Goal: Feedback & Contribution: Submit feedback/report problem

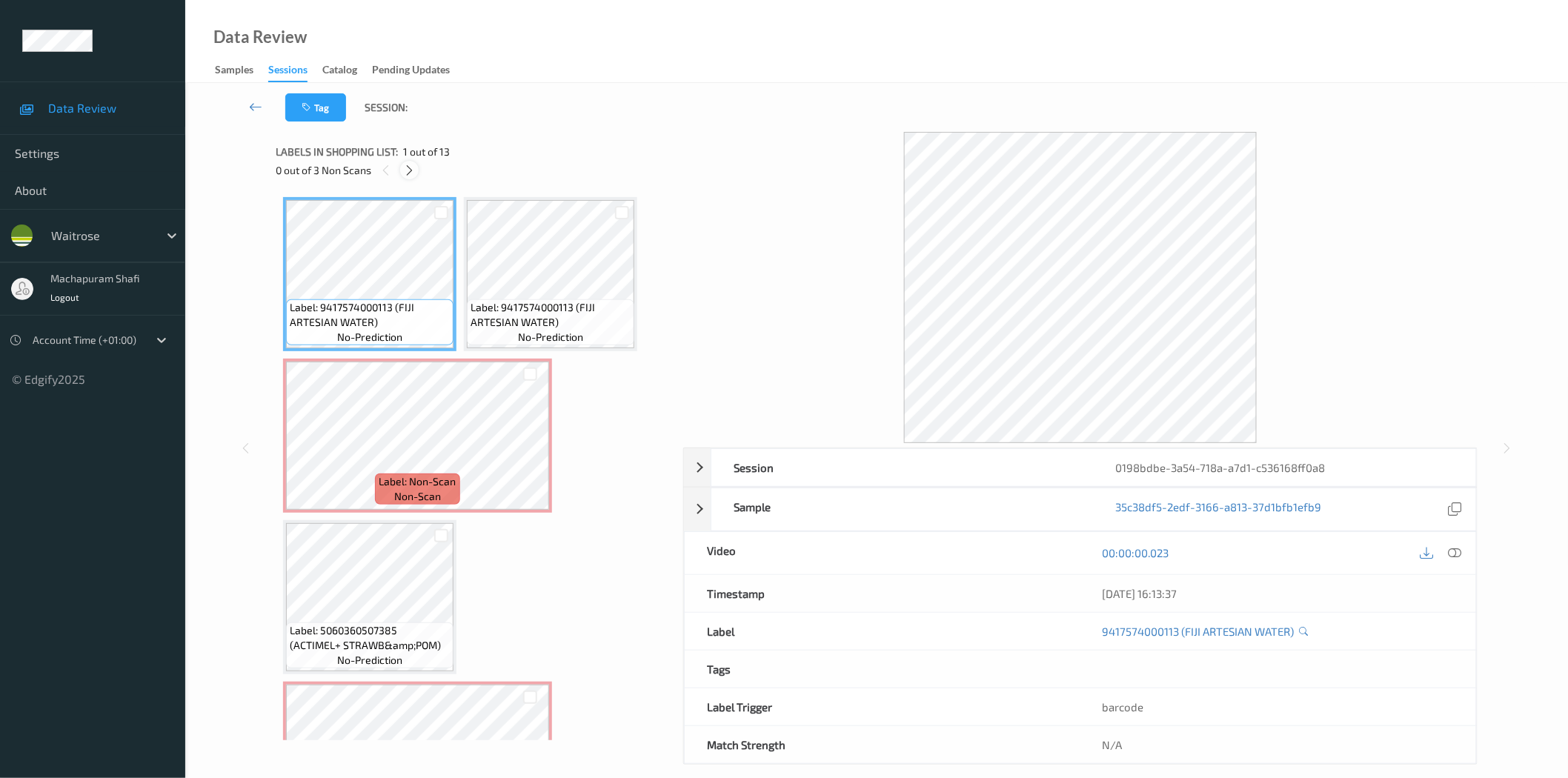
click at [411, 166] on icon at bounding box center [409, 171] width 12 height 13
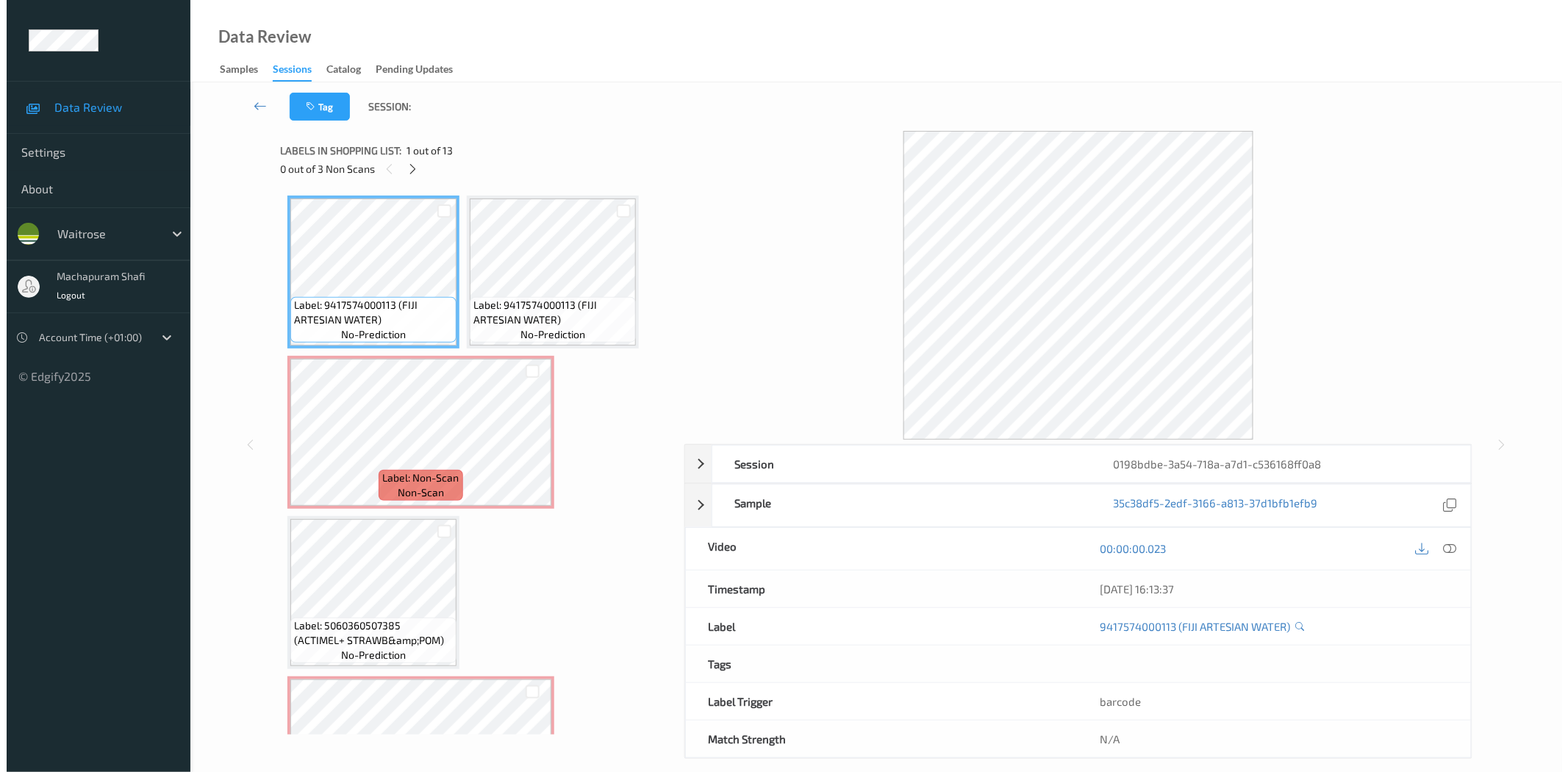
scroll to position [8, 0]
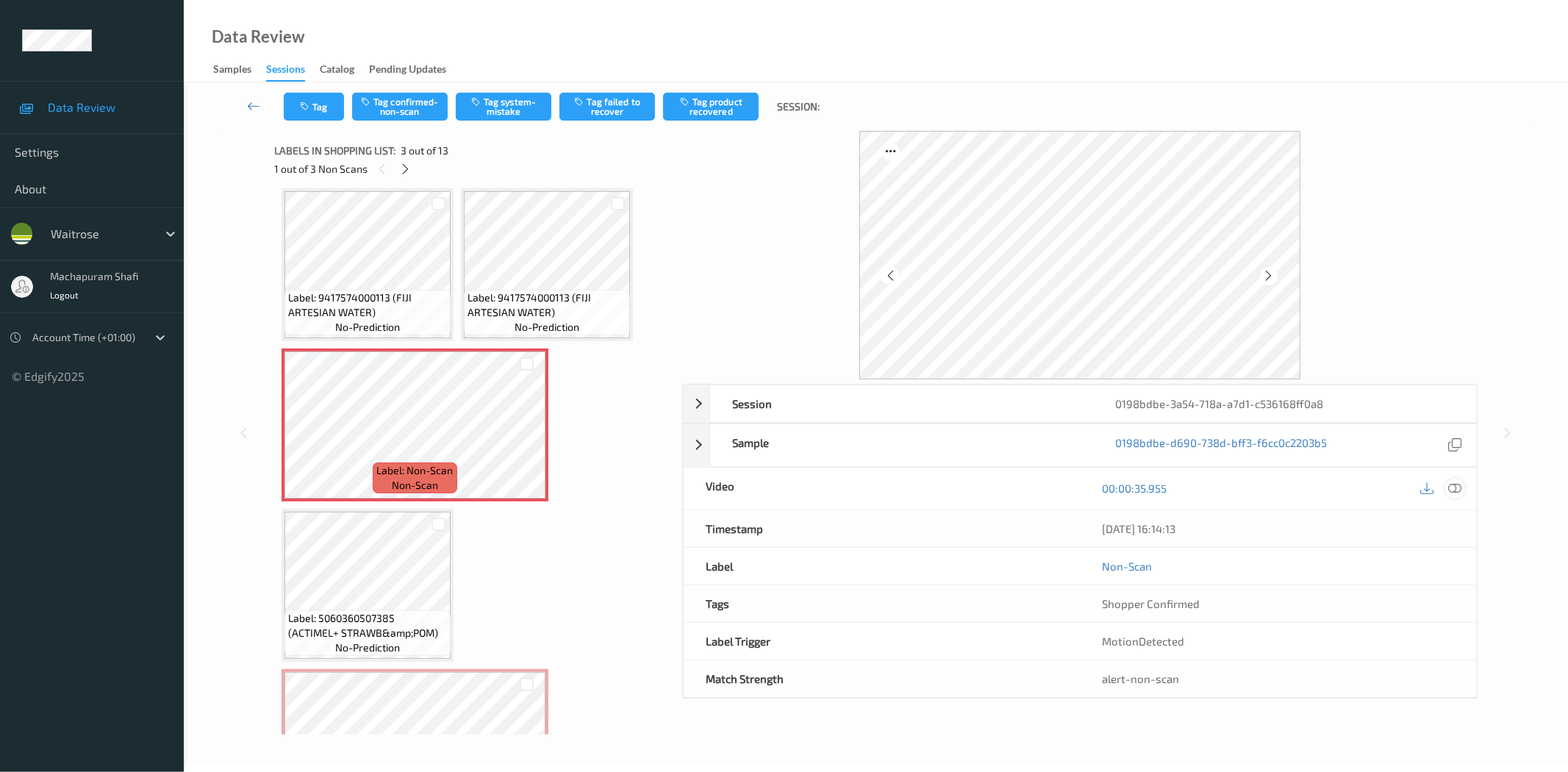
click at [1411, 491] on icon at bounding box center [1456, 489] width 13 height 13
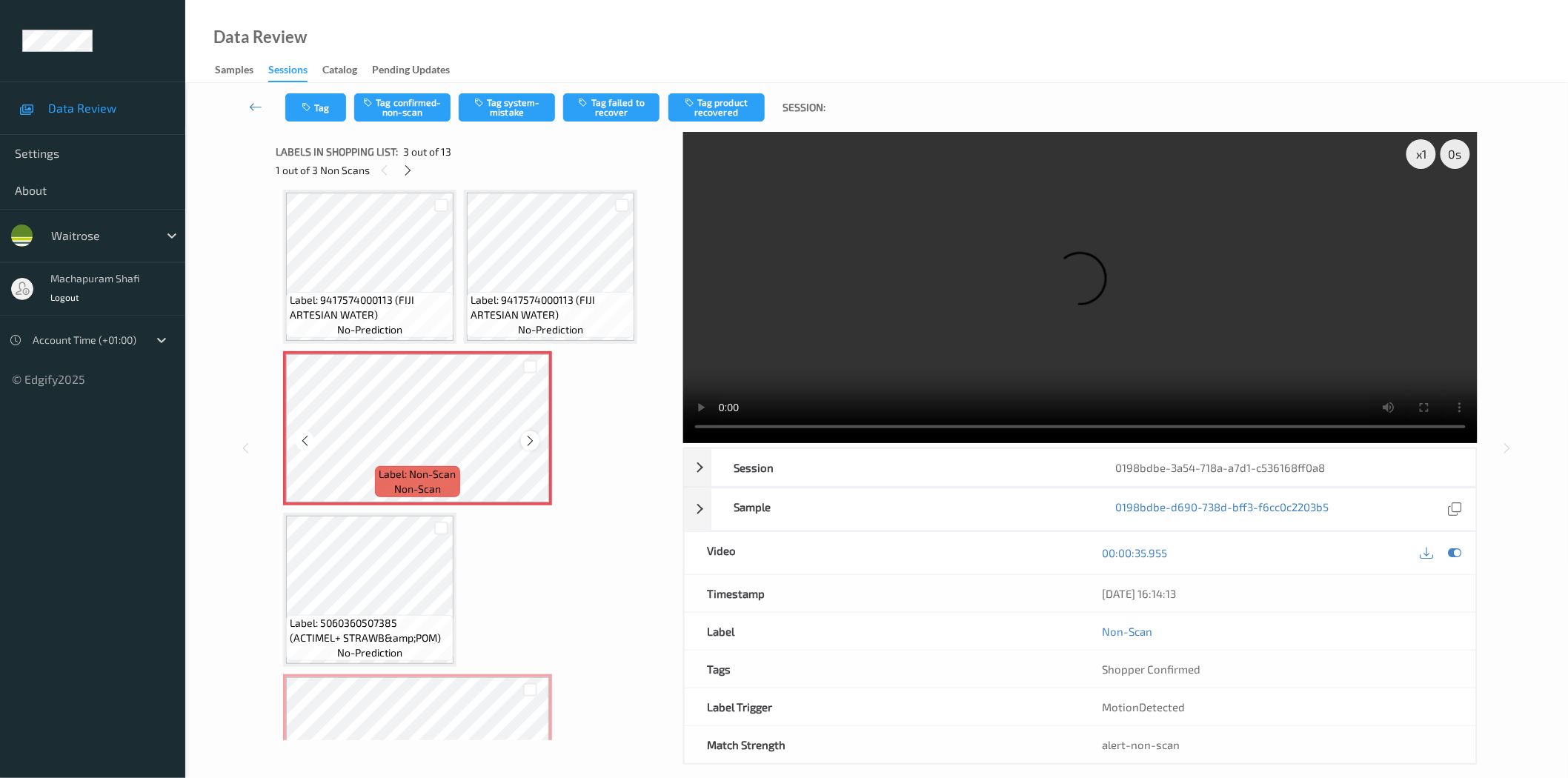
click at [524, 439] on icon at bounding box center [530, 441] width 12 height 13
click at [527, 439] on icon at bounding box center [530, 441] width 12 height 13
click at [528, 440] on icon at bounding box center [530, 441] width 12 height 13
click at [526, 441] on icon at bounding box center [530, 441] width 12 height 13
click at [528, 443] on icon at bounding box center [530, 441] width 12 height 13
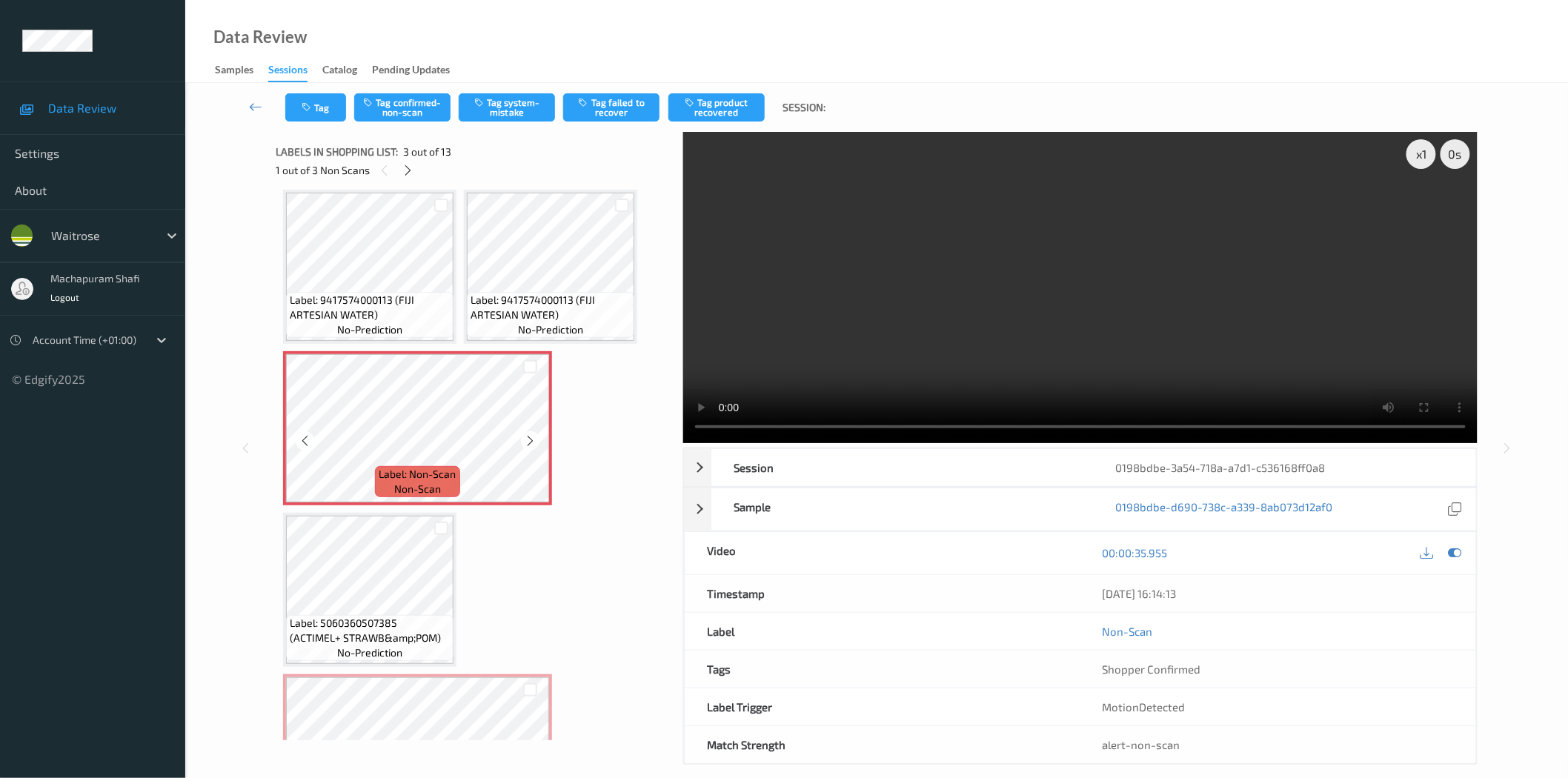
click at [528, 443] on icon at bounding box center [530, 441] width 12 height 13
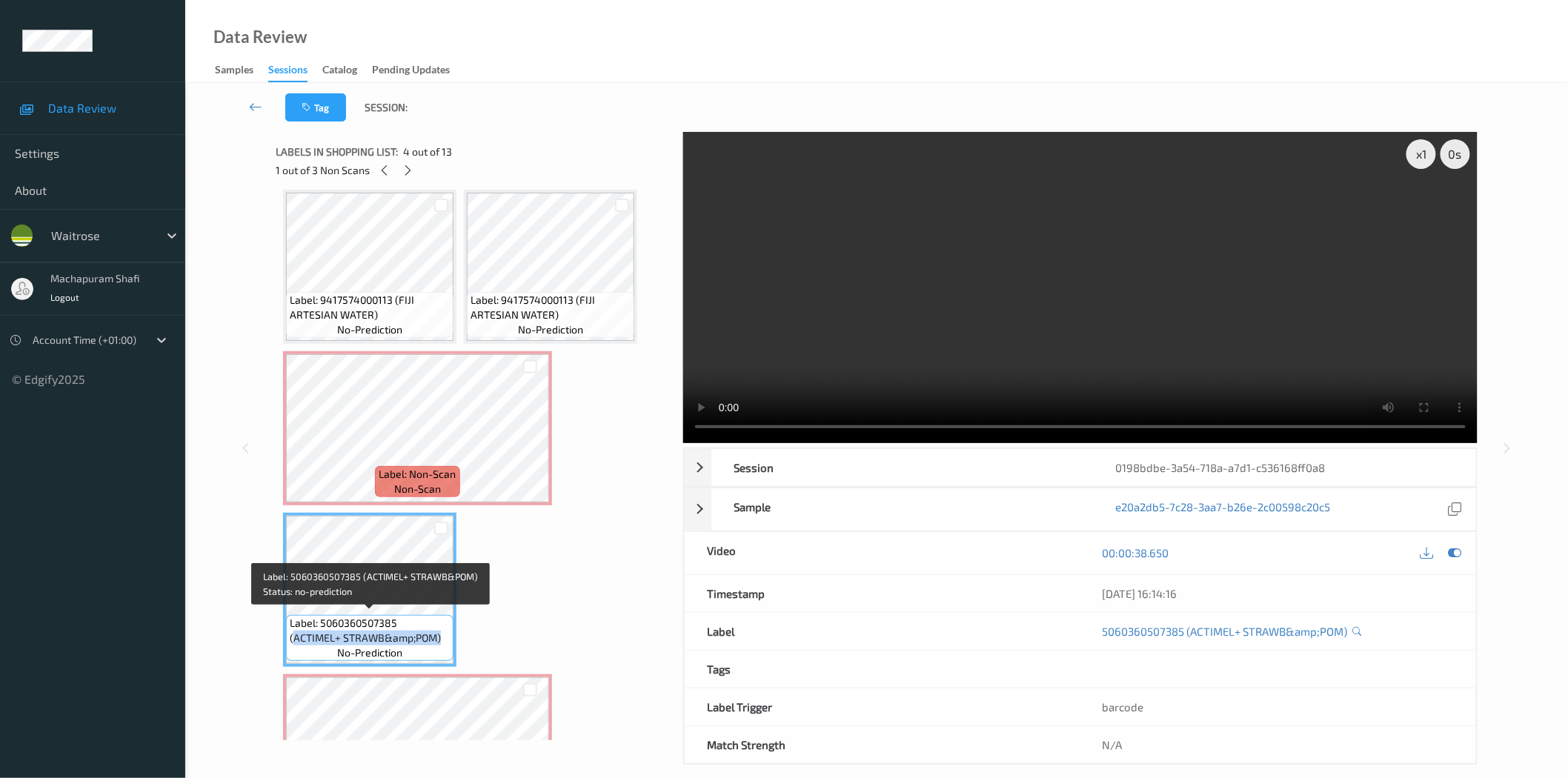
drag, startPoint x: 292, startPoint y: 640, endPoint x: 439, endPoint y: 634, distance: 147.1
click at [439, 634] on span "Label: 5060360507385 (ACTIMEL+ STRAWB&amp;POM)" at bounding box center [370, 630] width 160 height 30
copy span "ACTIMEL+ STRAWB&amp;POM)"
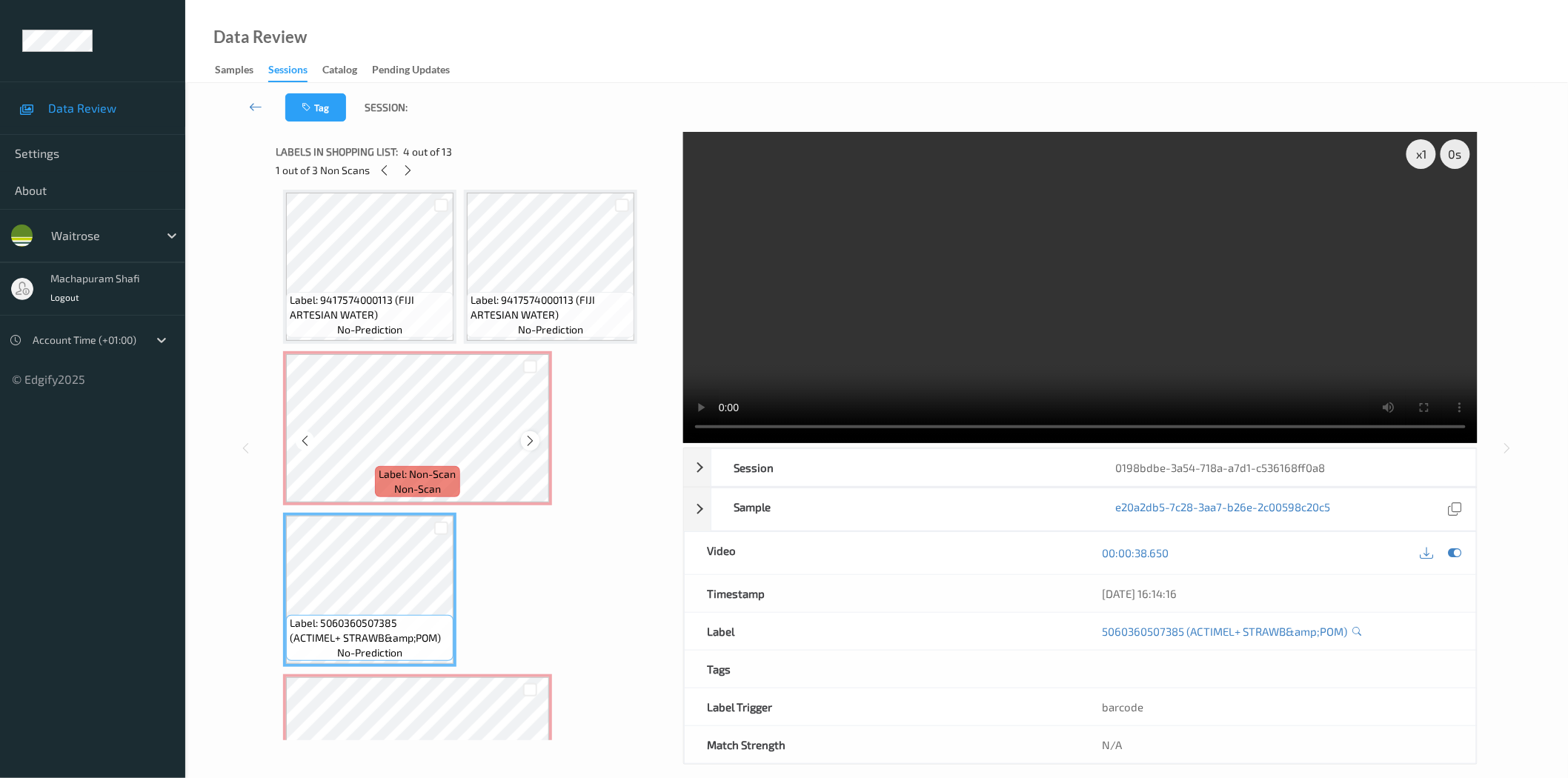
click at [533, 439] on icon at bounding box center [530, 441] width 12 height 13
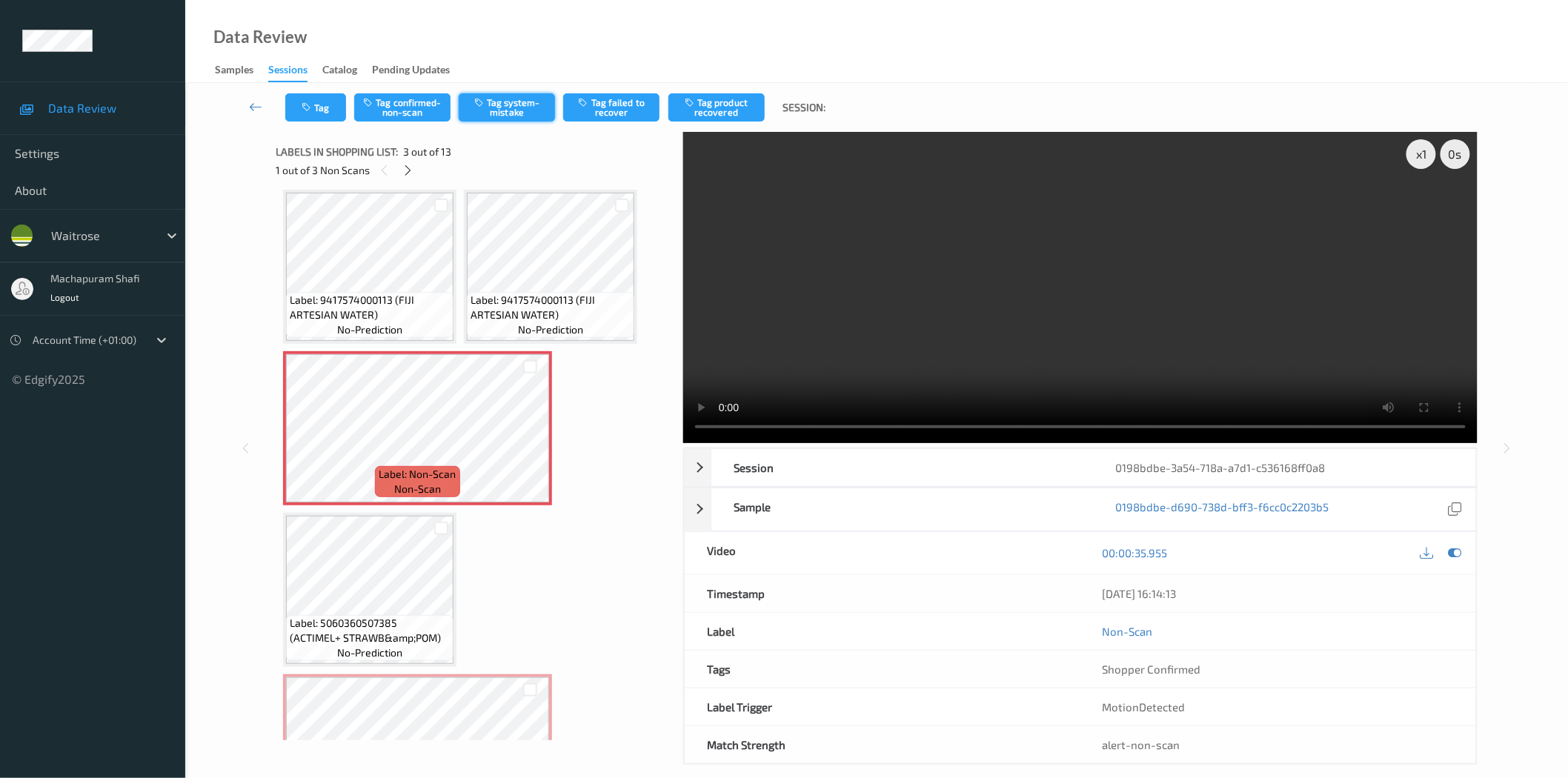
click at [492, 113] on button "Tag system-mistake" at bounding box center [507, 106] width 97 height 28
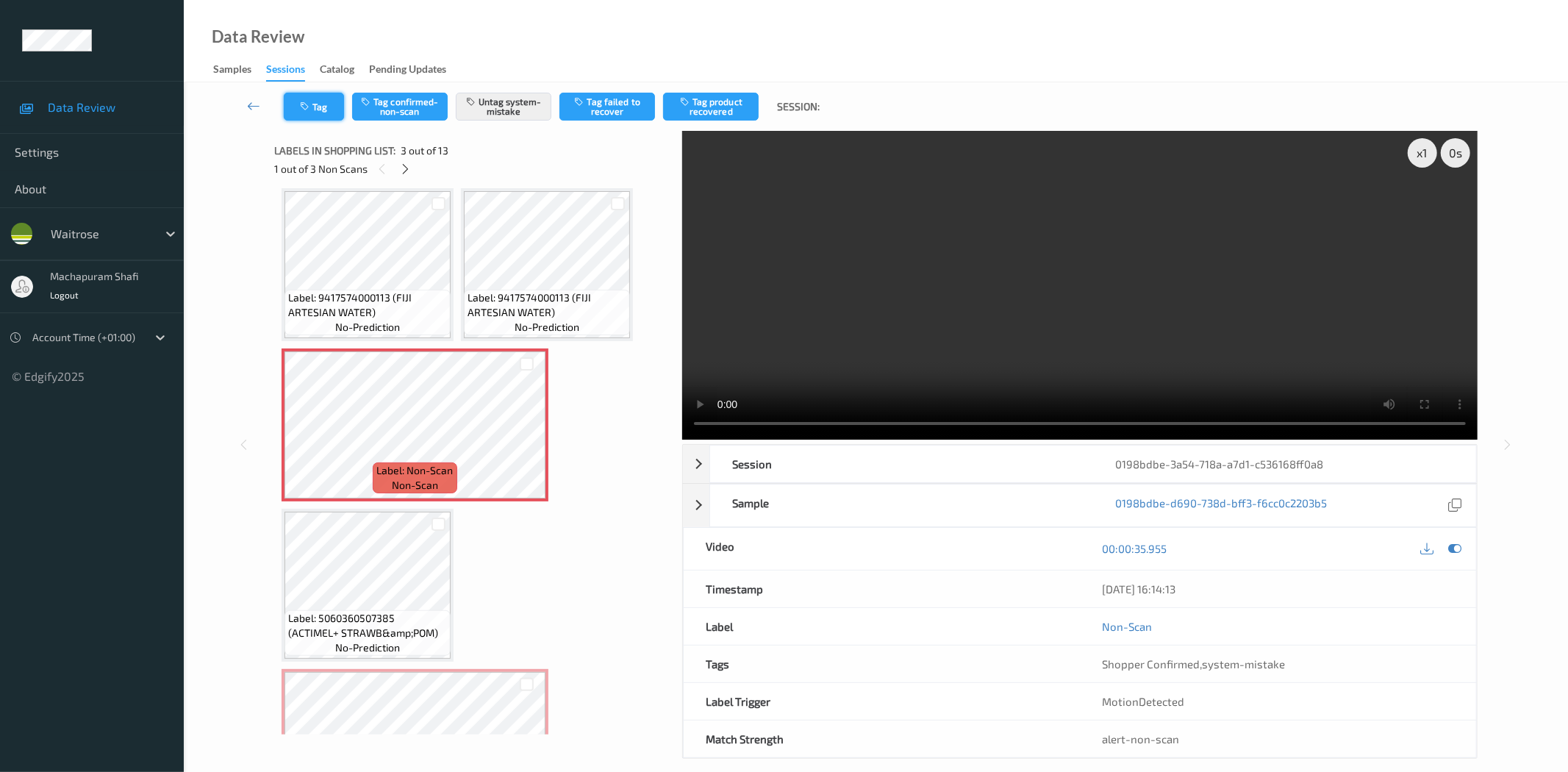
click at [296, 99] on button "Tag" at bounding box center [314, 106] width 60 height 28
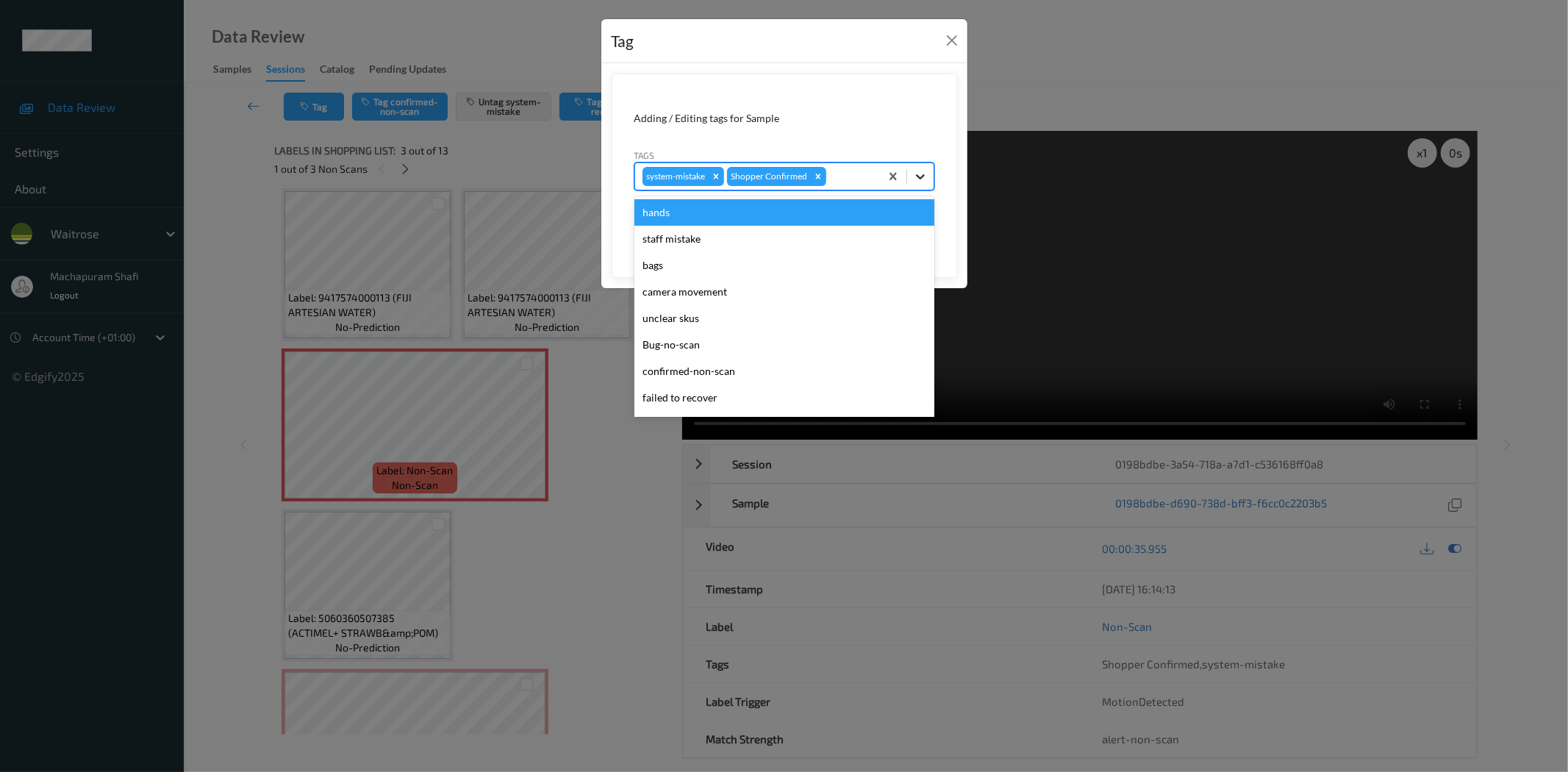
click at [923, 174] on icon at bounding box center [920, 176] width 14 height 14
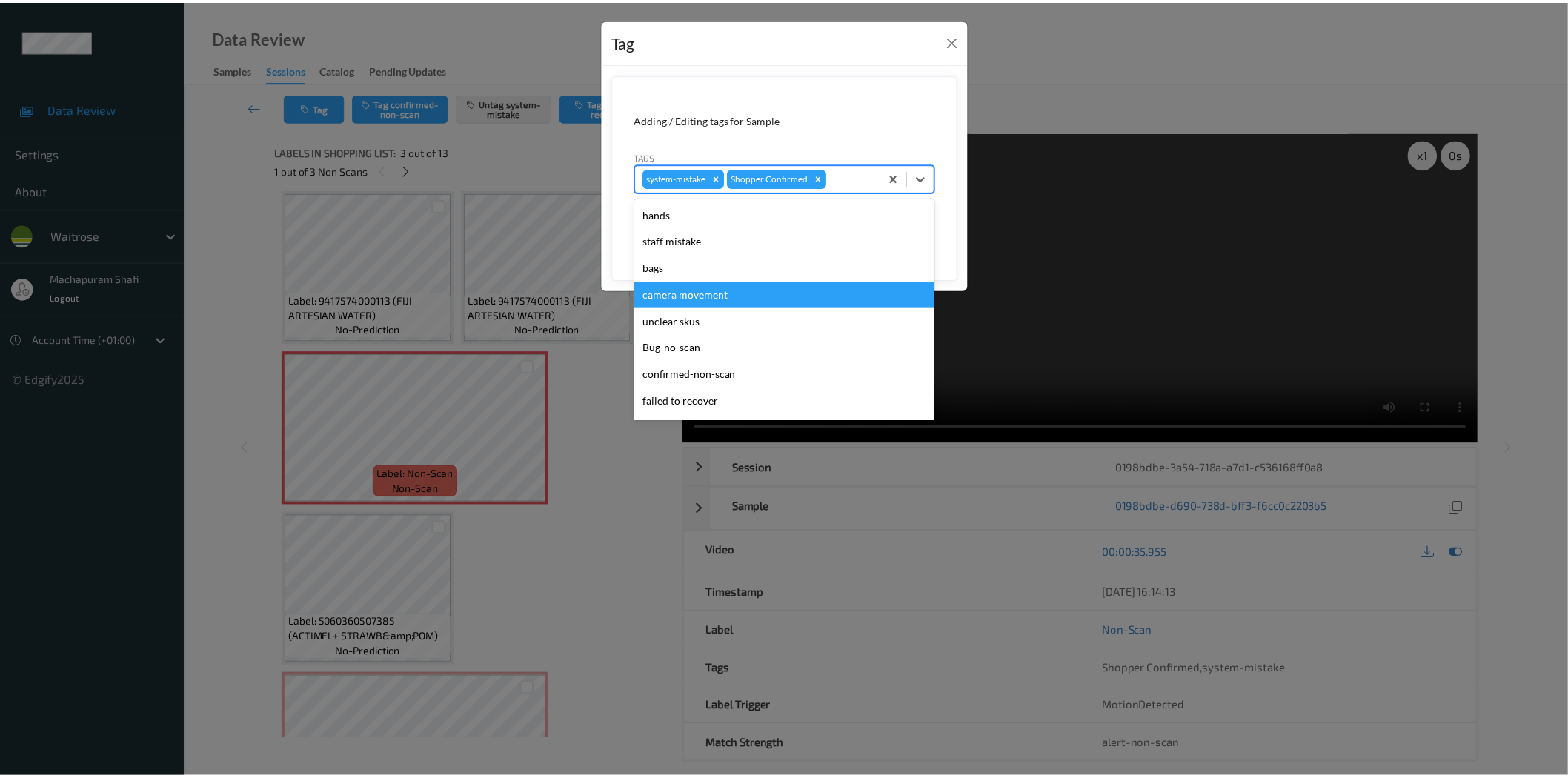
scroll to position [290, 0]
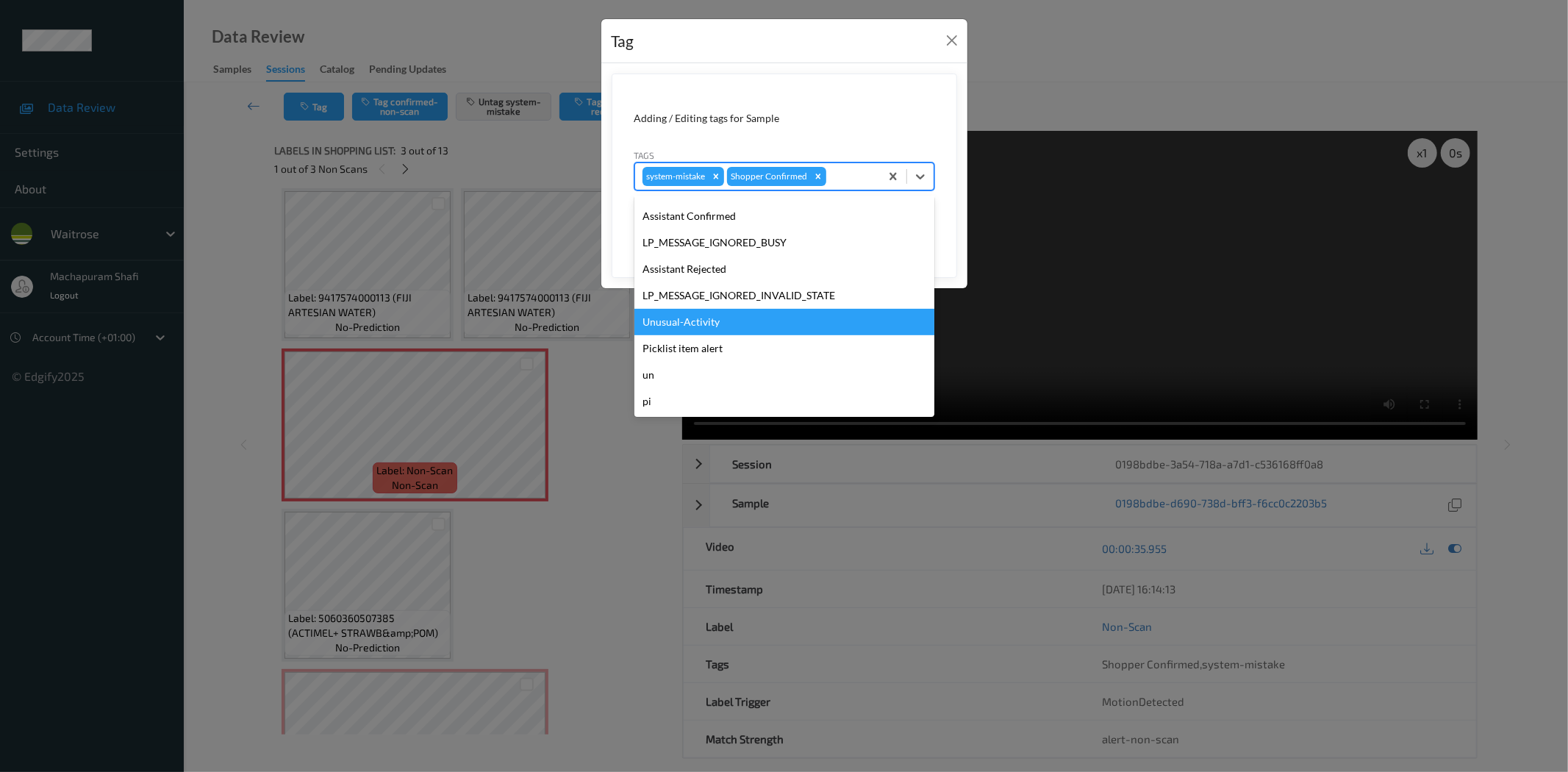
click at [734, 326] on div "Unusual-Activity" at bounding box center [785, 322] width 300 height 27
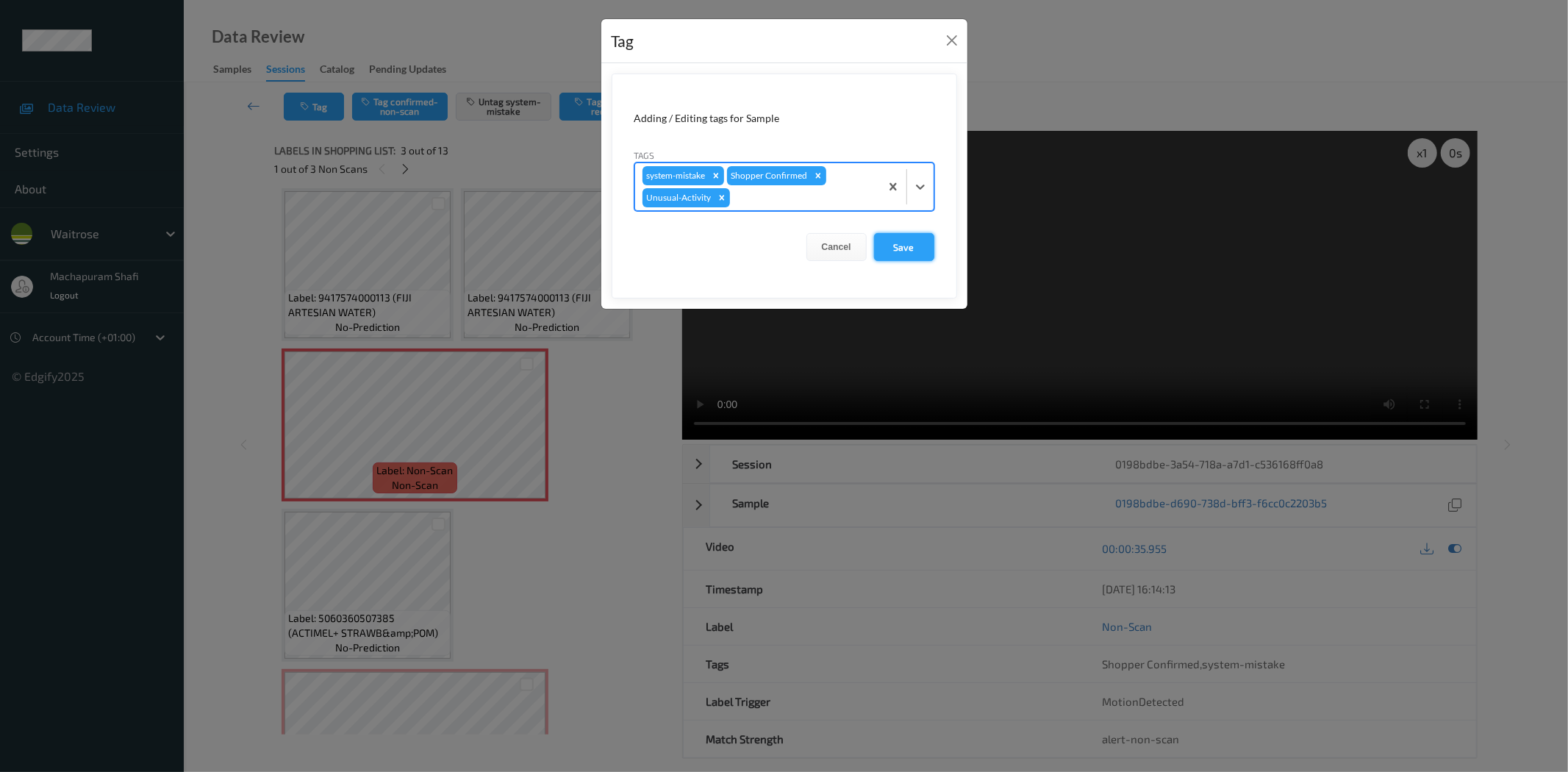
click at [918, 248] on button "Save" at bounding box center [904, 246] width 60 height 28
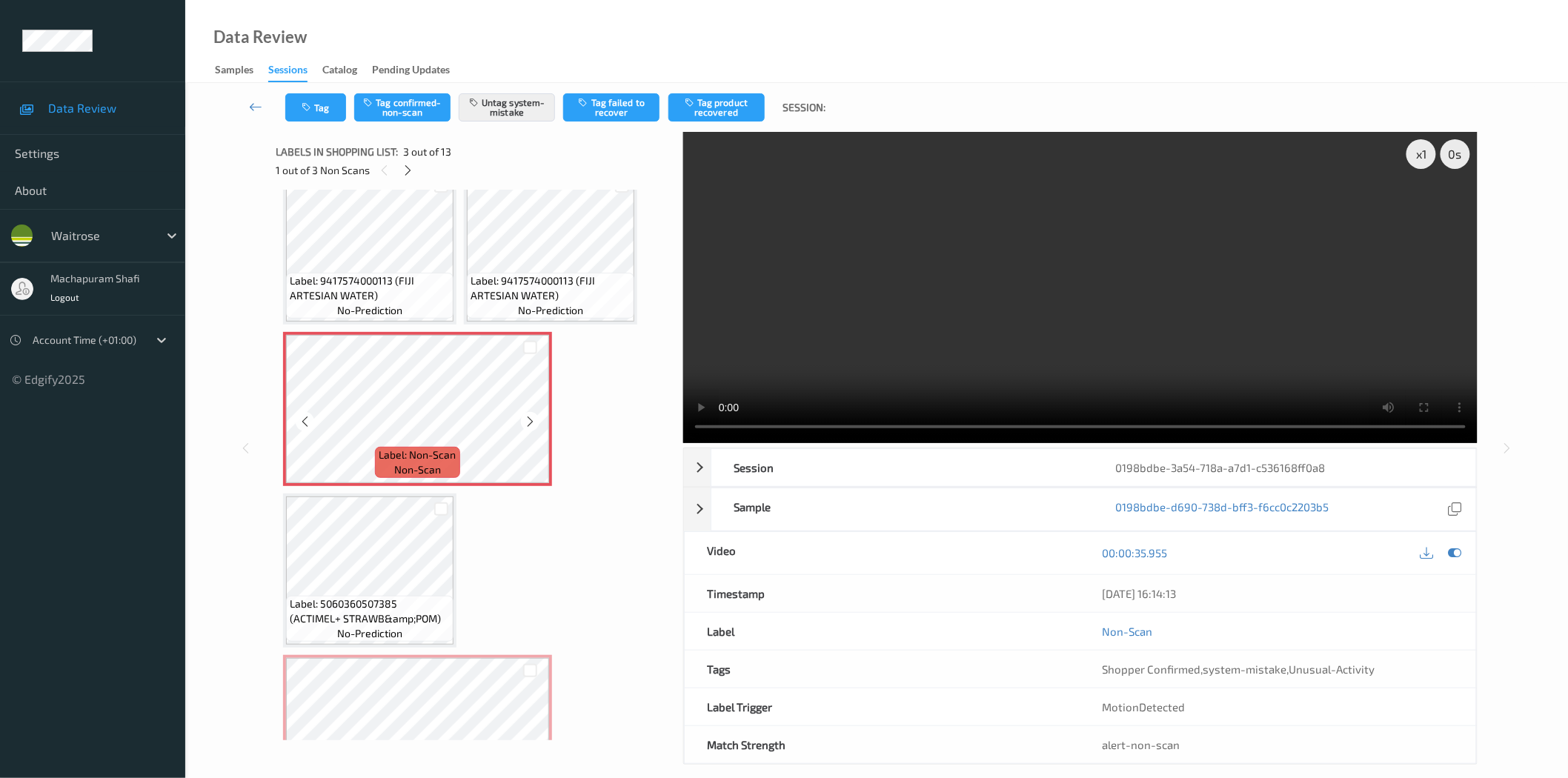
scroll to position [0, 0]
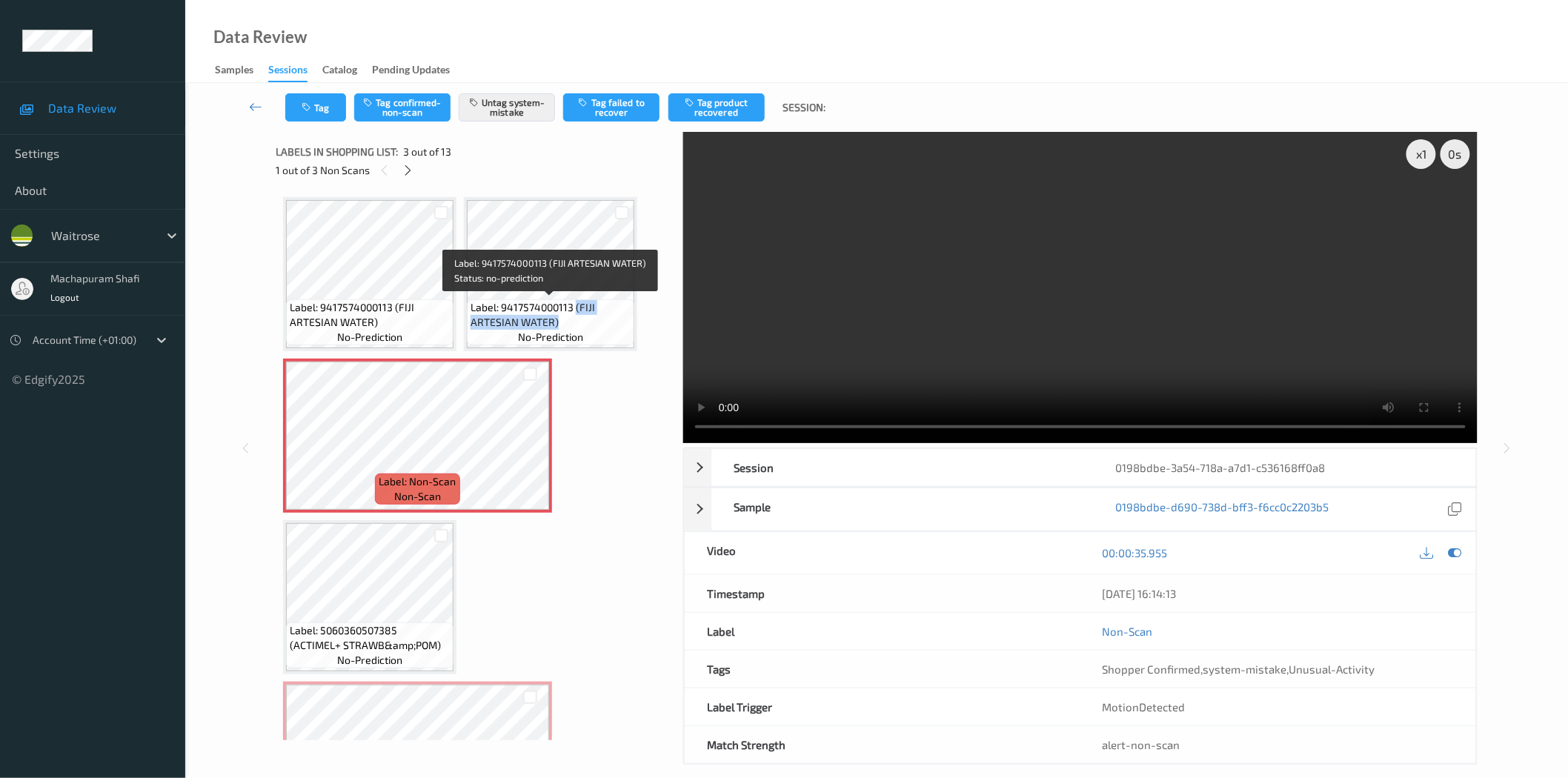
drag, startPoint x: 575, startPoint y: 309, endPoint x: 591, endPoint y: 332, distance: 28.0
click at [591, 332] on div "Label: 9417574000113 (FIJI ARTESIAN WATER) no-prediction" at bounding box center [550, 323] width 168 height 46
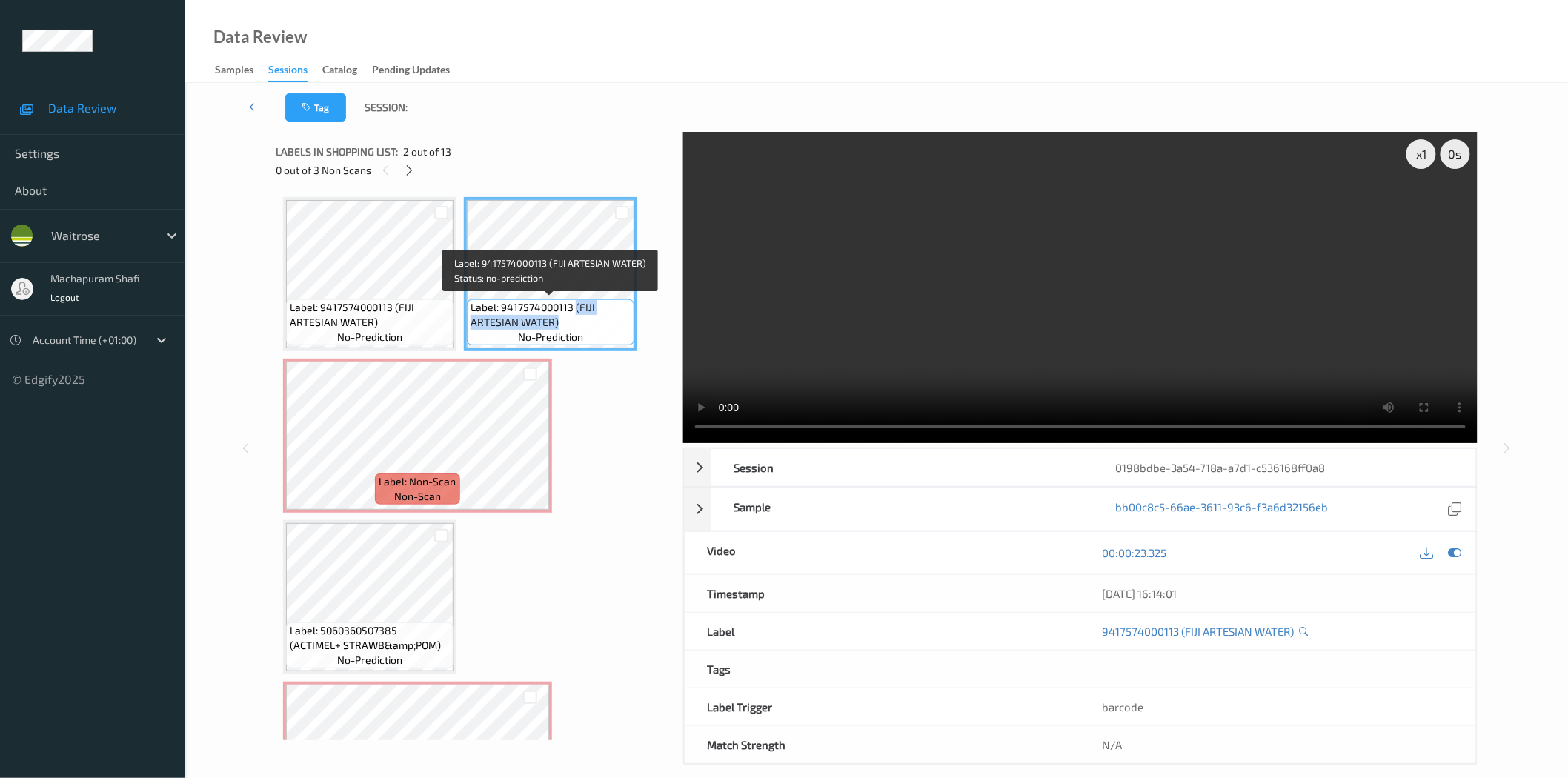
copy span "(FIJI ARTESIAN WATER)"
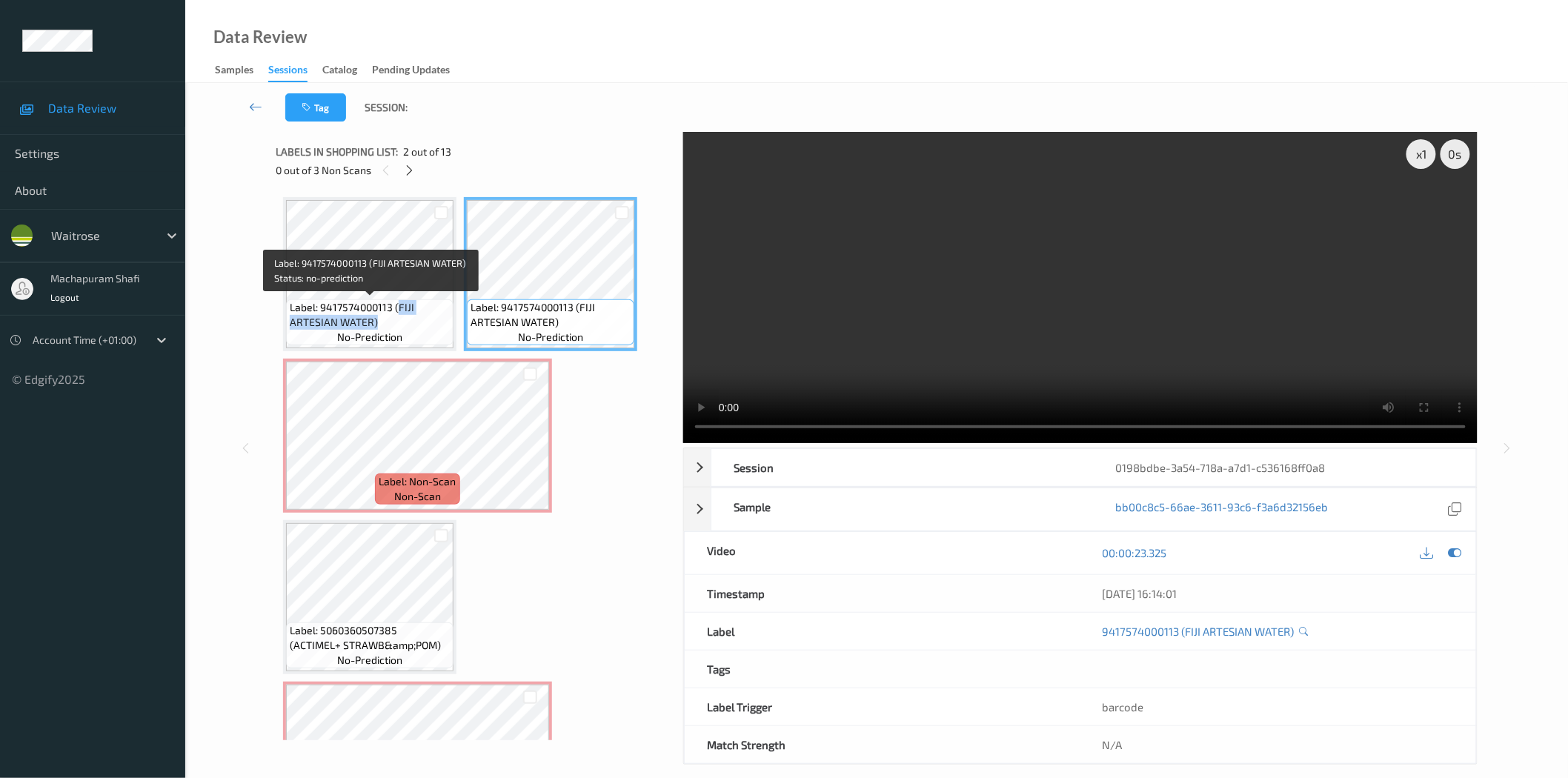
drag, startPoint x: 398, startPoint y: 309, endPoint x: 411, endPoint y: 319, distance: 16.4
click at [411, 319] on span "Label: 9417574000113 (FIJI ARTESIAN WATER)" at bounding box center [370, 314] width 160 height 30
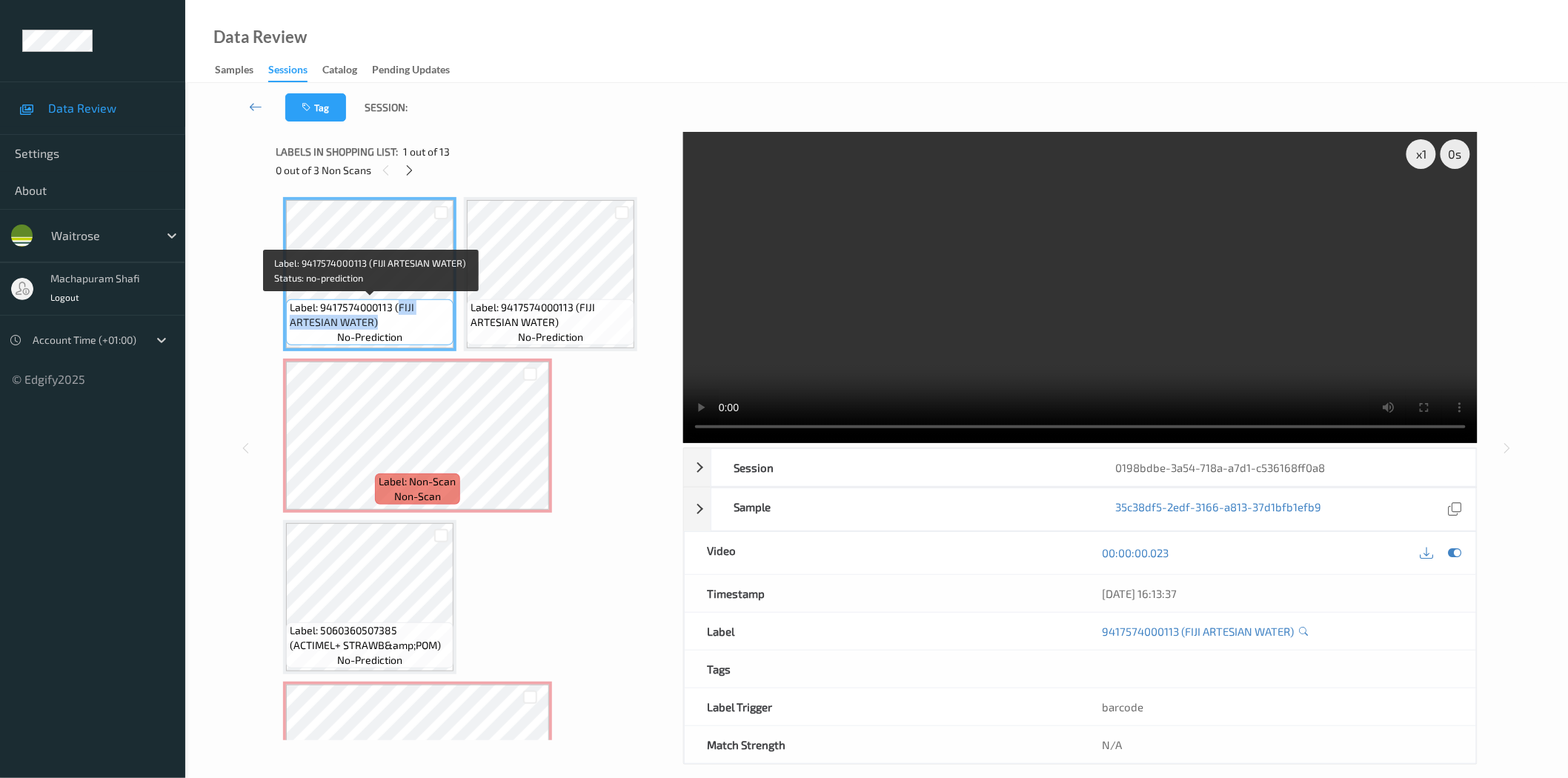
copy span "FIJI ARTESIAN WATER)"
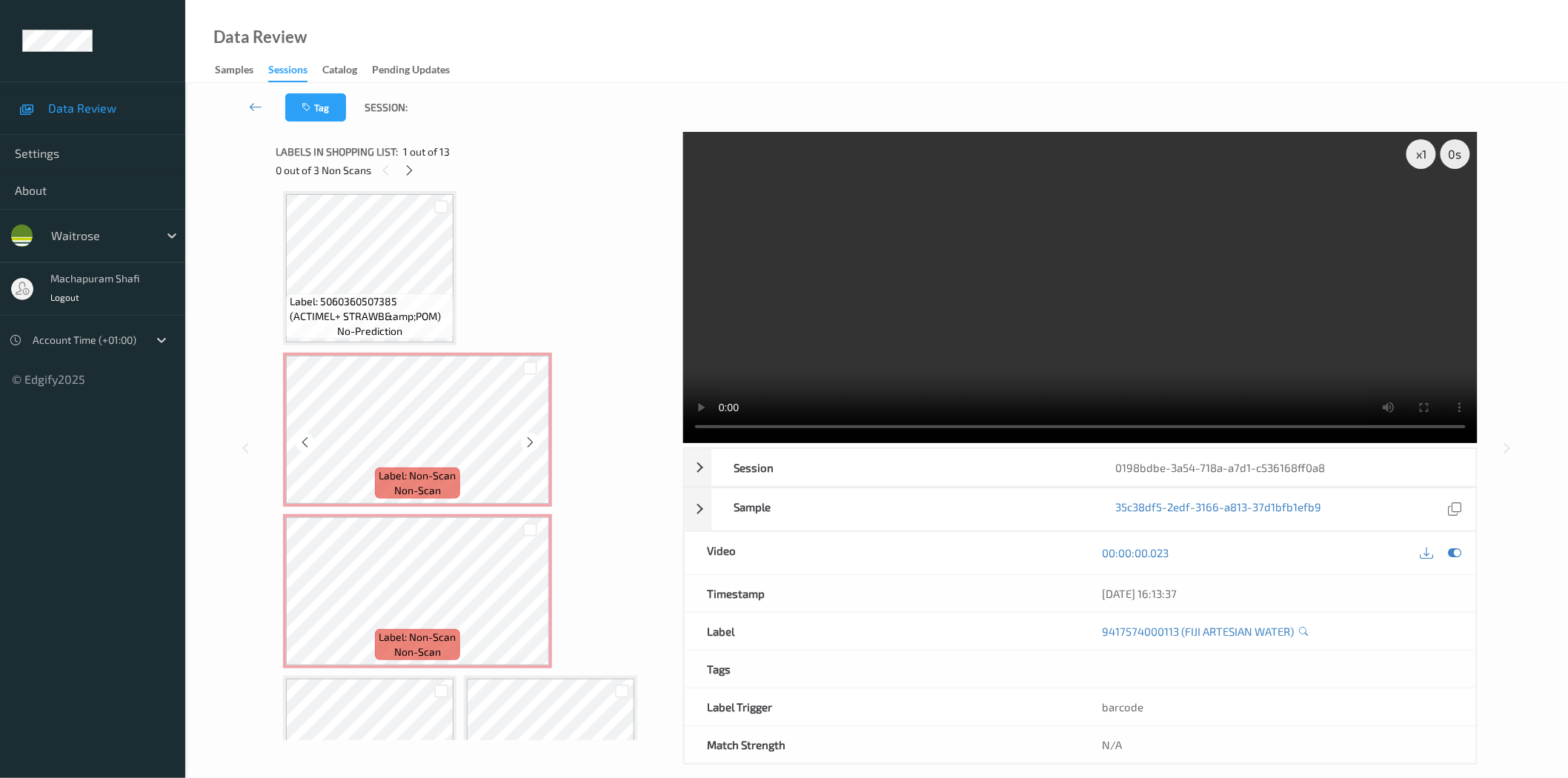
scroll to position [658, 0]
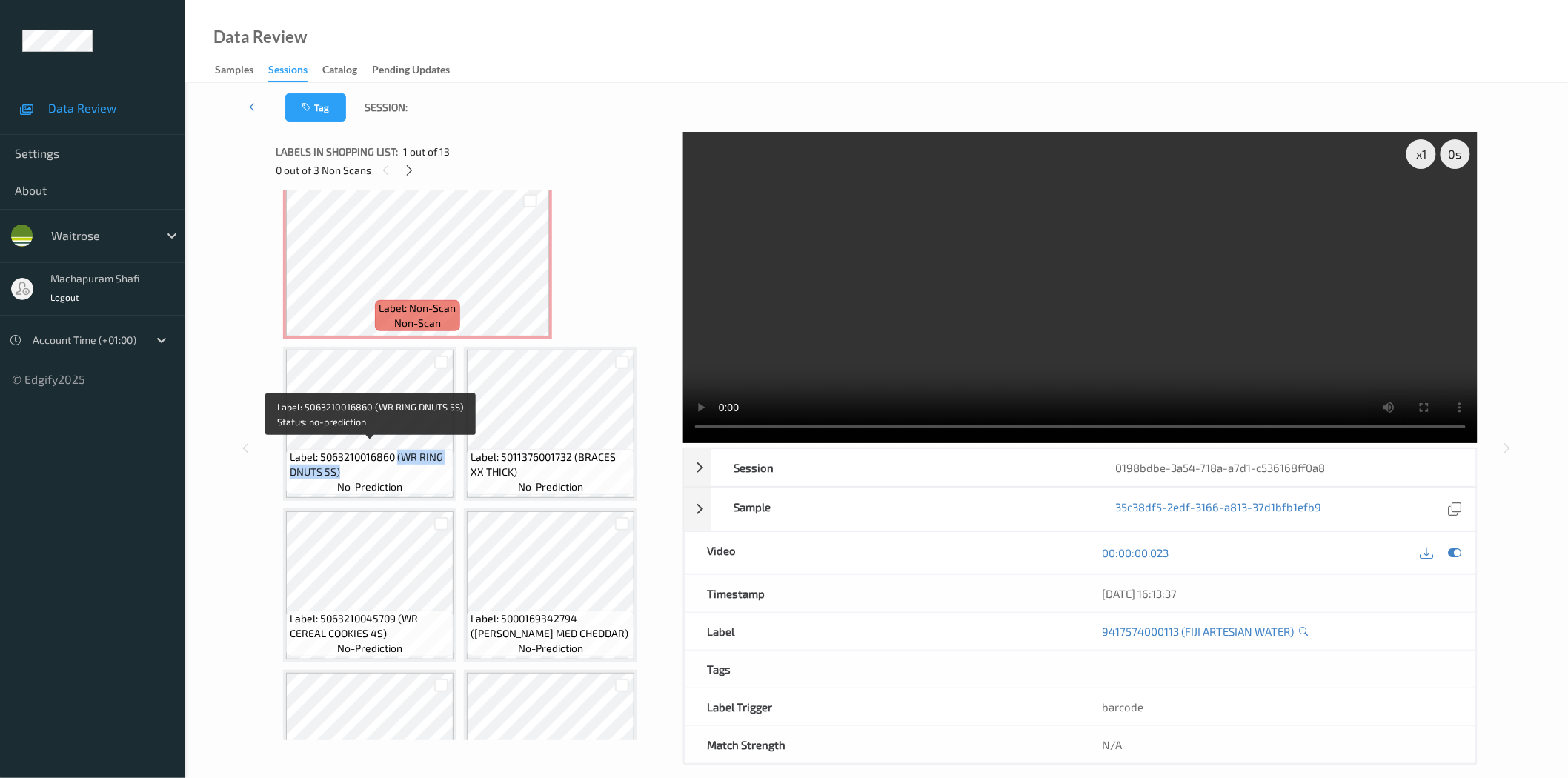
drag, startPoint x: 398, startPoint y: 454, endPoint x: 432, endPoint y: 469, distance: 37.2
click at [432, 469] on span "Label: 5063210016860 (WR RING DNUTS 5S)" at bounding box center [370, 465] width 160 height 30
copy span "(WR RING DNUTS 5S)"
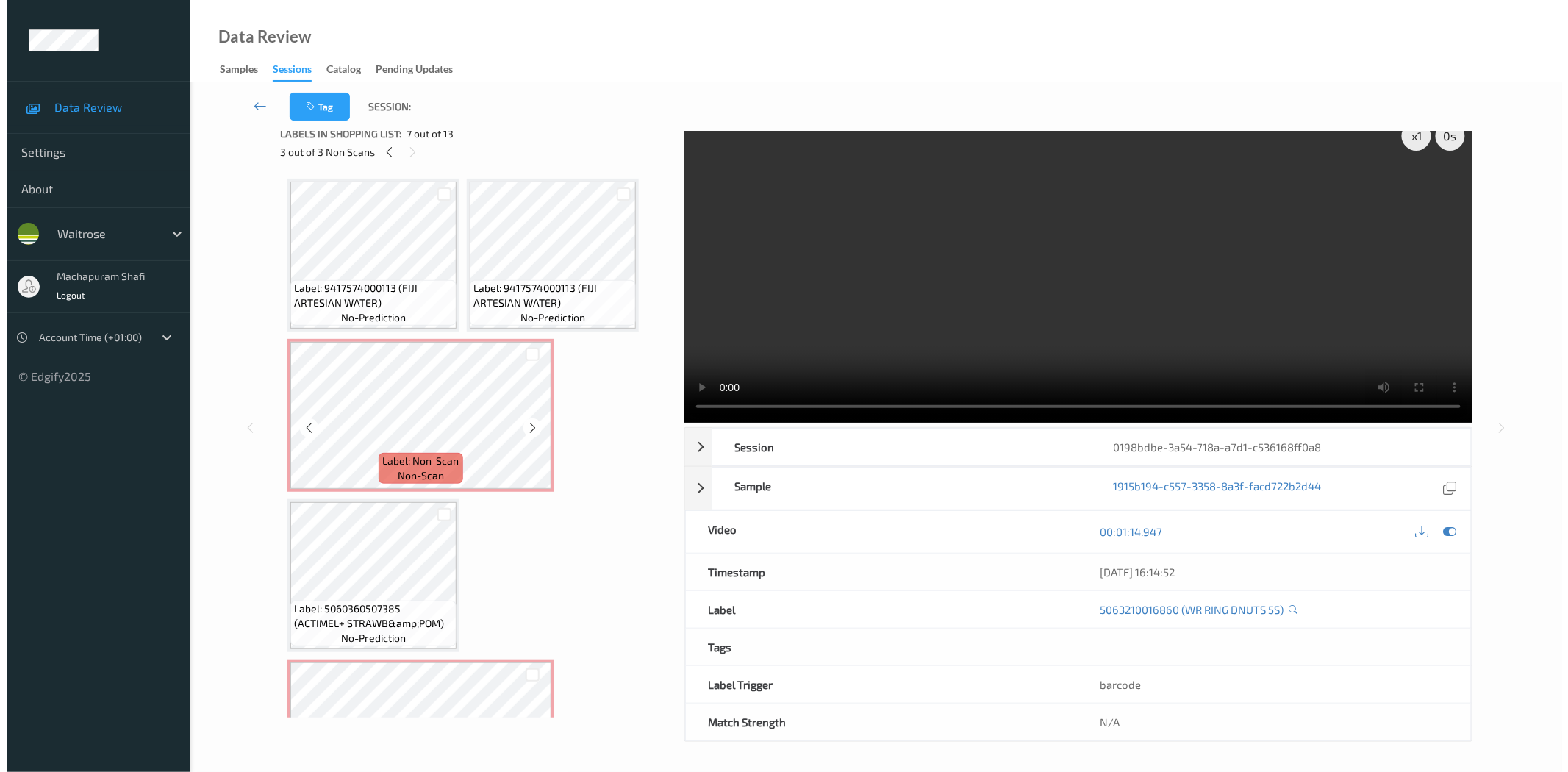
scroll to position [0, 0]
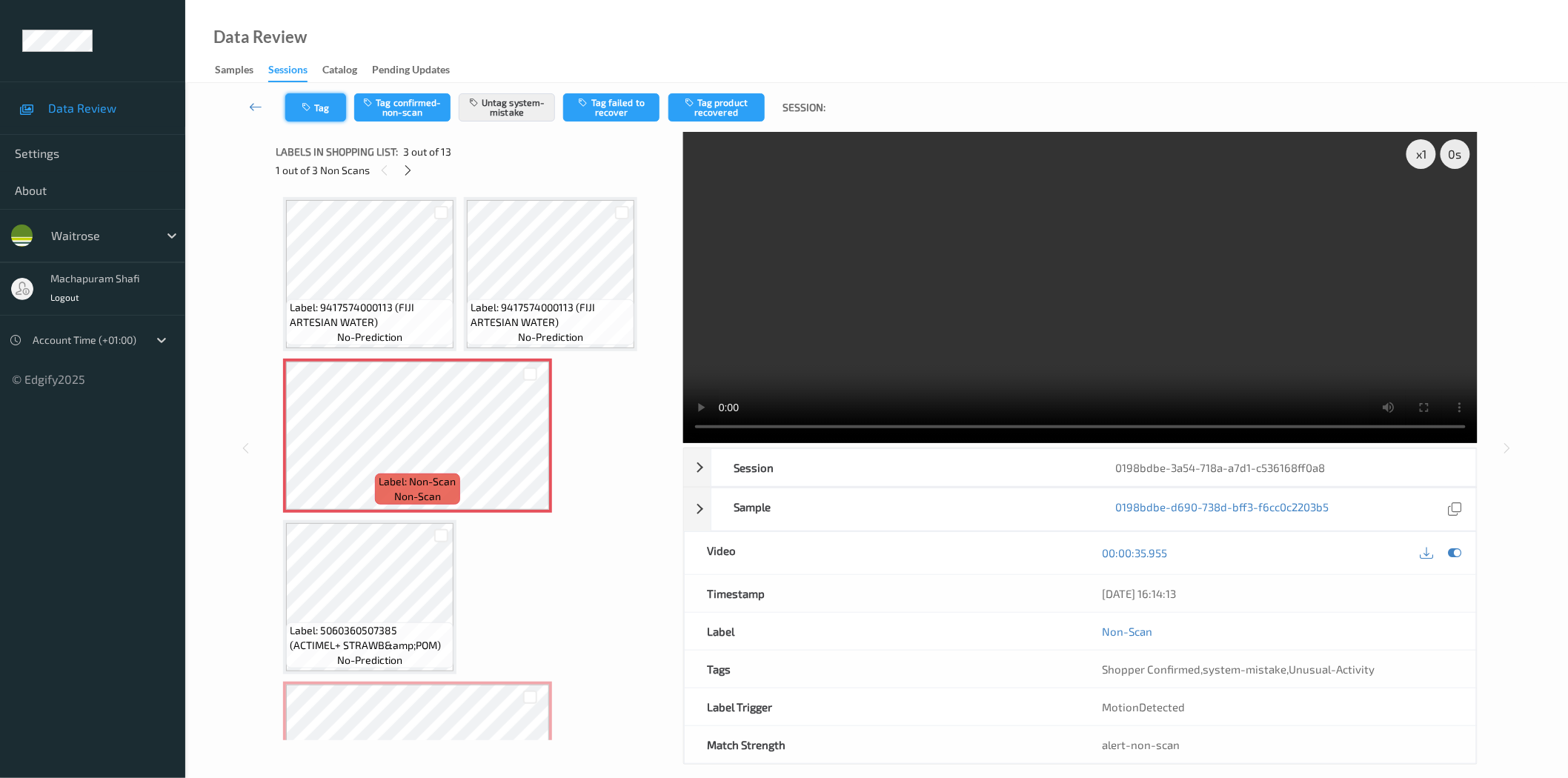
click at [322, 105] on button "Tag" at bounding box center [315, 106] width 60 height 28
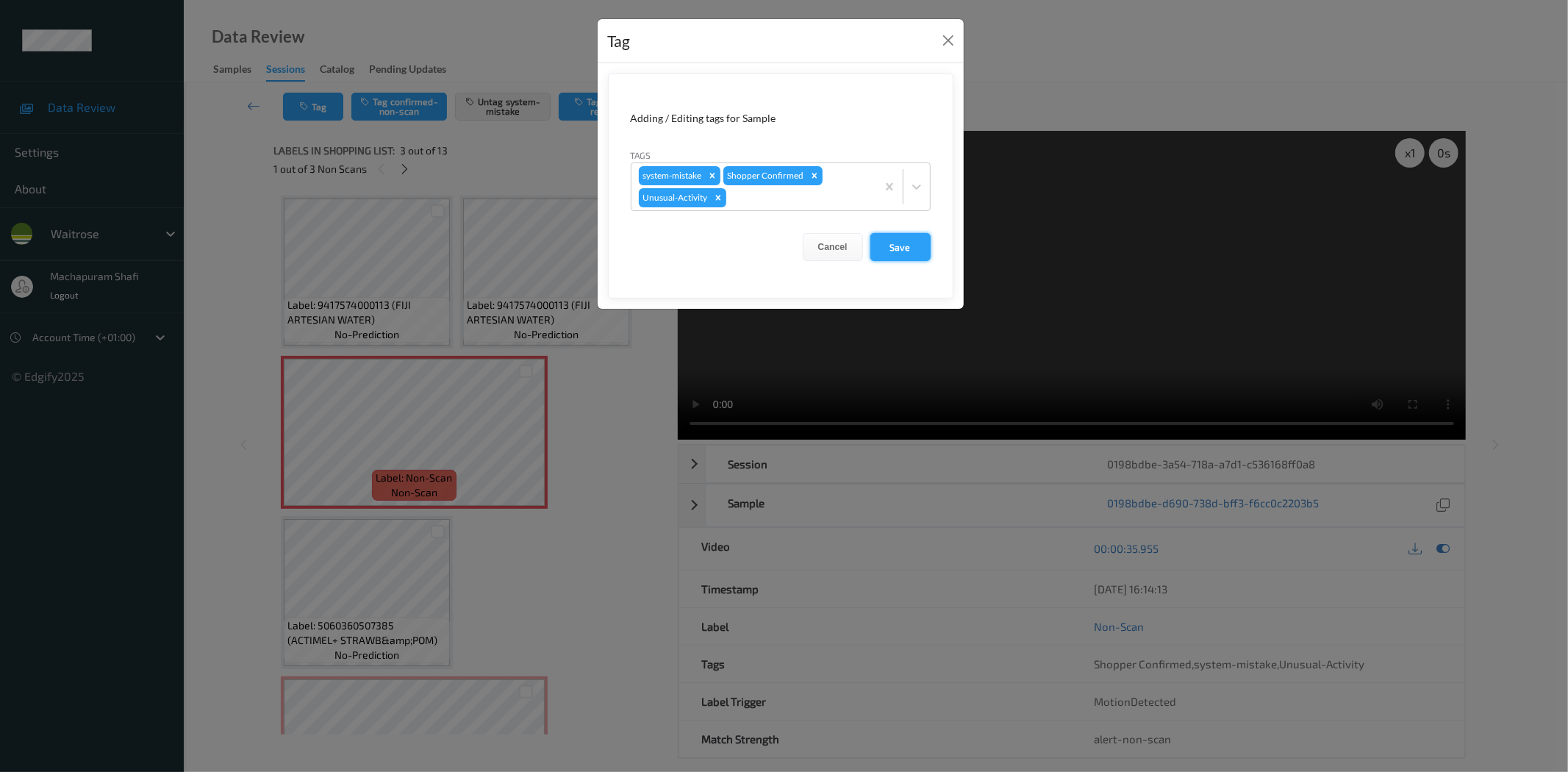
click at [895, 252] on button "Save" at bounding box center [900, 246] width 60 height 28
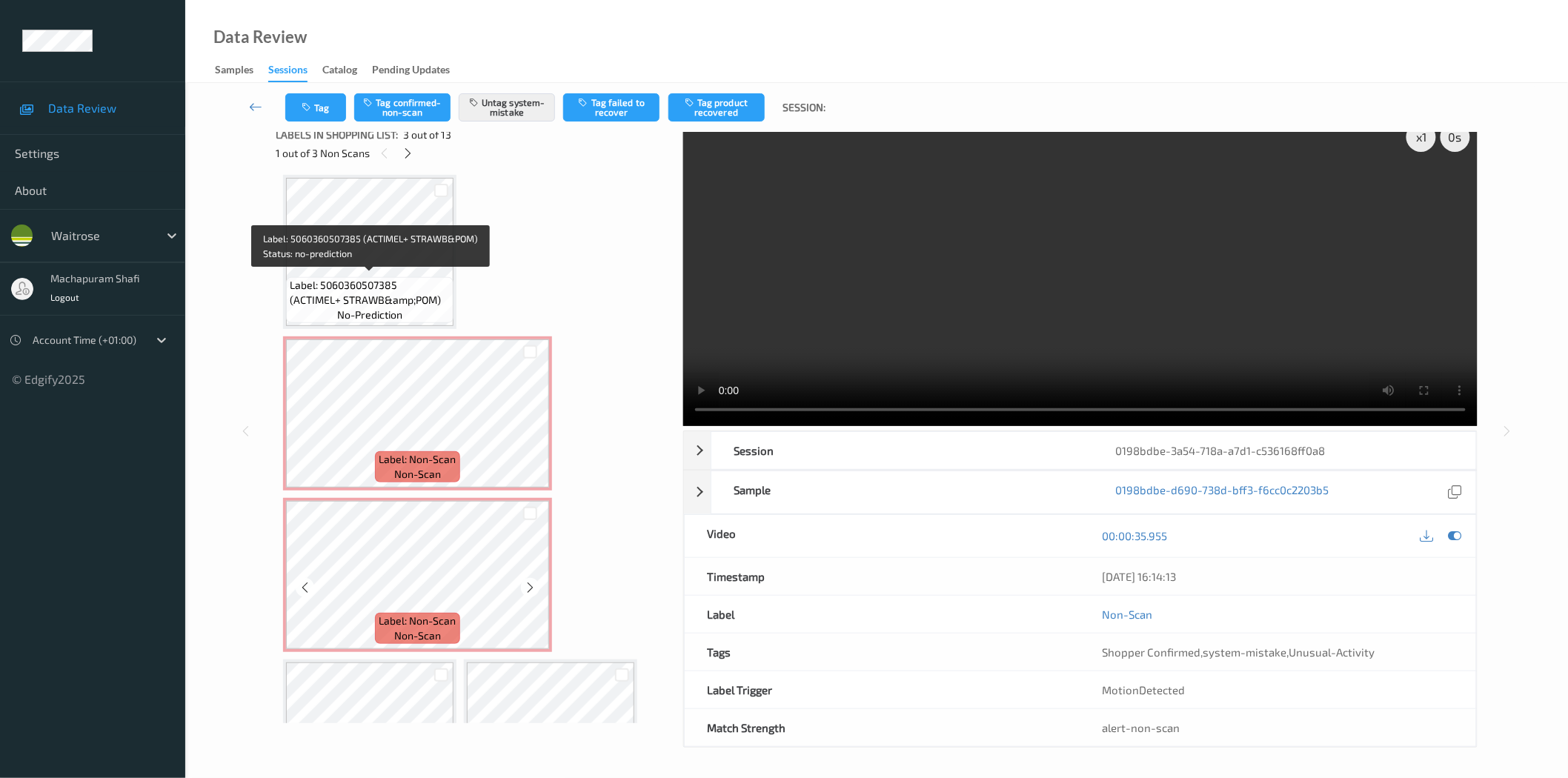
scroll to position [330, 0]
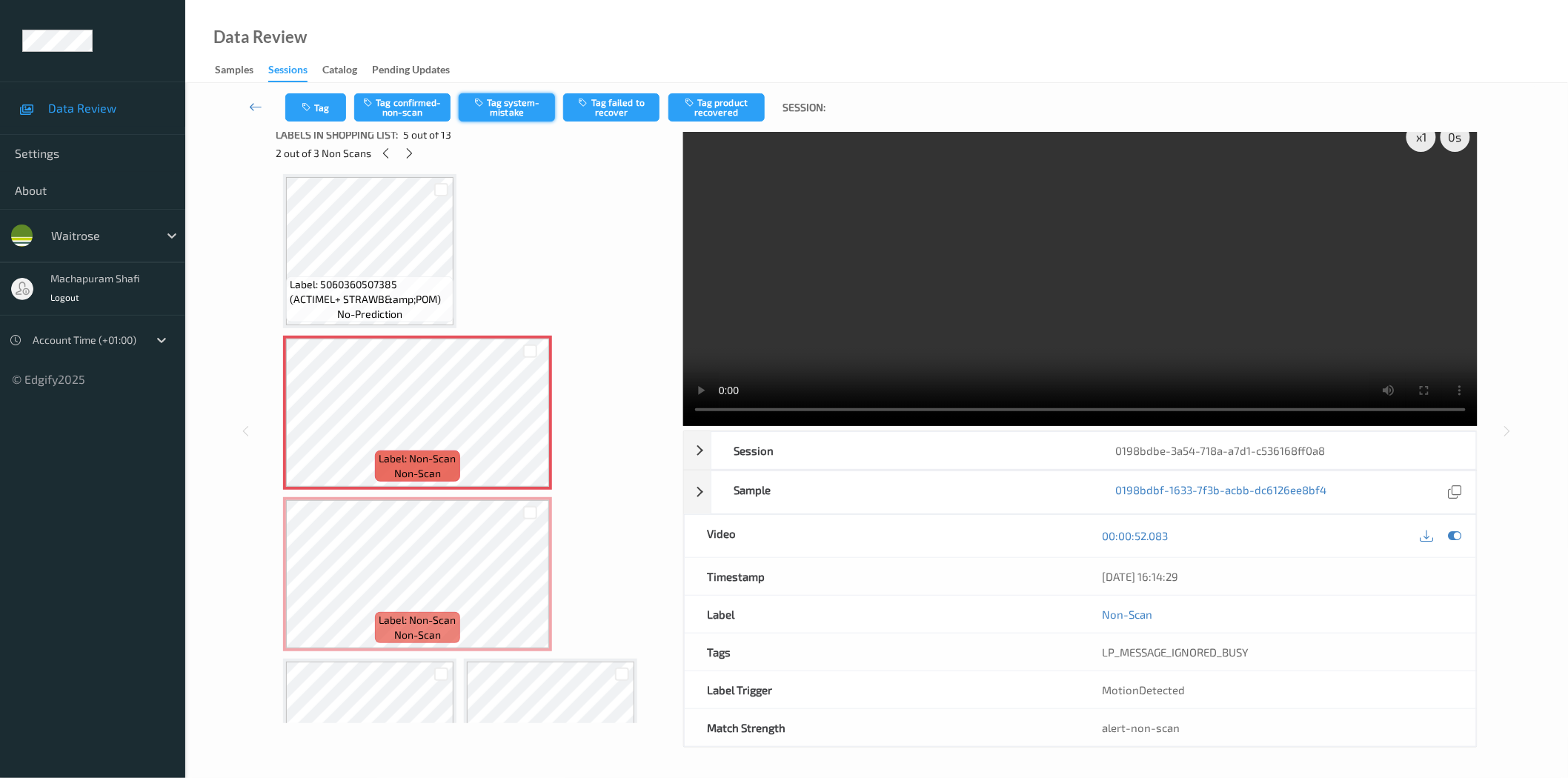
click at [513, 112] on button "Tag system-mistake" at bounding box center [507, 106] width 97 height 28
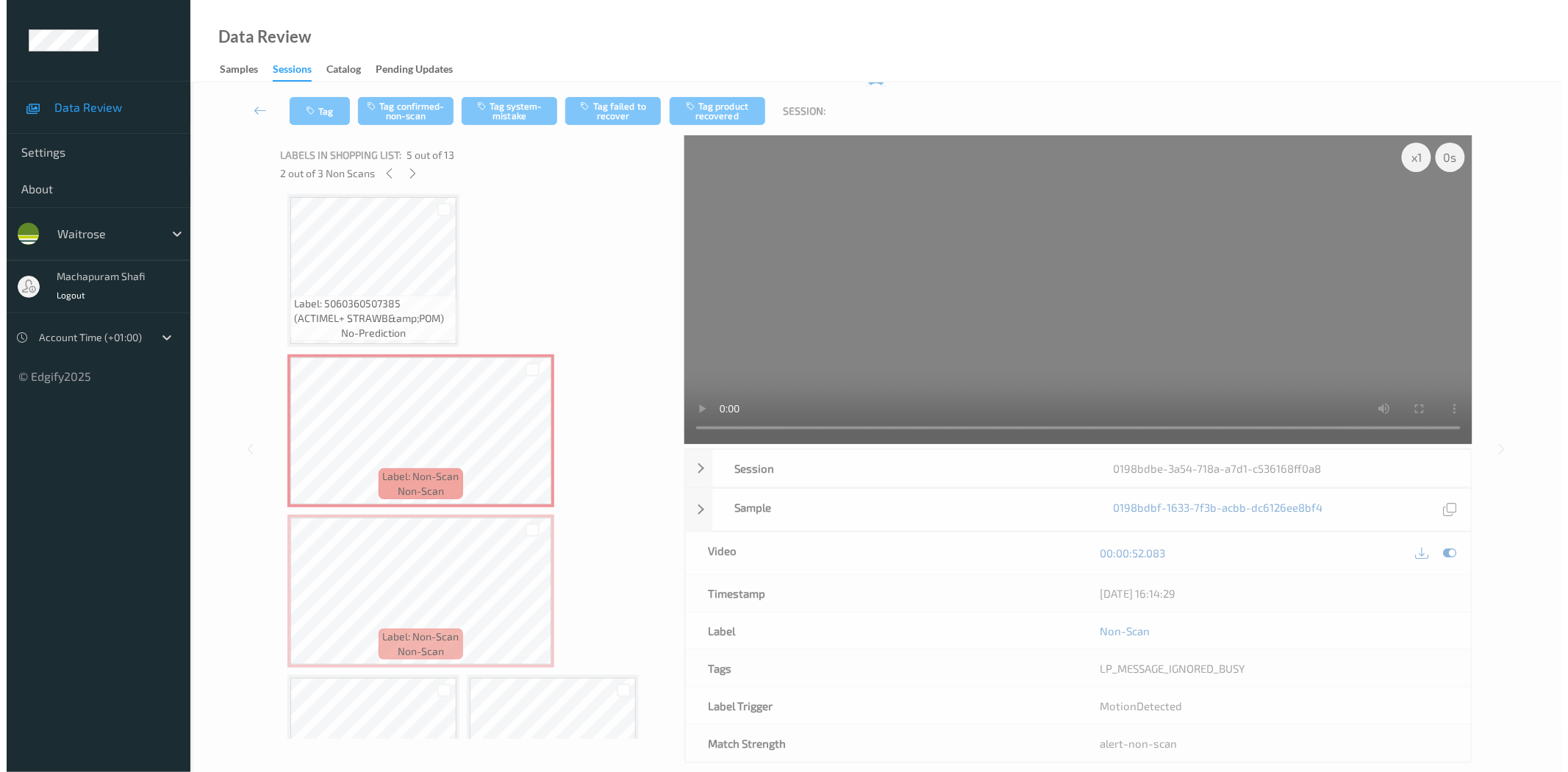
scroll to position [0, 0]
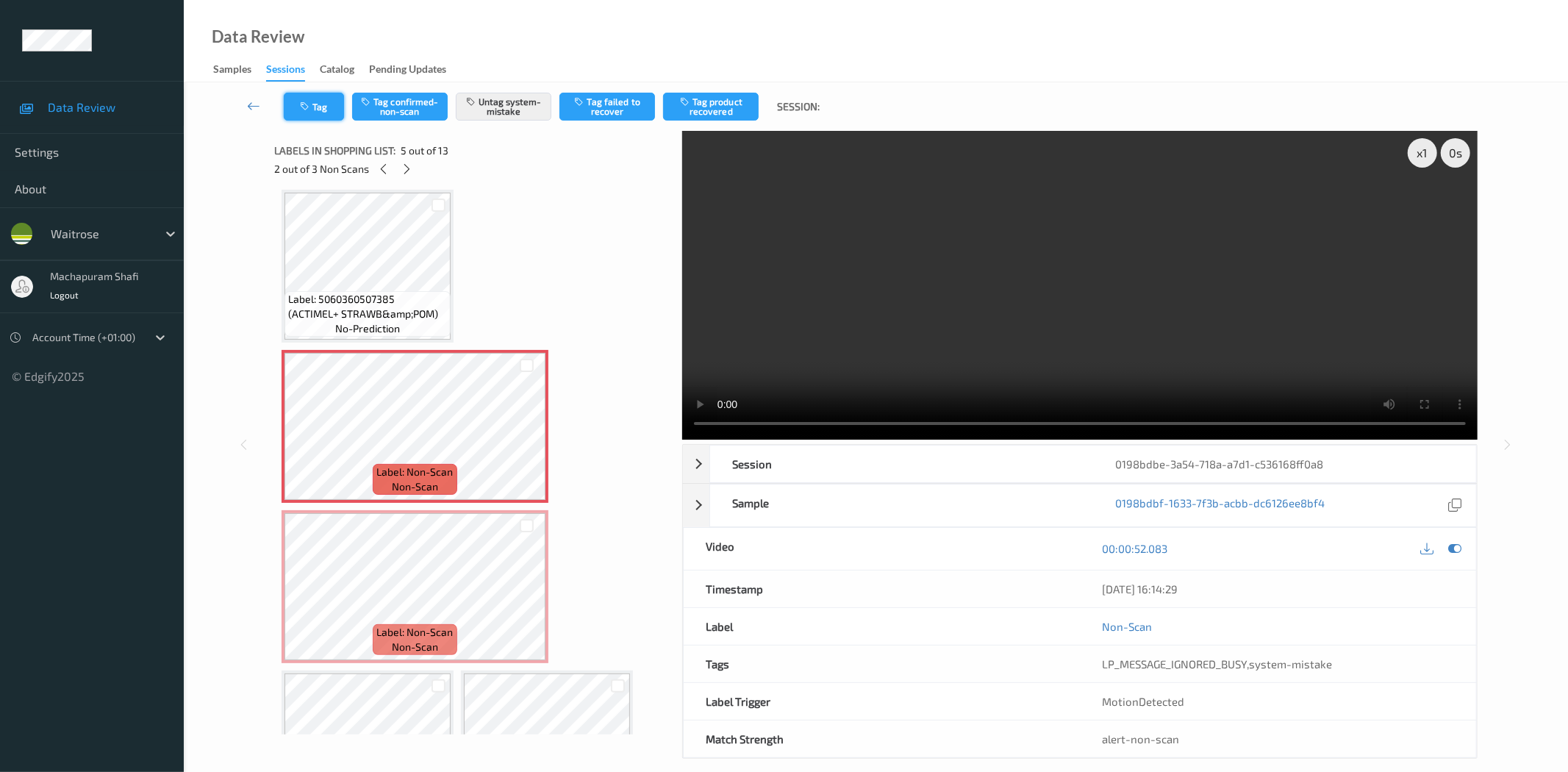
click at [313, 106] on button "Tag" at bounding box center [314, 106] width 60 height 28
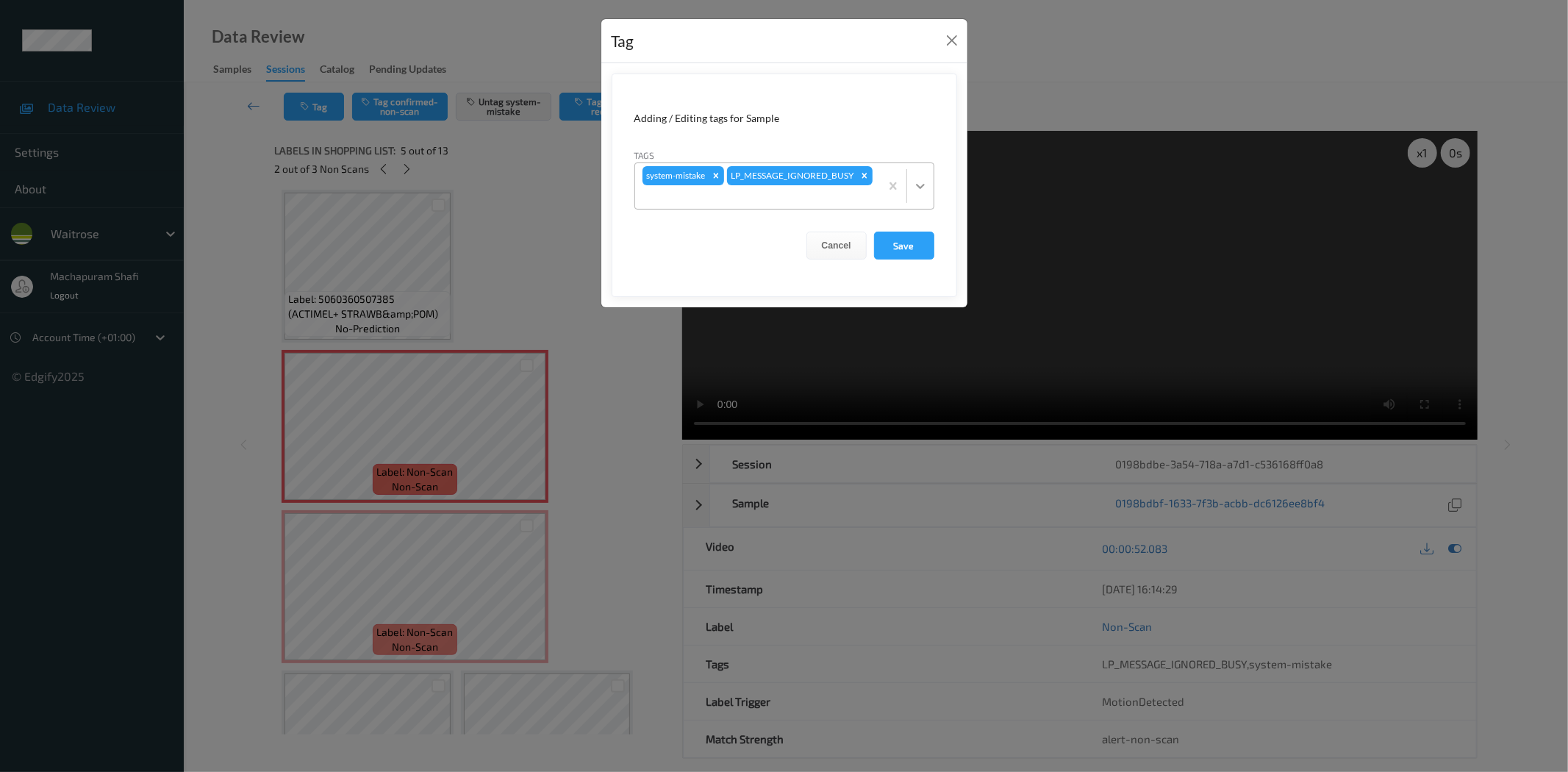
click at [917, 177] on div at bounding box center [921, 186] width 27 height 27
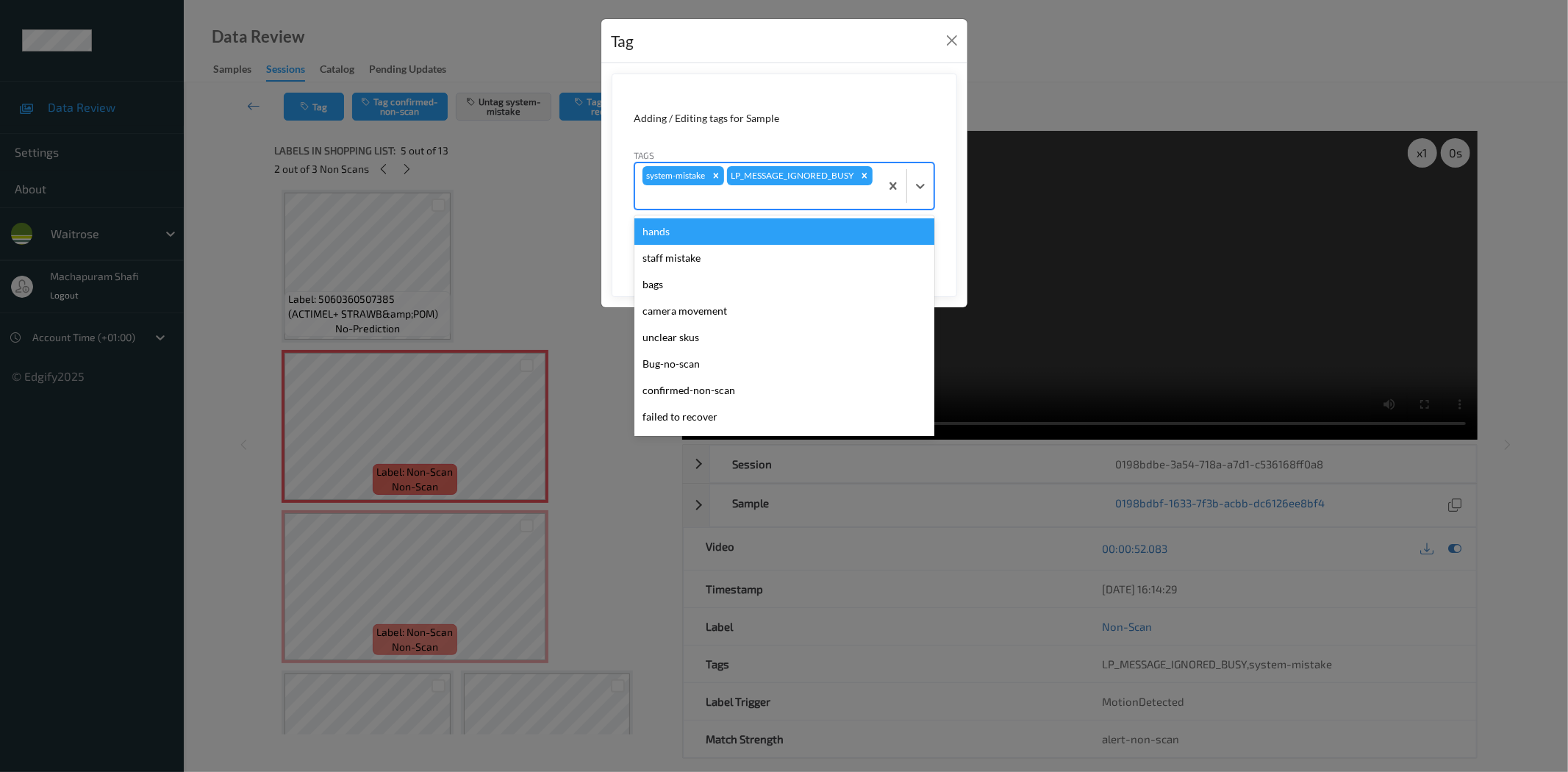
scroll to position [288, 0]
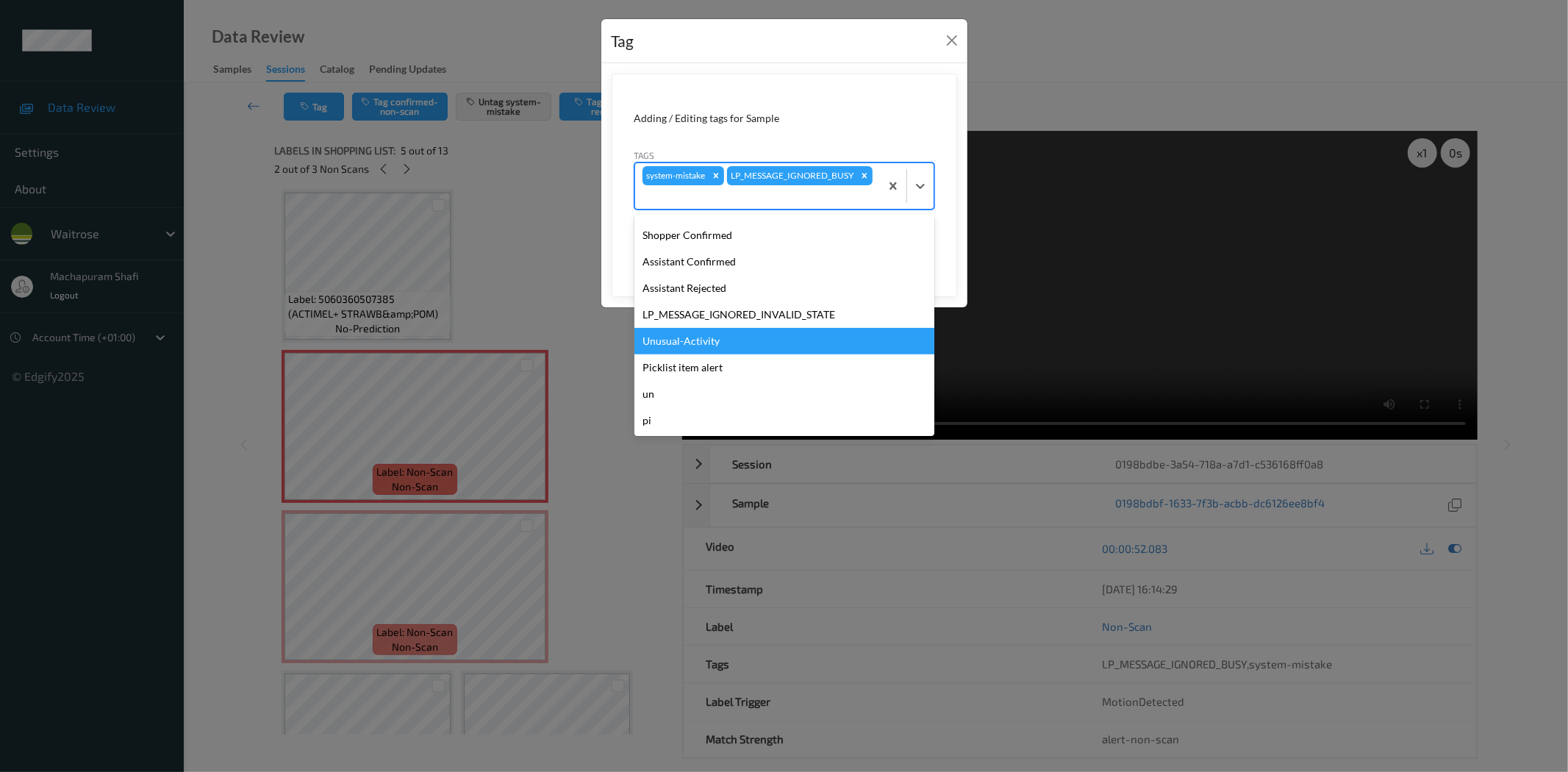
click at [708, 337] on div "Unusual-Activity" at bounding box center [785, 341] width 300 height 27
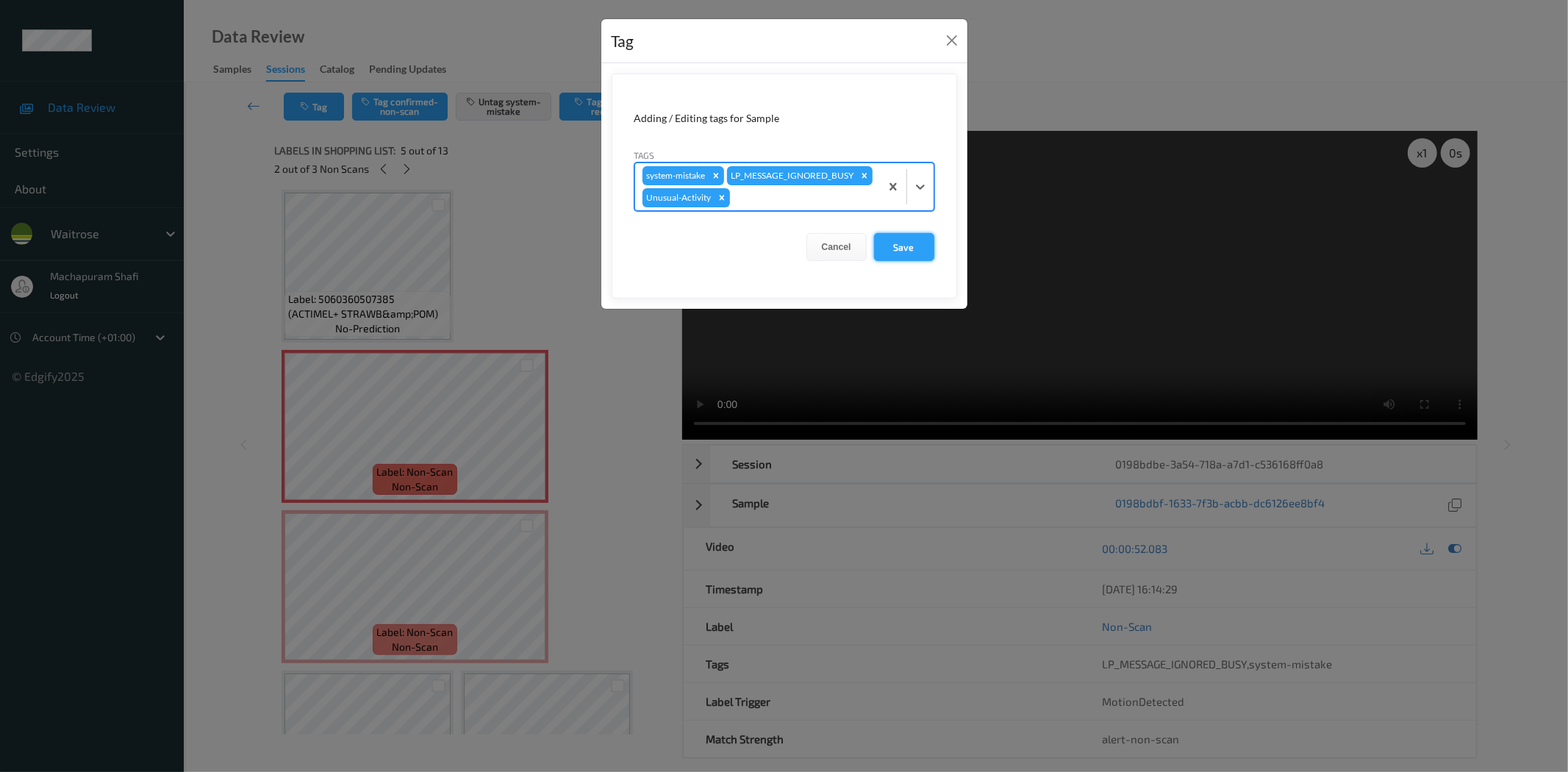
click at [906, 261] on button "Save" at bounding box center [904, 246] width 60 height 28
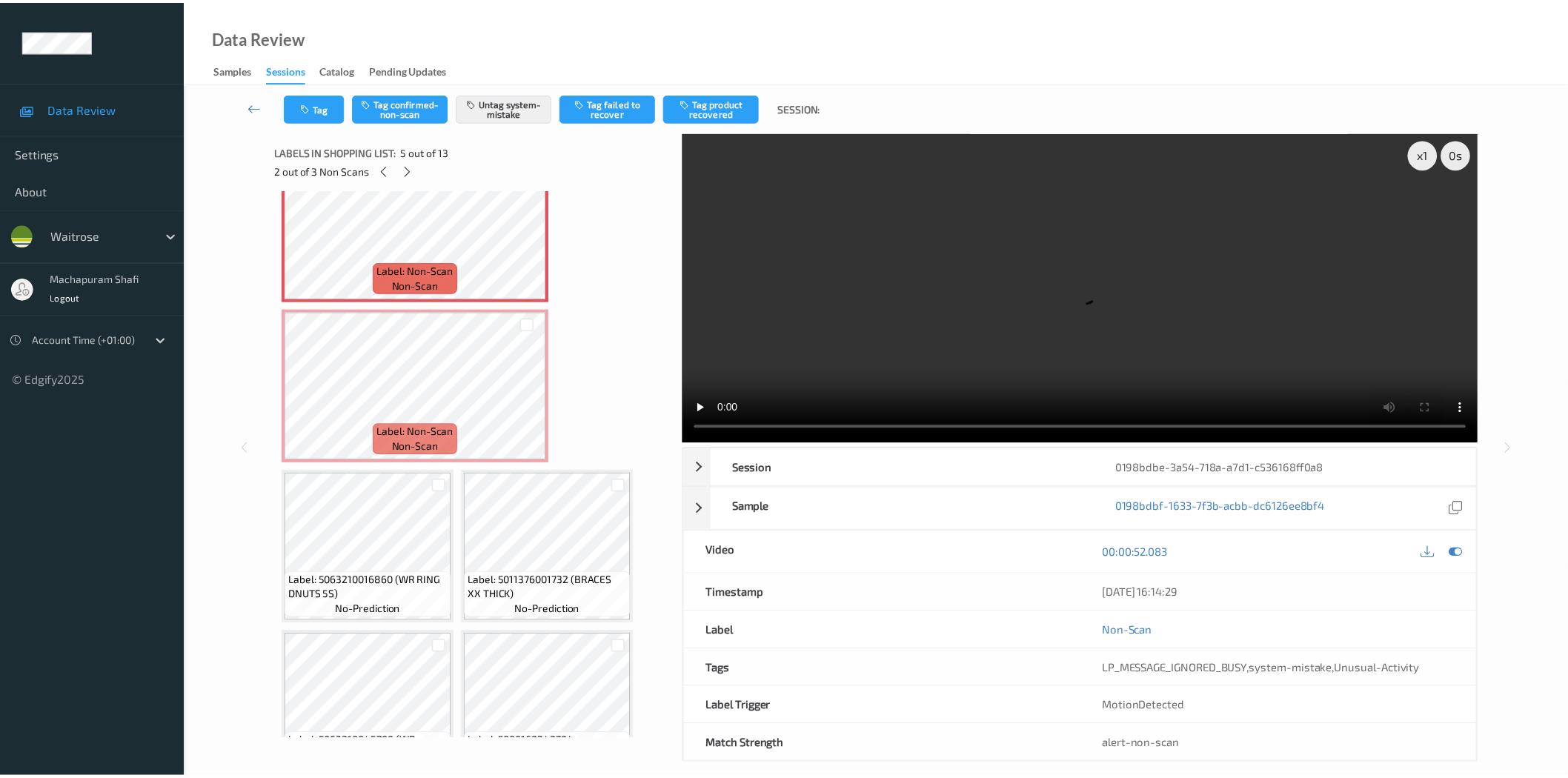
scroll to position [545, 0]
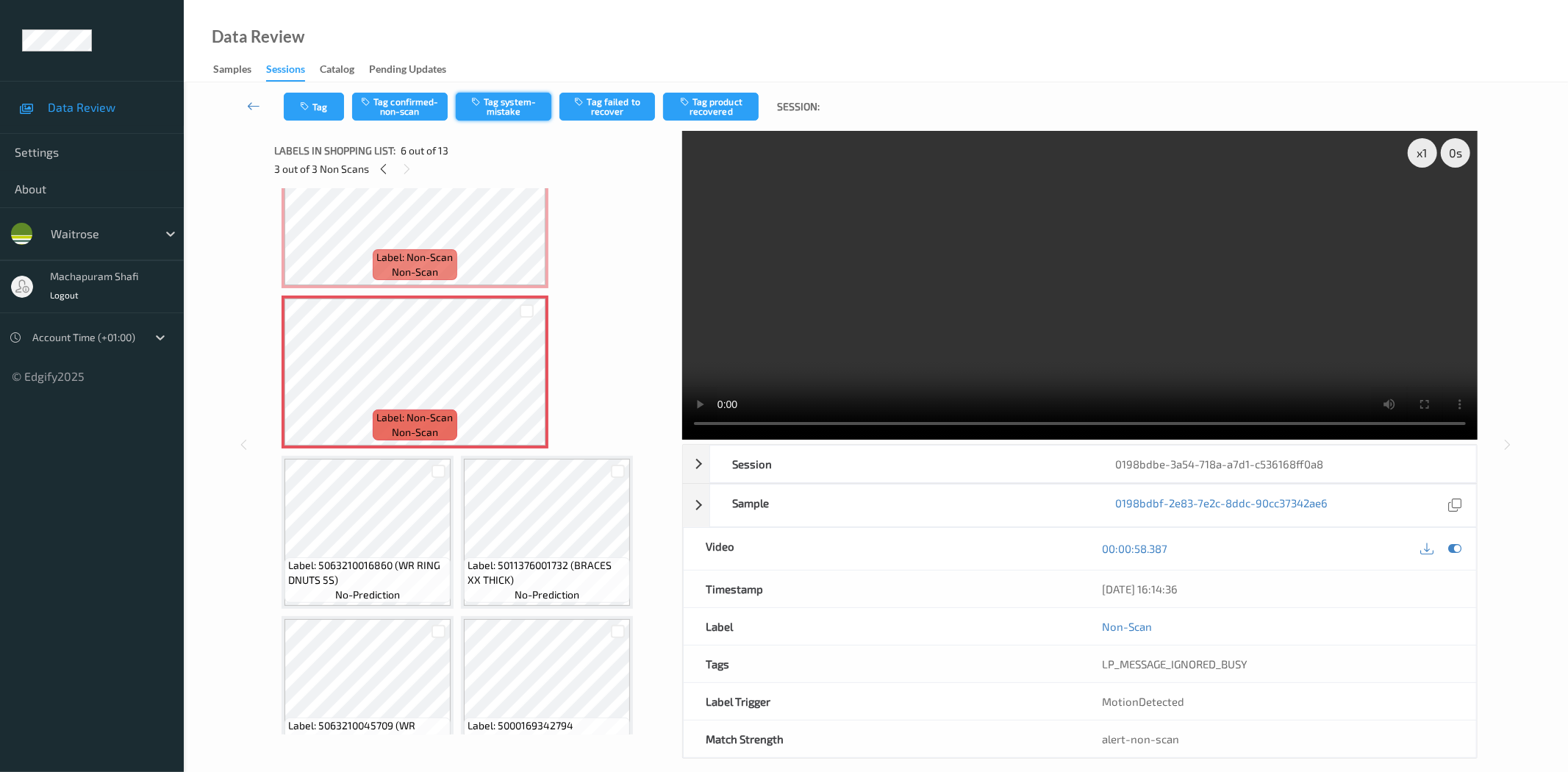
click at [494, 106] on button "Tag system-mistake" at bounding box center [504, 106] width 96 height 28
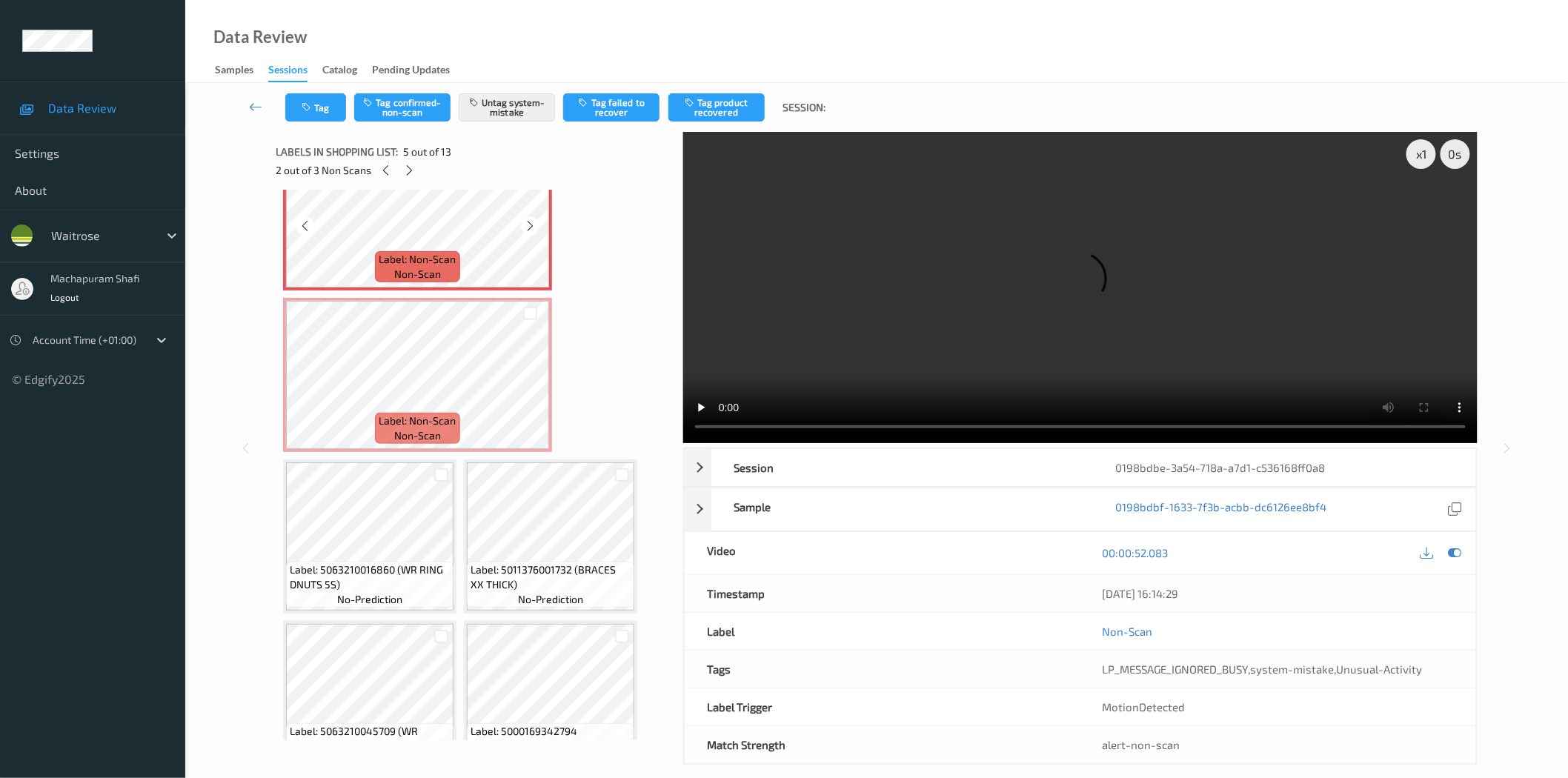
scroll to position [217, 0]
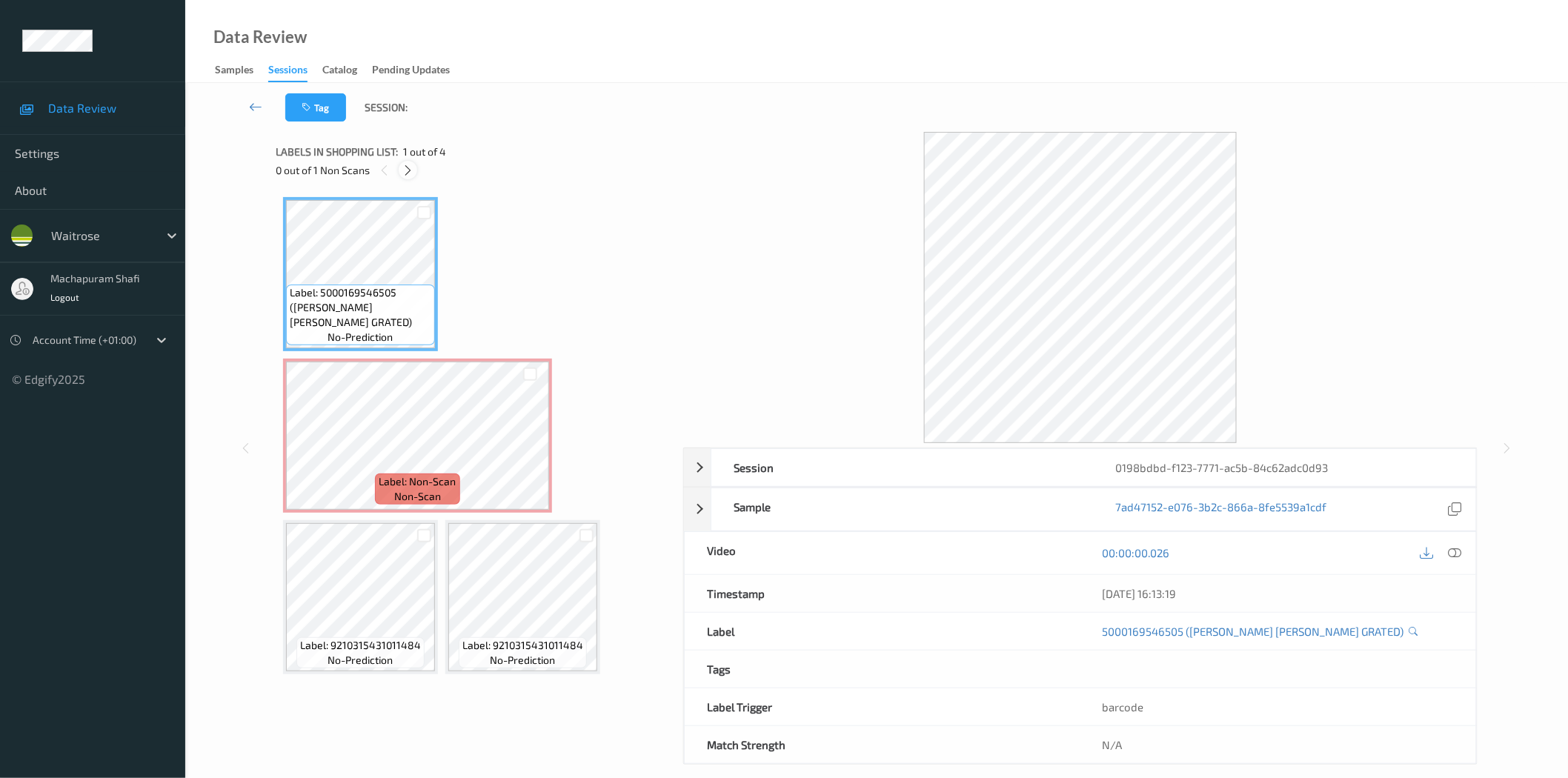
click at [411, 171] on icon at bounding box center [407, 171] width 12 height 13
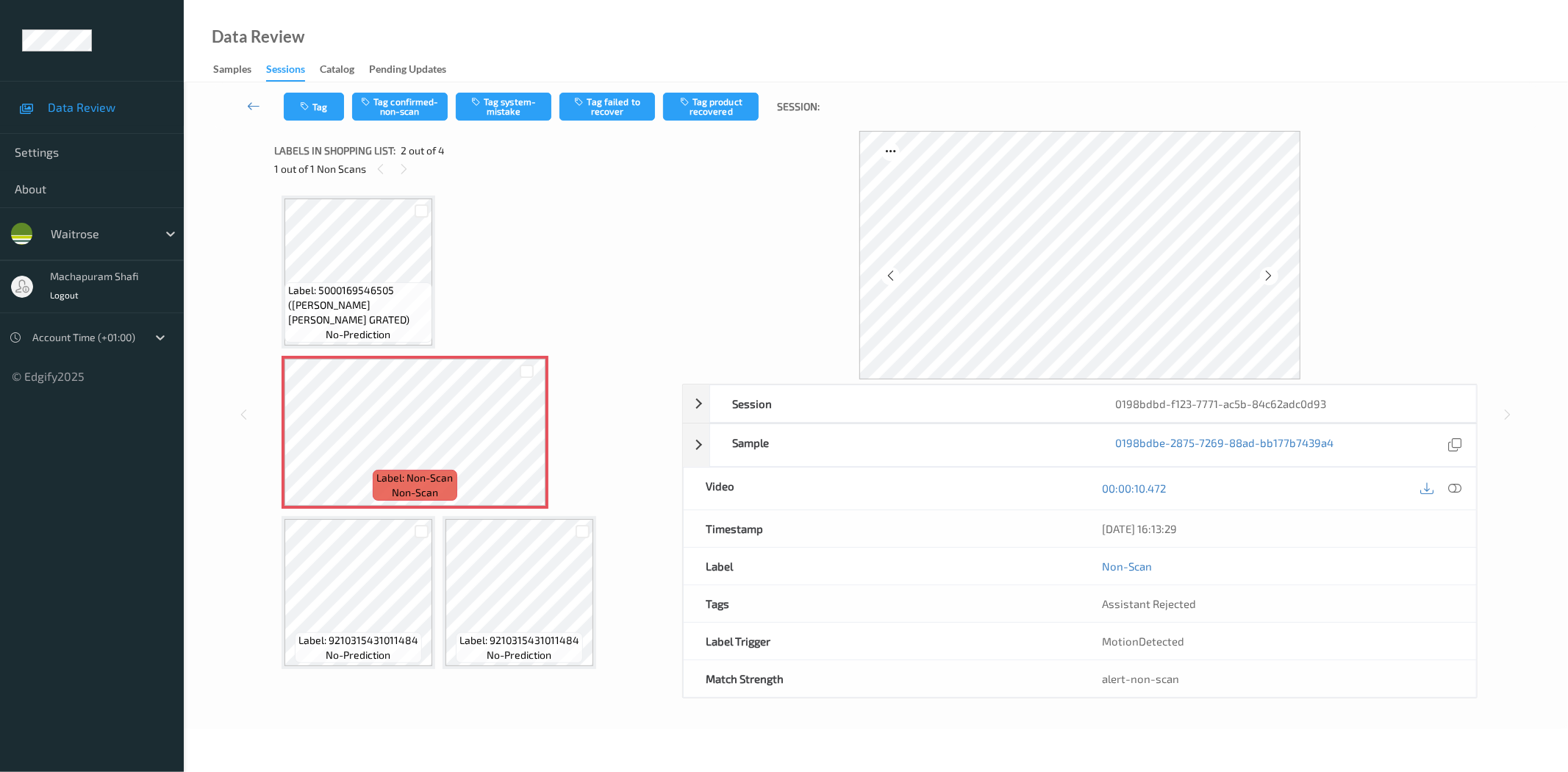
click at [1453, 482] on icon at bounding box center [1456, 489] width 13 height 13
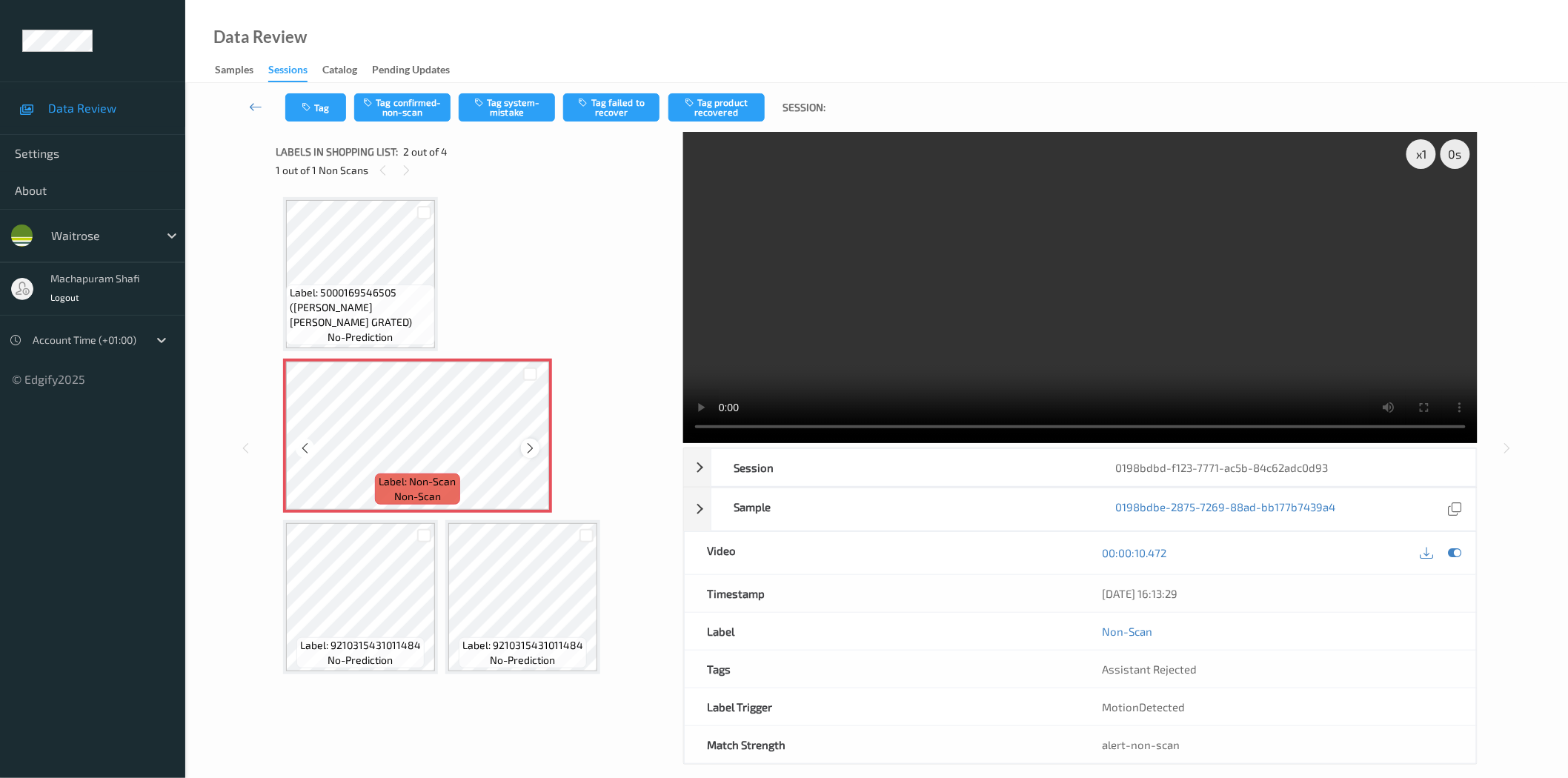
click at [531, 447] on icon at bounding box center [530, 448] width 12 height 13
click at [529, 446] on icon at bounding box center [530, 448] width 12 height 13
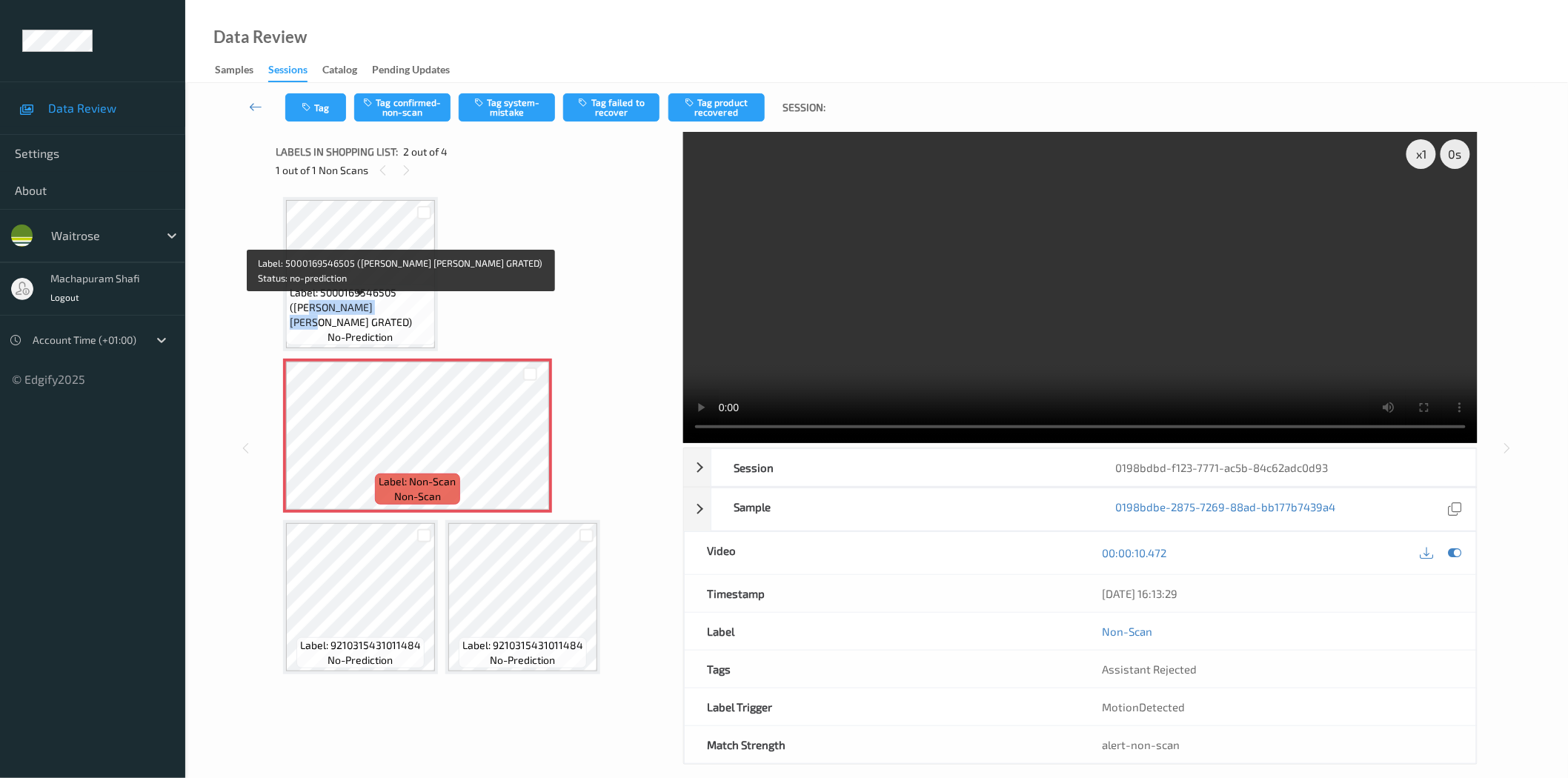
drag, startPoint x: 286, startPoint y: 326, endPoint x: 378, endPoint y: 323, distance: 92.0
click at [378, 323] on div "Label: 5000169546505 ([PERSON_NAME] [PERSON_NAME] GRATED) no-prediction" at bounding box center [361, 314] width 149 height 60
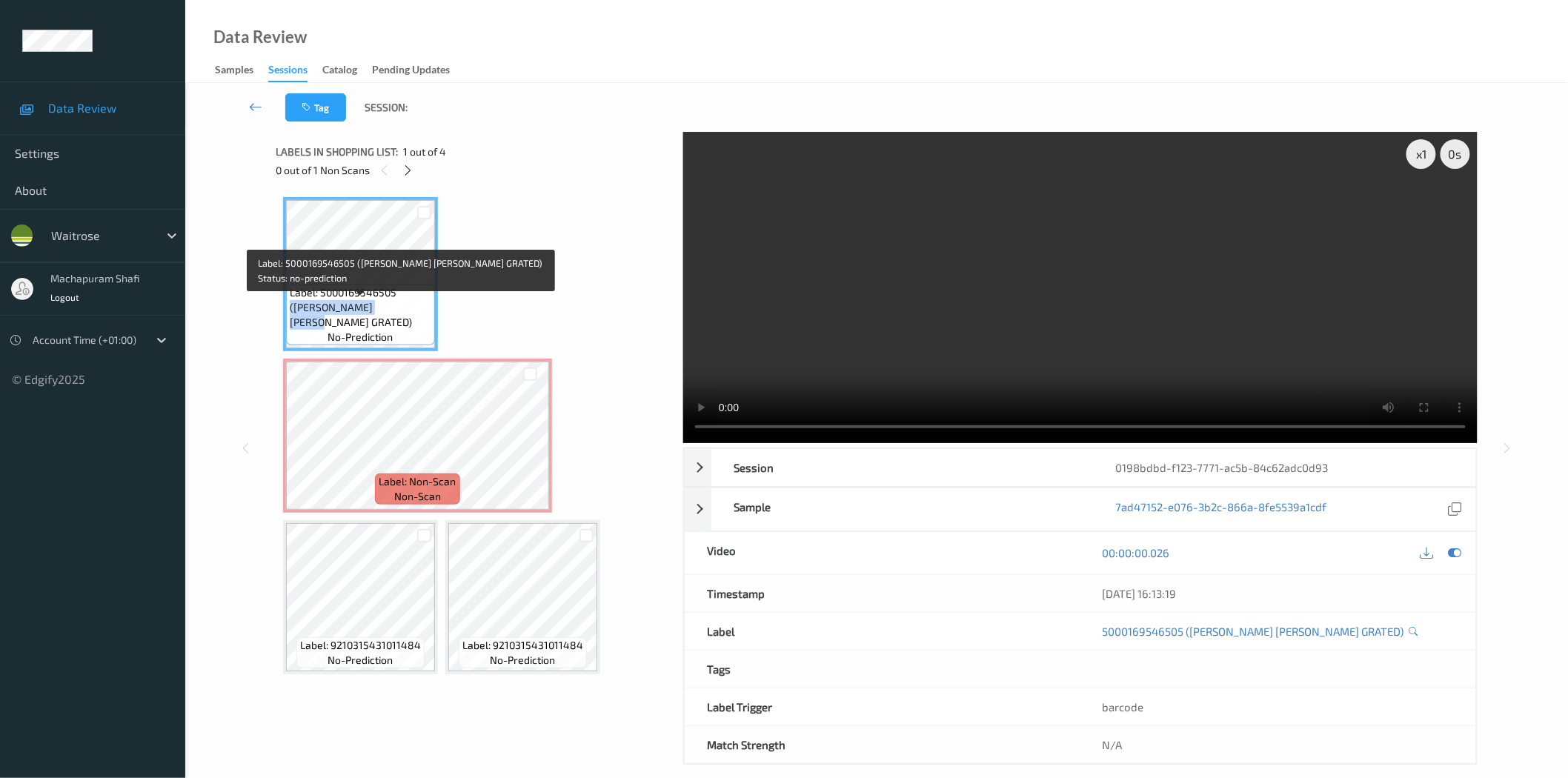
drag, startPoint x: 398, startPoint y: 308, endPoint x: 411, endPoint y: 326, distance: 22.2
click at [411, 326] on span "Label: 5000169546505 ([PERSON_NAME] [PERSON_NAME] GRATED)" at bounding box center [361, 308] width 142 height 44
copy span "([PERSON_NAME] [PERSON_NAME] GRATED)"
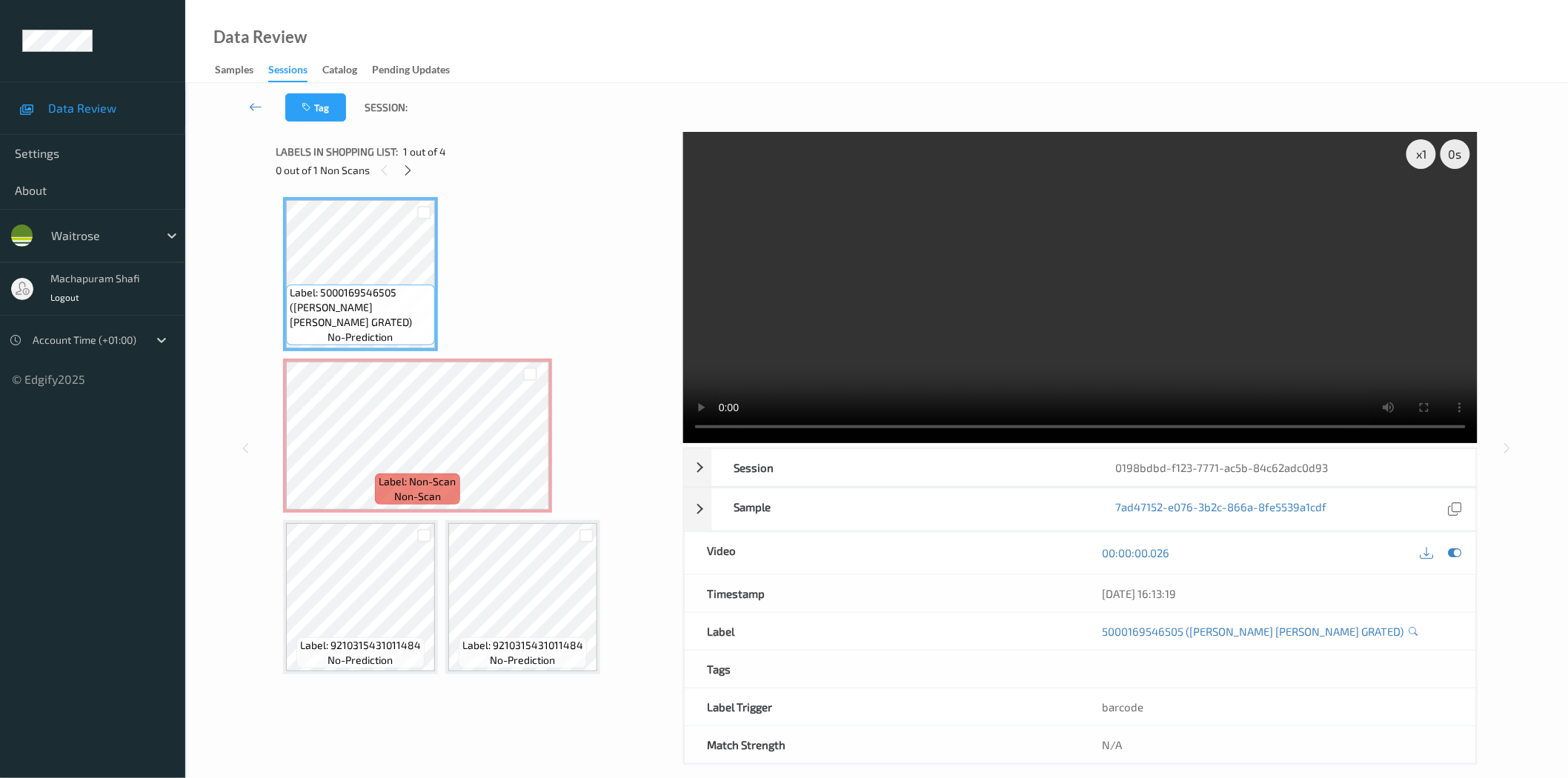
click at [978, 445] on div "x 1 0 s Session 0198bdbd-f123-7771-ac5b-84c62adc0d93 Session ID 0198bdbd-f123-7…" at bounding box center [1079, 448] width 794 height 633
click at [943, 446] on div "x 1 0 s Session 0198bdbd-f123-7771-ac5b-84c62adc0d93 Session ID 0198bdbd-f123-7…" at bounding box center [1079, 448] width 794 height 633
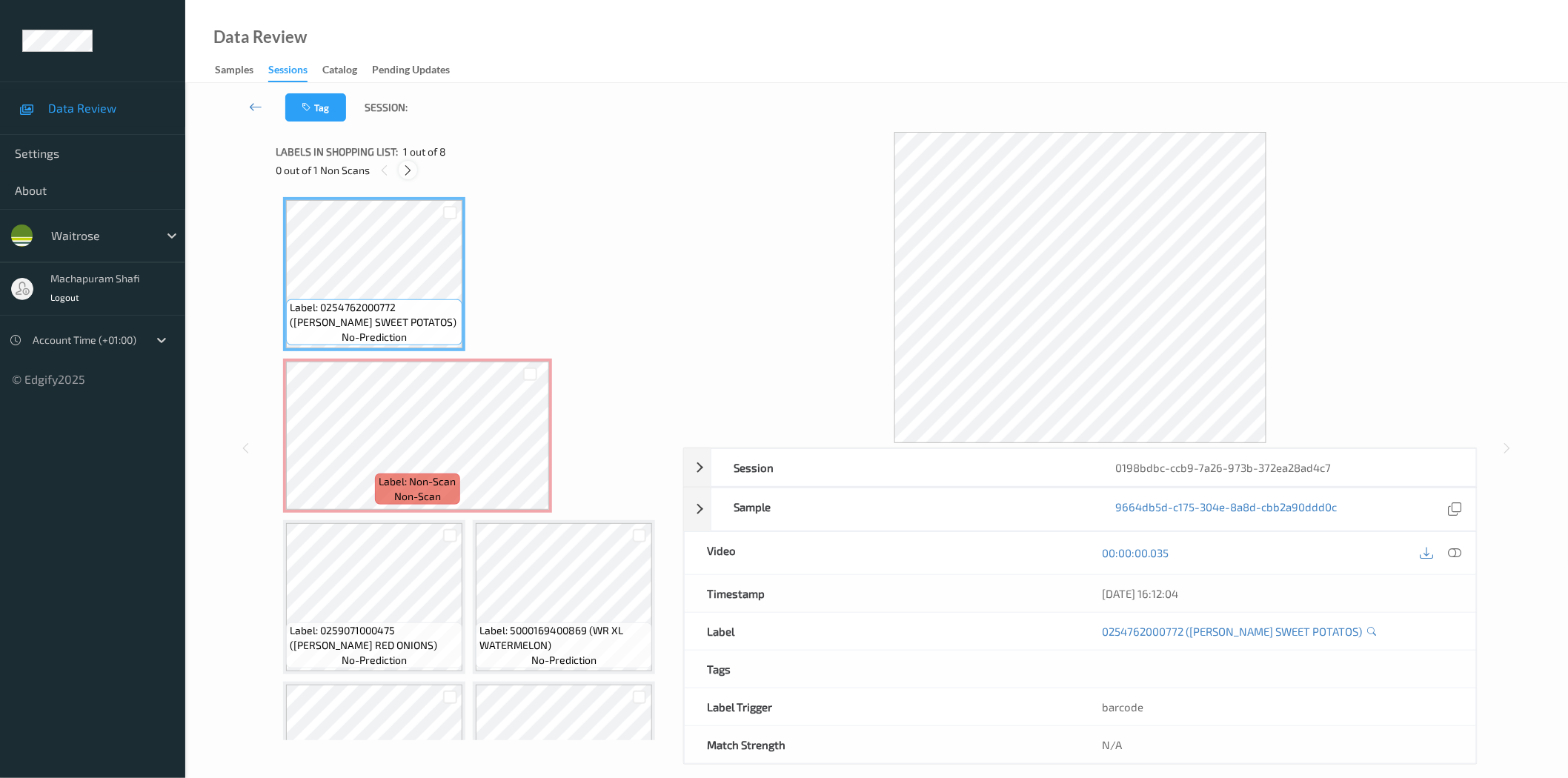
click at [404, 171] on icon at bounding box center [407, 171] width 12 height 13
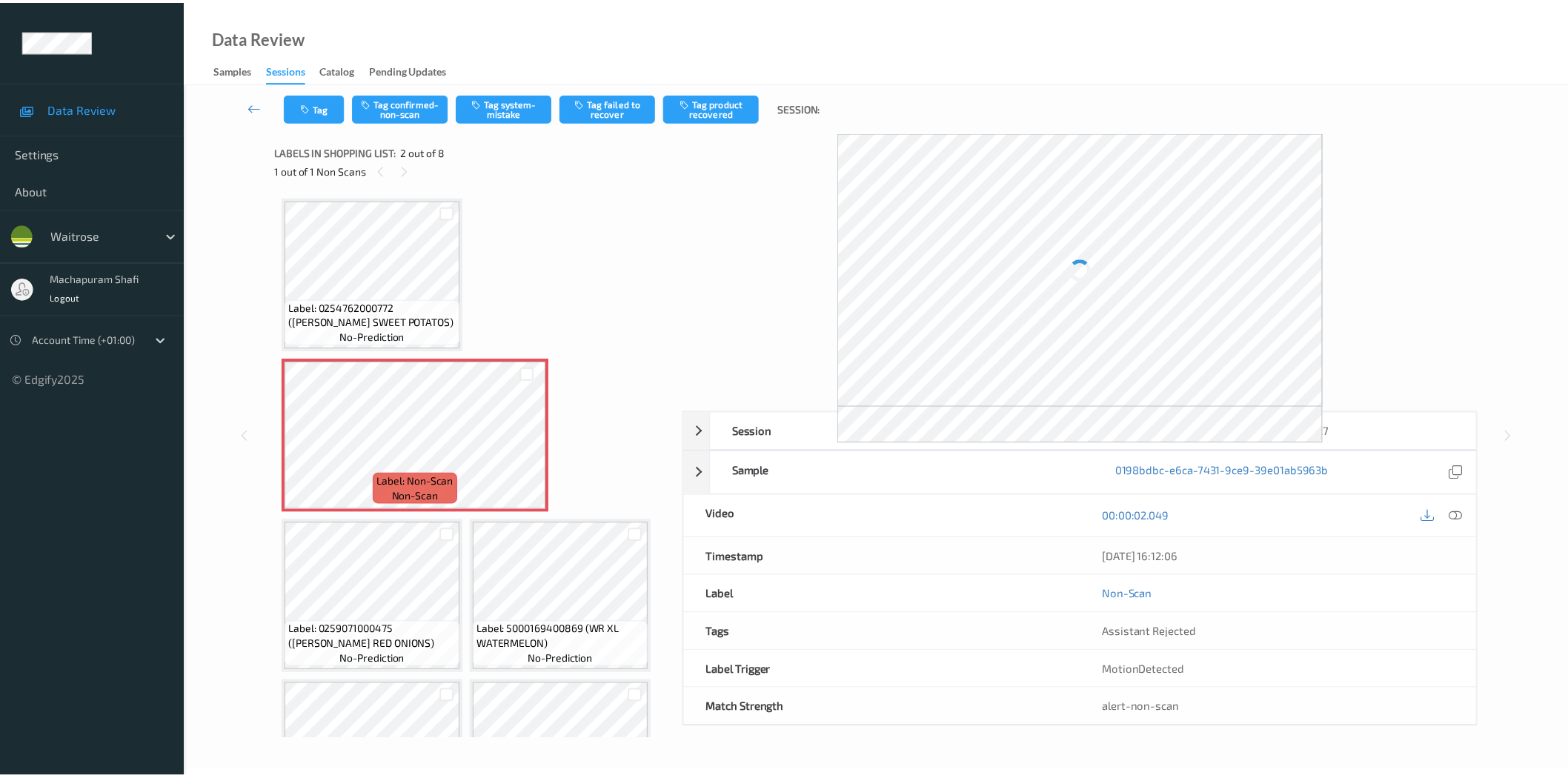
scroll to position [8, 0]
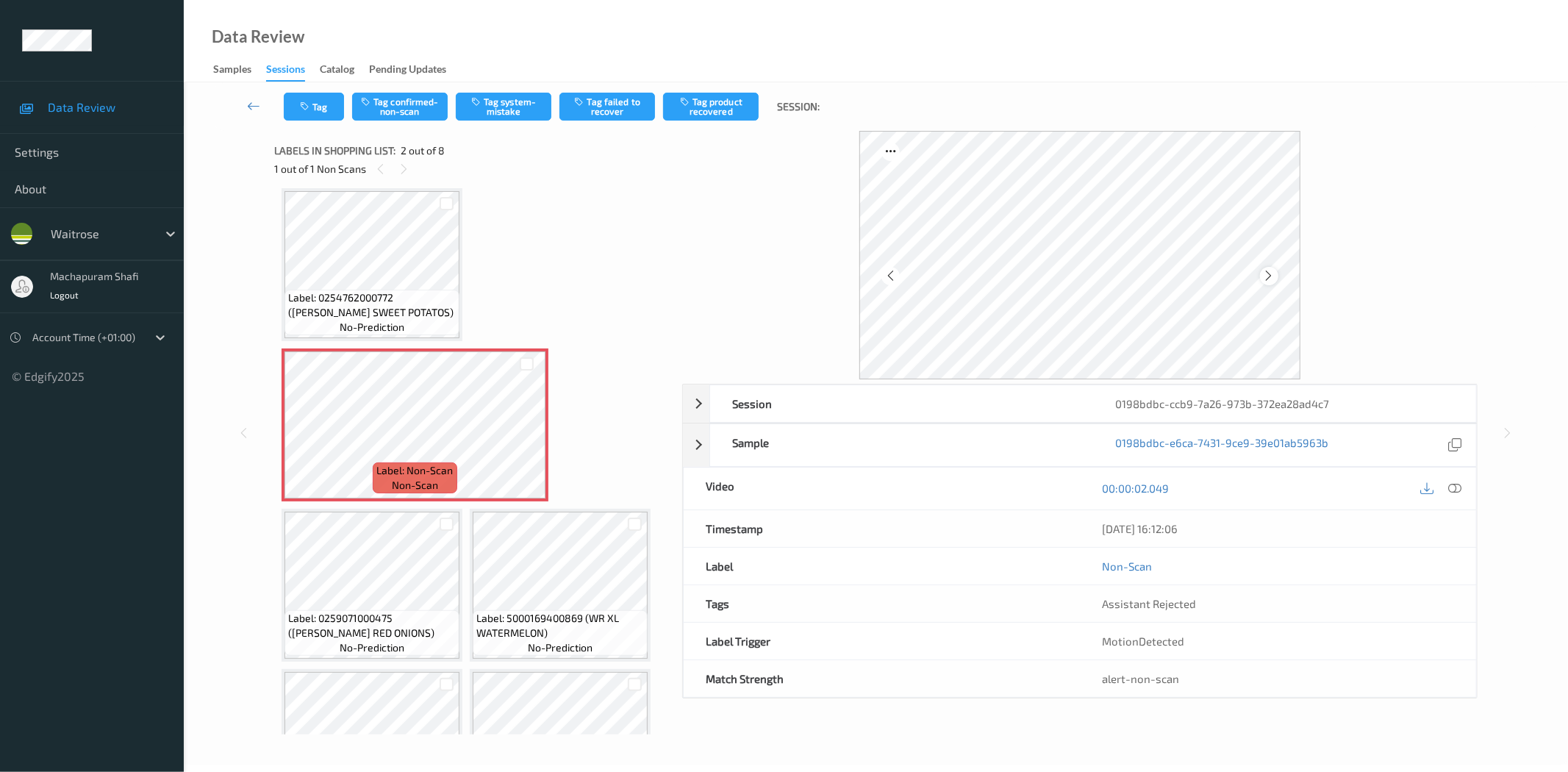
click at [1265, 276] on icon at bounding box center [1269, 276] width 12 height 13
click at [1272, 280] on icon at bounding box center [1269, 276] width 12 height 13
click at [1265, 278] on icon at bounding box center [1269, 276] width 12 height 13
click at [1269, 276] on icon at bounding box center [1269, 276] width 12 height 13
click at [1460, 482] on icon at bounding box center [1456, 489] width 13 height 13
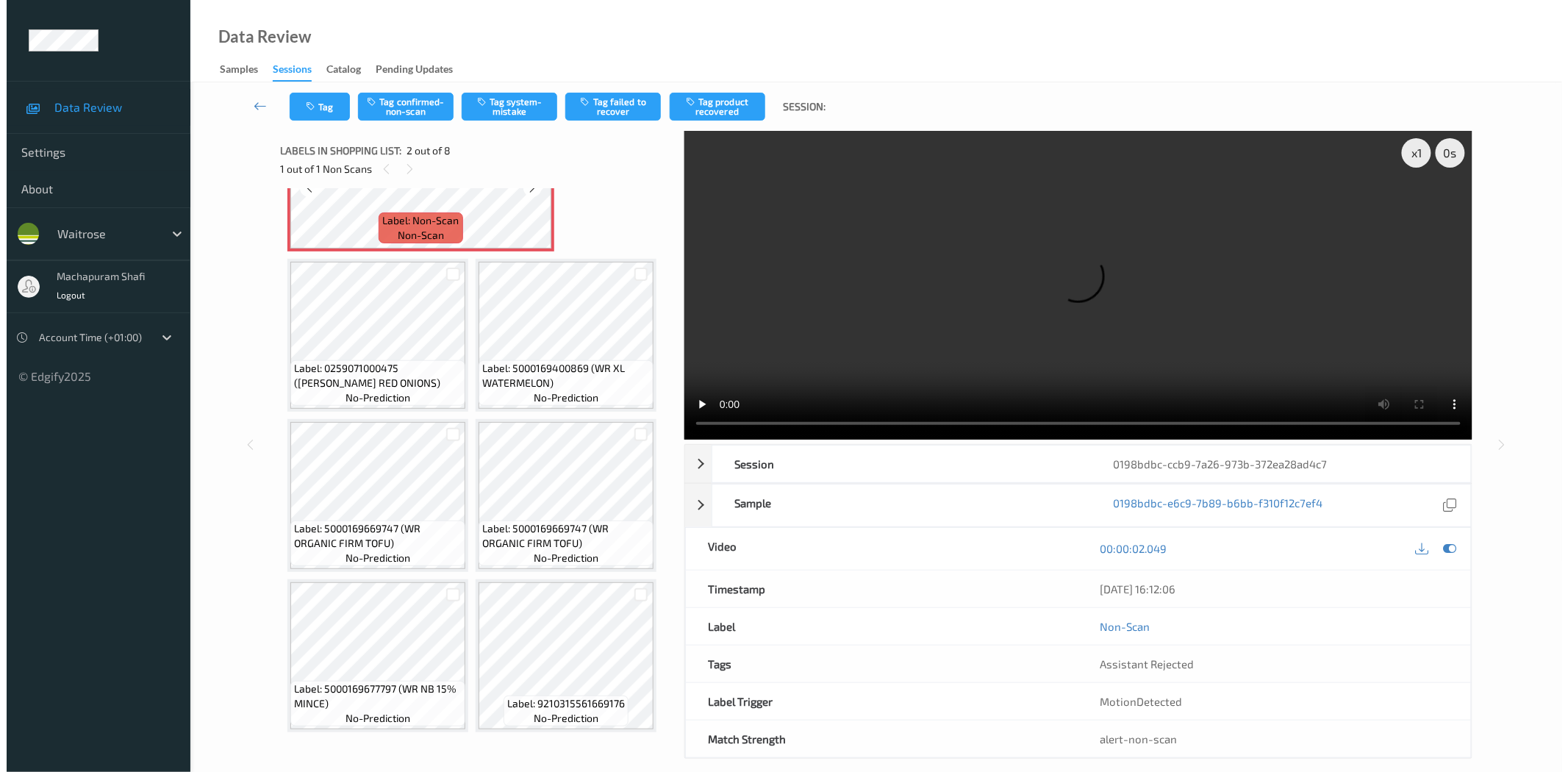
scroll to position [0, 0]
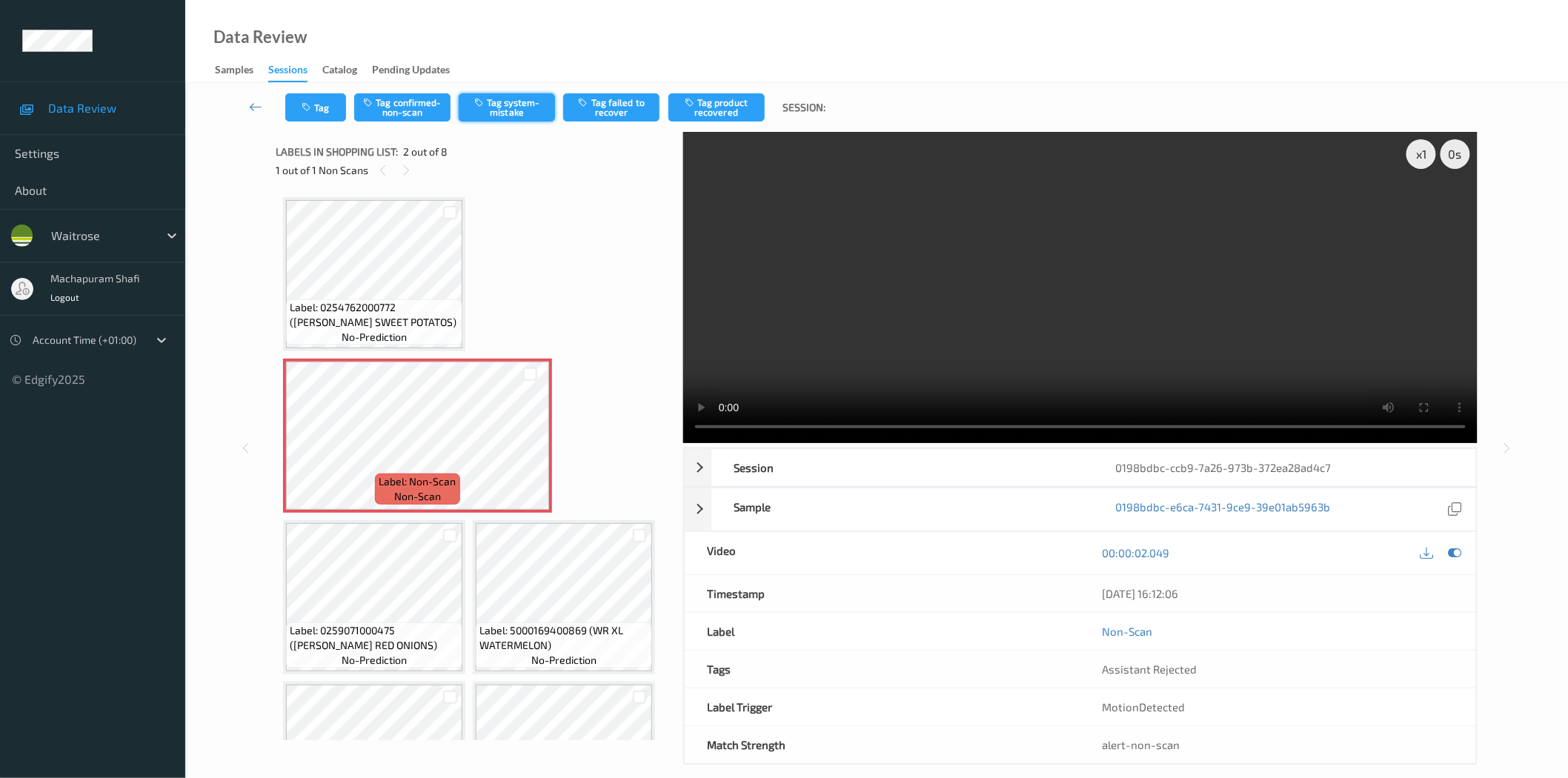
click at [494, 113] on button "Tag system-mistake" at bounding box center [507, 106] width 97 height 28
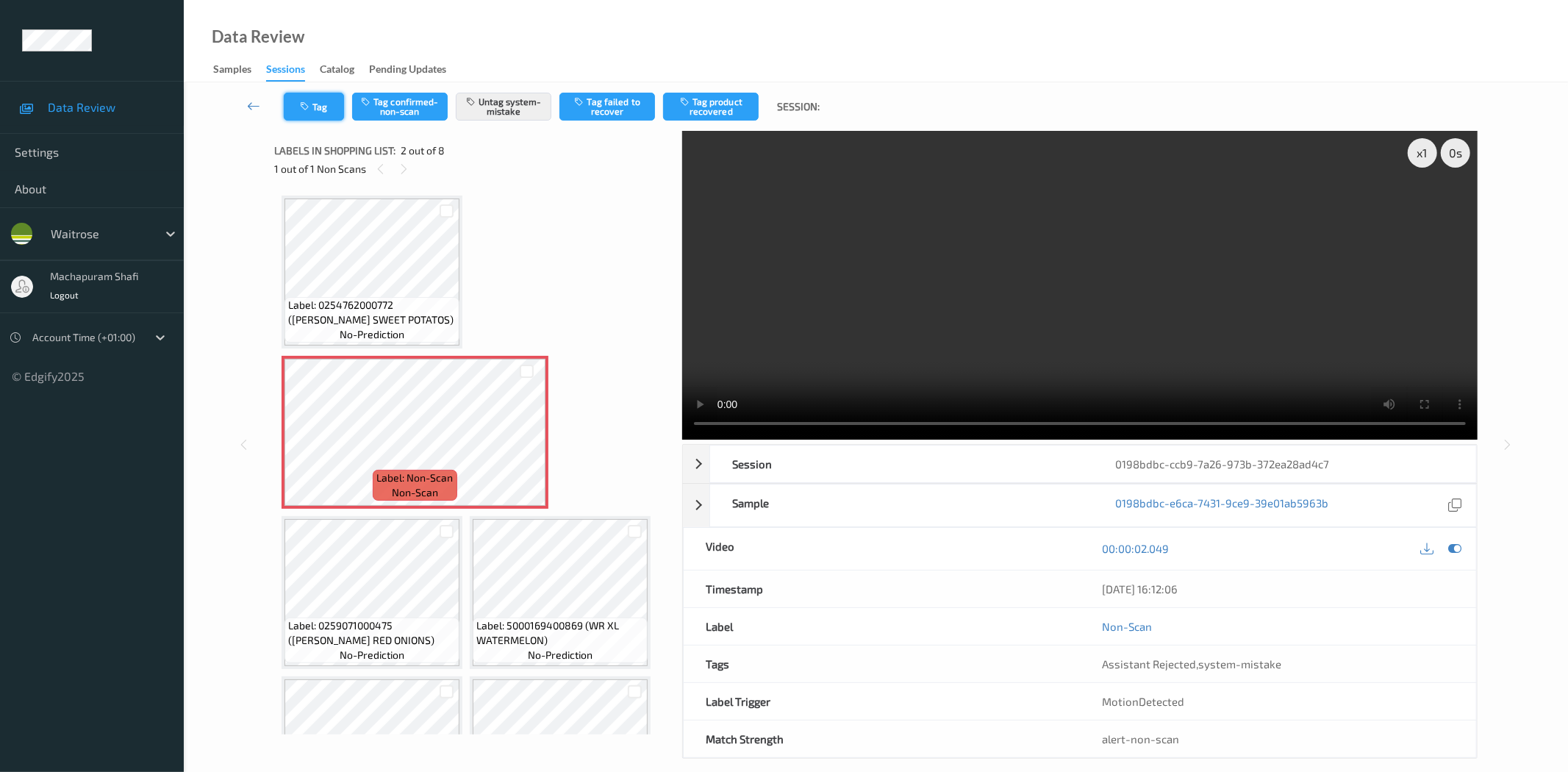
click at [311, 106] on icon "button" at bounding box center [306, 106] width 12 height 10
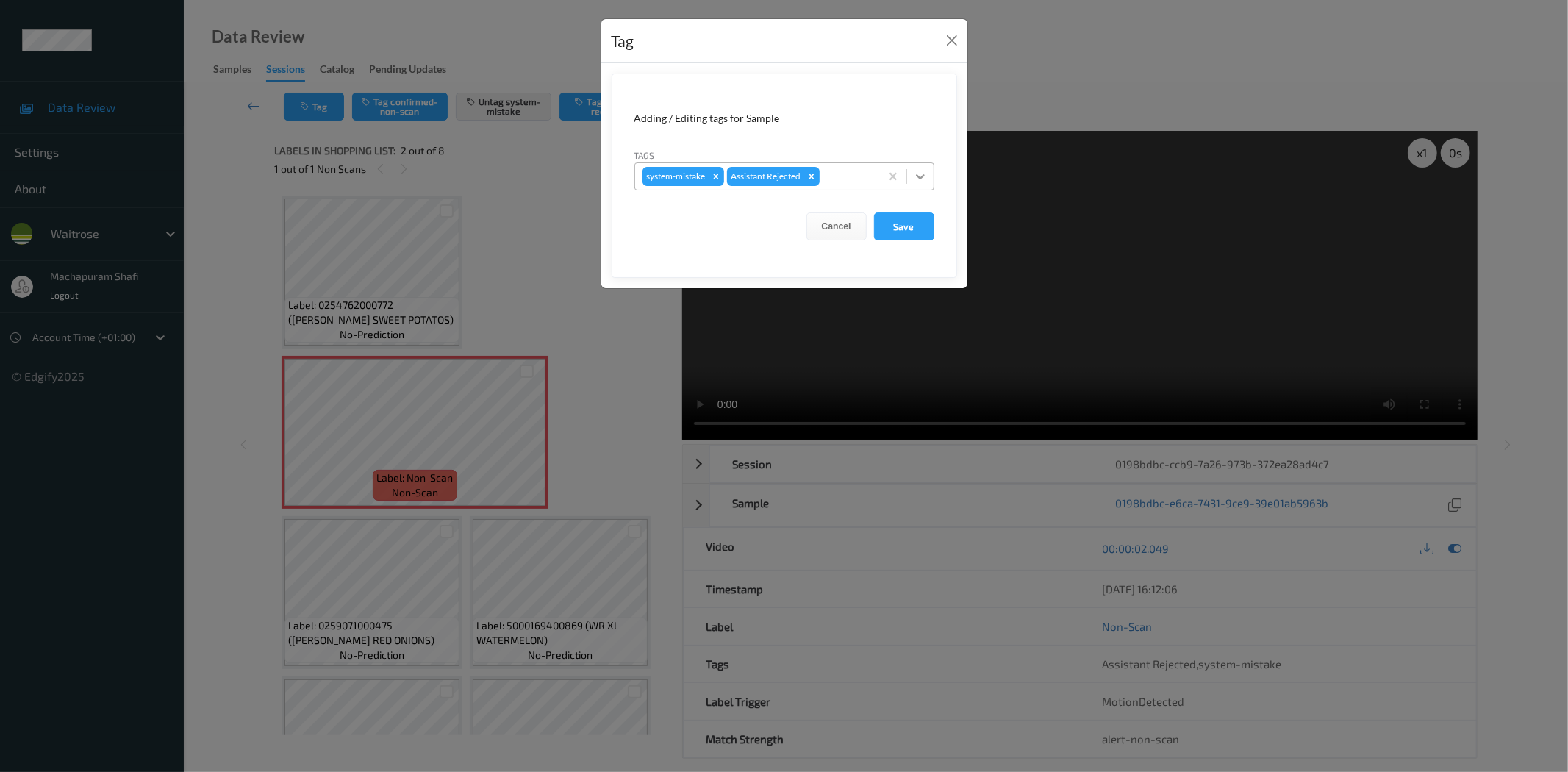
click at [921, 174] on icon at bounding box center [920, 176] width 14 height 14
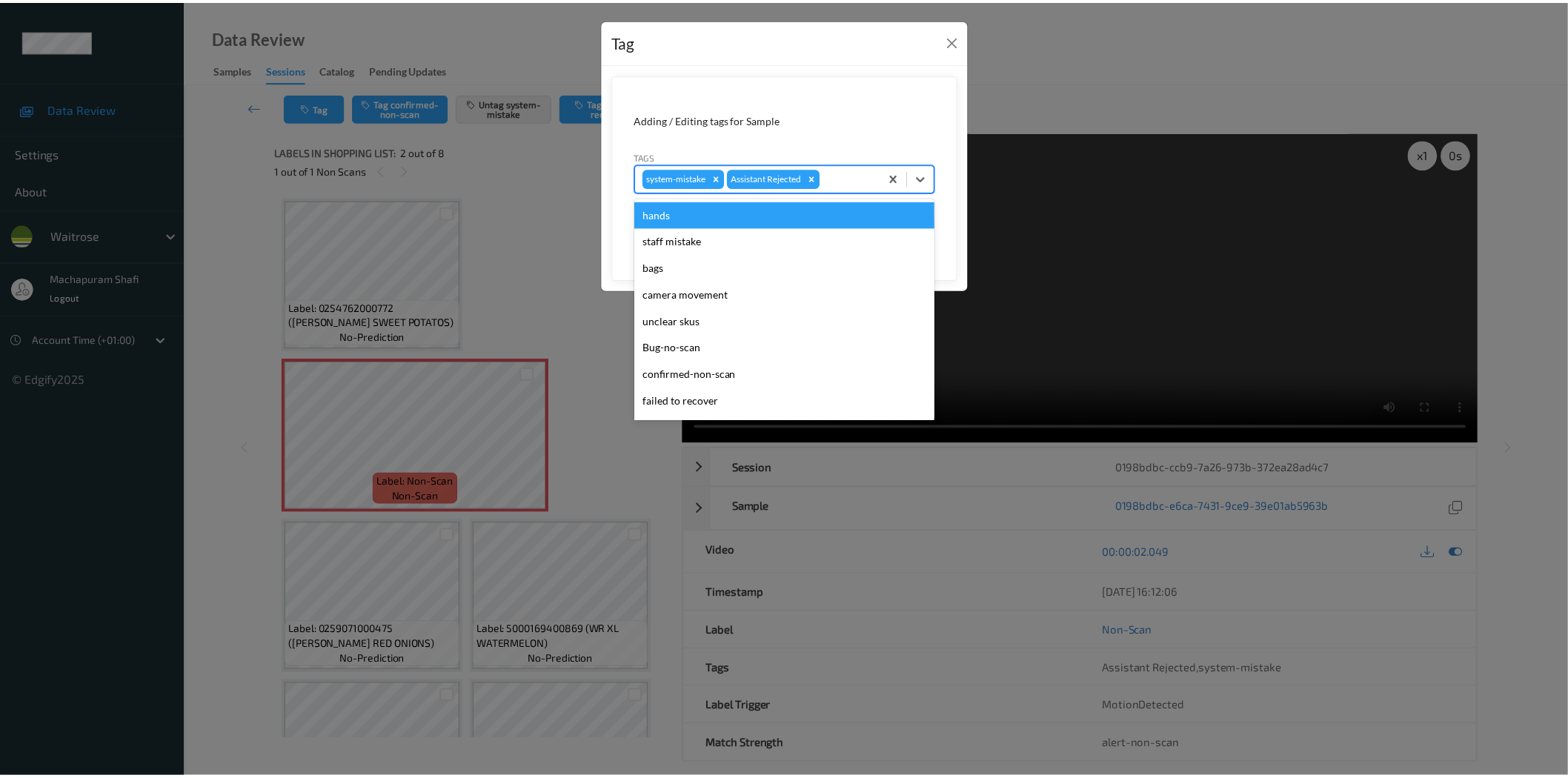
scroll to position [290, 0]
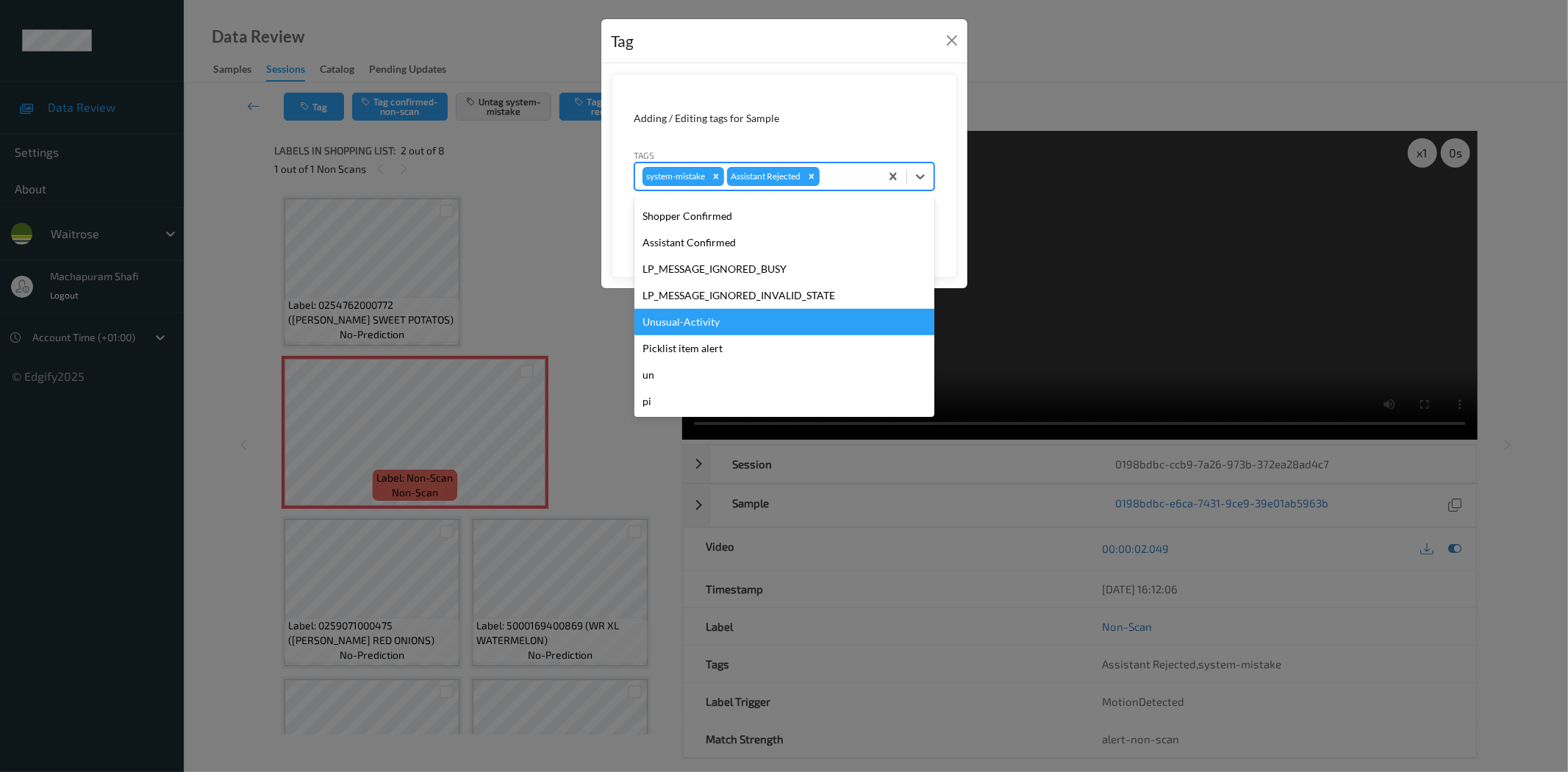
click at [710, 314] on div "Unusual-Activity" at bounding box center [785, 322] width 300 height 27
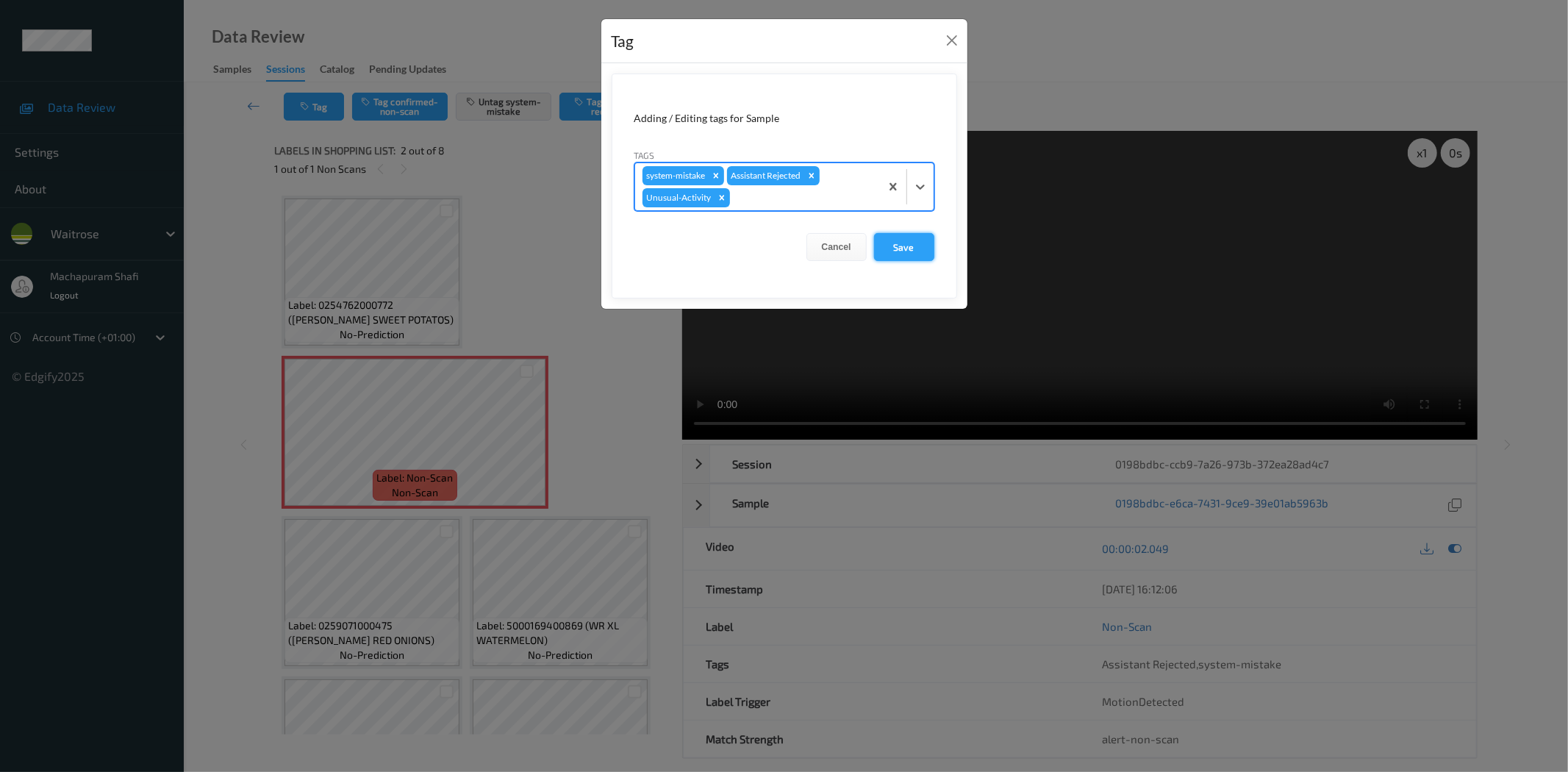
click at [905, 250] on button "Save" at bounding box center [904, 246] width 60 height 28
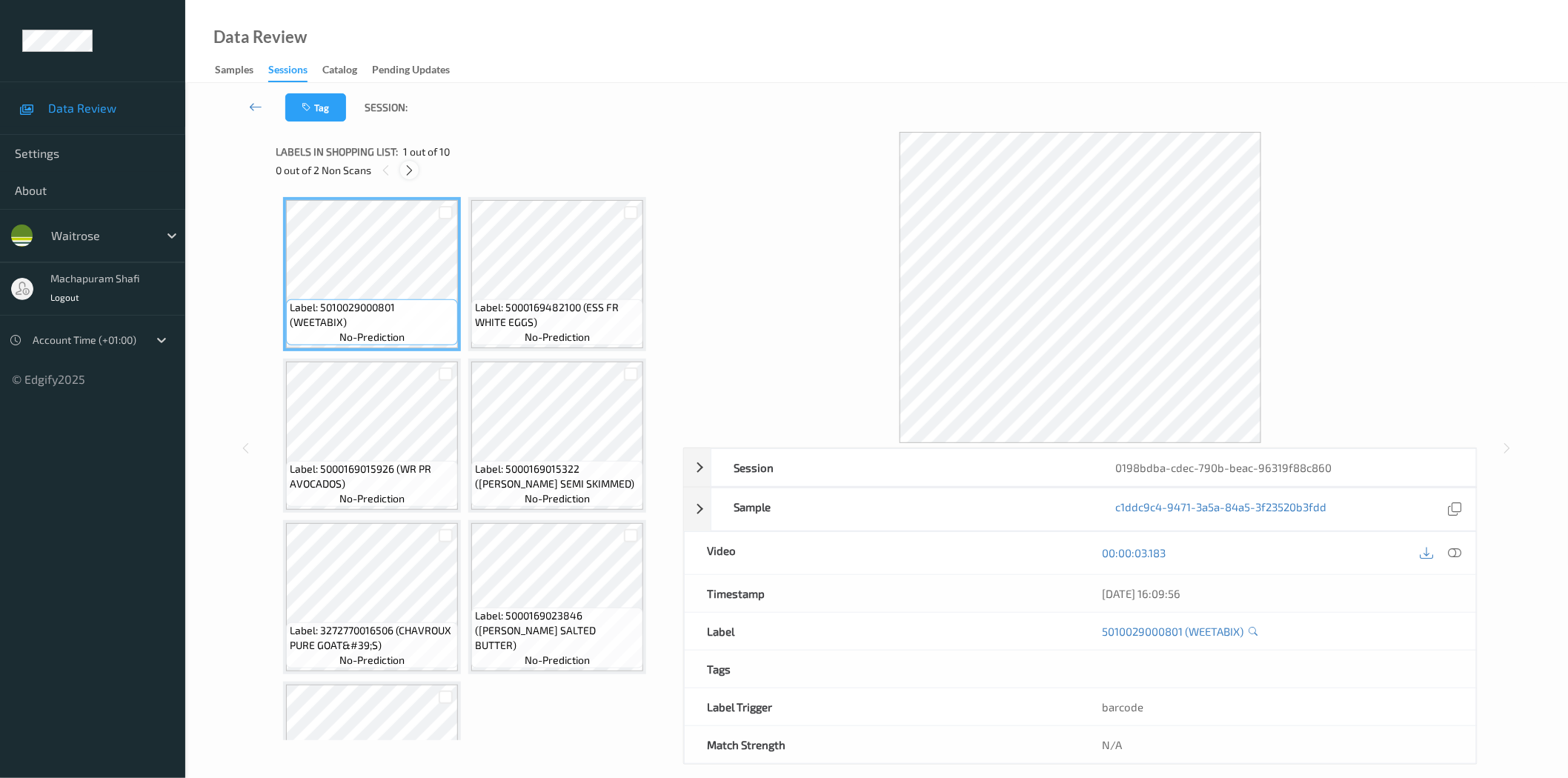
click at [408, 164] on icon at bounding box center [409, 171] width 12 height 13
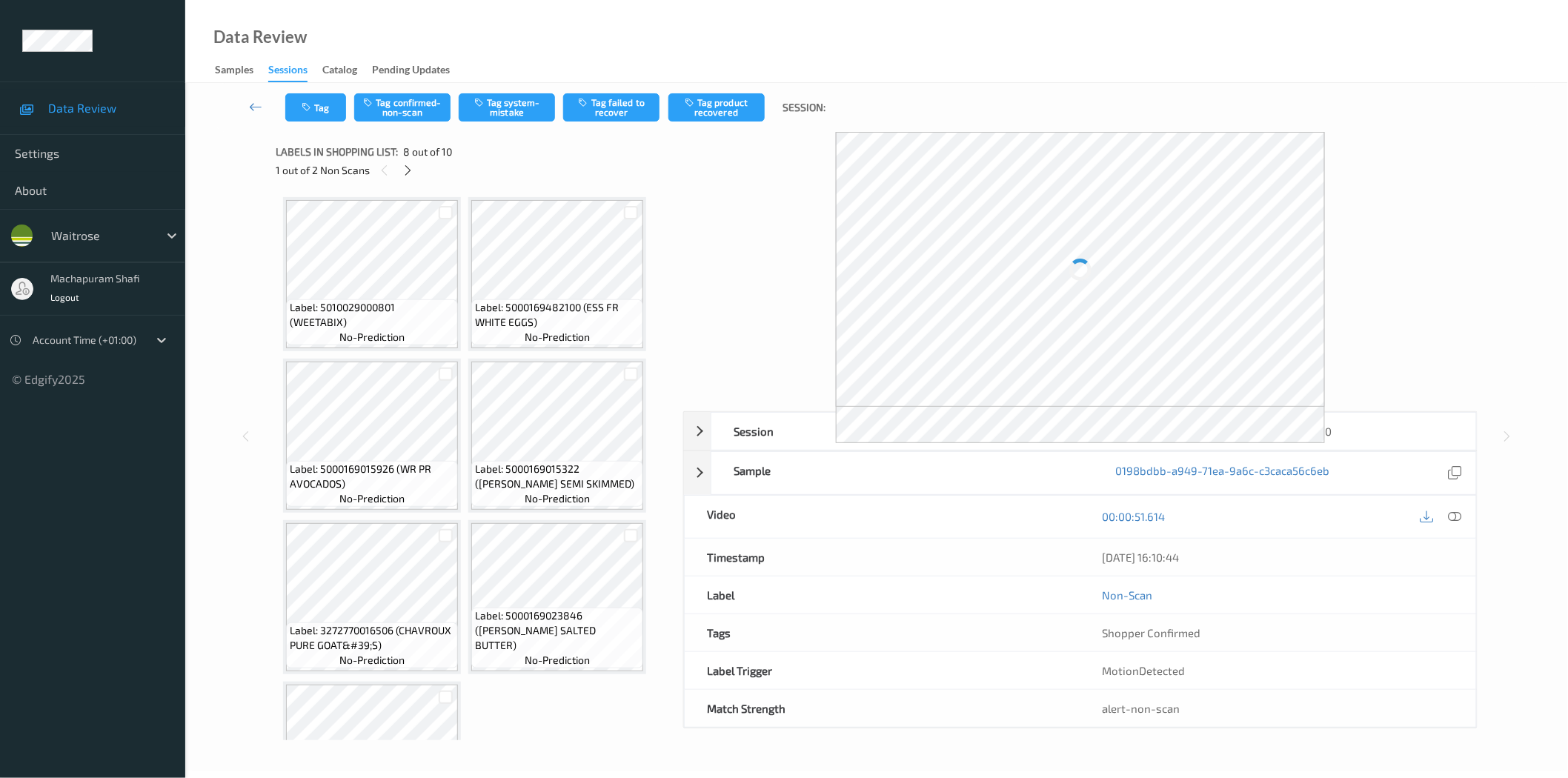
scroll to position [490, 0]
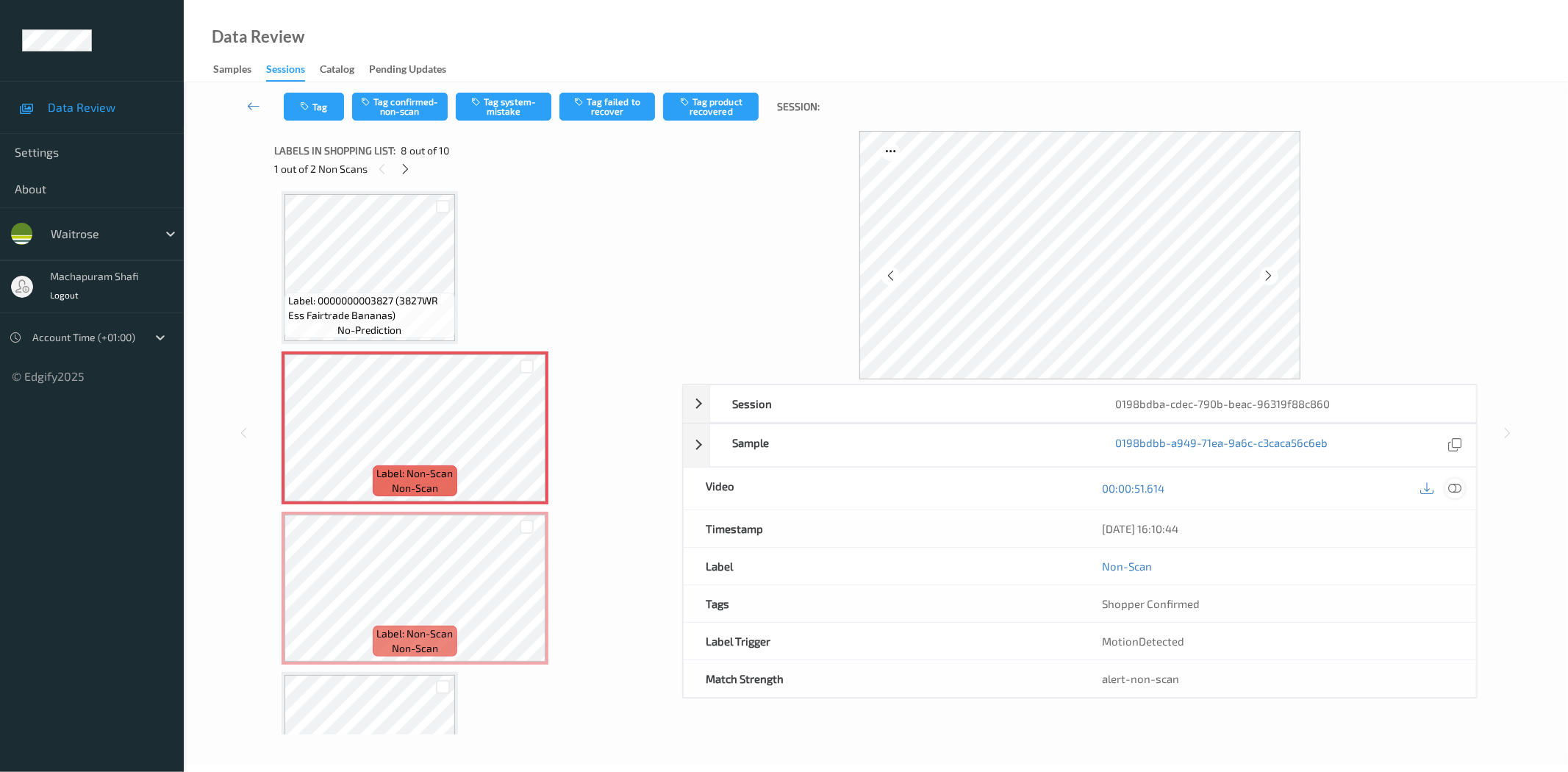
click at [1451, 483] on icon at bounding box center [1456, 489] width 13 height 13
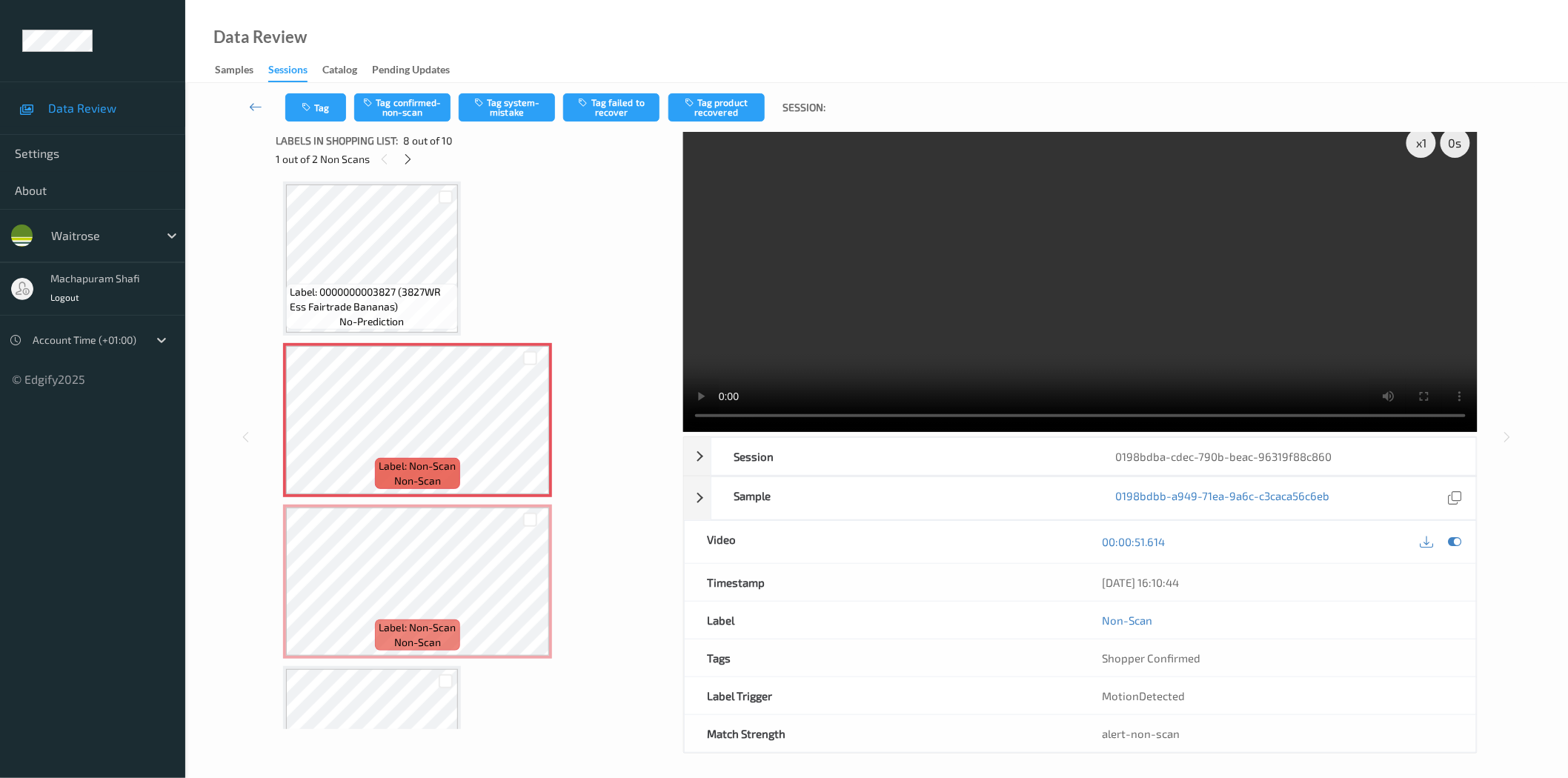
scroll to position [18, 0]
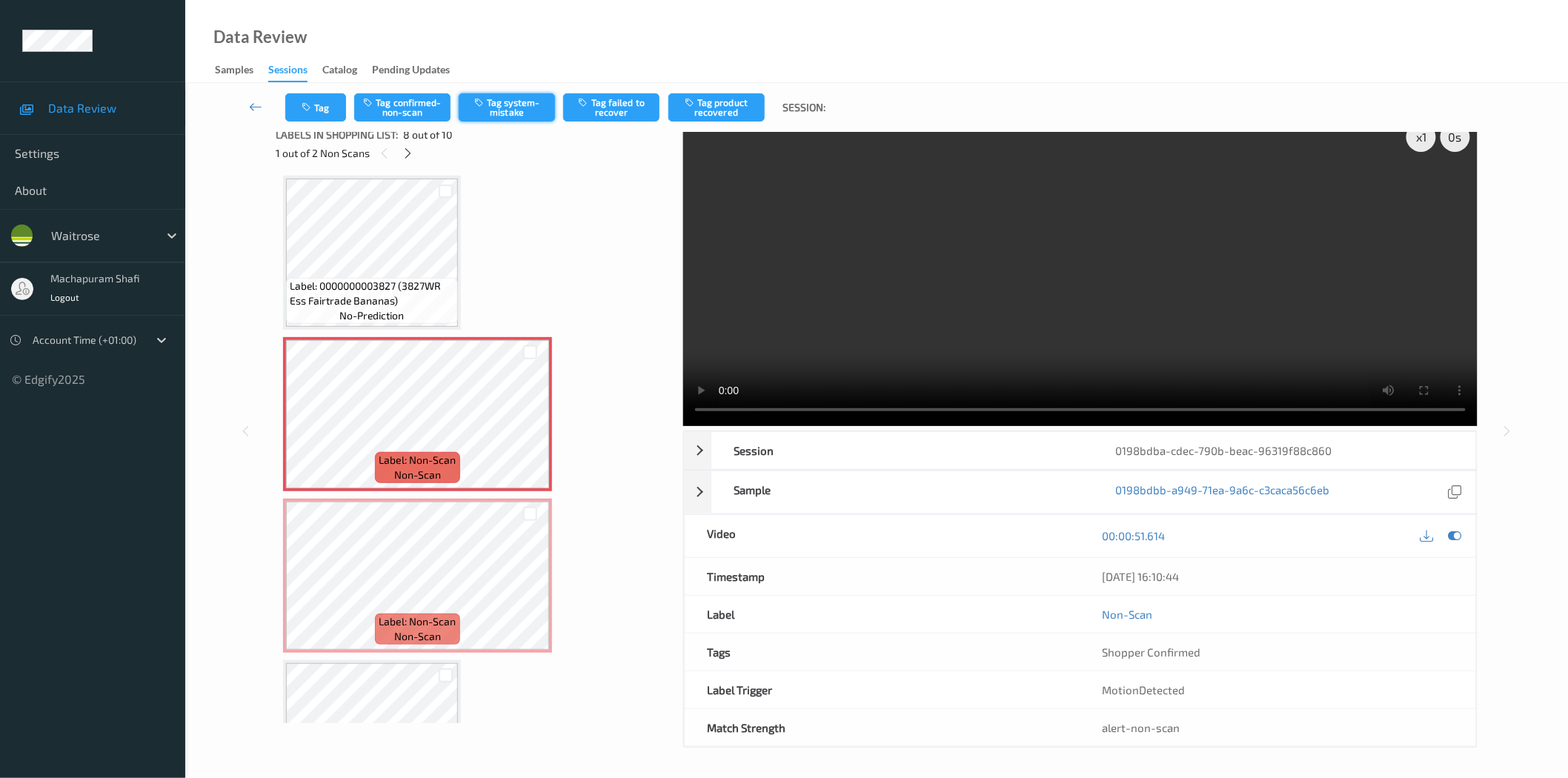
click at [495, 108] on button "Tag system-mistake" at bounding box center [507, 106] width 97 height 28
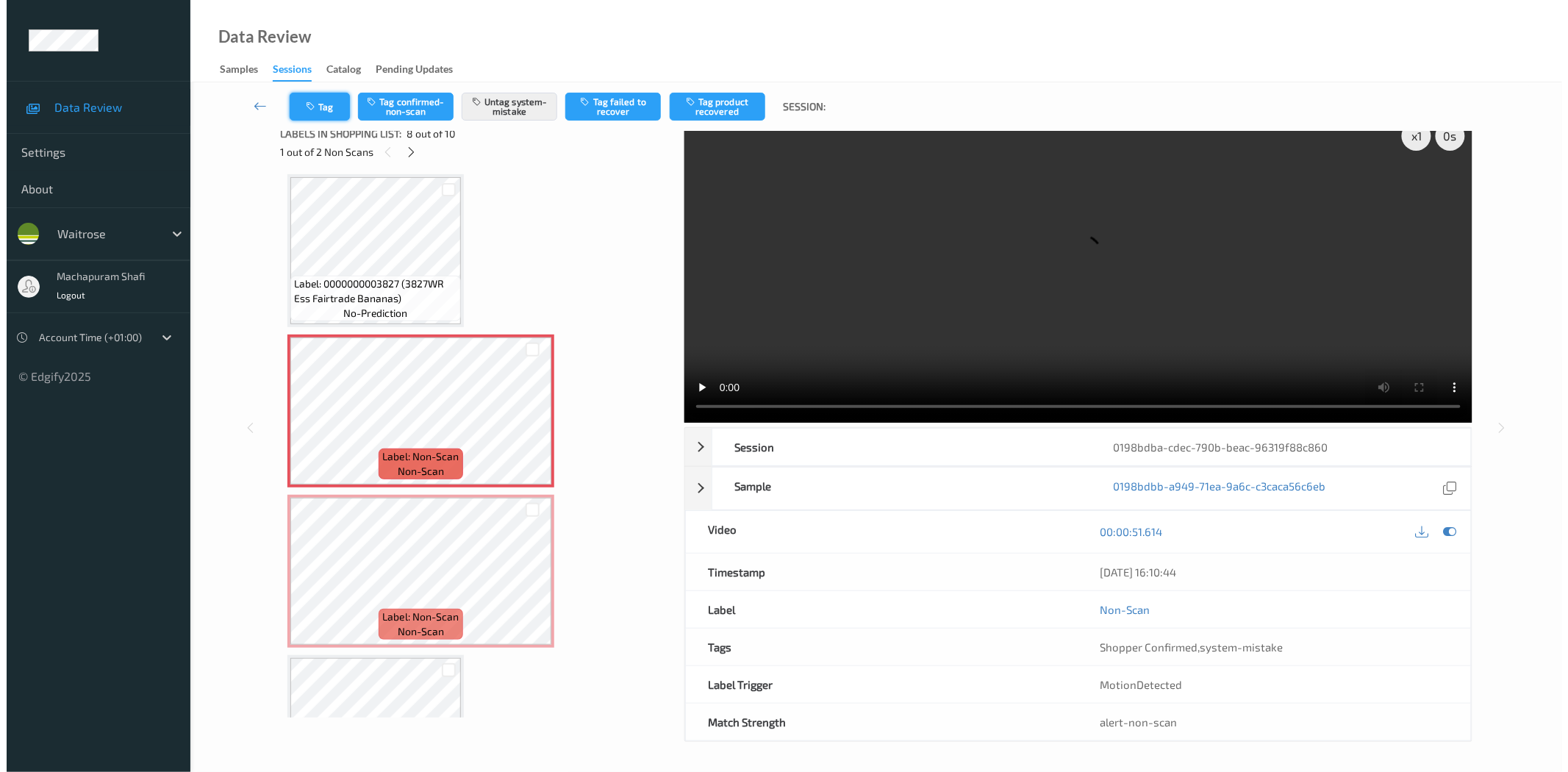
scroll to position [0, 0]
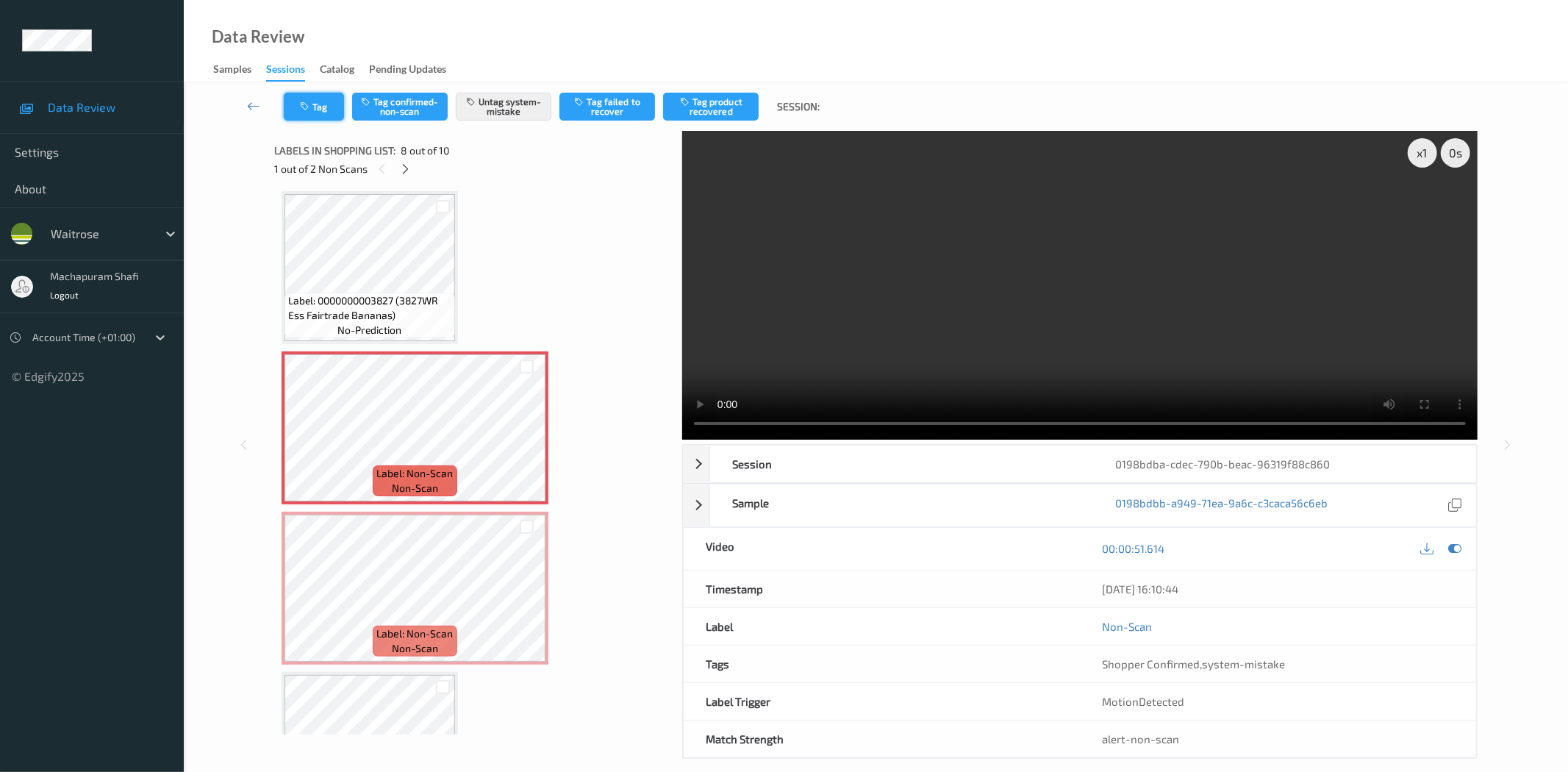
click at [319, 100] on button "Tag" at bounding box center [314, 106] width 60 height 28
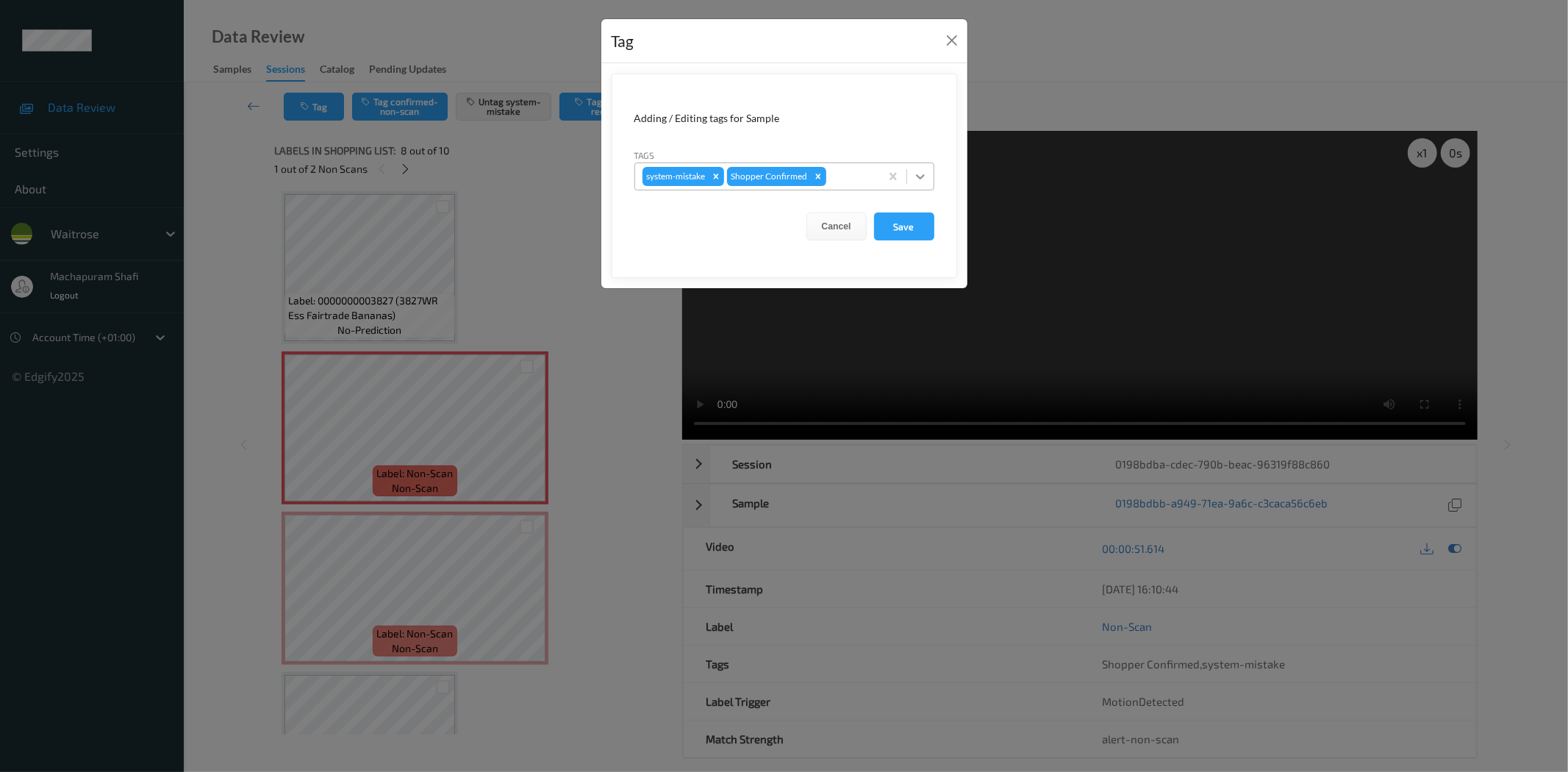
click at [923, 174] on icon at bounding box center [920, 176] width 14 height 14
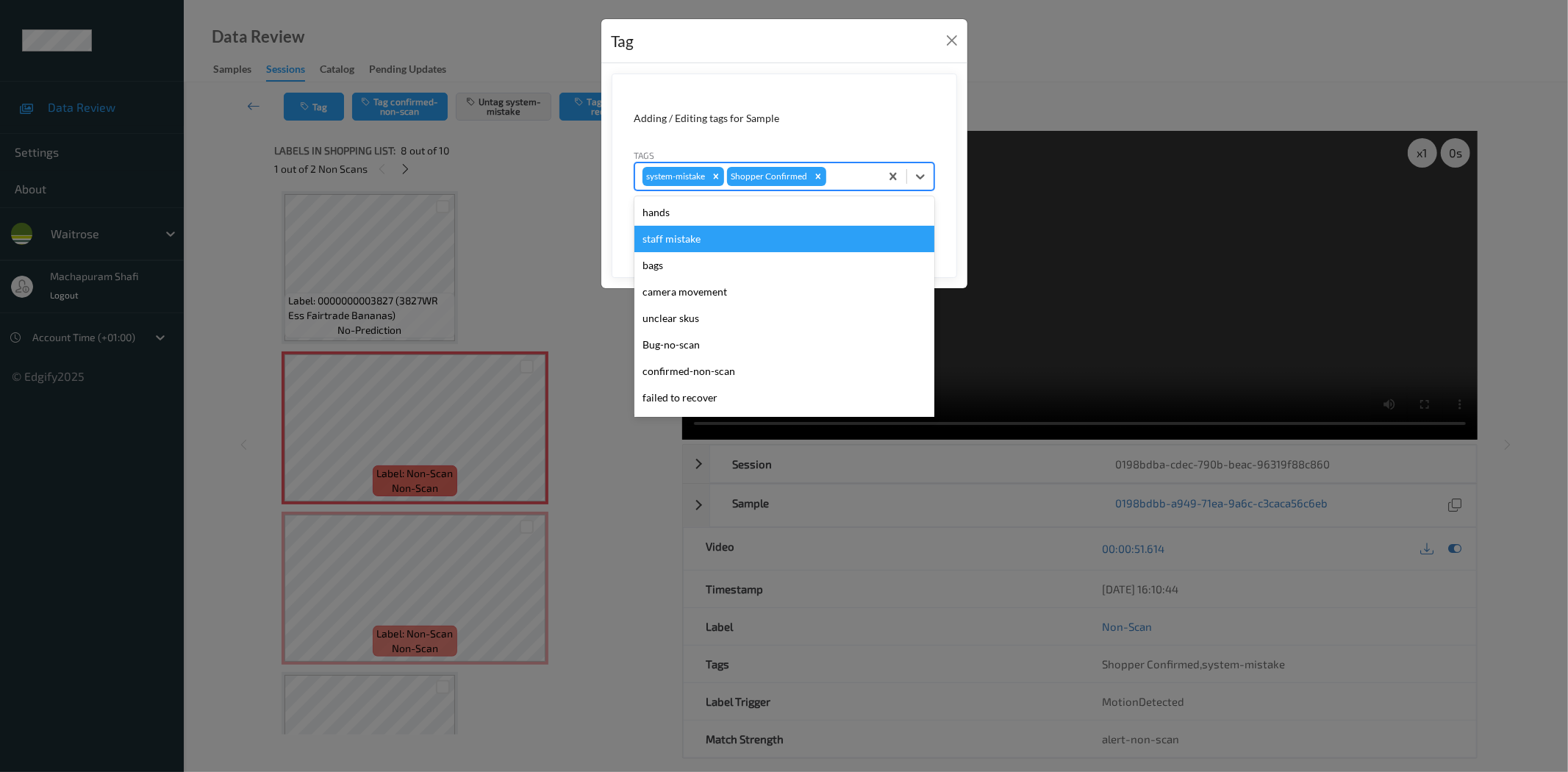
scroll to position [288, 0]
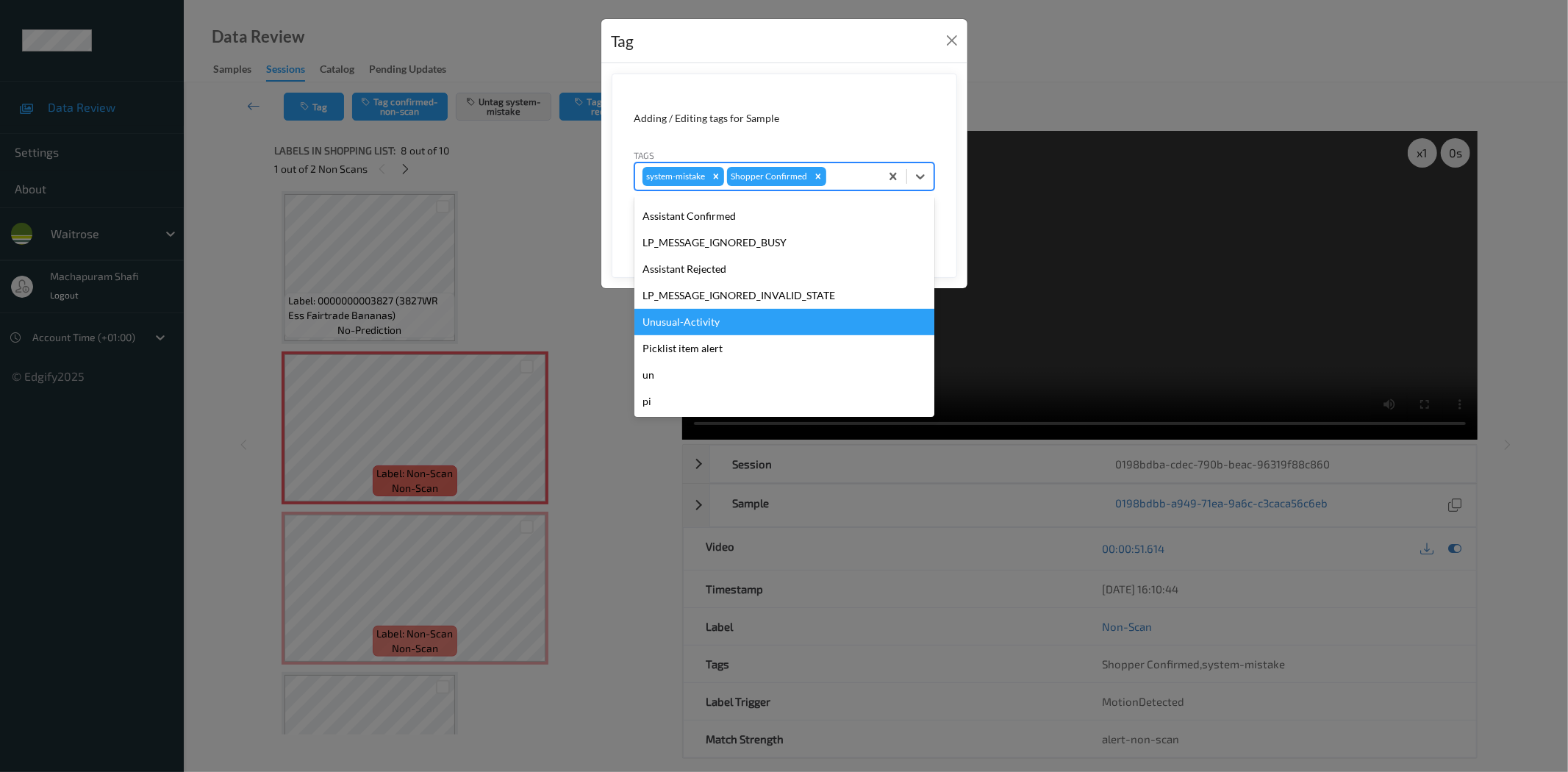
click at [690, 317] on div "Unusual-Activity" at bounding box center [785, 322] width 300 height 27
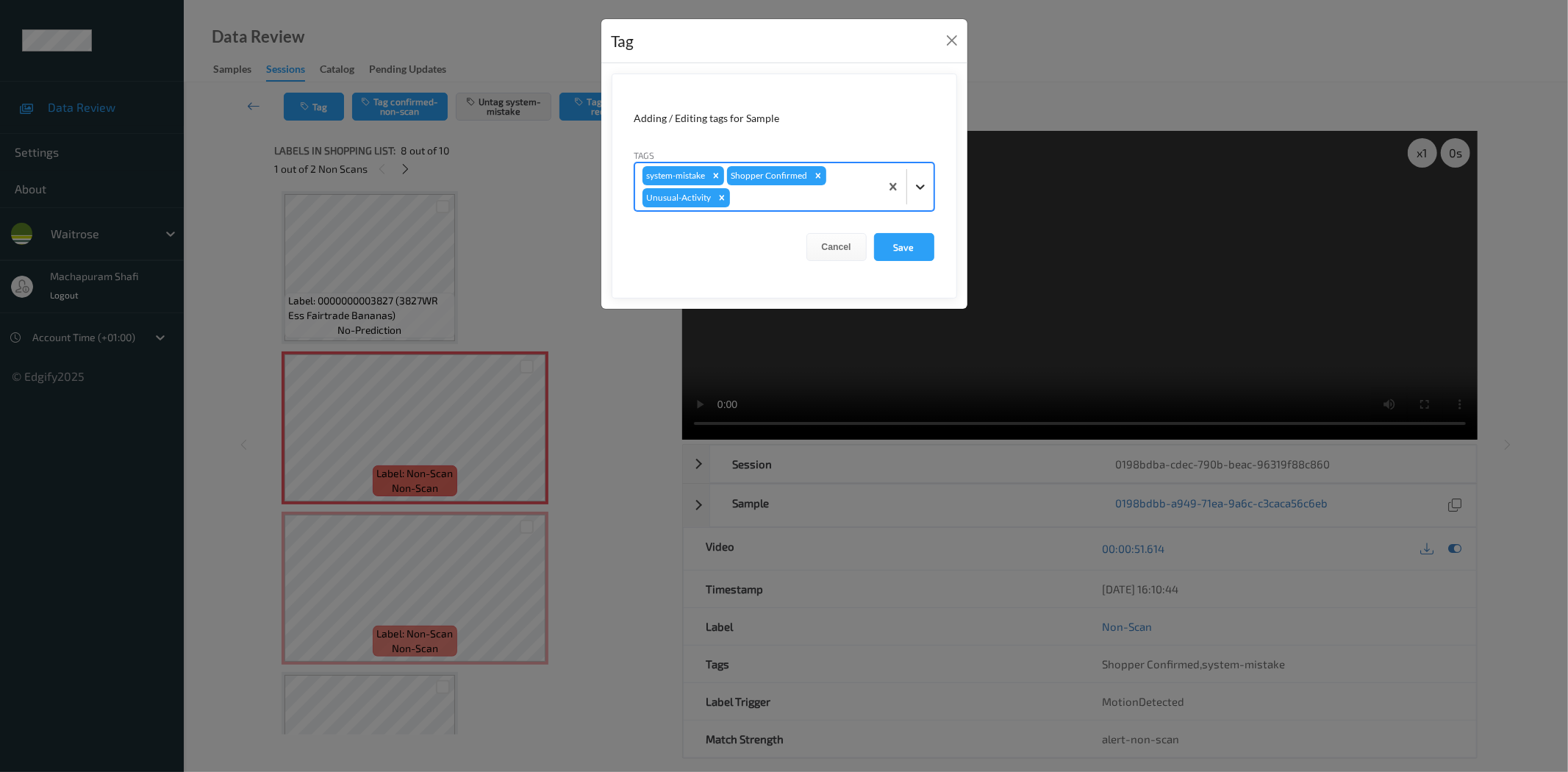
drag, startPoint x: 929, startPoint y: 174, endPoint x: 912, endPoint y: 183, distance: 19.2
click at [928, 174] on div at bounding box center [921, 187] width 27 height 27
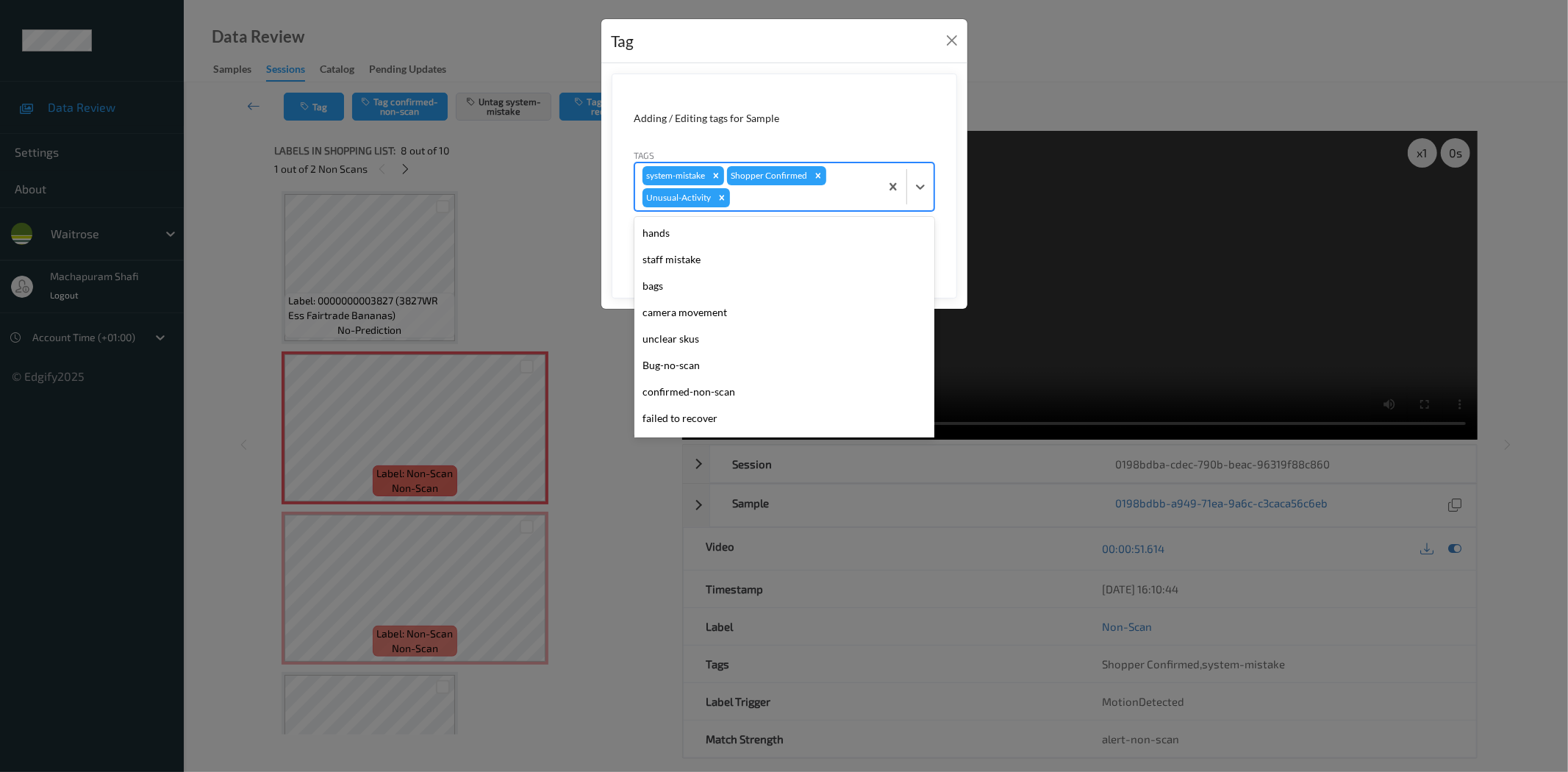
scroll to position [261, 0]
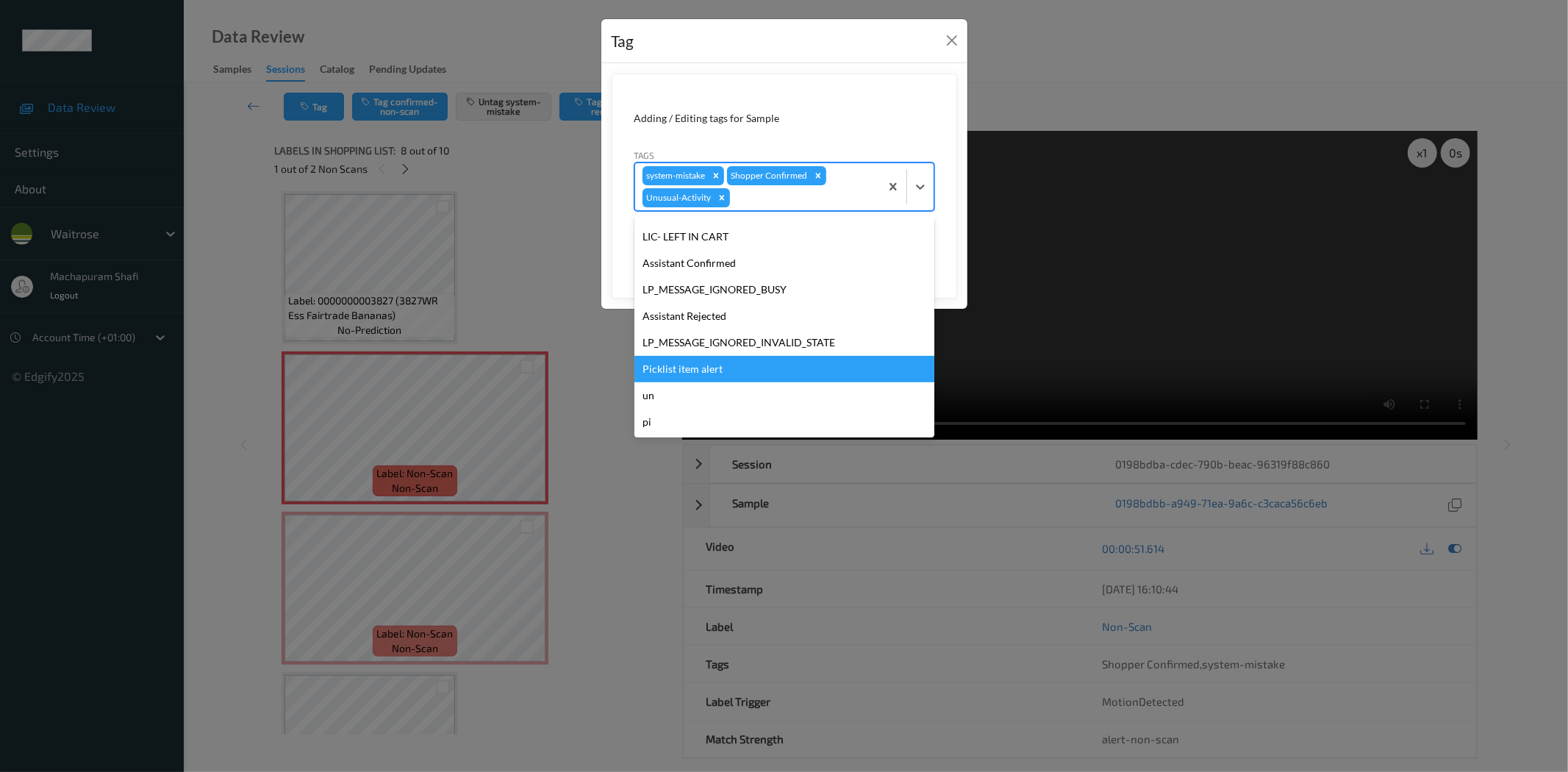
click at [717, 362] on div "Picklist item alert" at bounding box center [785, 369] width 300 height 27
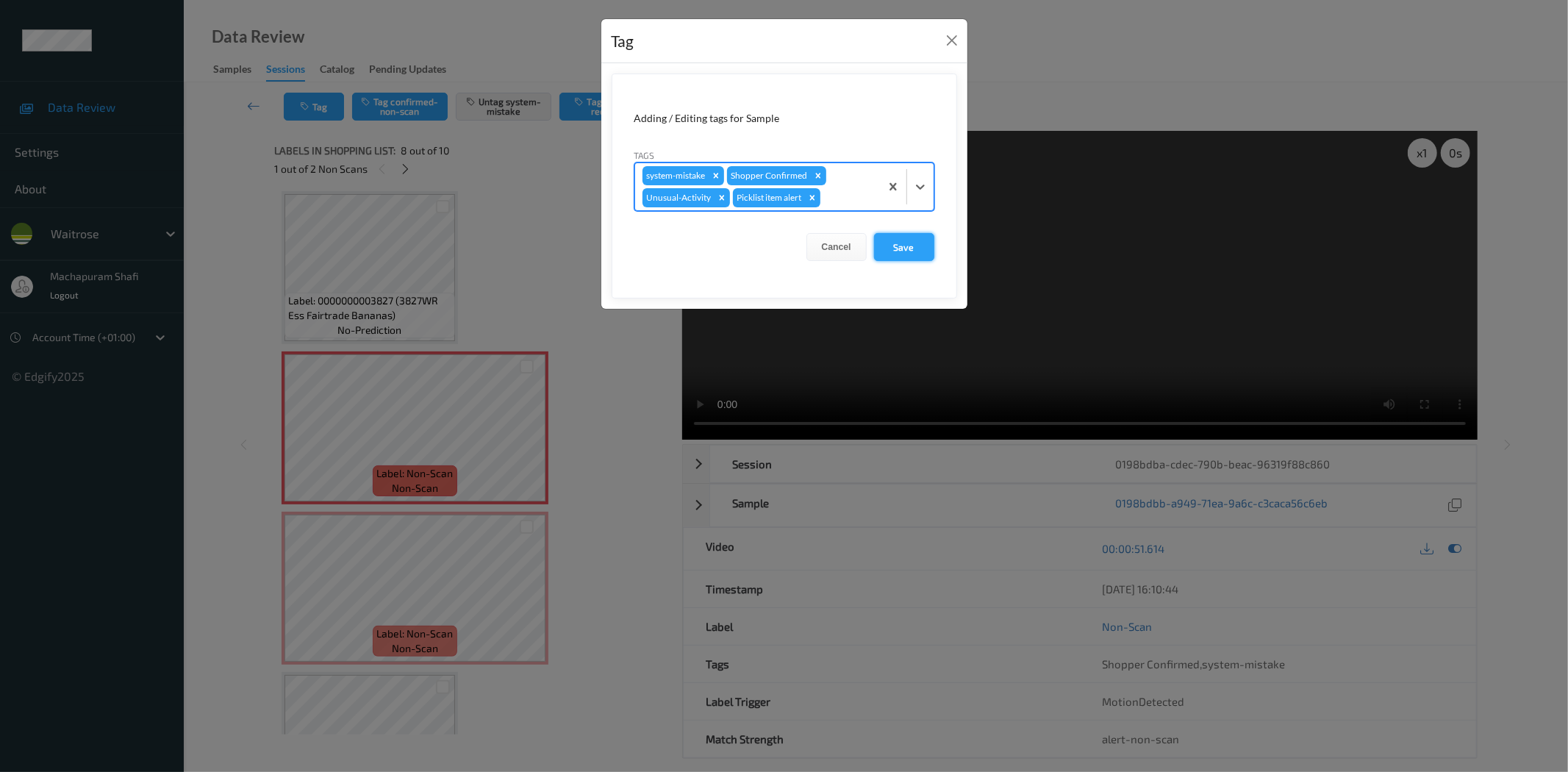
click at [908, 248] on button "Save" at bounding box center [904, 246] width 60 height 28
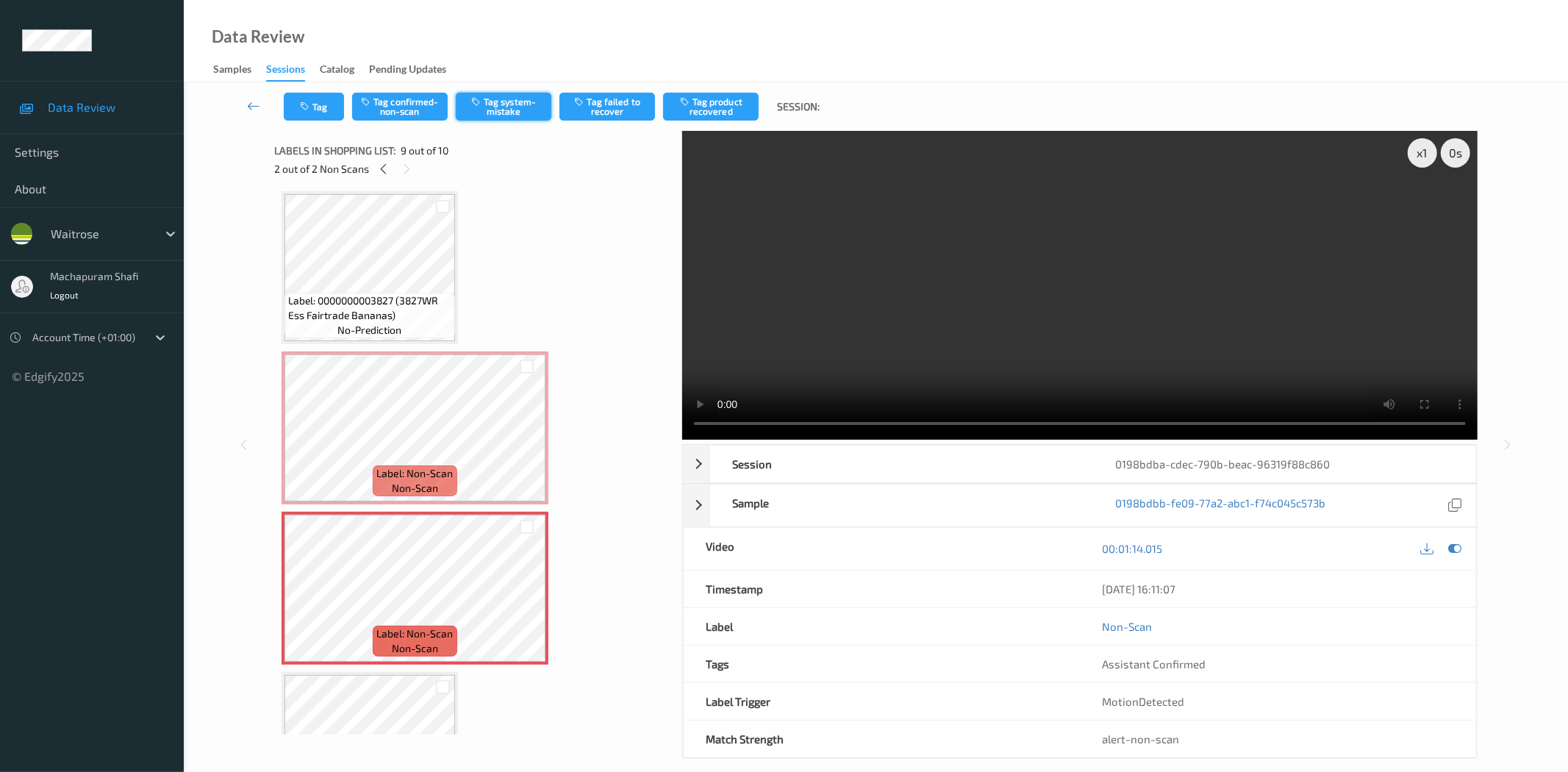
click at [495, 114] on button "Tag system-mistake" at bounding box center [504, 106] width 96 height 28
click at [306, 104] on icon "button" at bounding box center [306, 106] width 12 height 10
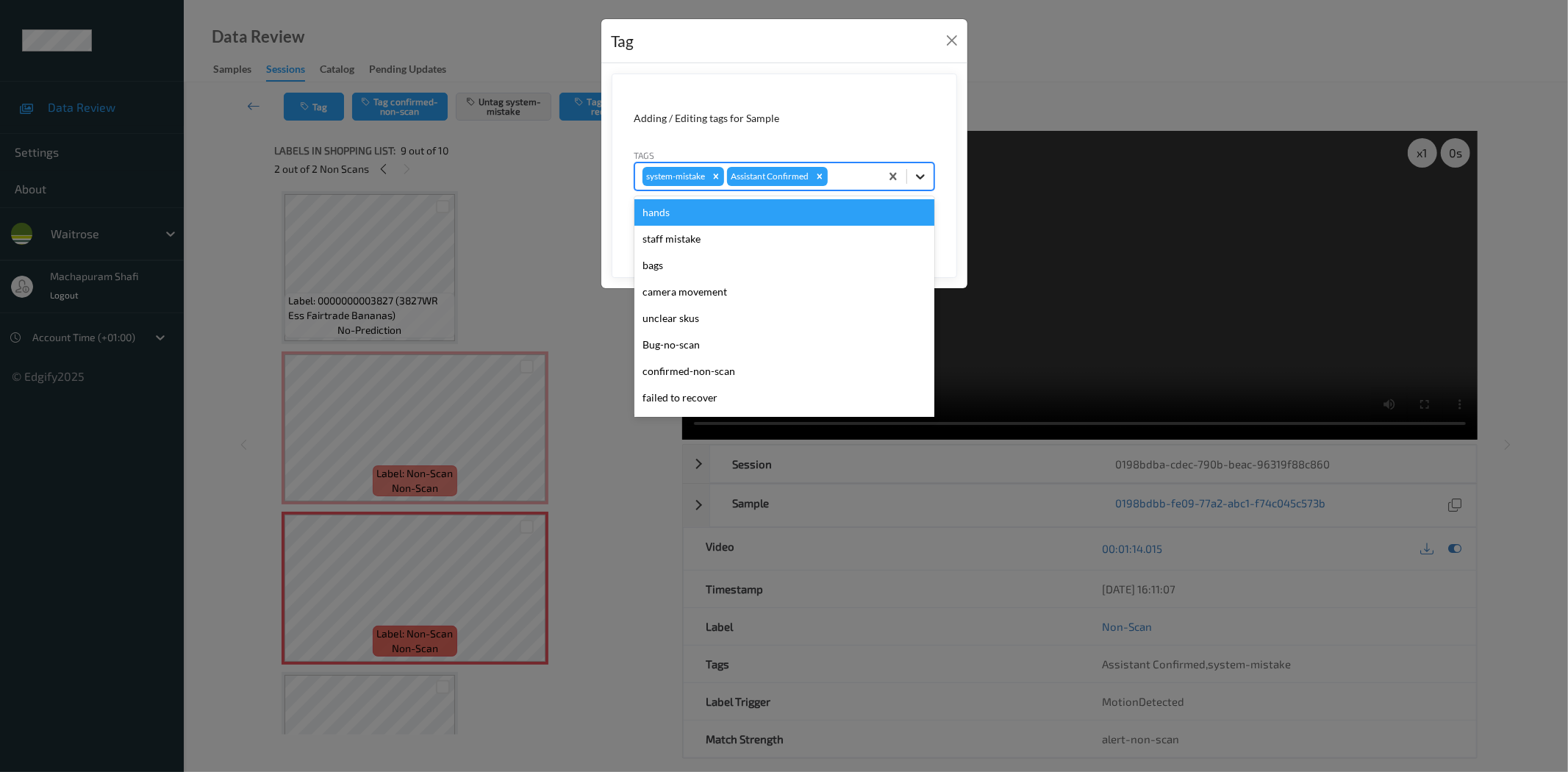
click at [920, 175] on icon at bounding box center [920, 176] width 14 height 14
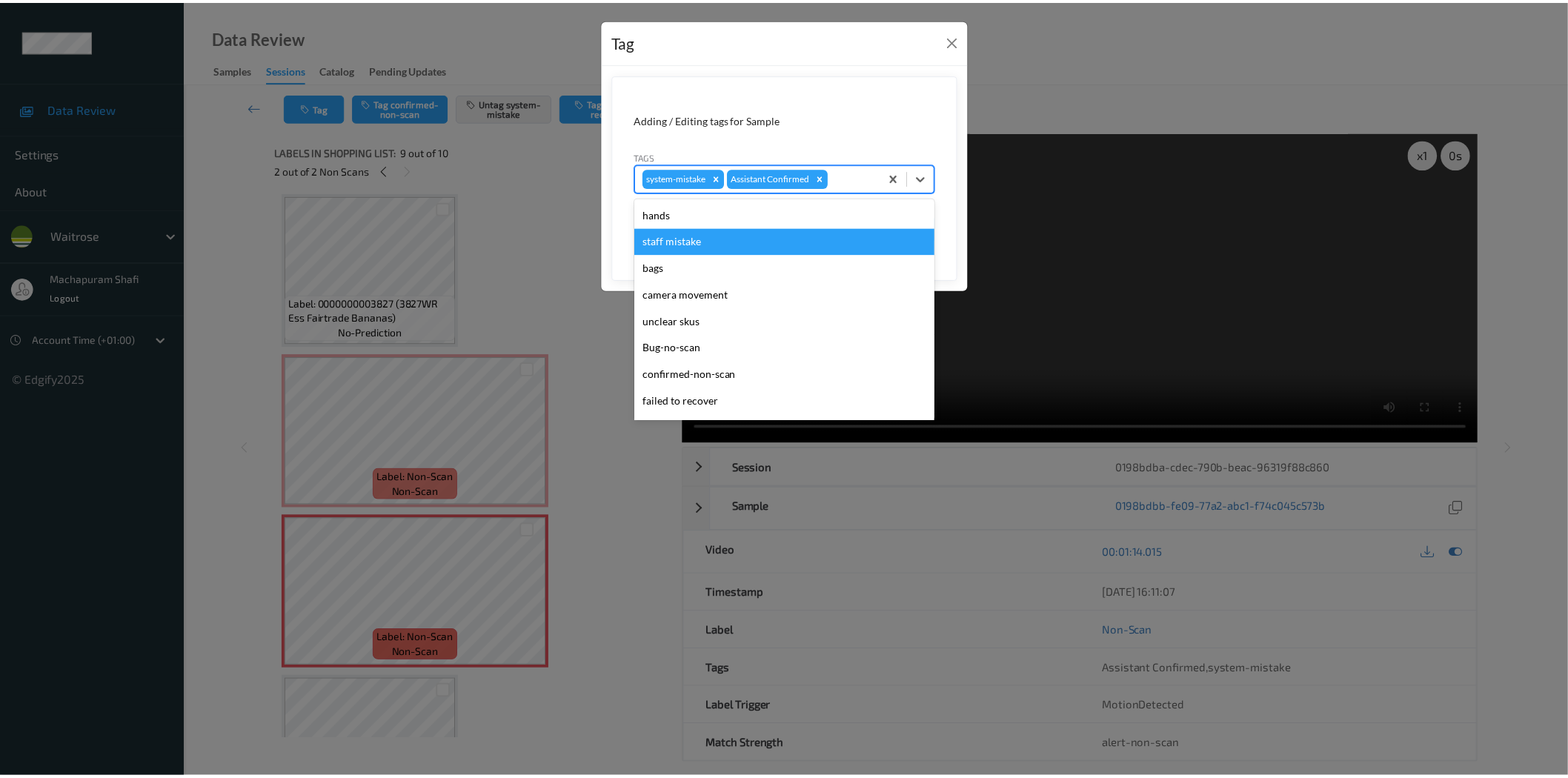
scroll to position [290, 0]
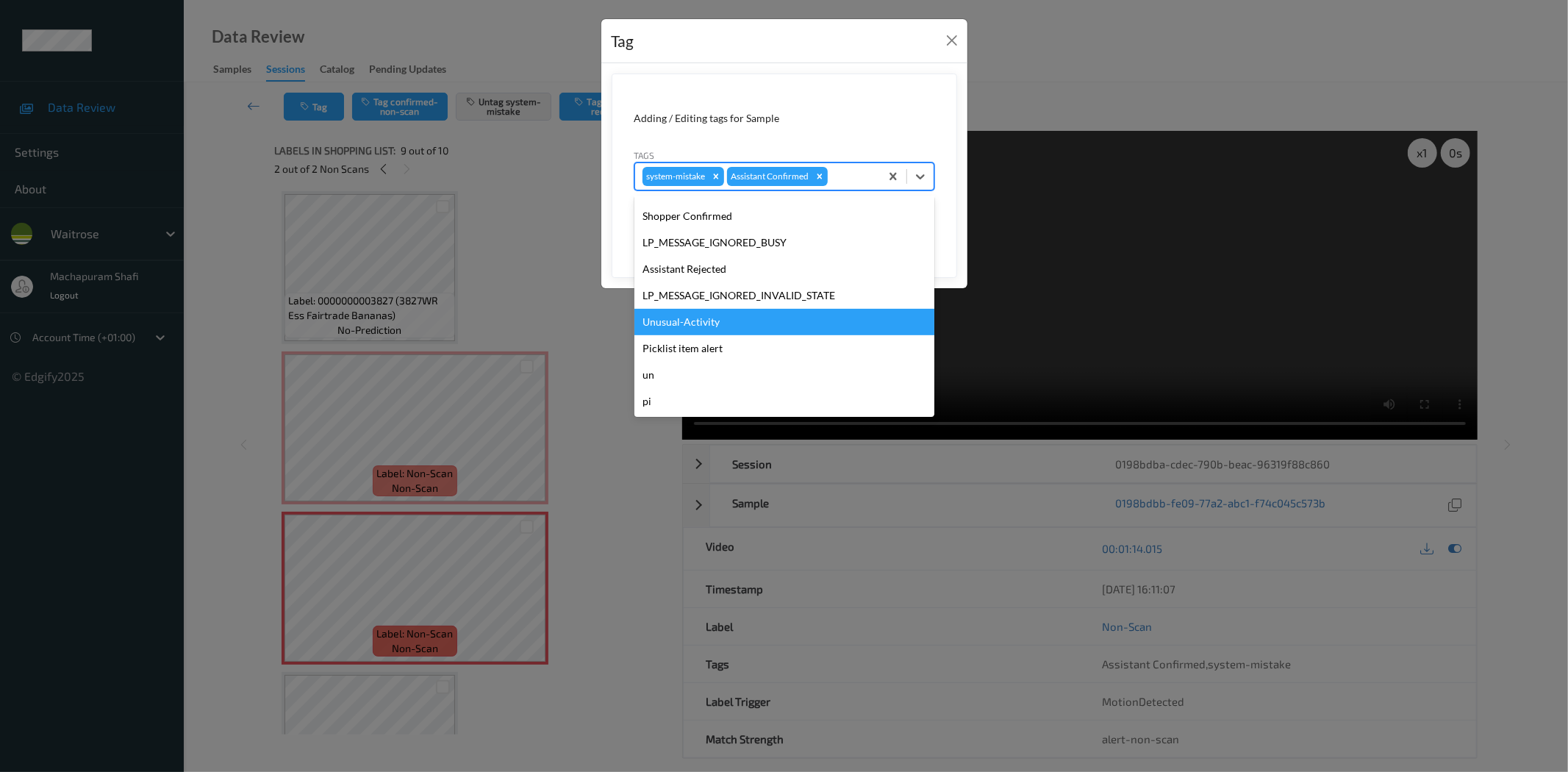
click at [672, 326] on div "Unusual-Activity" at bounding box center [785, 322] width 300 height 27
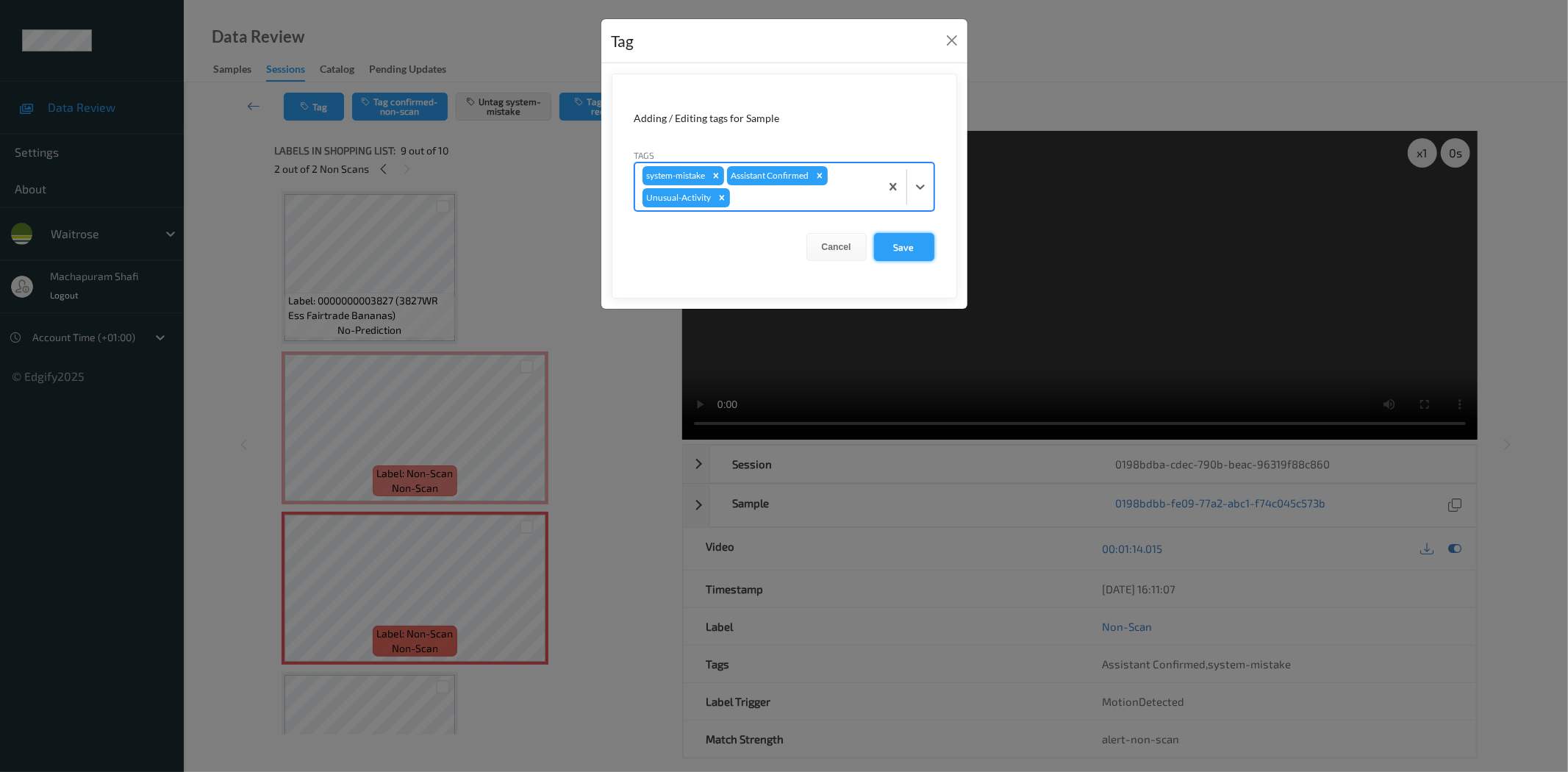
click at [891, 259] on button "Save" at bounding box center [904, 246] width 60 height 28
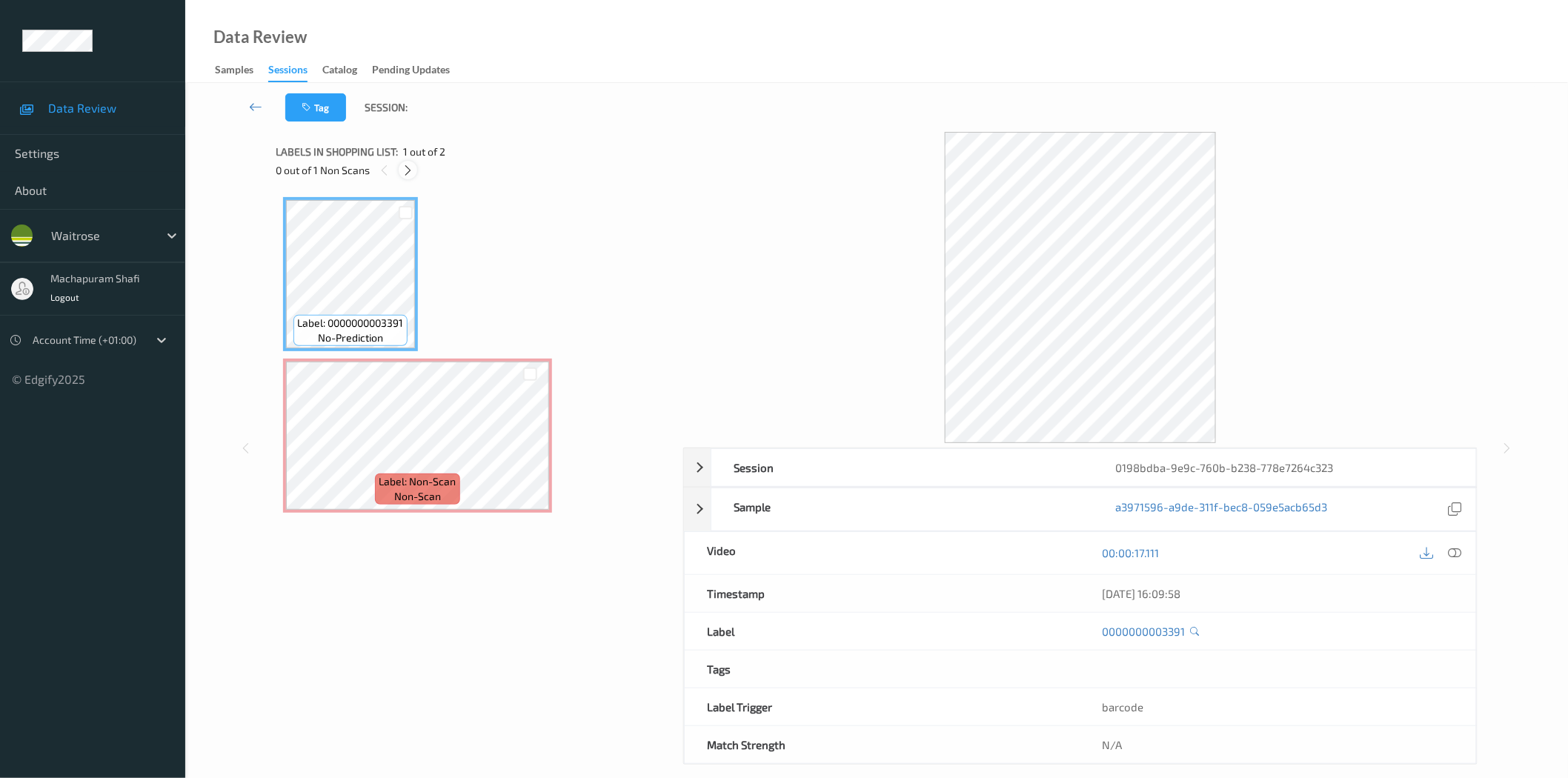
click at [405, 173] on icon at bounding box center [407, 171] width 12 height 13
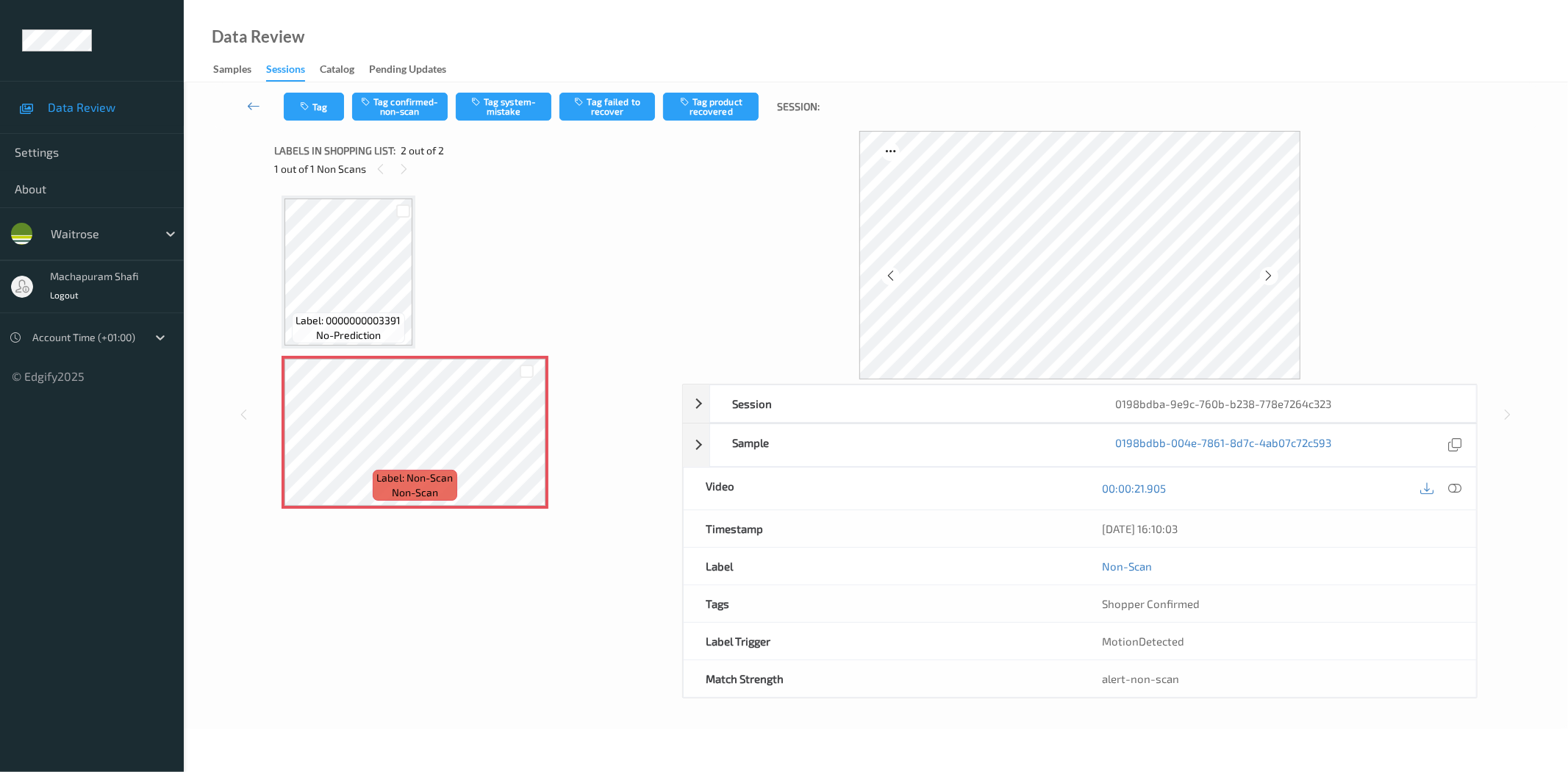
drag, startPoint x: 1461, startPoint y: 487, endPoint x: 883, endPoint y: 390, distance: 586.1
click at [1461, 487] on icon at bounding box center [1456, 489] width 13 height 13
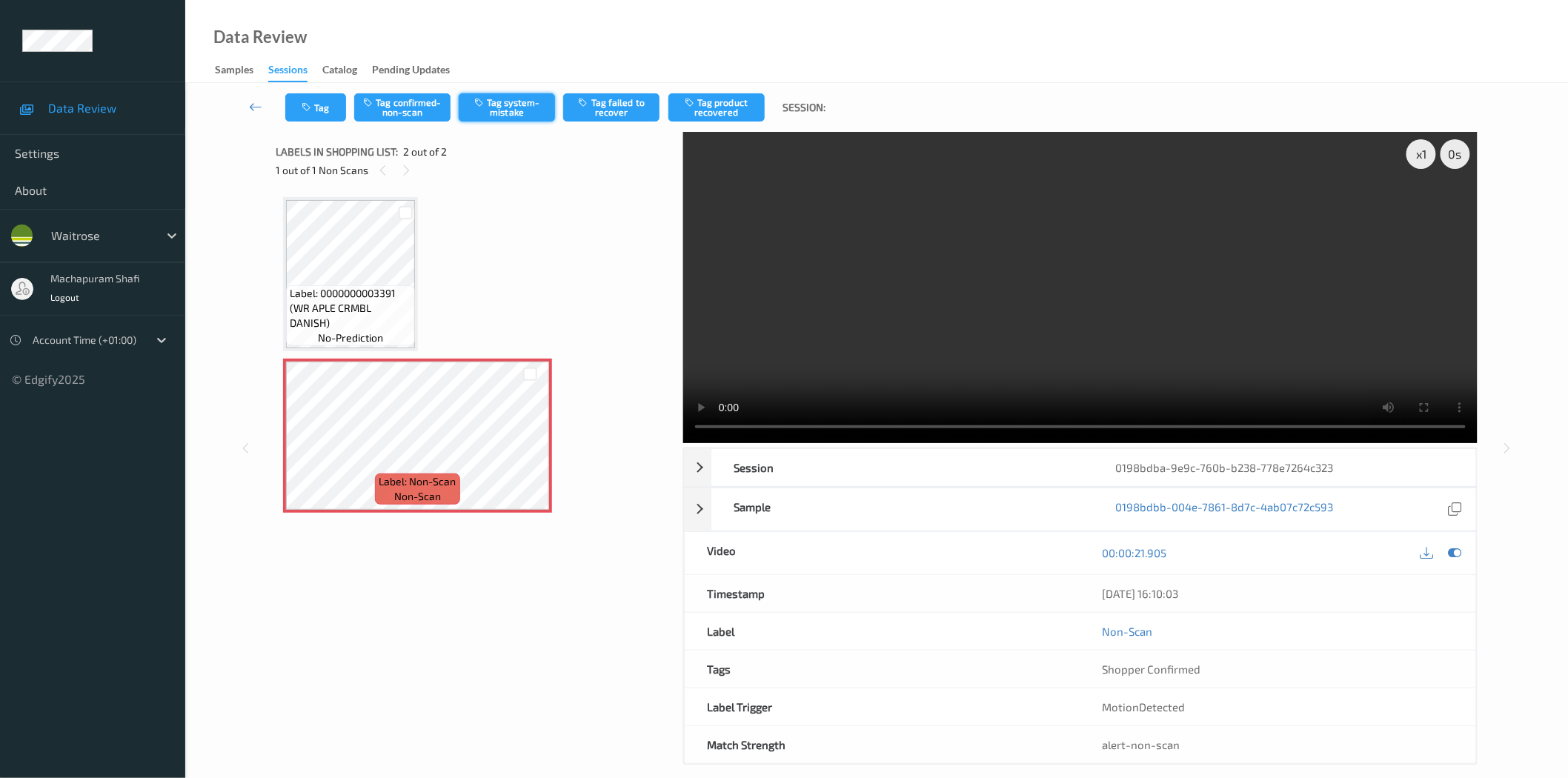
click at [502, 109] on button "Tag system-mistake" at bounding box center [507, 106] width 97 height 28
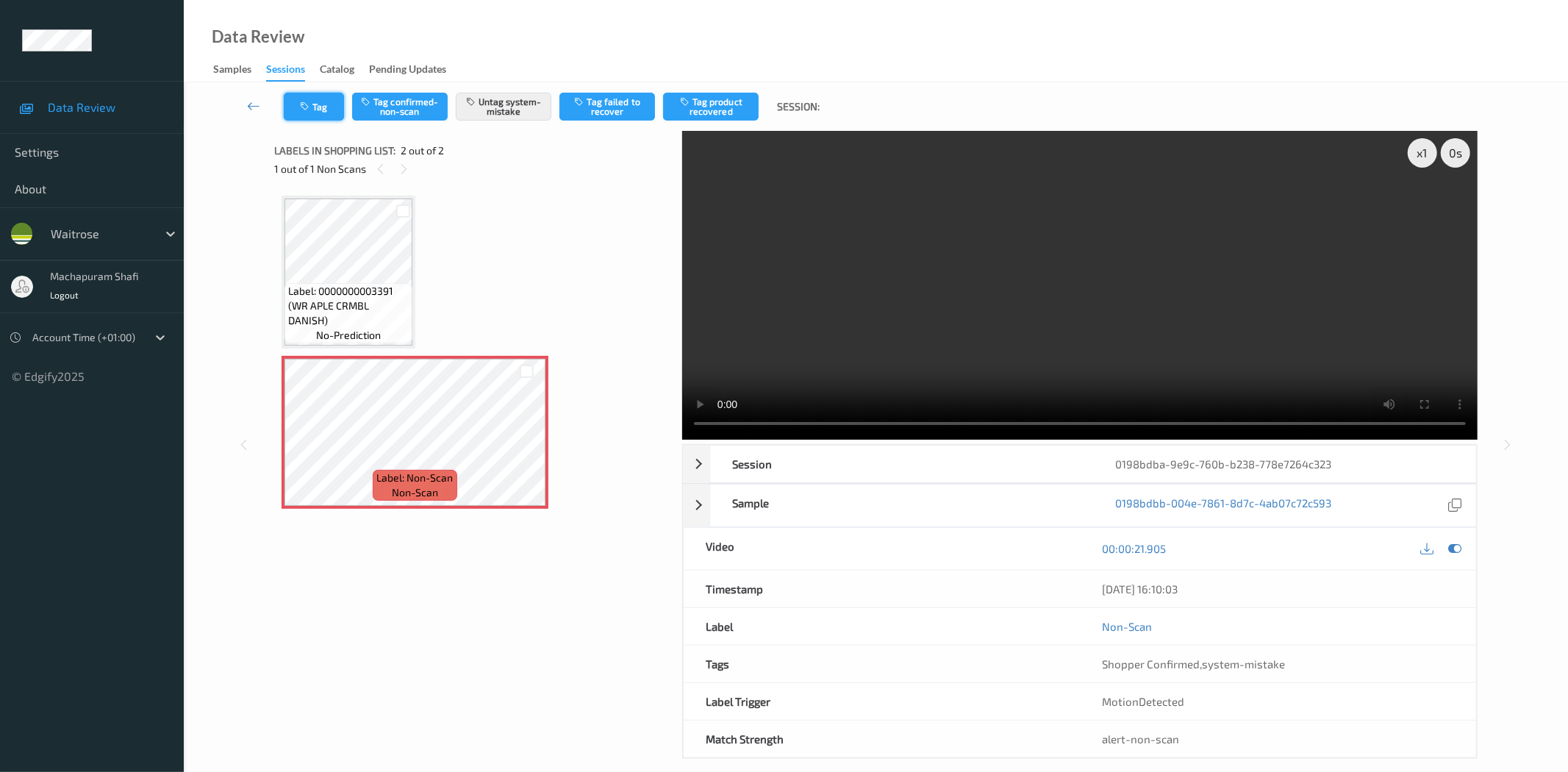
click at [313, 111] on button "Tag" at bounding box center [314, 106] width 60 height 28
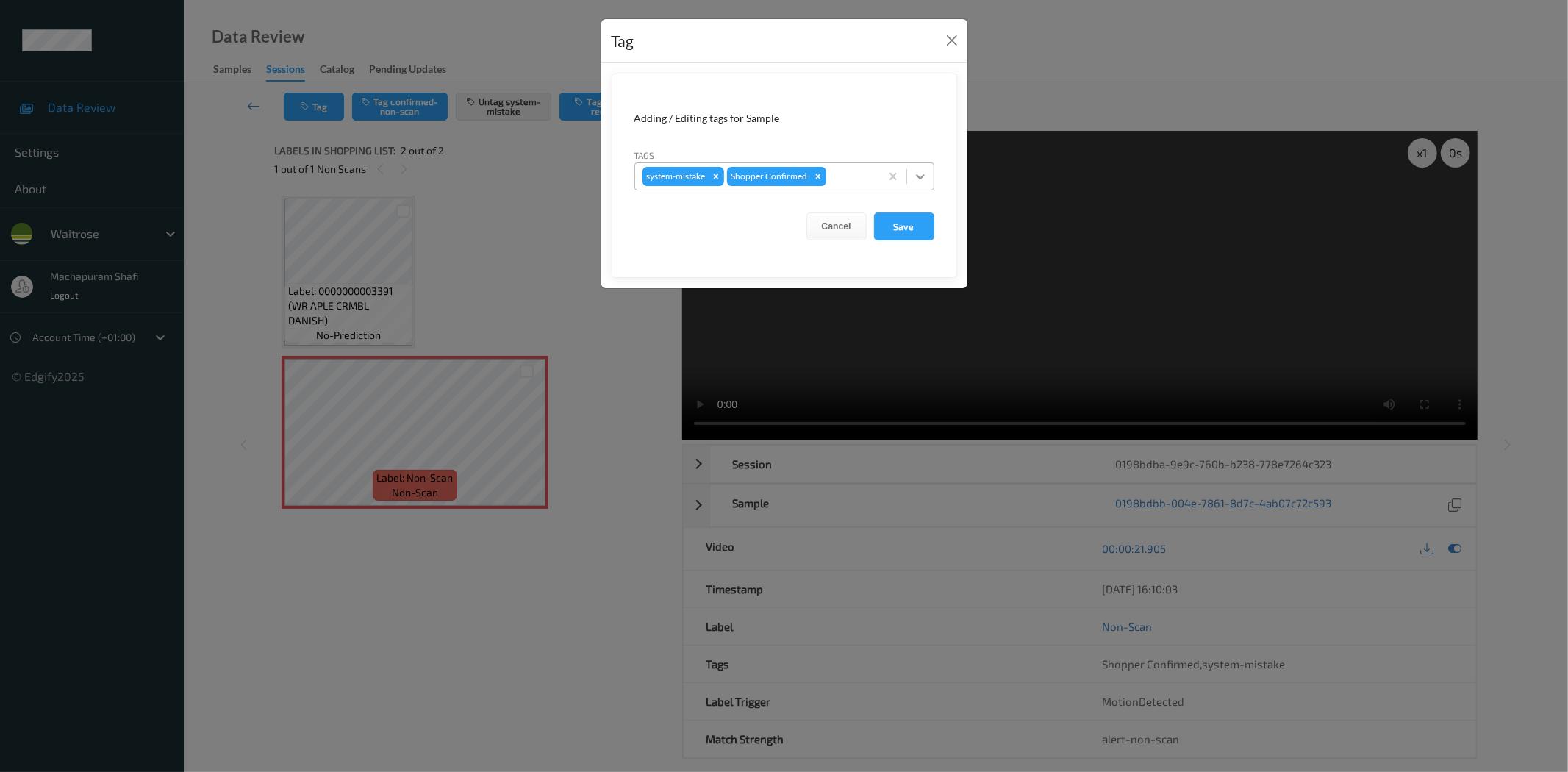
click at [922, 173] on icon at bounding box center [920, 176] width 14 height 14
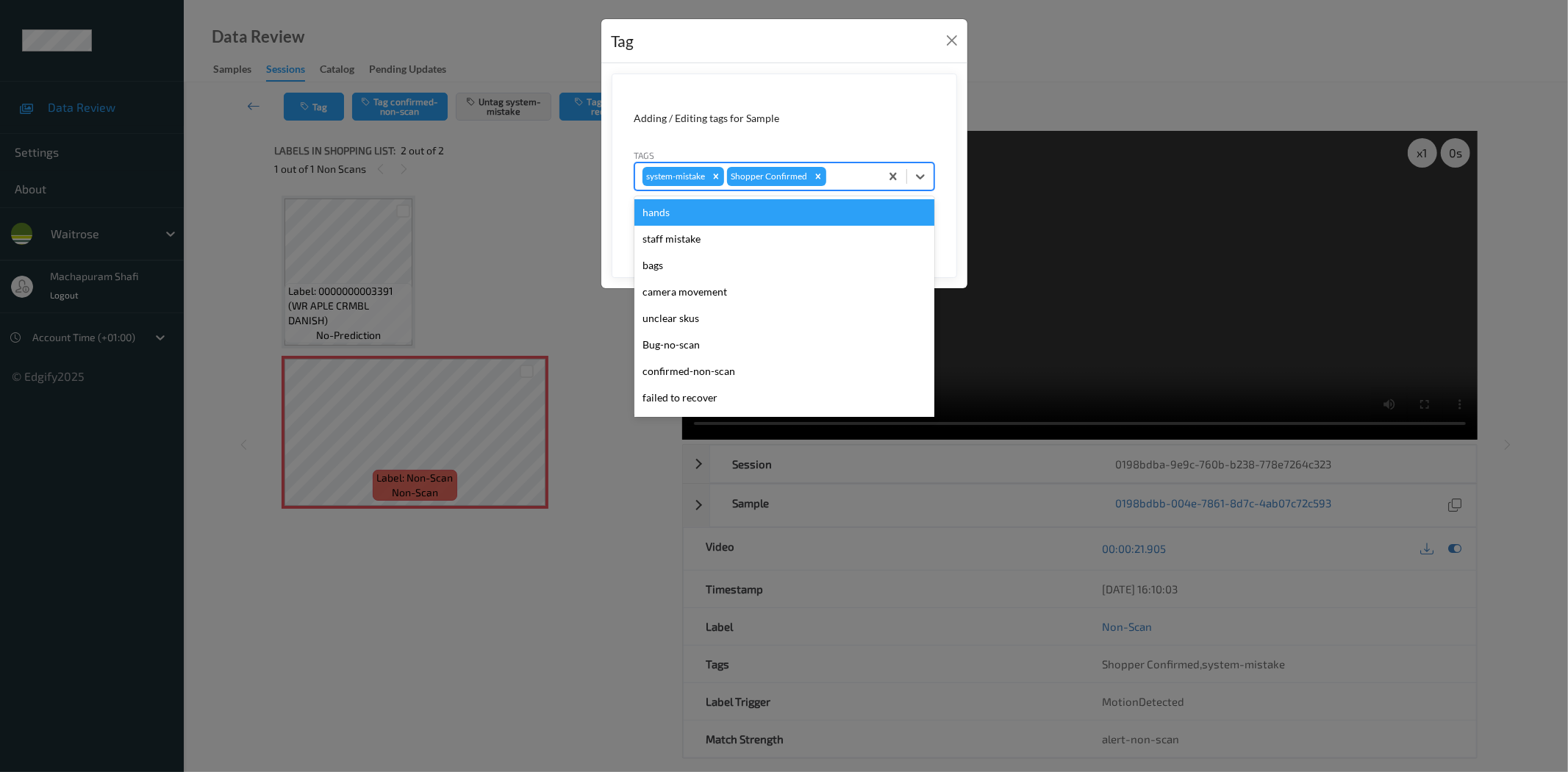
scroll to position [288, 0]
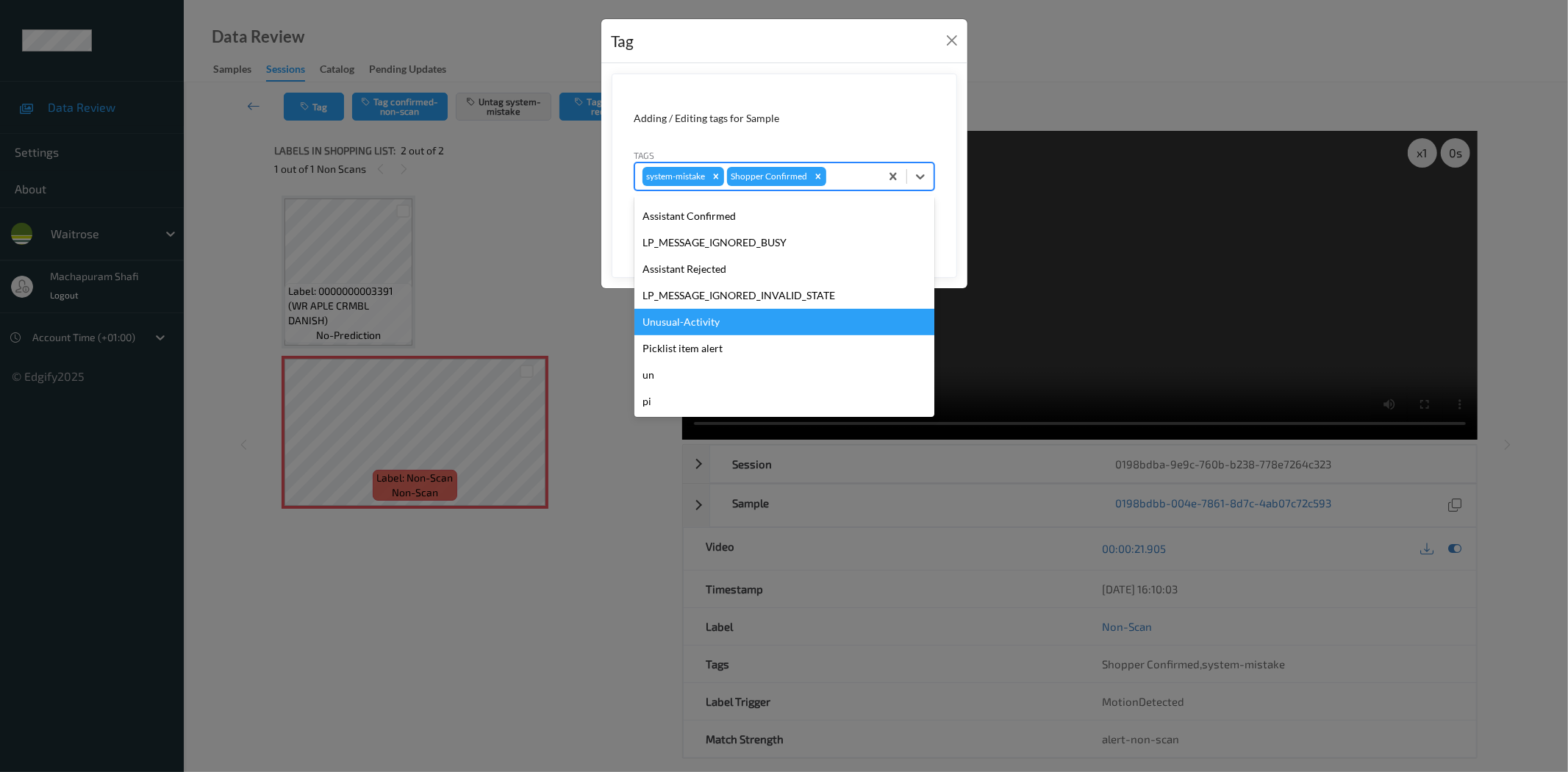
click at [703, 321] on div "Unusual-Activity" at bounding box center [785, 322] width 300 height 27
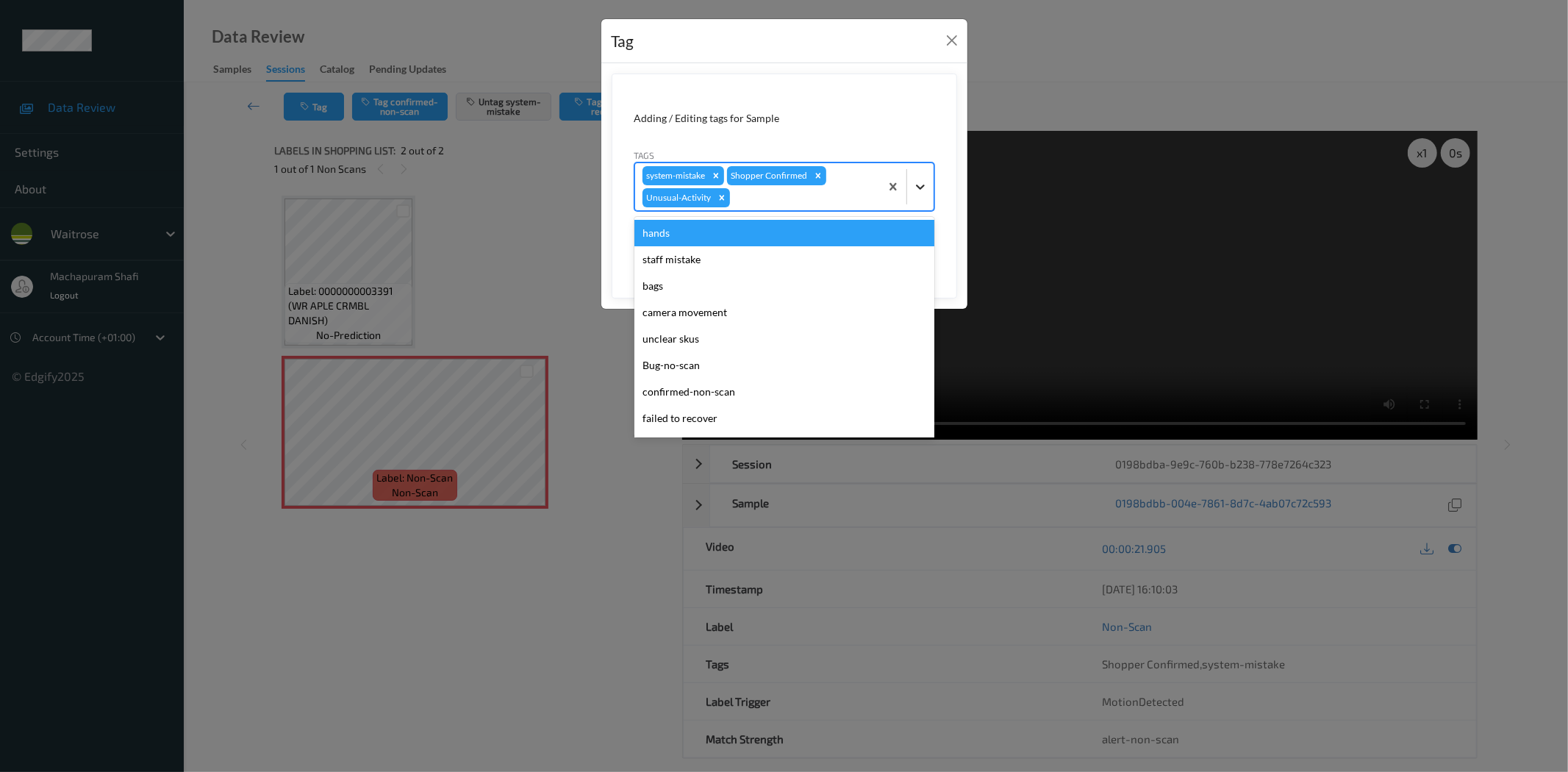
click at [915, 180] on icon at bounding box center [920, 186] width 14 height 14
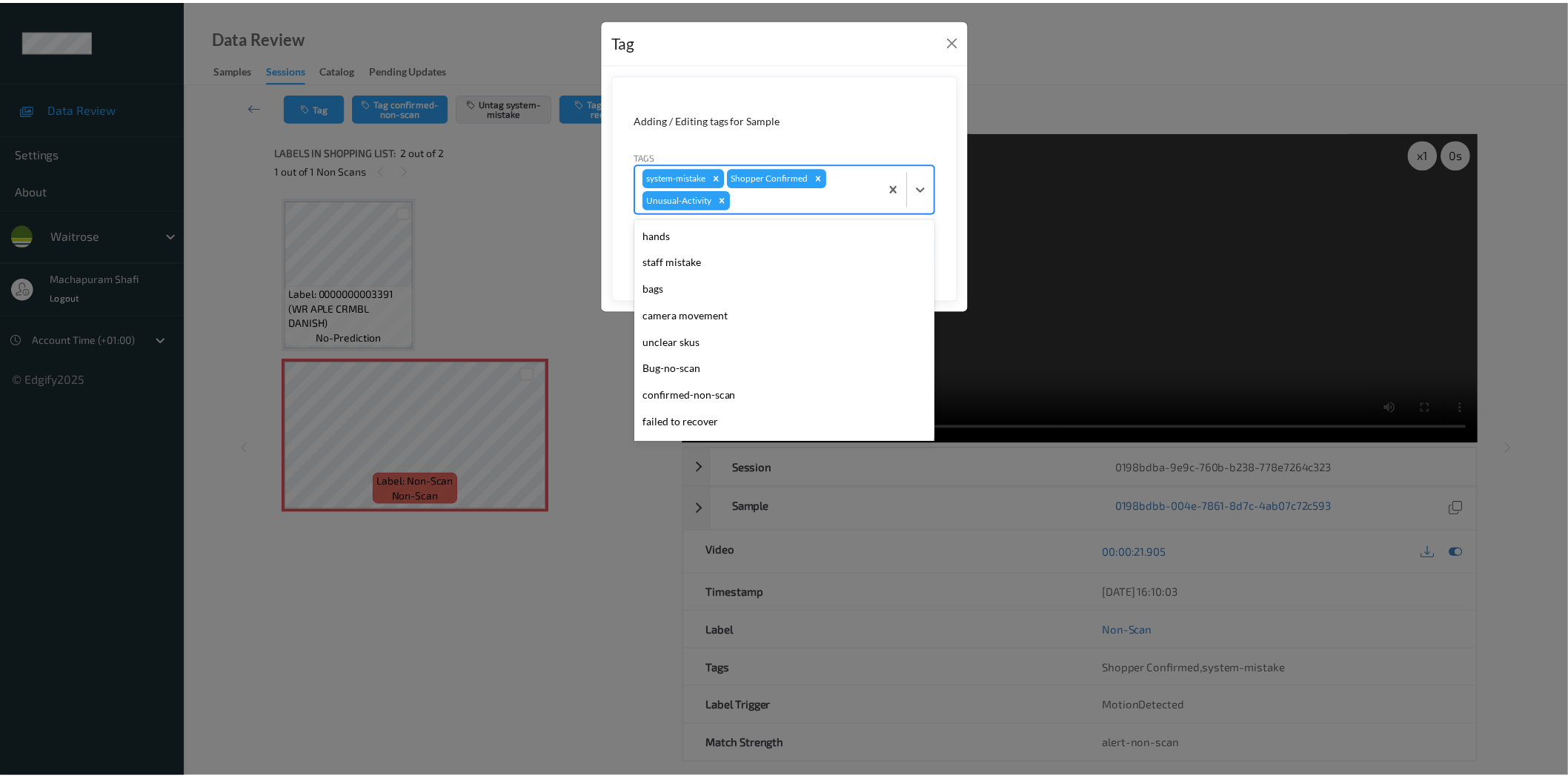
scroll to position [263, 0]
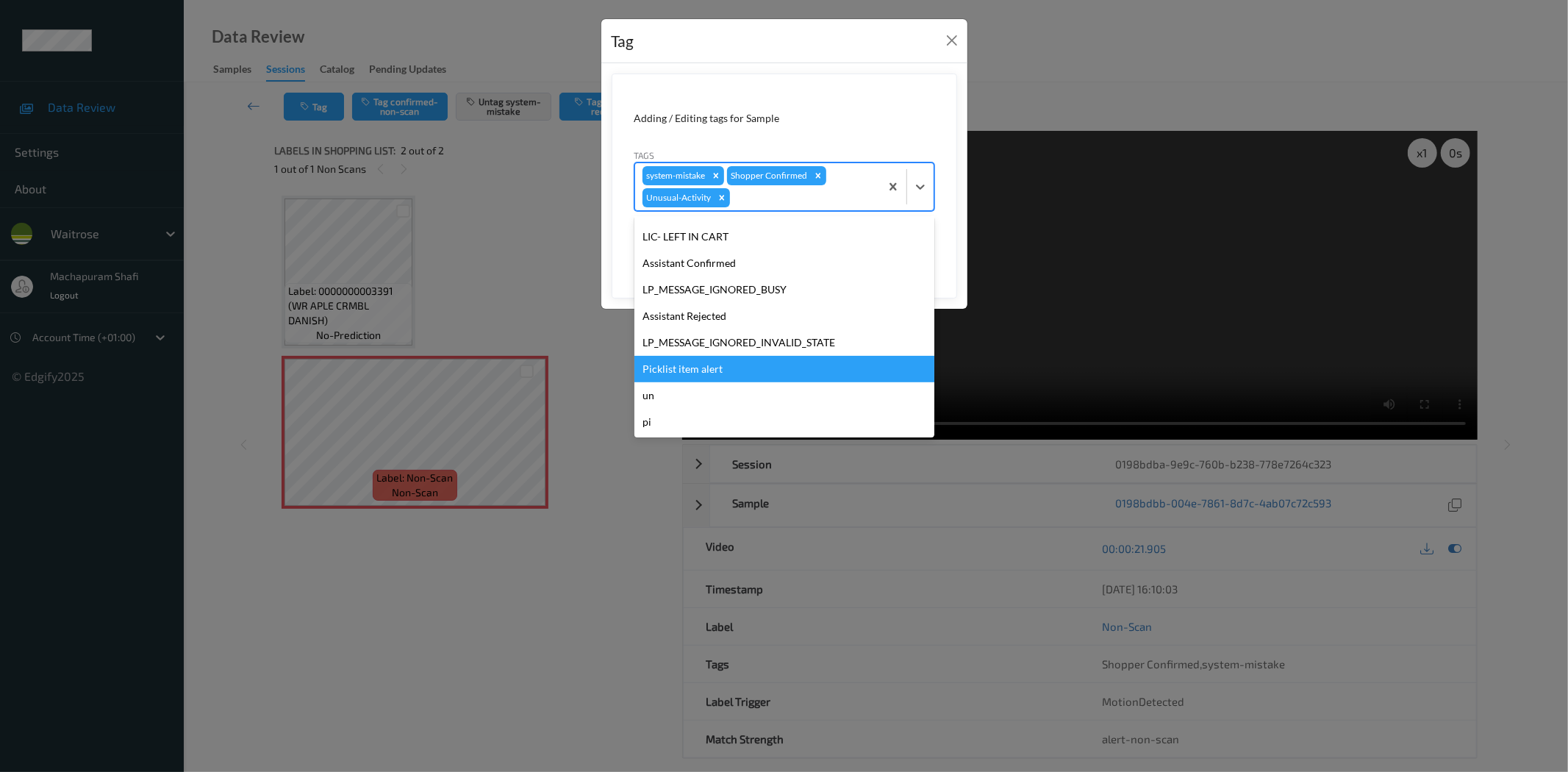
click at [708, 364] on div "Picklist item alert" at bounding box center [785, 369] width 300 height 27
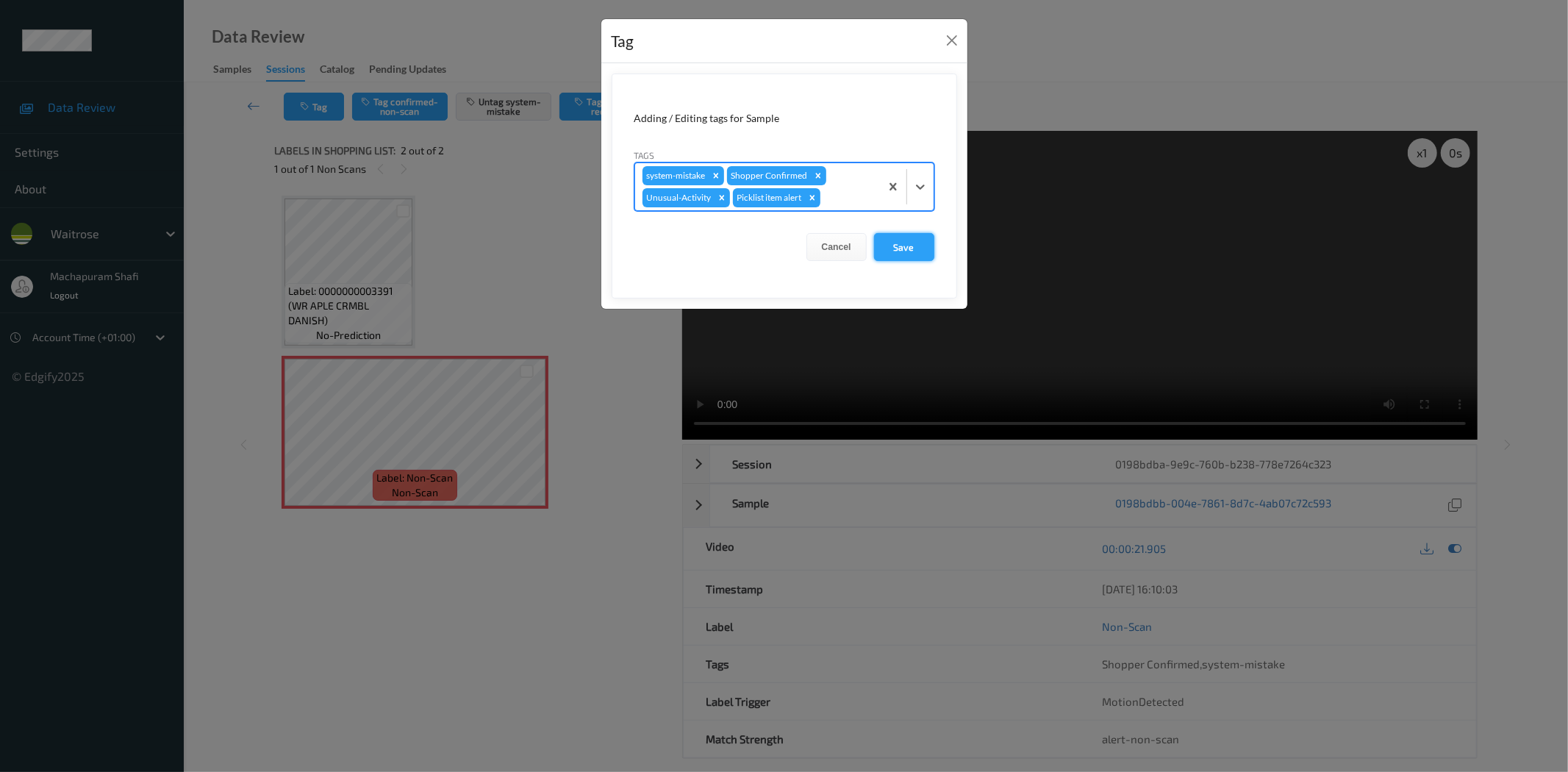
click at [877, 248] on button "Save" at bounding box center [904, 246] width 60 height 28
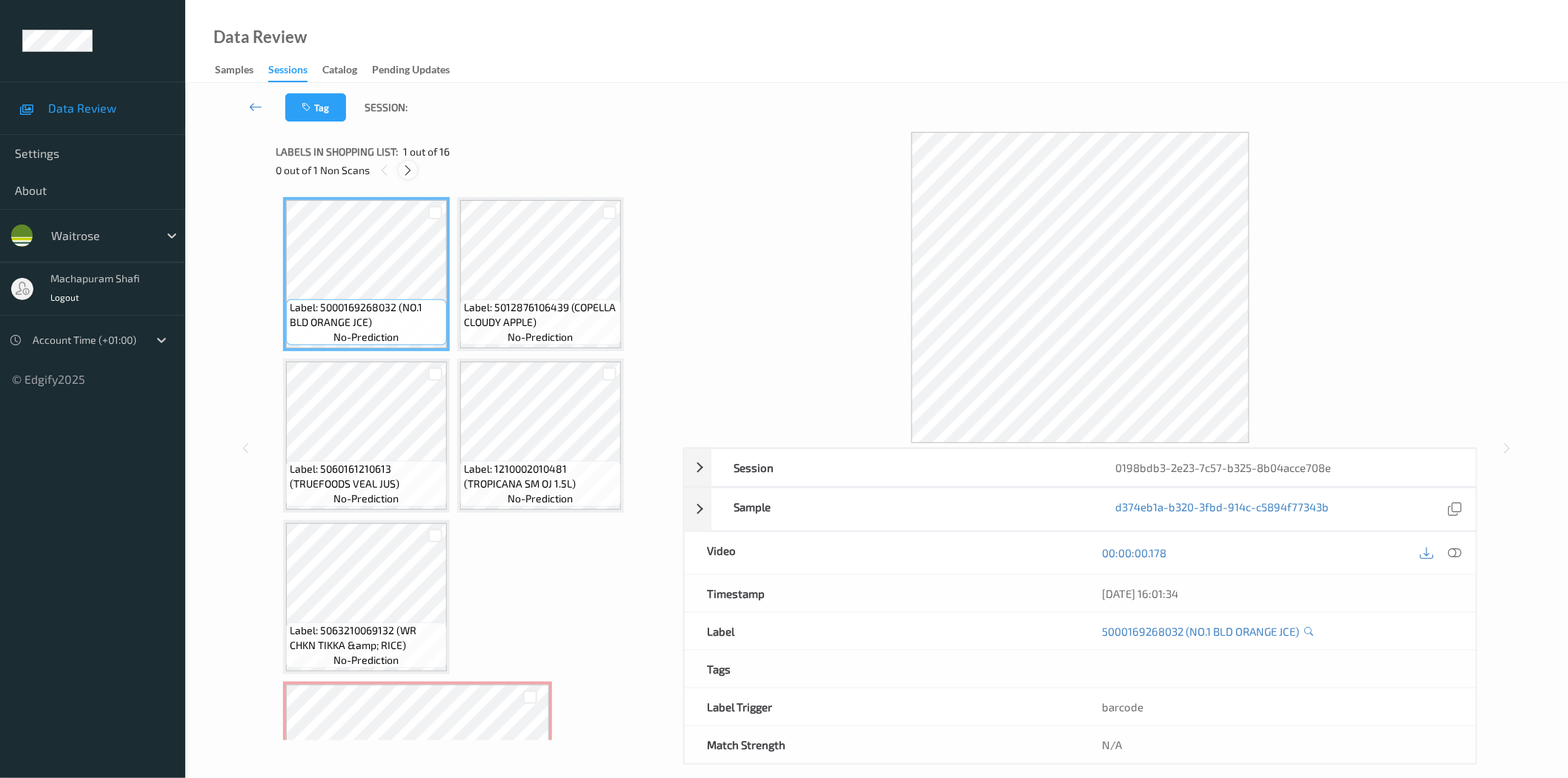
click at [410, 168] on icon at bounding box center [407, 171] width 12 height 13
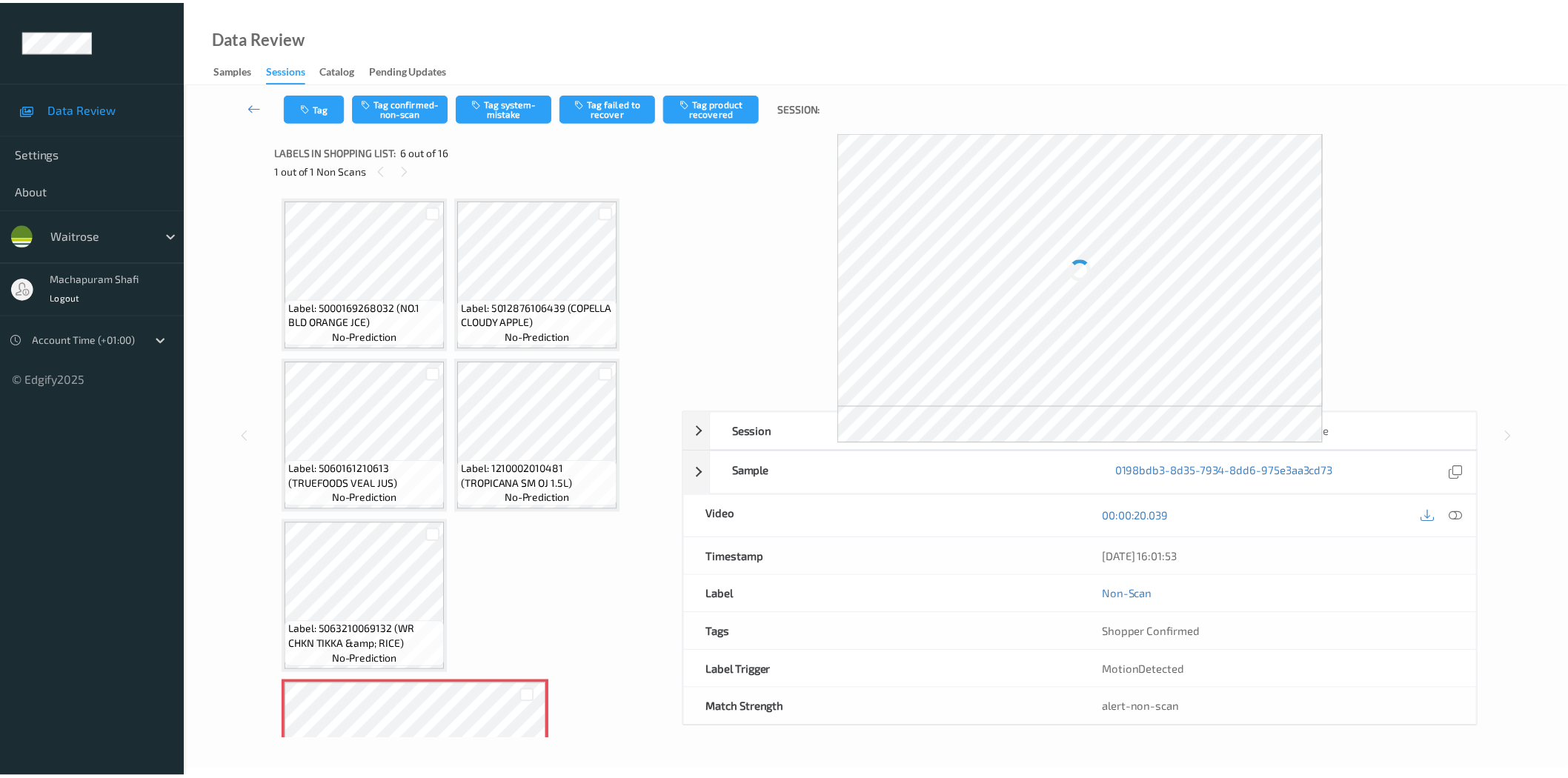
scroll to position [329, 0]
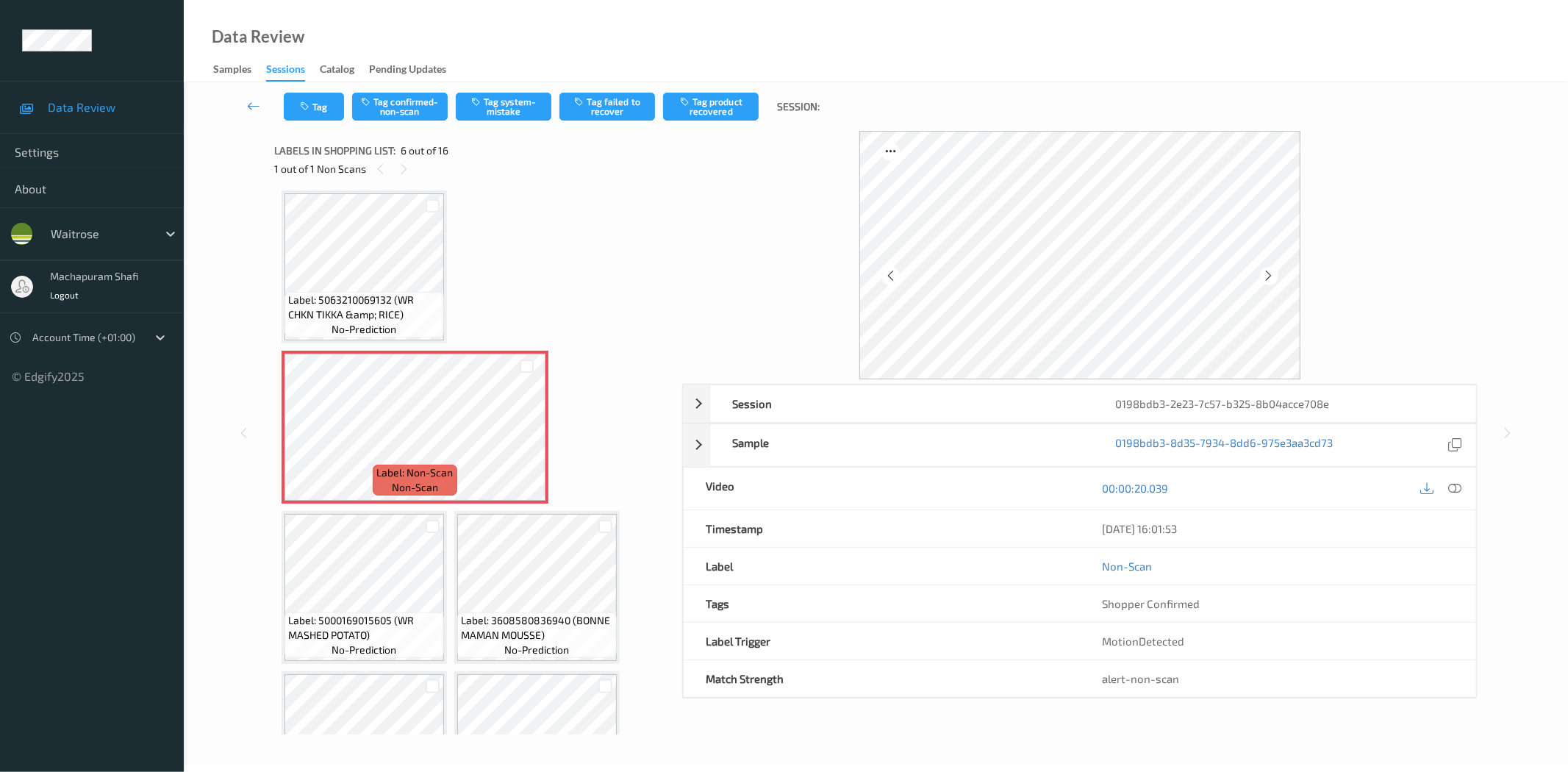
click at [1458, 490] on icon at bounding box center [1456, 489] width 13 height 13
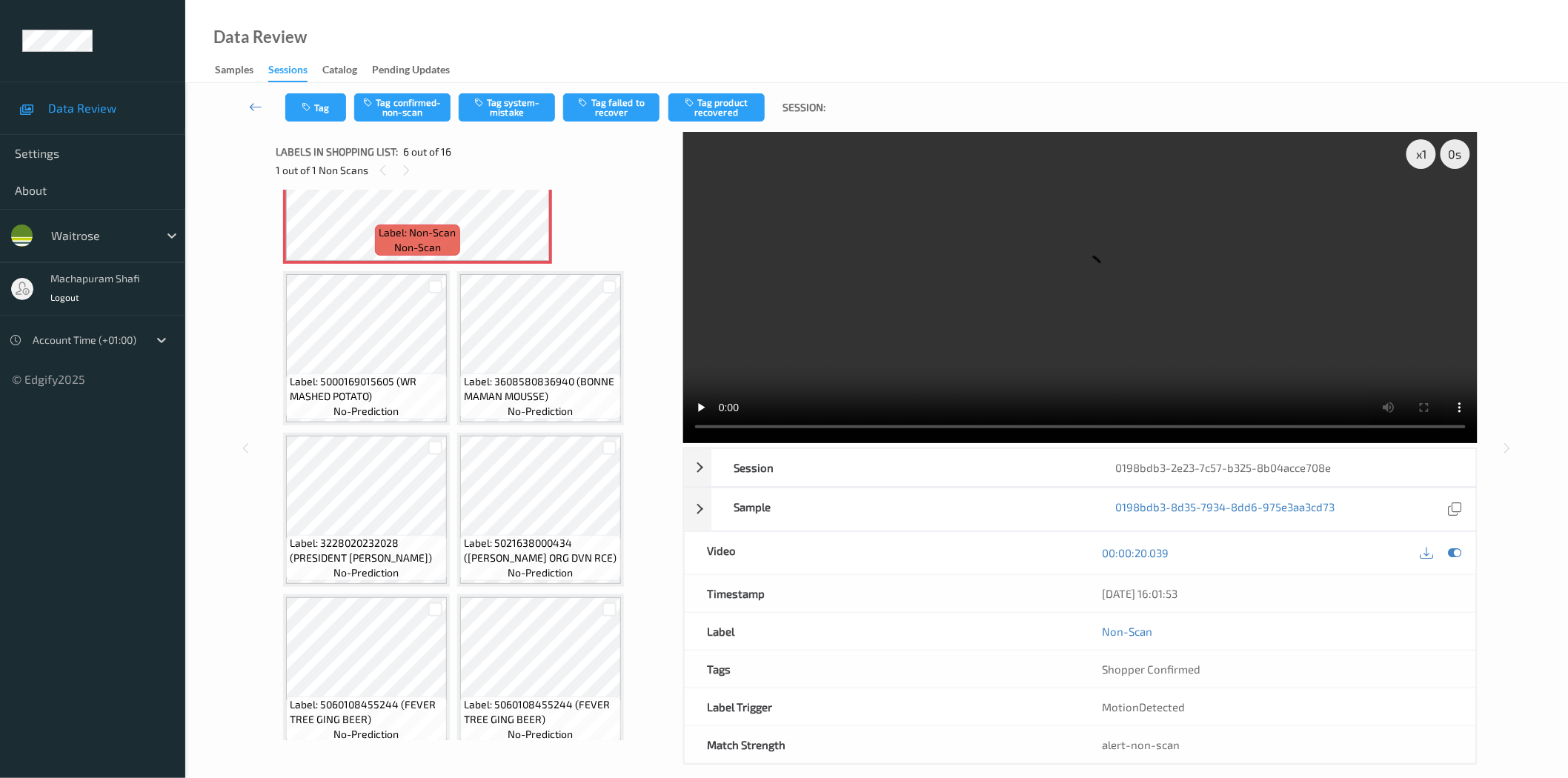
scroll to position [242, 0]
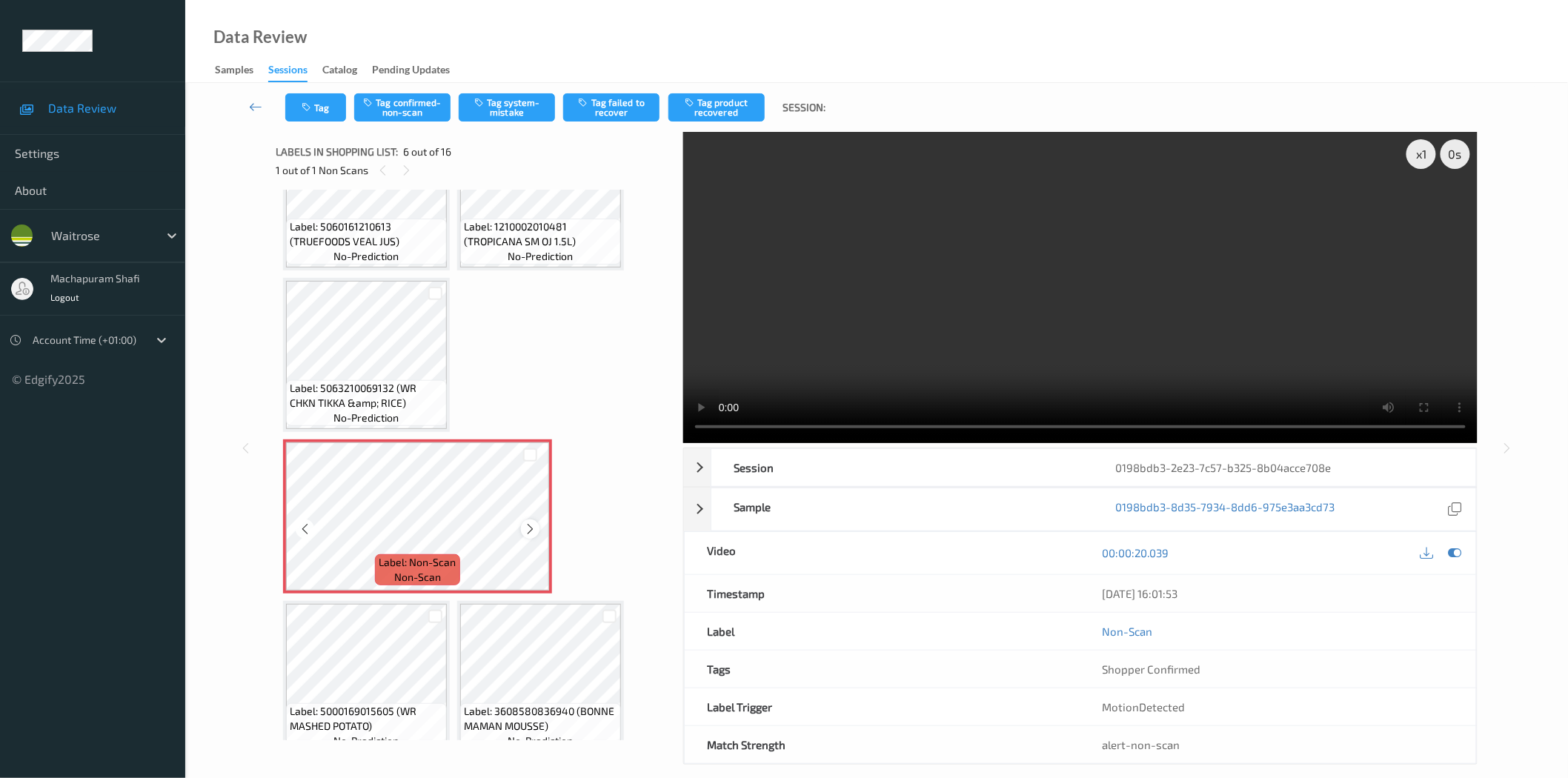
click at [533, 526] on icon at bounding box center [530, 529] width 12 height 13
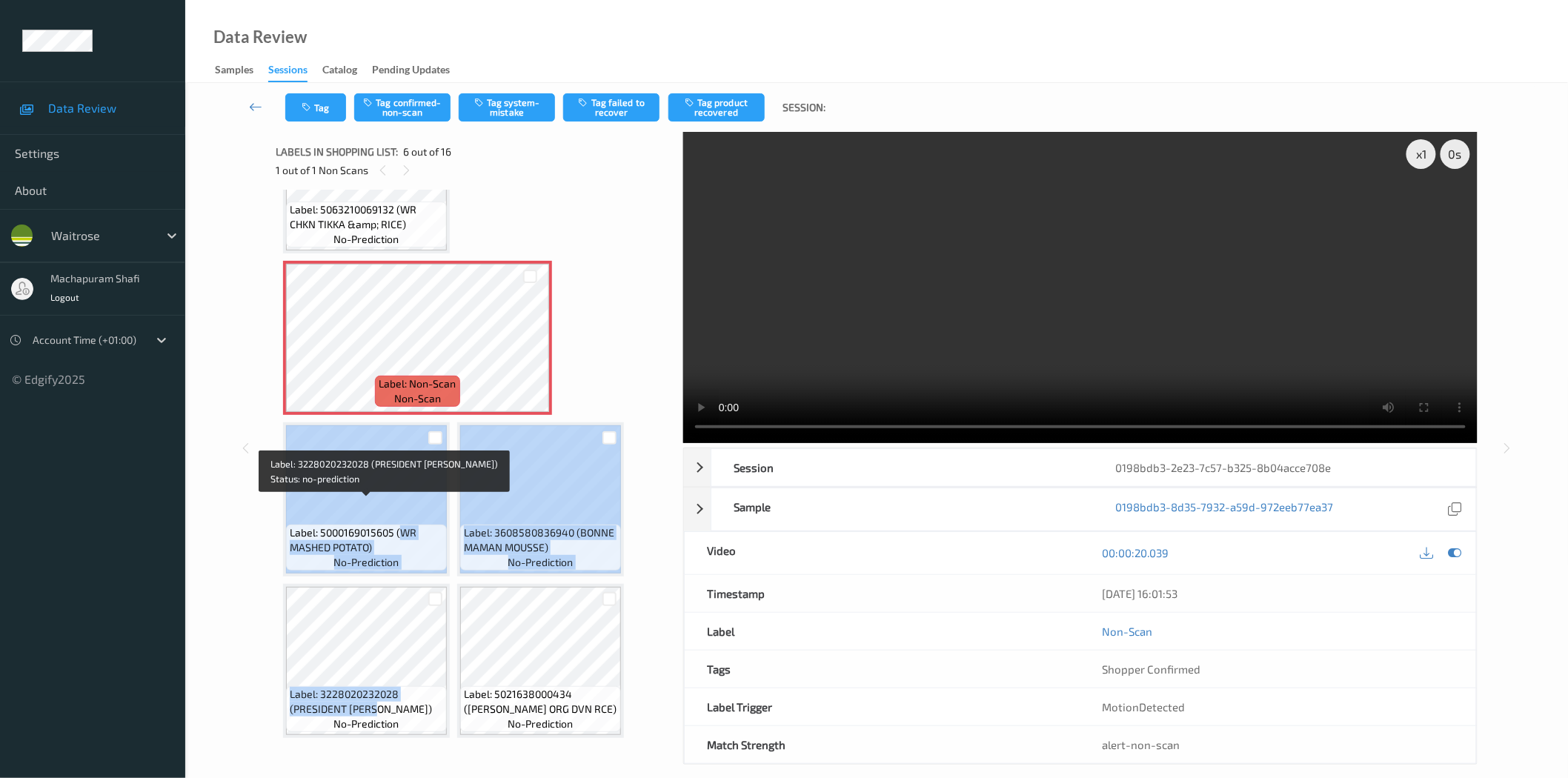
scroll to position [446, 0]
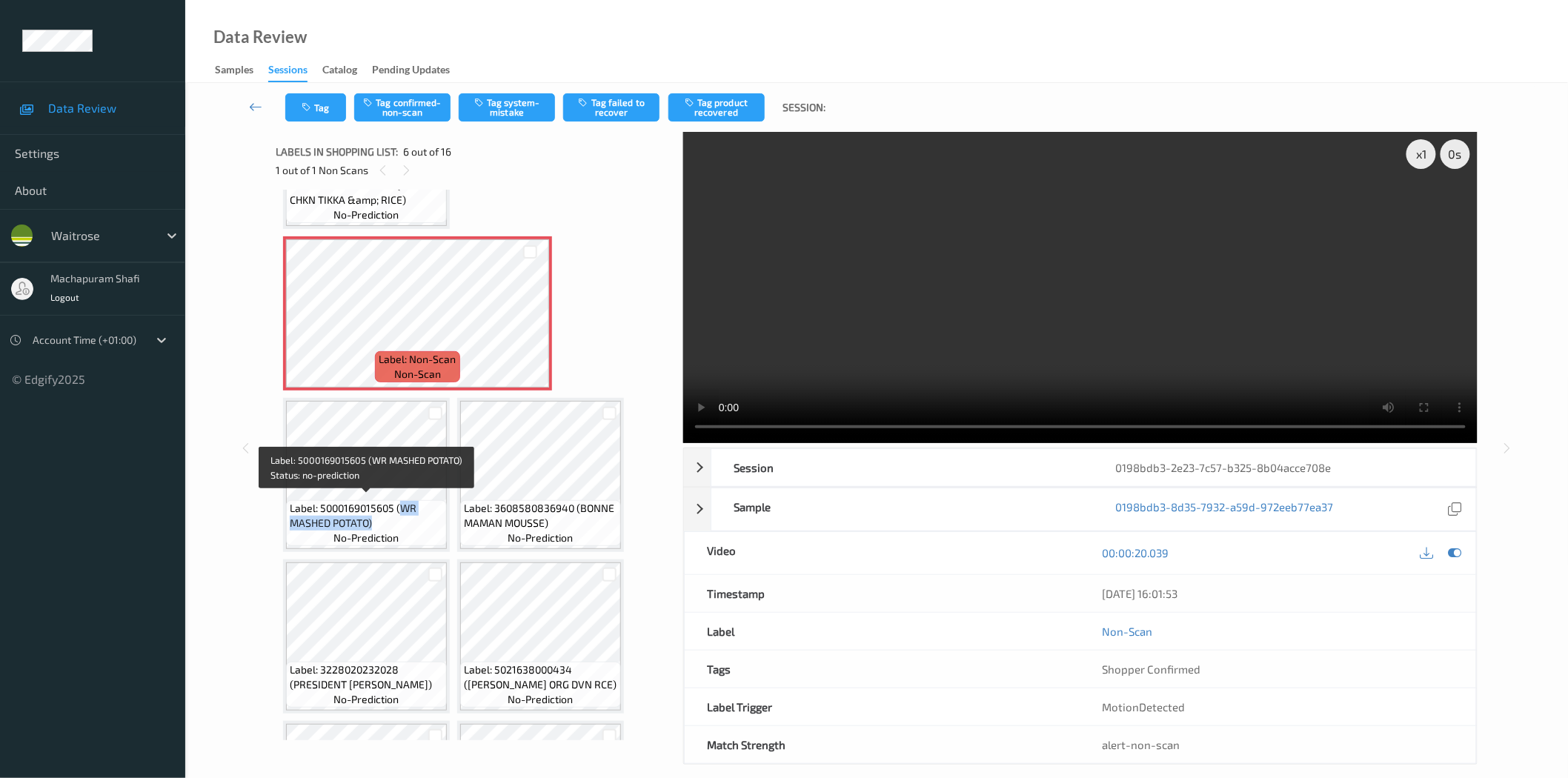
drag, startPoint x: 418, startPoint y: 728, endPoint x: 413, endPoint y: 515, distance: 213.1
click at [413, 515] on span "Label: 5000169015605 (WR MASHED POTATO)" at bounding box center [367, 515] width 153 height 30
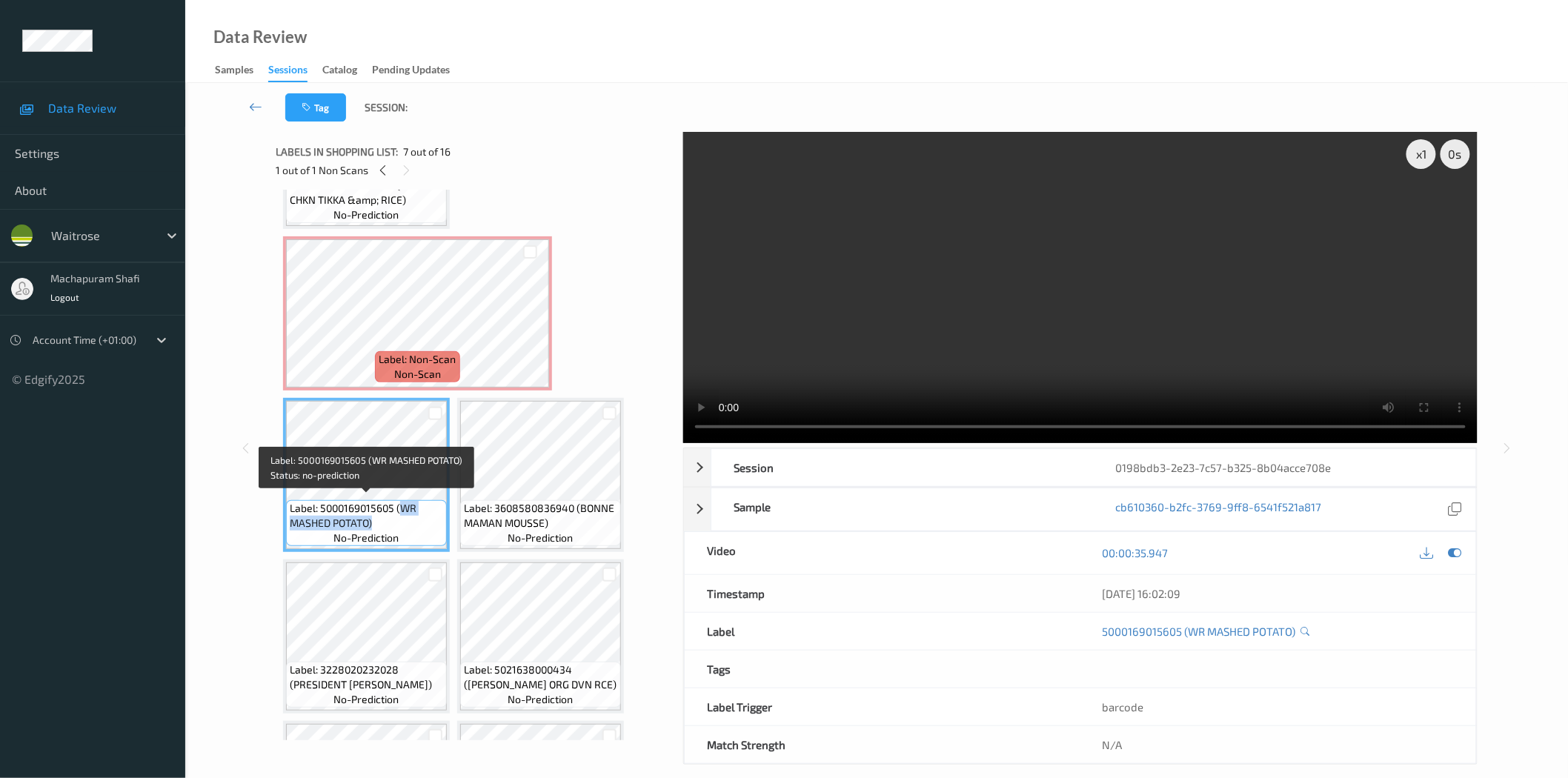
copy span "WR MASHED POTATO)"
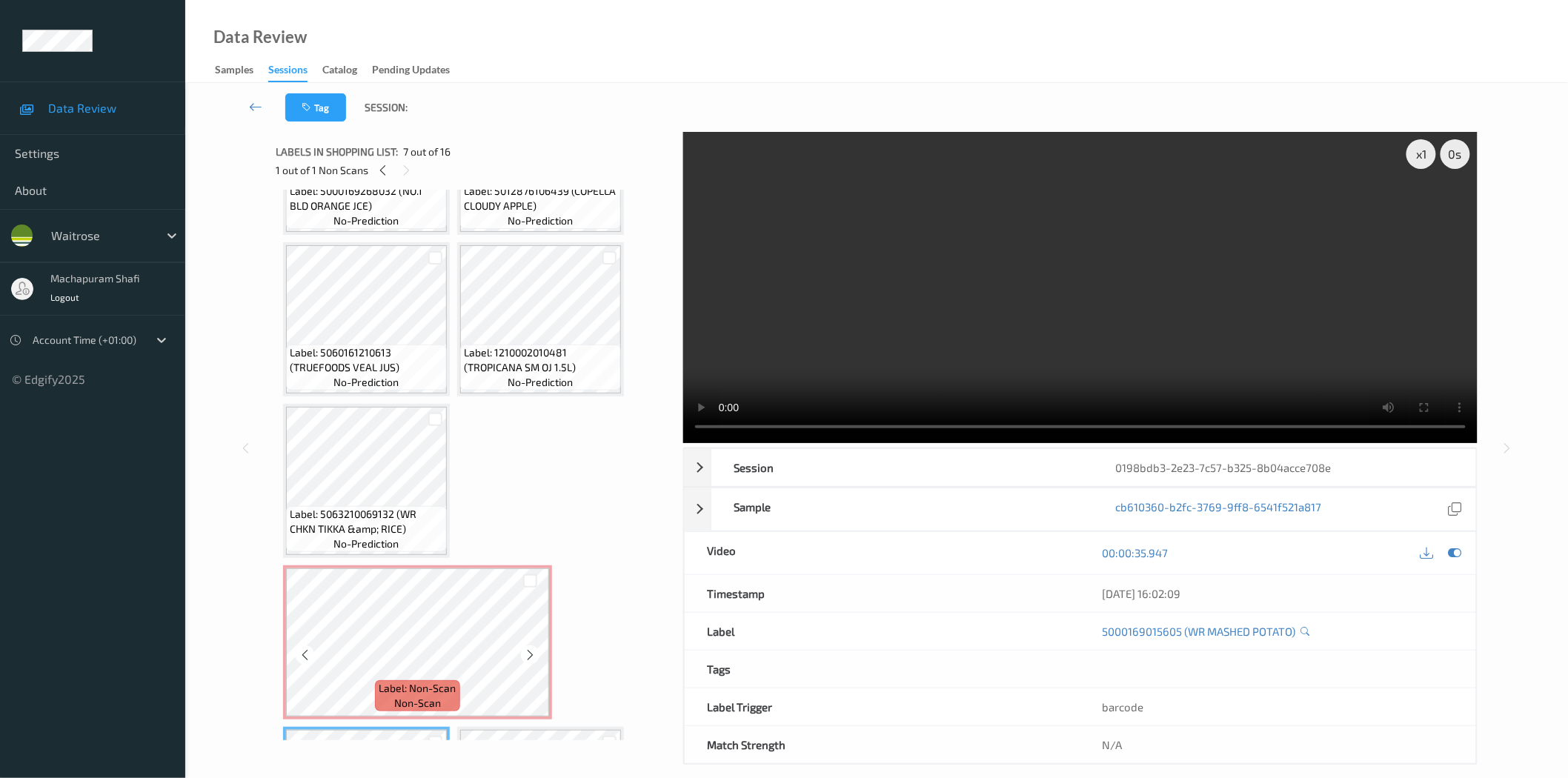
scroll to position [116, 0]
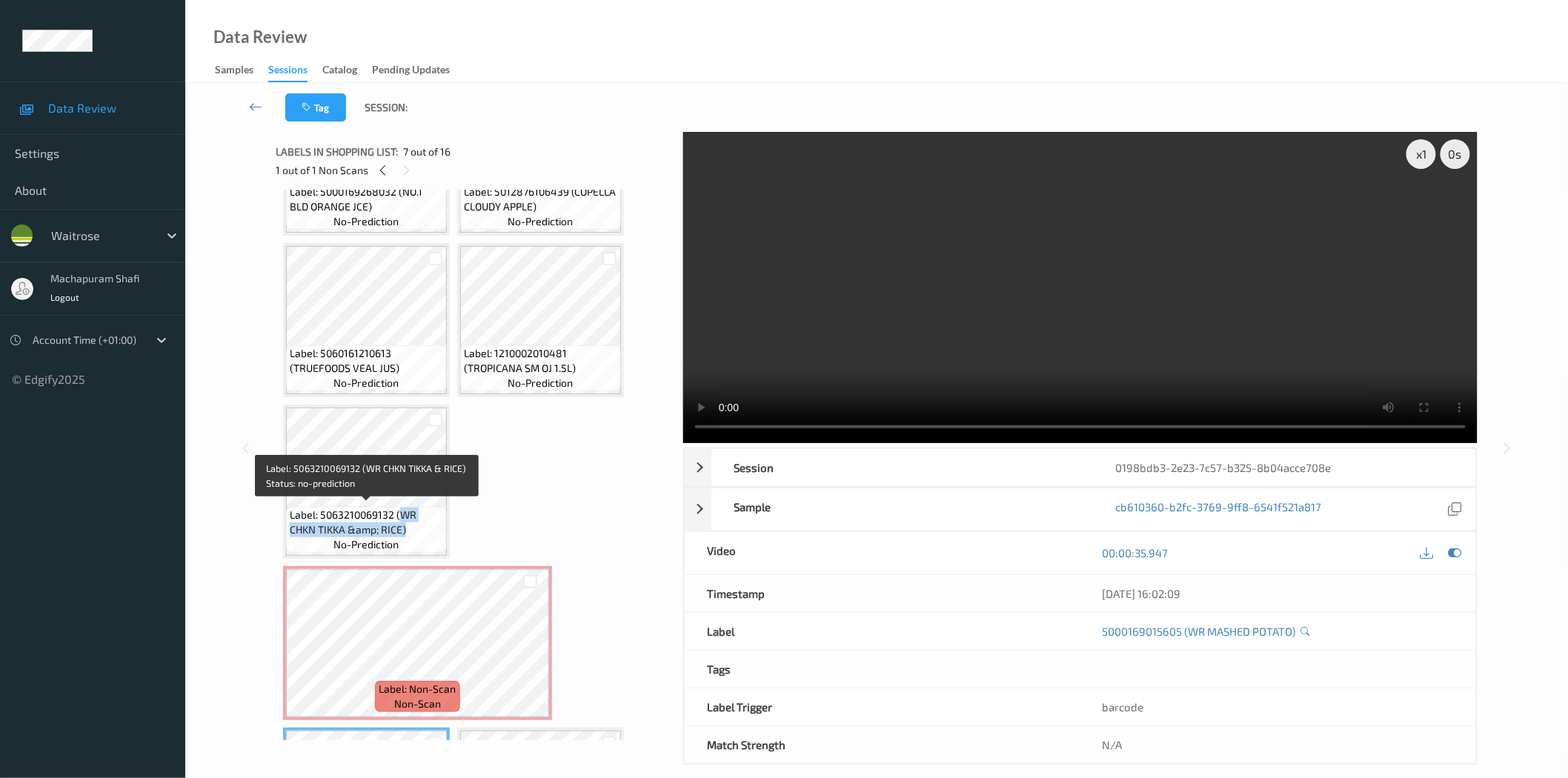
drag, startPoint x: 400, startPoint y: 515, endPoint x: 411, endPoint y: 527, distance: 16.3
click at [411, 527] on span "Label: 5063210069132 (WR CHKN TIKKA &amp; RICE)" at bounding box center [367, 522] width 153 height 30
copy span "WR CHKN TIKKA &amp; RICE)"
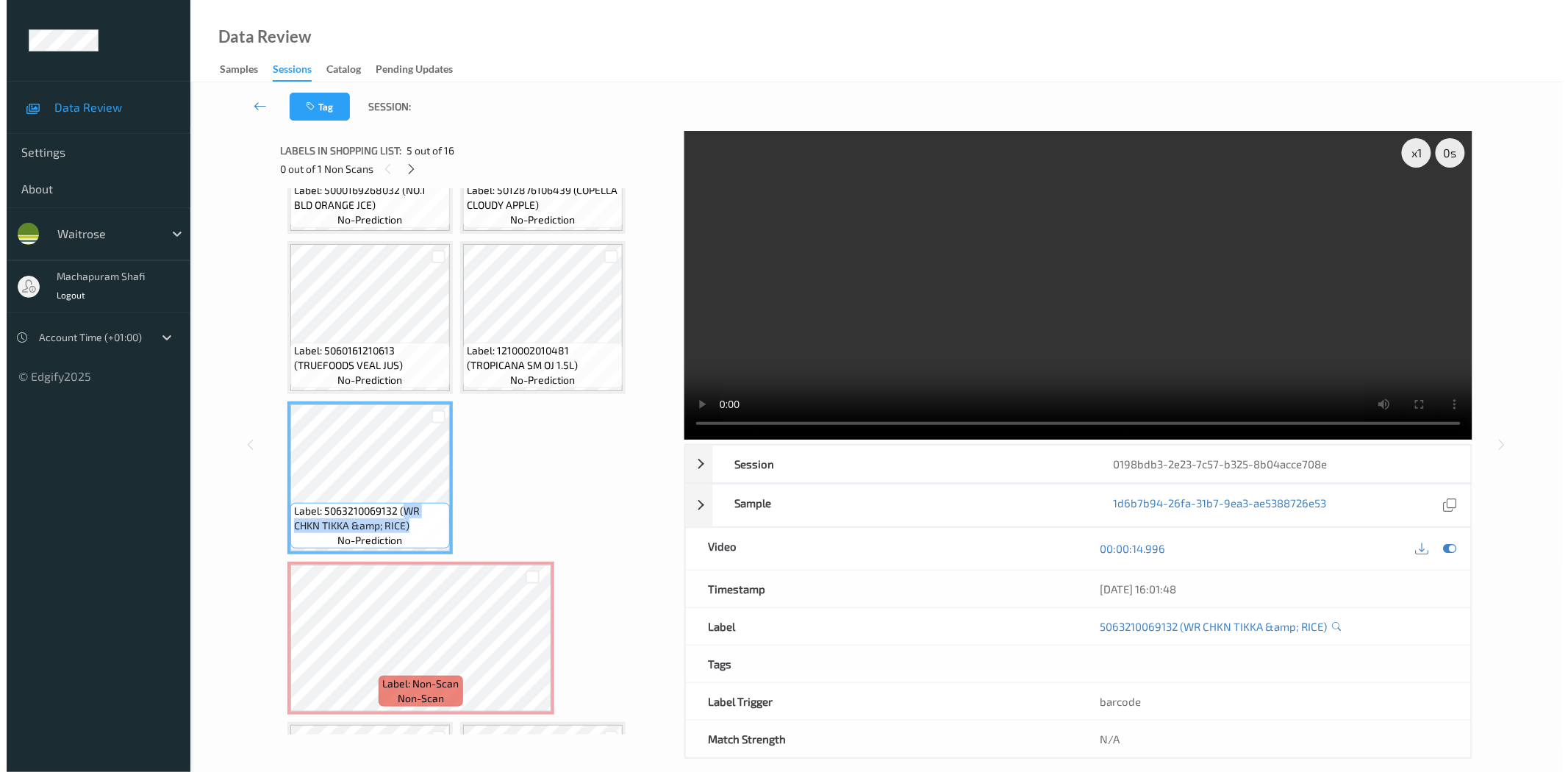
scroll to position [442, 0]
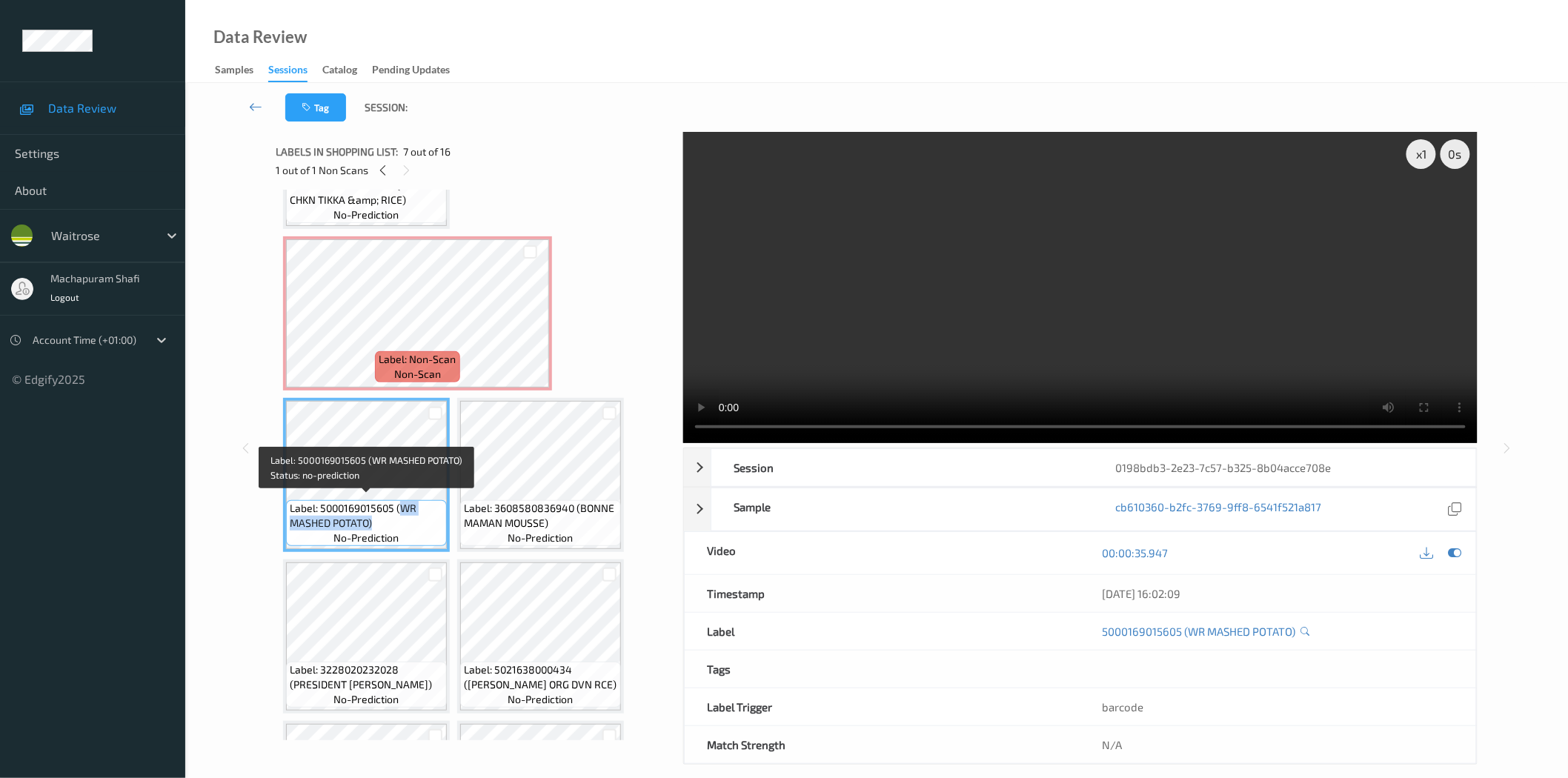
drag, startPoint x: 398, startPoint y: 505, endPoint x: 410, endPoint y: 516, distance: 16.3
click at [410, 516] on span "Label: 5000169015605 (WR MASHED POTATO)" at bounding box center [367, 515] width 153 height 30
copy span "WR MASHED POTATO)"
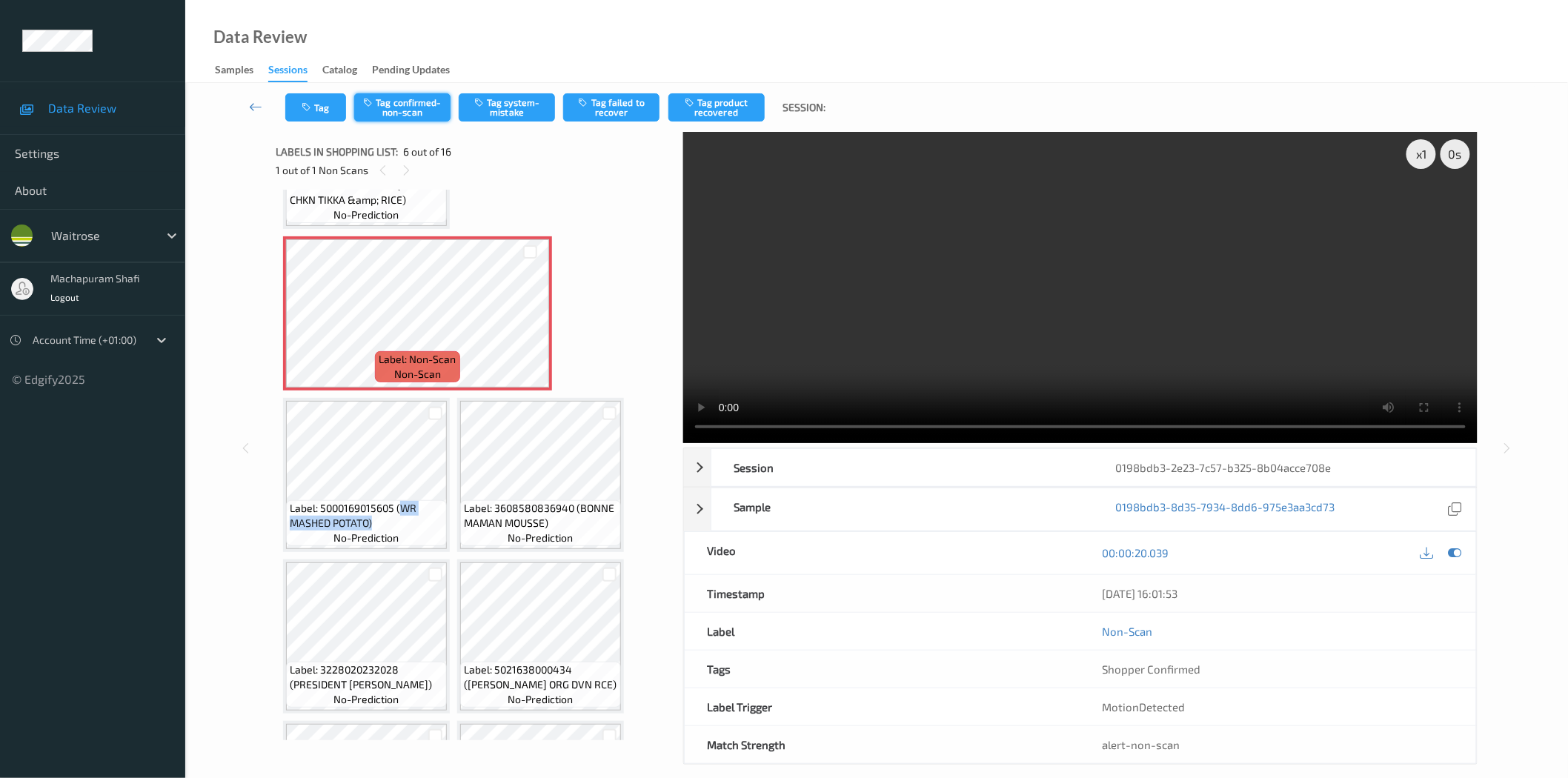
click at [392, 111] on button "Tag confirmed-non-scan" at bounding box center [402, 106] width 97 height 28
click at [404, 109] on button "Tag confirmed-non-scan" at bounding box center [402, 106] width 97 height 28
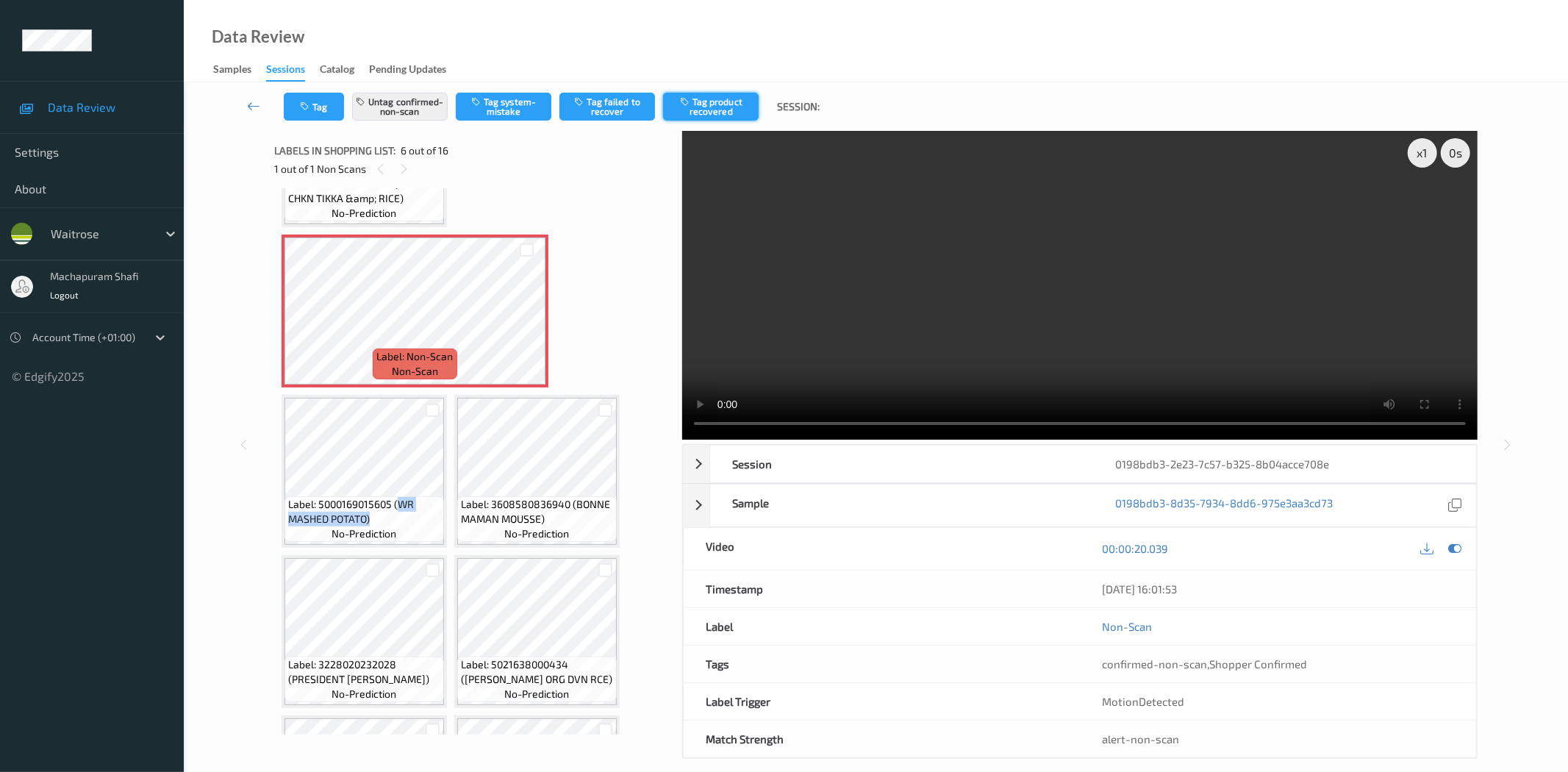
click at [717, 106] on button "Tag product recovered" at bounding box center [711, 106] width 96 height 28
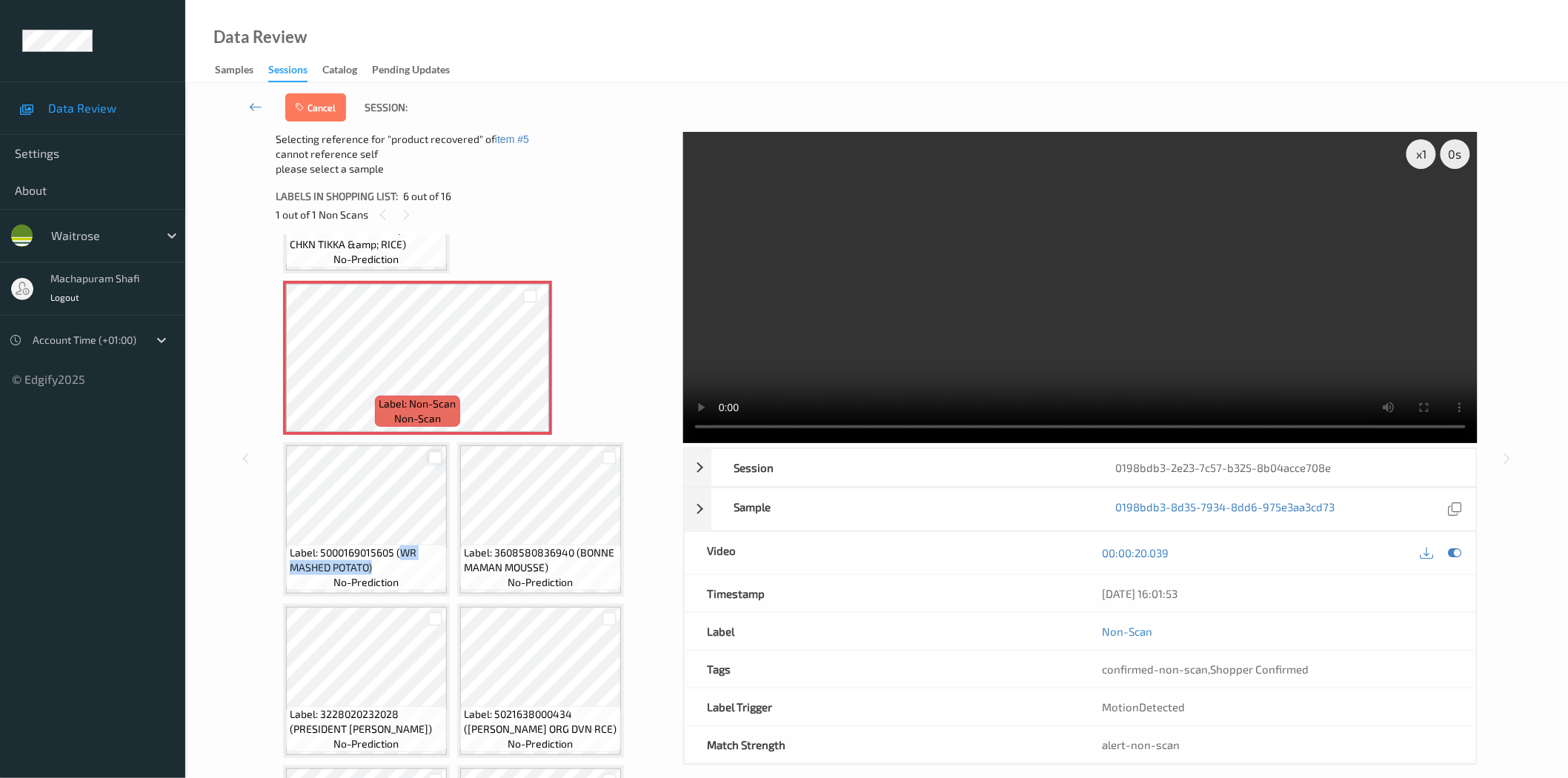
click at [428, 455] on div at bounding box center [435, 458] width 14 height 14
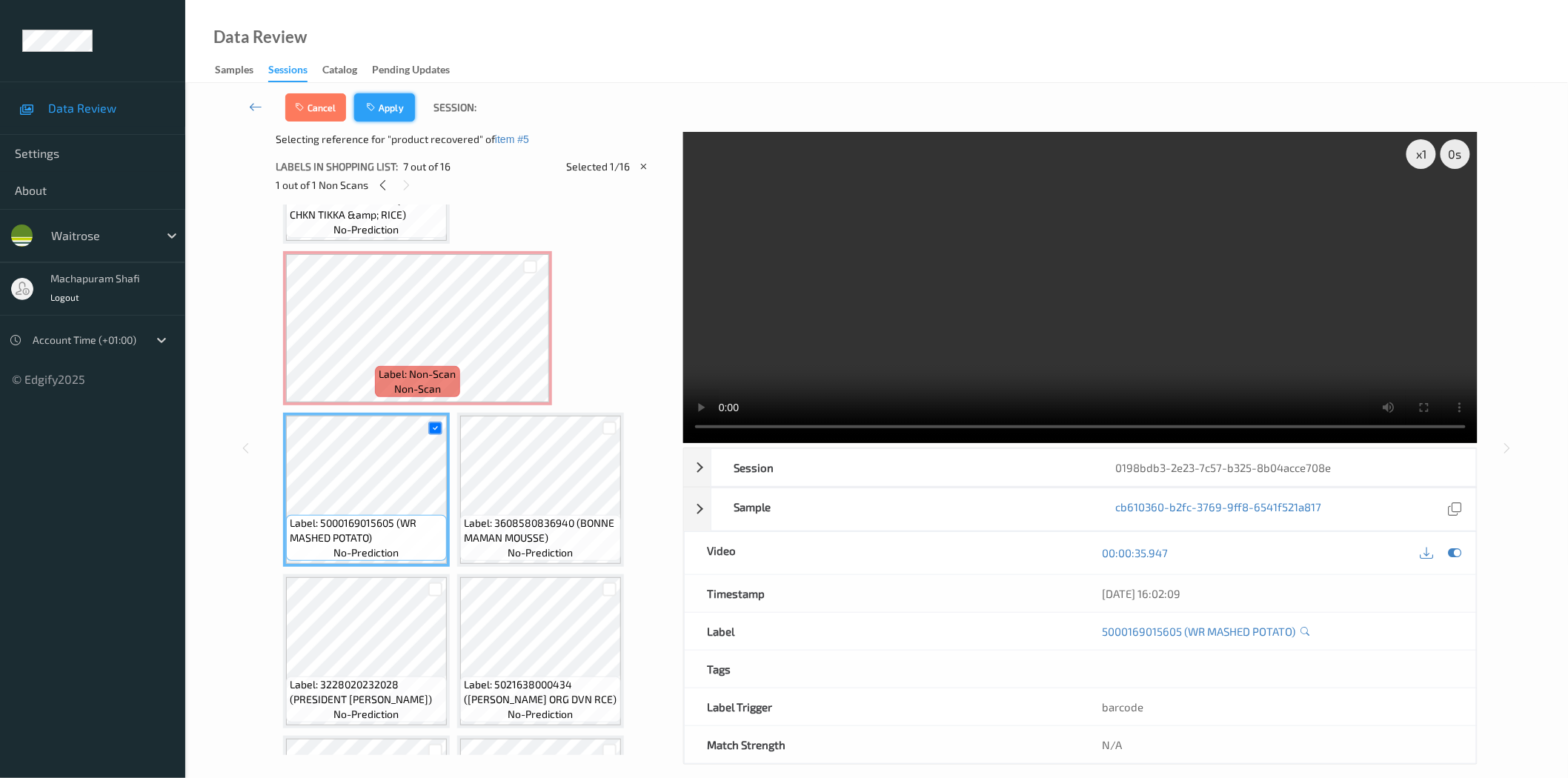
click at [388, 102] on button "Apply" at bounding box center [384, 106] width 60 height 28
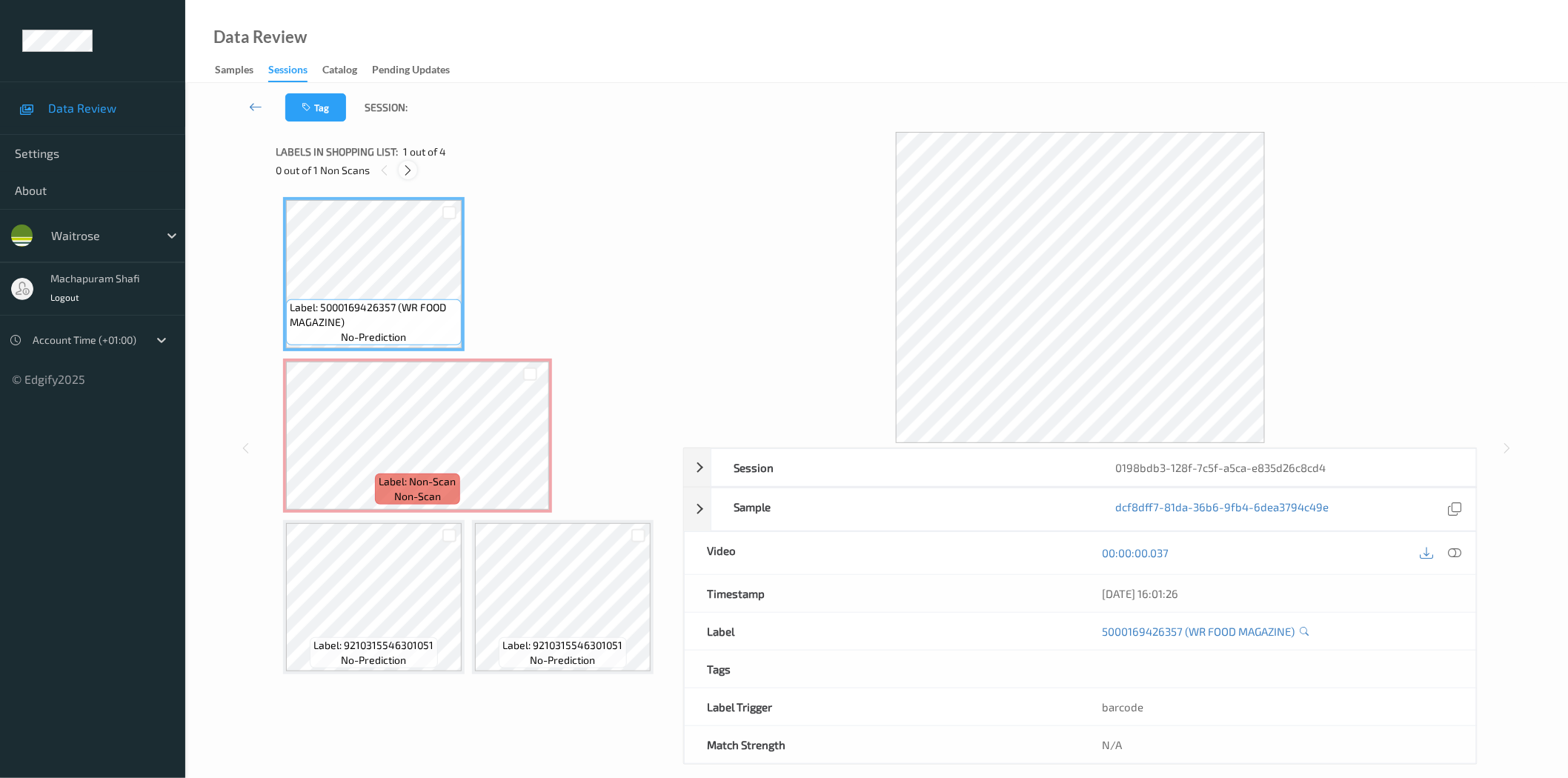
click at [411, 175] on icon at bounding box center [407, 171] width 12 height 13
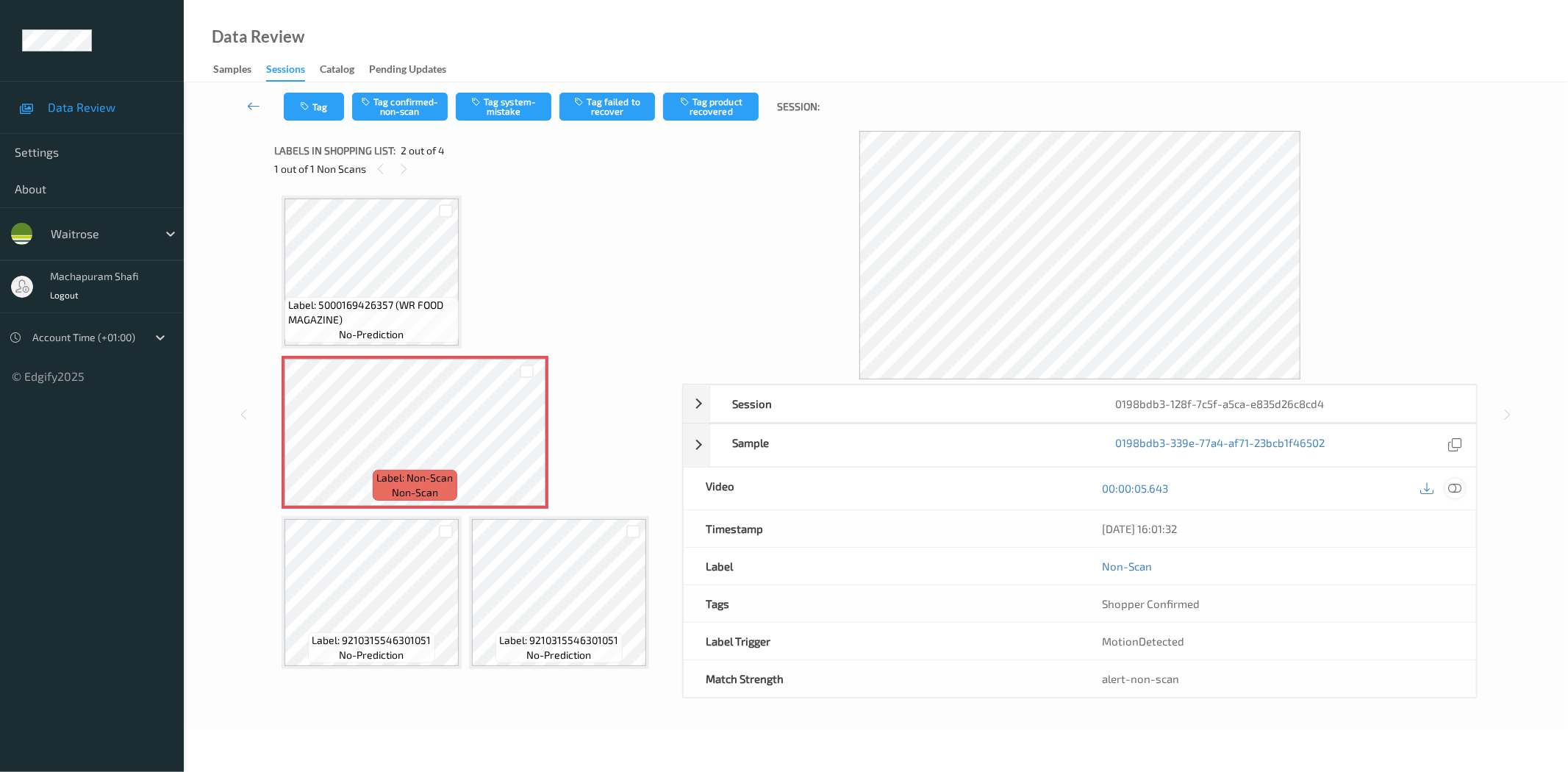
click at [1451, 489] on icon at bounding box center [1456, 489] width 13 height 13
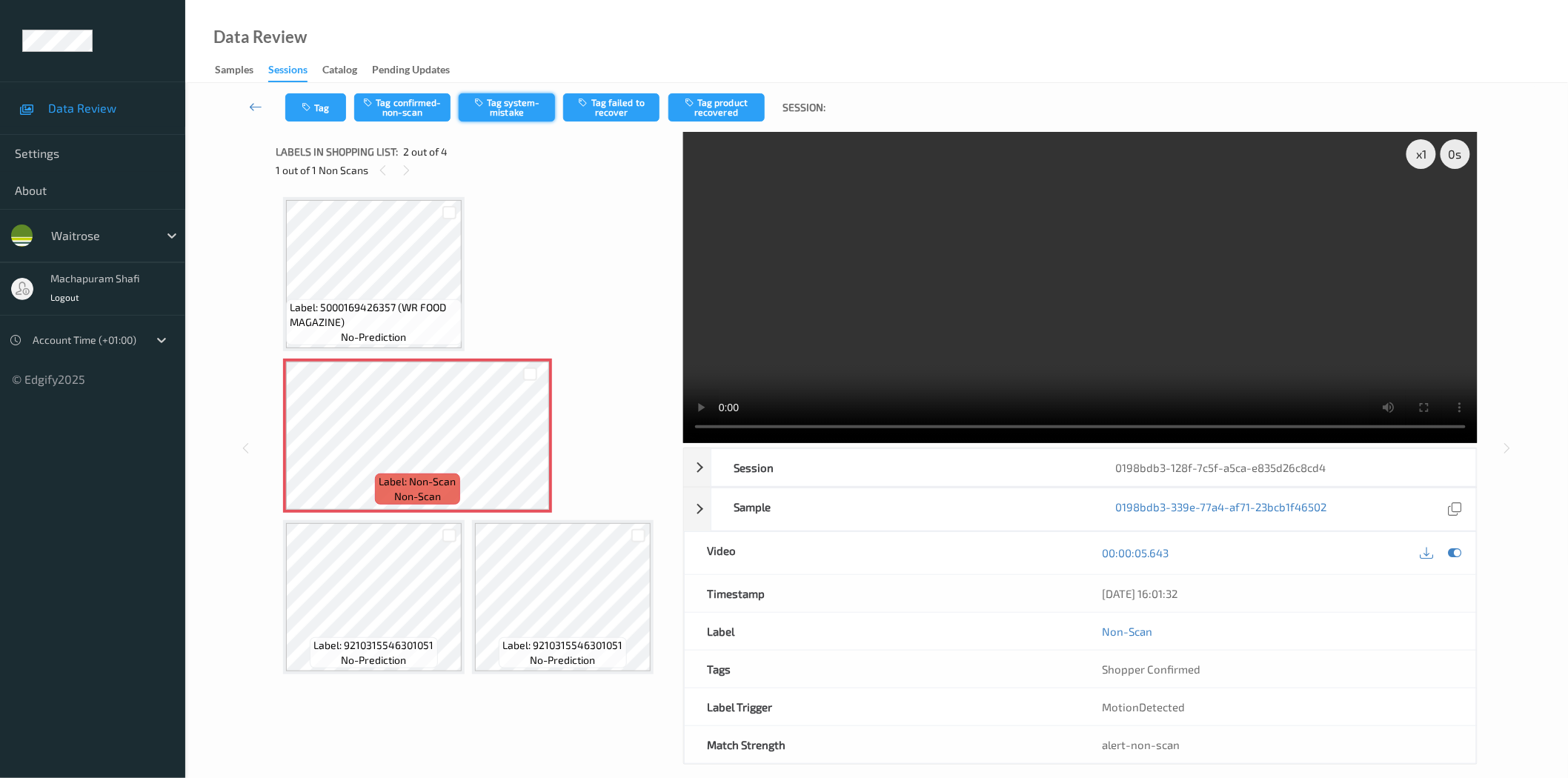
click at [510, 112] on button "Tag system-mistake" at bounding box center [507, 106] width 97 height 28
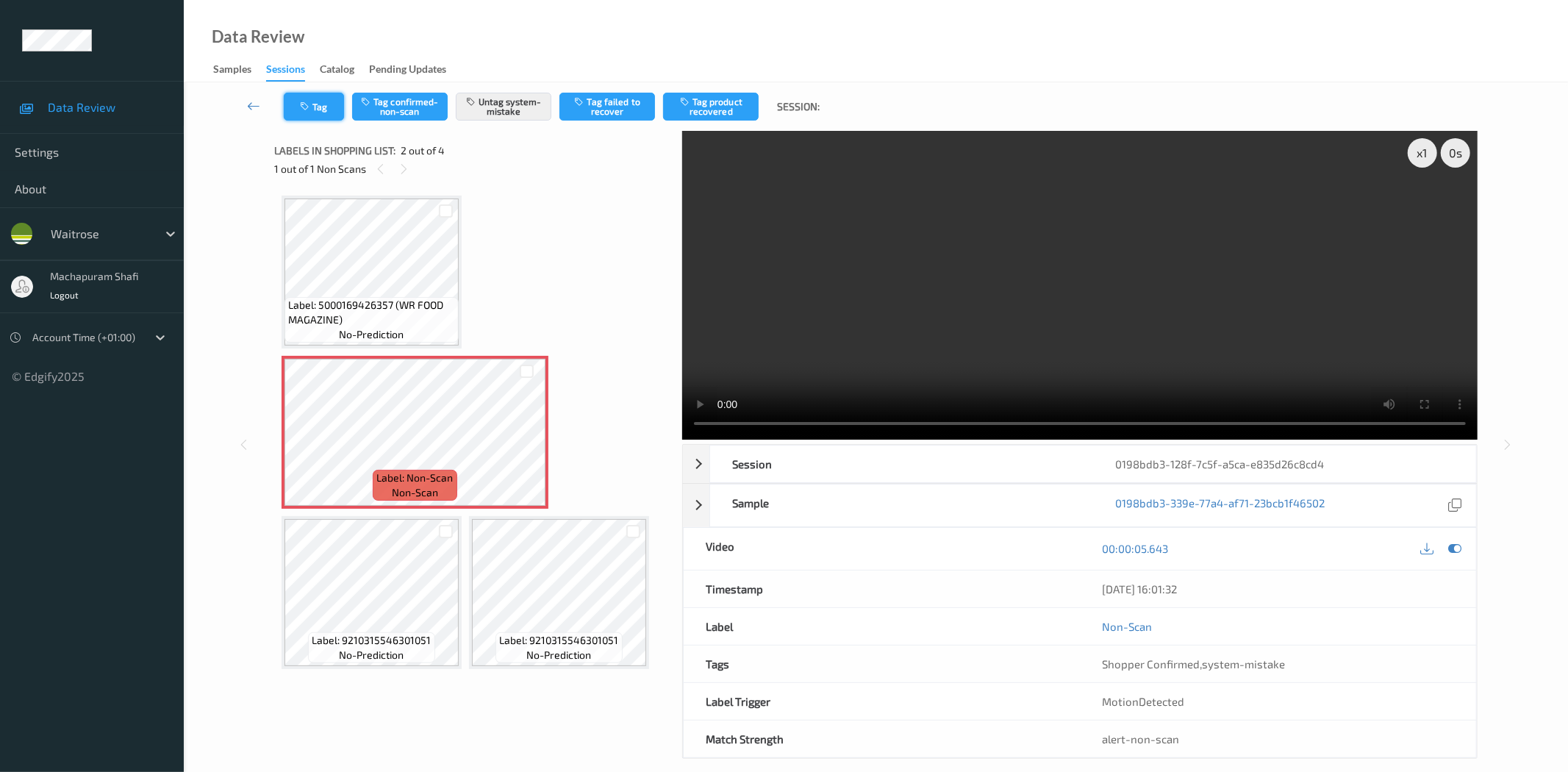
click at [301, 99] on button "Tag" at bounding box center [314, 106] width 60 height 28
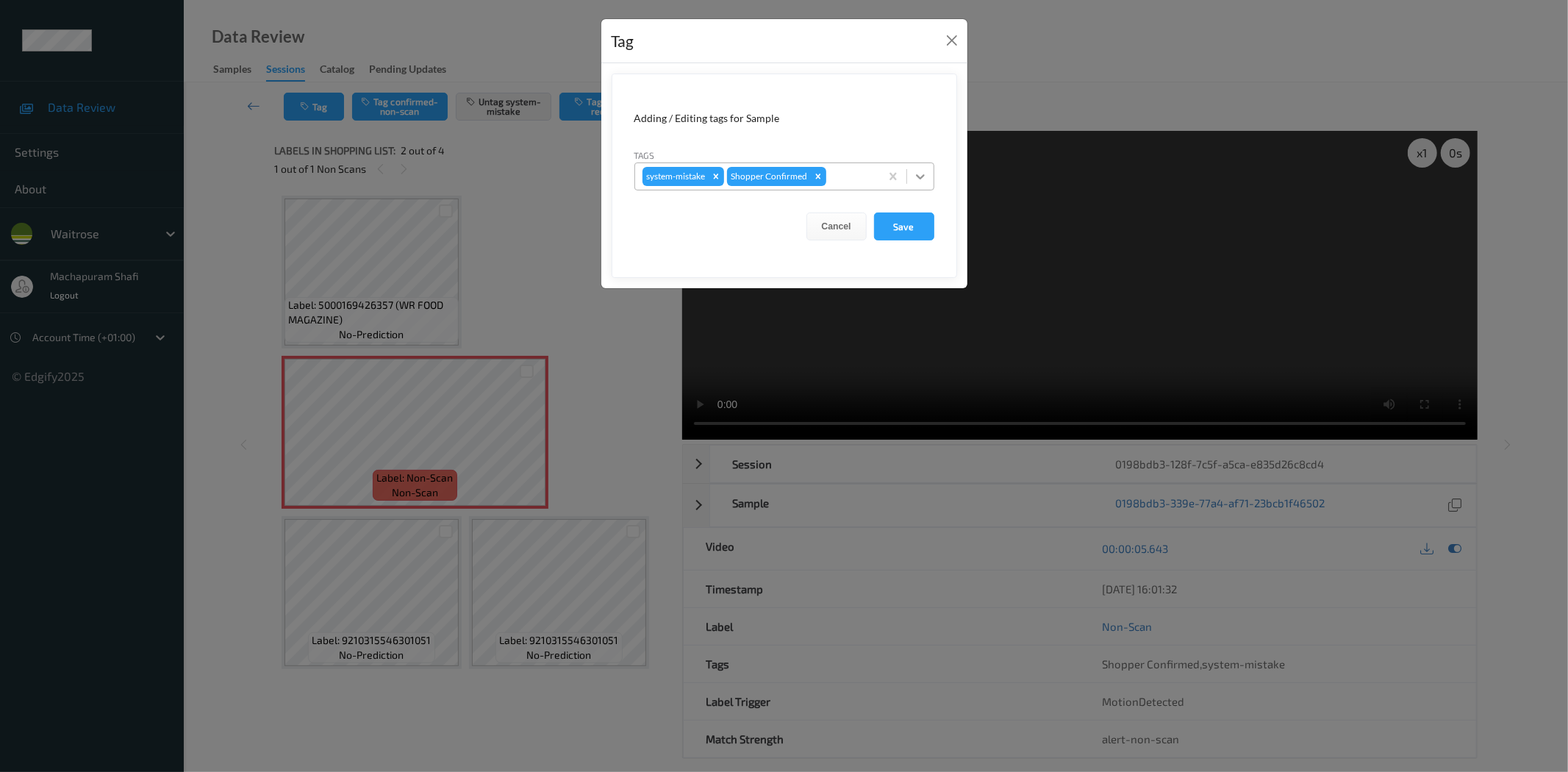
click at [920, 171] on icon at bounding box center [920, 176] width 14 height 14
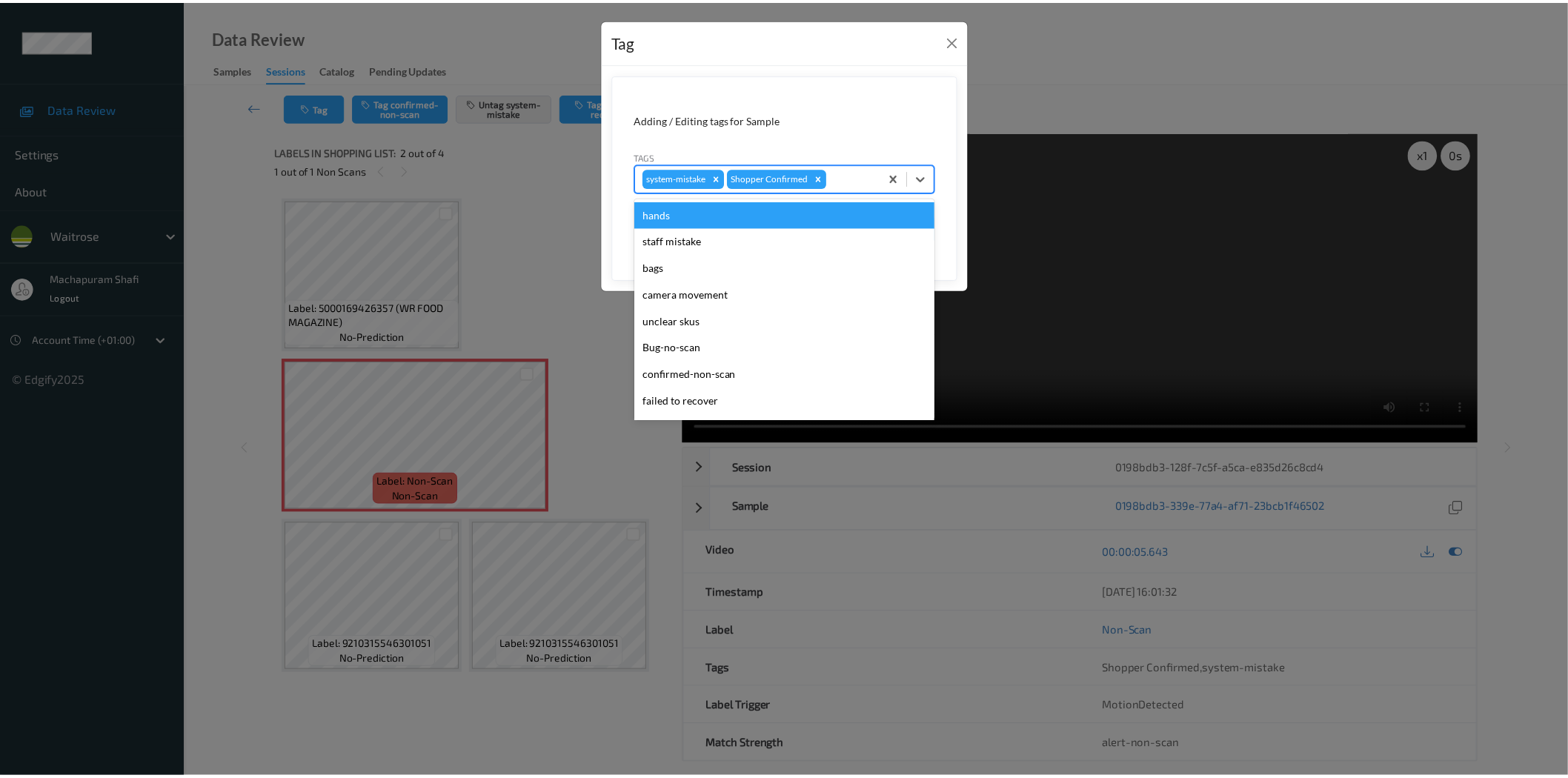
scroll to position [290, 0]
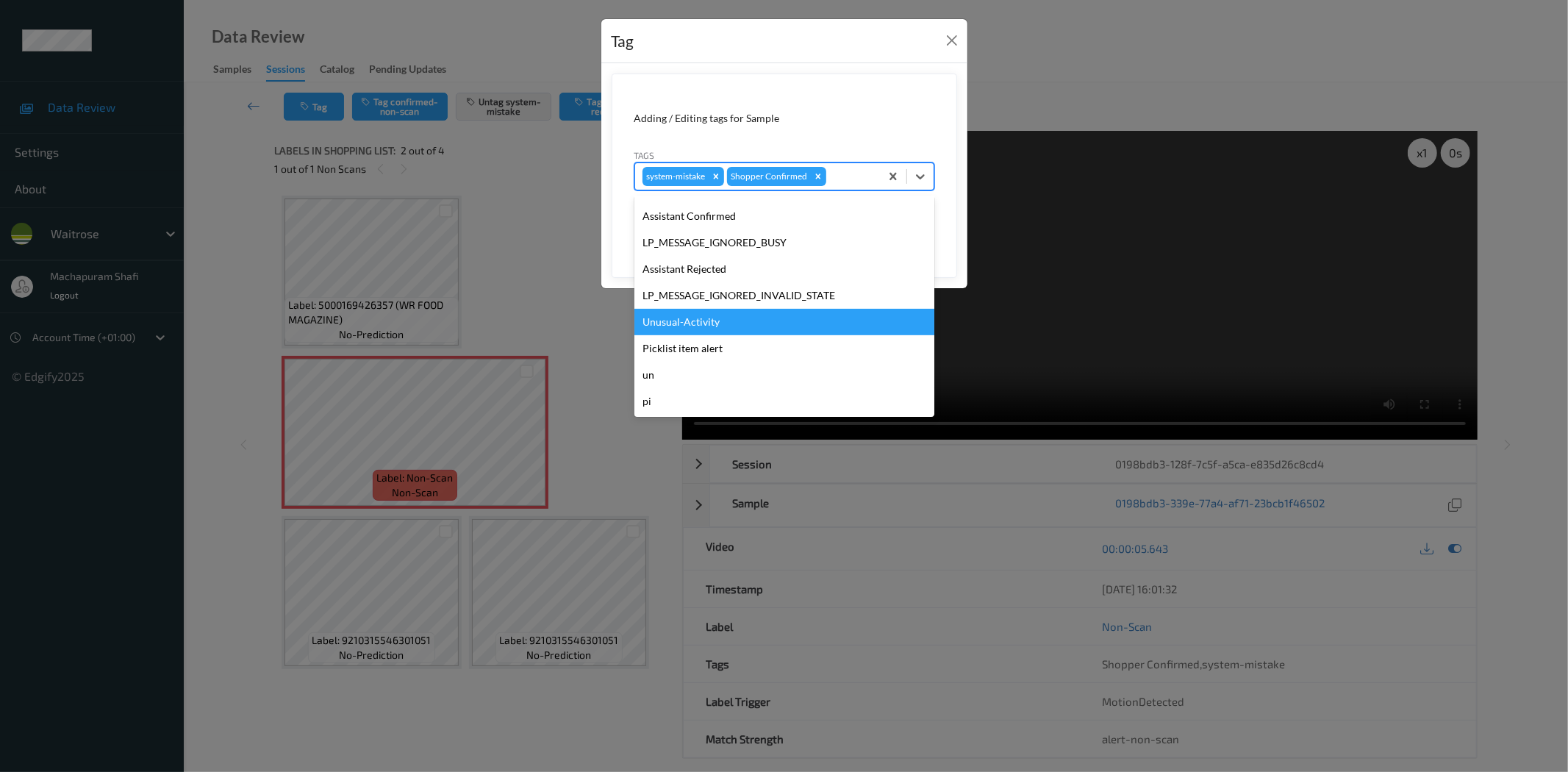
click at [739, 314] on div "Unusual-Activity" at bounding box center [785, 322] width 300 height 27
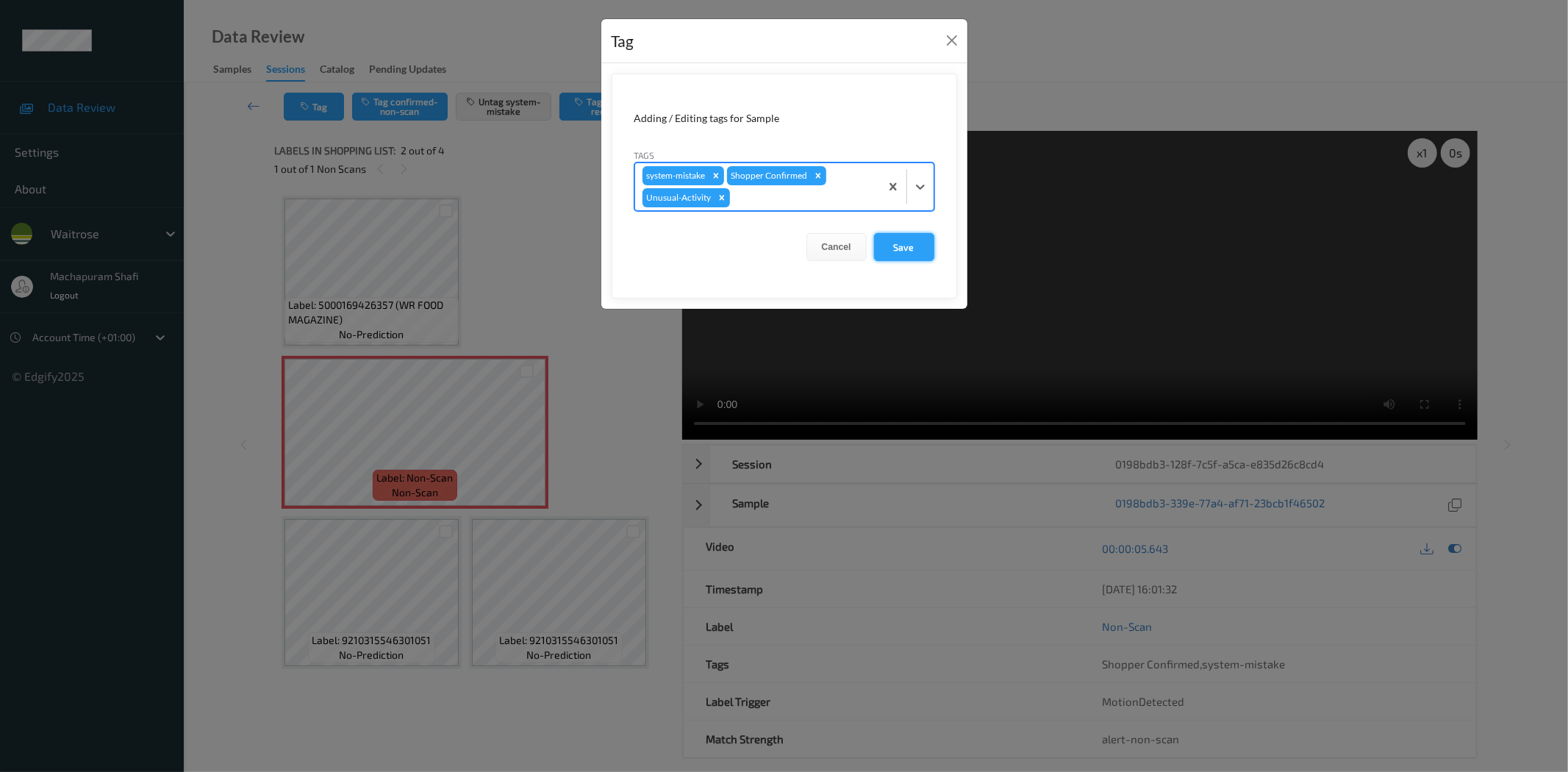
click at [899, 241] on button "Save" at bounding box center [904, 246] width 60 height 28
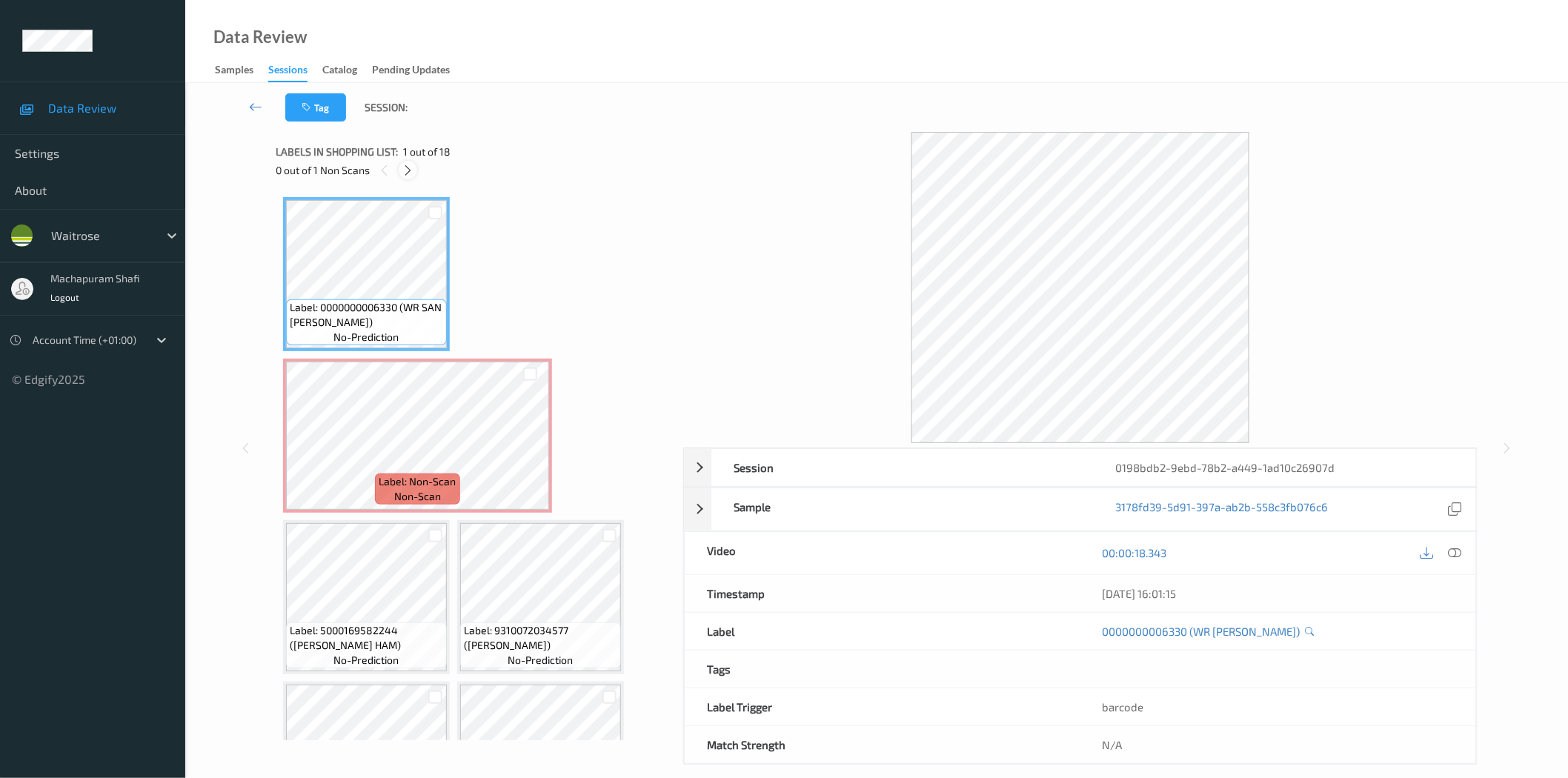
click at [411, 171] on icon at bounding box center [407, 171] width 12 height 13
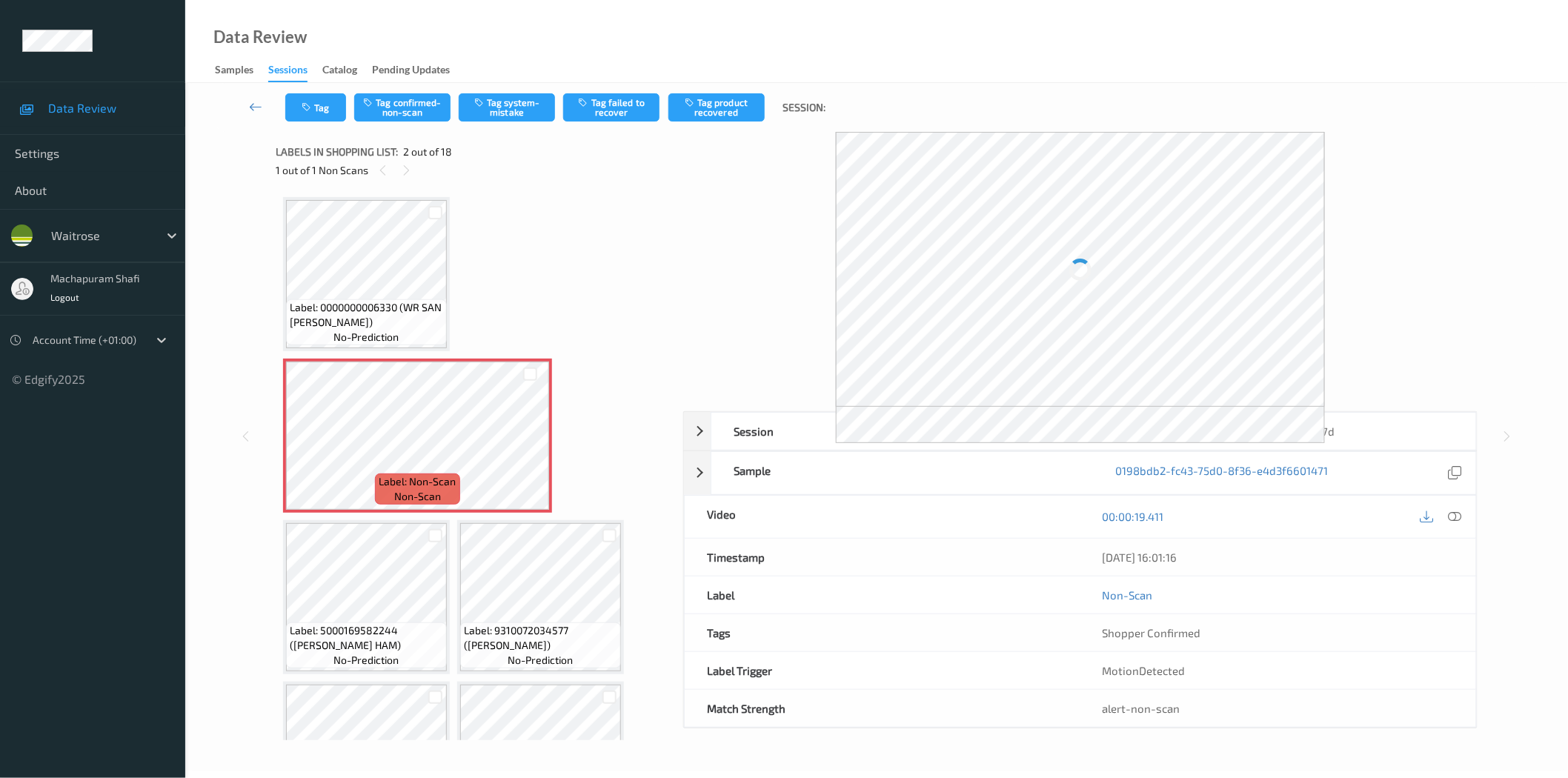
scroll to position [8, 0]
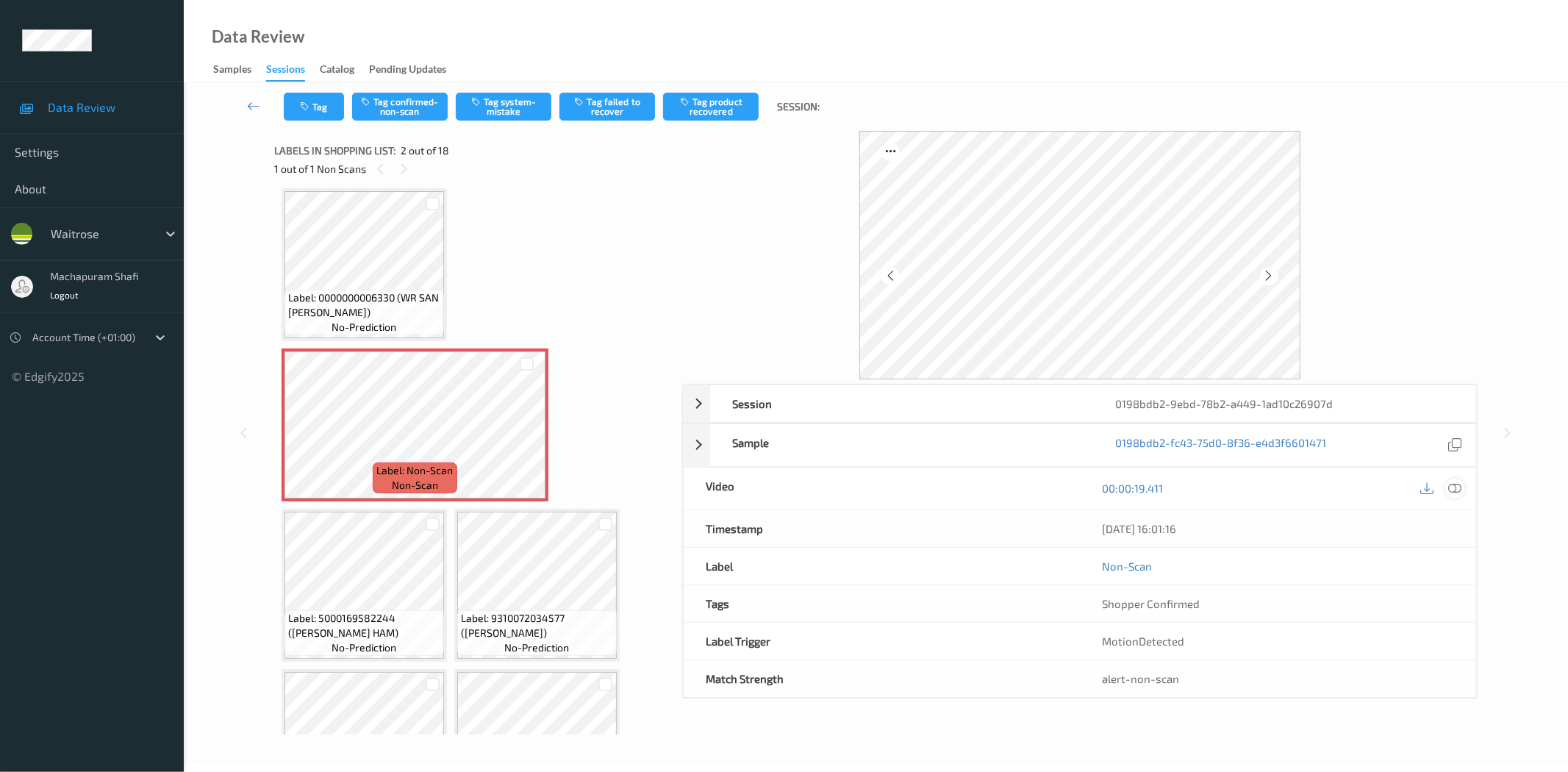
click at [1461, 484] on icon at bounding box center [1456, 489] width 13 height 13
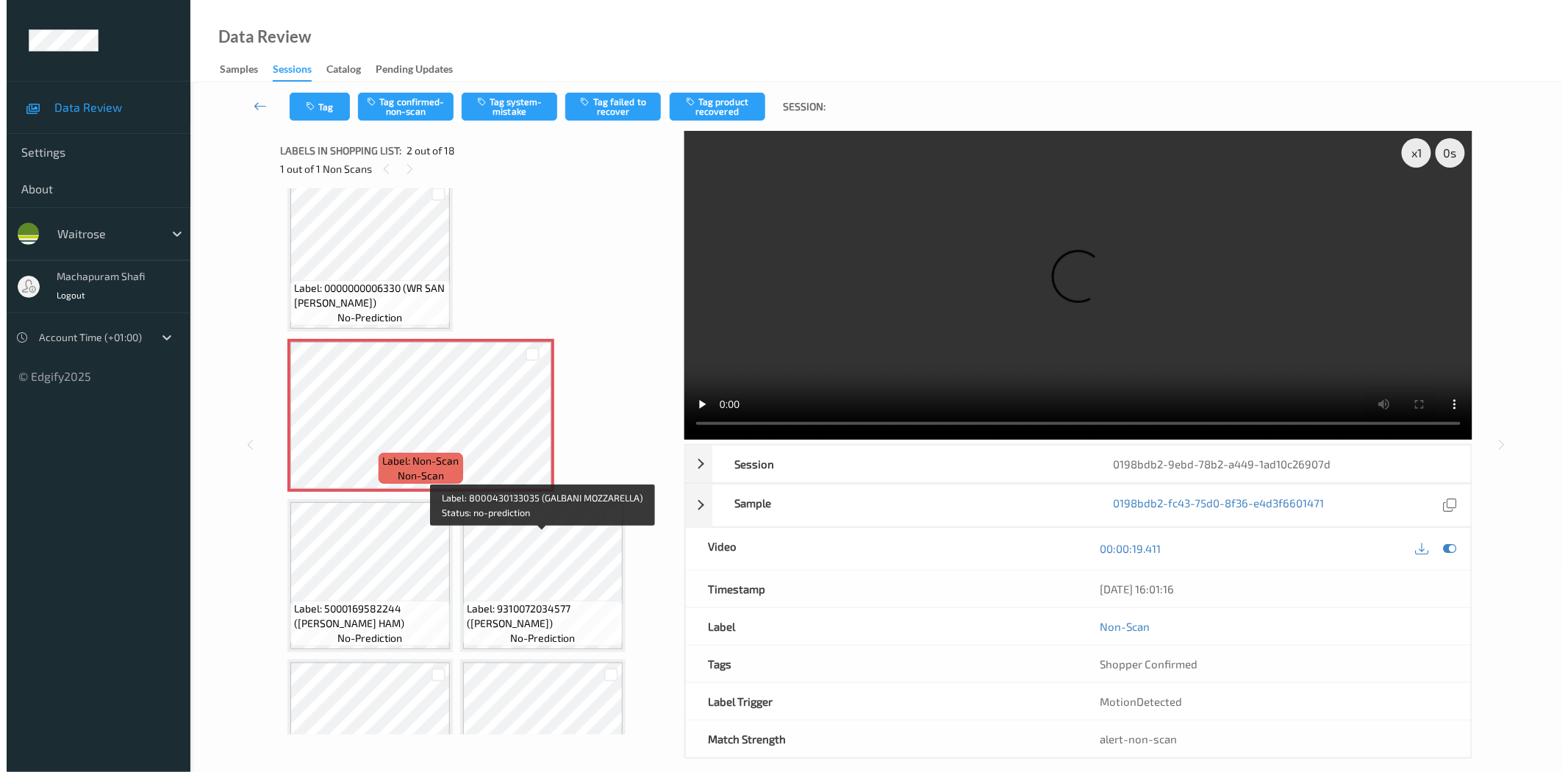
scroll to position [0, 0]
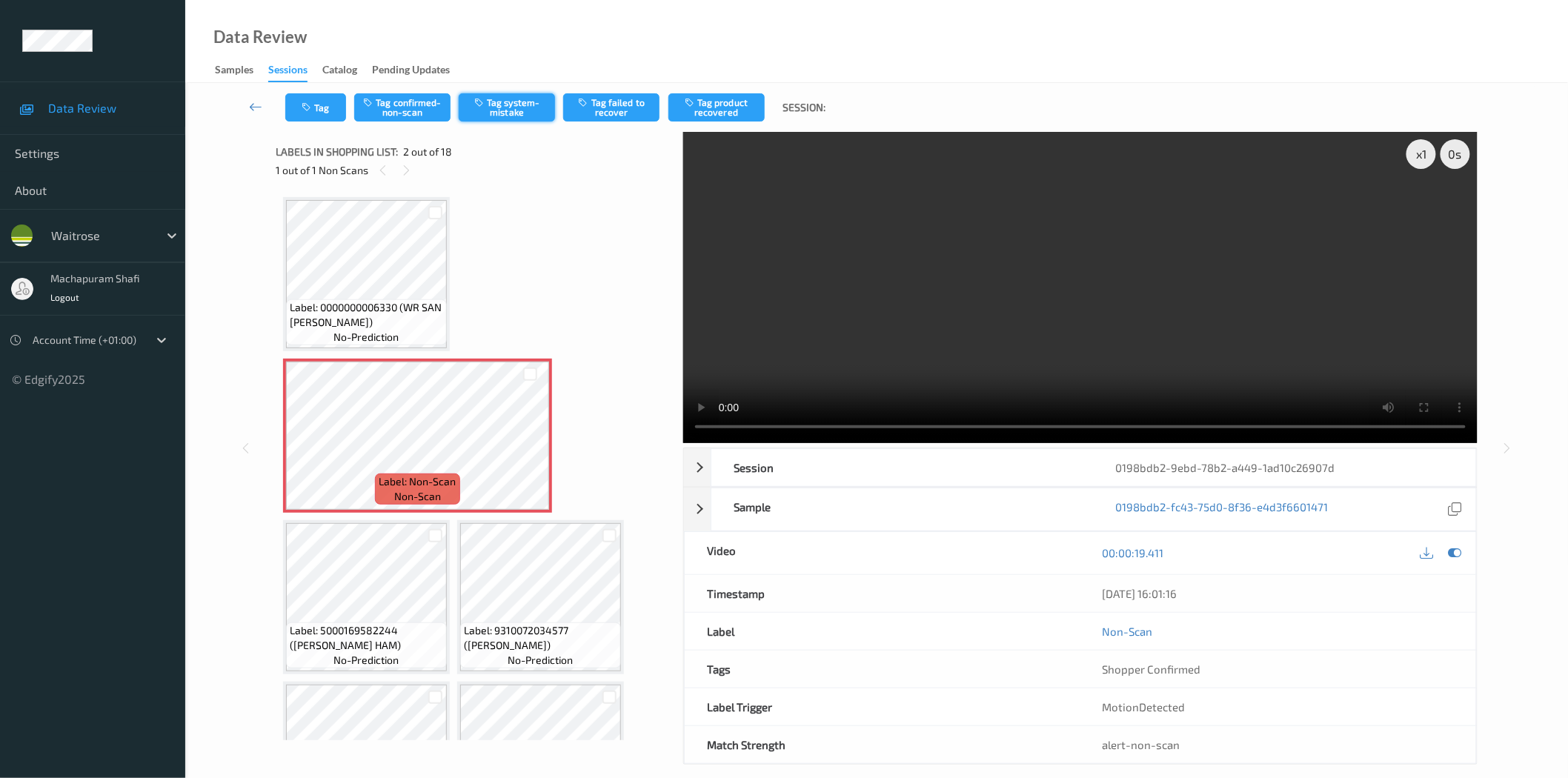
click at [509, 113] on button "Tag system-mistake" at bounding box center [507, 106] width 97 height 28
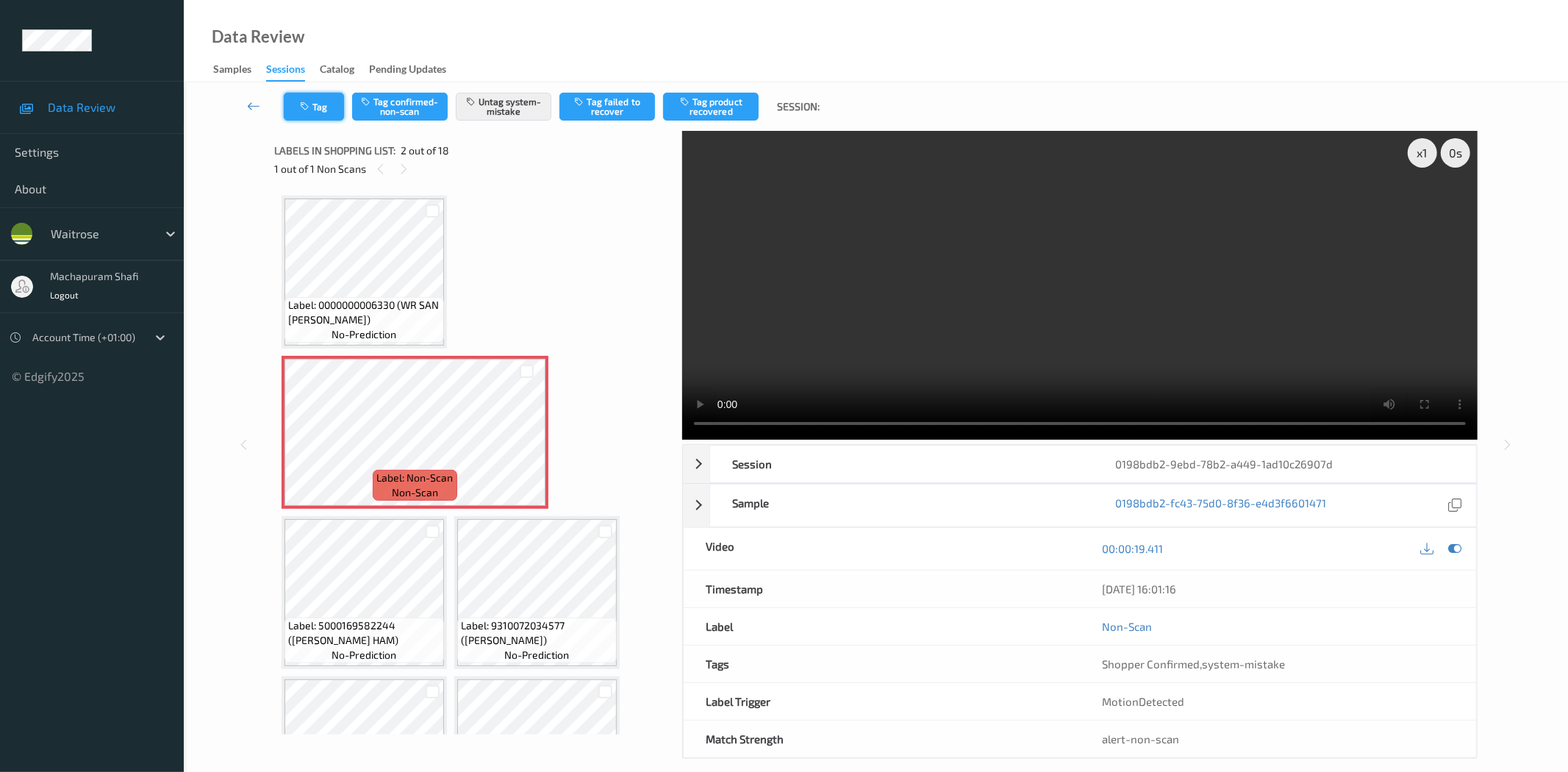
click at [328, 109] on button "Tag" at bounding box center [314, 106] width 60 height 28
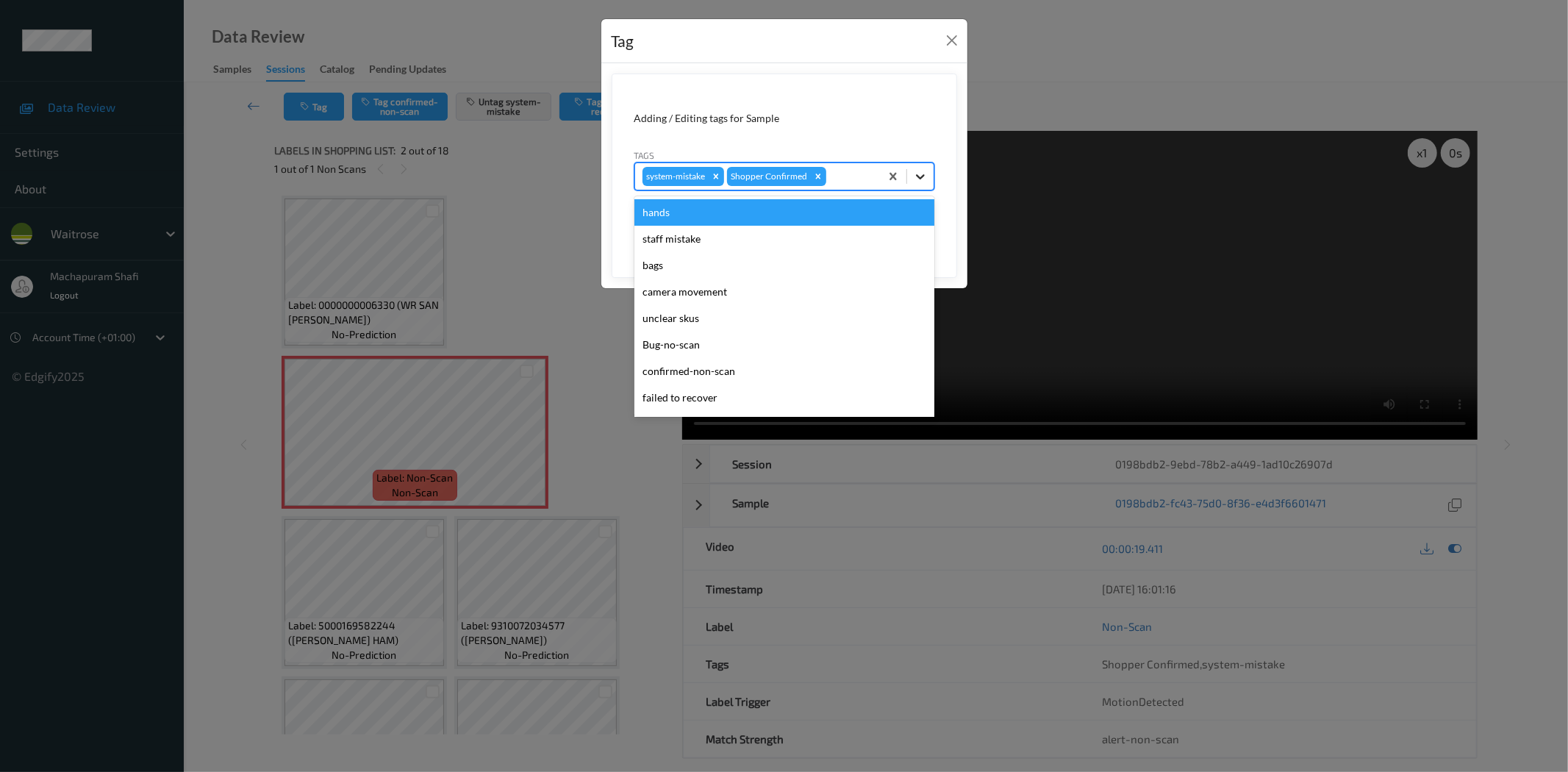
click at [915, 174] on icon at bounding box center [920, 176] width 14 height 14
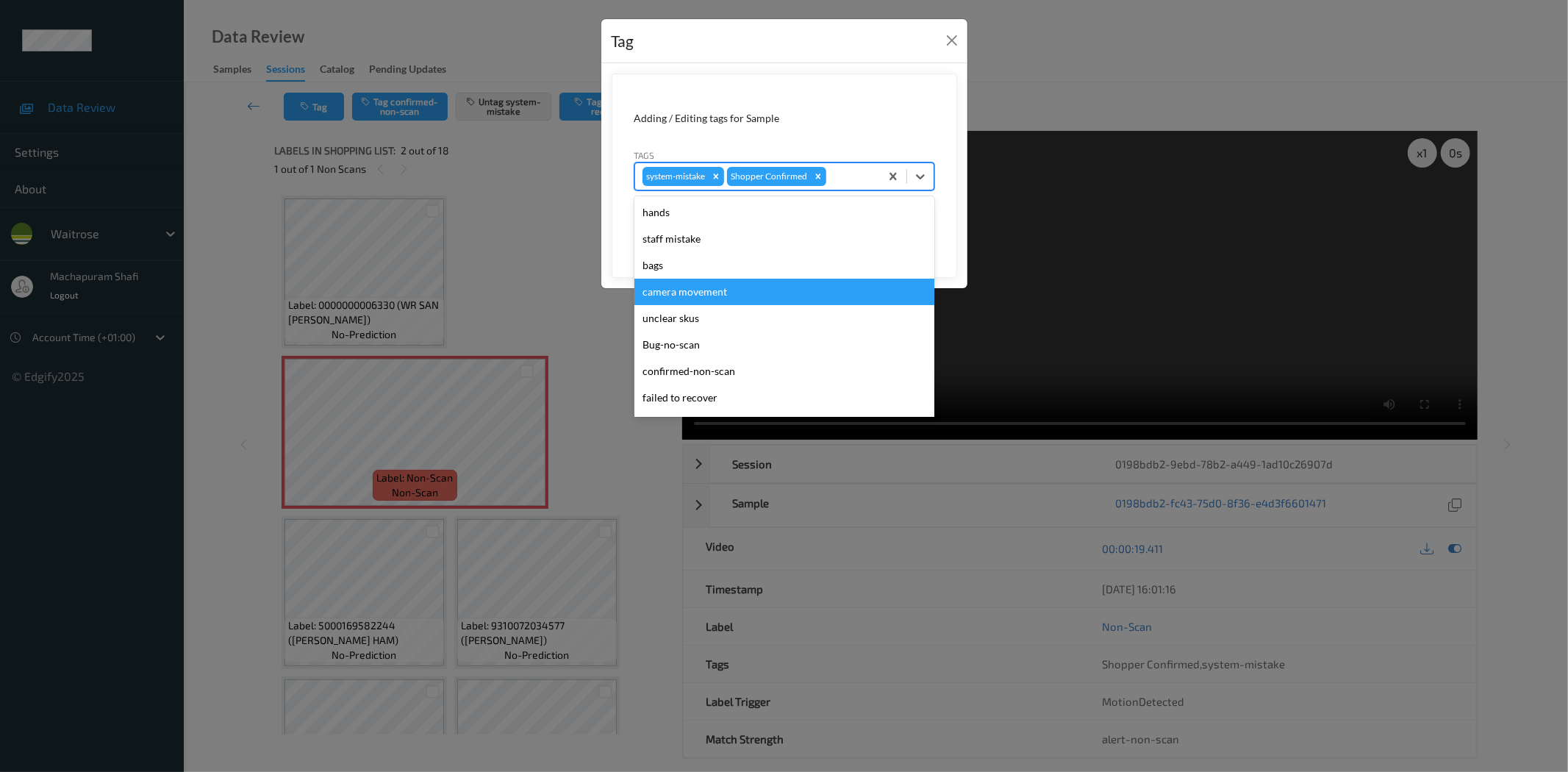
scroll to position [288, 0]
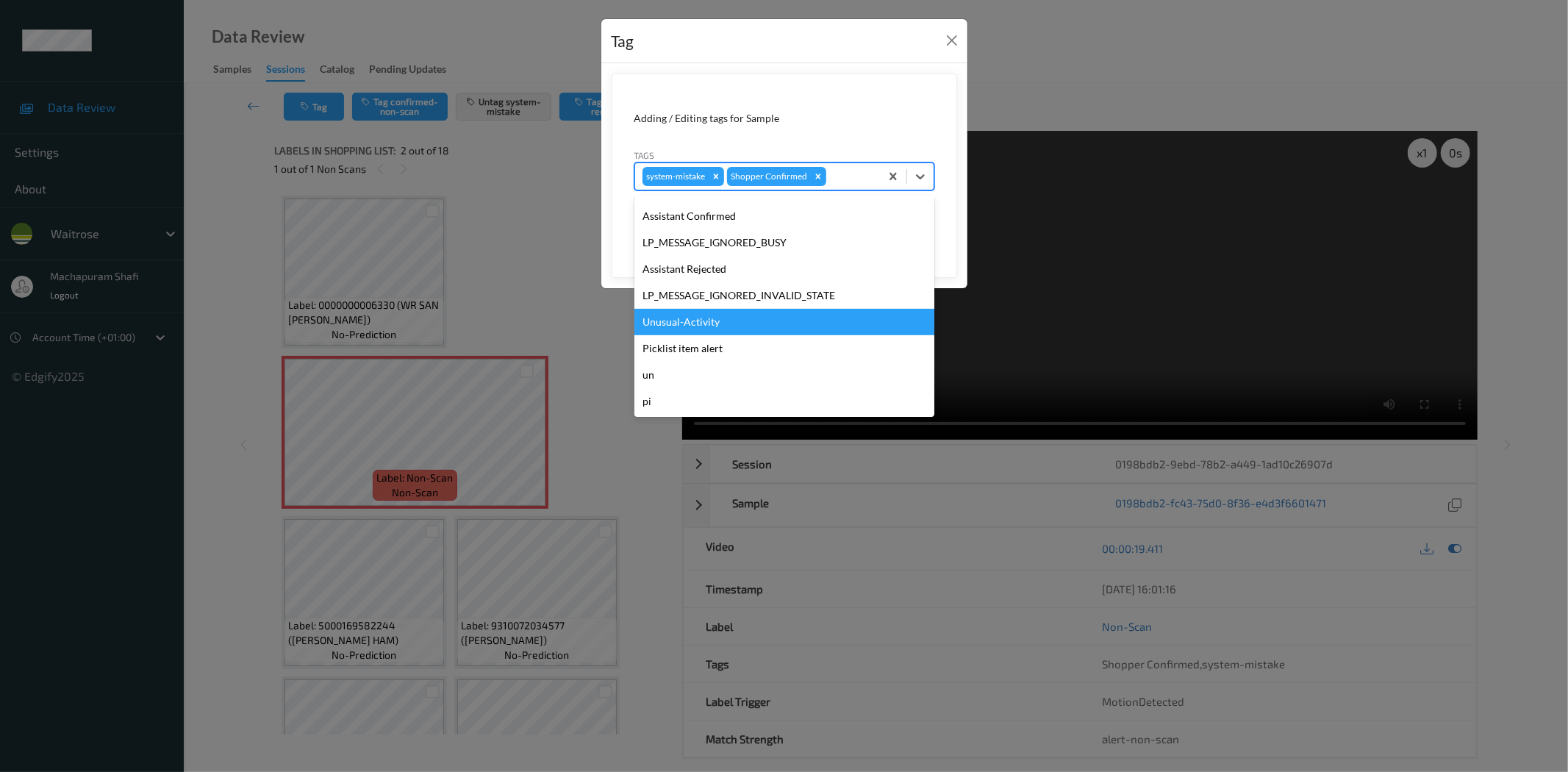
click at [718, 323] on div "Unusual-Activity" at bounding box center [785, 322] width 300 height 27
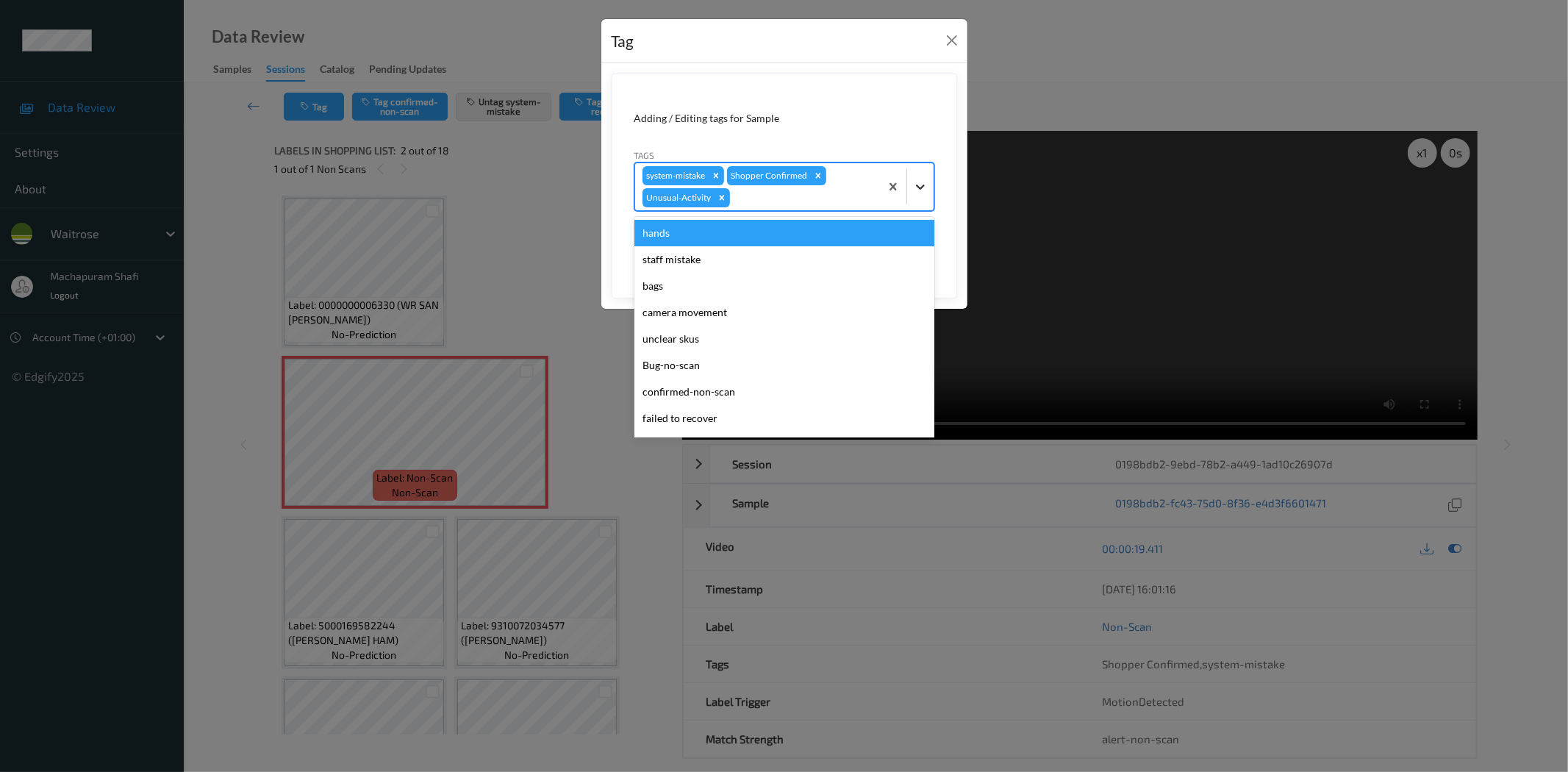
click at [927, 183] on icon at bounding box center [920, 186] width 14 height 14
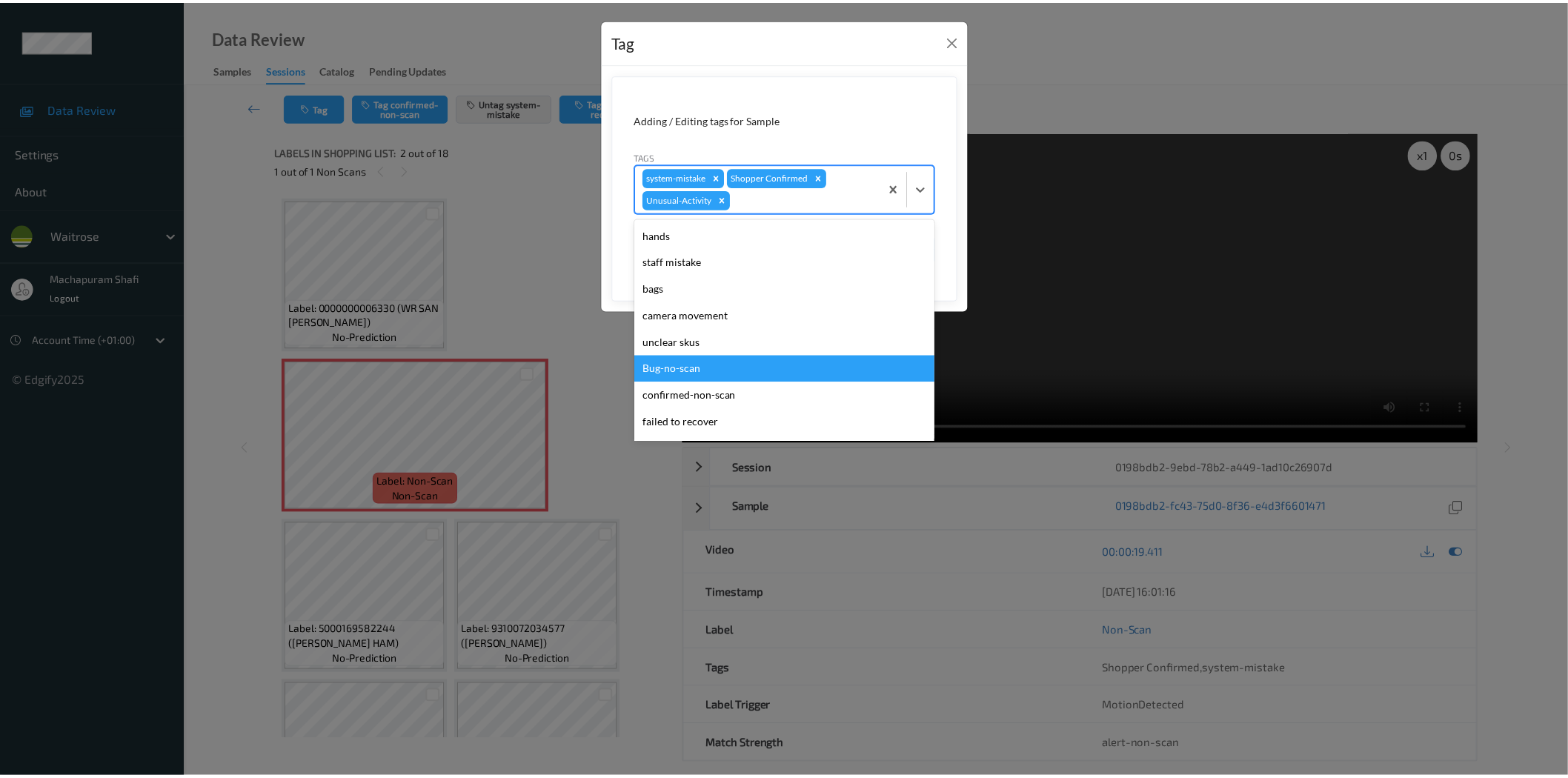
scroll to position [263, 0]
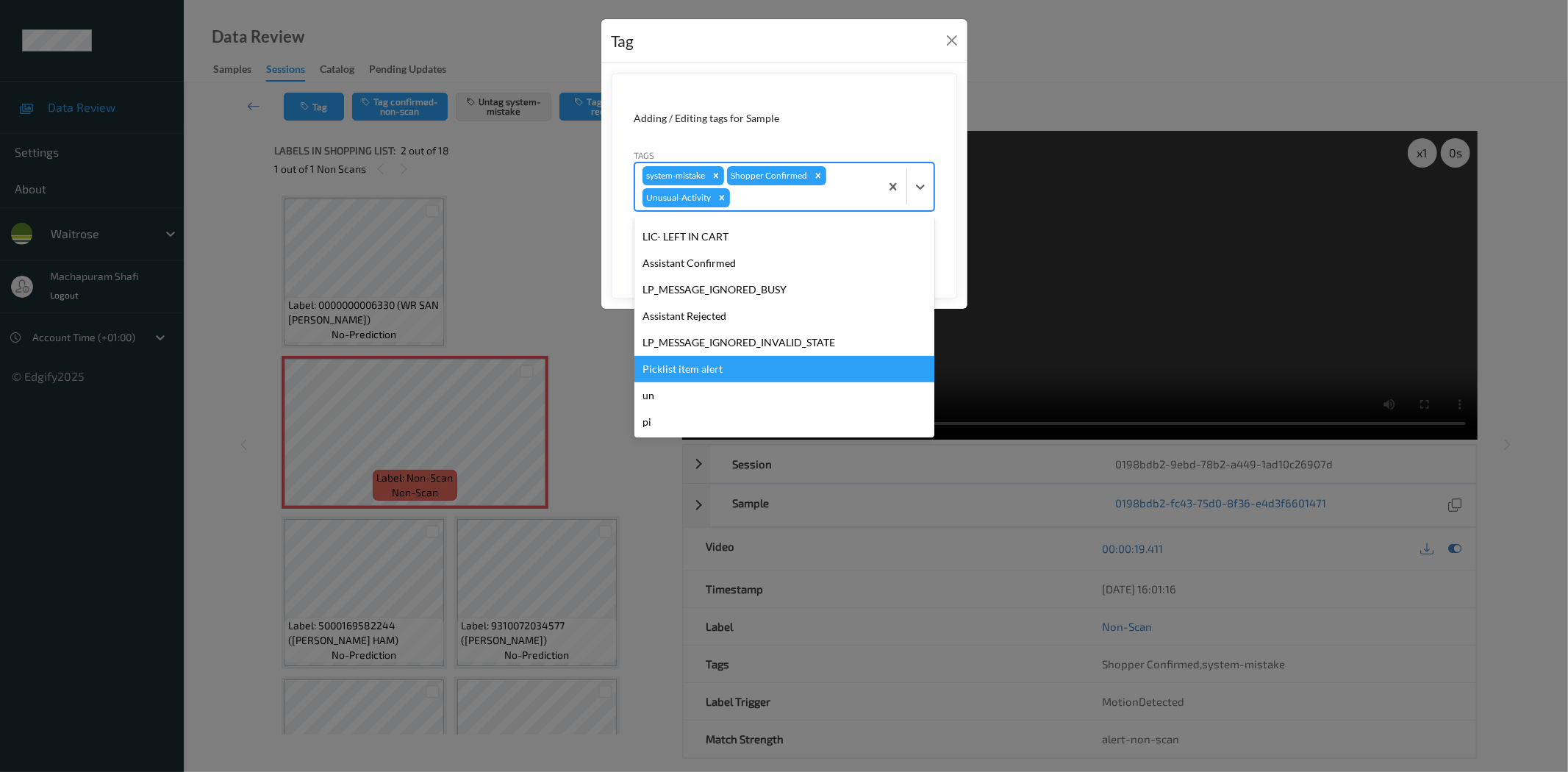
click at [686, 366] on div "Picklist item alert" at bounding box center [785, 369] width 300 height 27
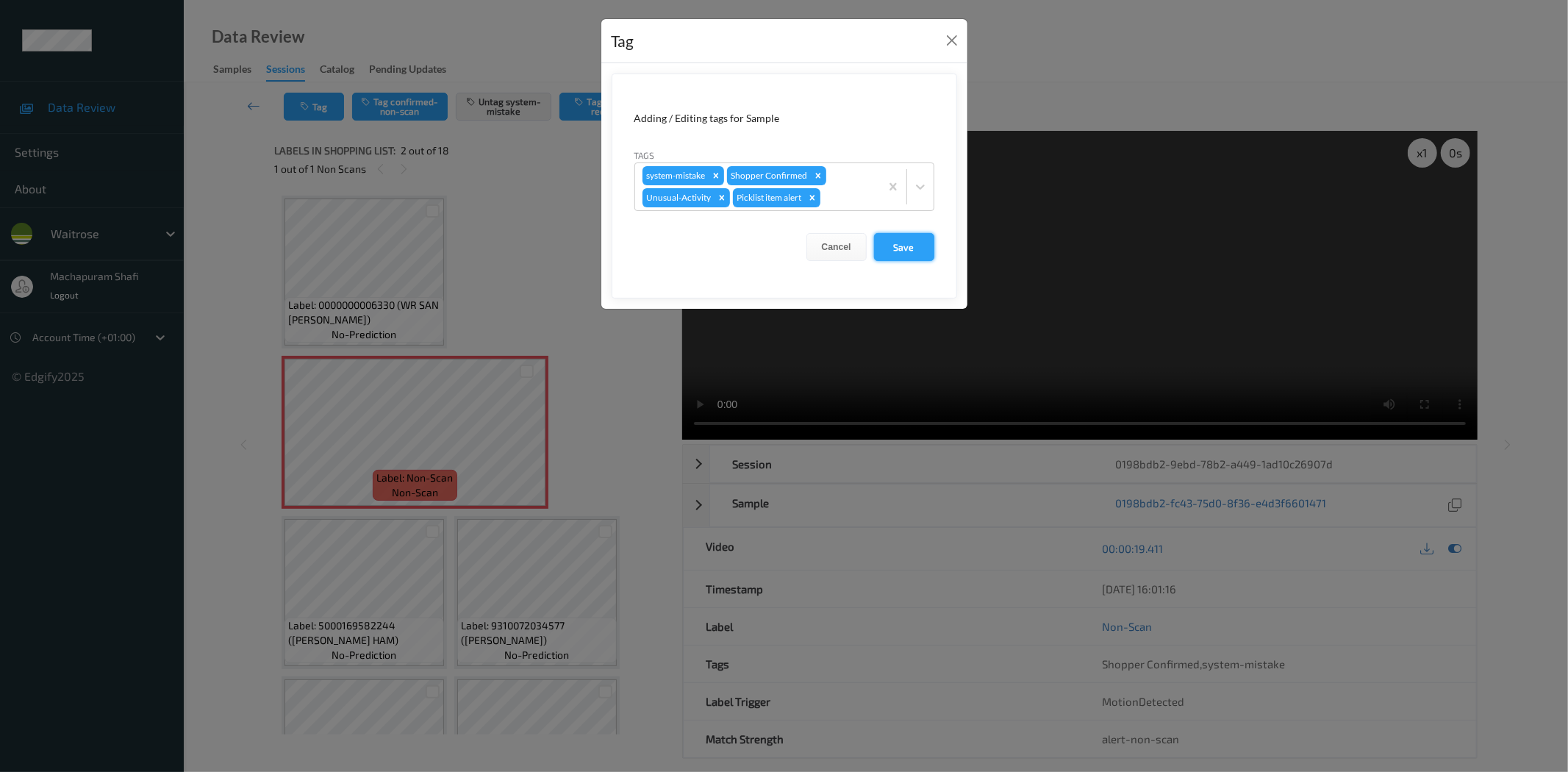
click at [914, 255] on button "Save" at bounding box center [904, 246] width 60 height 28
click at [910, 245] on button "Save" at bounding box center [904, 246] width 60 height 28
click at [892, 241] on button "Save" at bounding box center [904, 246] width 60 height 28
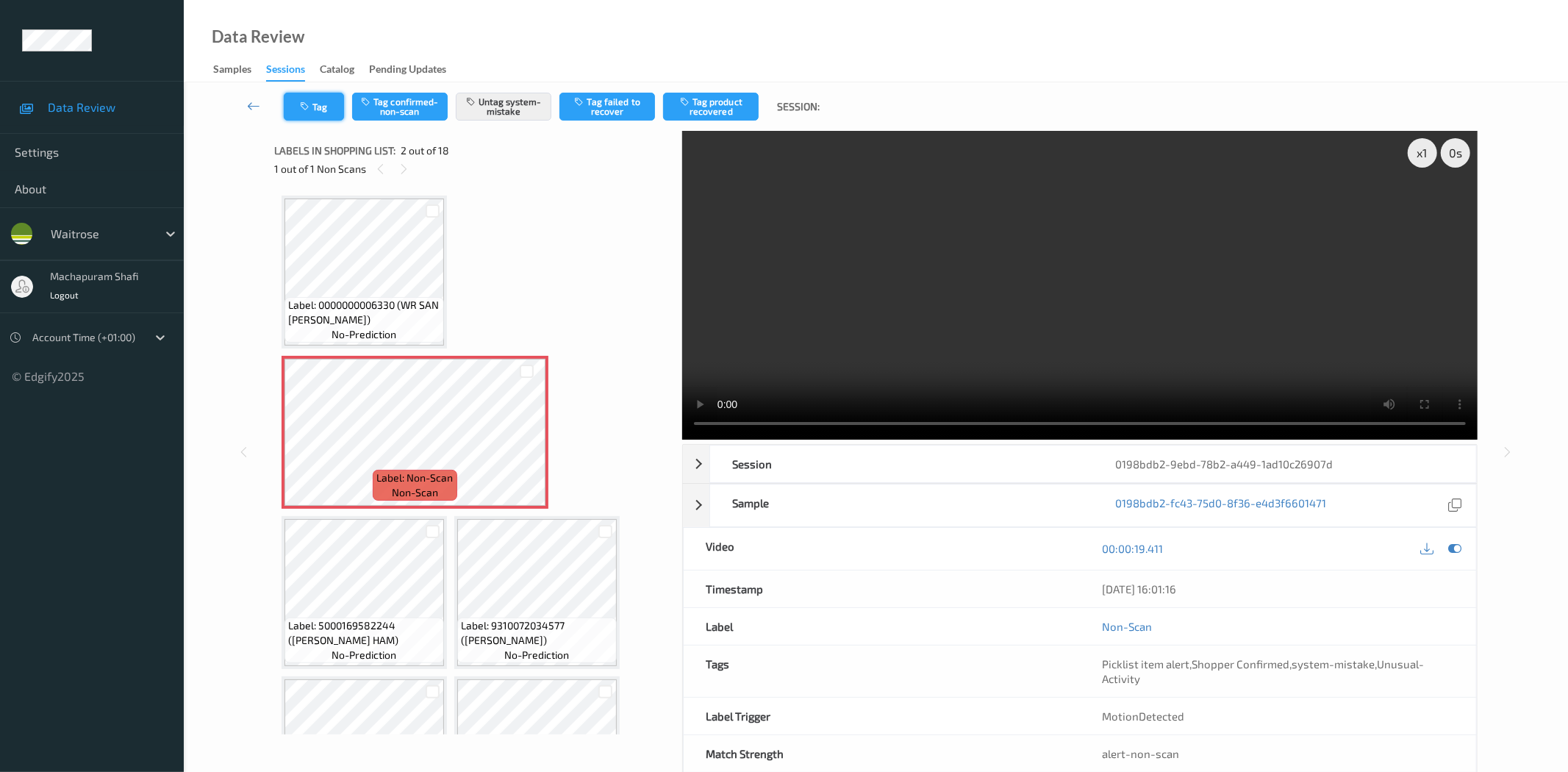
click at [316, 106] on button "Tag" at bounding box center [314, 106] width 60 height 28
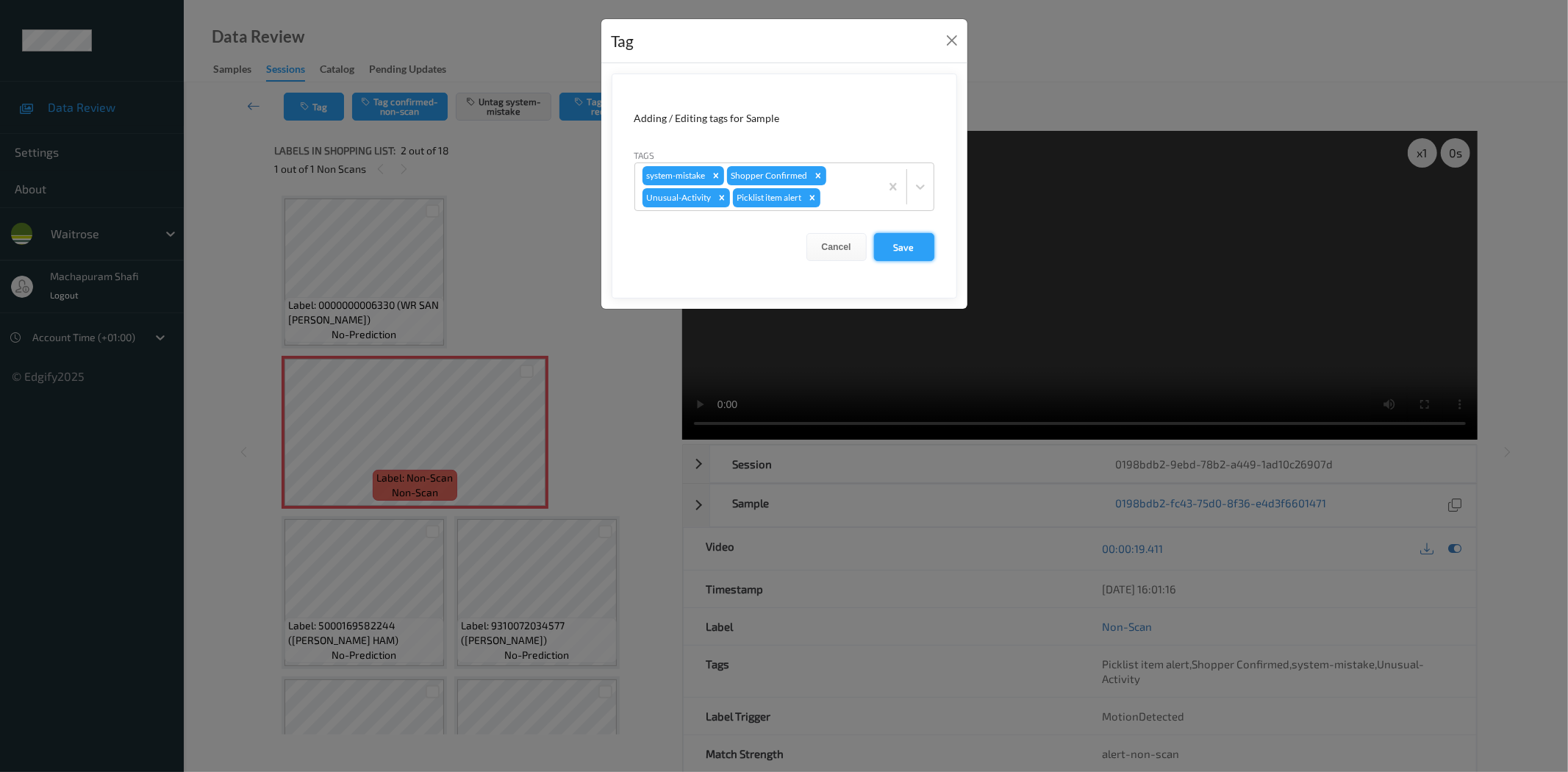
click at [907, 246] on button "Save" at bounding box center [904, 246] width 60 height 28
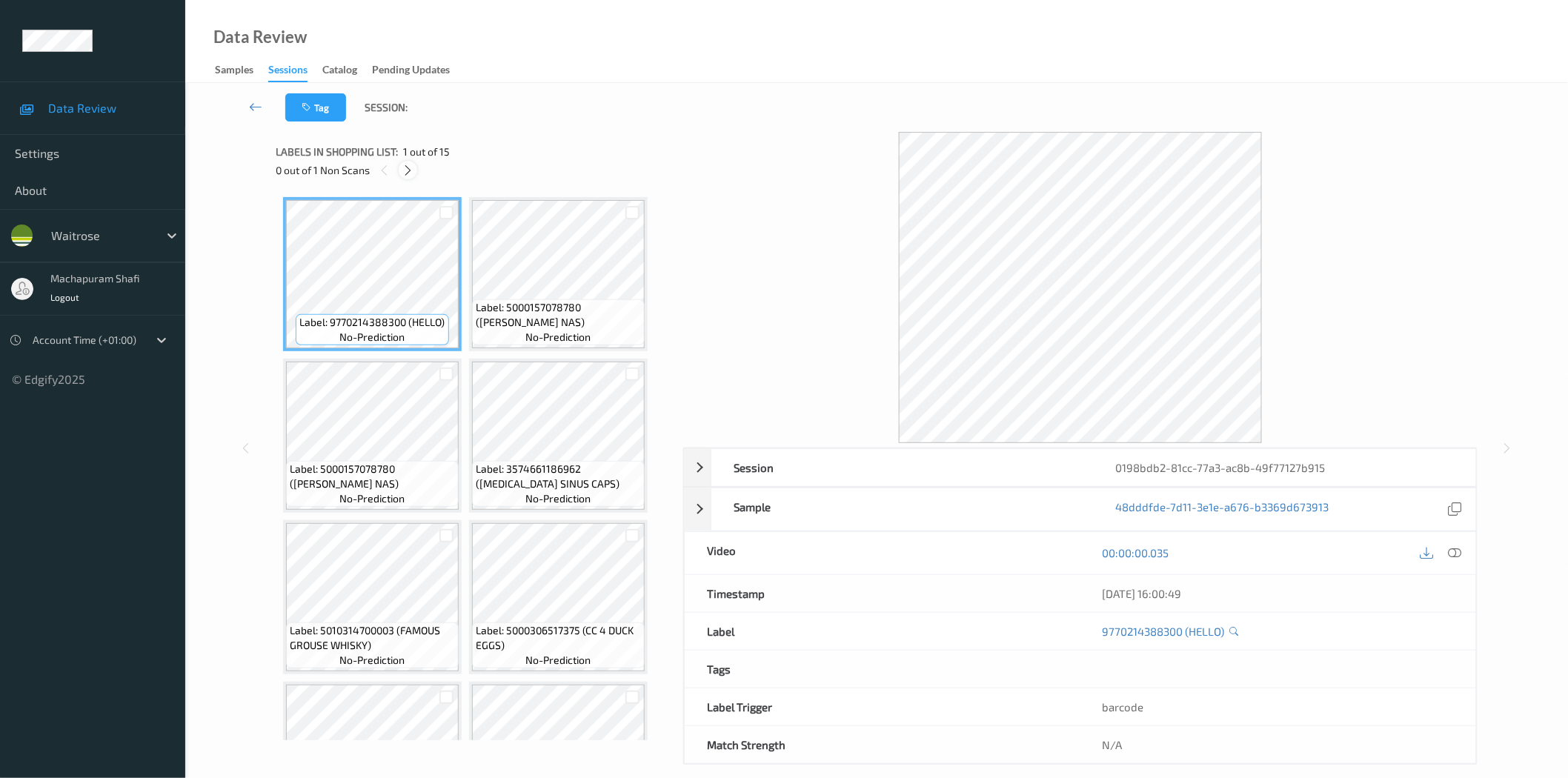
click at [410, 164] on icon at bounding box center [407, 171] width 12 height 13
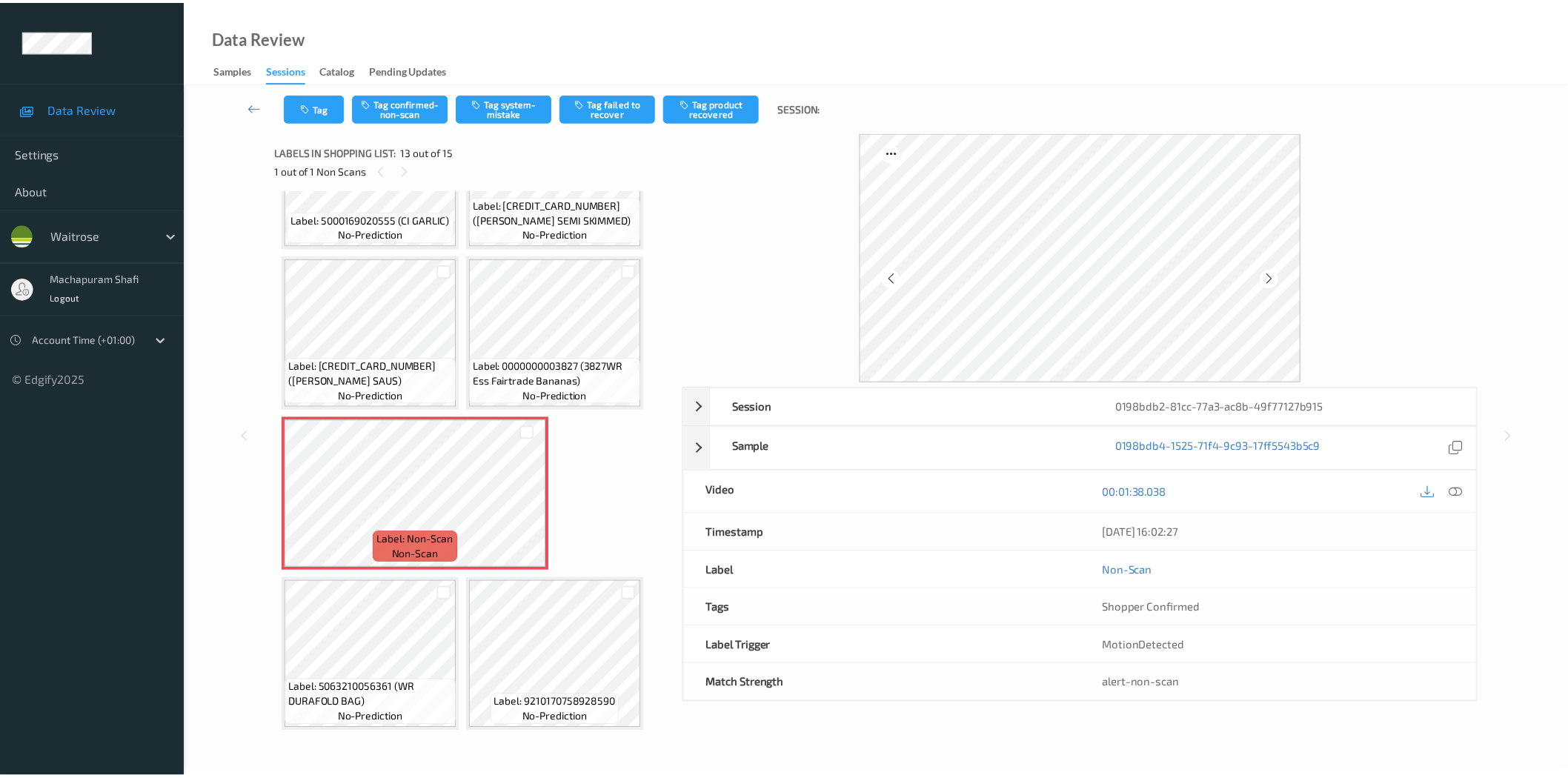
scroll to position [742, 0]
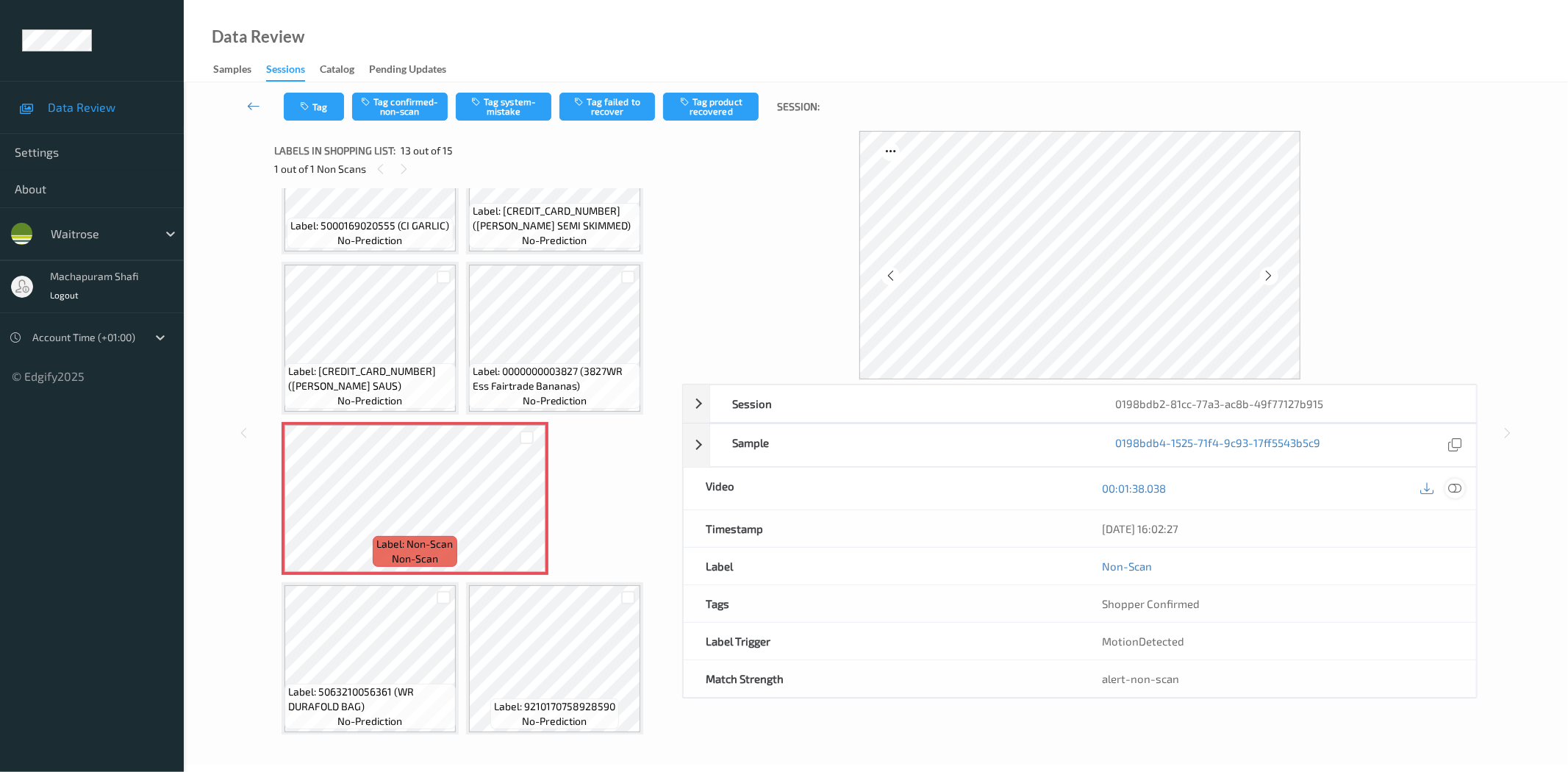
click at [1454, 486] on icon at bounding box center [1456, 489] width 13 height 13
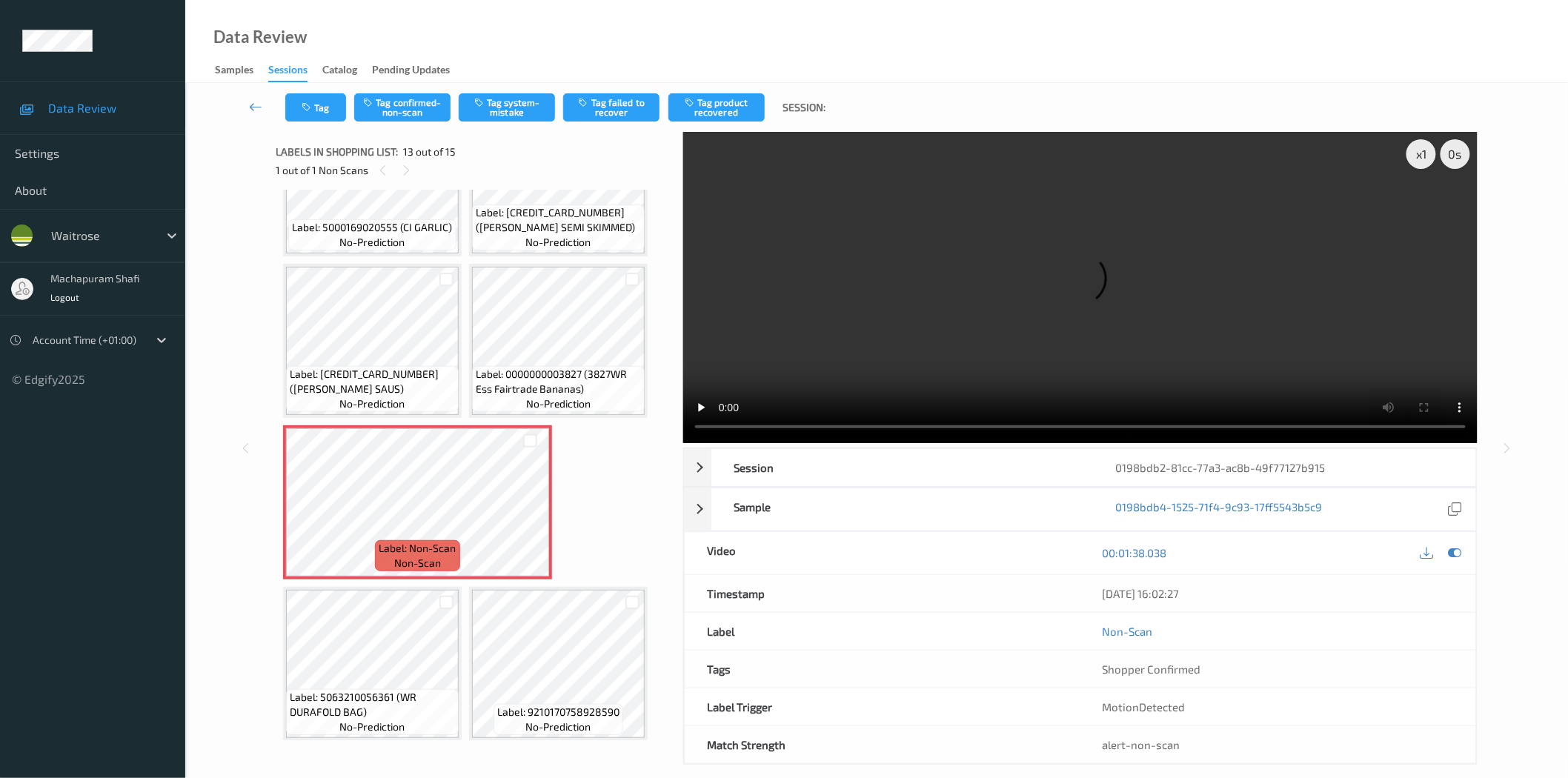
scroll to position [18, 0]
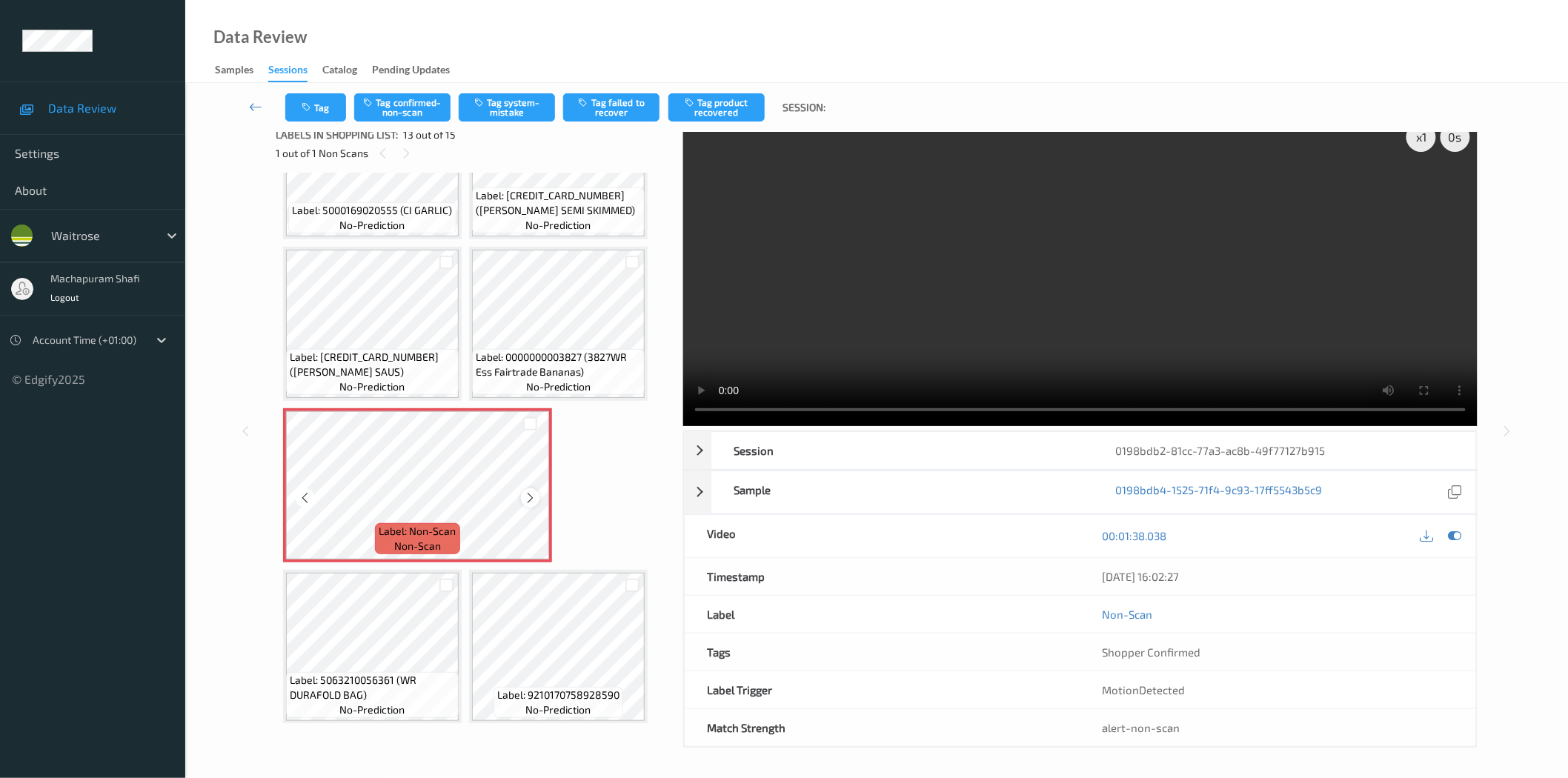
click at [530, 492] on icon at bounding box center [530, 498] width 12 height 13
click at [507, 108] on button "Tag system-mistake" at bounding box center [507, 106] width 97 height 28
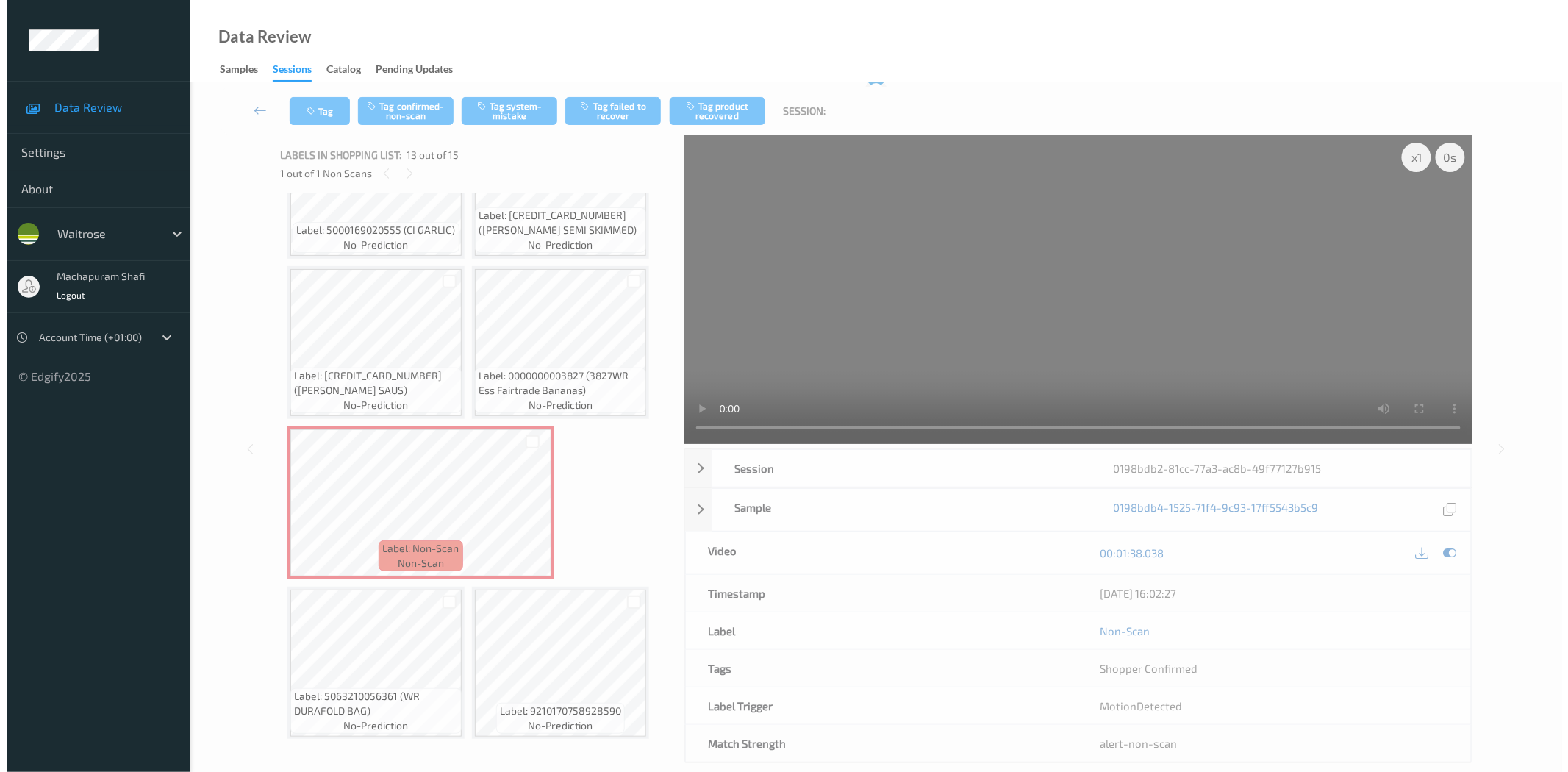
scroll to position [0, 0]
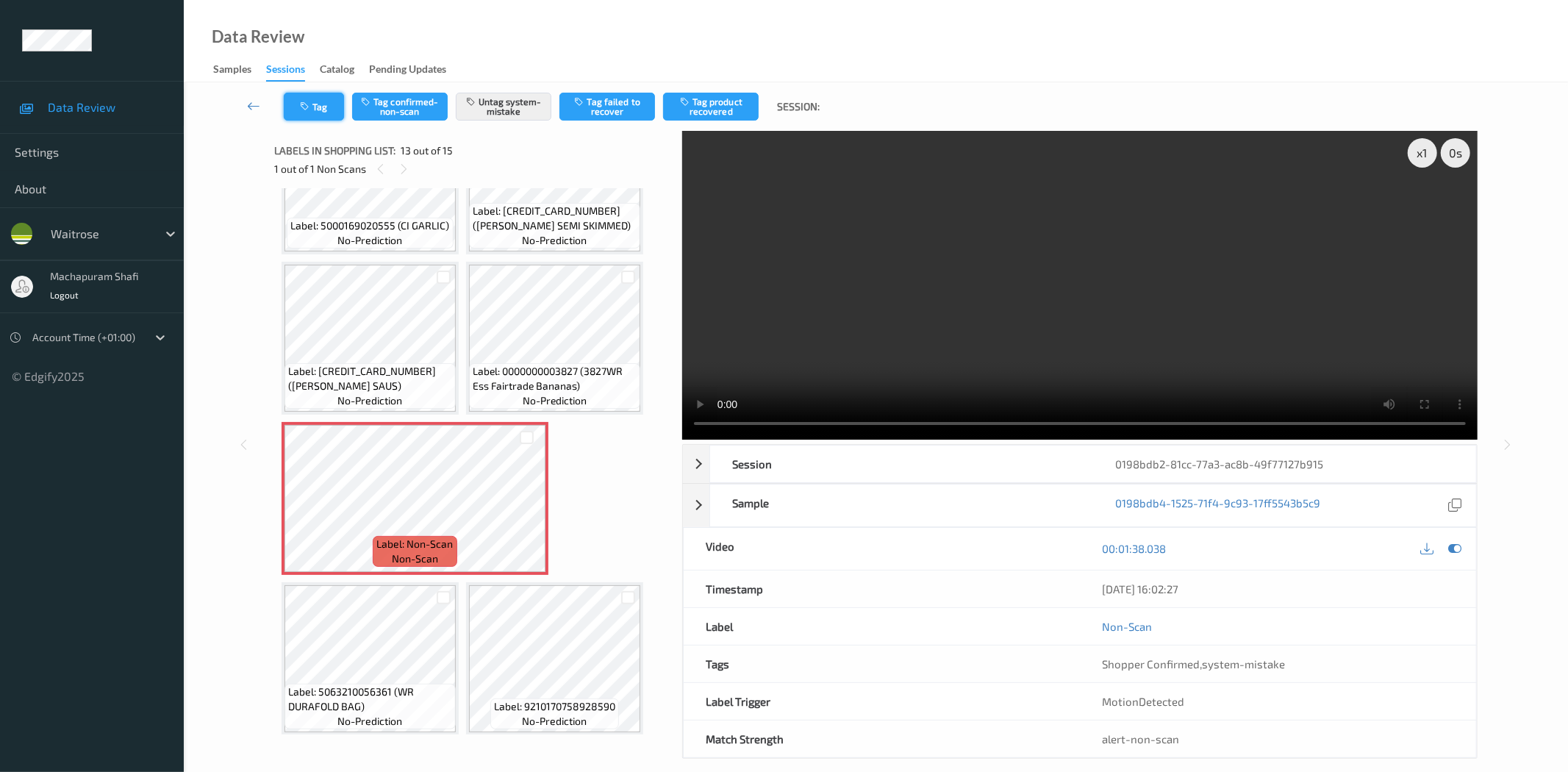
click at [320, 104] on button "Tag" at bounding box center [314, 106] width 60 height 28
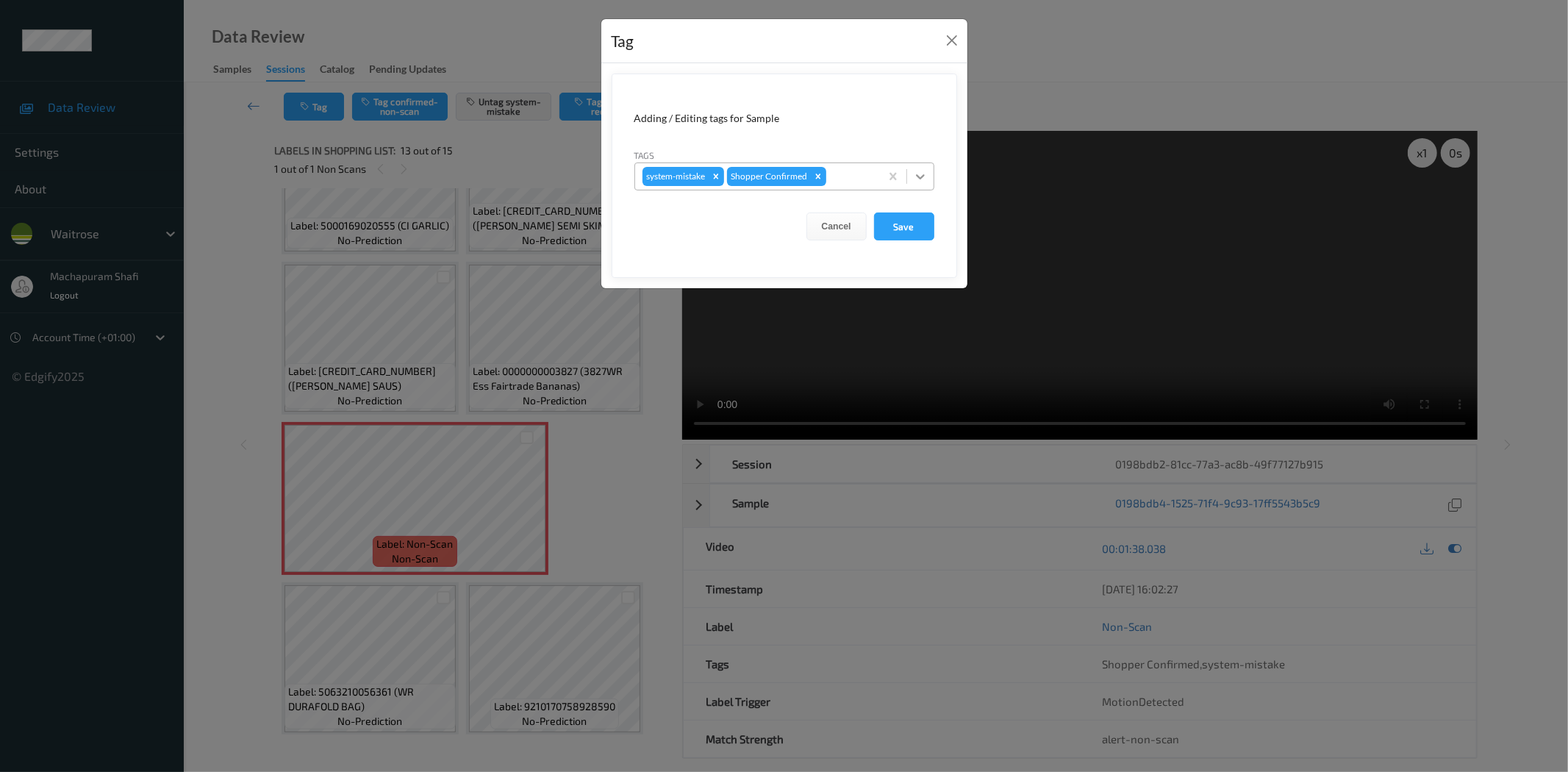
click at [925, 179] on icon at bounding box center [920, 176] width 14 height 14
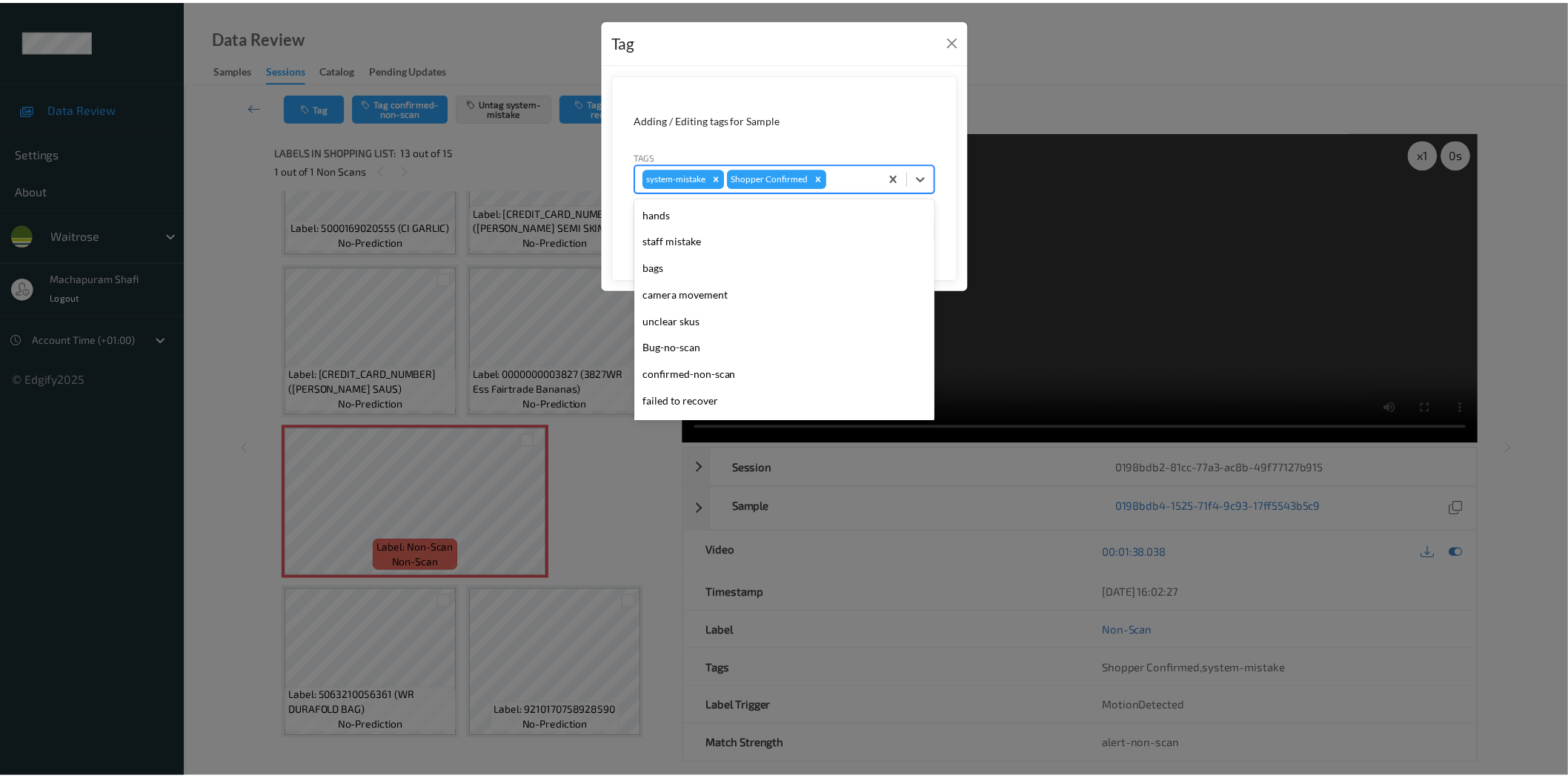
scroll to position [290, 0]
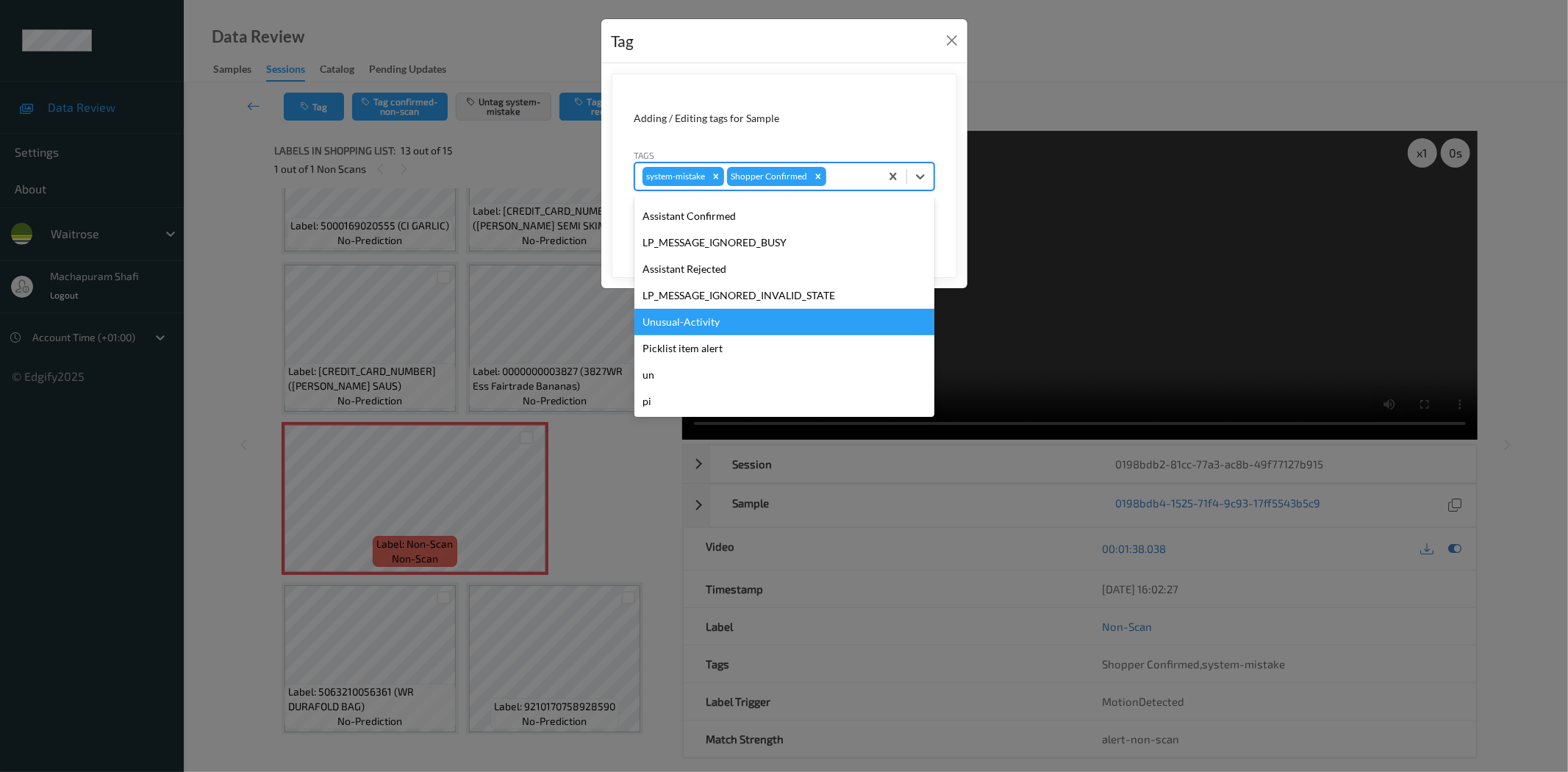
click at [700, 326] on div "Unusual-Activity" at bounding box center [785, 322] width 300 height 27
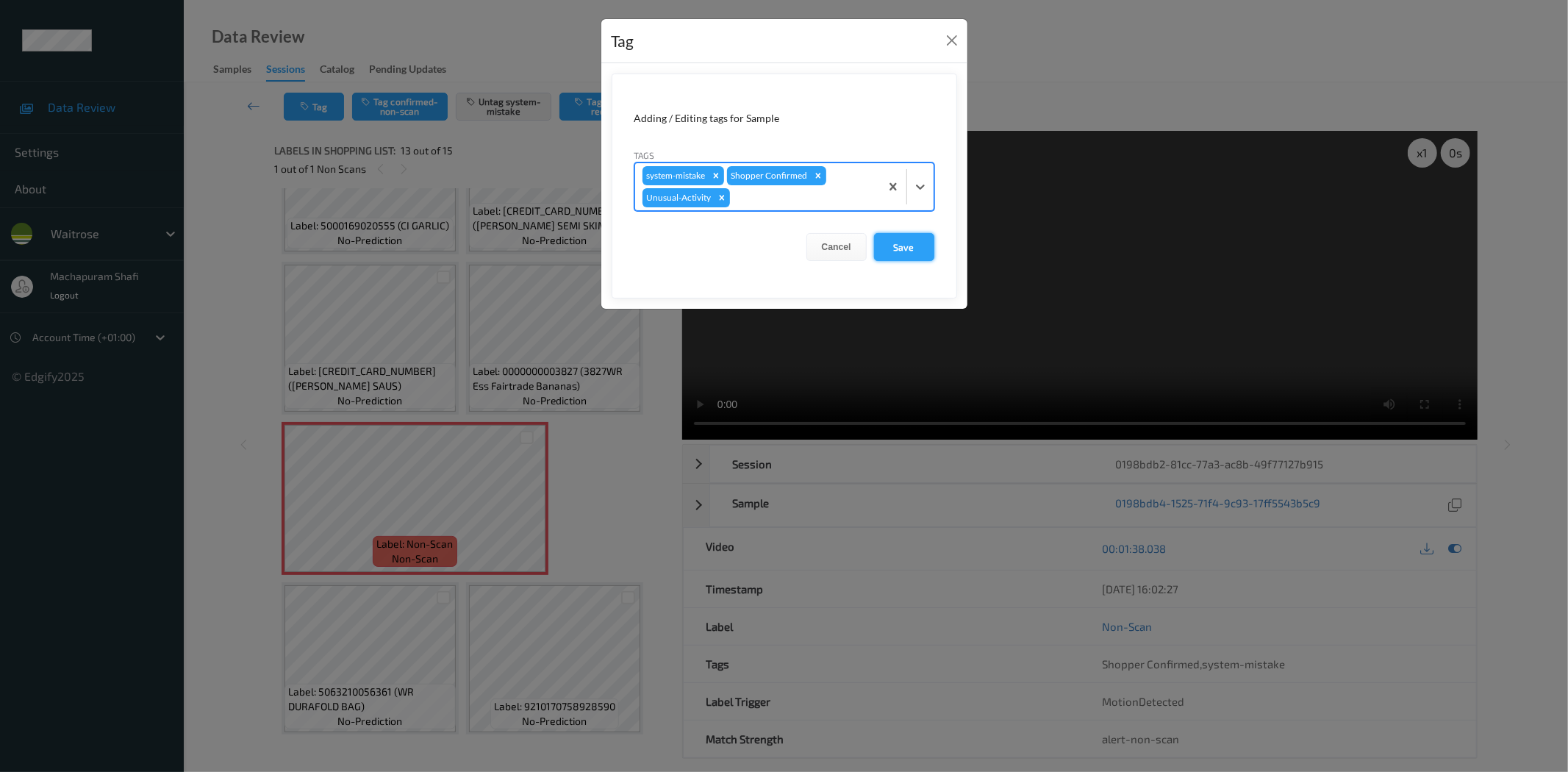
click at [887, 252] on button "Save" at bounding box center [904, 246] width 60 height 28
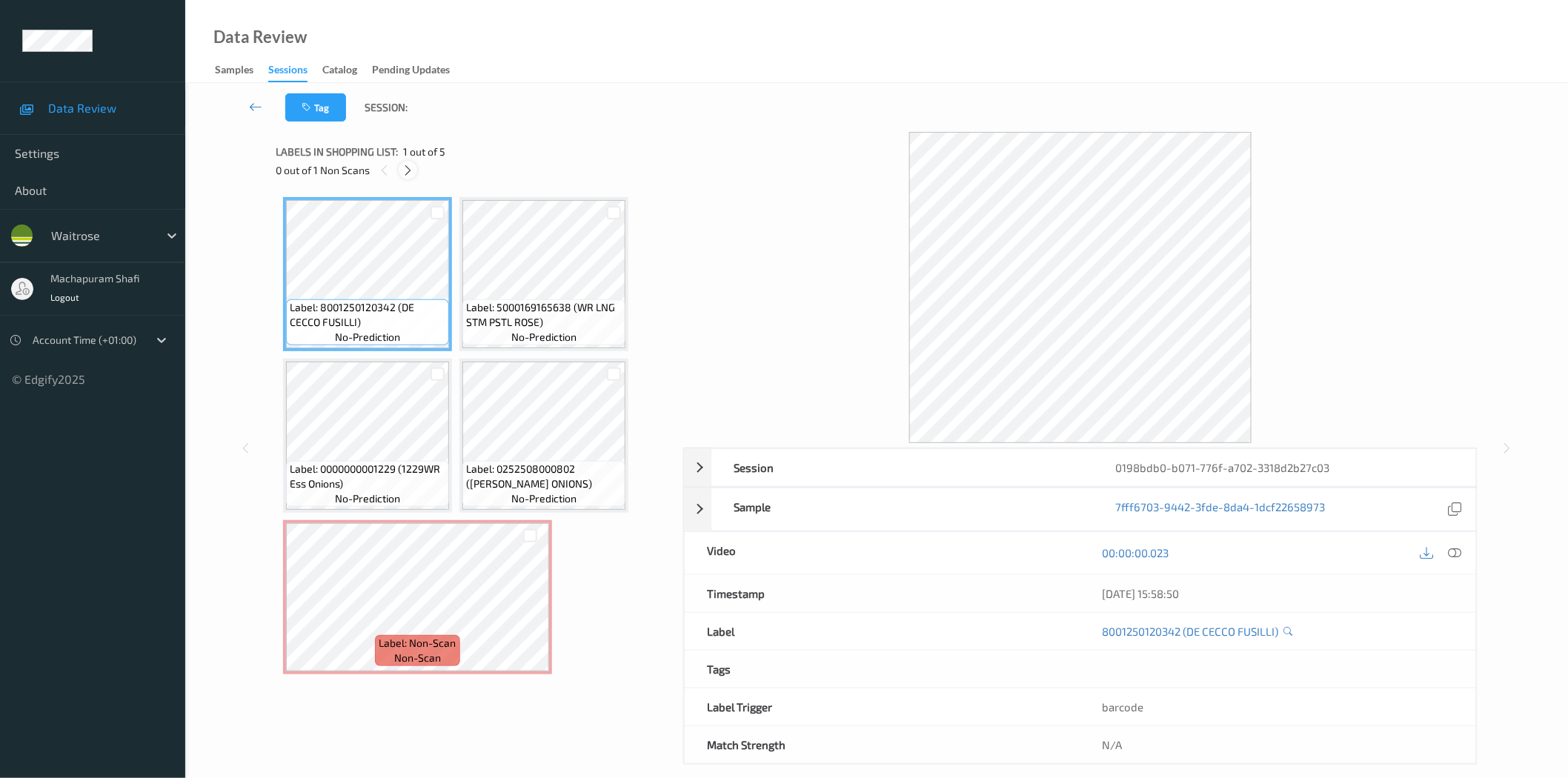
click at [404, 166] on icon at bounding box center [407, 171] width 12 height 13
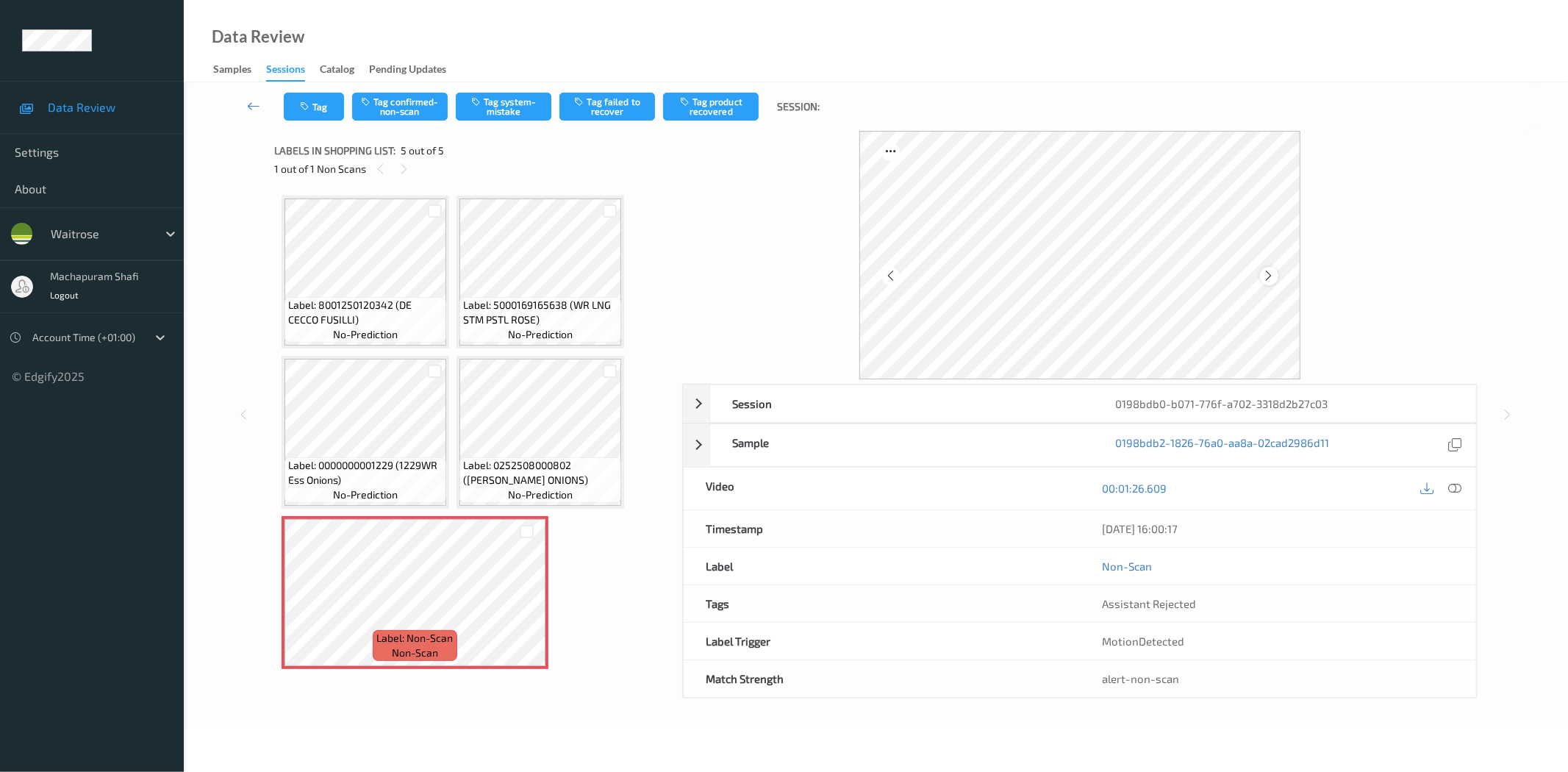
click at [1263, 273] on icon at bounding box center [1269, 276] width 12 height 13
click at [1449, 487] on icon at bounding box center [1456, 489] width 13 height 13
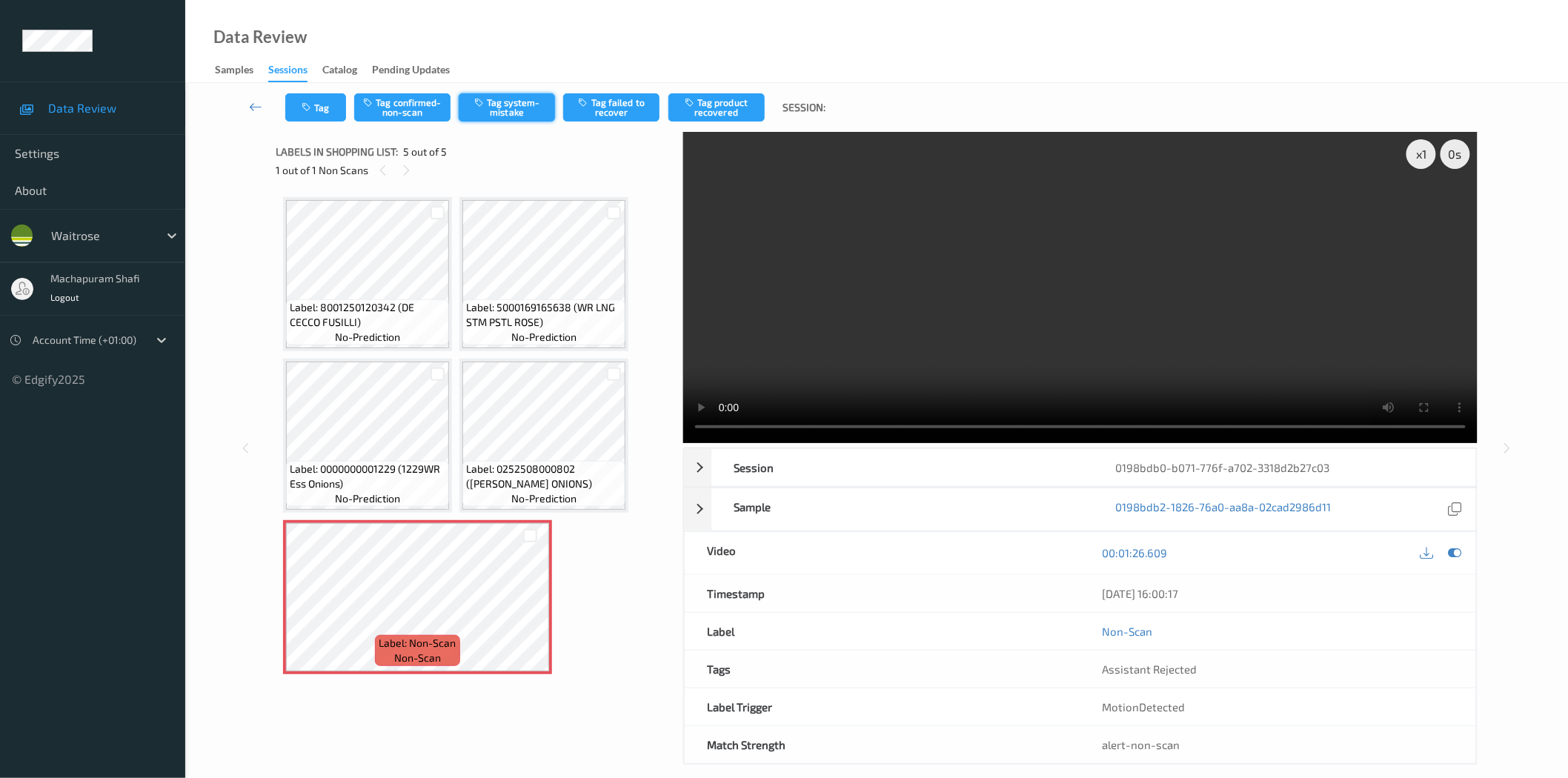
click at [507, 107] on button "Tag system-mistake" at bounding box center [507, 106] width 97 height 28
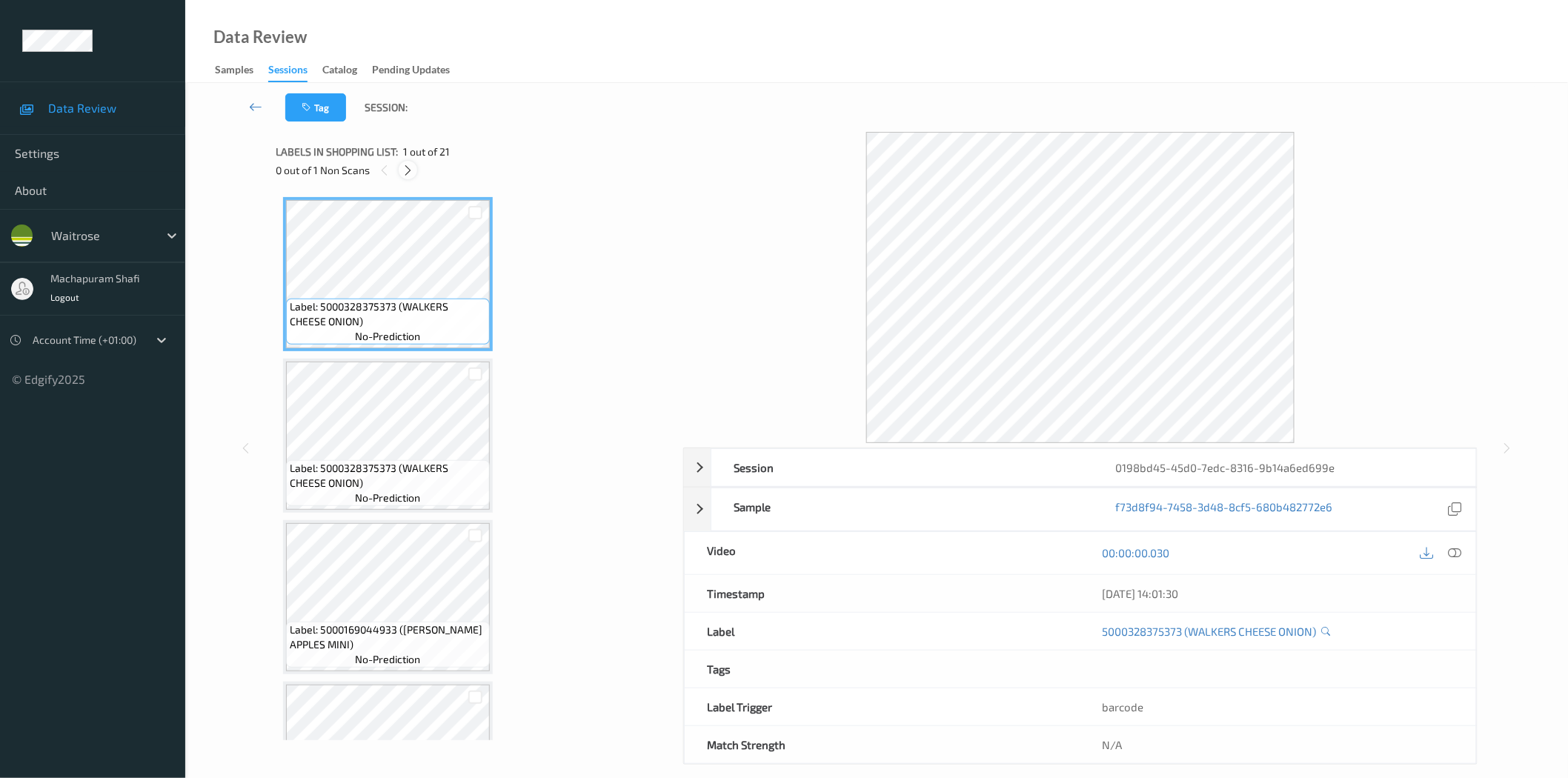
click at [413, 169] on icon at bounding box center [407, 171] width 12 height 13
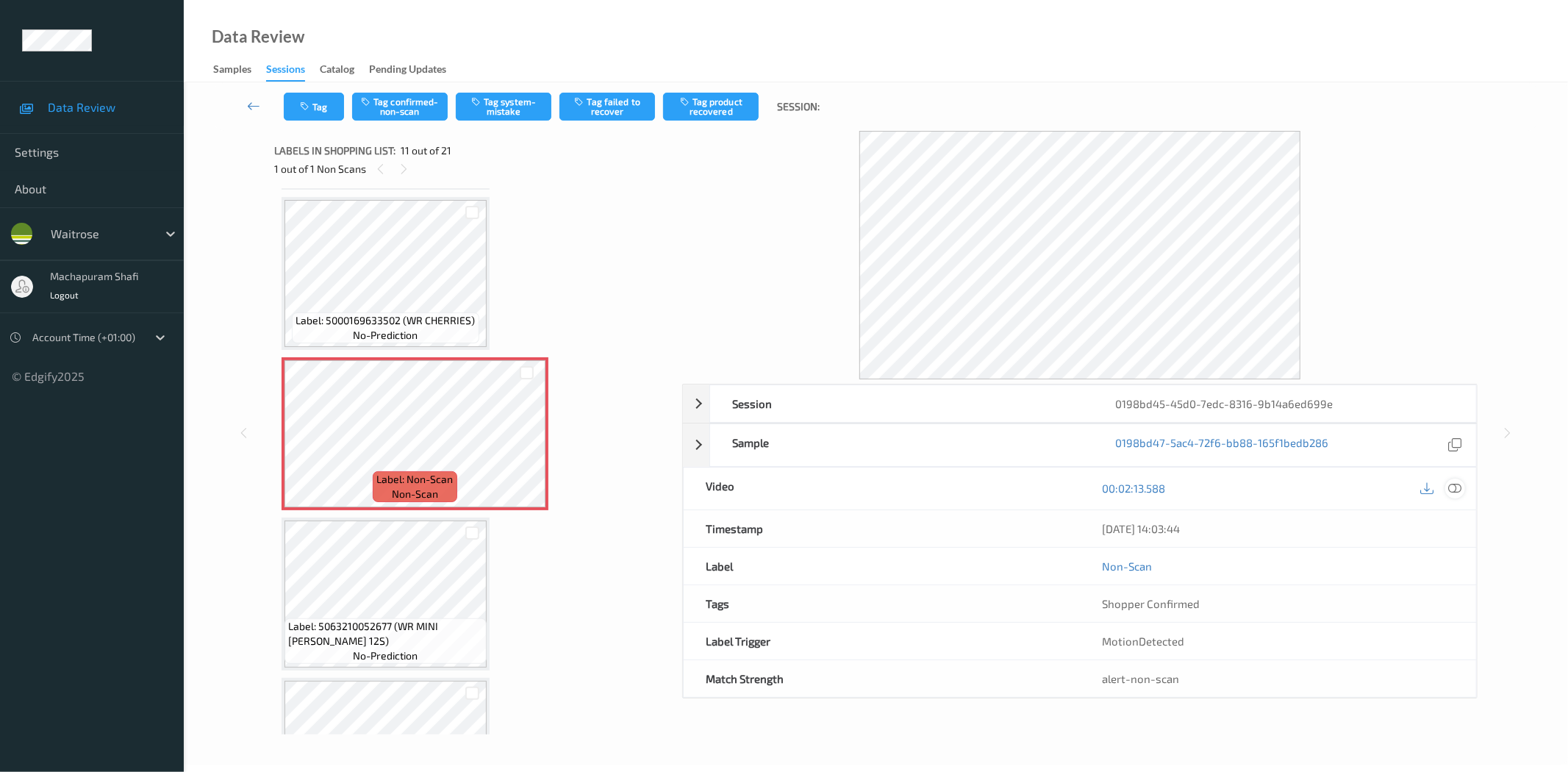
click at [1451, 490] on icon at bounding box center [1456, 489] width 13 height 13
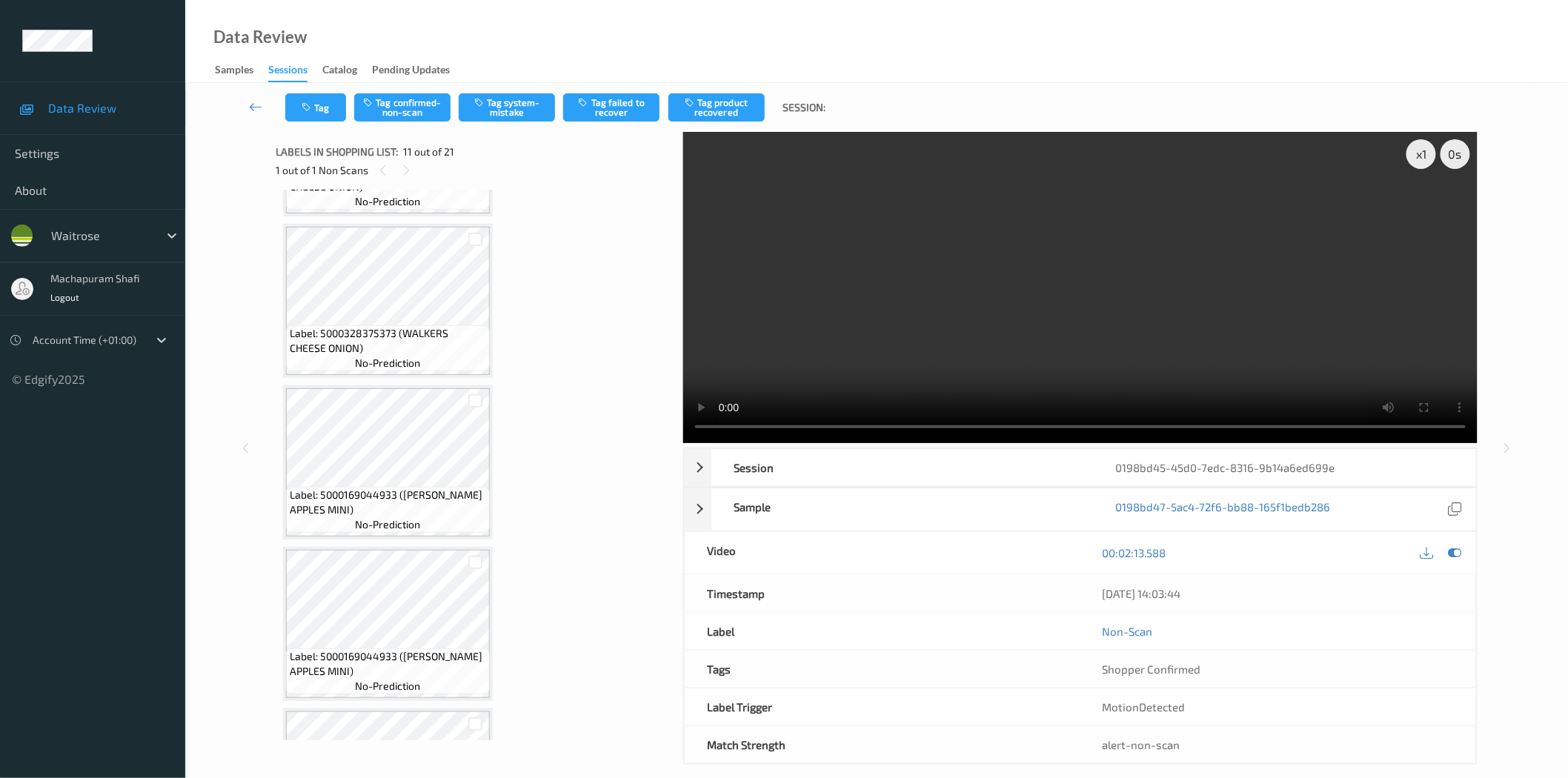
scroll to position [0, 0]
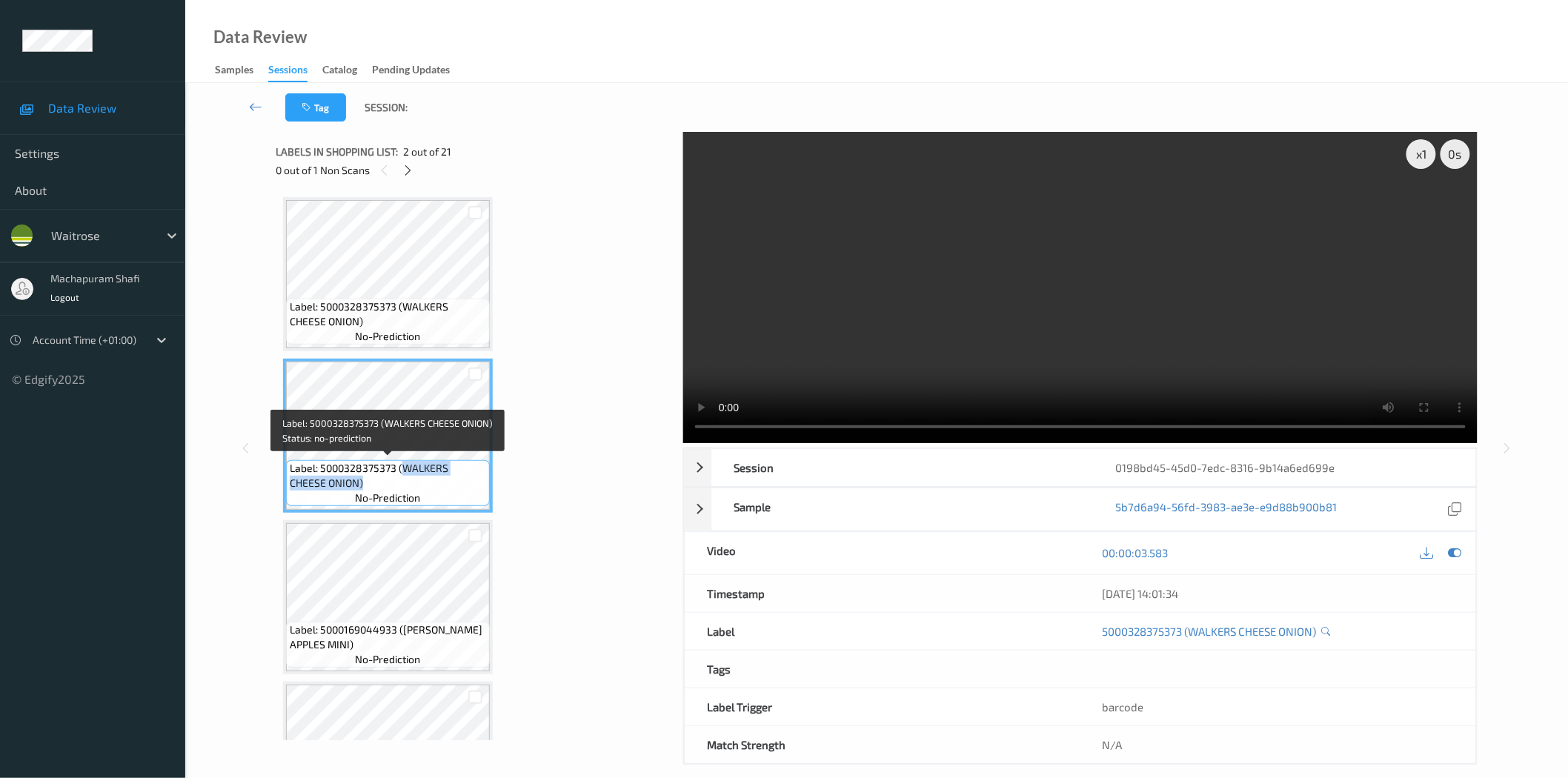
drag, startPoint x: 401, startPoint y: 462, endPoint x: 430, endPoint y: 485, distance: 37.0
click at [430, 485] on span "Label: 5000328375373 (WALKERS CHEESE ONION)" at bounding box center [388, 475] width 196 height 30
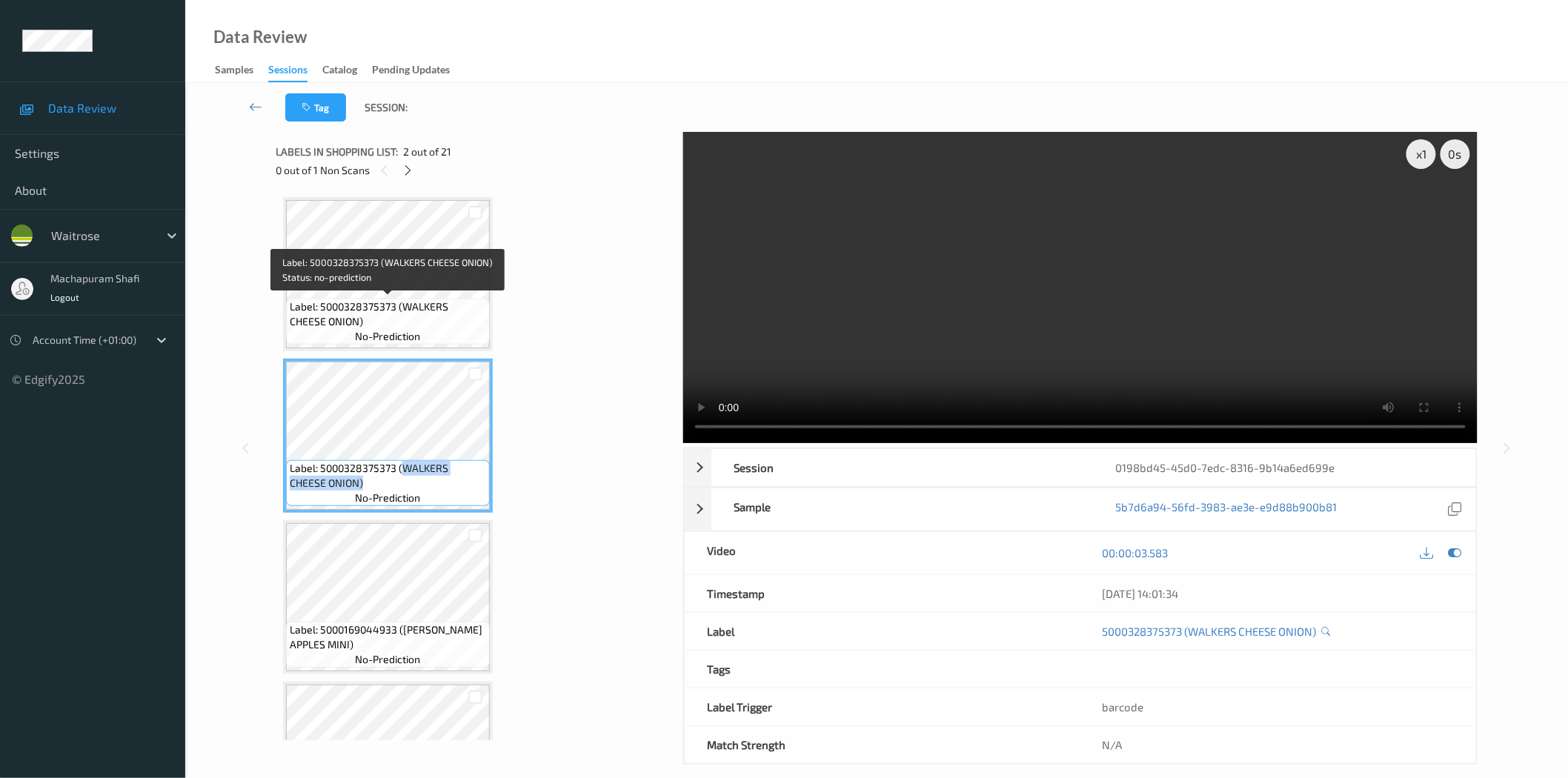
copy span "WALKERS CHEESE ONION)"
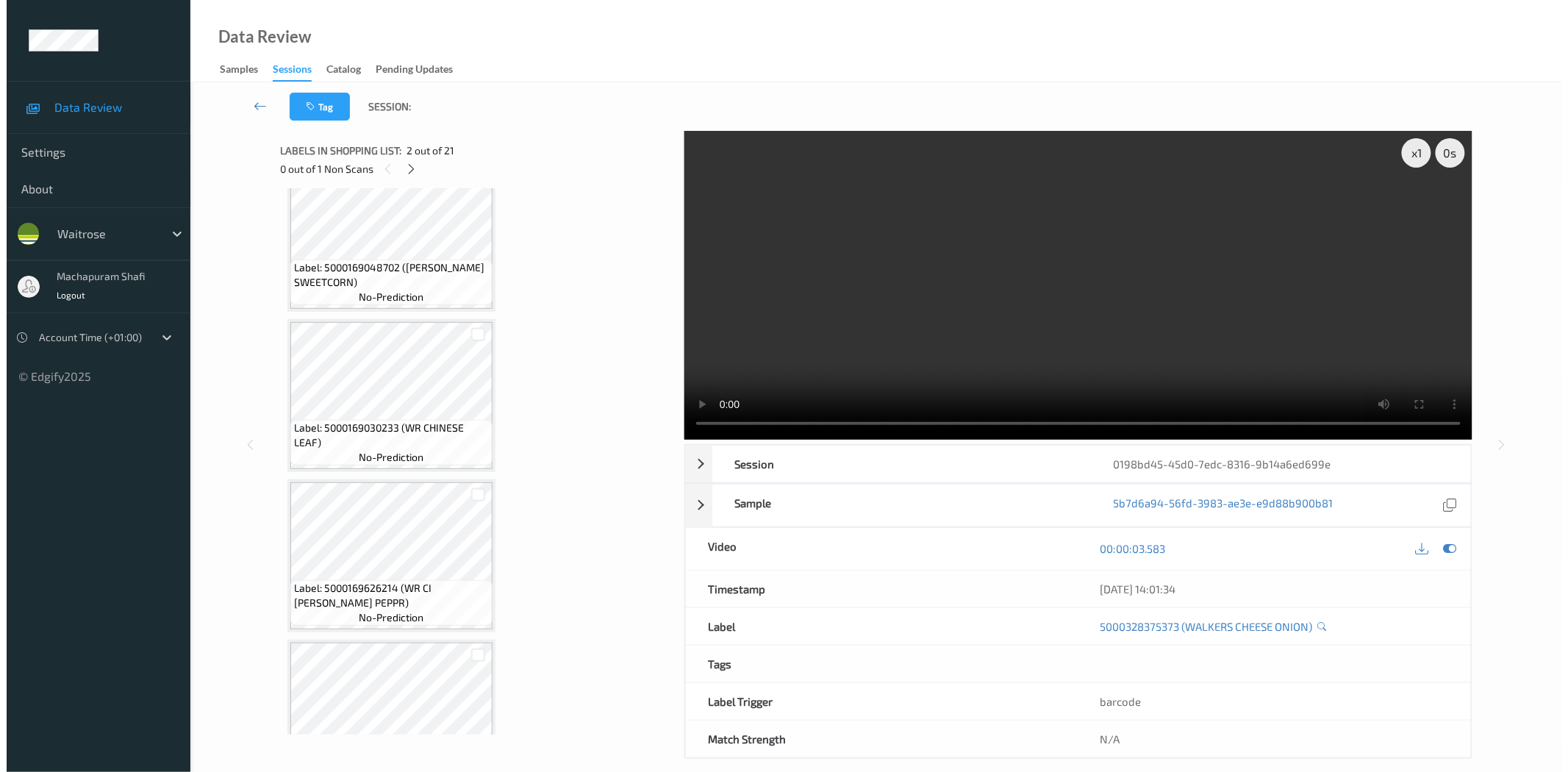
scroll to position [1634, 0]
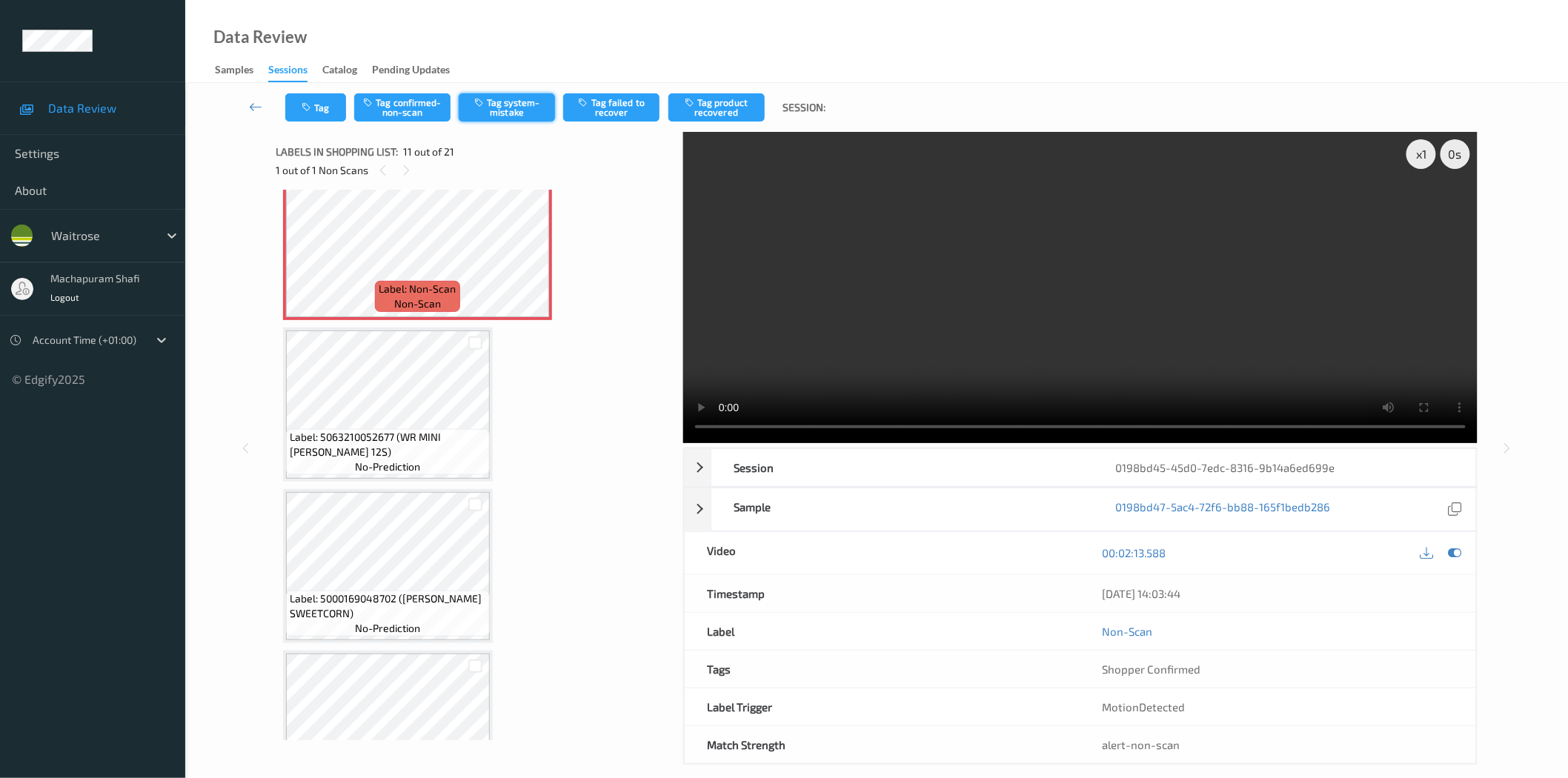
click at [507, 112] on button "Tag system-mistake" at bounding box center [507, 106] width 97 height 28
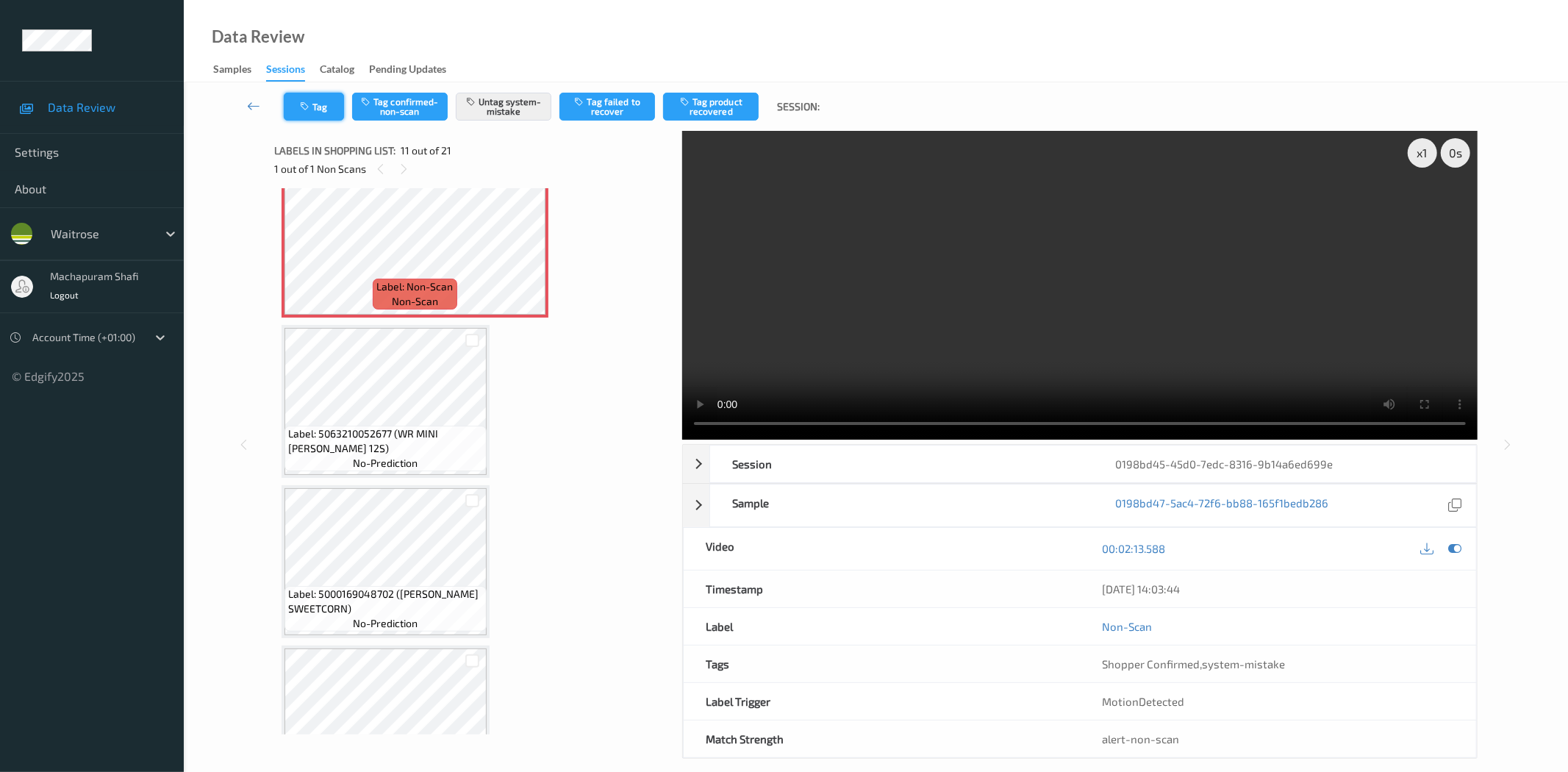
click at [316, 114] on button "Tag" at bounding box center [314, 106] width 60 height 28
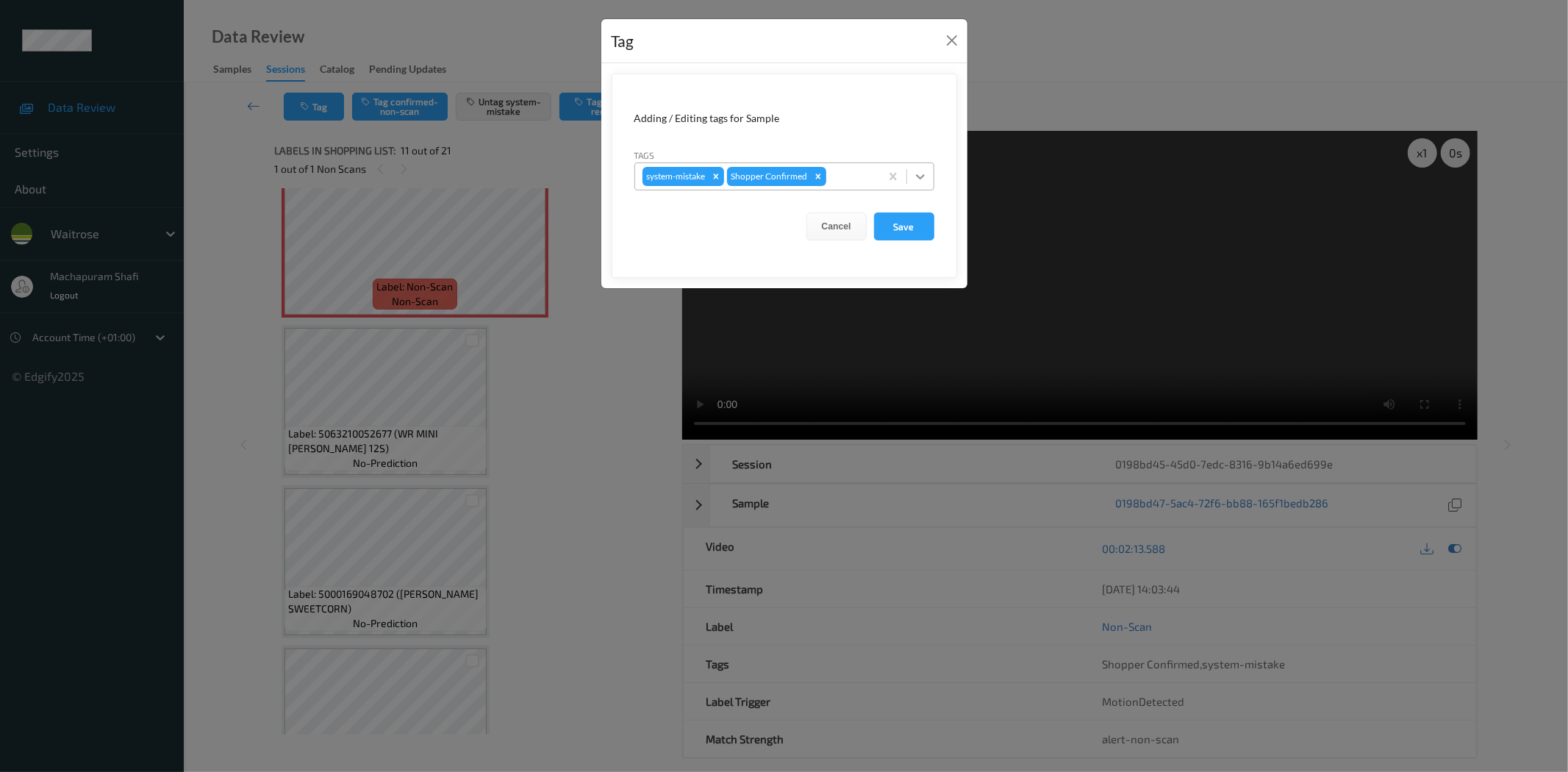
click at [917, 165] on div at bounding box center [921, 177] width 27 height 27
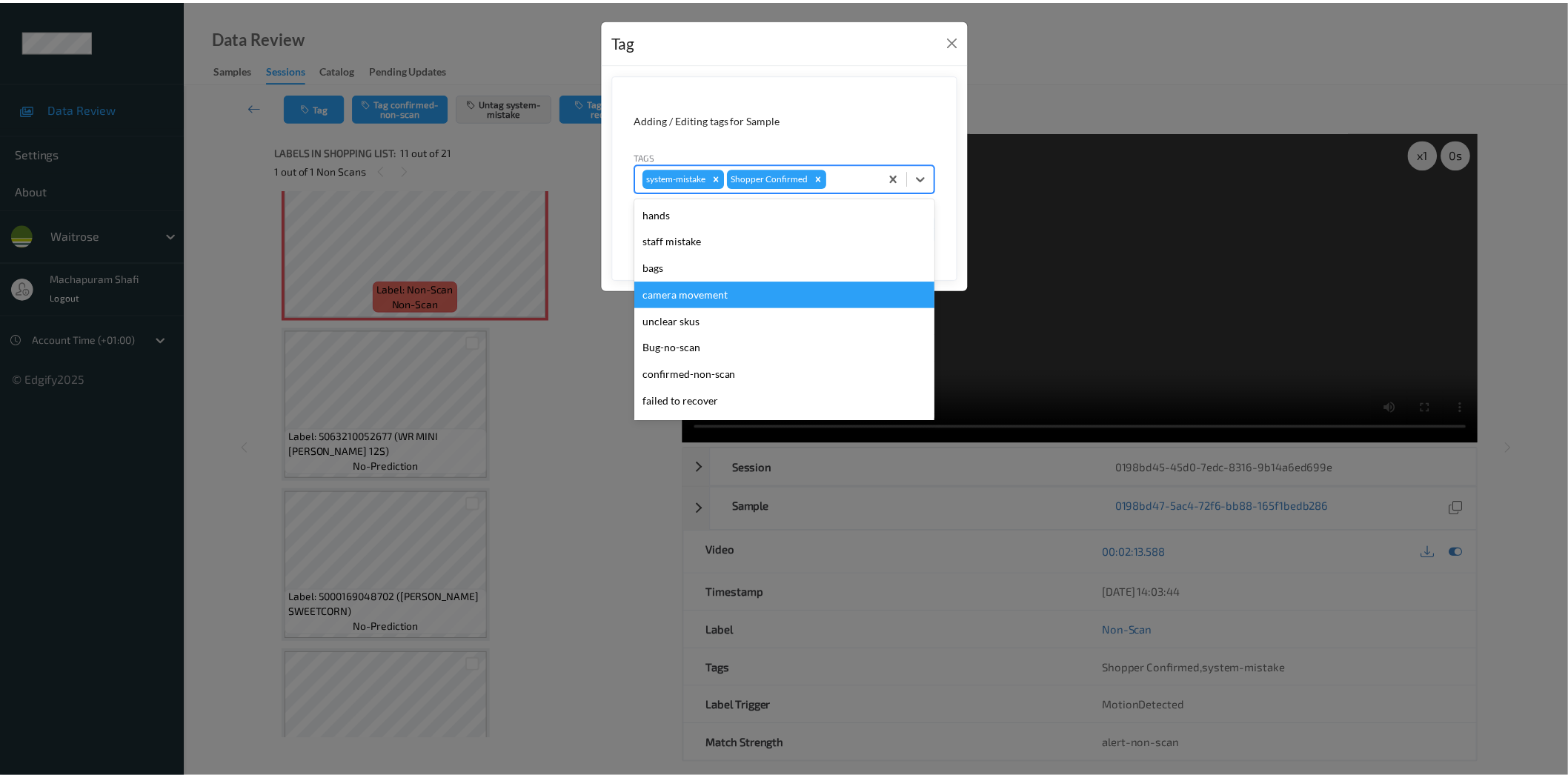
scroll to position [290, 0]
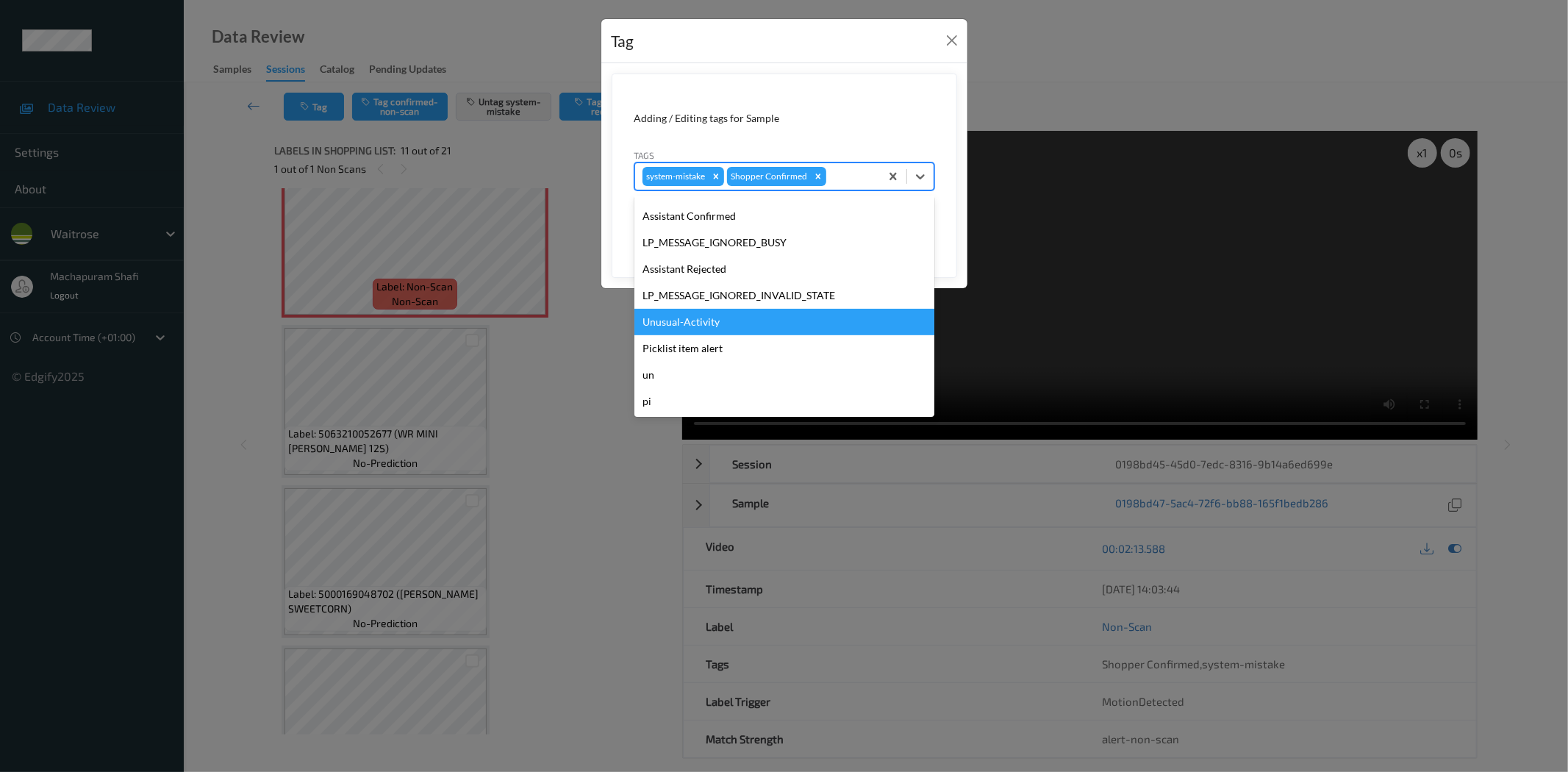
click at [714, 324] on div "Unusual-Activity" at bounding box center [785, 322] width 300 height 27
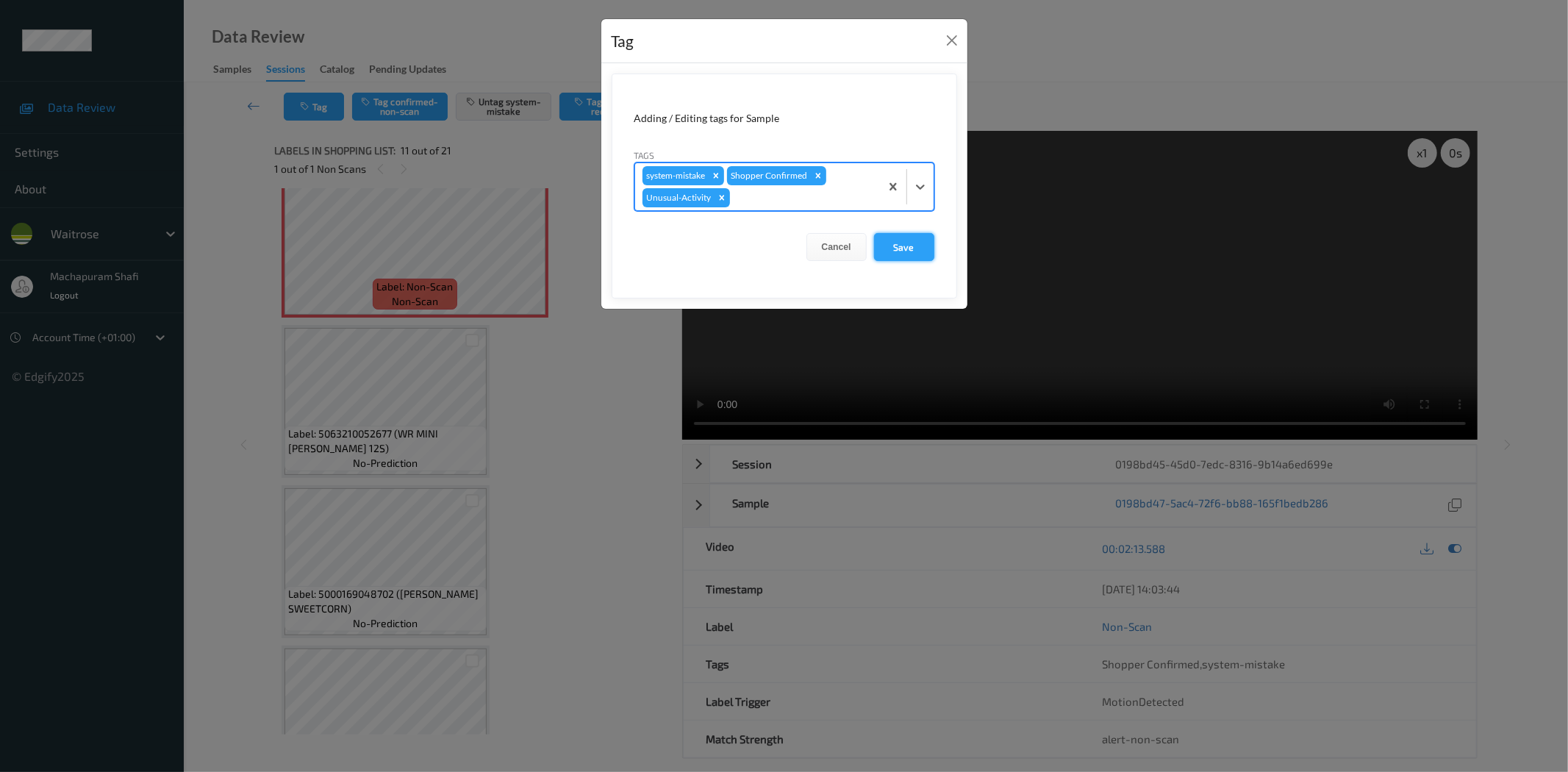
click at [905, 242] on button "Save" at bounding box center [904, 246] width 60 height 28
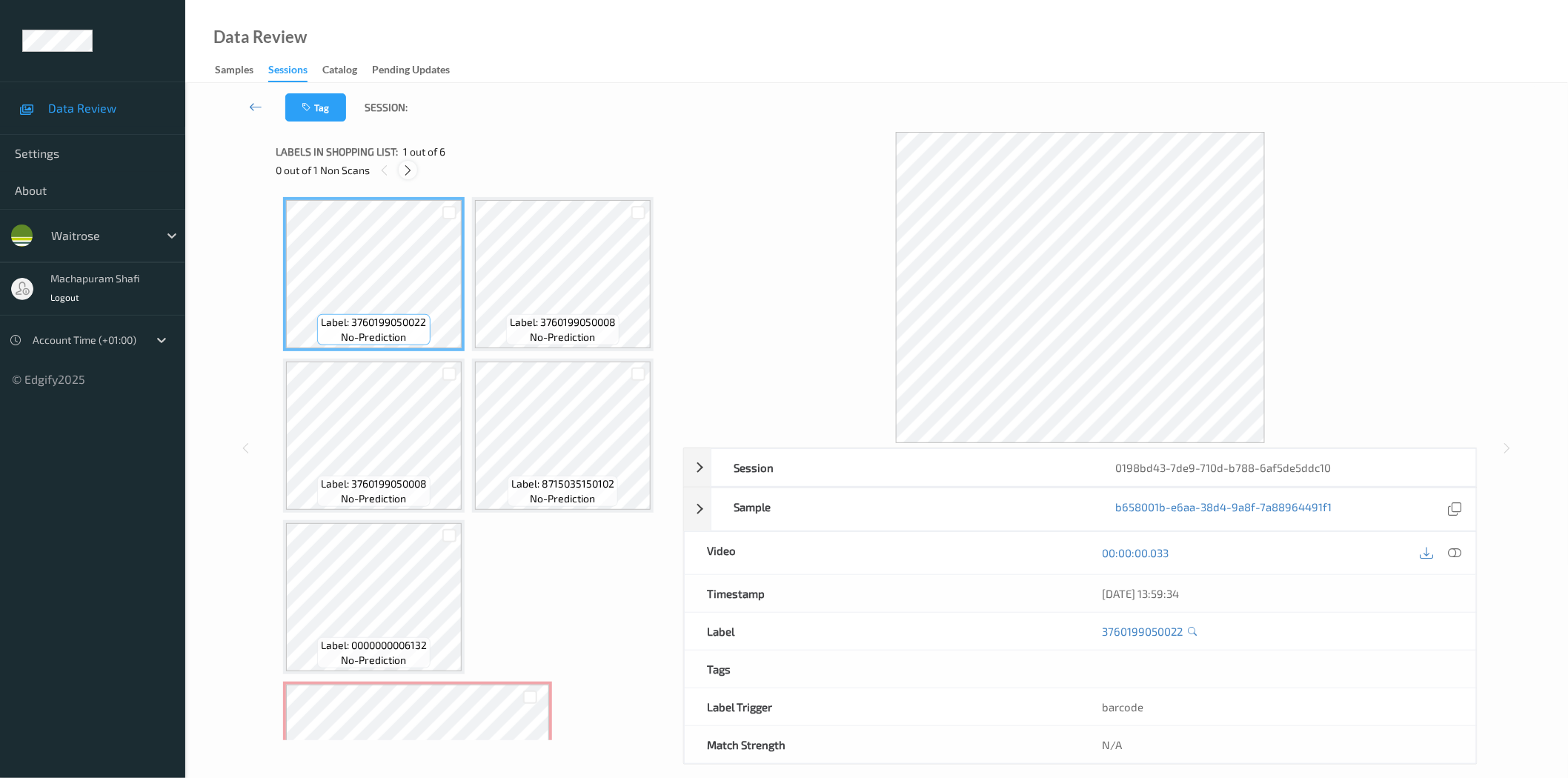
click at [411, 172] on icon at bounding box center [407, 171] width 12 height 13
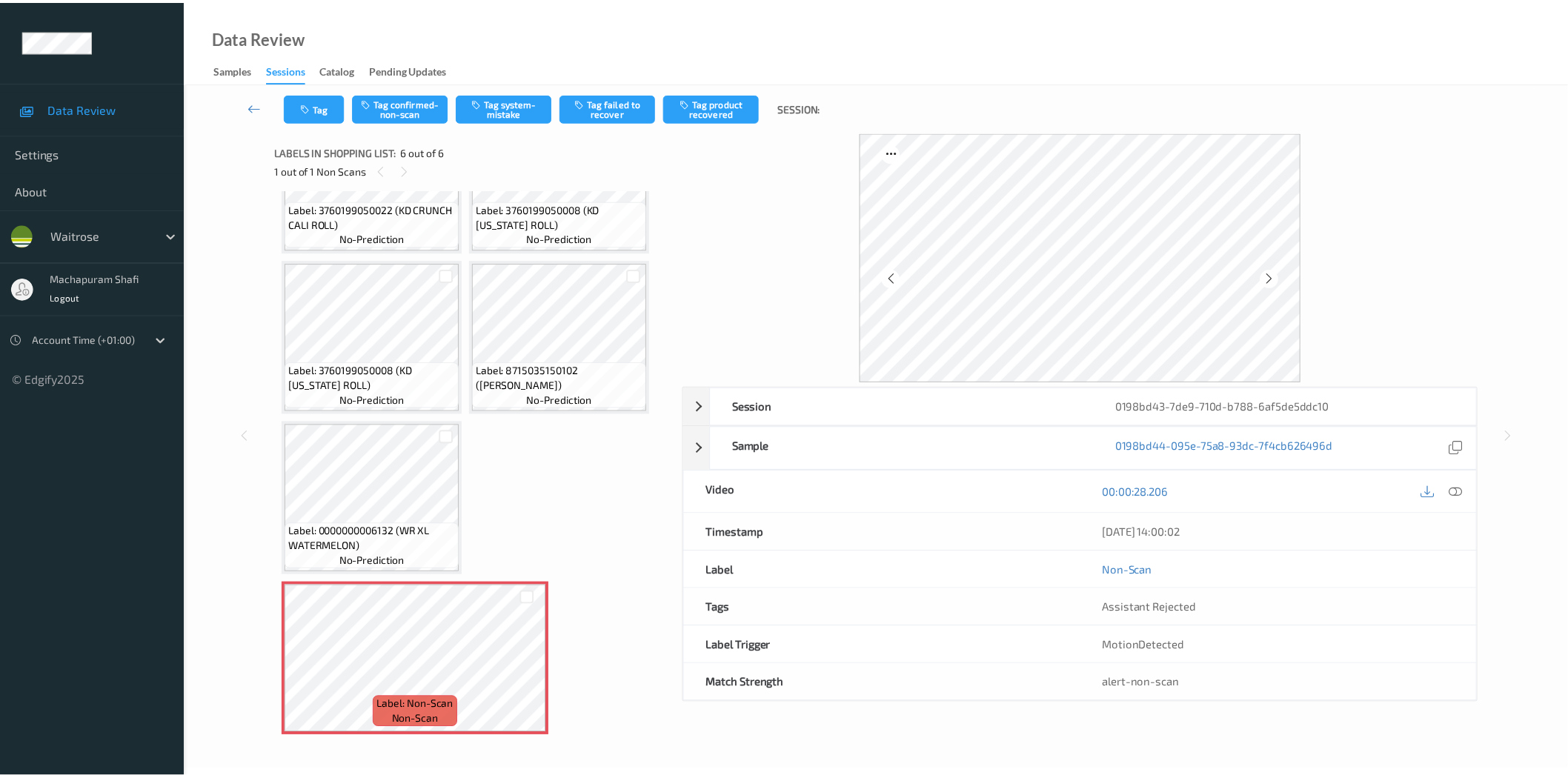
scroll to position [83, 0]
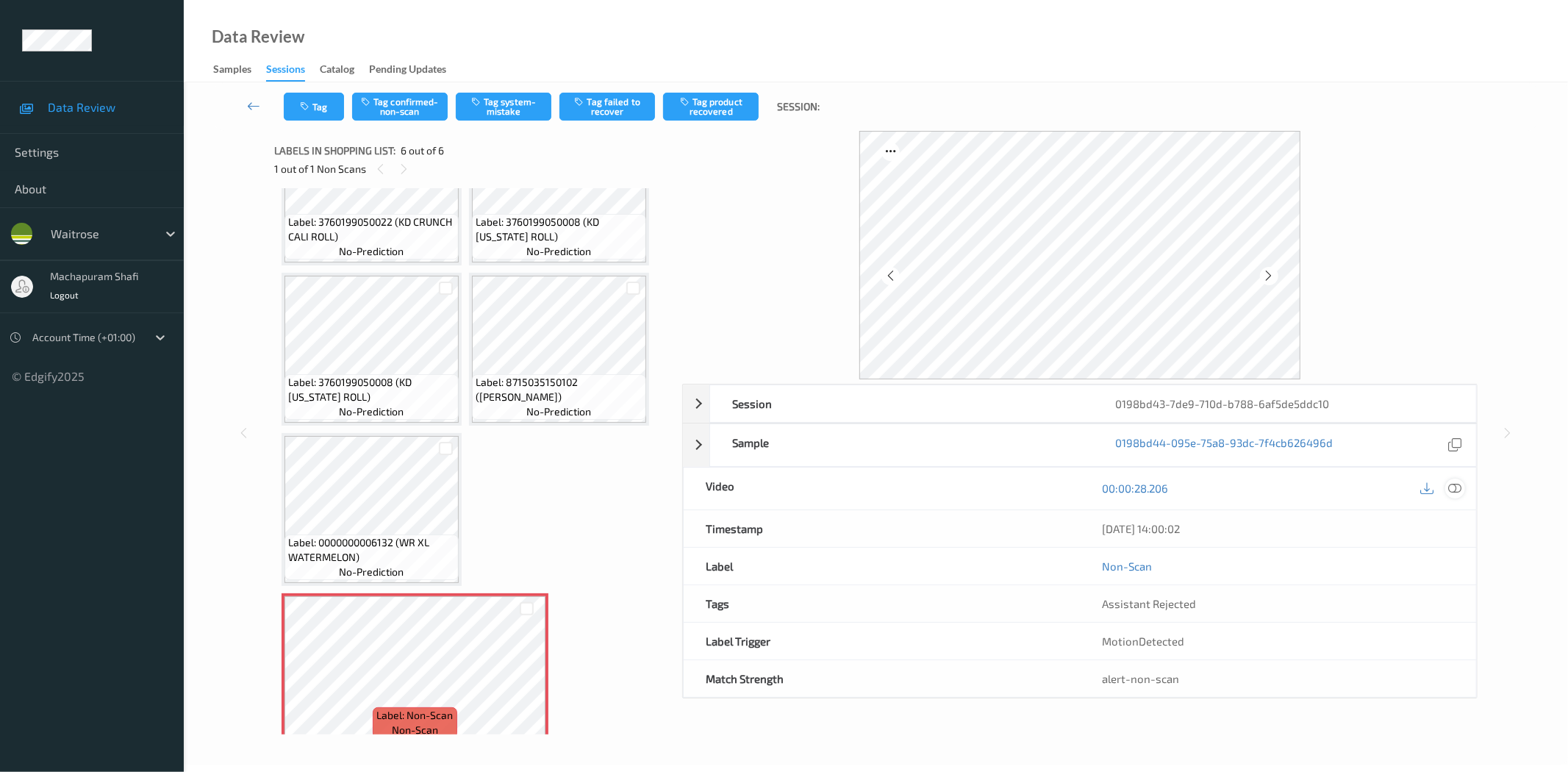
click at [1462, 488] on div at bounding box center [1455, 489] width 20 height 20
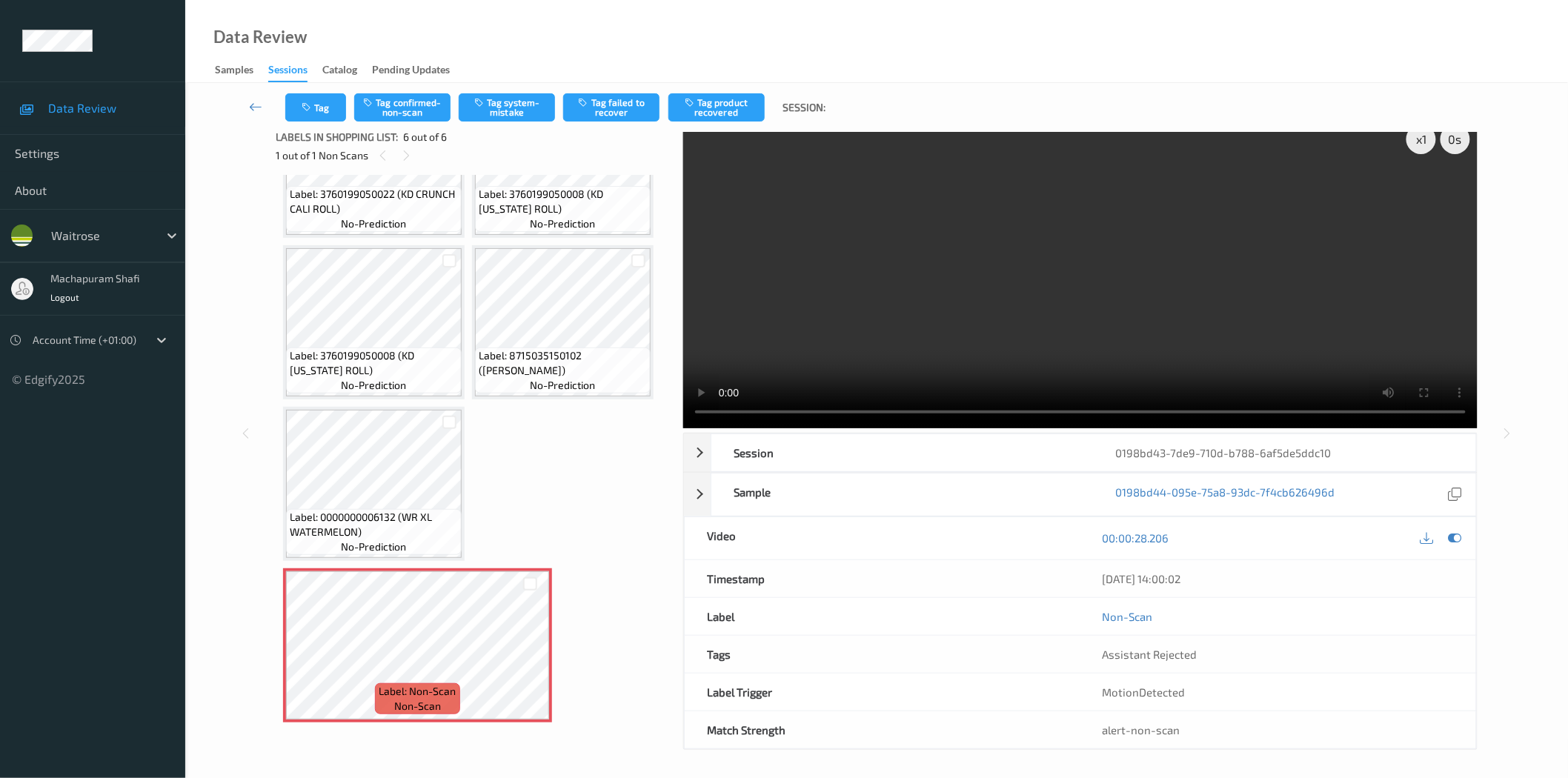
scroll to position [18, 0]
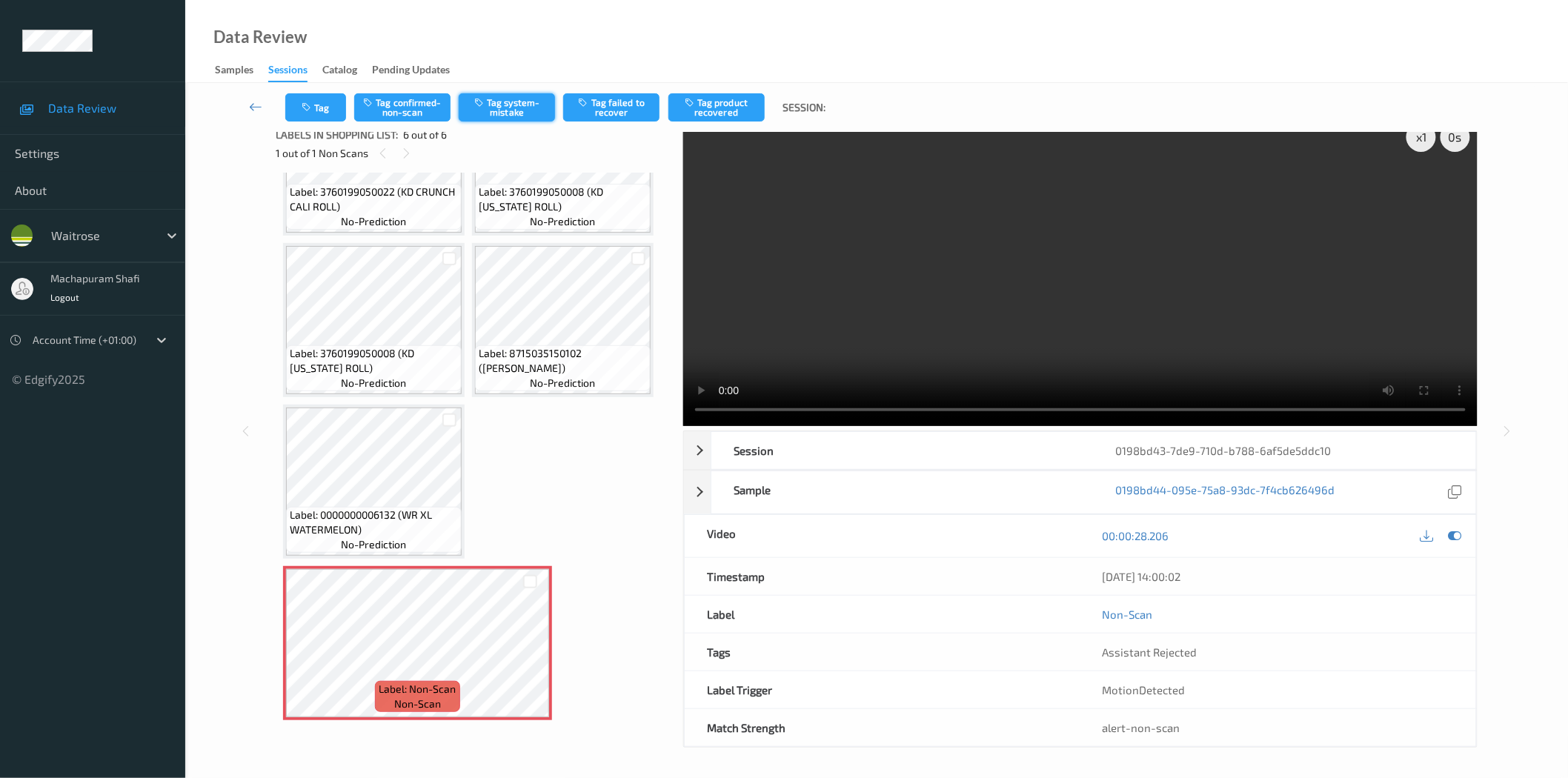
click at [513, 114] on button "Tag system-mistake" at bounding box center [507, 106] width 97 height 28
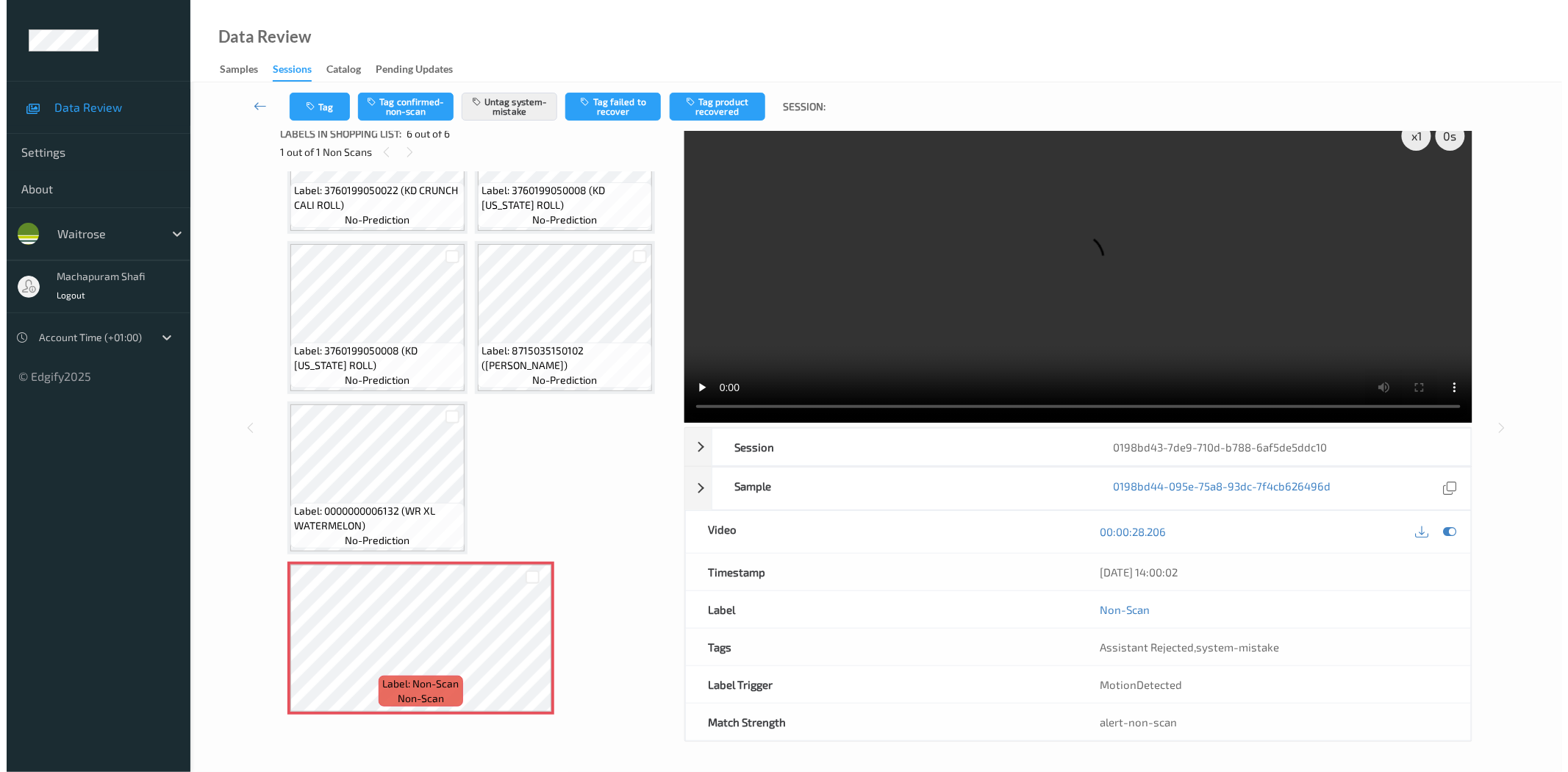
scroll to position [0, 0]
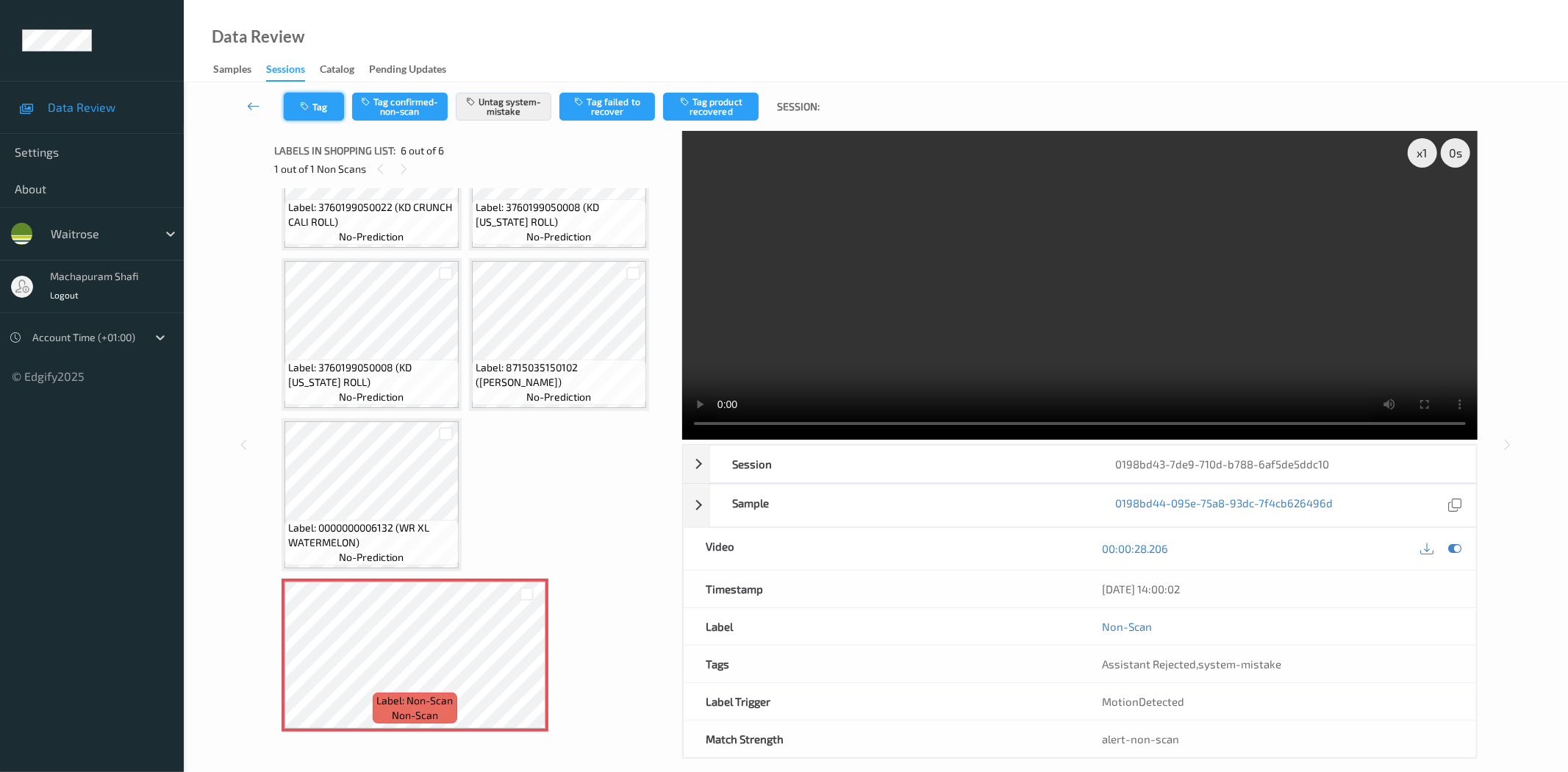
click at [317, 113] on button "Tag" at bounding box center [314, 106] width 60 height 28
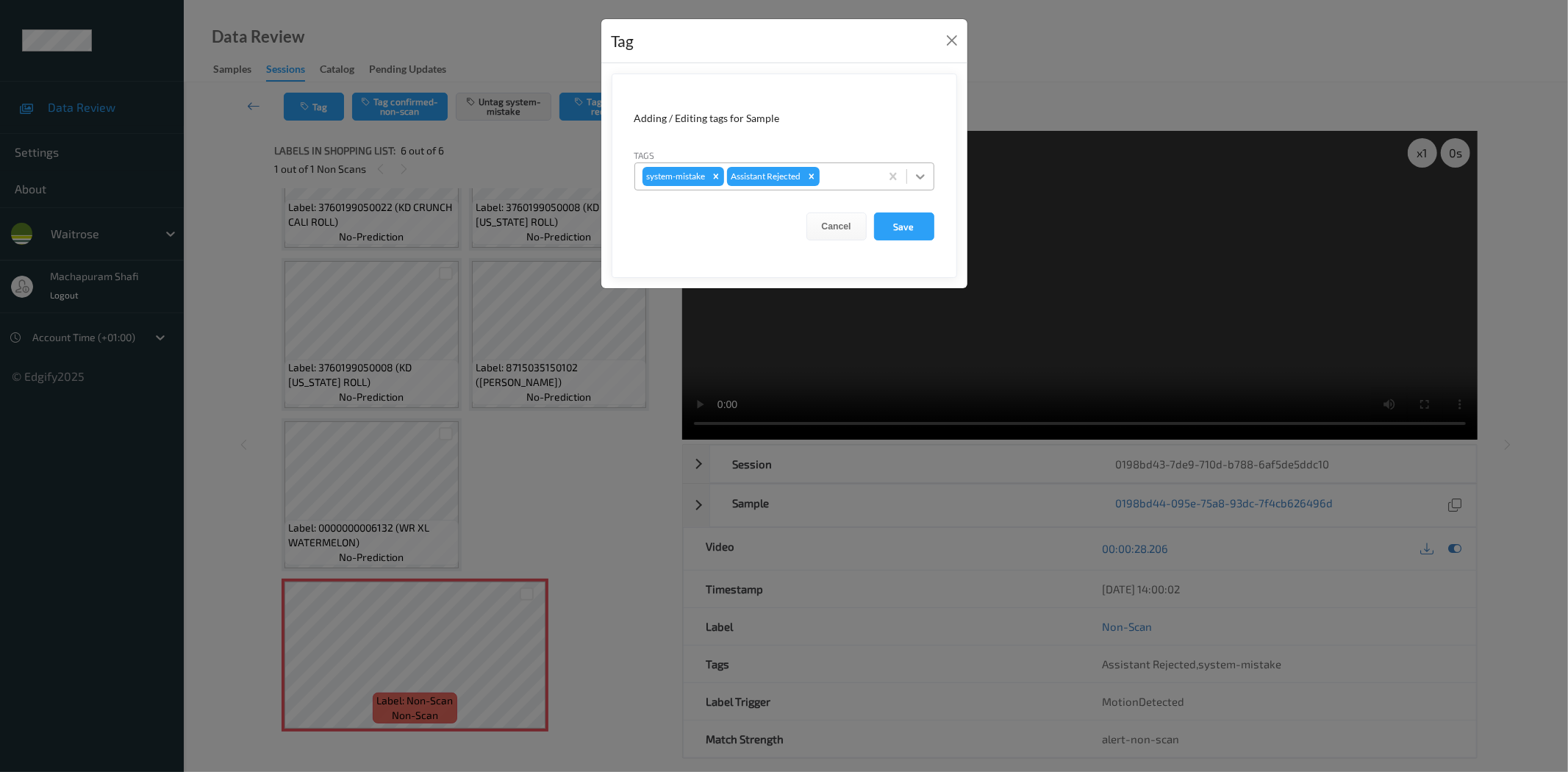
click at [927, 173] on div at bounding box center [921, 177] width 27 height 27
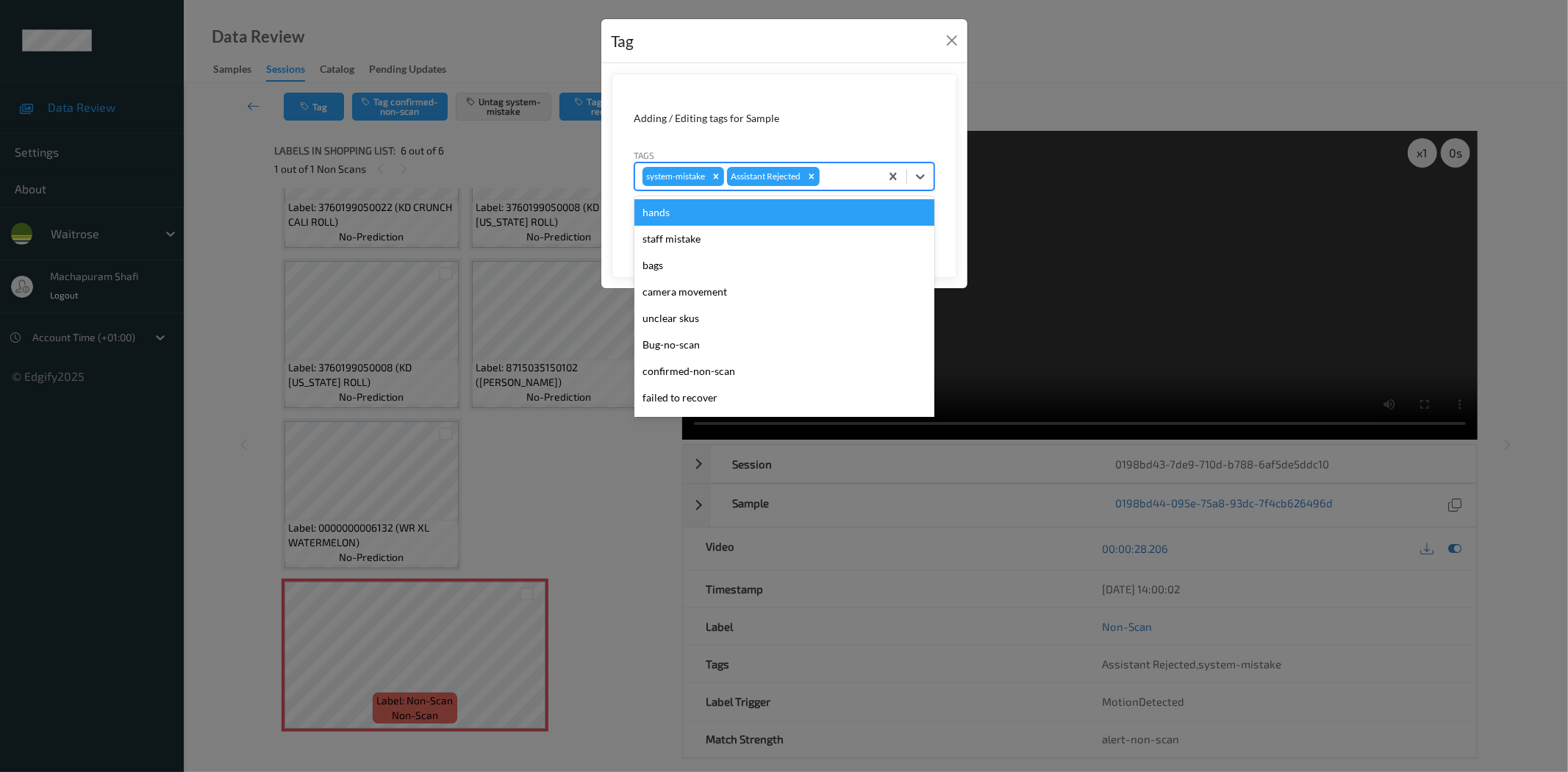
scroll to position [288, 0]
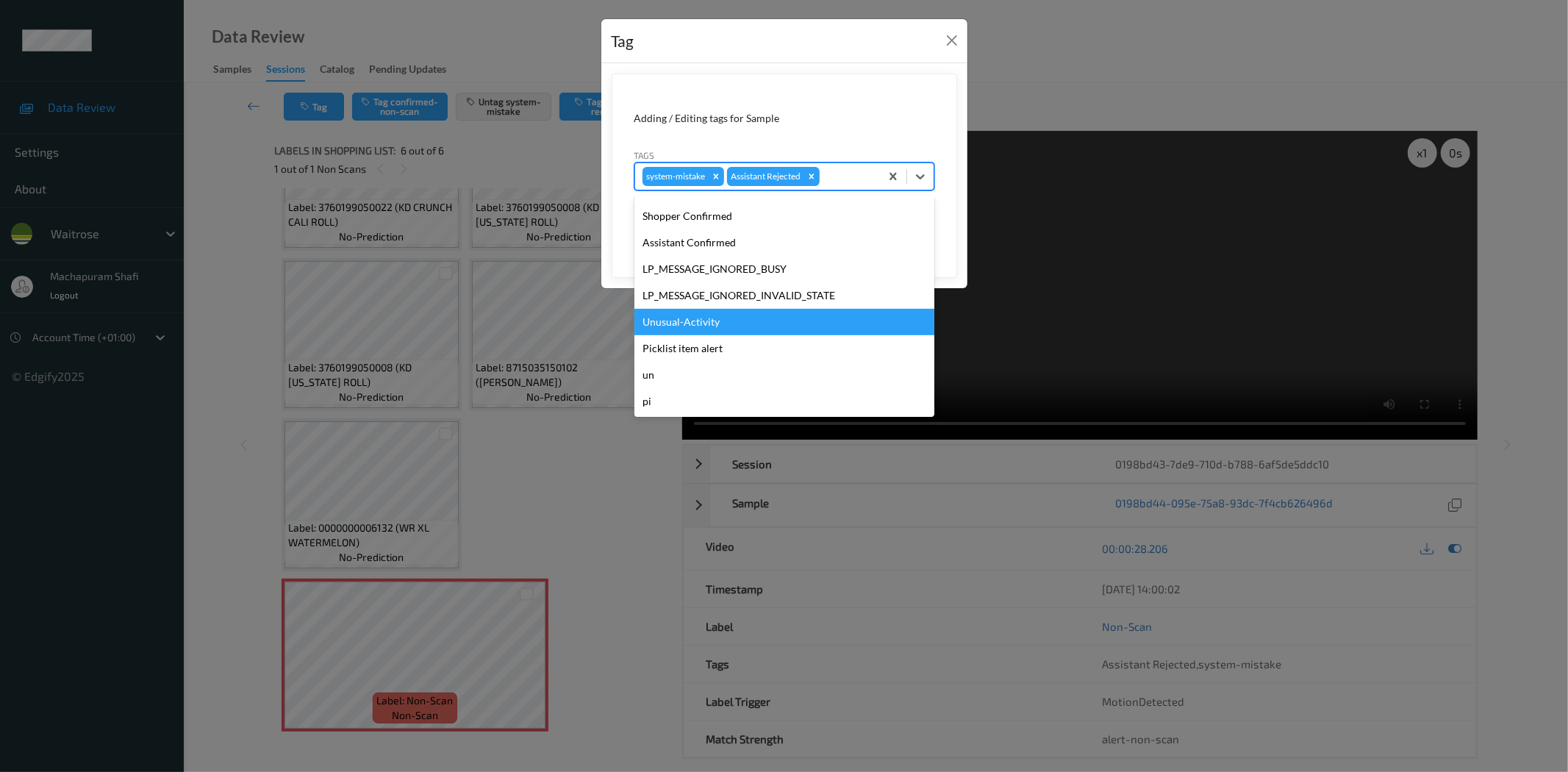
click at [677, 323] on div "Unusual-Activity" at bounding box center [785, 322] width 300 height 27
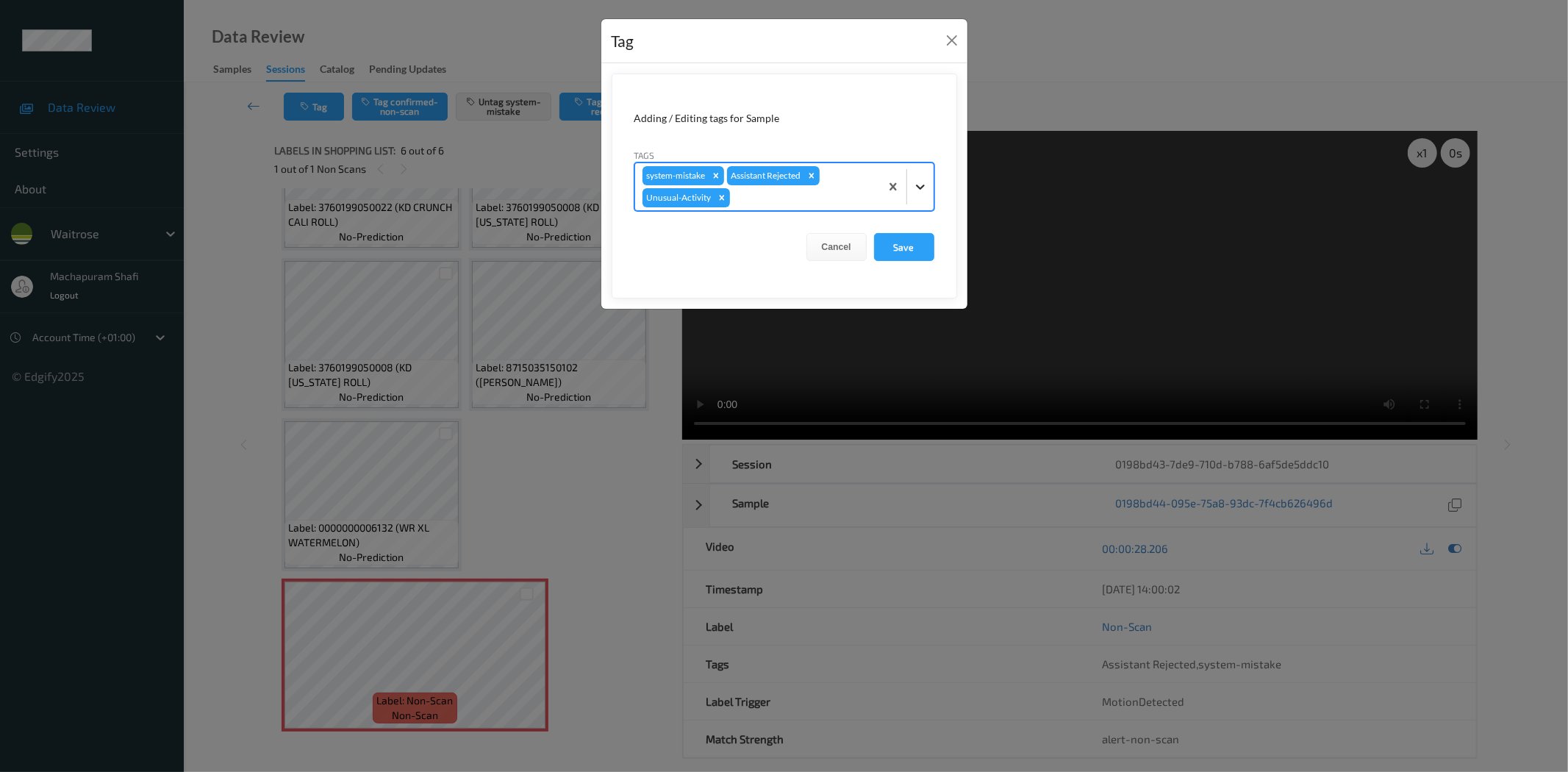
click at [915, 180] on icon at bounding box center [920, 186] width 14 height 14
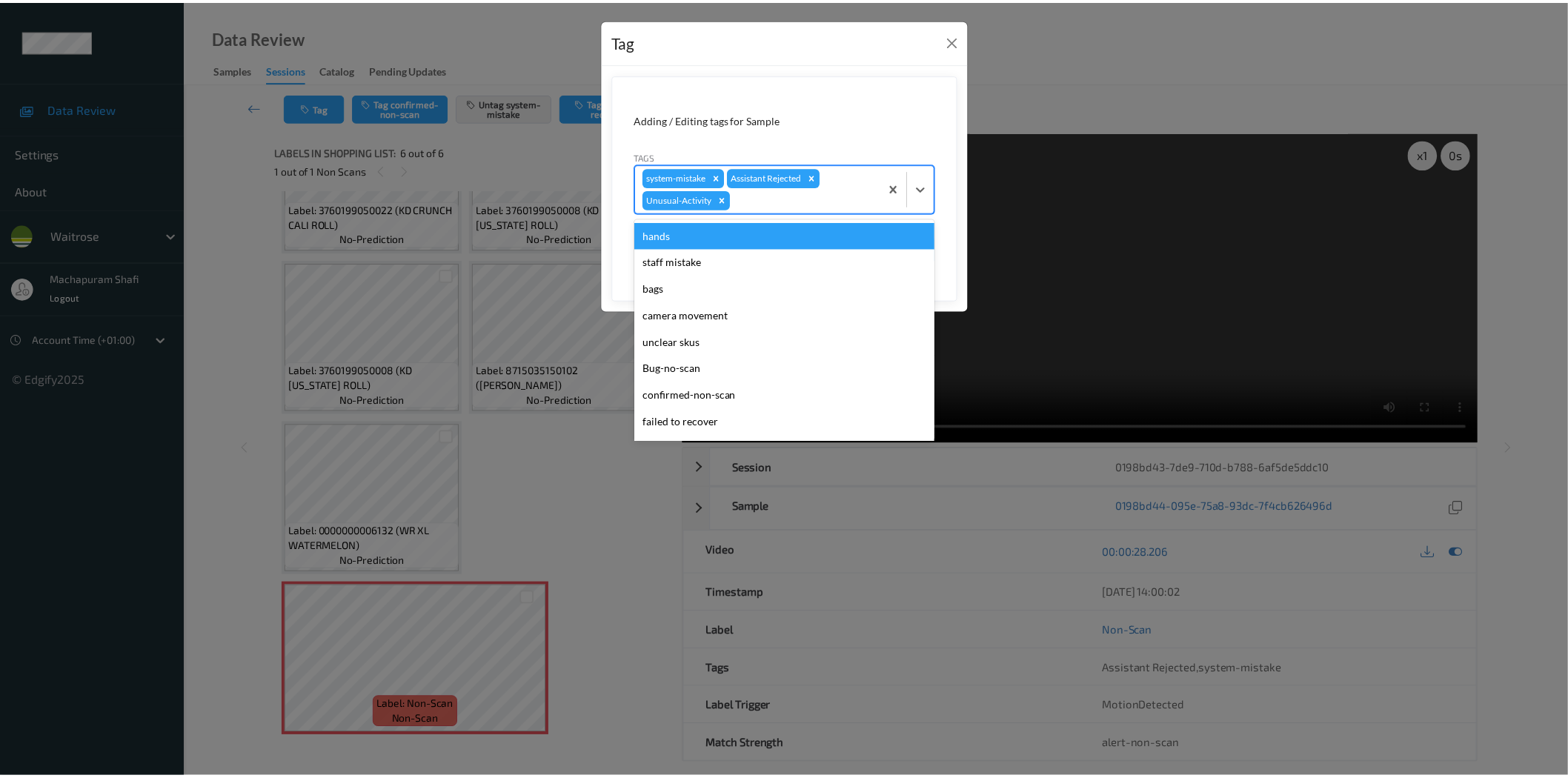
scroll to position [263, 0]
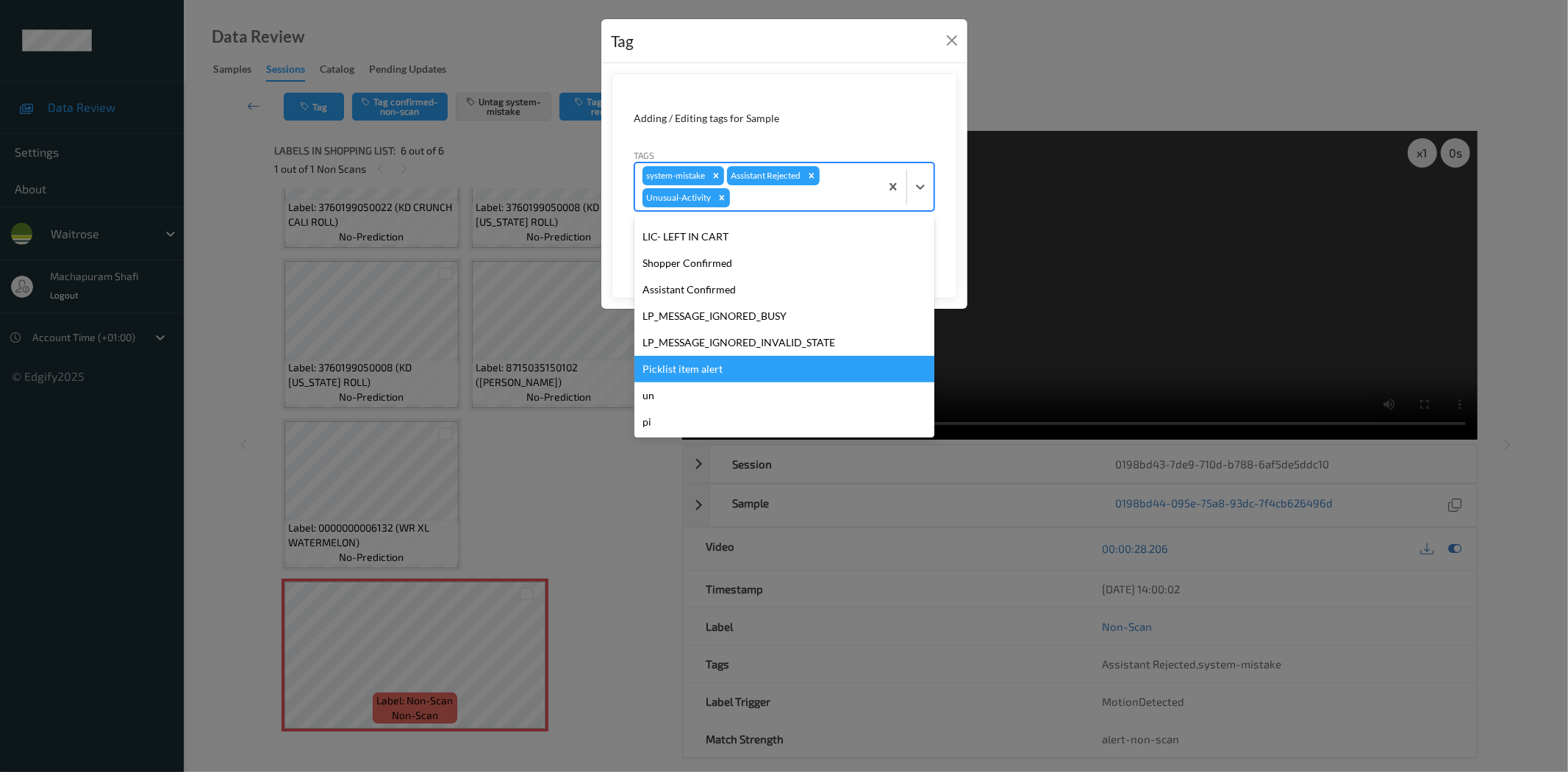
click at [685, 368] on div "Picklist item alert" at bounding box center [785, 369] width 300 height 27
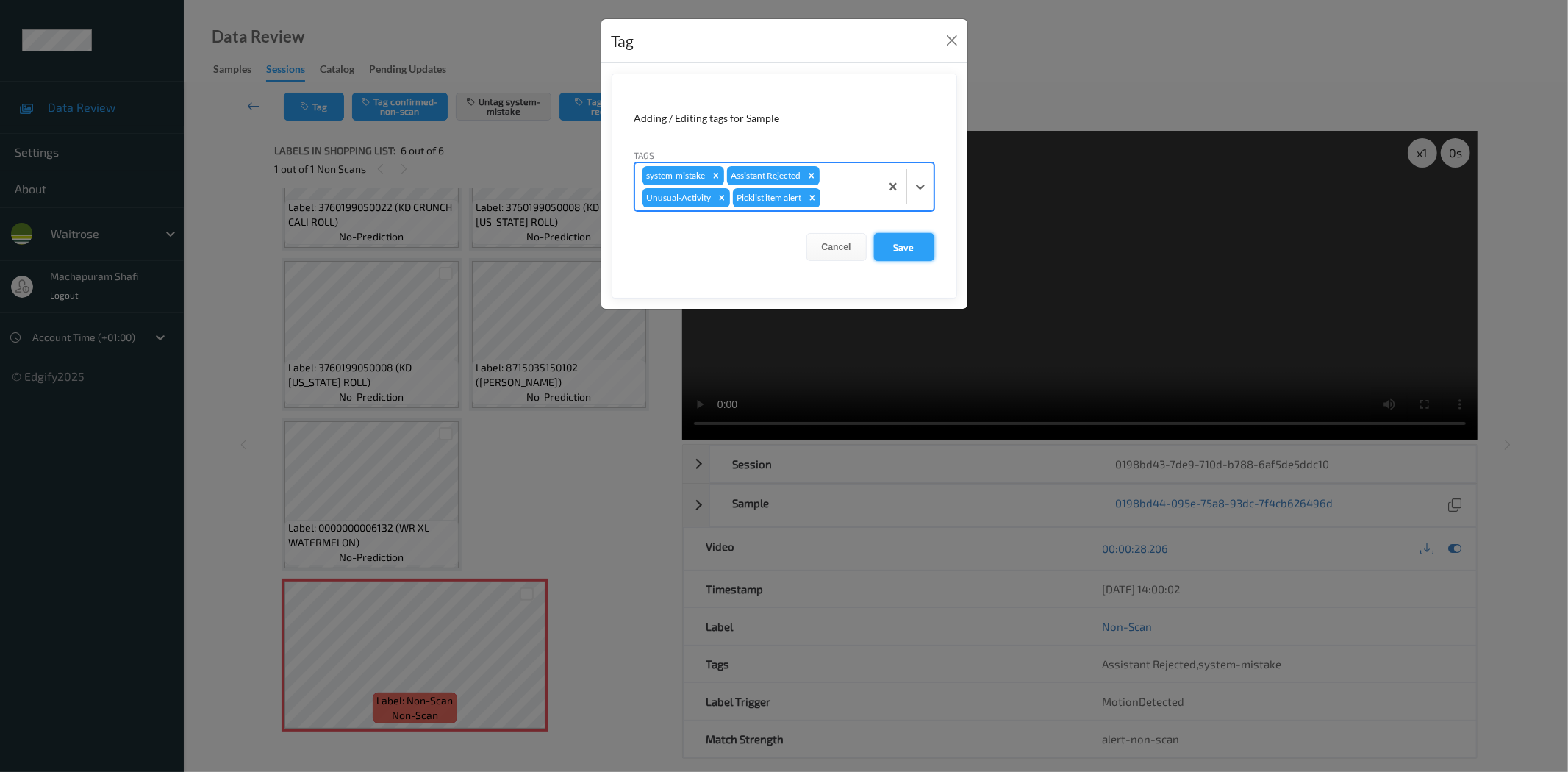
click at [899, 241] on button "Save" at bounding box center [904, 246] width 60 height 28
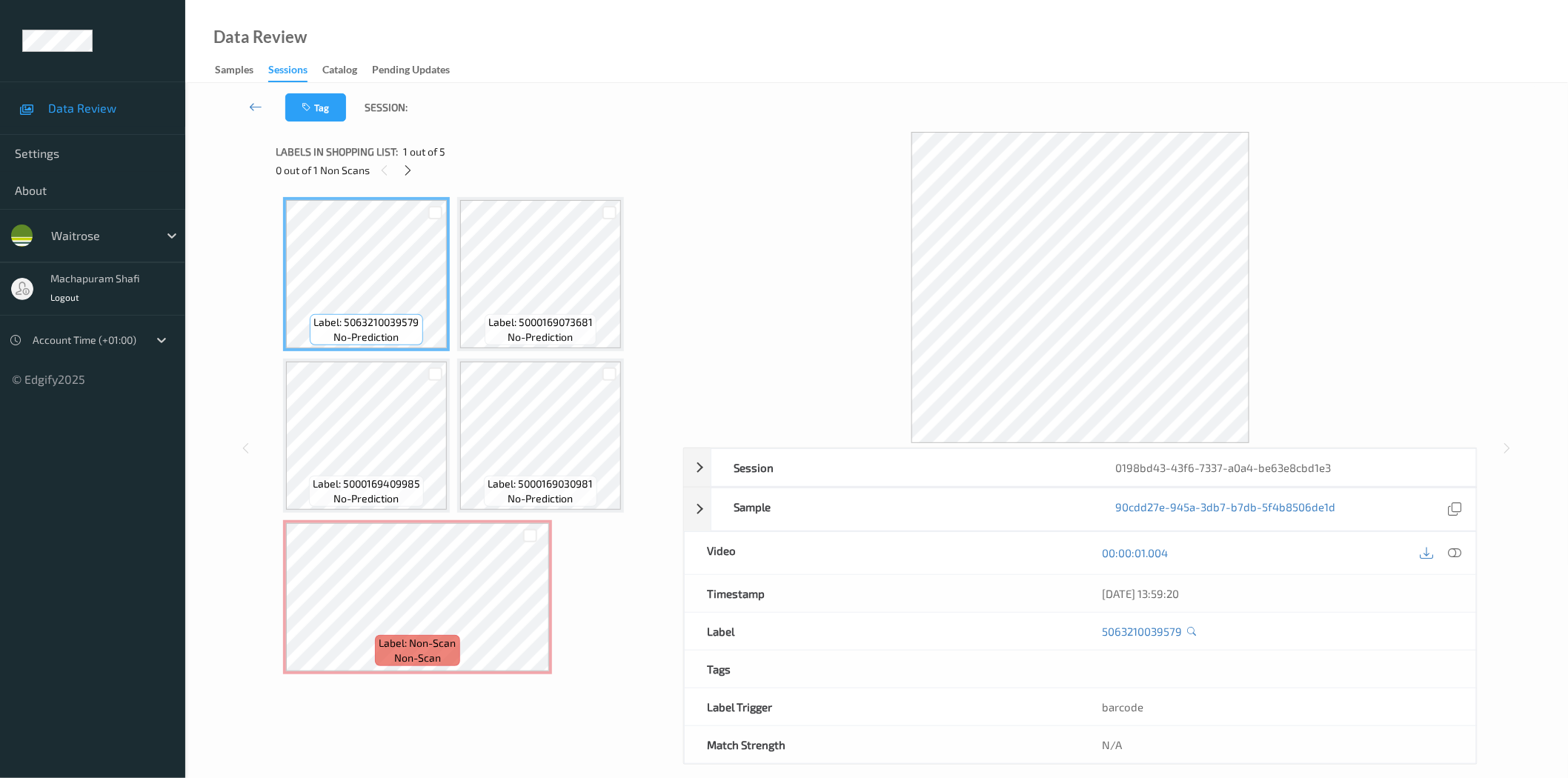
drag, startPoint x: 405, startPoint y: 173, endPoint x: 425, endPoint y: 198, distance: 32.0
click at [405, 173] on icon at bounding box center [407, 171] width 12 height 13
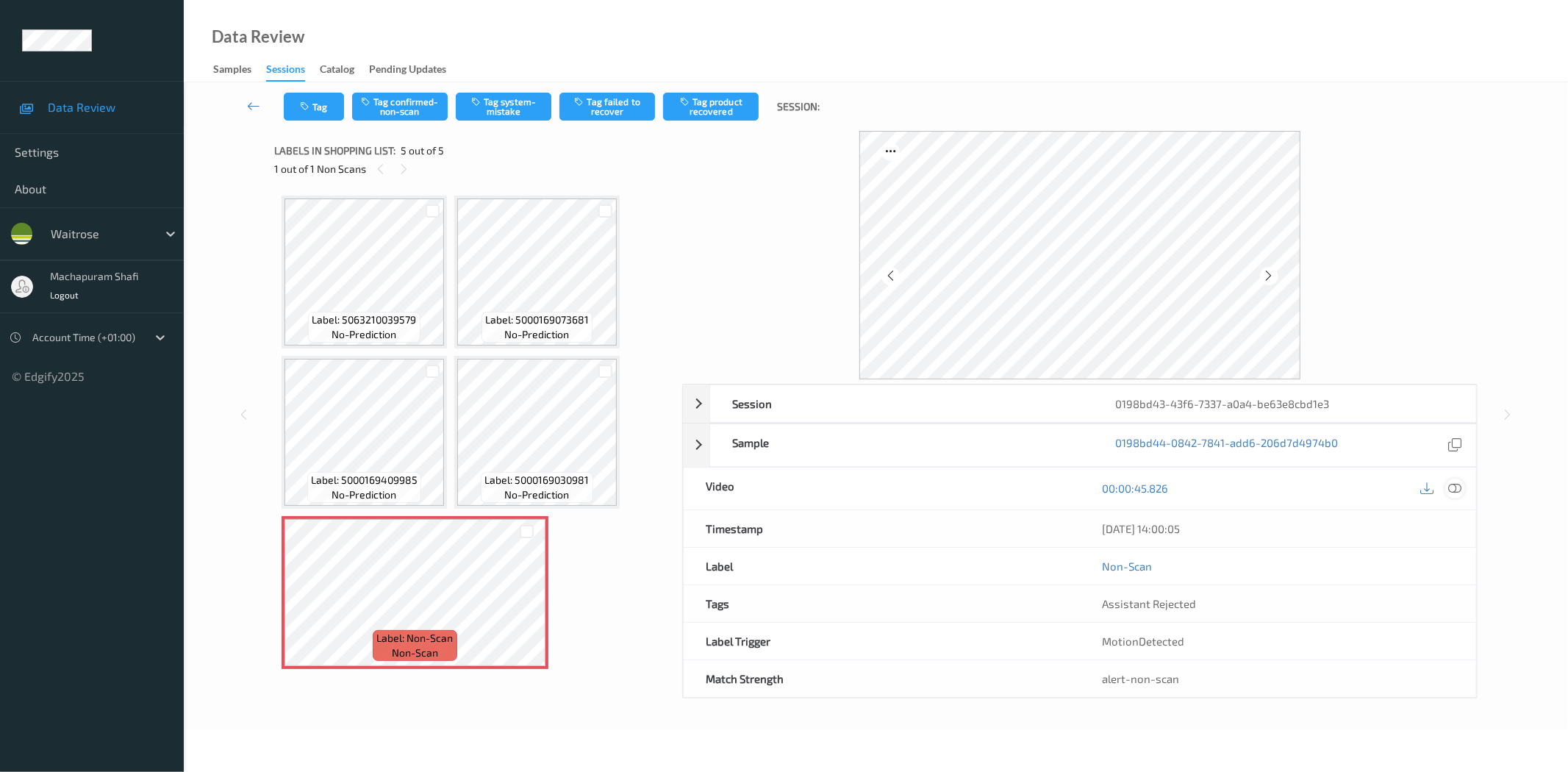
click at [1451, 491] on icon at bounding box center [1456, 489] width 13 height 13
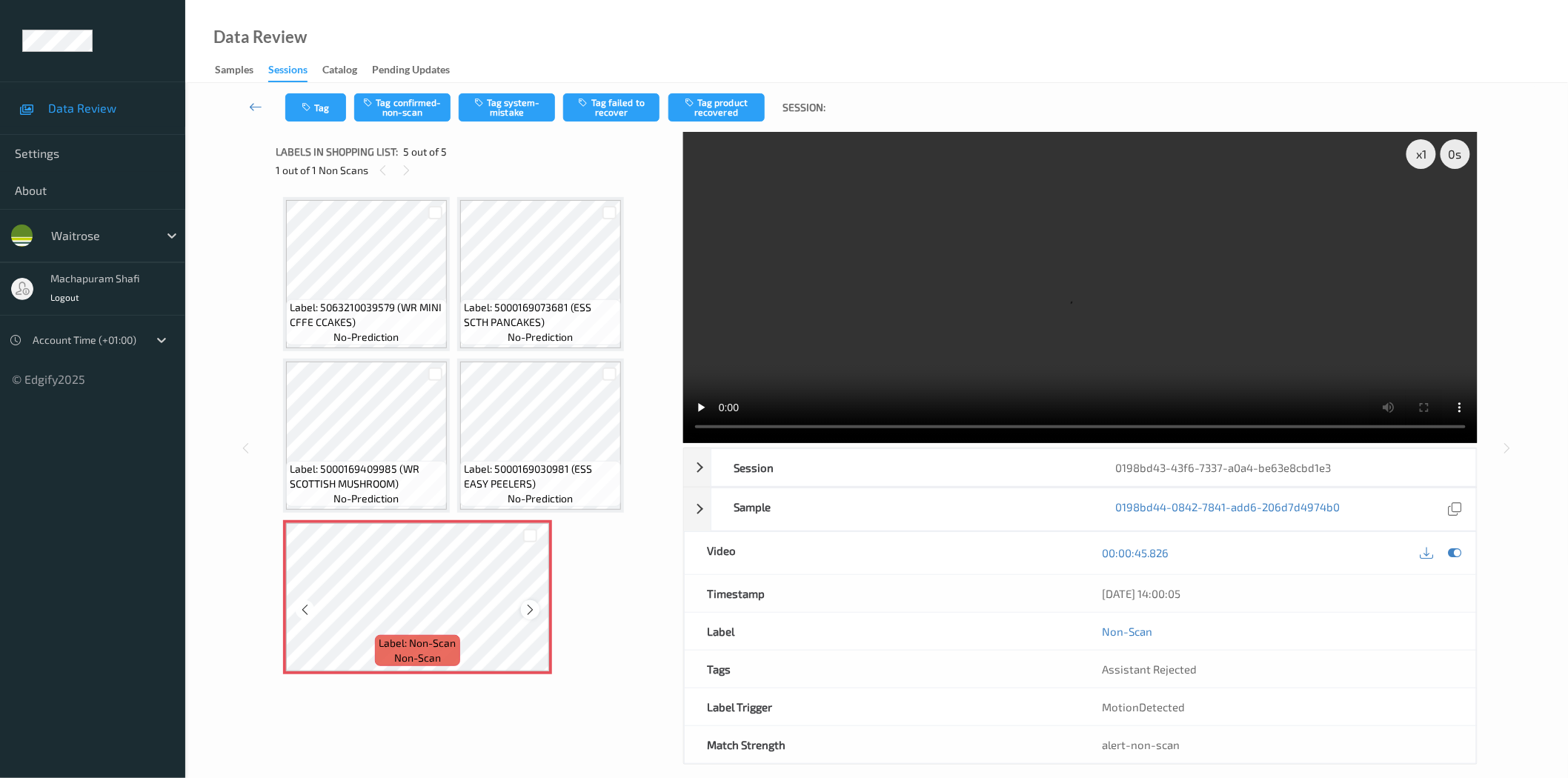
click at [524, 609] on icon at bounding box center [530, 610] width 12 height 13
click at [526, 611] on icon at bounding box center [530, 610] width 12 height 13
click at [529, 607] on icon at bounding box center [530, 610] width 12 height 13
drag, startPoint x: 568, startPoint y: 465, endPoint x: 589, endPoint y: 487, distance: 30.4
click at [589, 487] on span "Label: 5000169030981 (ESS EASY PEELERS)" at bounding box center [540, 476] width 153 height 30
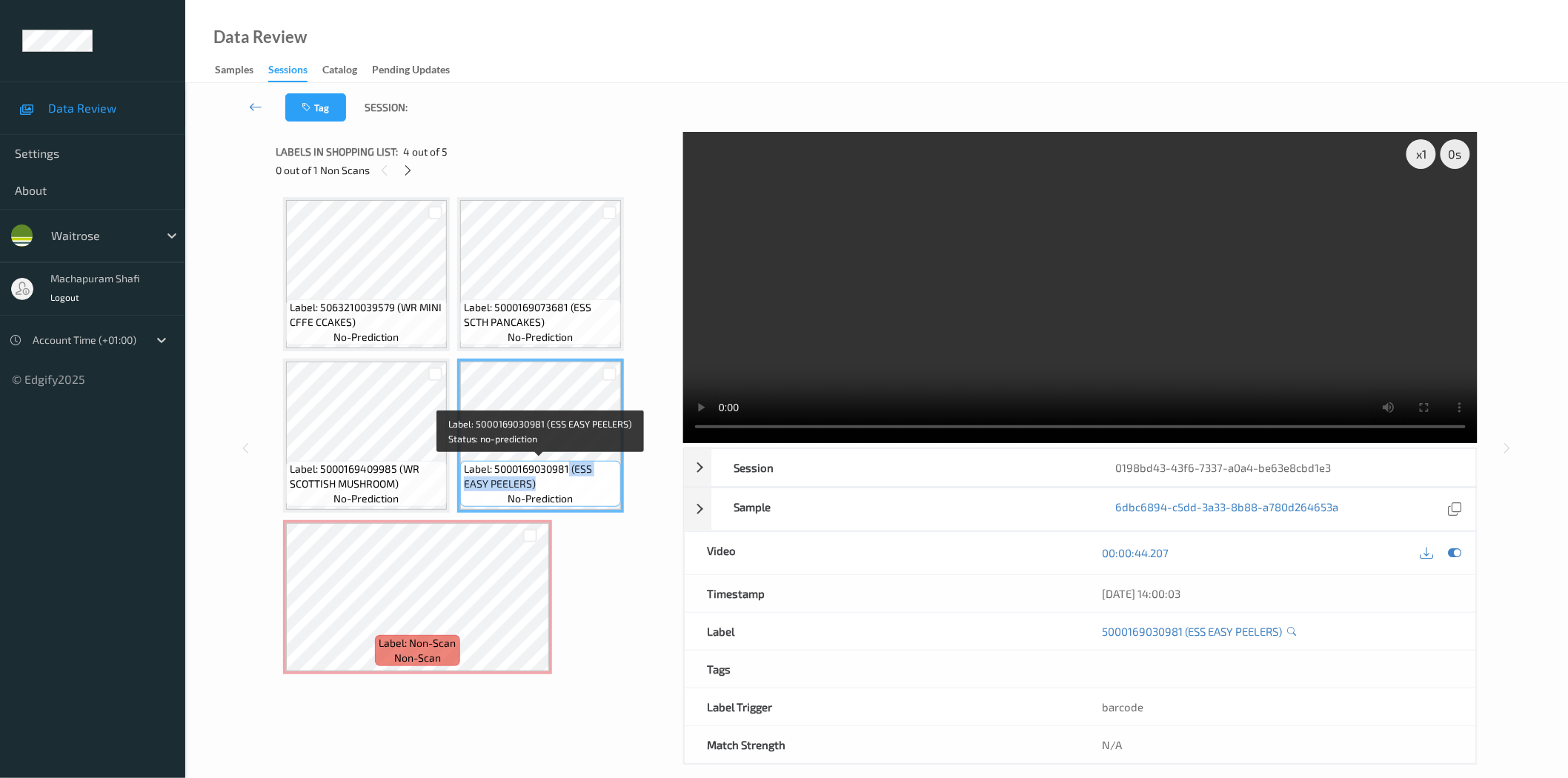
copy span "(ESS EASY PEELERS)"
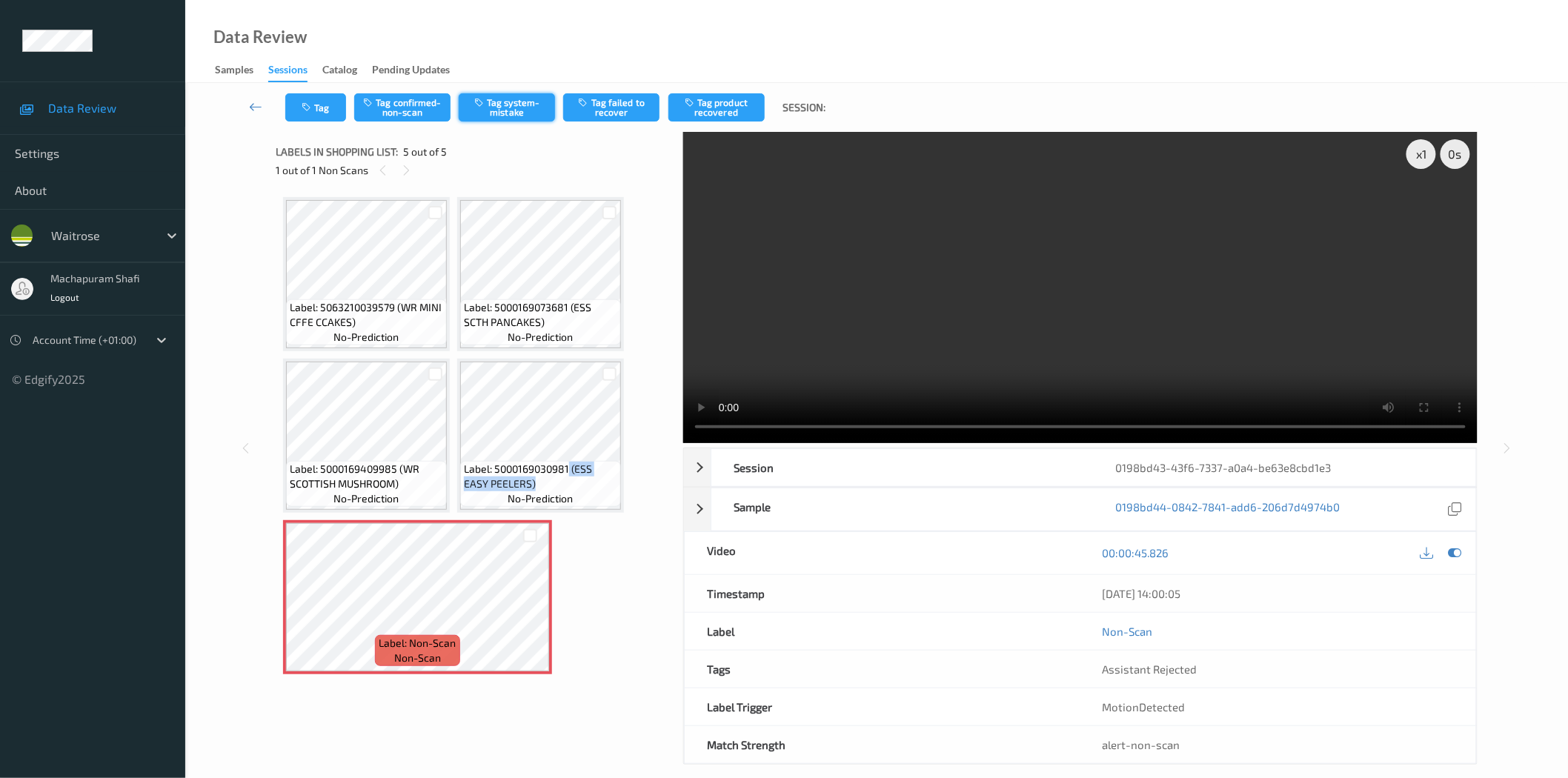
click at [480, 102] on icon "button" at bounding box center [480, 102] width 12 height 11
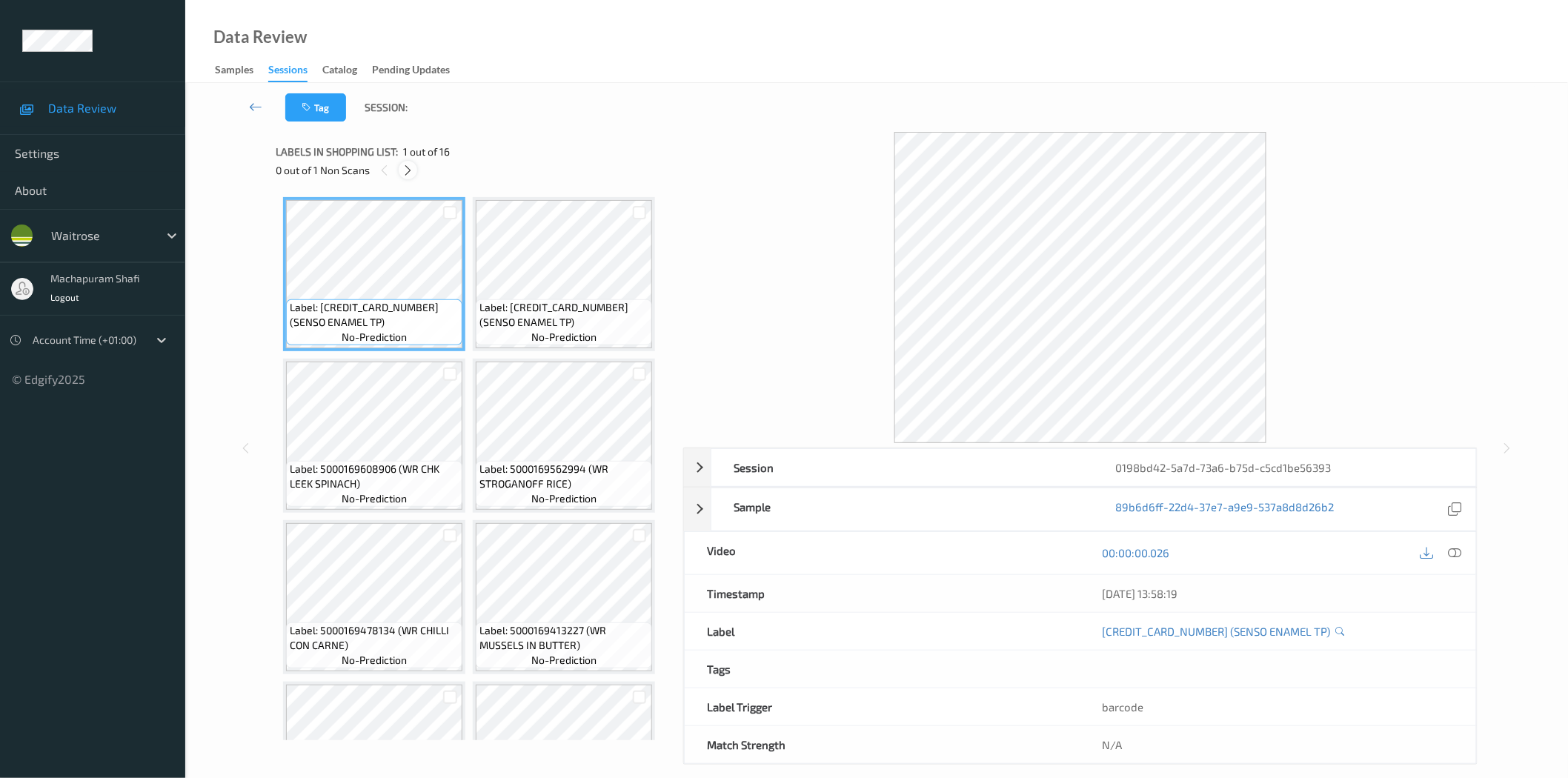
click at [410, 169] on icon at bounding box center [407, 171] width 12 height 13
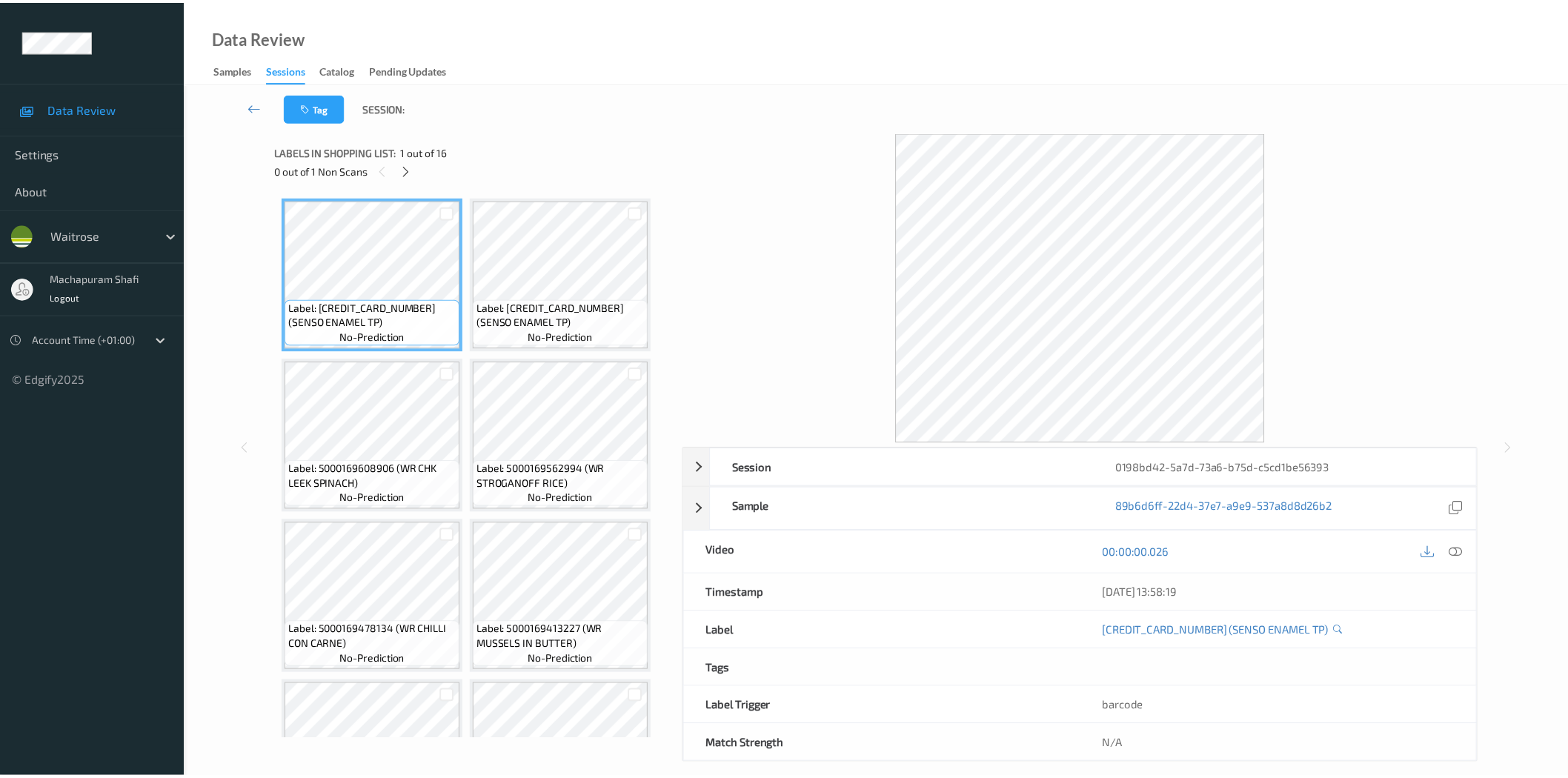
scroll to position [902, 0]
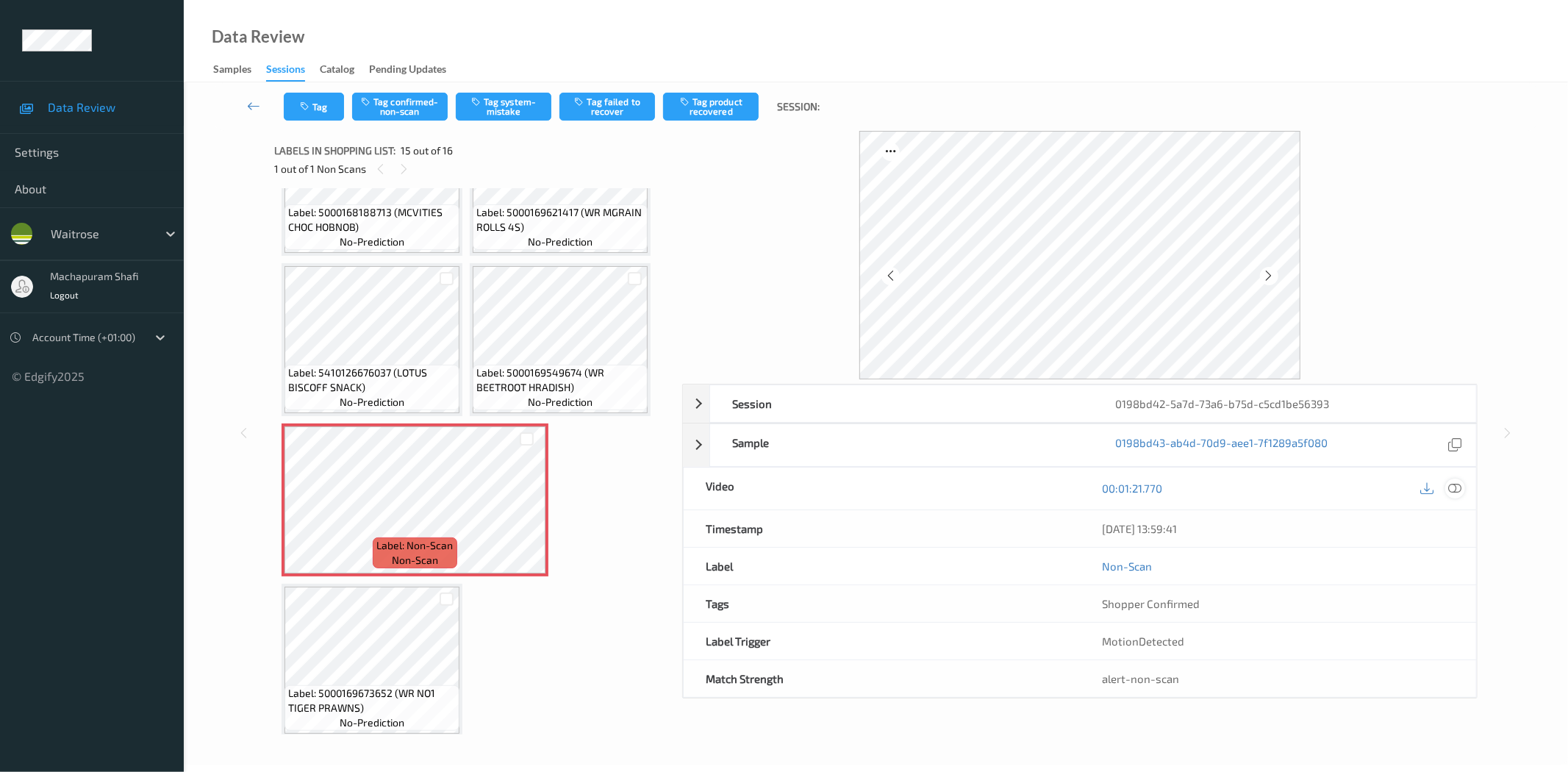
click at [1453, 494] on icon at bounding box center [1456, 489] width 13 height 13
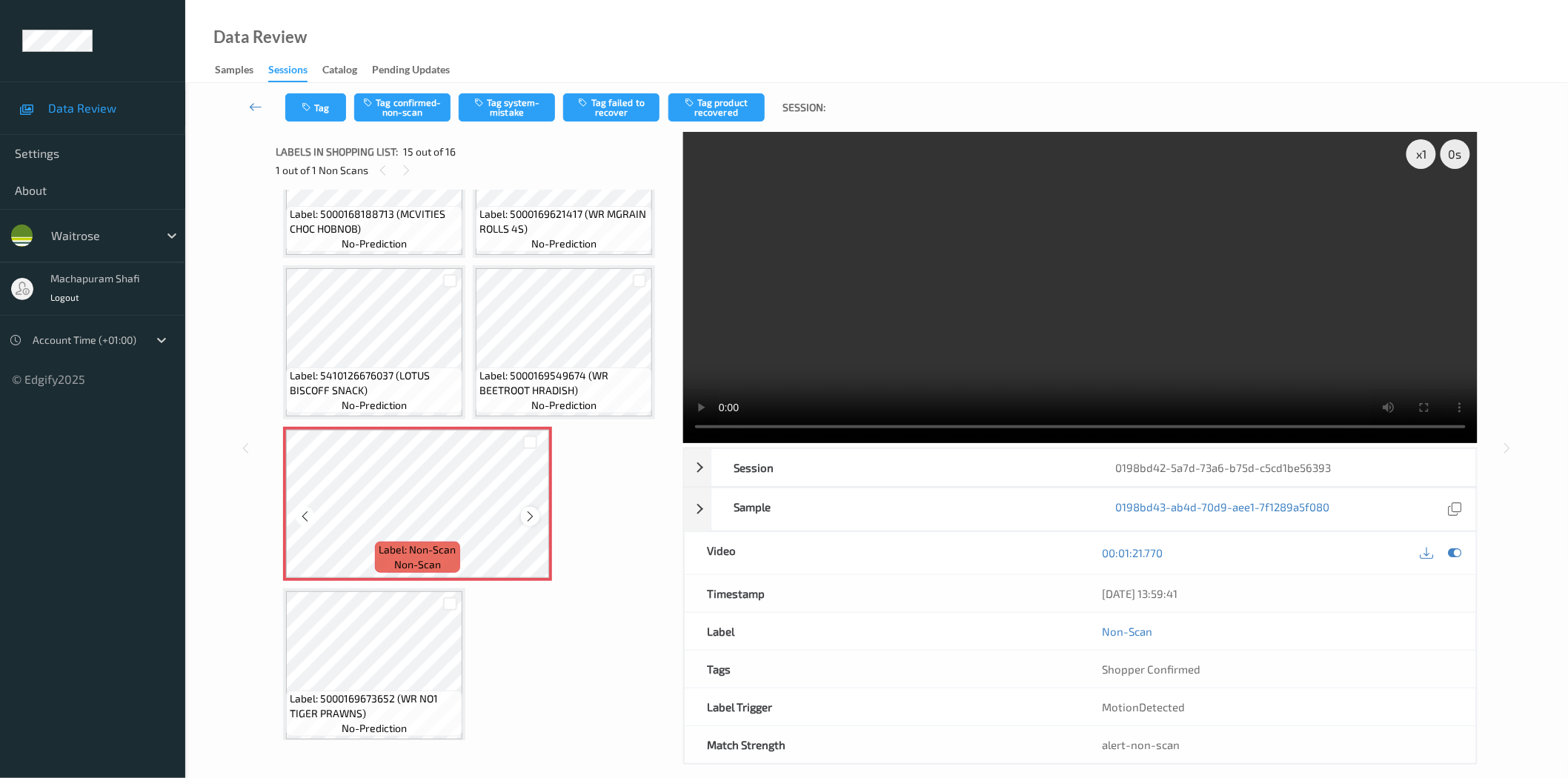
click at [526, 510] on icon at bounding box center [530, 516] width 12 height 13
click at [524, 510] on icon at bounding box center [530, 516] width 12 height 13
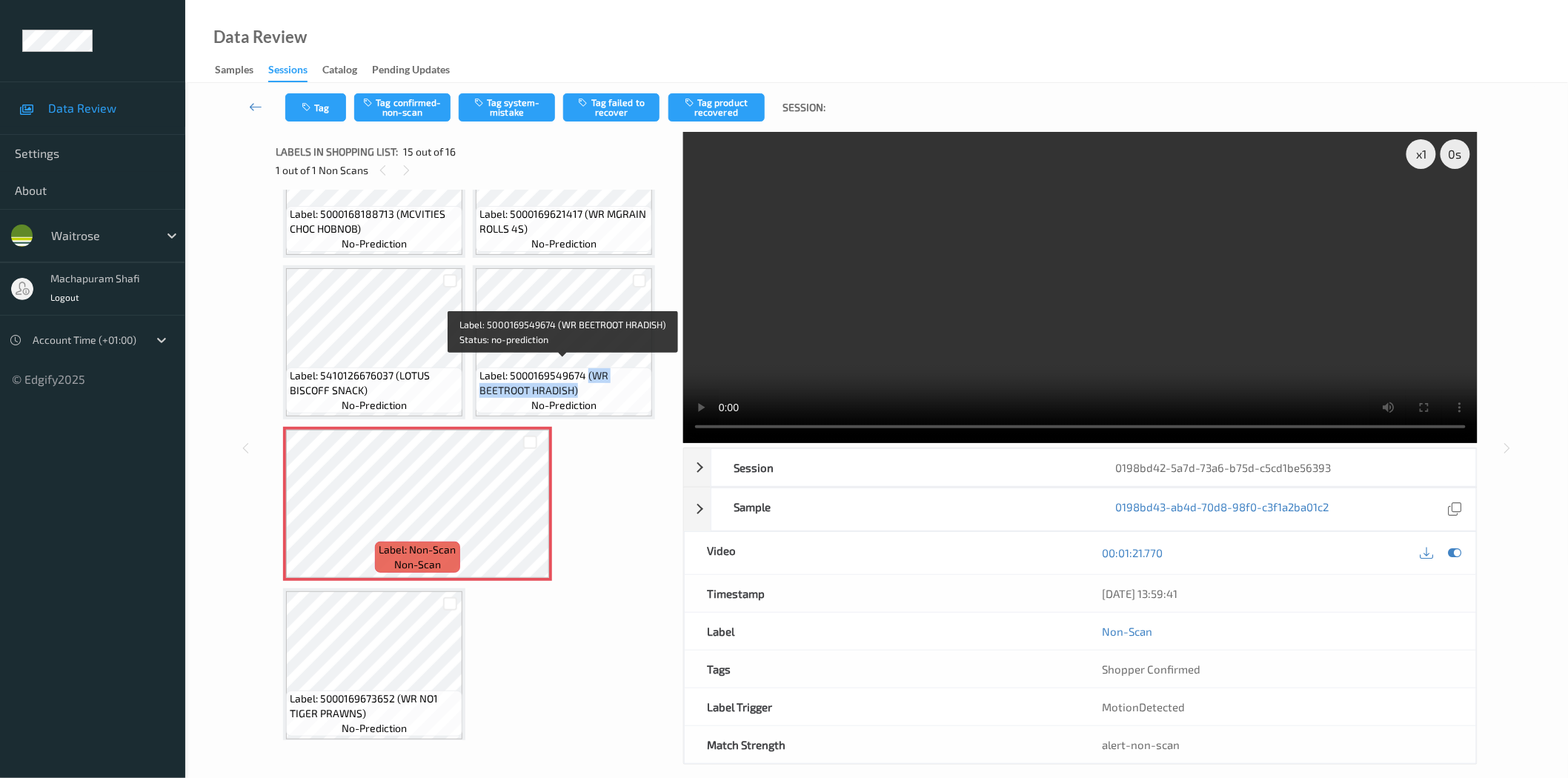
drag, startPoint x: 588, startPoint y: 369, endPoint x: 604, endPoint y: 388, distance: 24.8
click at [604, 388] on span "Label: 5000169549674 (WR BEETROOT HRADISH)" at bounding box center [564, 383] width 169 height 30
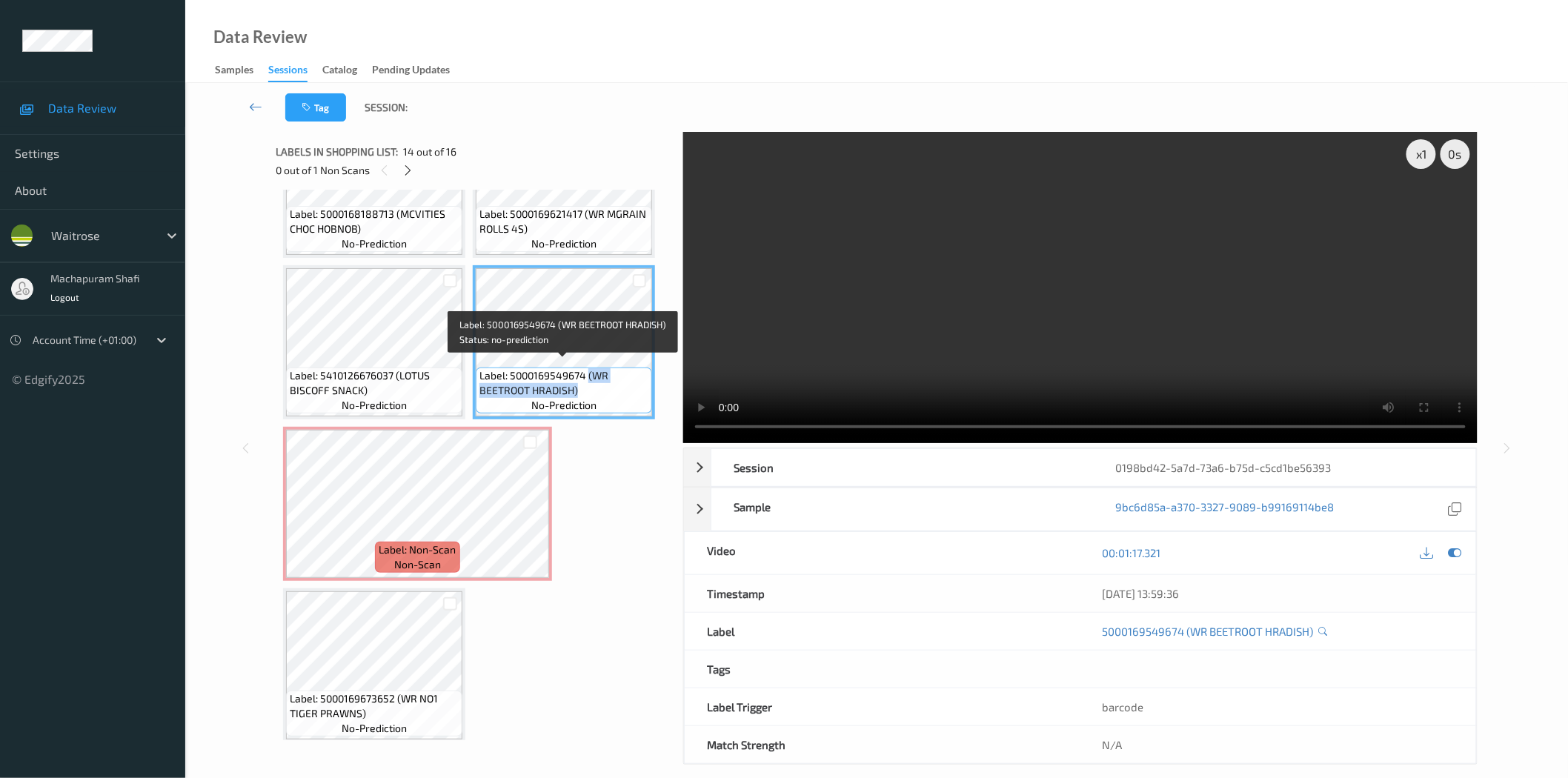
copy span "(WR BEETROOT HRADISH)"
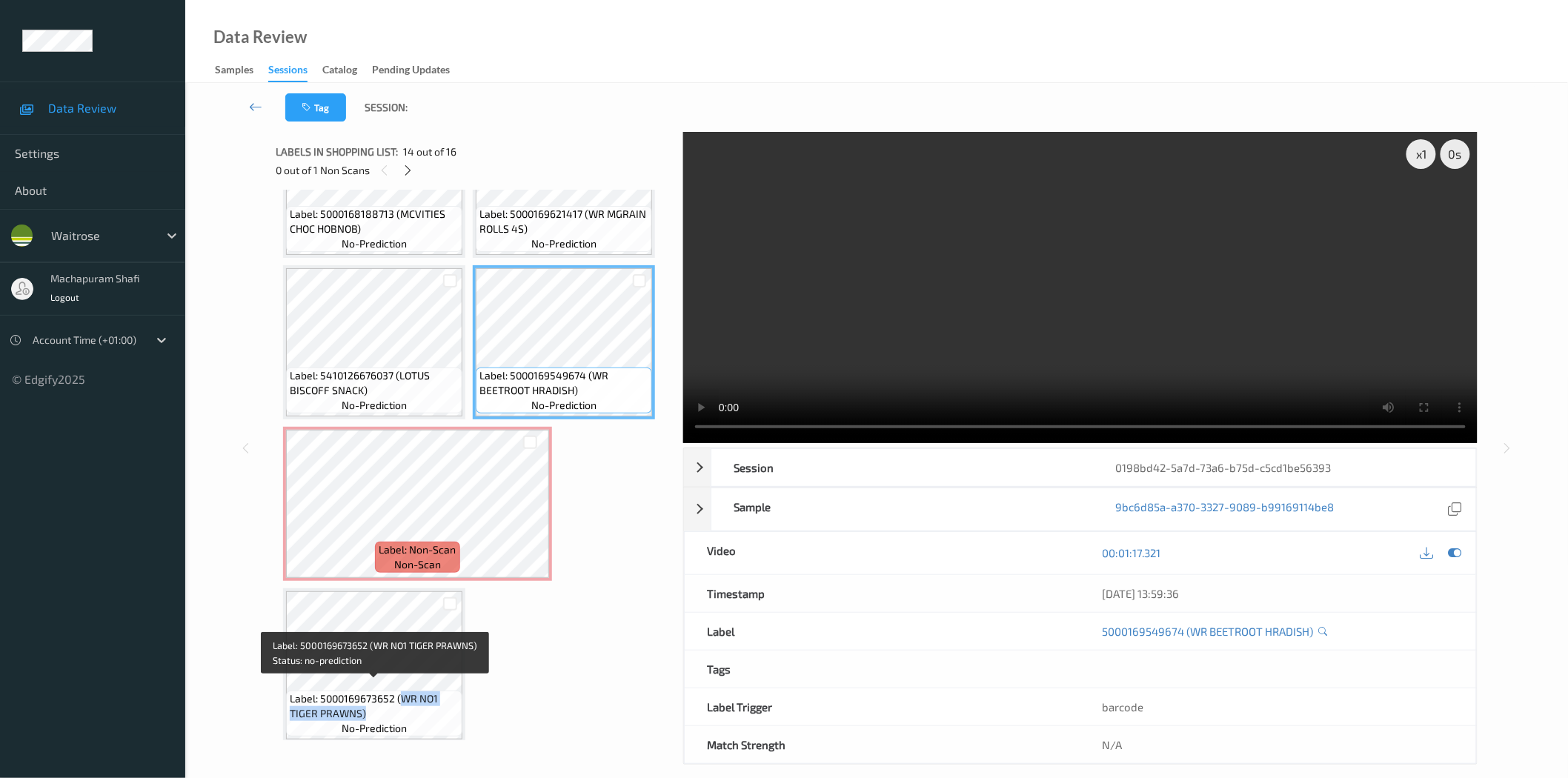
drag, startPoint x: 398, startPoint y: 687, endPoint x: 434, endPoint y: 702, distance: 39.0
click at [434, 702] on span "Label: 5000169673652 (WR NO1 TIGER PRAWNS)" at bounding box center [375, 706] width 169 height 30
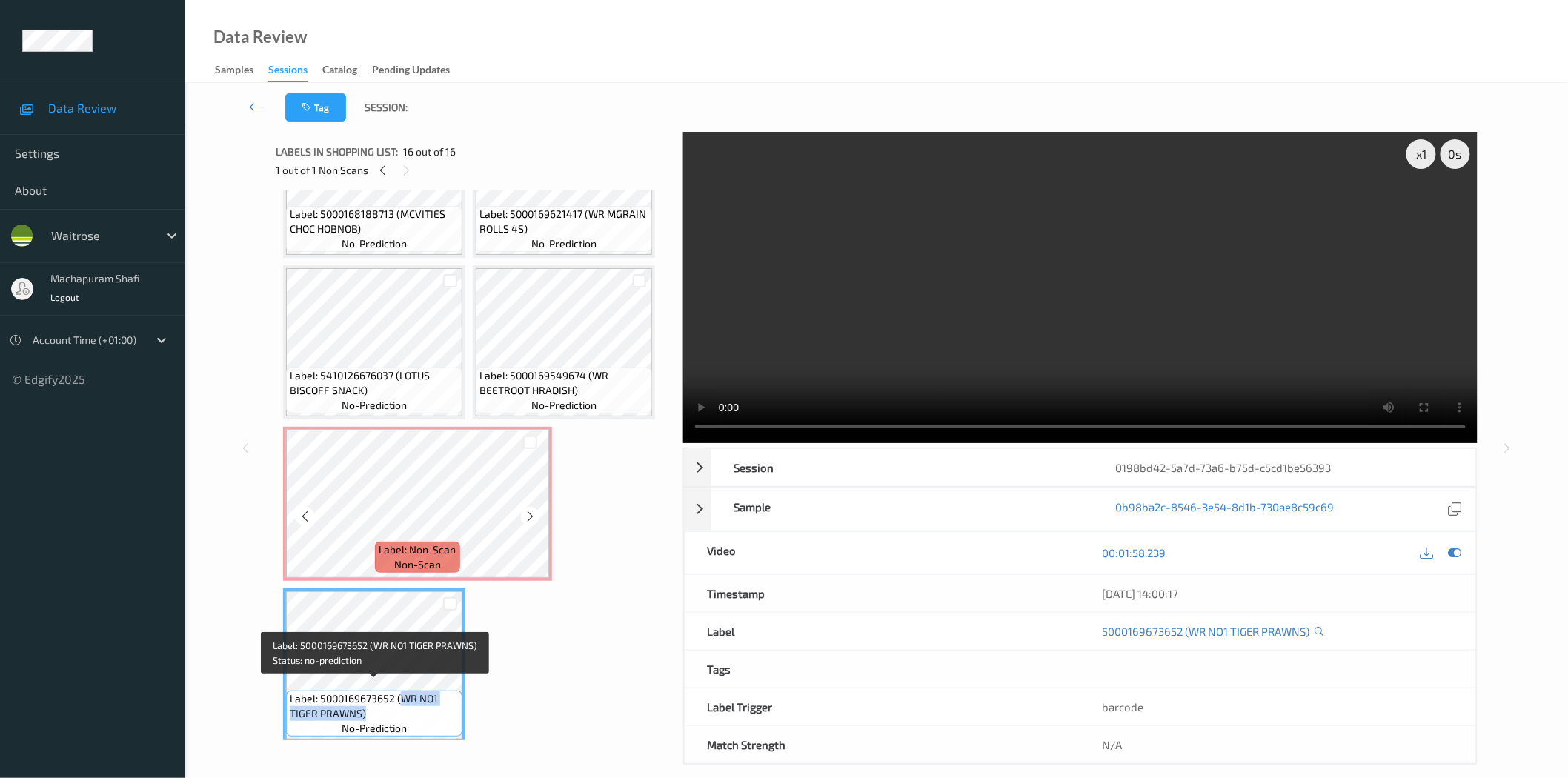
copy span "WR NO1 TIGER PRAWNS)"
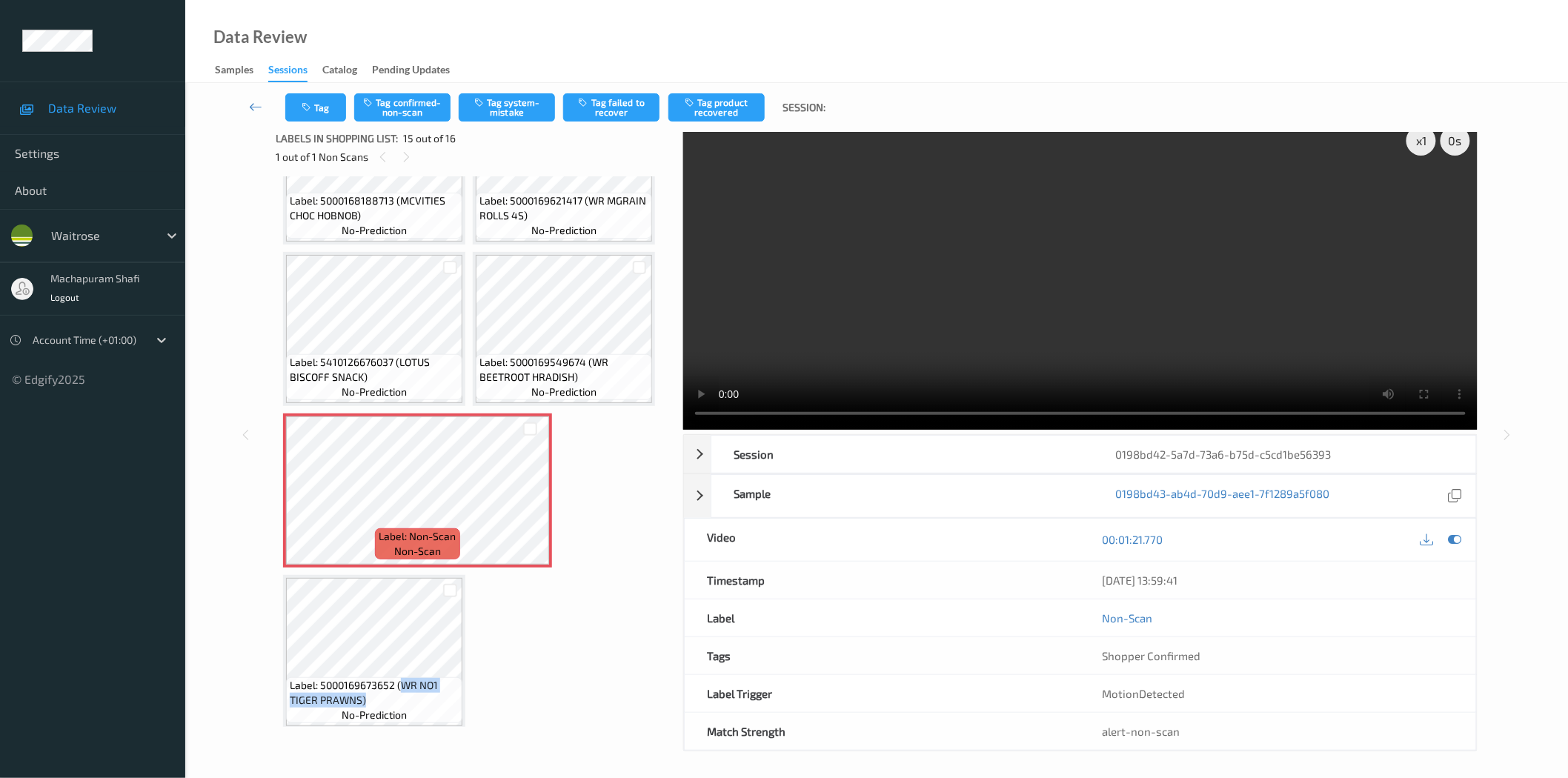
scroll to position [18, 0]
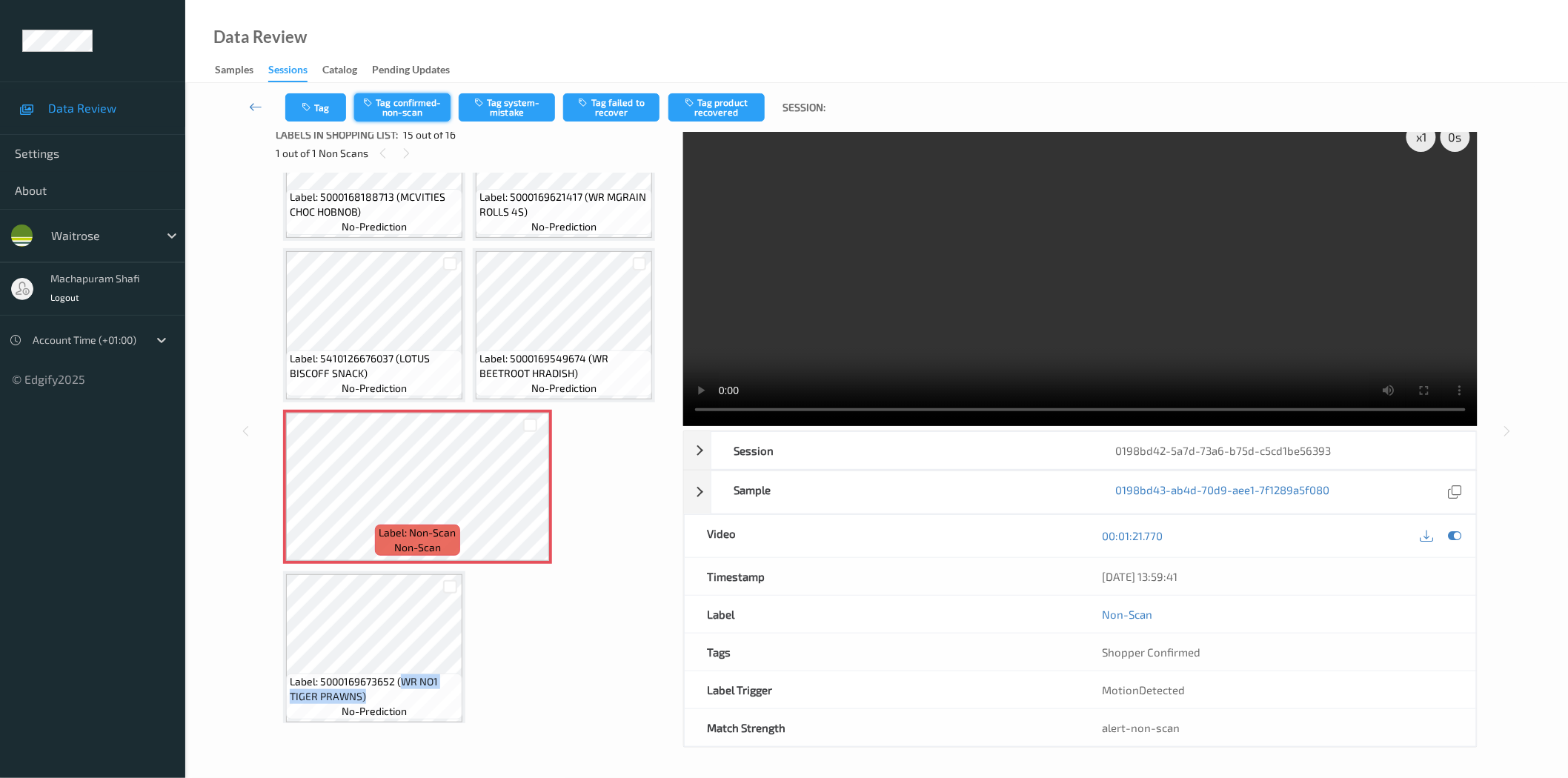
click at [410, 105] on button "Tag confirmed-non-scan" at bounding box center [402, 106] width 97 height 28
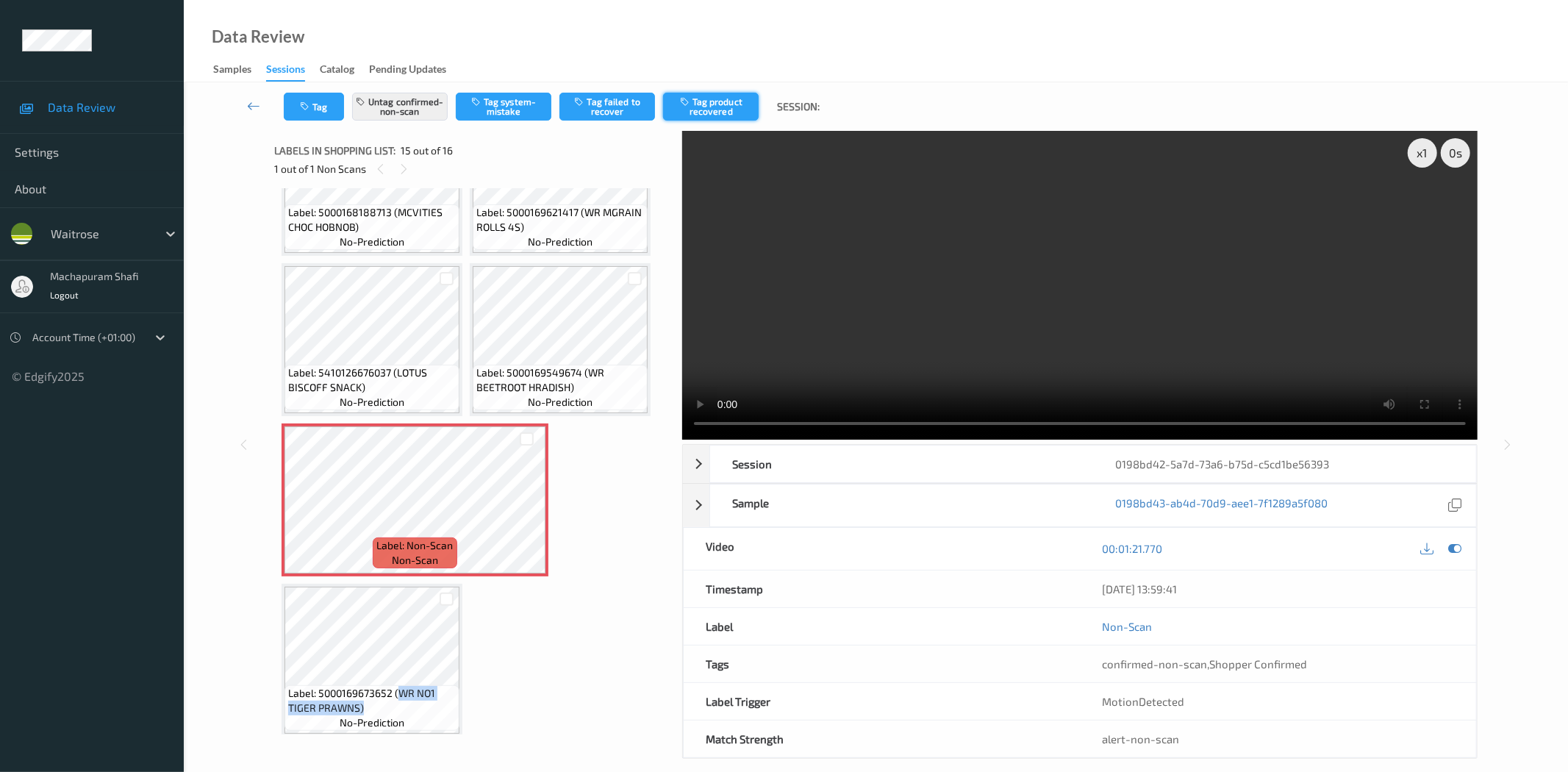
click at [710, 109] on button "Tag product recovered" at bounding box center [711, 106] width 96 height 28
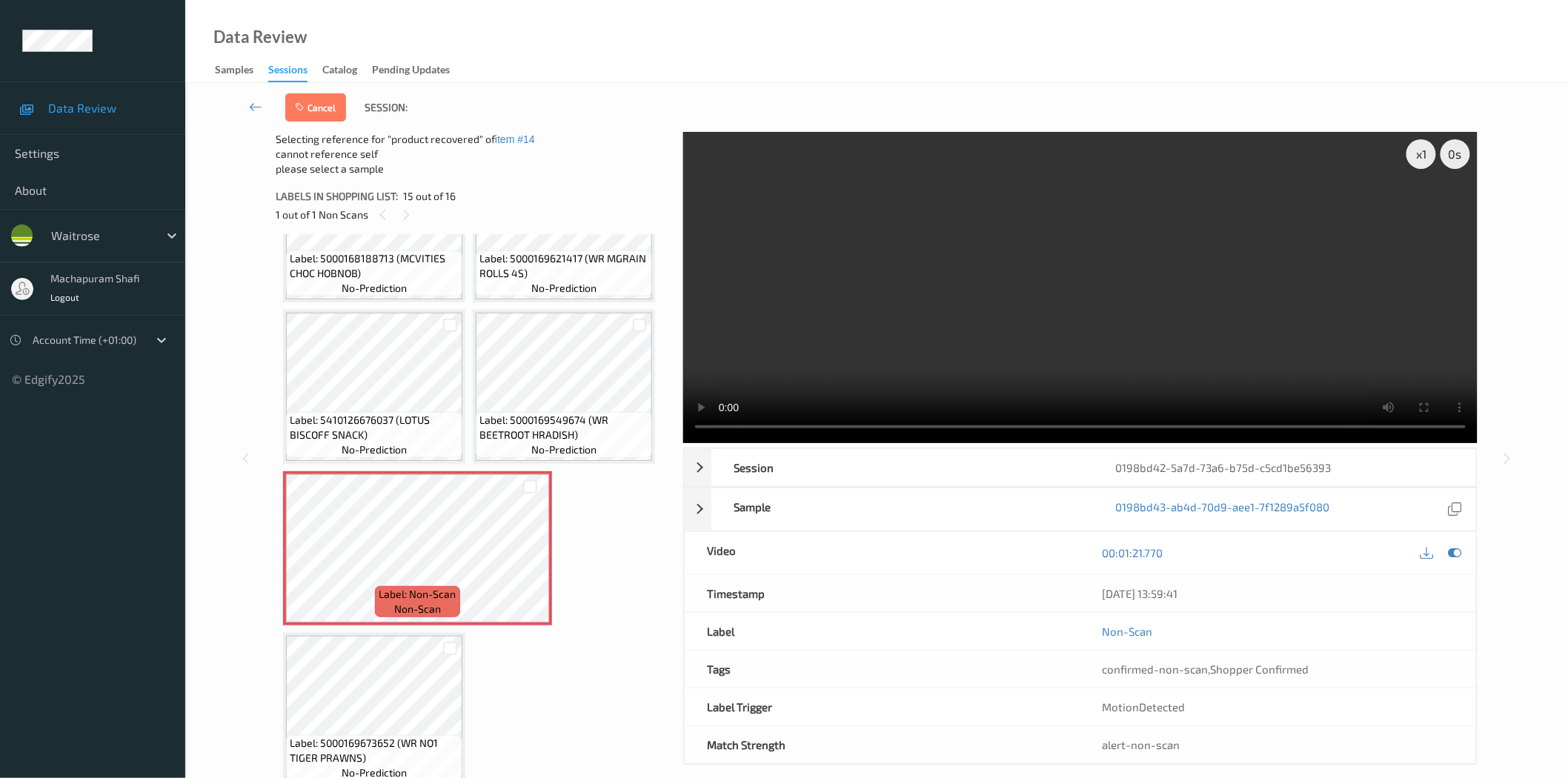
click at [441, 638] on div at bounding box center [450, 649] width 25 height 25
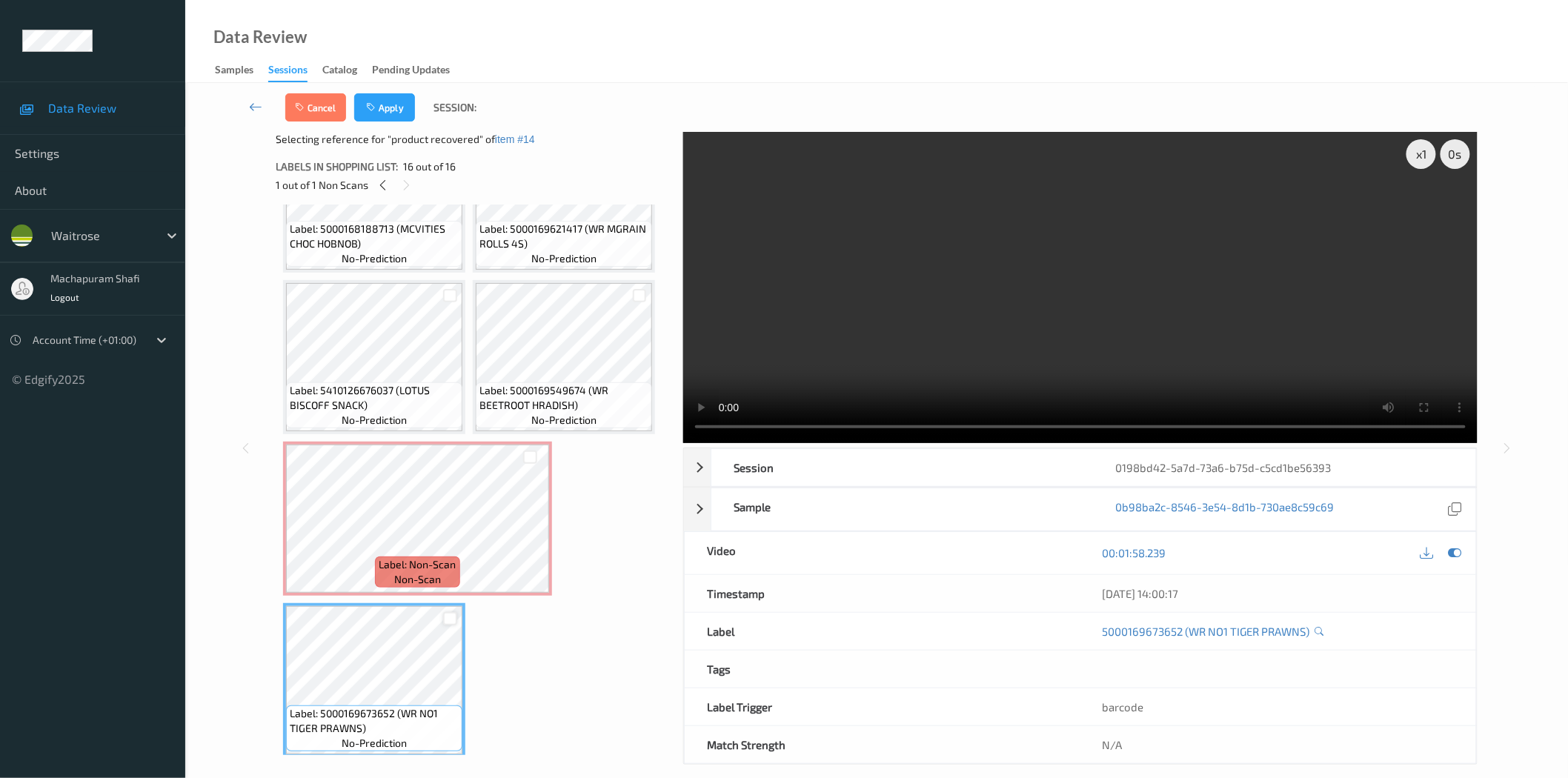
click at [447, 612] on div at bounding box center [450, 619] width 14 height 14
click at [392, 110] on button "Apply" at bounding box center [384, 106] width 60 height 28
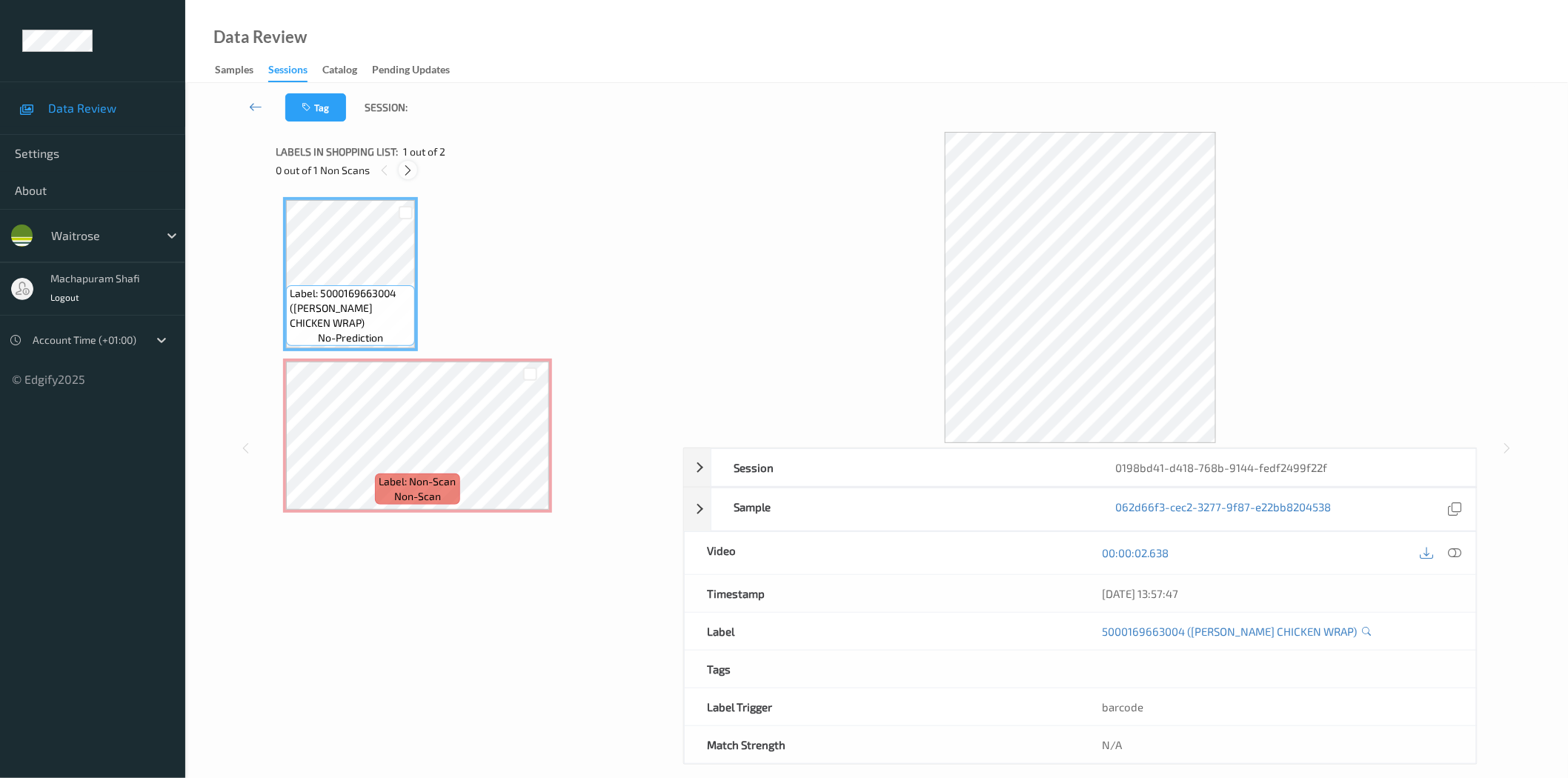
click at [409, 172] on icon at bounding box center [407, 171] width 12 height 13
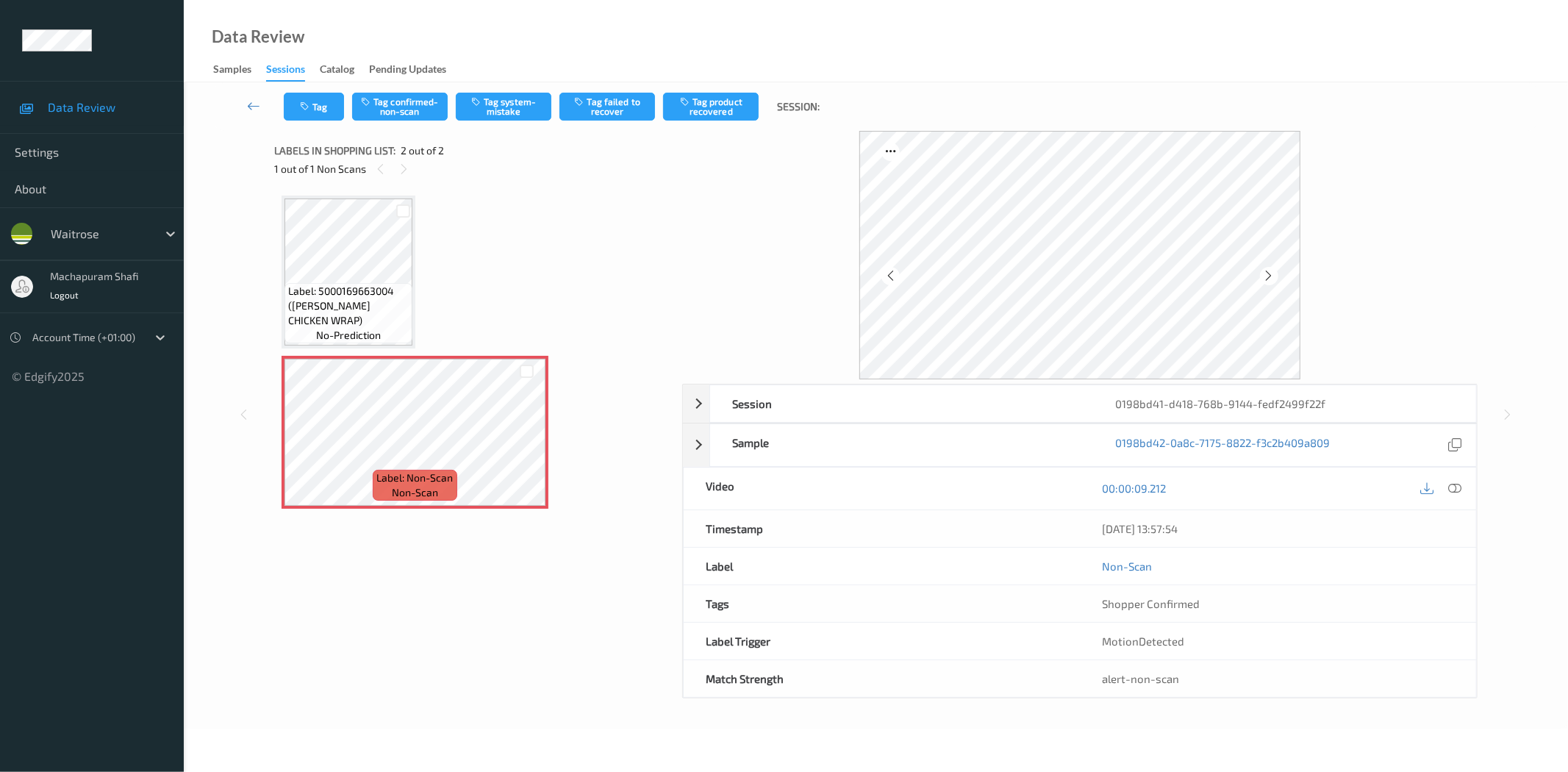
click at [1460, 495] on div at bounding box center [1455, 489] width 20 height 20
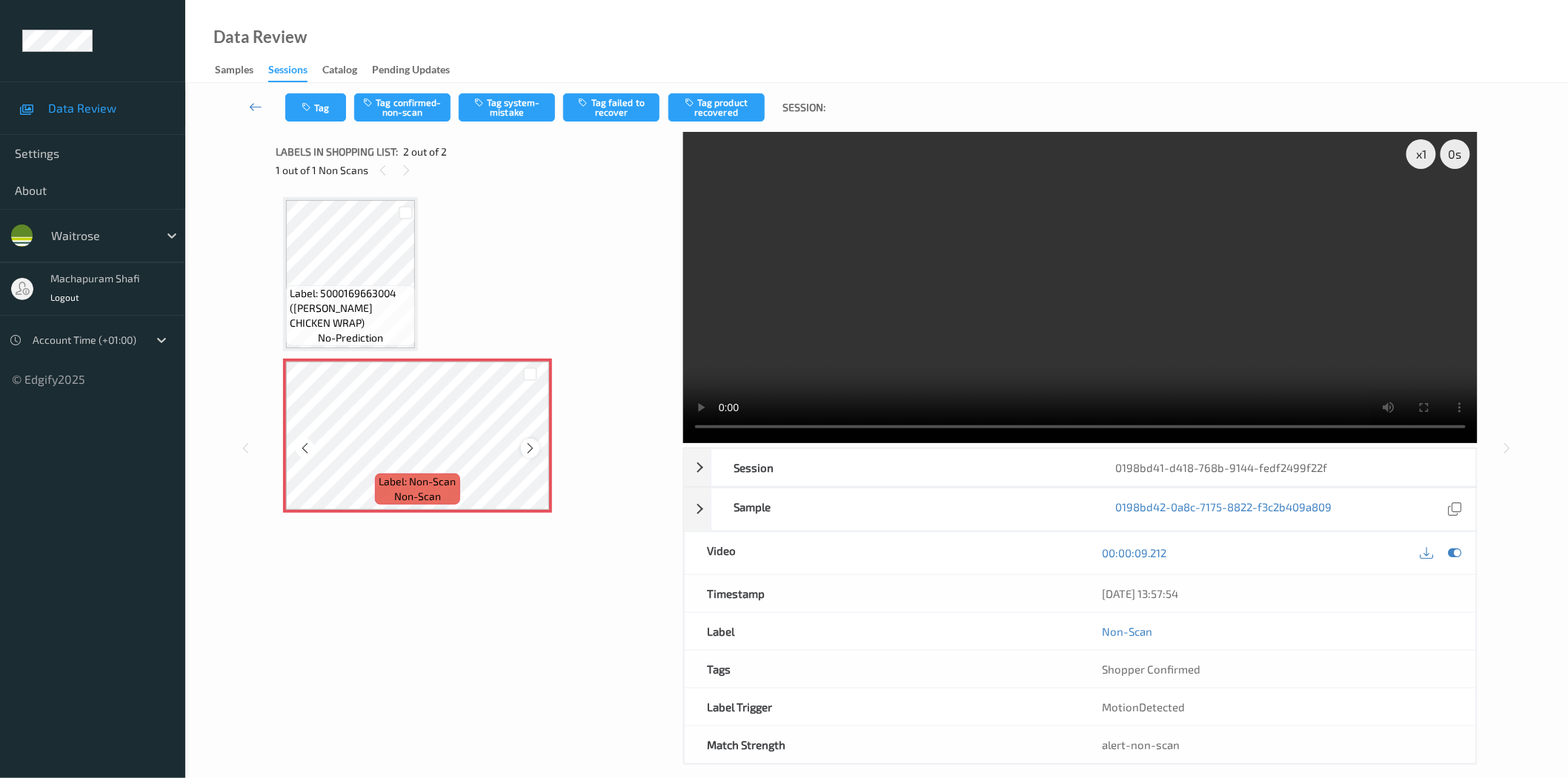
click at [534, 446] on icon at bounding box center [530, 448] width 12 height 13
click at [524, 446] on icon at bounding box center [530, 448] width 12 height 13
click at [517, 113] on button "Tag system-mistake" at bounding box center [507, 106] width 97 height 28
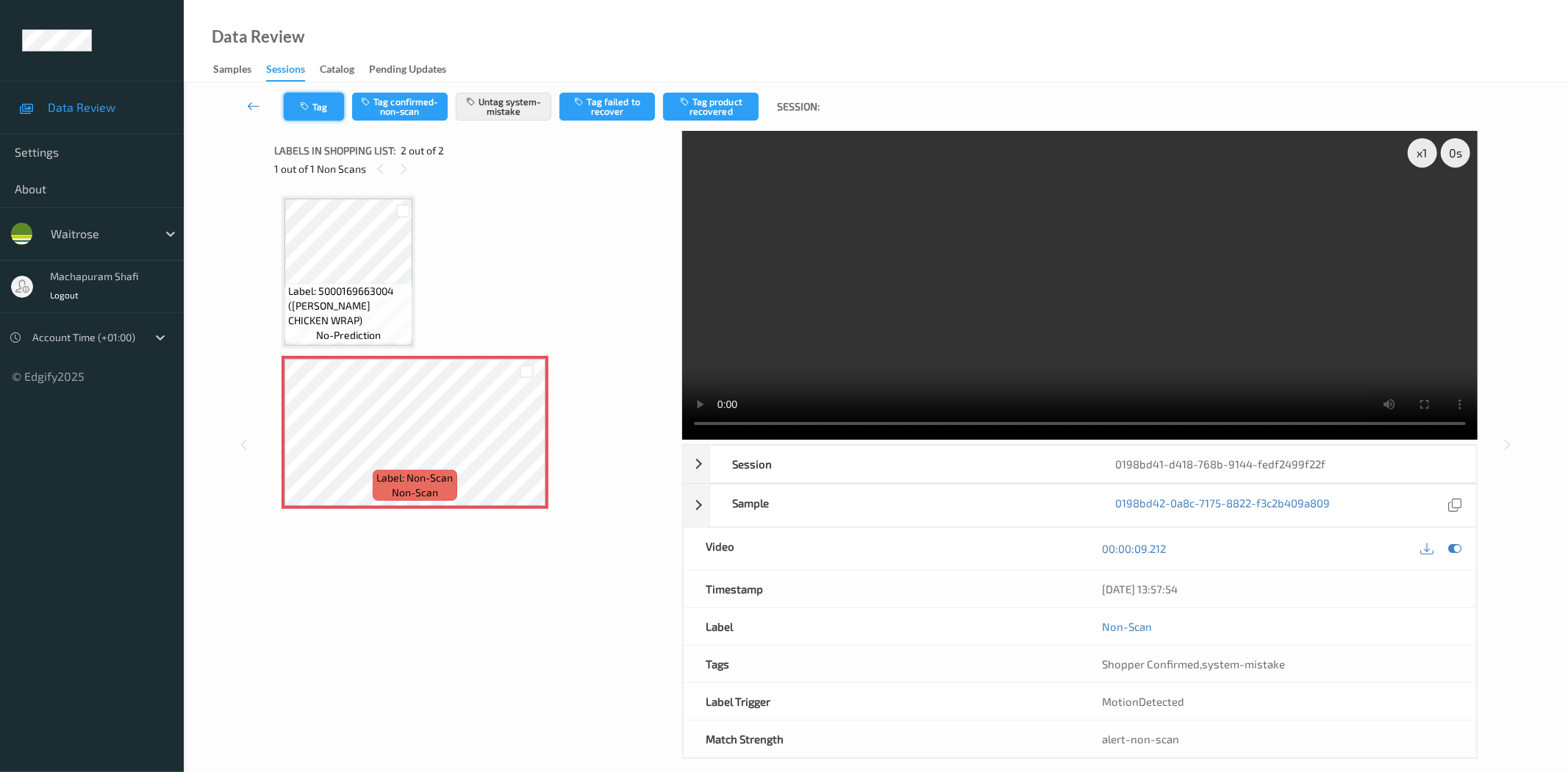
click at [315, 109] on button "Tag" at bounding box center [314, 106] width 60 height 28
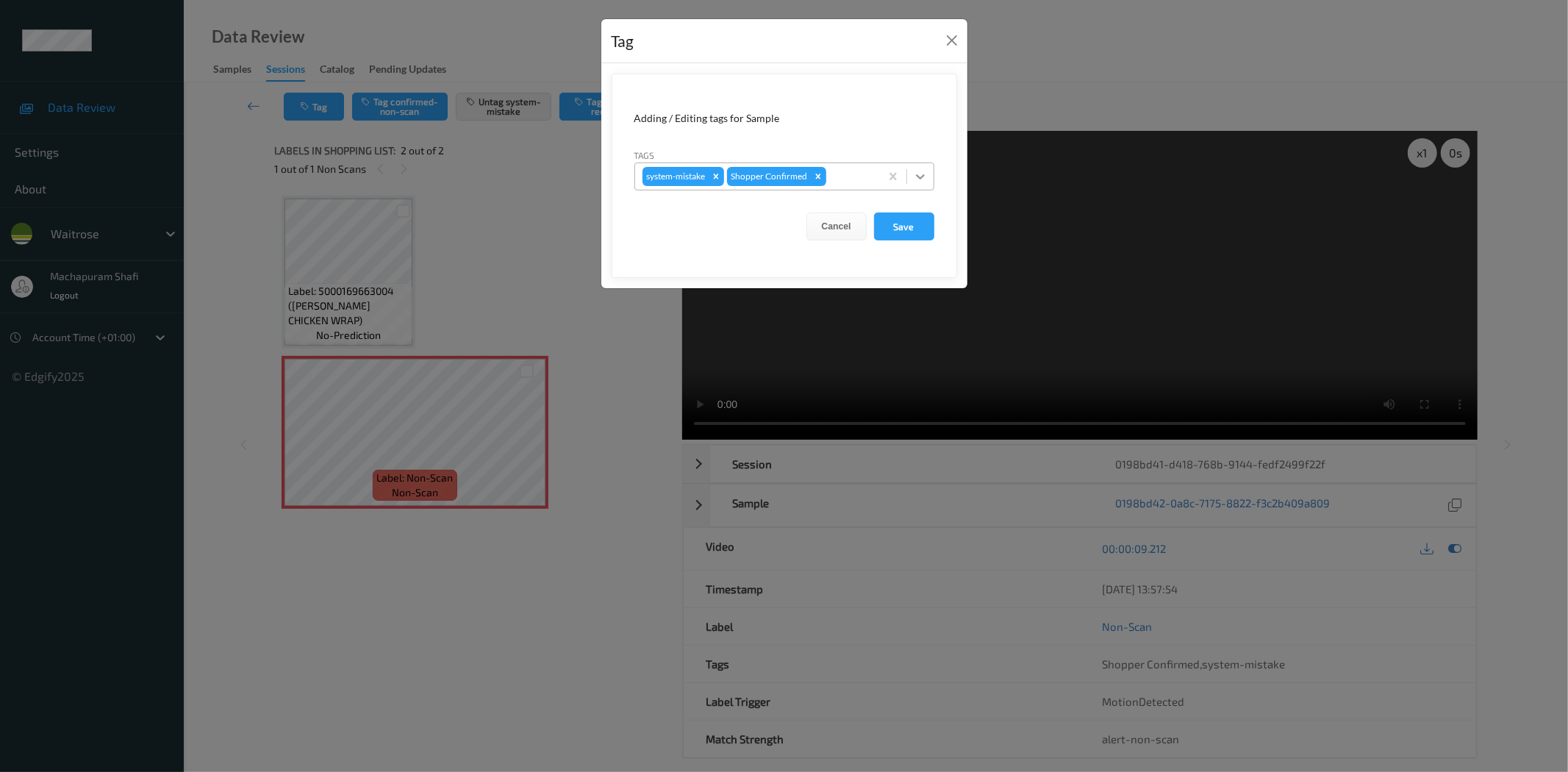
click at [921, 170] on icon at bounding box center [920, 176] width 14 height 14
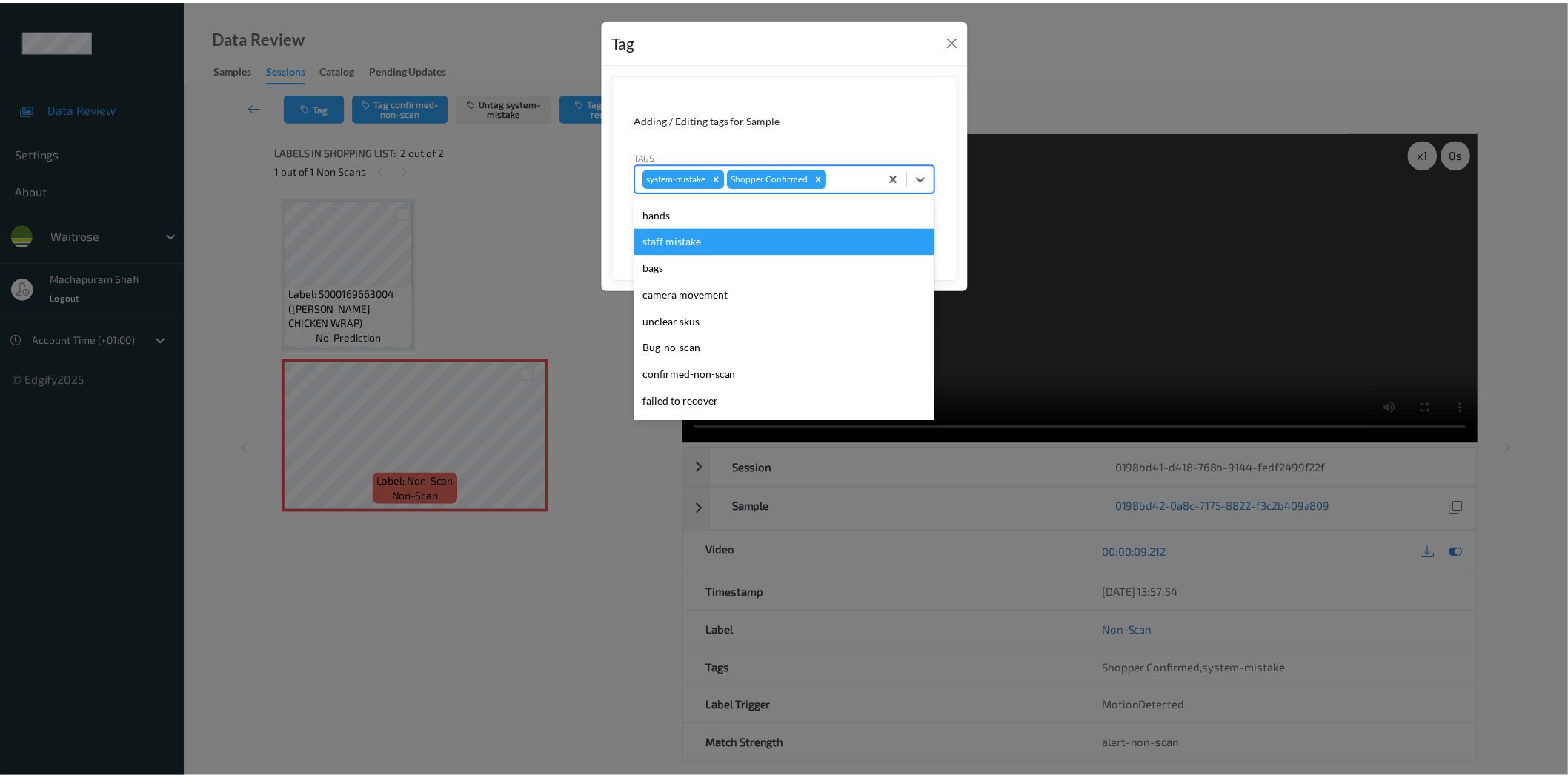
scroll to position [290, 0]
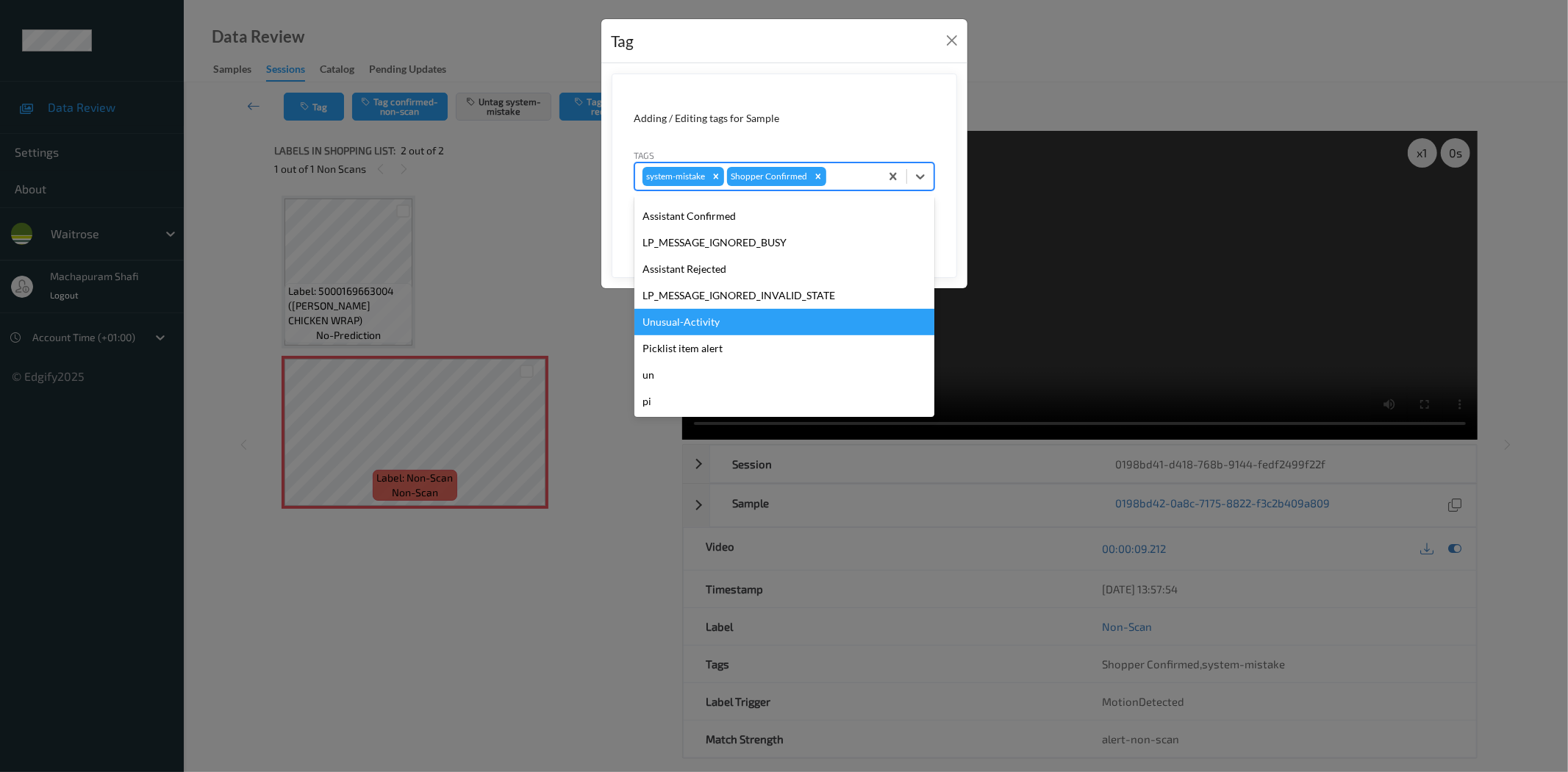
click at [671, 323] on div "Unusual-Activity" at bounding box center [785, 322] width 300 height 27
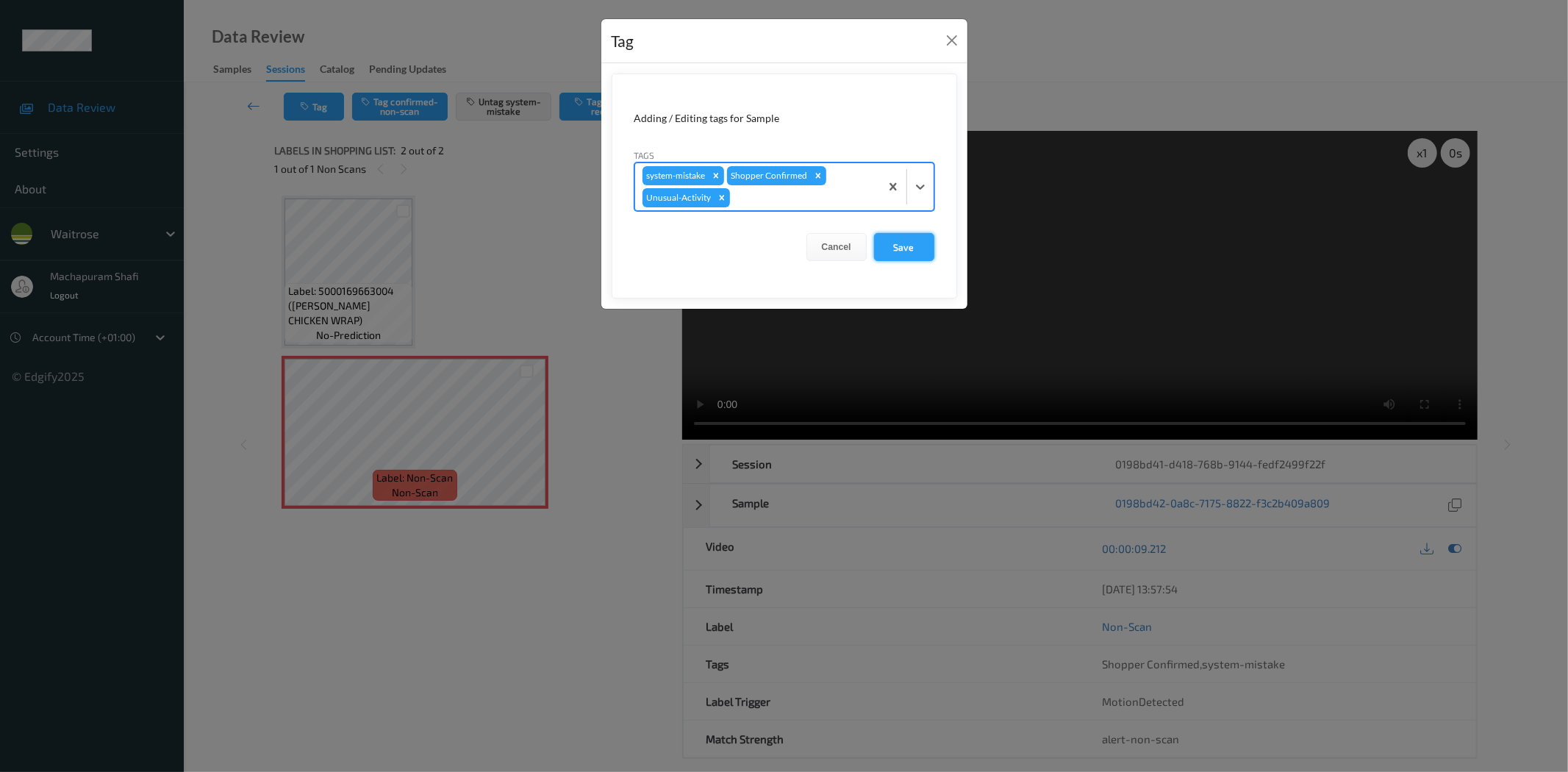
click at [906, 252] on button "Save" at bounding box center [904, 246] width 60 height 28
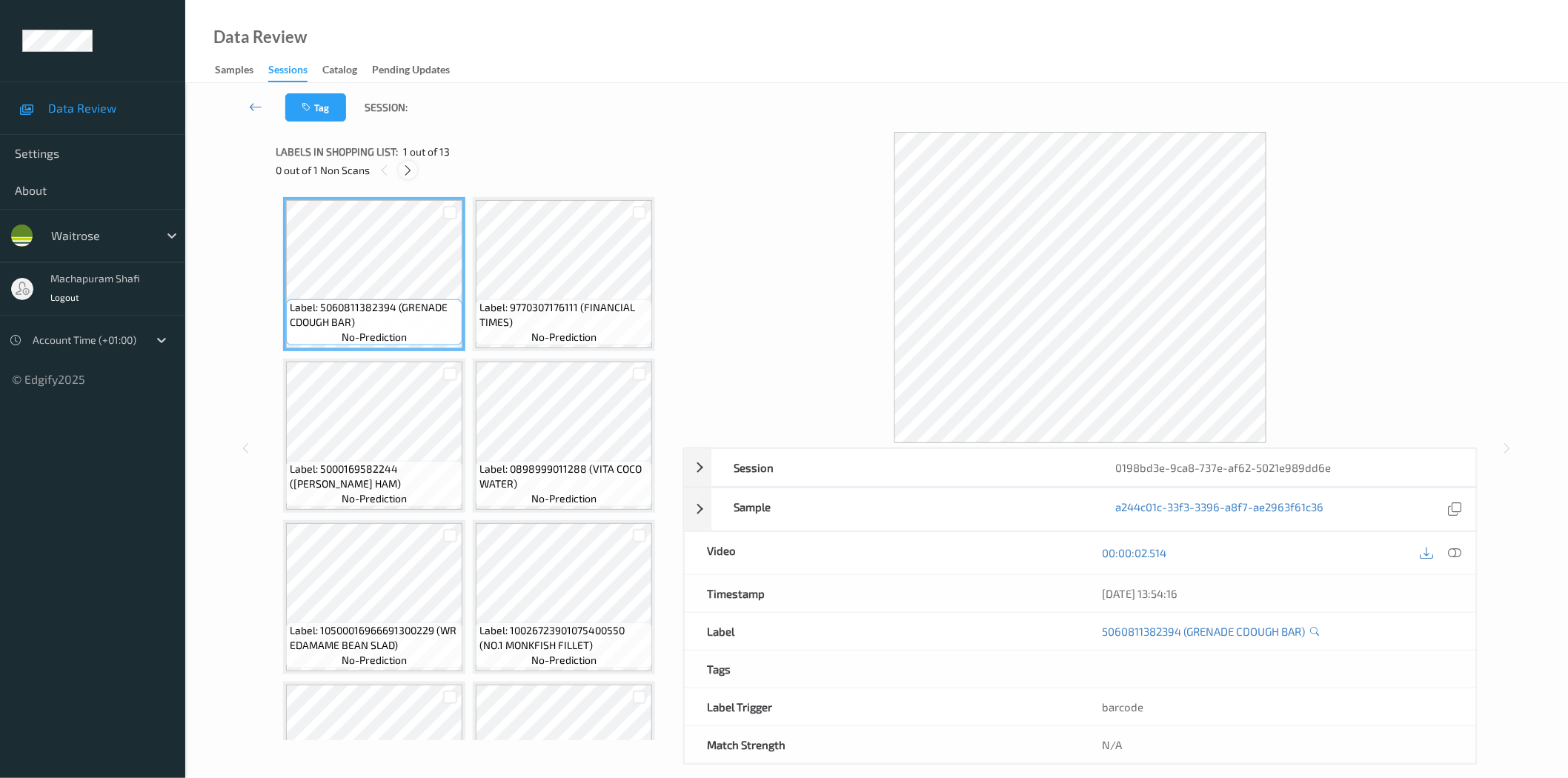
click at [410, 167] on icon at bounding box center [407, 171] width 12 height 13
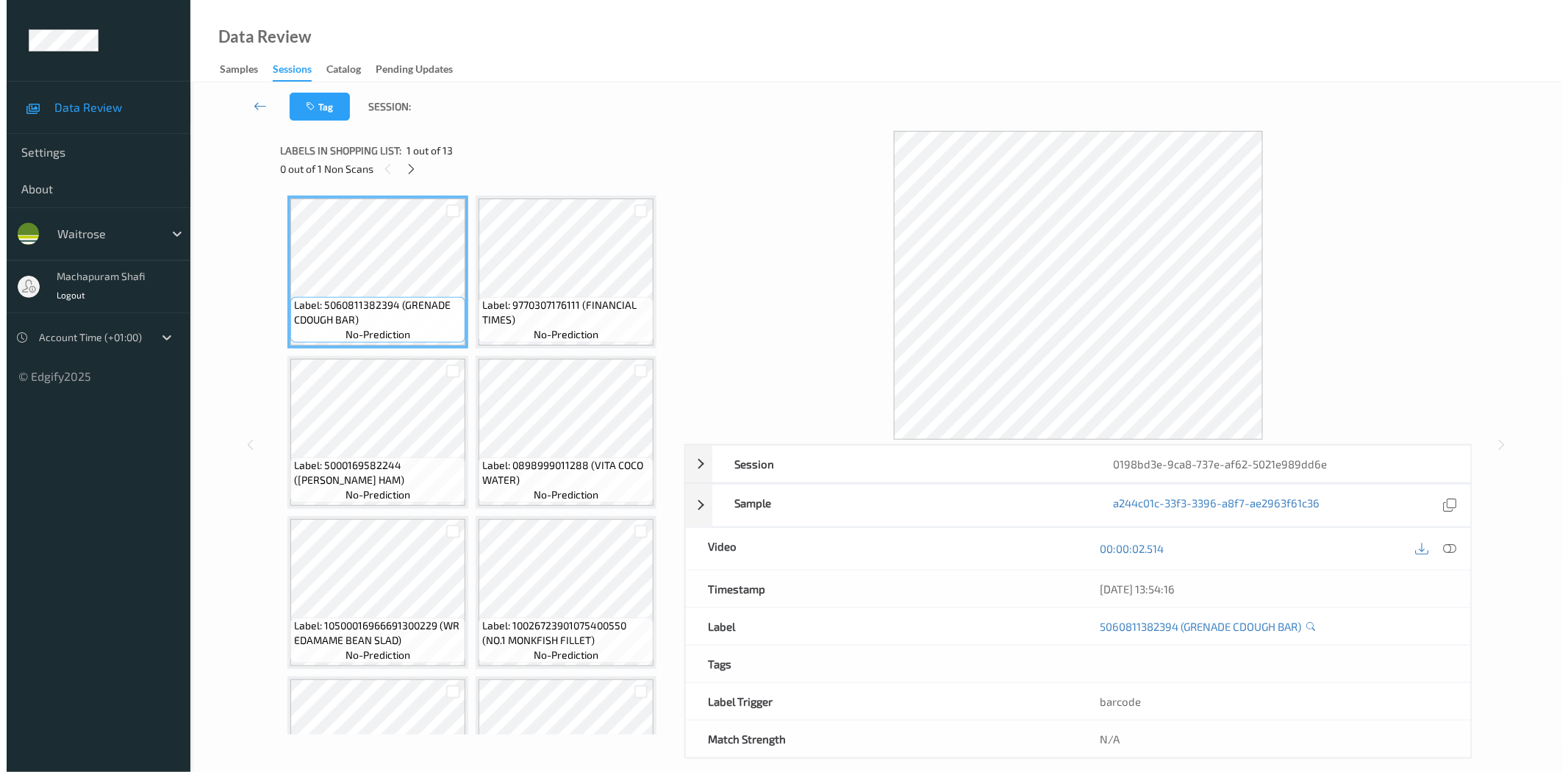
scroll to position [736, 0]
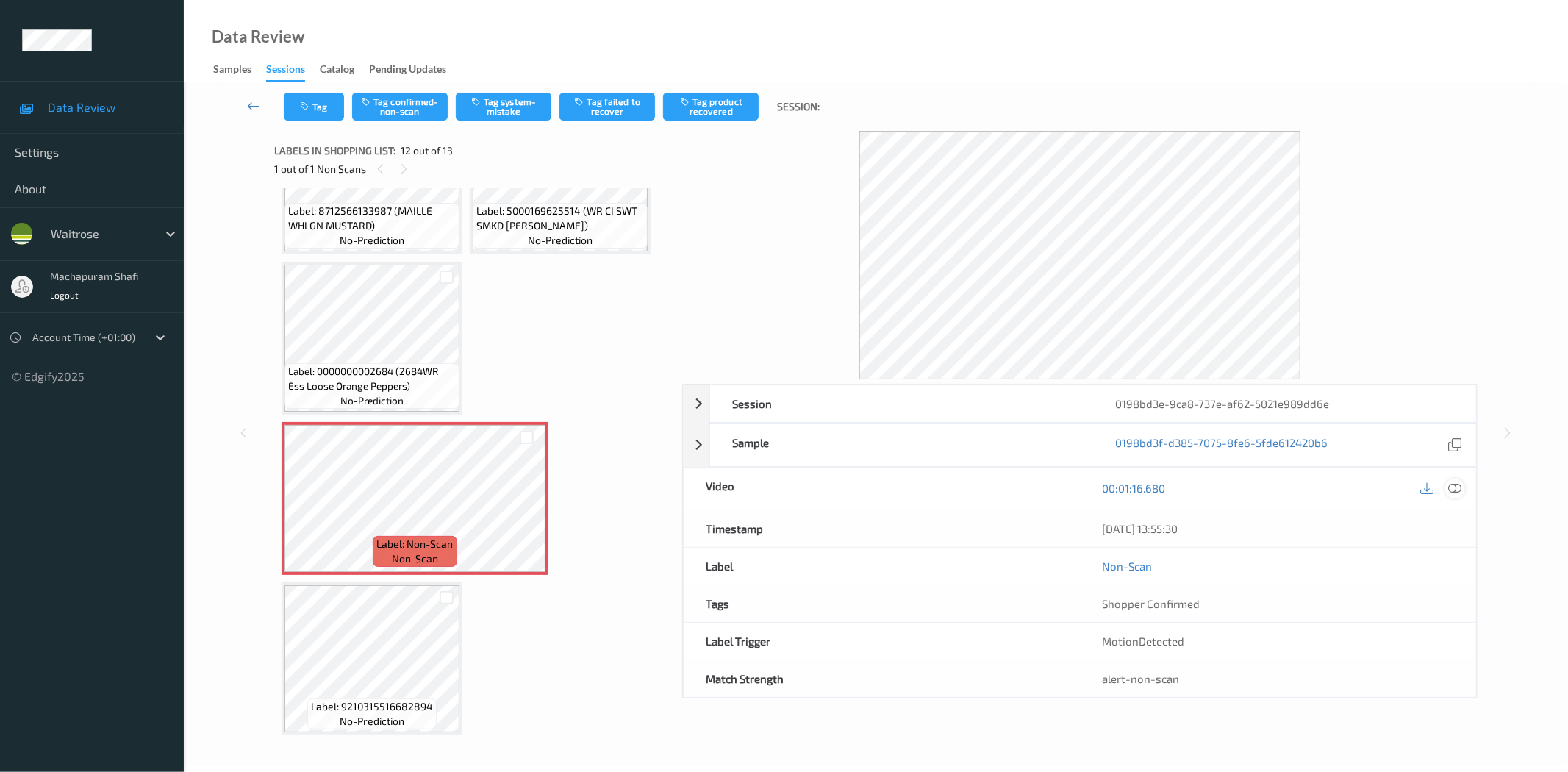
click at [1452, 488] on icon at bounding box center [1456, 489] width 13 height 13
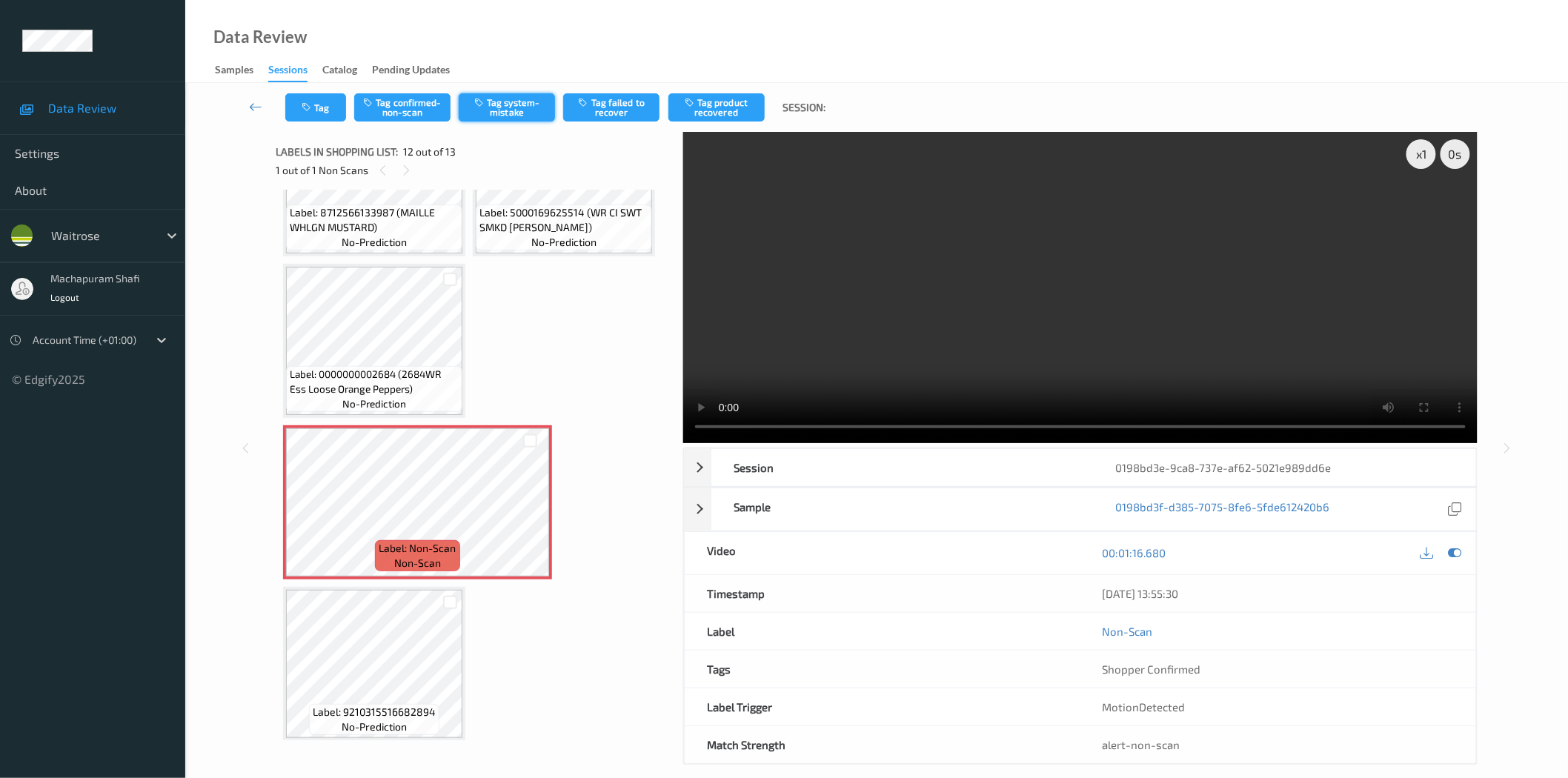
click at [520, 102] on button "Tag system-mistake" at bounding box center [507, 106] width 97 height 28
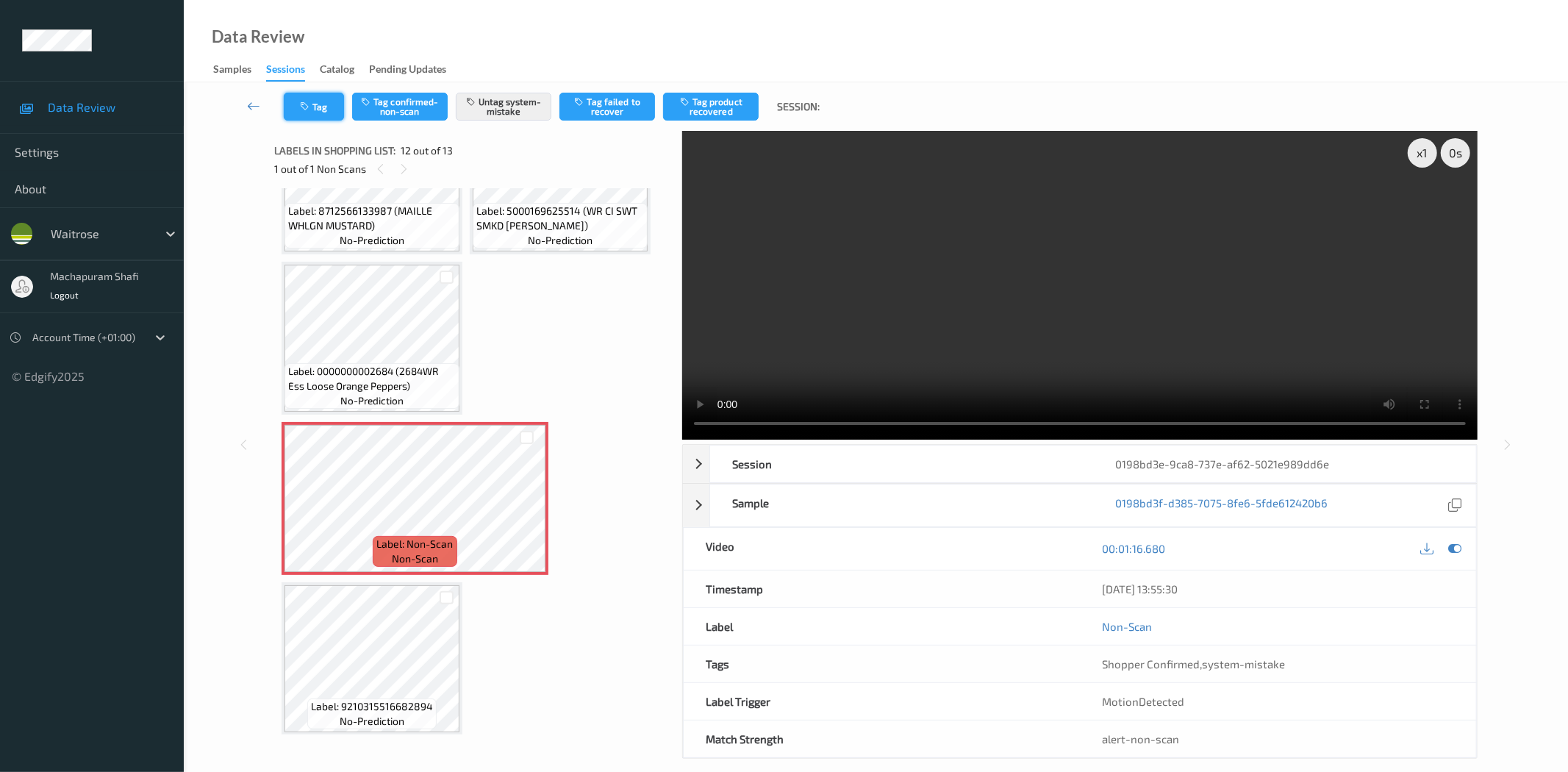
click at [303, 115] on button "Tag" at bounding box center [314, 106] width 60 height 28
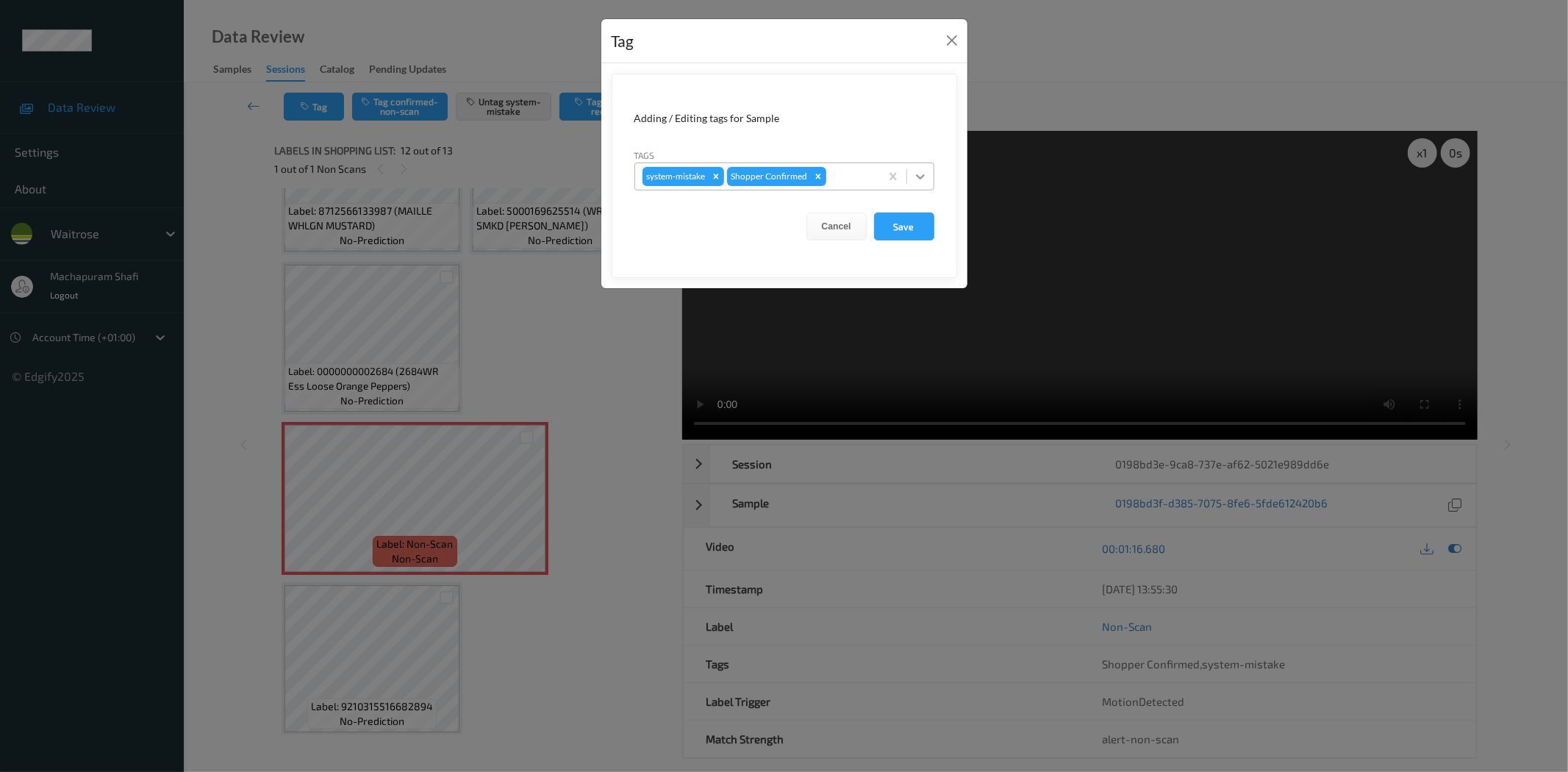
click at [921, 178] on icon at bounding box center [920, 176] width 9 height 5
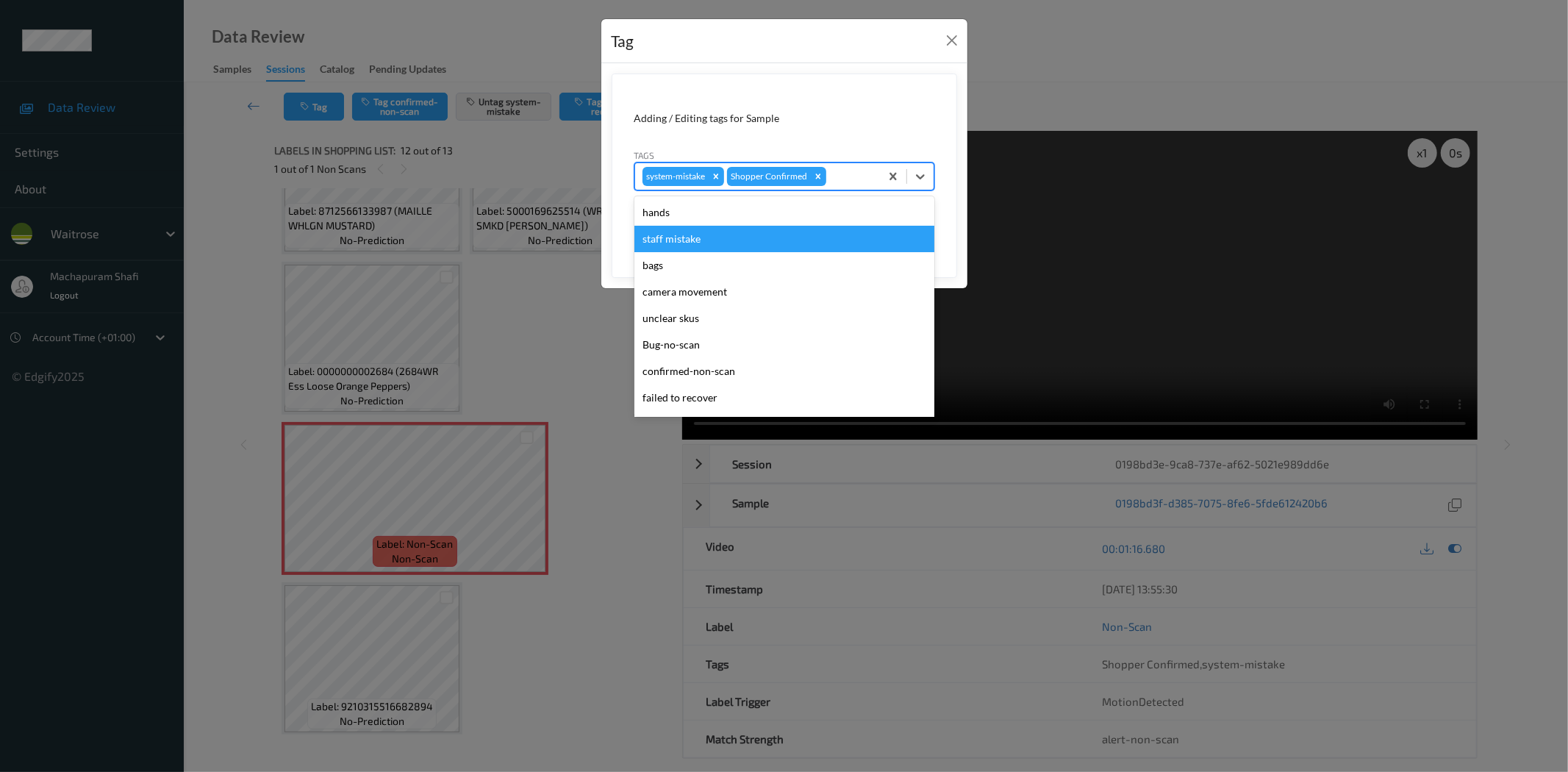
scroll to position [288, 0]
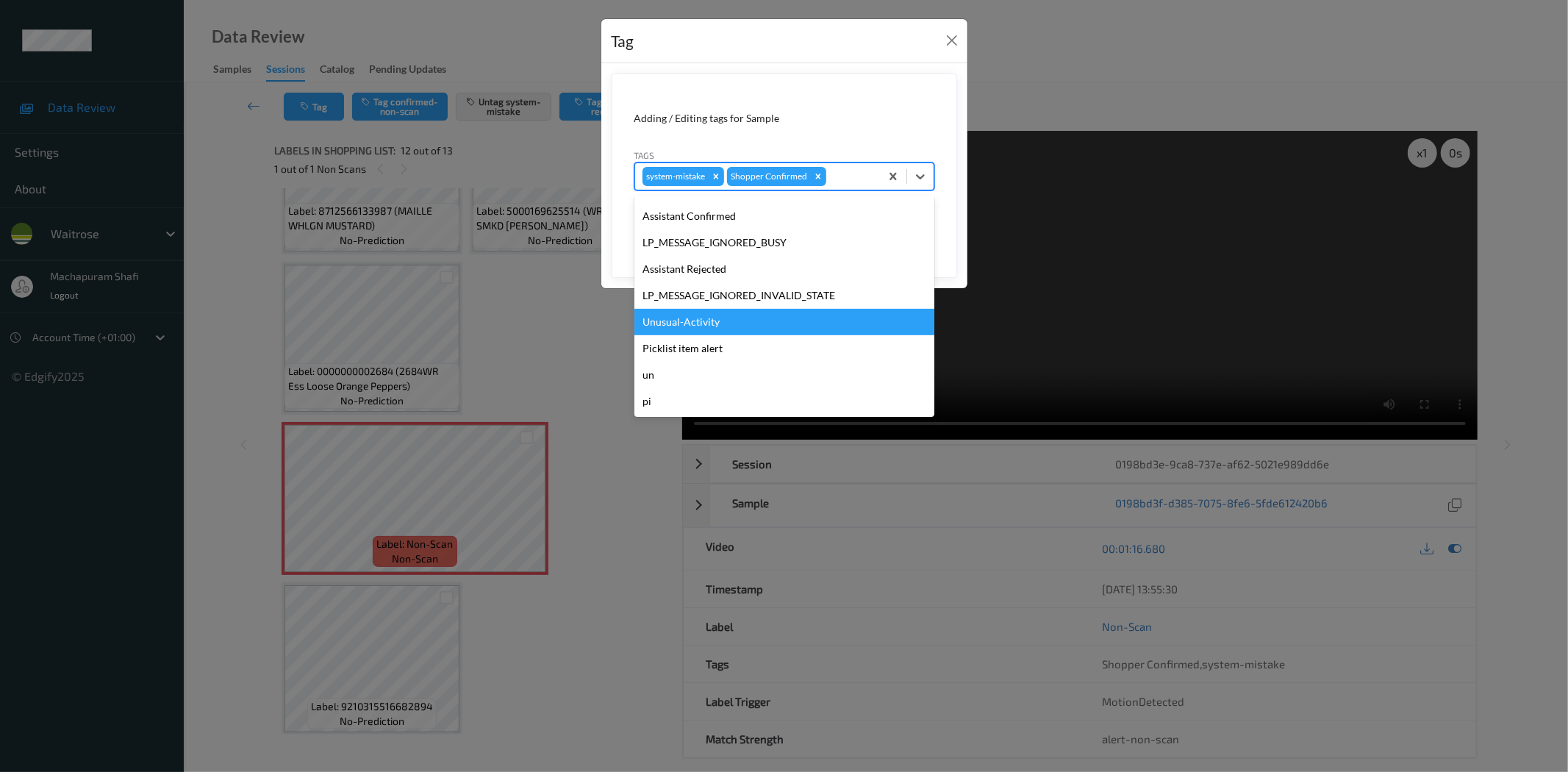
click at [715, 322] on div "Unusual-Activity" at bounding box center [785, 322] width 300 height 27
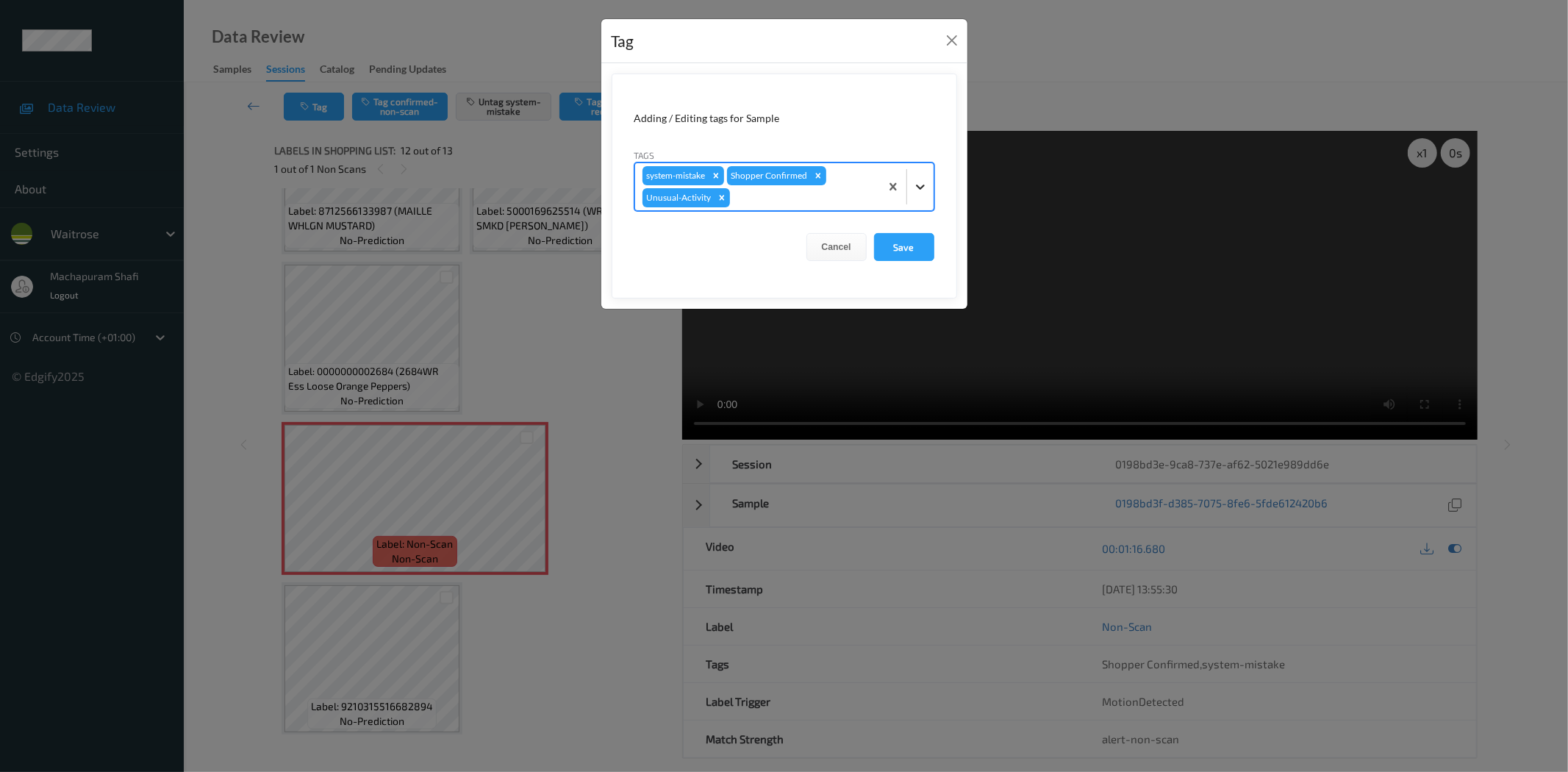
click at [921, 185] on icon at bounding box center [920, 186] width 14 height 14
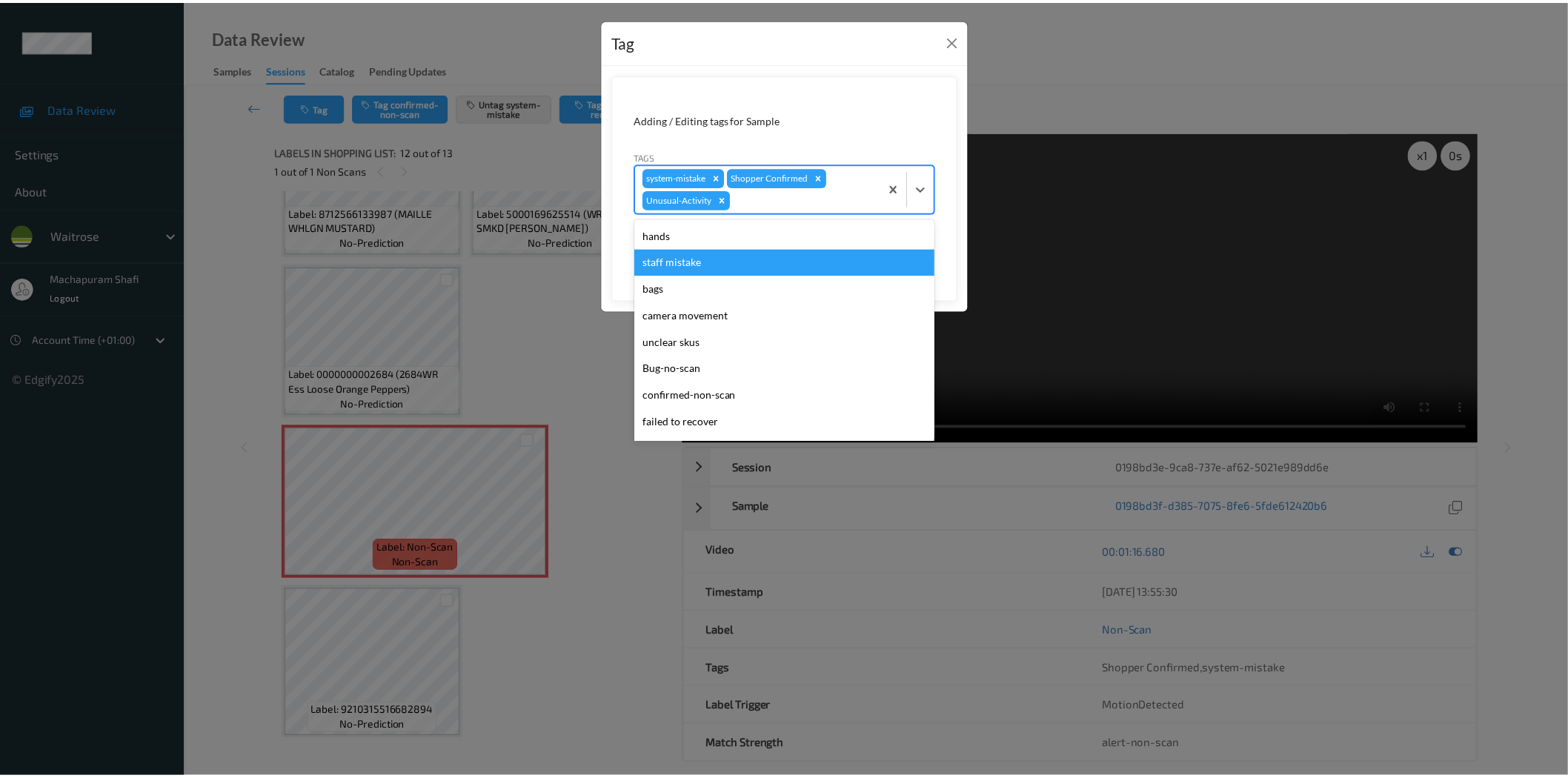
scroll to position [263, 0]
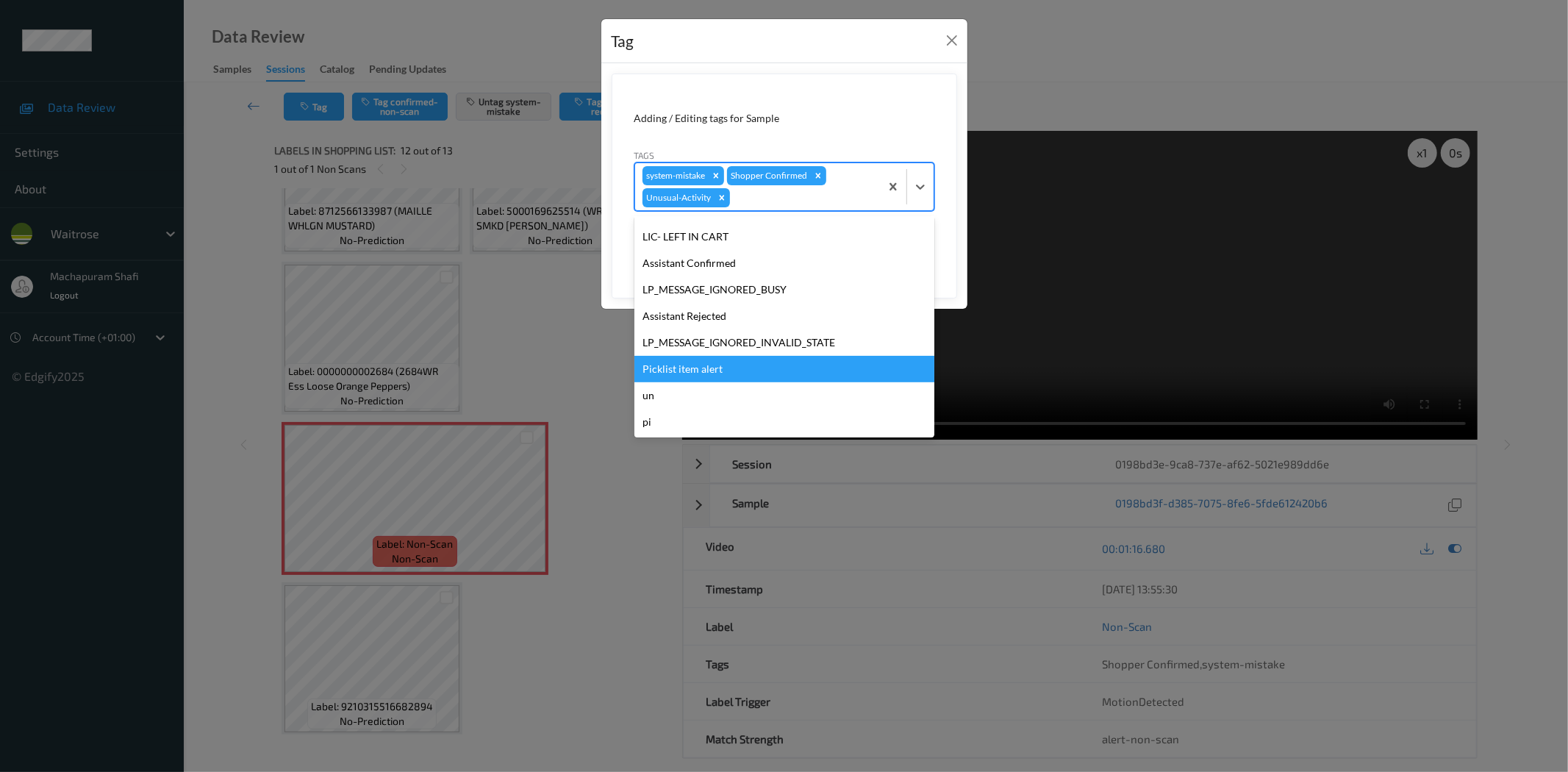
click at [719, 369] on div "Picklist item alert" at bounding box center [785, 369] width 300 height 27
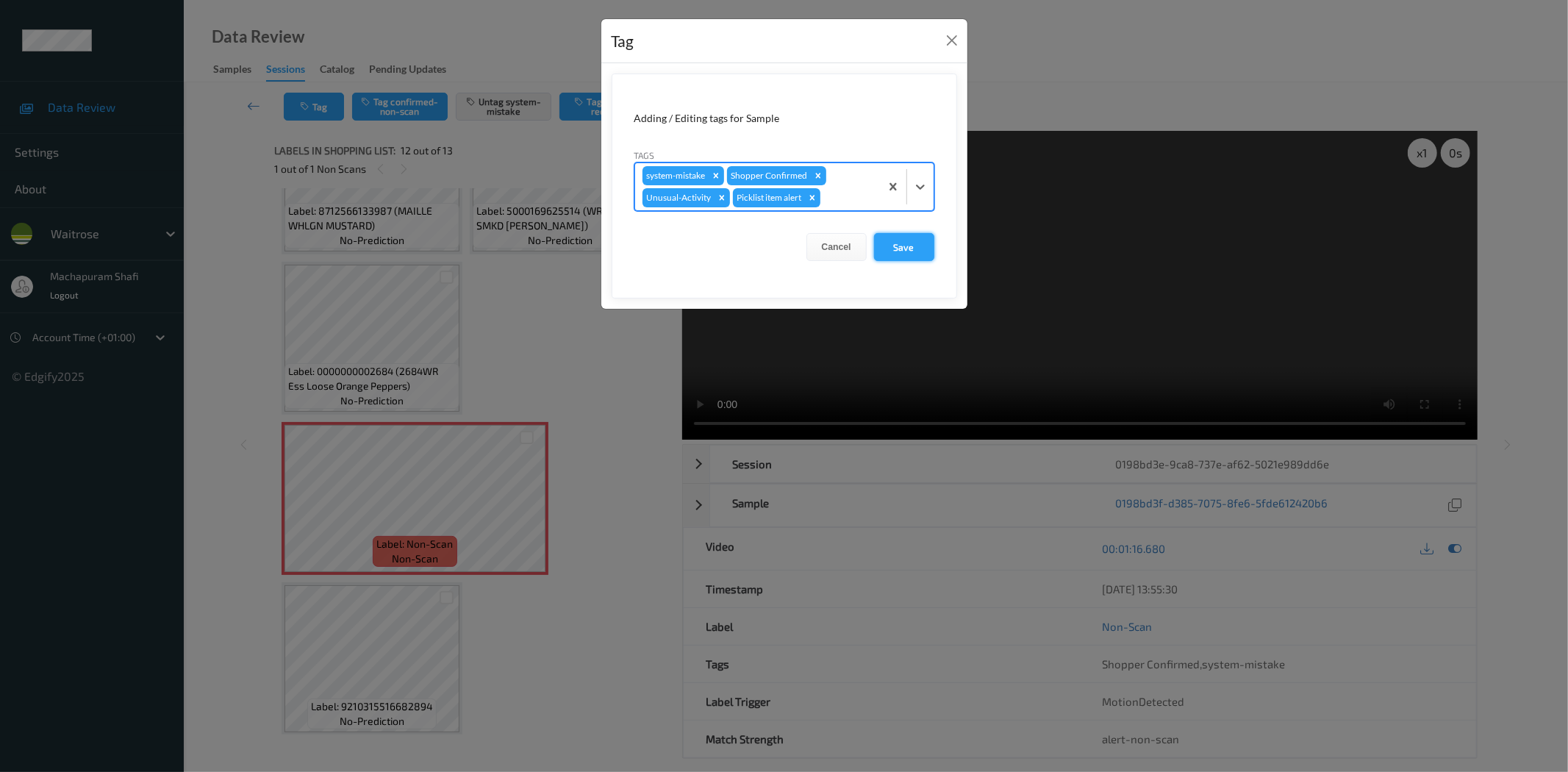
click at [909, 244] on button "Save" at bounding box center [904, 246] width 60 height 28
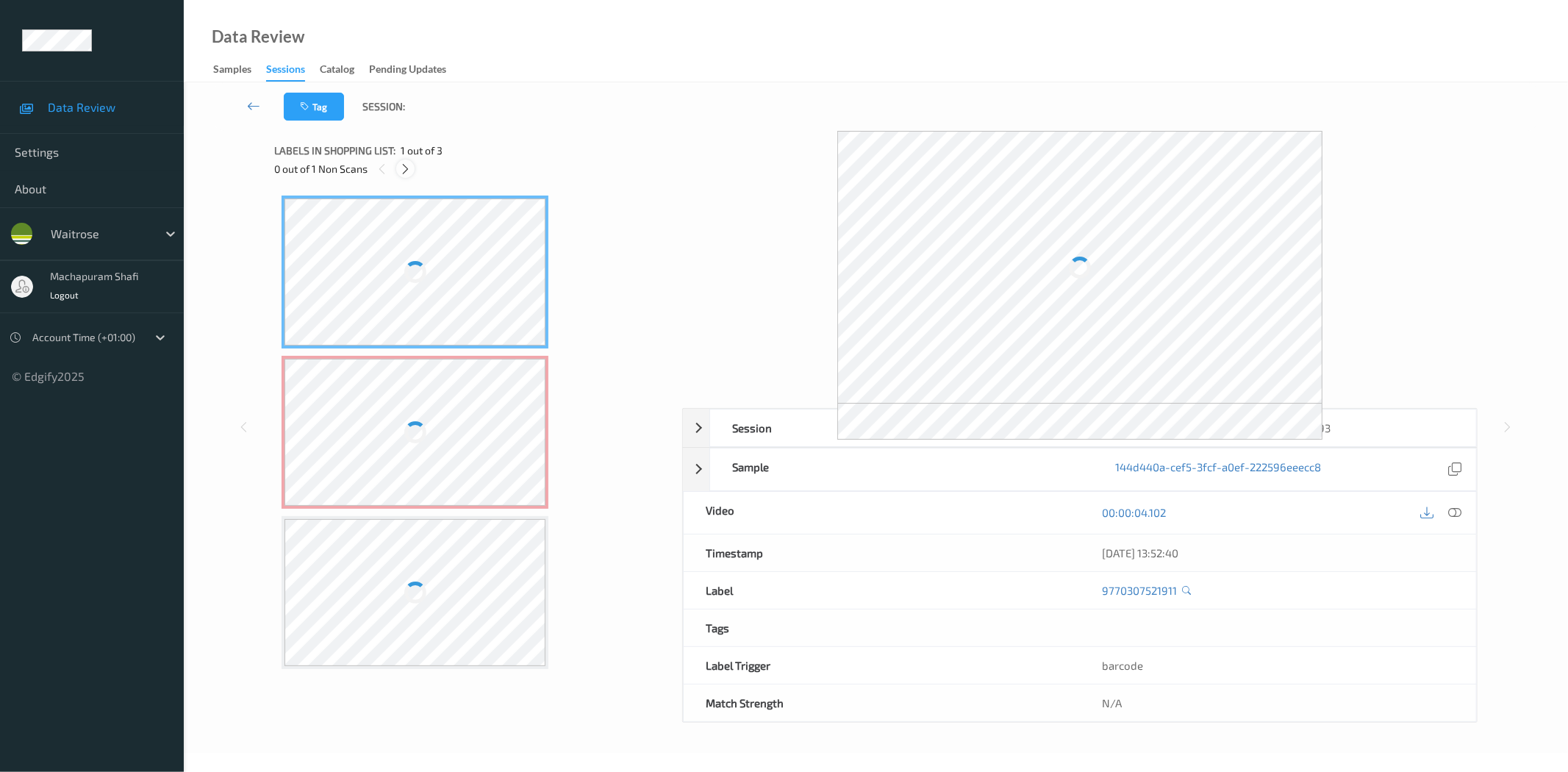
click at [408, 164] on icon at bounding box center [405, 169] width 12 height 13
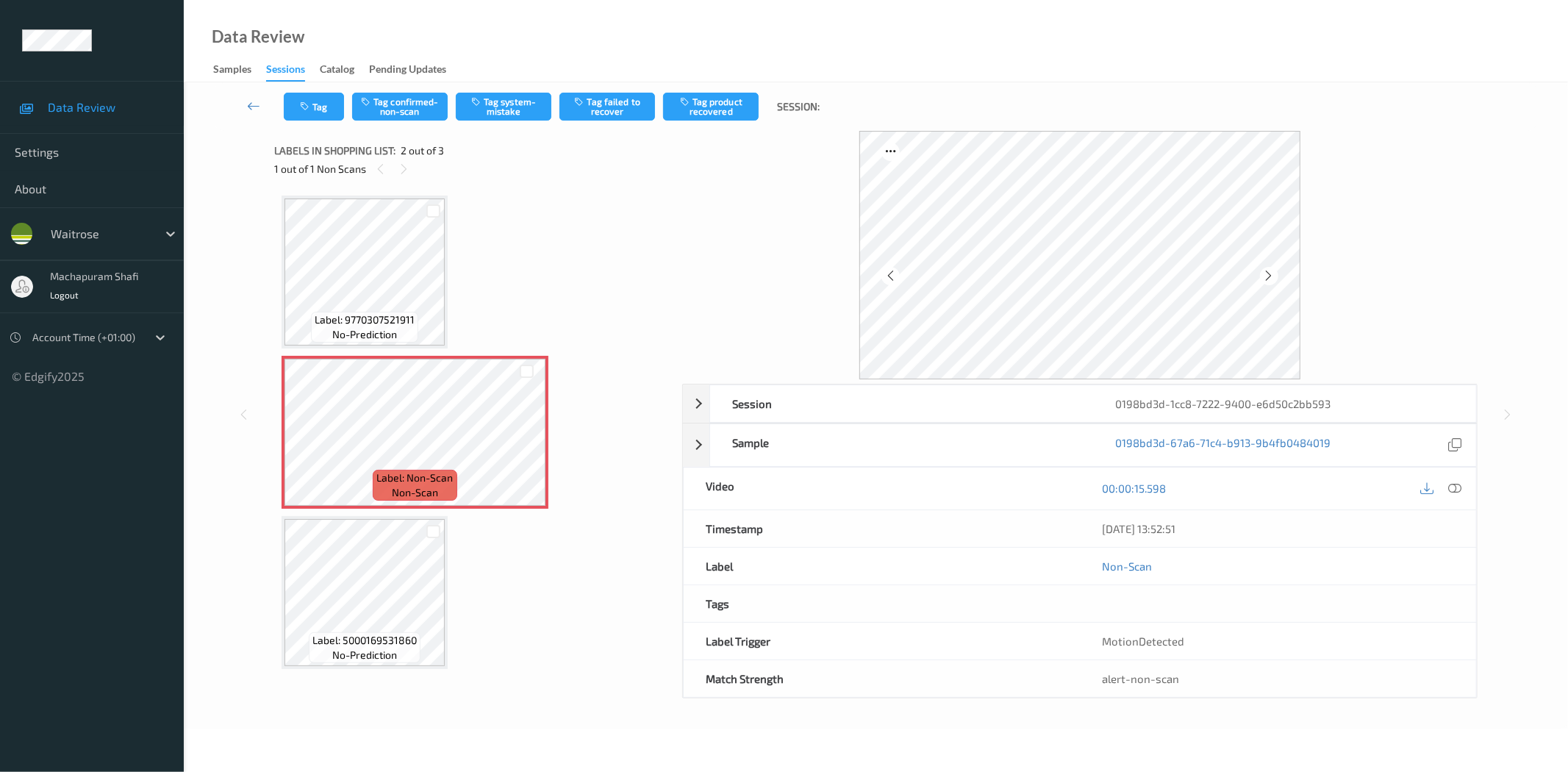
drag, startPoint x: 1454, startPoint y: 489, endPoint x: 1412, endPoint y: 495, distance: 42.4
click at [1454, 489] on icon at bounding box center [1456, 489] width 13 height 13
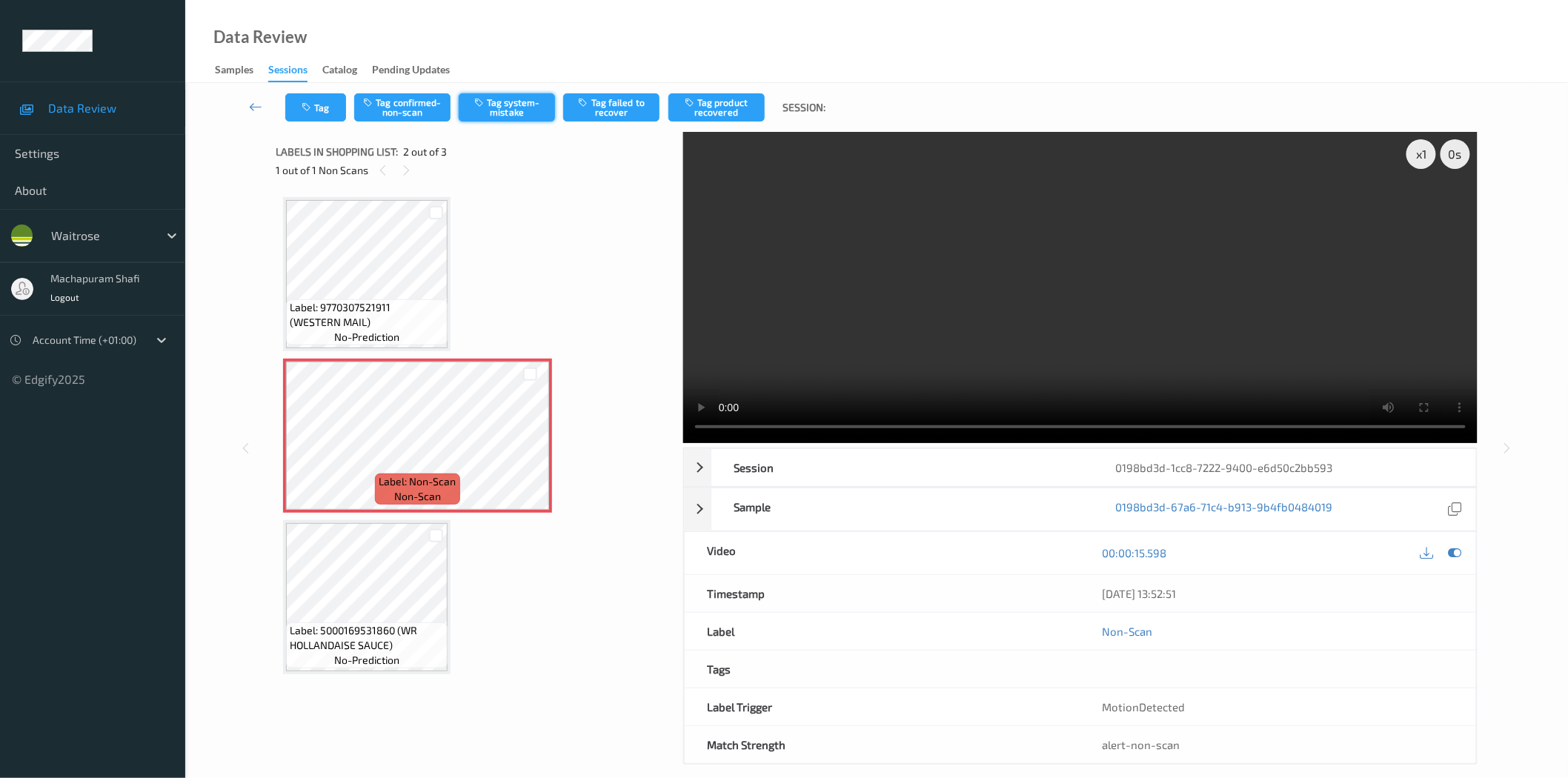
click at [475, 95] on button "Tag system-mistake" at bounding box center [507, 106] width 97 height 28
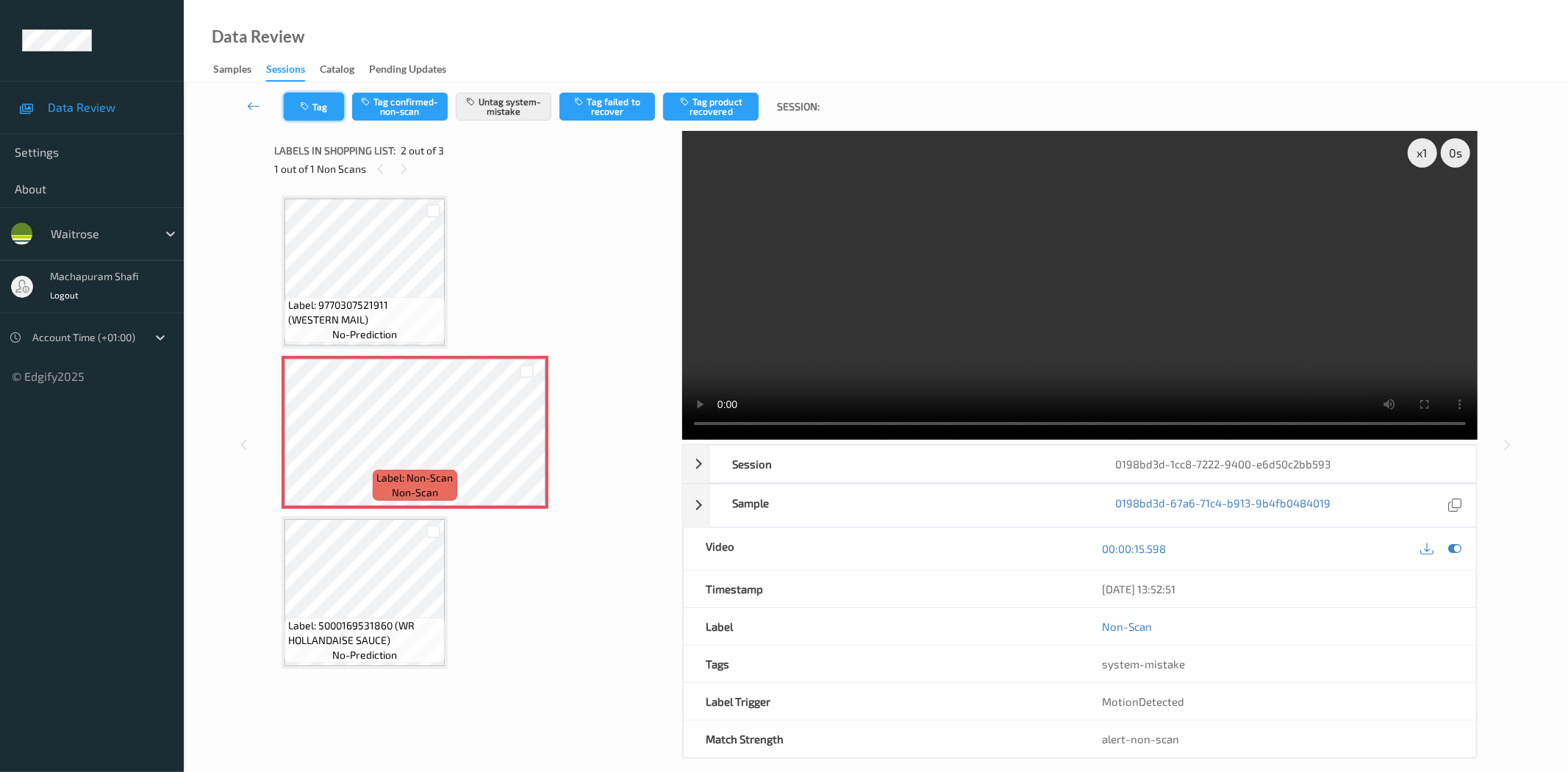
click at [313, 107] on button "Tag" at bounding box center [314, 106] width 60 height 28
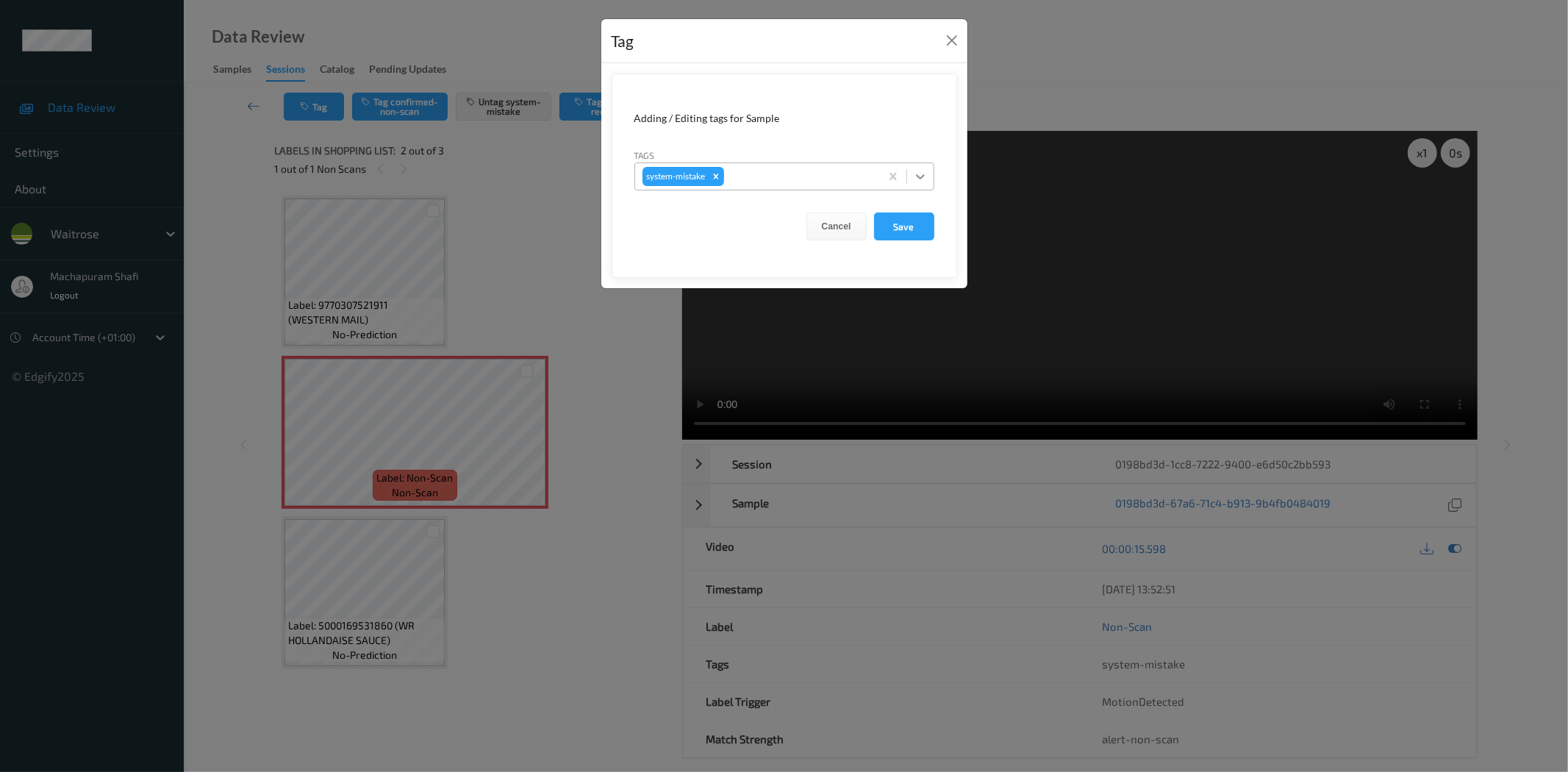
click at [913, 175] on icon at bounding box center [920, 176] width 14 height 14
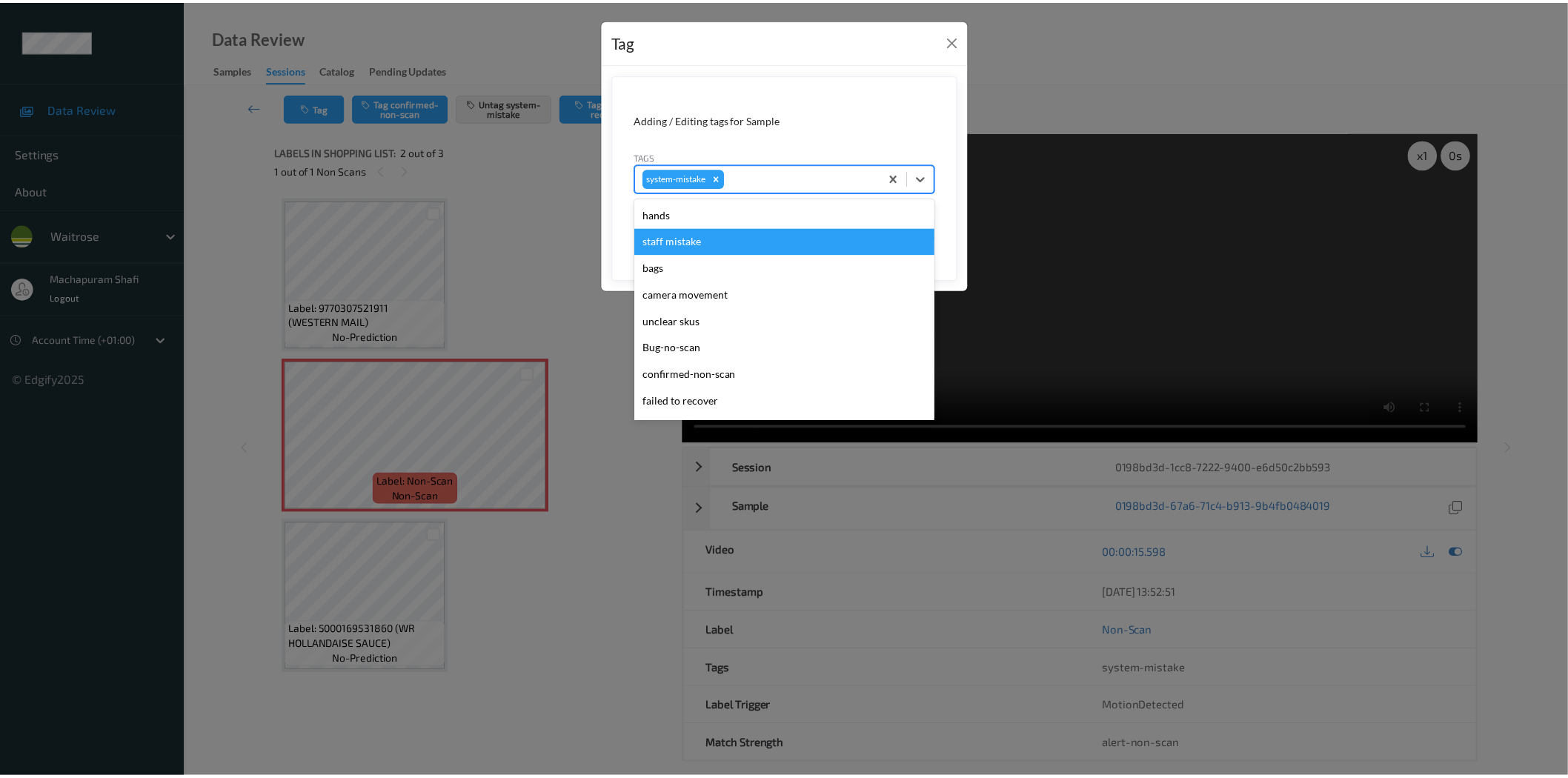
scroll to position [316, 0]
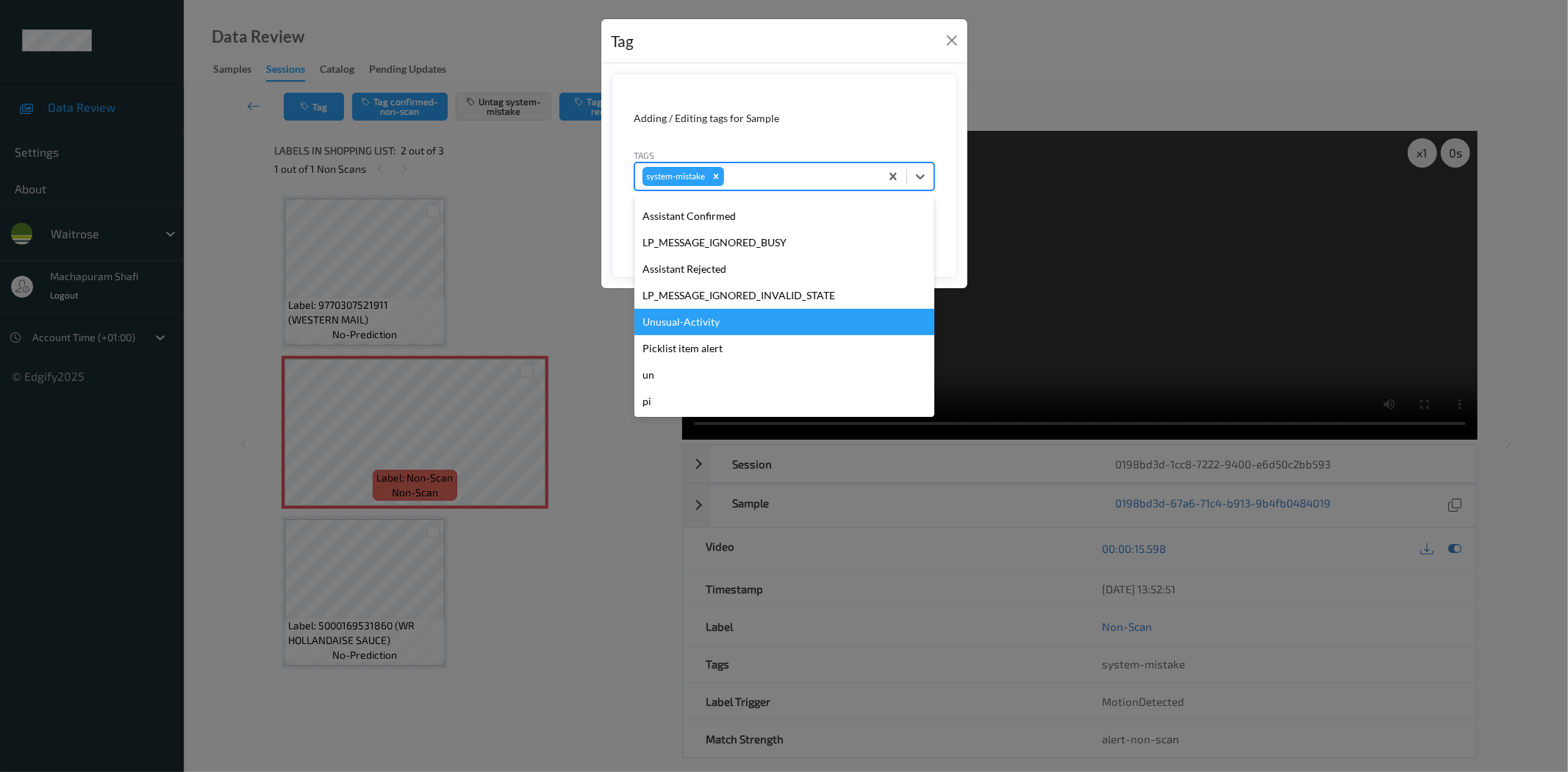
click at [712, 323] on div "Unusual-Activity" at bounding box center [785, 322] width 300 height 27
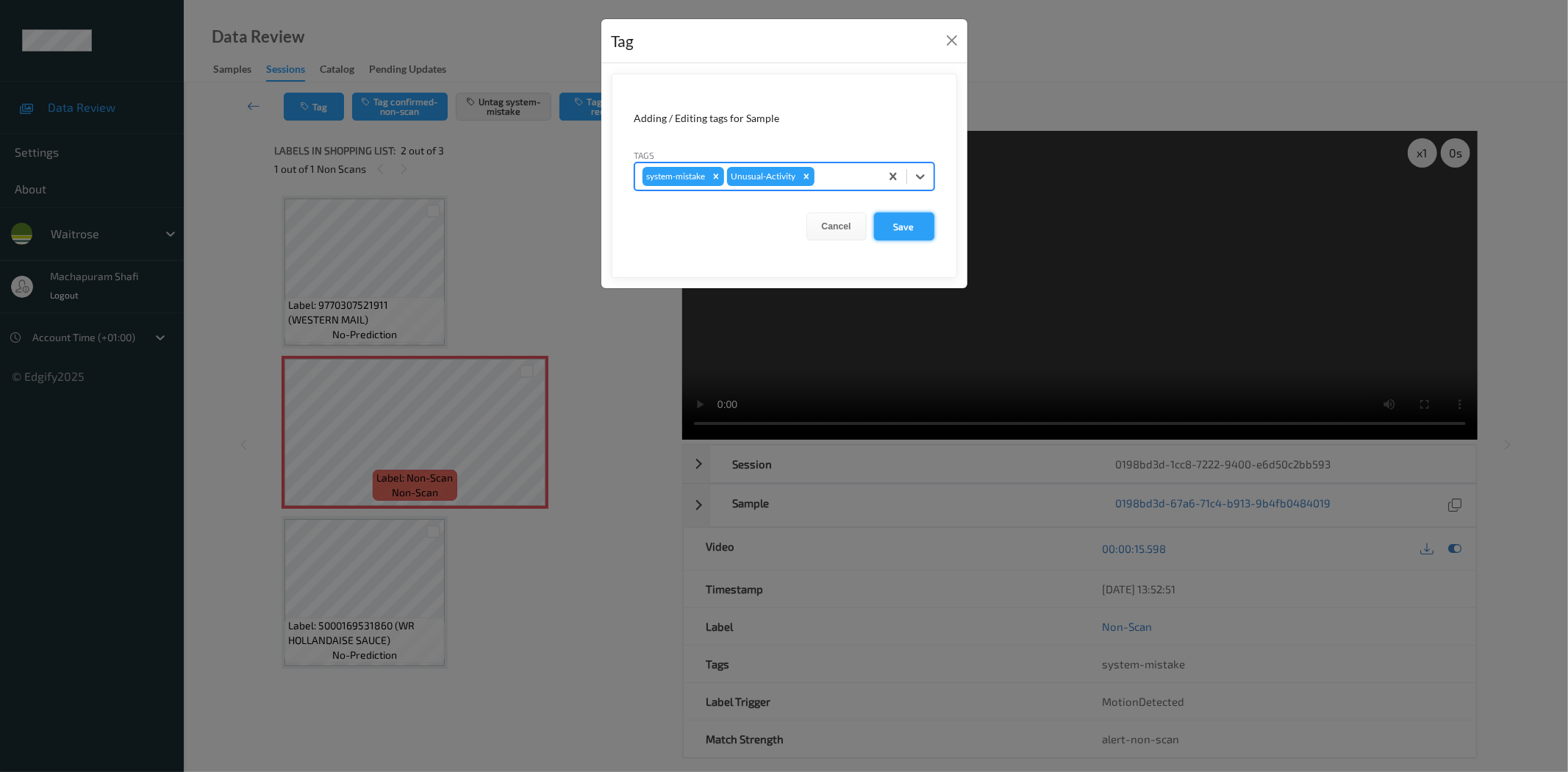
click at [912, 229] on button "Save" at bounding box center [904, 226] width 60 height 28
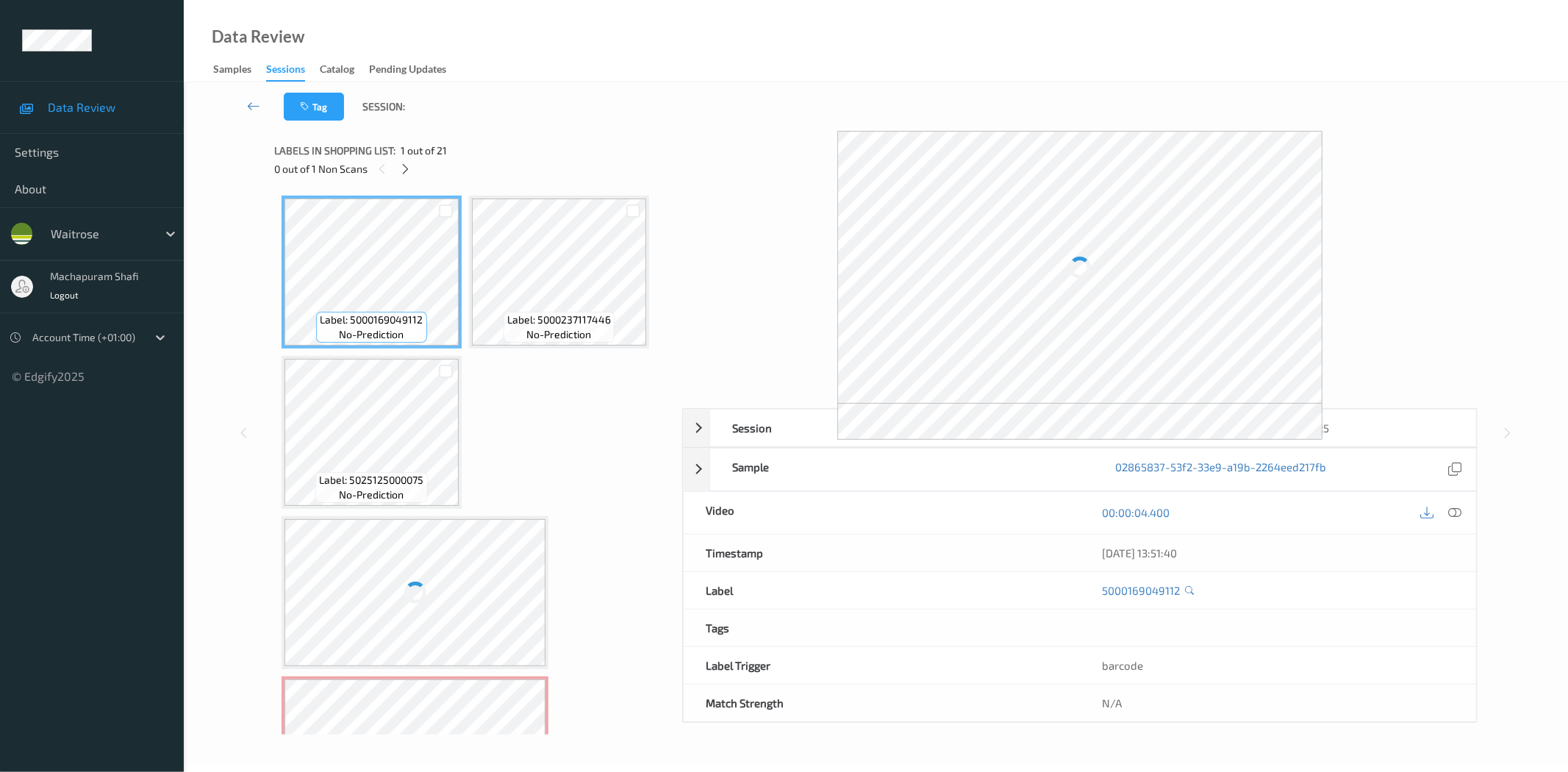
click at [411, 171] on icon at bounding box center [405, 169] width 12 height 13
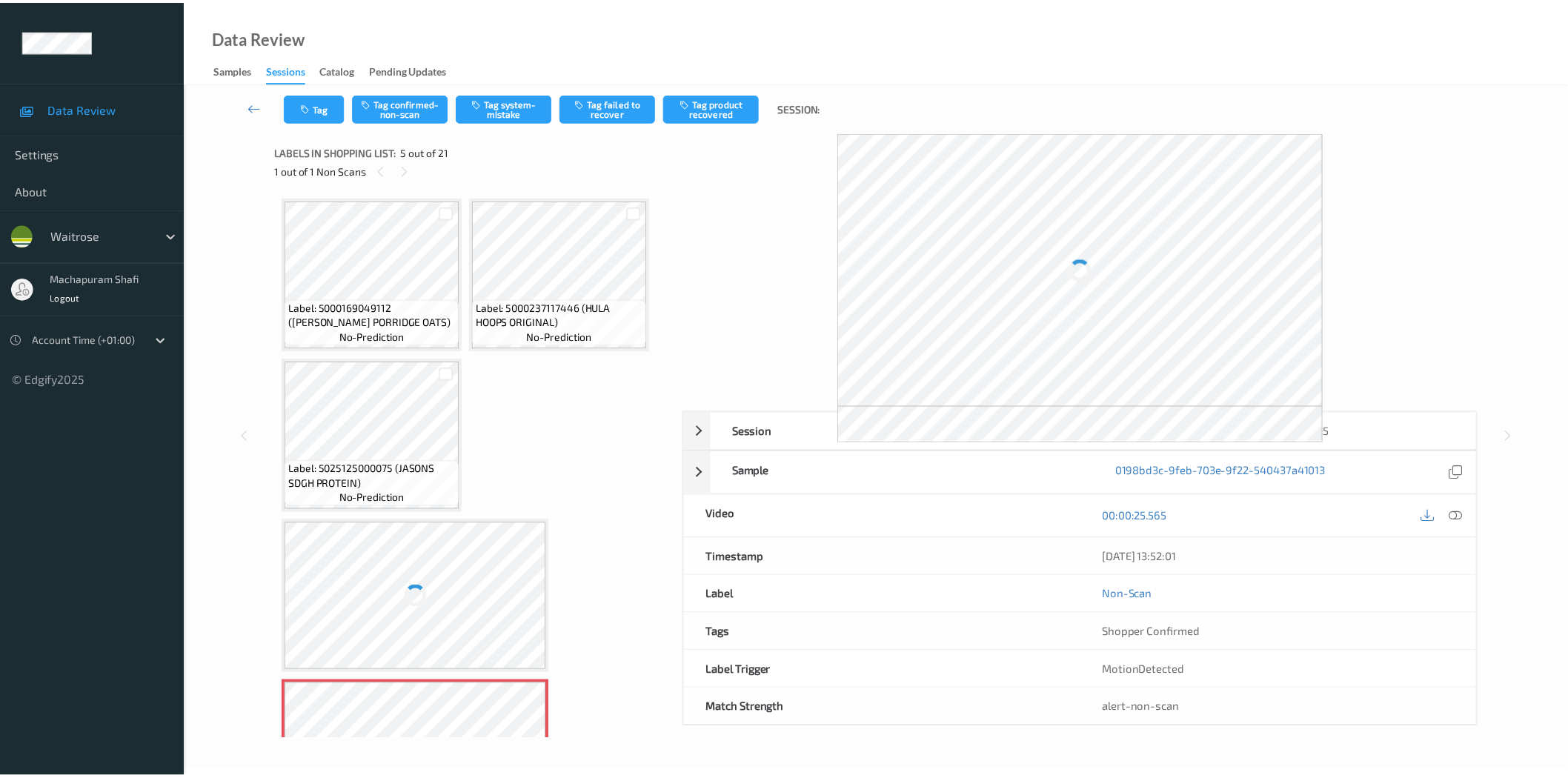
scroll to position [168, 0]
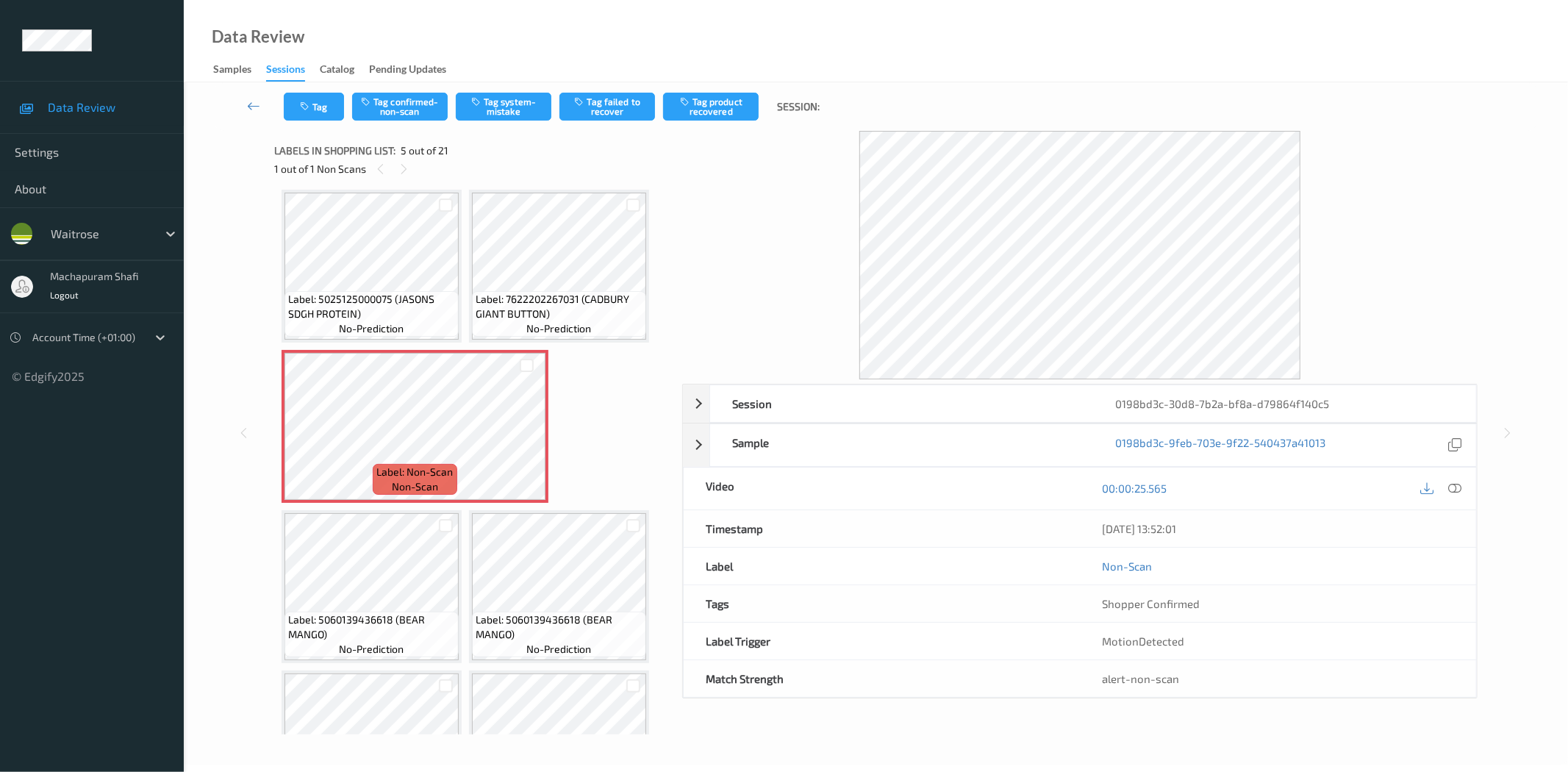
drag, startPoint x: 1461, startPoint y: 483, endPoint x: 1423, endPoint y: 413, distance: 79.6
click at [1461, 483] on icon at bounding box center [1456, 489] width 13 height 13
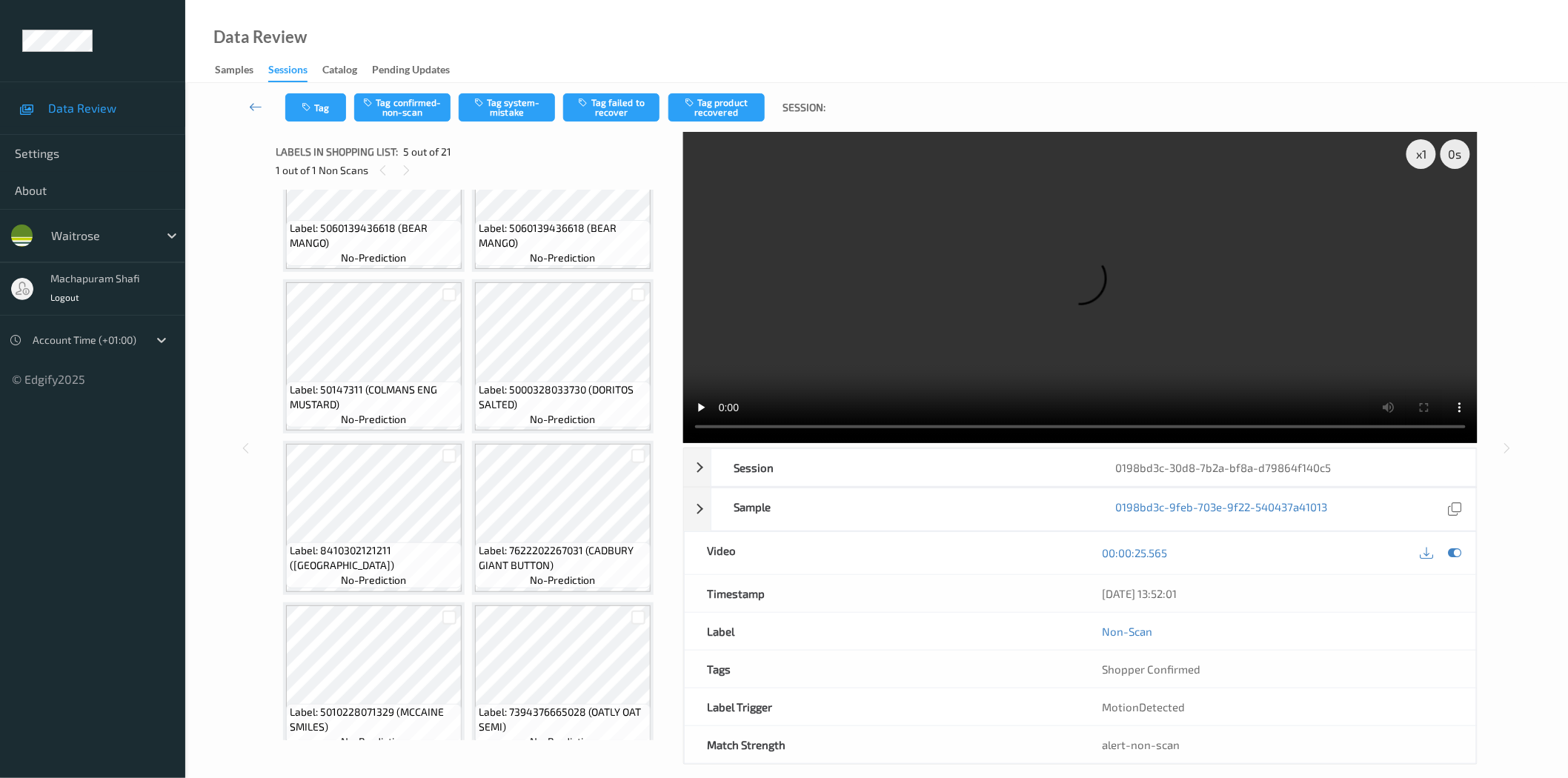
scroll to position [0, 0]
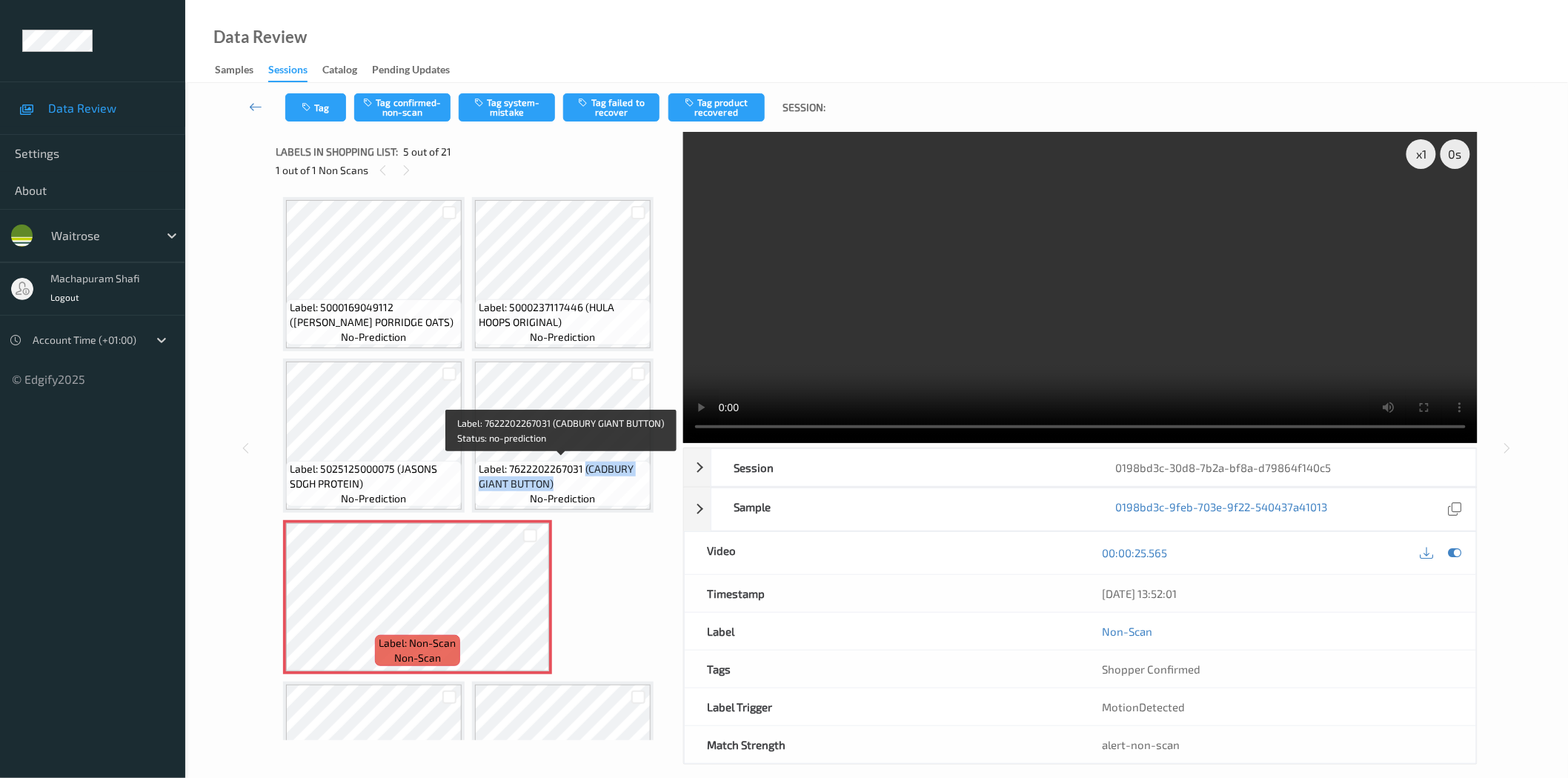
drag, startPoint x: 585, startPoint y: 464, endPoint x: 620, endPoint y: 488, distance: 42.4
click at [620, 488] on span "Label: 7622202267031 (CADBURY GIANT BUTTON)" at bounding box center [563, 476] width 169 height 30
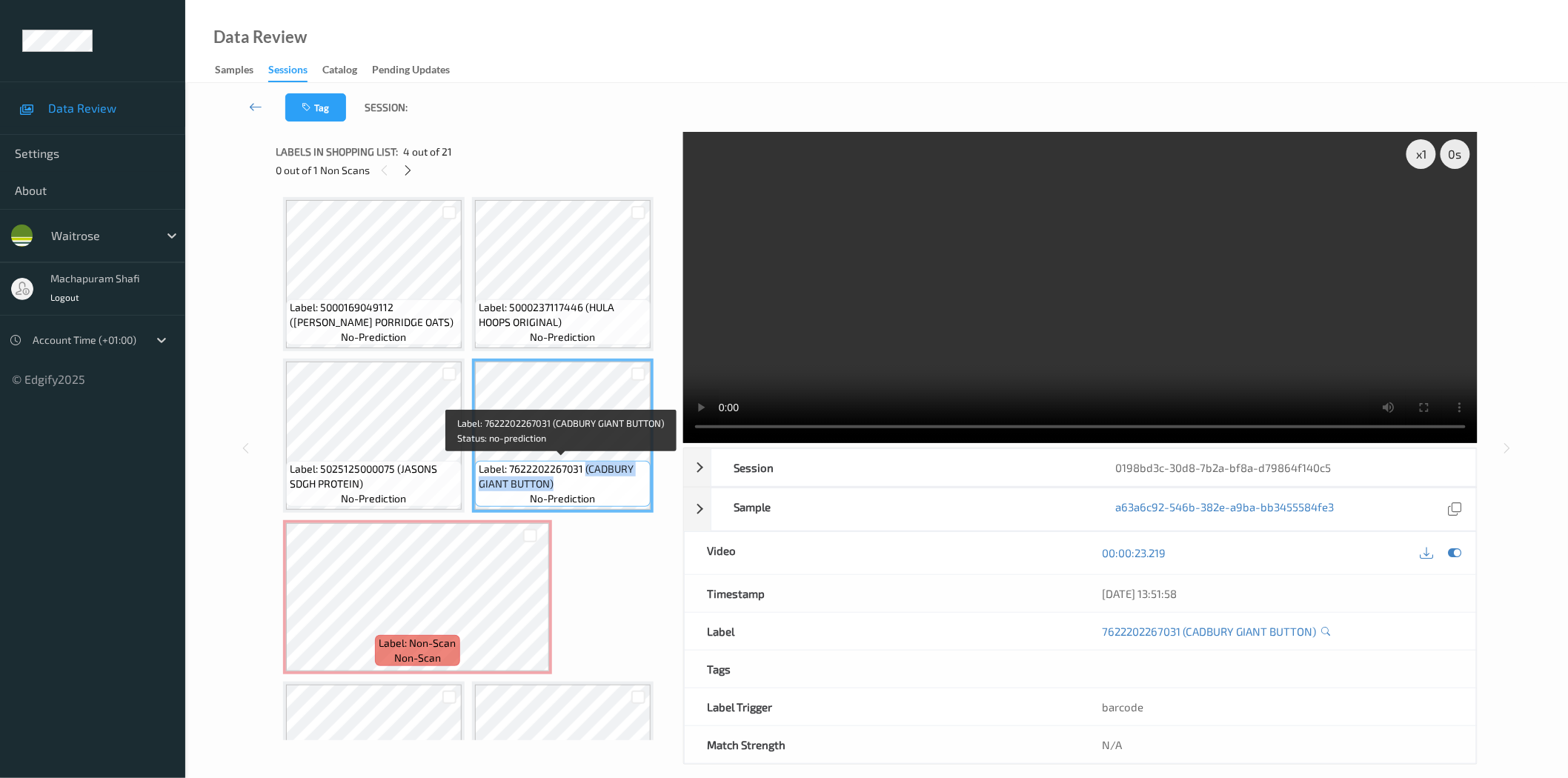
copy span "(CADBURY GIANT BUTTON)"
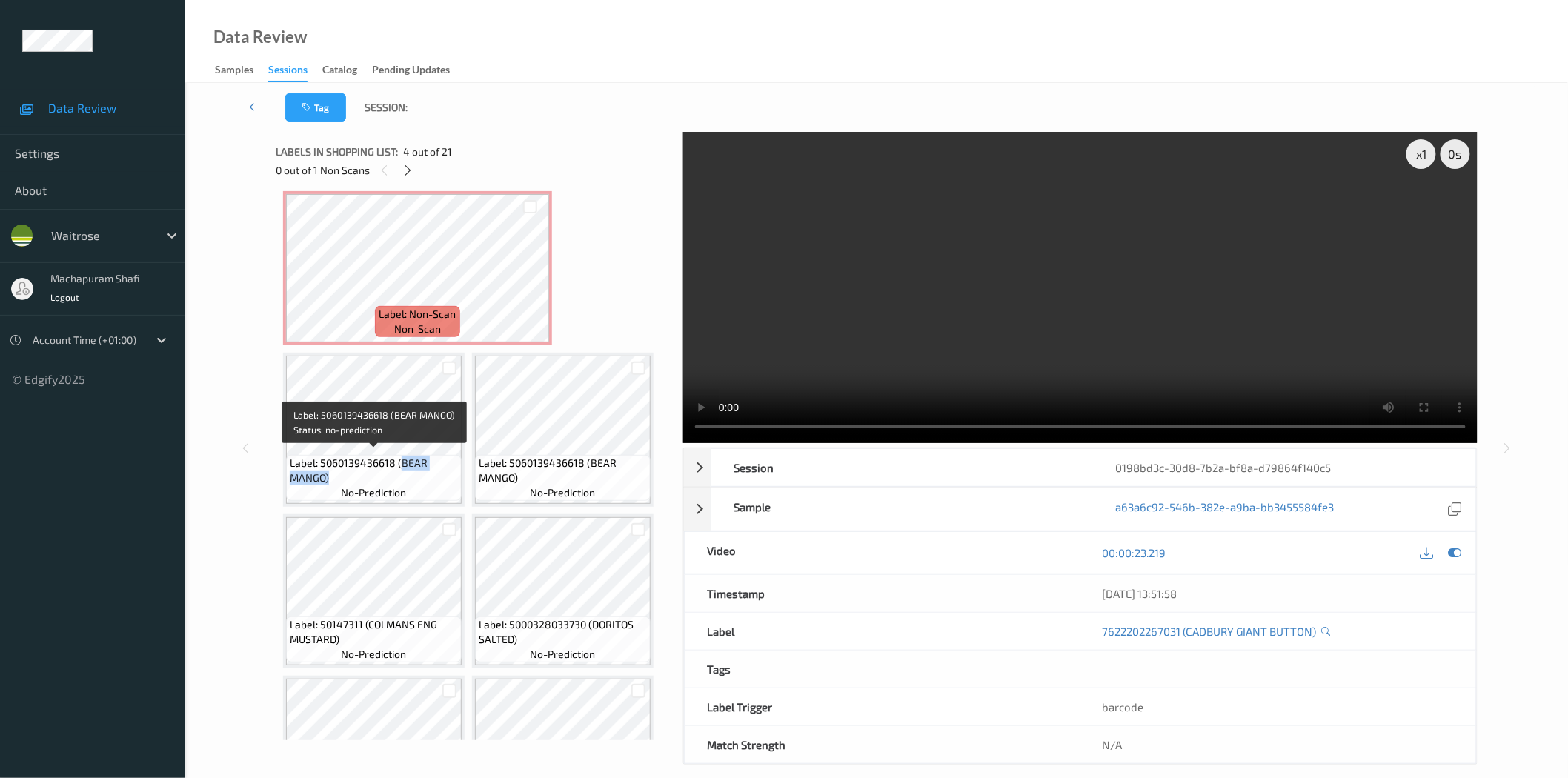
drag, startPoint x: 398, startPoint y: 458, endPoint x: 420, endPoint y: 474, distance: 27.2
click at [420, 474] on span "Label: 5060139436618 (BEAR MANGO)" at bounding box center [375, 470] width 169 height 30
copy span "BEAR MANGO)"
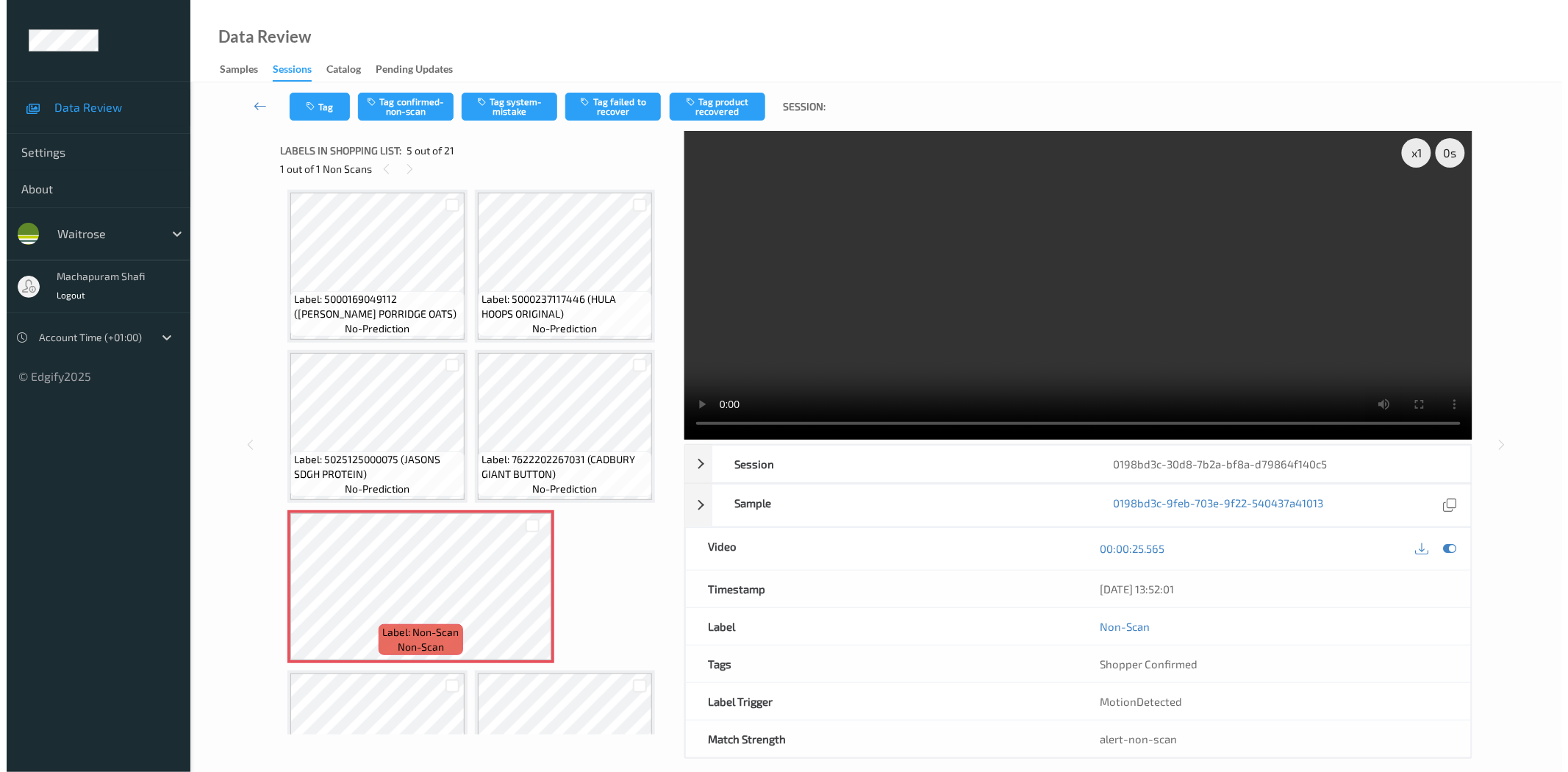
scroll to position [0, 0]
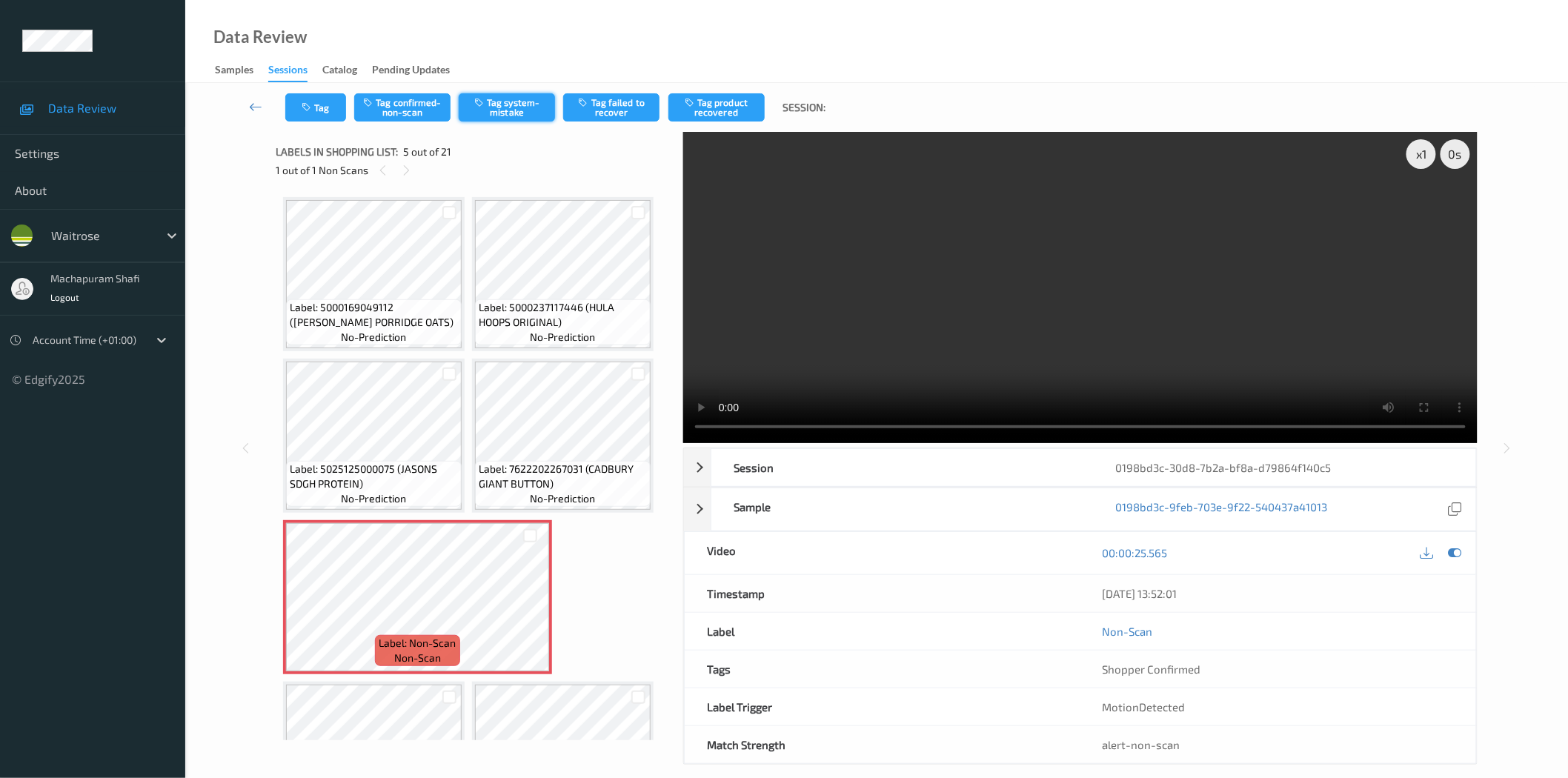
click at [496, 112] on button "Tag system-mistake" at bounding box center [507, 106] width 97 height 28
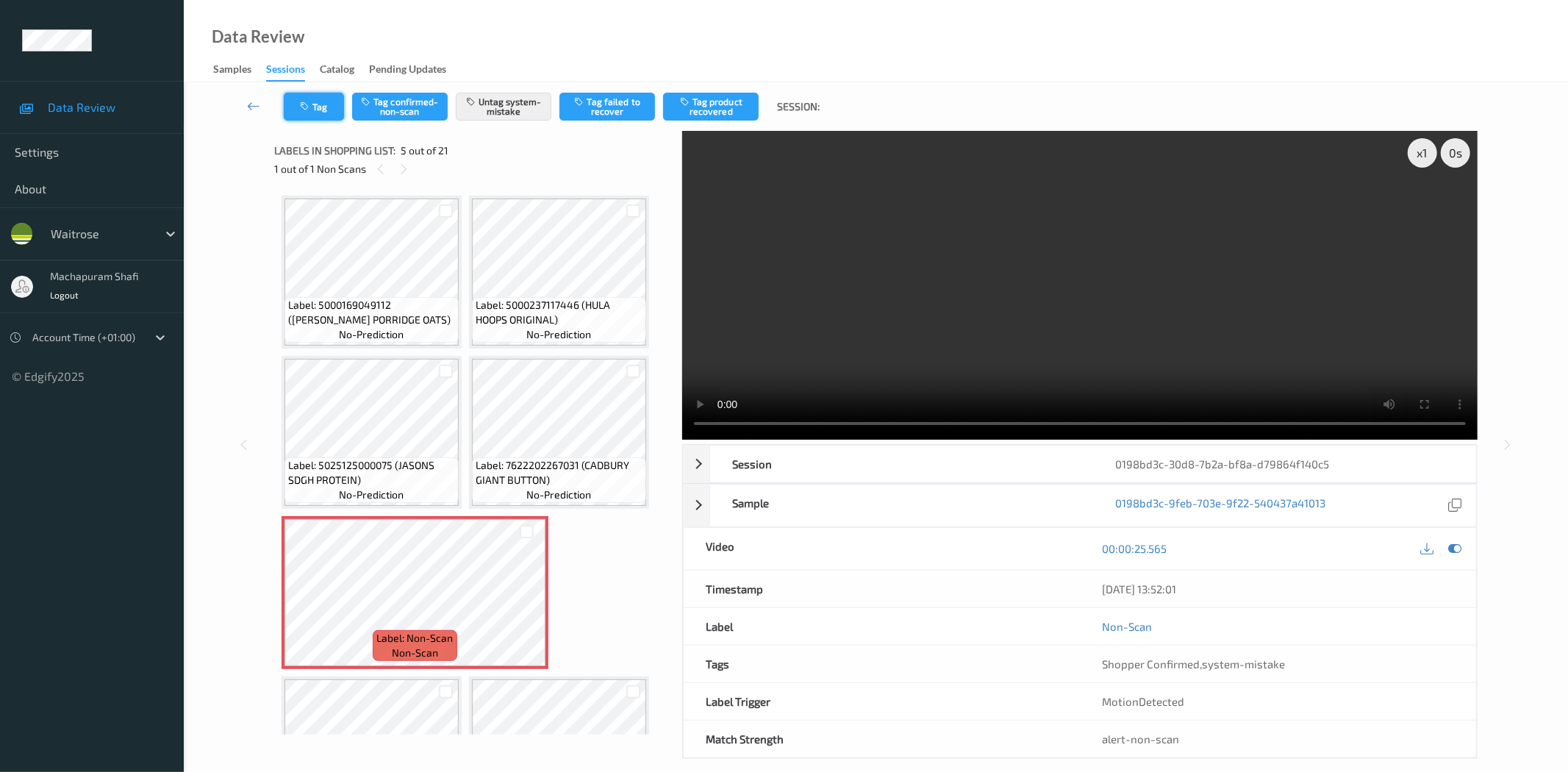
click at [309, 112] on button "Tag" at bounding box center [314, 106] width 60 height 28
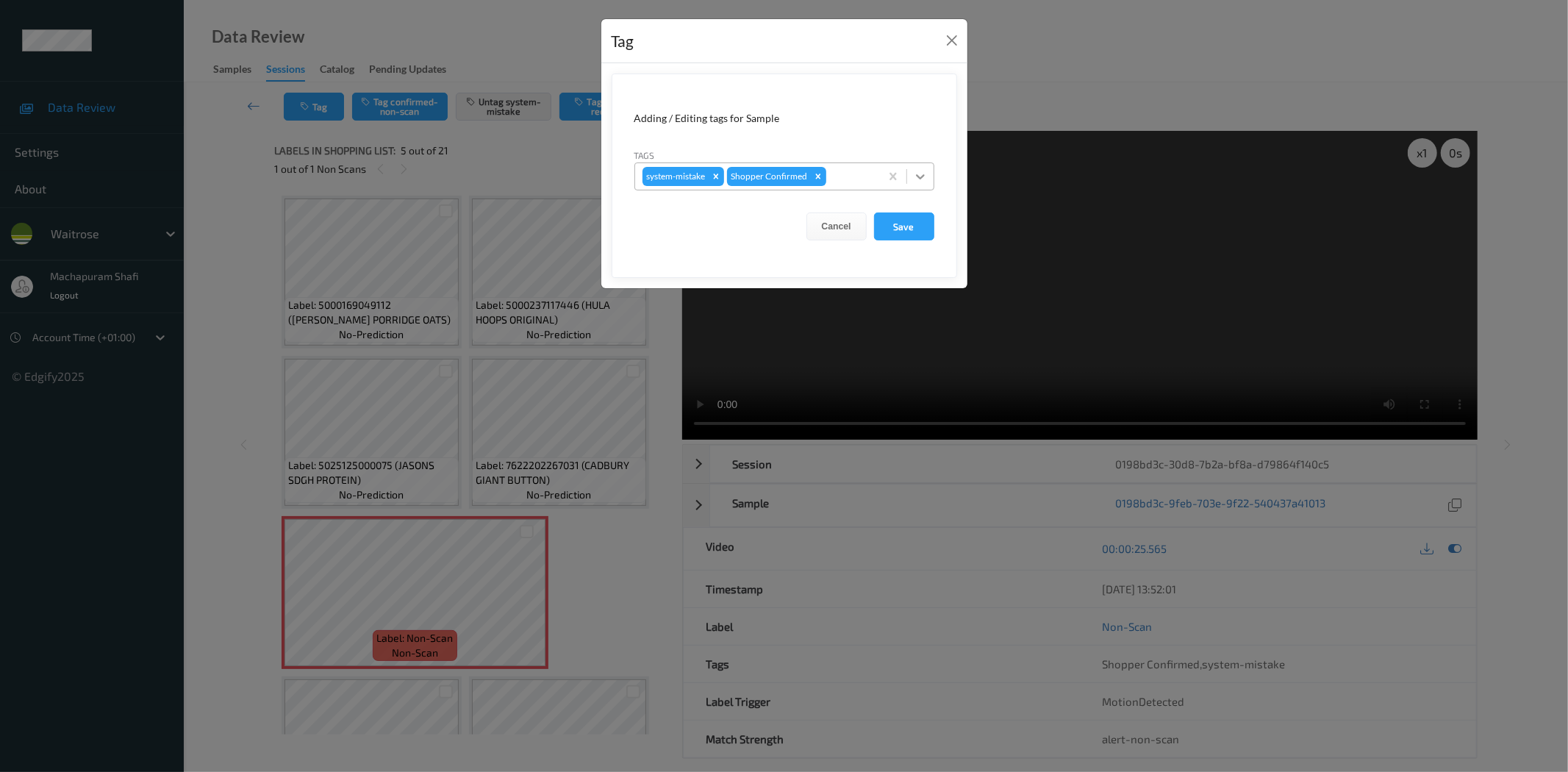
click at [918, 174] on icon at bounding box center [920, 176] width 14 height 14
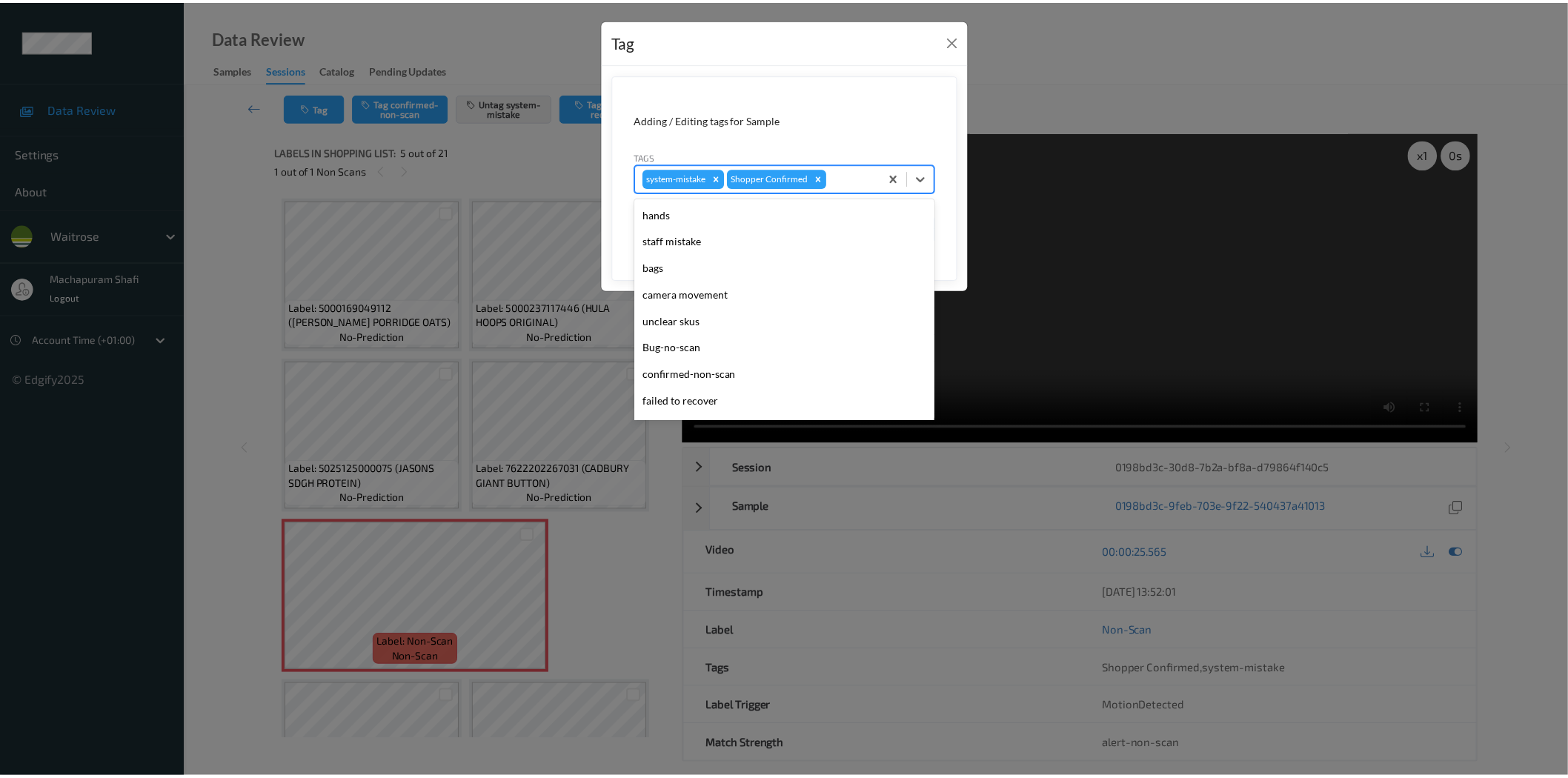
scroll to position [290, 0]
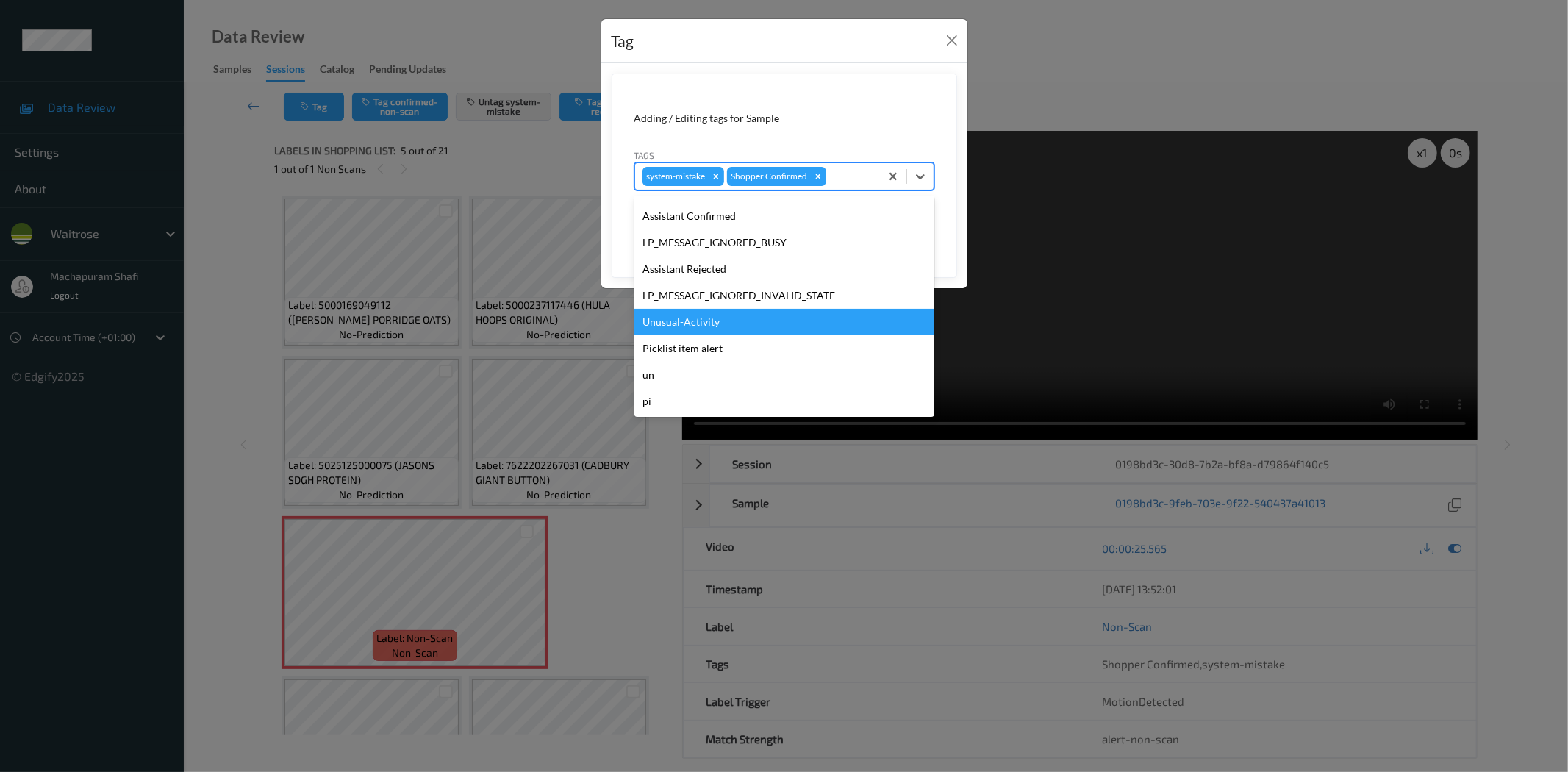
click at [700, 323] on div "Unusual-Activity" at bounding box center [785, 322] width 300 height 27
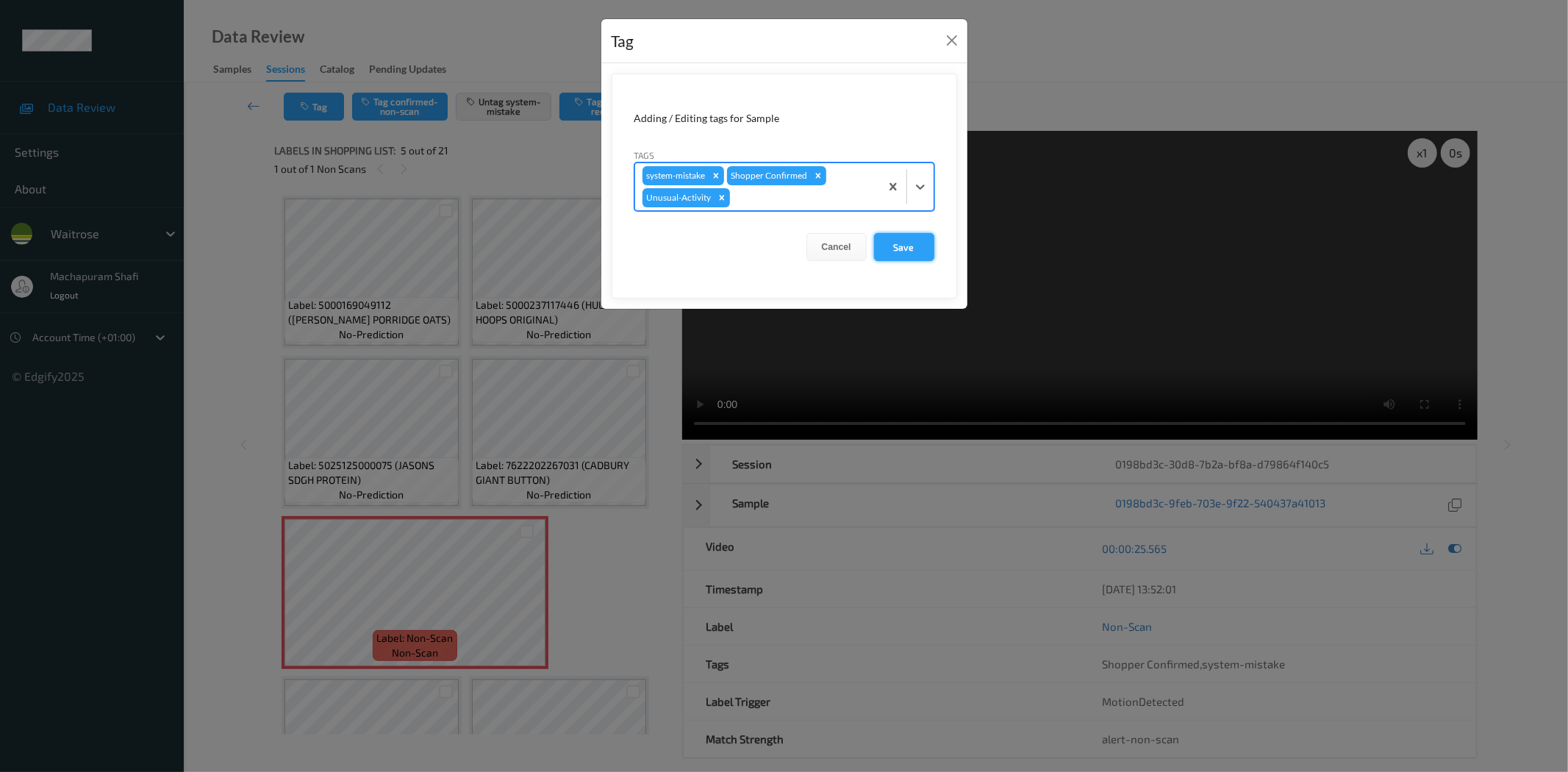
click at [912, 237] on button "Save" at bounding box center [904, 246] width 60 height 28
click at [905, 250] on button "Save" at bounding box center [904, 246] width 60 height 28
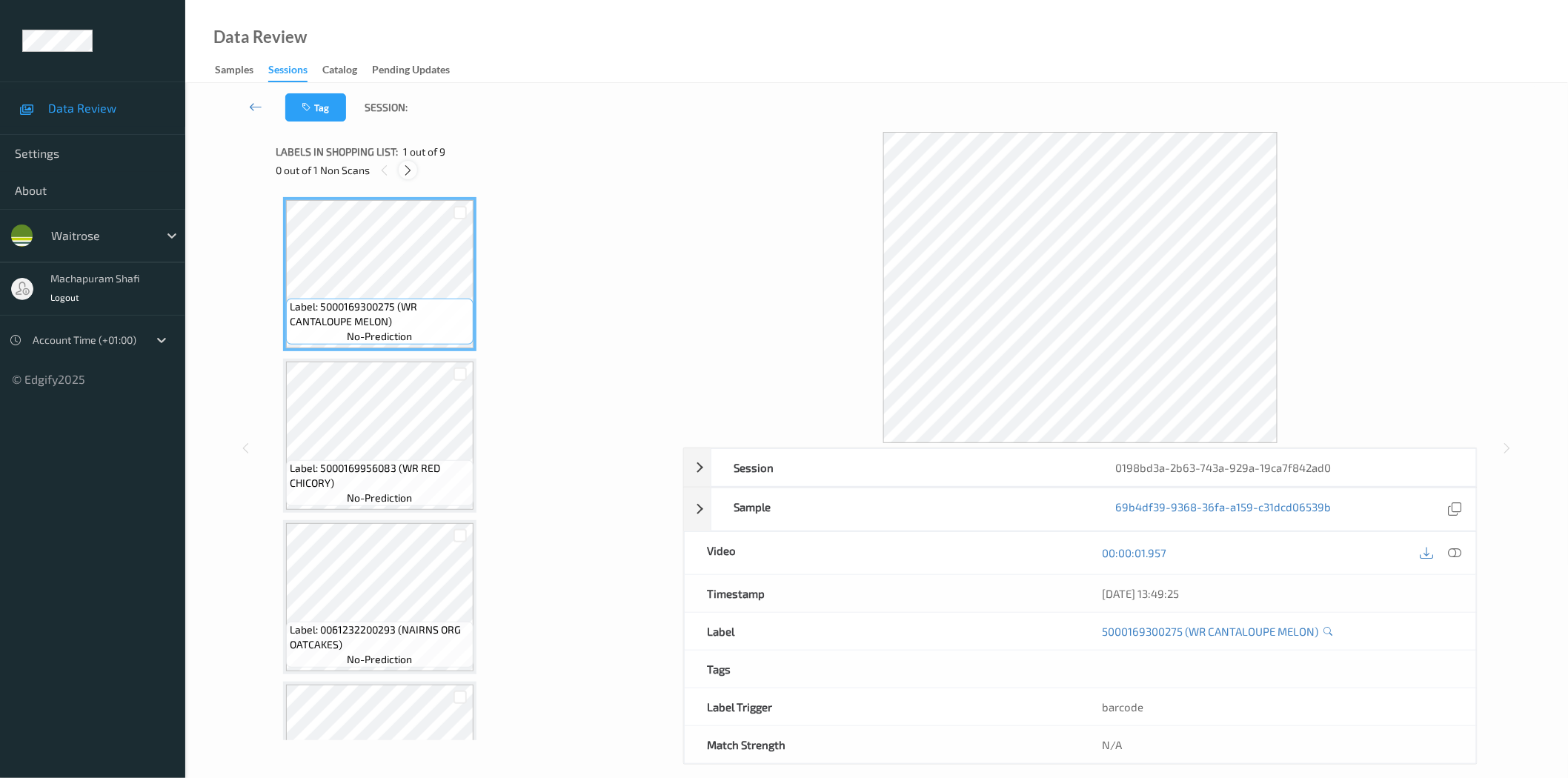
click at [411, 169] on icon at bounding box center [407, 171] width 12 height 13
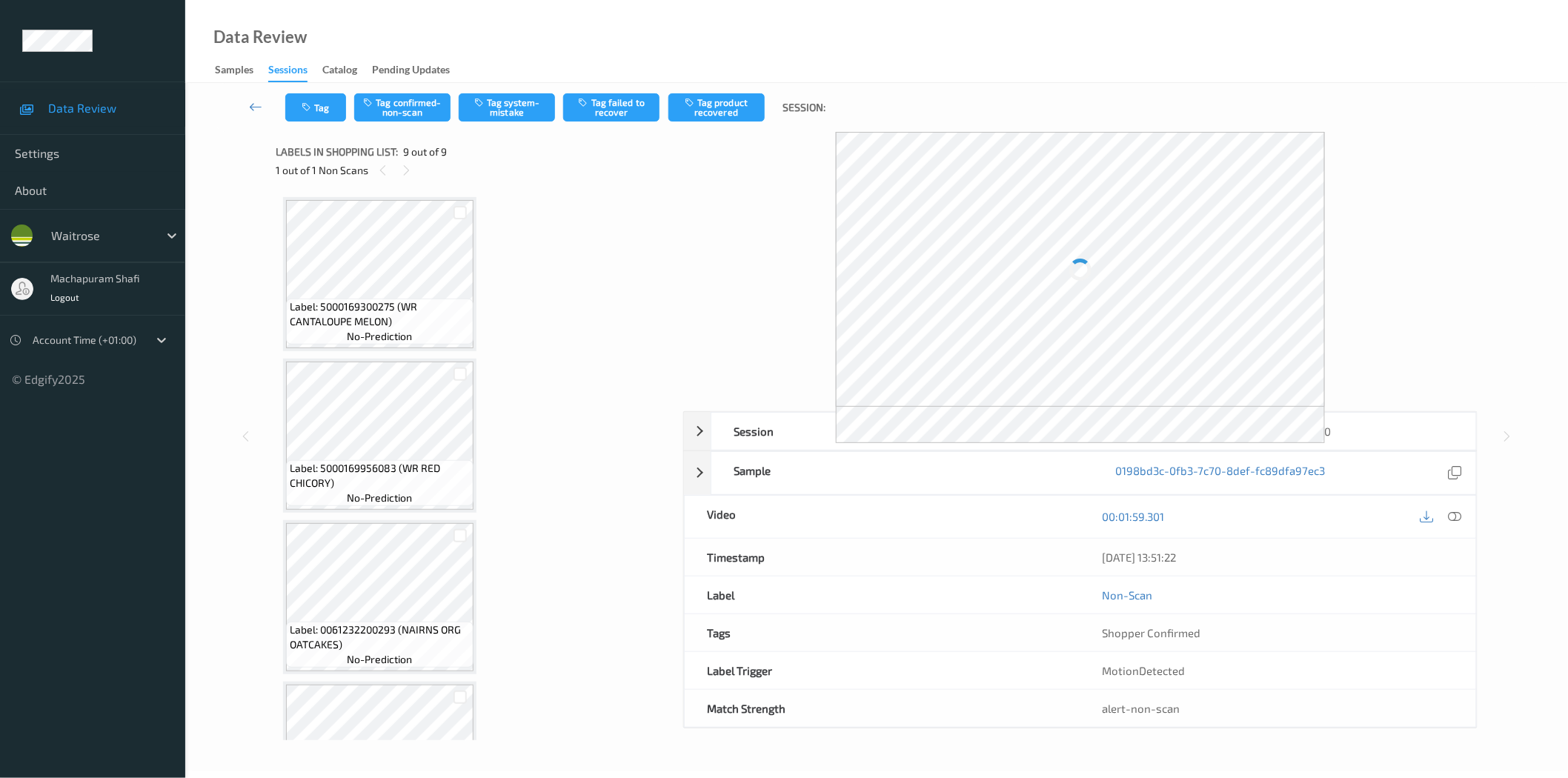
scroll to position [902, 0]
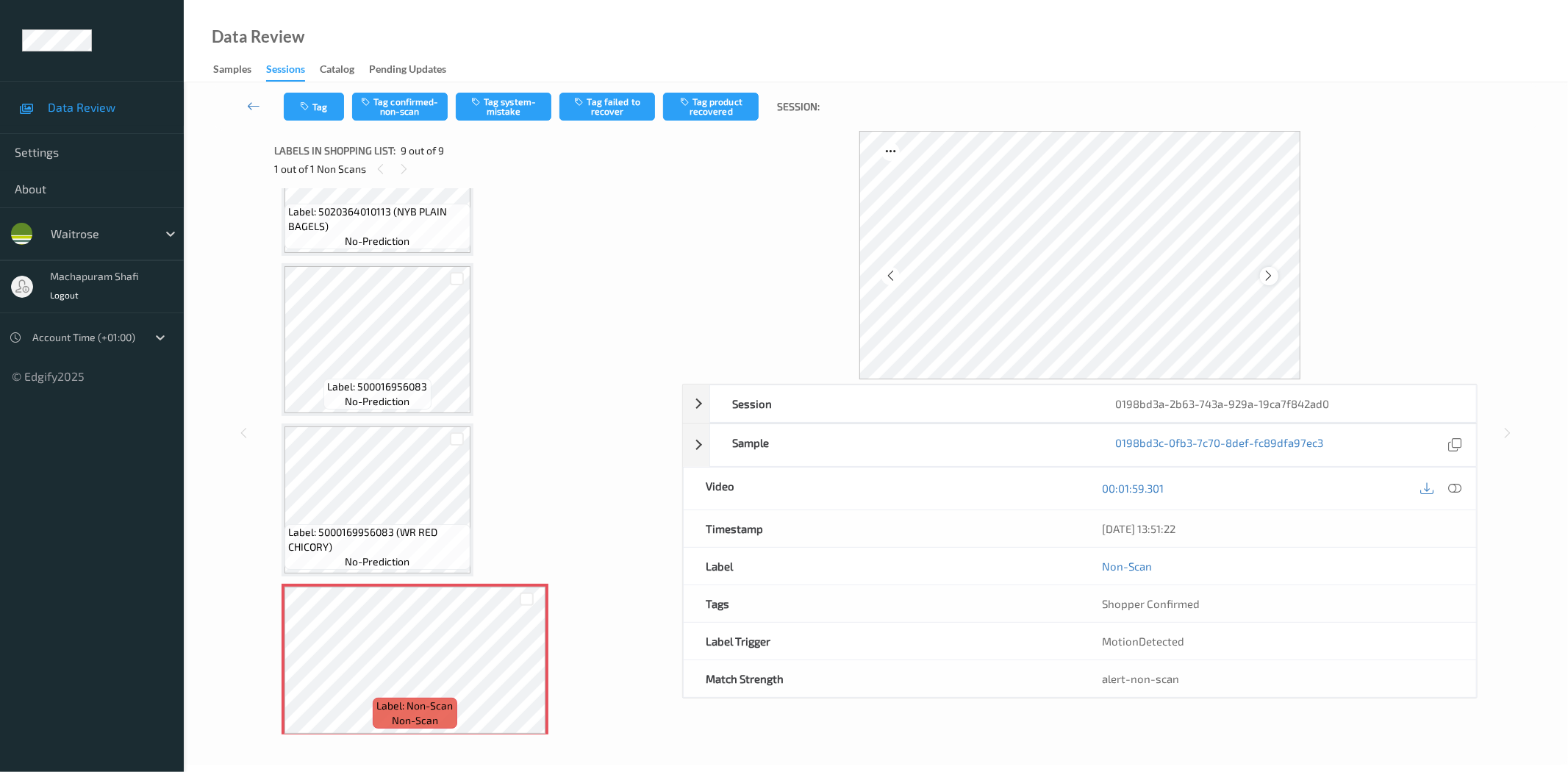
click at [1269, 280] on icon at bounding box center [1269, 276] width 12 height 13
click at [1460, 488] on icon at bounding box center [1456, 489] width 13 height 13
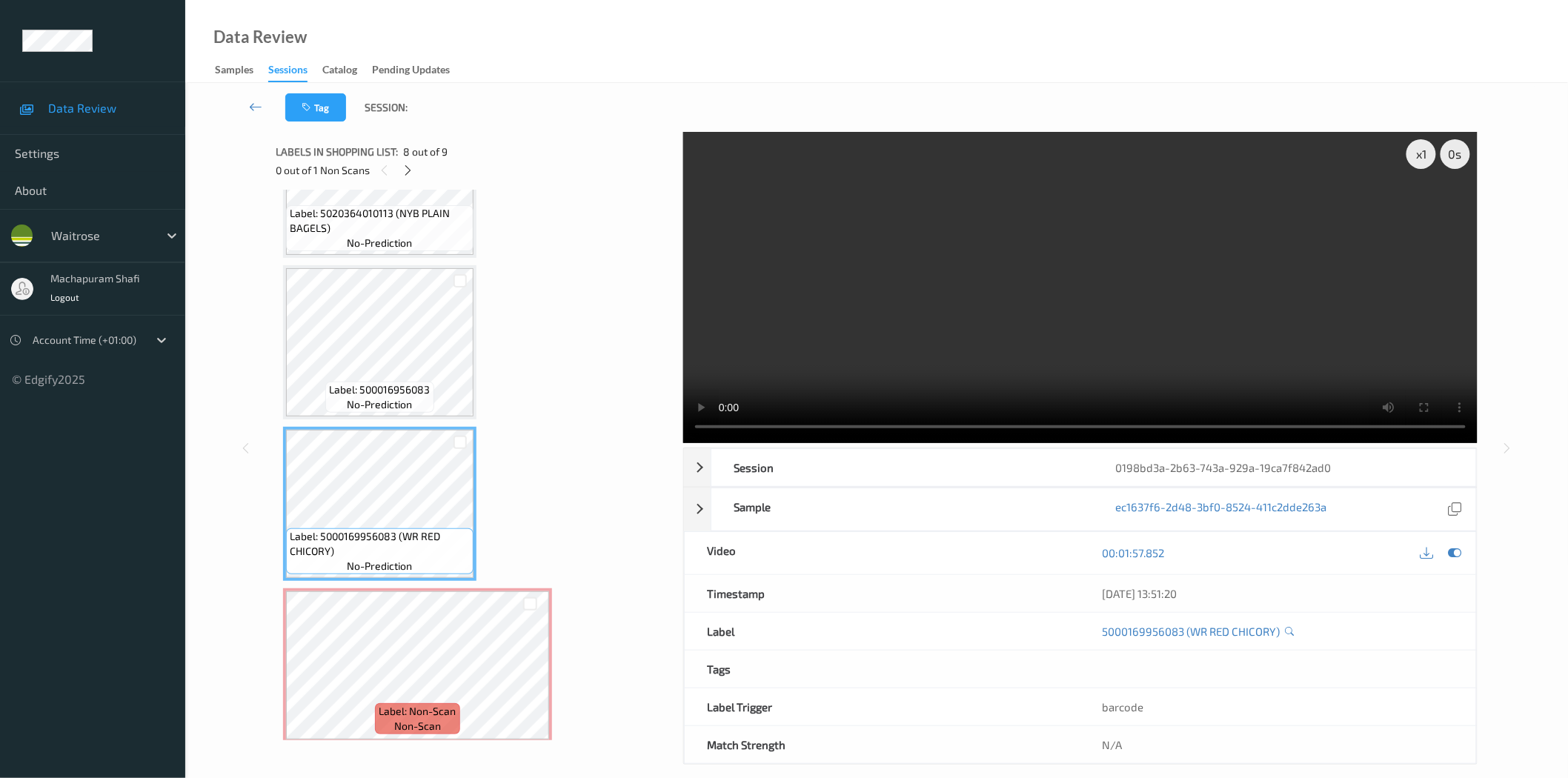
scroll to position [572, 0]
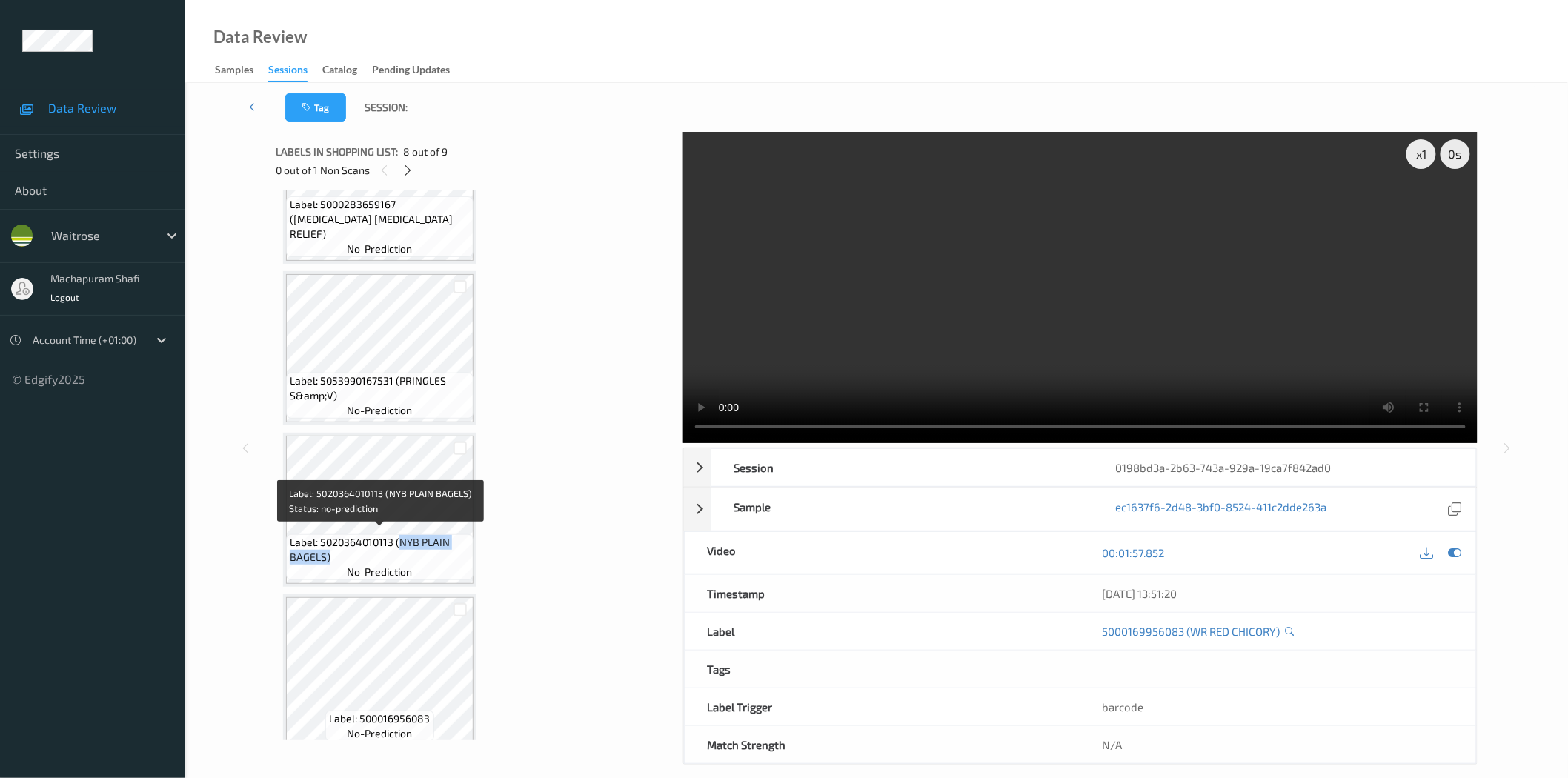
drag, startPoint x: 400, startPoint y: 536, endPoint x: 436, endPoint y: 553, distance: 39.8
click at [436, 553] on span "Label: 5020364010113 (NYB PLAIN BAGELS)" at bounding box center [380, 550] width 180 height 30
copy span "NYB PLAIN BAGELS)"
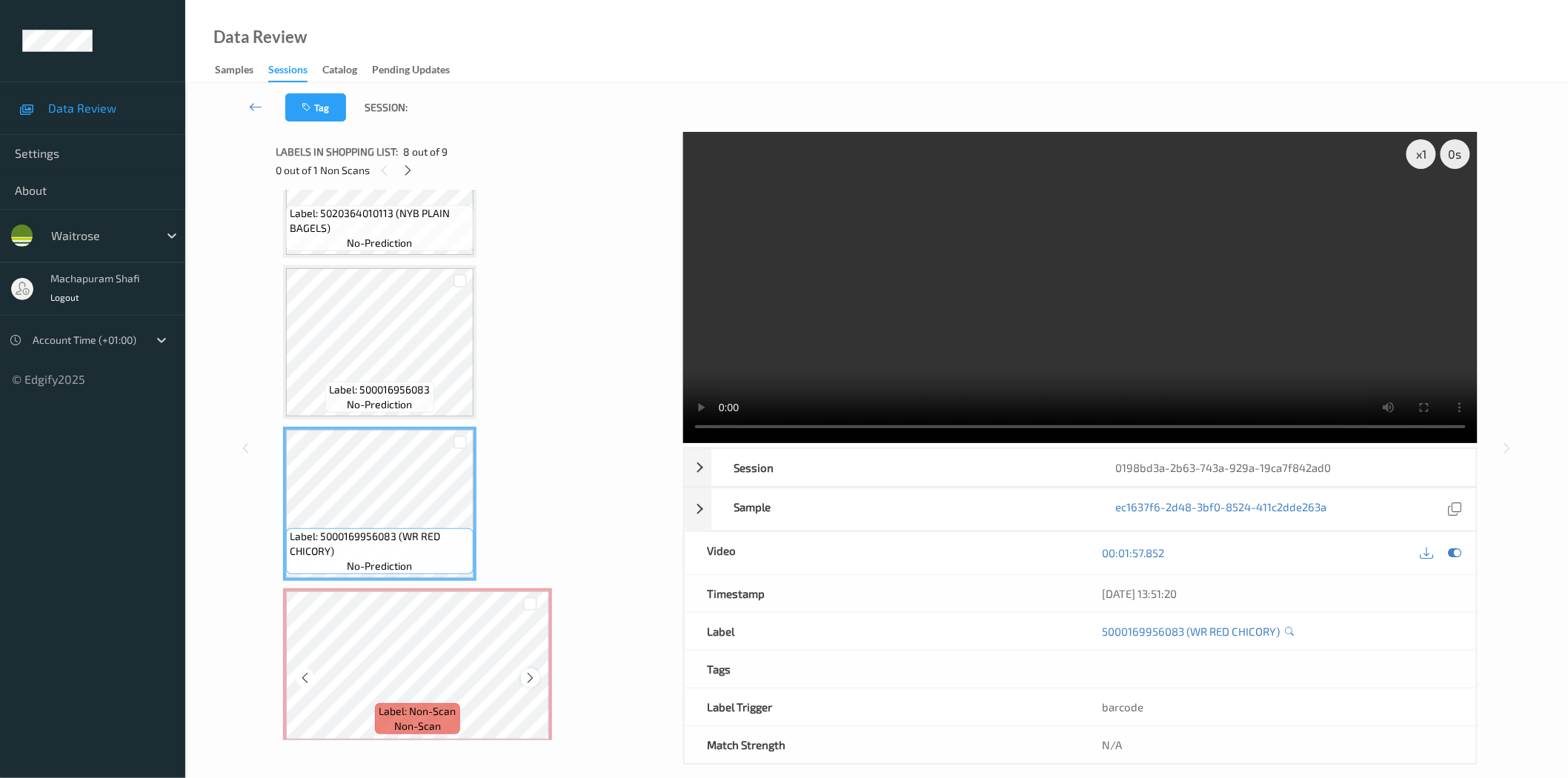
click at [529, 672] on icon at bounding box center [530, 678] width 12 height 13
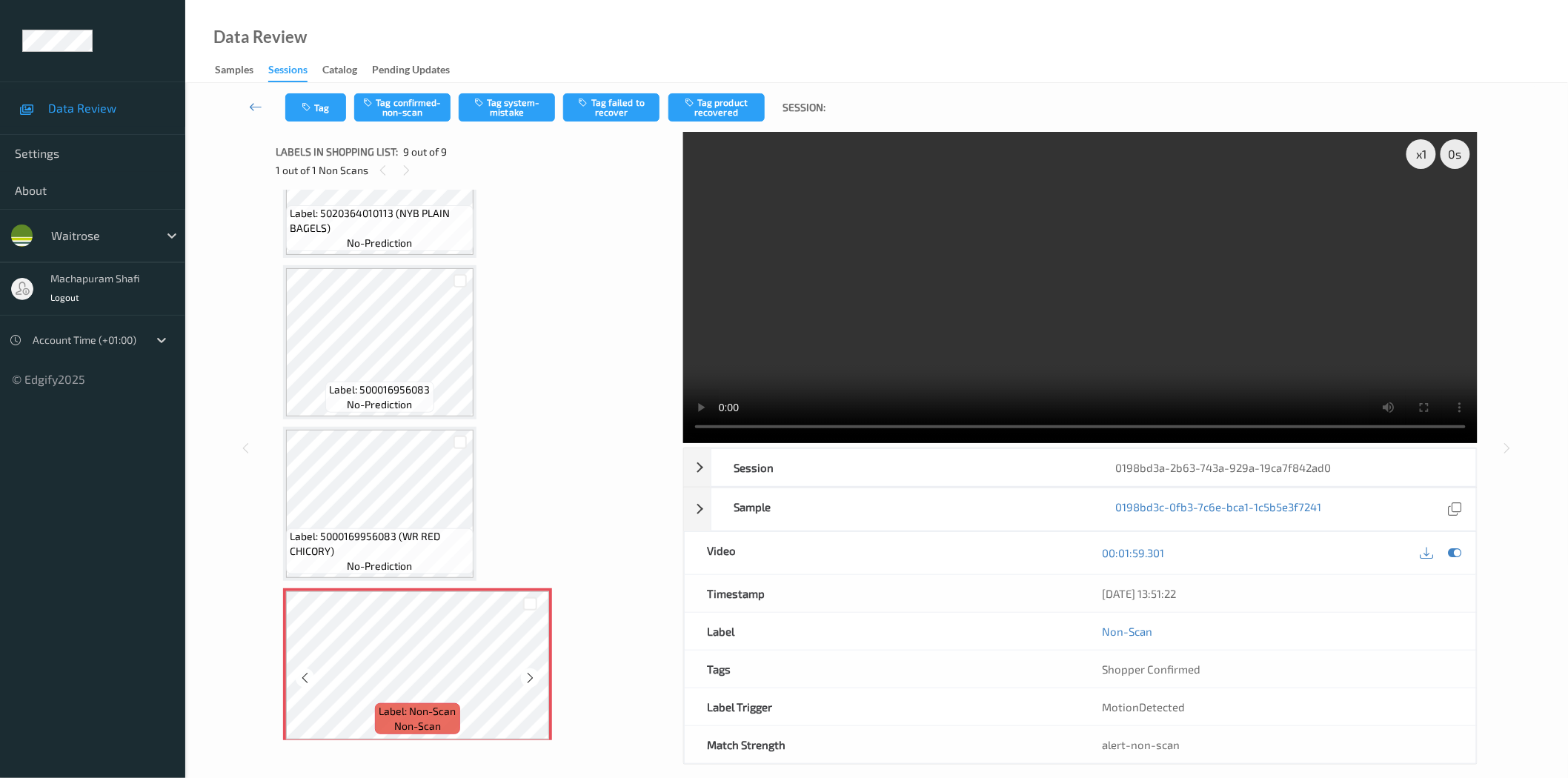
click at [529, 672] on icon at bounding box center [530, 678] width 12 height 13
click at [528, 672] on icon at bounding box center [530, 678] width 12 height 13
drag, startPoint x: 401, startPoint y: 529, endPoint x: 438, endPoint y: 545, distance: 40.3
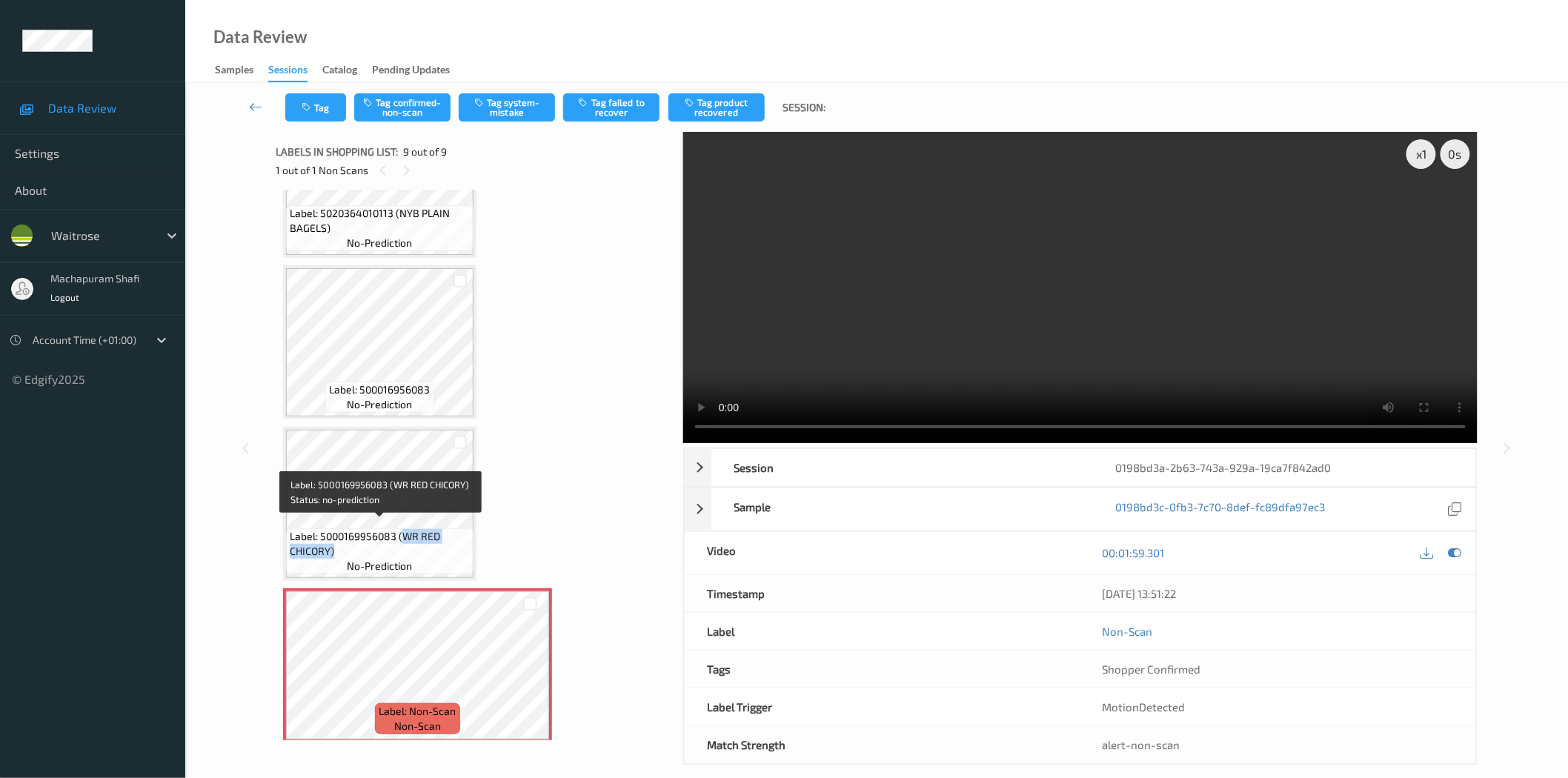
click at [438, 545] on span "Label: 5000169956083 (WR RED CHICORY)" at bounding box center [380, 543] width 180 height 30
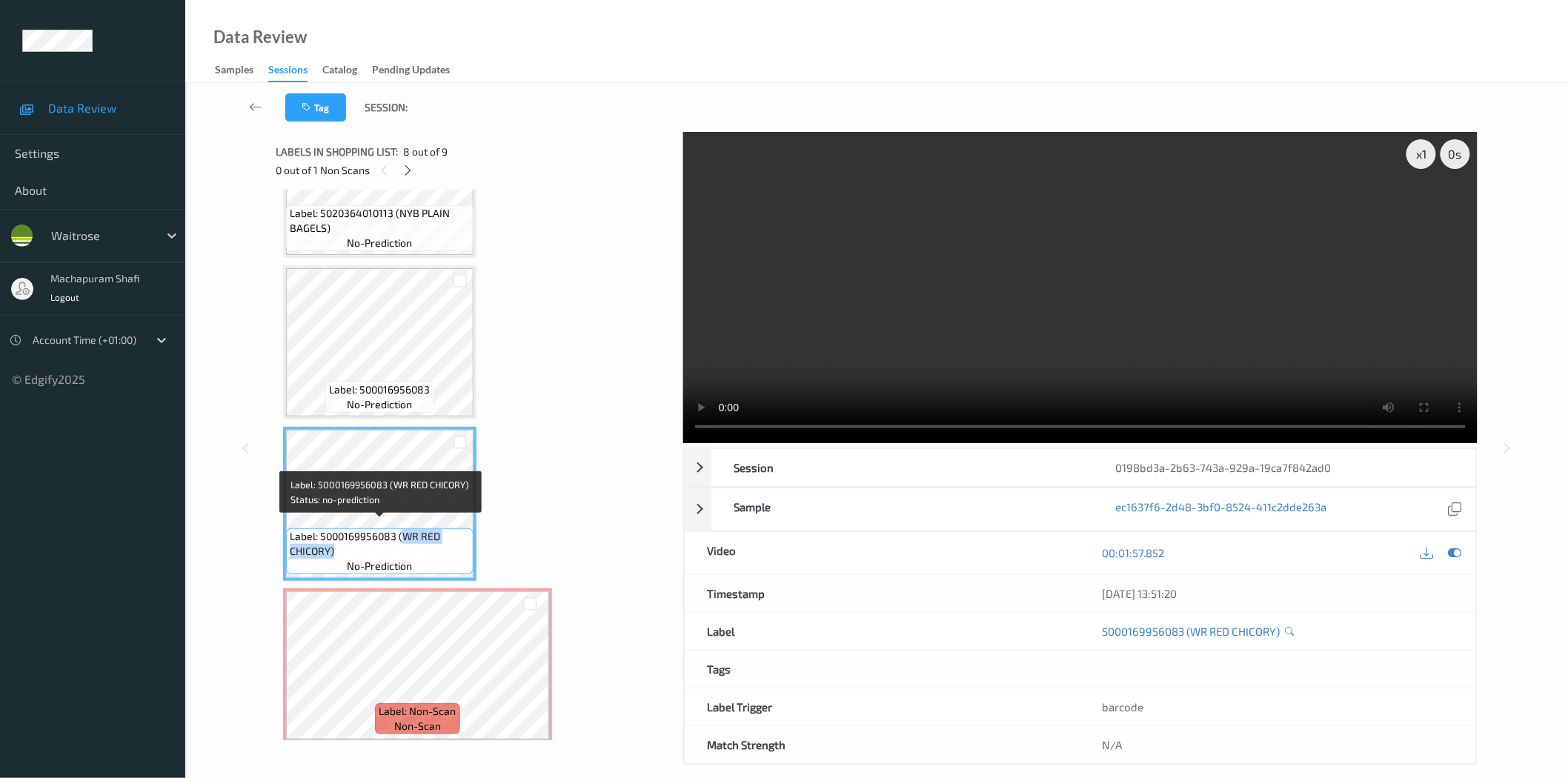
copy span "WR RED CHICORY)"
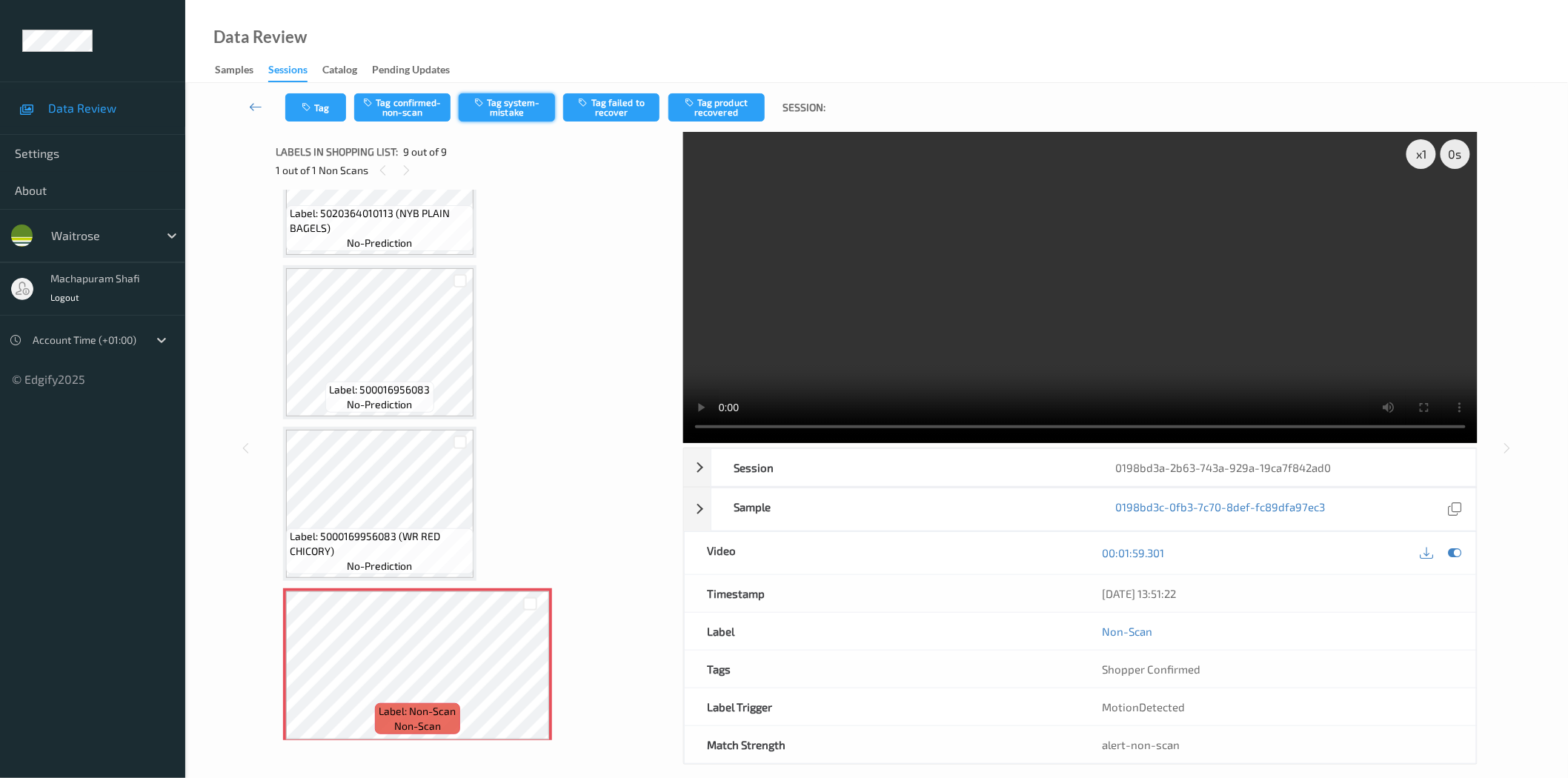
click at [519, 106] on button "Tag system-mistake" at bounding box center [507, 106] width 97 height 28
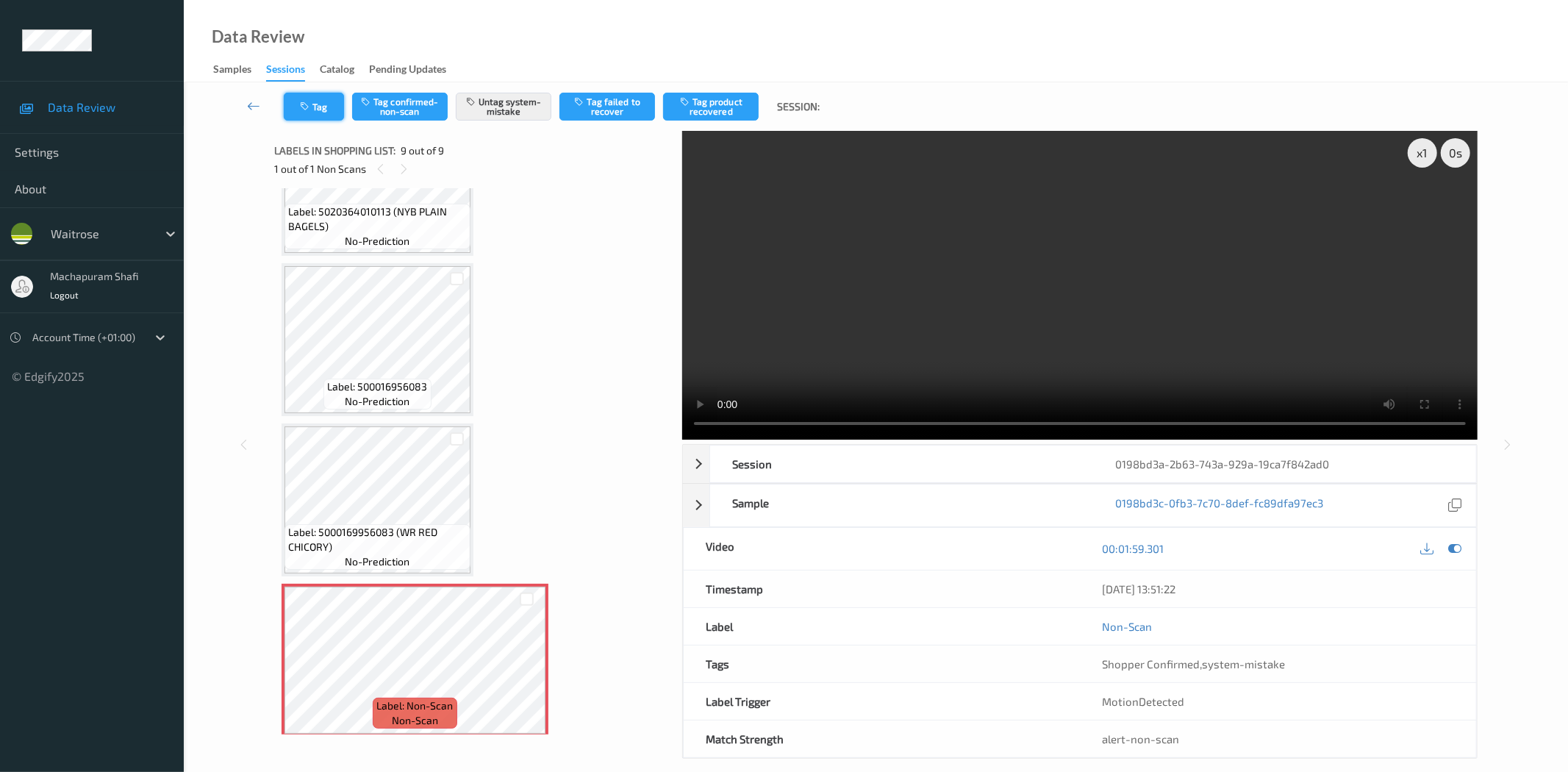
click at [321, 112] on button "Tag" at bounding box center [314, 106] width 60 height 28
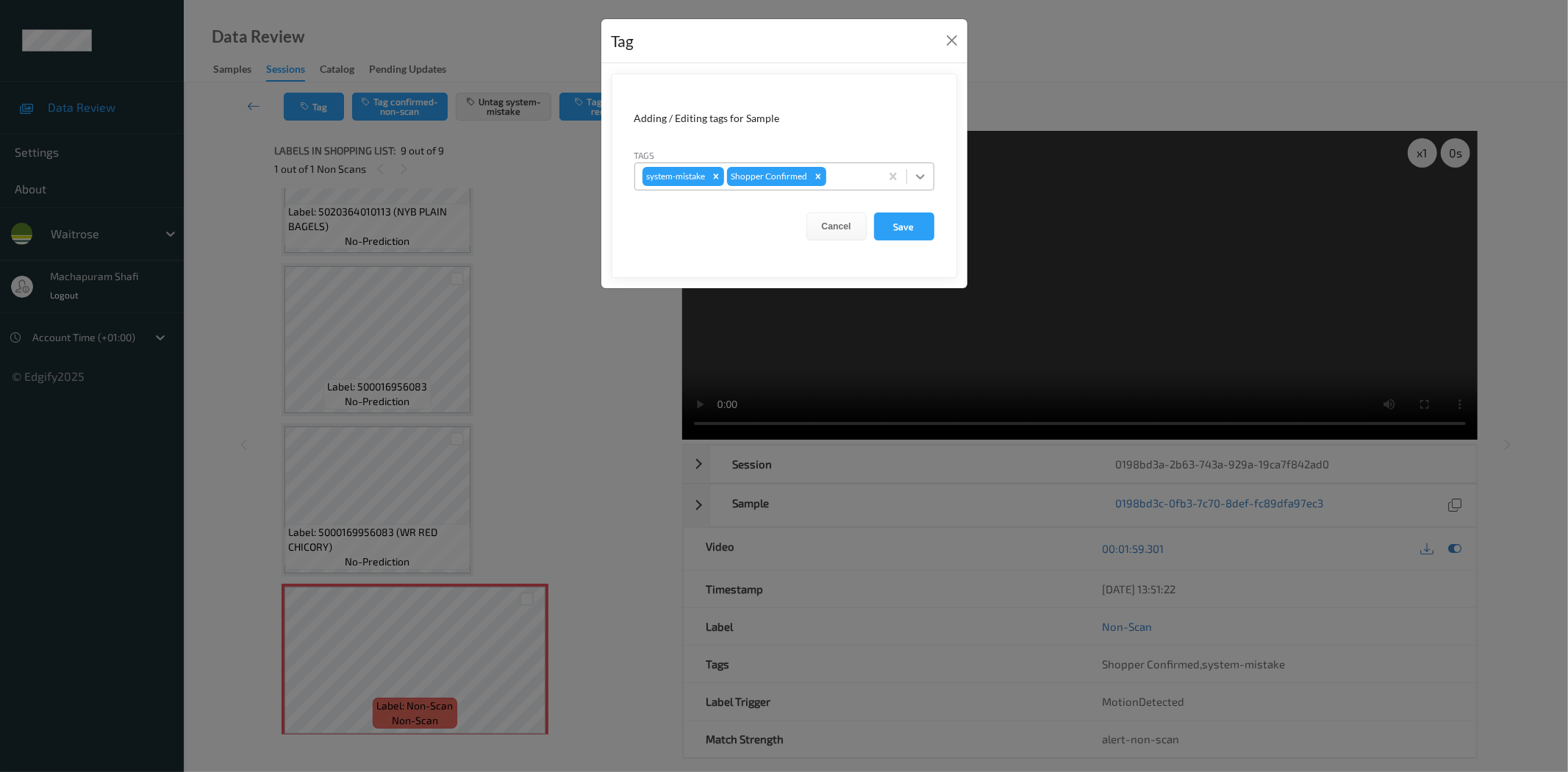
click at [921, 171] on icon at bounding box center [920, 176] width 14 height 14
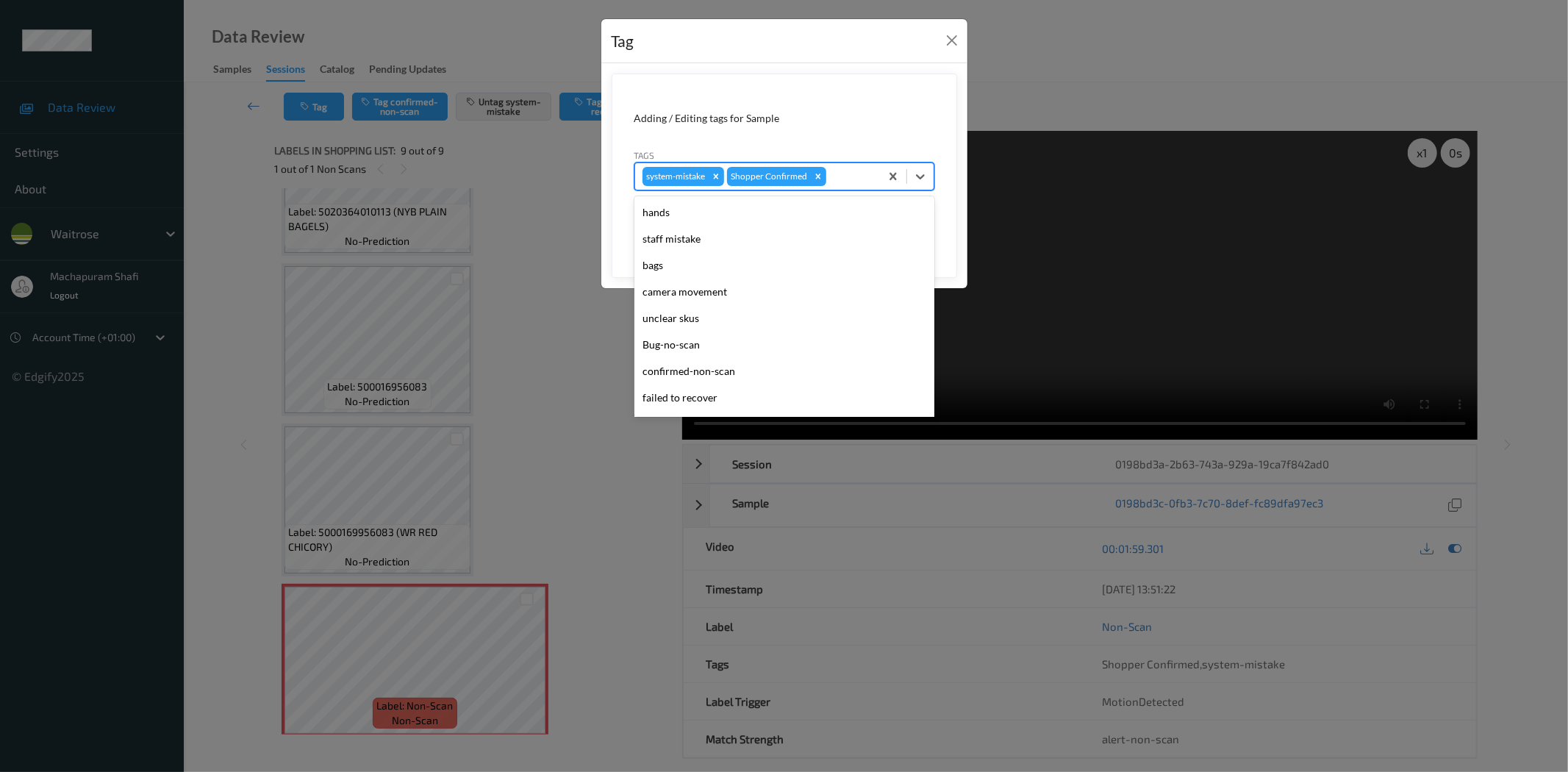
scroll to position [288, 0]
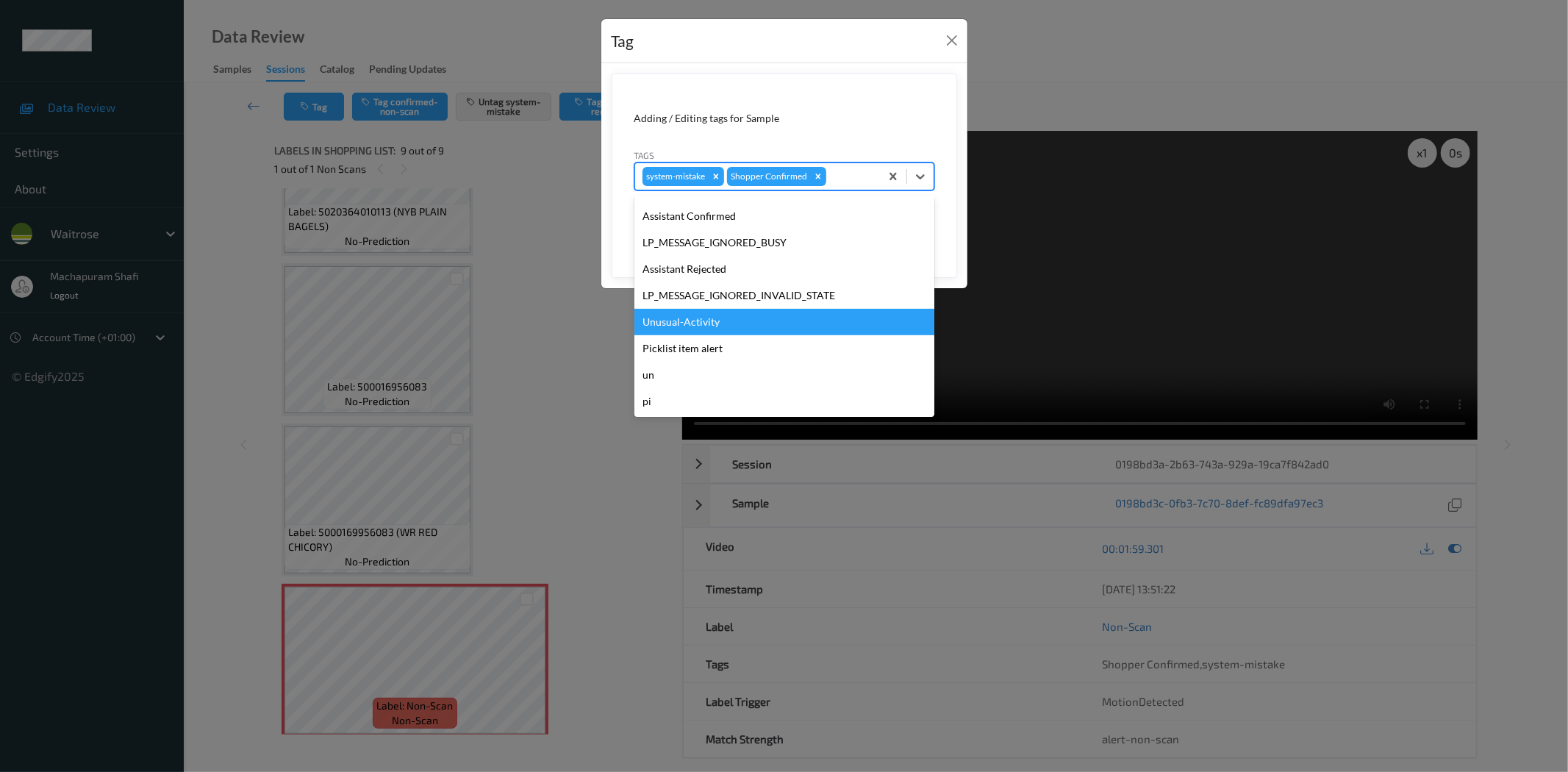
click at [694, 322] on div "Unusual-Activity" at bounding box center [785, 322] width 300 height 27
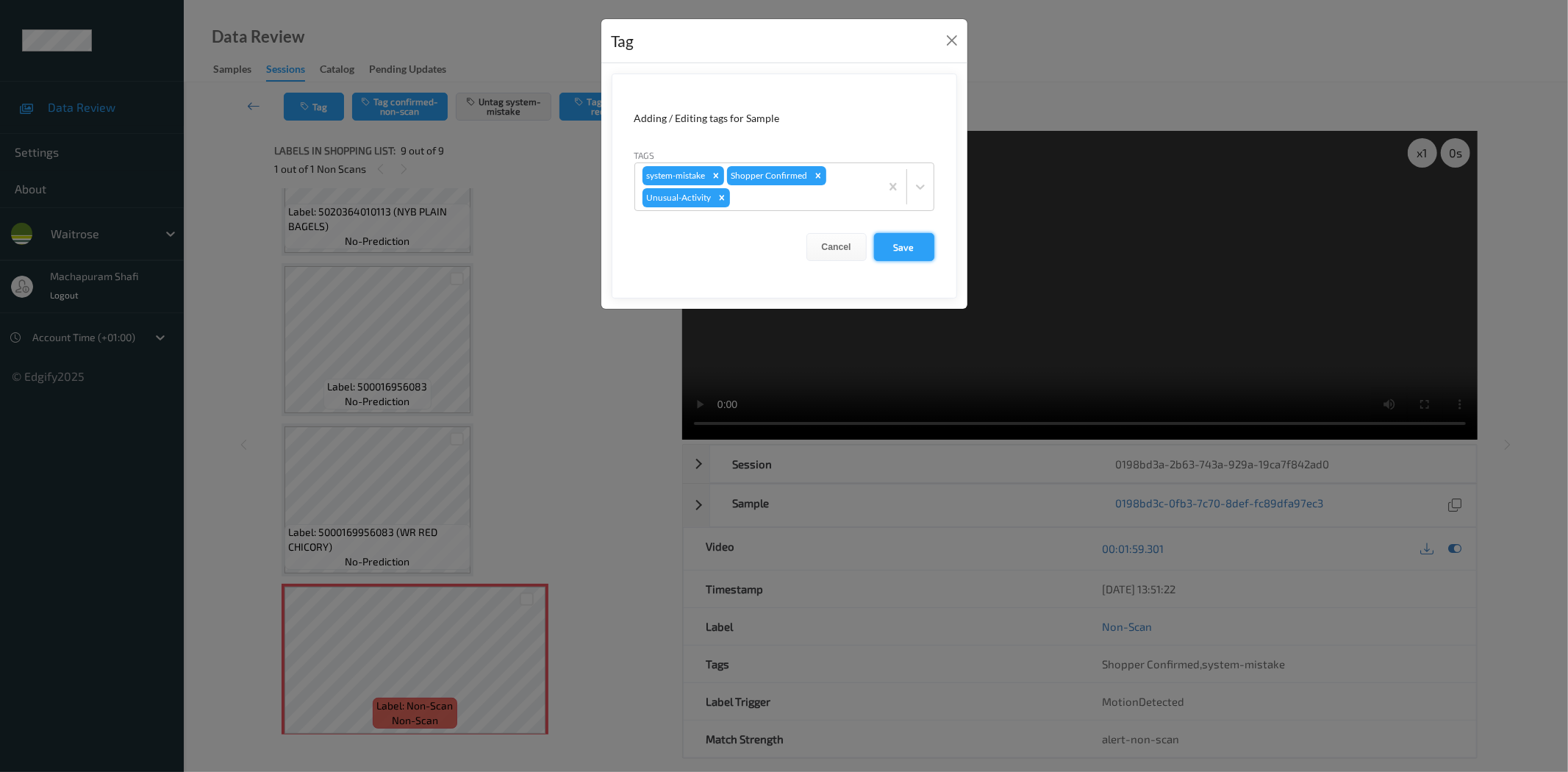
click at [889, 246] on button "Save" at bounding box center [904, 246] width 60 height 28
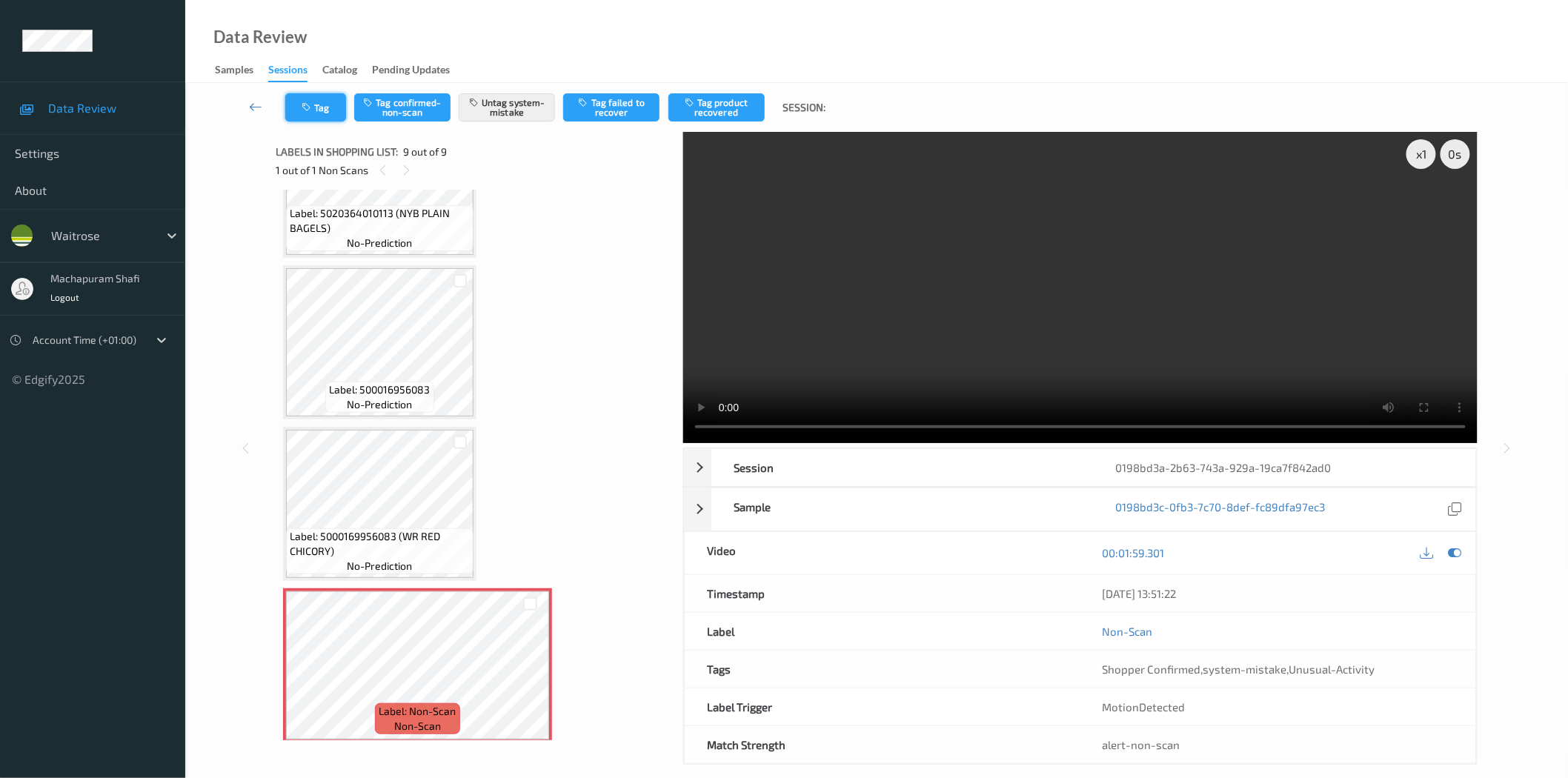
click at [315, 111] on button "Tag" at bounding box center [315, 106] width 60 height 28
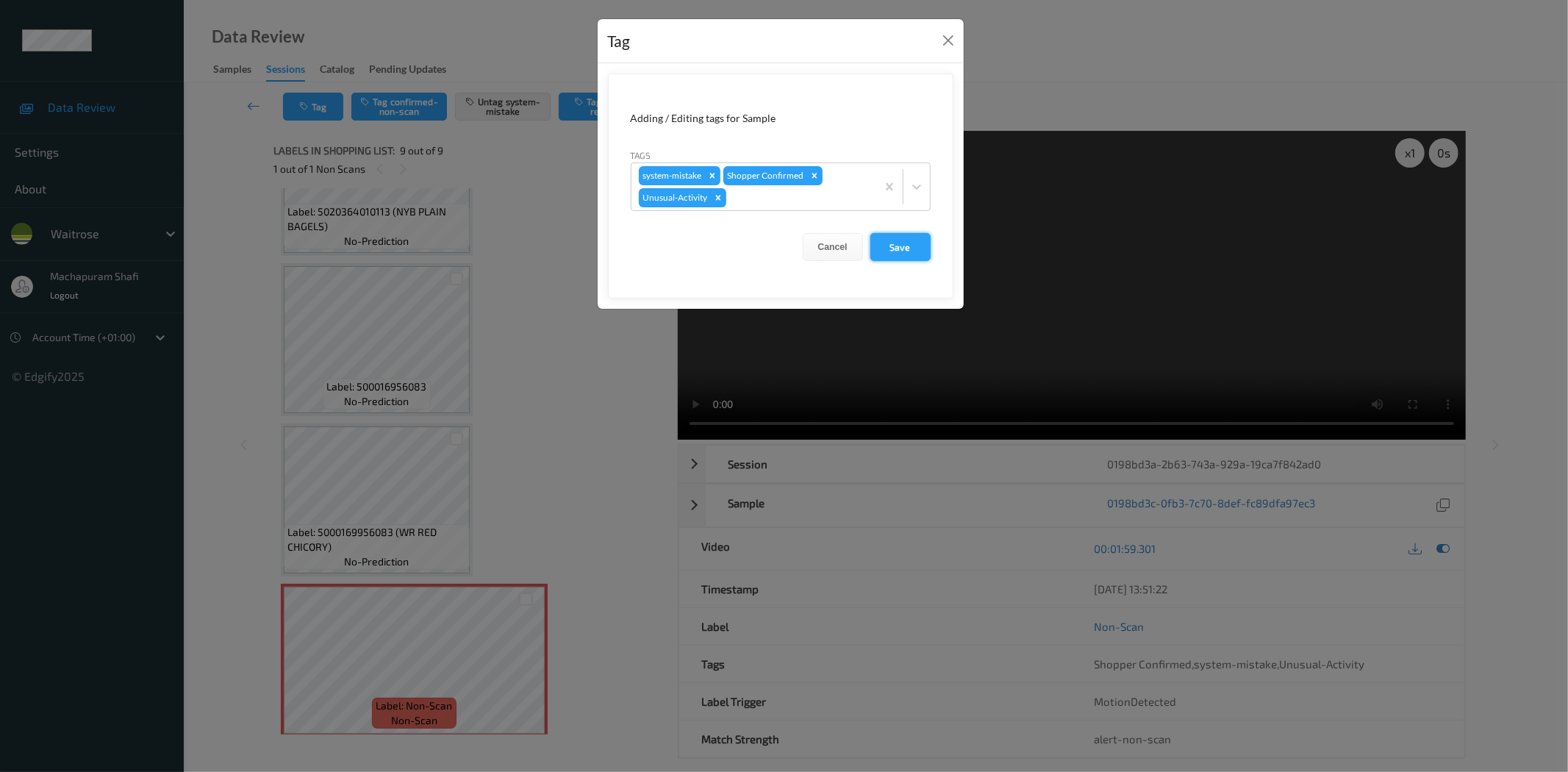
click at [895, 246] on button "Save" at bounding box center [900, 246] width 60 height 28
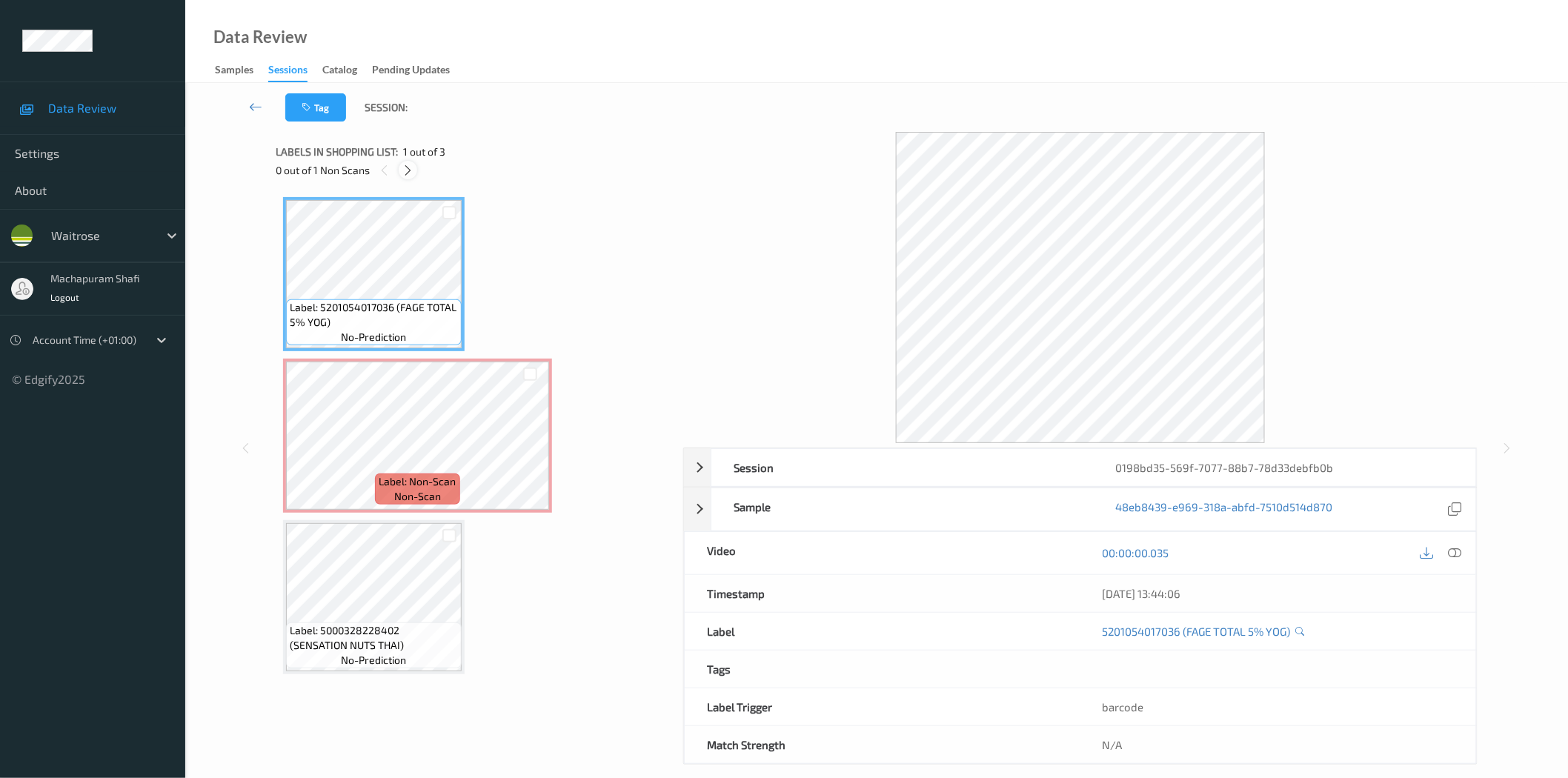
click at [412, 175] on icon at bounding box center [407, 171] width 12 height 13
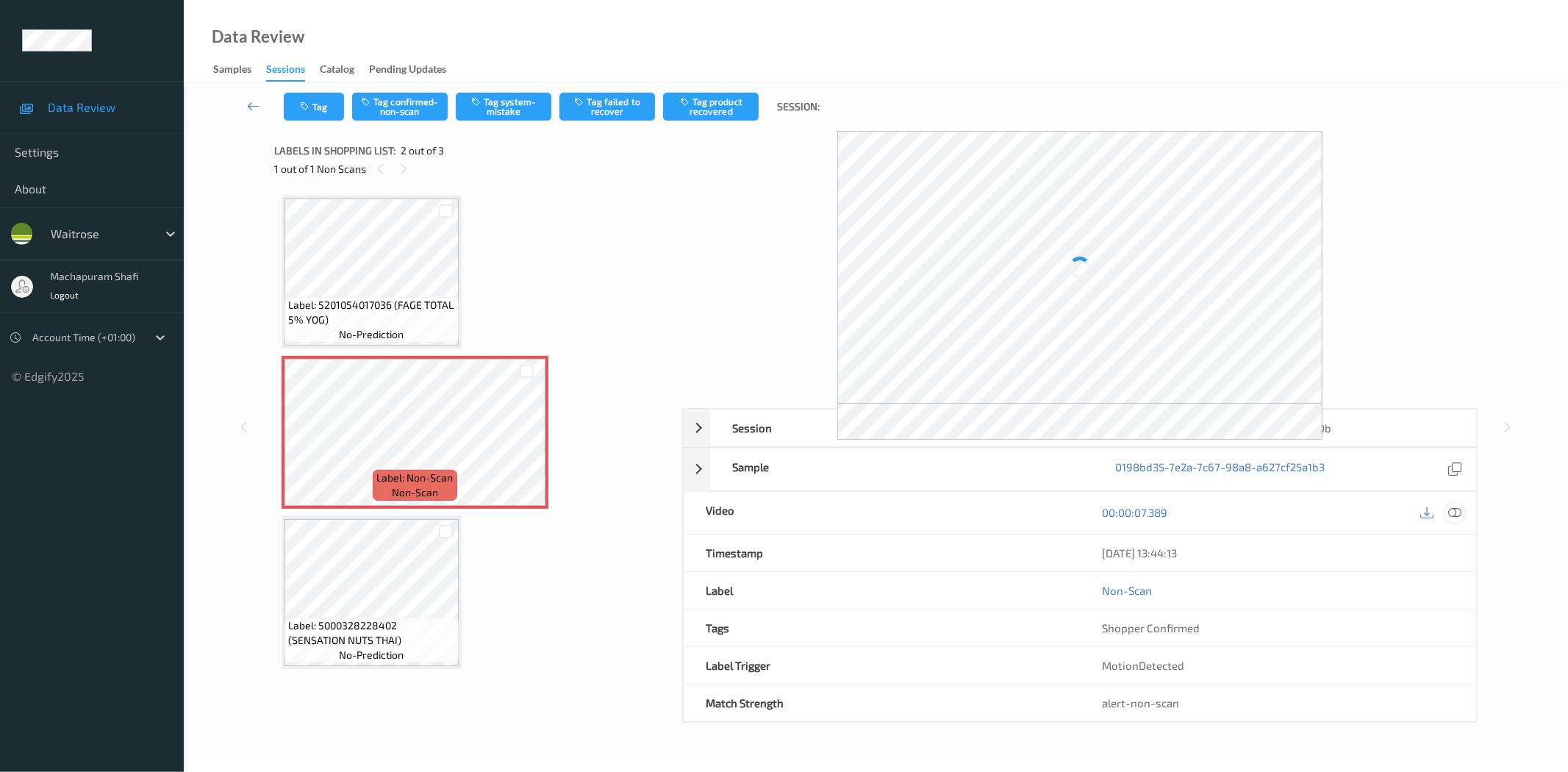
click at [1458, 517] on icon at bounding box center [1456, 512] width 13 height 13
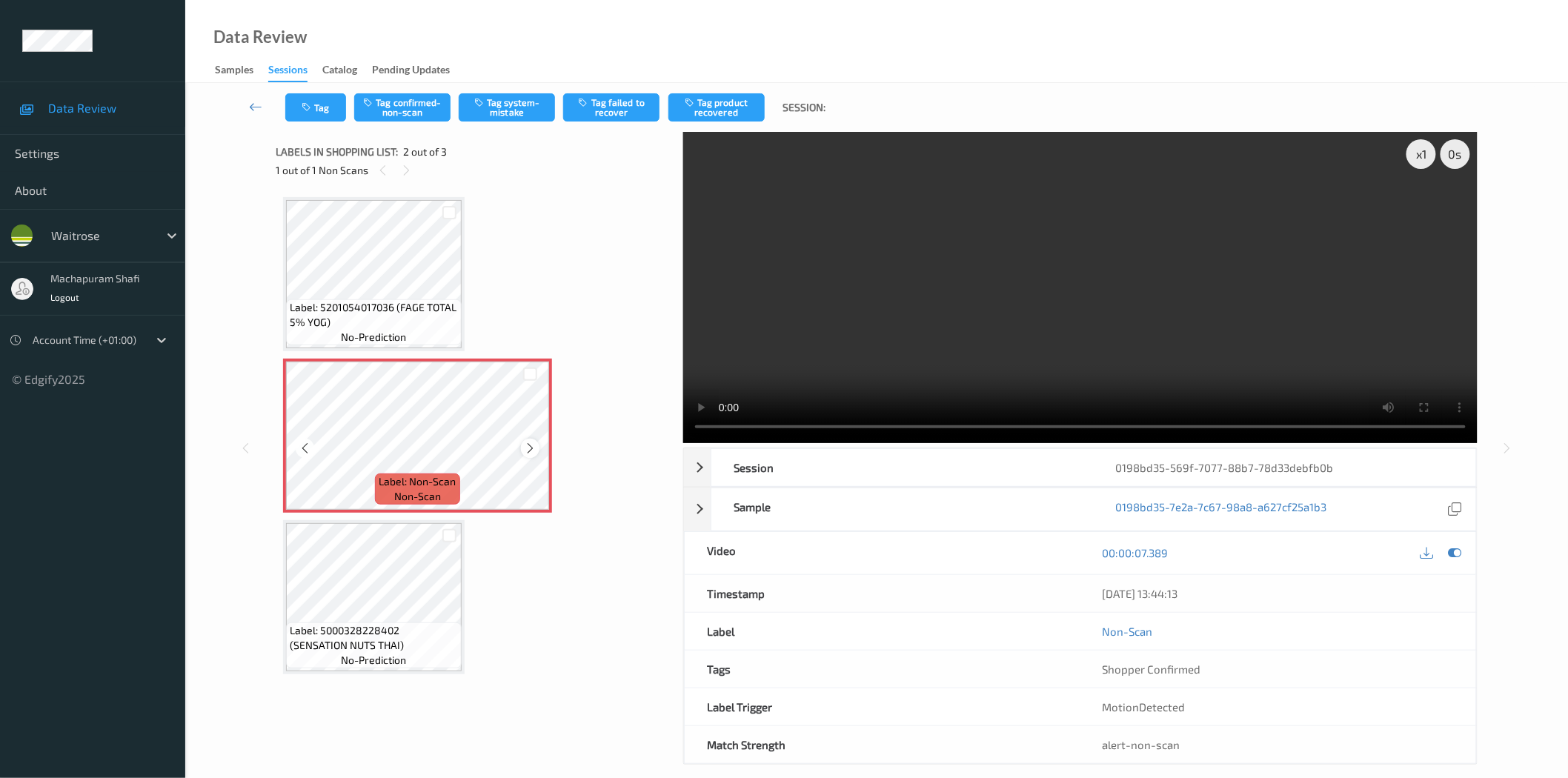
click at [529, 447] on icon at bounding box center [530, 448] width 12 height 13
click at [492, 109] on button "Tag system-mistake" at bounding box center [507, 106] width 97 height 28
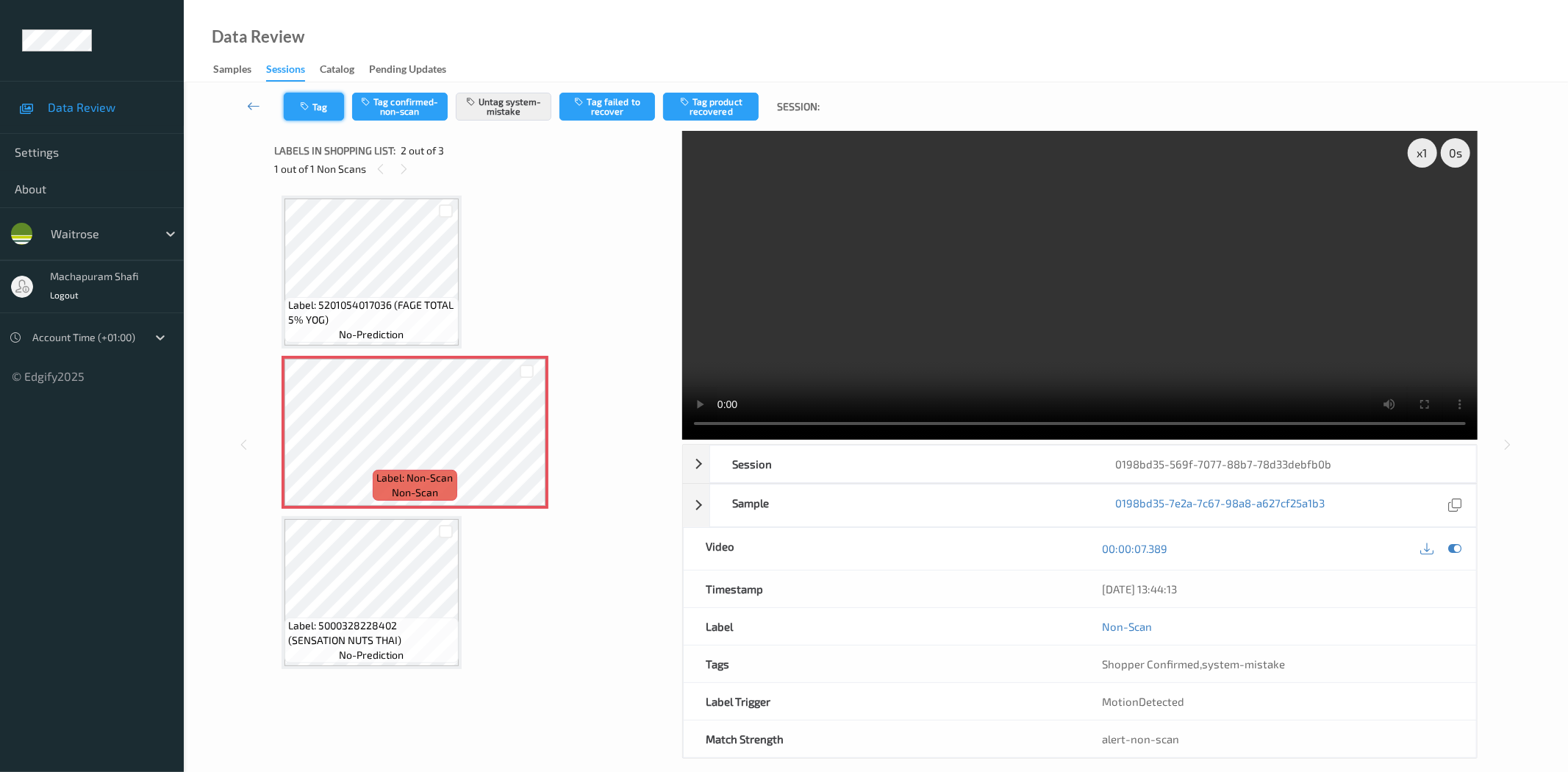
click at [311, 111] on icon "button" at bounding box center [306, 106] width 12 height 10
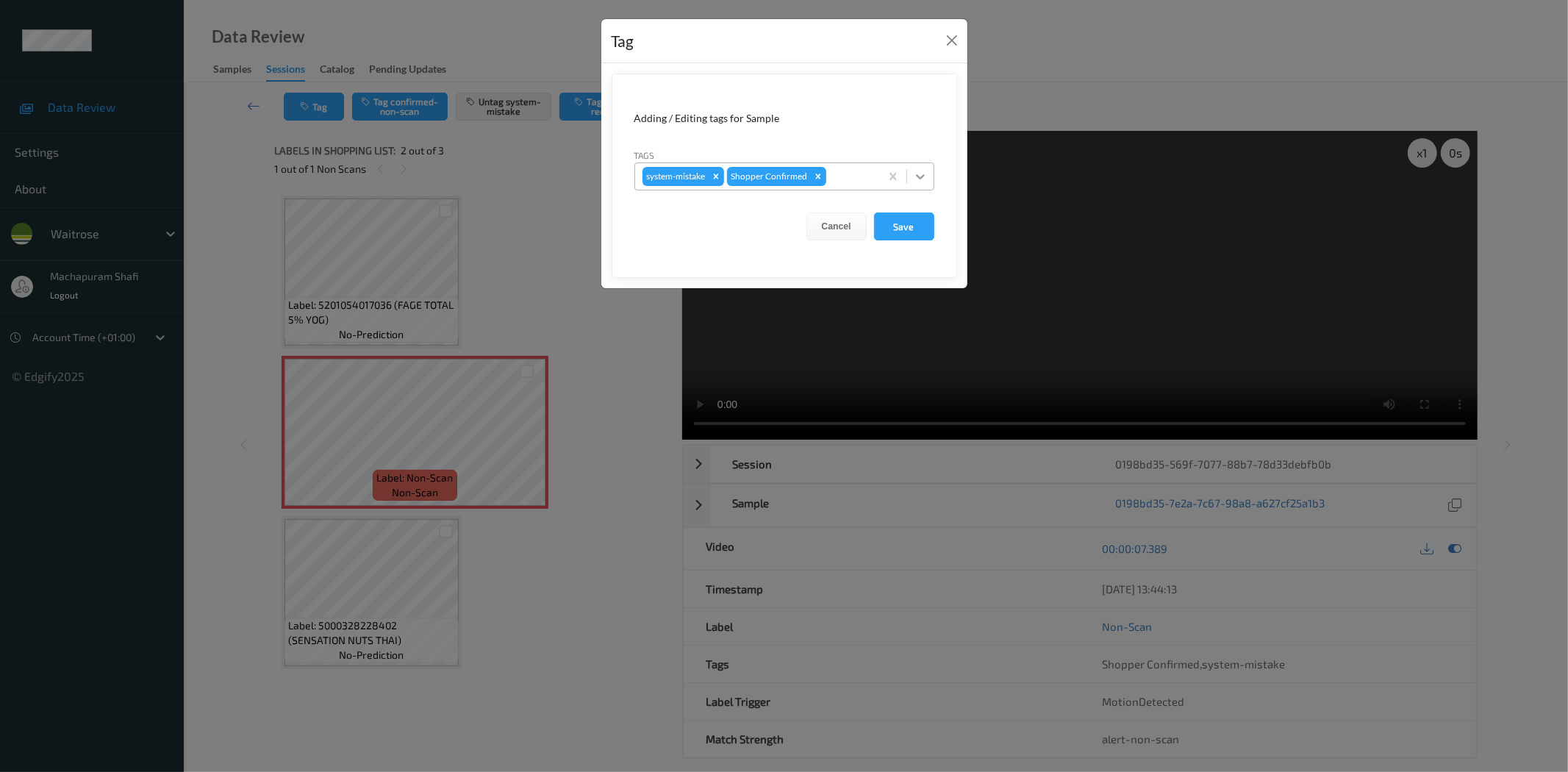
click at [923, 170] on icon at bounding box center [920, 176] width 14 height 14
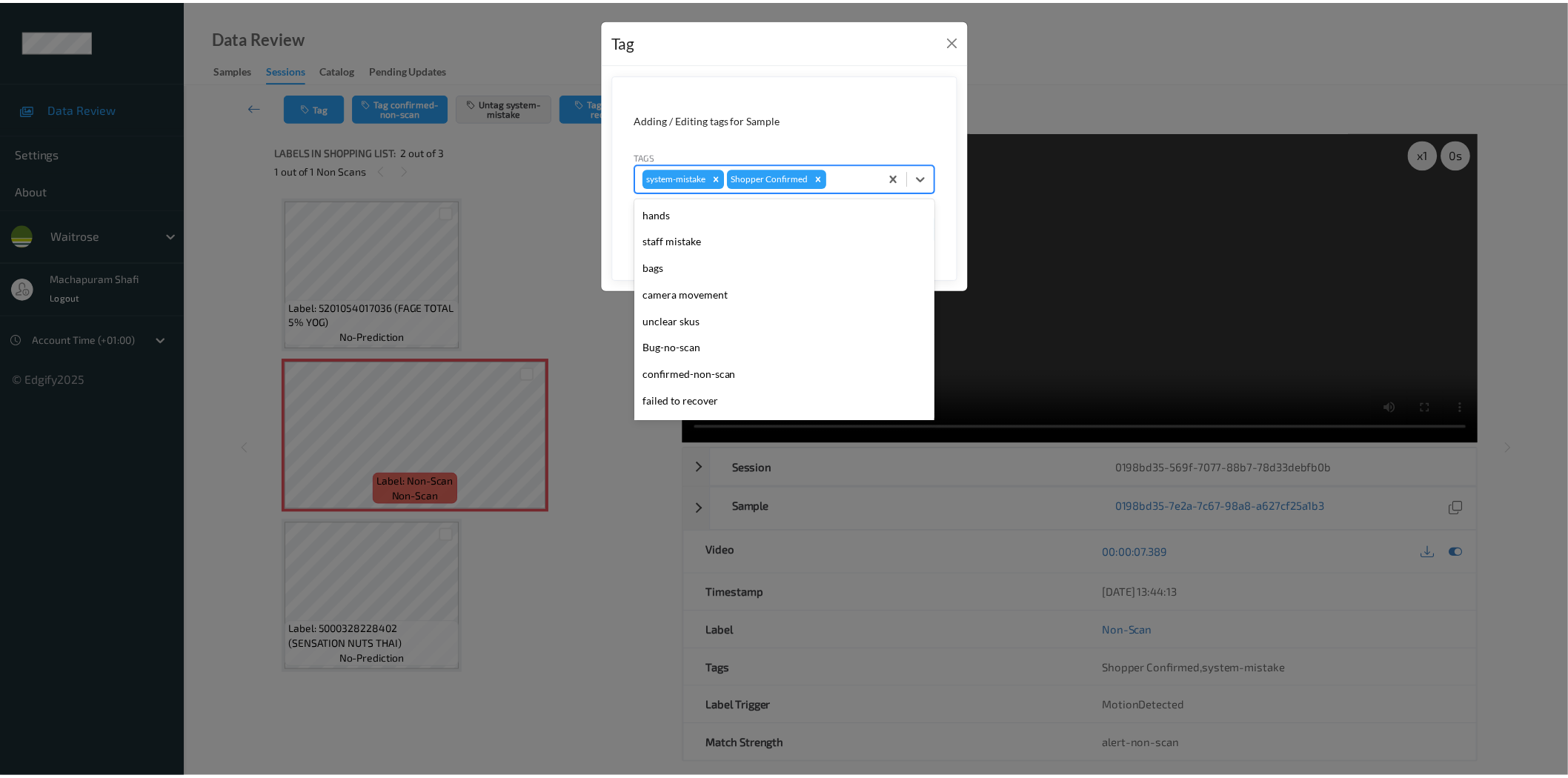
scroll to position [290, 0]
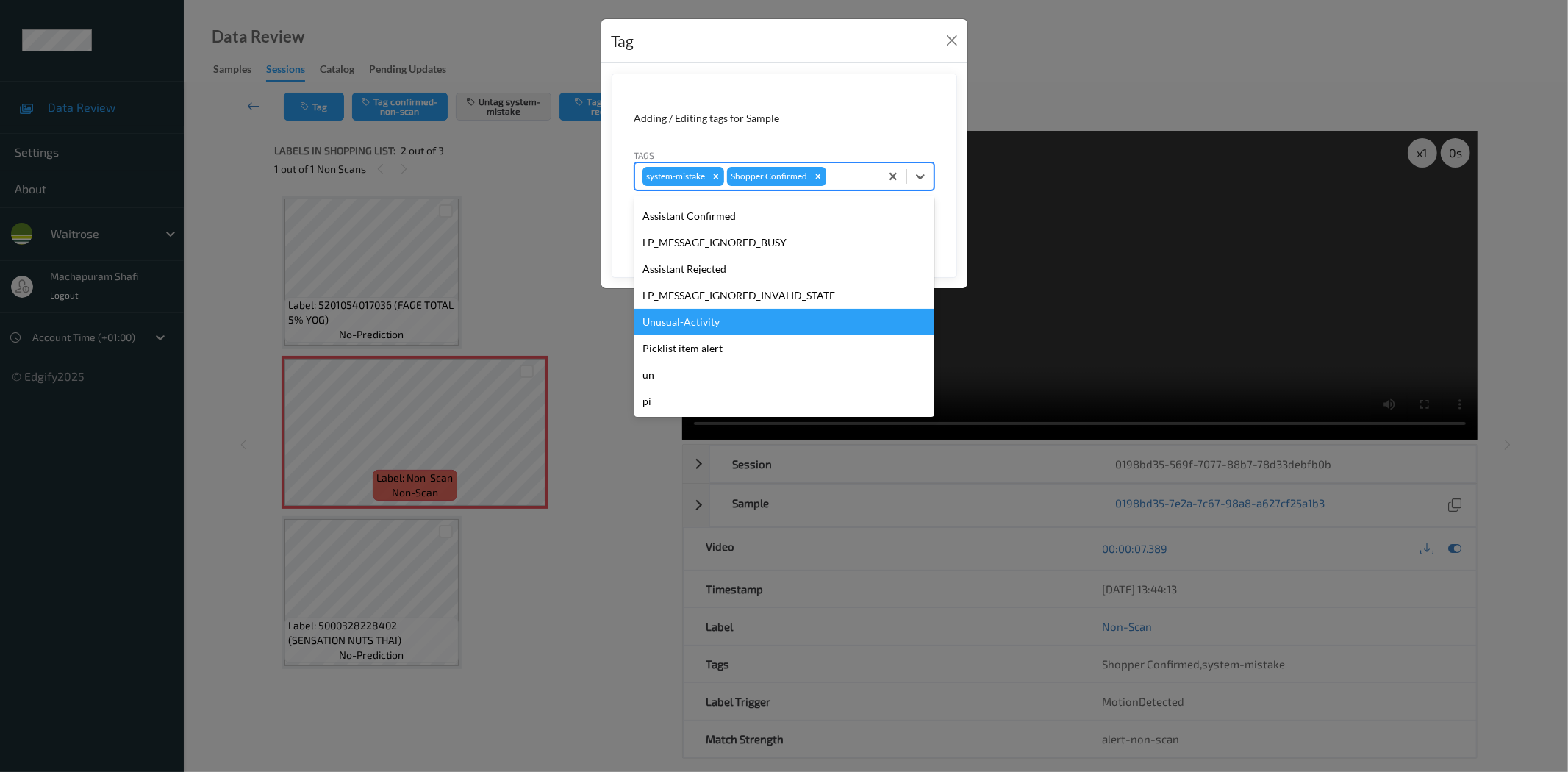
click at [720, 320] on div "Unusual-Activity" at bounding box center [785, 322] width 300 height 27
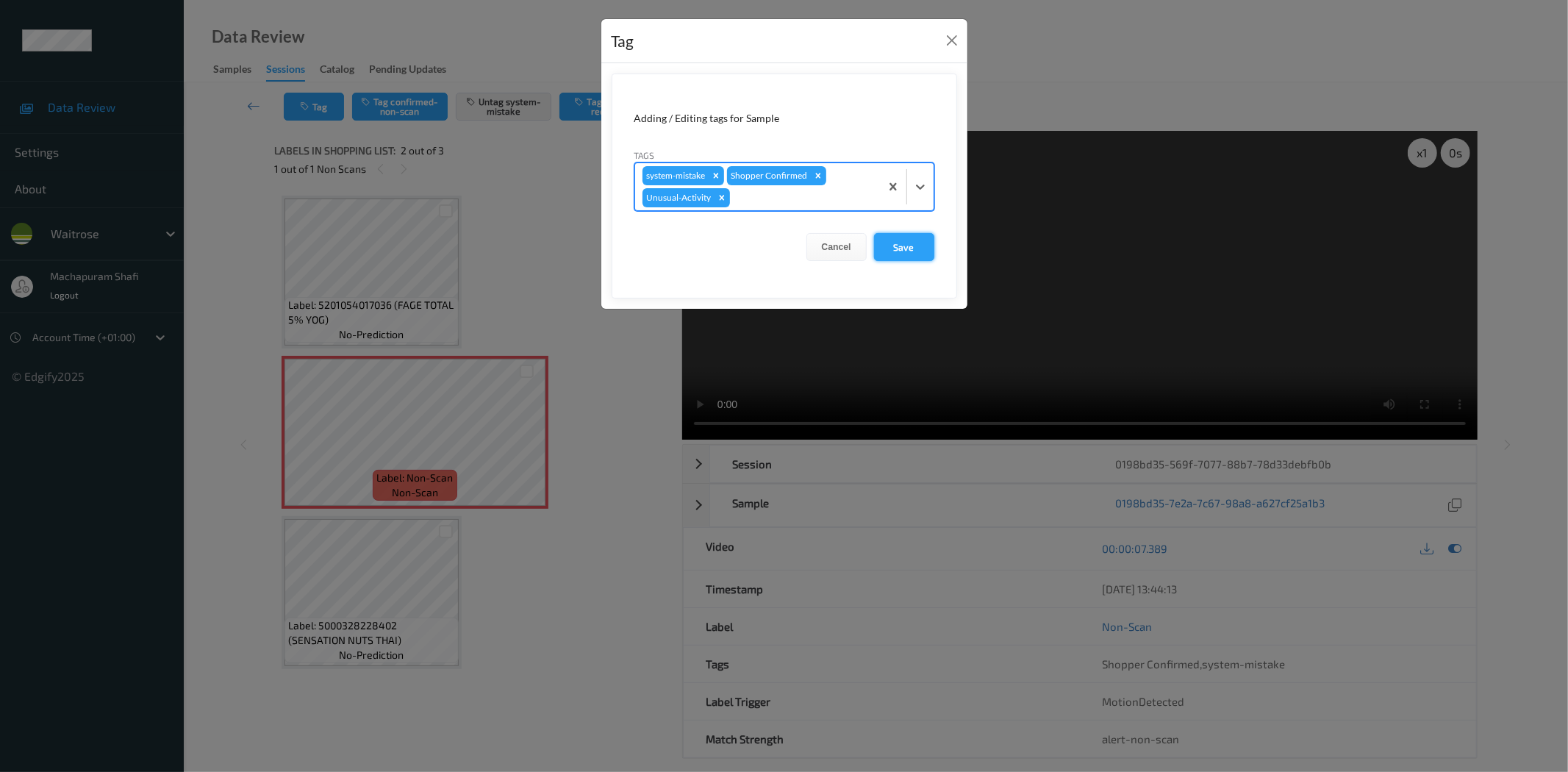
click at [888, 241] on button "Save" at bounding box center [904, 246] width 60 height 28
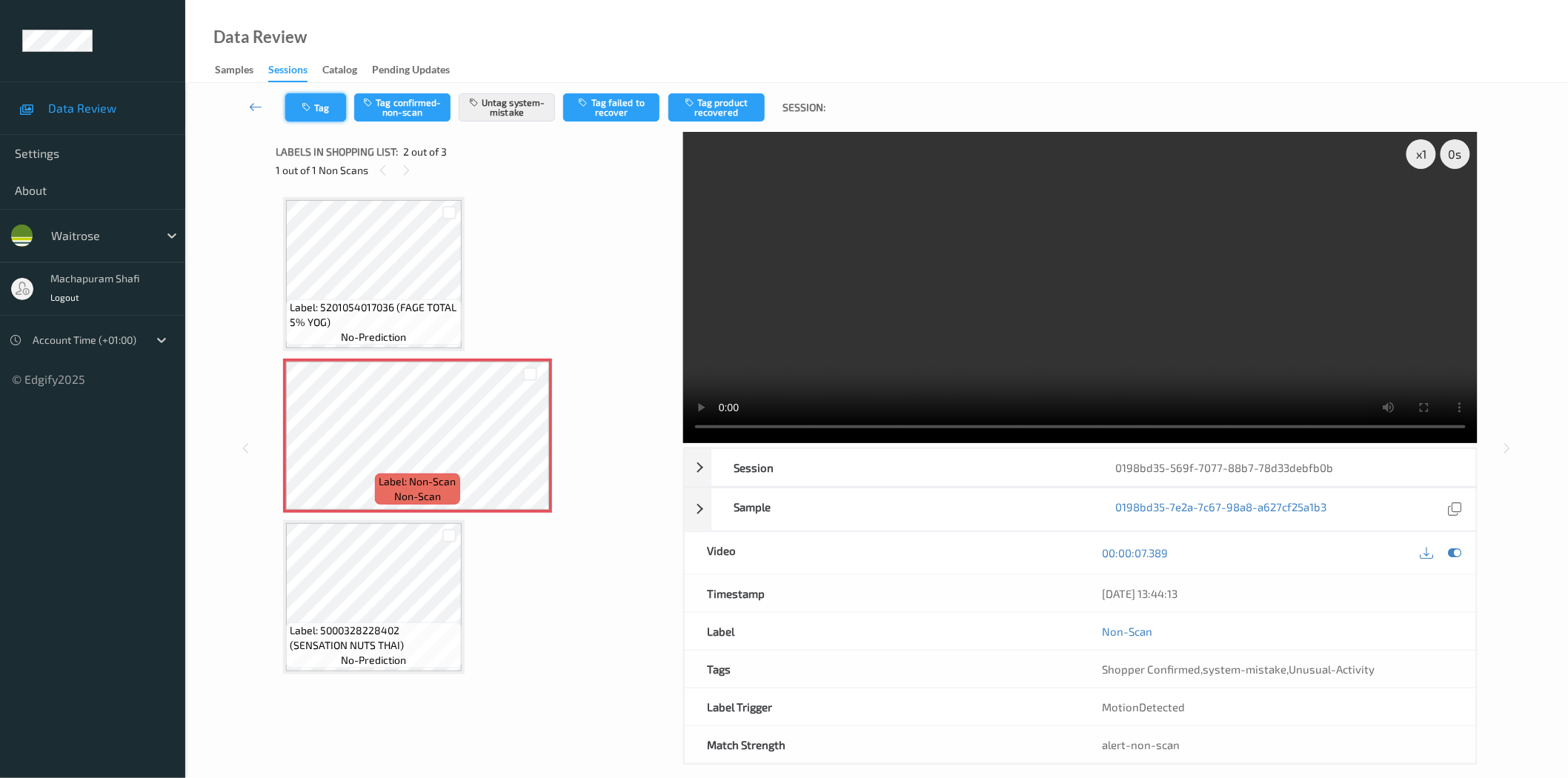
click at [316, 106] on button "Tag" at bounding box center [315, 106] width 60 height 28
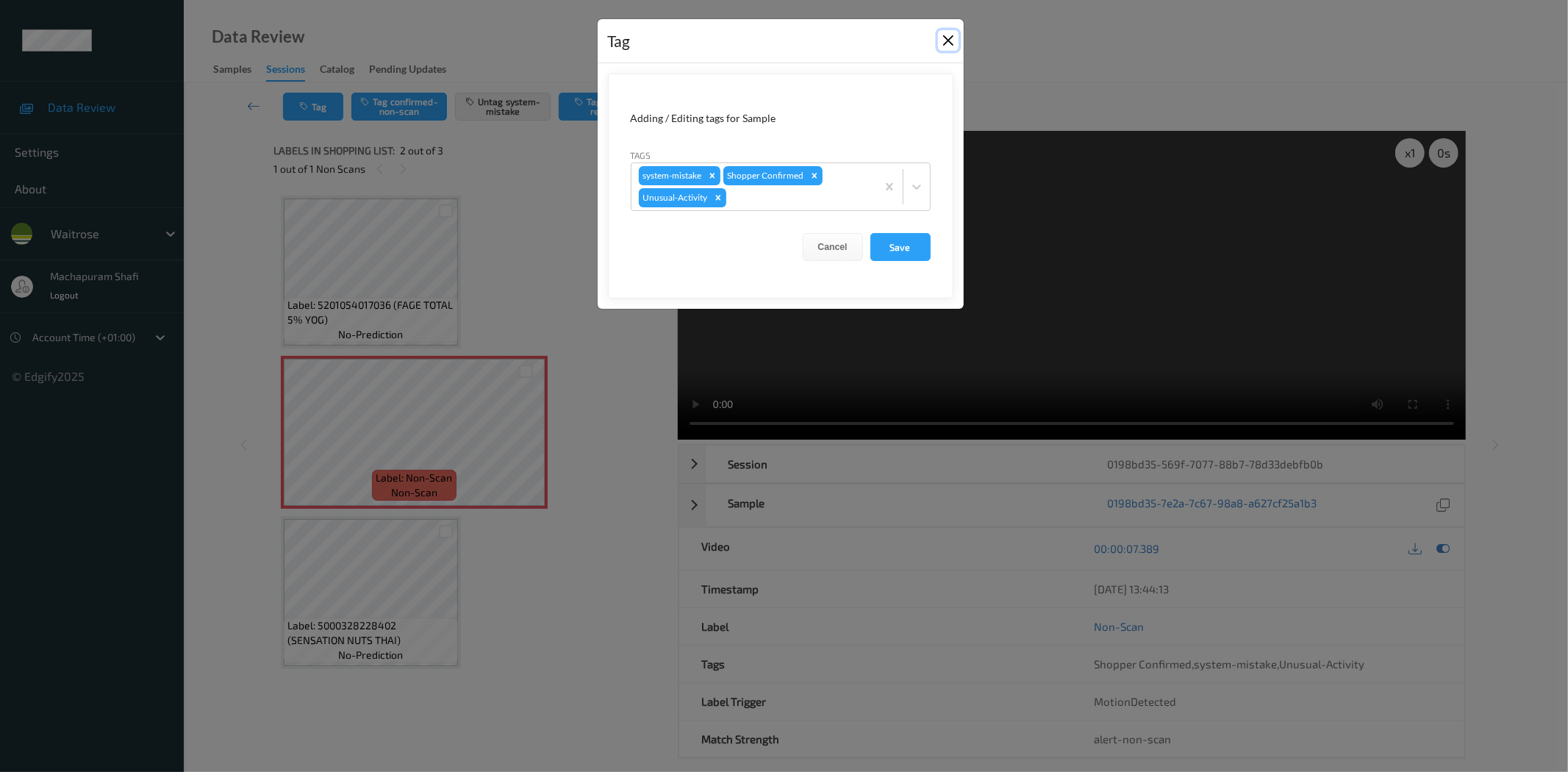
click at [944, 38] on button "Close" at bounding box center [948, 41] width 21 height 21
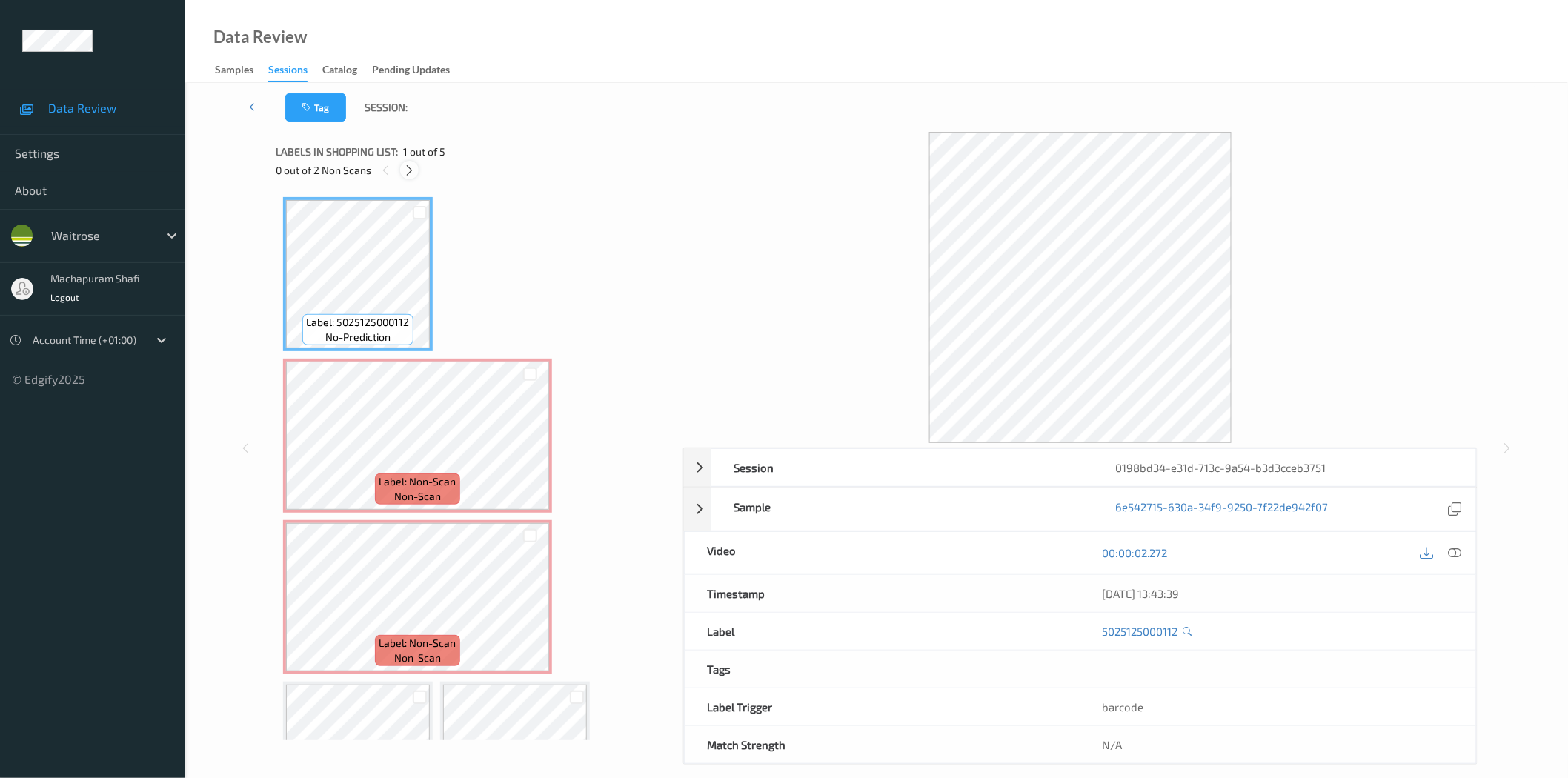
click at [413, 166] on icon at bounding box center [409, 171] width 12 height 13
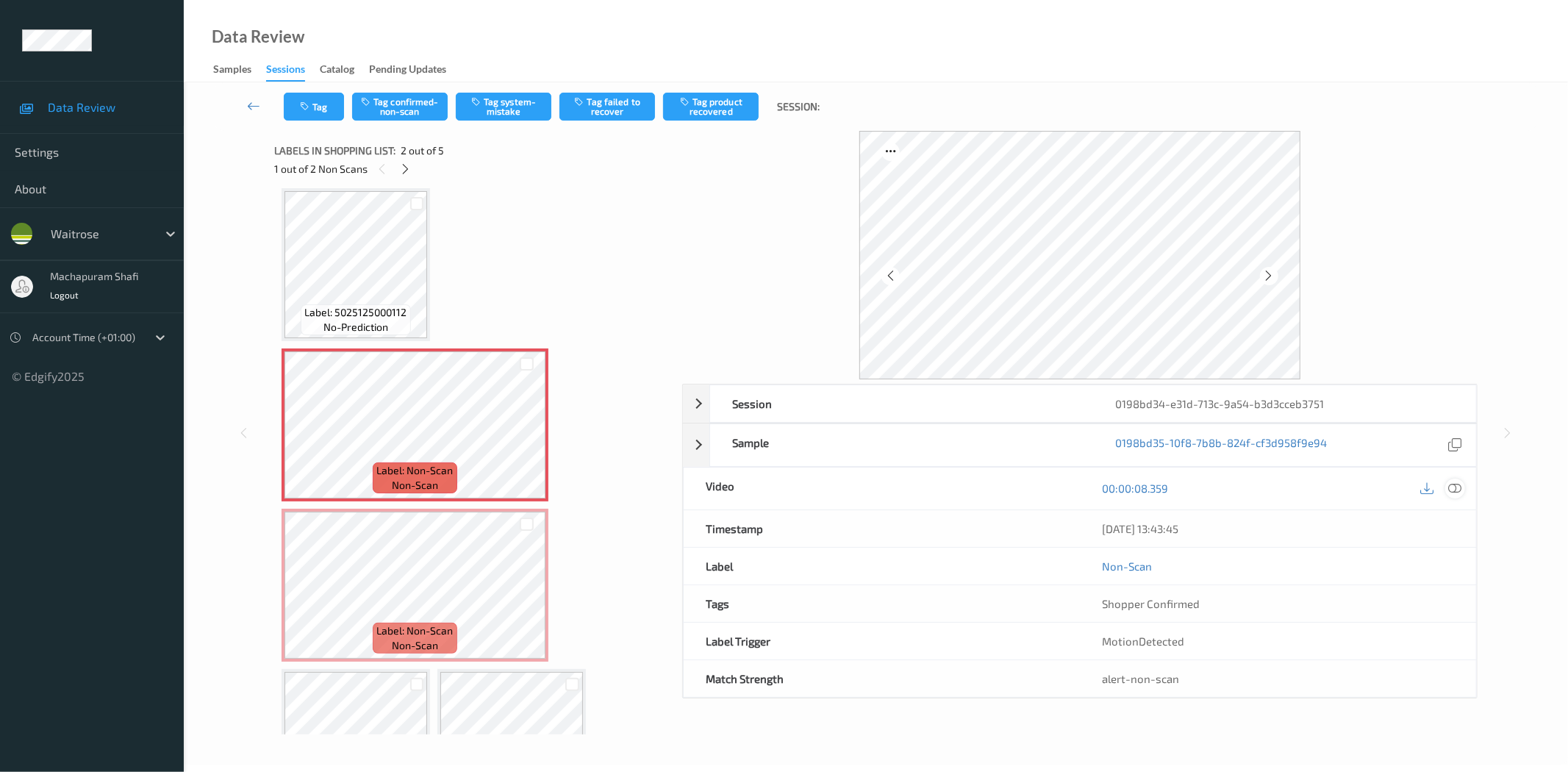
click at [1451, 488] on icon at bounding box center [1456, 489] width 13 height 13
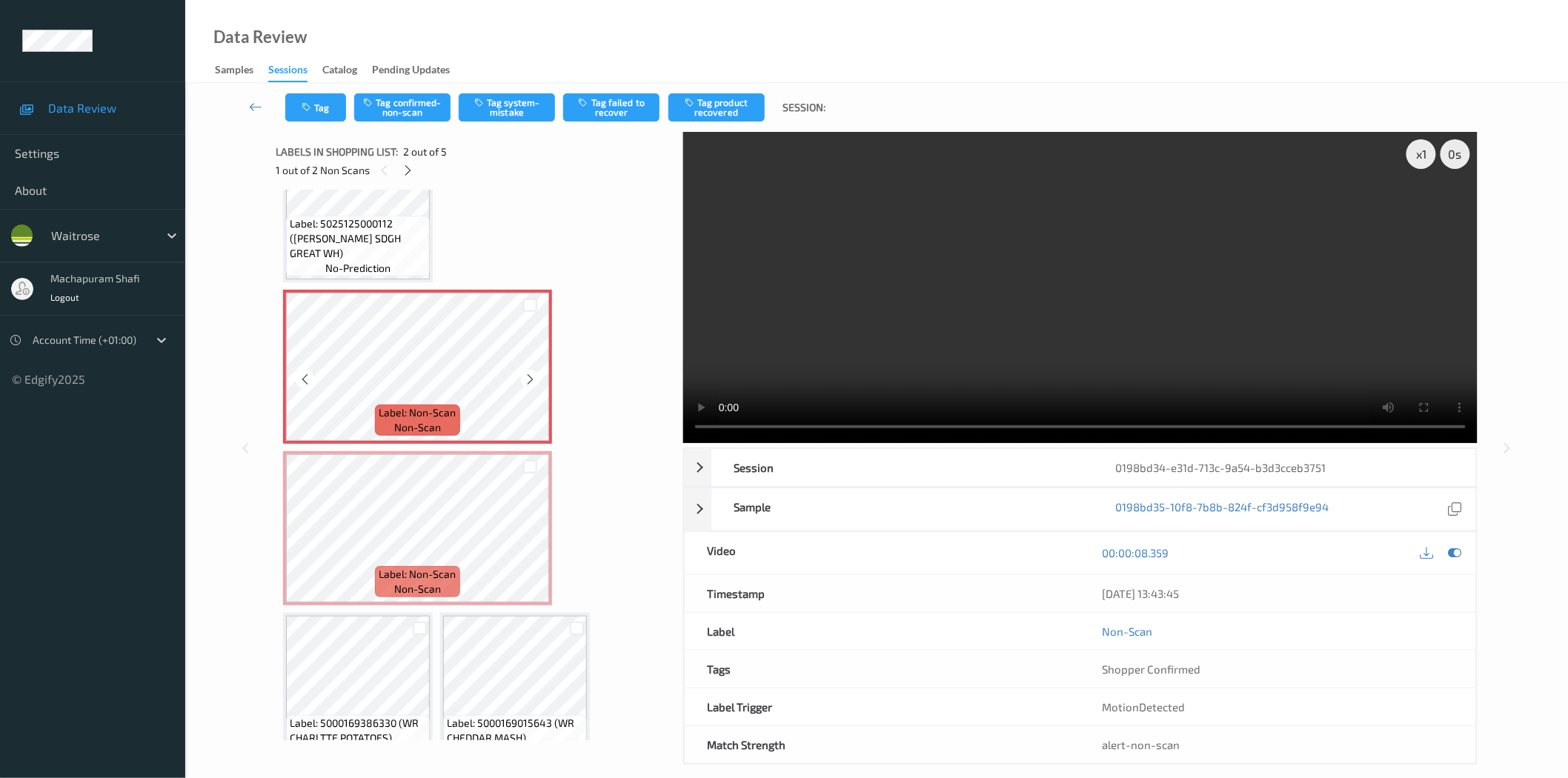
scroll to position [99, 0]
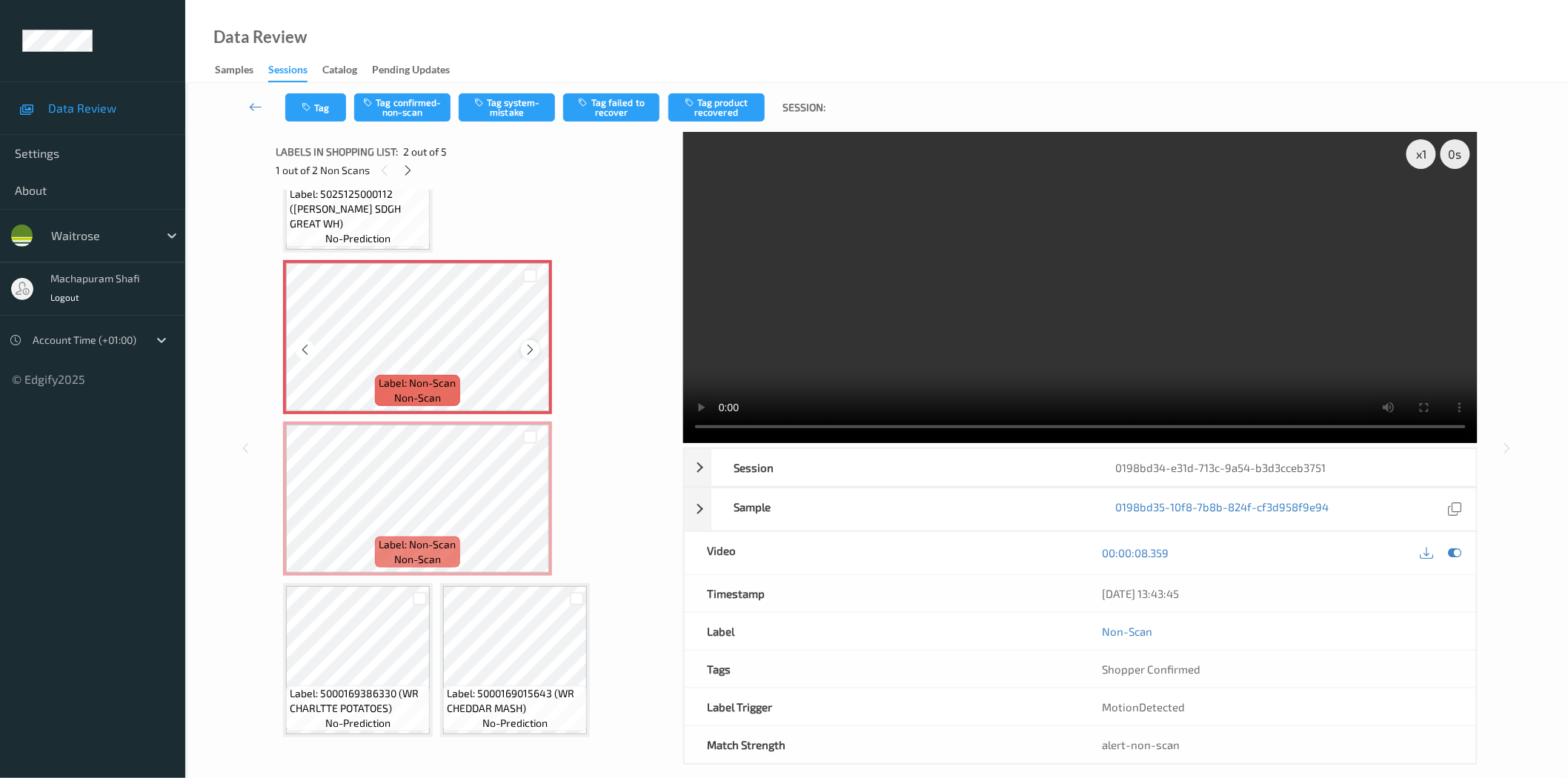
click at [528, 346] on icon at bounding box center [530, 350] width 12 height 13
click at [526, 346] on icon at bounding box center [530, 350] width 12 height 13
click at [531, 347] on icon at bounding box center [530, 350] width 12 height 13
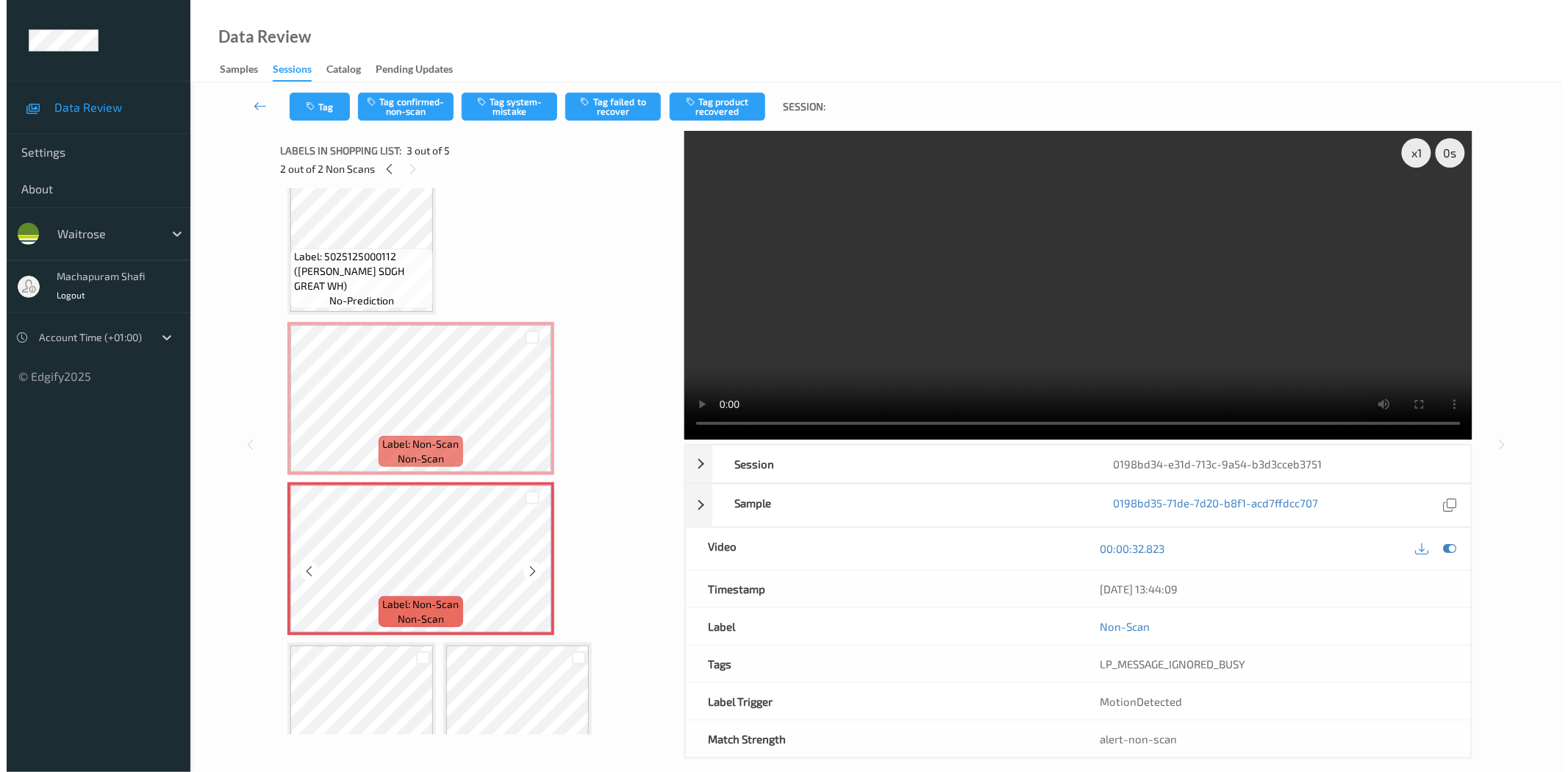
scroll to position [0, 0]
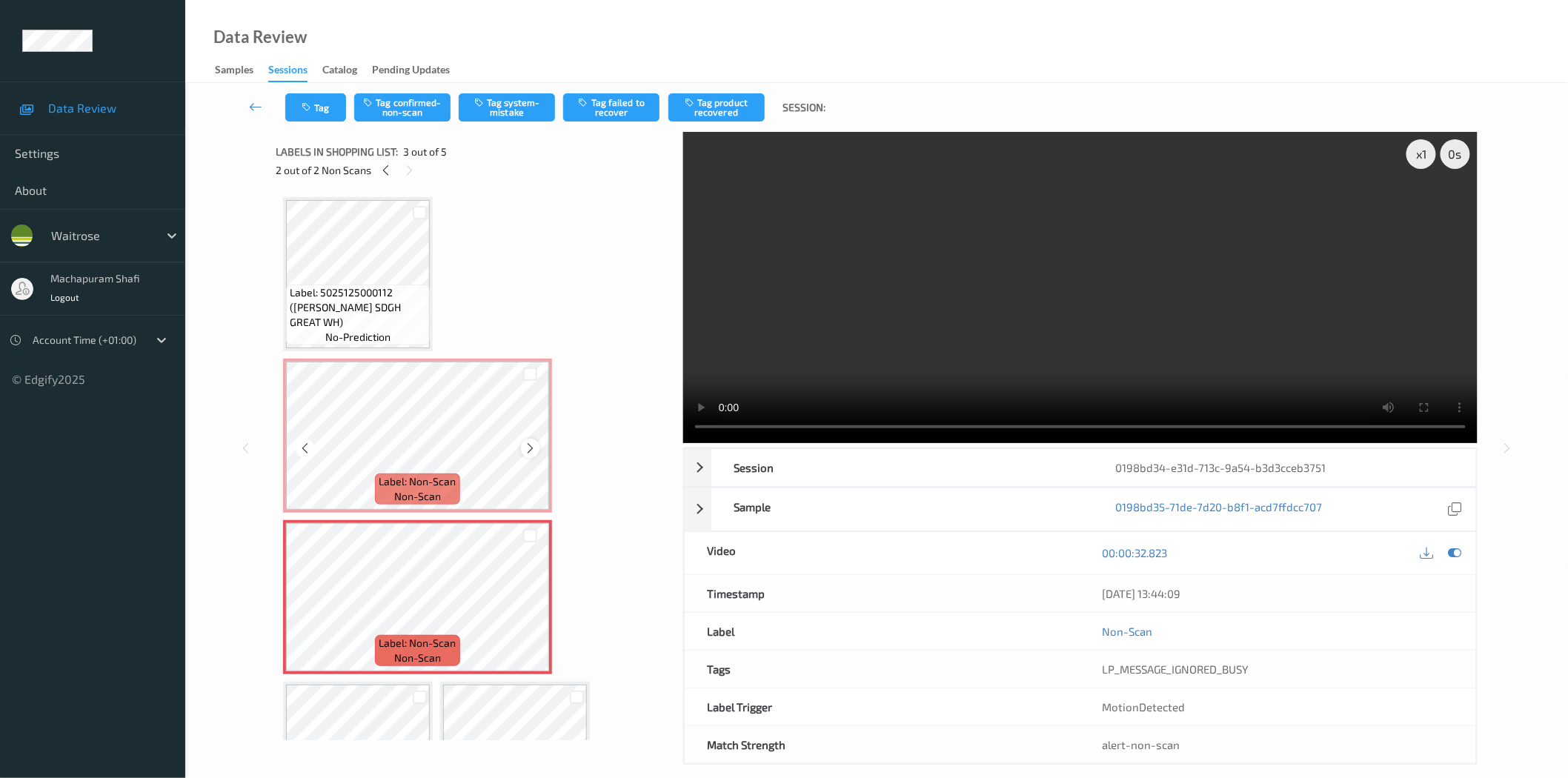
click at [524, 446] on icon at bounding box center [530, 448] width 12 height 13
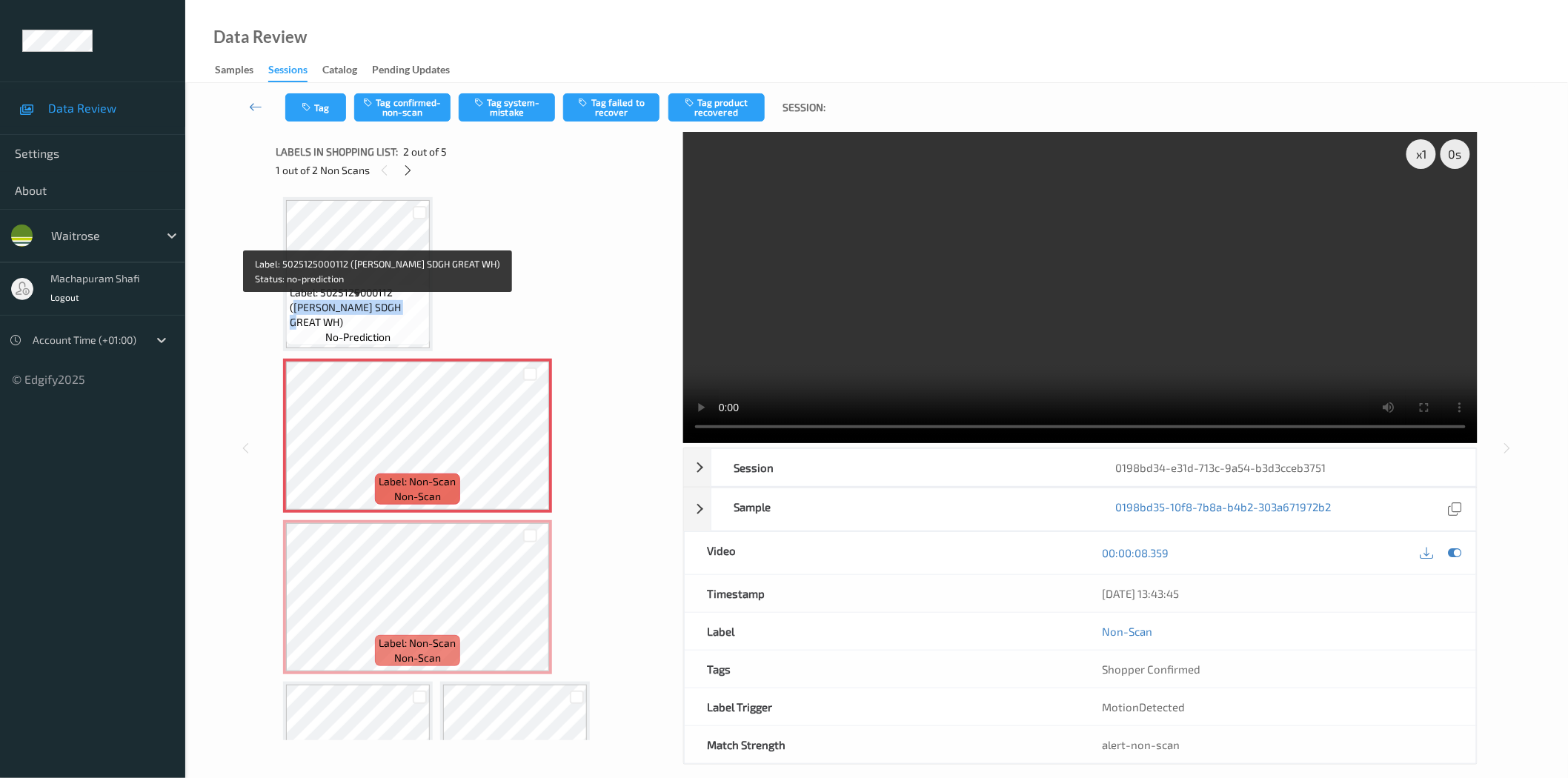
drag, startPoint x: 293, startPoint y: 325, endPoint x: 410, endPoint y: 316, distance: 117.3
click at [410, 316] on span "Label: 5025125000112 (JASONS SDGH GREAT WH)" at bounding box center [358, 308] width 136 height 44
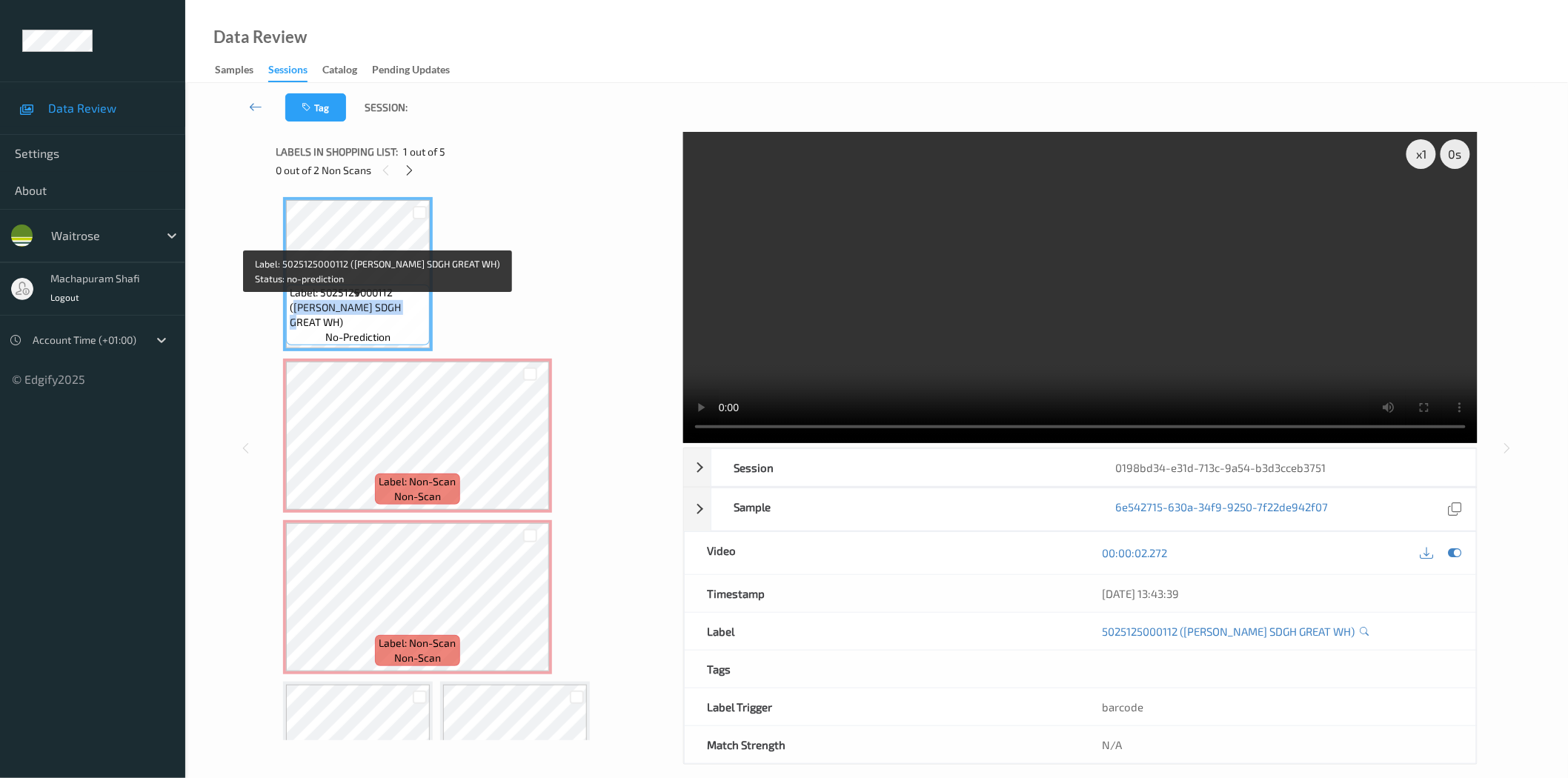
copy span "JASONS SDGH GREAT WH"
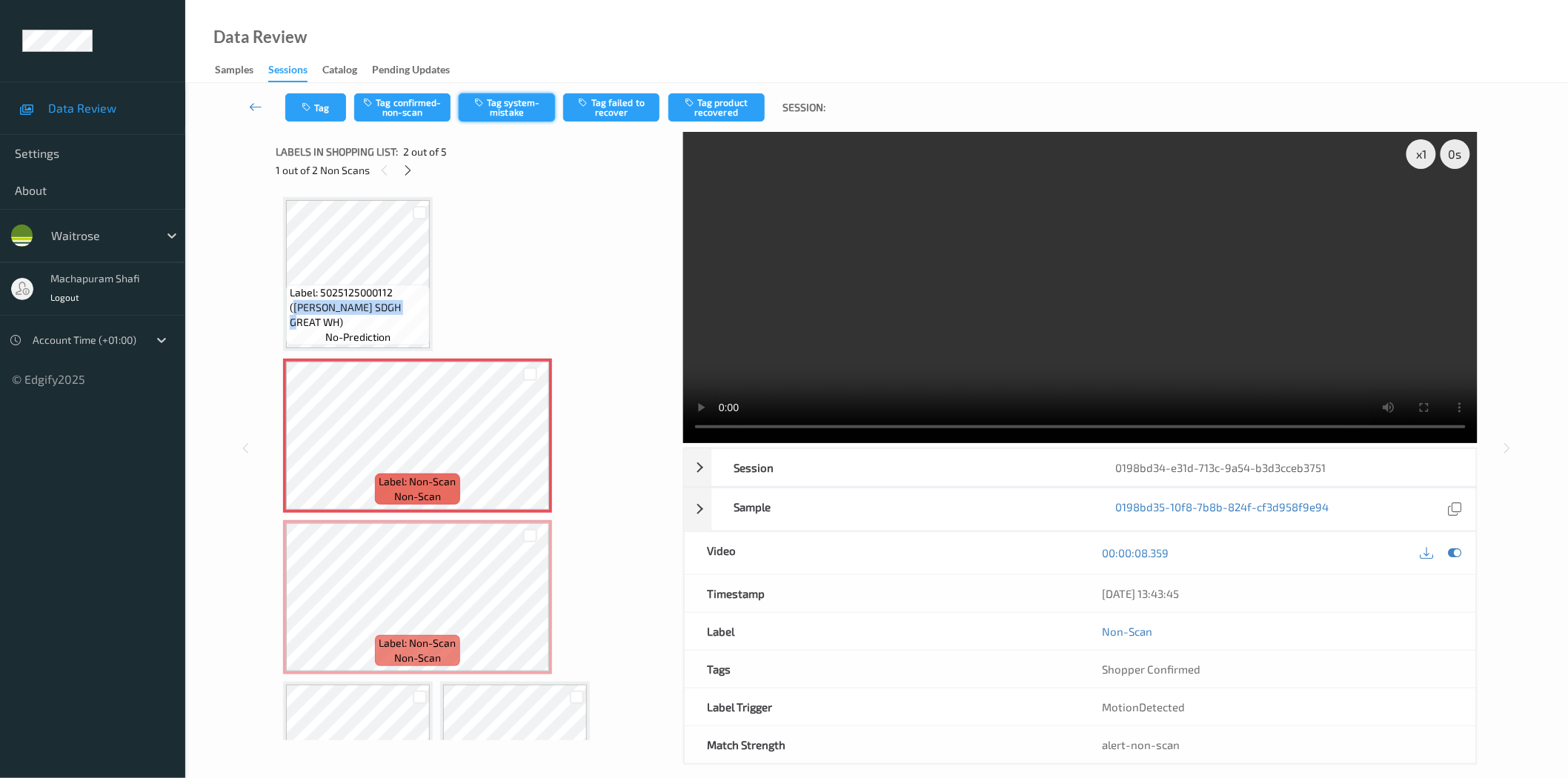
click at [493, 114] on button "Tag system-mistake" at bounding box center [507, 106] width 97 height 28
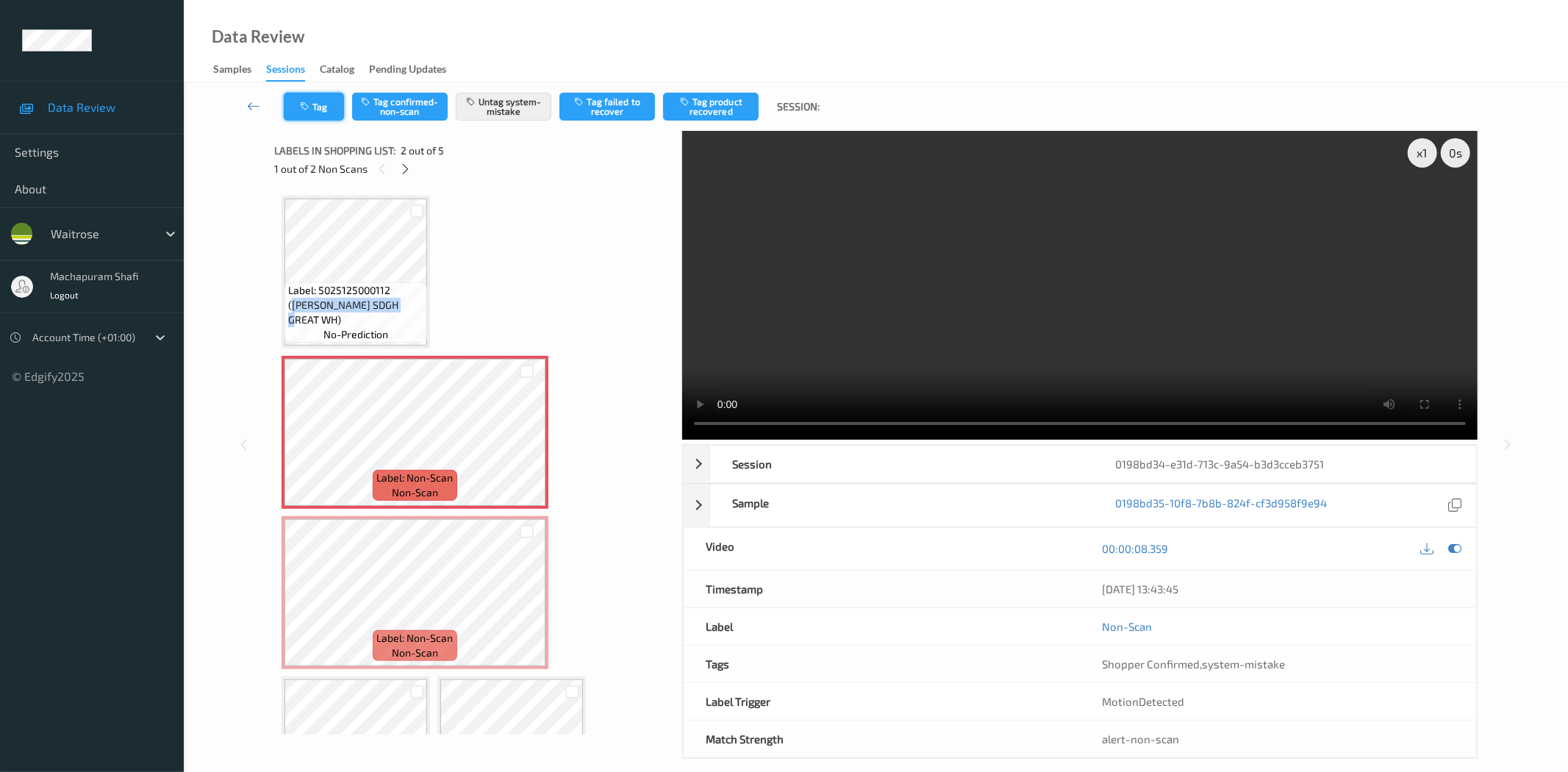
click at [303, 108] on icon "button" at bounding box center [306, 106] width 12 height 10
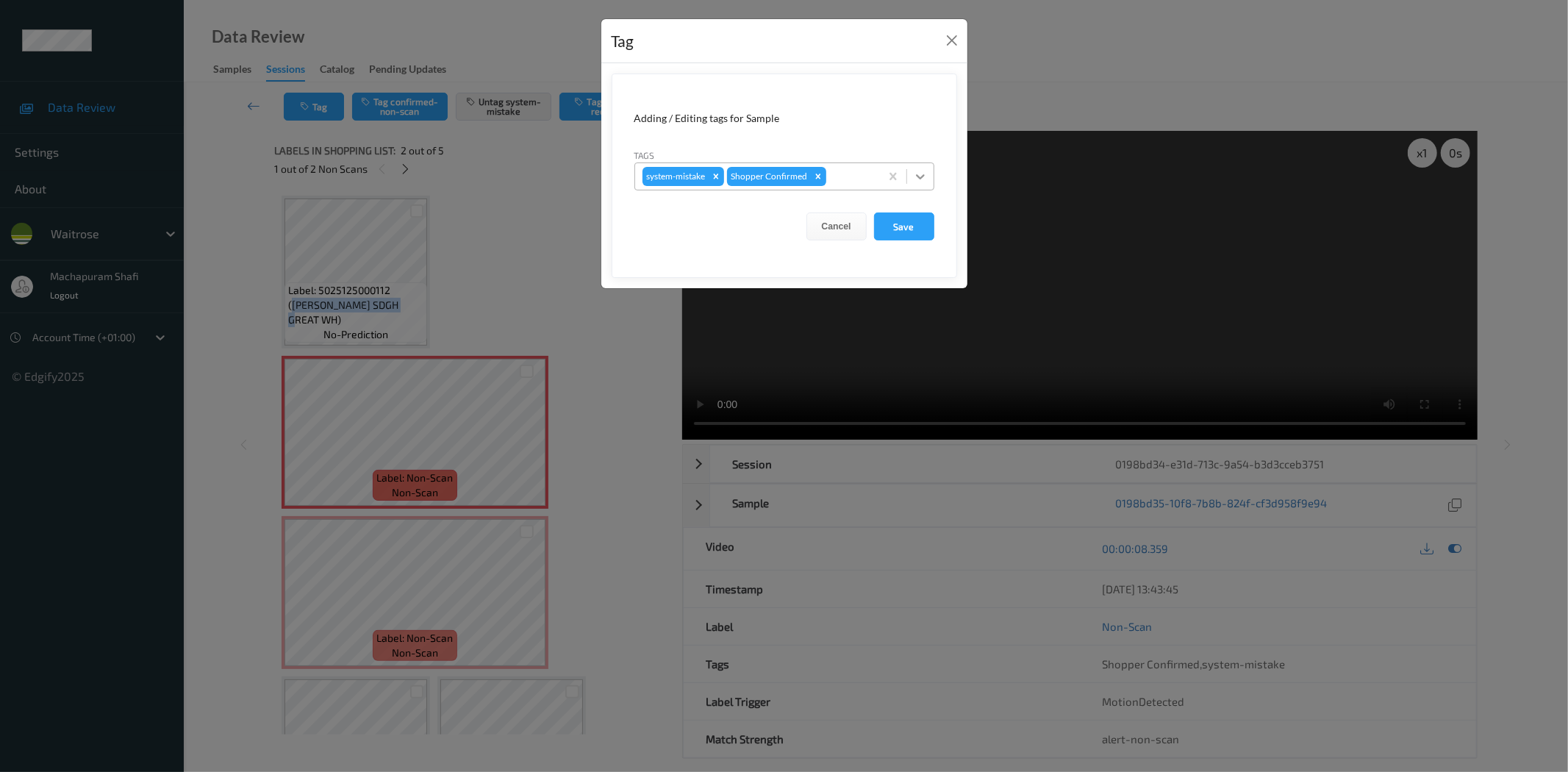
click at [919, 166] on div at bounding box center [921, 177] width 27 height 27
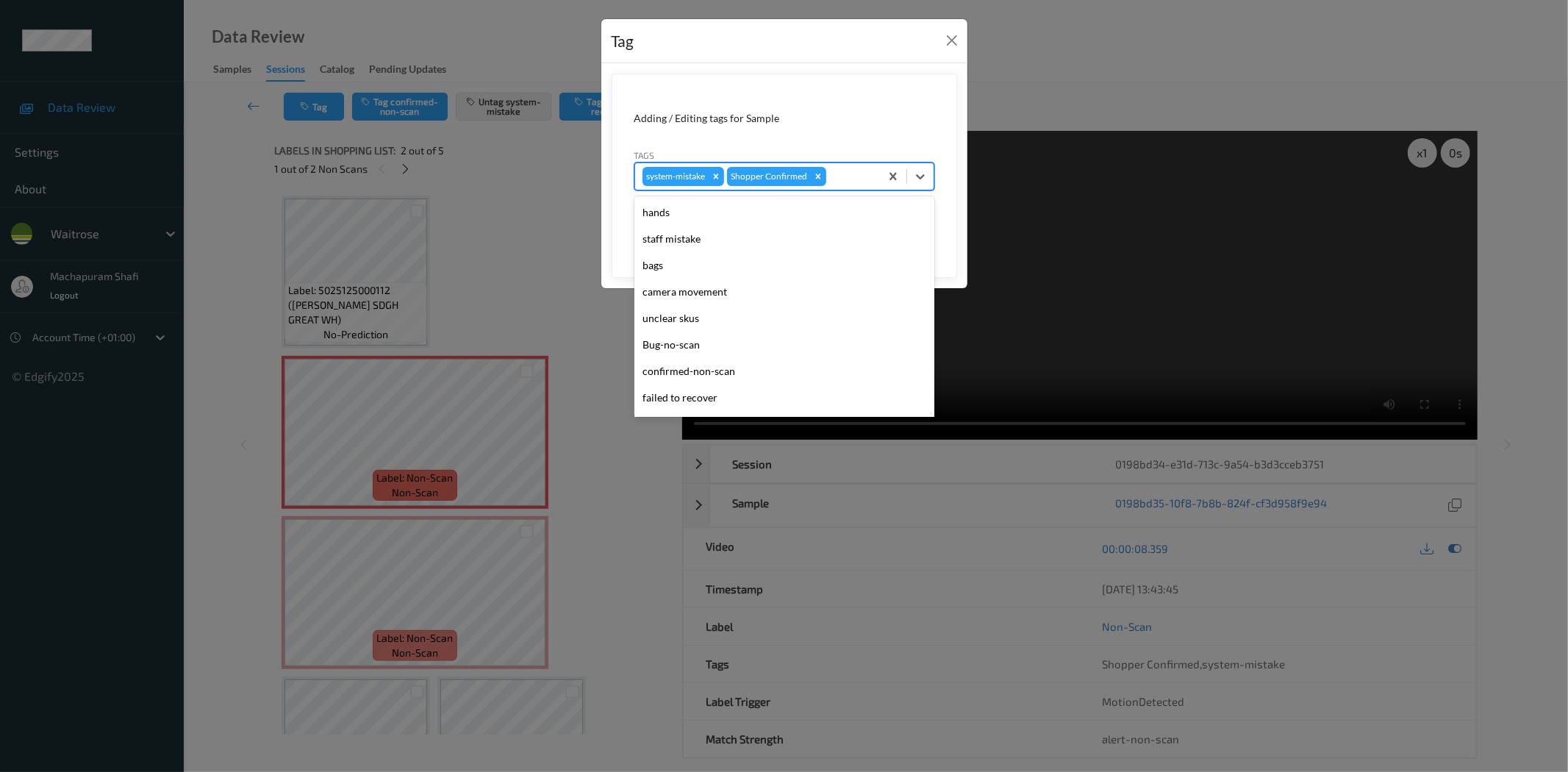
scroll to position [288, 0]
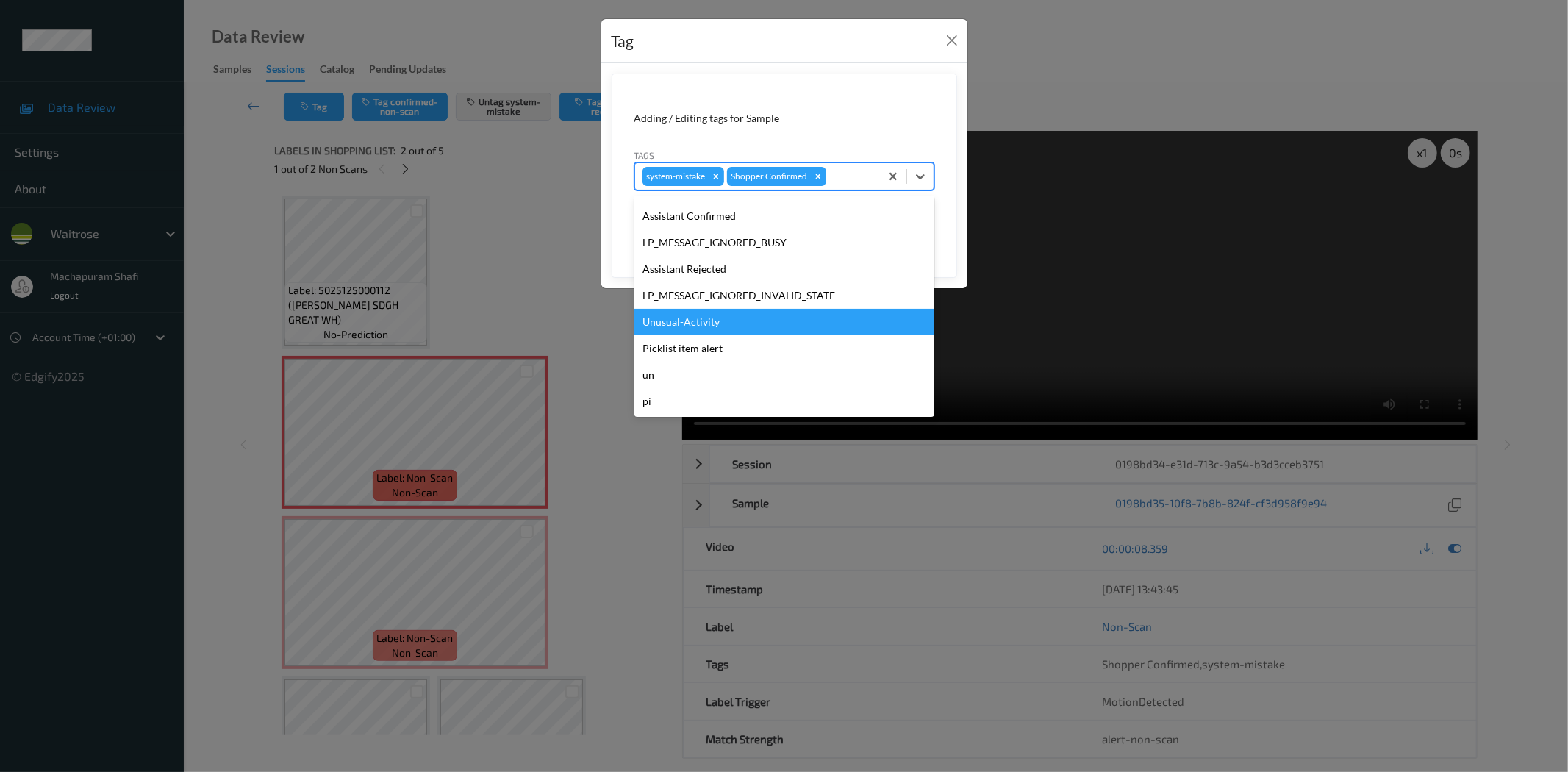
click at [717, 323] on div "Unusual-Activity" at bounding box center [785, 322] width 300 height 27
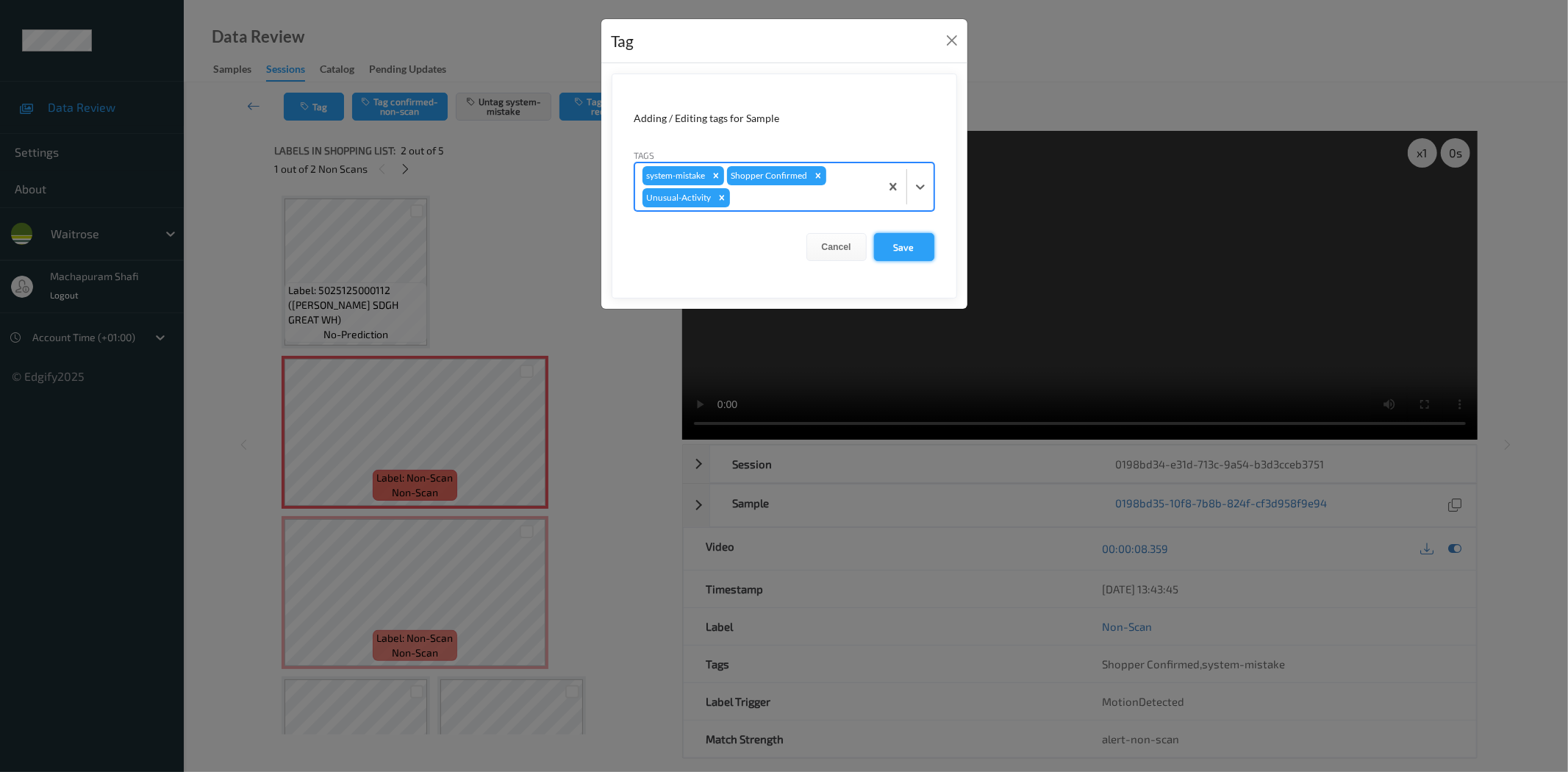
click at [892, 236] on button "Save" at bounding box center [904, 246] width 60 height 28
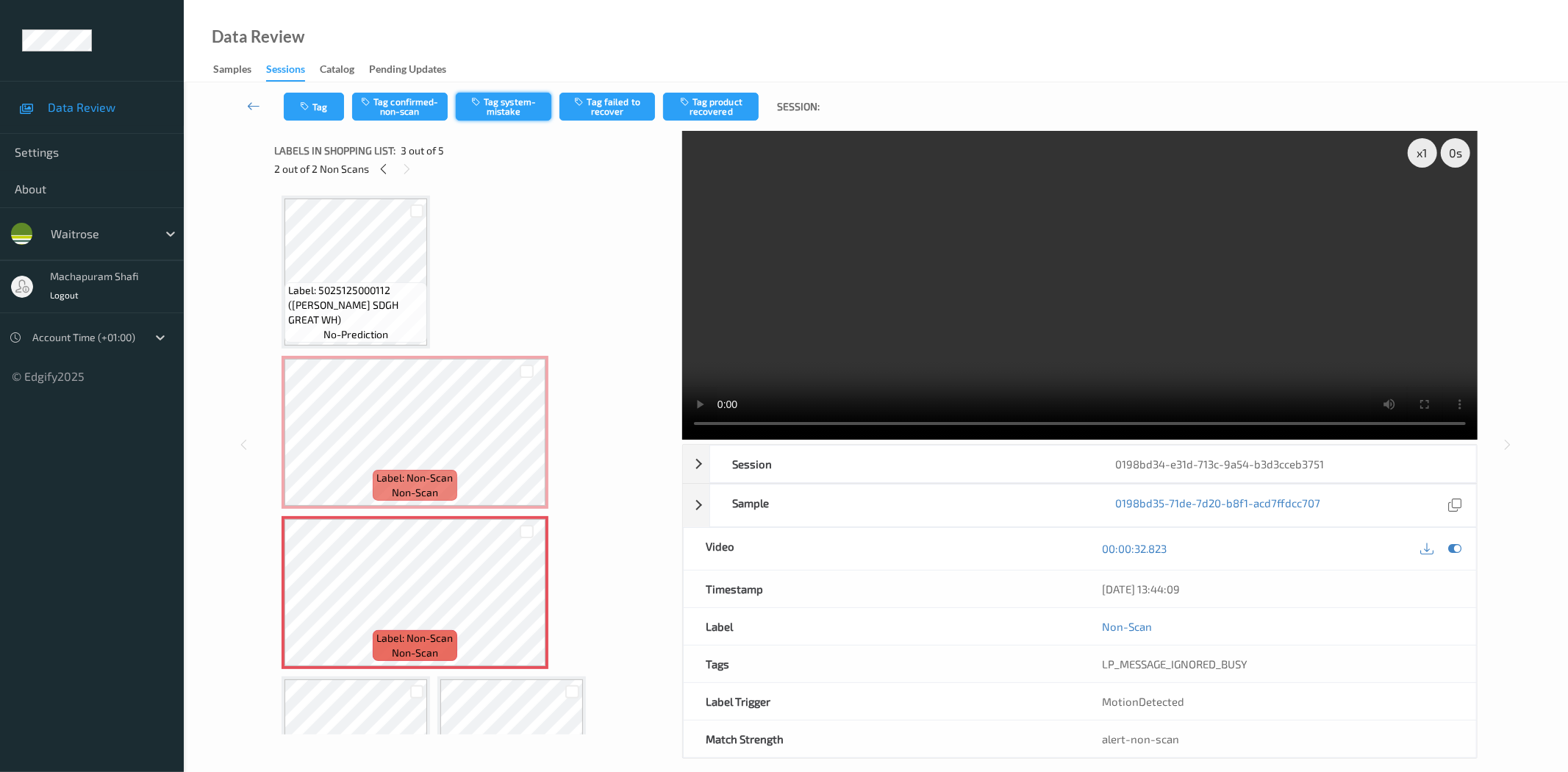
click at [490, 109] on button "Tag system-mistake" at bounding box center [504, 106] width 96 height 28
click at [312, 105] on icon "button" at bounding box center [306, 106] width 12 height 10
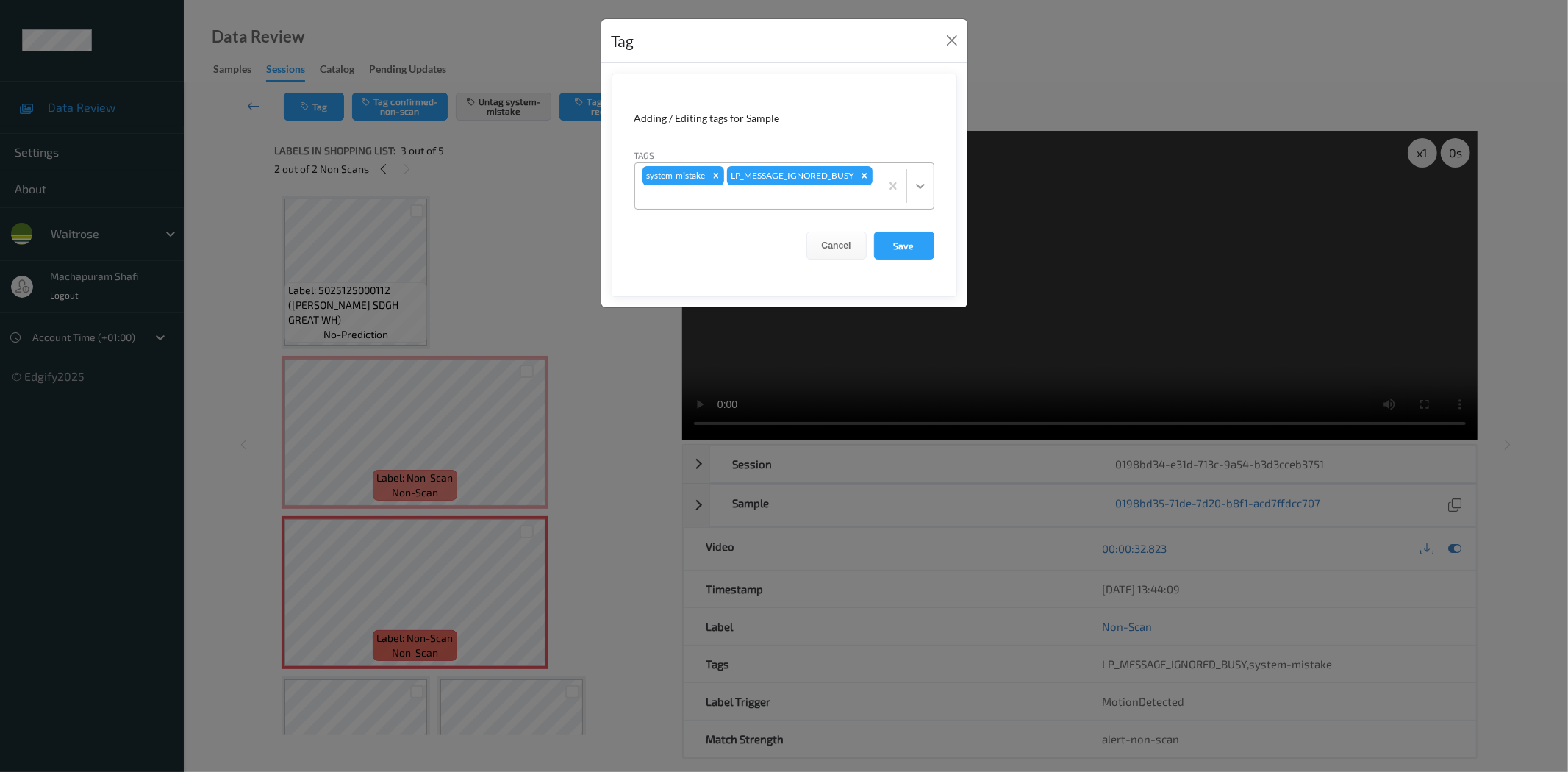
drag, startPoint x: 917, startPoint y: 181, endPoint x: 920, endPoint y: 192, distance: 11.4
click at [919, 182] on icon at bounding box center [920, 185] width 14 height 14
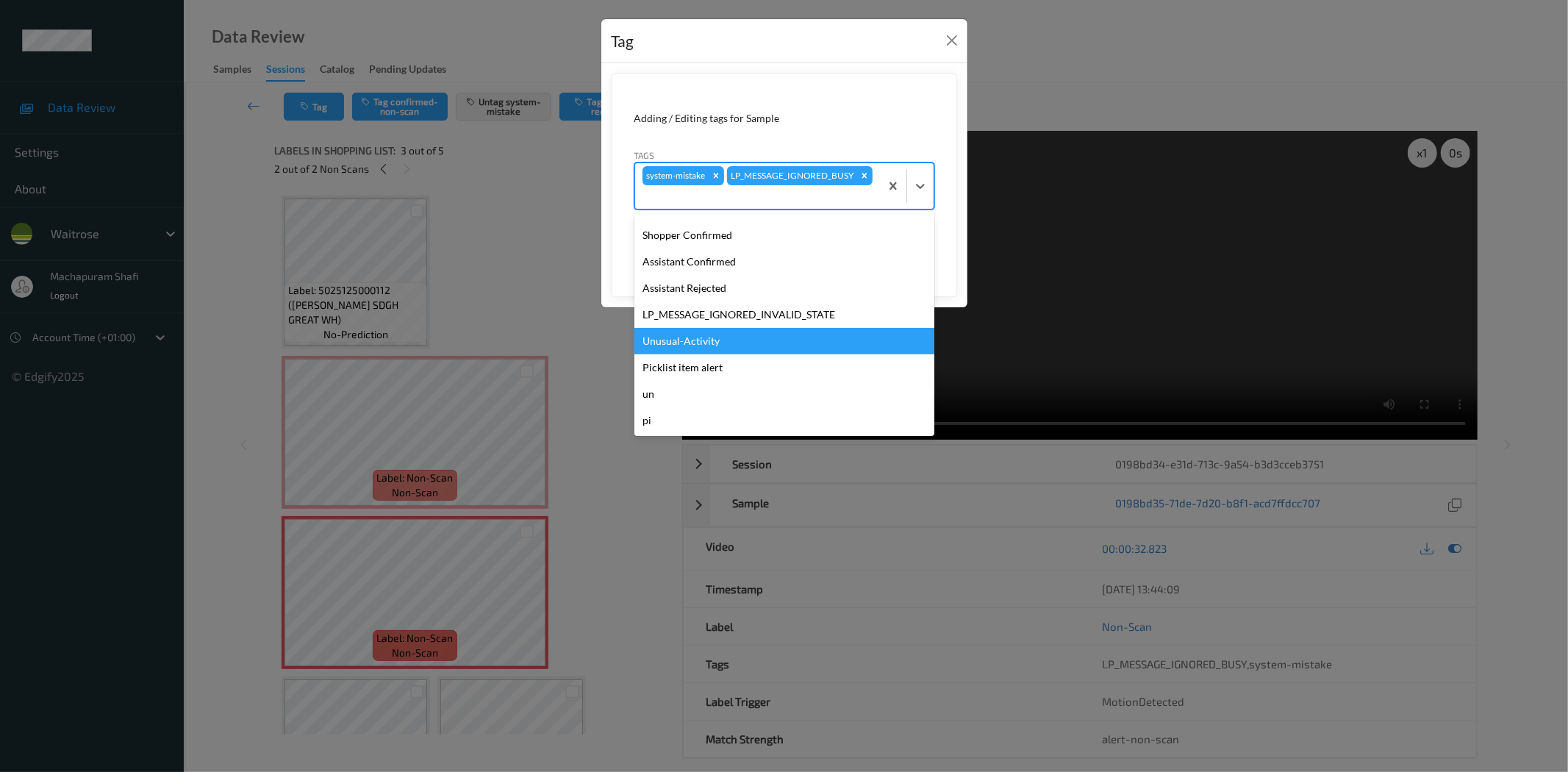
click at [678, 339] on div "Unusual-Activity" at bounding box center [785, 341] width 300 height 27
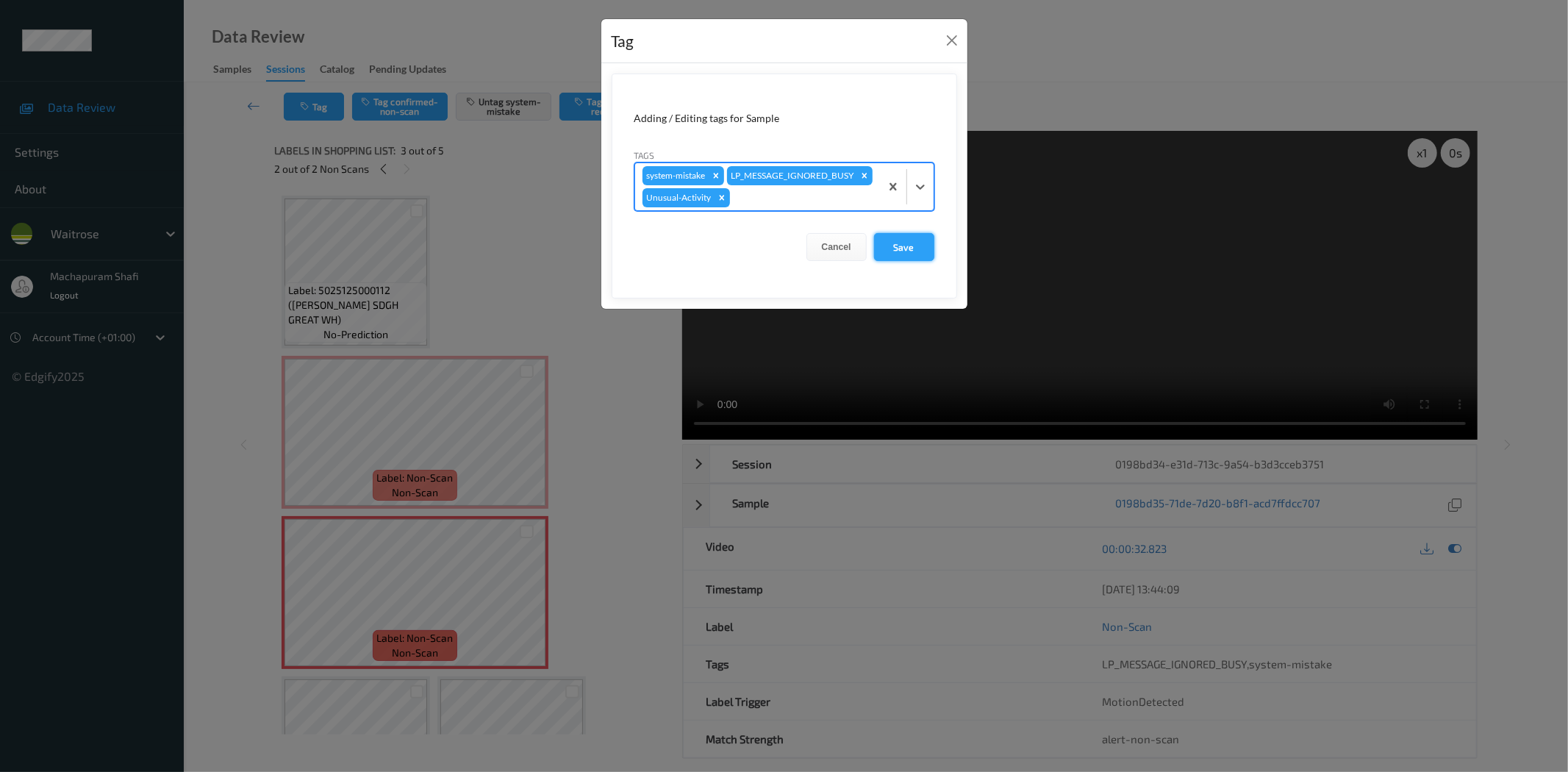
click at [899, 261] on button "Save" at bounding box center [904, 246] width 60 height 28
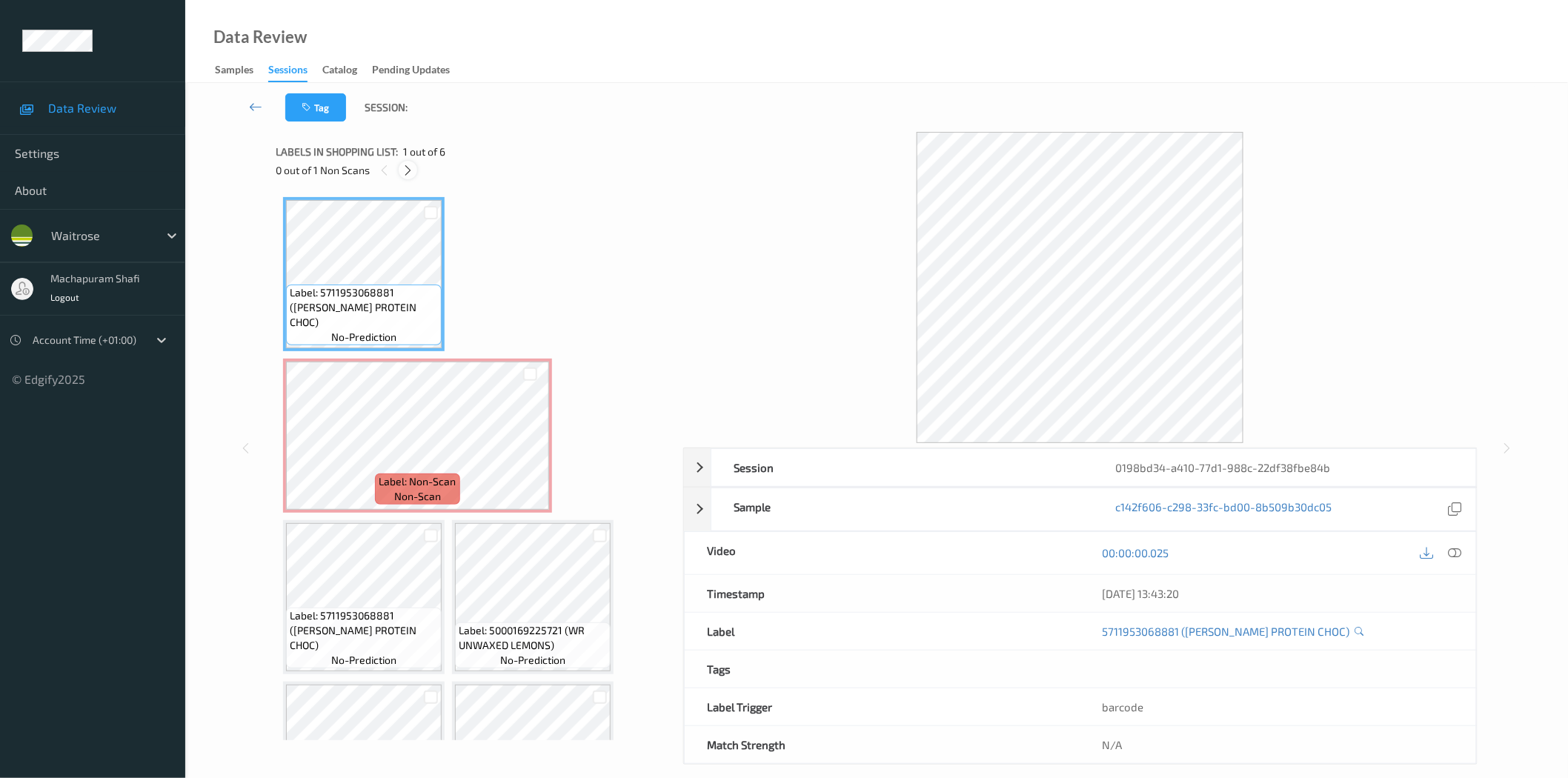
click at [410, 172] on icon at bounding box center [407, 171] width 12 height 13
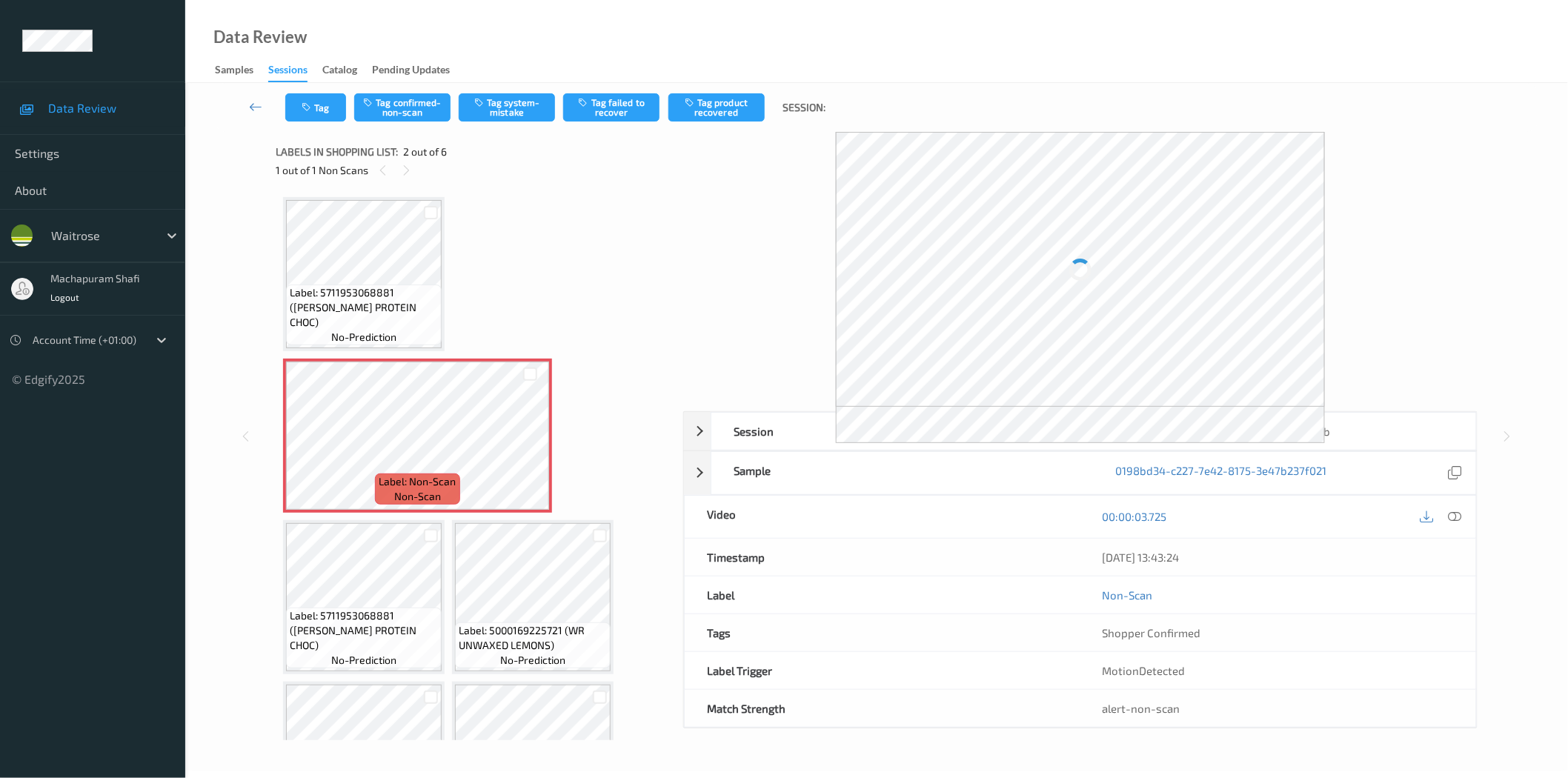
scroll to position [8, 0]
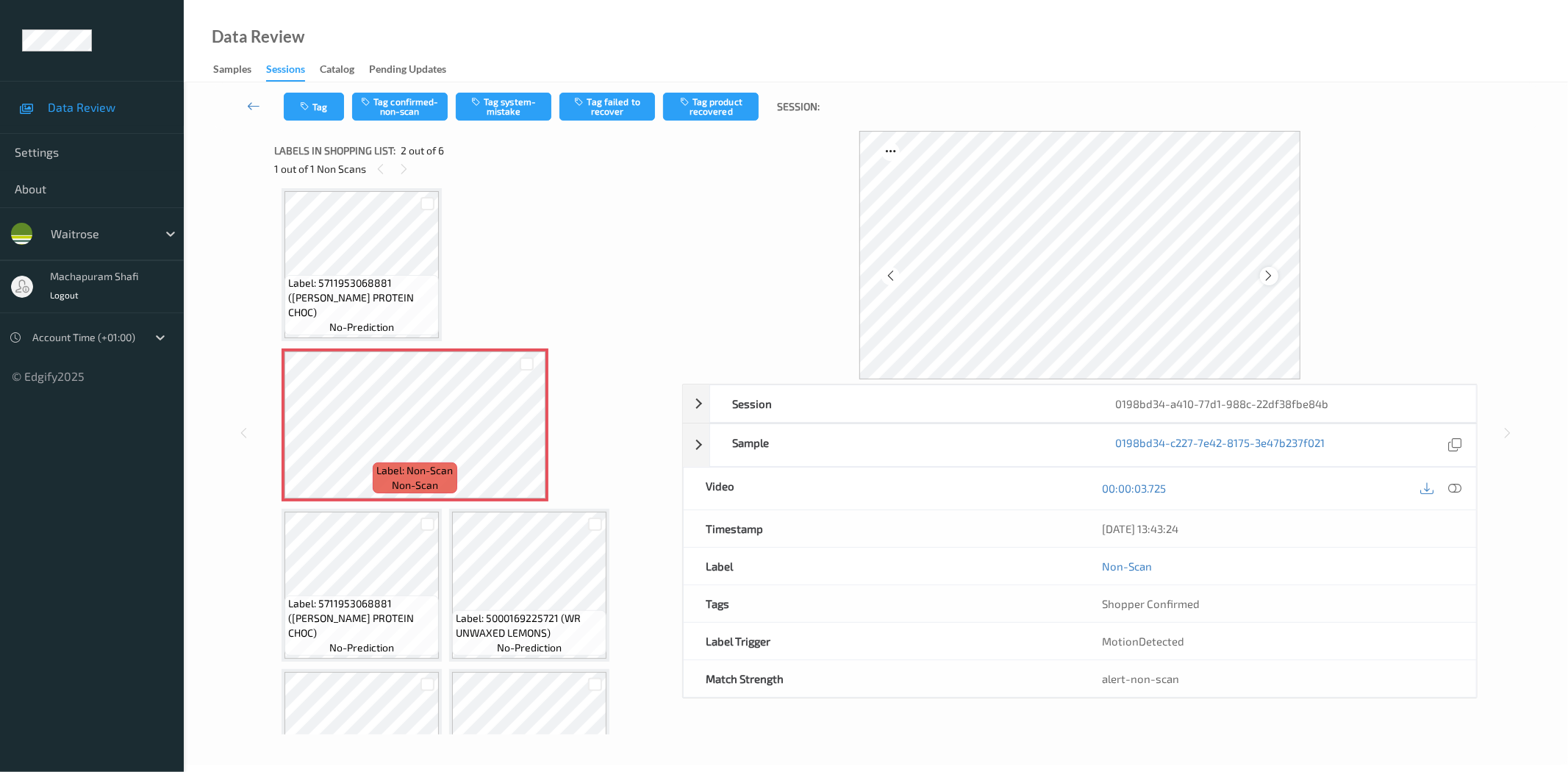
click at [1269, 277] on icon at bounding box center [1269, 276] width 12 height 13
click at [1269, 278] on icon at bounding box center [1269, 276] width 12 height 13
click at [1452, 486] on icon at bounding box center [1456, 489] width 13 height 13
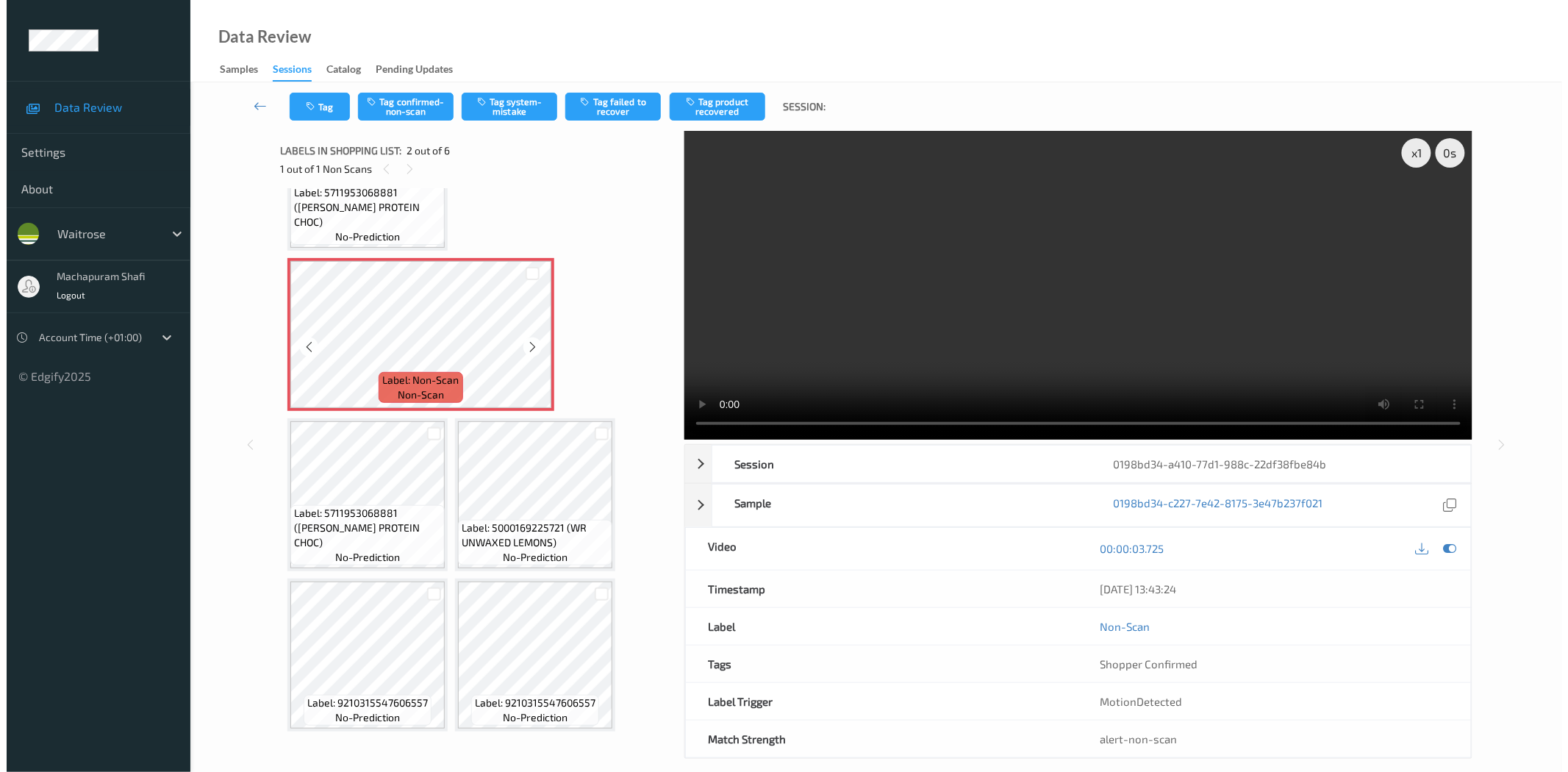
scroll to position [0, 0]
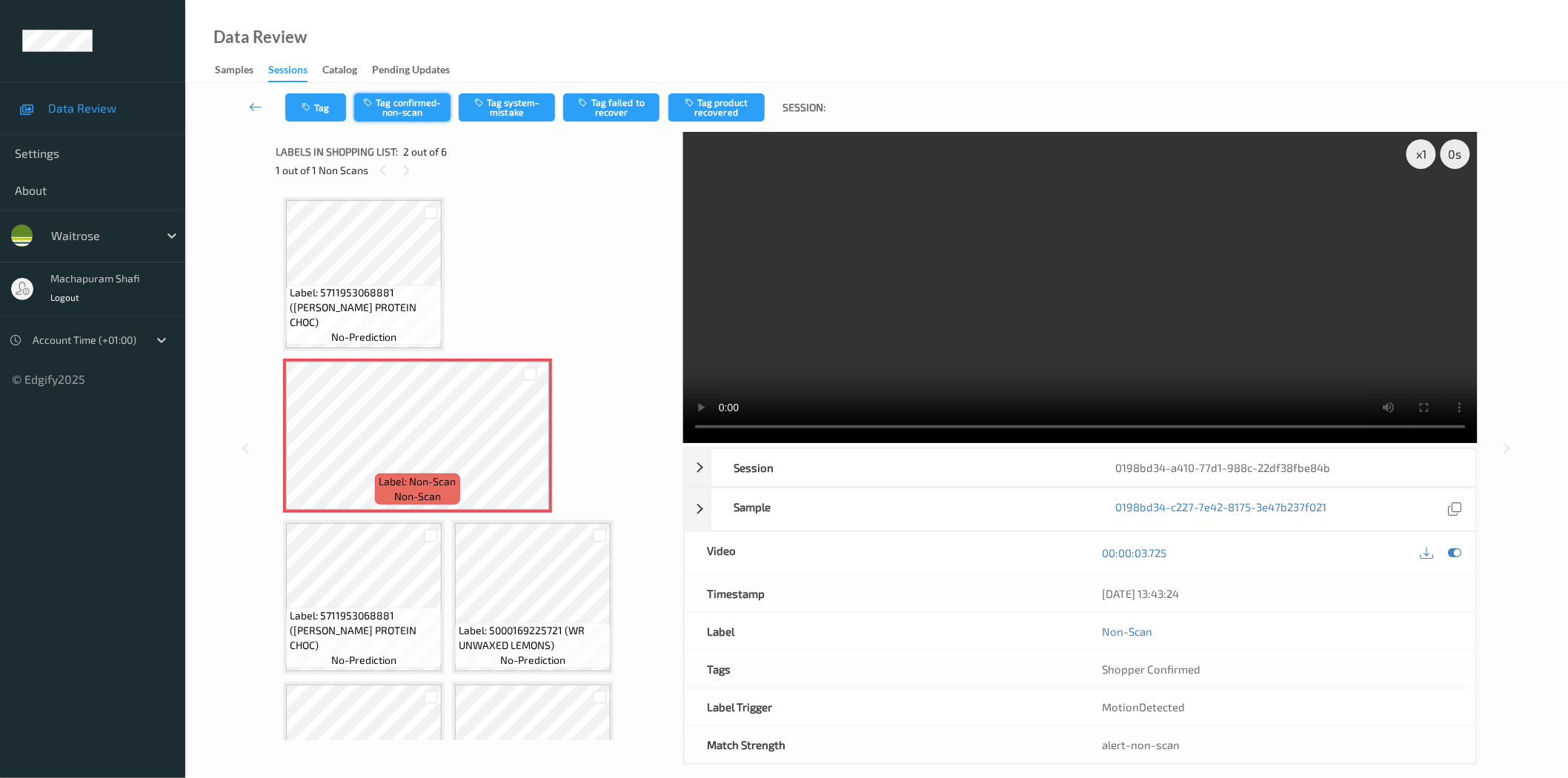
click at [403, 97] on button "Tag confirmed-non-scan" at bounding box center [402, 106] width 97 height 28
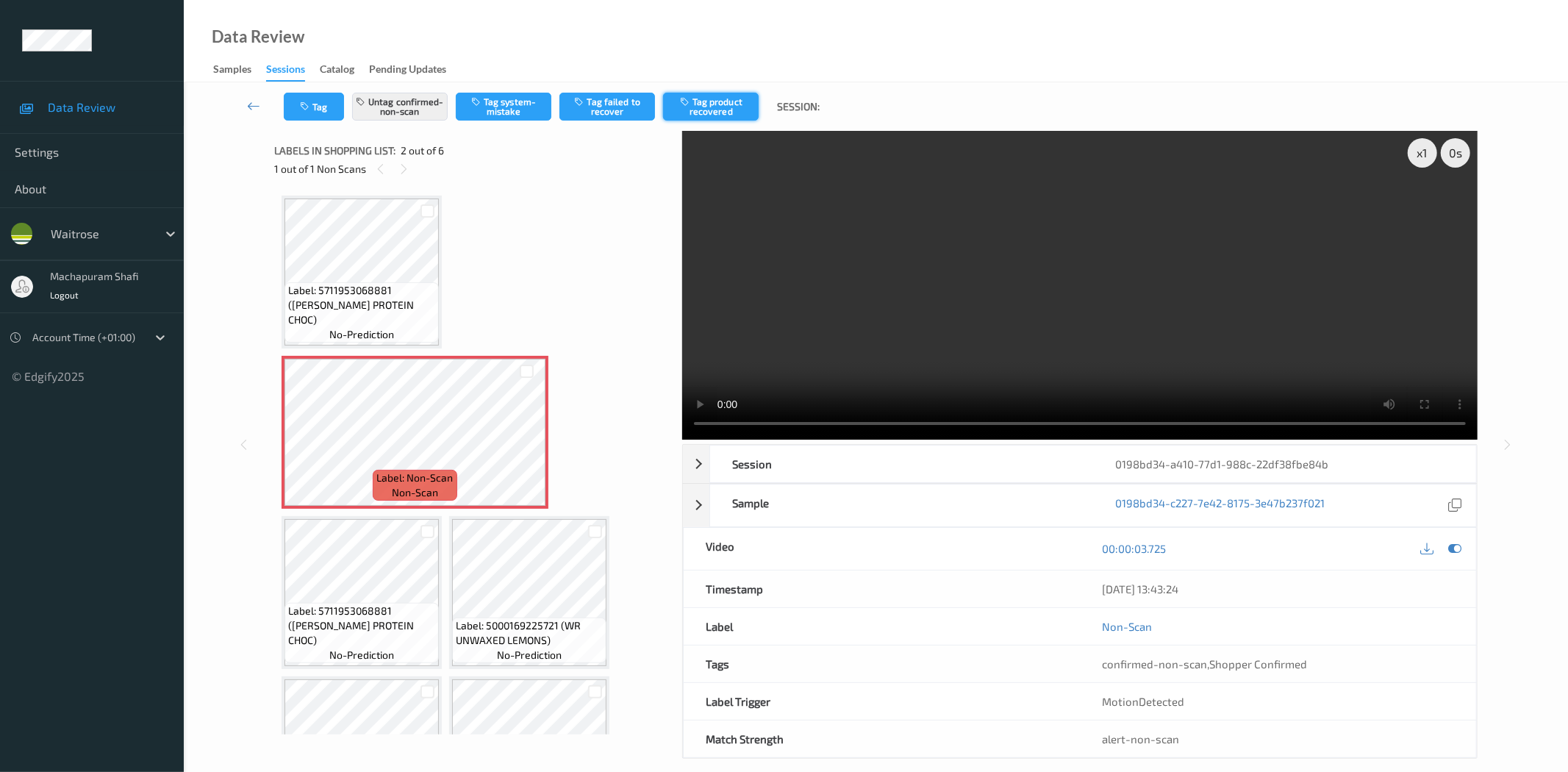
click at [723, 105] on button "Tag product recovered" at bounding box center [711, 106] width 96 height 28
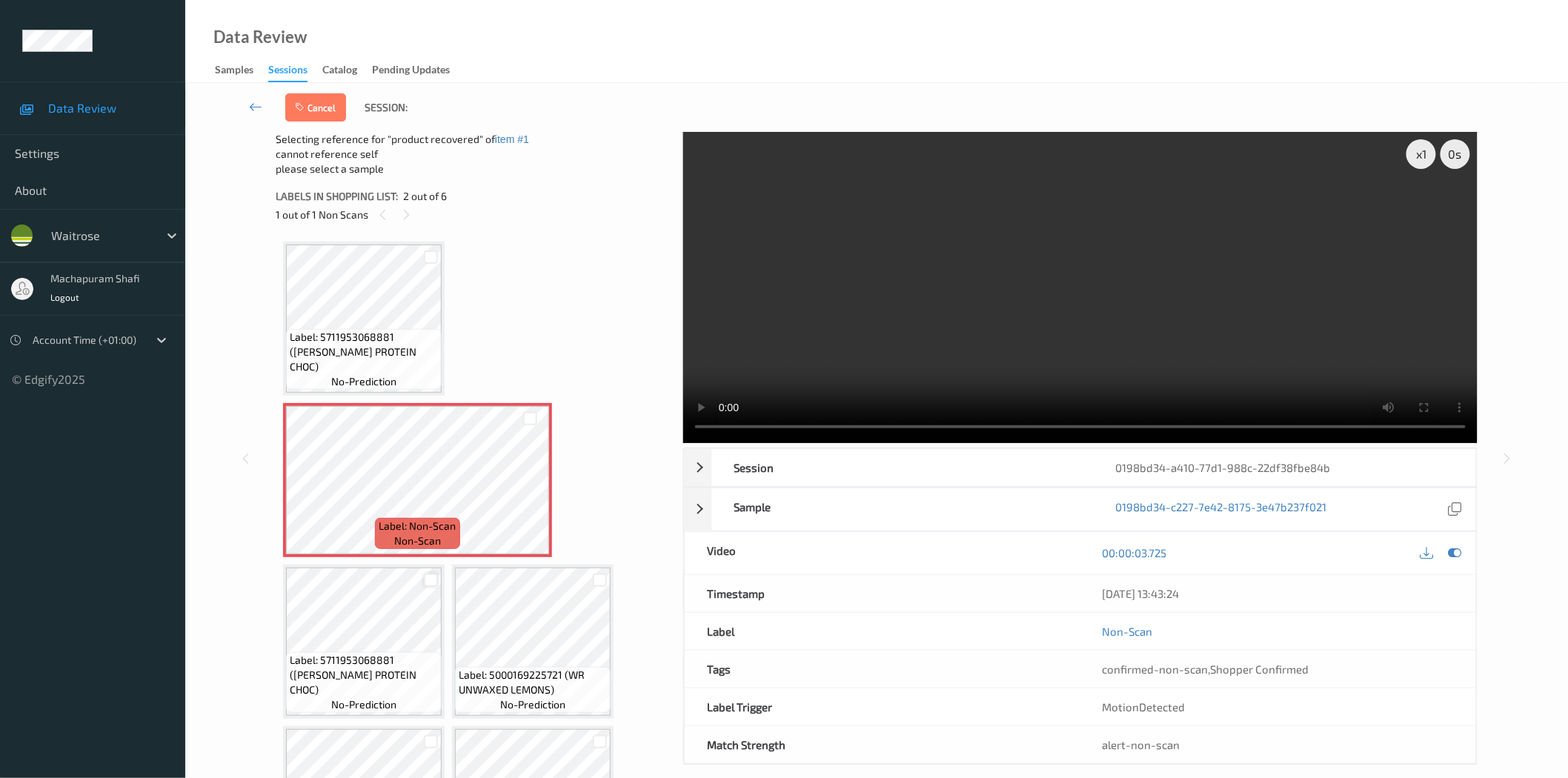
click at [428, 575] on div at bounding box center [431, 581] width 14 height 14
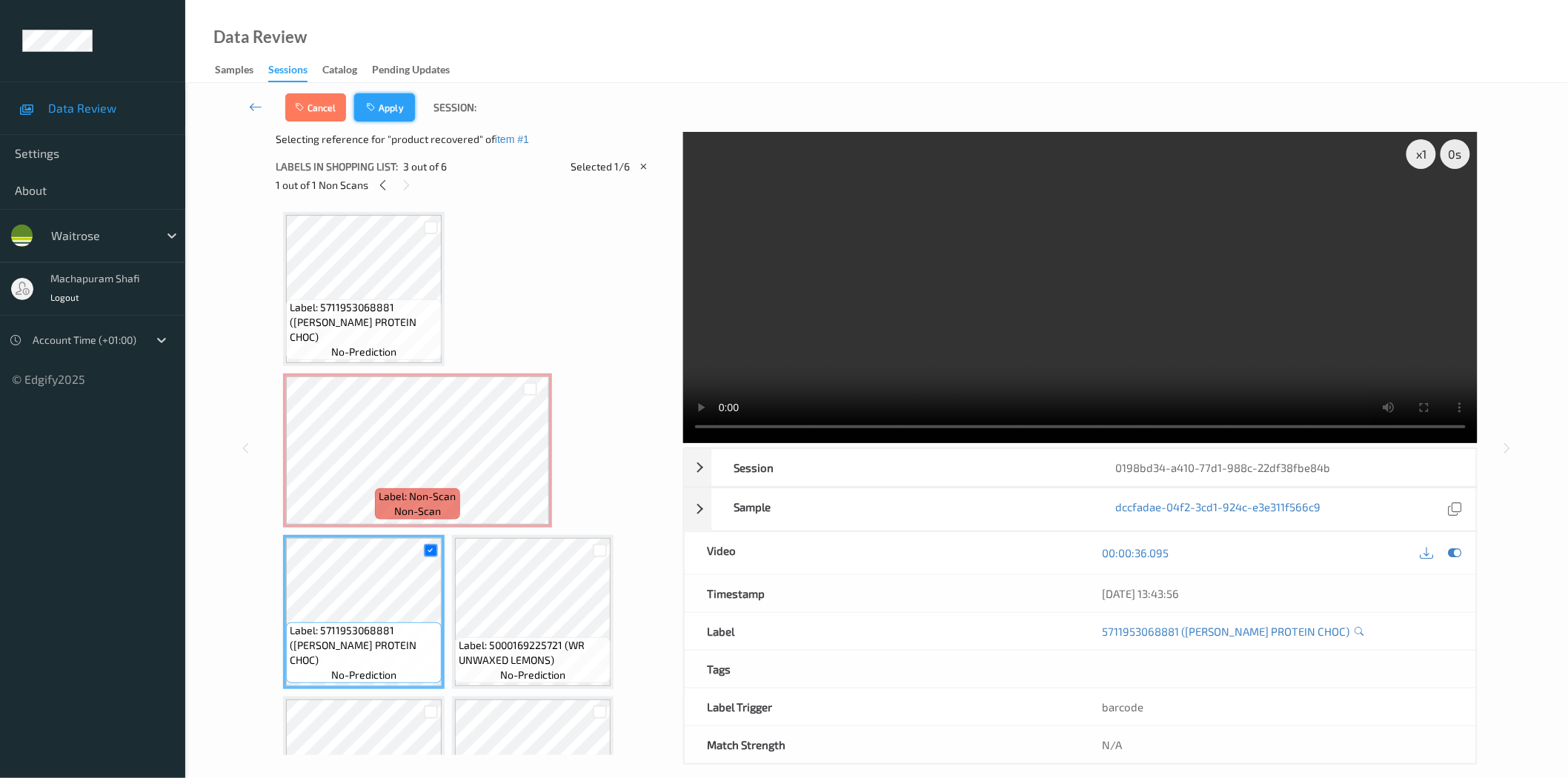
click at [392, 100] on button "Apply" at bounding box center [384, 106] width 60 height 28
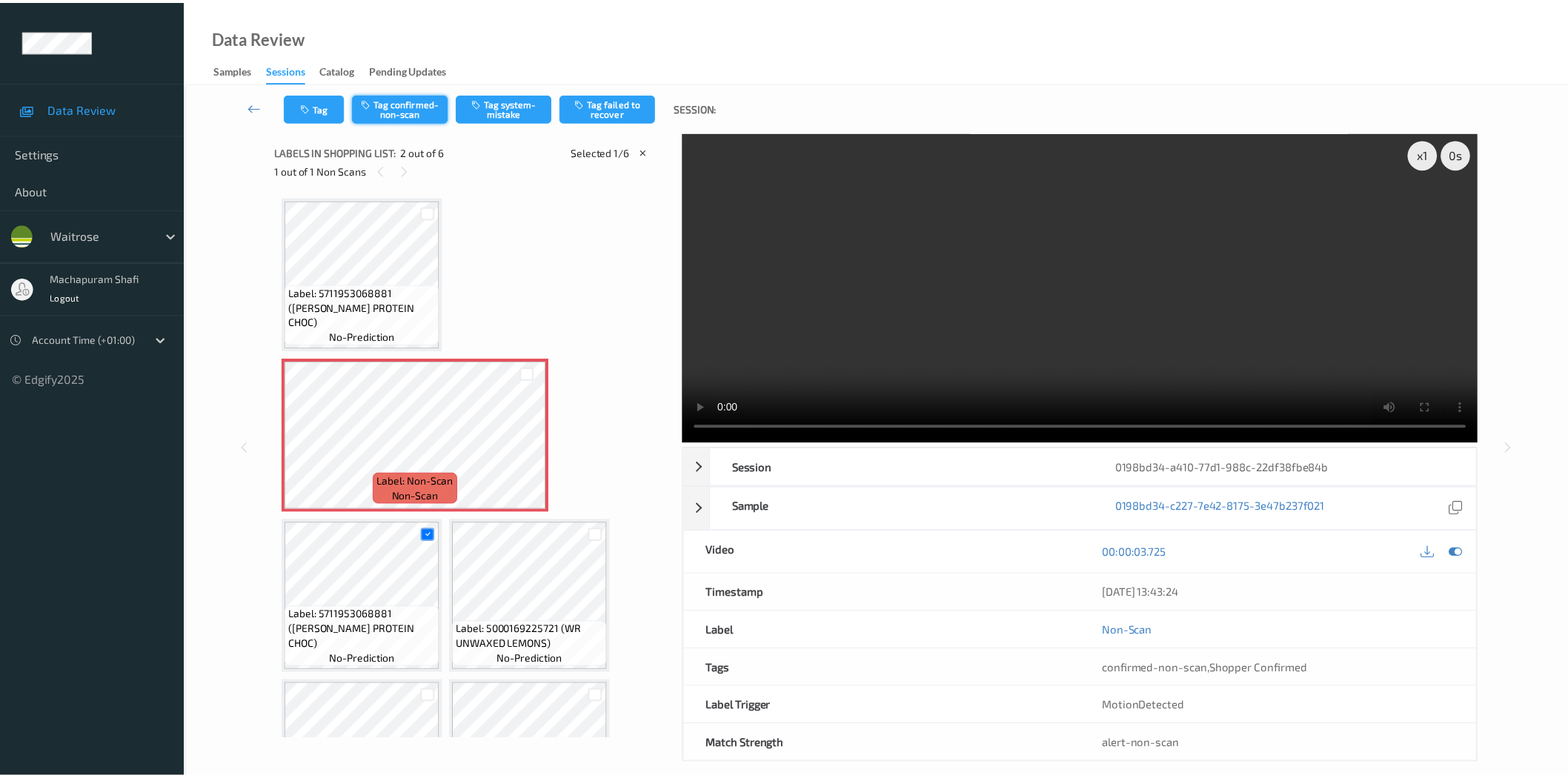
scroll to position [8, 0]
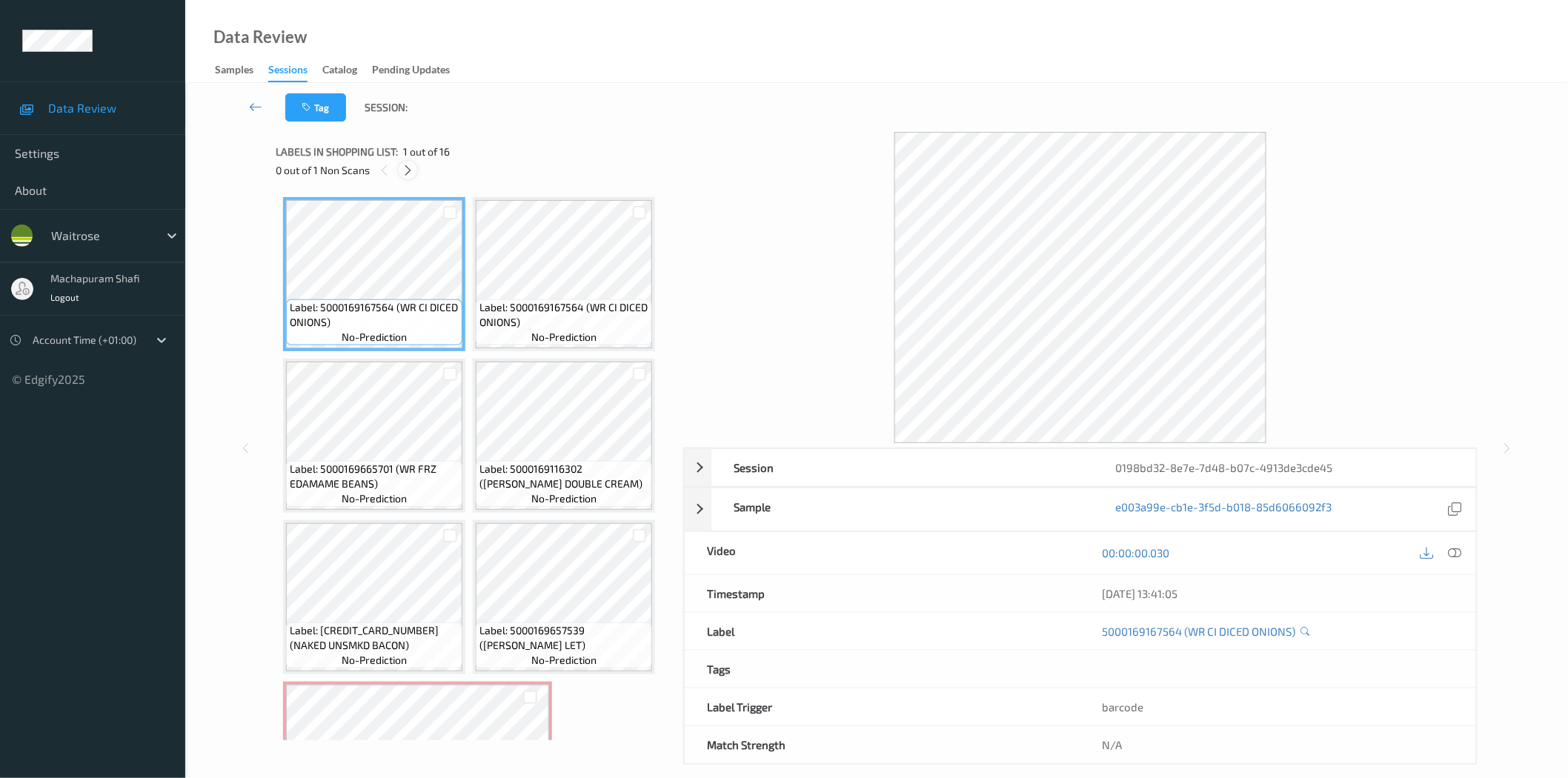
click at [410, 168] on icon at bounding box center [407, 171] width 12 height 13
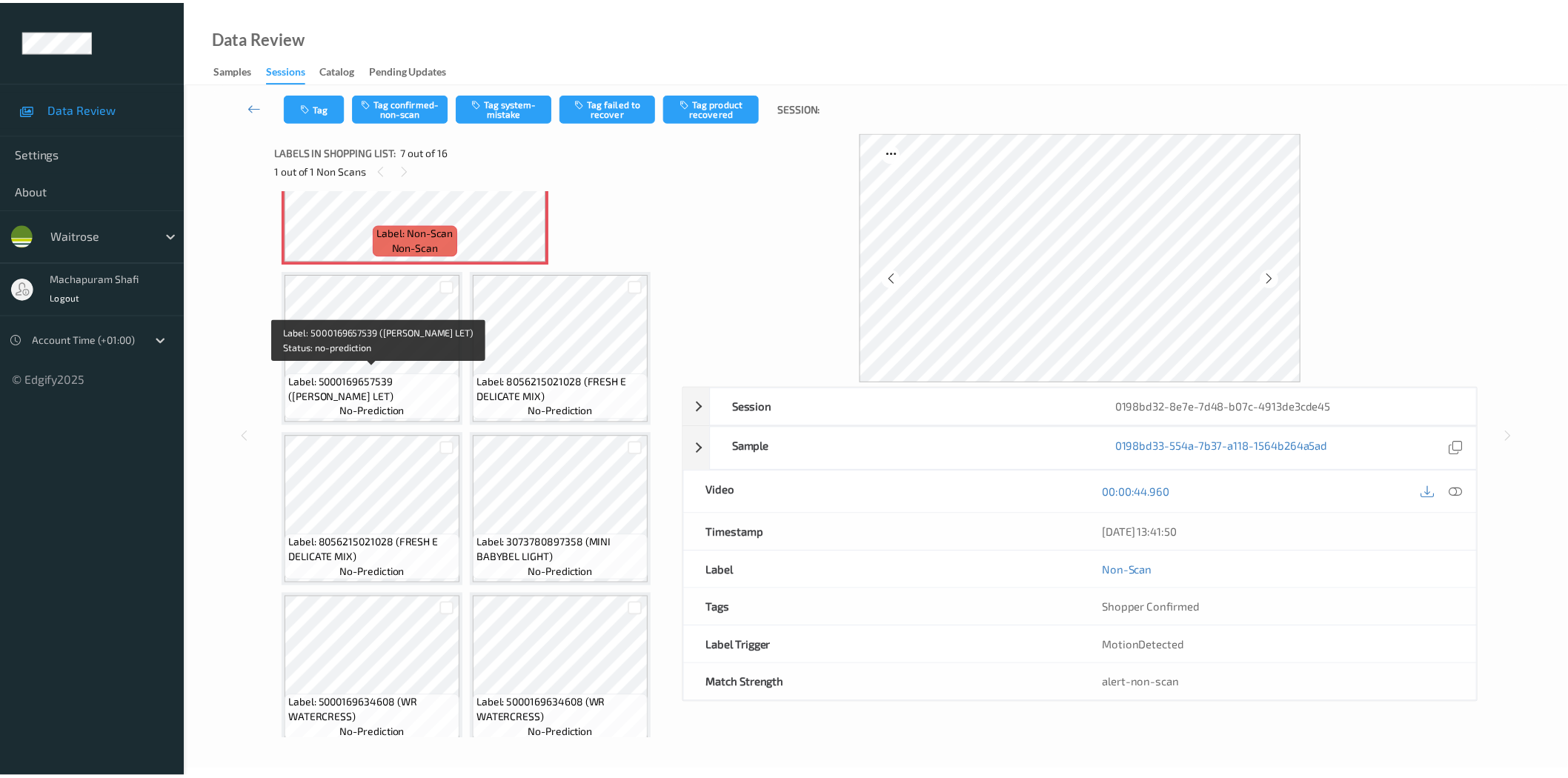
scroll to position [242, 0]
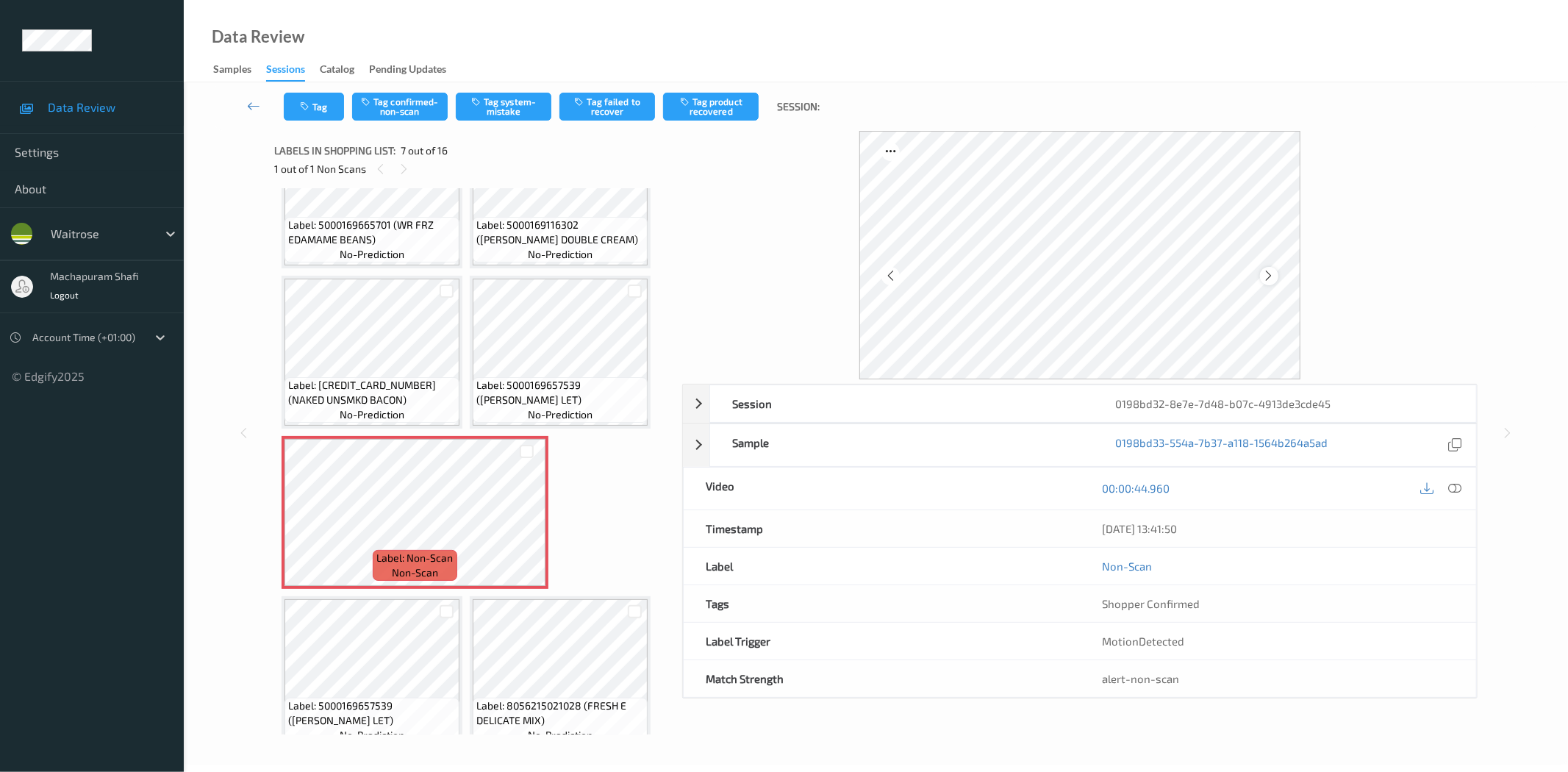
click at [1269, 272] on icon at bounding box center [1269, 276] width 12 height 13
click at [1454, 488] on icon at bounding box center [1456, 489] width 13 height 13
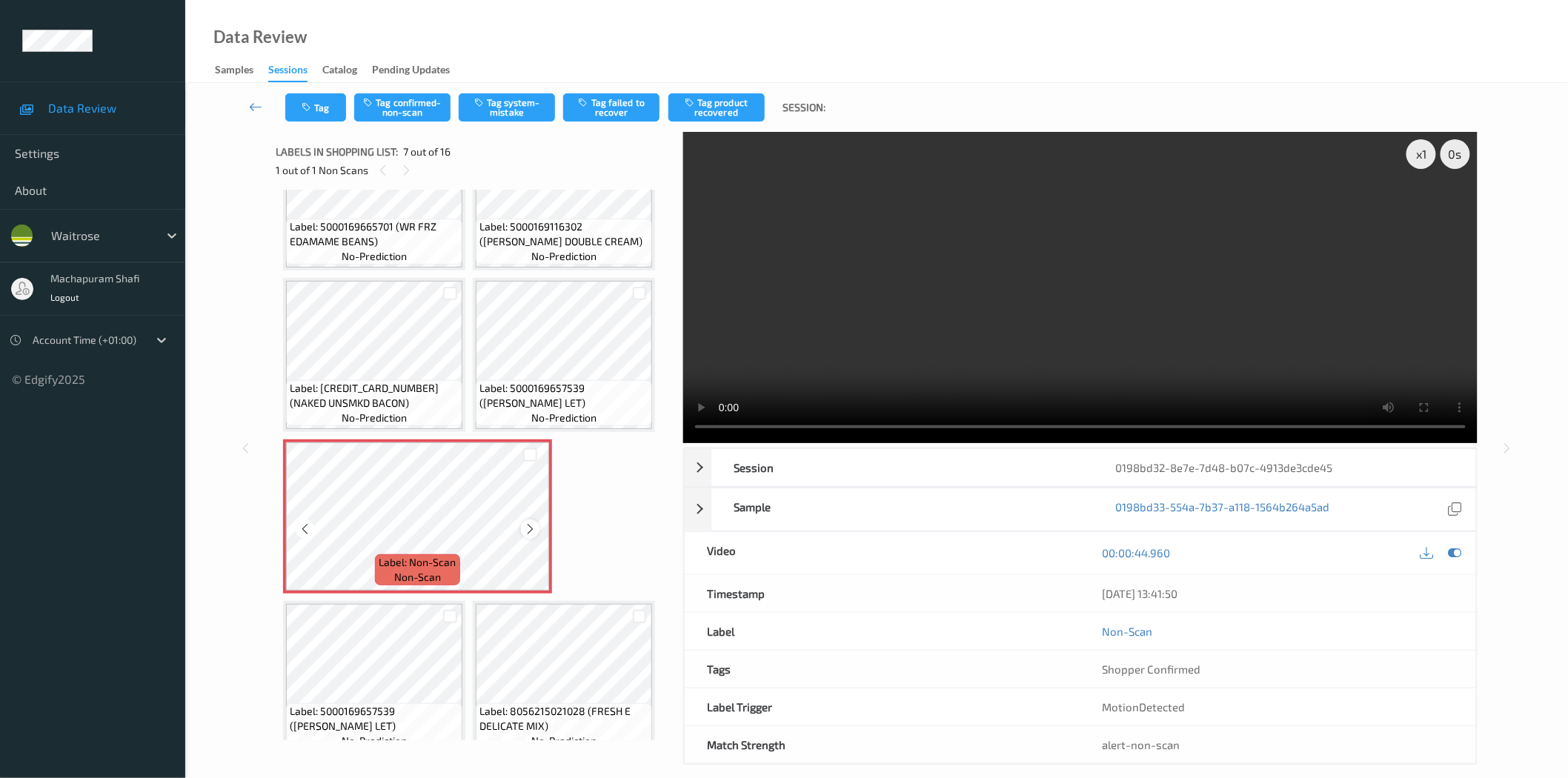
click at [529, 522] on icon at bounding box center [530, 529] width 12 height 13
click at [404, 105] on button "Tag confirmed-non-scan" at bounding box center [402, 106] width 97 height 28
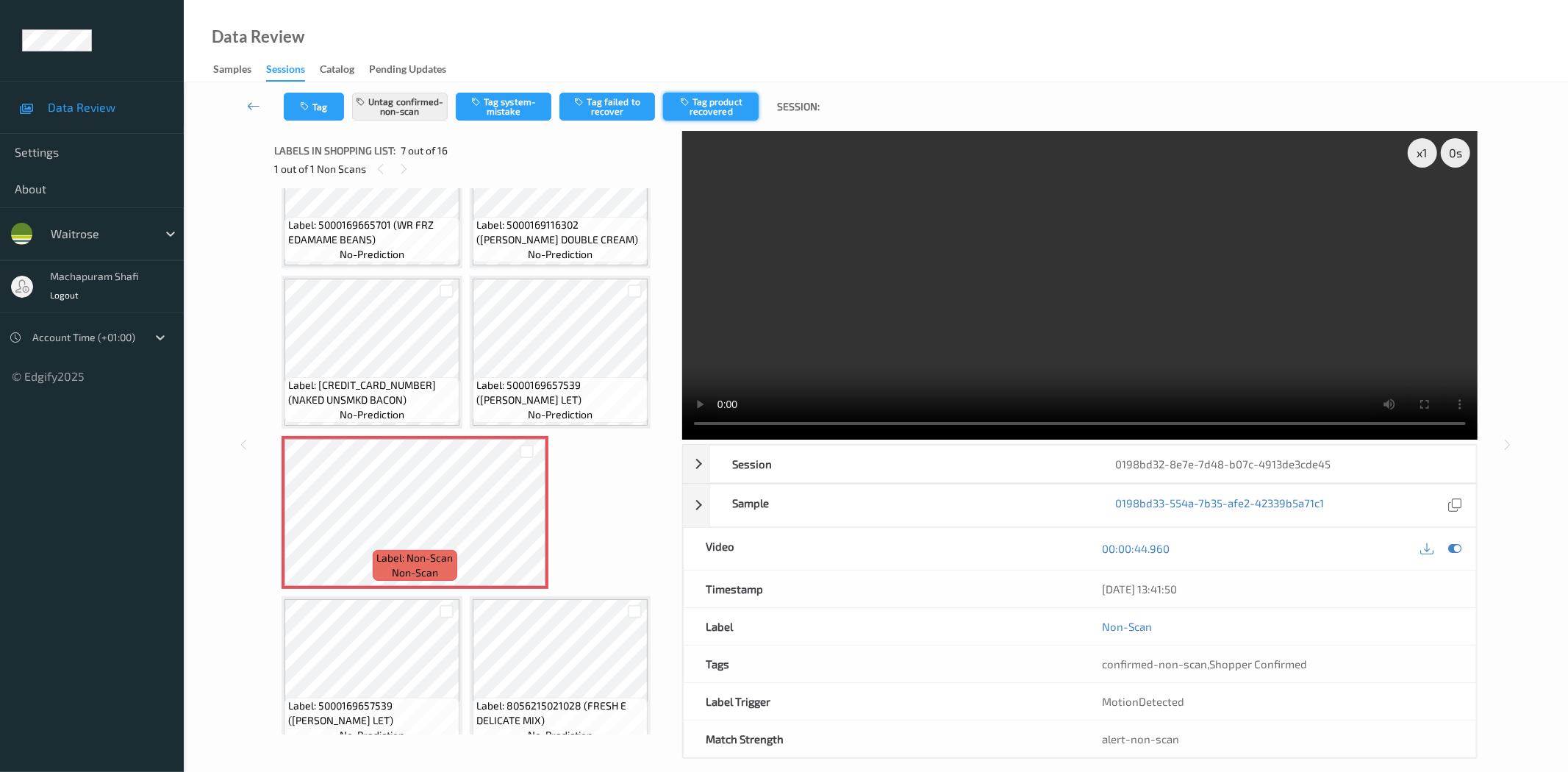
click at [710, 106] on button "Tag product recovered" at bounding box center [711, 106] width 96 height 28
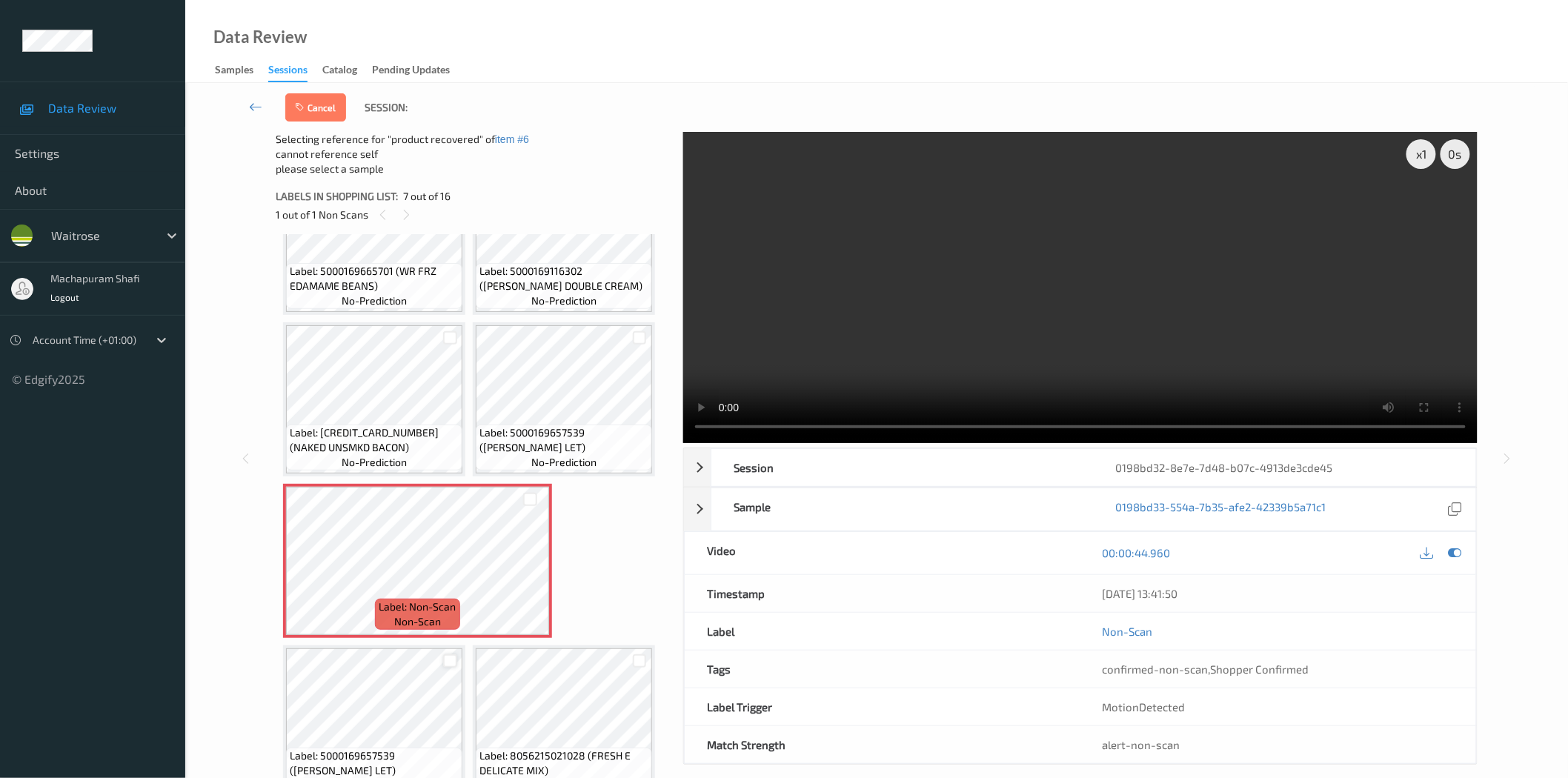
click at [445, 654] on div at bounding box center [450, 661] width 14 height 14
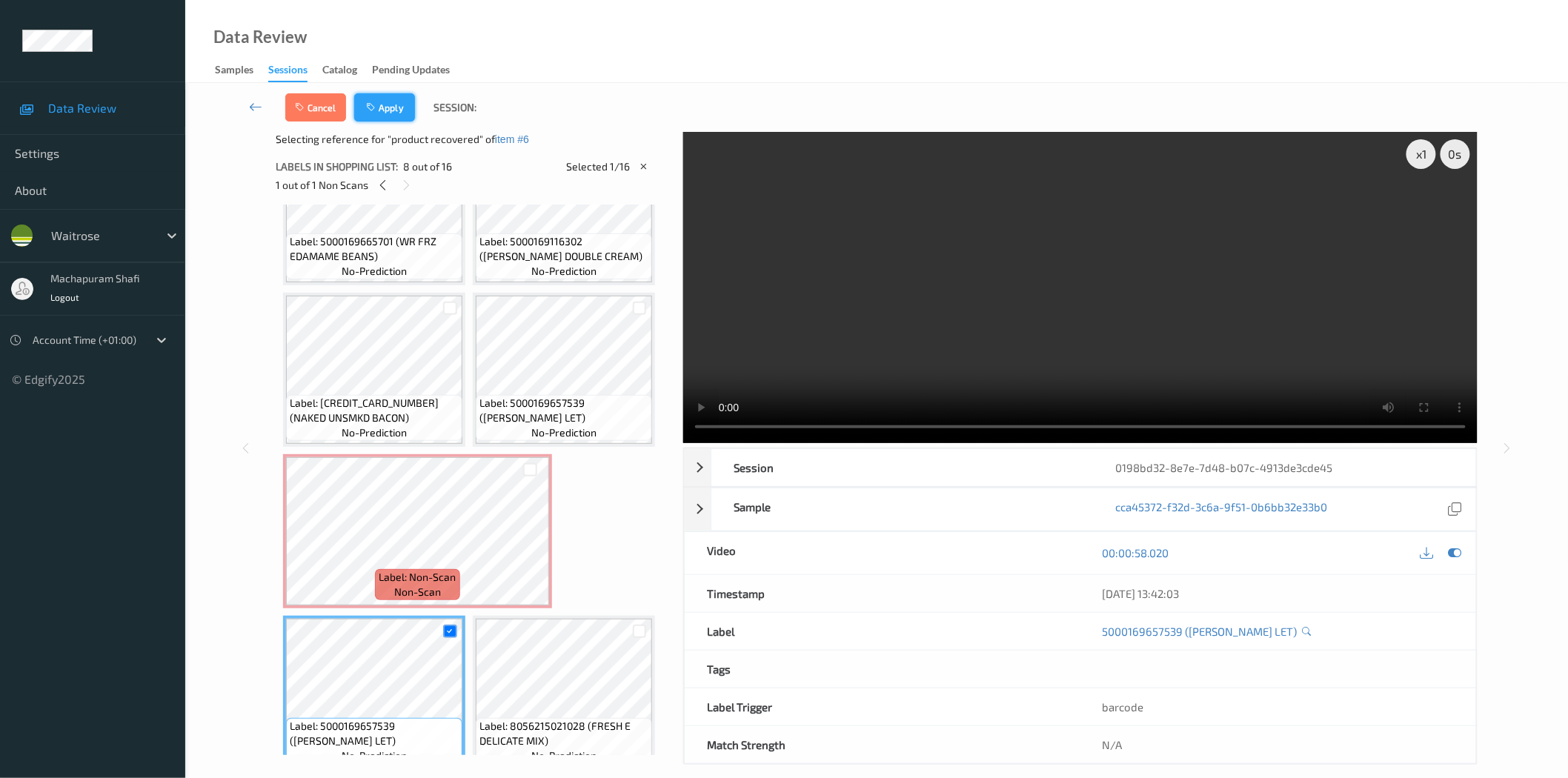
click at [393, 107] on button "Apply" at bounding box center [384, 106] width 60 height 28
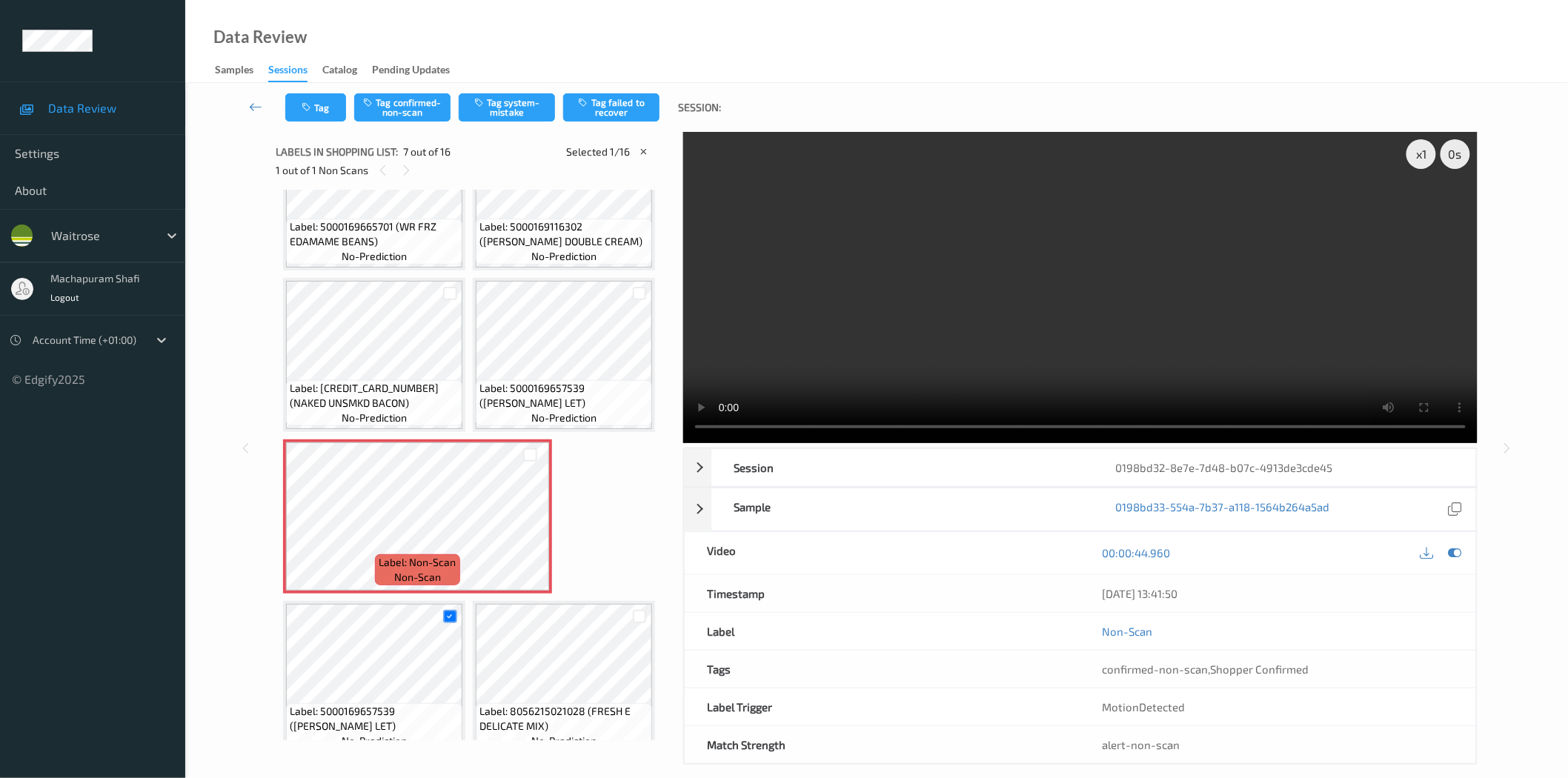
scroll to position [329, 0]
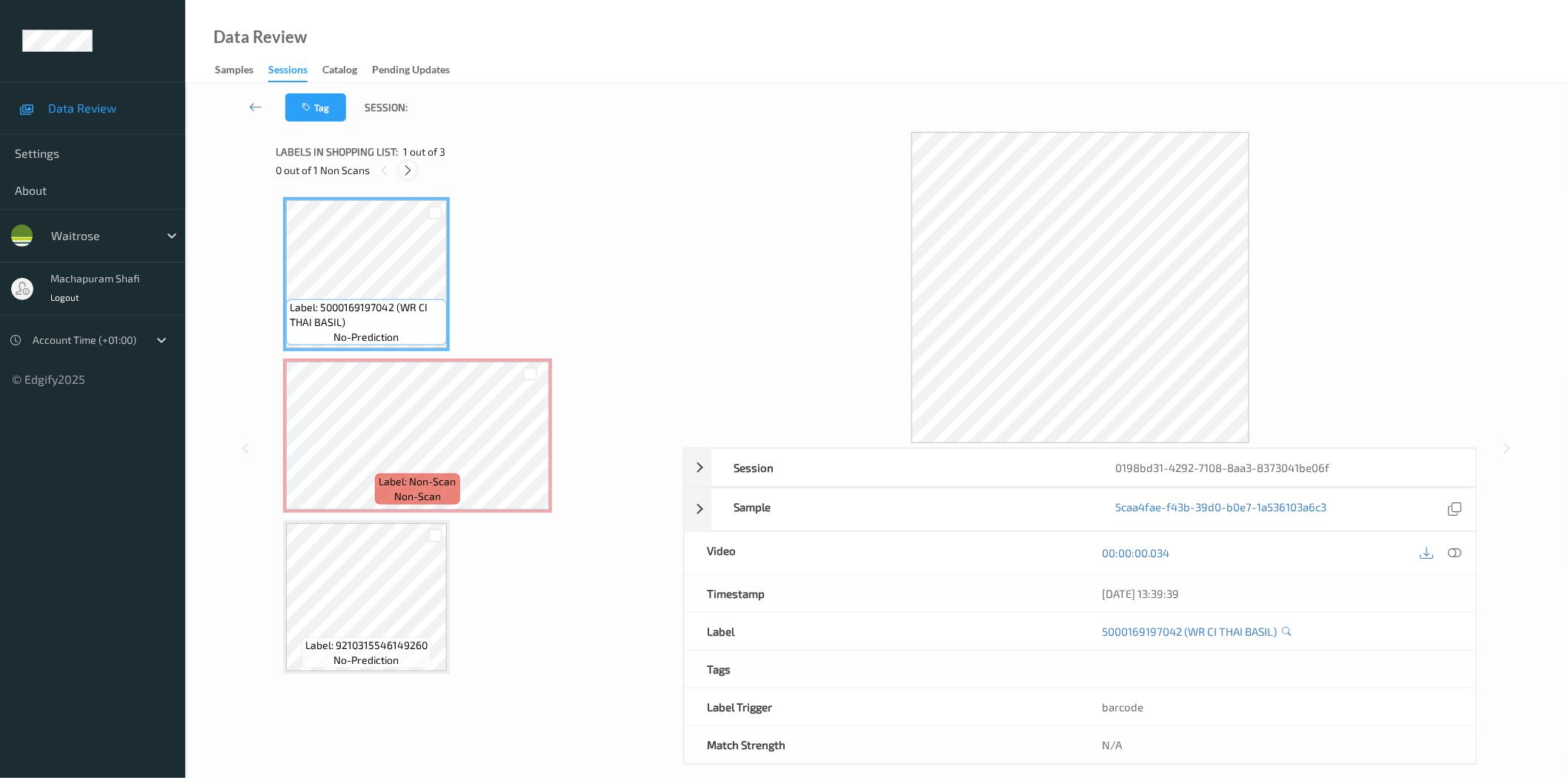
click at [403, 164] on icon at bounding box center [407, 171] width 12 height 13
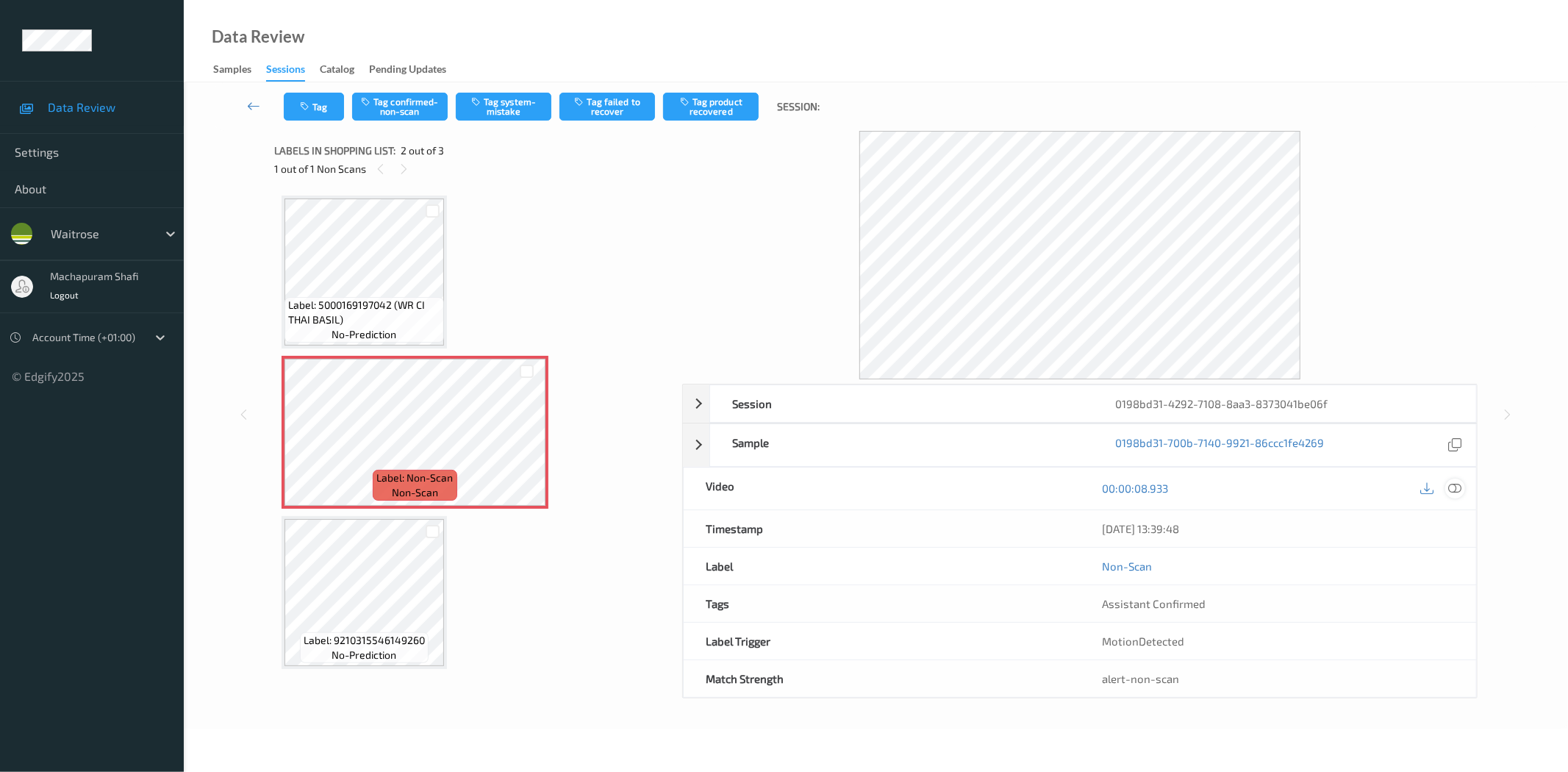
click at [1460, 488] on icon at bounding box center [1456, 489] width 13 height 13
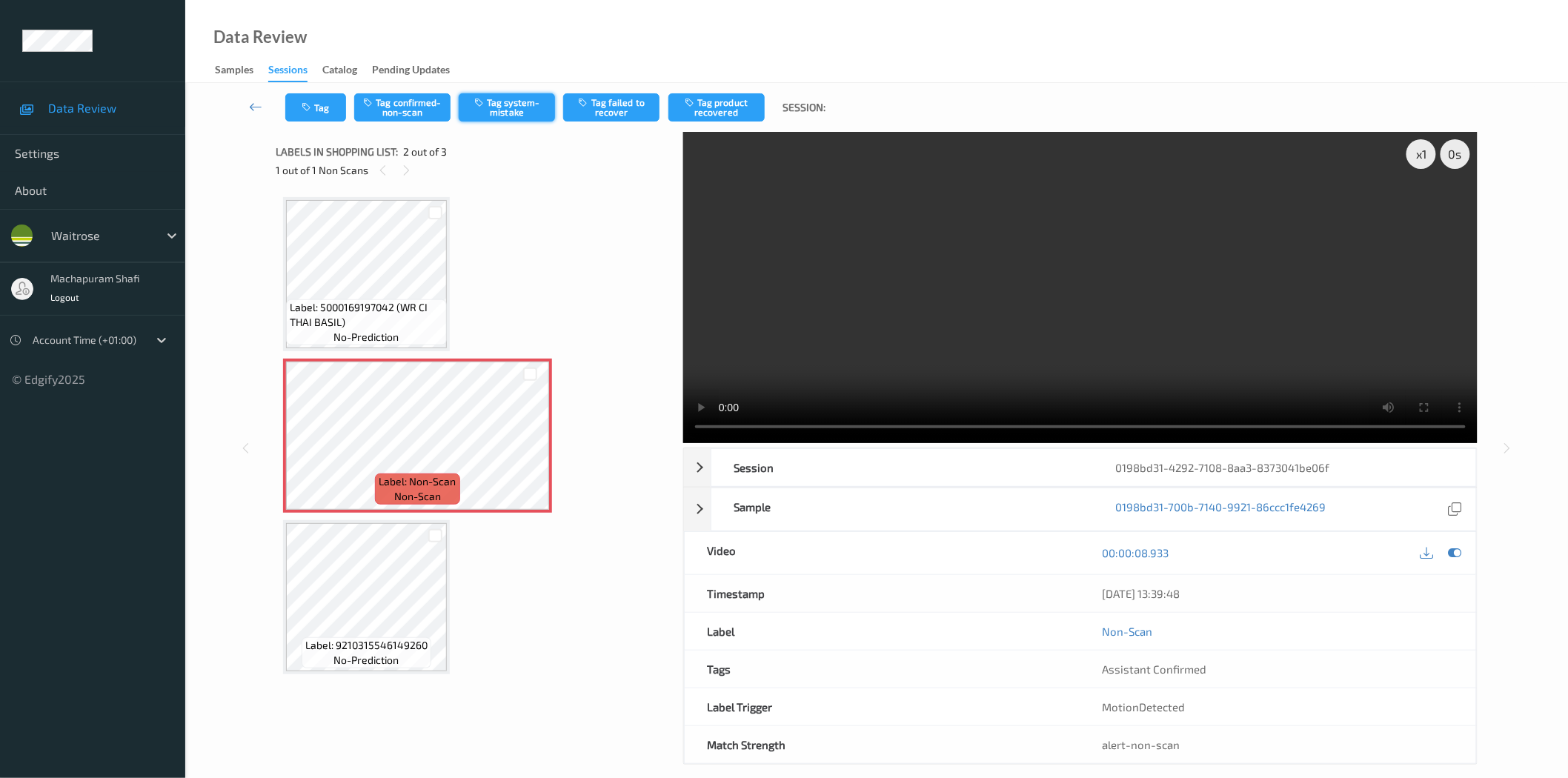
click at [509, 115] on button "Tag system-mistake" at bounding box center [507, 106] width 97 height 28
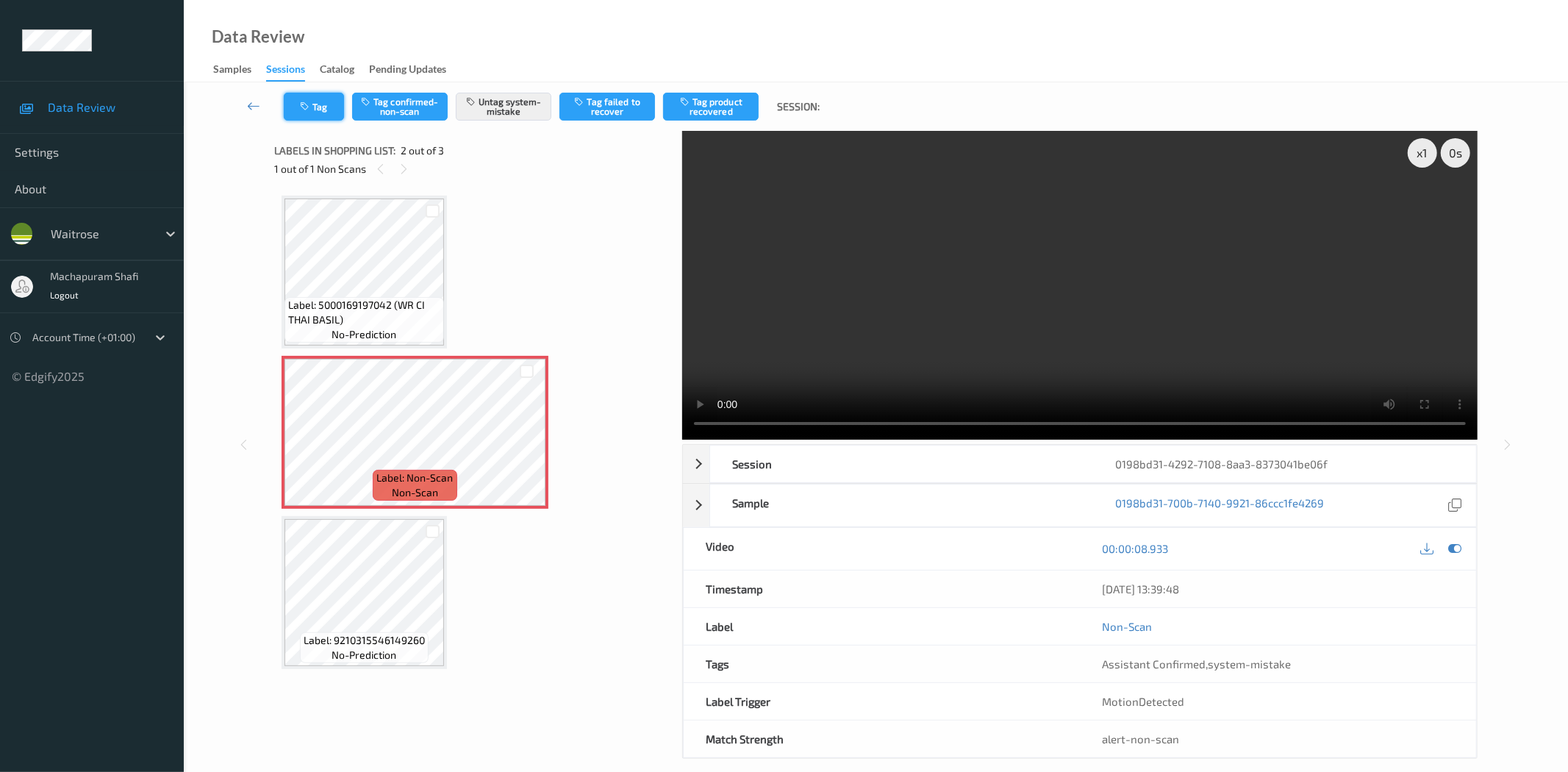
click at [306, 110] on icon "button" at bounding box center [306, 106] width 12 height 10
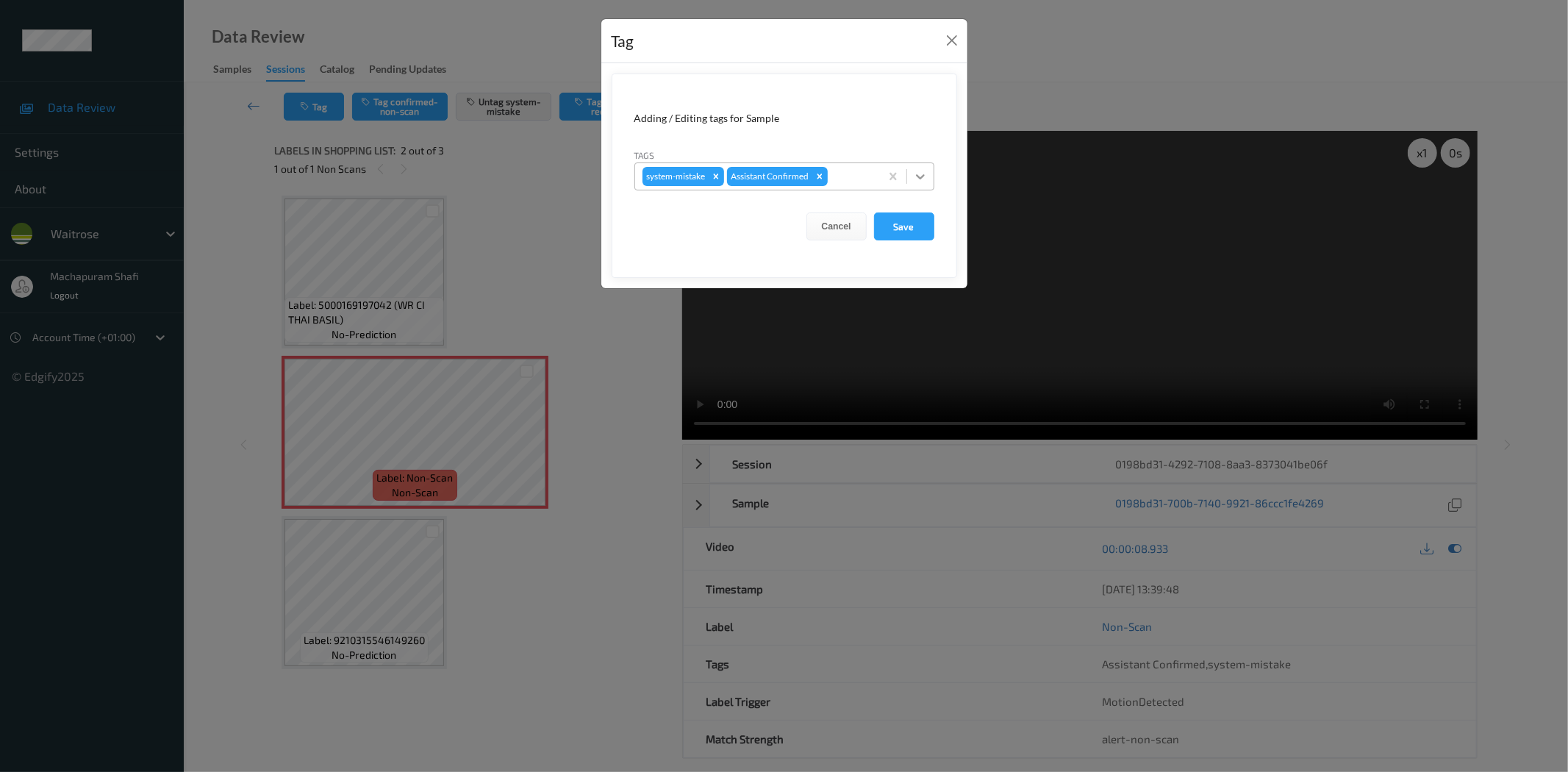
click at [918, 170] on icon at bounding box center [920, 176] width 14 height 14
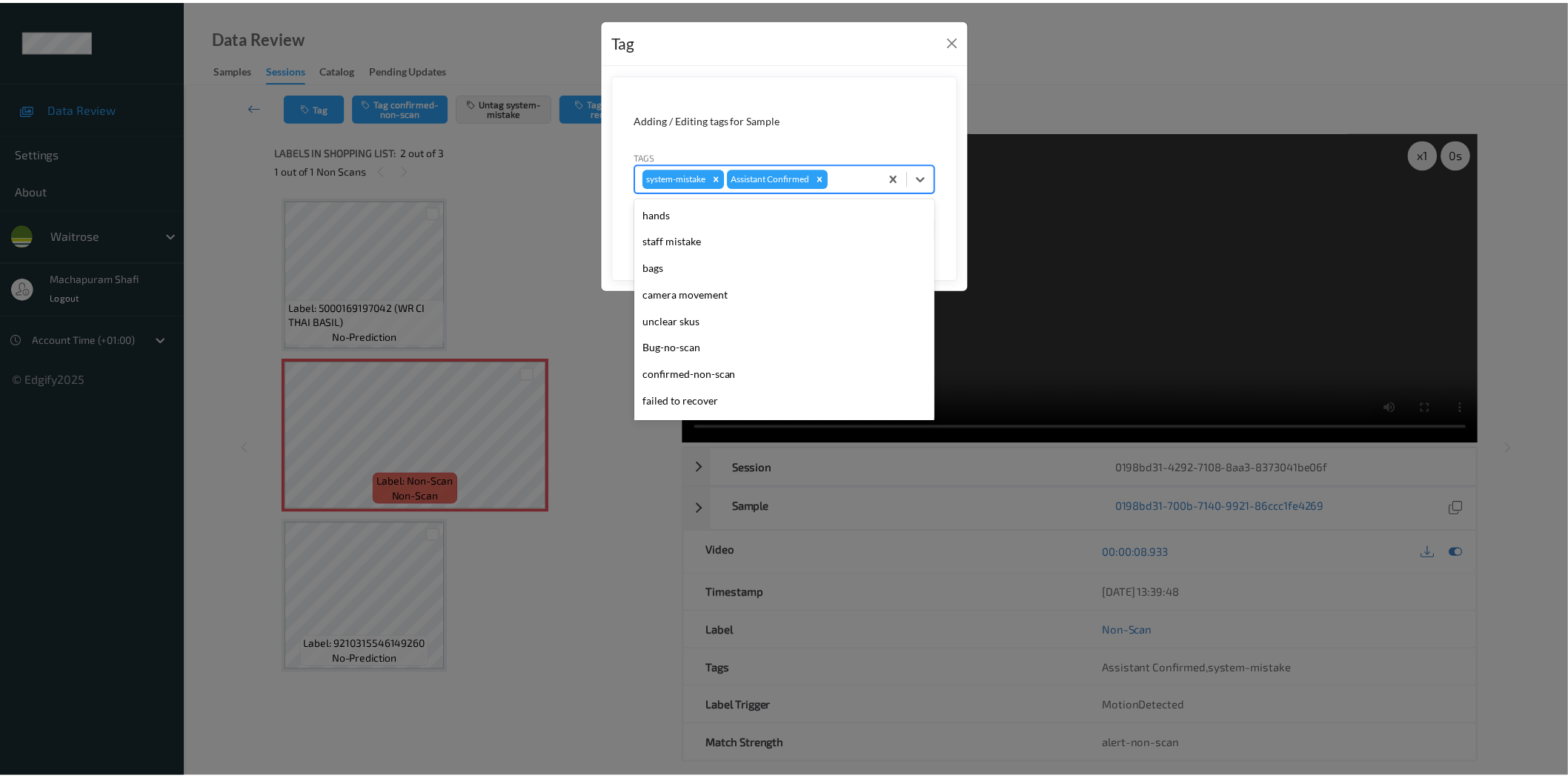
scroll to position [290, 0]
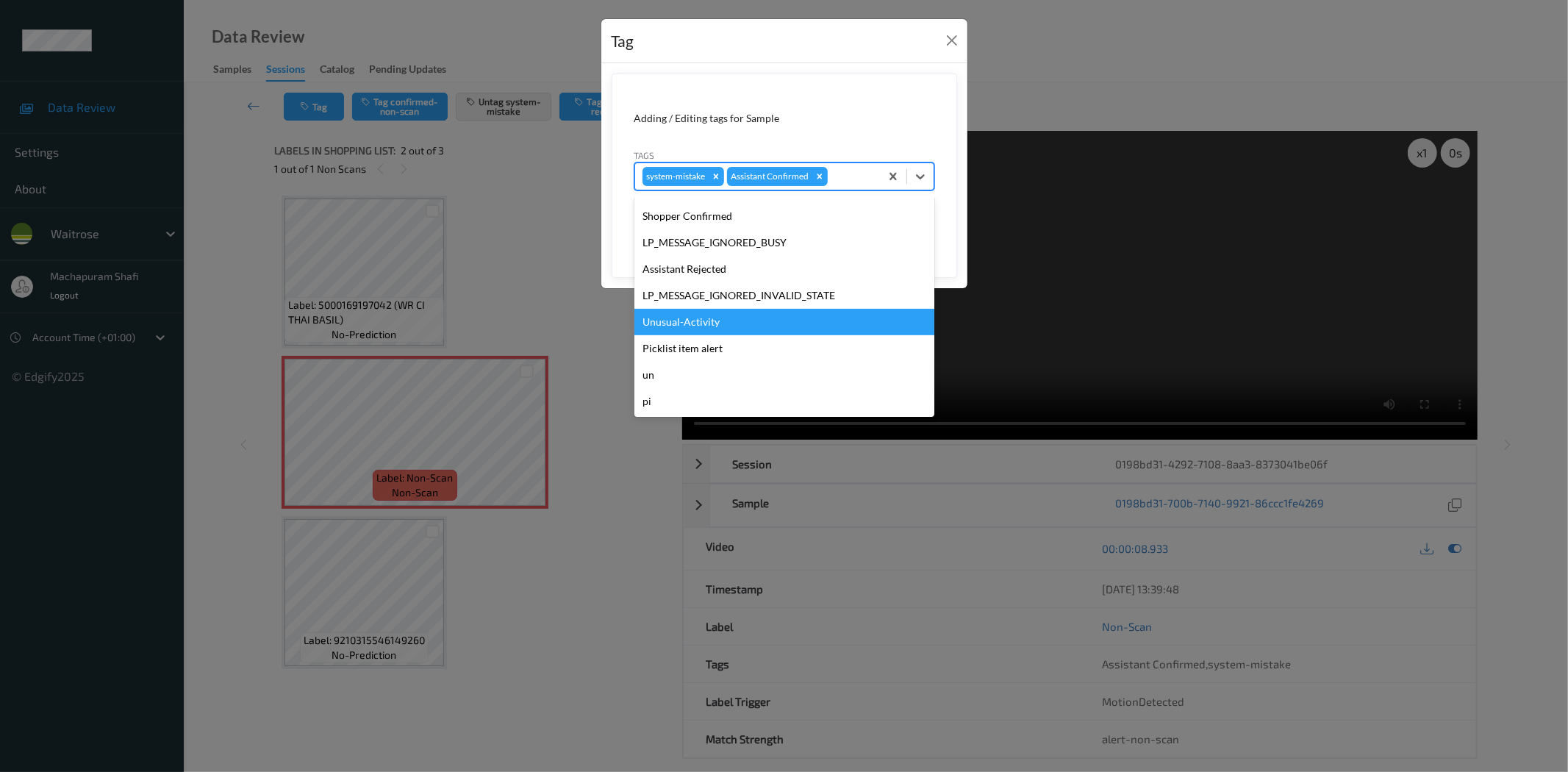
click at [678, 321] on div "Unusual-Activity" at bounding box center [785, 322] width 300 height 27
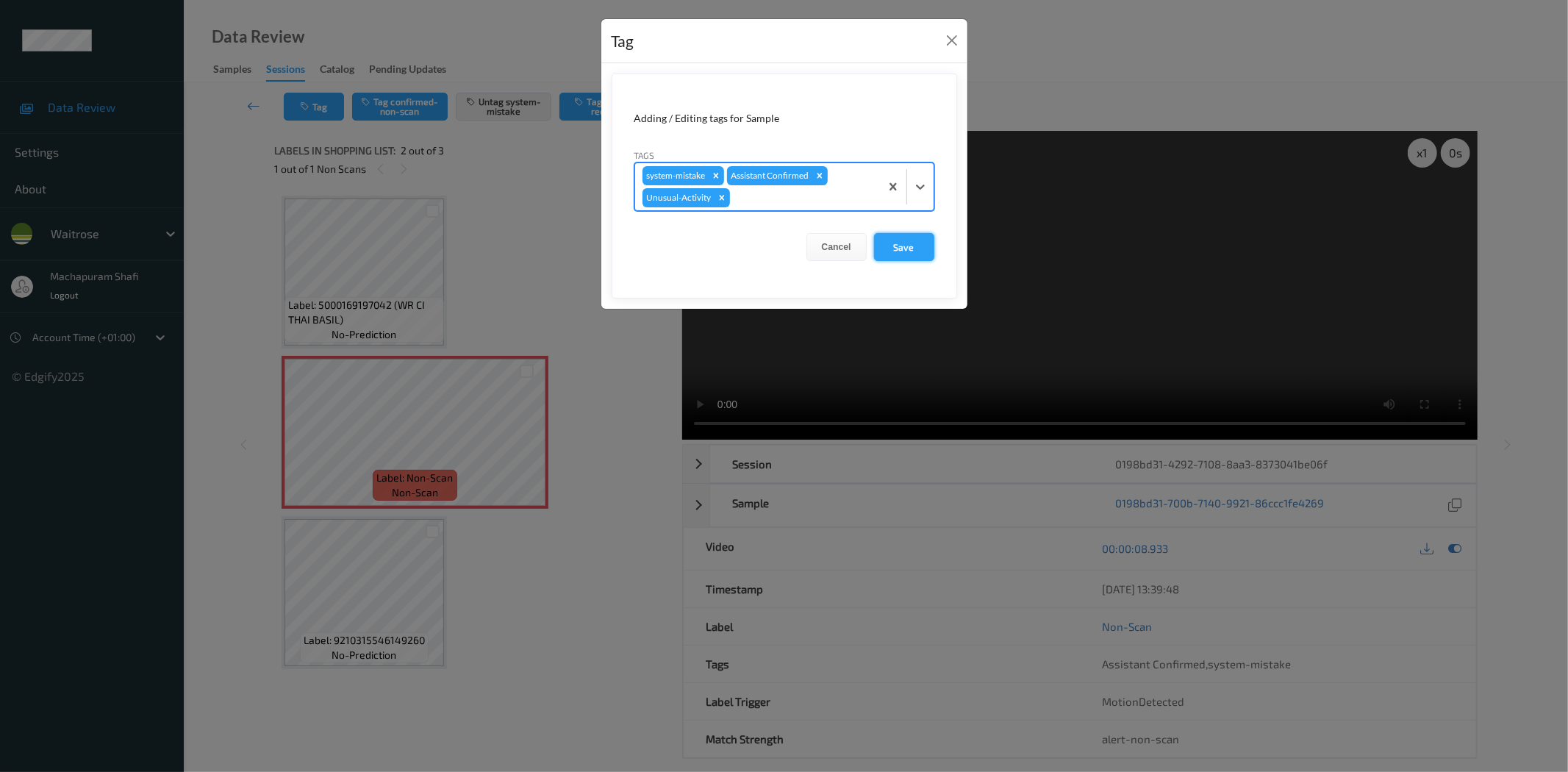
click at [922, 249] on button "Save" at bounding box center [904, 246] width 60 height 28
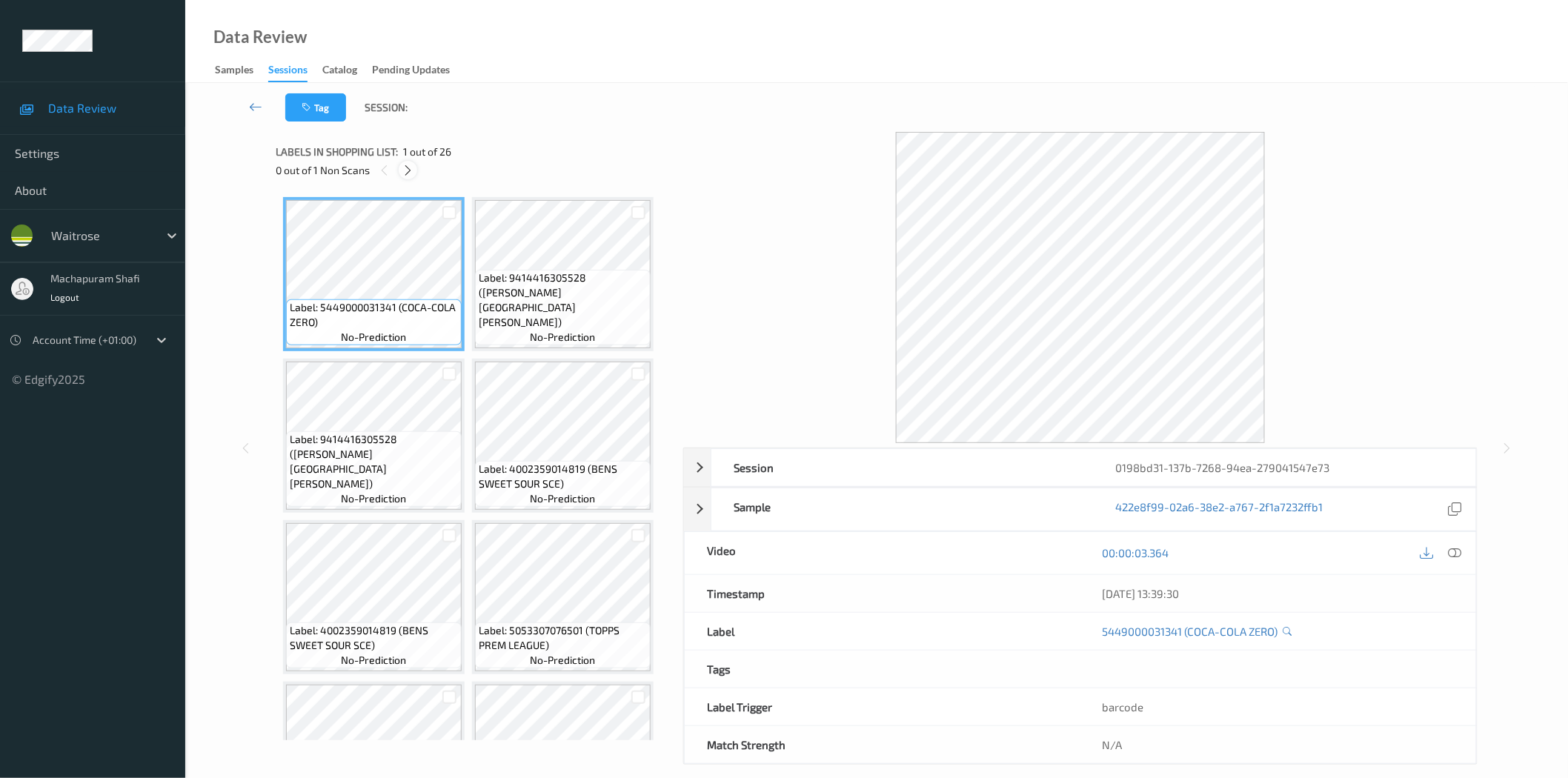
click at [412, 169] on icon at bounding box center [407, 171] width 12 height 13
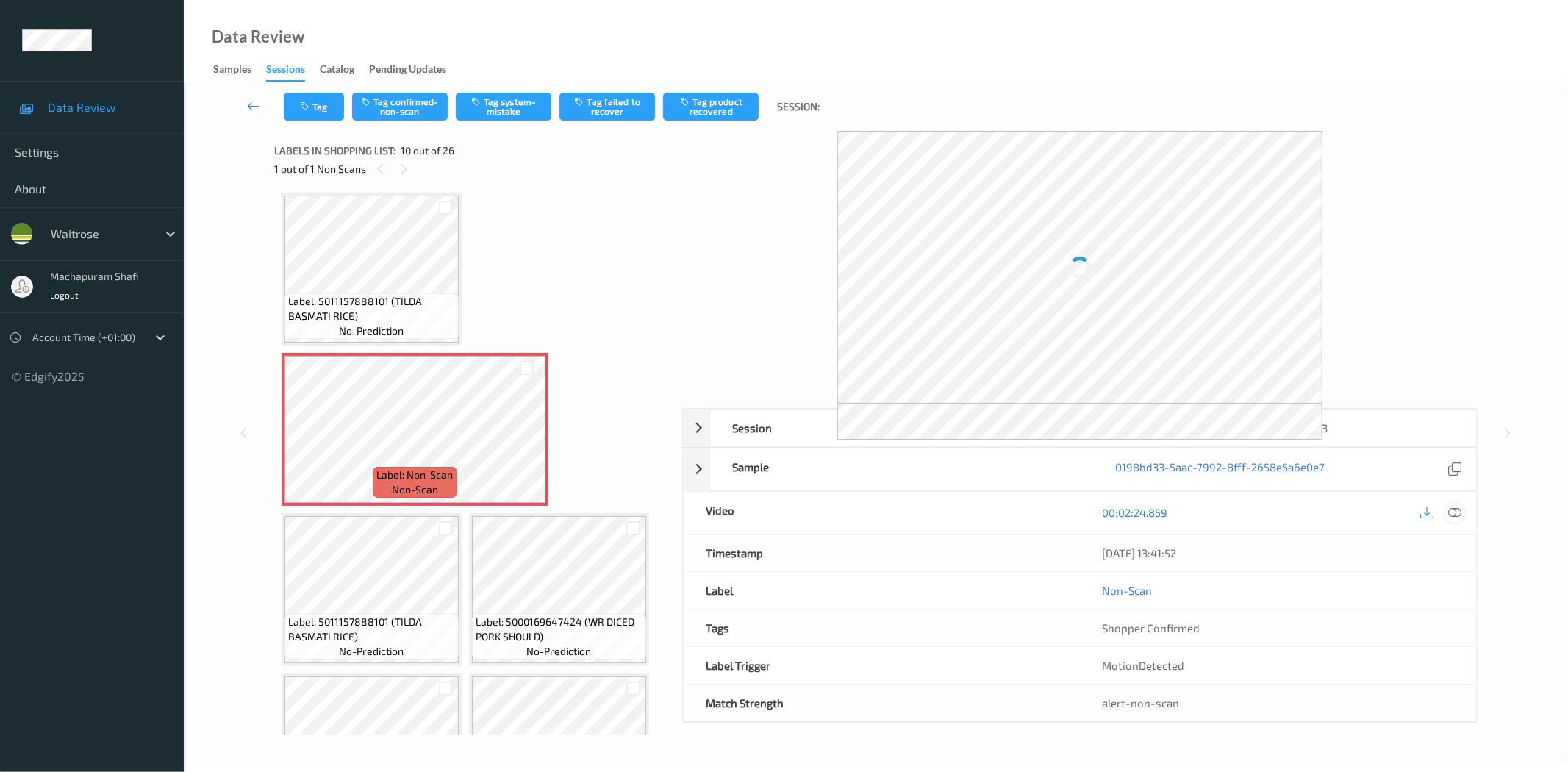
click at [1458, 510] on icon at bounding box center [1456, 512] width 13 height 13
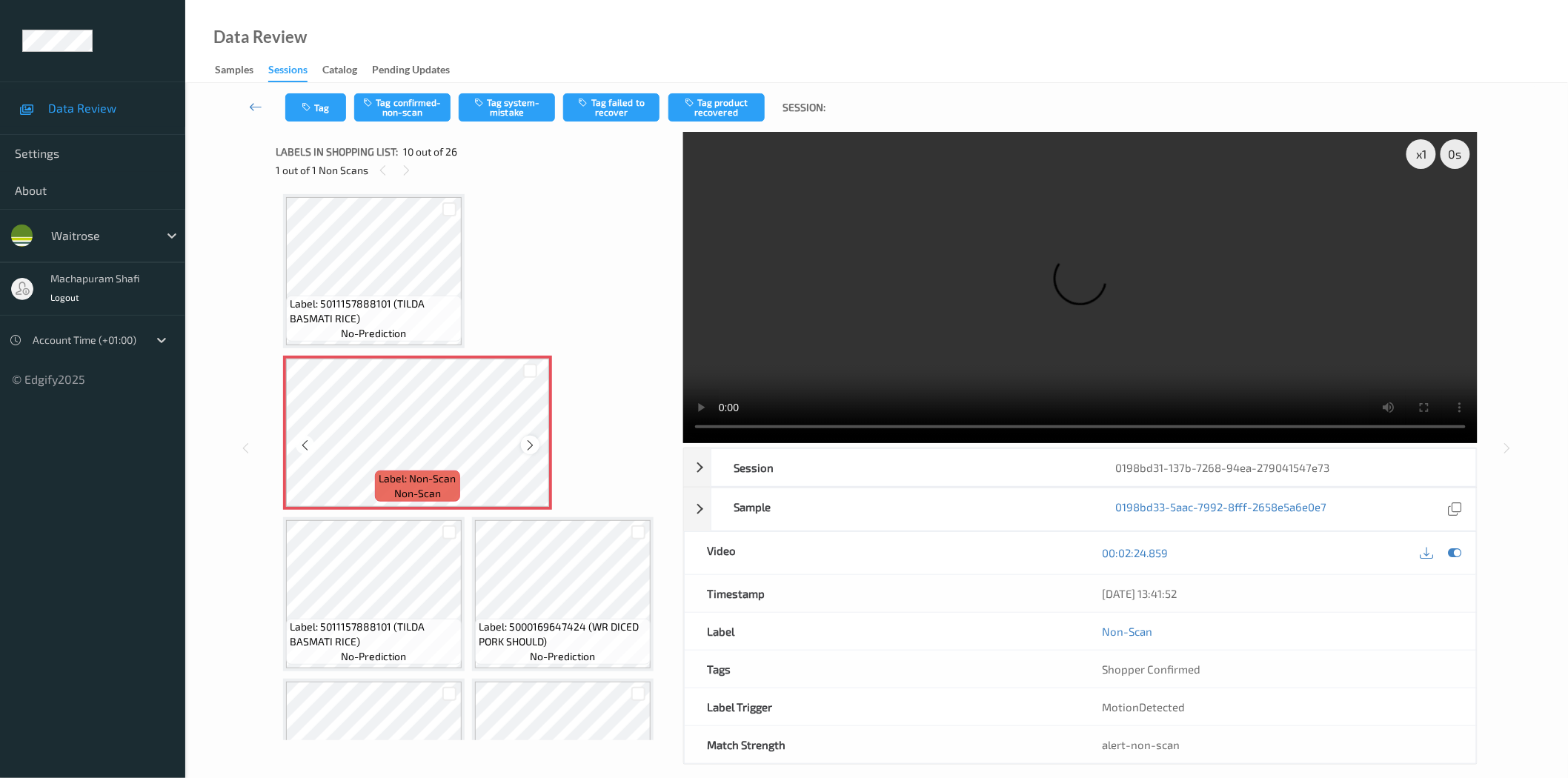
click at [529, 439] on icon at bounding box center [530, 446] width 12 height 13
click at [508, 106] on button "Tag system-mistake" at bounding box center [507, 106] width 97 height 28
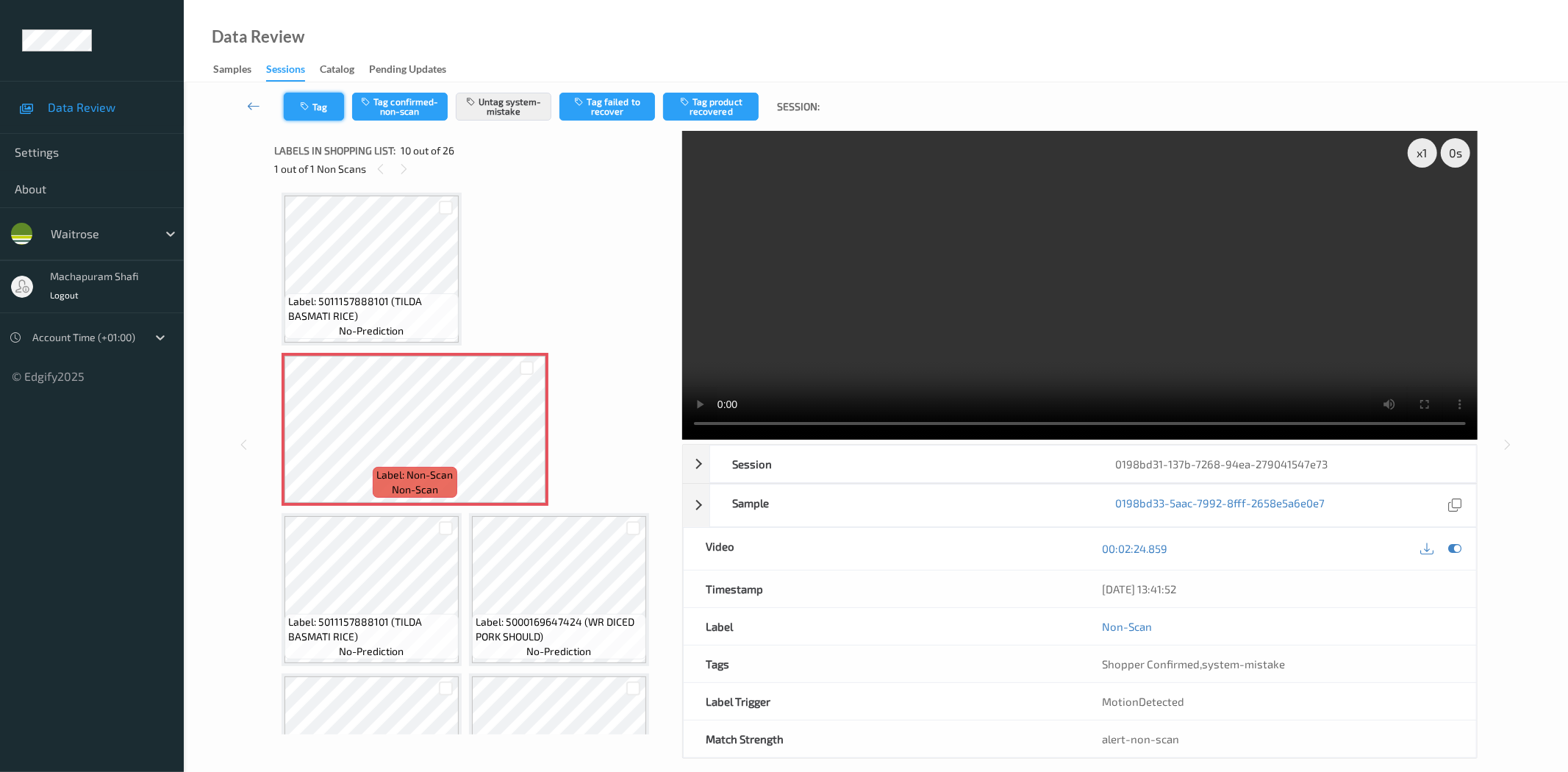
click at [332, 99] on button "Tag" at bounding box center [314, 106] width 60 height 28
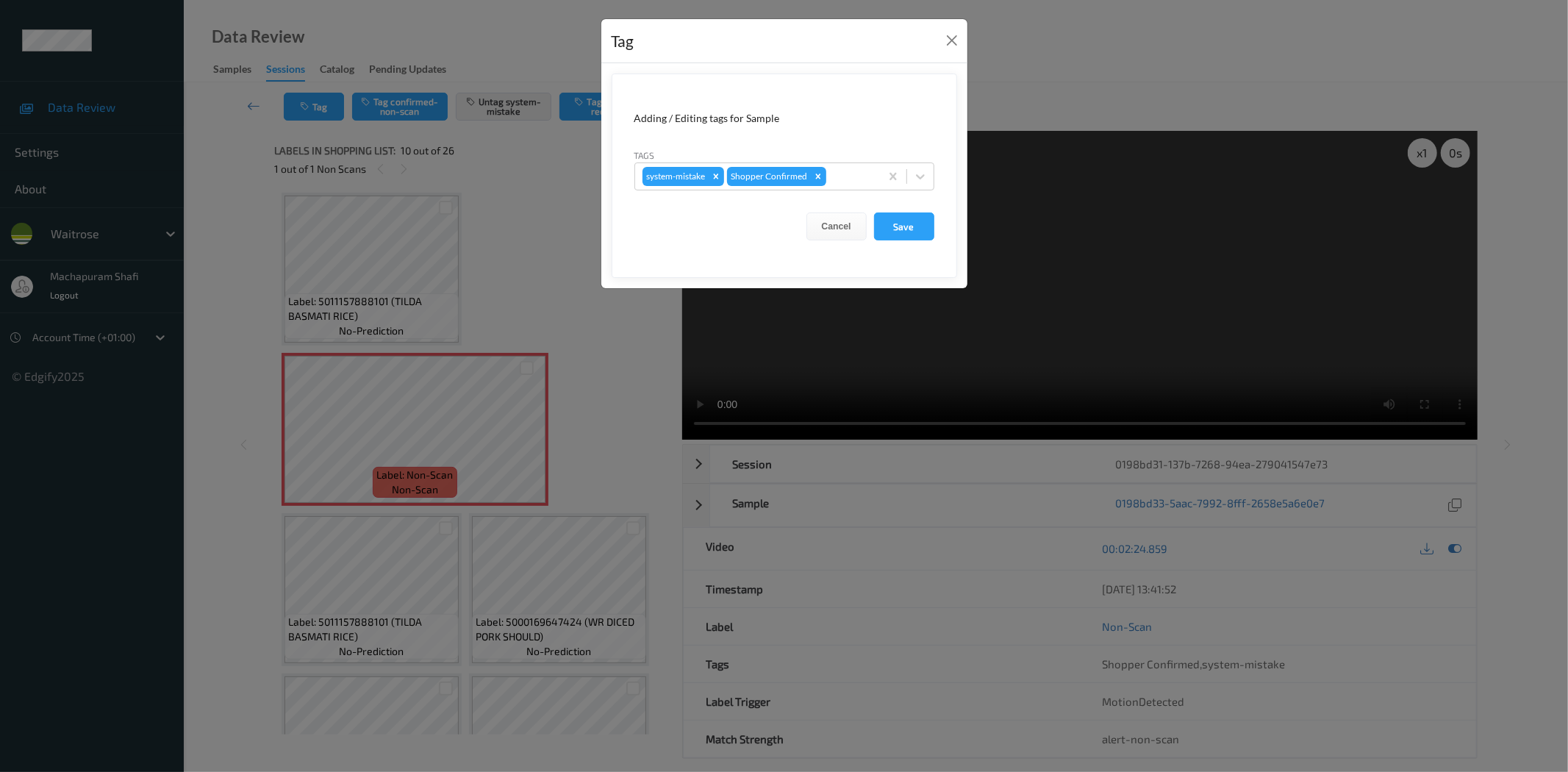
drag, startPoint x: 914, startPoint y: 172, endPoint x: 897, endPoint y: 191, distance: 25.5
click at [915, 172] on icon at bounding box center [920, 176] width 14 height 14
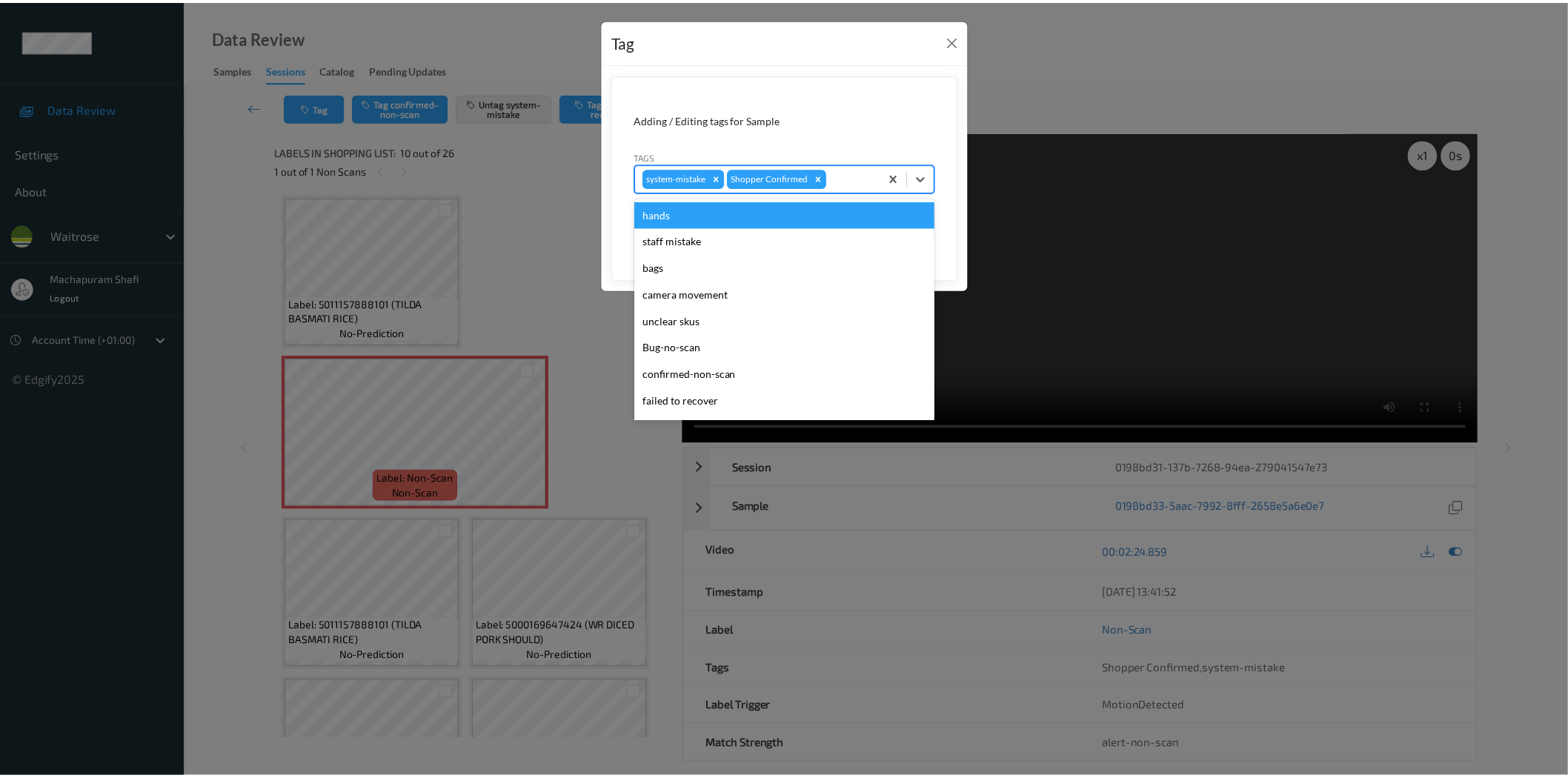
scroll to position [290, 0]
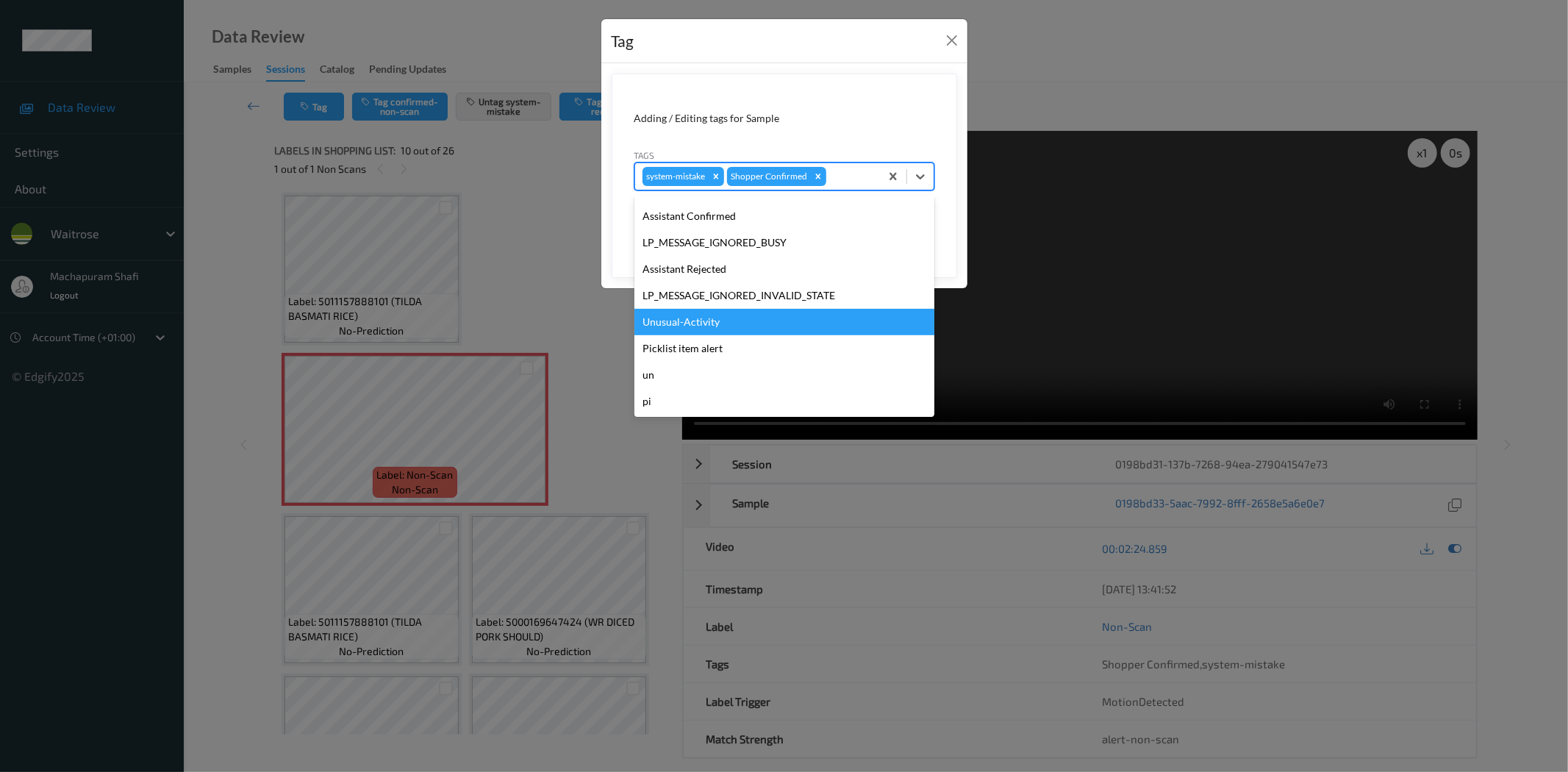
click at [710, 325] on div "Unusual-Activity" at bounding box center [785, 322] width 300 height 27
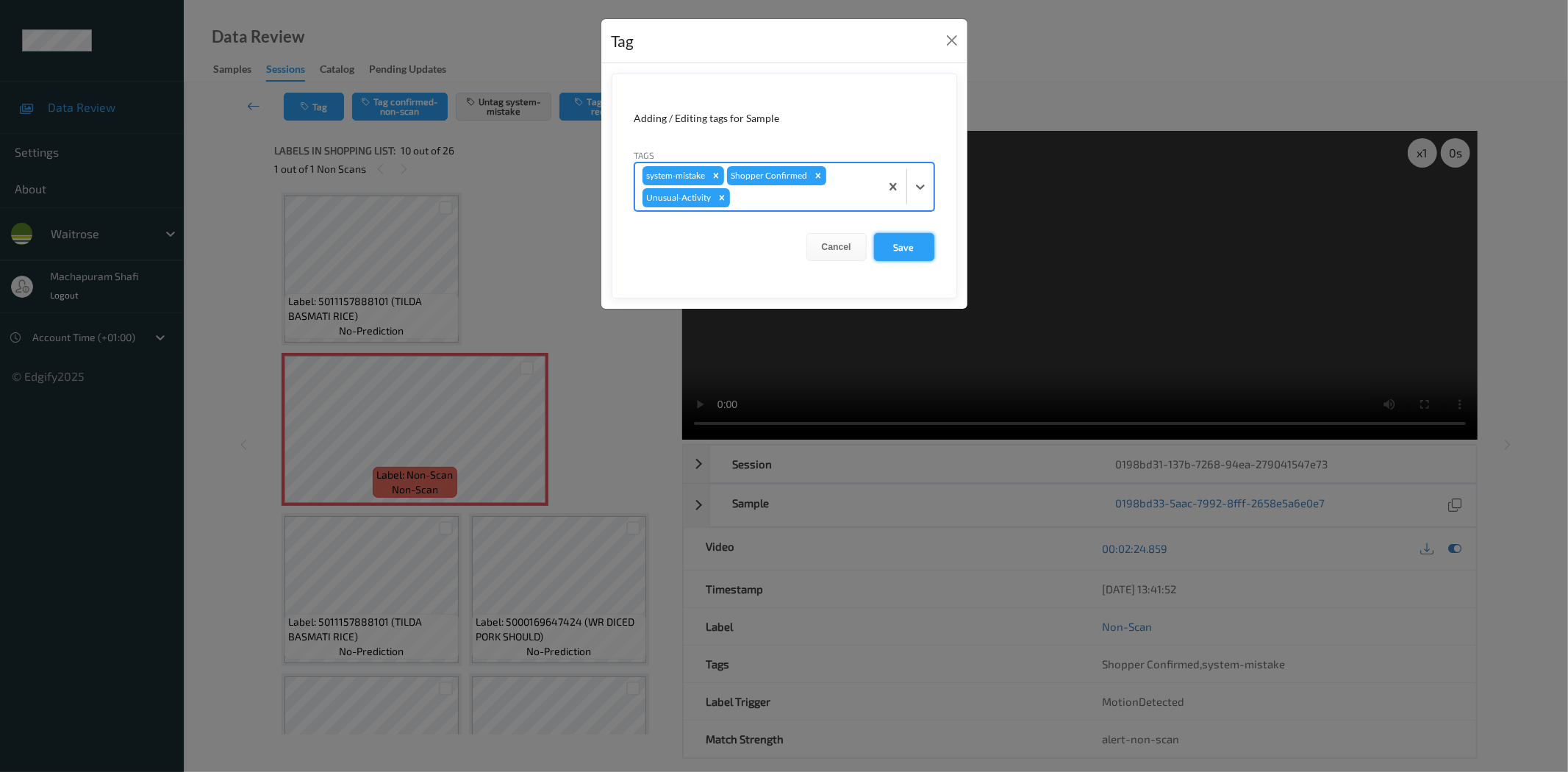
click at [905, 245] on button "Save" at bounding box center [904, 246] width 60 height 28
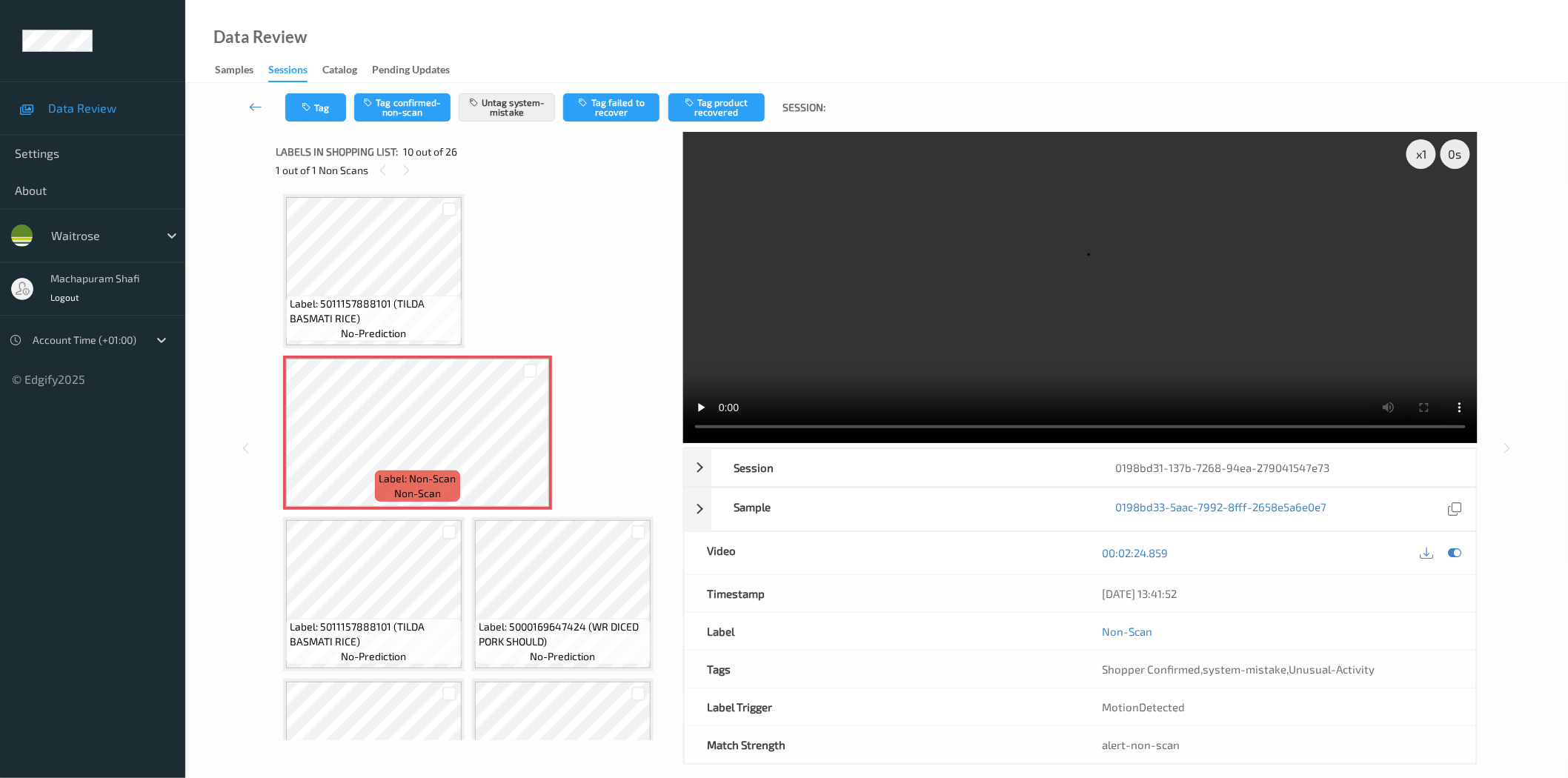
scroll to position [979, 0]
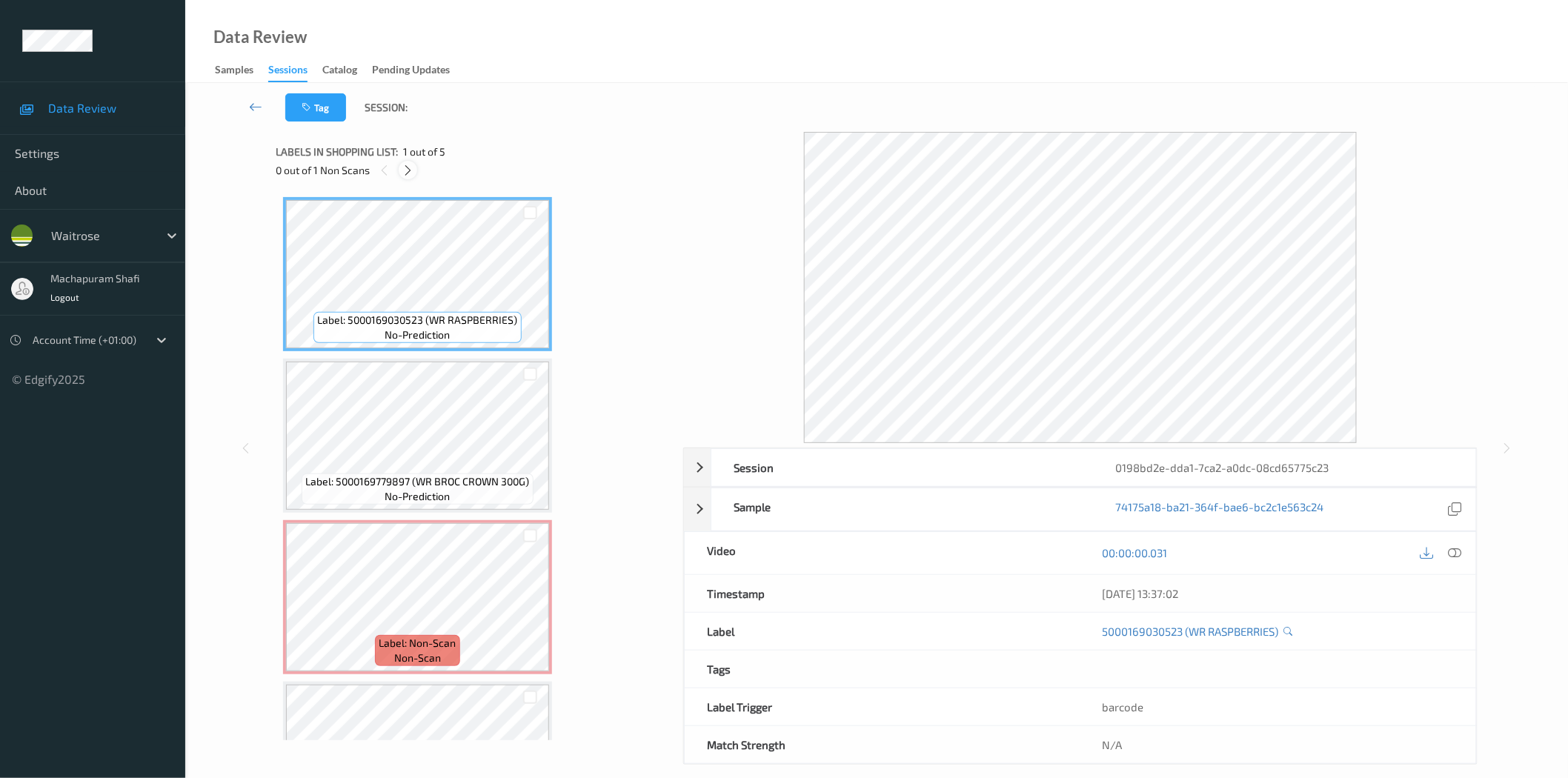
click at [408, 165] on icon at bounding box center [407, 171] width 12 height 13
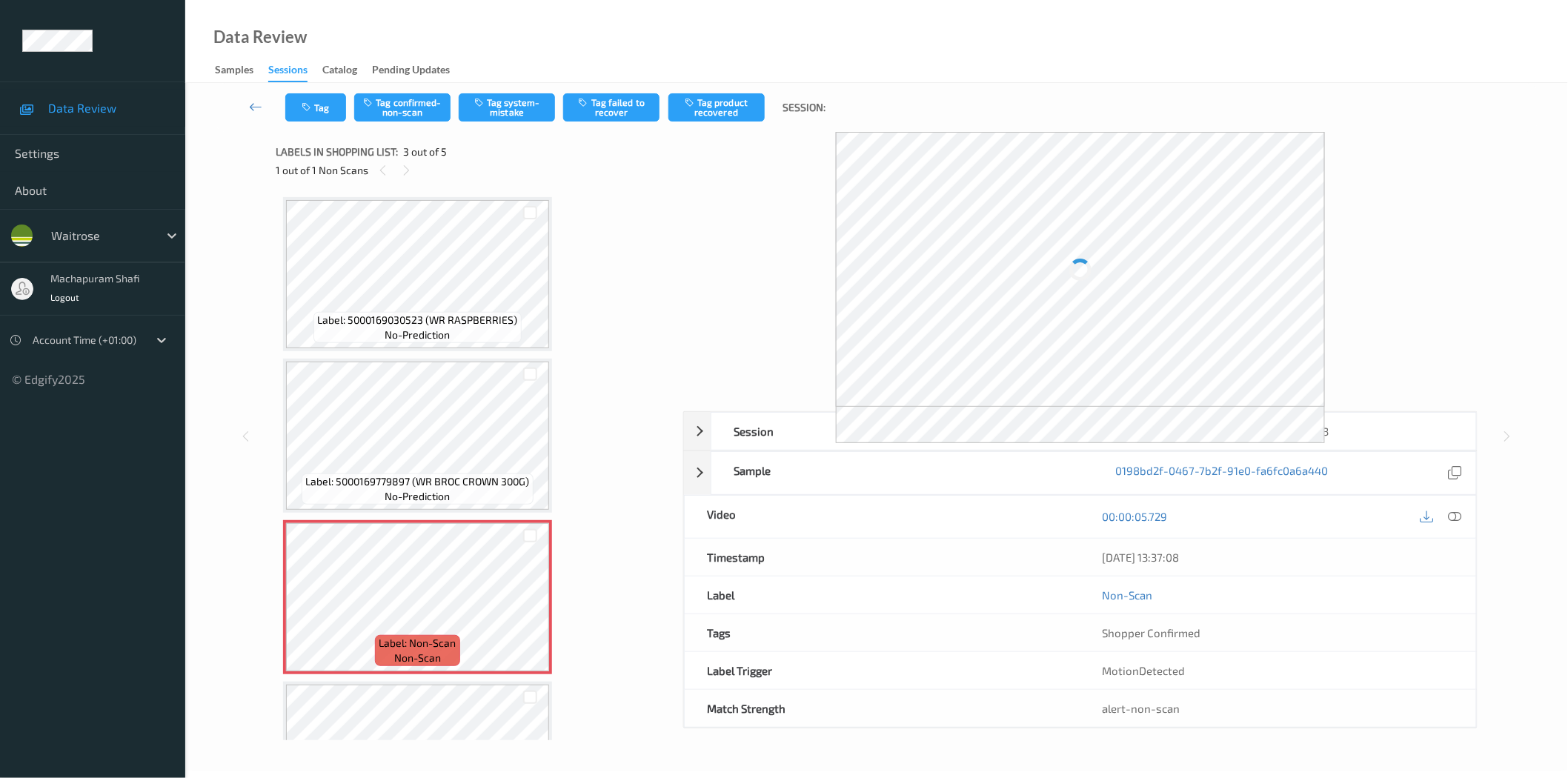
scroll to position [168, 0]
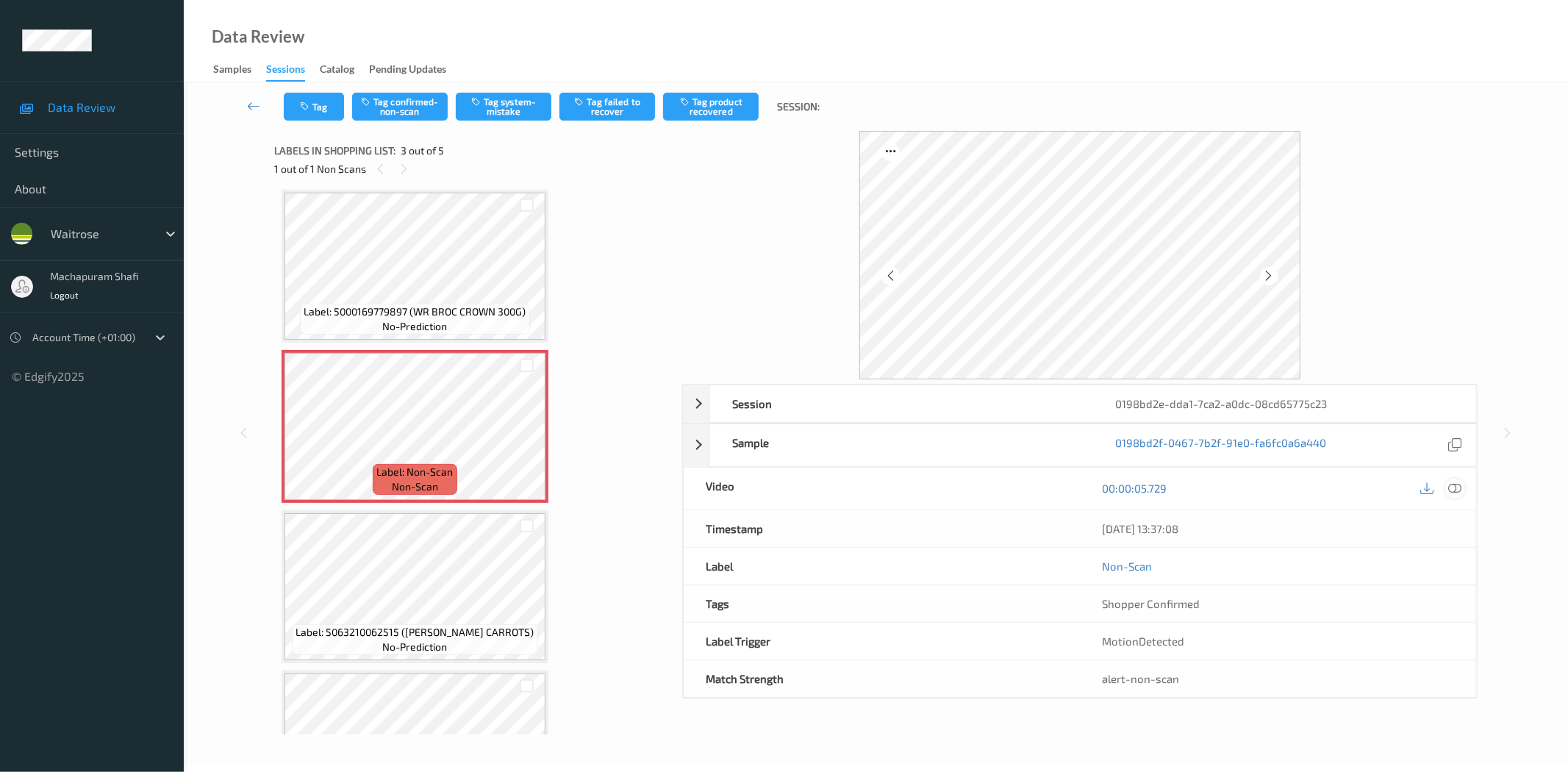
drag, startPoint x: 1453, startPoint y: 490, endPoint x: 1243, endPoint y: 297, distance: 285.2
click at [1453, 490] on icon at bounding box center [1456, 489] width 13 height 13
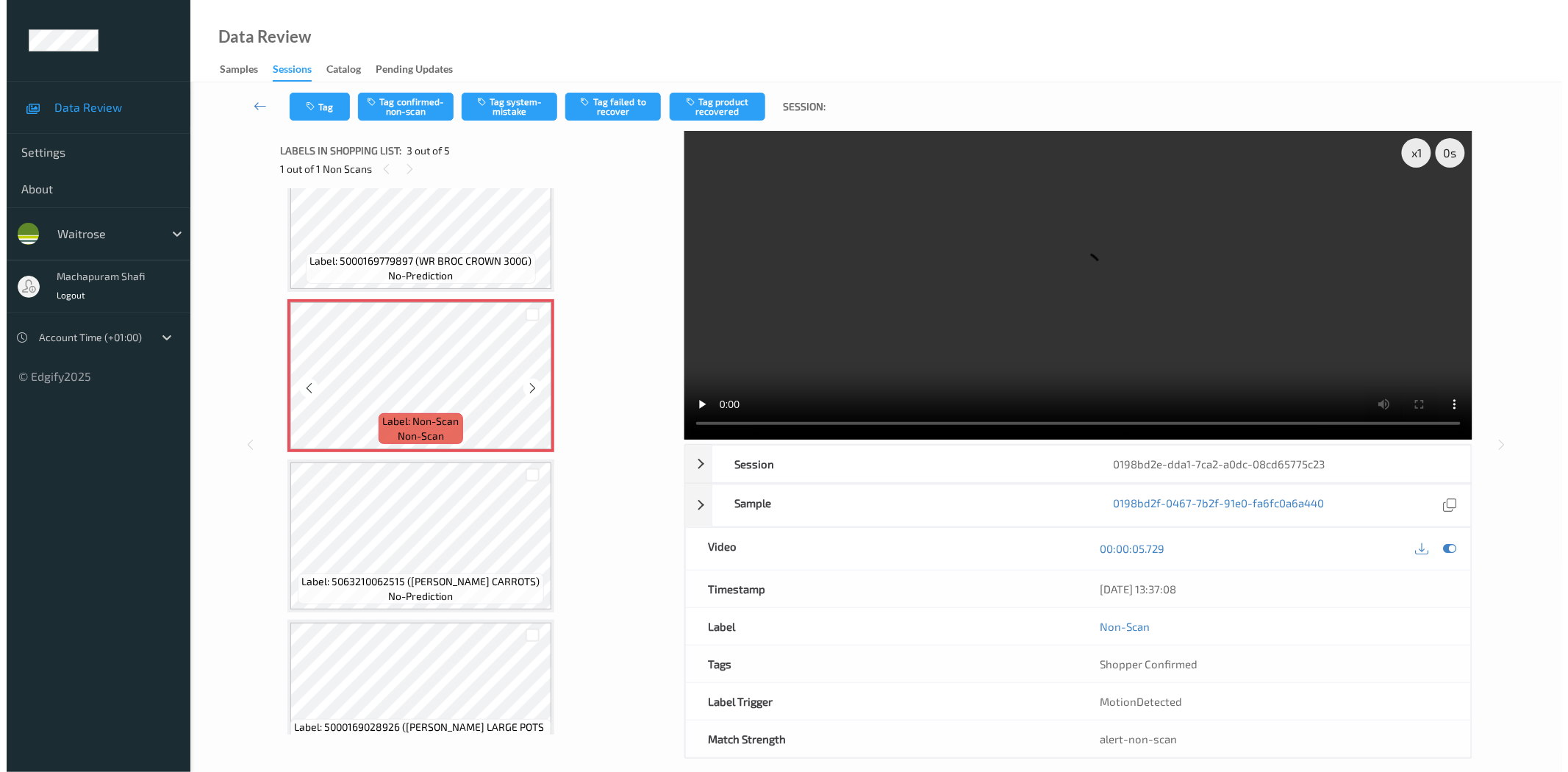
scroll to position [258, 0]
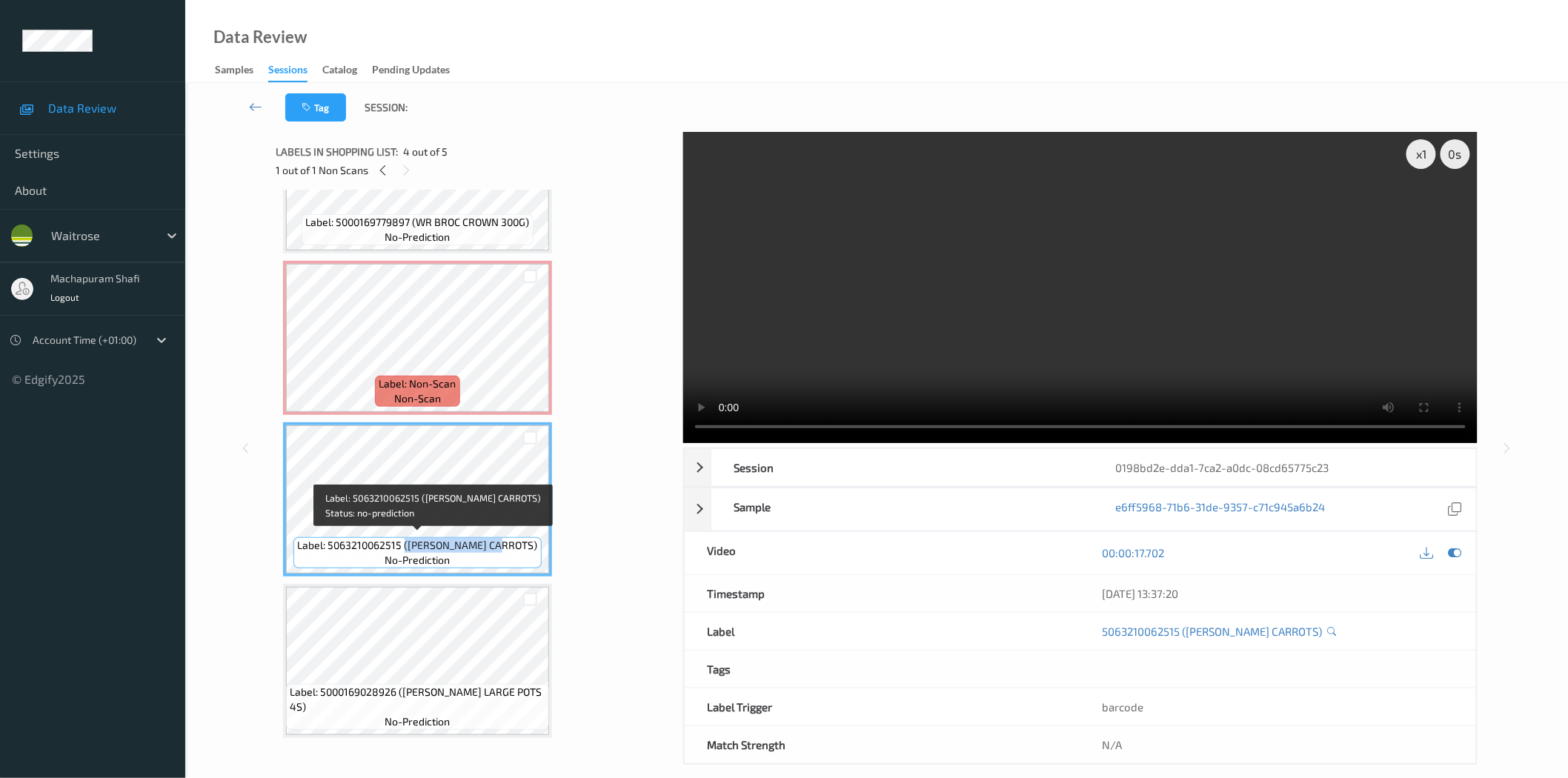
drag, startPoint x: 420, startPoint y: 543, endPoint x: 519, endPoint y: 543, distance: 99.0
click at [519, 543] on span "Label: 5063210062515 ([PERSON_NAME] CARROTS)" at bounding box center [418, 545] width 240 height 14
copy span "([PERSON_NAME] CARROTS)"
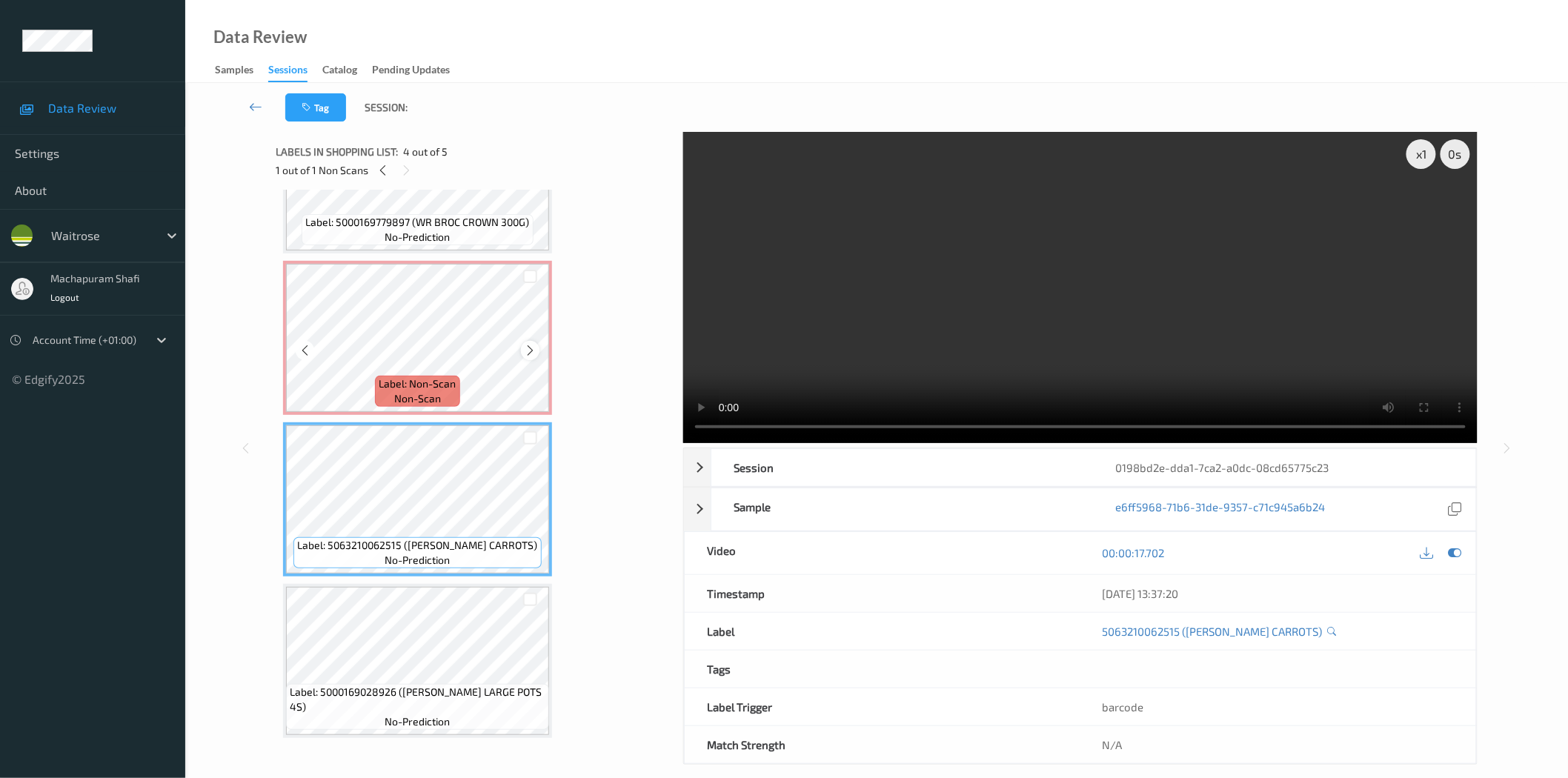
click at [527, 345] on icon at bounding box center [530, 351] width 12 height 13
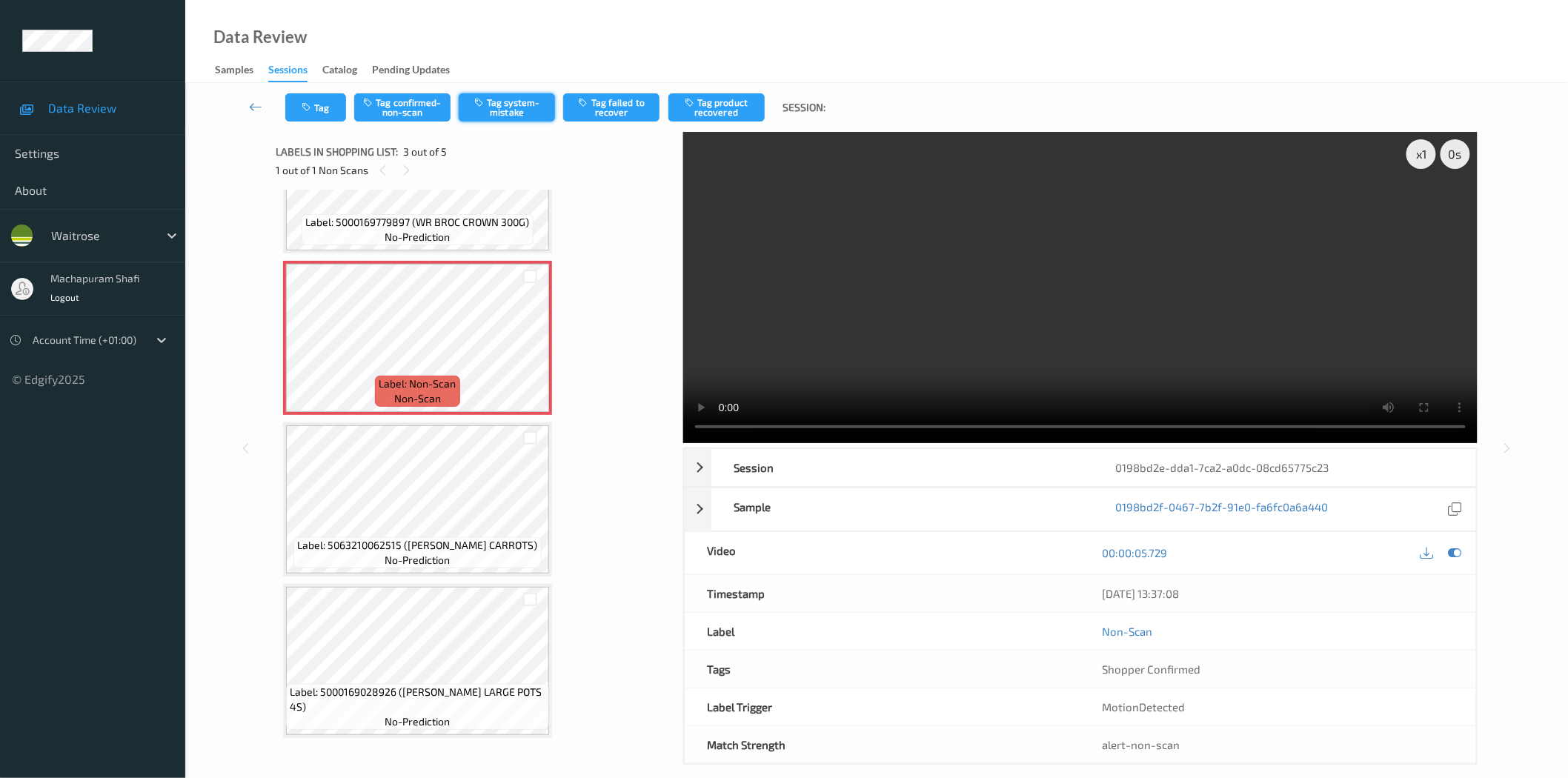
click at [507, 102] on button "Tag system-mistake" at bounding box center [507, 106] width 97 height 28
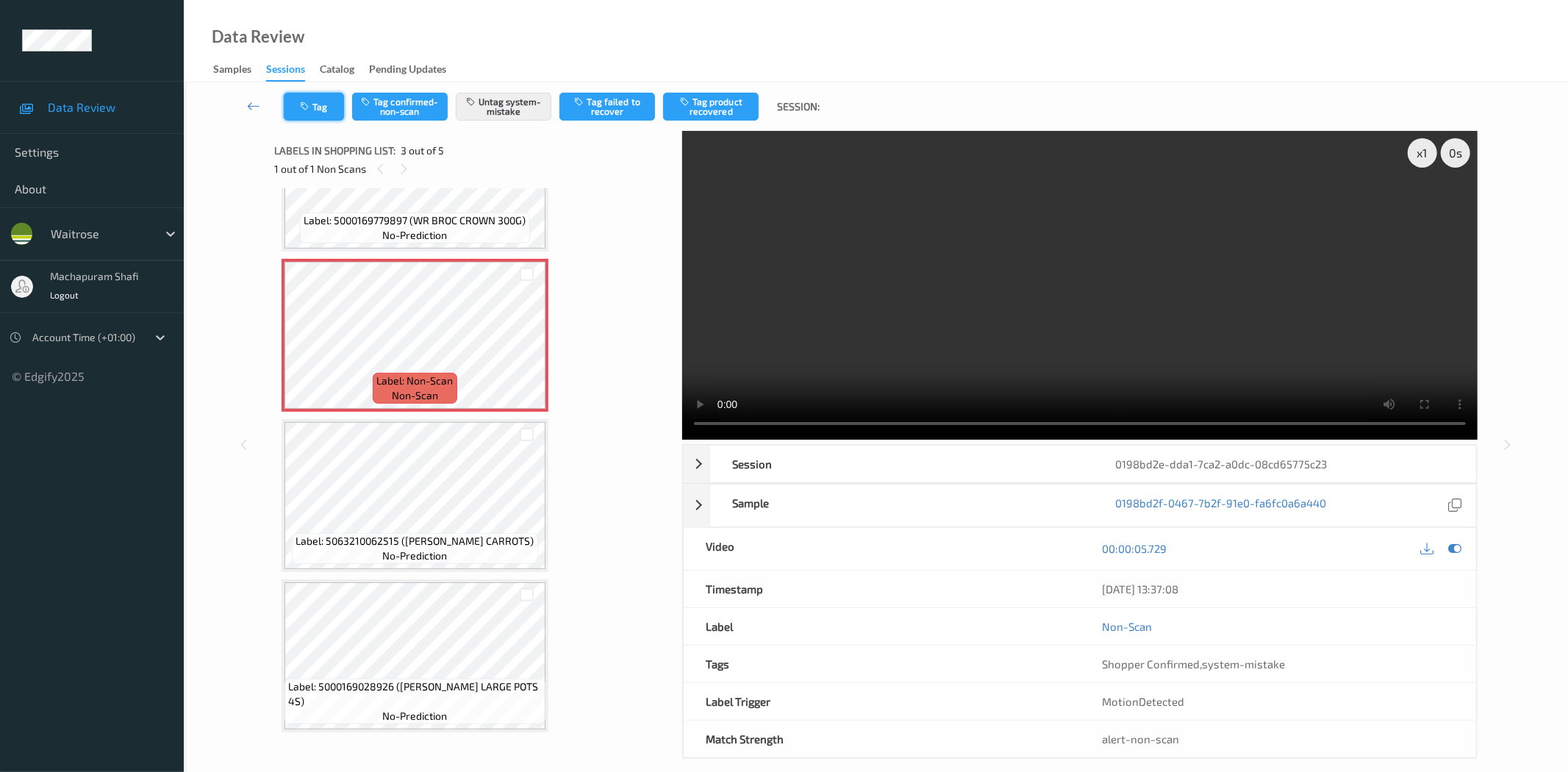
click at [304, 107] on icon "button" at bounding box center [306, 106] width 12 height 10
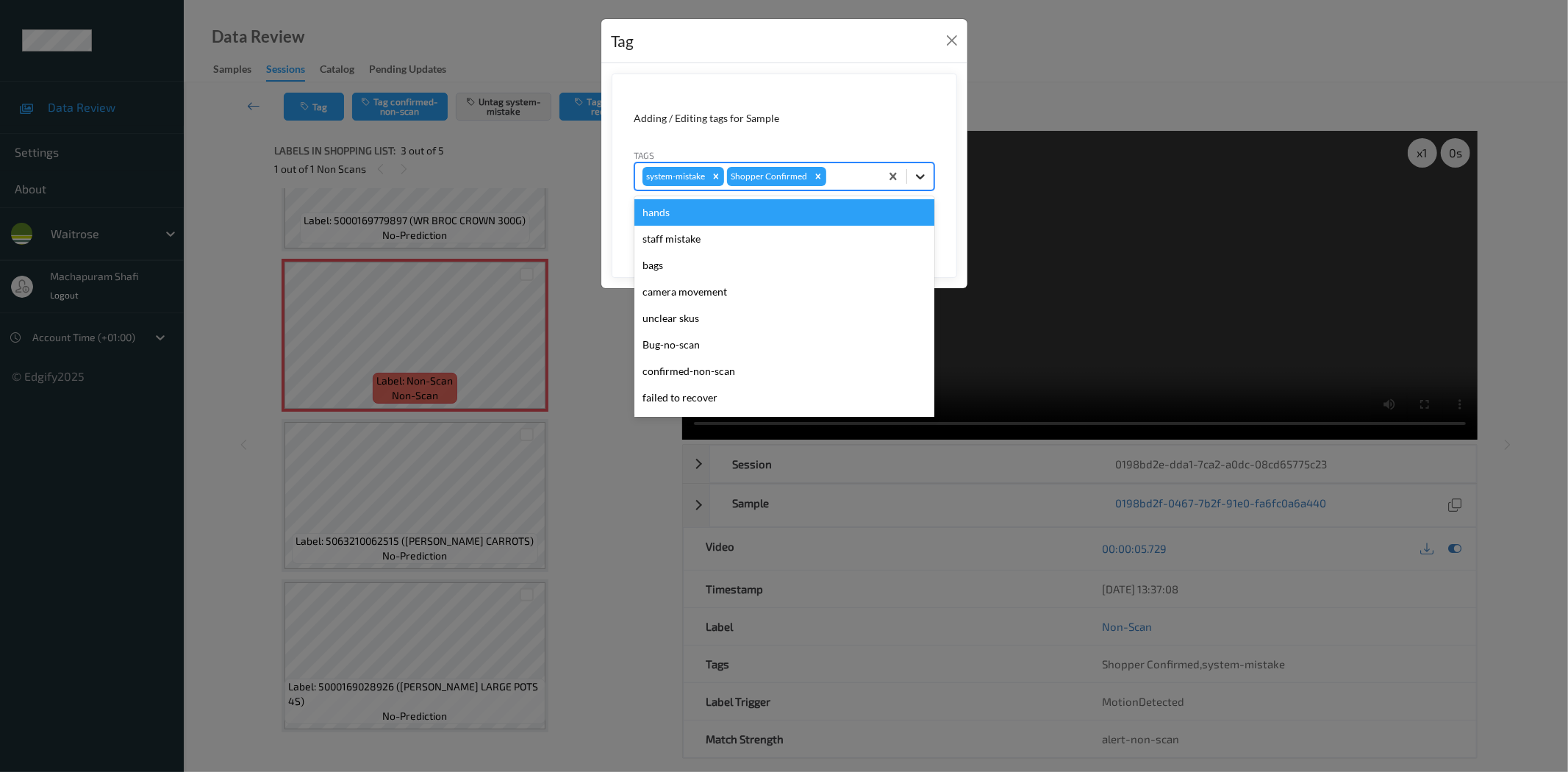
click at [916, 174] on icon at bounding box center [920, 176] width 9 height 5
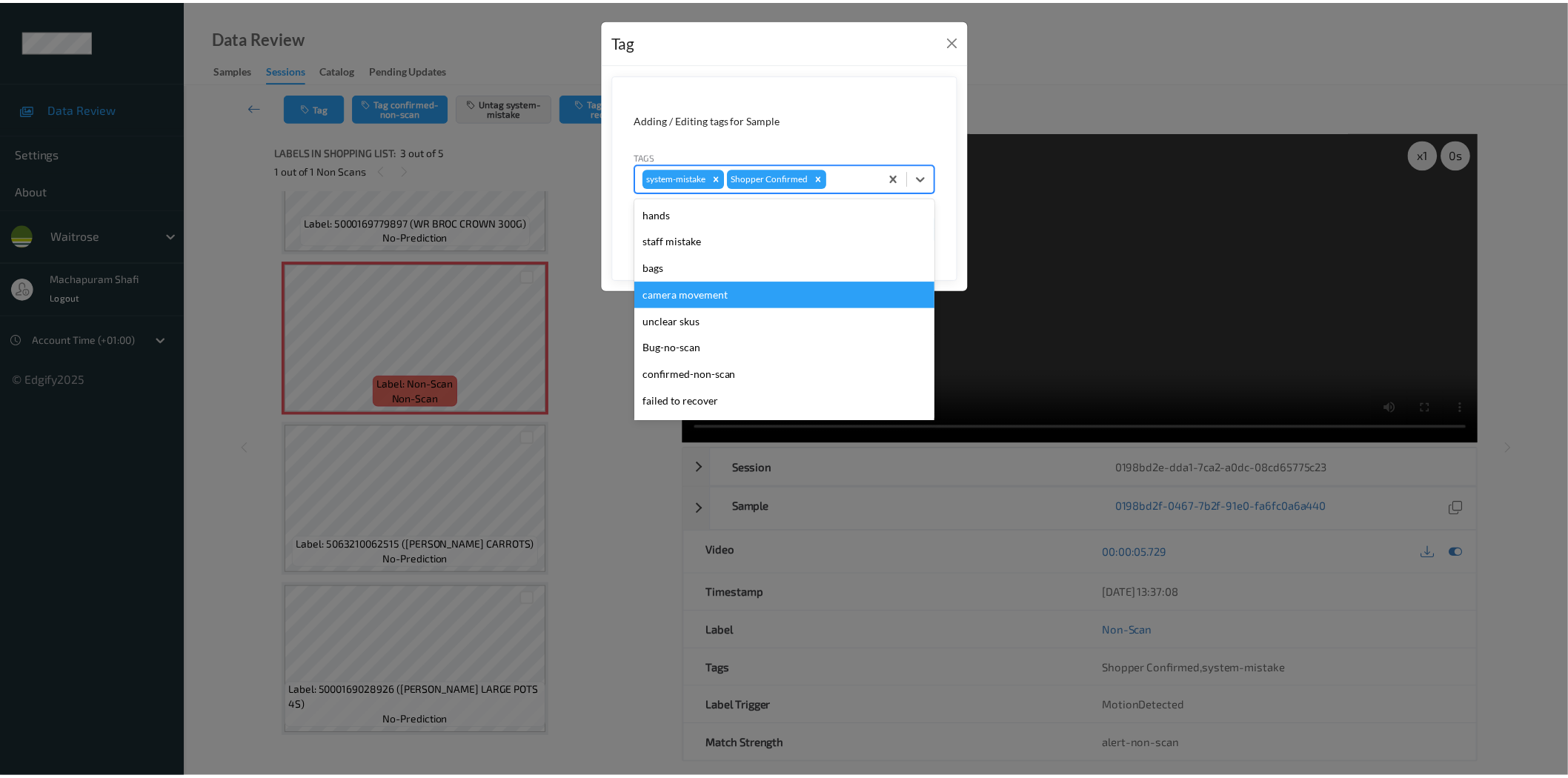
scroll to position [290, 0]
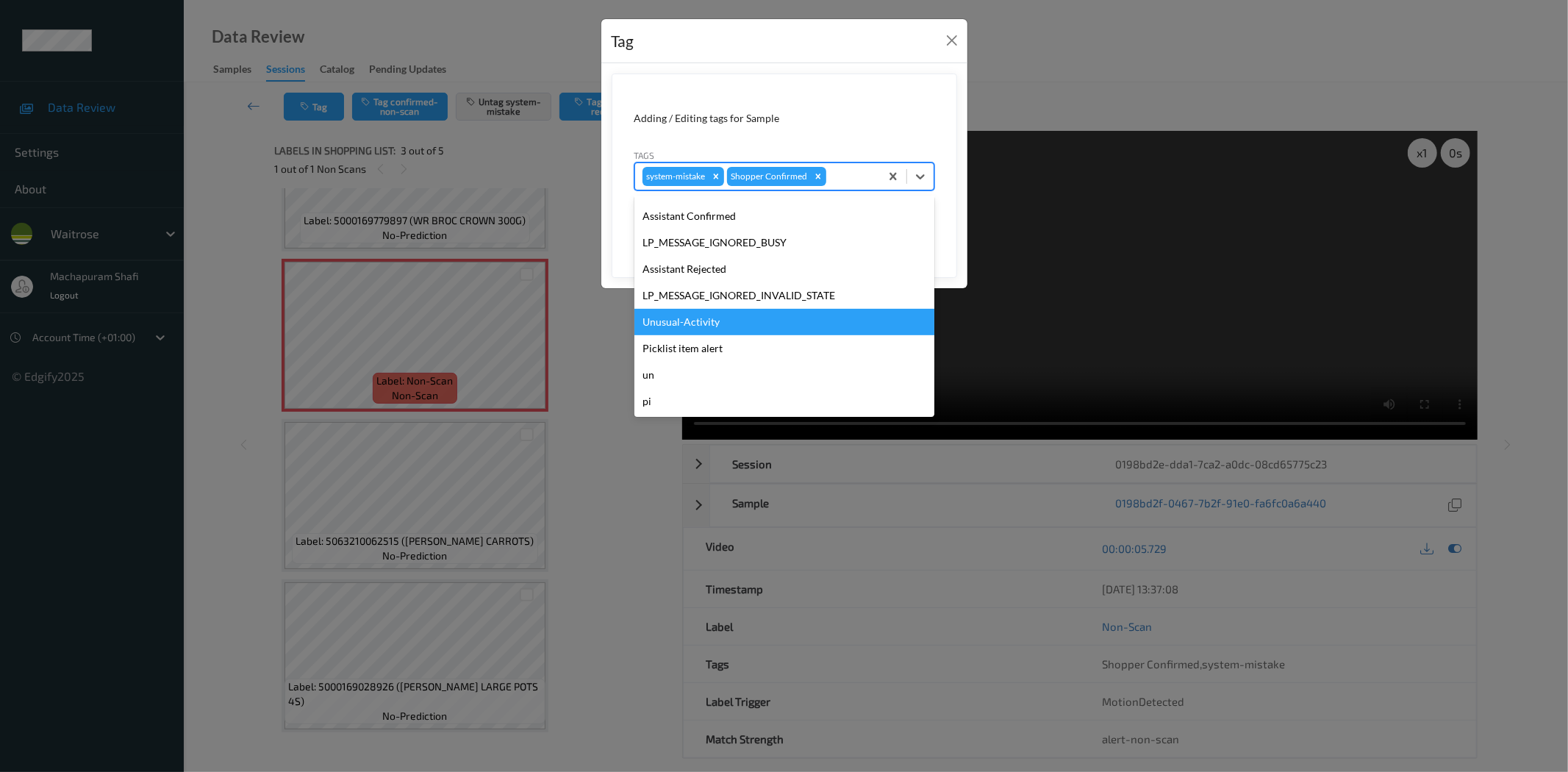
click at [708, 320] on div "Unusual-Activity" at bounding box center [785, 322] width 300 height 27
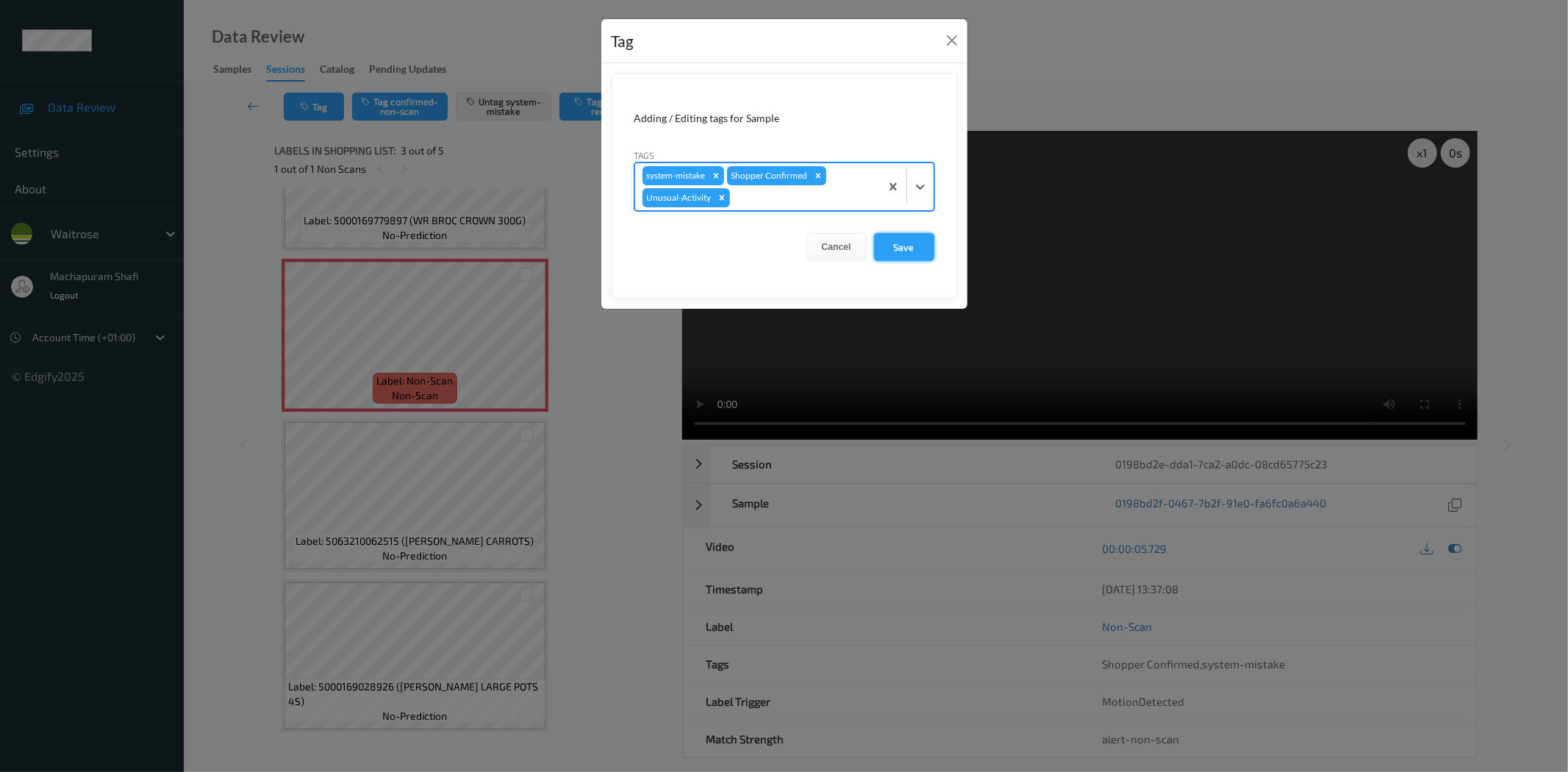
click at [894, 251] on button "Save" at bounding box center [904, 246] width 60 height 28
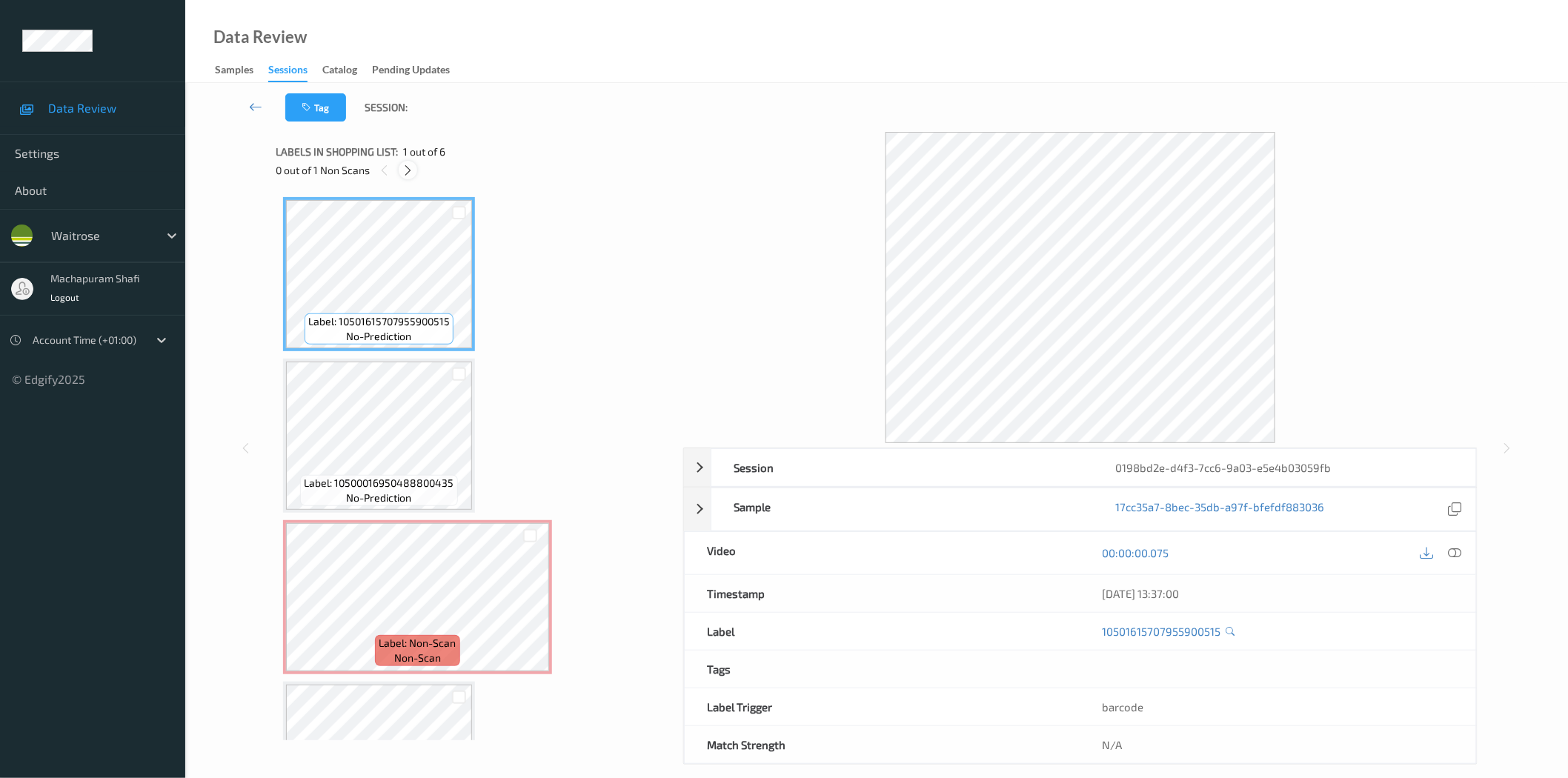
click at [401, 171] on icon at bounding box center [407, 171] width 12 height 13
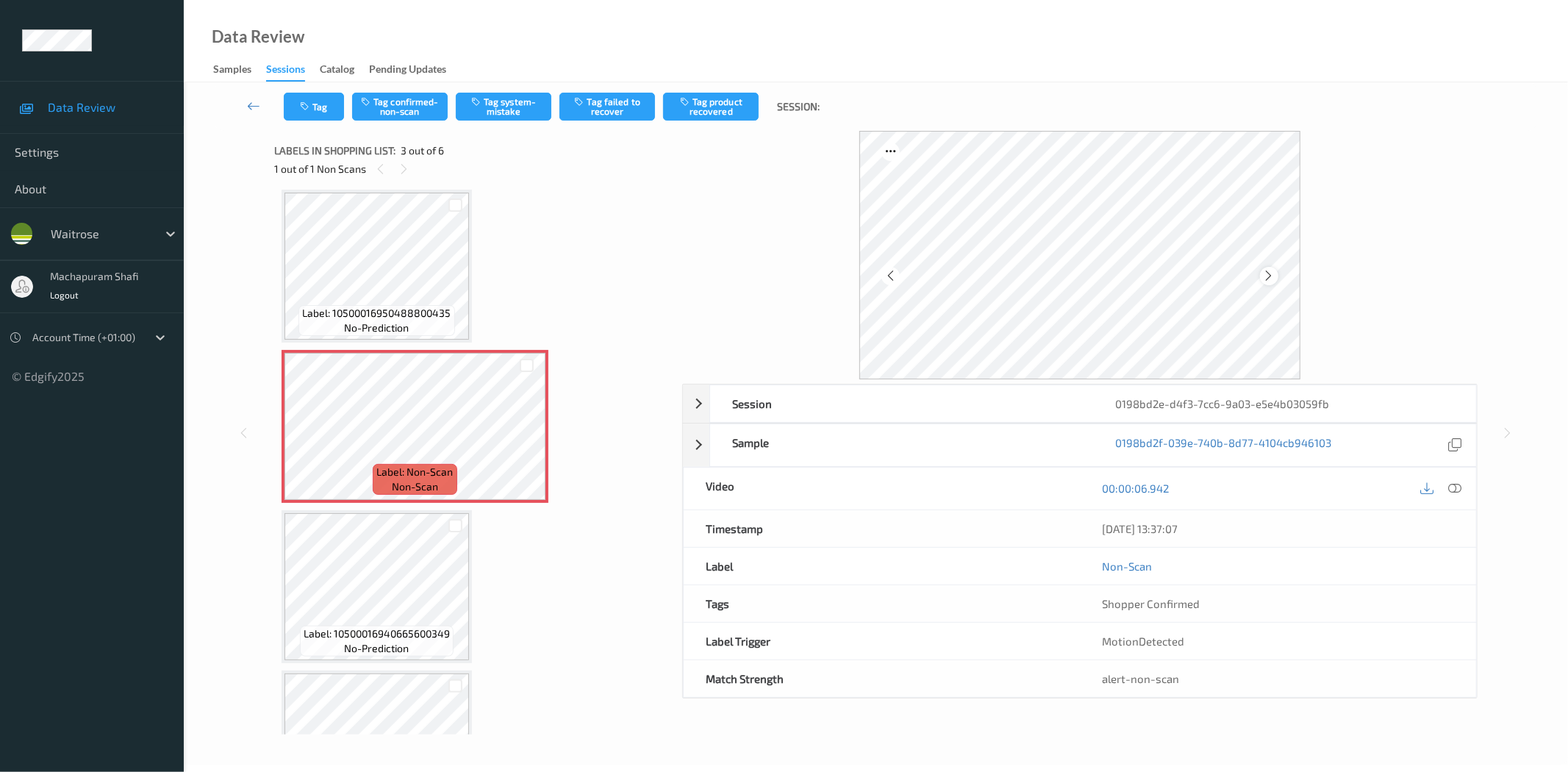
click at [1266, 275] on icon at bounding box center [1269, 276] width 12 height 13
click at [1451, 491] on icon at bounding box center [1456, 489] width 13 height 13
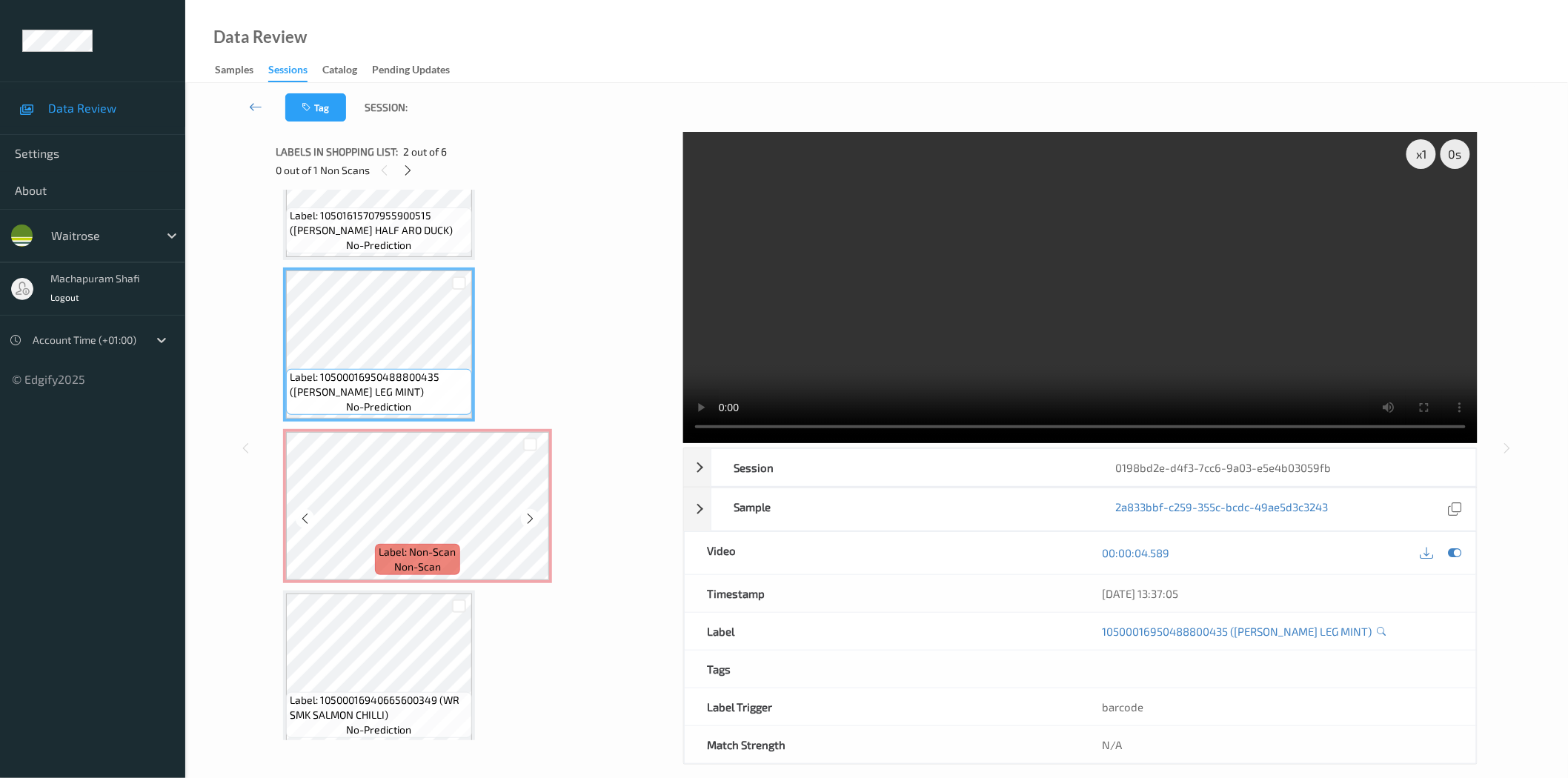
scroll to position [420, 0]
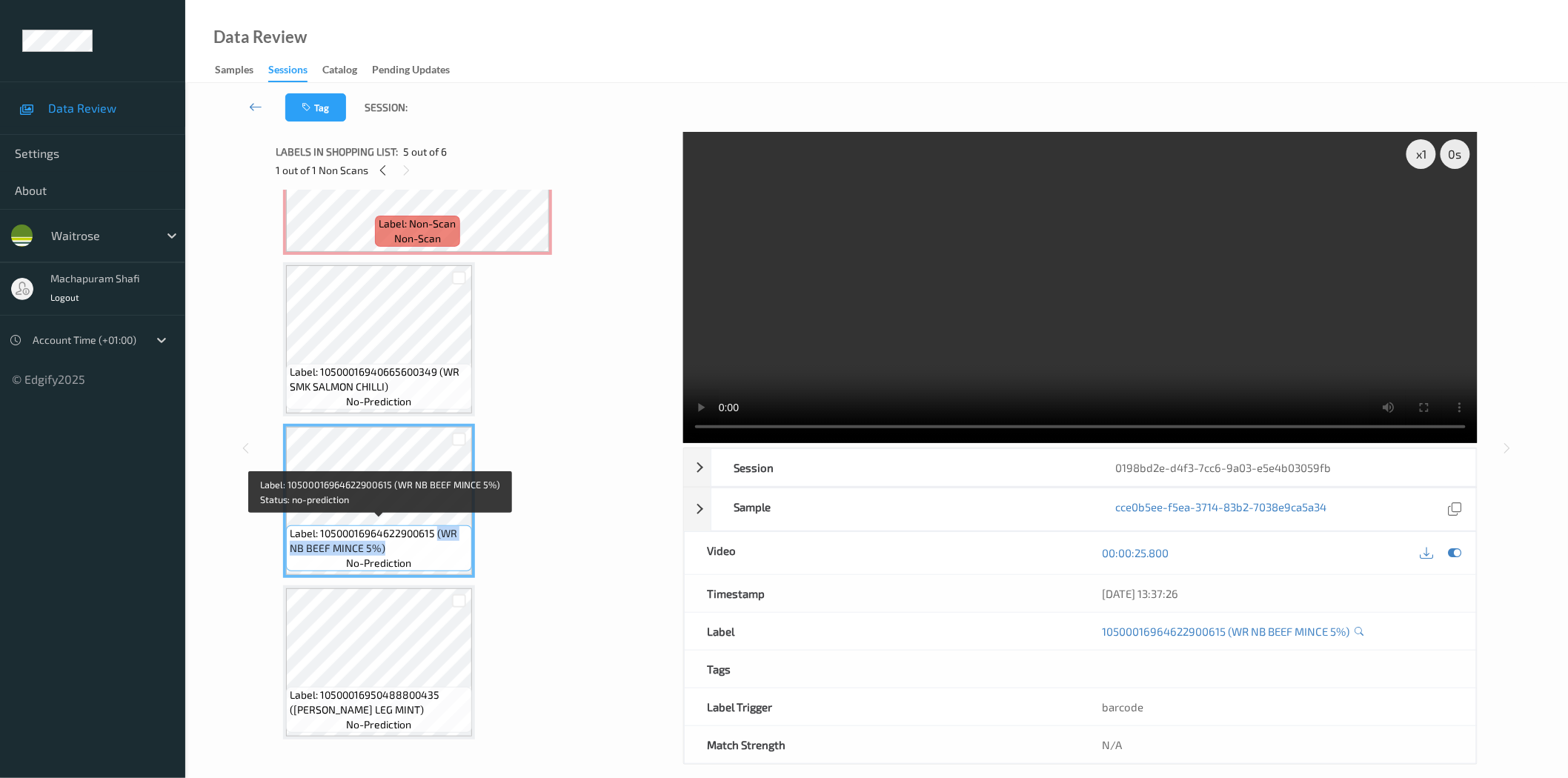
drag, startPoint x: 438, startPoint y: 528, endPoint x: 460, endPoint y: 545, distance: 27.8
click at [460, 545] on span "Label: 10500016964622900615 (WR NB BEEF MINCE 5%)" at bounding box center [379, 540] width 178 height 30
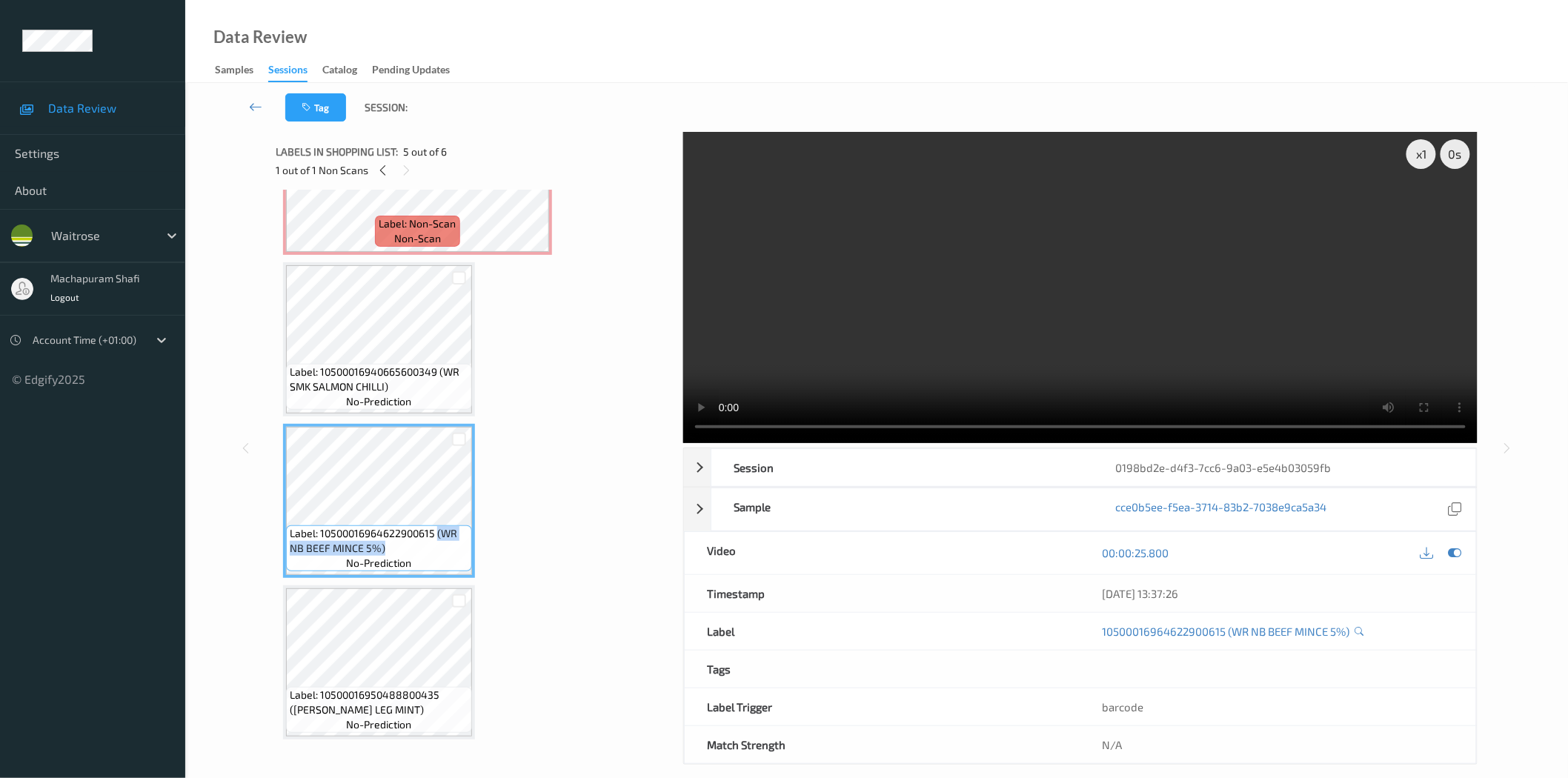
copy span "(WR NB BEEF MINCE 5%)"
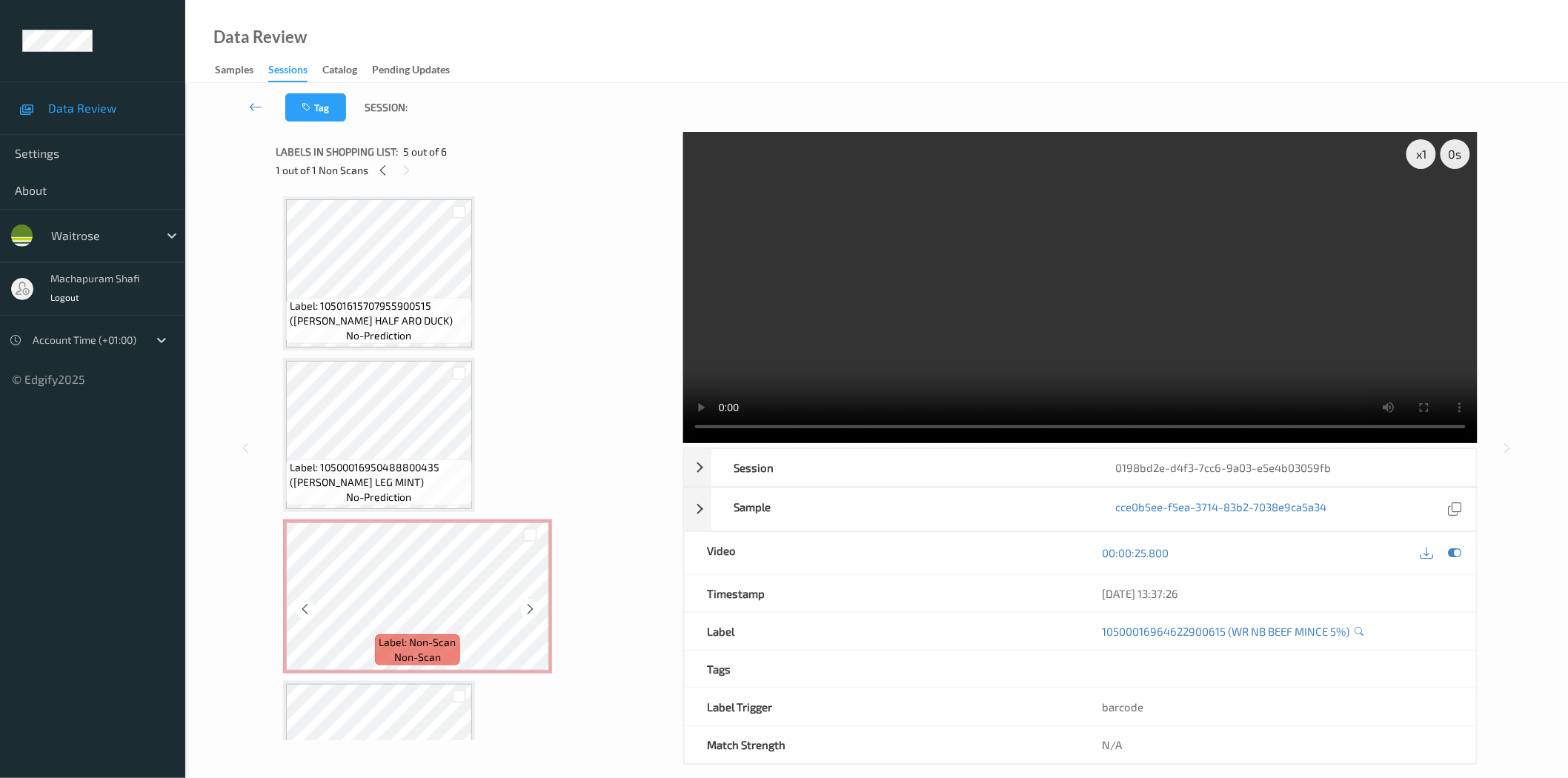
scroll to position [0, 0]
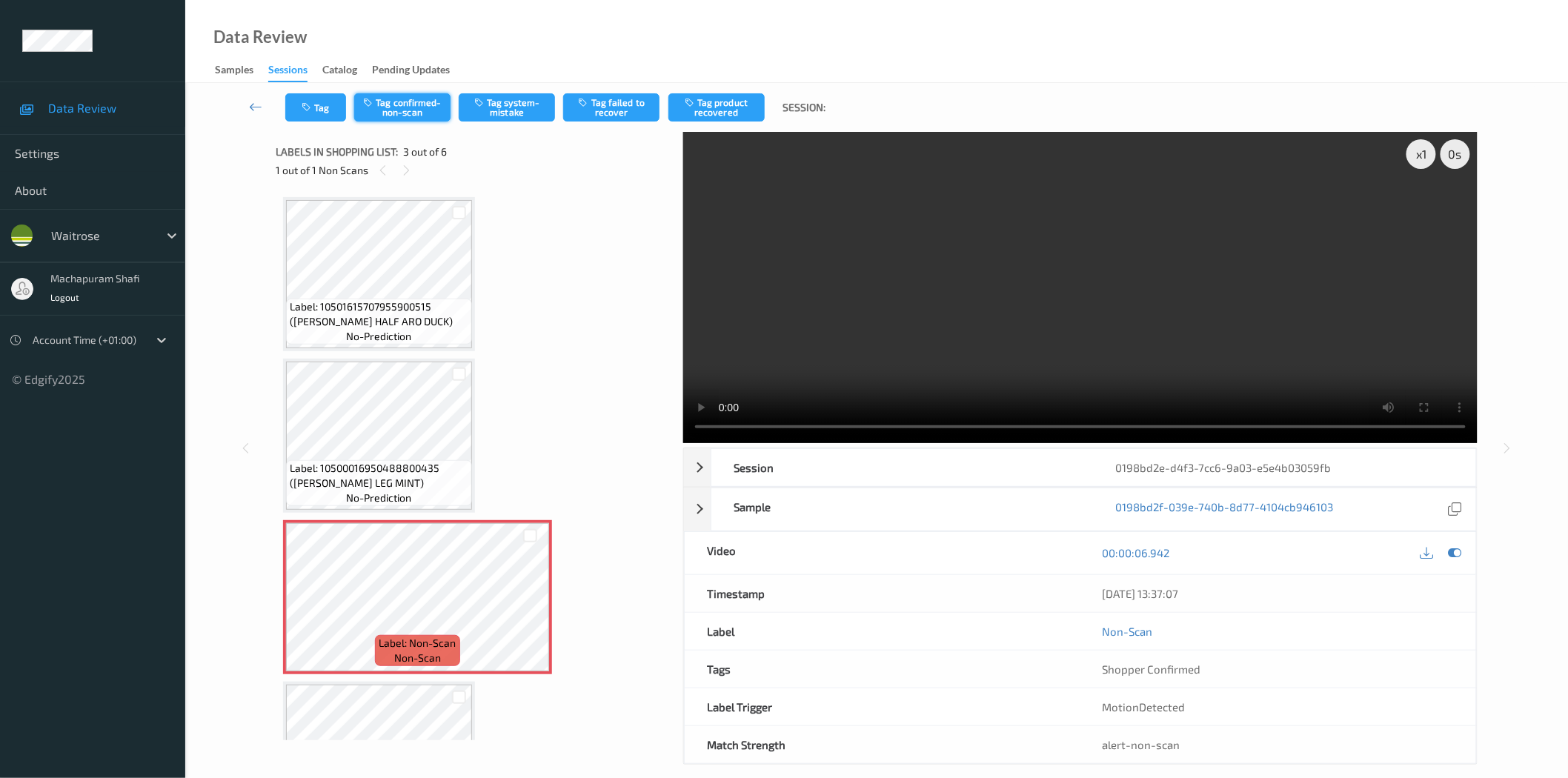
click at [411, 106] on button "Tag confirmed-non-scan" at bounding box center [402, 106] width 97 height 28
click at [416, 110] on button "Tag confirmed-non-scan" at bounding box center [402, 106] width 97 height 28
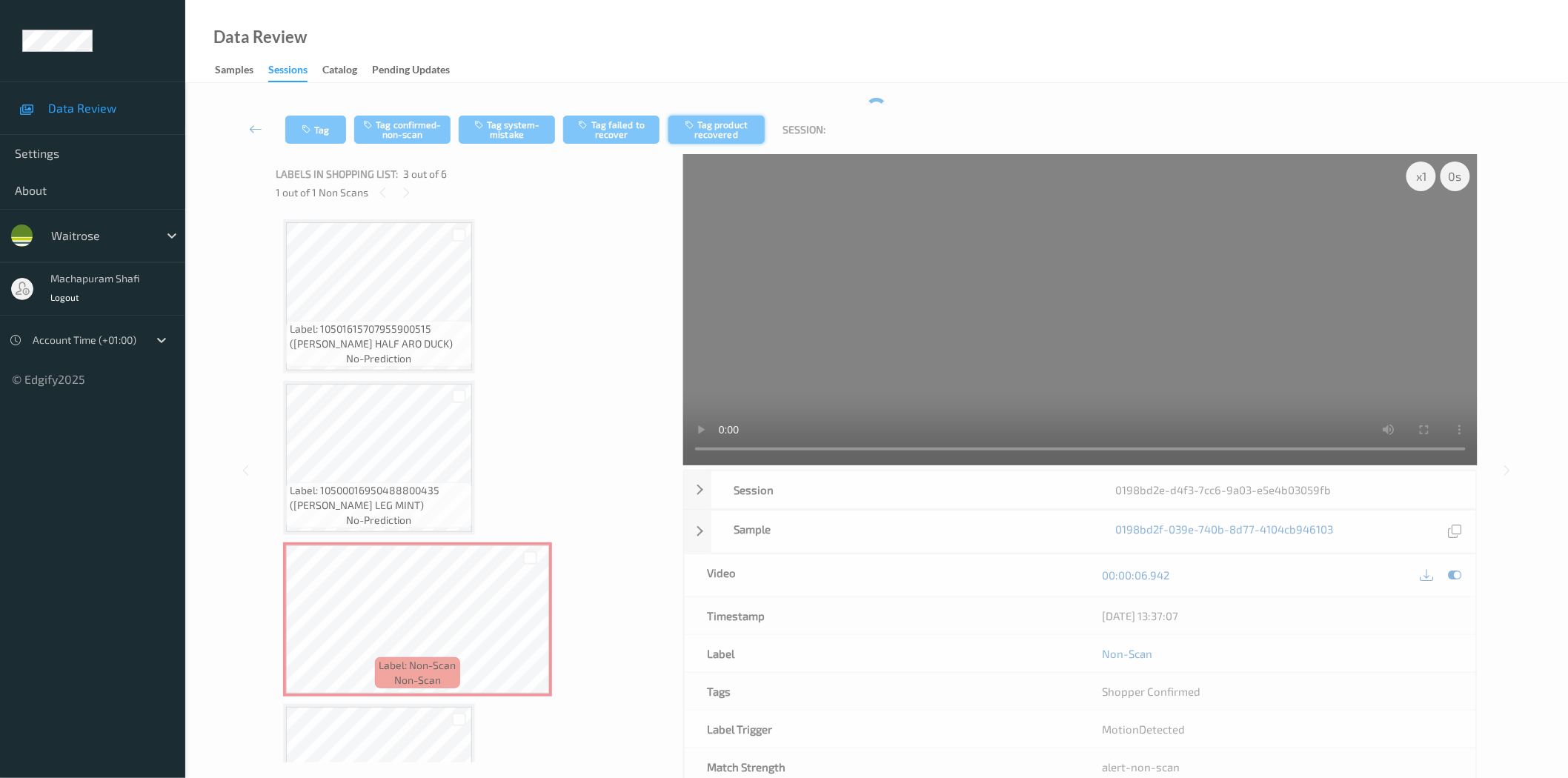
click at [716, 131] on button "Tag product recovered" at bounding box center [716, 129] width 97 height 28
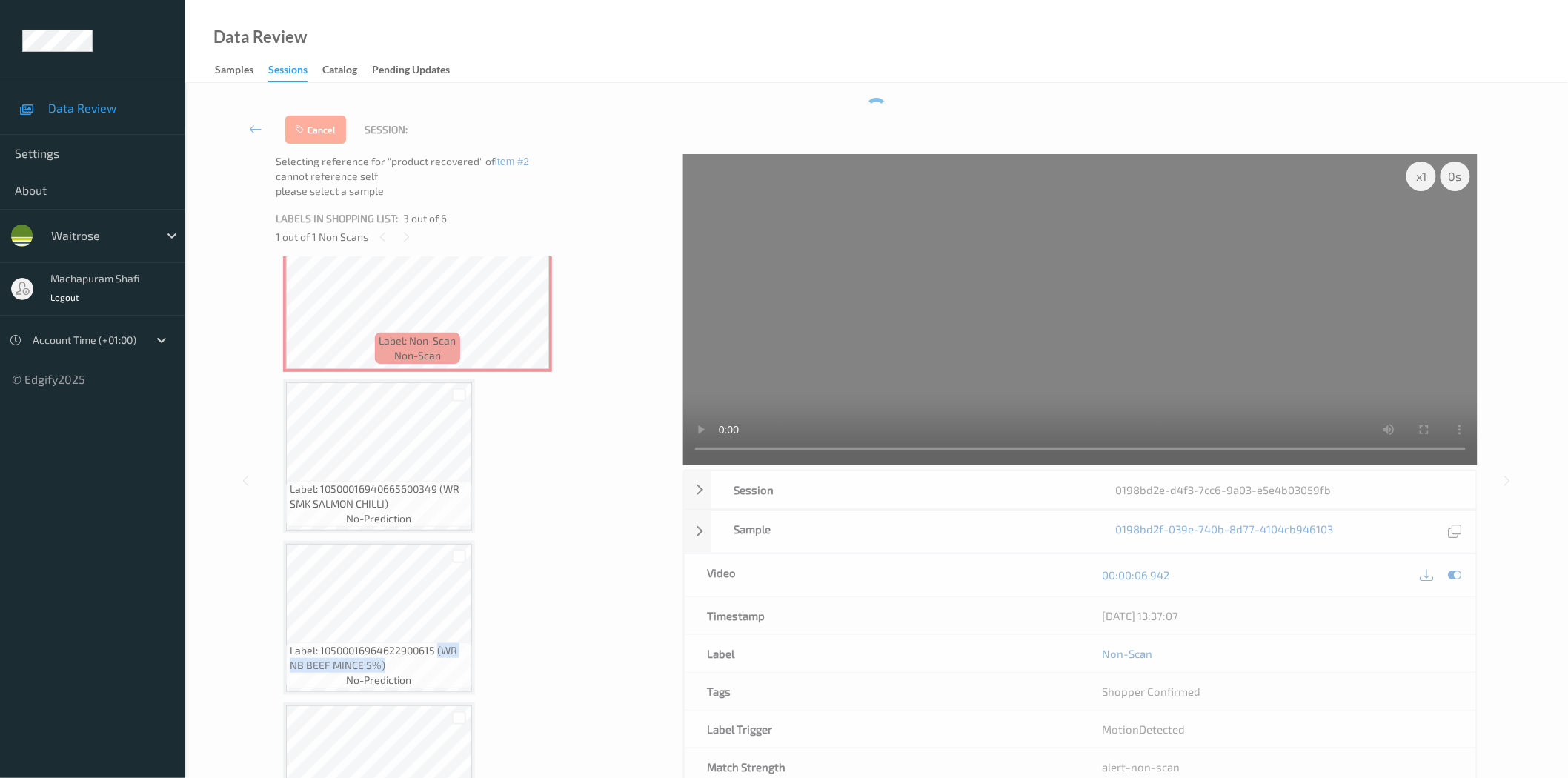
scroll to position [378, 0]
click at [457, 544] on div at bounding box center [459, 548] width 14 height 14
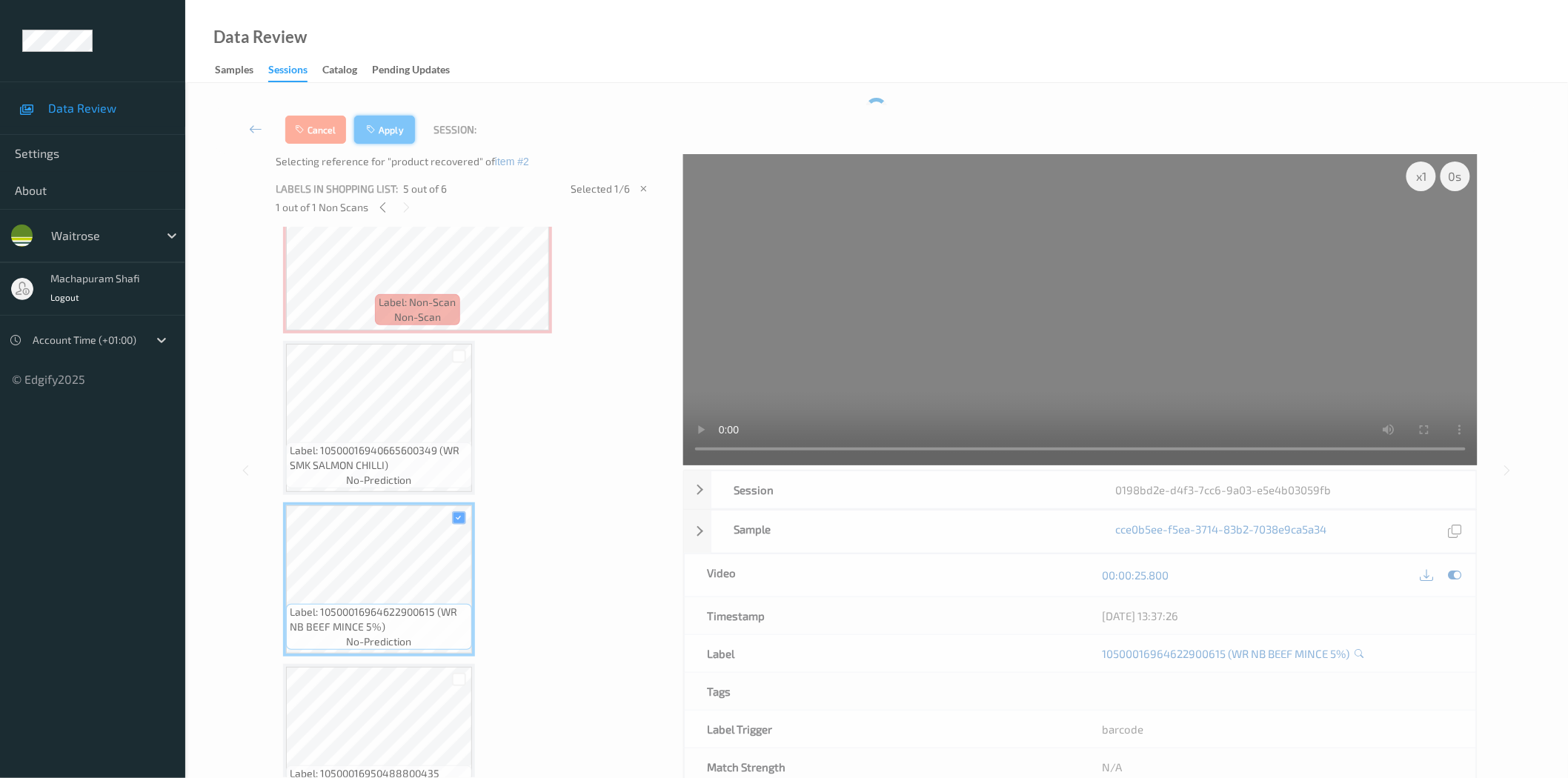
click at [386, 136] on button "Apply" at bounding box center [384, 129] width 60 height 28
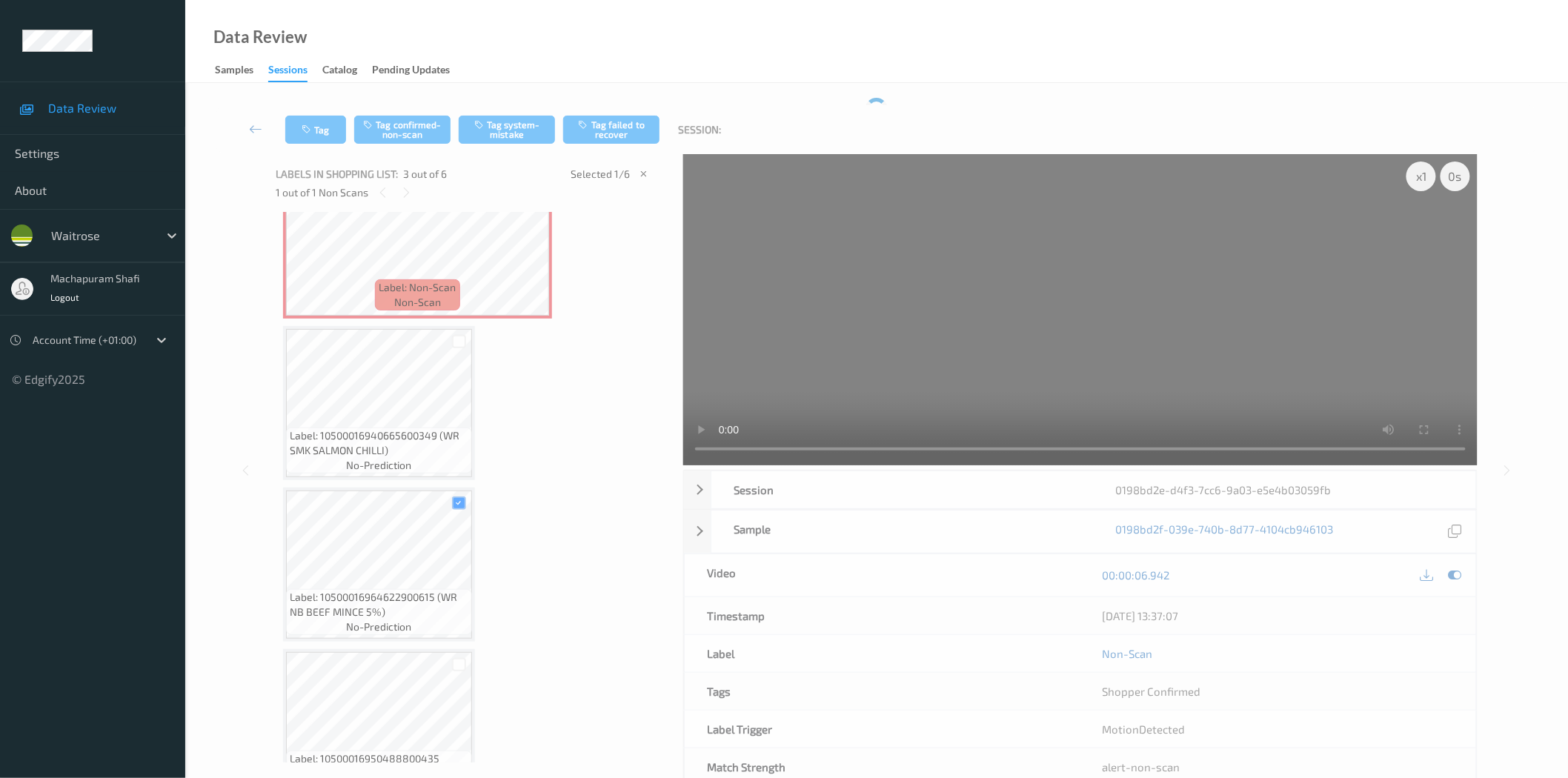
scroll to position [168, 0]
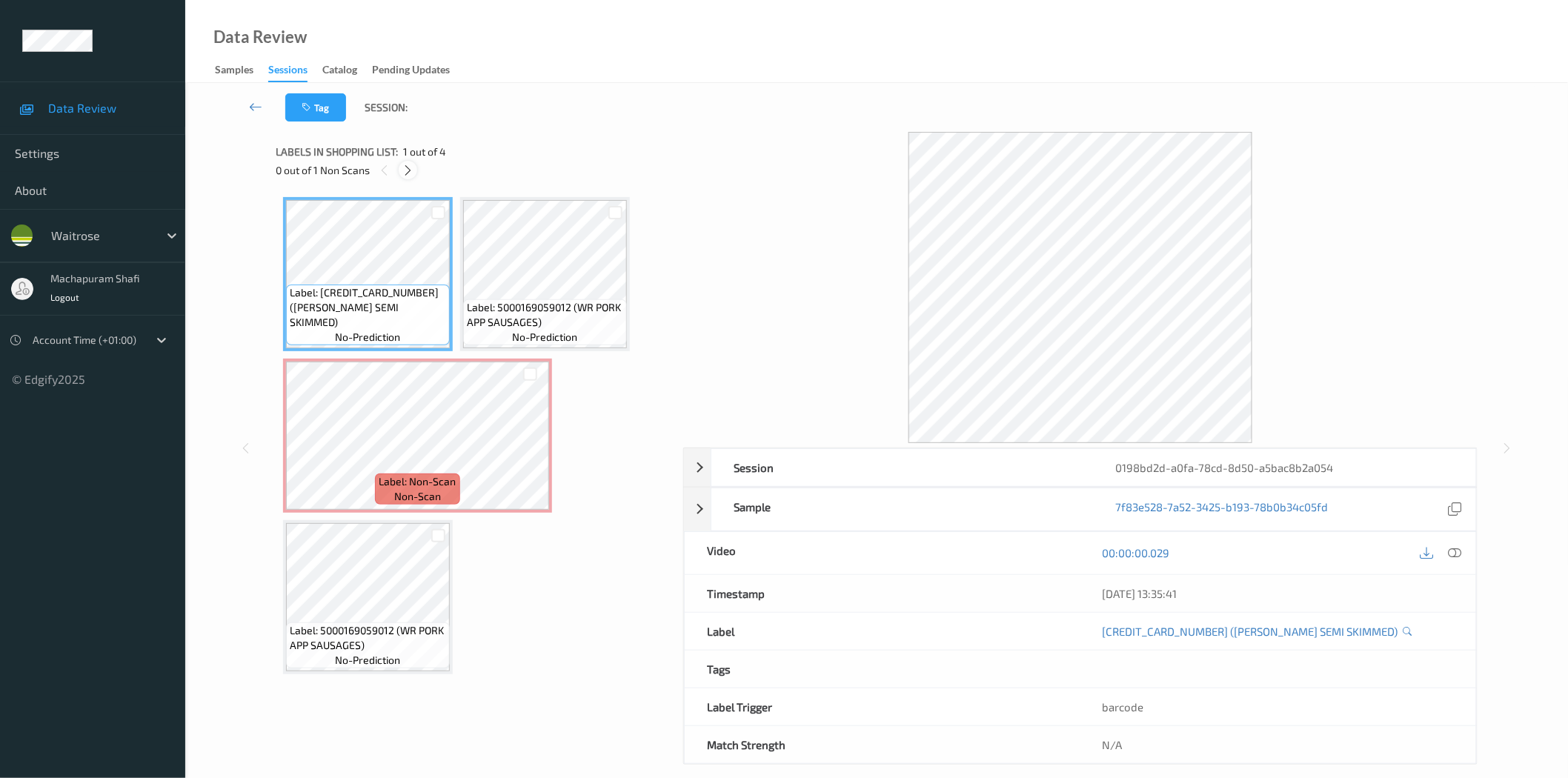
click at [411, 166] on icon at bounding box center [407, 171] width 12 height 13
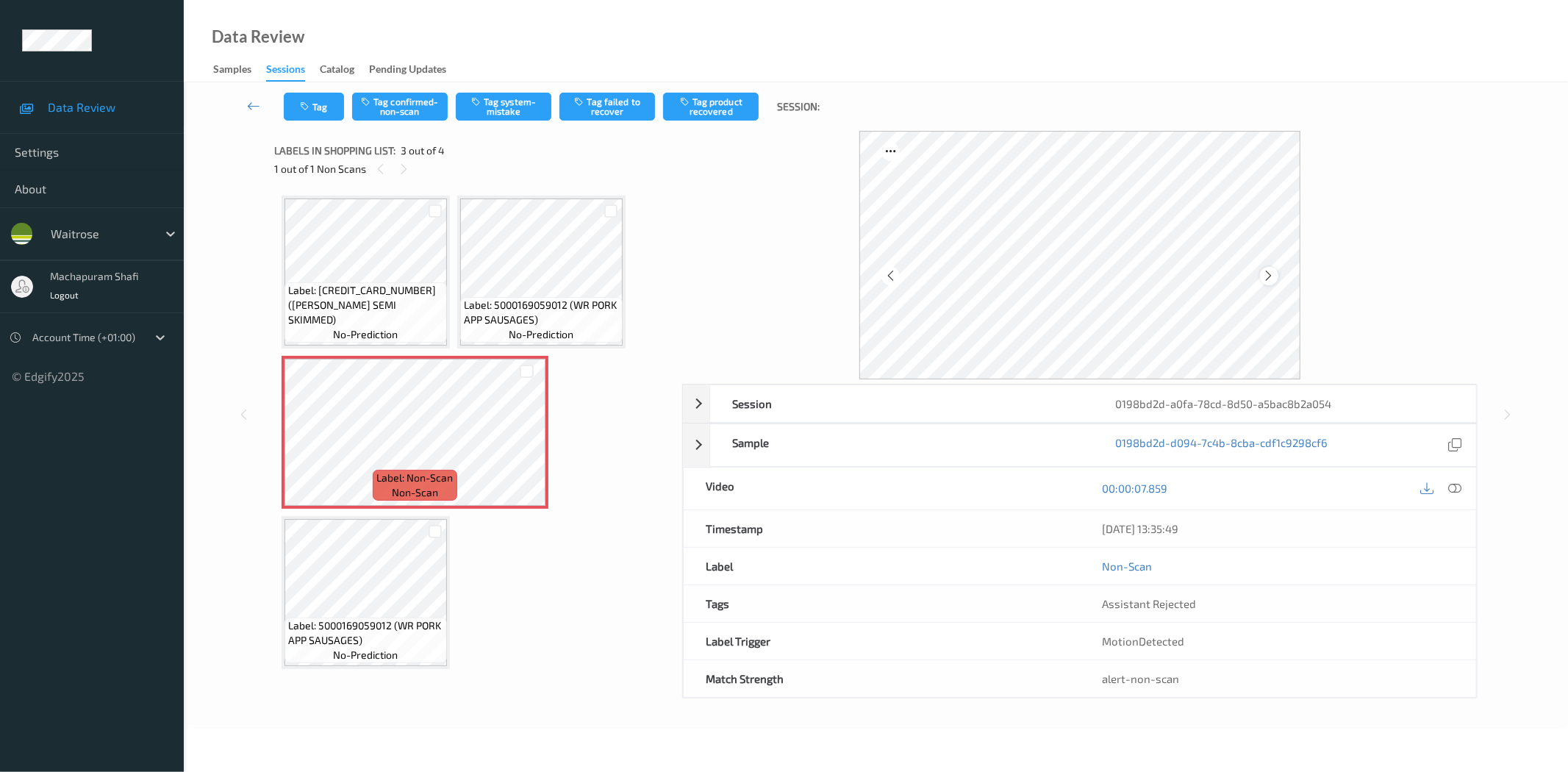
click at [1271, 278] on icon at bounding box center [1269, 276] width 12 height 13
click at [1451, 490] on icon at bounding box center [1456, 489] width 13 height 13
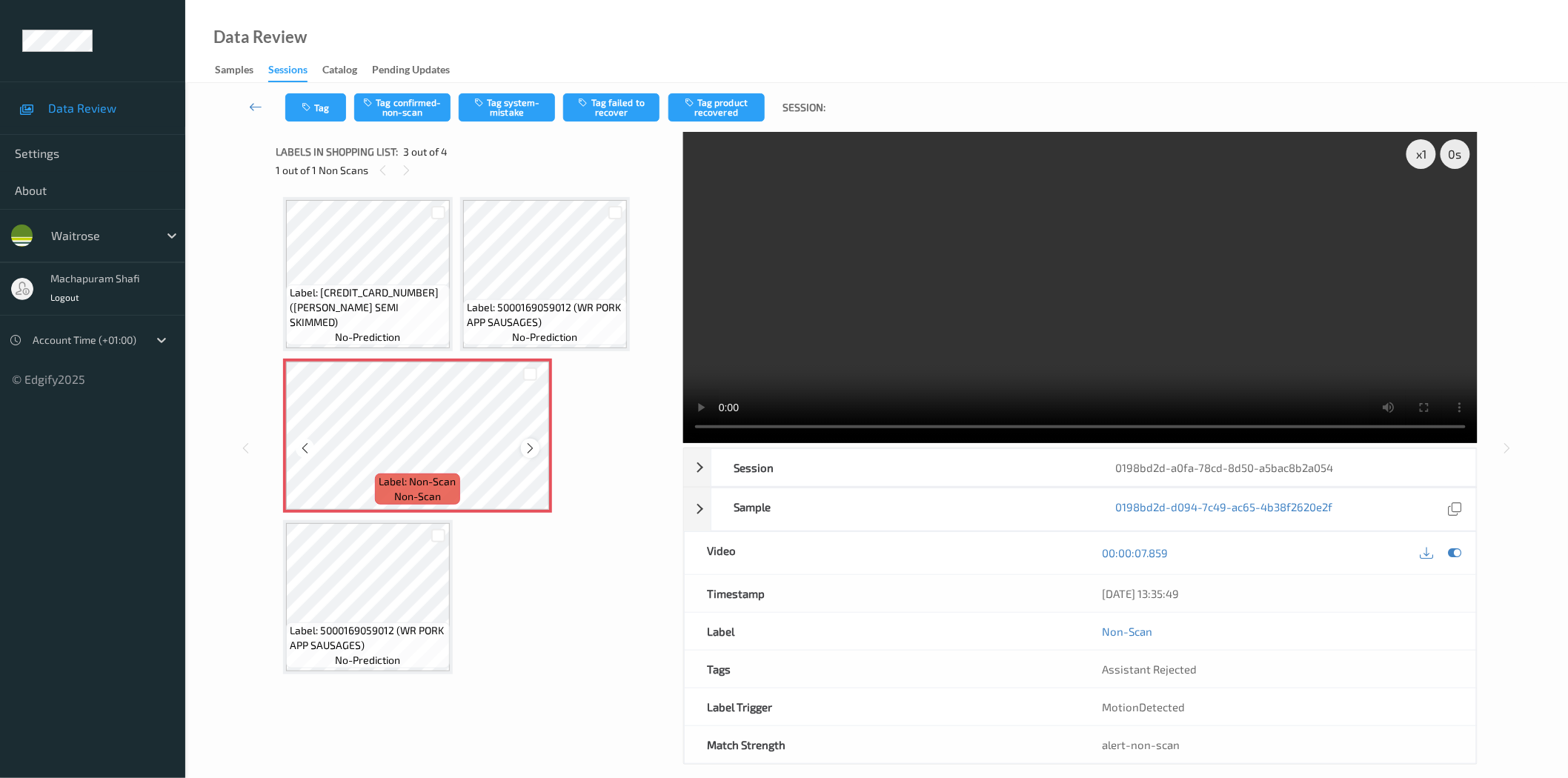
click at [531, 446] on icon at bounding box center [530, 448] width 12 height 13
click at [530, 447] on icon at bounding box center [530, 448] width 12 height 13
click at [529, 447] on icon at bounding box center [530, 448] width 12 height 13
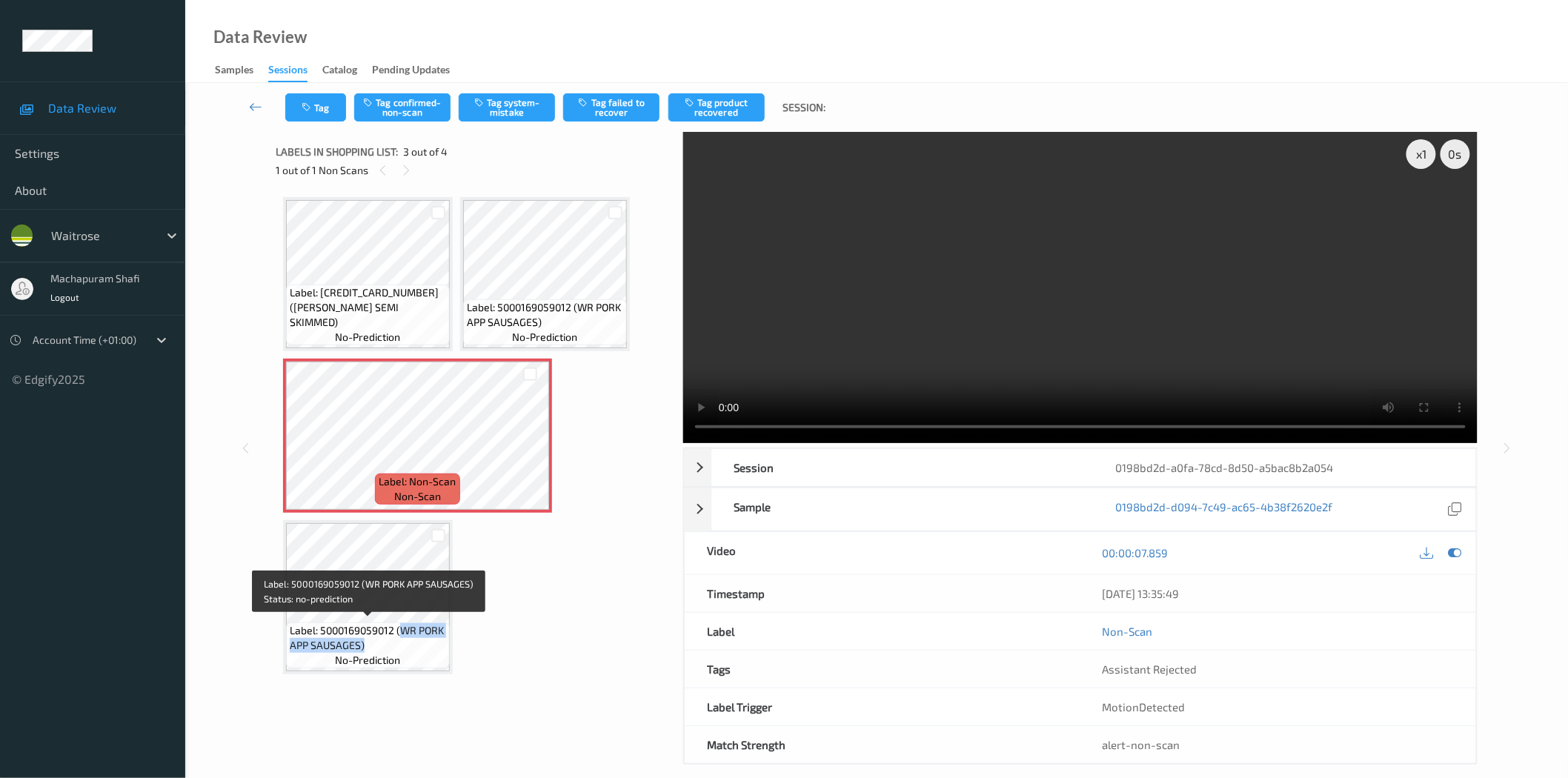
drag, startPoint x: 402, startPoint y: 625, endPoint x: 427, endPoint y: 644, distance: 31.4
click at [427, 644] on span "Label: 5000169059012 (WR PORK APP SAUSAGES)" at bounding box center [368, 638] width 156 height 30
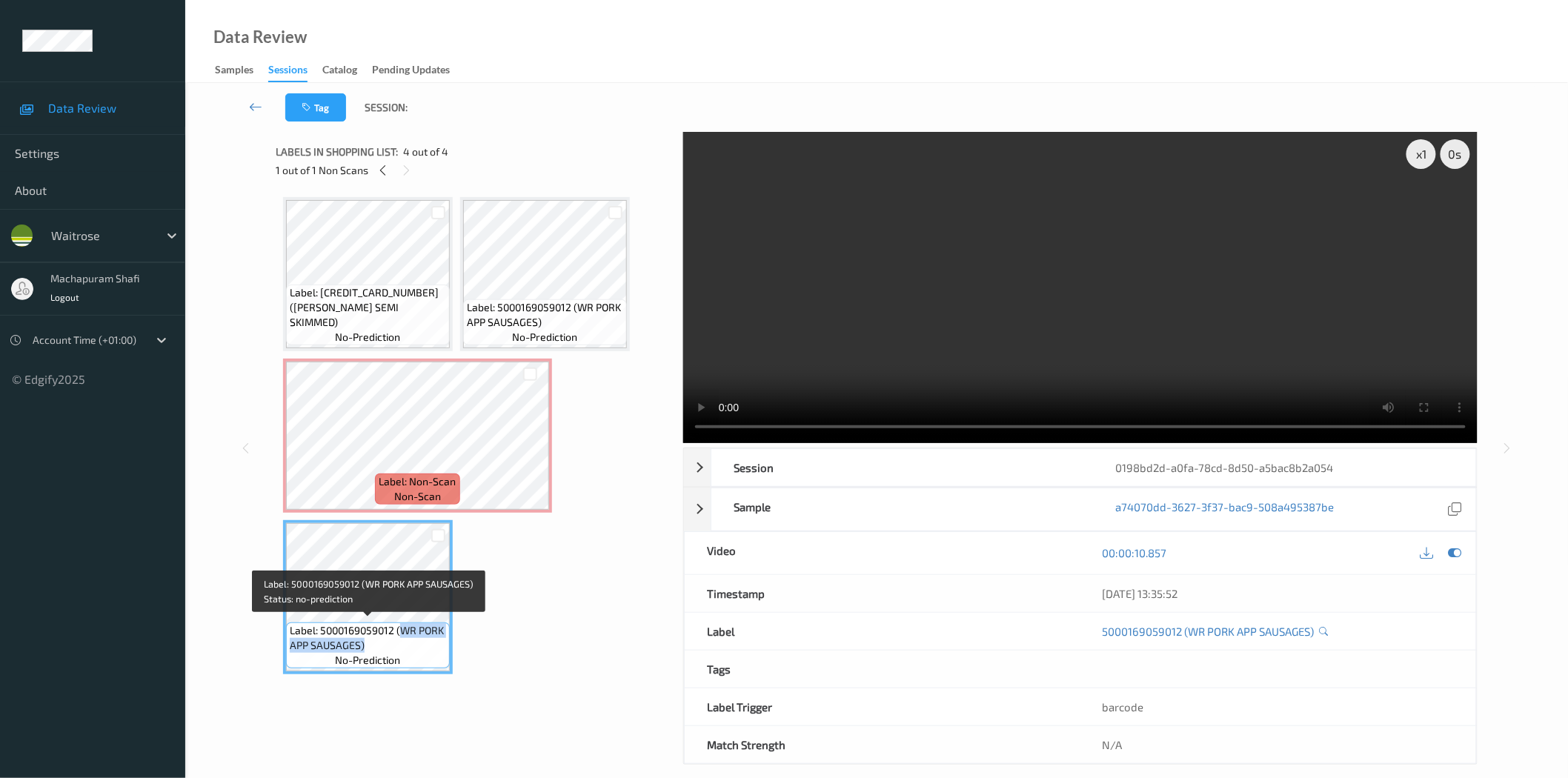
copy span "WR PORK APP SAUSAGES)"
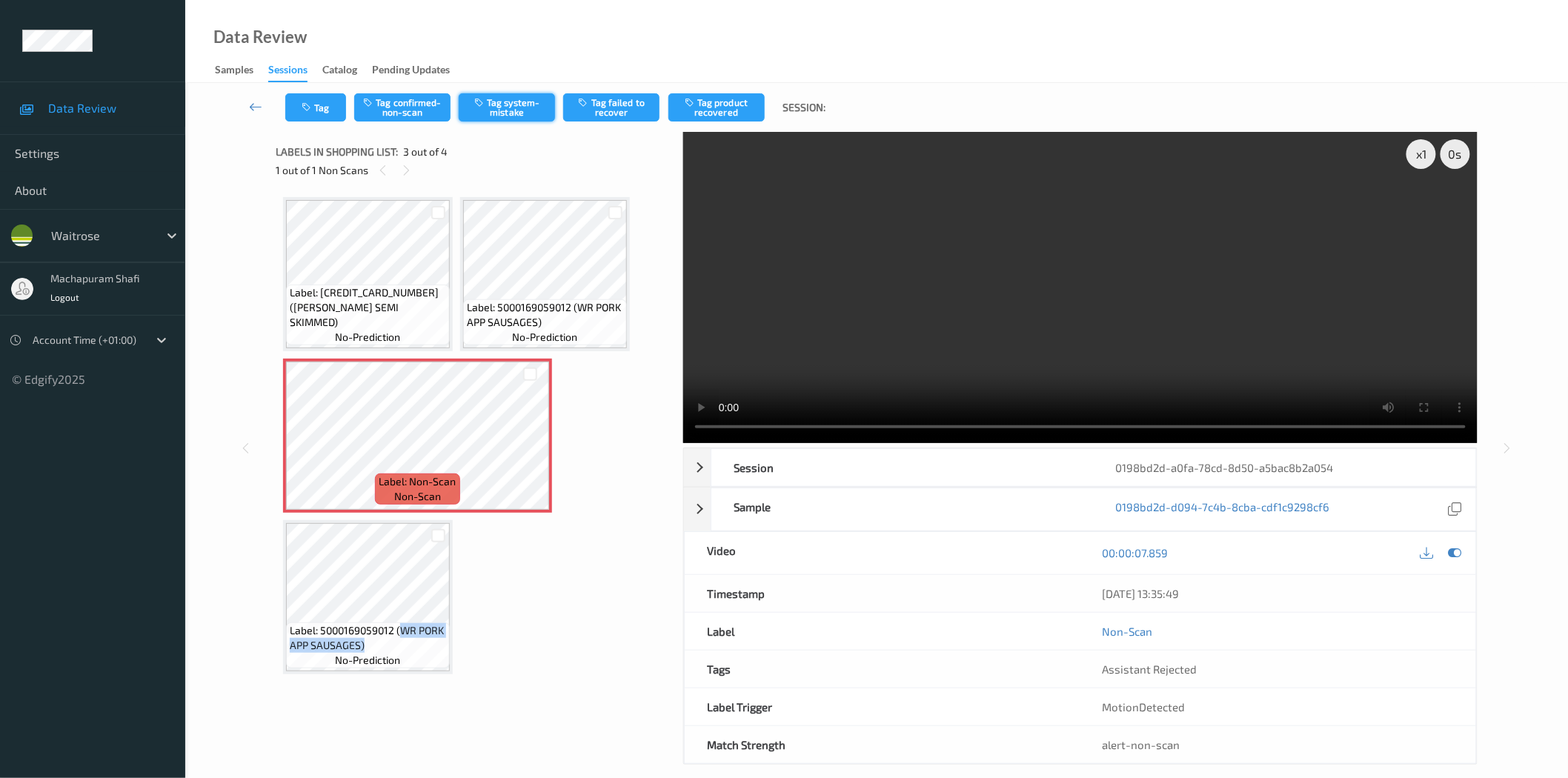
click at [520, 111] on button "Tag system-mistake" at bounding box center [507, 106] width 97 height 28
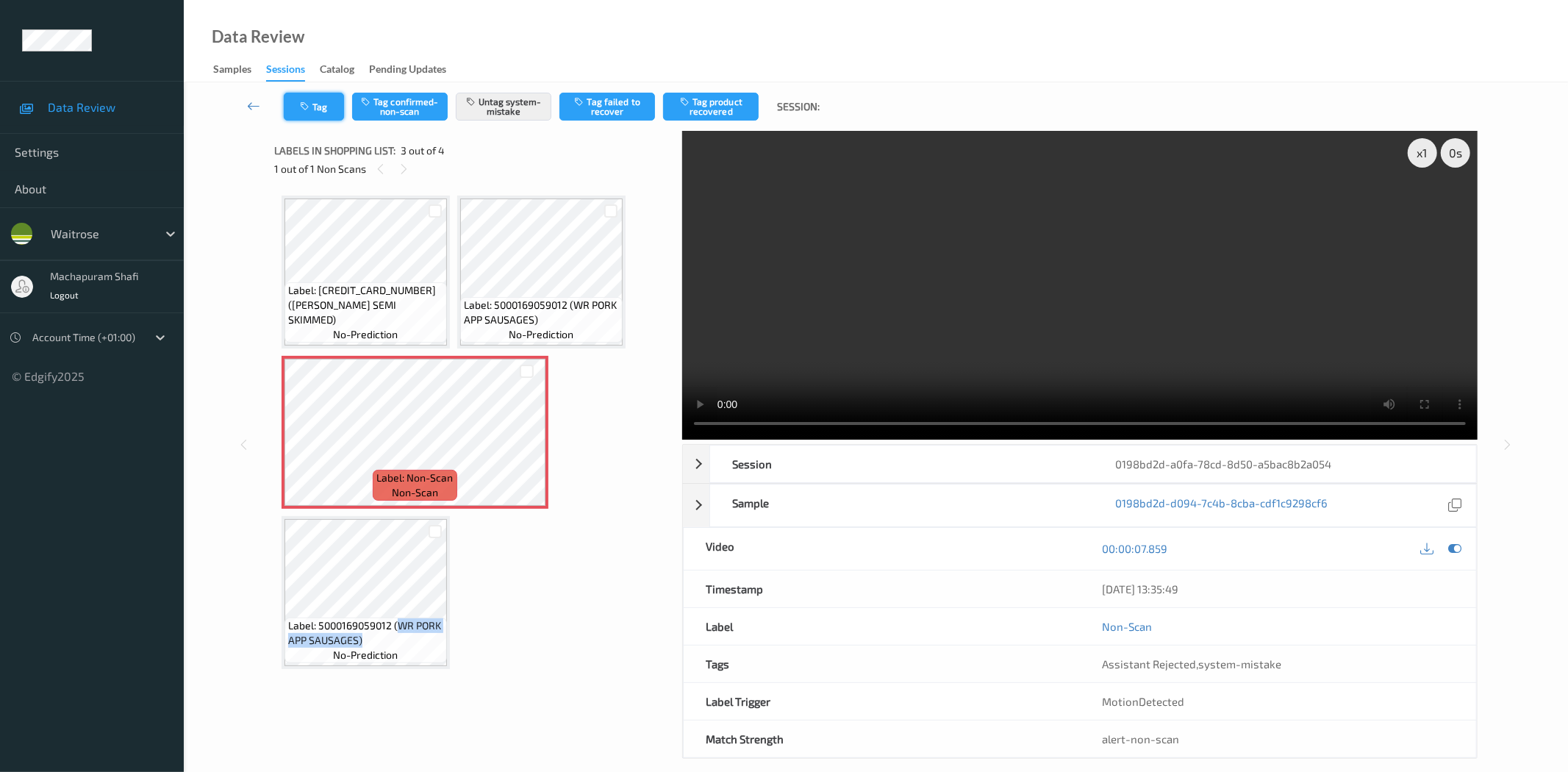
click at [320, 105] on button "Tag" at bounding box center [314, 106] width 60 height 28
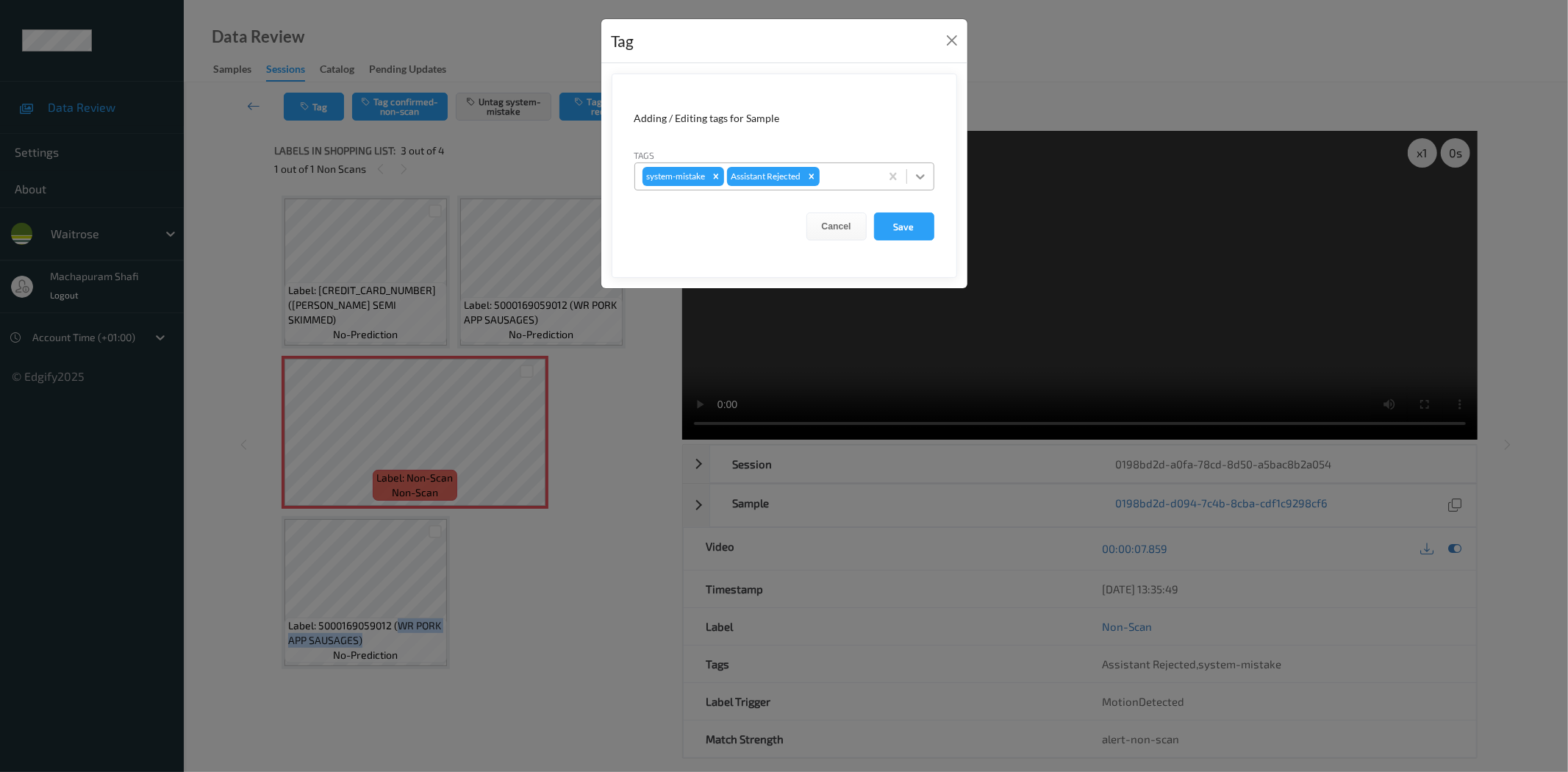
click at [914, 175] on icon at bounding box center [920, 176] width 14 height 14
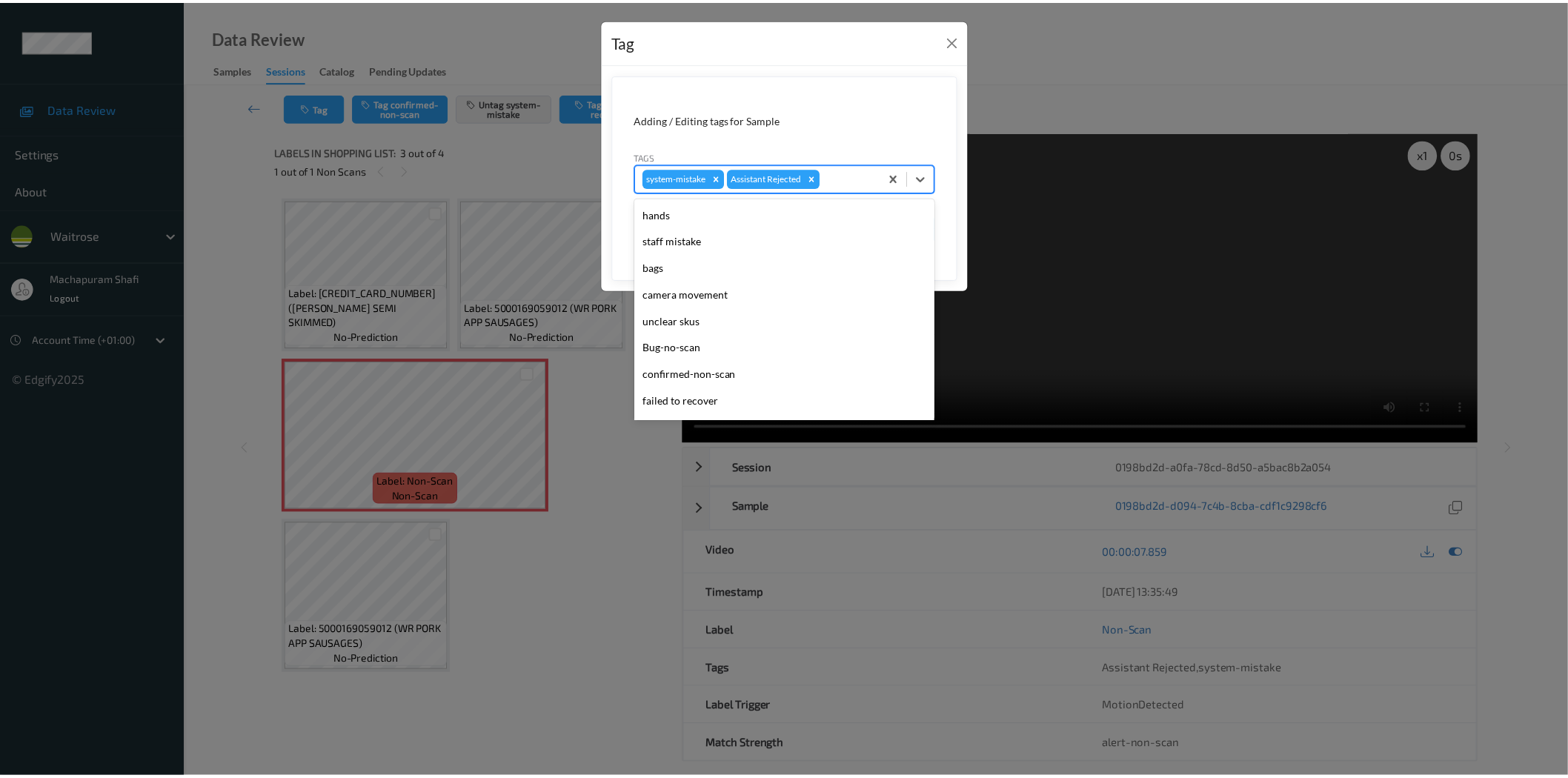
scroll to position [290, 0]
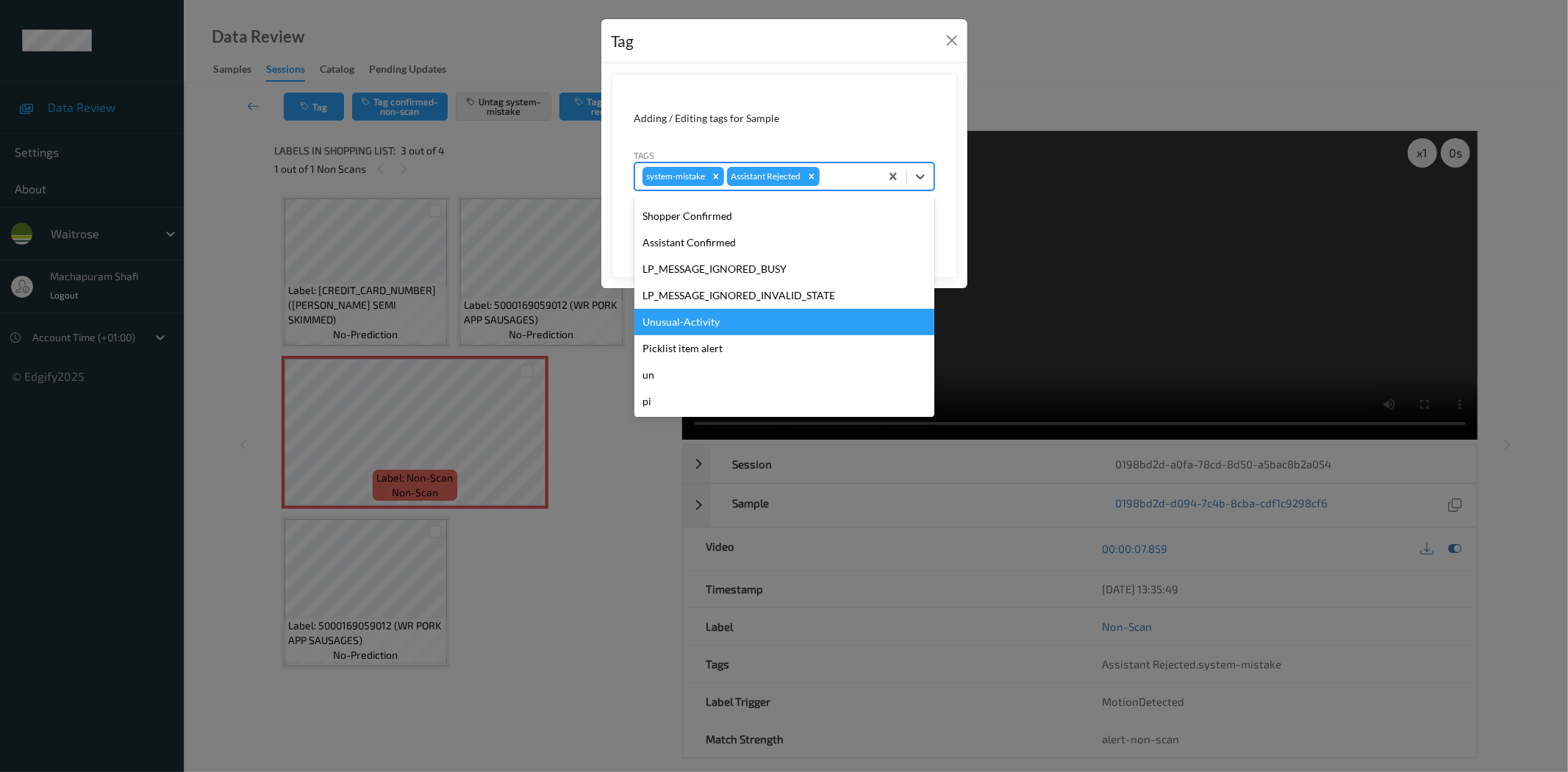
click at [703, 322] on div "Unusual-Activity" at bounding box center [785, 322] width 300 height 27
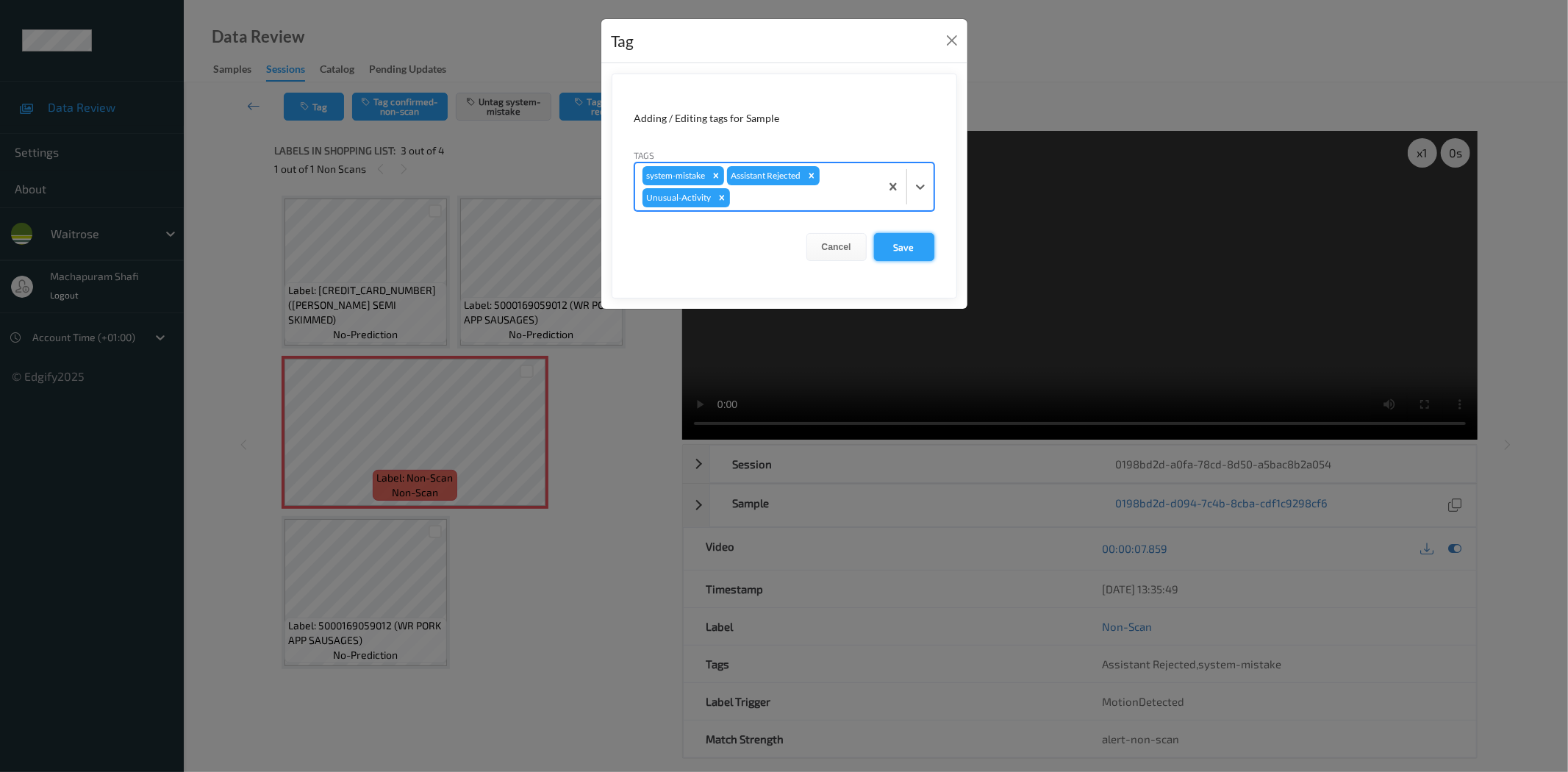
click at [895, 253] on button "Save" at bounding box center [904, 246] width 60 height 28
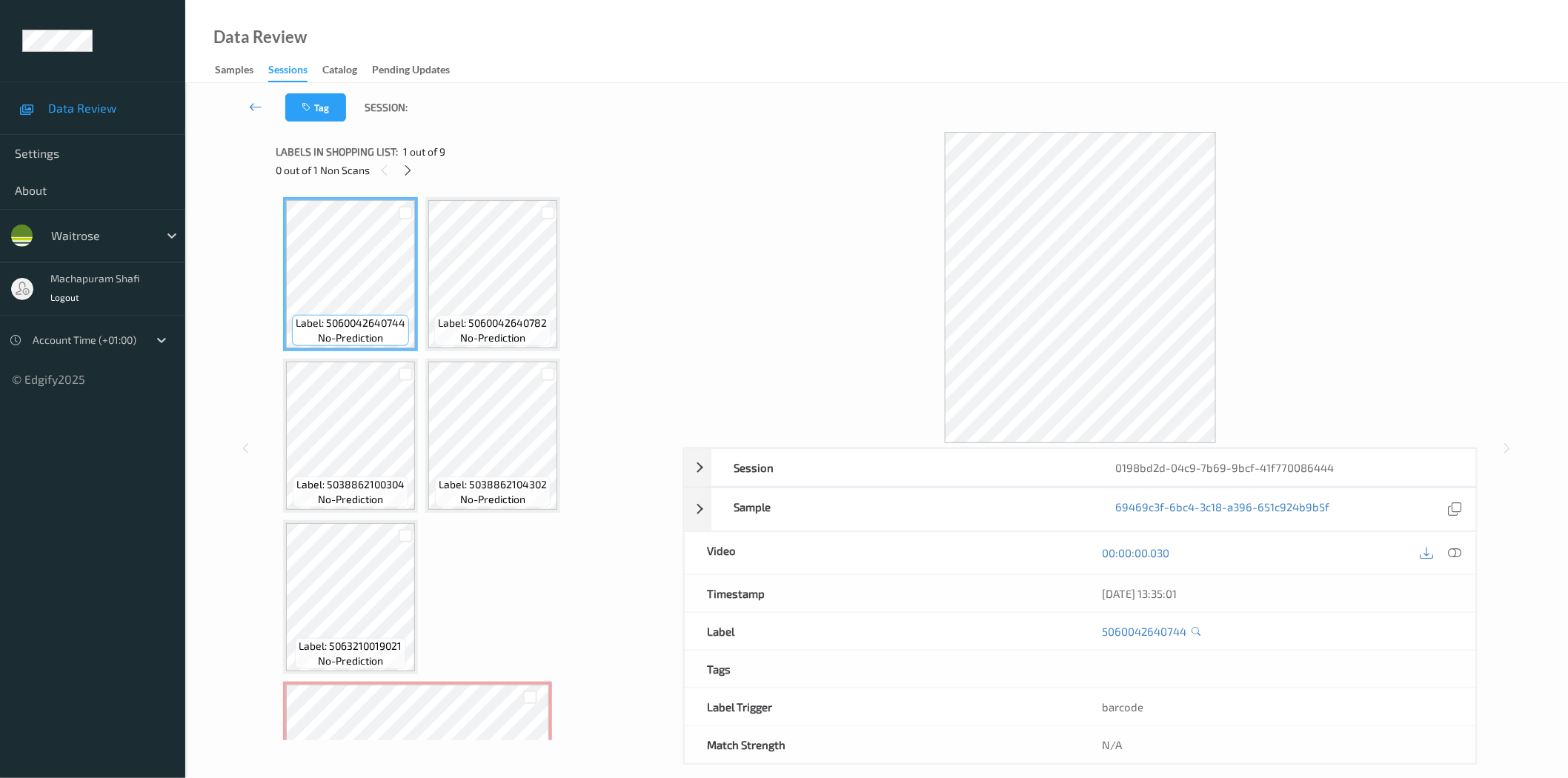
click at [411, 171] on icon at bounding box center [407, 171] width 12 height 13
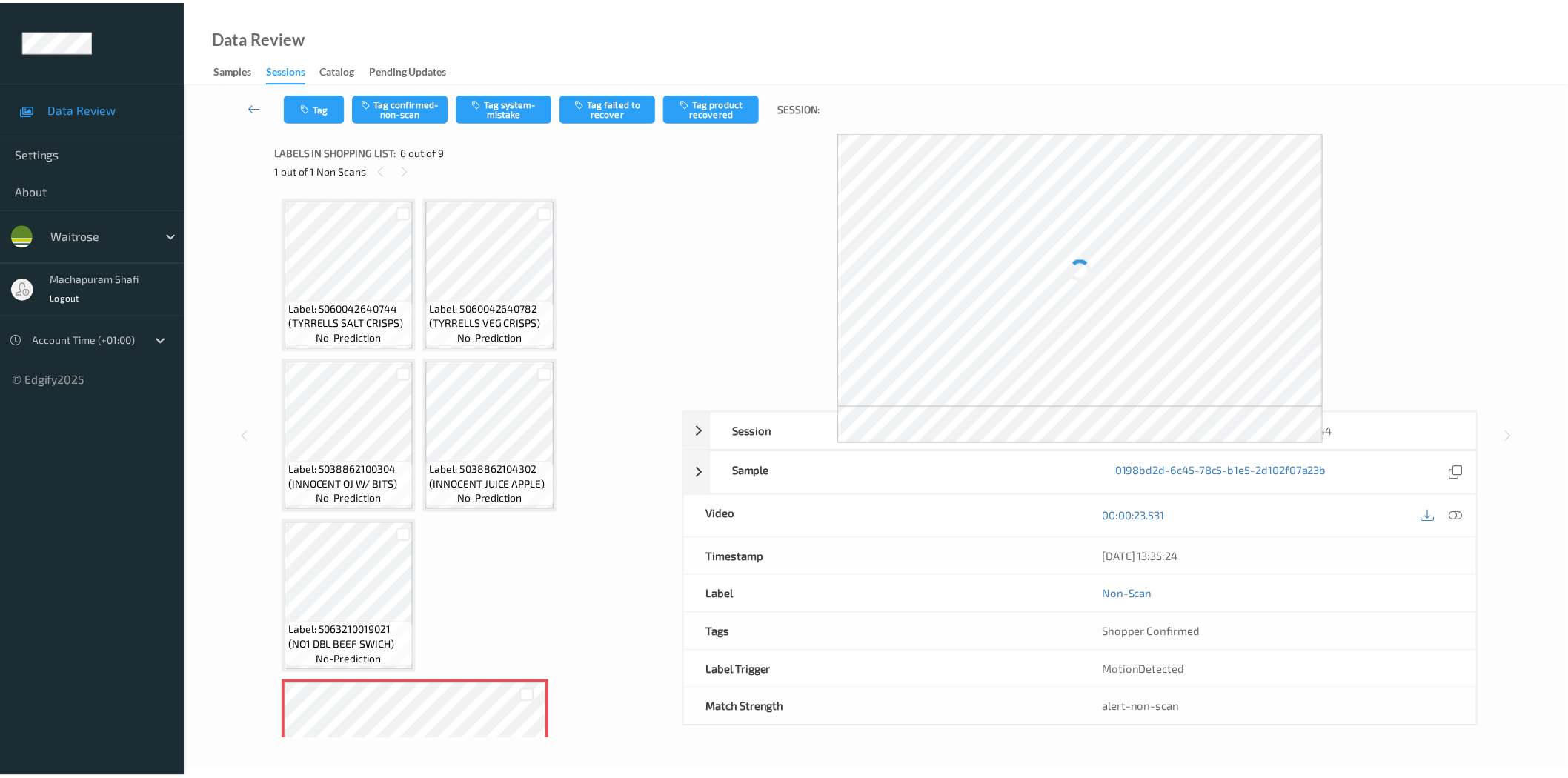
scroll to position [329, 0]
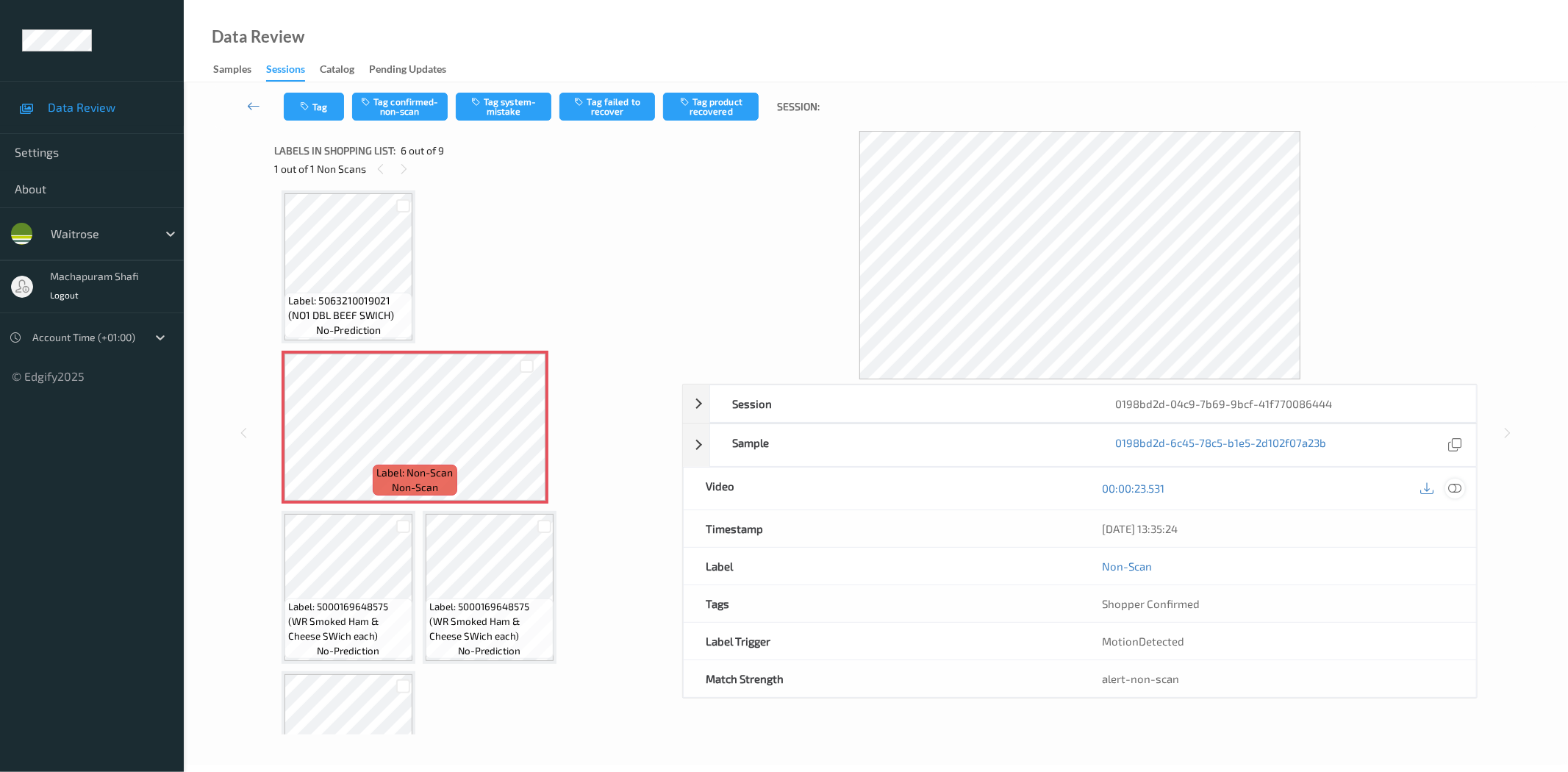
click at [1454, 486] on icon at bounding box center [1456, 489] width 13 height 13
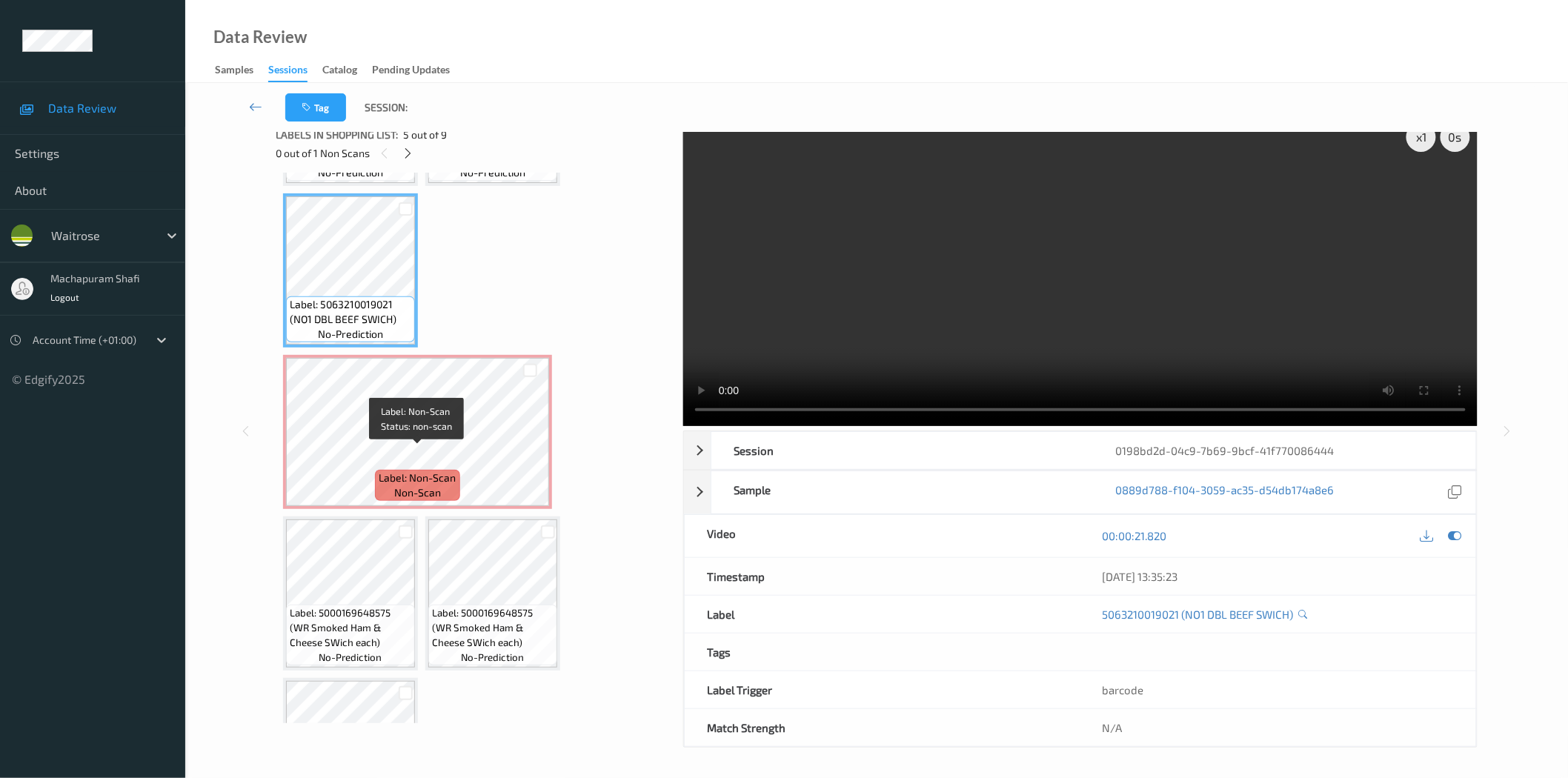
scroll to position [330, 0]
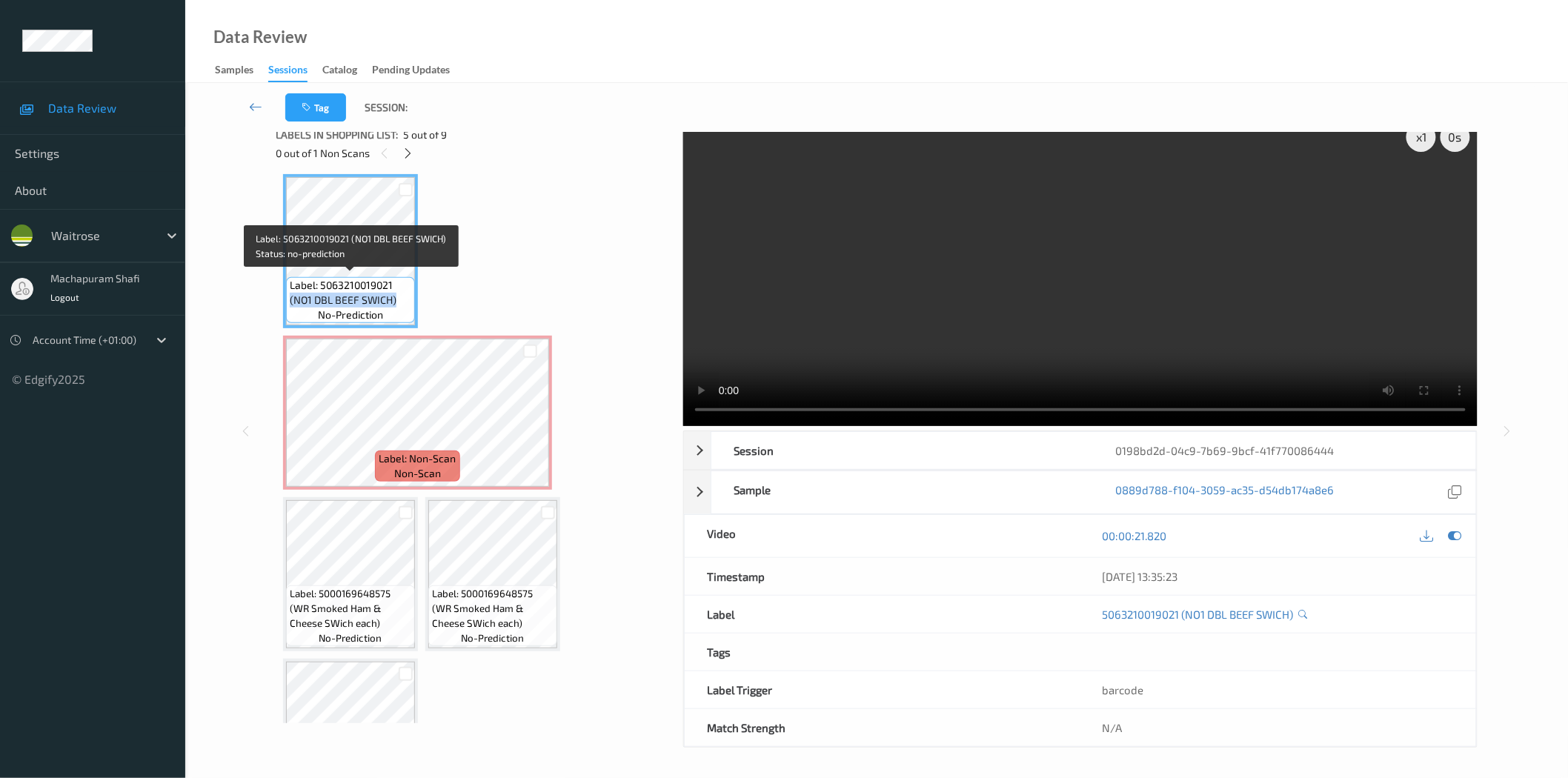
drag, startPoint x: 290, startPoint y: 294, endPoint x: 398, endPoint y: 290, distance: 108.1
click at [398, 290] on span "Label: 5063210019021 (NO1 DBL BEEF SWICH)" at bounding box center [351, 292] width 122 height 30
copy span "(NO1 DBL BEEF SWICH)"
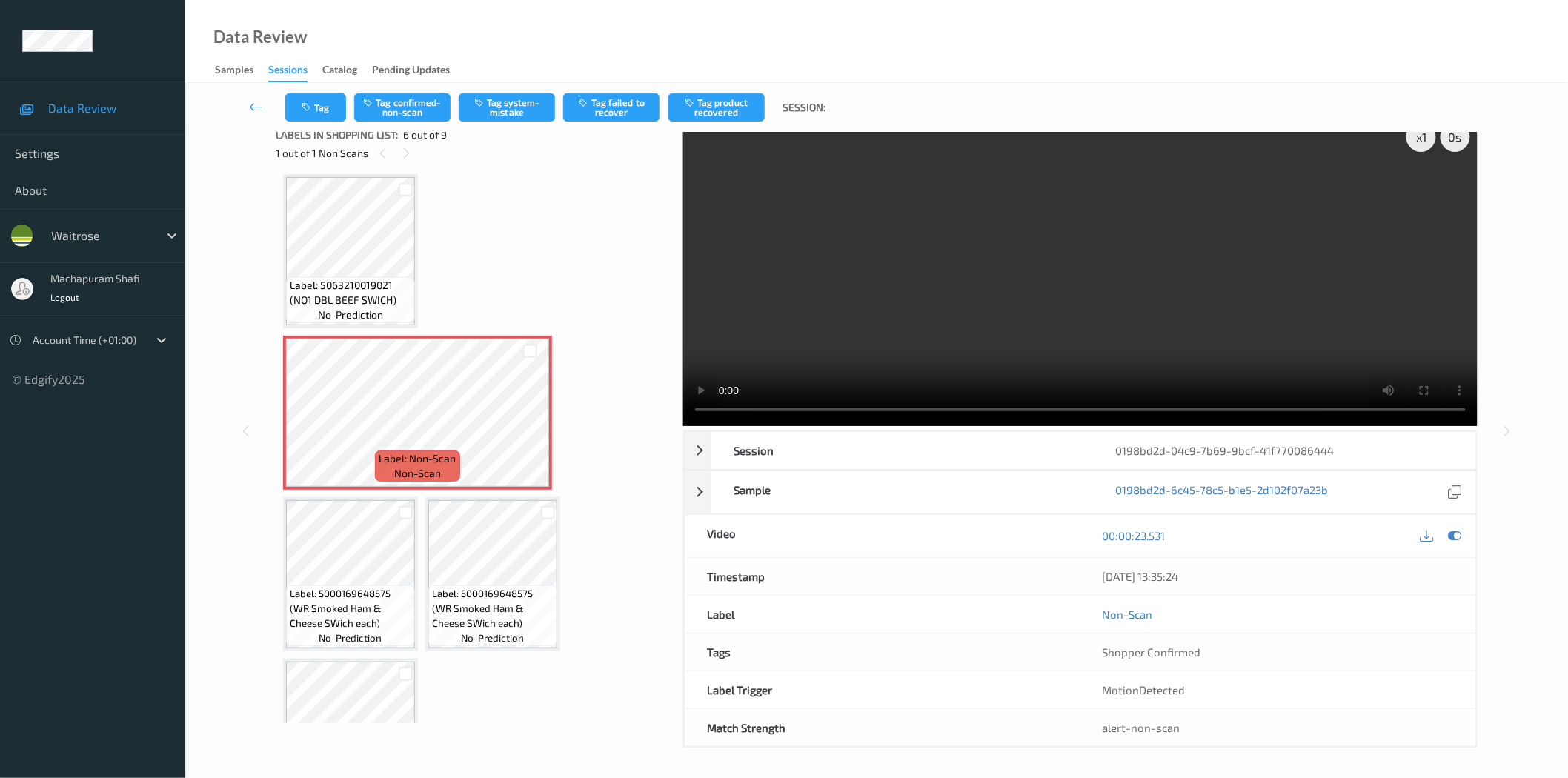
click at [516, 90] on div "Tag Tag confirmed-non-scan Tag system-mistake Tag failed to recover Tag product…" at bounding box center [876, 107] width 1322 height 49
click at [515, 106] on button "Tag system-mistake" at bounding box center [507, 106] width 97 height 28
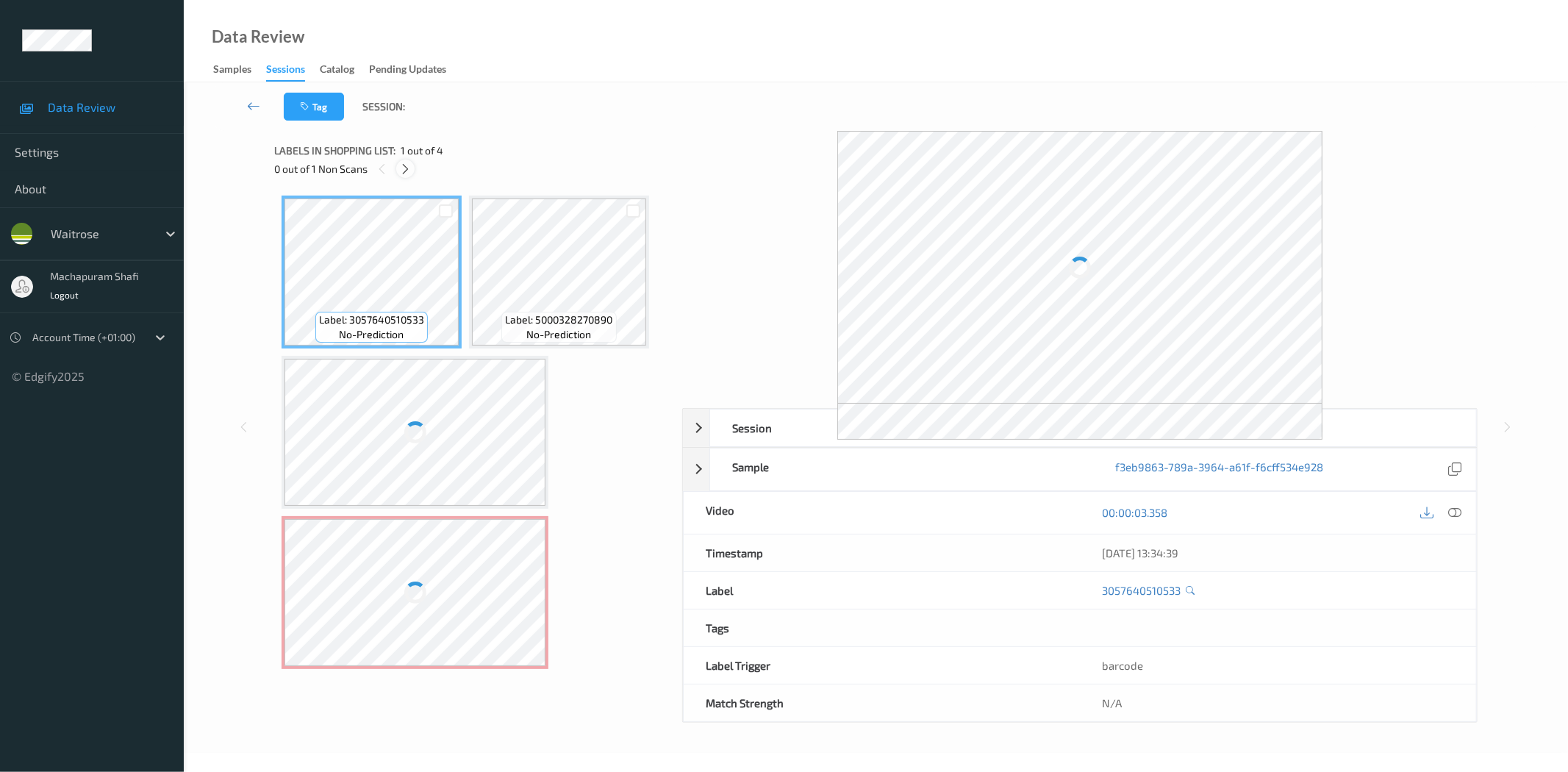
click at [409, 171] on icon at bounding box center [405, 169] width 12 height 13
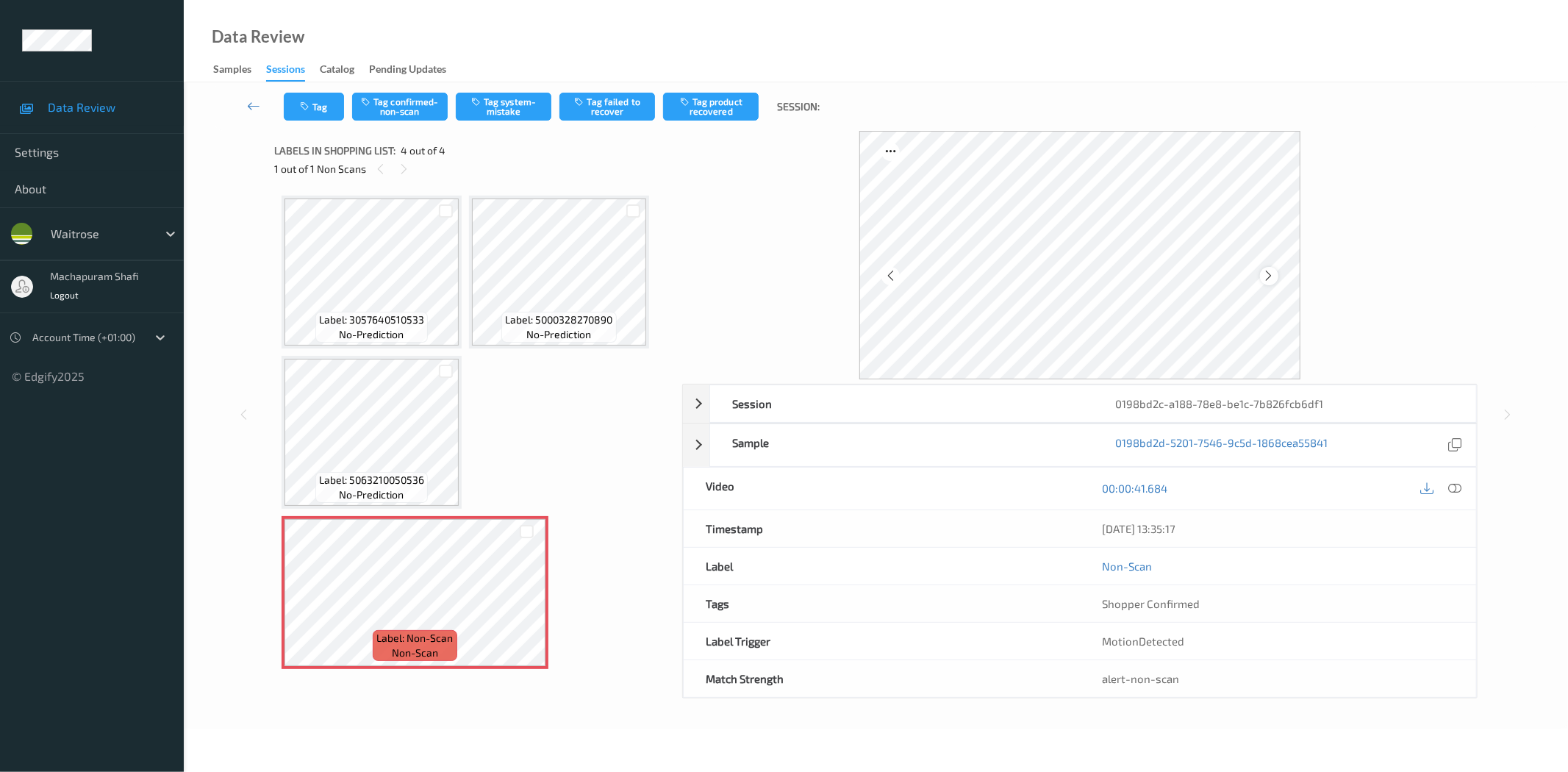
click at [1266, 274] on icon at bounding box center [1269, 276] width 12 height 13
click at [1266, 275] on icon at bounding box center [1269, 276] width 12 height 13
click at [1268, 269] on icon at bounding box center [1269, 276] width 12 height 13
click at [1460, 486] on icon at bounding box center [1456, 489] width 13 height 13
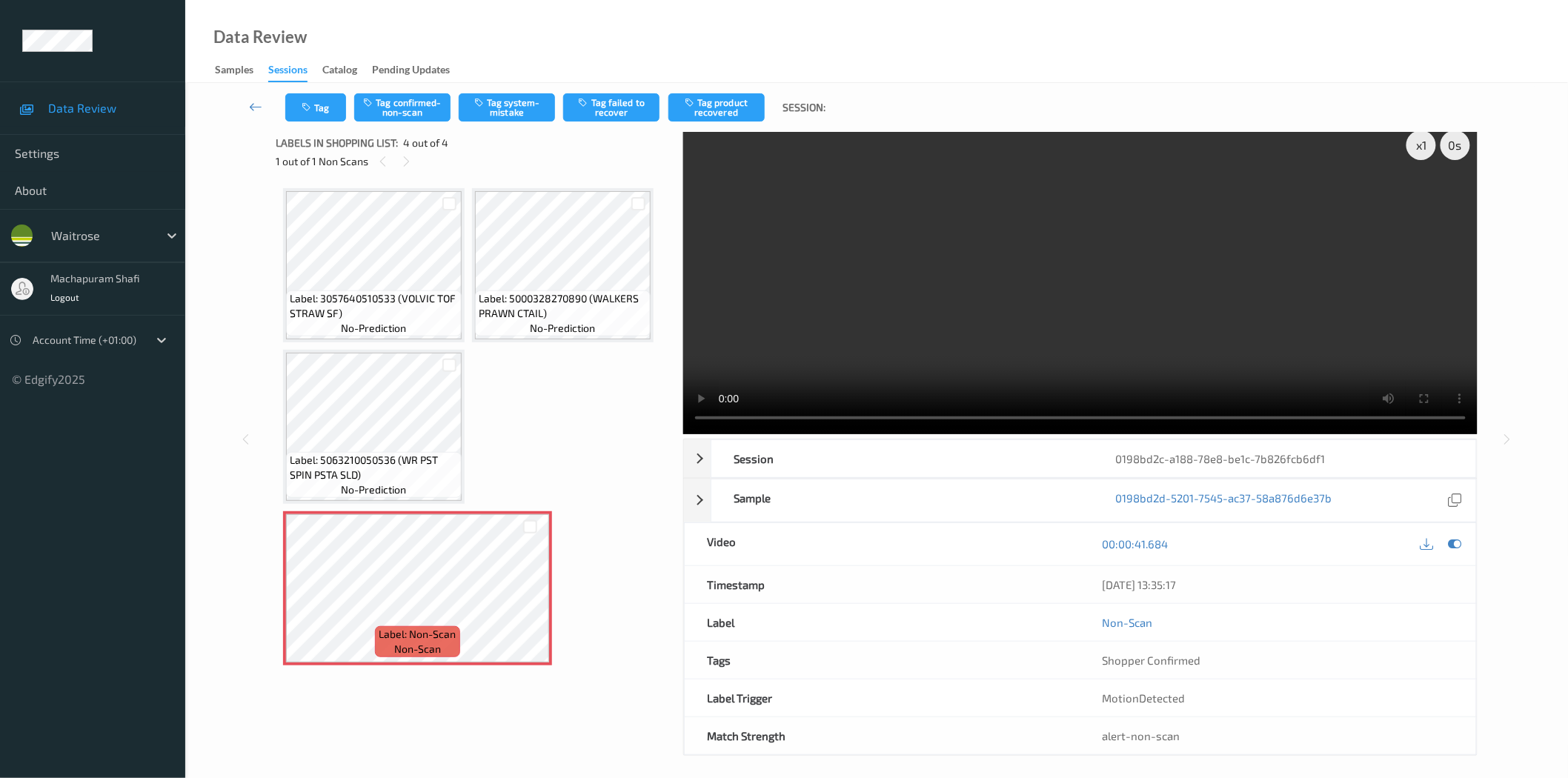
scroll to position [18, 0]
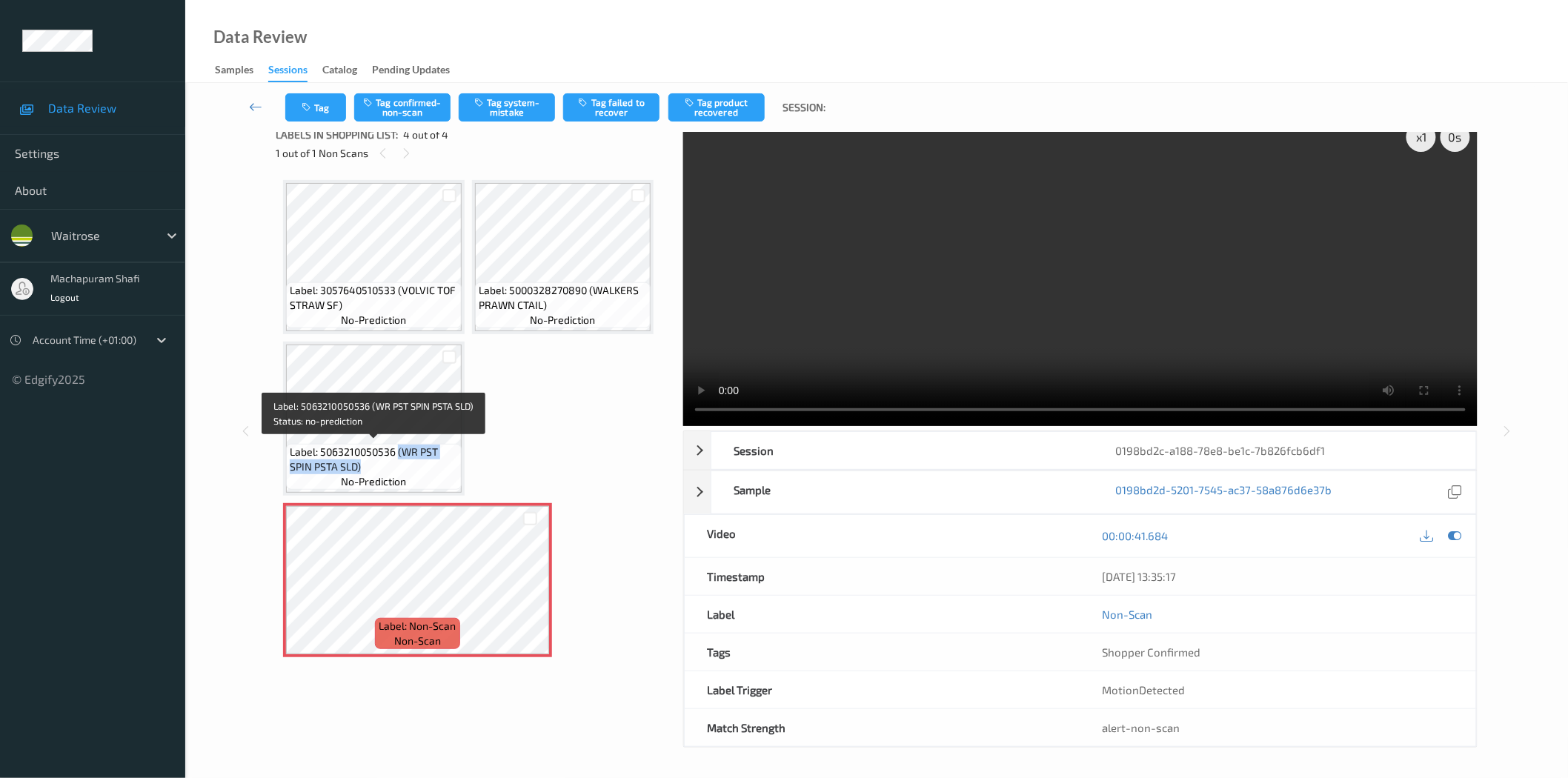
drag, startPoint x: 397, startPoint y: 454, endPoint x: 420, endPoint y: 463, distance: 24.7
click at [420, 463] on span "Label: 5063210050536 (WR PST SPIN PSTA SLD)" at bounding box center [375, 459] width 169 height 30
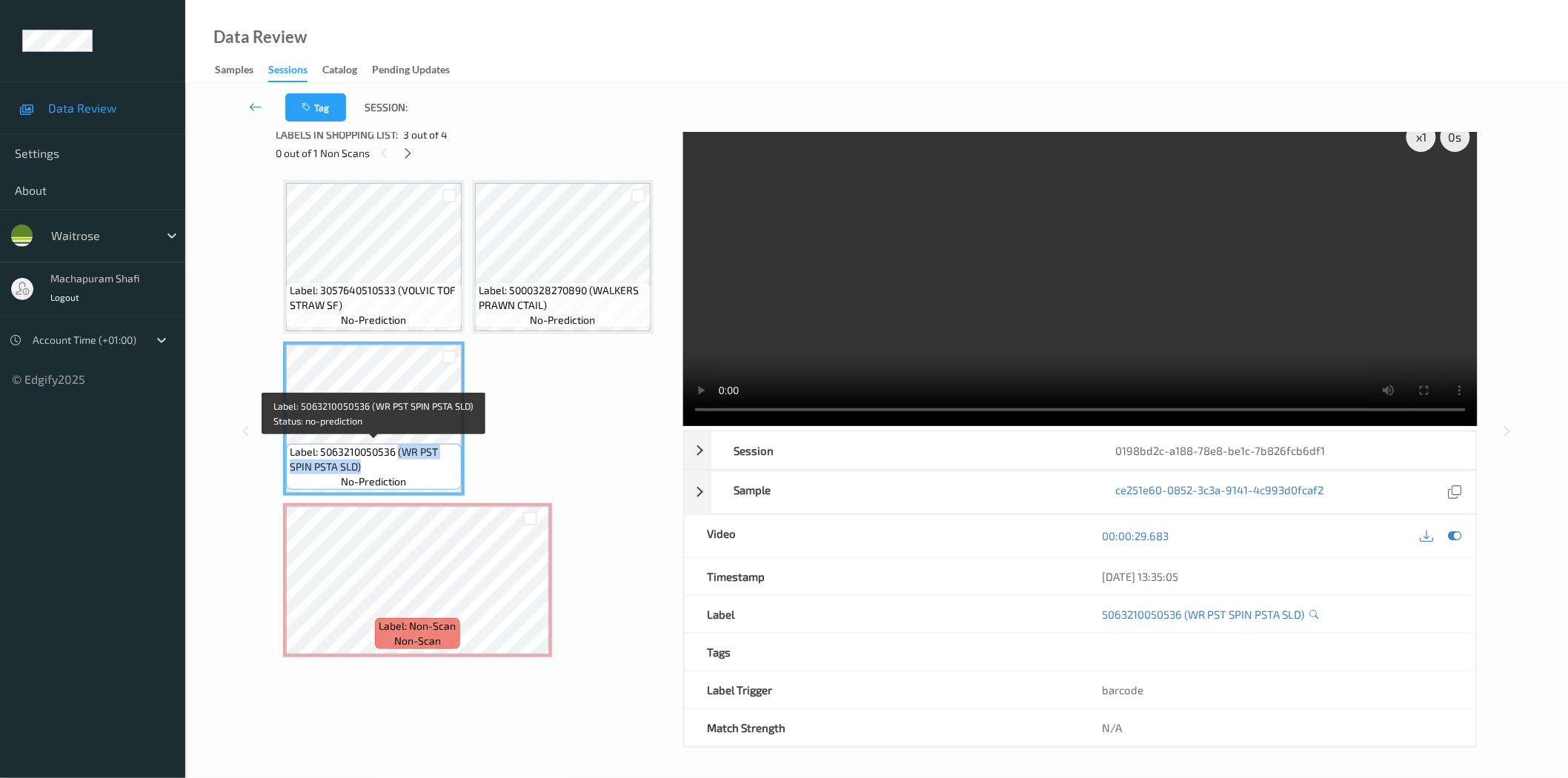
copy span "(WR PST SPIN PSTA SLD)"
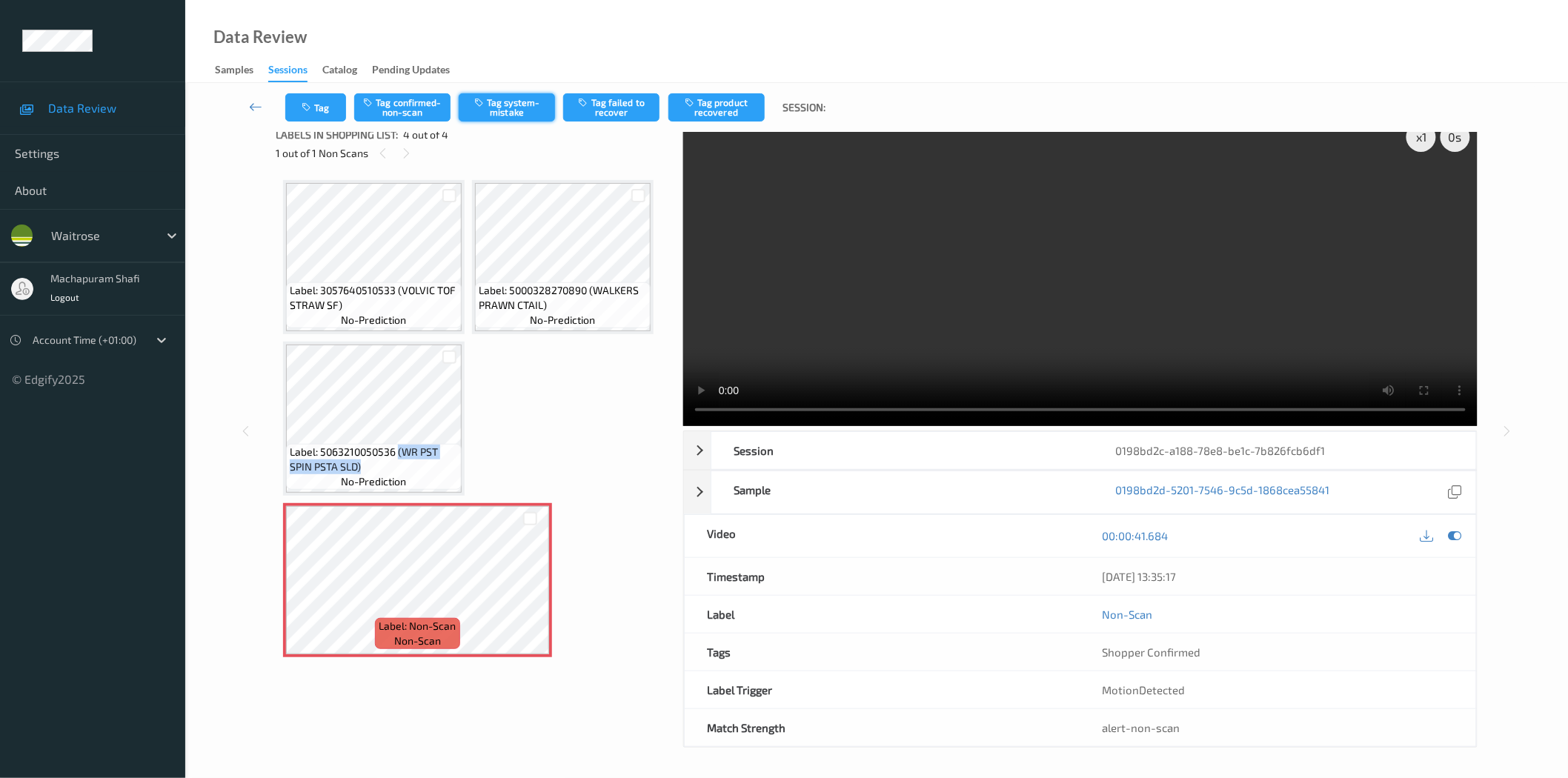
click at [499, 110] on button "Tag system-mistake" at bounding box center [507, 106] width 97 height 28
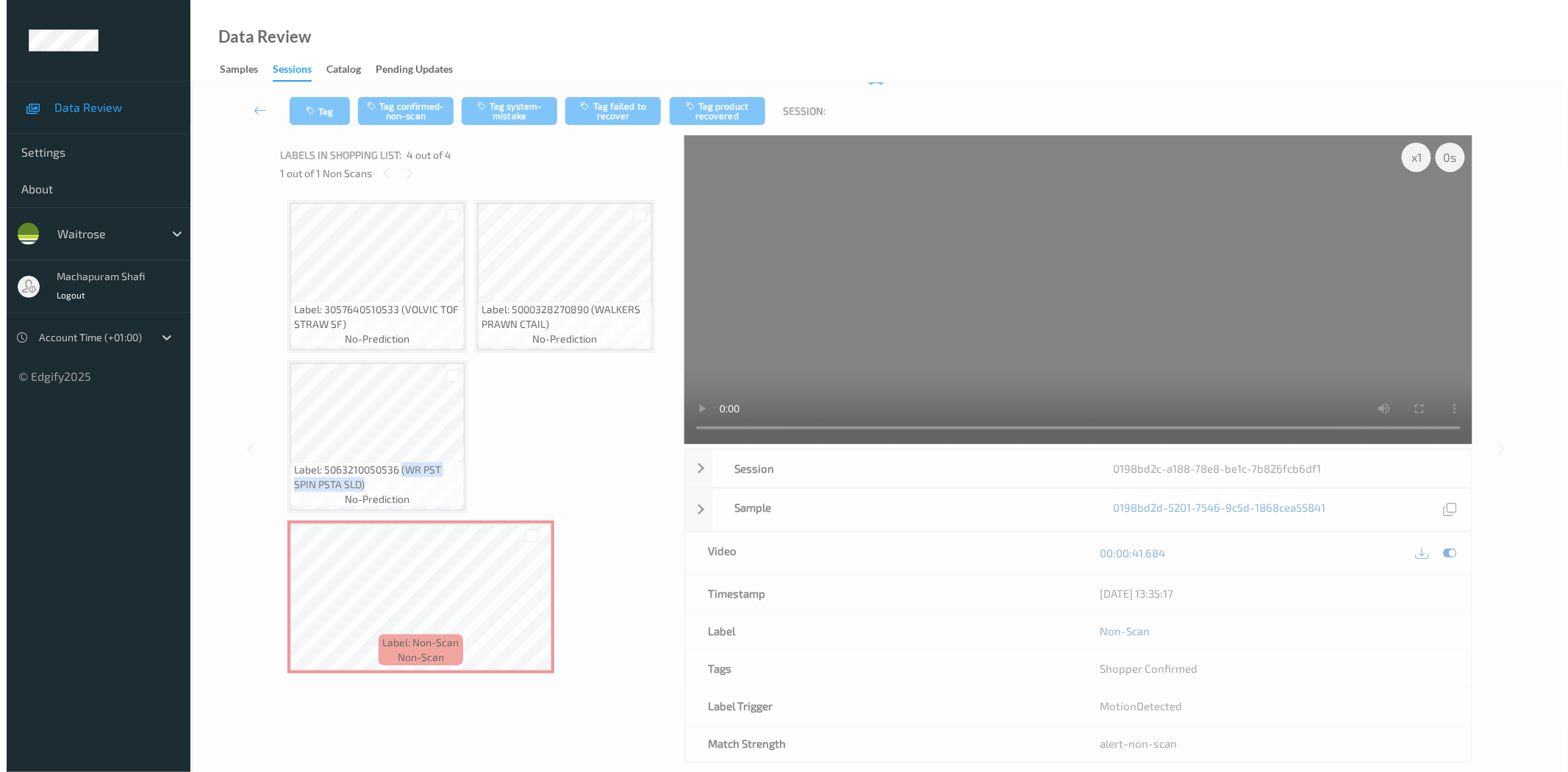
scroll to position [0, 0]
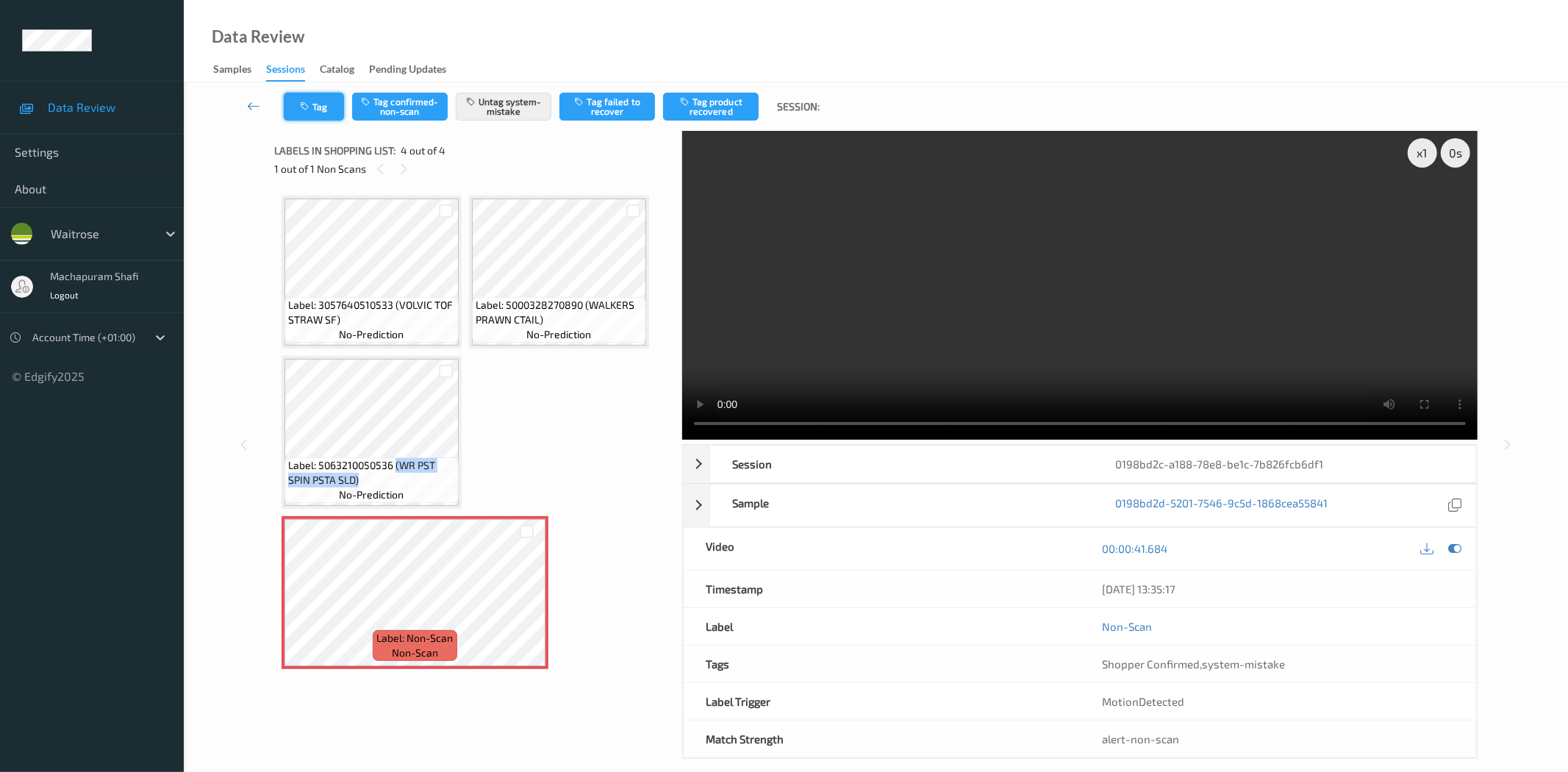
click at [319, 106] on button "Tag" at bounding box center [314, 106] width 60 height 28
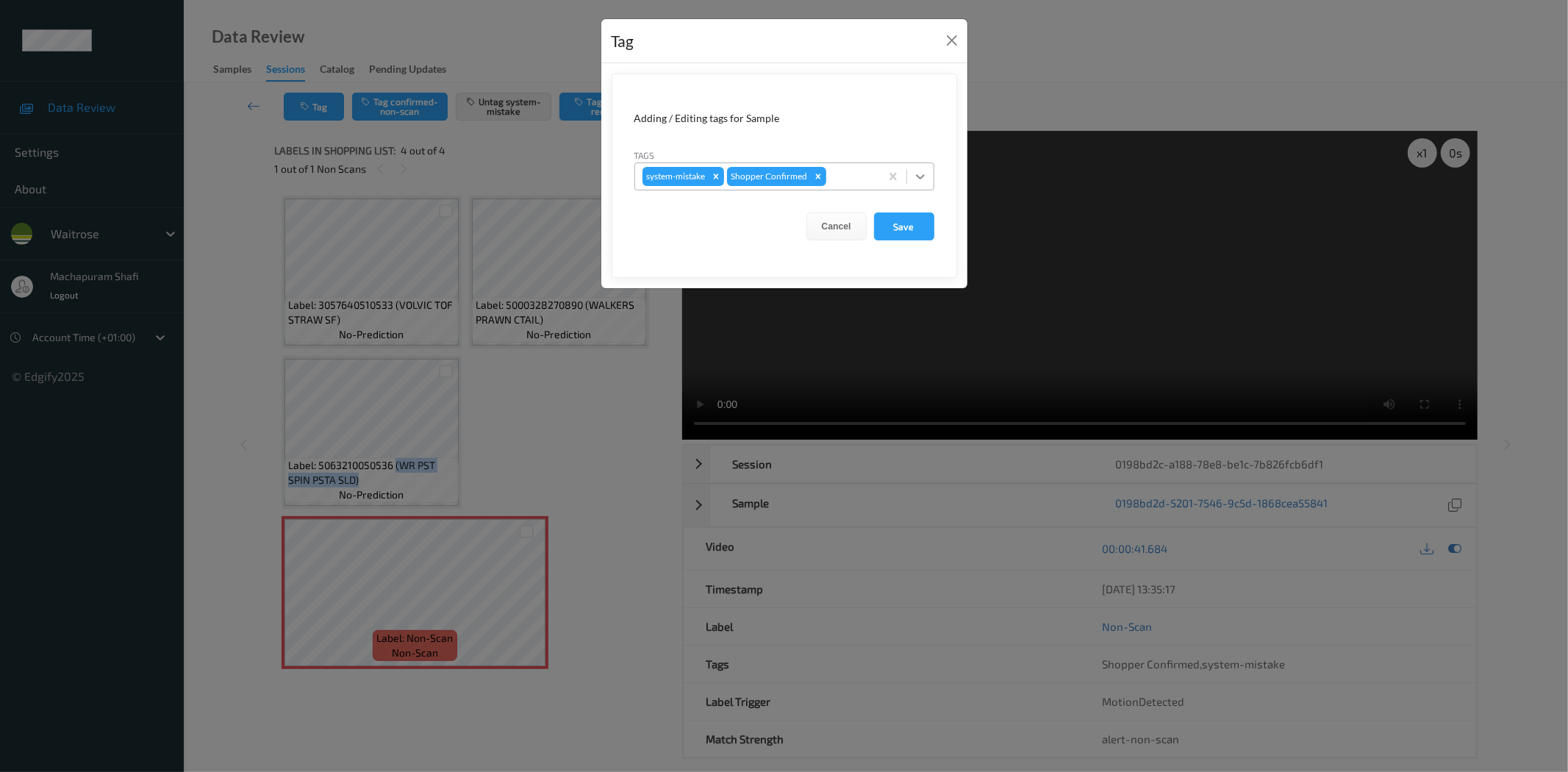
click at [928, 173] on div at bounding box center [921, 177] width 27 height 27
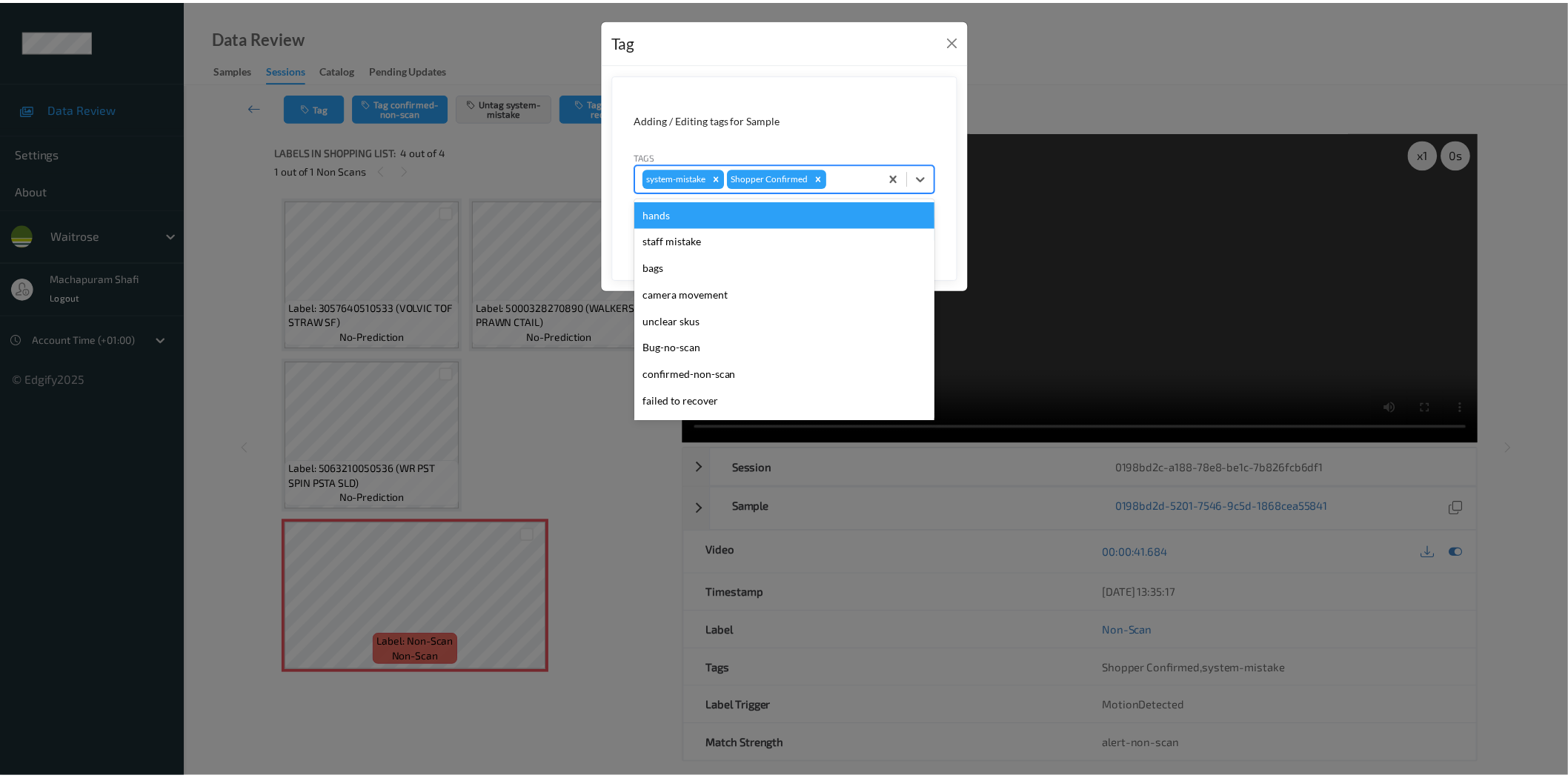
scroll to position [290, 0]
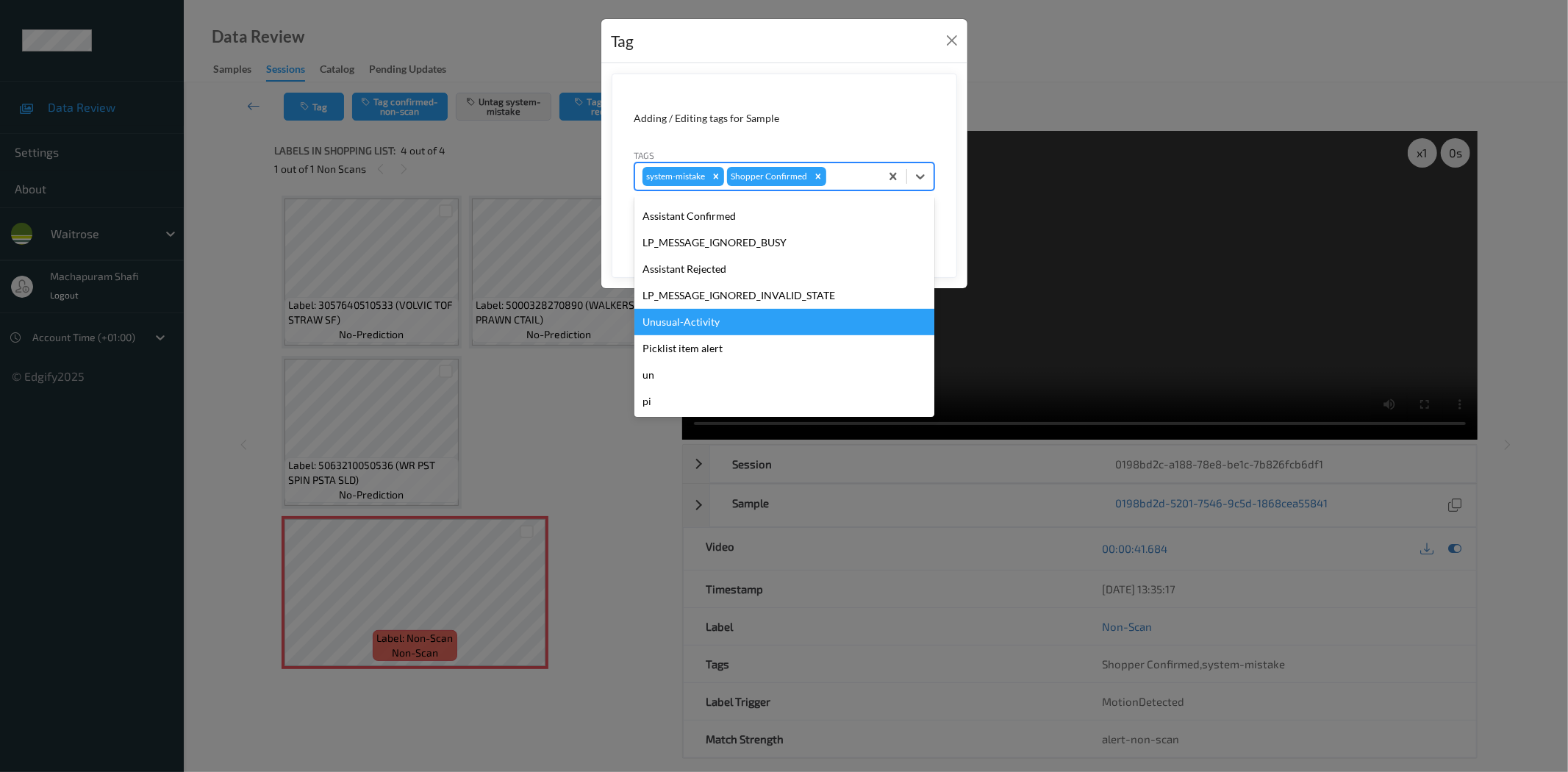
click at [714, 321] on div "Unusual-Activity" at bounding box center [785, 322] width 300 height 27
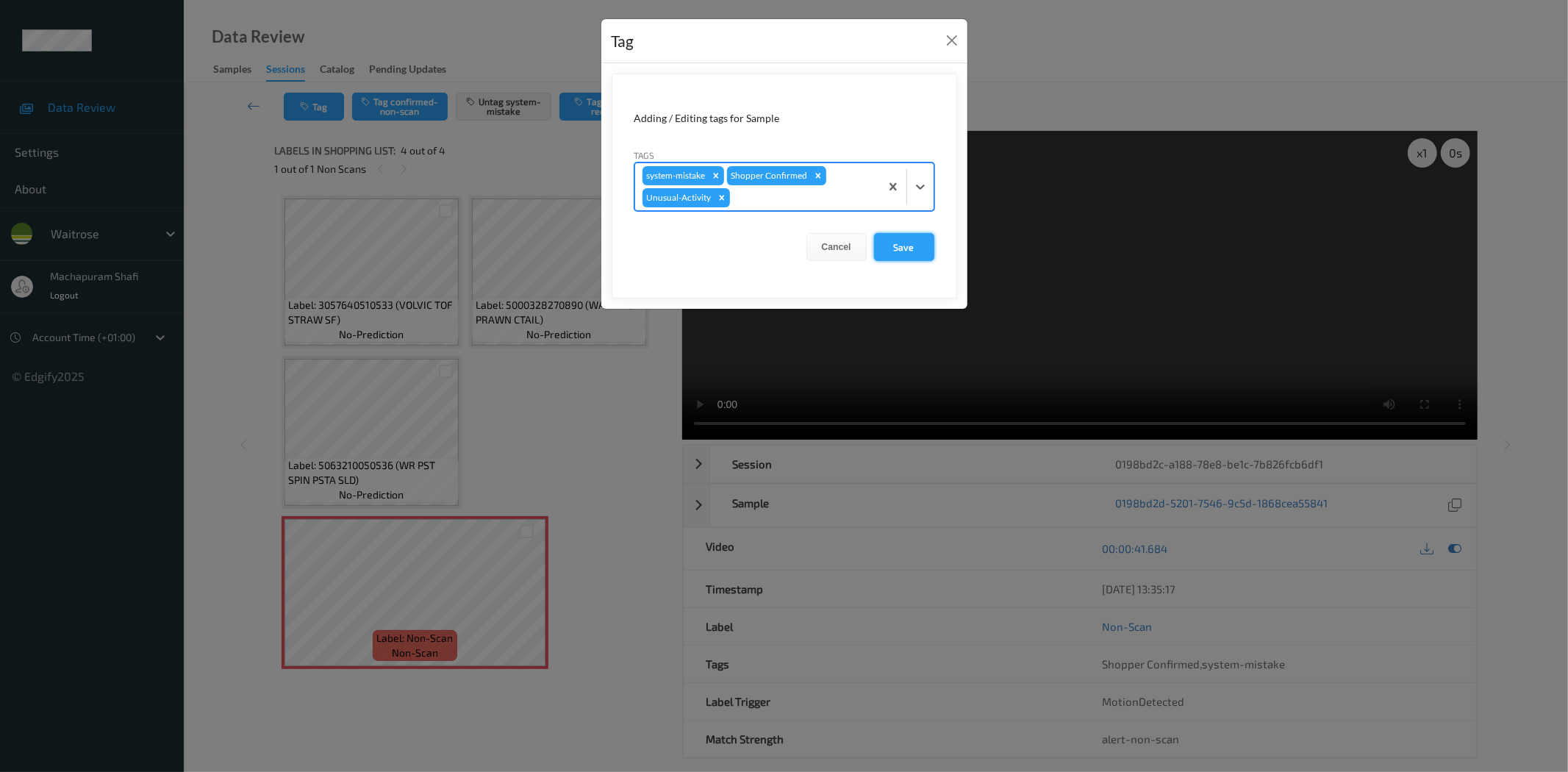
click at [898, 245] on button "Save" at bounding box center [904, 246] width 60 height 28
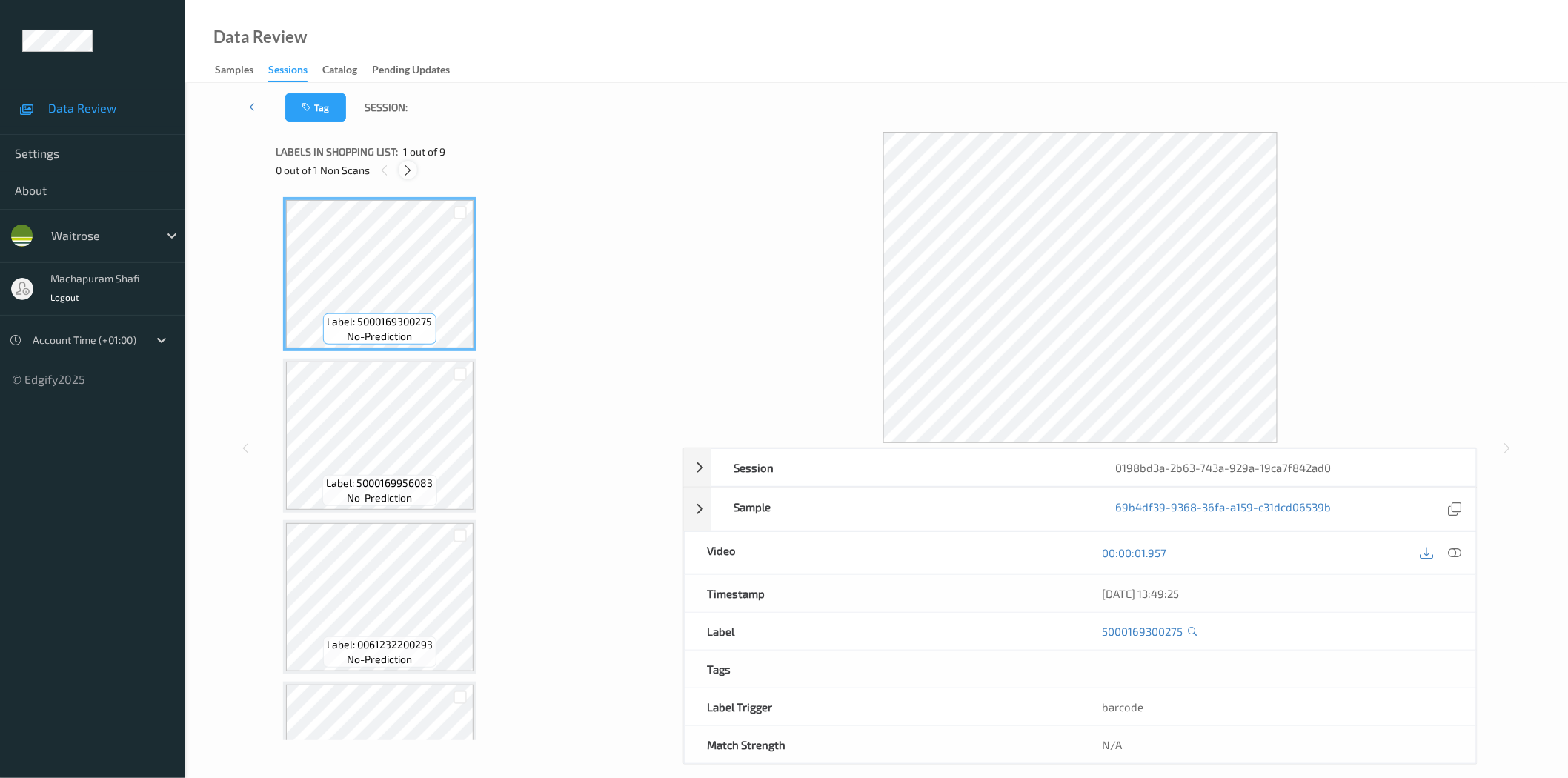
click at [409, 178] on div at bounding box center [407, 170] width 18 height 18
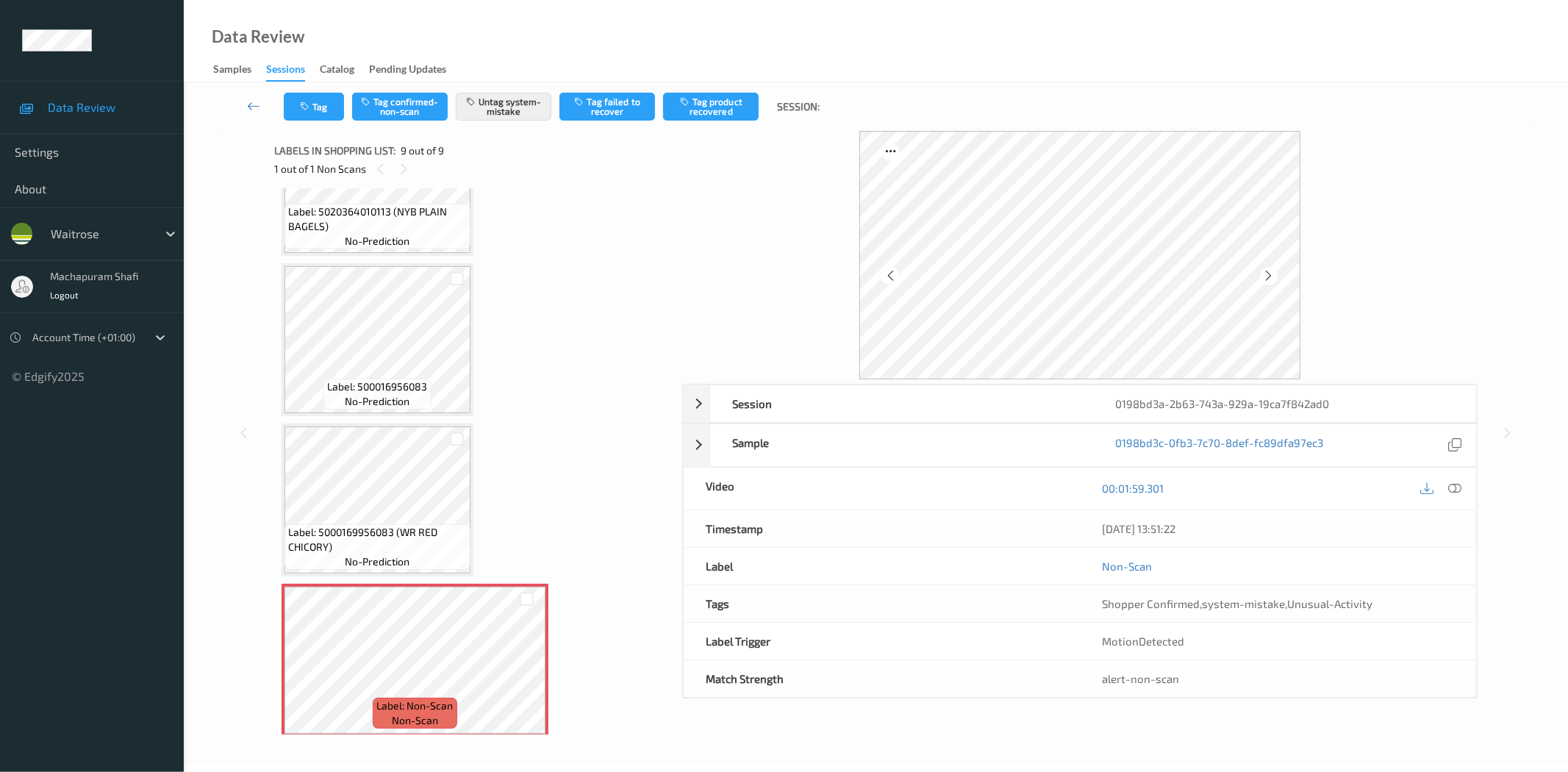
scroll to position [879, 0]
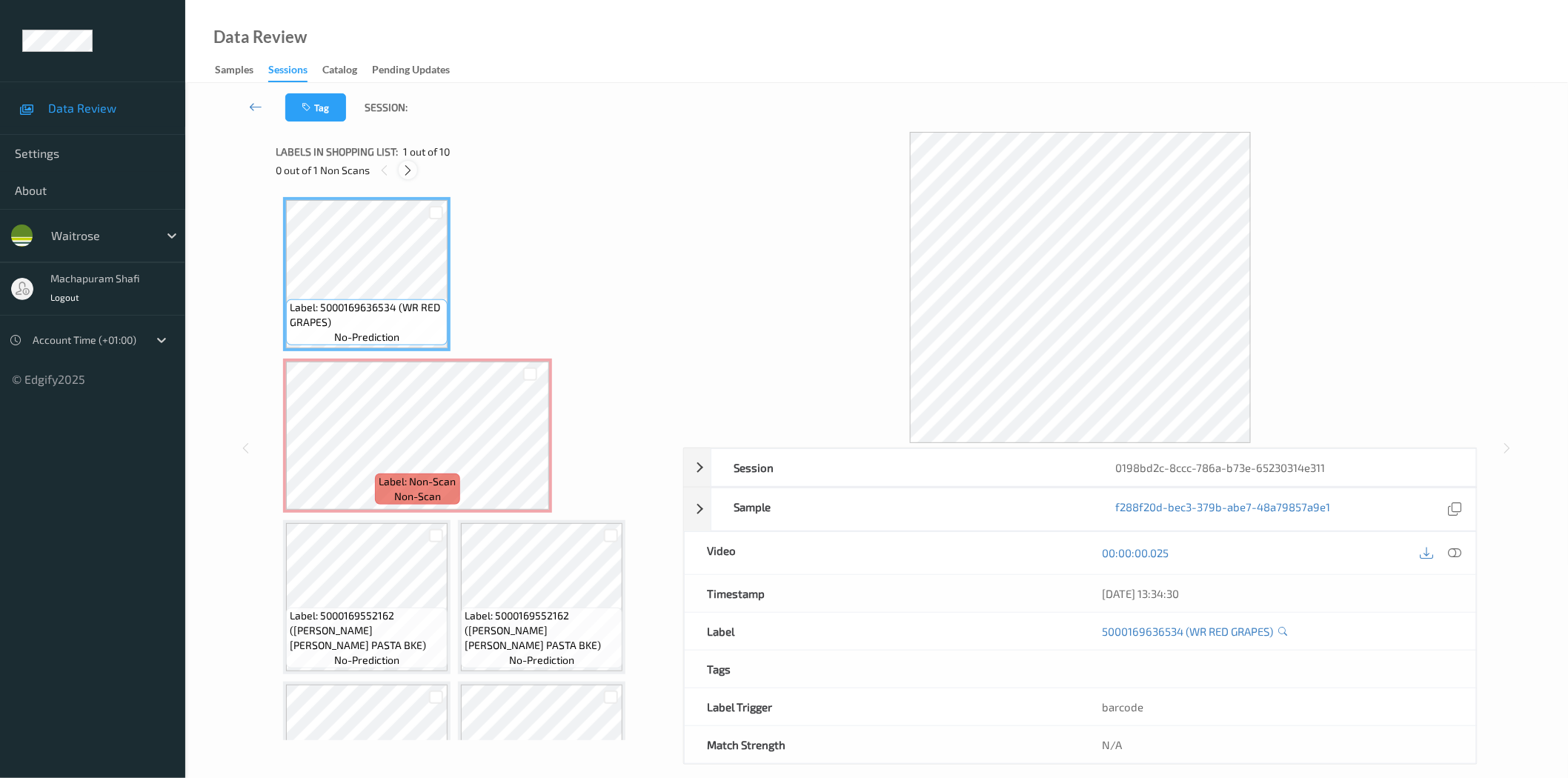
click at [413, 169] on icon at bounding box center [407, 171] width 12 height 13
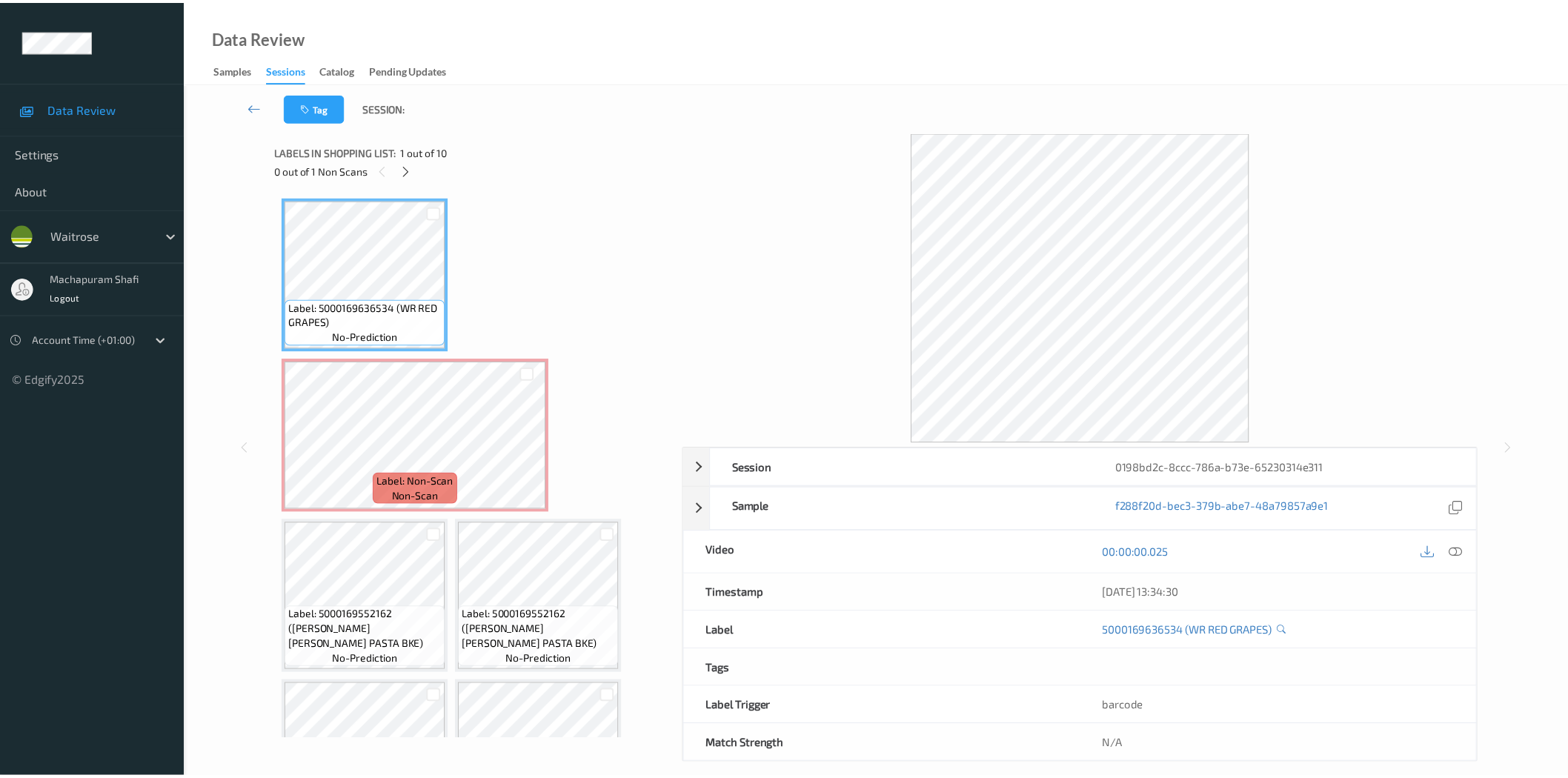
scroll to position [8, 0]
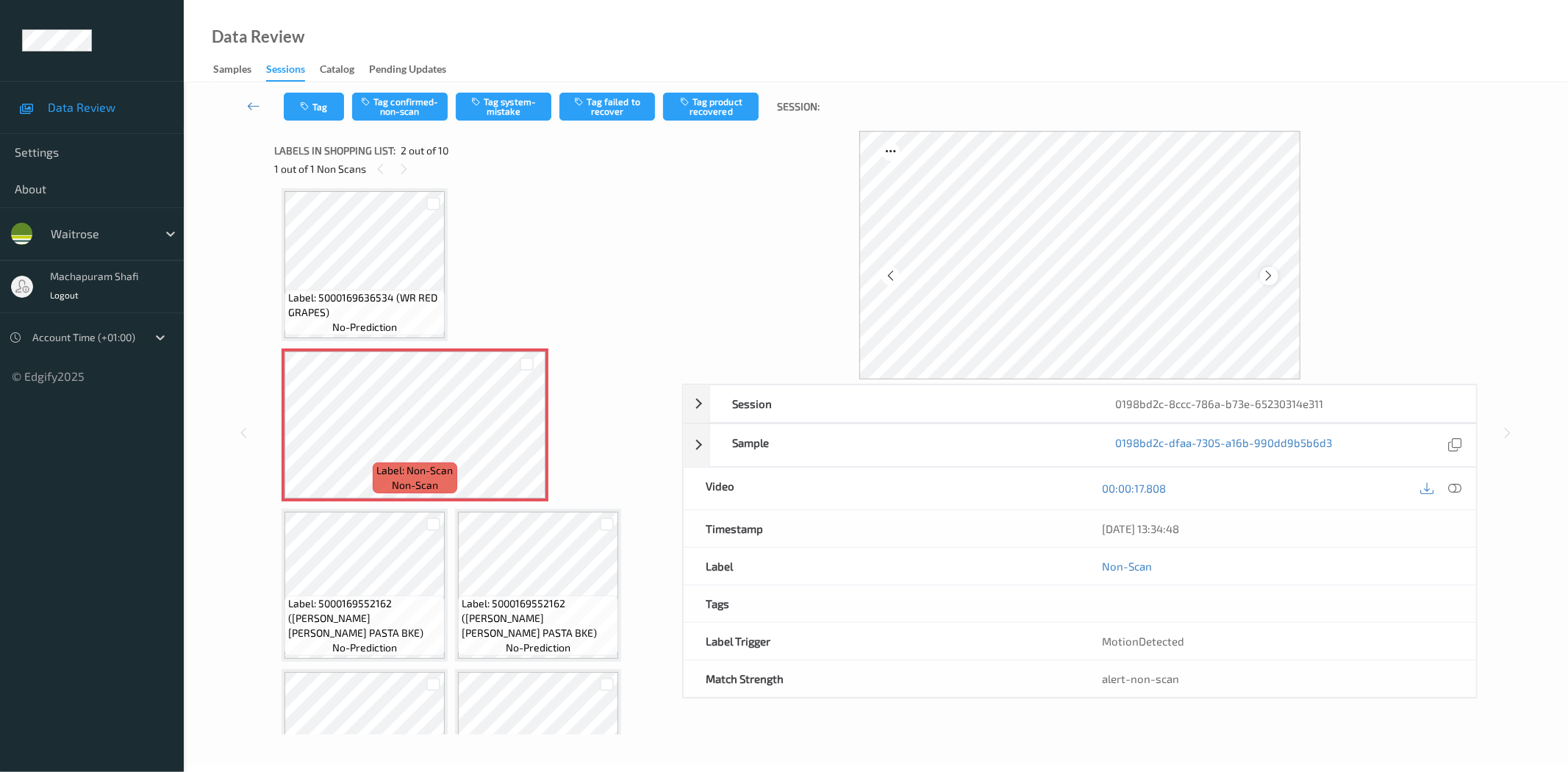
click at [1267, 272] on icon at bounding box center [1269, 276] width 12 height 13
drag, startPoint x: 1454, startPoint y: 486, endPoint x: 1418, endPoint y: 466, distance: 41.2
click at [1454, 486] on icon at bounding box center [1456, 489] width 13 height 13
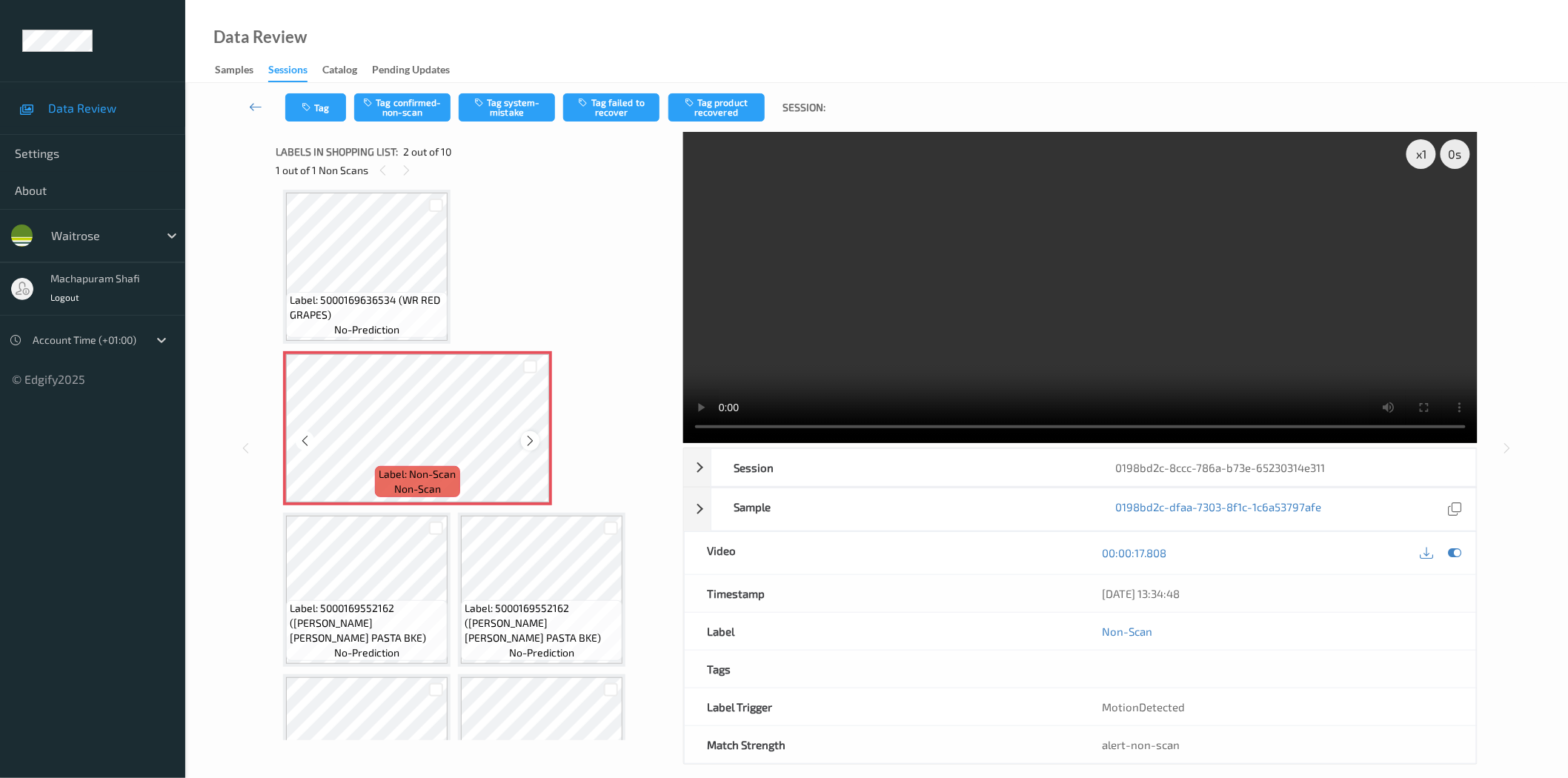
click at [524, 440] on icon at bounding box center [530, 441] width 12 height 13
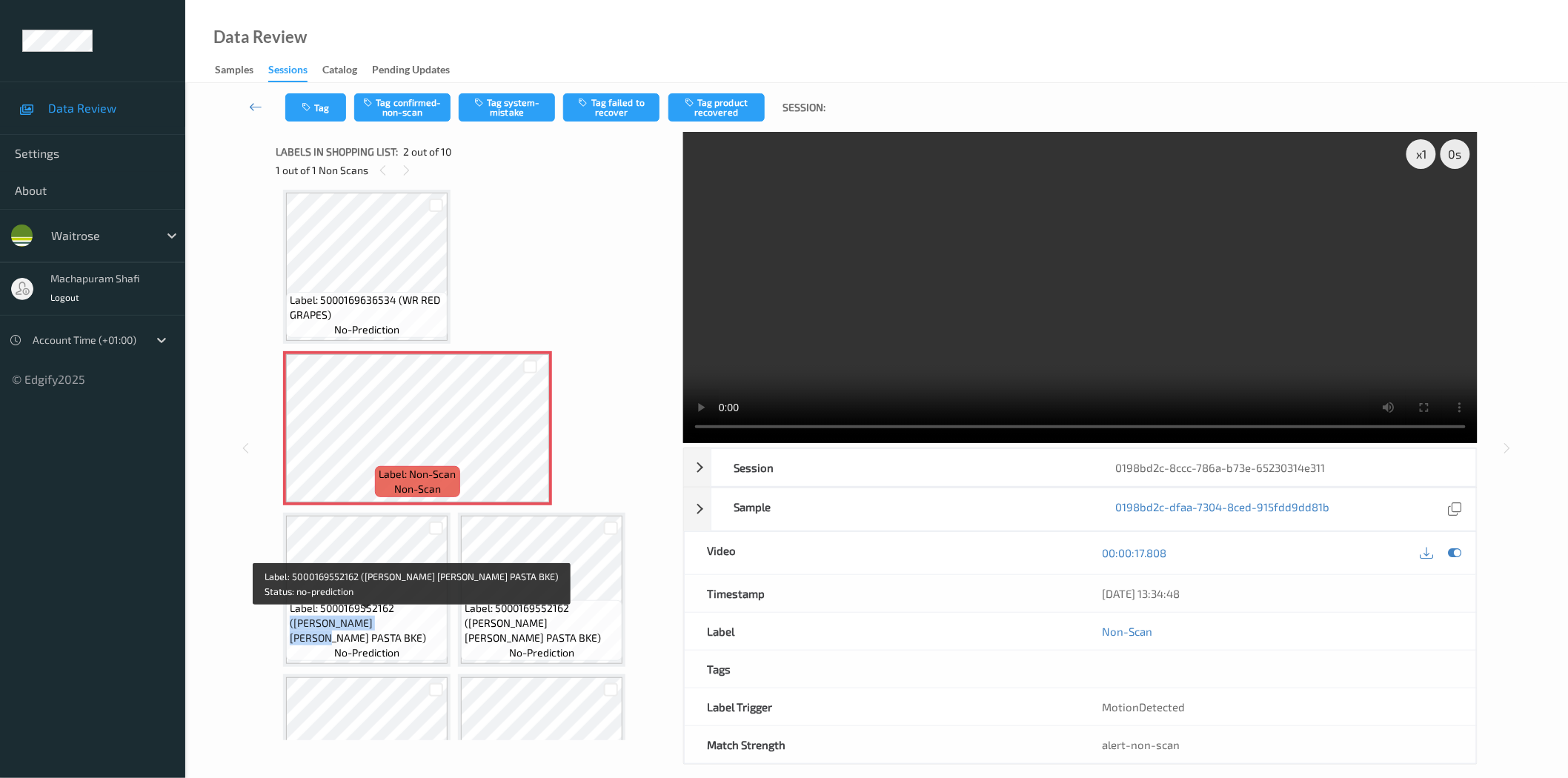
drag, startPoint x: 397, startPoint y: 621, endPoint x: 430, endPoint y: 643, distance: 39.7
click at [430, 643] on div "Label: 5000169552162 (WR ESS TOM PASTA BKE) no-prediction" at bounding box center [367, 630] width 162 height 60
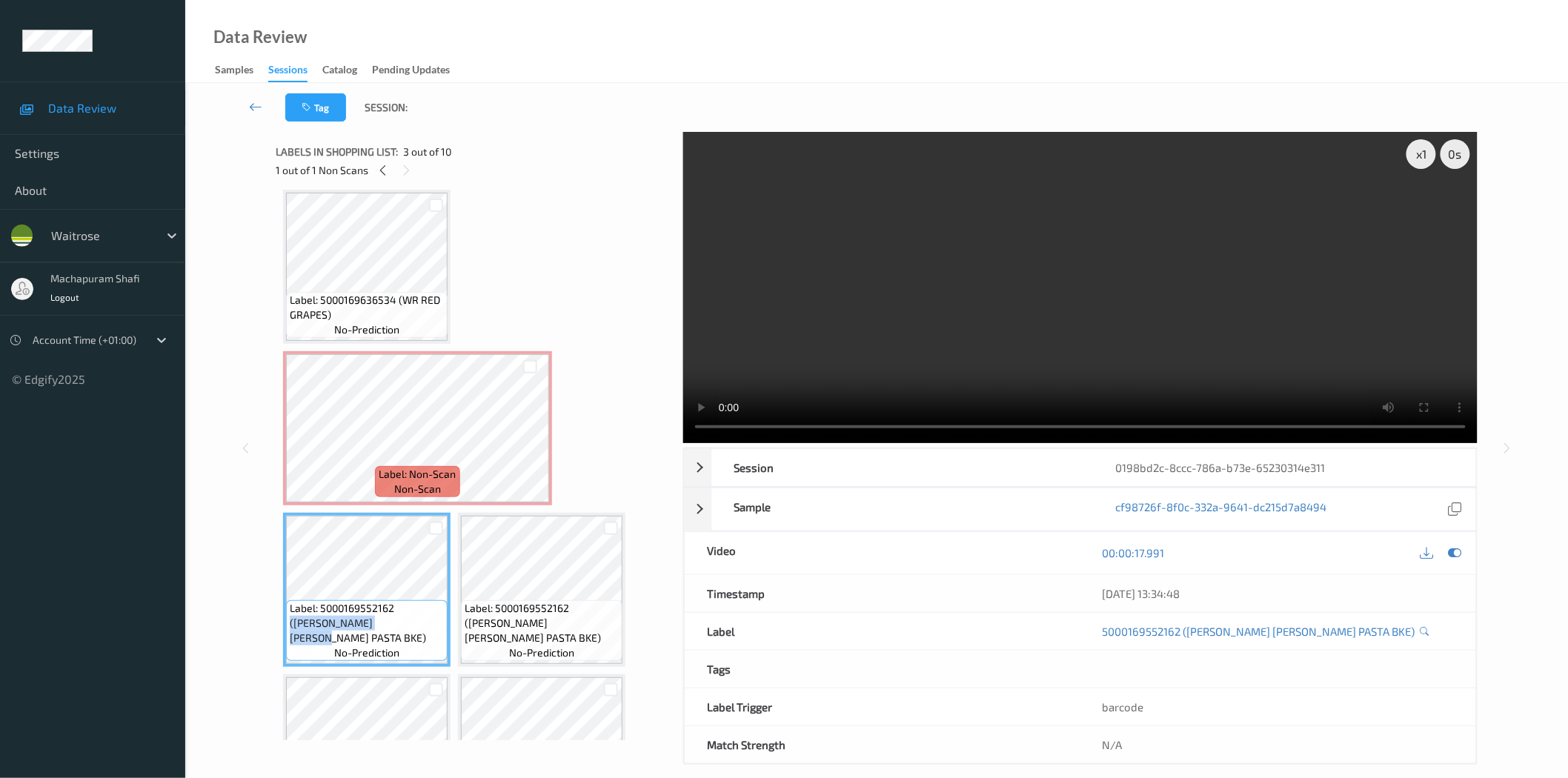
copy span "(WR ESS TOM PASTA BKE)"
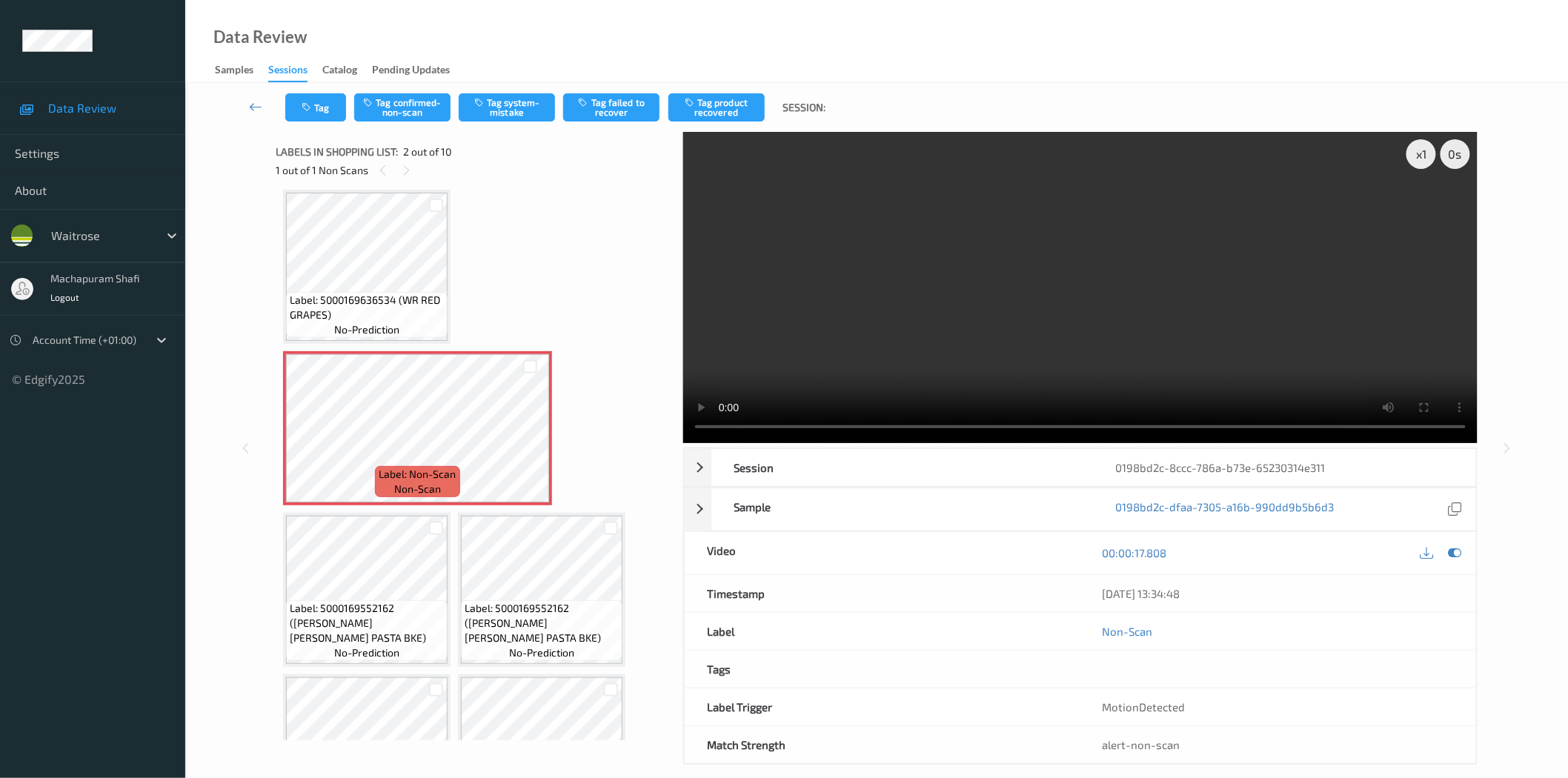
click at [427, 537] on div at bounding box center [436, 529] width 23 height 25
click at [501, 110] on button "Tag system-mistake" at bounding box center [507, 106] width 97 height 28
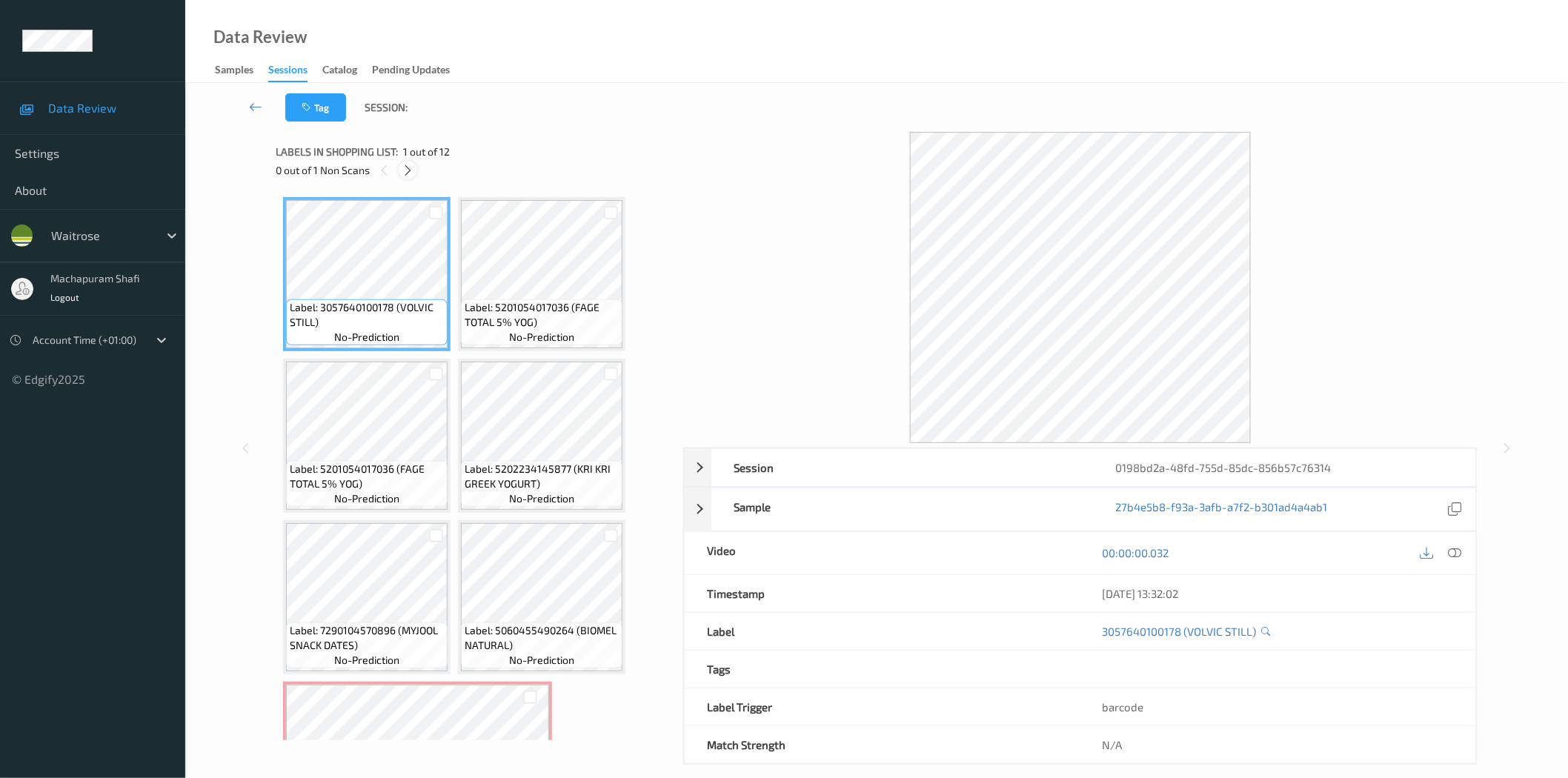
click at [406, 168] on icon at bounding box center [407, 171] width 12 height 13
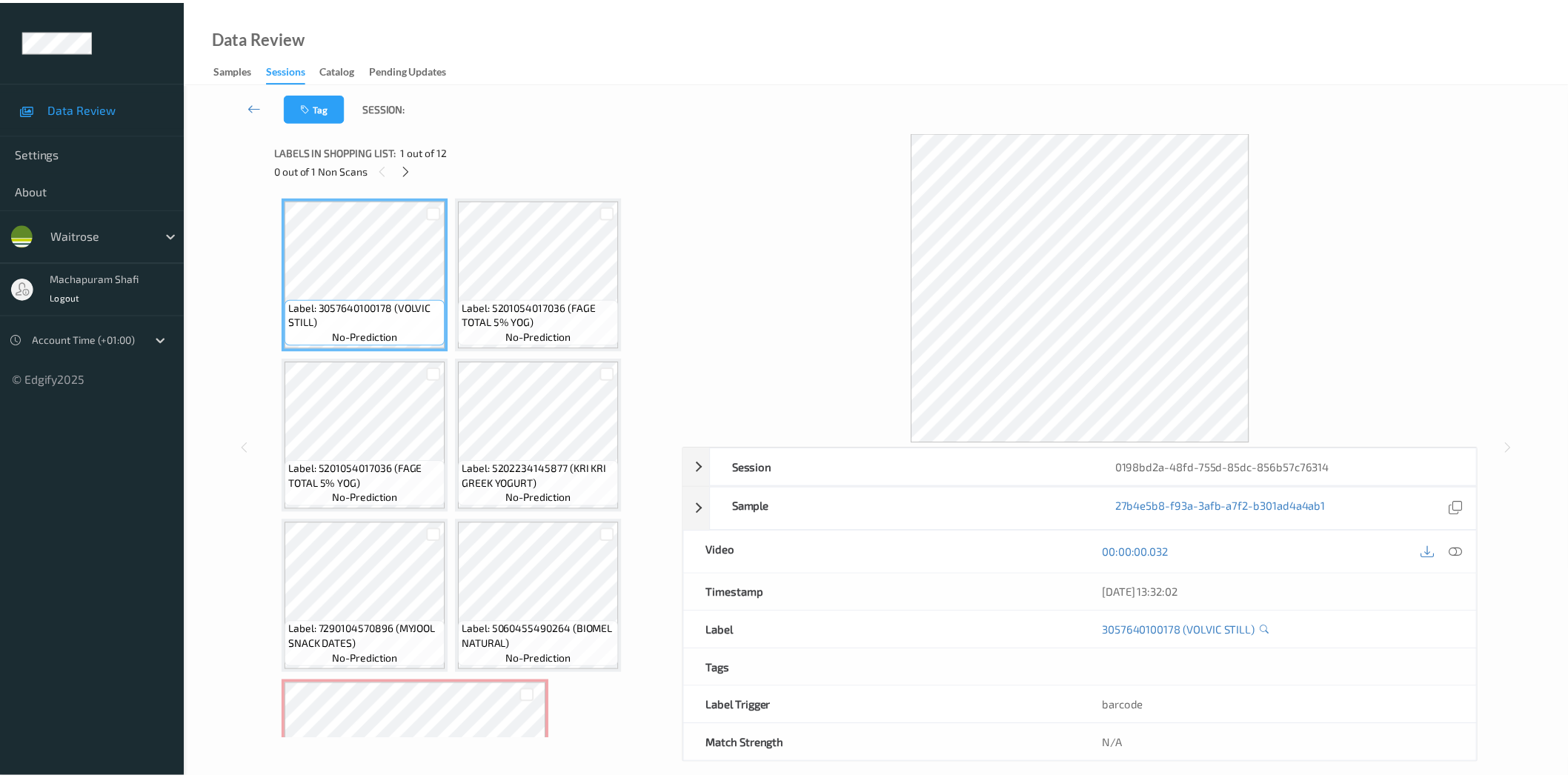
scroll to position [329, 0]
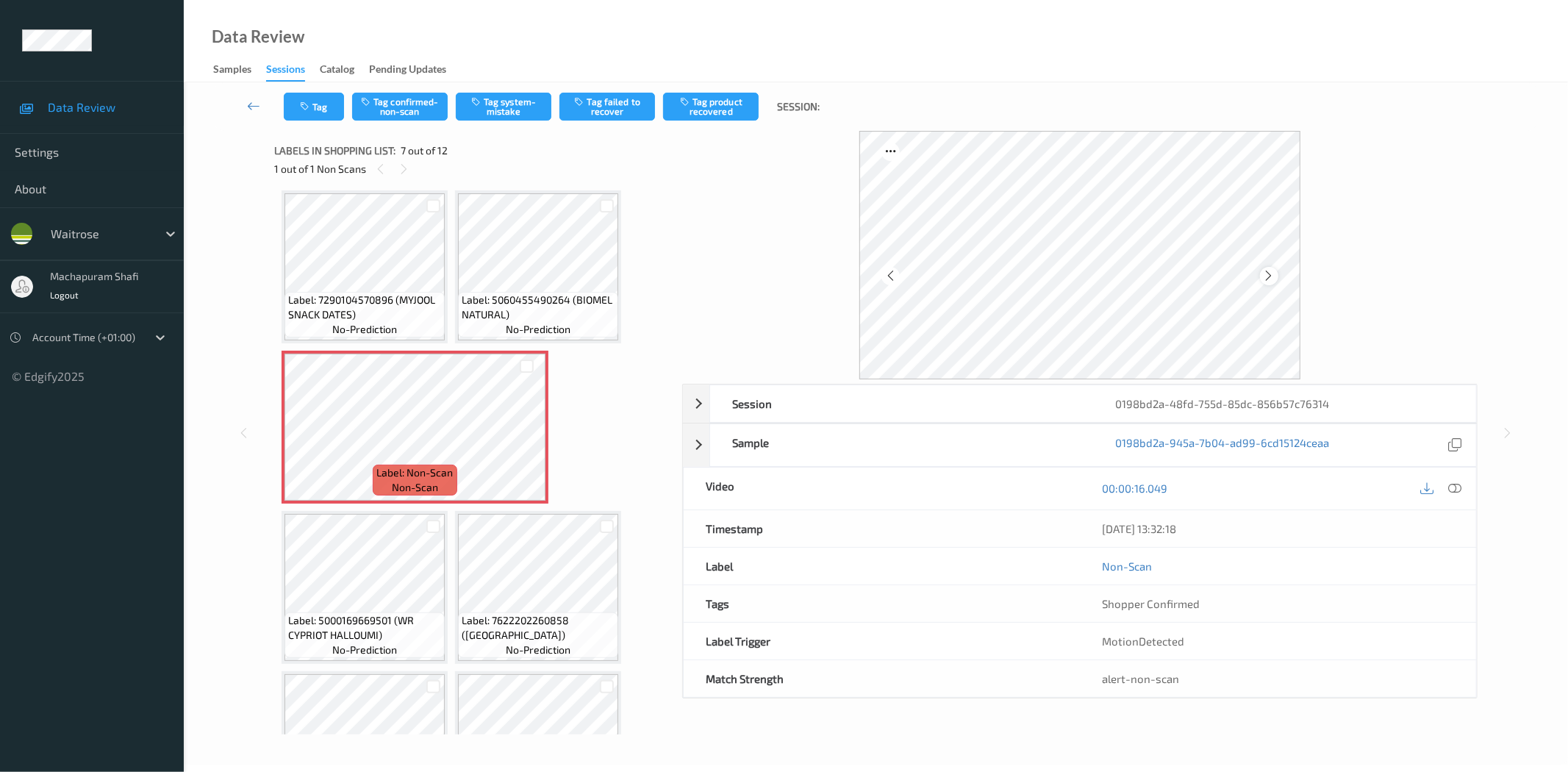
click at [1266, 273] on icon at bounding box center [1269, 276] width 12 height 13
click at [1453, 487] on icon at bounding box center [1456, 489] width 13 height 13
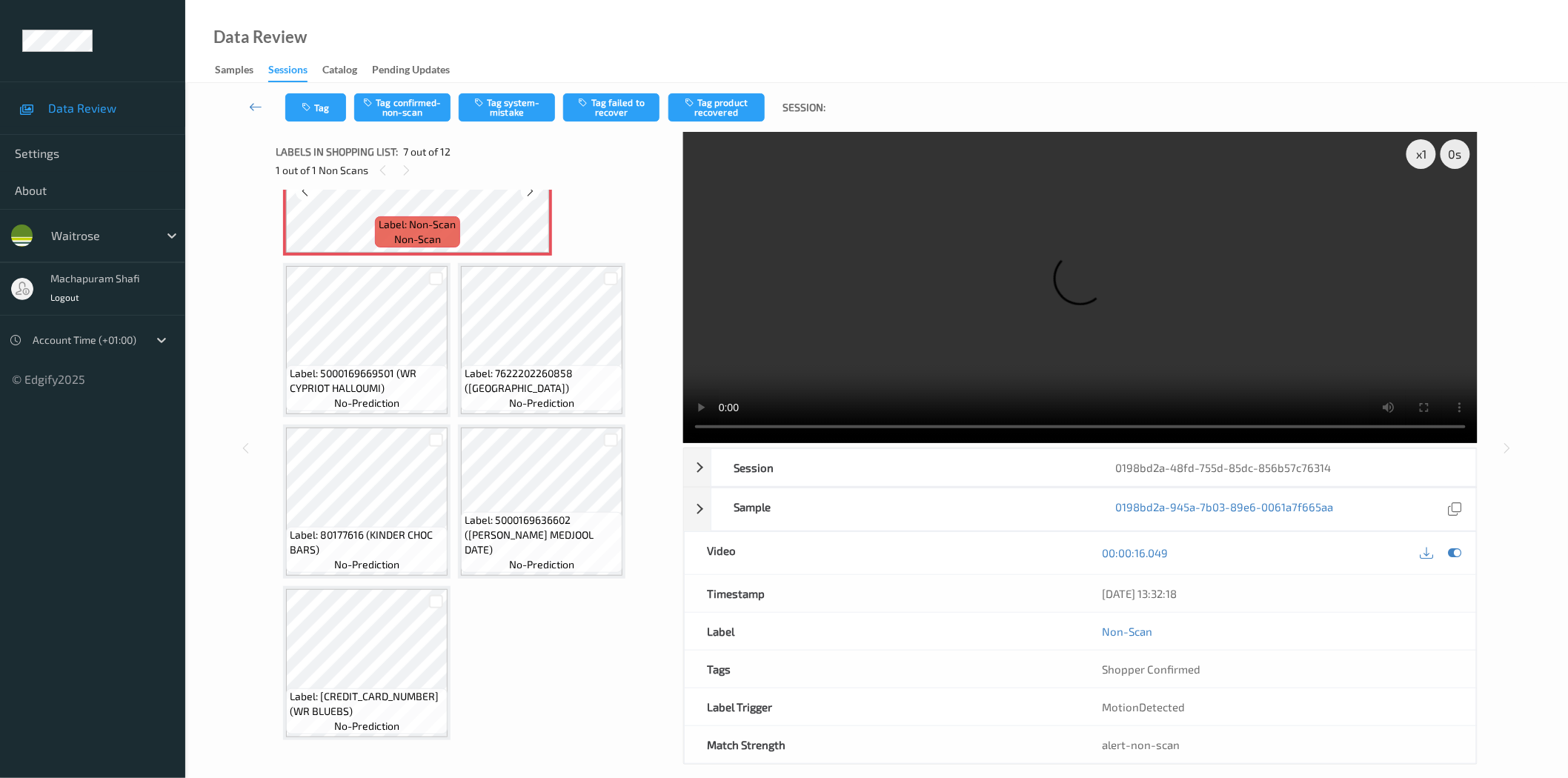
scroll to position [251, 0]
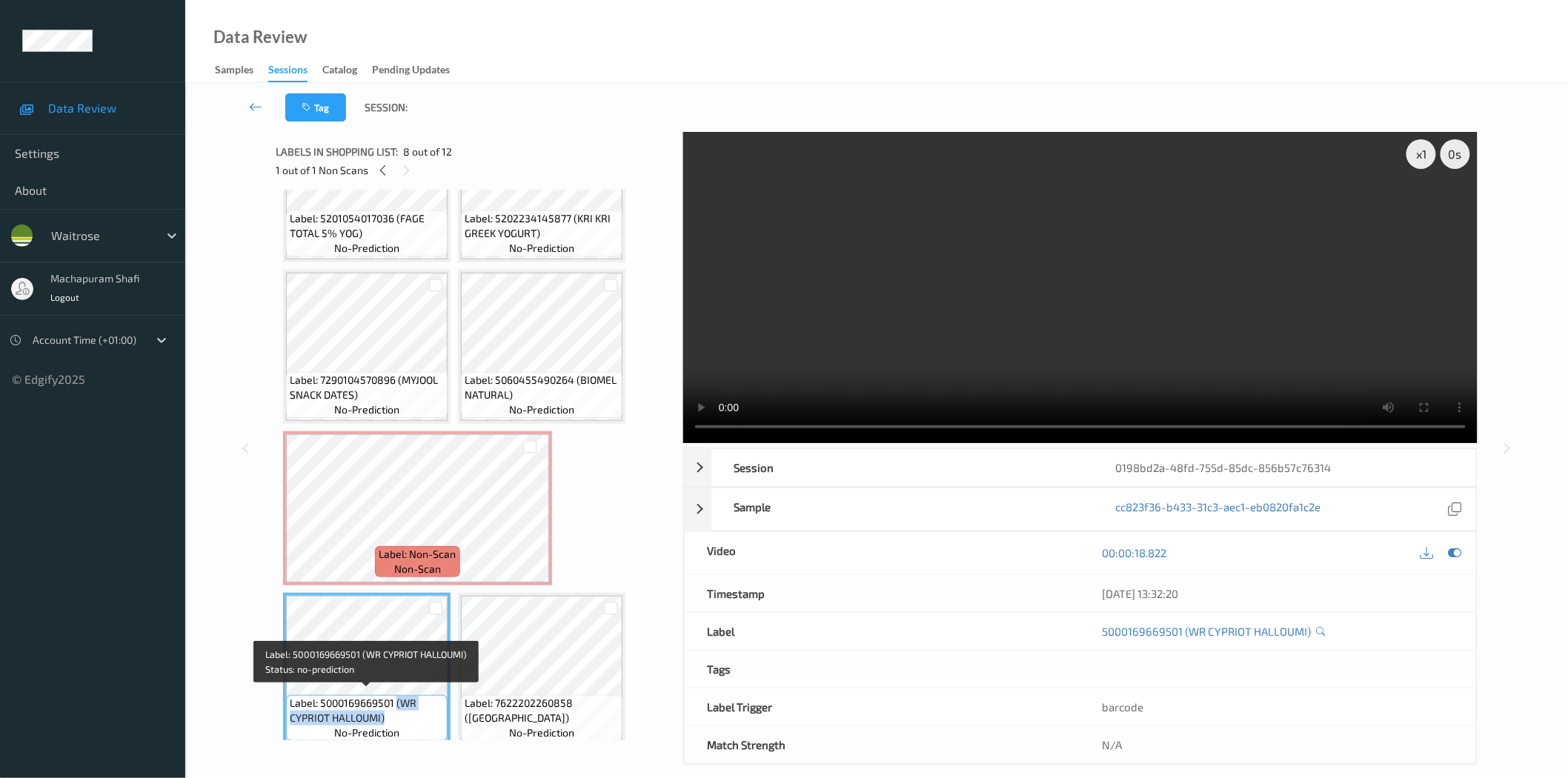
drag, startPoint x: 397, startPoint y: 696, endPoint x: 416, endPoint y: 709, distance: 23.0
click at [416, 709] on span "Label: 5000169669501 (WR CYPRIOT HALLOUMI)" at bounding box center [367, 711] width 154 height 30
copy span "(WR CYPRIOT HALLOUMI)"
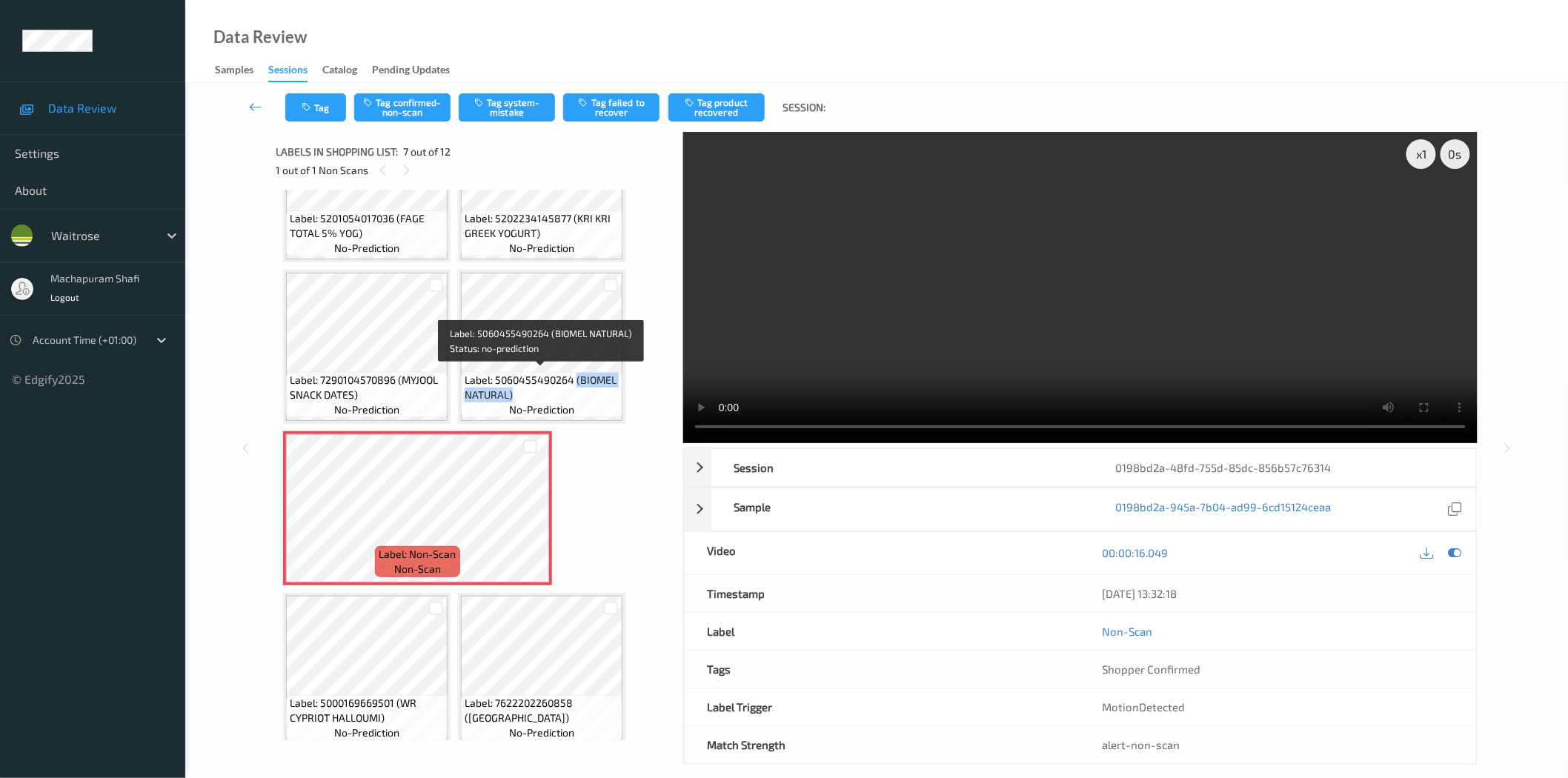
drag, startPoint x: 575, startPoint y: 378, endPoint x: 602, endPoint y: 401, distance: 35.5
click at [602, 401] on div "Label: 5060455490264 (BIOMEL NATURAL) no-prediction" at bounding box center [541, 395] width 162 height 46
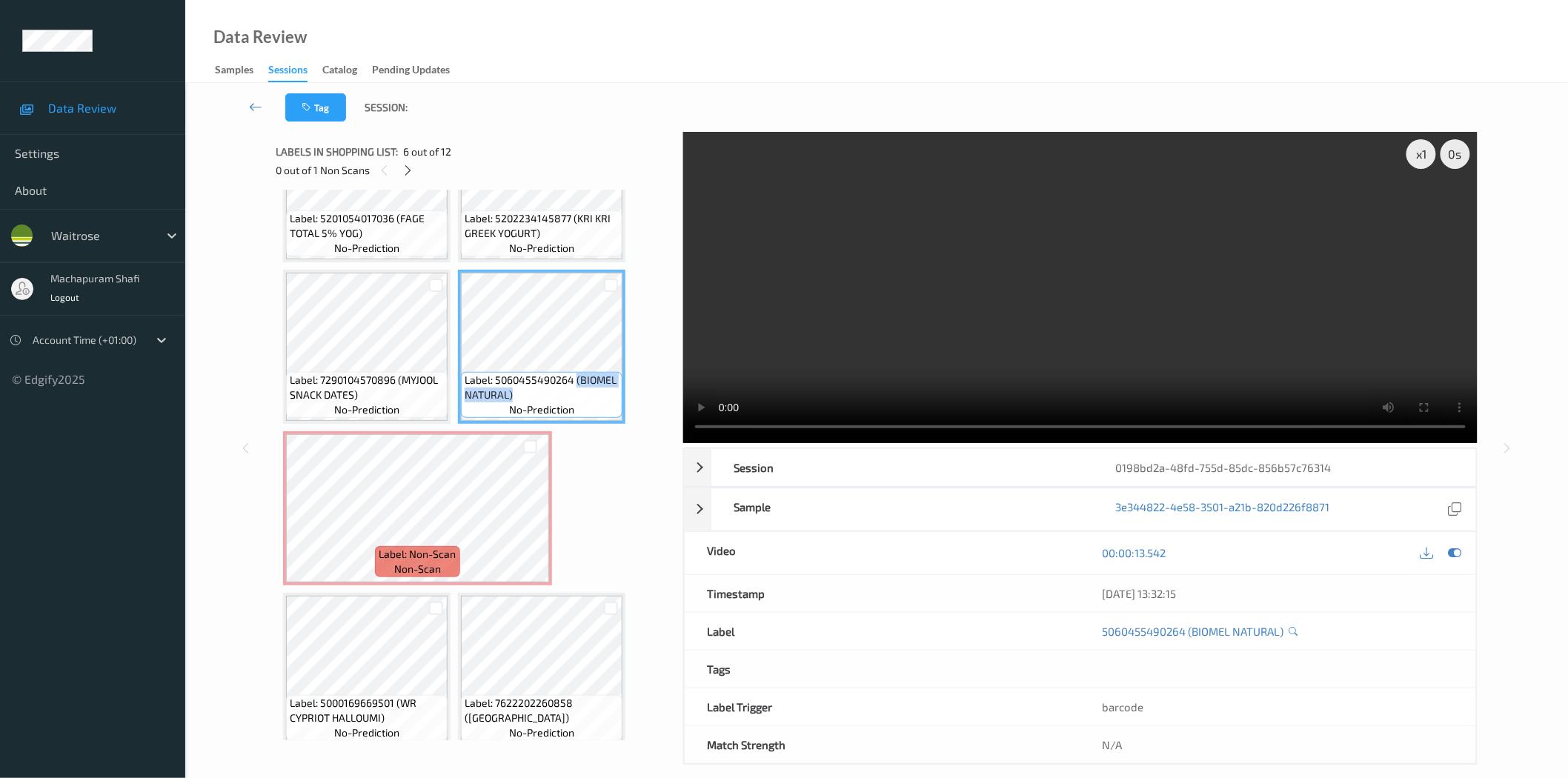
copy span "(BIOMEL NATURAL)"
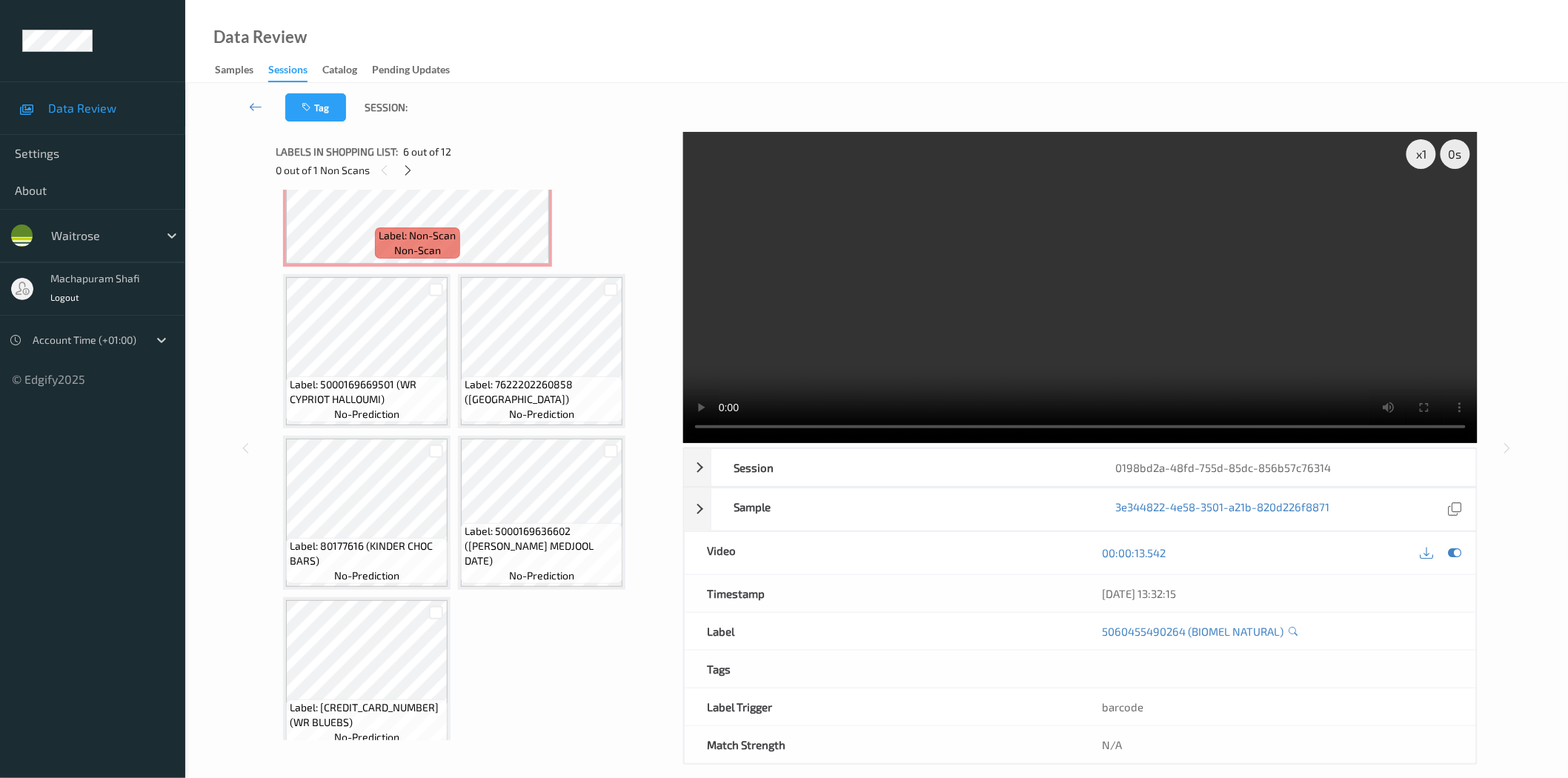
scroll to position [581, 0]
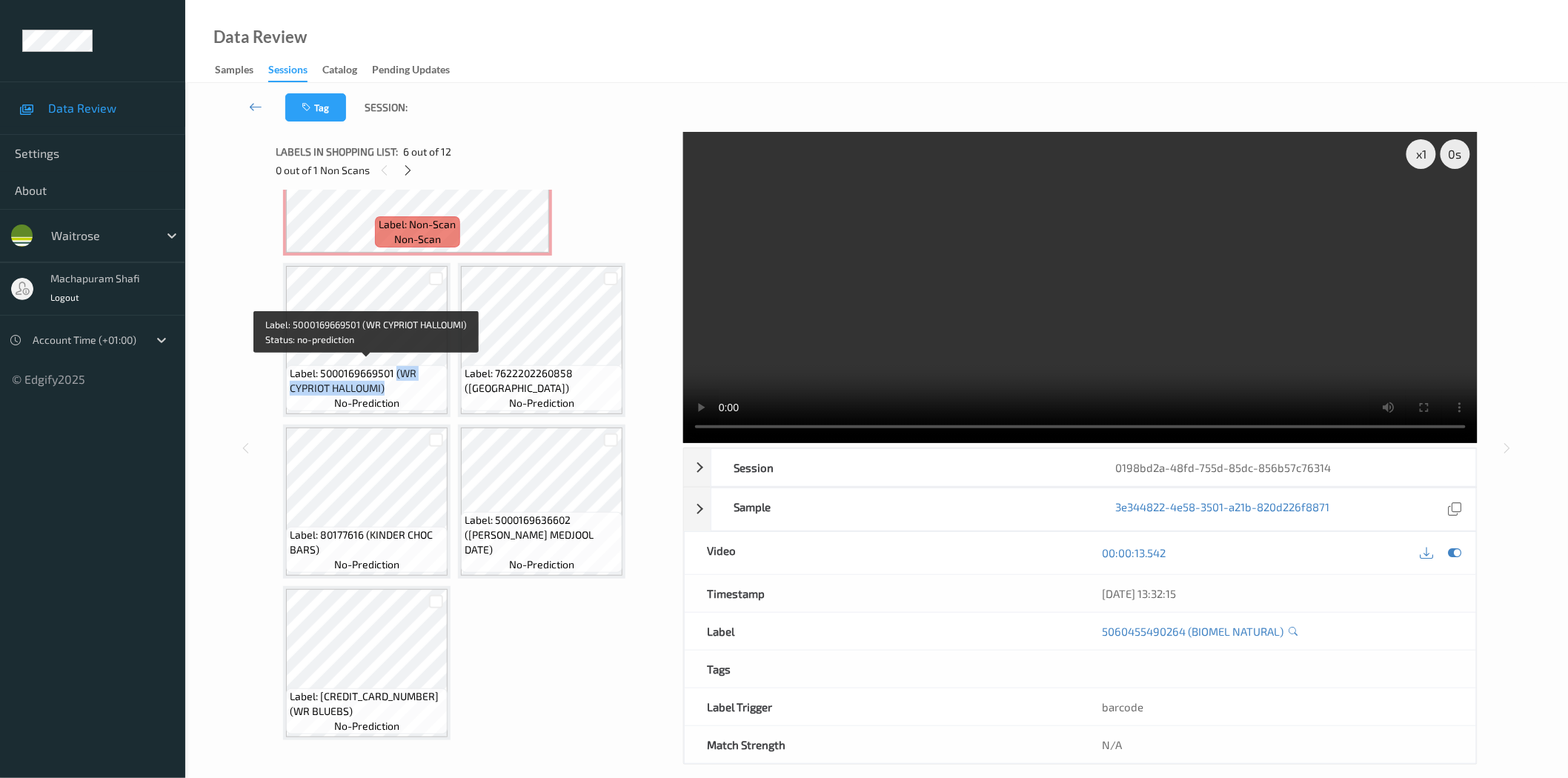
drag, startPoint x: 397, startPoint y: 368, endPoint x: 424, endPoint y: 393, distance: 36.8
click at [424, 393] on div "Label: 5000169669501 (WR CYPRIOT HALLOUMI) no-prediction" at bounding box center [367, 388] width 162 height 46
copy span "(WR CYPRIOT HALLOUMI)"
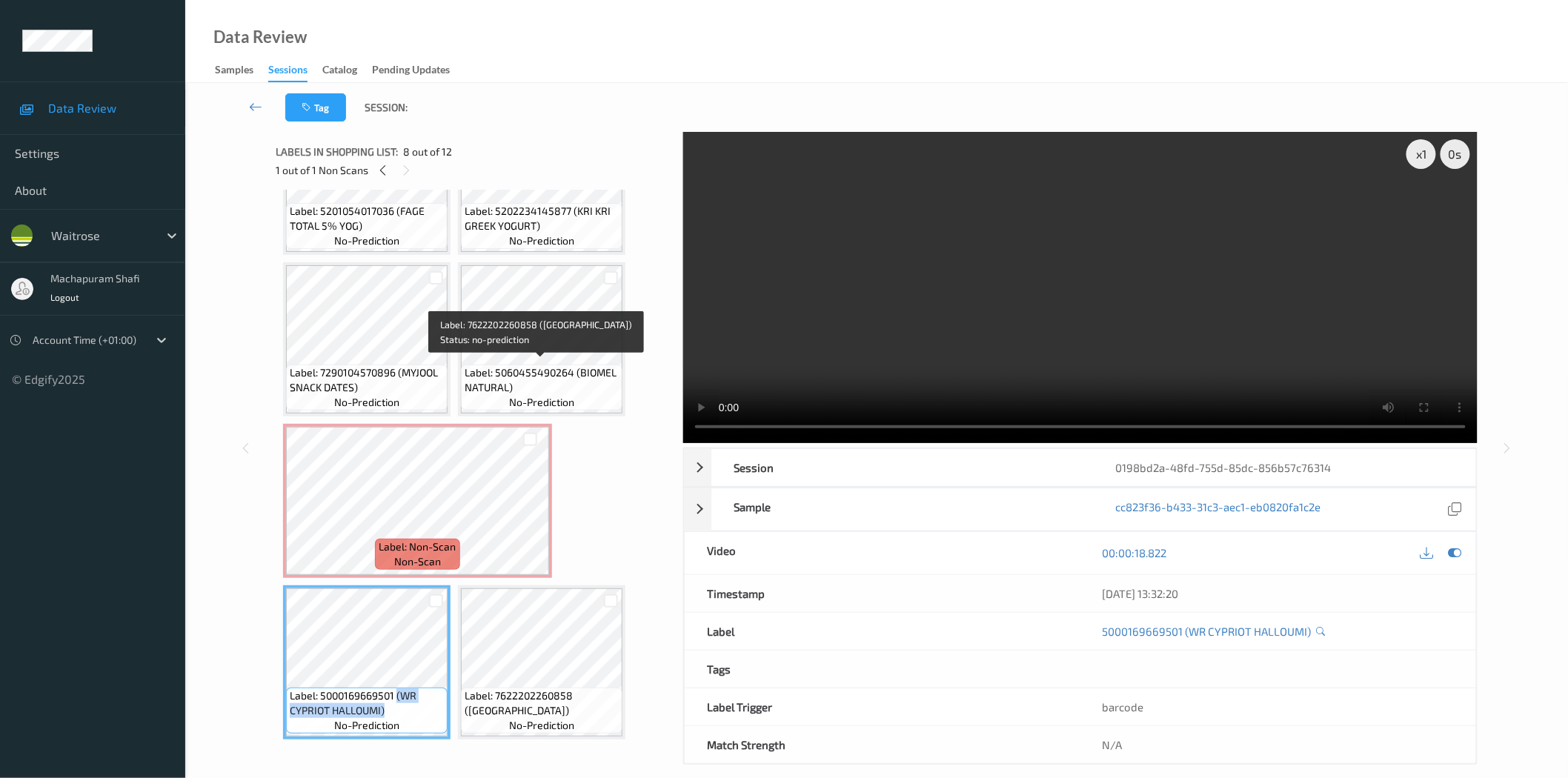
scroll to position [251, 0]
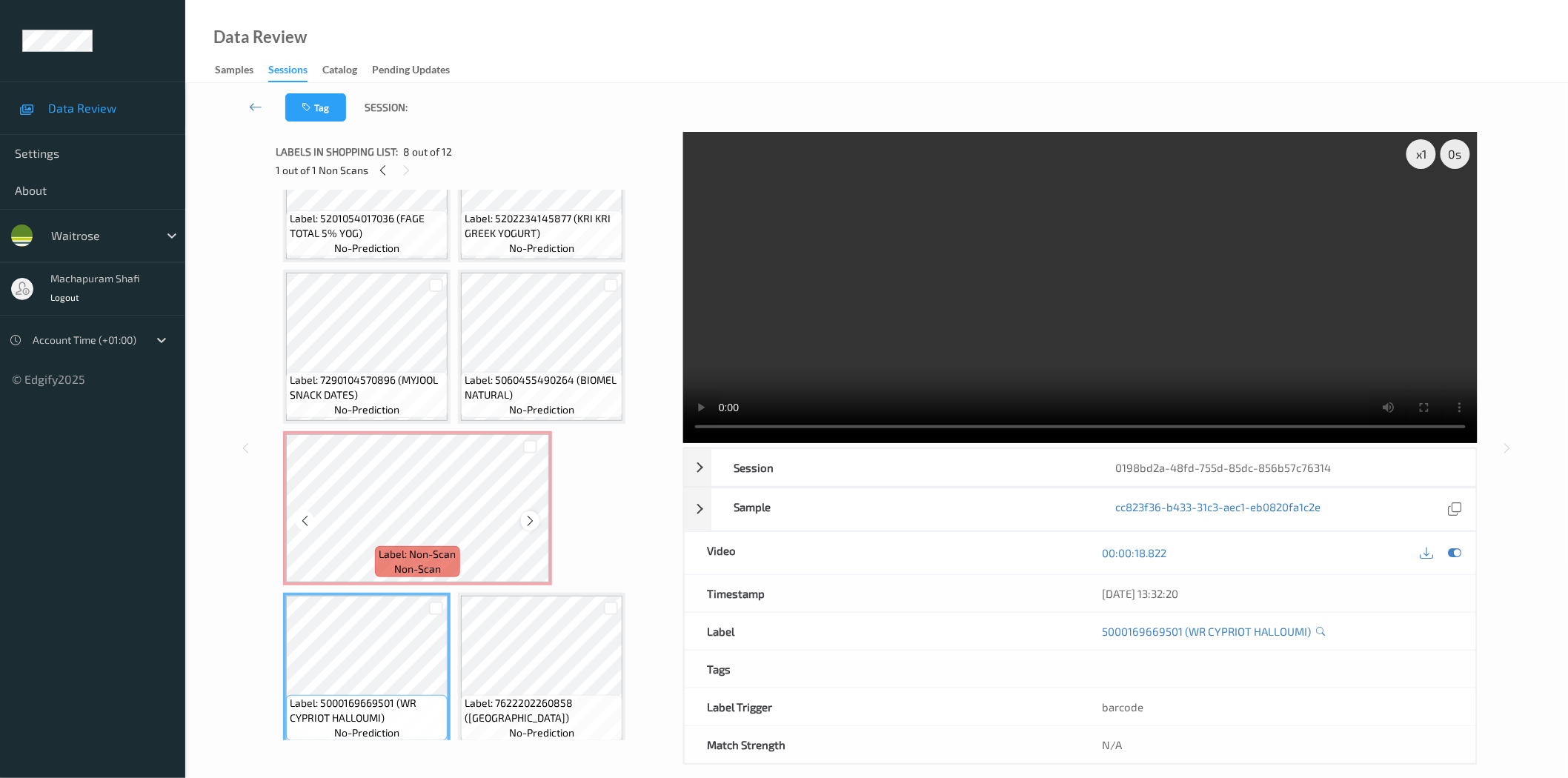
click at [527, 519] on icon at bounding box center [530, 521] width 12 height 13
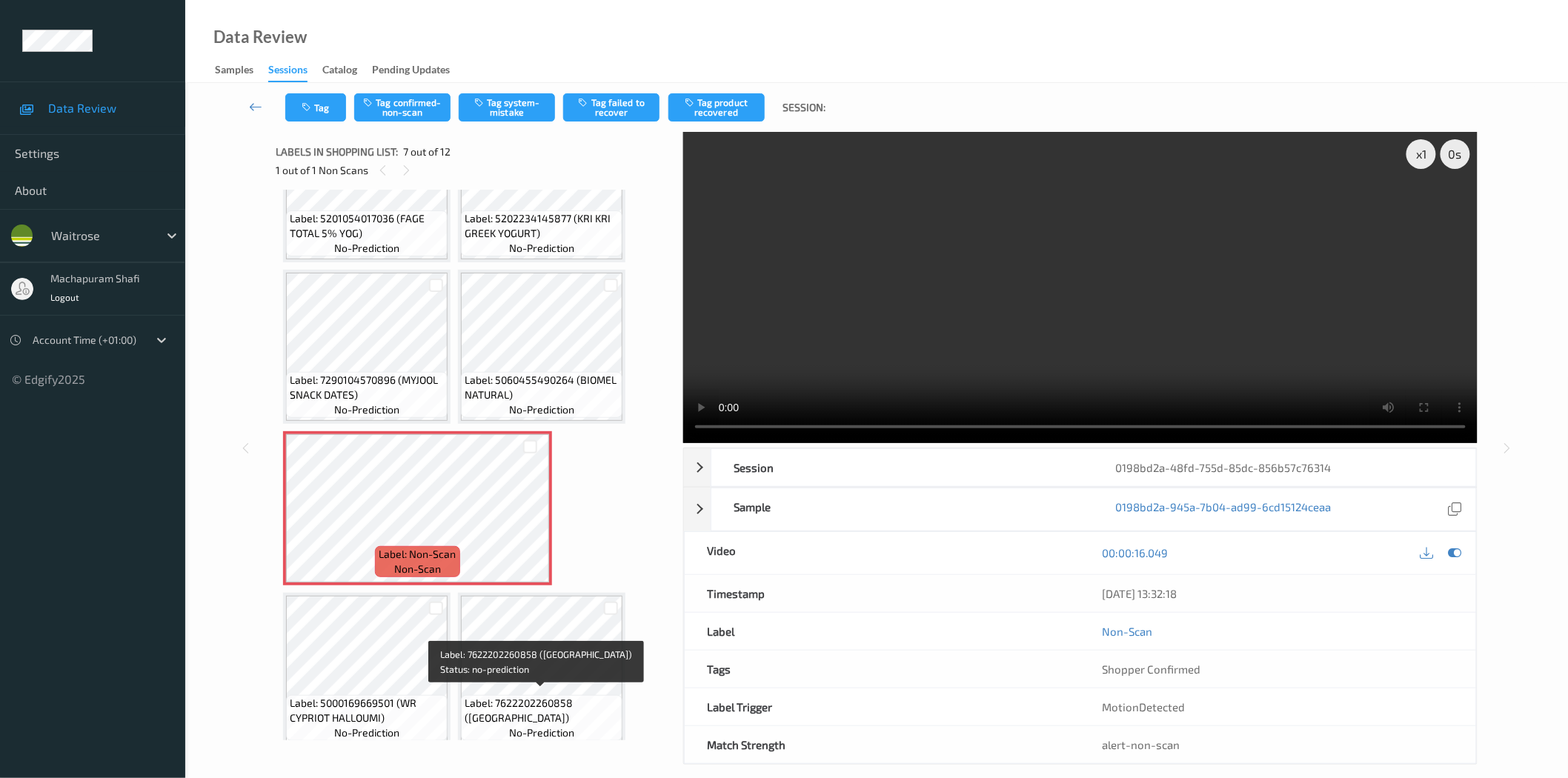
drag, startPoint x: 466, startPoint y: 718, endPoint x: 572, endPoint y: 713, distance: 106.1
click at [572, 713] on span "Label: 7622202260858 (CADBURY LITTLE BARS)" at bounding box center [541, 711] width 154 height 30
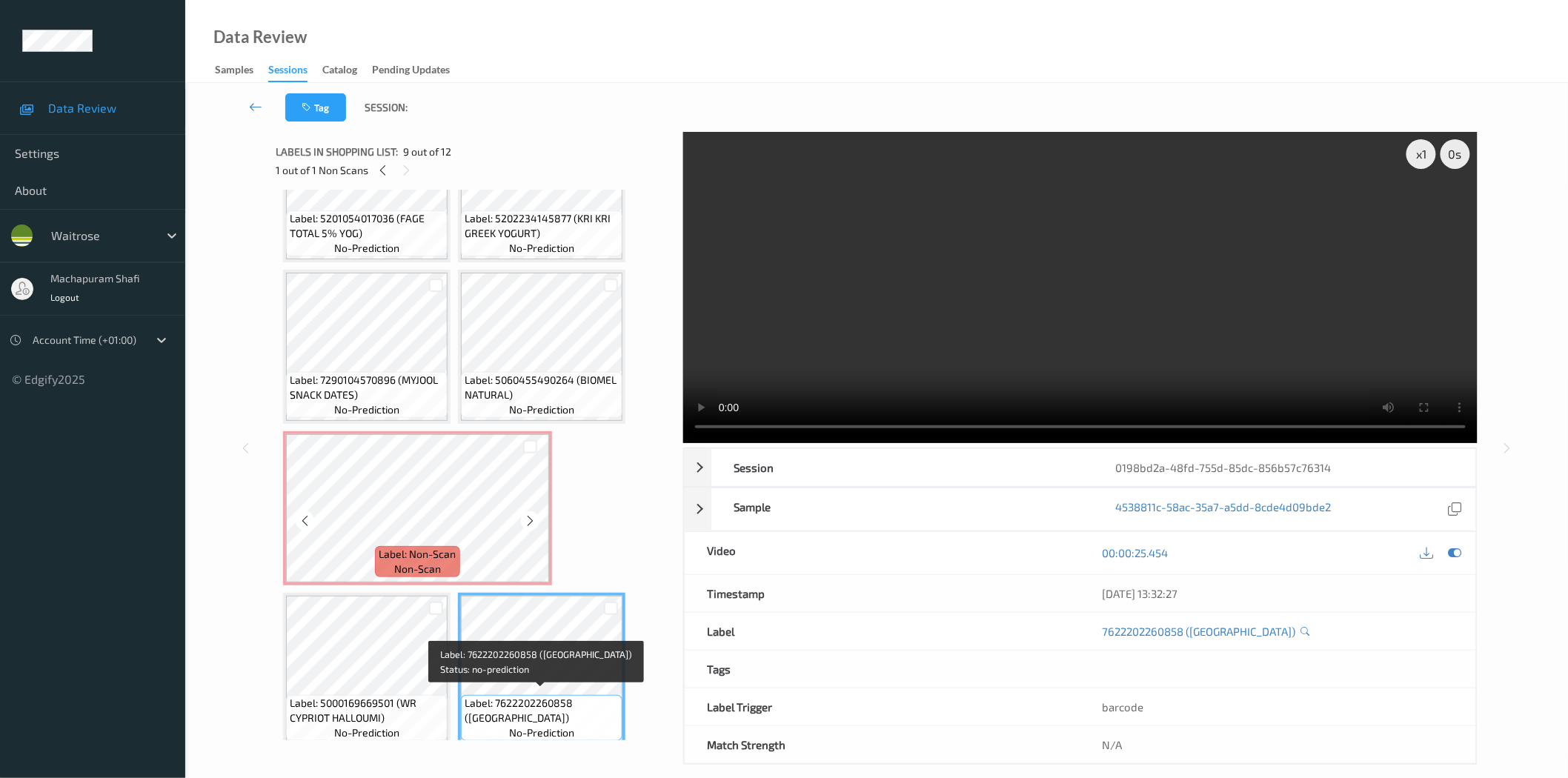
copy span "CADBURY LITTLE BARS"
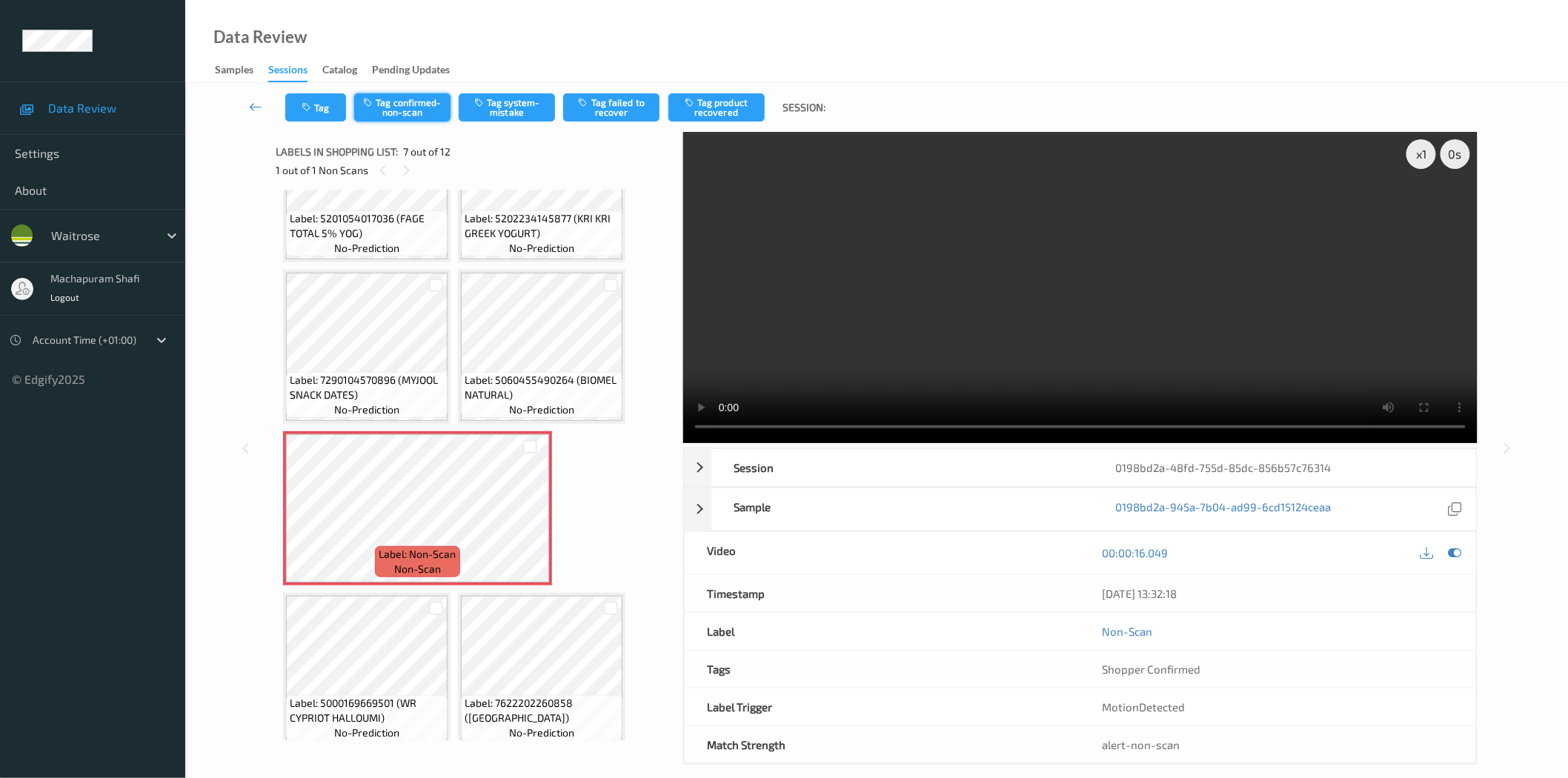
click at [423, 115] on button "Tag confirmed-non-scan" at bounding box center [402, 106] width 97 height 28
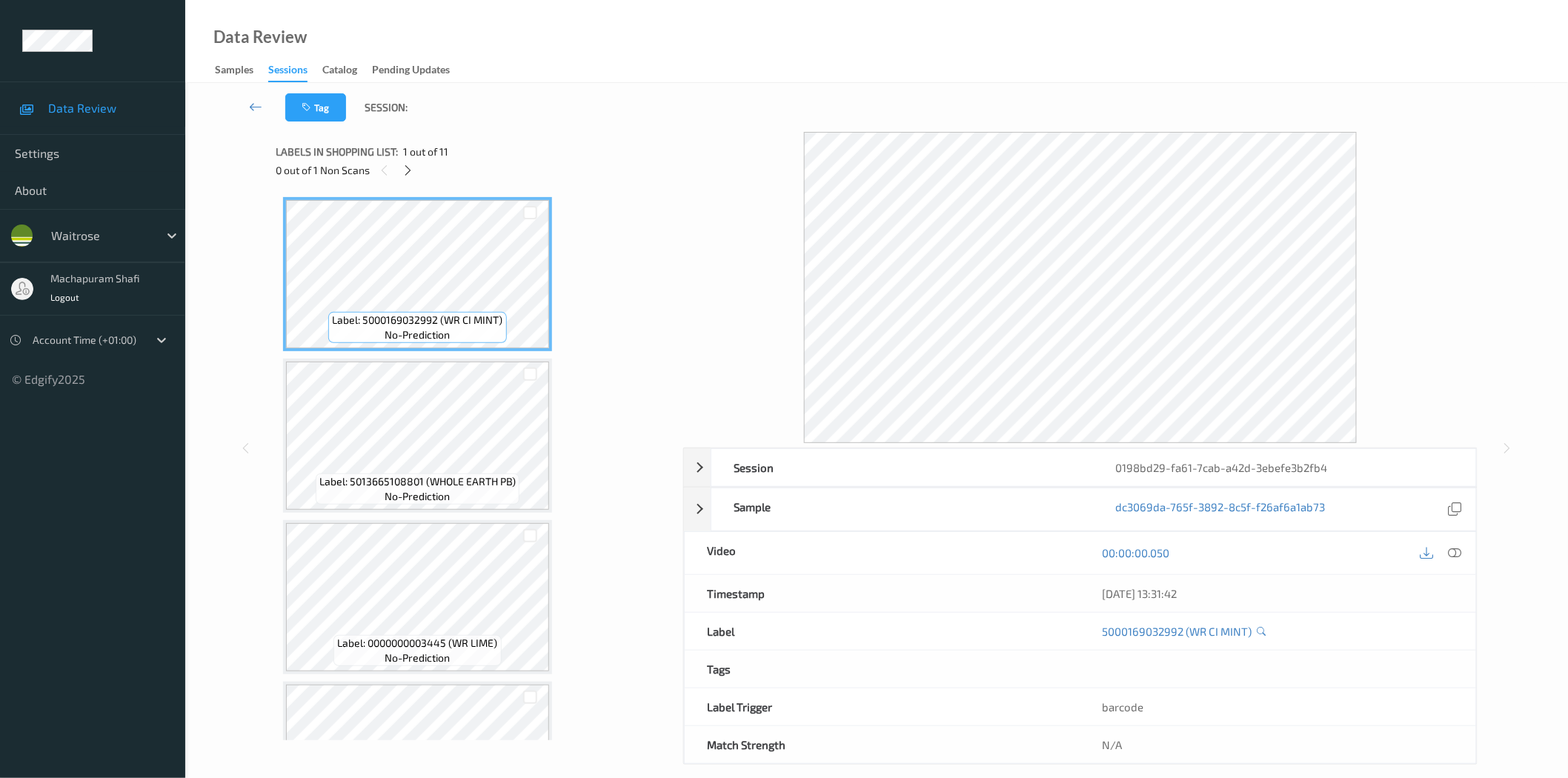
drag, startPoint x: 404, startPoint y: 169, endPoint x: 418, endPoint y: 191, distance: 26.1
click at [406, 169] on icon at bounding box center [407, 171] width 12 height 13
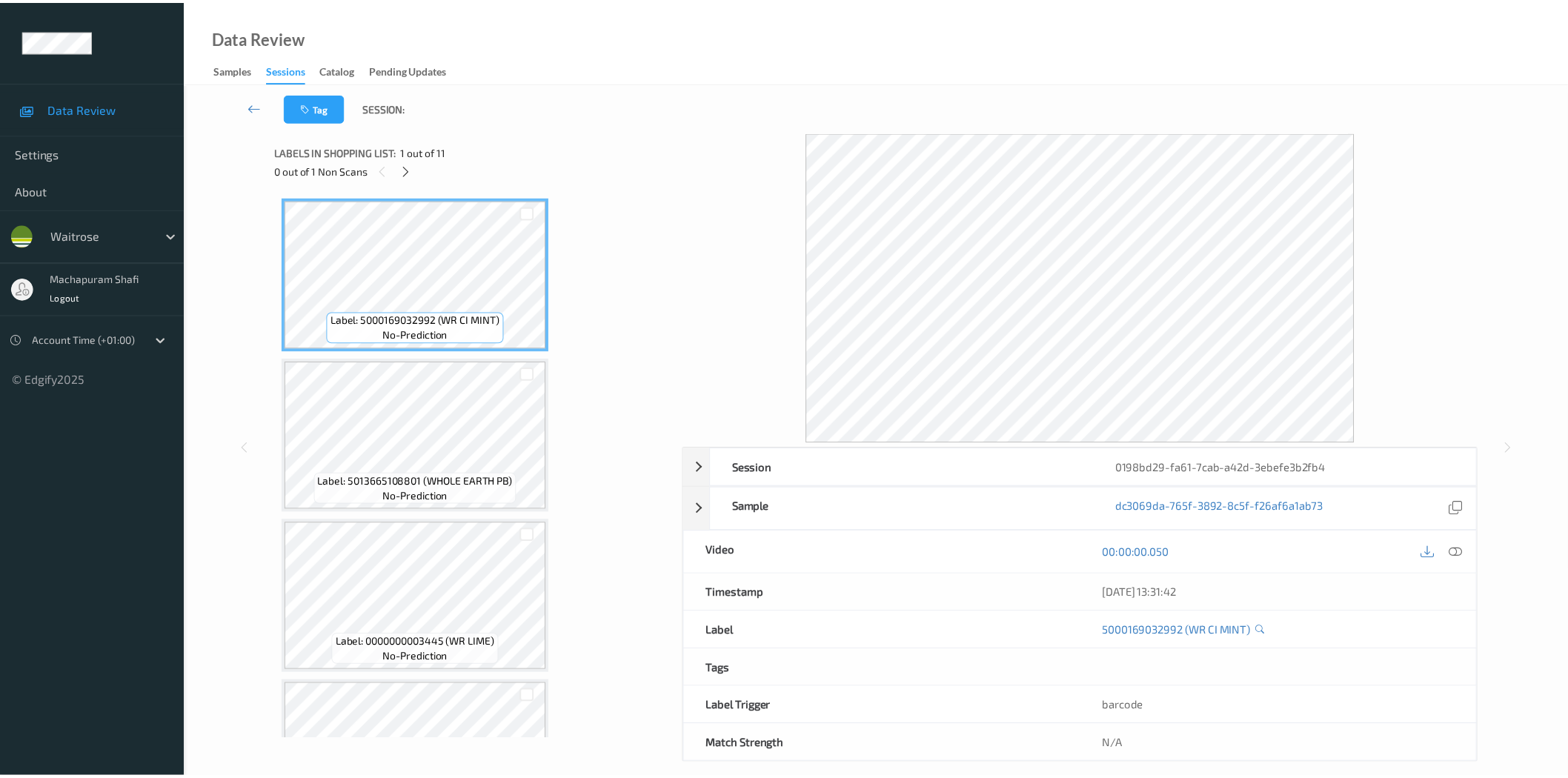
scroll to position [972, 0]
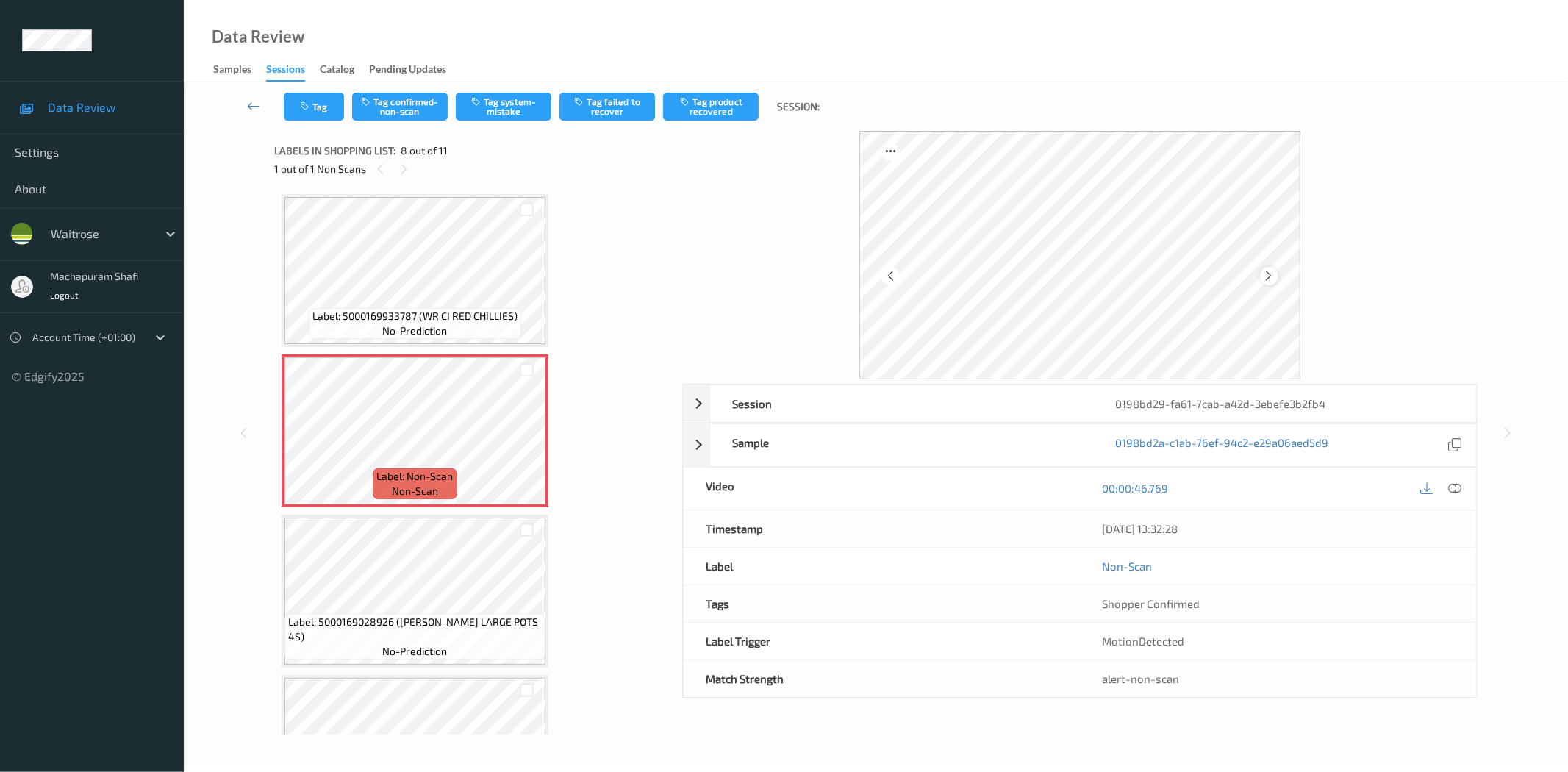
click at [1269, 278] on icon at bounding box center [1269, 276] width 12 height 13
click at [1462, 492] on div at bounding box center [1455, 489] width 20 height 20
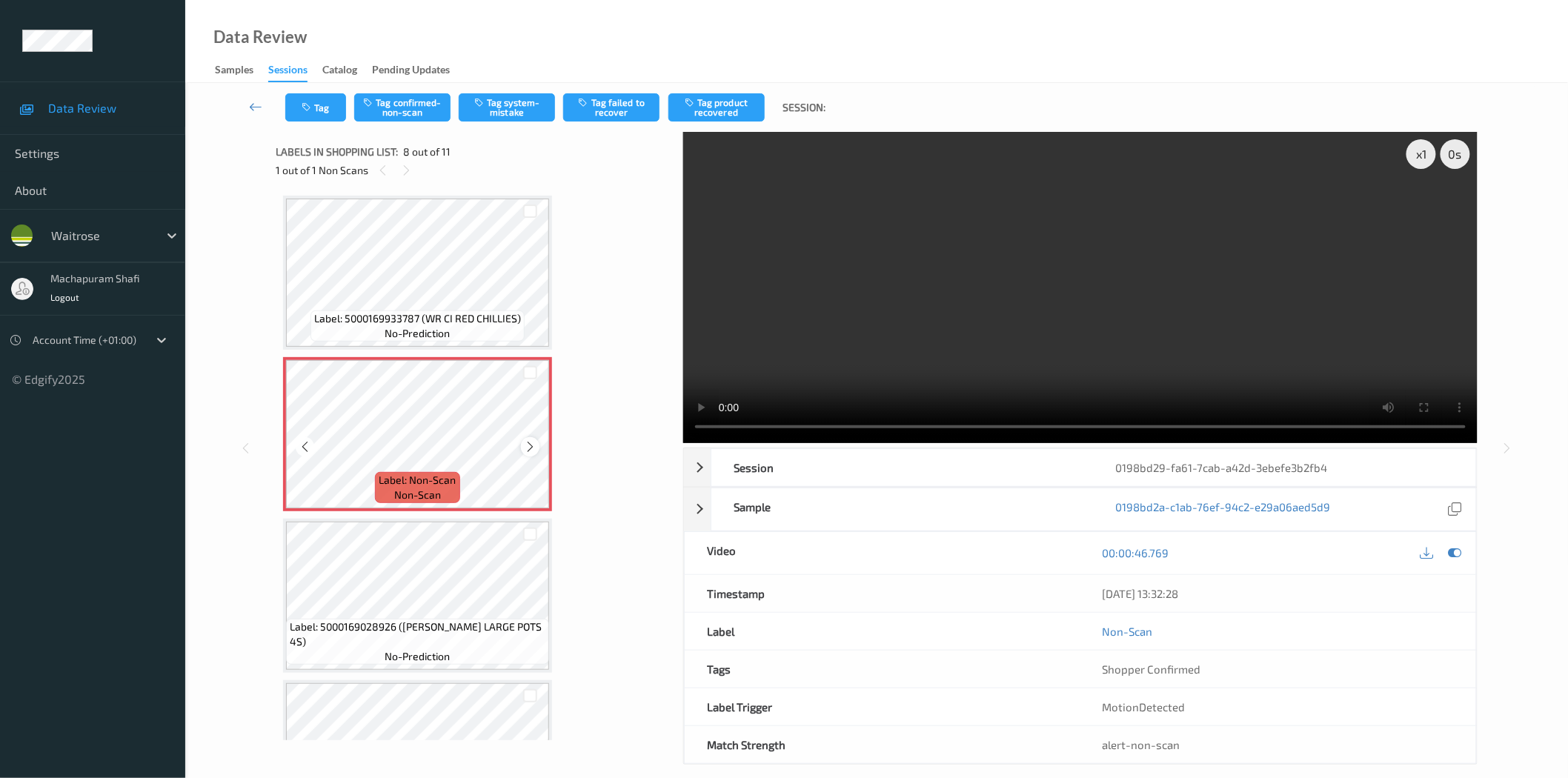
click at [524, 441] on icon at bounding box center [530, 447] width 12 height 13
click at [422, 115] on button "Tag confirmed-non-scan" at bounding box center [402, 106] width 97 height 28
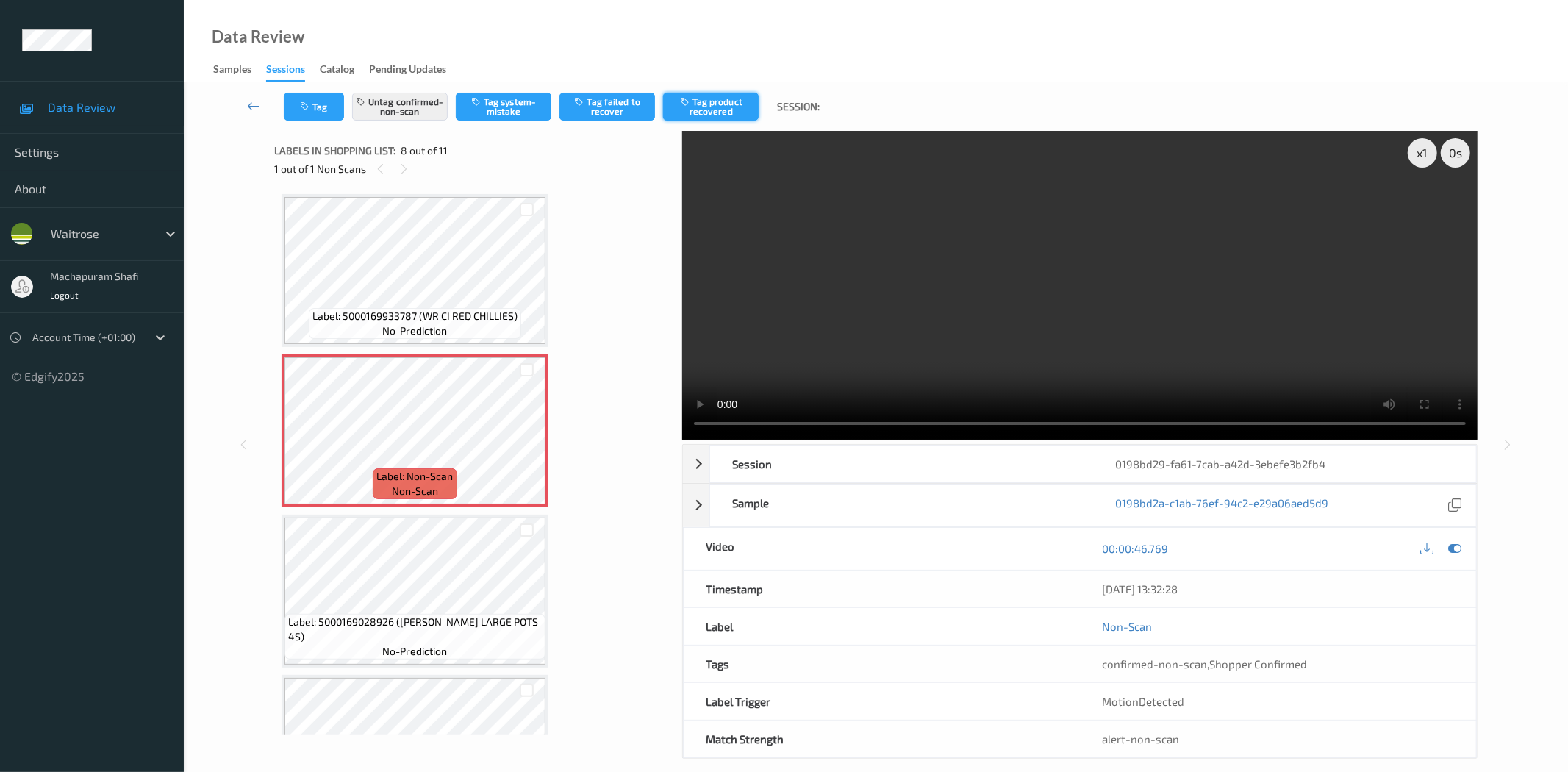
click at [729, 110] on button "Tag product recovered" at bounding box center [711, 106] width 96 height 28
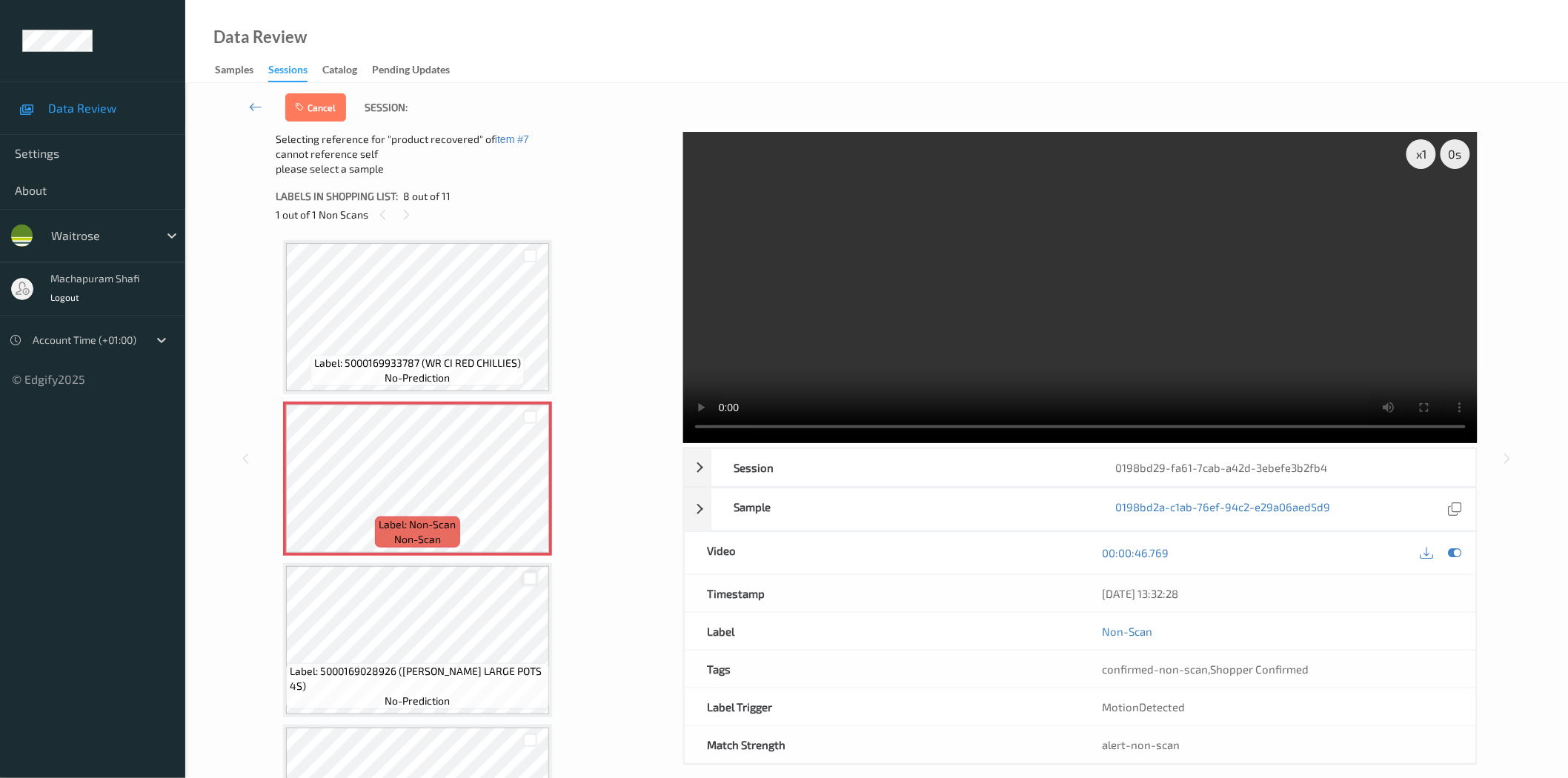
click at [529, 572] on div at bounding box center [530, 579] width 14 height 14
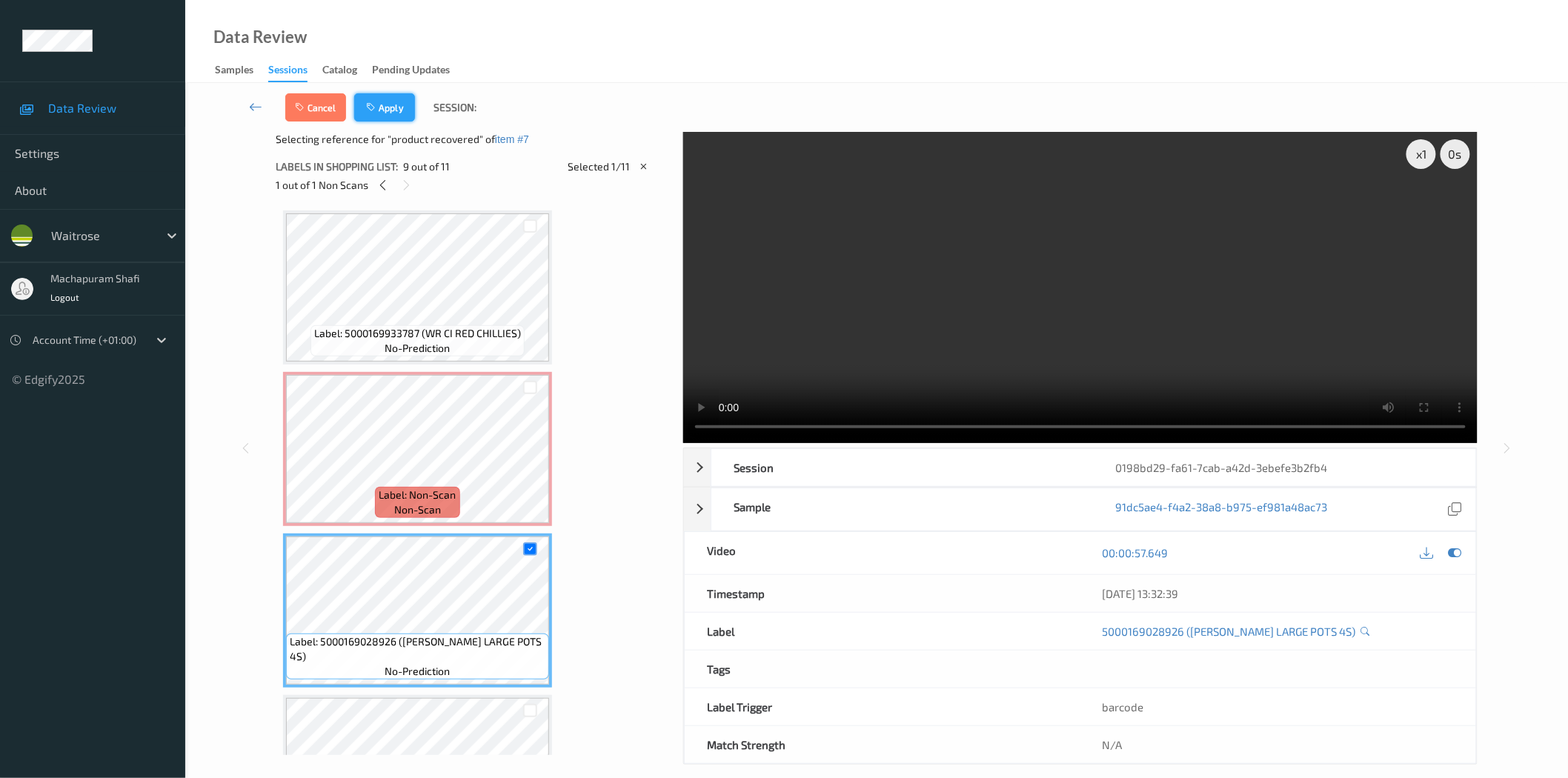
click at [394, 116] on button "Apply" at bounding box center [384, 106] width 60 height 28
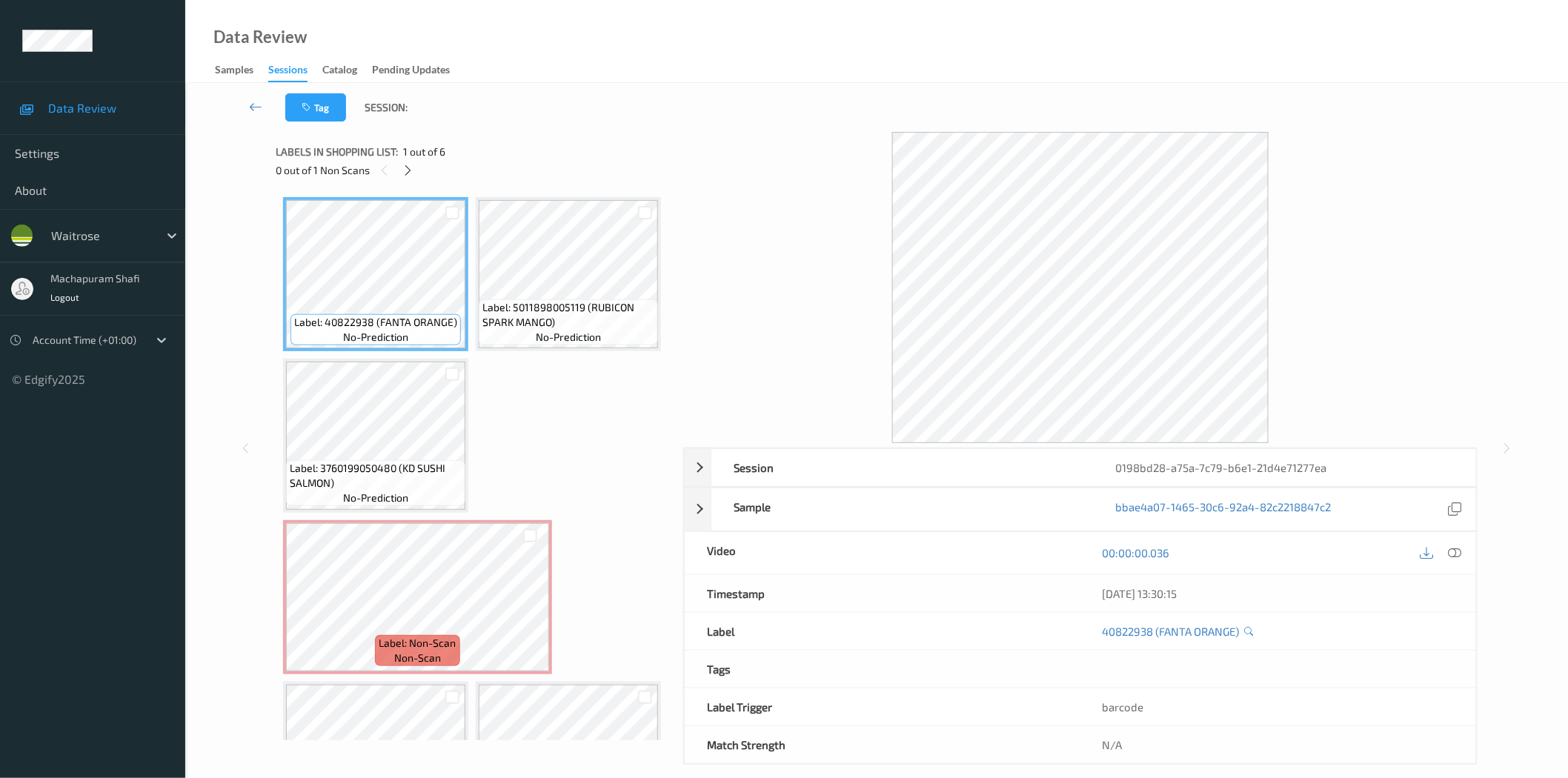
click at [405, 159] on span "1 out of 6" at bounding box center [424, 151] width 42 height 14
click at [408, 171] on icon at bounding box center [407, 171] width 12 height 13
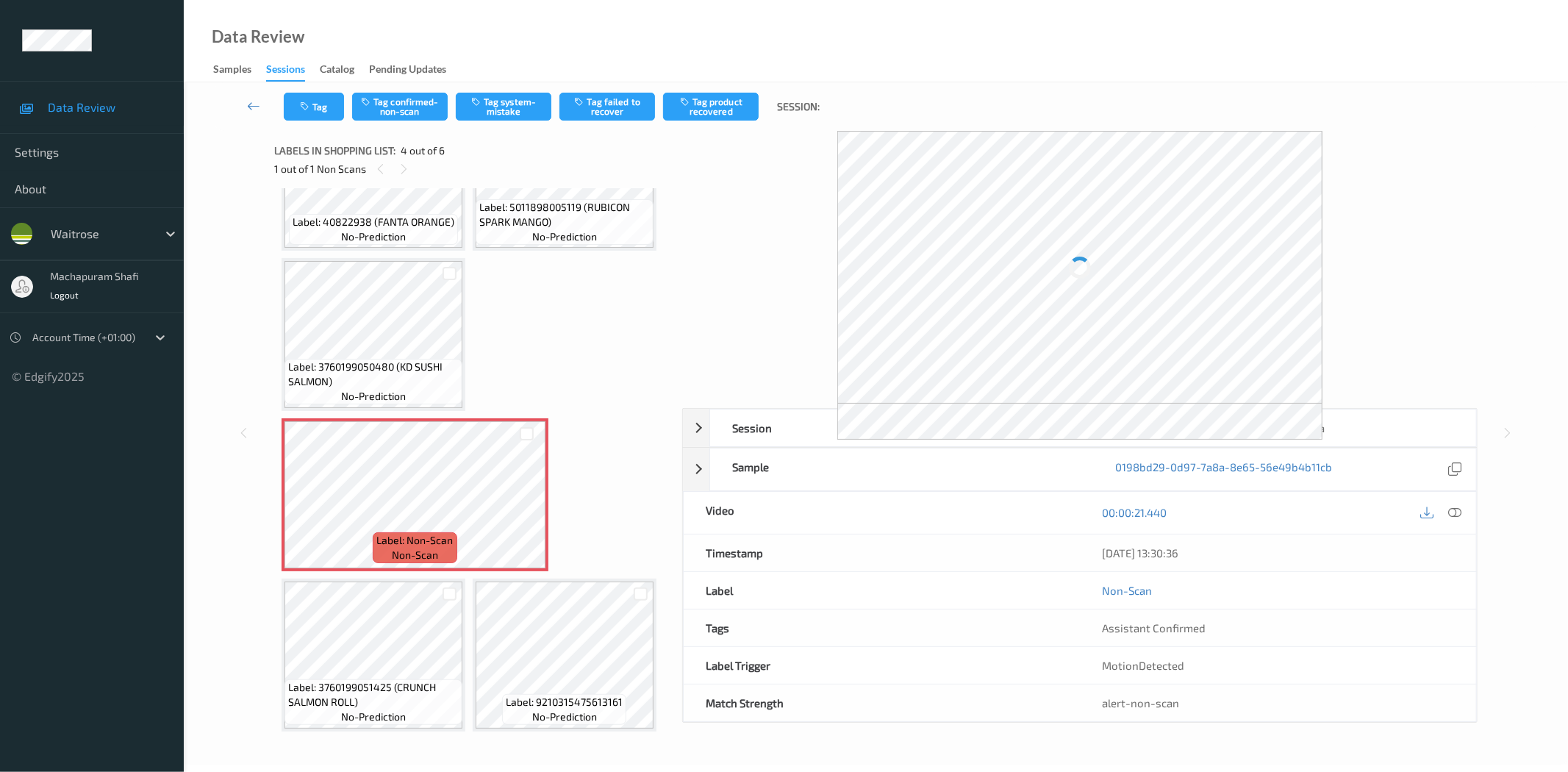
drag, startPoint x: 1454, startPoint y: 512, endPoint x: 1442, endPoint y: 516, distance: 12.6
click at [1454, 512] on icon at bounding box center [1456, 512] width 13 height 13
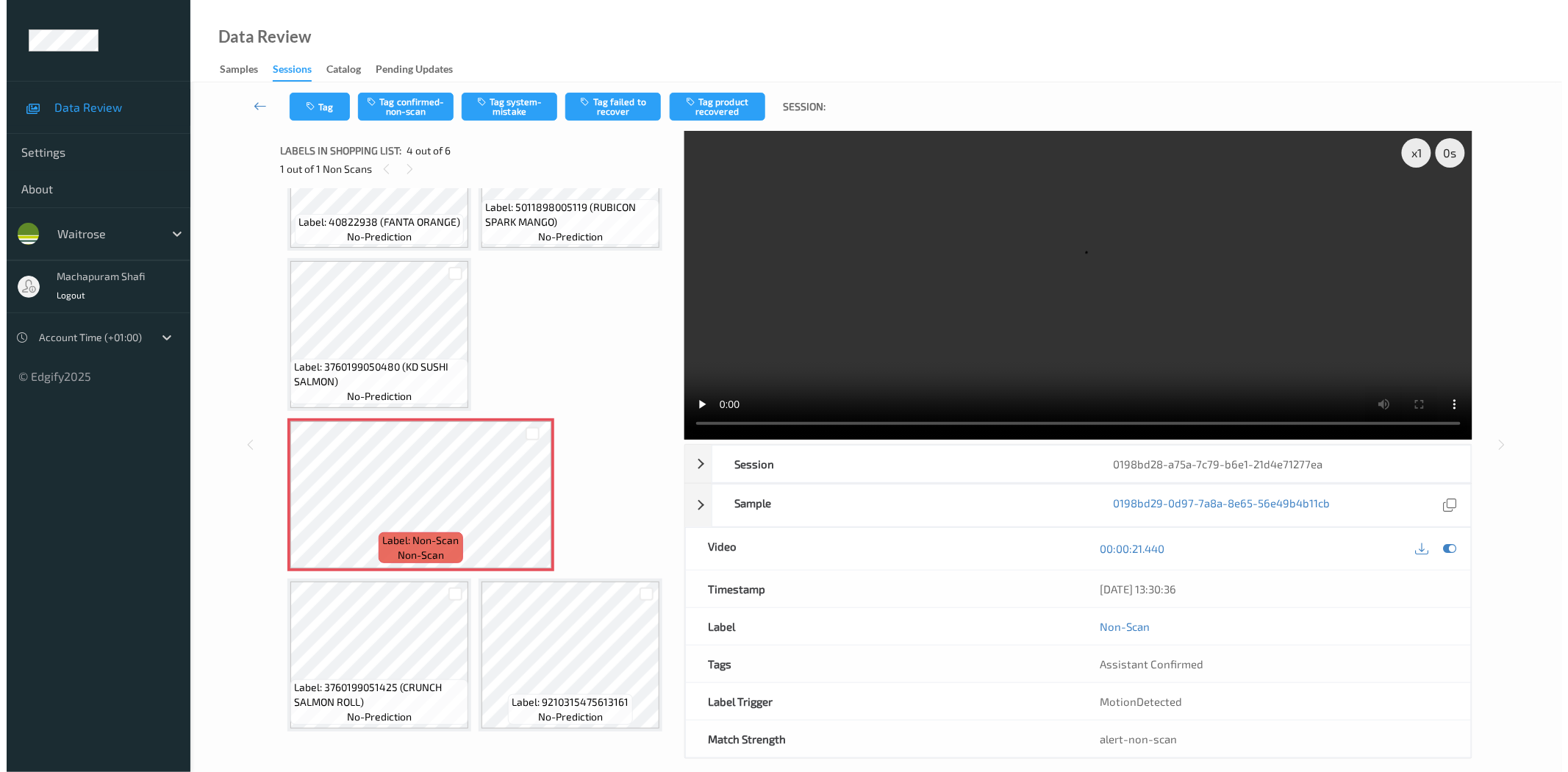
scroll to position [416, 0]
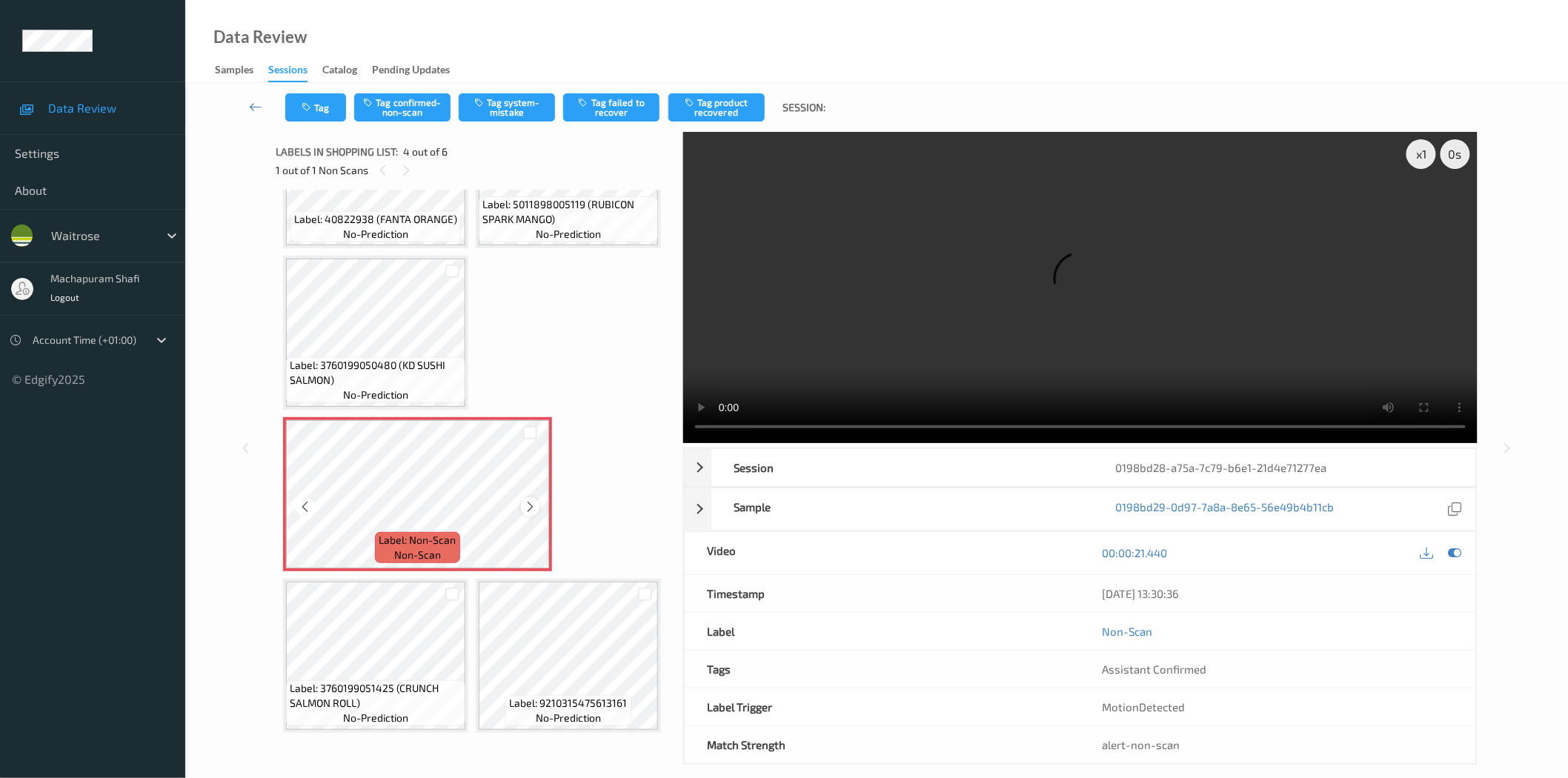
click at [527, 500] on icon at bounding box center [530, 507] width 12 height 13
click at [512, 111] on button "Tag system-mistake" at bounding box center [507, 106] width 97 height 28
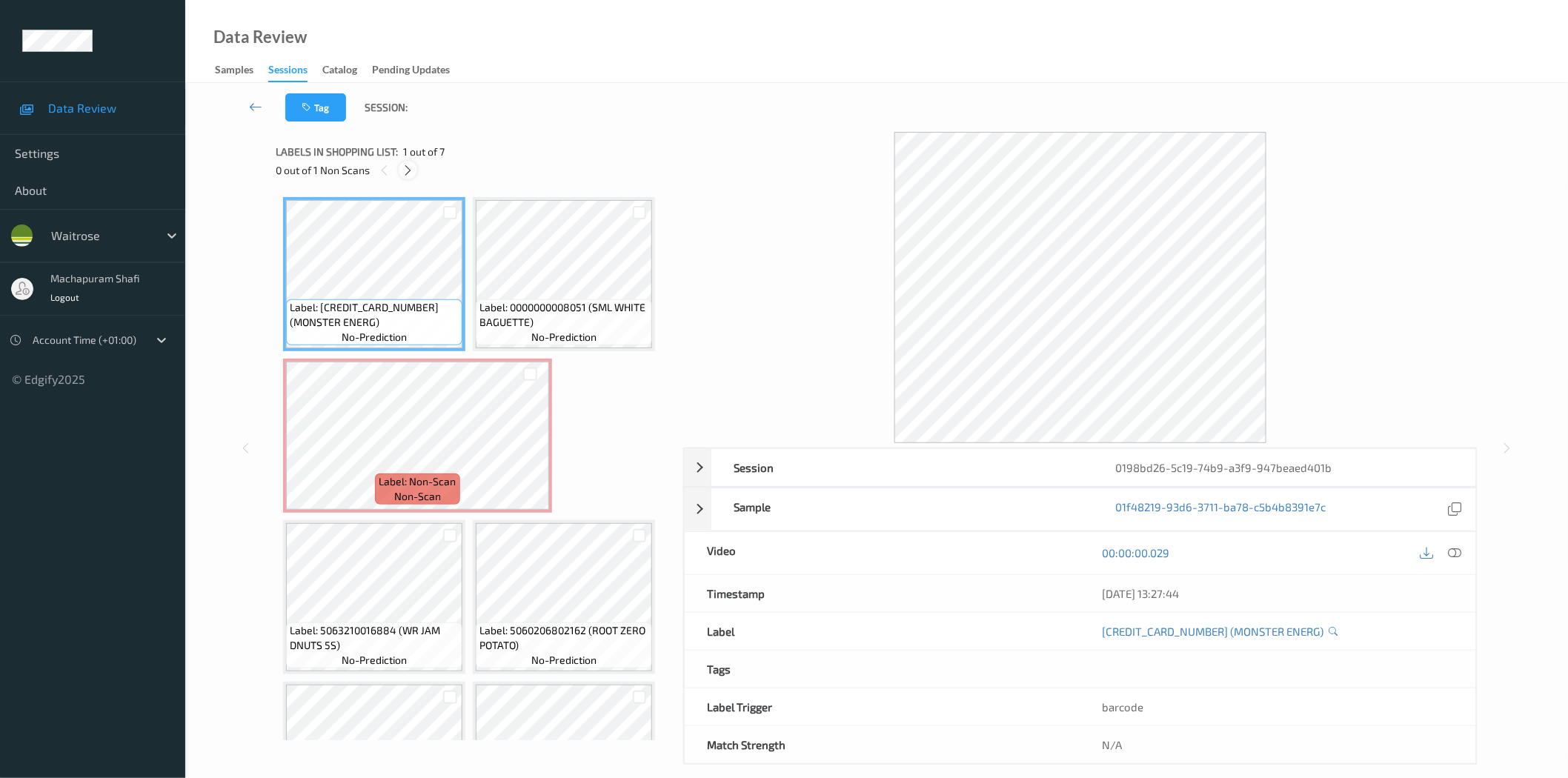
click at [398, 169] on div at bounding box center [407, 170] width 18 height 18
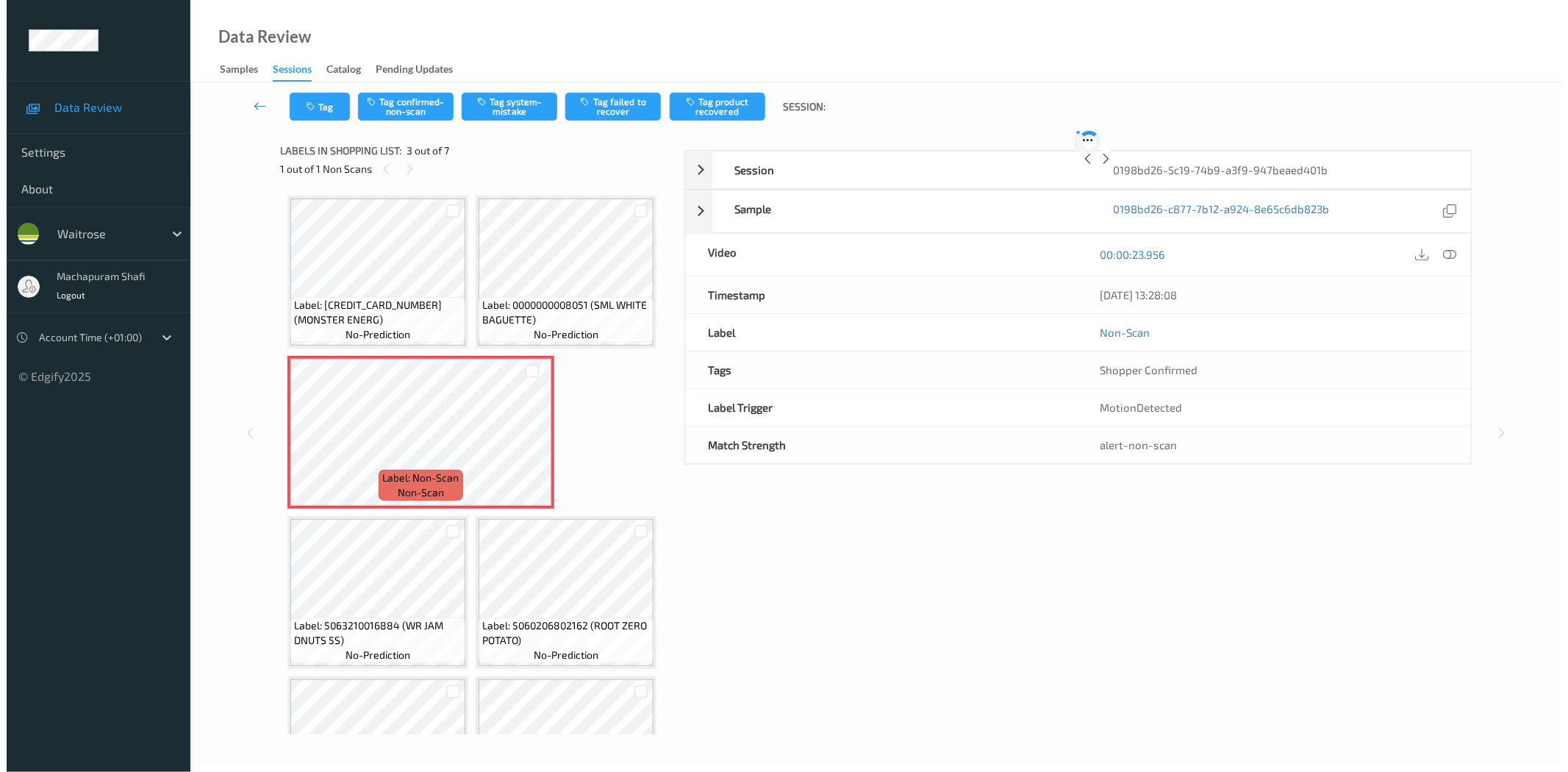
scroll to position [8, 0]
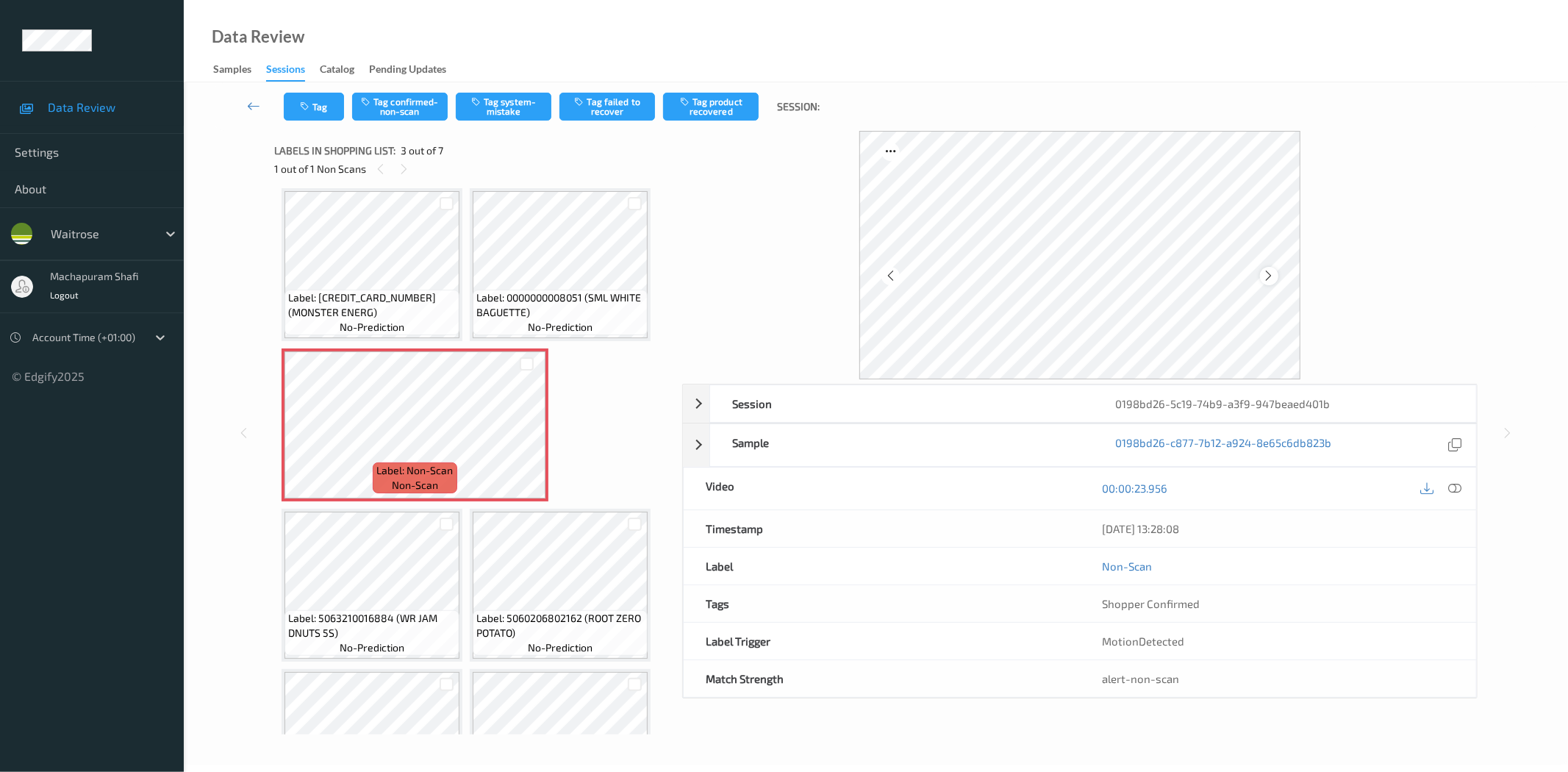
click at [1269, 274] on icon at bounding box center [1269, 276] width 12 height 13
click at [1454, 489] on icon at bounding box center [1456, 489] width 13 height 13
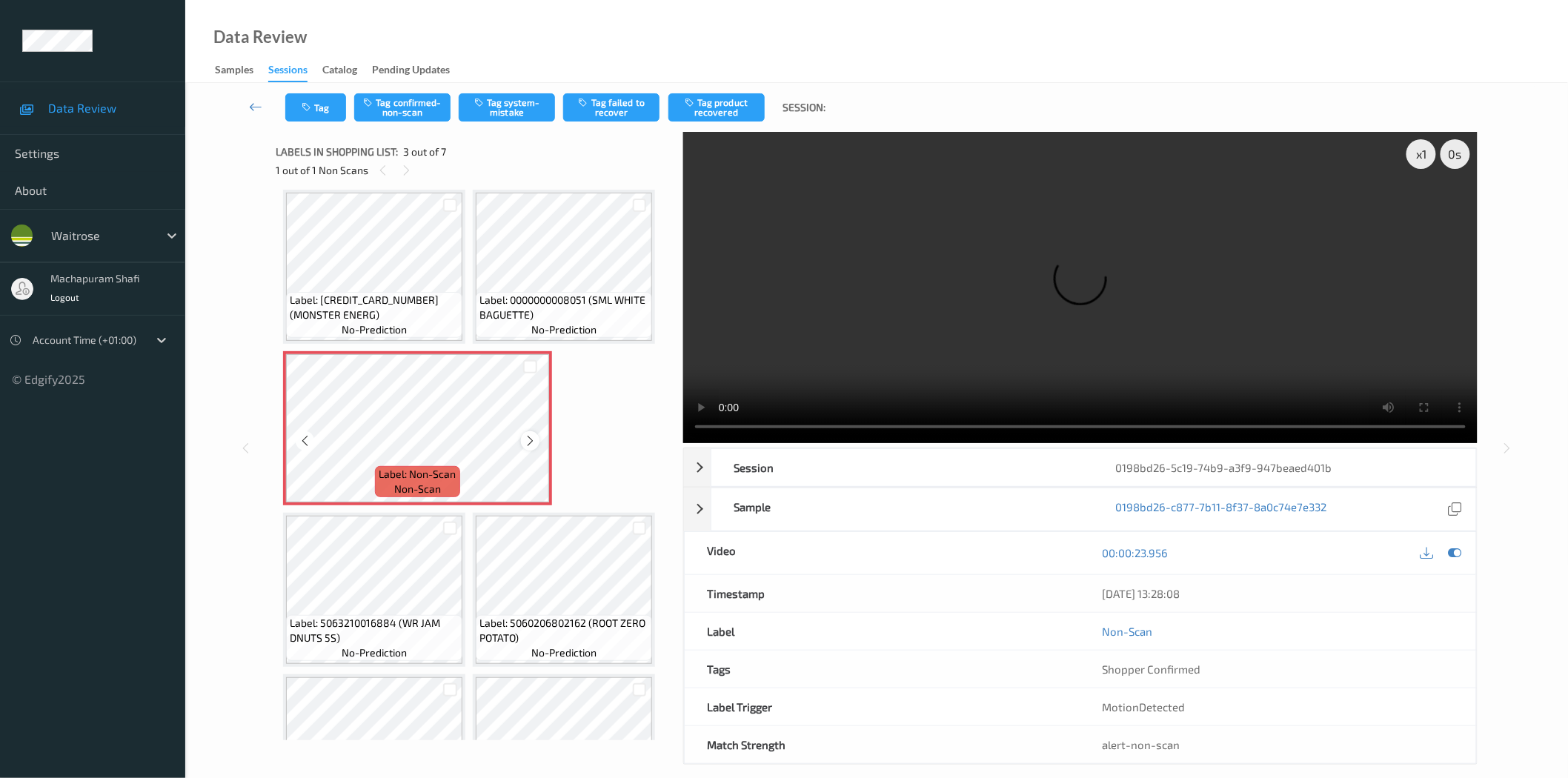
click at [534, 438] on icon at bounding box center [530, 441] width 12 height 13
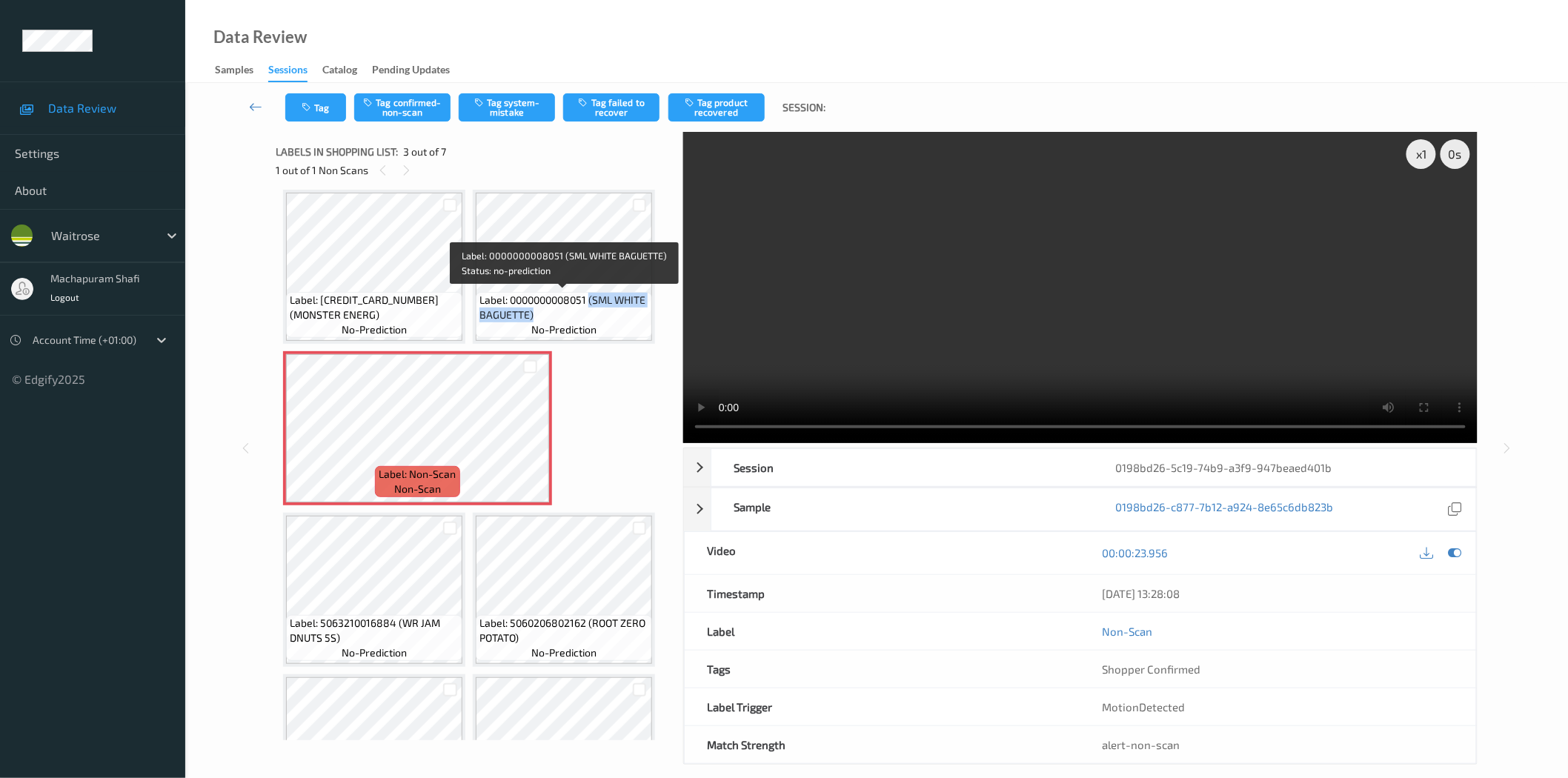
drag, startPoint x: 591, startPoint y: 298, endPoint x: 641, endPoint y: 336, distance: 62.8
click at [641, 336] on div "Label: 0000000008051 (SML WHITE BAGUETTE) no-prediction" at bounding box center [564, 315] width 176 height 46
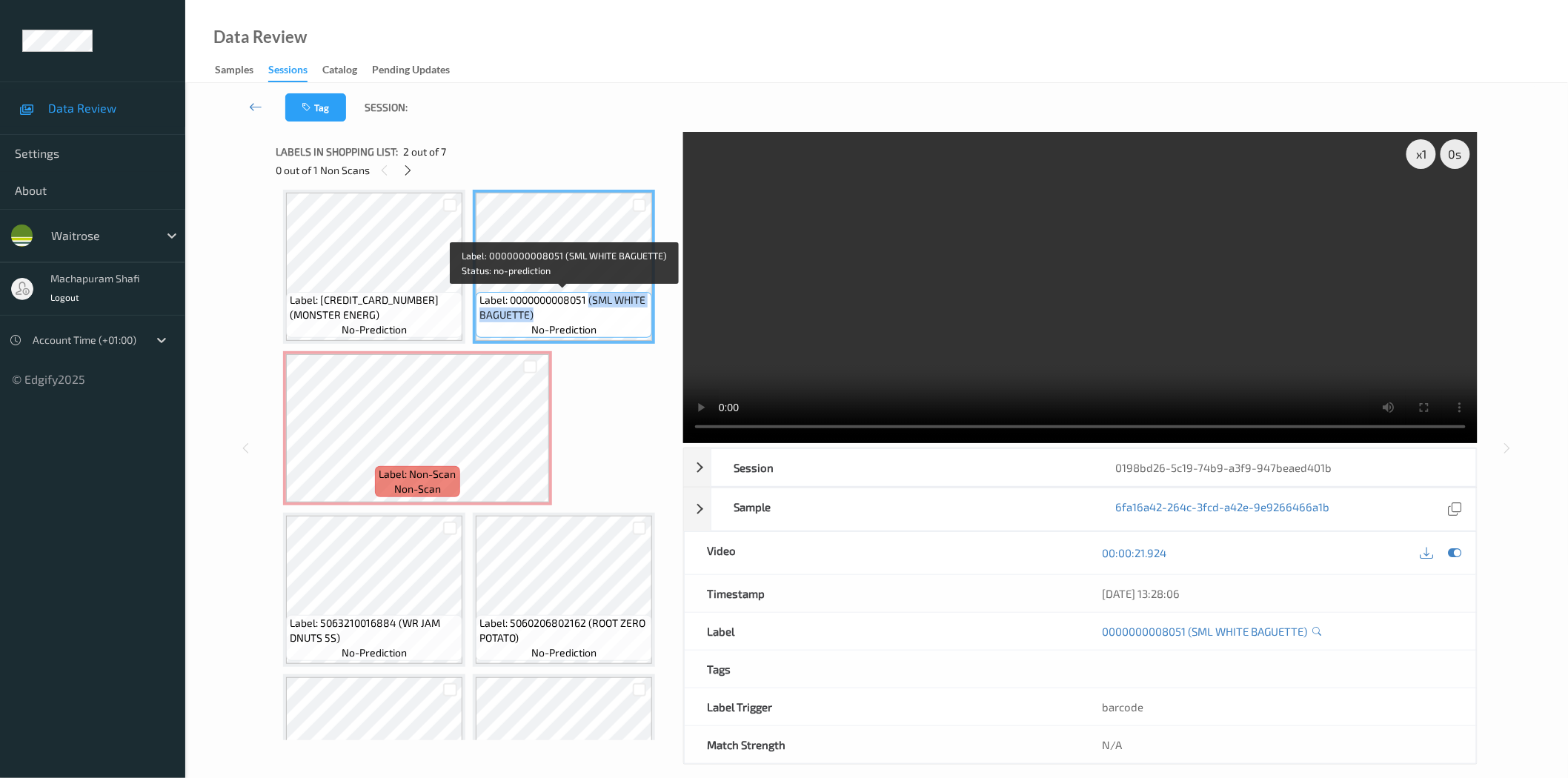
copy span "(SML WHITE BAGUETTE)"
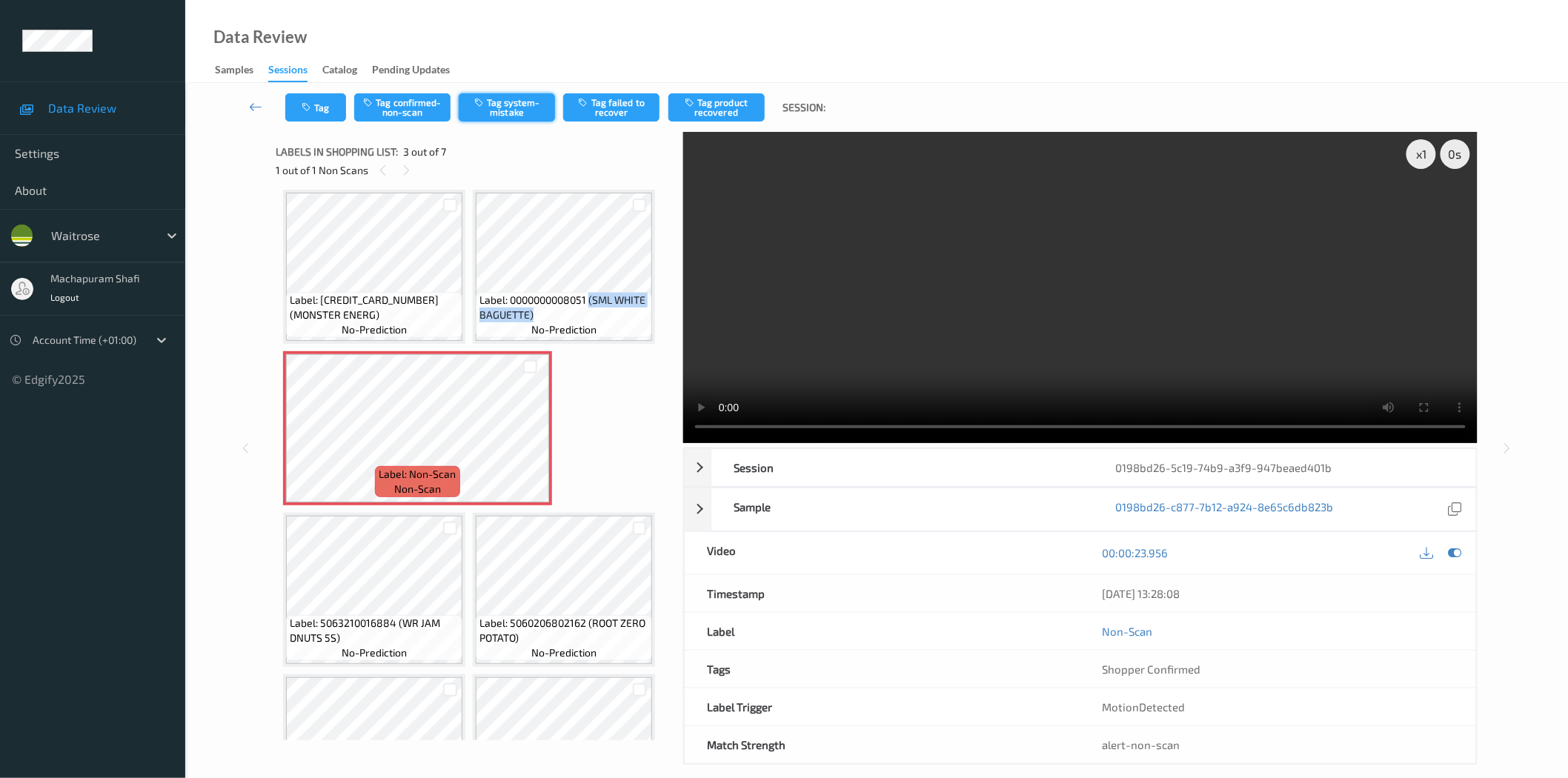
click at [515, 117] on button "Tag system-mistake" at bounding box center [507, 106] width 97 height 28
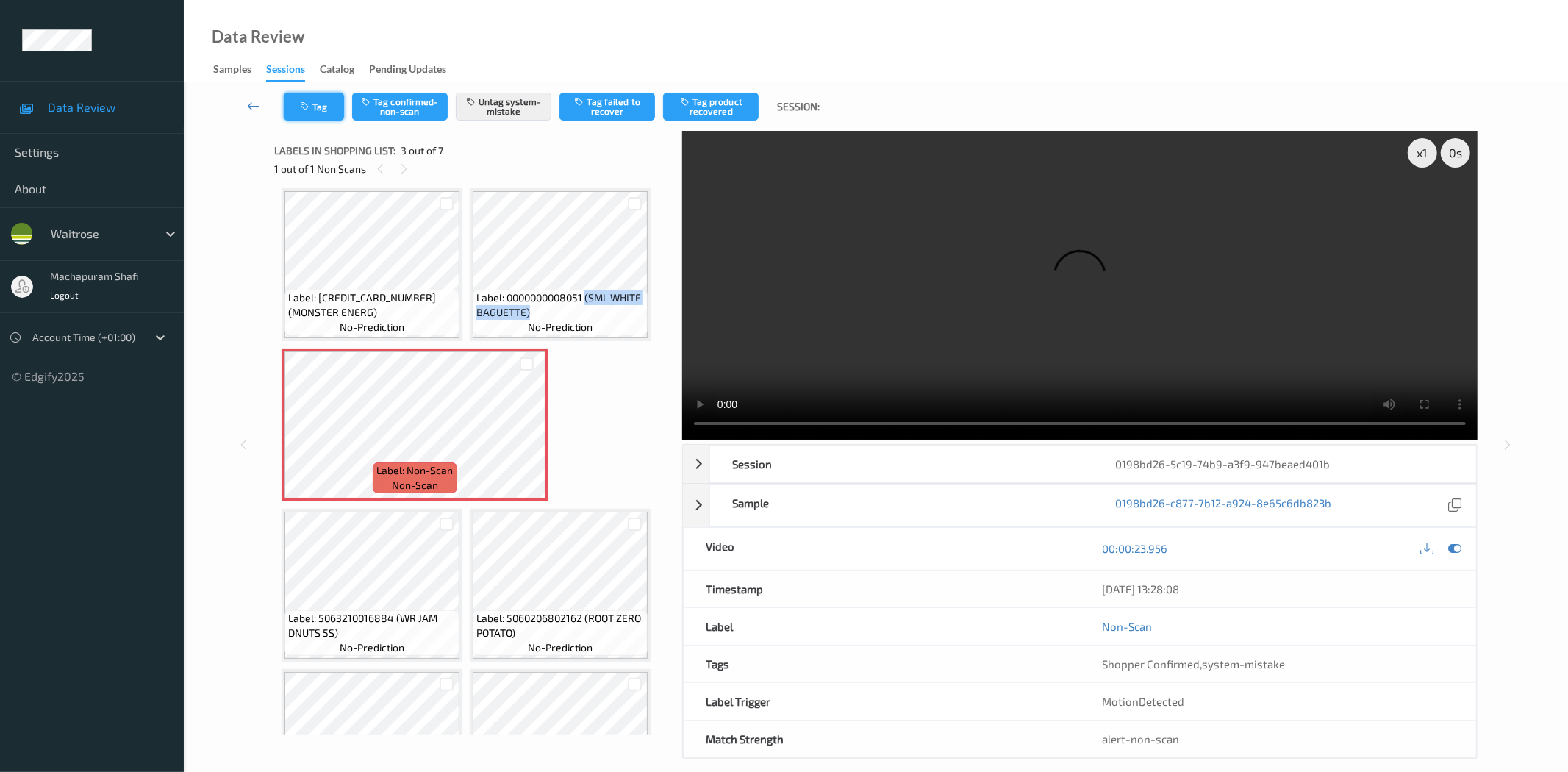
click at [314, 105] on button "Tag" at bounding box center [314, 106] width 60 height 28
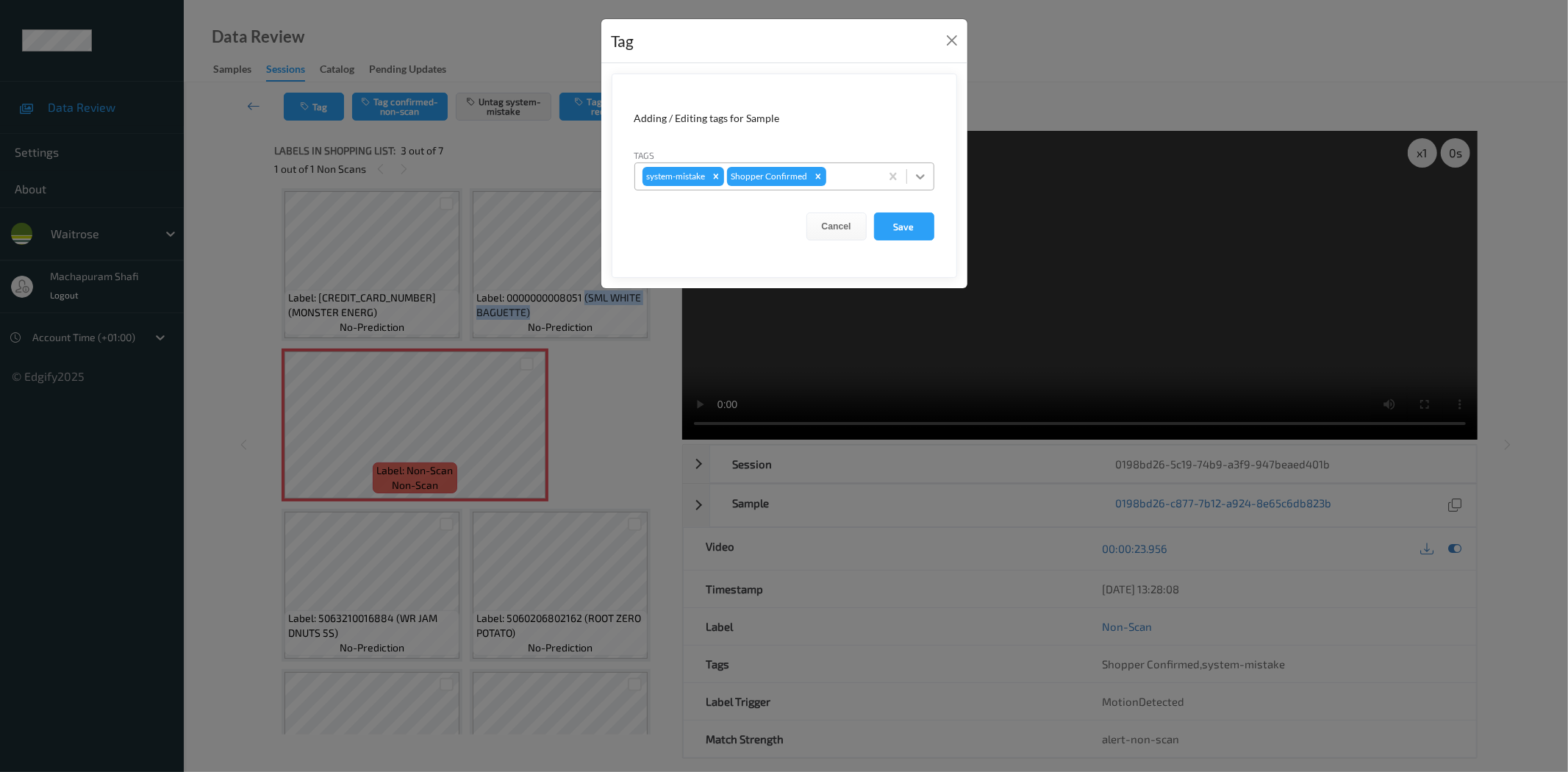
click at [921, 167] on div at bounding box center [921, 177] width 27 height 27
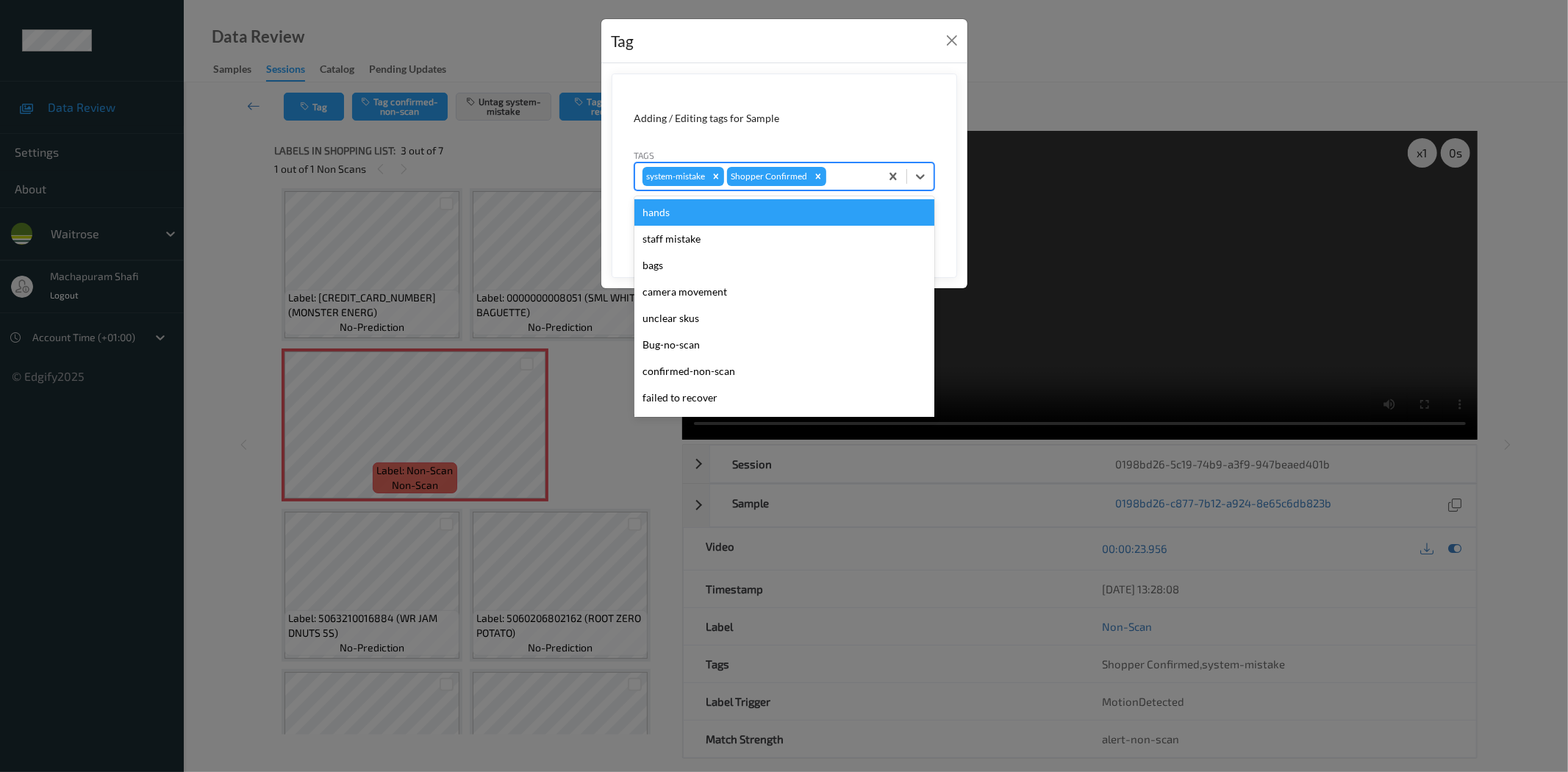
scroll to position [288, 0]
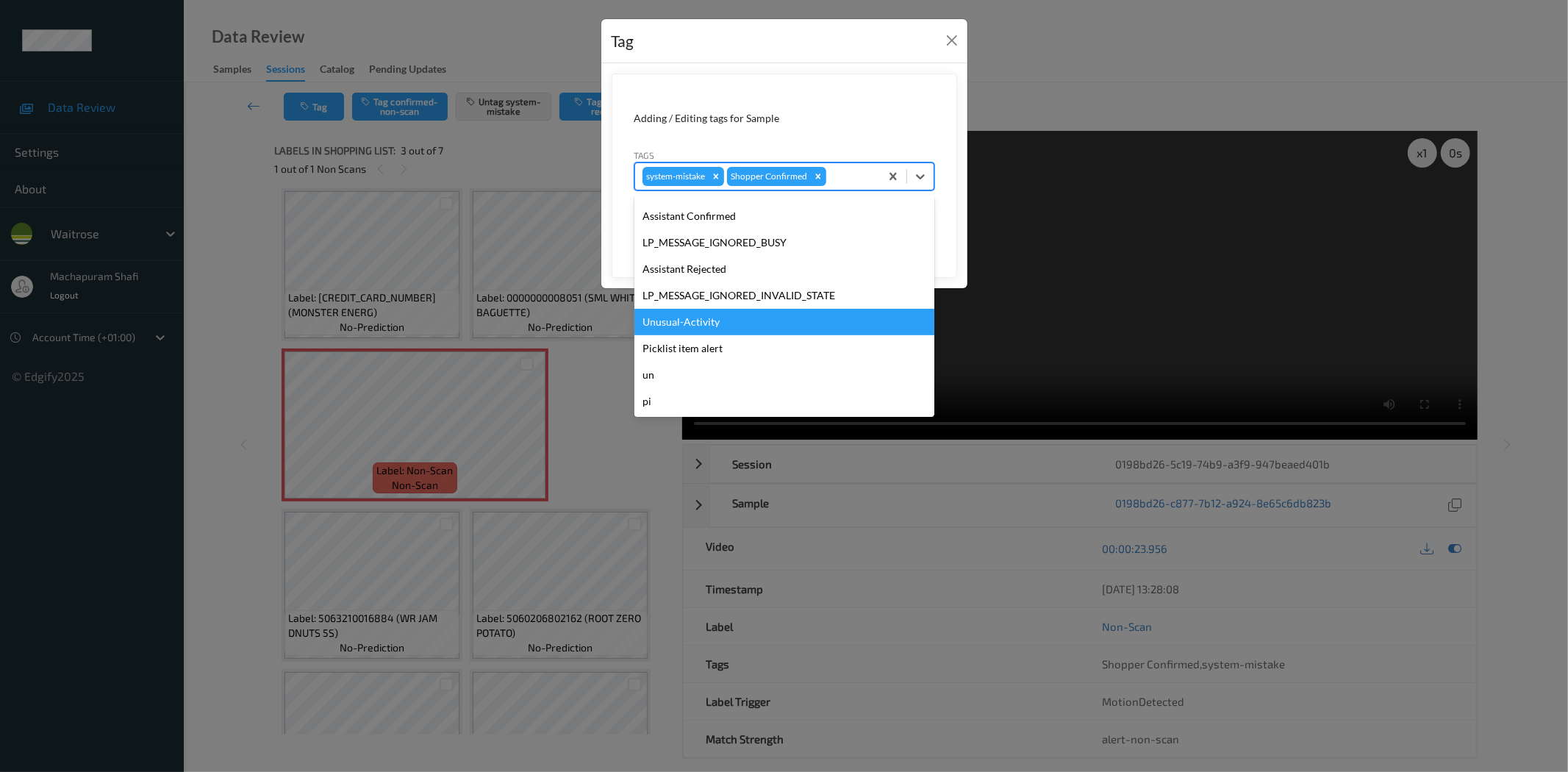
click at [736, 321] on div "Unusual-Activity" at bounding box center [785, 322] width 300 height 27
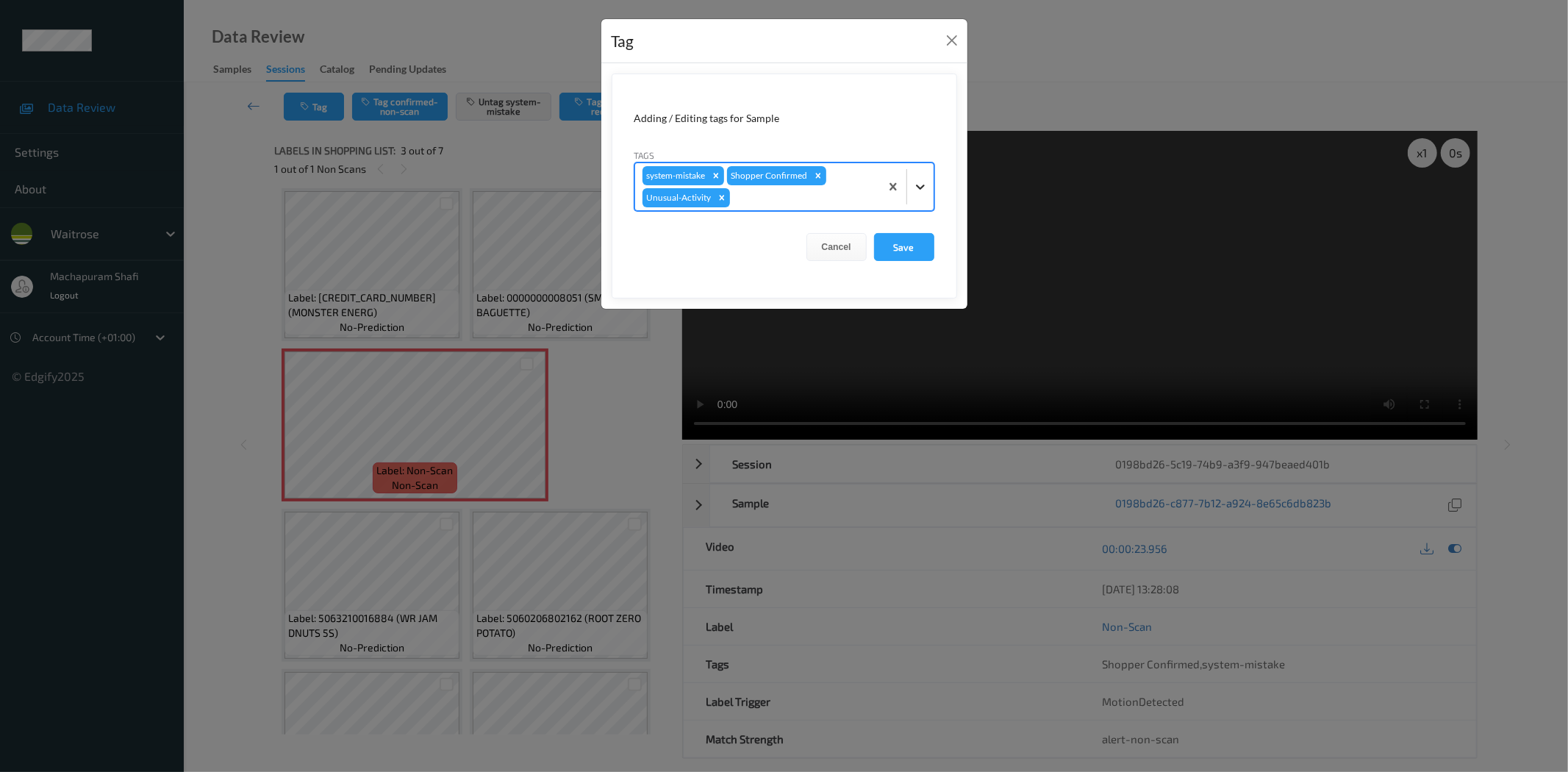
click at [915, 185] on icon at bounding box center [920, 186] width 14 height 14
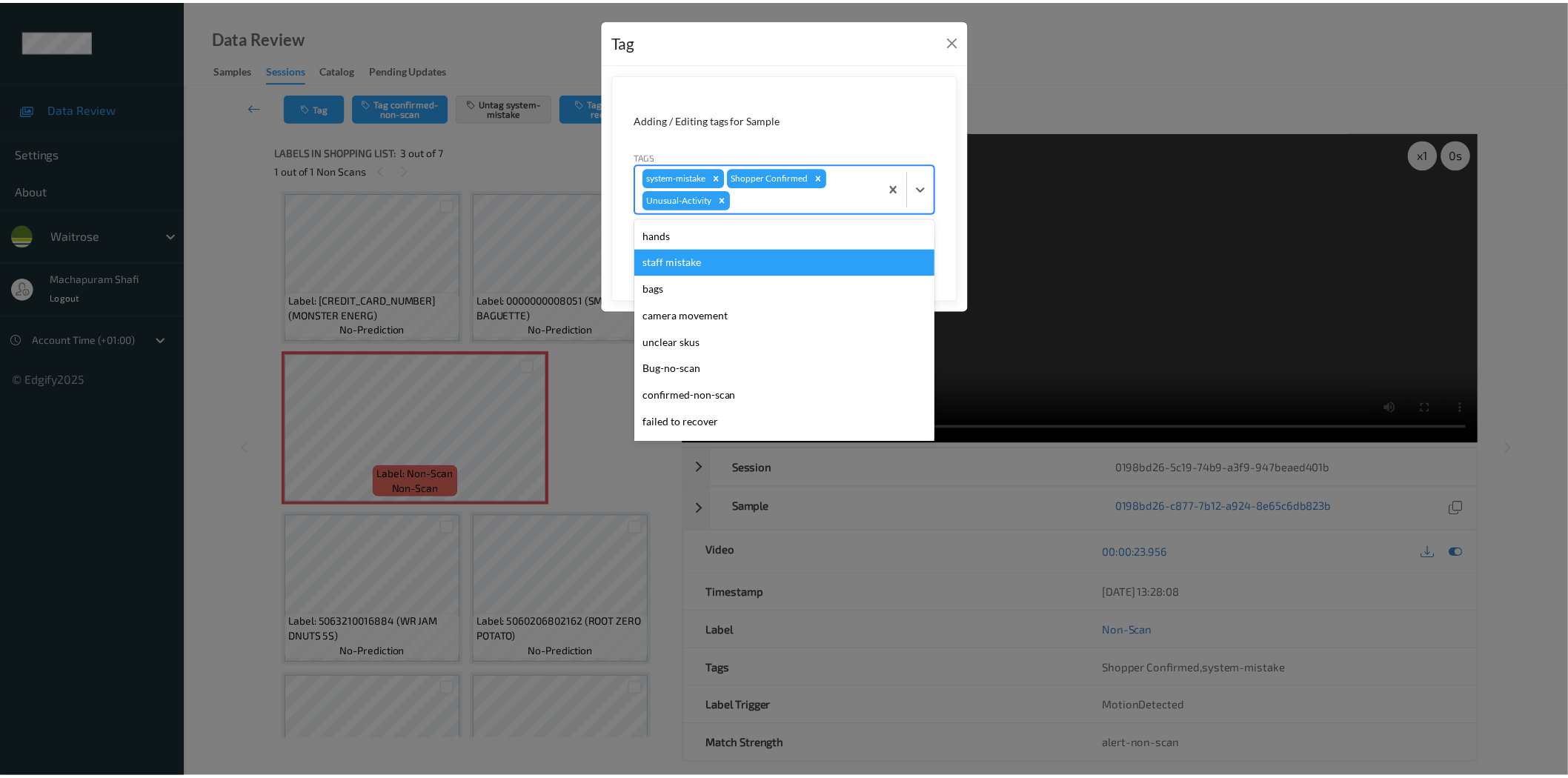
scroll to position [263, 0]
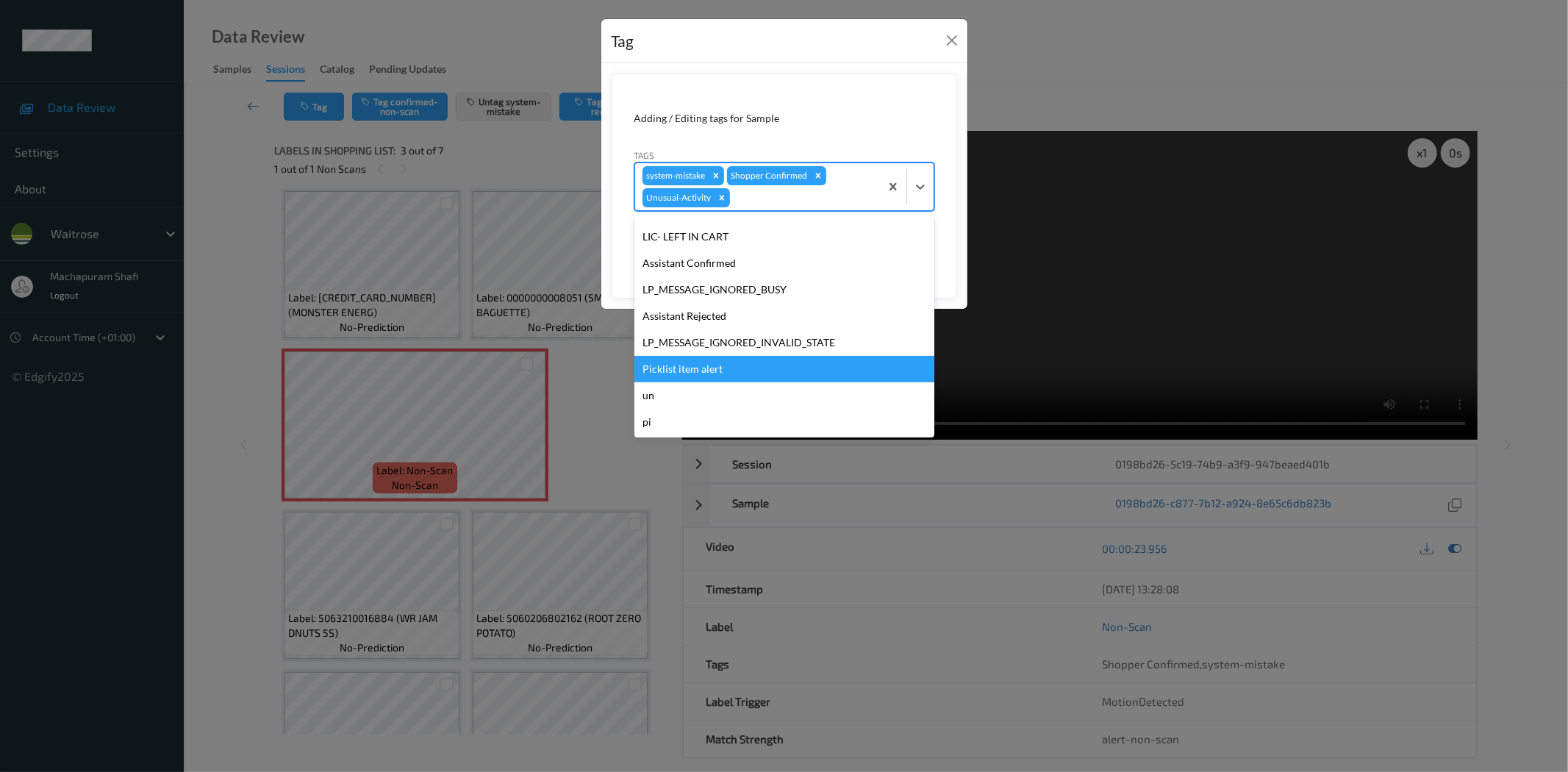
click at [688, 363] on div "Picklist item alert" at bounding box center [785, 369] width 300 height 27
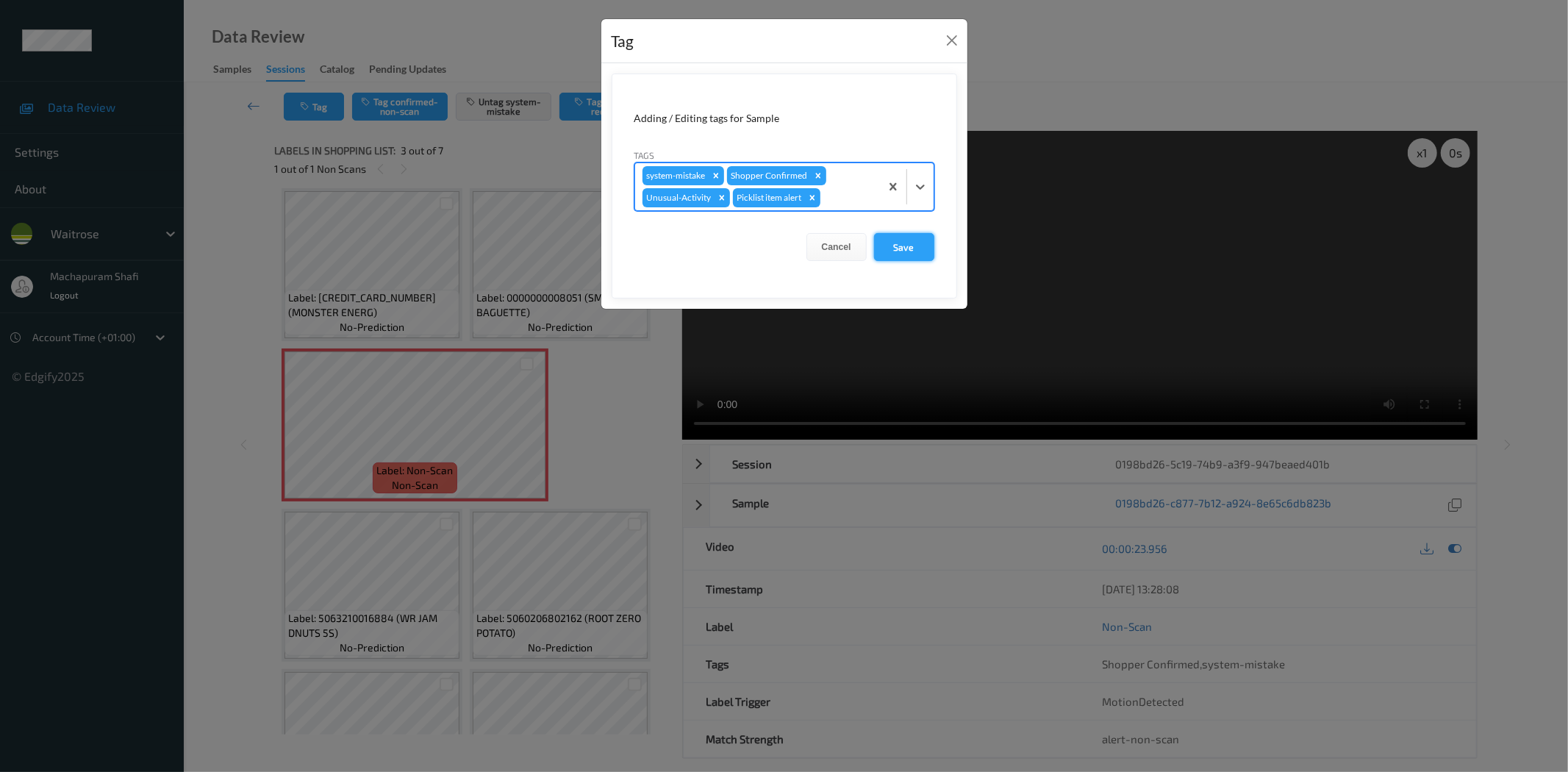
click at [911, 240] on button "Save" at bounding box center [904, 246] width 60 height 28
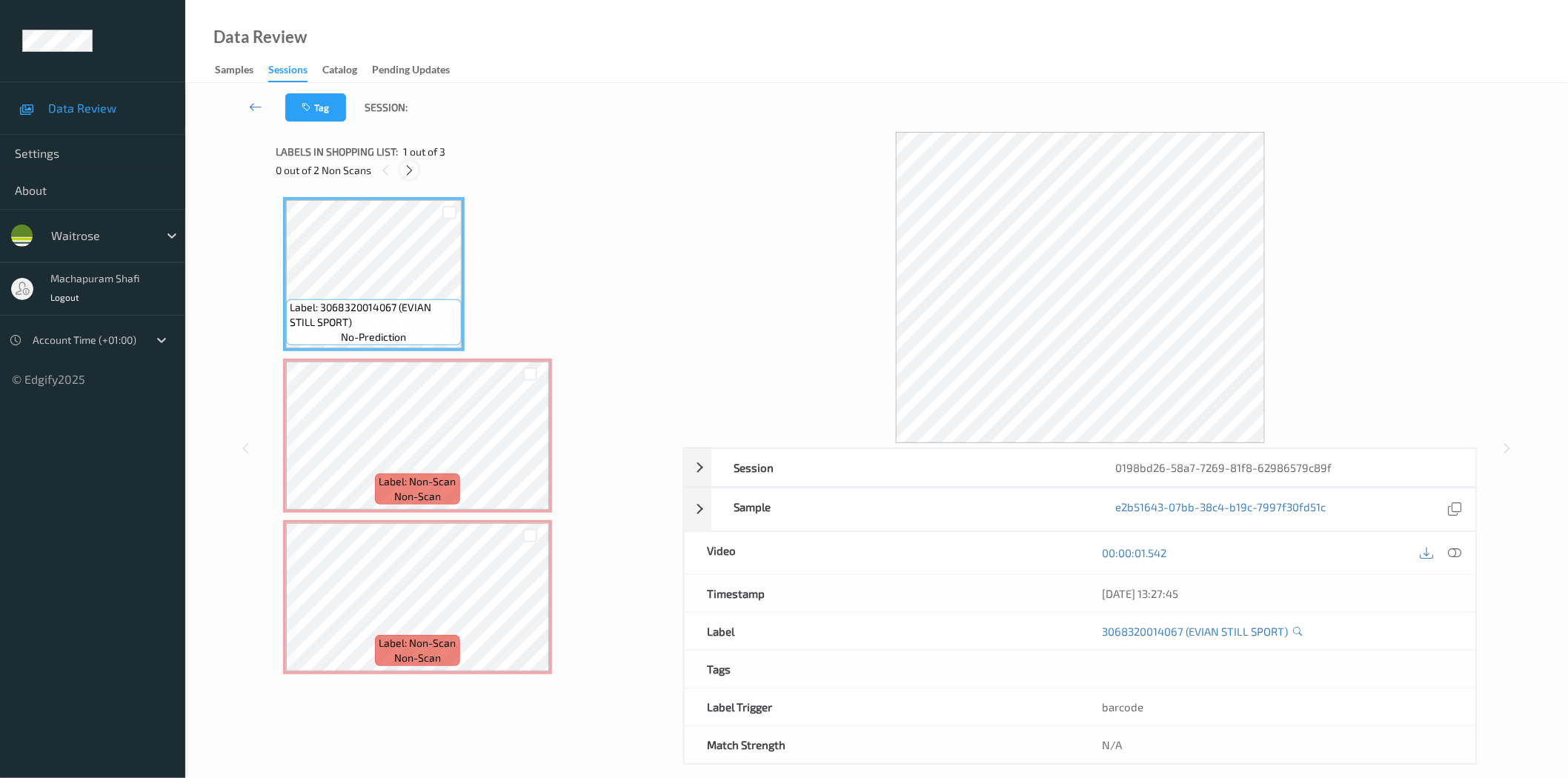
click at [403, 166] on icon at bounding box center [409, 171] width 12 height 13
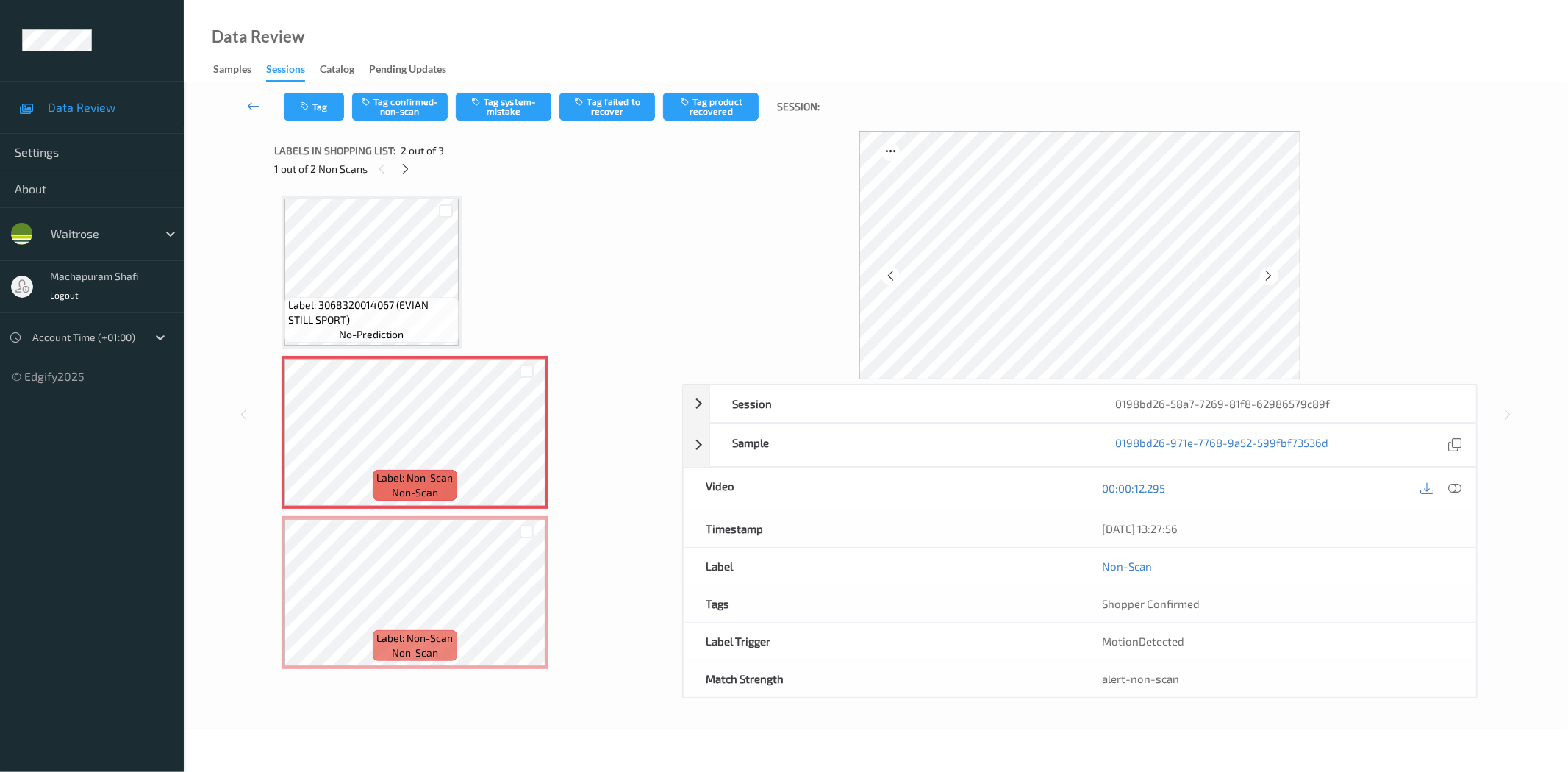
drag, startPoint x: 1454, startPoint y: 486, endPoint x: 1419, endPoint y: 424, distance: 71.2
click at [1454, 486] on icon at bounding box center [1456, 489] width 13 height 13
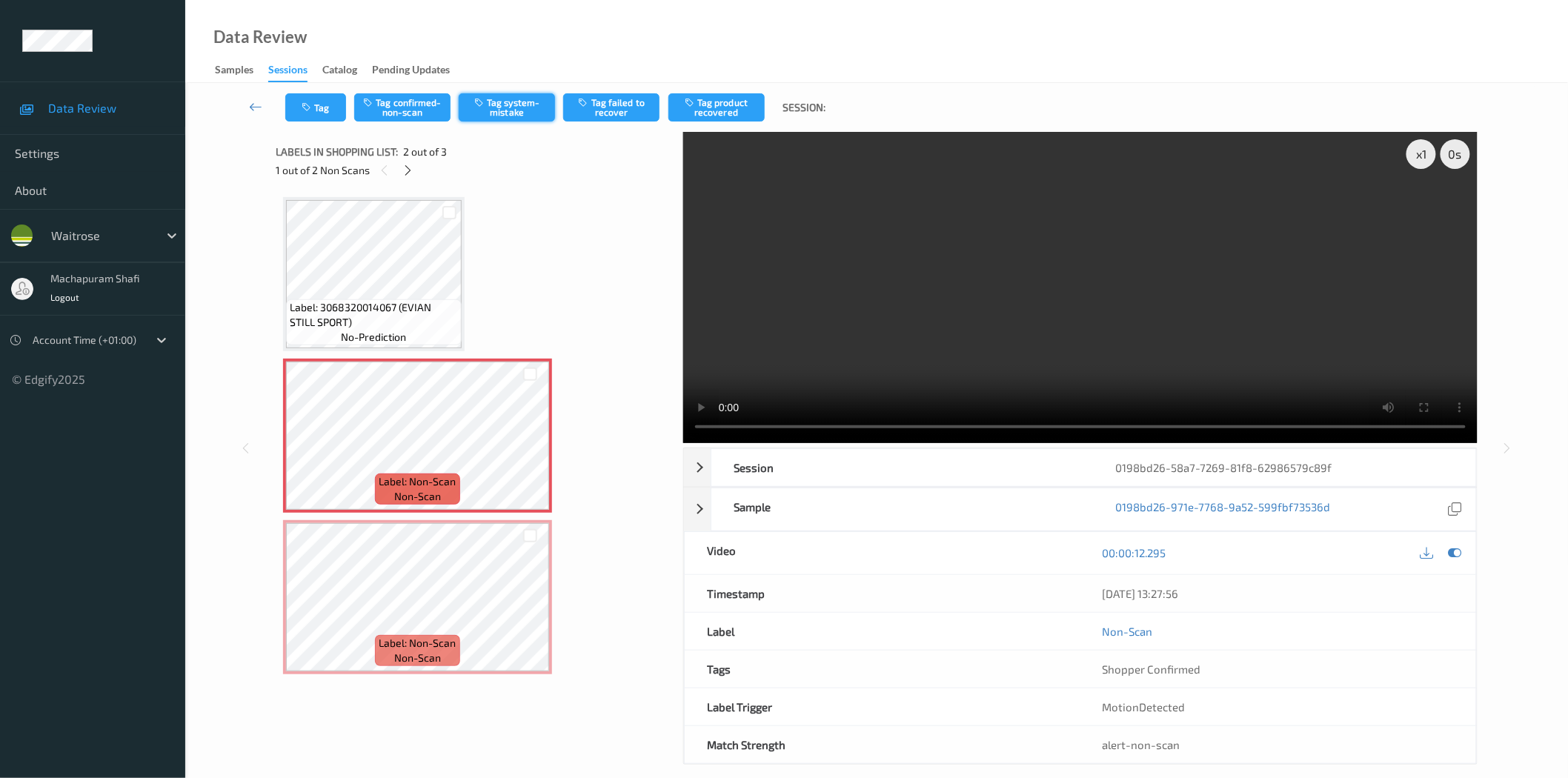
click at [510, 97] on button "Tag system-mistake" at bounding box center [507, 106] width 97 height 28
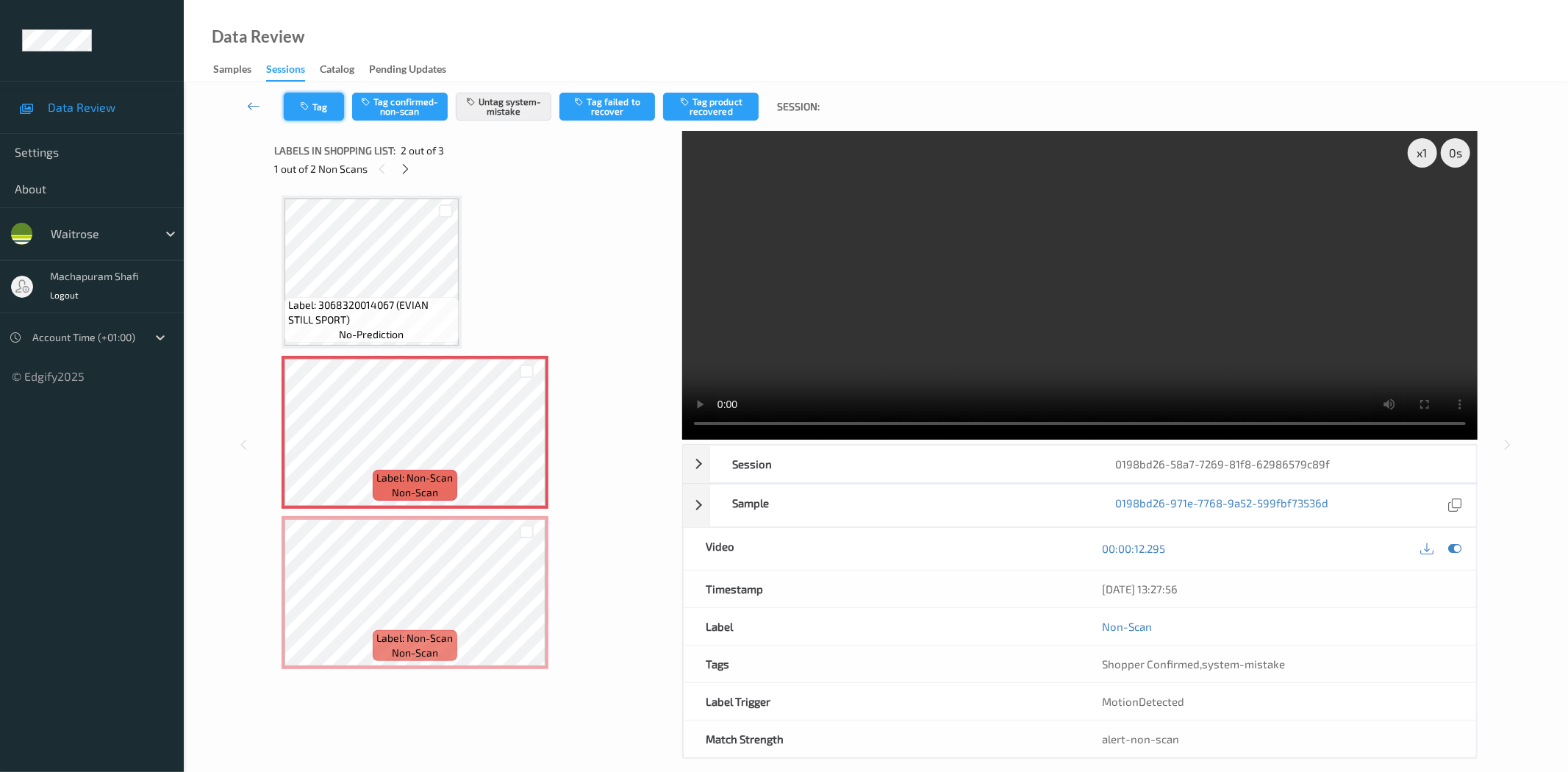
click at [306, 108] on icon "button" at bounding box center [306, 106] width 12 height 10
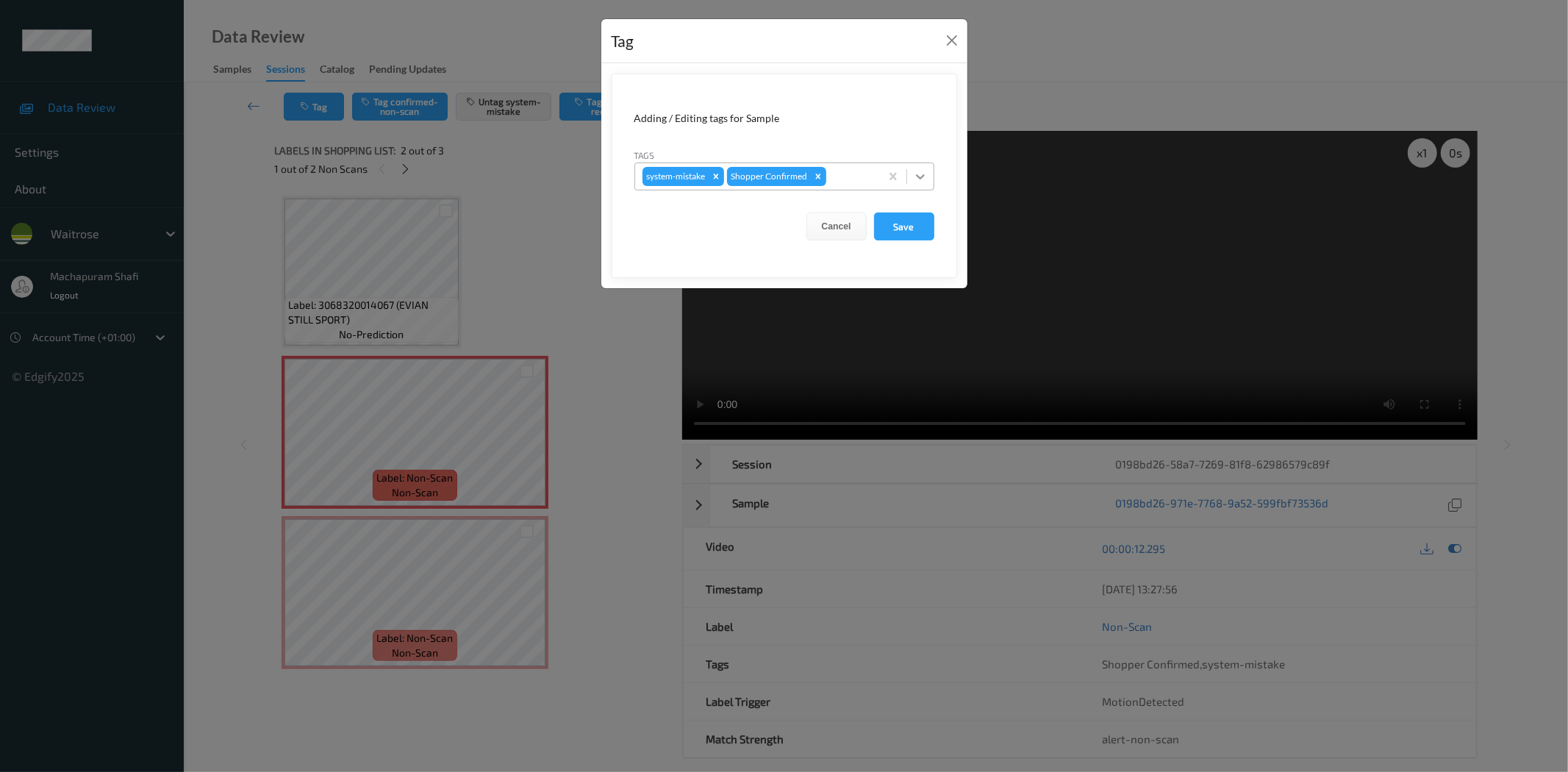
click at [914, 174] on icon at bounding box center [920, 176] width 14 height 14
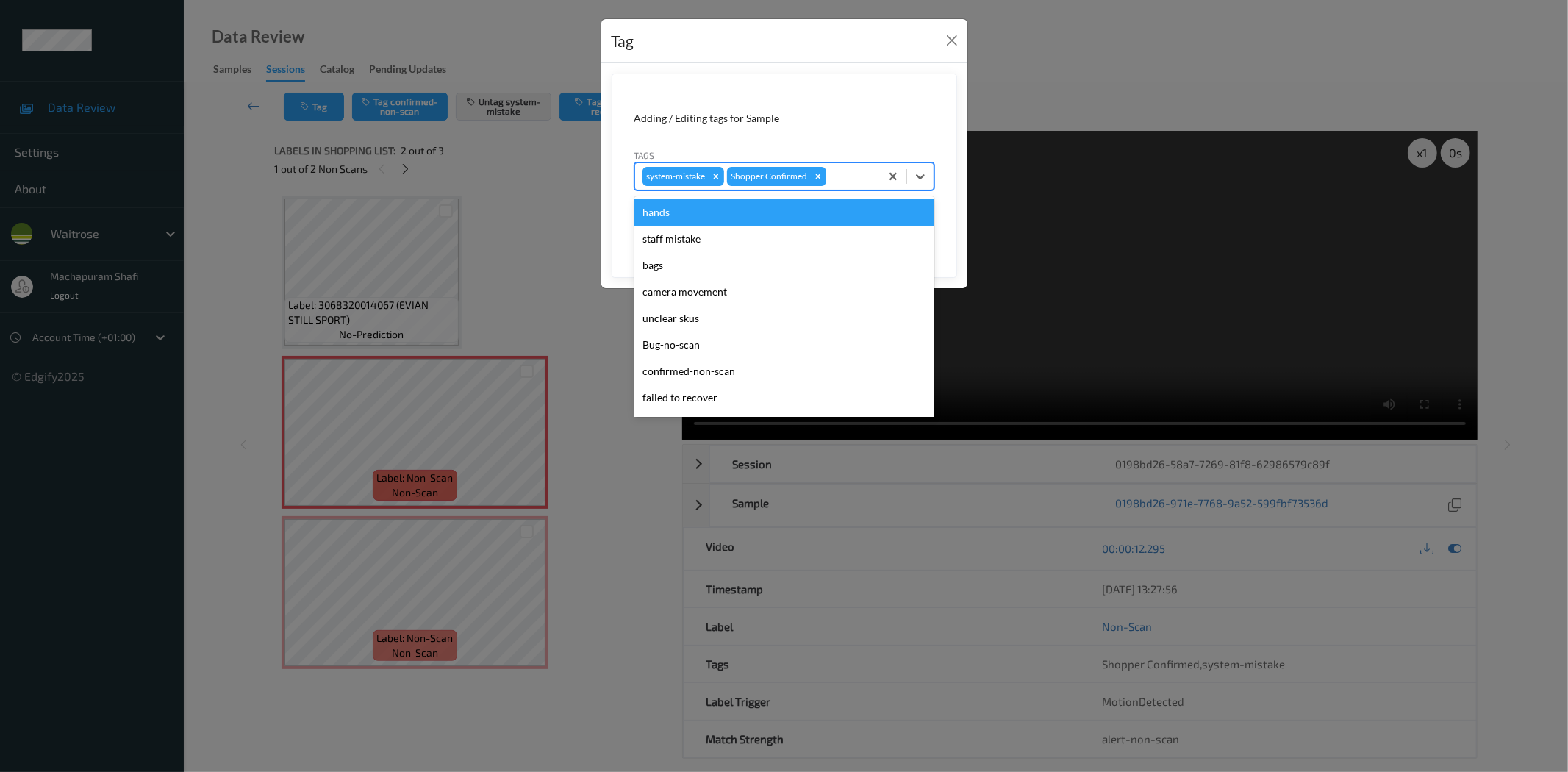
scroll to position [288, 0]
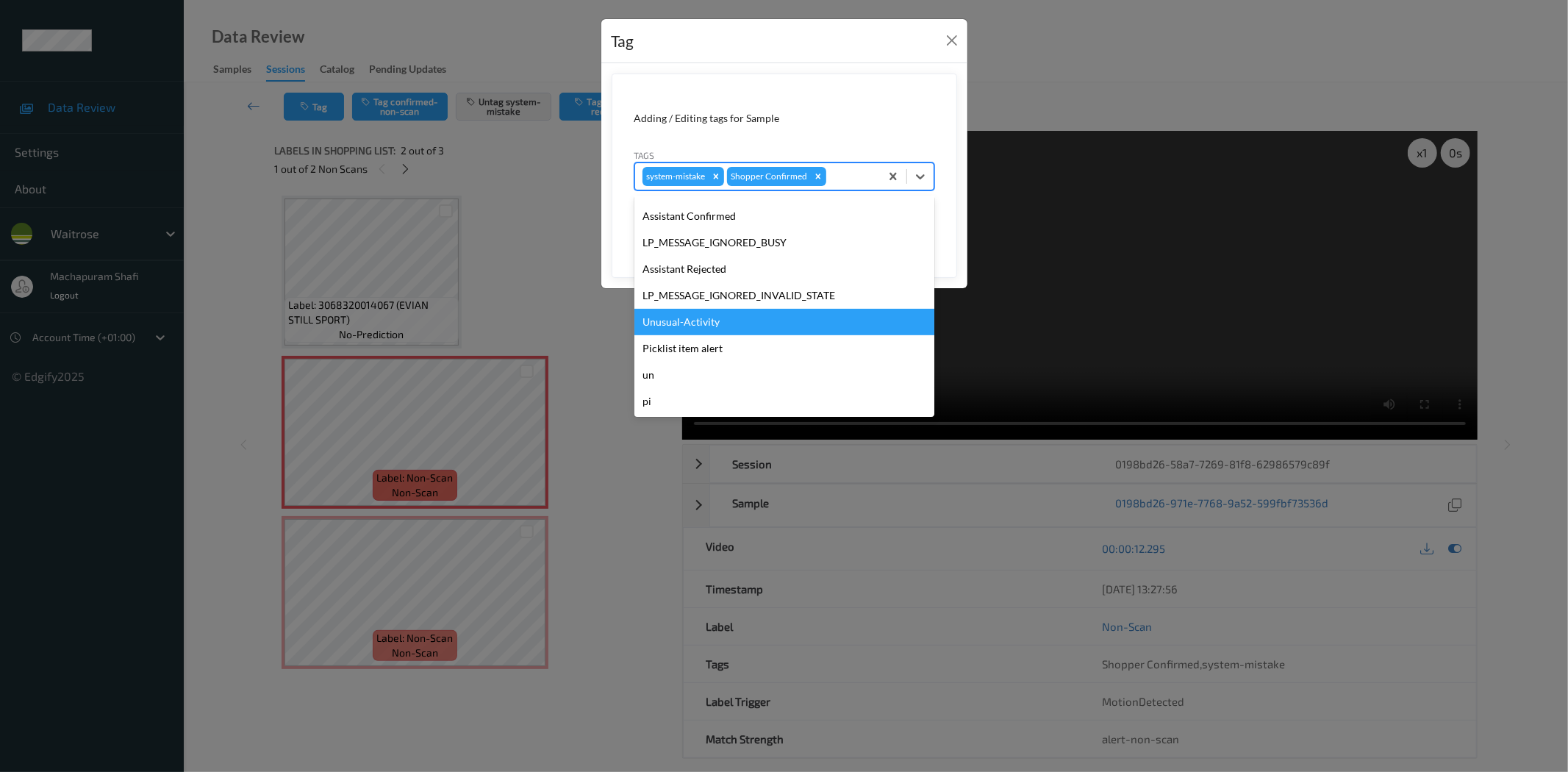
click at [673, 320] on div "Unusual-Activity" at bounding box center [785, 322] width 300 height 27
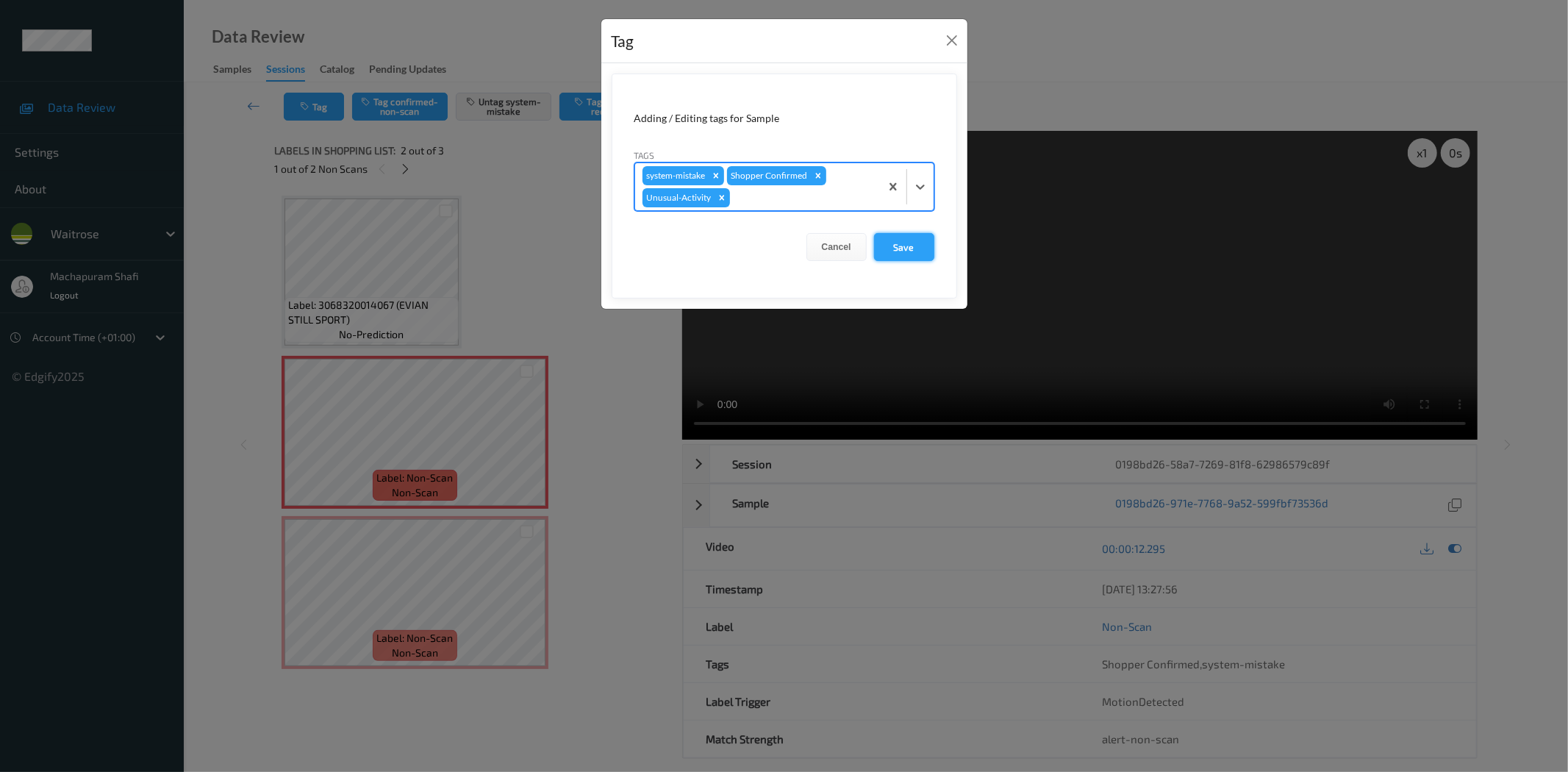
drag, startPoint x: 889, startPoint y: 232, endPoint x: 890, endPoint y: 243, distance: 11.0
click at [890, 232] on form "Adding / Editing tags for Sample Tags option Unusual-Activity, selected. Select…" at bounding box center [785, 185] width 346 height 225
click at [899, 249] on button "Save" at bounding box center [904, 246] width 60 height 28
click at [908, 250] on button "Save" at bounding box center [904, 246] width 60 height 28
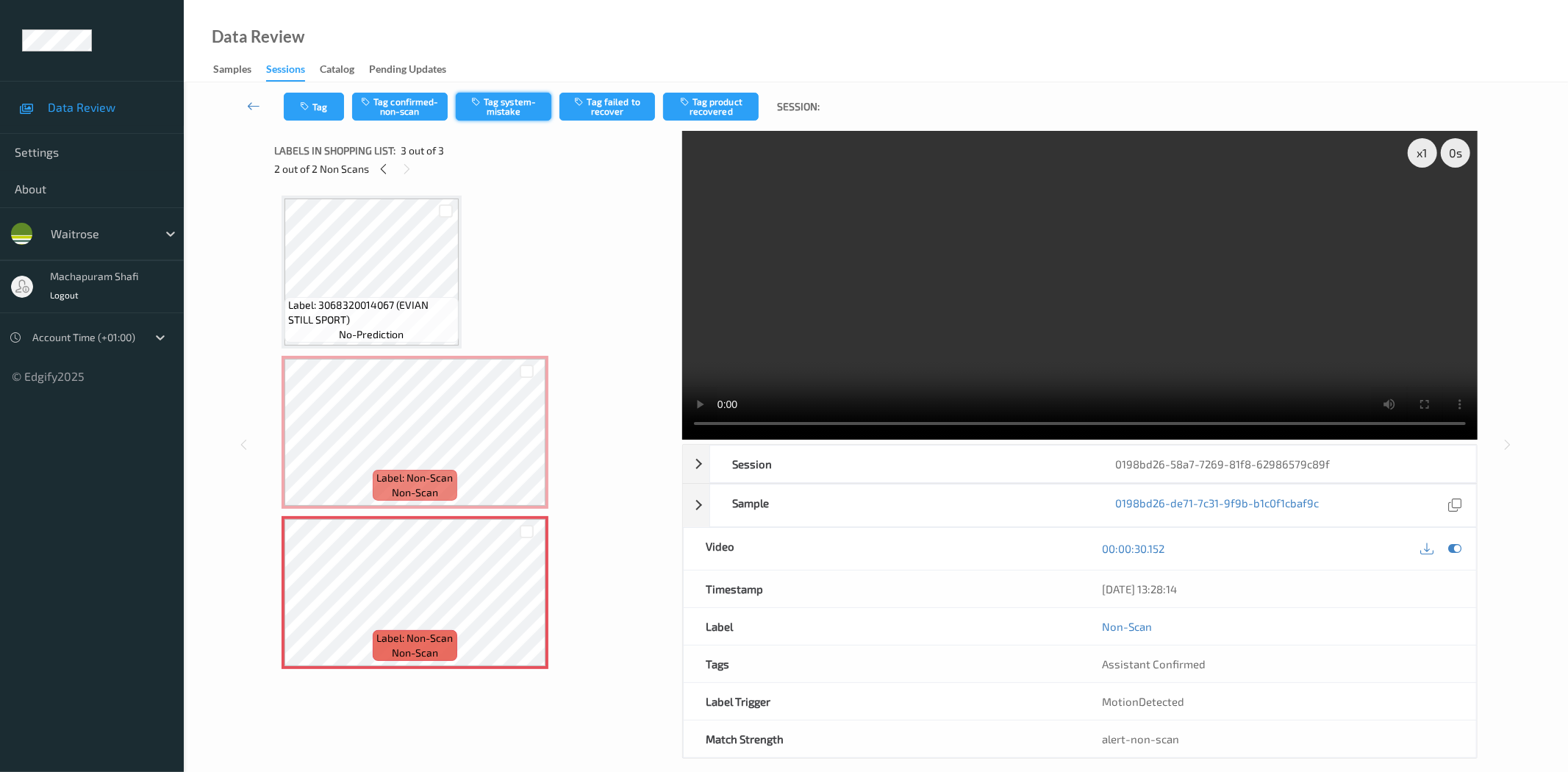
click at [508, 107] on button "Tag system-mistake" at bounding box center [504, 106] width 96 height 28
click at [321, 109] on button "Tag" at bounding box center [314, 106] width 60 height 28
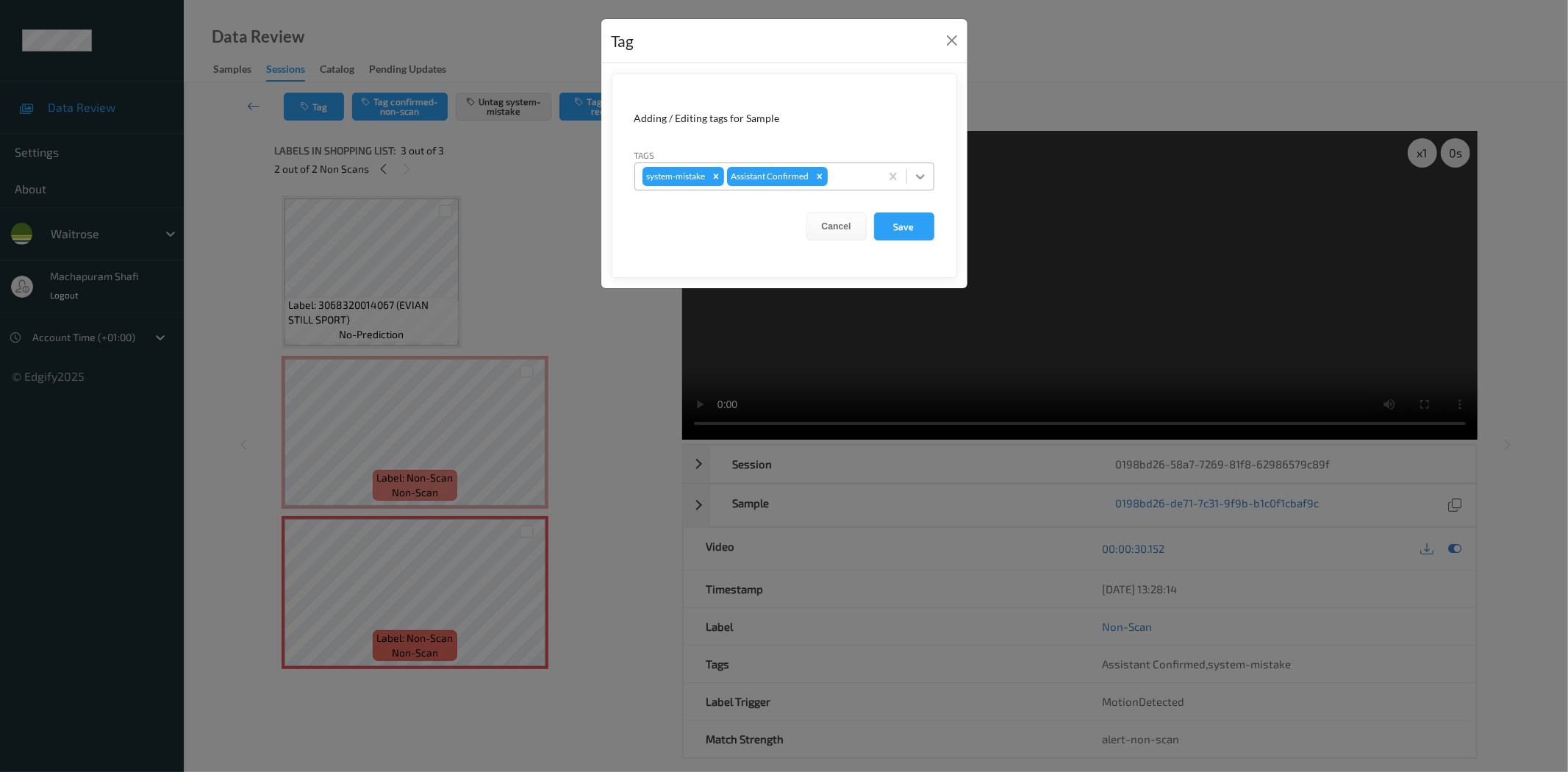
drag, startPoint x: 927, startPoint y: 167, endPoint x: 907, endPoint y: 188, distance: 29.0
click at [927, 171] on div at bounding box center [921, 177] width 27 height 27
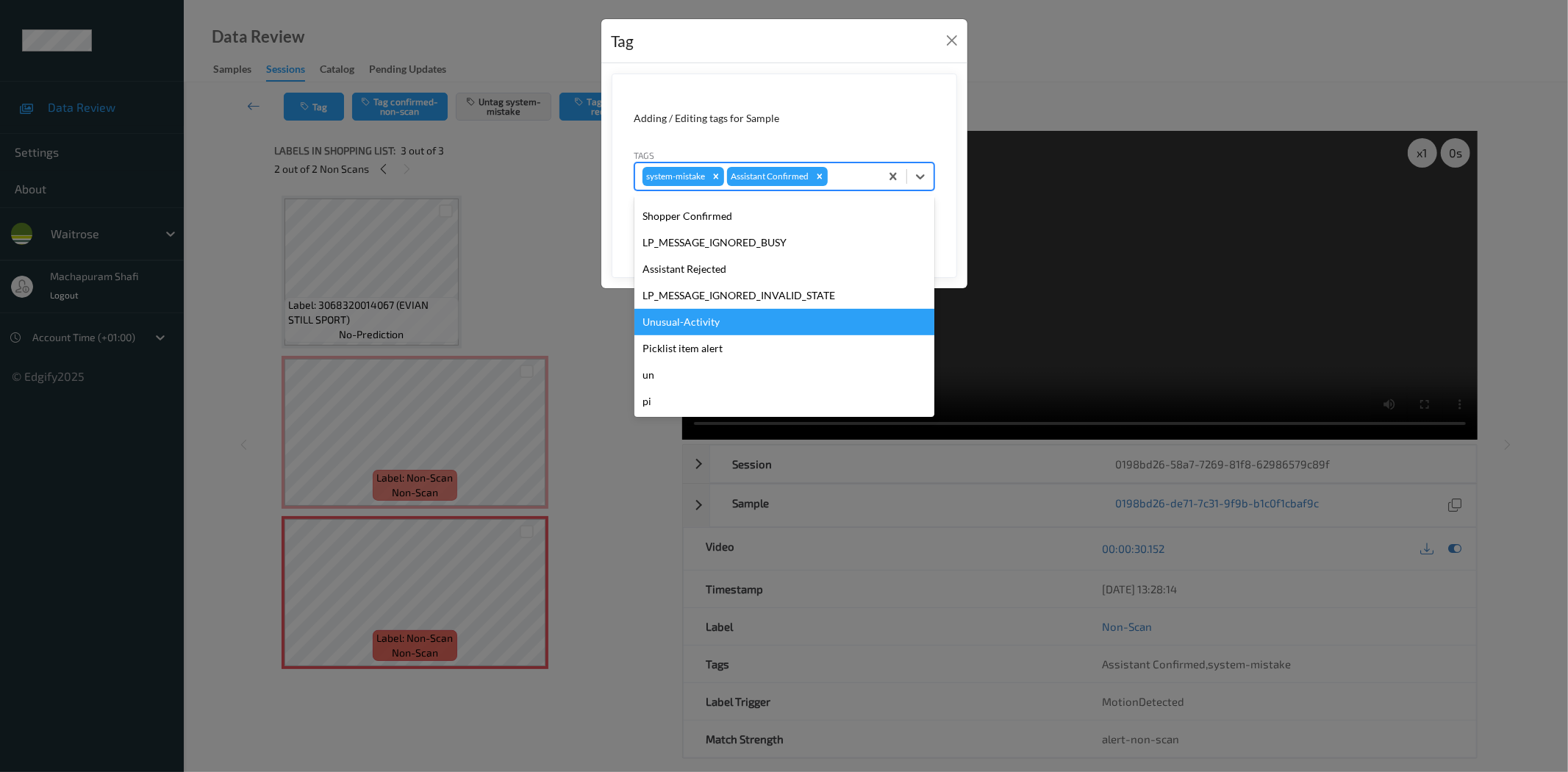
click at [706, 317] on div "Unusual-Activity" at bounding box center [785, 322] width 300 height 27
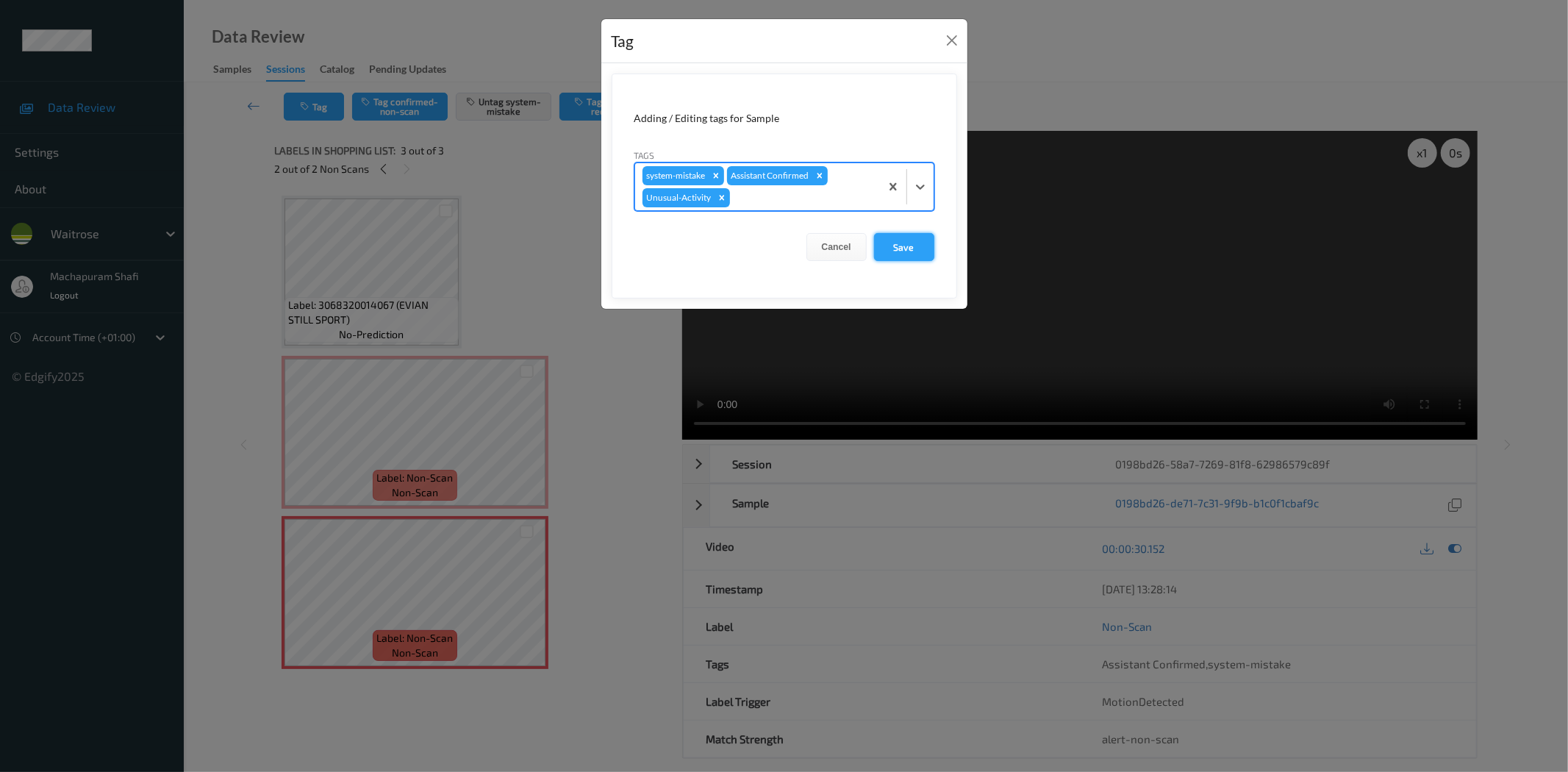
click at [890, 245] on button "Save" at bounding box center [904, 246] width 60 height 28
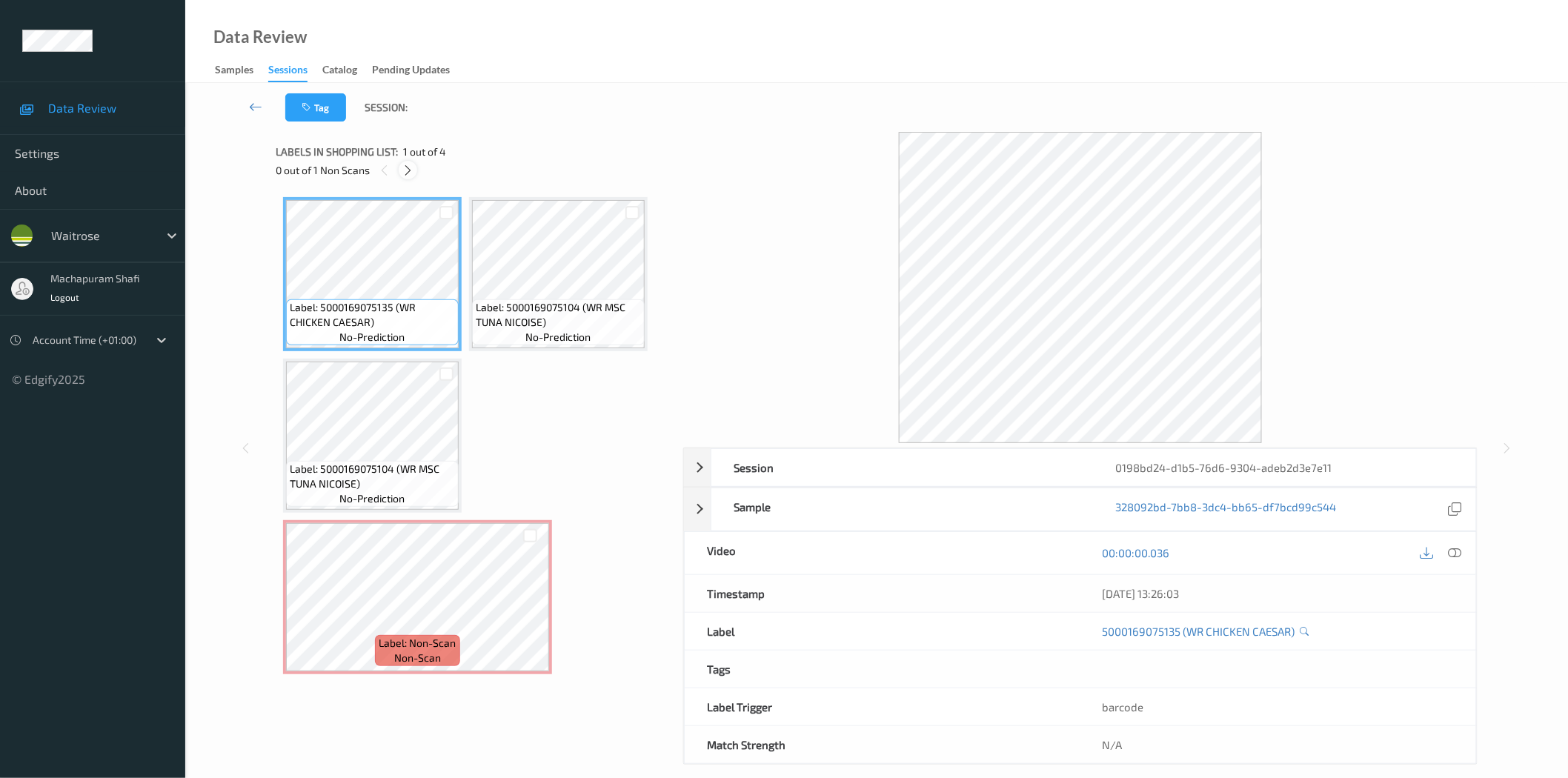
click at [406, 168] on icon at bounding box center [407, 171] width 12 height 13
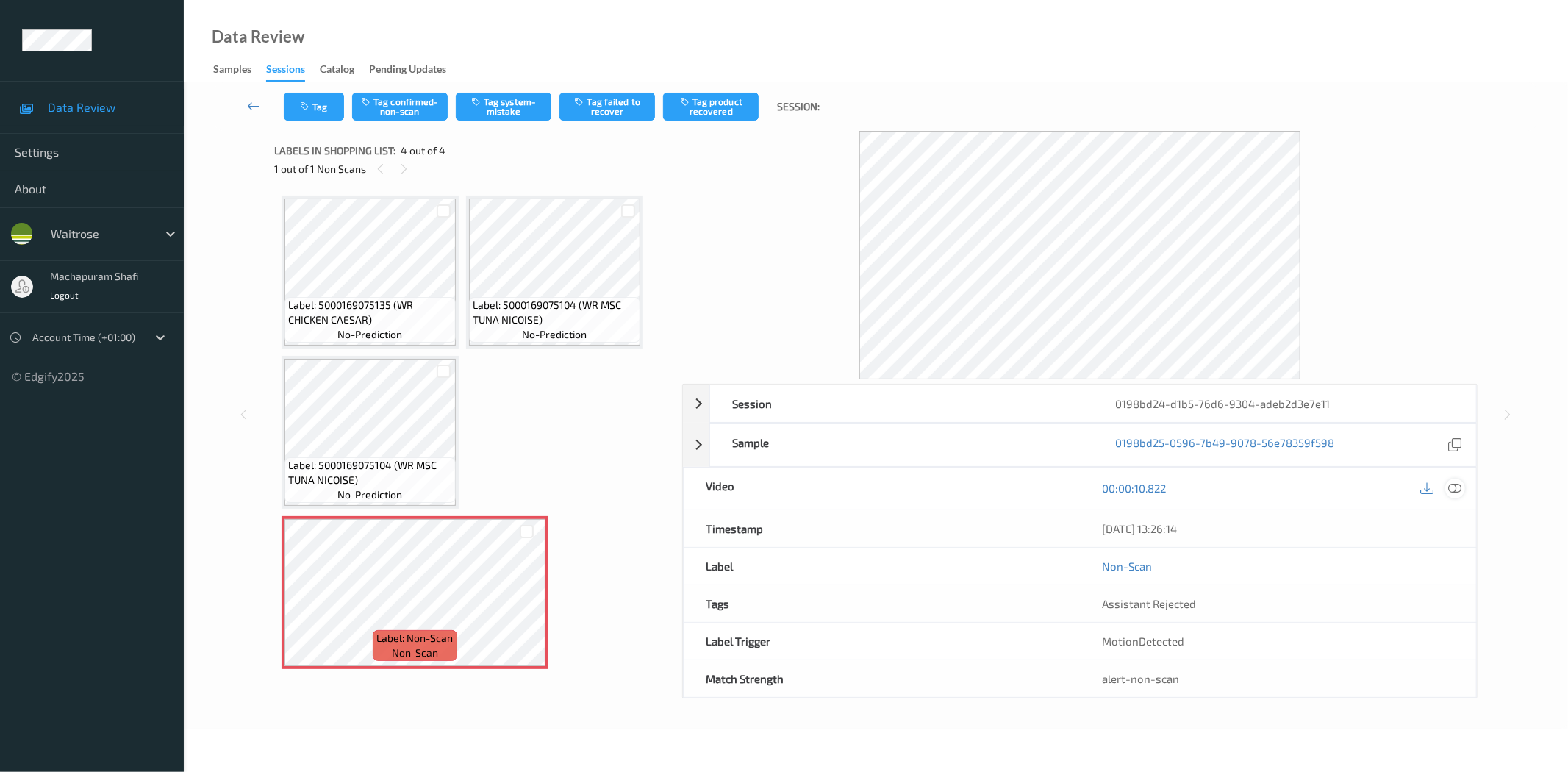
click at [1456, 495] on icon at bounding box center [1456, 489] width 13 height 13
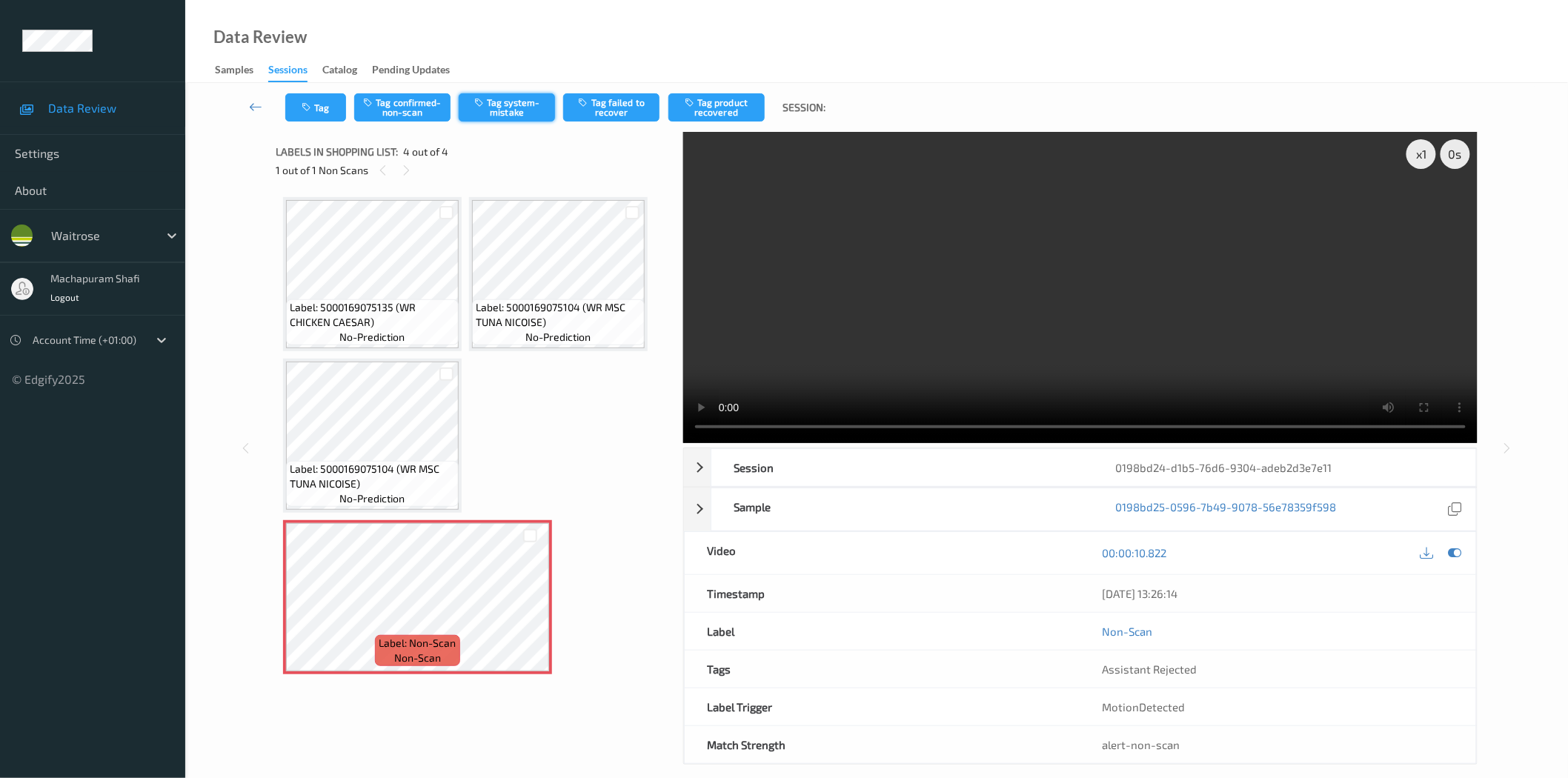
click at [529, 111] on button "Tag system-mistake" at bounding box center [507, 106] width 97 height 28
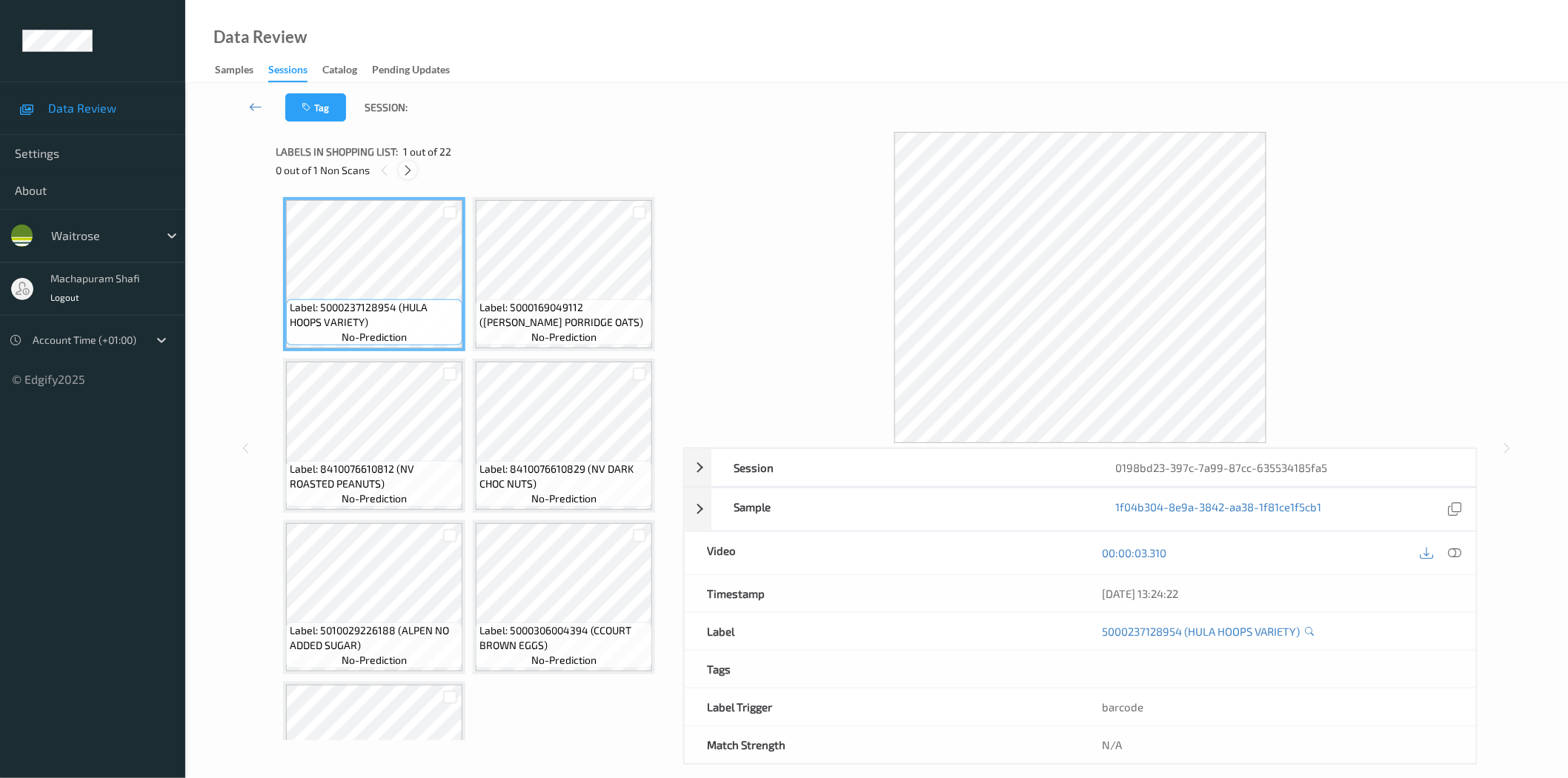
click at [411, 166] on icon at bounding box center [407, 171] width 12 height 13
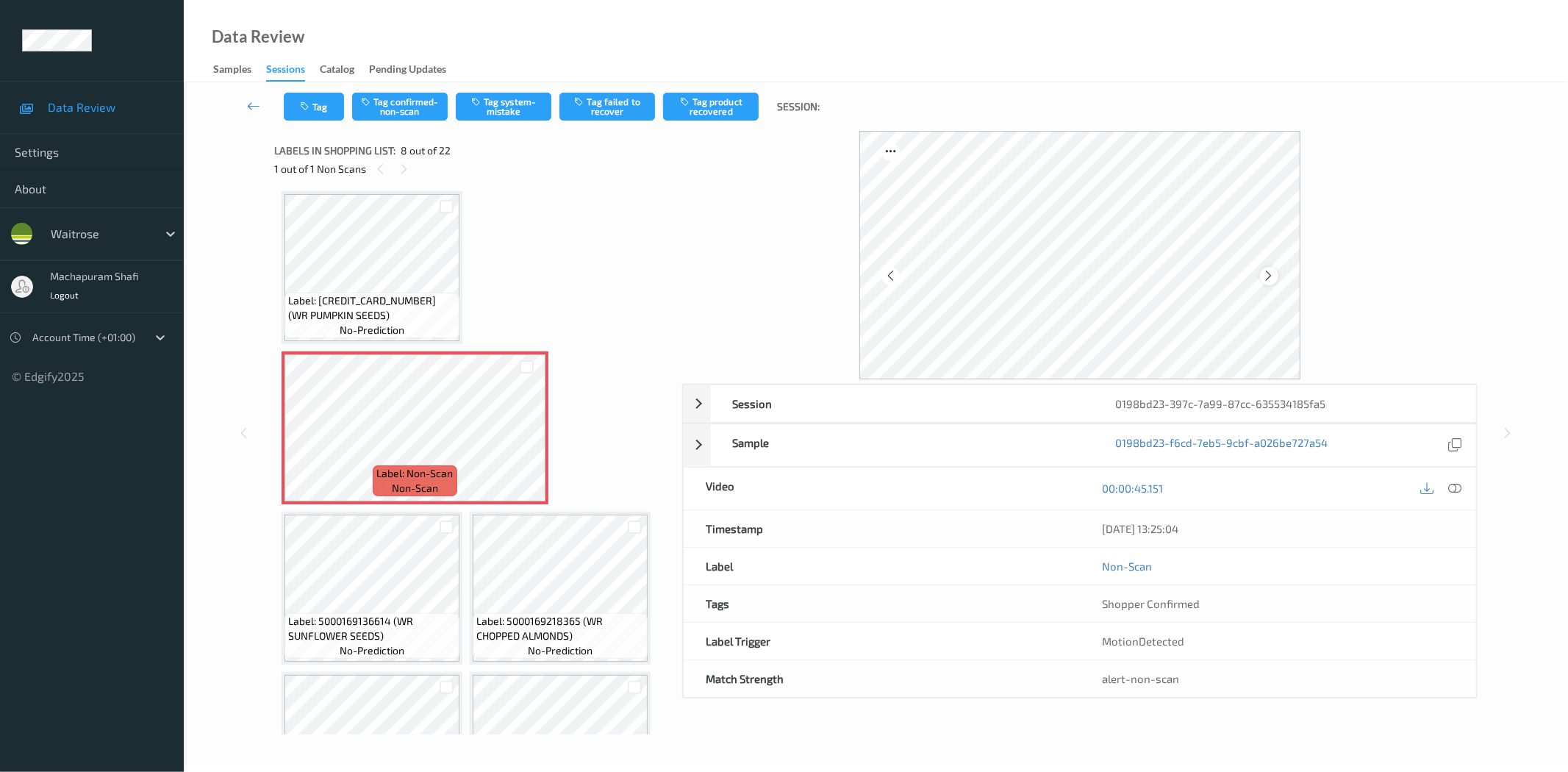
click at [1274, 277] on icon at bounding box center [1269, 276] width 12 height 13
click at [1459, 490] on icon at bounding box center [1456, 489] width 13 height 13
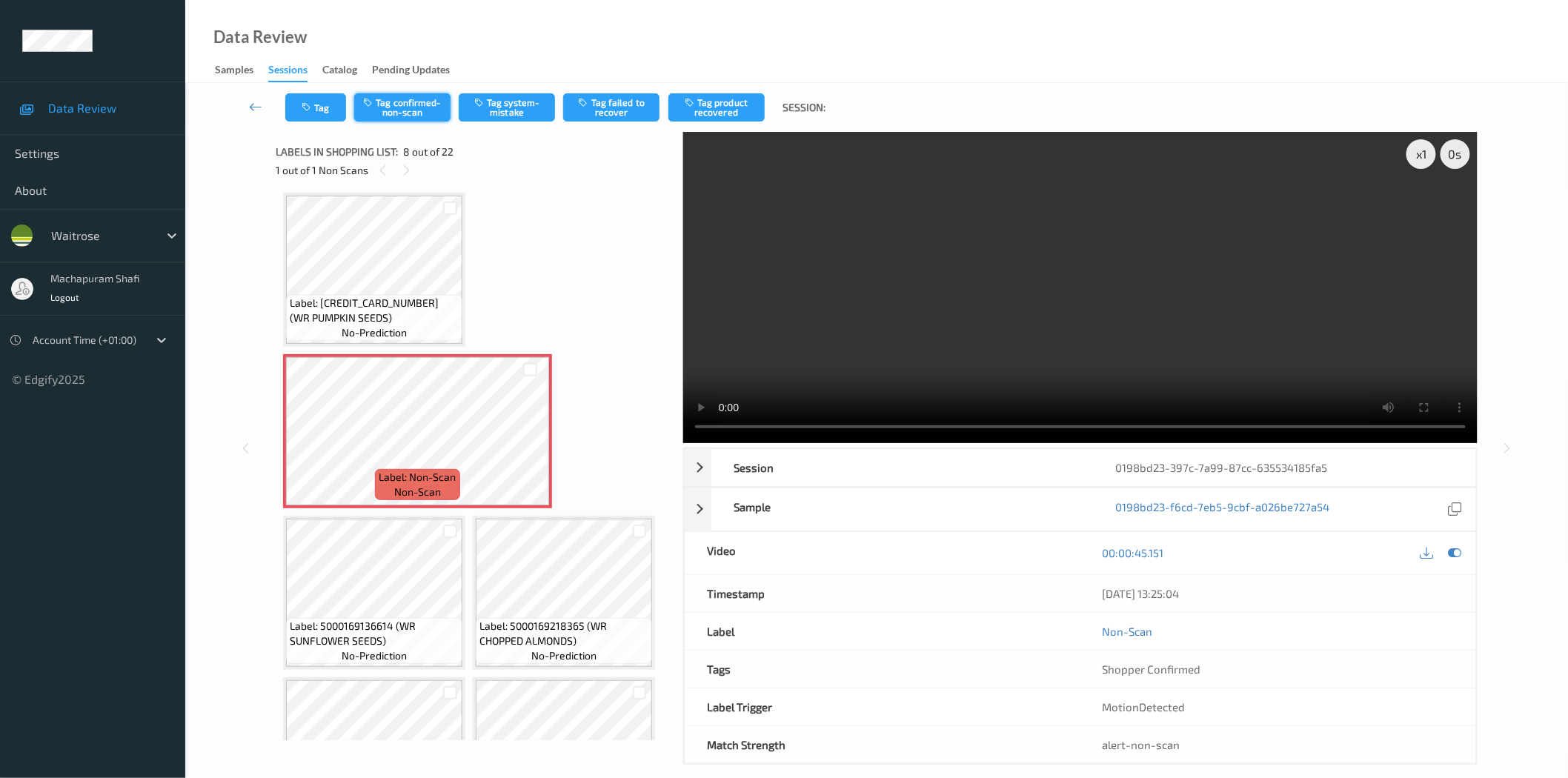
click at [385, 121] on button "Tag confirmed-non-scan" at bounding box center [402, 106] width 97 height 28
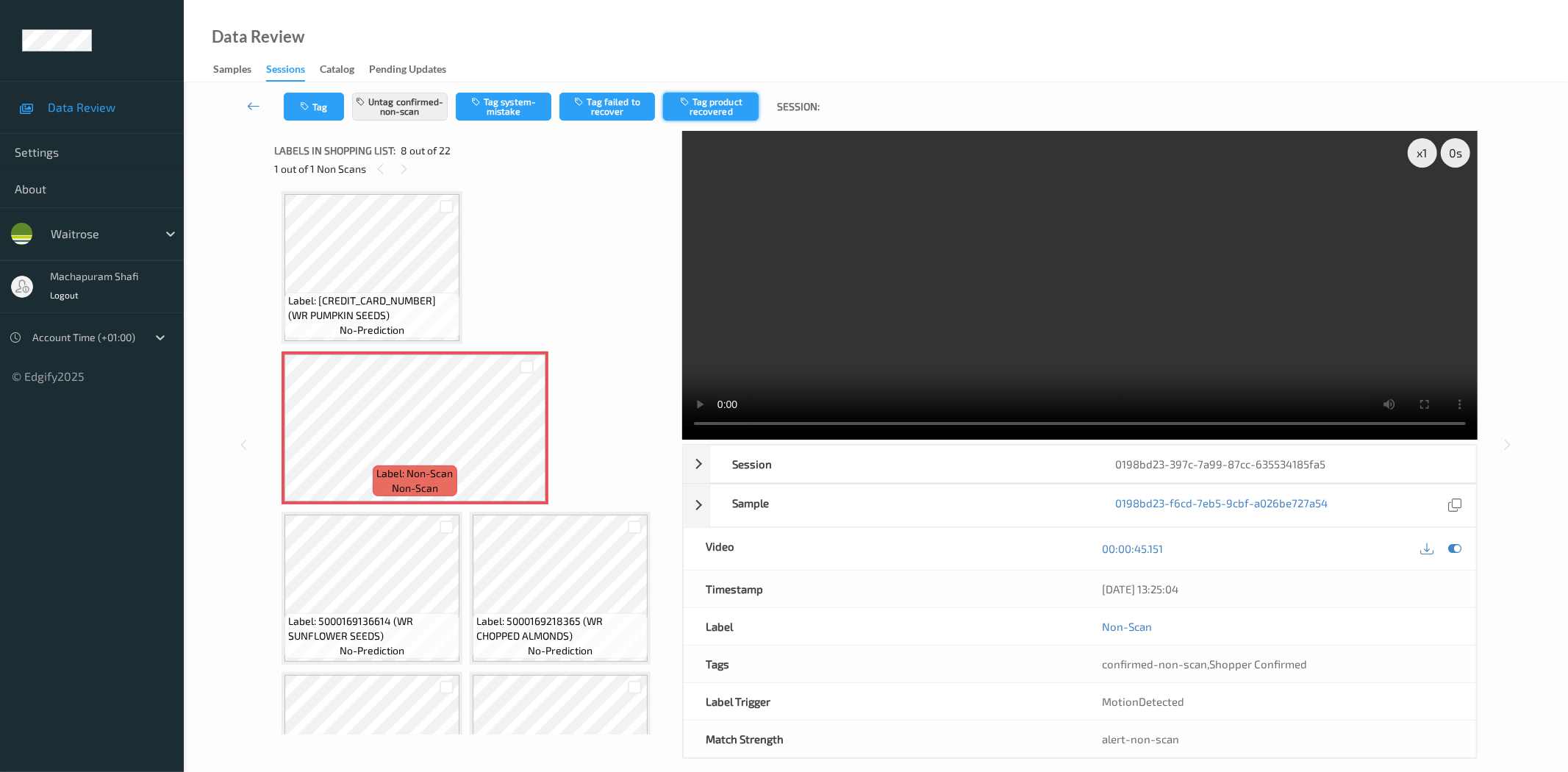
click at [729, 106] on button "Tag product recovered" at bounding box center [711, 106] width 96 height 28
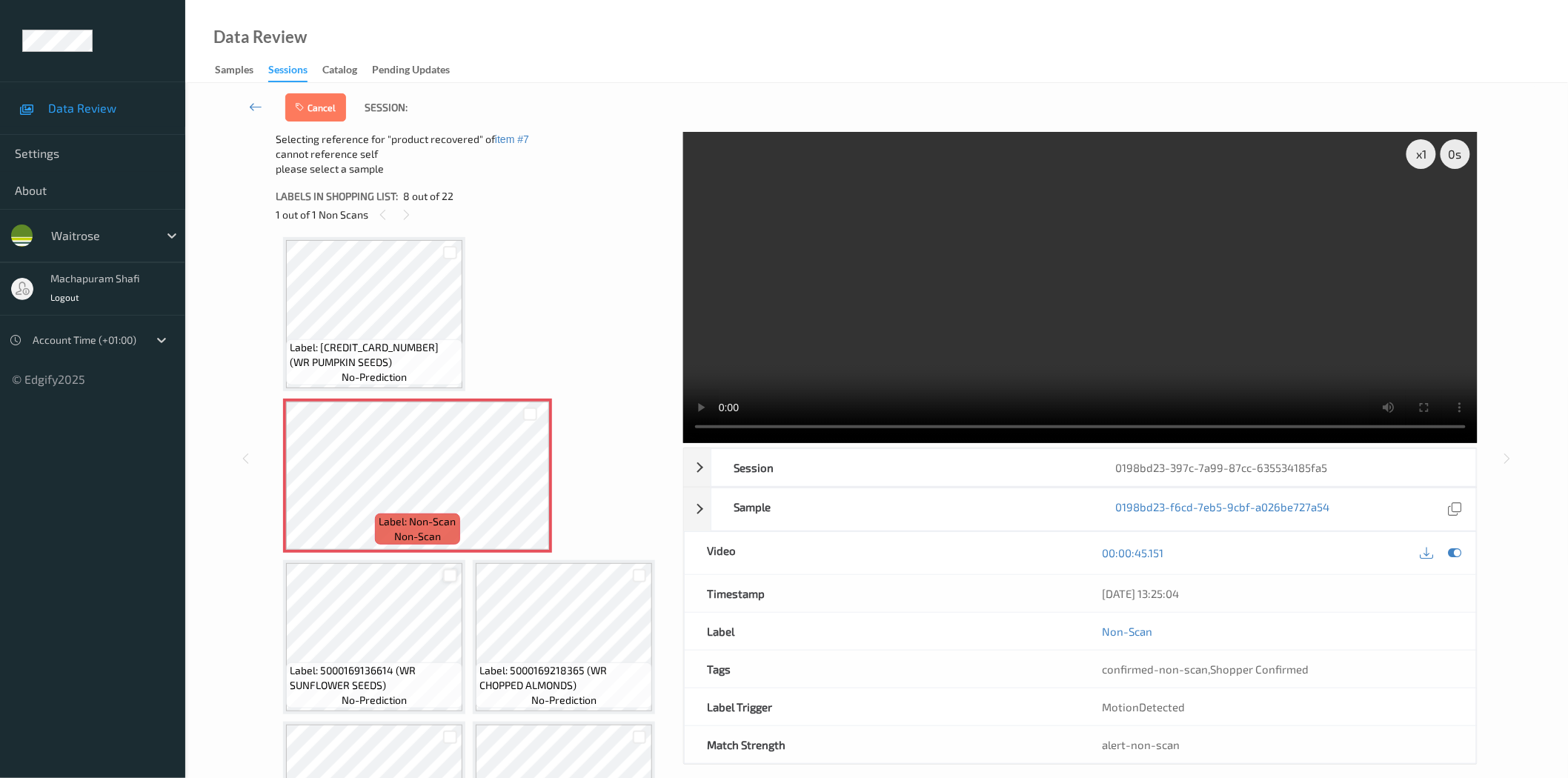
click at [447, 572] on div at bounding box center [450, 576] width 14 height 14
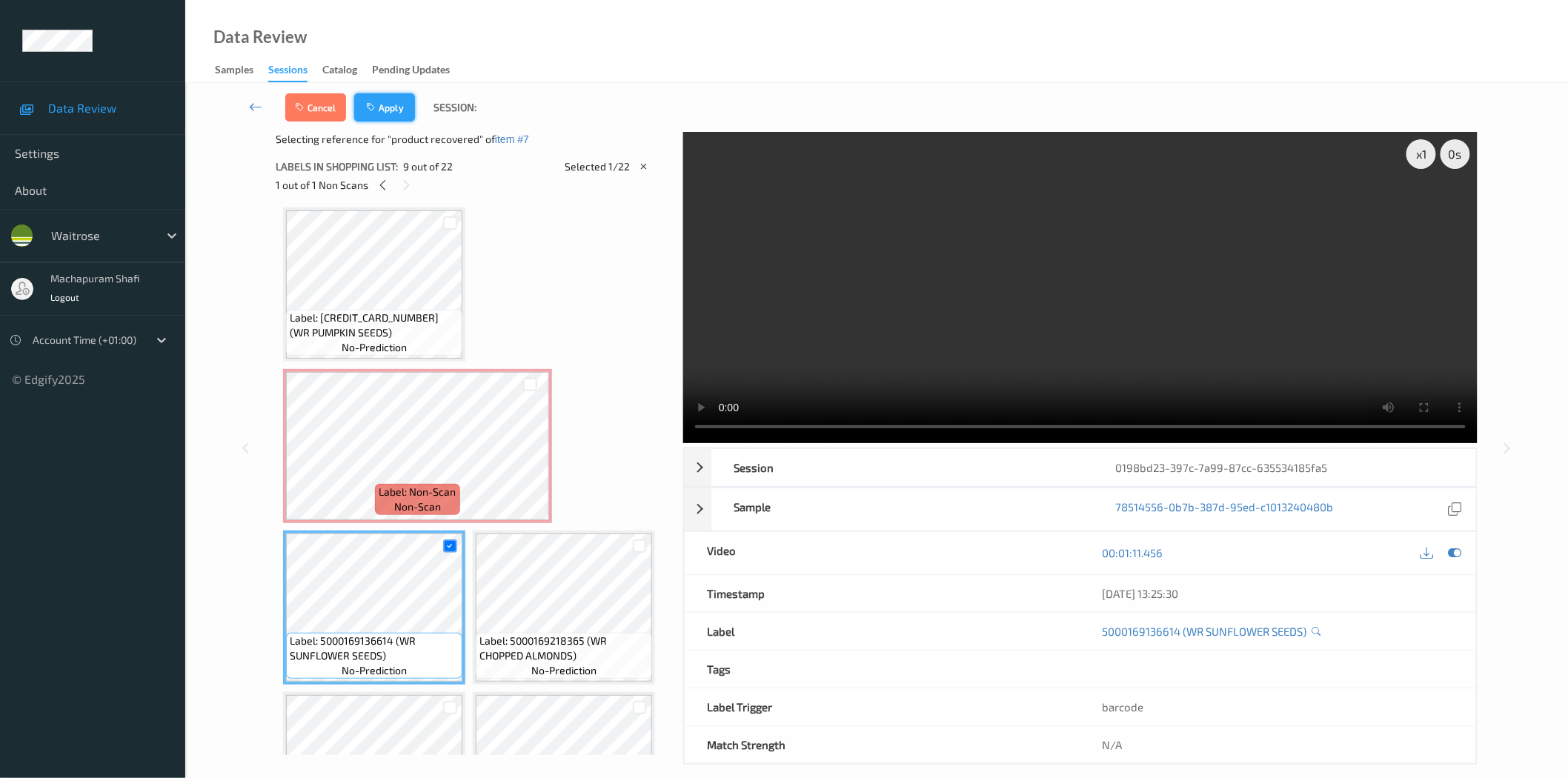
click at [400, 103] on button "Apply" at bounding box center [384, 106] width 60 height 28
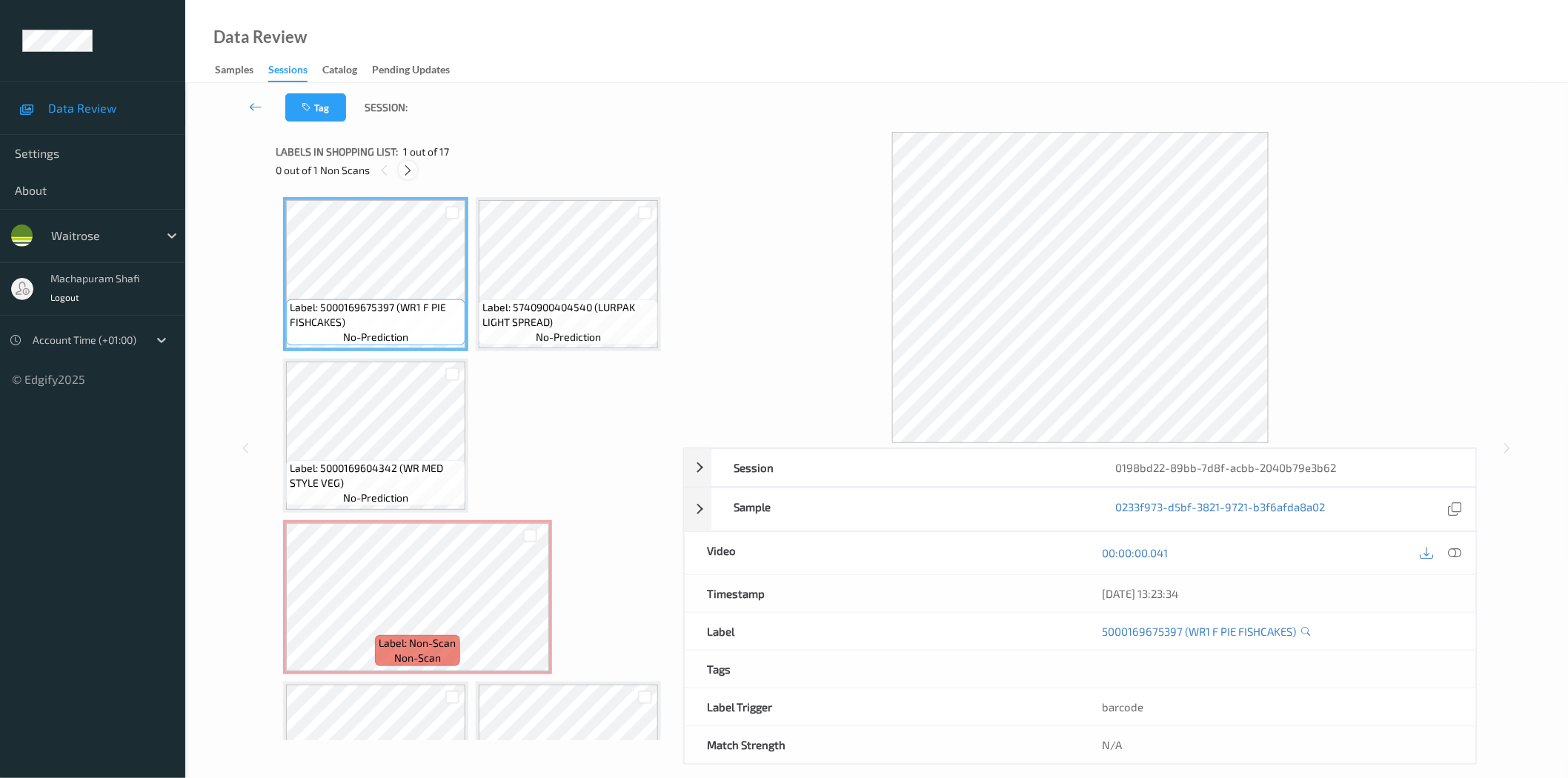
click at [404, 168] on icon at bounding box center [407, 171] width 12 height 13
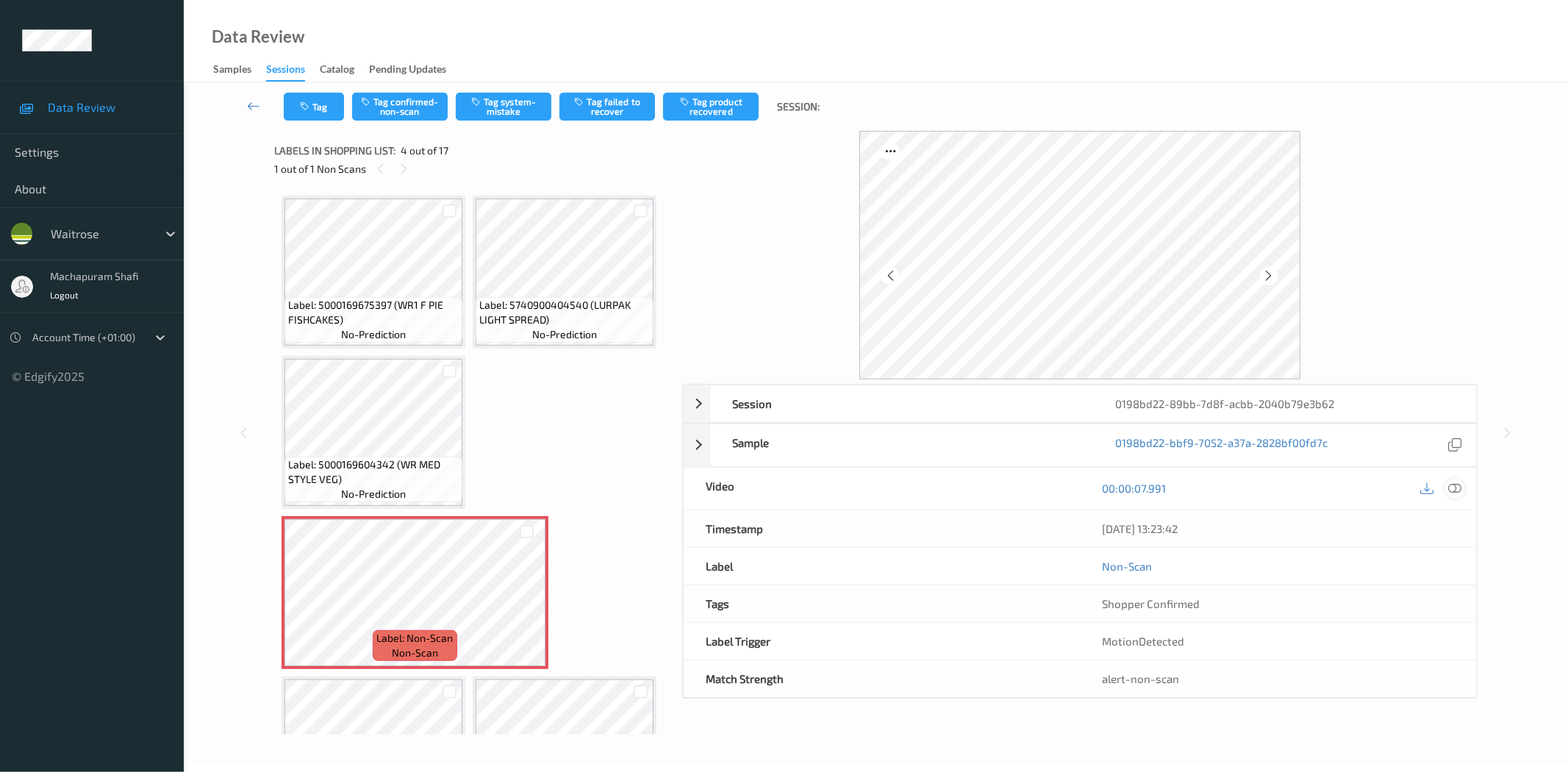
click at [1461, 492] on icon at bounding box center [1456, 489] width 13 height 13
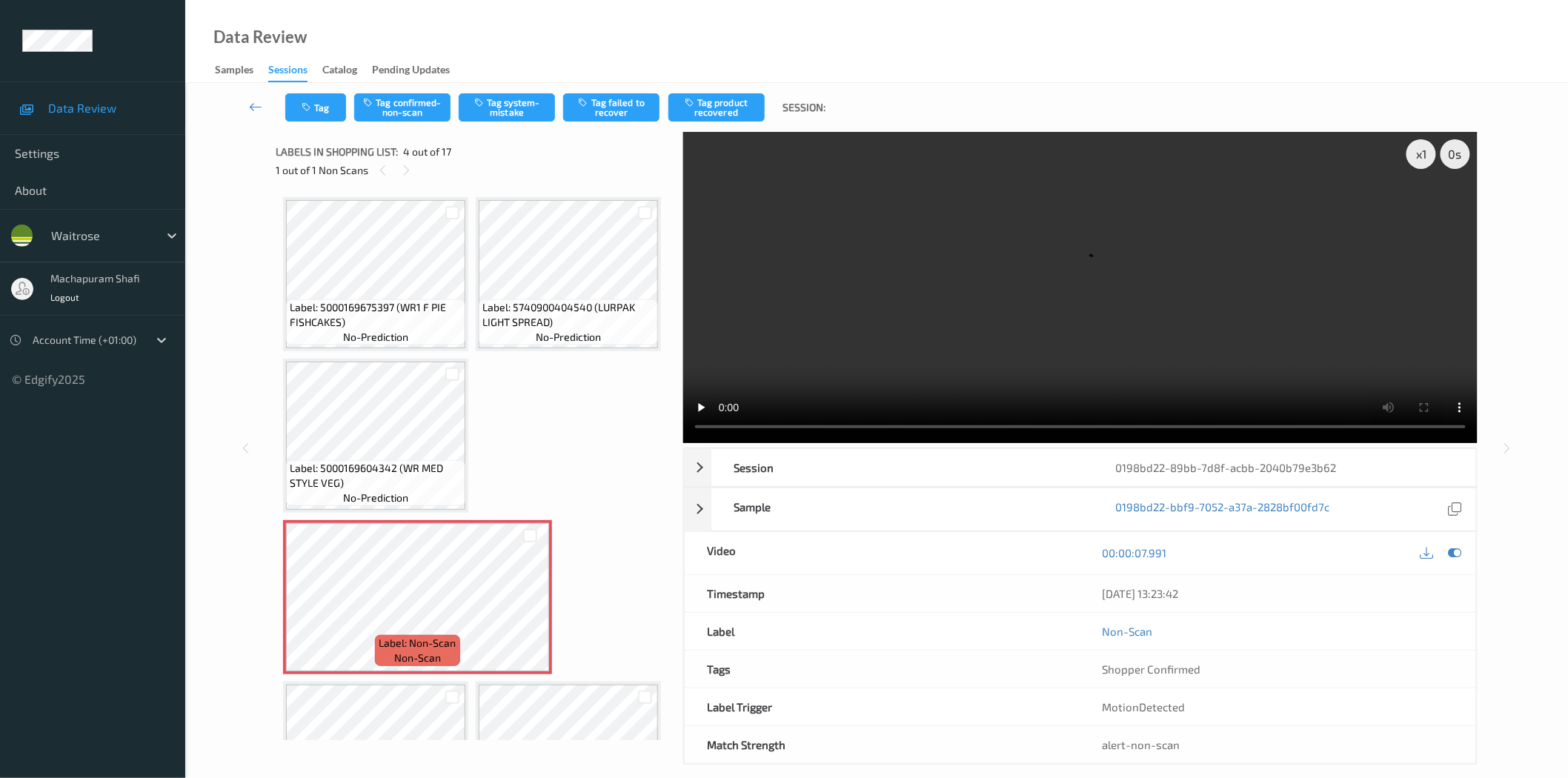
scroll to position [330, 0]
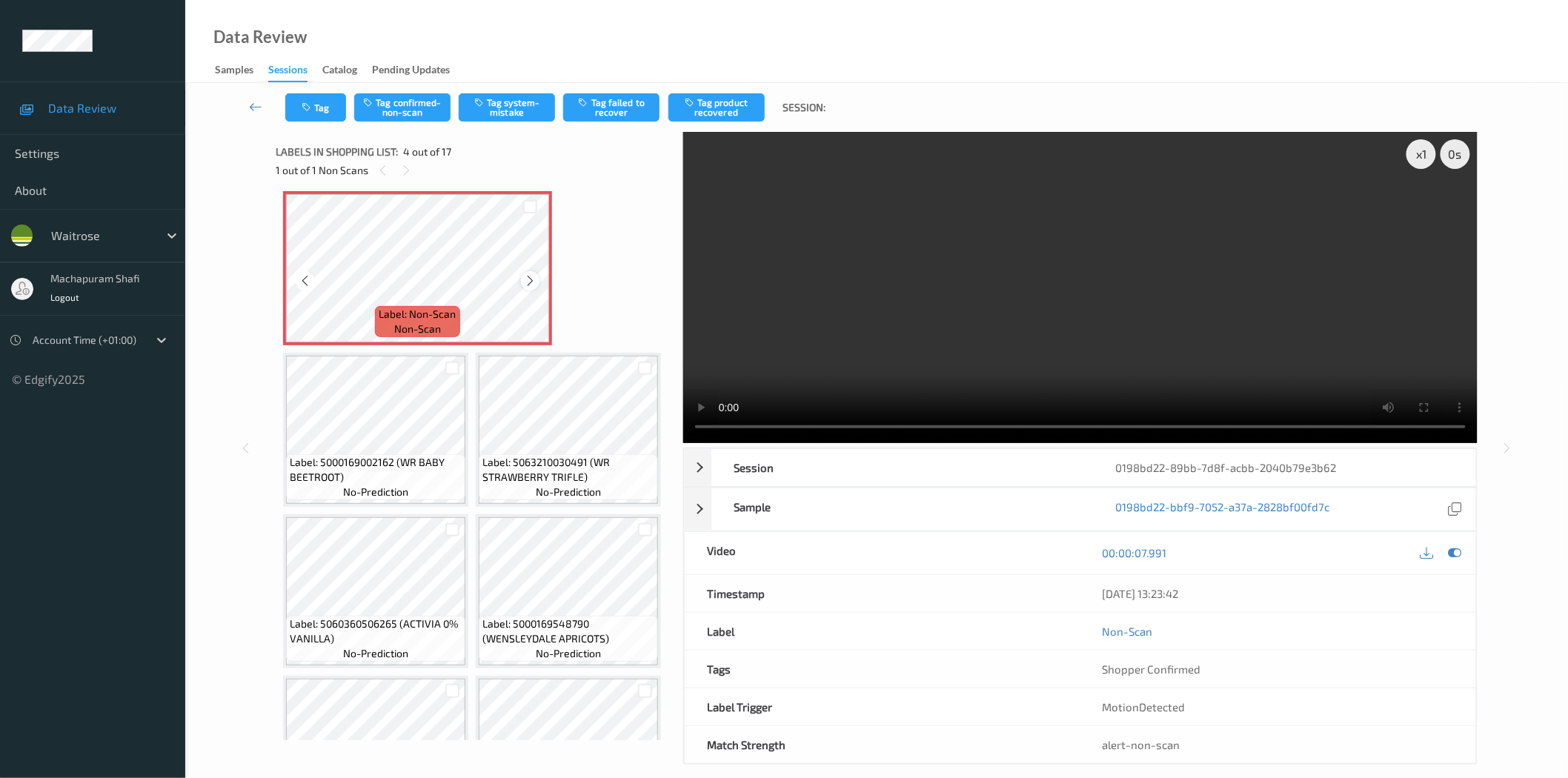
click at [531, 287] on icon at bounding box center [530, 281] width 12 height 13
click at [510, 104] on button "Tag system-mistake" at bounding box center [507, 106] width 97 height 28
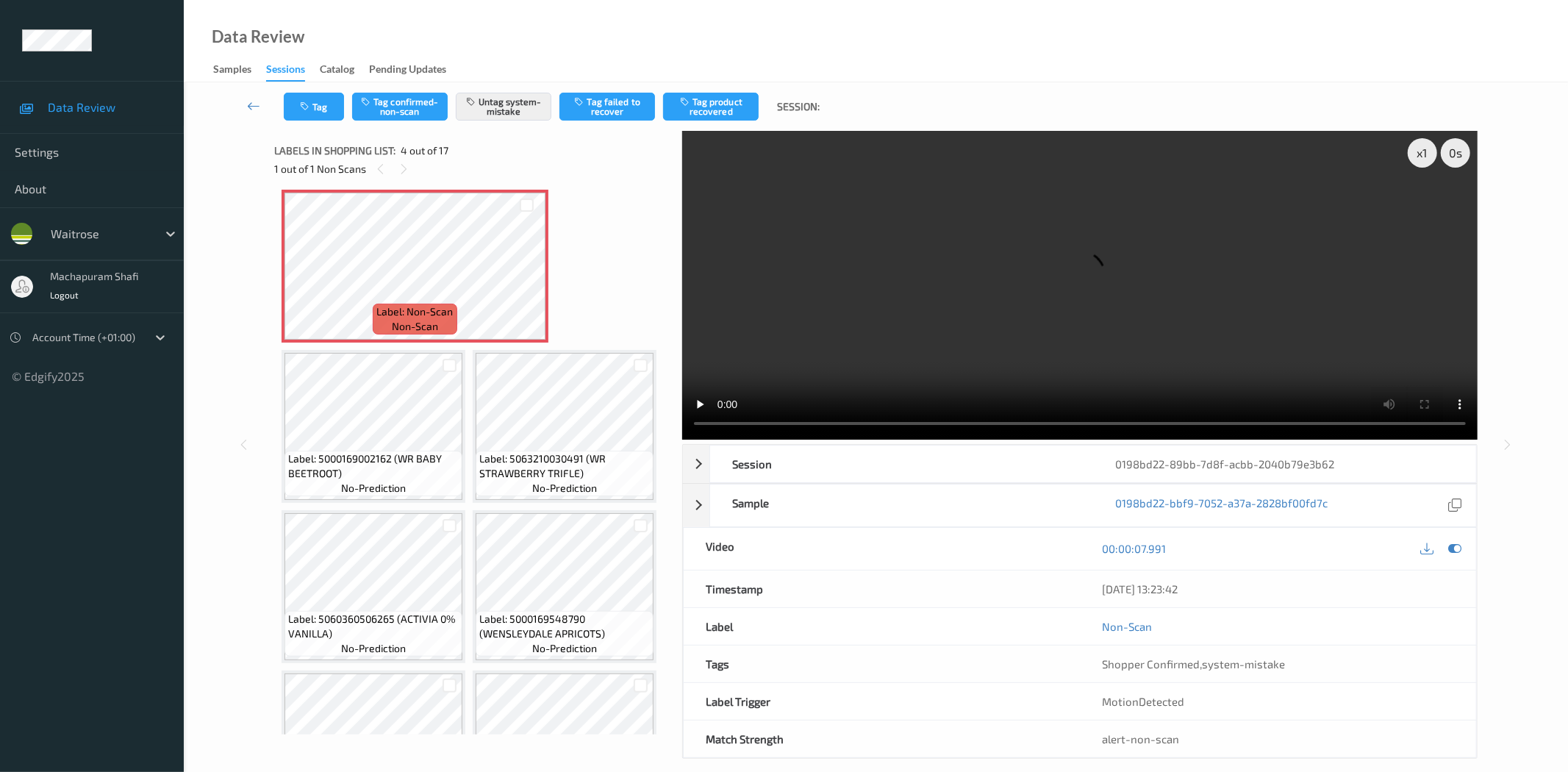
scroll to position [167, 0]
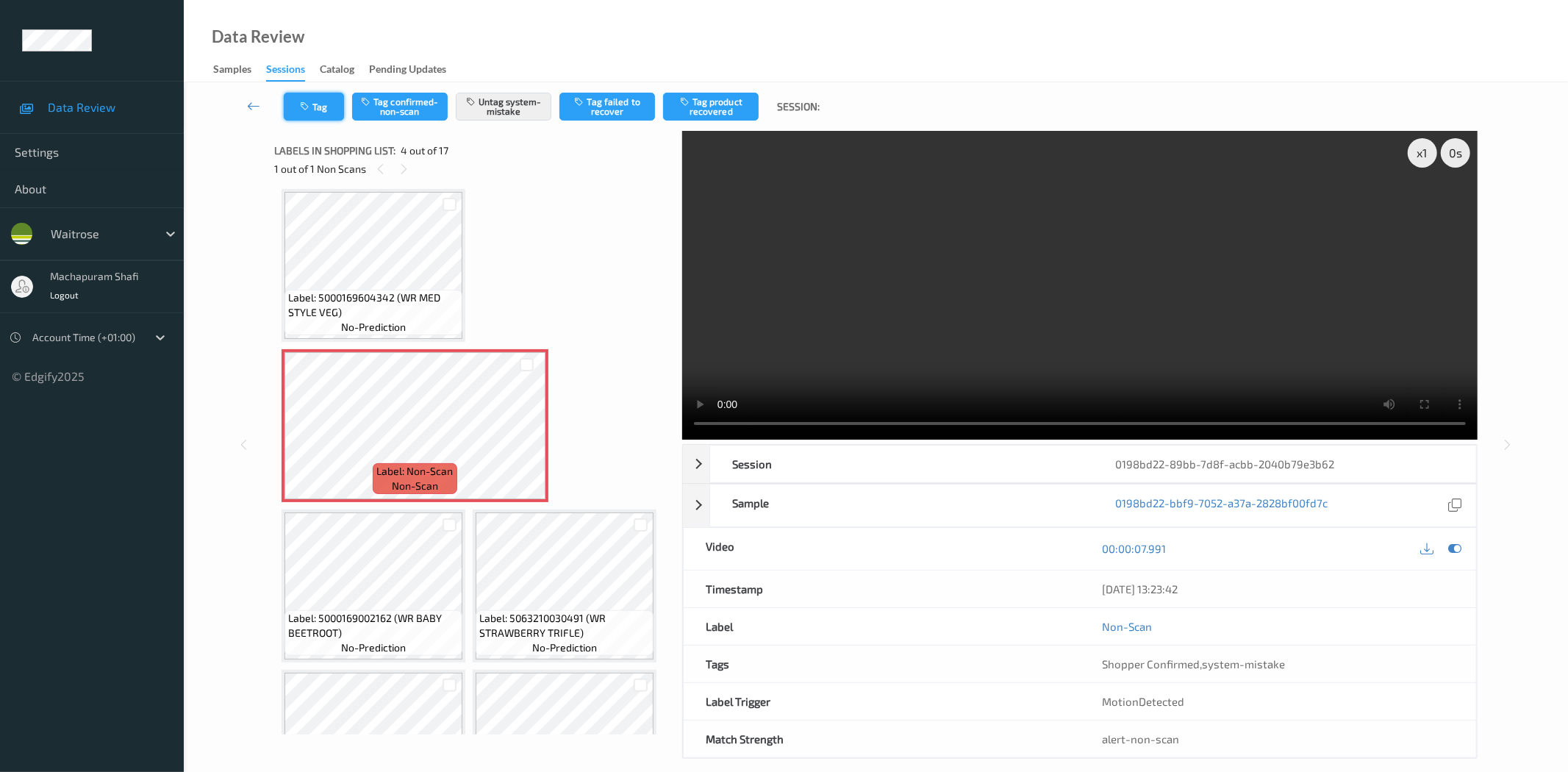
click at [309, 112] on button "Tag" at bounding box center [314, 106] width 60 height 28
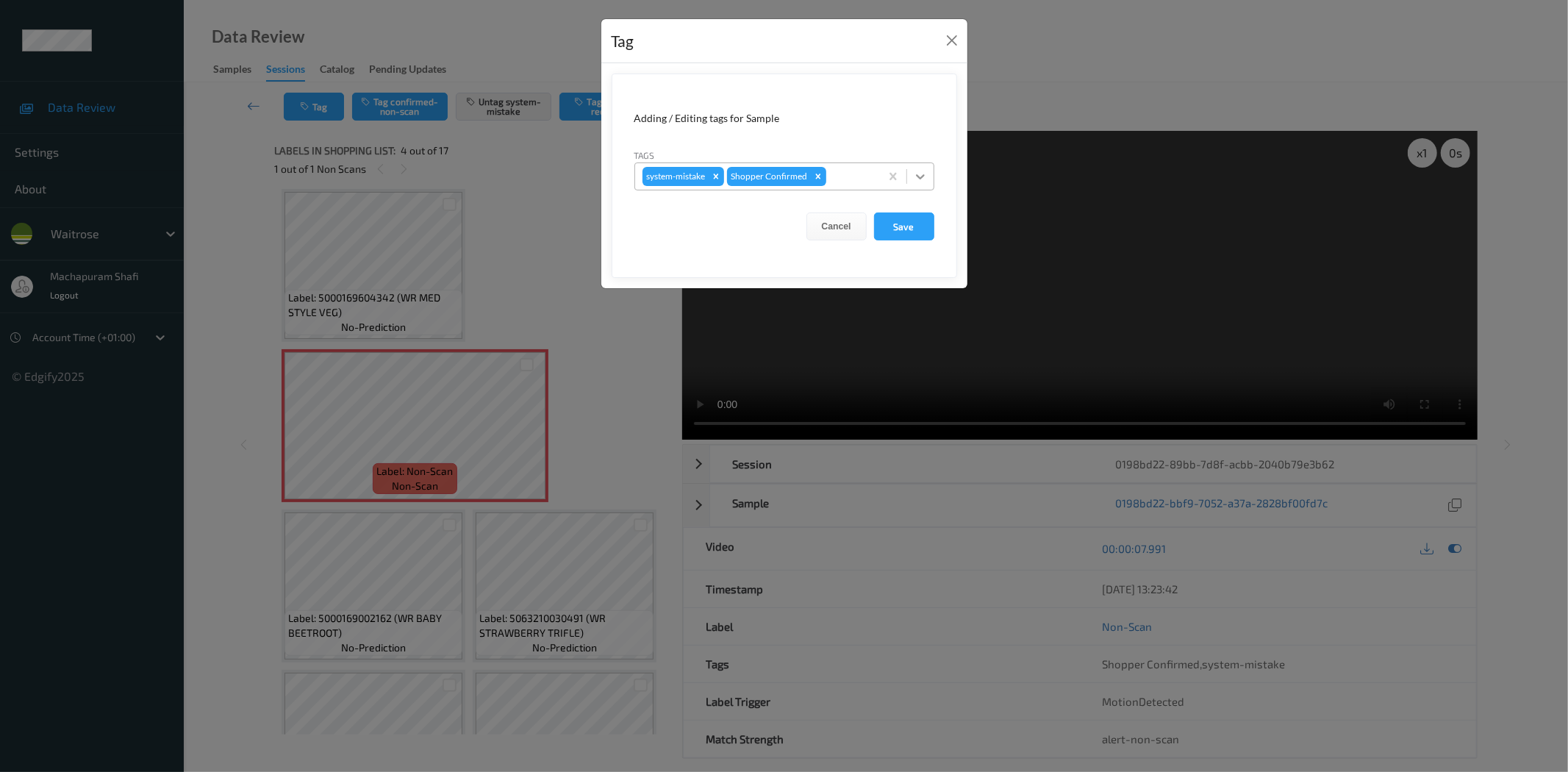
click at [921, 169] on icon at bounding box center [920, 176] width 14 height 14
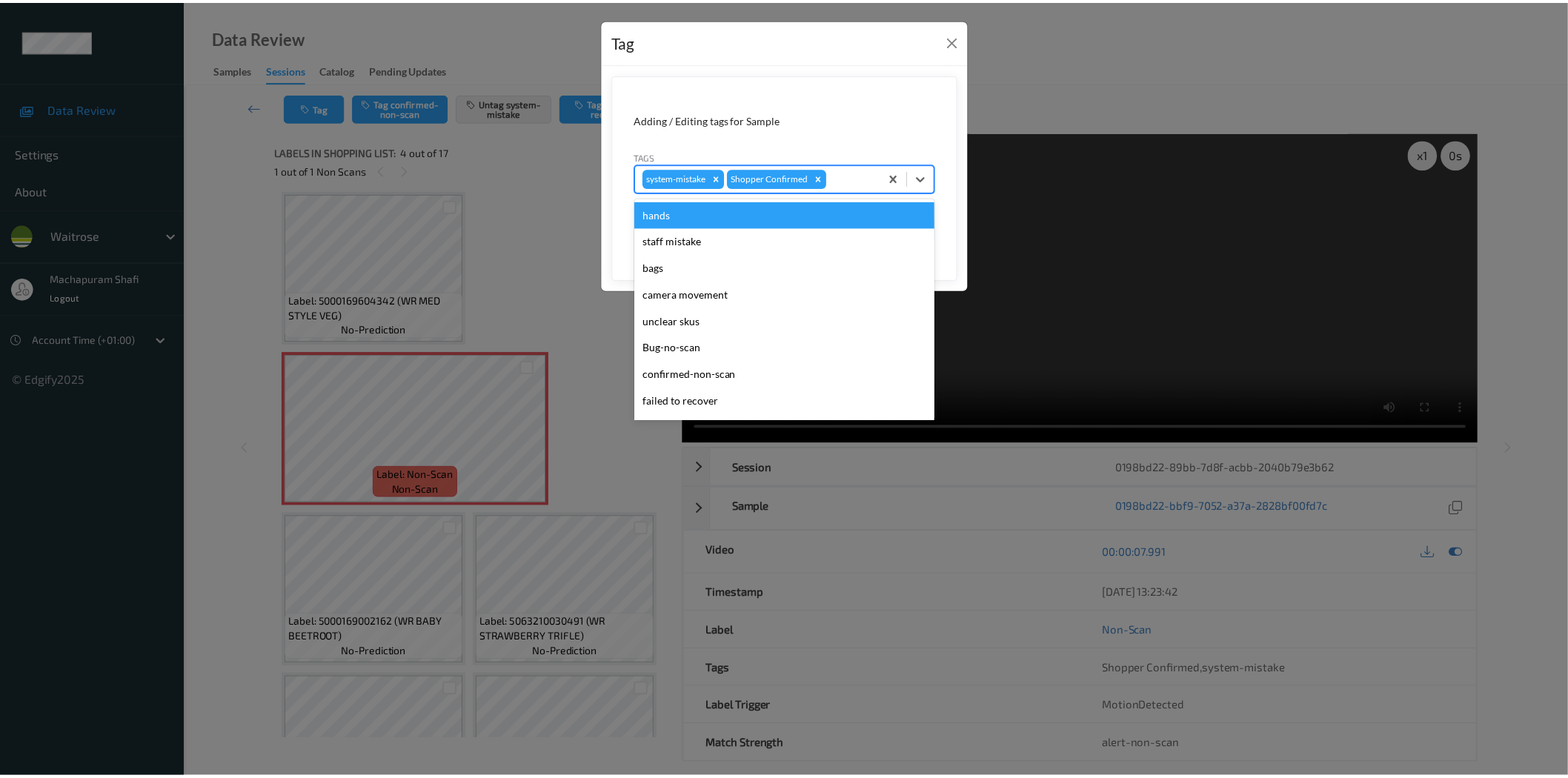
scroll to position [290, 0]
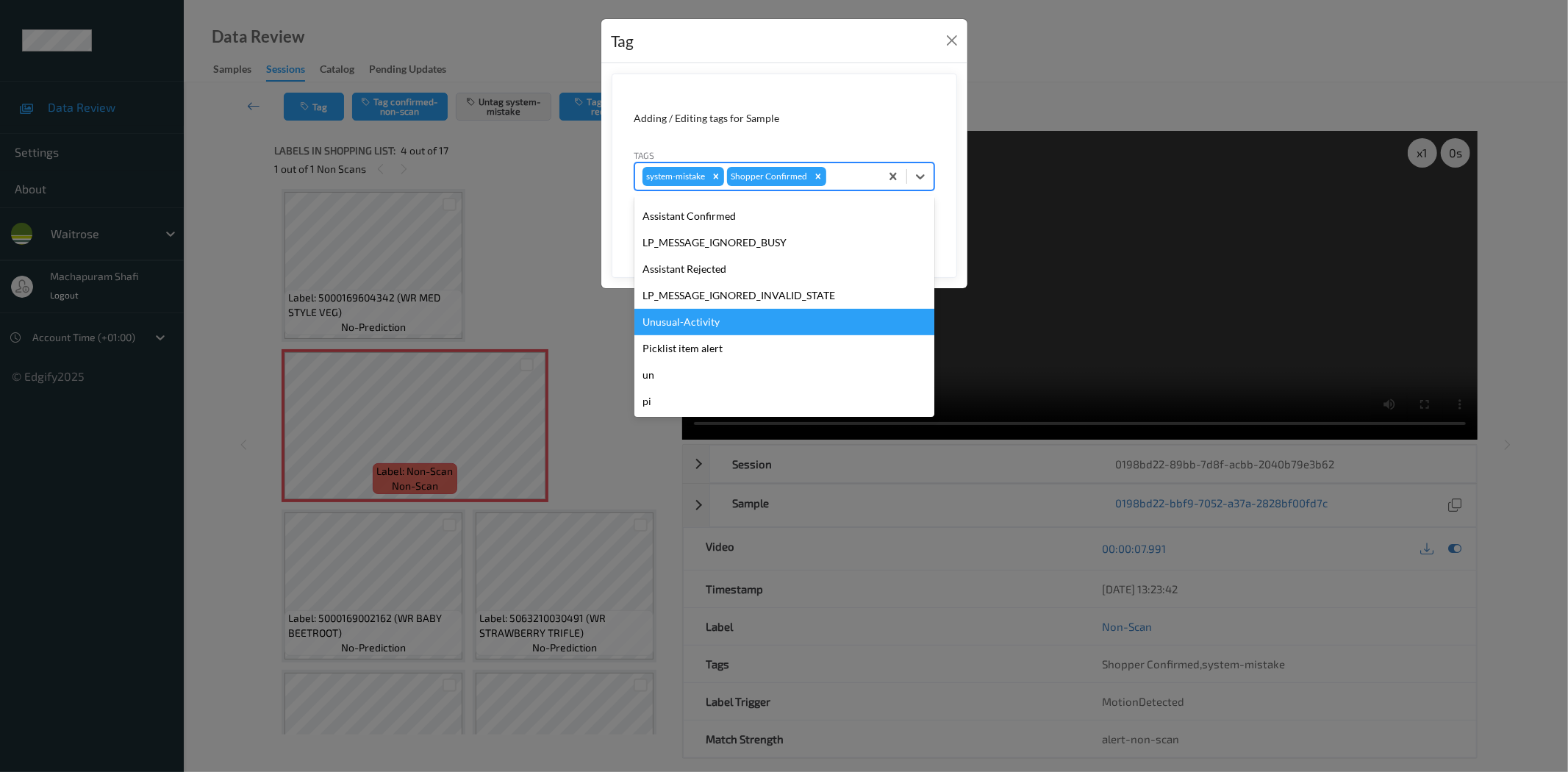
click at [707, 314] on div "Unusual-Activity" at bounding box center [785, 322] width 300 height 27
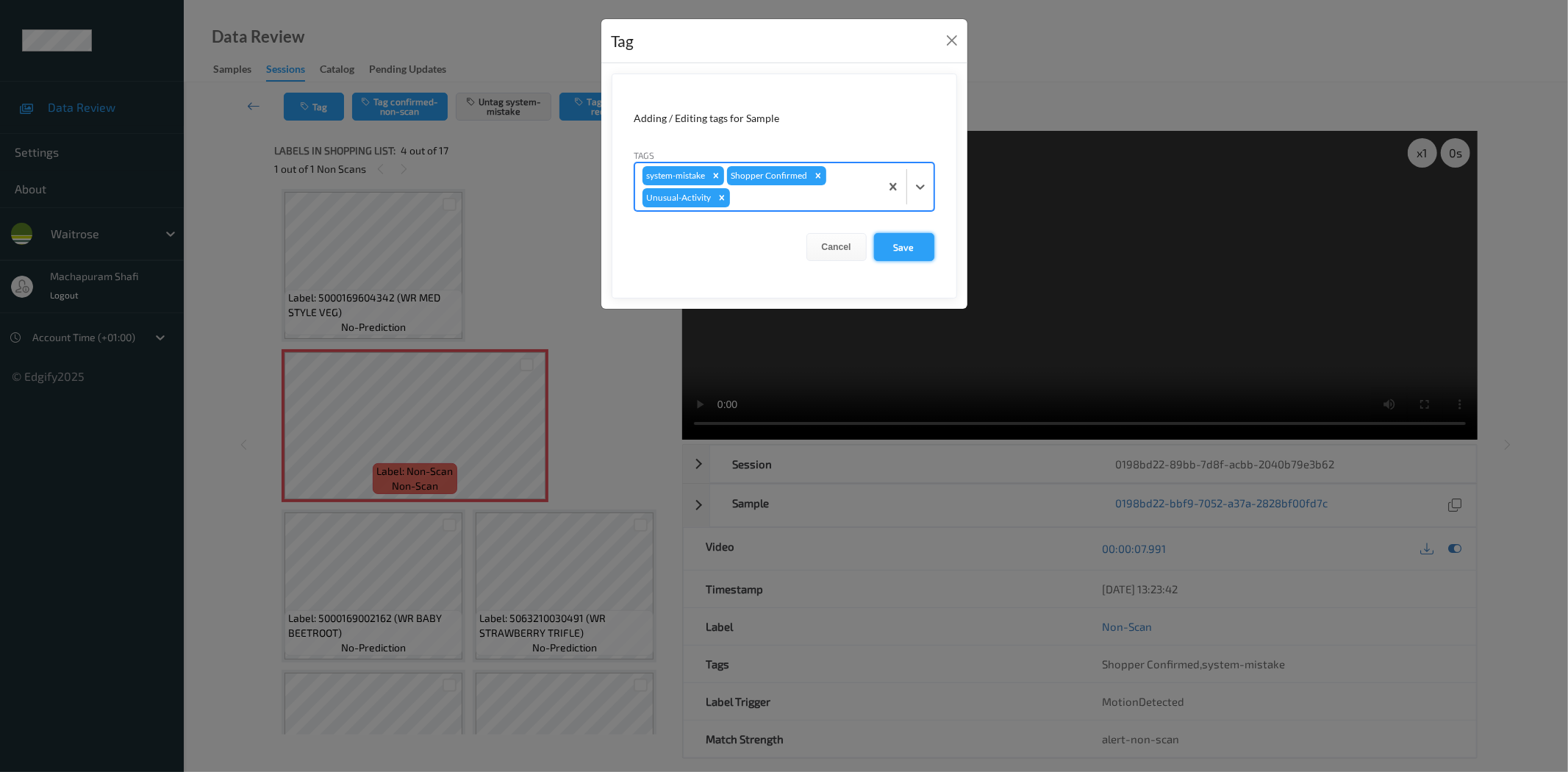
click at [897, 248] on button "Save" at bounding box center [904, 246] width 60 height 28
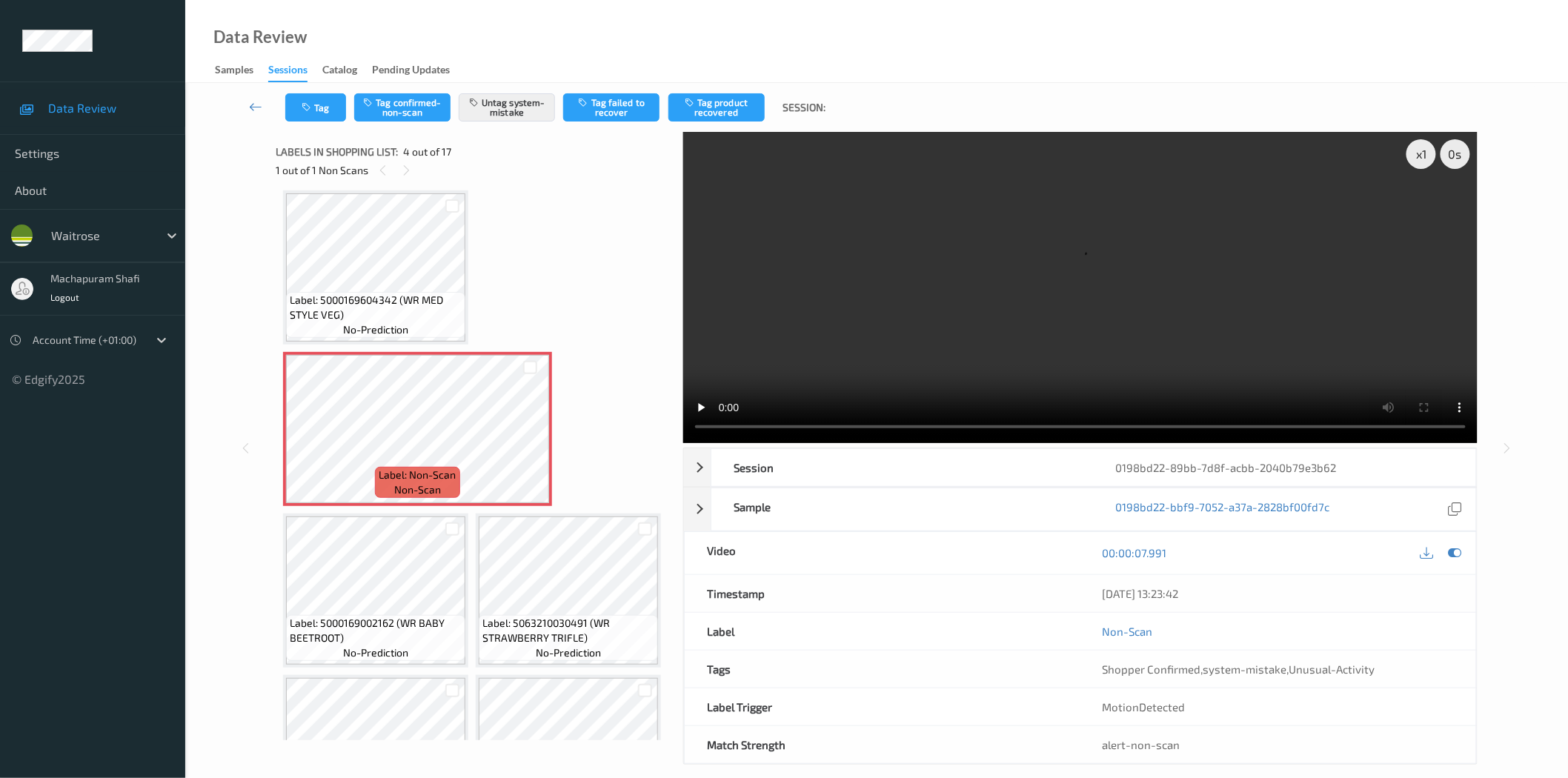
scroll to position [330, 0]
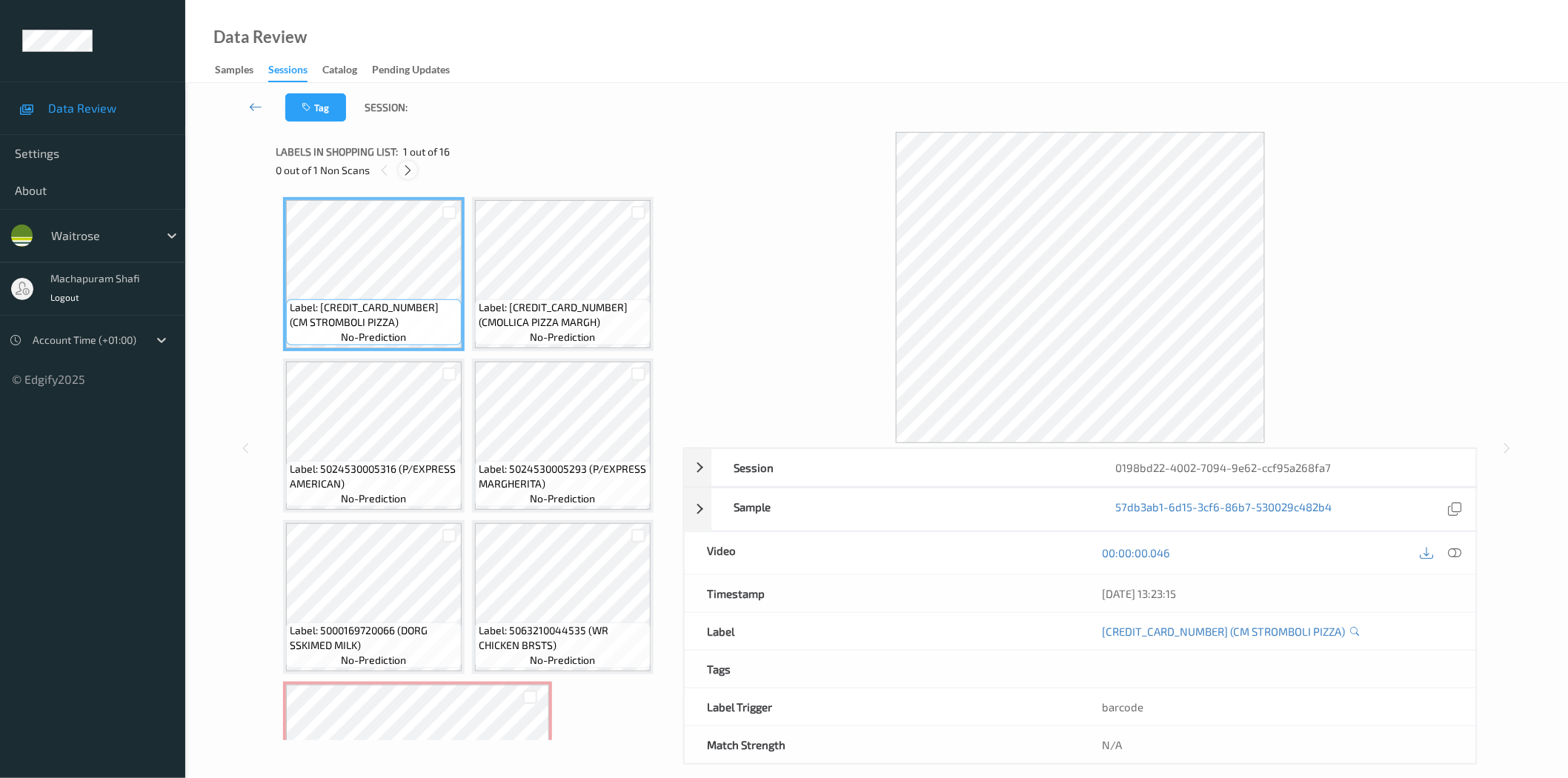
click at [405, 172] on icon at bounding box center [407, 171] width 12 height 13
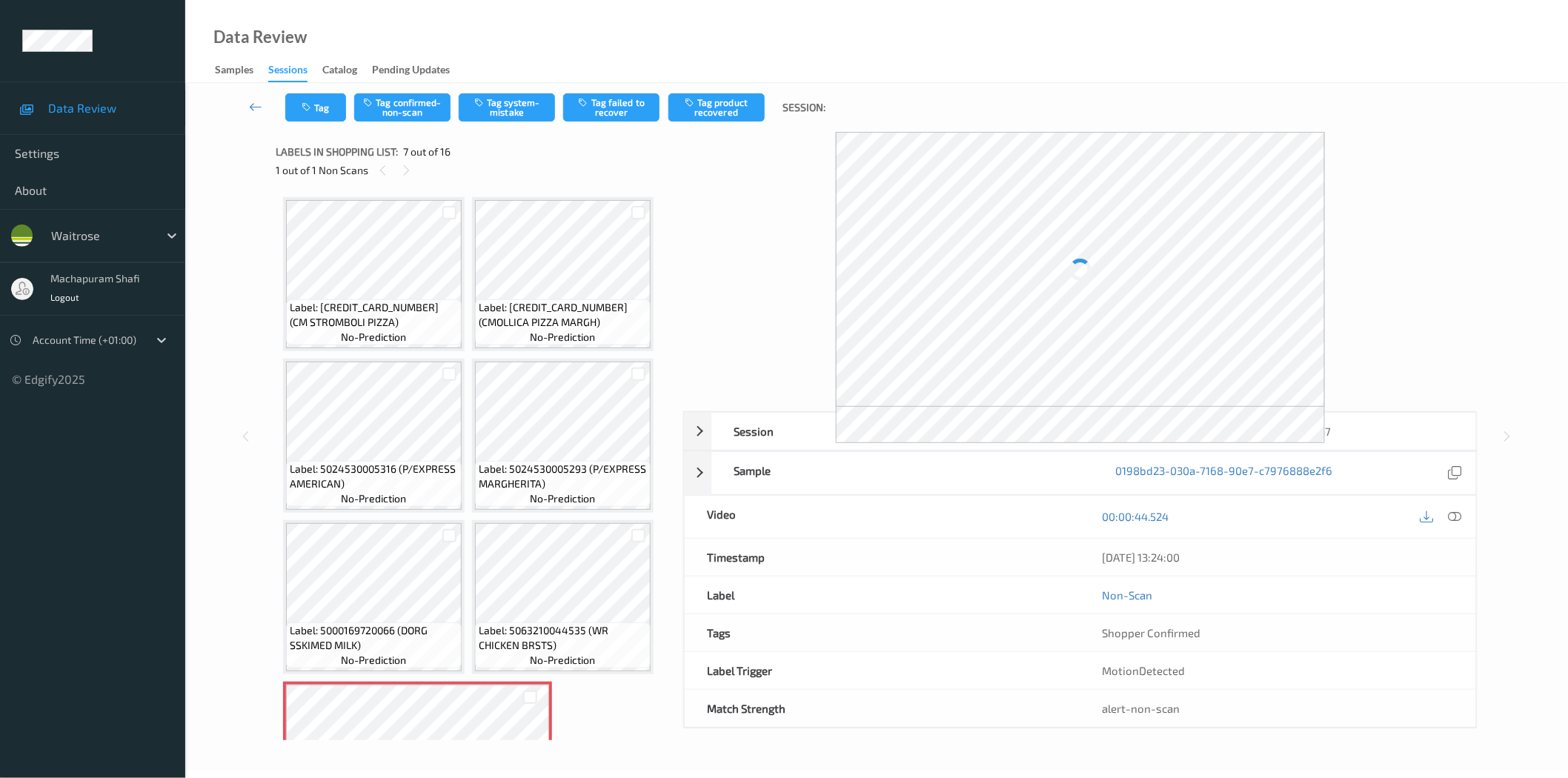
scroll to position [329, 0]
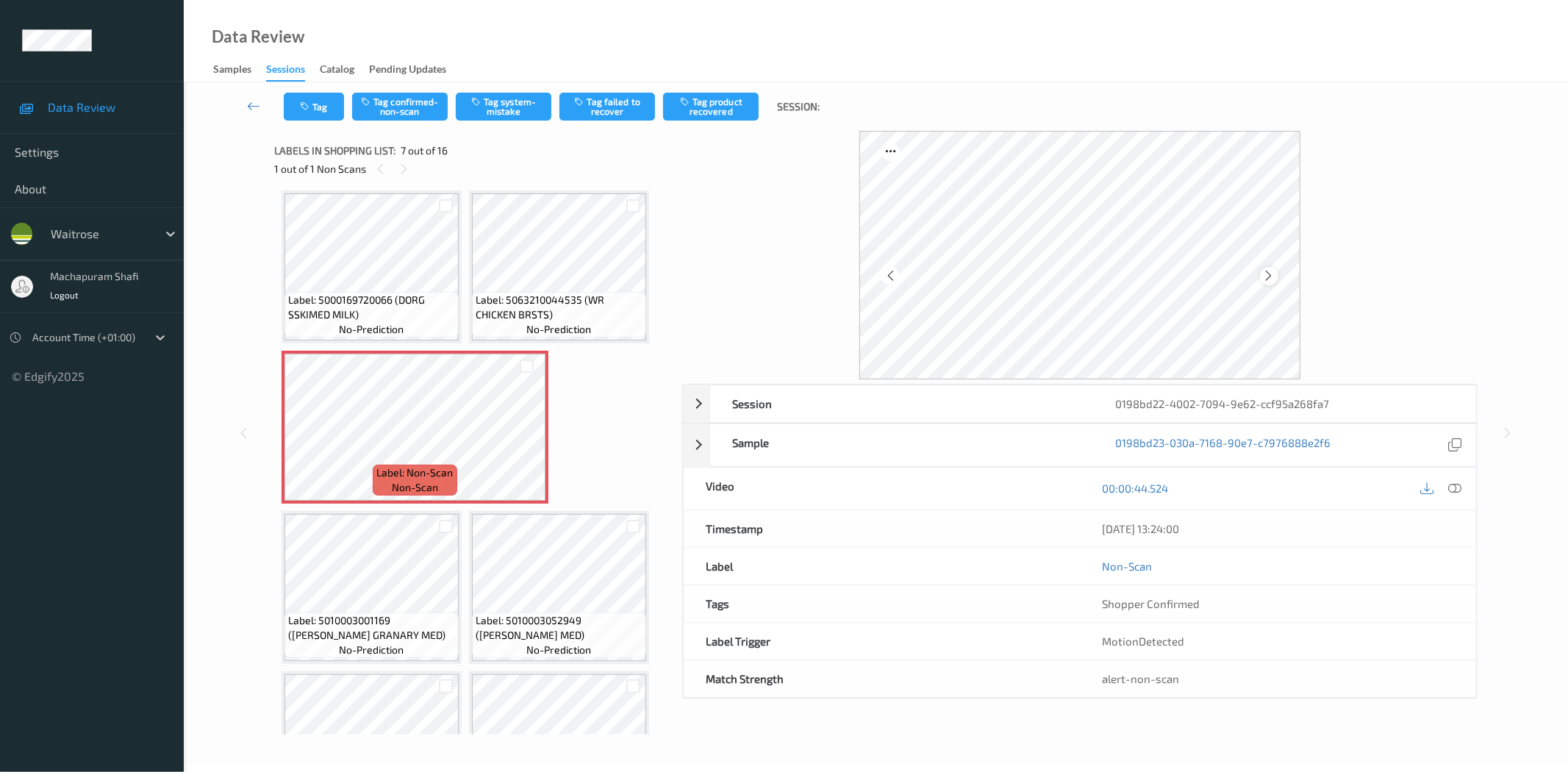
click at [1270, 276] on icon at bounding box center [1269, 276] width 12 height 13
click at [1451, 486] on icon at bounding box center [1456, 489] width 13 height 13
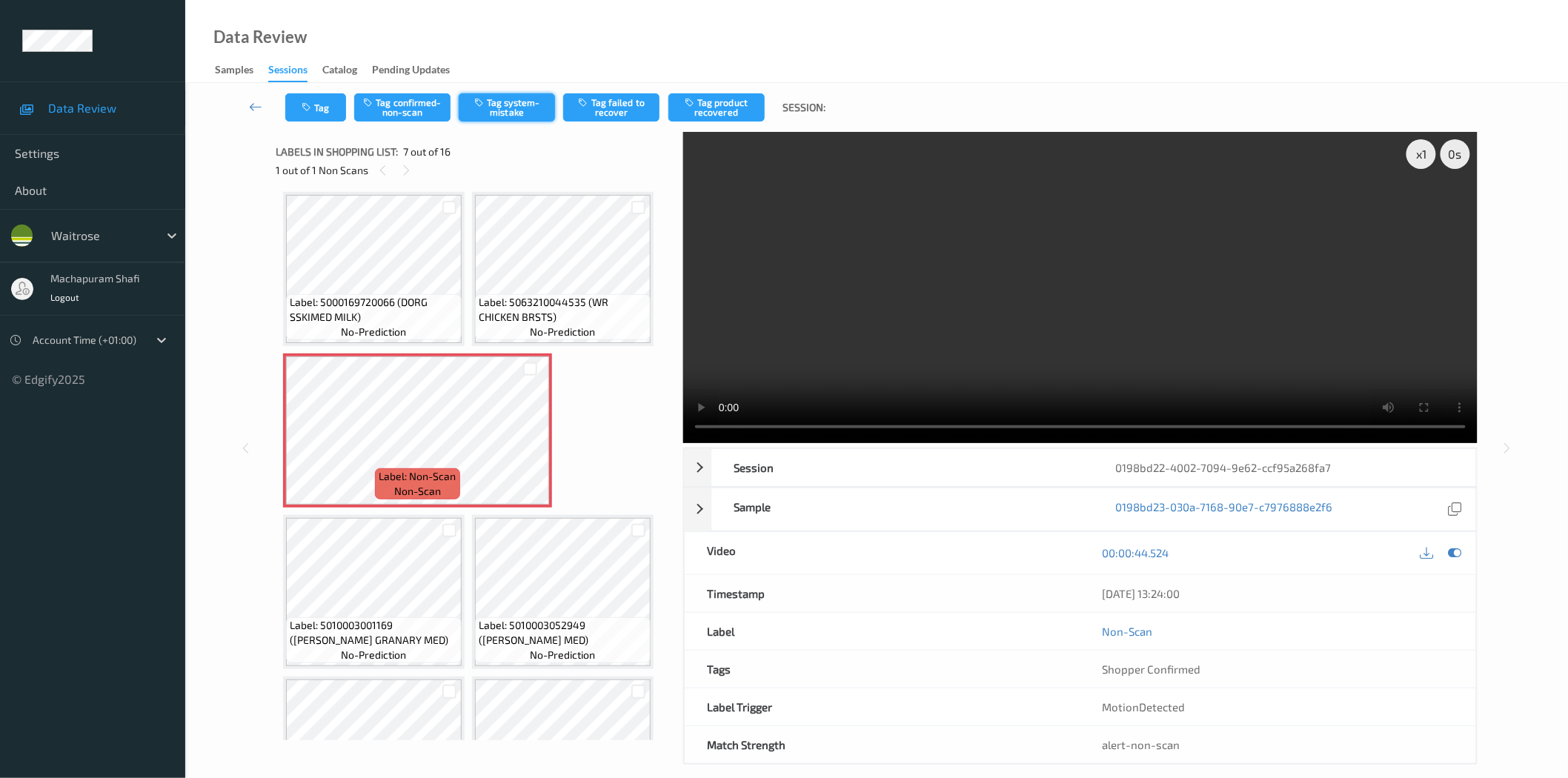
click at [507, 114] on button "Tag system-mistake" at bounding box center [507, 106] width 97 height 28
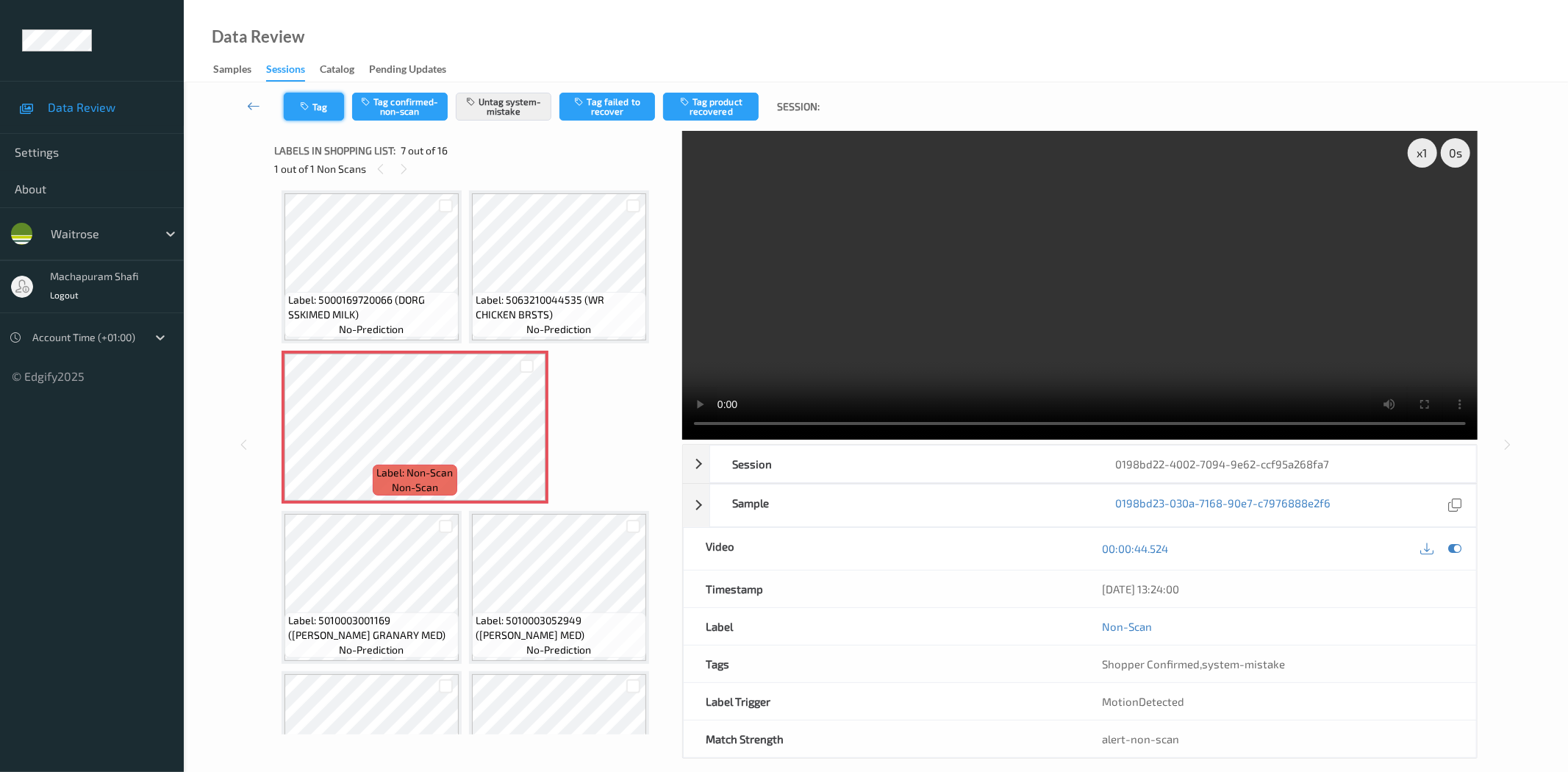
click at [320, 112] on button "Tag" at bounding box center [314, 106] width 60 height 28
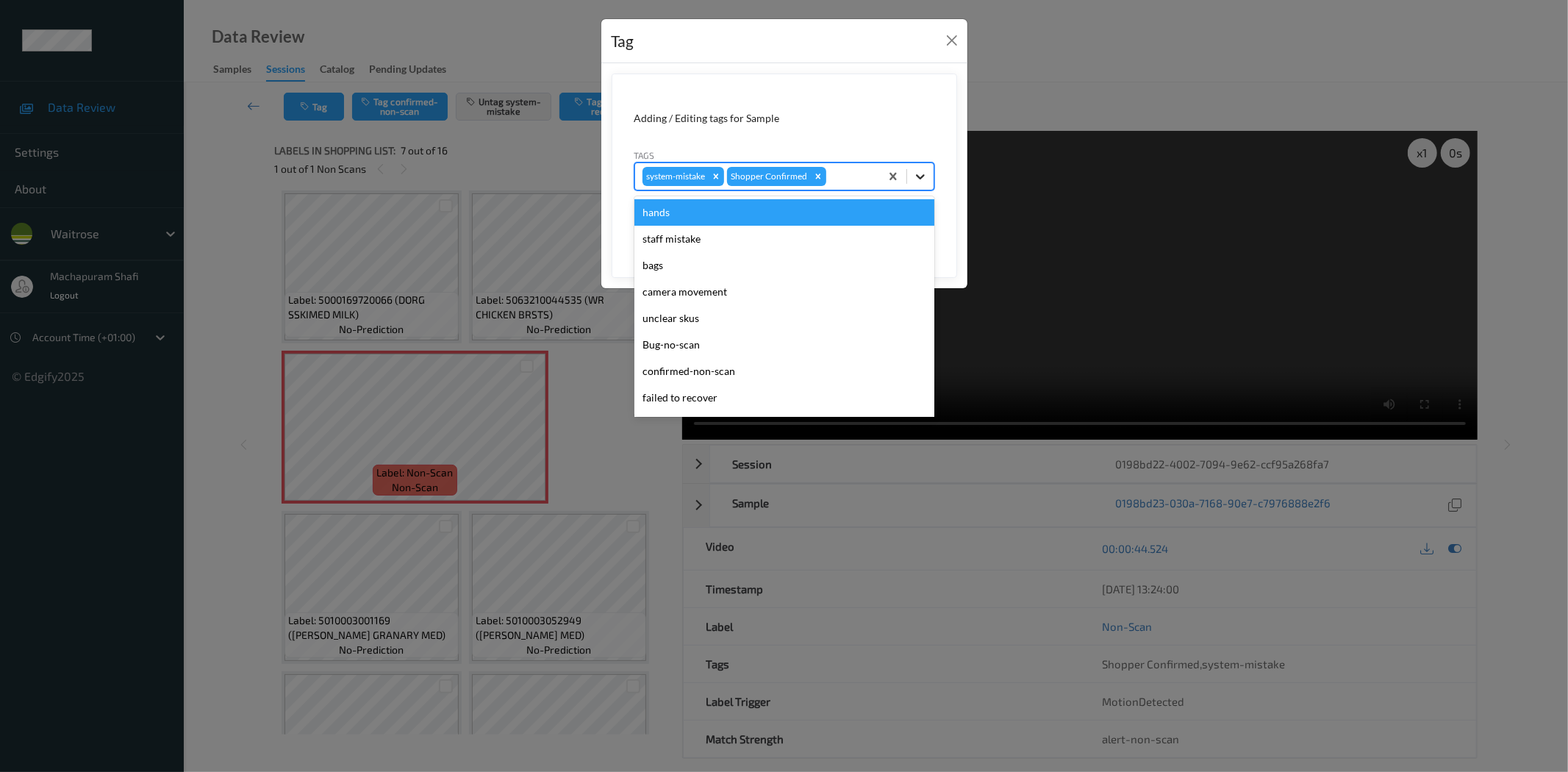
click at [916, 177] on icon at bounding box center [920, 176] width 14 height 14
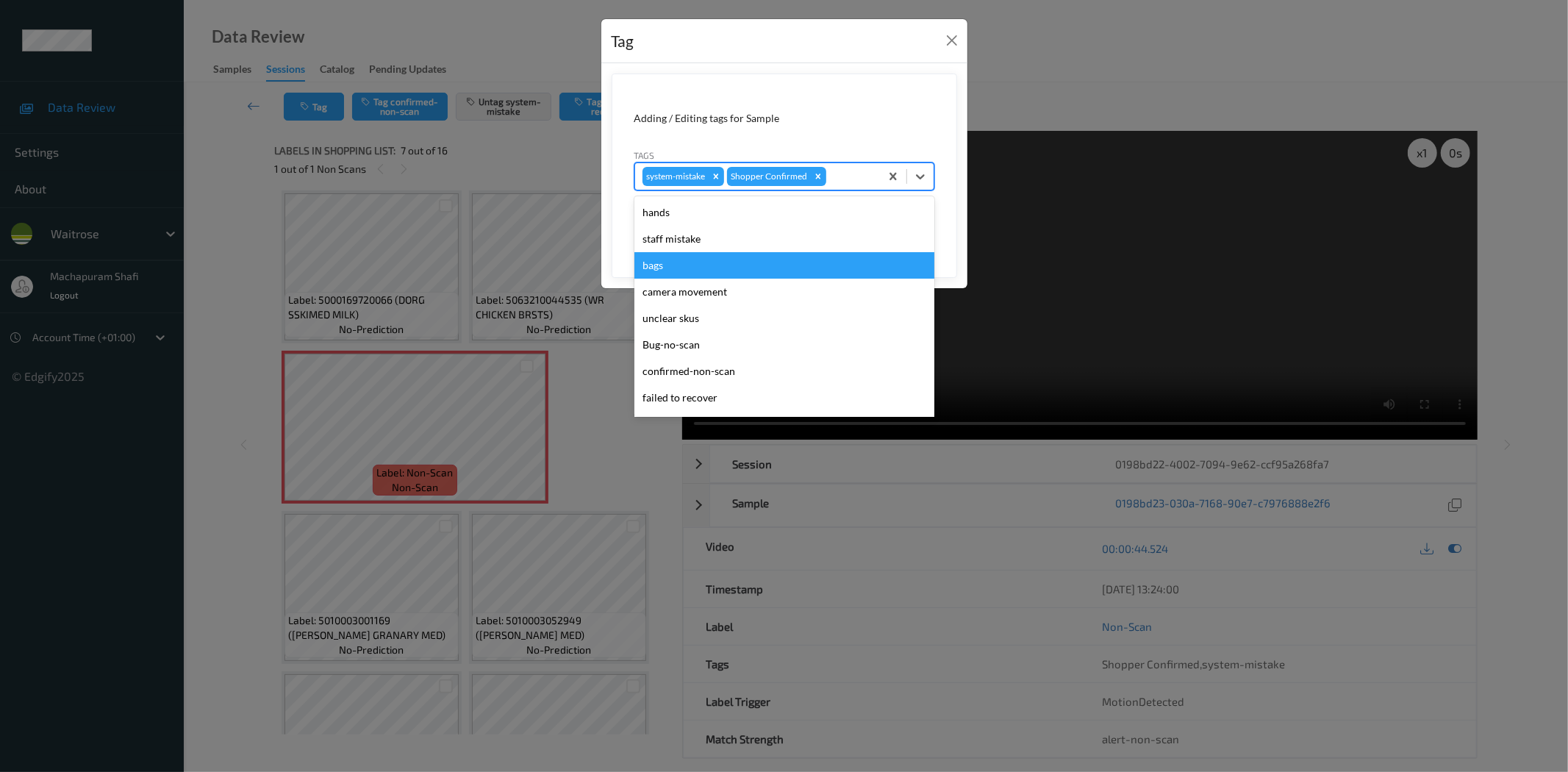
click at [667, 268] on div "bags" at bounding box center [785, 265] width 300 height 27
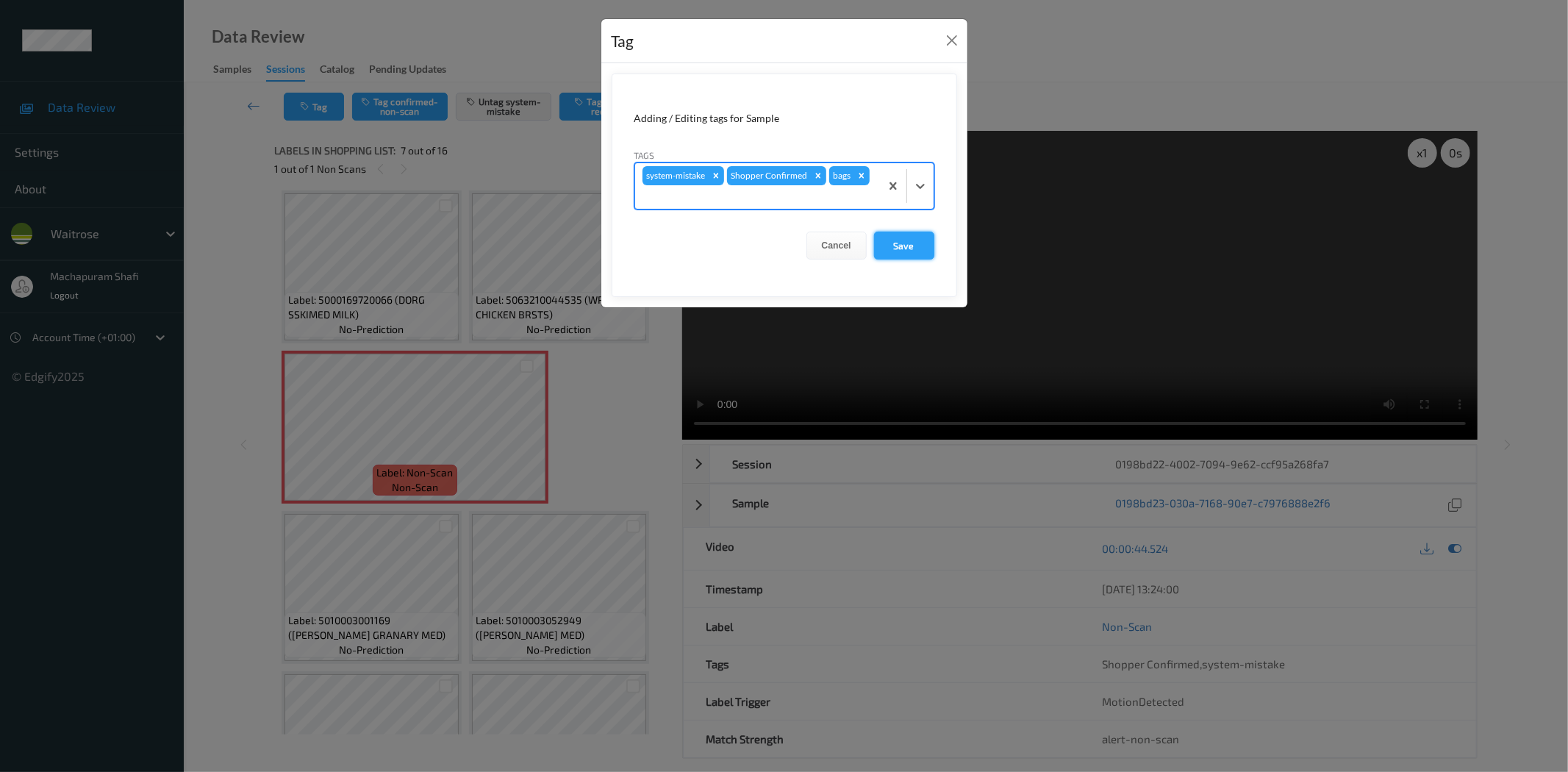
click at [907, 245] on button "Save" at bounding box center [904, 245] width 60 height 28
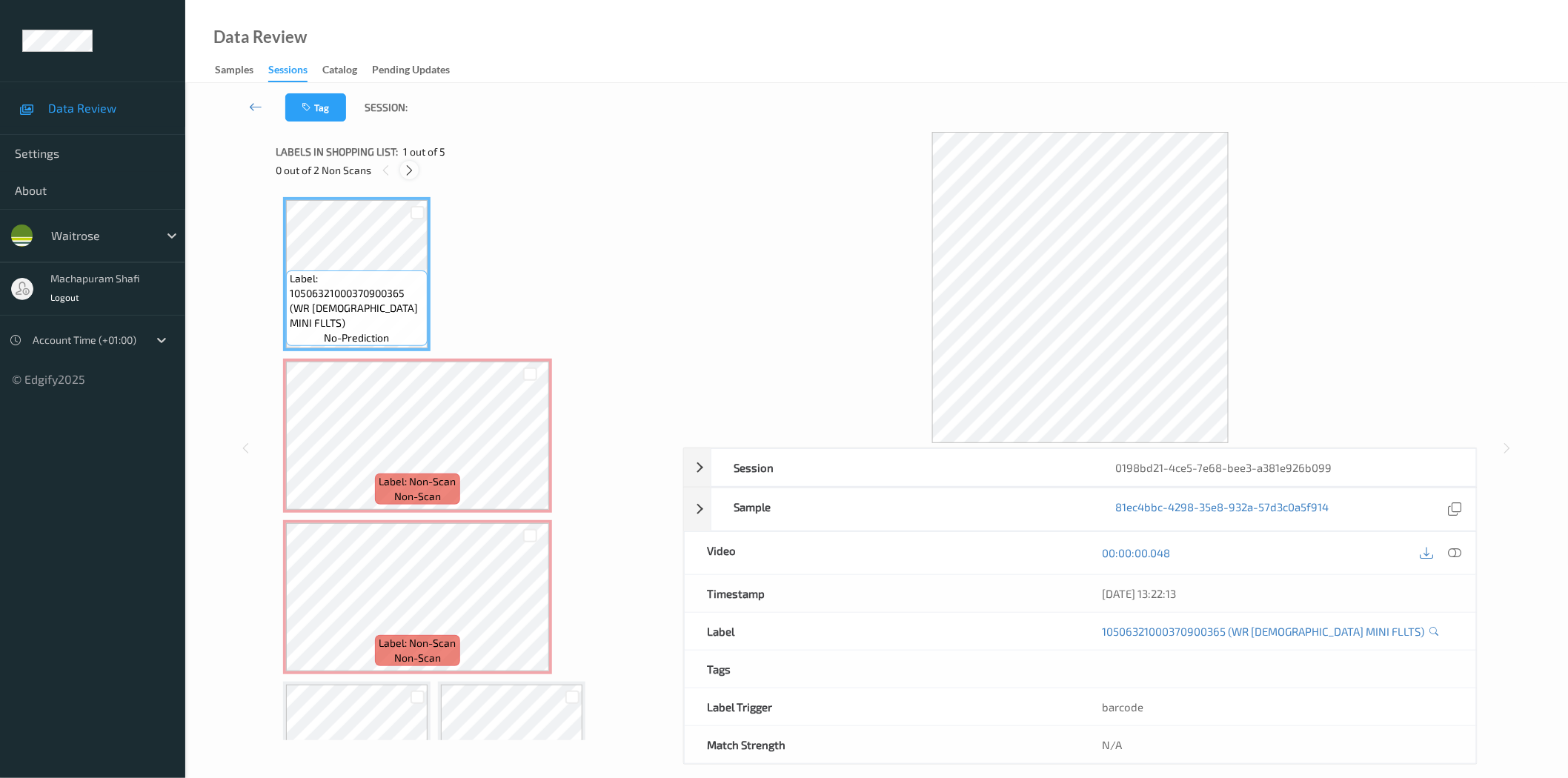
click at [409, 173] on icon at bounding box center [409, 171] width 12 height 13
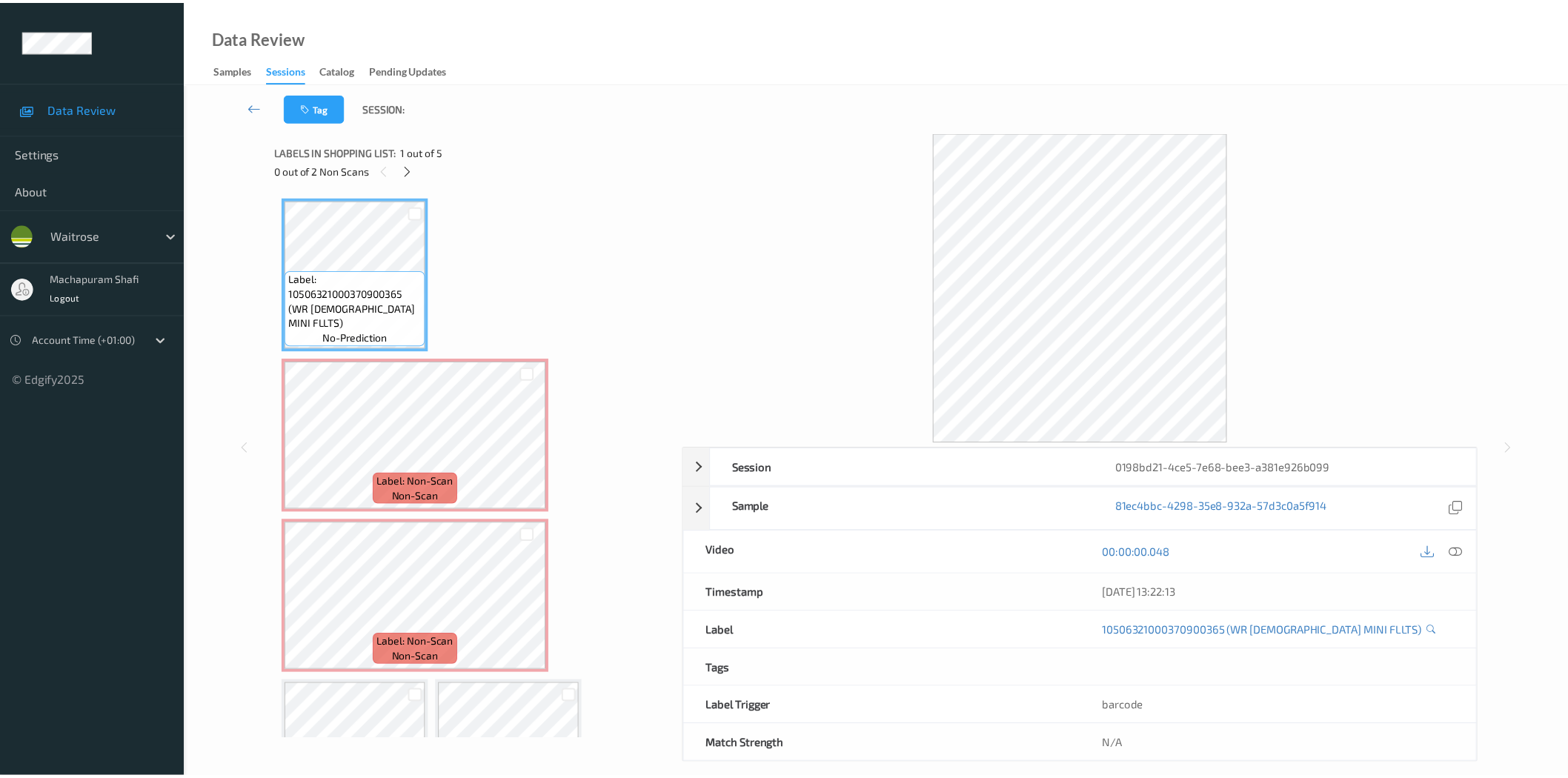
scroll to position [8, 0]
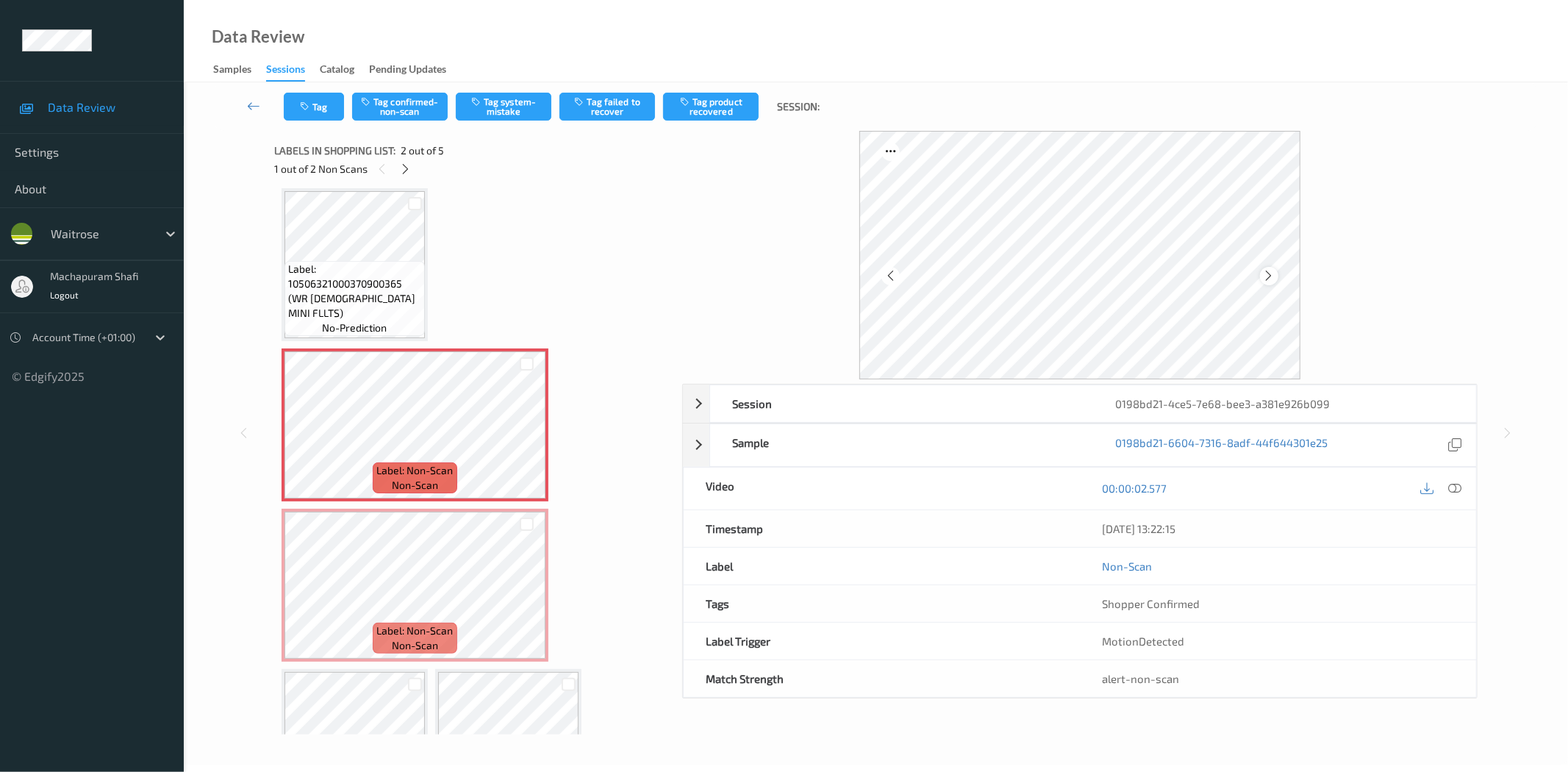
click at [1269, 277] on icon at bounding box center [1269, 276] width 12 height 13
drag, startPoint x: 1459, startPoint y: 486, endPoint x: 1413, endPoint y: 445, distance: 61.6
click at [1458, 486] on icon at bounding box center [1456, 489] width 13 height 13
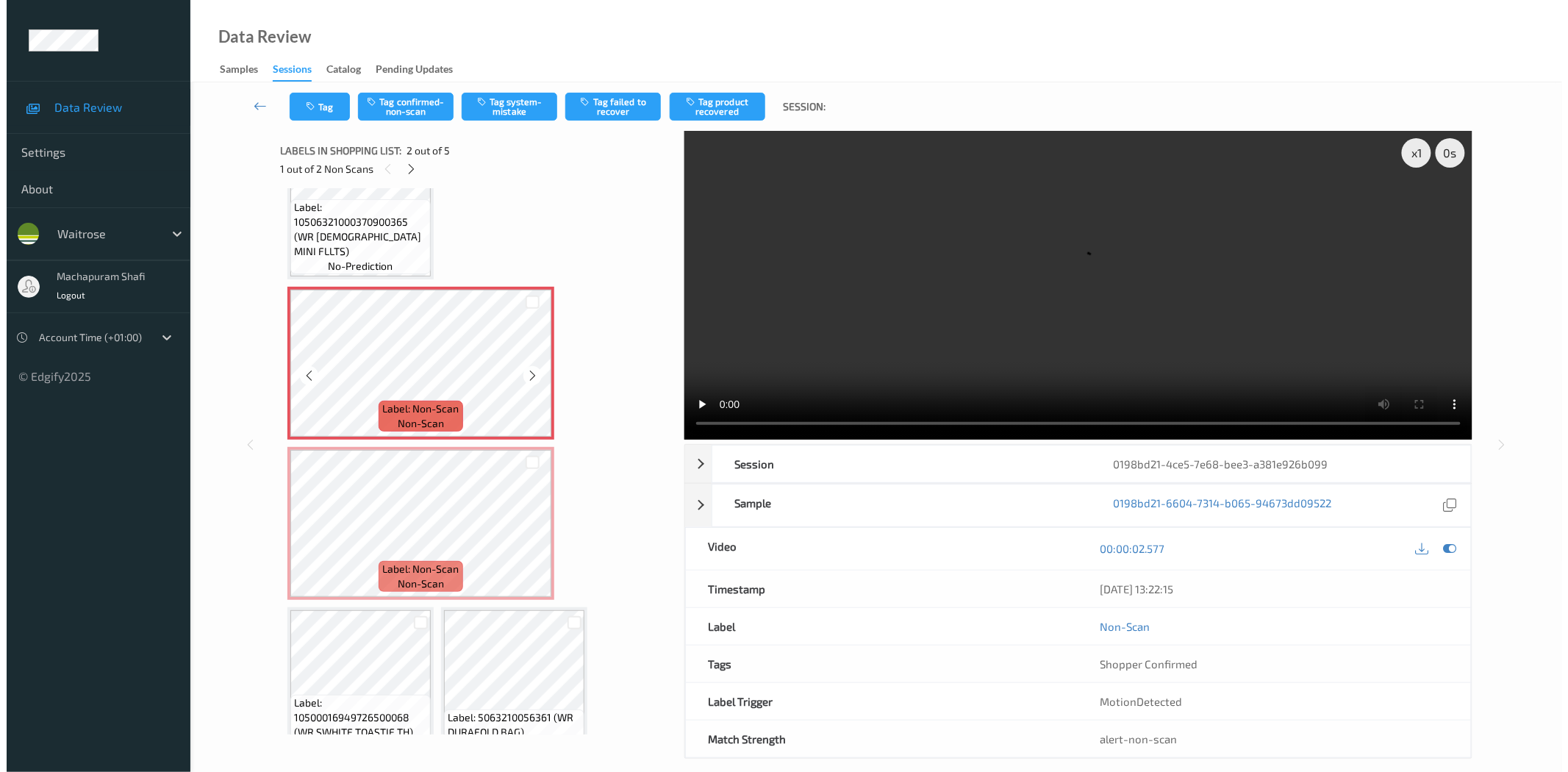
scroll to position [98, 0]
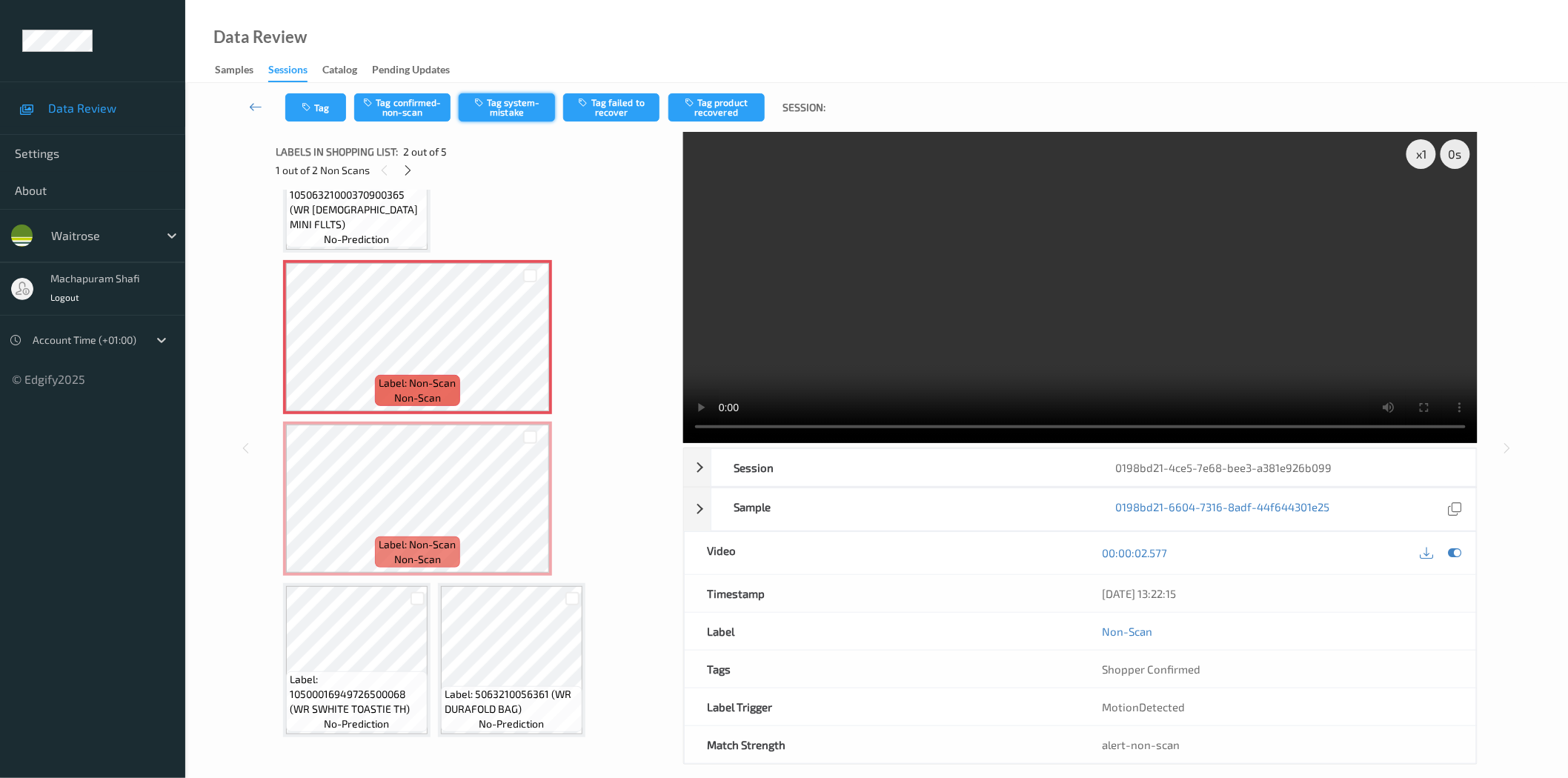
click at [506, 106] on button "Tag system-mistake" at bounding box center [507, 106] width 97 height 28
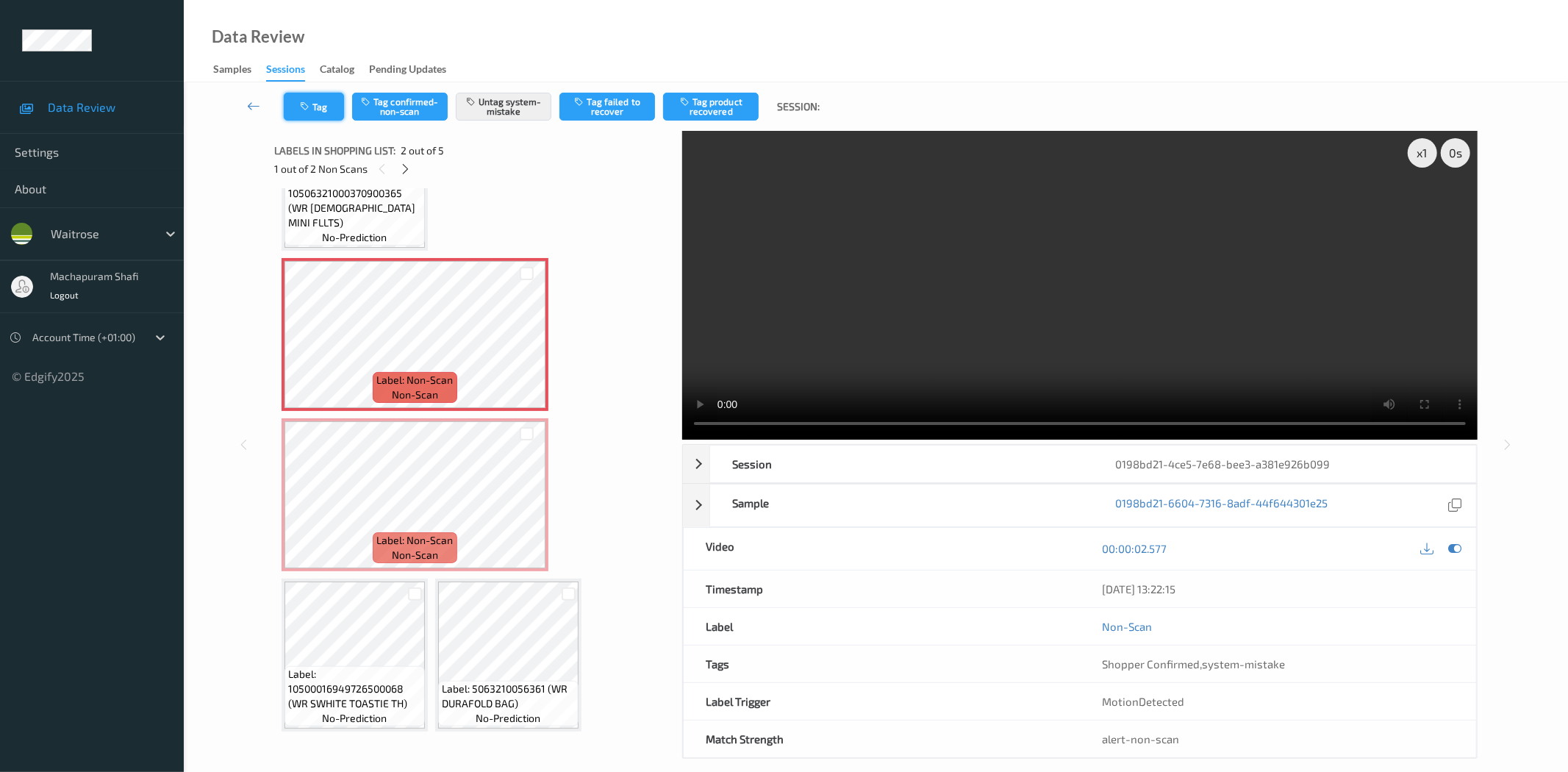
click at [314, 111] on button "Tag" at bounding box center [314, 106] width 60 height 28
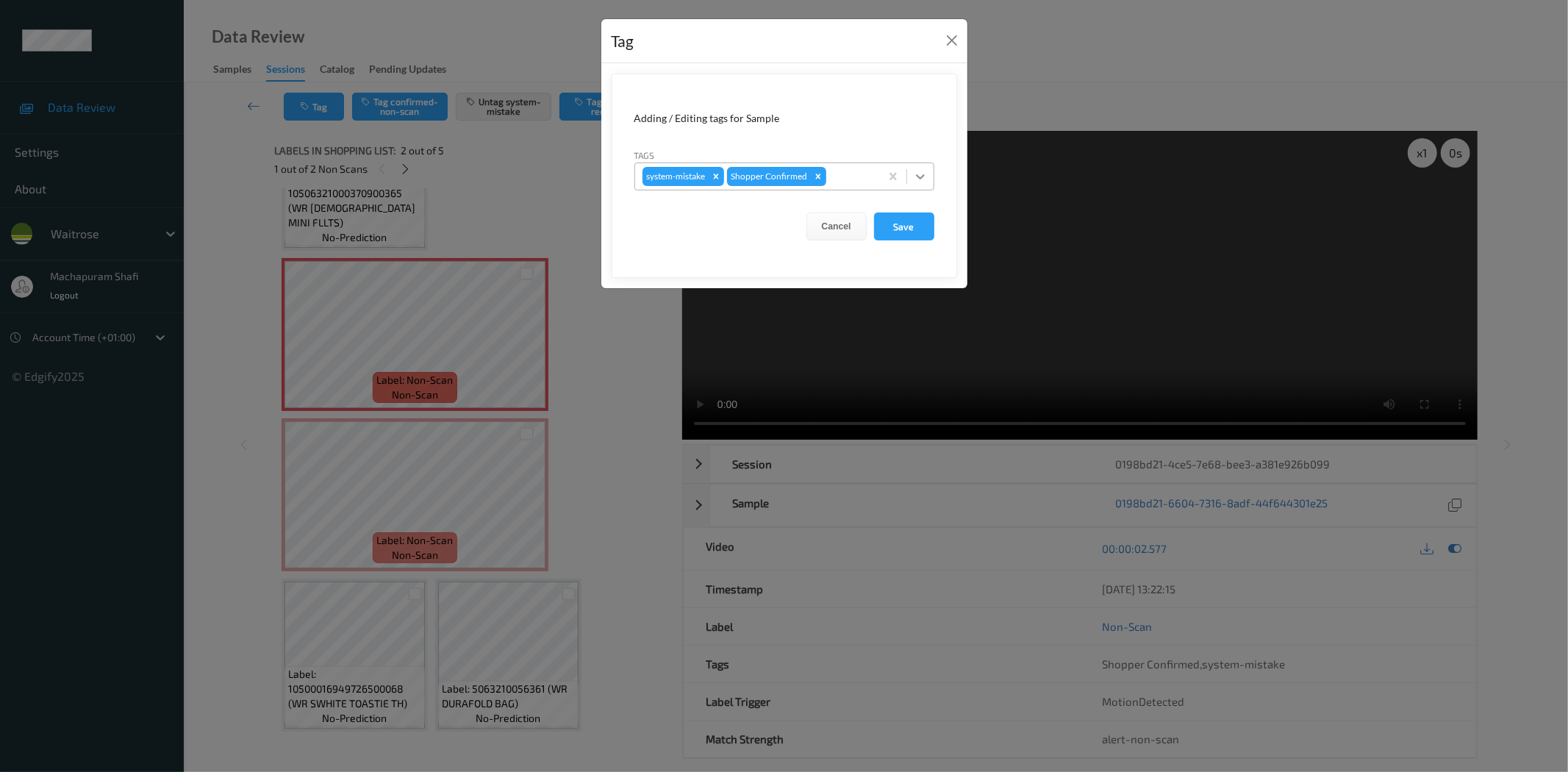
click at [914, 170] on icon at bounding box center [920, 176] width 14 height 14
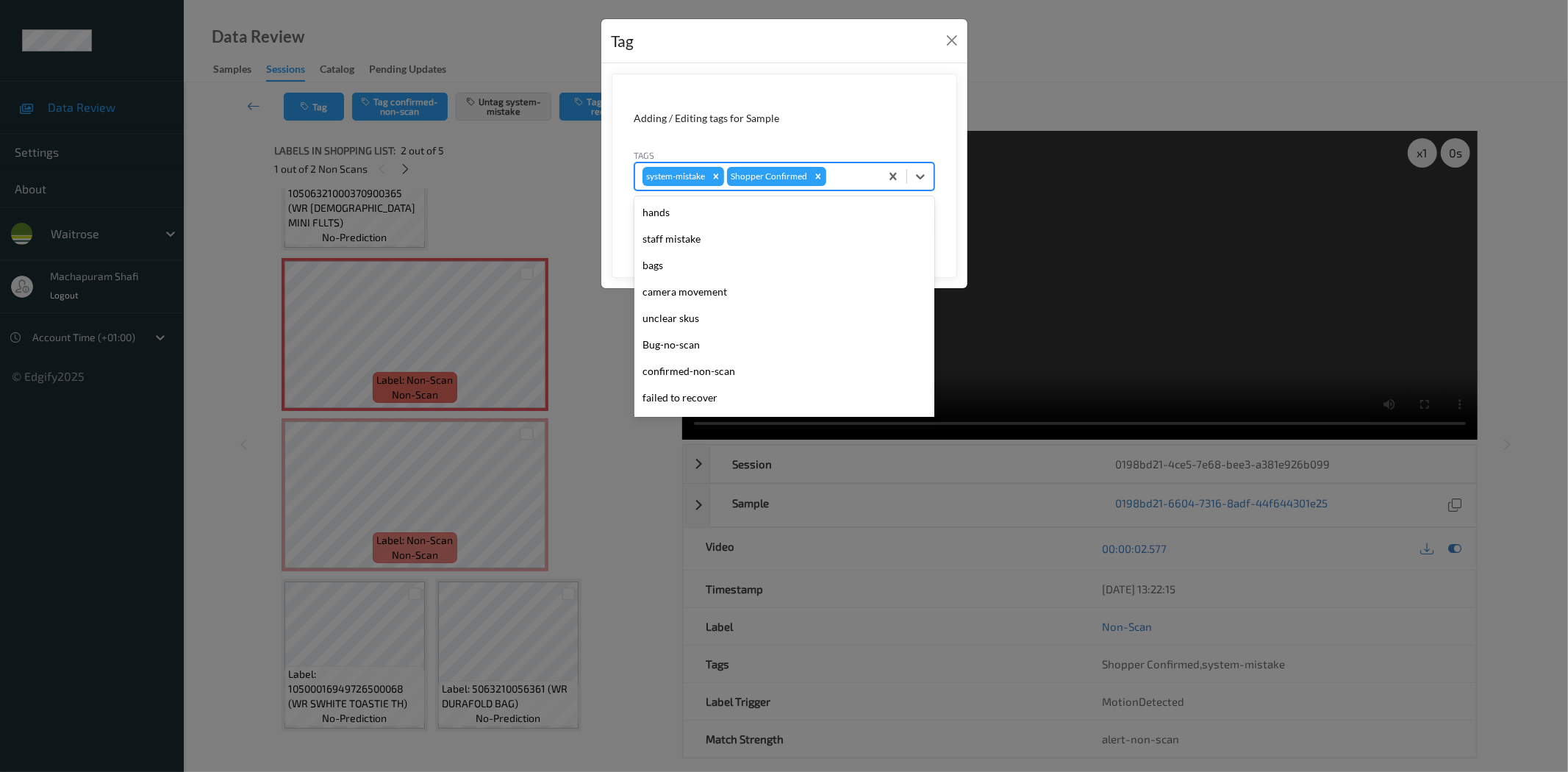
scroll to position [288, 0]
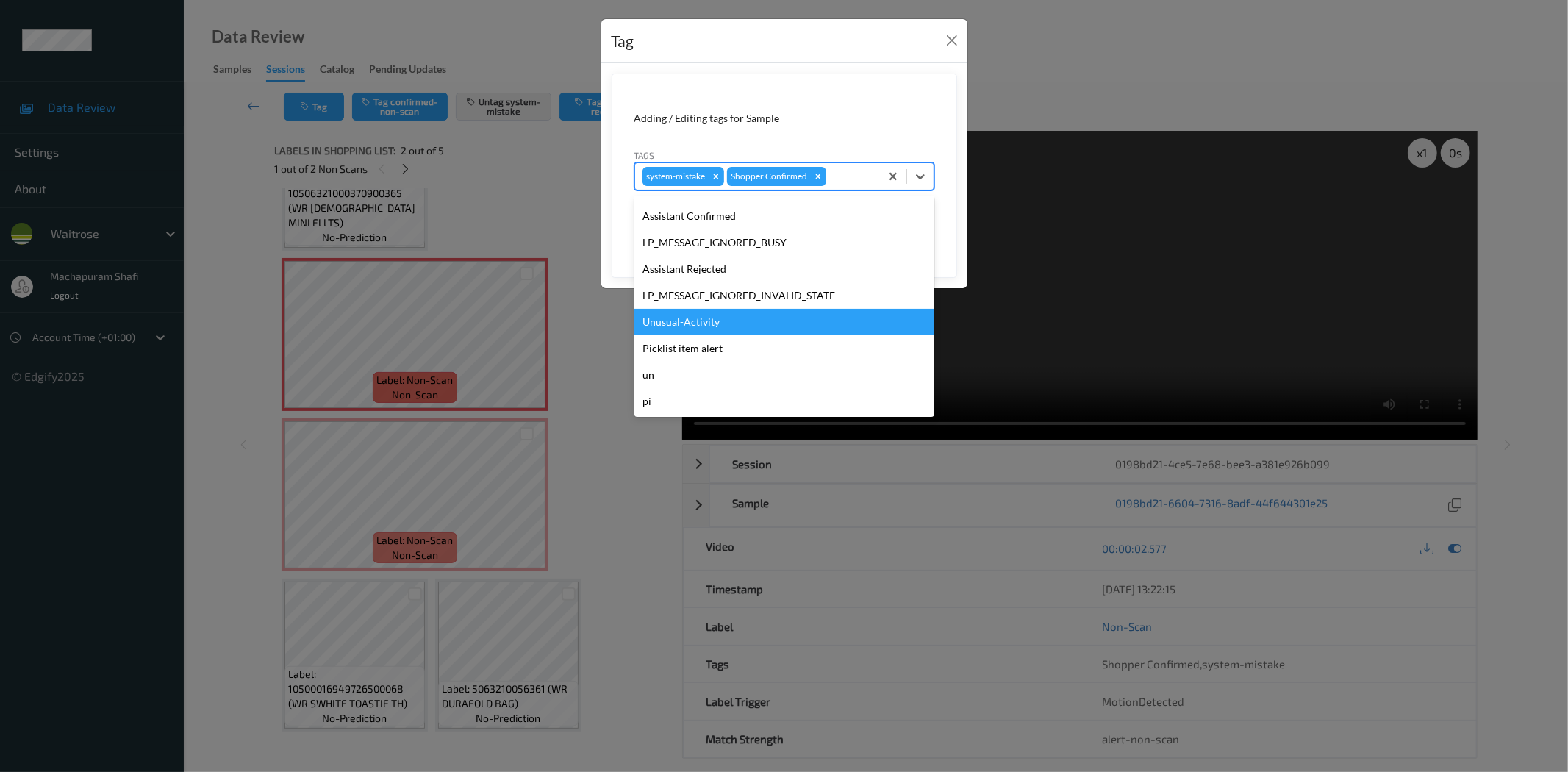
click at [682, 317] on div "Unusual-Activity" at bounding box center [785, 322] width 300 height 27
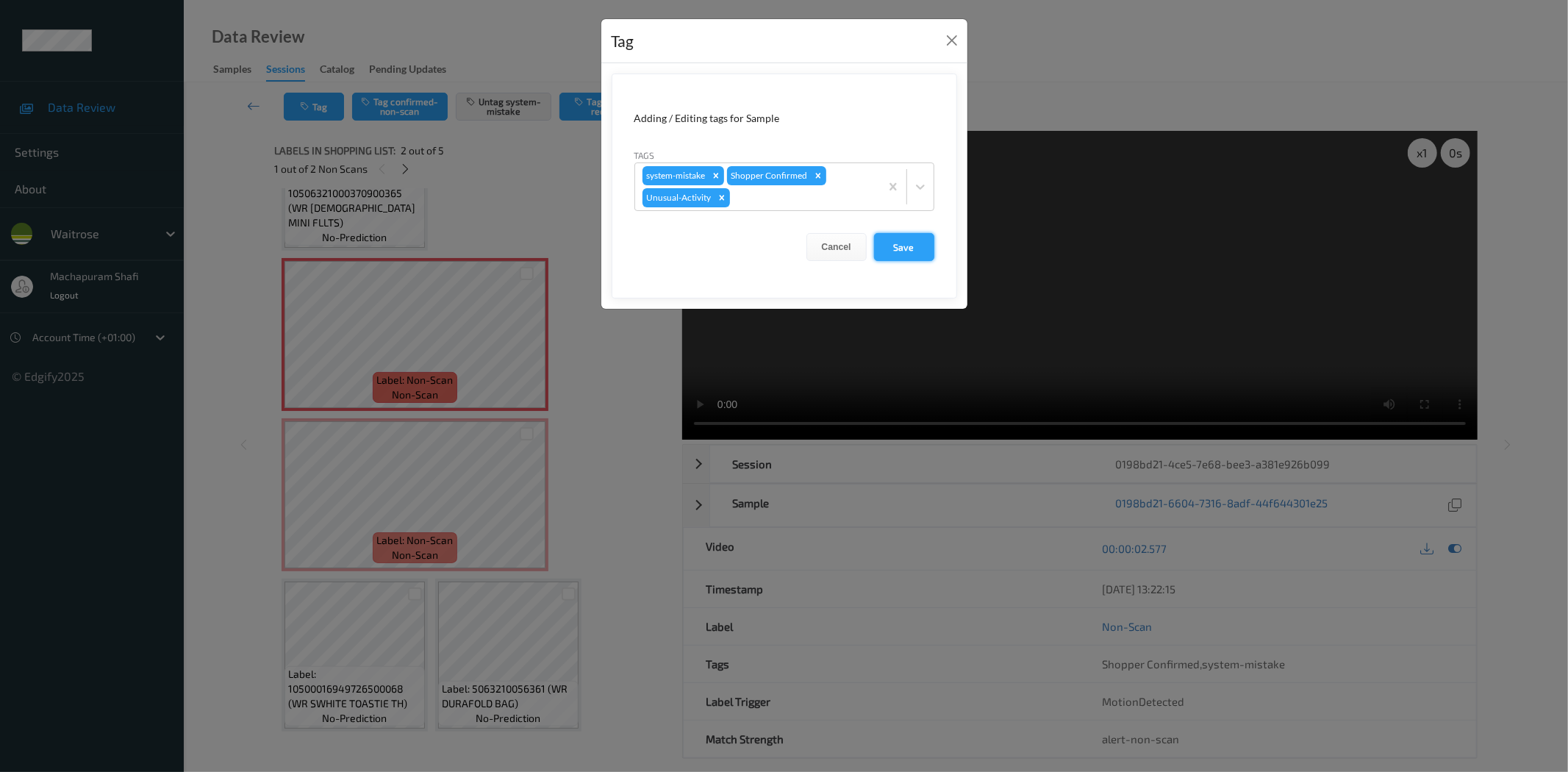
click at [906, 241] on button "Save" at bounding box center [904, 246] width 60 height 28
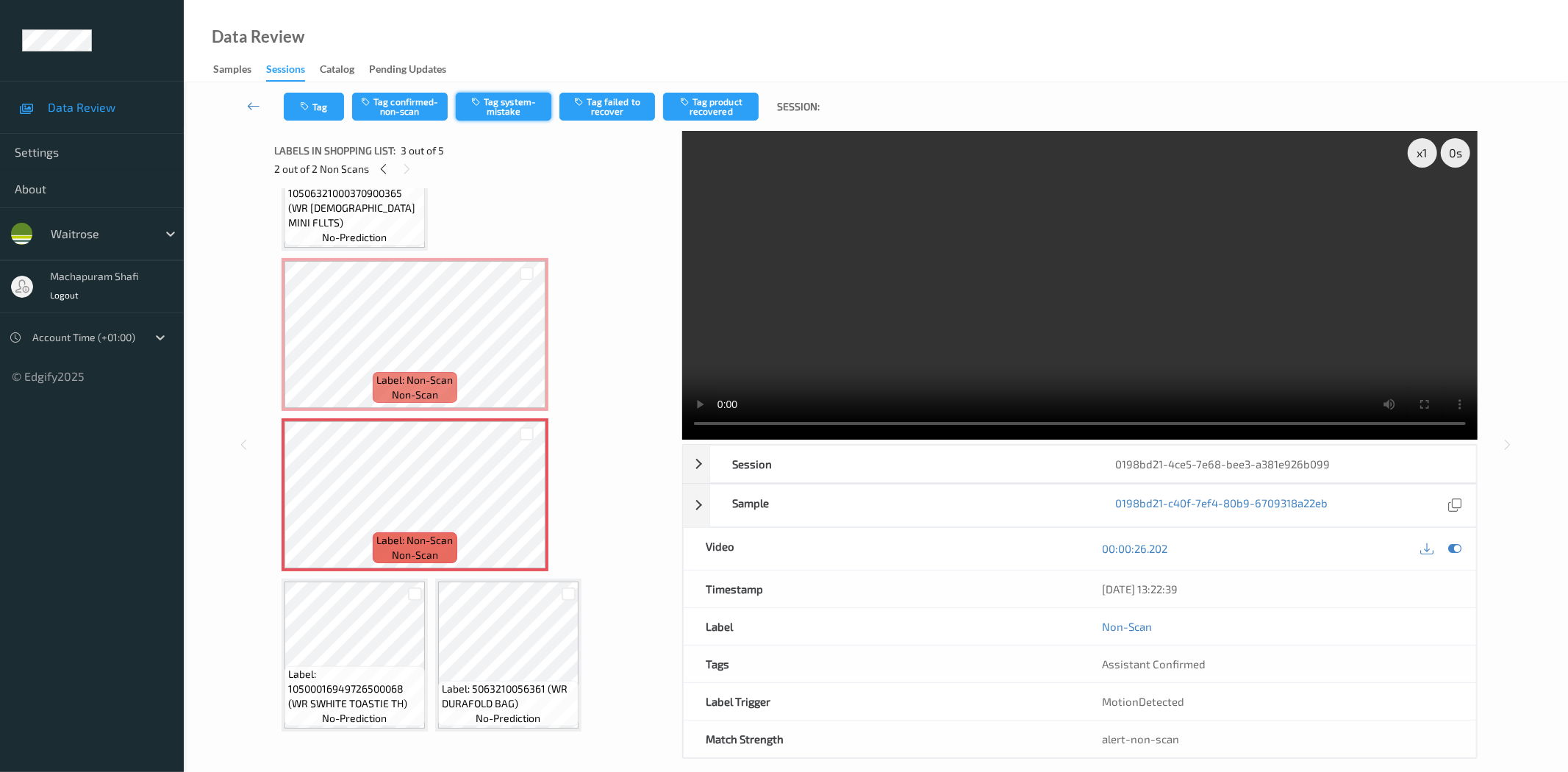
click at [517, 109] on button "Tag system-mistake" at bounding box center [504, 106] width 96 height 28
click at [318, 102] on button "Tag" at bounding box center [314, 106] width 60 height 28
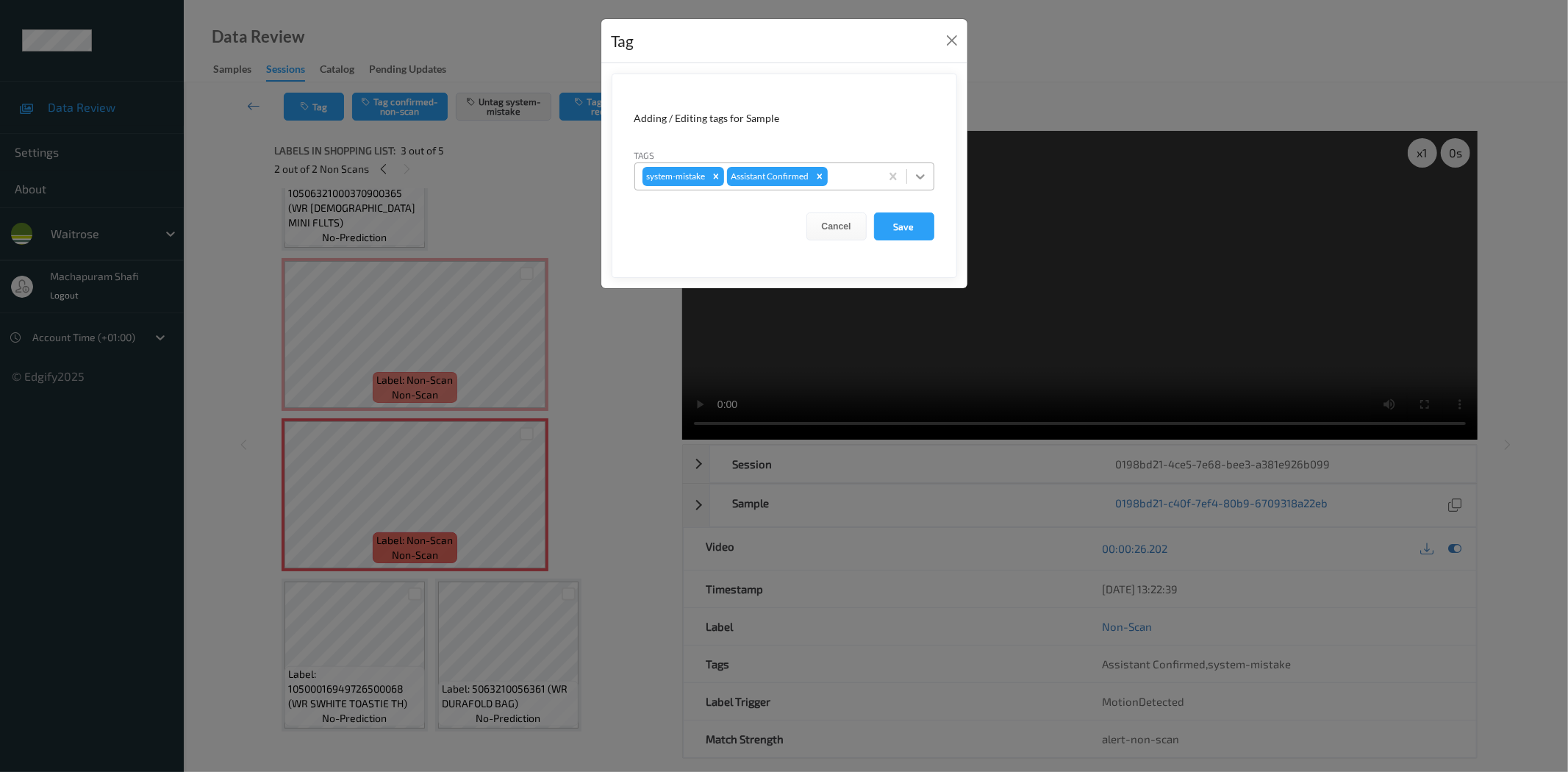
click at [931, 170] on div at bounding box center [921, 177] width 27 height 27
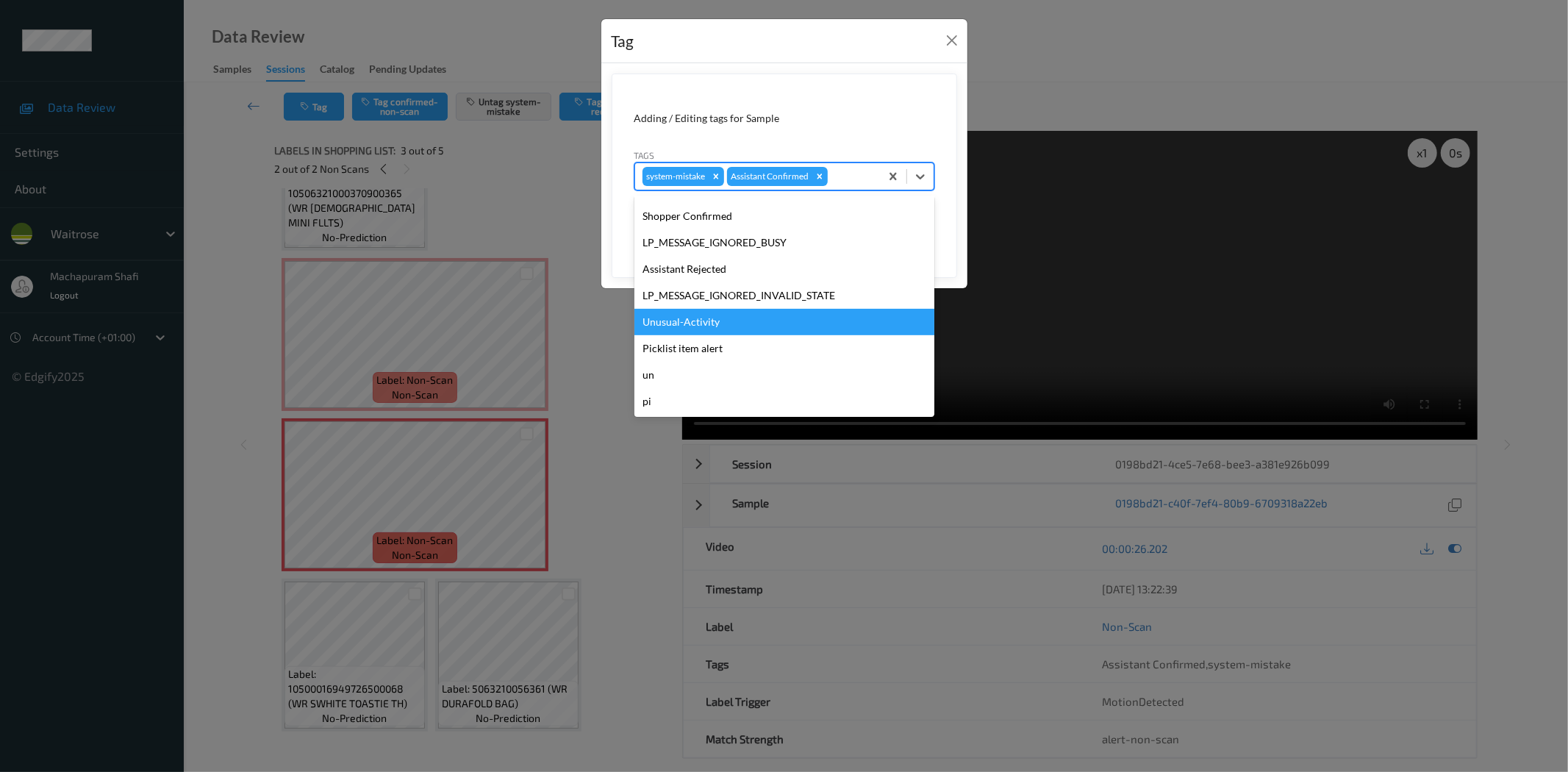
click at [710, 320] on div "Unusual-Activity" at bounding box center [785, 322] width 300 height 27
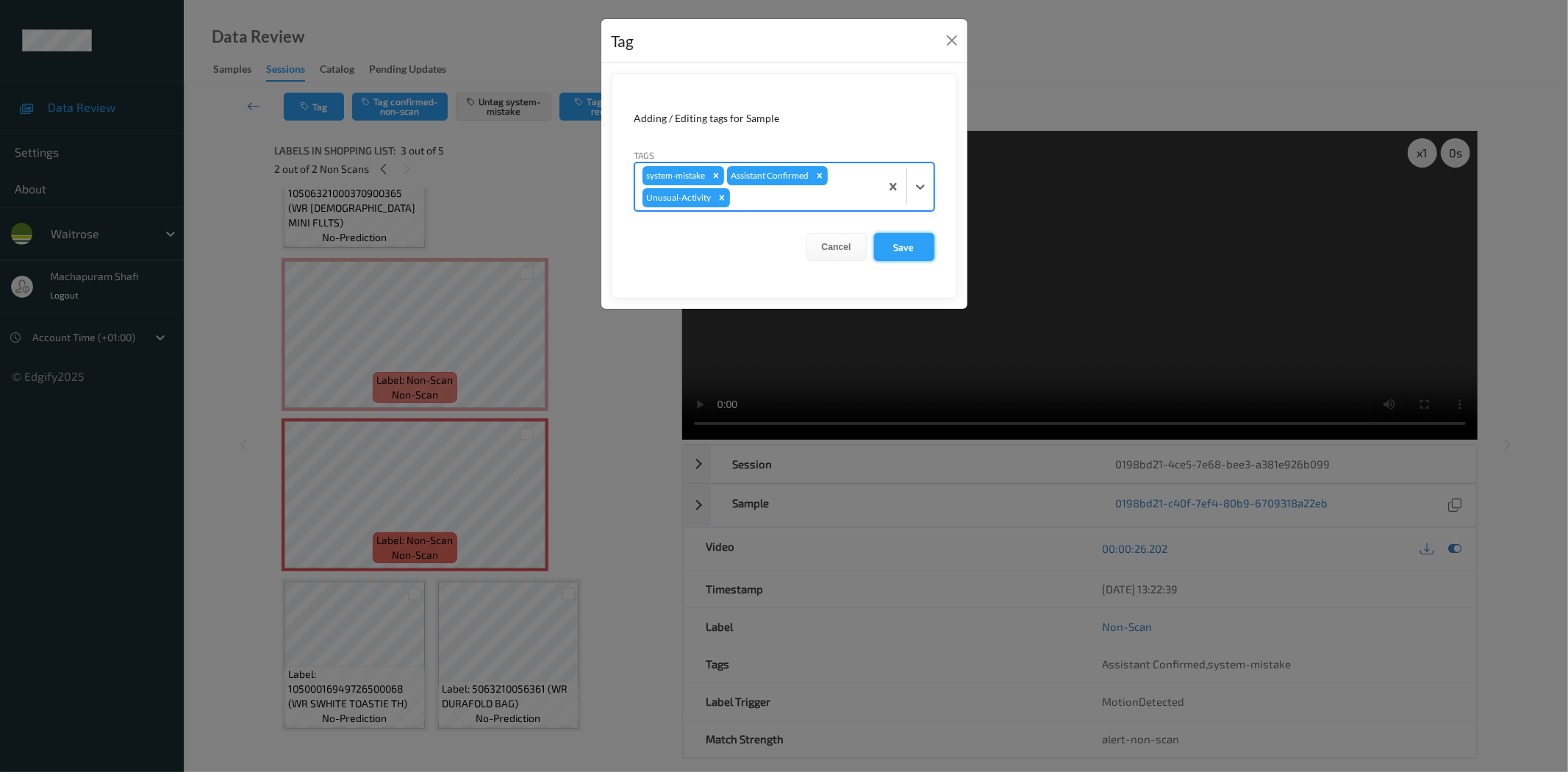
click at [900, 242] on button "Save" at bounding box center [904, 246] width 60 height 28
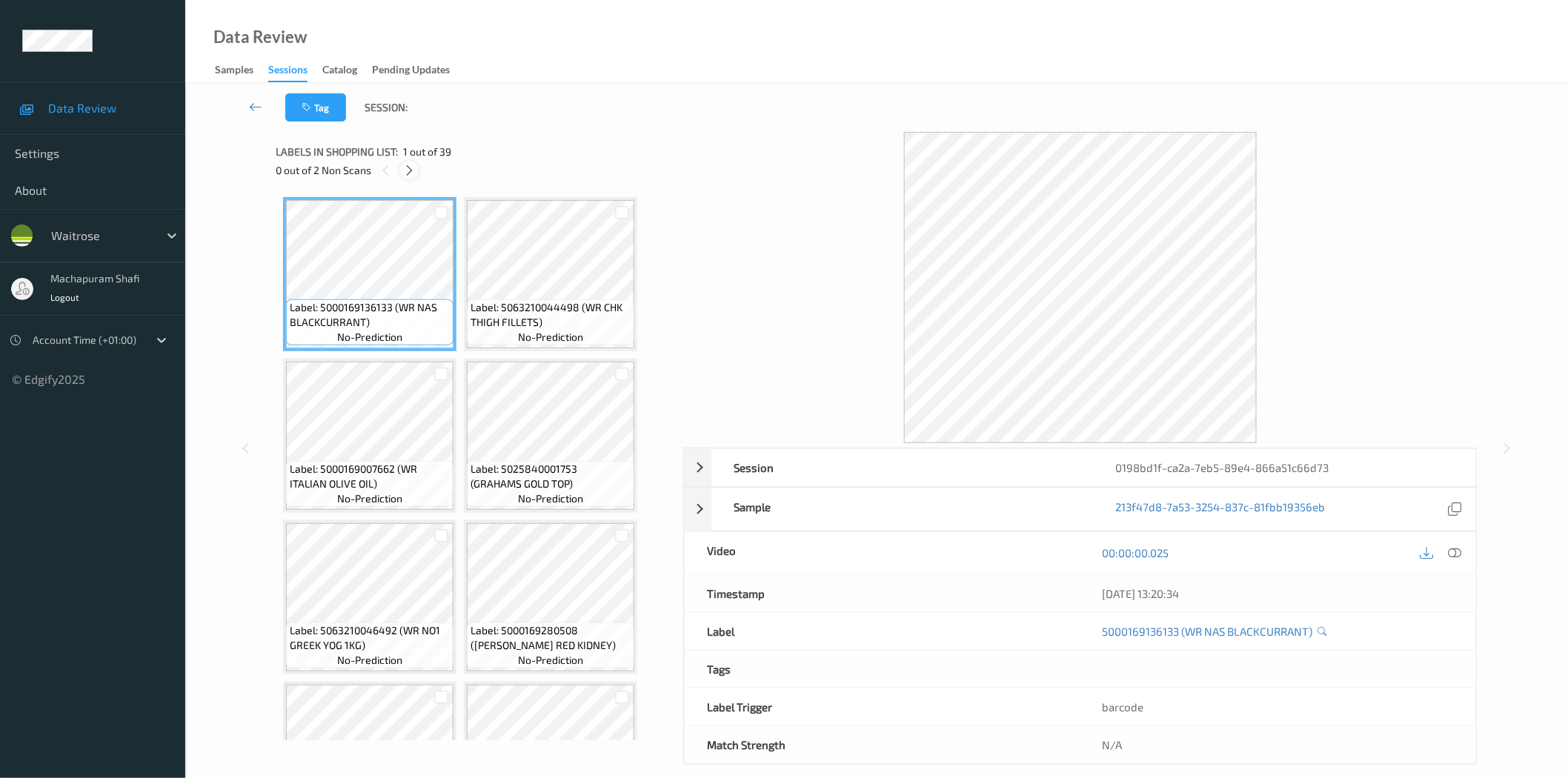
click at [411, 166] on icon at bounding box center [409, 171] width 12 height 13
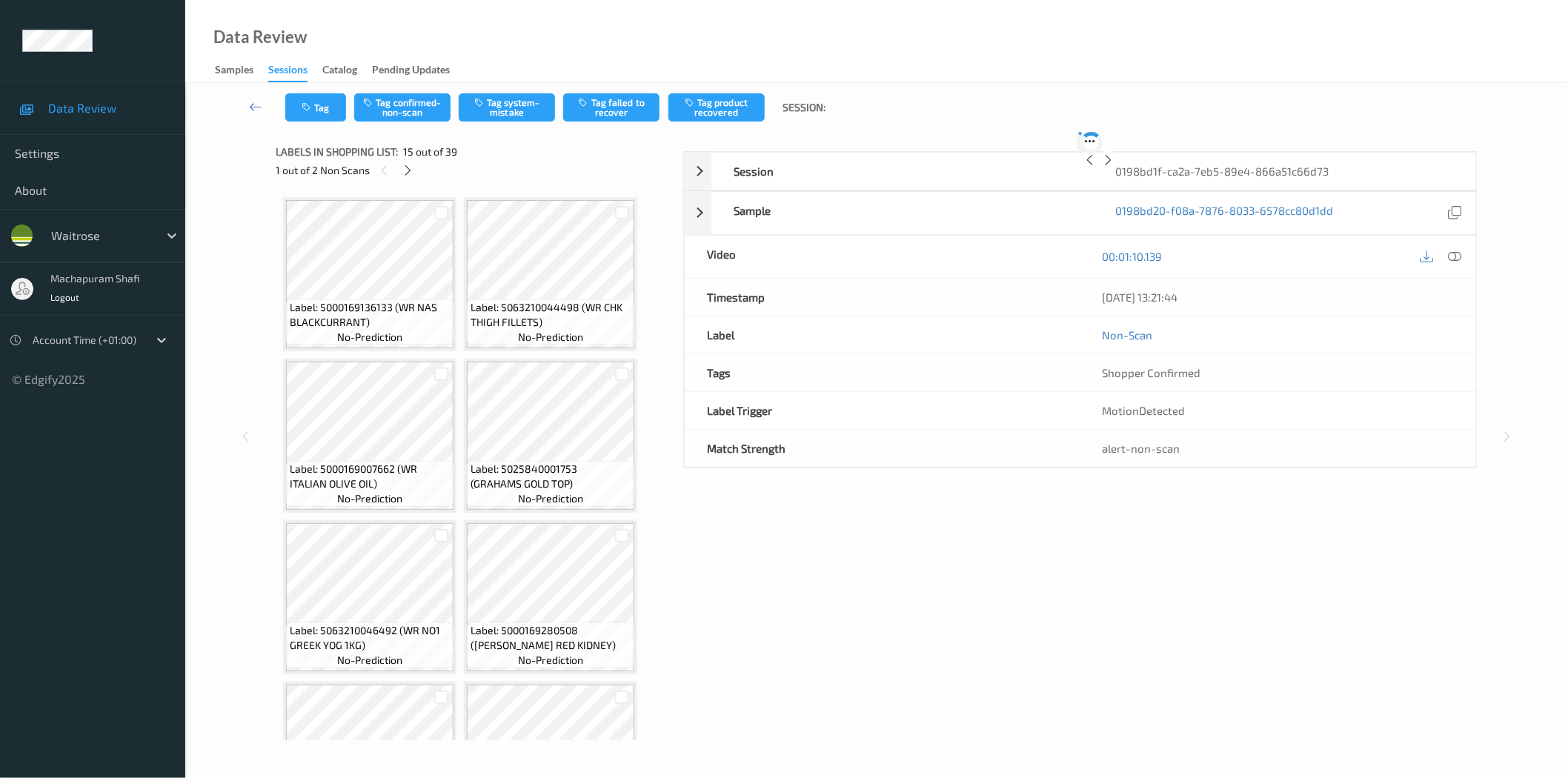
scroll to position [972, 0]
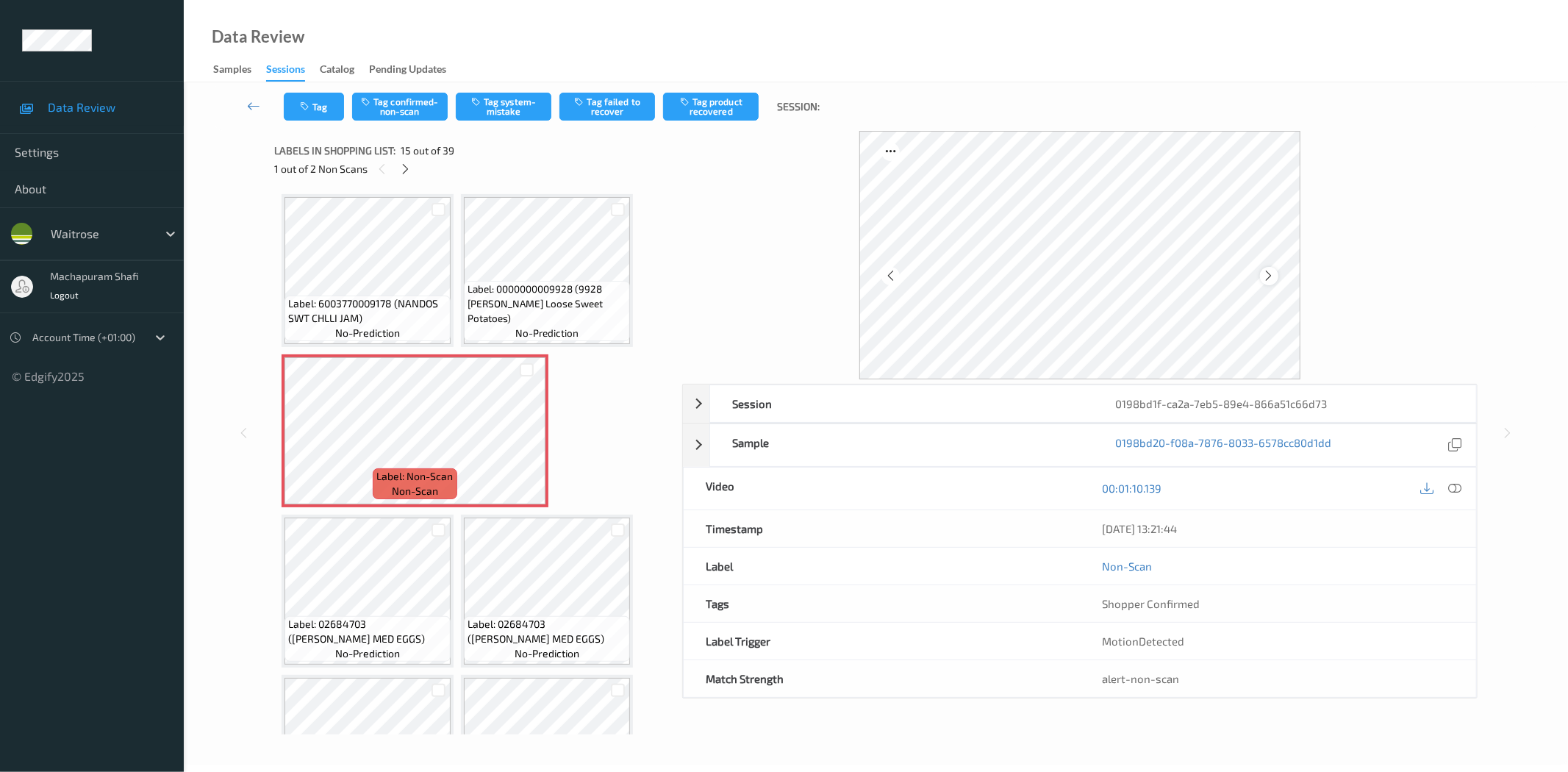
click at [1268, 274] on icon at bounding box center [1269, 276] width 12 height 13
click at [1454, 486] on icon at bounding box center [1456, 489] width 13 height 13
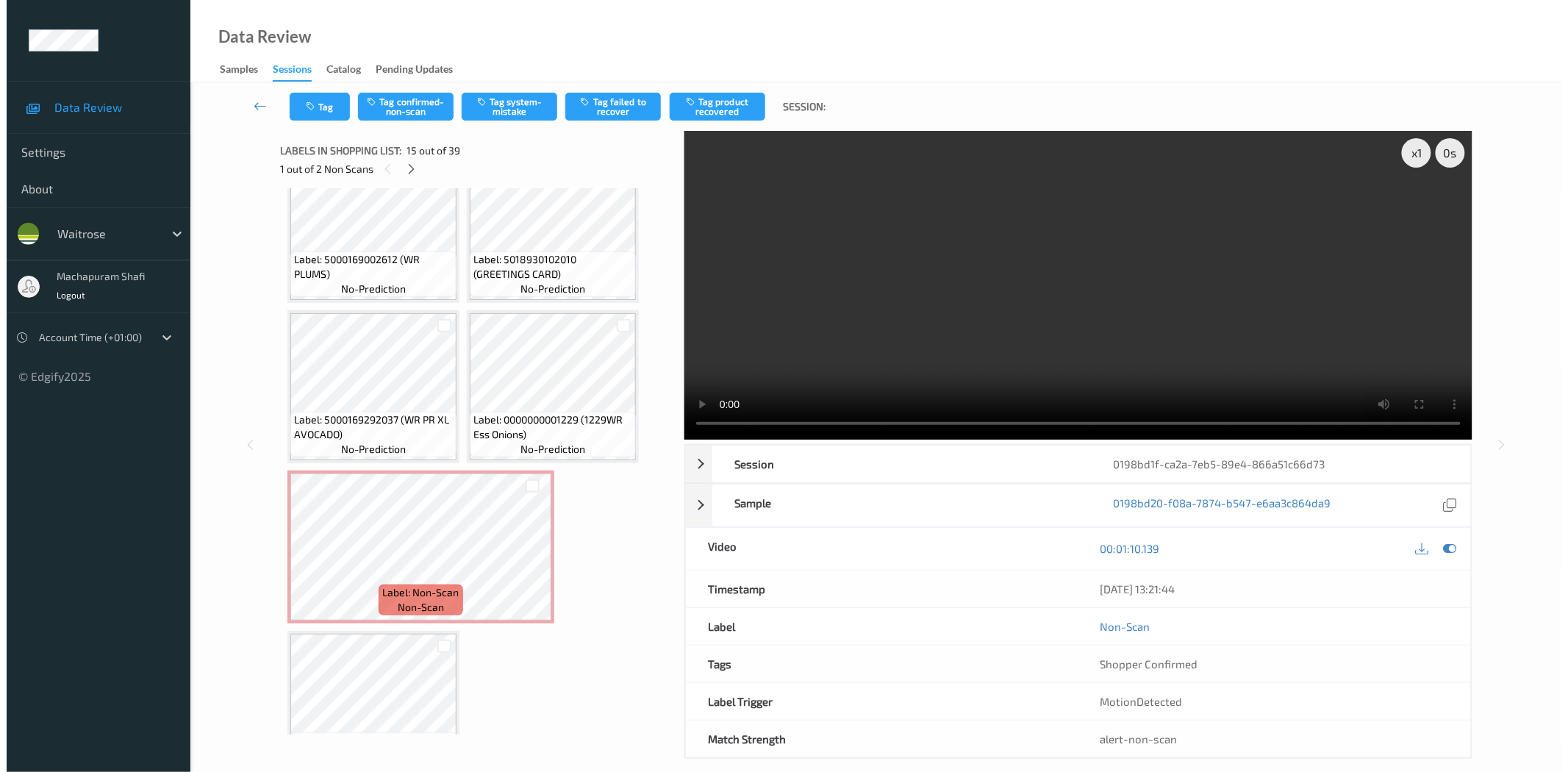
scroll to position [2788, 0]
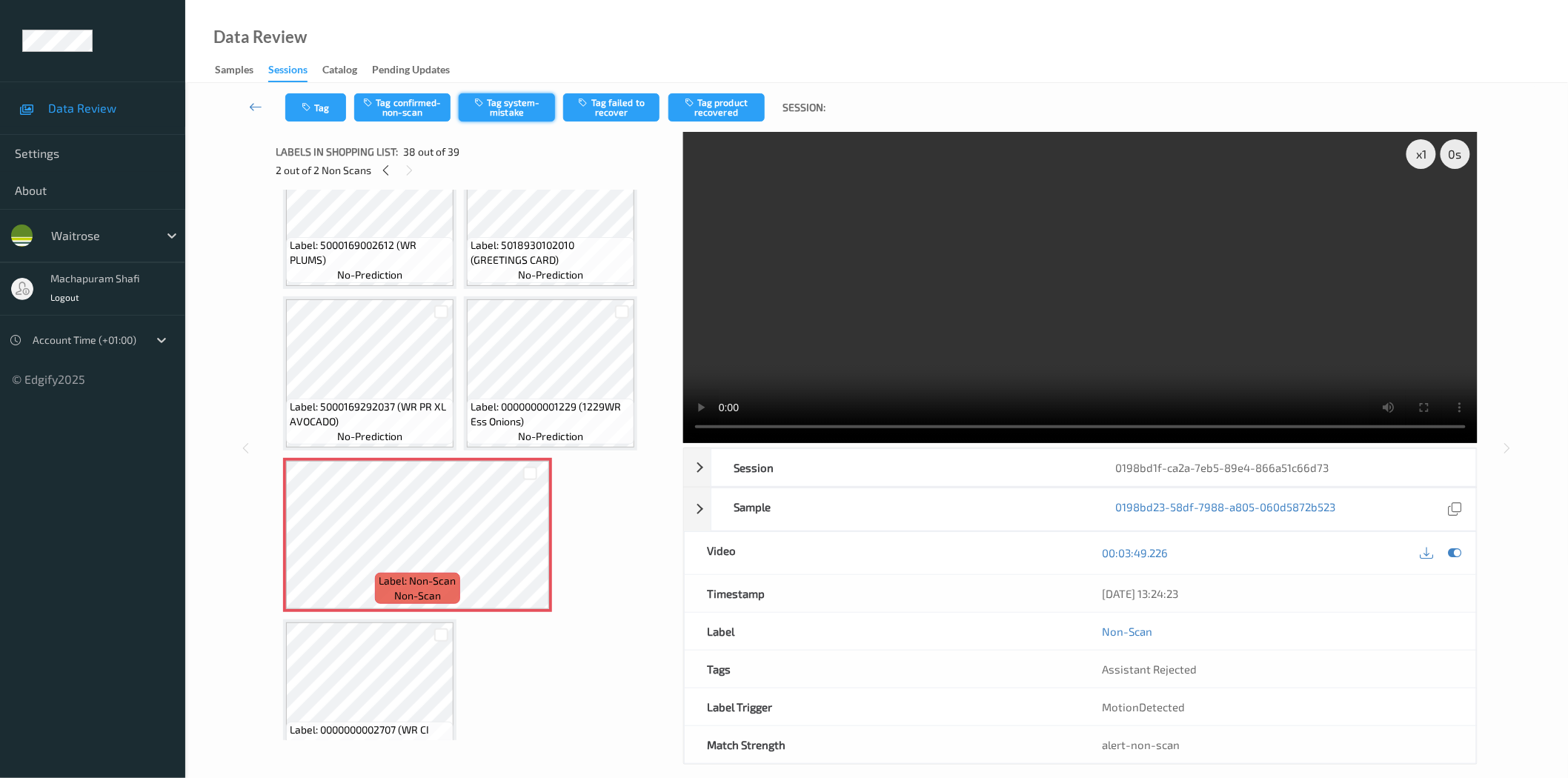
click at [498, 113] on button "Tag system-mistake" at bounding box center [507, 106] width 97 height 28
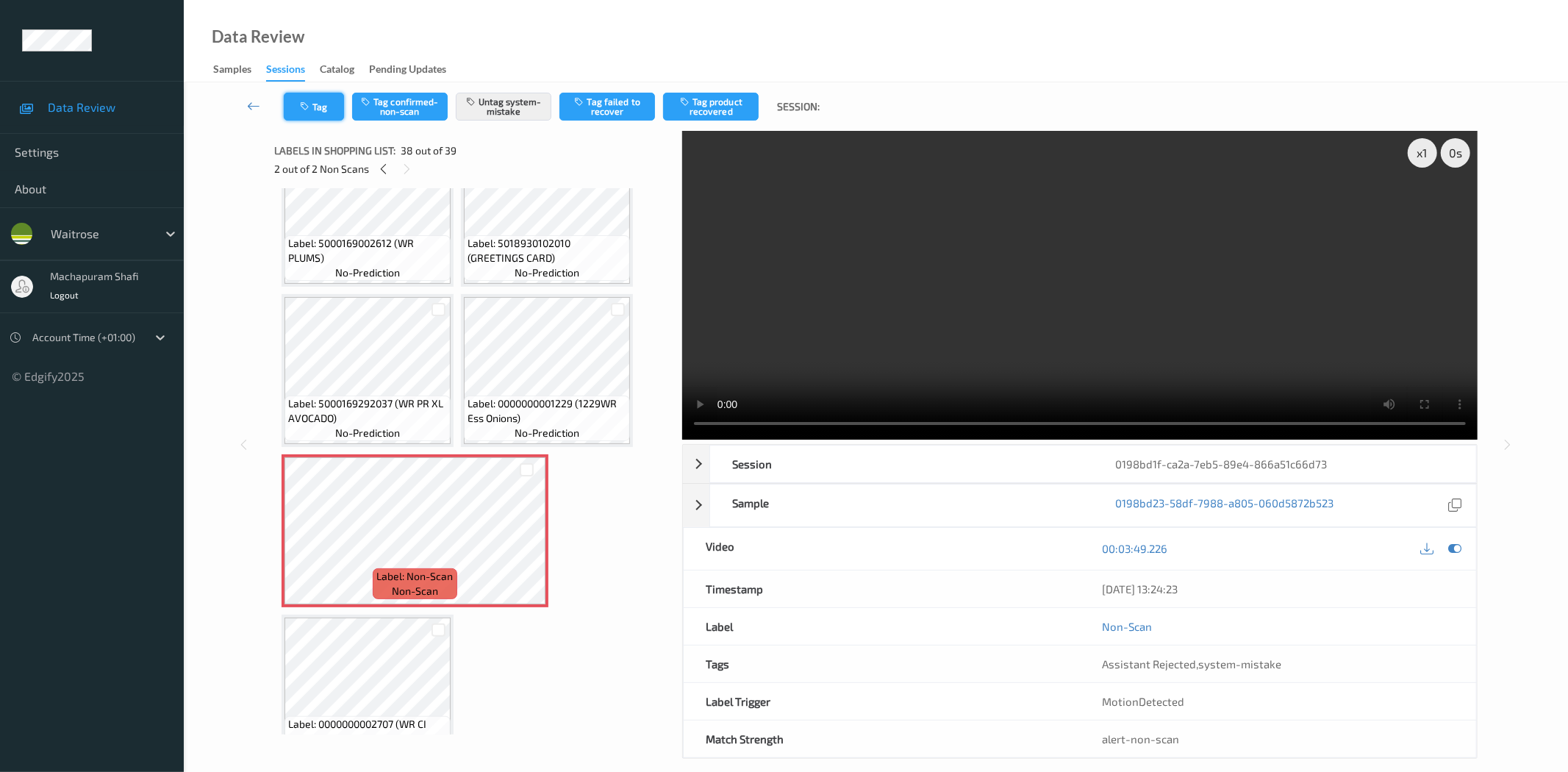
click at [317, 111] on button "Tag" at bounding box center [314, 106] width 60 height 28
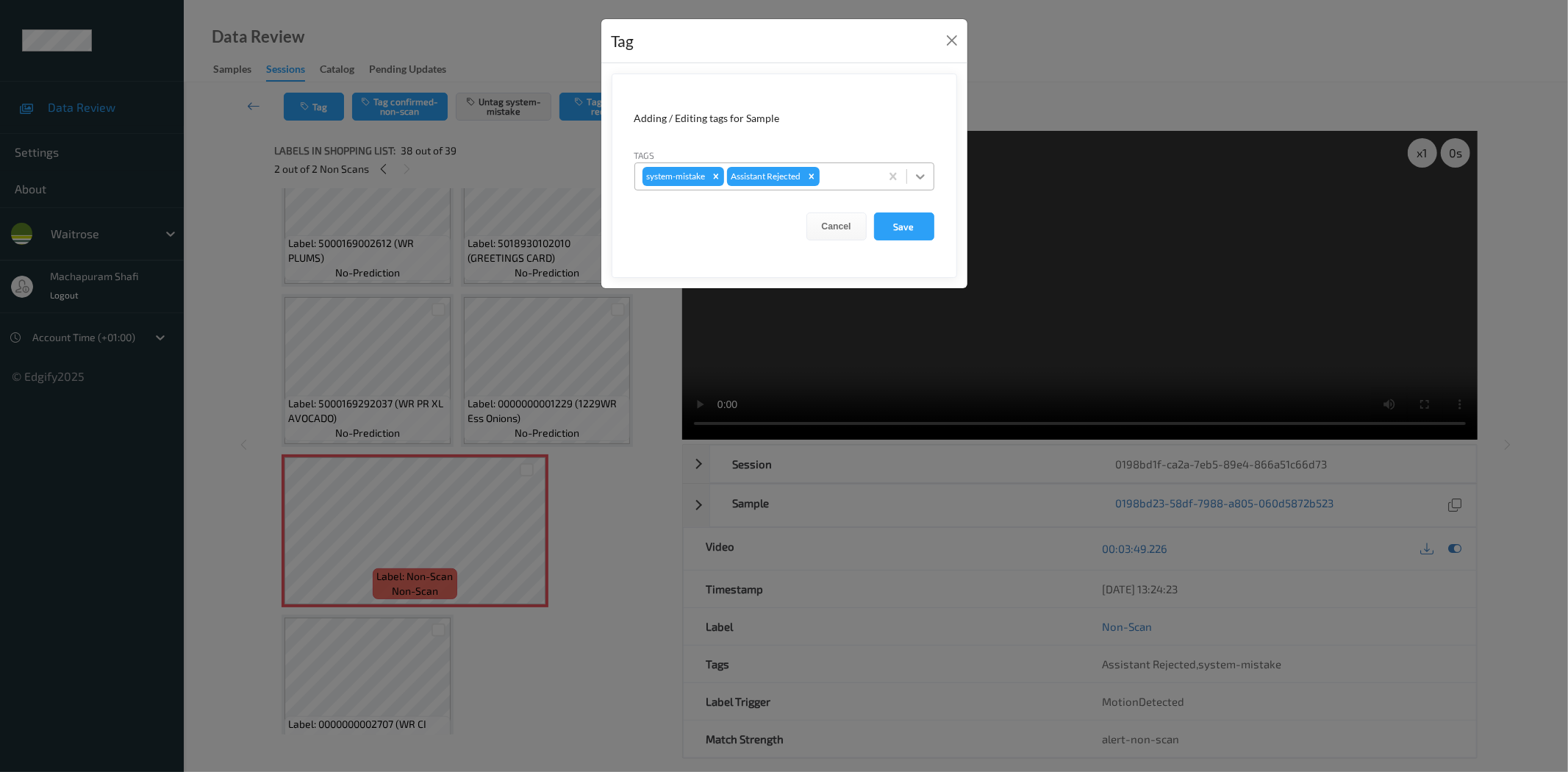
click at [921, 175] on icon at bounding box center [920, 176] width 14 height 14
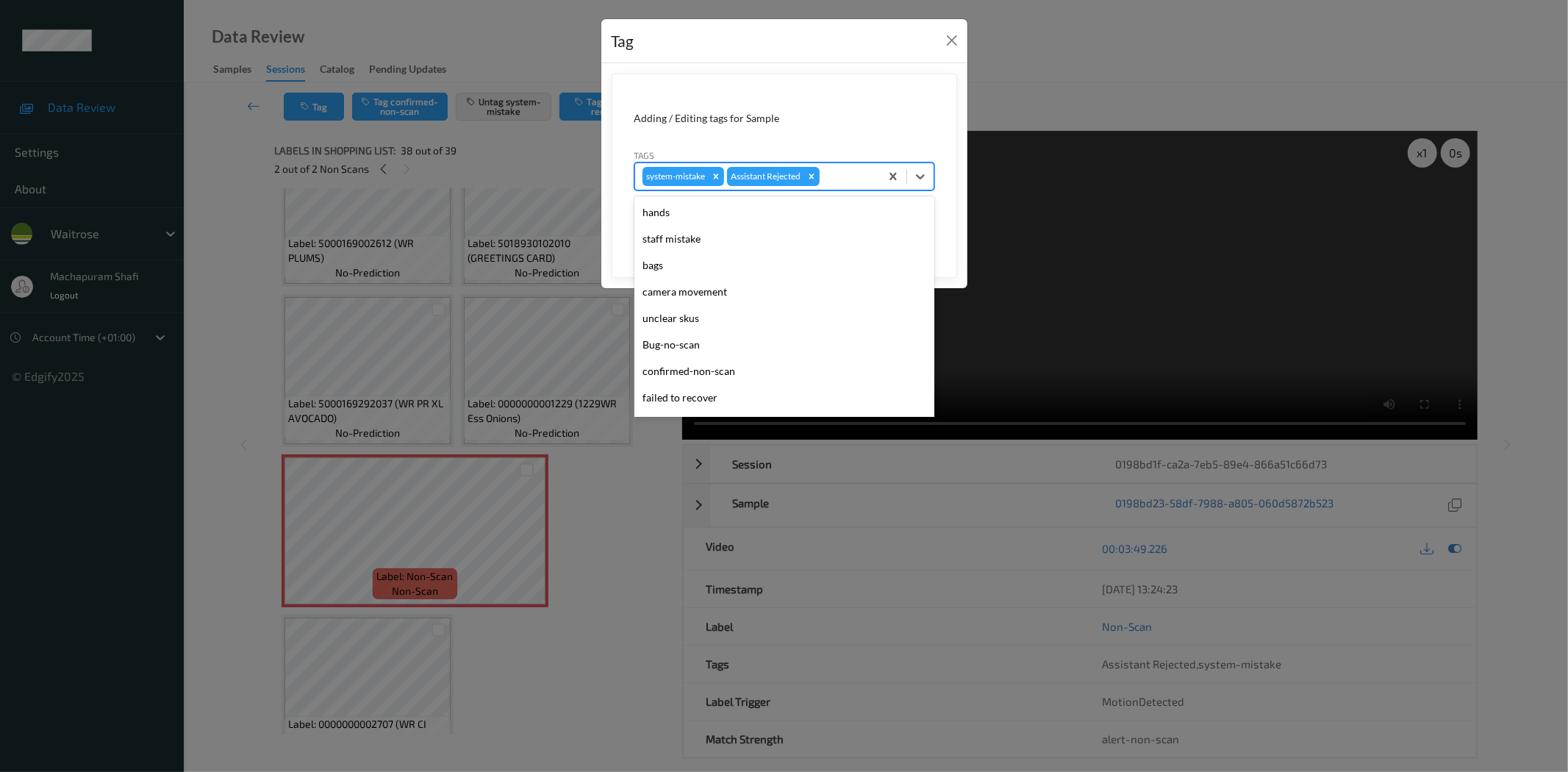
scroll to position [288, 0]
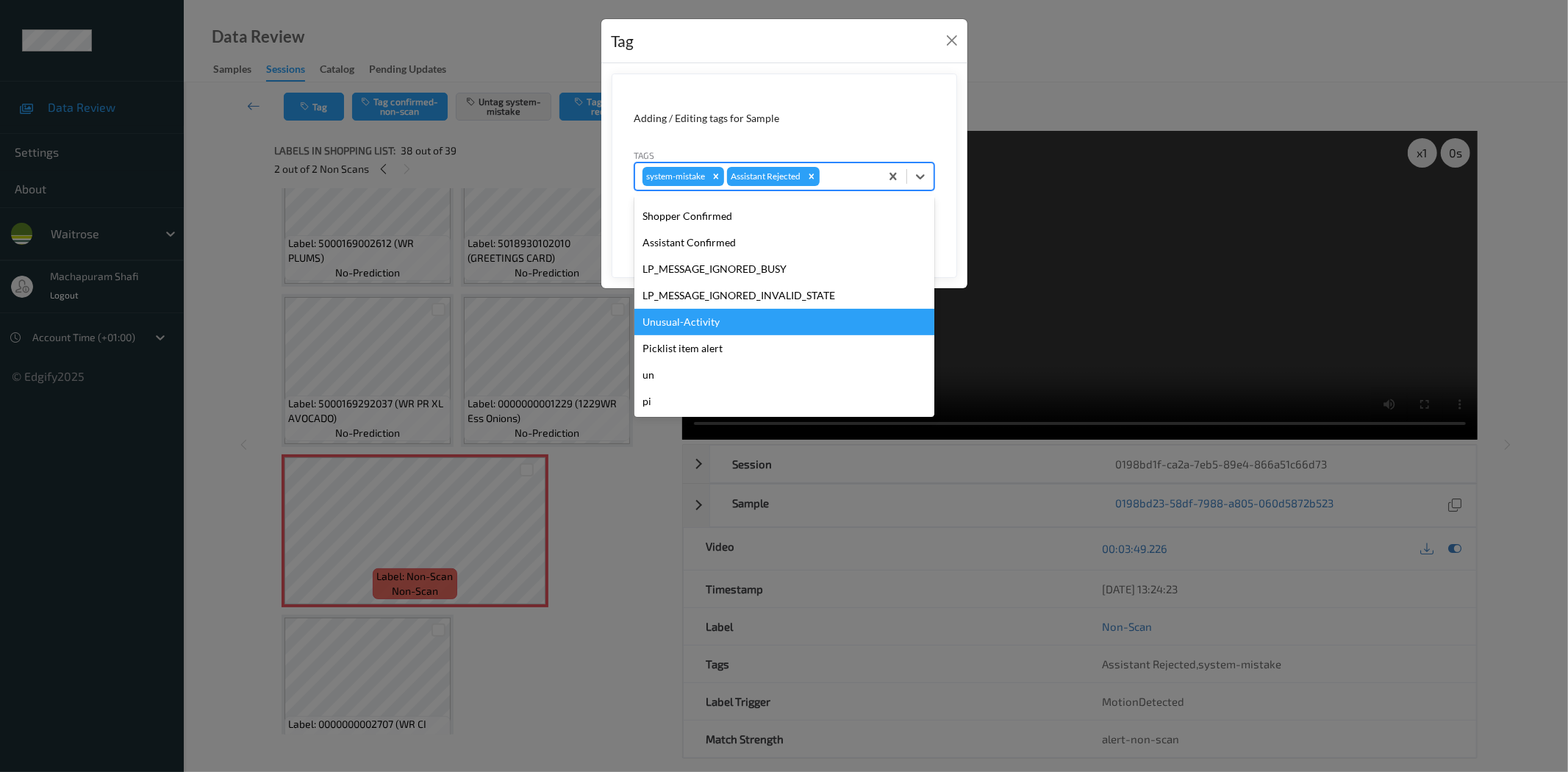
click at [690, 314] on div "Unusual-Activity" at bounding box center [785, 322] width 300 height 27
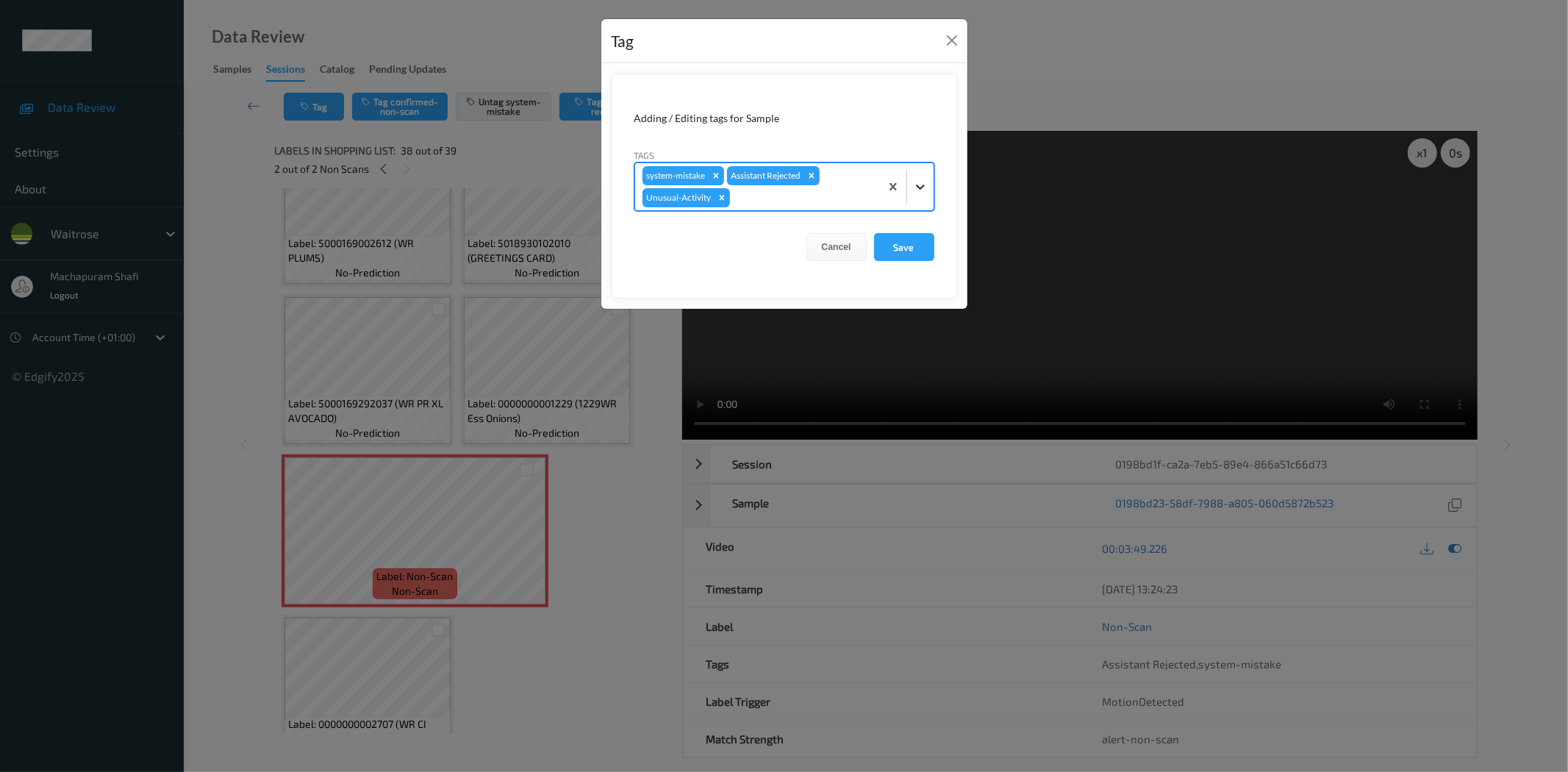
click at [913, 183] on icon at bounding box center [920, 186] width 14 height 14
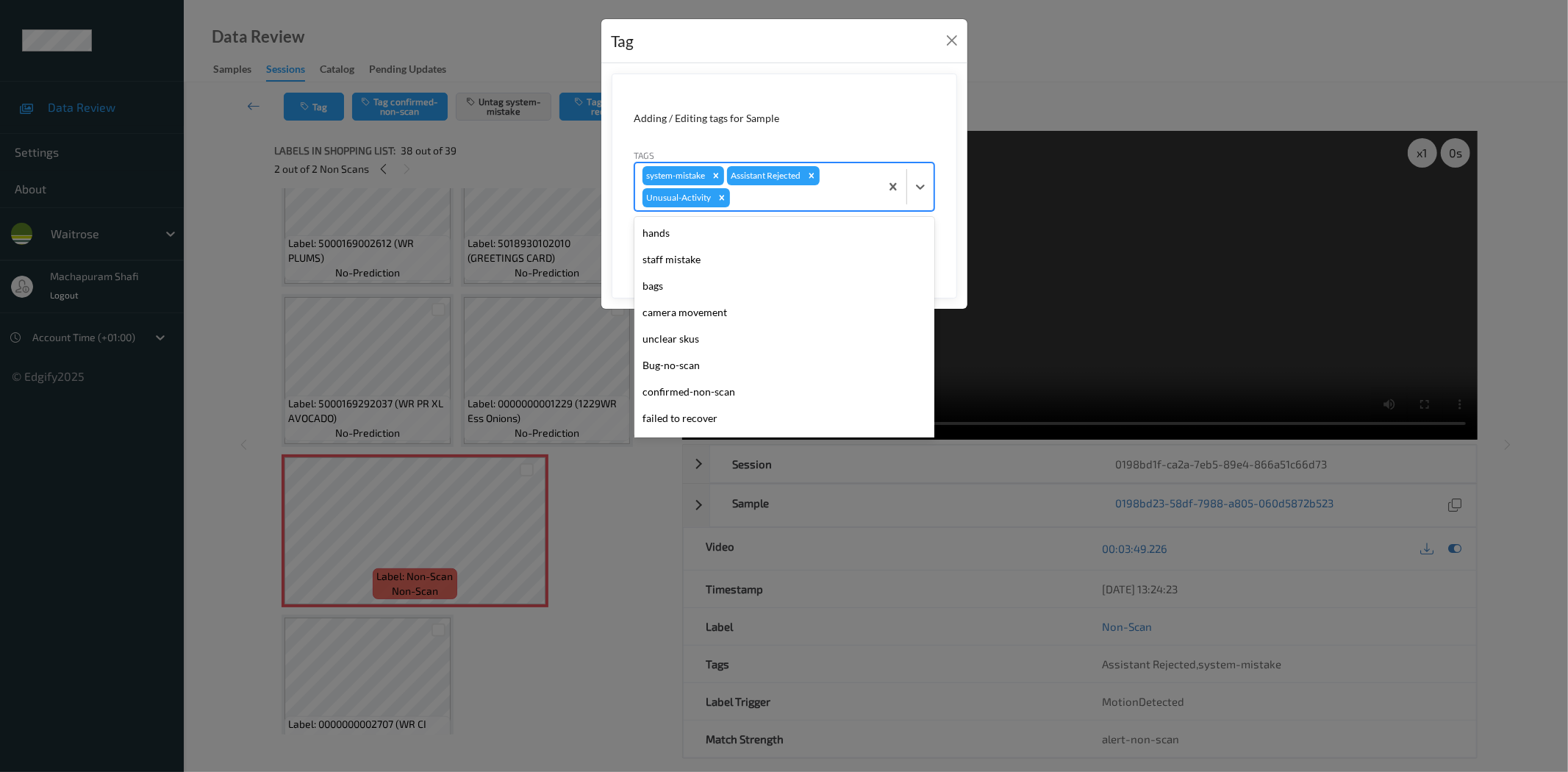
scroll to position [261, 0]
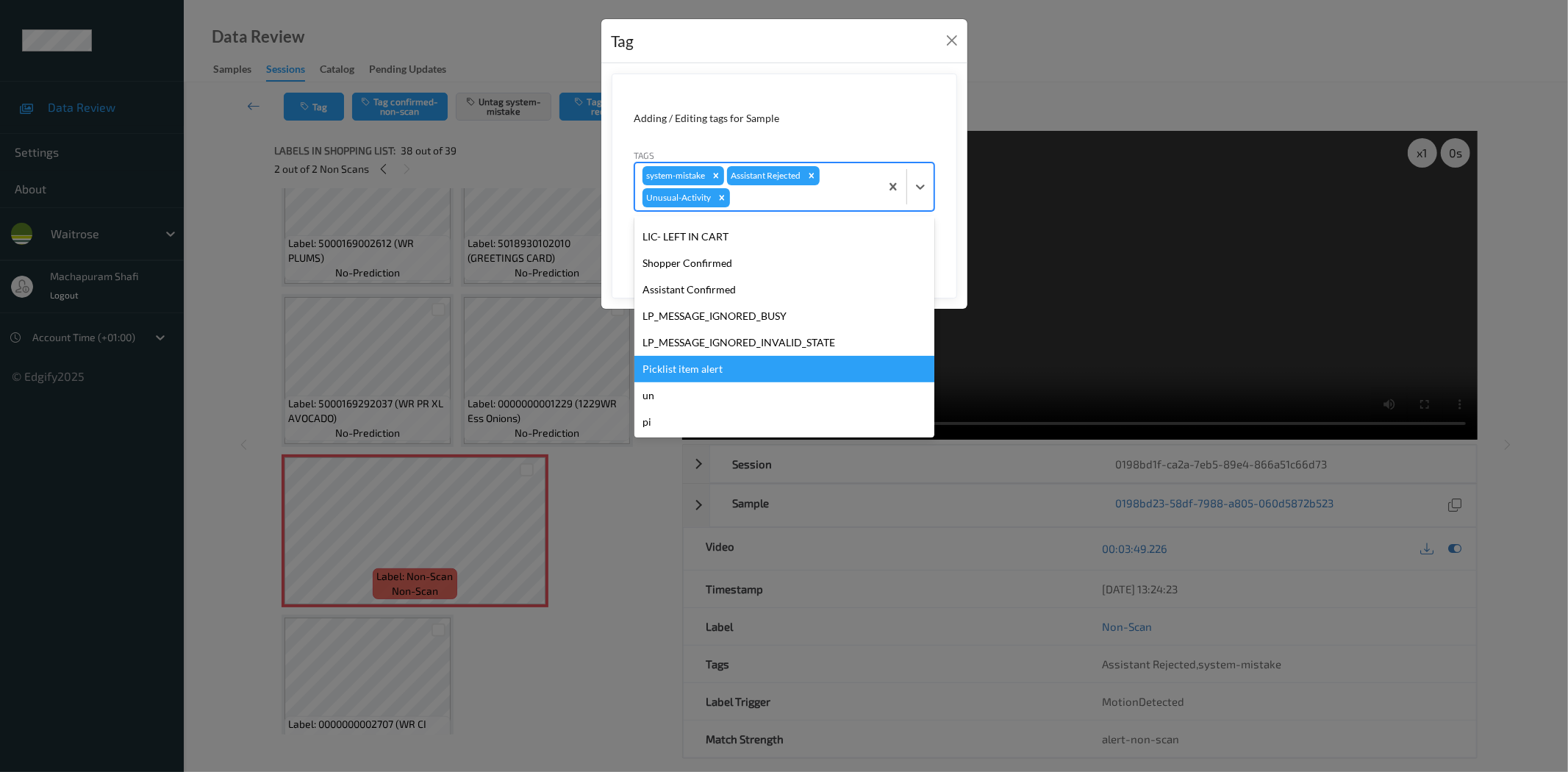
click at [710, 369] on div "Picklist item alert" at bounding box center [785, 369] width 300 height 27
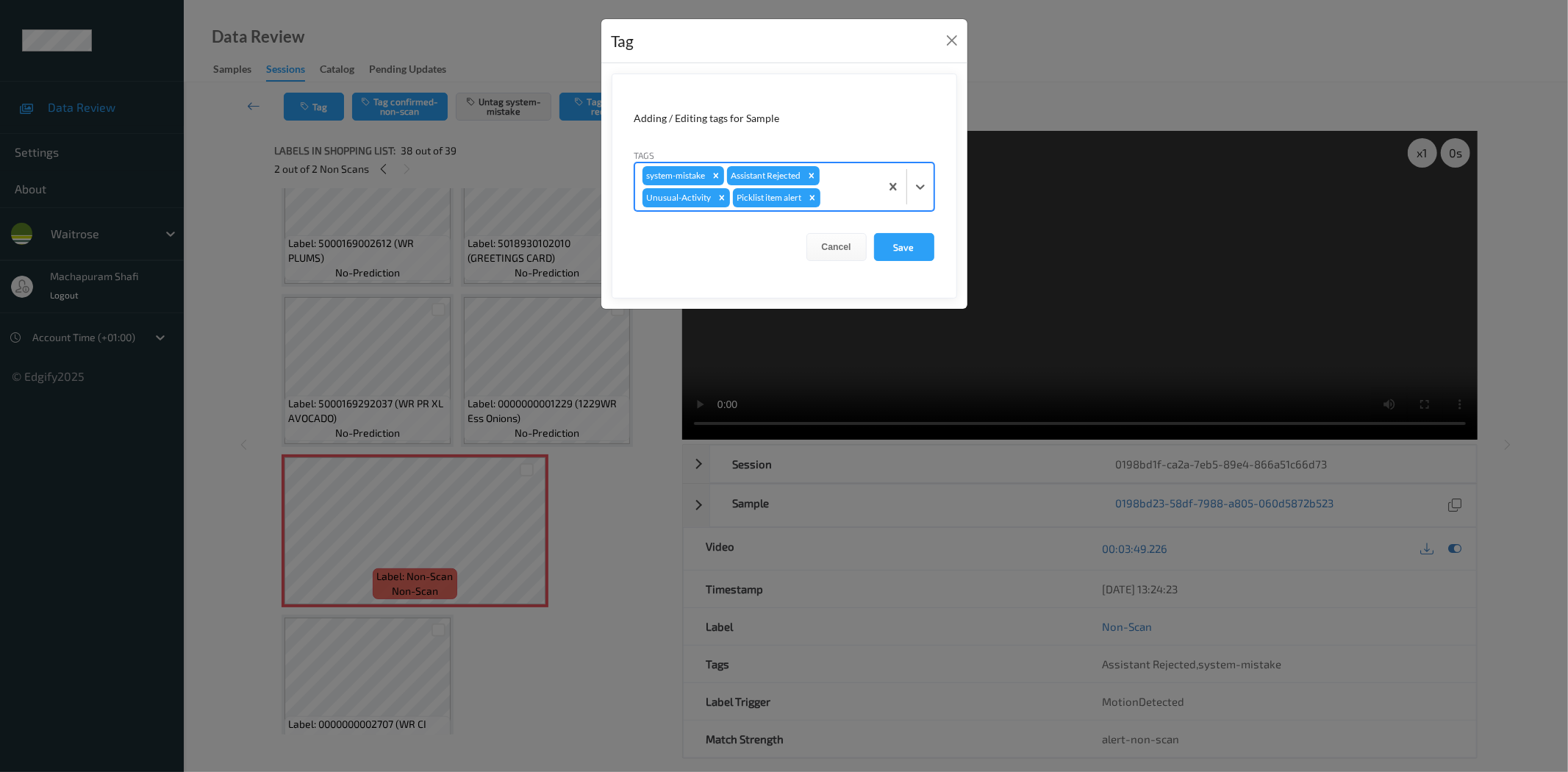
click at [906, 231] on form "Adding / Editing tags for Sample Tags option Picklist item alert, selected. Sel…" at bounding box center [785, 185] width 346 height 225
click at [905, 242] on button "Save" at bounding box center [904, 246] width 60 height 28
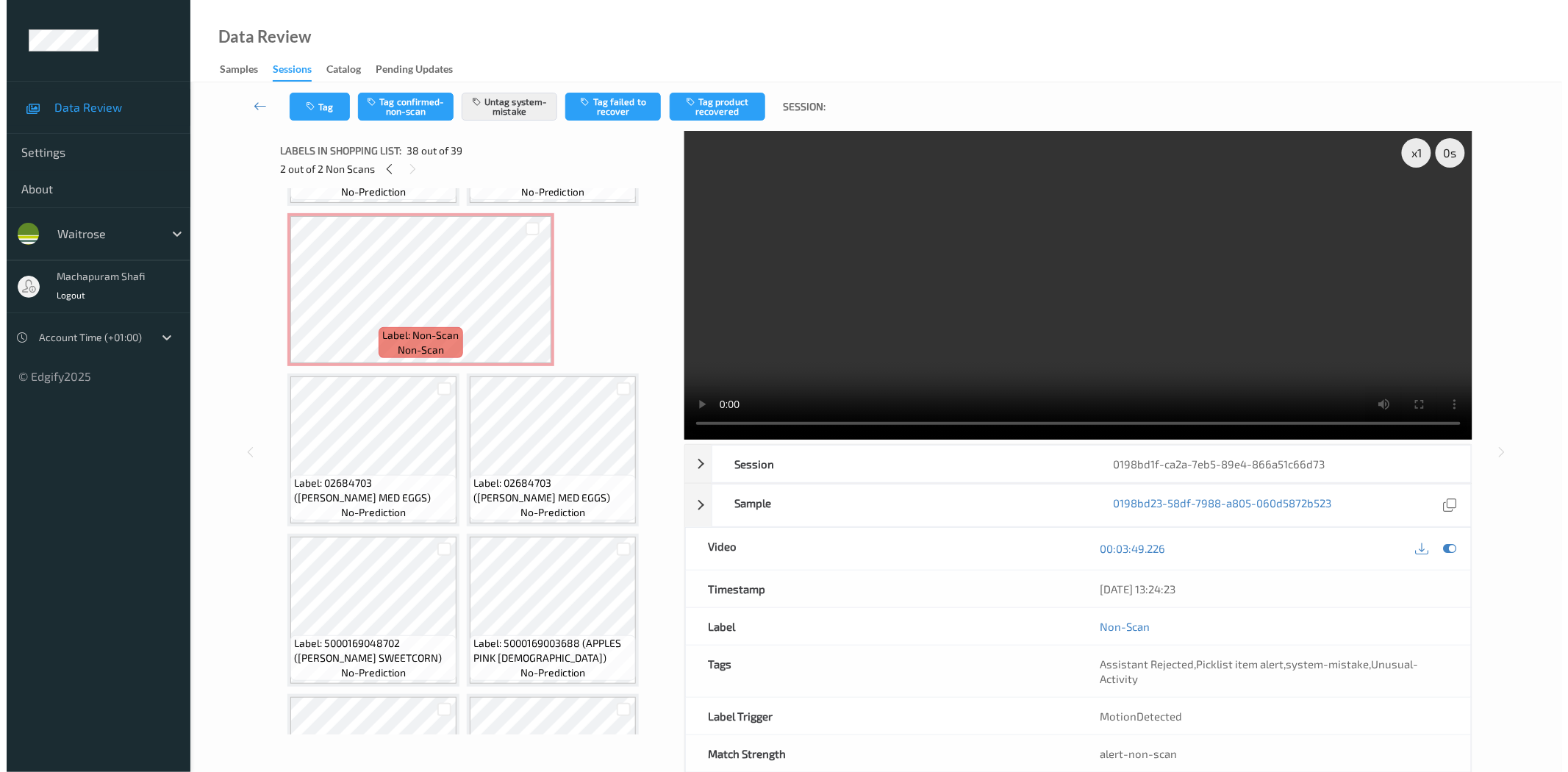
scroll to position [1019, 0]
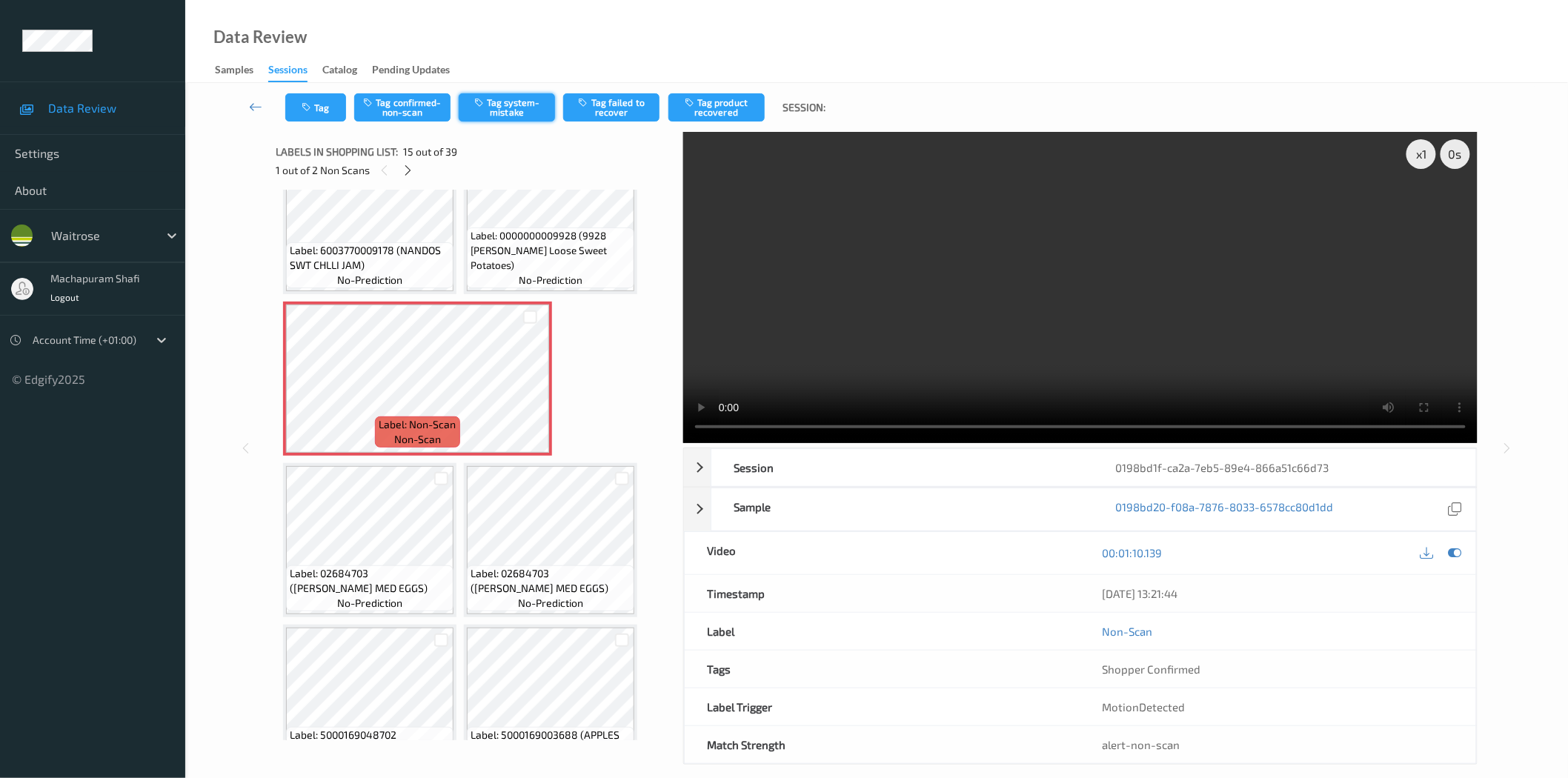
click at [503, 94] on button "Tag system-mistake" at bounding box center [507, 106] width 97 height 28
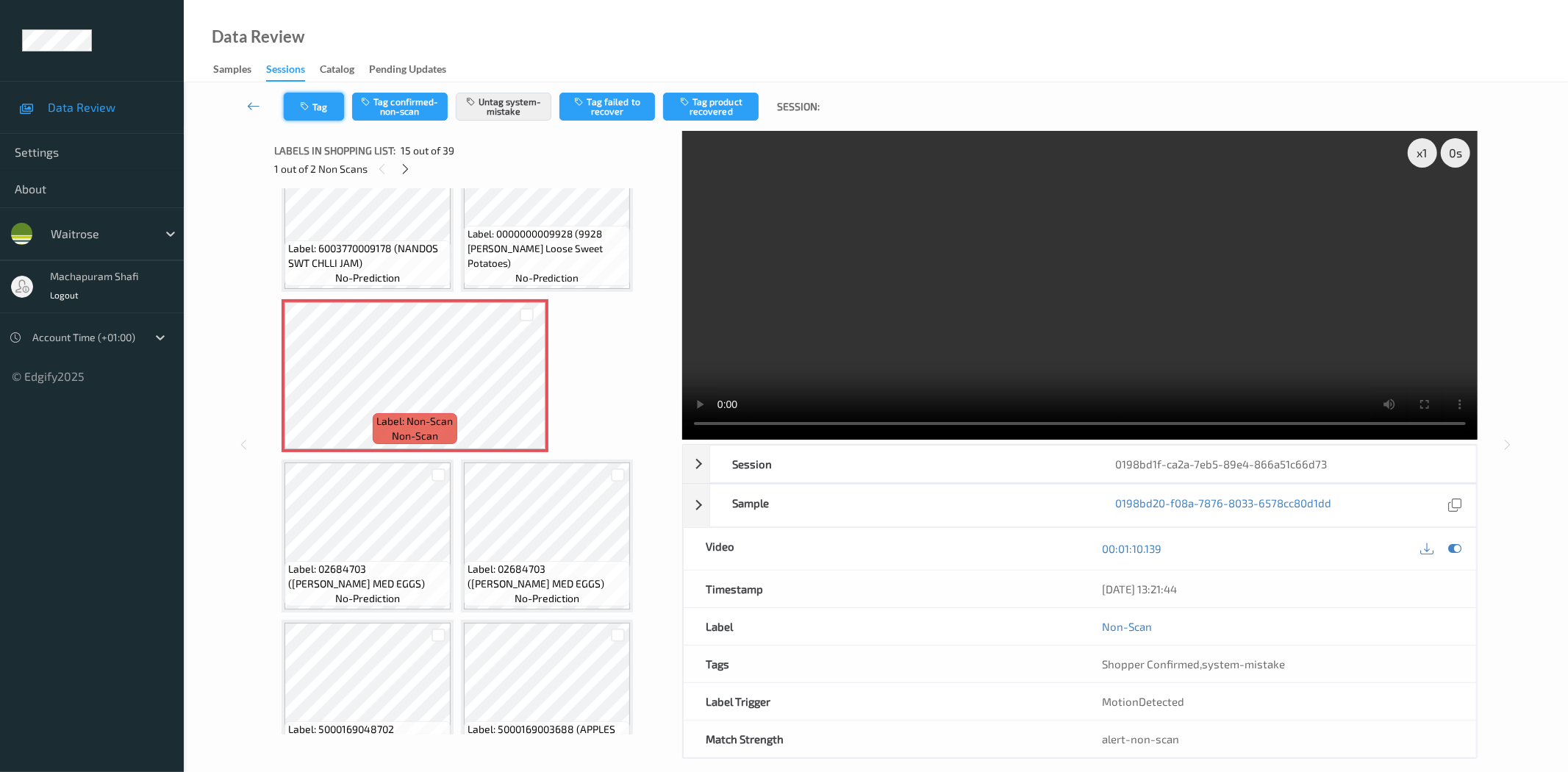
click at [327, 112] on button "Tag" at bounding box center [314, 106] width 60 height 28
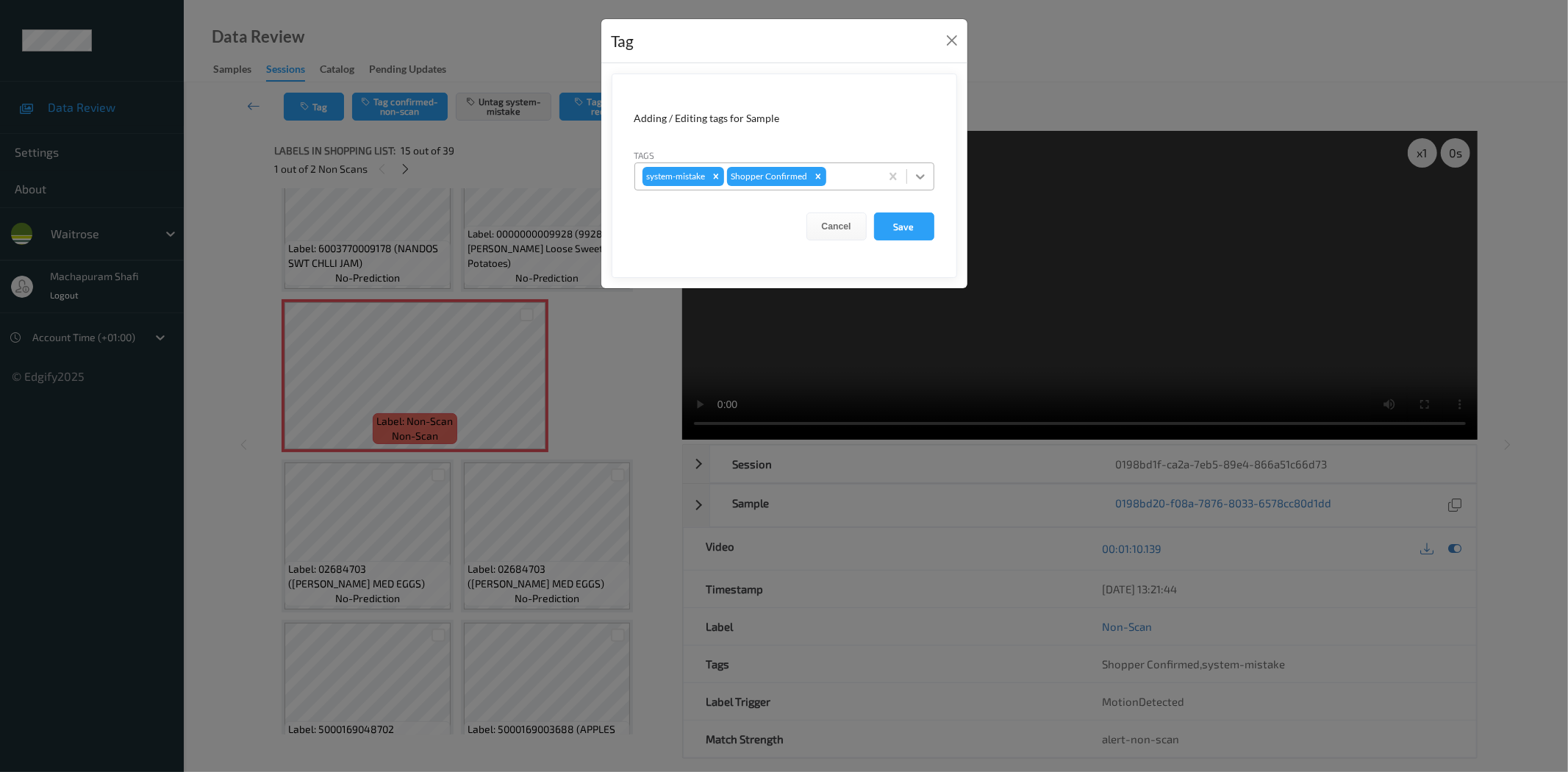
click at [918, 171] on icon at bounding box center [920, 176] width 14 height 14
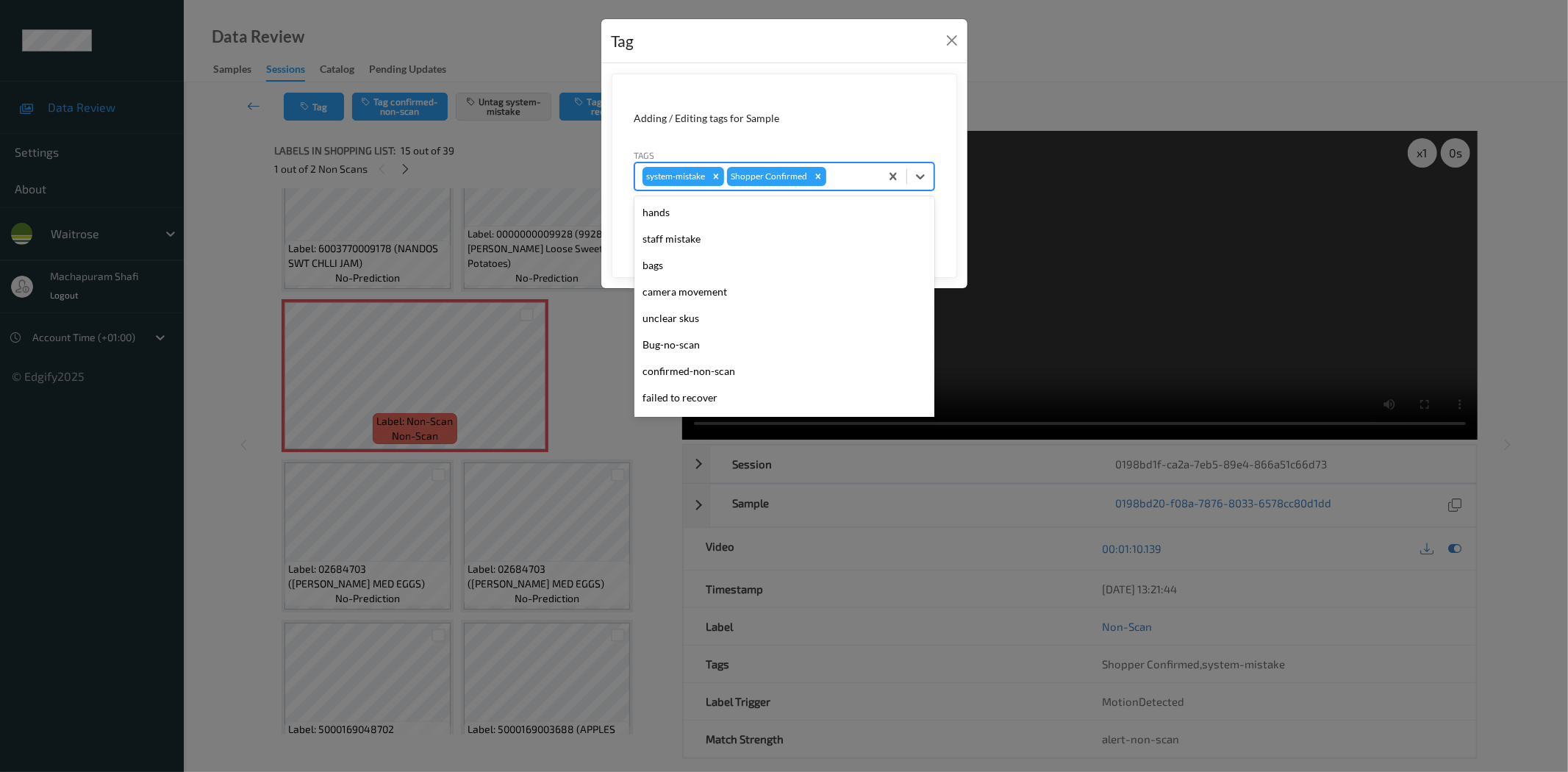
scroll to position [288, 0]
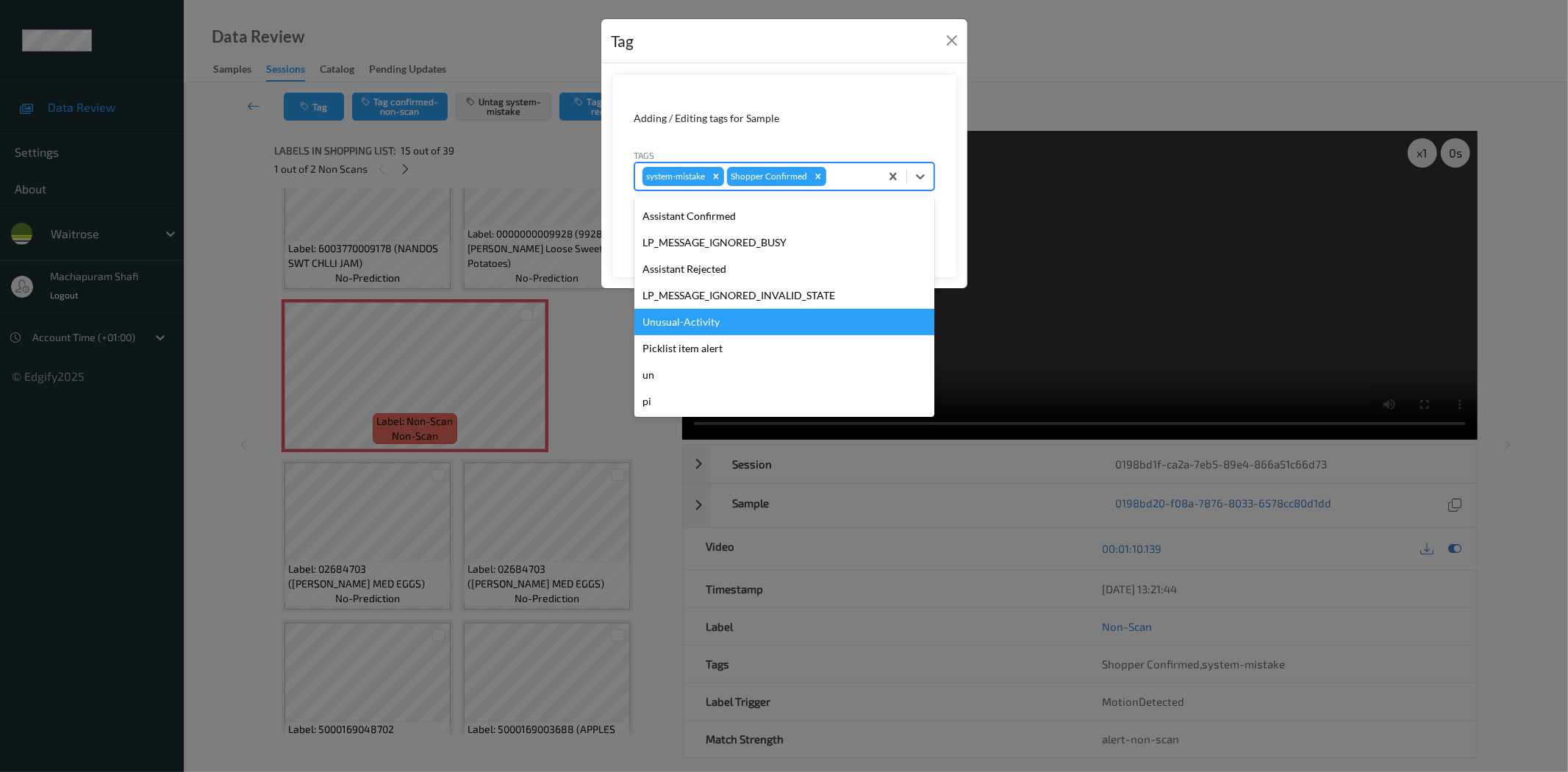
click at [693, 317] on div "Unusual-Activity" at bounding box center [785, 322] width 300 height 27
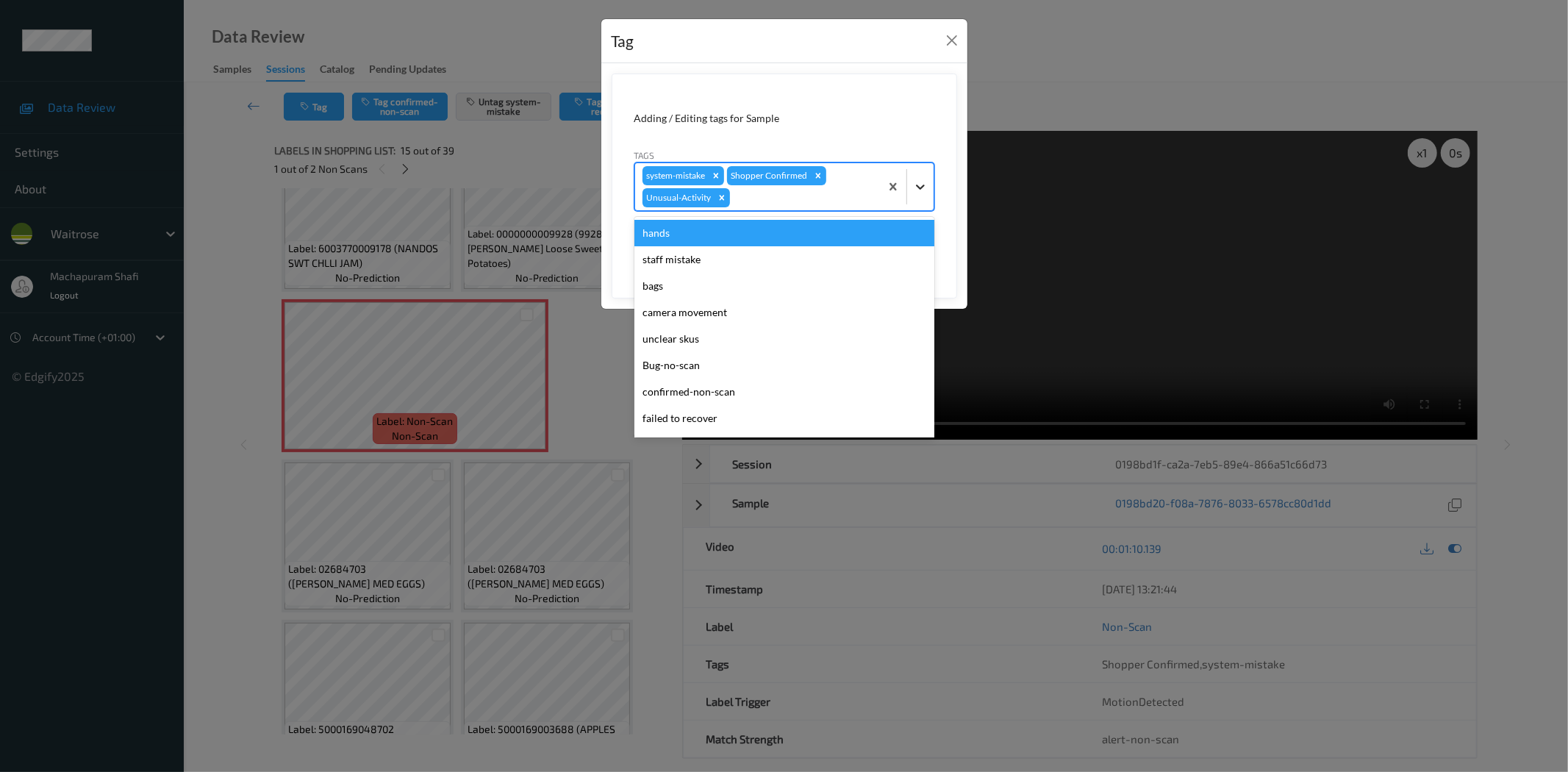
click at [923, 181] on icon at bounding box center [920, 186] width 14 height 14
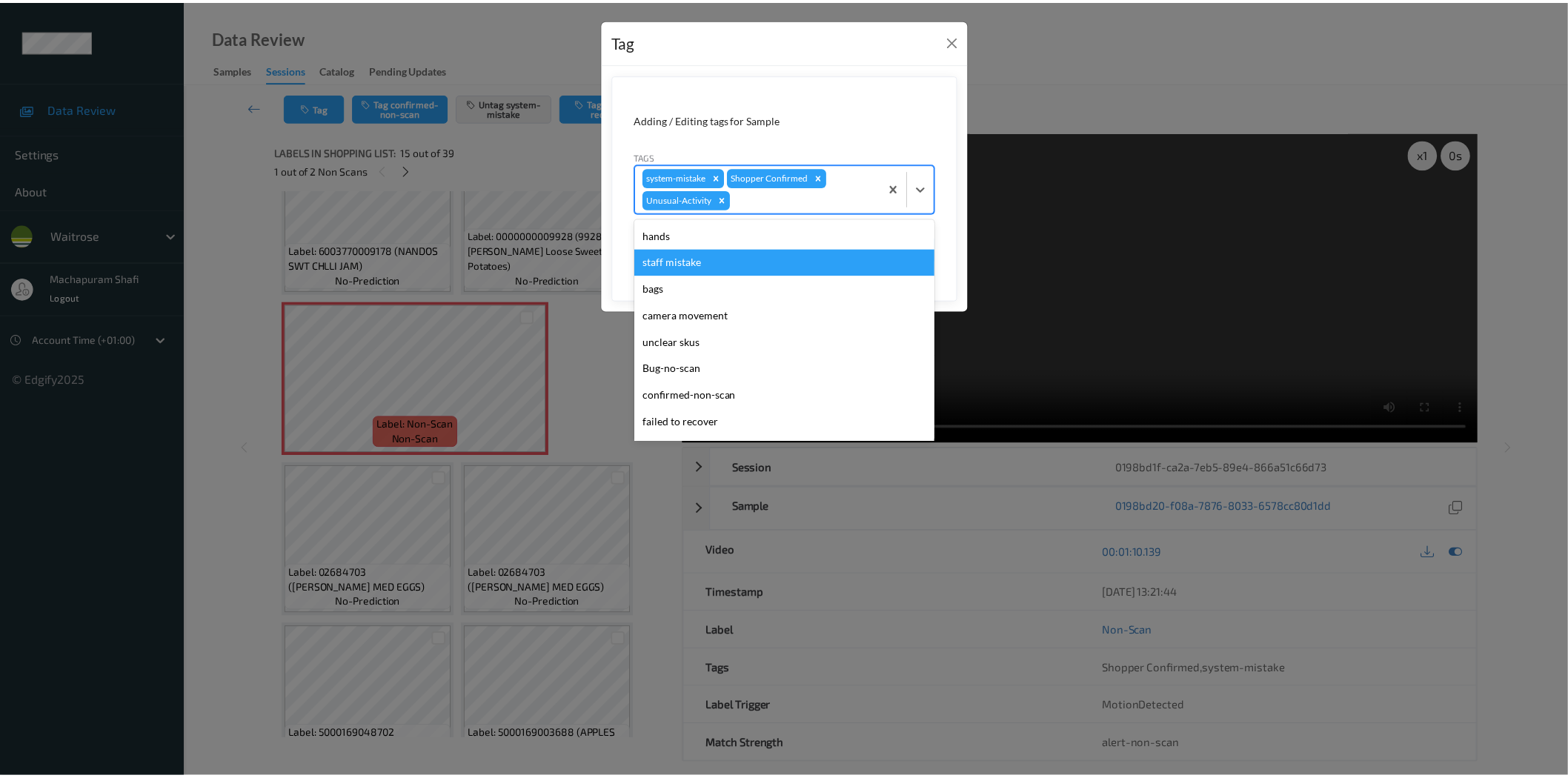
scroll to position [263, 0]
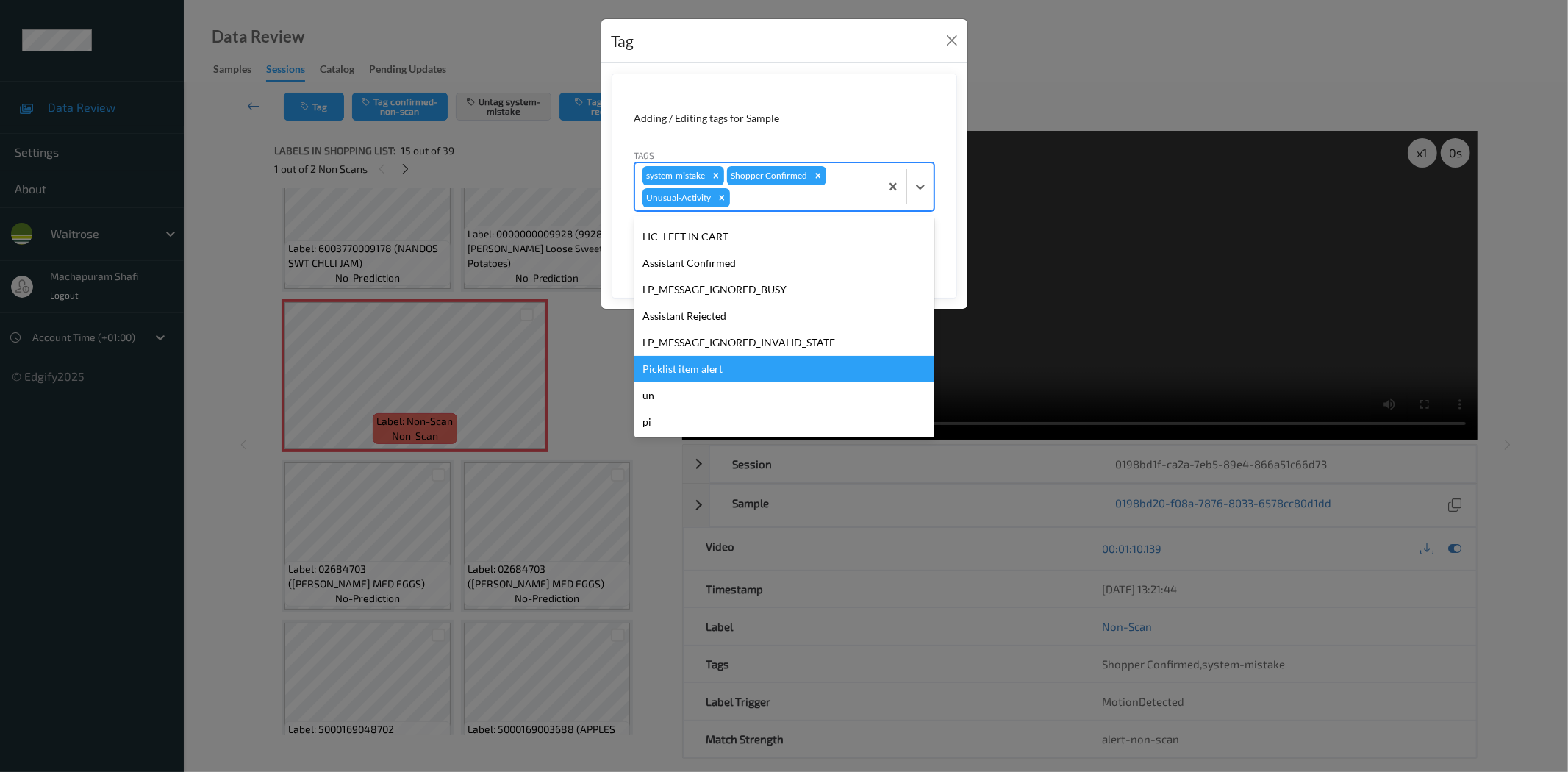
click at [678, 365] on div "Picklist item alert" at bounding box center [785, 369] width 300 height 27
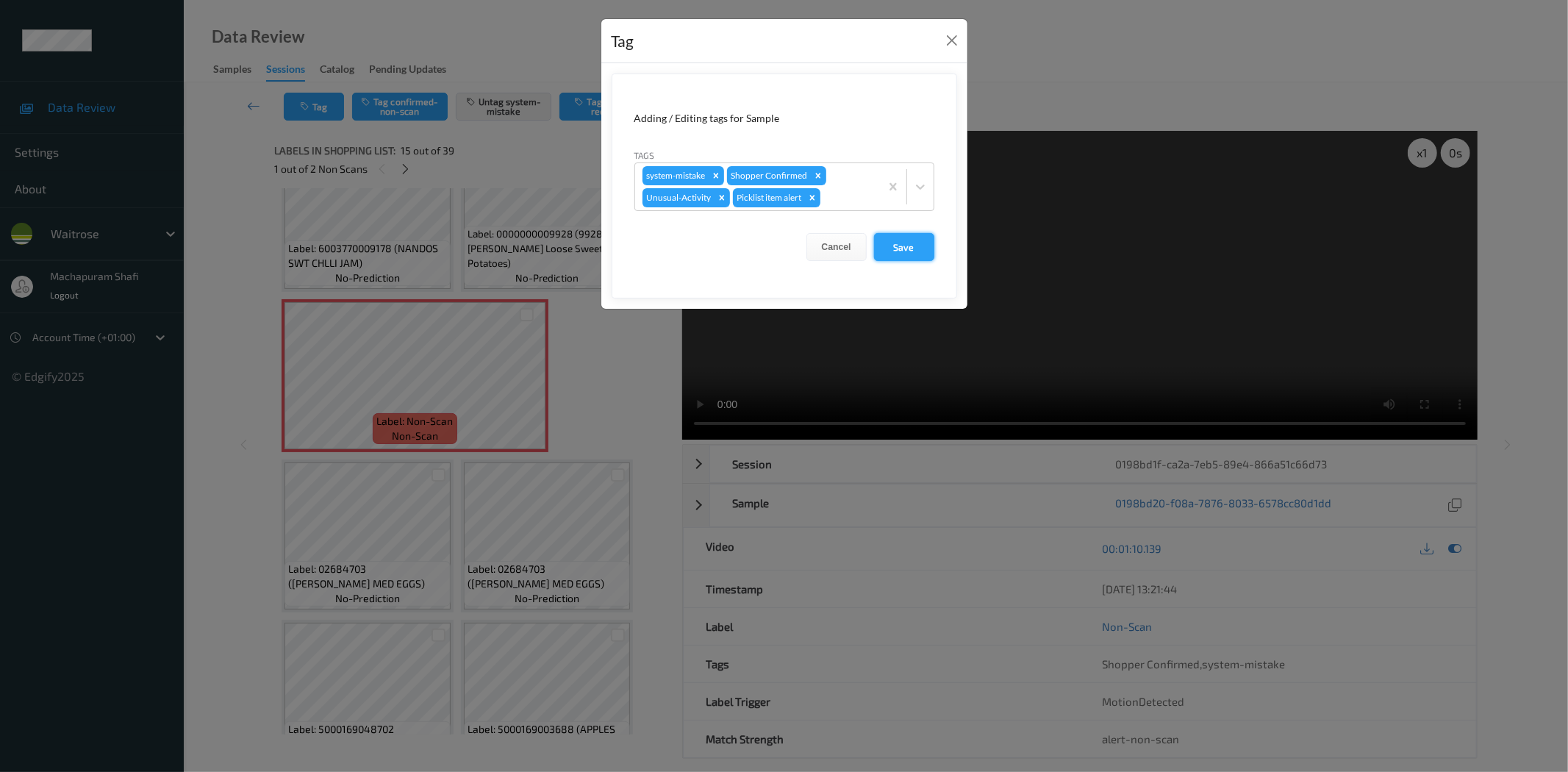
click at [908, 237] on button "Save" at bounding box center [904, 246] width 60 height 28
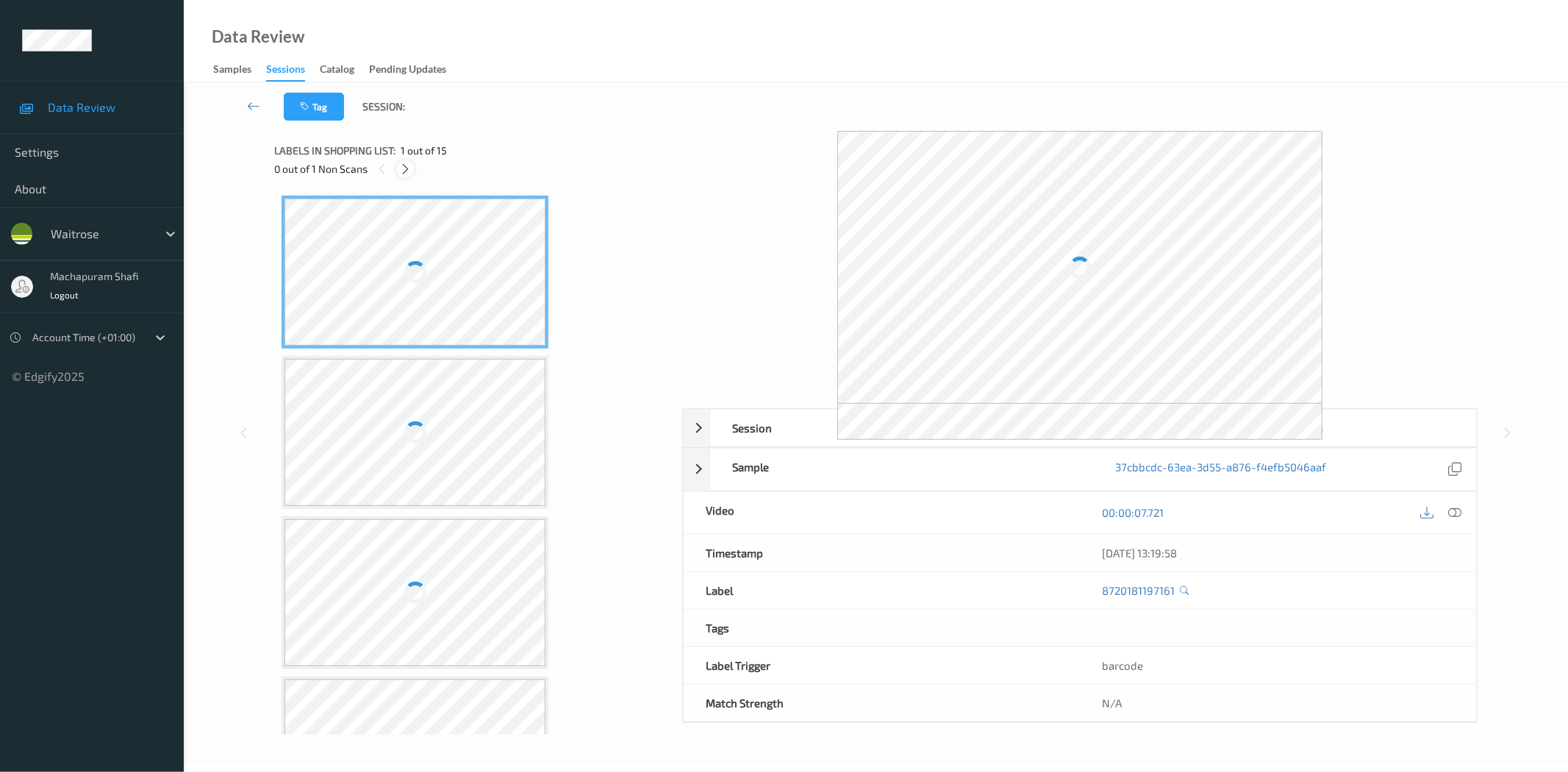
click at [409, 171] on icon at bounding box center [405, 169] width 12 height 13
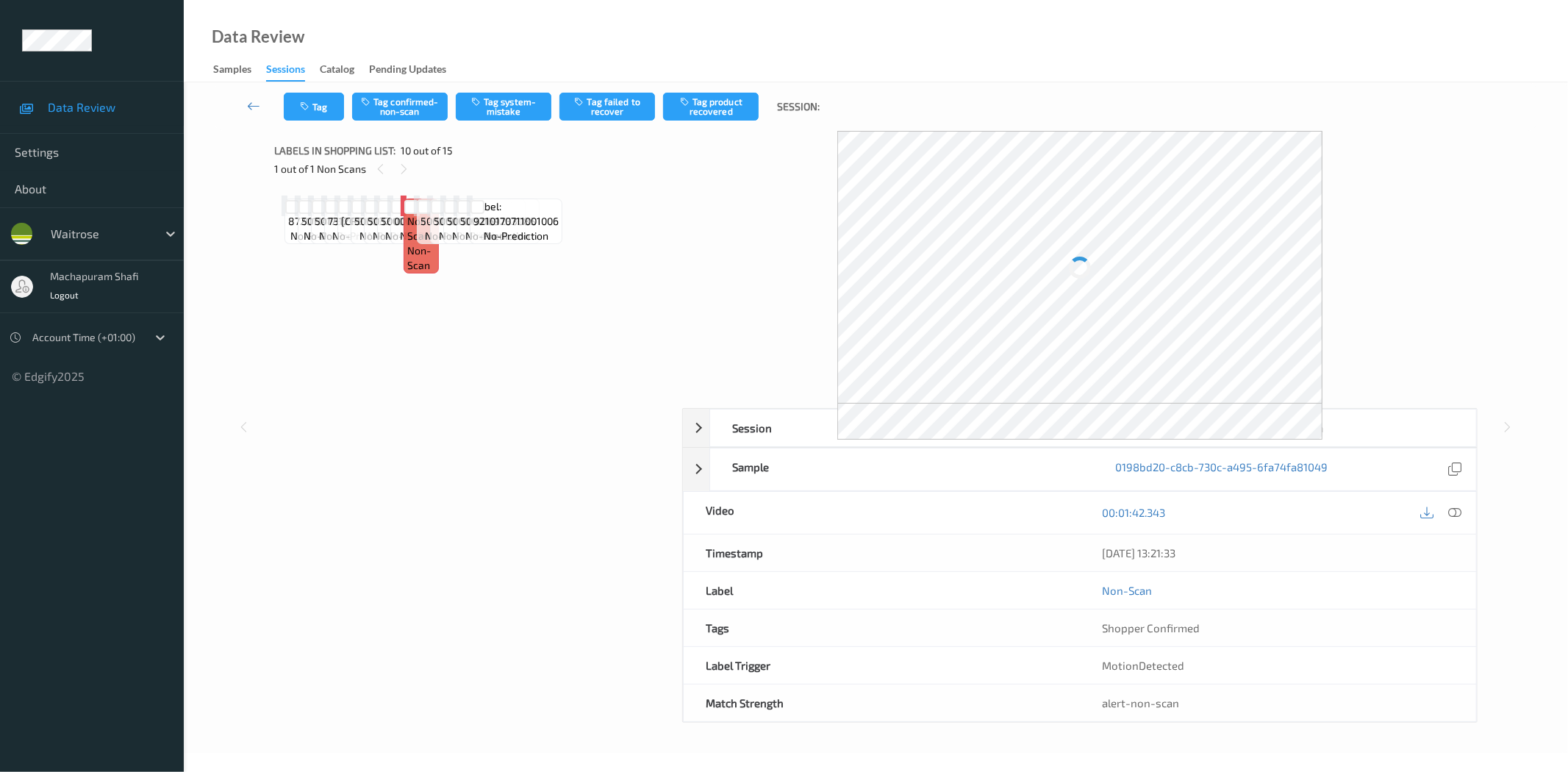
scroll to position [645, 0]
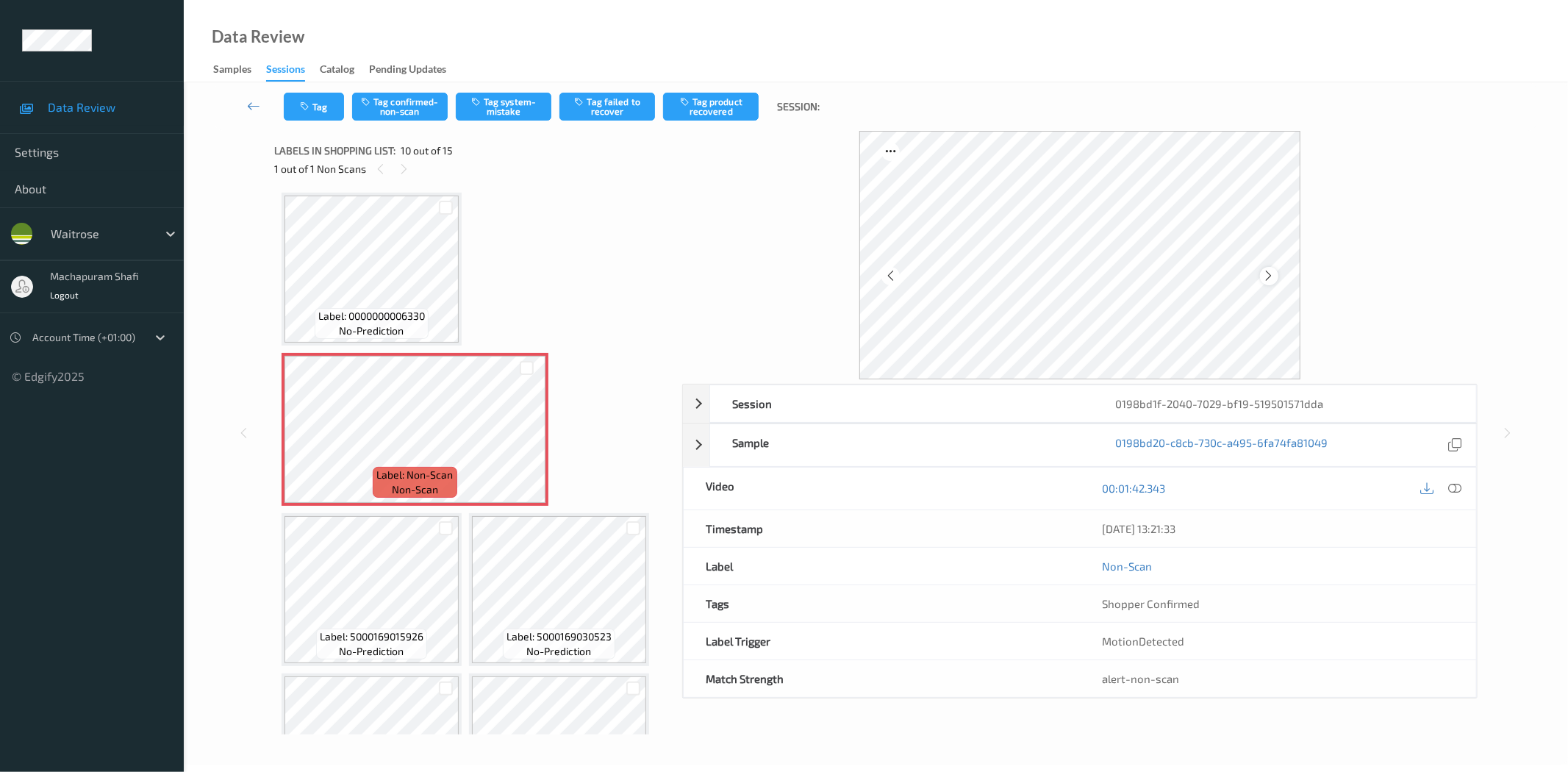
click at [1260, 275] on div at bounding box center [1269, 276] width 18 height 18
click at [1452, 490] on icon at bounding box center [1456, 489] width 13 height 13
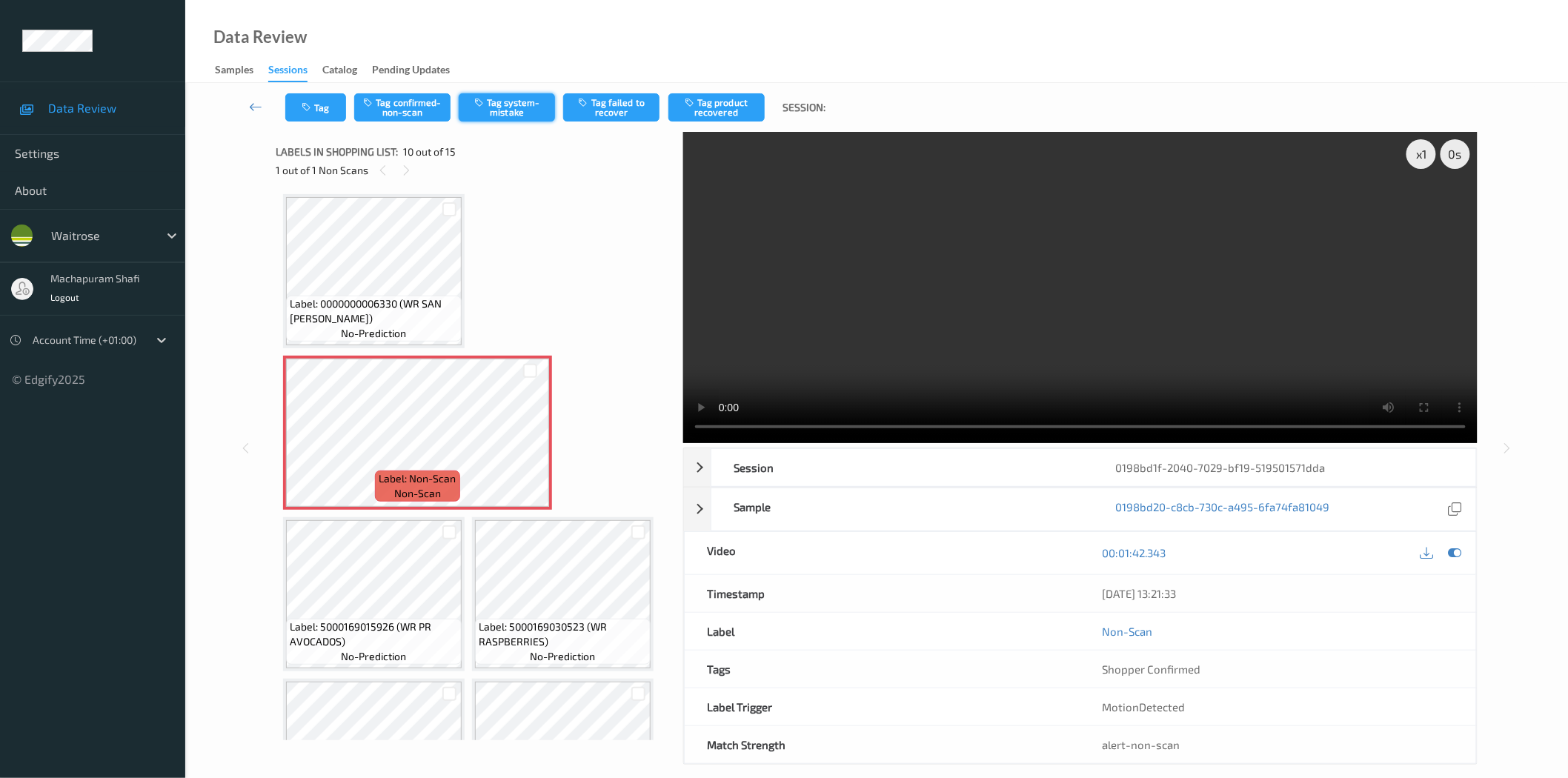
click at [495, 106] on button "Tag system-mistake" at bounding box center [507, 106] width 97 height 28
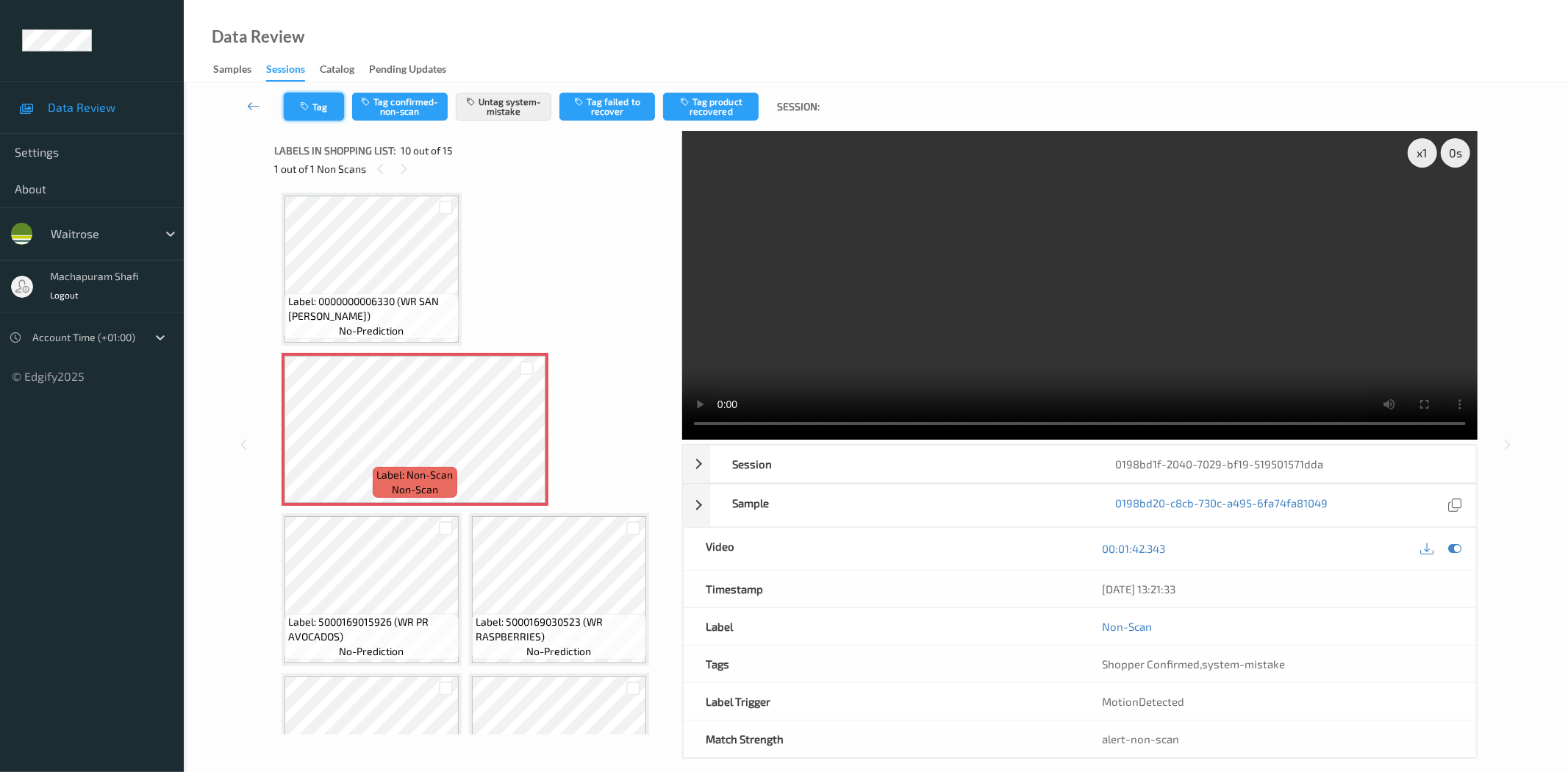
click at [304, 108] on icon "button" at bounding box center [306, 106] width 12 height 10
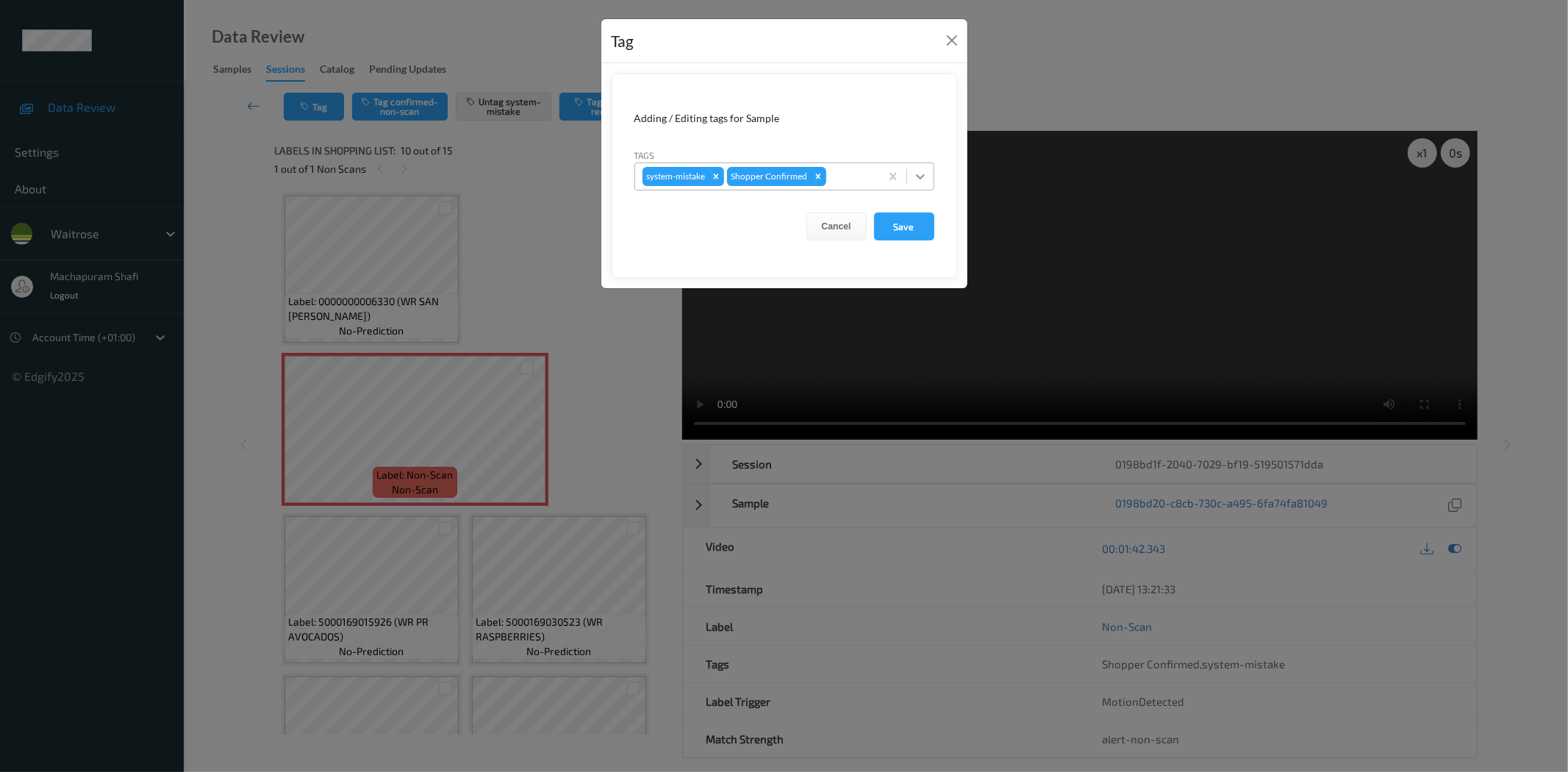
click at [923, 177] on icon at bounding box center [920, 176] width 9 height 5
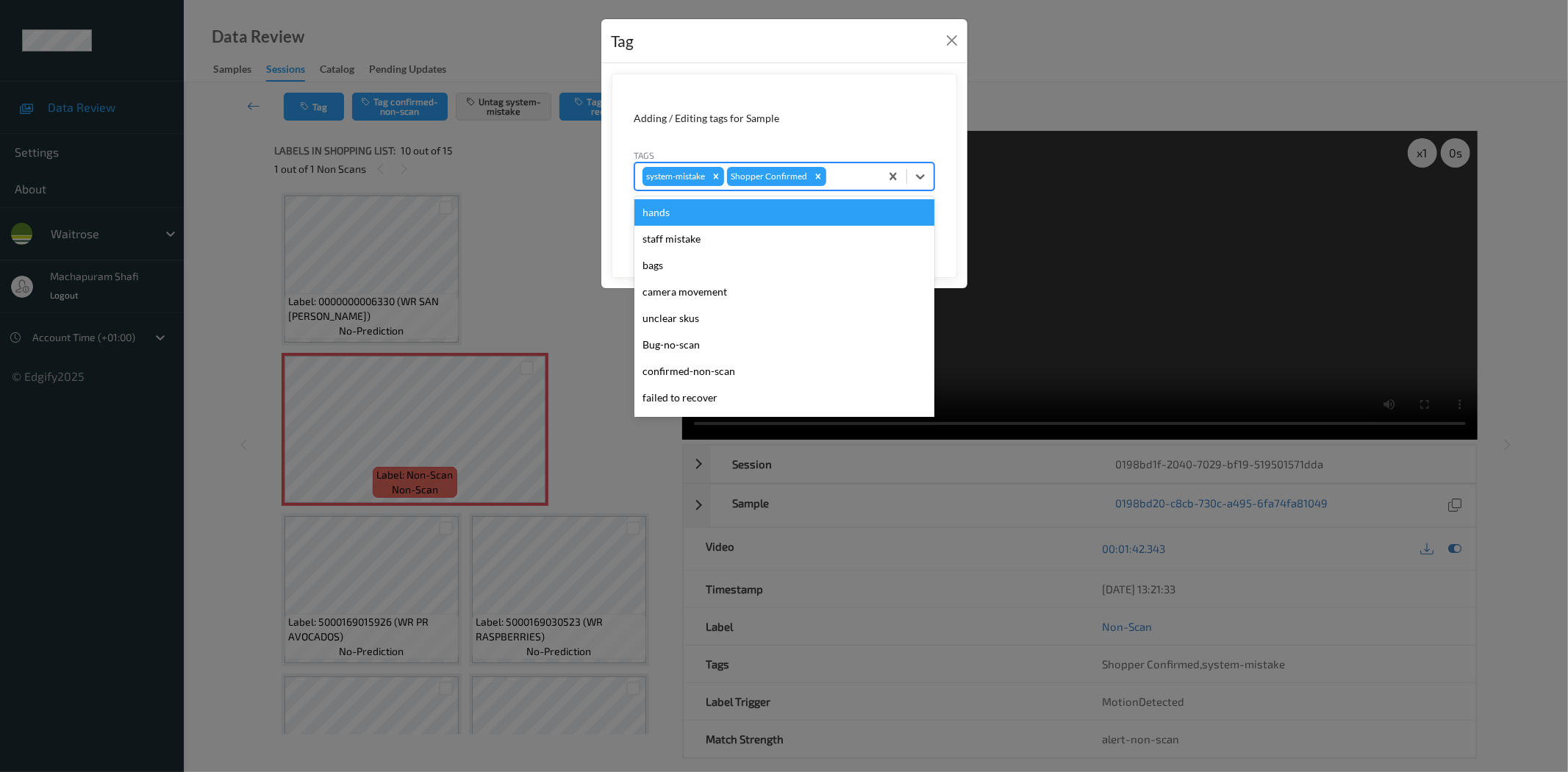
scroll to position [288, 0]
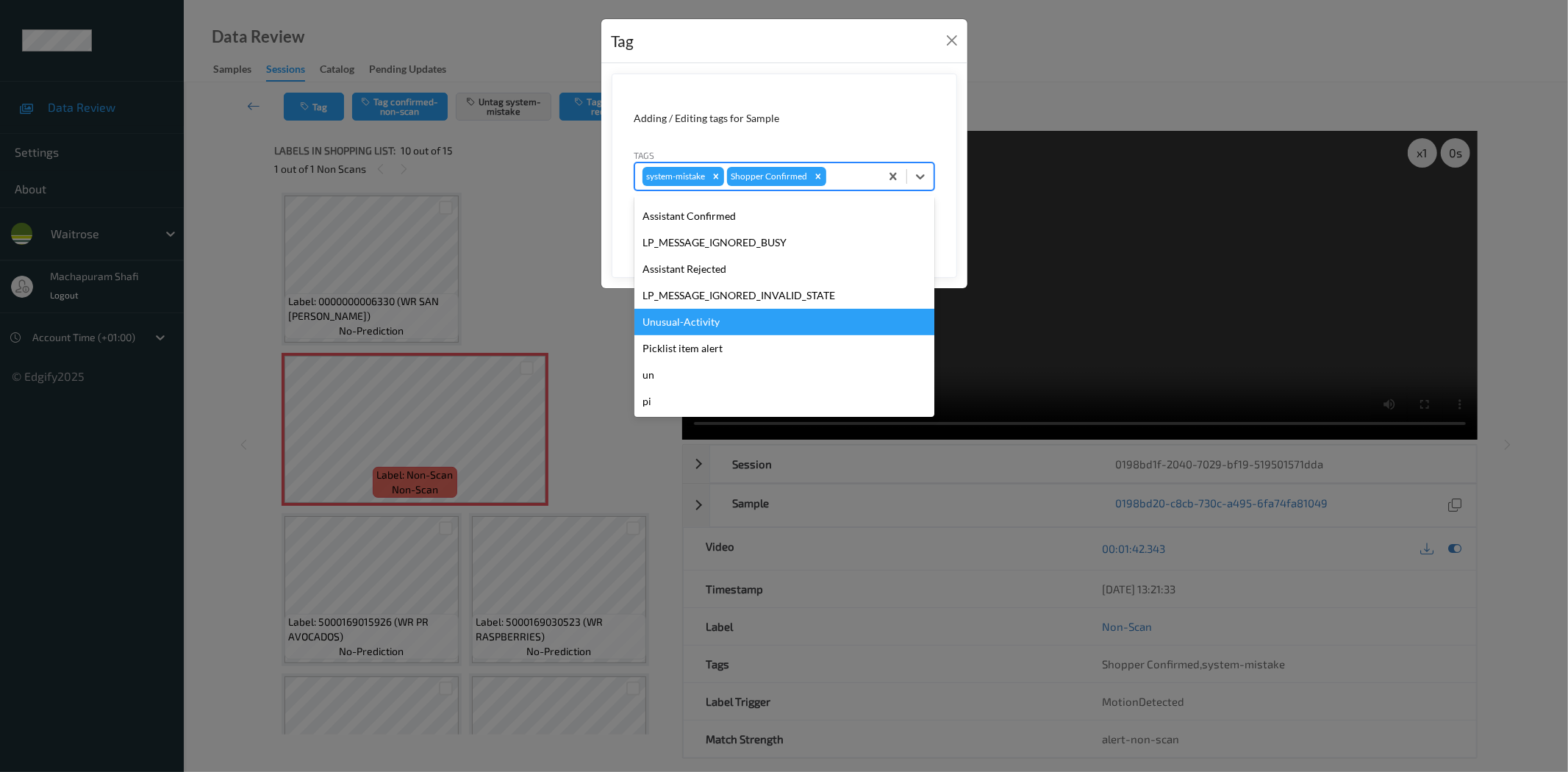
click at [697, 327] on div "Unusual-Activity" at bounding box center [785, 322] width 300 height 27
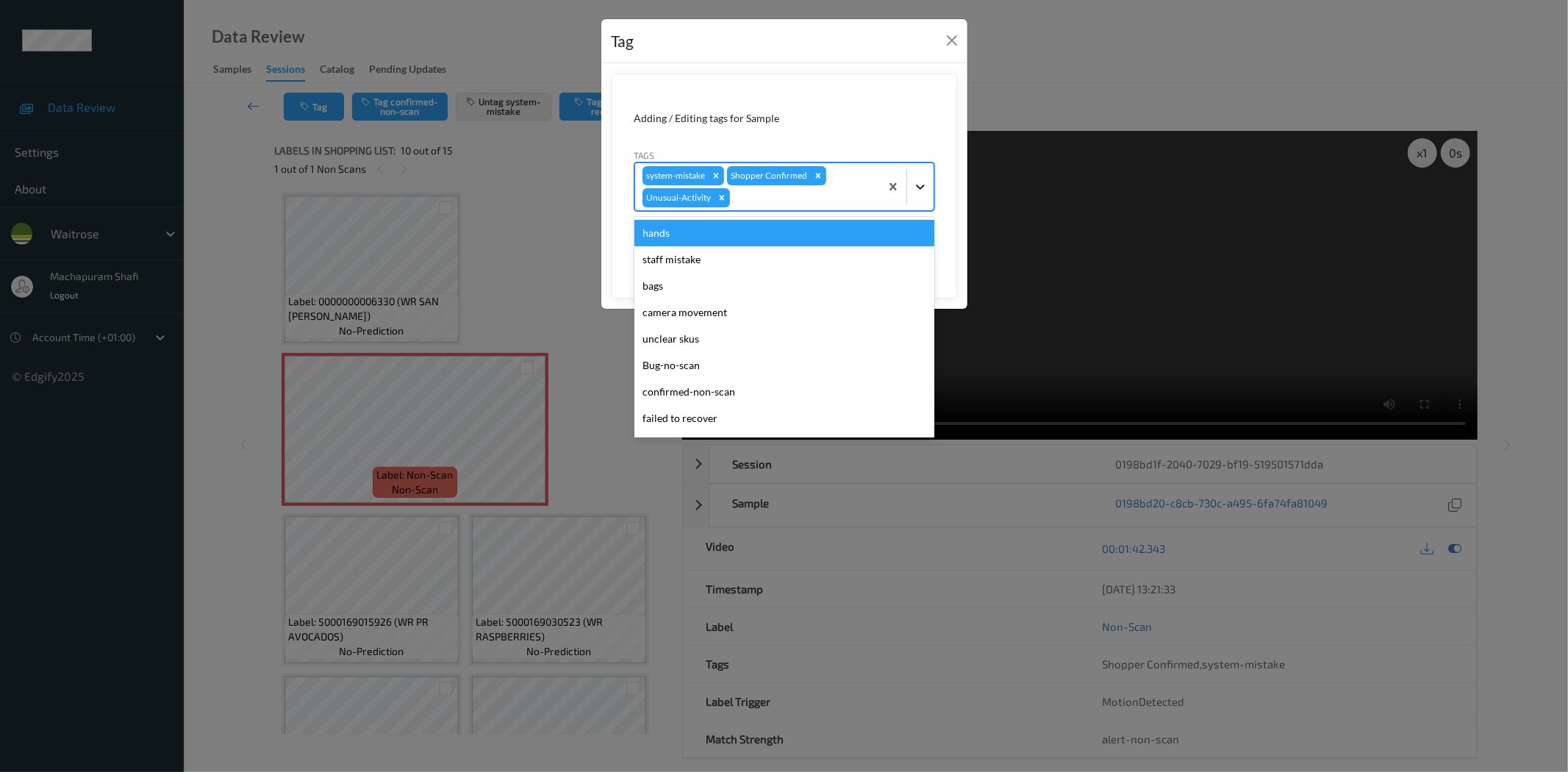
click at [927, 186] on icon at bounding box center [920, 186] width 14 height 14
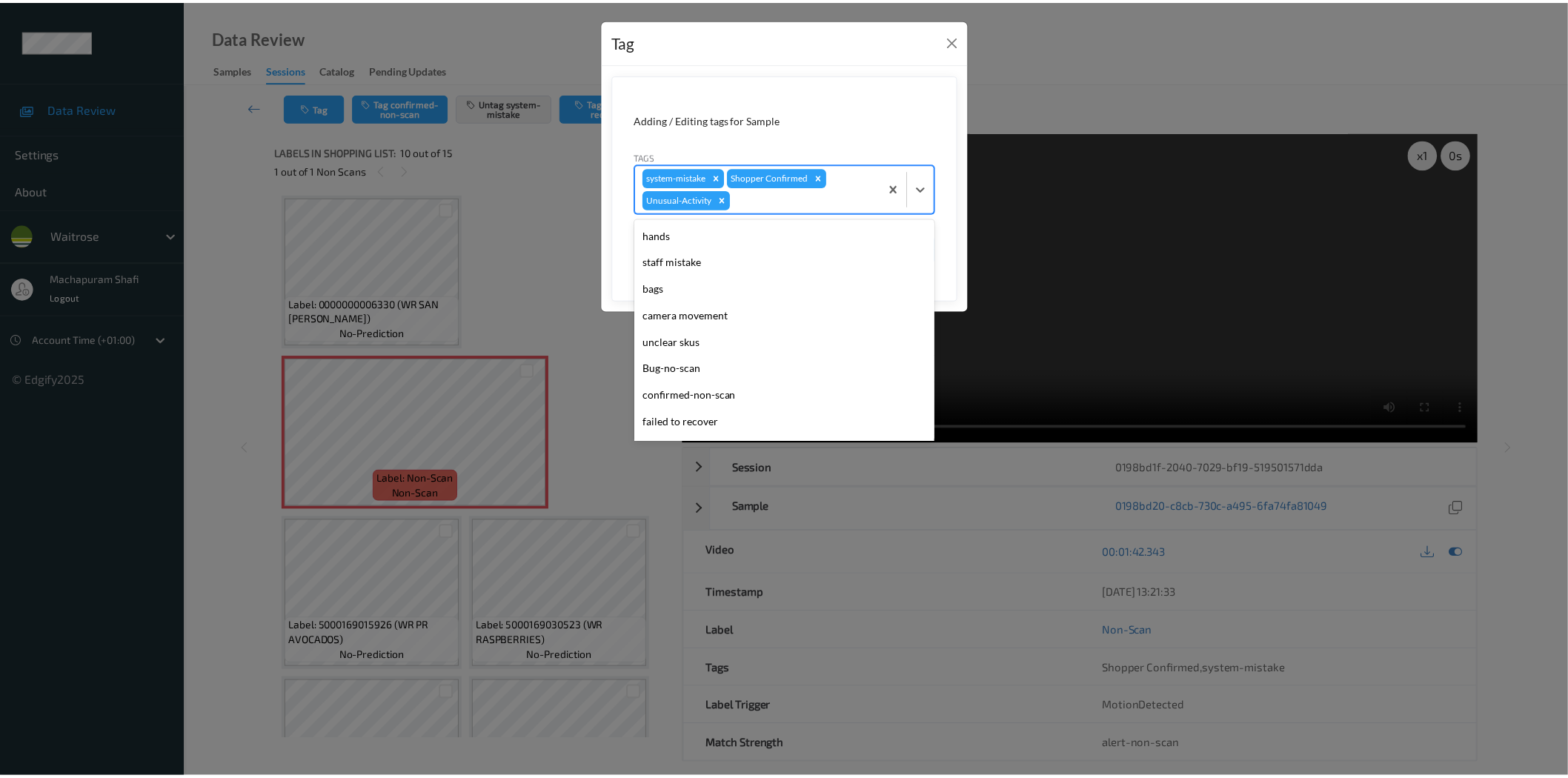
scroll to position [263, 0]
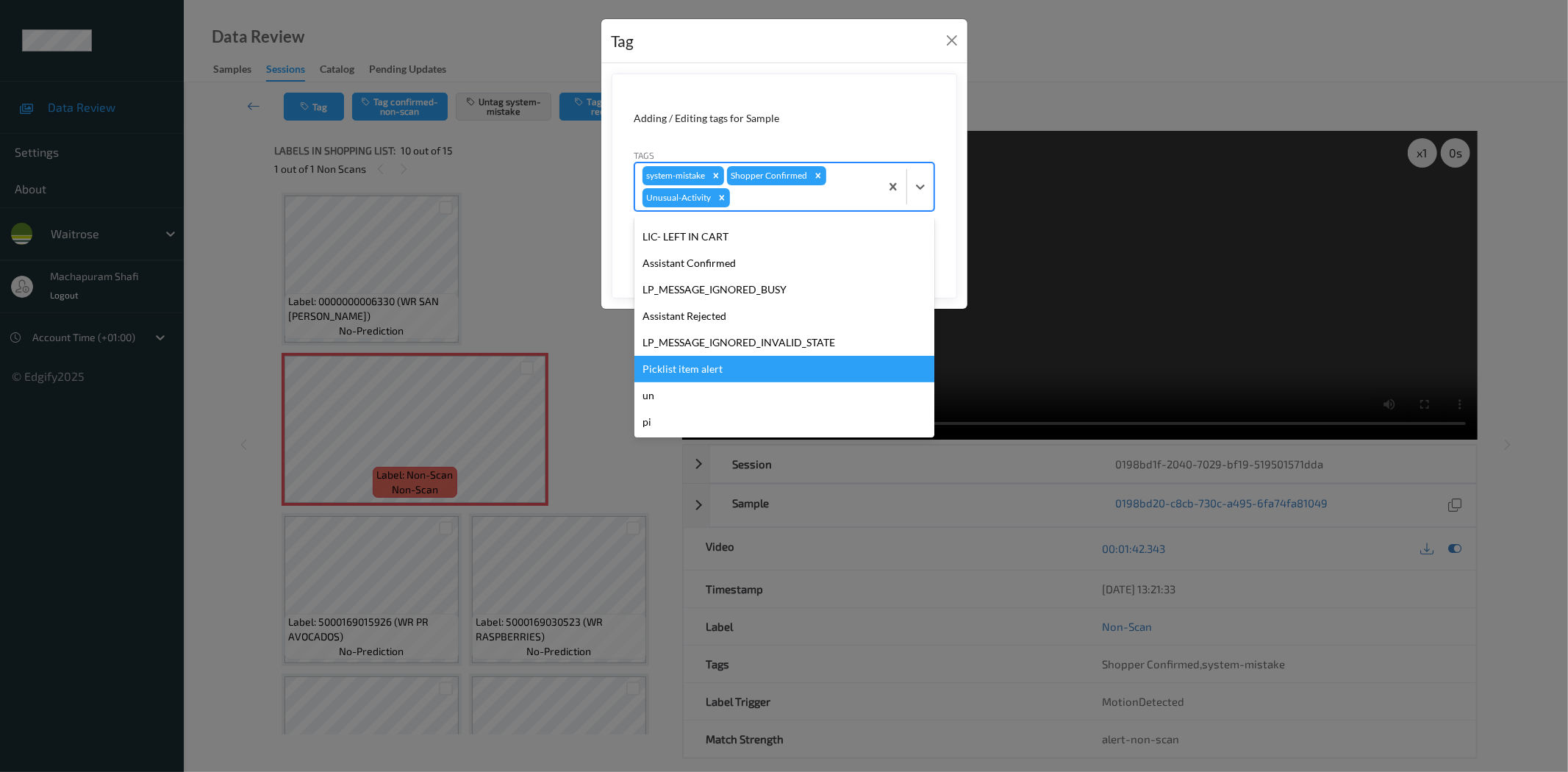
click at [675, 368] on div "Picklist item alert" at bounding box center [785, 369] width 300 height 27
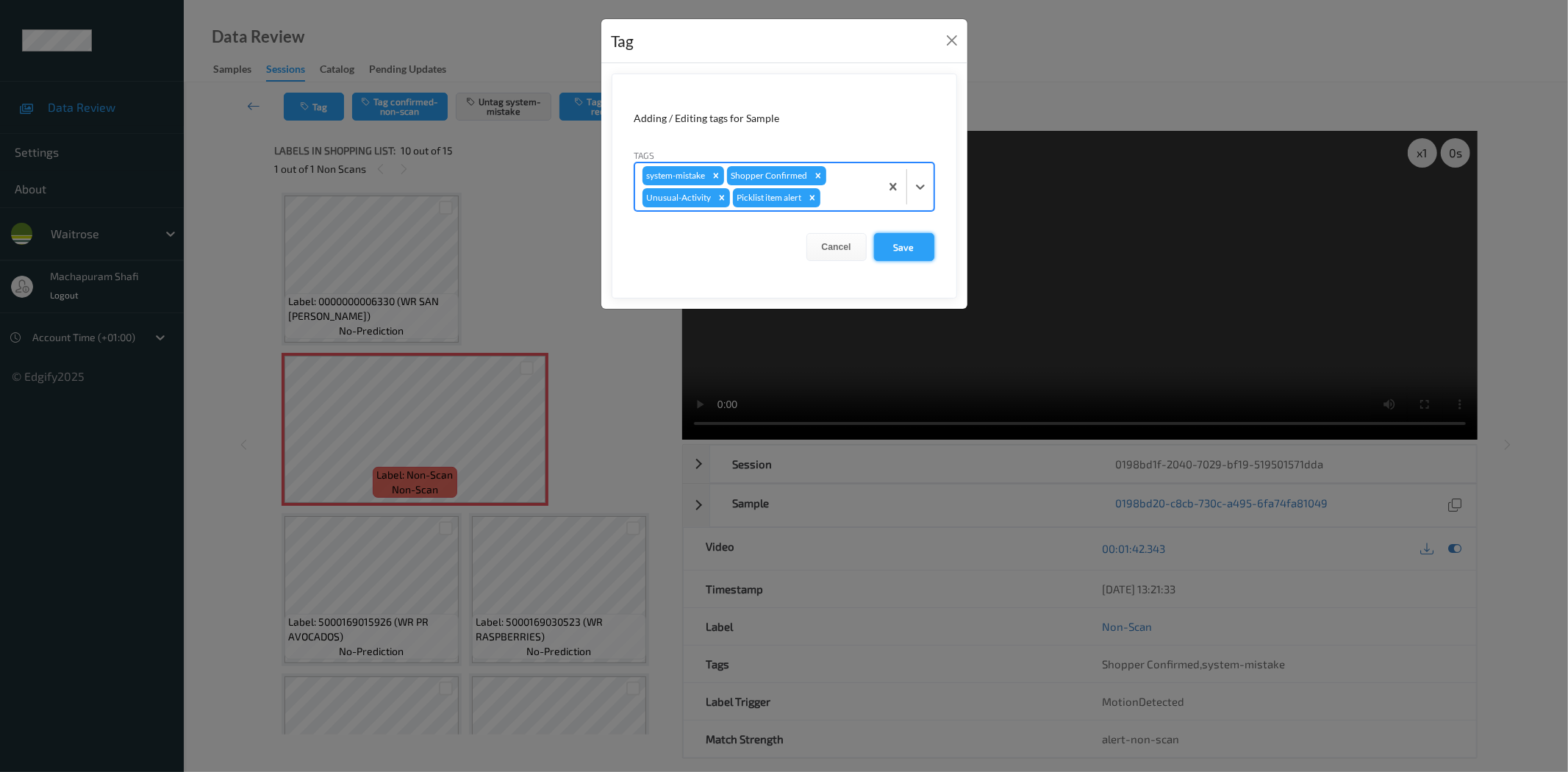
click at [909, 244] on button "Save" at bounding box center [904, 246] width 60 height 28
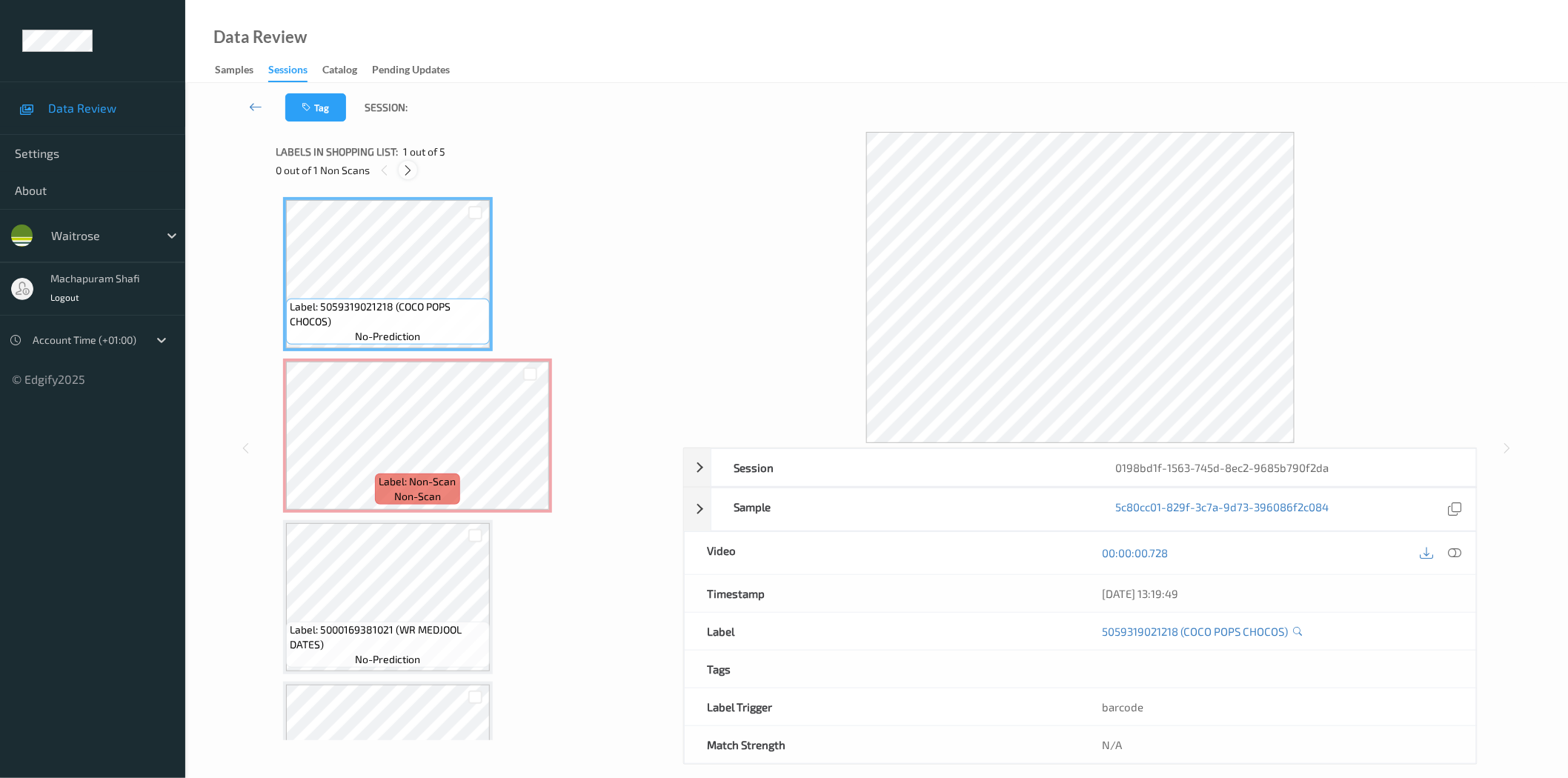
drag, startPoint x: 410, startPoint y: 168, endPoint x: 516, endPoint y: 236, distance: 125.9
click at [409, 167] on icon at bounding box center [407, 171] width 12 height 13
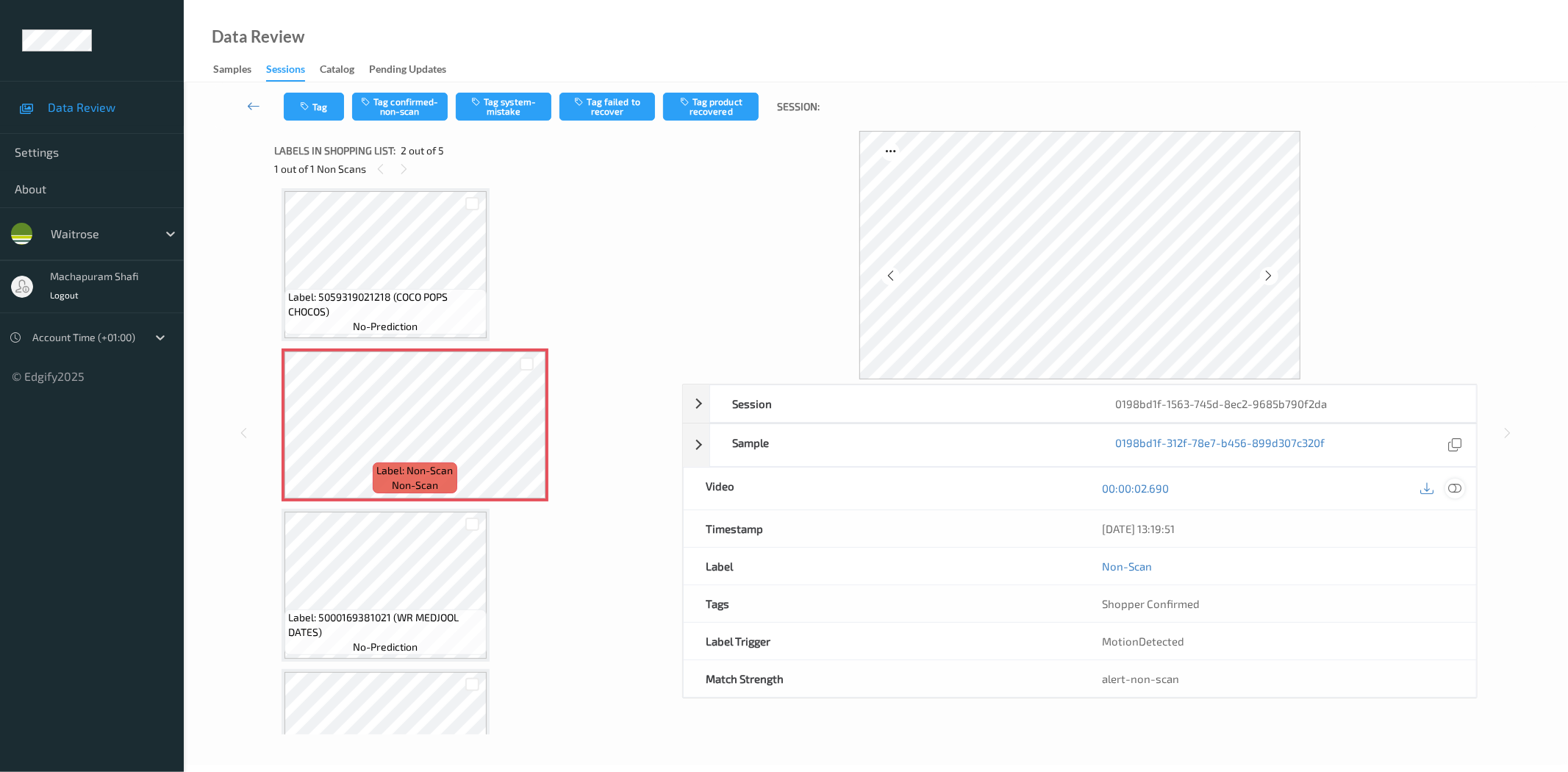
click at [1454, 489] on icon at bounding box center [1456, 489] width 13 height 13
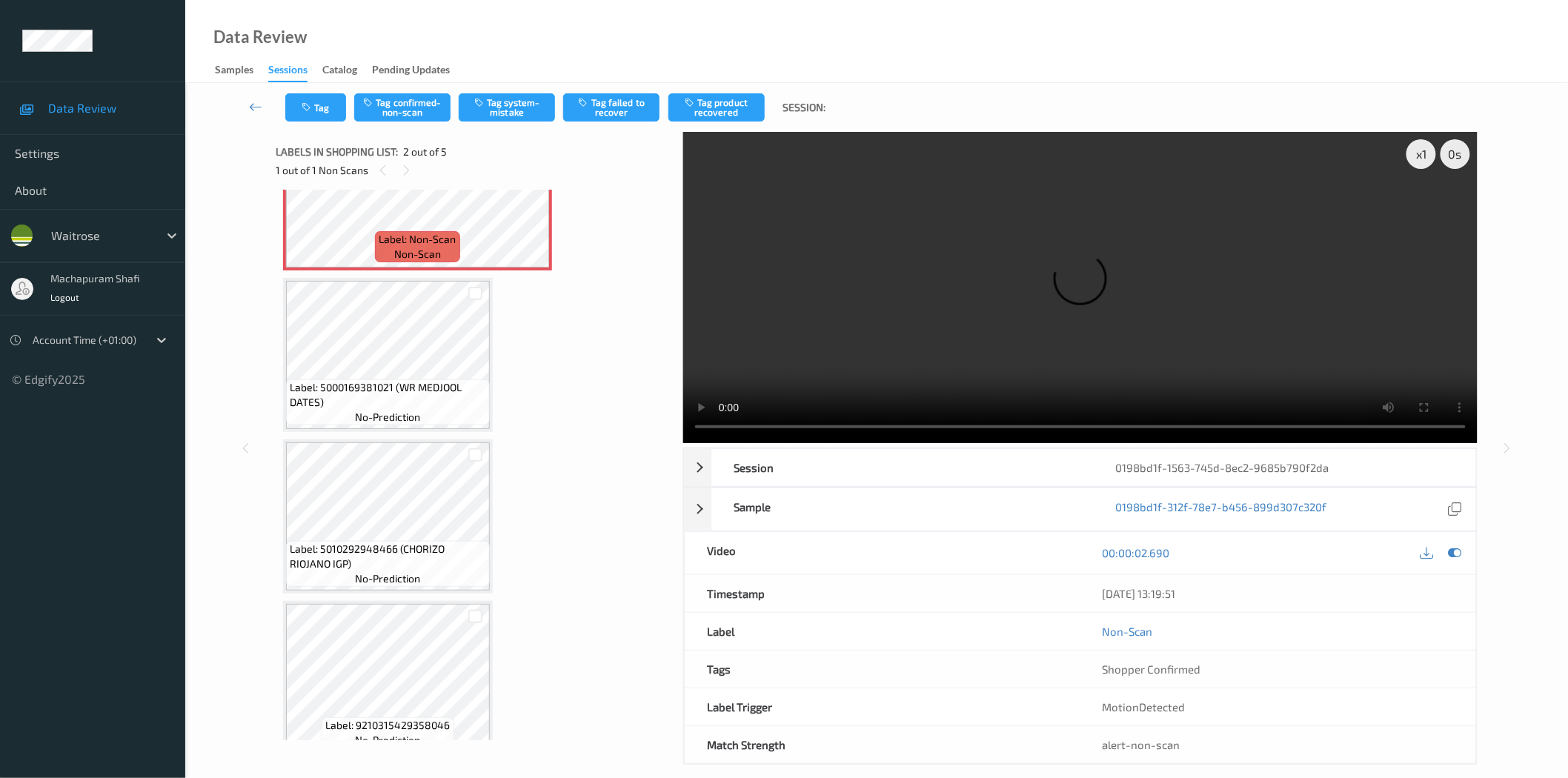
scroll to position [260, 0]
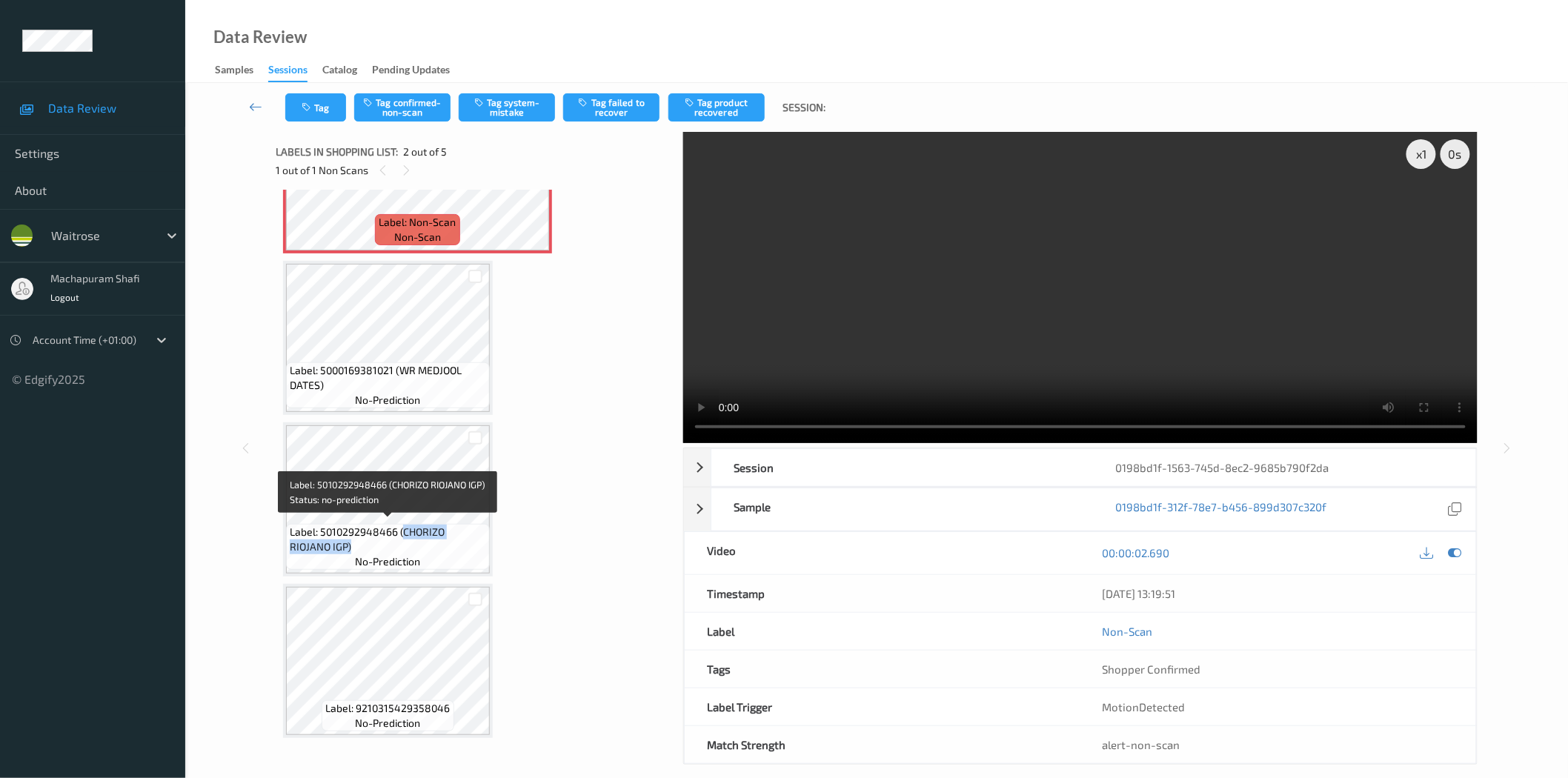
drag, startPoint x: 404, startPoint y: 531, endPoint x: 435, endPoint y: 538, distance: 31.8
click at [443, 552] on div "Label: 5010292948466 (CHORIZO RIOJANO IGP) no-prediction" at bounding box center [388, 547] width 204 height 46
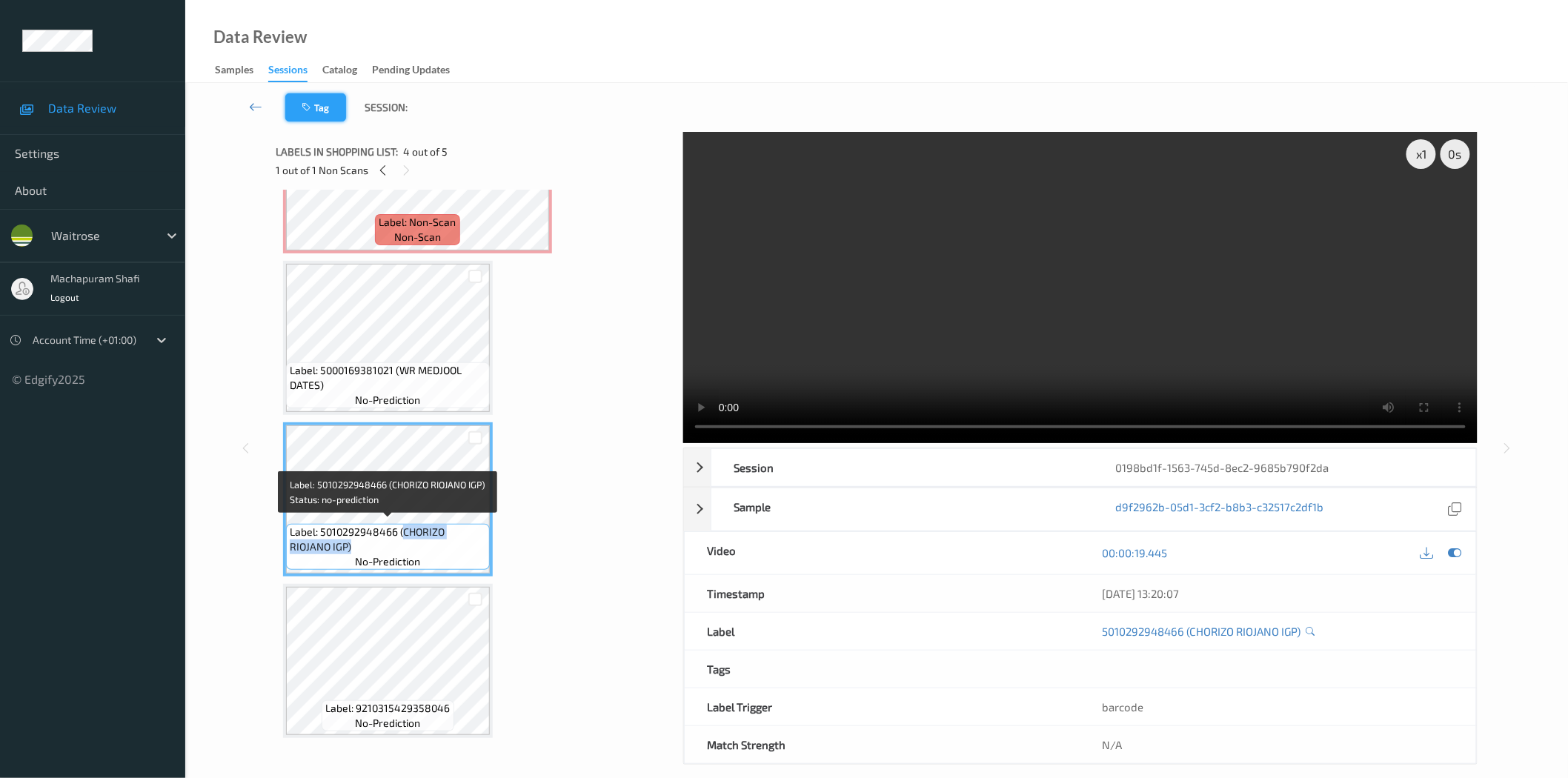
copy span "CHORIZO RIOJANO IGP)"
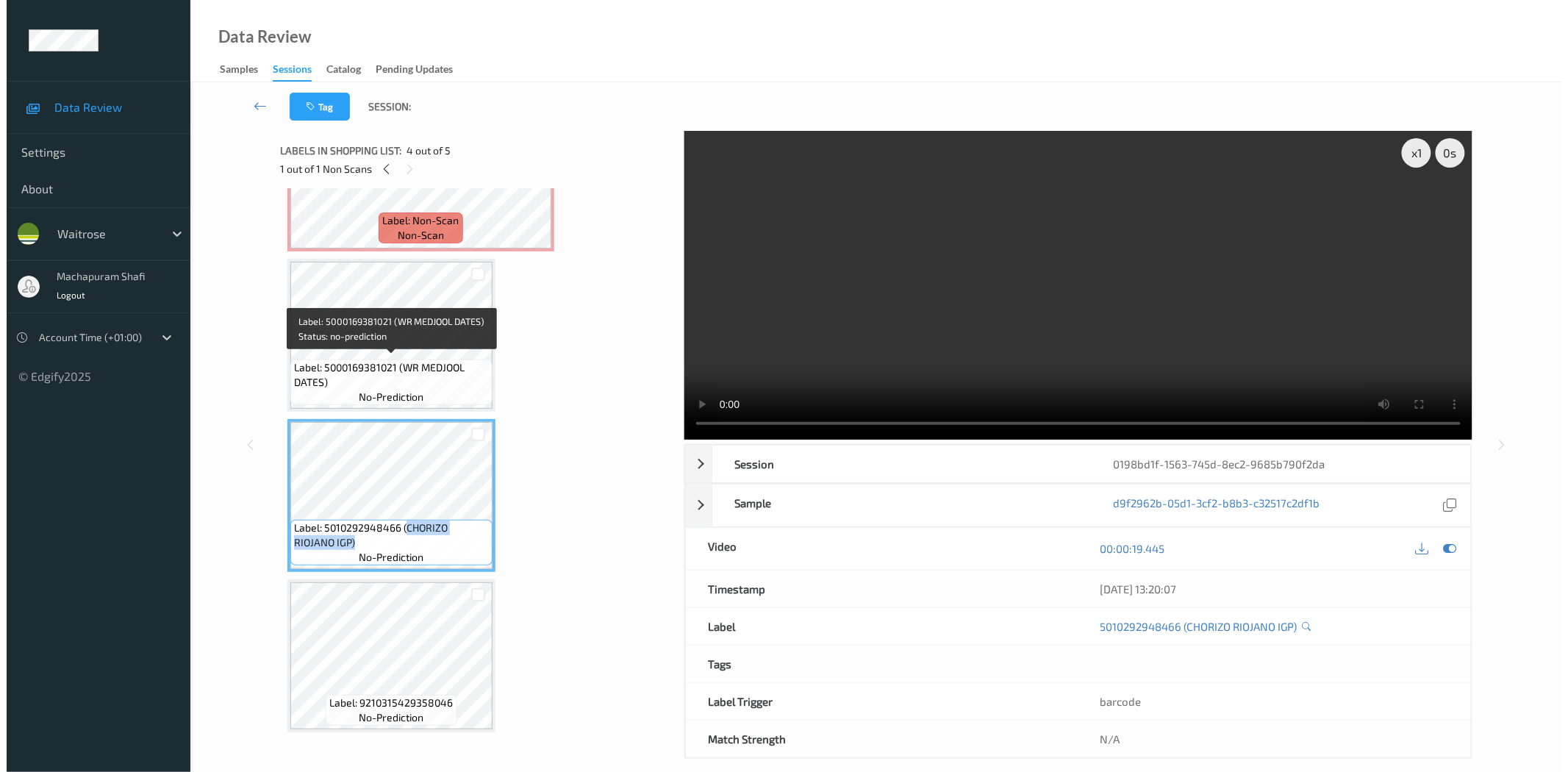
scroll to position [0, 0]
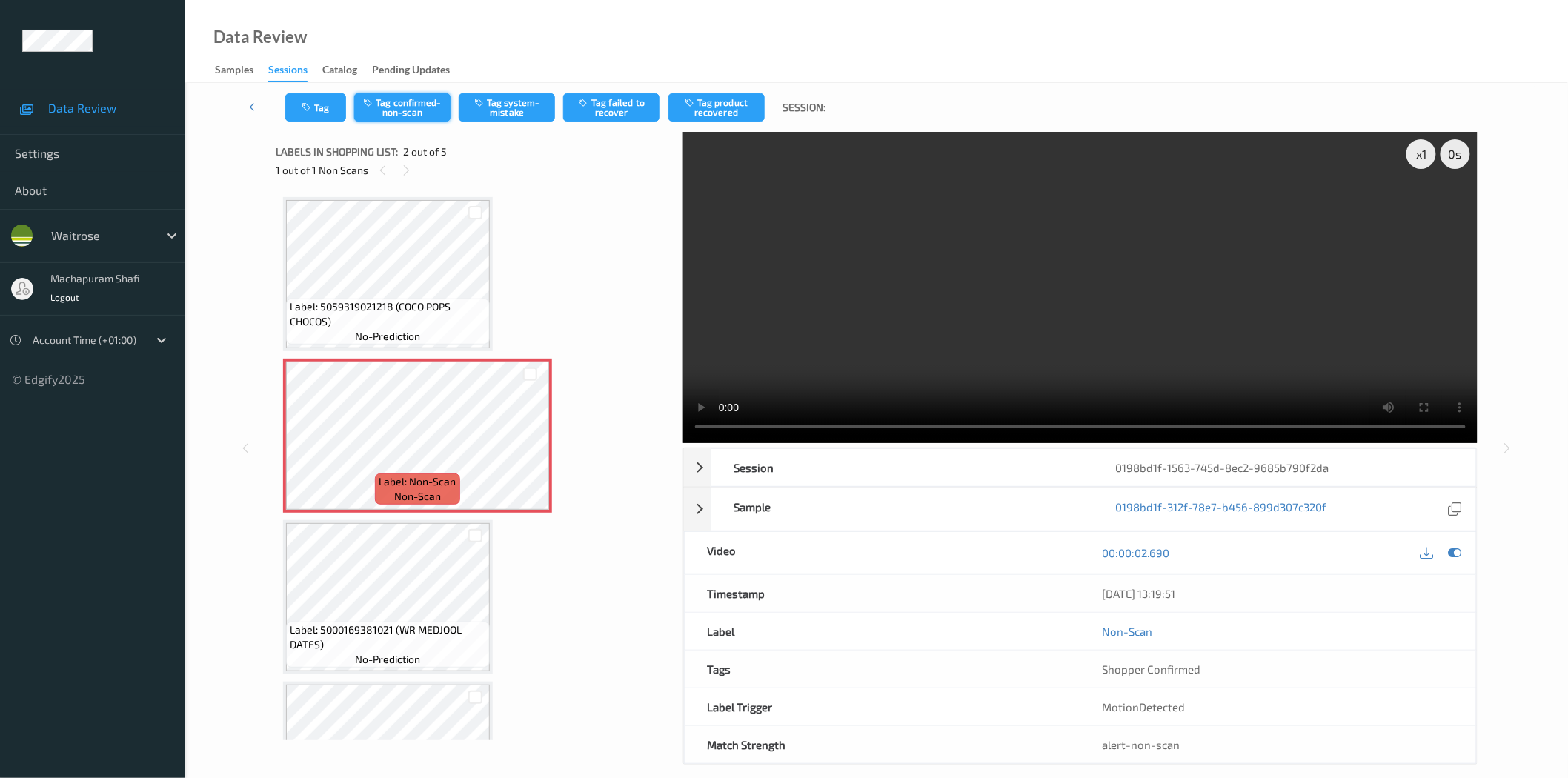
click at [400, 112] on button "Tag confirmed-non-scan" at bounding box center [402, 106] width 97 height 28
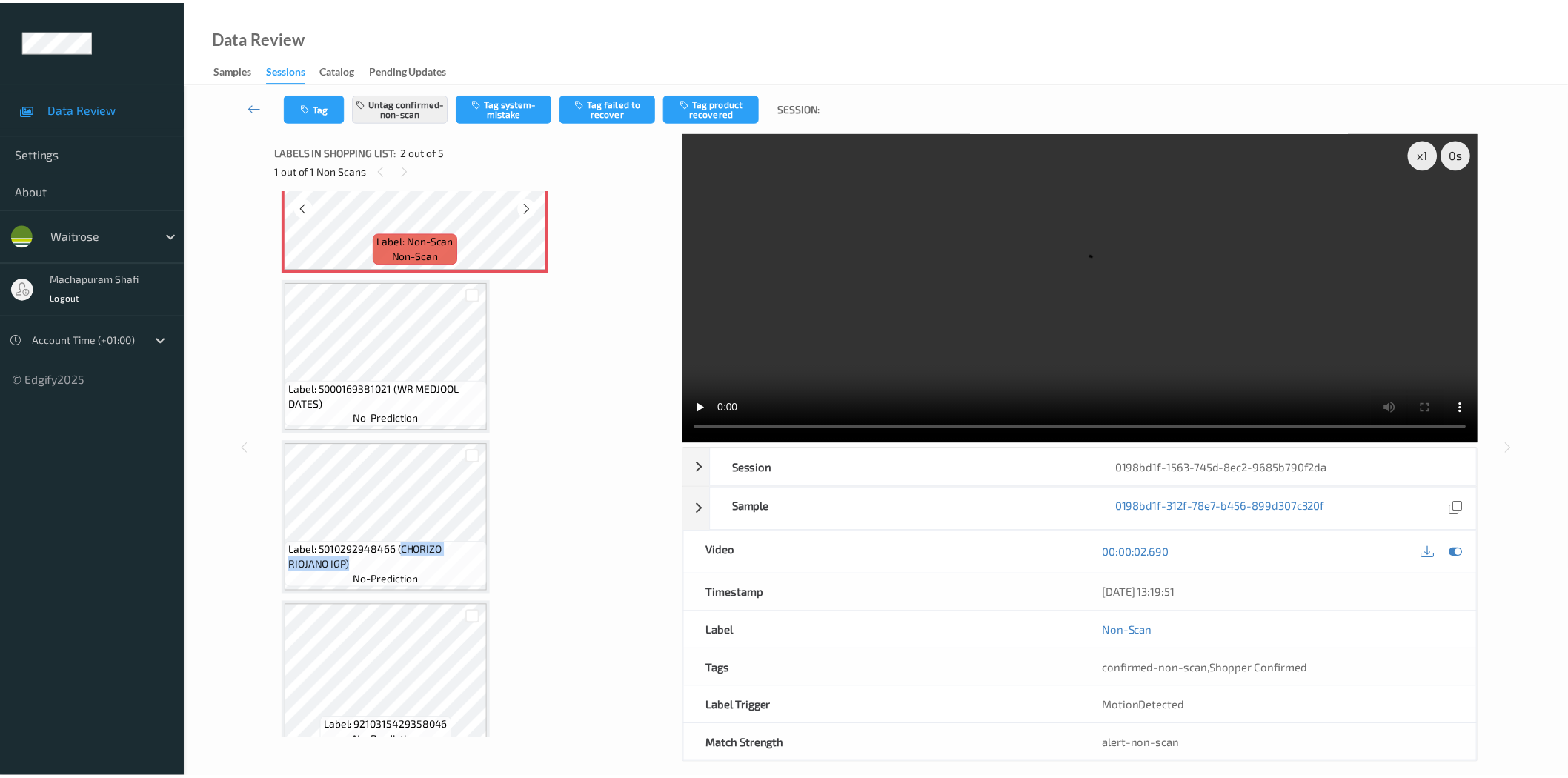
scroll to position [260, 0]
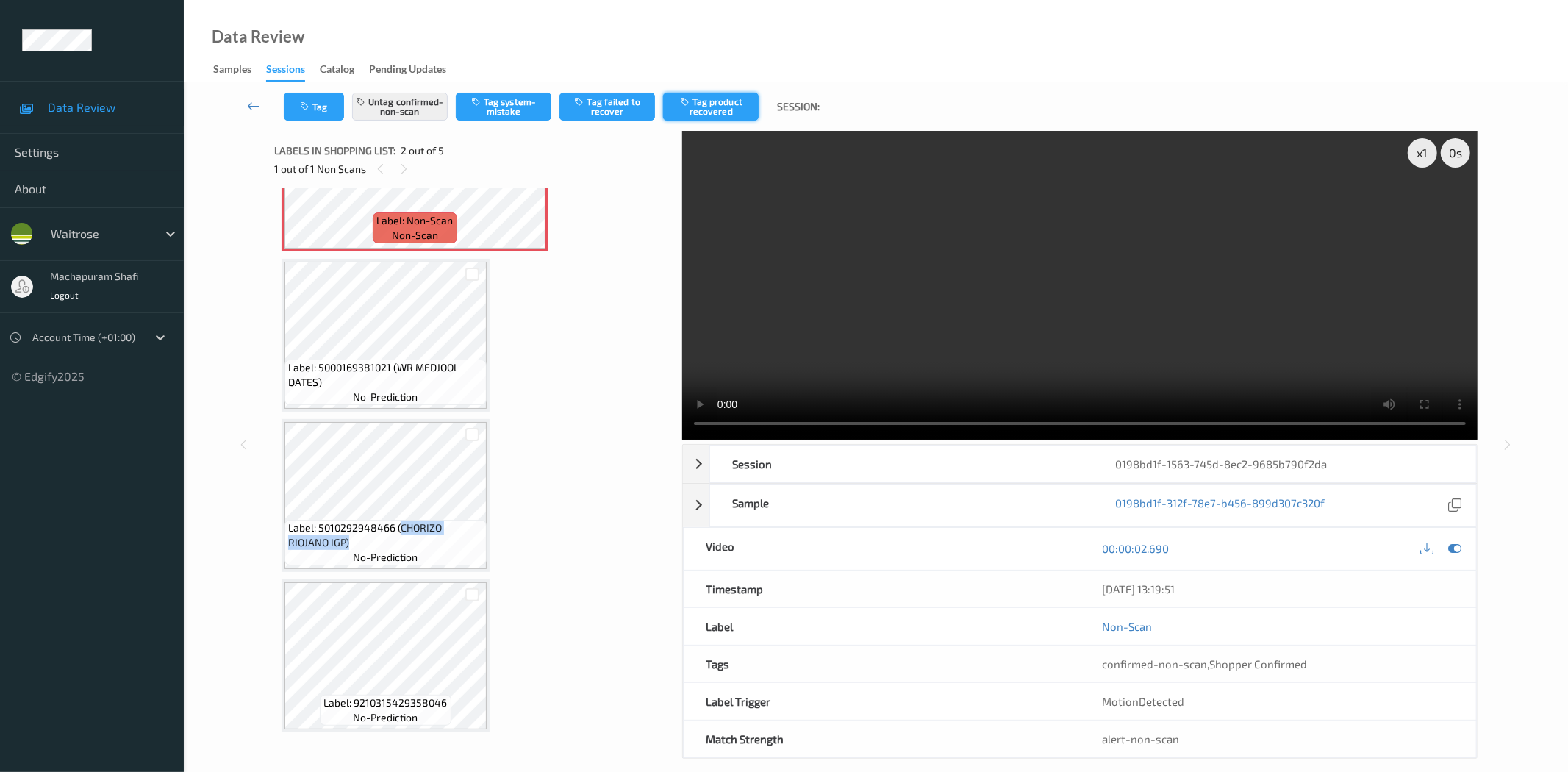
click at [736, 105] on button "Tag product recovered" at bounding box center [711, 106] width 96 height 28
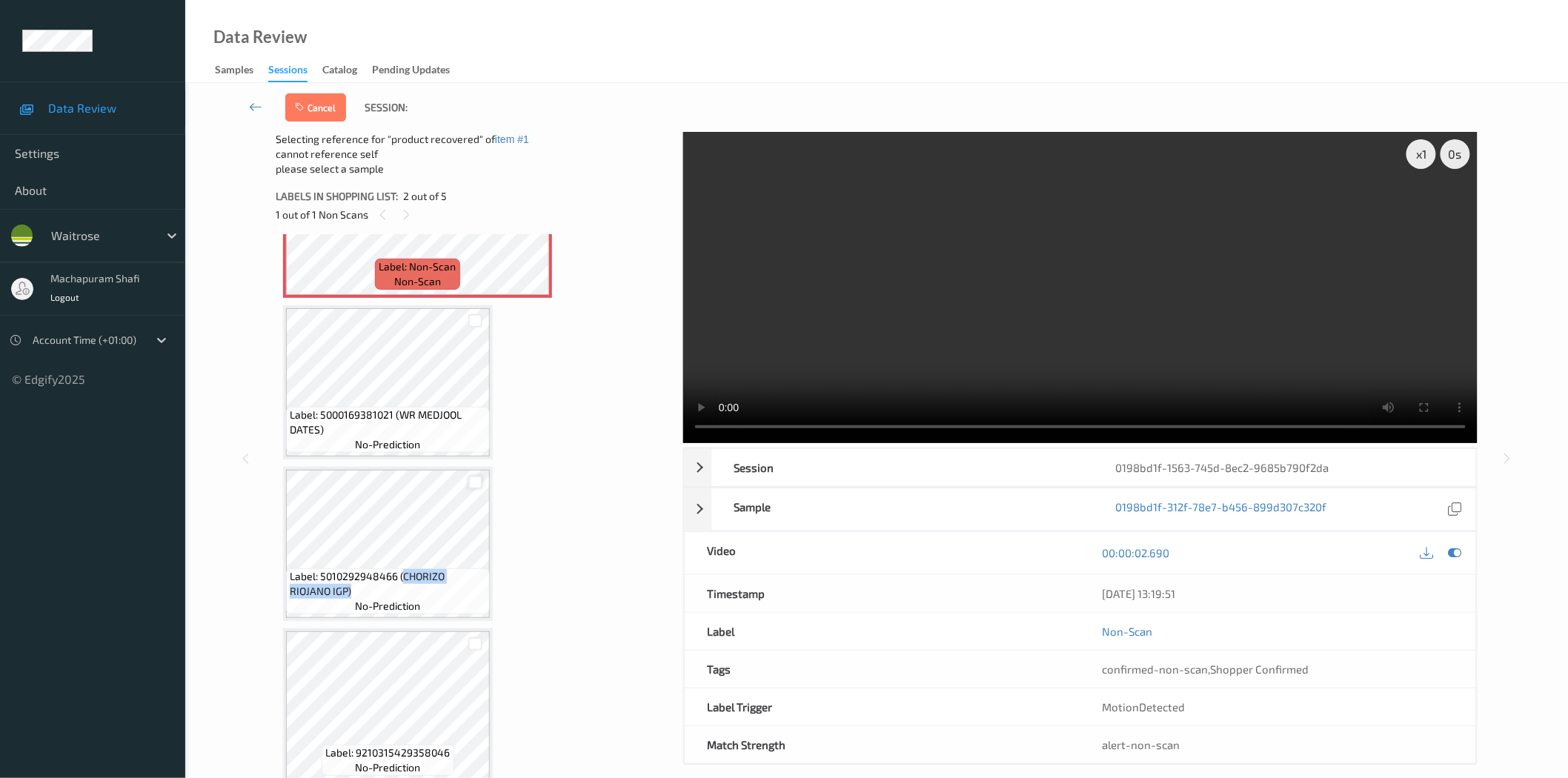
click at [472, 480] on div at bounding box center [475, 483] width 14 height 14
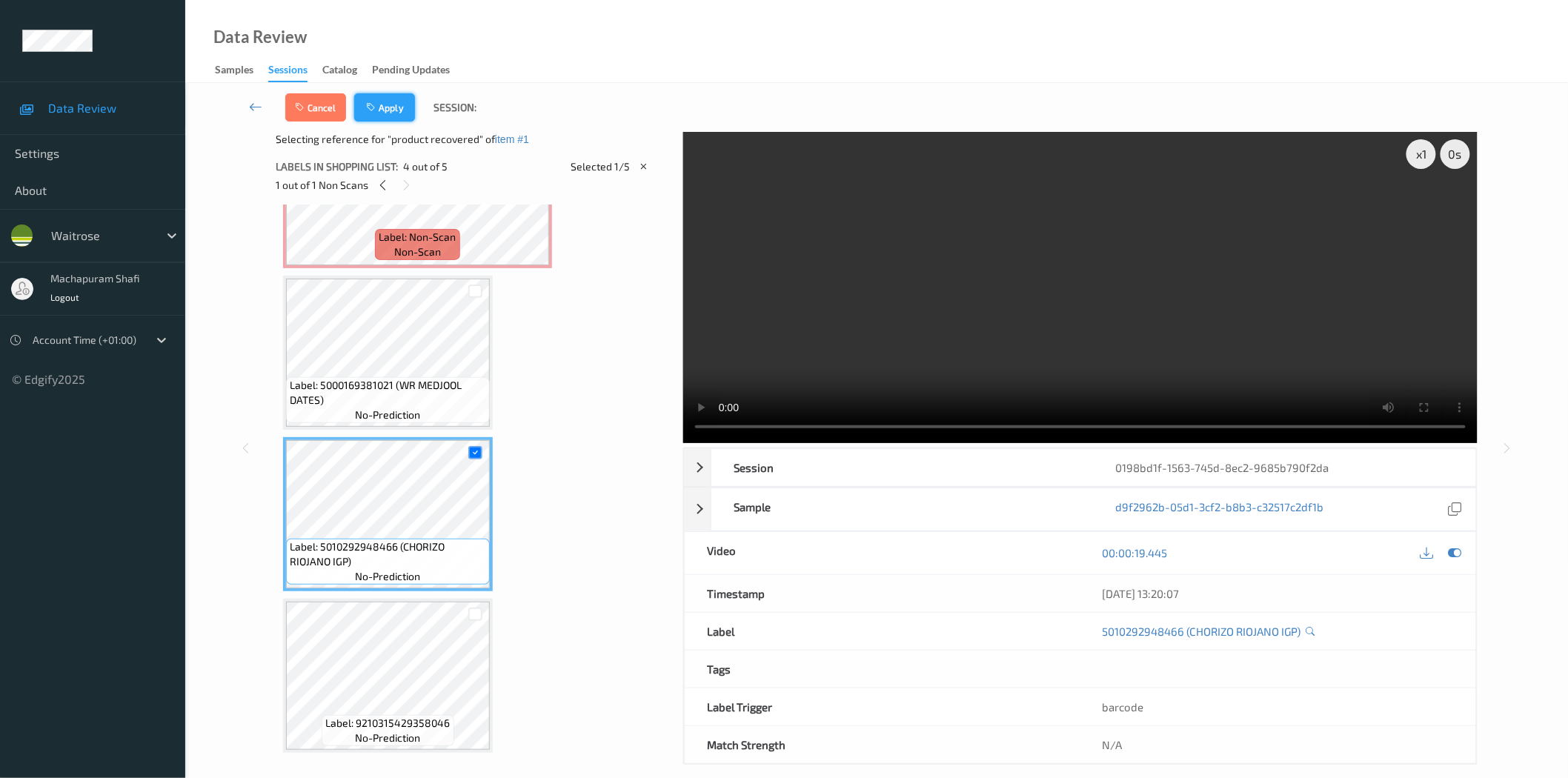
click at [378, 104] on icon "button" at bounding box center [372, 107] width 12 height 11
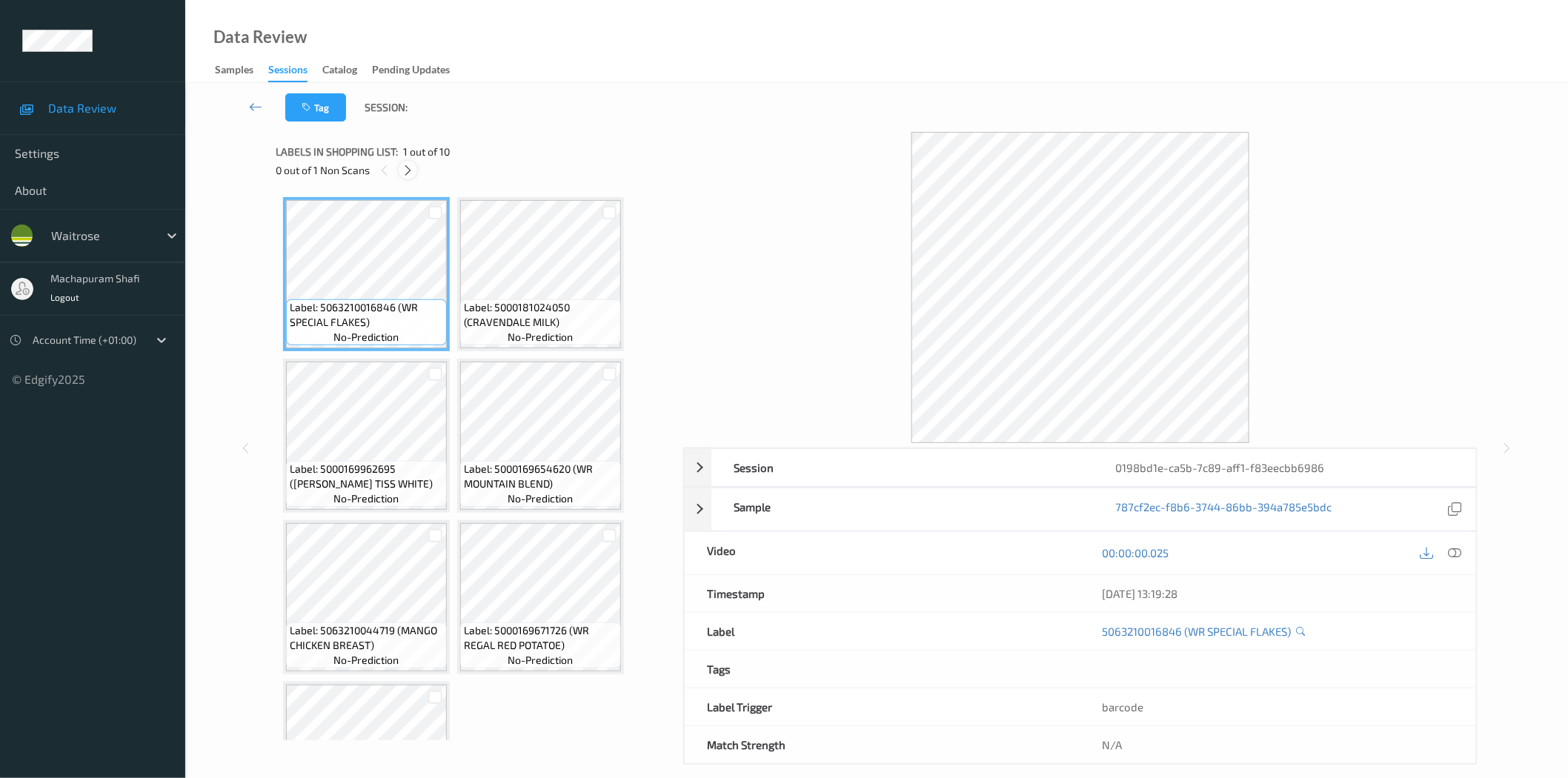
click at [411, 169] on icon at bounding box center [407, 171] width 12 height 13
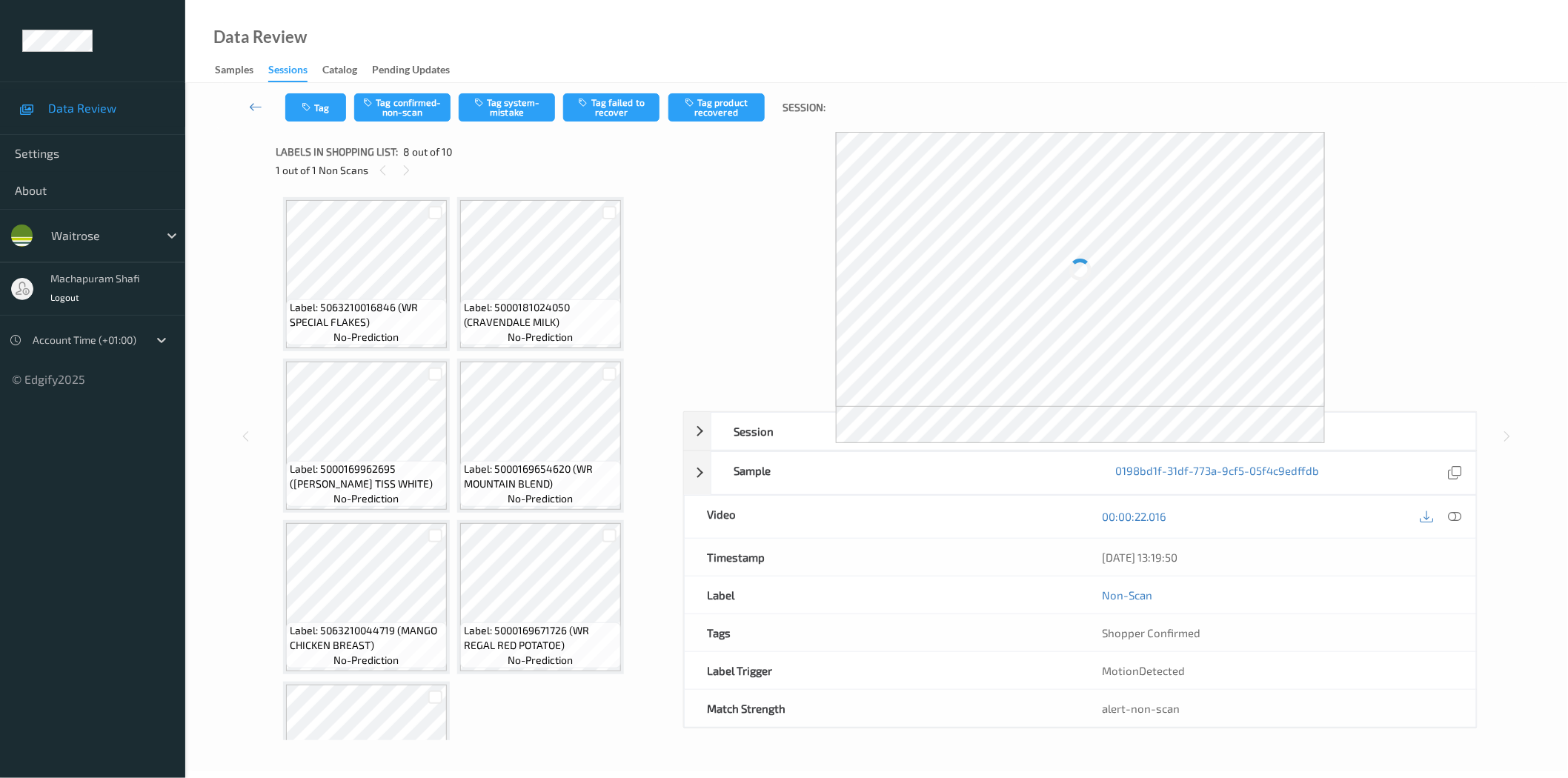
scroll to position [420, 0]
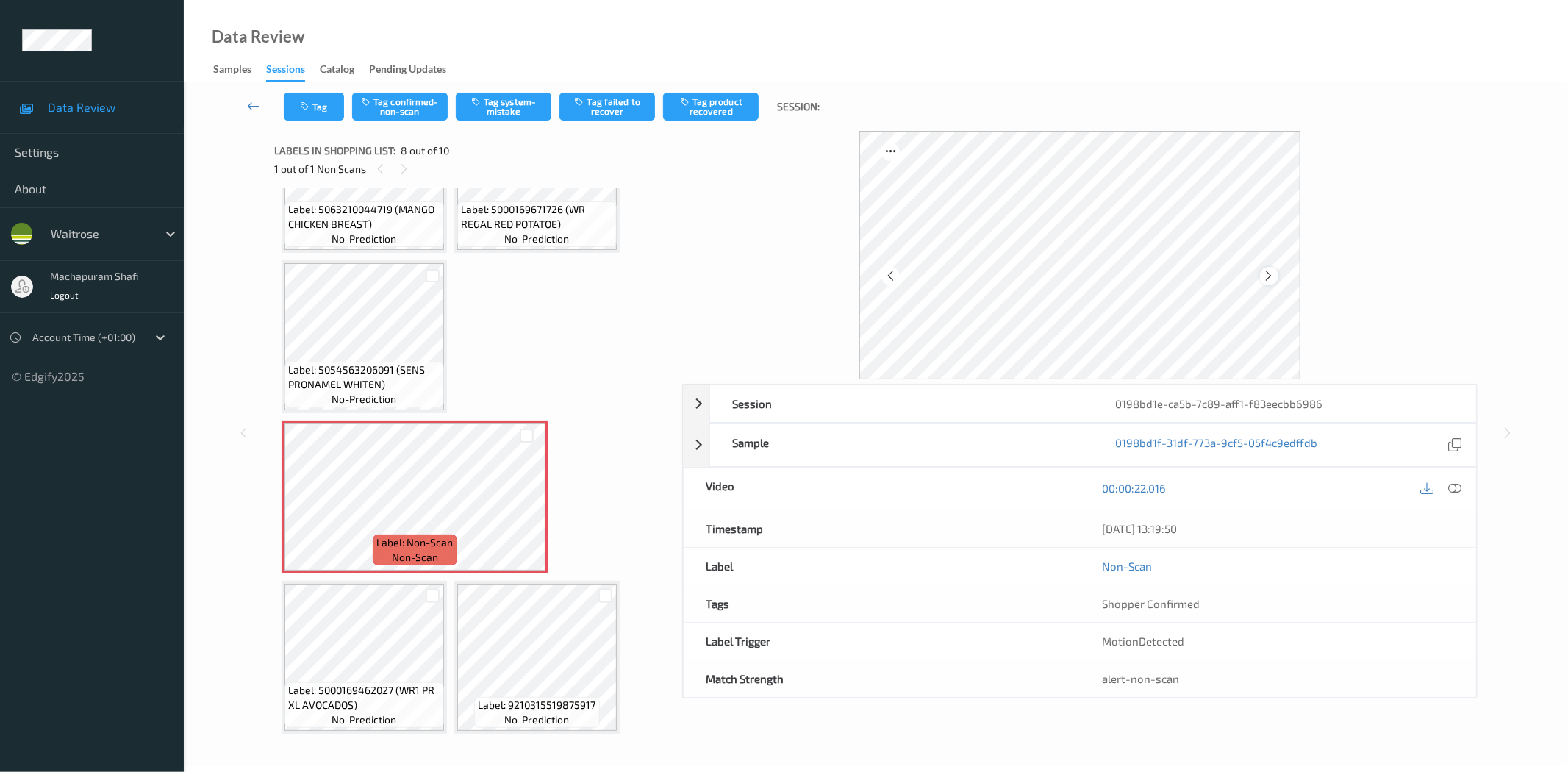
click at [1272, 272] on icon at bounding box center [1269, 276] width 12 height 13
click at [1458, 495] on div at bounding box center [1455, 489] width 20 height 20
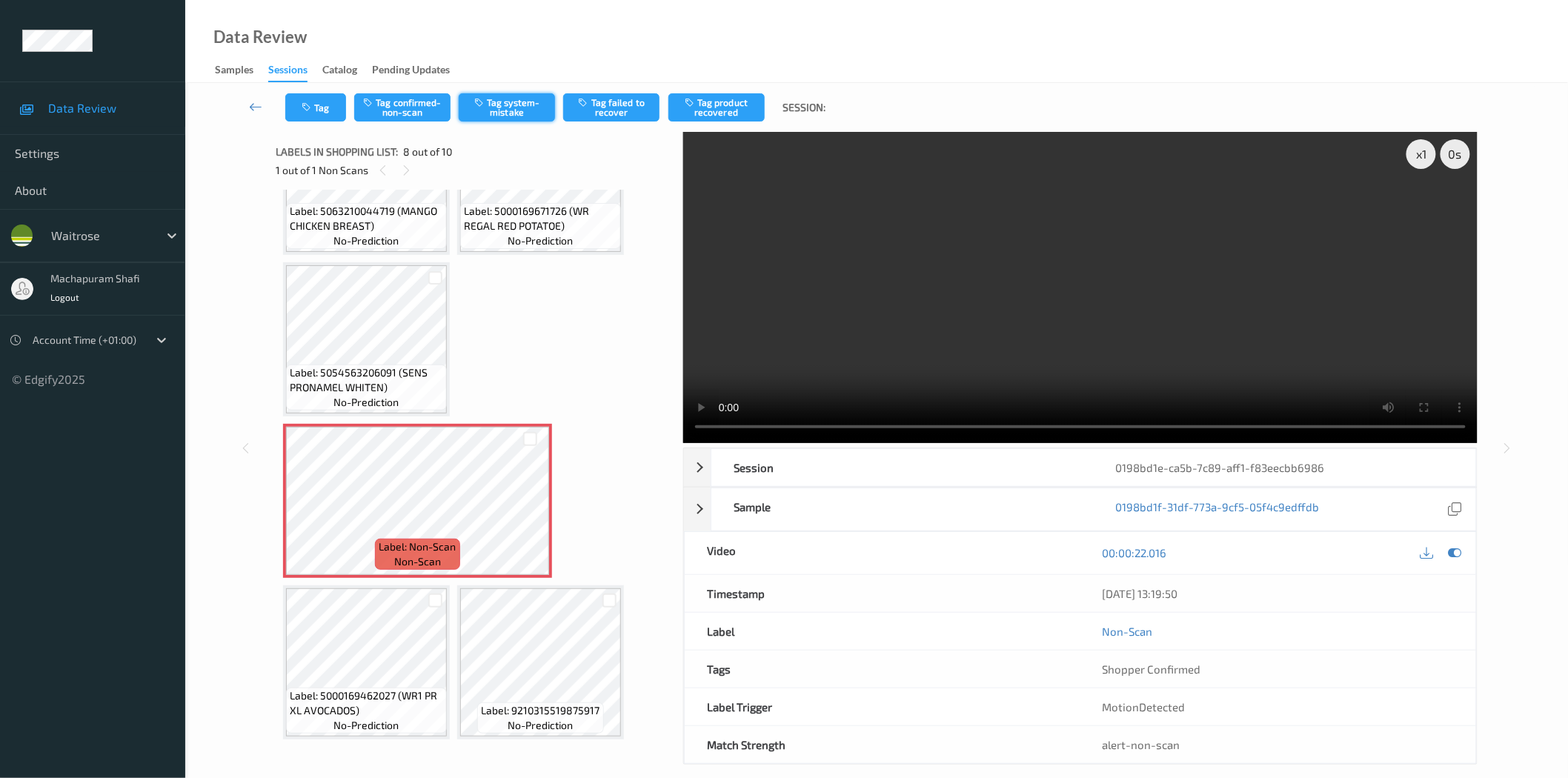
click at [530, 106] on button "Tag system-mistake" at bounding box center [507, 106] width 97 height 28
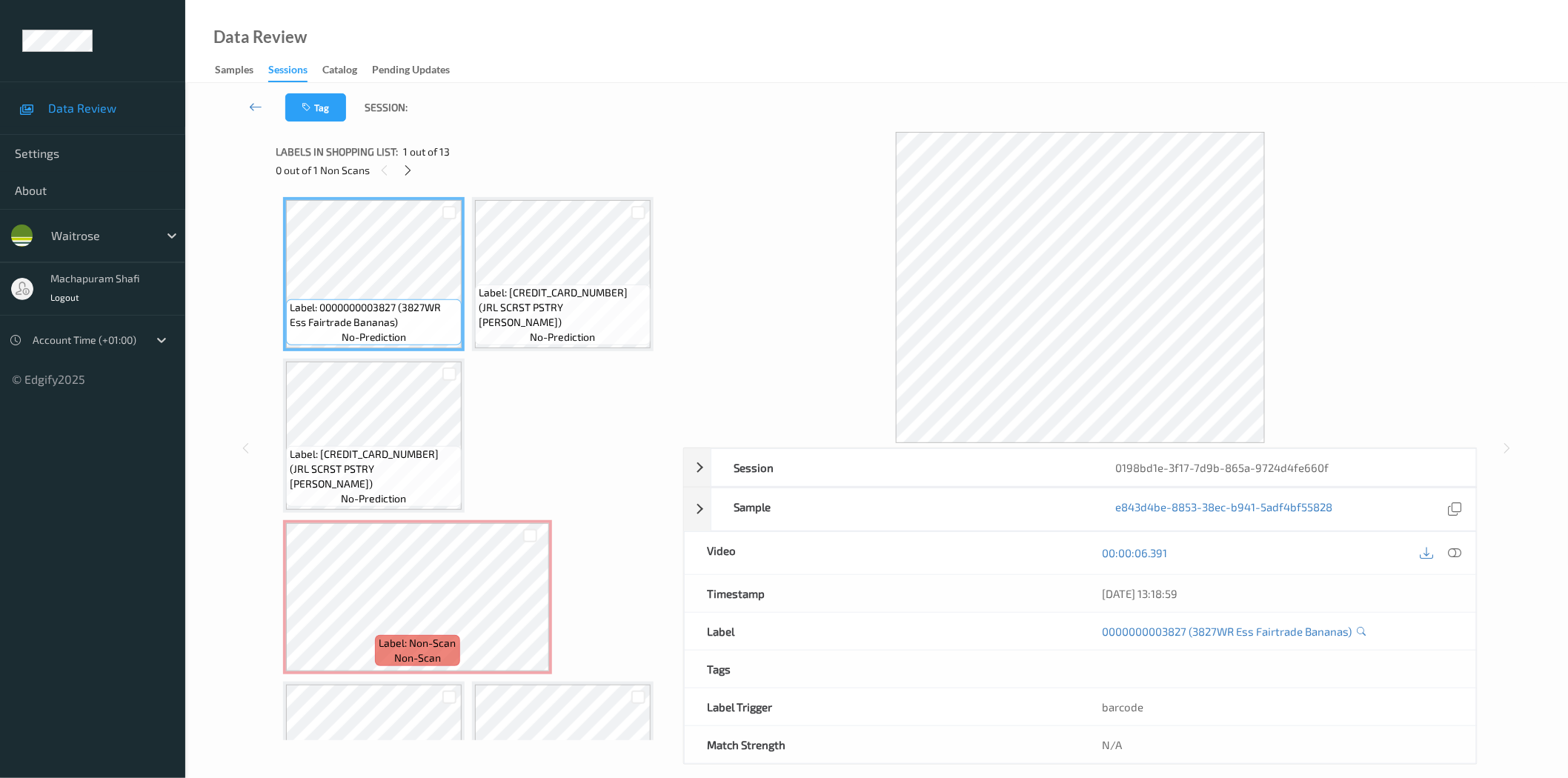
drag, startPoint x: 405, startPoint y: 175, endPoint x: 438, endPoint y: 202, distance: 42.6
click at [405, 175] on icon at bounding box center [407, 171] width 12 height 13
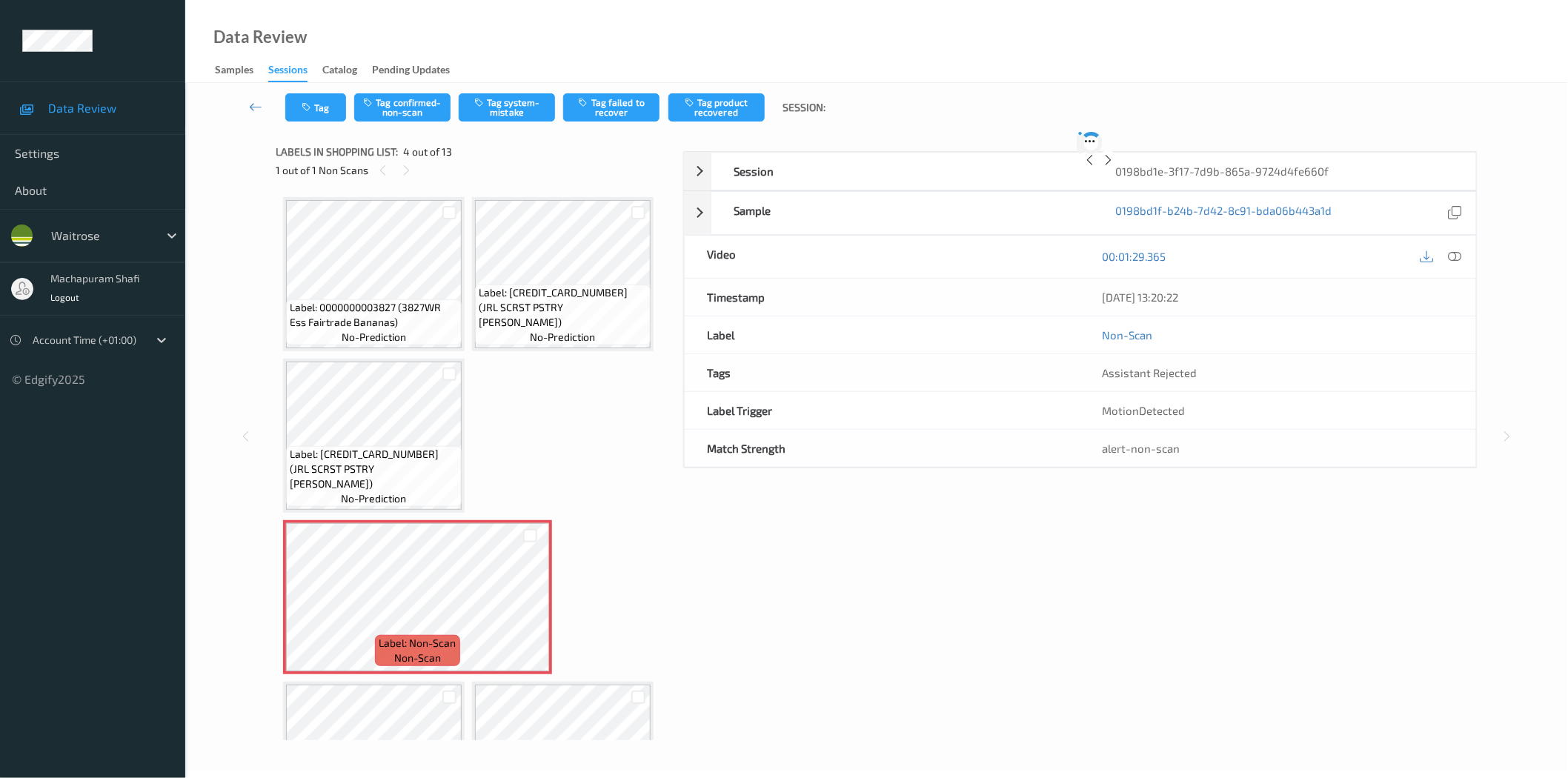
scroll to position [168, 0]
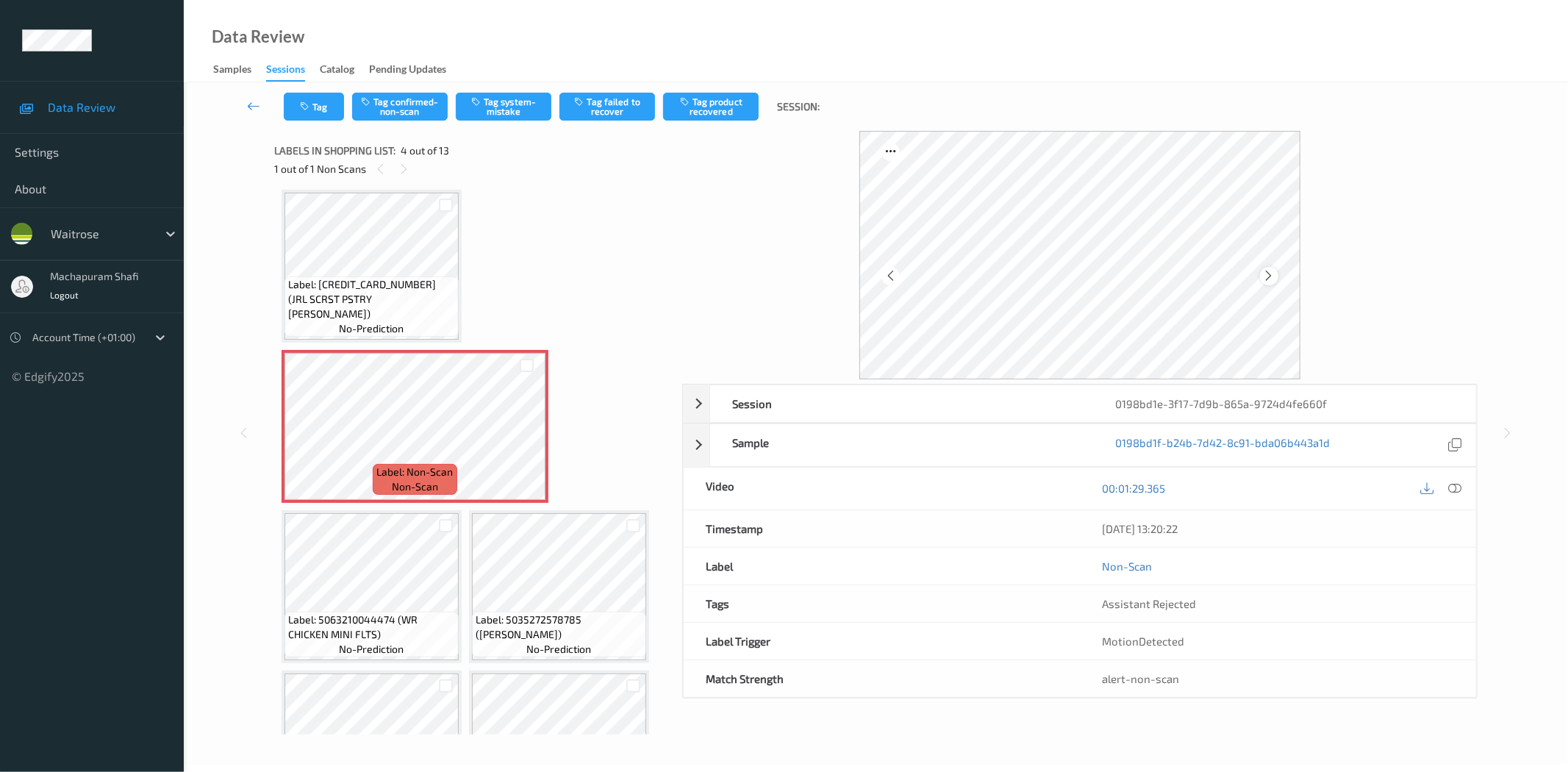
click at [1266, 272] on icon at bounding box center [1269, 276] width 12 height 13
click at [1449, 486] on icon at bounding box center [1456, 489] width 13 height 13
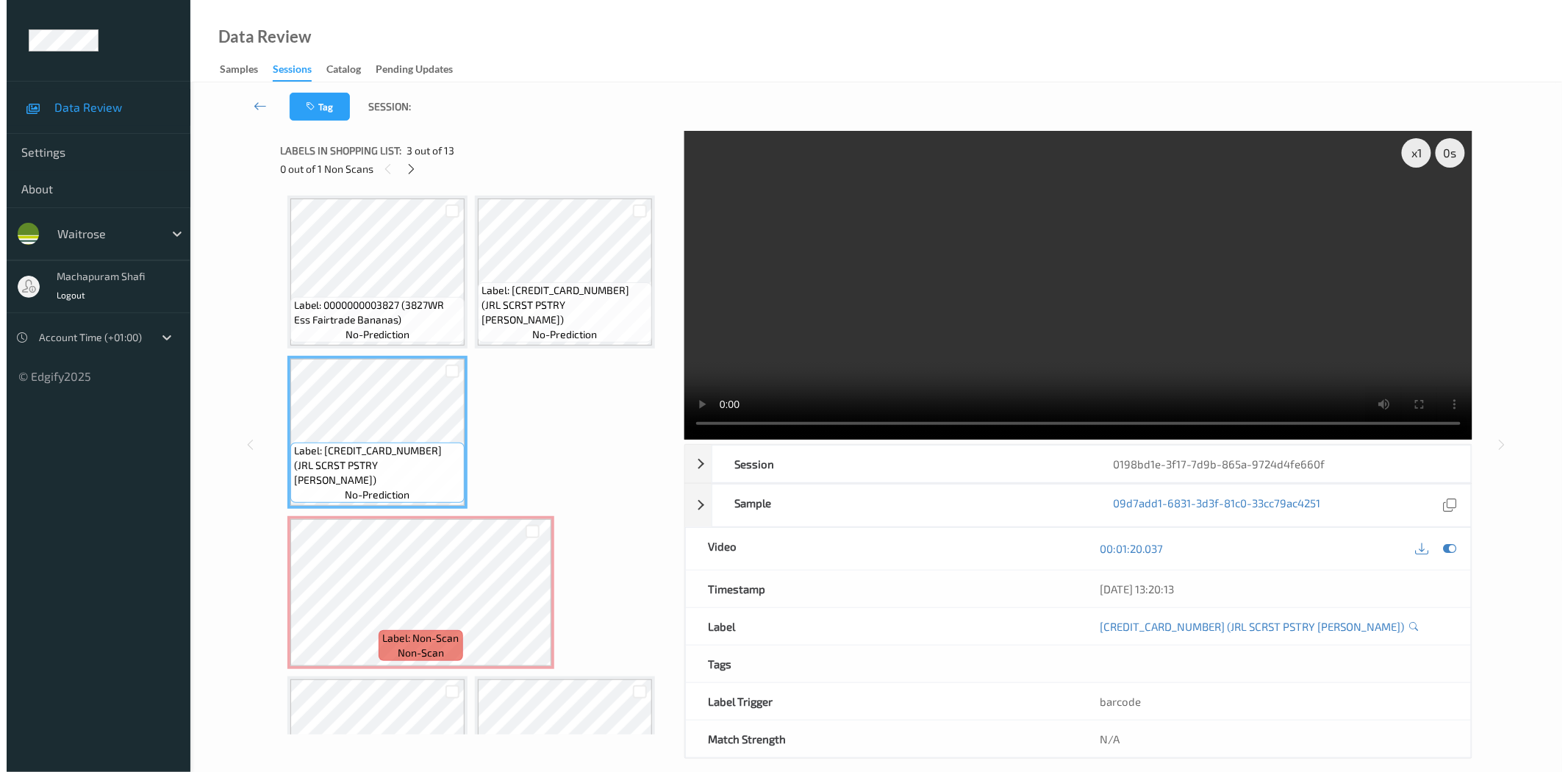
scroll to position [327, 0]
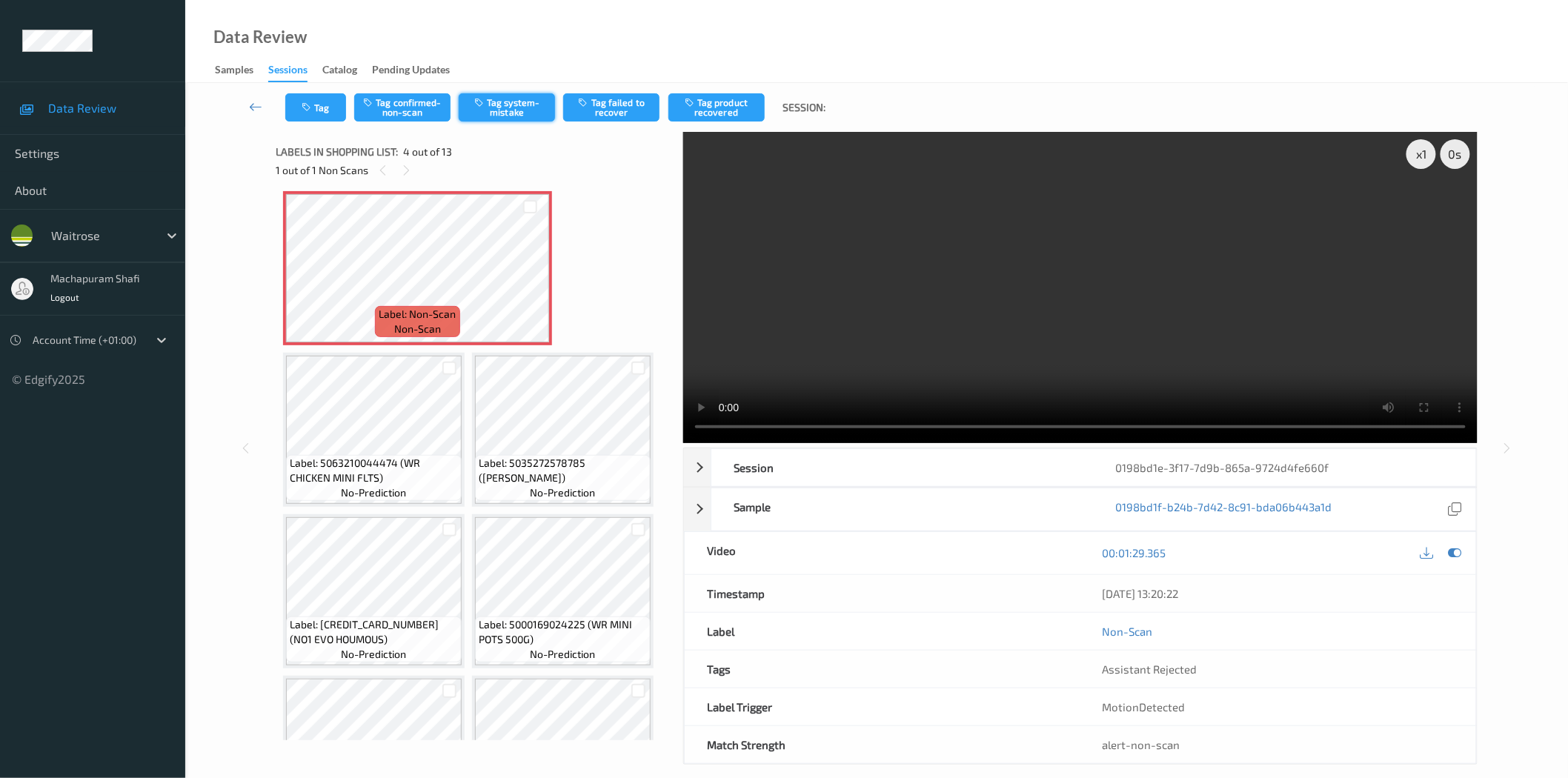
click at [516, 107] on button "Tag system-mistake" at bounding box center [507, 106] width 97 height 28
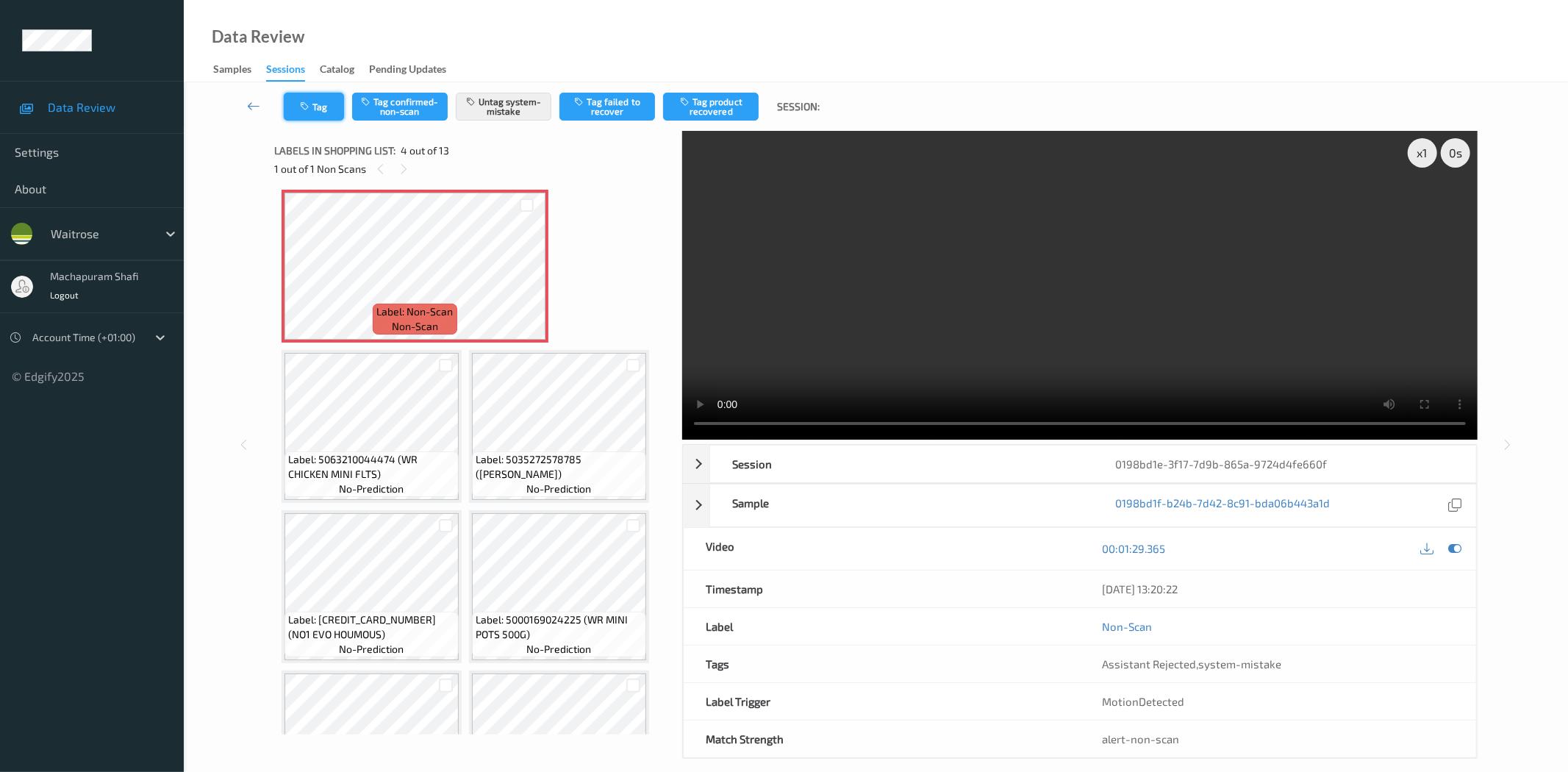
click at [307, 102] on icon "button" at bounding box center [306, 106] width 12 height 10
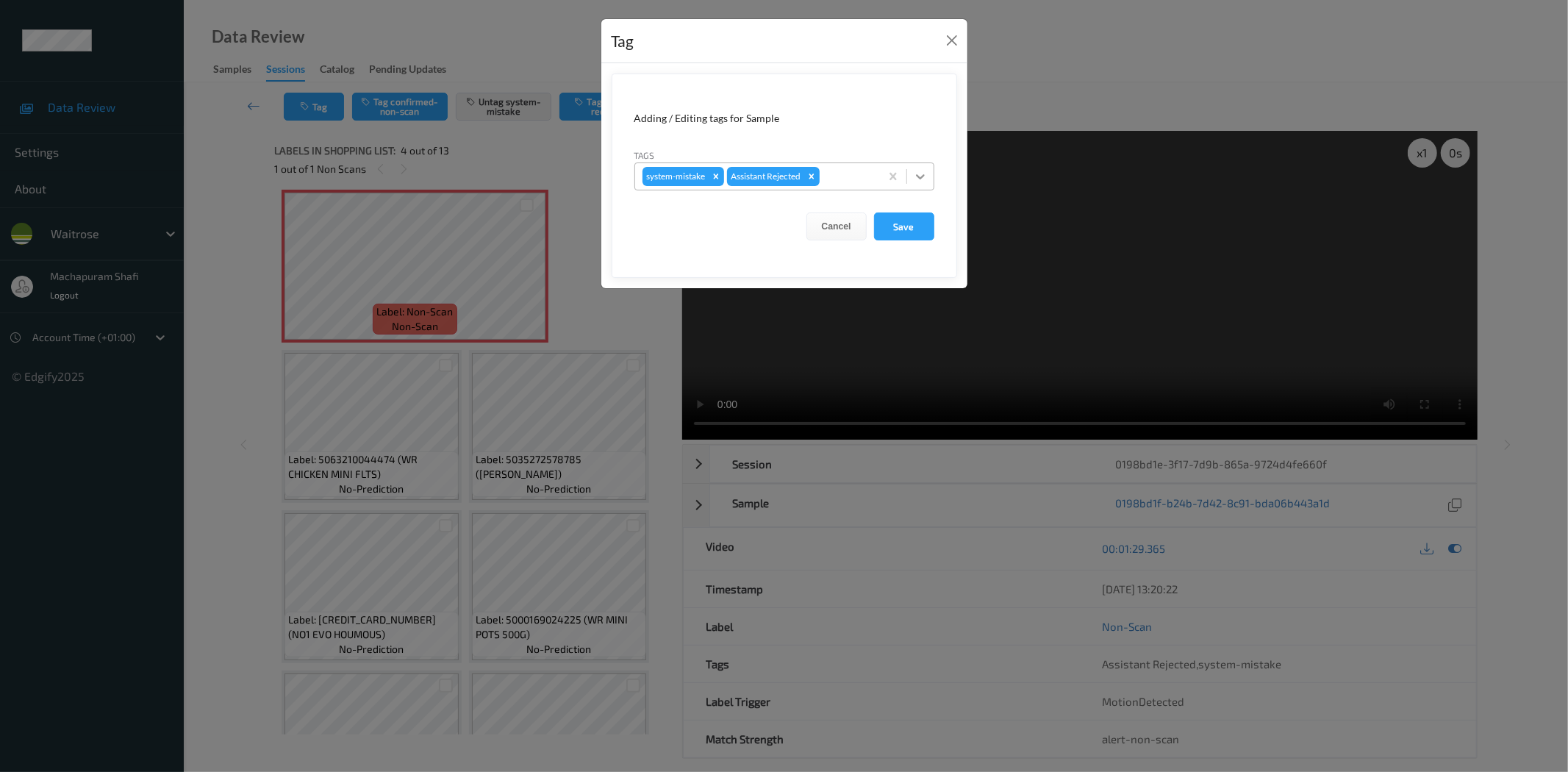
click at [923, 169] on icon at bounding box center [920, 176] width 14 height 14
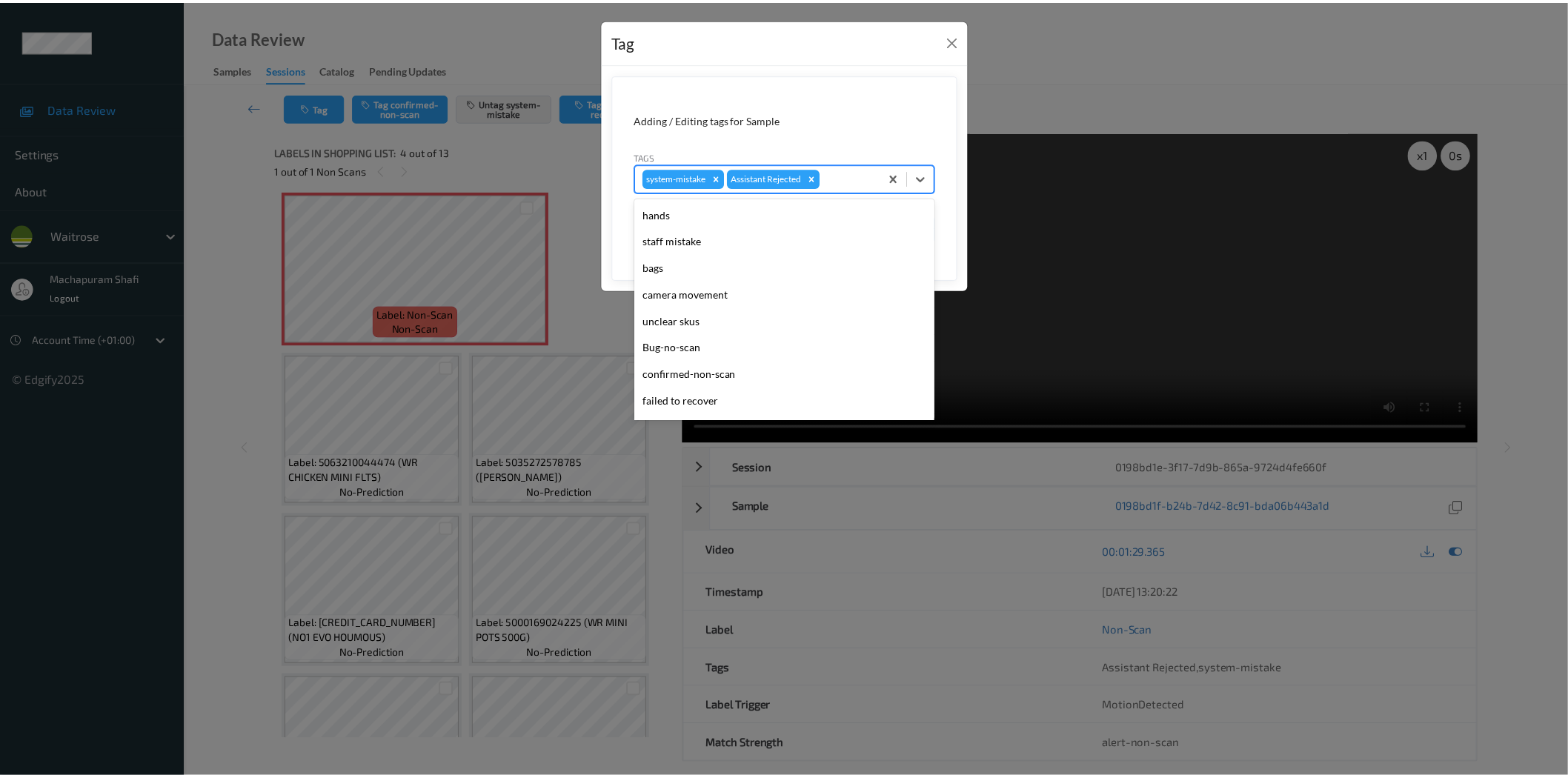
scroll to position [290, 0]
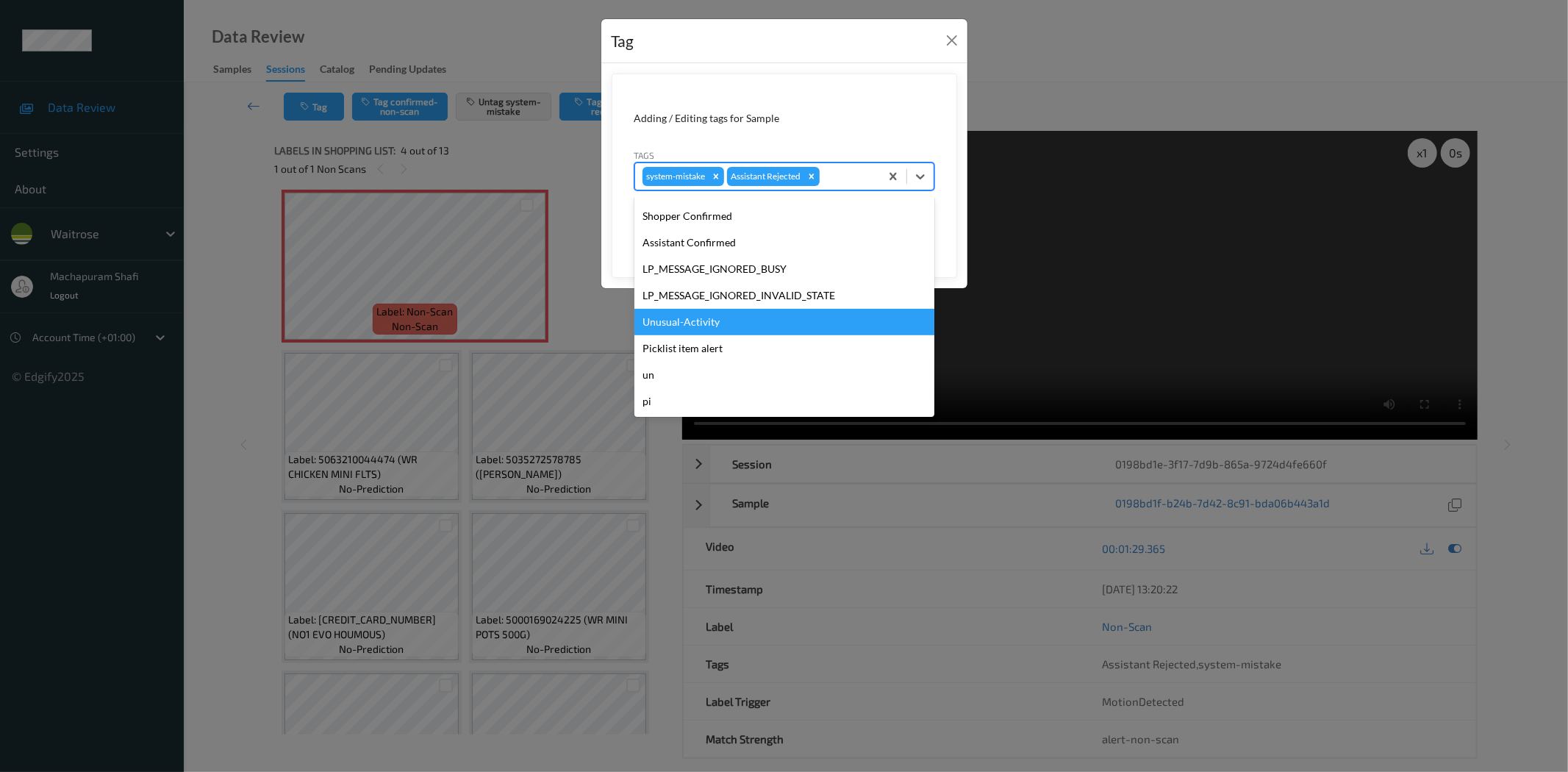
click at [694, 321] on div "Unusual-Activity" at bounding box center [785, 322] width 300 height 27
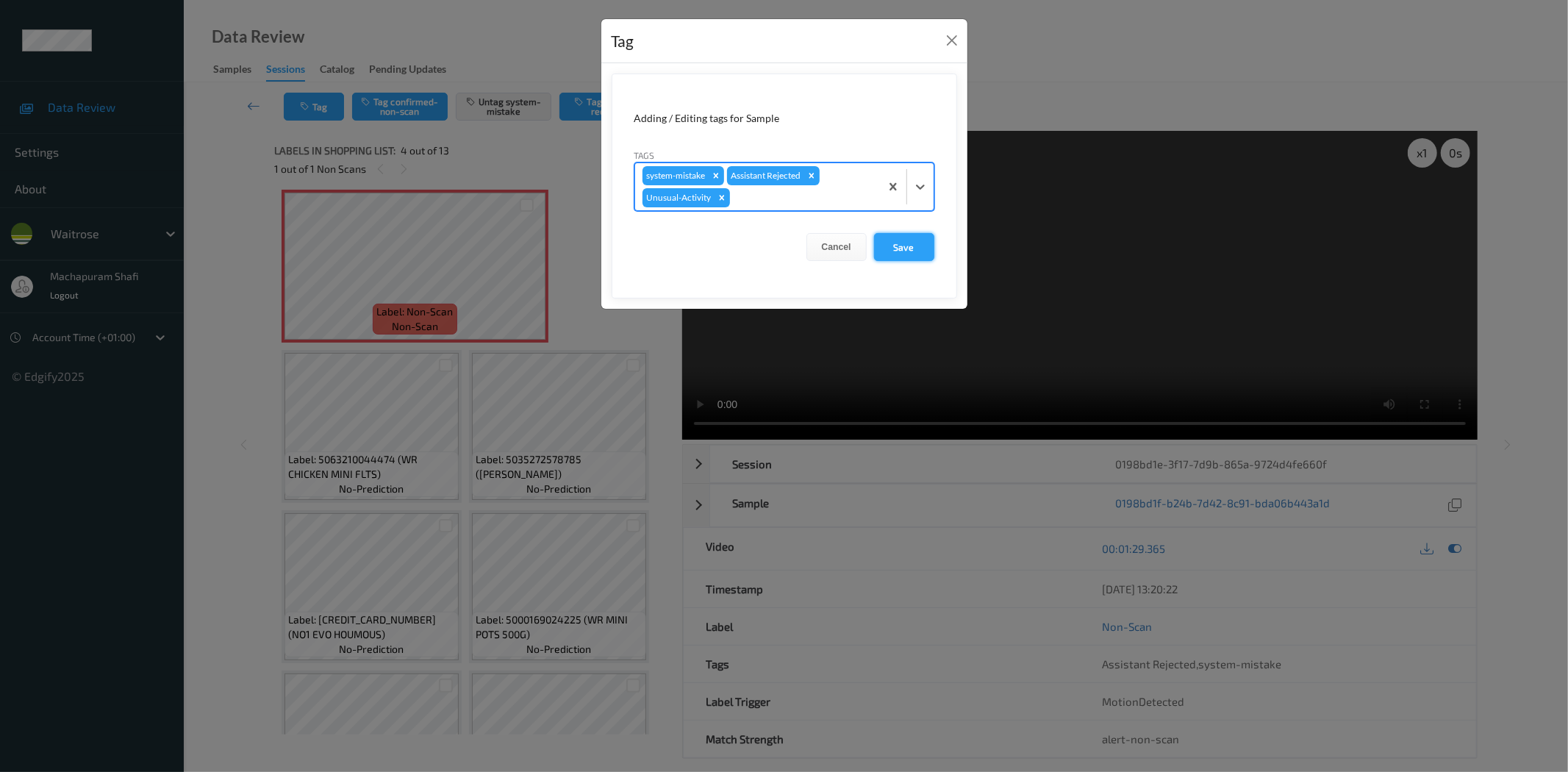
click at [917, 250] on button "Save" at bounding box center [904, 246] width 60 height 28
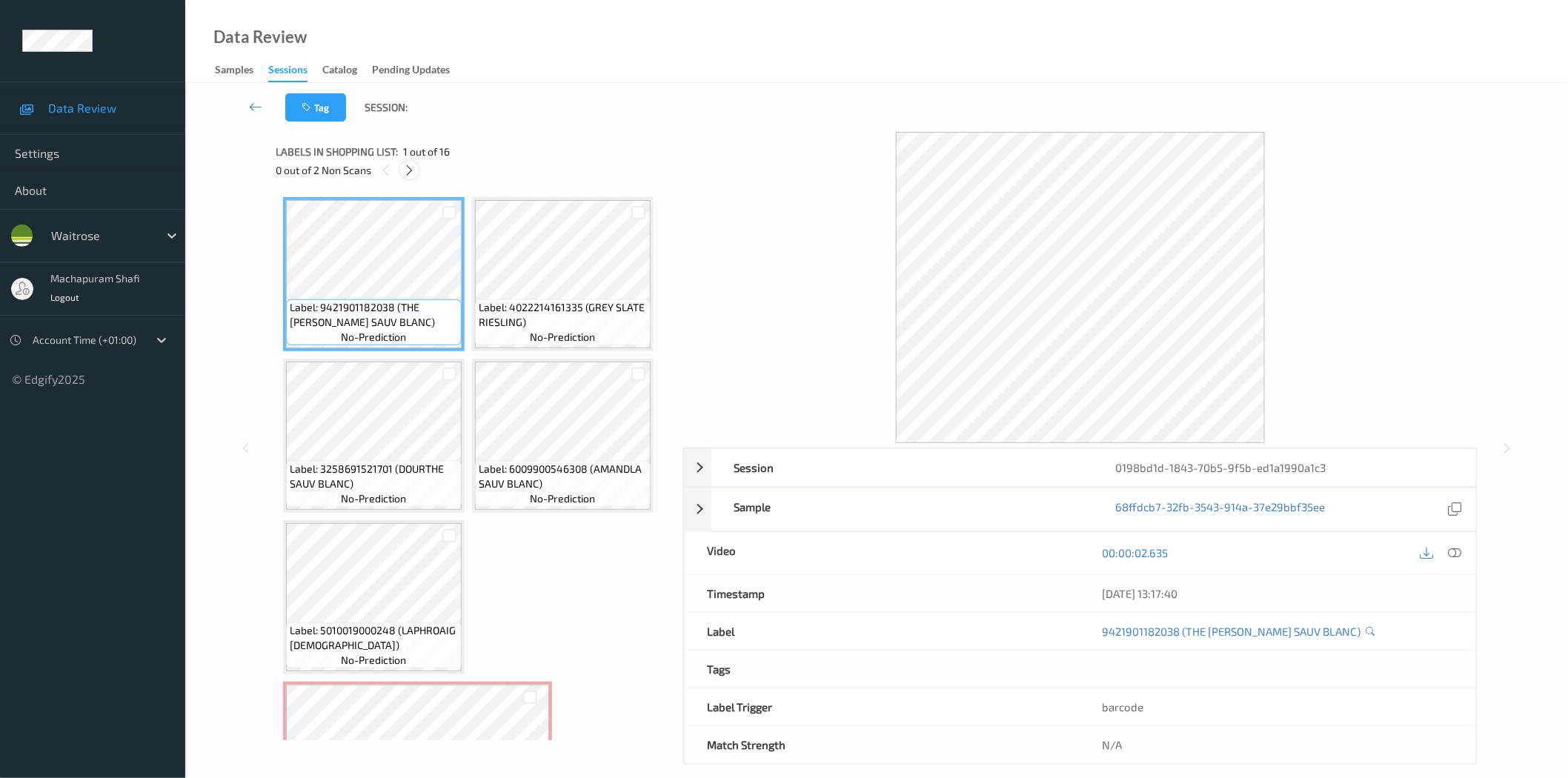
click at [409, 172] on icon at bounding box center [409, 171] width 12 height 13
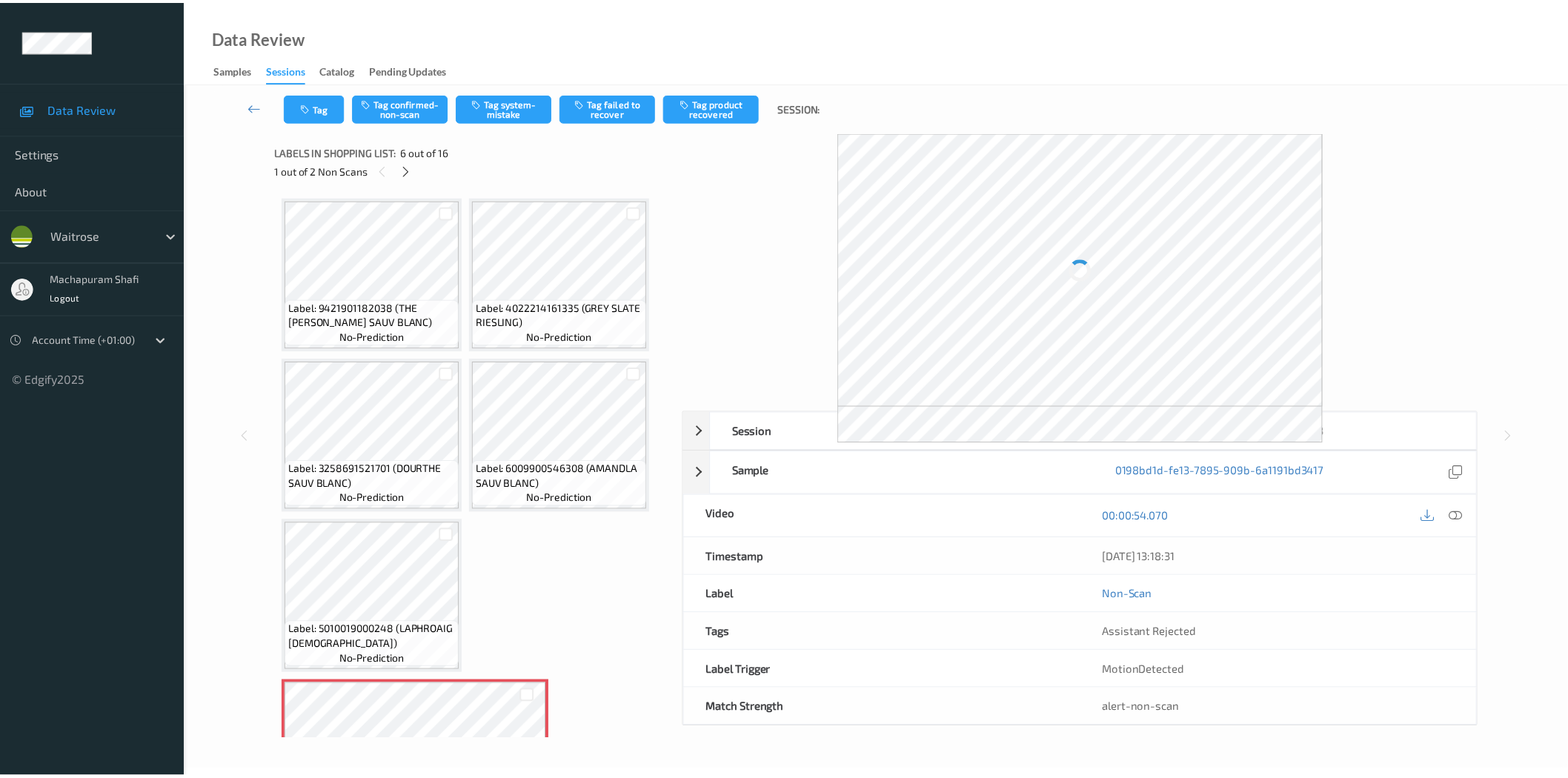
scroll to position [329, 0]
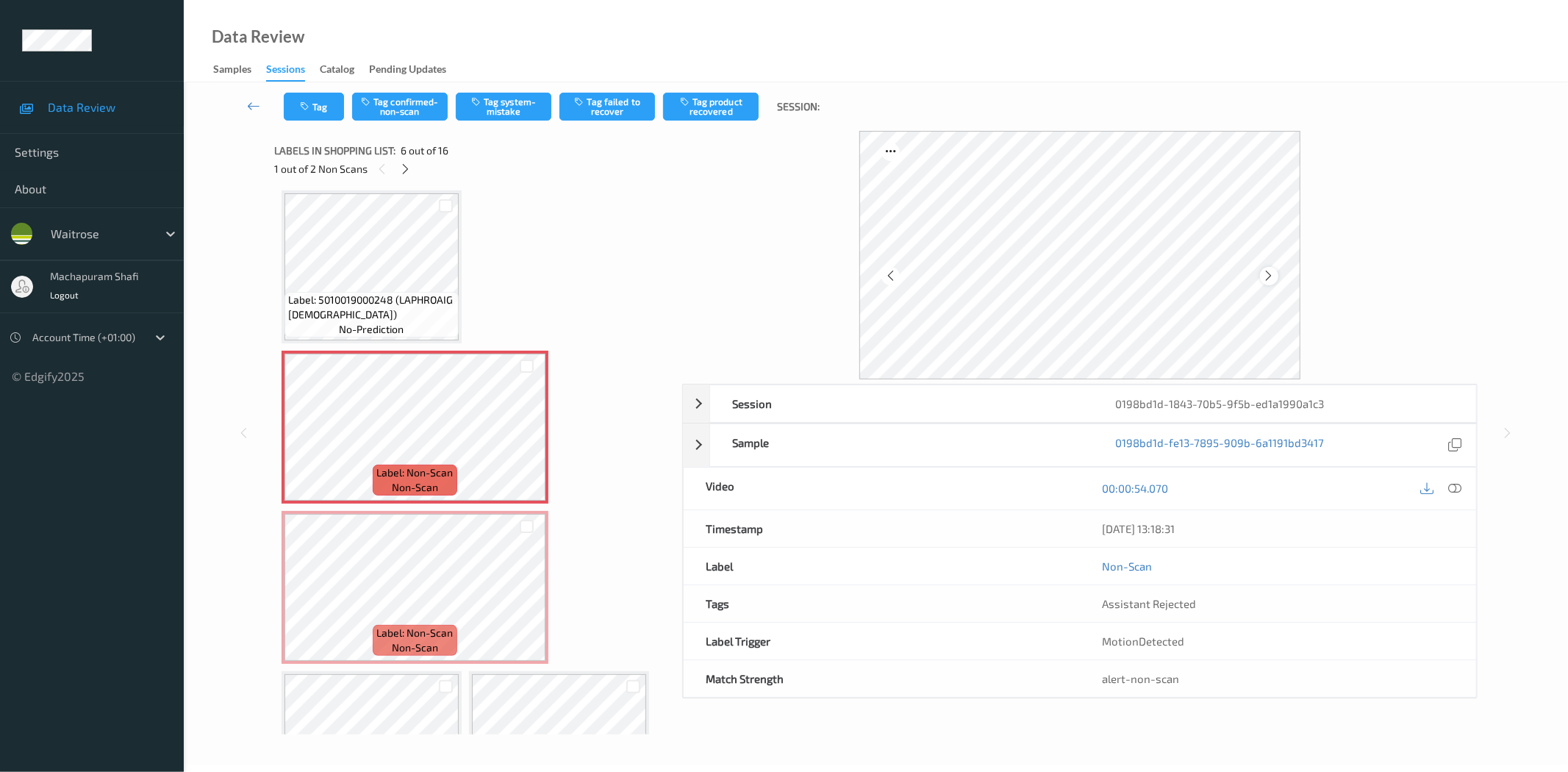
click at [1267, 275] on icon at bounding box center [1269, 276] width 12 height 13
click at [1451, 491] on icon at bounding box center [1456, 489] width 13 height 13
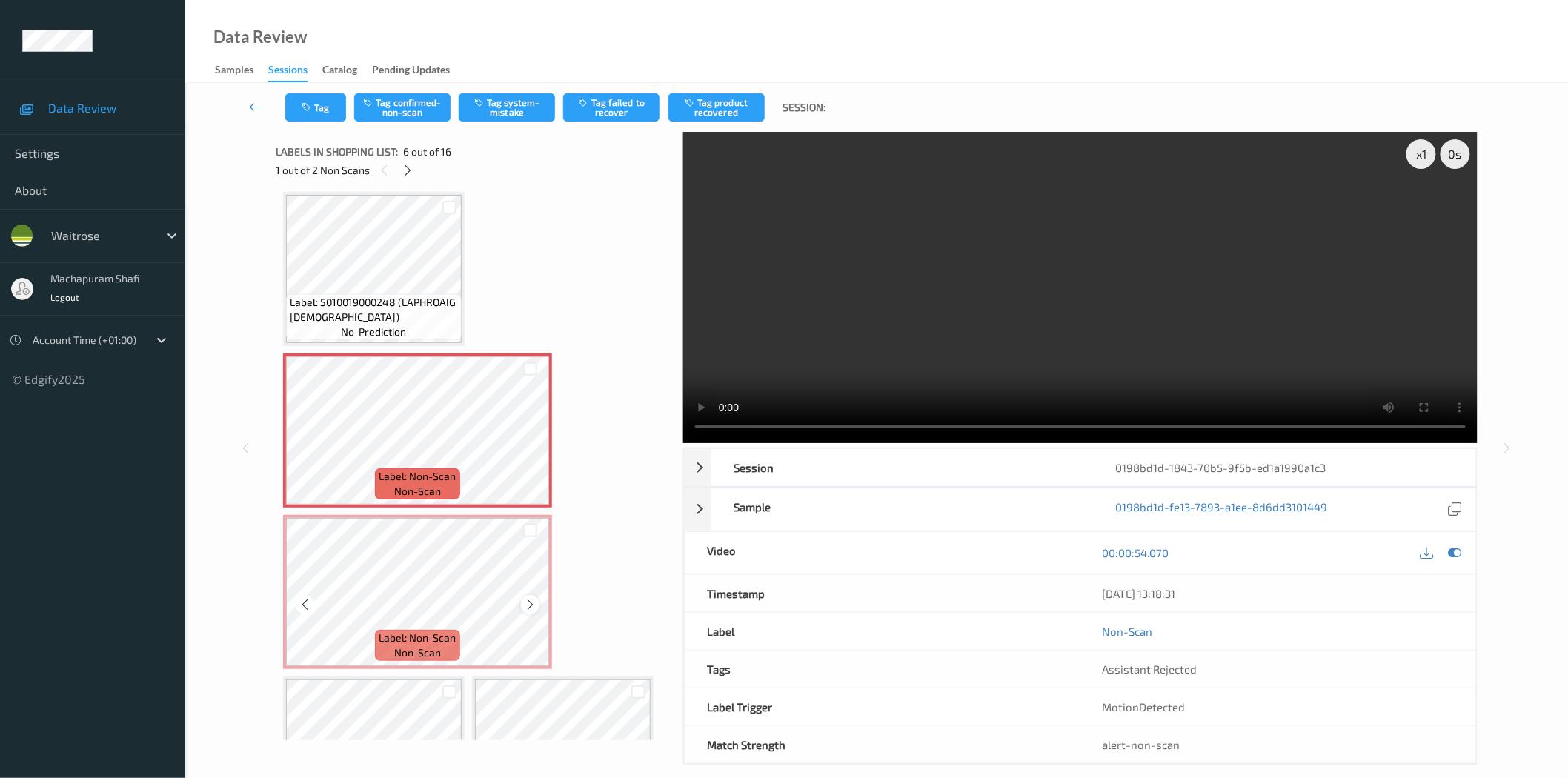
click at [531, 598] on icon at bounding box center [530, 605] width 12 height 13
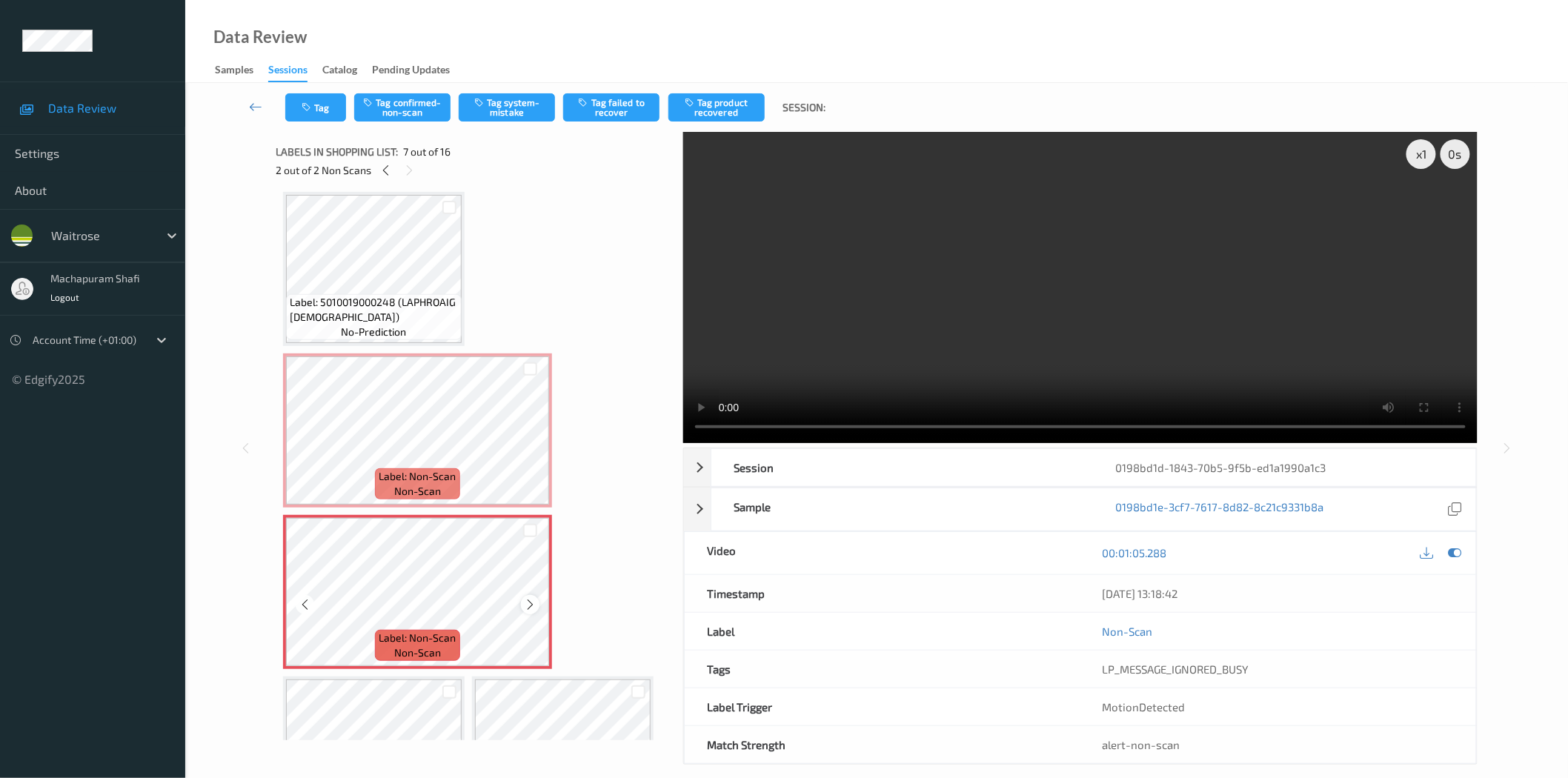
click at [535, 603] on icon at bounding box center [530, 605] width 12 height 13
click at [531, 601] on icon at bounding box center [530, 605] width 12 height 13
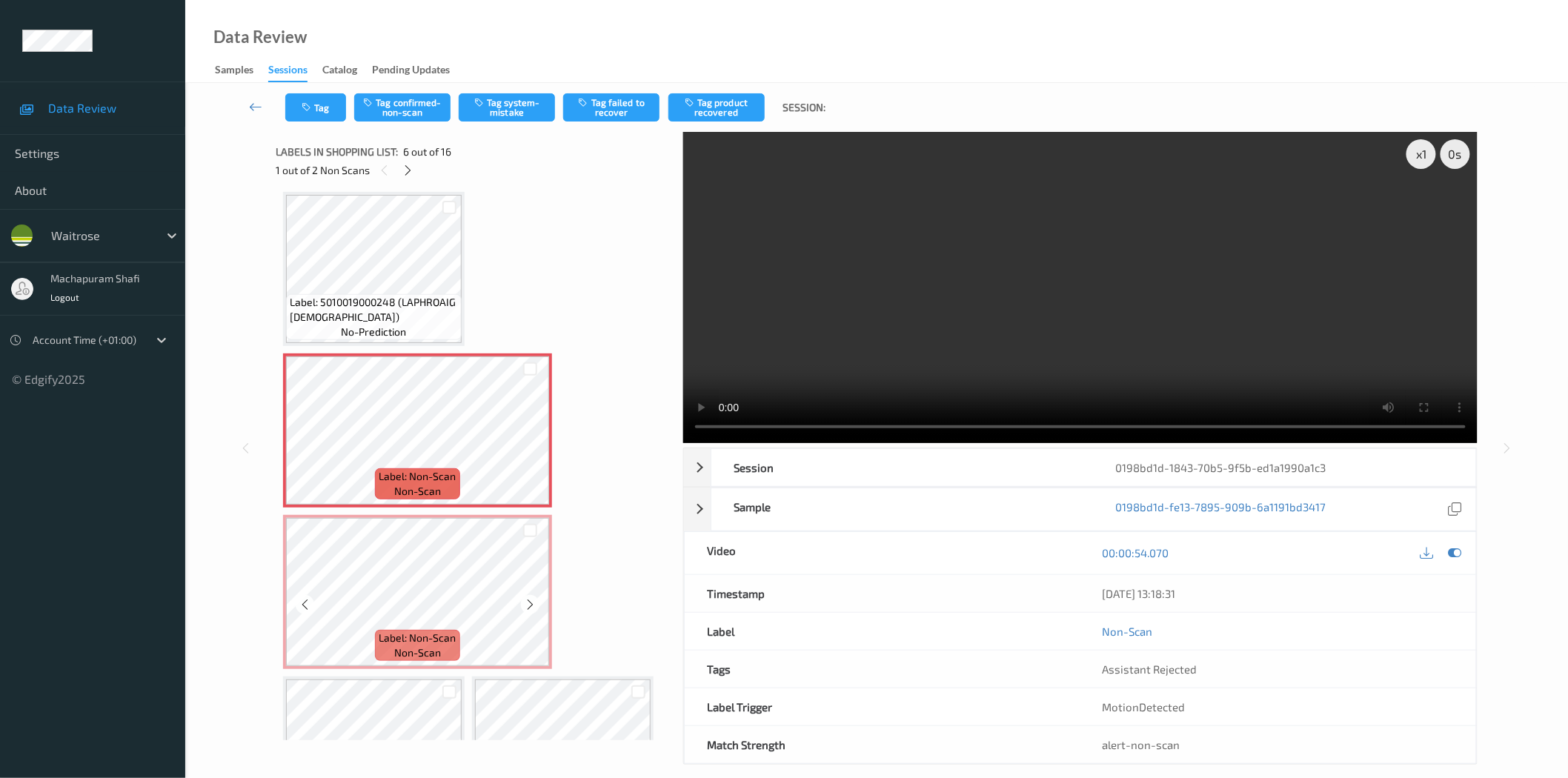
scroll to position [657, 0]
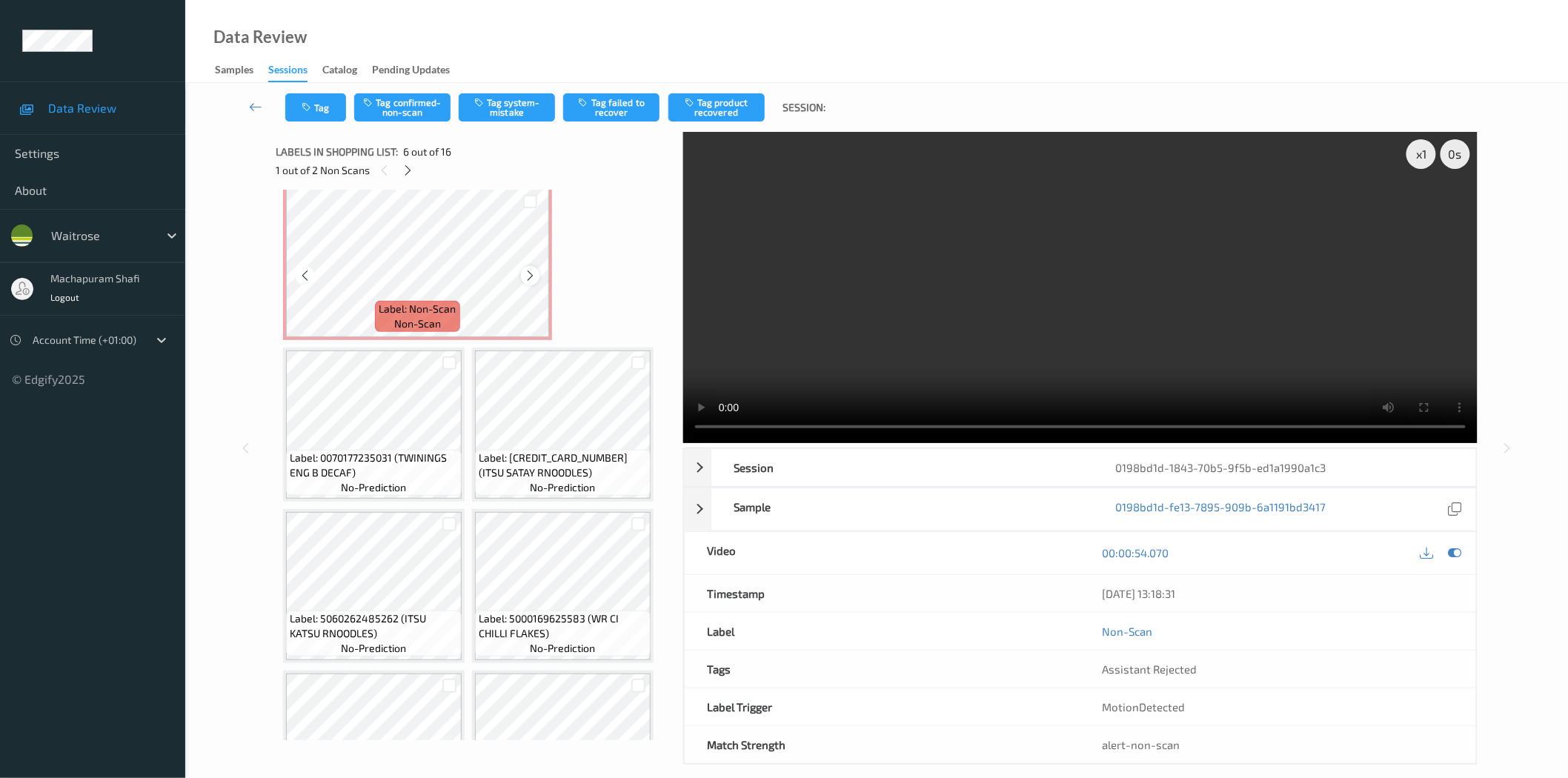
click at [526, 269] on icon at bounding box center [530, 276] width 12 height 13
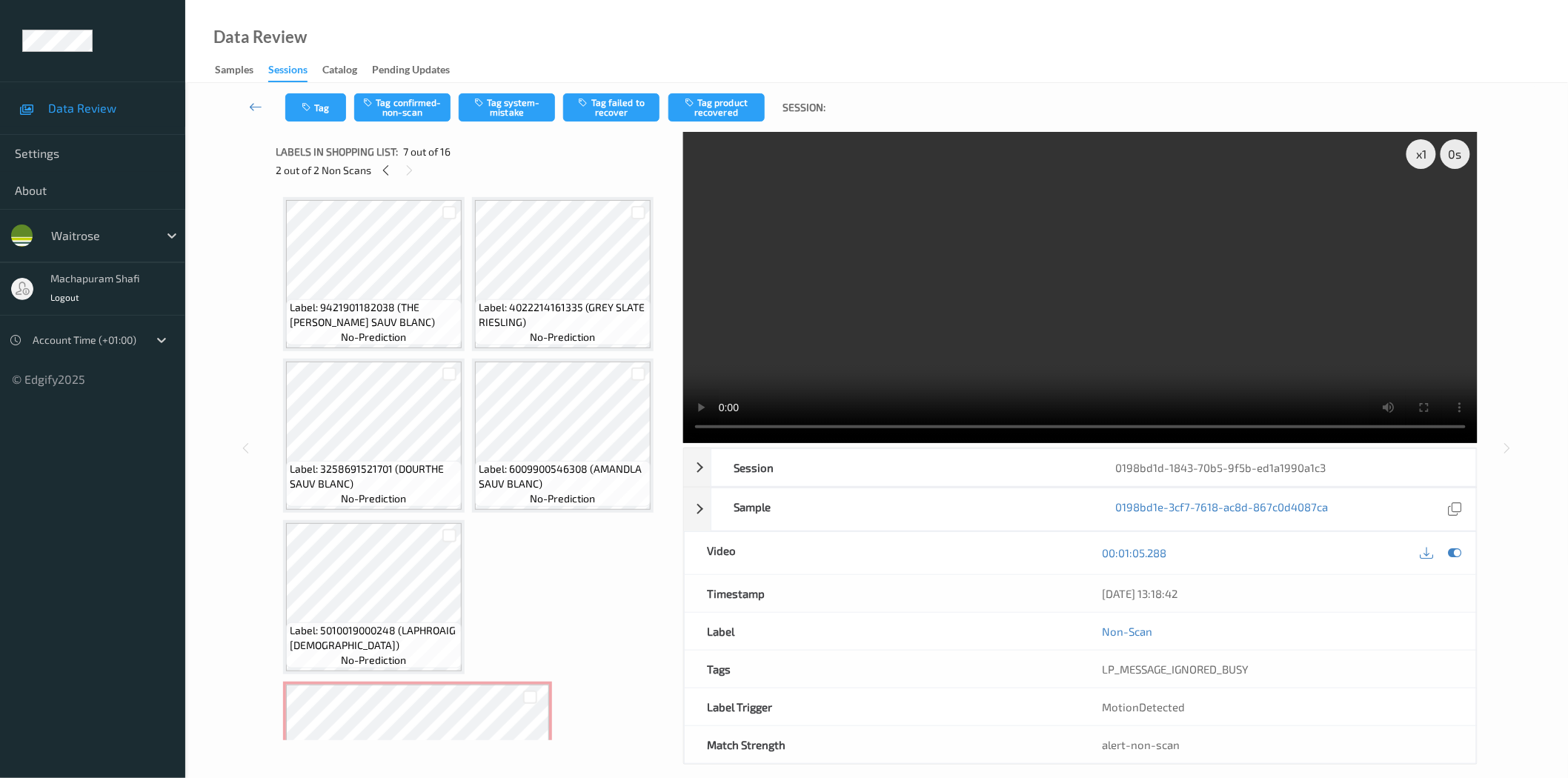
scroll to position [330, 0]
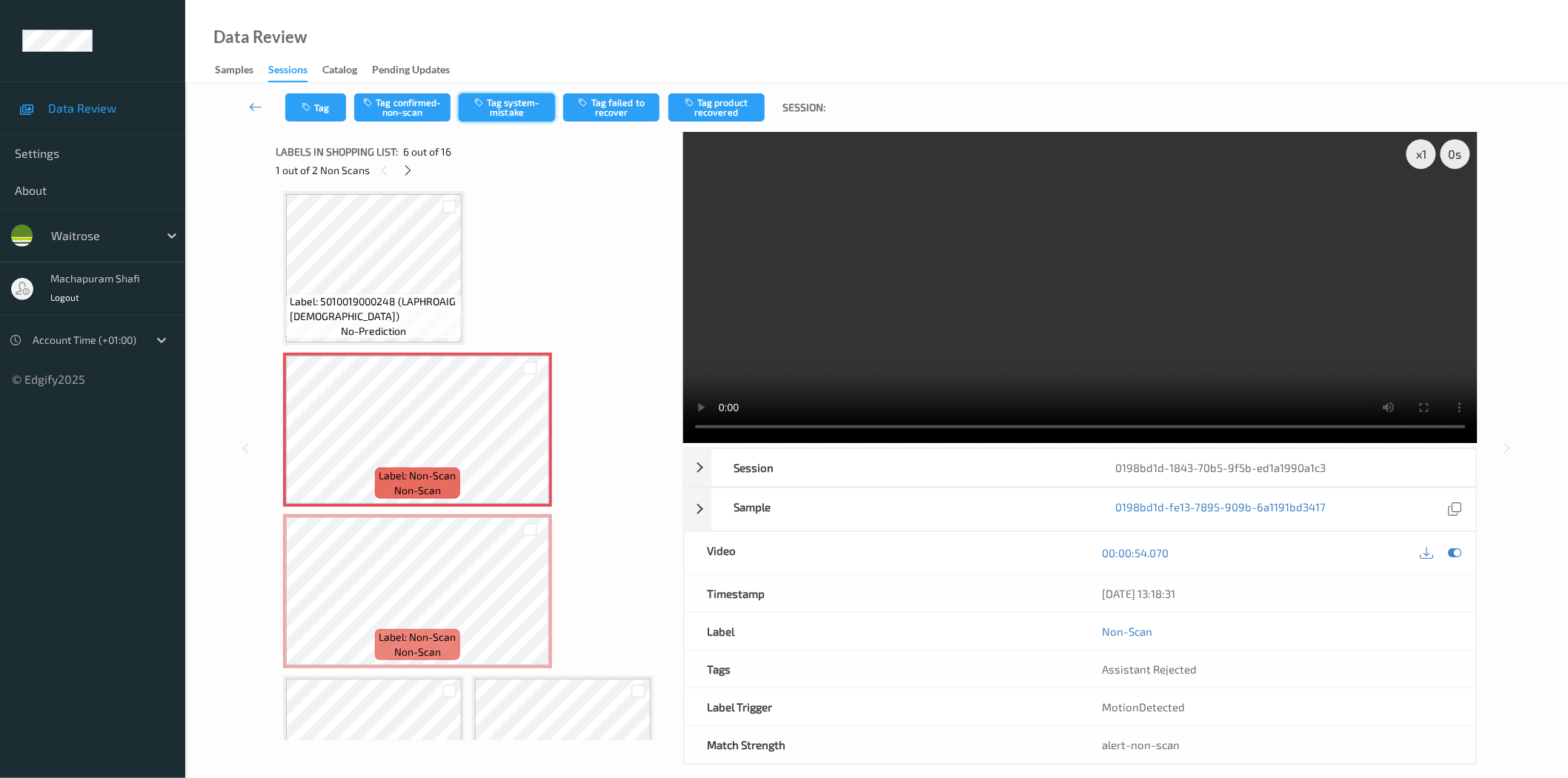
click at [512, 114] on button "Tag system-mistake" at bounding box center [507, 106] width 97 height 28
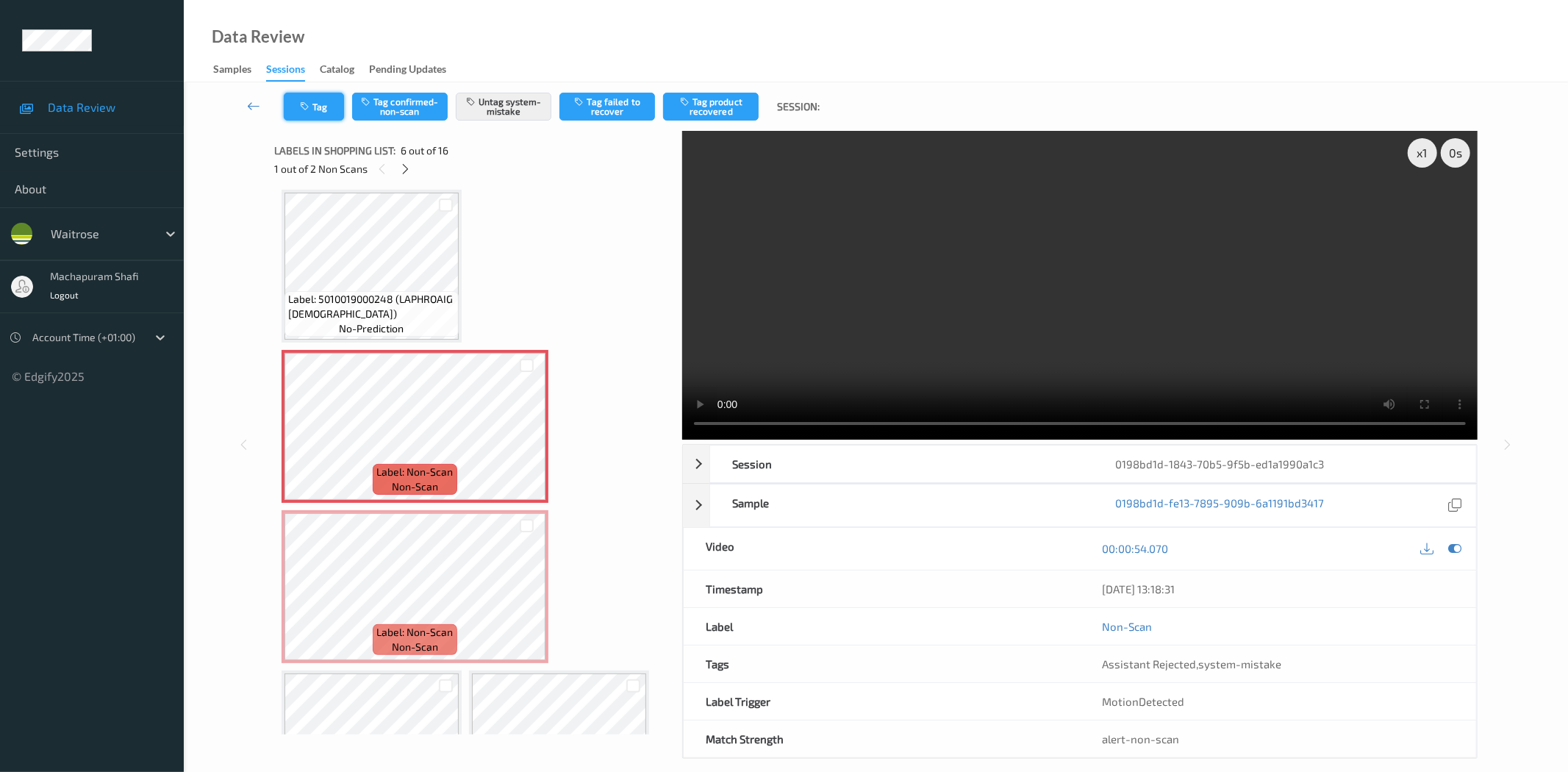
click at [316, 109] on button "Tag" at bounding box center [314, 106] width 60 height 28
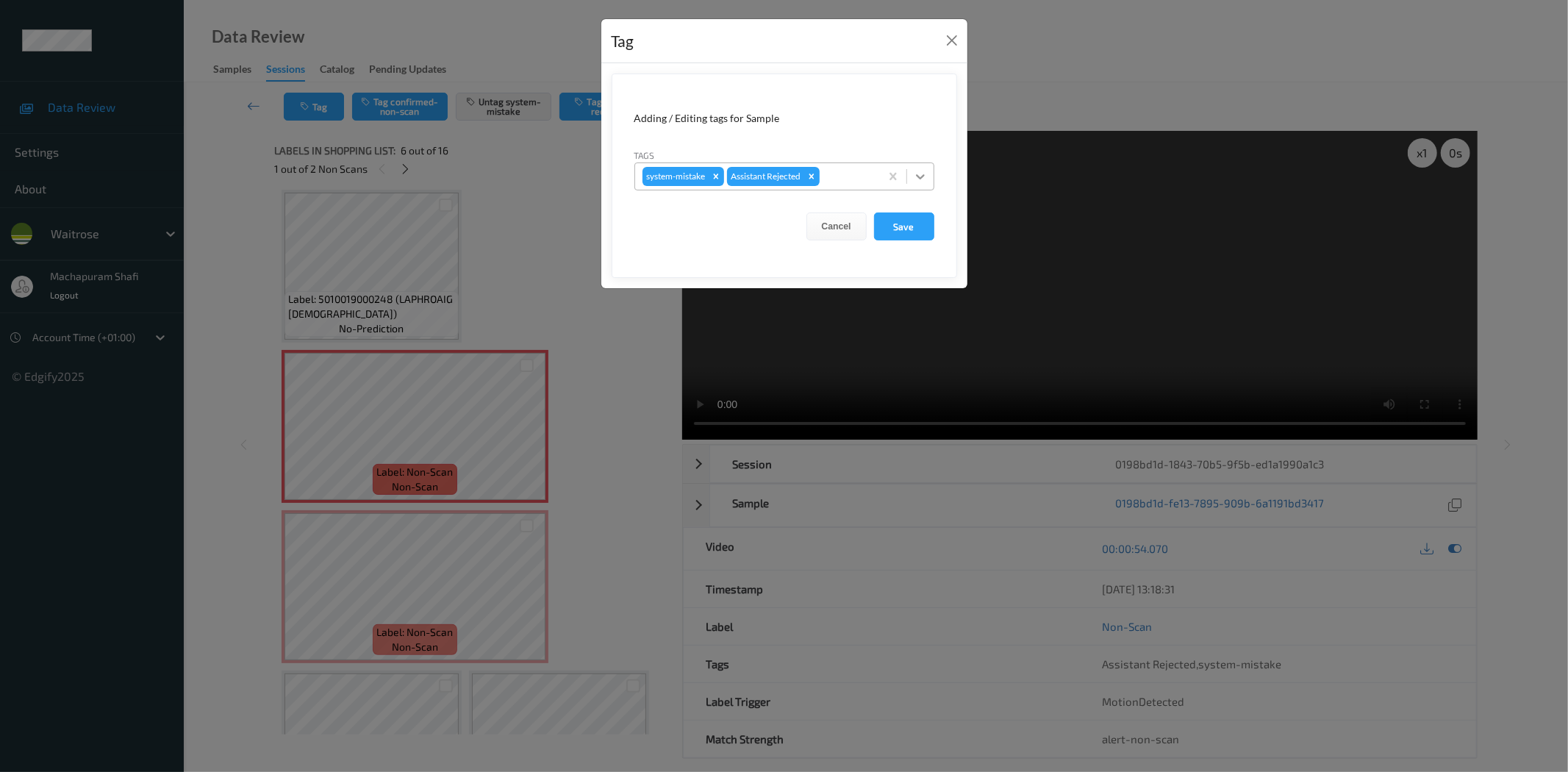
click at [924, 175] on icon at bounding box center [920, 176] width 9 height 5
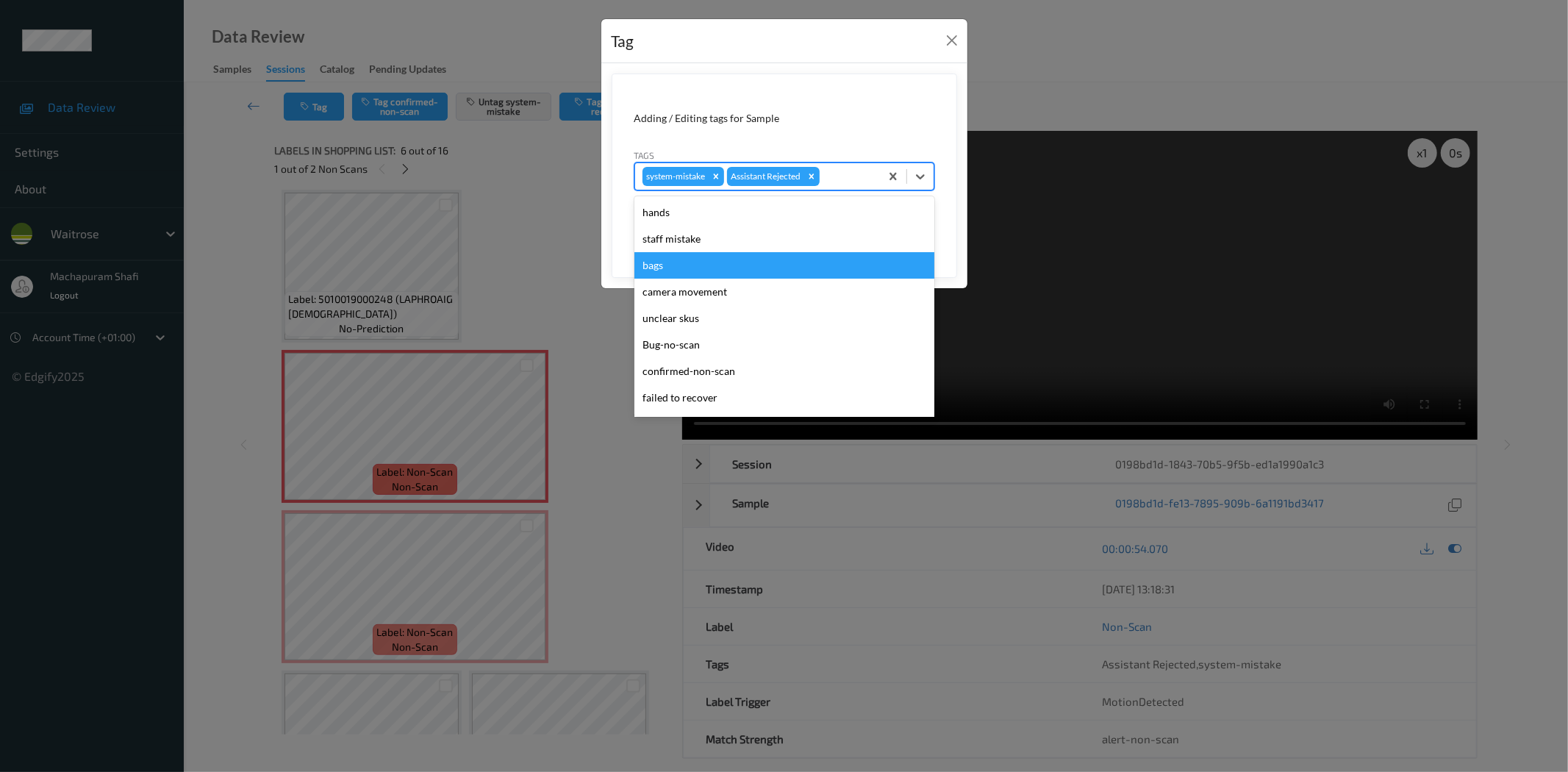
click at [660, 262] on div "bags" at bounding box center [785, 265] width 300 height 27
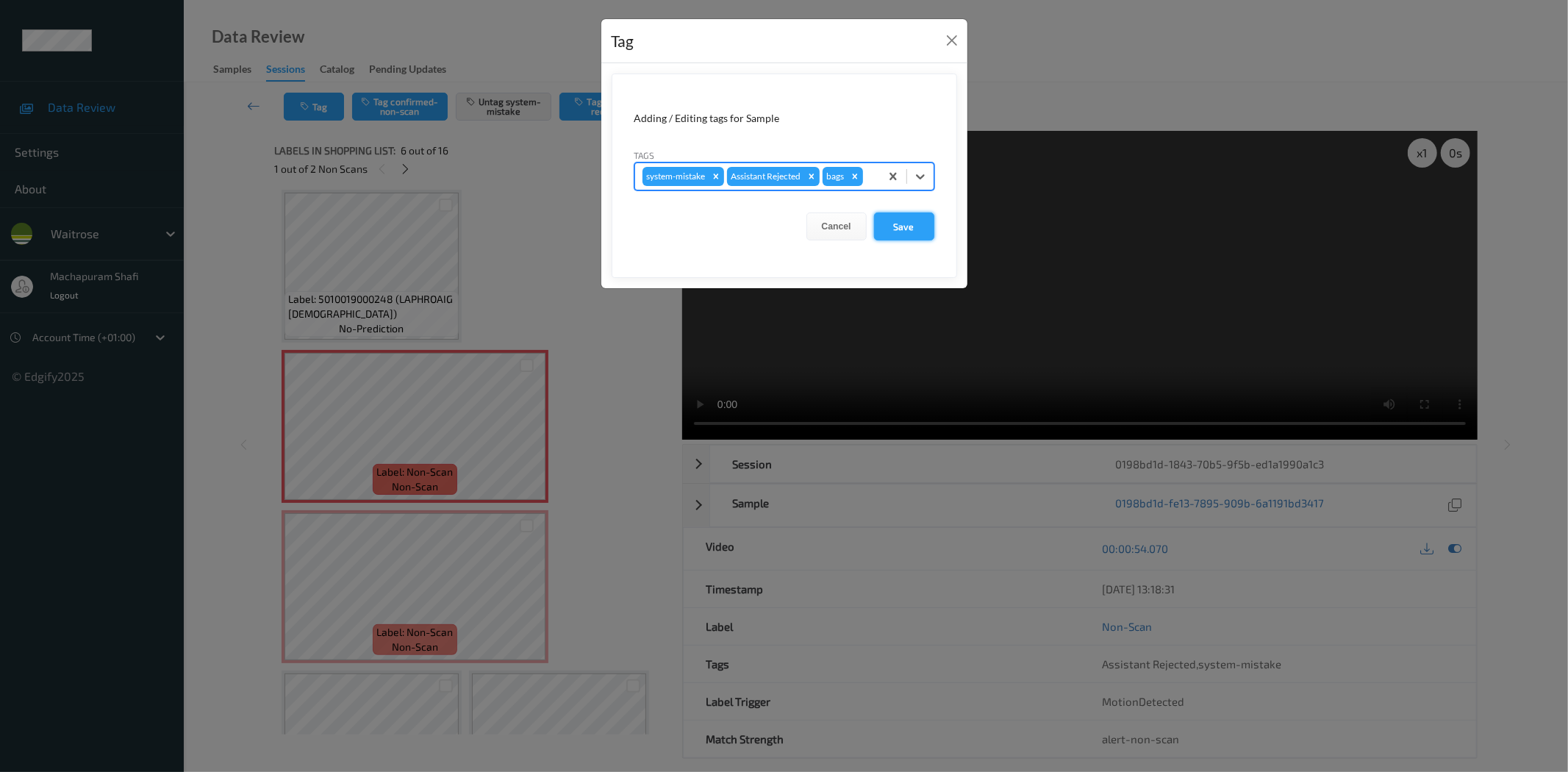
click at [908, 231] on button "Save" at bounding box center [904, 226] width 60 height 28
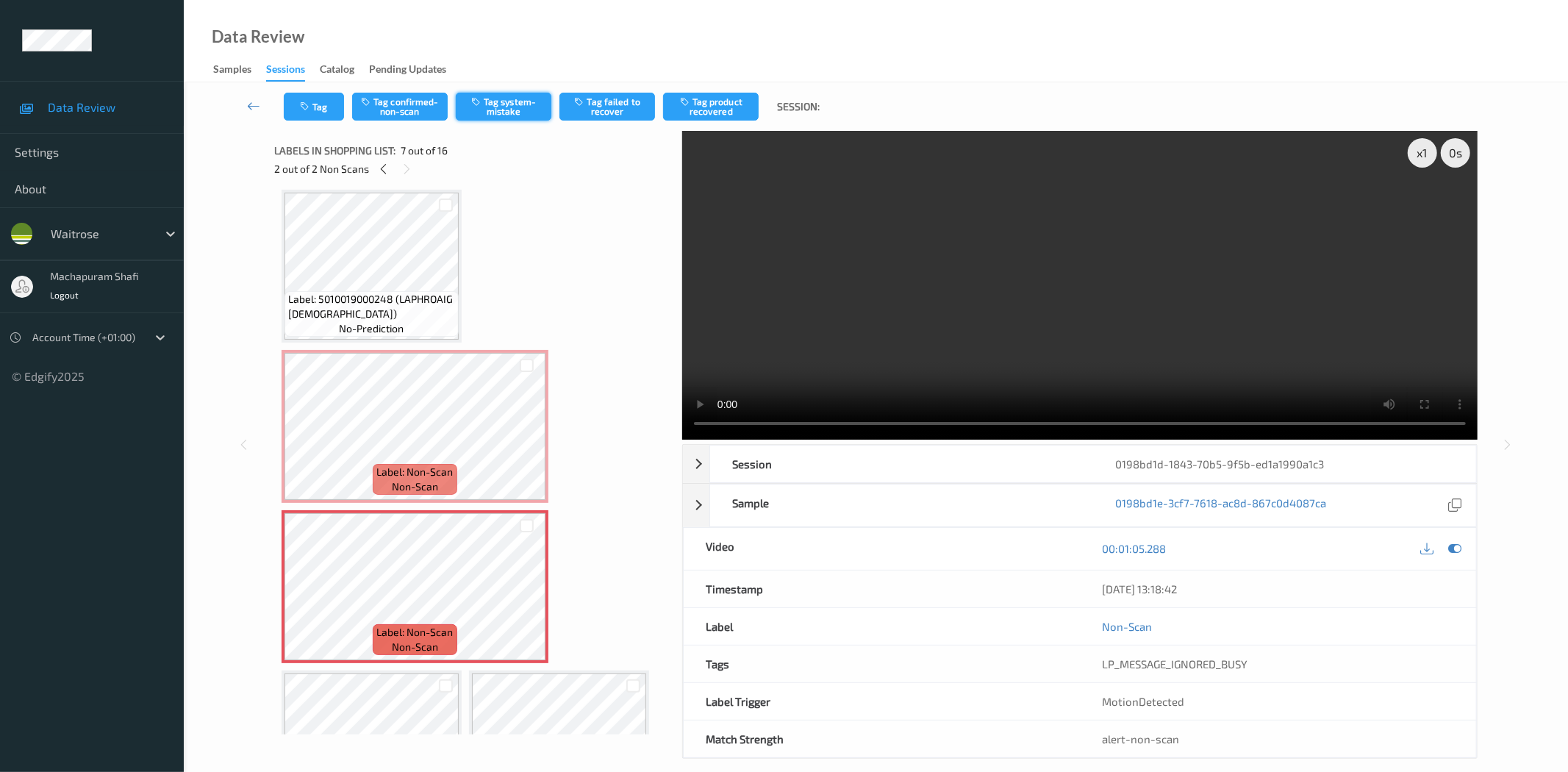
click at [496, 104] on button "Tag system-mistake" at bounding box center [504, 106] width 96 height 28
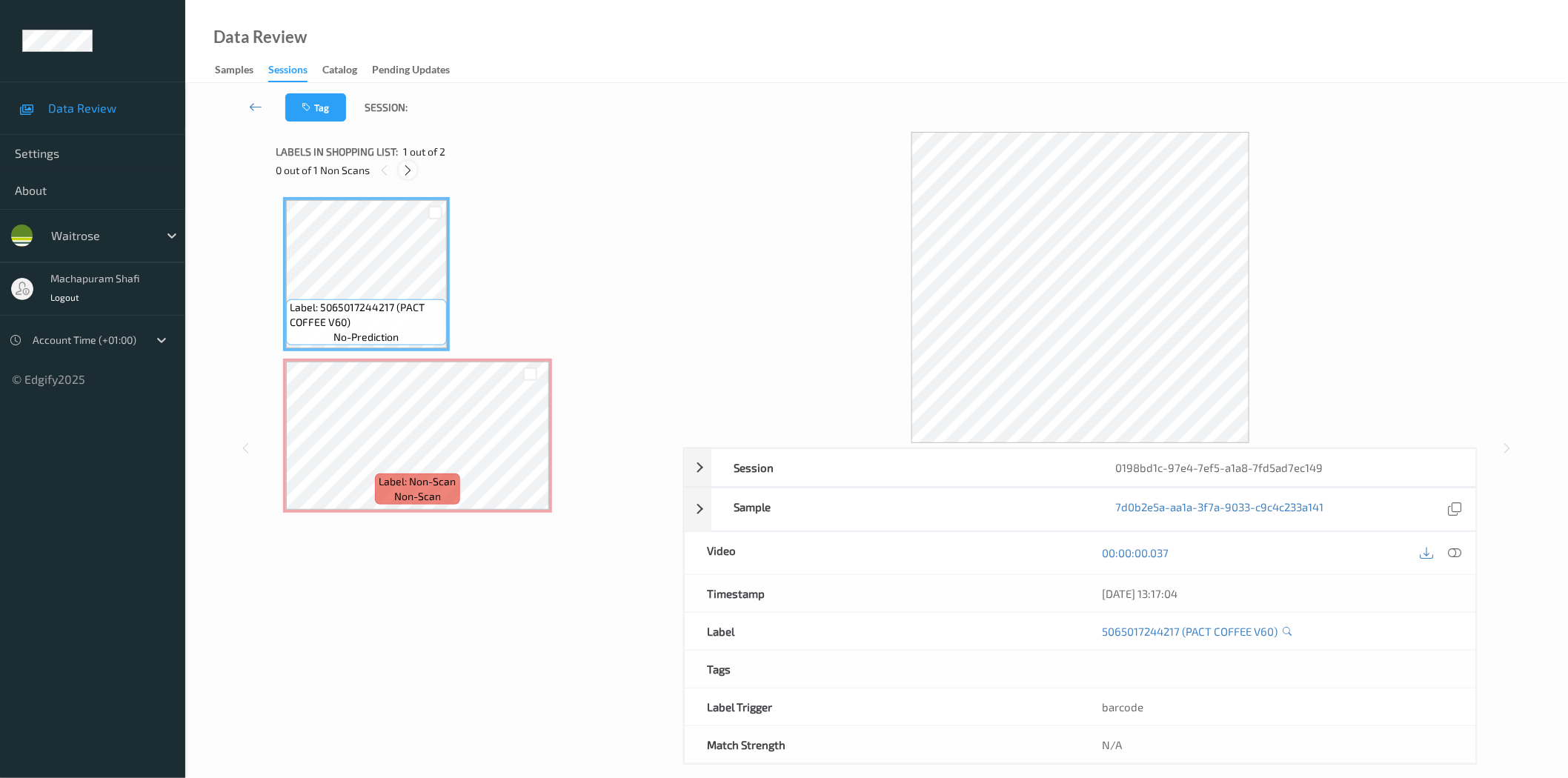
click at [414, 172] on icon at bounding box center [407, 171] width 12 height 13
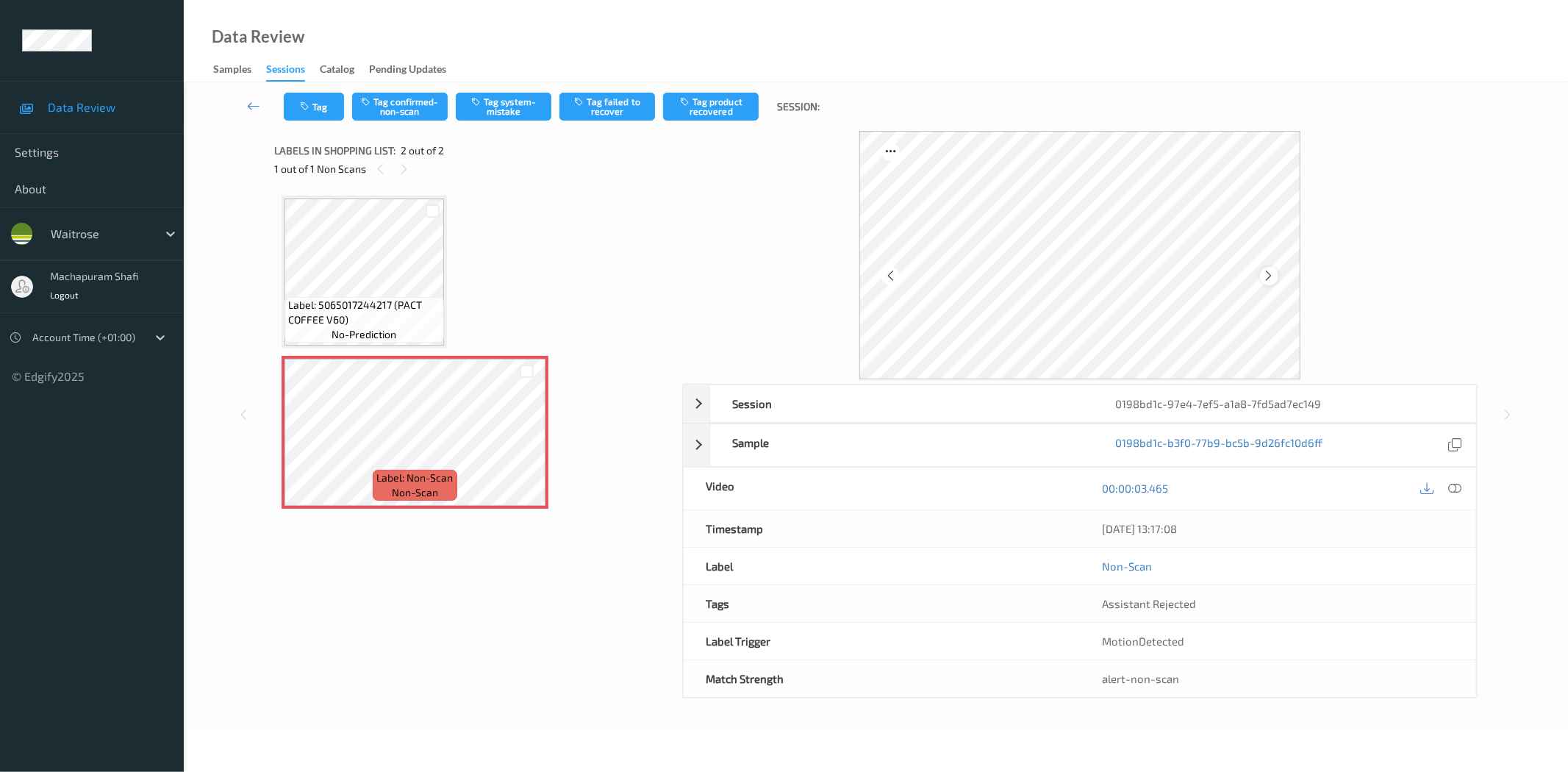
click at [1266, 278] on icon at bounding box center [1269, 276] width 12 height 13
click at [1454, 484] on icon at bounding box center [1456, 489] width 13 height 13
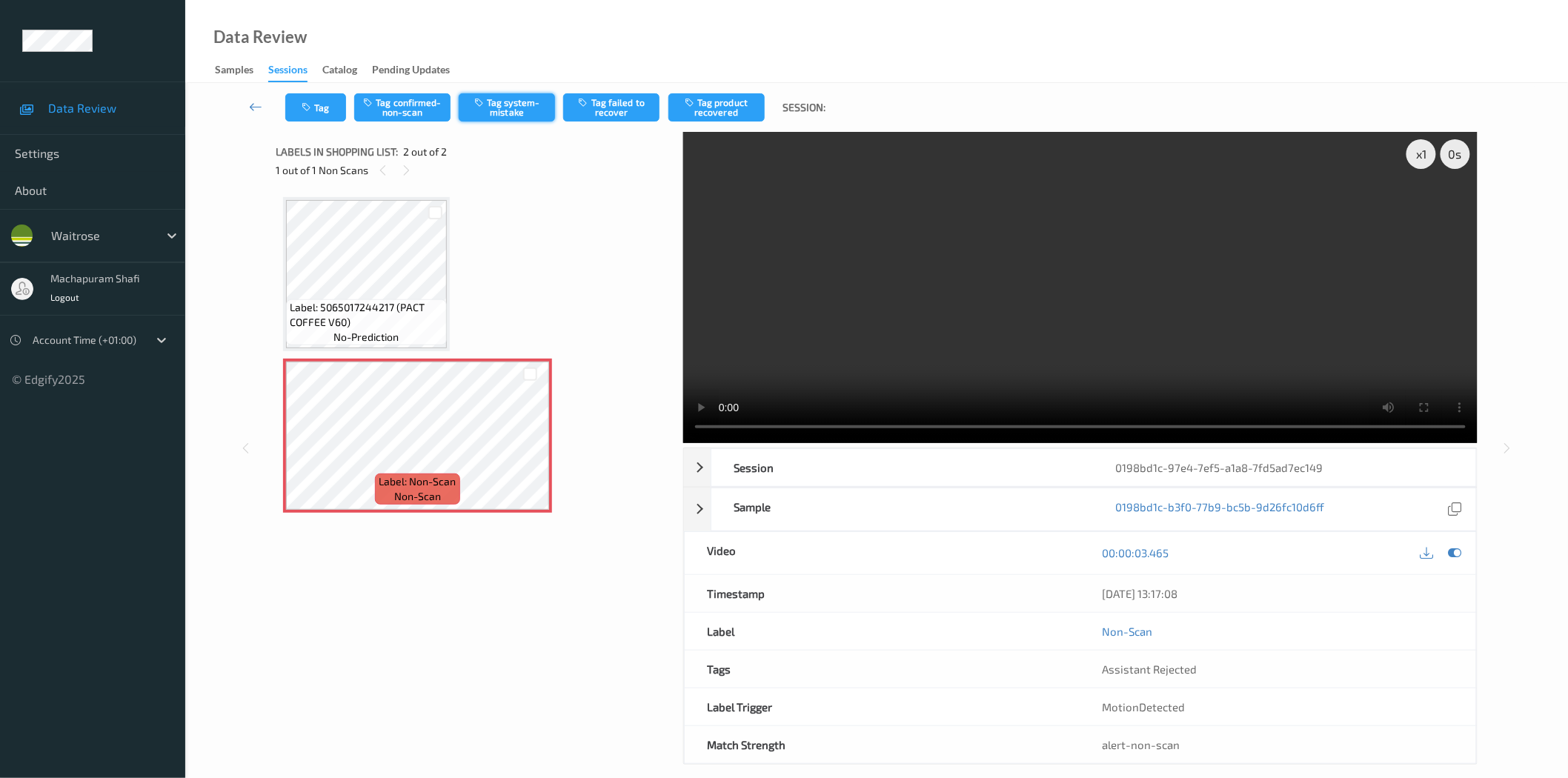
click at [512, 105] on button "Tag system-mistake" at bounding box center [507, 106] width 97 height 28
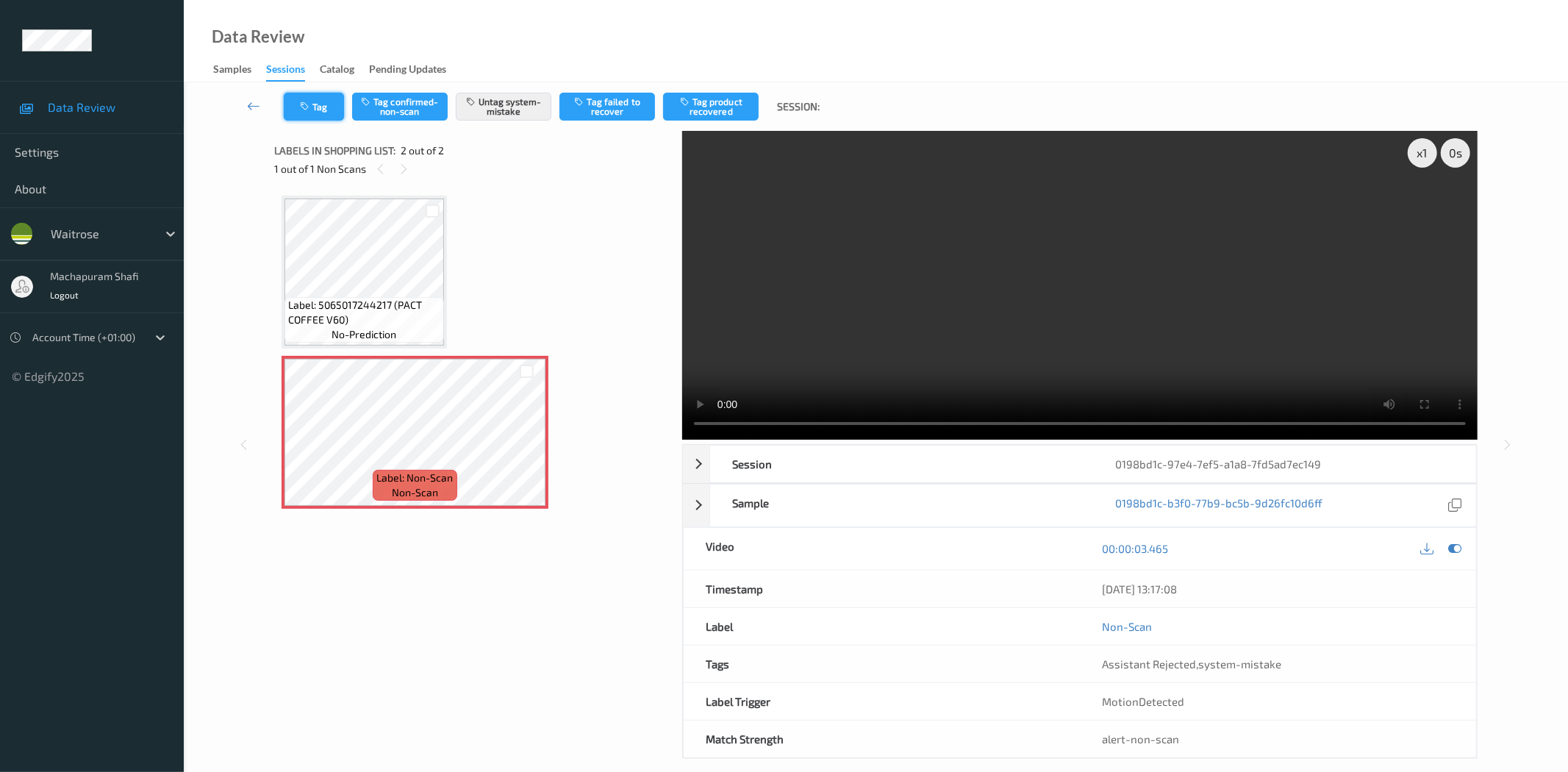
click at [312, 102] on icon "button" at bounding box center [306, 106] width 12 height 10
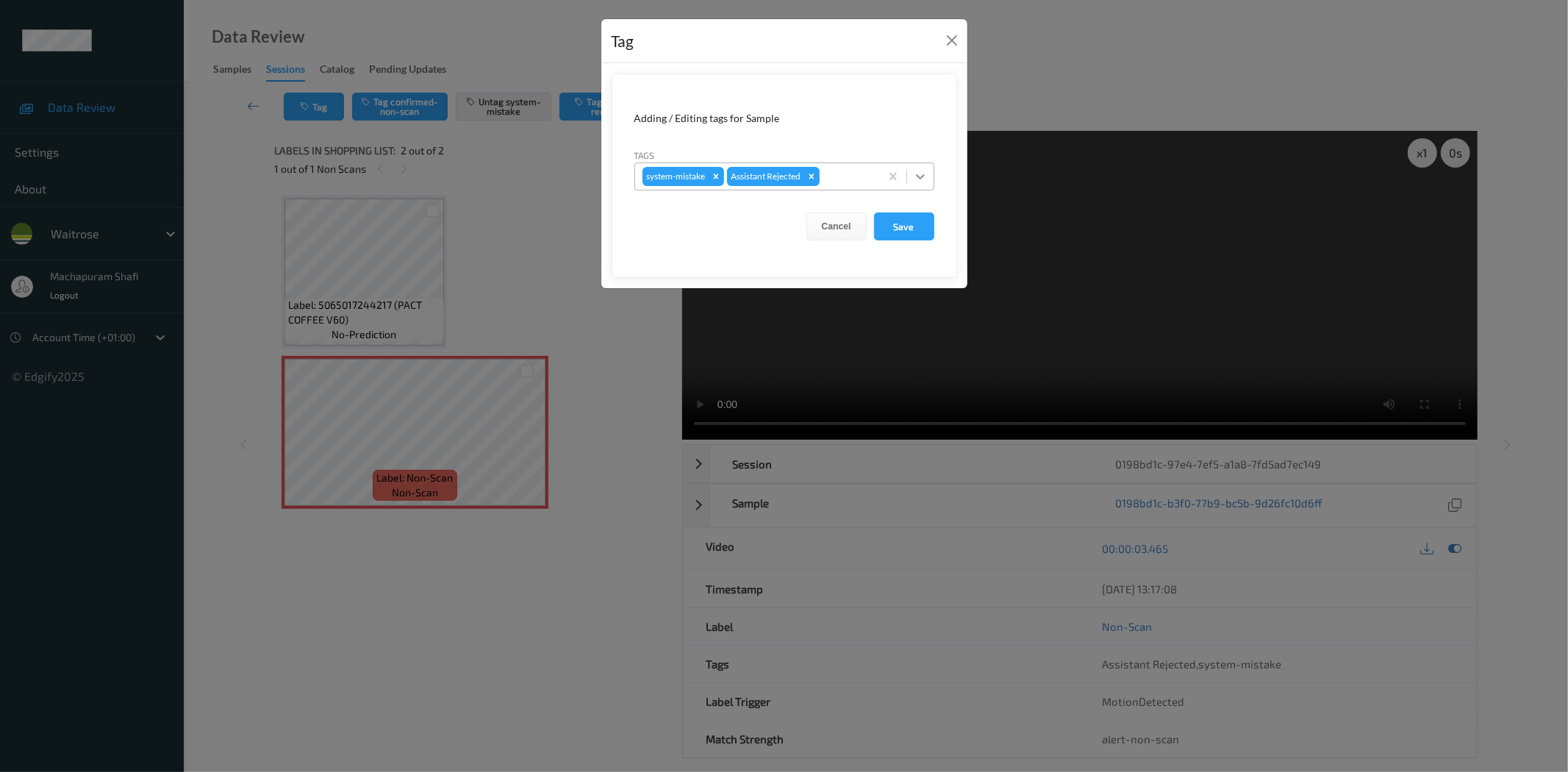
click at [925, 177] on icon at bounding box center [920, 176] width 14 height 14
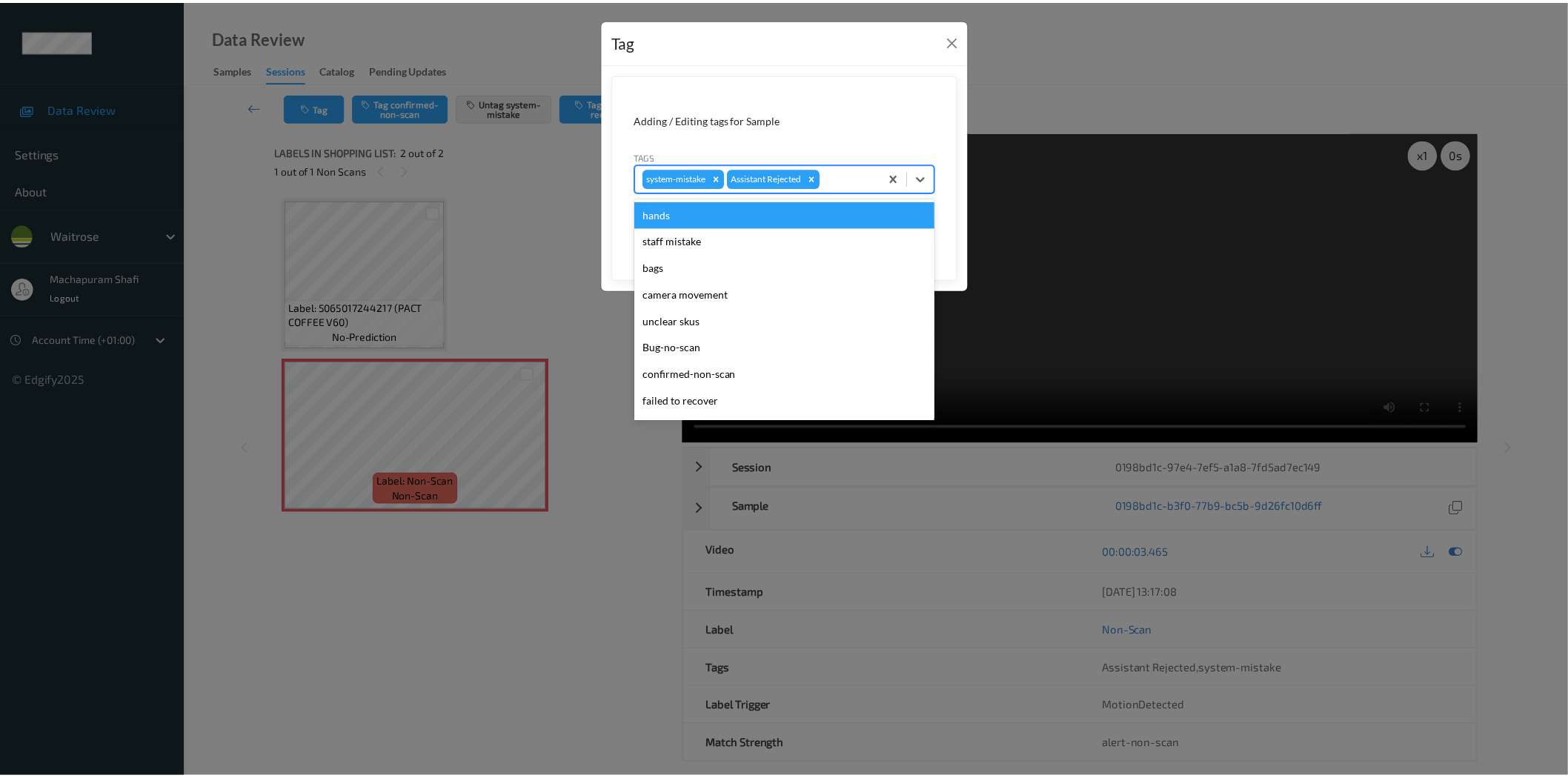
scroll to position [290, 0]
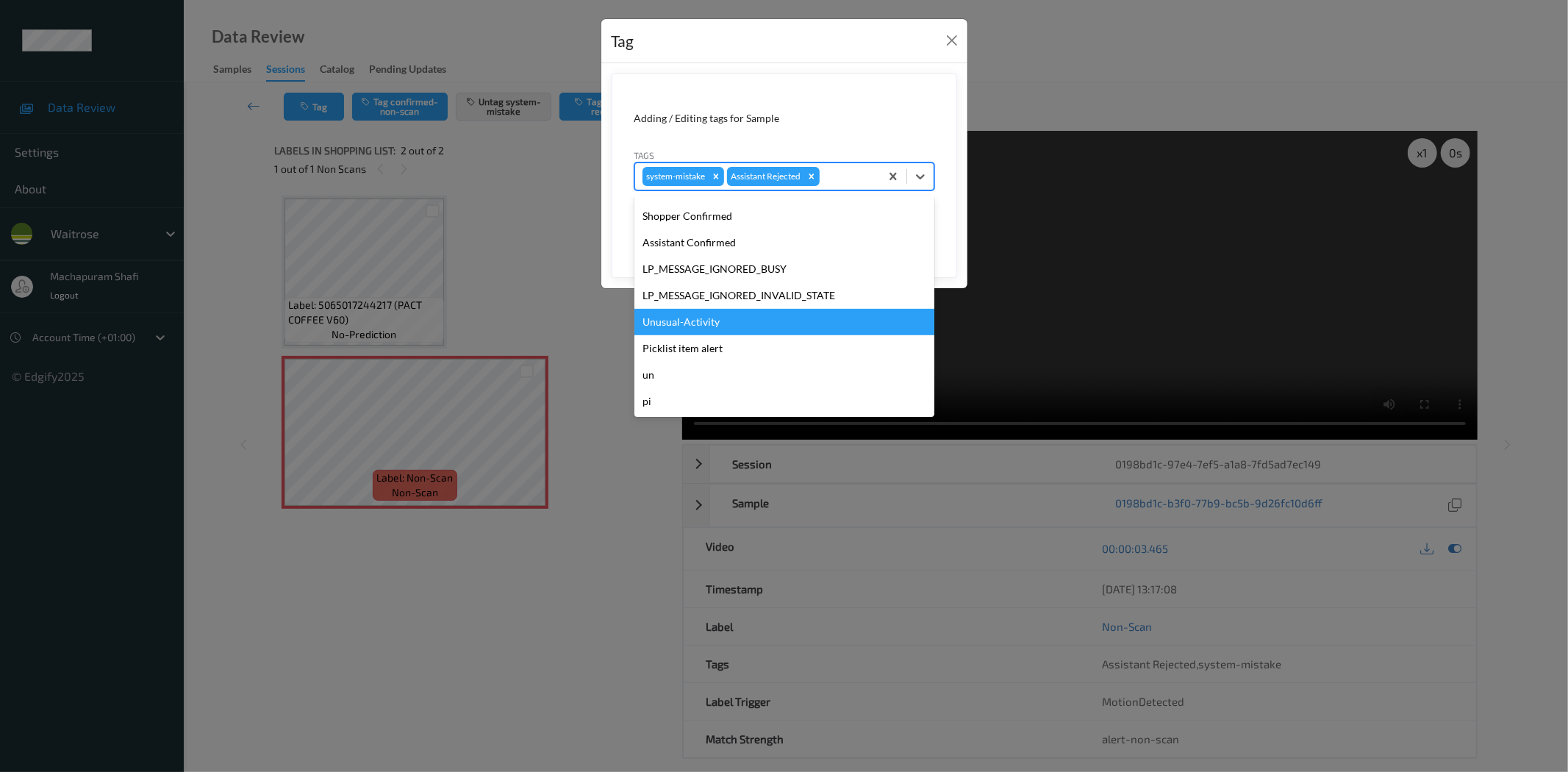
click at [693, 324] on div "Unusual-Activity" at bounding box center [785, 322] width 300 height 27
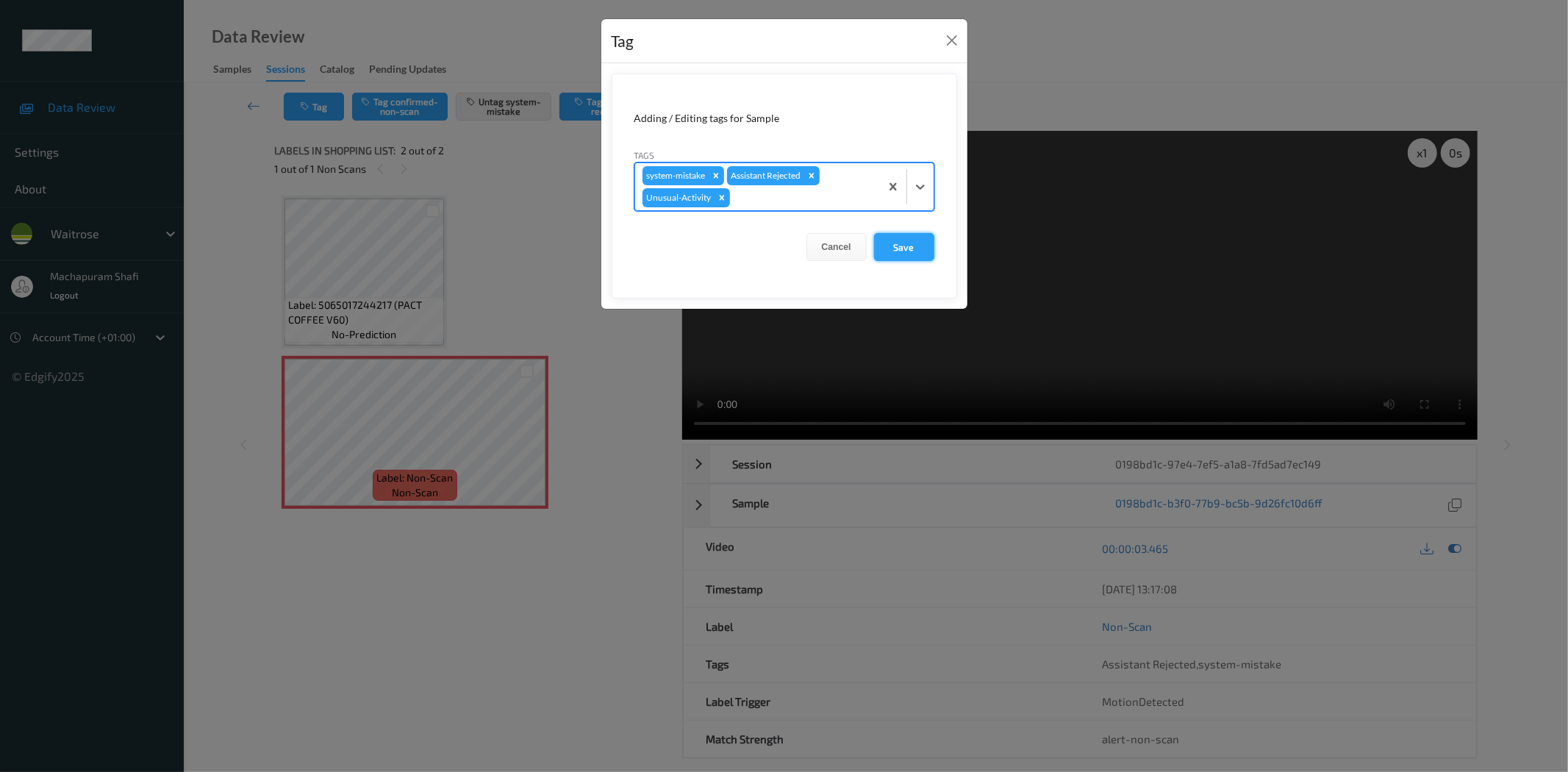
click at [901, 251] on button "Save" at bounding box center [904, 246] width 60 height 28
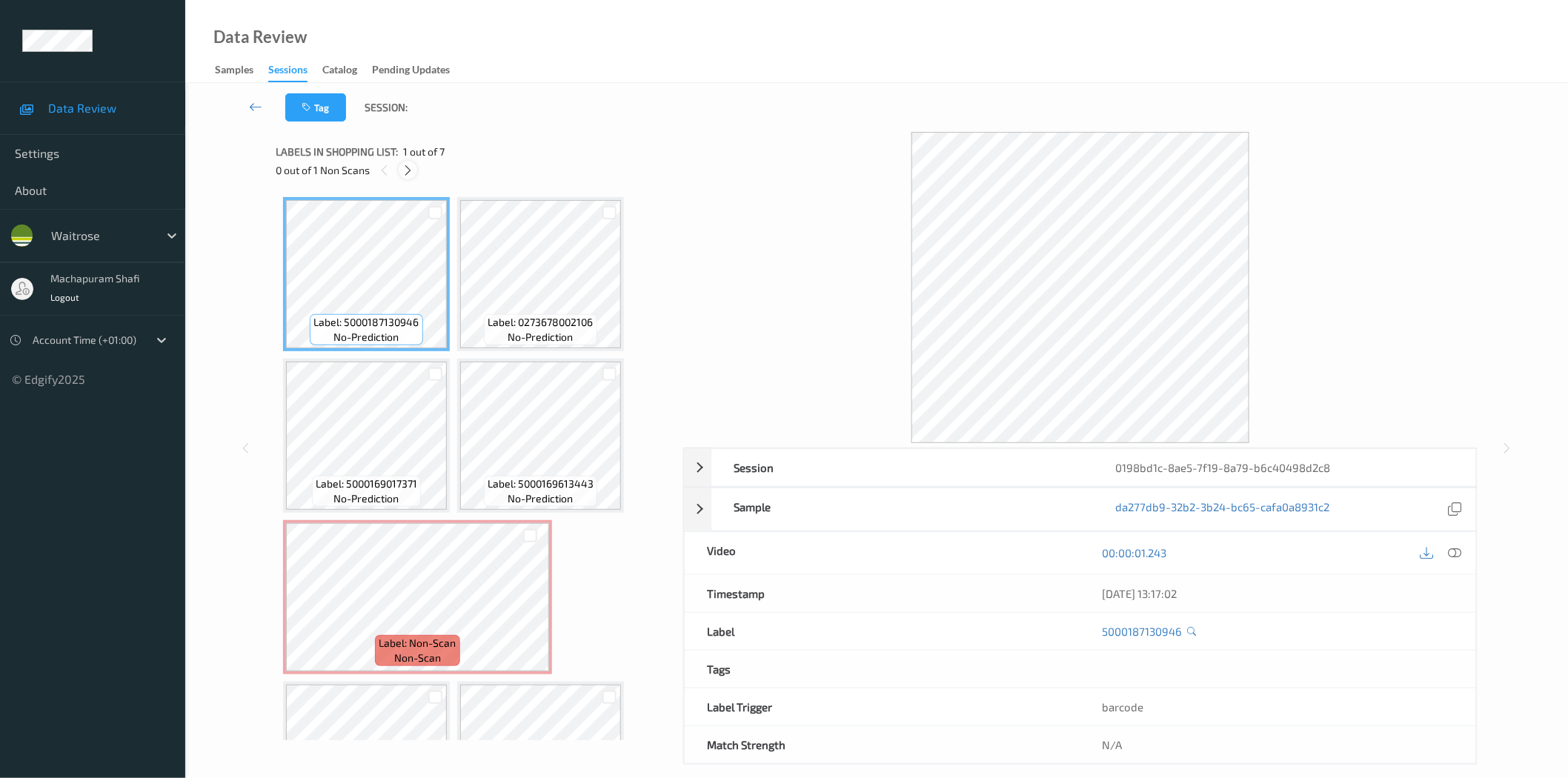
click at [410, 169] on icon at bounding box center [407, 171] width 12 height 13
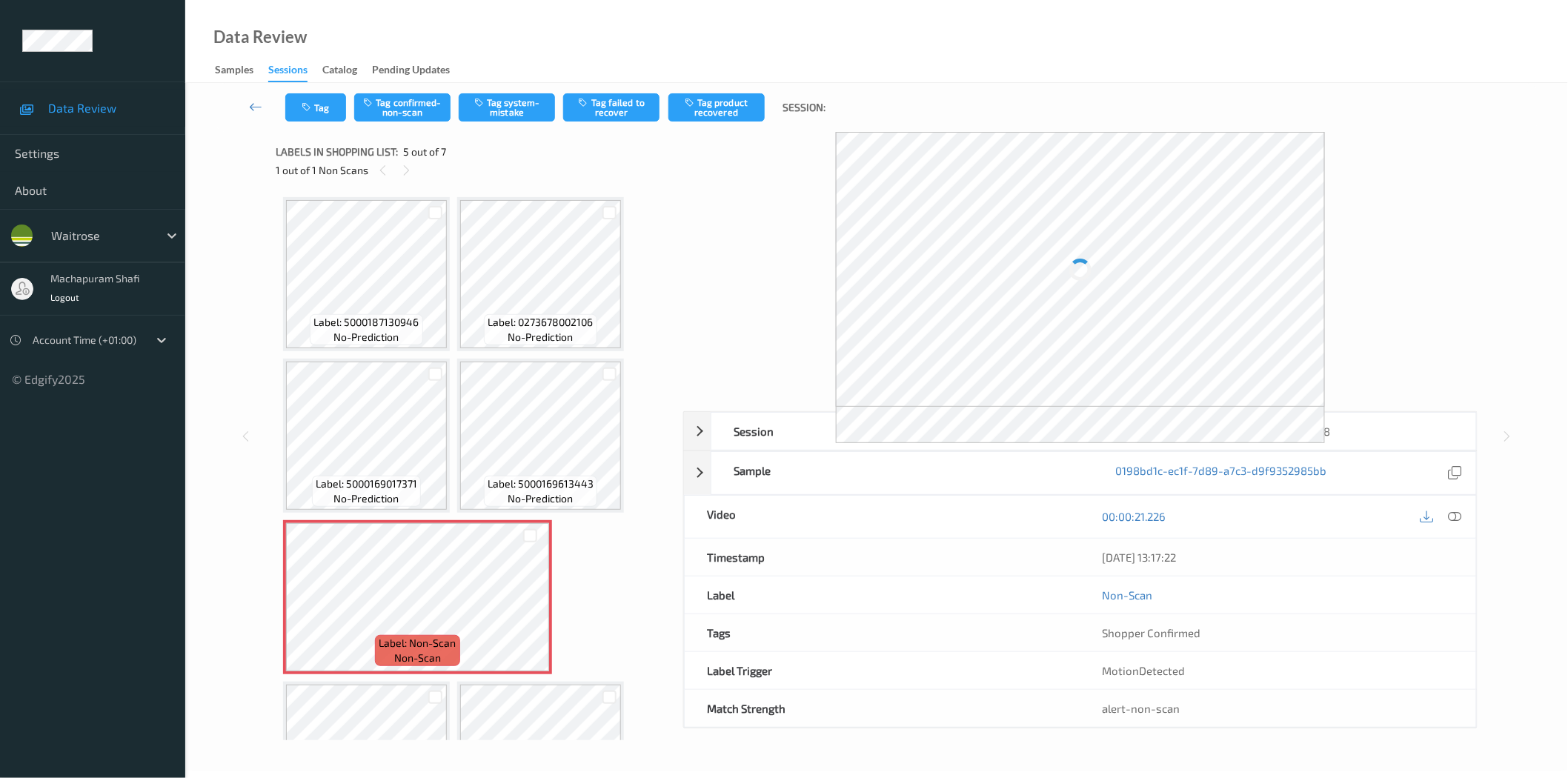
scroll to position [99, 0]
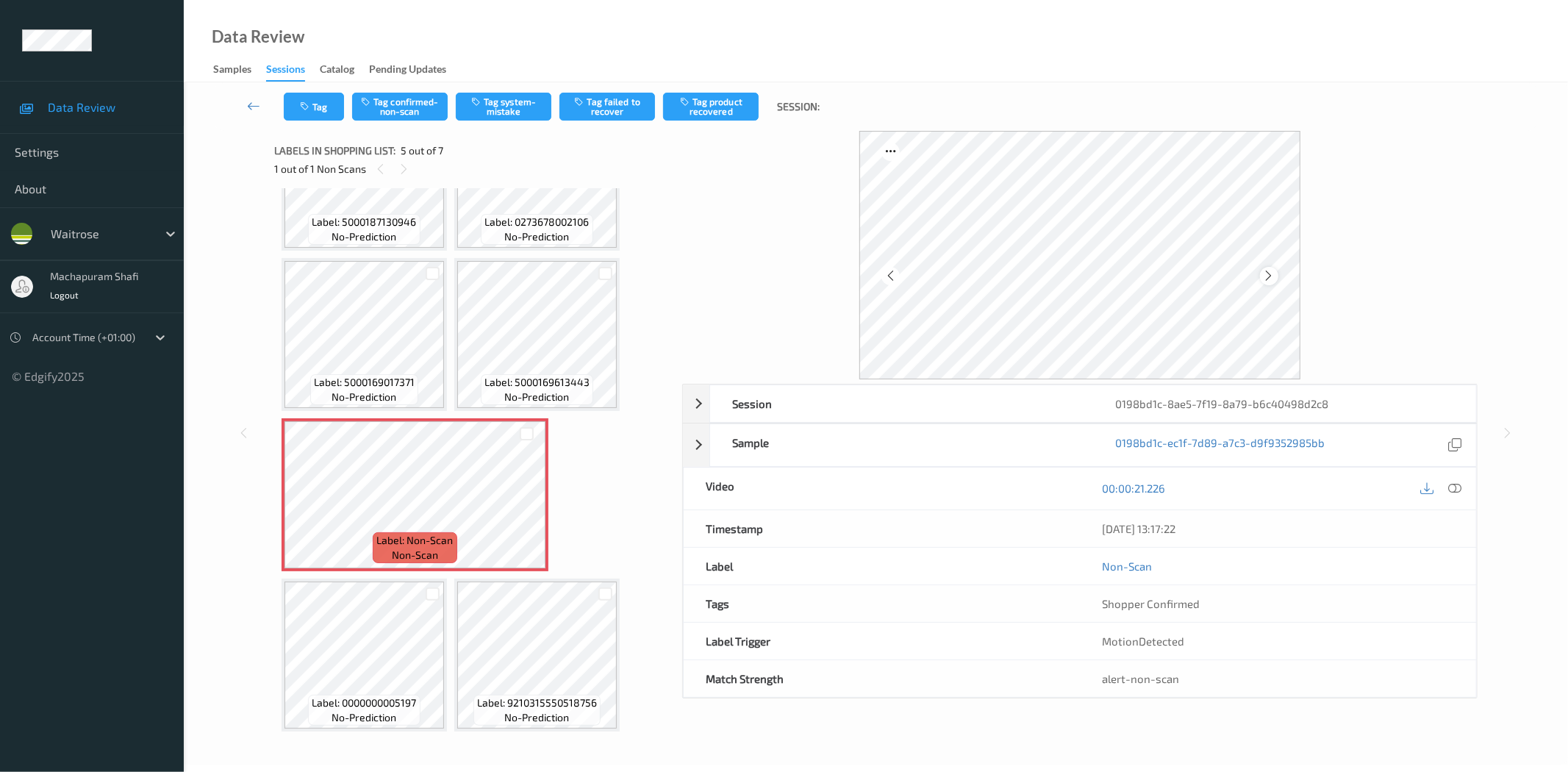
click at [1265, 274] on icon at bounding box center [1269, 276] width 12 height 13
click at [1456, 484] on icon at bounding box center [1456, 489] width 13 height 13
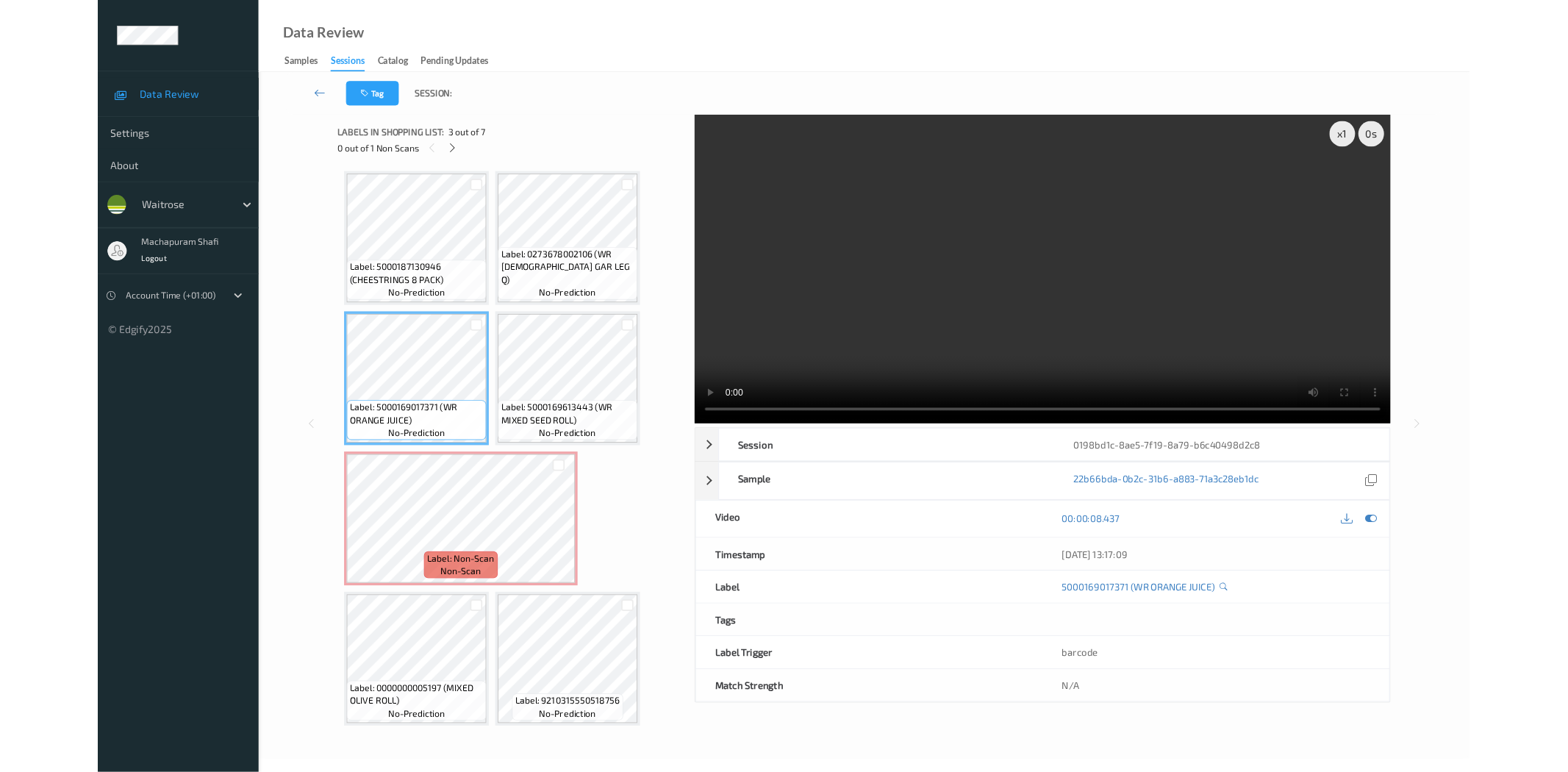
scroll to position [0, 0]
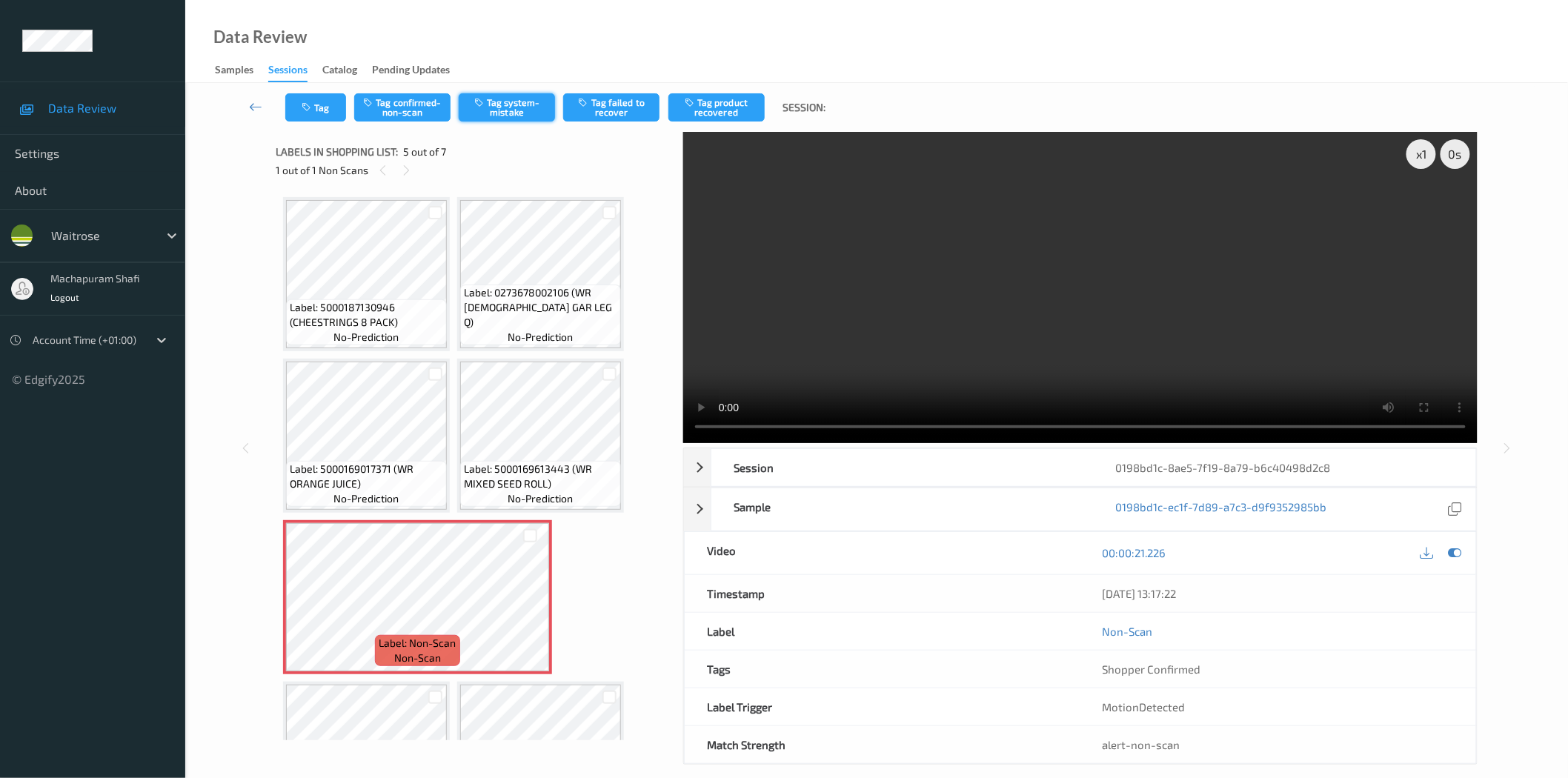
click at [499, 109] on button "Tag system-mistake" at bounding box center [507, 106] width 97 height 28
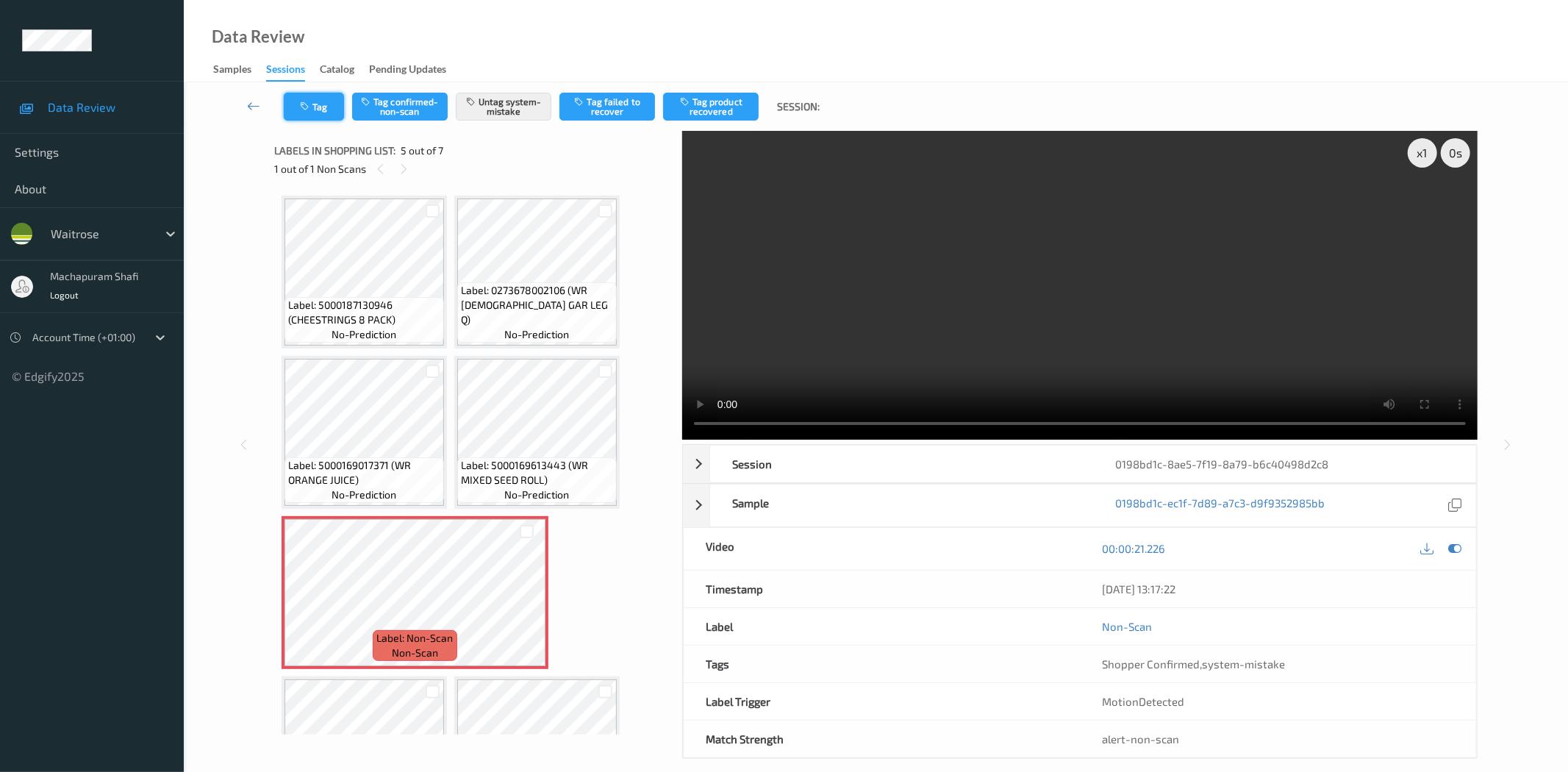
click at [314, 98] on button "Tag" at bounding box center [314, 106] width 60 height 28
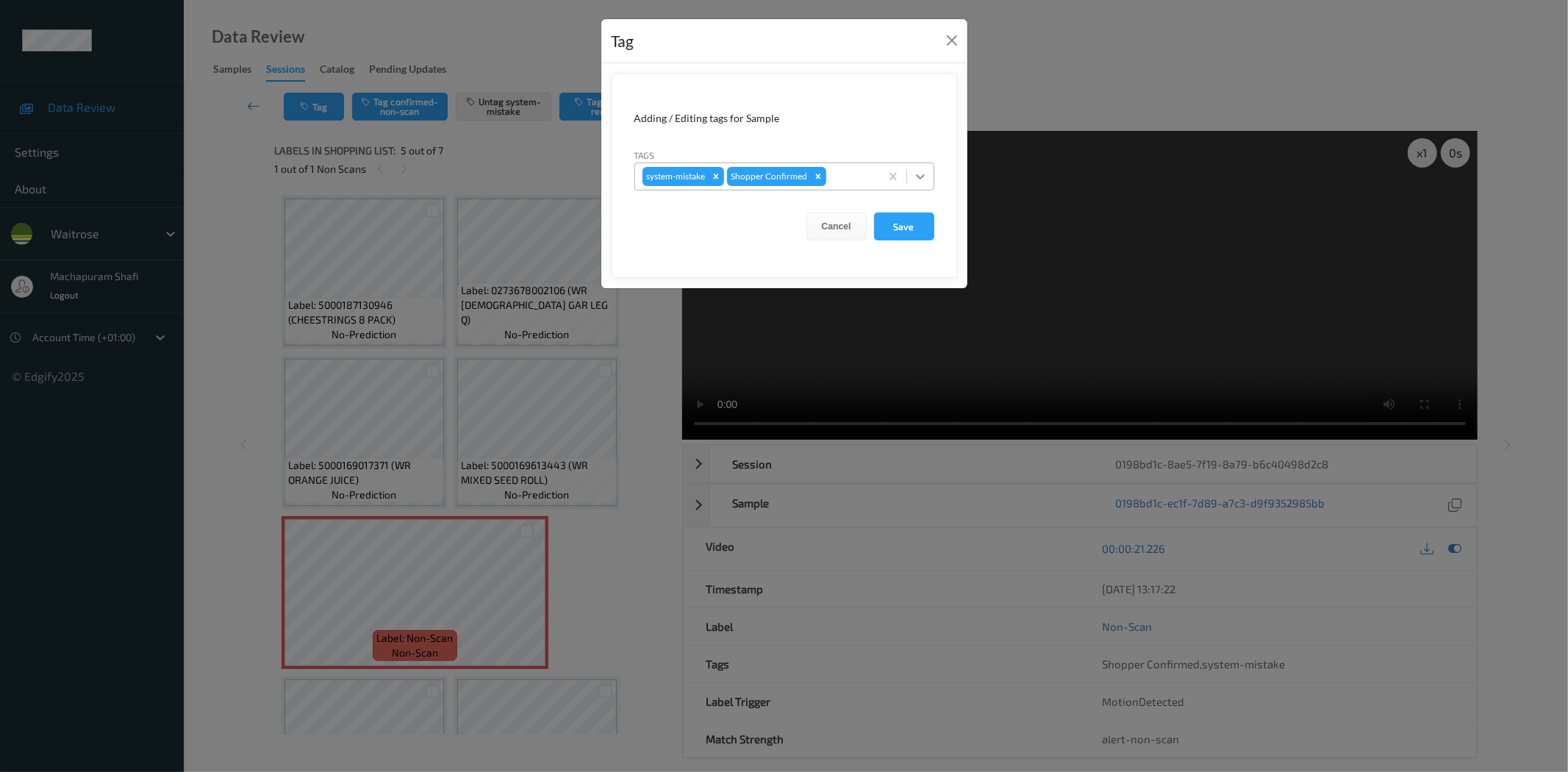
click at [923, 174] on icon at bounding box center [920, 176] width 14 height 14
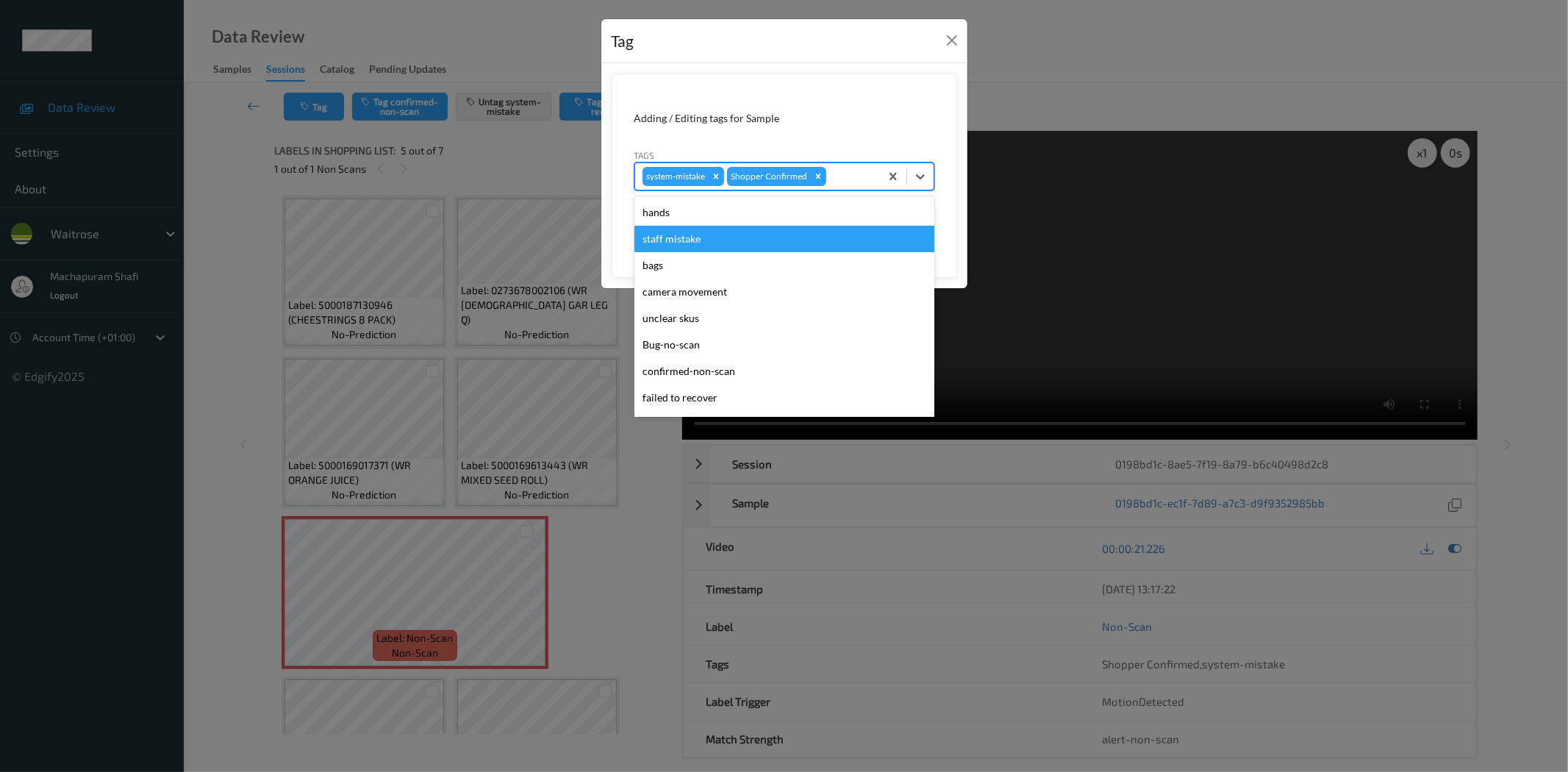
scroll to position [288, 0]
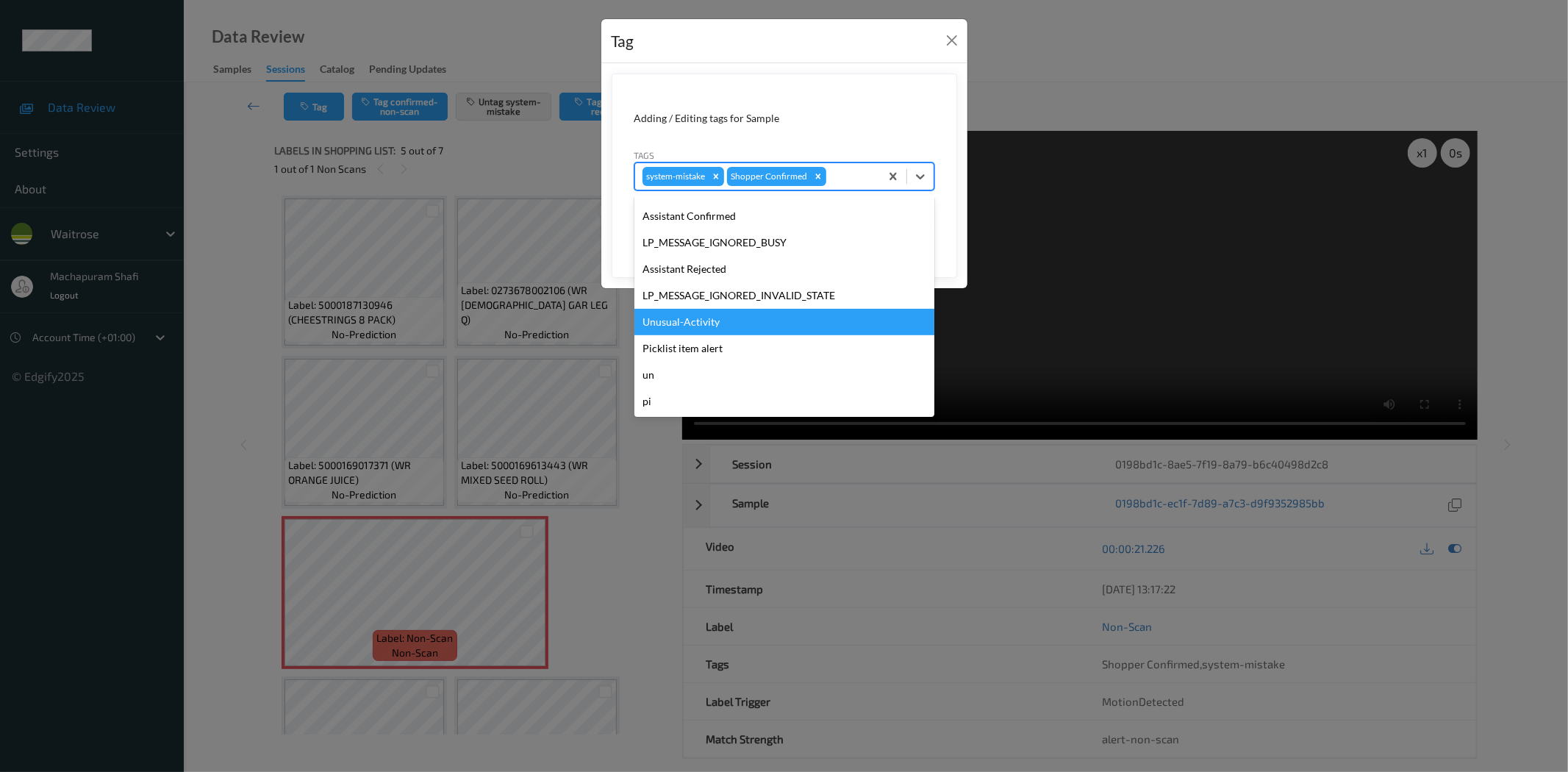
click at [678, 327] on div "Unusual-Activity" at bounding box center [785, 322] width 300 height 27
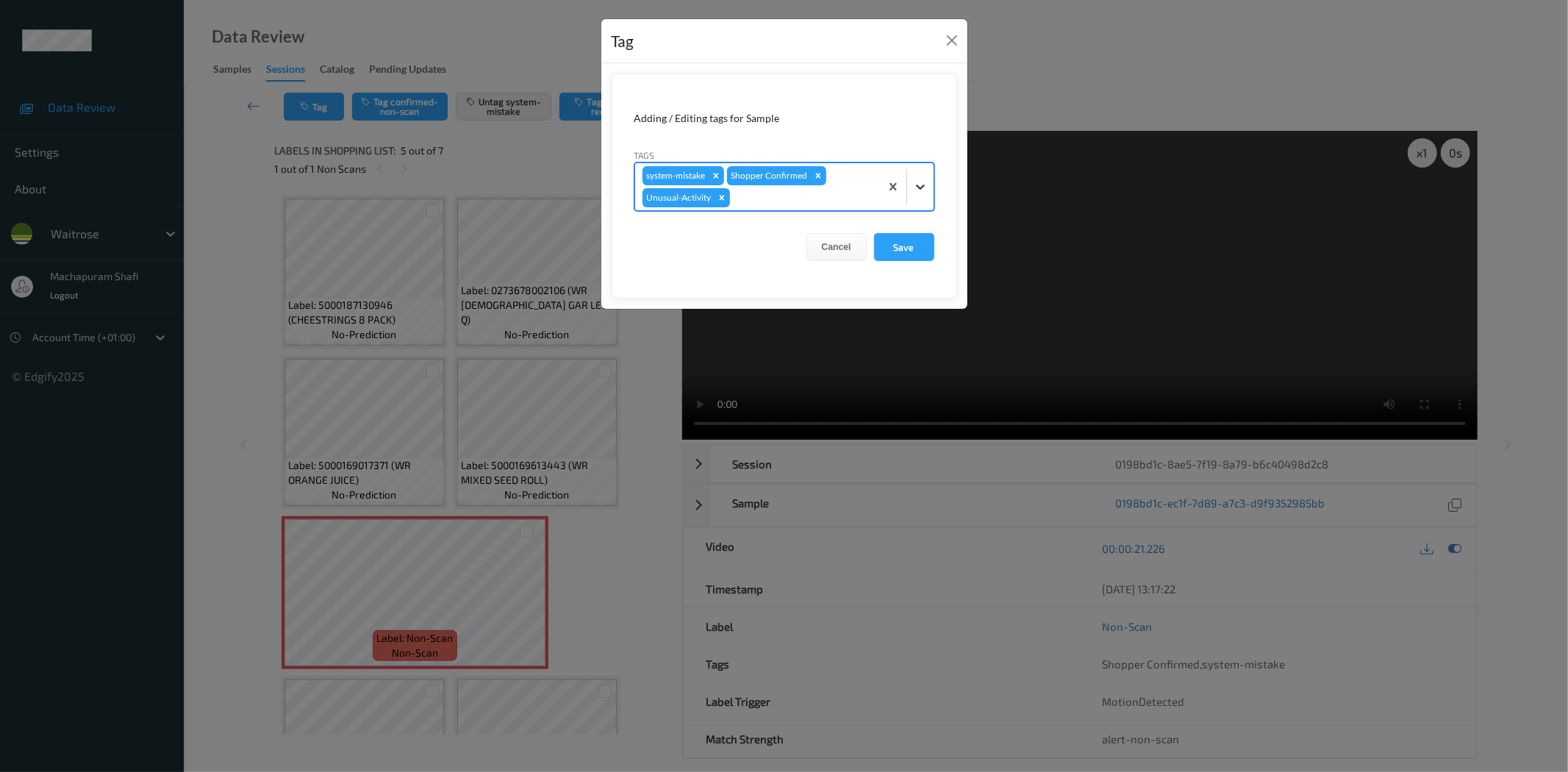
click at [927, 183] on icon at bounding box center [920, 186] width 14 height 14
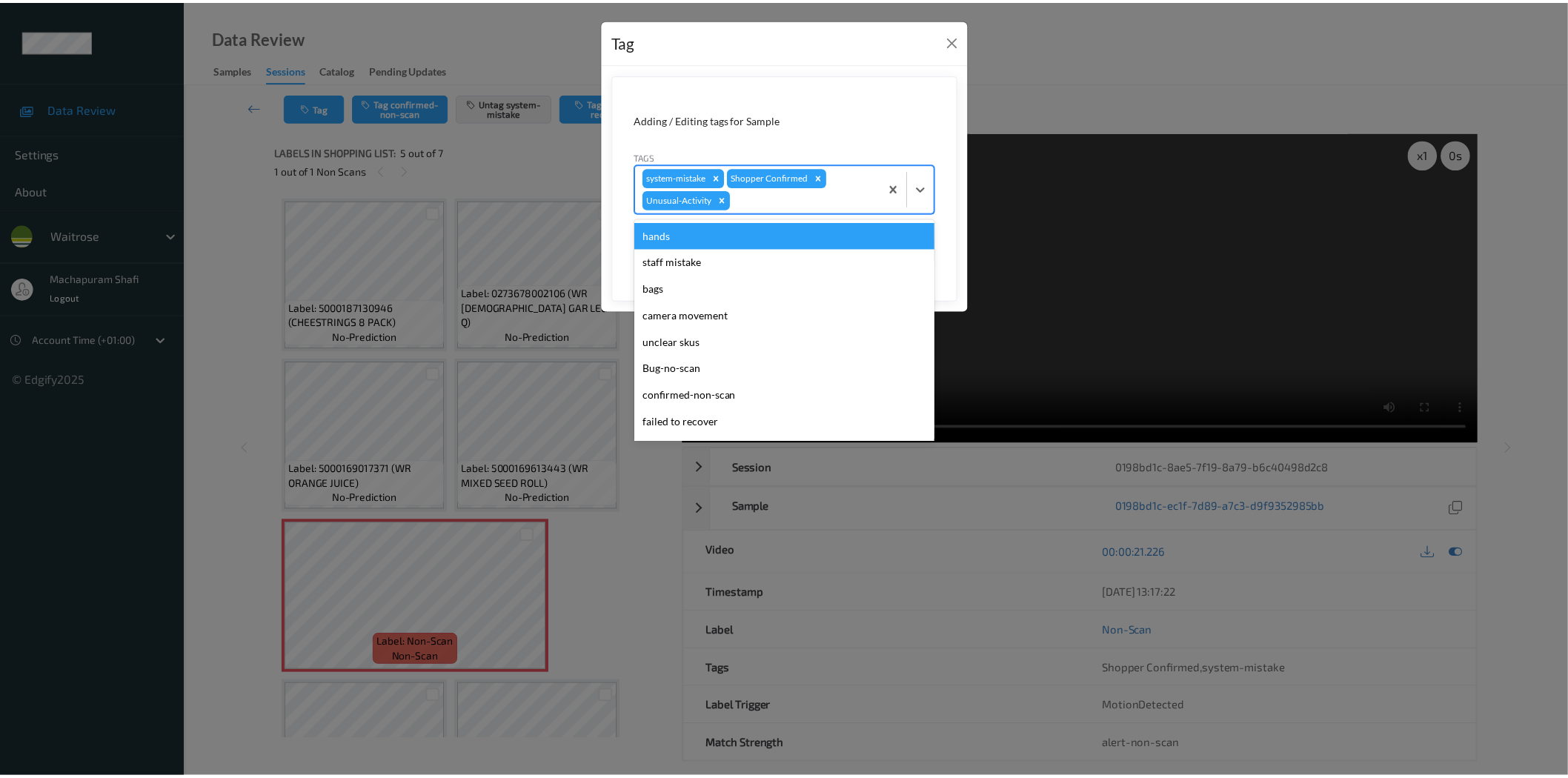
scroll to position [263, 0]
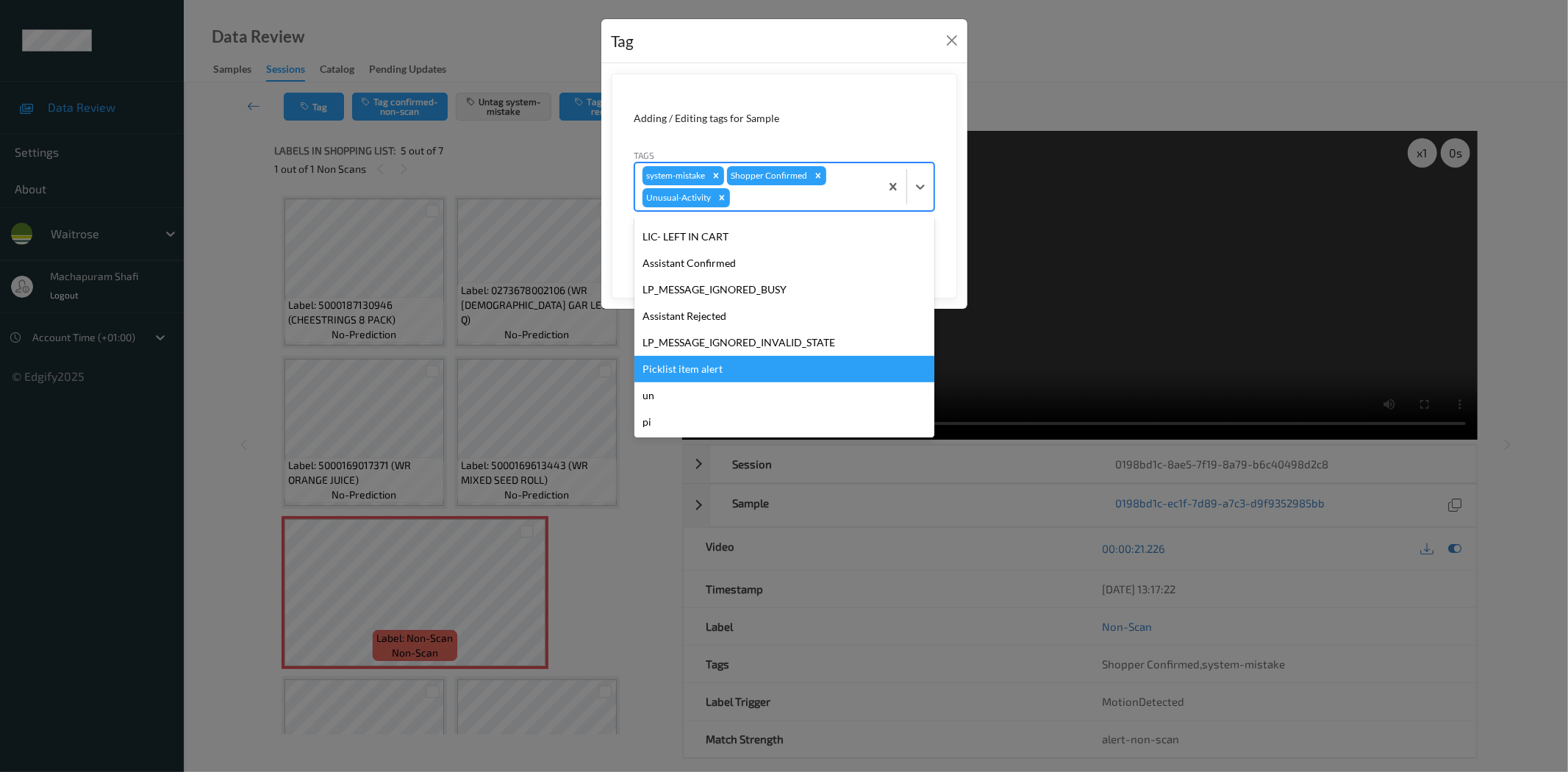
click at [702, 366] on div "Picklist item alert" at bounding box center [785, 369] width 300 height 27
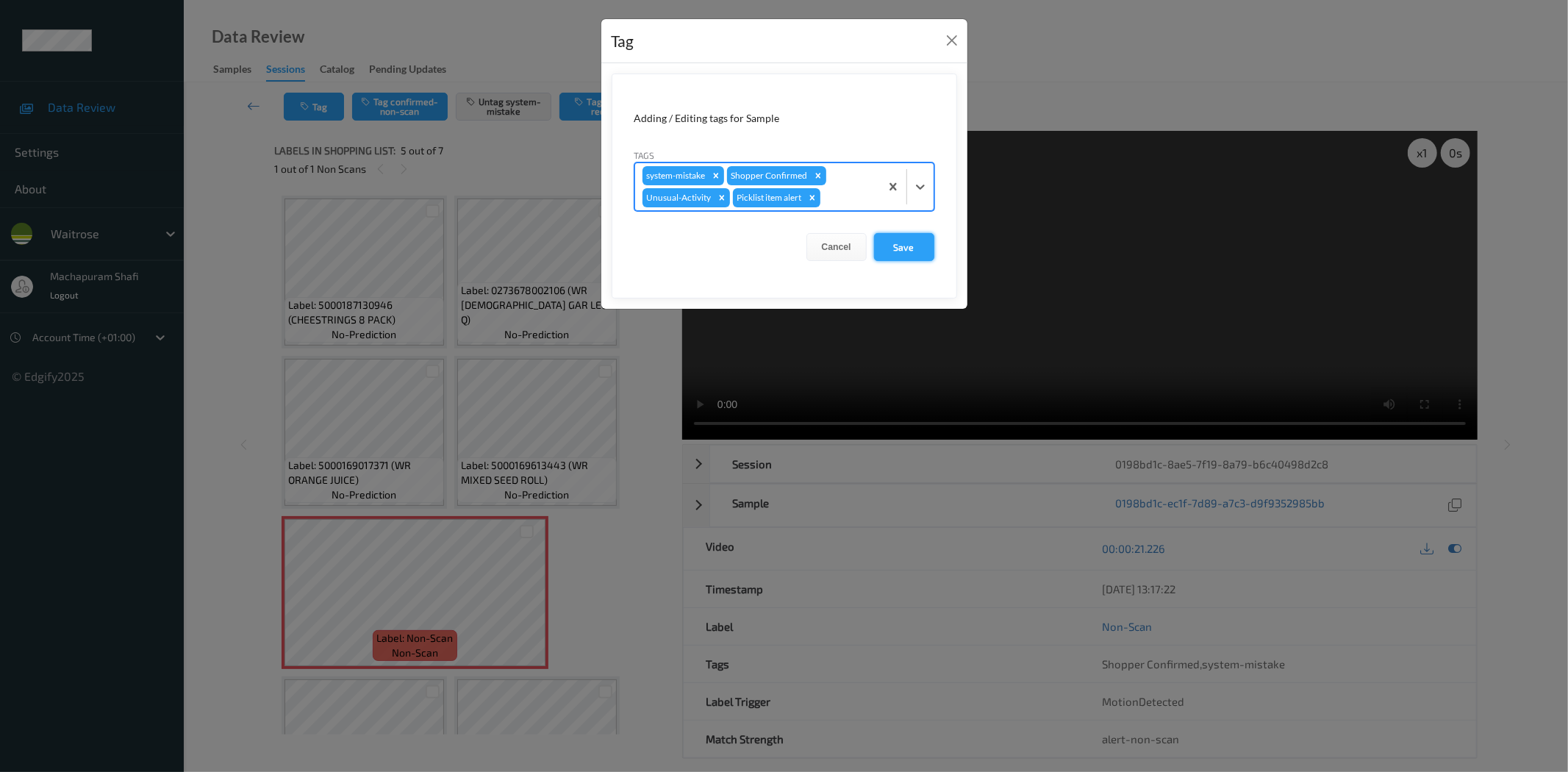
click at [897, 241] on button "Save" at bounding box center [904, 246] width 60 height 28
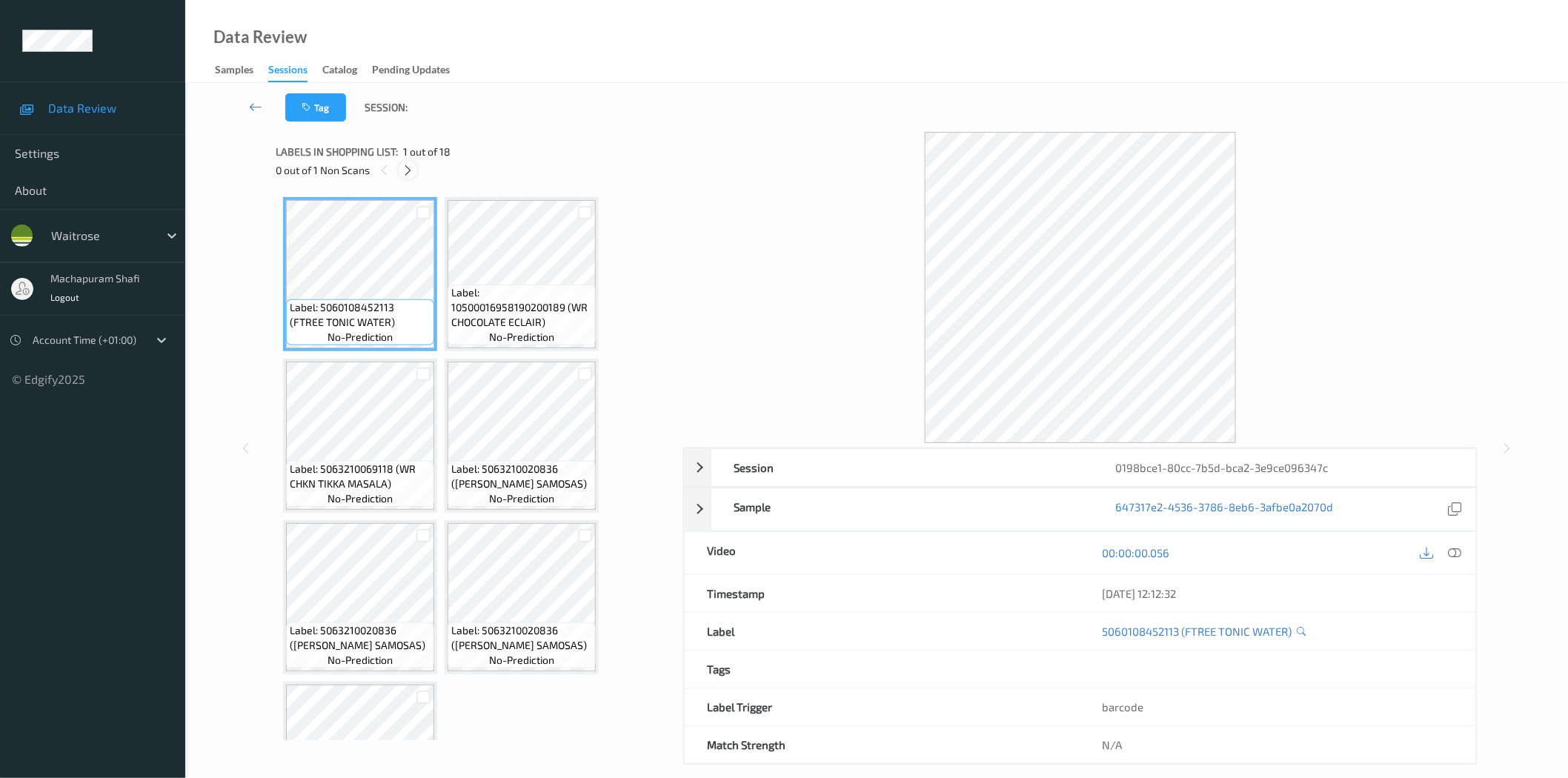
click at [411, 171] on icon at bounding box center [407, 171] width 12 height 13
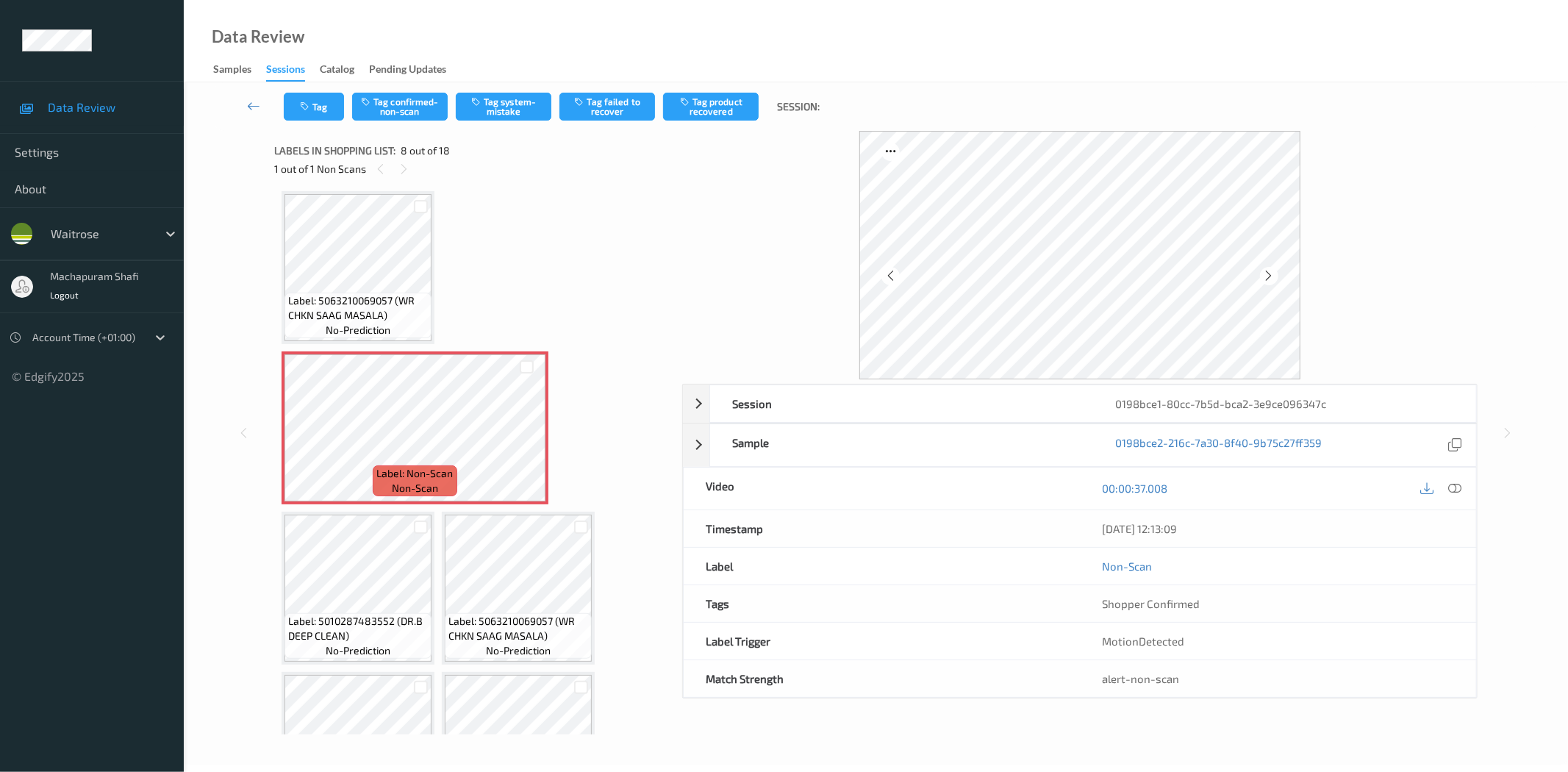
click at [1456, 515] on div "[DATE] 12:13:09" at bounding box center [1278, 529] width 396 height 37
click at [1266, 274] on icon at bounding box center [1269, 276] width 12 height 13
click at [1269, 276] on icon at bounding box center [1269, 276] width 12 height 13
click at [1270, 276] on icon at bounding box center [1269, 276] width 12 height 13
click at [1269, 278] on icon at bounding box center [1269, 276] width 12 height 13
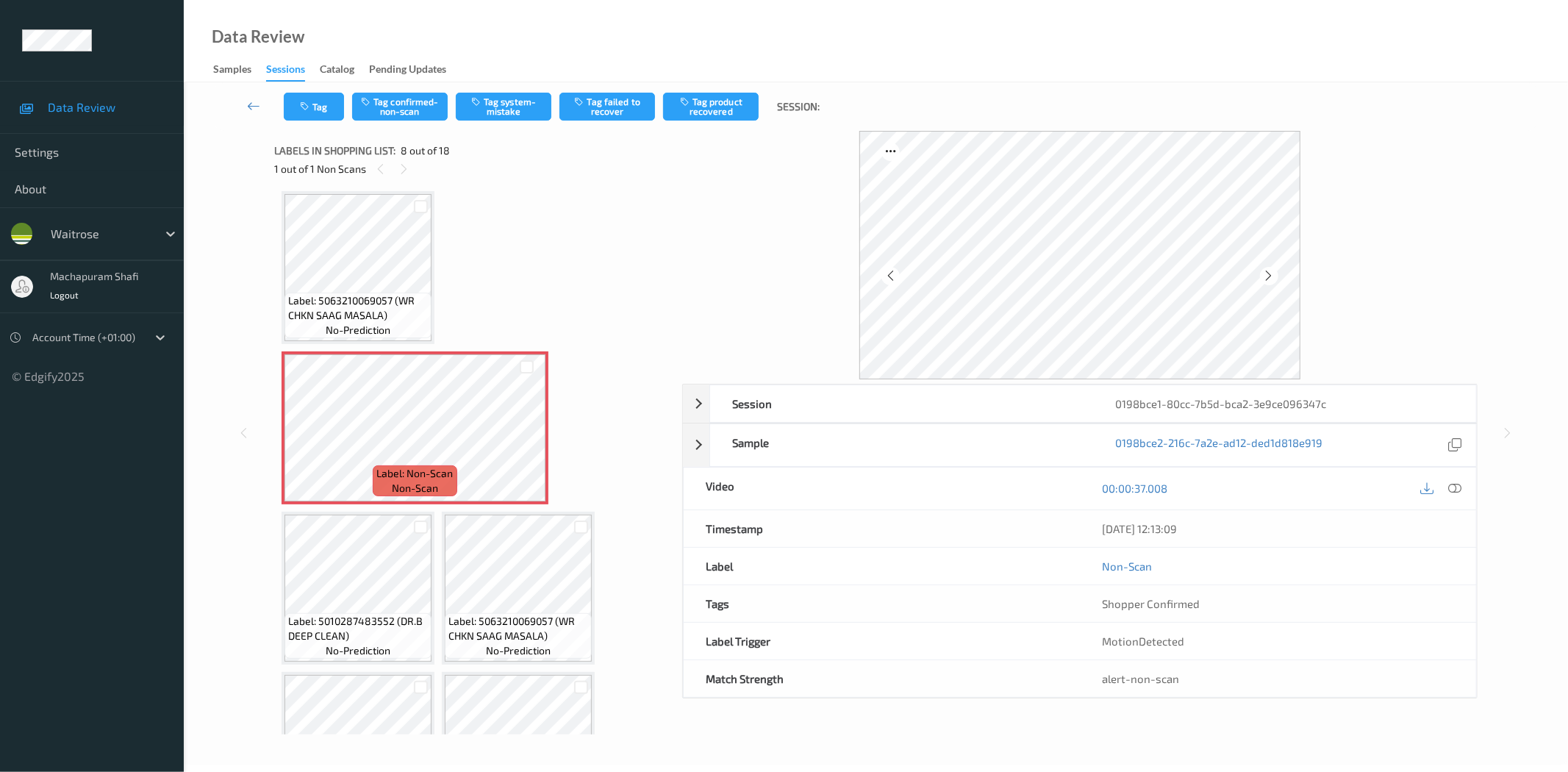
click at [1269, 278] on icon at bounding box center [1269, 276] width 12 height 13
click at [1454, 486] on icon at bounding box center [1456, 489] width 13 height 13
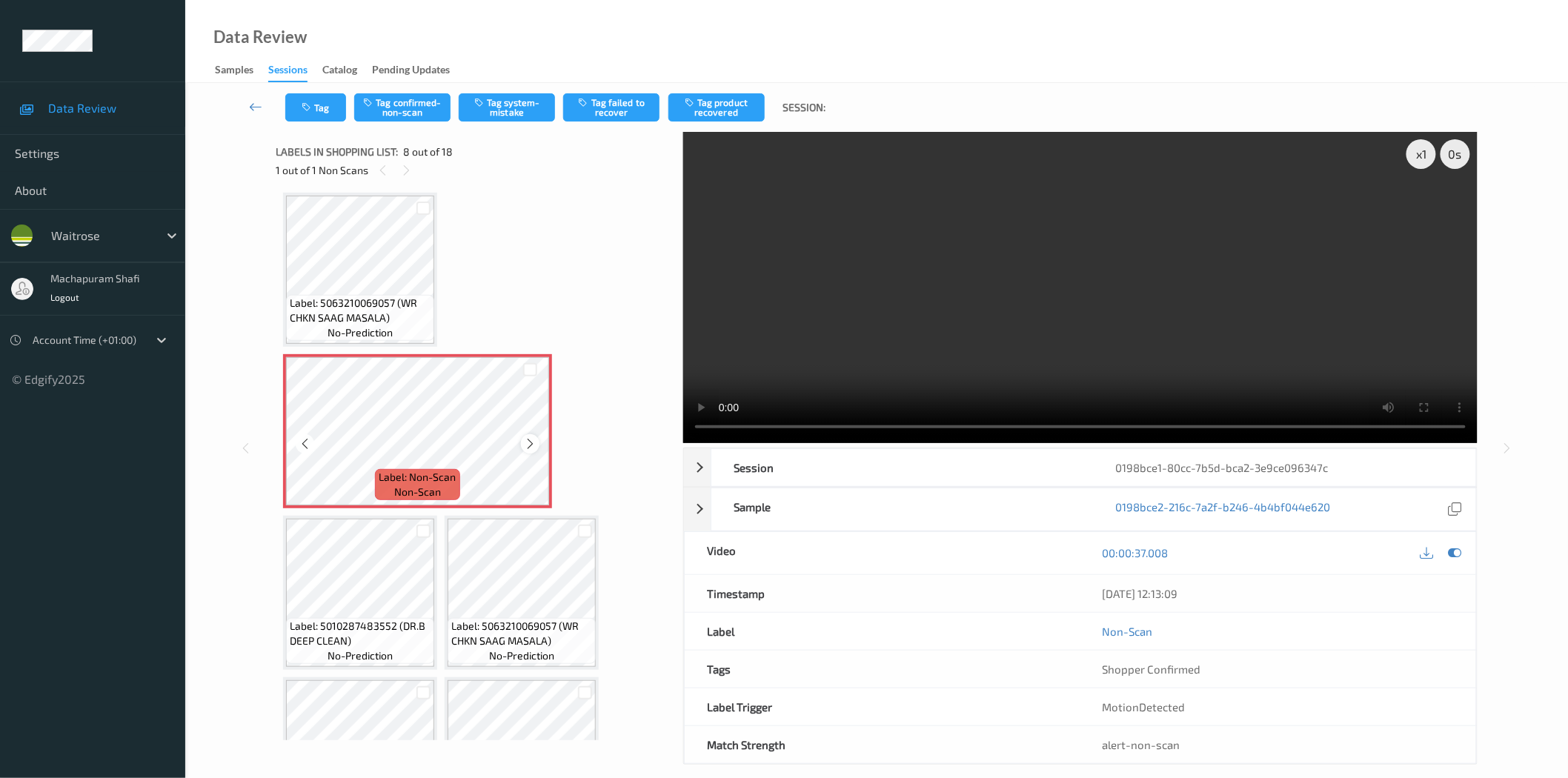
click at [534, 441] on icon at bounding box center [530, 445] width 12 height 13
click at [526, 439] on icon at bounding box center [530, 445] width 12 height 13
drag, startPoint x: 398, startPoint y: 300, endPoint x: 409, endPoint y: 323, distance: 25.5
click at [409, 323] on div "Label: 5063210069057 (WR CHKN SAAG MASALA) no-prediction" at bounding box center [360, 318] width 148 height 46
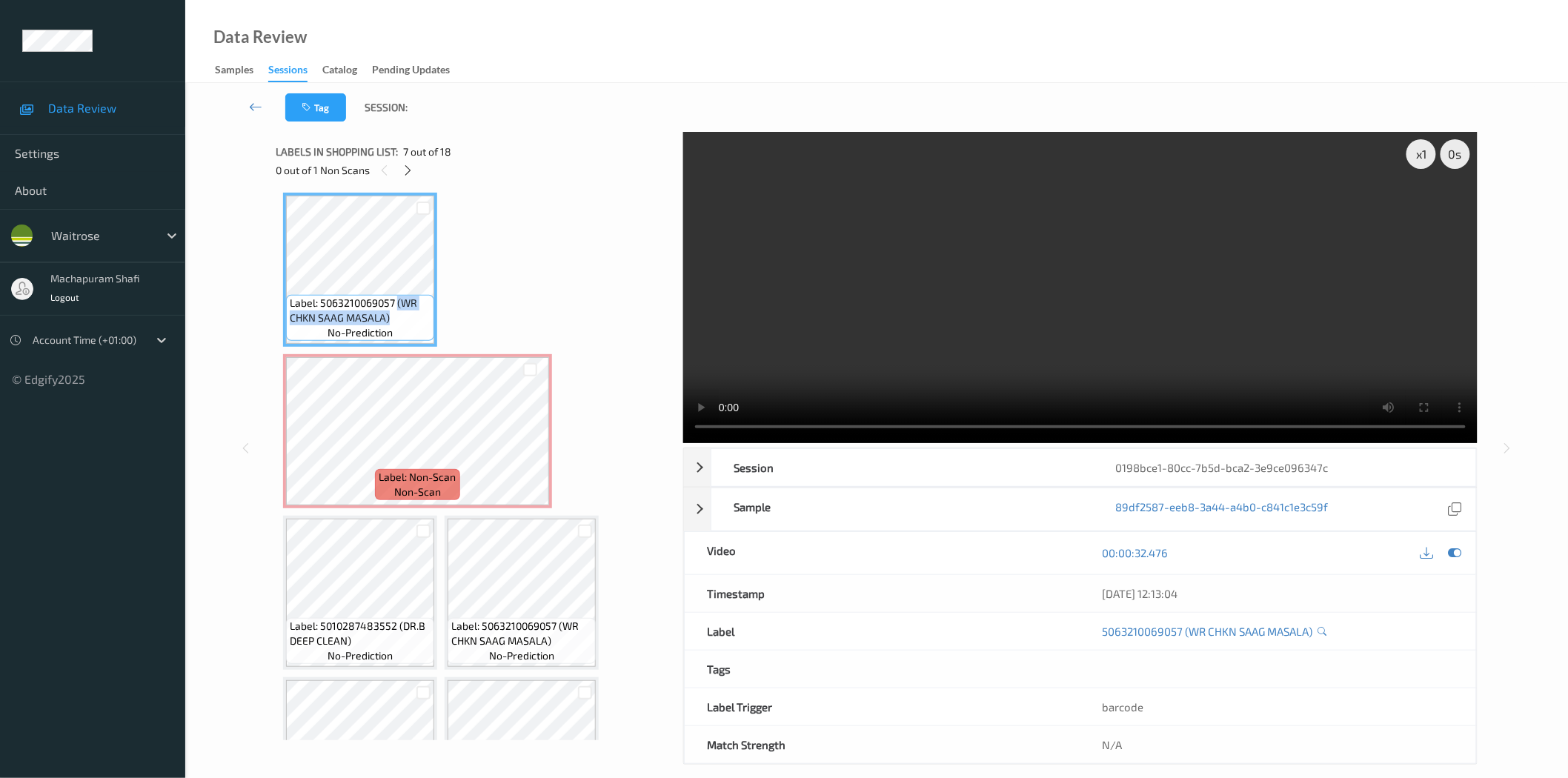
copy span "(WR CHKN SAAG MASALA)"
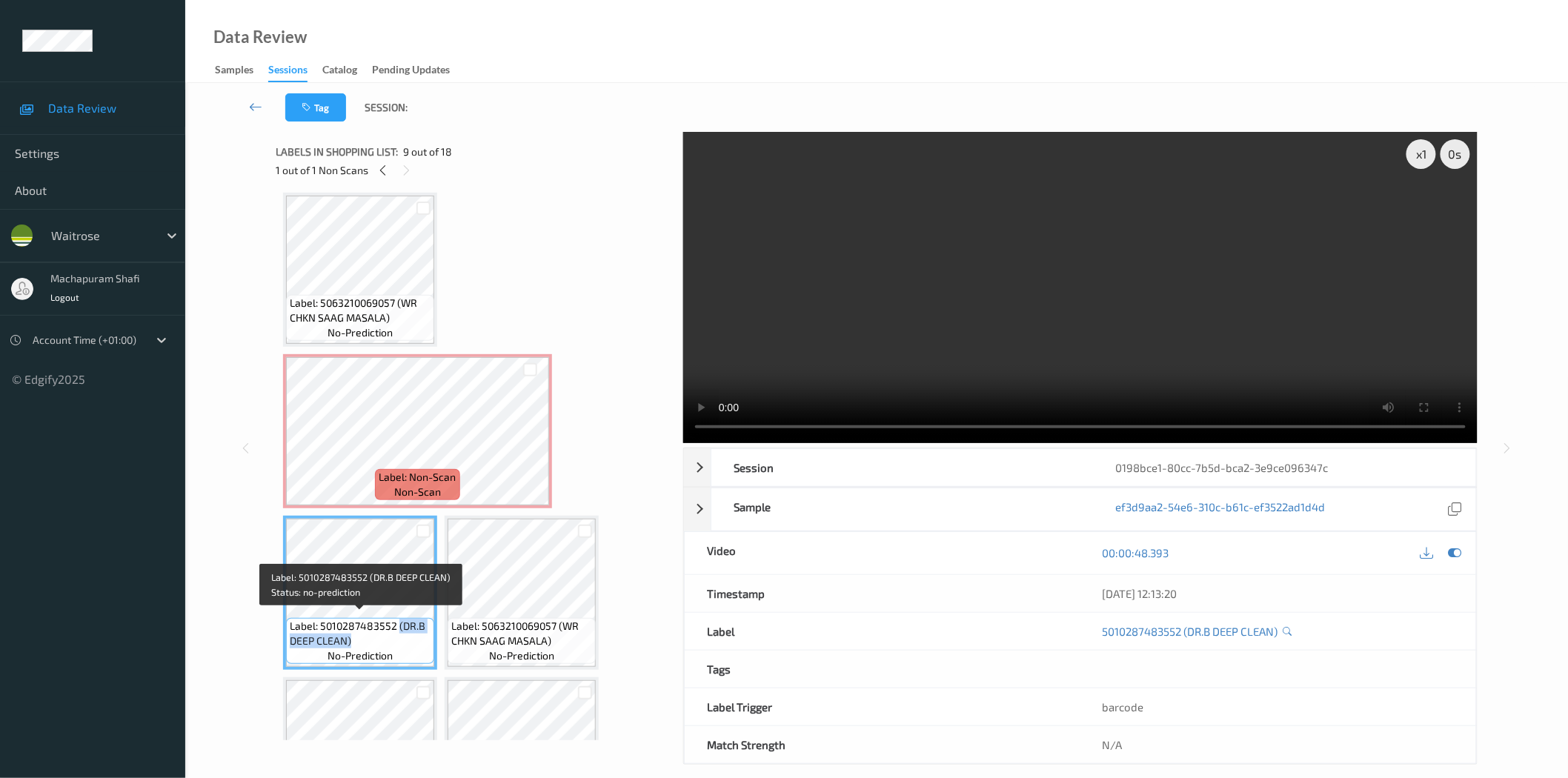
drag, startPoint x: 397, startPoint y: 621, endPoint x: 427, endPoint y: 637, distance: 34.0
click at [427, 637] on span "Label: 5010287483552 (DR.B DEEP CLEAN)" at bounding box center [360, 633] width 141 height 30
copy span "(DR.B DEEP CLEAN)"
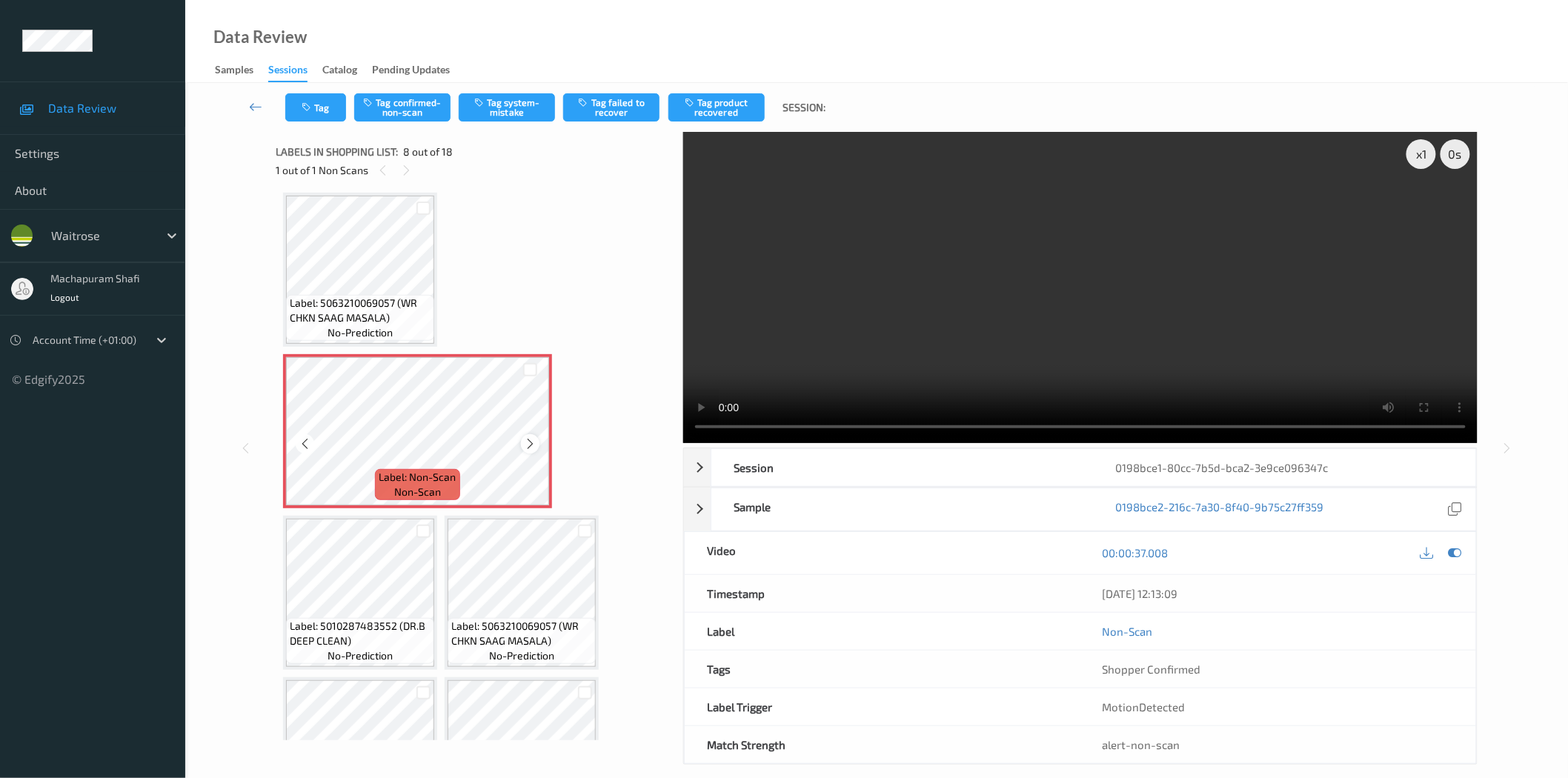
click at [531, 441] on icon at bounding box center [530, 445] width 12 height 13
click at [306, 440] on icon at bounding box center [305, 445] width 12 height 13
click at [524, 439] on icon at bounding box center [530, 445] width 12 height 13
click at [527, 442] on icon at bounding box center [530, 445] width 12 height 13
click at [412, 103] on button "Tag confirmed-non-scan" at bounding box center [402, 106] width 97 height 28
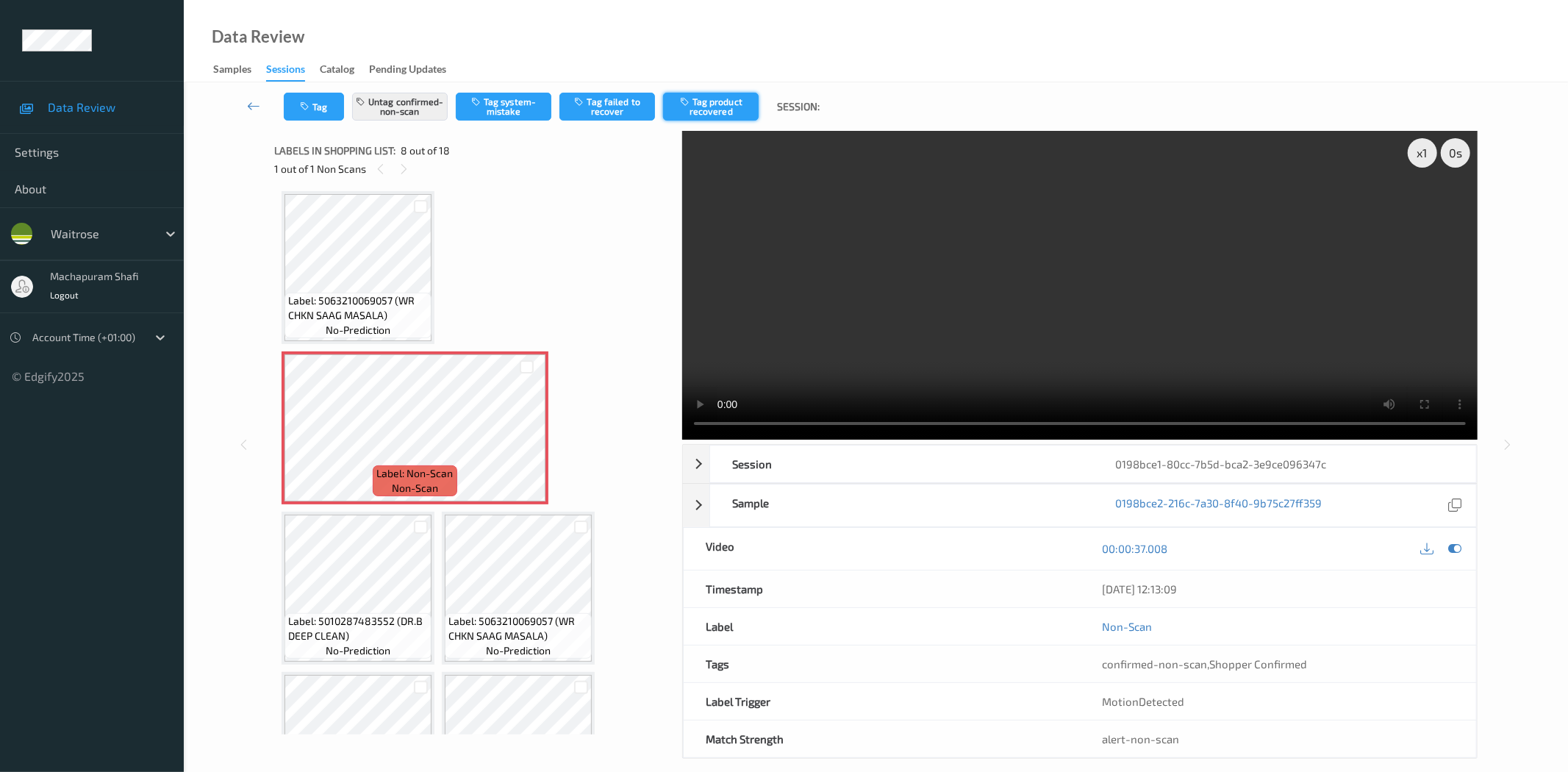
click at [716, 103] on button "Tag product recovered" at bounding box center [711, 106] width 96 height 28
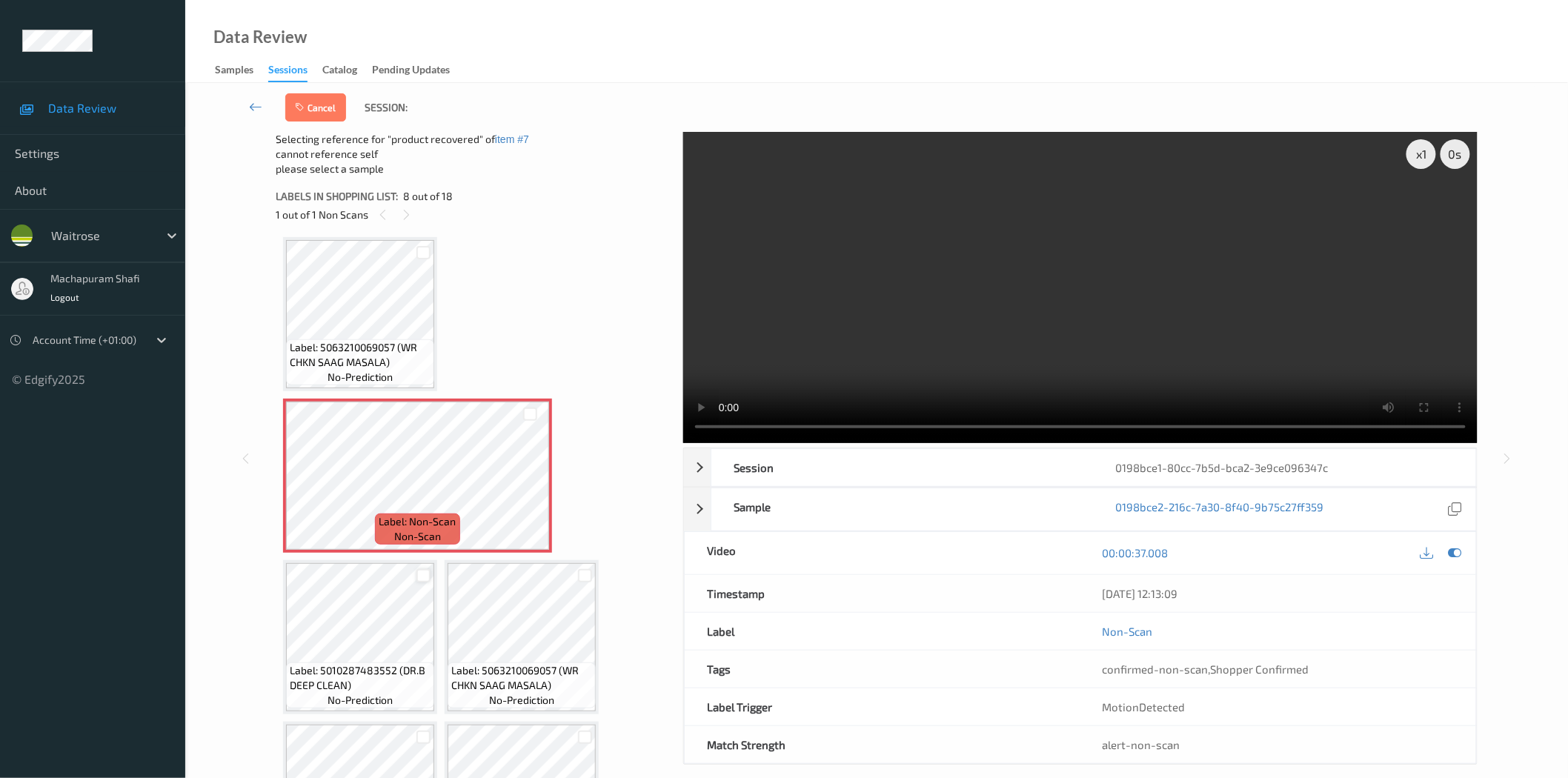
click at [422, 569] on div at bounding box center [423, 576] width 14 height 14
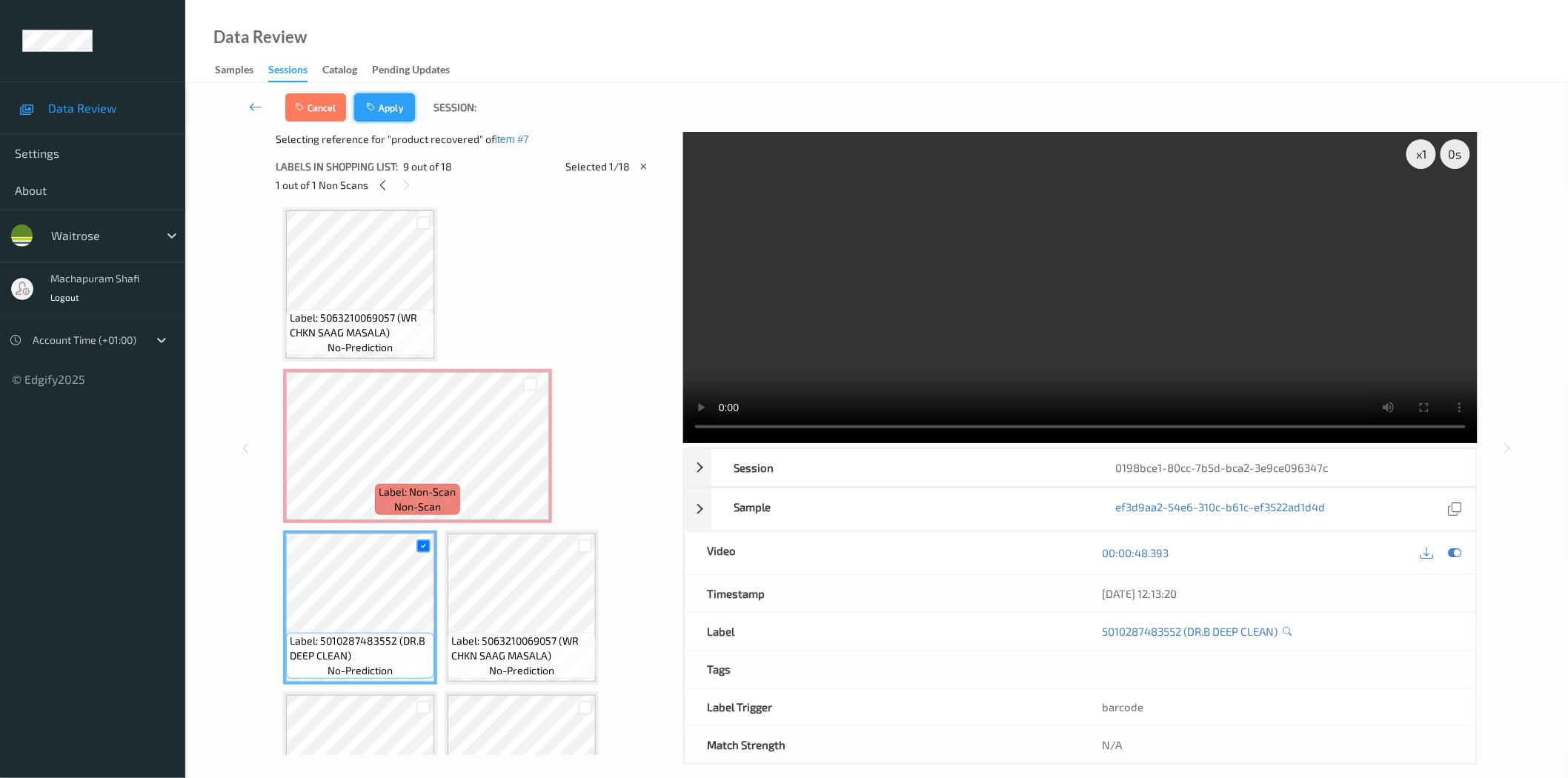
click at [390, 106] on button "Apply" at bounding box center [384, 106] width 60 height 28
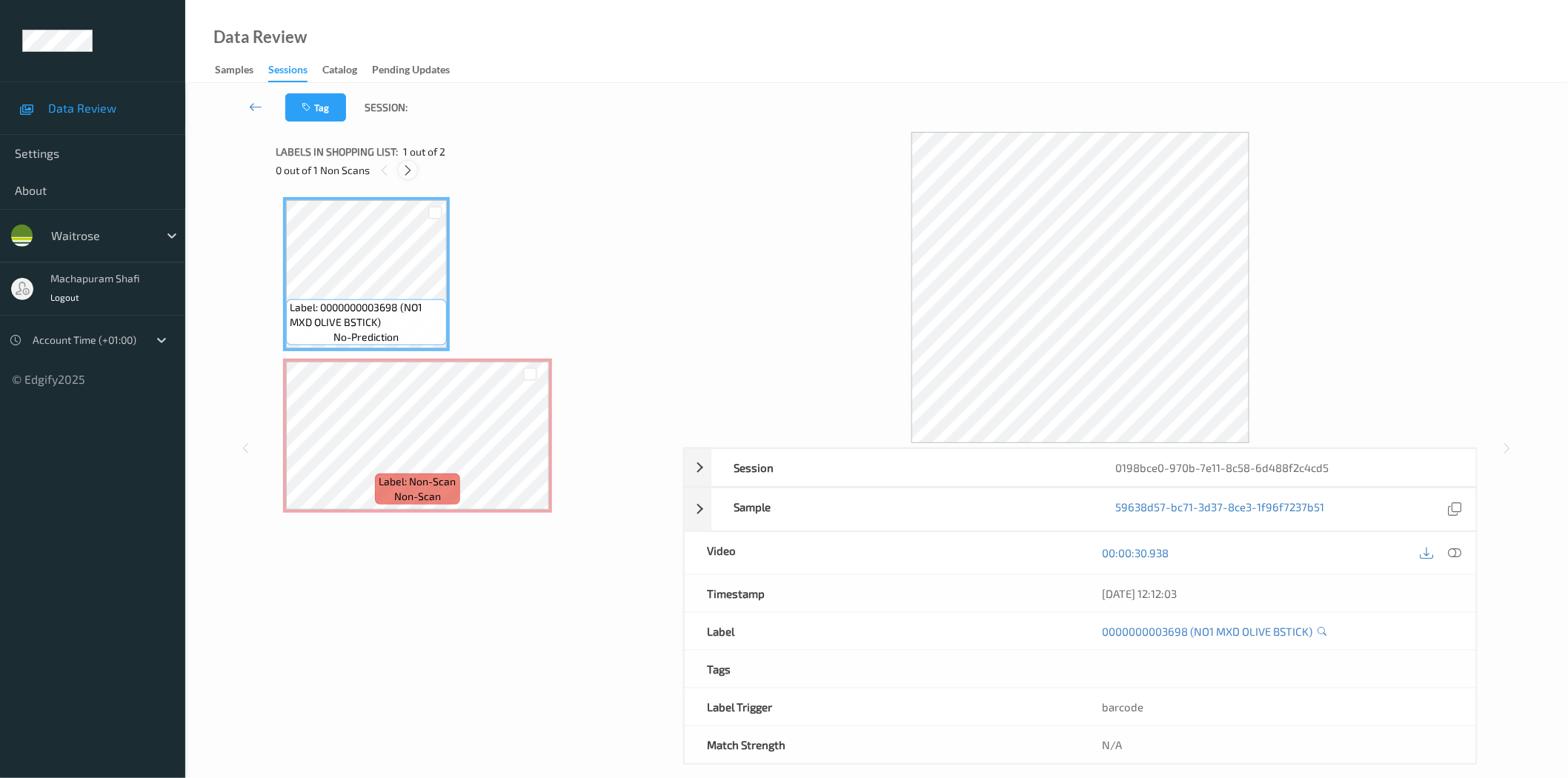
click at [411, 172] on icon at bounding box center [407, 171] width 12 height 13
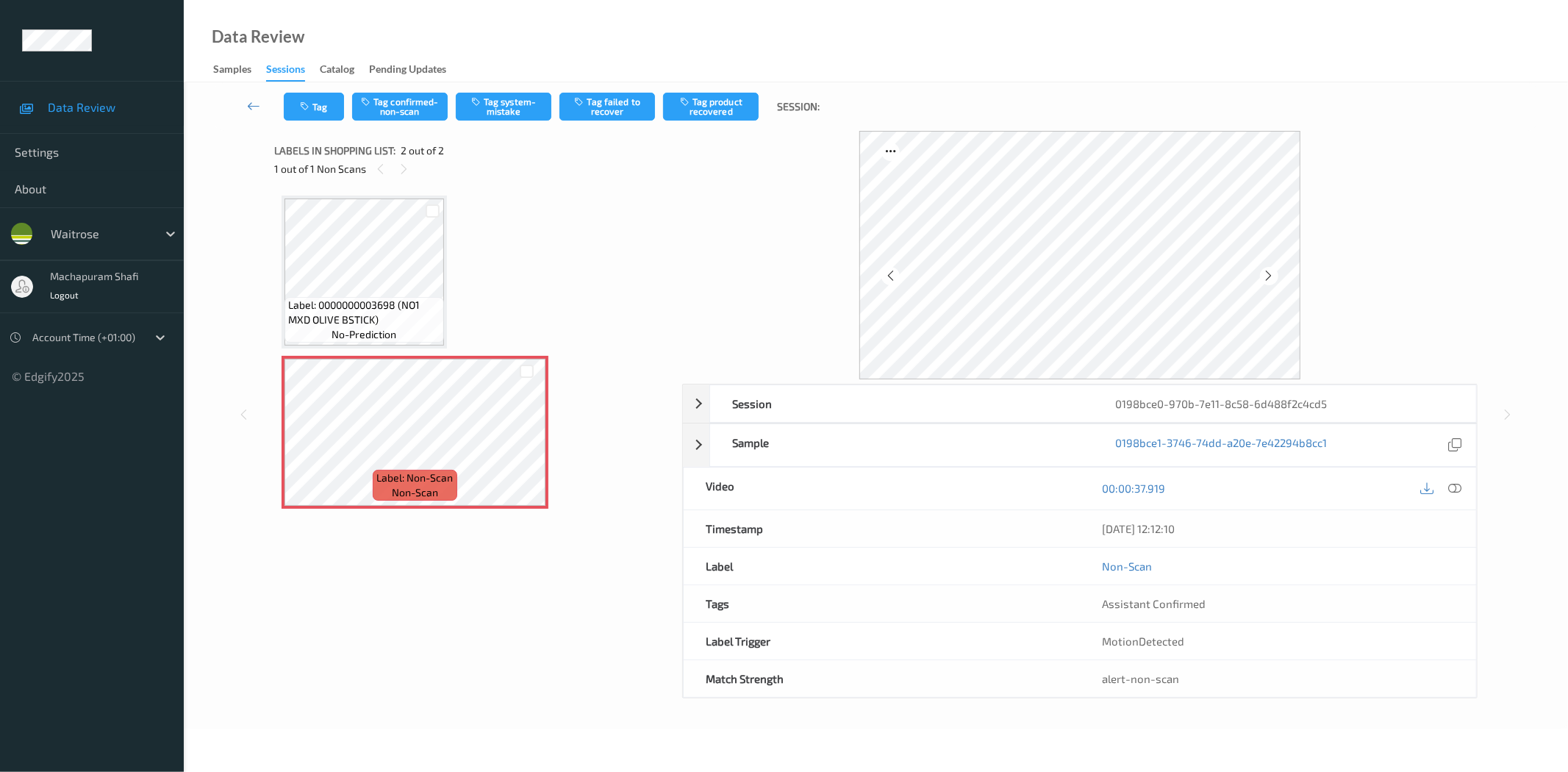
click at [1449, 509] on div "00:00:37.919" at bounding box center [1278, 489] width 396 height 42
click at [1269, 267] on div at bounding box center [1269, 276] width 18 height 18
click at [1457, 490] on icon at bounding box center [1456, 489] width 13 height 13
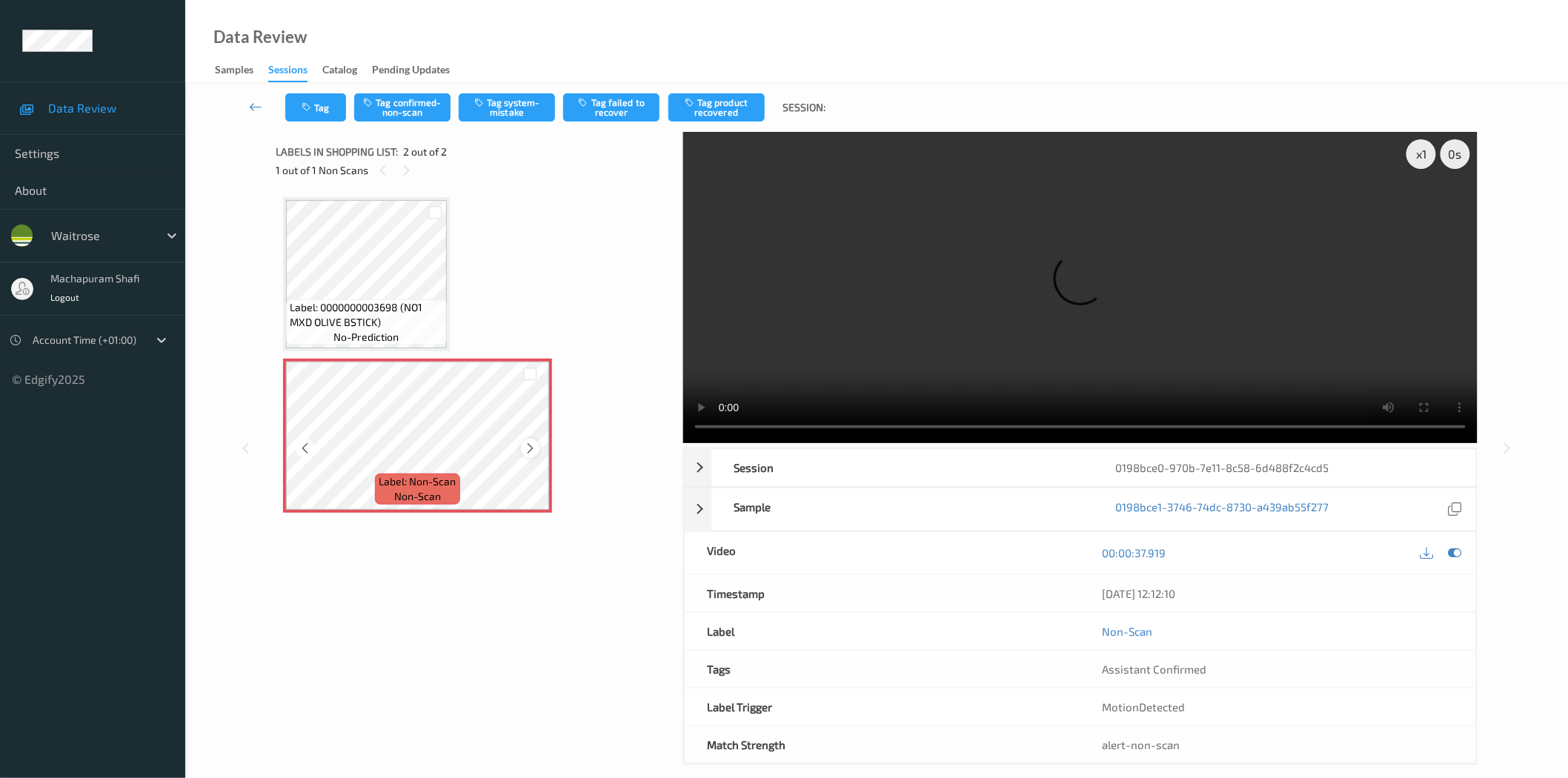
click at [525, 450] on icon at bounding box center [530, 448] width 12 height 13
click at [513, 109] on button "Tag system-mistake" at bounding box center [507, 106] width 97 height 28
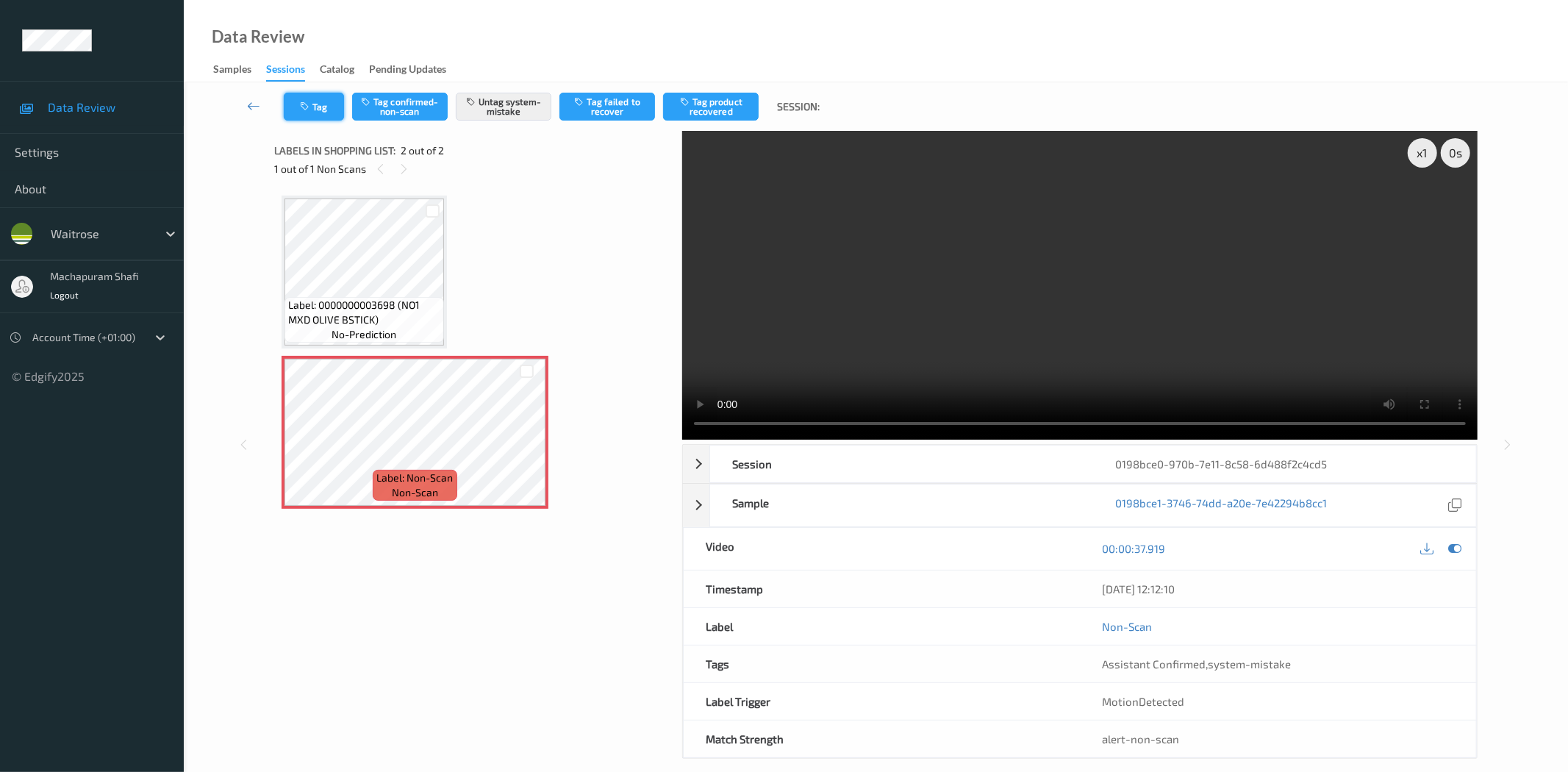
click at [302, 110] on icon "button" at bounding box center [306, 106] width 12 height 10
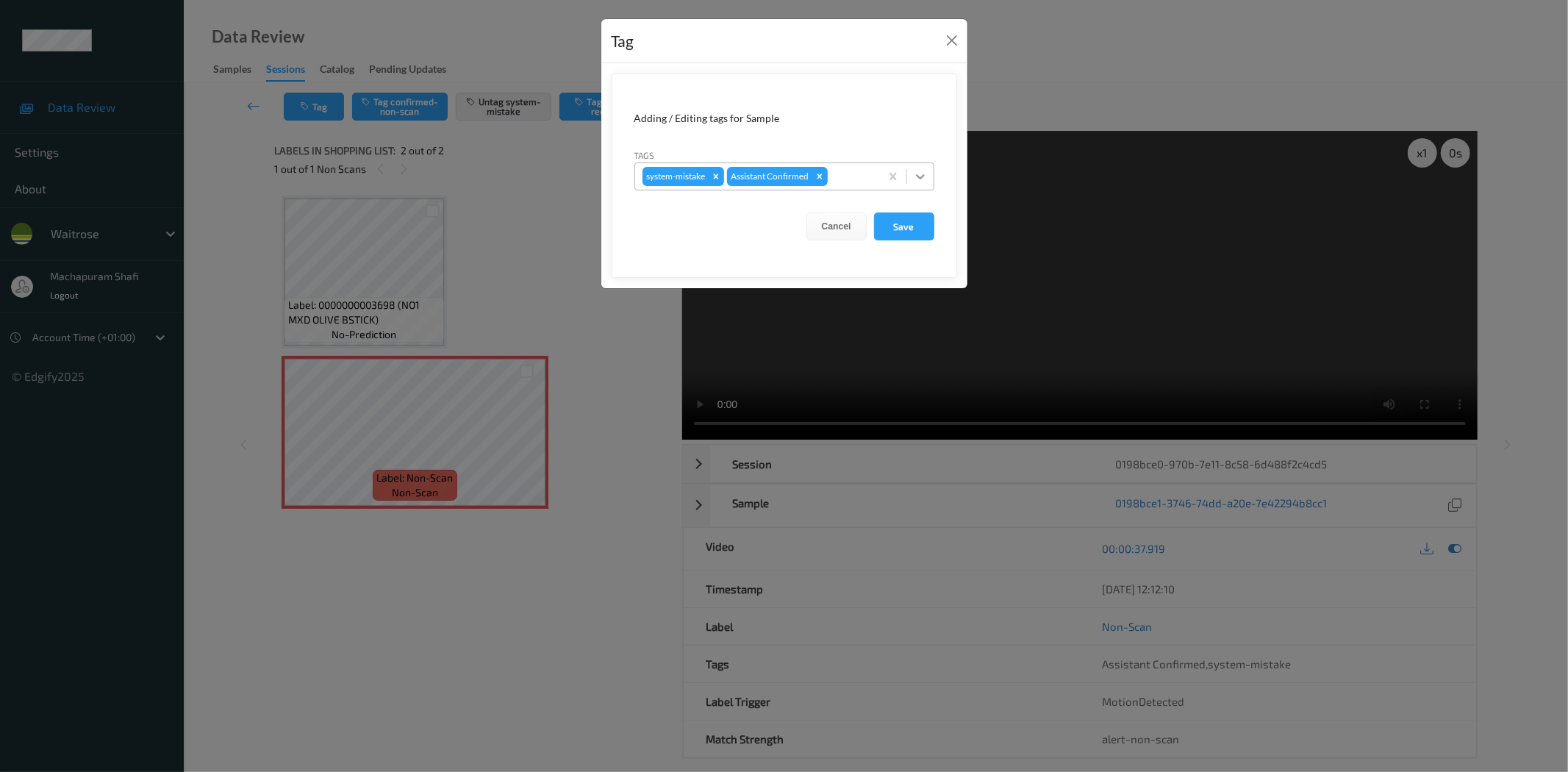
drag, startPoint x: 918, startPoint y: 171, endPoint x: 886, endPoint y: 190, distance: 37.2
click at [919, 171] on icon at bounding box center [920, 176] width 14 height 14
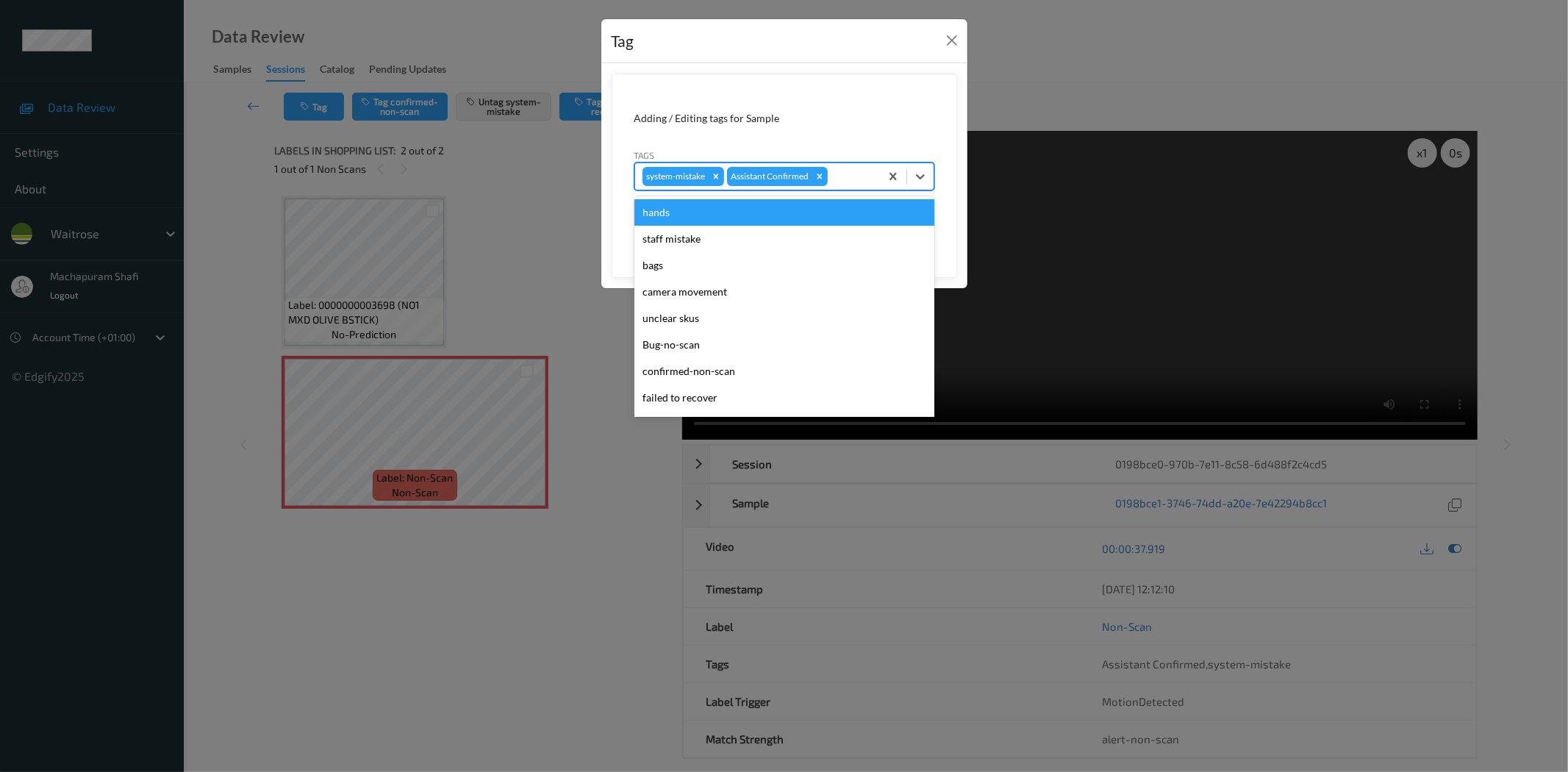
scroll to position [288, 0]
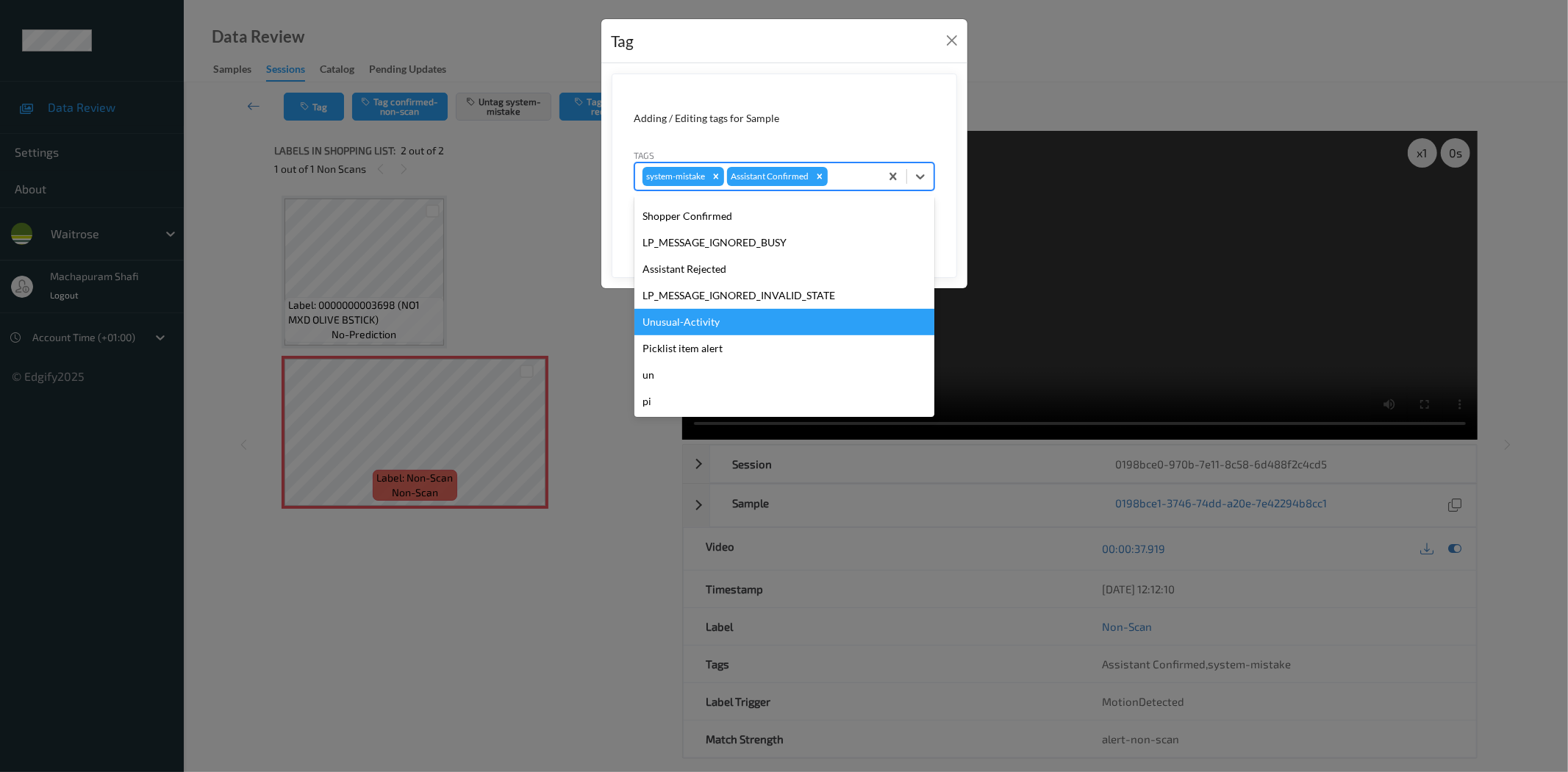
click at [672, 324] on div "Unusual-Activity" at bounding box center [785, 322] width 300 height 27
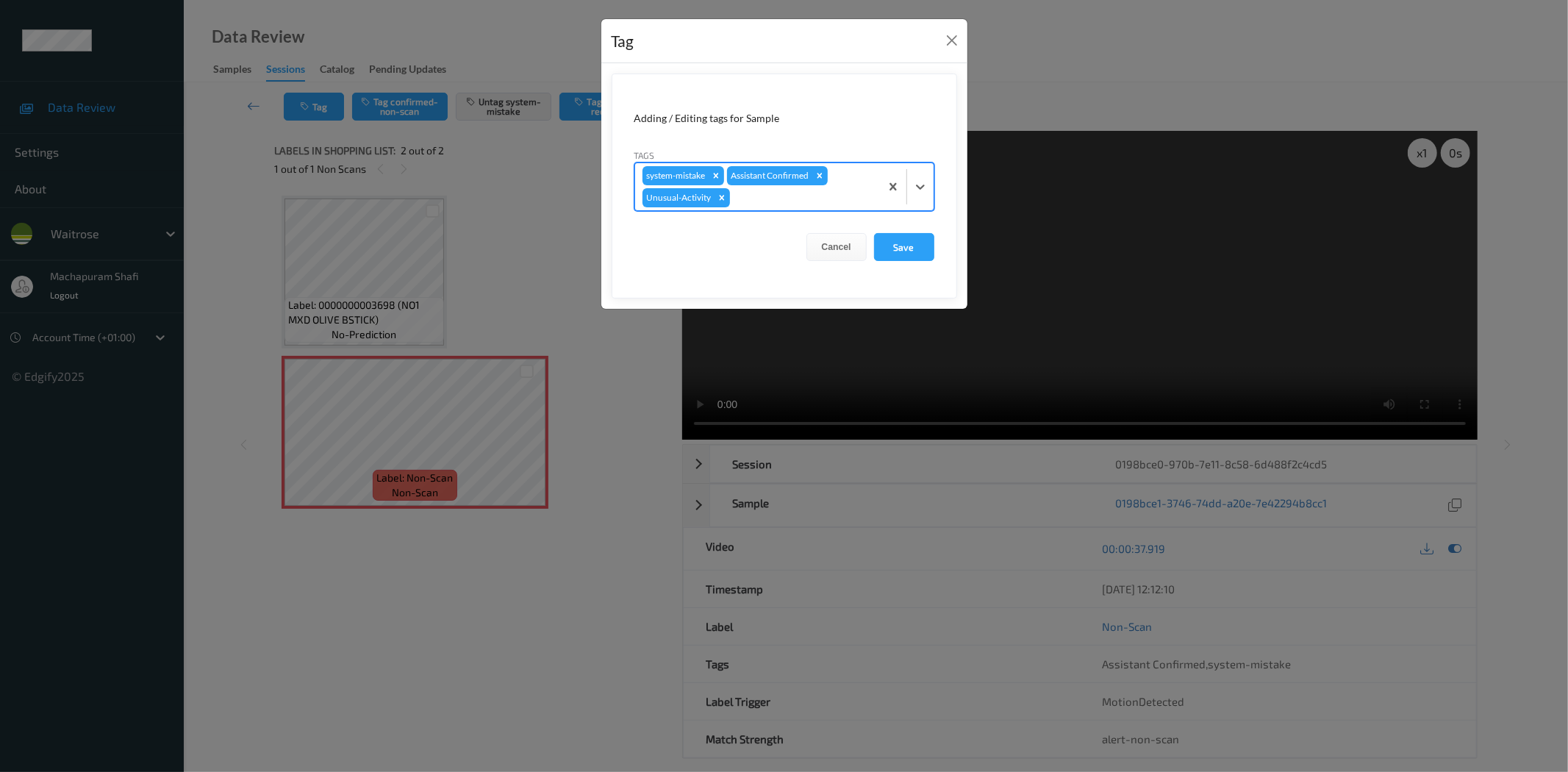
click at [918, 170] on div at bounding box center [907, 187] width 53 height 48
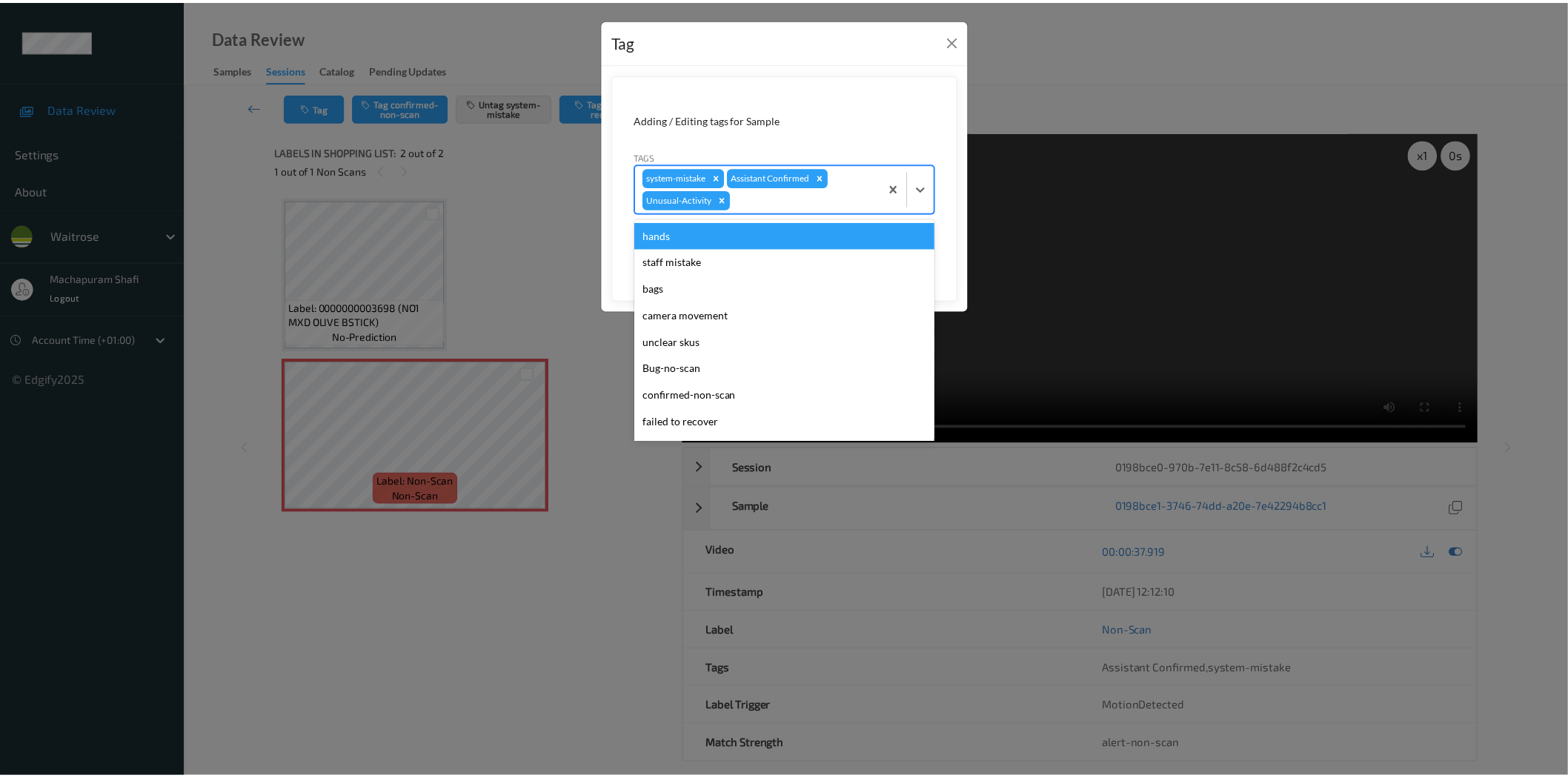
scroll to position [263, 0]
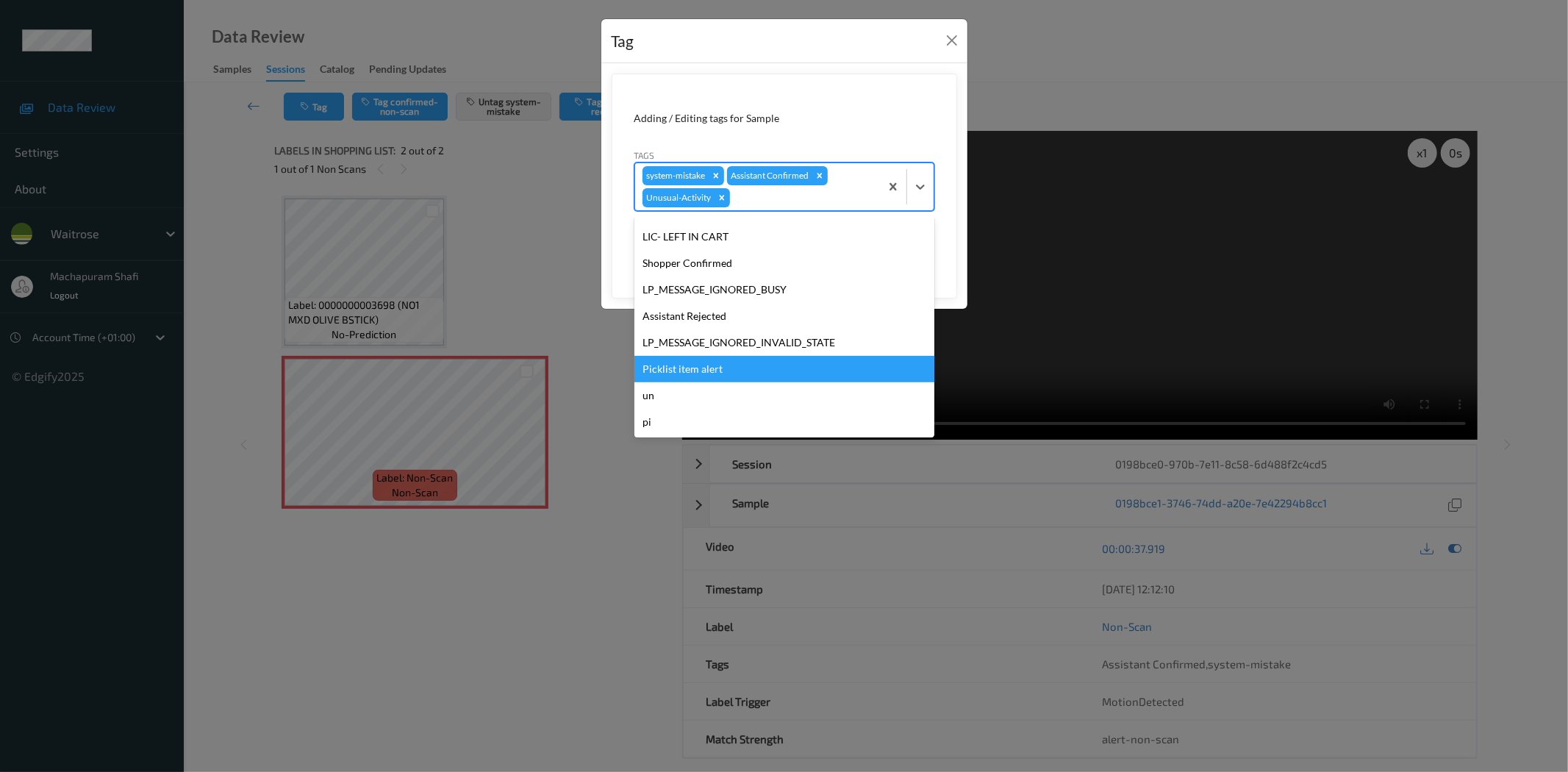
click at [725, 369] on div "Picklist item alert" at bounding box center [785, 369] width 300 height 27
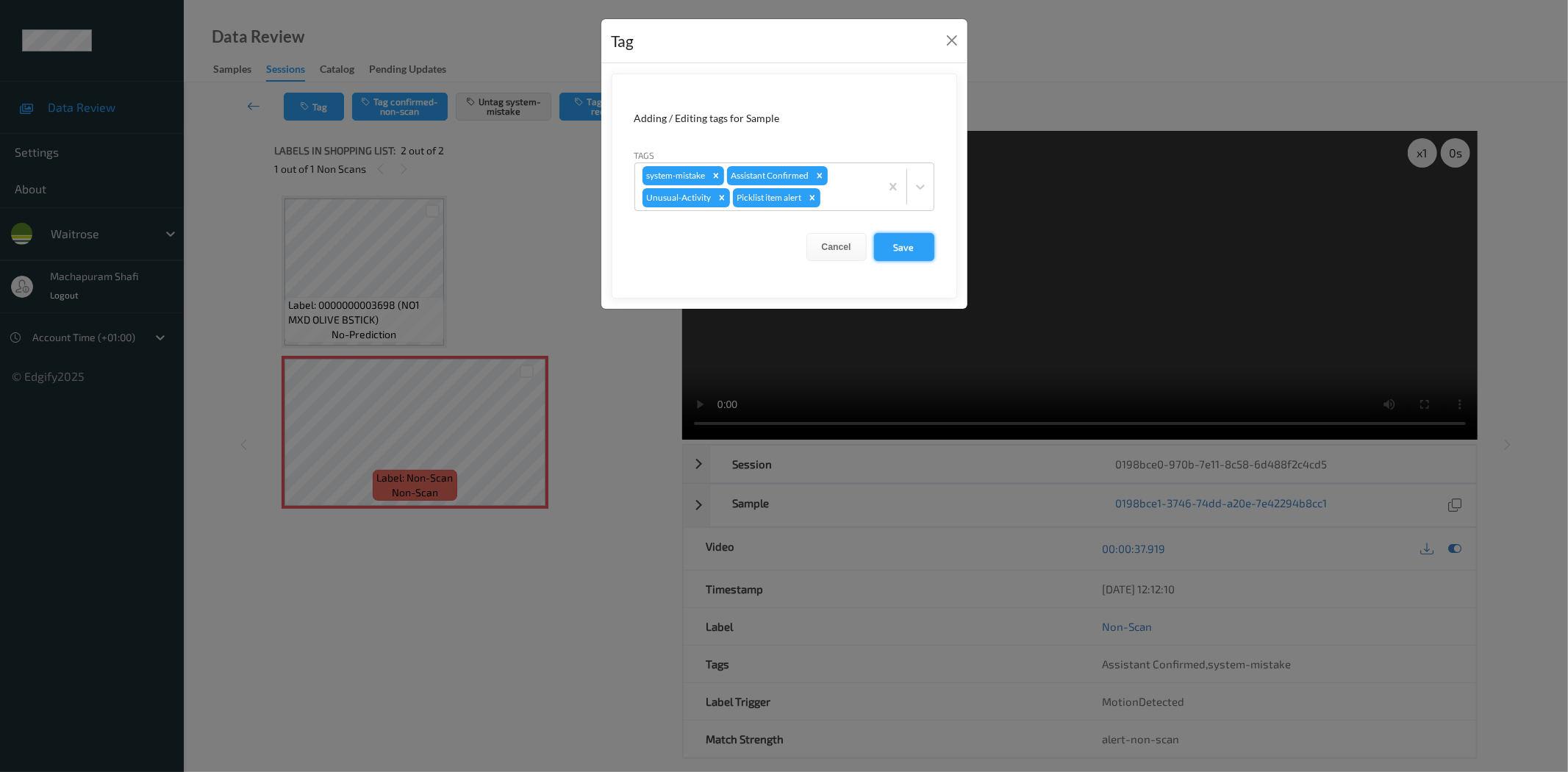
click at [905, 240] on button "Save" at bounding box center [904, 246] width 60 height 28
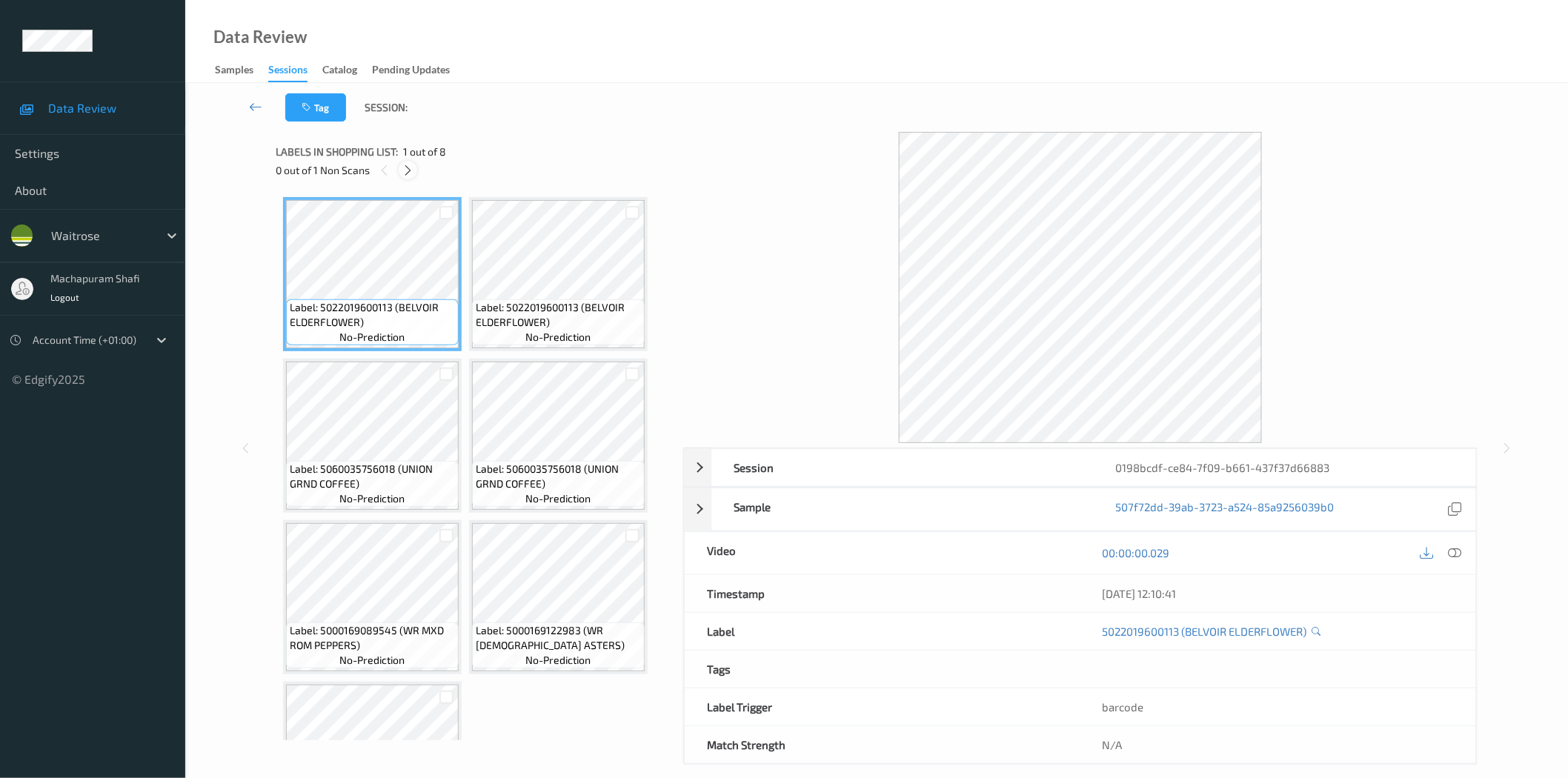
click at [406, 166] on icon at bounding box center [407, 171] width 12 height 13
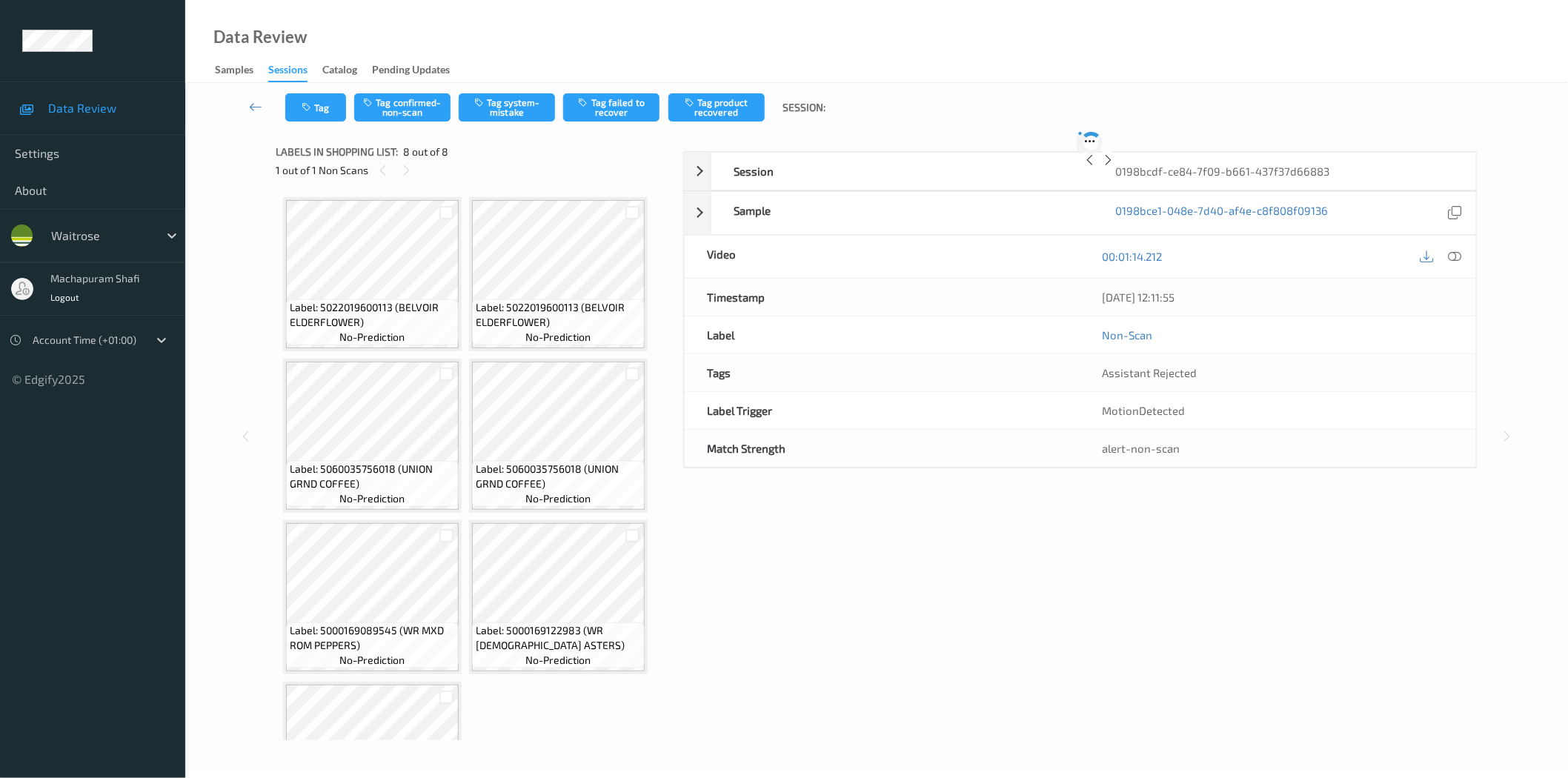
scroll to position [260, 0]
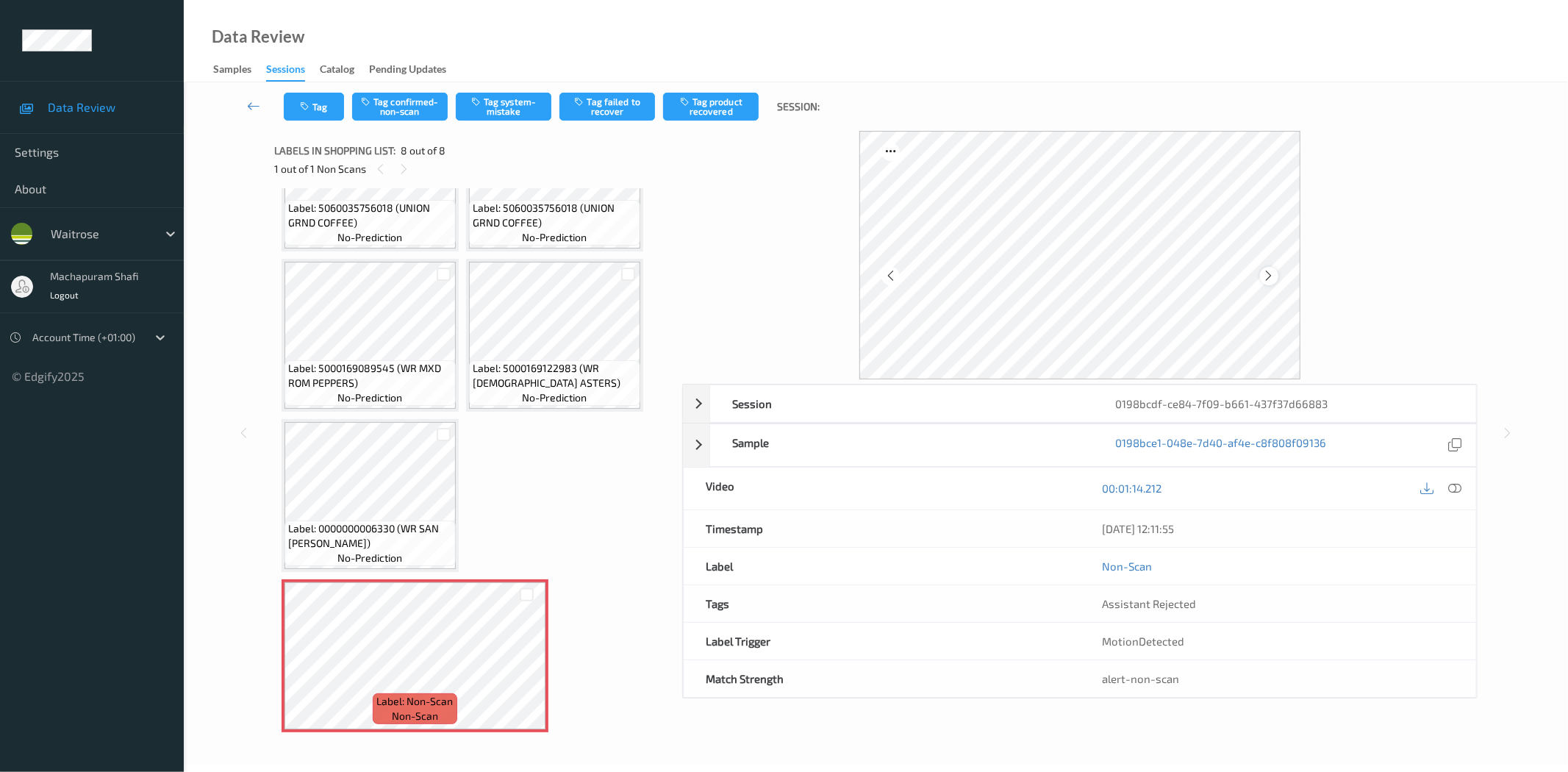
click at [1266, 273] on icon at bounding box center [1269, 276] width 12 height 13
click at [1458, 490] on icon at bounding box center [1456, 489] width 13 height 13
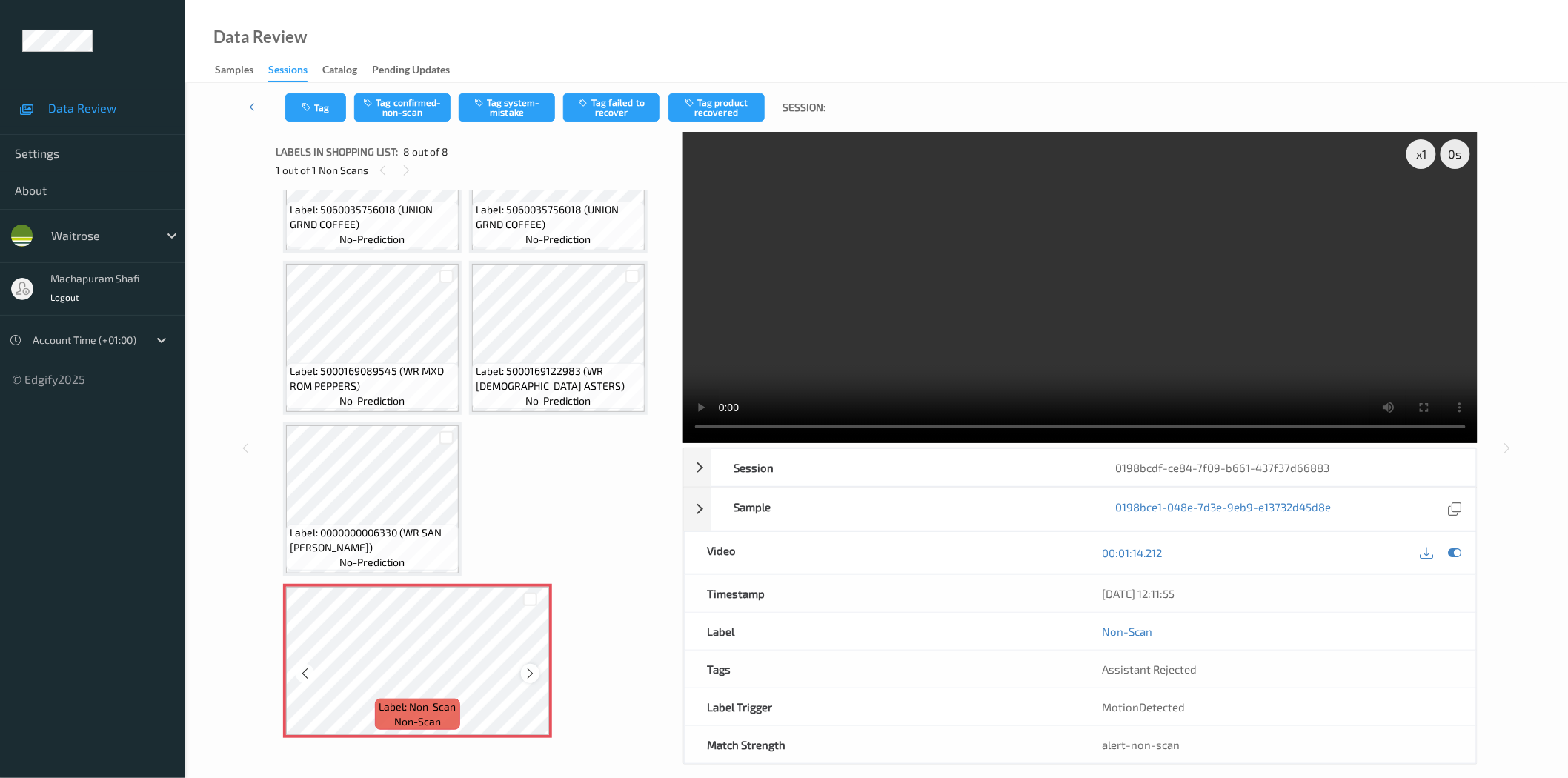
click at [530, 667] on icon at bounding box center [530, 674] width 12 height 13
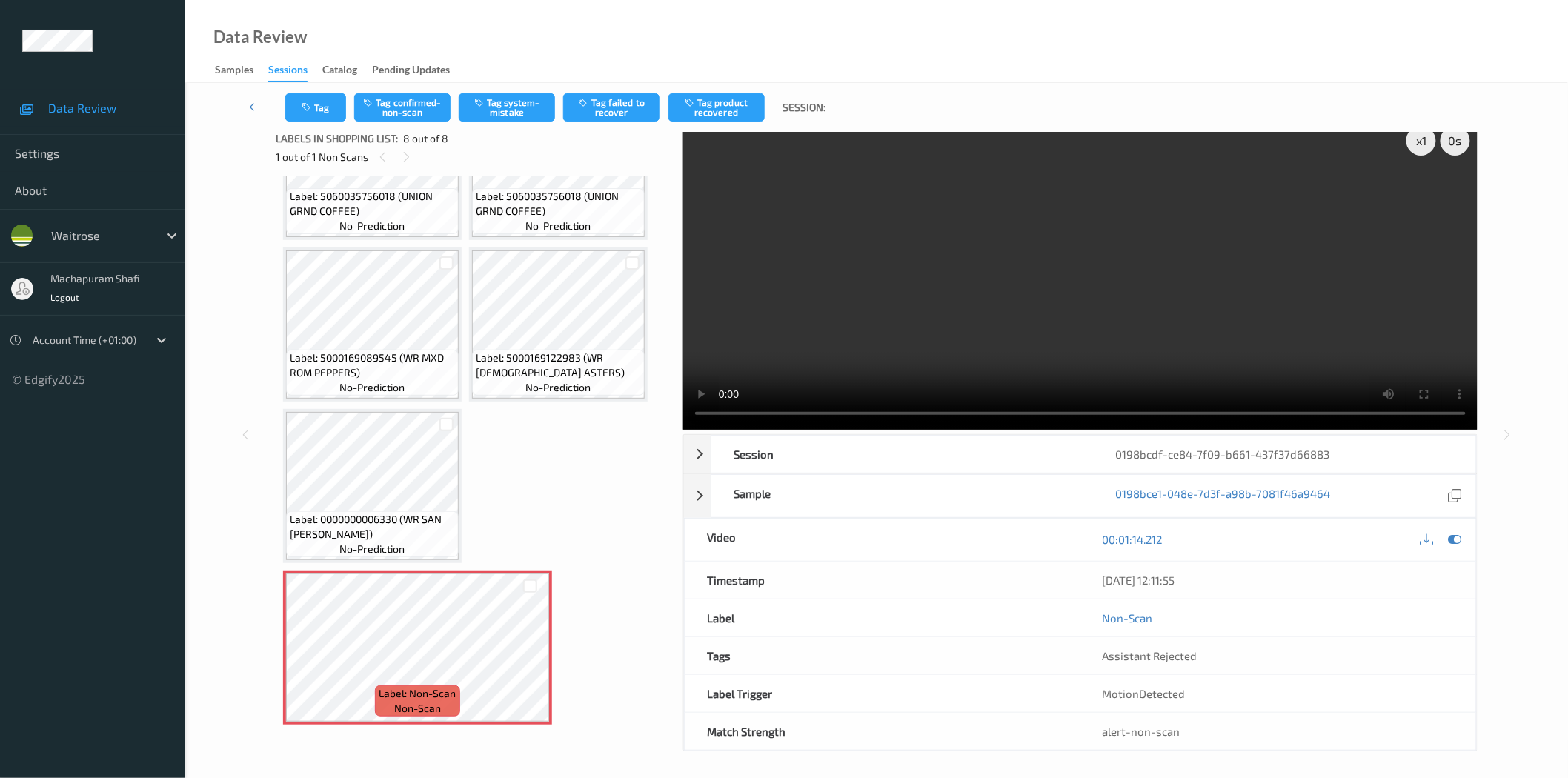
scroll to position [18, 0]
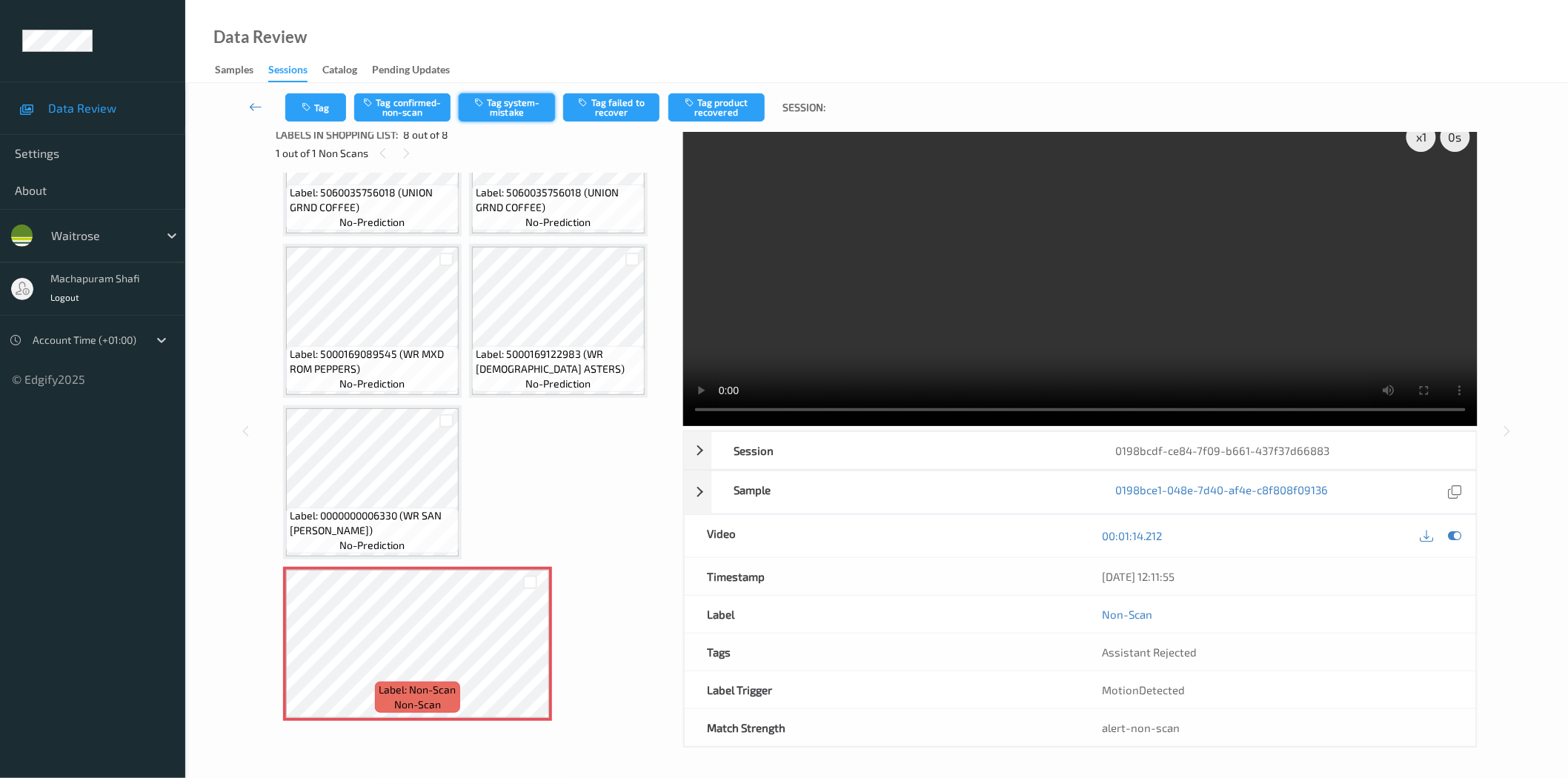
click at [505, 101] on button "Tag system-mistake" at bounding box center [507, 106] width 97 height 28
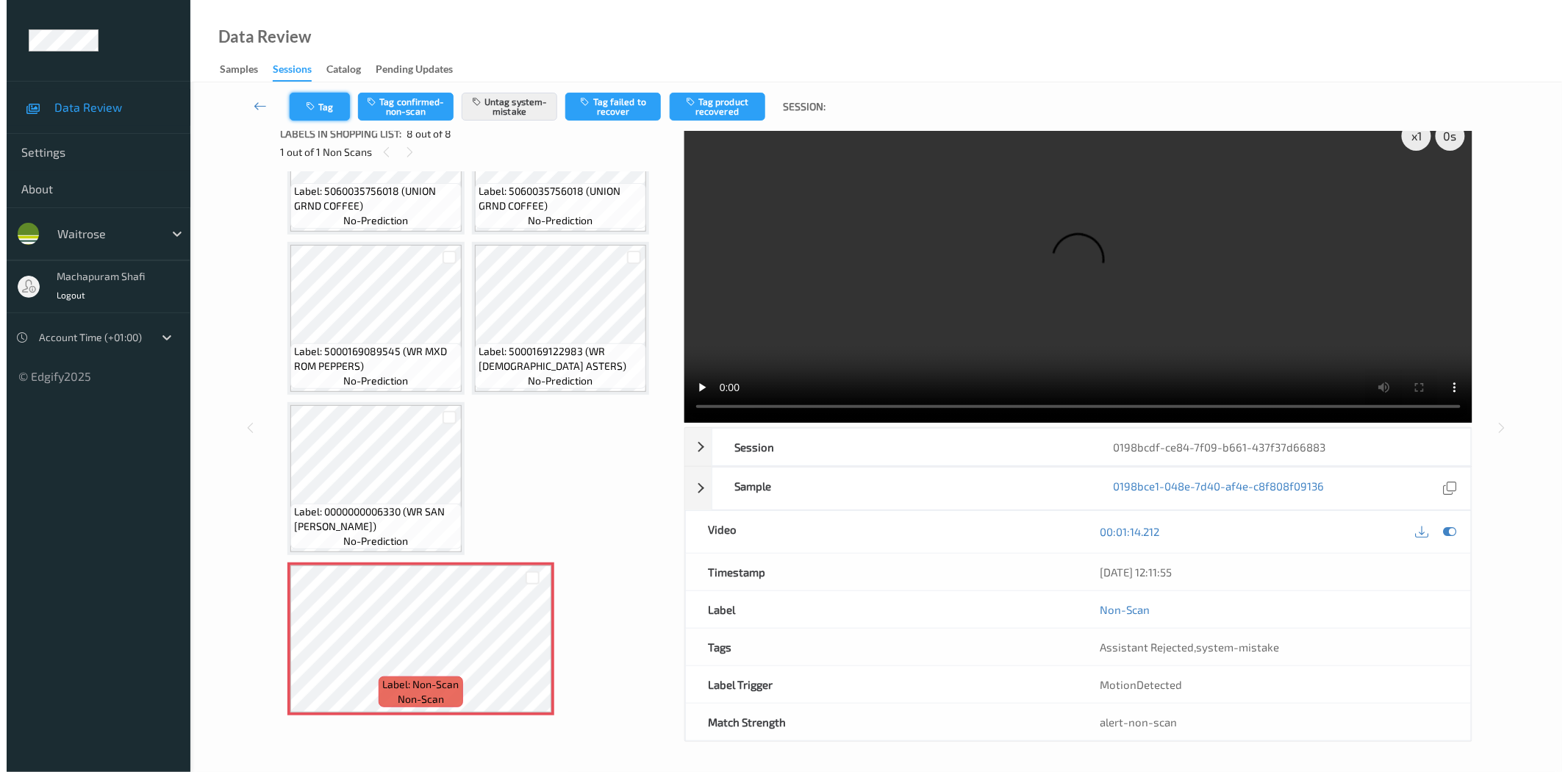
scroll to position [0, 0]
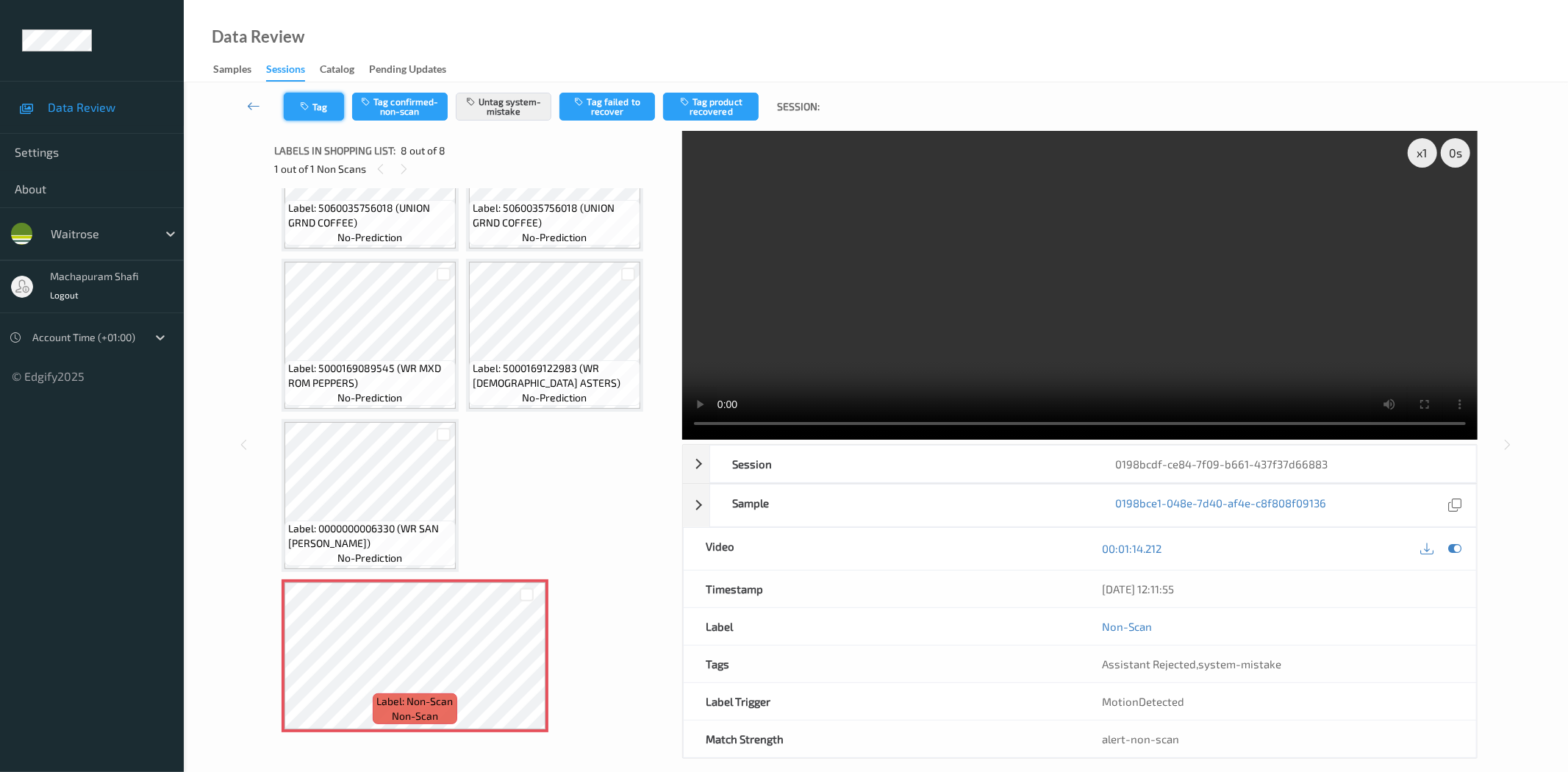
click at [313, 106] on button "Tag" at bounding box center [314, 106] width 60 height 28
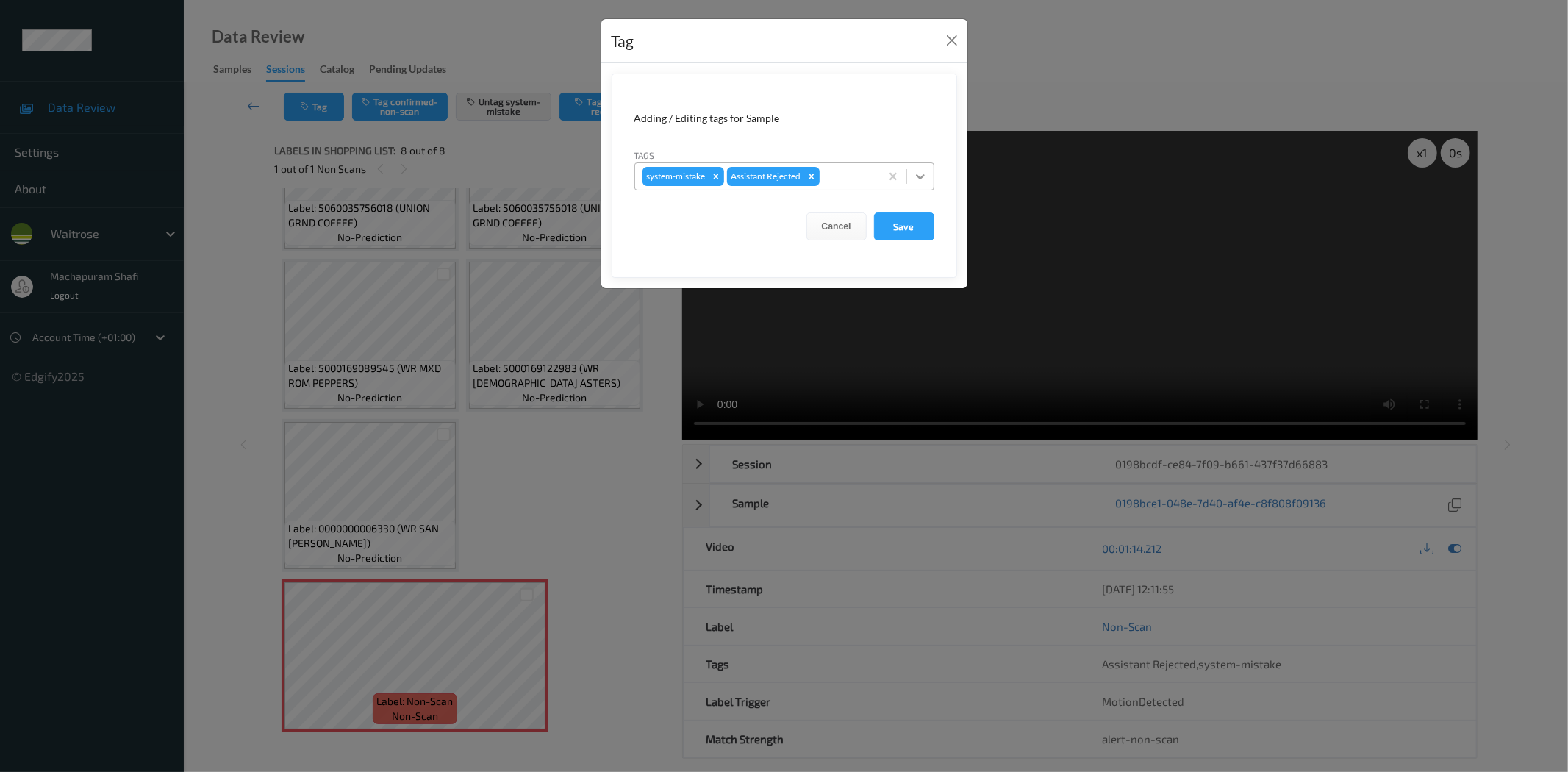
click at [924, 171] on icon at bounding box center [920, 176] width 14 height 14
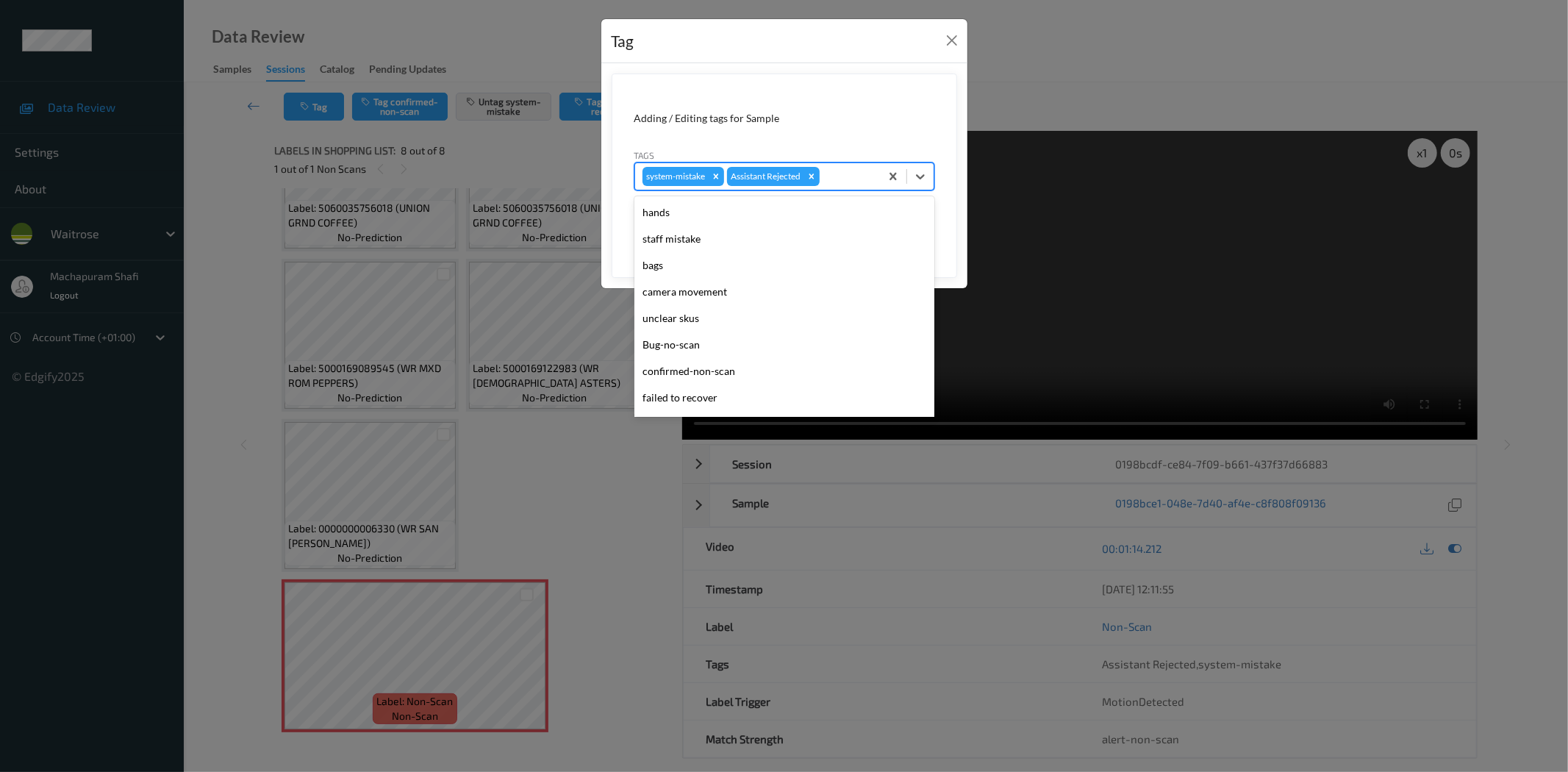
scroll to position [288, 0]
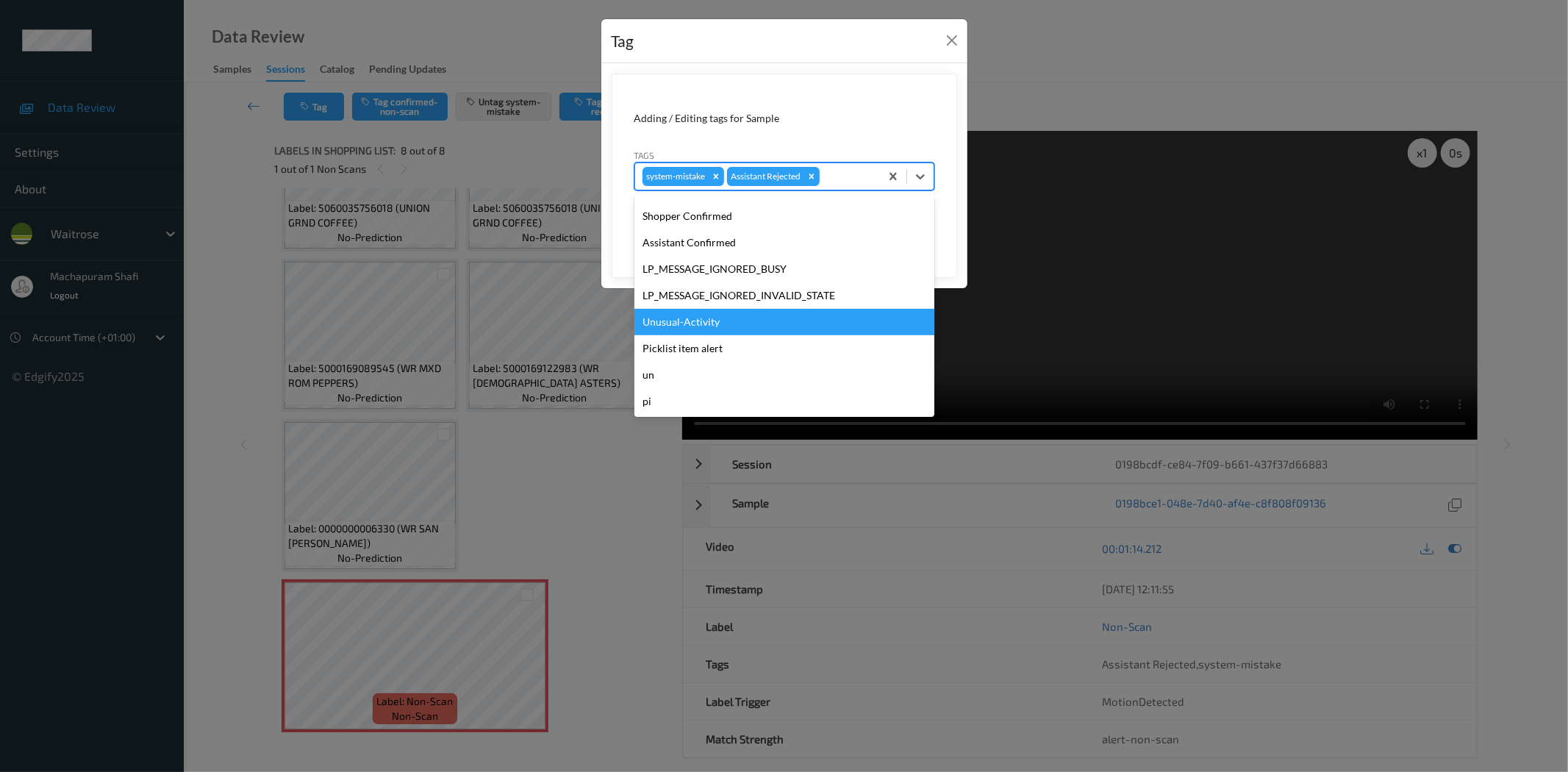
click at [687, 323] on div "Unusual-Activity" at bounding box center [785, 322] width 300 height 27
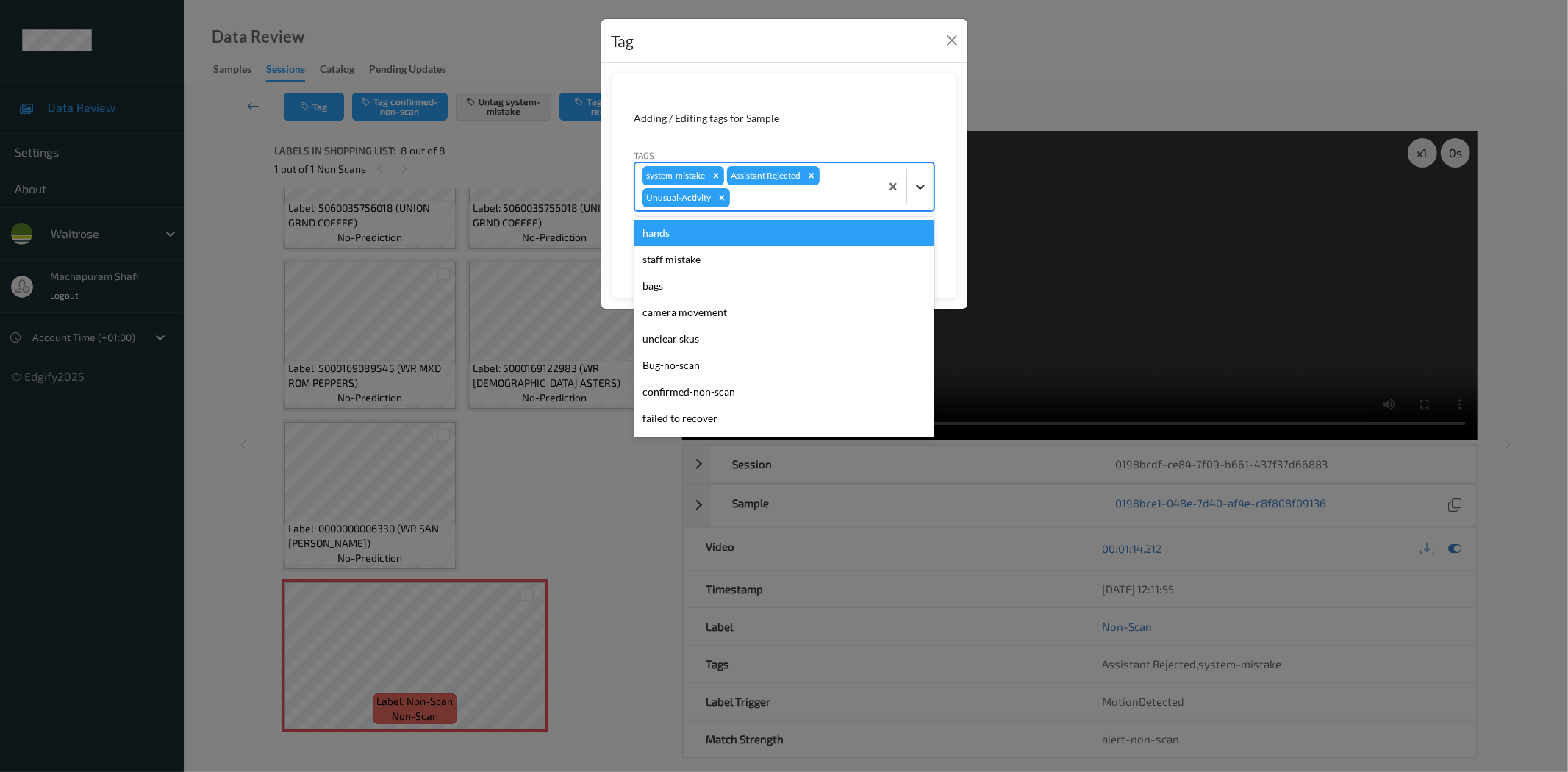
click at [918, 178] on div at bounding box center [921, 187] width 27 height 27
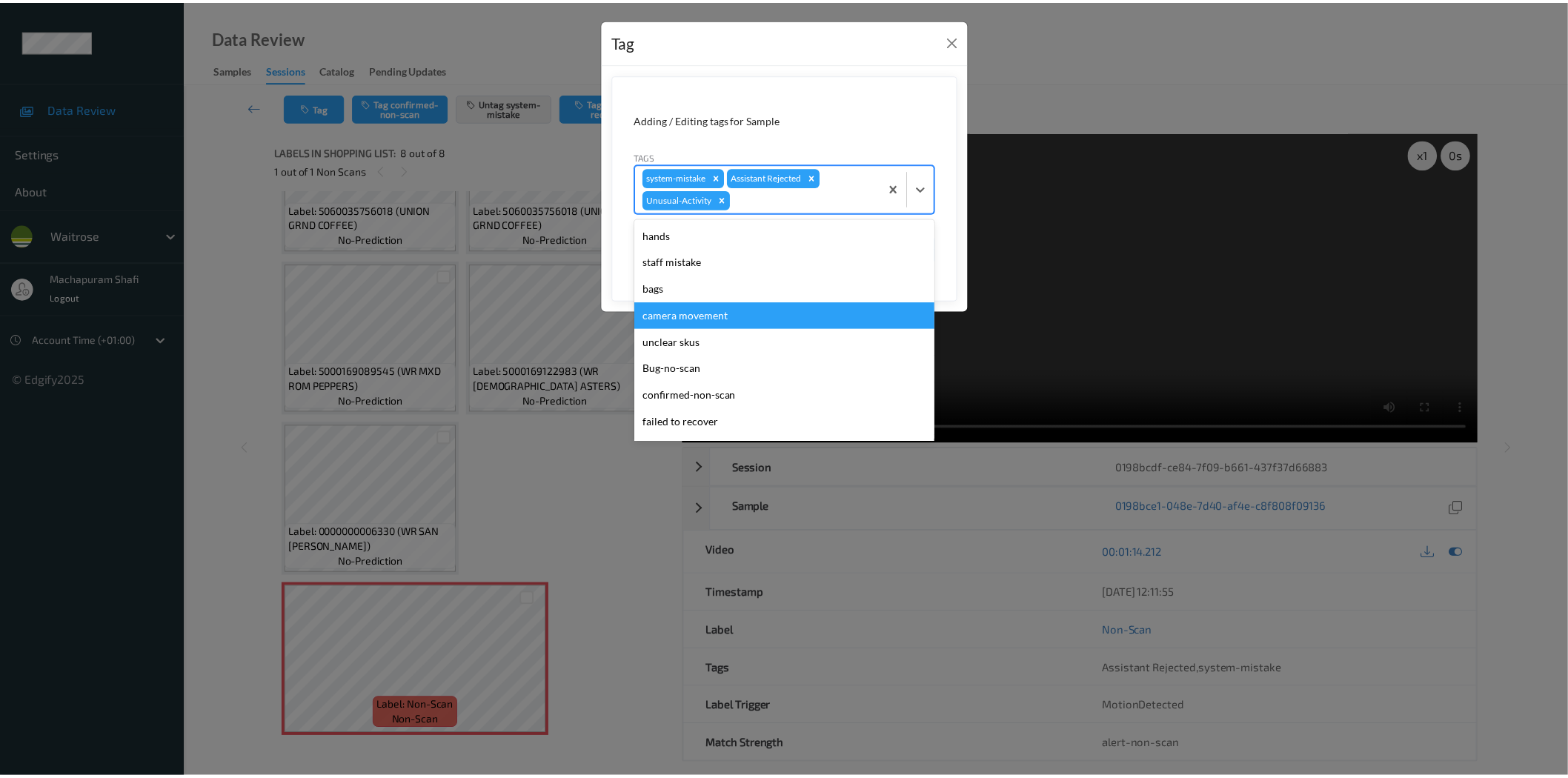
scroll to position [263, 0]
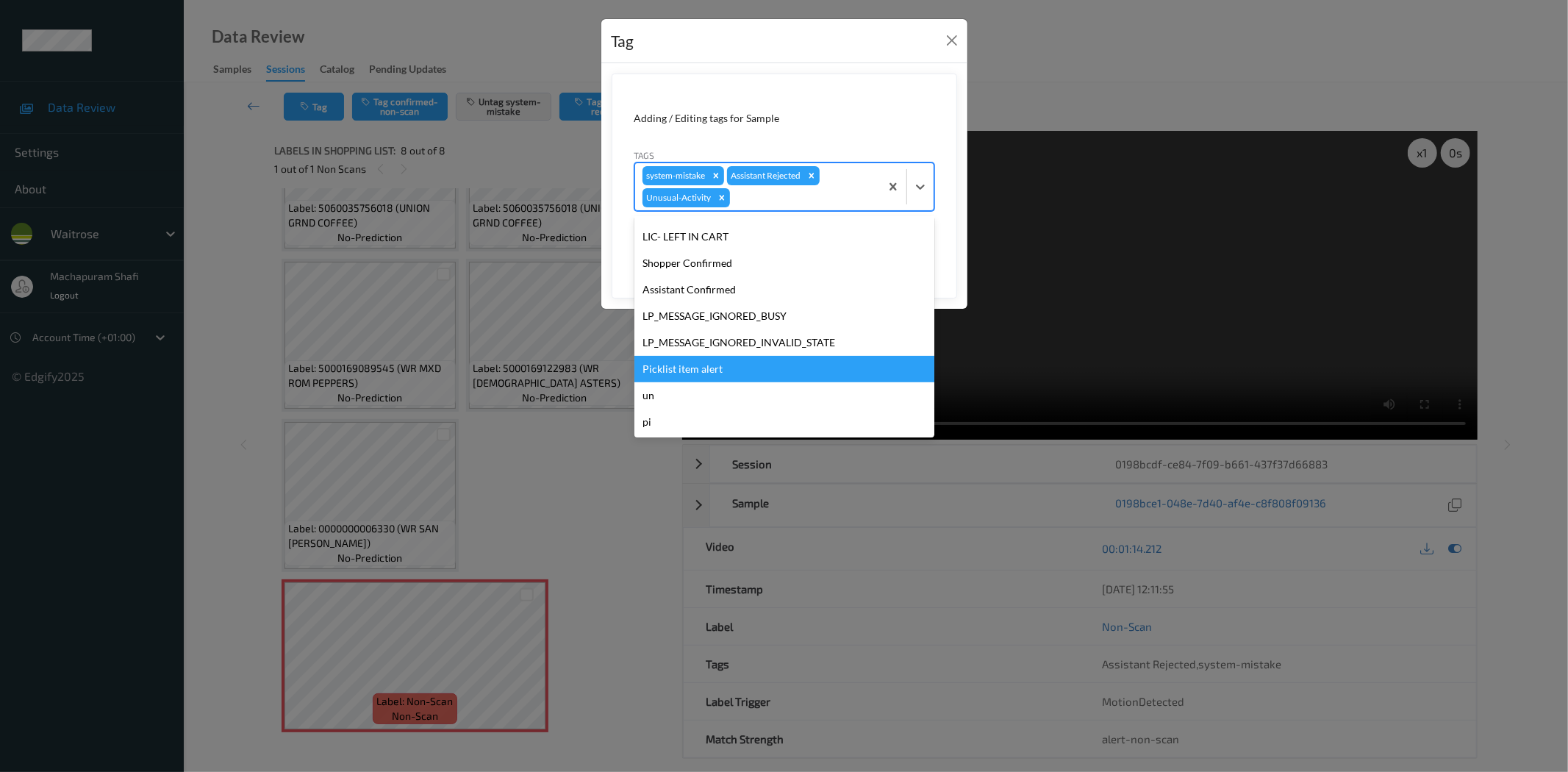
click at [667, 372] on div "Picklist item alert" at bounding box center [785, 369] width 300 height 27
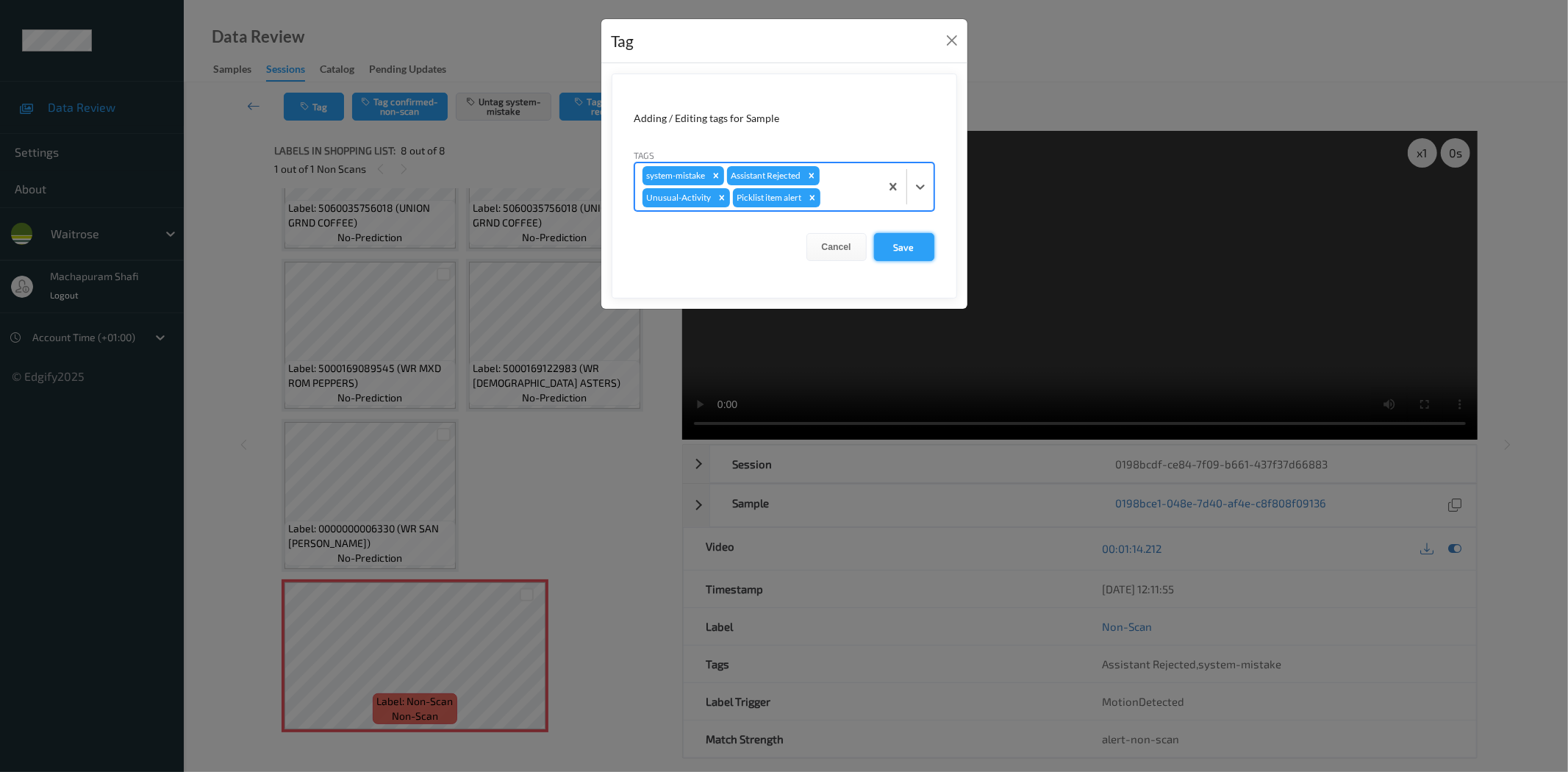
click at [902, 252] on button "Save" at bounding box center [904, 246] width 60 height 28
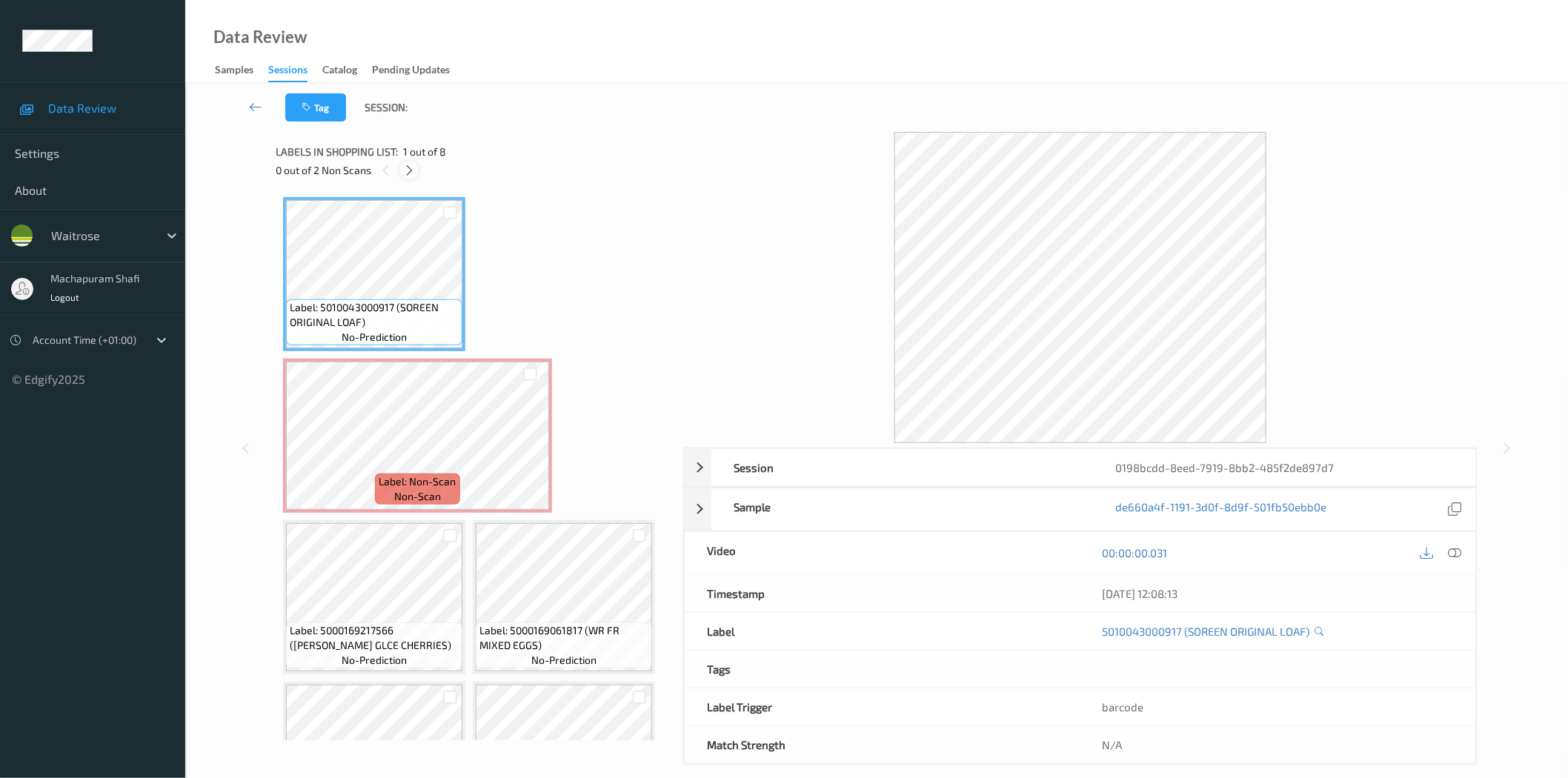
click at [413, 168] on icon at bounding box center [409, 171] width 12 height 13
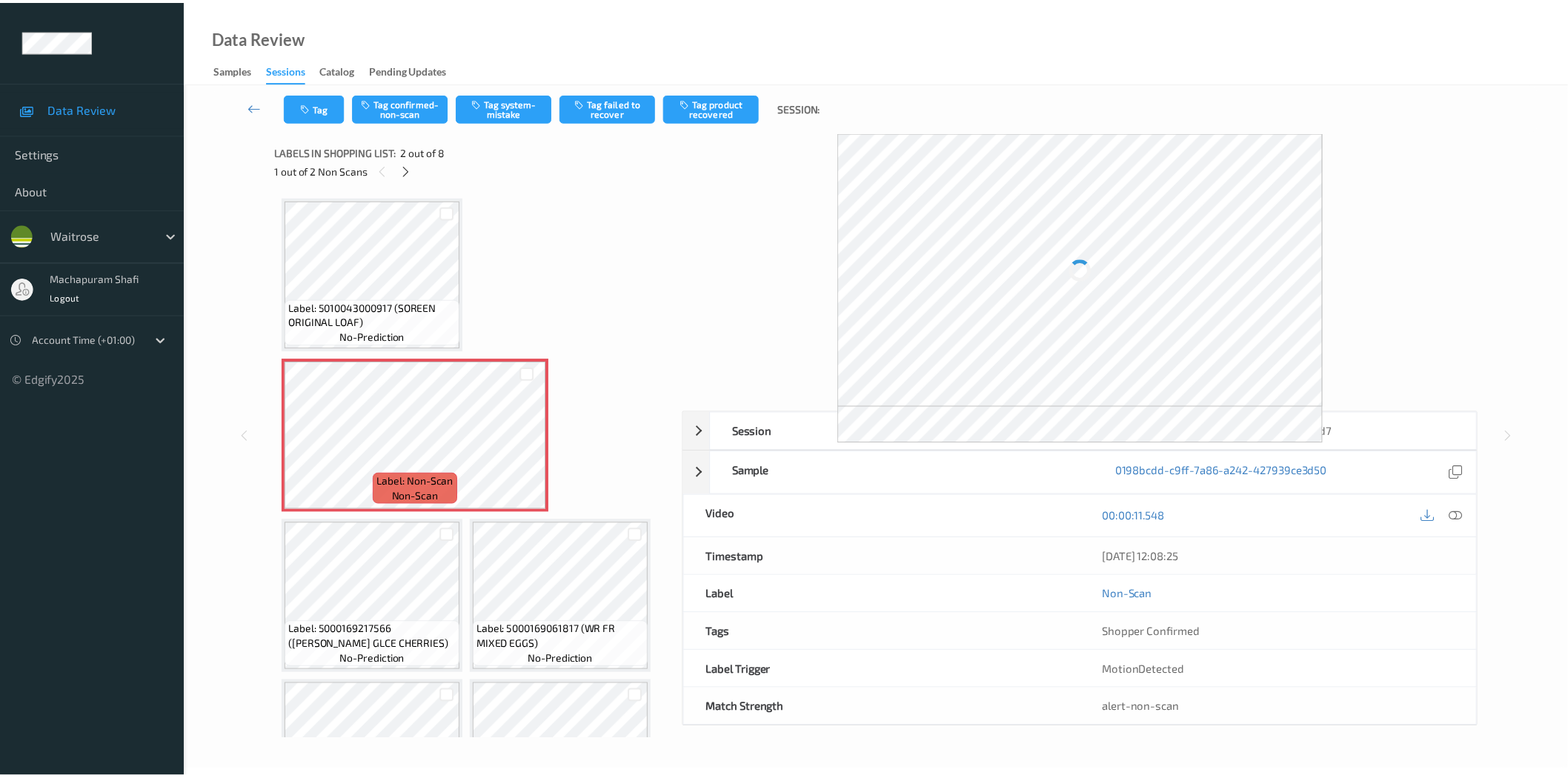
scroll to position [8, 0]
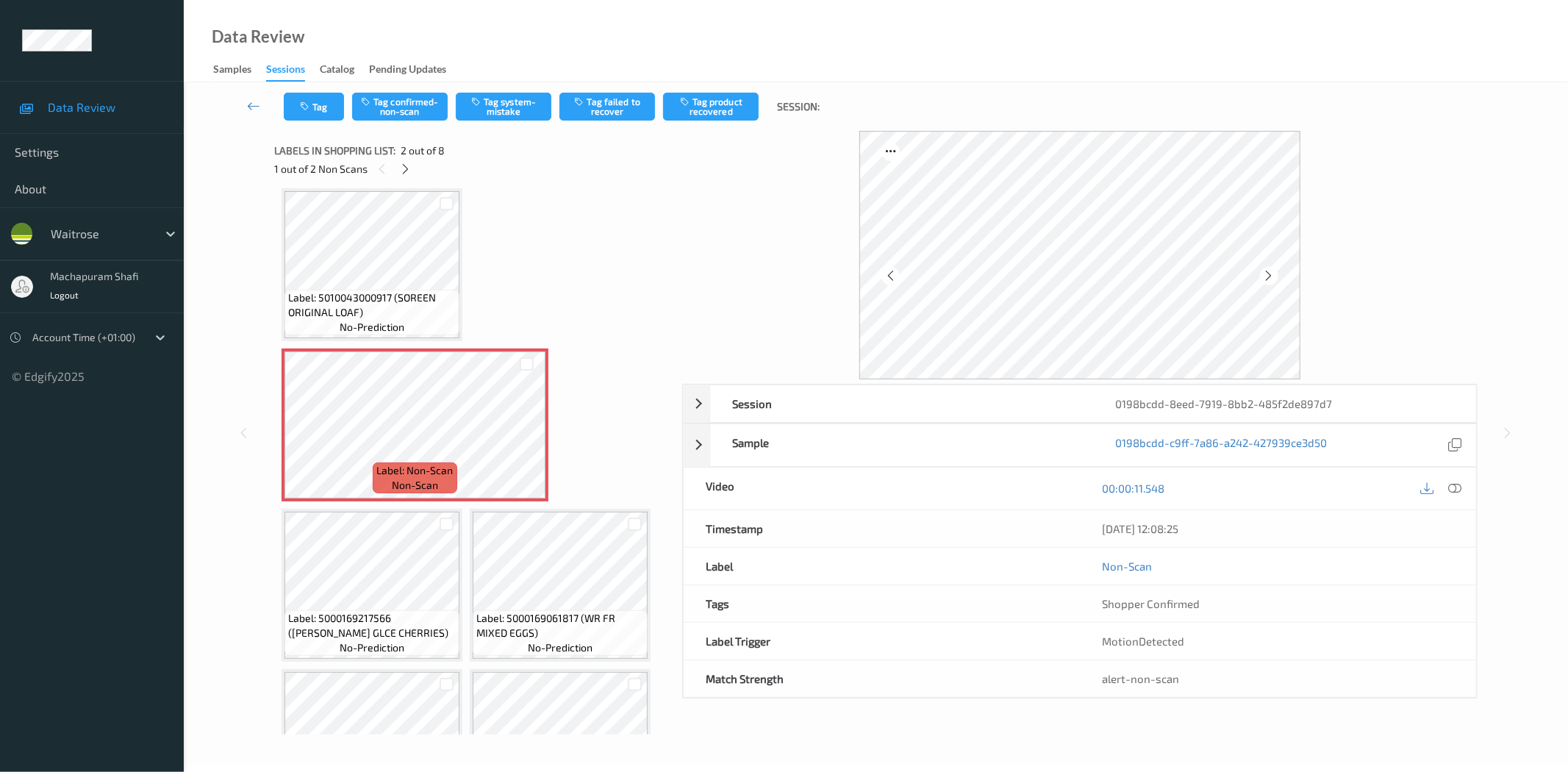
drag, startPoint x: 1456, startPoint y: 491, endPoint x: 1448, endPoint y: 486, distance: 9.4
click at [1456, 491] on icon at bounding box center [1456, 489] width 13 height 13
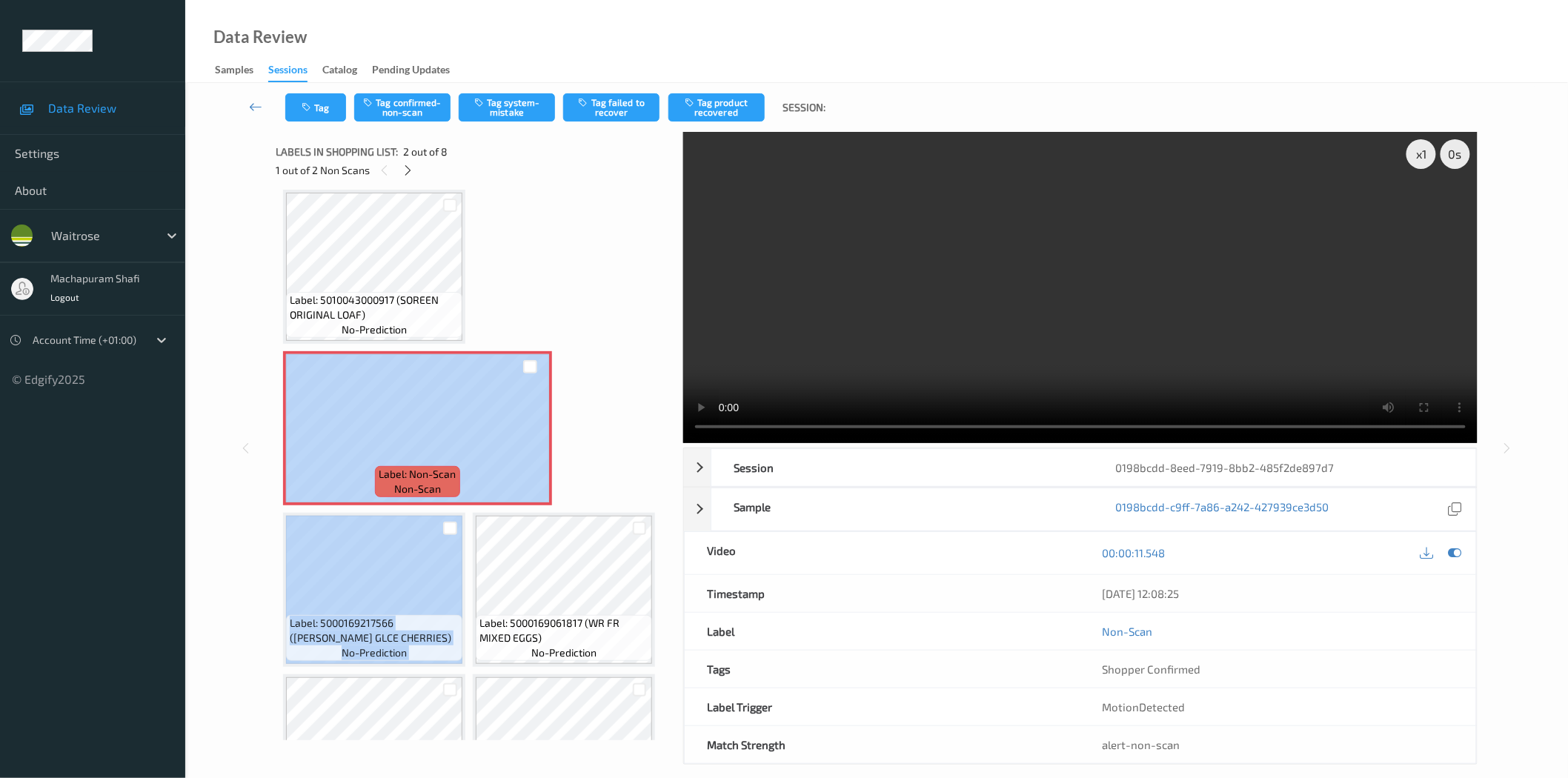
drag, startPoint x: 672, startPoint y: 362, endPoint x: 671, endPoint y: 426, distance: 64.0
click at [671, 426] on div "Label: 5010043000917 (SOREEN ORIGINAL LOAF) no-prediction Label: Non-Scan non-s…" at bounding box center [474, 465] width 398 height 551
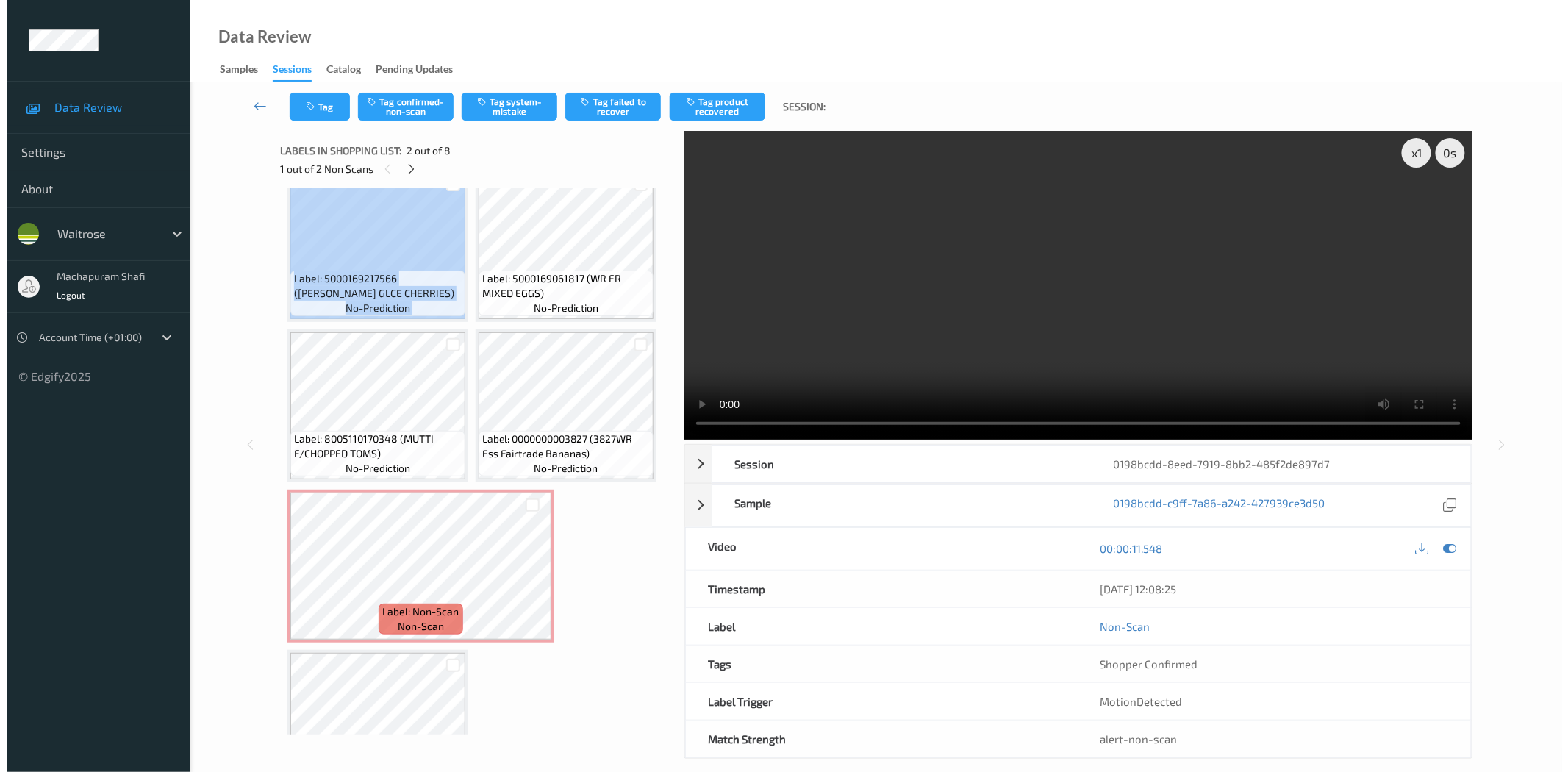
scroll to position [380, 0]
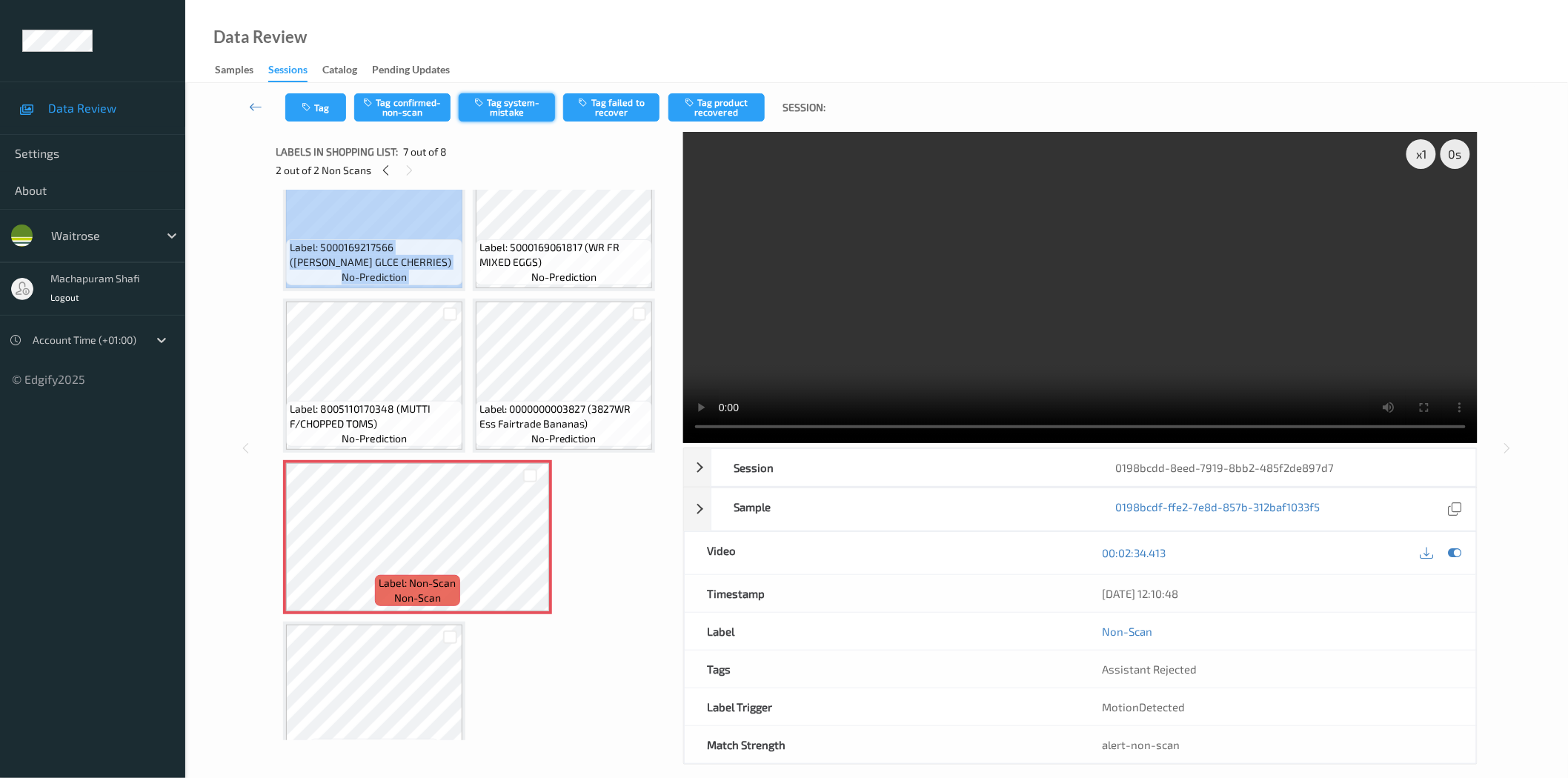
click at [512, 109] on button "Tag system-mistake" at bounding box center [507, 106] width 97 height 28
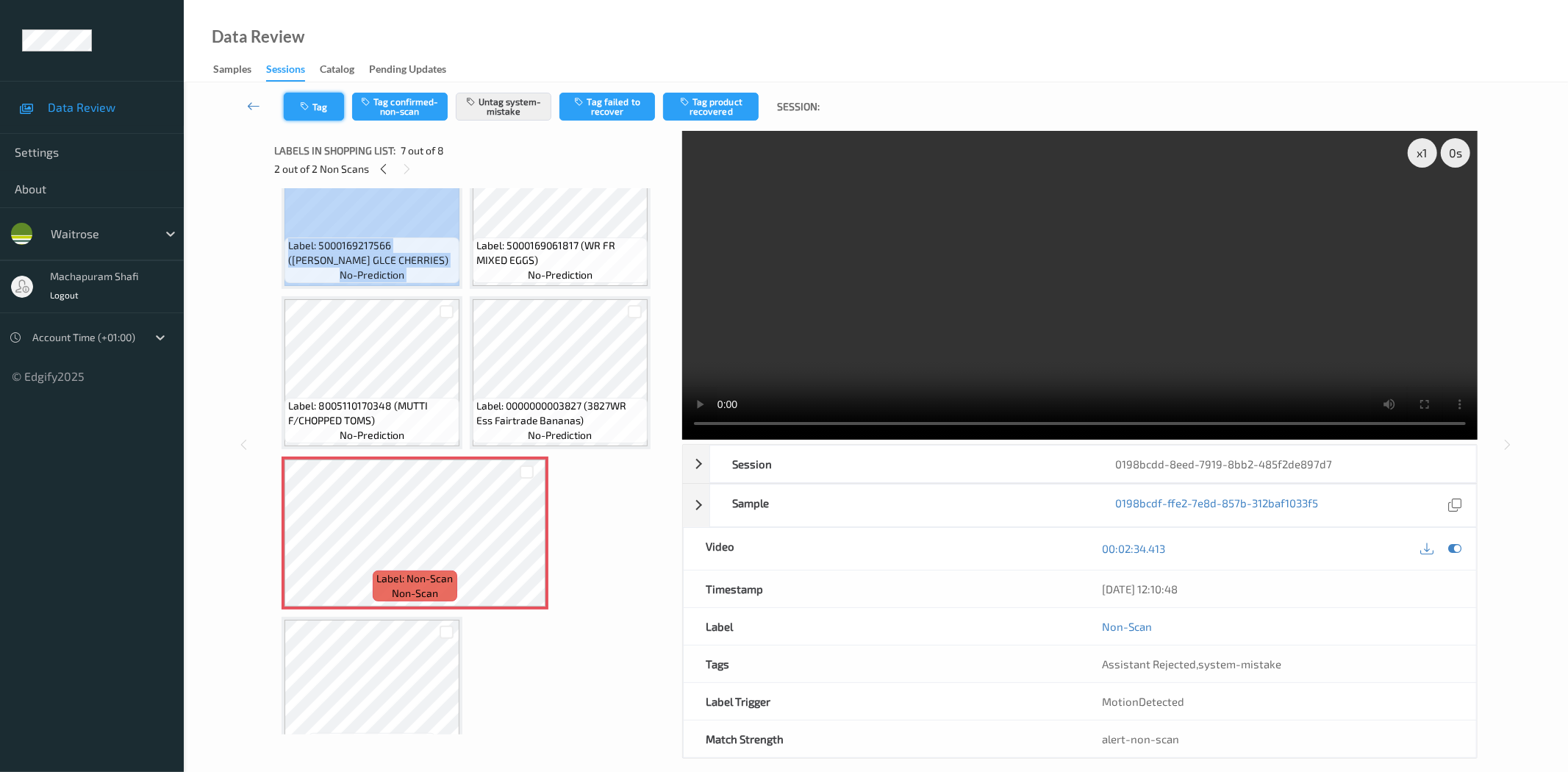
click at [309, 106] on icon "button" at bounding box center [306, 106] width 12 height 10
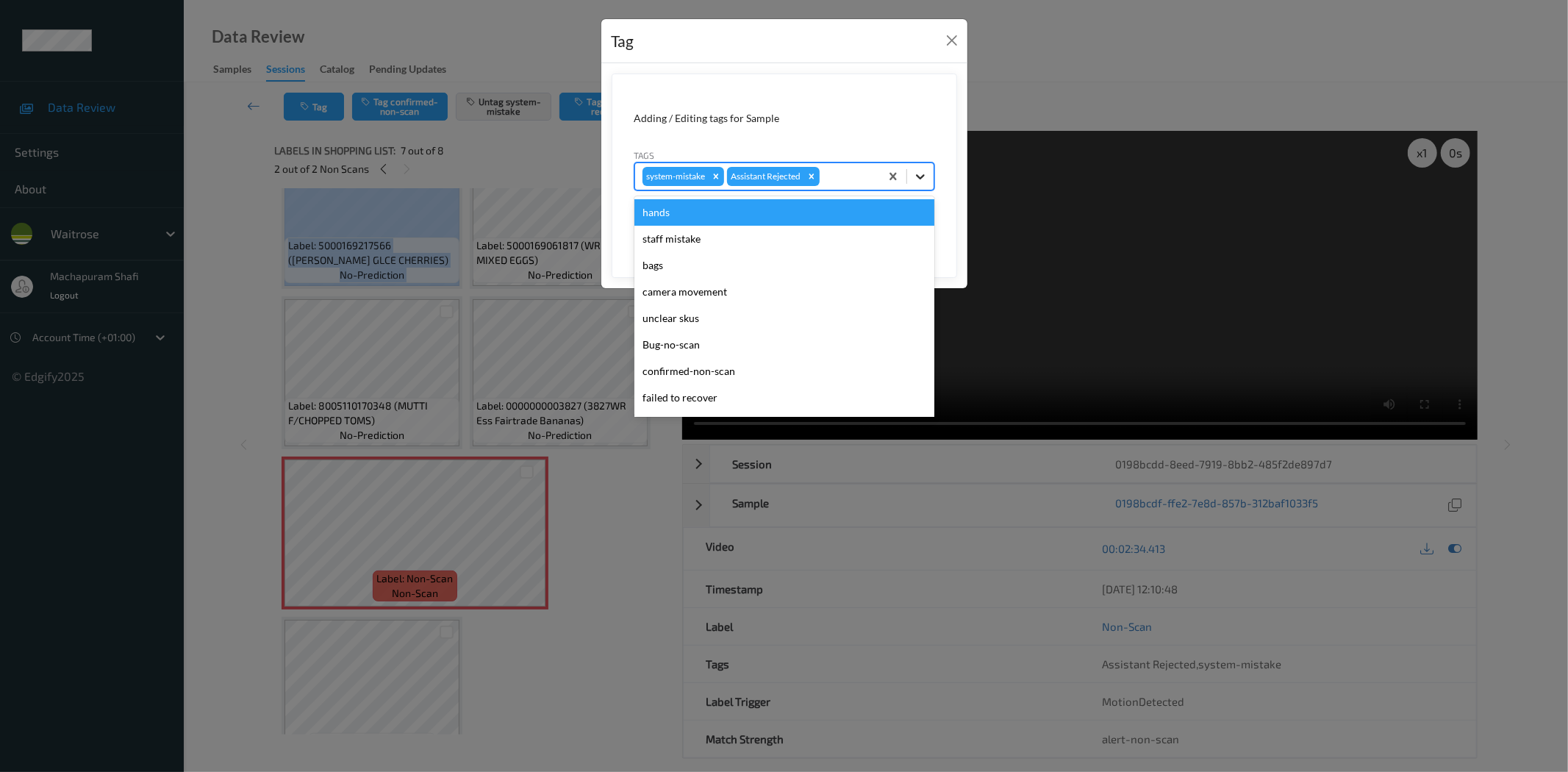
click at [925, 174] on icon at bounding box center [920, 176] width 14 height 14
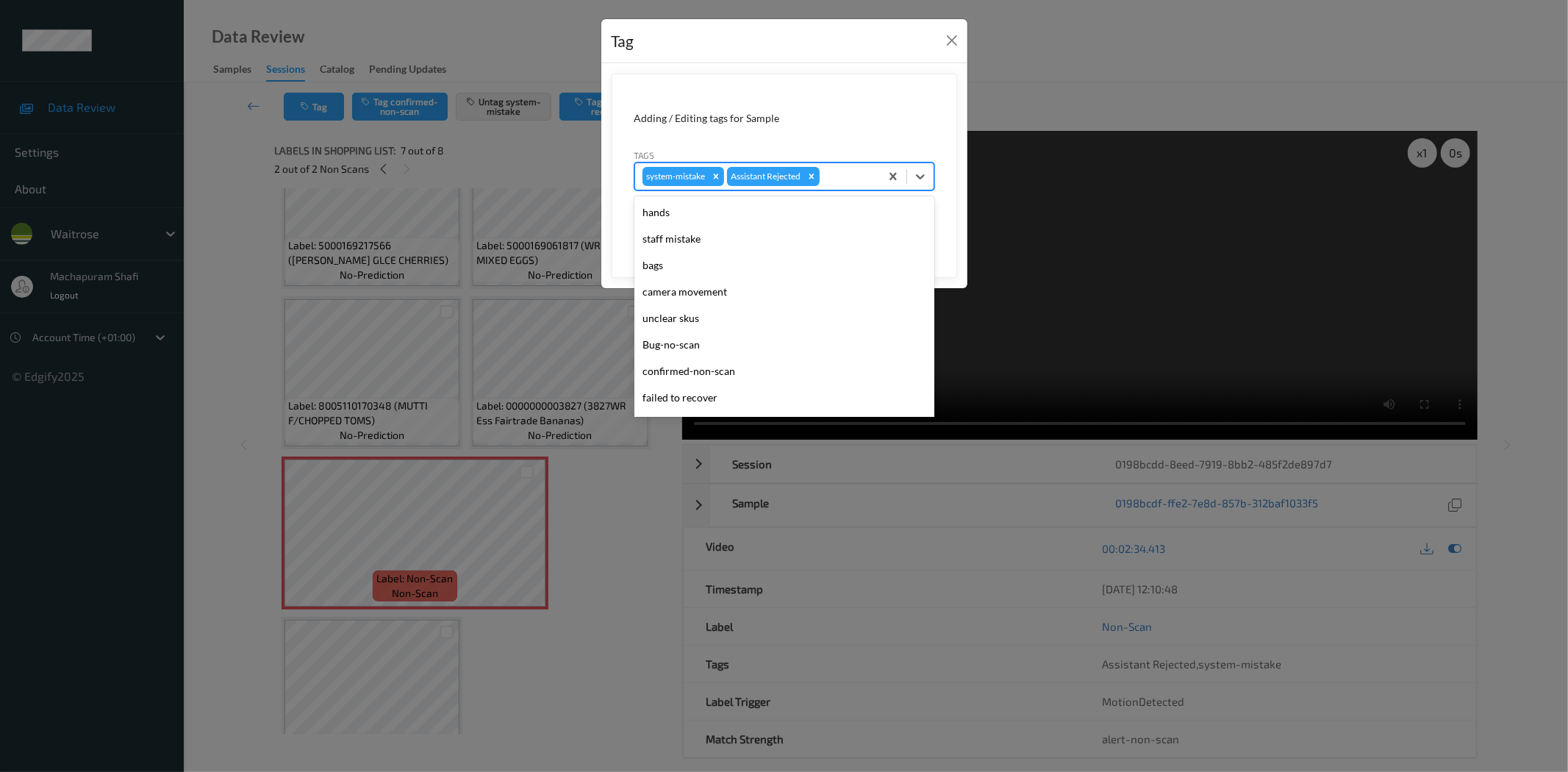
scroll to position [288, 0]
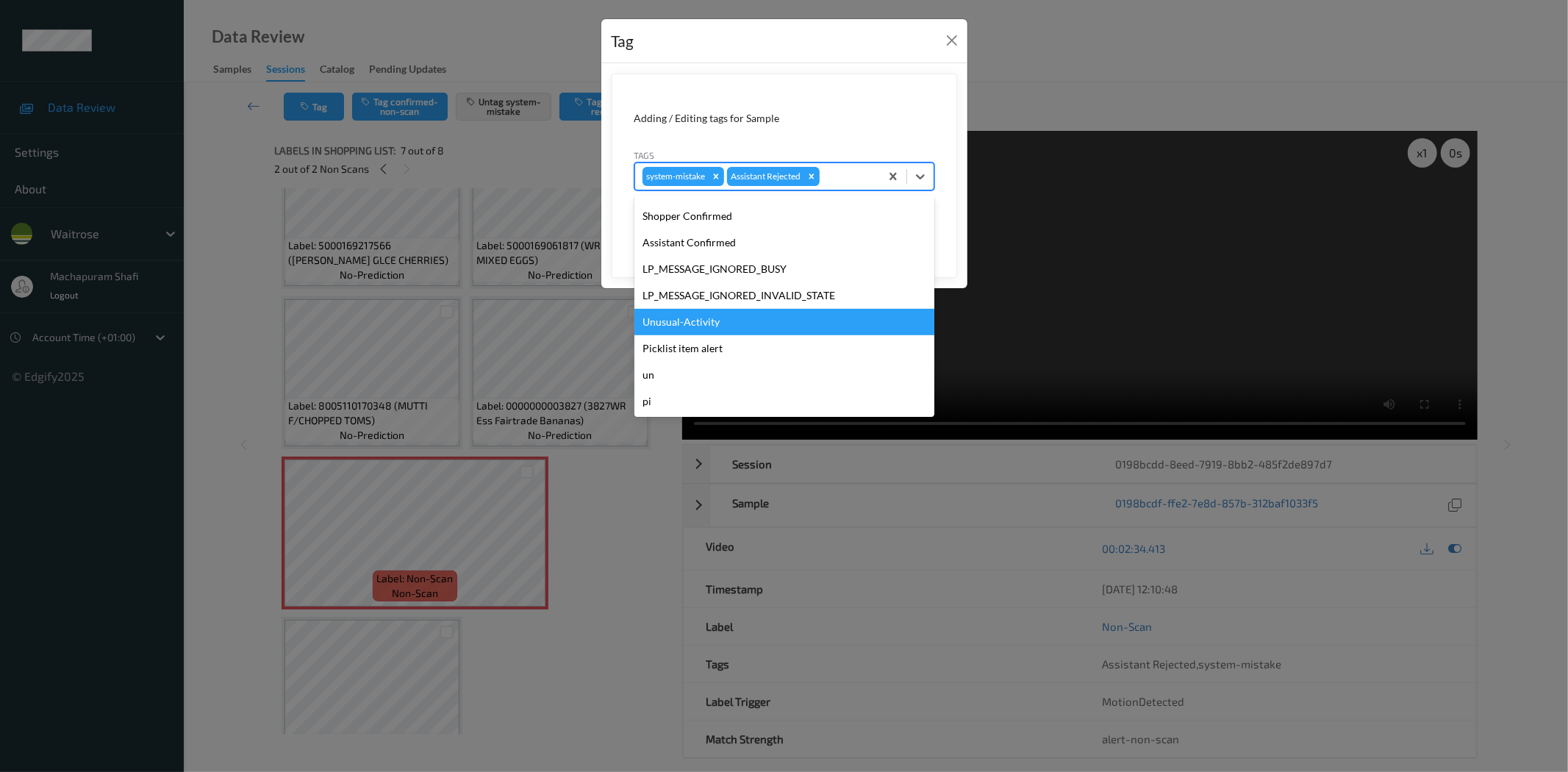
click at [723, 323] on div "Unusual-Activity" at bounding box center [785, 322] width 300 height 27
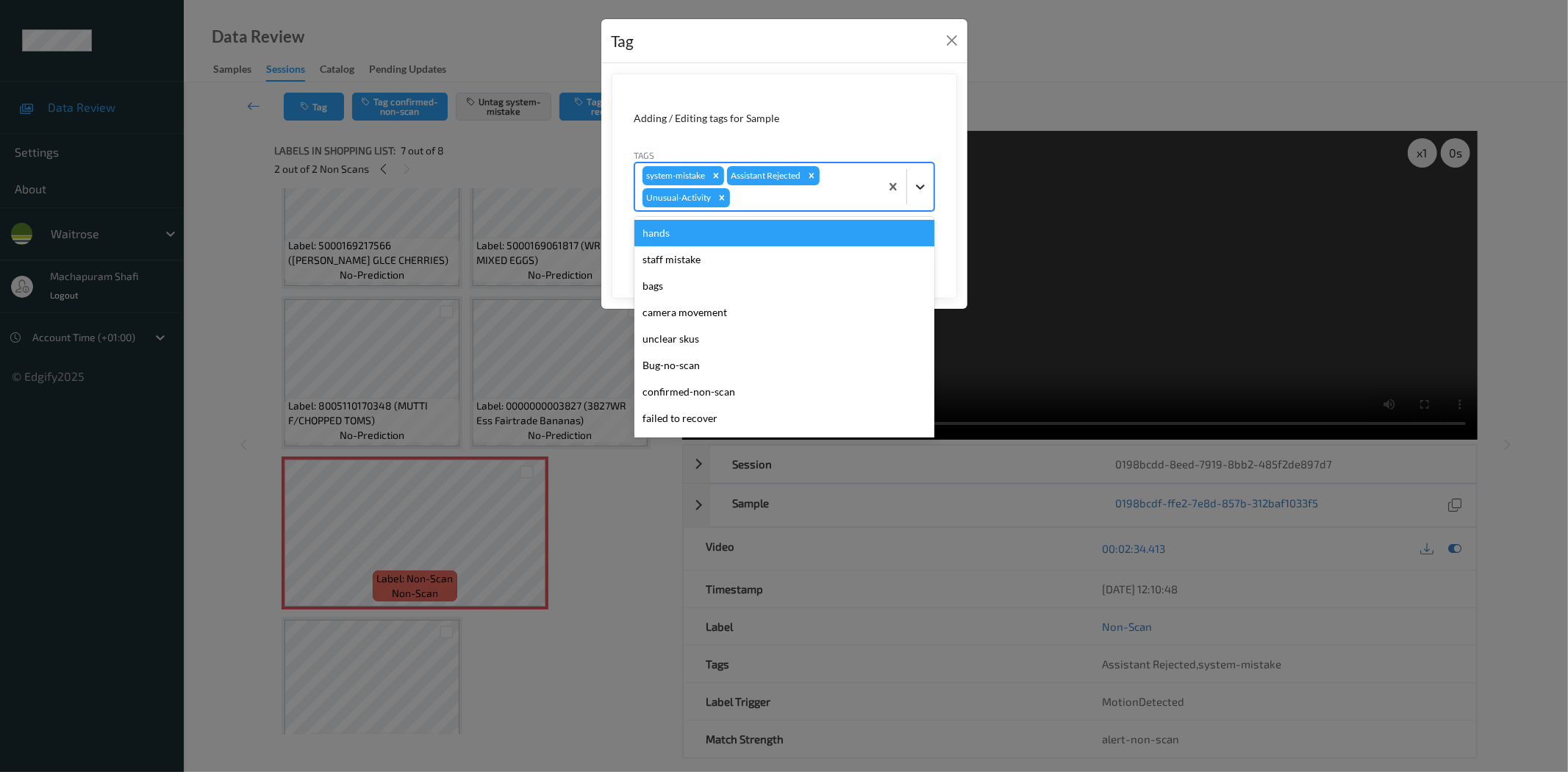
click at [919, 183] on icon at bounding box center [920, 186] width 14 height 14
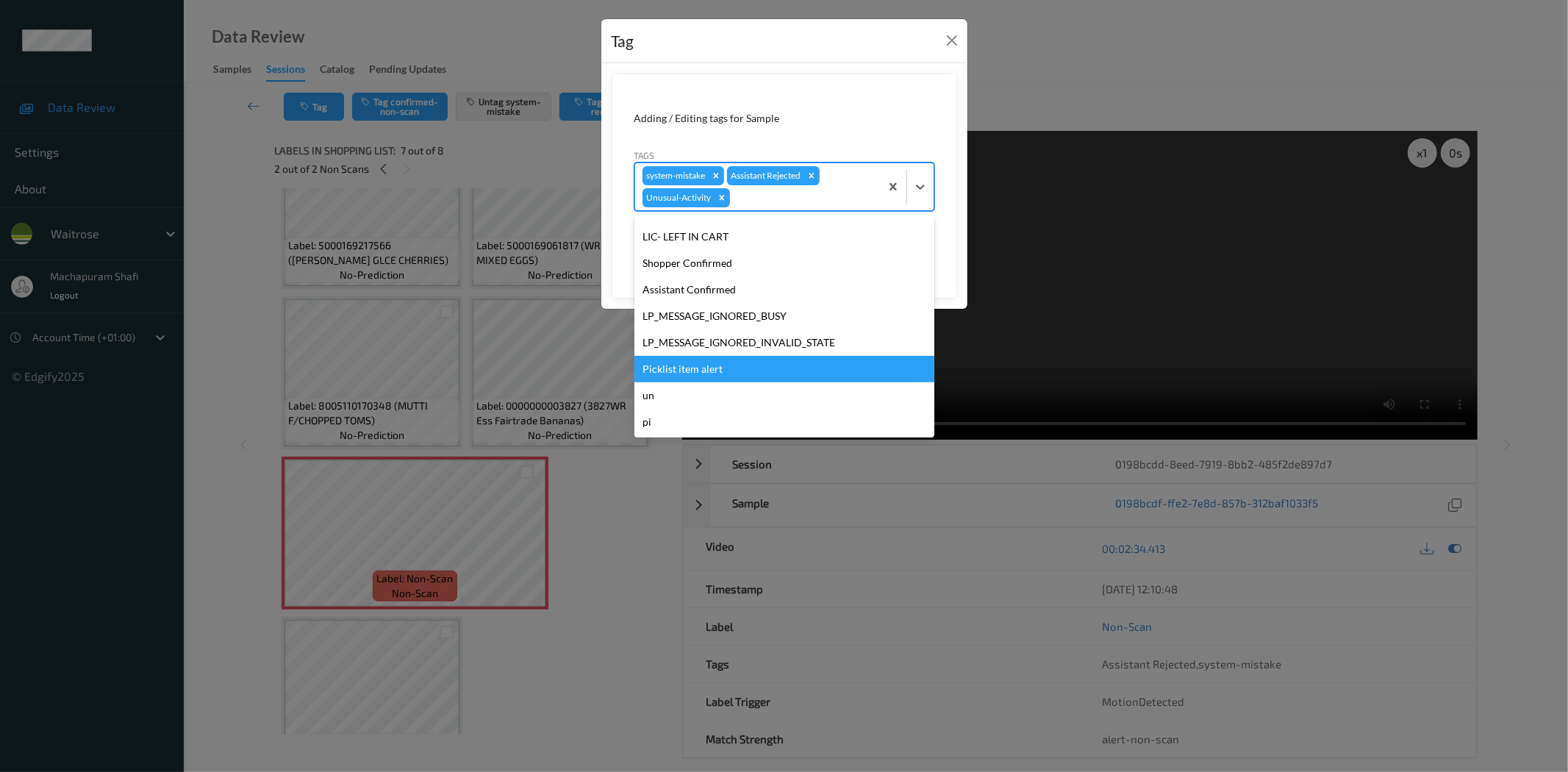
click at [704, 376] on div "Picklist item alert" at bounding box center [785, 369] width 300 height 27
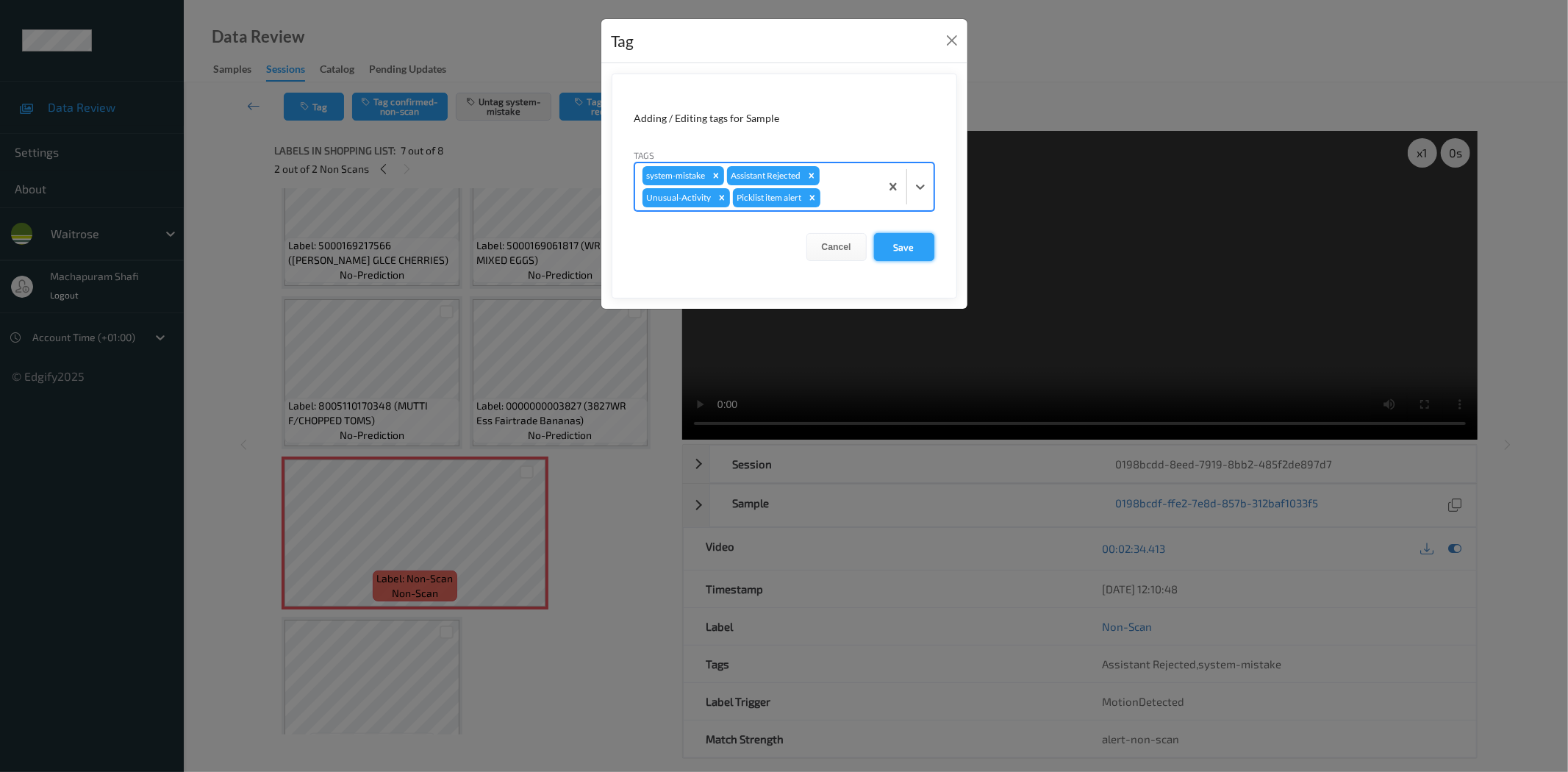
click at [918, 245] on button "Save" at bounding box center [904, 246] width 60 height 28
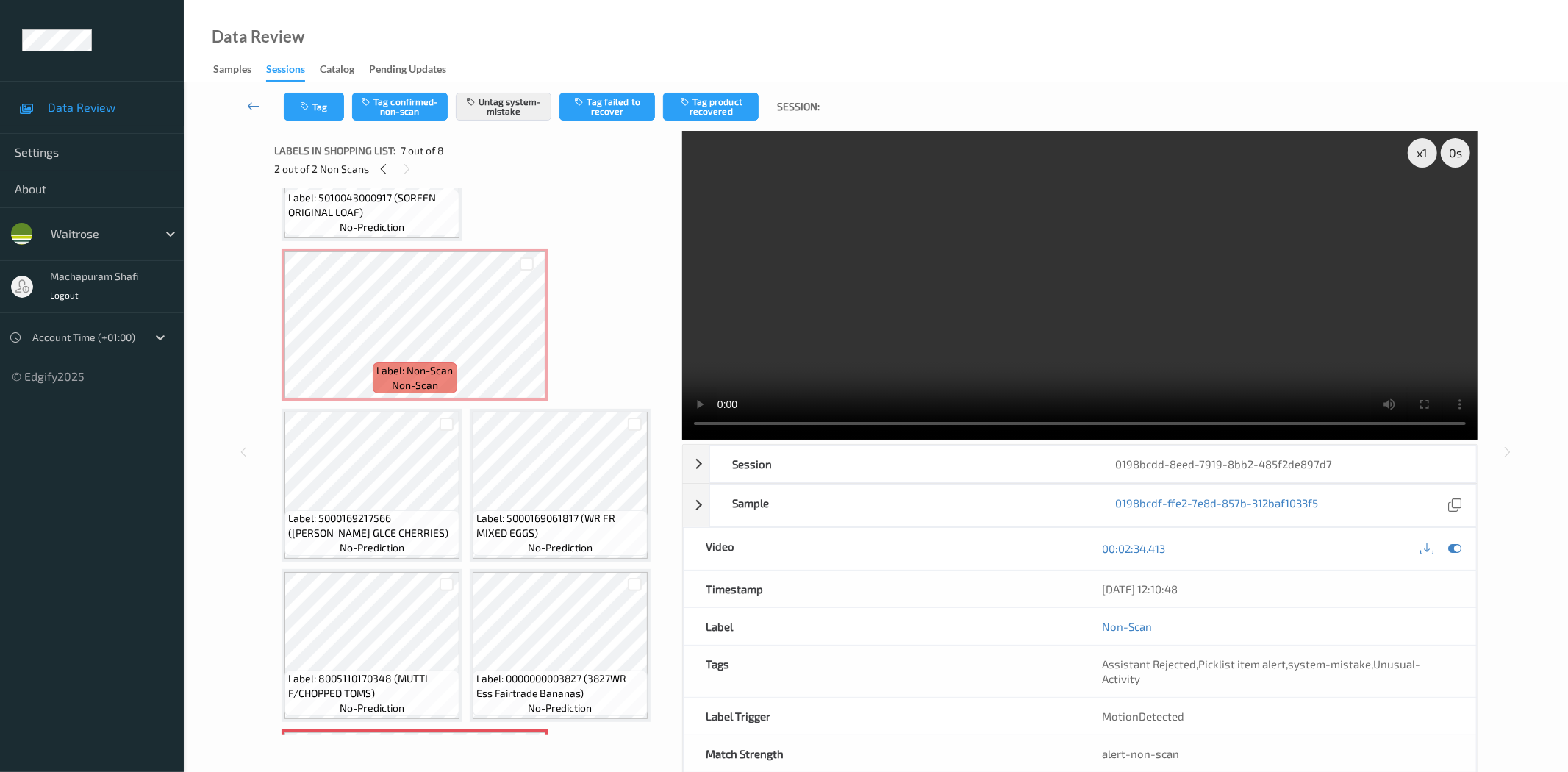
scroll to position [99, 0]
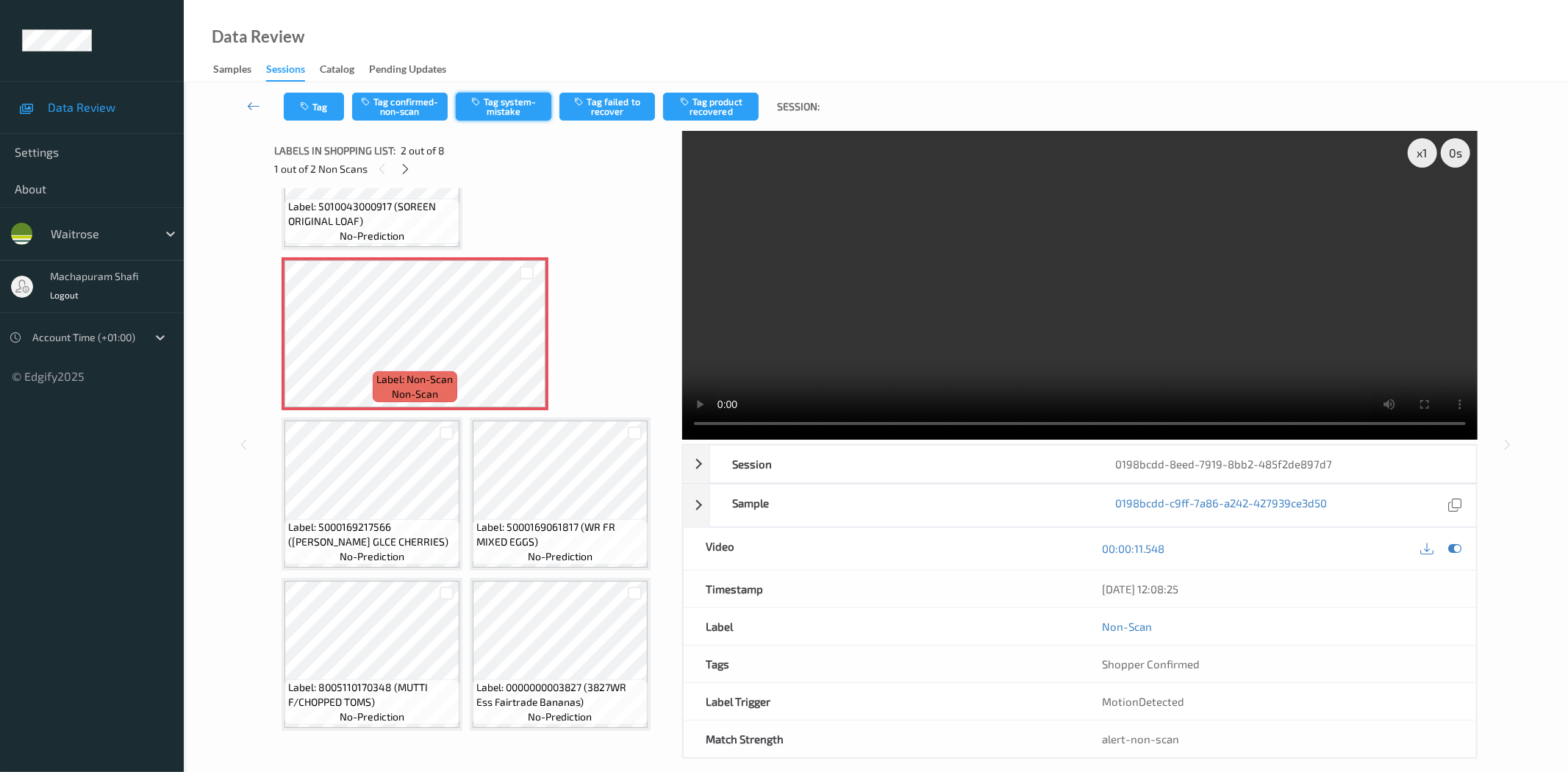
click at [506, 92] on button "Tag system-mistake" at bounding box center [504, 106] width 96 height 28
click at [300, 112] on button "Tag" at bounding box center [314, 106] width 60 height 28
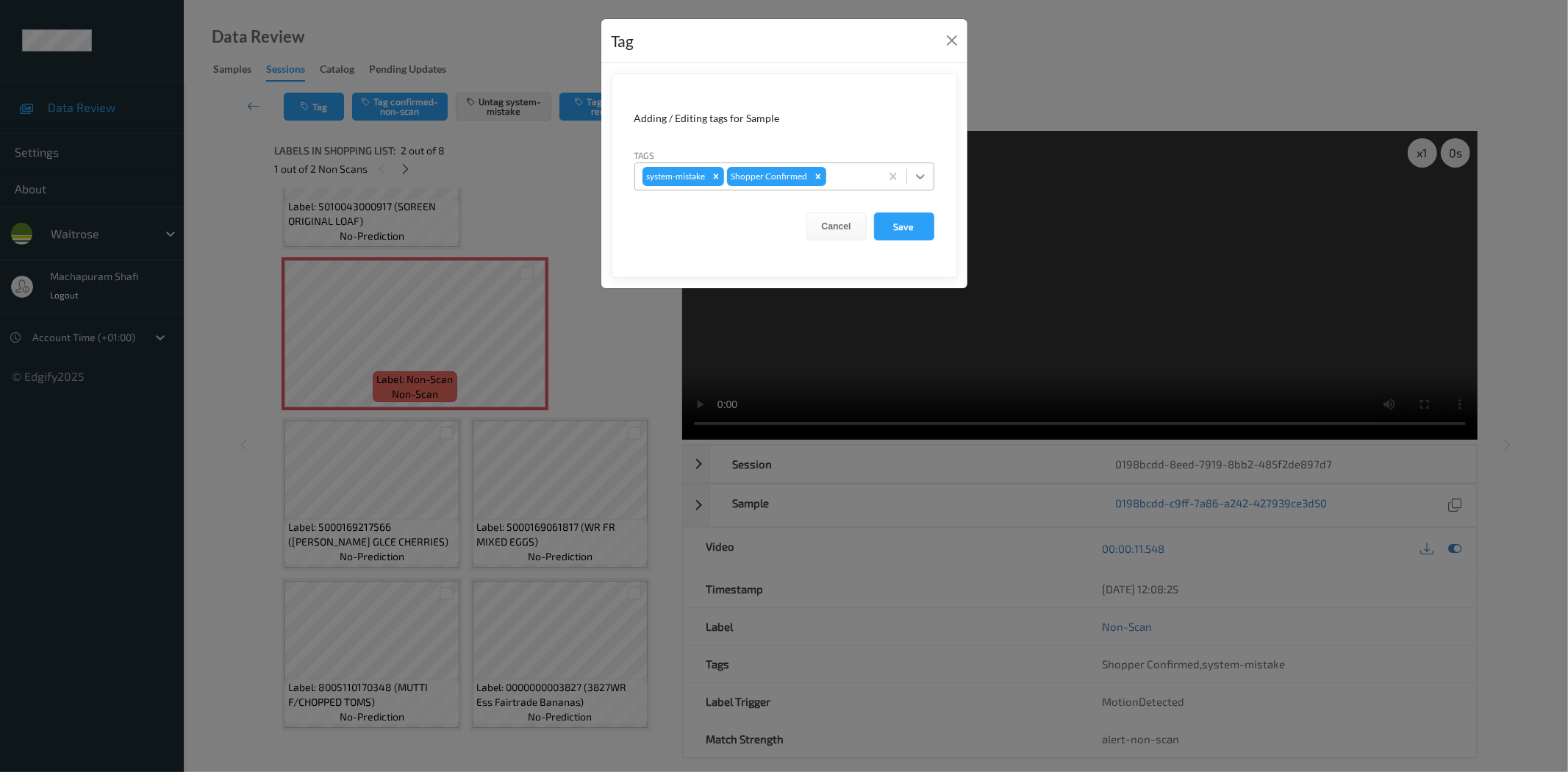
click at [918, 169] on icon at bounding box center [920, 176] width 14 height 14
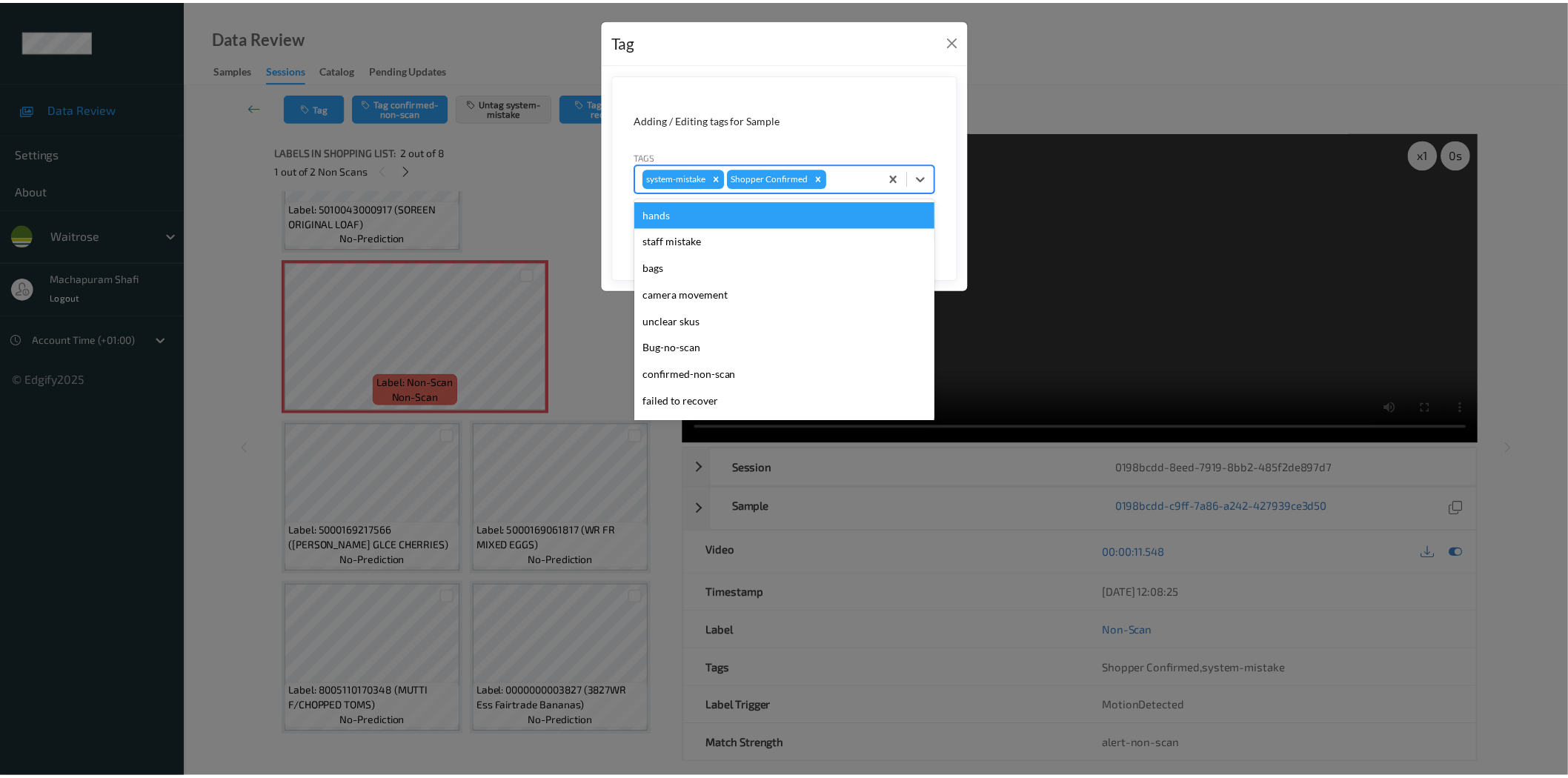
scroll to position [290, 0]
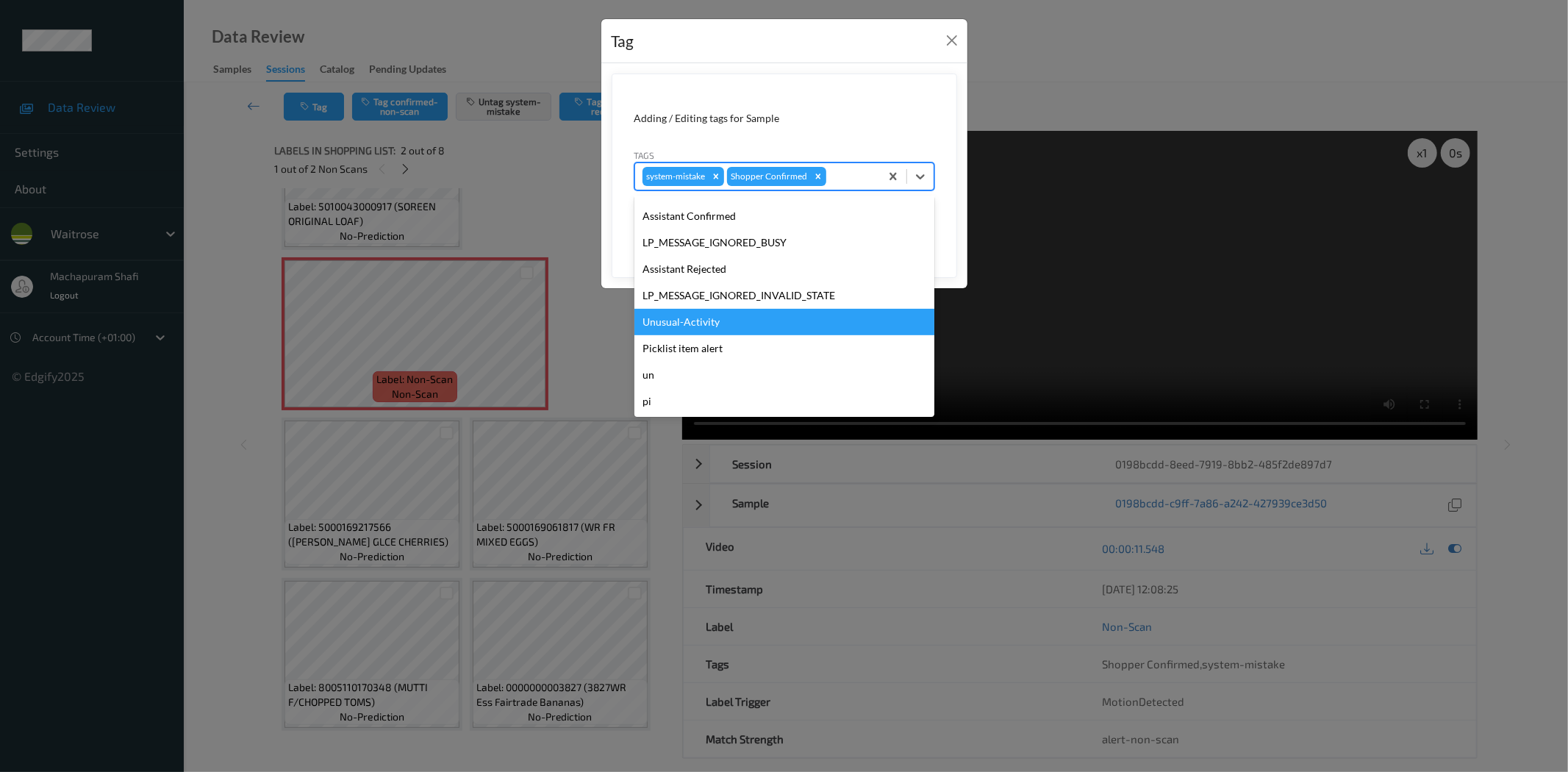
click at [698, 326] on div "Unusual-Activity" at bounding box center [785, 322] width 300 height 27
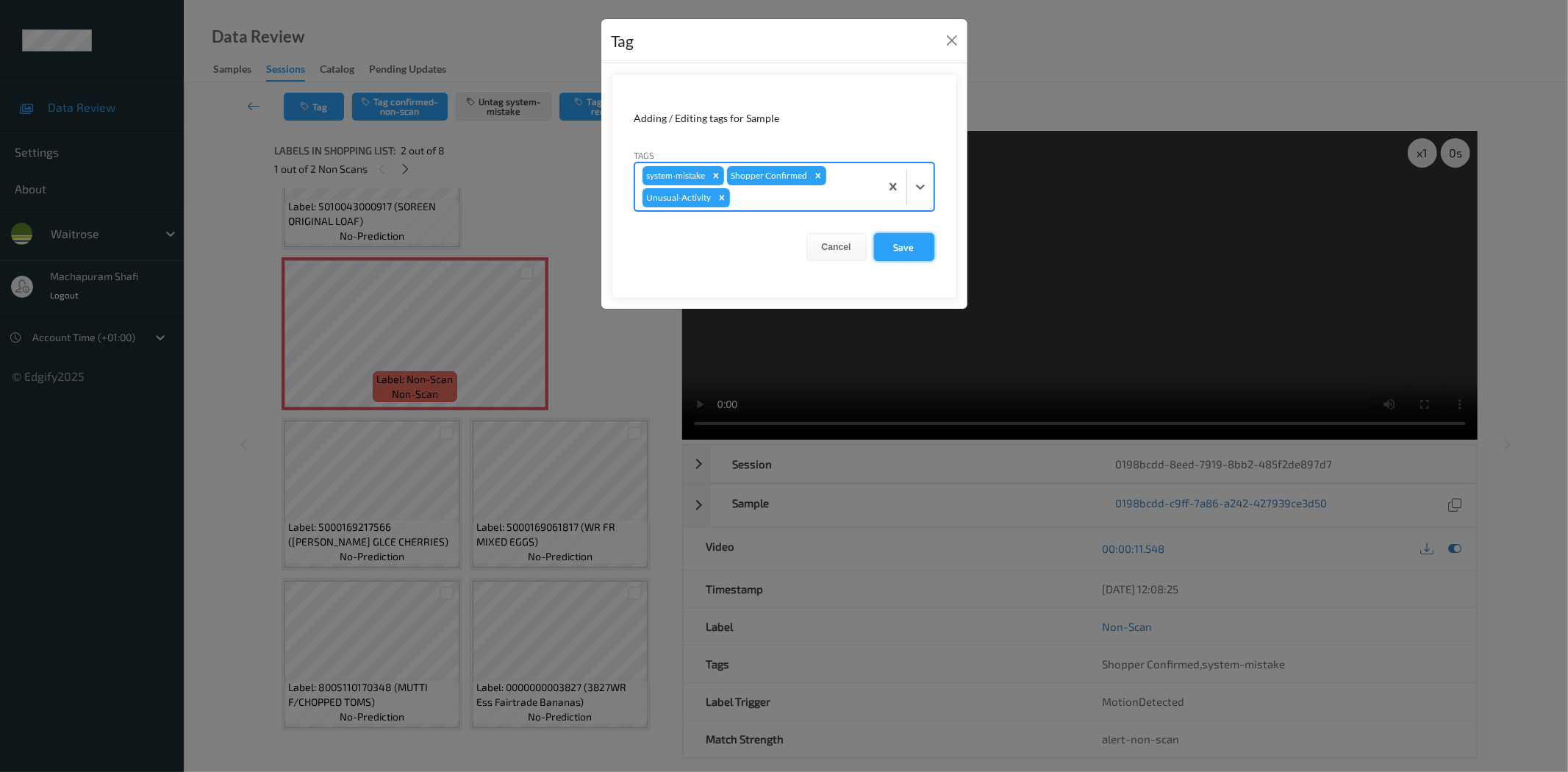
click at [886, 241] on button "Save" at bounding box center [904, 246] width 60 height 28
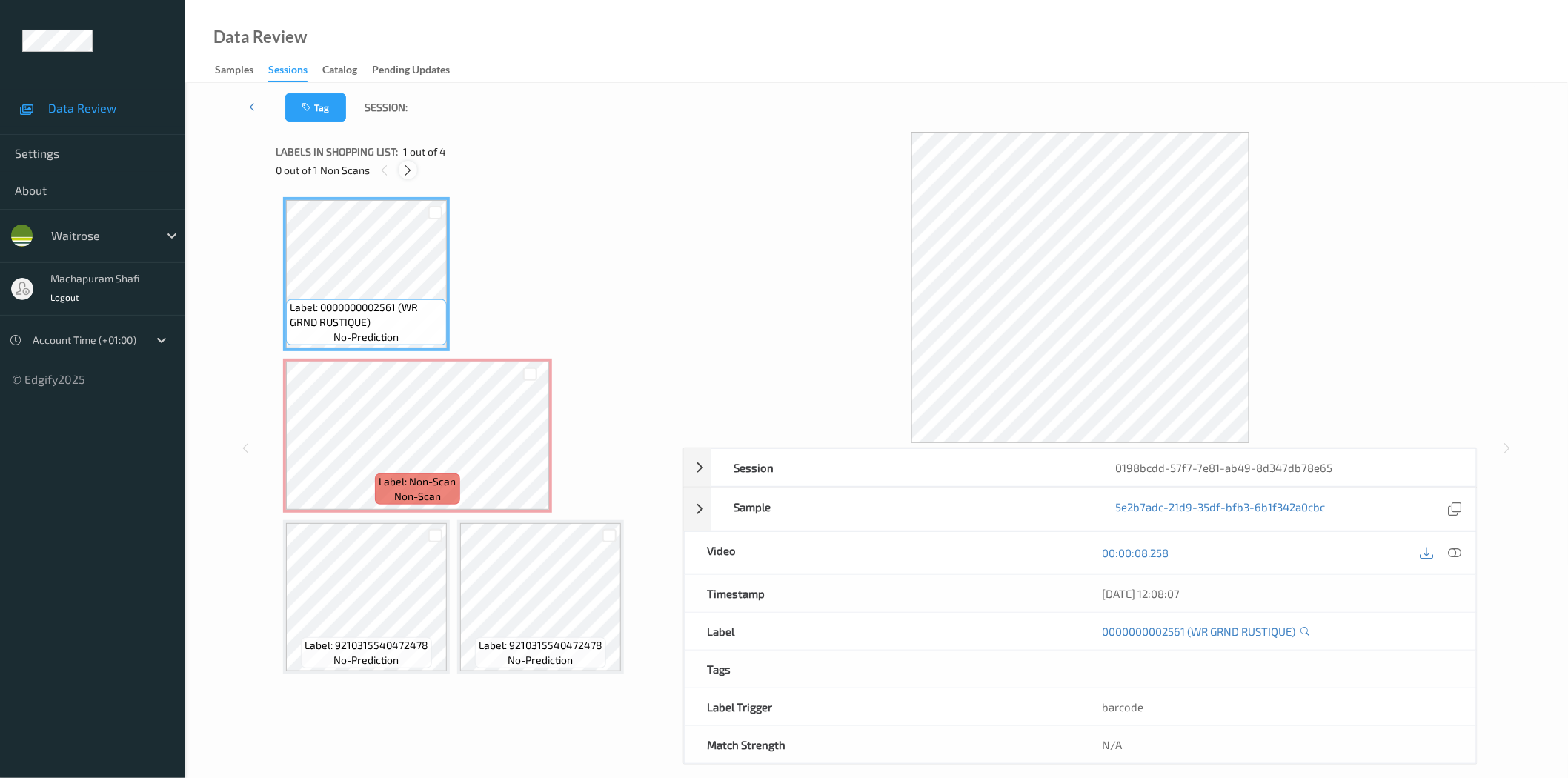
click at [408, 171] on icon at bounding box center [407, 171] width 12 height 13
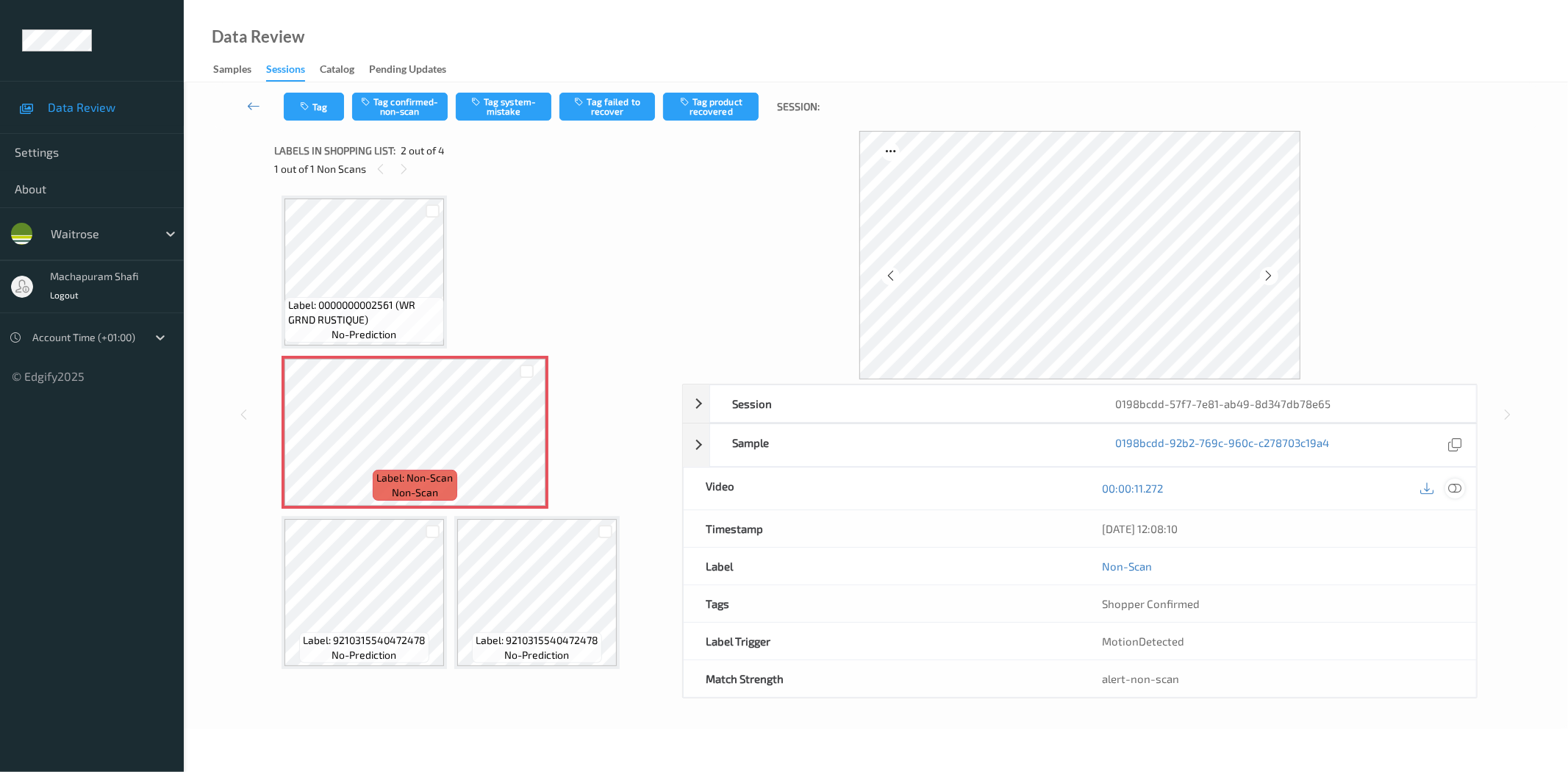
click at [1462, 490] on div at bounding box center [1455, 489] width 20 height 20
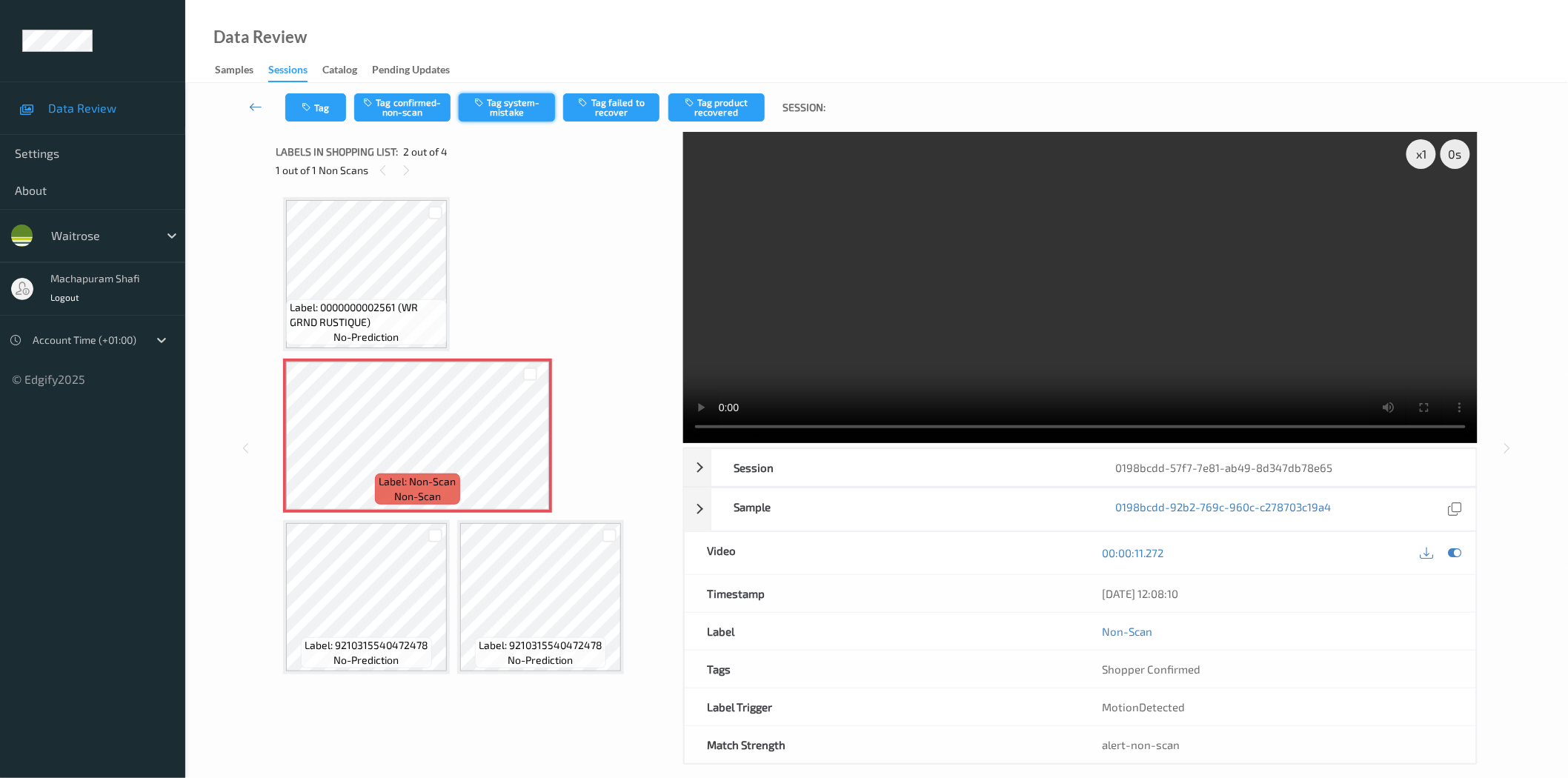
click at [522, 106] on button "Tag system-mistake" at bounding box center [507, 106] width 97 height 28
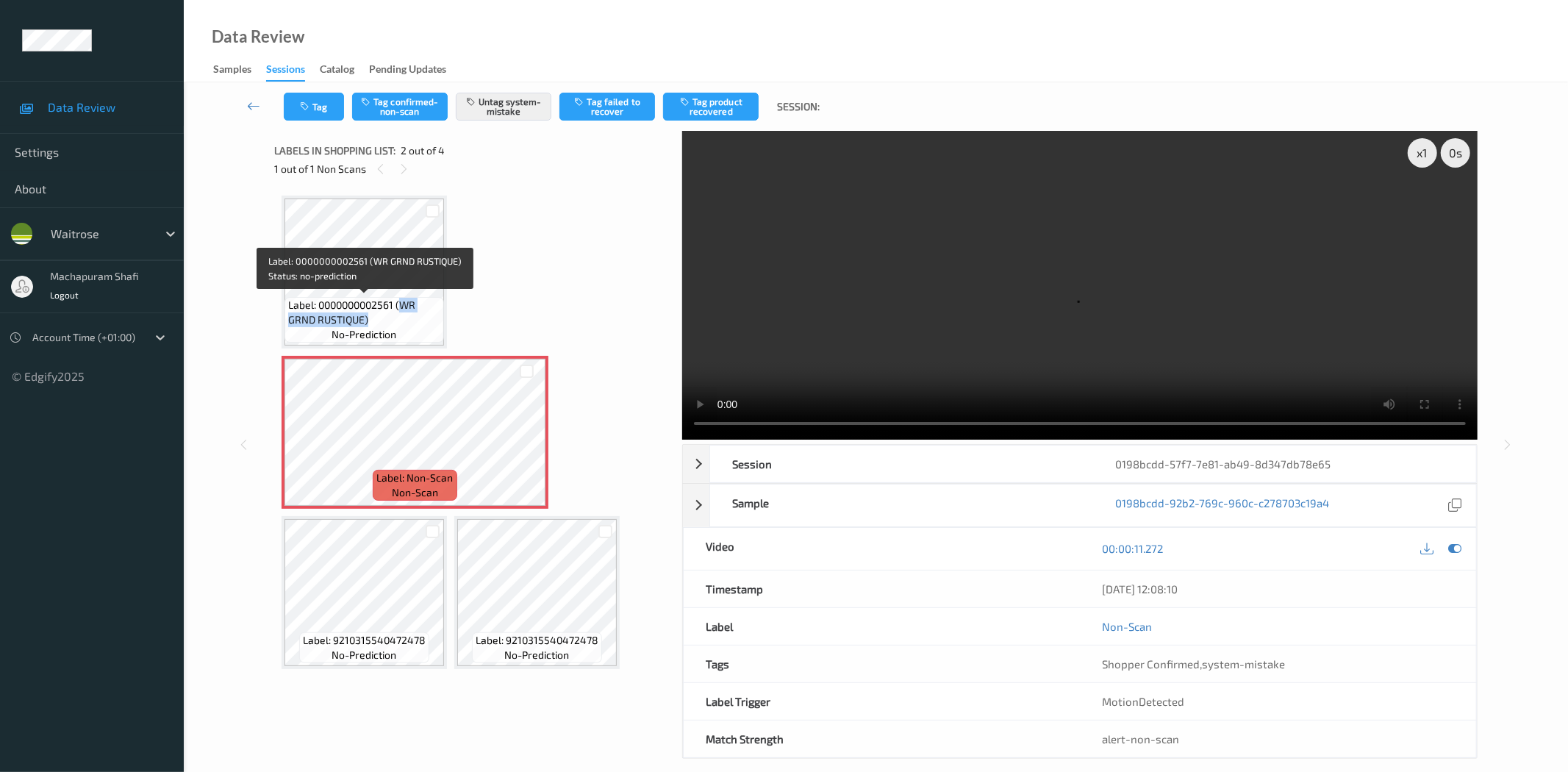
drag, startPoint x: 399, startPoint y: 305, endPoint x: 422, endPoint y: 333, distance: 36.2
click at [422, 333] on div "Label: 0000000002561 (WR GRND RUSTIQUE) no-prediction" at bounding box center [364, 320] width 160 height 46
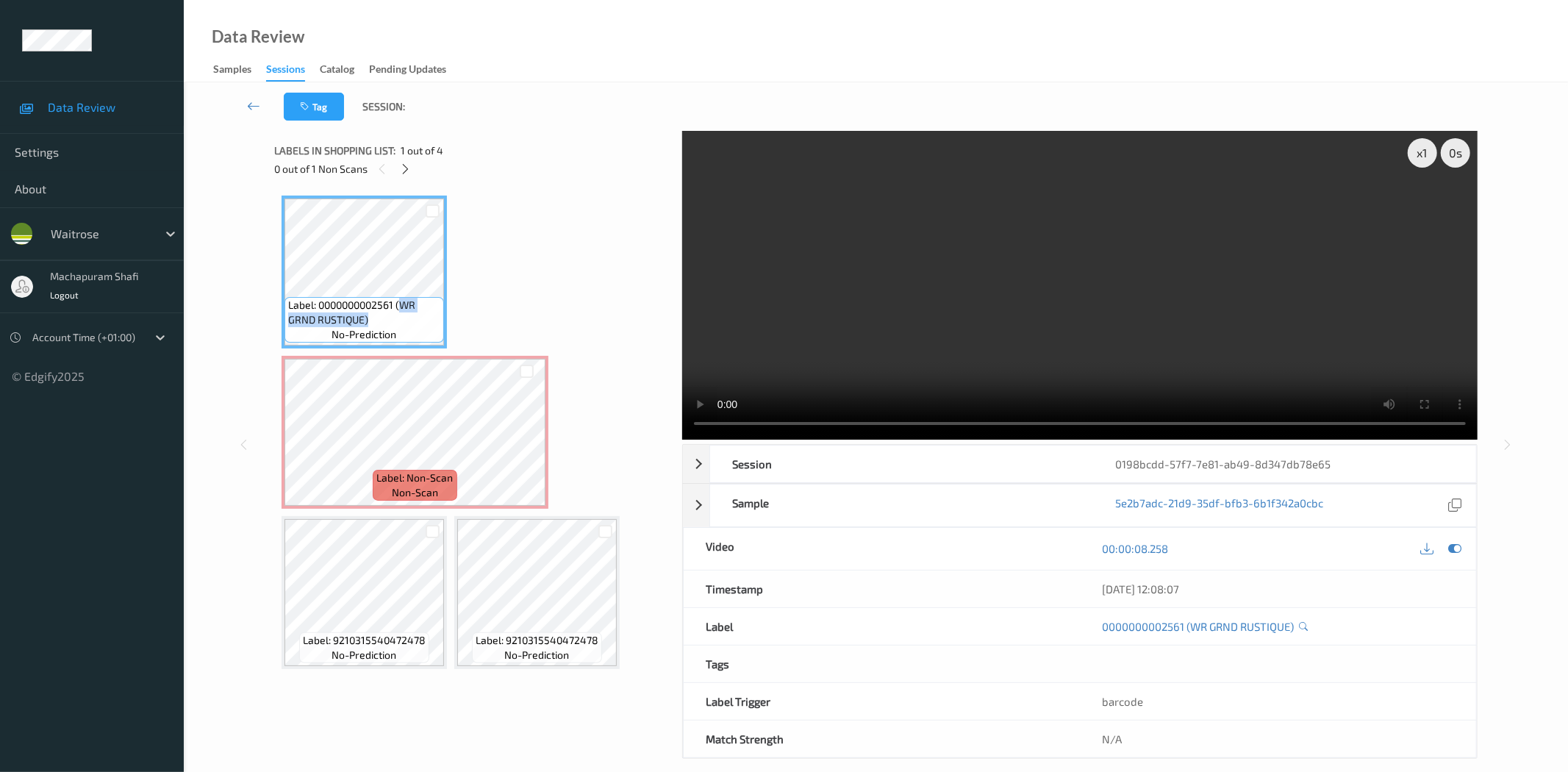
copy span "WR GRND RUSTIQUE)"
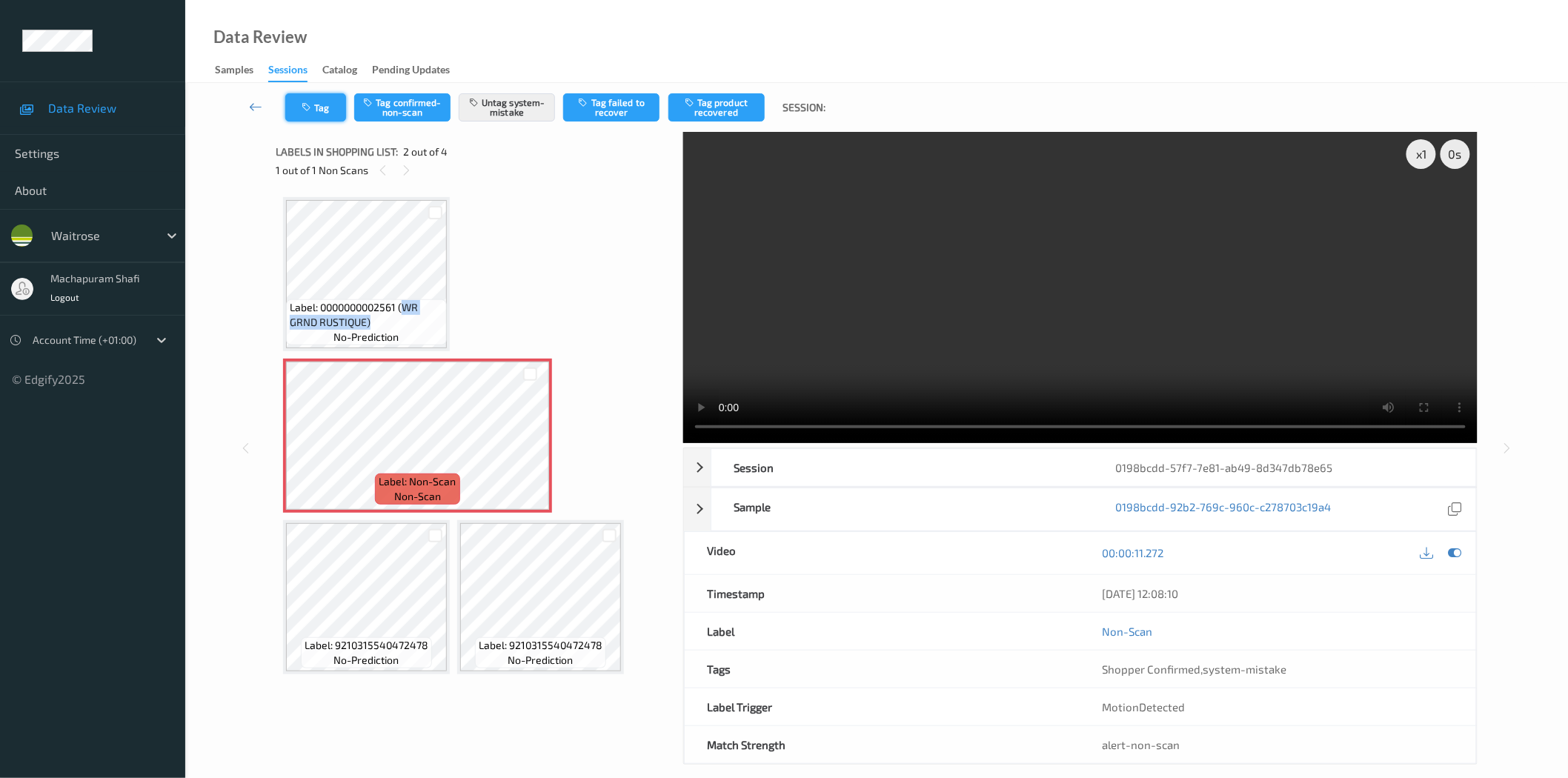
click at [316, 100] on button "Tag" at bounding box center [315, 106] width 60 height 28
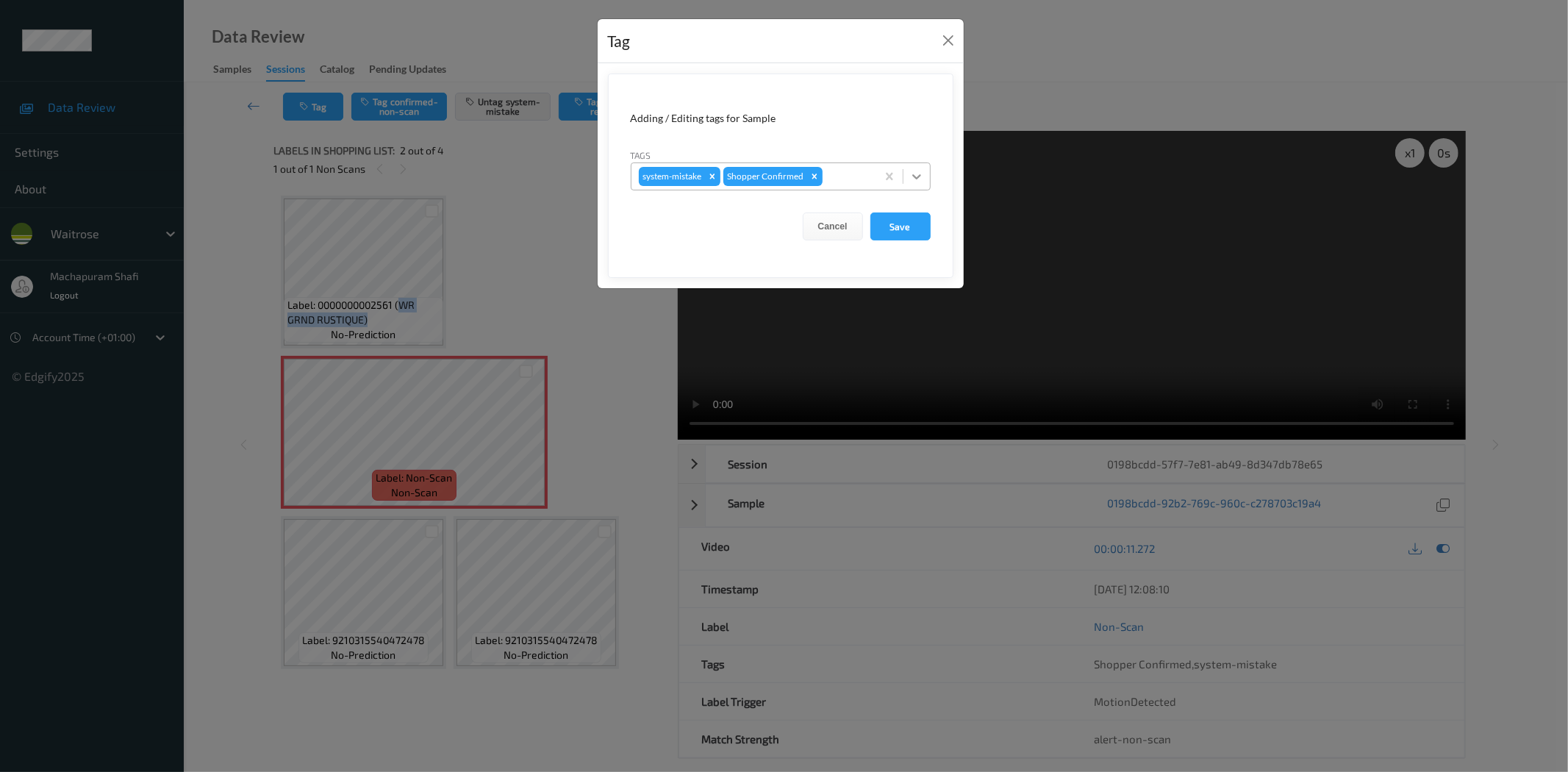
click at [922, 170] on icon at bounding box center [916, 176] width 14 height 14
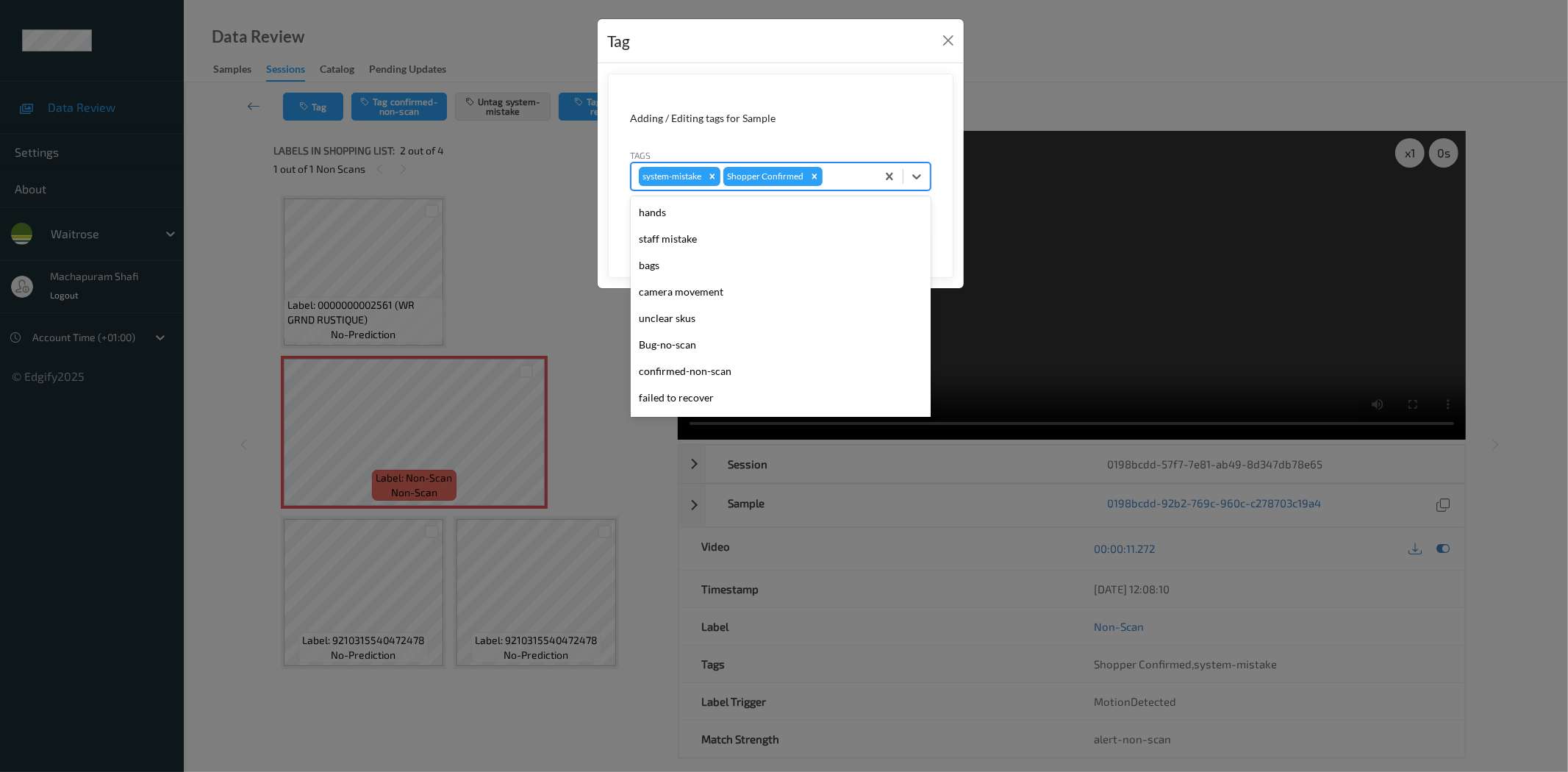
scroll to position [288, 0]
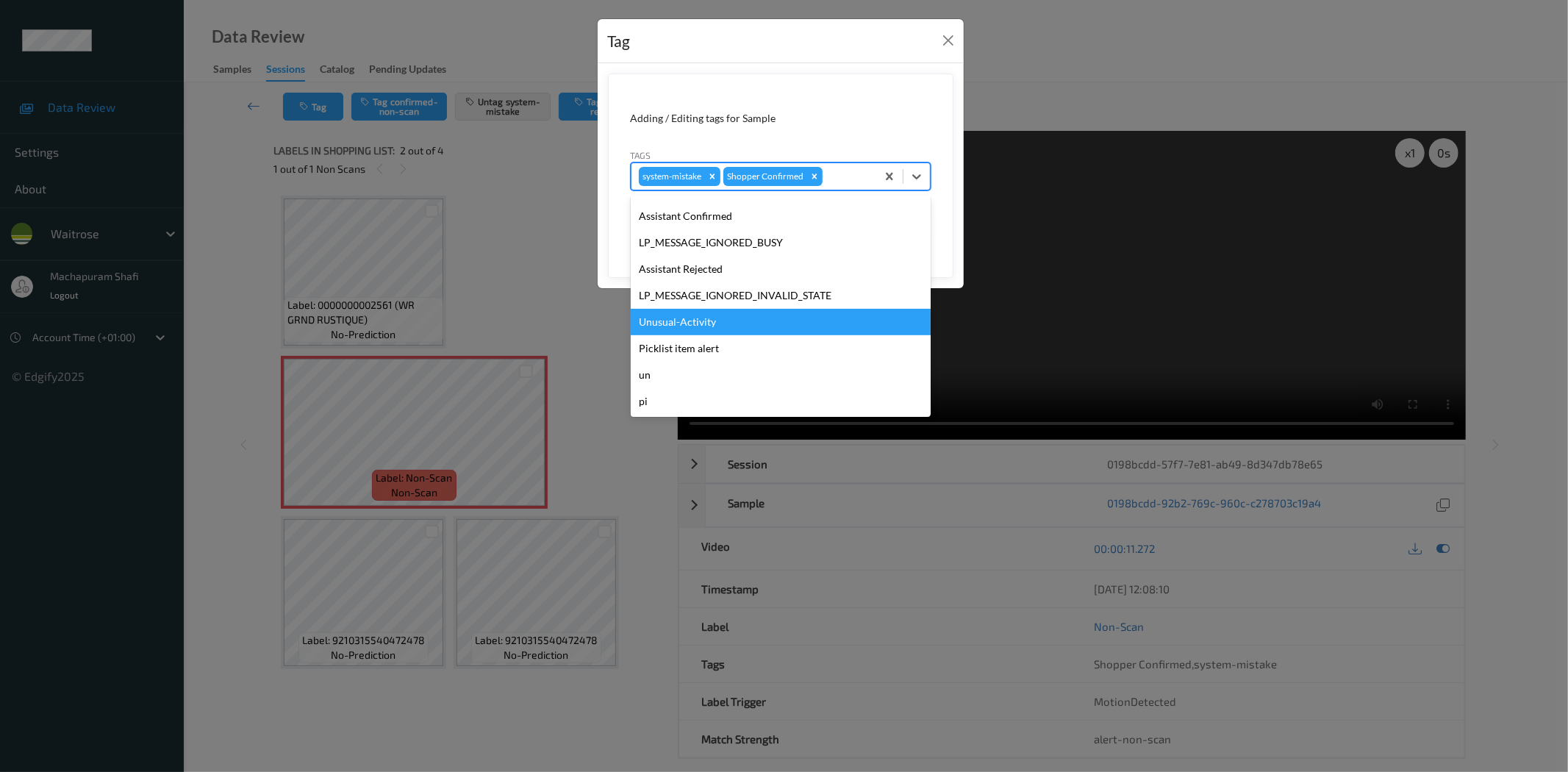
click at [714, 325] on div "Unusual-Activity" at bounding box center [781, 322] width 300 height 27
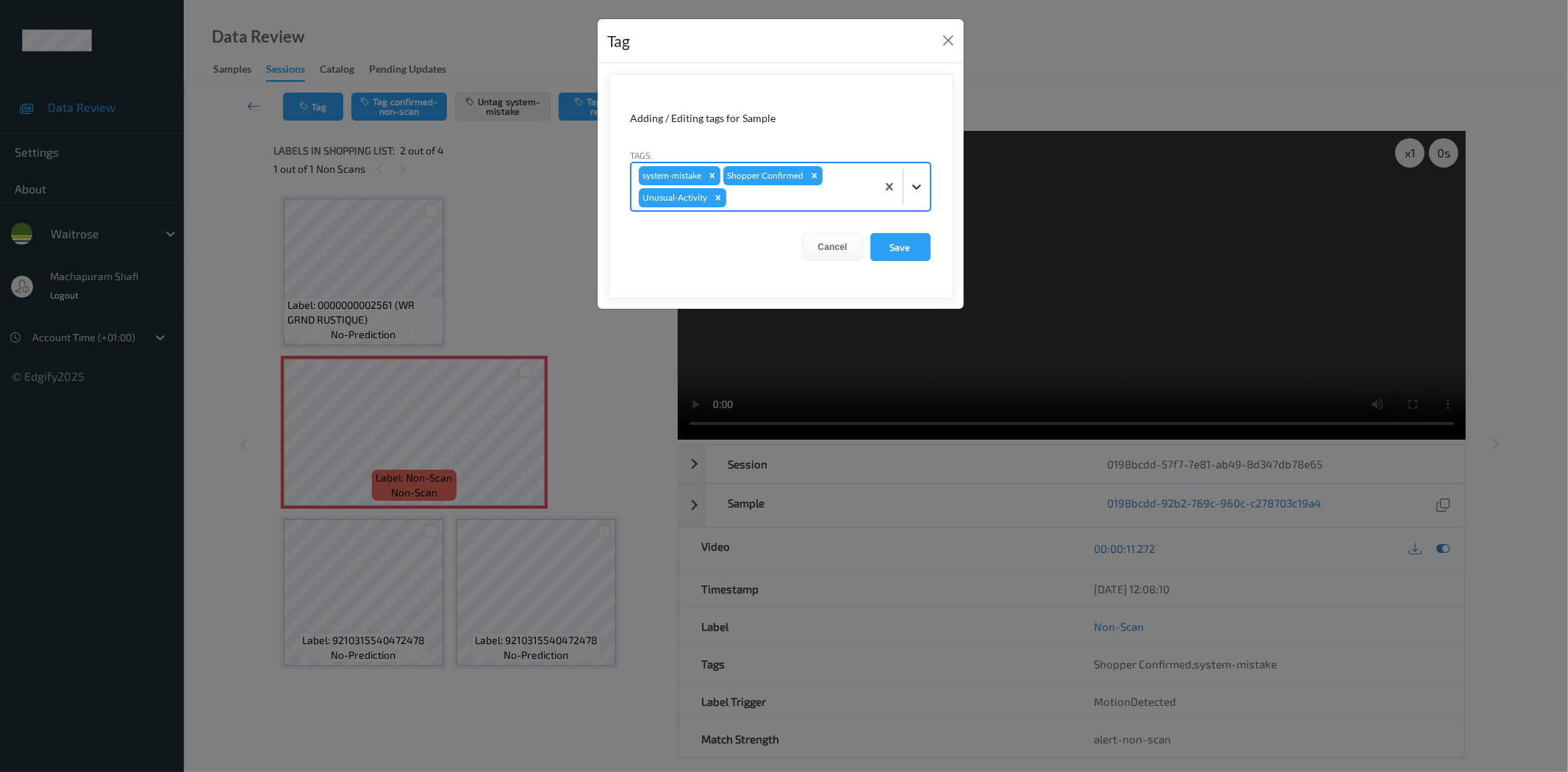
click at [918, 183] on icon at bounding box center [916, 186] width 14 height 14
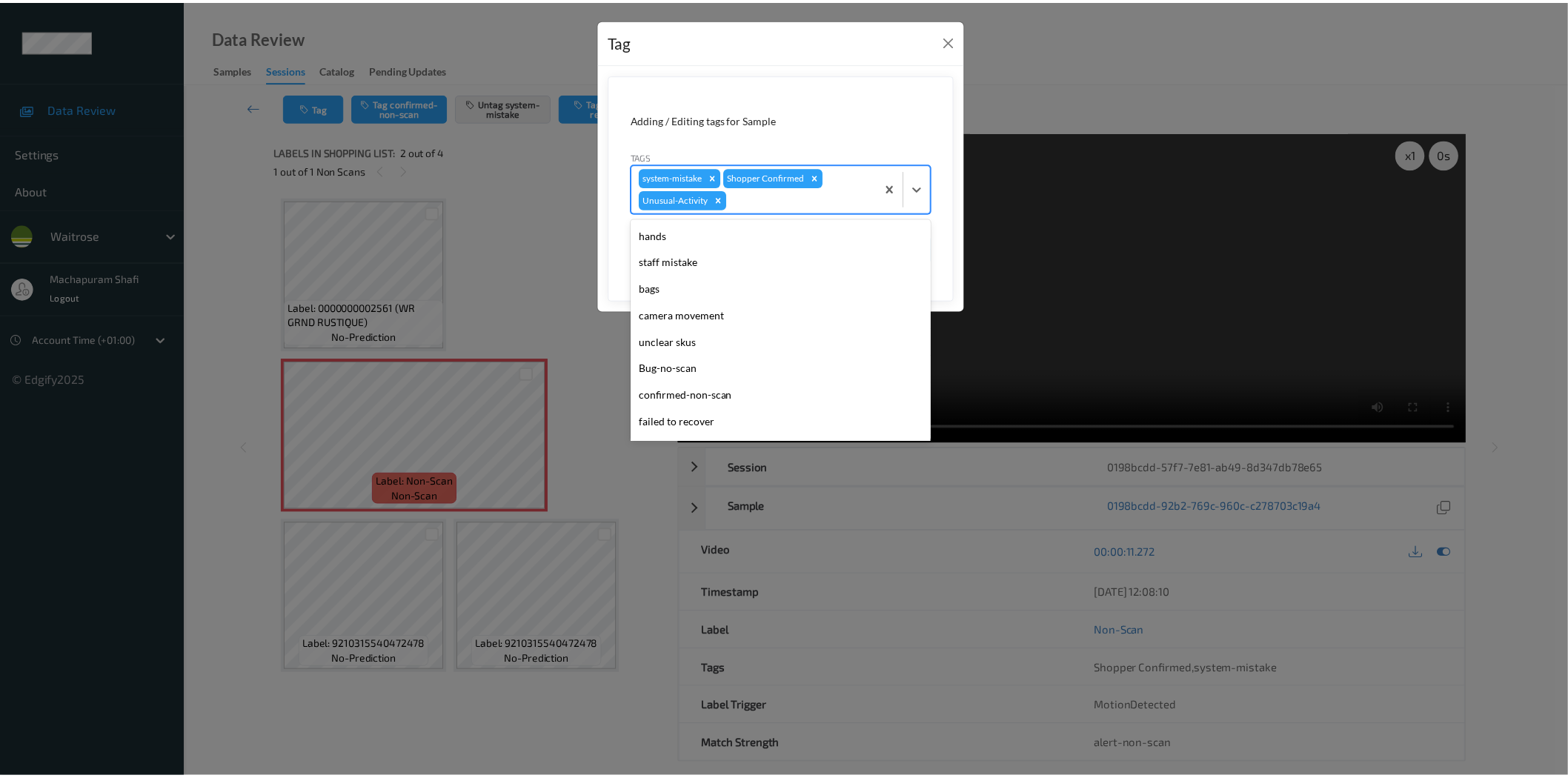
scroll to position [263, 0]
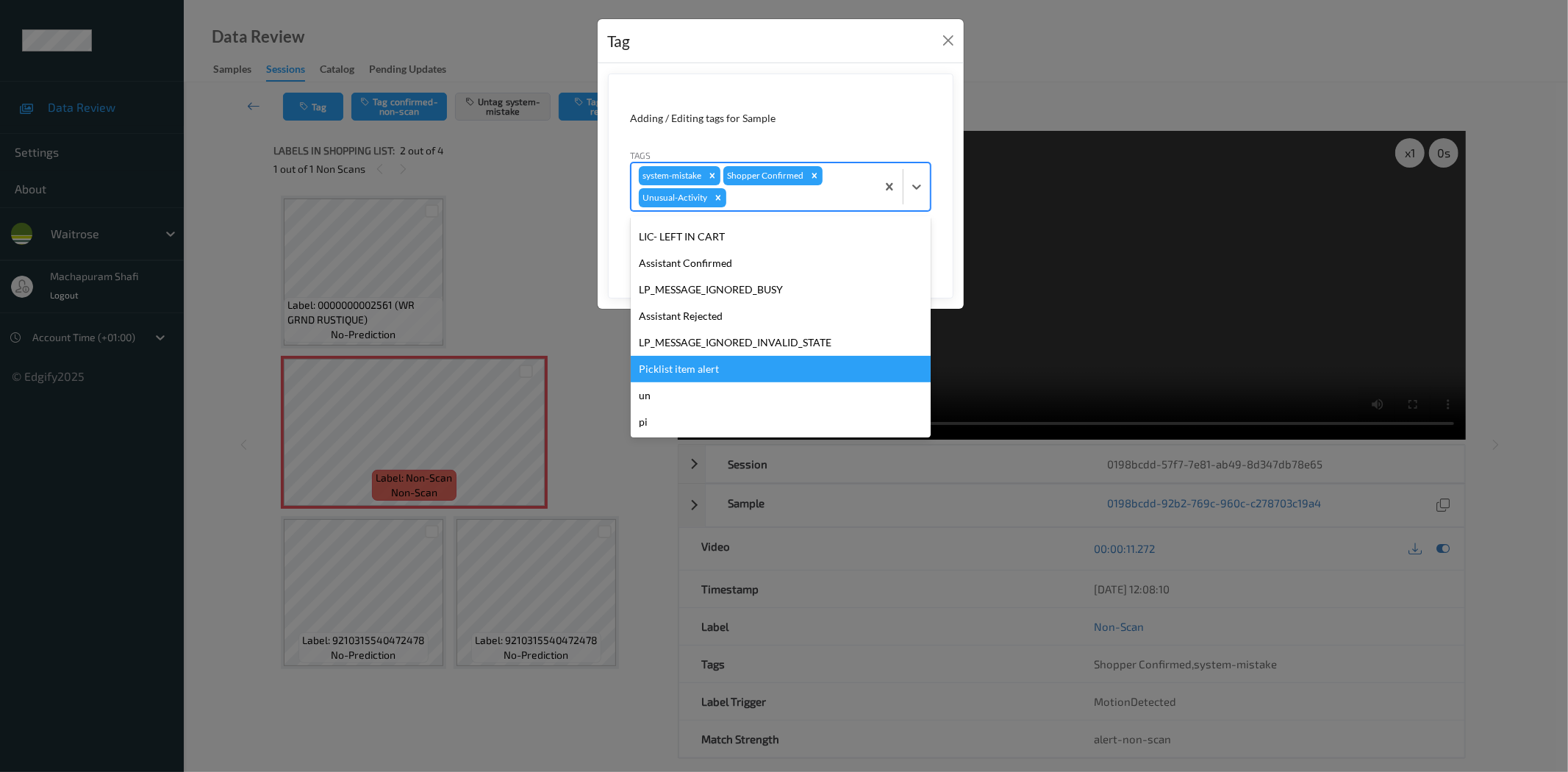
click at [716, 358] on div "Picklist item alert" at bounding box center [781, 369] width 300 height 27
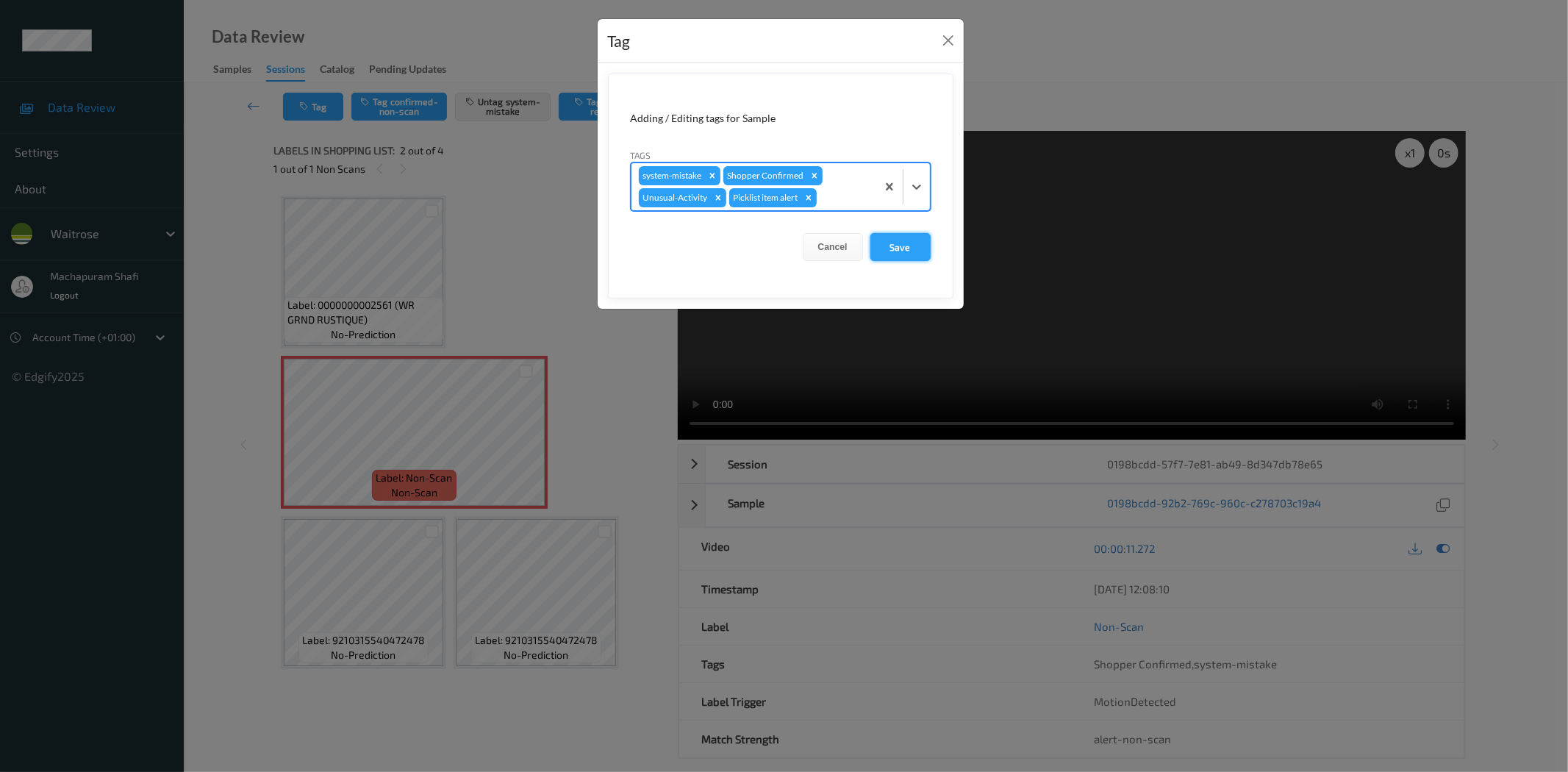
click at [908, 248] on button "Save" at bounding box center [900, 246] width 60 height 28
click at [899, 252] on button "Save" at bounding box center [900, 246] width 60 height 28
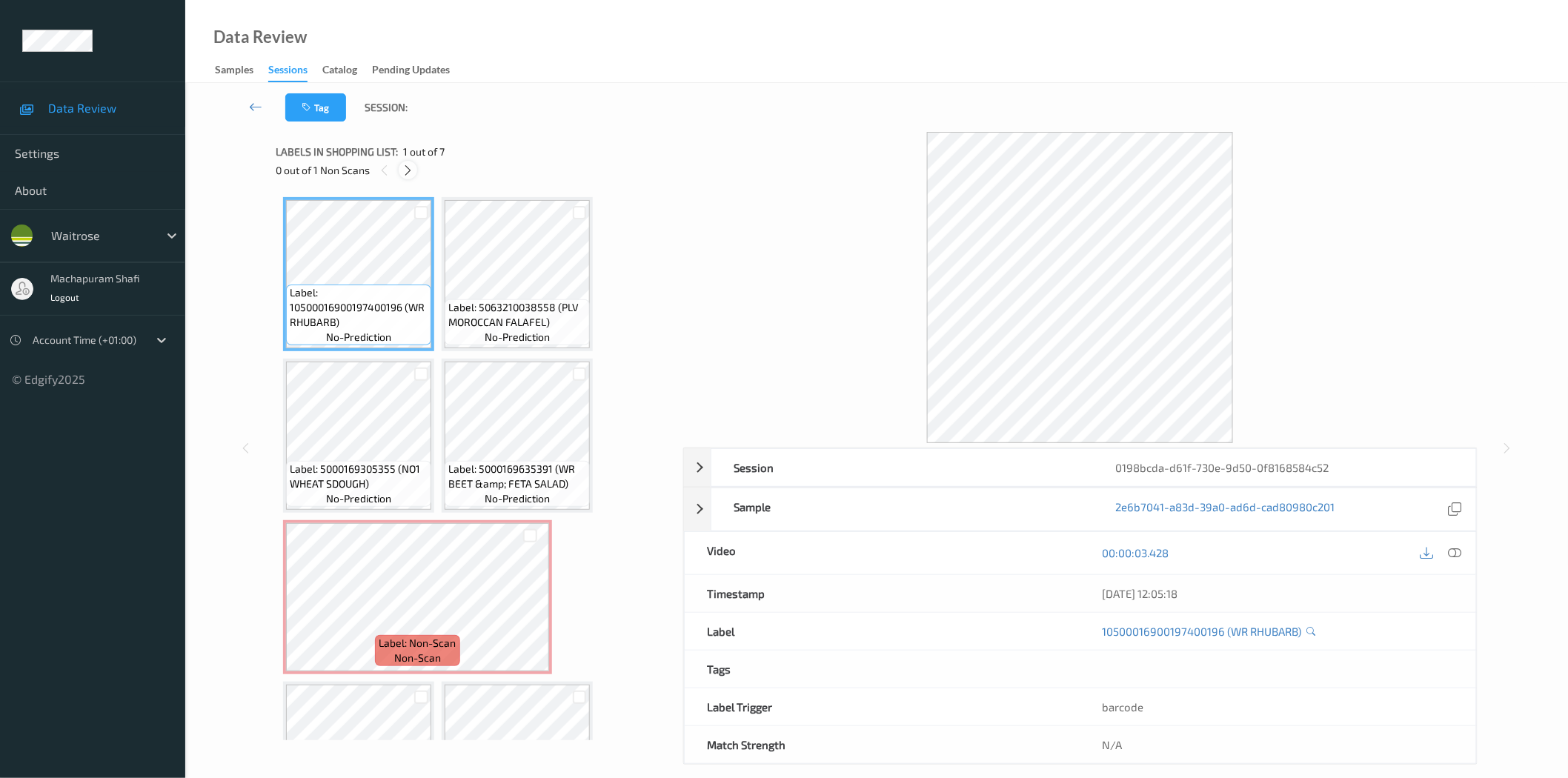
click at [417, 169] on div at bounding box center [407, 170] width 18 height 18
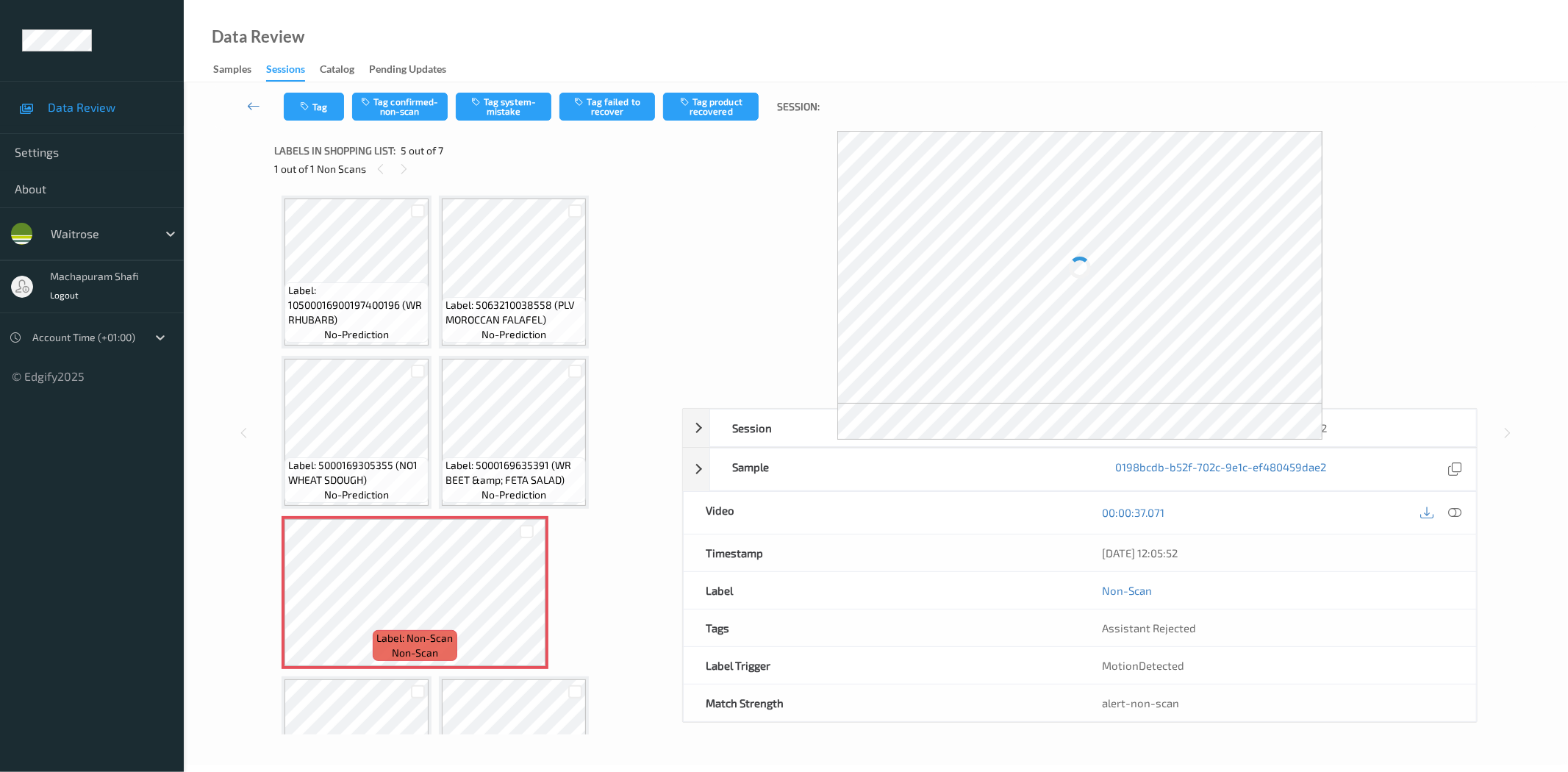
scroll to position [98, 0]
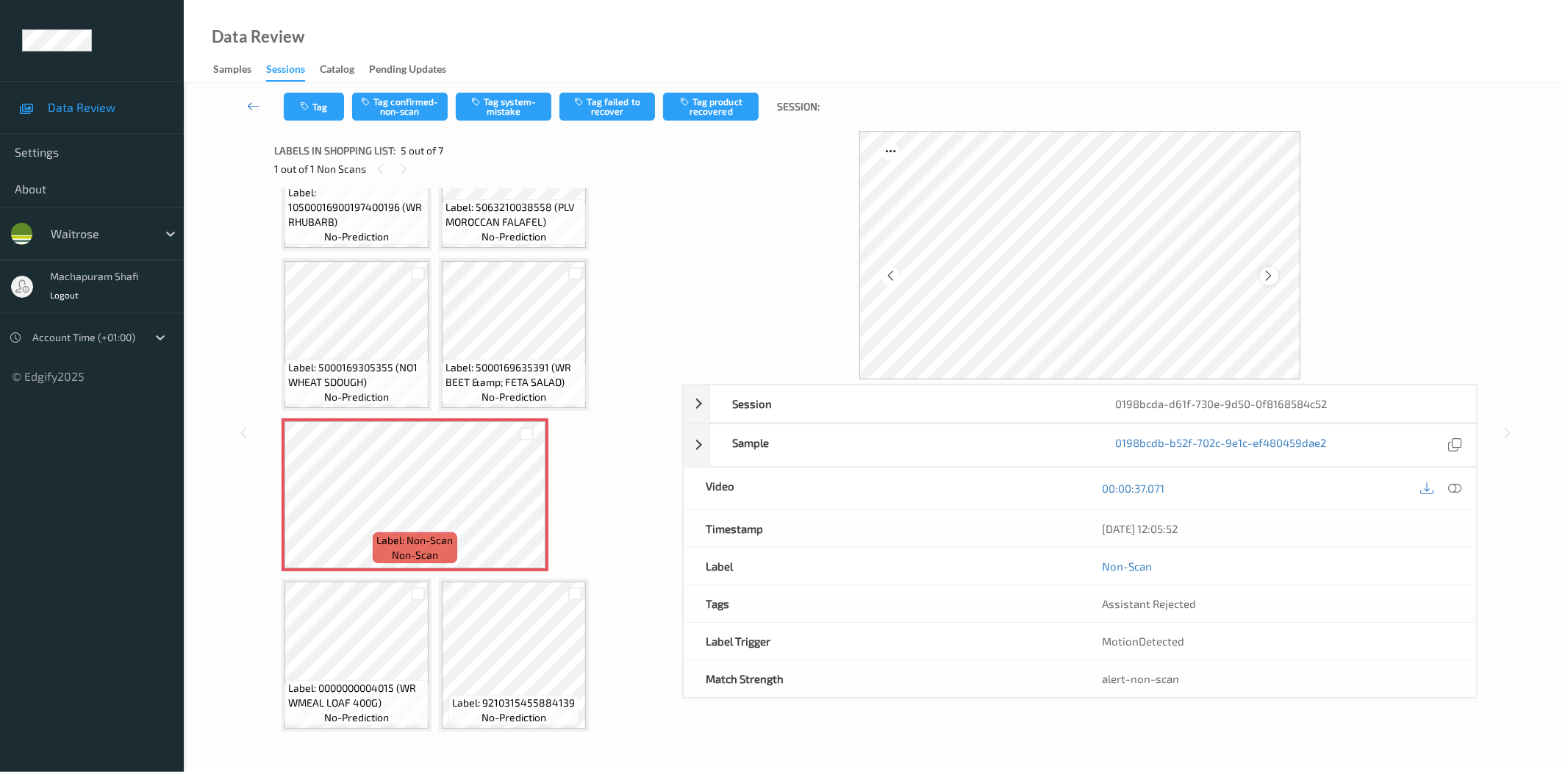
click at [1270, 278] on icon at bounding box center [1269, 276] width 12 height 13
click at [1272, 274] on icon at bounding box center [1269, 276] width 12 height 13
click at [1449, 484] on icon at bounding box center [1456, 489] width 13 height 13
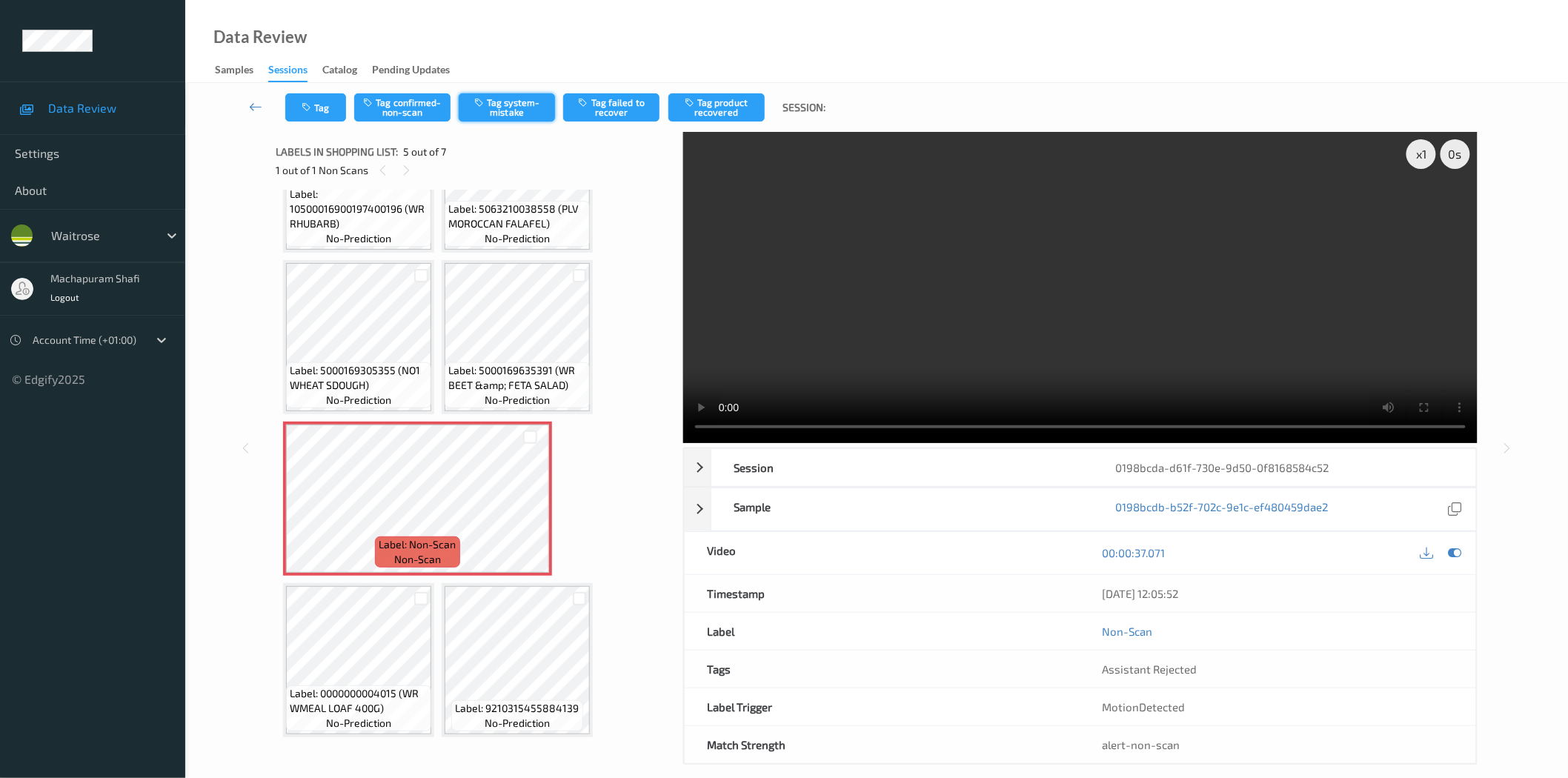
click at [510, 100] on button "Tag system-mistake" at bounding box center [507, 106] width 97 height 28
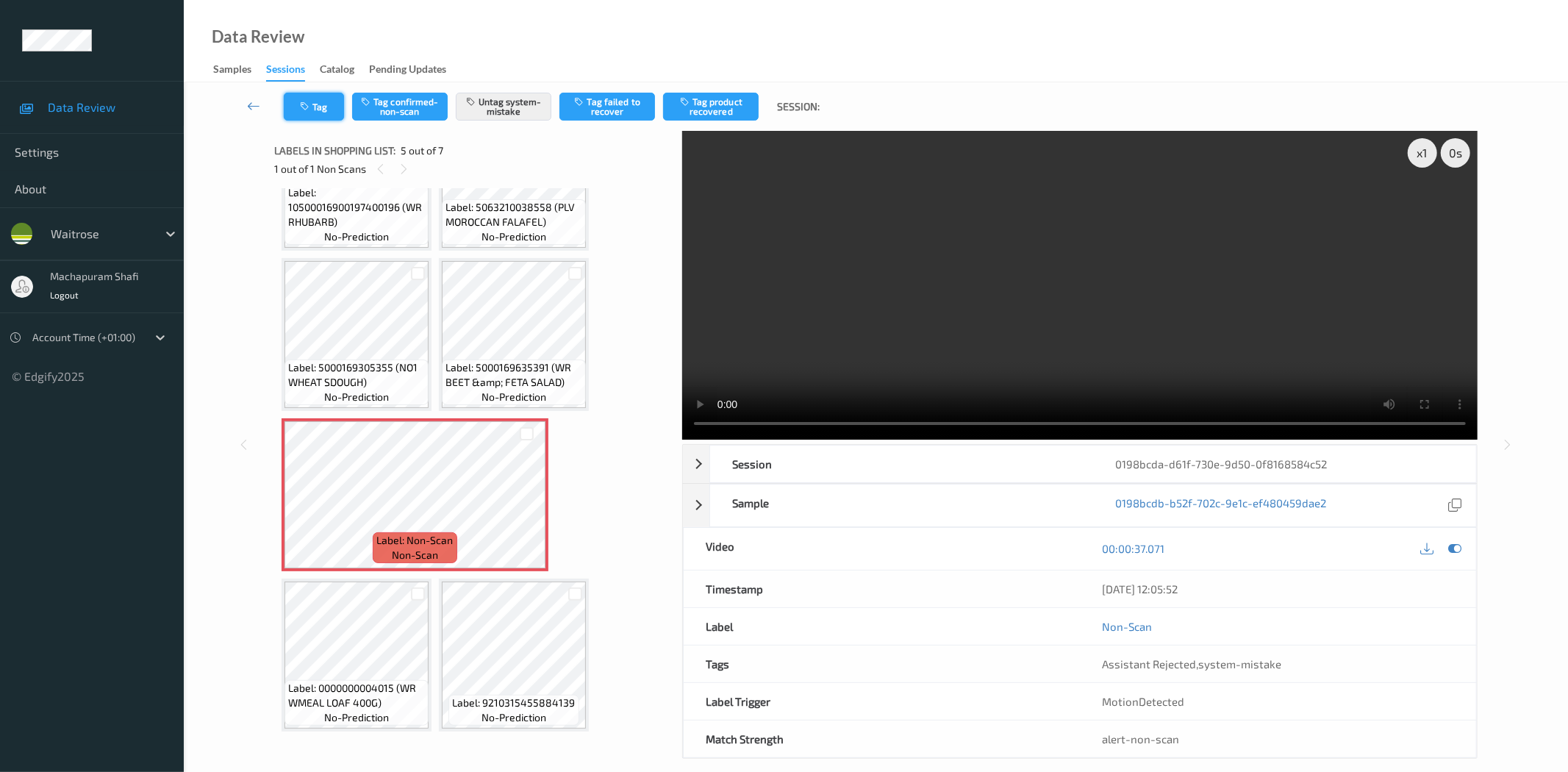
click at [312, 107] on icon "button" at bounding box center [306, 106] width 12 height 10
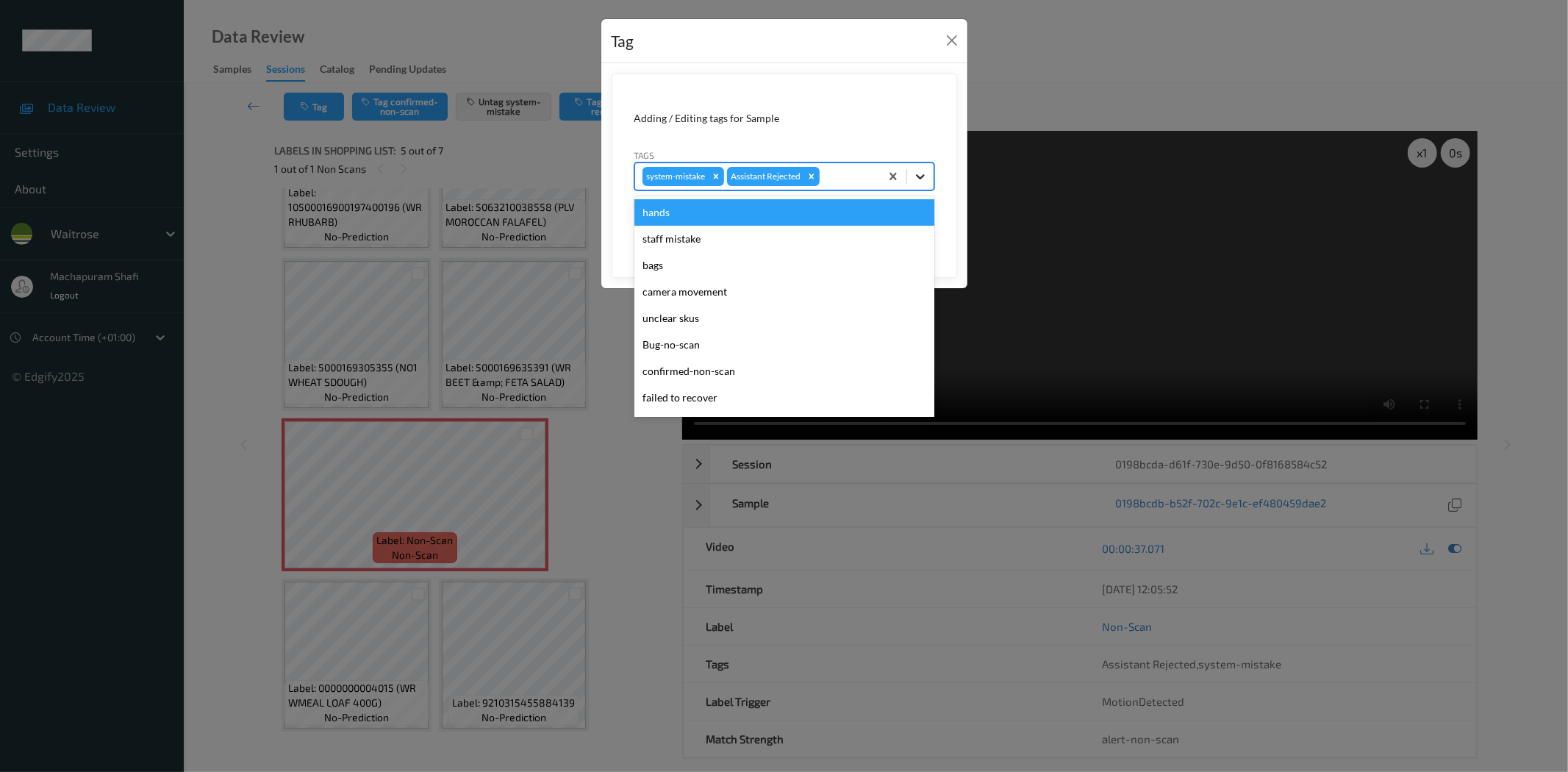
click at [923, 164] on div at bounding box center [921, 177] width 27 height 27
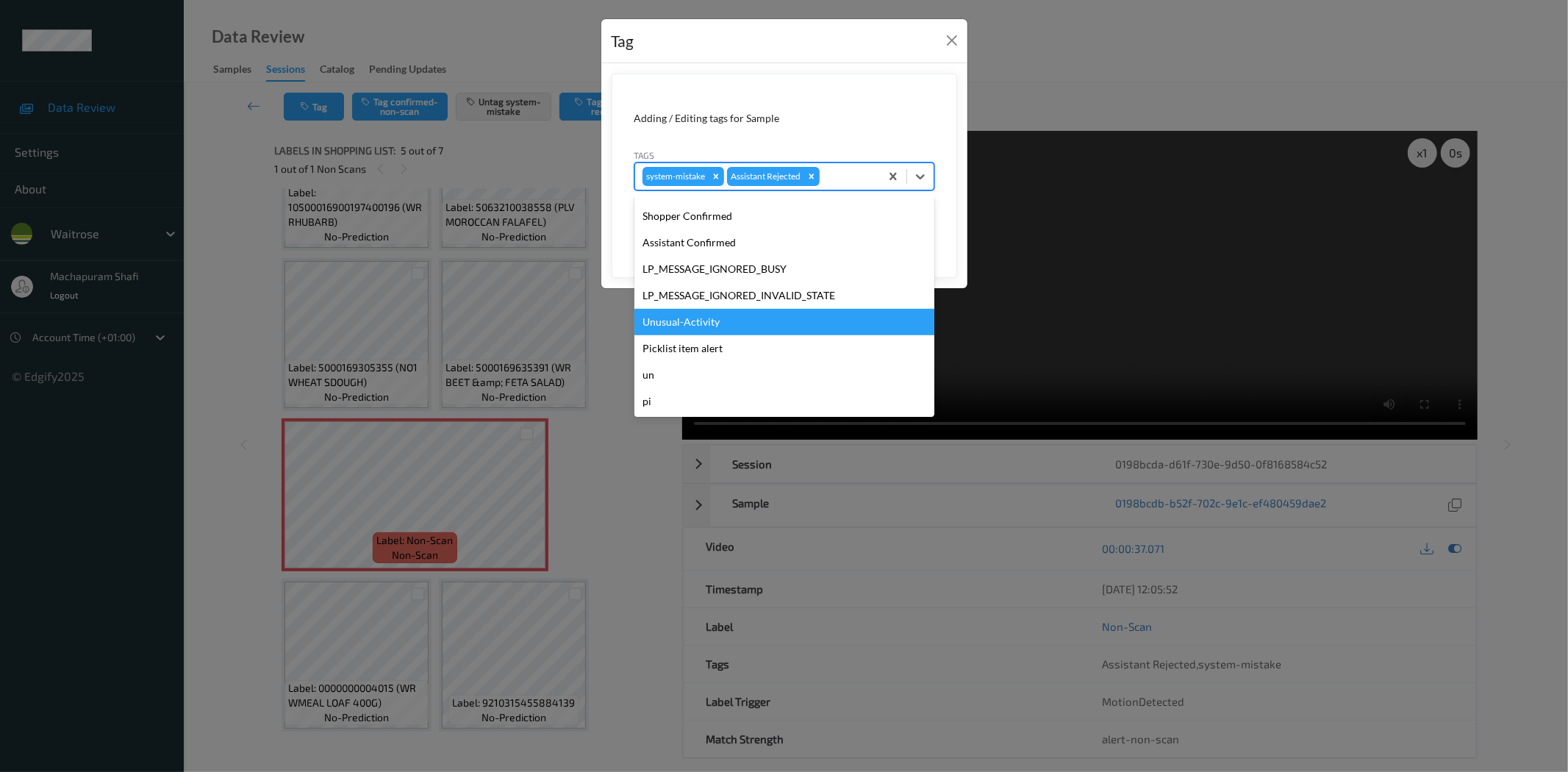
click at [726, 320] on div "Unusual-Activity" at bounding box center [785, 322] width 300 height 27
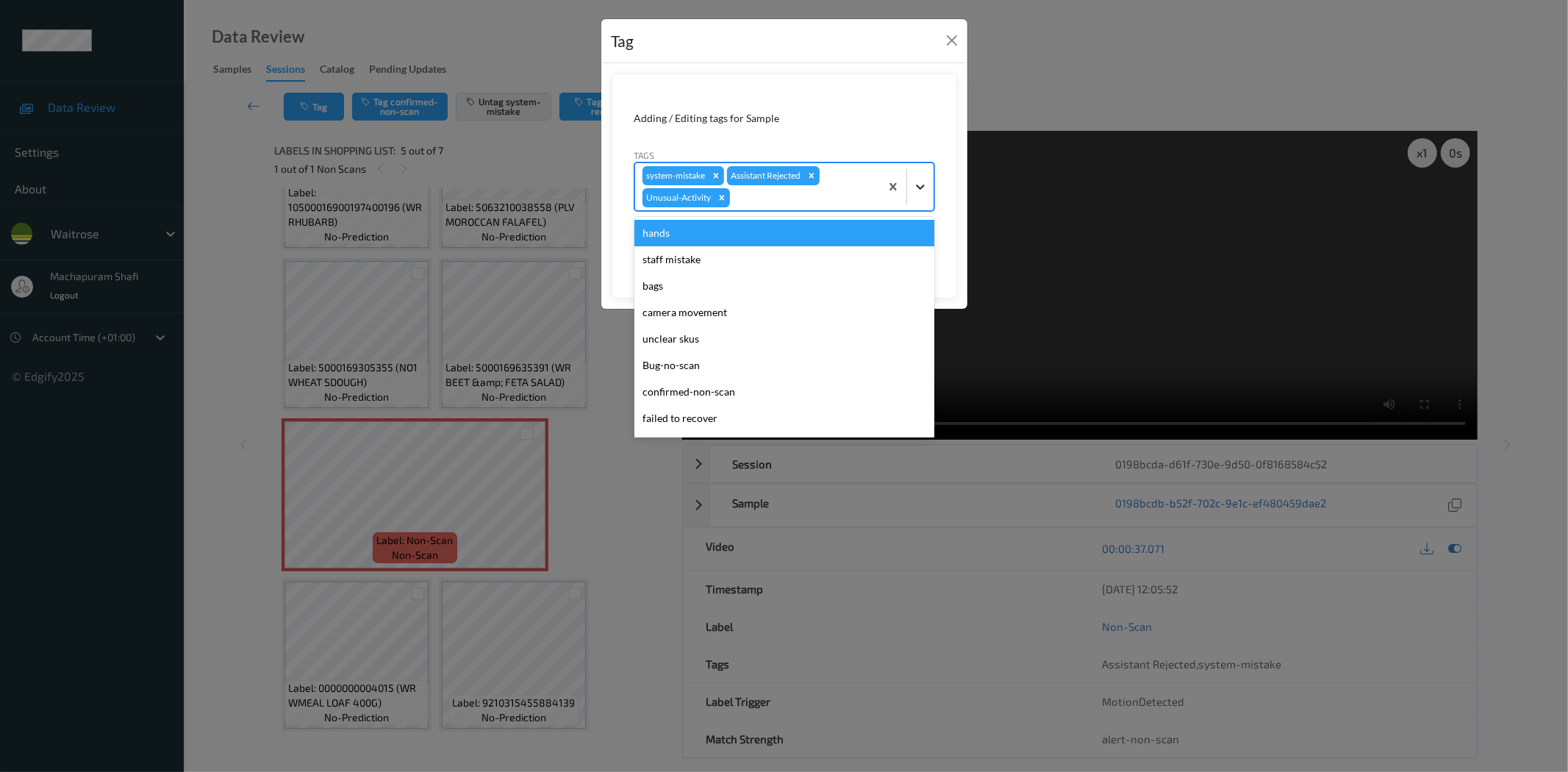
click at [921, 188] on icon at bounding box center [920, 186] width 9 height 5
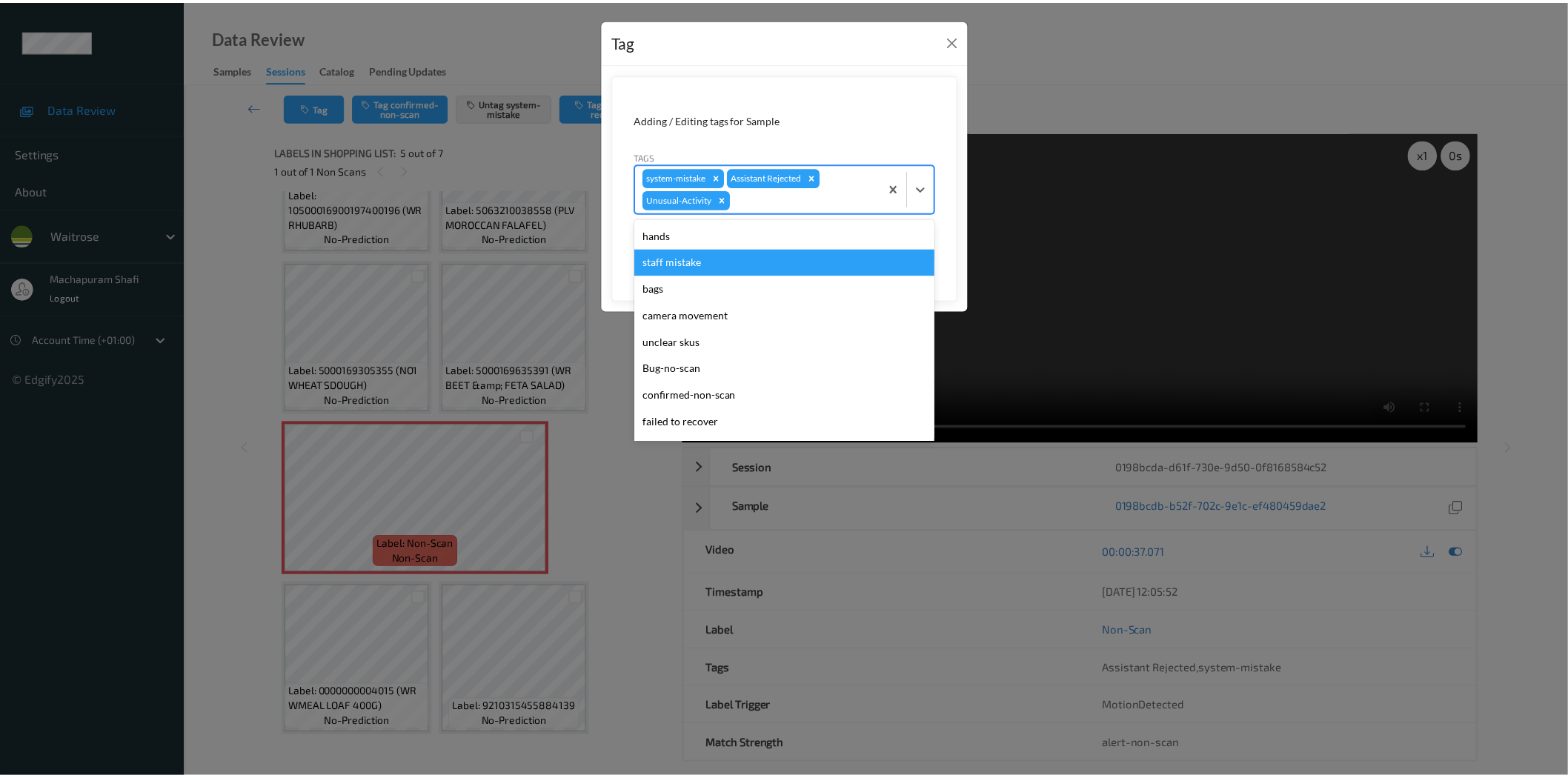
scroll to position [263, 0]
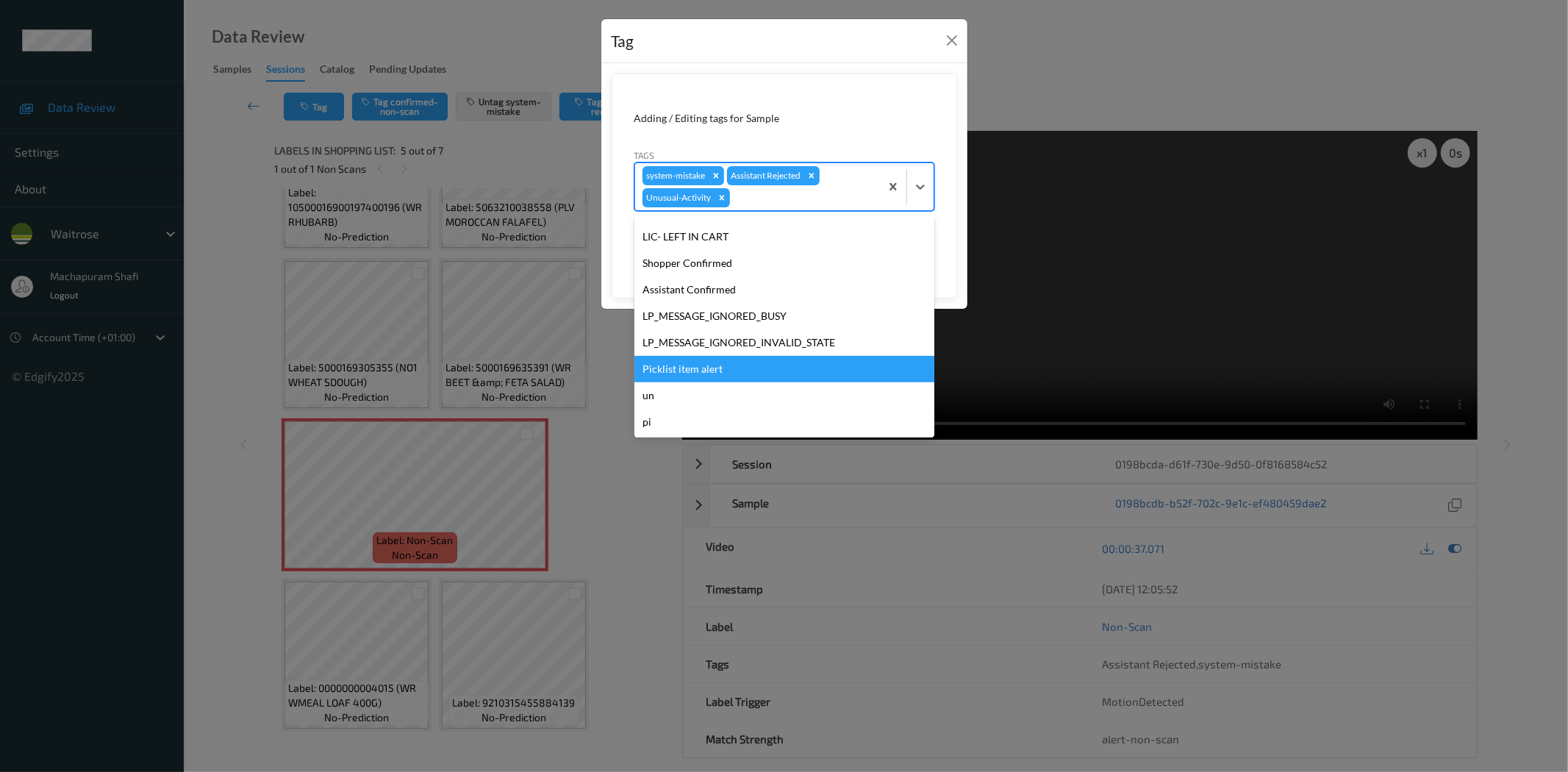
click at [708, 366] on div "Picklist item alert" at bounding box center [785, 369] width 300 height 27
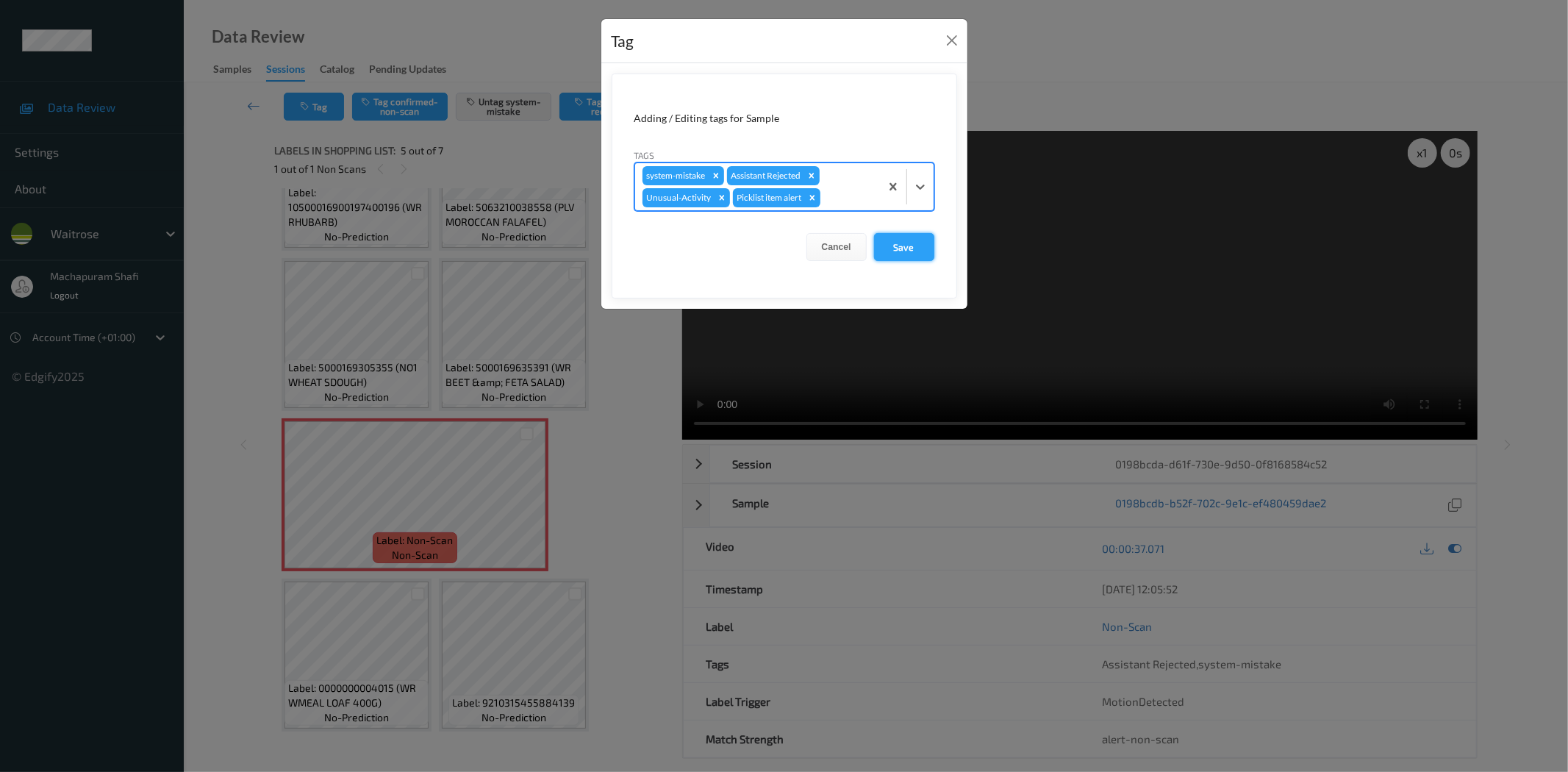
click at [902, 244] on button "Save" at bounding box center [904, 246] width 60 height 28
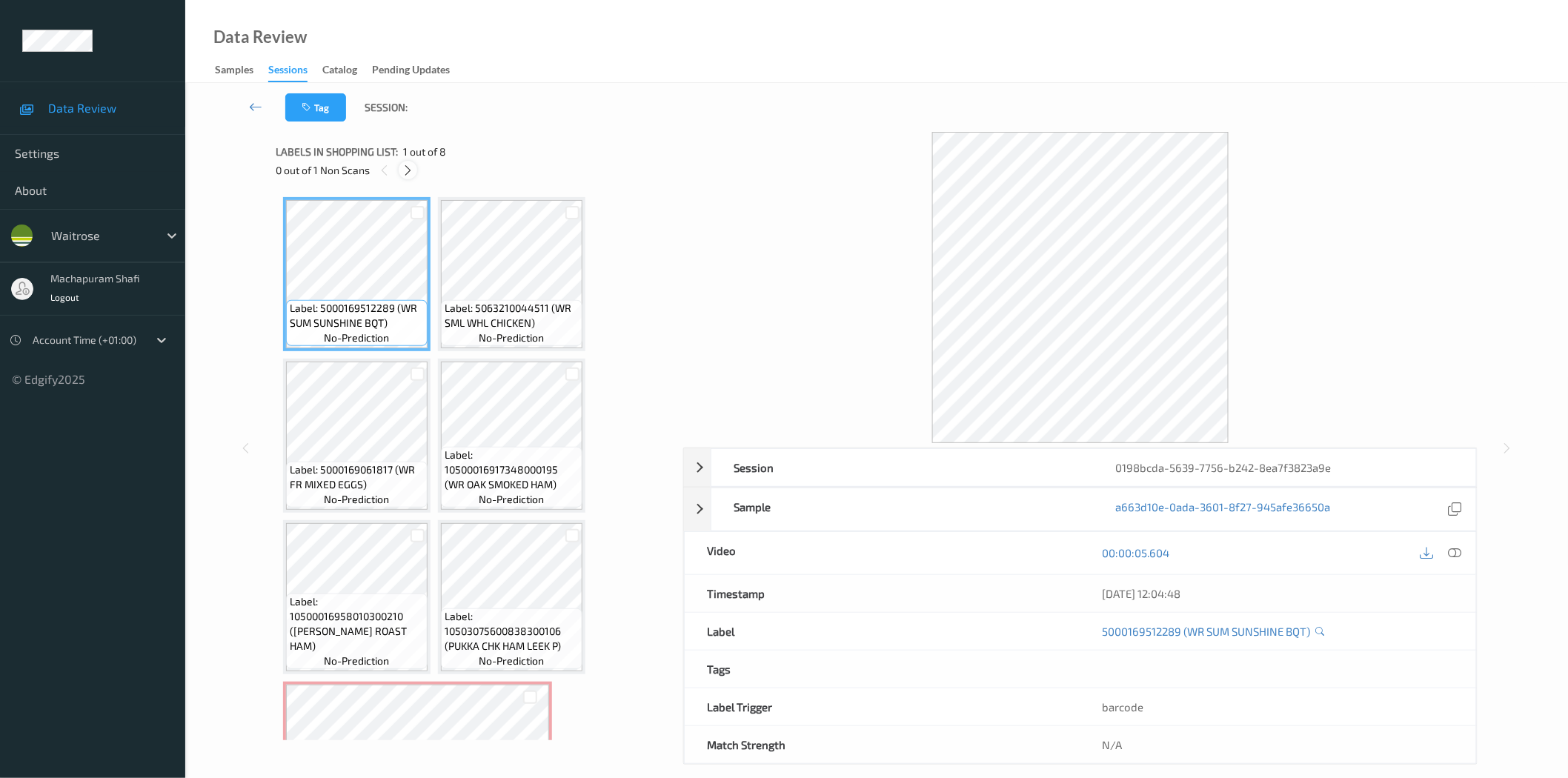
click at [411, 169] on icon at bounding box center [407, 171] width 12 height 13
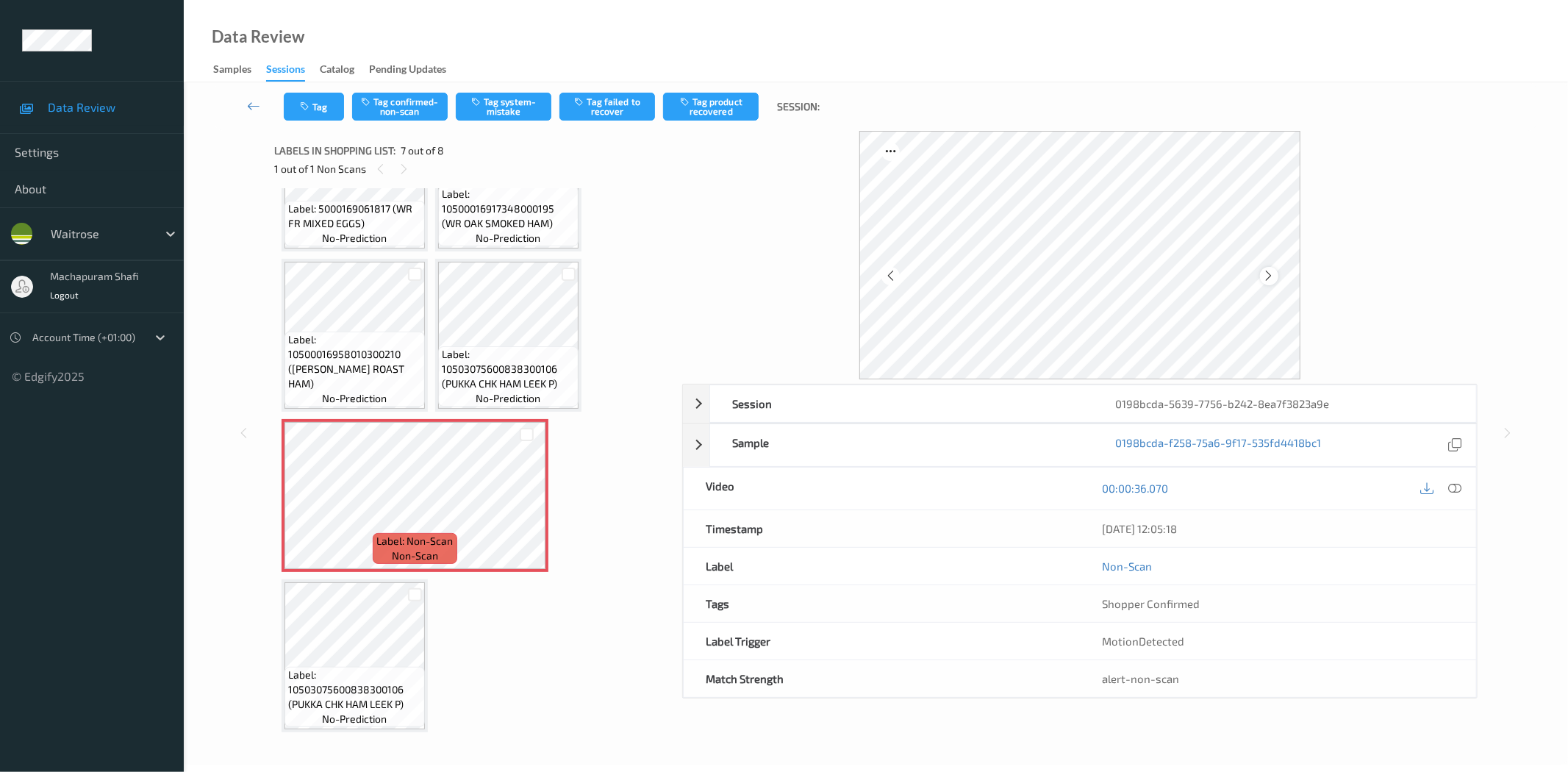
click at [1272, 274] on icon at bounding box center [1269, 276] width 12 height 13
drag, startPoint x: 1458, startPoint y: 486, endPoint x: 1454, endPoint y: 474, distance: 12.6
click at [1458, 486] on icon at bounding box center [1456, 489] width 13 height 13
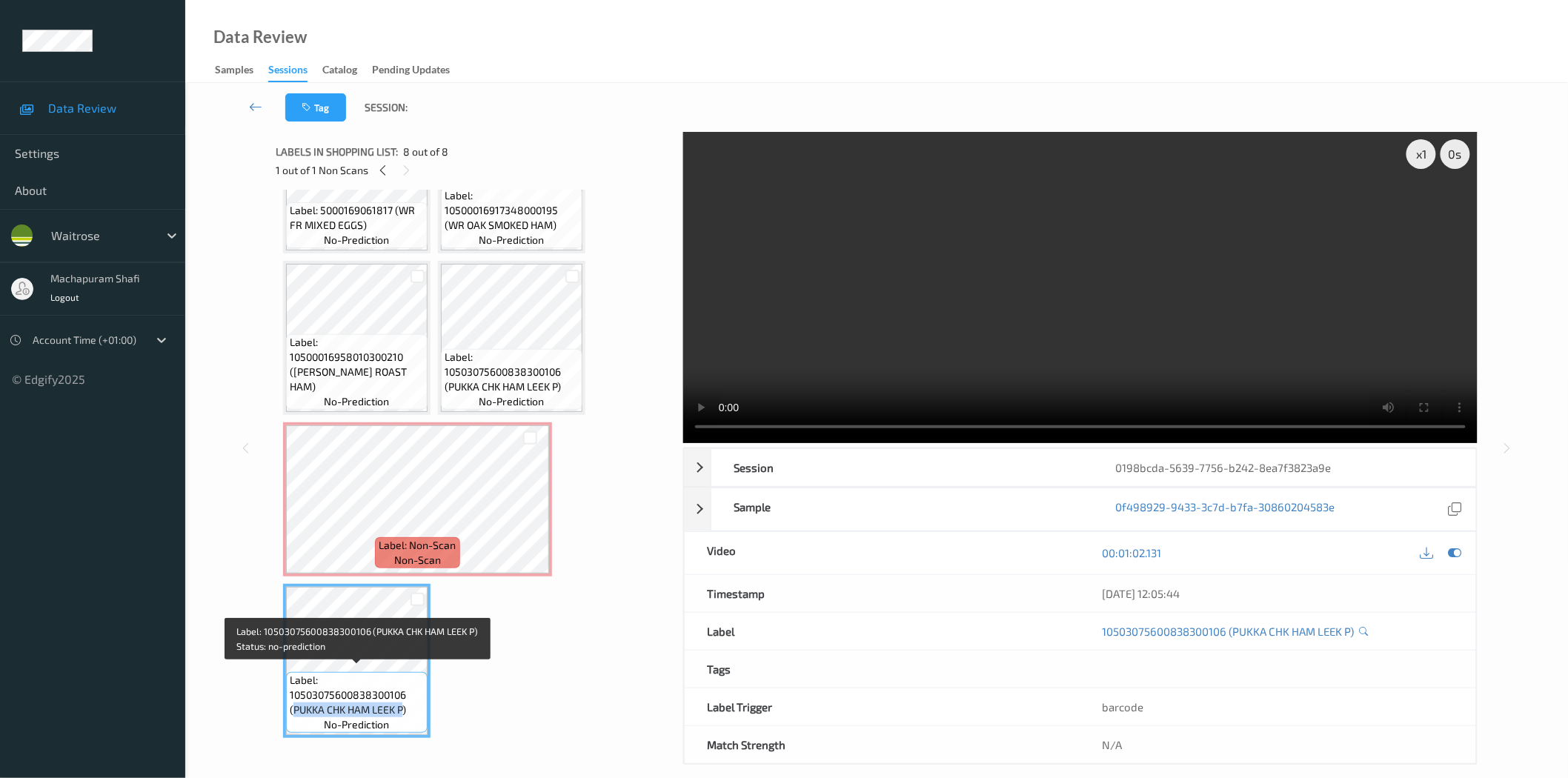
drag, startPoint x: 292, startPoint y: 705, endPoint x: 402, endPoint y: 701, distance: 110.1
click at [402, 701] on span "Label: 10503075600838300106 (PUKKA CHK HAM LEEK P)" at bounding box center [357, 696] width 134 height 44
copy span "PUKKA CHK HAM LEEK P"
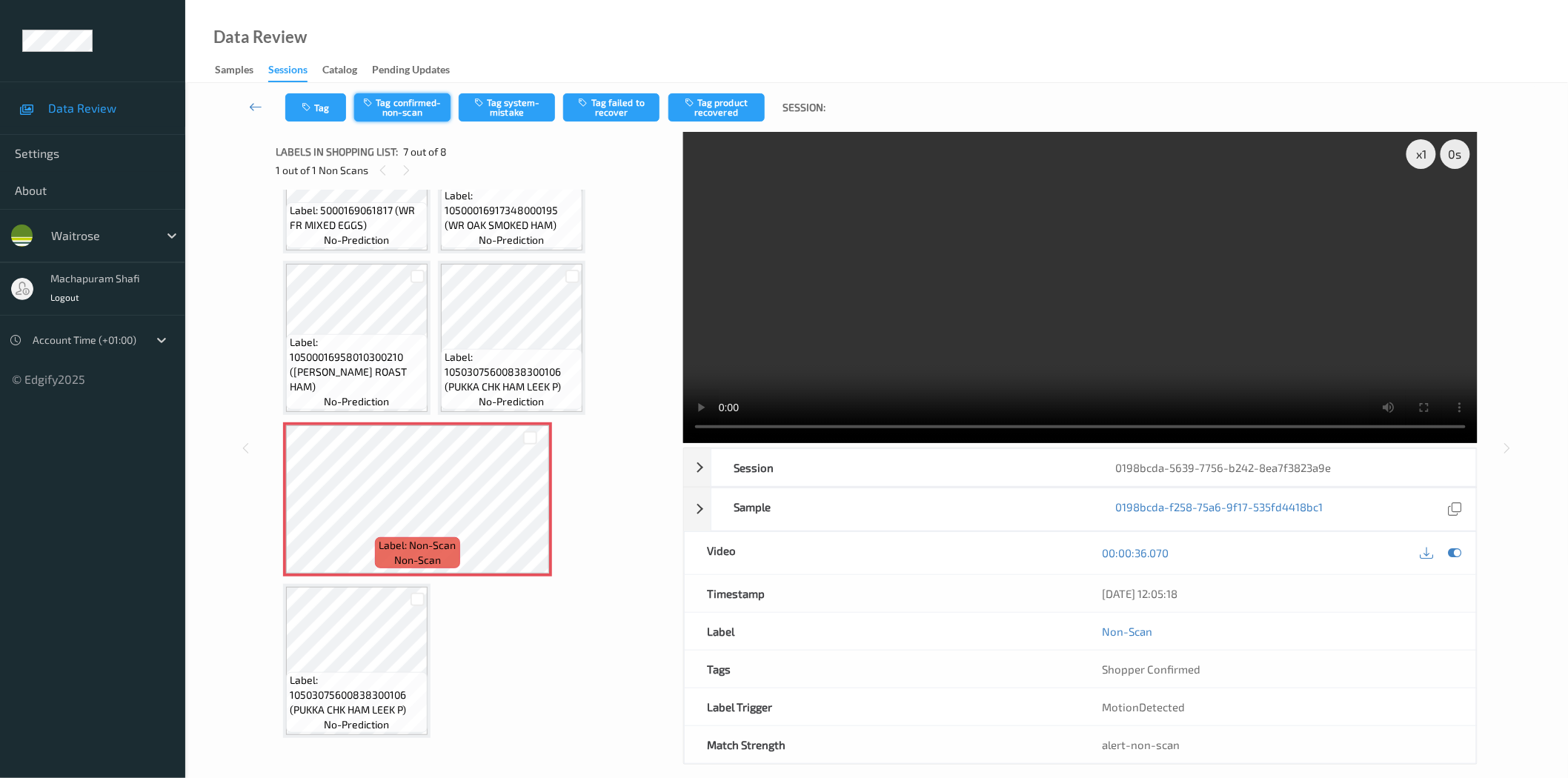
click at [398, 100] on button "Tag confirmed-non-scan" at bounding box center [402, 106] width 97 height 28
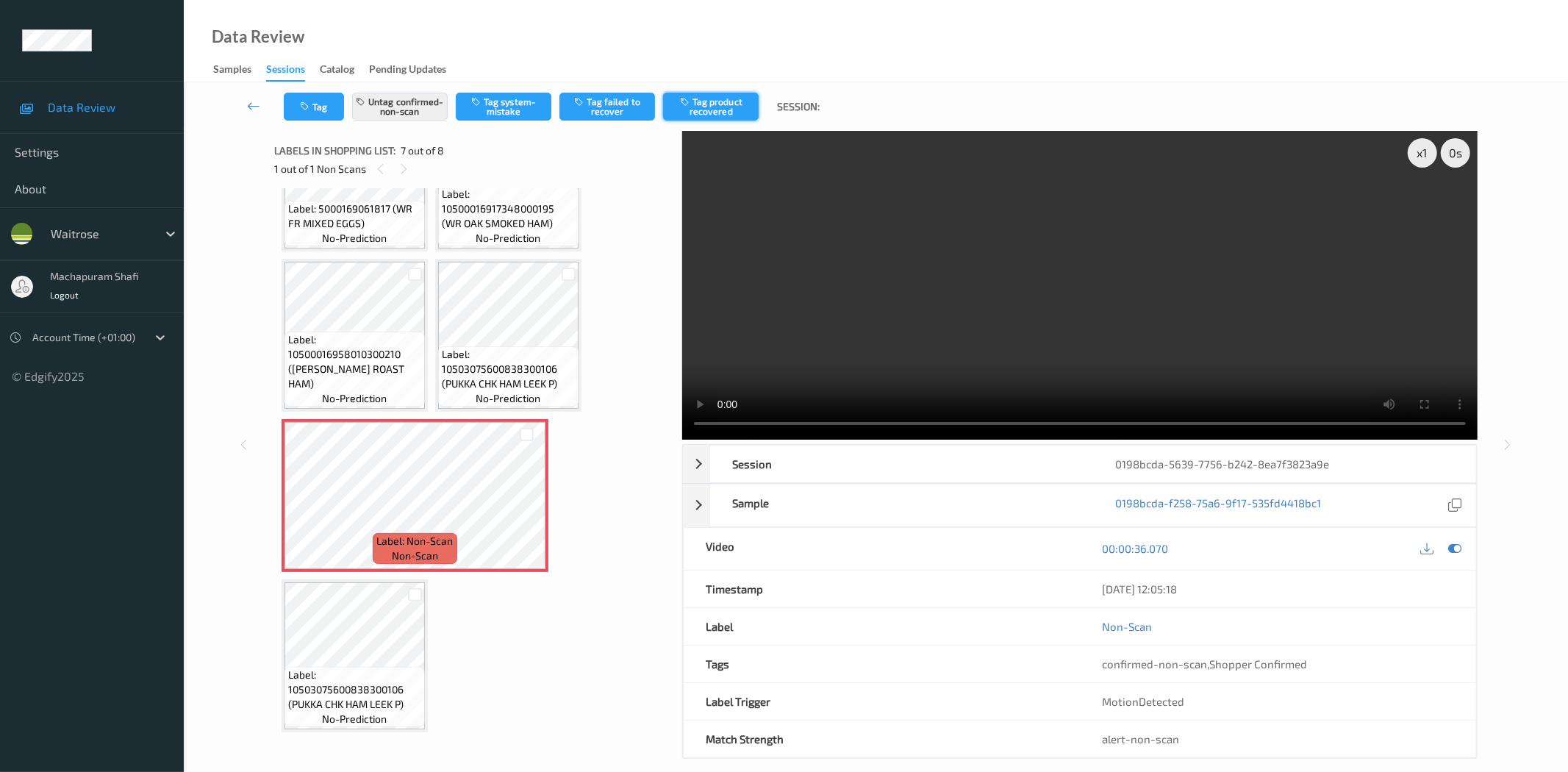
click at [723, 107] on button "Tag product recovered" at bounding box center [711, 106] width 96 height 28
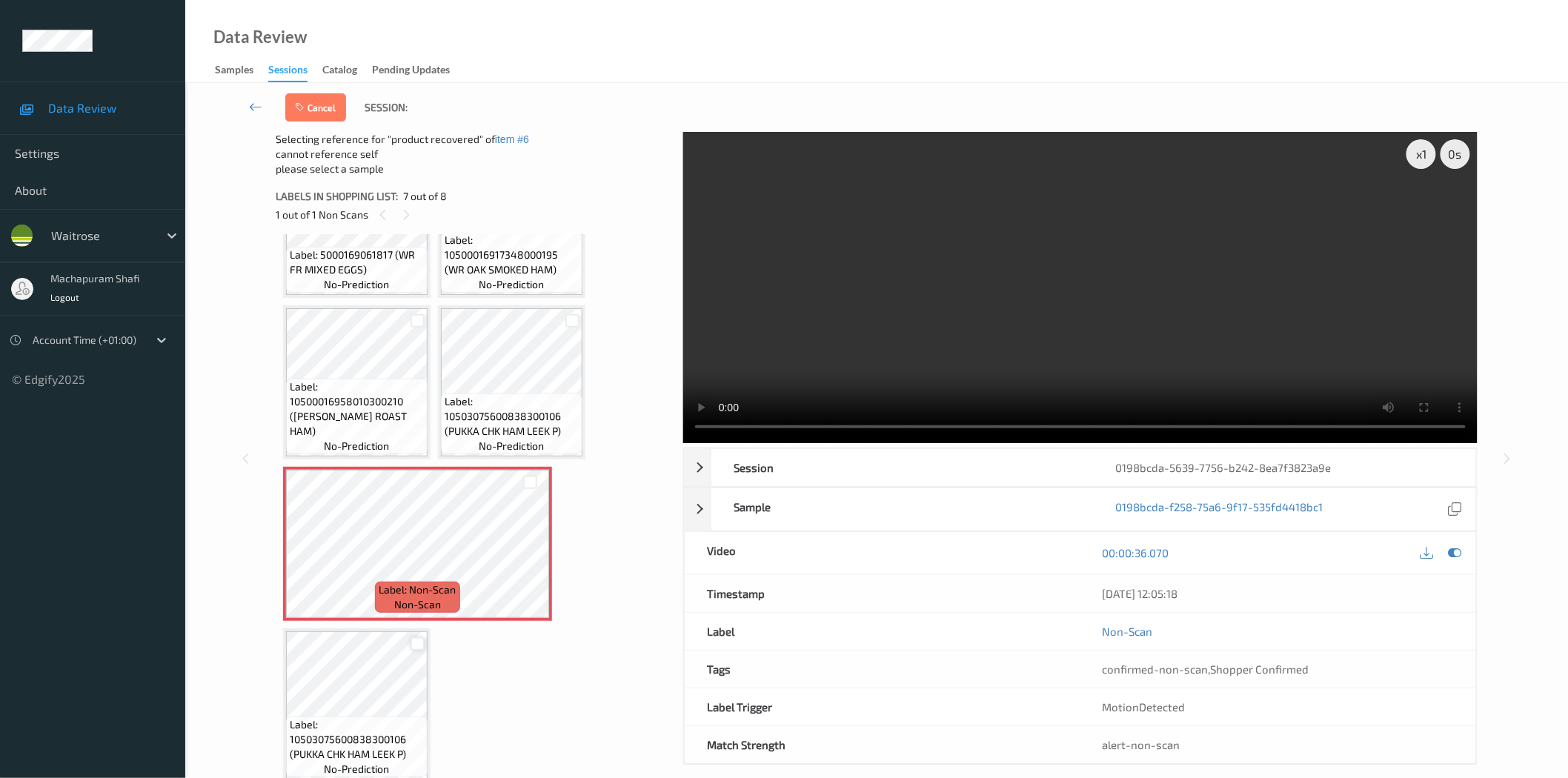
click at [418, 645] on div at bounding box center [418, 644] width 14 height 14
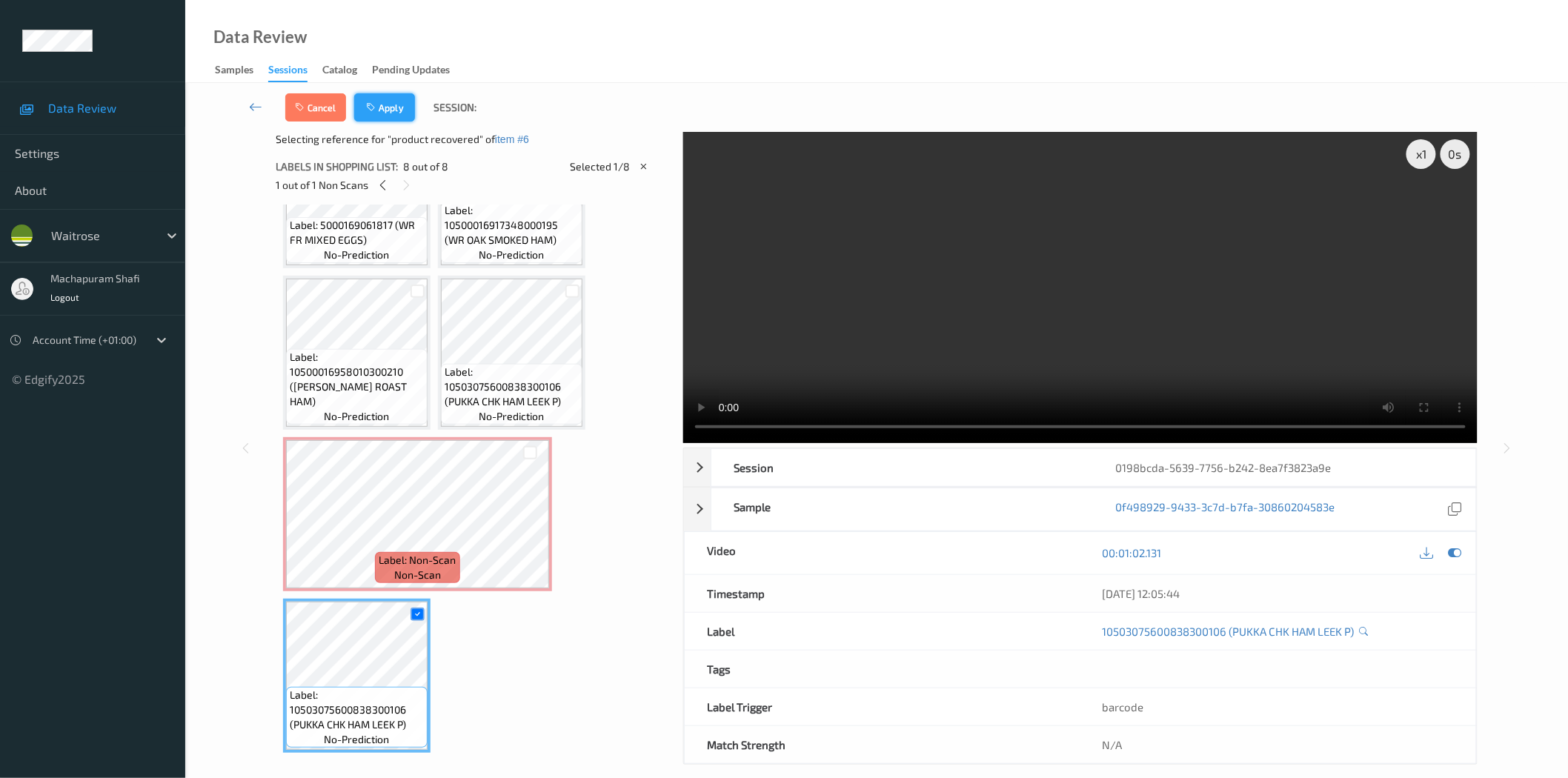
click at [395, 112] on button "Apply" at bounding box center [384, 106] width 60 height 28
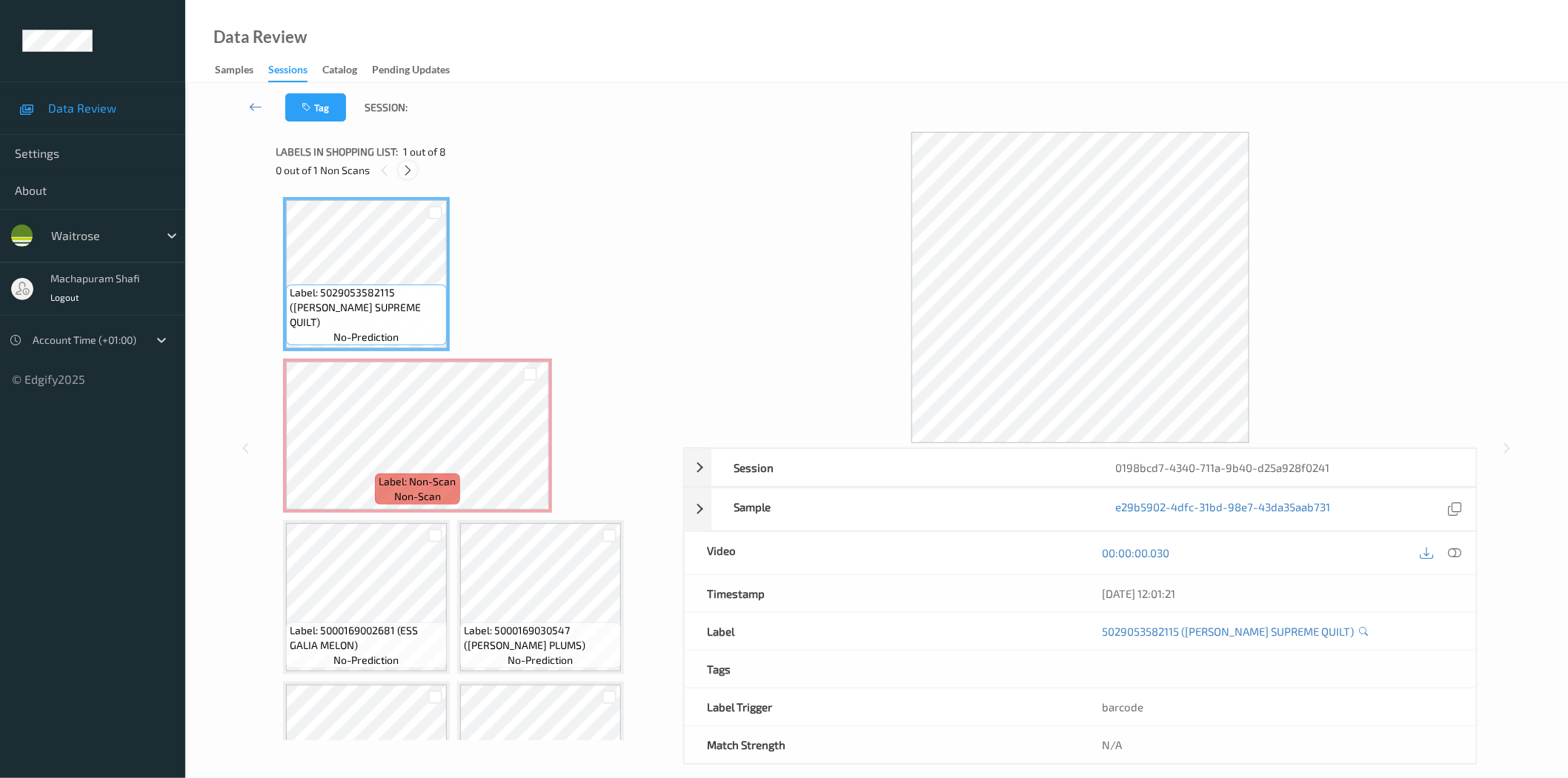
click at [408, 172] on icon at bounding box center [407, 171] width 12 height 13
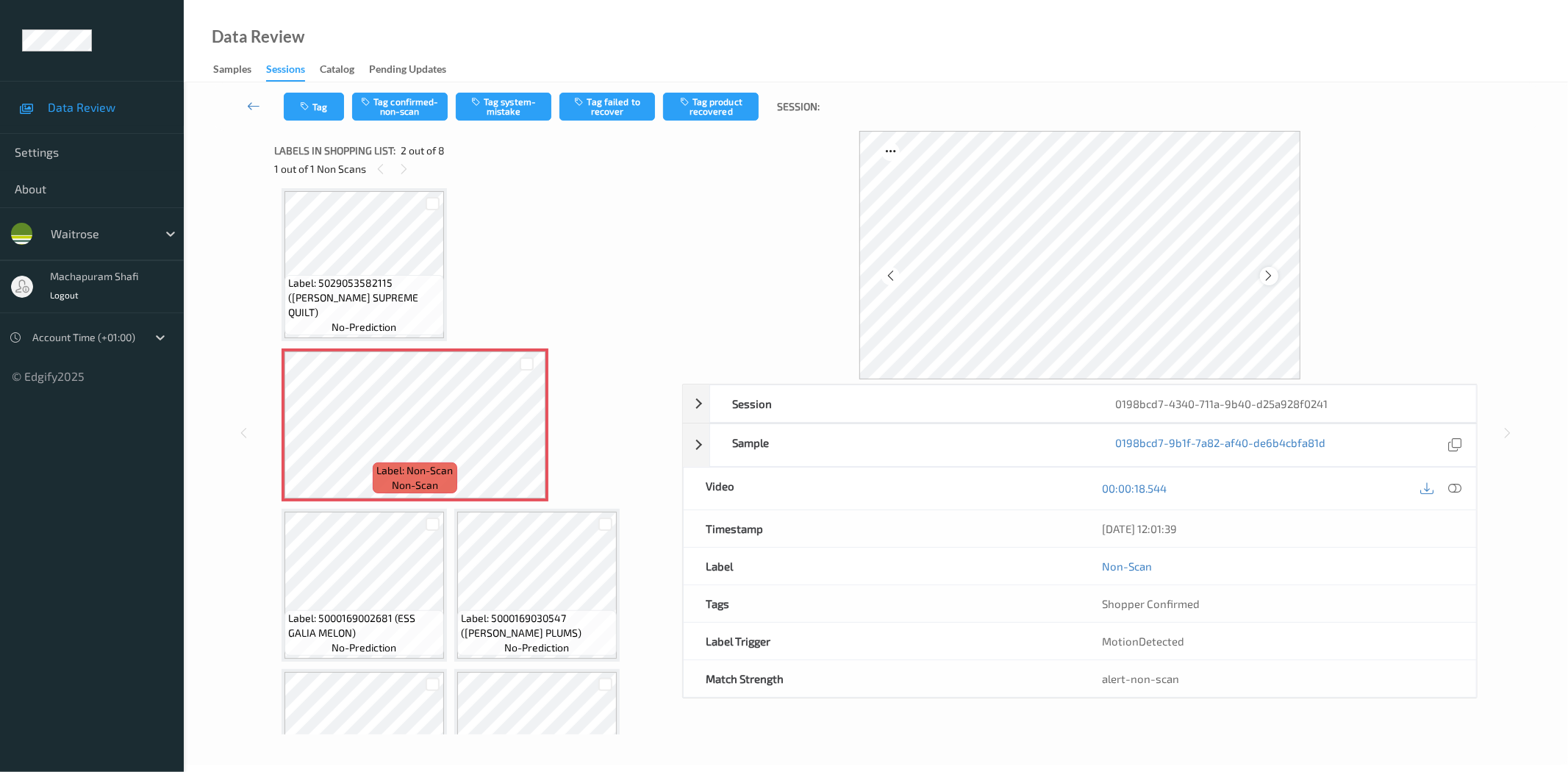
click at [1267, 274] on icon at bounding box center [1269, 276] width 12 height 13
click at [1268, 272] on icon at bounding box center [1269, 276] width 12 height 13
drag, startPoint x: 1448, startPoint y: 491, endPoint x: 1446, endPoint y: 449, distance: 42.0
click at [1450, 491] on icon at bounding box center [1456, 489] width 13 height 13
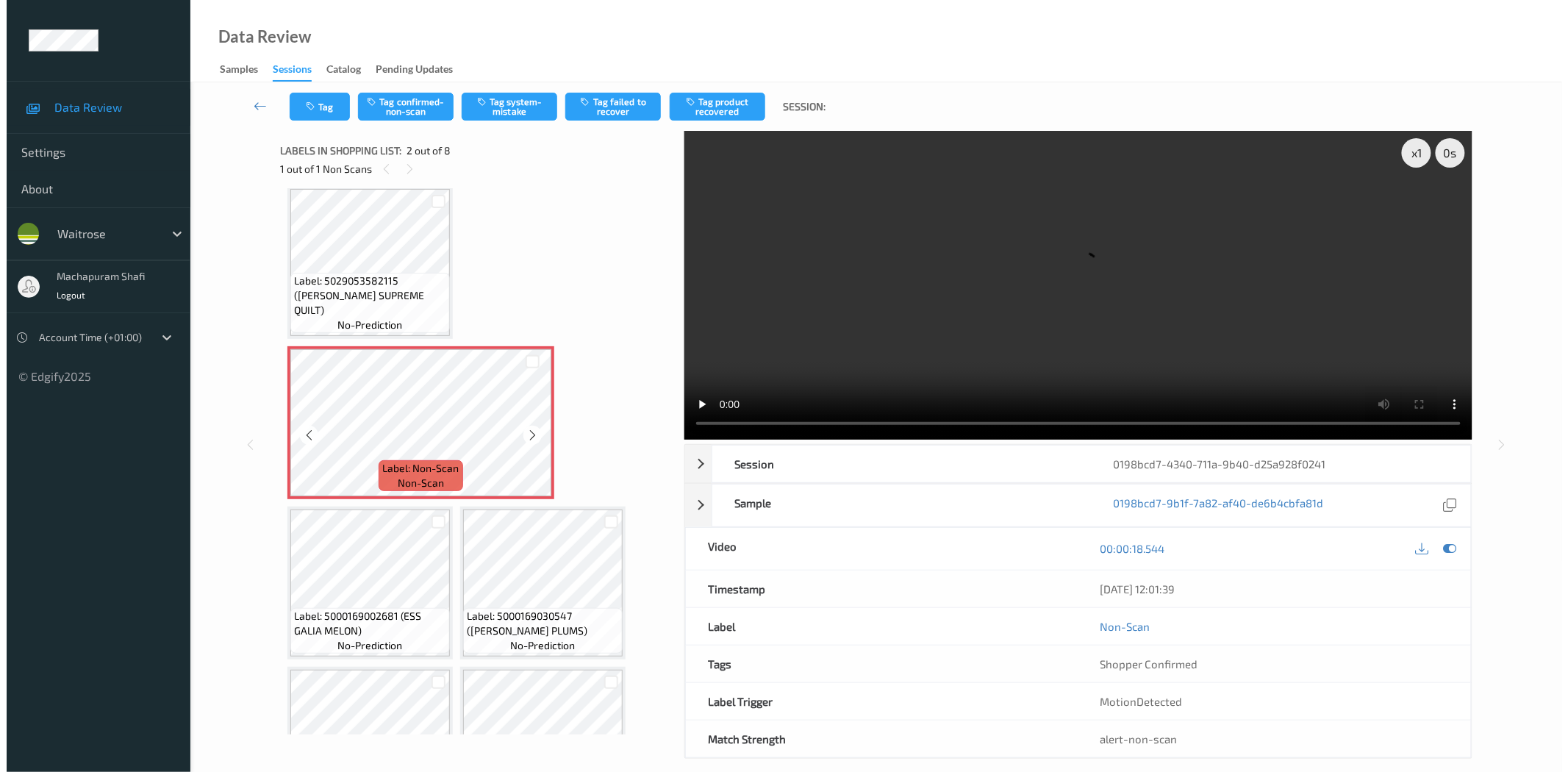
scroll to position [0, 0]
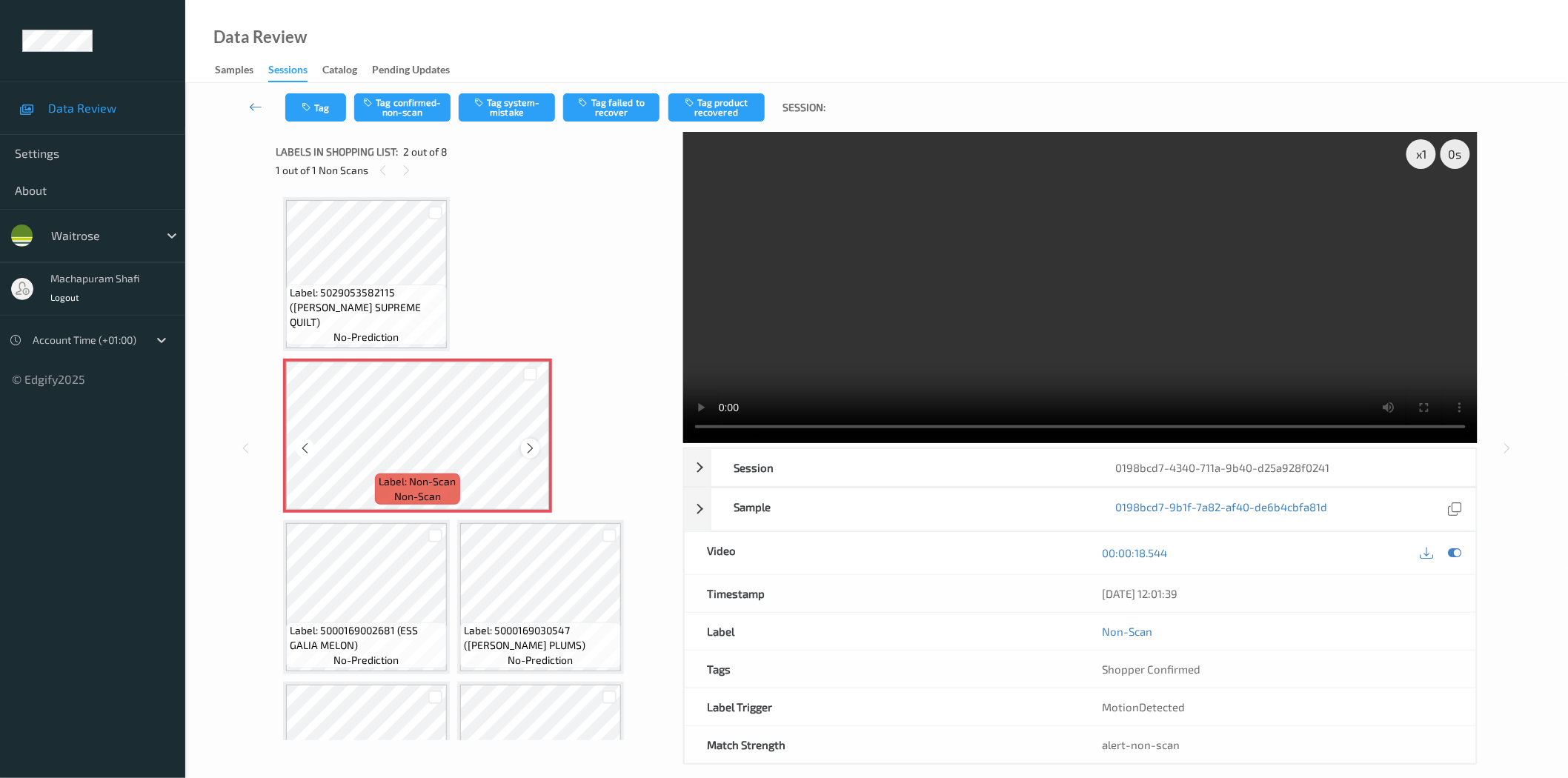
click at [531, 442] on icon at bounding box center [530, 448] width 12 height 13
click at [529, 442] on icon at bounding box center [530, 448] width 12 height 13
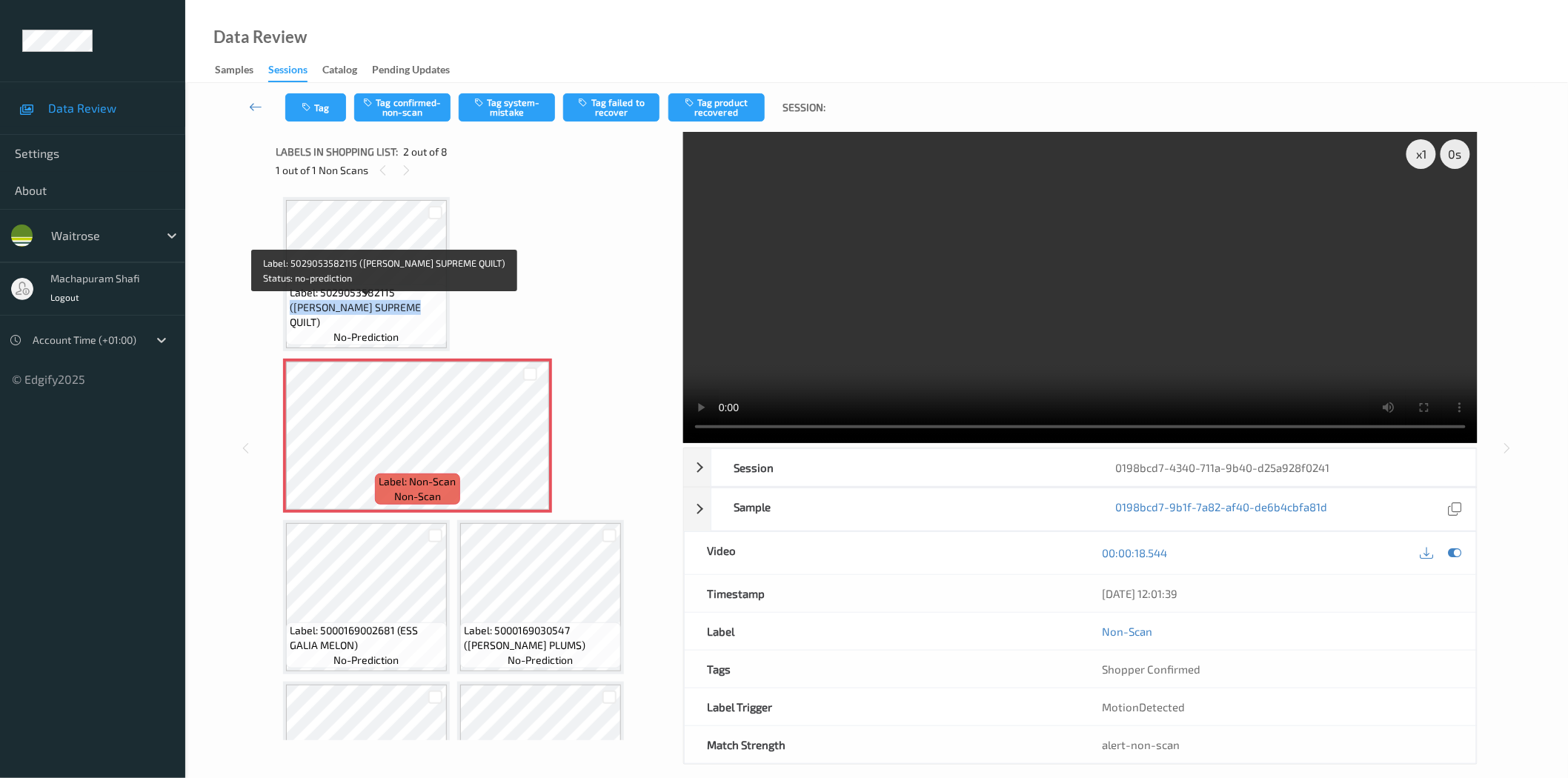
drag, startPoint x: 395, startPoint y: 305, endPoint x: 436, endPoint y: 337, distance: 52.0
click at [436, 337] on div "Label: 5029053582115 (ANDREX SUPREME QUILT) no-prediction" at bounding box center [367, 314] width 161 height 60
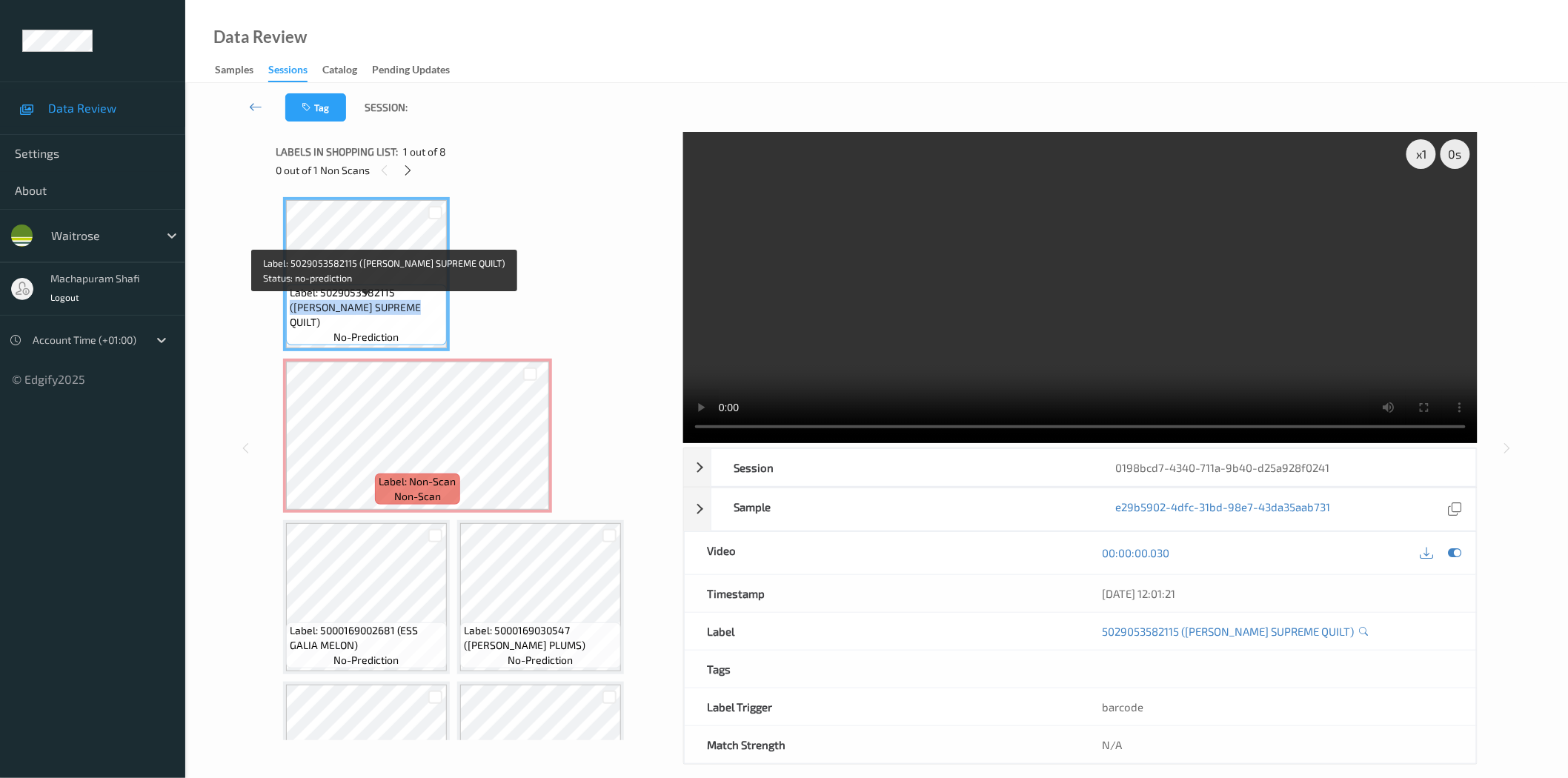
copy span "(ANDREX SUPREME QUILT)"
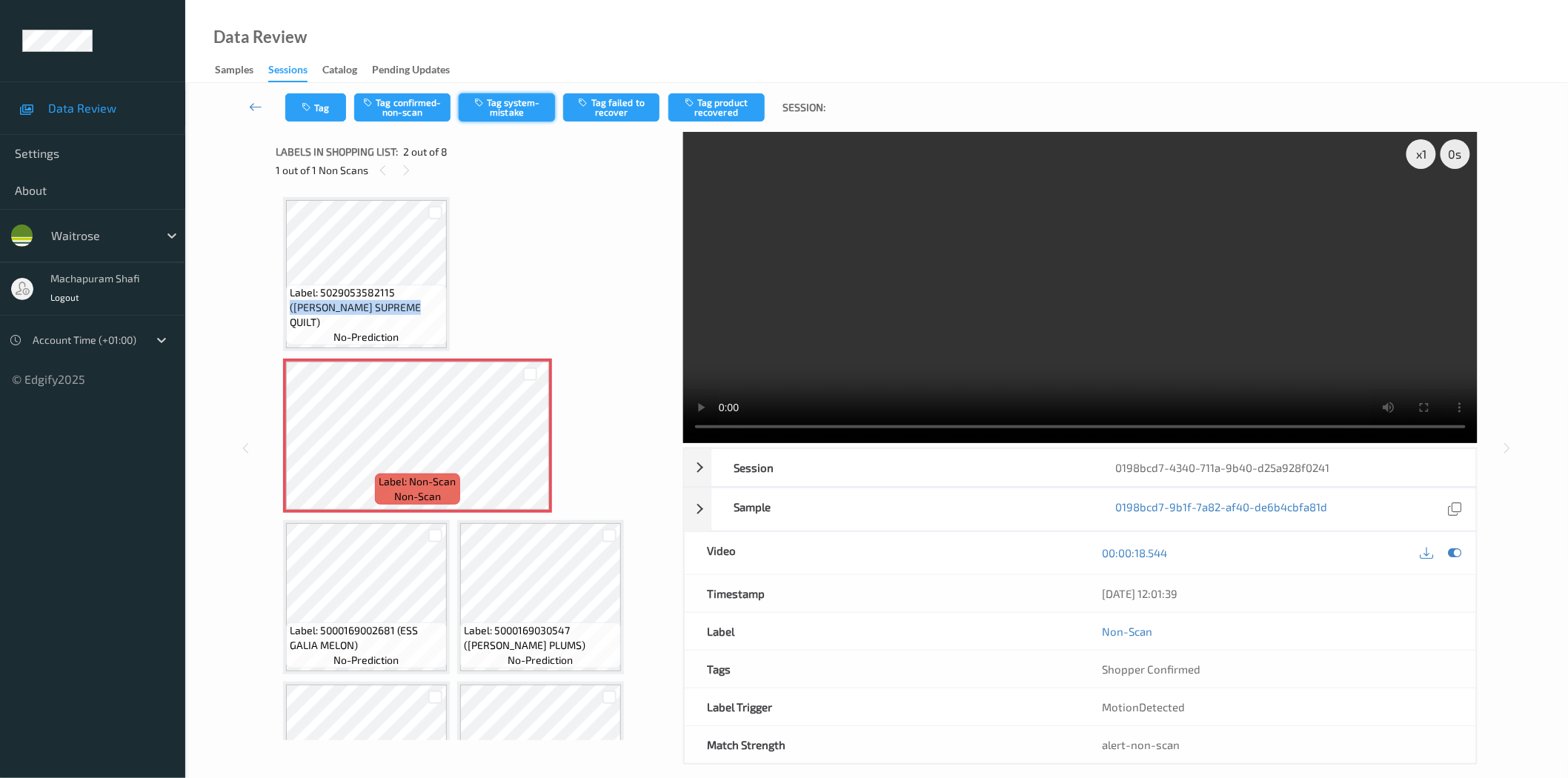
click at [517, 100] on button "Tag system-mistake" at bounding box center [507, 106] width 97 height 28
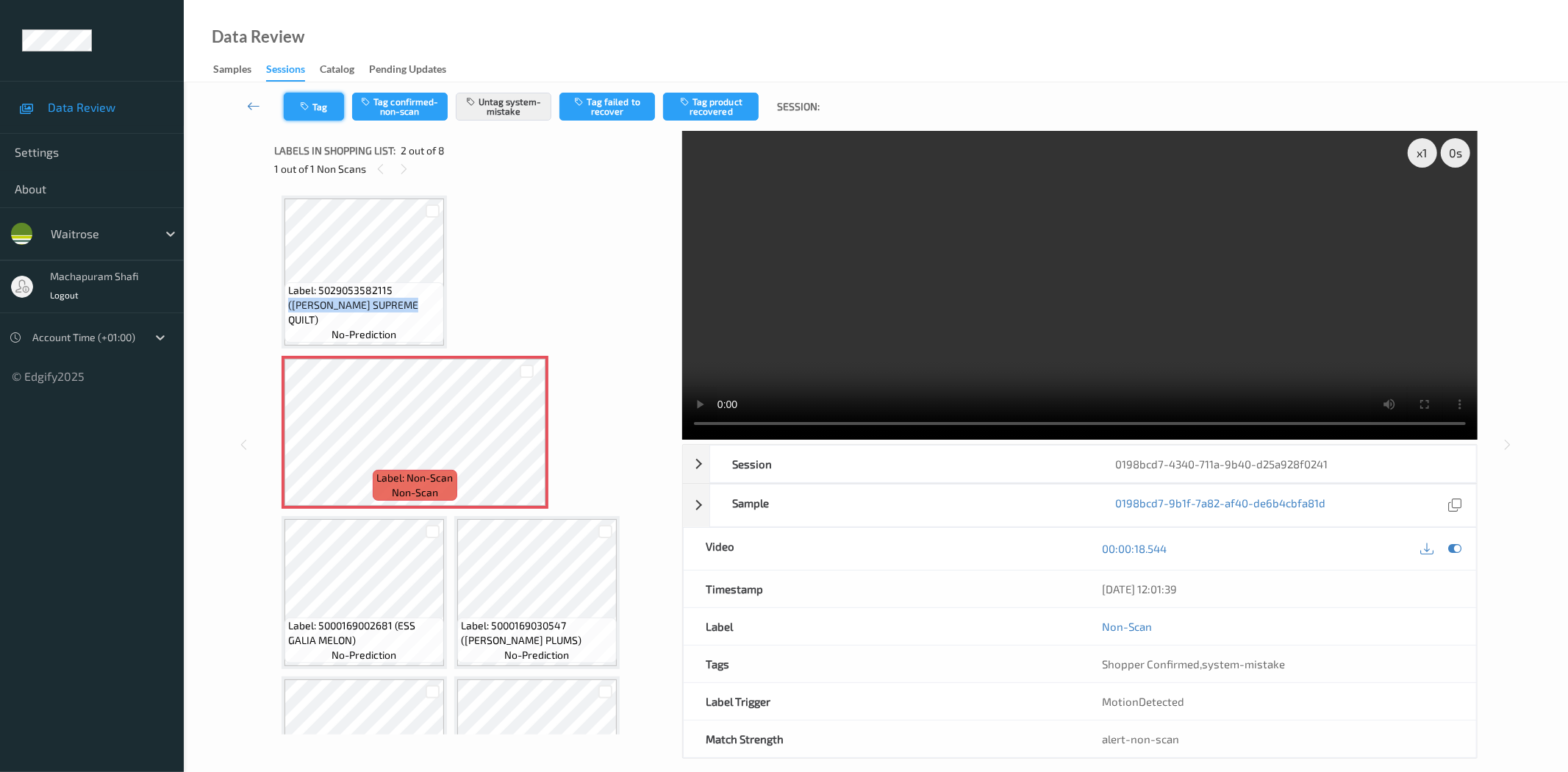
click at [324, 107] on button "Tag" at bounding box center [314, 106] width 60 height 28
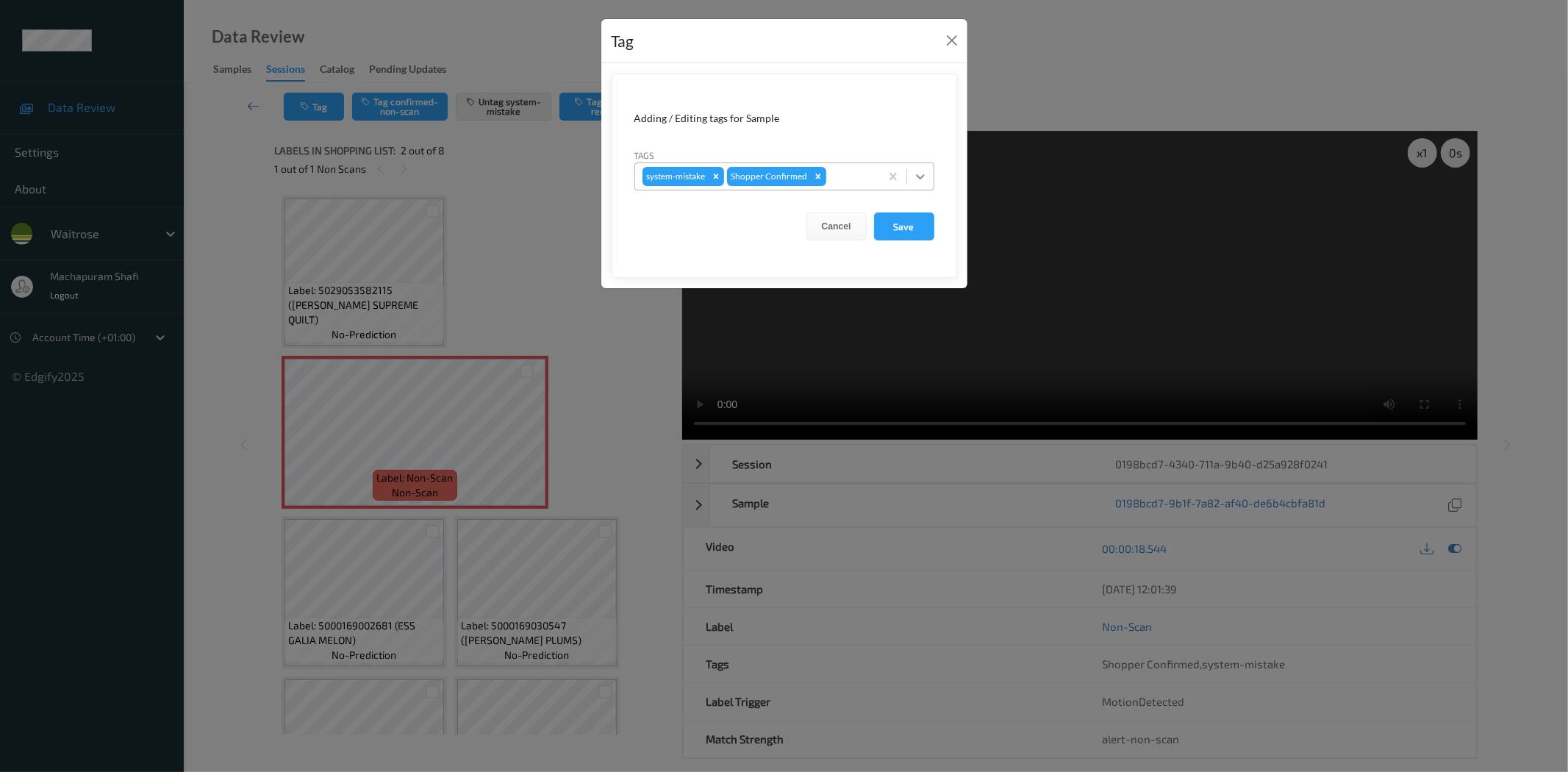
click at [920, 177] on icon at bounding box center [920, 176] width 14 height 14
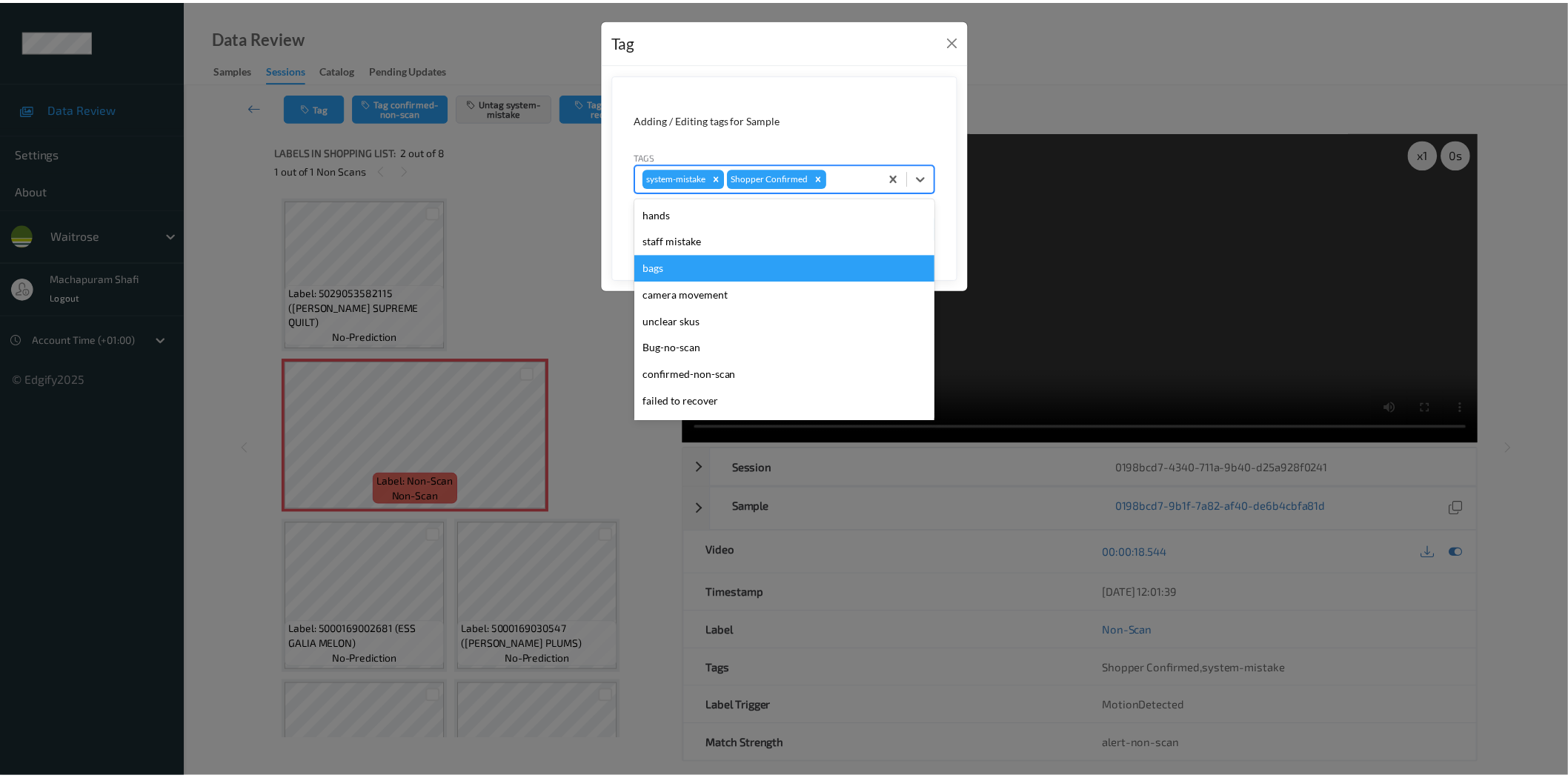
scroll to position [290, 0]
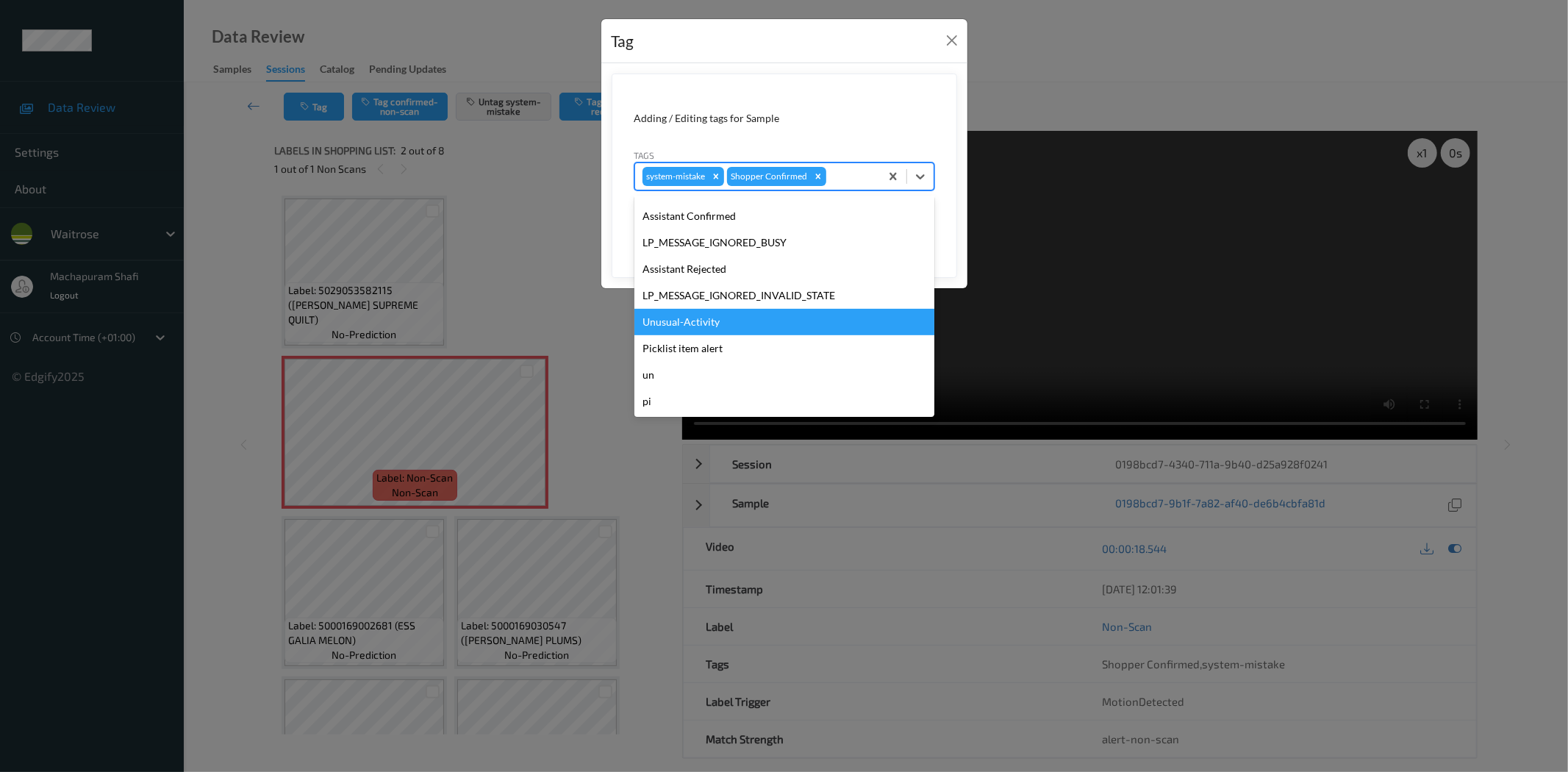
click at [689, 326] on div "Unusual-Activity" at bounding box center [785, 322] width 300 height 27
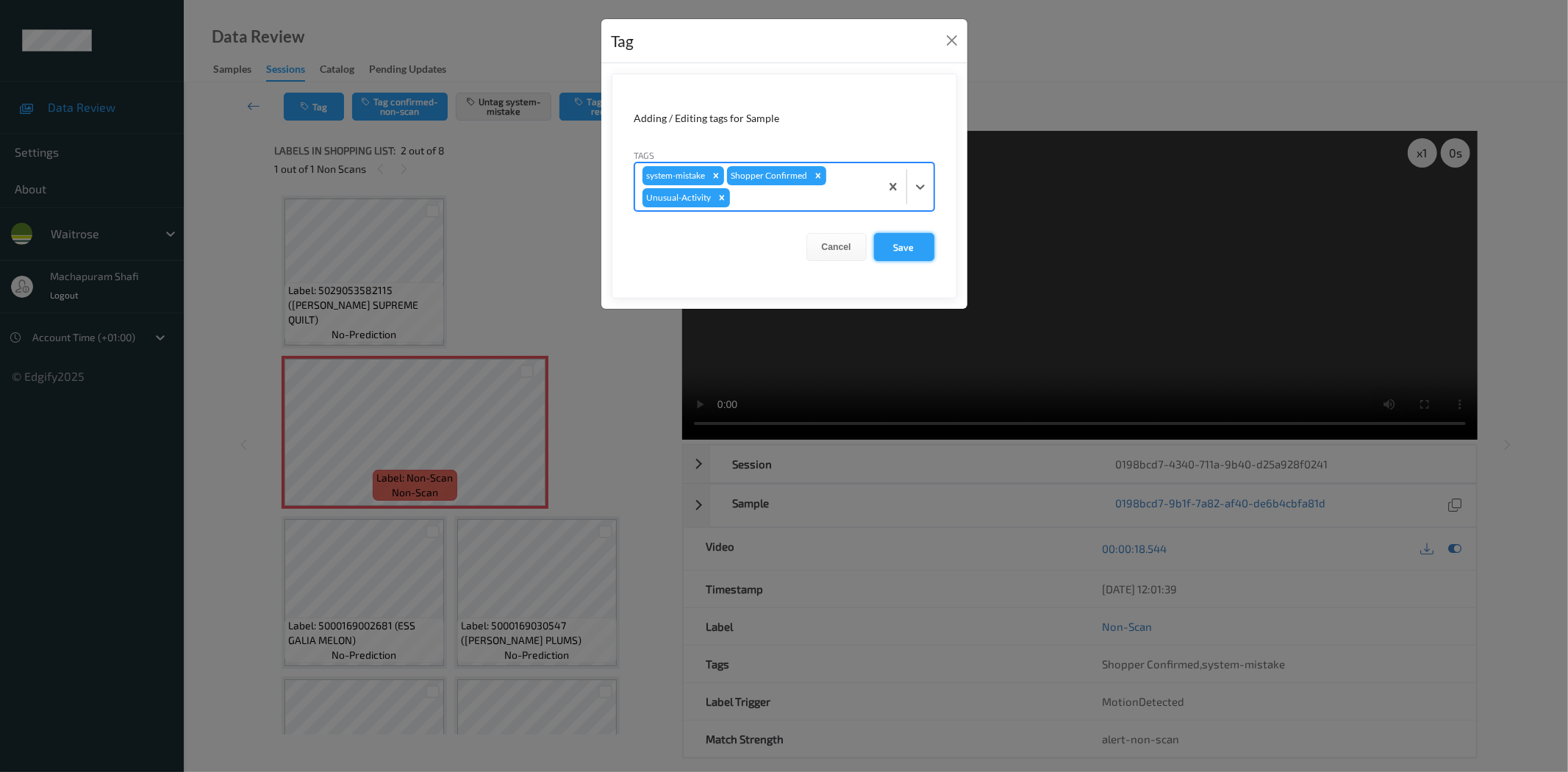
click at [895, 252] on button "Save" at bounding box center [904, 246] width 60 height 28
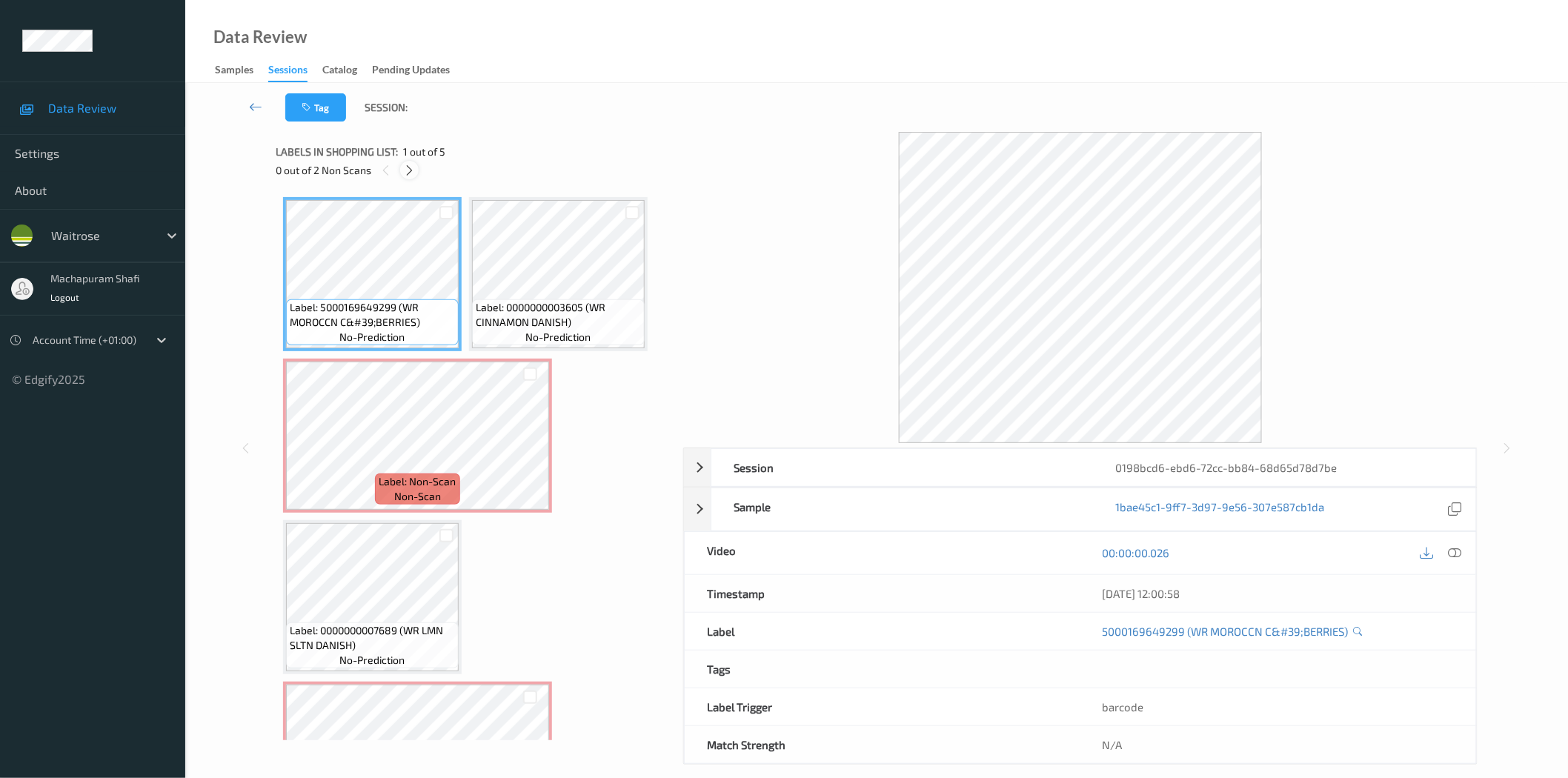
click at [410, 168] on icon at bounding box center [409, 171] width 12 height 13
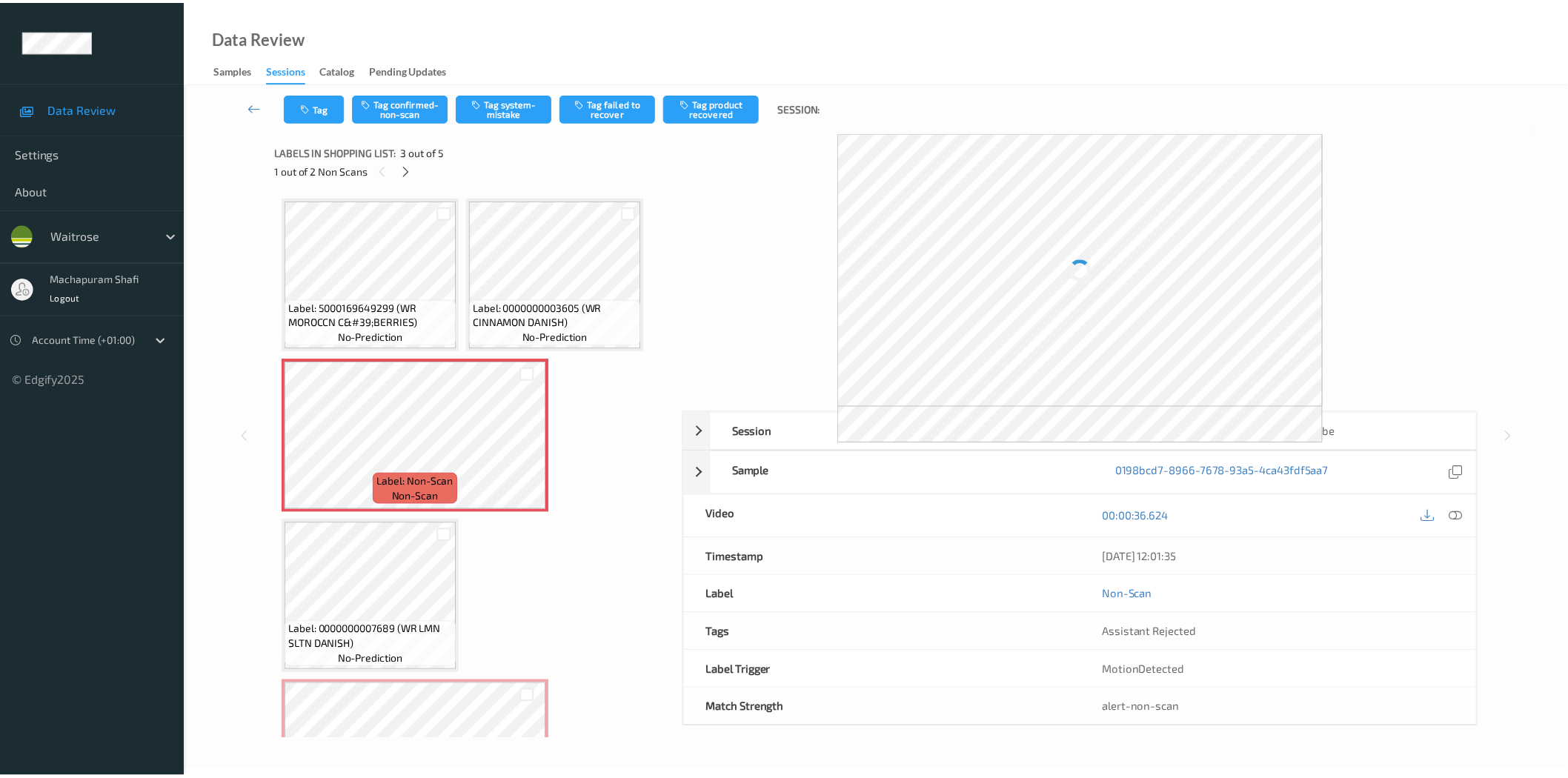
scroll to position [8, 0]
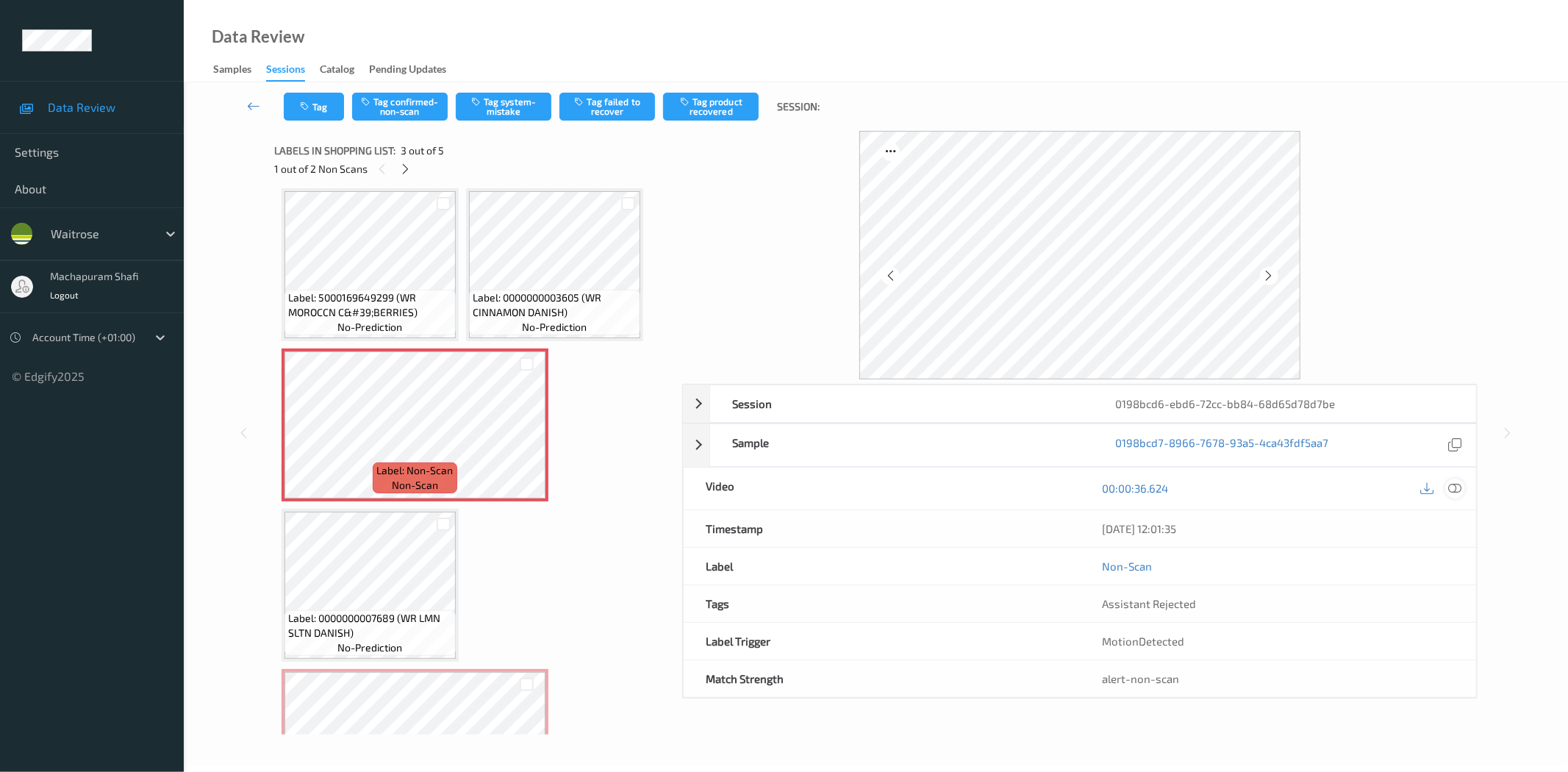
click at [1458, 488] on icon at bounding box center [1456, 489] width 13 height 13
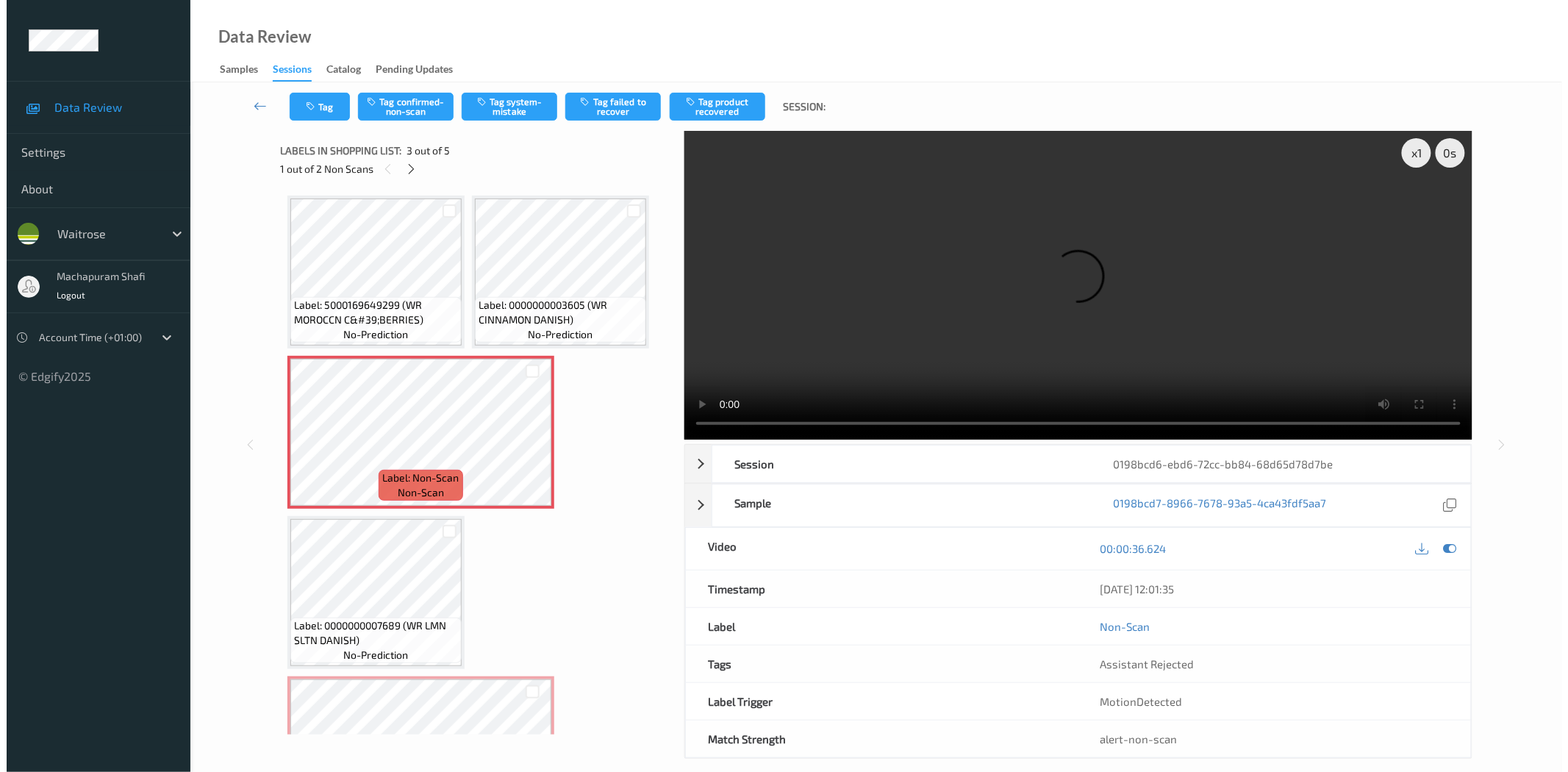
scroll to position [98, 0]
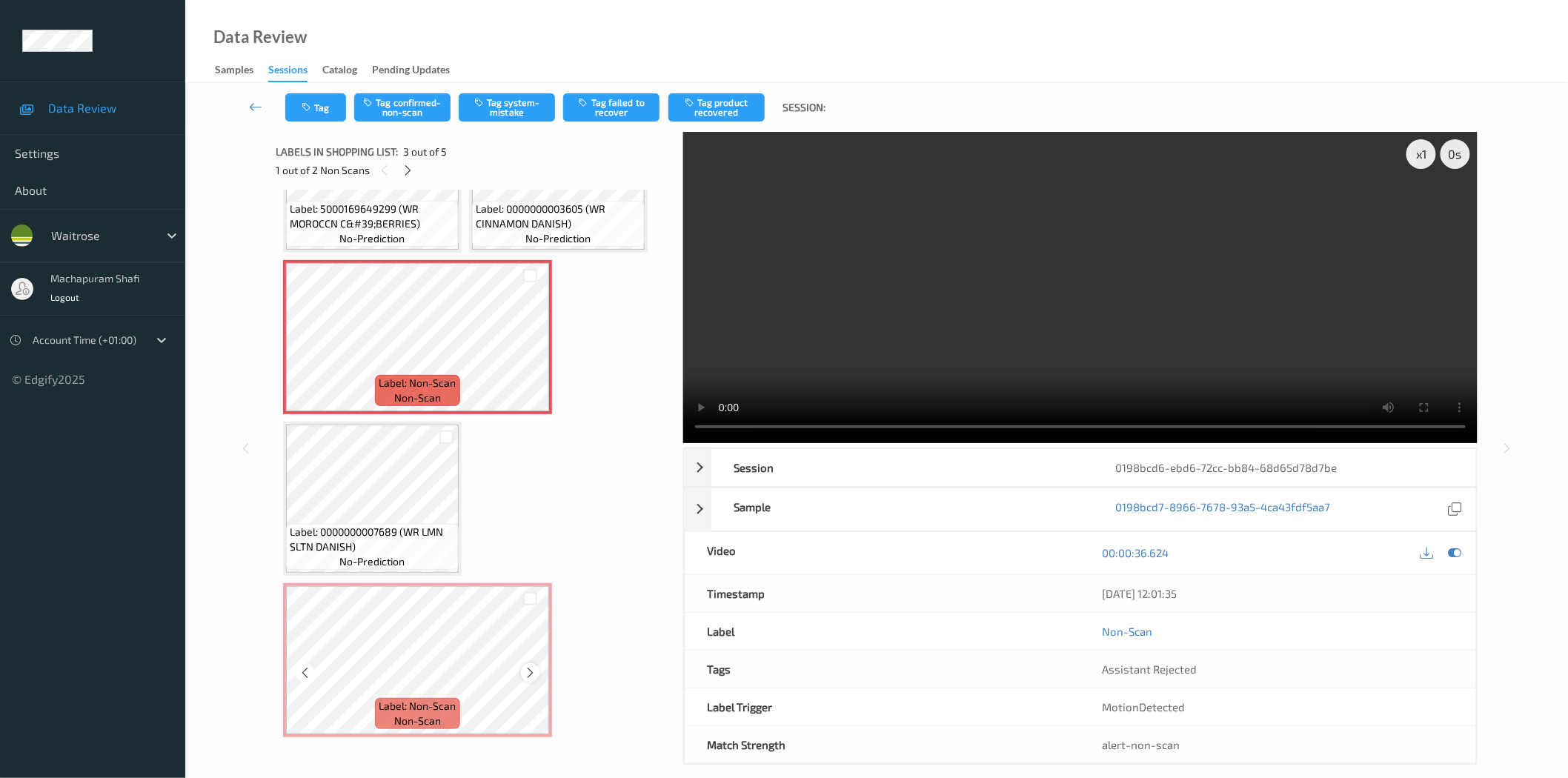
click at [525, 672] on icon at bounding box center [530, 674] width 12 height 13
click at [510, 102] on button "Tag system-mistake" at bounding box center [507, 106] width 97 height 28
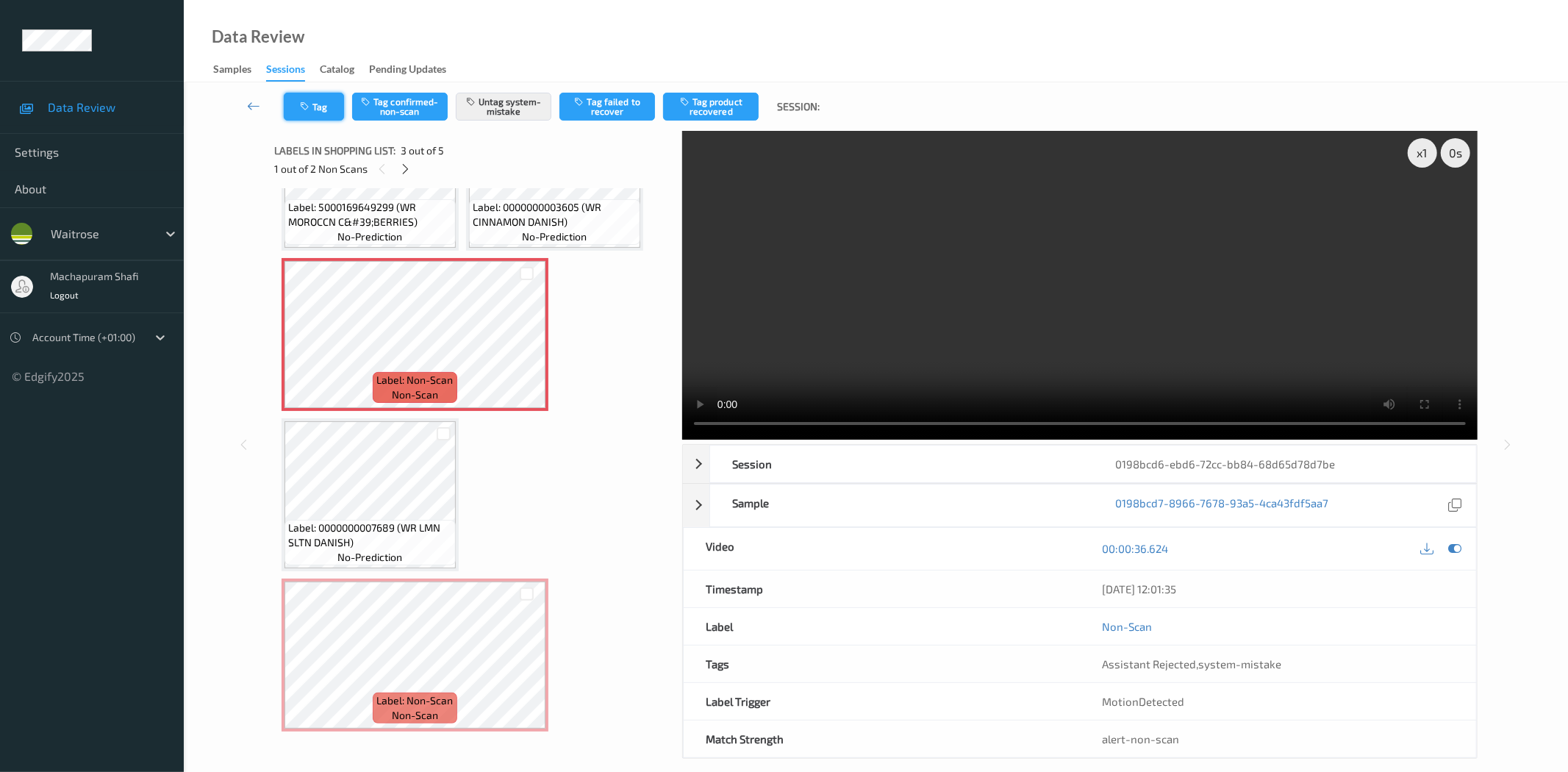
click at [312, 94] on button "Tag" at bounding box center [314, 106] width 60 height 28
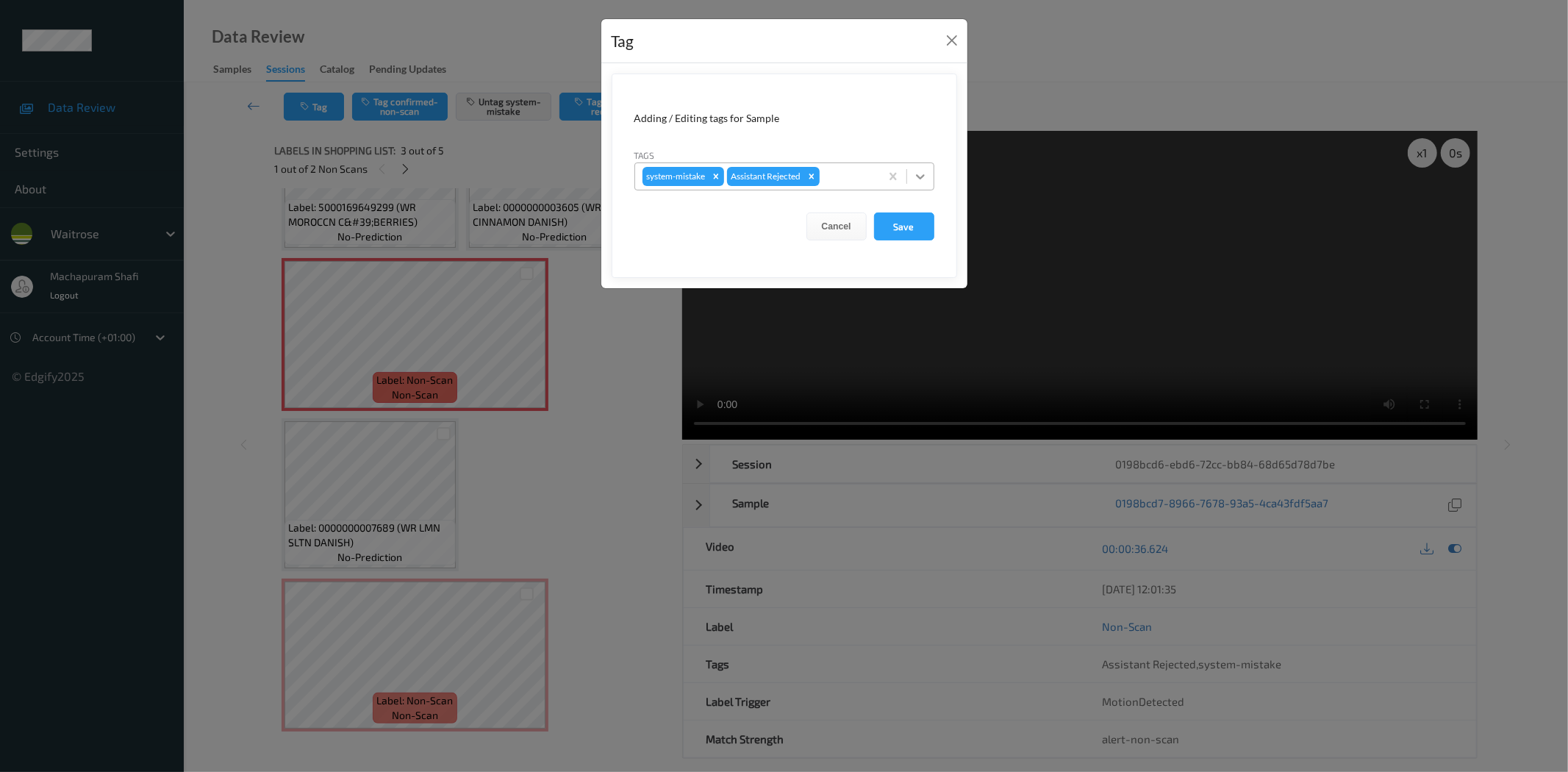
click at [919, 171] on icon at bounding box center [920, 176] width 14 height 14
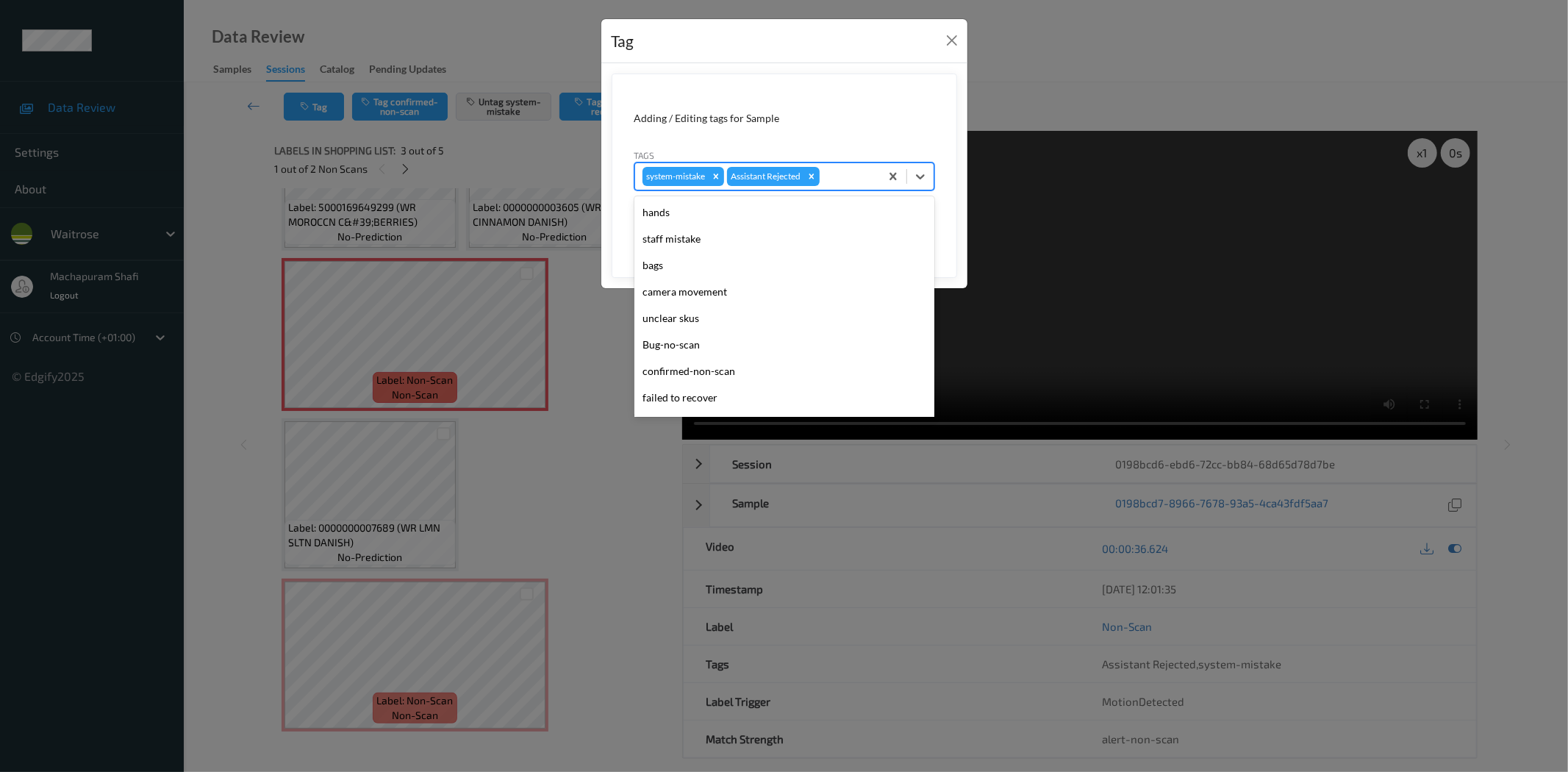
scroll to position [288, 0]
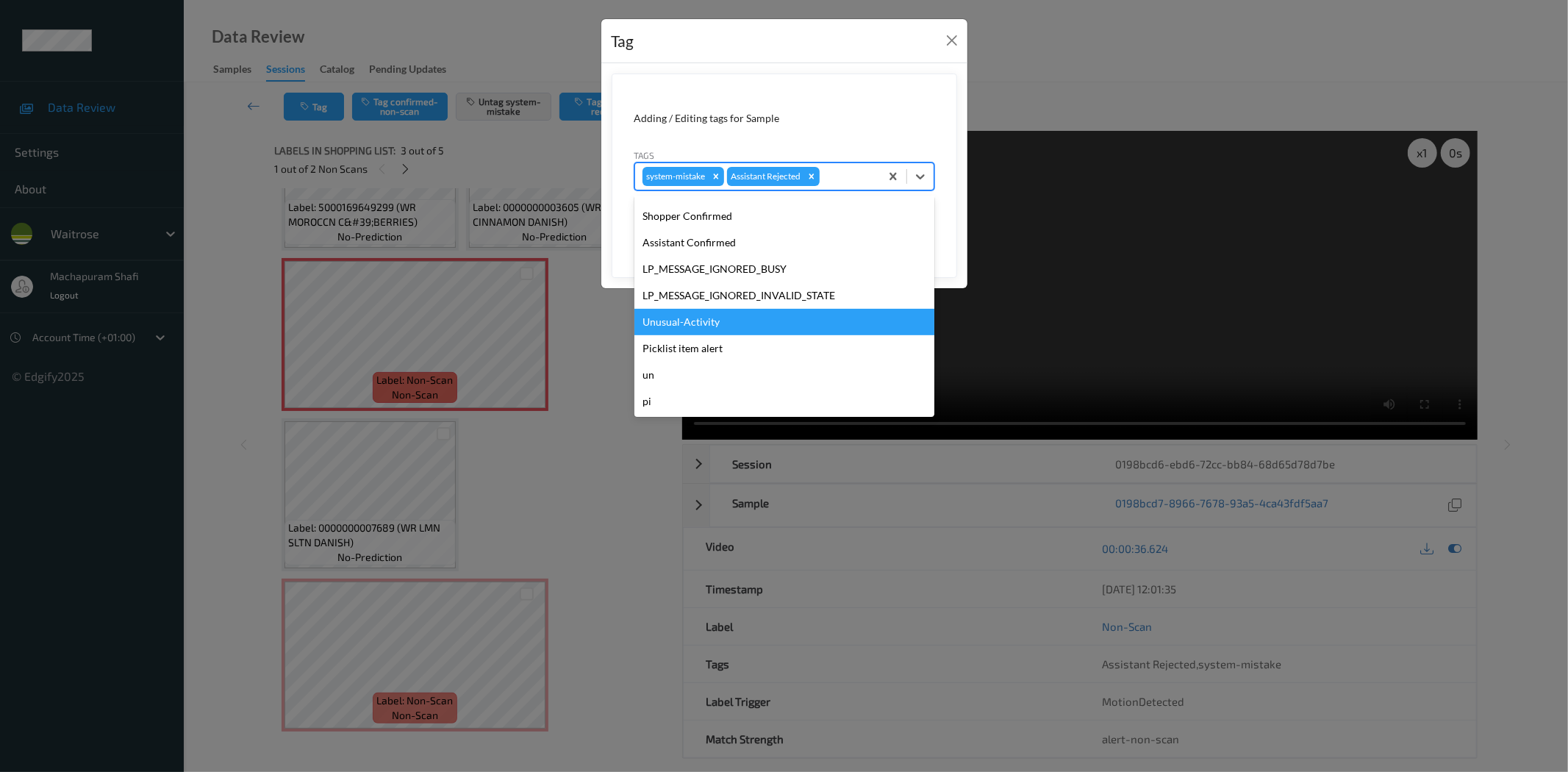
click at [711, 329] on div "Unusual-Activity" at bounding box center [785, 322] width 300 height 27
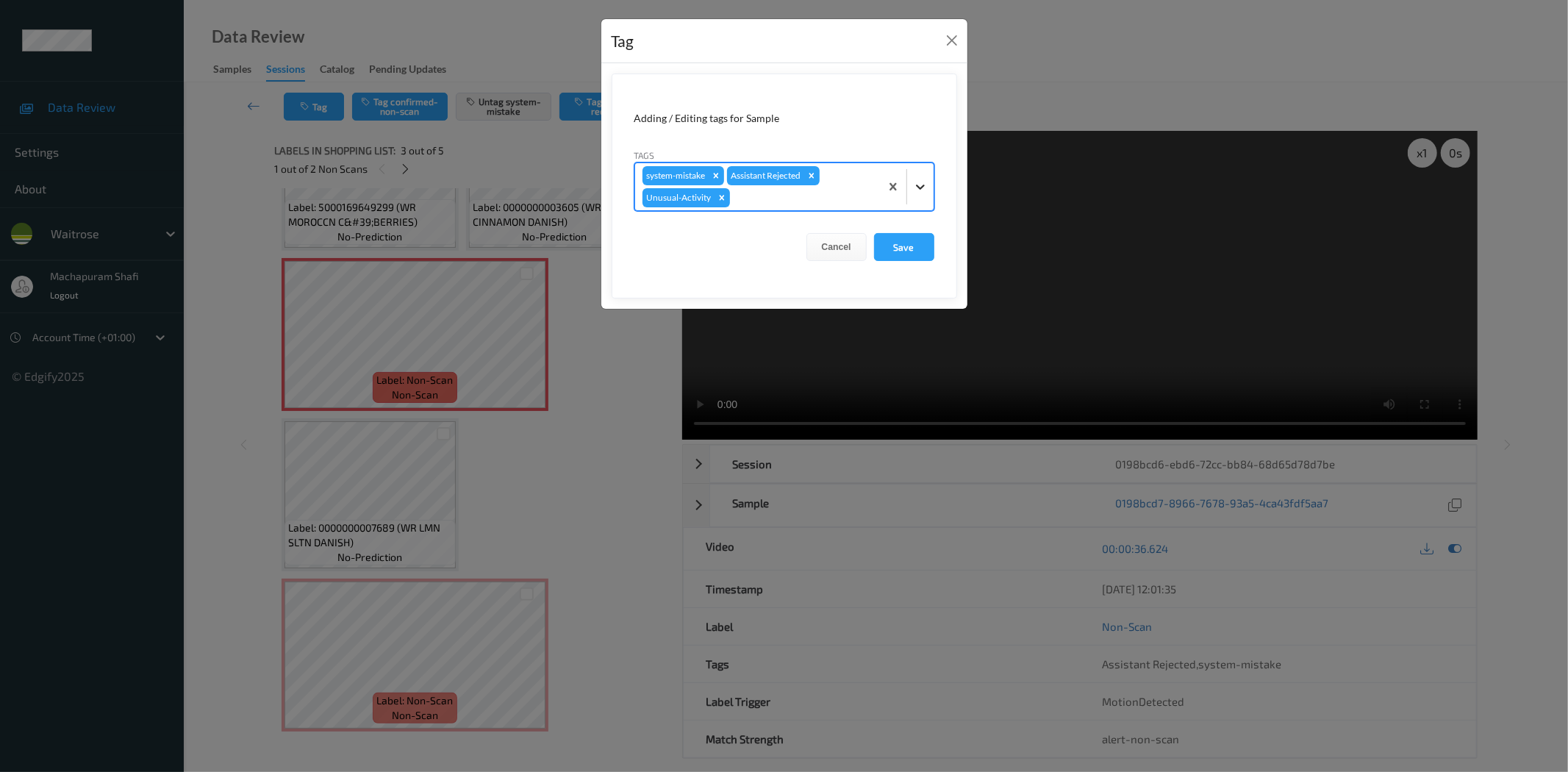
click at [927, 181] on icon at bounding box center [920, 186] width 14 height 14
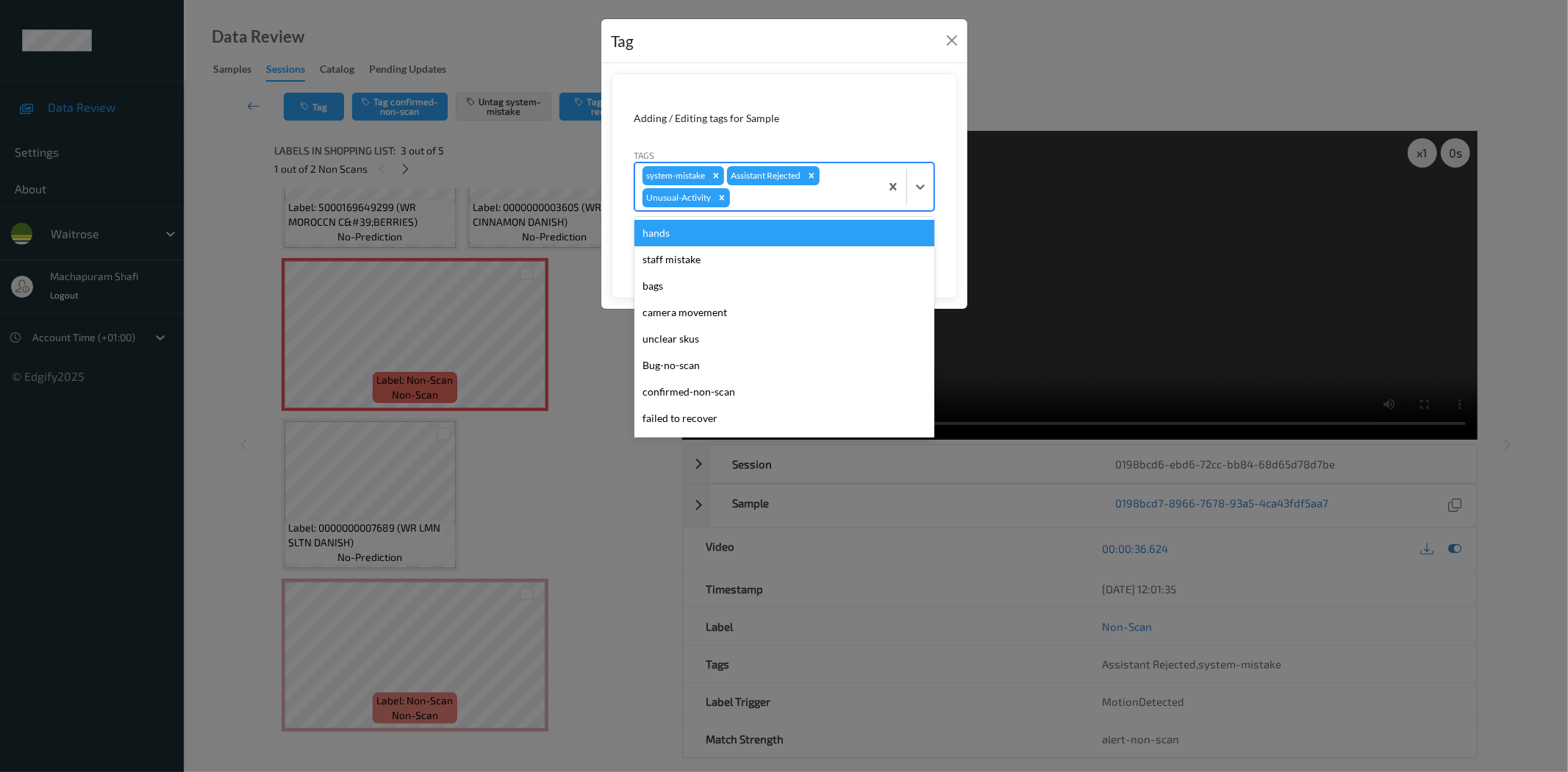
scroll to position [261, 0]
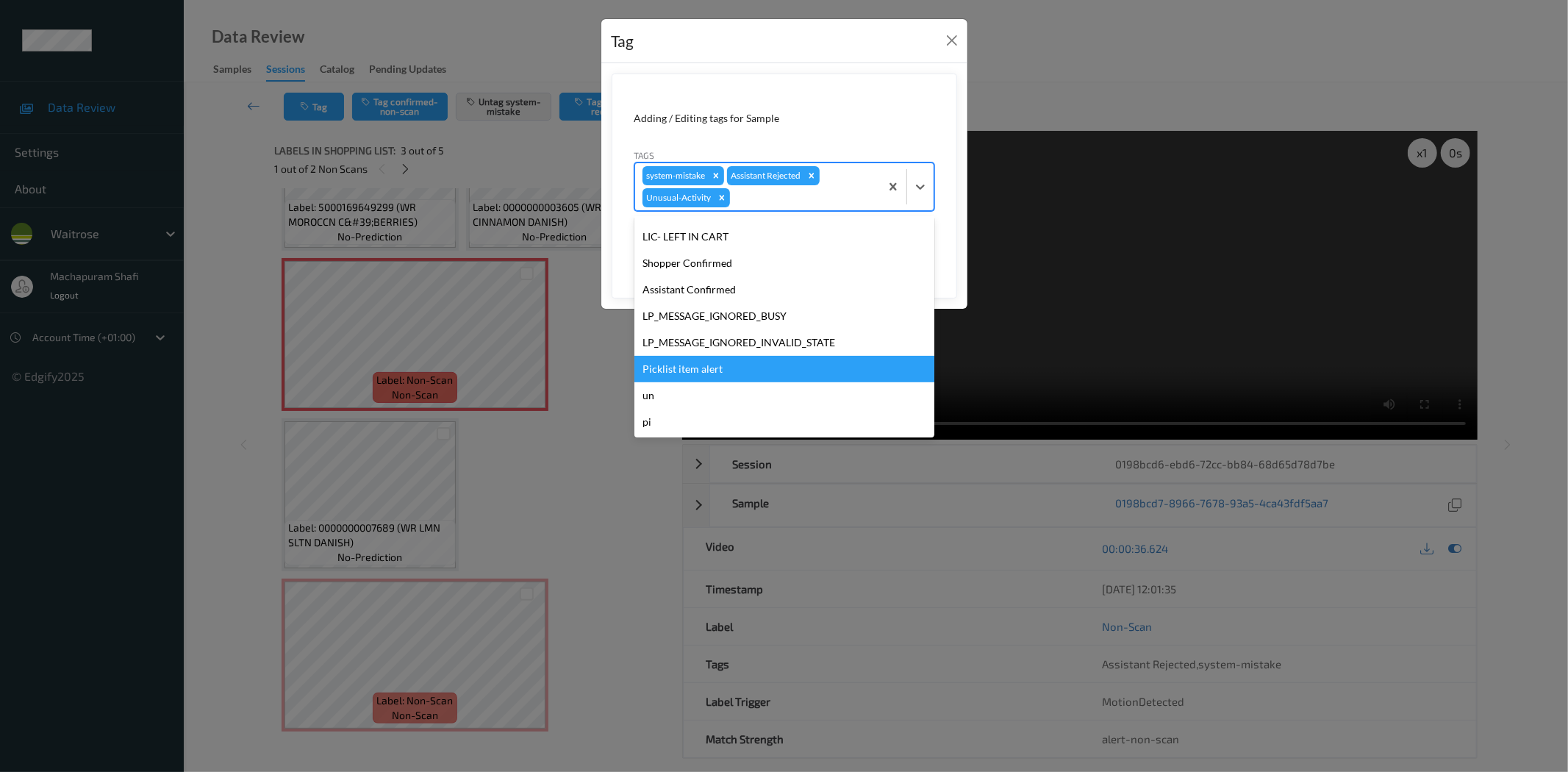
click at [673, 359] on div "Picklist item alert" at bounding box center [785, 369] width 300 height 27
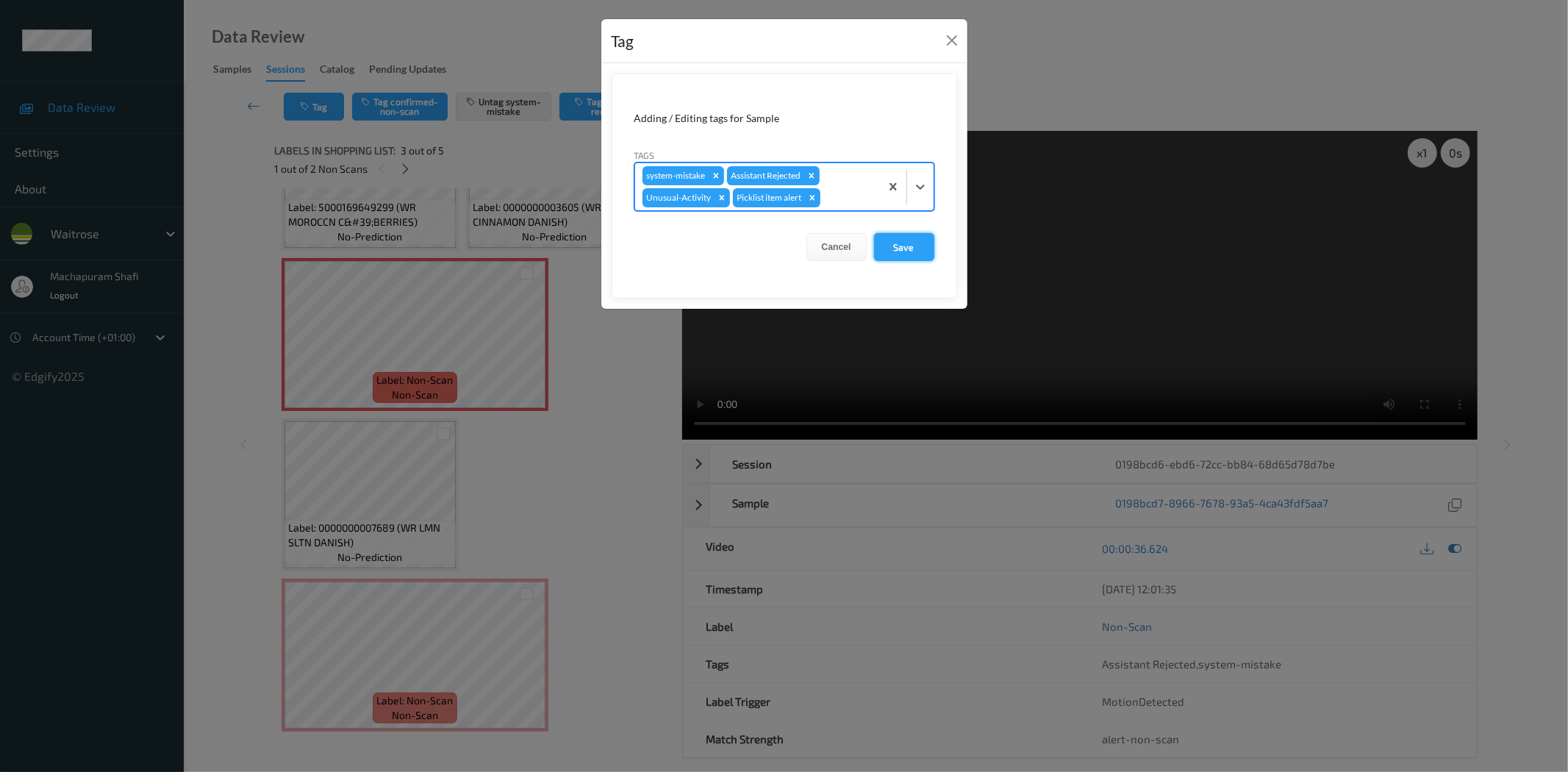
click at [895, 243] on button "Save" at bounding box center [904, 246] width 60 height 28
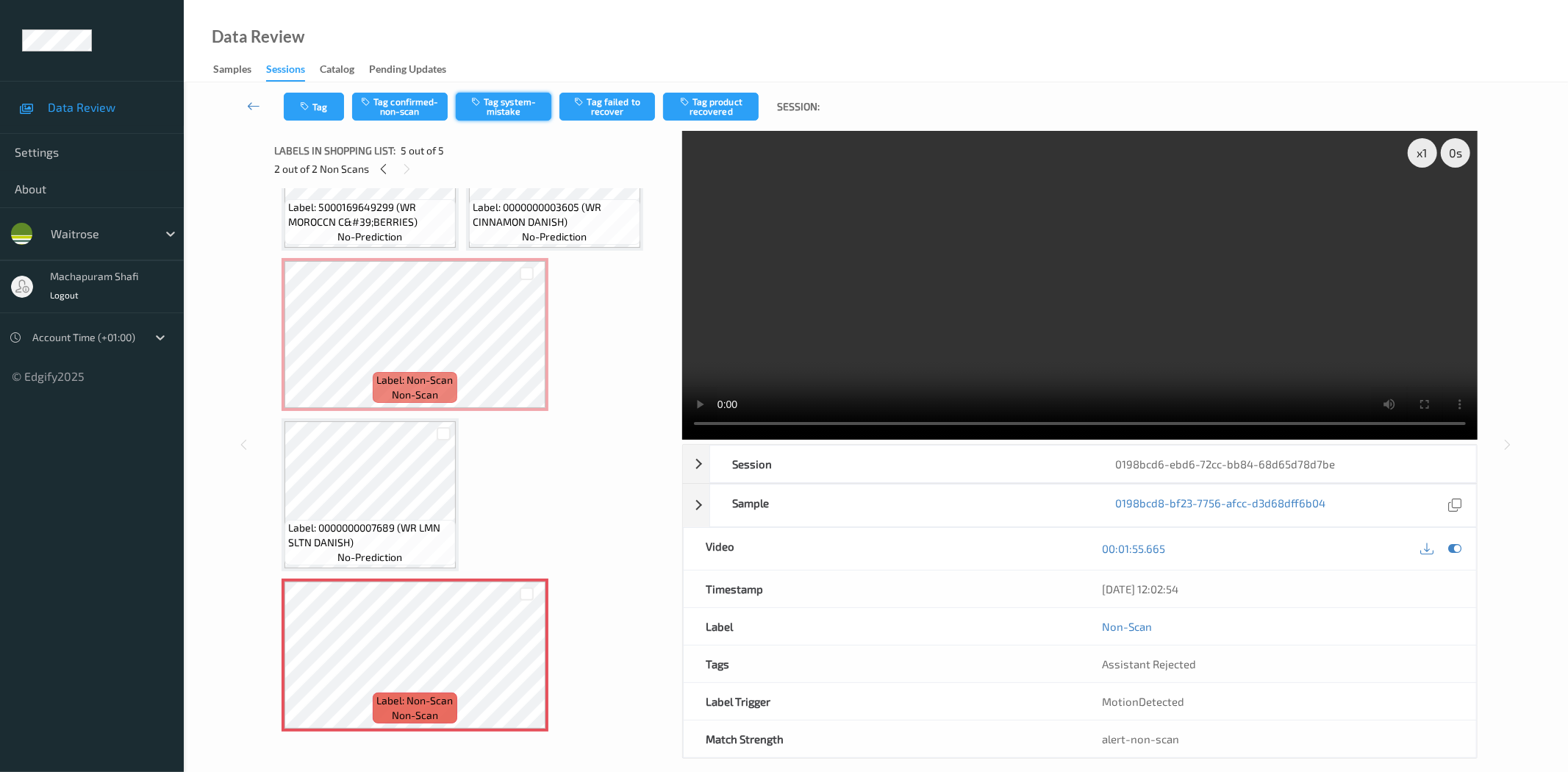
click at [509, 113] on button "Tag system-mistake" at bounding box center [504, 106] width 96 height 28
click at [328, 112] on button "Tag" at bounding box center [314, 106] width 60 height 28
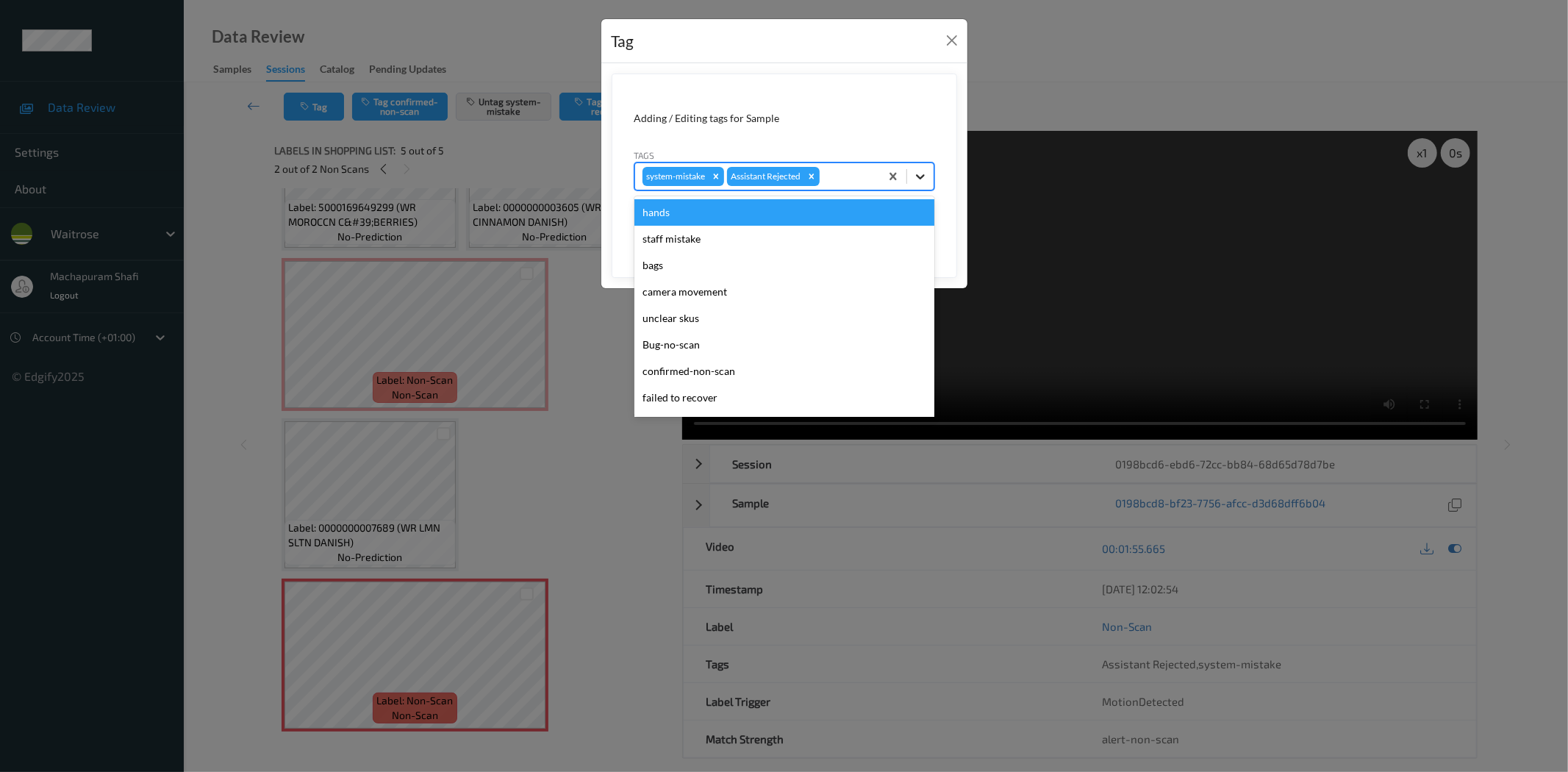
click at [924, 172] on icon at bounding box center [920, 176] width 14 height 14
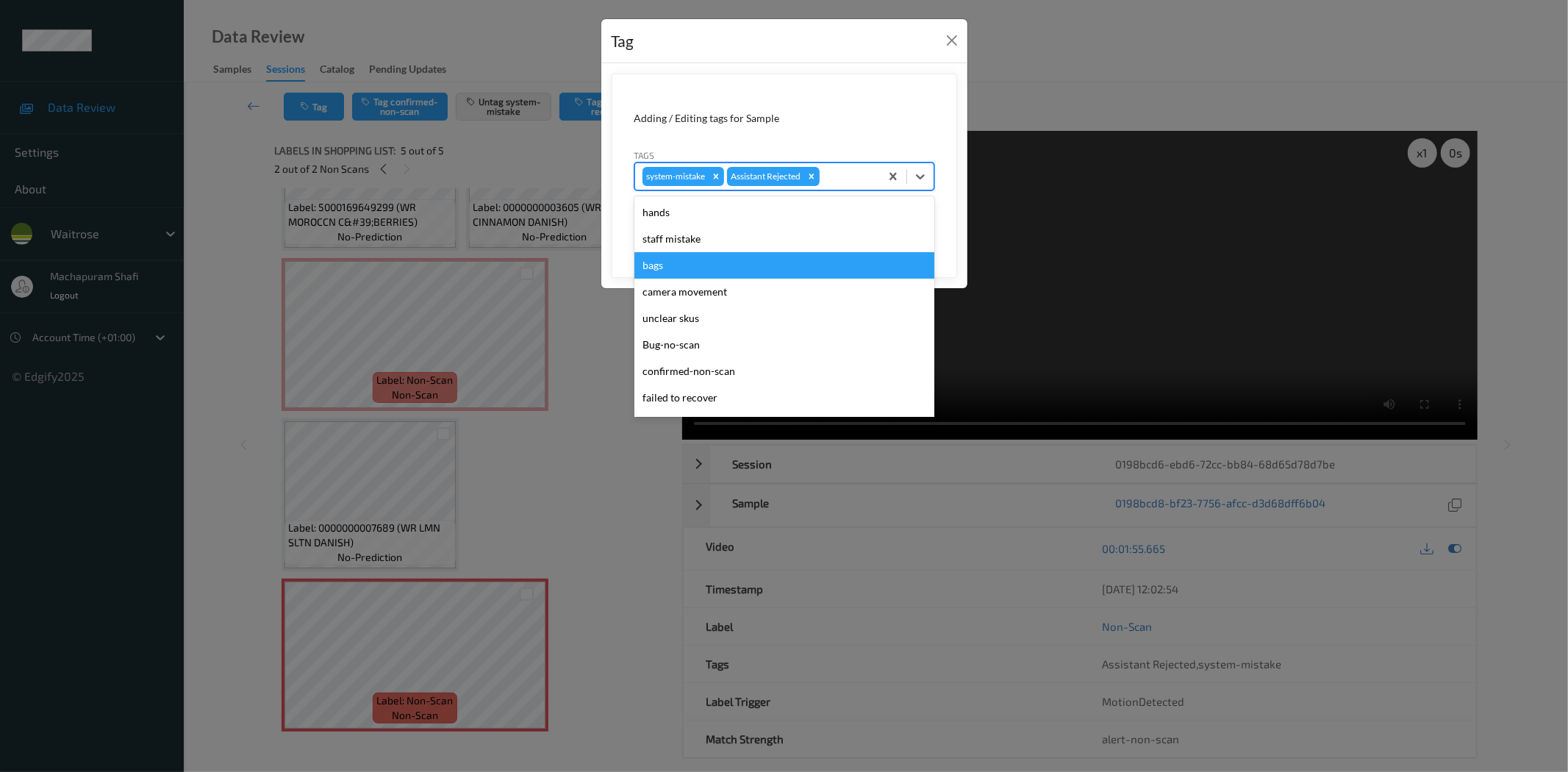
scroll to position [288, 0]
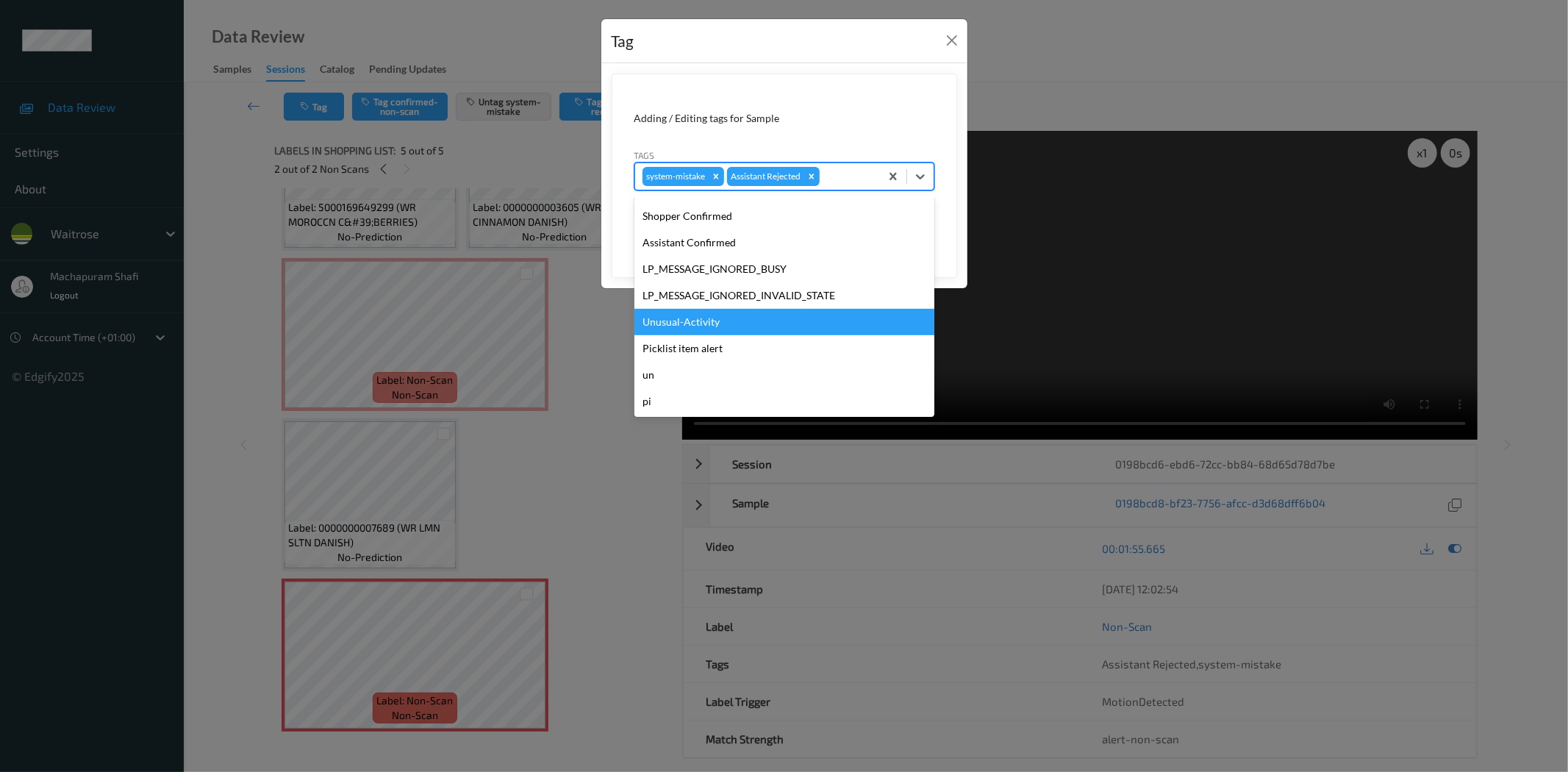
click at [714, 317] on div "Unusual-Activity" at bounding box center [785, 322] width 300 height 27
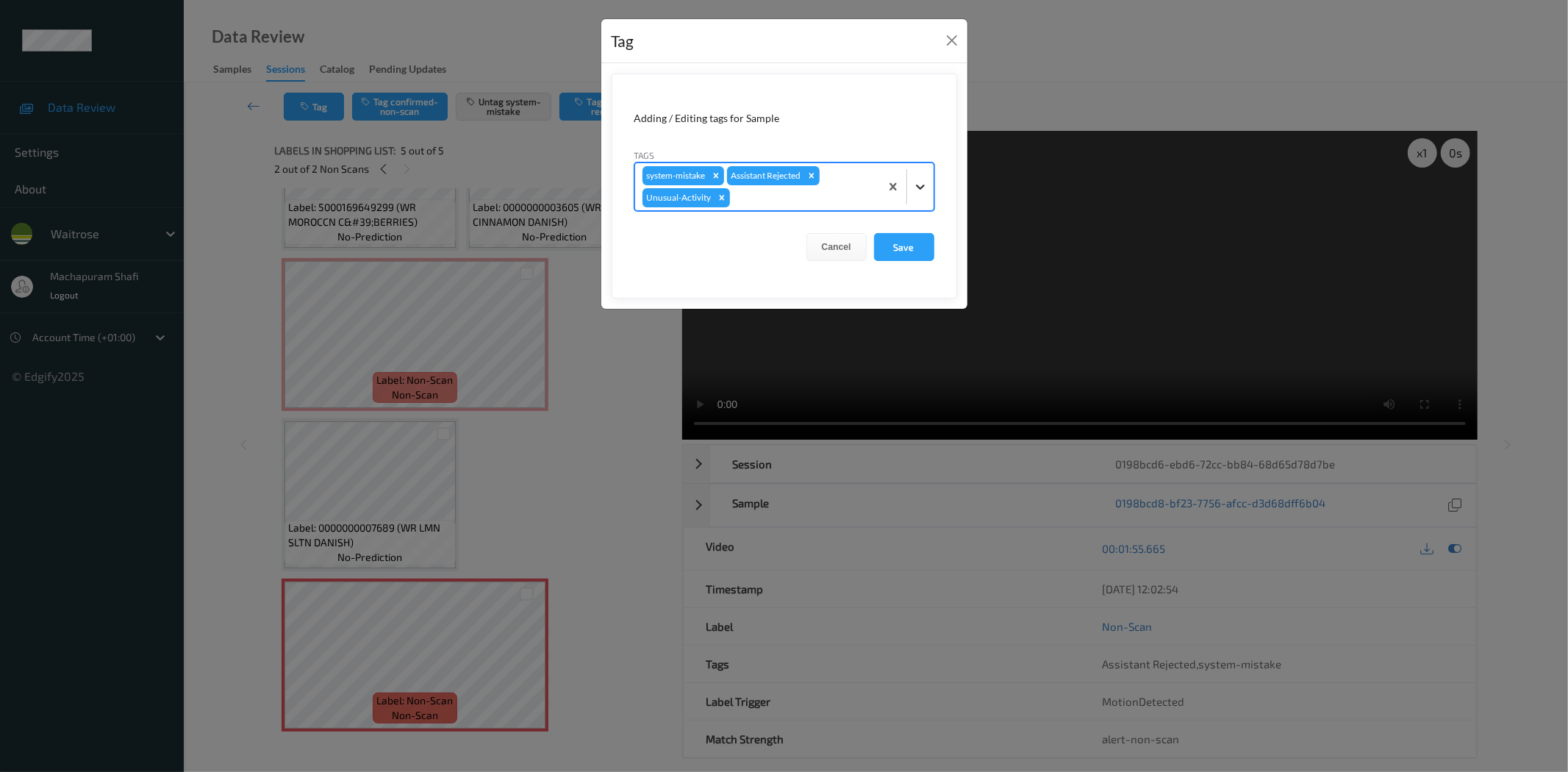
click at [921, 185] on icon at bounding box center [920, 186] width 14 height 14
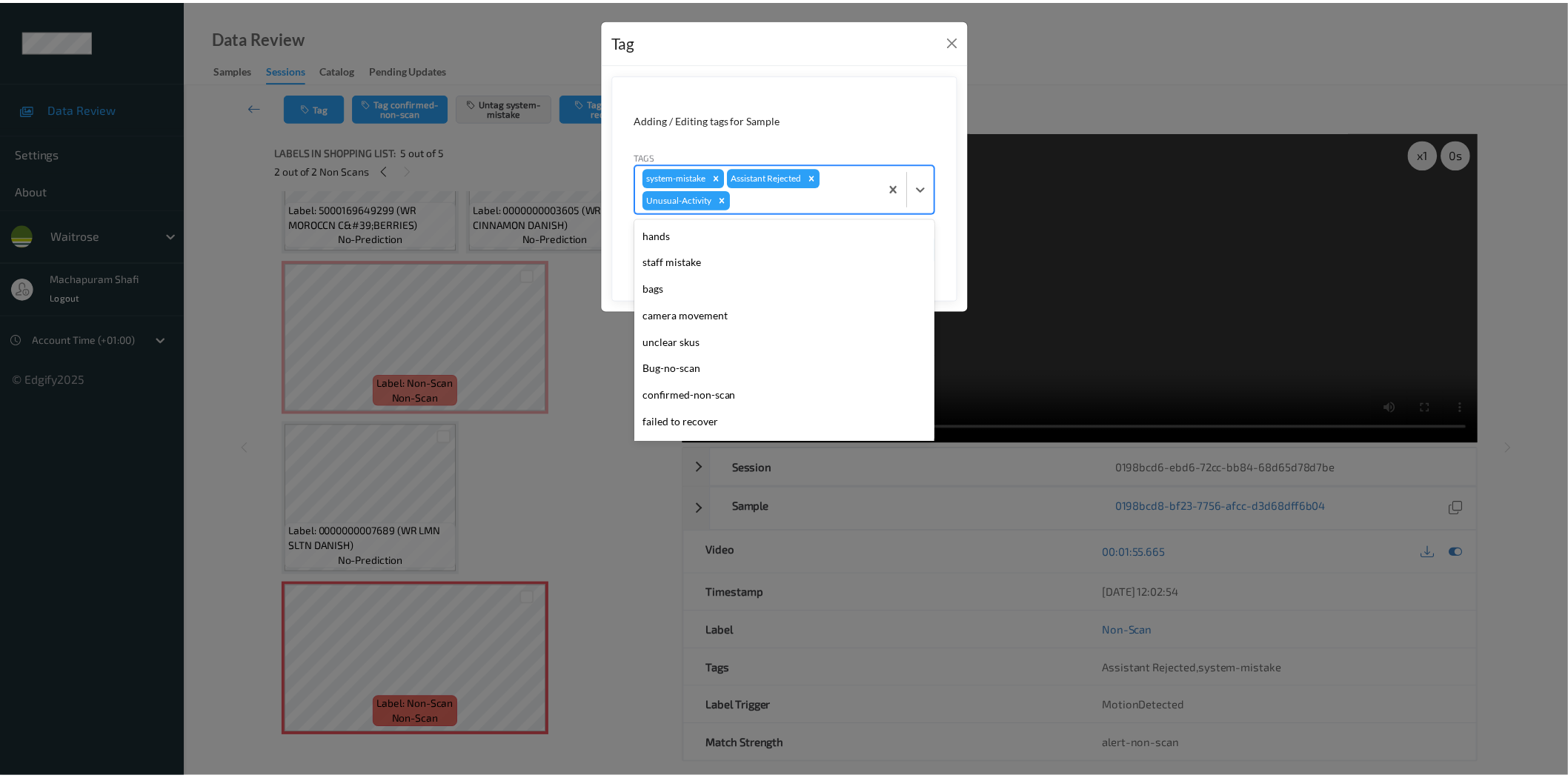
scroll to position [263, 0]
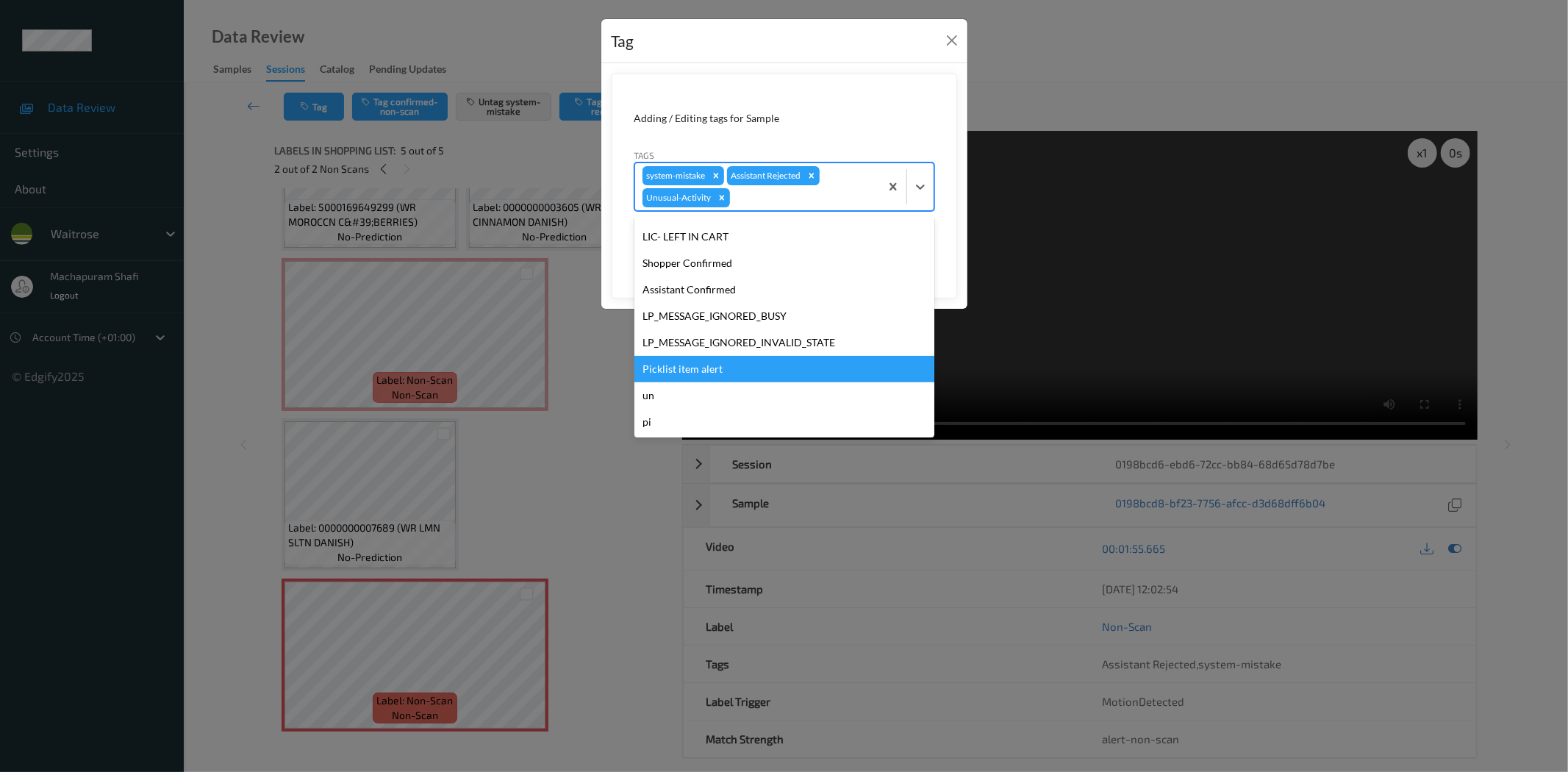
click at [697, 369] on div "Picklist item alert" at bounding box center [785, 369] width 300 height 27
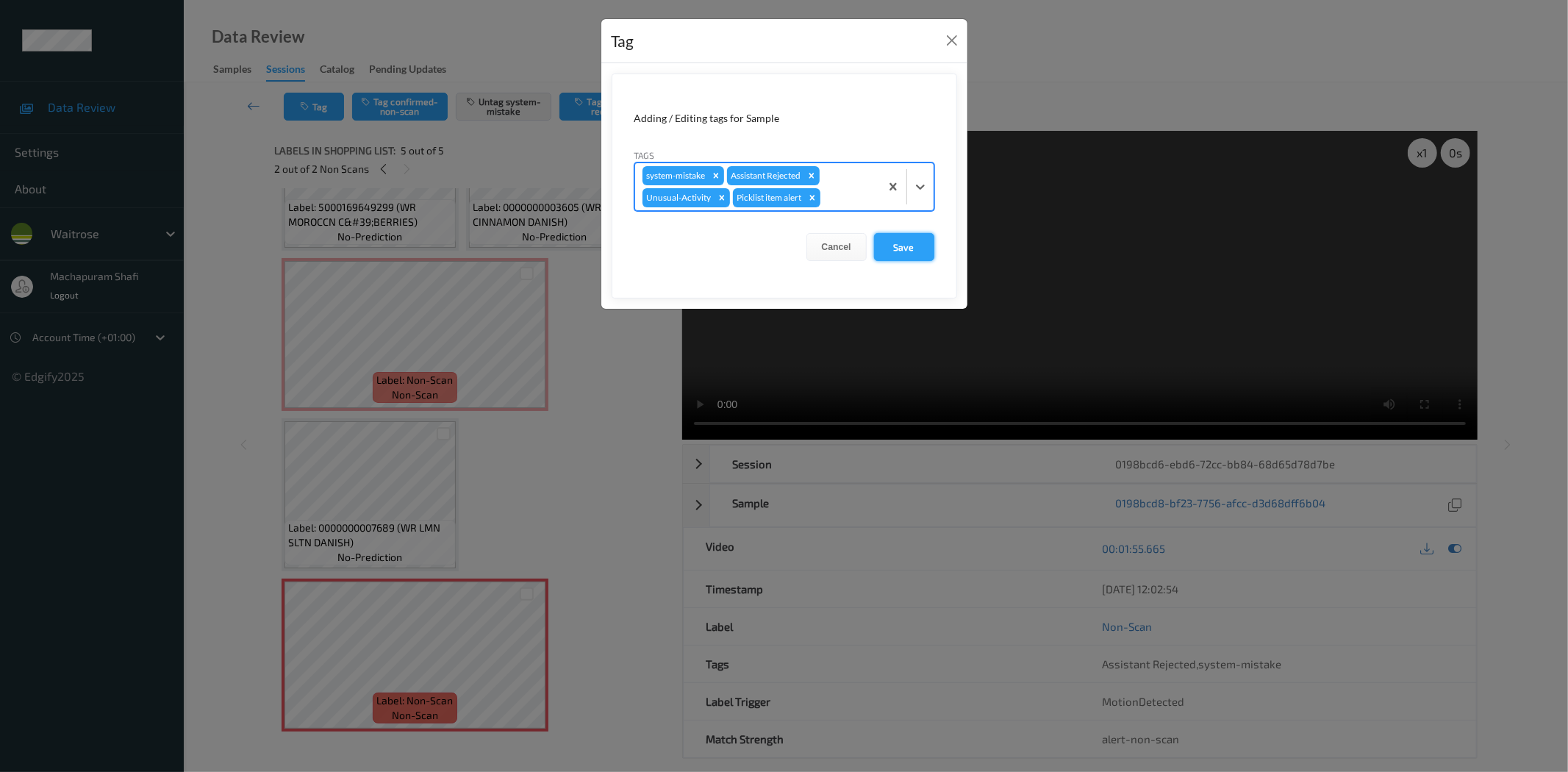
click at [902, 243] on button "Save" at bounding box center [904, 246] width 60 height 28
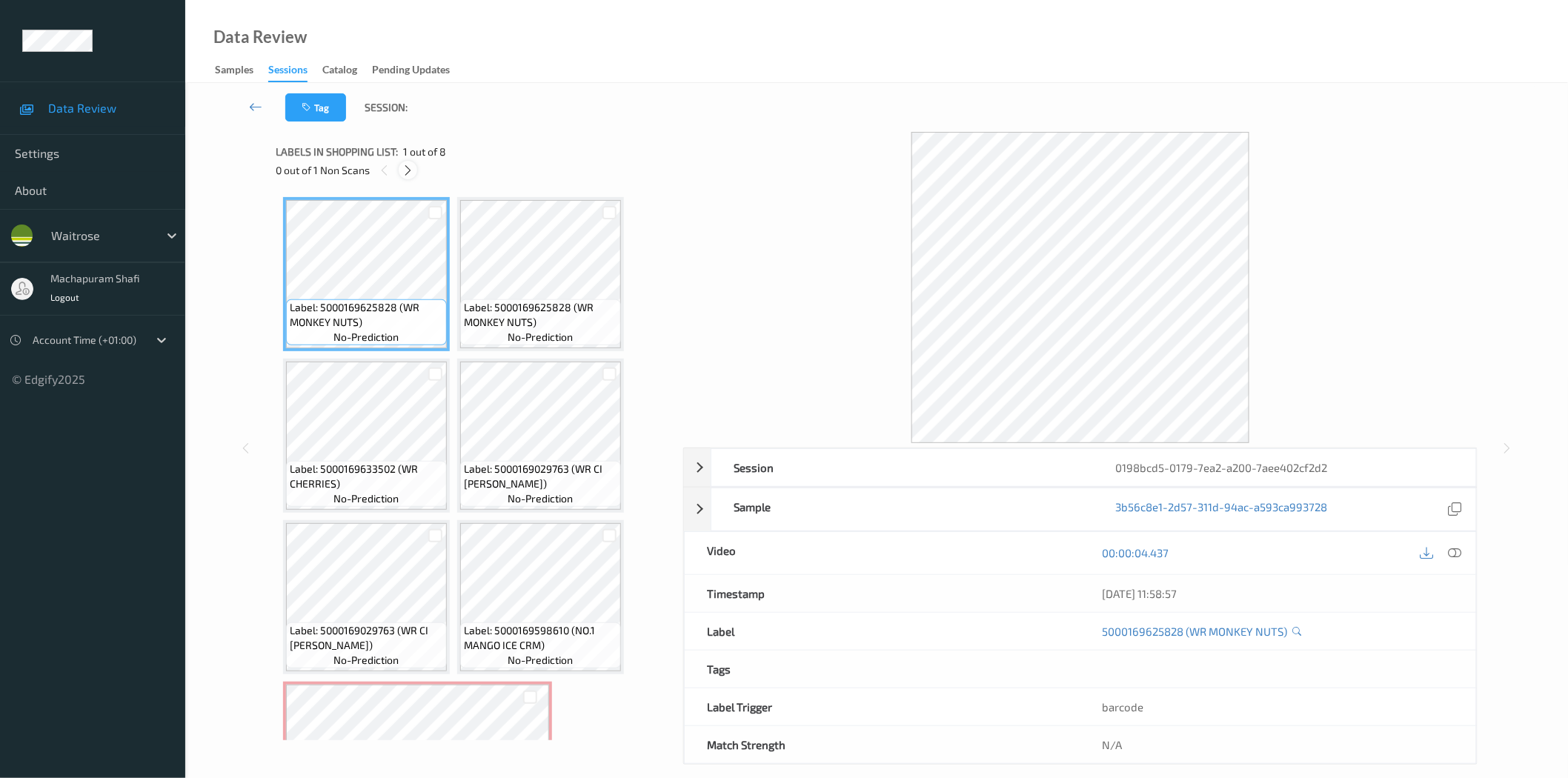
click at [408, 167] on icon at bounding box center [407, 171] width 12 height 13
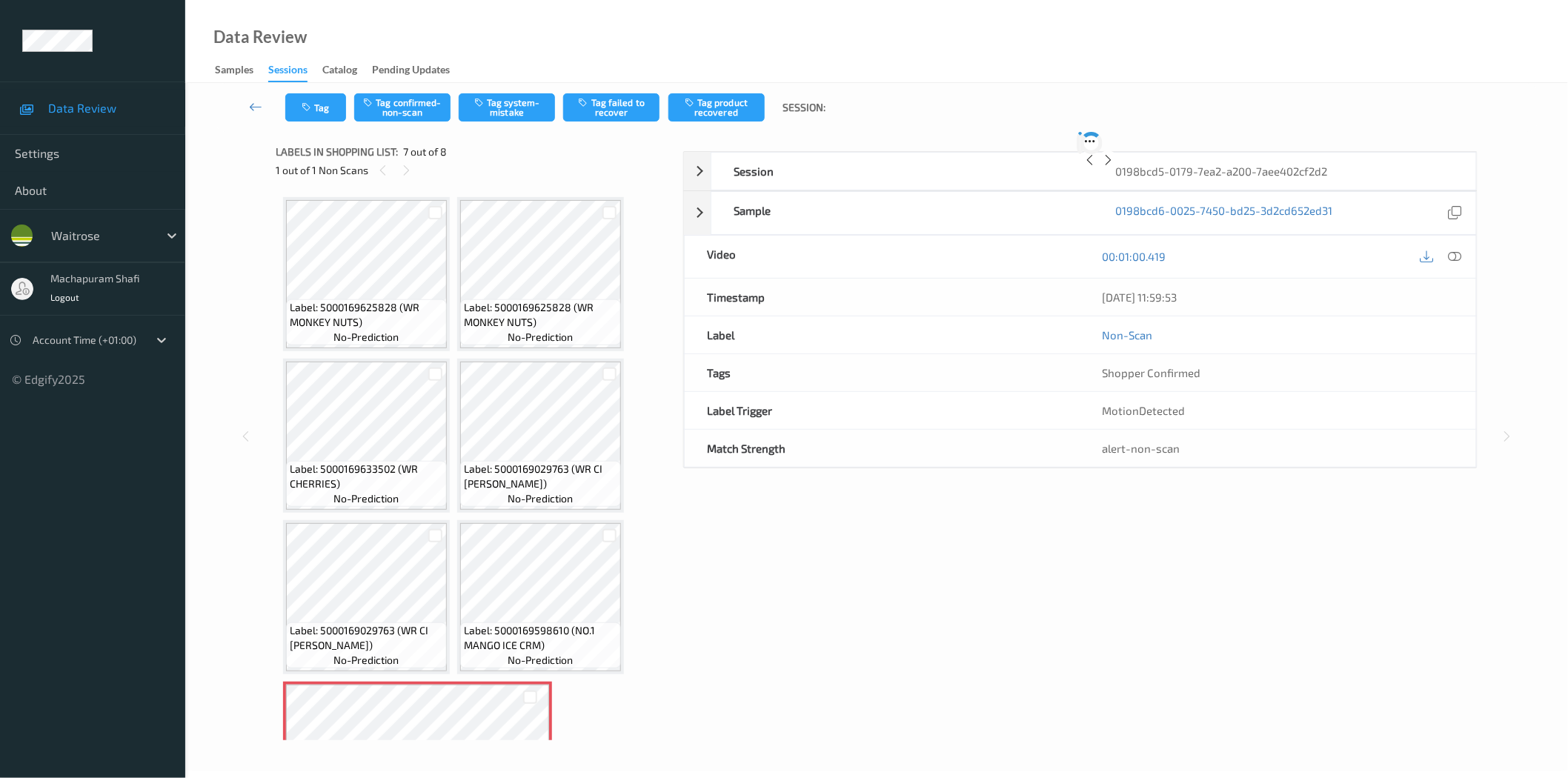
scroll to position [260, 0]
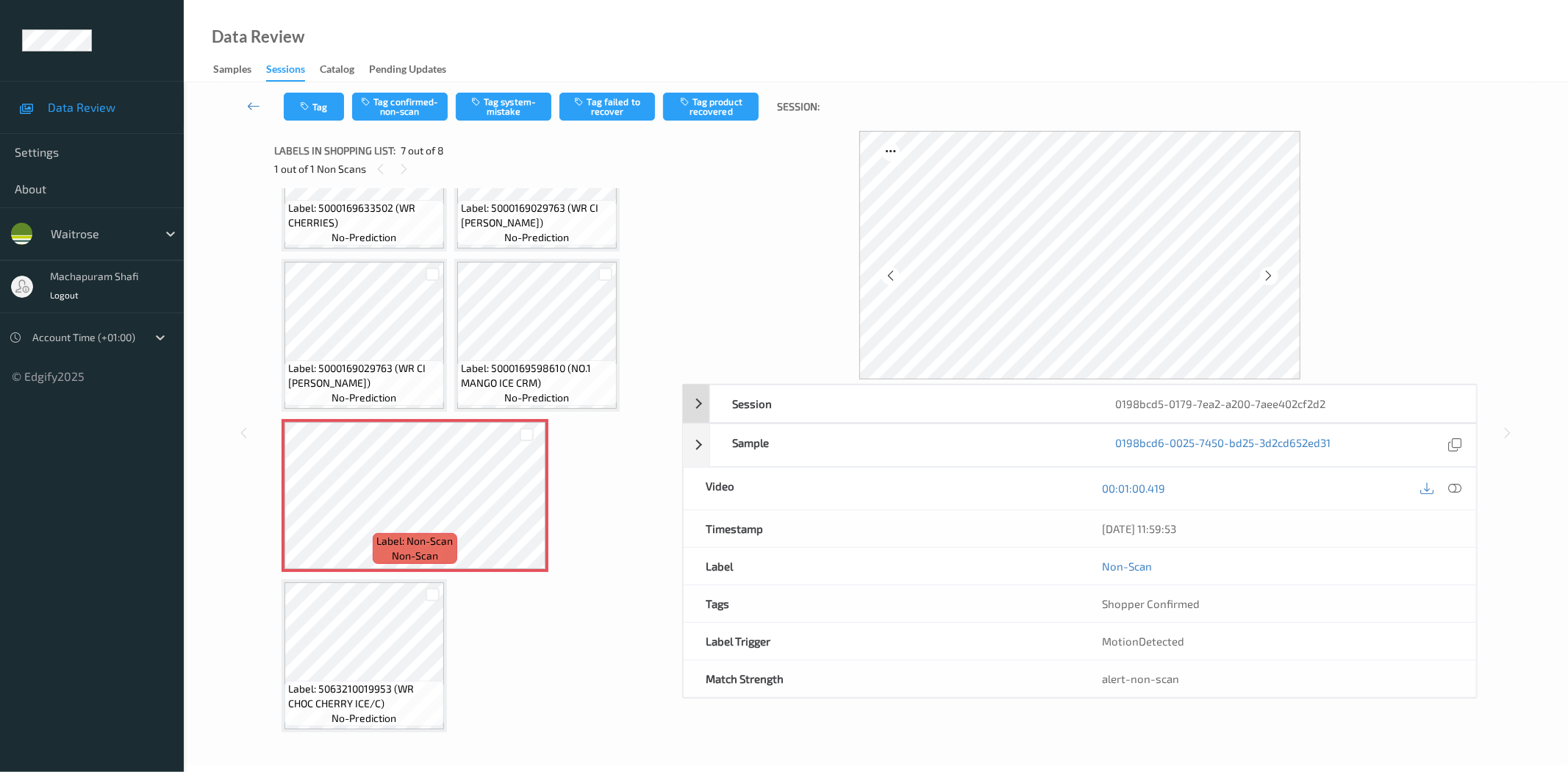
drag, startPoint x: 1460, startPoint y: 489, endPoint x: 1328, endPoint y: 276, distance: 250.6
click at [1460, 489] on icon at bounding box center [1456, 489] width 13 height 13
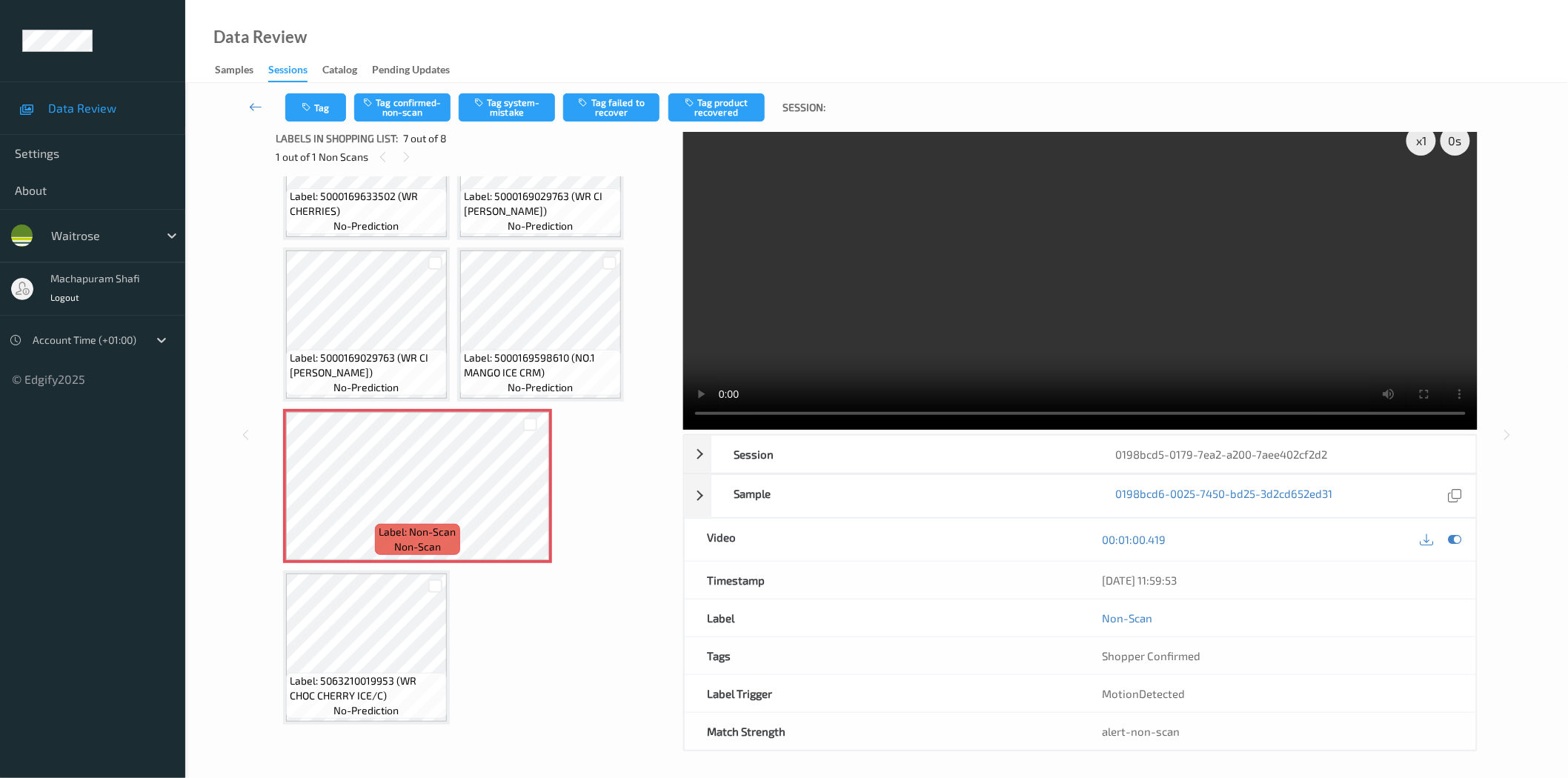
scroll to position [18, 0]
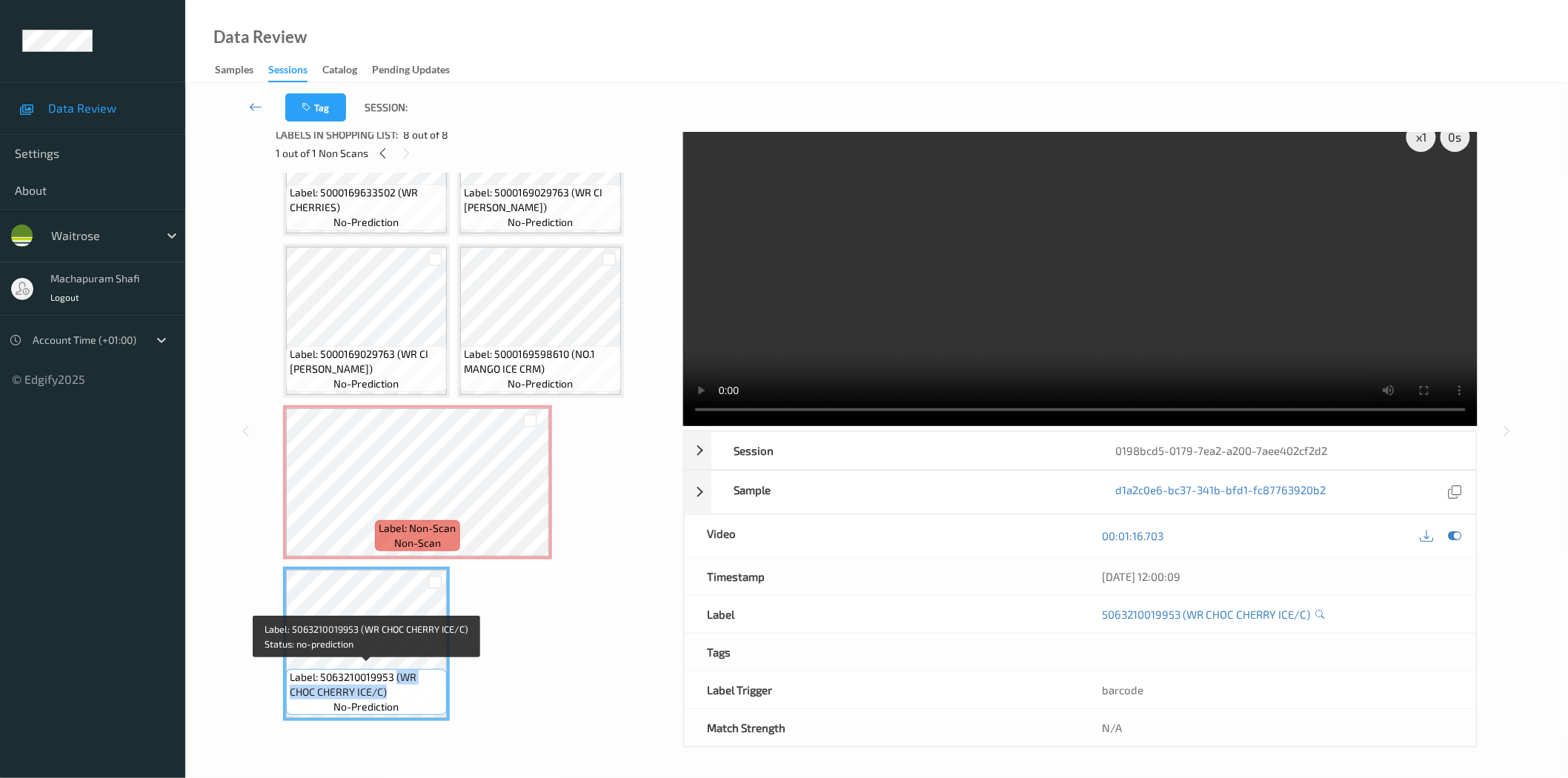
drag, startPoint x: 396, startPoint y: 674, endPoint x: 431, endPoint y: 693, distance: 39.8
click at [431, 693] on span "Label: 5063210019953 (WR CHOC CHERRY ICE/C)" at bounding box center [367, 684] width 153 height 30
copy span "(WR CHOC CHERRY ICE/C)"
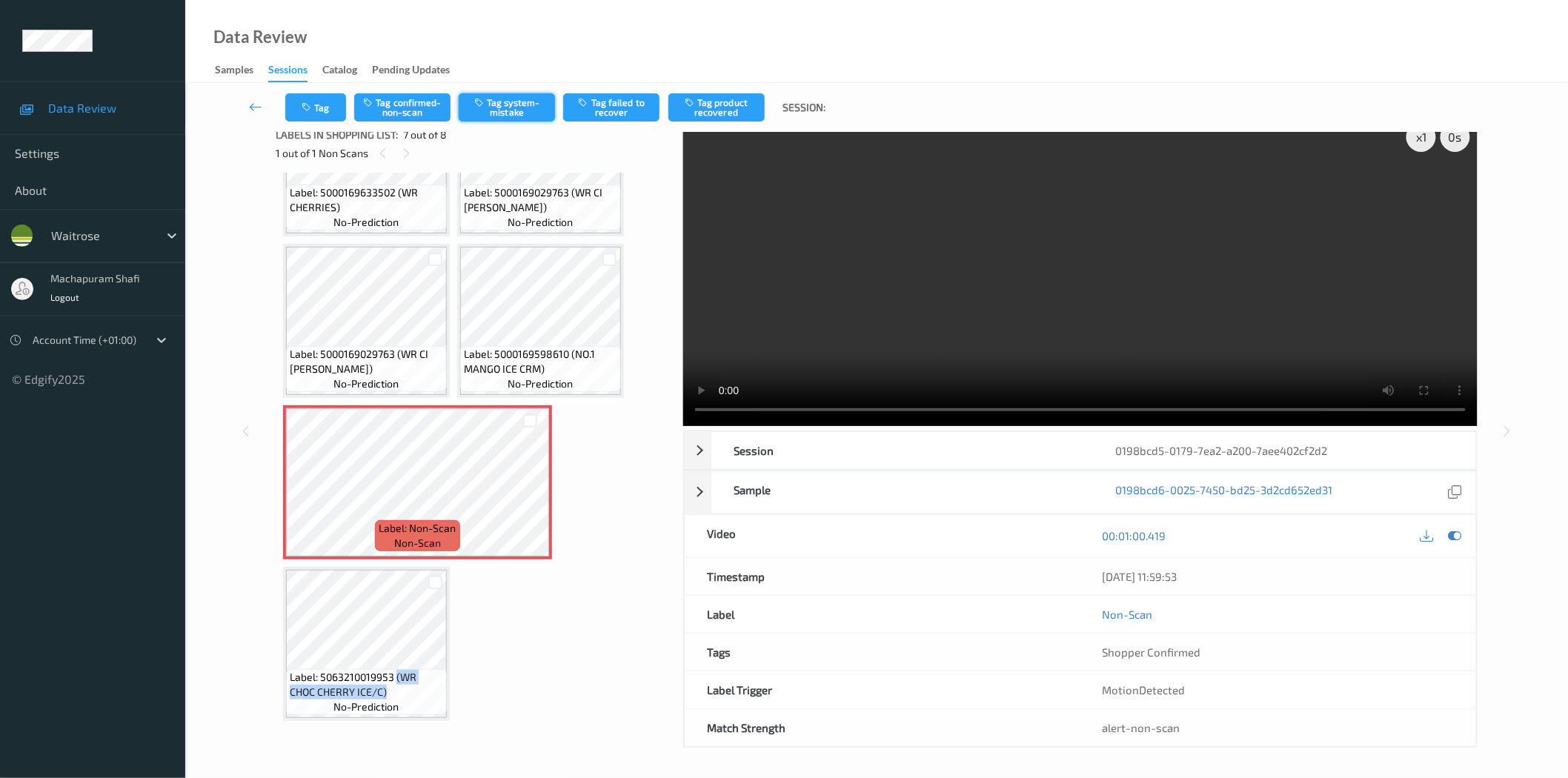
click at [525, 104] on button "Tag system-mistake" at bounding box center [507, 106] width 97 height 28
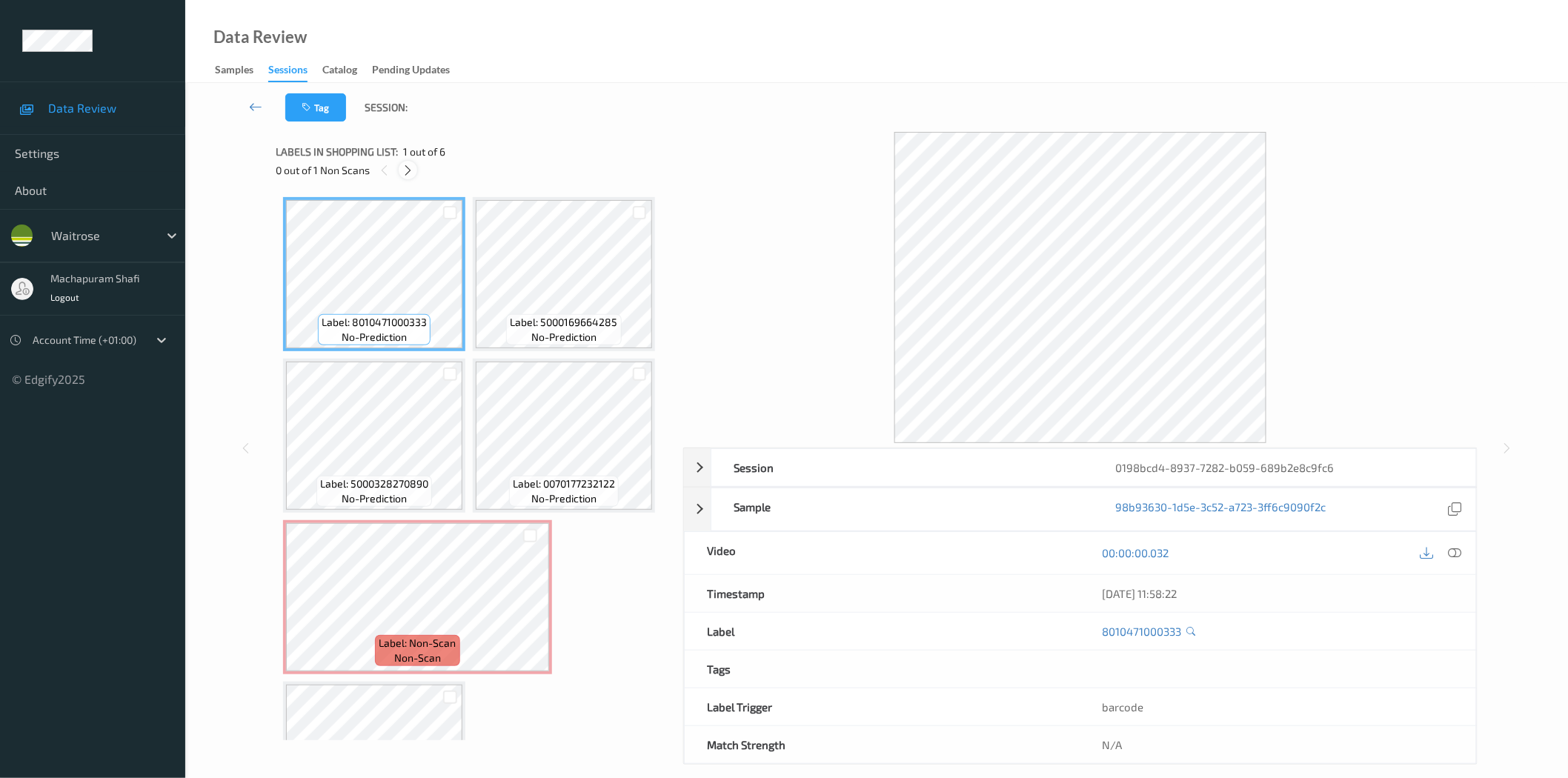
click at [403, 166] on icon at bounding box center [407, 171] width 12 height 13
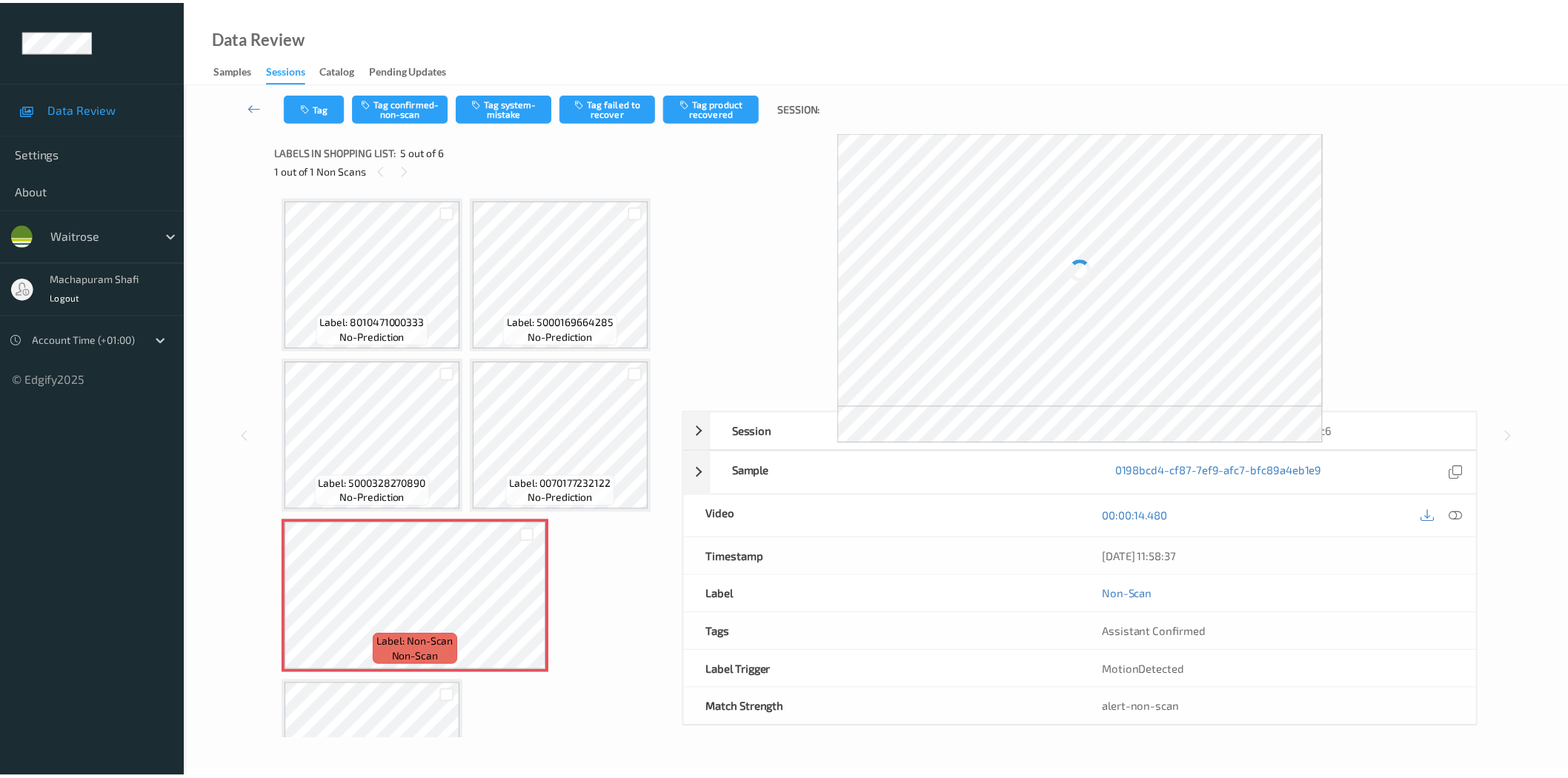
scroll to position [99, 0]
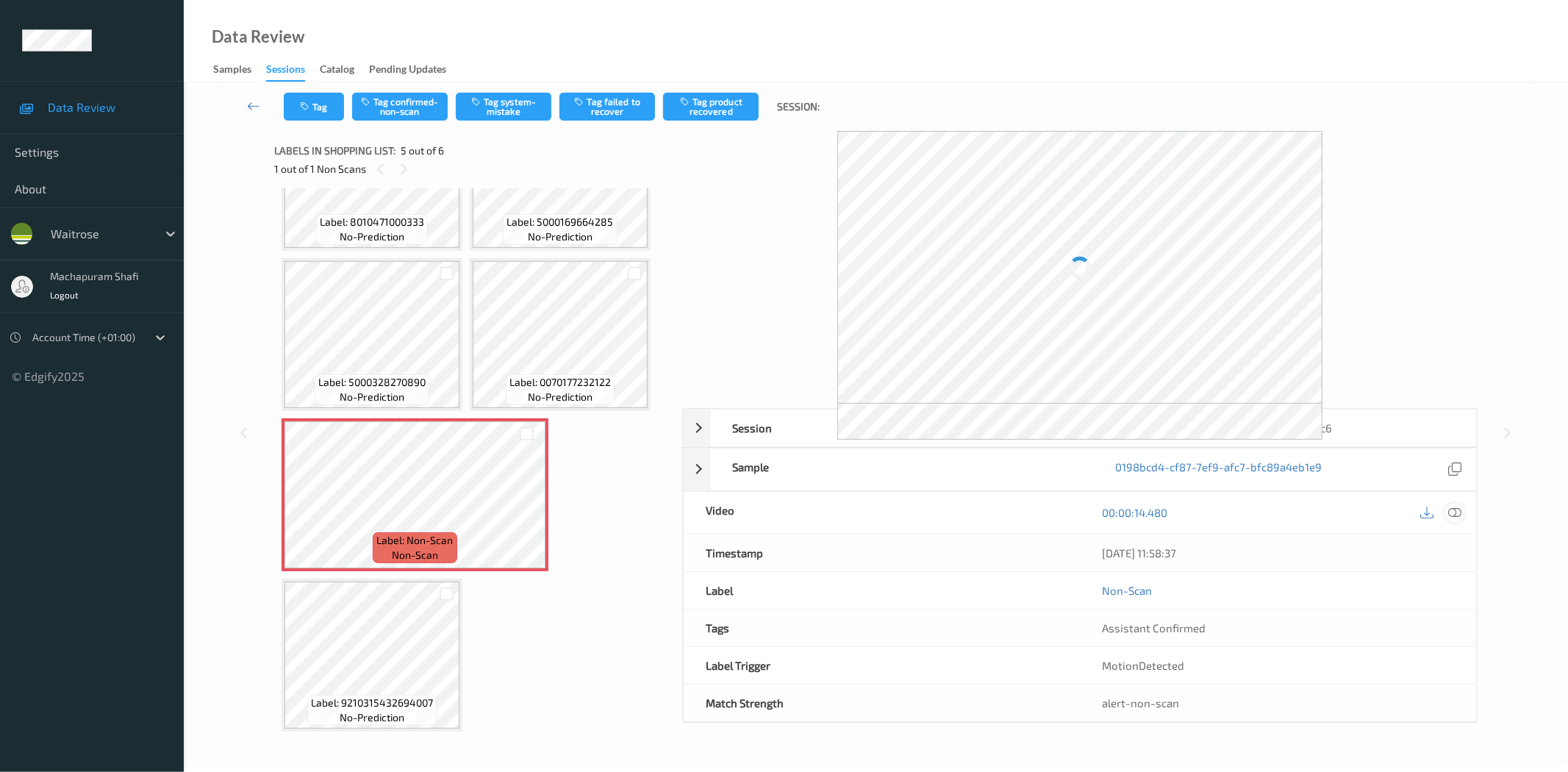
drag, startPoint x: 1453, startPoint y: 508, endPoint x: 1359, endPoint y: 2, distance: 514.7
click at [1453, 508] on icon at bounding box center [1456, 512] width 13 height 13
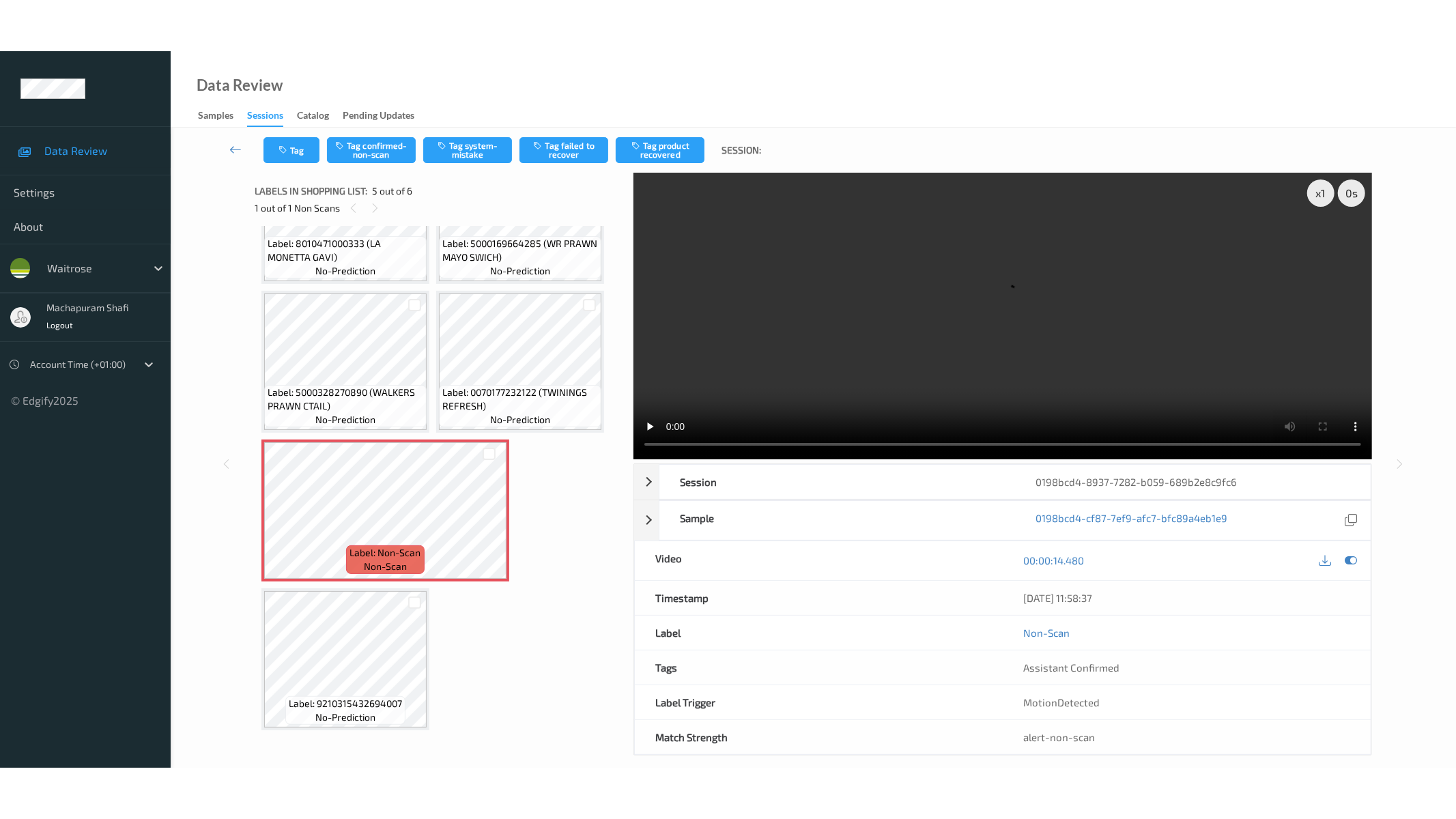
scroll to position [77, 0]
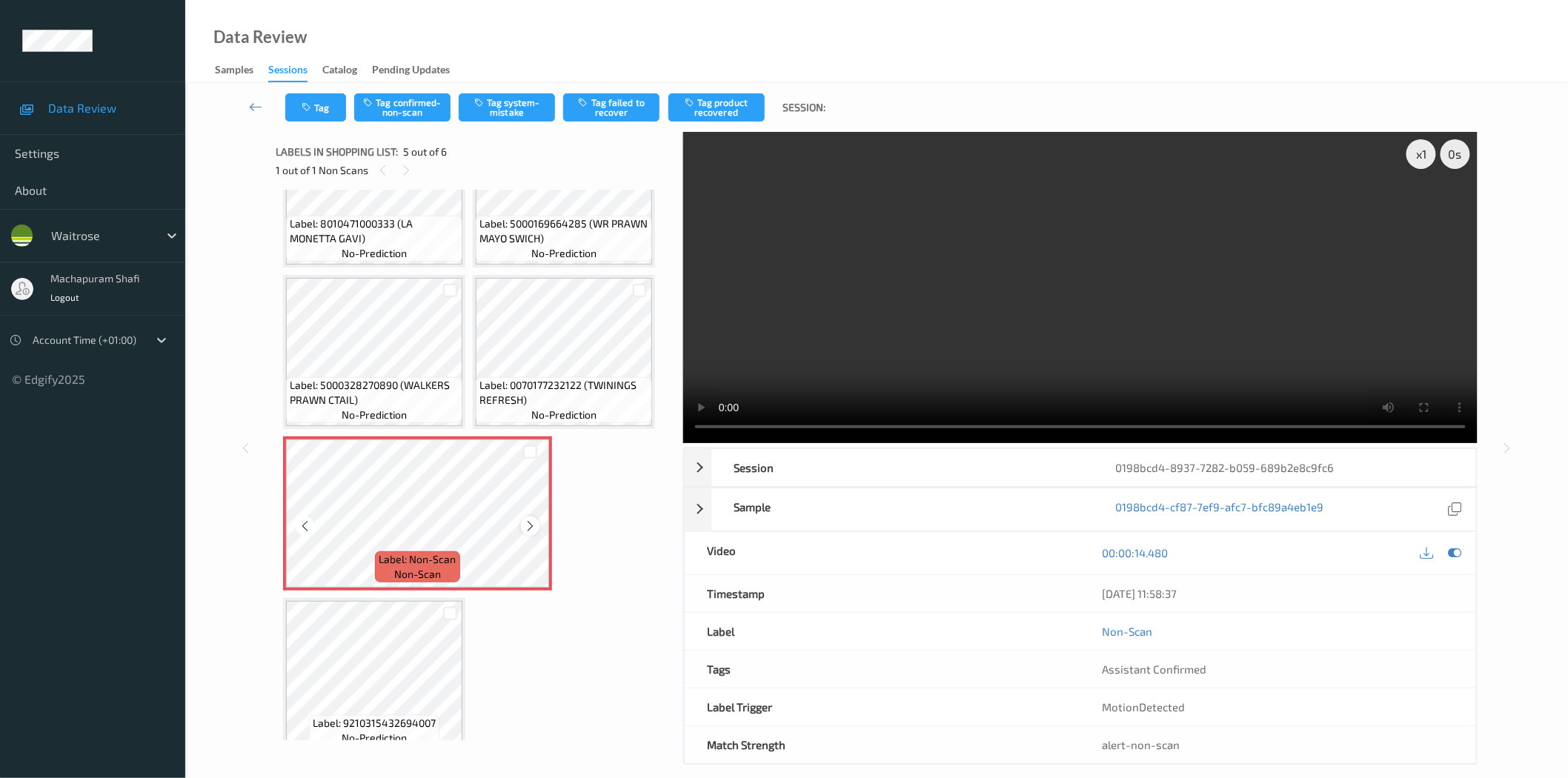
click at [531, 521] on icon at bounding box center [530, 526] width 12 height 13
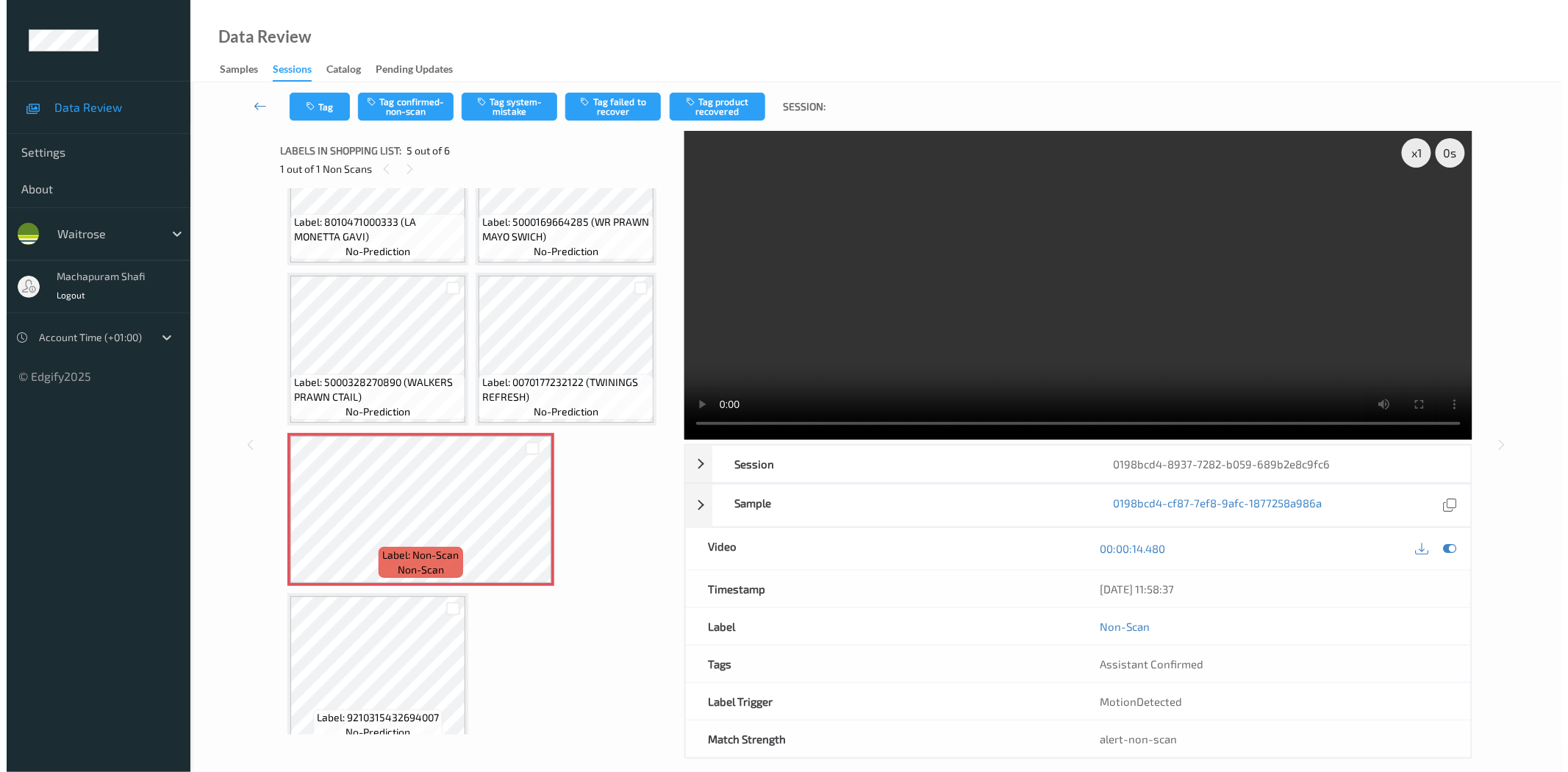
scroll to position [0, 0]
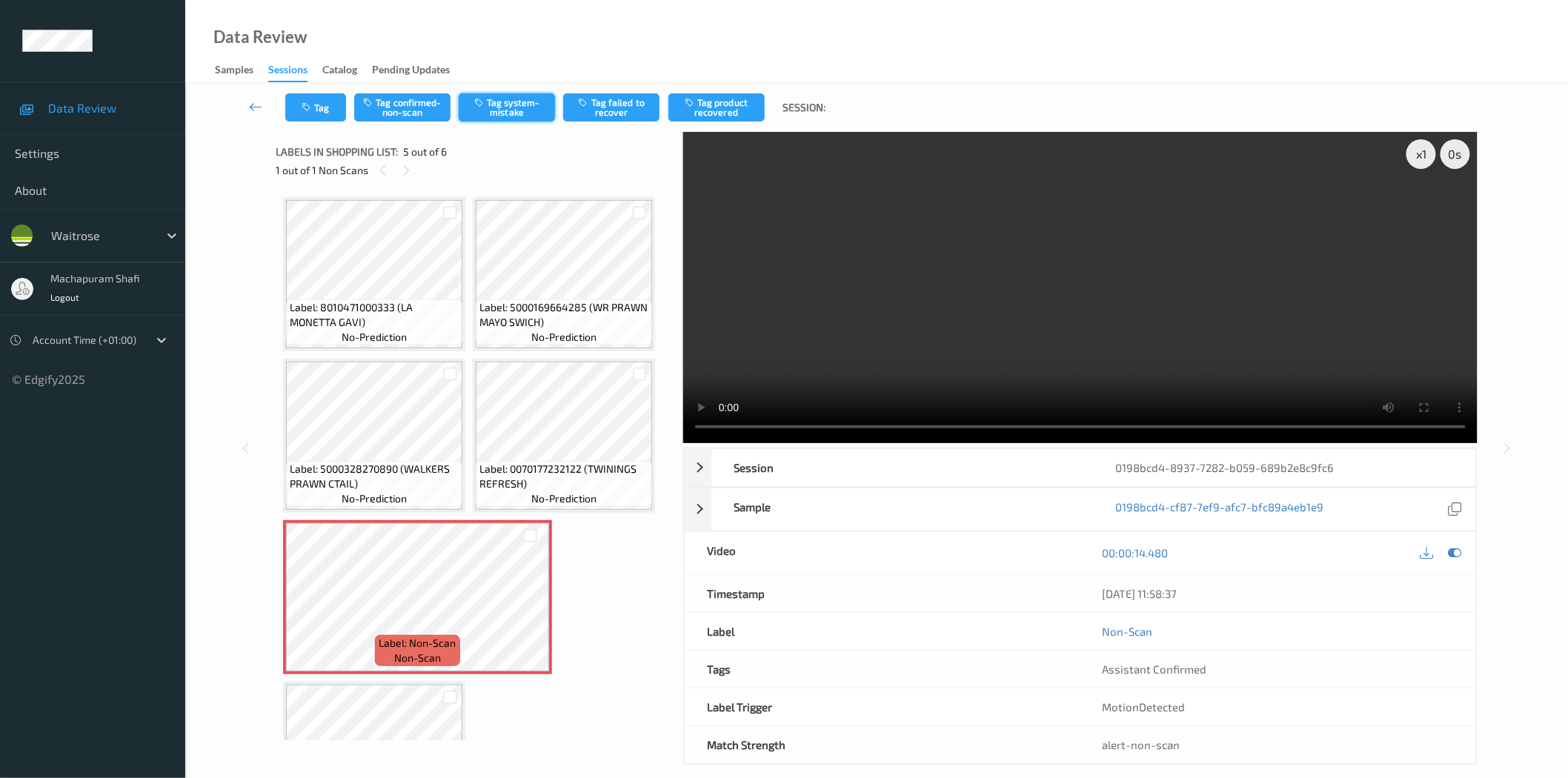
click at [512, 104] on button "Tag system-mistake" at bounding box center [507, 106] width 97 height 28
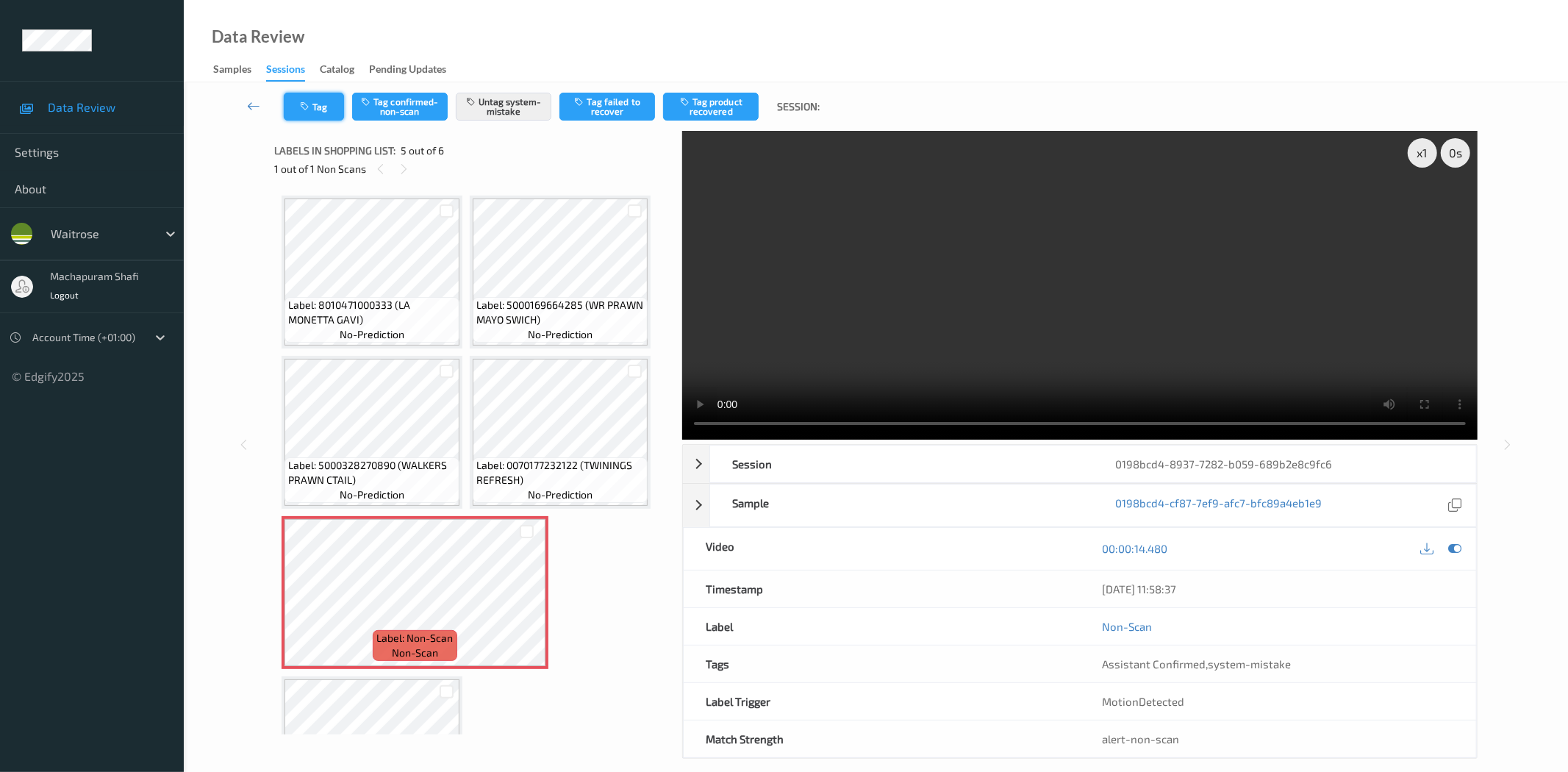
click at [311, 106] on icon "button" at bounding box center [306, 106] width 12 height 10
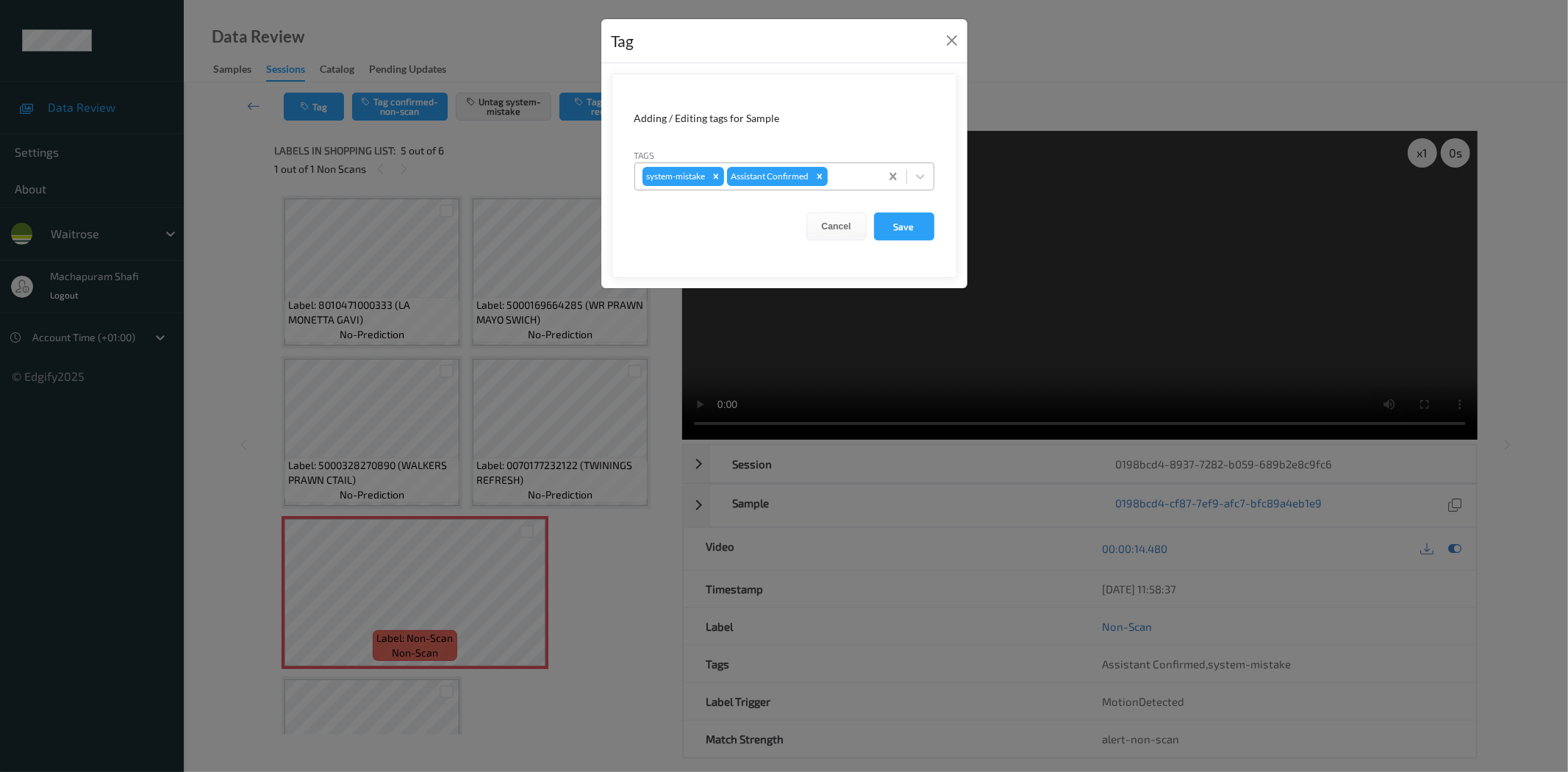
click at [913, 171] on icon at bounding box center [920, 176] width 14 height 14
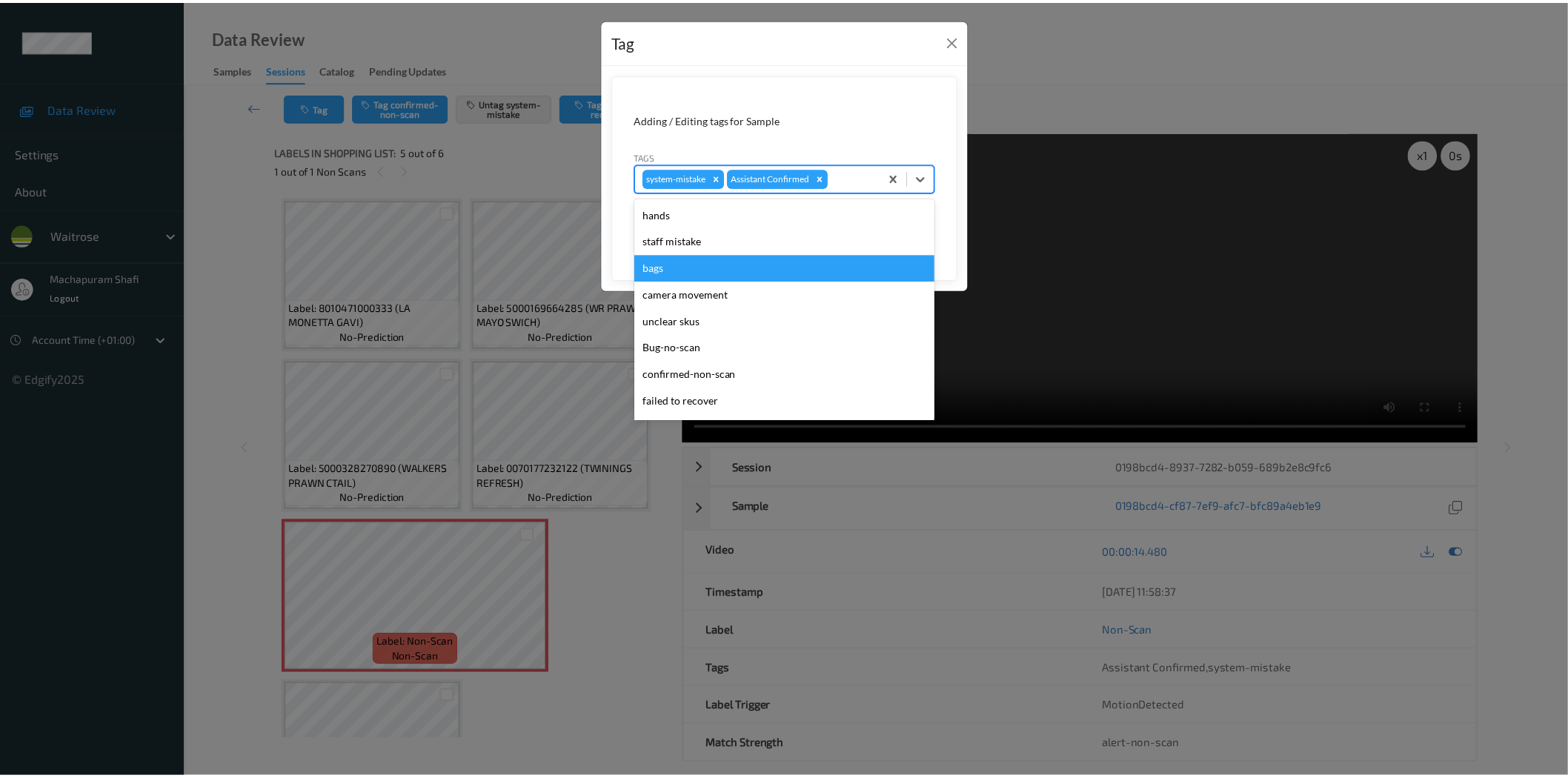
scroll to position [290, 0]
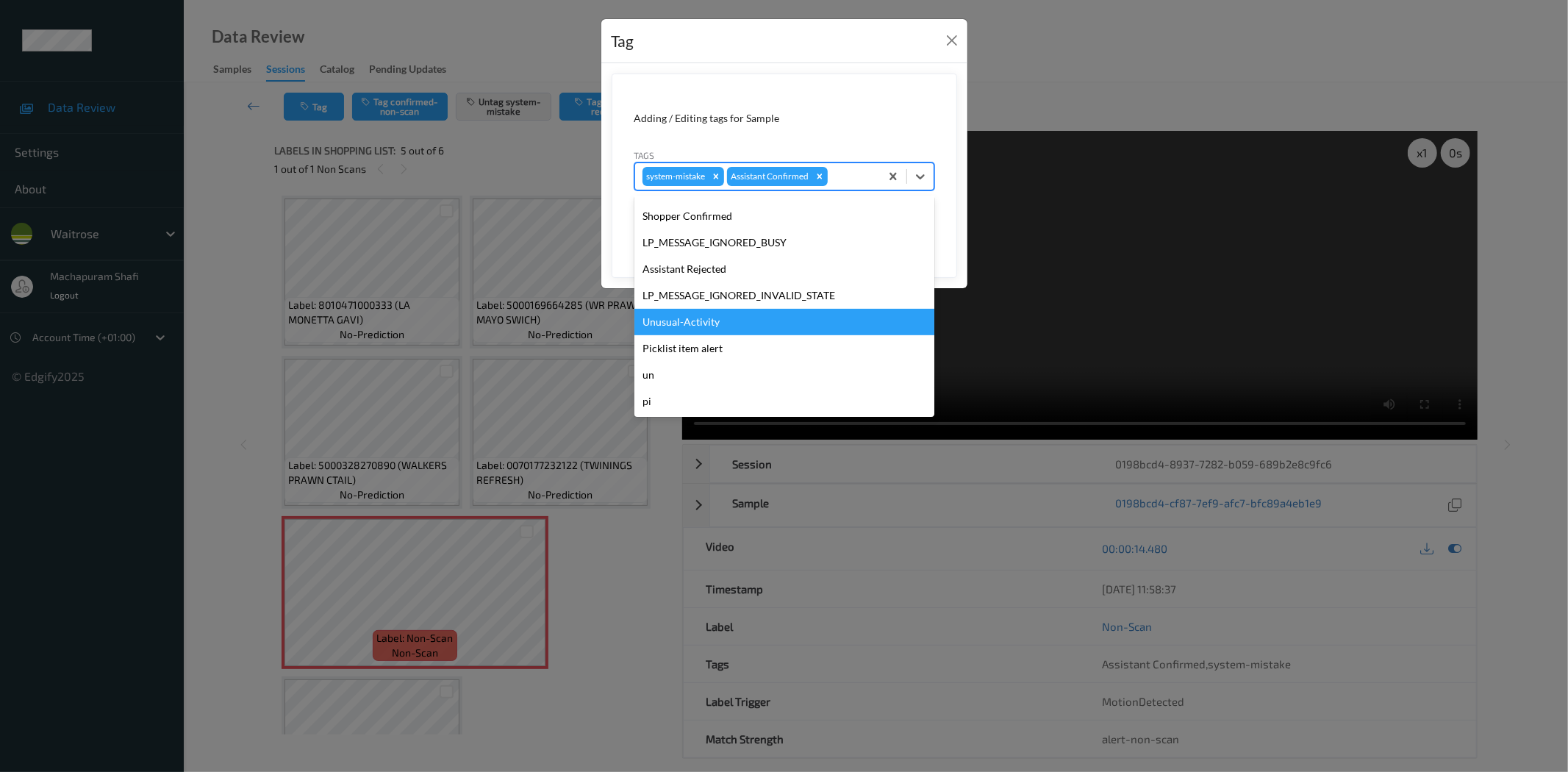
click at [680, 317] on div "Unusual-Activity" at bounding box center [785, 322] width 300 height 27
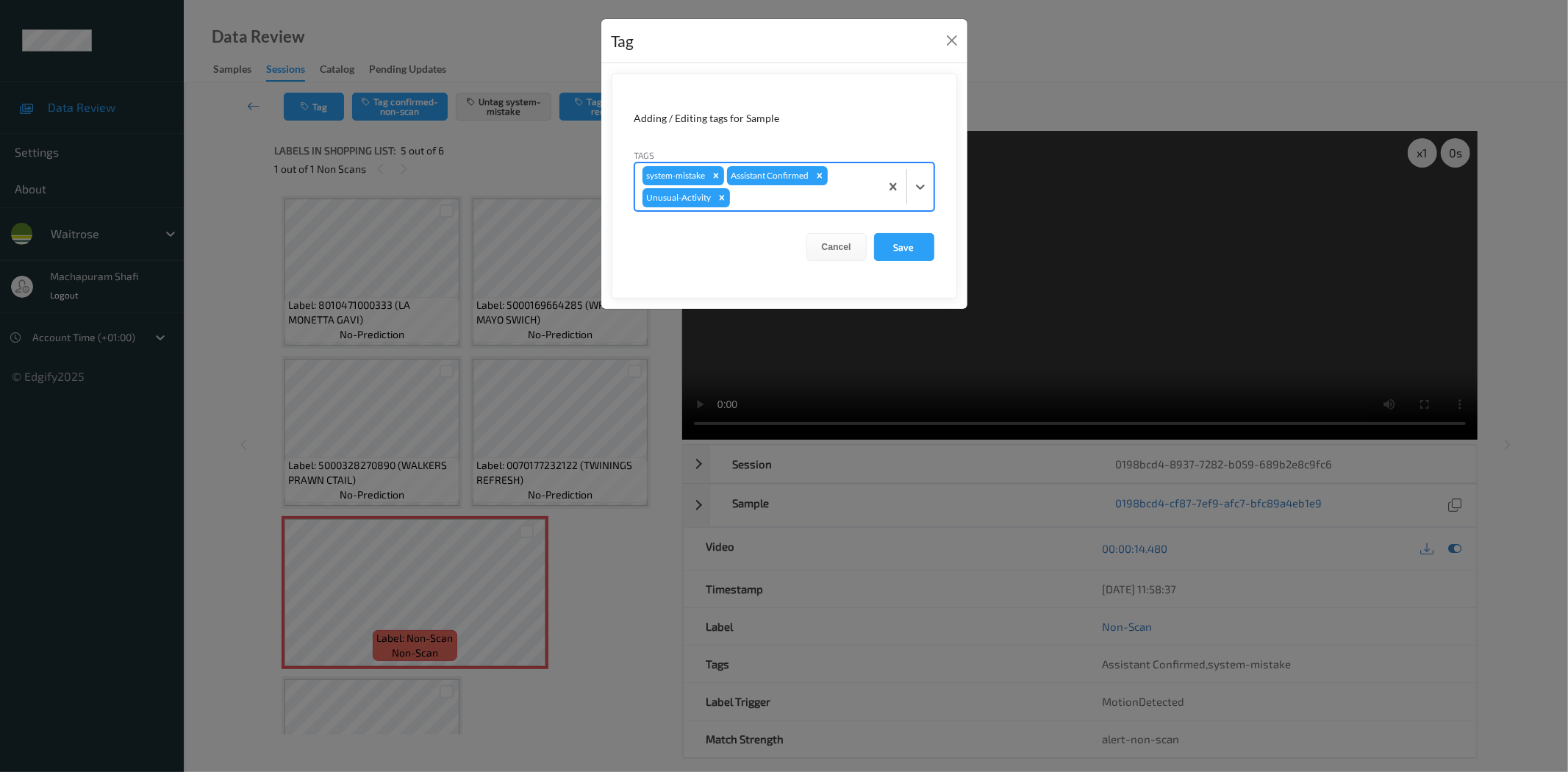
click at [900, 232] on form "Adding / Editing tags for Sample Tags option Unusual-Activity, selected. Select…" at bounding box center [785, 185] width 346 height 225
click at [902, 241] on button "Save" at bounding box center [904, 246] width 60 height 28
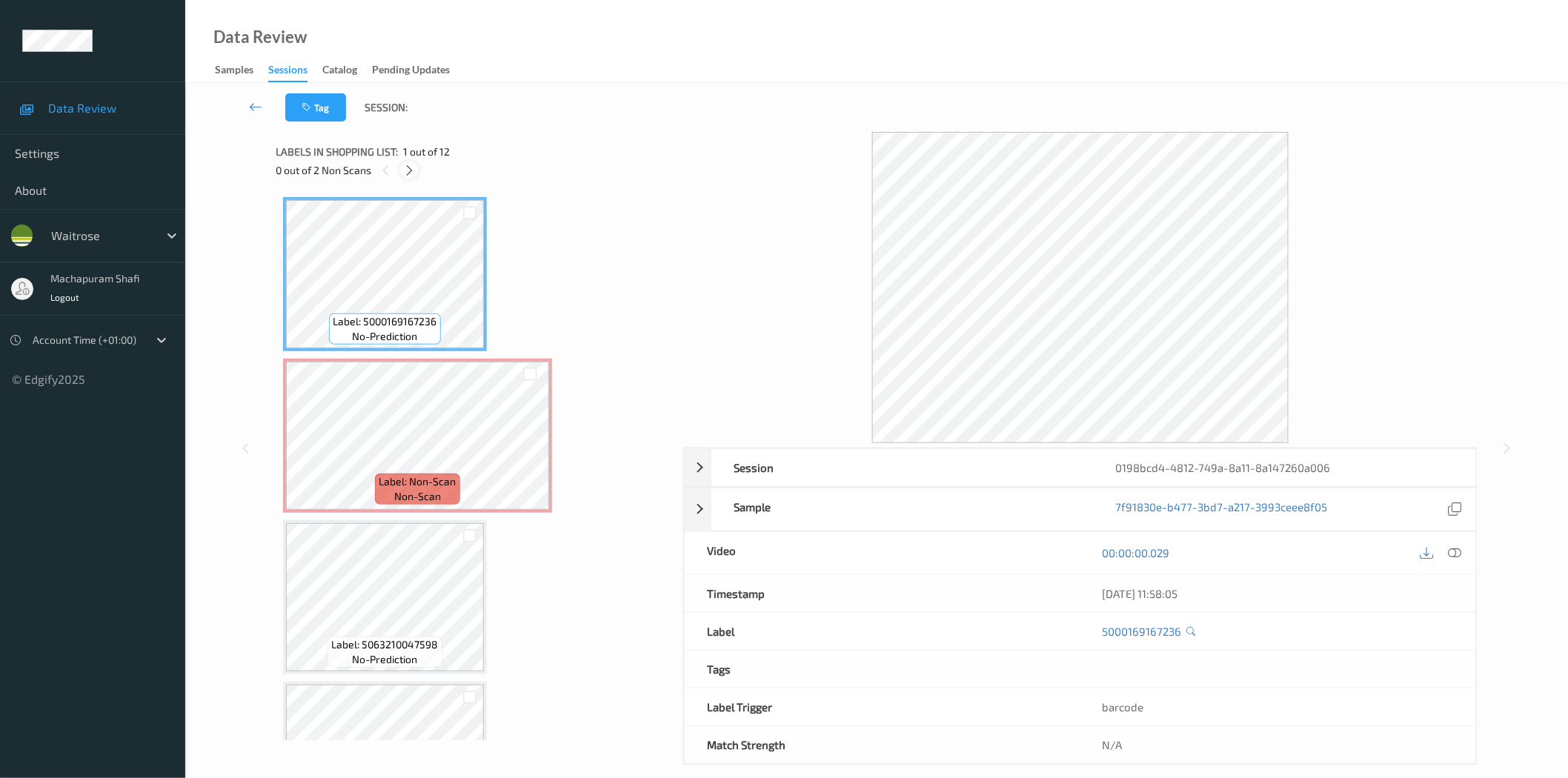
click at [411, 172] on icon at bounding box center [409, 171] width 12 height 13
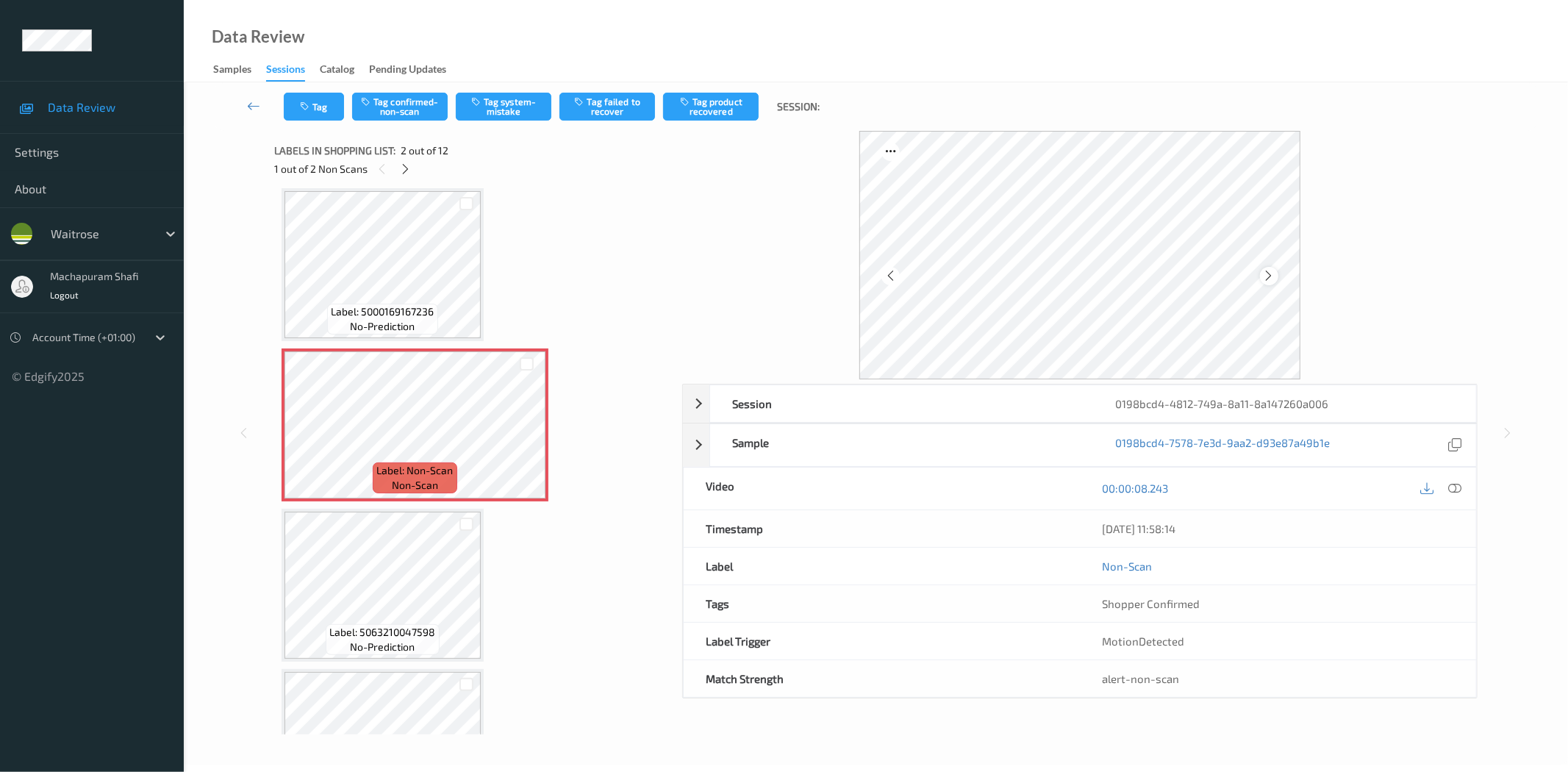
click at [1272, 276] on icon at bounding box center [1269, 276] width 12 height 13
click at [1458, 490] on icon at bounding box center [1456, 489] width 13 height 13
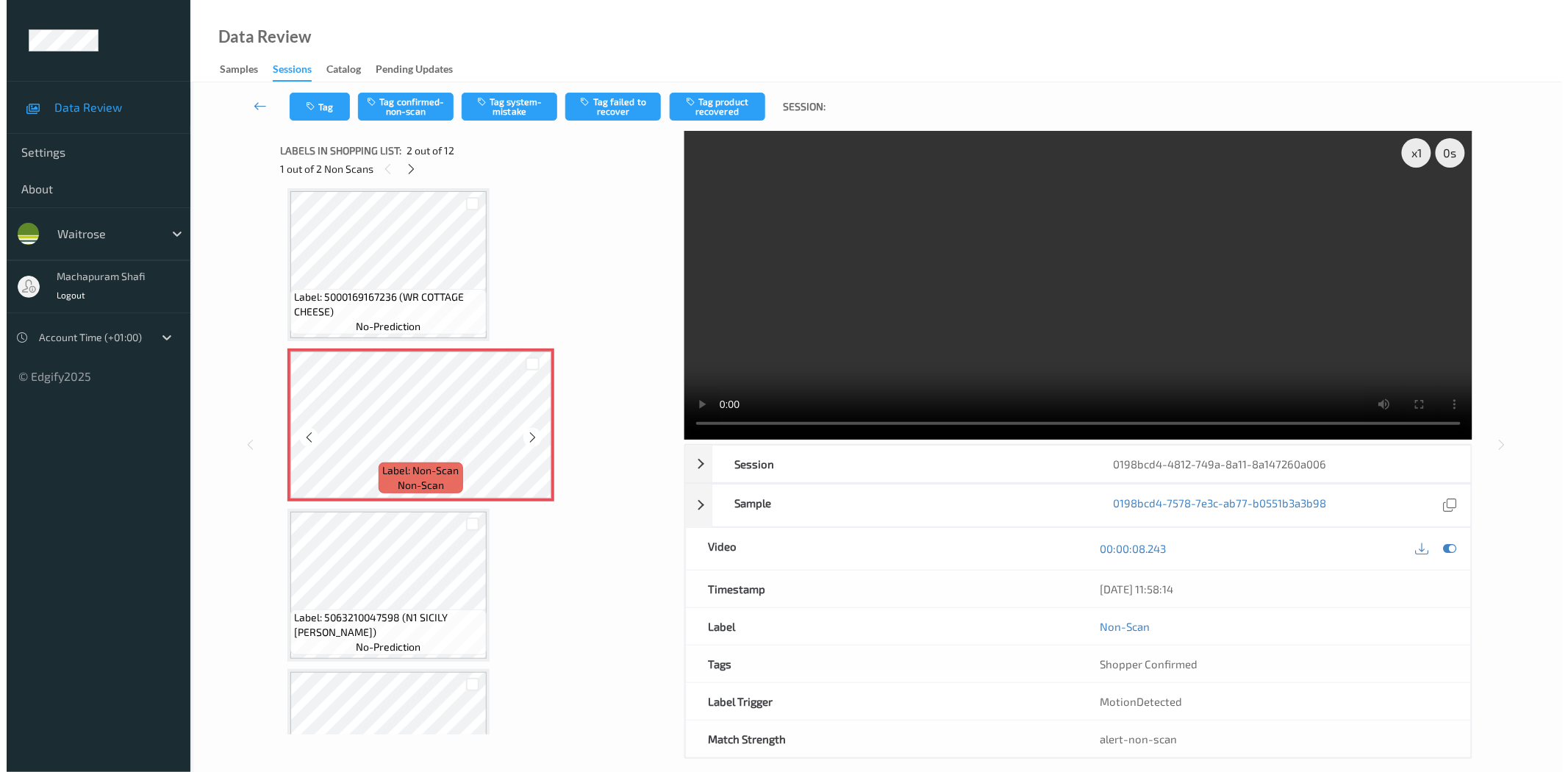
scroll to position [0, 0]
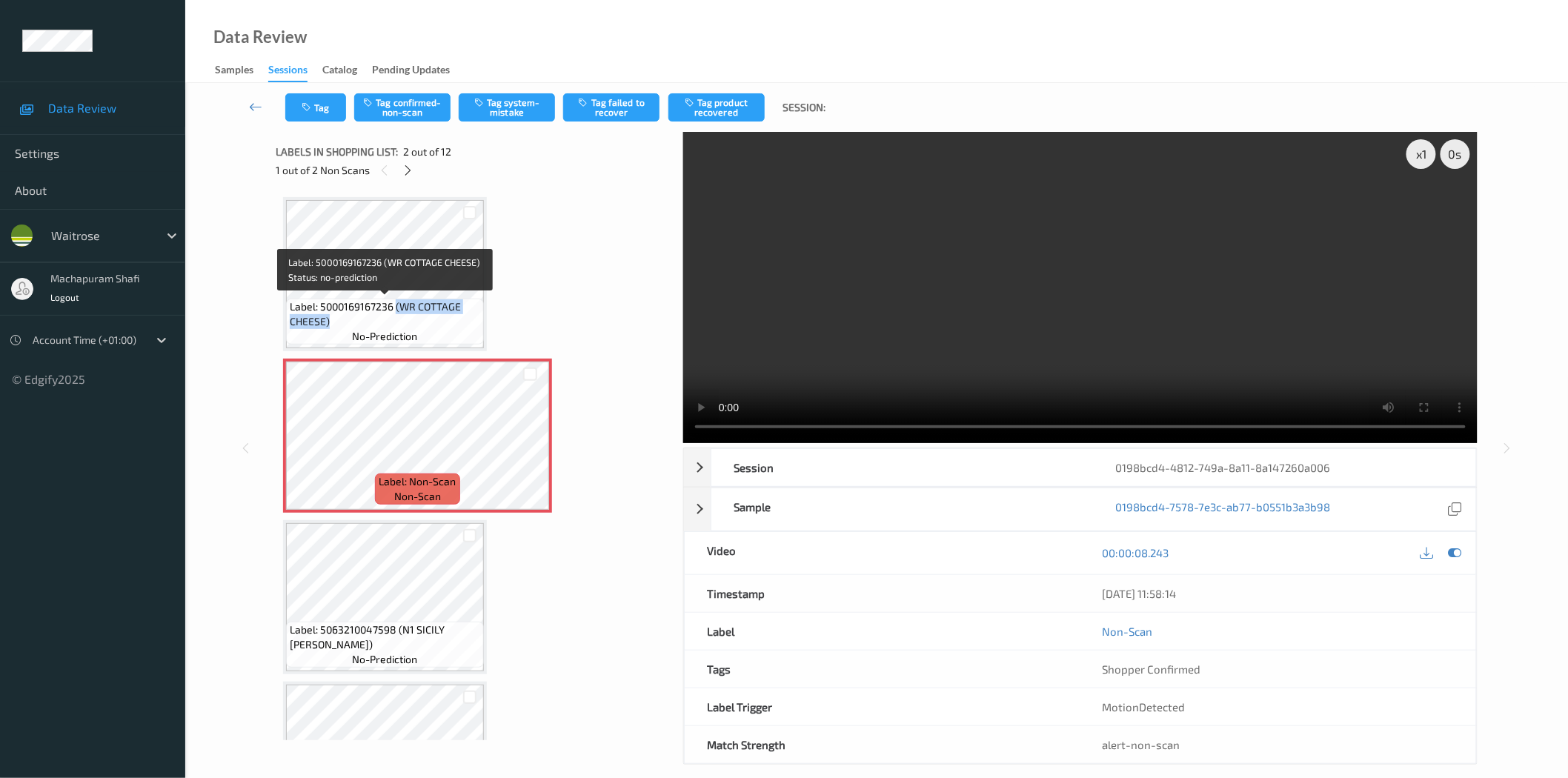
drag, startPoint x: 397, startPoint y: 309, endPoint x: 450, endPoint y: 330, distance: 57.0
click at [450, 330] on div "Label: 5000169167236 (WR COTTAGE CHEESE) no-prediction" at bounding box center [385, 322] width 198 height 46
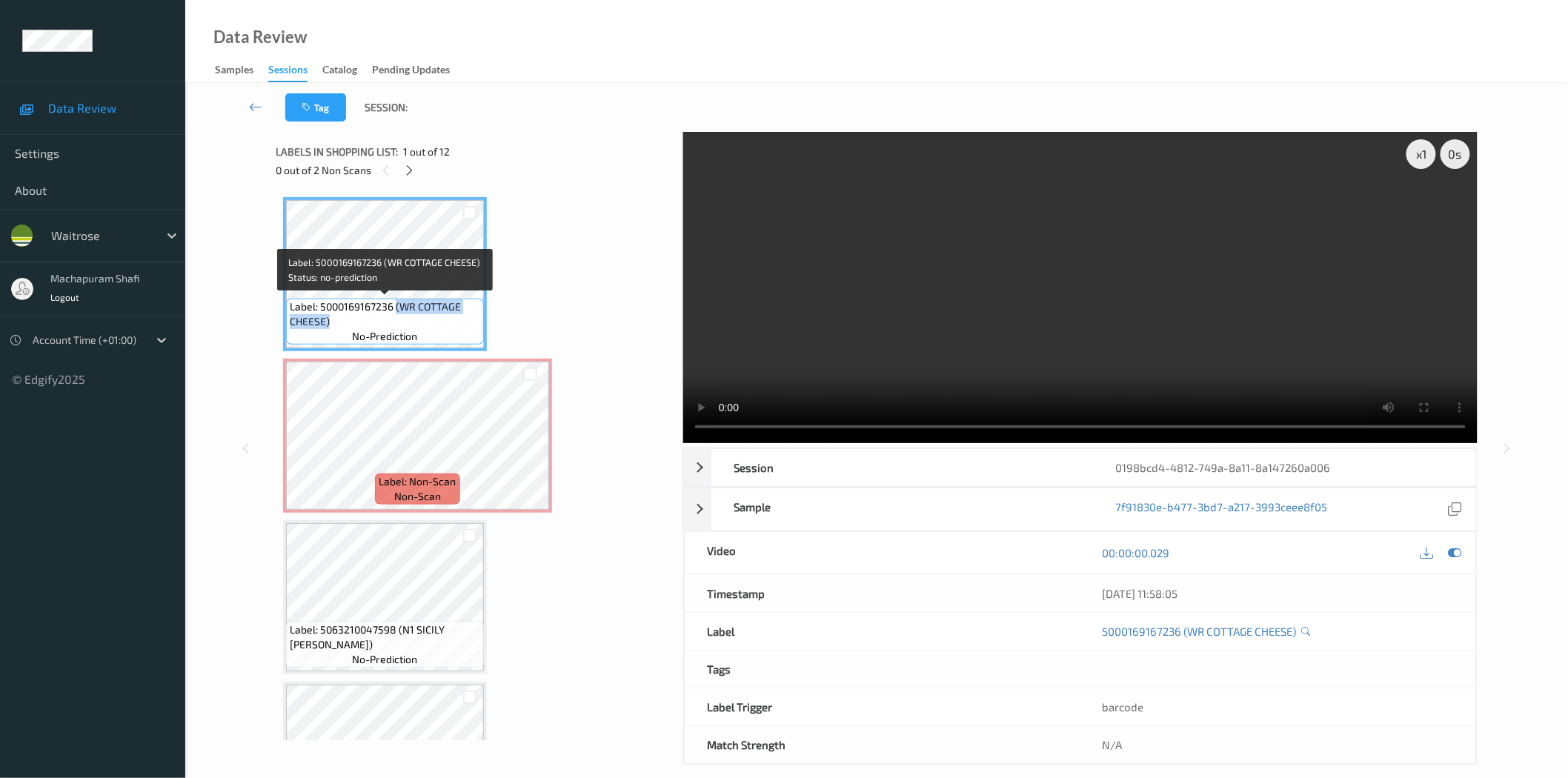
copy span "(WR COTTAGE CHEESE)"
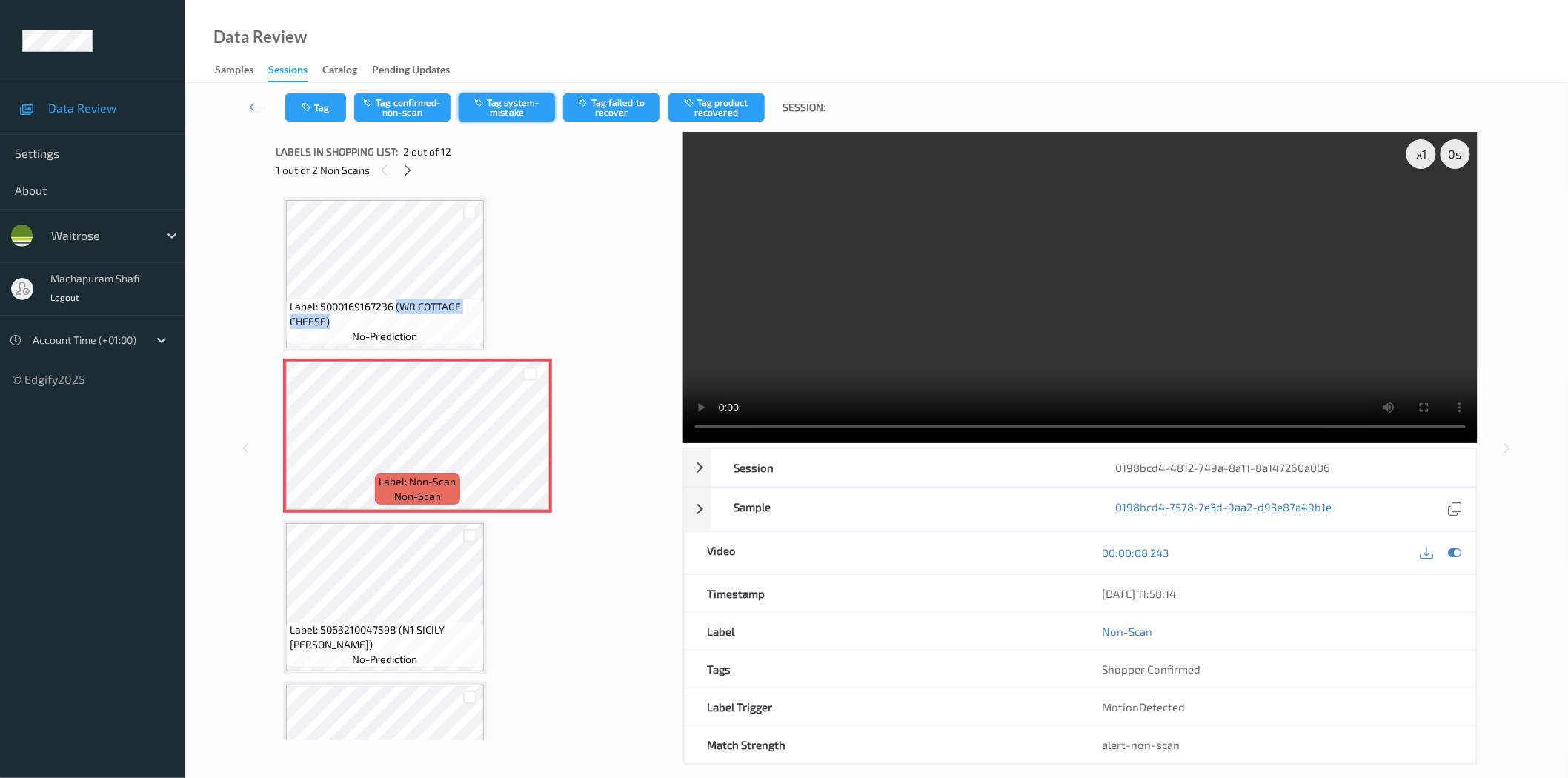
click at [521, 109] on button "Tag system-mistake" at bounding box center [507, 106] width 97 height 28
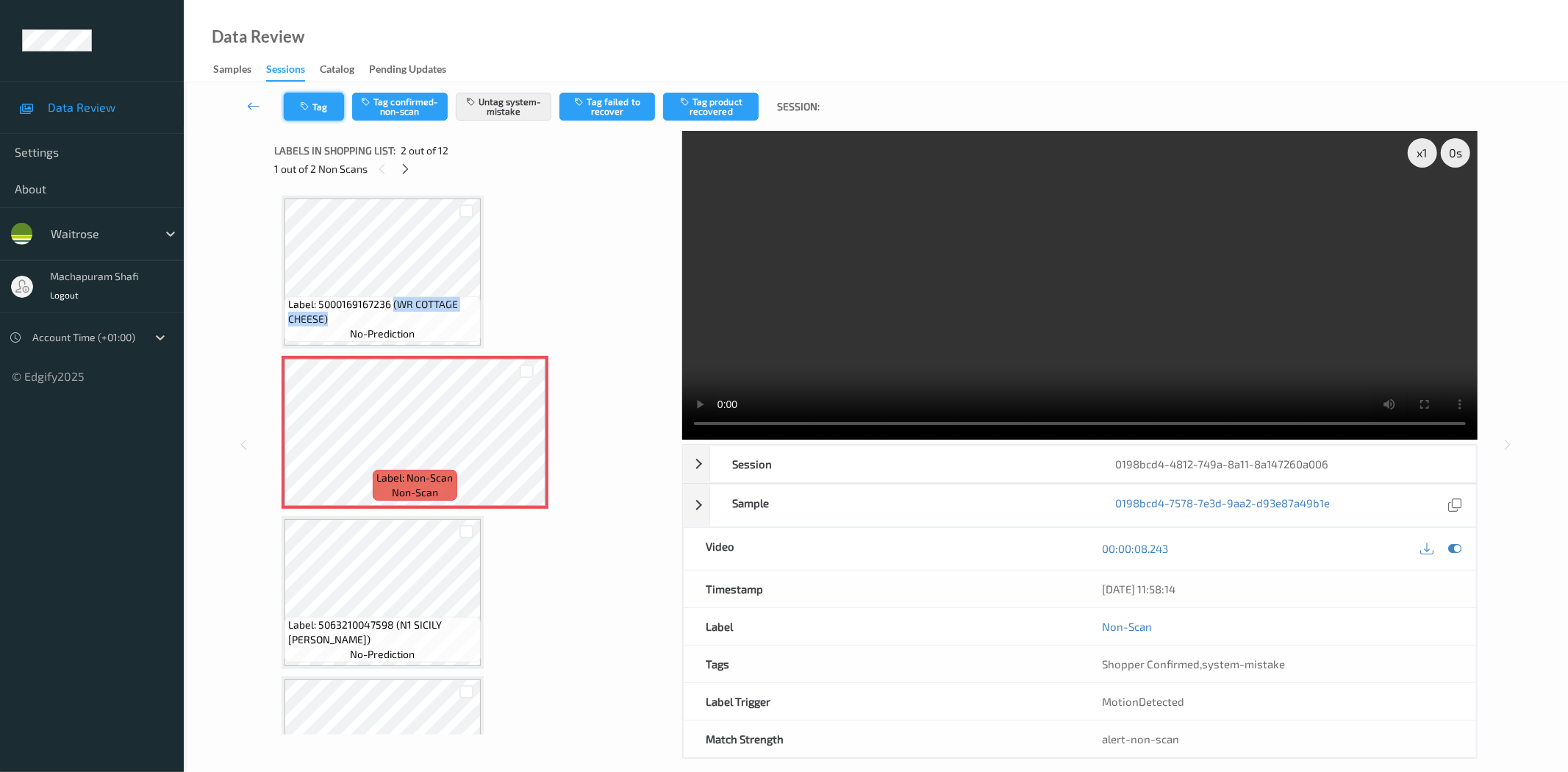
click at [320, 109] on button "Tag" at bounding box center [314, 106] width 60 height 28
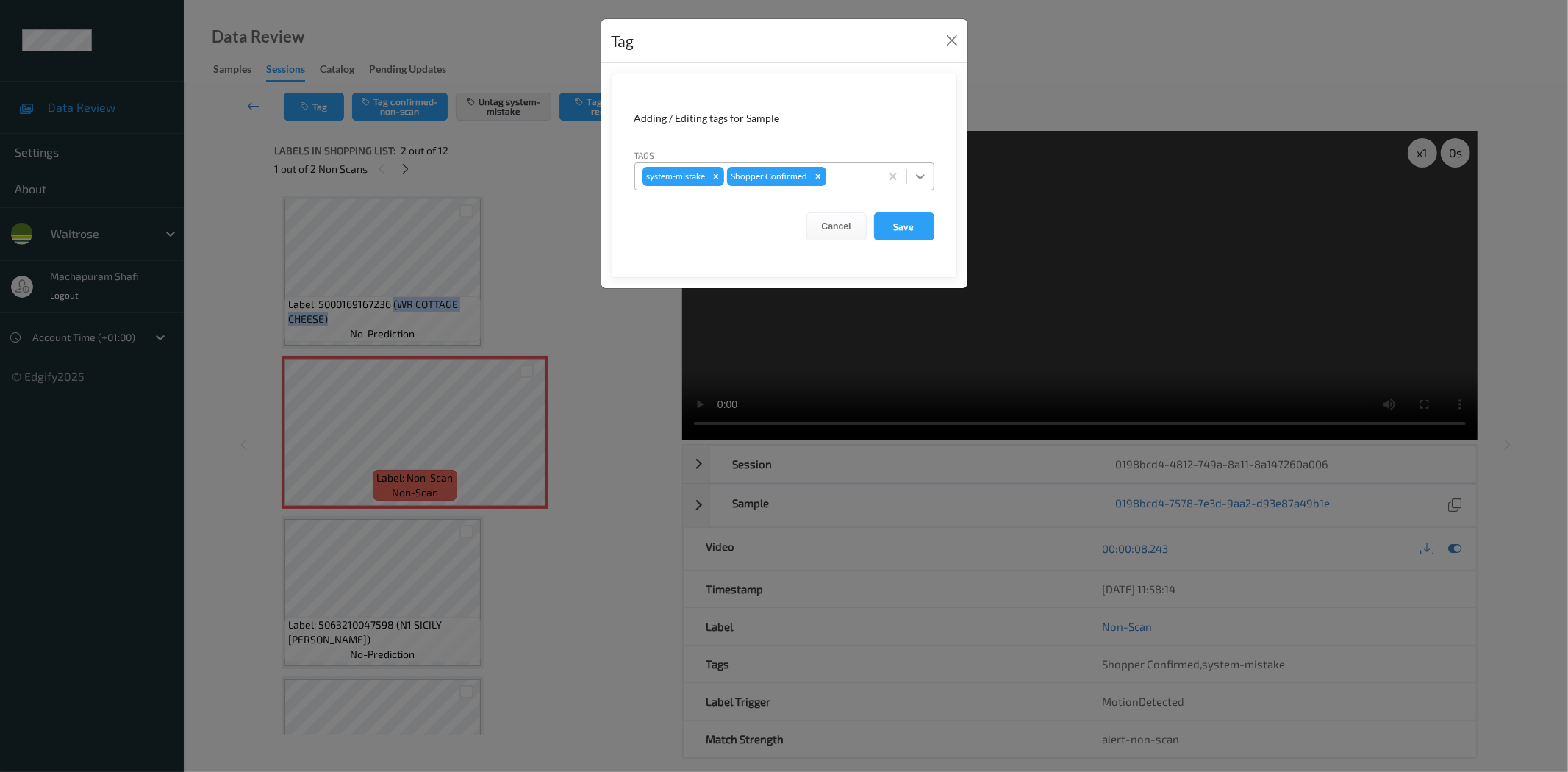
click at [914, 164] on div at bounding box center [921, 177] width 27 height 27
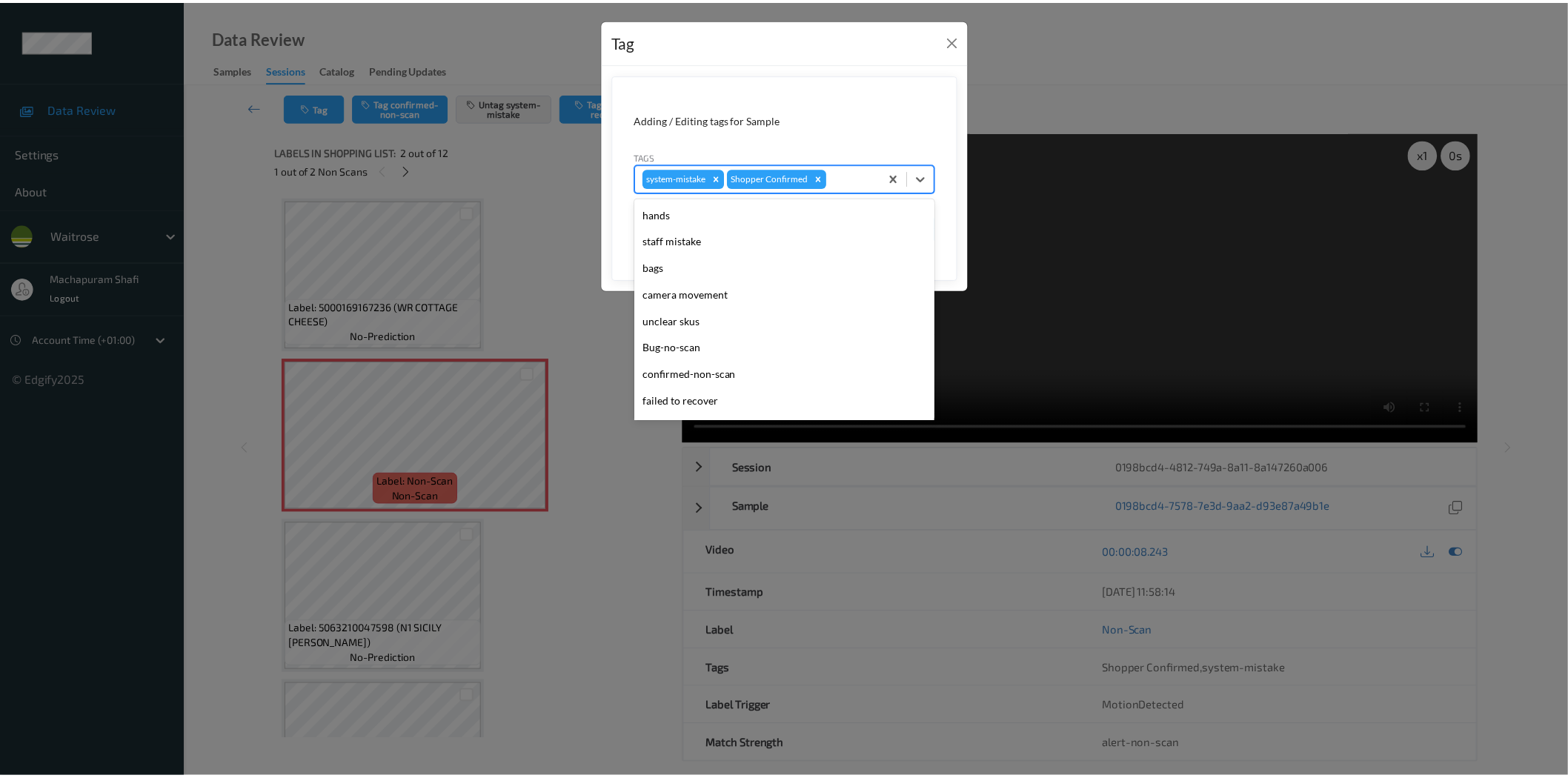
scroll to position [290, 0]
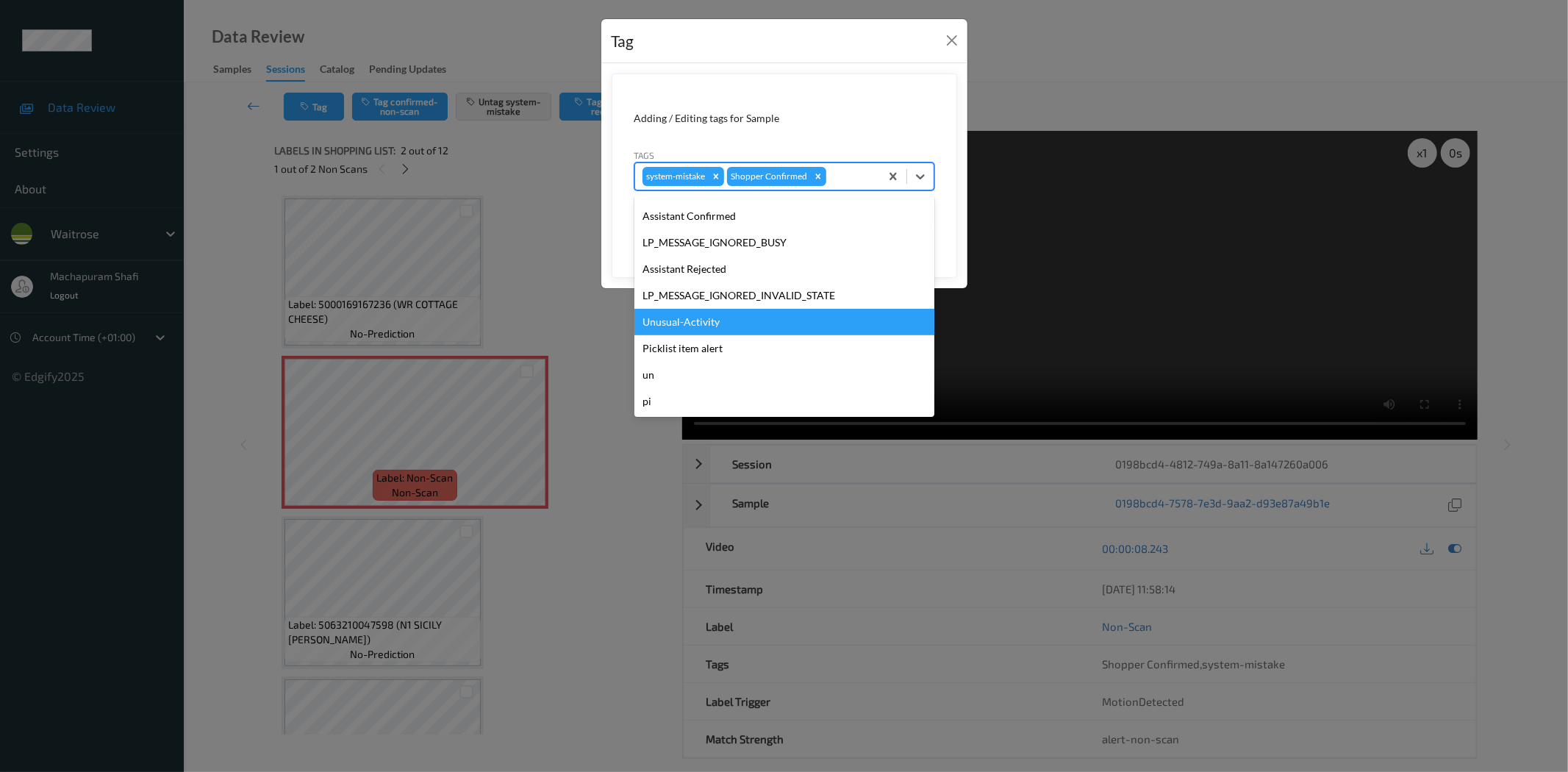
click at [694, 314] on div "Unusual-Activity" at bounding box center [785, 322] width 300 height 27
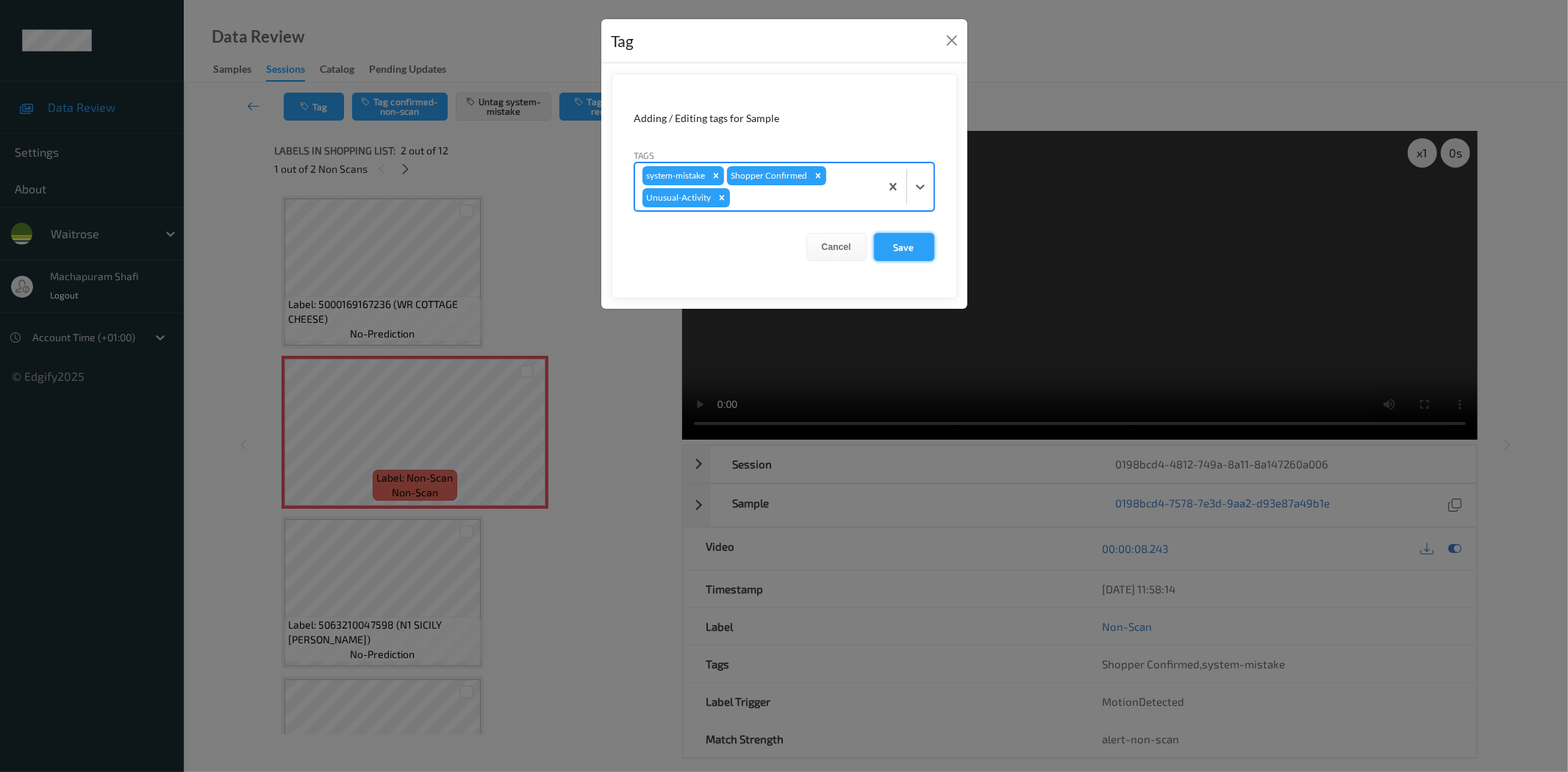
click at [906, 241] on button "Save" at bounding box center [904, 246] width 60 height 28
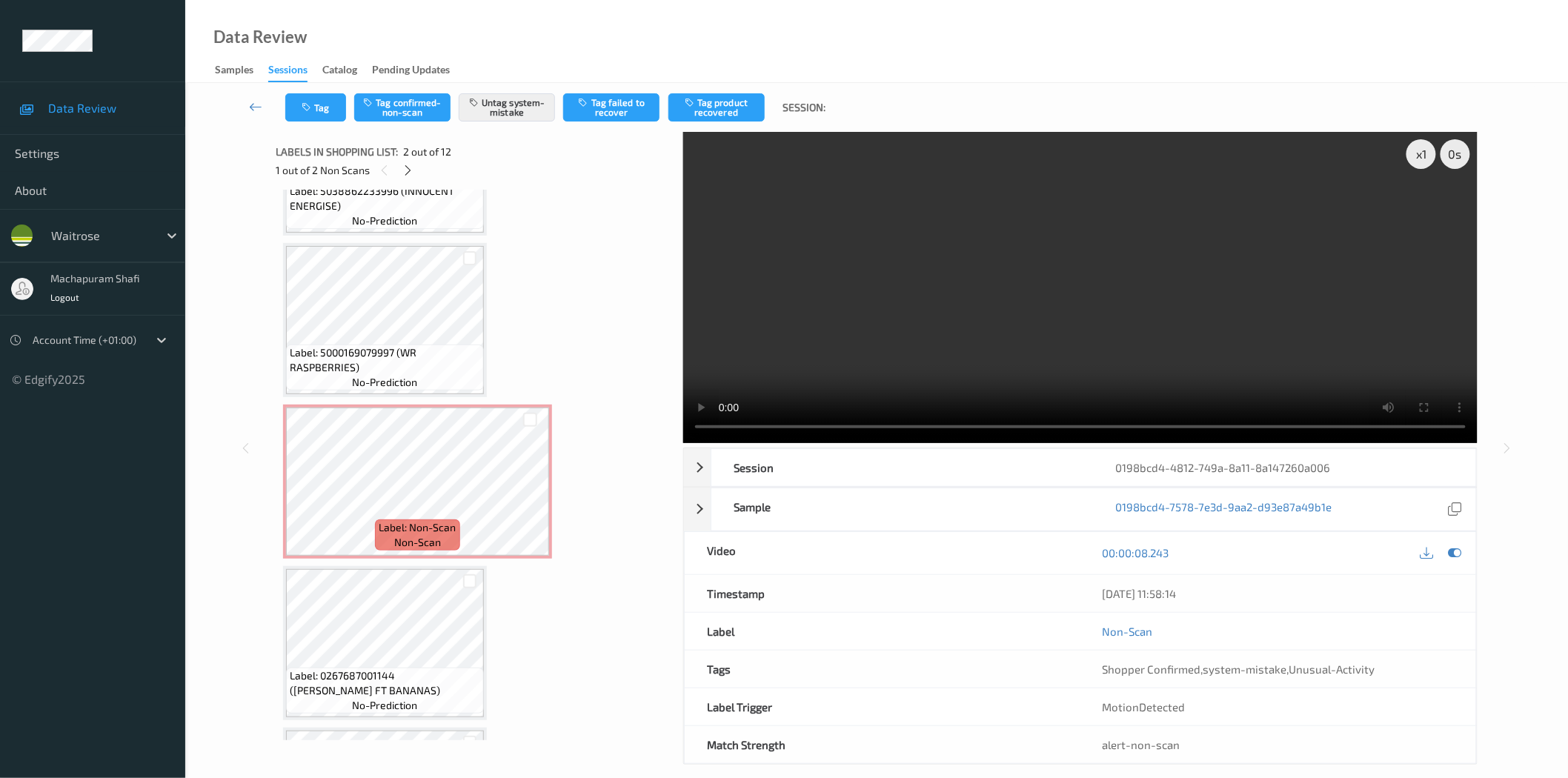
scroll to position [1247, 0]
click at [529, 487] on icon at bounding box center [530, 493] width 12 height 13
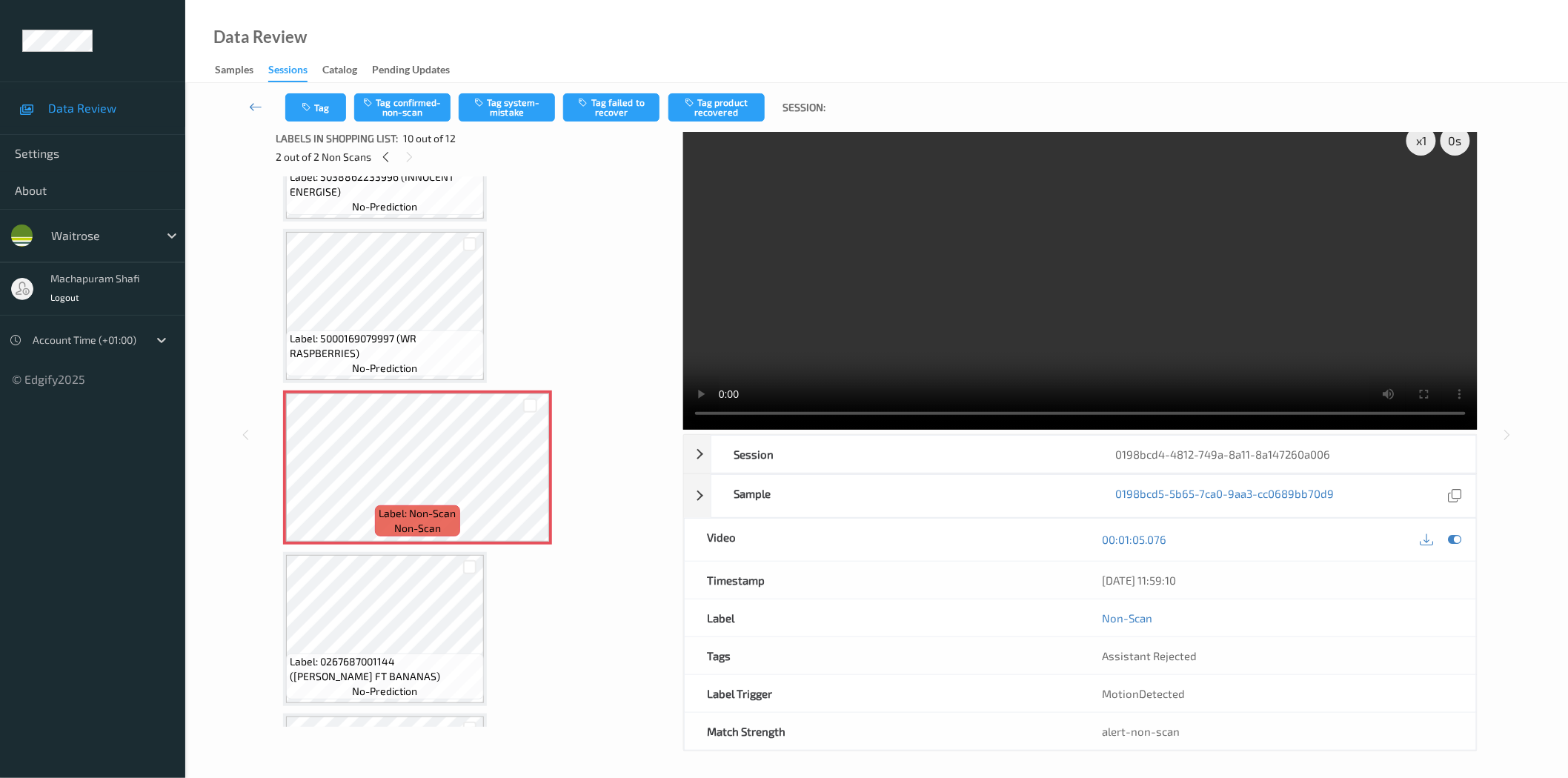
scroll to position [18, 0]
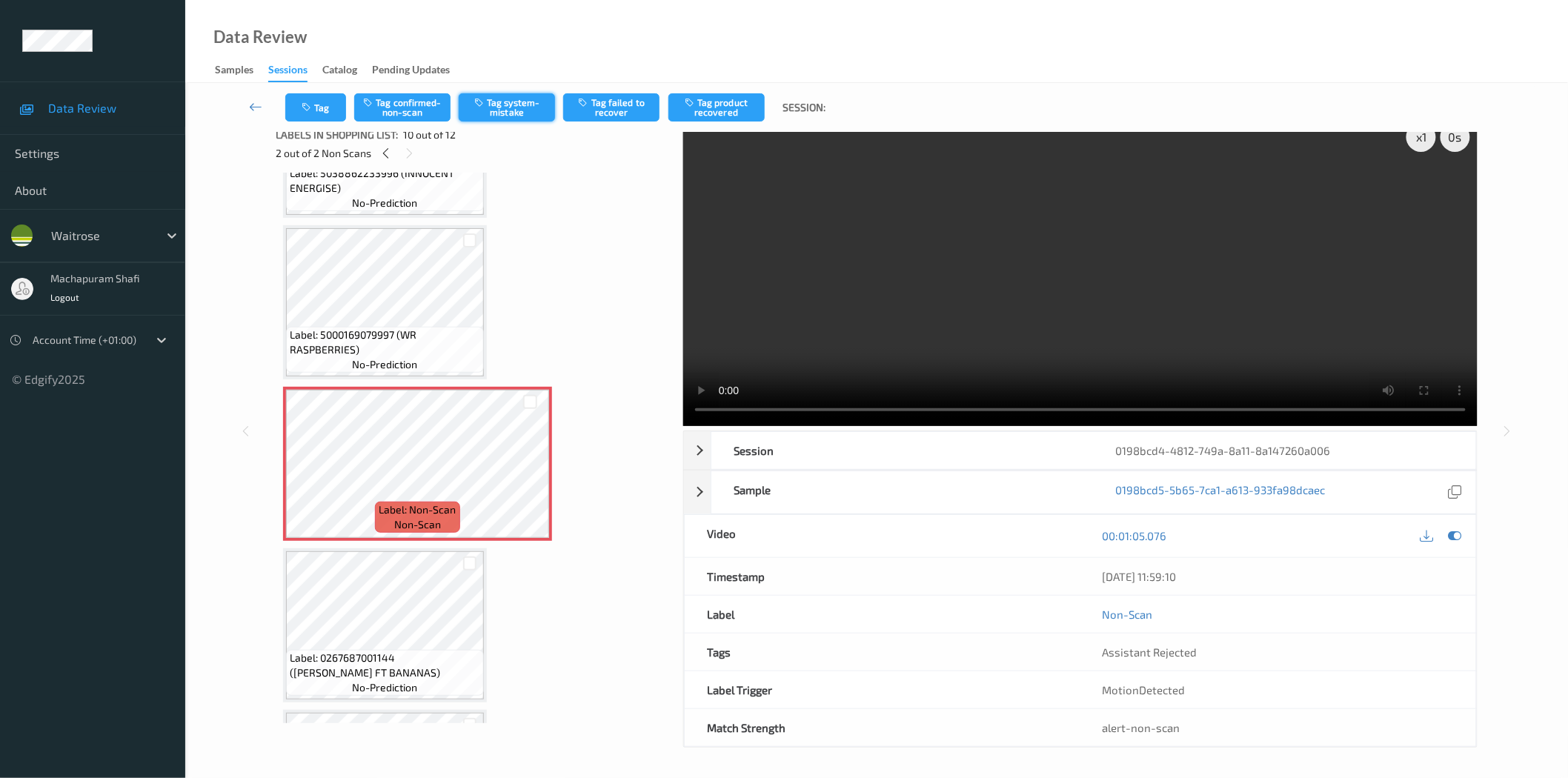
click at [493, 117] on button "Tag system-mistake" at bounding box center [507, 106] width 97 height 28
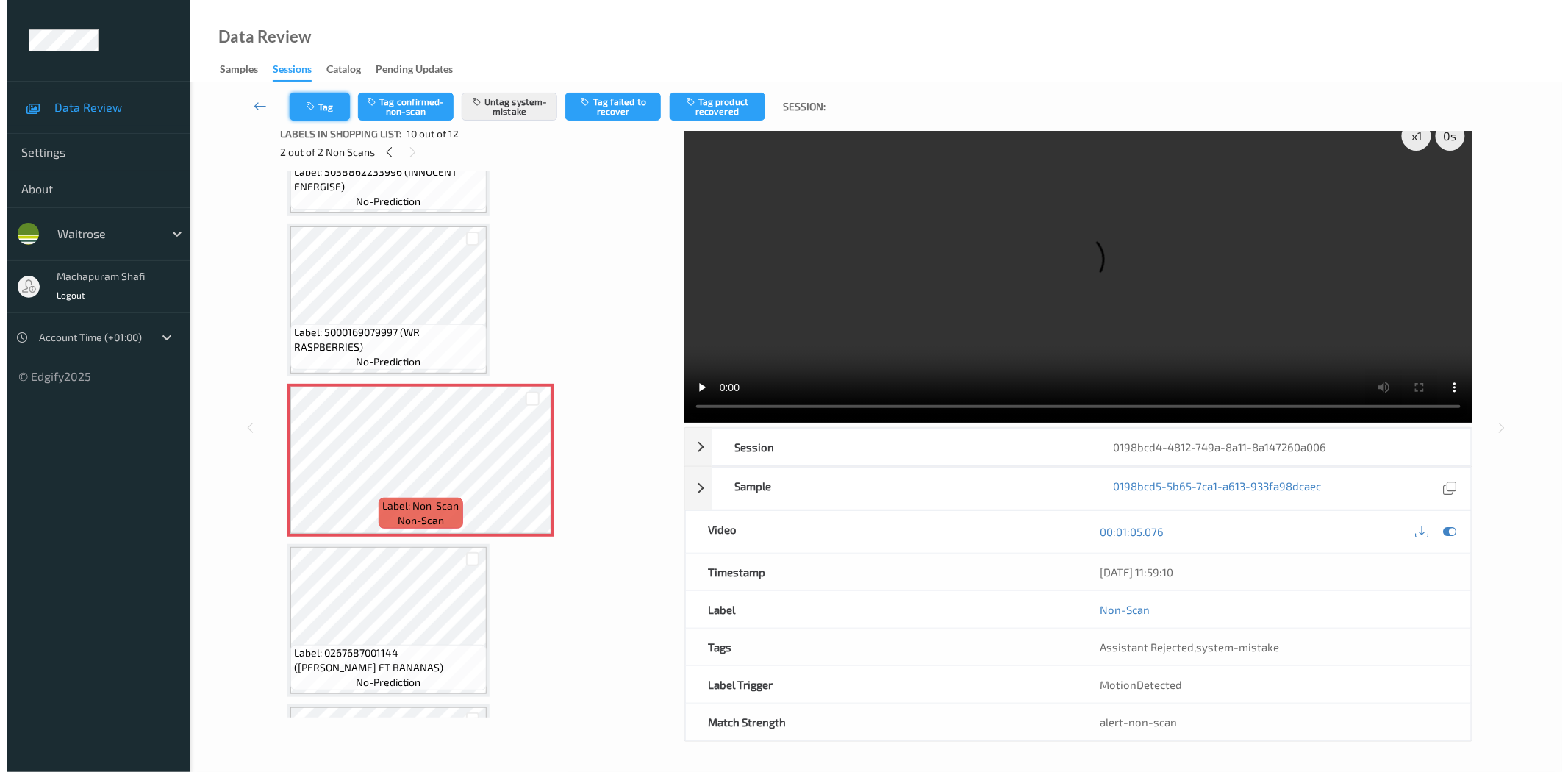
scroll to position [0, 0]
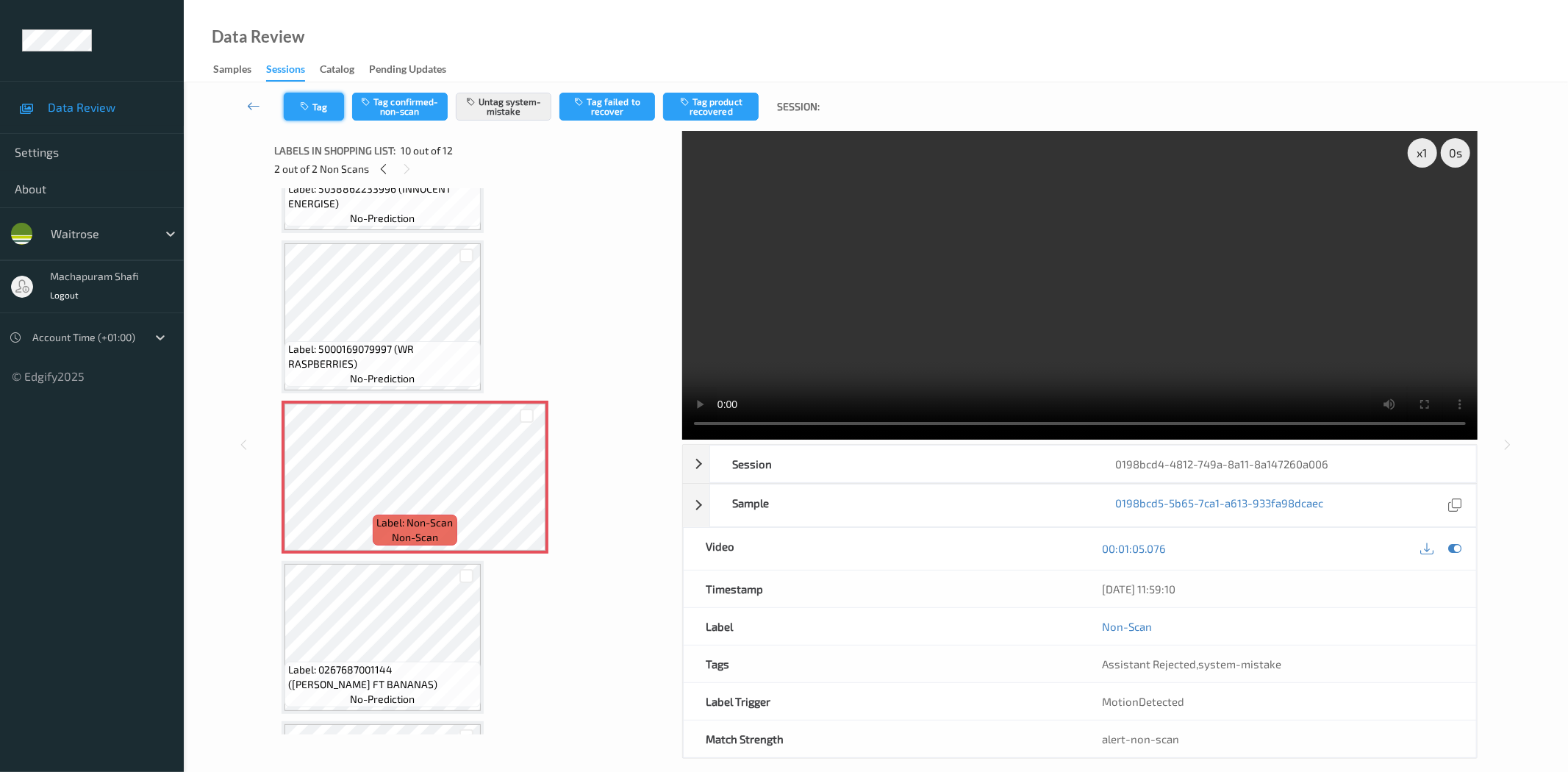
click at [310, 106] on icon "button" at bounding box center [306, 106] width 12 height 10
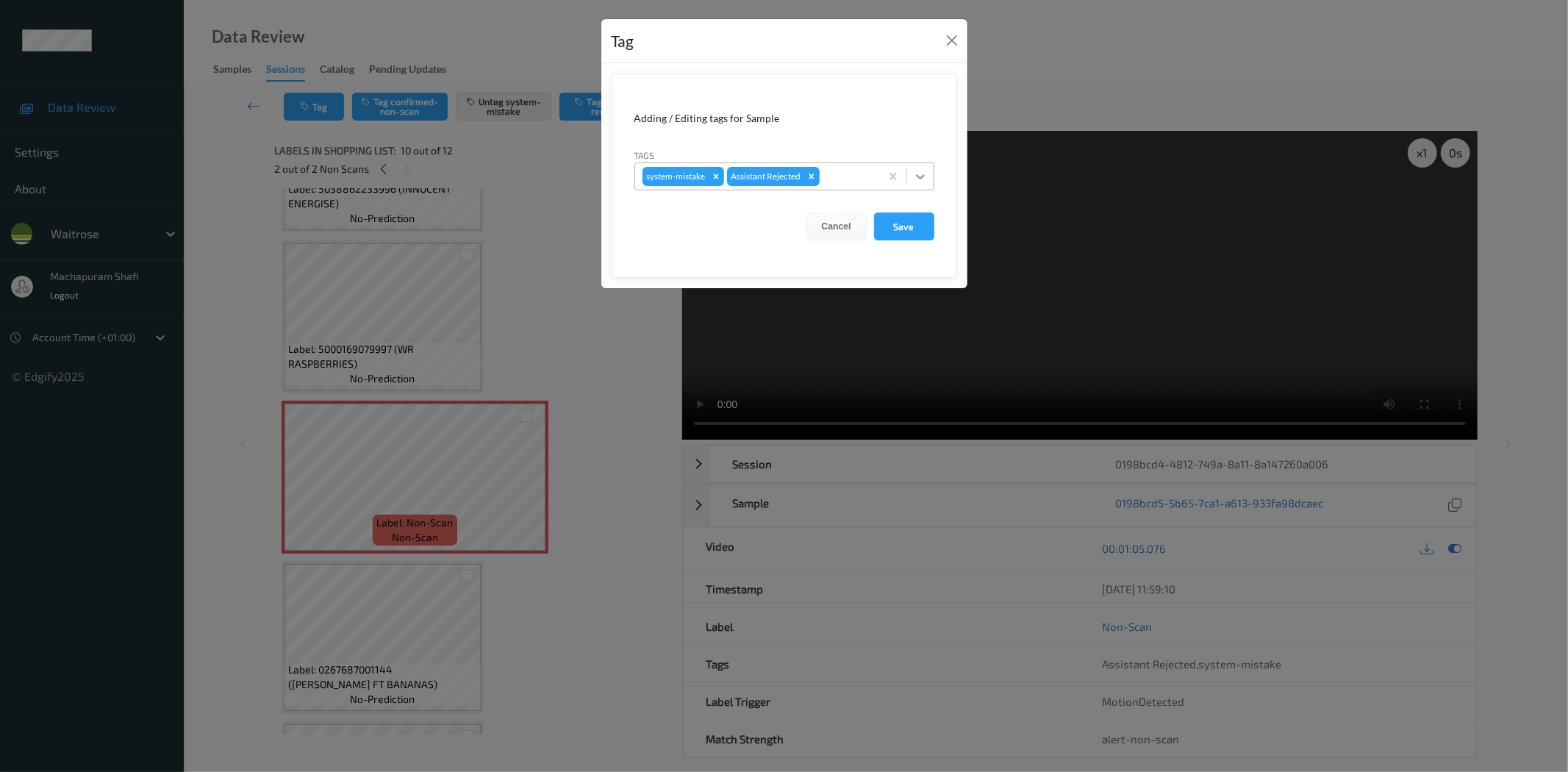
click at [919, 171] on icon at bounding box center [920, 176] width 14 height 14
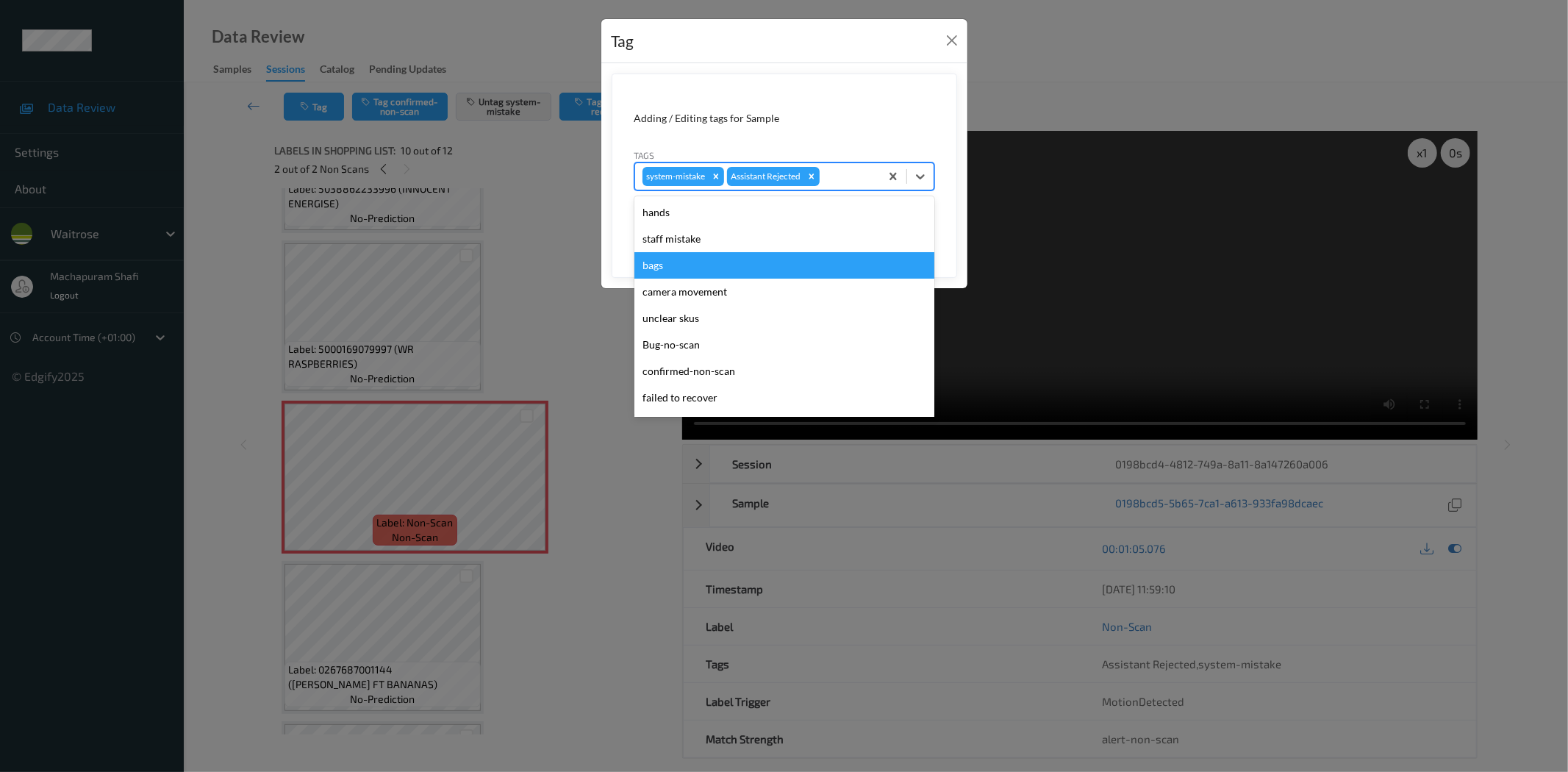
scroll to position [288, 0]
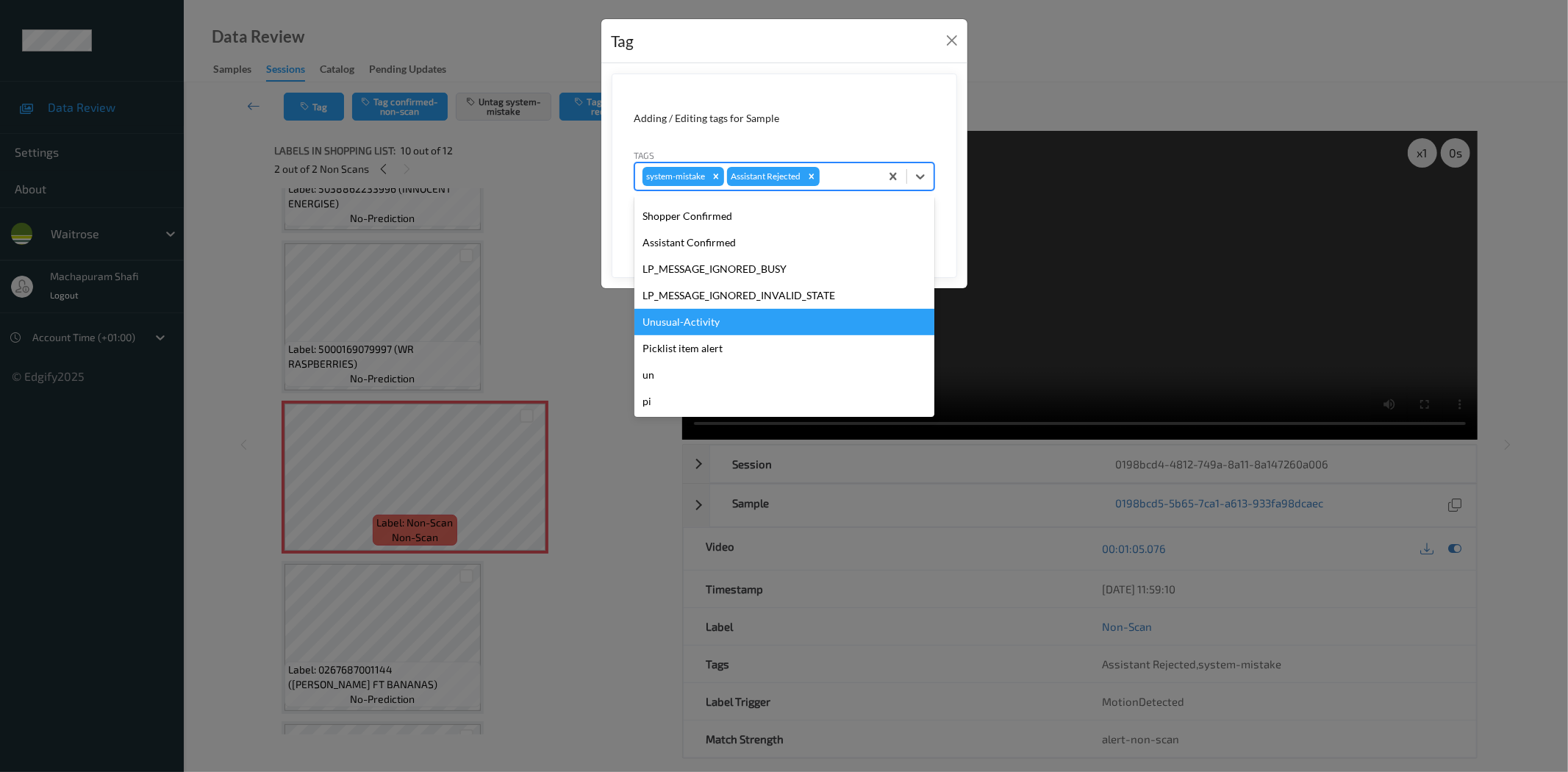
click at [720, 317] on div "Unusual-Activity" at bounding box center [785, 322] width 300 height 27
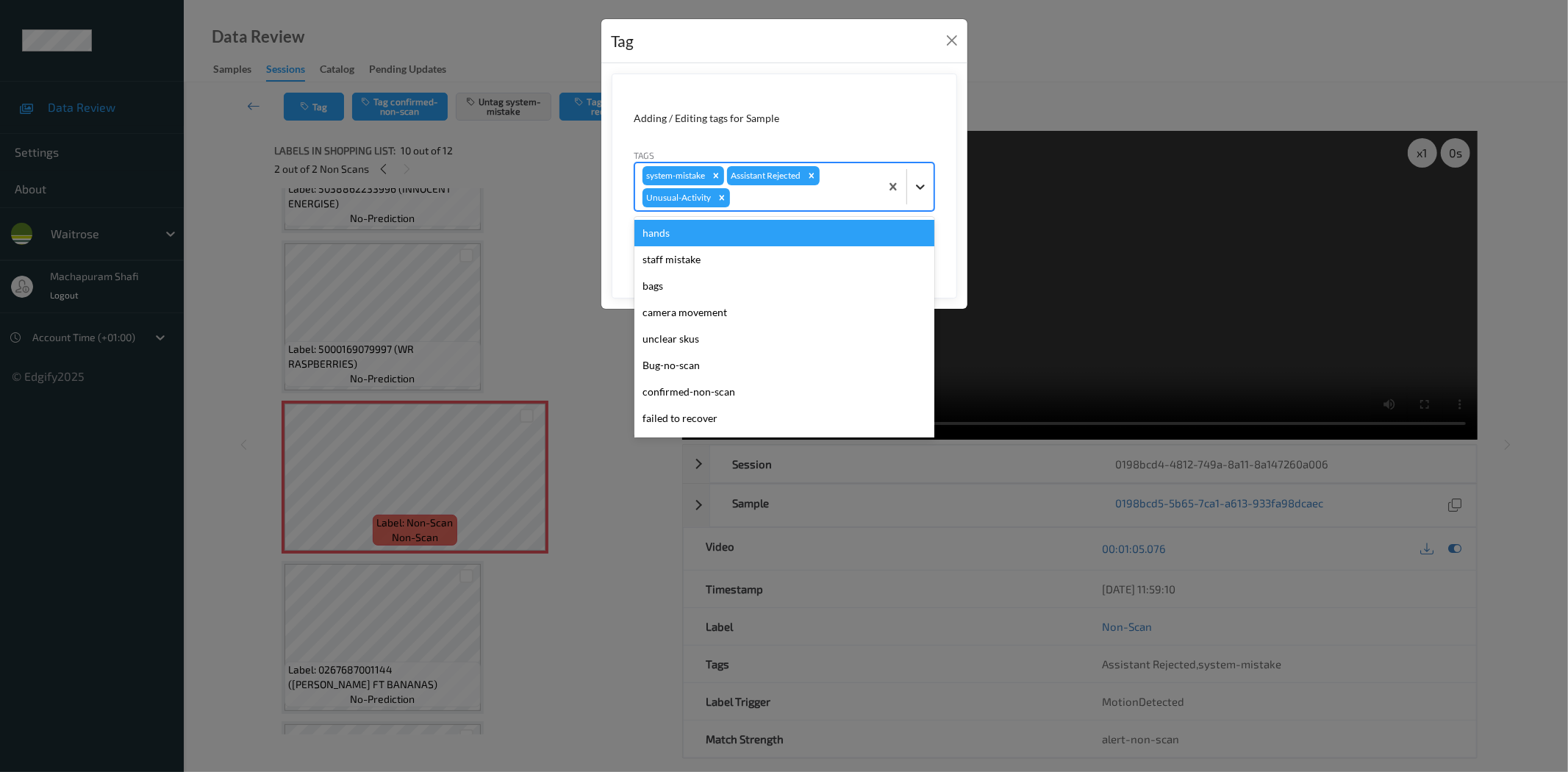
click at [921, 178] on div at bounding box center [921, 187] width 27 height 27
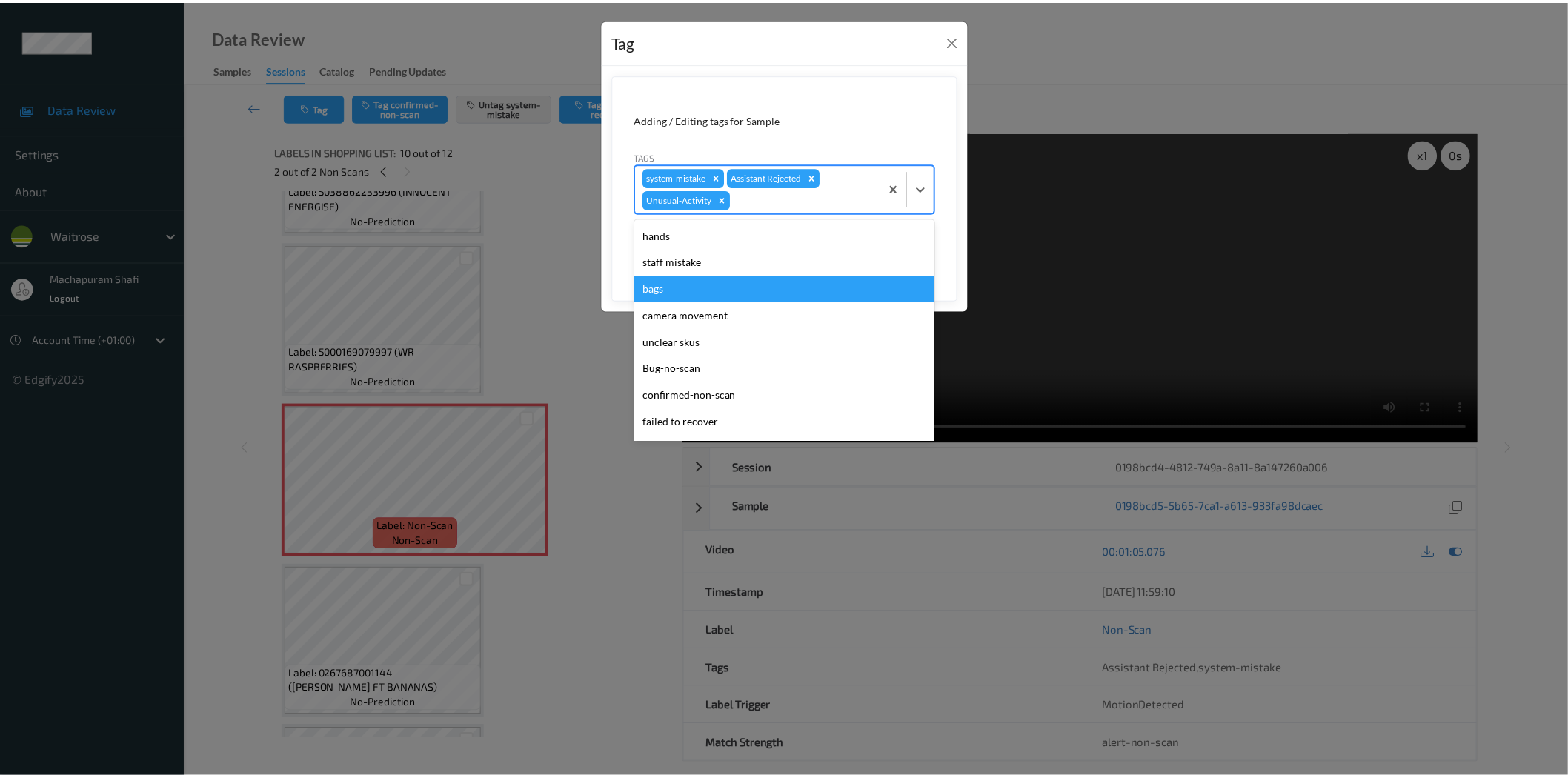
scroll to position [263, 0]
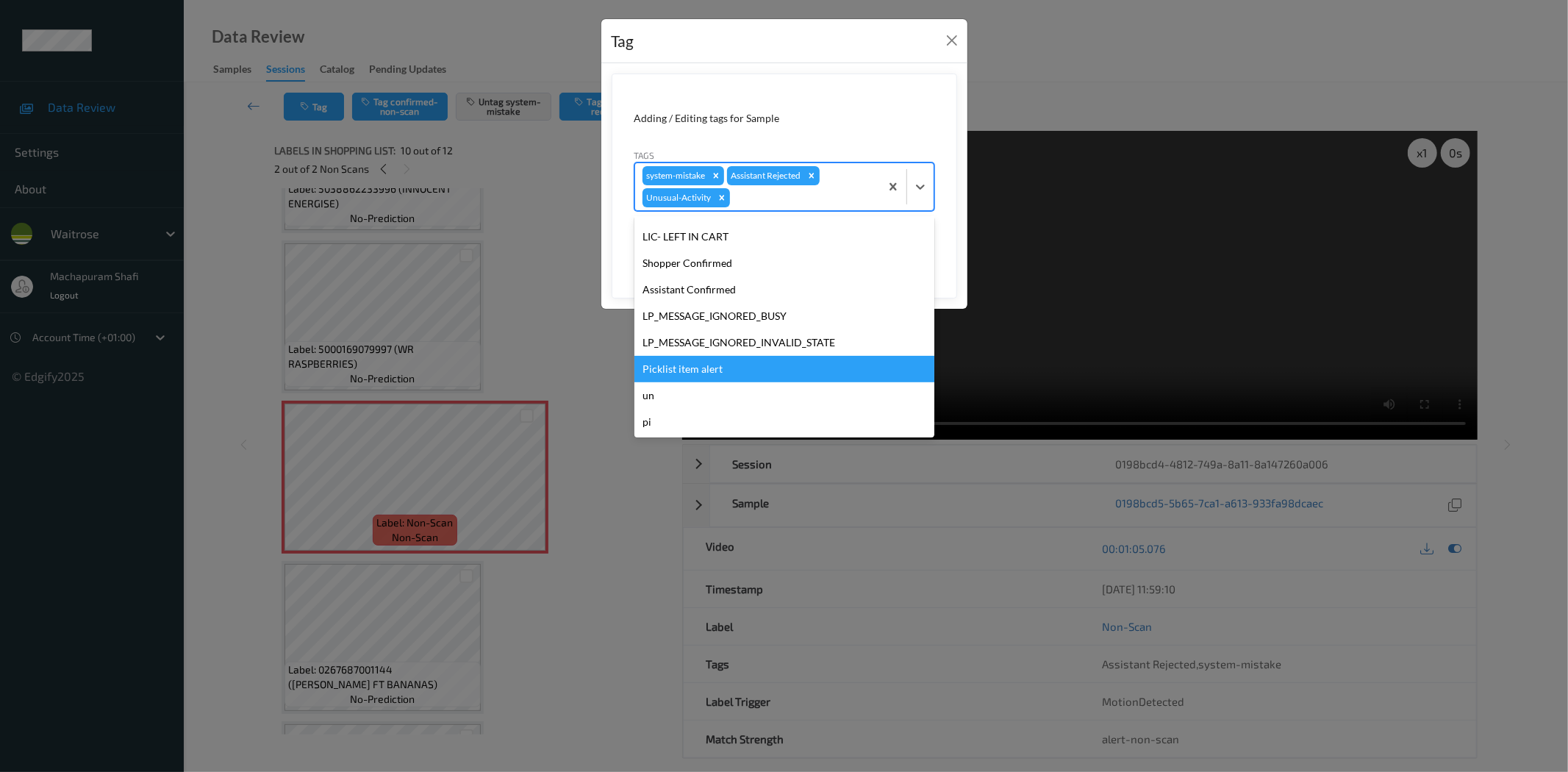
click at [703, 372] on div "Picklist item alert" at bounding box center [785, 369] width 300 height 27
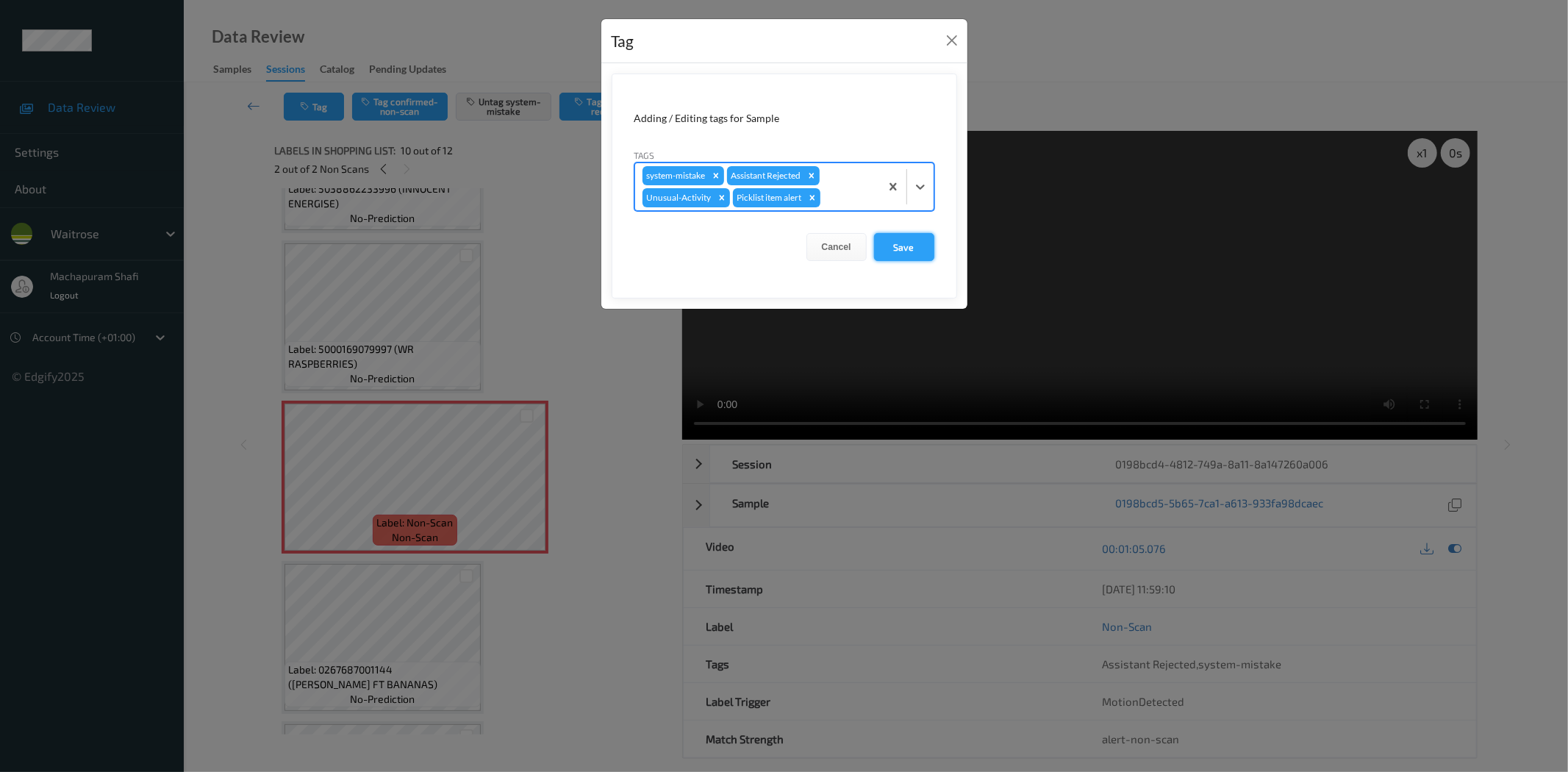
click at [906, 250] on button "Save" at bounding box center [904, 246] width 60 height 28
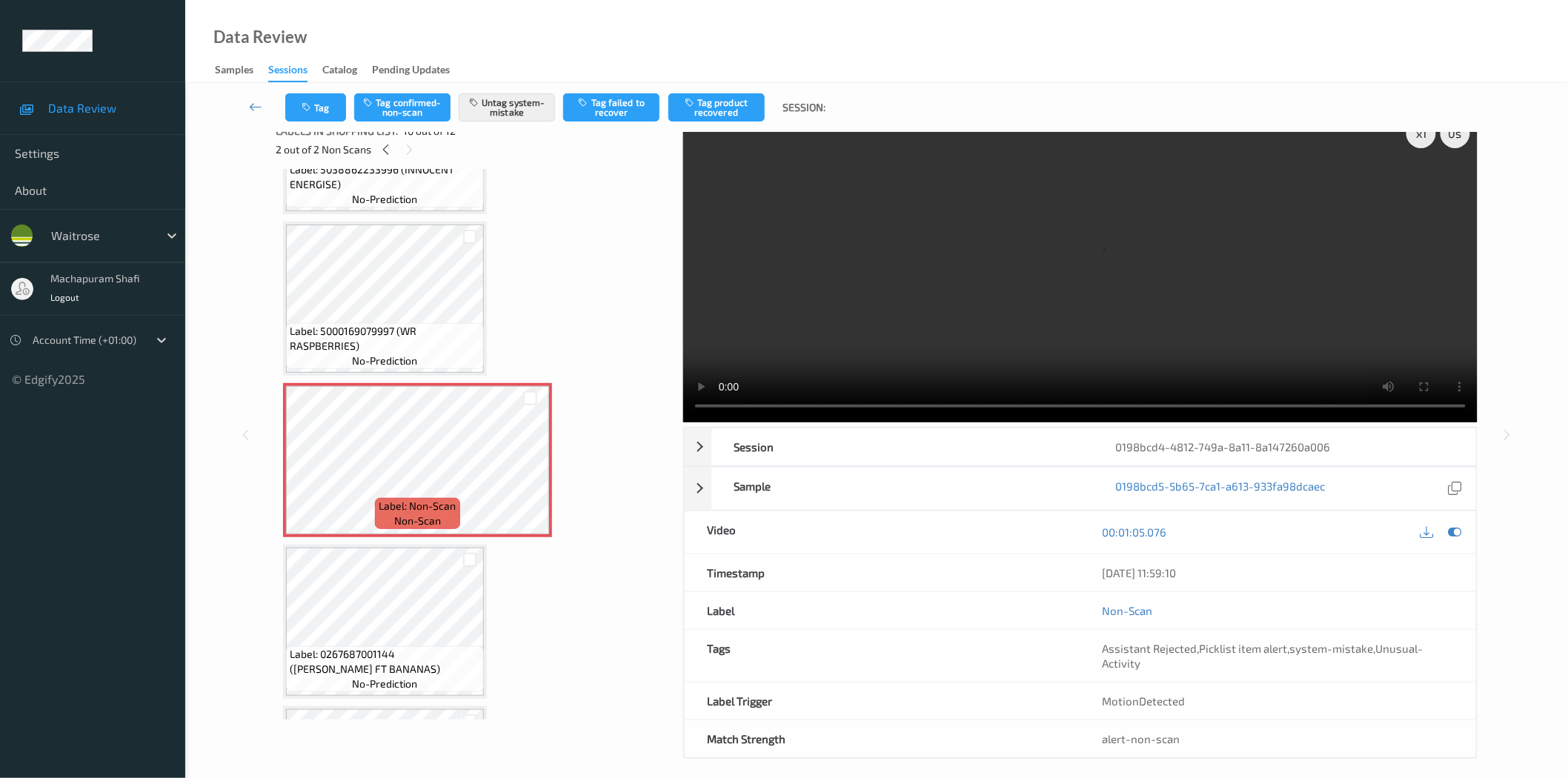
scroll to position [33, 0]
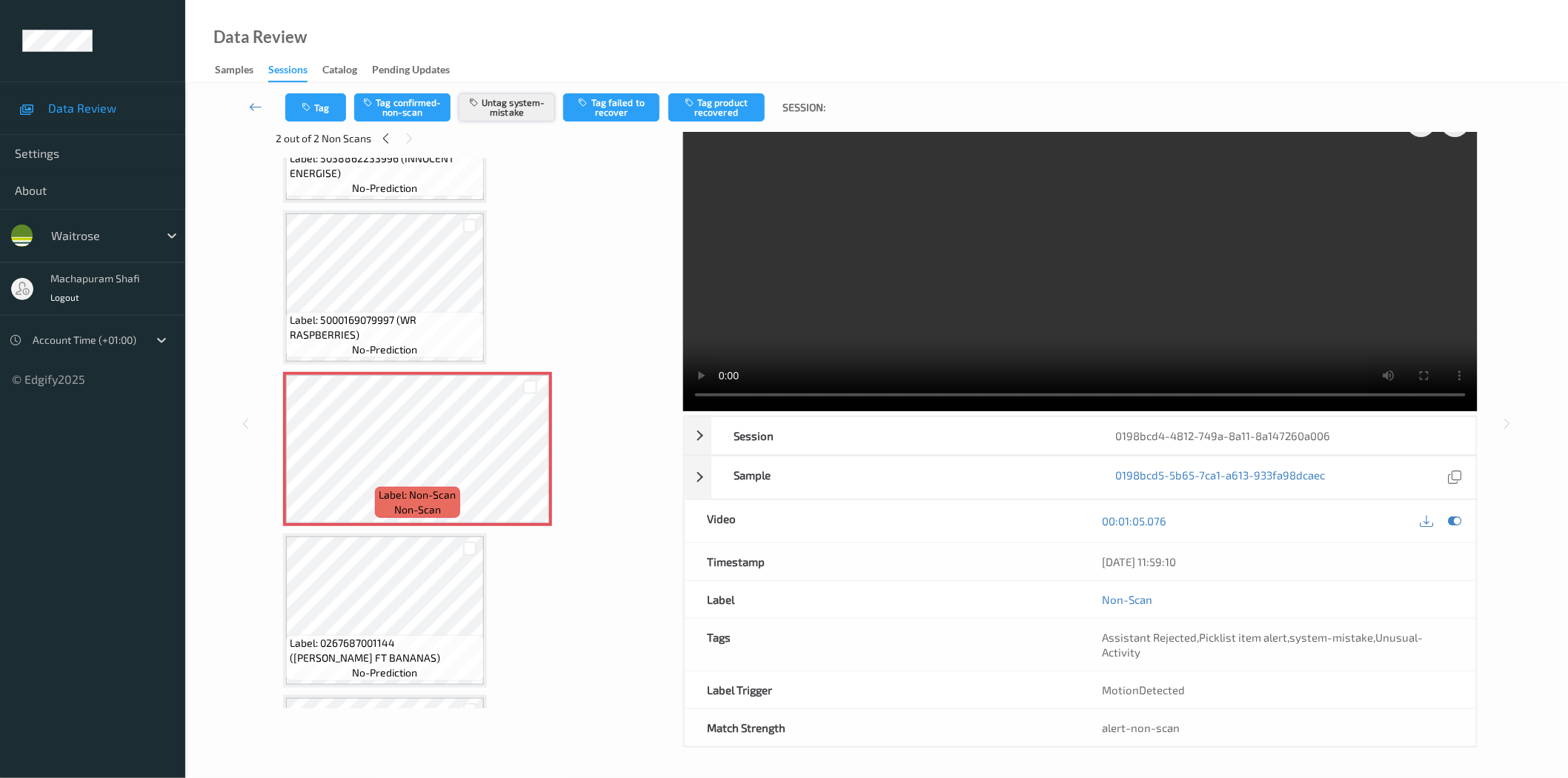
click at [513, 110] on button "Untag system-mistake" at bounding box center [507, 106] width 97 height 28
click at [512, 112] on button "Untag system-mistake" at bounding box center [507, 106] width 97 height 28
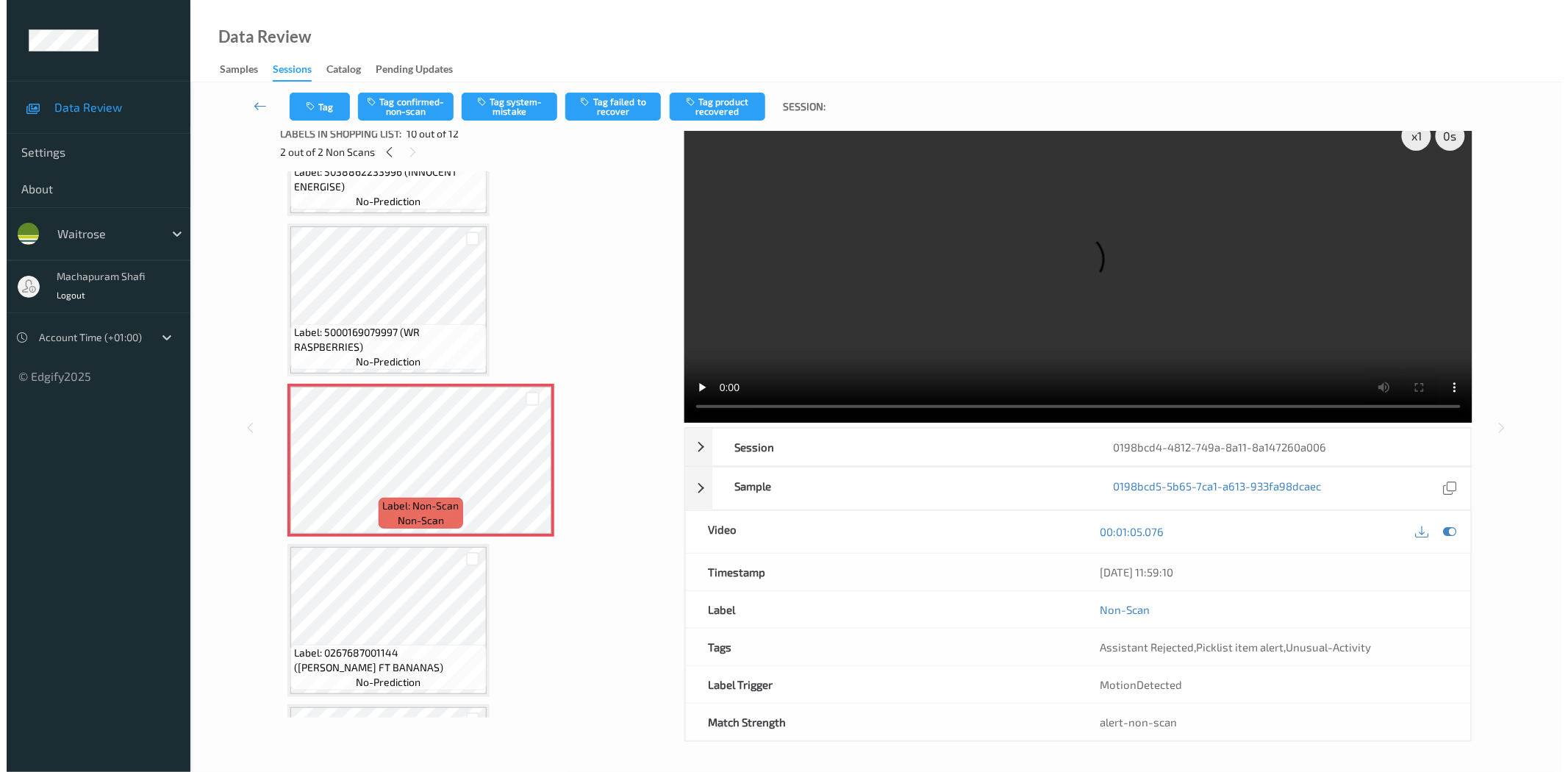
scroll to position [0, 0]
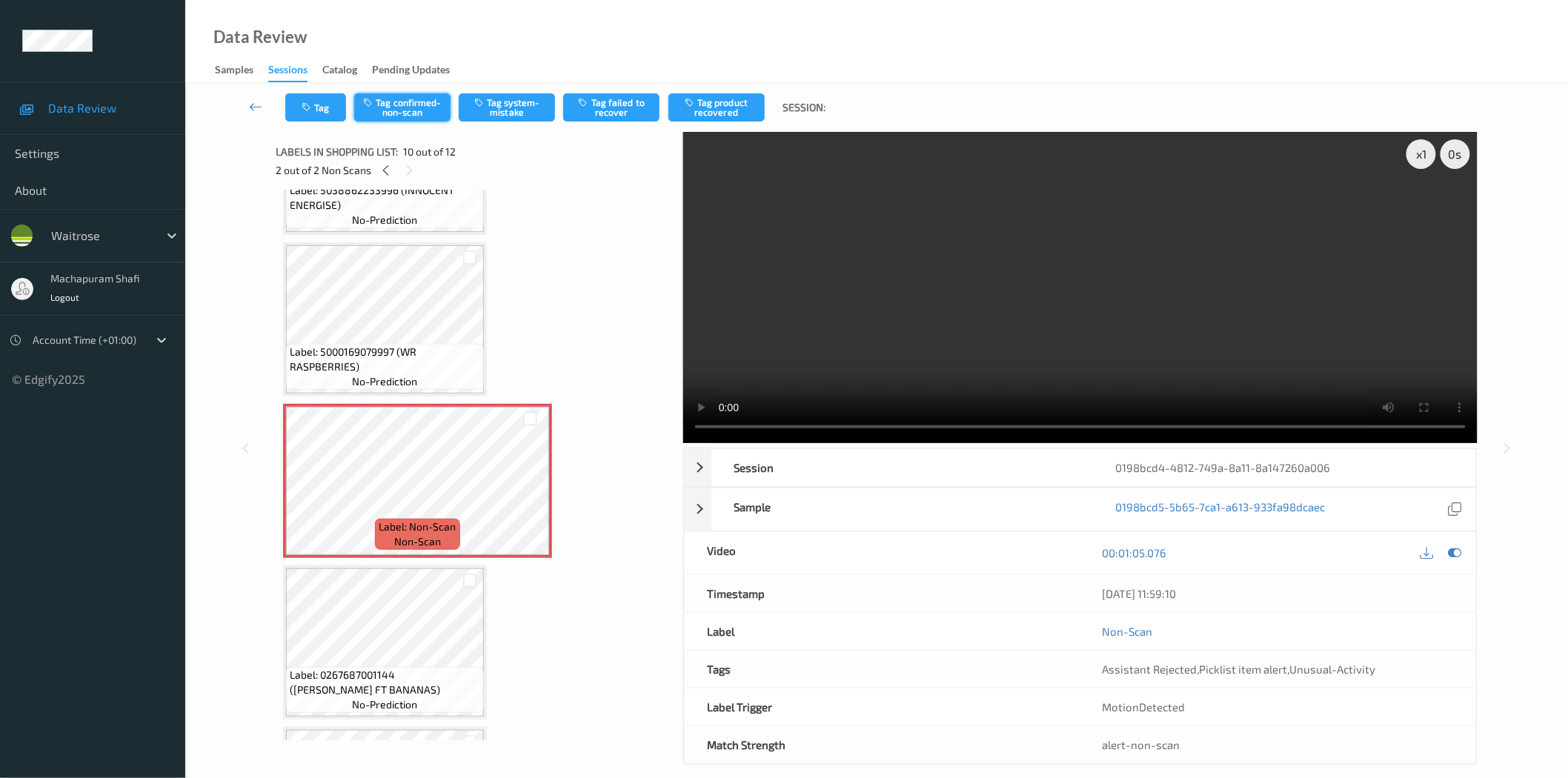
click at [388, 111] on button "Tag confirmed-non-scan" at bounding box center [402, 106] width 97 height 28
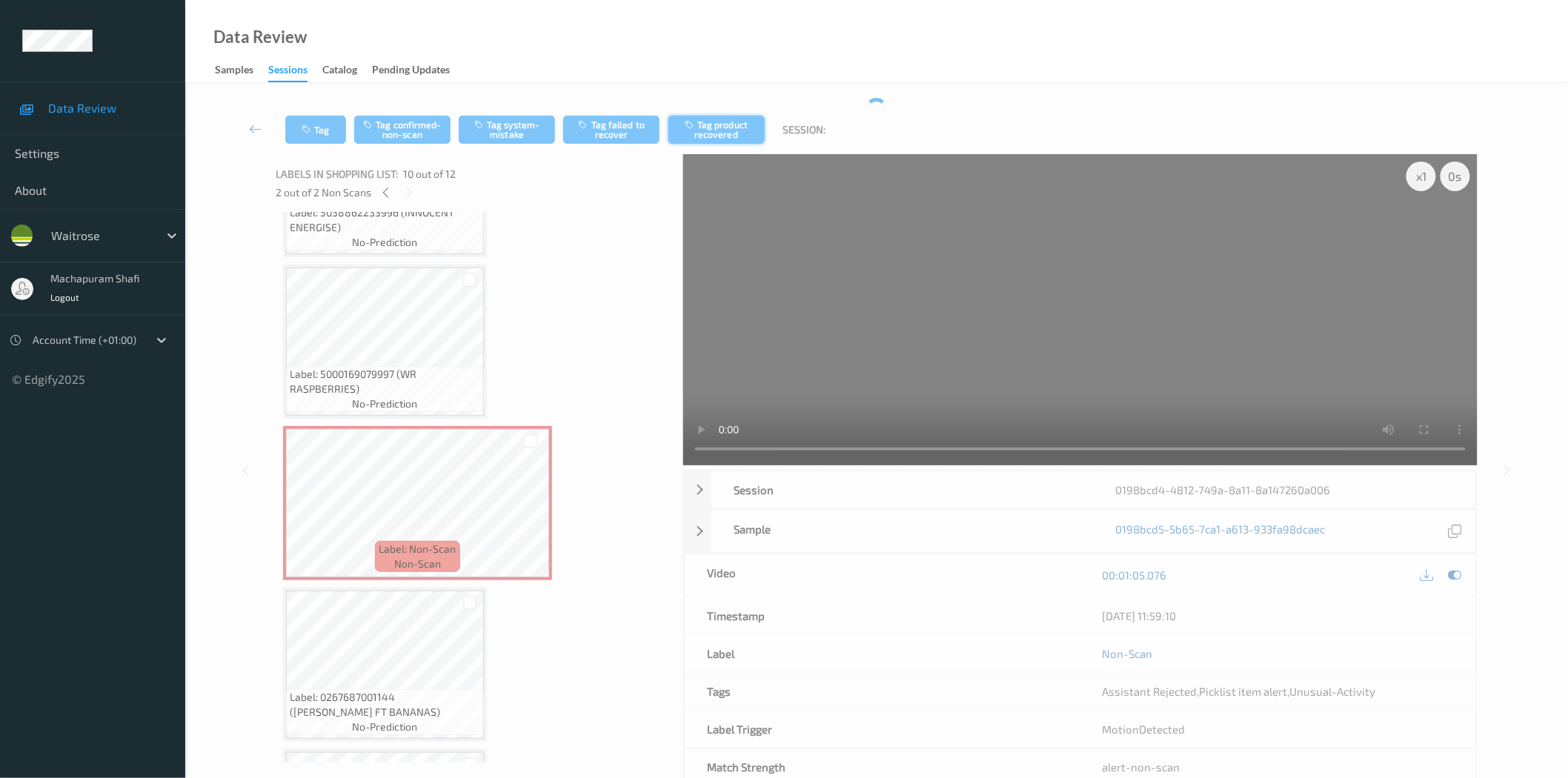
click at [714, 133] on button "Tag product recovered" at bounding box center [716, 129] width 97 height 28
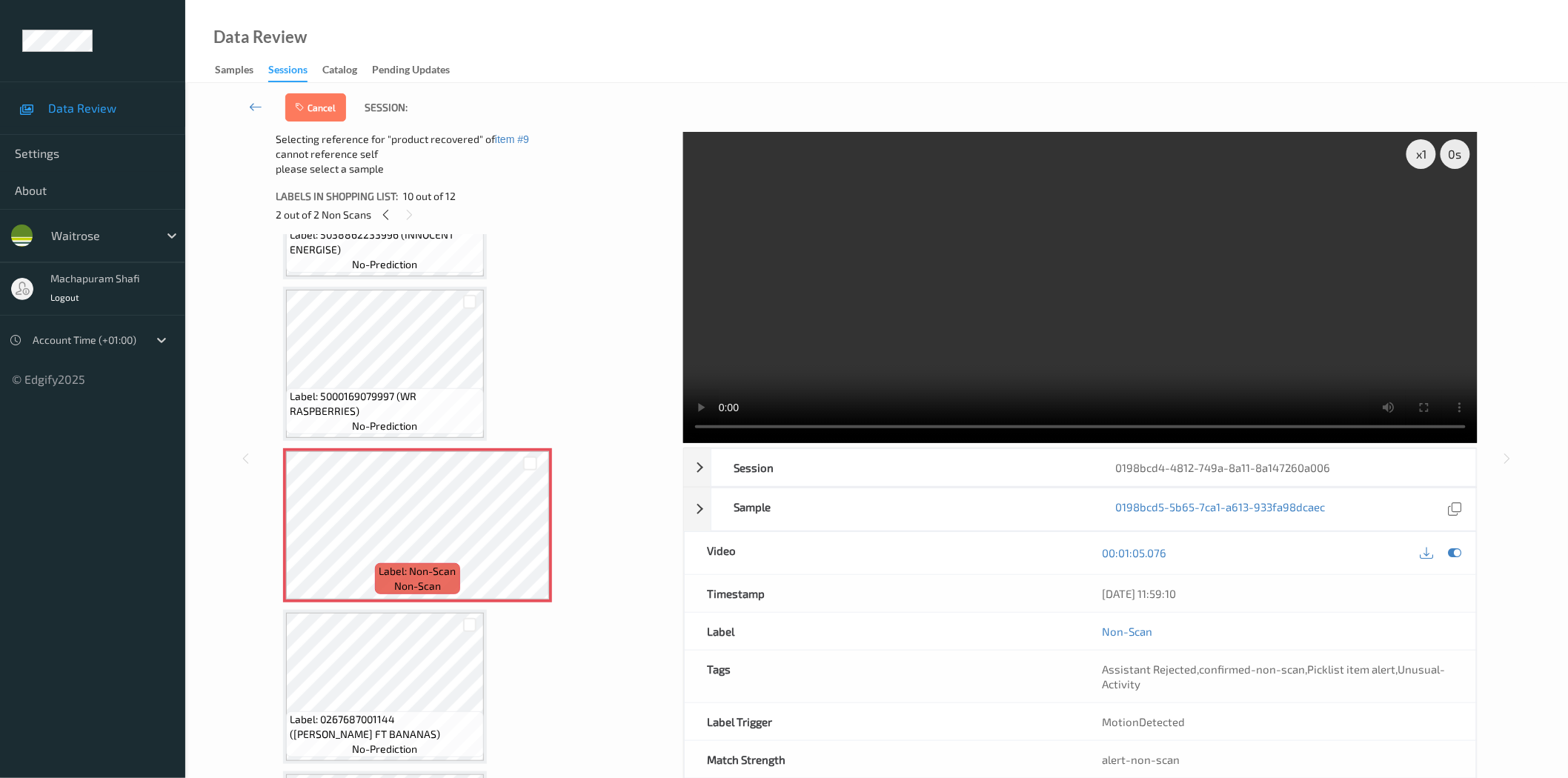
click at [477, 617] on div at bounding box center [469, 626] width 28 height 25
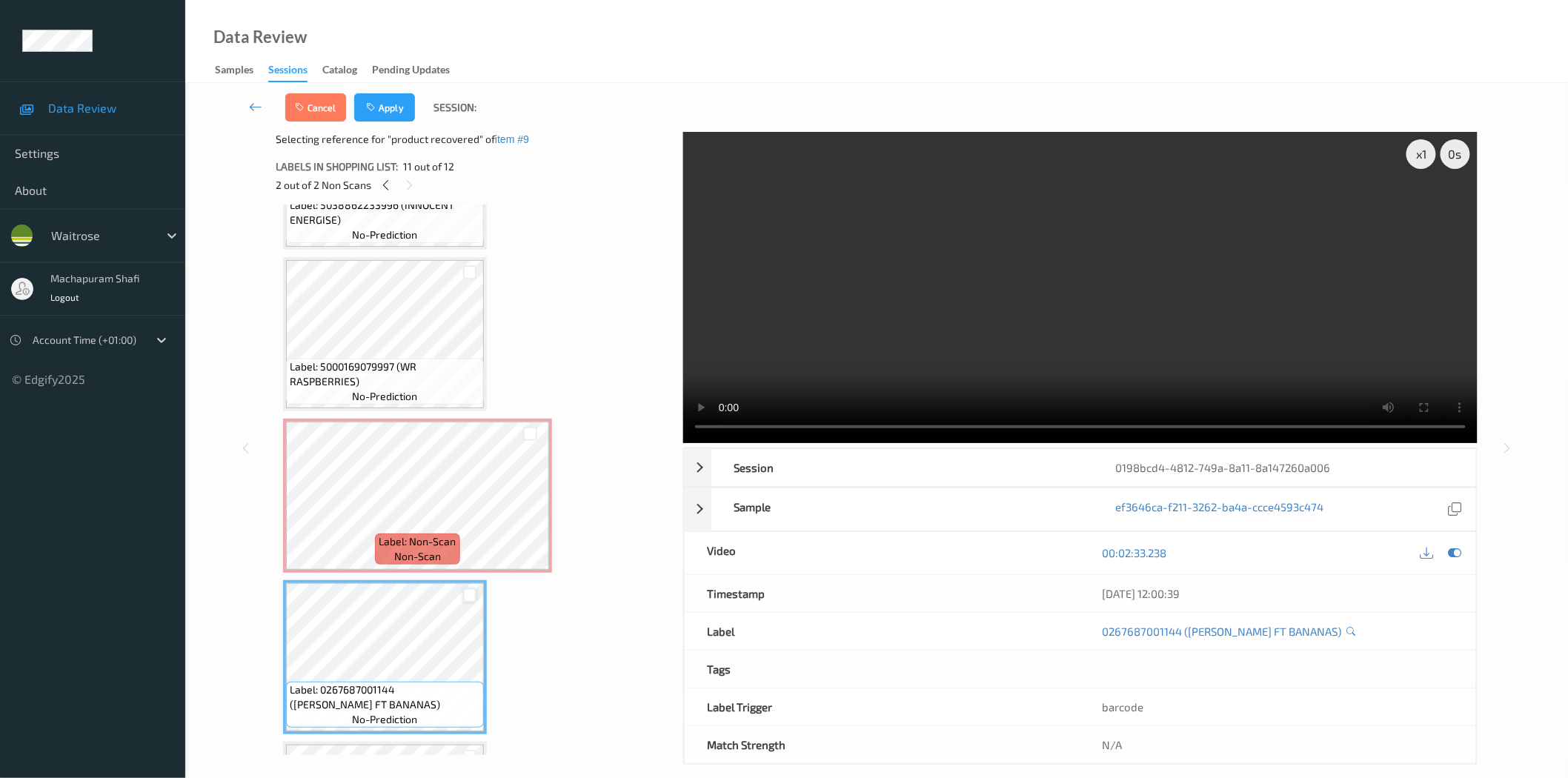
click at [469, 588] on div at bounding box center [470, 595] width 14 height 14
click at [381, 102] on button "Apply" at bounding box center [384, 106] width 60 height 28
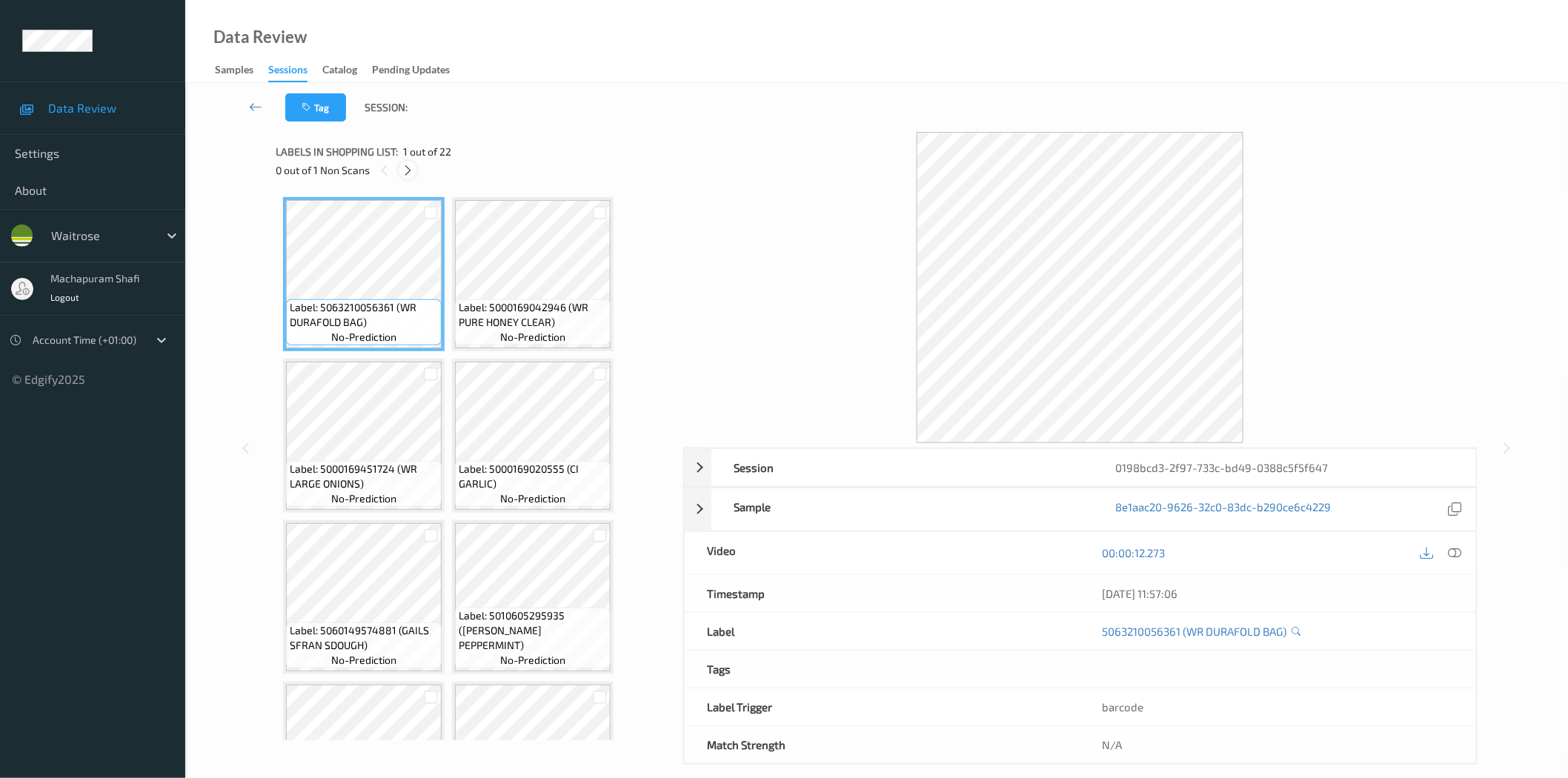
click at [411, 172] on icon at bounding box center [407, 171] width 12 height 13
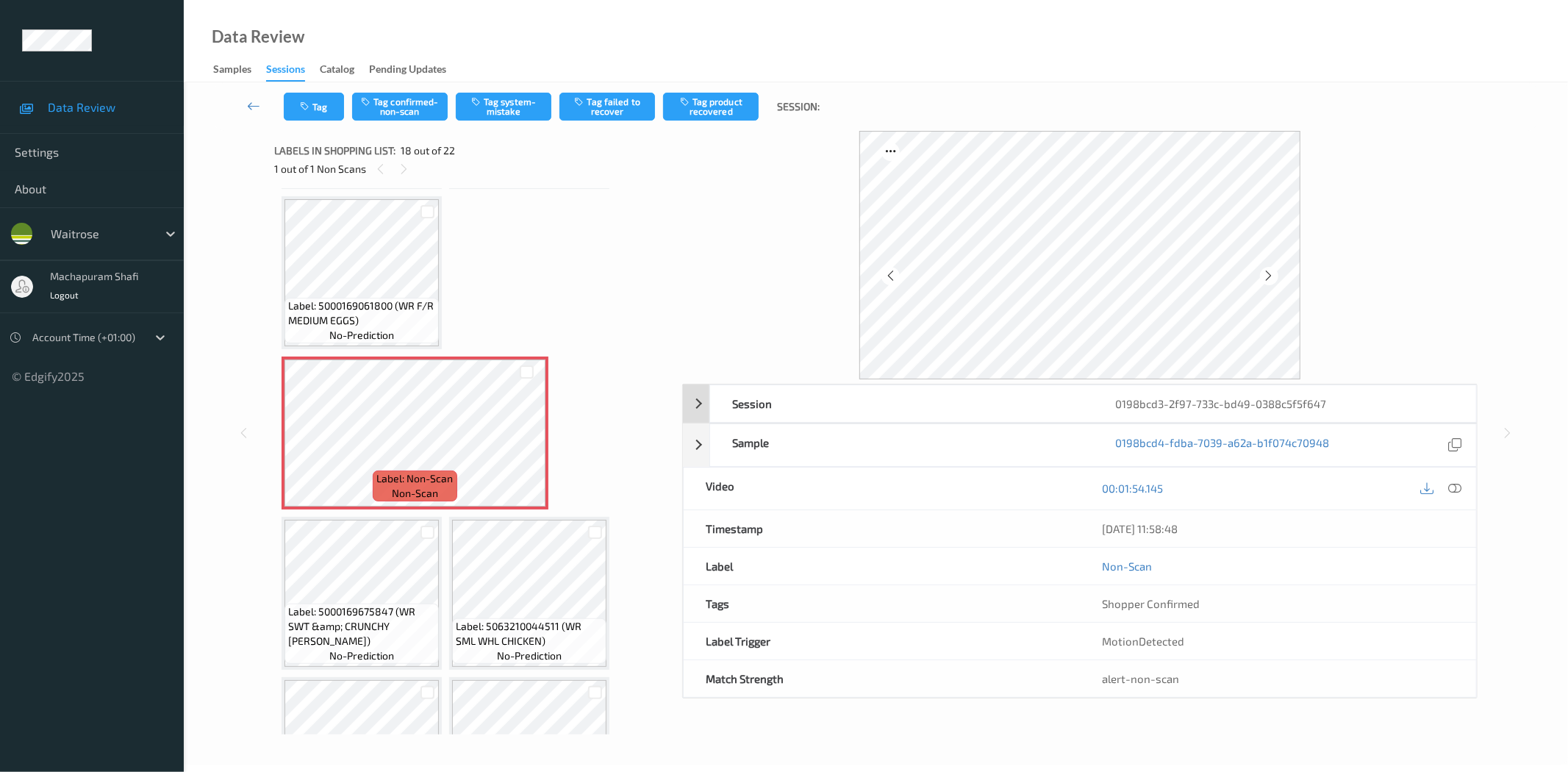
drag, startPoint x: 1451, startPoint y: 486, endPoint x: 1238, endPoint y: 268, distance: 304.8
click at [1451, 486] on icon at bounding box center [1456, 489] width 13 height 13
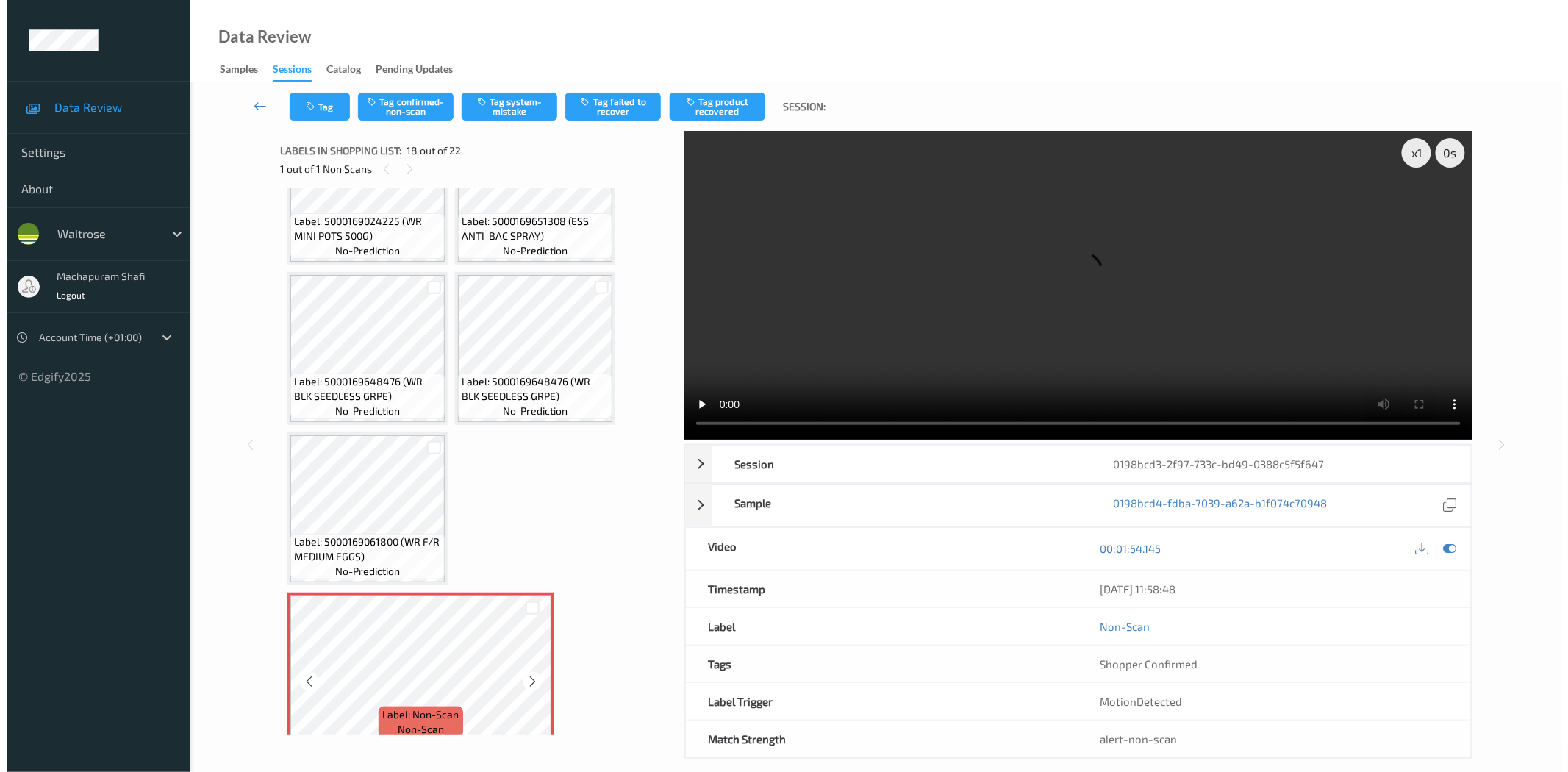
scroll to position [1373, 0]
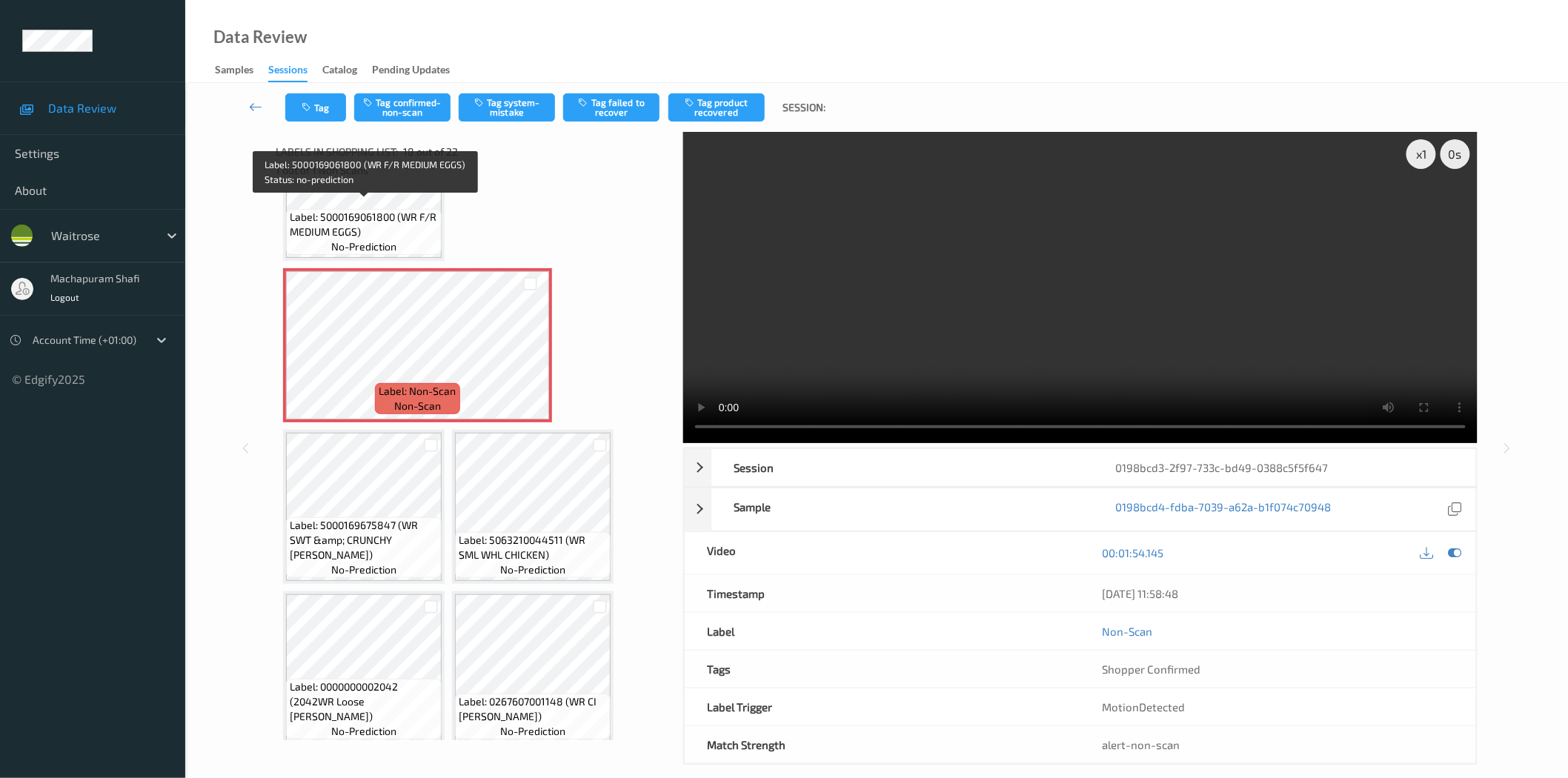
click at [388, 217] on span "Label: 5000169061800 (WR F/R MEDIUM EGGS)" at bounding box center [364, 224] width 148 height 30
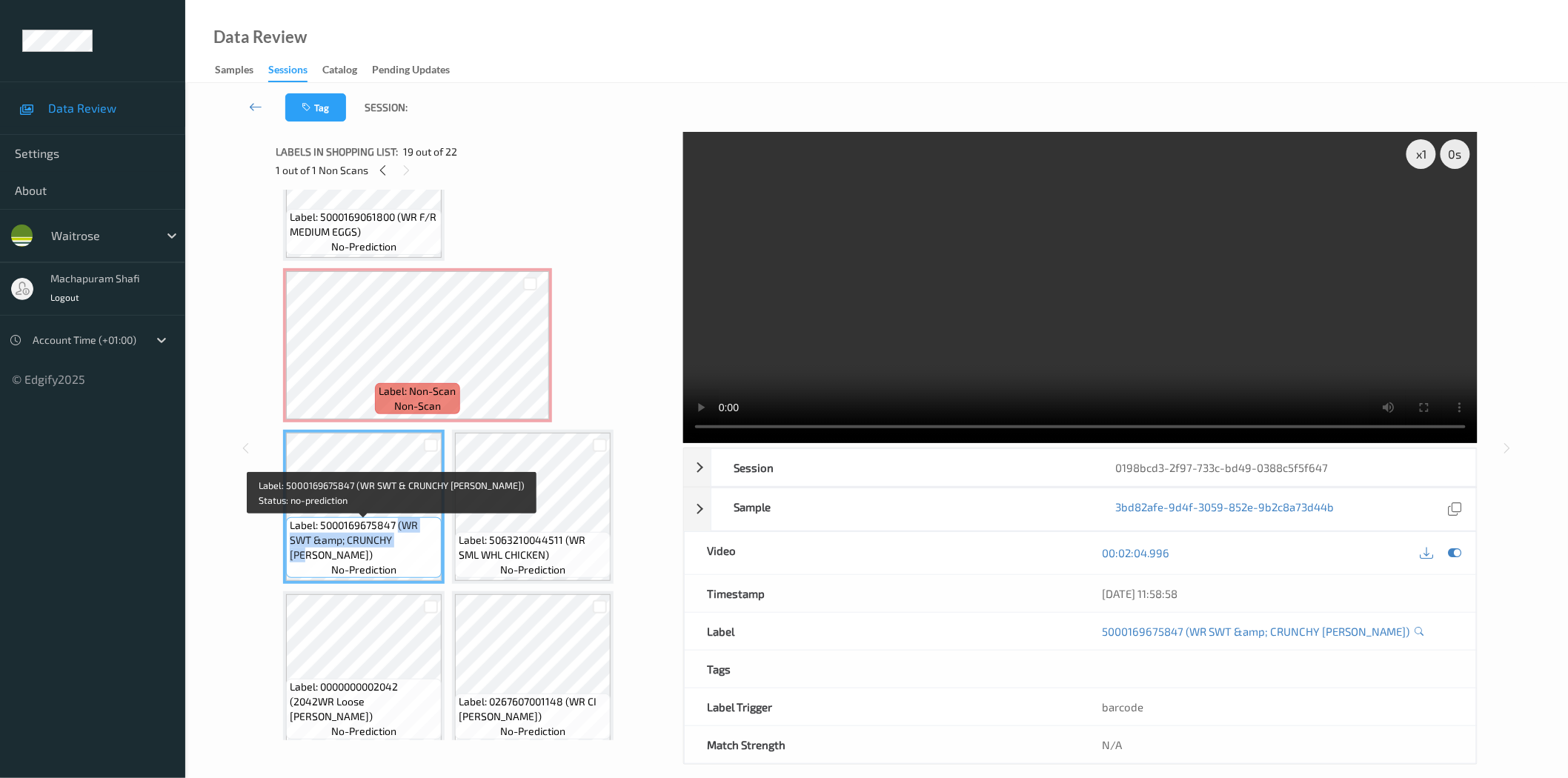
drag, startPoint x: 397, startPoint y: 530, endPoint x: 411, endPoint y: 554, distance: 27.8
click at [411, 554] on div "Label: 5000169675847 (WR SWT &amp; CRUNCHY [PERSON_NAME]) no-prediction" at bounding box center [364, 547] width 155 height 60
copy span "(WR SWT &amp; CRUNCHY [PERSON_NAME]"
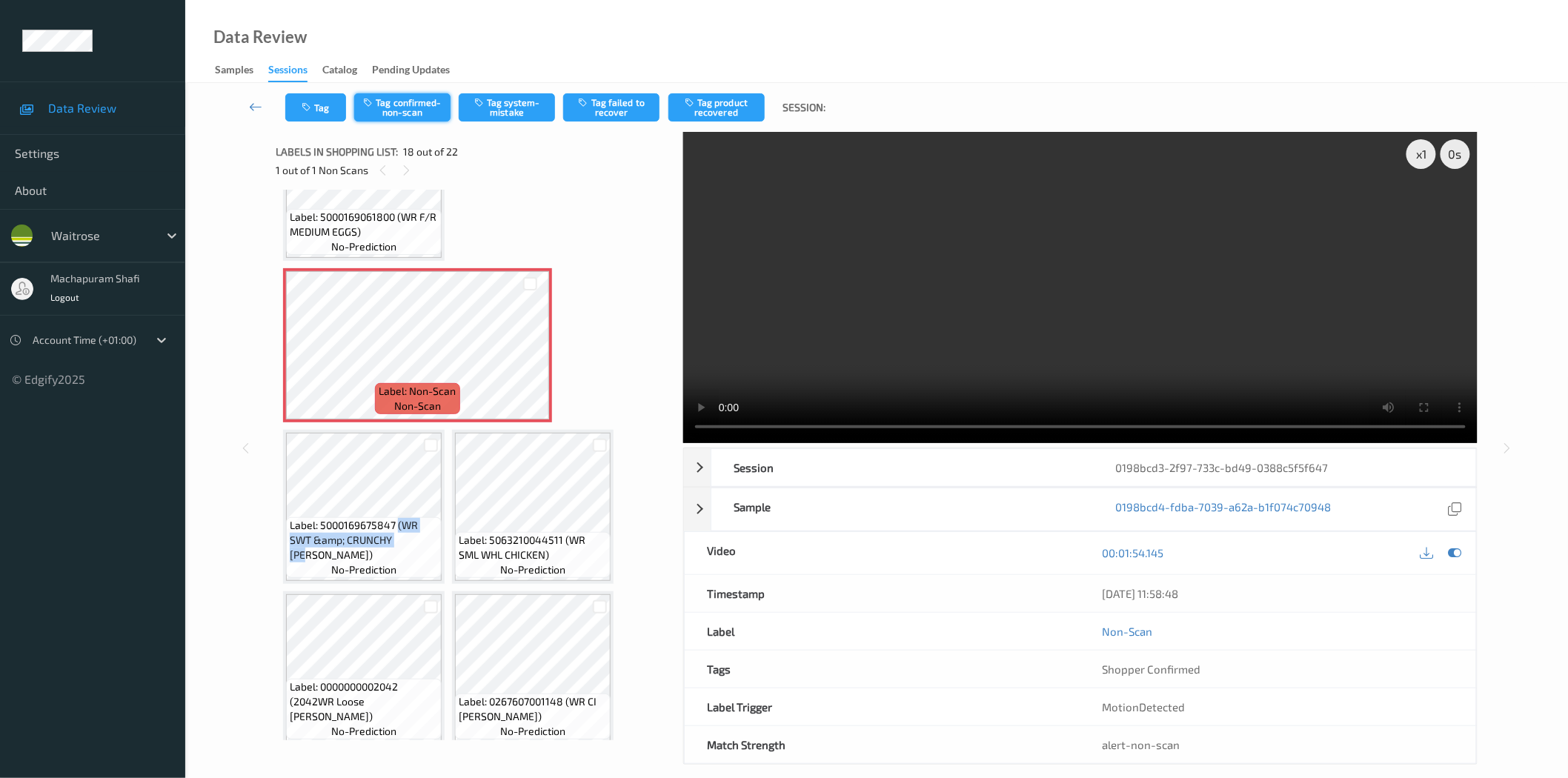
click at [408, 108] on button "Tag confirmed-non-scan" at bounding box center [402, 106] width 97 height 28
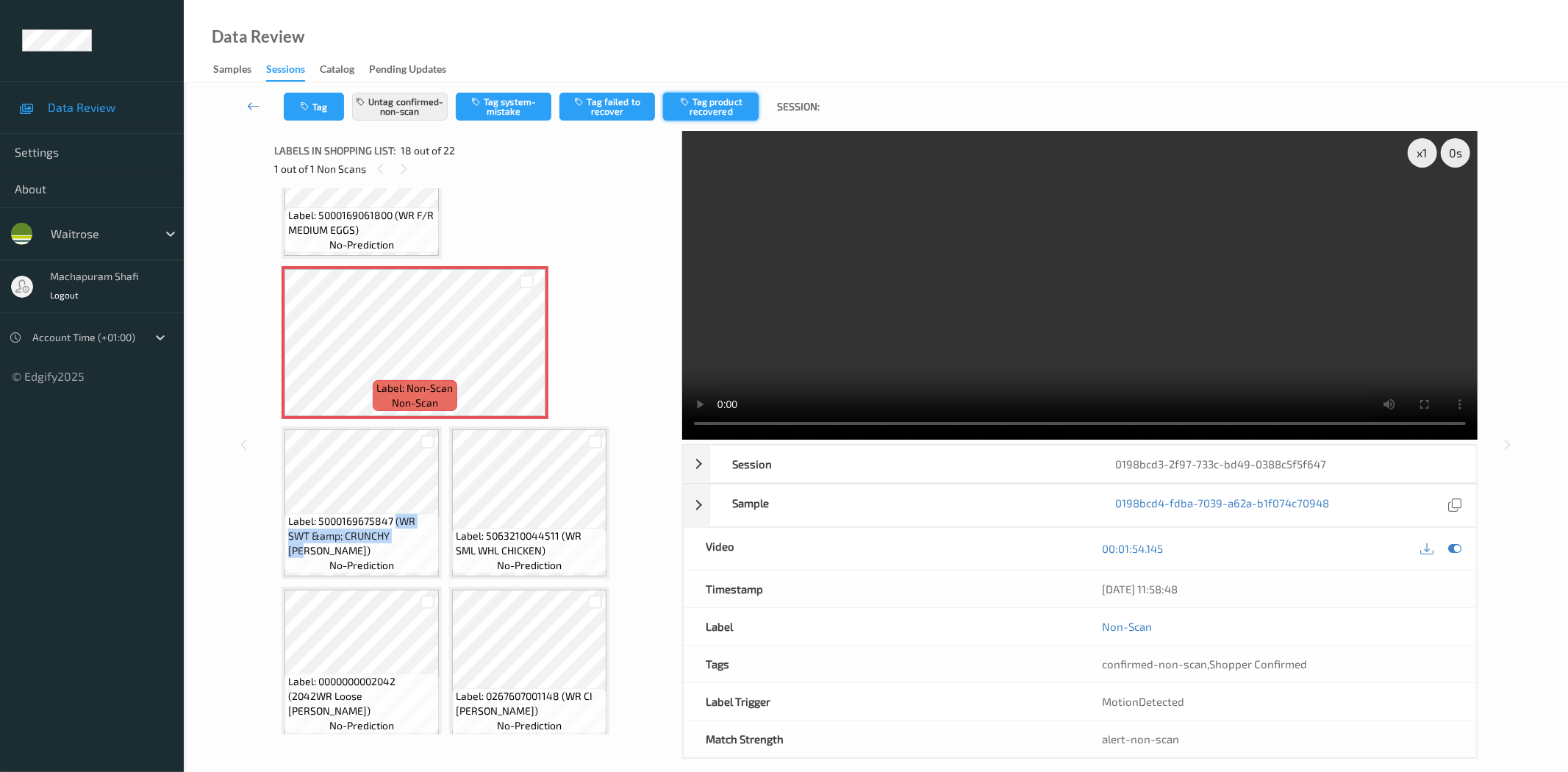
click at [724, 99] on button "Tag product recovered" at bounding box center [711, 106] width 96 height 28
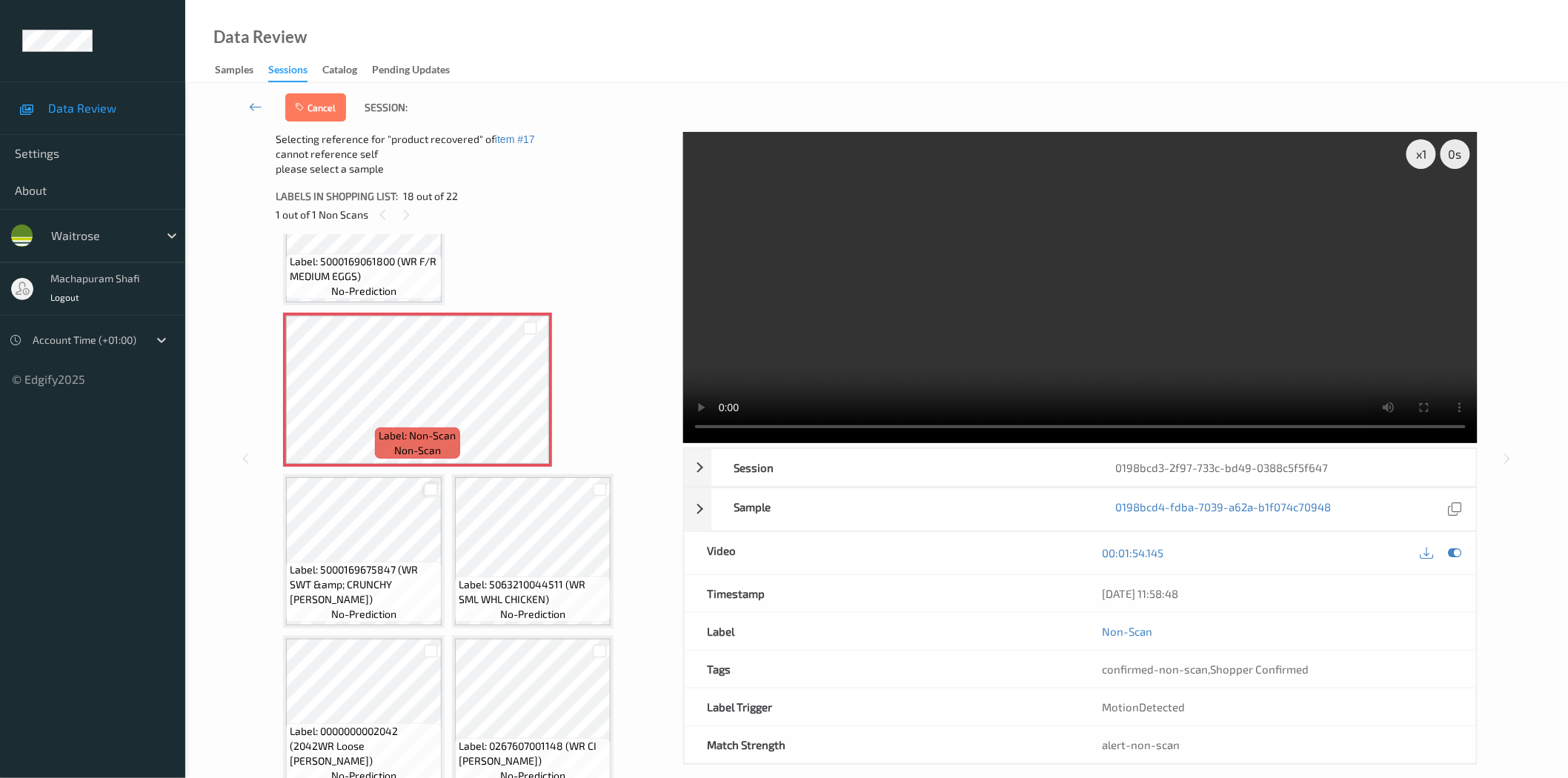
click at [433, 483] on div at bounding box center [431, 490] width 14 height 14
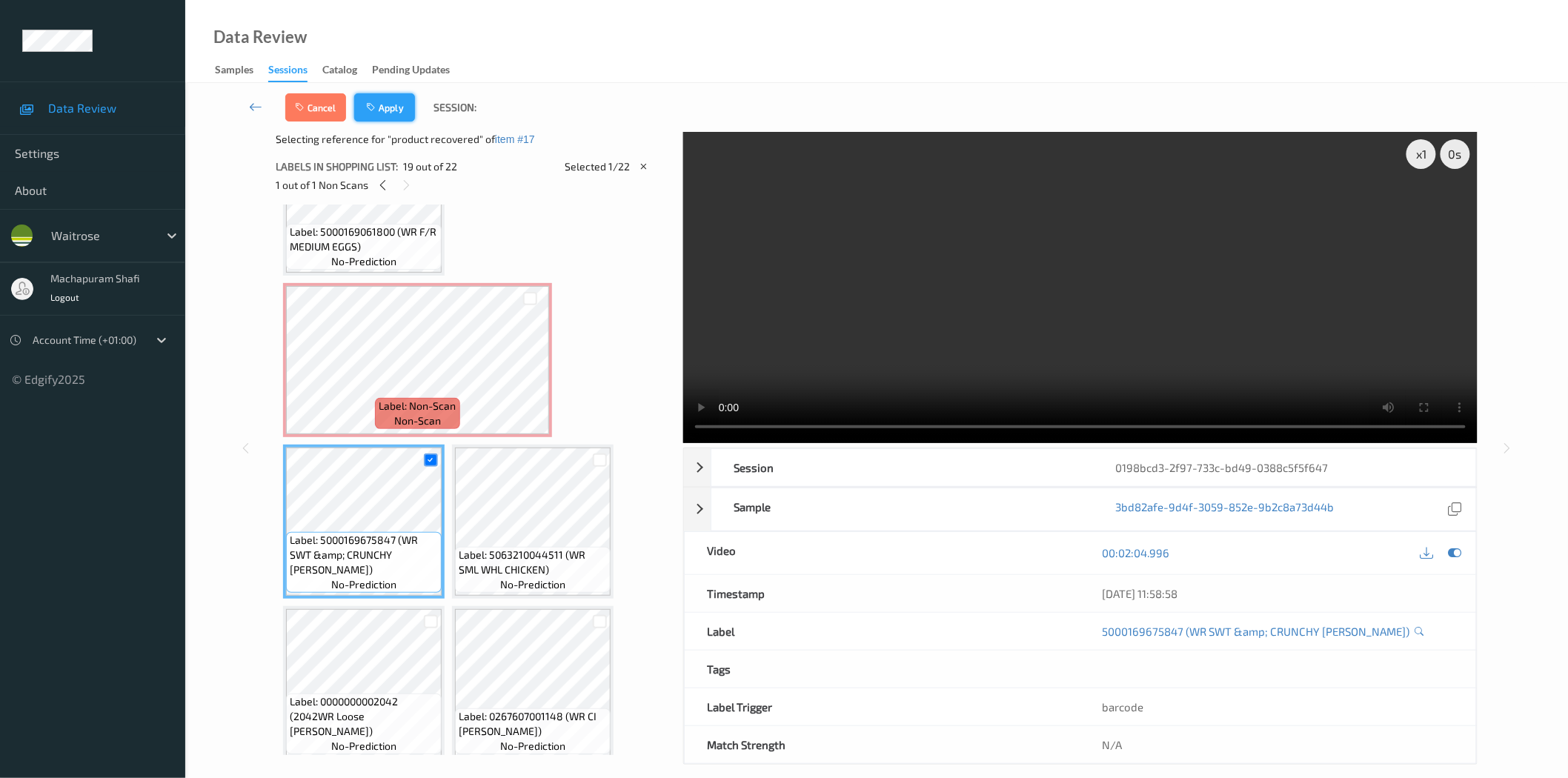
click at [398, 98] on button "Apply" at bounding box center [384, 106] width 60 height 28
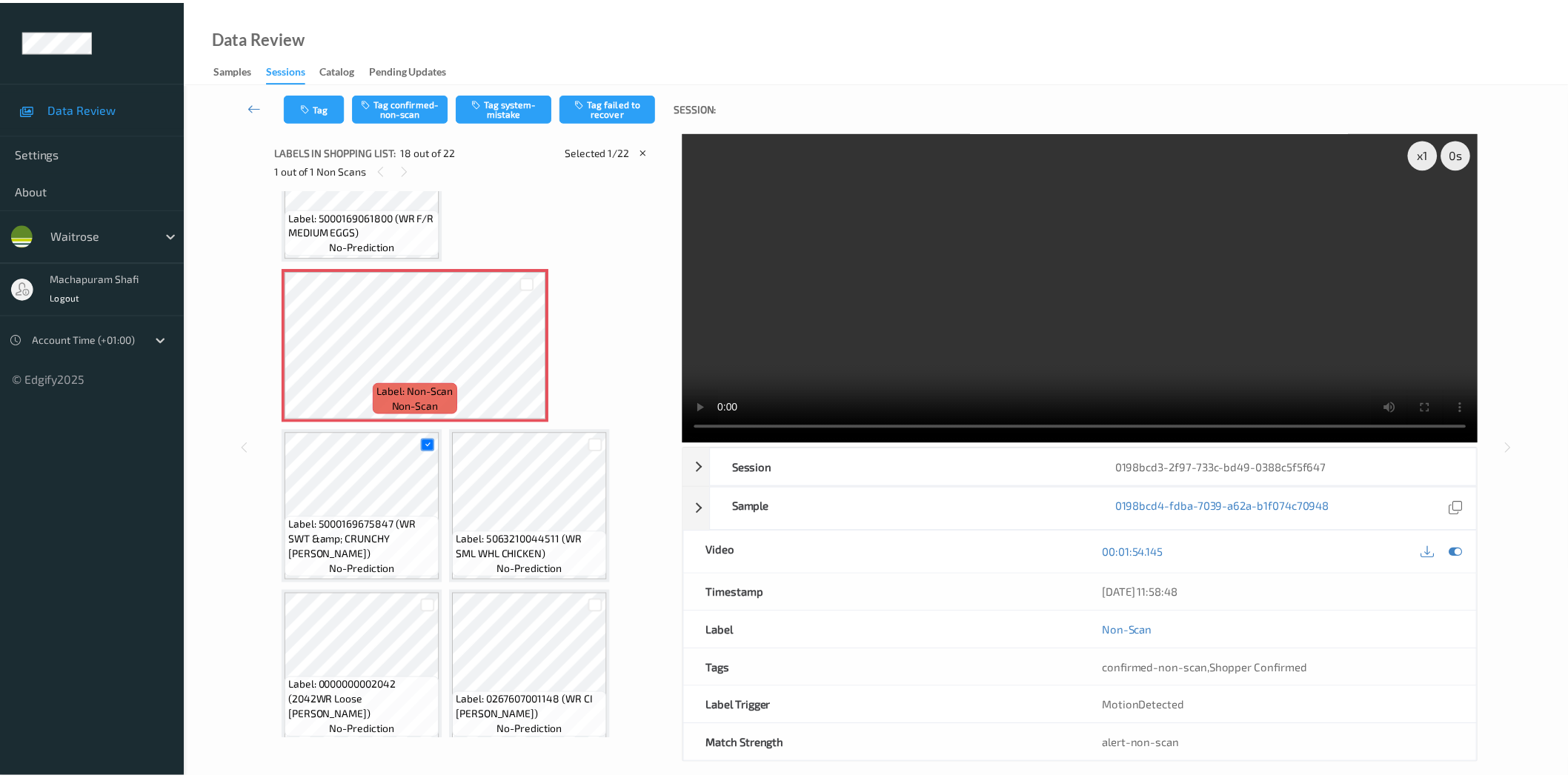
scroll to position [1293, 0]
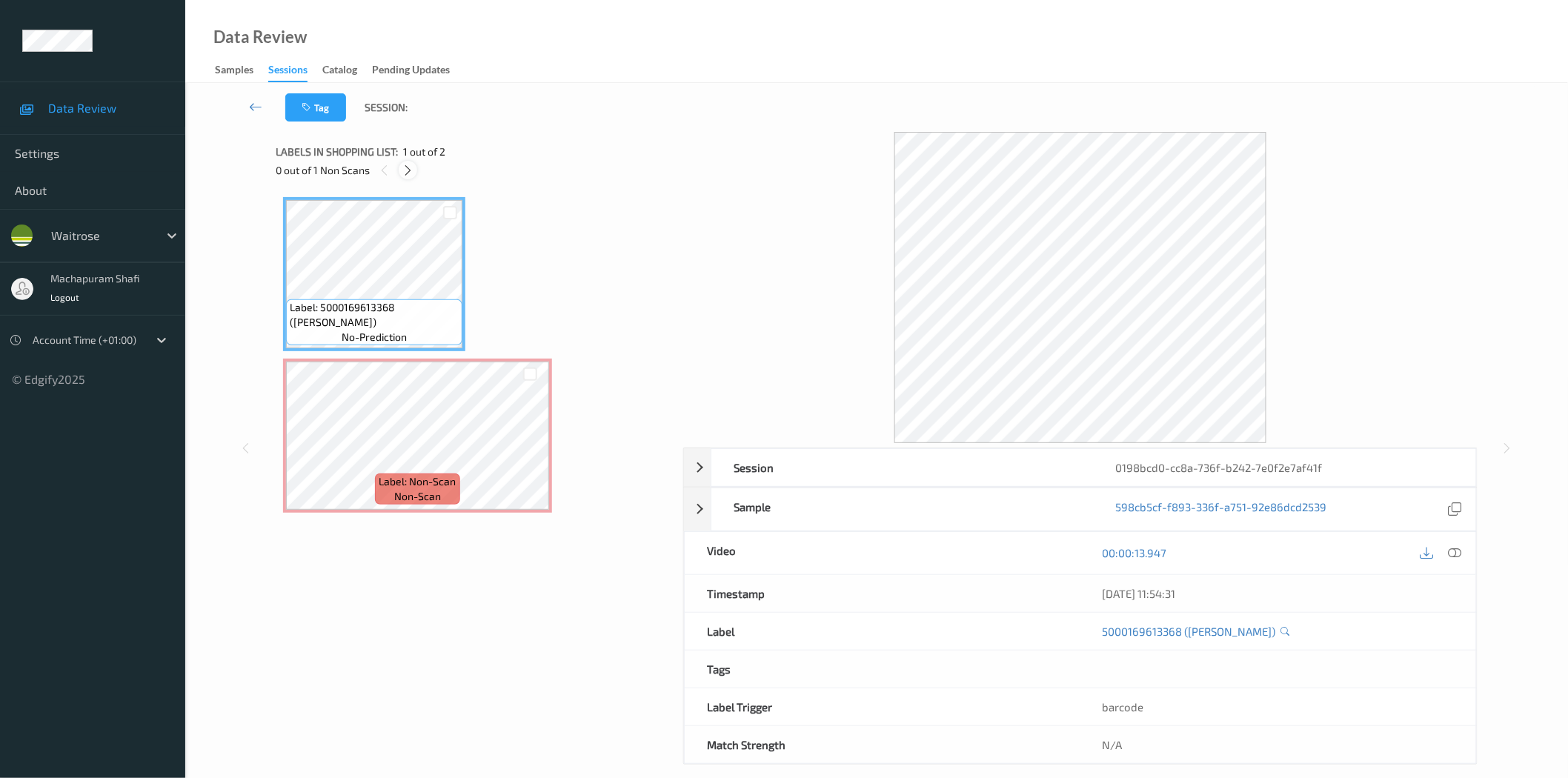
click at [408, 163] on div at bounding box center [407, 170] width 18 height 18
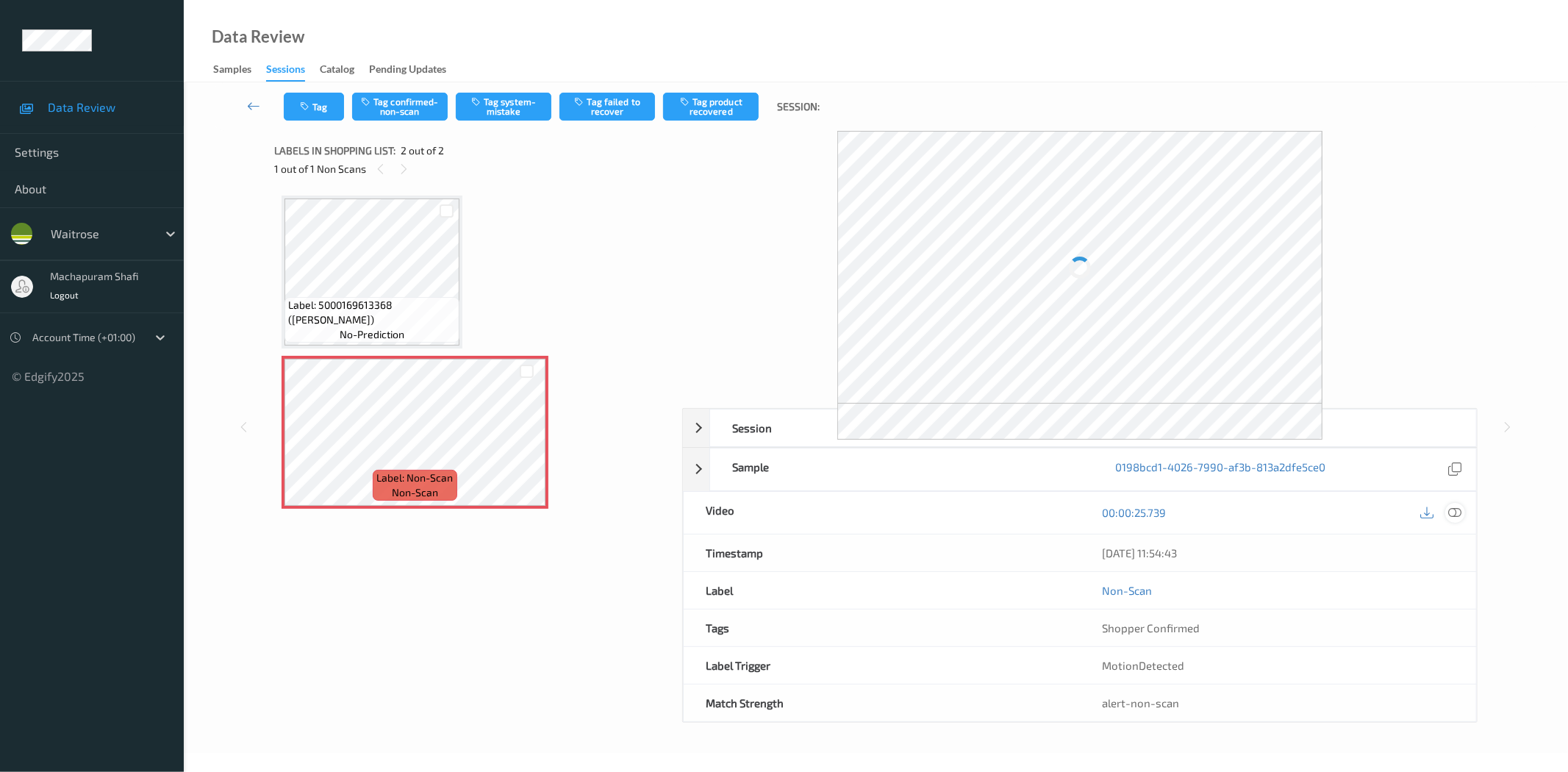
click at [1461, 511] on icon at bounding box center [1456, 512] width 13 height 13
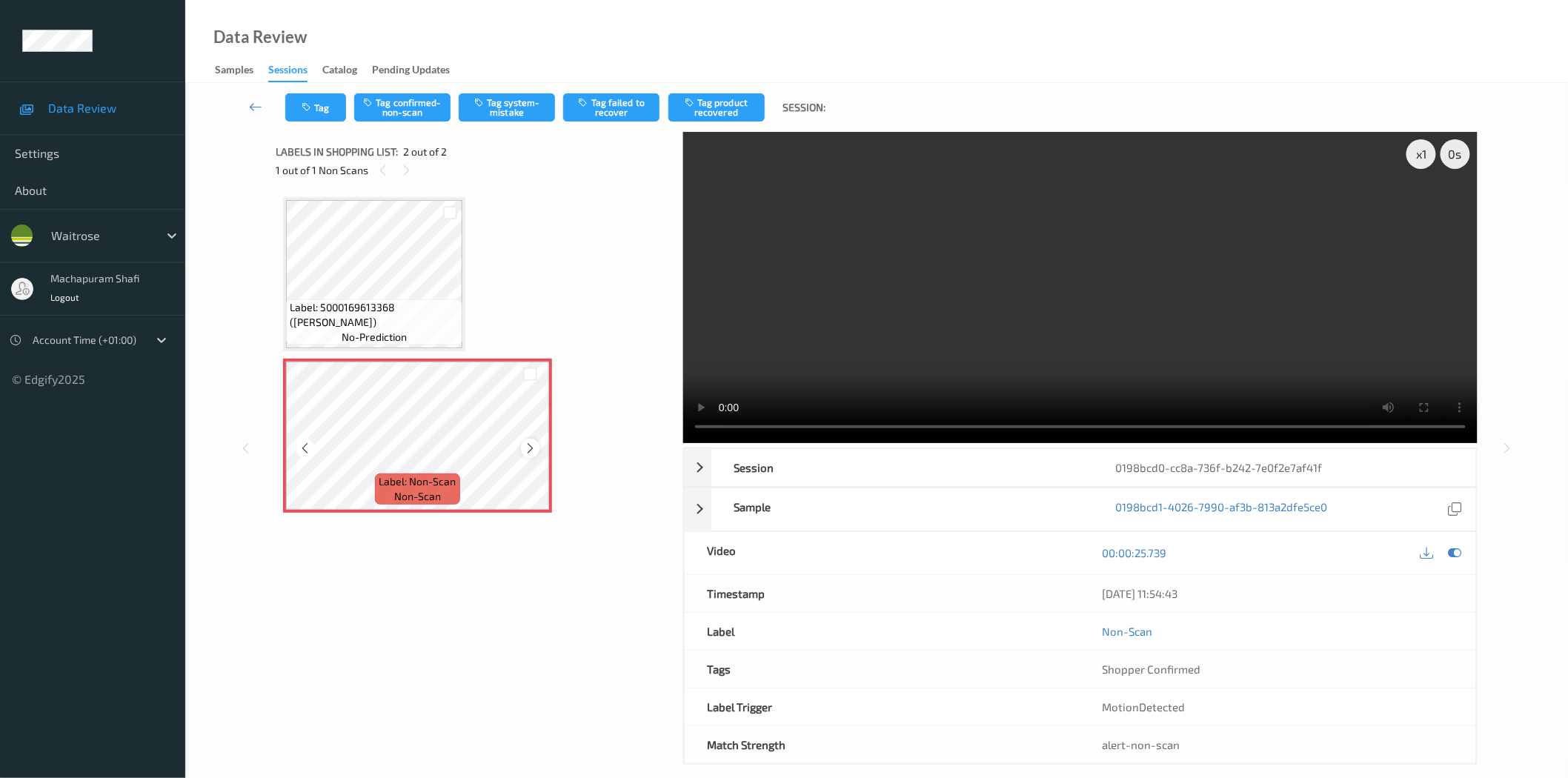
click at [528, 449] on icon at bounding box center [530, 448] width 12 height 13
click at [510, 105] on button "Tag system-mistake" at bounding box center [507, 106] width 97 height 28
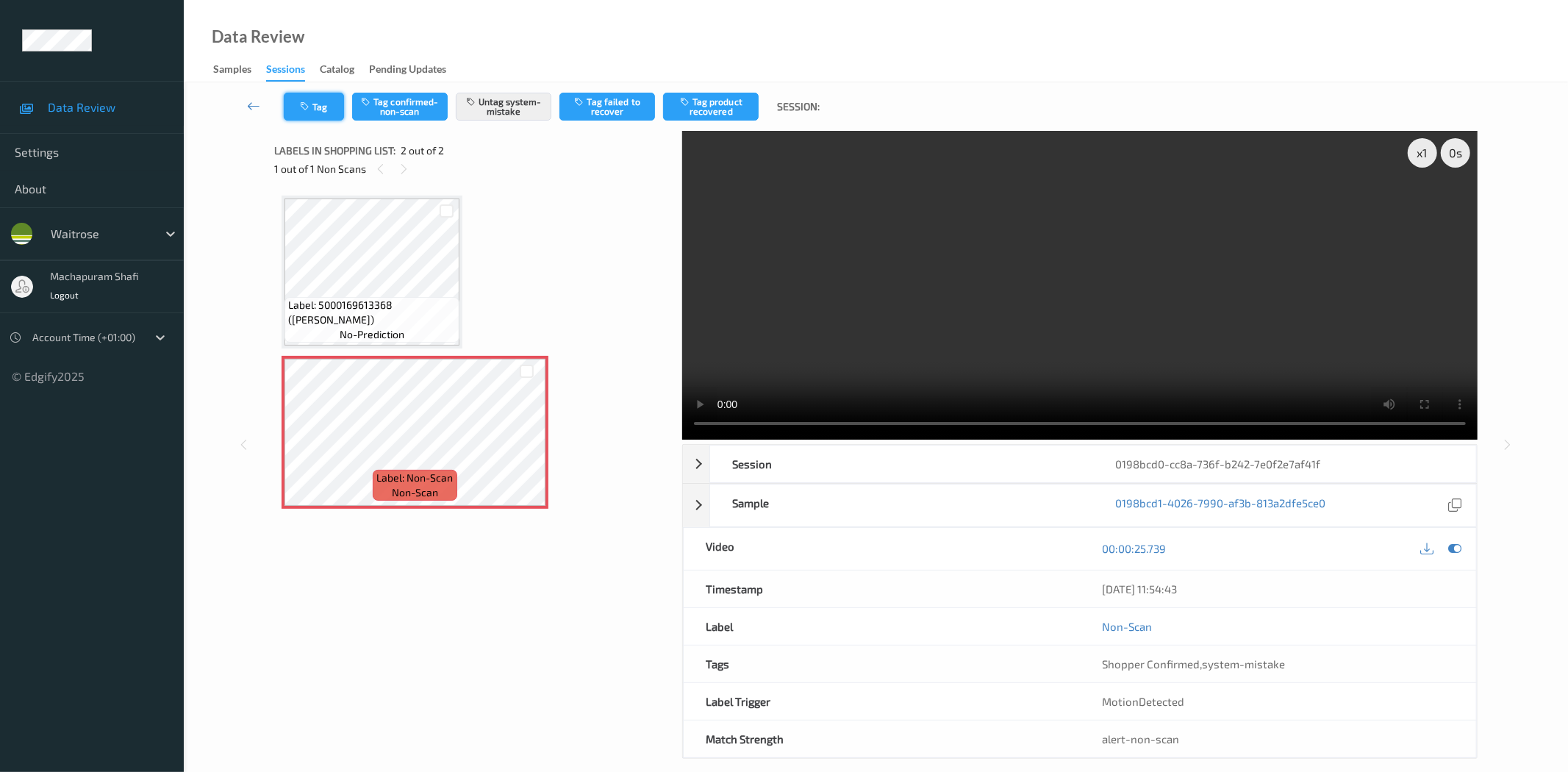
click at [316, 102] on button "Tag" at bounding box center [314, 106] width 60 height 28
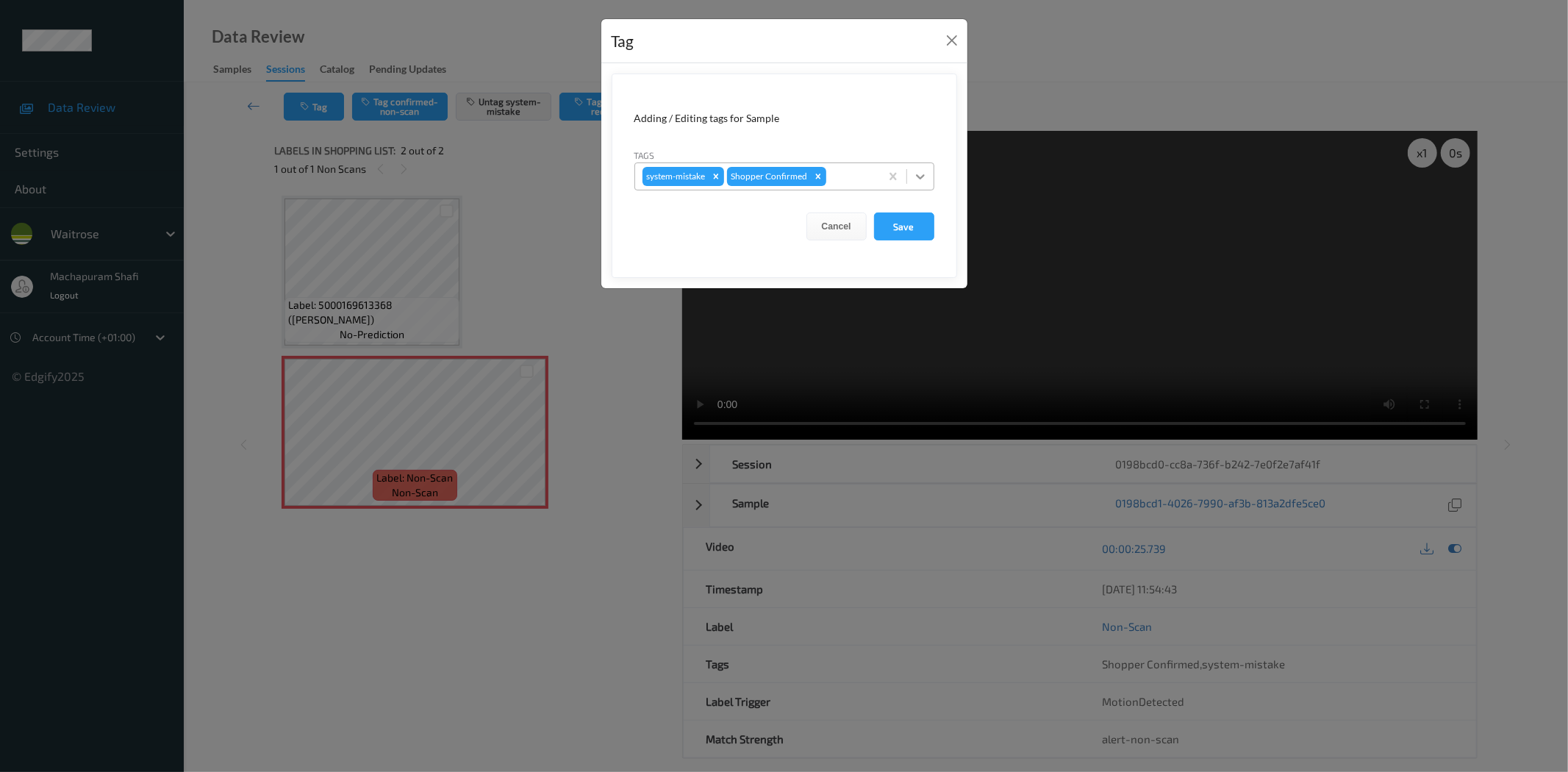
click at [927, 170] on icon at bounding box center [920, 176] width 14 height 14
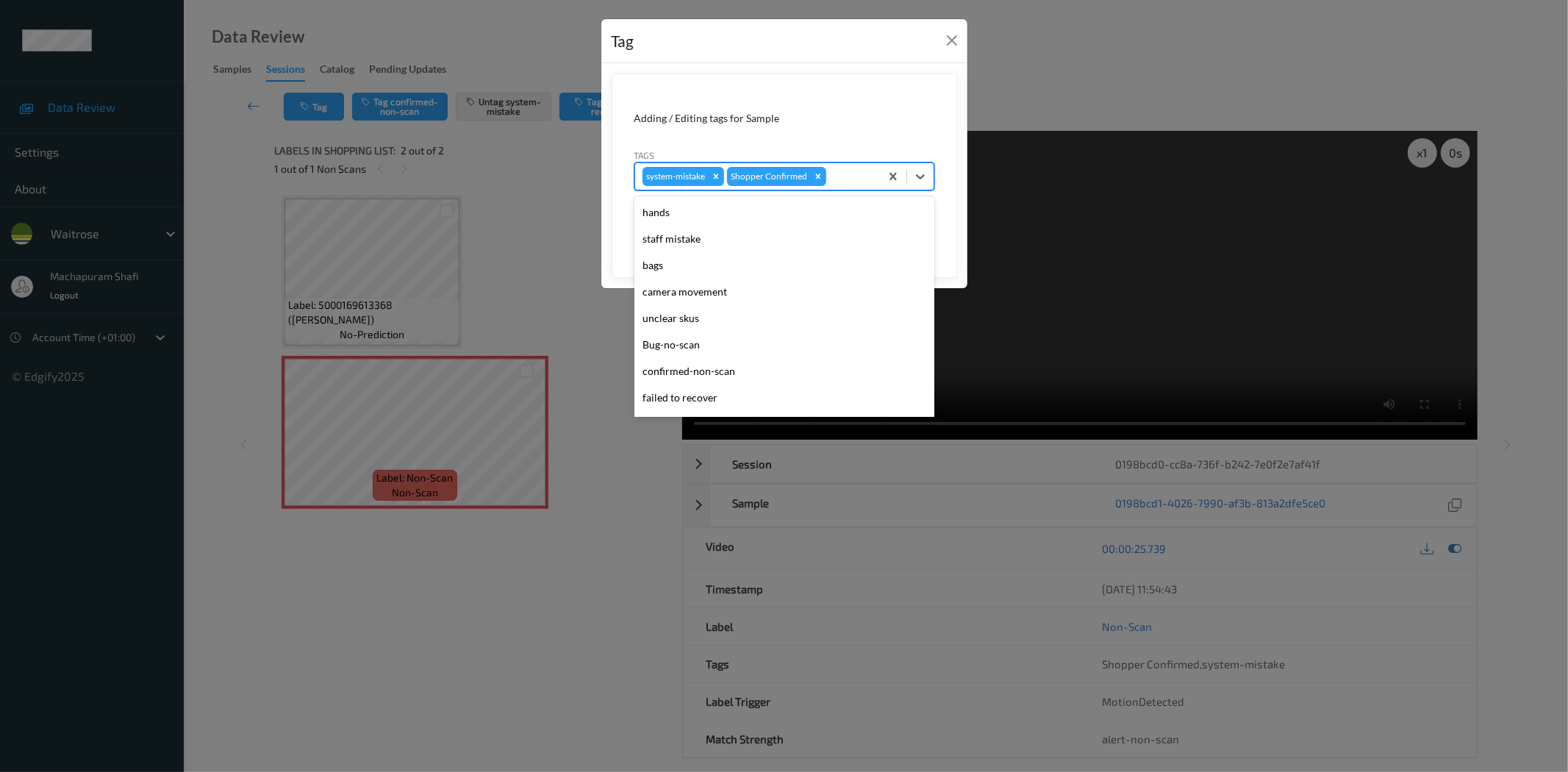
scroll to position [288, 0]
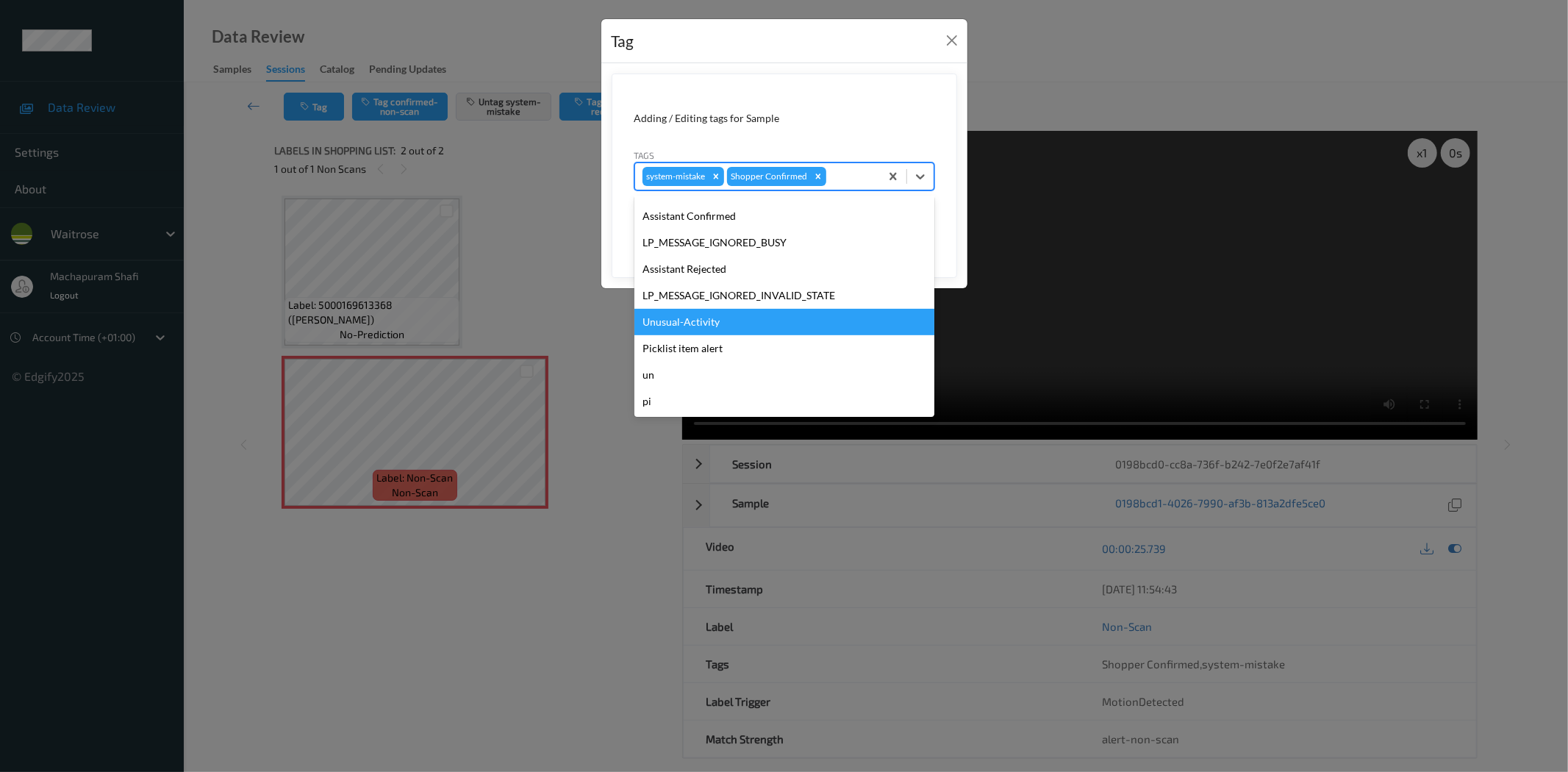
click at [670, 322] on div "Unusual-Activity" at bounding box center [785, 322] width 300 height 27
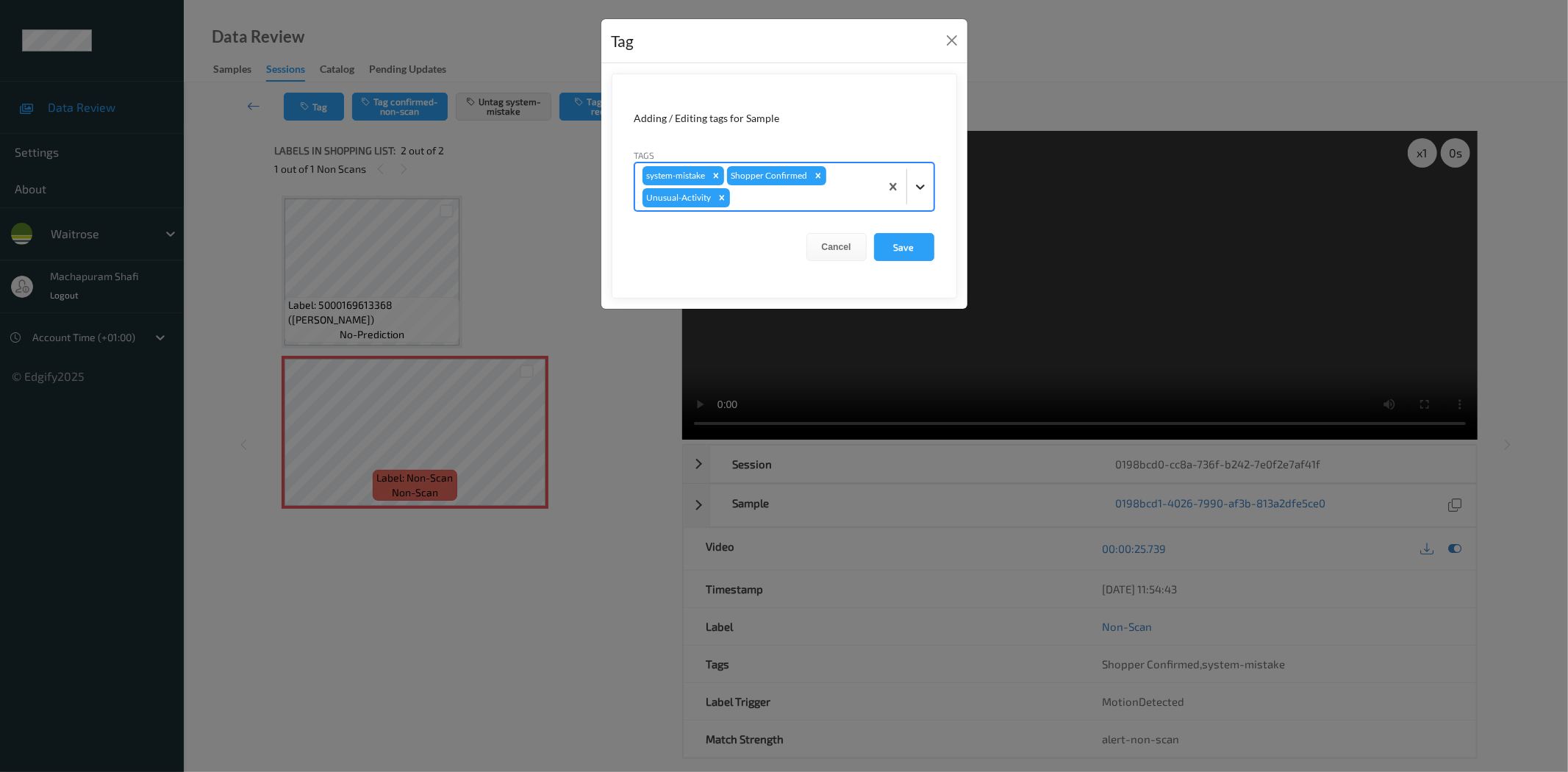
click at [932, 179] on div at bounding box center [921, 187] width 27 height 27
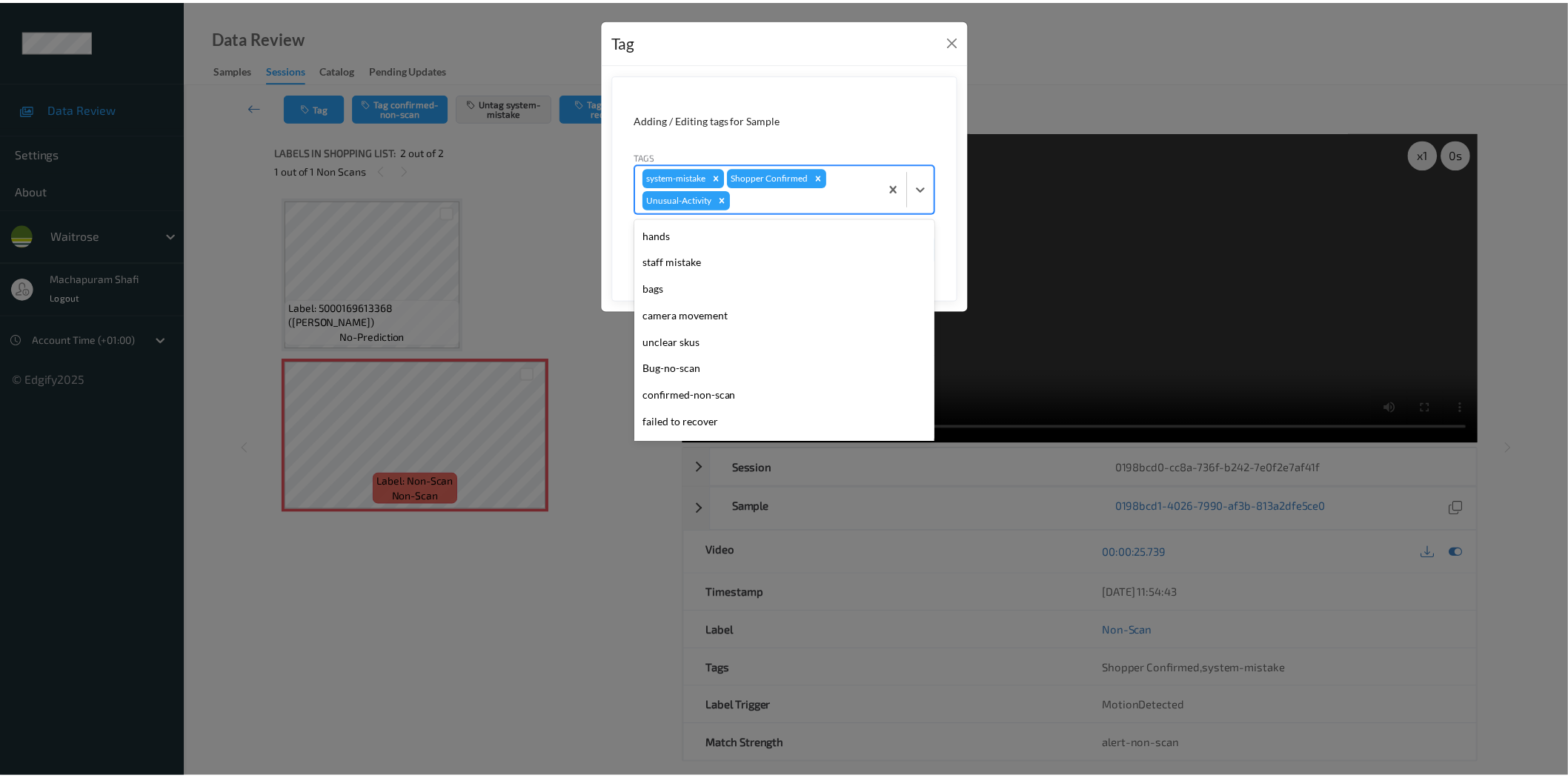
scroll to position [263, 0]
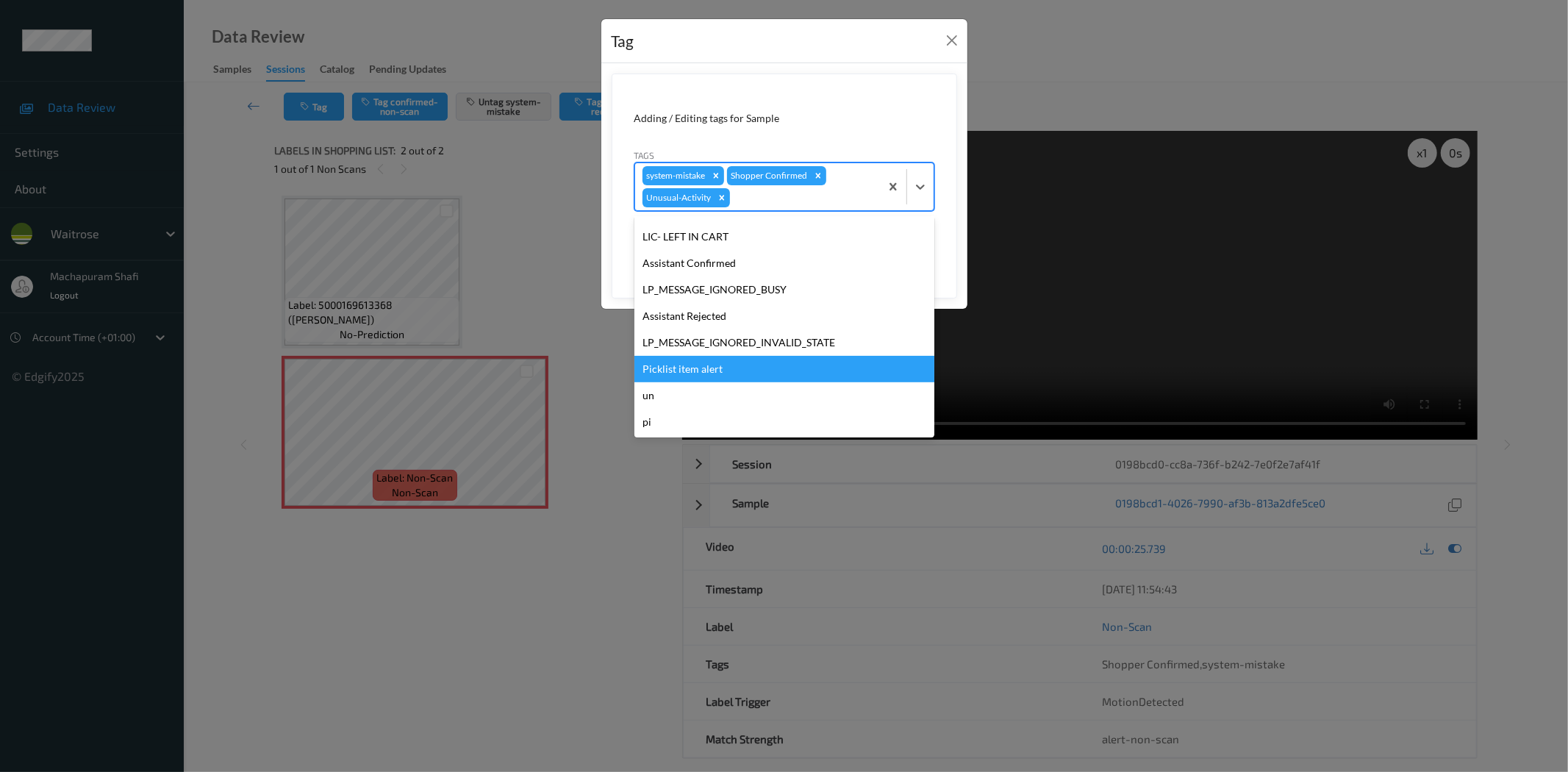
click at [687, 373] on div "Picklist item alert" at bounding box center [785, 369] width 300 height 27
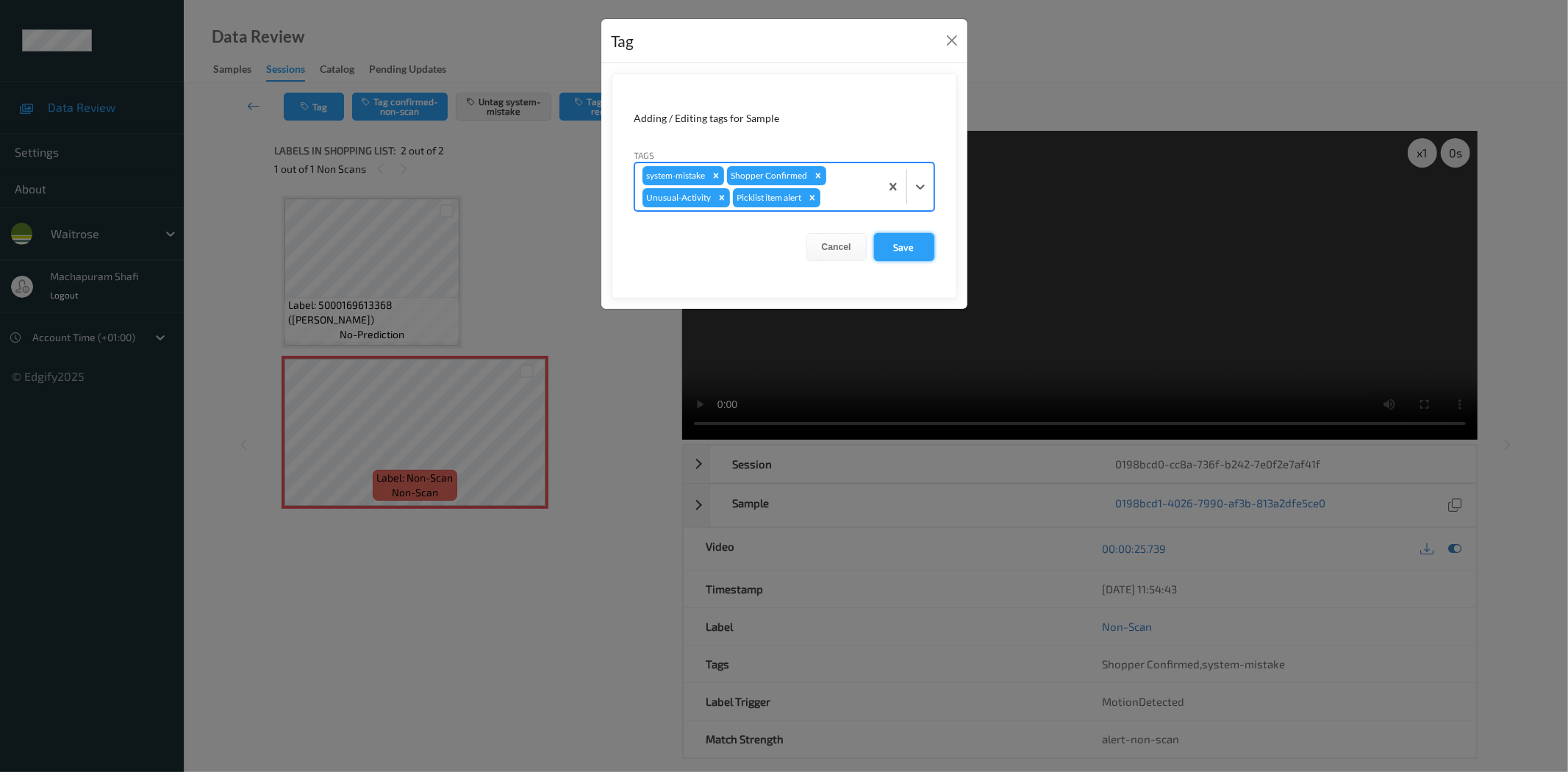
click at [899, 240] on button "Save" at bounding box center [904, 246] width 60 height 28
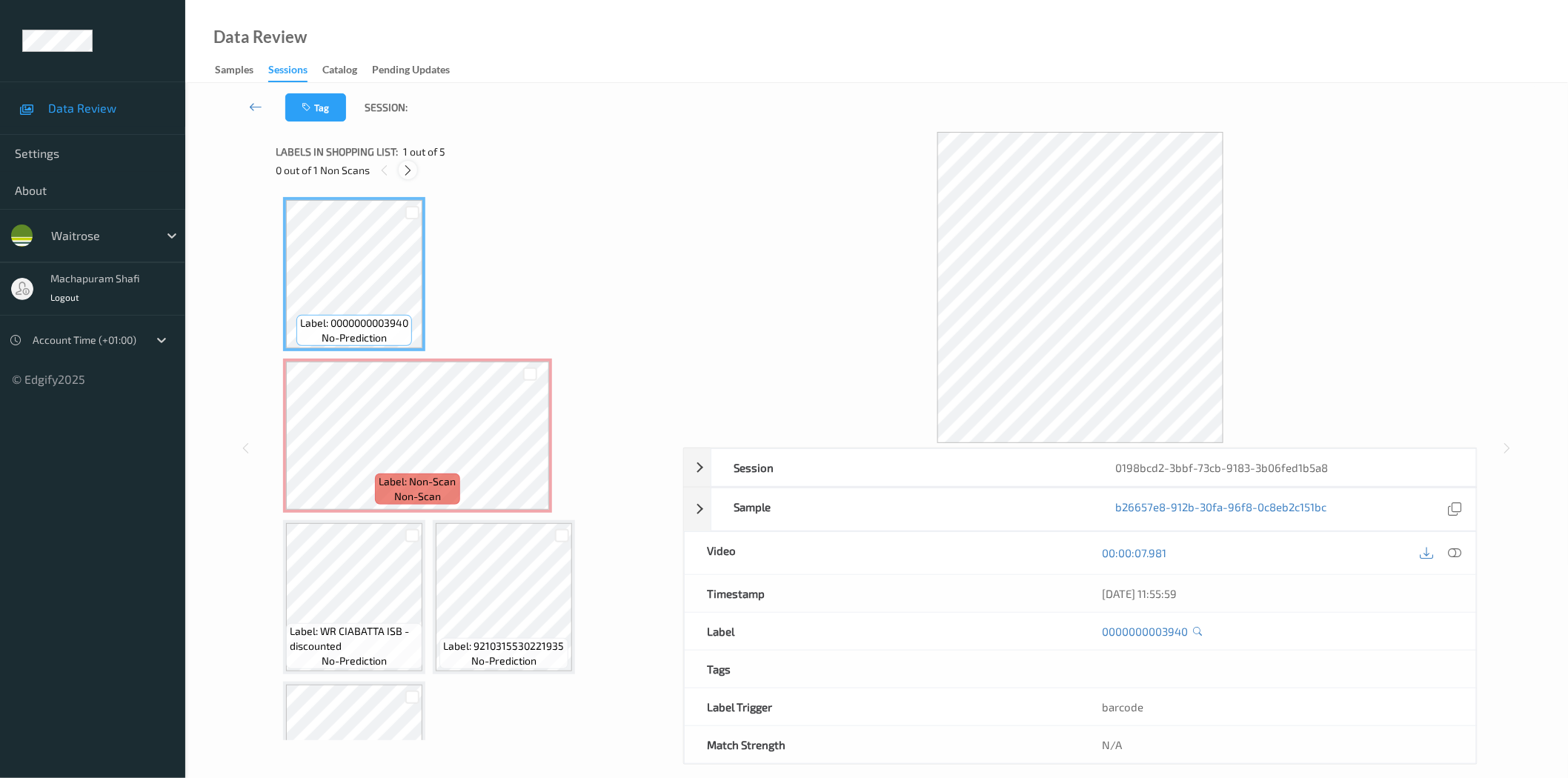
click at [401, 166] on div at bounding box center [407, 170] width 18 height 18
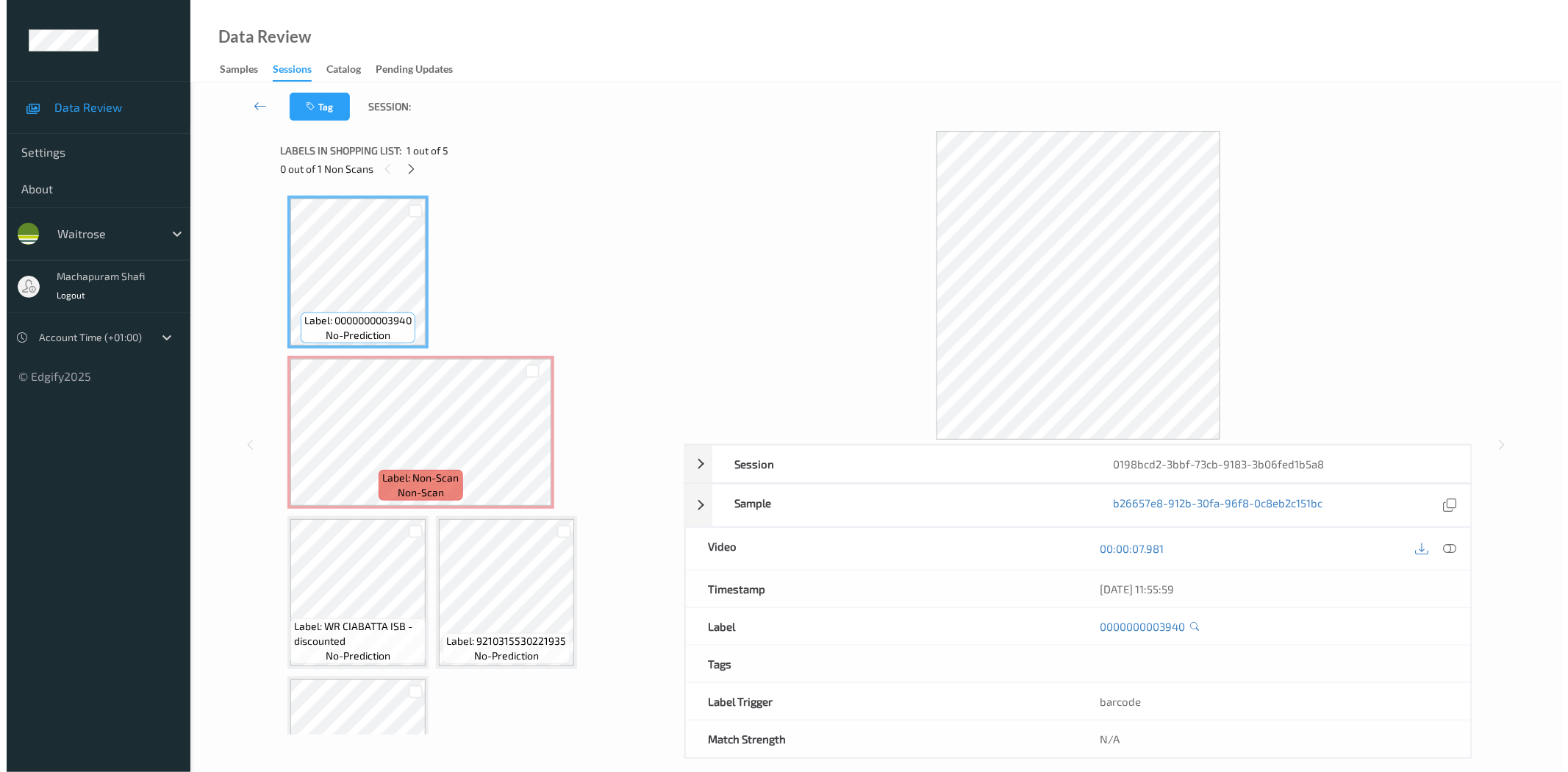
scroll to position [8, 0]
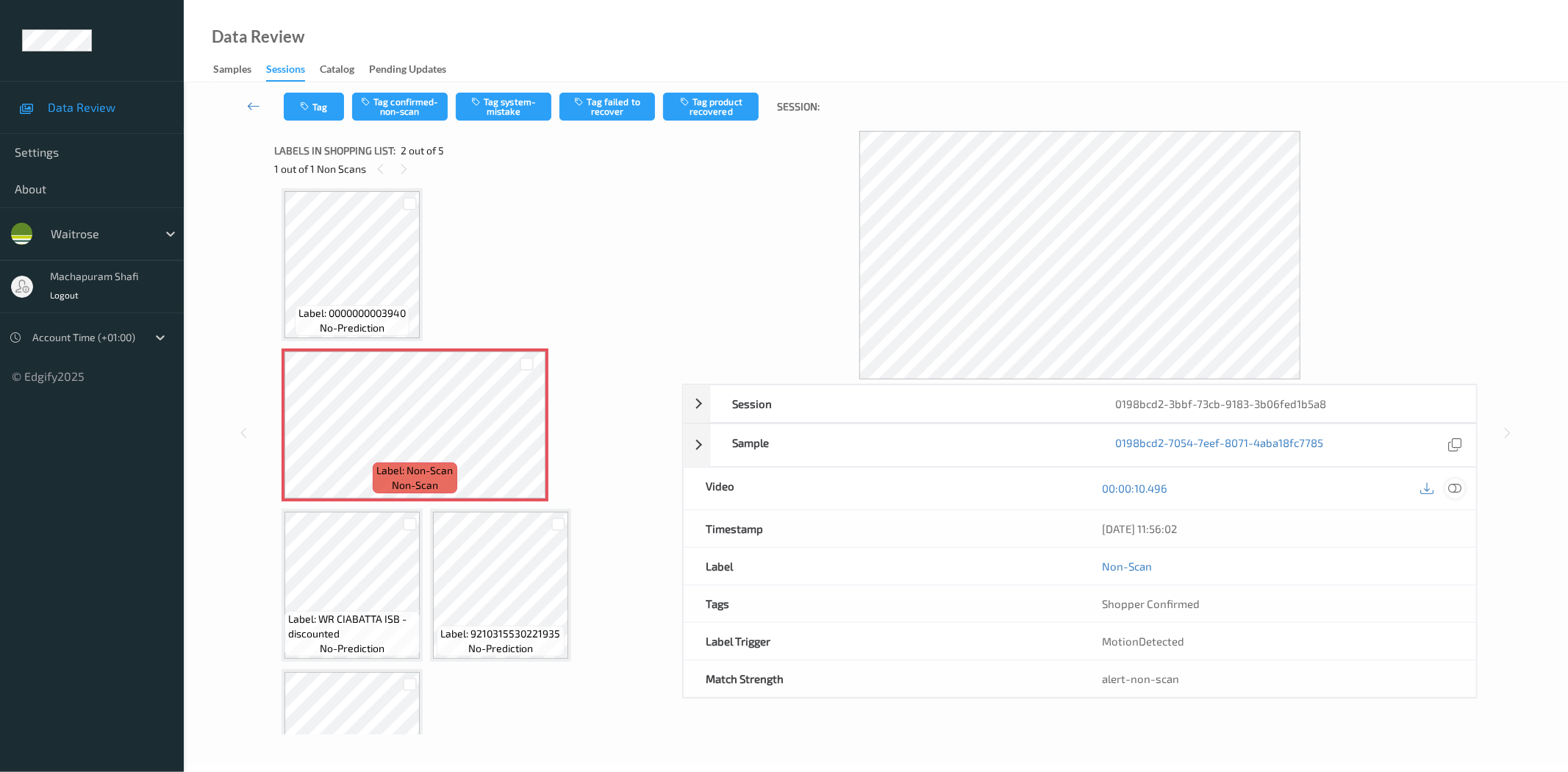
click at [1452, 490] on icon at bounding box center [1456, 489] width 13 height 13
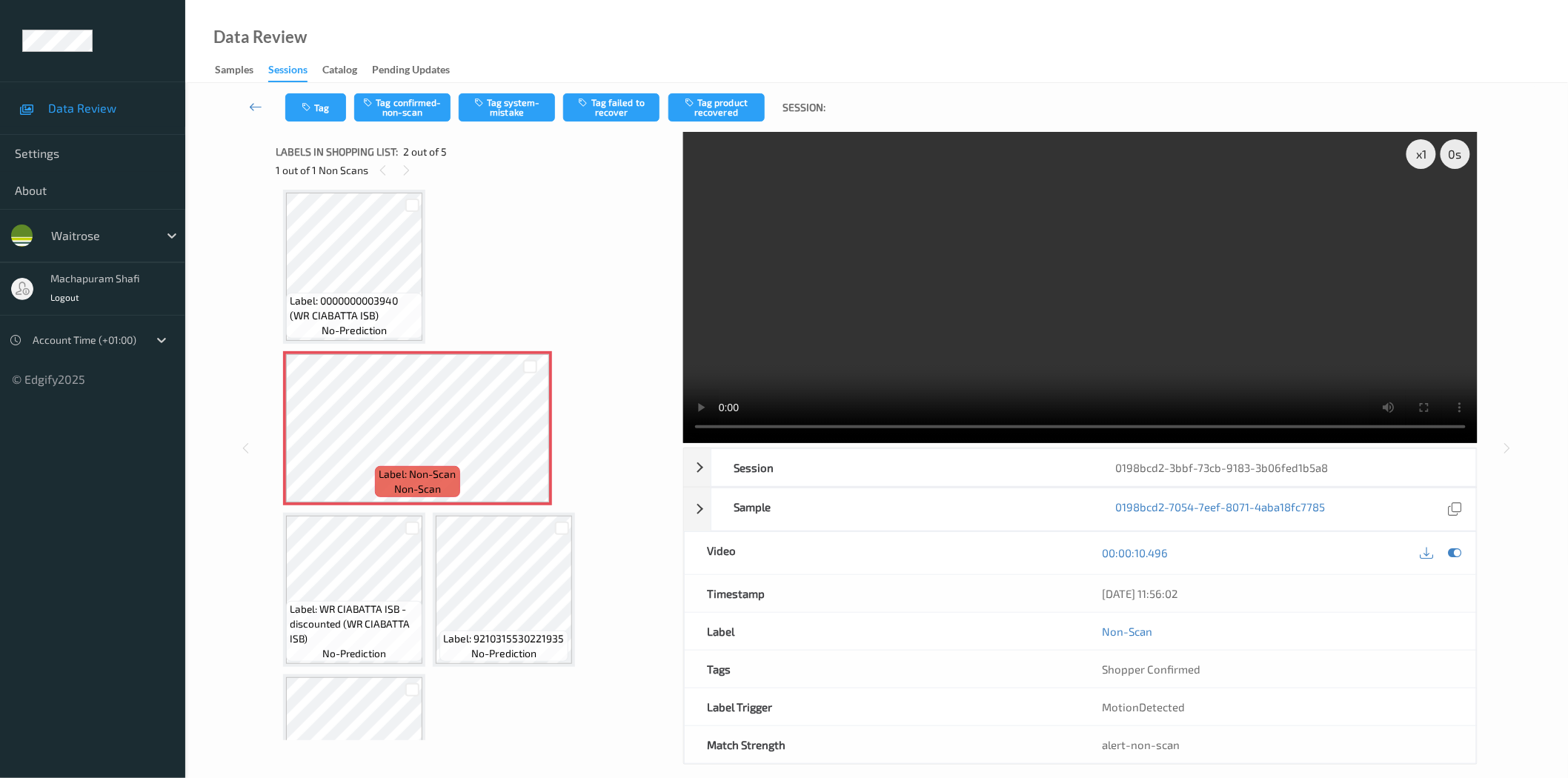
click at [791, 430] on video at bounding box center [1079, 287] width 794 height 311
click at [512, 106] on button "Tag system-mistake" at bounding box center [507, 106] width 97 height 28
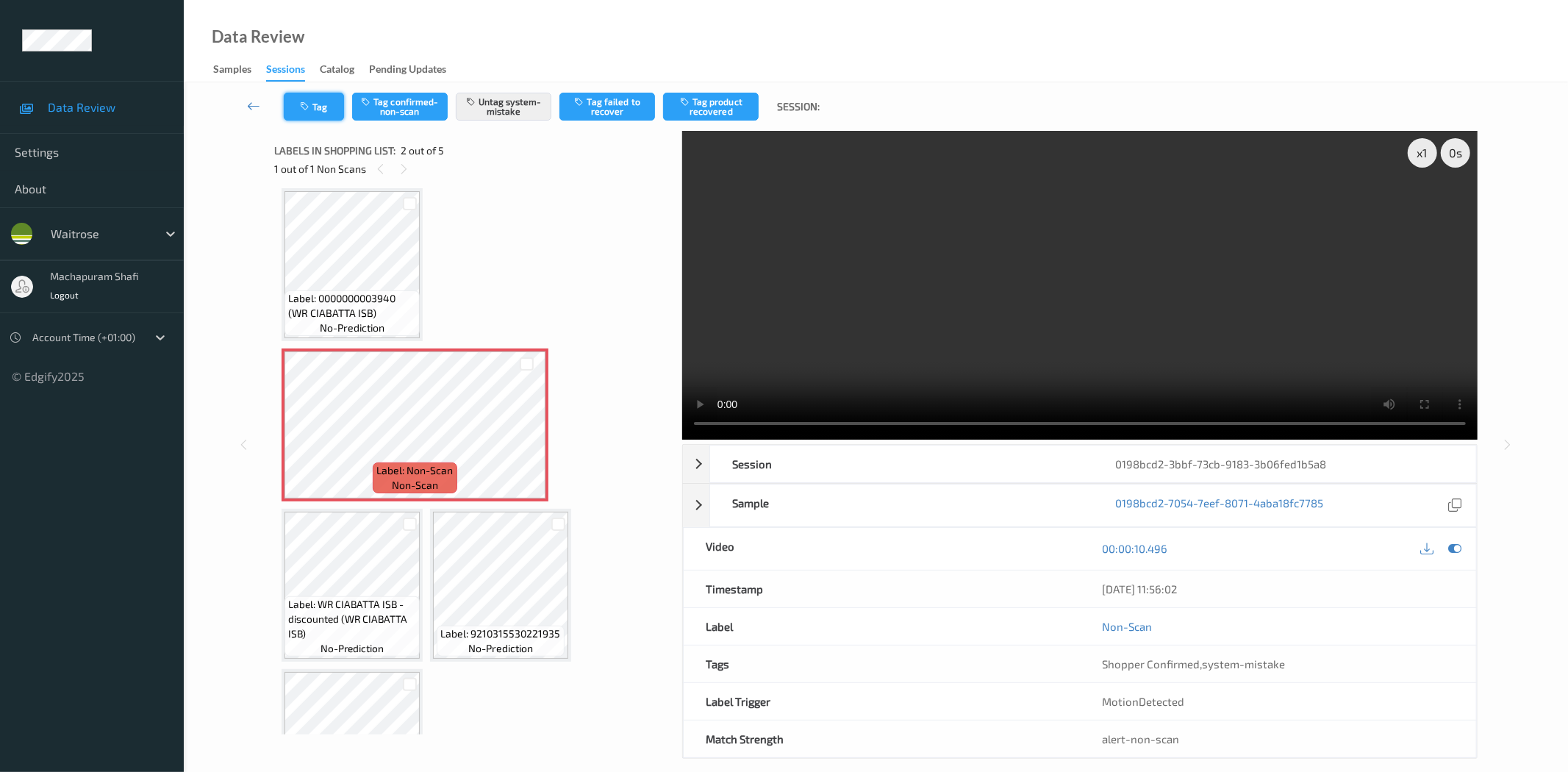
click at [314, 98] on button "Tag" at bounding box center [314, 106] width 60 height 28
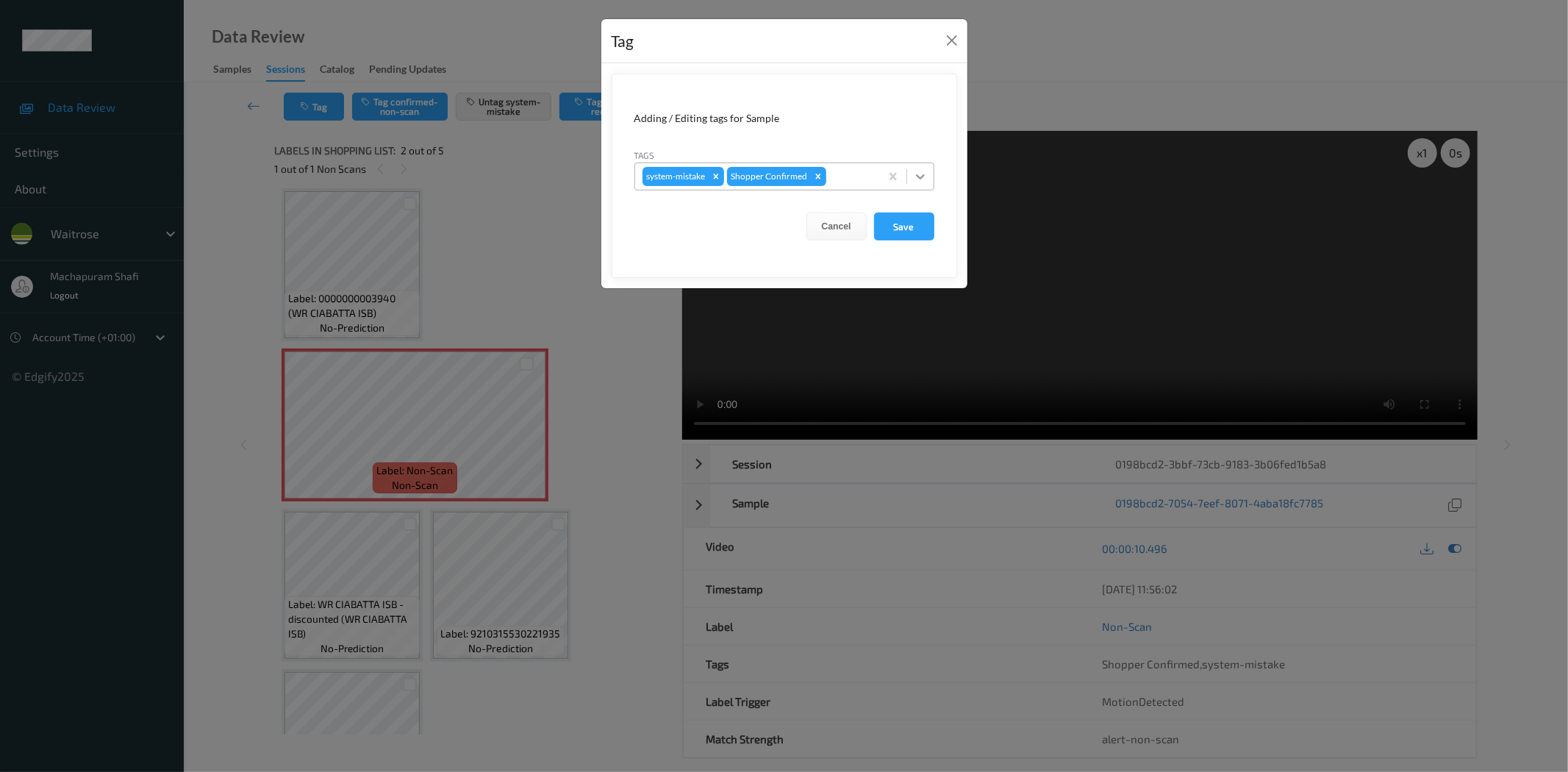
click at [915, 172] on icon at bounding box center [920, 176] width 14 height 14
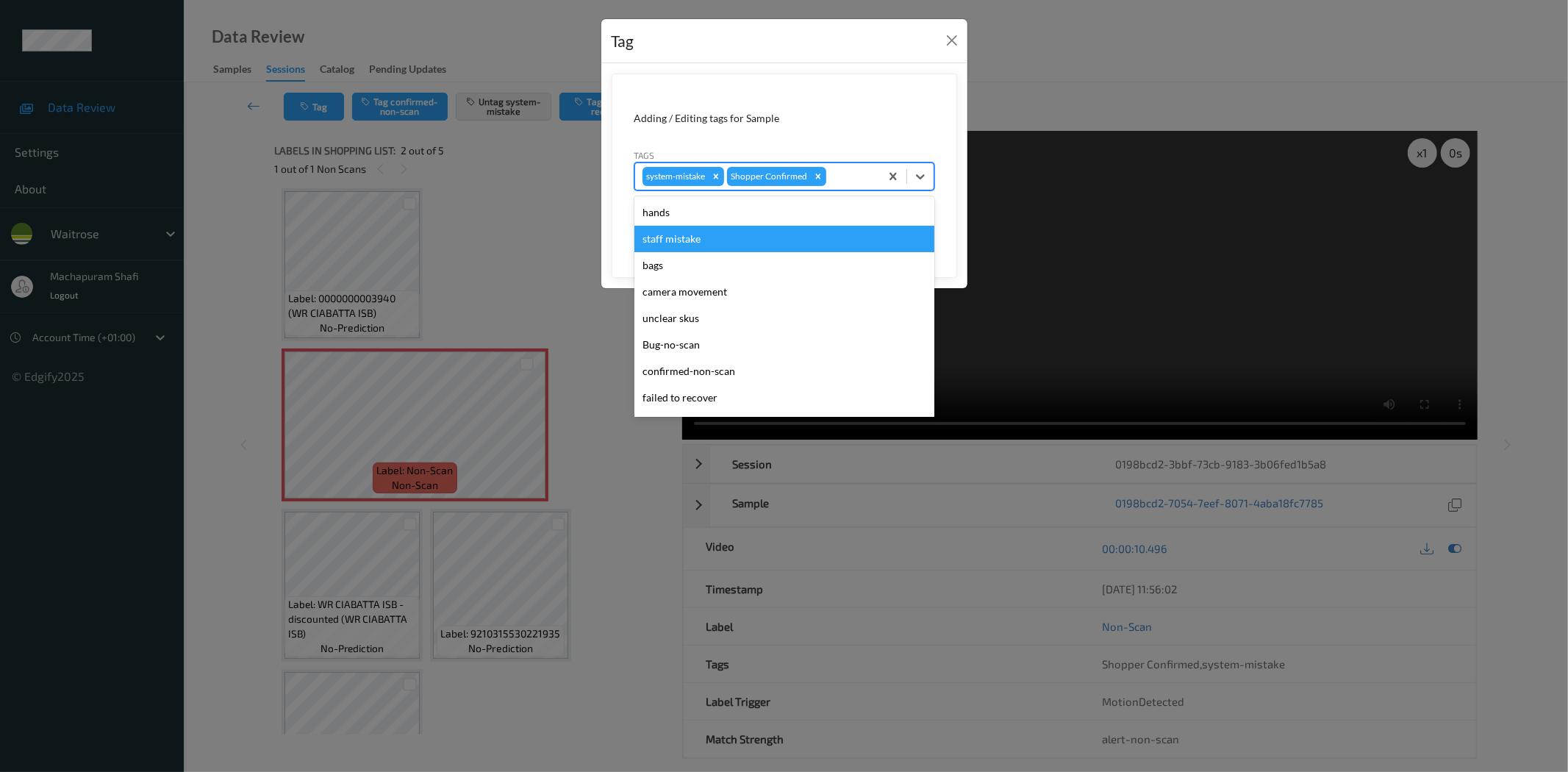
scroll to position [288, 0]
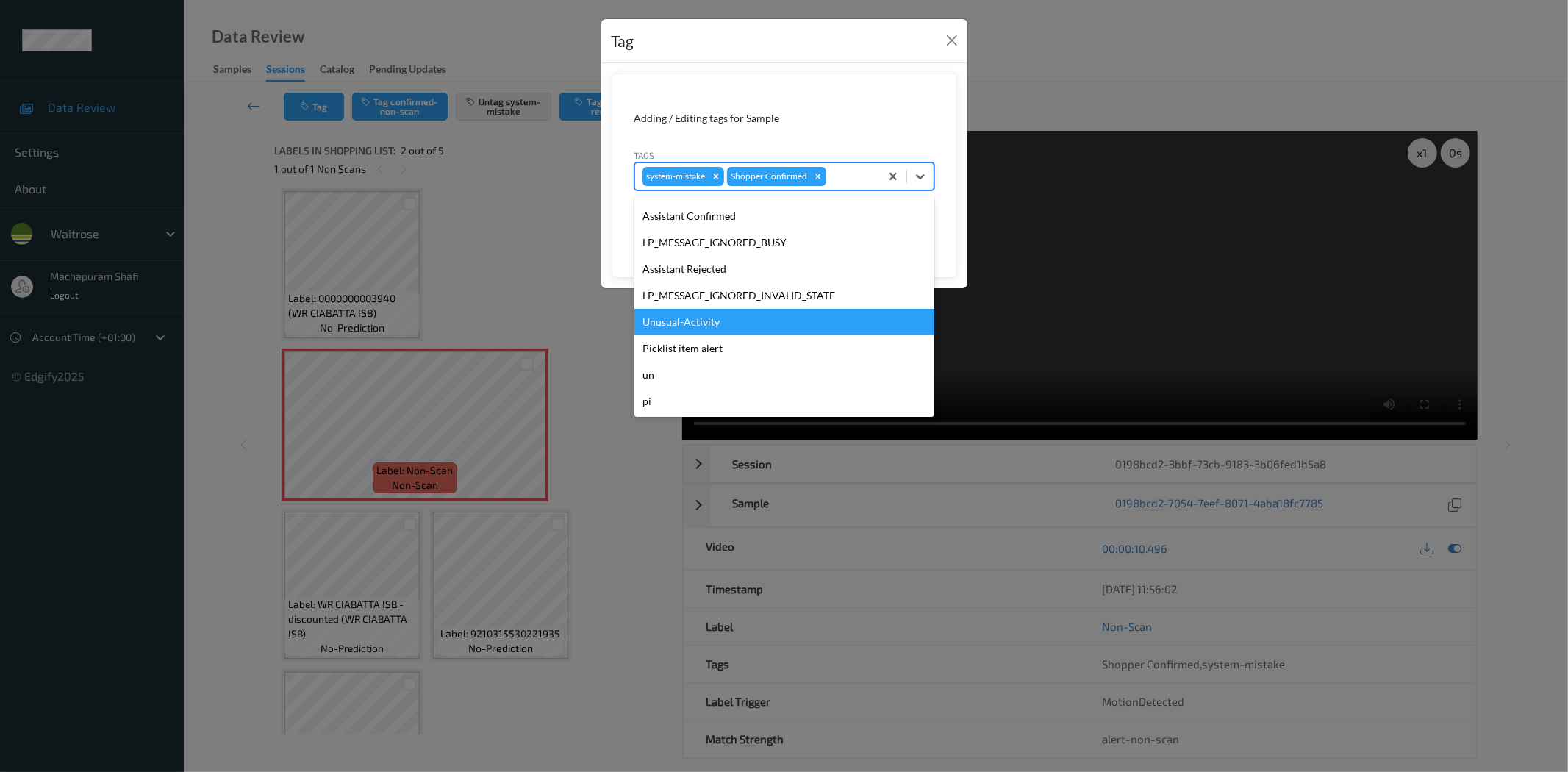
click at [677, 320] on div "Unusual-Activity" at bounding box center [785, 322] width 300 height 27
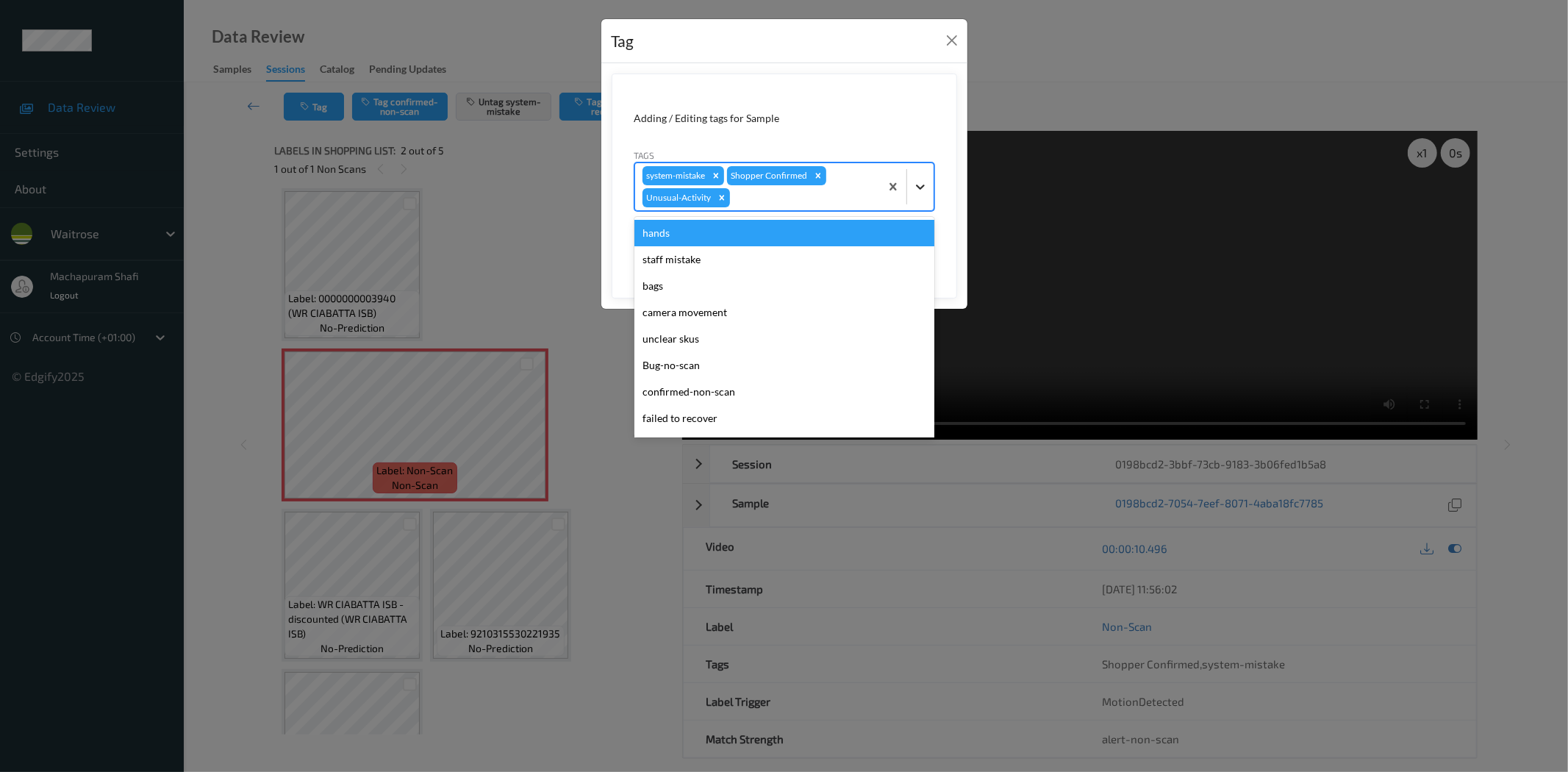
click at [924, 183] on icon at bounding box center [920, 186] width 14 height 14
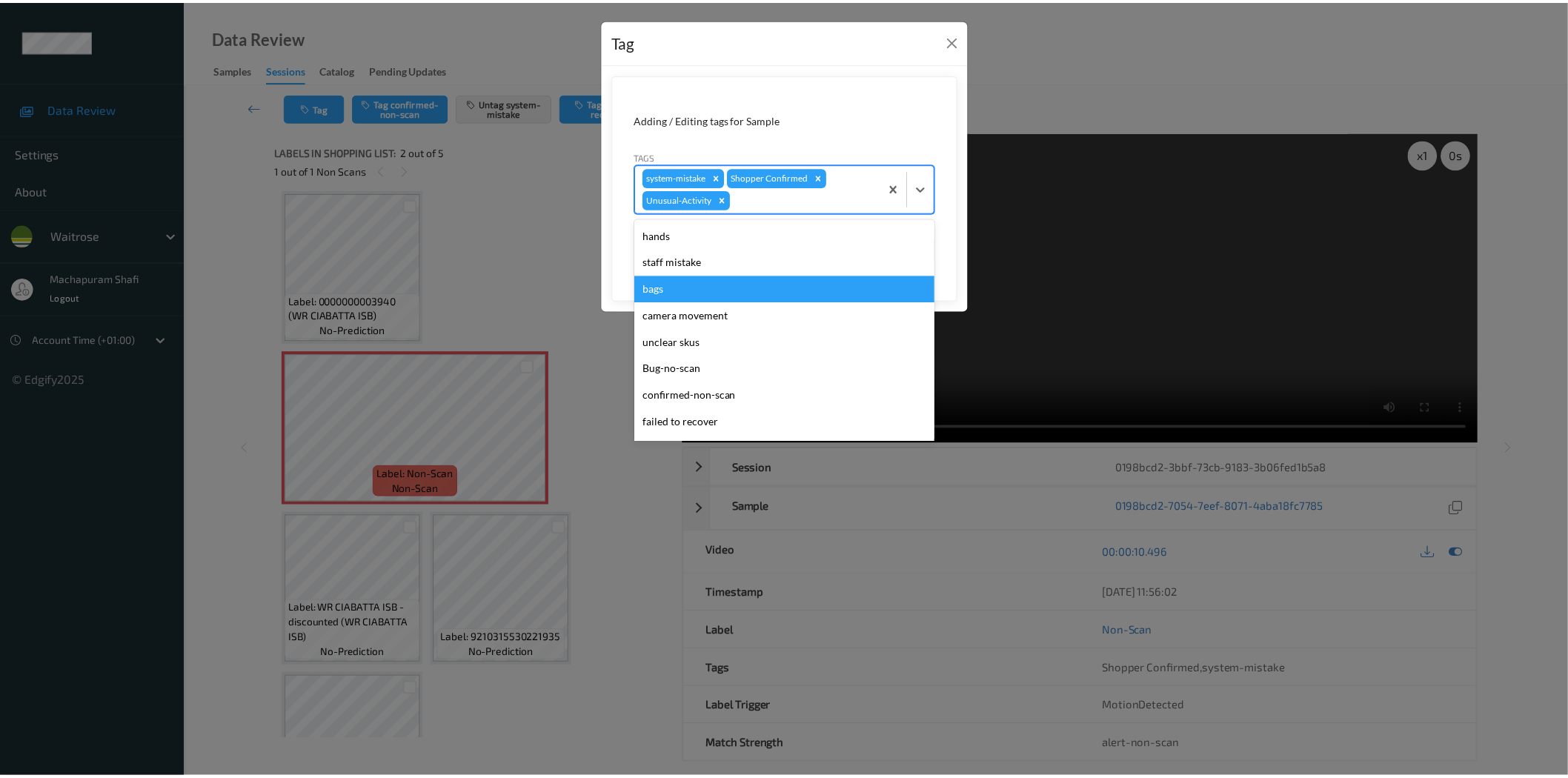
scroll to position [263, 0]
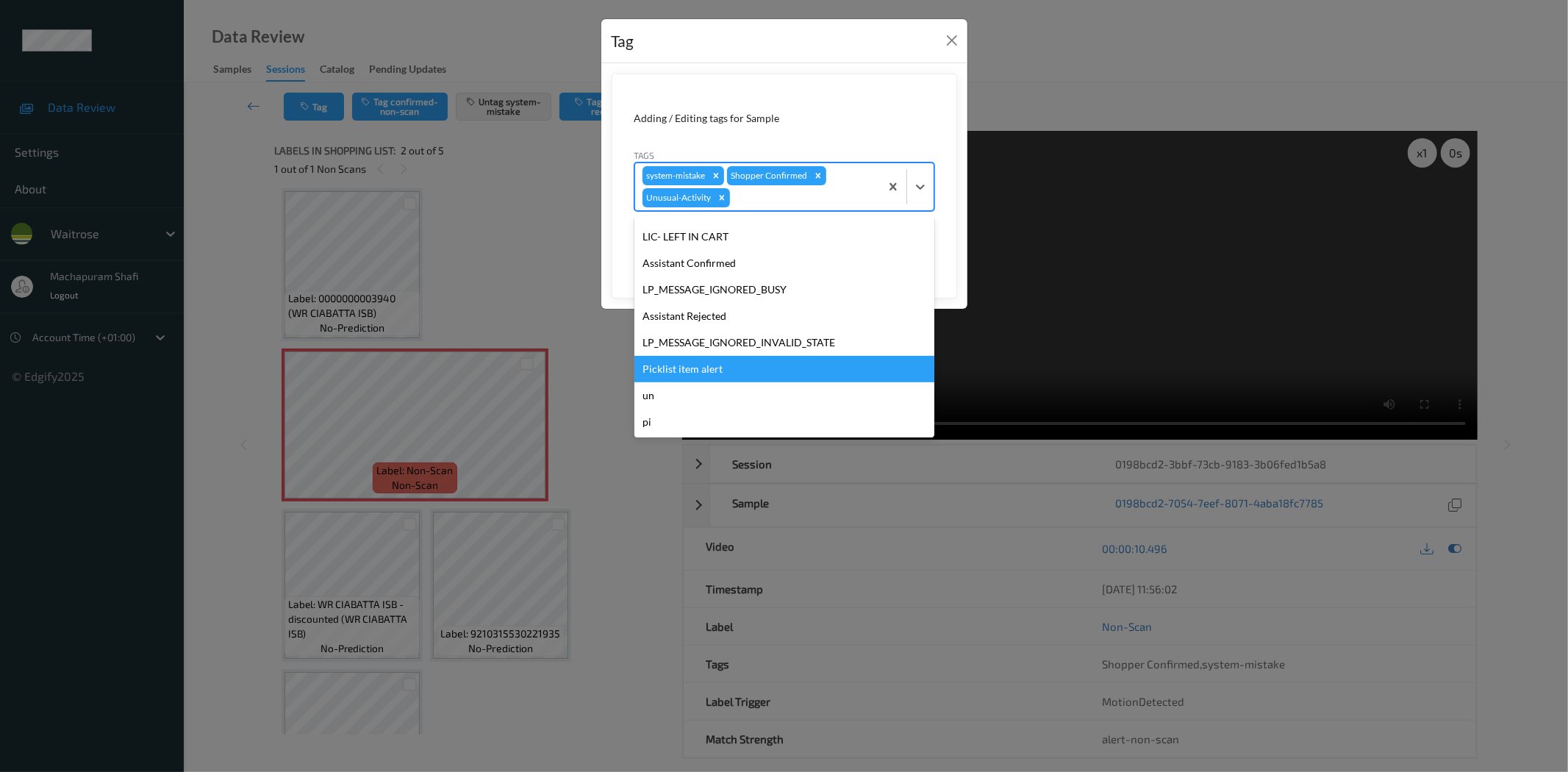
click at [712, 366] on div "Picklist item alert" at bounding box center [785, 369] width 300 height 27
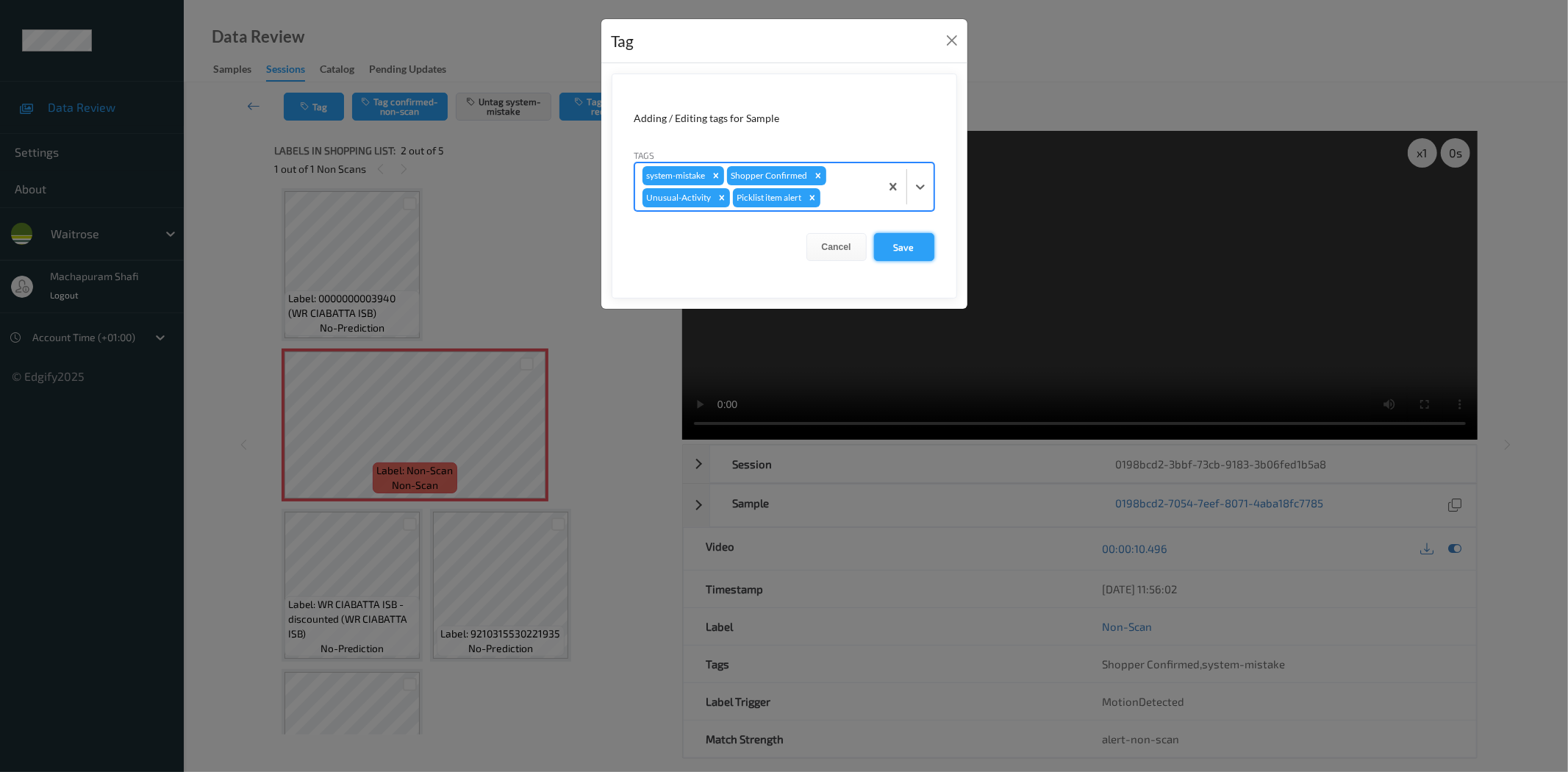
click at [900, 240] on button "Save" at bounding box center [904, 246] width 60 height 28
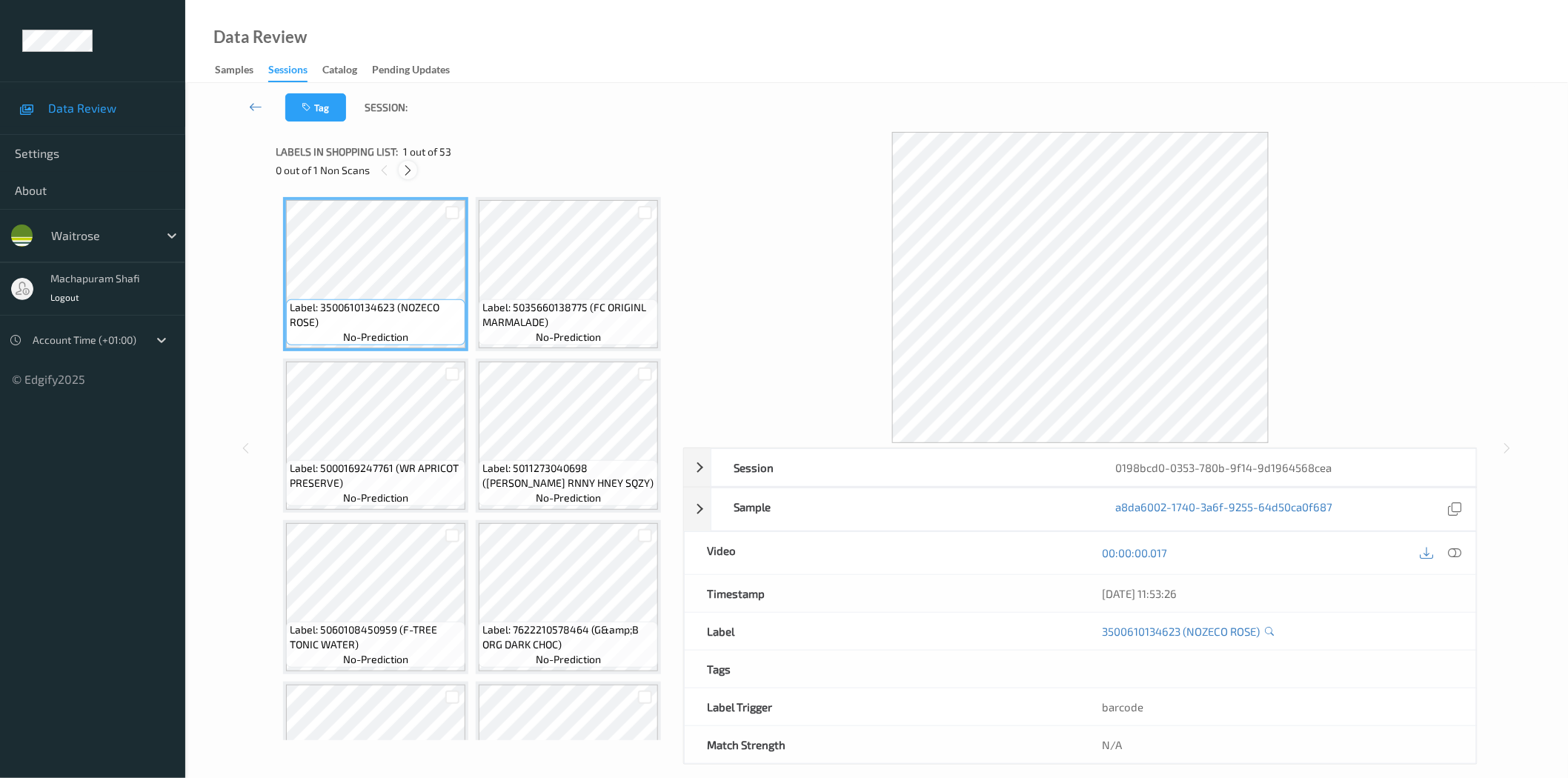
click at [412, 172] on icon at bounding box center [407, 171] width 12 height 13
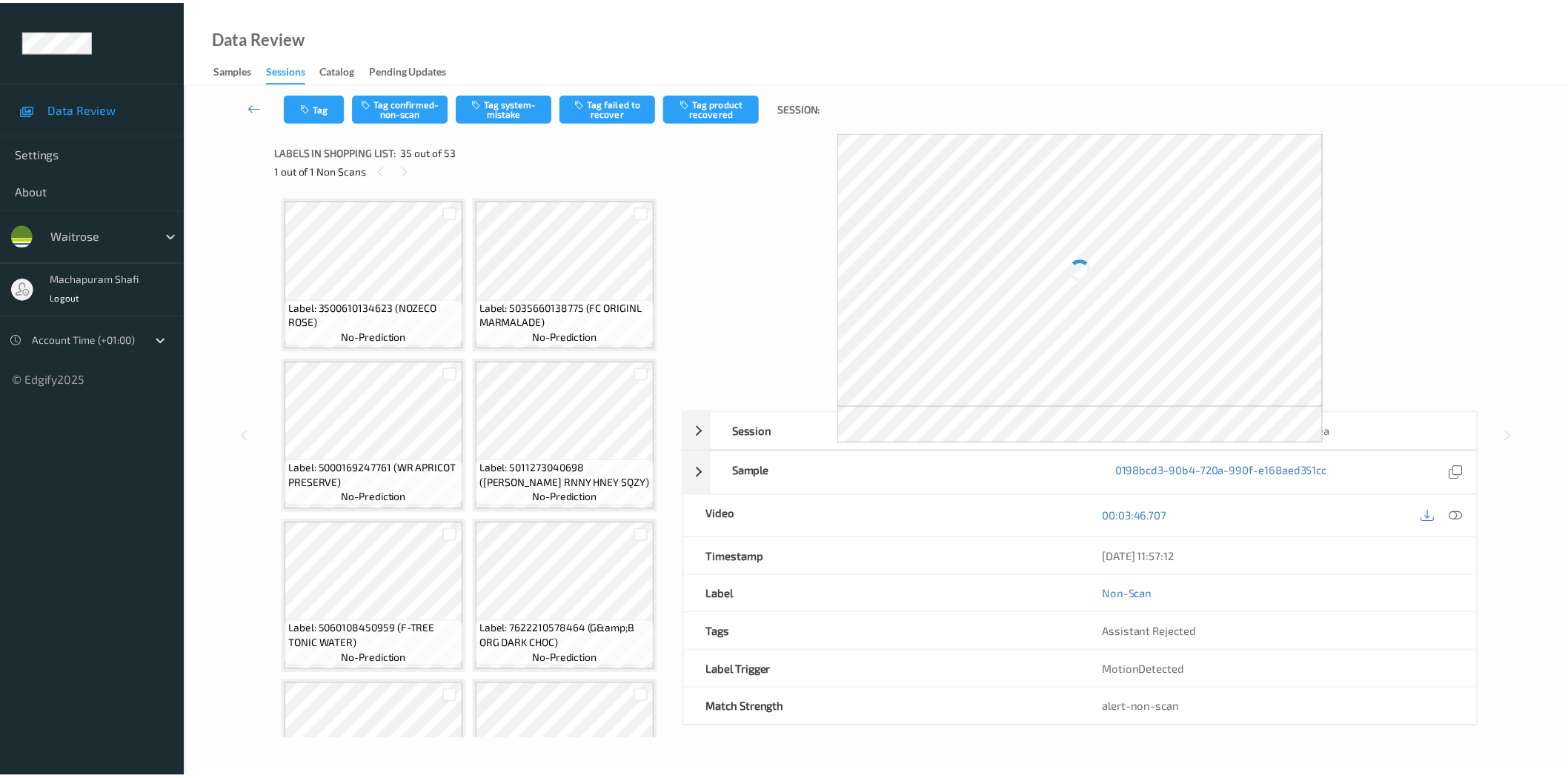
scroll to position [3792, 0]
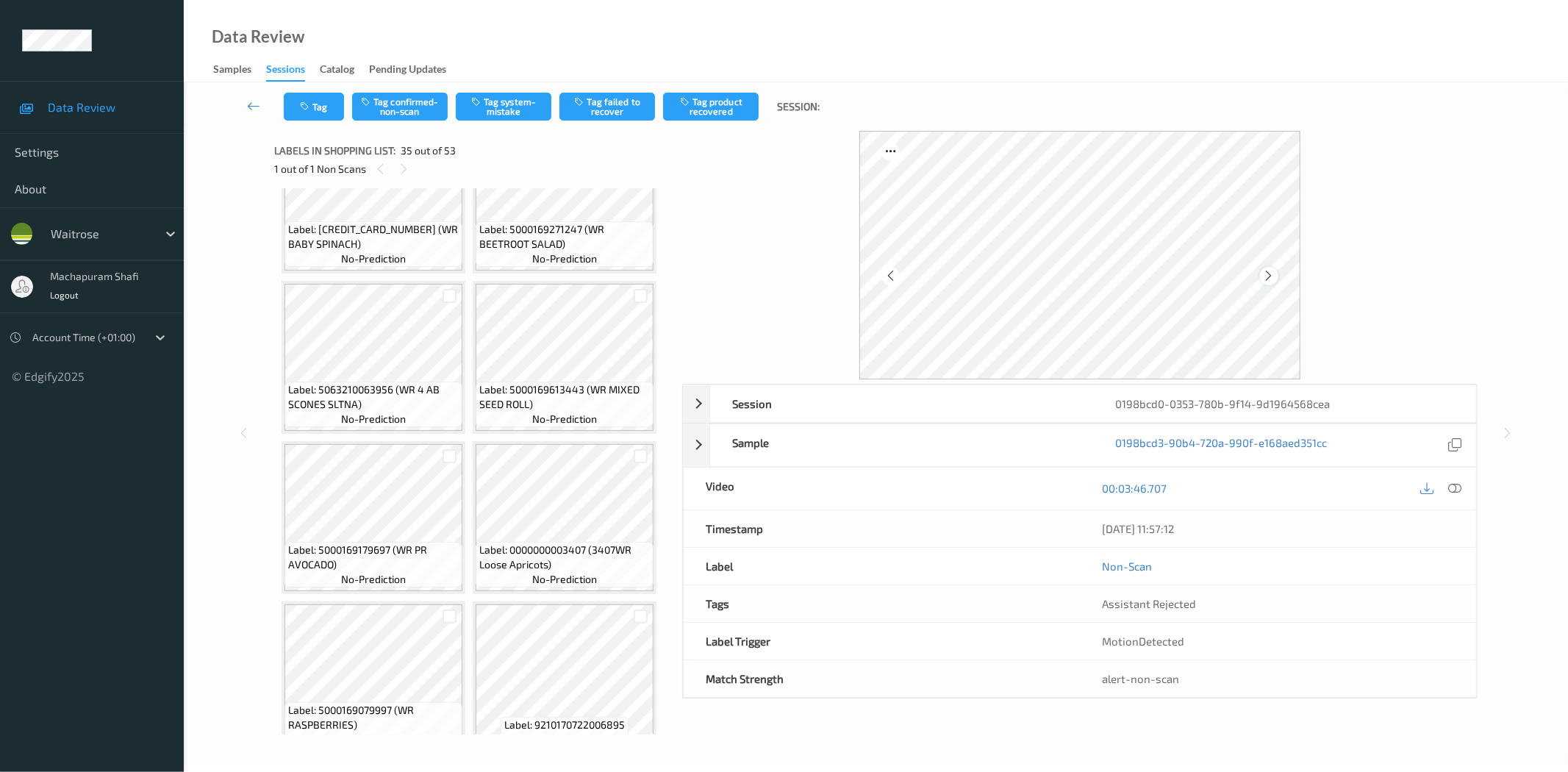
click at [1267, 269] on icon at bounding box center [1269, 276] width 12 height 13
click at [1450, 492] on icon at bounding box center [1456, 489] width 13 height 13
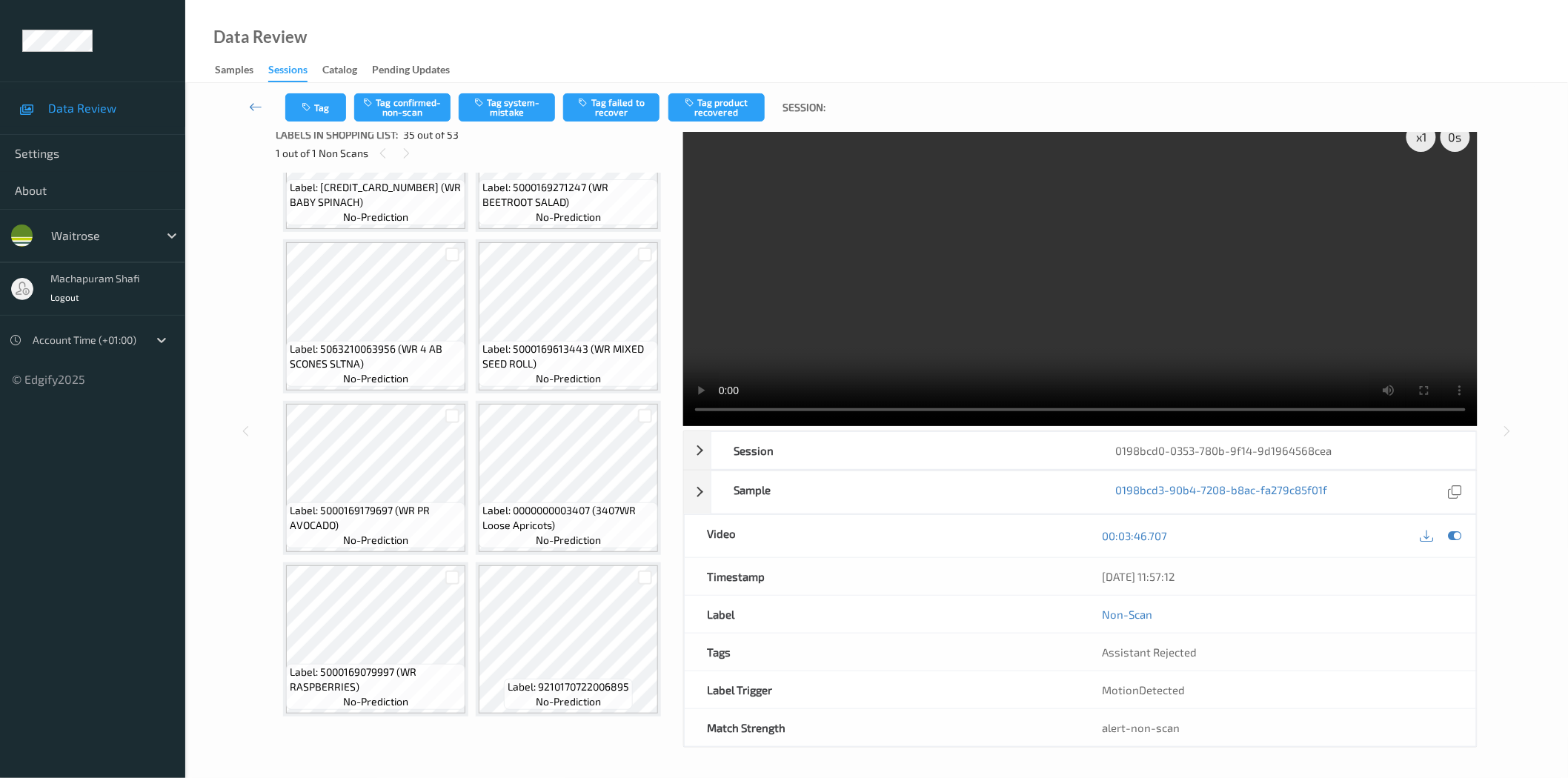
scroll to position [5151, 0]
click at [506, 103] on button "Tag system-mistake" at bounding box center [507, 106] width 97 height 28
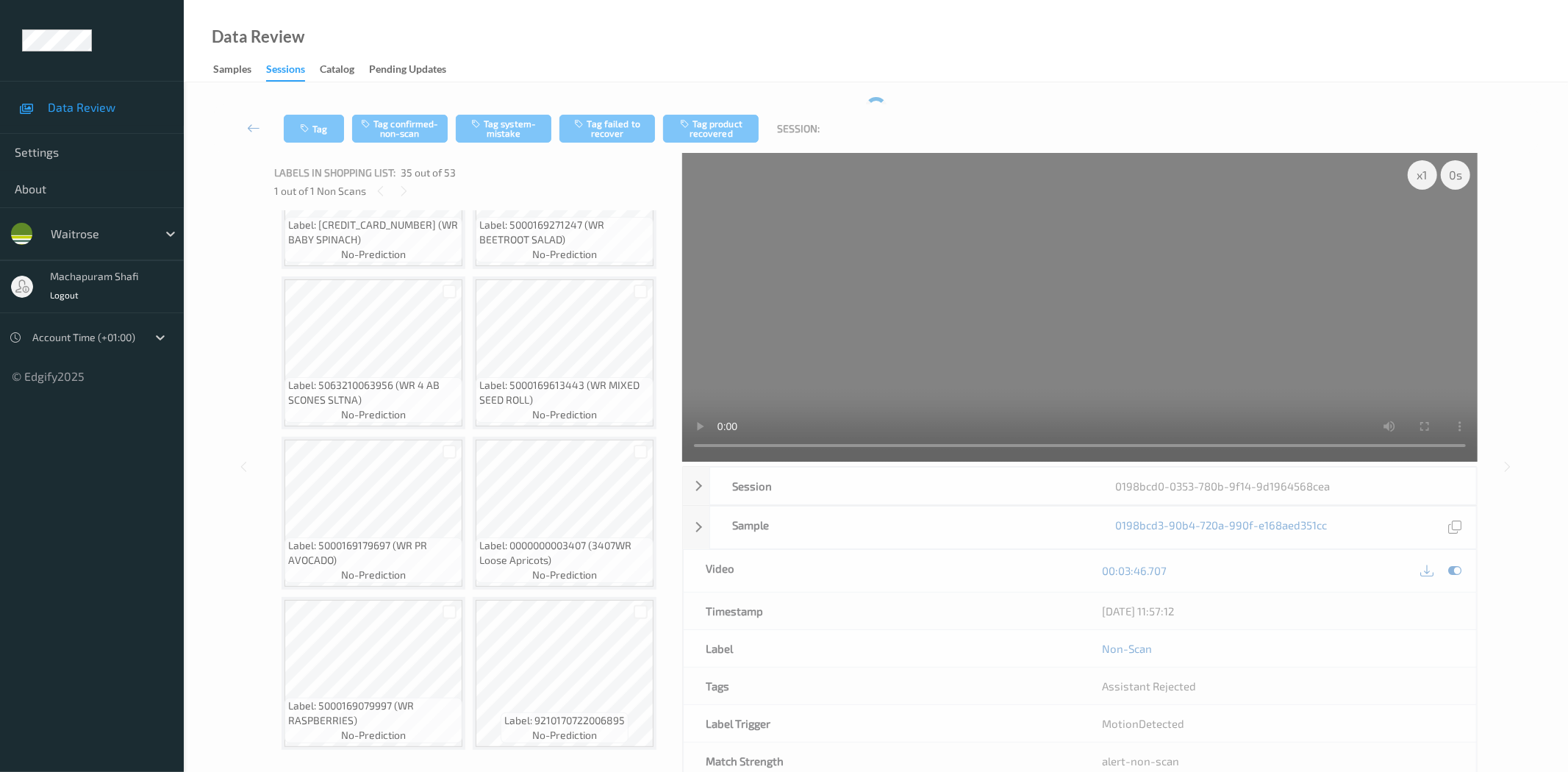
scroll to position [2561, 0]
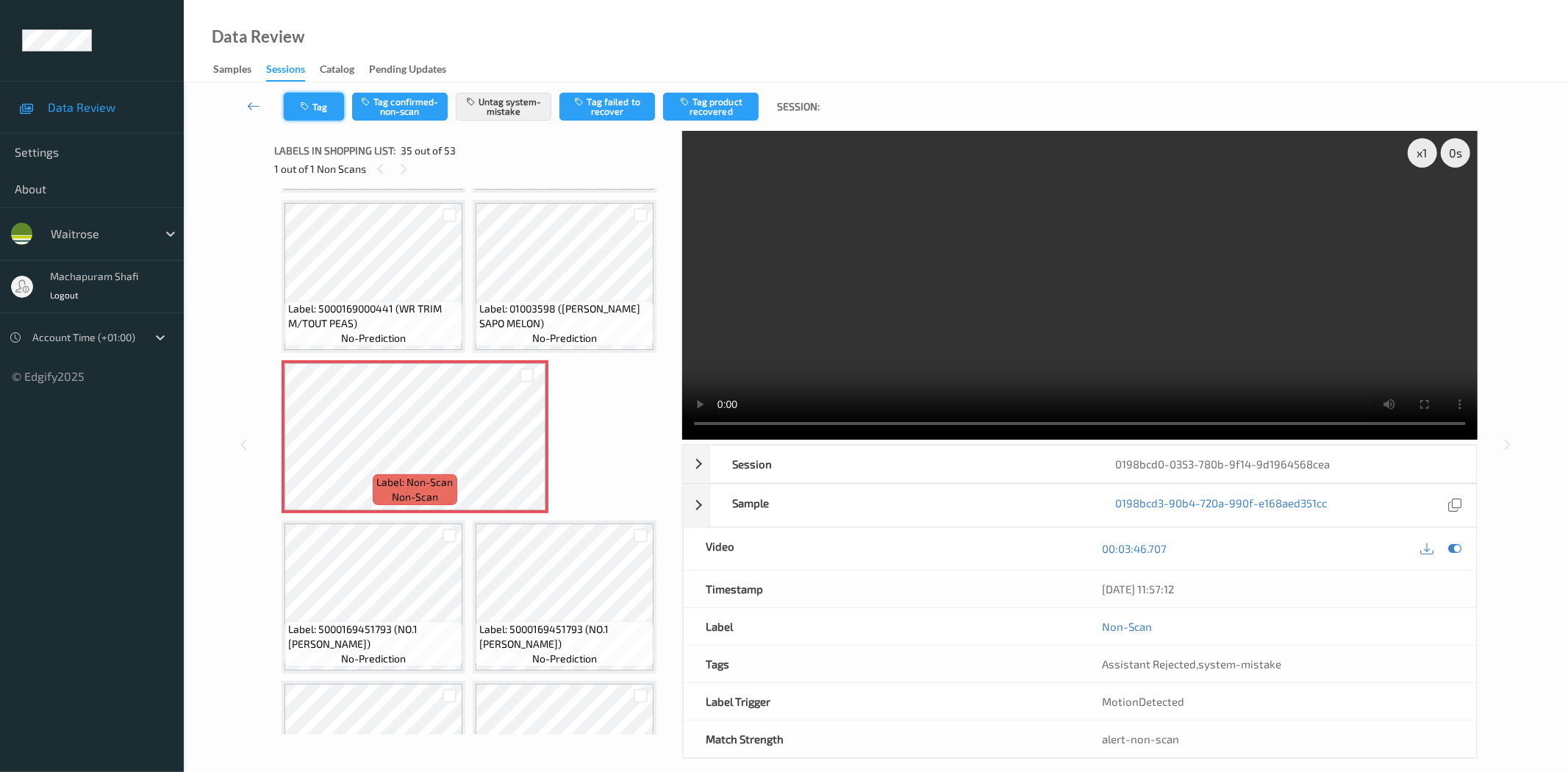
click at [323, 104] on button "Tag" at bounding box center [314, 106] width 60 height 28
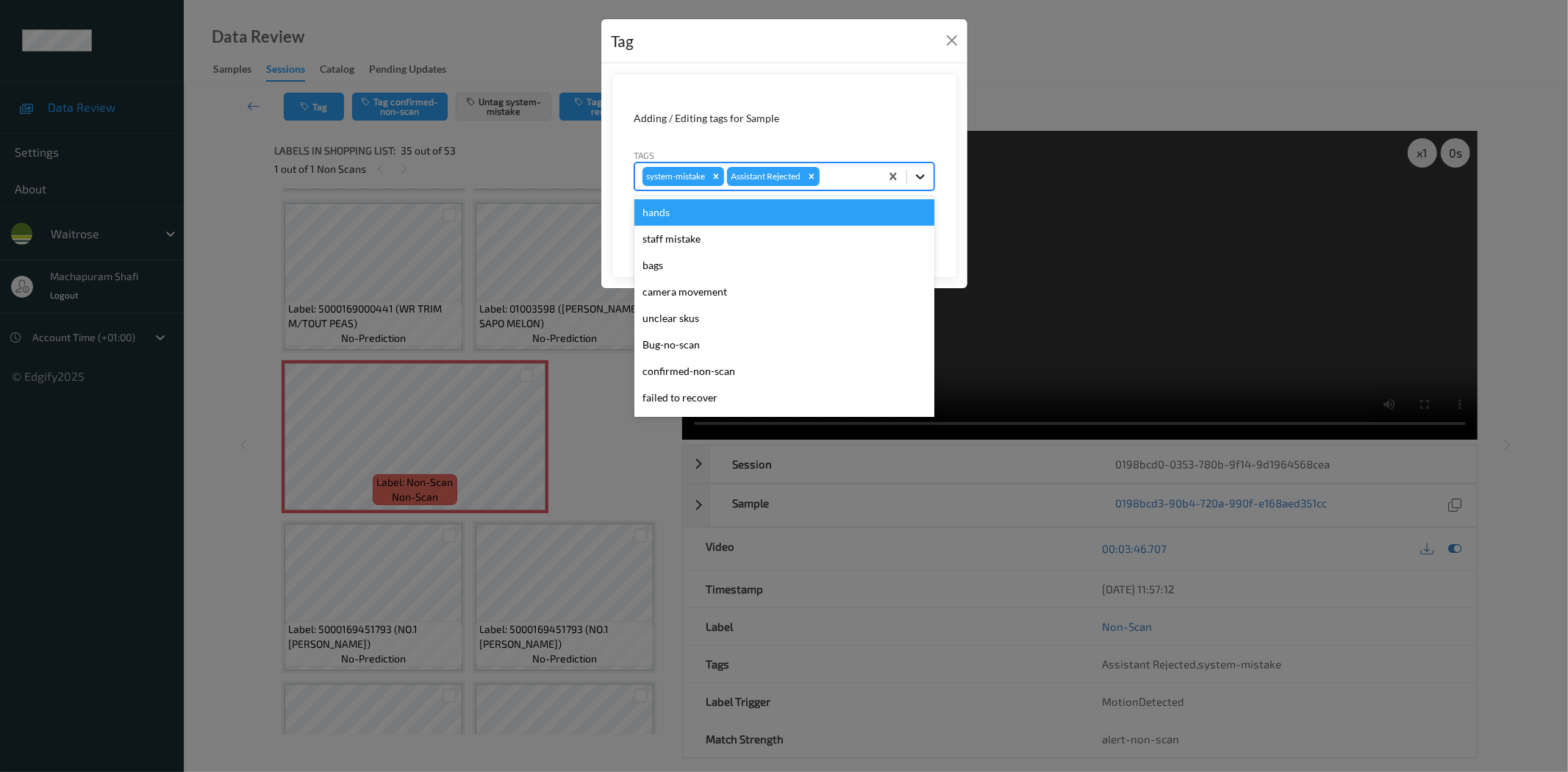
click at [914, 171] on icon at bounding box center [920, 176] width 14 height 14
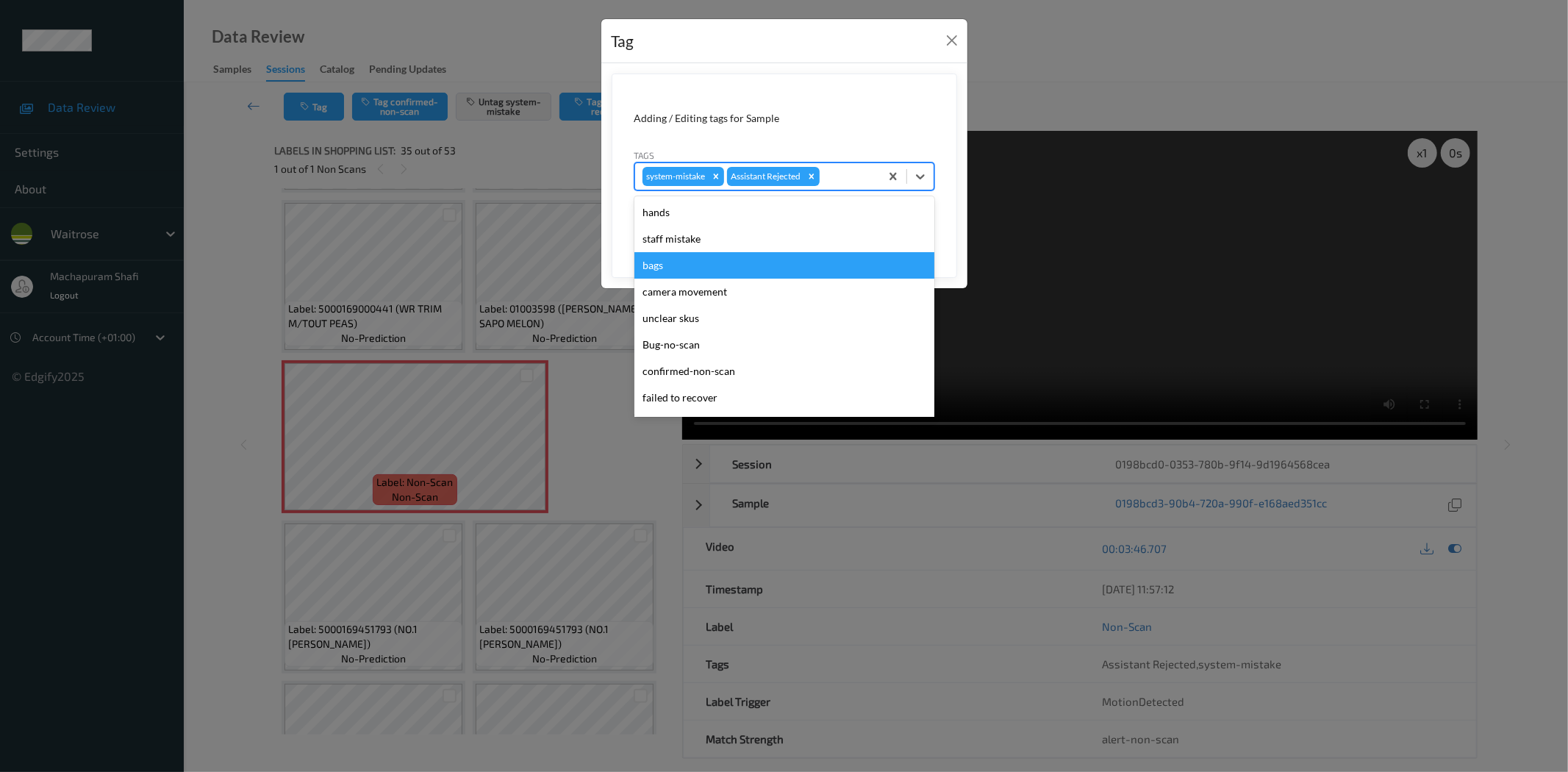
scroll to position [288, 0]
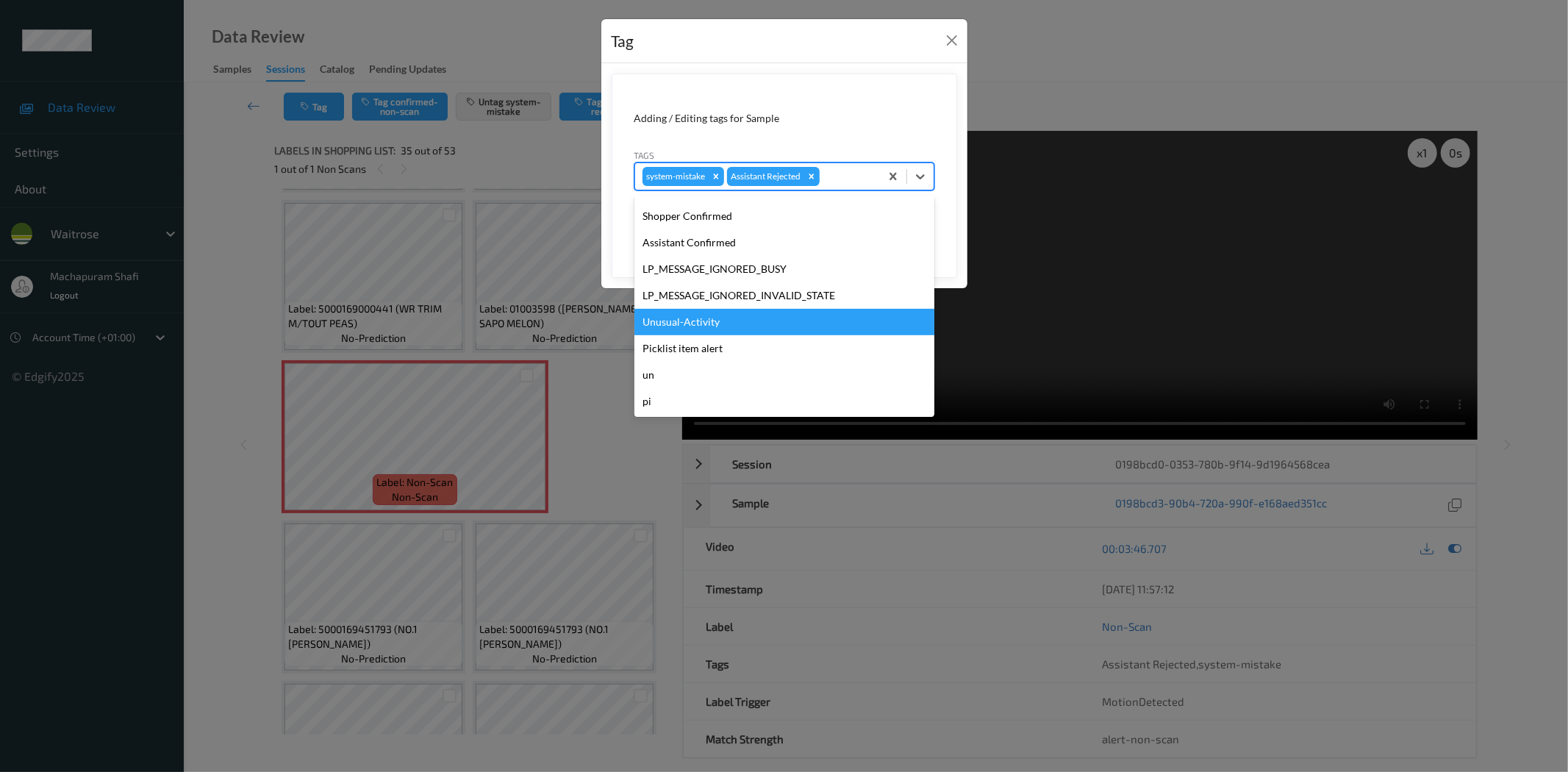
click at [710, 320] on div "Unusual-Activity" at bounding box center [785, 322] width 300 height 27
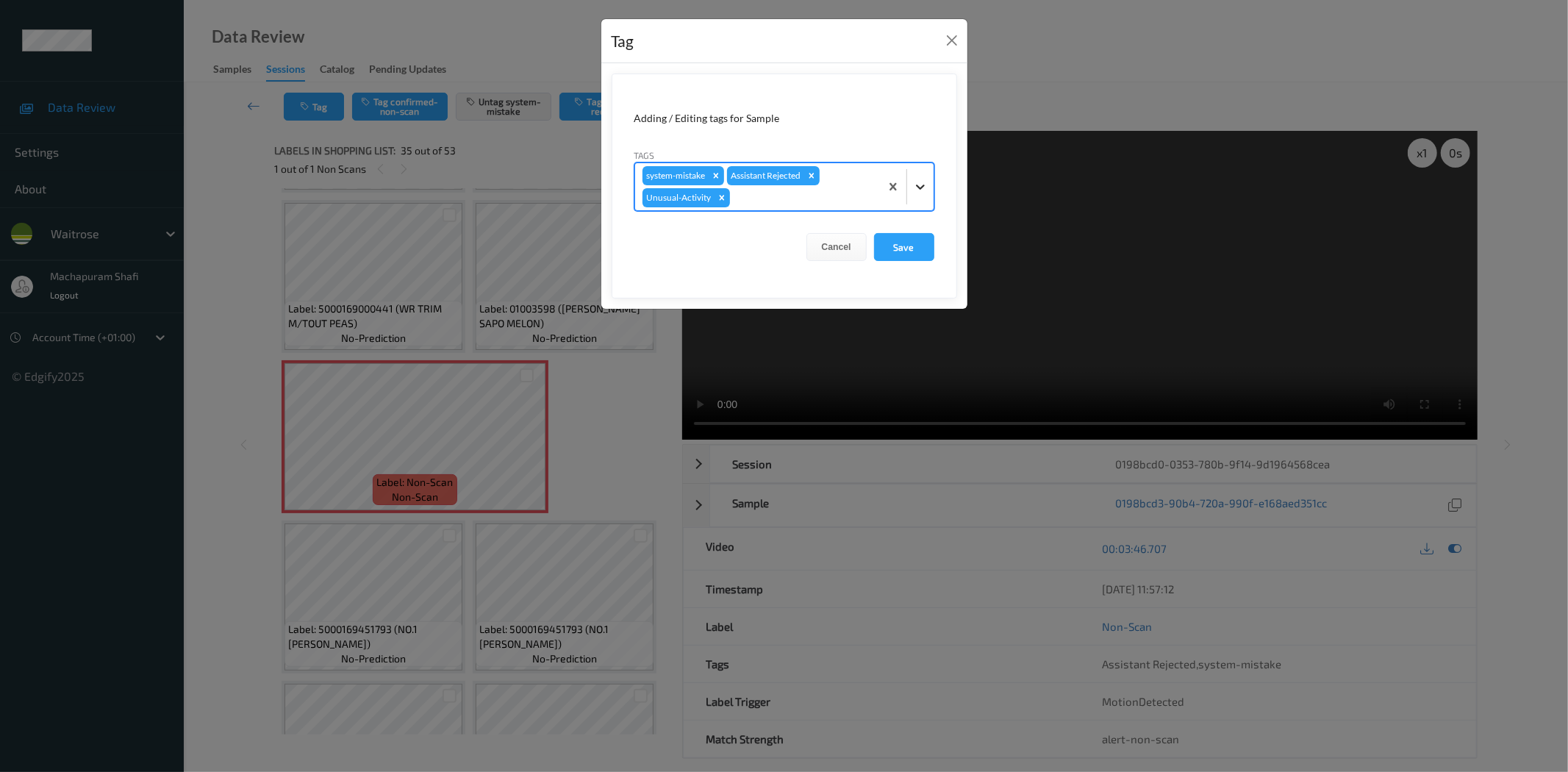
click at [915, 181] on icon at bounding box center [920, 186] width 14 height 14
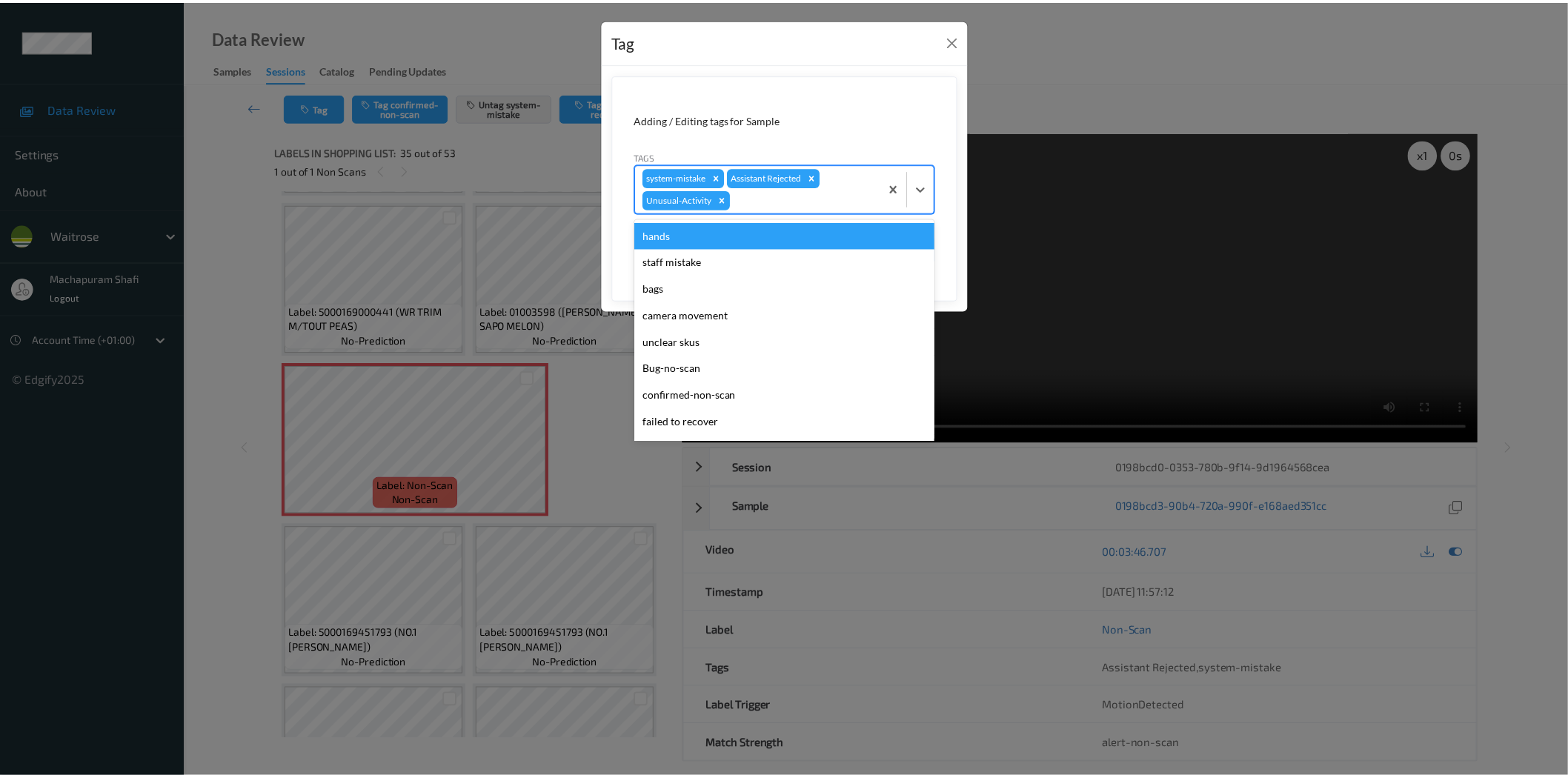
scroll to position [263, 0]
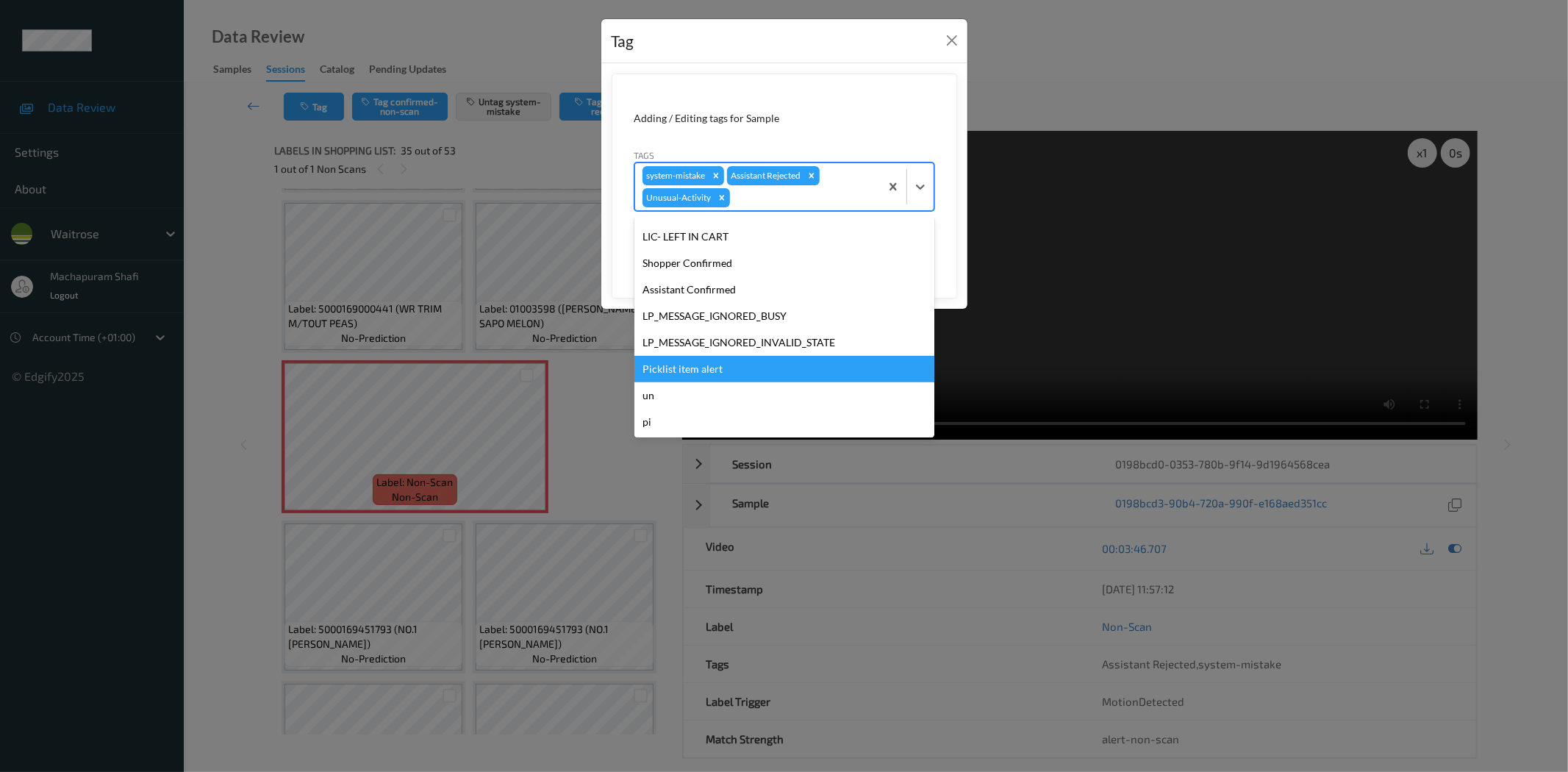
click at [708, 371] on div "Picklist item alert" at bounding box center [785, 369] width 300 height 27
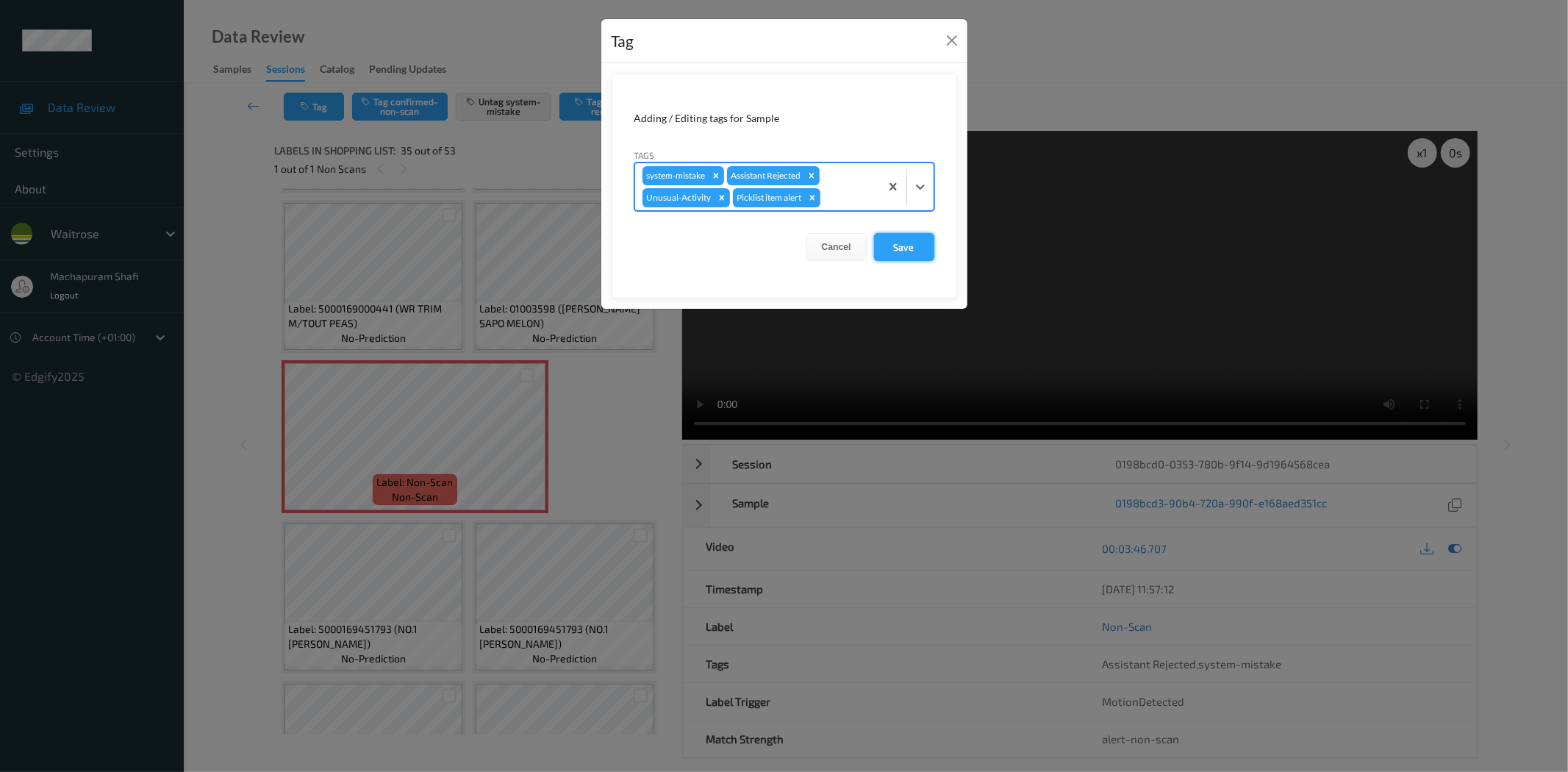
click at [921, 247] on button "Save" at bounding box center [904, 246] width 60 height 28
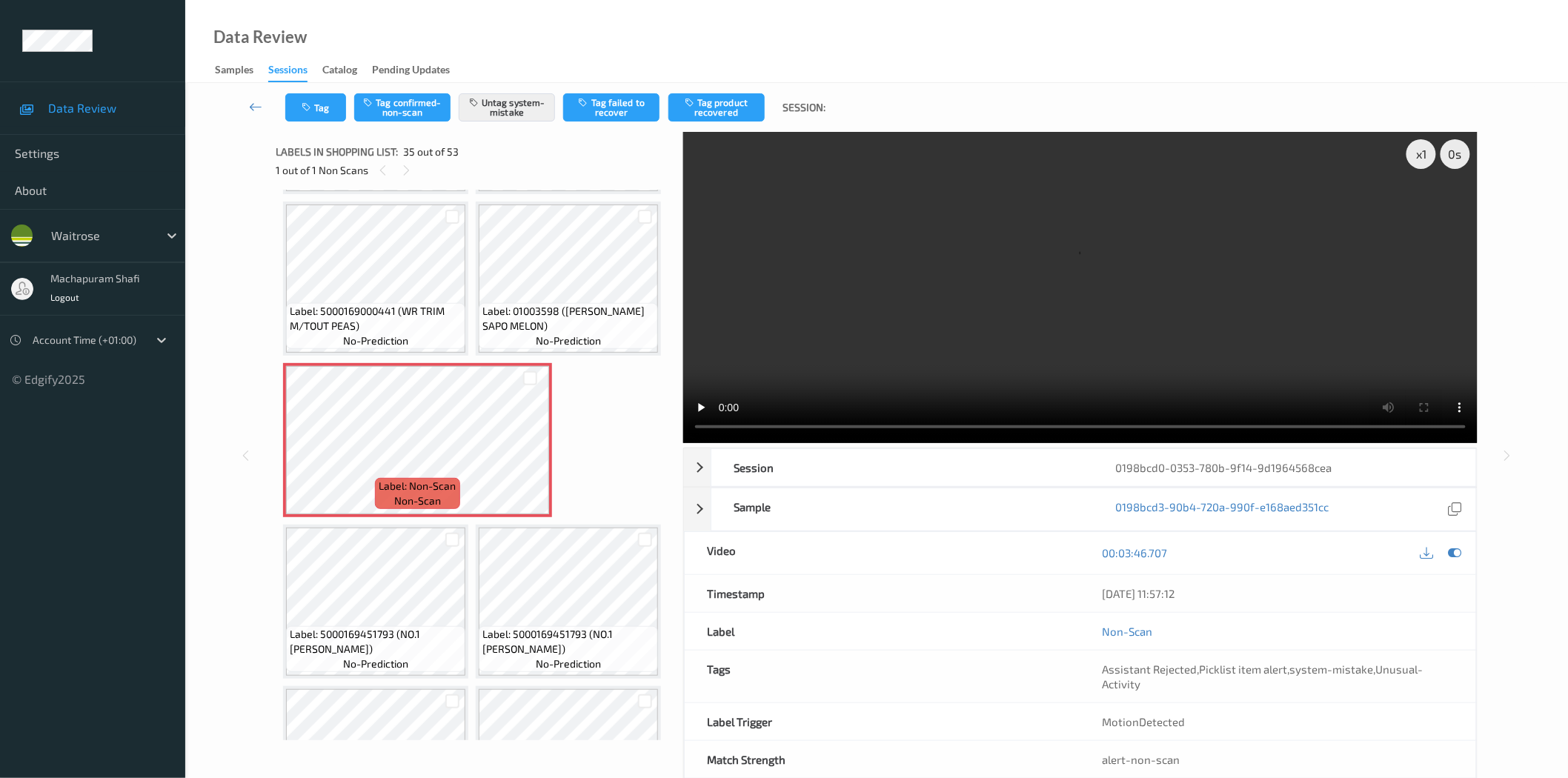
scroll to position [5151, 0]
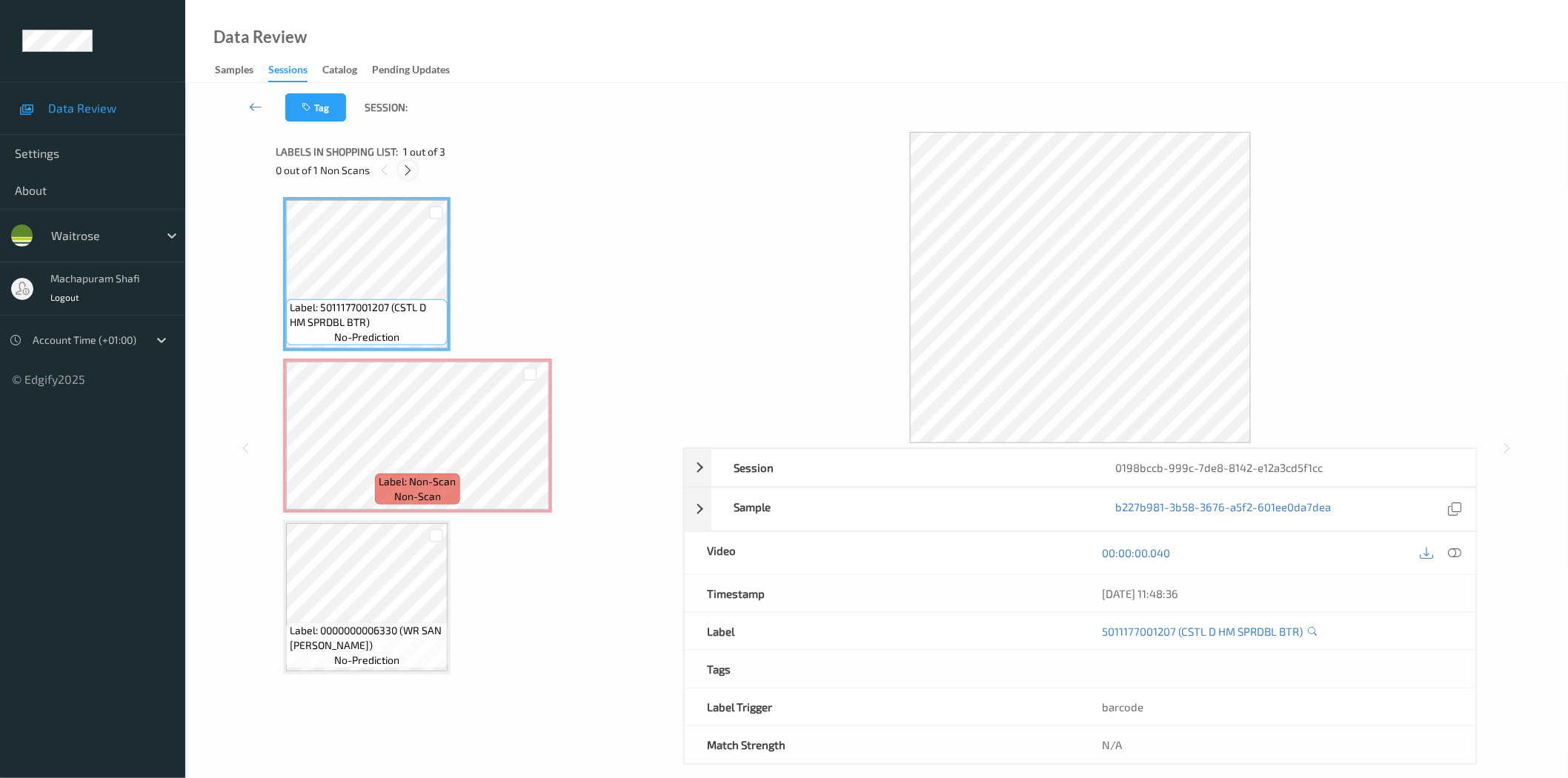
click at [406, 165] on icon at bounding box center [407, 171] width 12 height 13
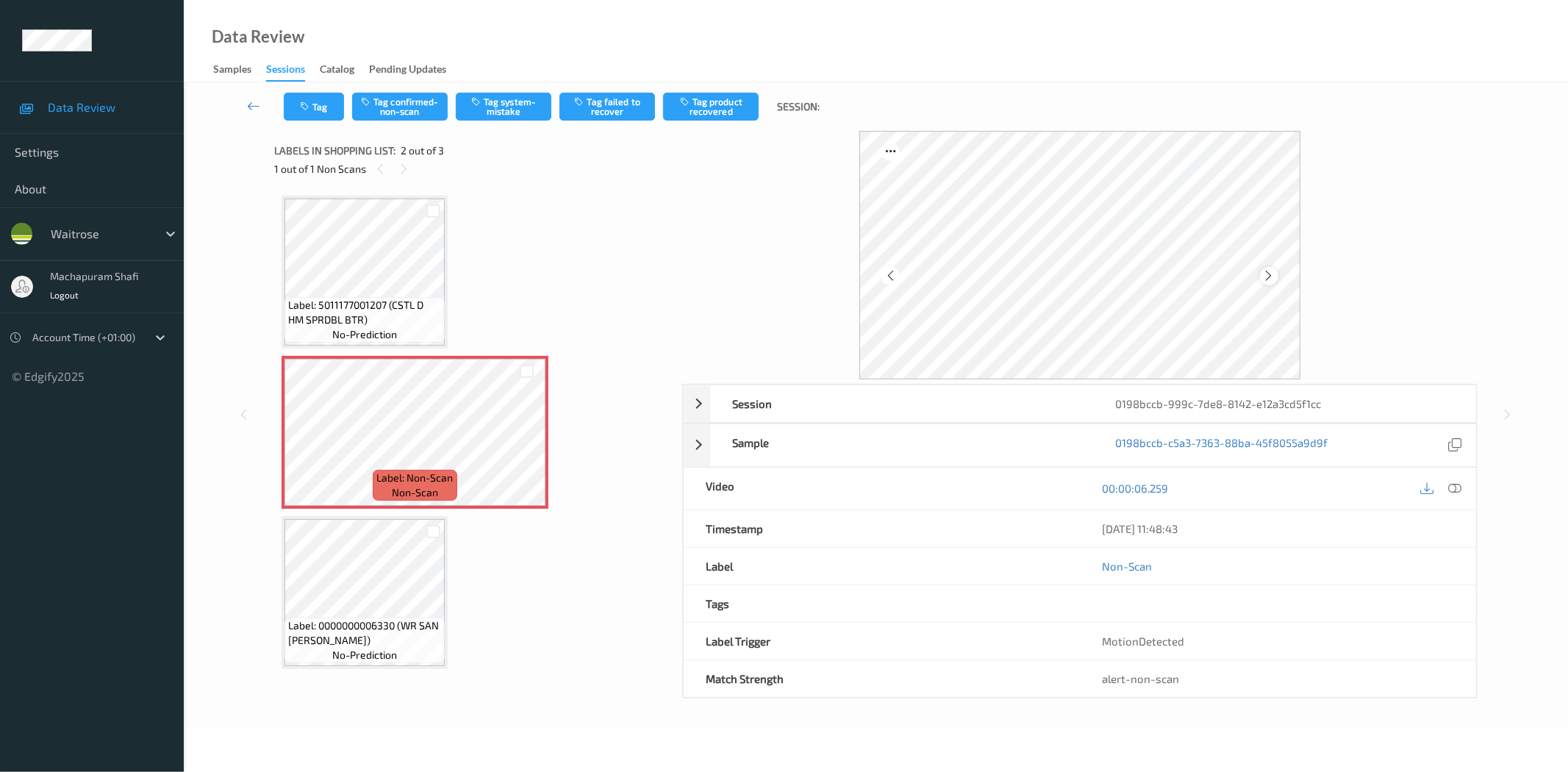
click at [1263, 281] on icon at bounding box center [1269, 276] width 12 height 13
click at [1461, 490] on icon at bounding box center [1456, 489] width 13 height 13
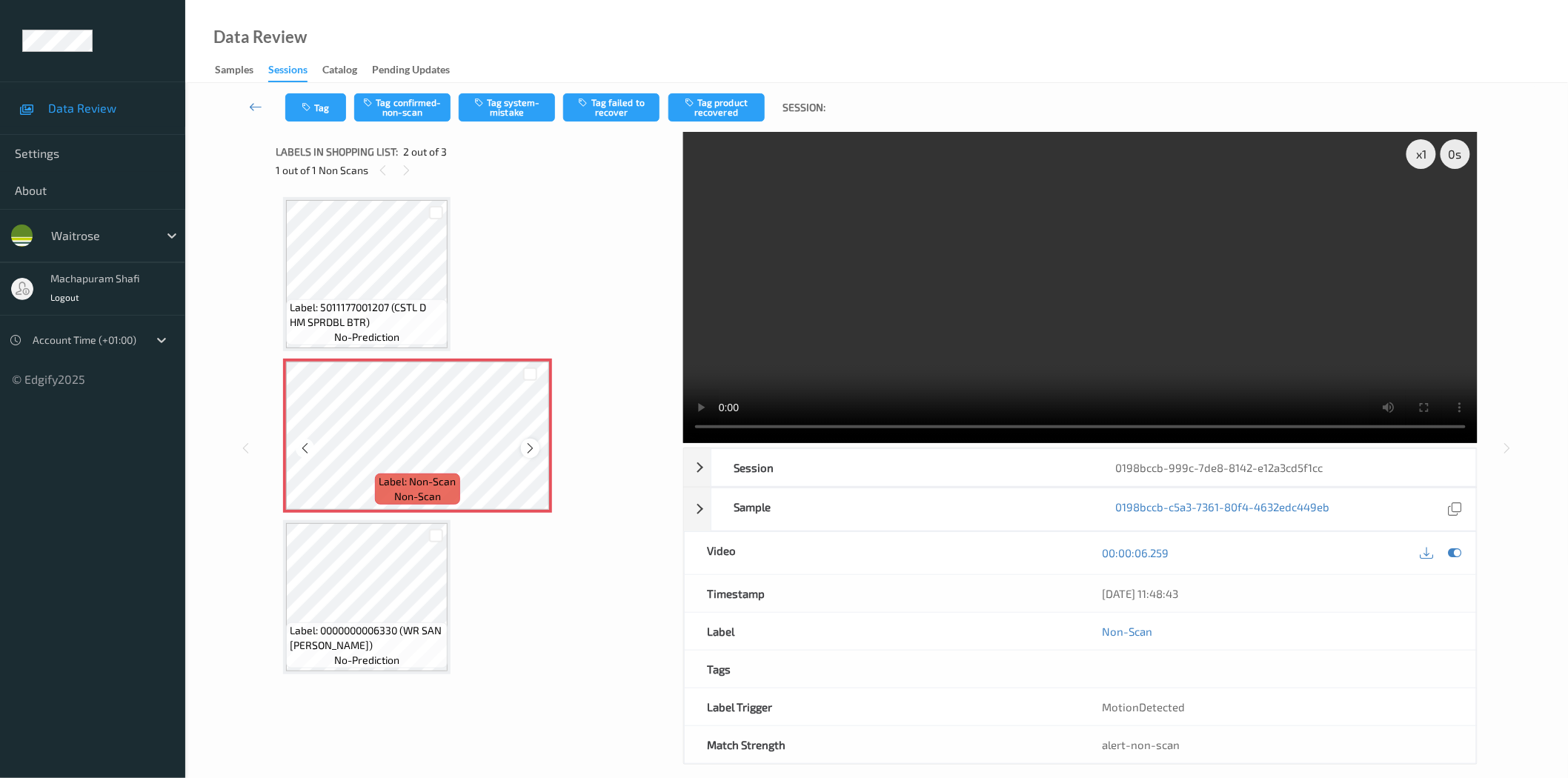
click at [531, 447] on icon at bounding box center [530, 448] width 12 height 13
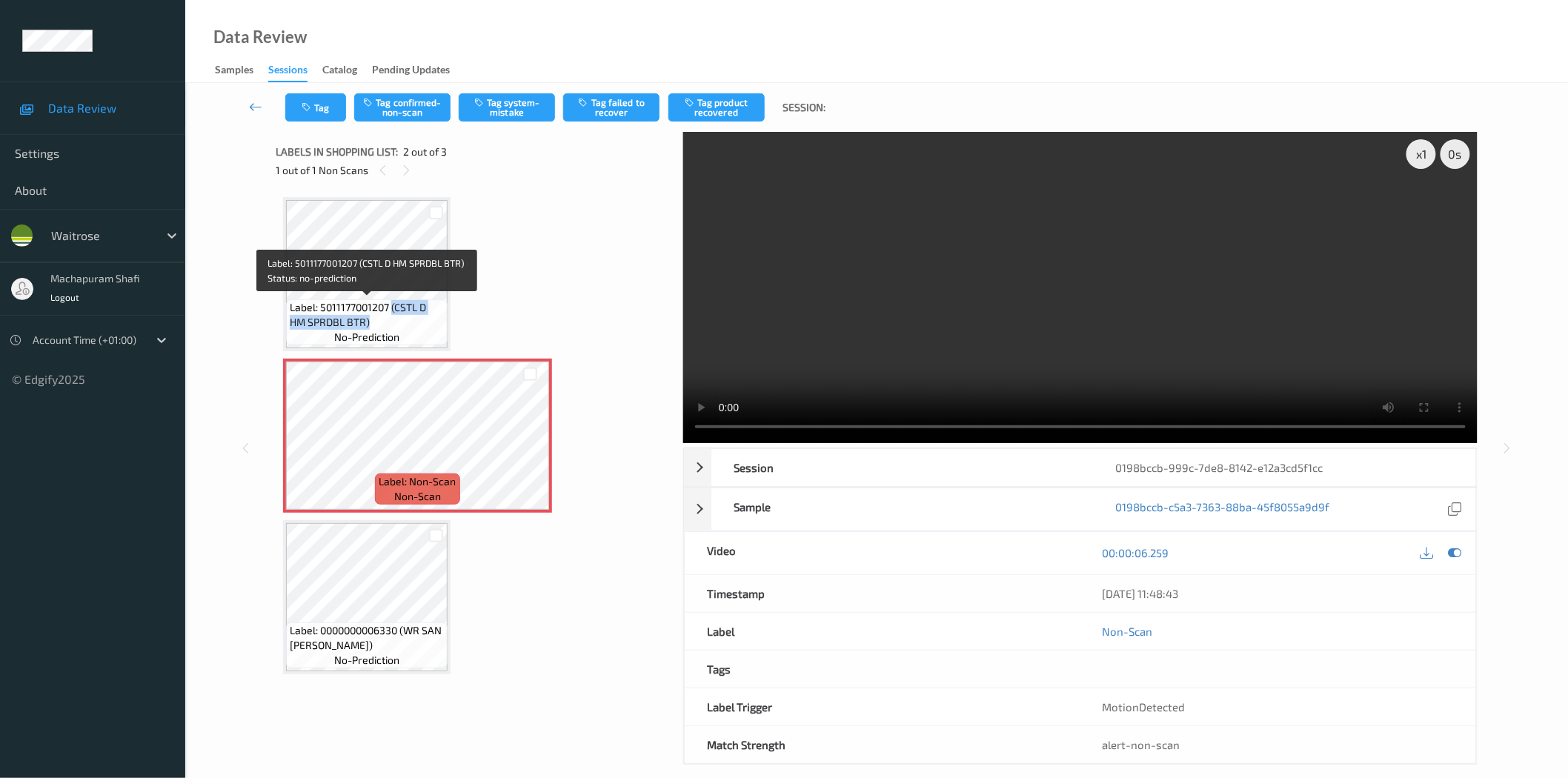
drag, startPoint x: 392, startPoint y: 309, endPoint x: 404, endPoint y: 329, distance: 23.3
click at [404, 329] on span "Label: 5011177001207 (CSTL D HM SPRDBL BTR)" at bounding box center [367, 314] width 154 height 30
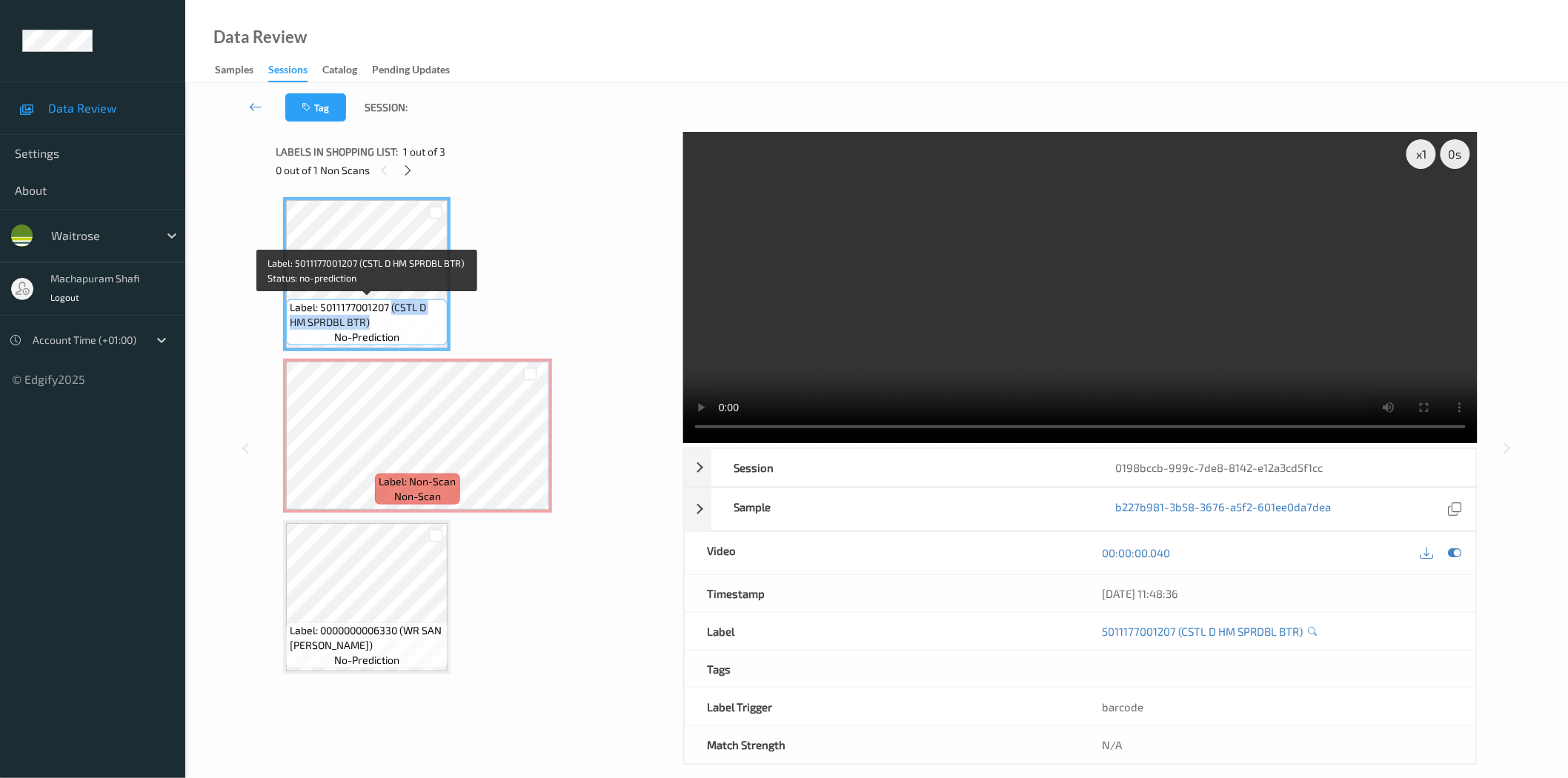
copy span "(CSTL D HM SPRDBL BTR)"
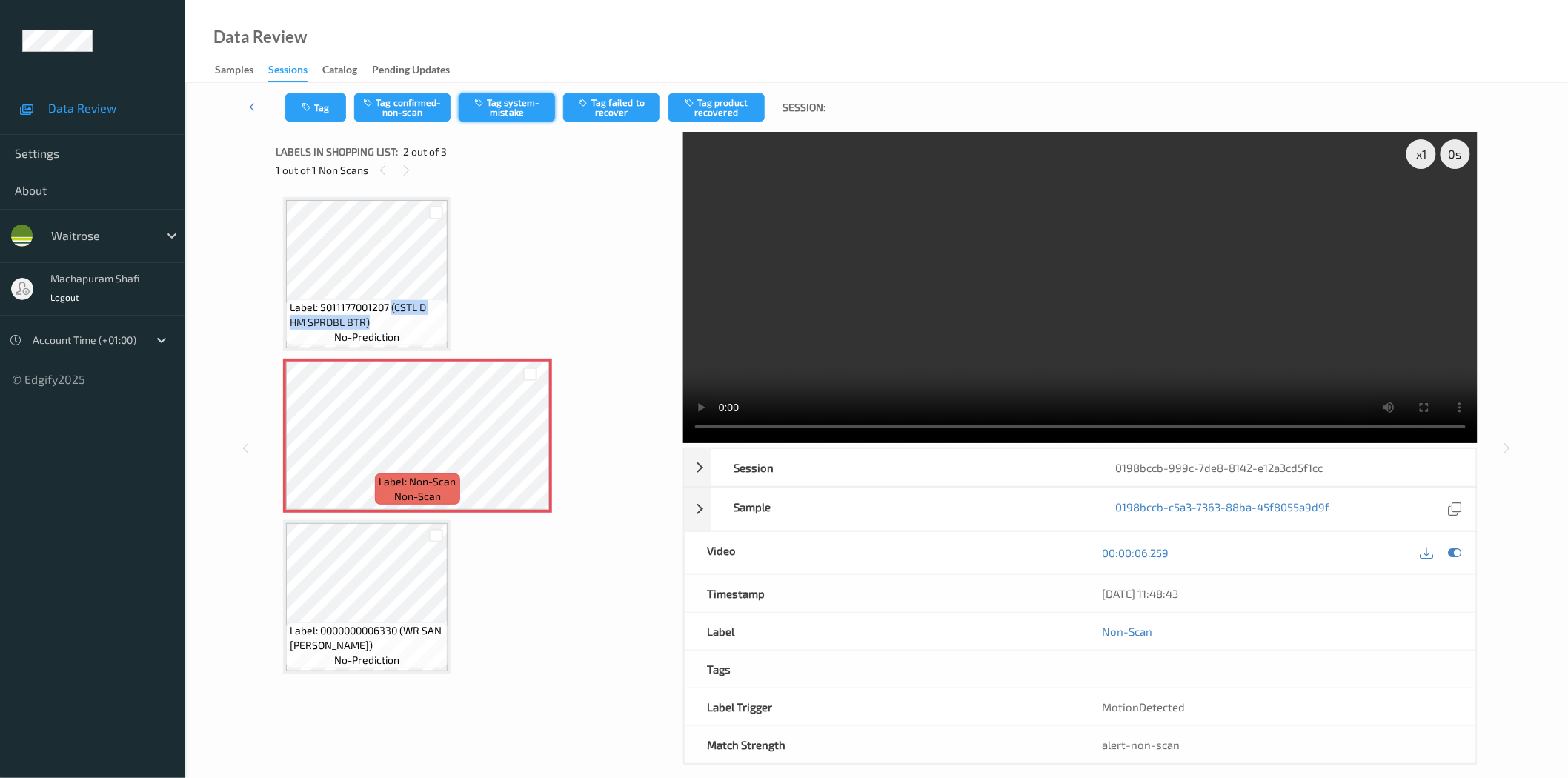
click at [494, 117] on button "Tag system-mistake" at bounding box center [507, 106] width 97 height 28
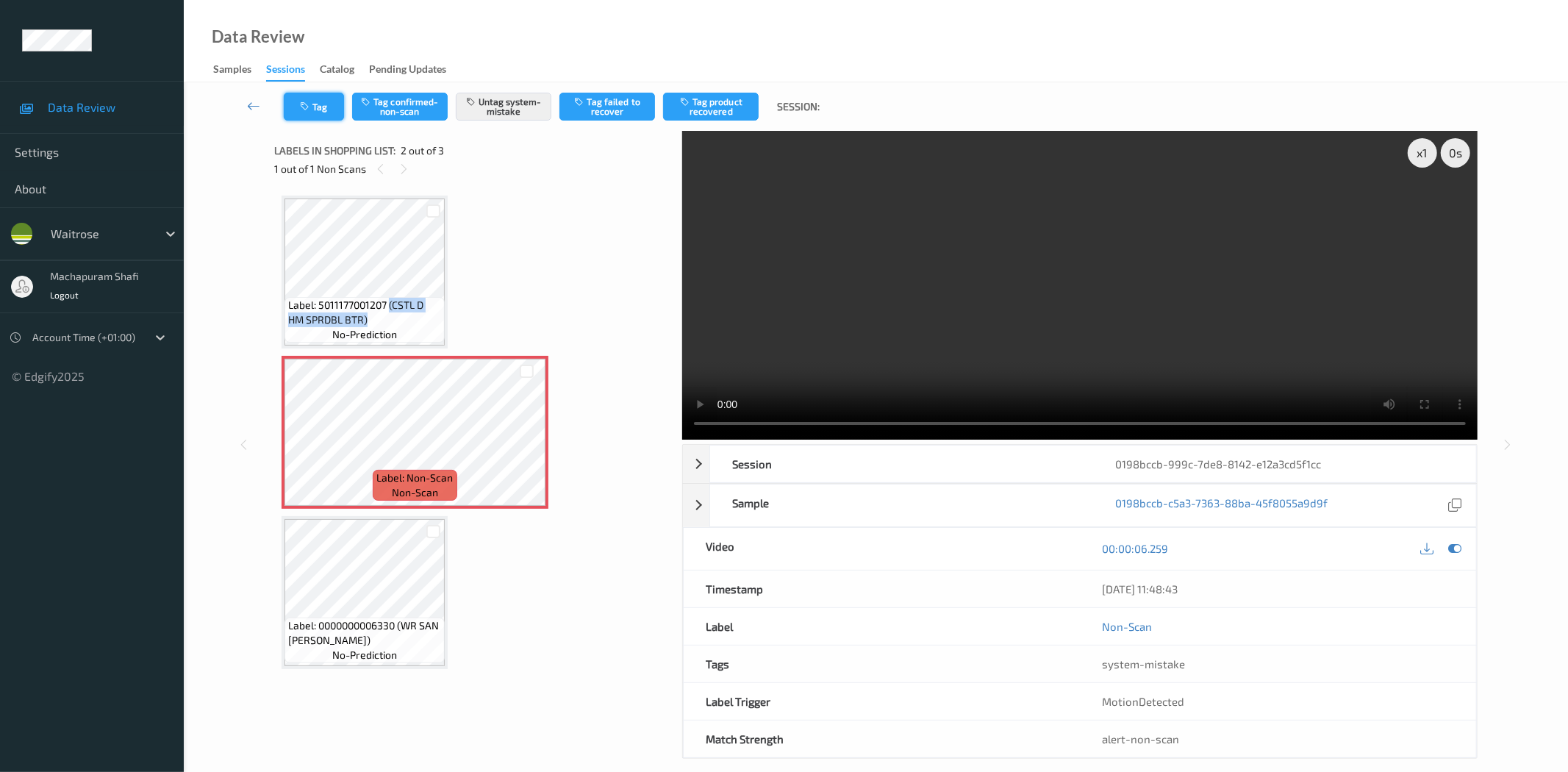
click at [305, 109] on icon "button" at bounding box center [306, 106] width 12 height 10
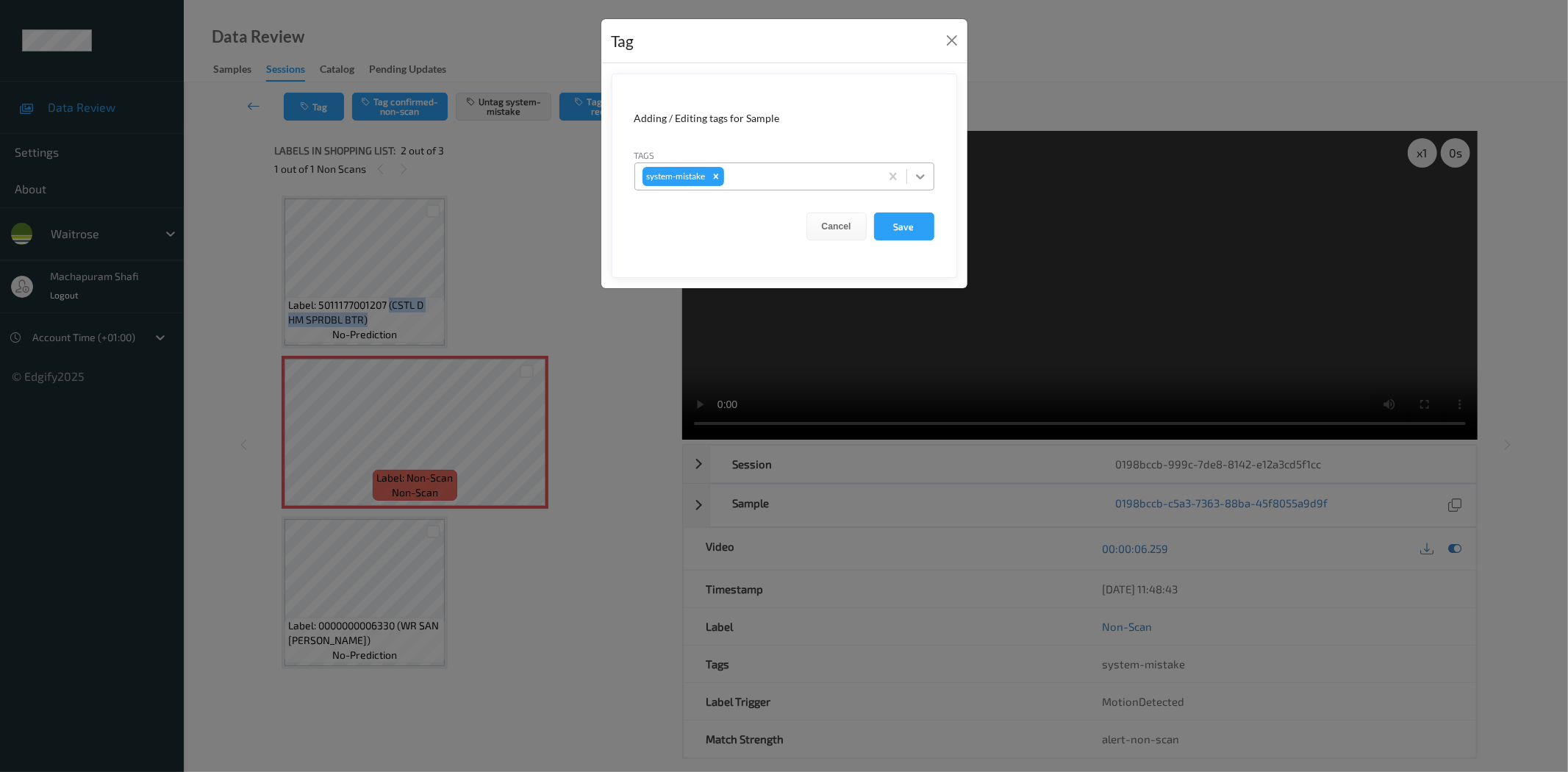
click at [927, 177] on icon at bounding box center [920, 176] width 14 height 14
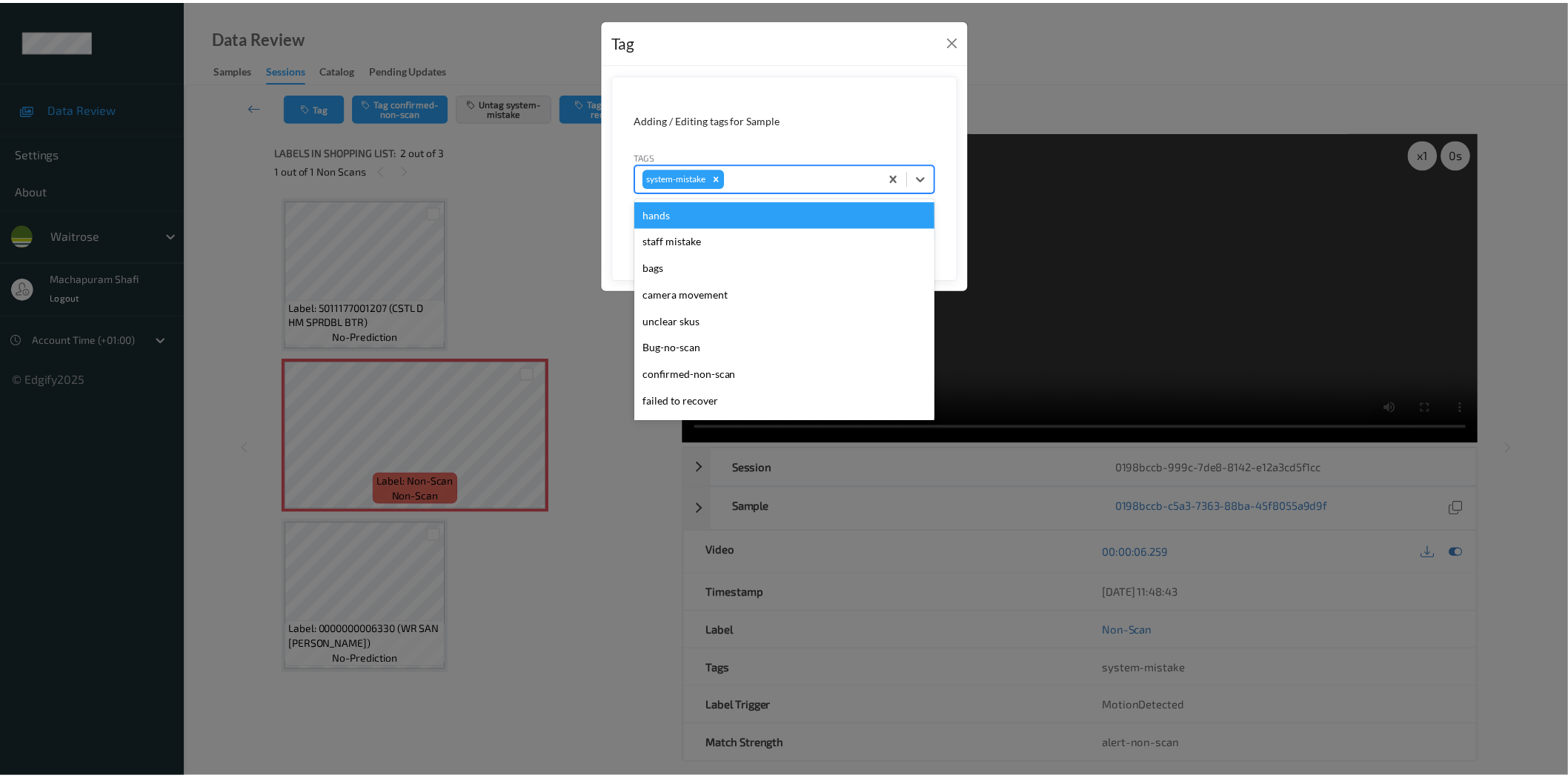
scroll to position [316, 0]
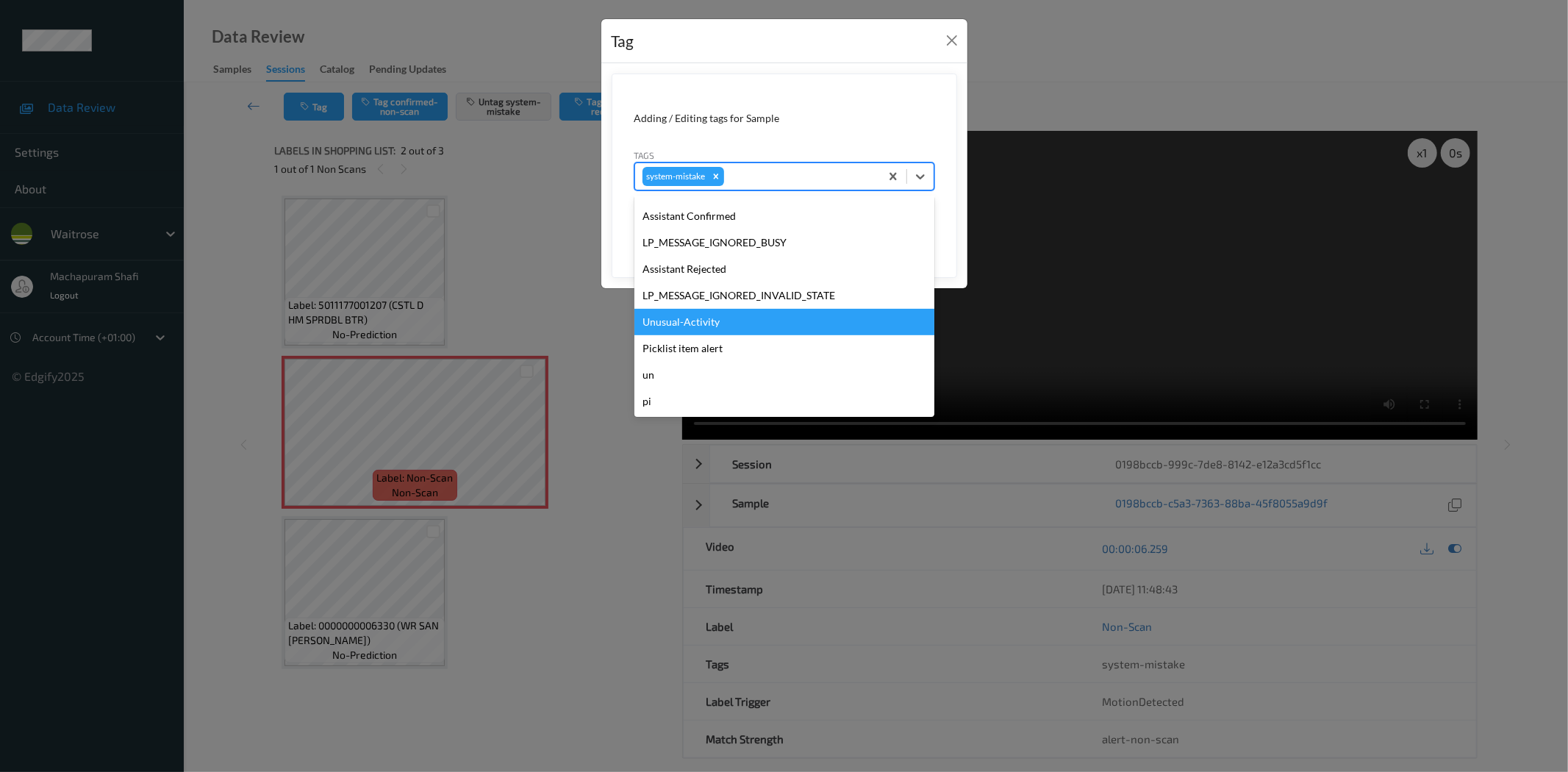
click at [685, 325] on div "Unusual-Activity" at bounding box center [785, 322] width 300 height 27
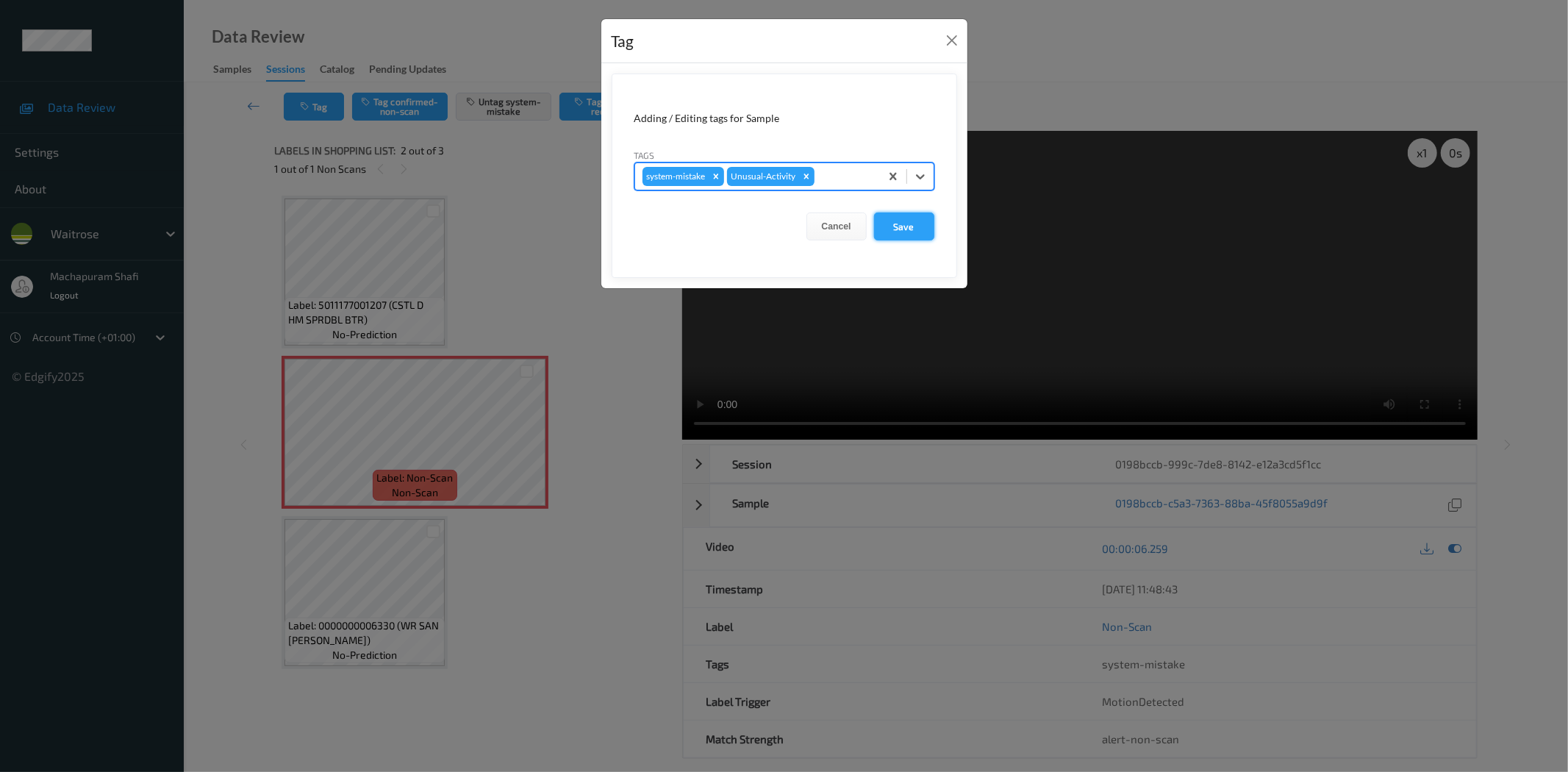
click at [908, 223] on button "Save" at bounding box center [904, 226] width 60 height 28
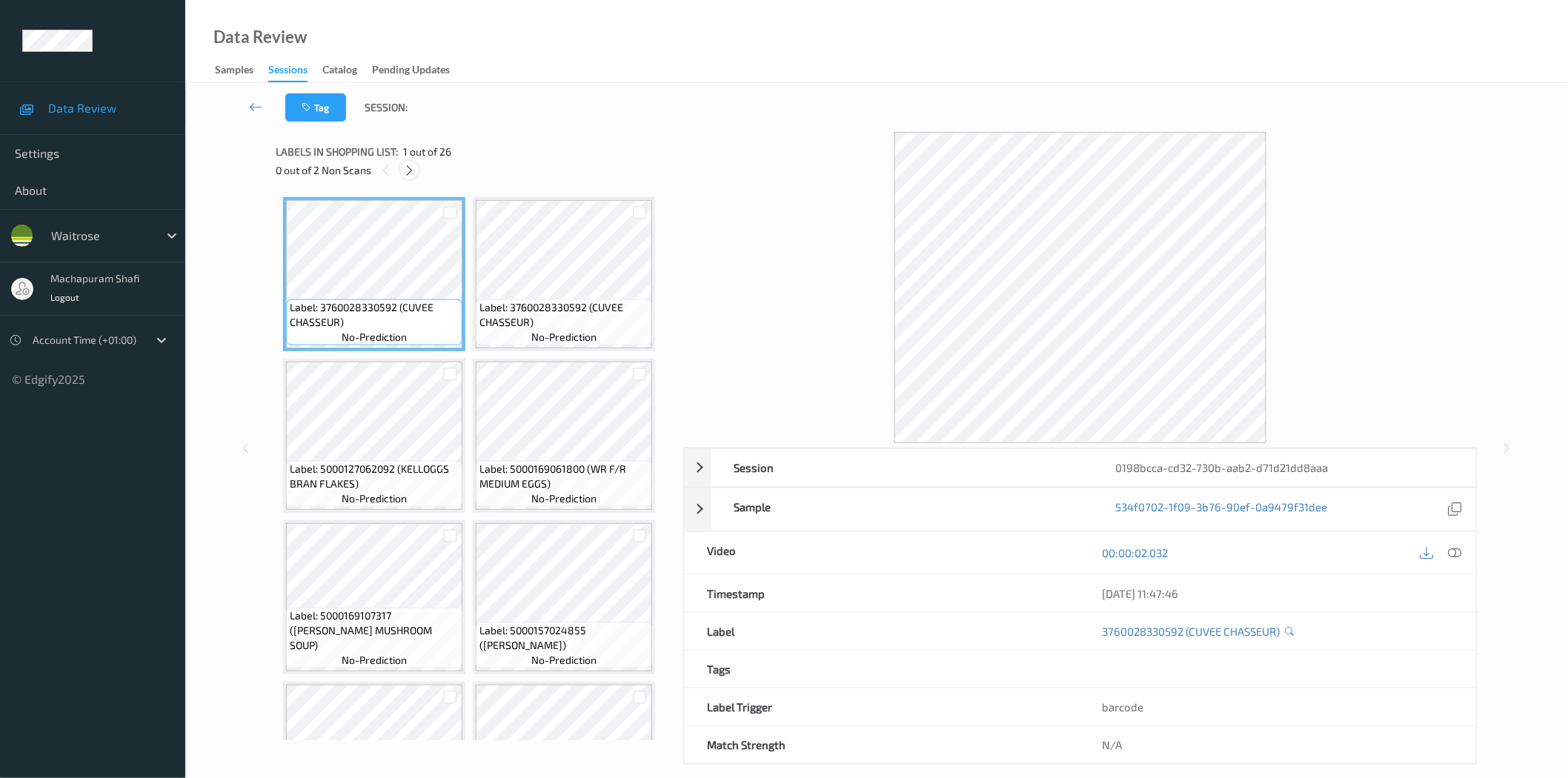
click at [409, 172] on icon at bounding box center [409, 171] width 12 height 13
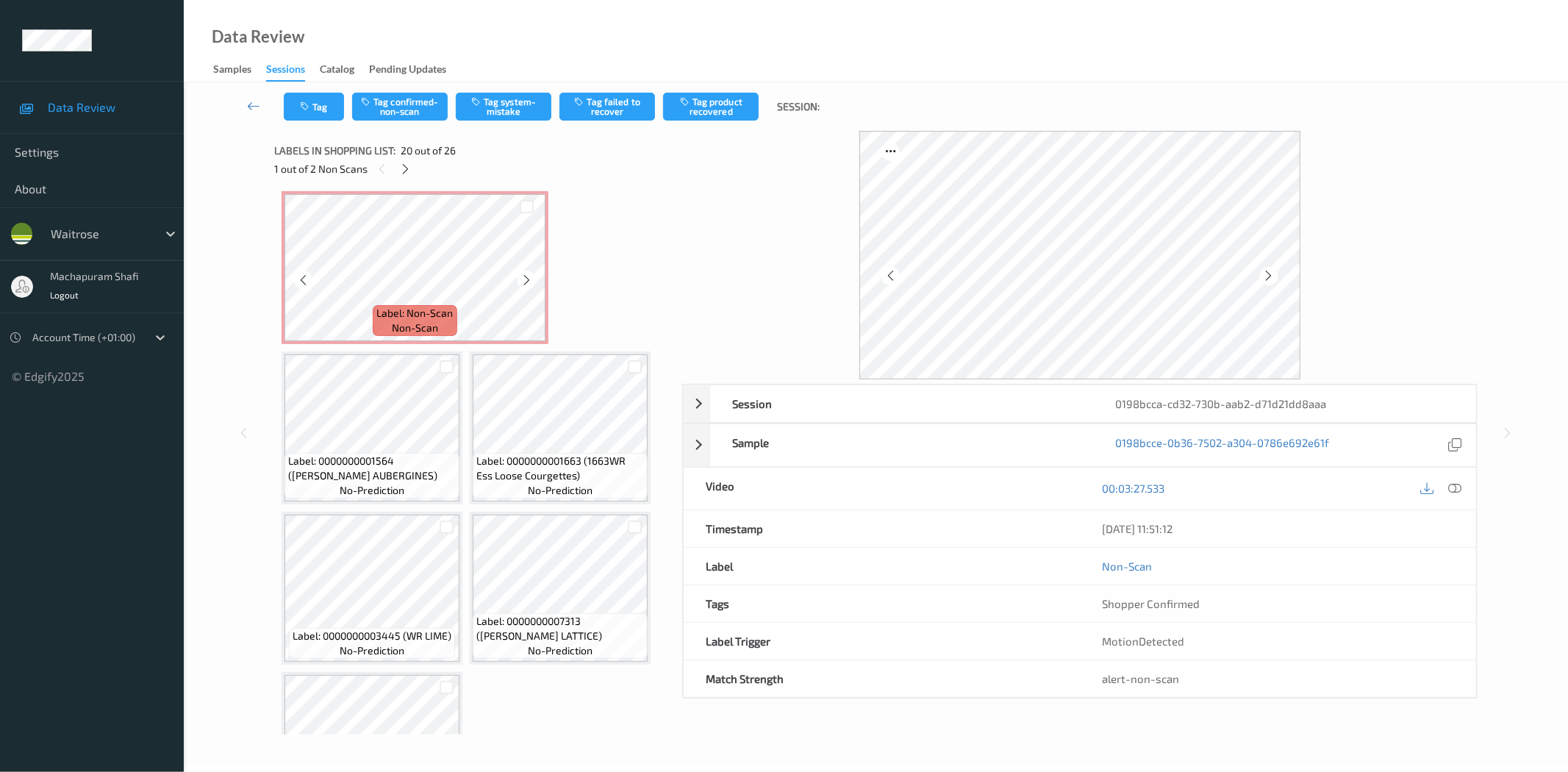
scroll to position [1442, 0]
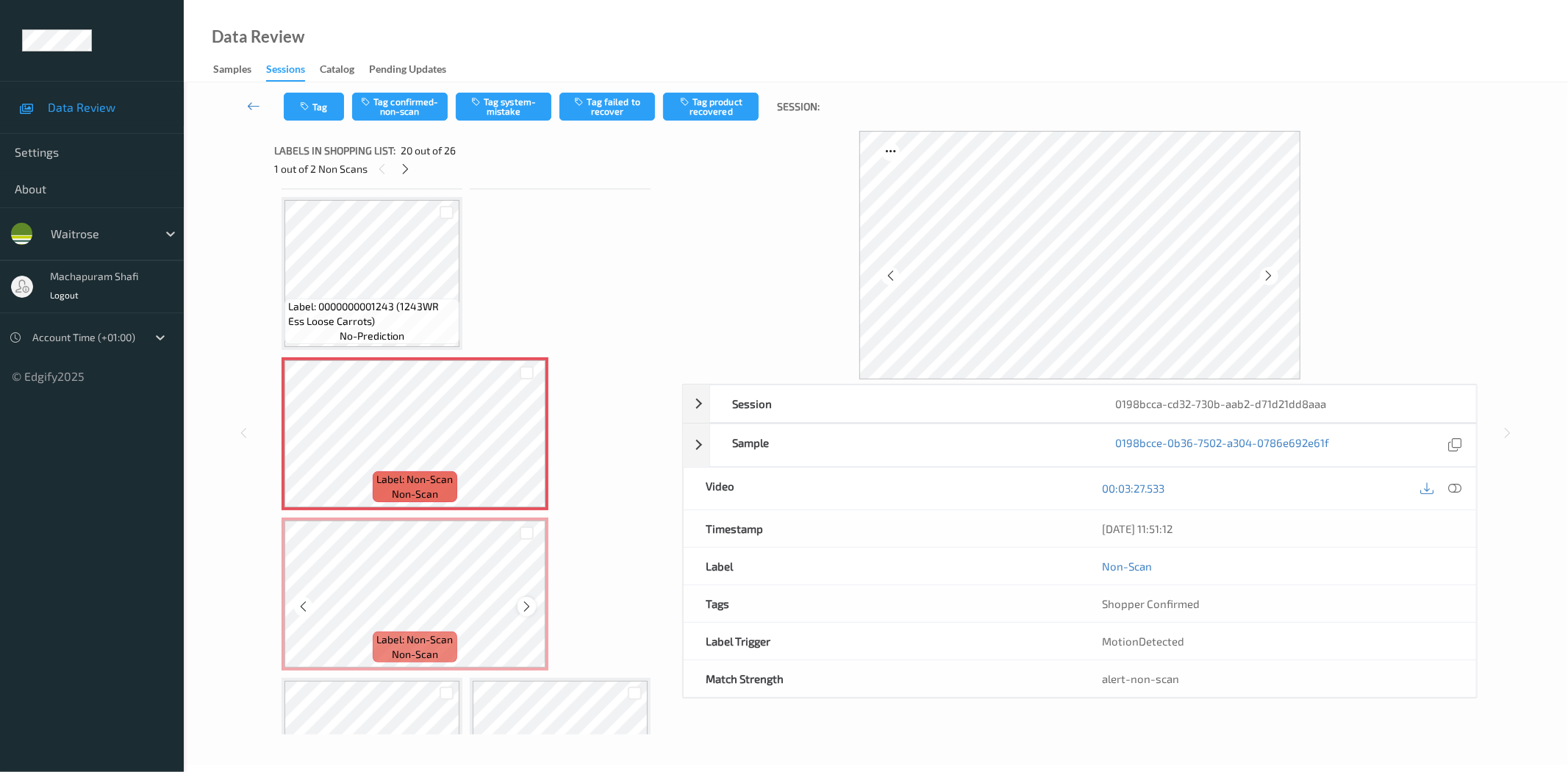
click at [526, 600] on icon at bounding box center [526, 607] width 12 height 13
click at [1461, 489] on icon at bounding box center [1456, 489] width 13 height 13
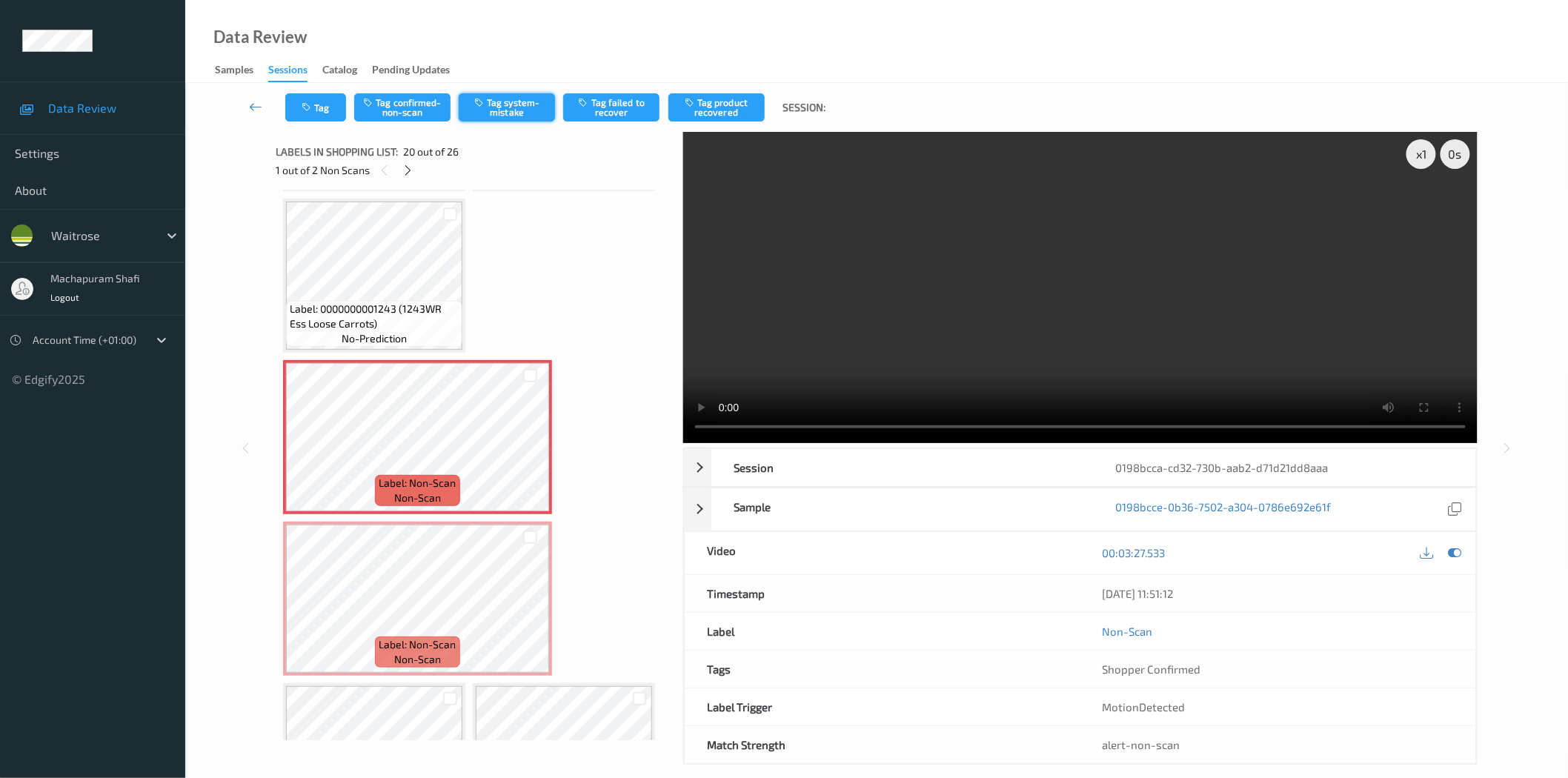
click at [489, 112] on button "Tag system-mistake" at bounding box center [507, 106] width 97 height 28
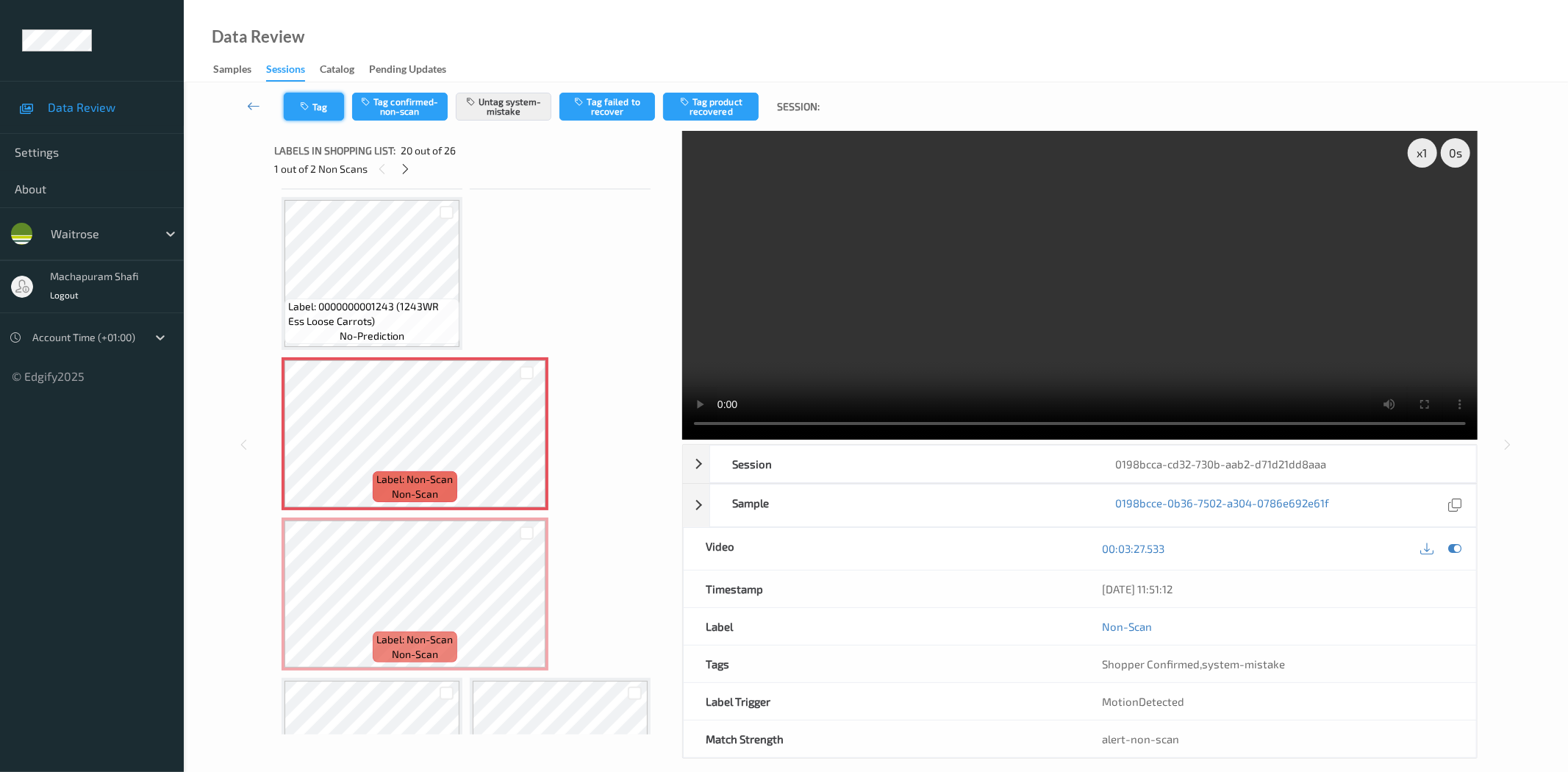
click at [311, 107] on icon "button" at bounding box center [306, 106] width 12 height 10
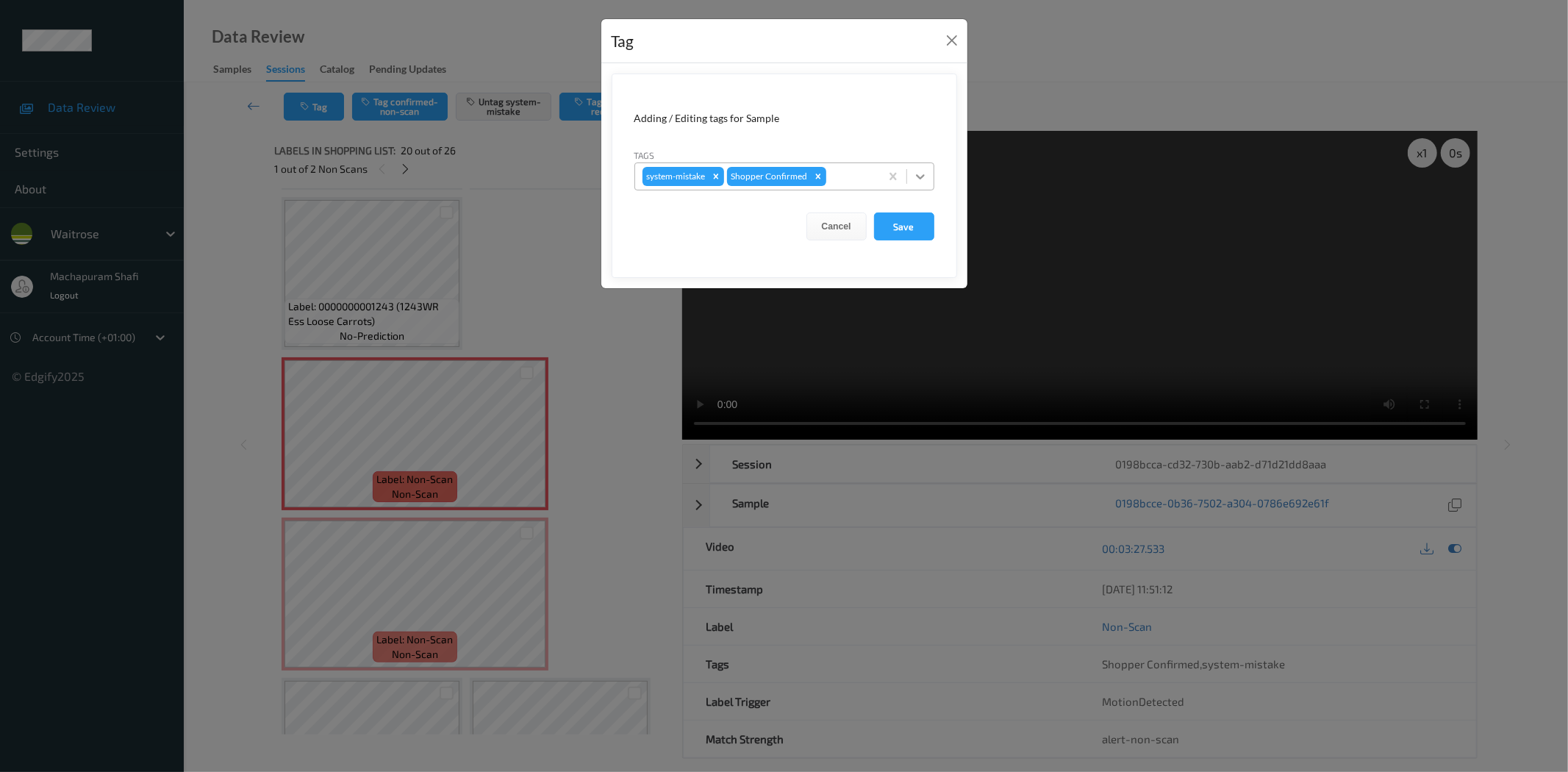
click at [927, 173] on div at bounding box center [921, 177] width 27 height 27
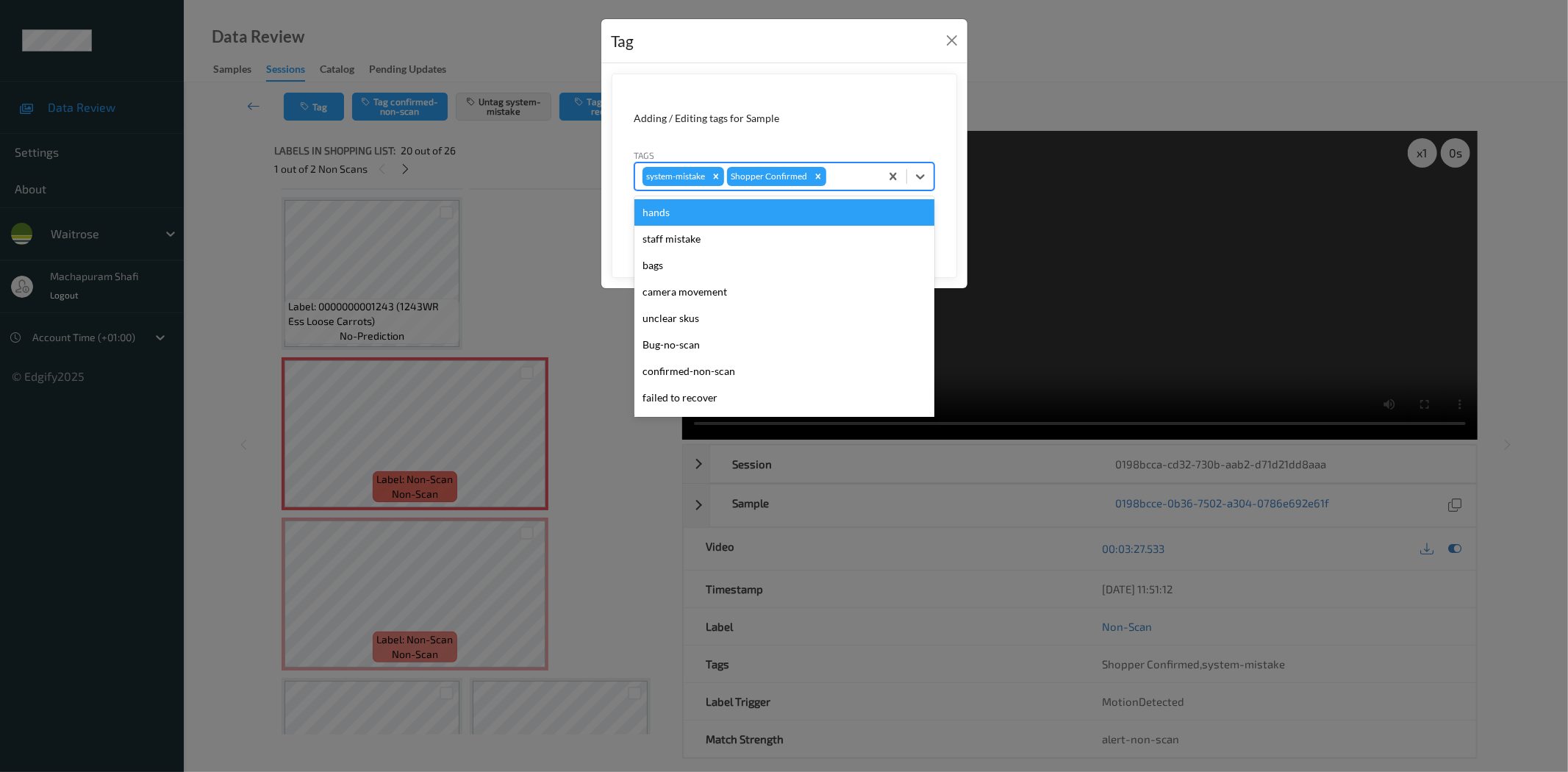
scroll to position [288, 0]
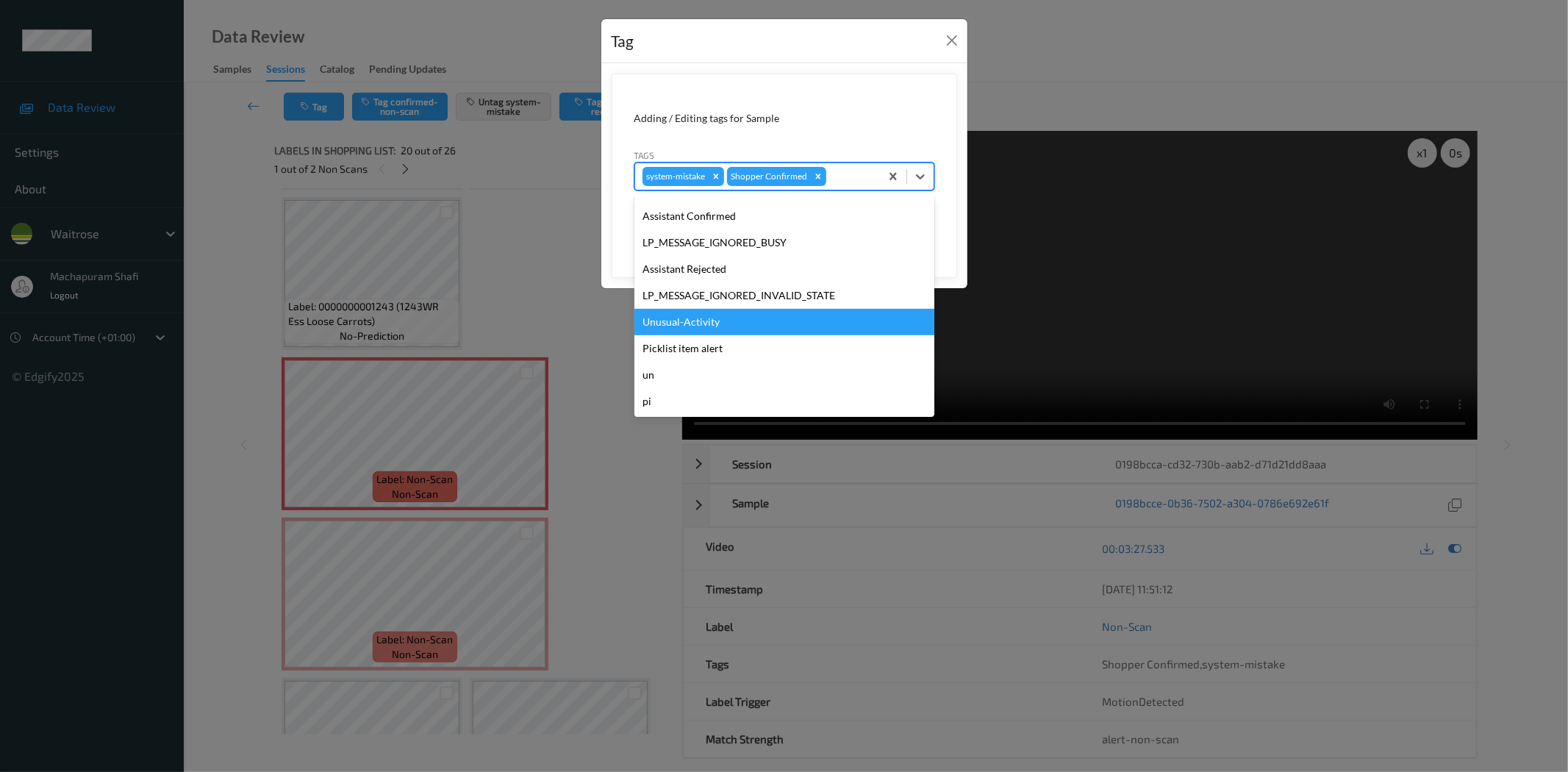
click at [692, 314] on div "Unusual-Activity" at bounding box center [785, 322] width 300 height 27
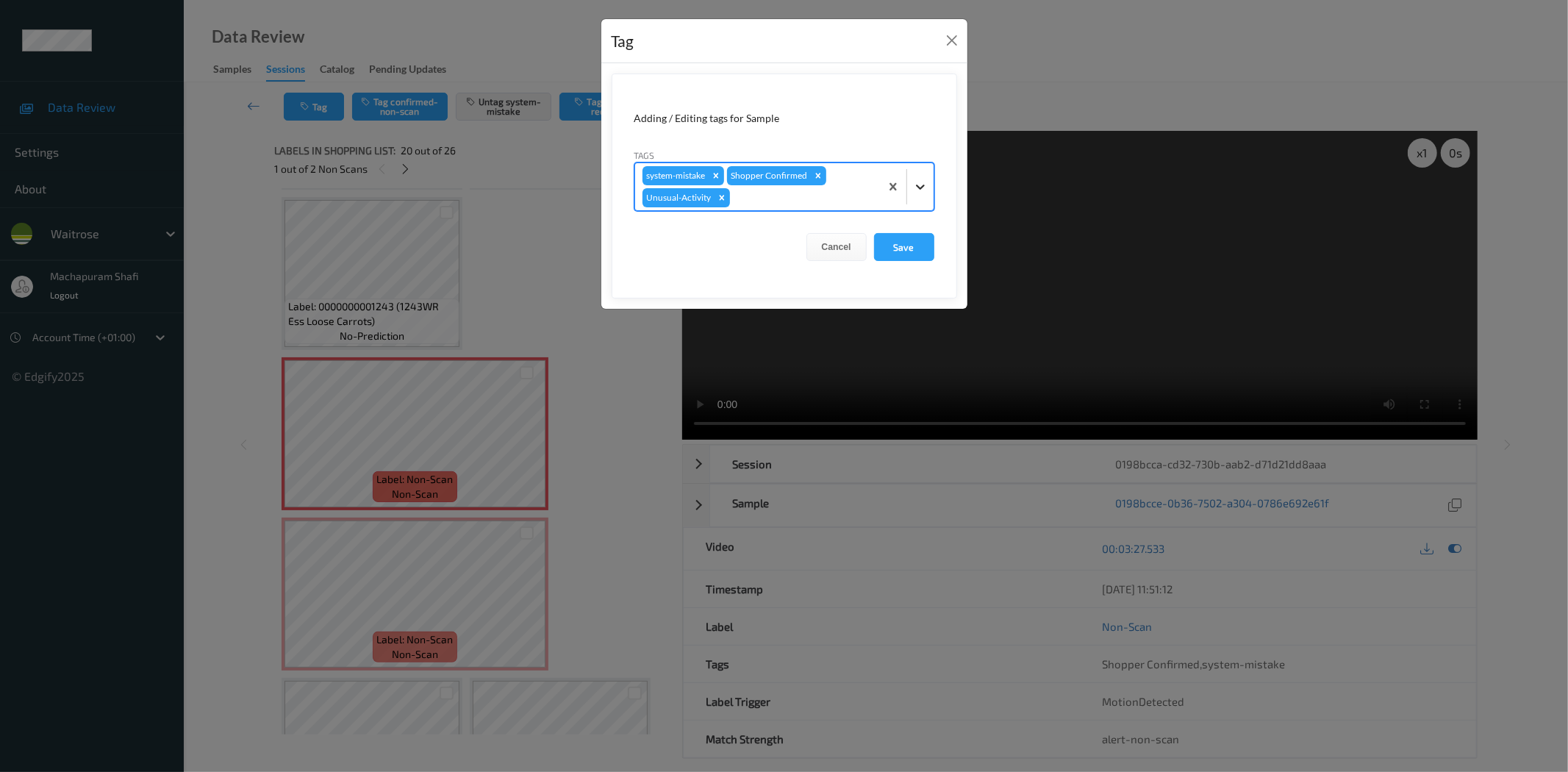
click at [927, 181] on div at bounding box center [921, 187] width 27 height 27
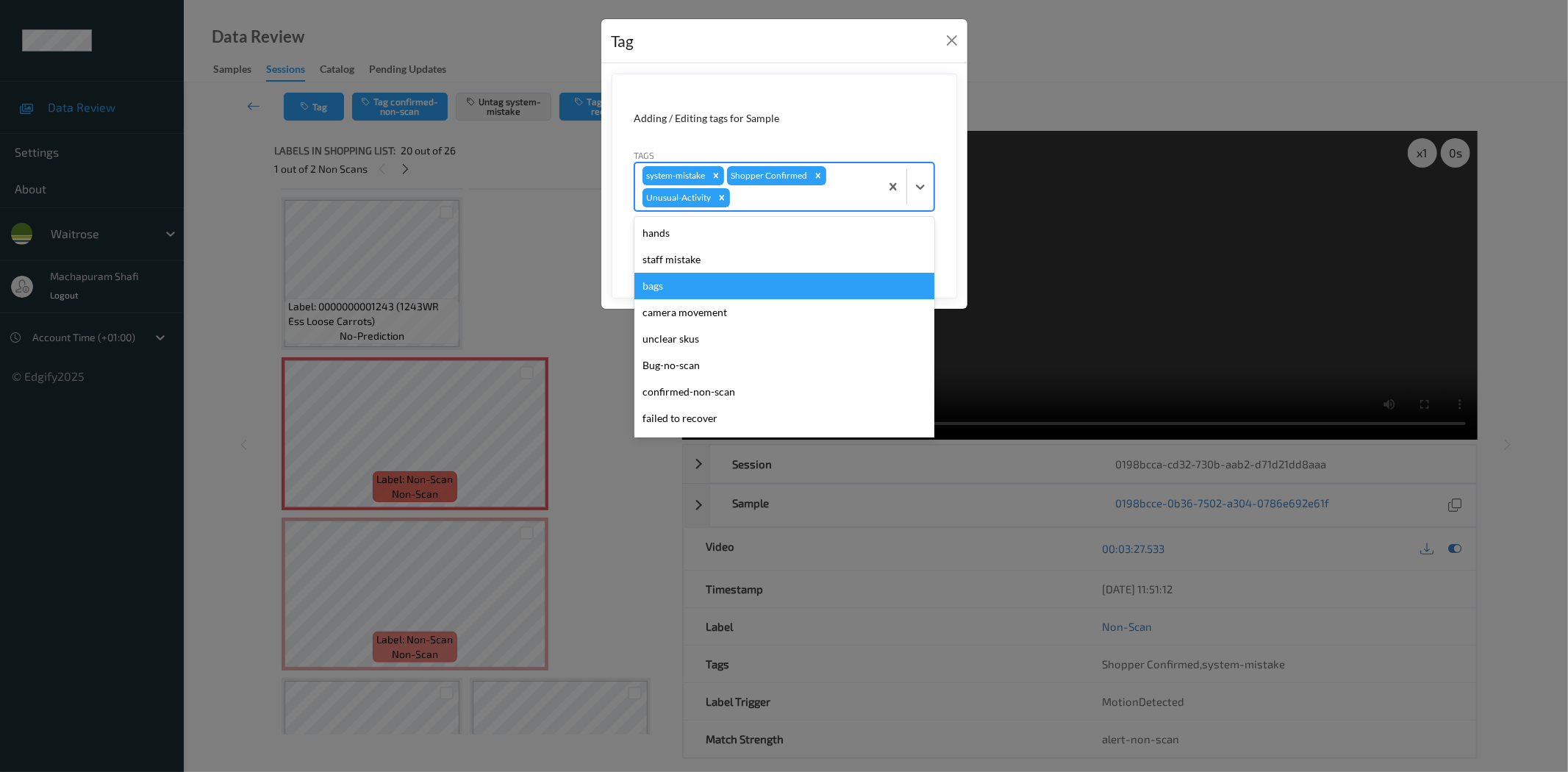
scroll to position [261, 0]
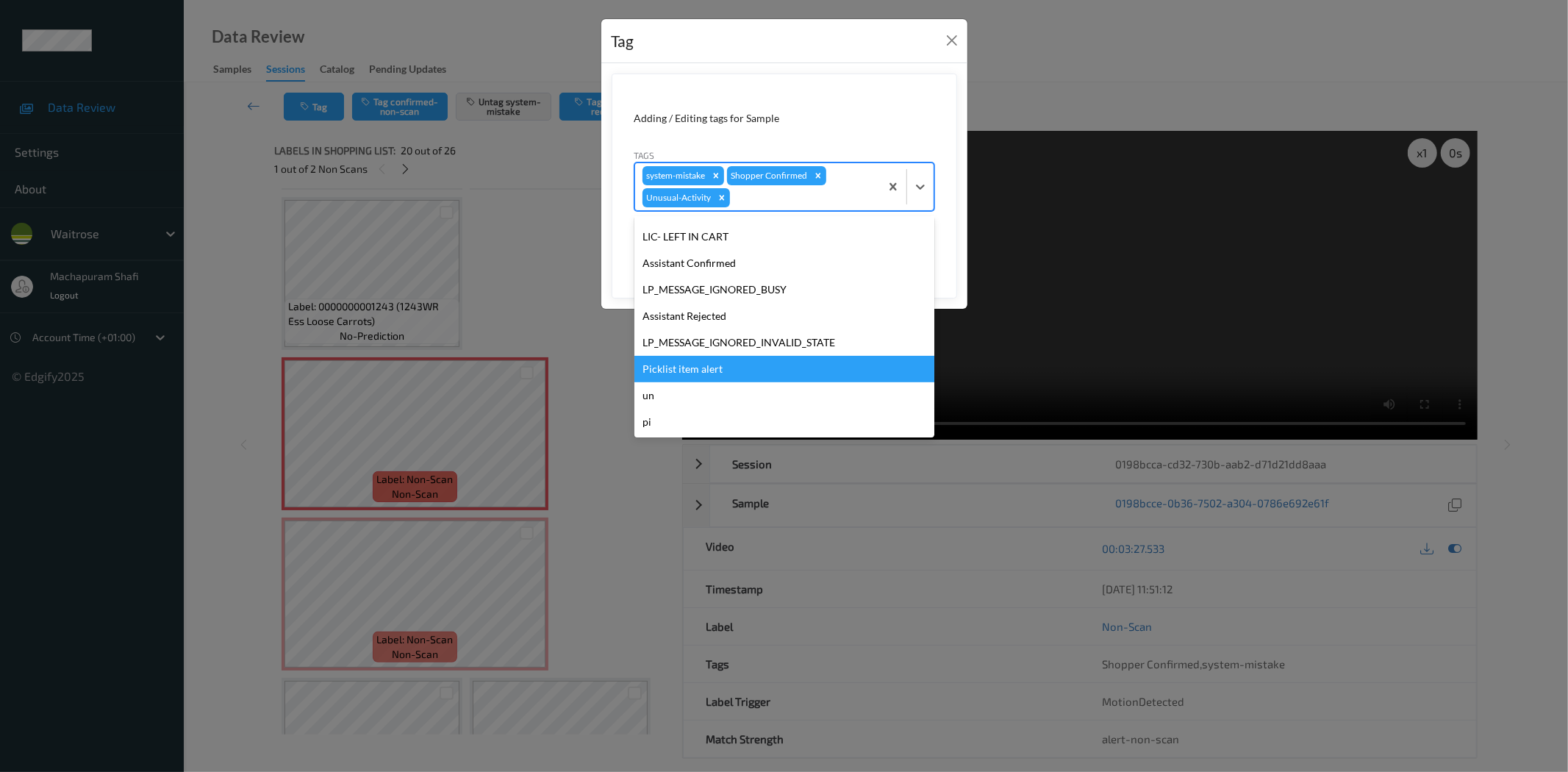
click at [672, 370] on div "Picklist item alert" at bounding box center [785, 369] width 300 height 27
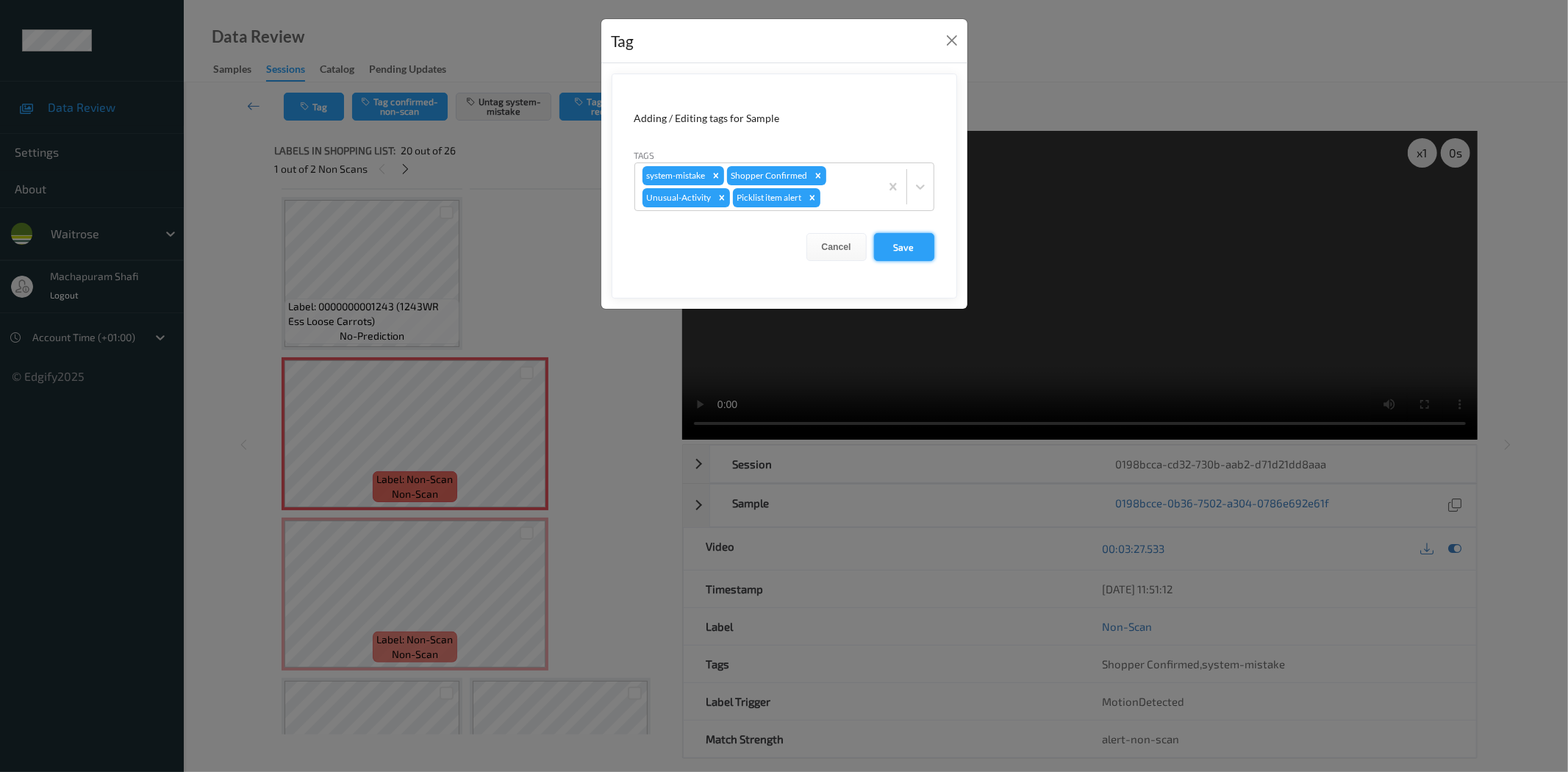
click at [906, 247] on button "Save" at bounding box center [904, 246] width 60 height 28
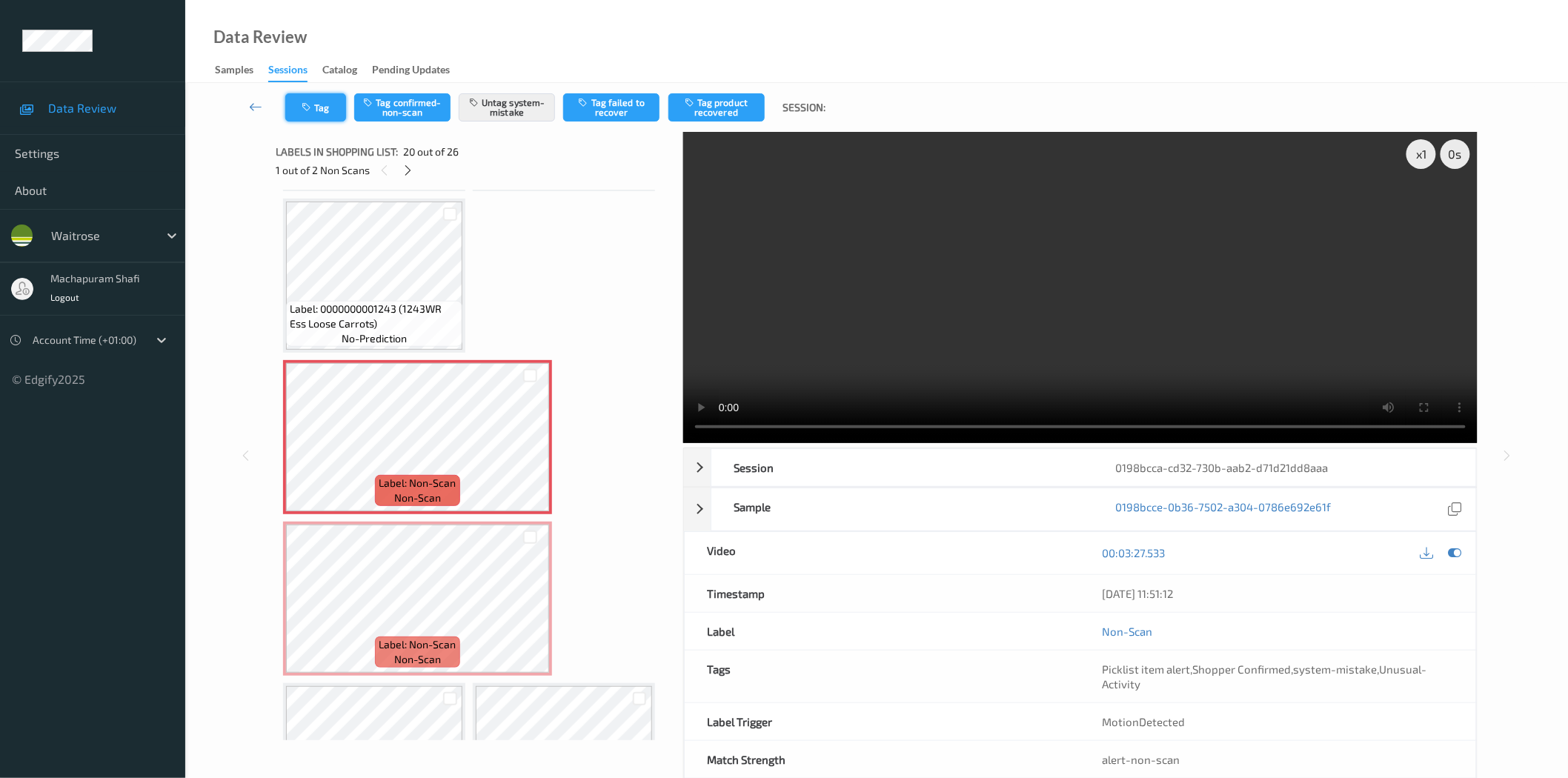
click at [315, 106] on button "Tag" at bounding box center [315, 106] width 60 height 28
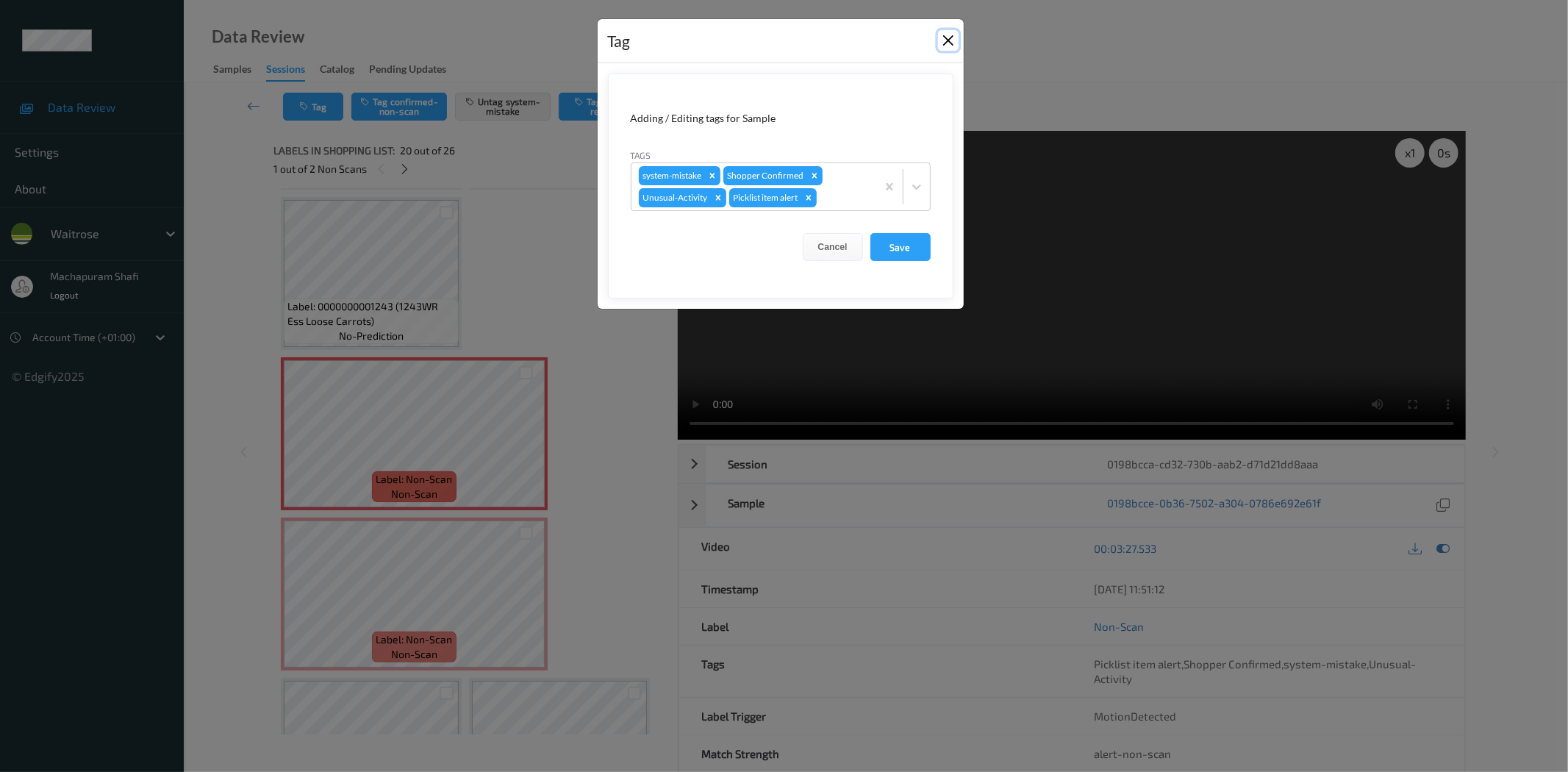
click at [944, 38] on button "Close" at bounding box center [948, 41] width 21 height 21
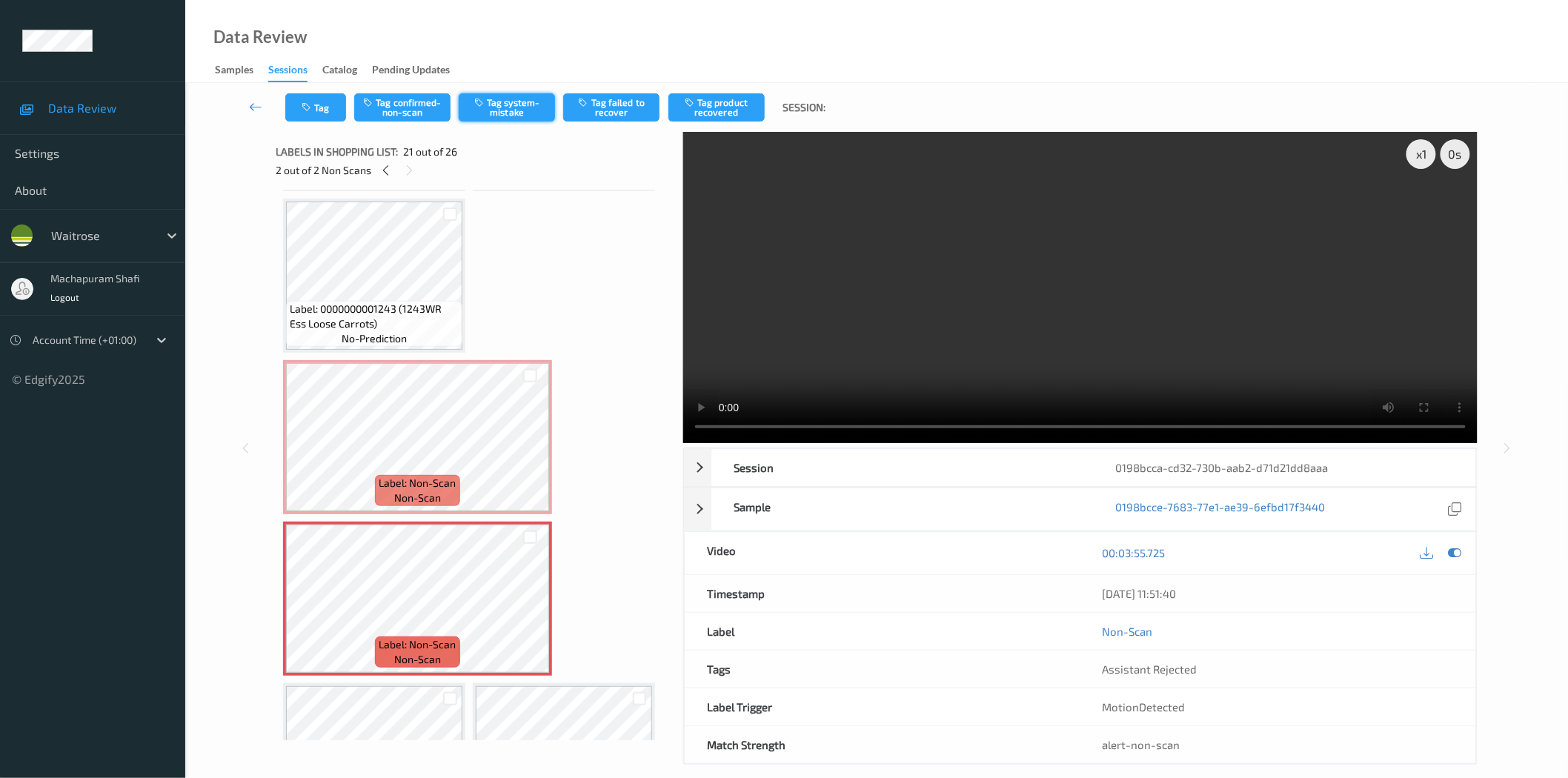
click at [512, 103] on button "Tag system-mistake" at bounding box center [507, 106] width 97 height 28
click at [508, 109] on button "Tag system-mistake" at bounding box center [507, 106] width 97 height 28
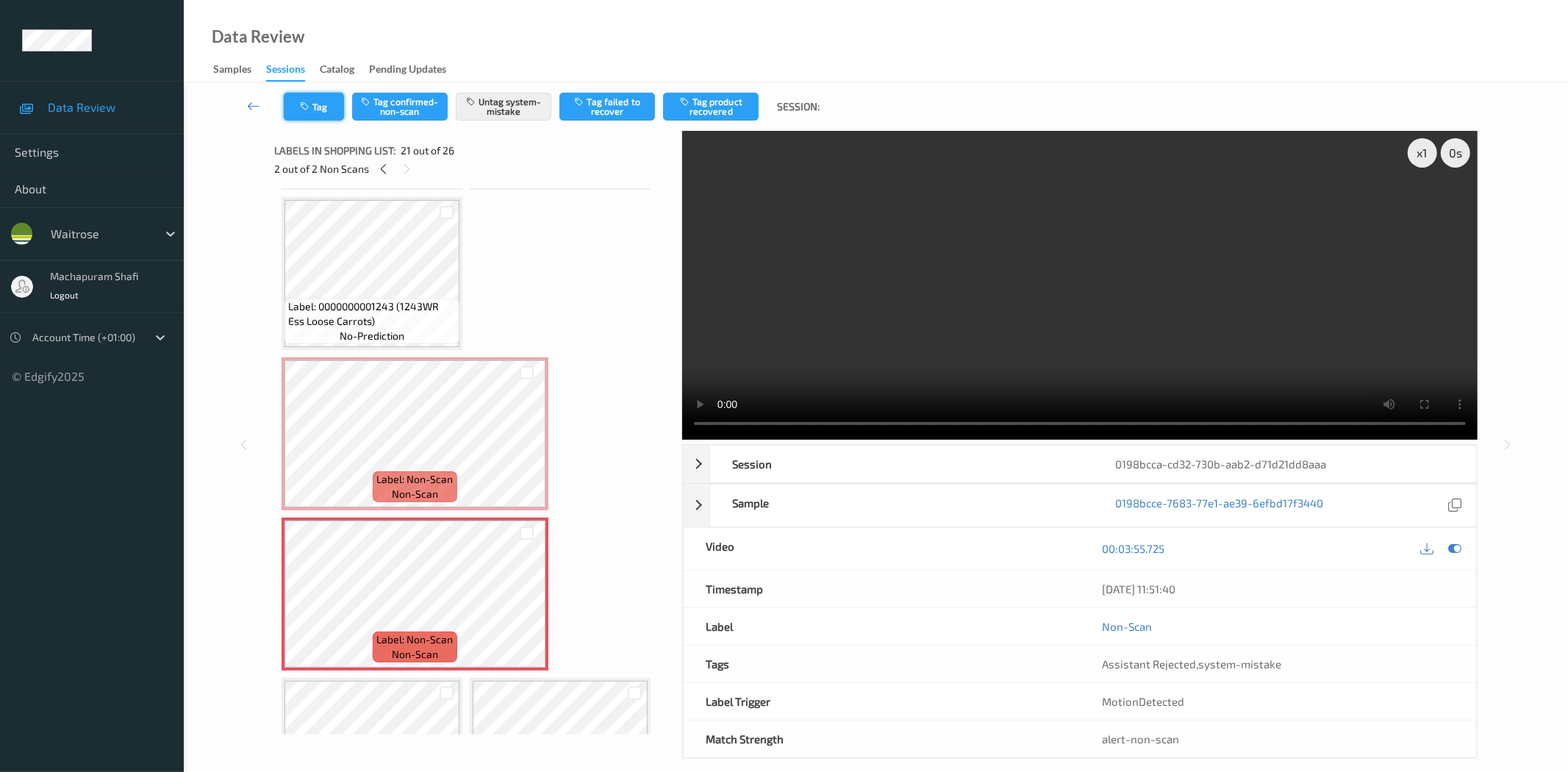
click at [305, 110] on icon "button" at bounding box center [306, 106] width 12 height 10
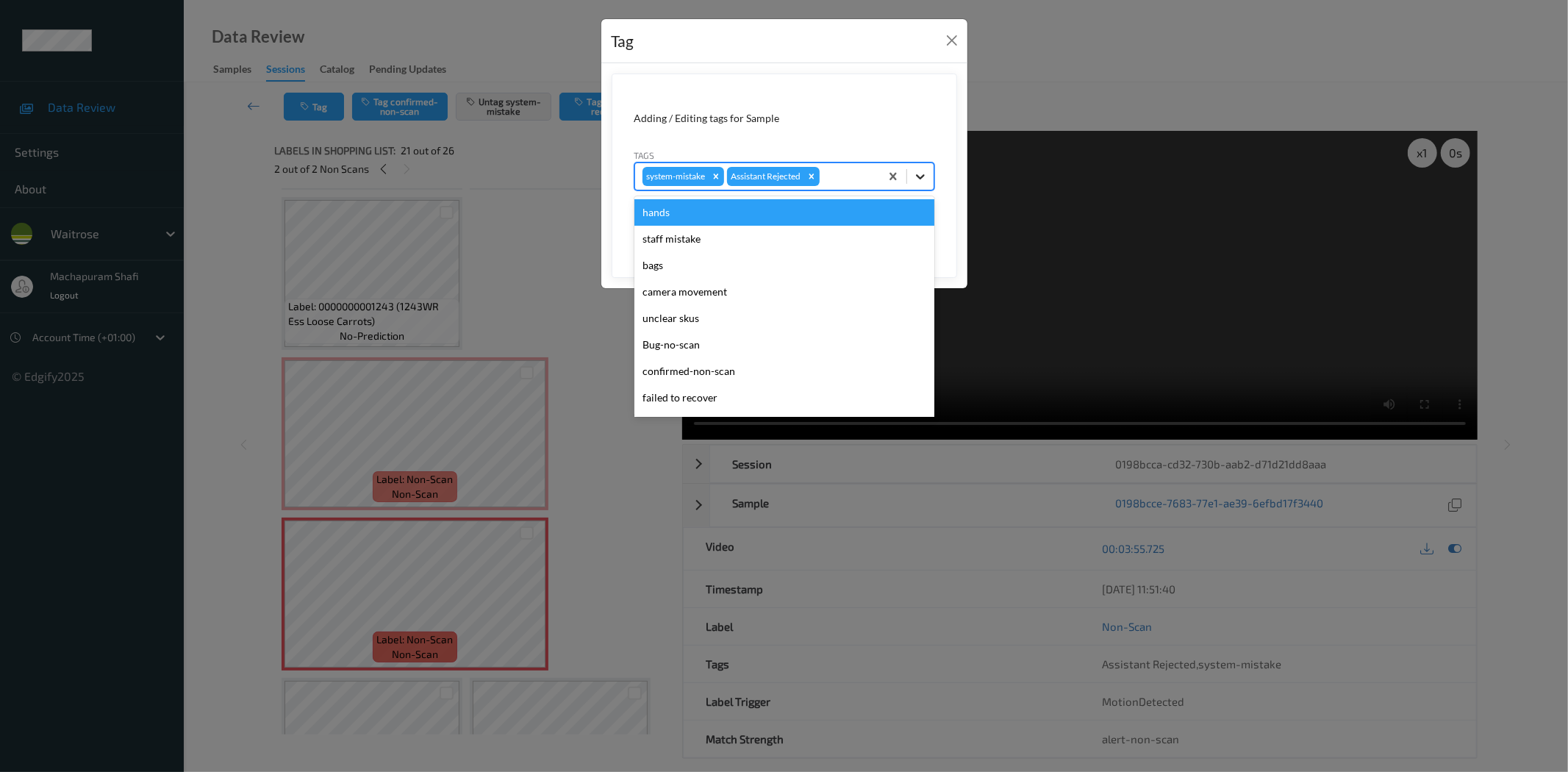
click at [921, 174] on icon at bounding box center [920, 176] width 14 height 14
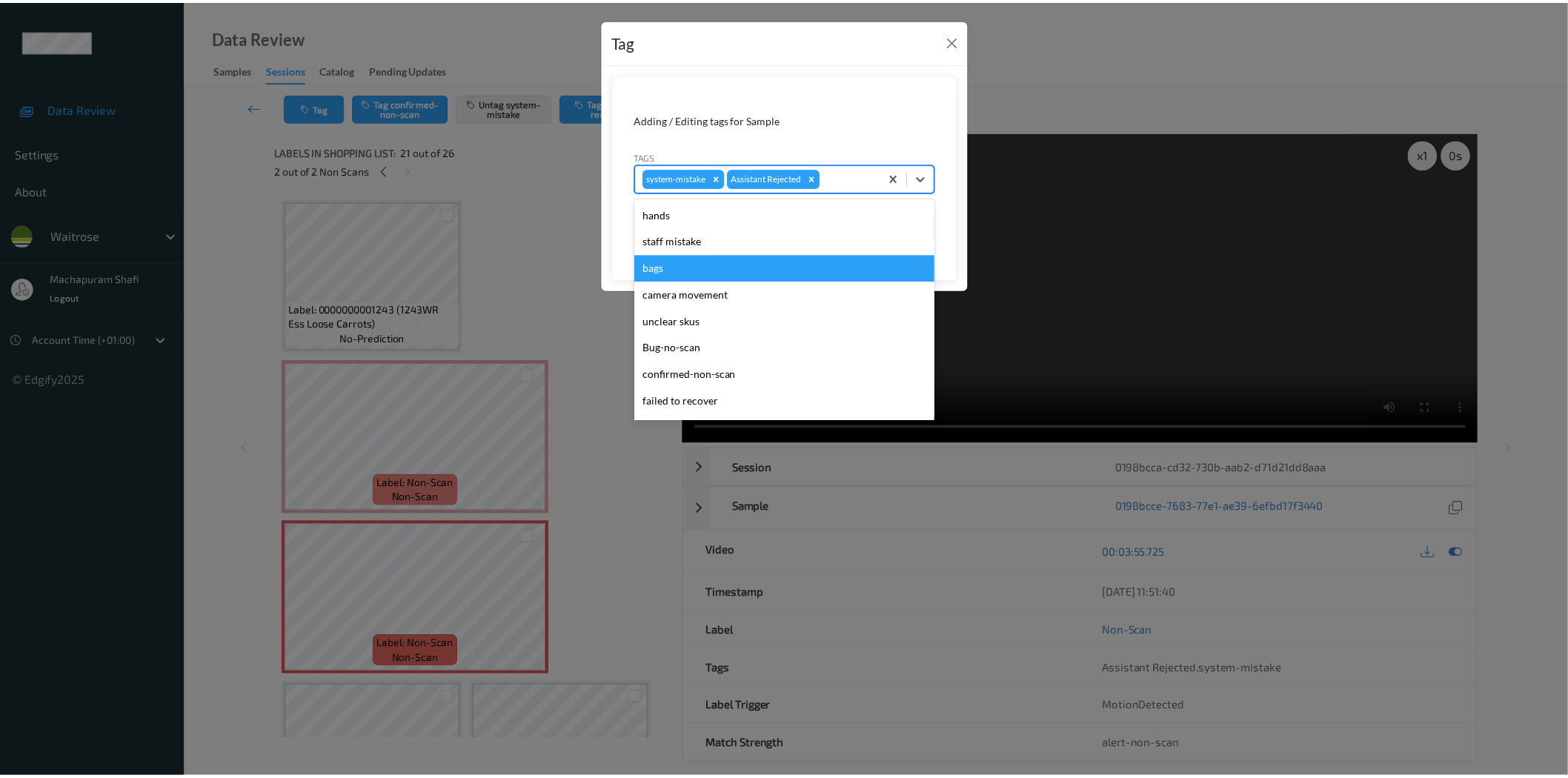
scroll to position [290, 0]
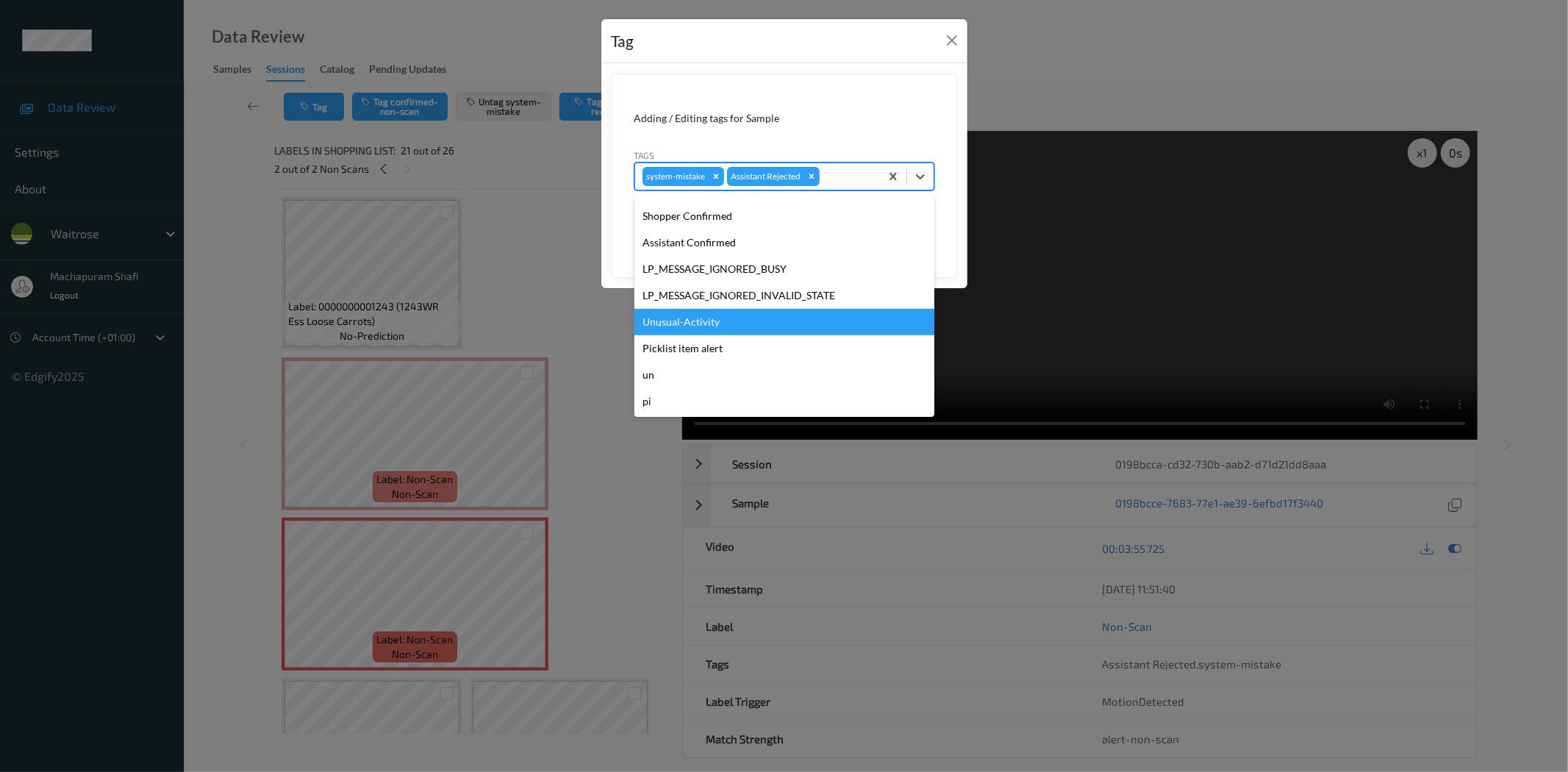
click at [688, 319] on div "Unusual-Activity" at bounding box center [785, 322] width 300 height 27
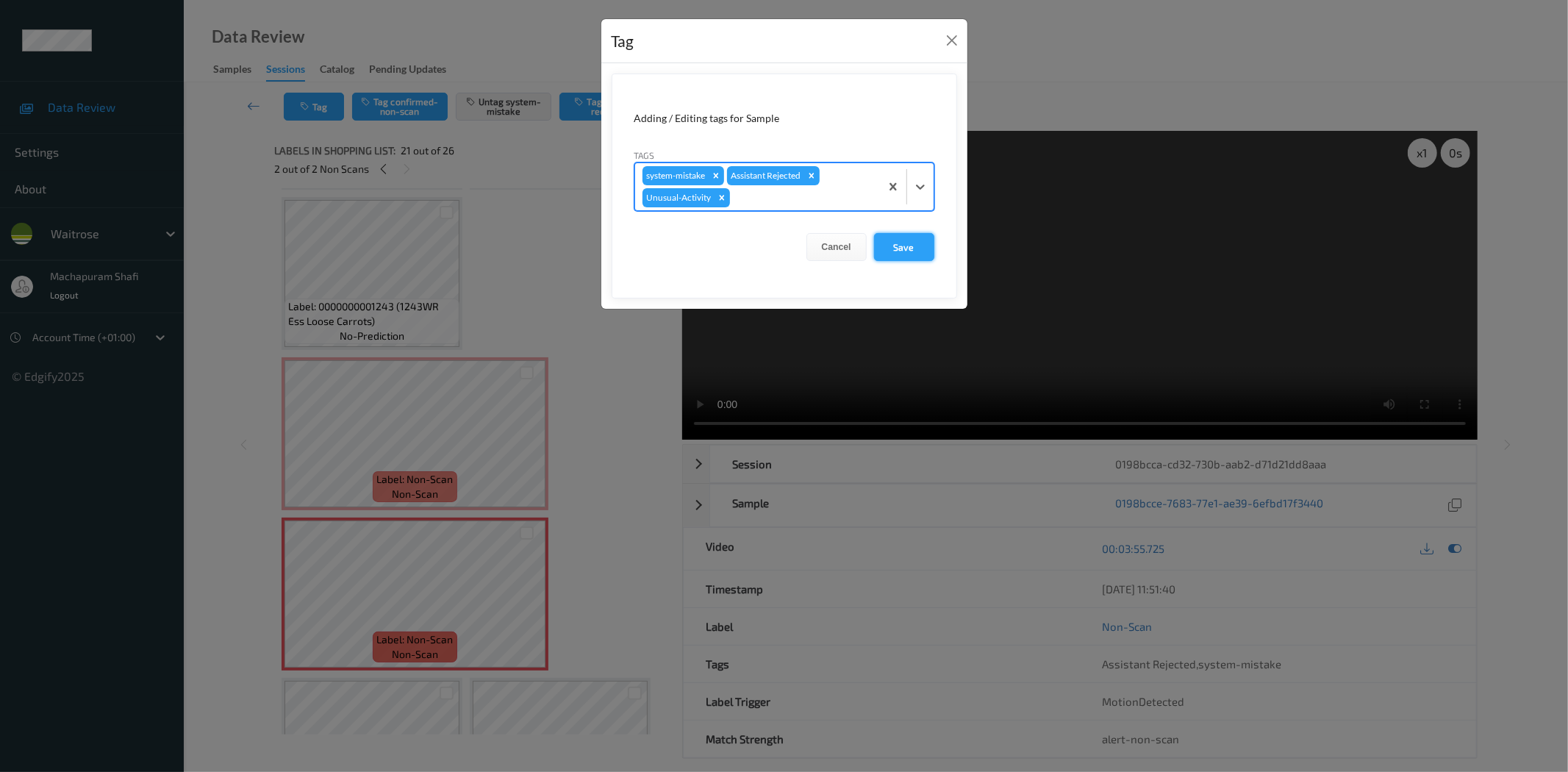
click at [894, 242] on button "Save" at bounding box center [904, 246] width 60 height 28
click at [893, 248] on button "Save" at bounding box center [904, 246] width 60 height 28
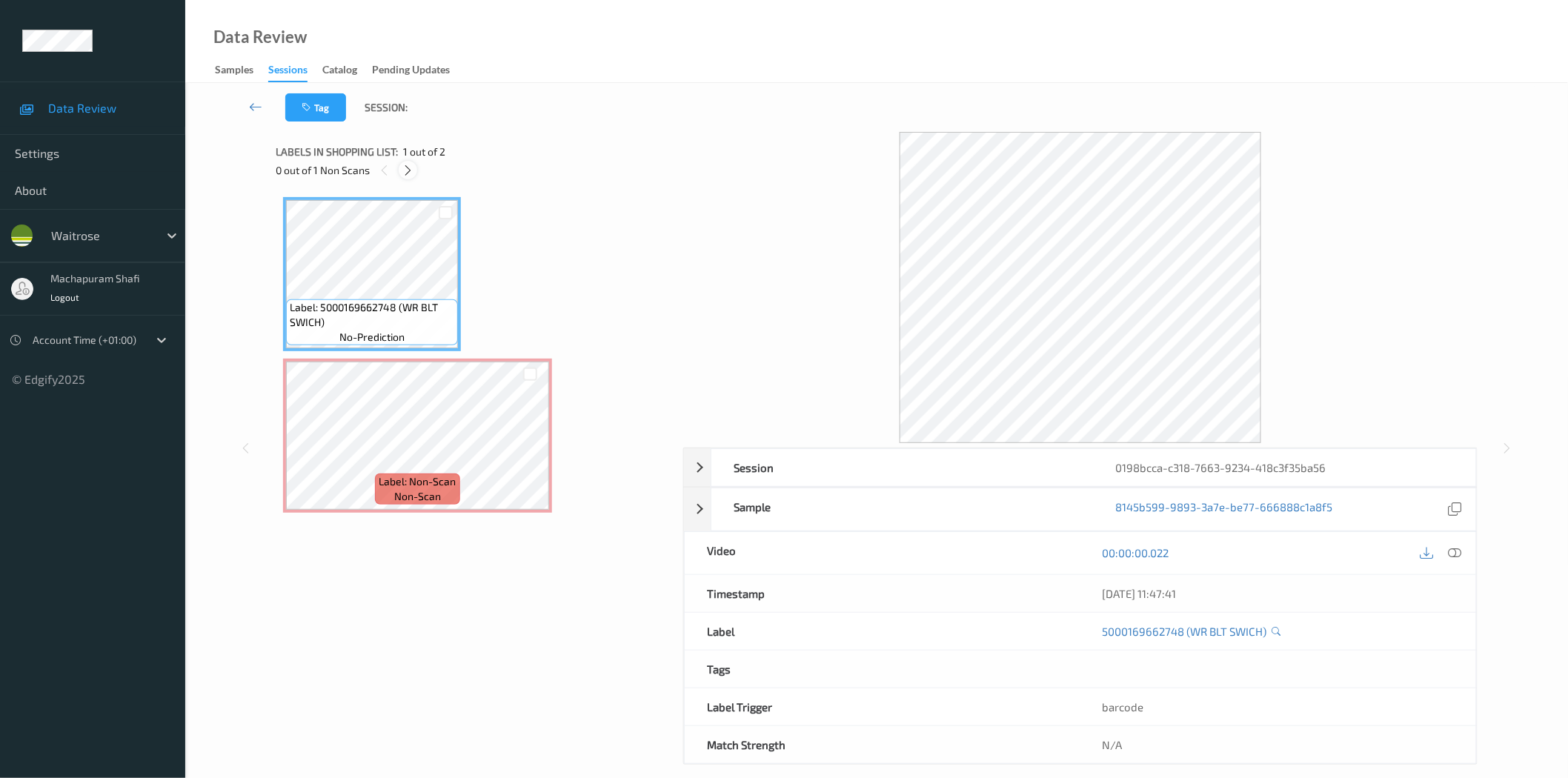
click at [415, 163] on div at bounding box center [407, 170] width 18 height 18
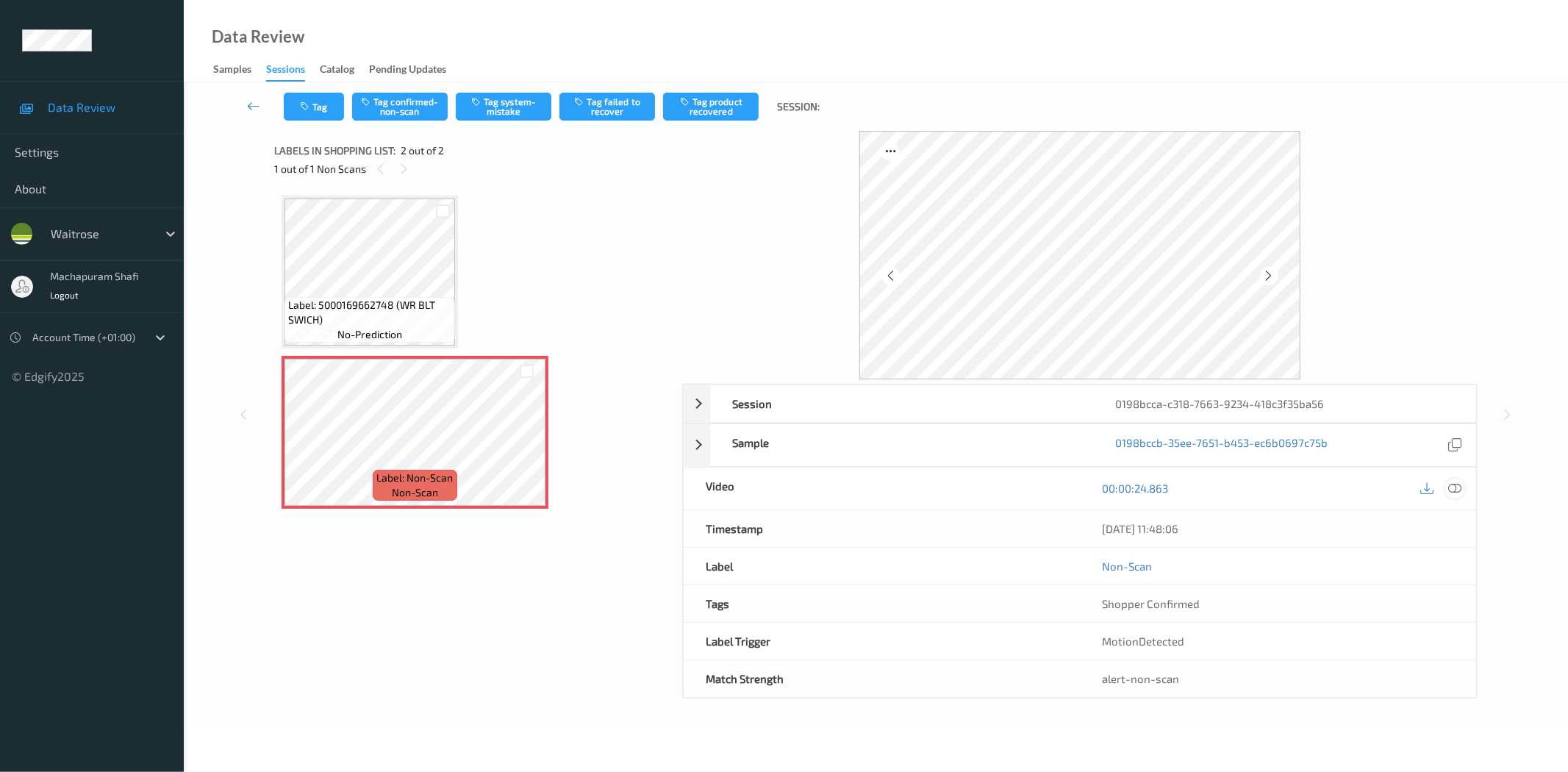
click at [1452, 488] on icon at bounding box center [1456, 489] width 13 height 13
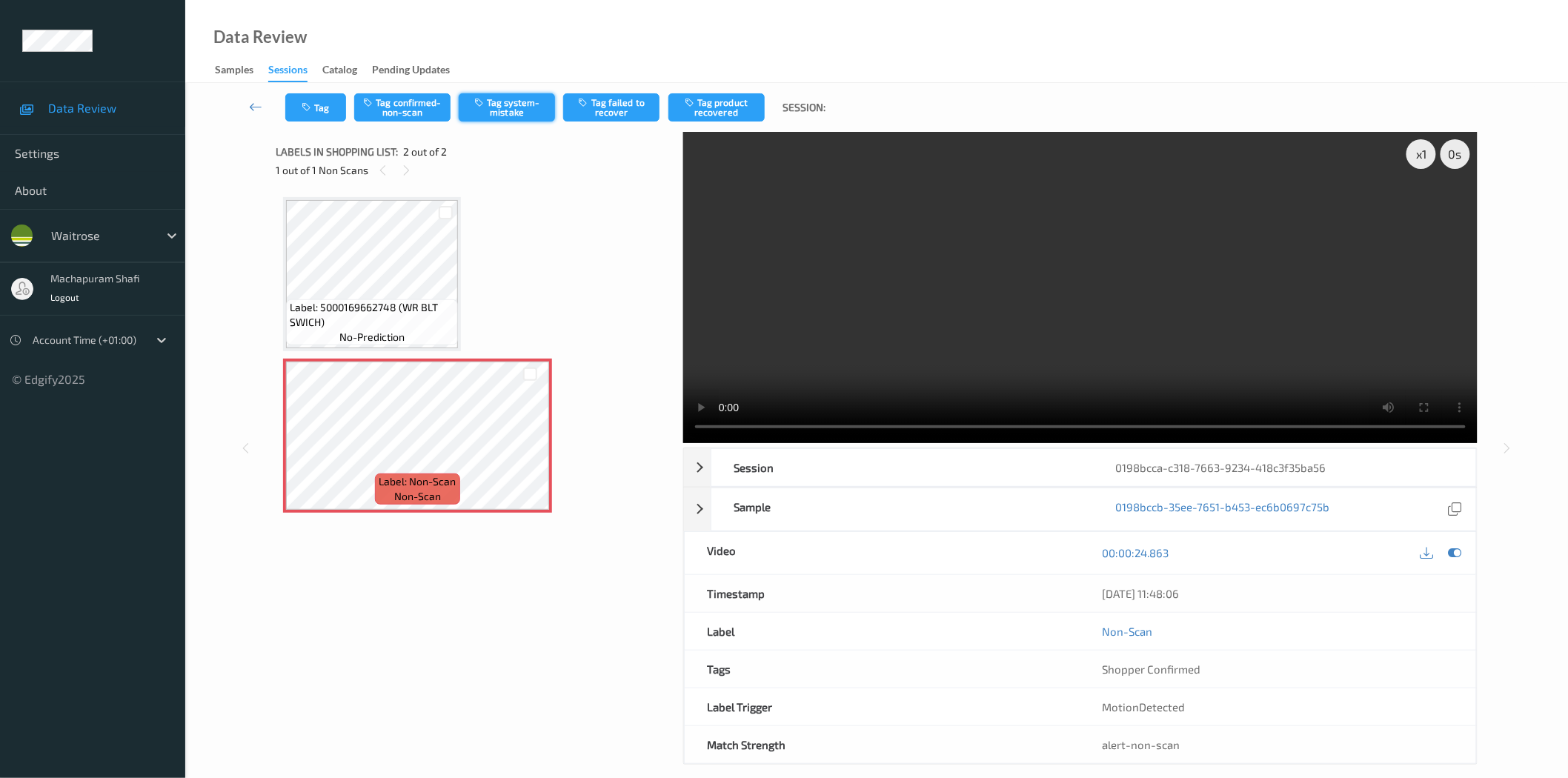
click at [516, 115] on button "Tag system-mistake" at bounding box center [507, 106] width 97 height 28
click at [498, 113] on button "Tag system-mistake" at bounding box center [507, 106] width 97 height 28
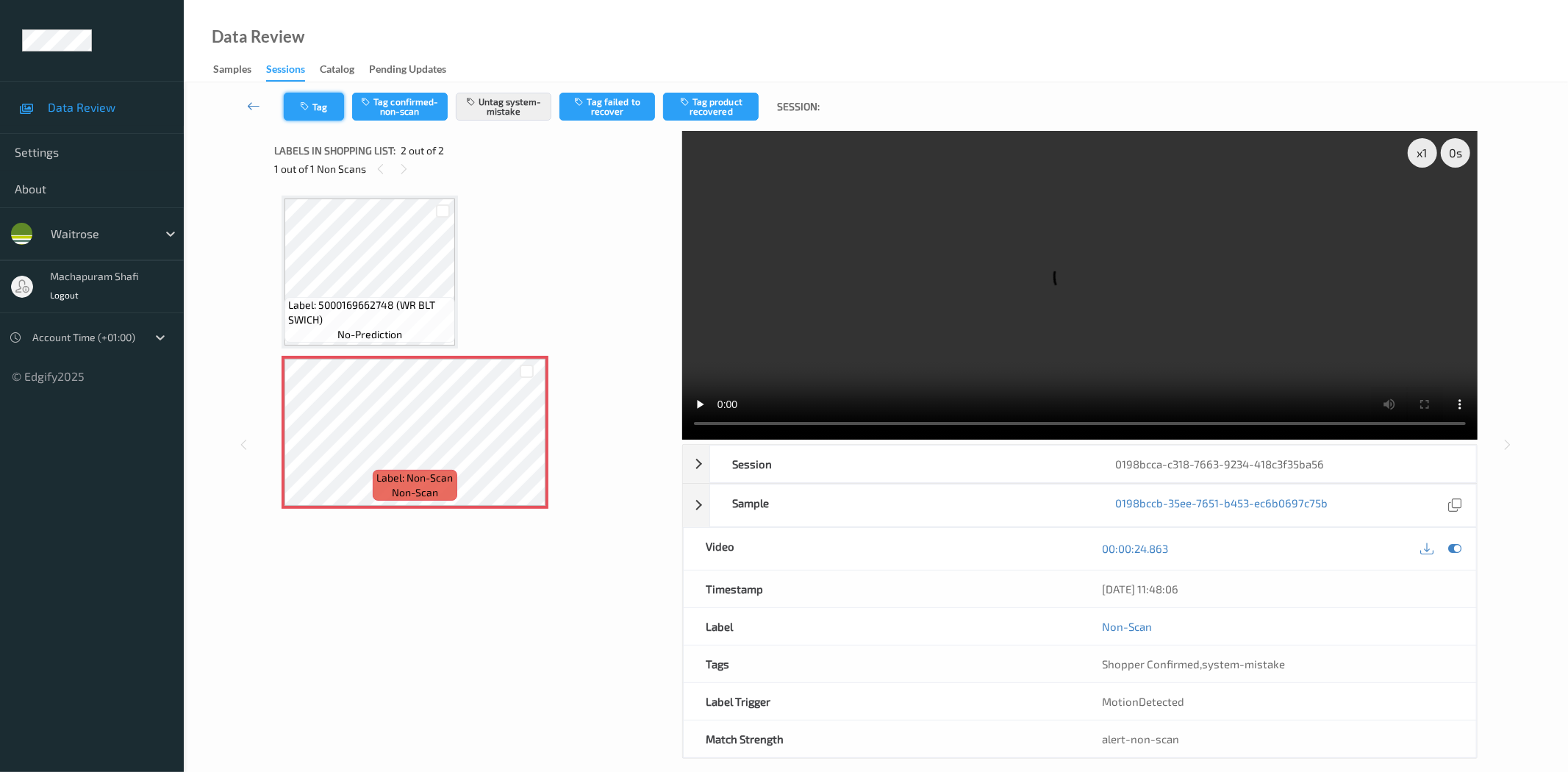
click at [316, 110] on button "Tag" at bounding box center [314, 106] width 60 height 28
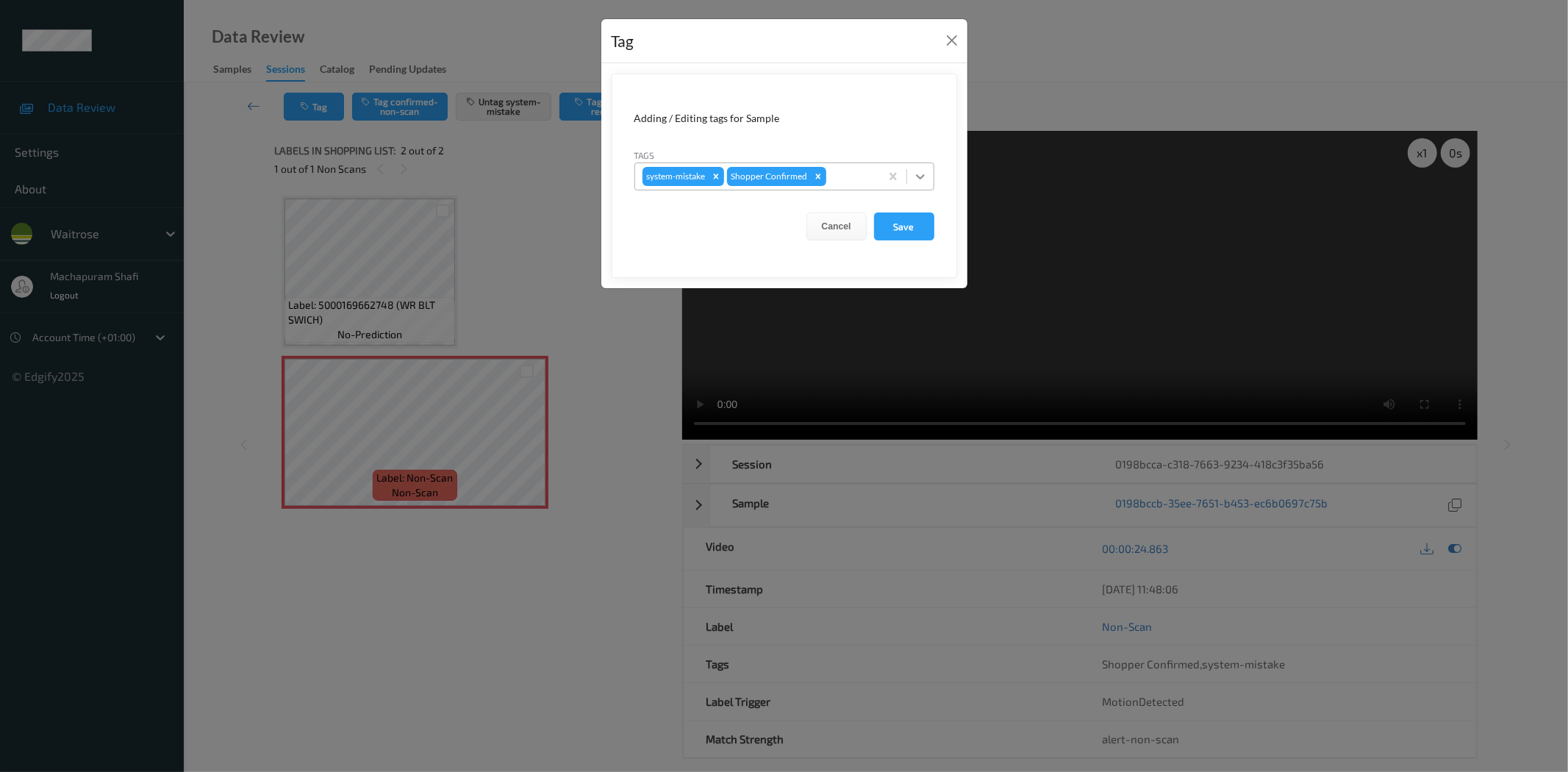
click at [925, 178] on icon at bounding box center [920, 176] width 14 height 14
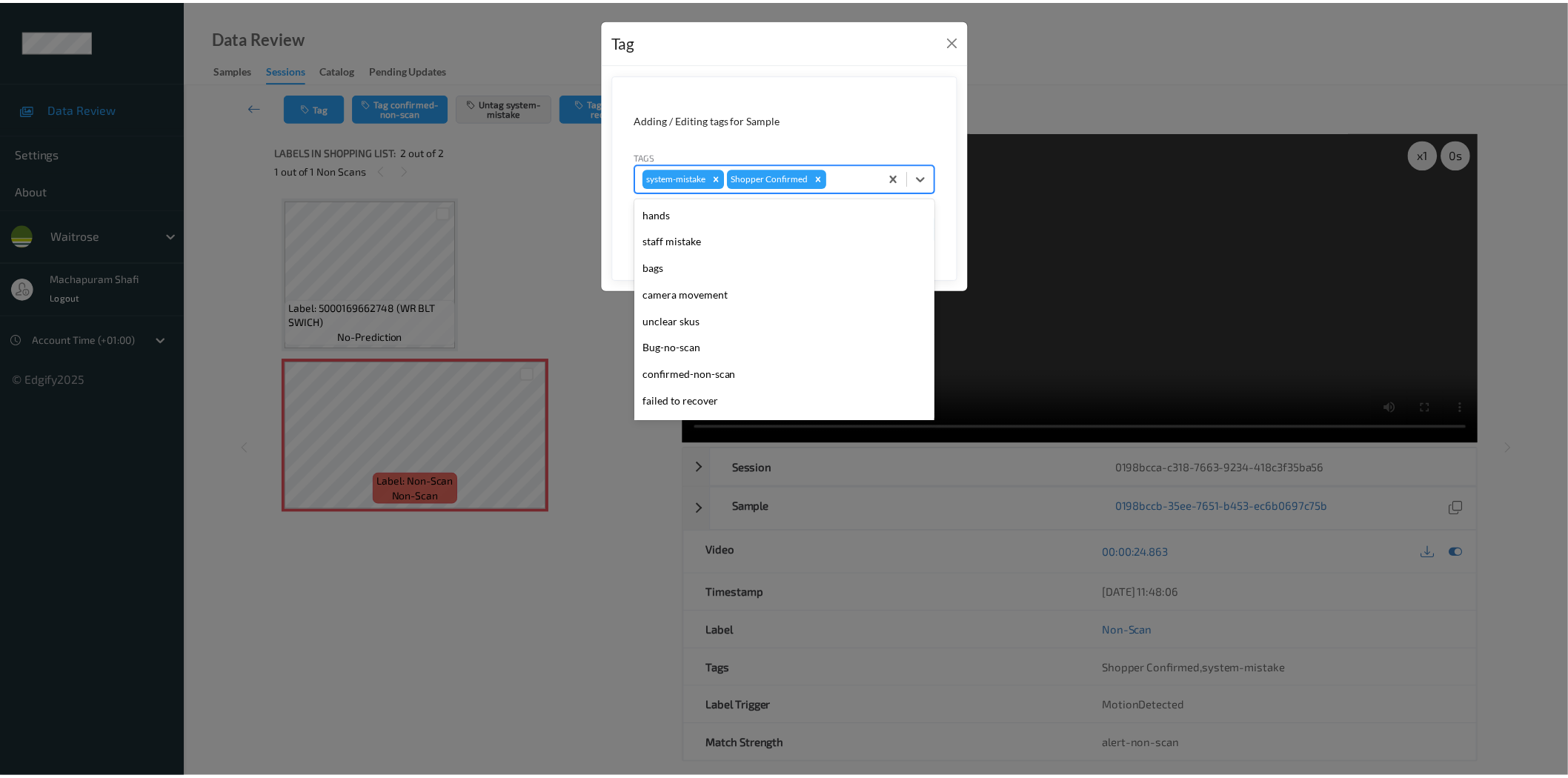
scroll to position [290, 0]
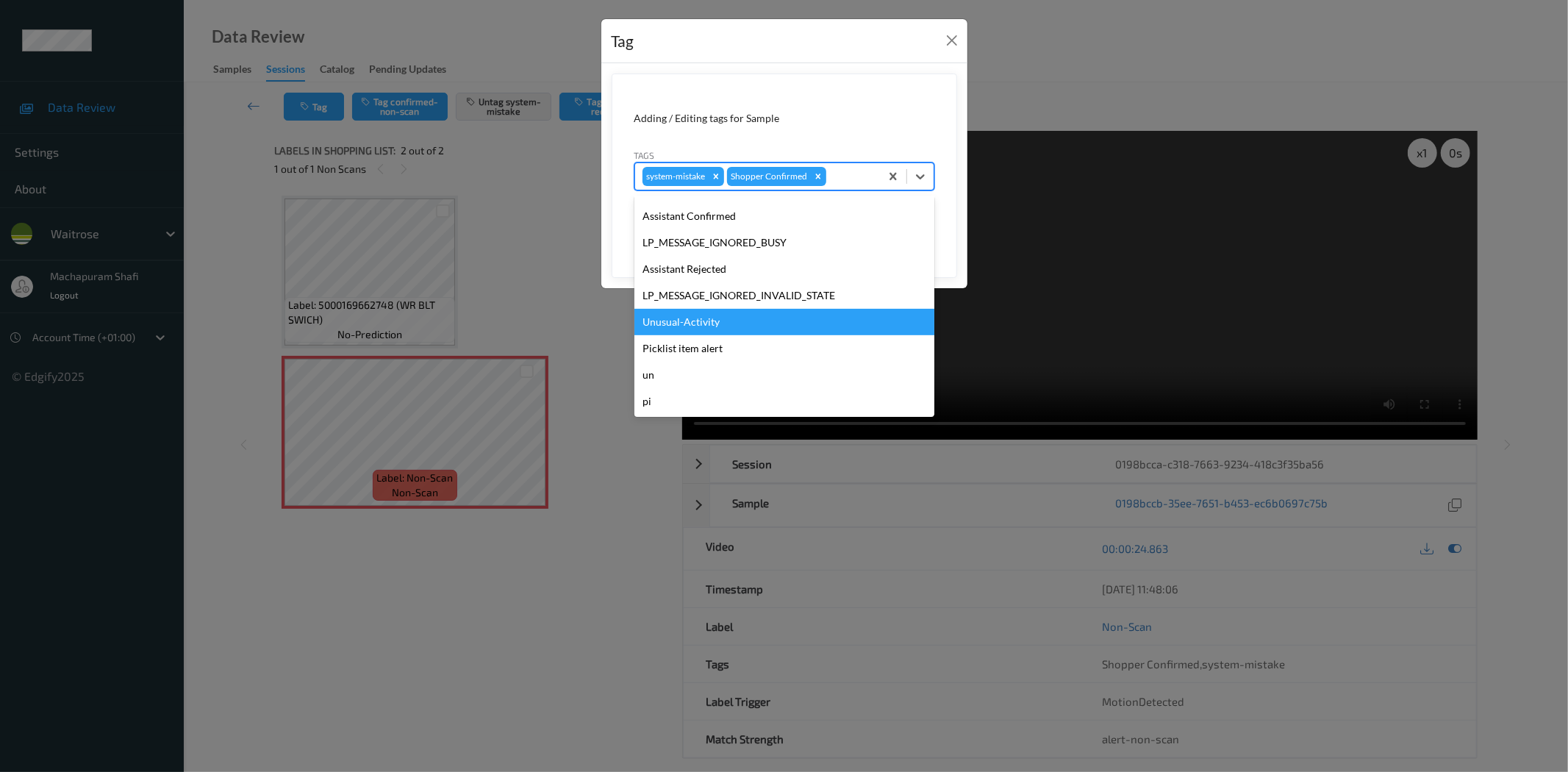
click at [701, 322] on div "Unusual-Activity" at bounding box center [785, 322] width 300 height 27
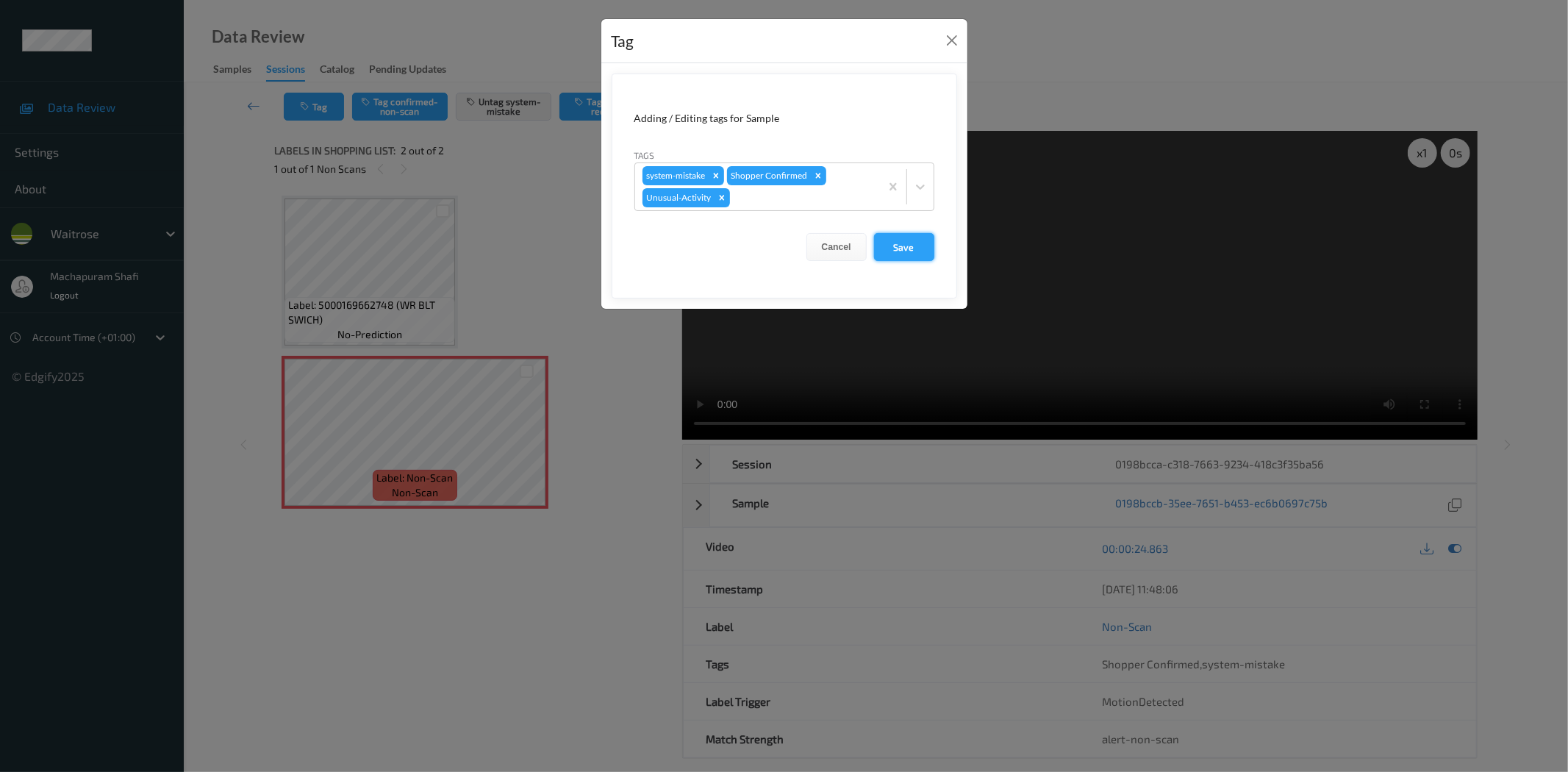
click at [886, 247] on button "Save" at bounding box center [904, 246] width 60 height 28
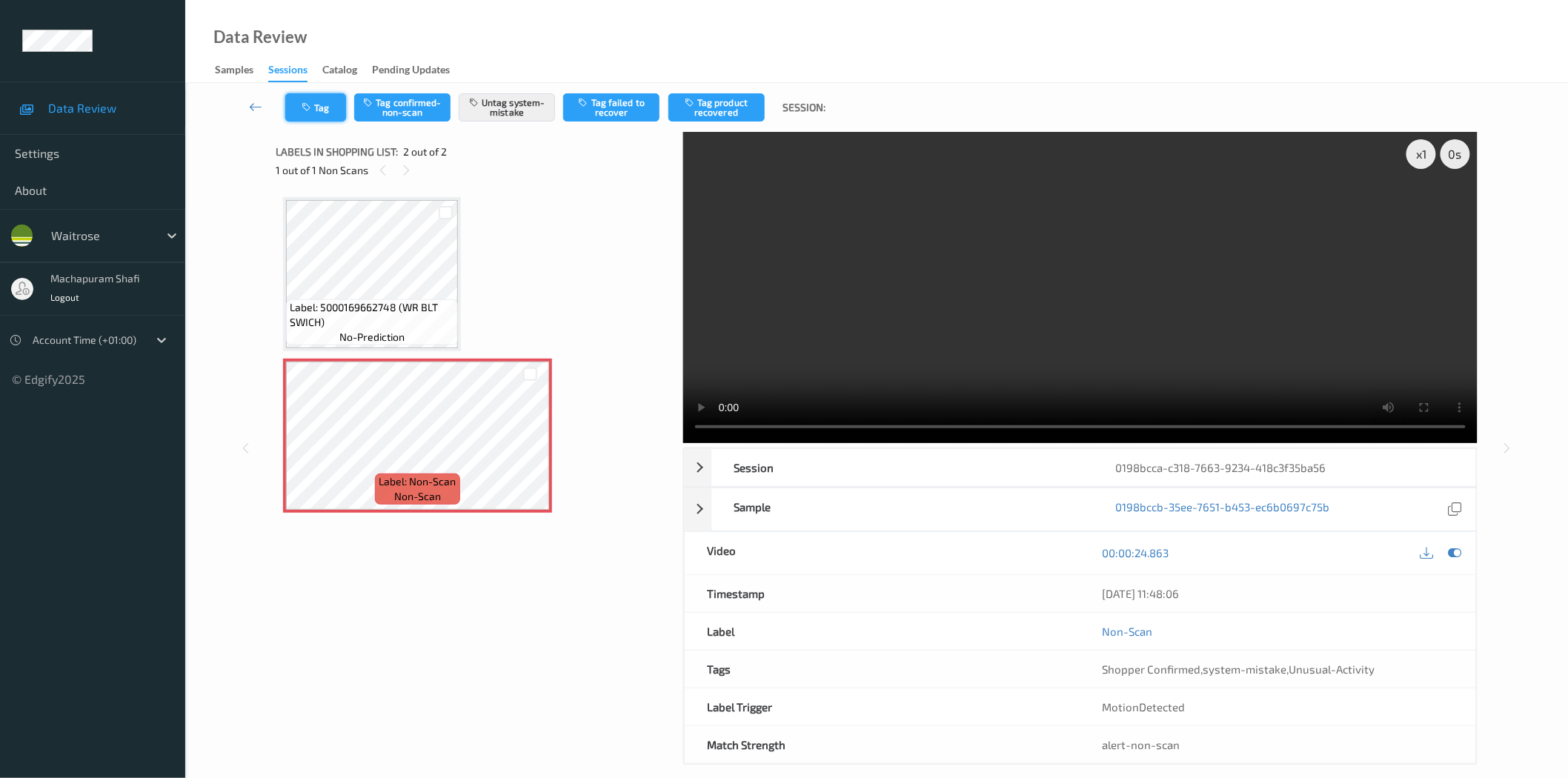
click at [330, 107] on button "Tag" at bounding box center [315, 106] width 60 height 28
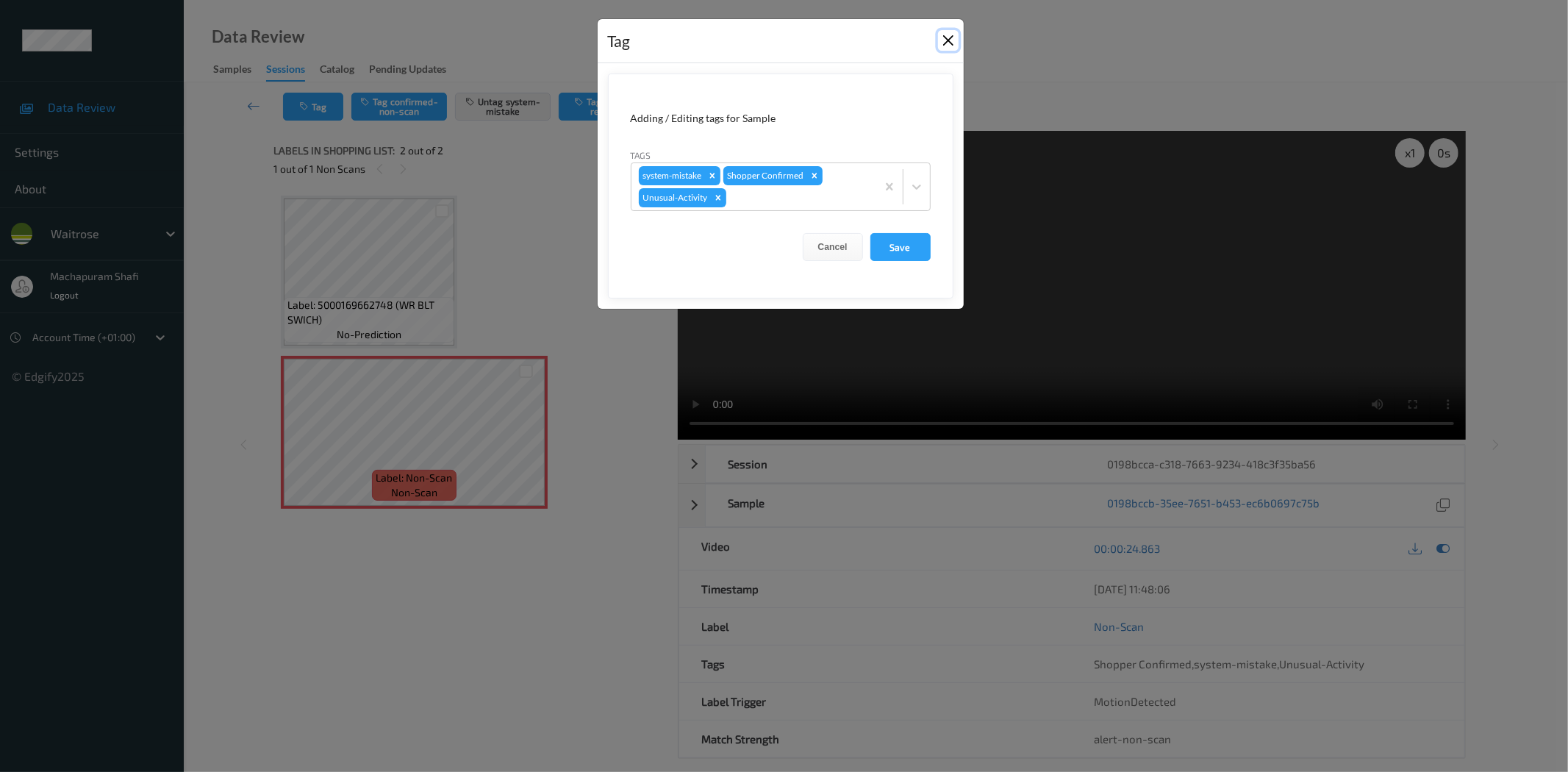
click at [944, 38] on button "Close" at bounding box center [948, 41] width 21 height 21
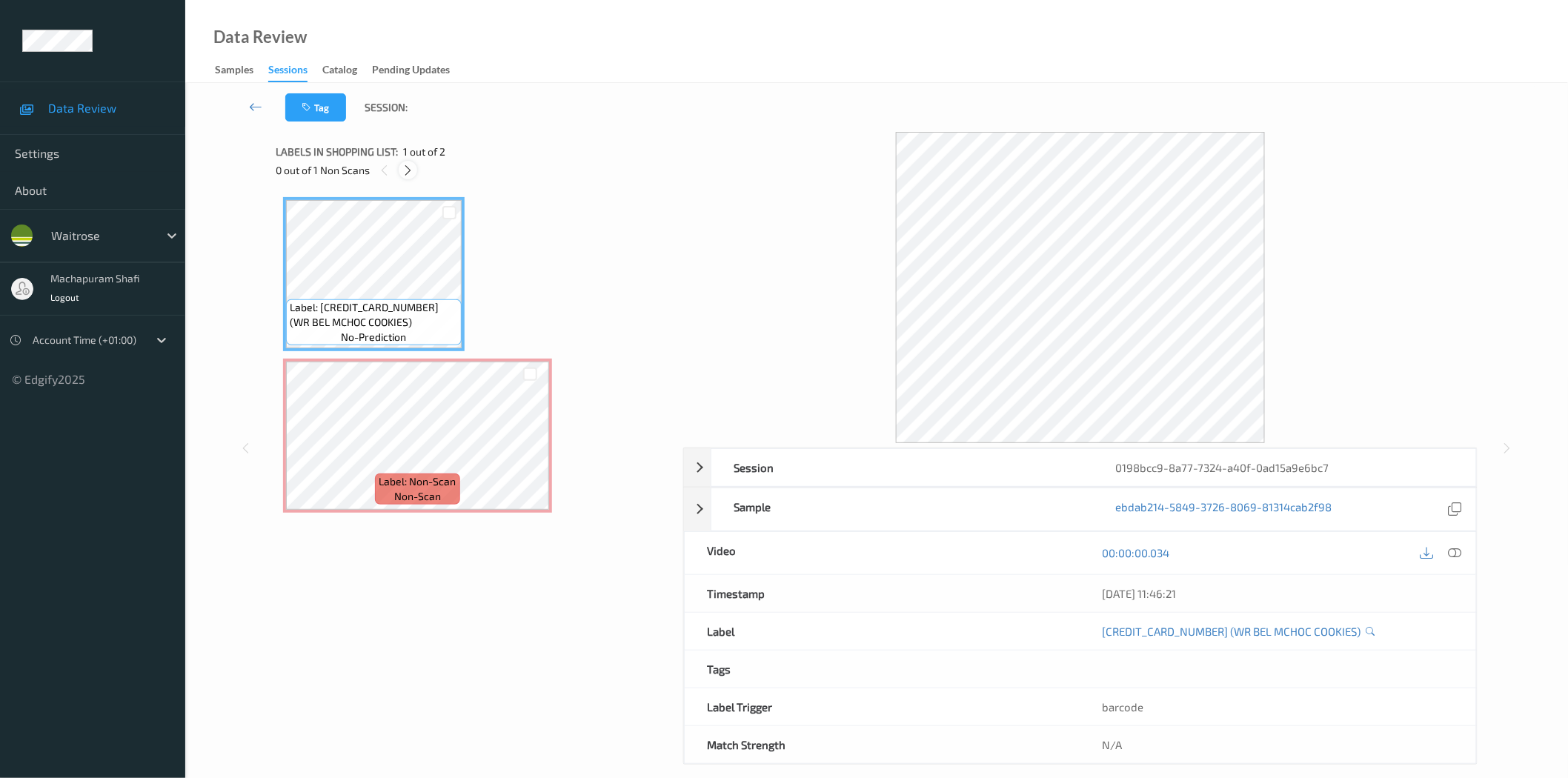
click at [408, 171] on icon at bounding box center [407, 171] width 12 height 13
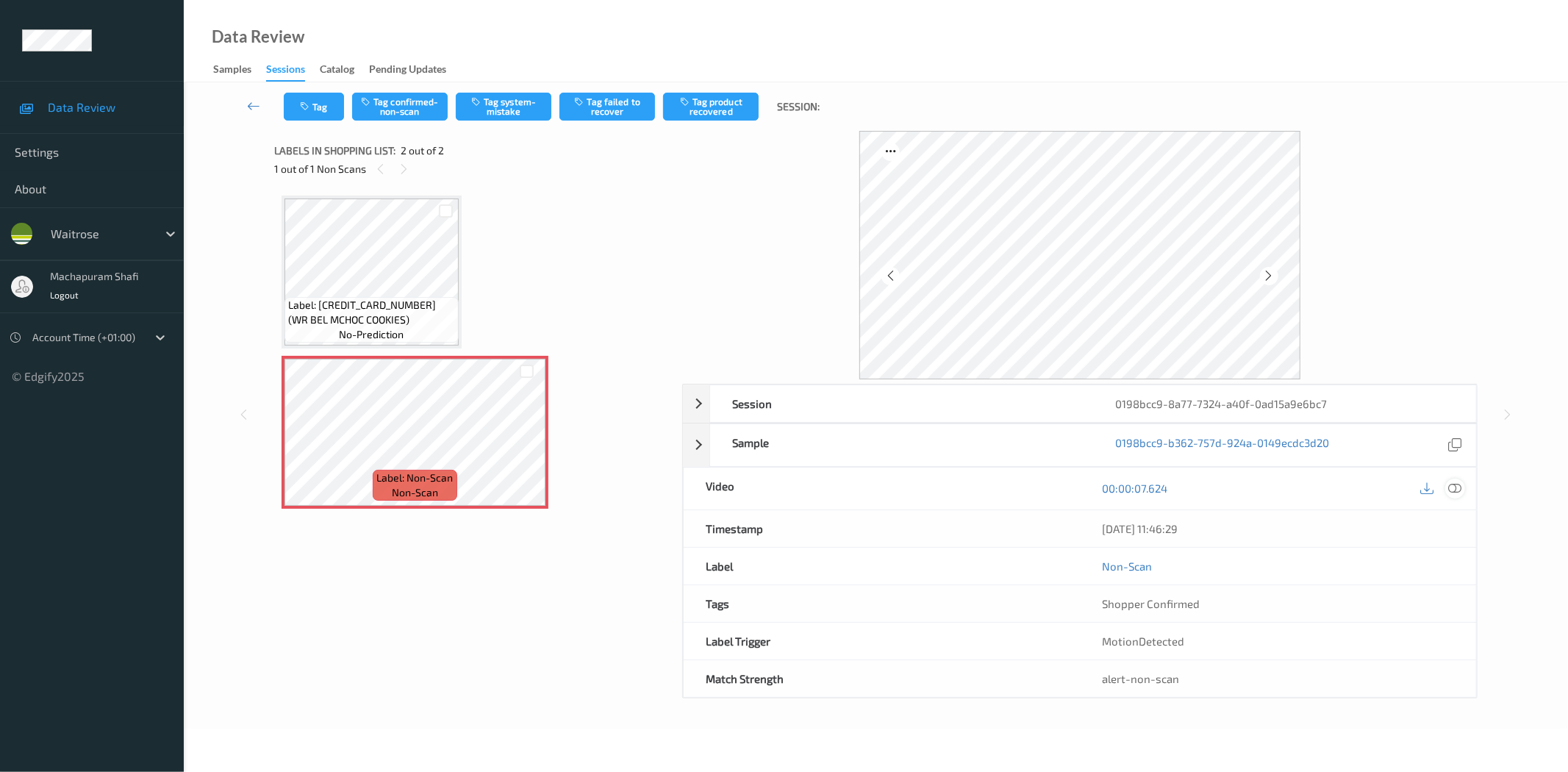
click at [1456, 489] on icon at bounding box center [1456, 489] width 13 height 13
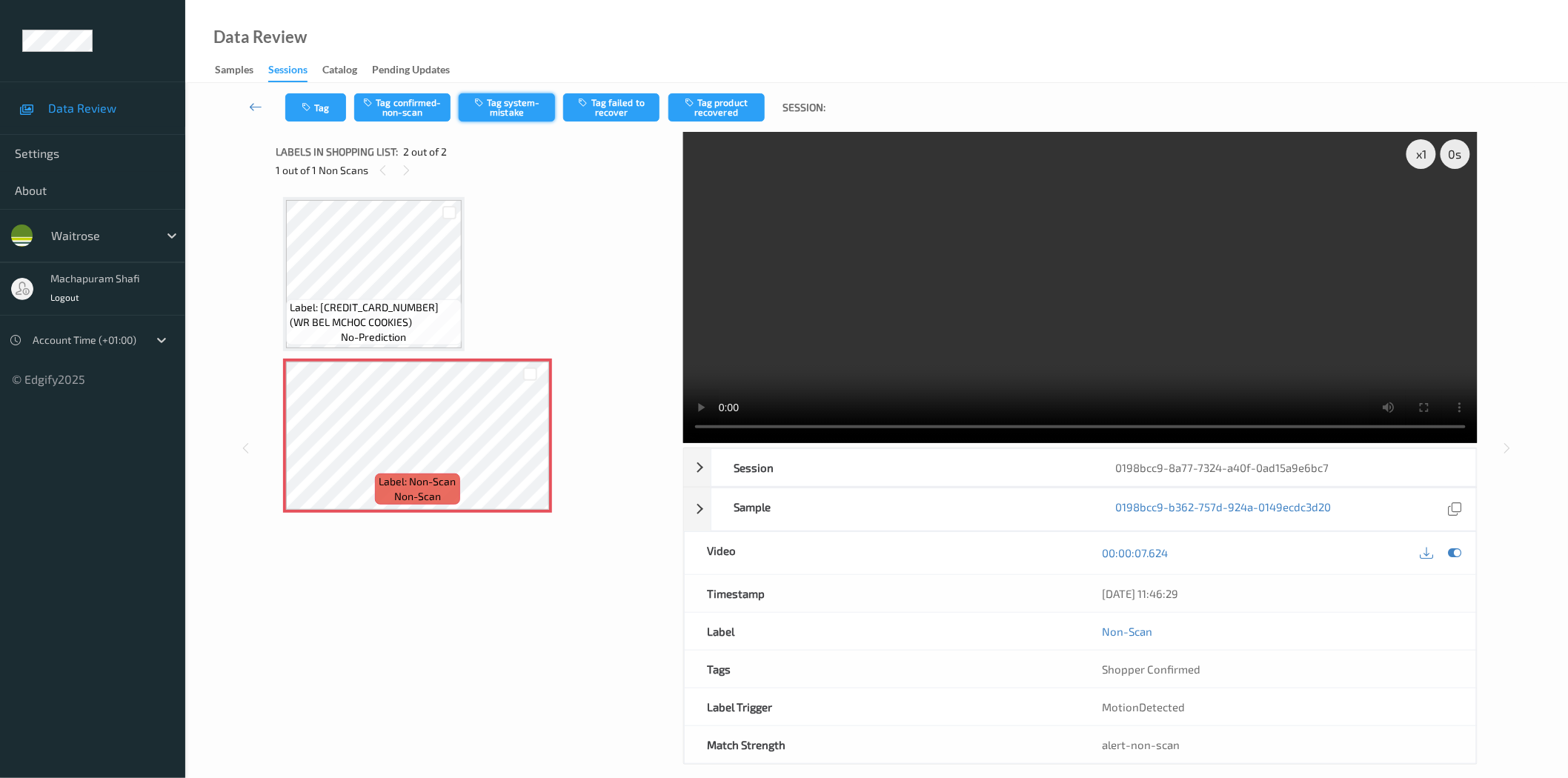
click at [512, 108] on button "Tag system-mistake" at bounding box center [507, 106] width 97 height 28
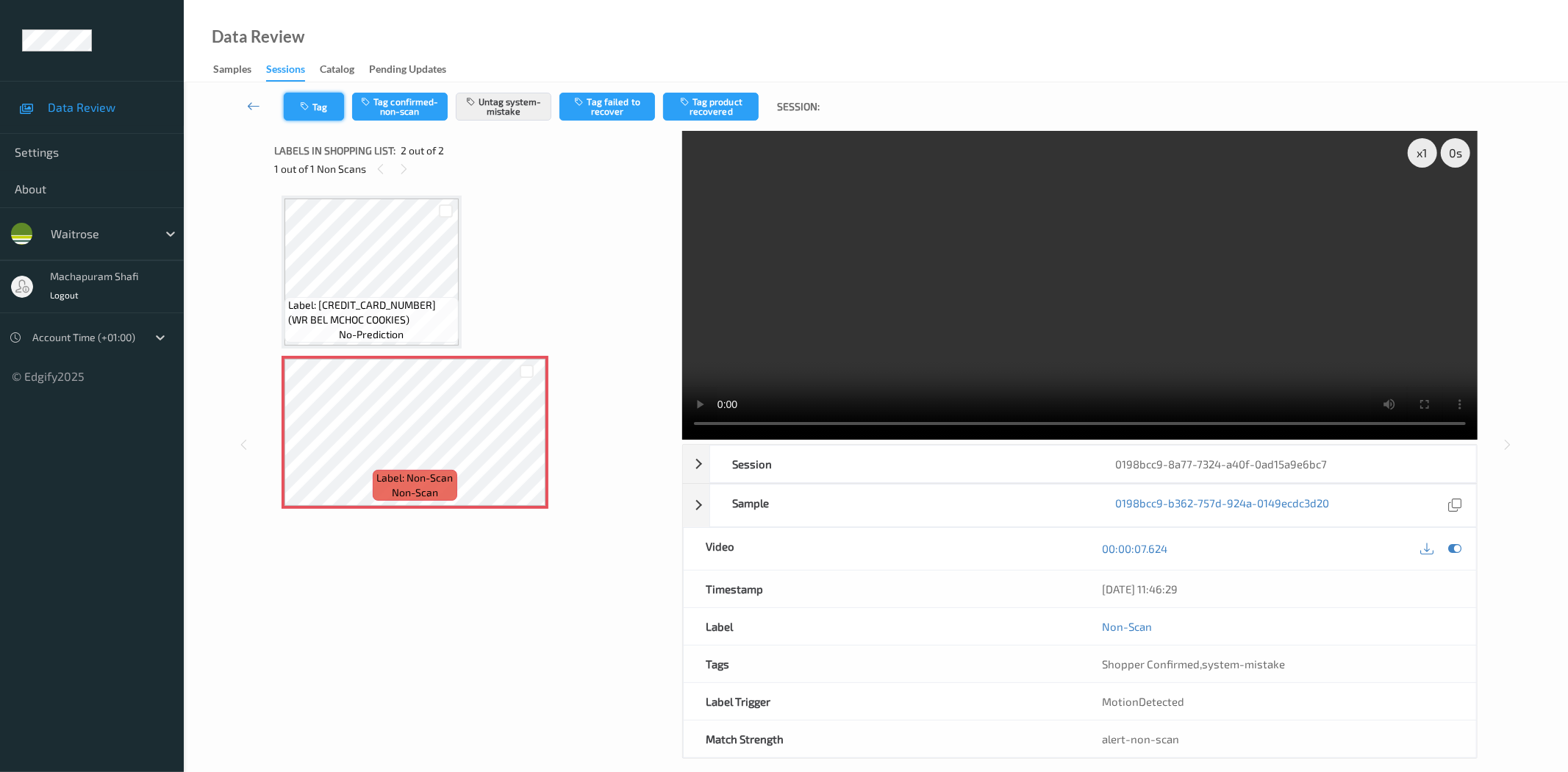
click at [327, 118] on button "Tag" at bounding box center [314, 106] width 60 height 28
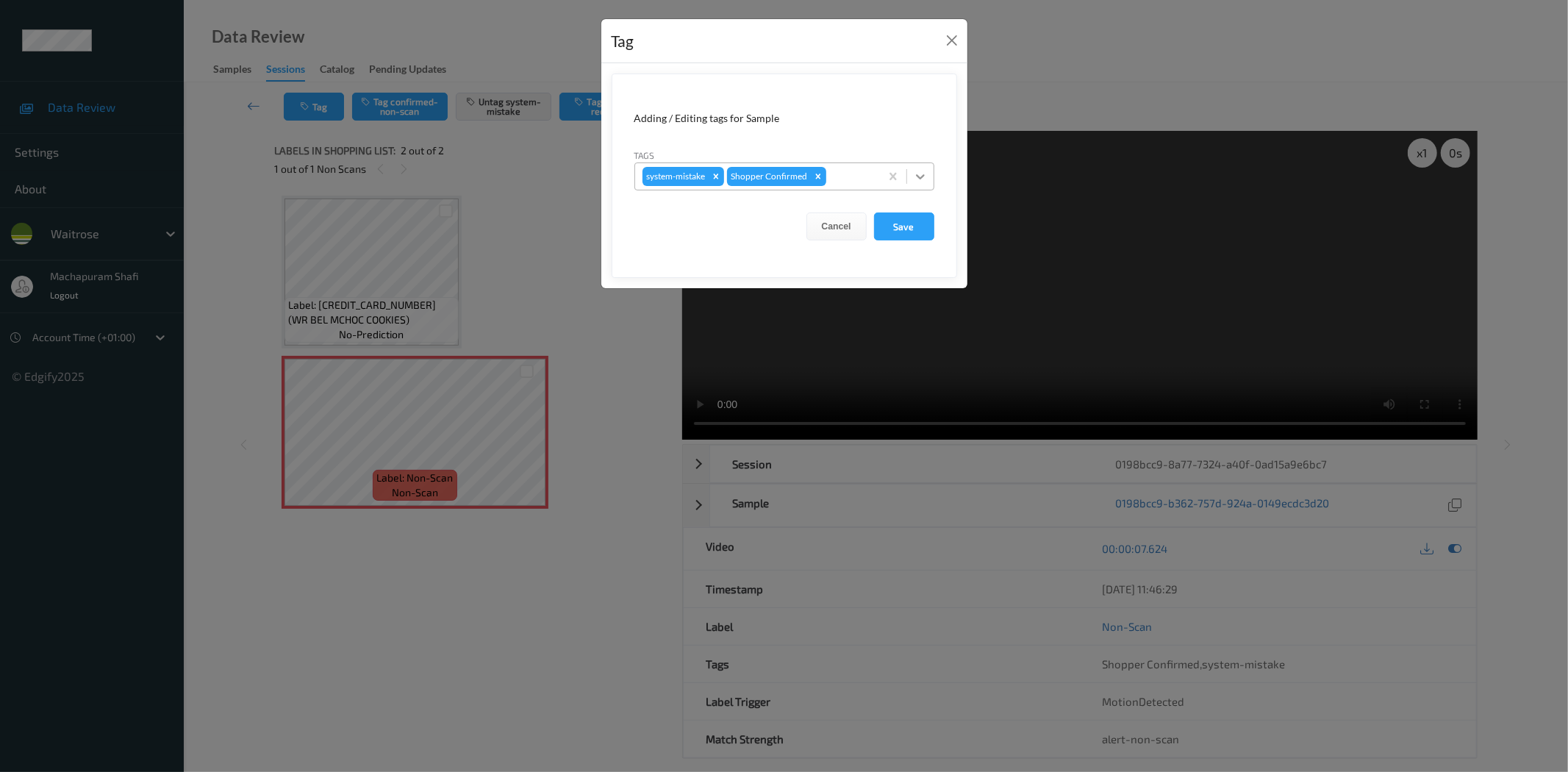
click at [915, 171] on icon at bounding box center [920, 176] width 14 height 14
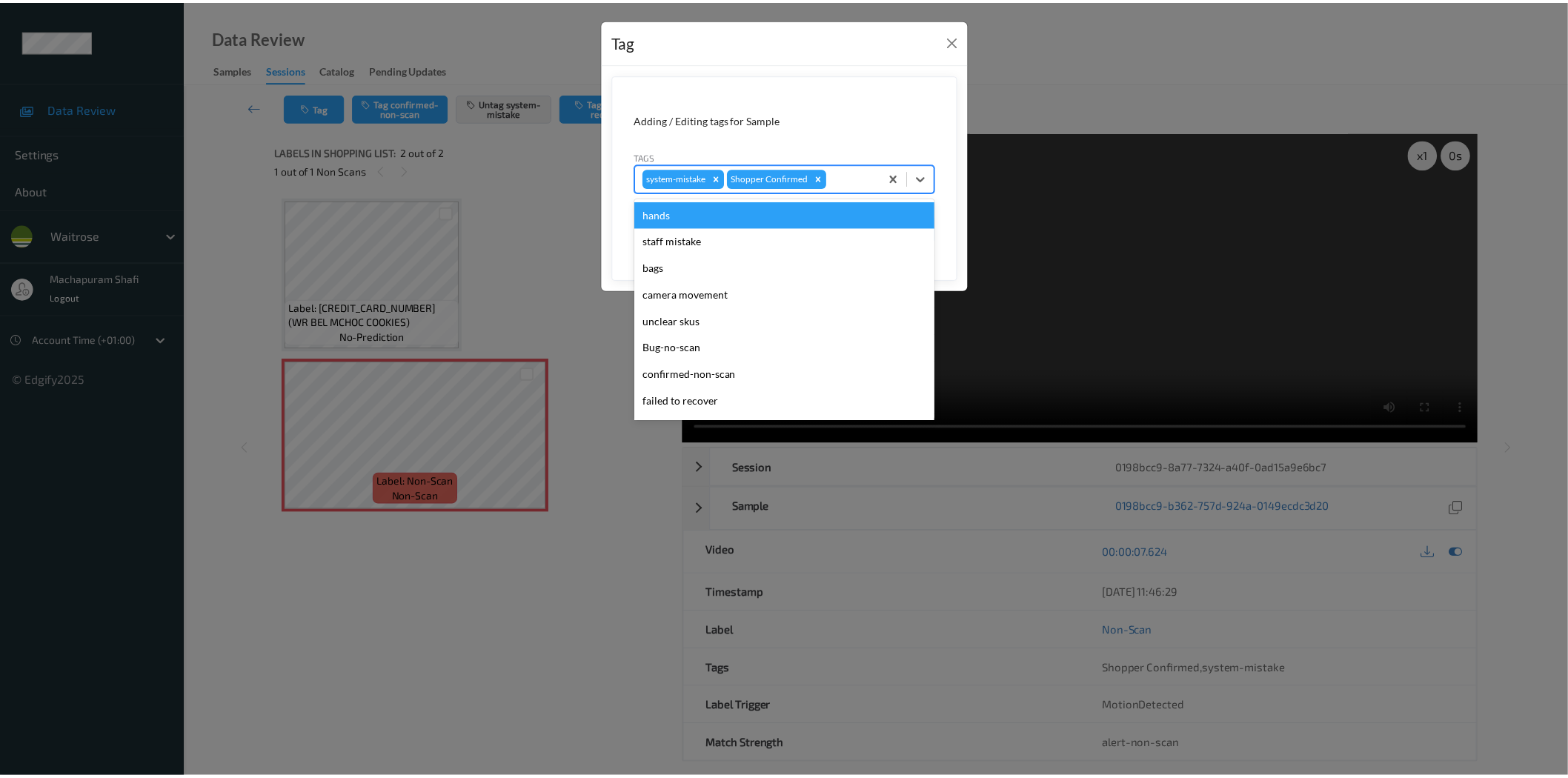
scroll to position [290, 0]
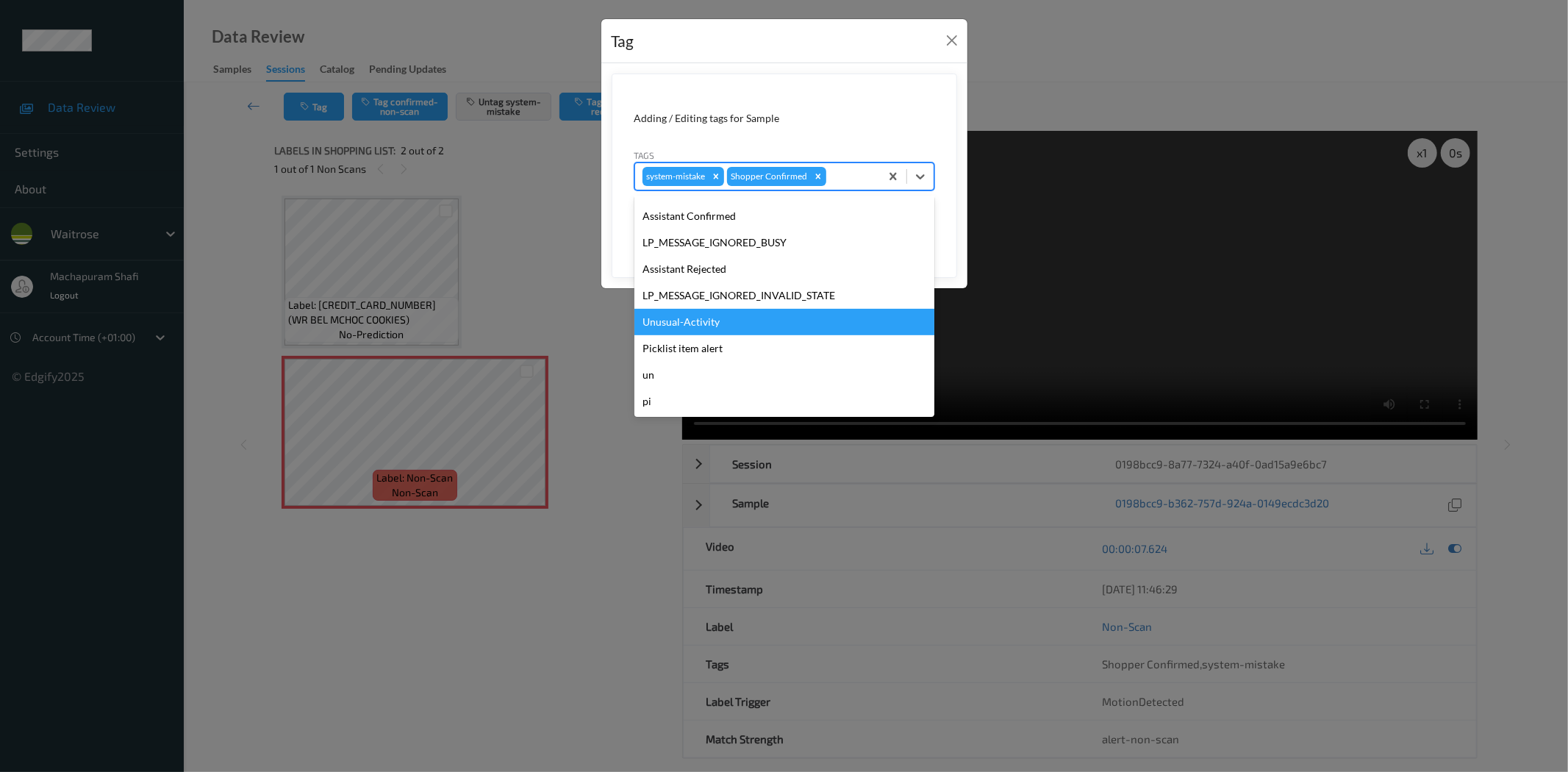
click at [693, 322] on div "Unusual-Activity" at bounding box center [785, 322] width 300 height 27
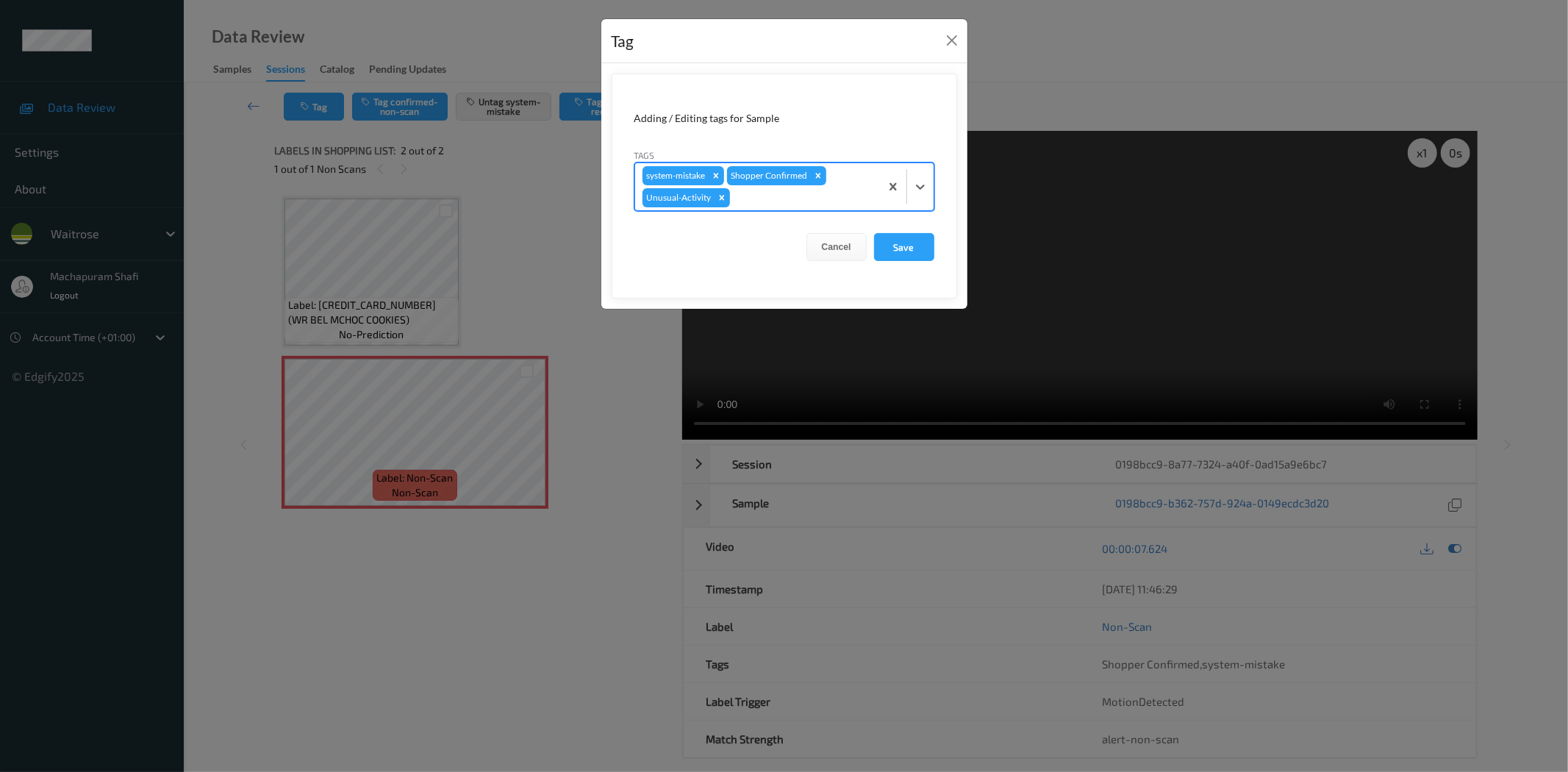
click at [903, 230] on form "Adding / Editing tags for Sample Tags option Unusual-Activity, selected. Select…" at bounding box center [785, 185] width 346 height 225
click at [895, 241] on button "Save" at bounding box center [904, 246] width 60 height 28
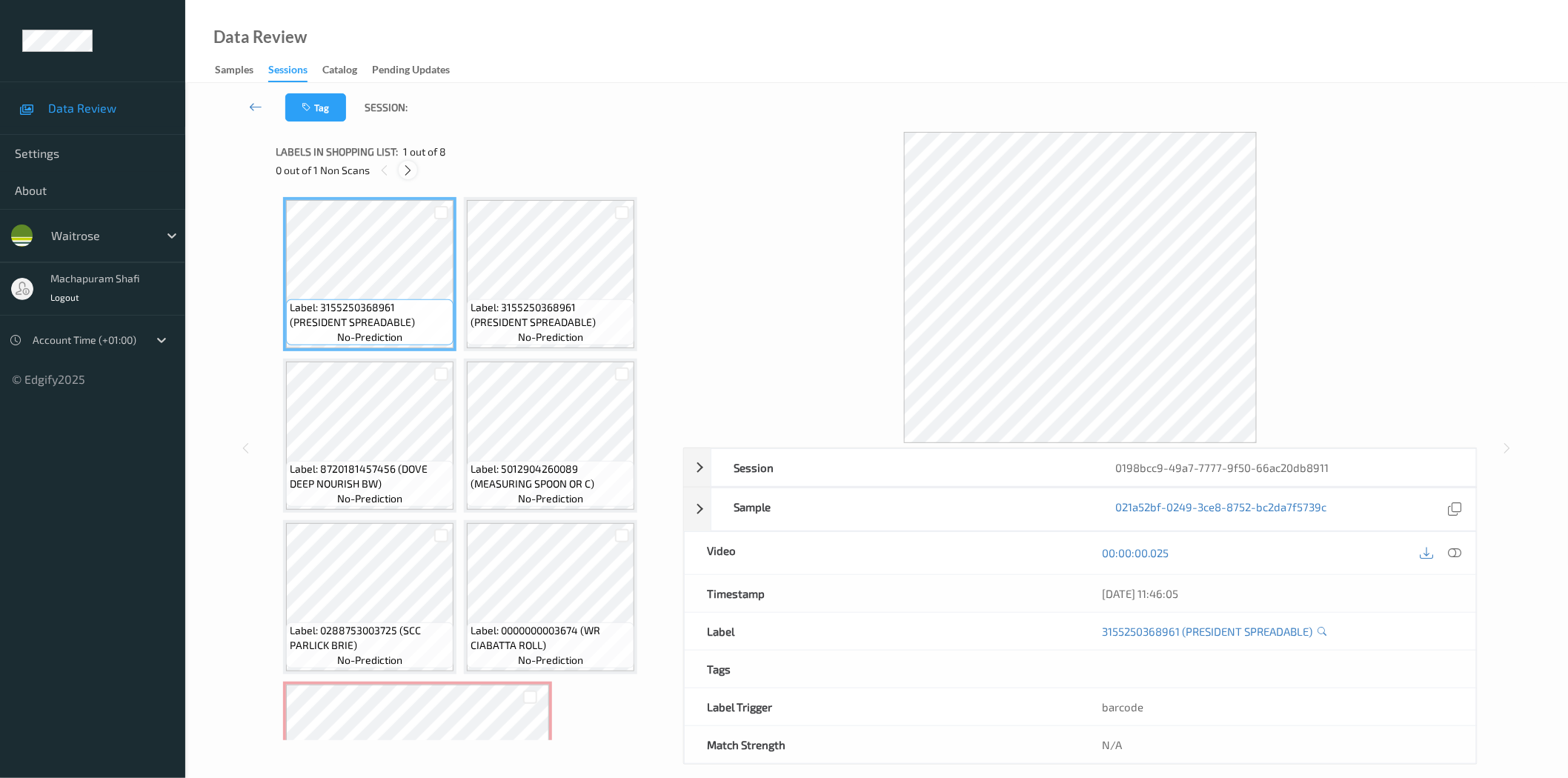
click at [404, 166] on icon at bounding box center [407, 171] width 12 height 13
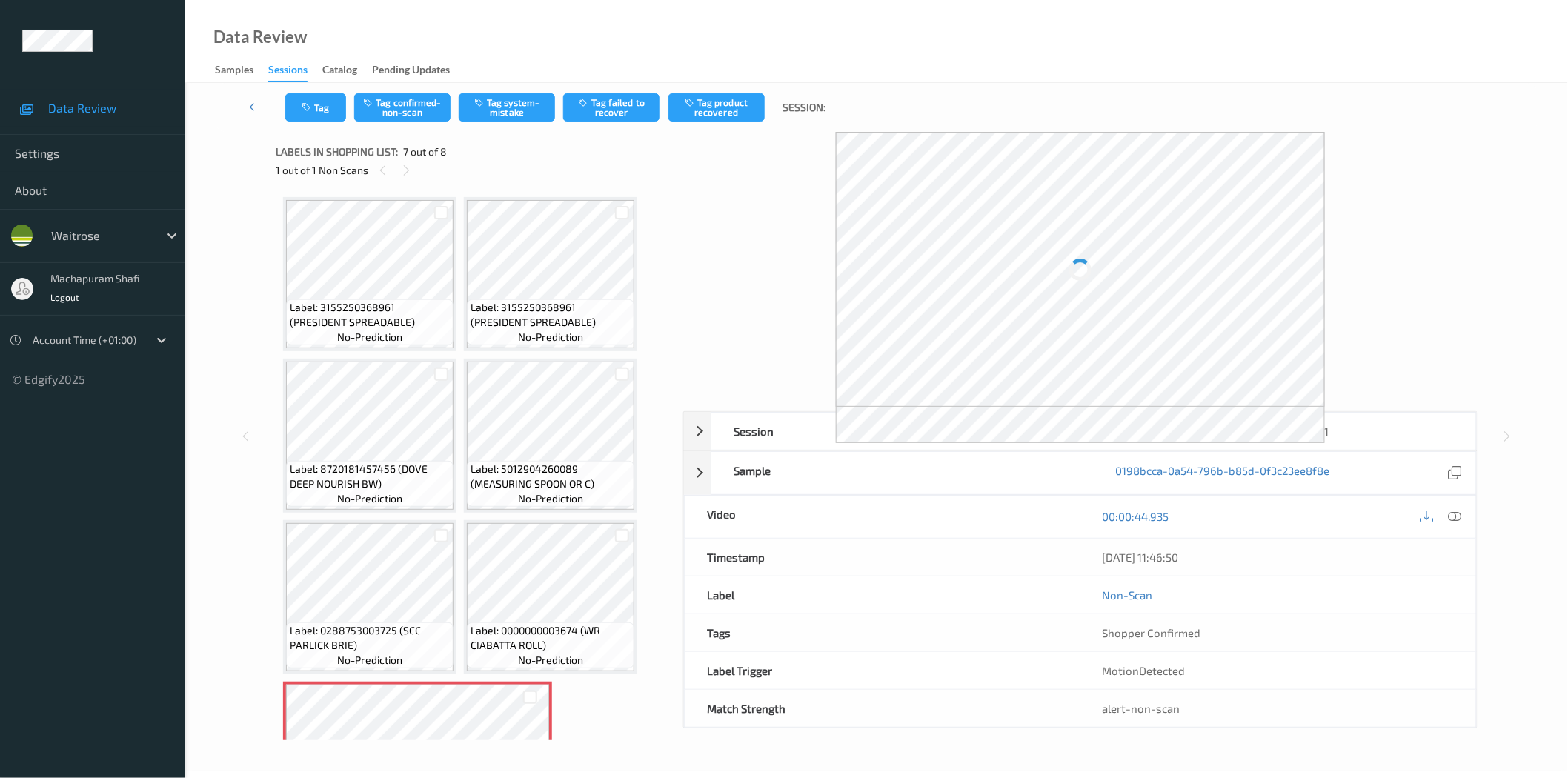
scroll to position [260, 0]
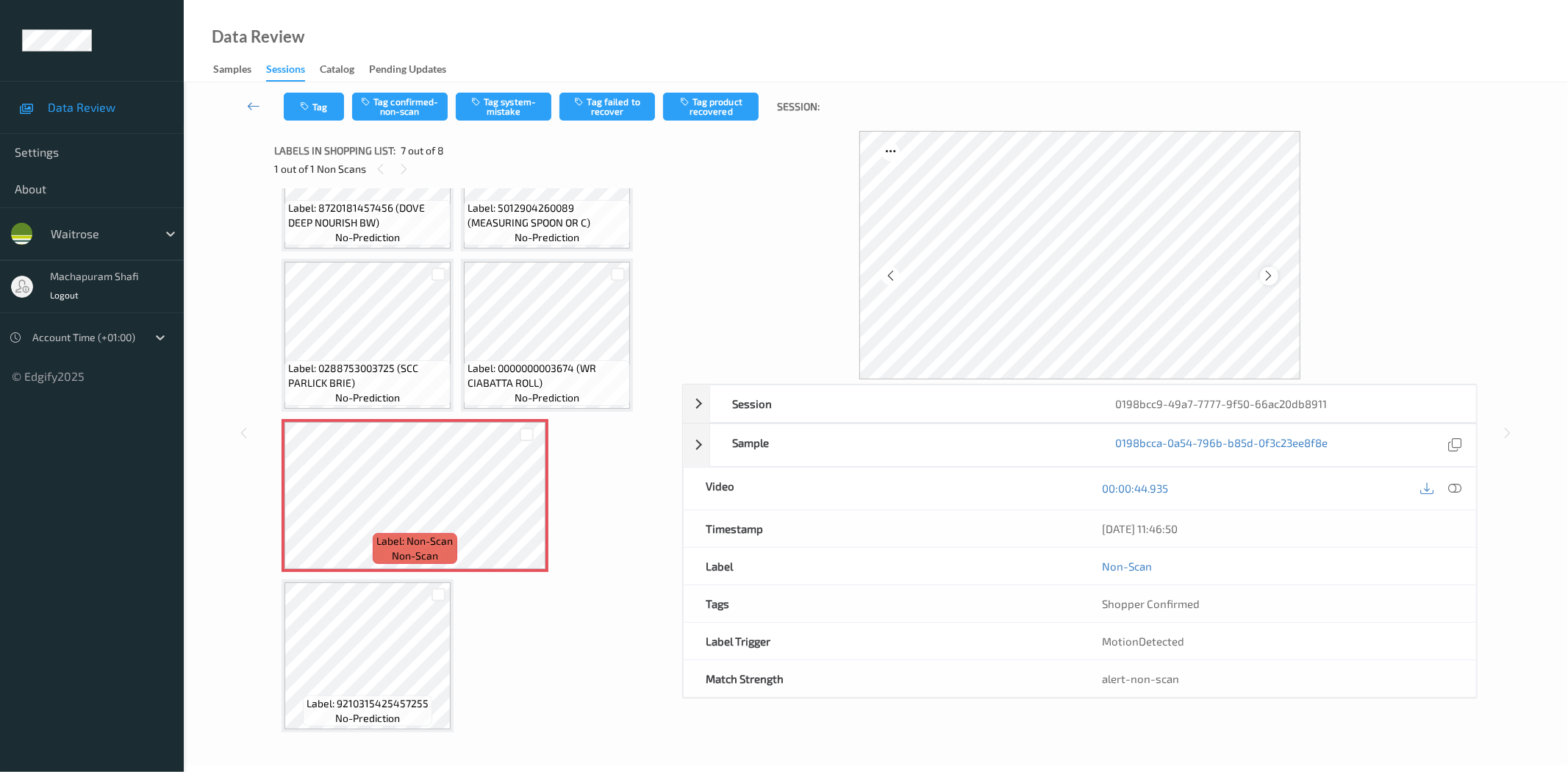
click at [1270, 273] on icon at bounding box center [1269, 276] width 12 height 13
click at [1456, 492] on icon at bounding box center [1456, 489] width 13 height 13
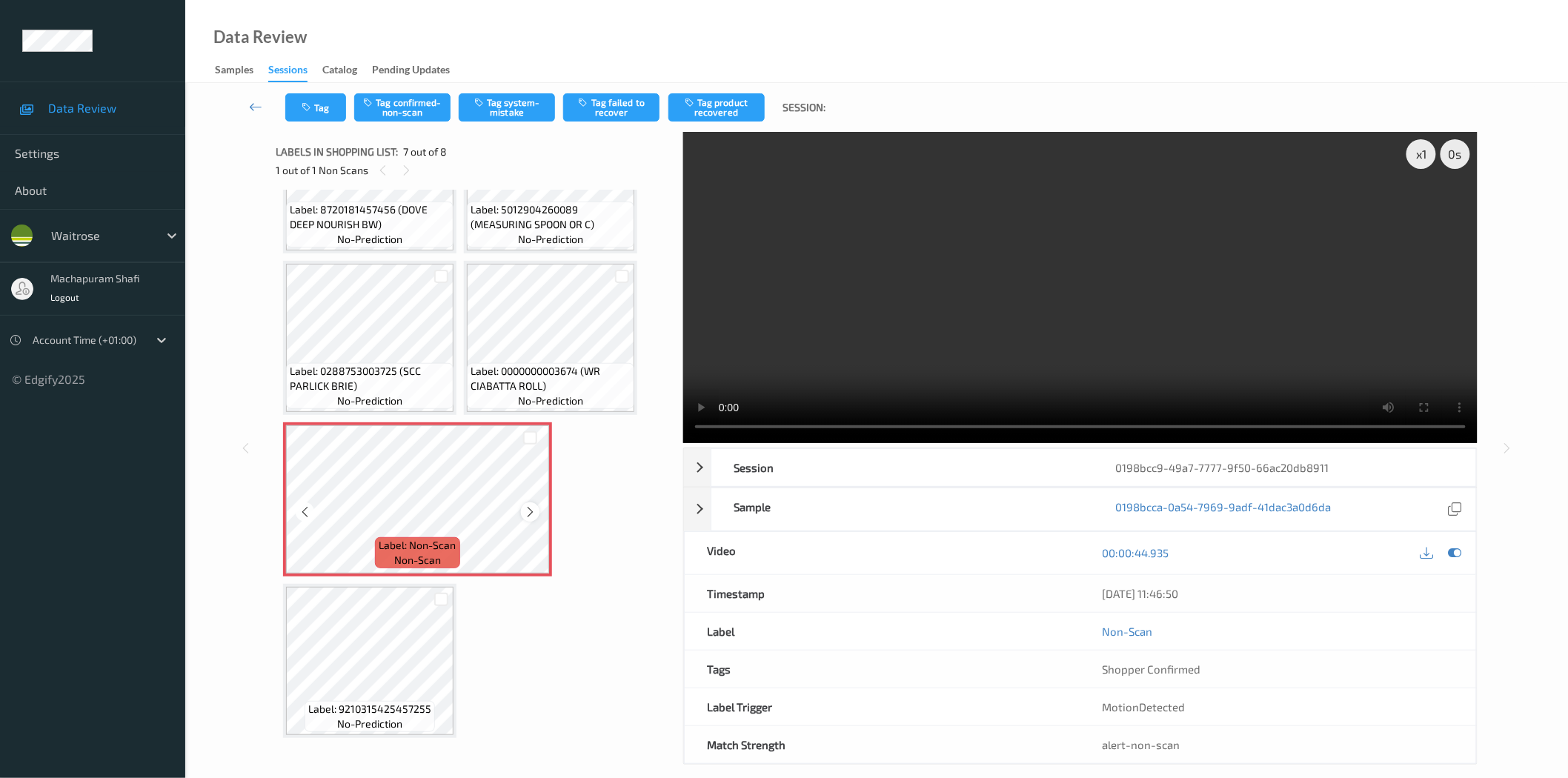
click at [529, 508] on icon at bounding box center [530, 513] width 12 height 13
click at [527, 506] on icon at bounding box center [530, 513] width 12 height 13
click at [516, 103] on button "Tag system-mistake" at bounding box center [507, 106] width 97 height 28
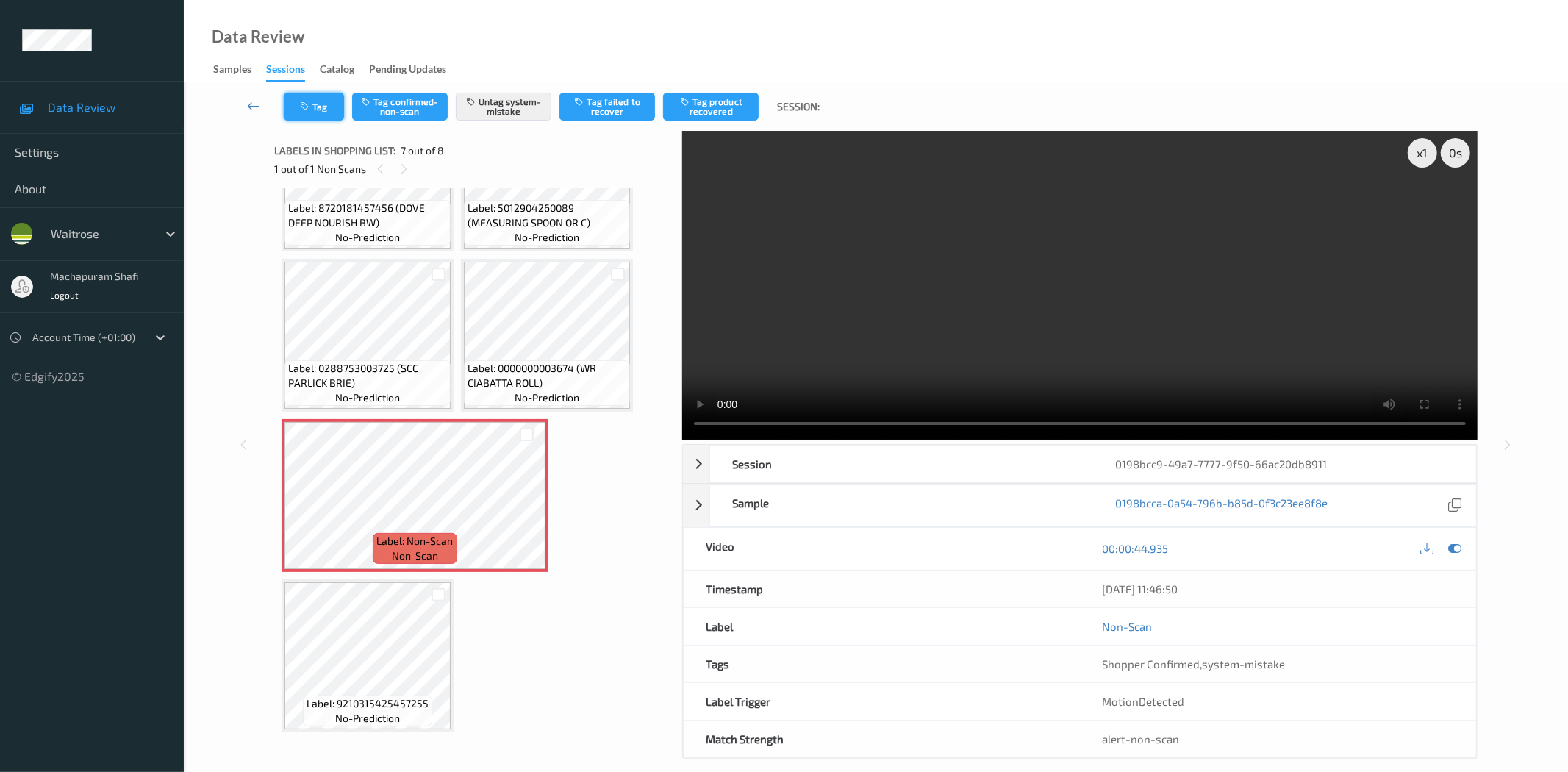
click at [318, 106] on button "Tag" at bounding box center [314, 106] width 60 height 28
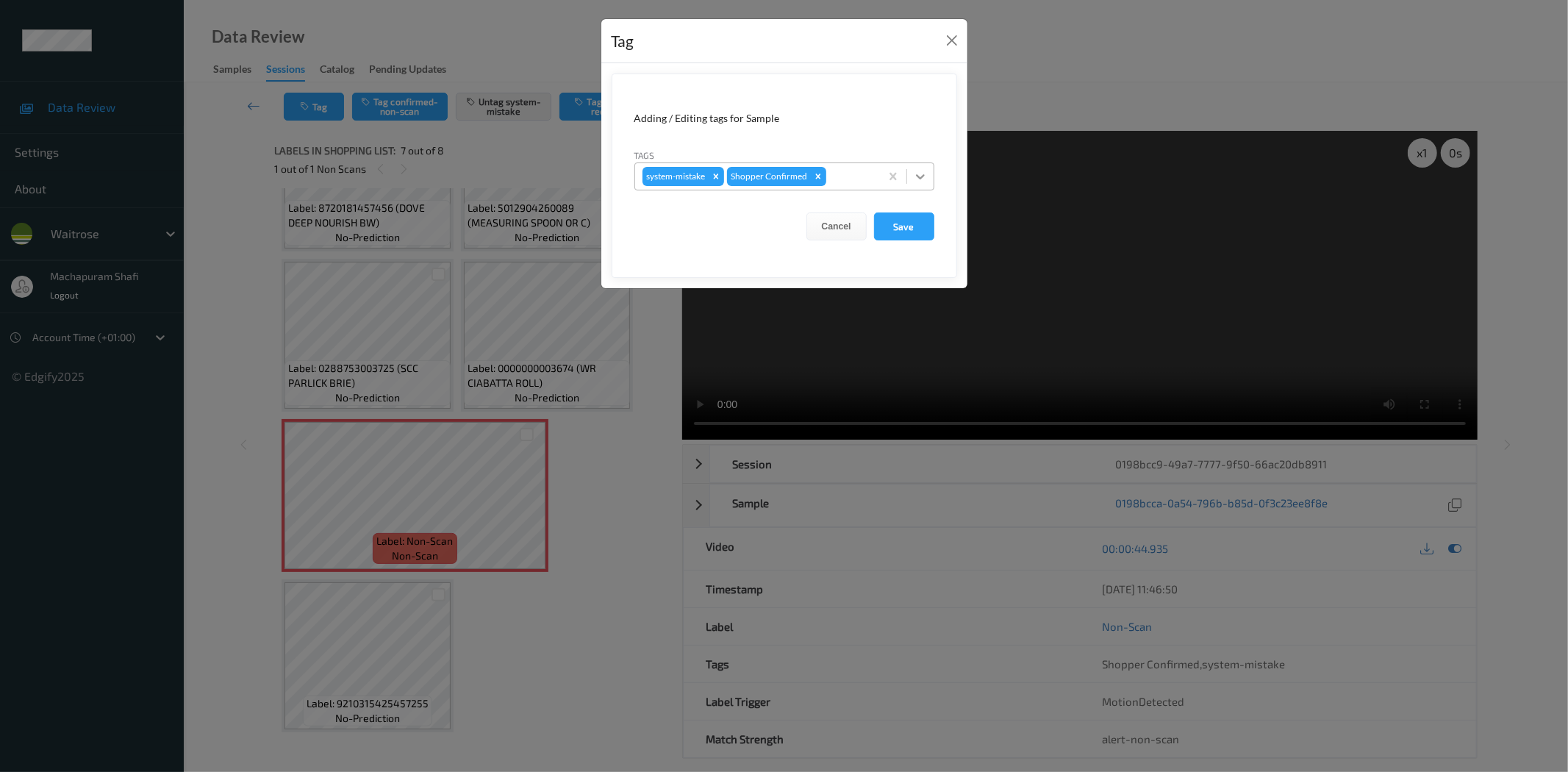
click at [913, 177] on icon at bounding box center [920, 176] width 14 height 14
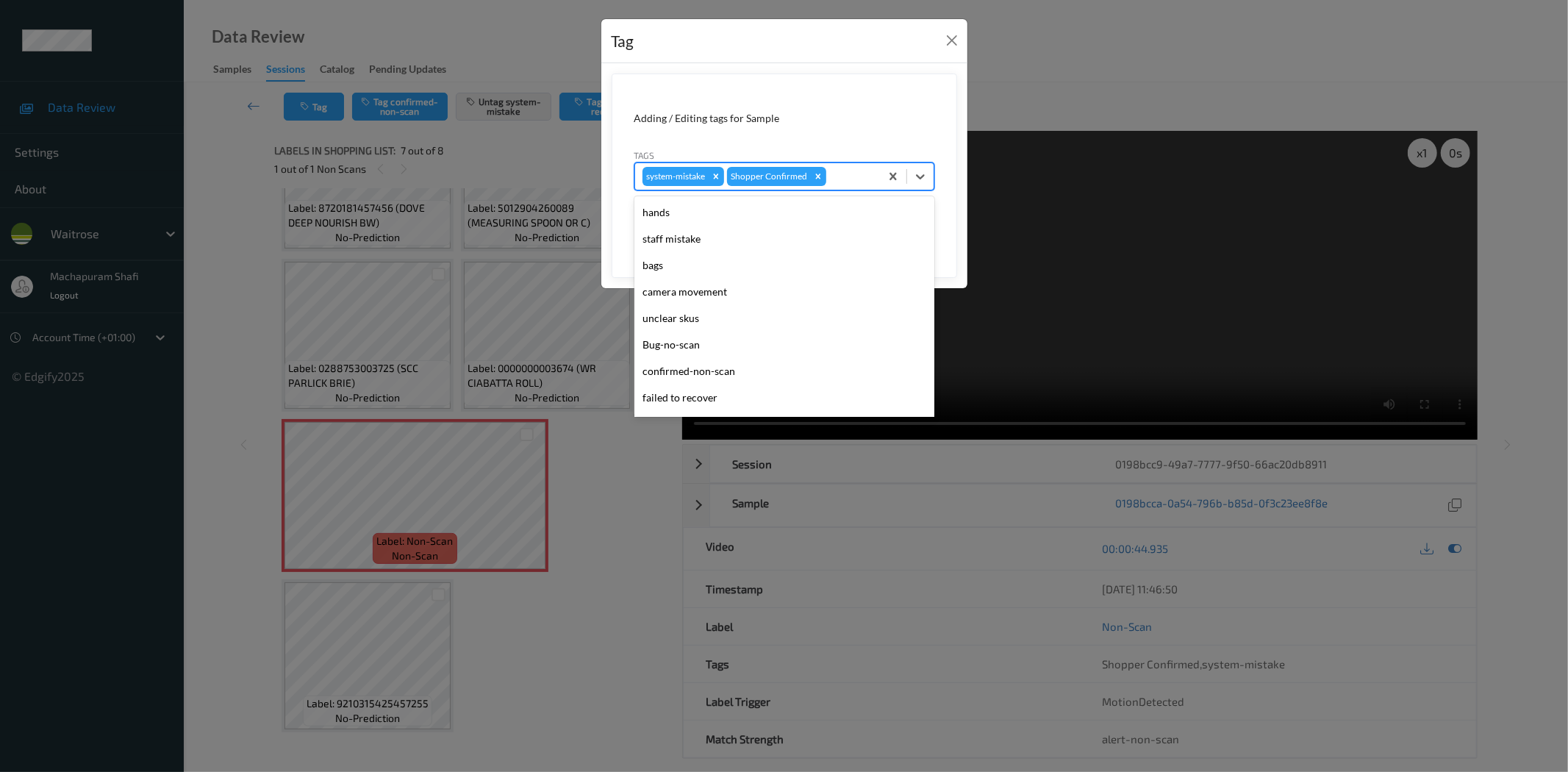
scroll to position [288, 0]
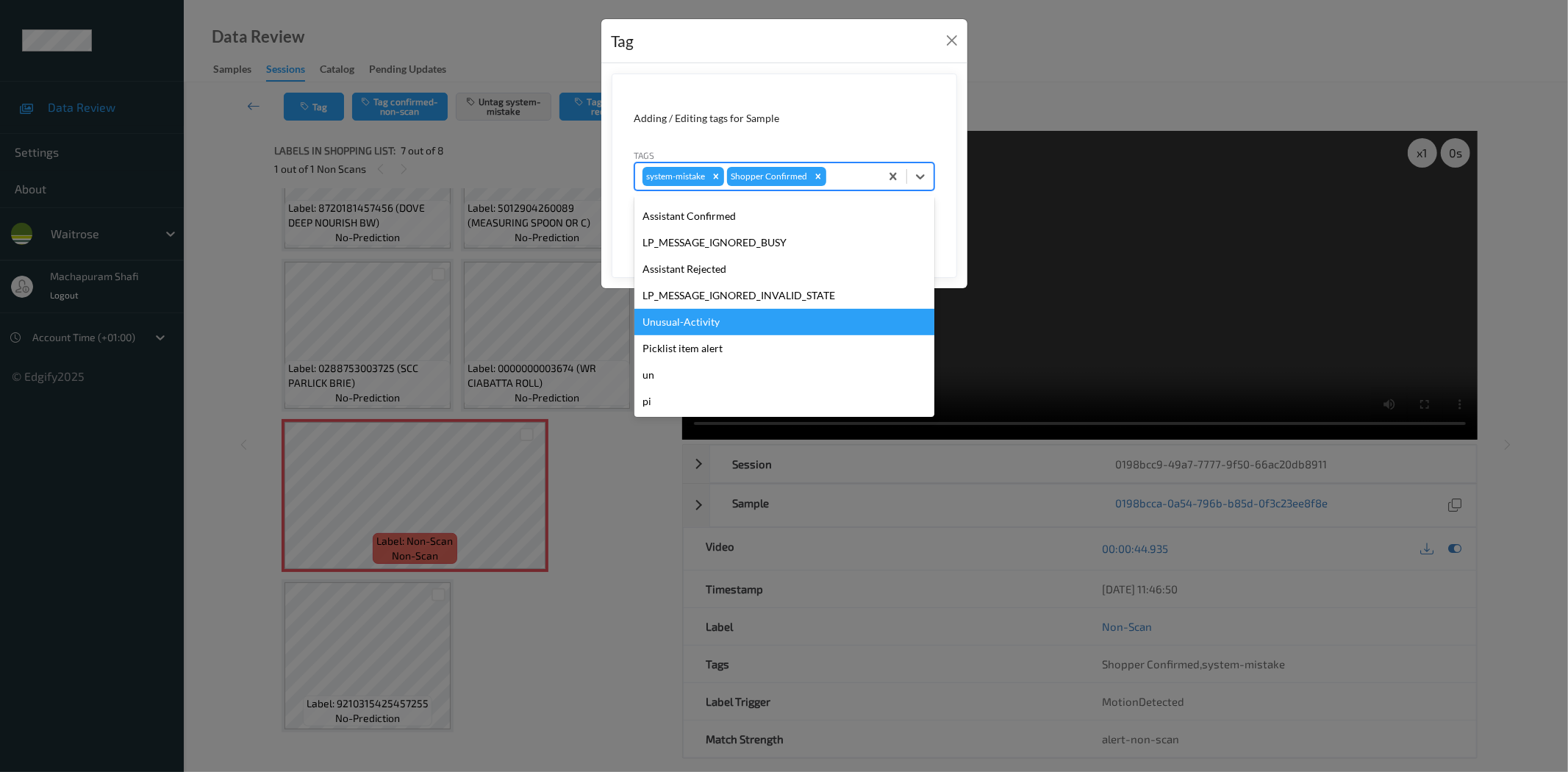
click at [696, 319] on div "Unusual-Activity" at bounding box center [785, 322] width 300 height 27
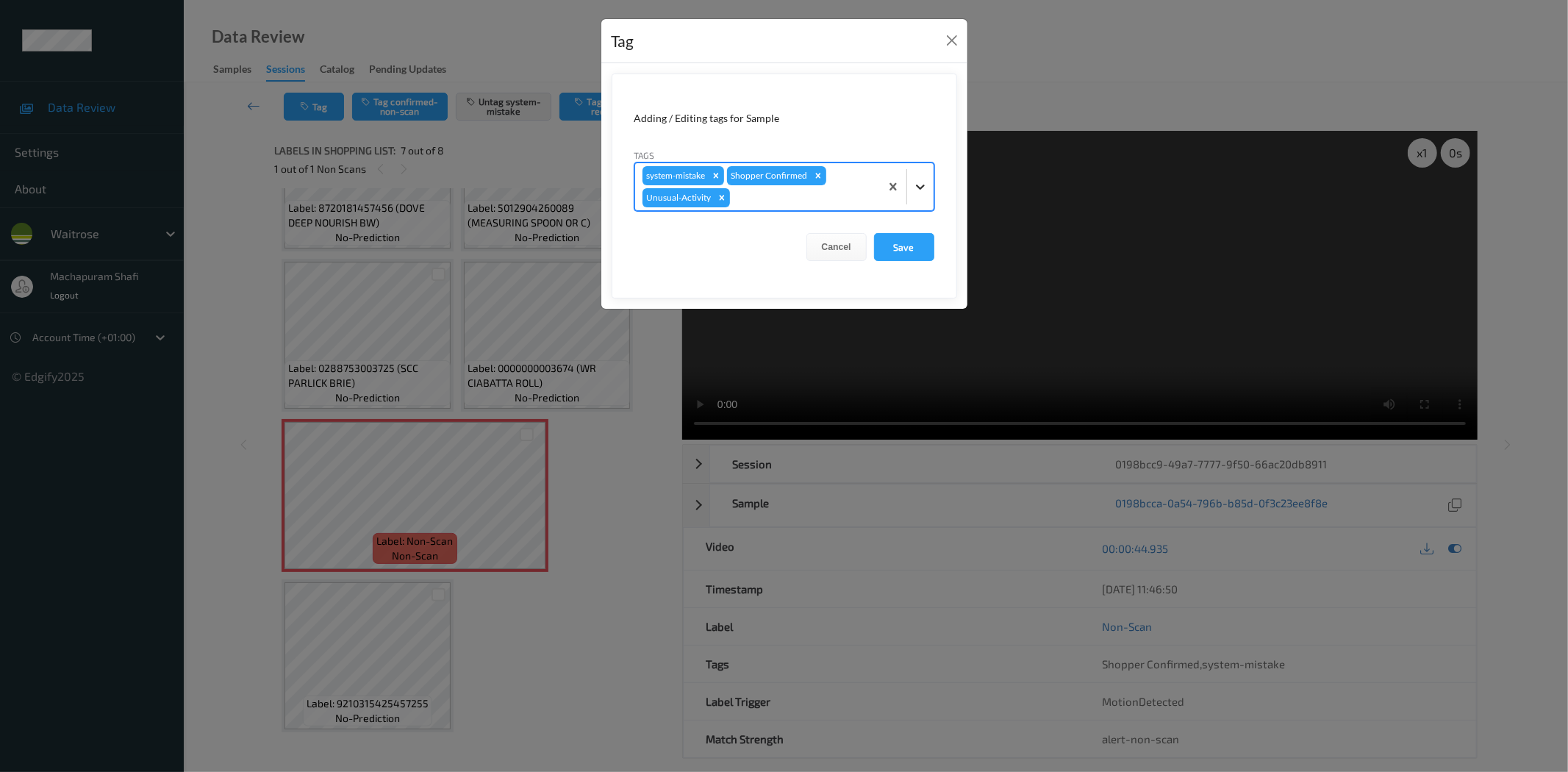
click at [921, 181] on icon at bounding box center [920, 186] width 14 height 14
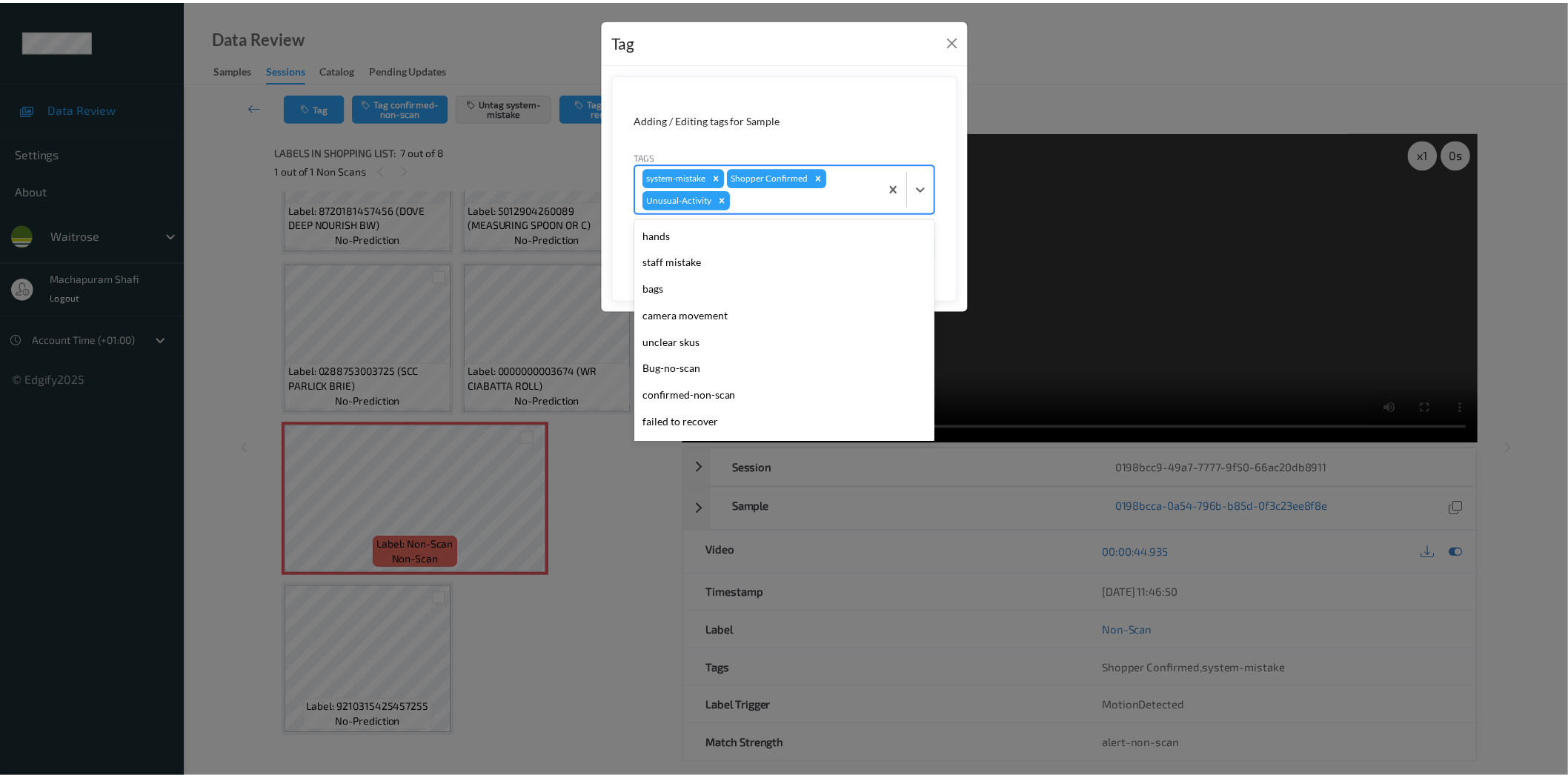
scroll to position [263, 0]
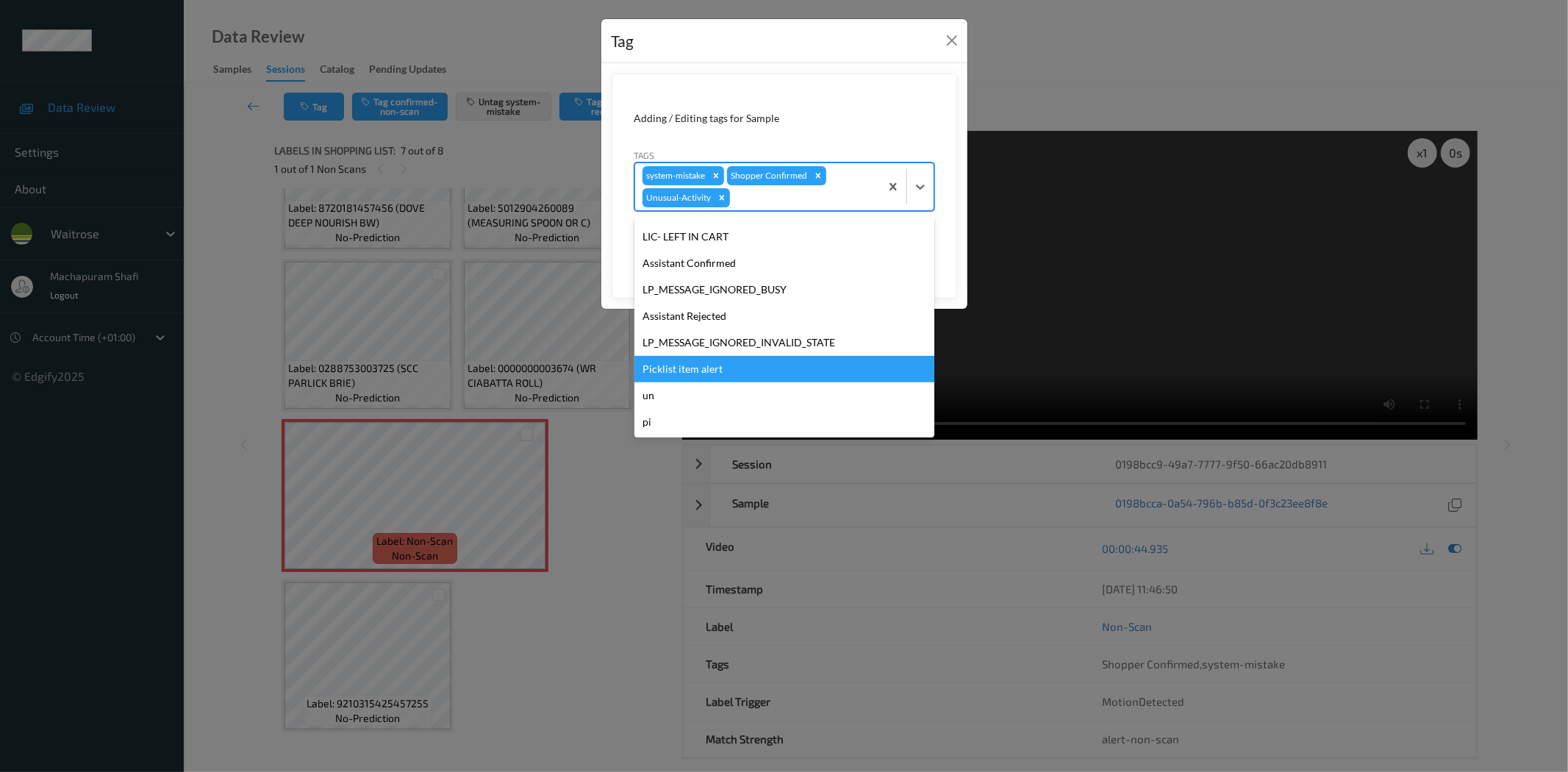
click at [688, 365] on div "Picklist item alert" at bounding box center [785, 369] width 300 height 27
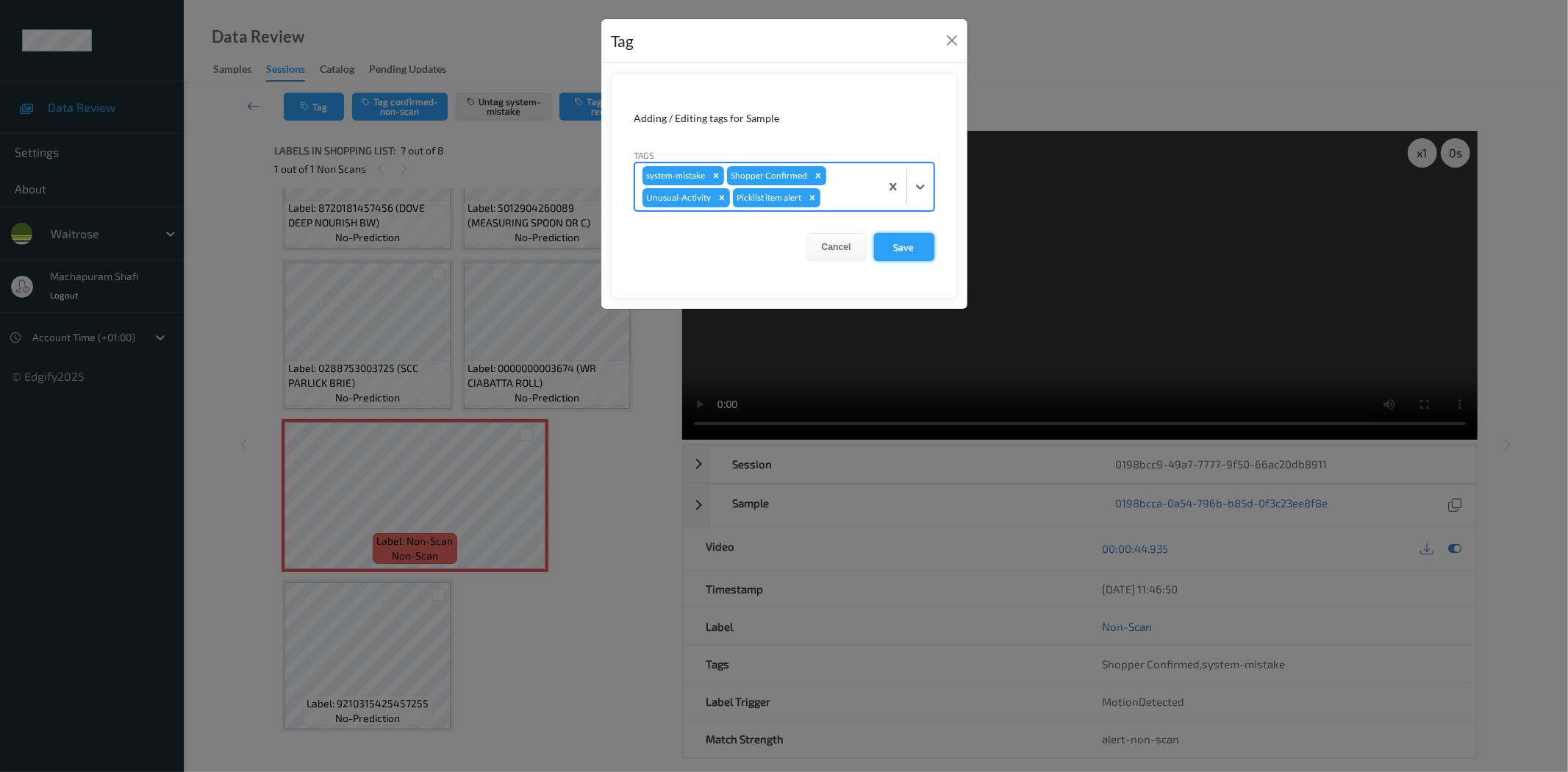
click at [900, 245] on button "Save" at bounding box center [904, 246] width 60 height 28
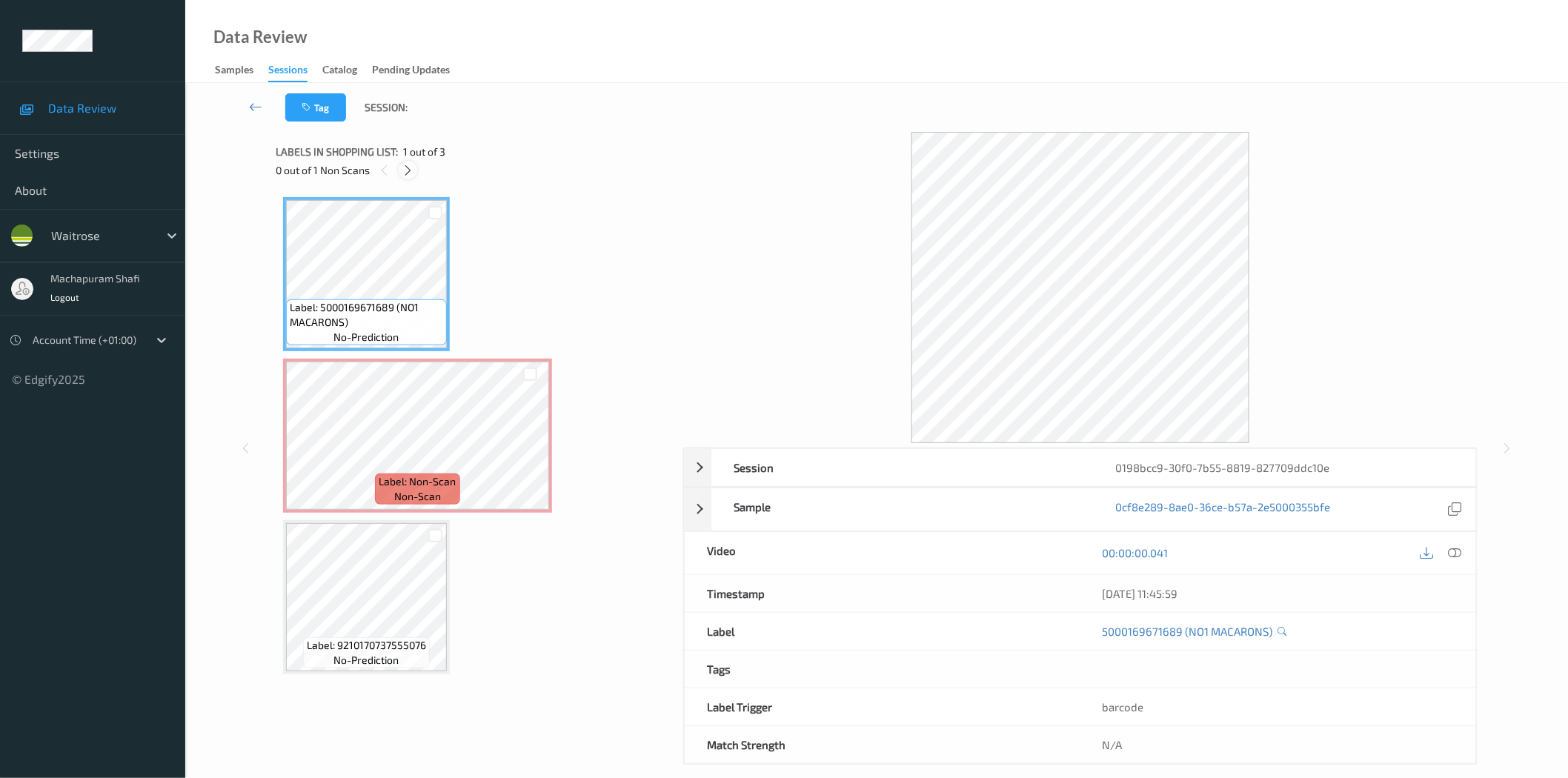
click at [403, 166] on icon at bounding box center [407, 171] width 12 height 13
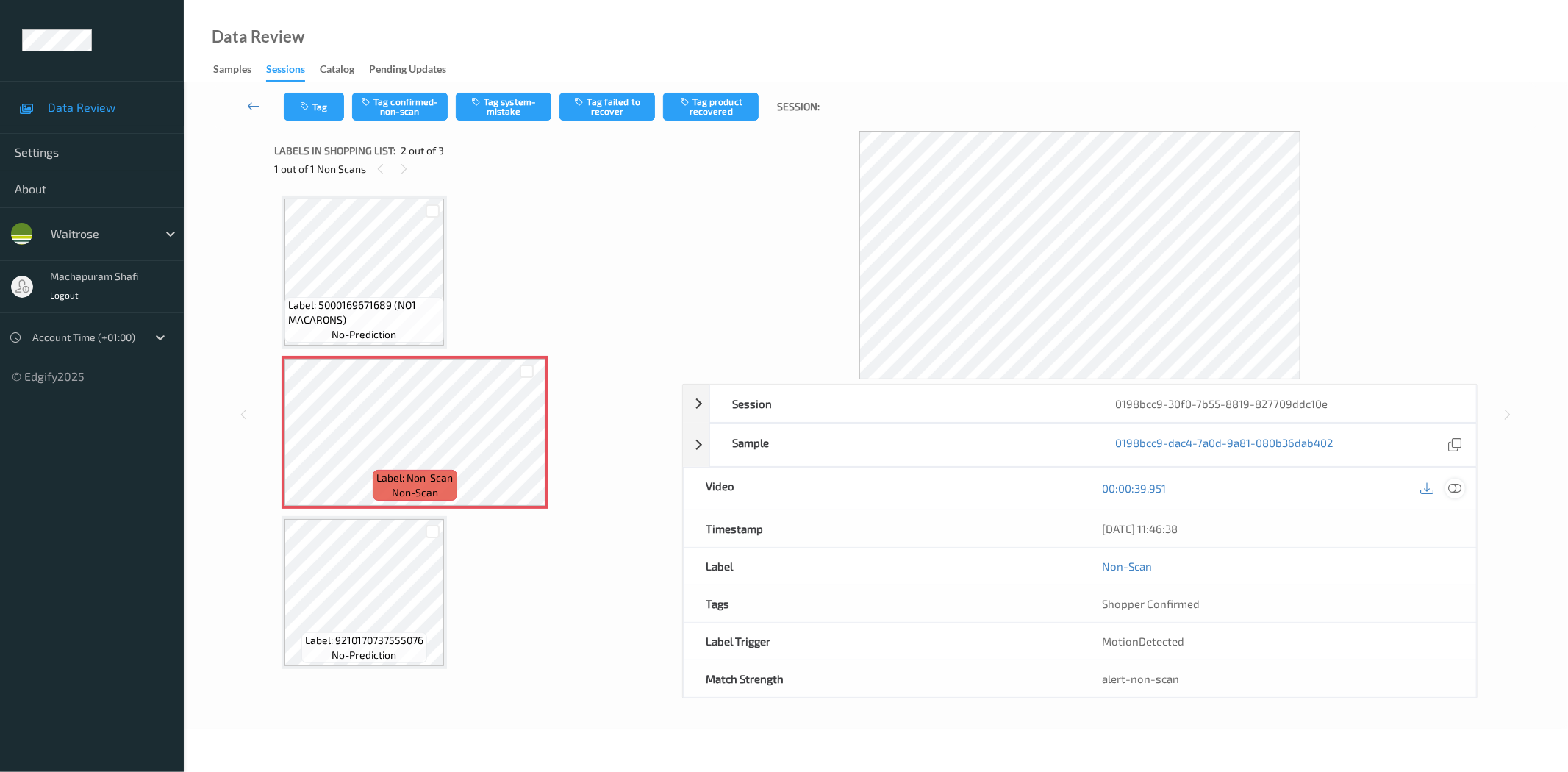
click at [1453, 486] on icon at bounding box center [1456, 489] width 13 height 13
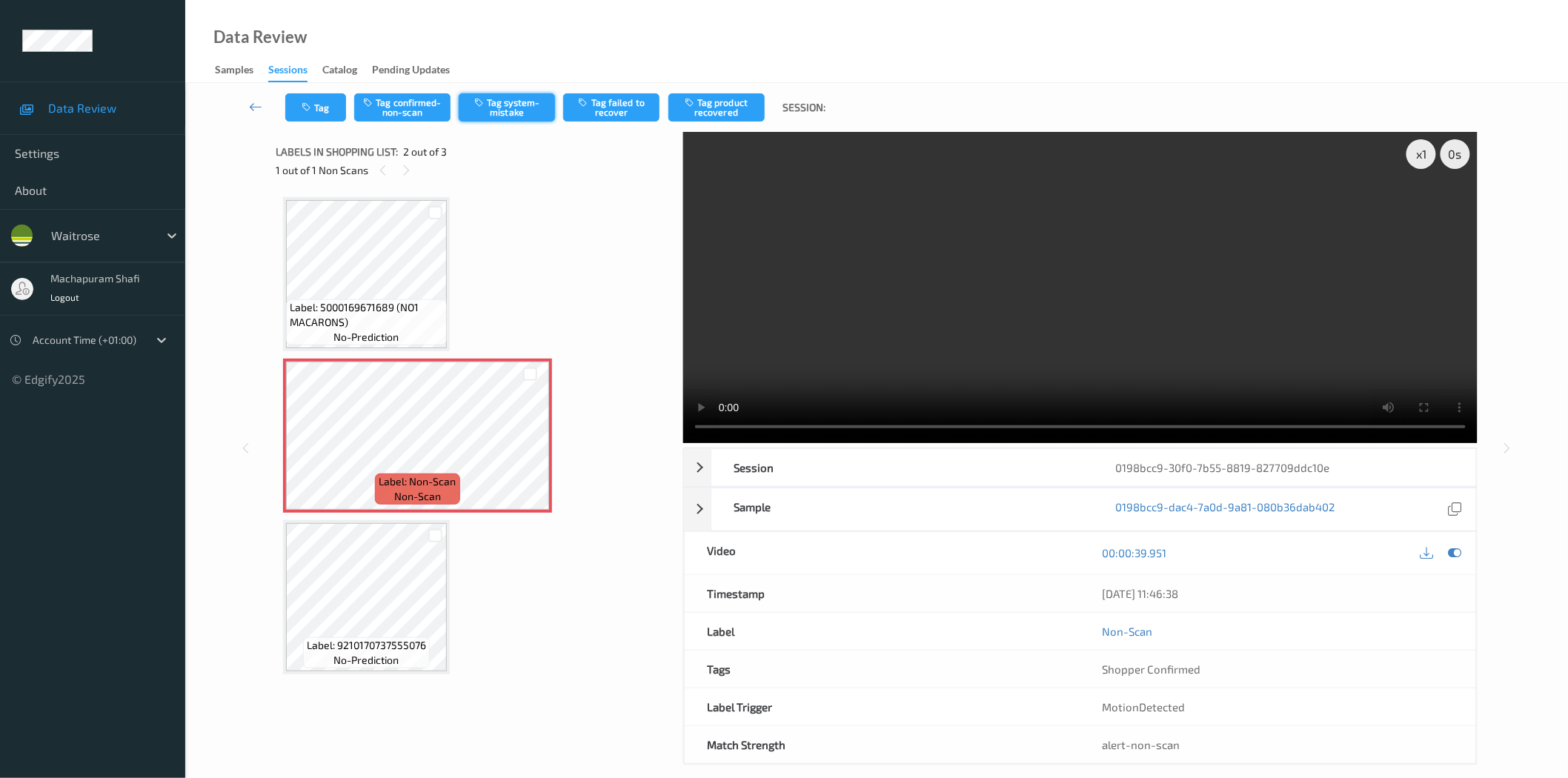
click at [499, 106] on button "Tag system-mistake" at bounding box center [507, 106] width 97 height 28
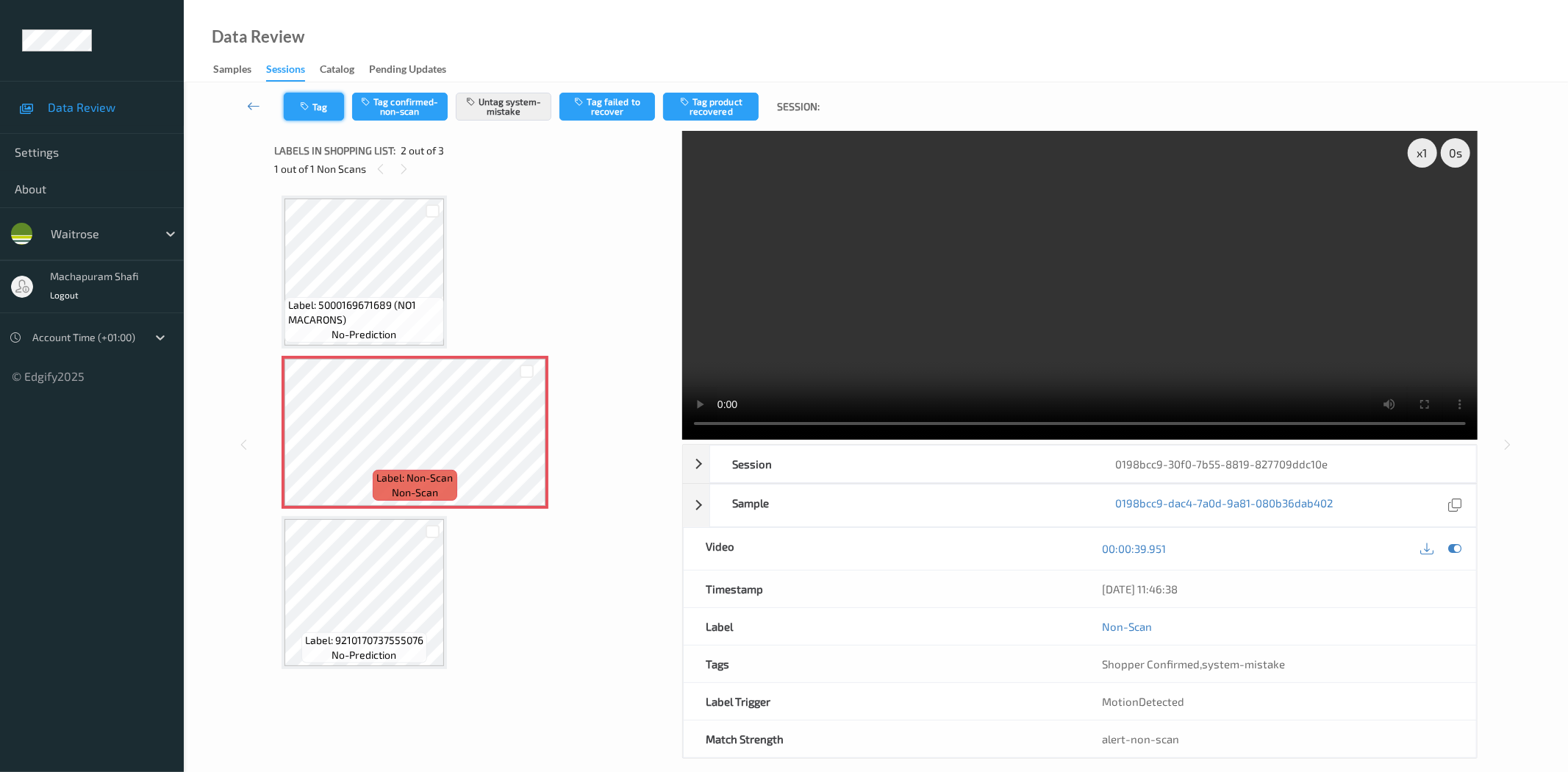
click at [311, 110] on icon "button" at bounding box center [306, 106] width 12 height 10
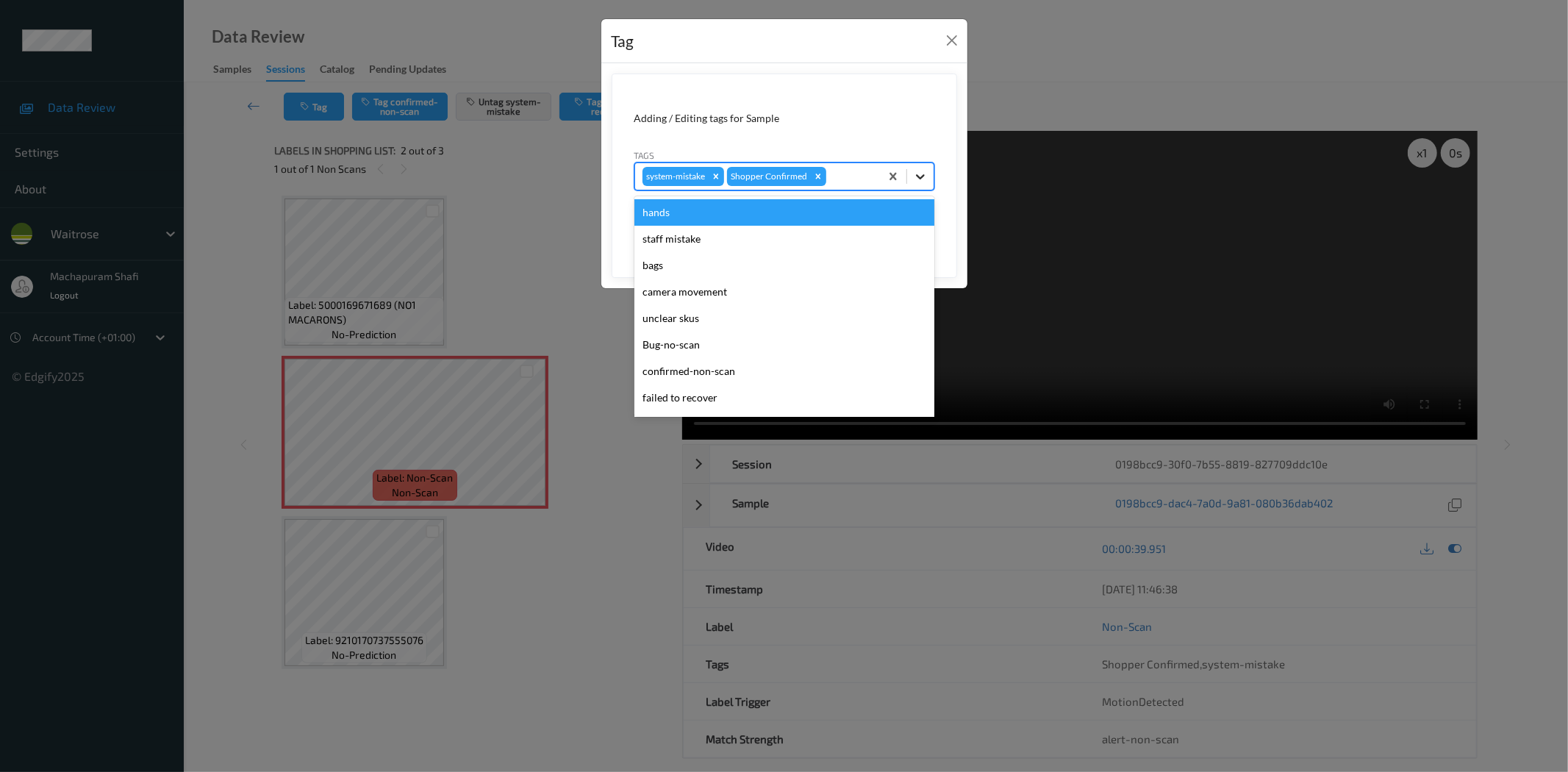
click at [920, 174] on icon at bounding box center [920, 176] width 14 height 14
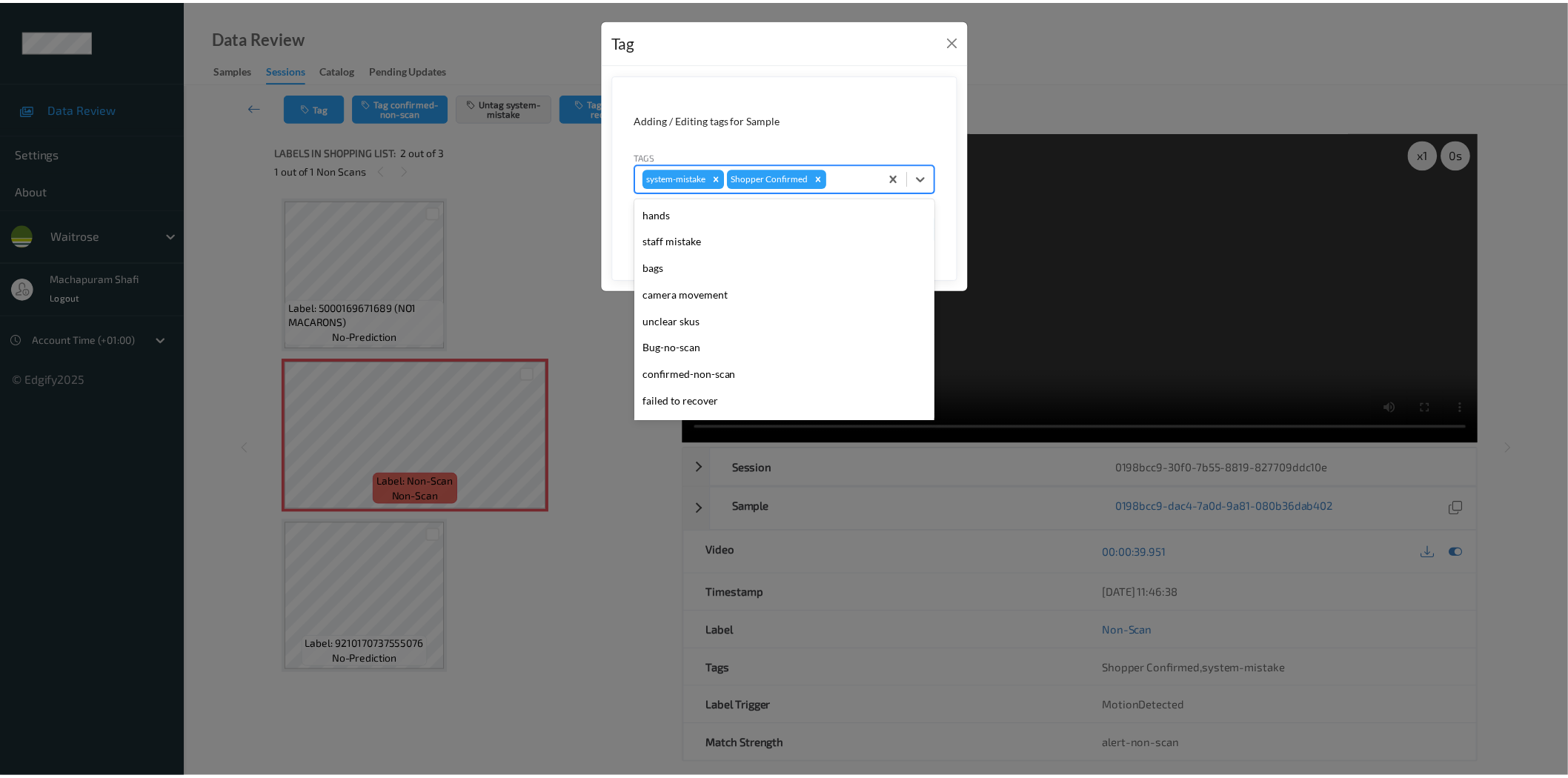
scroll to position [290, 0]
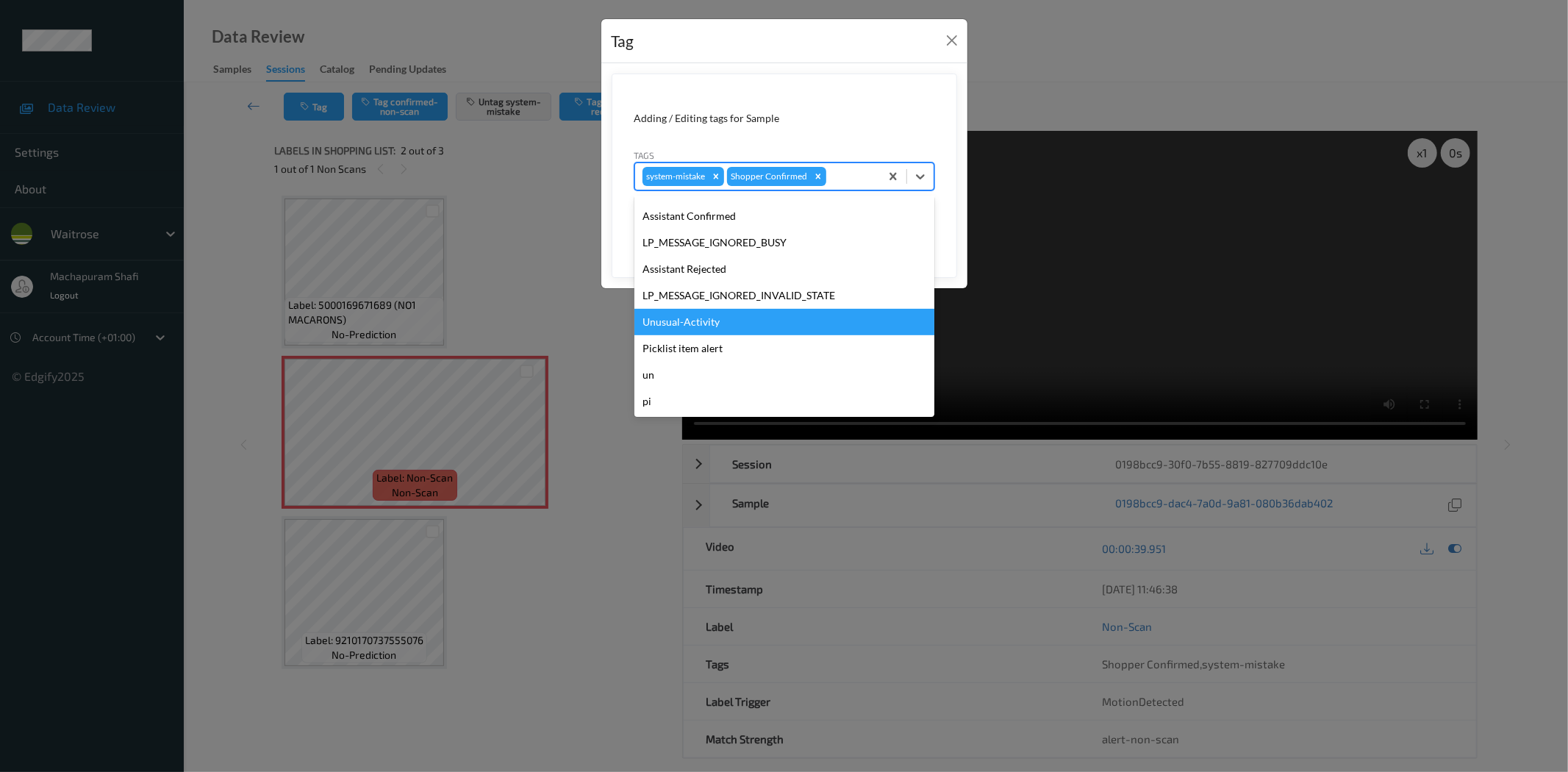
click at [687, 318] on div "Unusual-Activity" at bounding box center [785, 322] width 300 height 27
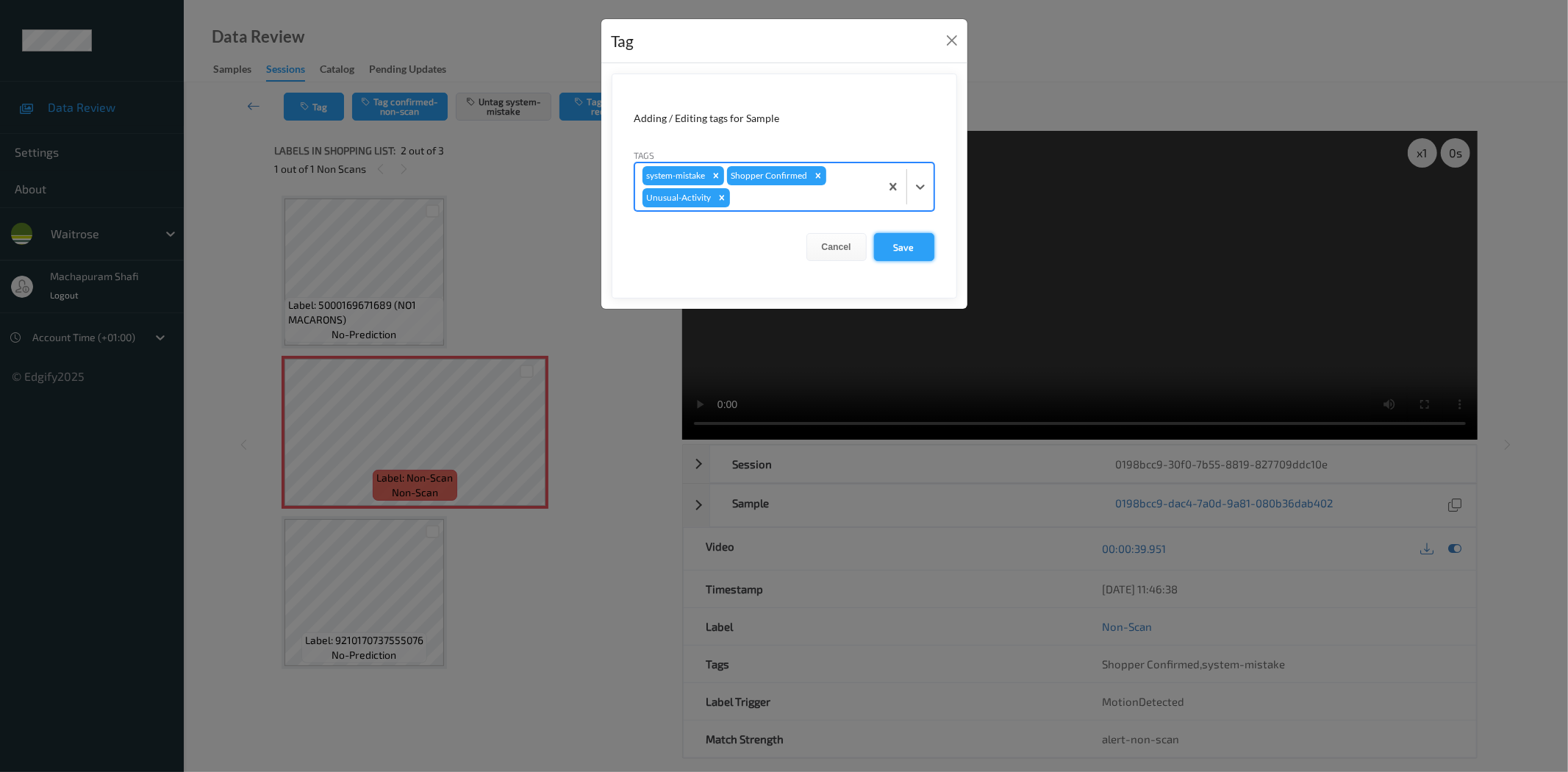
click at [876, 251] on button "Save" at bounding box center [904, 246] width 60 height 28
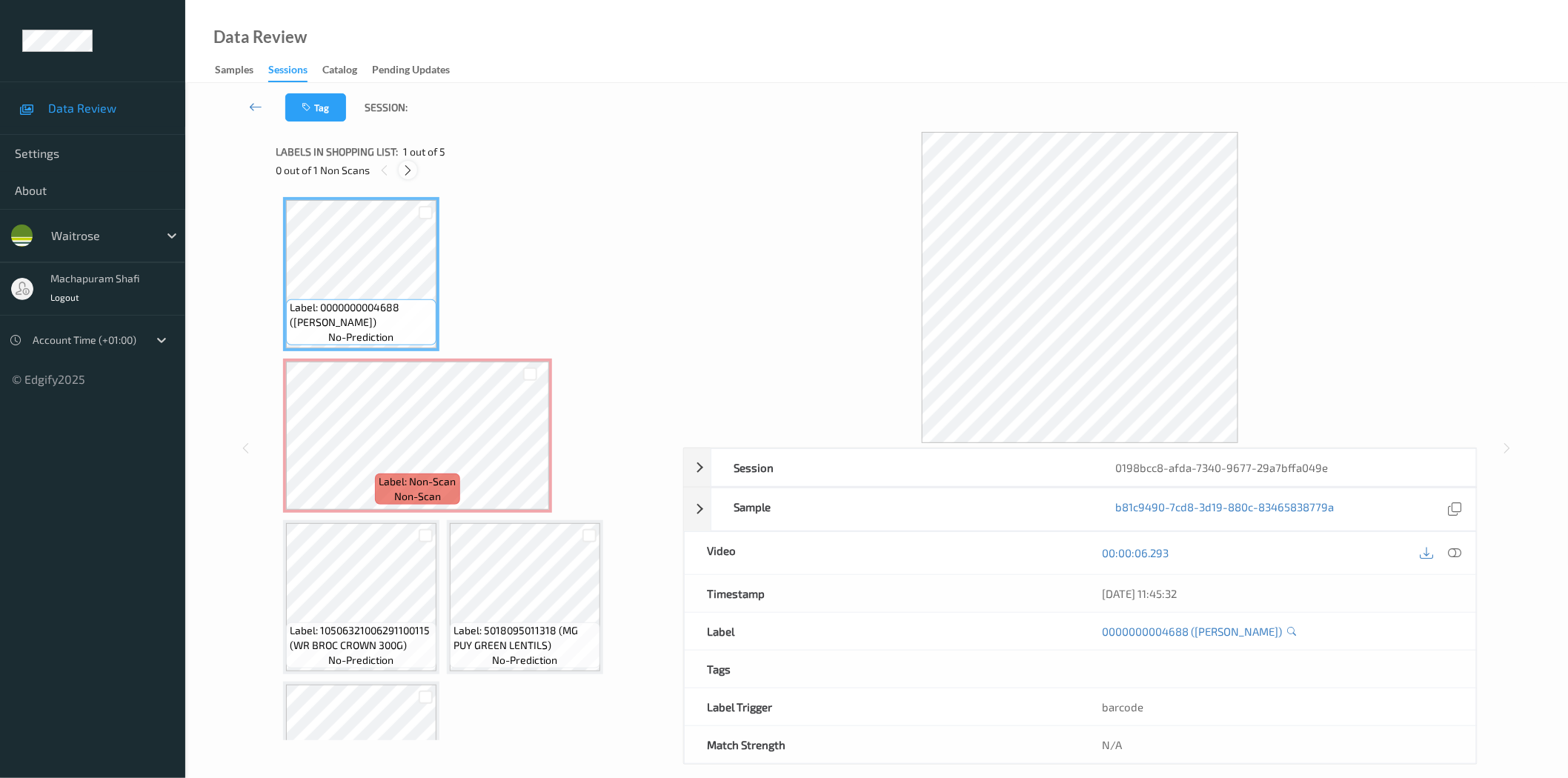
click at [412, 171] on icon at bounding box center [407, 171] width 12 height 13
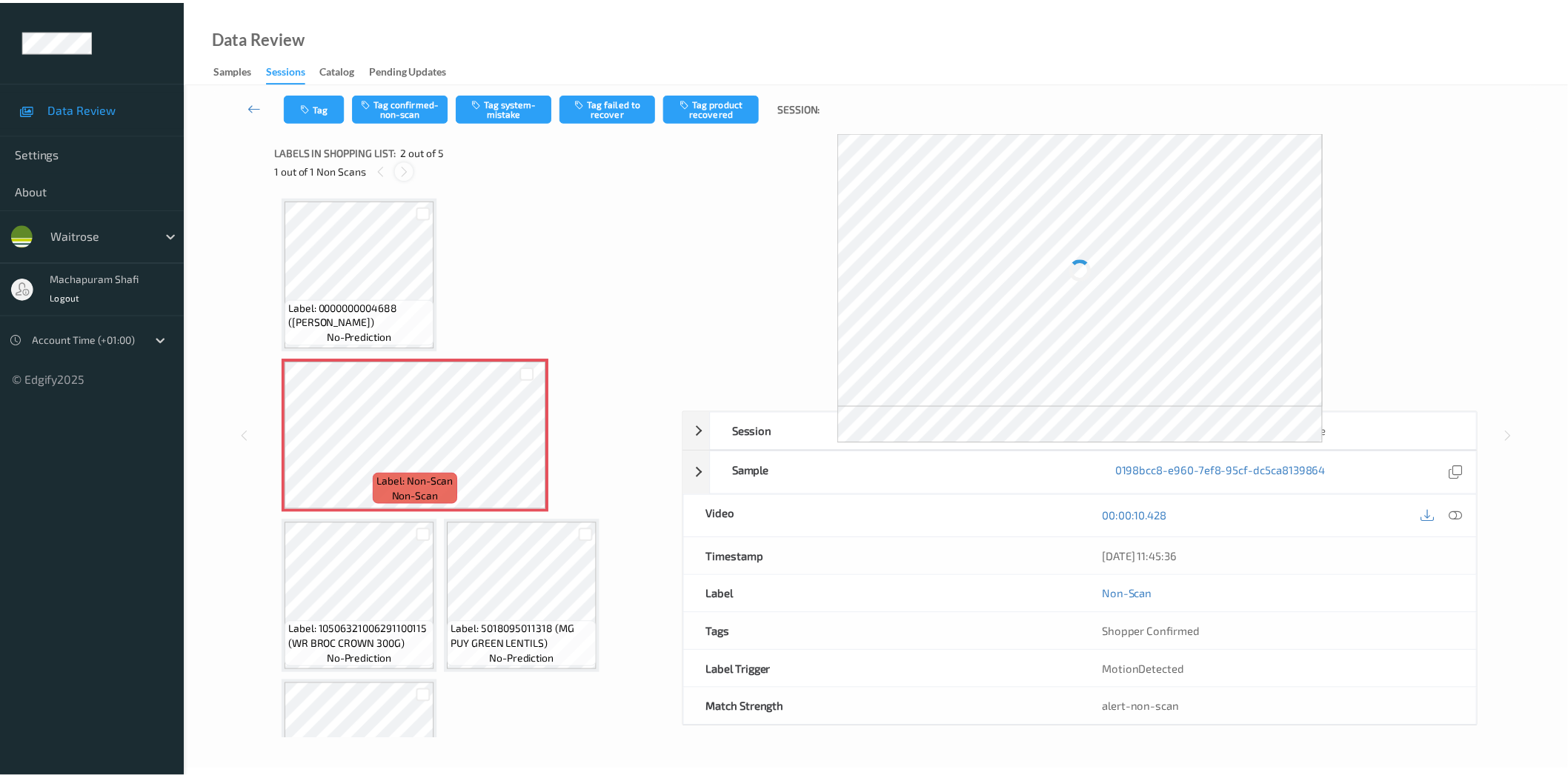
scroll to position [8, 0]
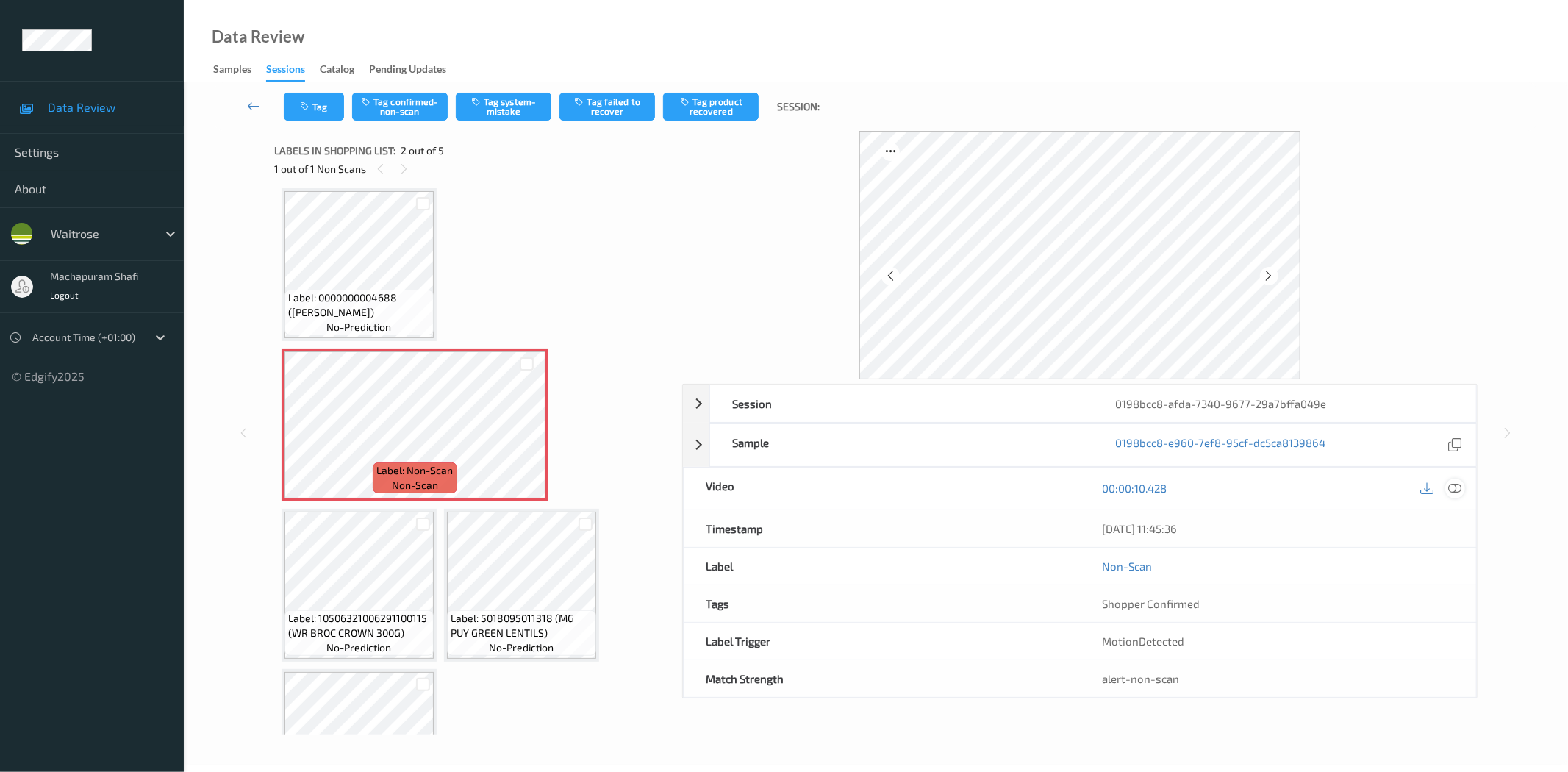
click at [1461, 487] on icon at bounding box center [1456, 489] width 13 height 13
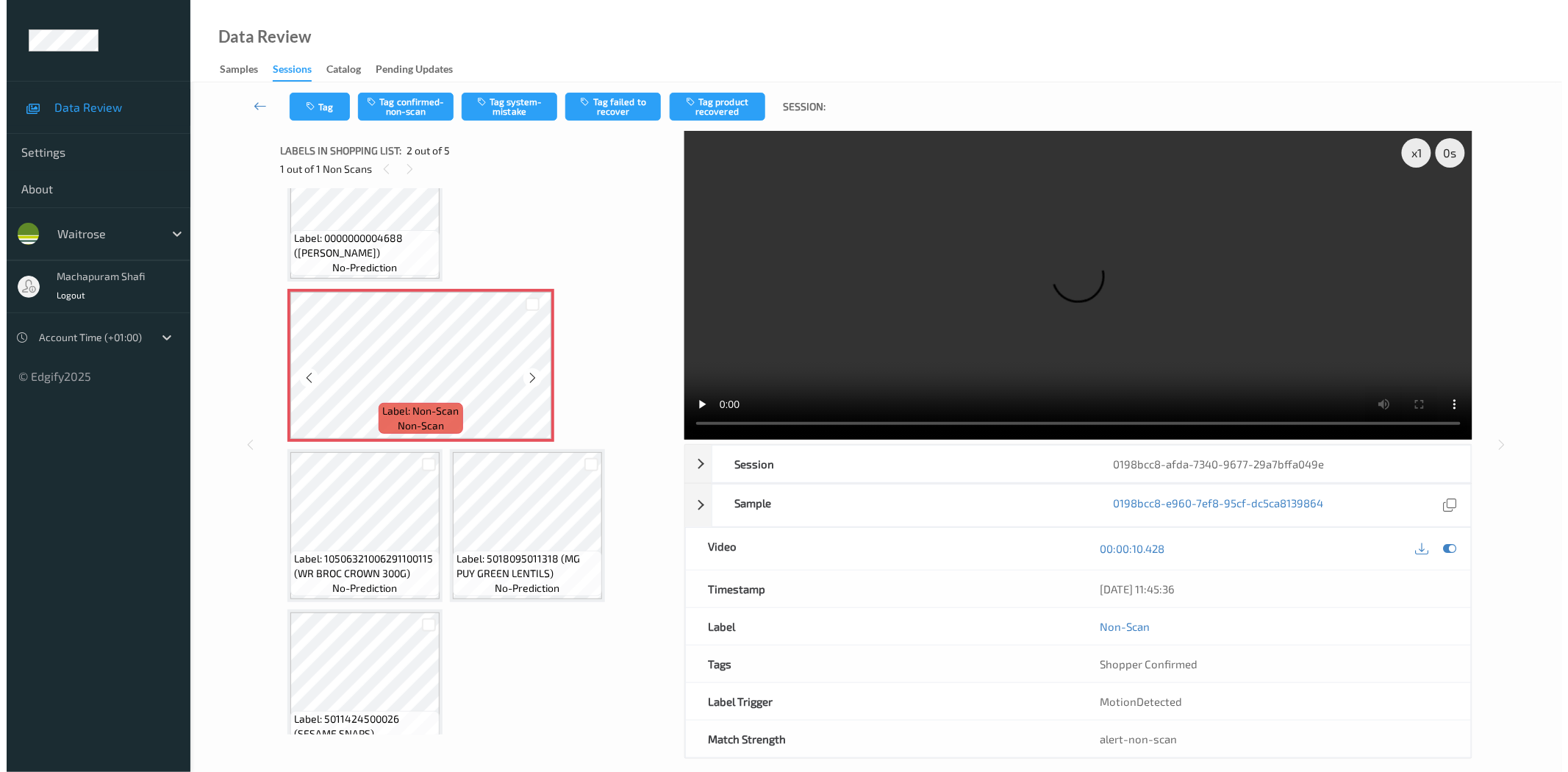
scroll to position [98, 0]
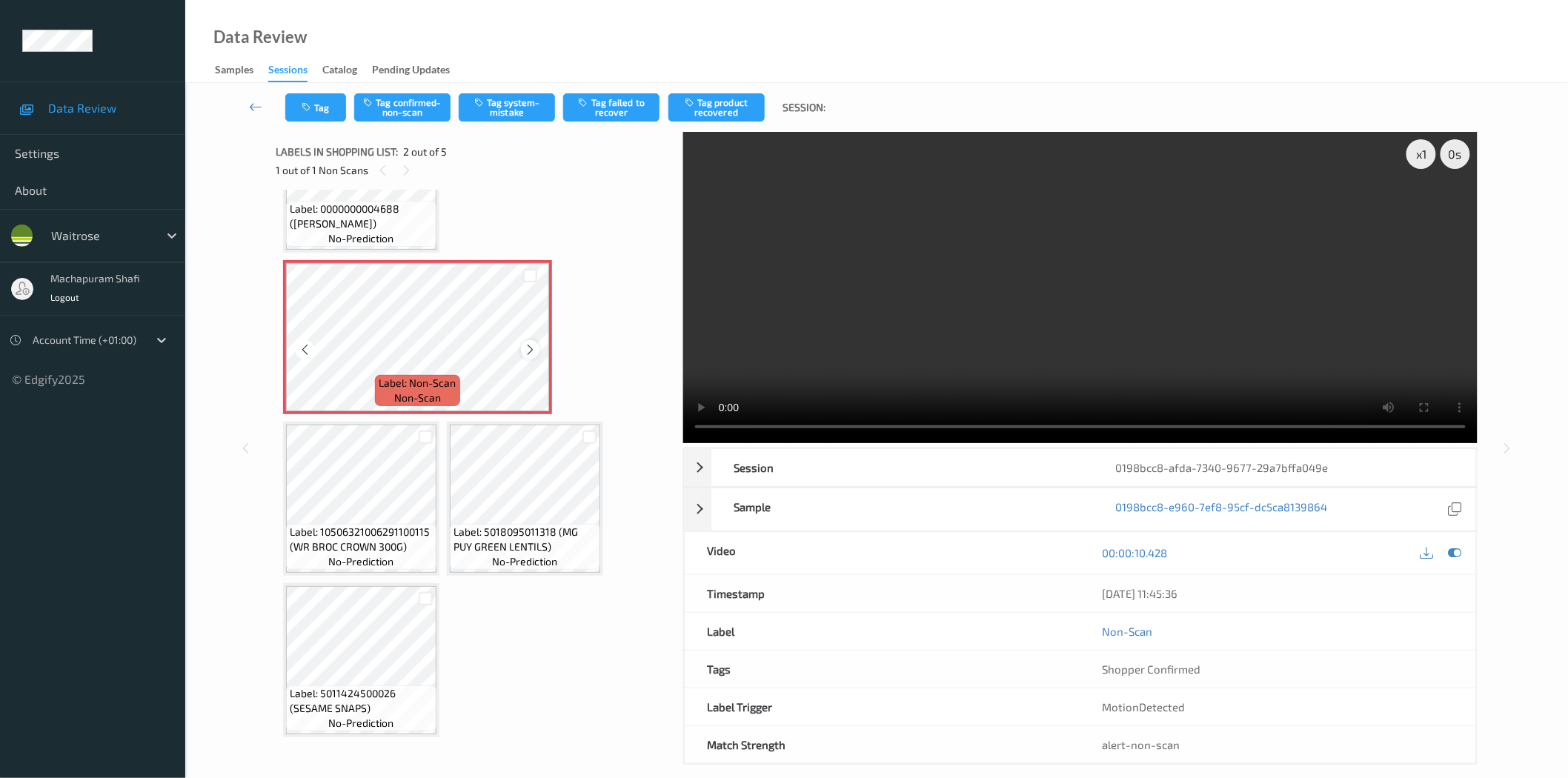
click at [525, 349] on icon at bounding box center [530, 350] width 12 height 13
click at [523, 98] on button "Tag system-mistake" at bounding box center [507, 106] width 97 height 28
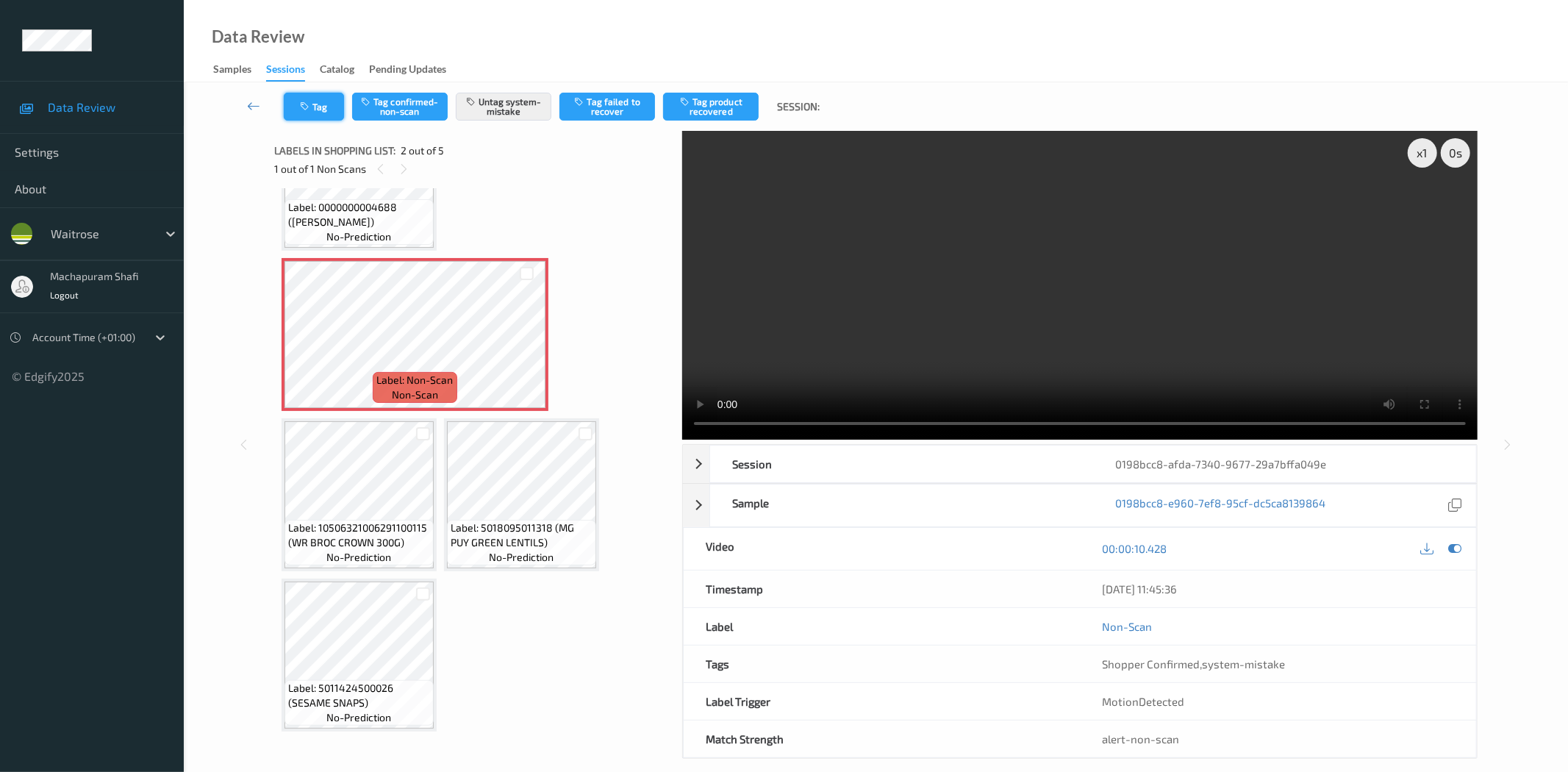
click at [315, 112] on button "Tag" at bounding box center [314, 106] width 60 height 28
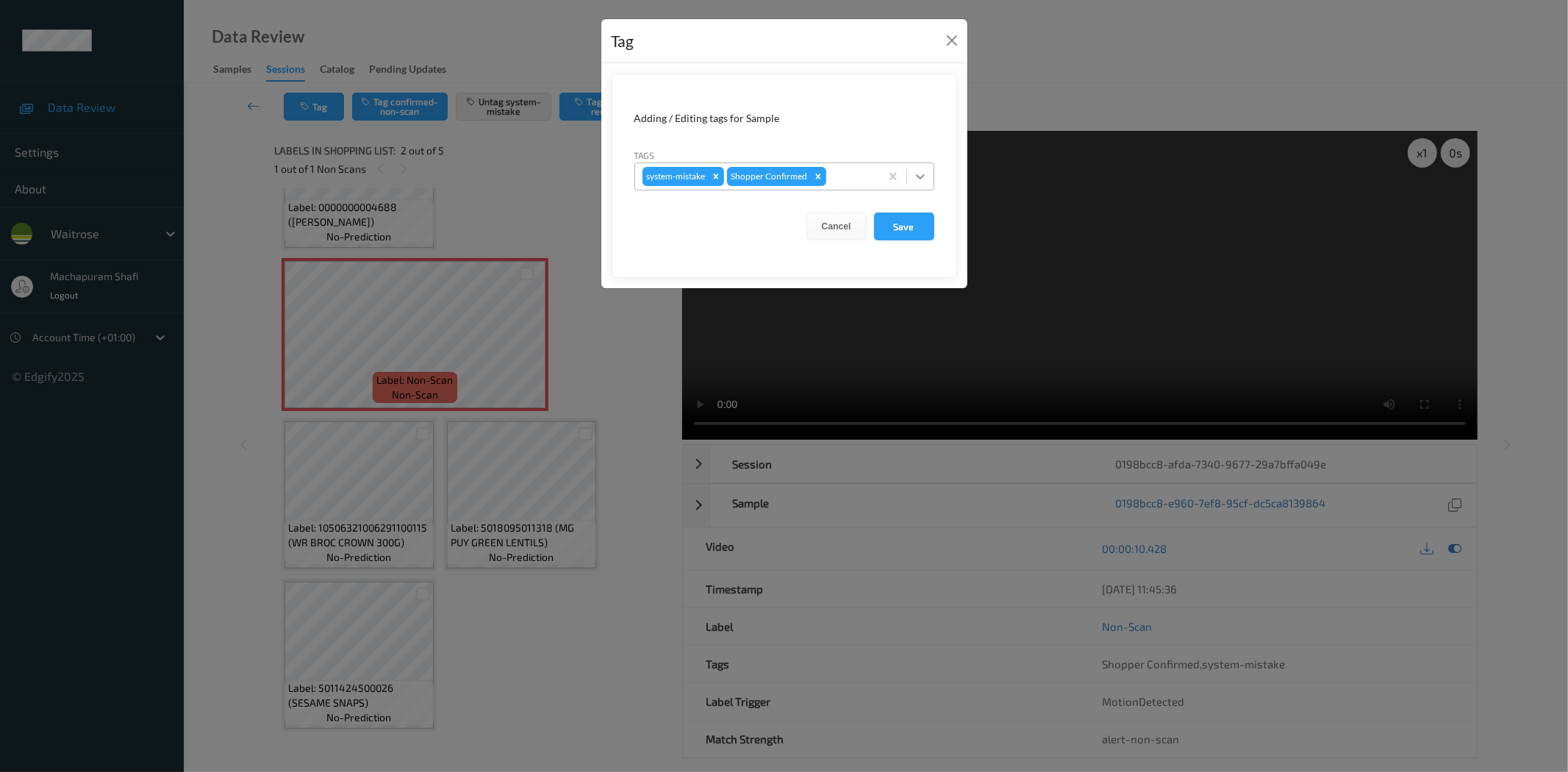
click at [925, 175] on icon at bounding box center [920, 176] width 14 height 14
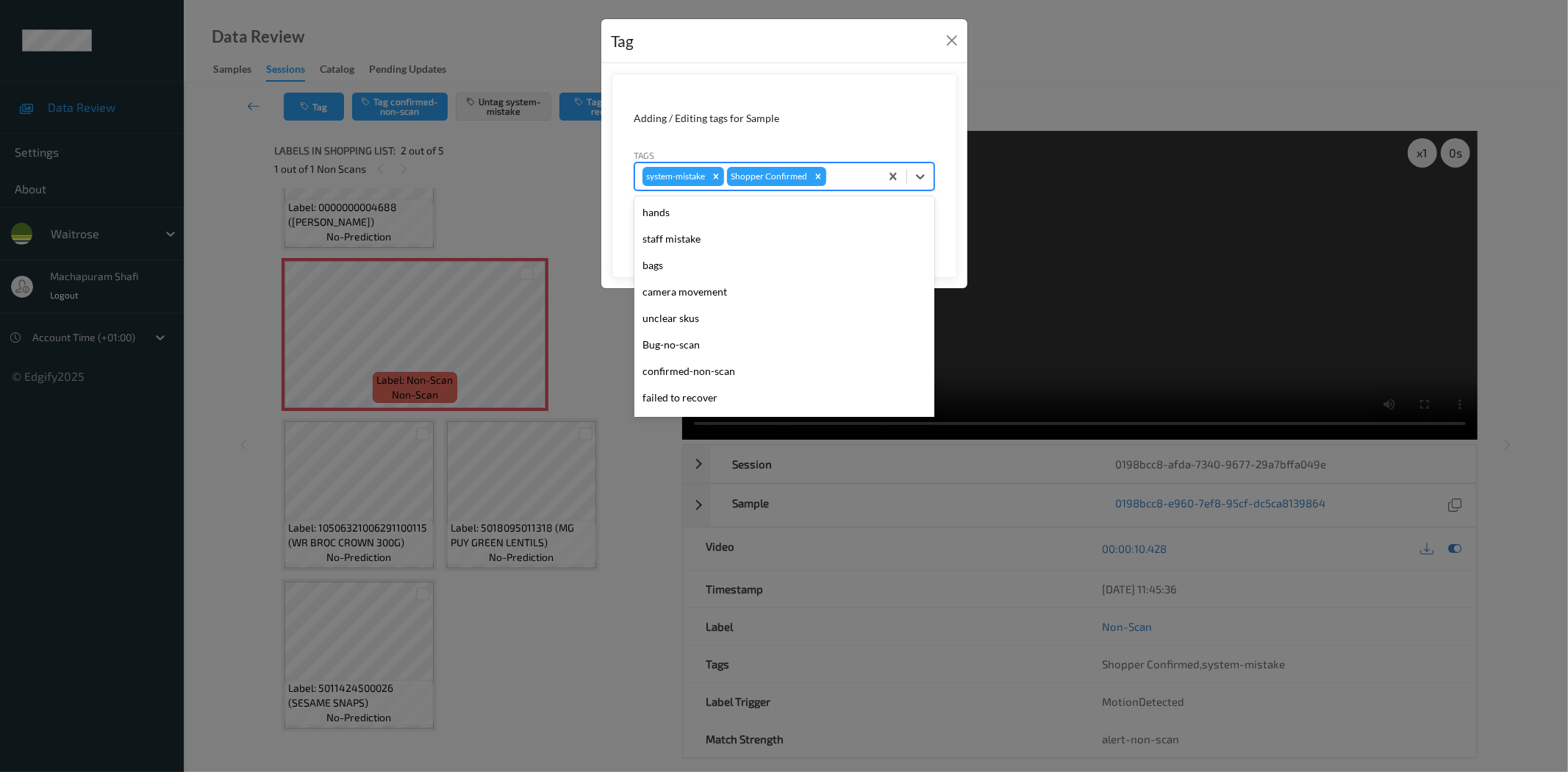
scroll to position [288, 0]
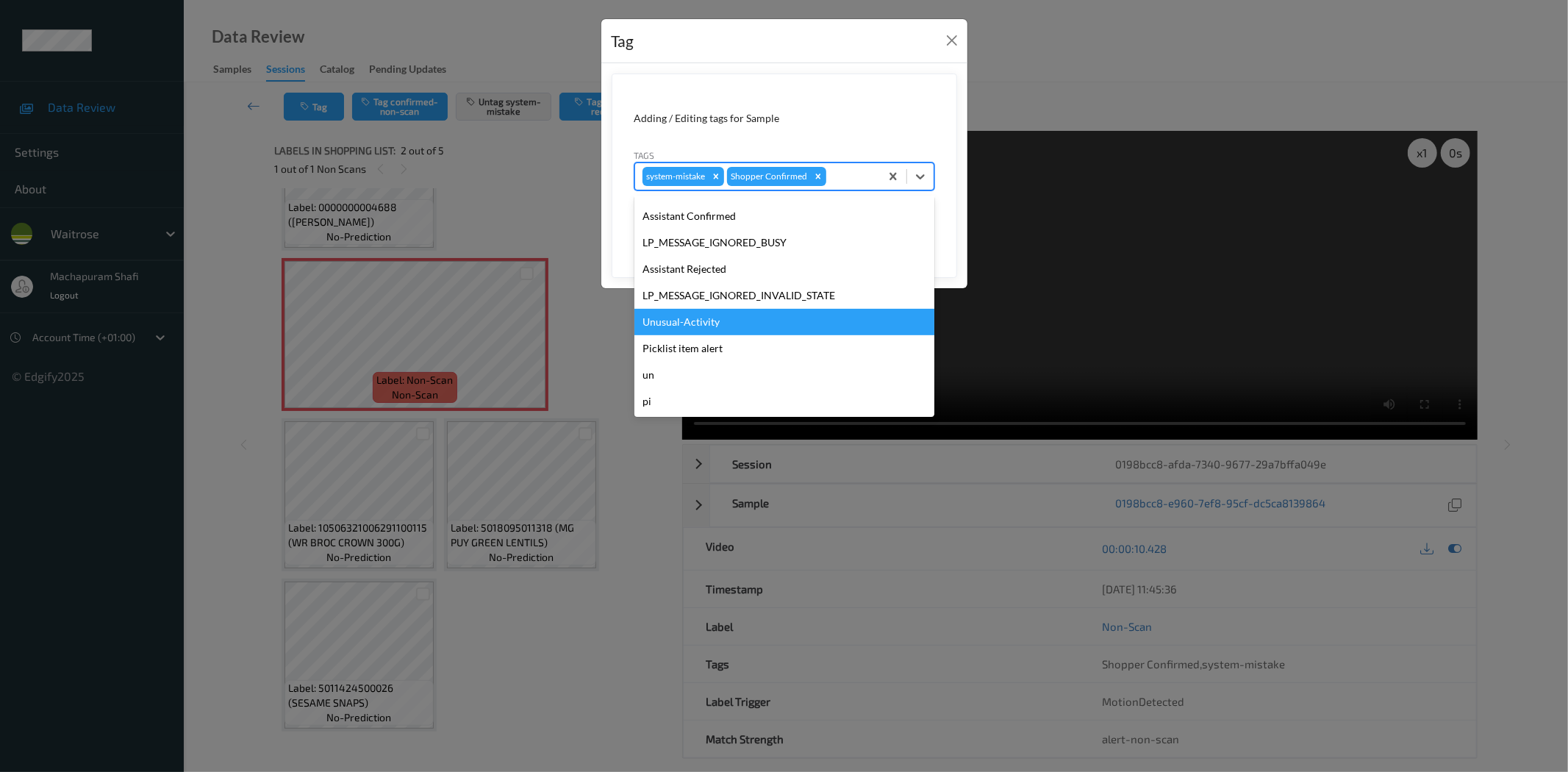
click at [682, 320] on div "Unusual-Activity" at bounding box center [785, 322] width 300 height 27
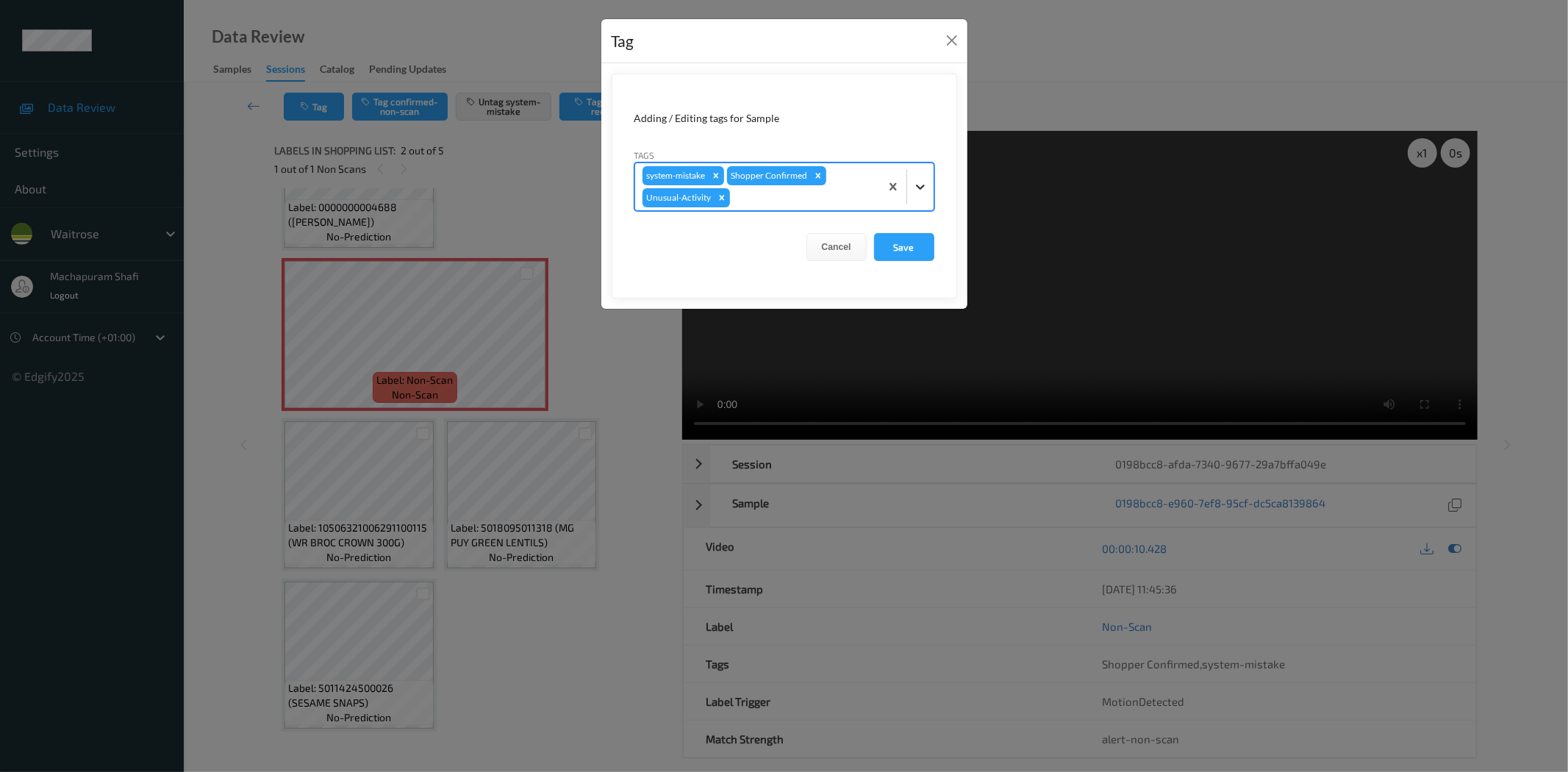
click at [919, 174] on div at bounding box center [921, 187] width 27 height 27
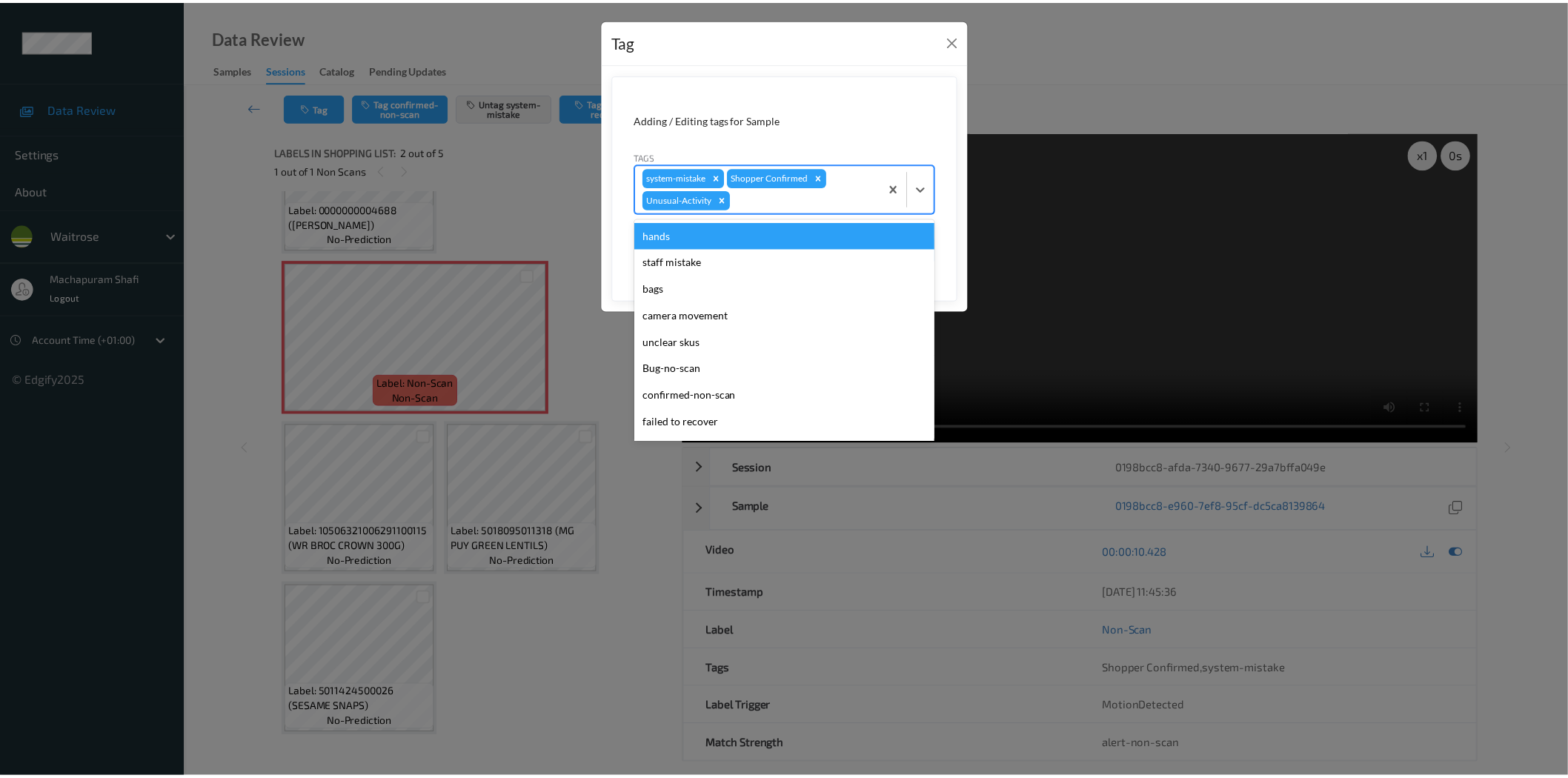
scroll to position [263, 0]
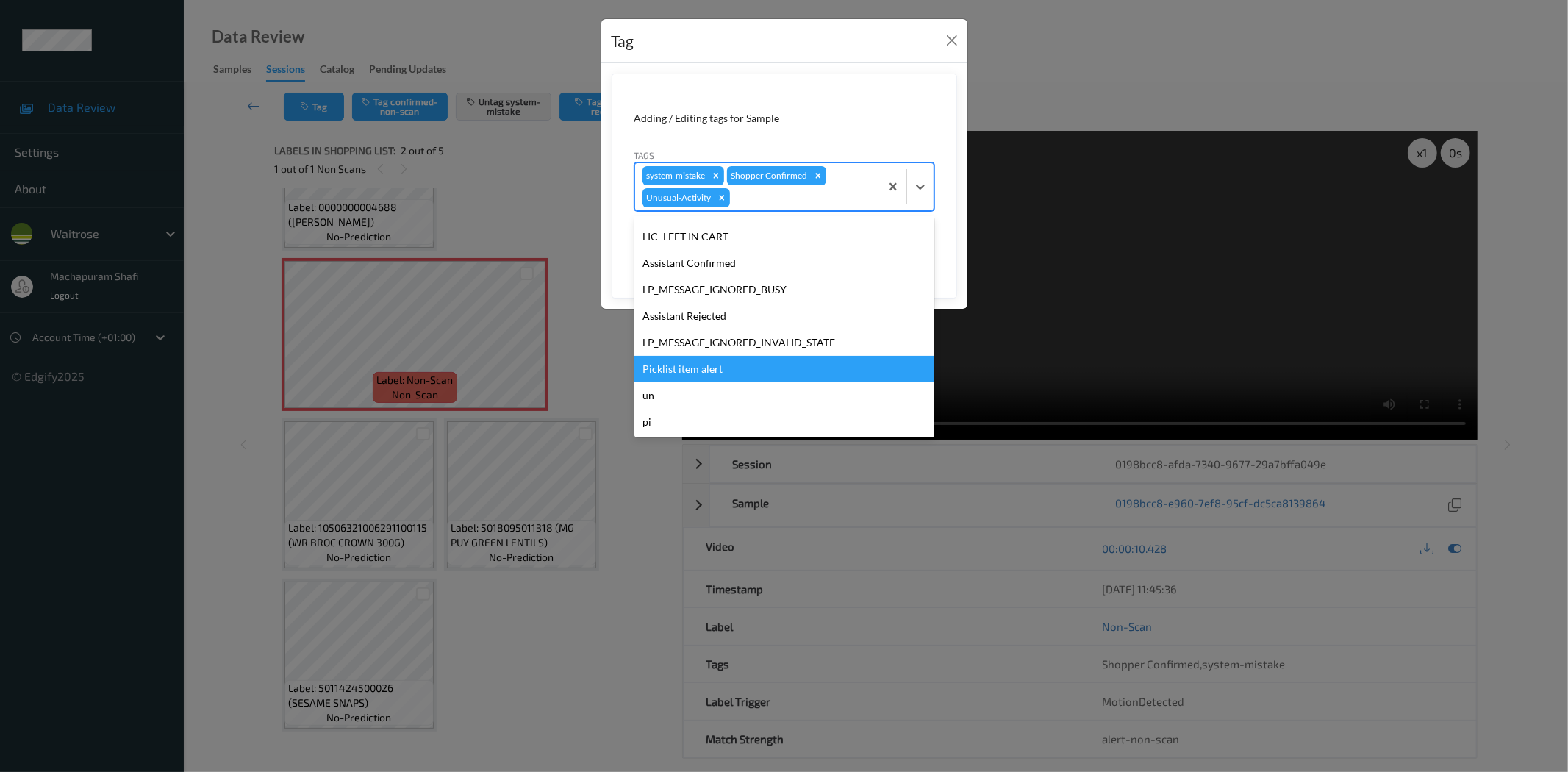
click at [710, 364] on div "Picklist item alert" at bounding box center [785, 369] width 300 height 27
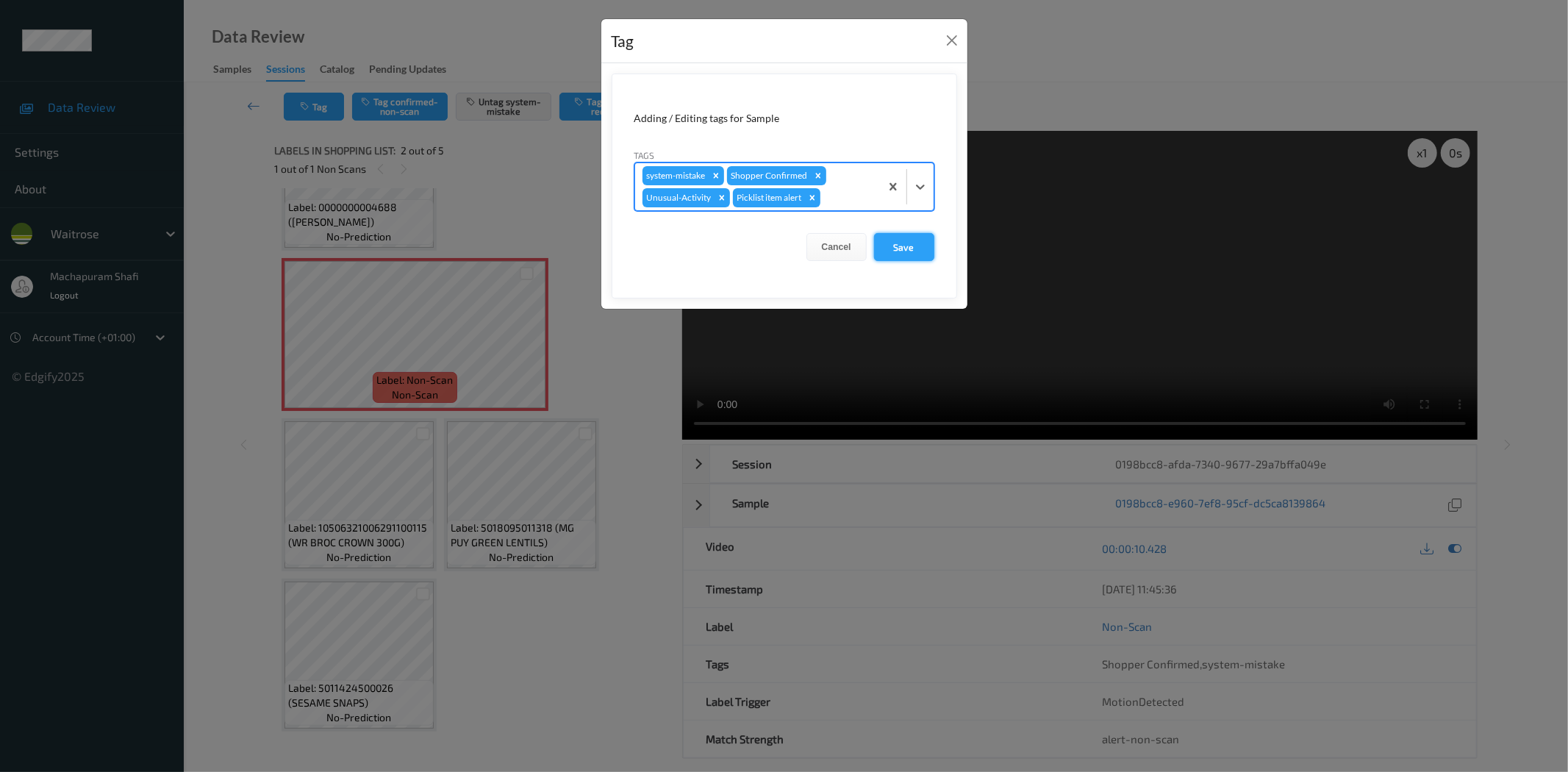
click at [929, 245] on button "Save" at bounding box center [904, 246] width 60 height 28
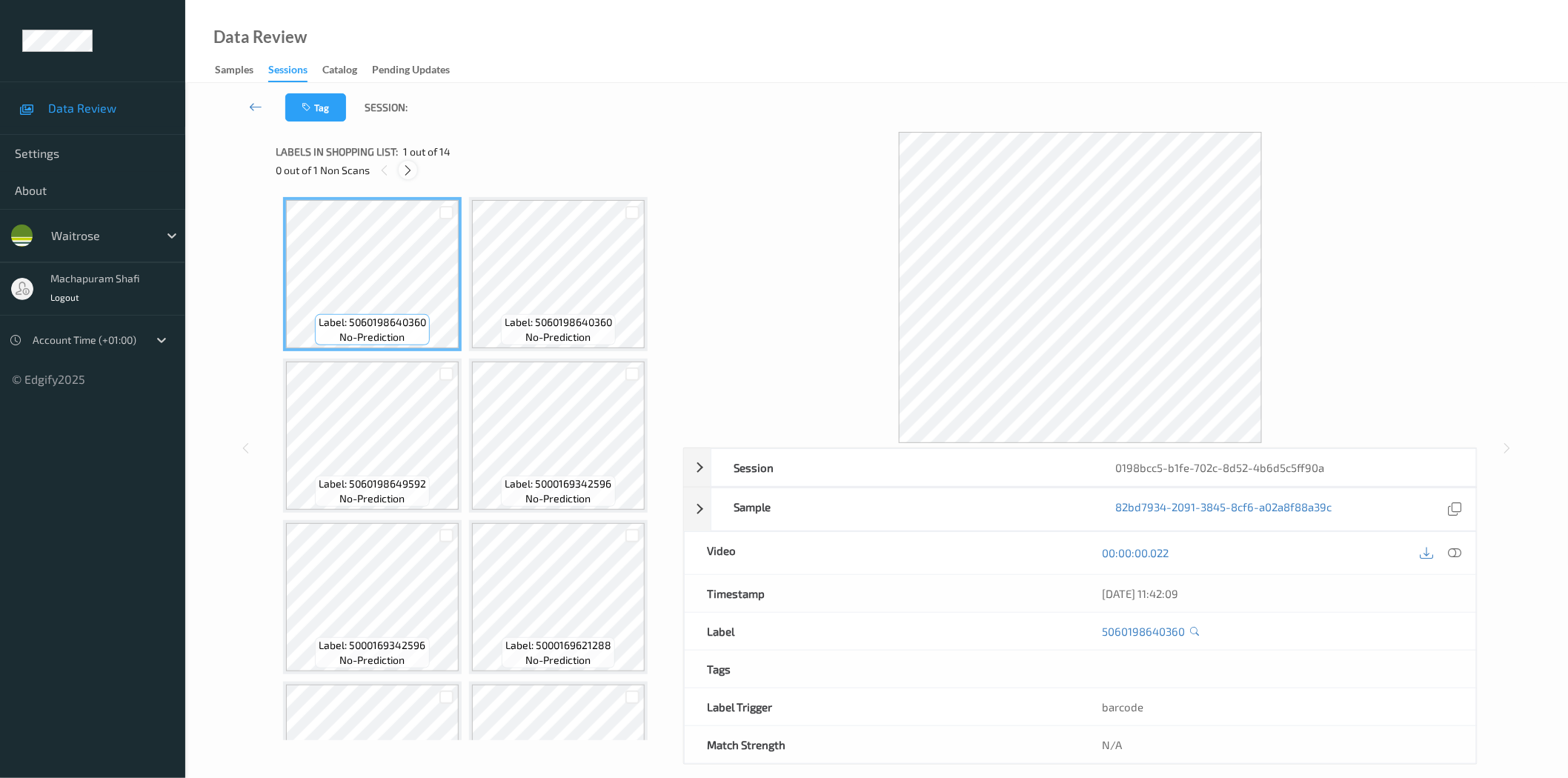
click at [405, 166] on icon at bounding box center [407, 171] width 12 height 13
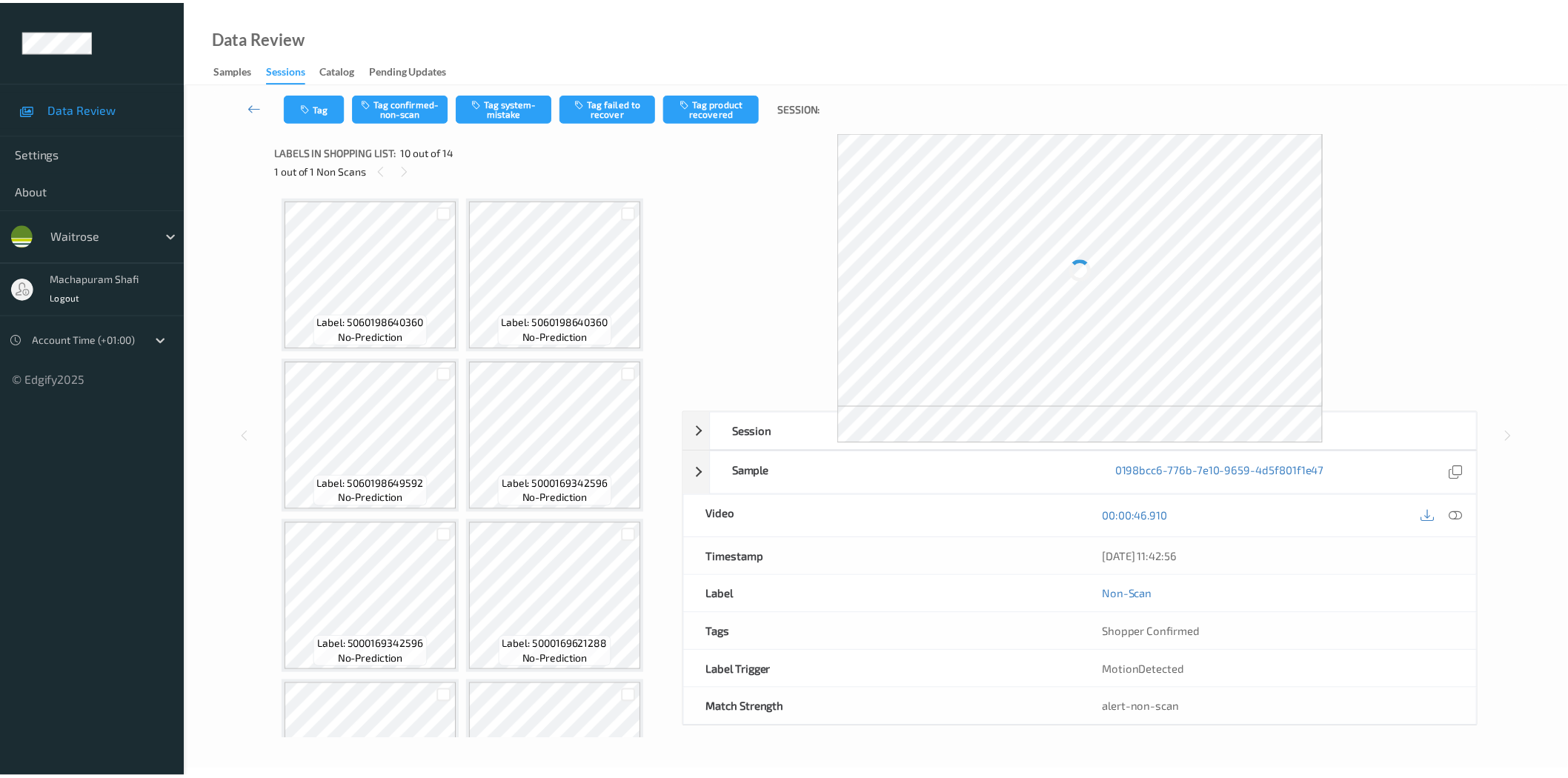
scroll to position [650, 0]
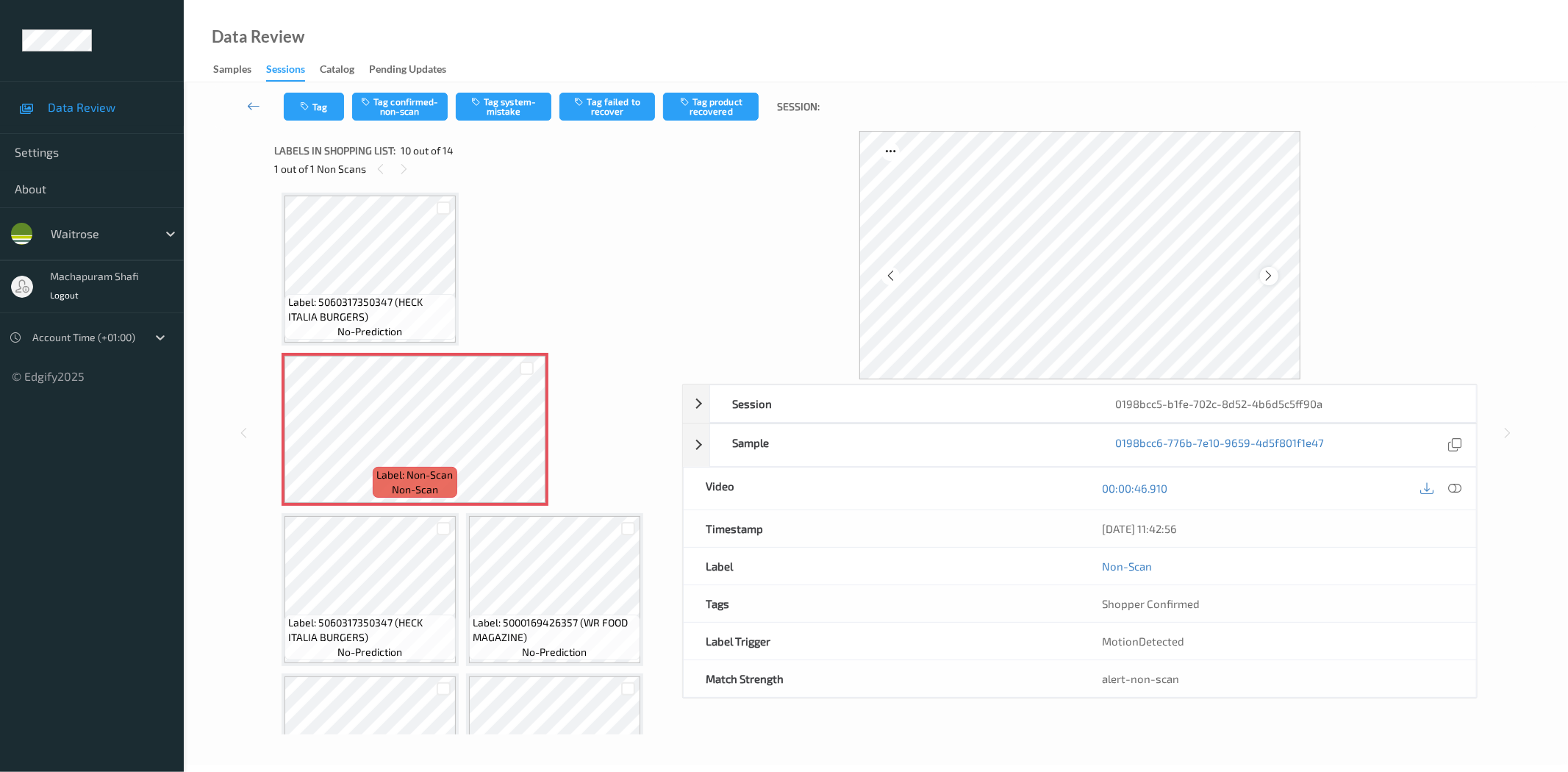
click at [1263, 281] on icon at bounding box center [1269, 276] width 12 height 13
click at [1272, 271] on icon at bounding box center [1269, 276] width 12 height 13
click at [1265, 273] on icon at bounding box center [1269, 276] width 12 height 13
click at [1260, 275] on div at bounding box center [1269, 276] width 18 height 18
click at [1263, 273] on icon at bounding box center [1269, 276] width 12 height 13
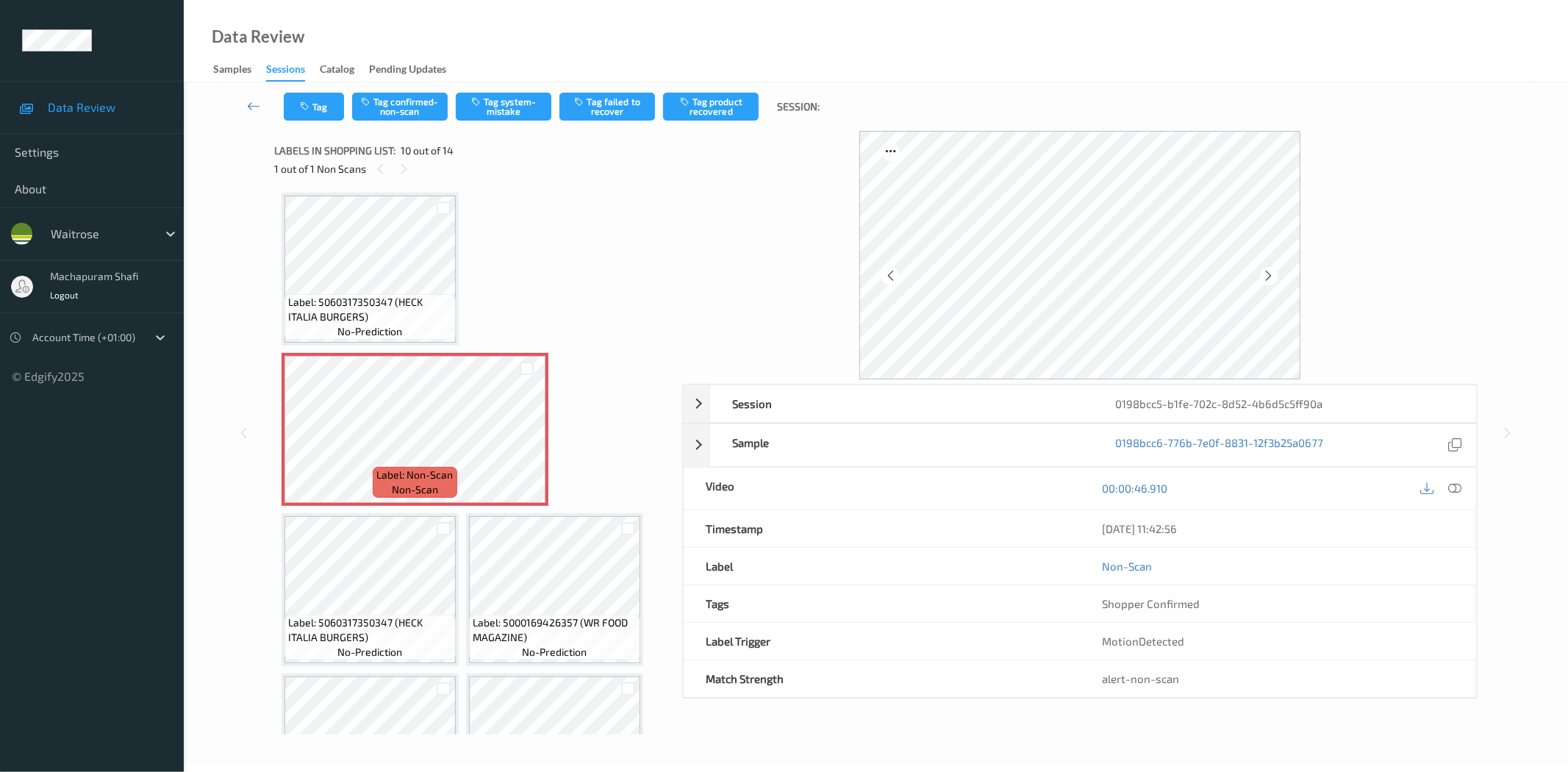
click at [1464, 490] on div at bounding box center [1455, 489] width 20 height 20
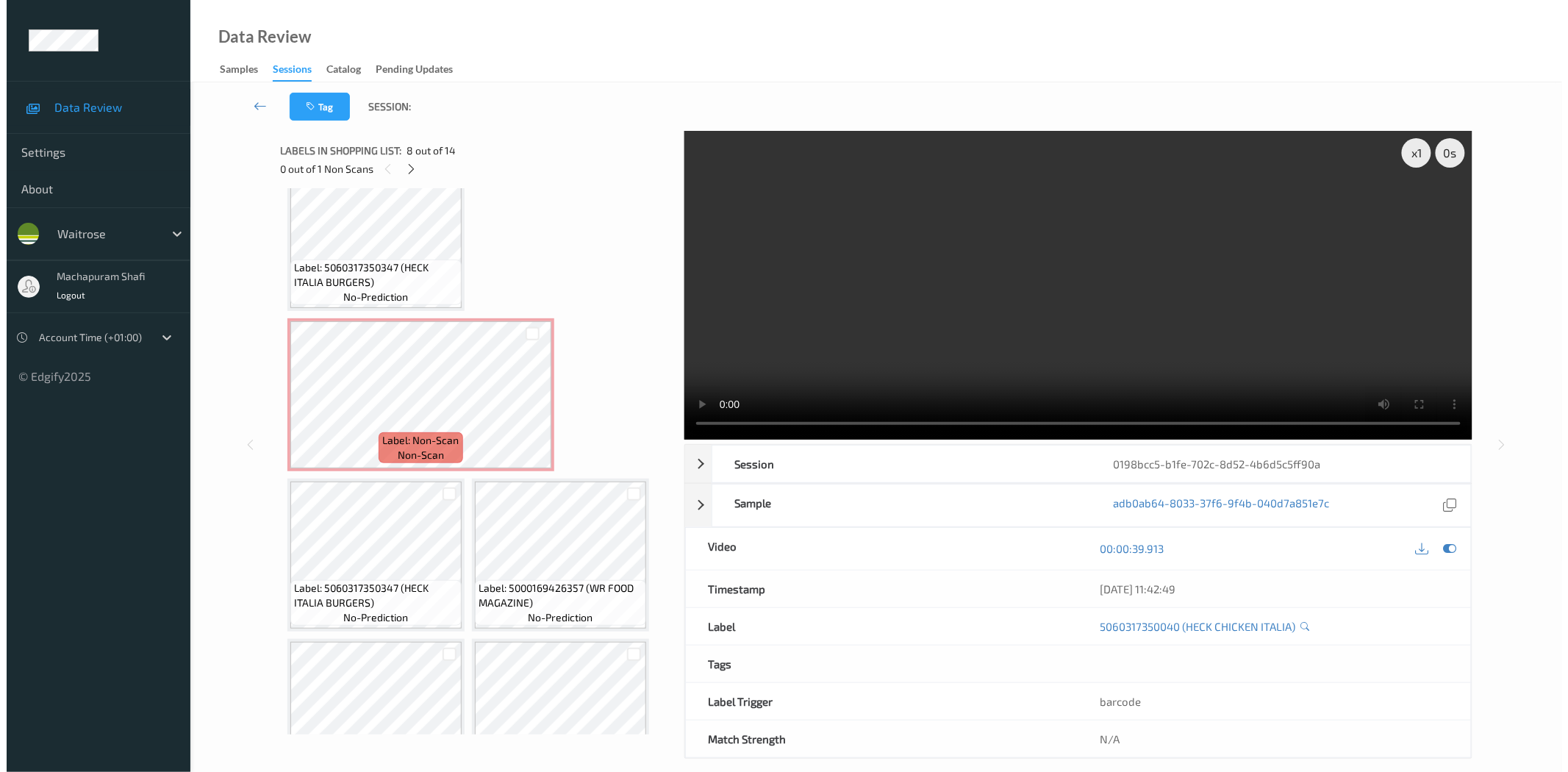
scroll to position [736, 0]
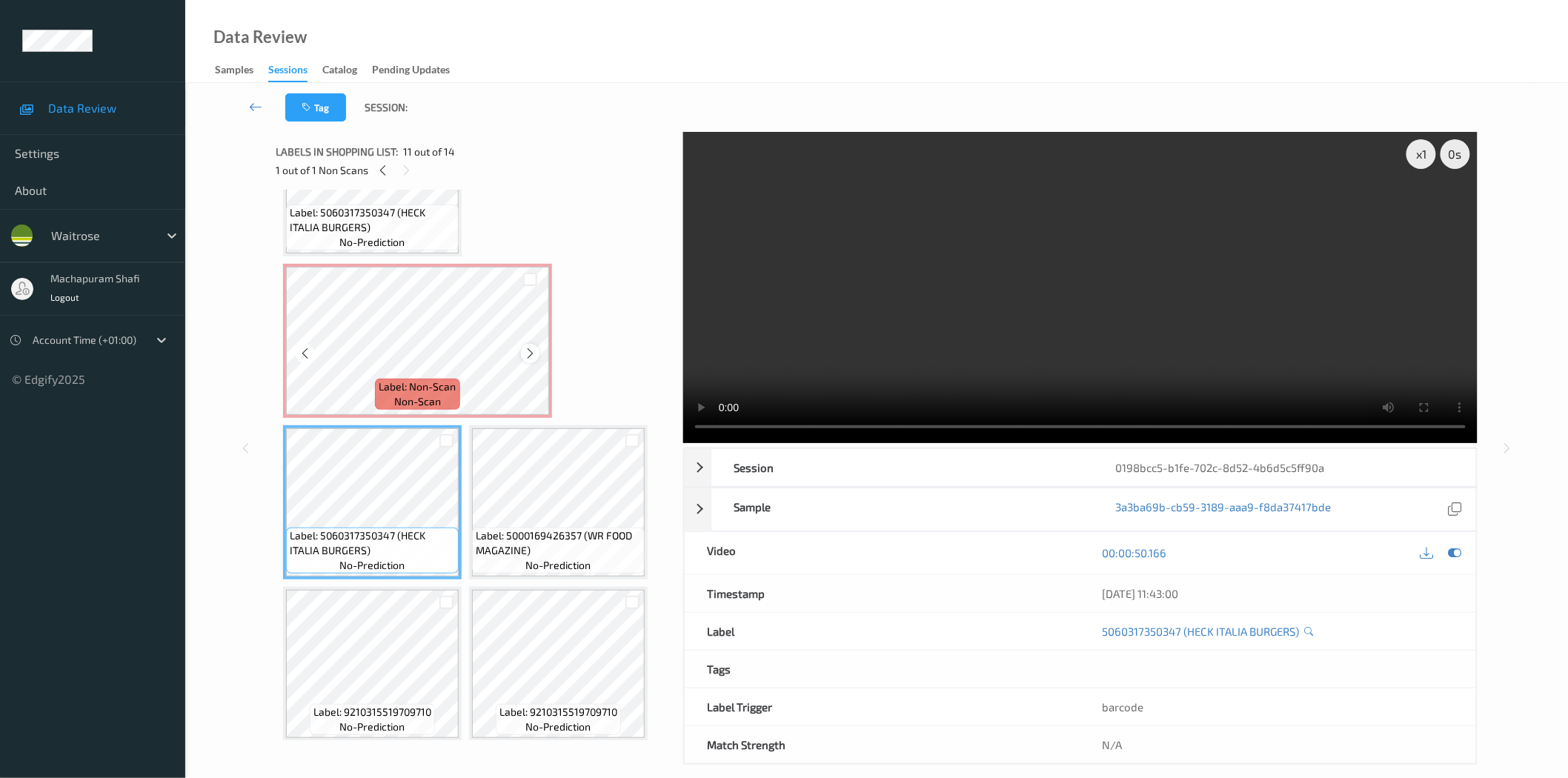
click at [527, 347] on icon at bounding box center [530, 354] width 12 height 13
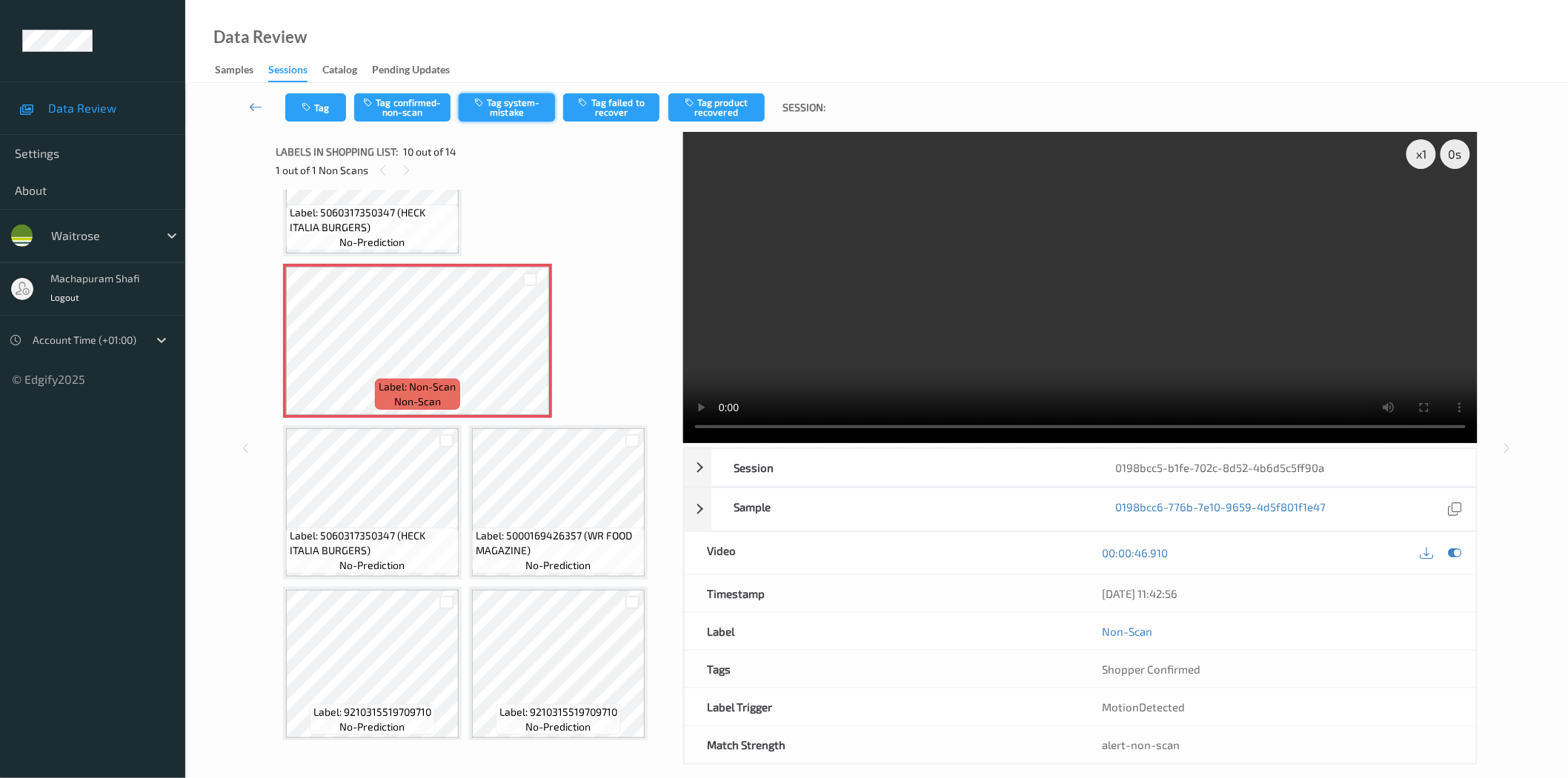
click at [497, 106] on button "Tag system-mistake" at bounding box center [507, 106] width 97 height 28
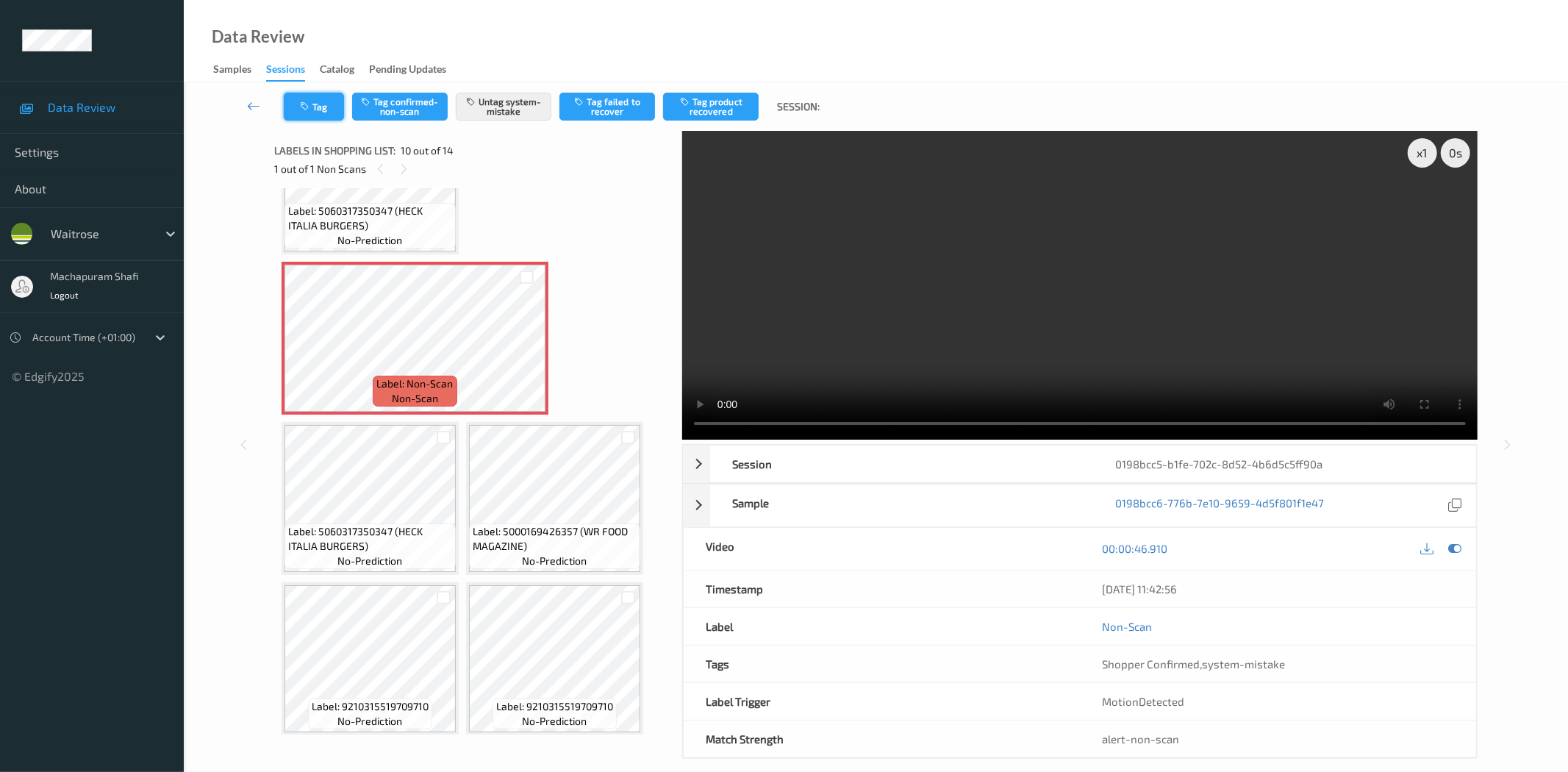
click at [327, 104] on button "Tag" at bounding box center [314, 106] width 60 height 28
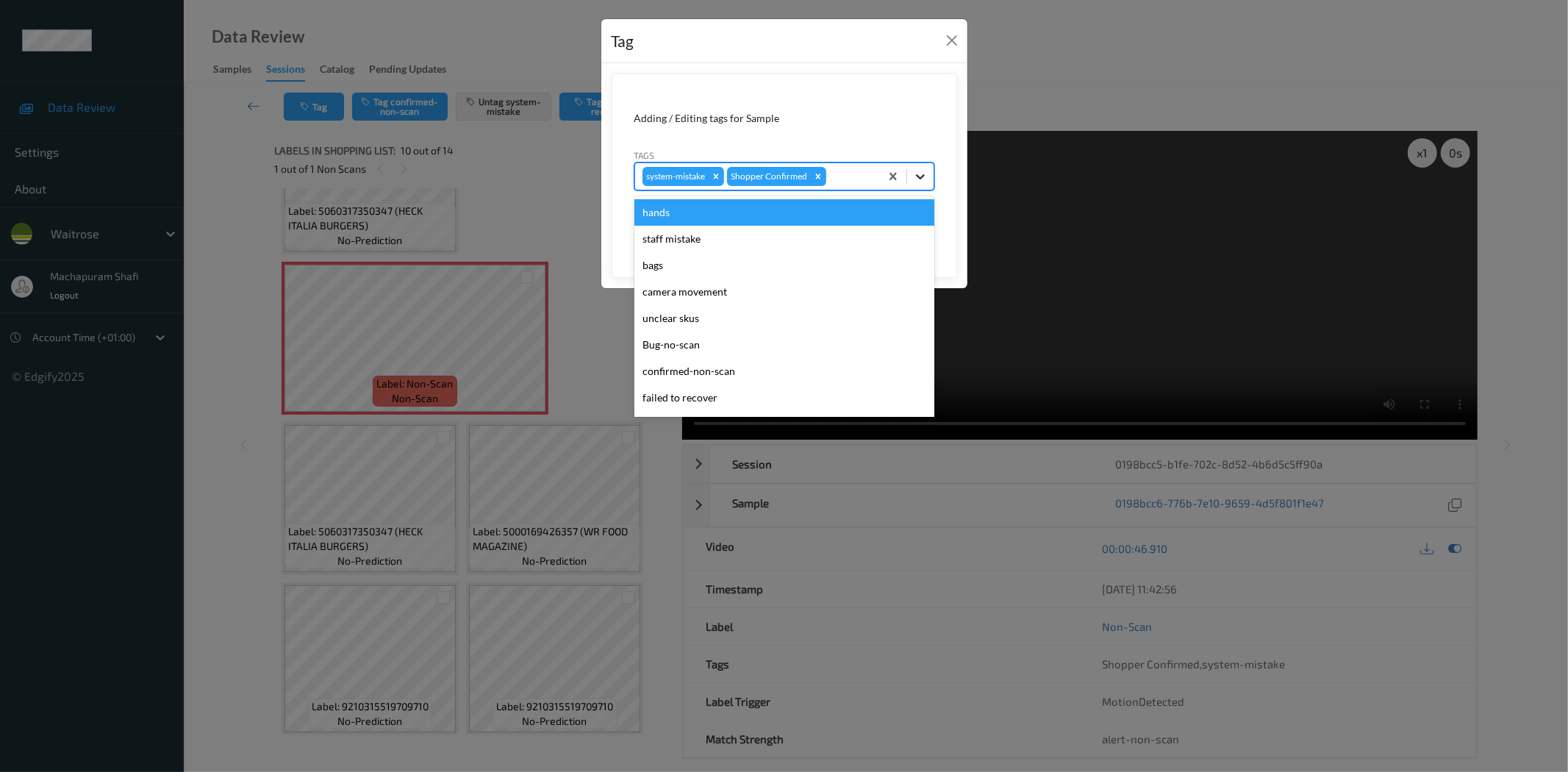
click at [916, 173] on icon at bounding box center [920, 176] width 14 height 14
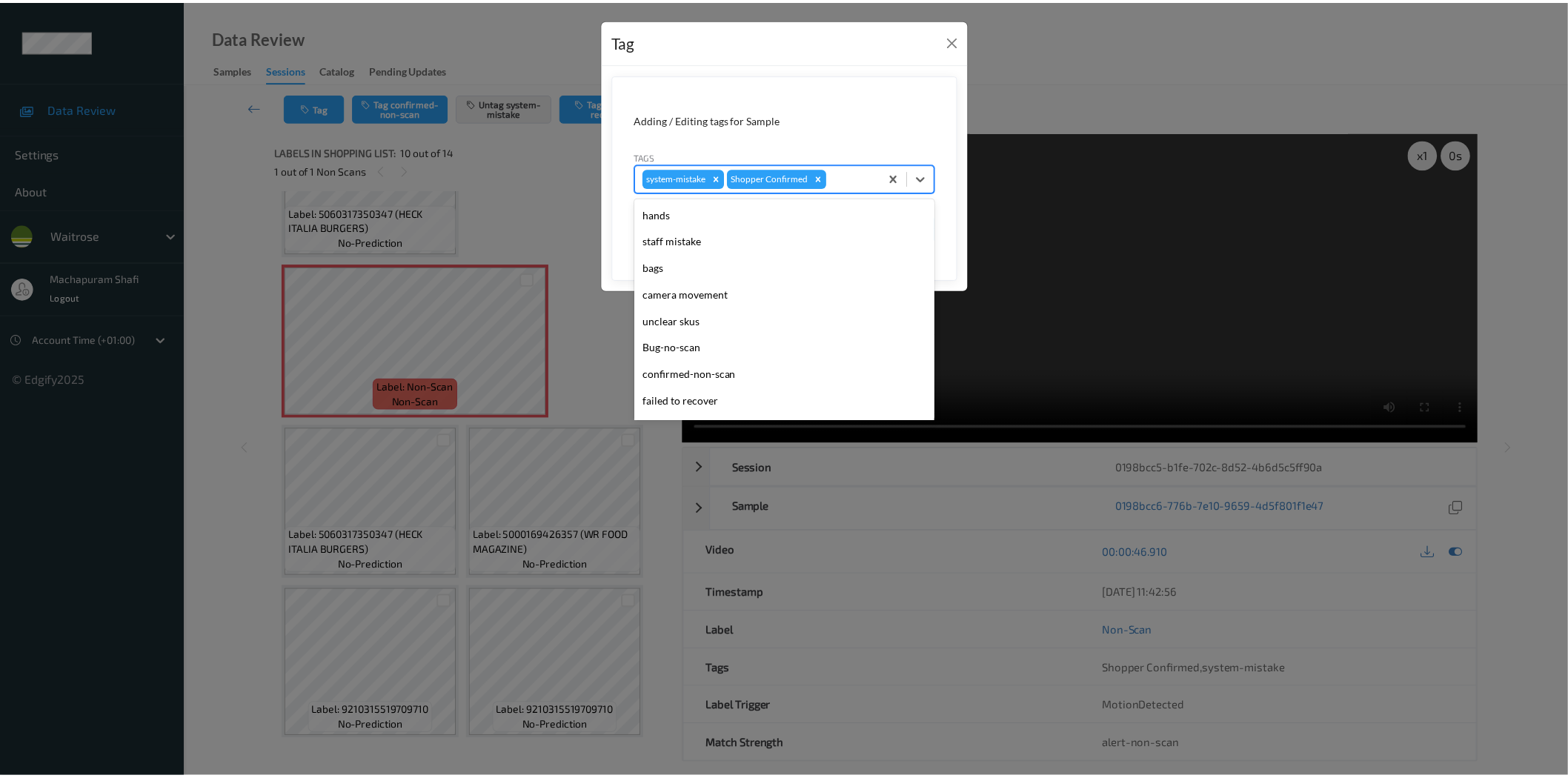
scroll to position [290, 0]
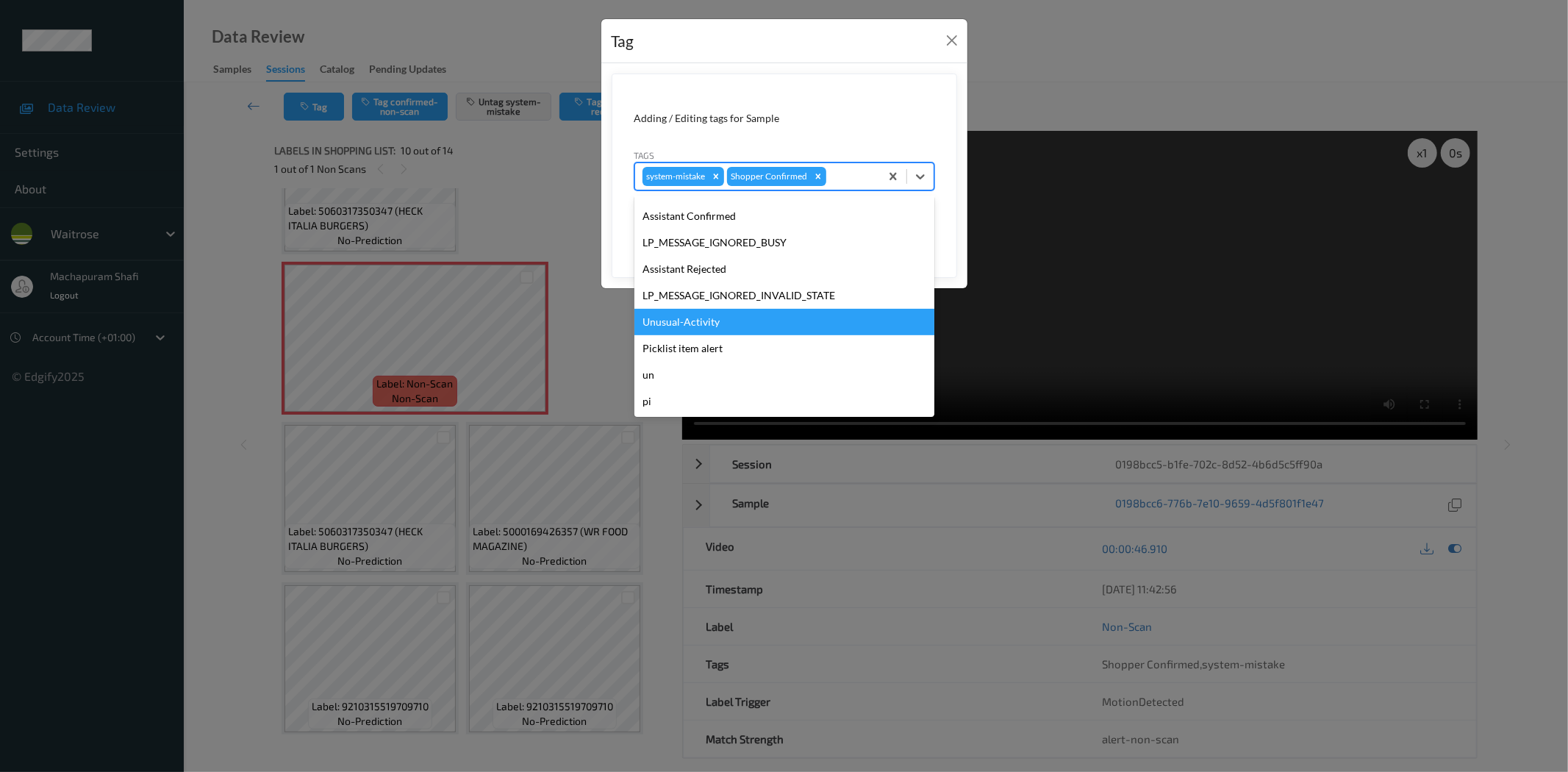
click at [680, 320] on div "Unusual-Activity" at bounding box center [785, 322] width 300 height 27
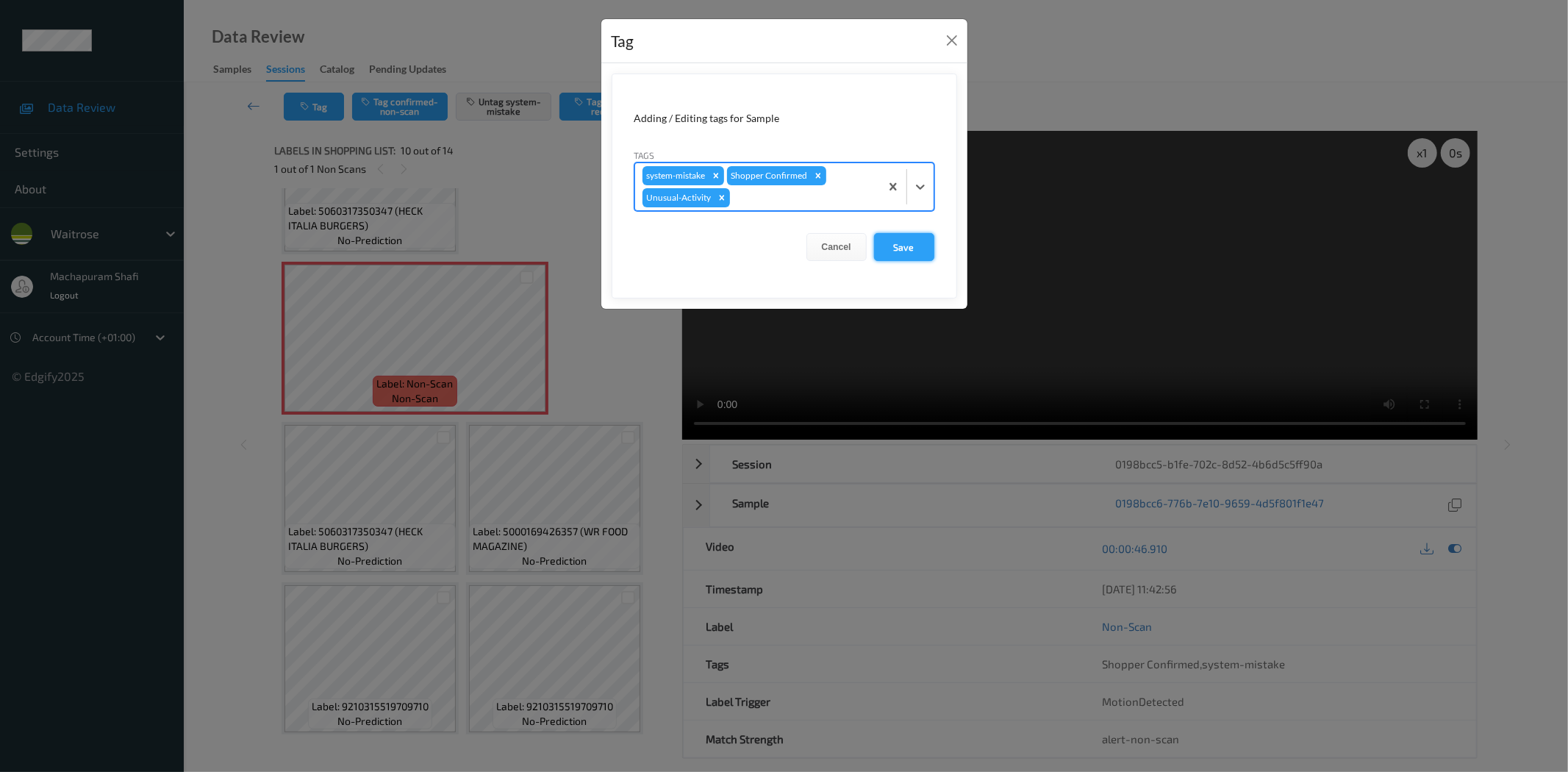
click at [902, 249] on button "Save" at bounding box center [904, 246] width 60 height 28
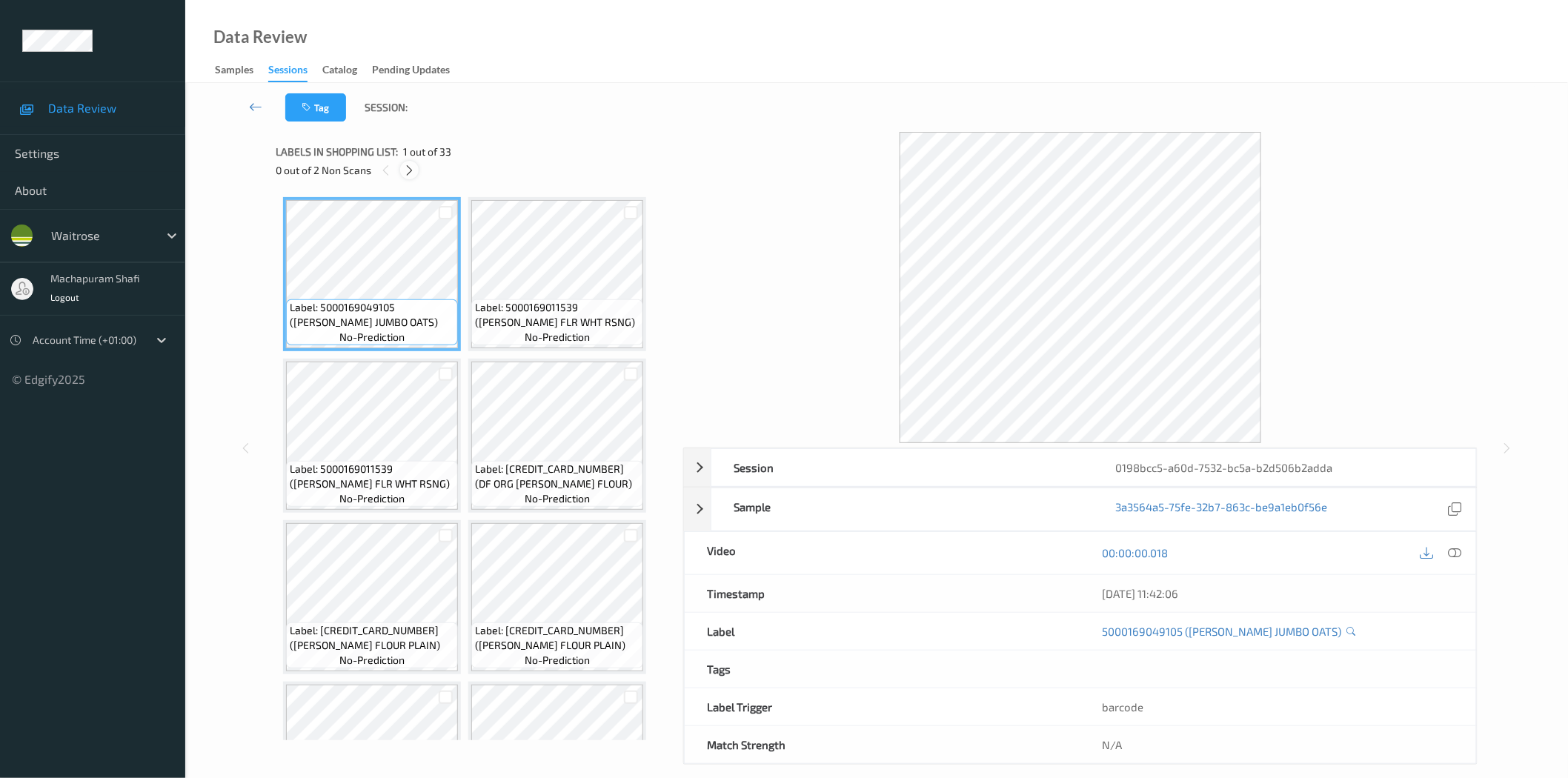
click at [404, 172] on icon at bounding box center [409, 171] width 12 height 13
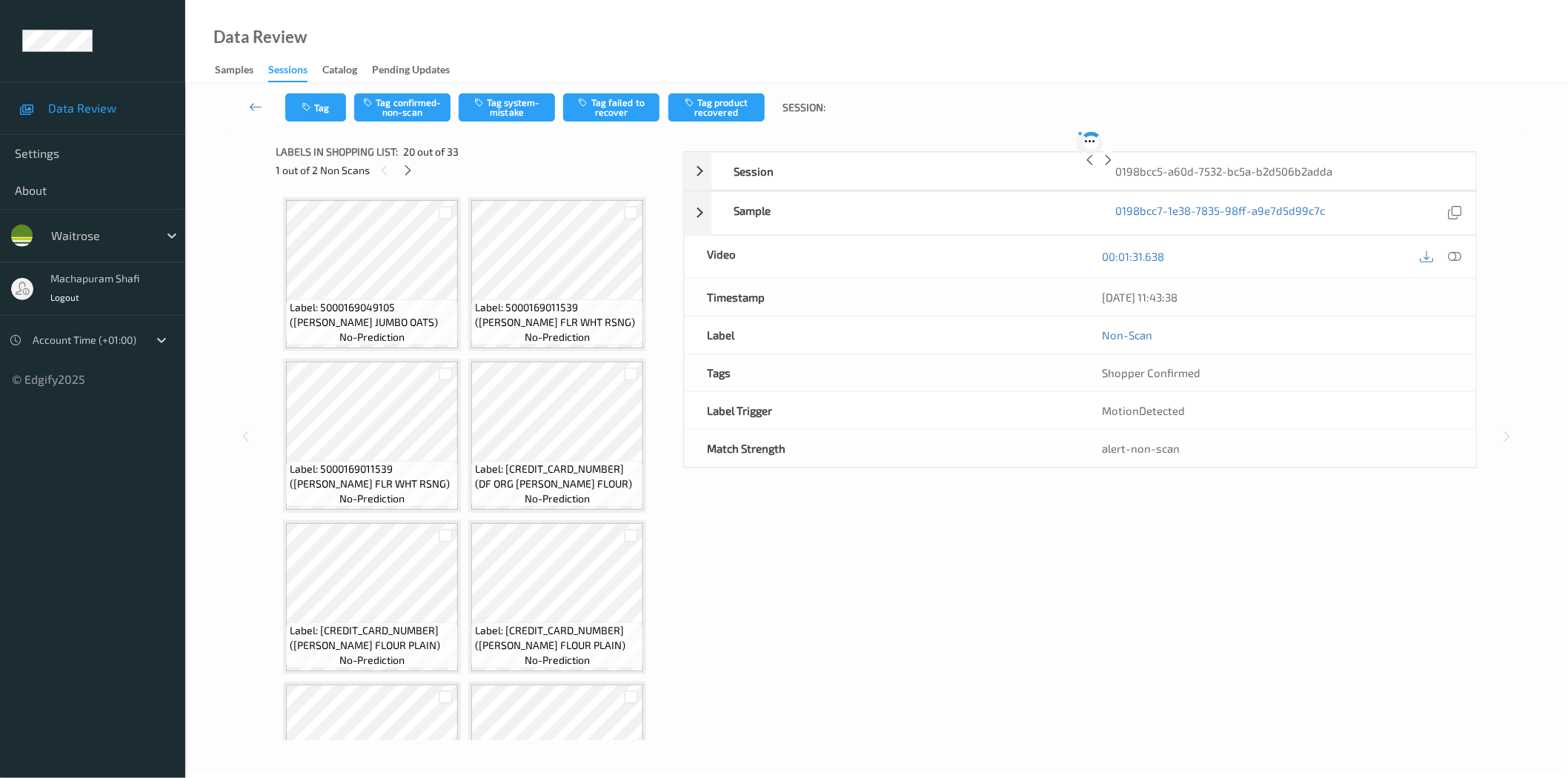
scroll to position [1453, 0]
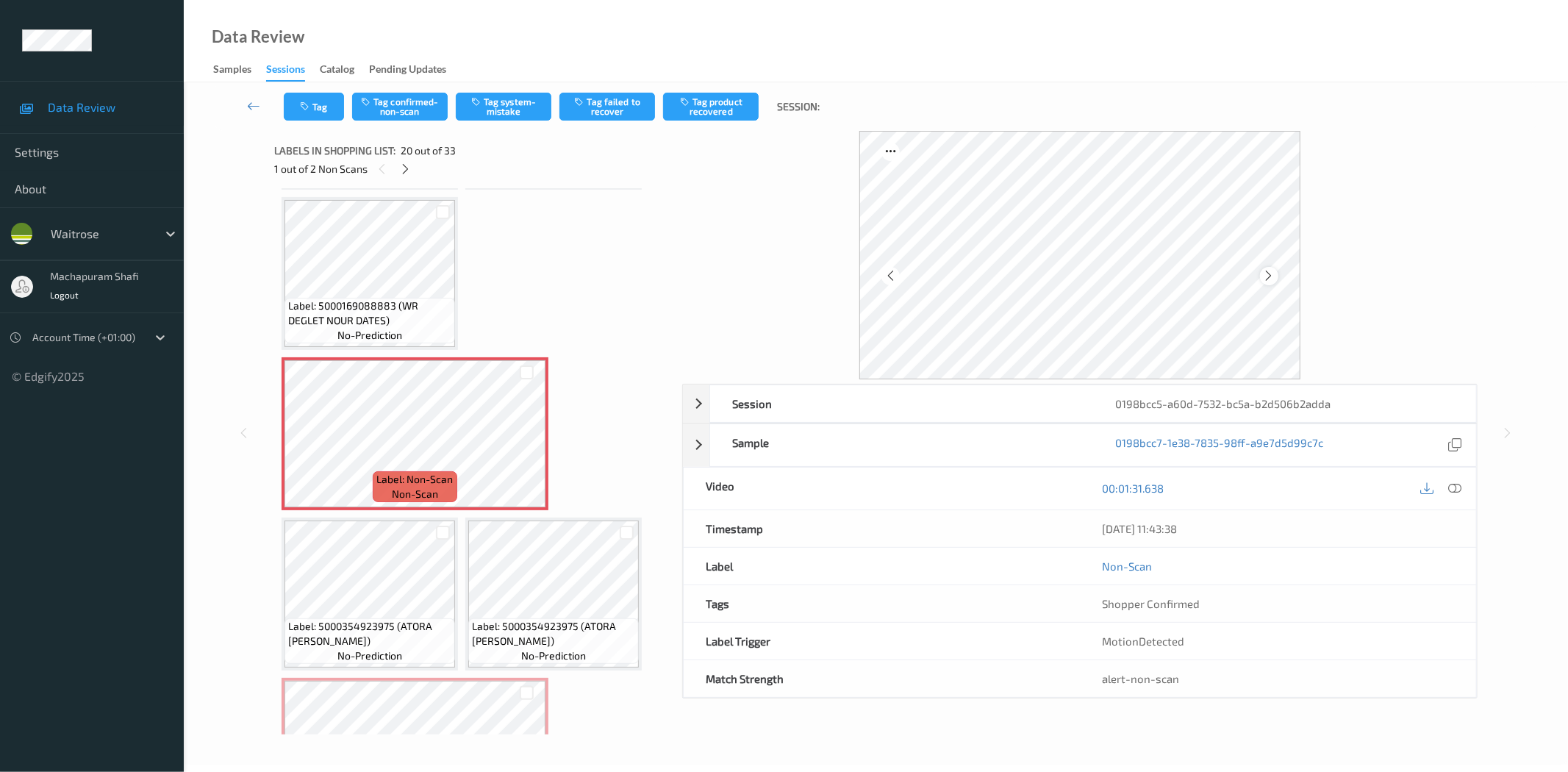
click at [1266, 278] on icon at bounding box center [1269, 276] width 12 height 13
click at [1461, 487] on icon at bounding box center [1456, 489] width 13 height 13
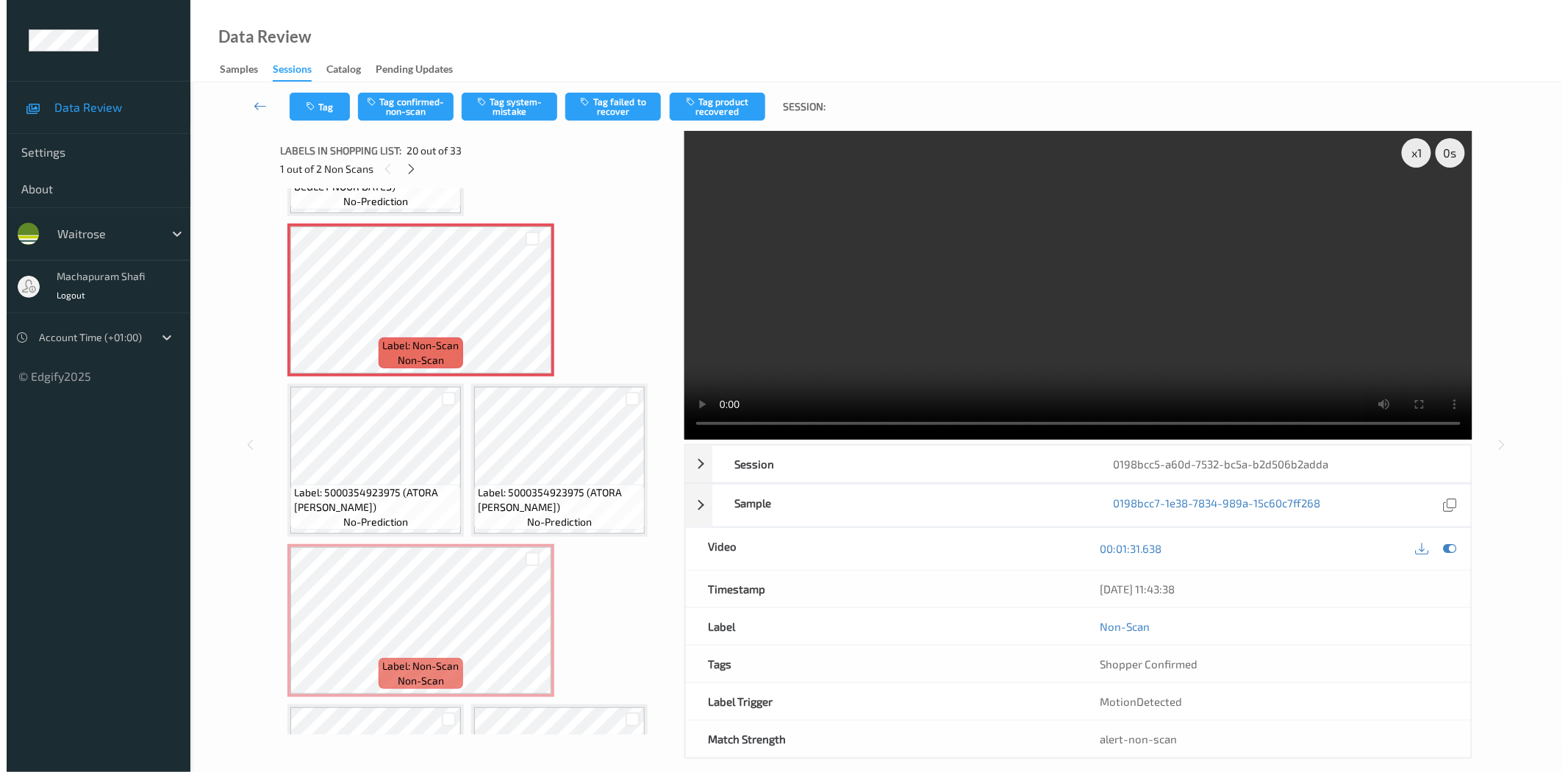
scroll to position [1502, 0]
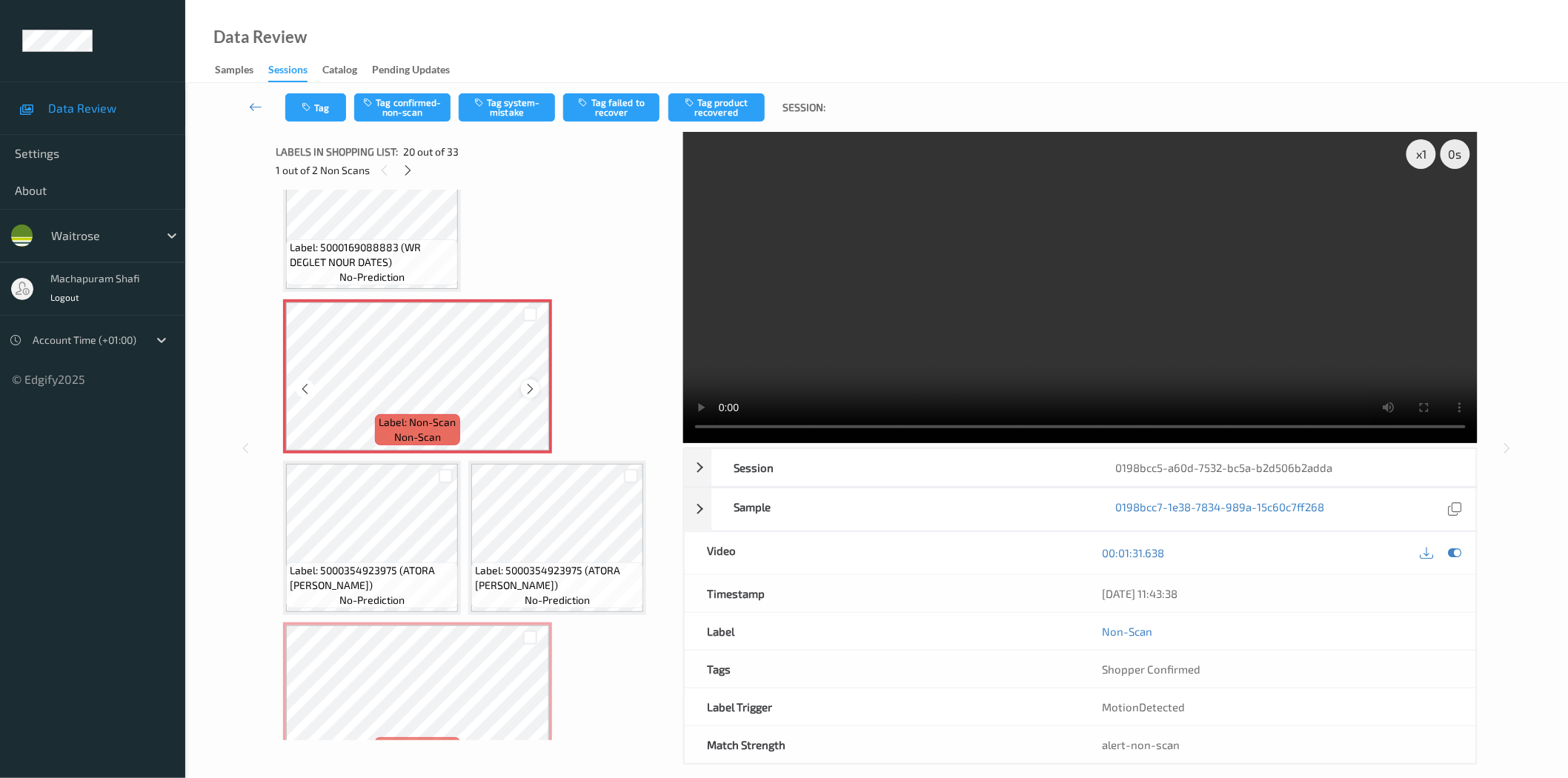
click at [532, 382] on icon at bounding box center [530, 389] width 12 height 13
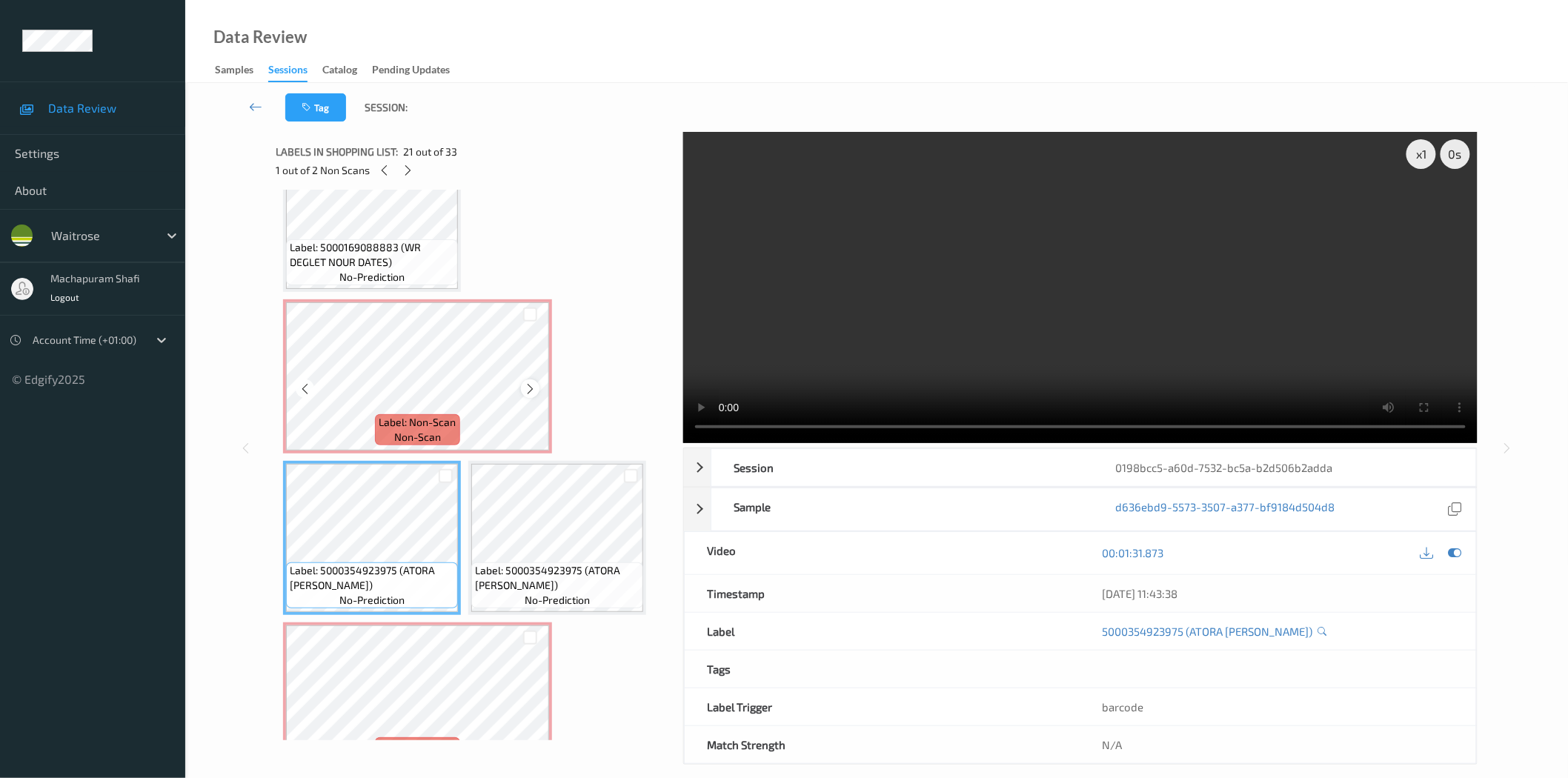
click at [530, 383] on icon at bounding box center [530, 389] width 12 height 13
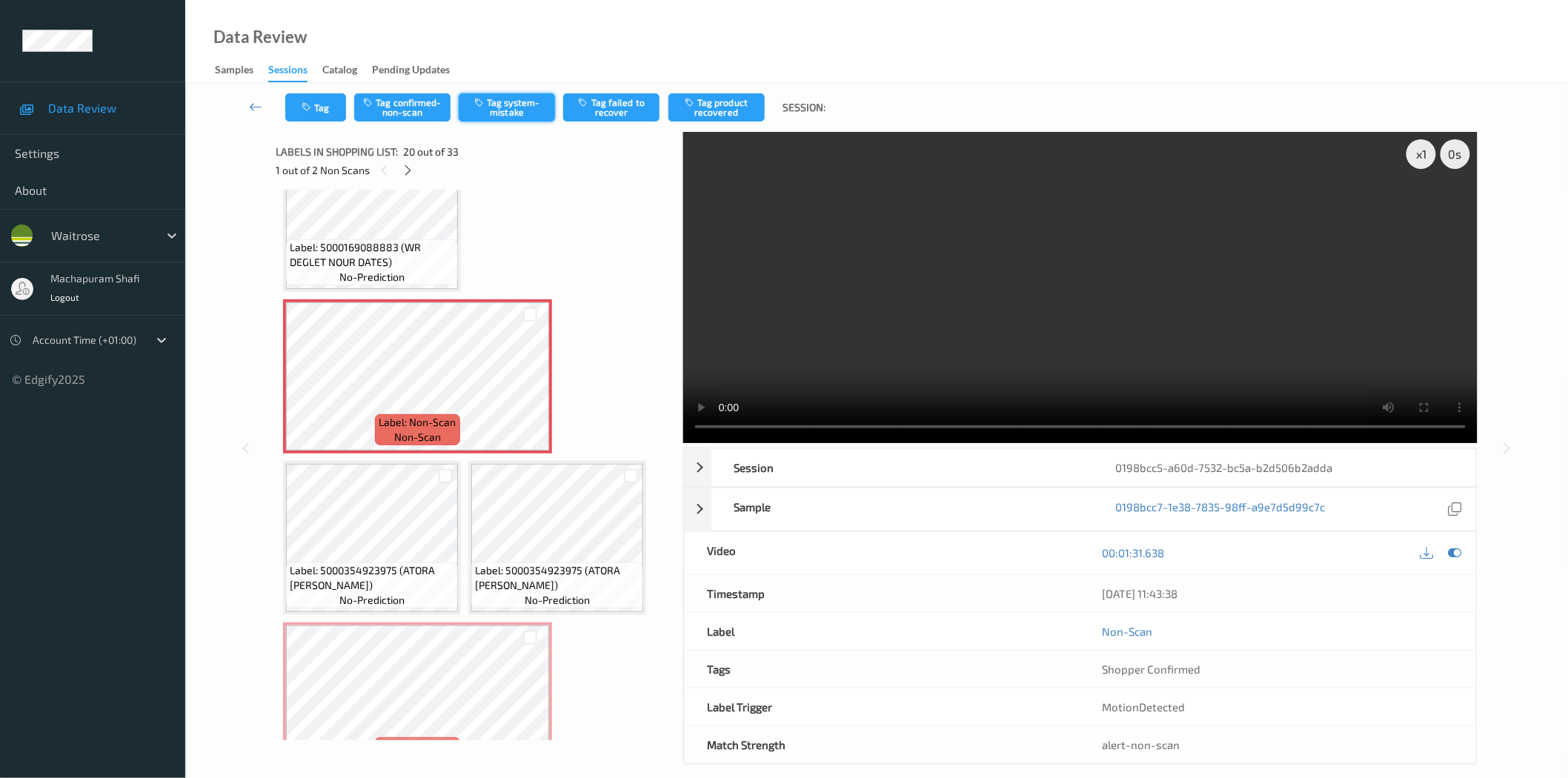
drag, startPoint x: 511, startPoint y: 106, endPoint x: 503, endPoint y: 114, distance: 11.3
click at [511, 105] on button "Tag system-mistake" at bounding box center [507, 106] width 97 height 28
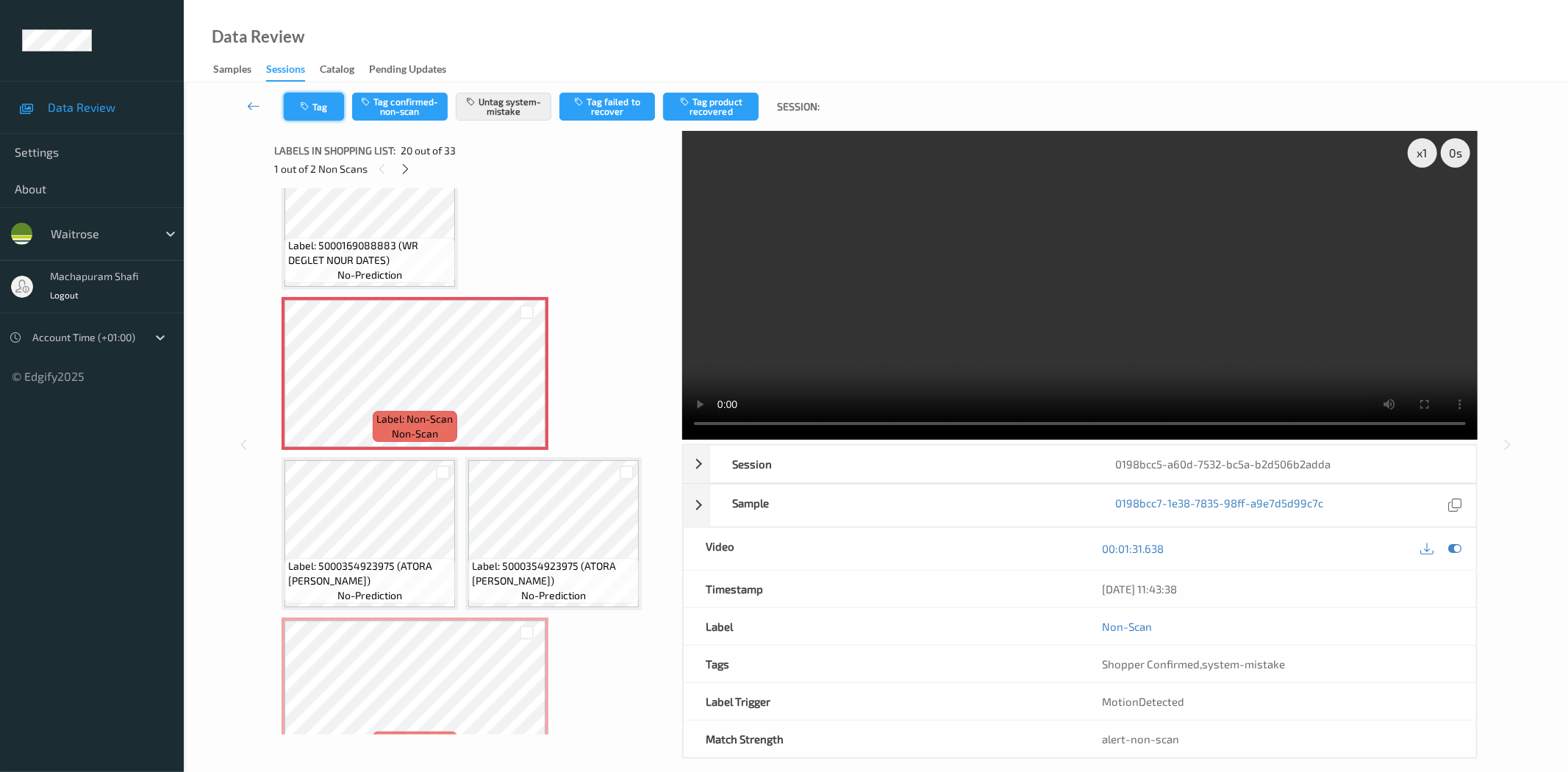
click at [328, 107] on button "Tag" at bounding box center [314, 106] width 60 height 28
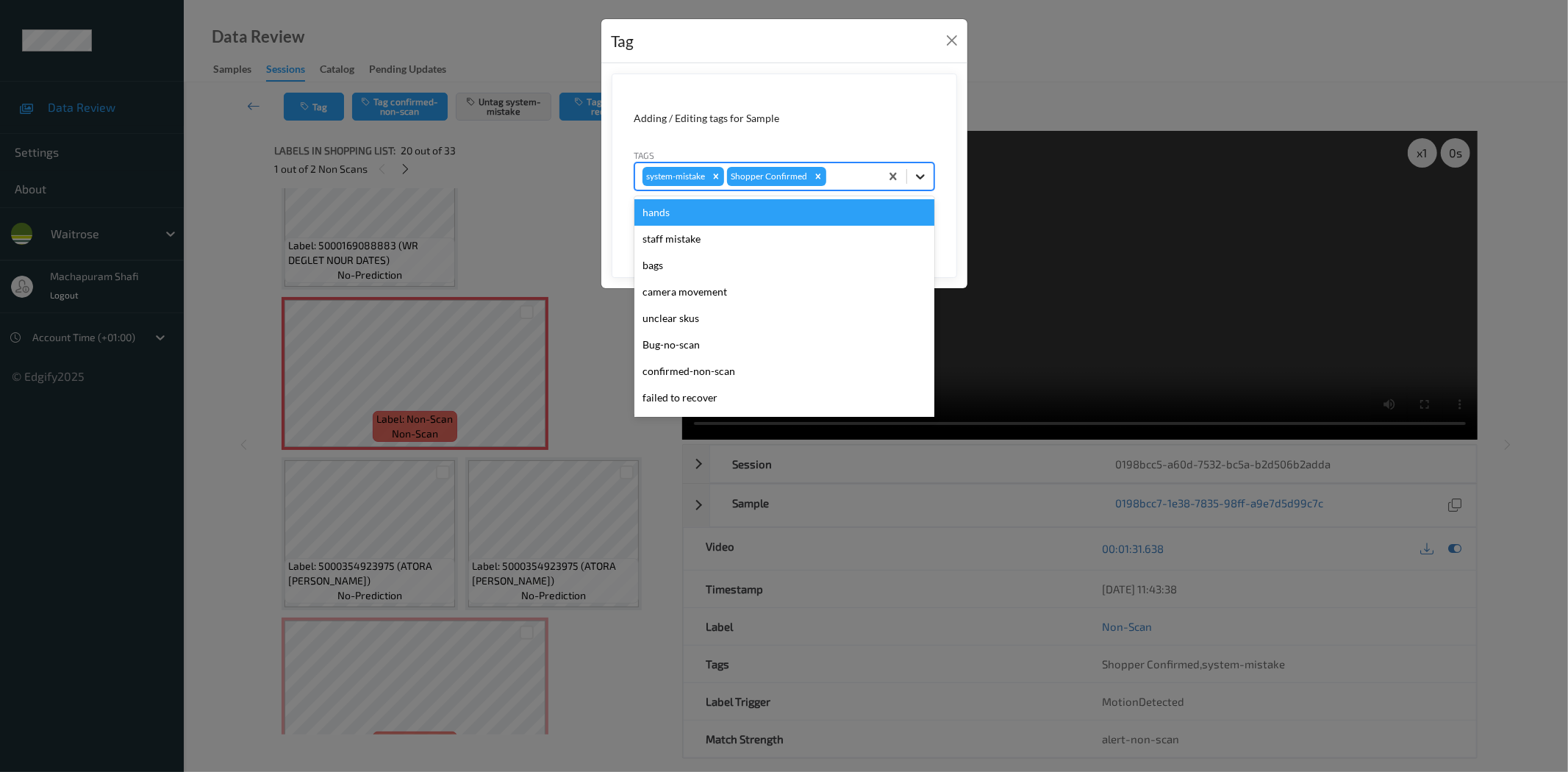
click at [921, 165] on div at bounding box center [921, 177] width 27 height 27
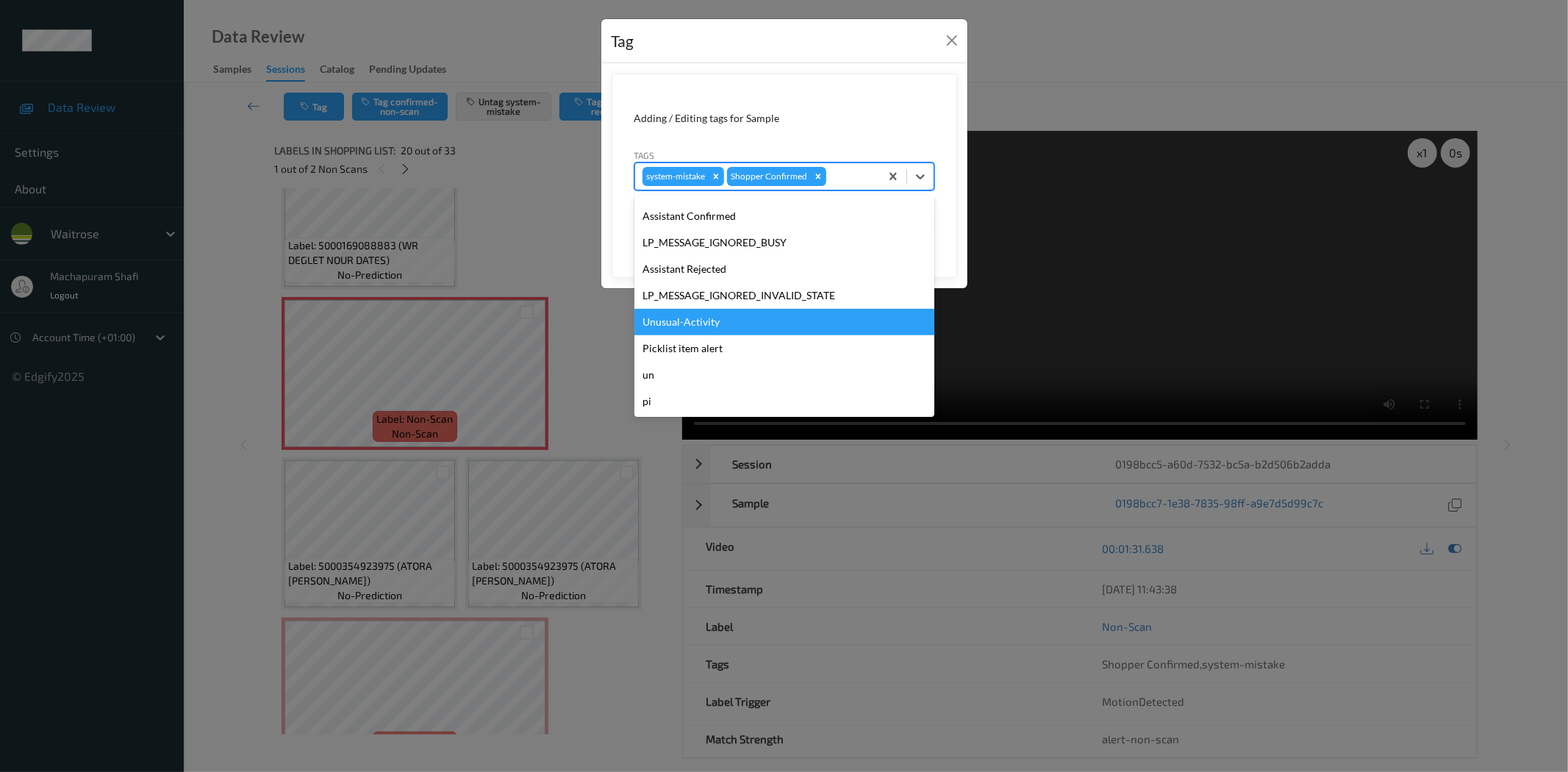
click at [684, 318] on div "Unusual-Activity" at bounding box center [785, 322] width 300 height 27
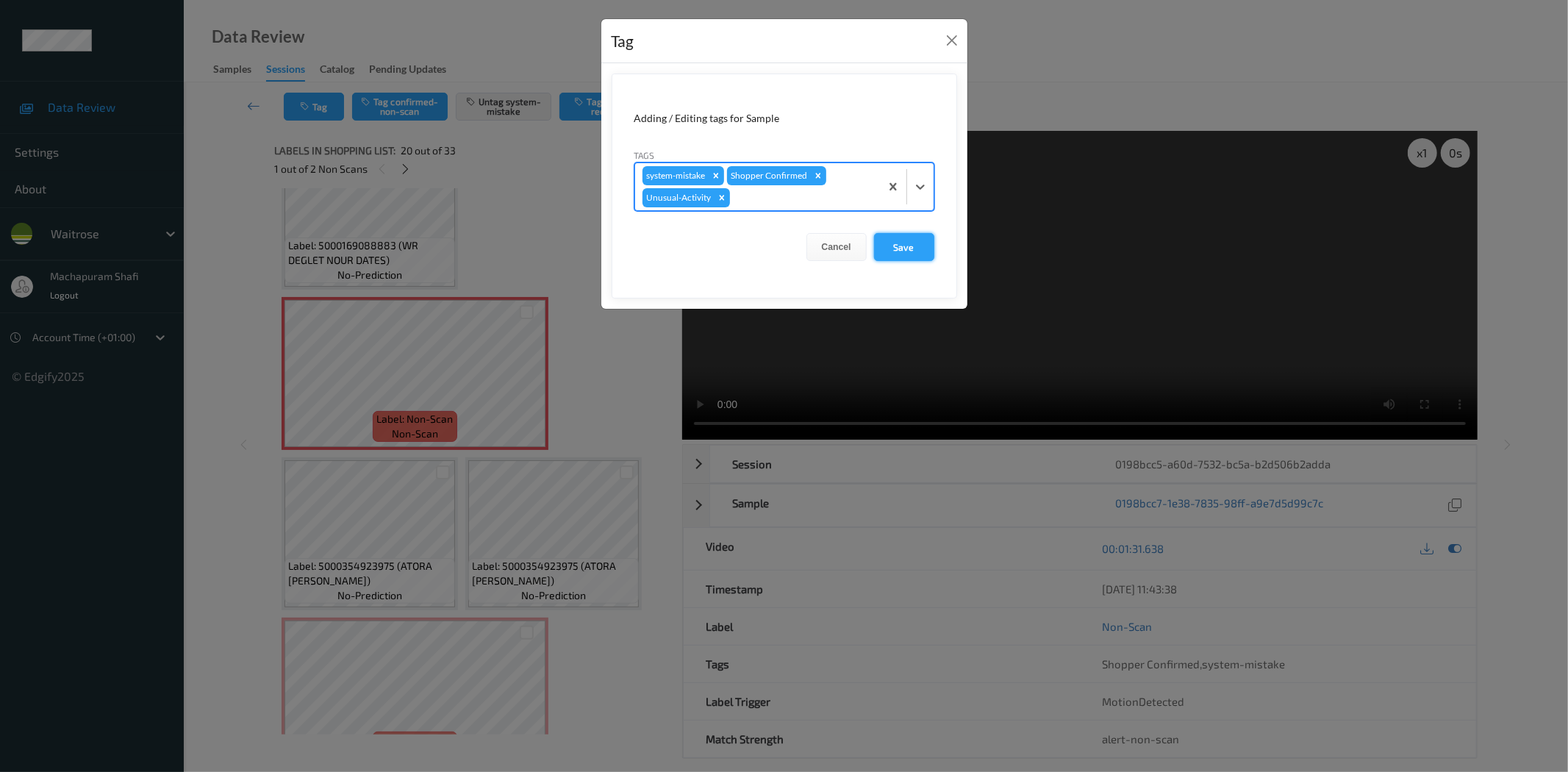
click at [894, 244] on button "Save" at bounding box center [904, 246] width 60 height 28
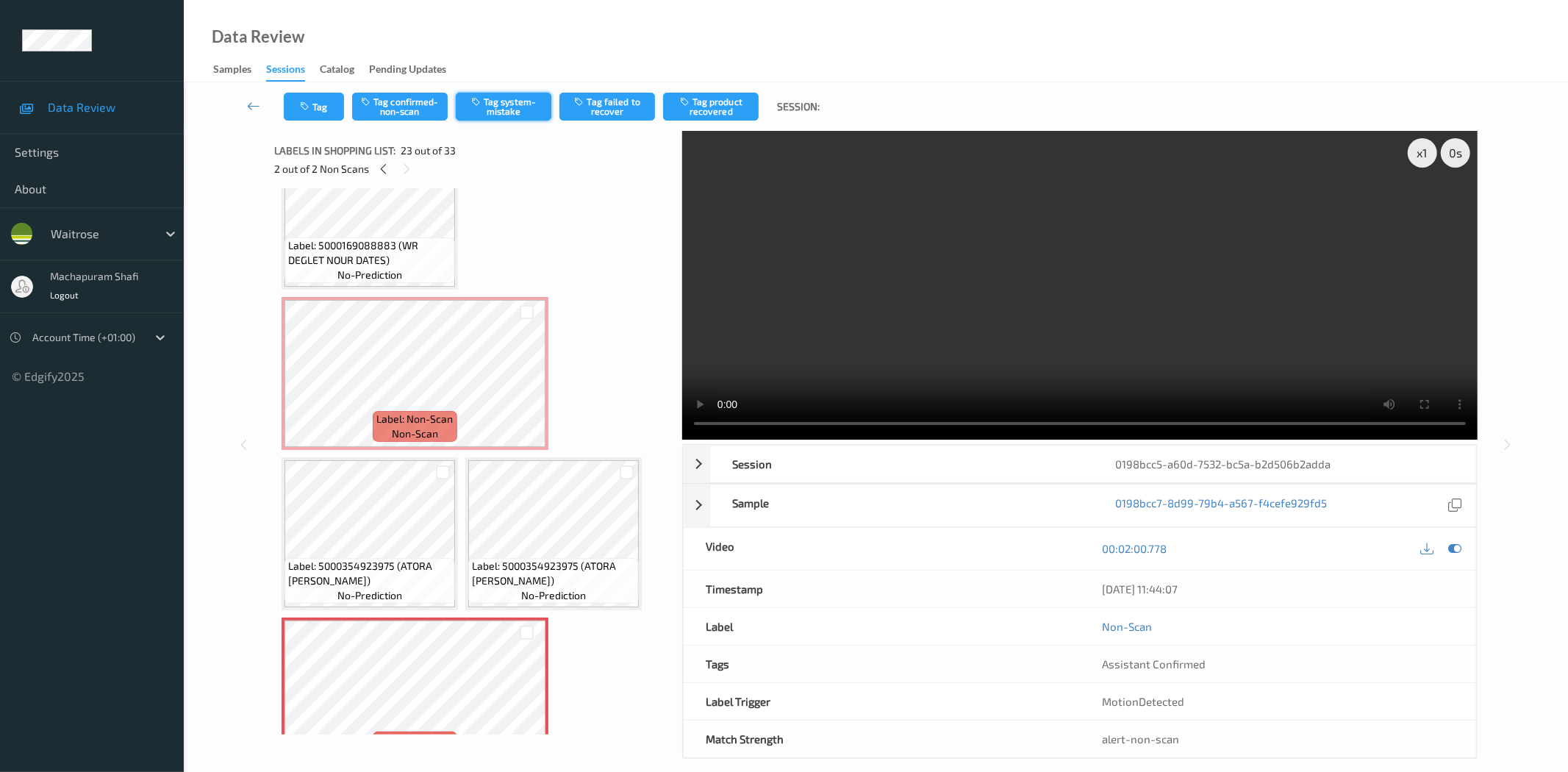
click at [508, 106] on button "Tag system-mistake" at bounding box center [504, 106] width 96 height 28
click at [314, 112] on button "Tag" at bounding box center [314, 106] width 60 height 28
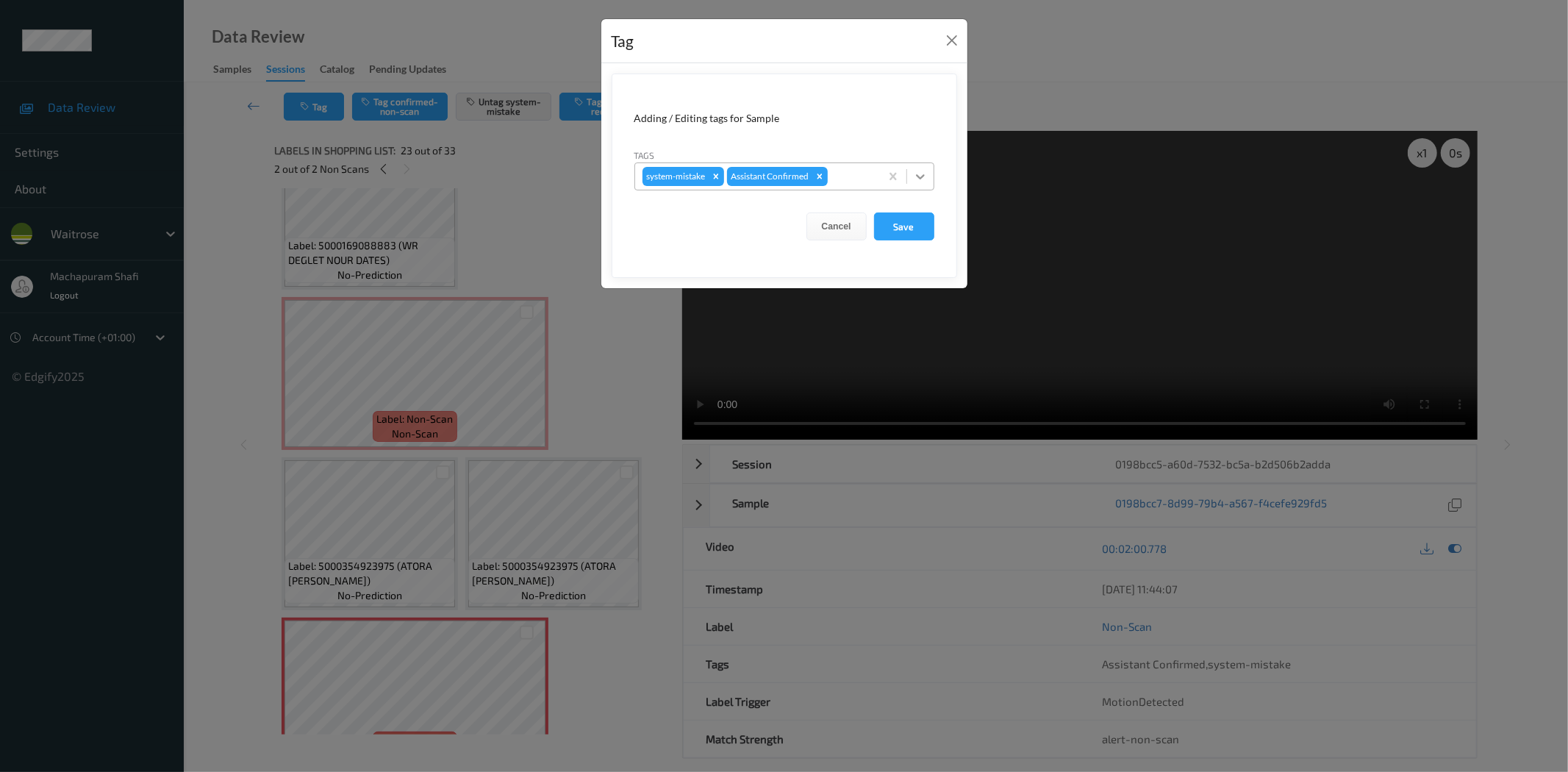
click at [921, 177] on icon at bounding box center [920, 176] width 9 height 5
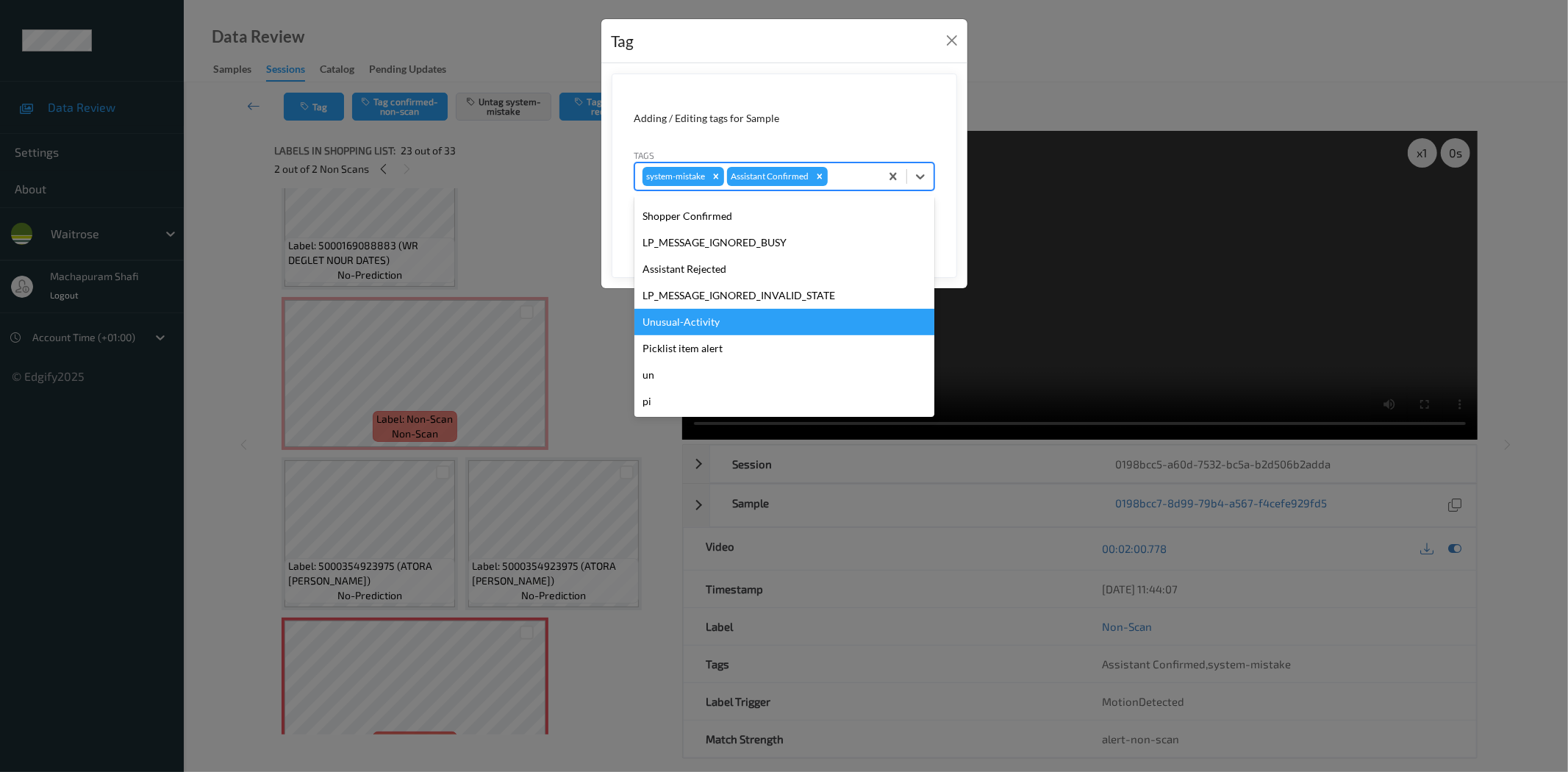
click at [686, 325] on div "Unusual-Activity" at bounding box center [785, 322] width 300 height 27
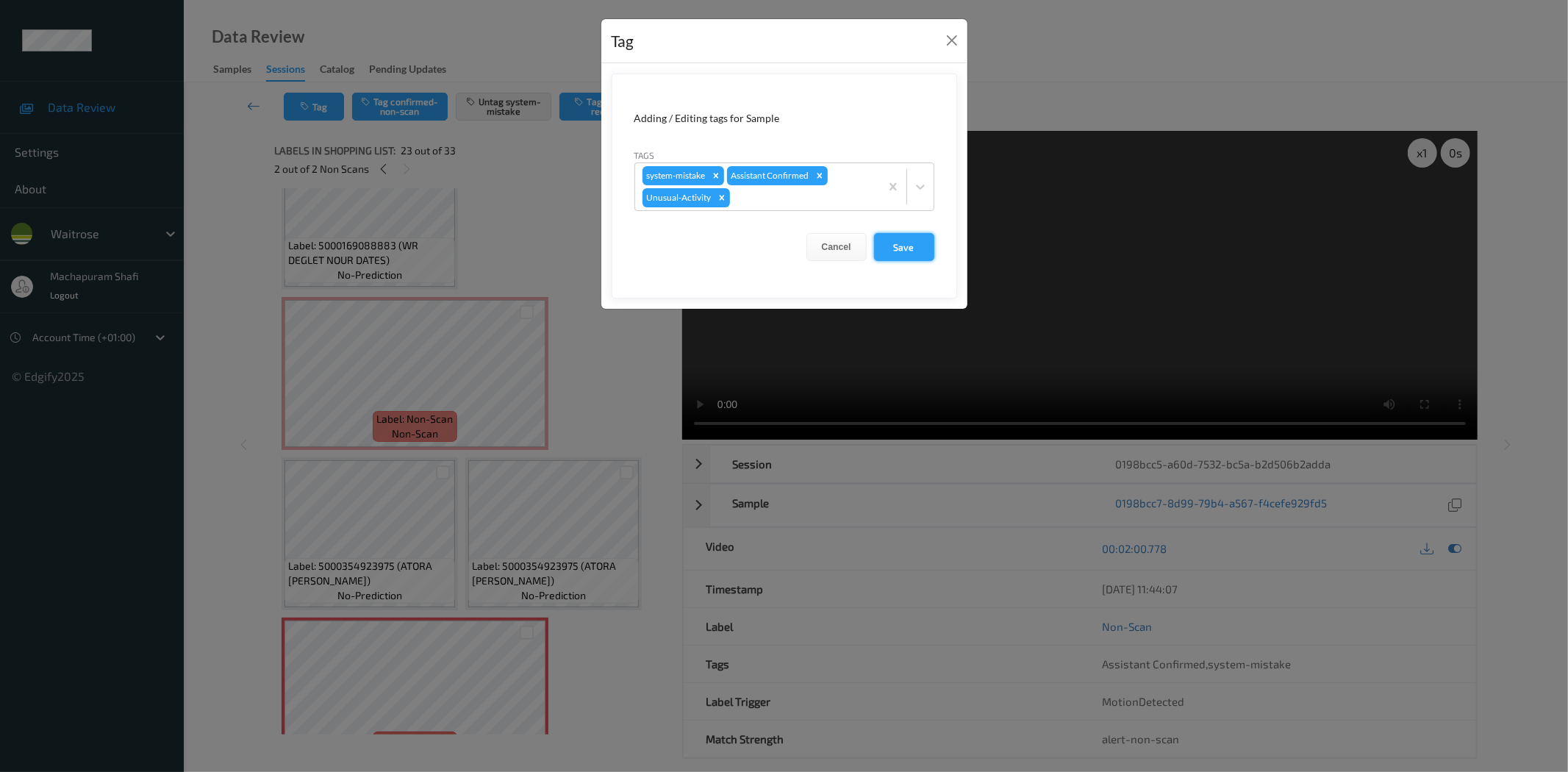
click at [900, 245] on button "Save" at bounding box center [904, 246] width 60 height 28
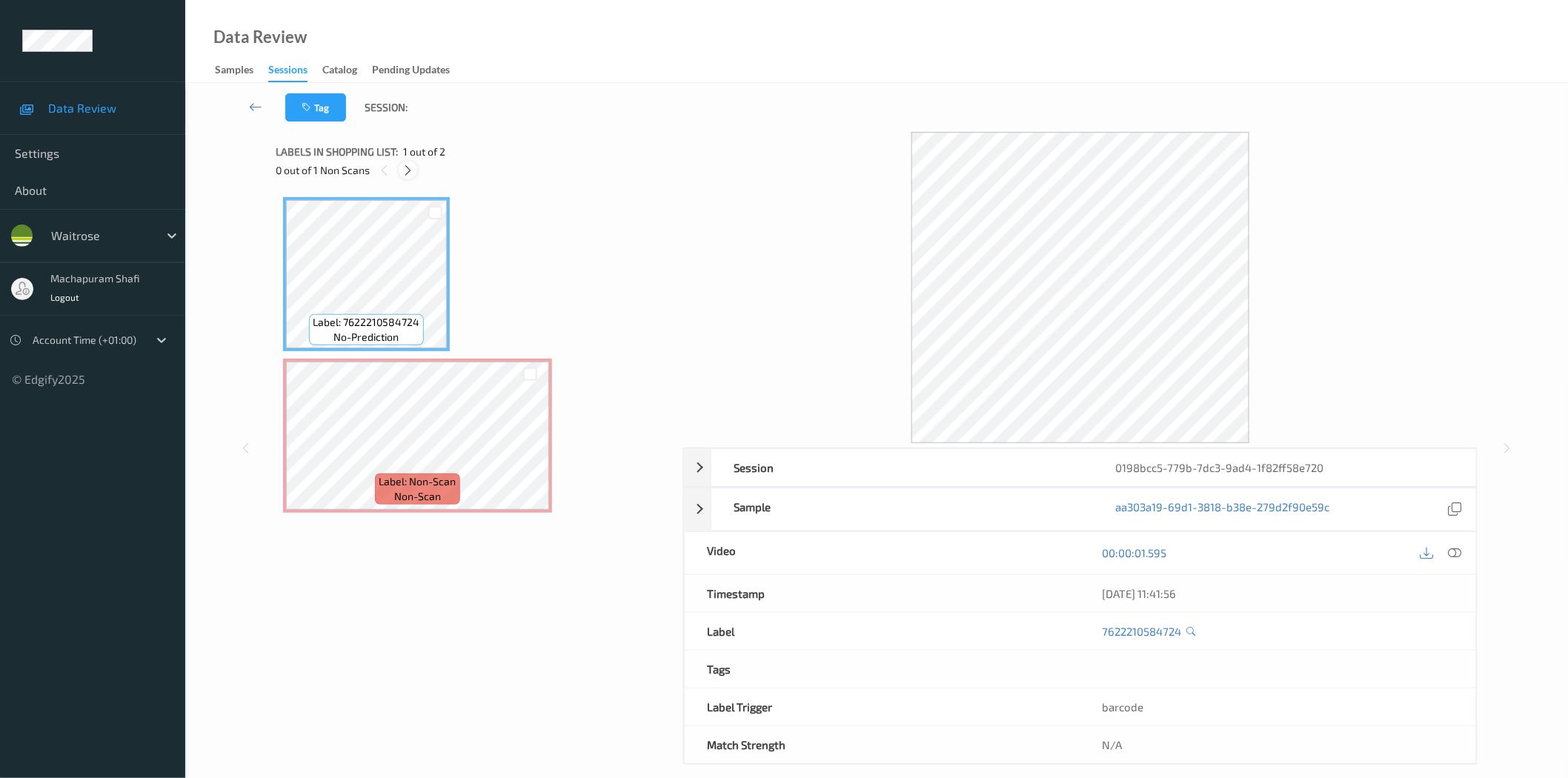
click at [404, 172] on icon at bounding box center [407, 171] width 12 height 13
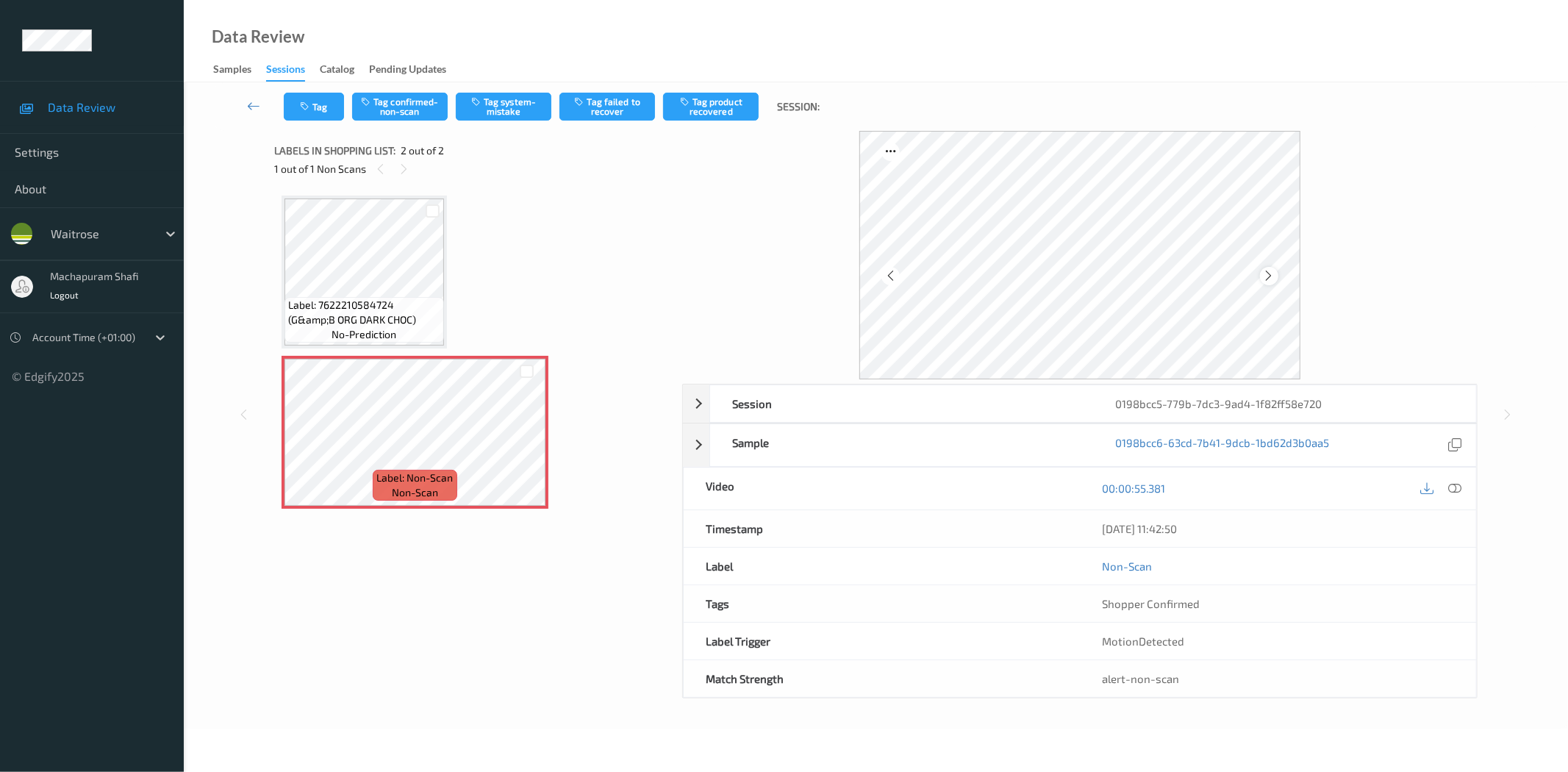
click at [1269, 281] on icon at bounding box center [1269, 276] width 12 height 13
click at [1267, 273] on icon at bounding box center [1269, 276] width 12 height 13
click at [1262, 278] on div at bounding box center [1269, 276] width 18 height 18
drag, startPoint x: 1459, startPoint y: 488, endPoint x: 1353, endPoint y: 385, distance: 147.8
click at [1459, 488] on icon at bounding box center [1456, 489] width 13 height 13
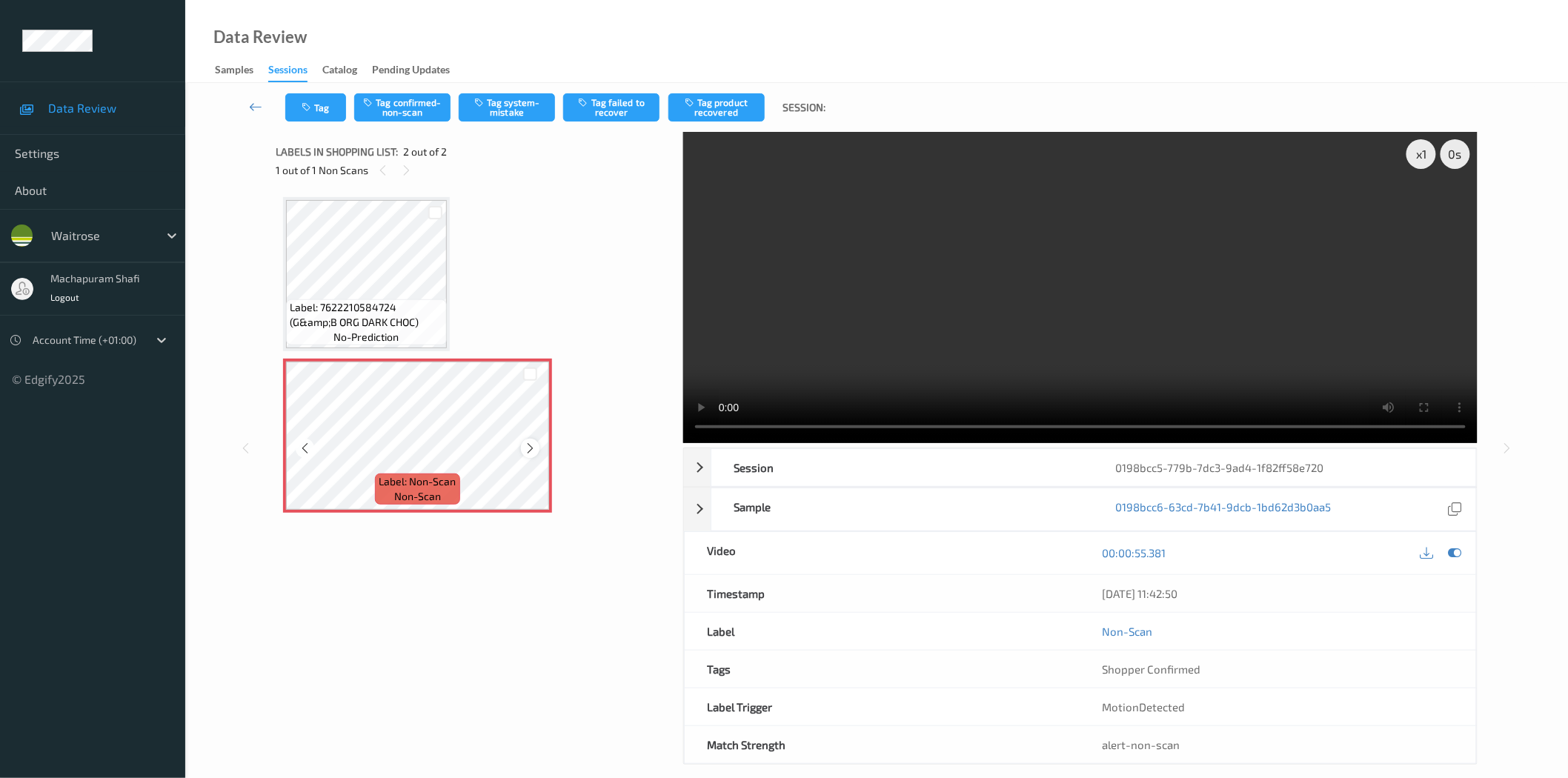
click at [524, 449] on icon at bounding box center [530, 448] width 12 height 13
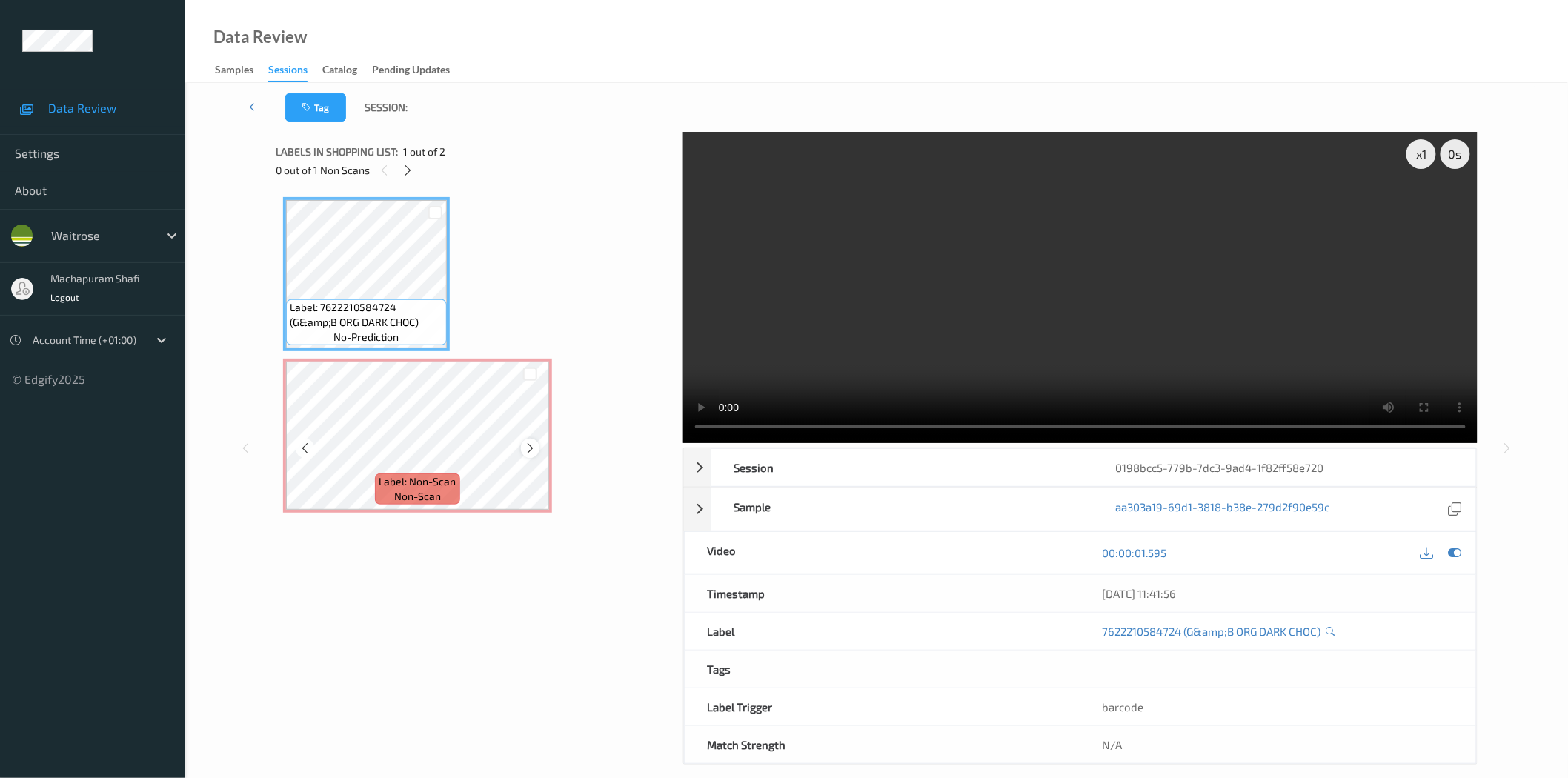
click at [532, 445] on icon at bounding box center [530, 448] width 12 height 13
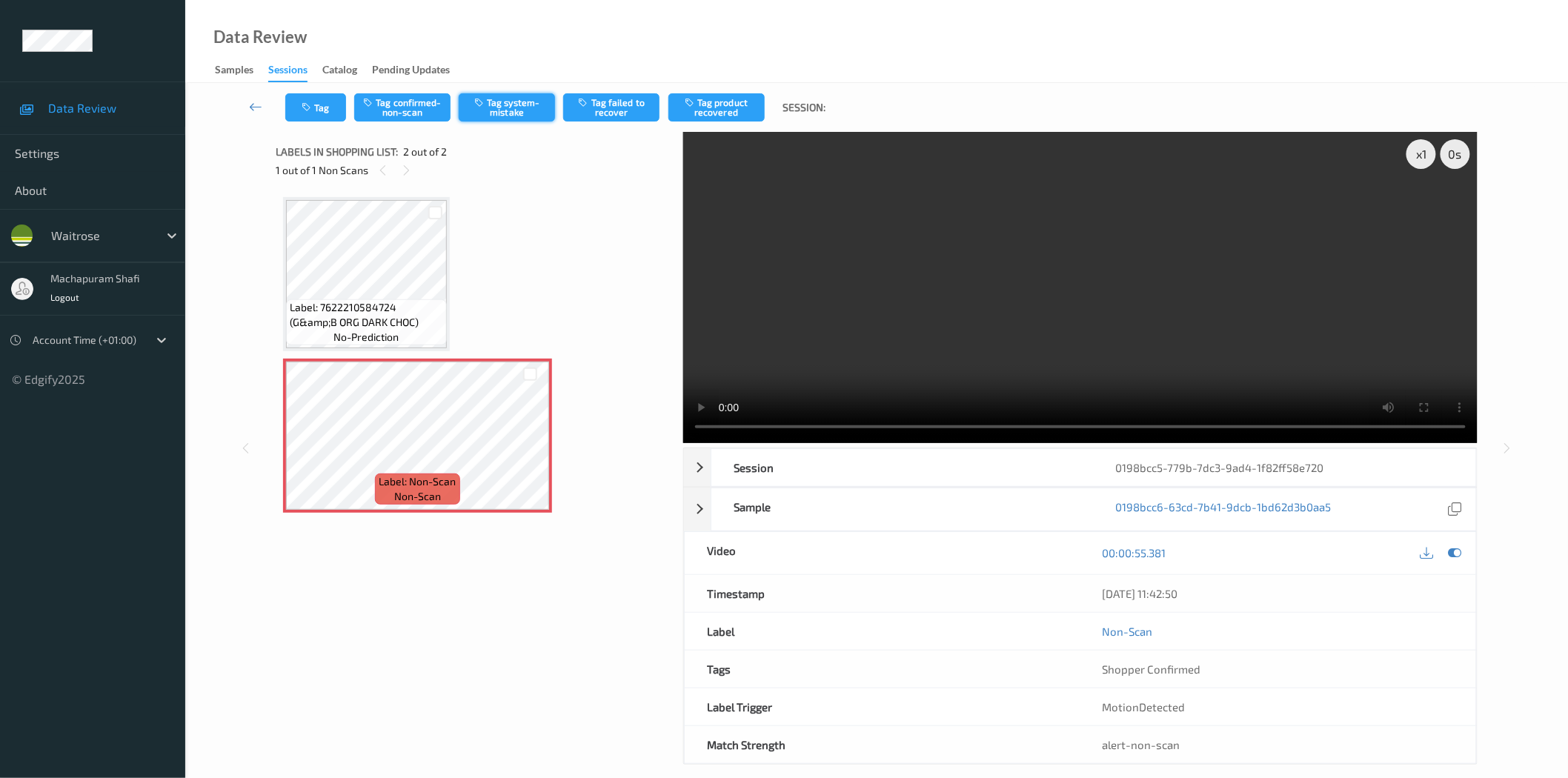
click at [517, 101] on button "Tag system-mistake" at bounding box center [507, 106] width 97 height 28
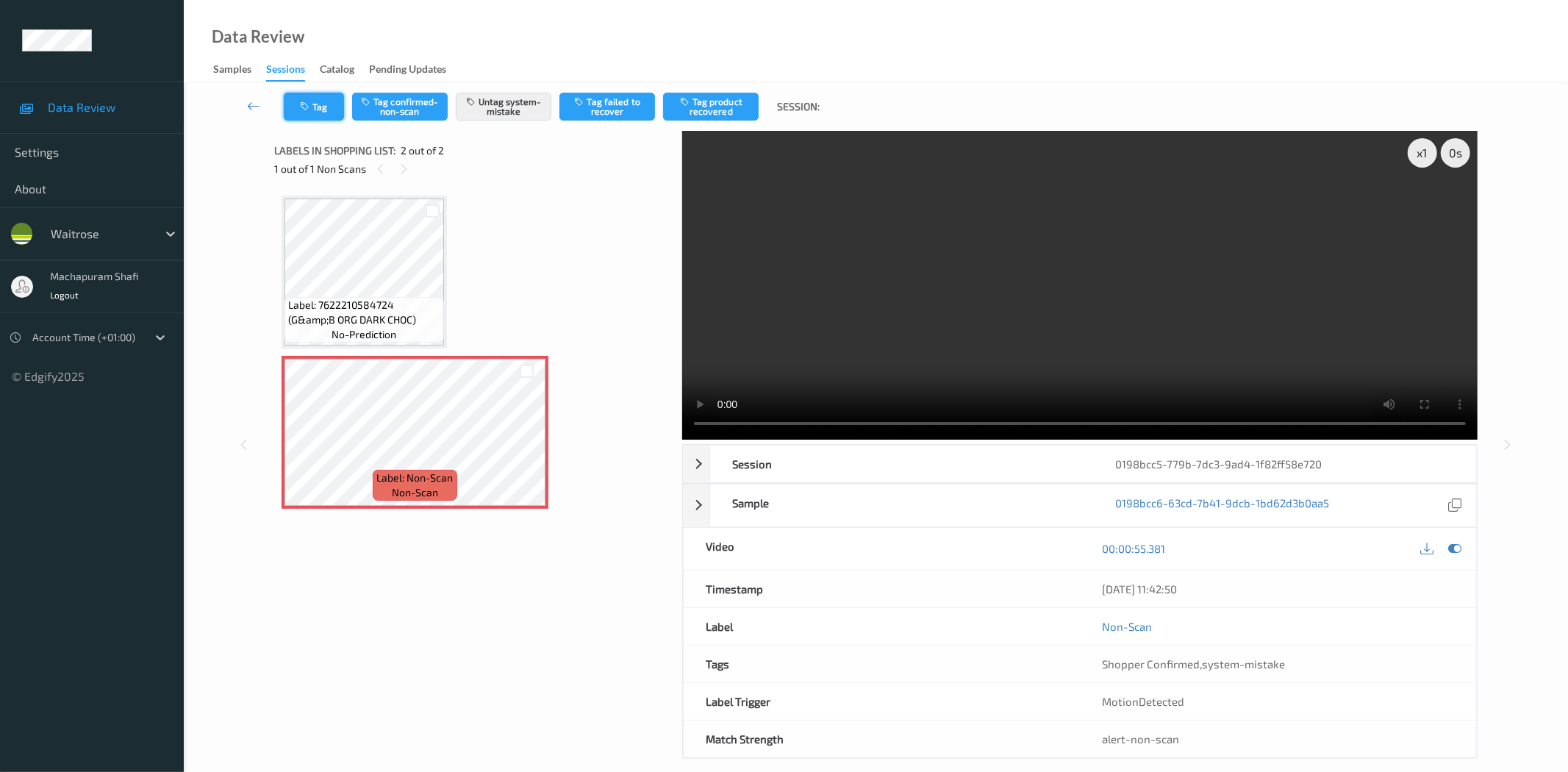
click at [322, 108] on button "Tag" at bounding box center [314, 106] width 60 height 28
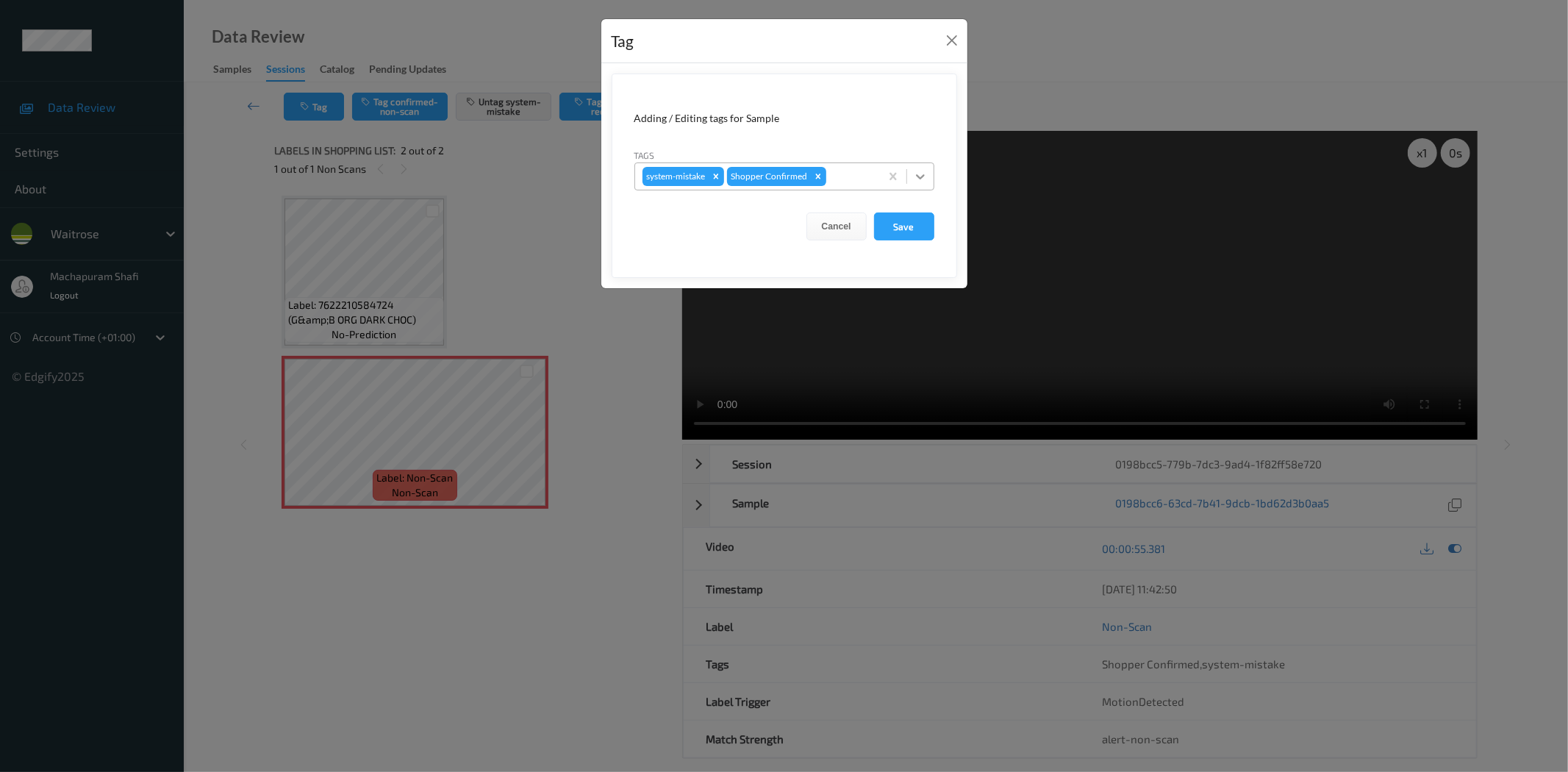
click at [916, 173] on icon at bounding box center [920, 176] width 14 height 14
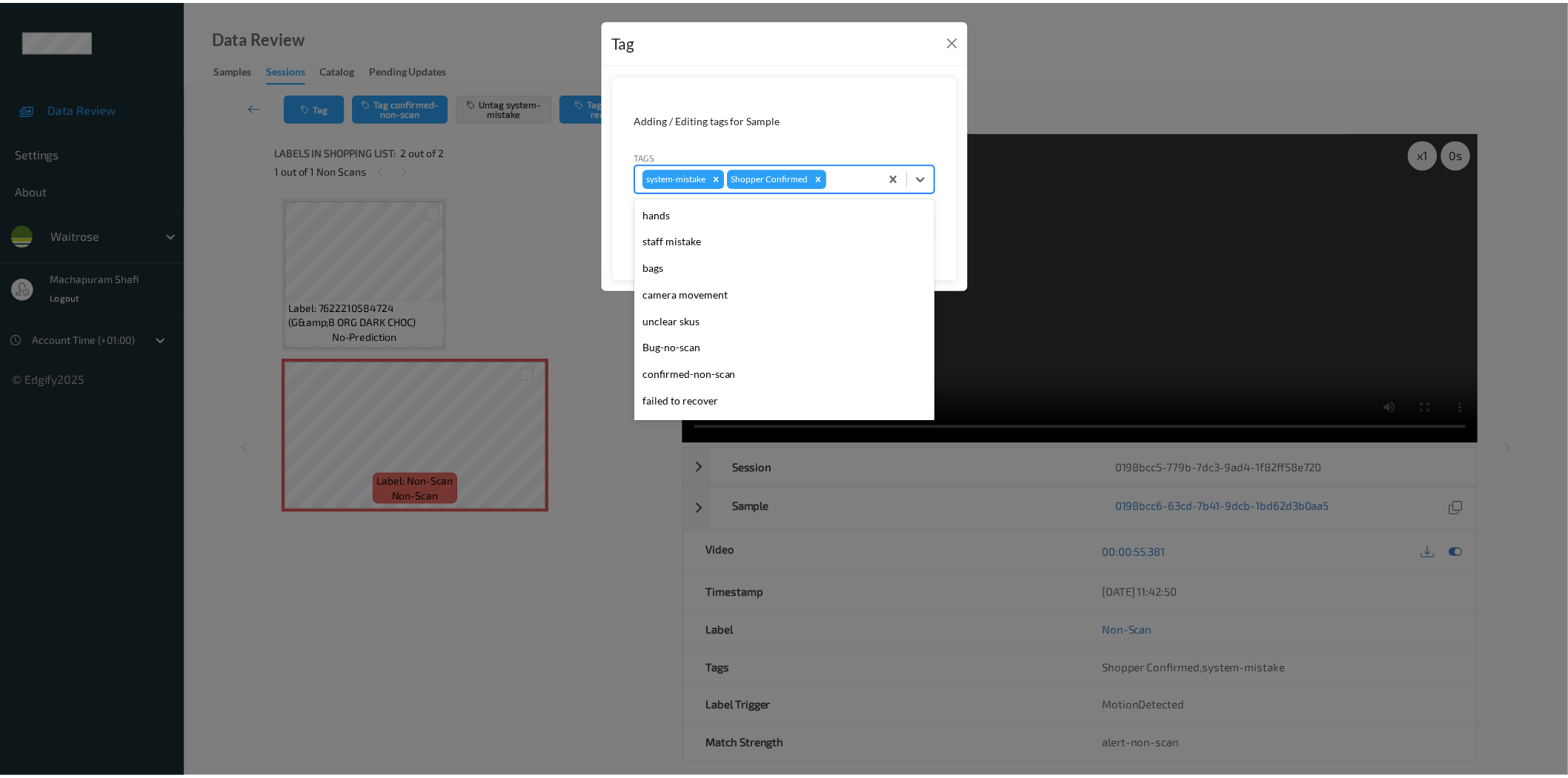
scroll to position [290, 0]
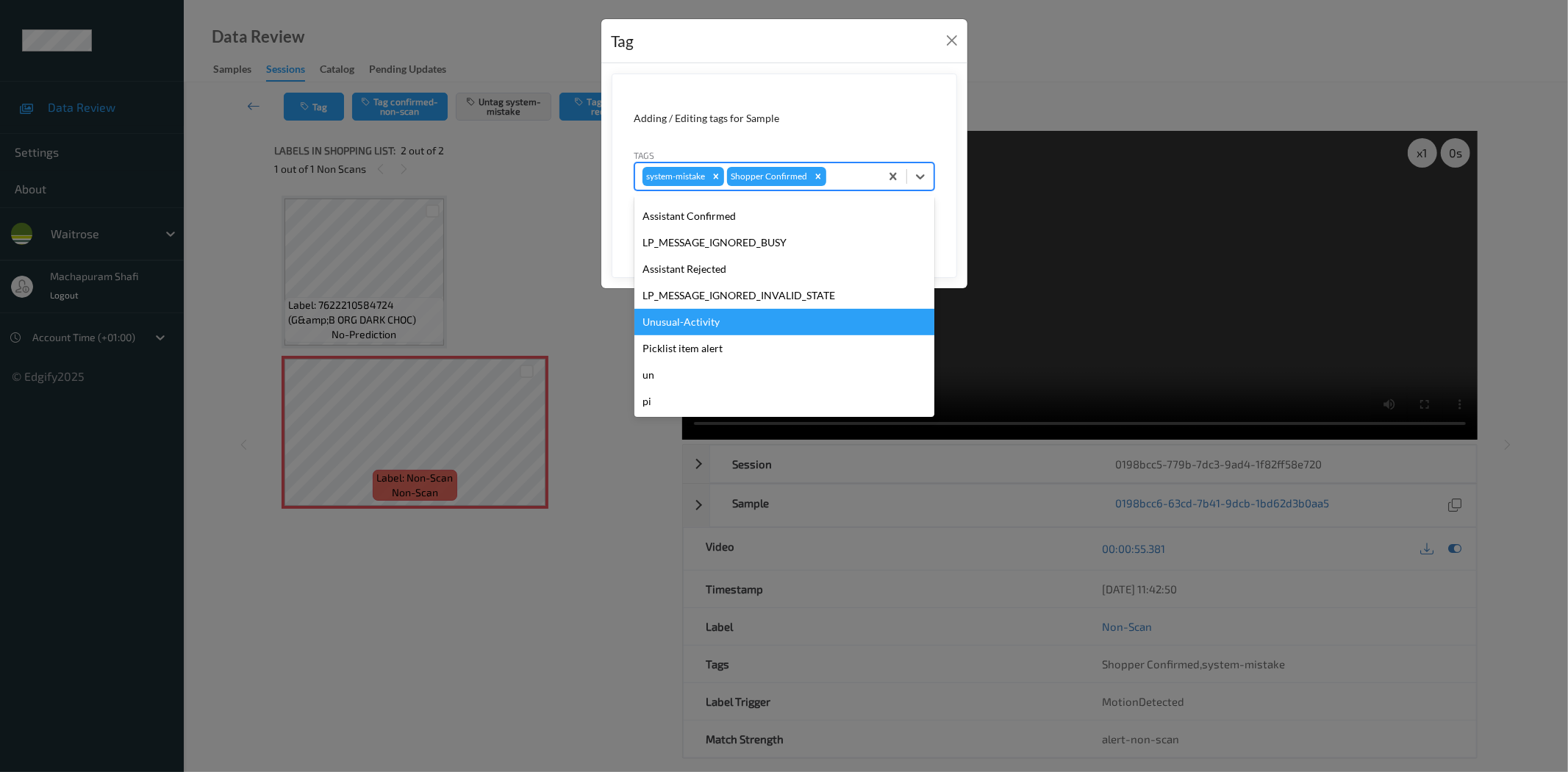
click at [693, 318] on div "Unusual-Activity" at bounding box center [785, 322] width 300 height 27
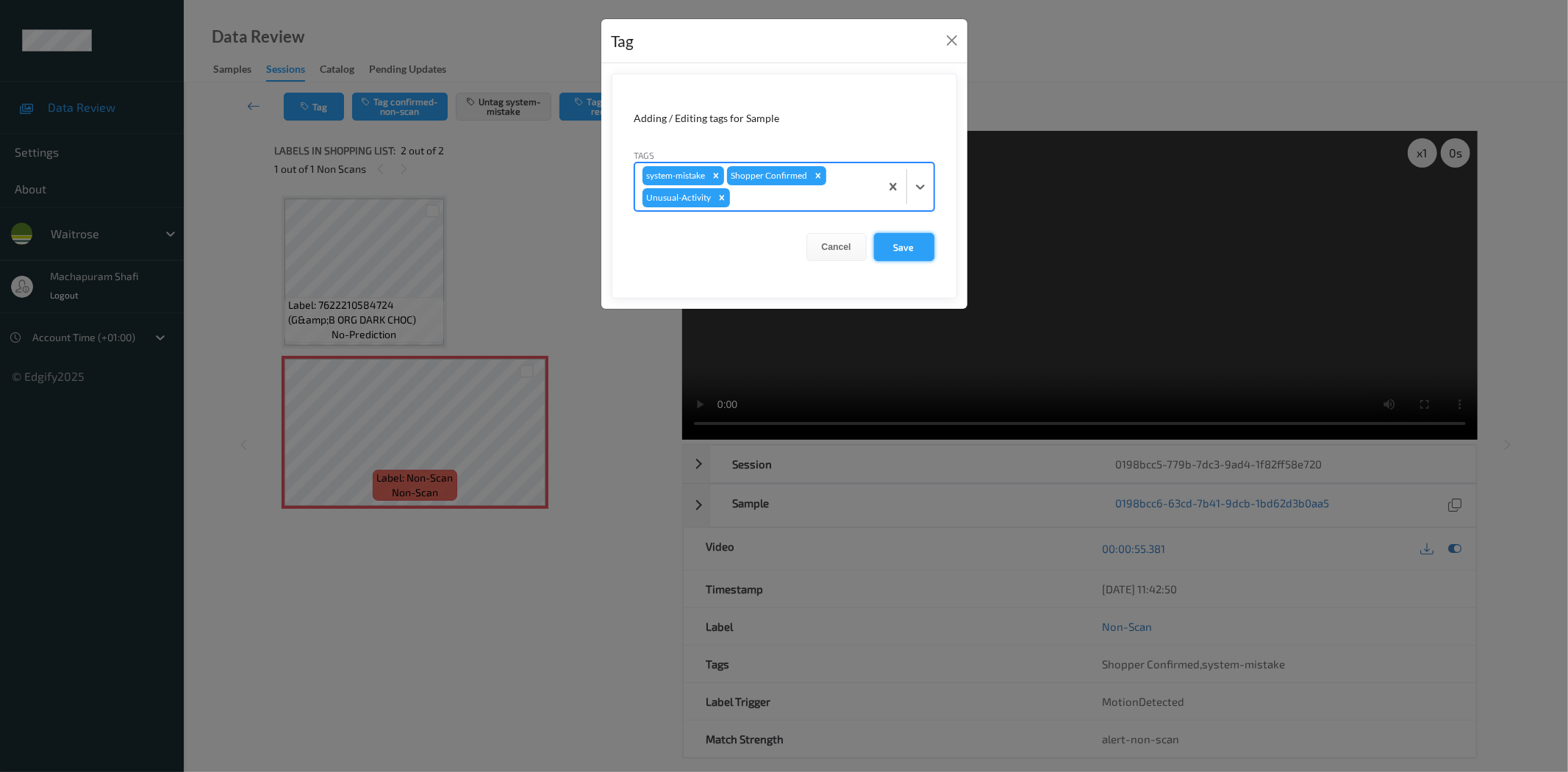
click at [899, 244] on button "Save" at bounding box center [904, 246] width 60 height 28
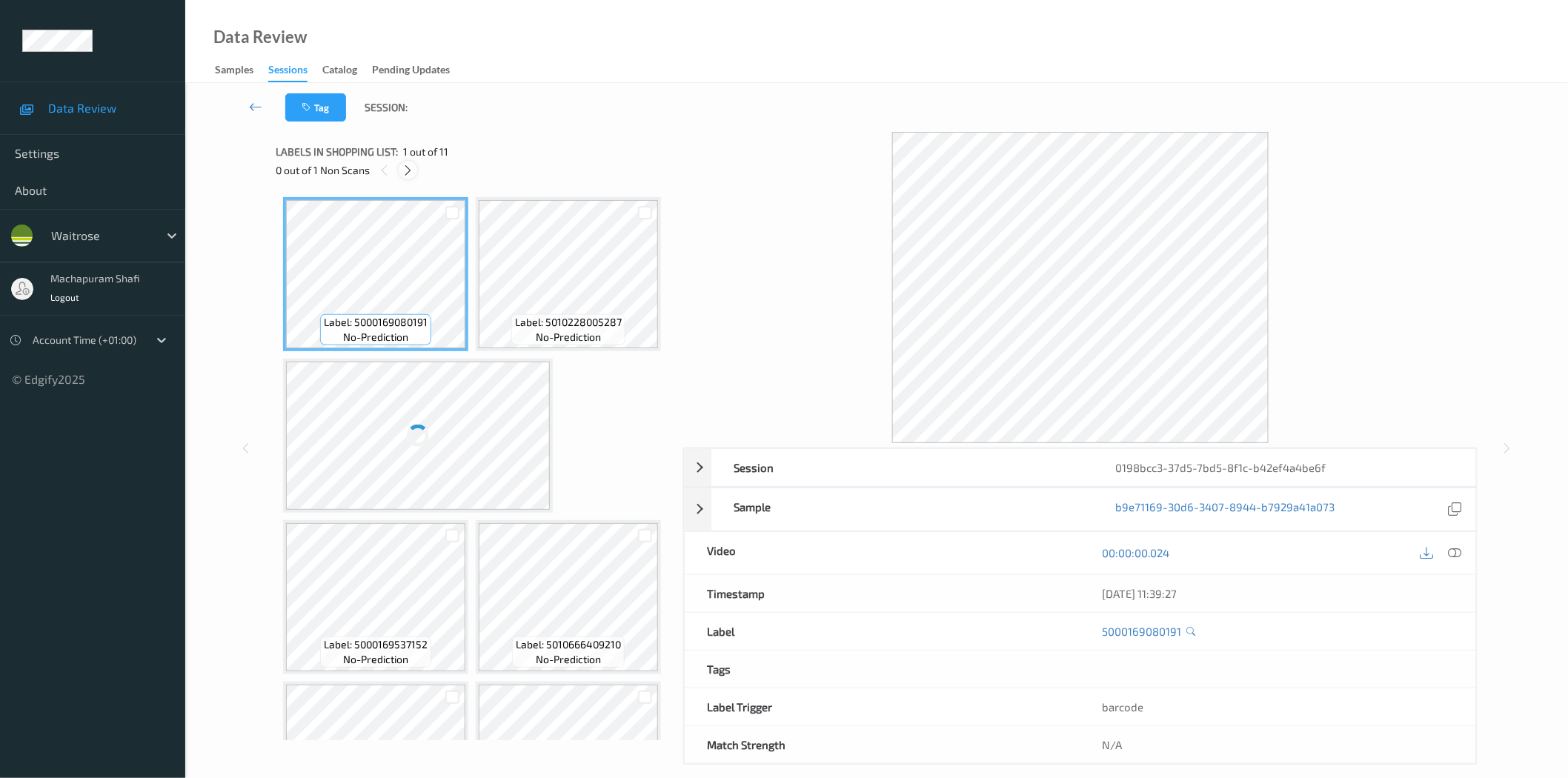
click at [408, 169] on icon at bounding box center [407, 171] width 12 height 13
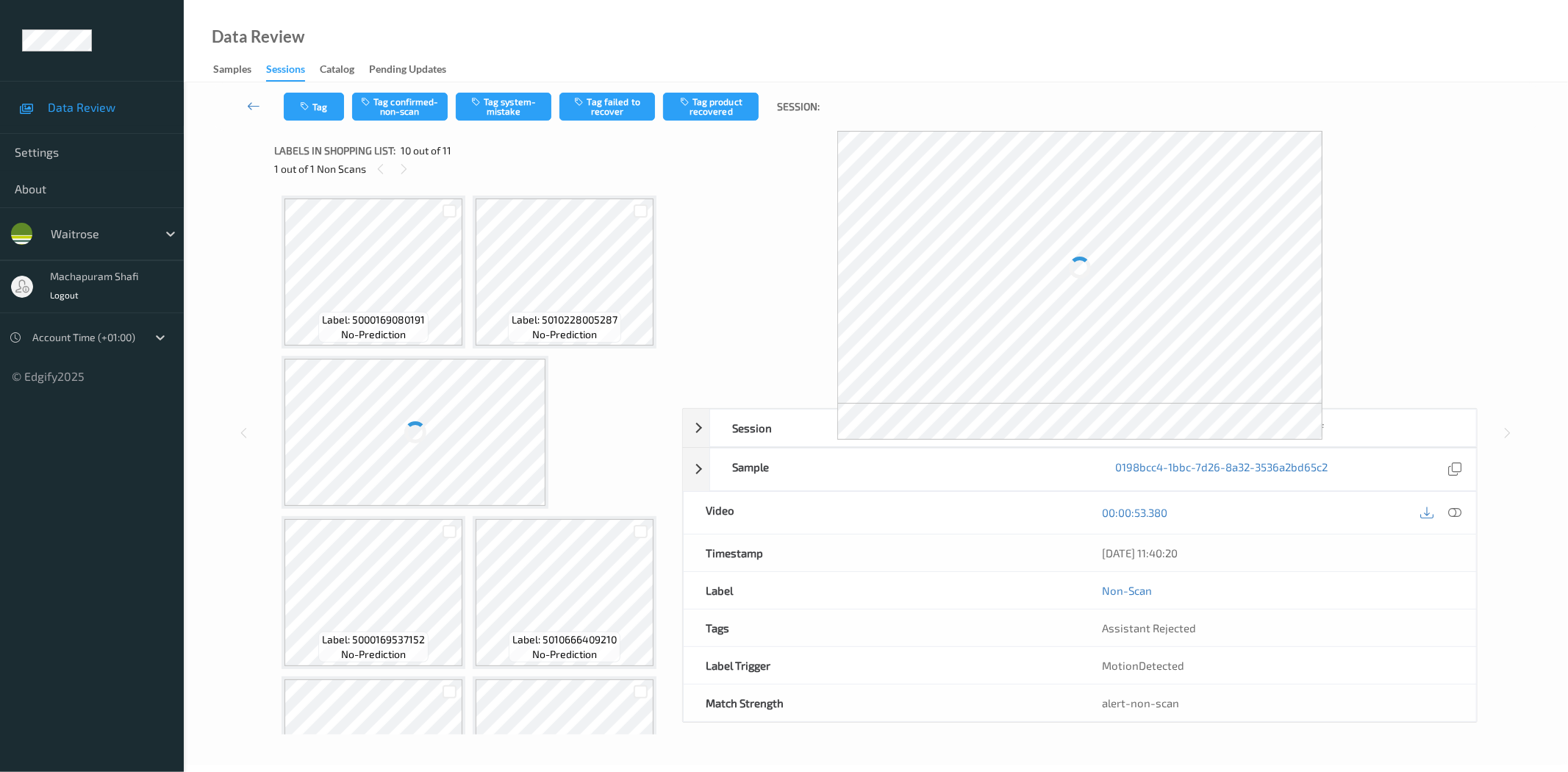
scroll to position [576, 0]
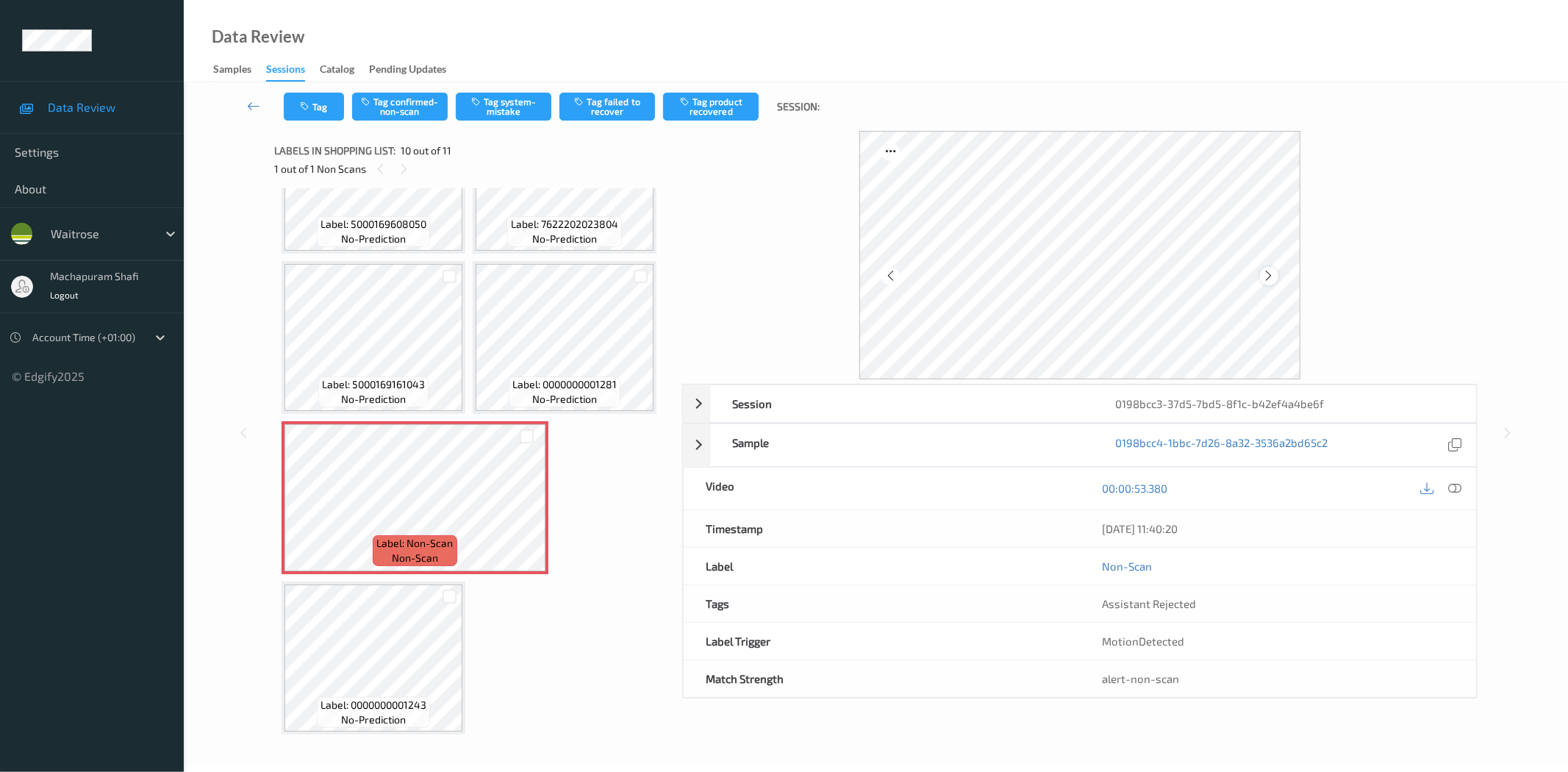
click at [1272, 277] on icon at bounding box center [1269, 276] width 12 height 13
click at [1269, 278] on icon at bounding box center [1269, 276] width 12 height 13
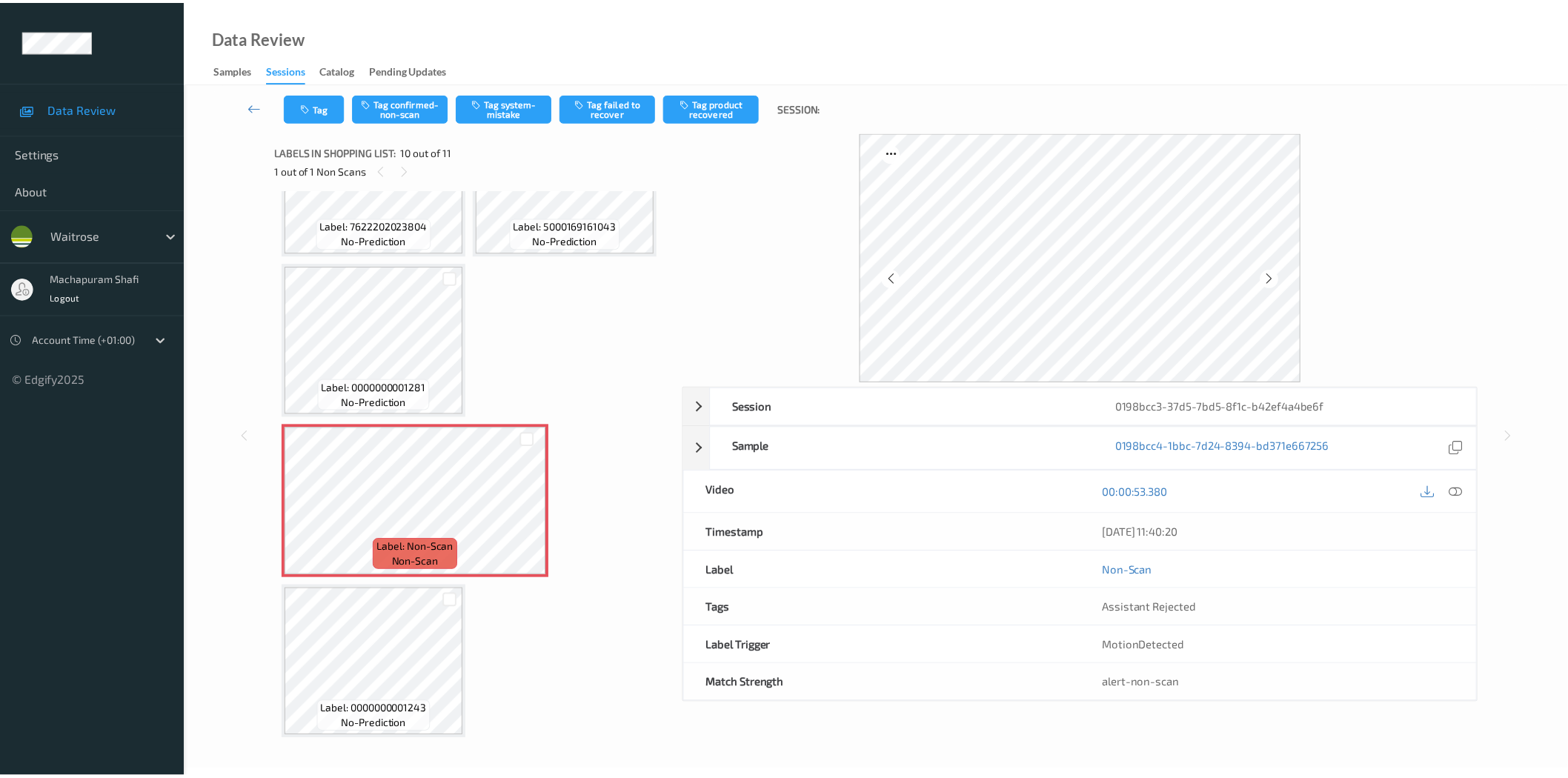
scroll to position [420, 0]
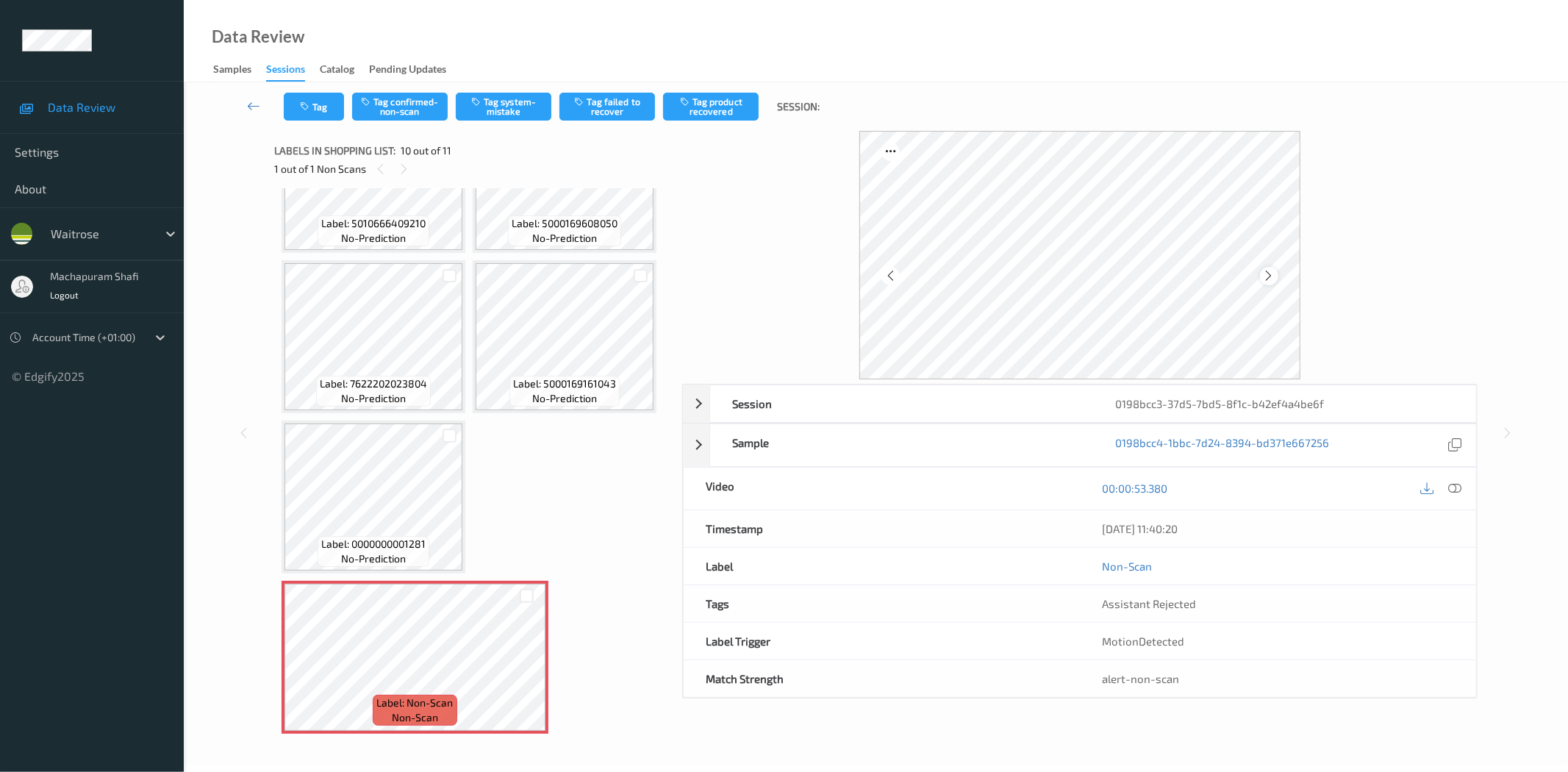
click at [1266, 275] on icon at bounding box center [1269, 276] width 12 height 13
drag, startPoint x: 1454, startPoint y: 490, endPoint x: 1405, endPoint y: 356, distance: 142.7
click at [1454, 490] on icon at bounding box center [1456, 489] width 13 height 13
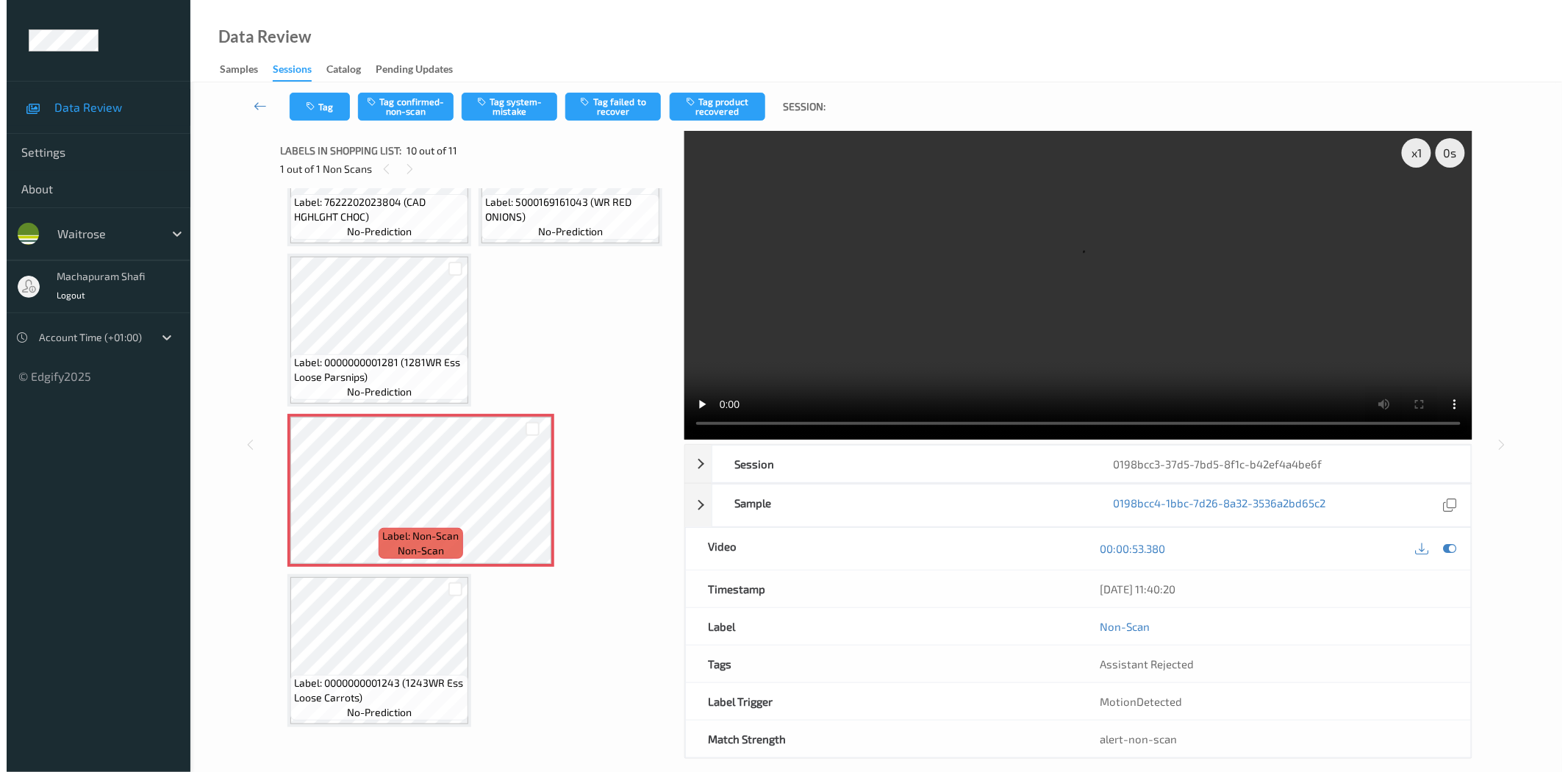
scroll to position [1214, 0]
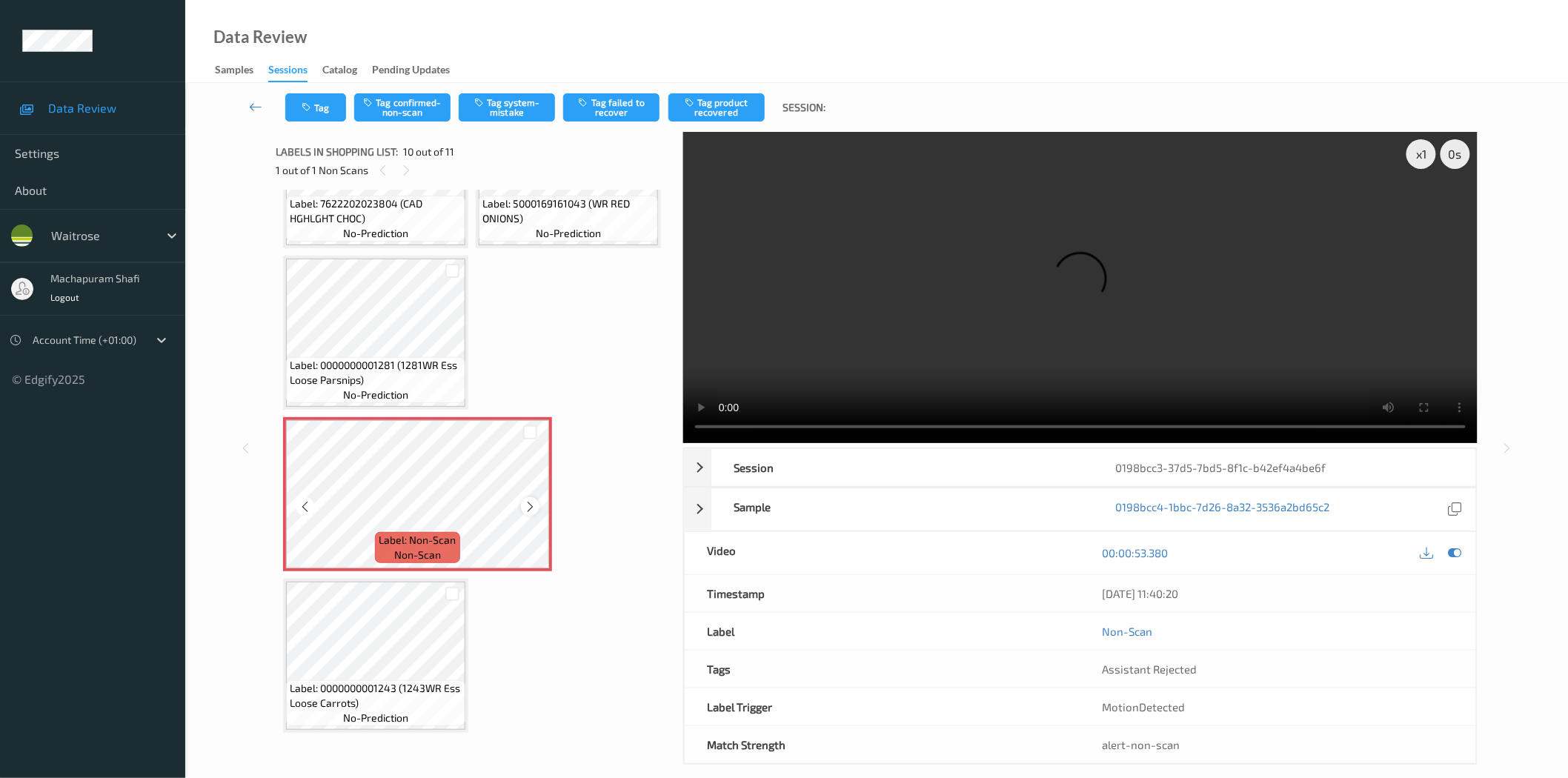
click at [526, 510] on icon at bounding box center [530, 507] width 12 height 13
click at [529, 510] on icon at bounding box center [530, 507] width 12 height 13
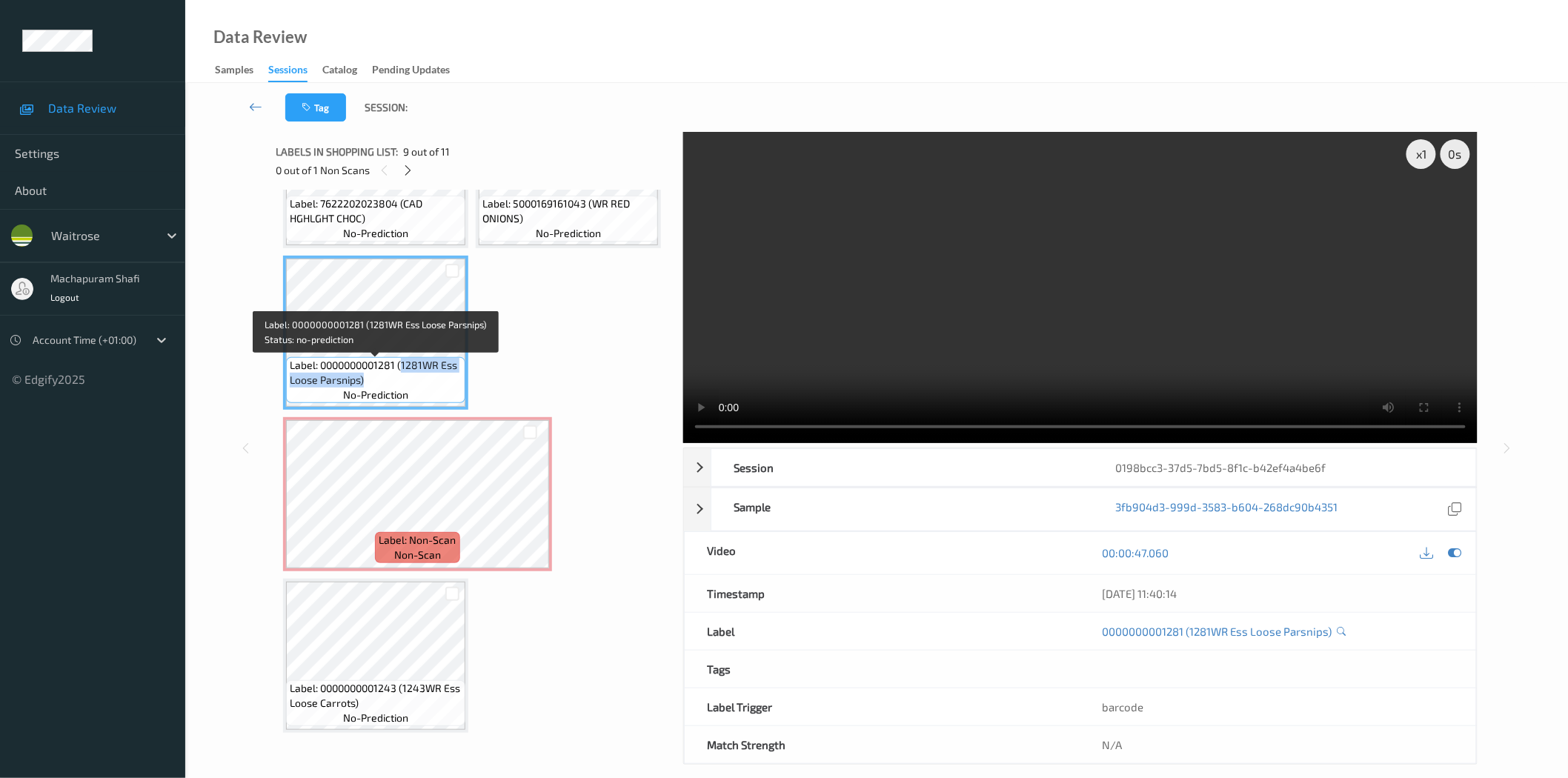
drag, startPoint x: 401, startPoint y: 369, endPoint x: 455, endPoint y: 398, distance: 61.3
click at [455, 398] on div "Label: 0000000001281 (1281WR Ess Loose Parsnips) no-prediction" at bounding box center [375, 380] width 179 height 46
copy span "1281WR Ess Loose Parsnips)"
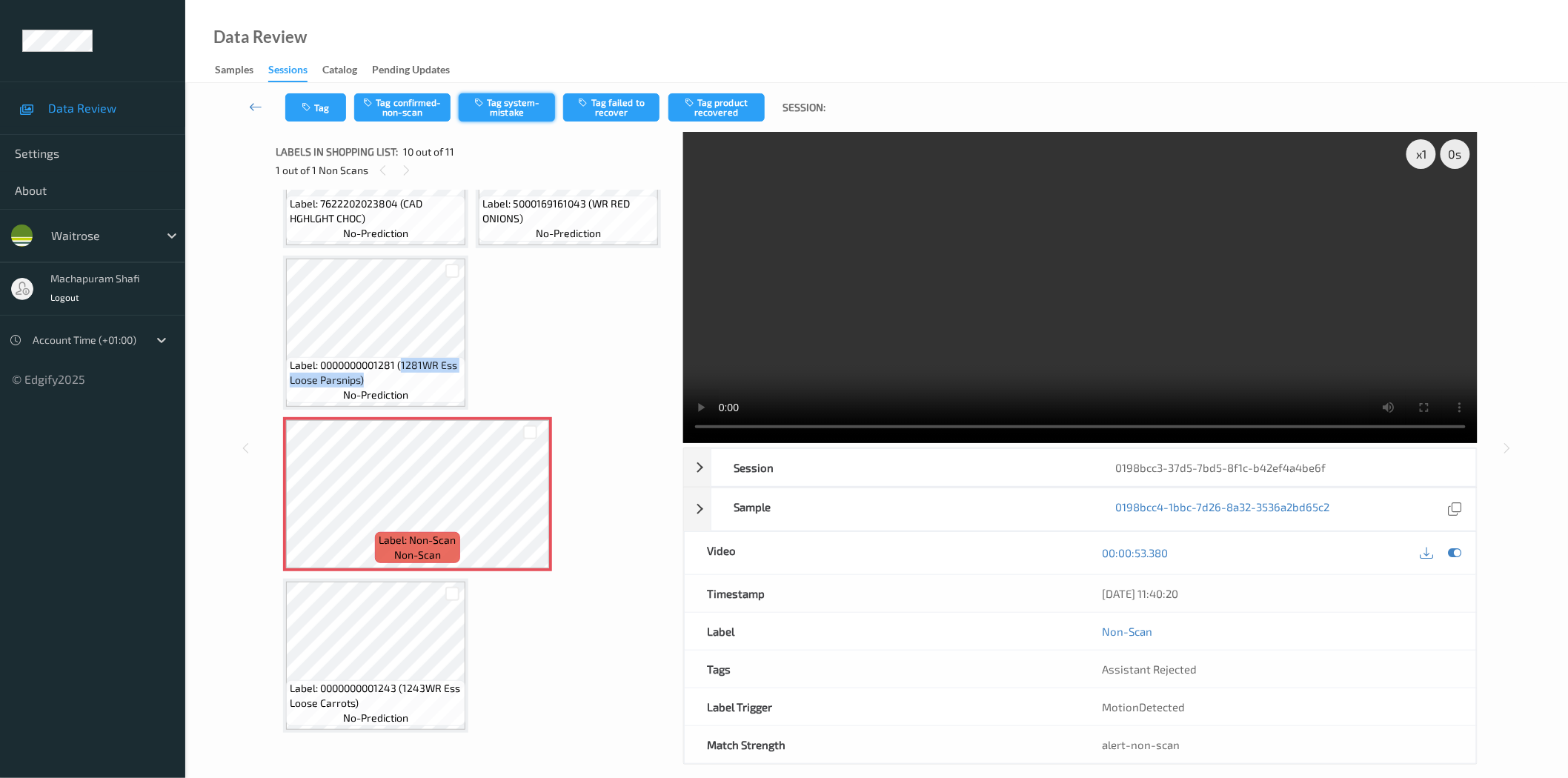
click at [510, 103] on button "Tag system-mistake" at bounding box center [507, 106] width 97 height 28
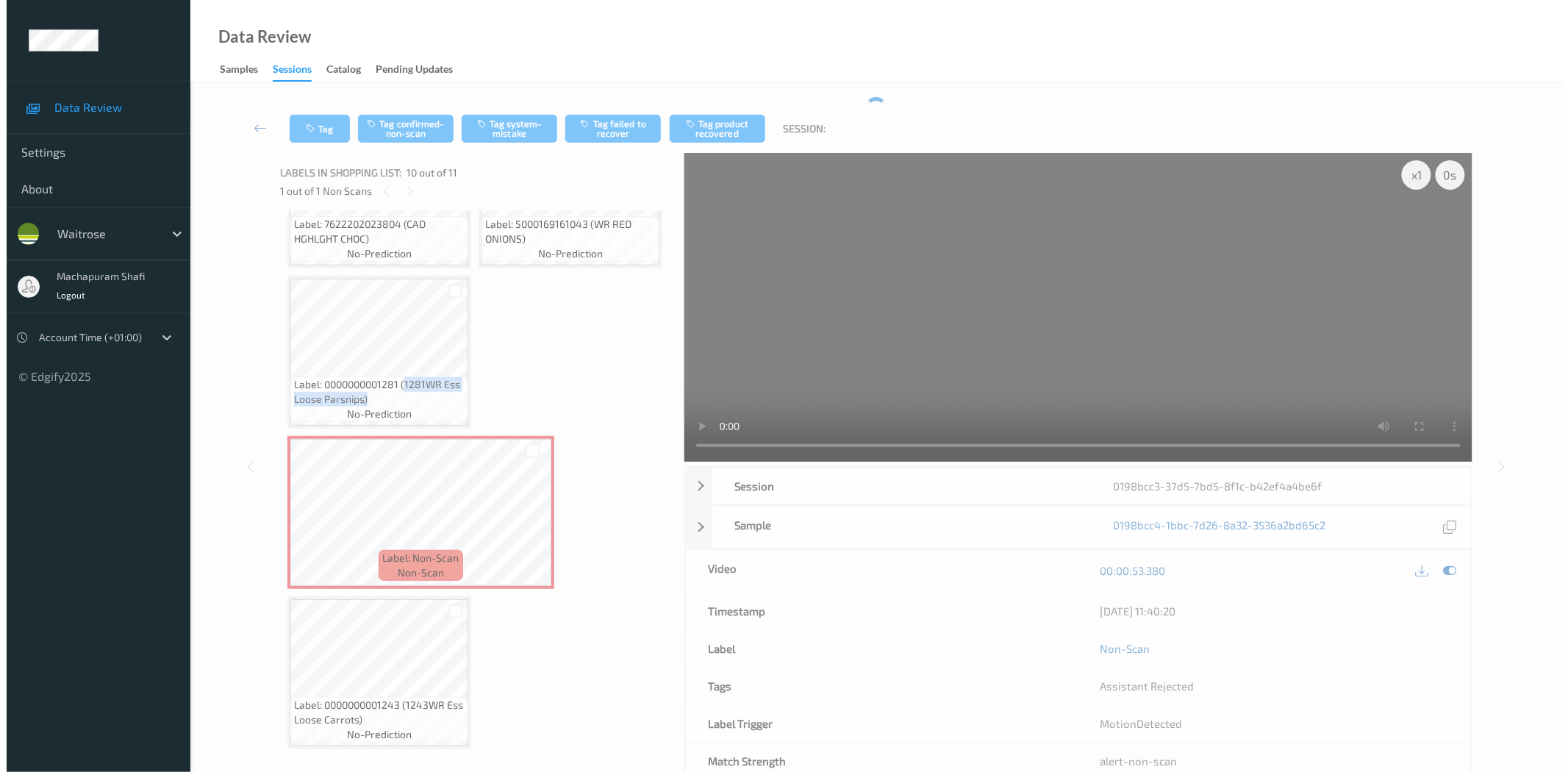
scroll to position [576, 0]
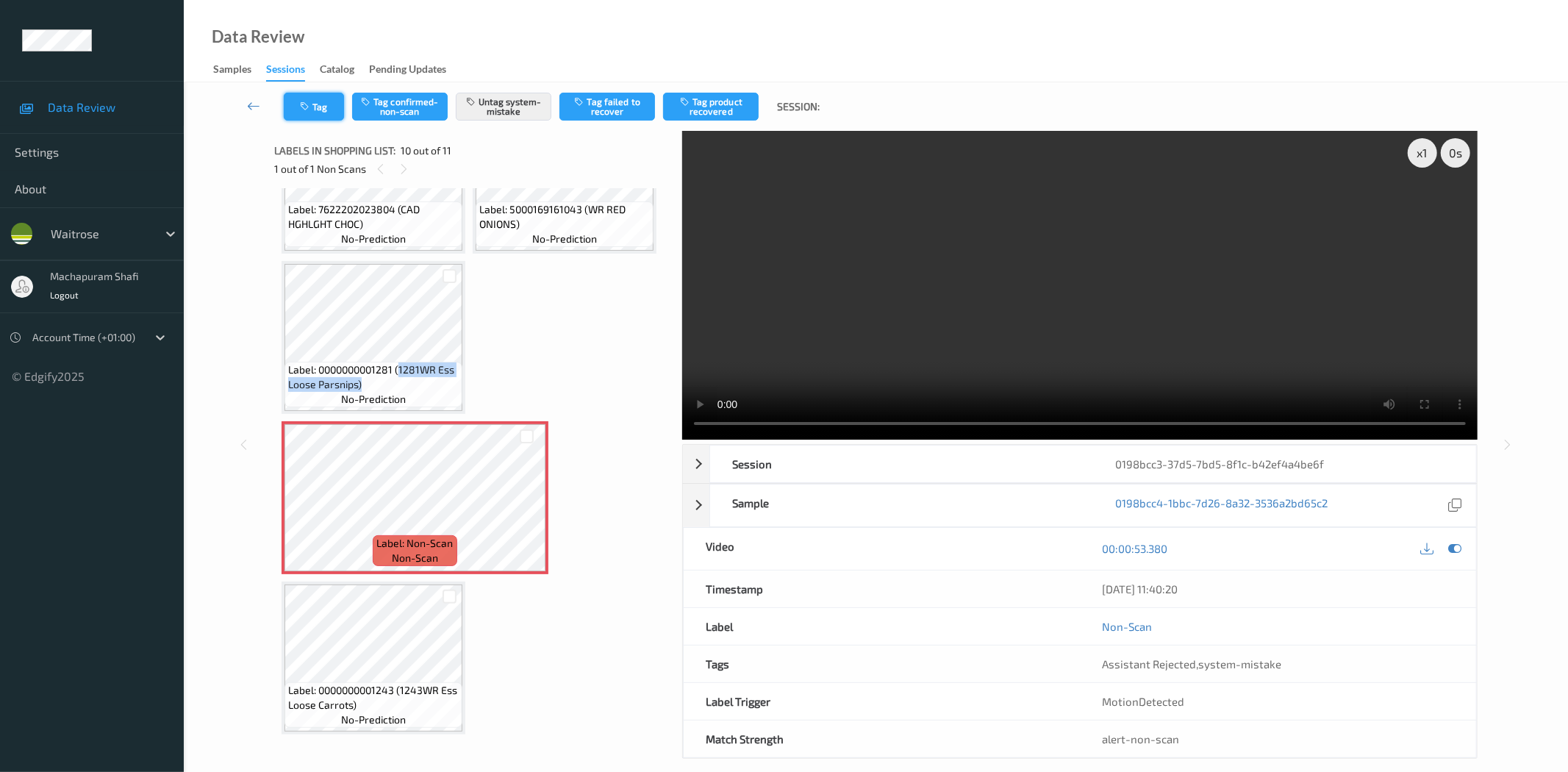
click at [315, 116] on button "Tag" at bounding box center [314, 106] width 60 height 28
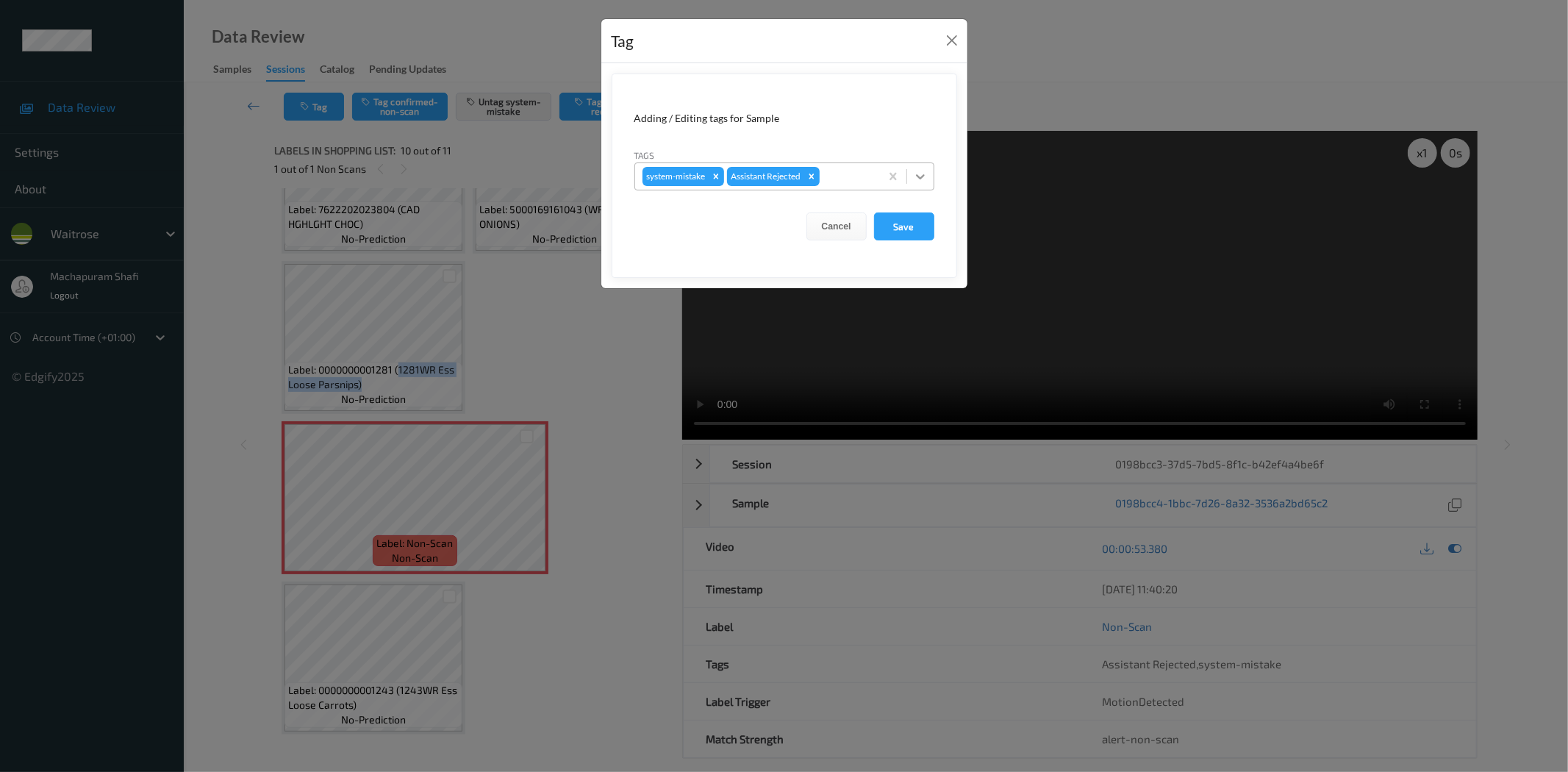
click at [925, 174] on icon at bounding box center [920, 176] width 14 height 14
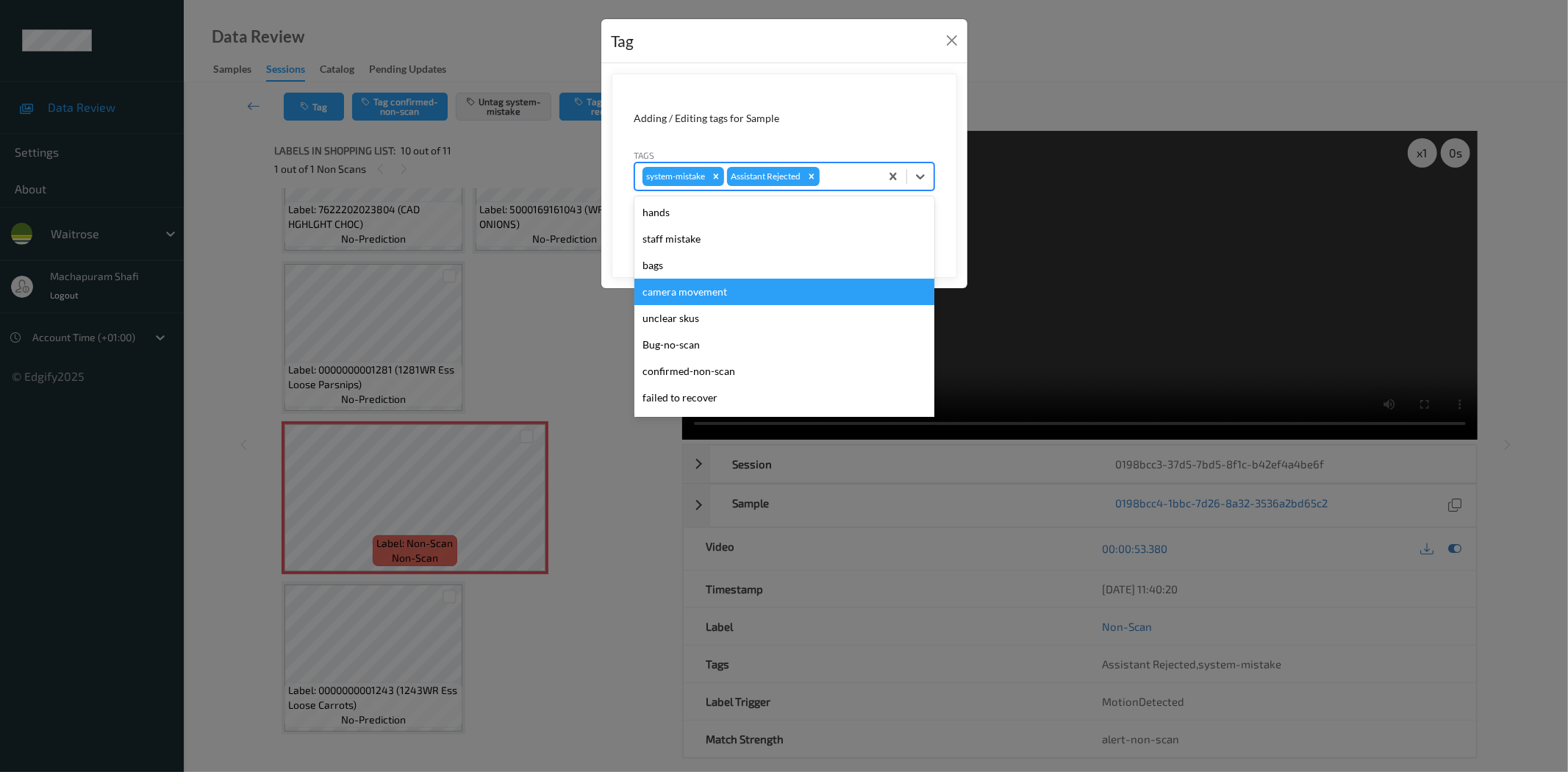
scroll to position [288, 0]
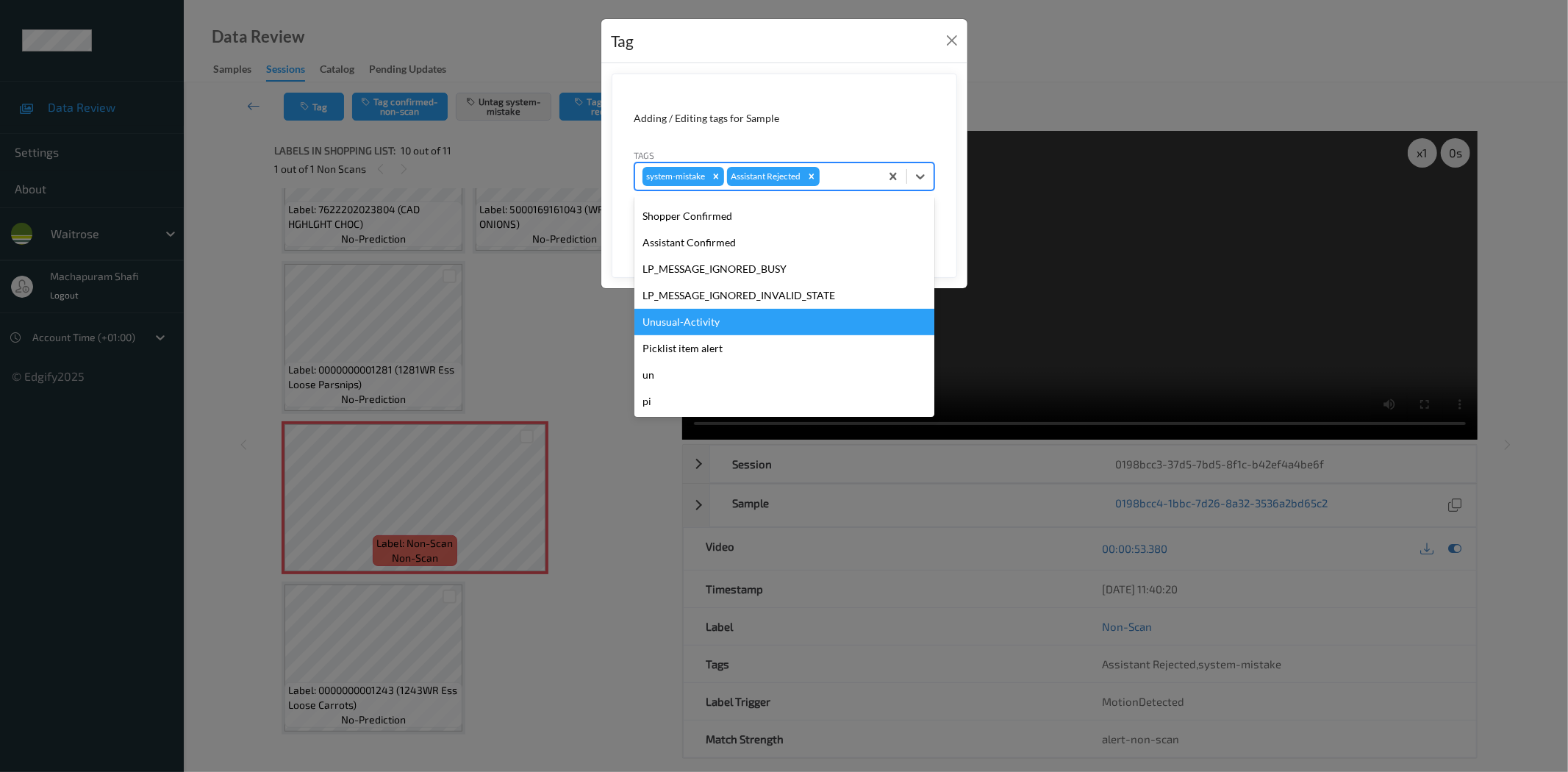
click at [680, 319] on div "Unusual-Activity" at bounding box center [785, 322] width 300 height 27
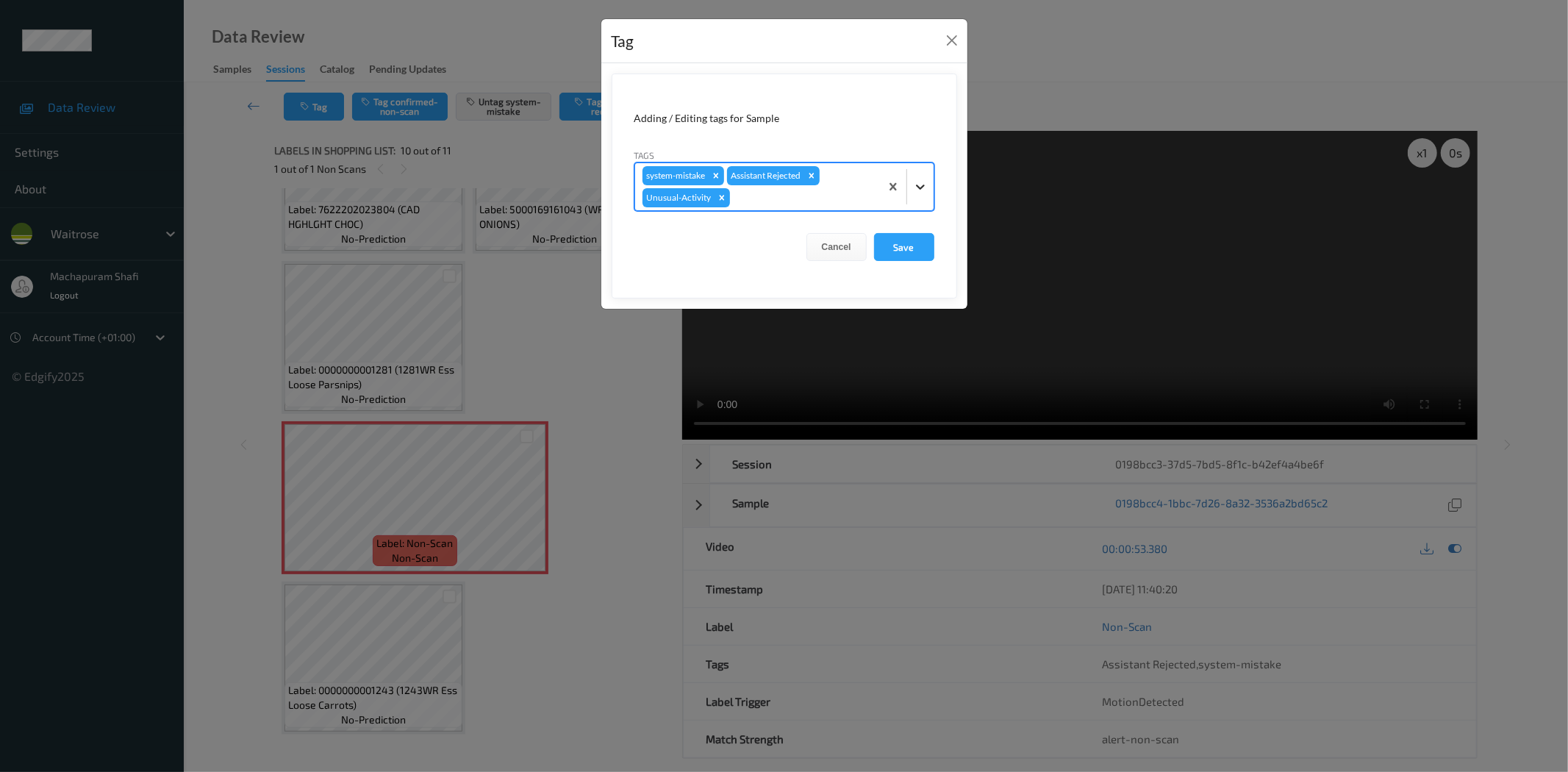
click at [921, 185] on icon at bounding box center [920, 186] width 14 height 14
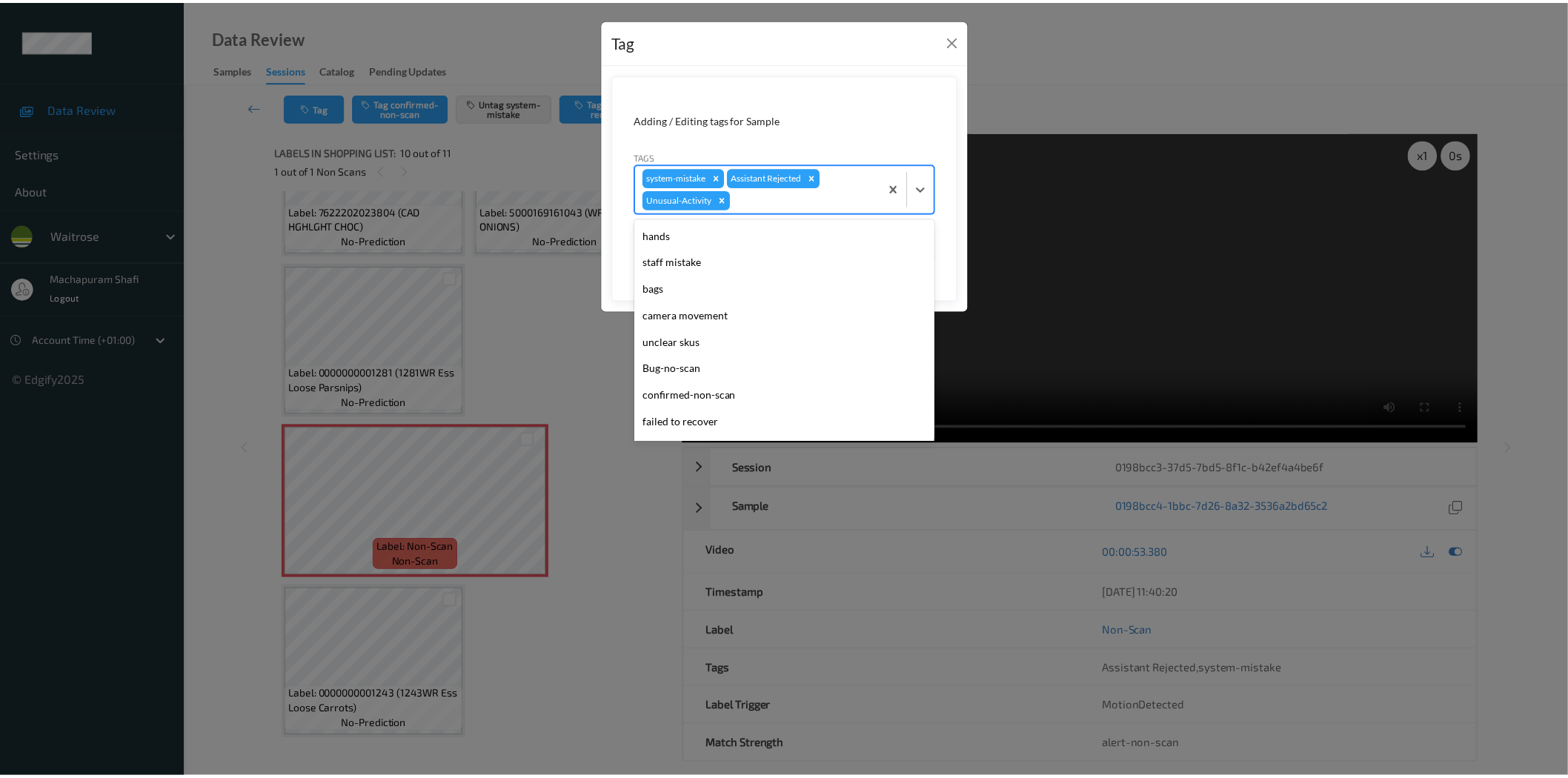
scroll to position [263, 0]
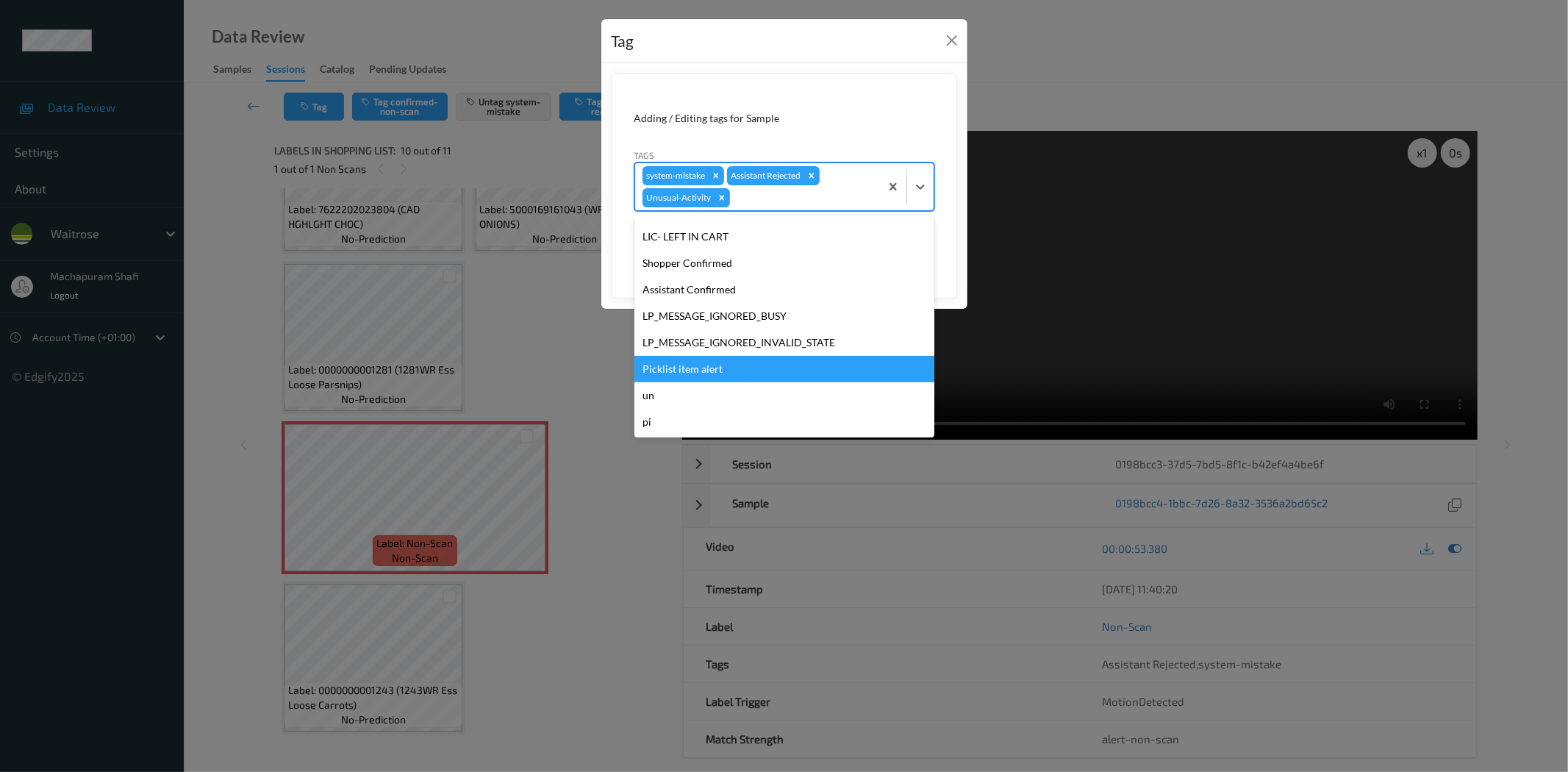
click at [664, 372] on div "Picklist item alert" at bounding box center [785, 369] width 300 height 27
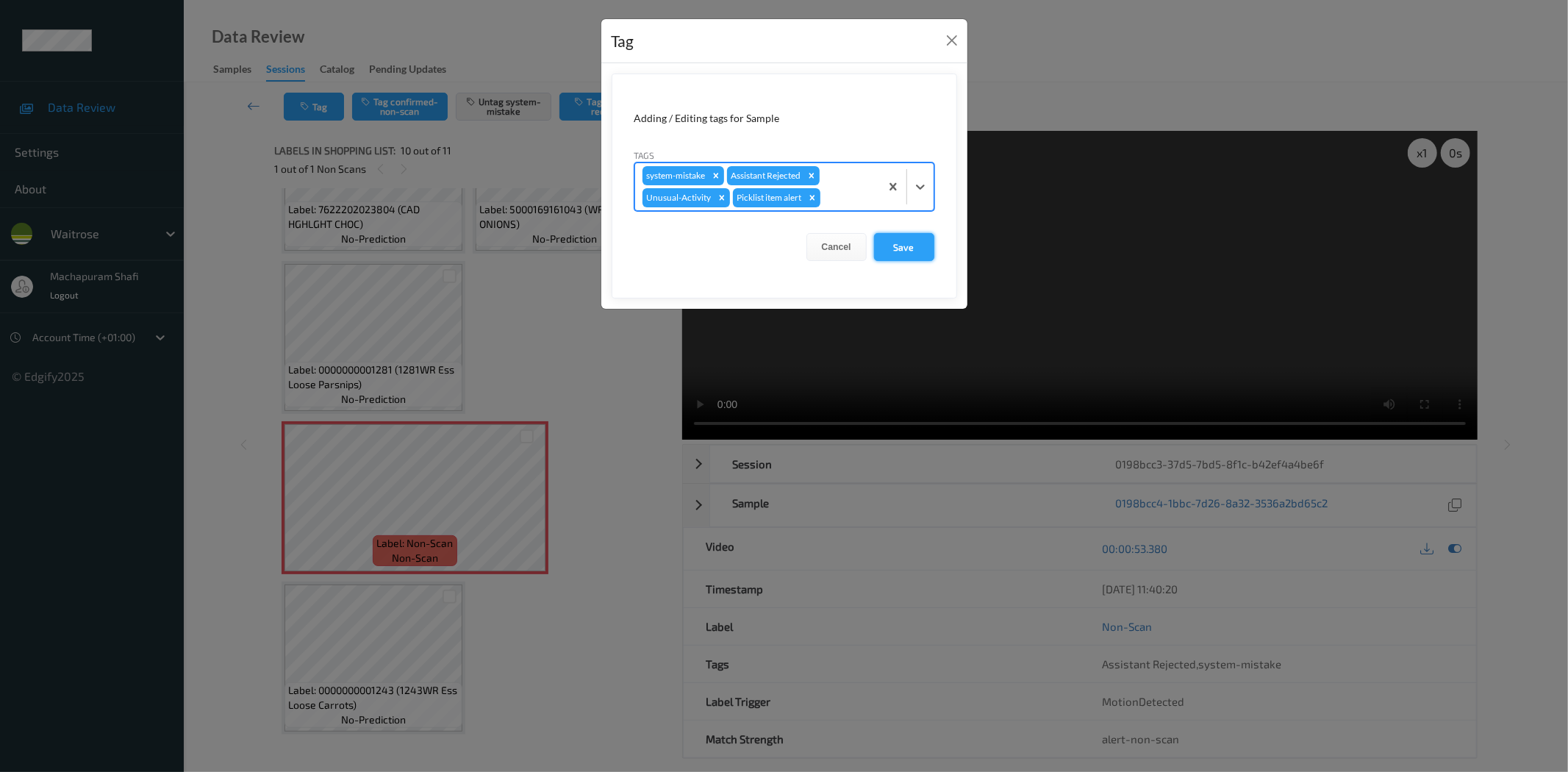
click at [906, 248] on button "Save" at bounding box center [904, 246] width 60 height 28
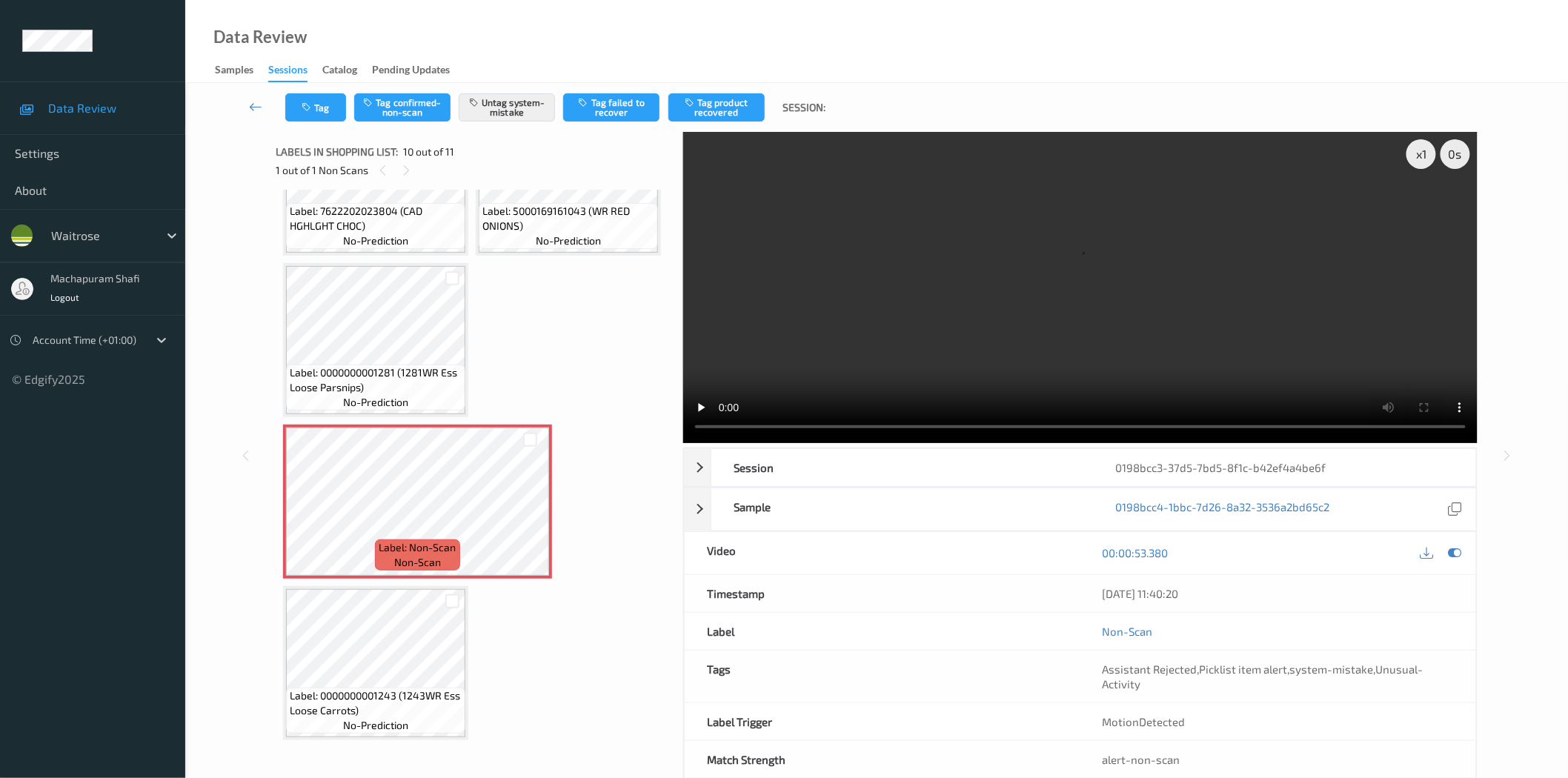
scroll to position [1224, 0]
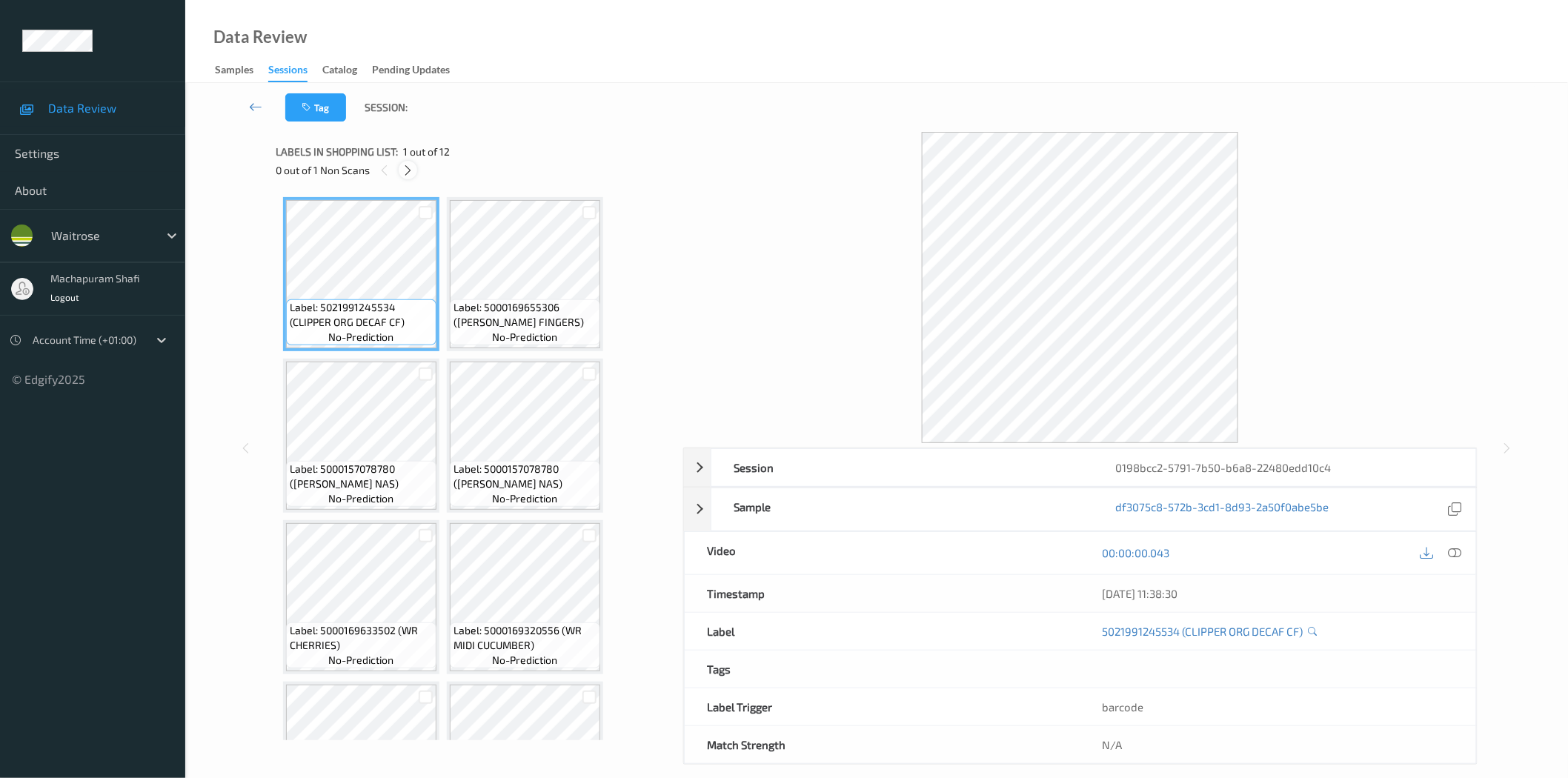
click at [408, 166] on icon at bounding box center [407, 171] width 12 height 13
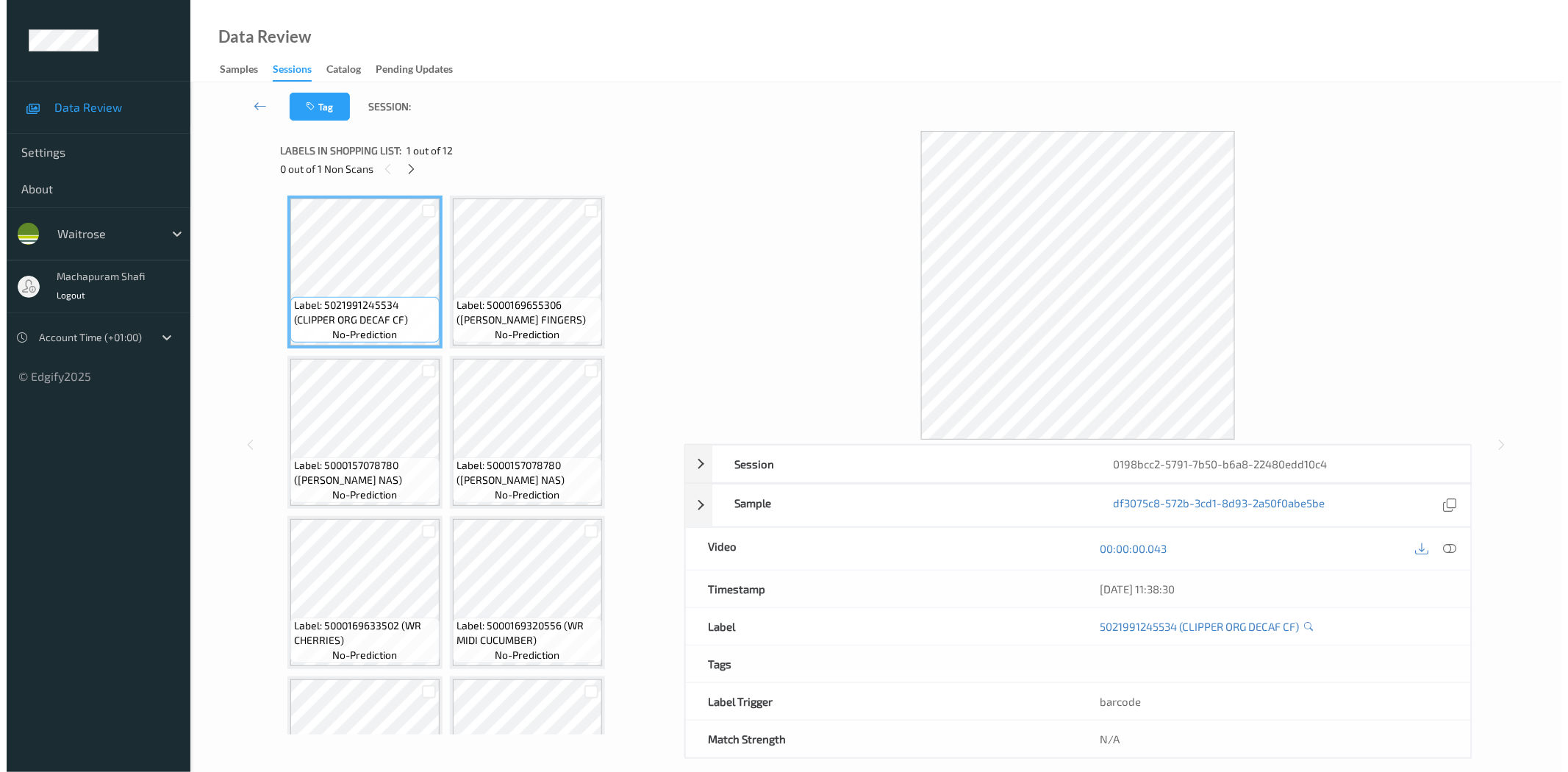
scroll to position [576, 0]
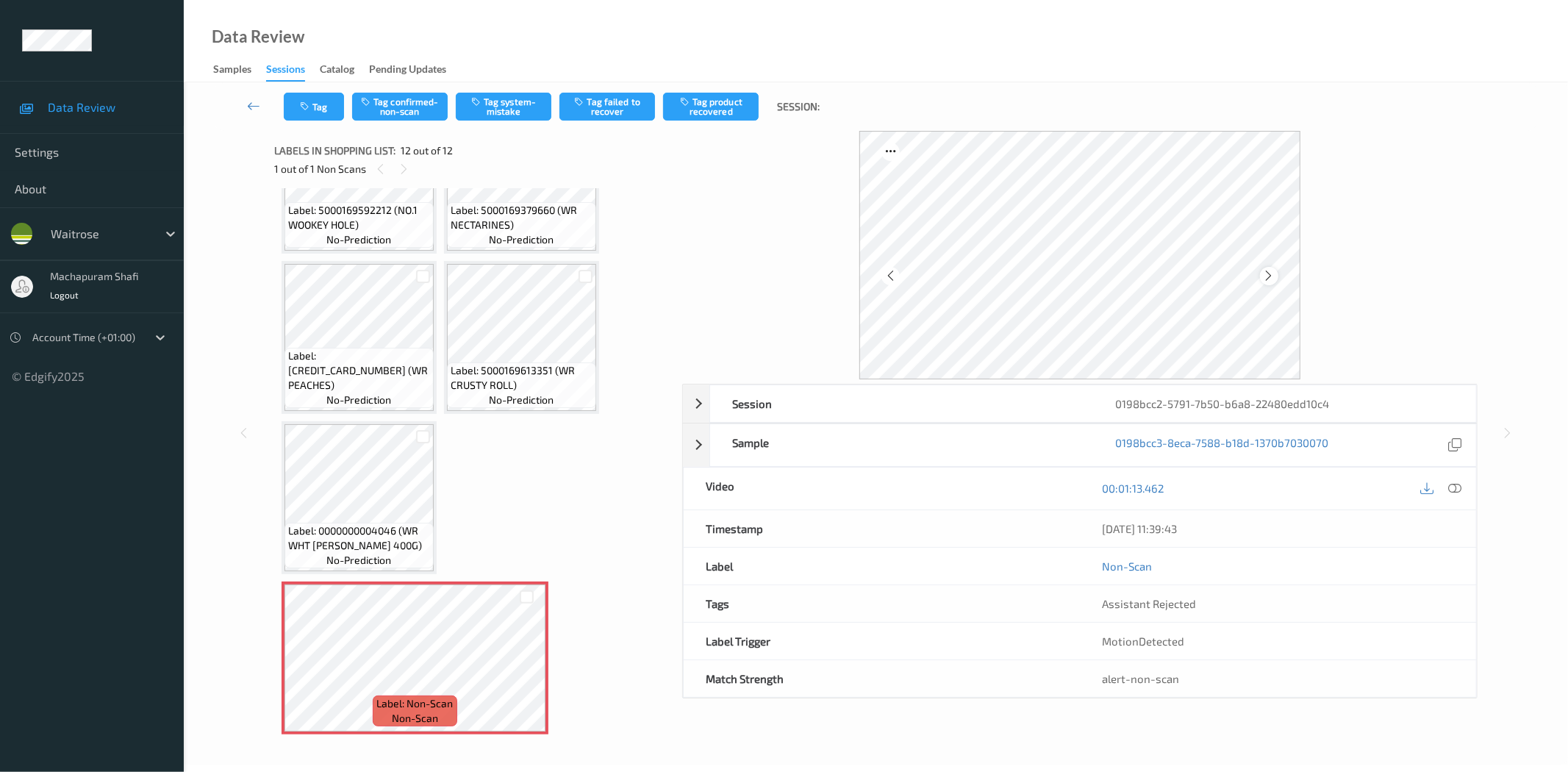
click at [1269, 270] on icon at bounding box center [1269, 276] width 12 height 13
click at [1460, 492] on icon at bounding box center [1456, 489] width 13 height 13
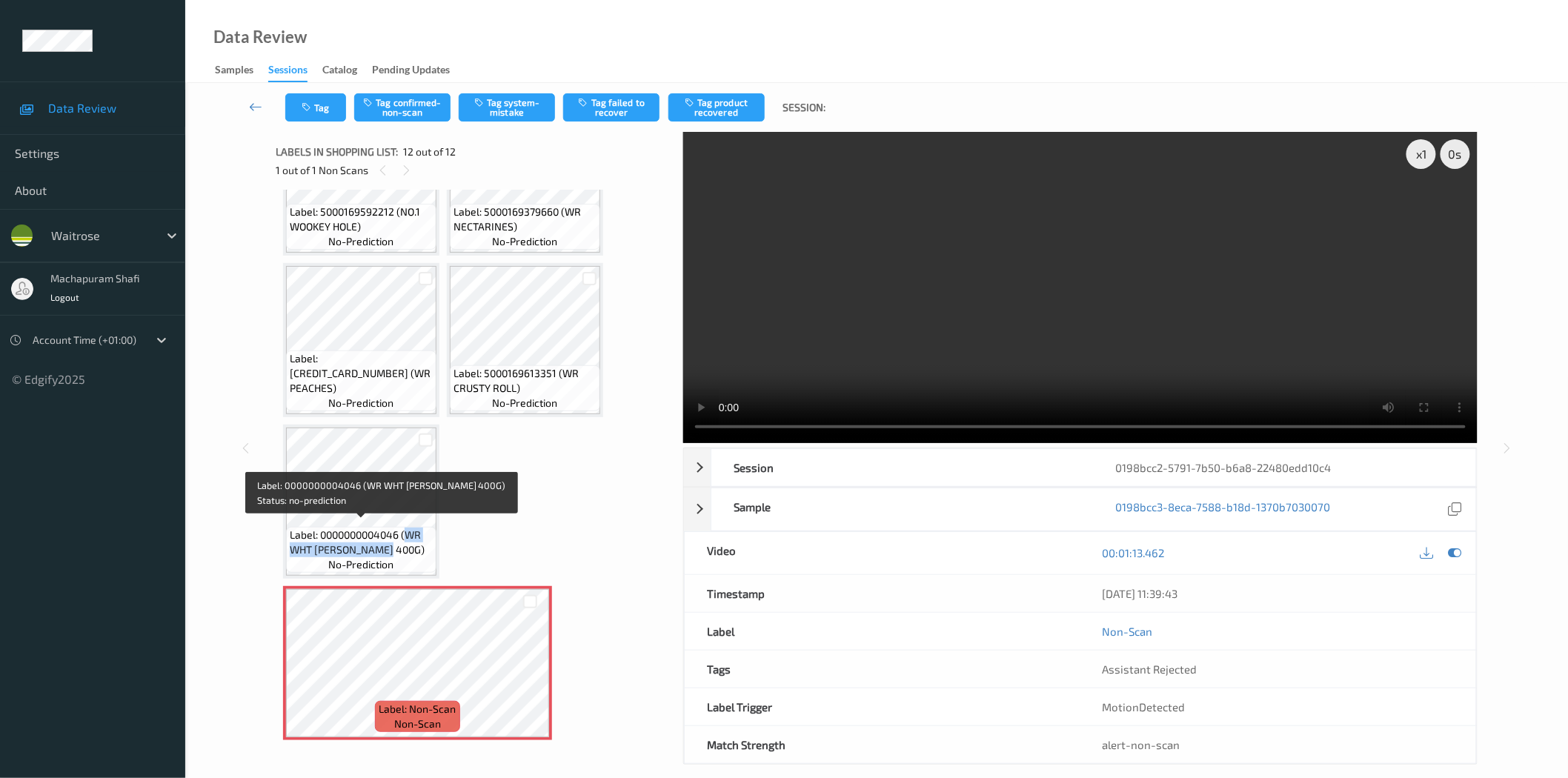
drag, startPoint x: 411, startPoint y: 529, endPoint x: 422, endPoint y: 539, distance: 14.9
click at [422, 539] on span "Label: 0000000004046 (WR WHT FH LOAF 400G)" at bounding box center [361, 542] width 143 height 30
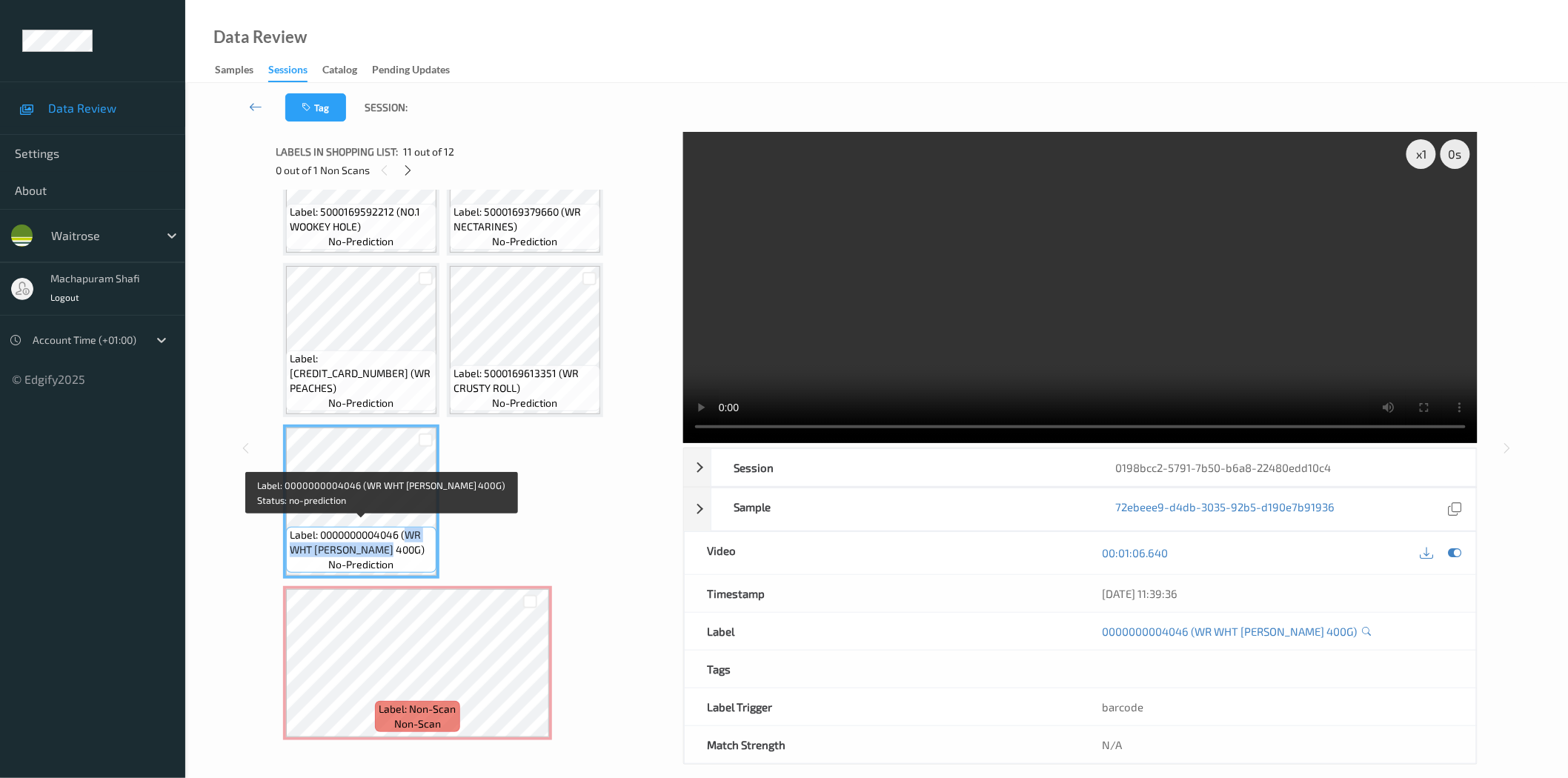
copy span "WR WHT FH LOAF 400G)"
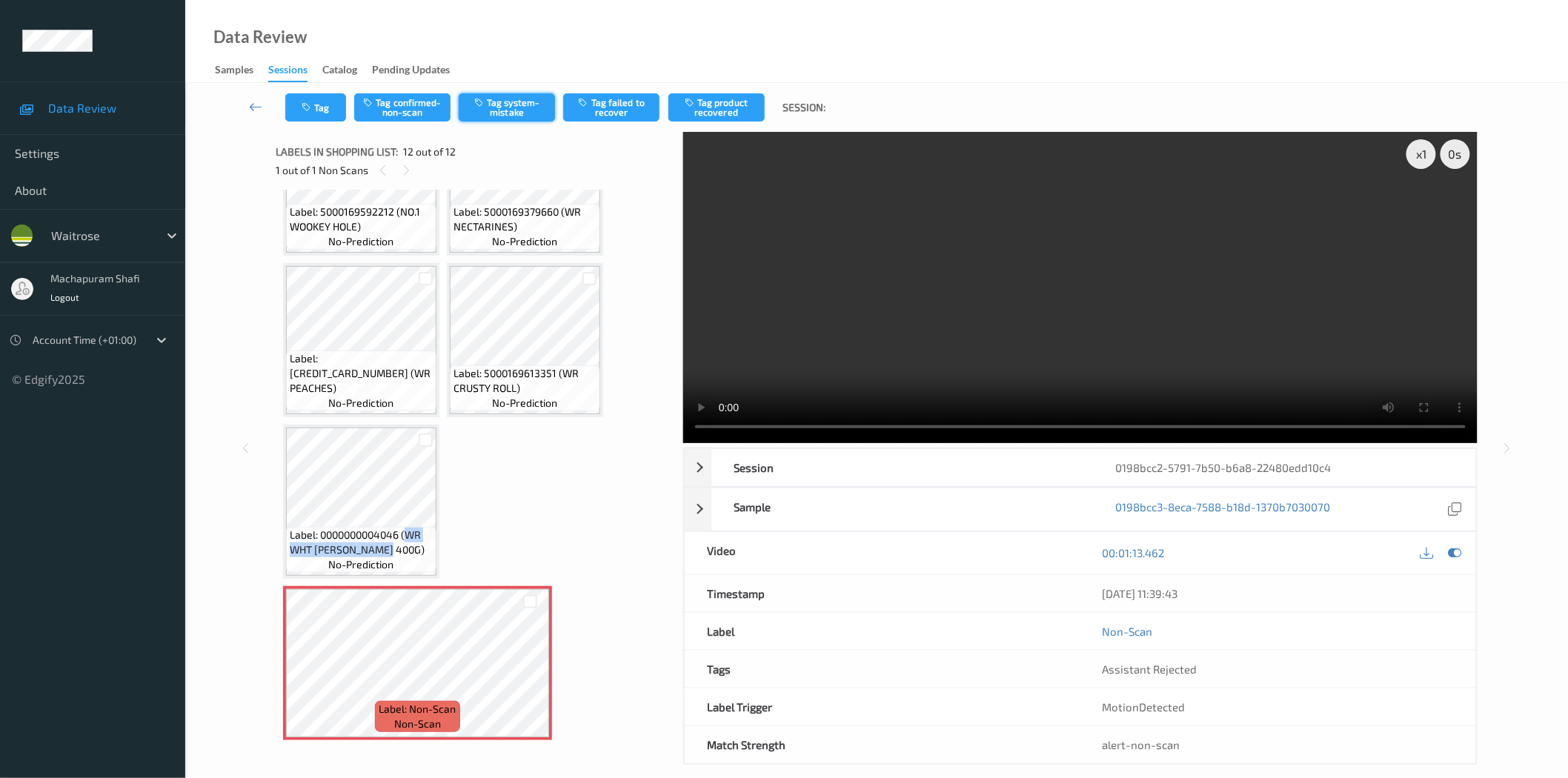
click at [519, 111] on button "Tag system-mistake" at bounding box center [507, 106] width 97 height 28
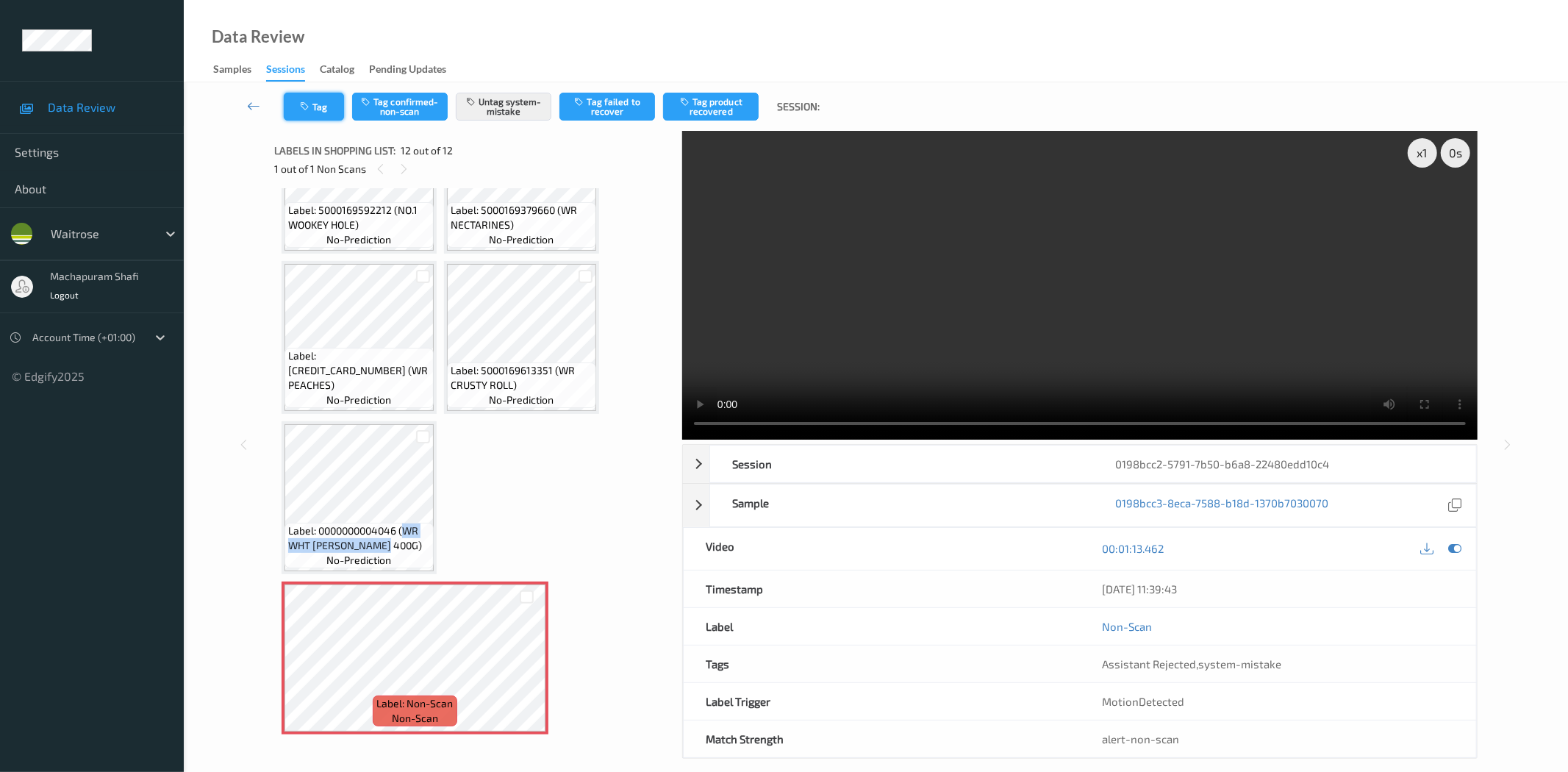
click at [314, 106] on button "Tag" at bounding box center [314, 106] width 60 height 28
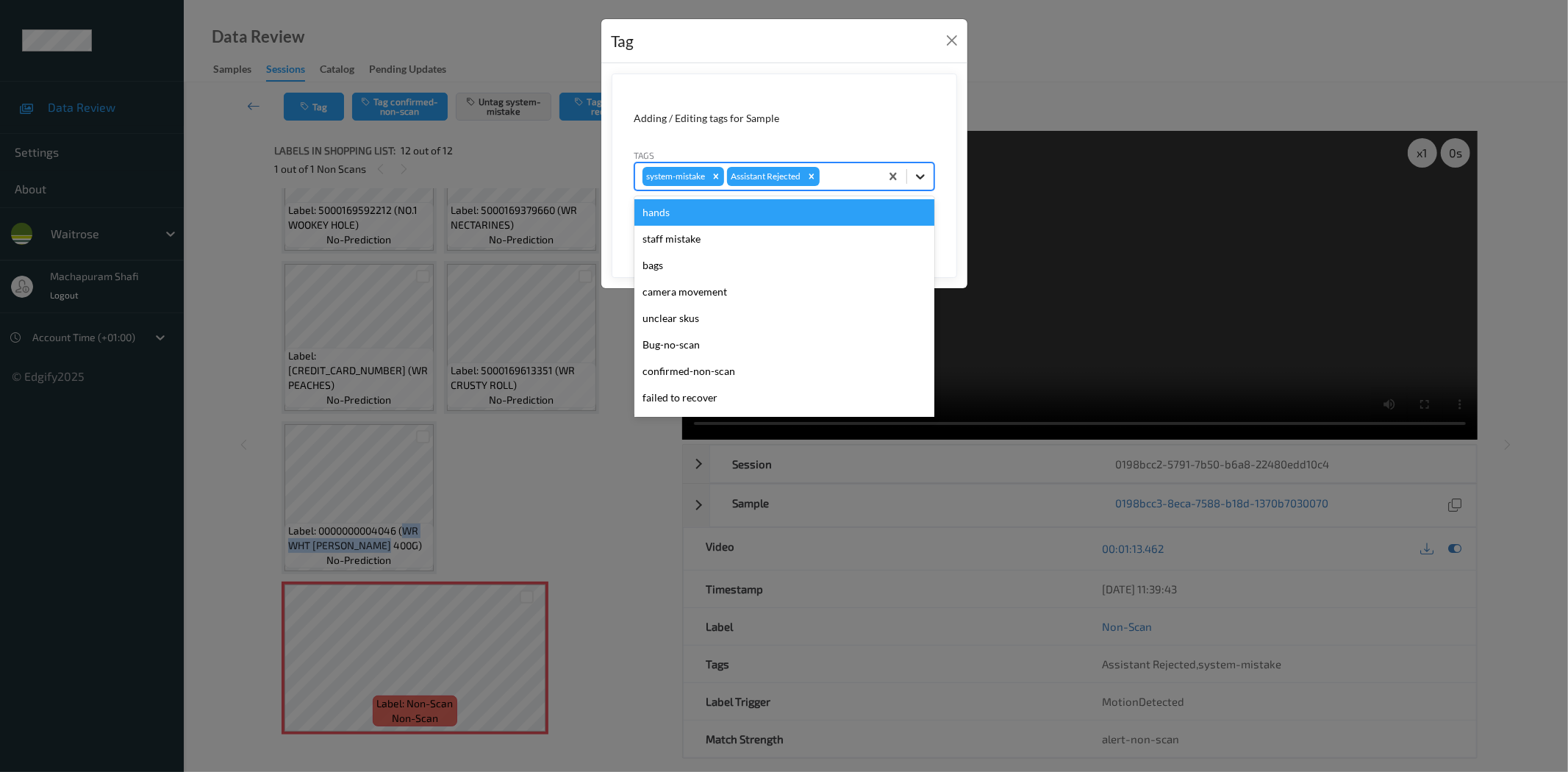
click at [923, 171] on icon at bounding box center [920, 176] width 14 height 14
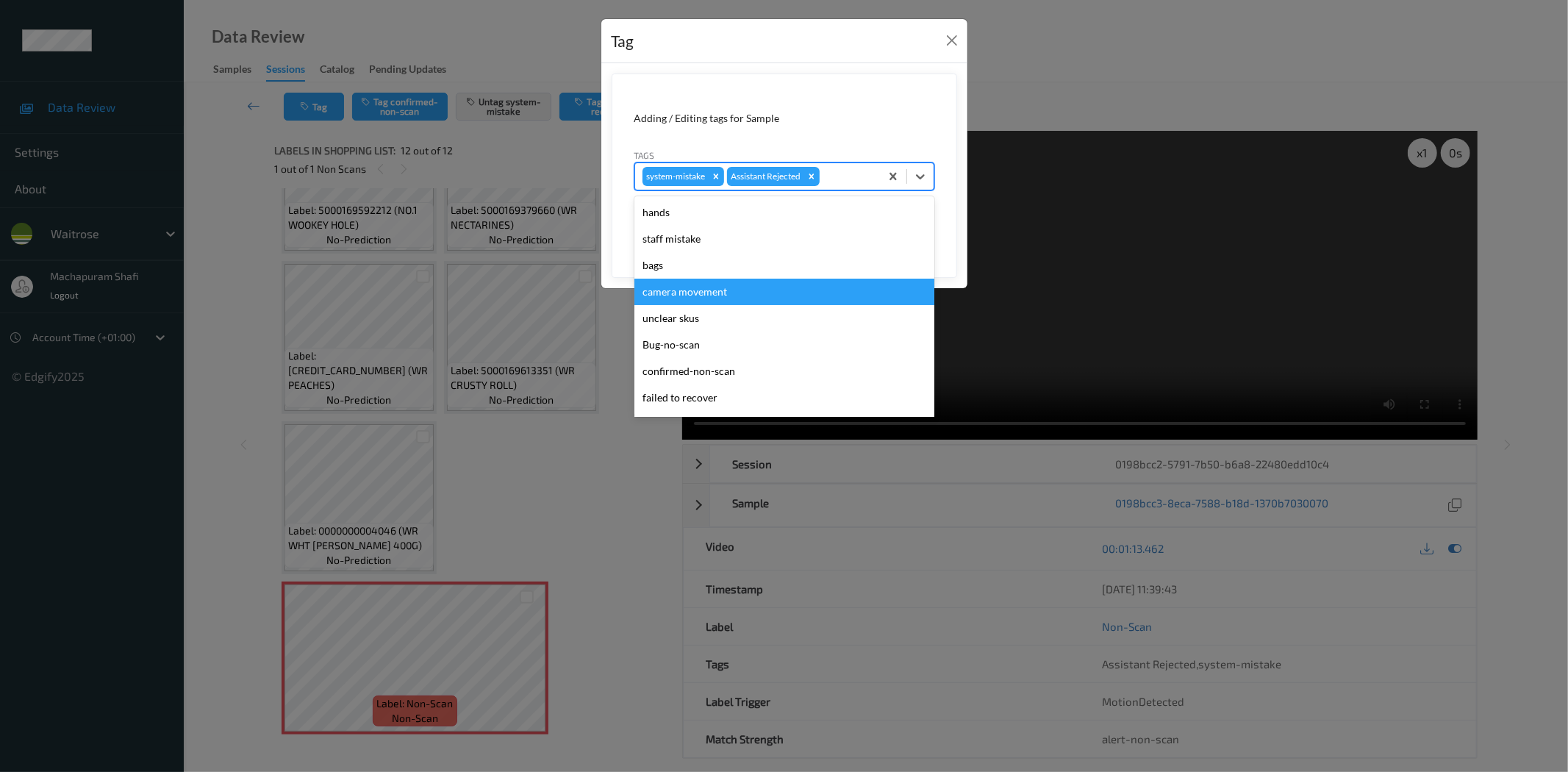
scroll to position [288, 0]
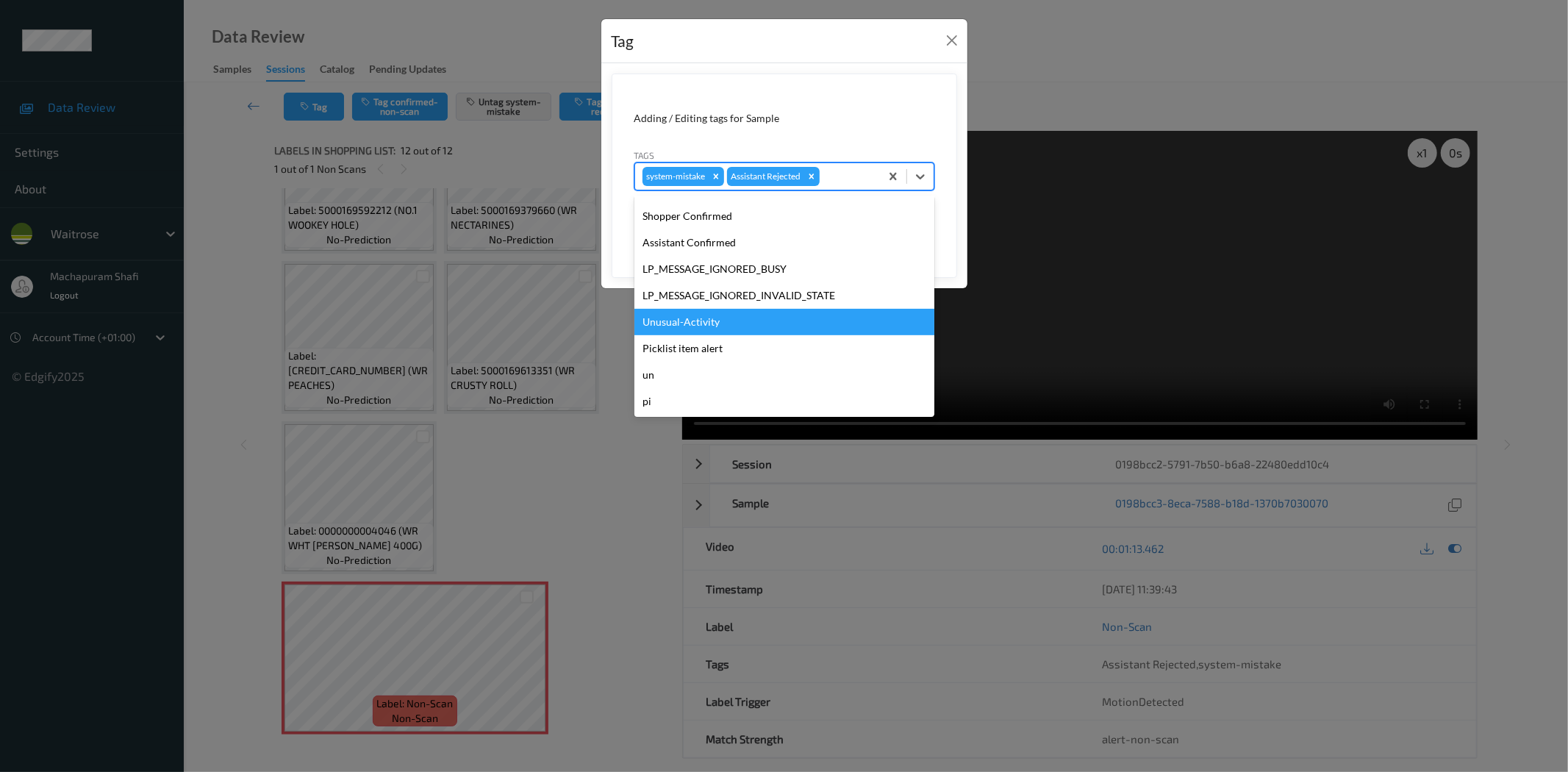
click at [717, 320] on div "Unusual-Activity" at bounding box center [785, 322] width 300 height 27
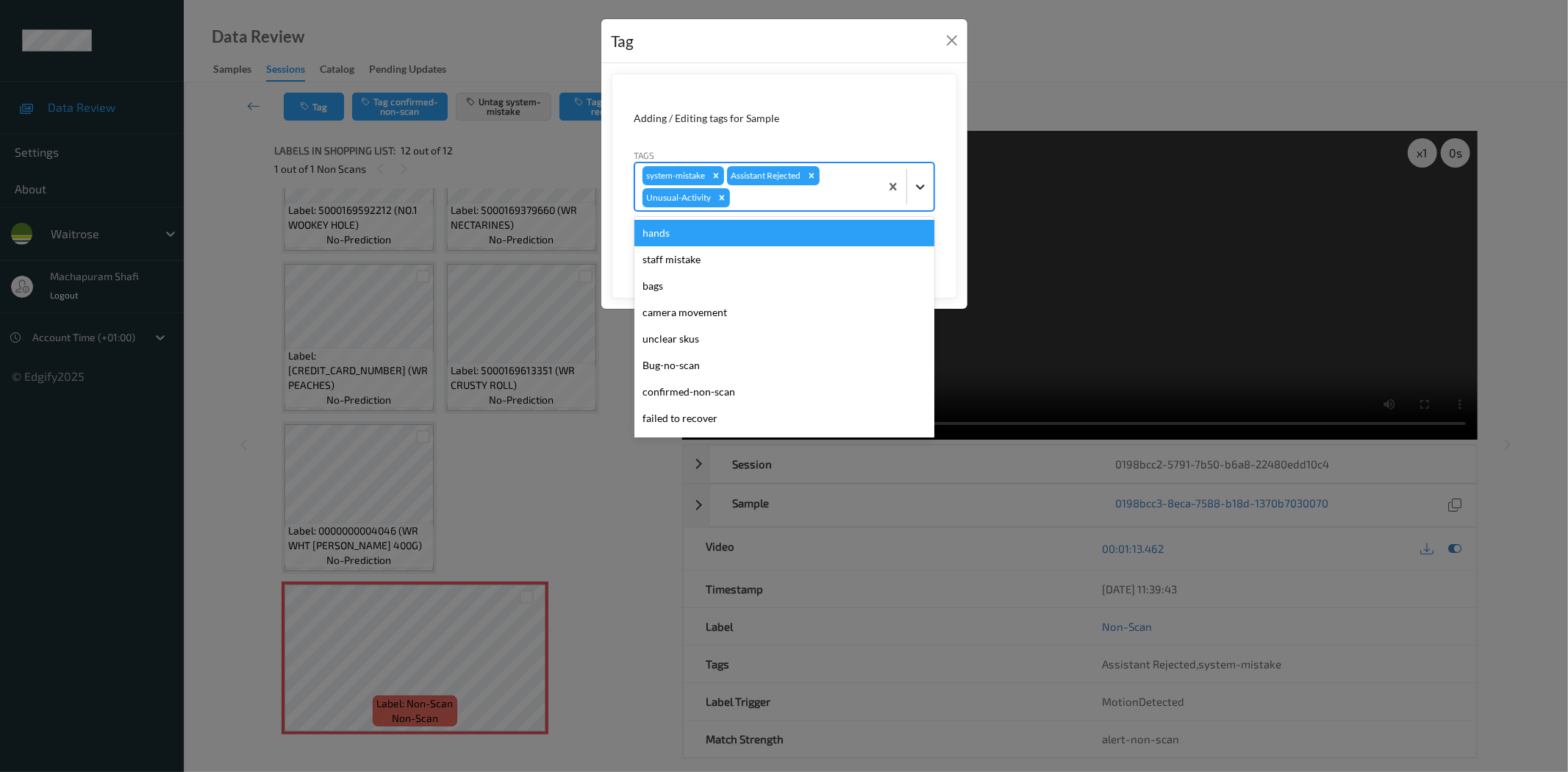
click at [922, 183] on icon at bounding box center [920, 186] width 14 height 14
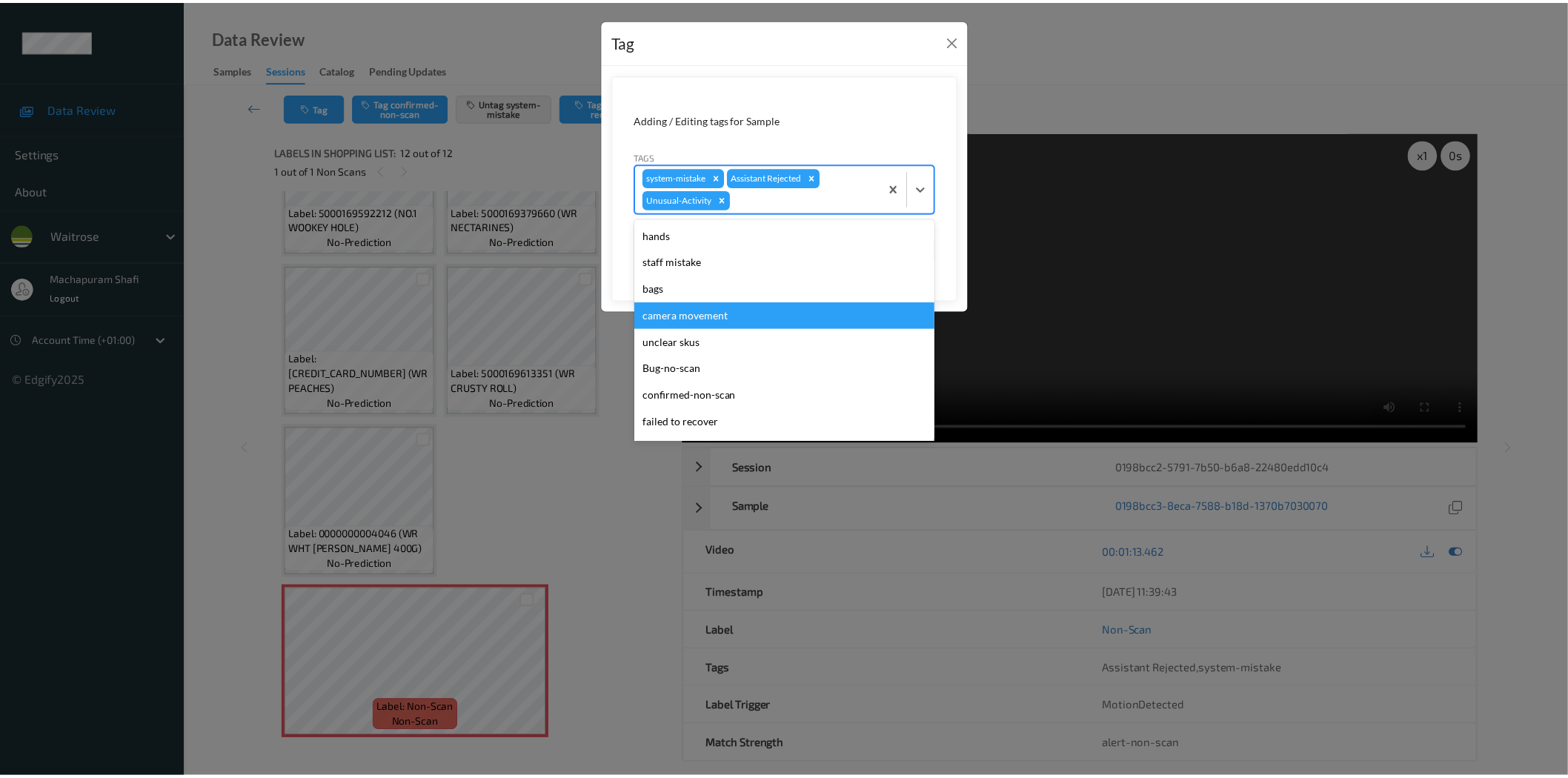
scroll to position [263, 0]
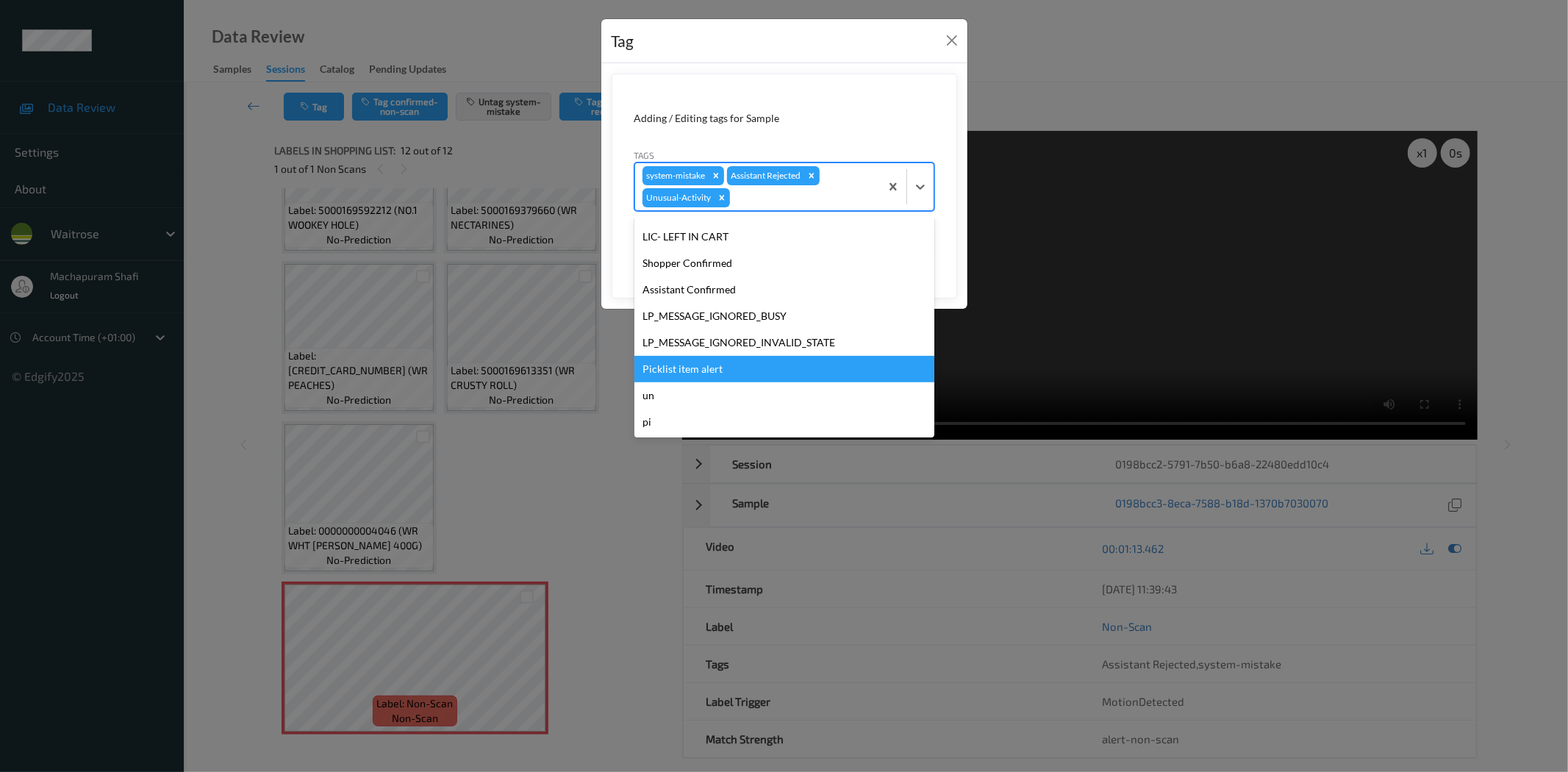
click at [706, 369] on div "Picklist item alert" at bounding box center [785, 369] width 300 height 27
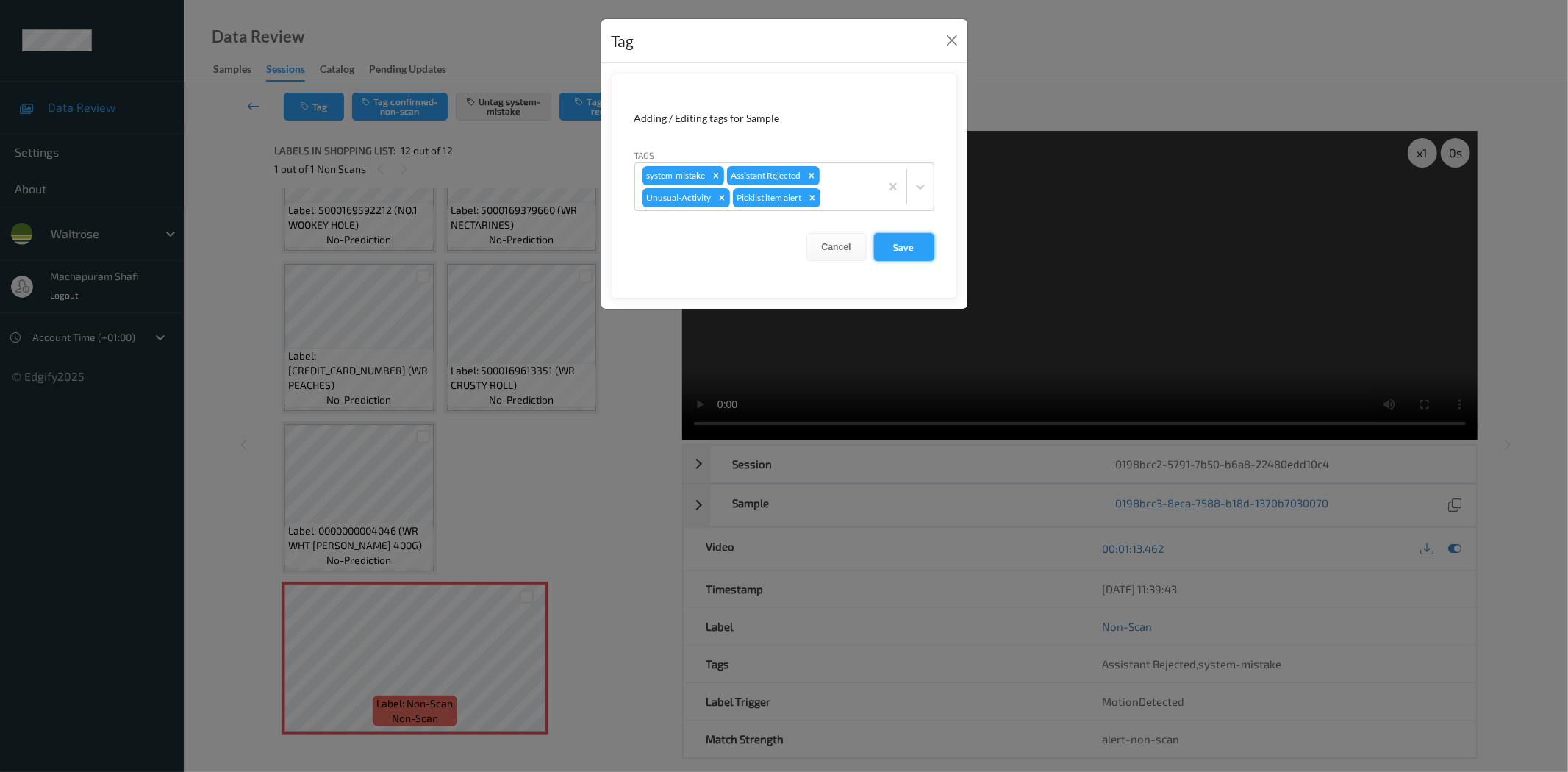
click at [899, 251] on button "Save" at bounding box center [904, 246] width 60 height 28
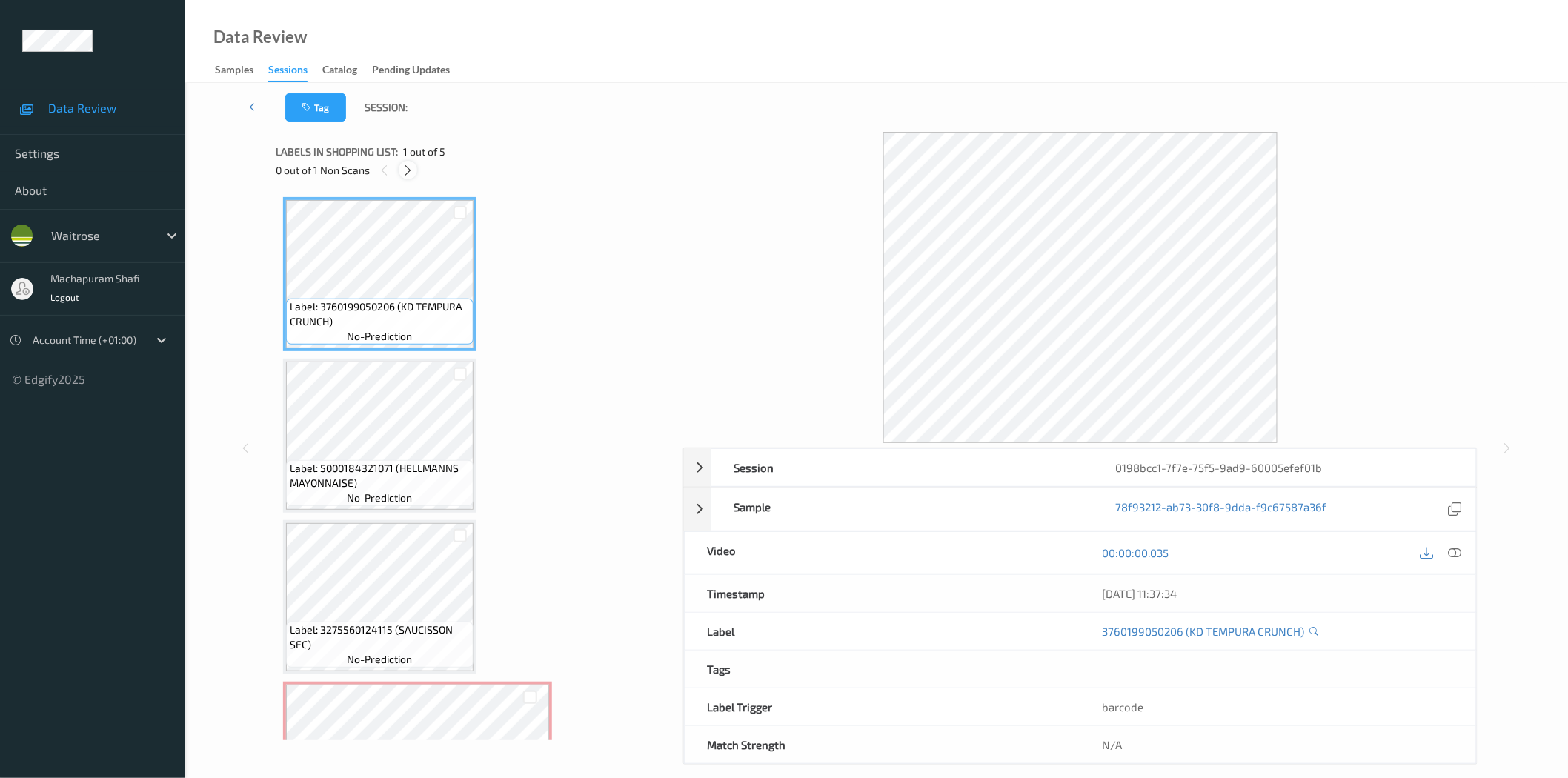
click at [408, 172] on icon at bounding box center [407, 171] width 12 height 13
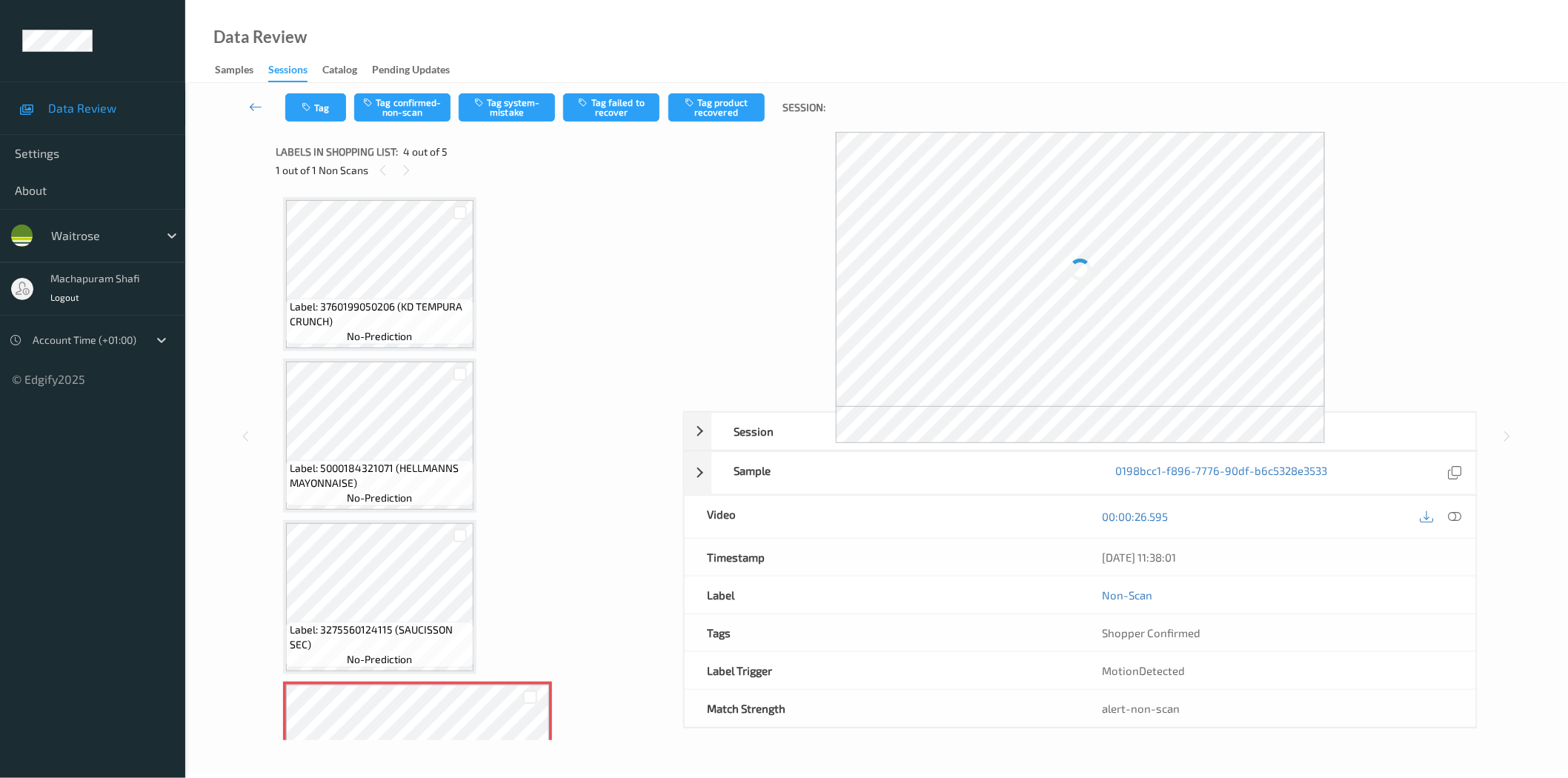
scroll to position [260, 0]
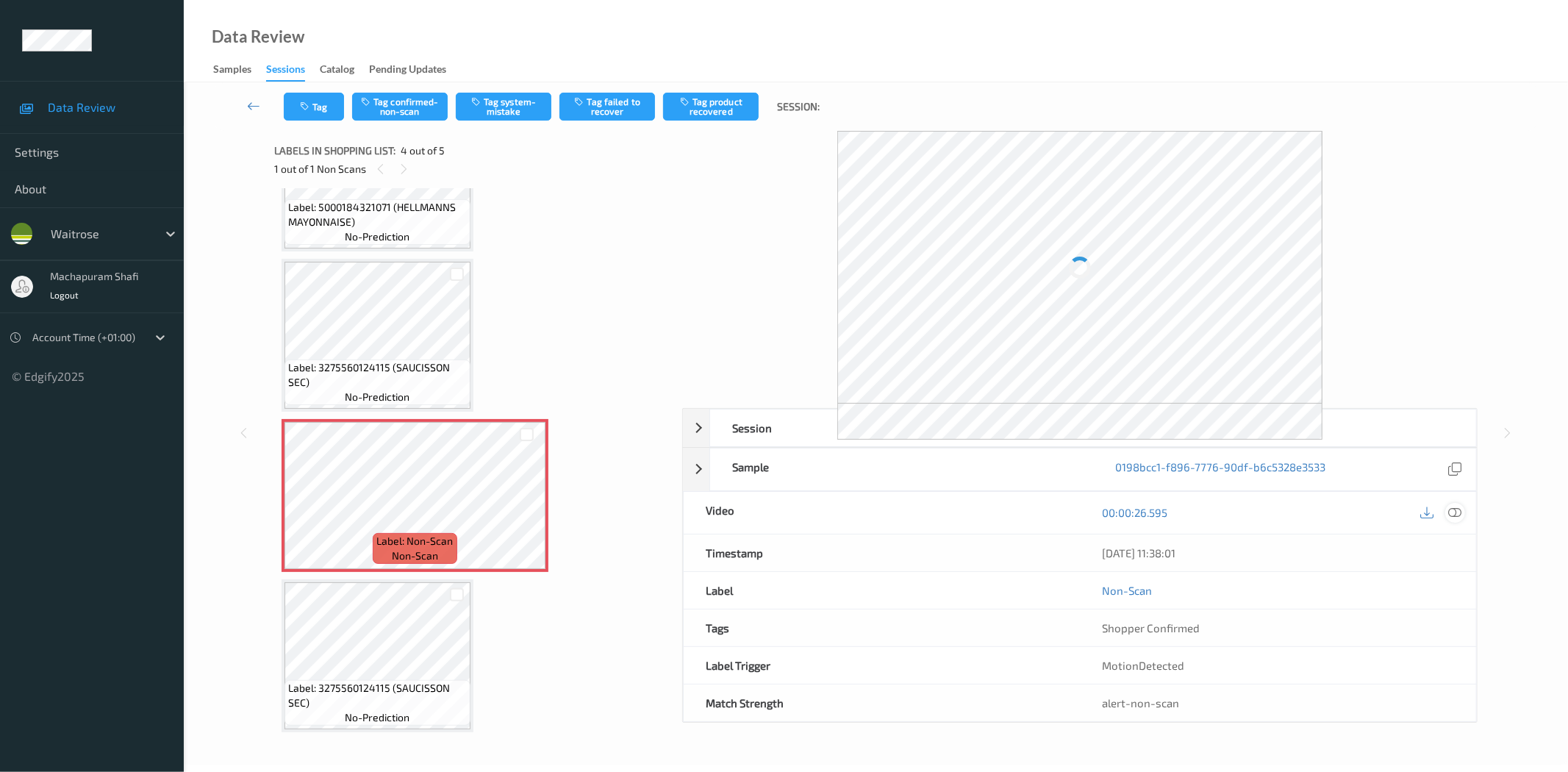
click at [1454, 511] on icon at bounding box center [1456, 512] width 13 height 13
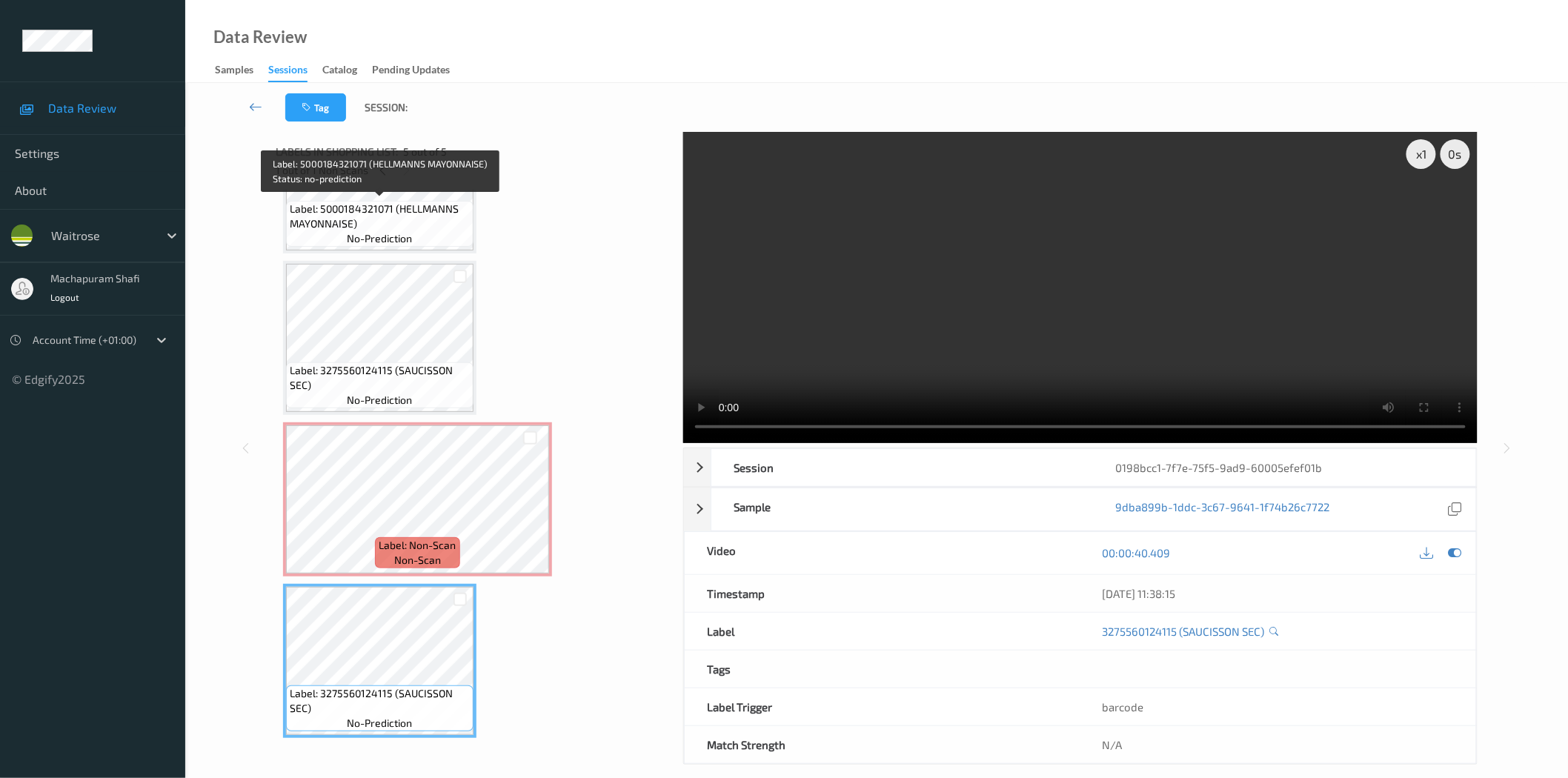
click at [424, 214] on span "Label: 5000184321071 (HELLMANNS MAYONNAISE)" at bounding box center [380, 216] width 180 height 30
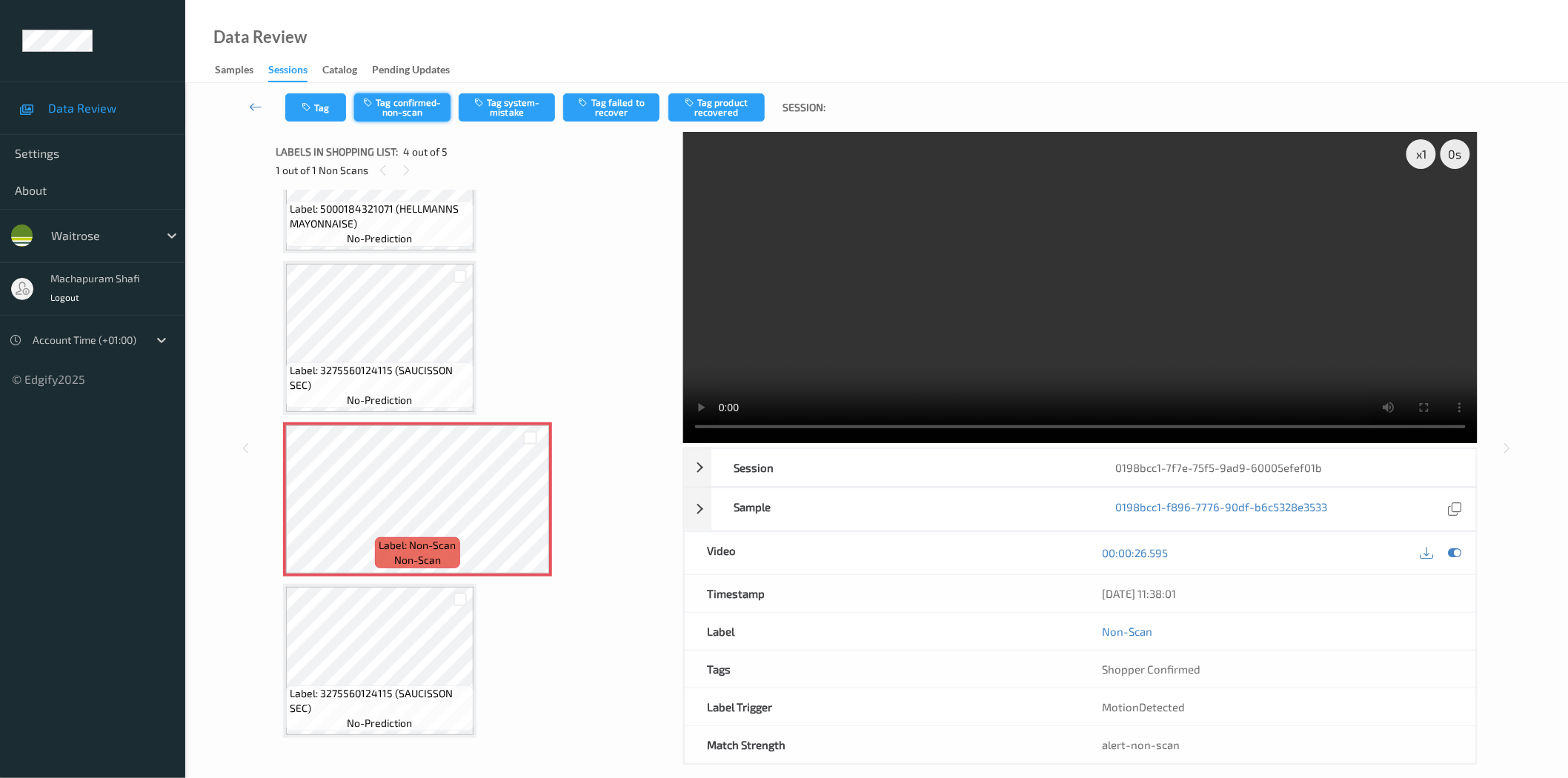
click at [402, 105] on button "Tag confirmed-non-scan" at bounding box center [402, 106] width 97 height 28
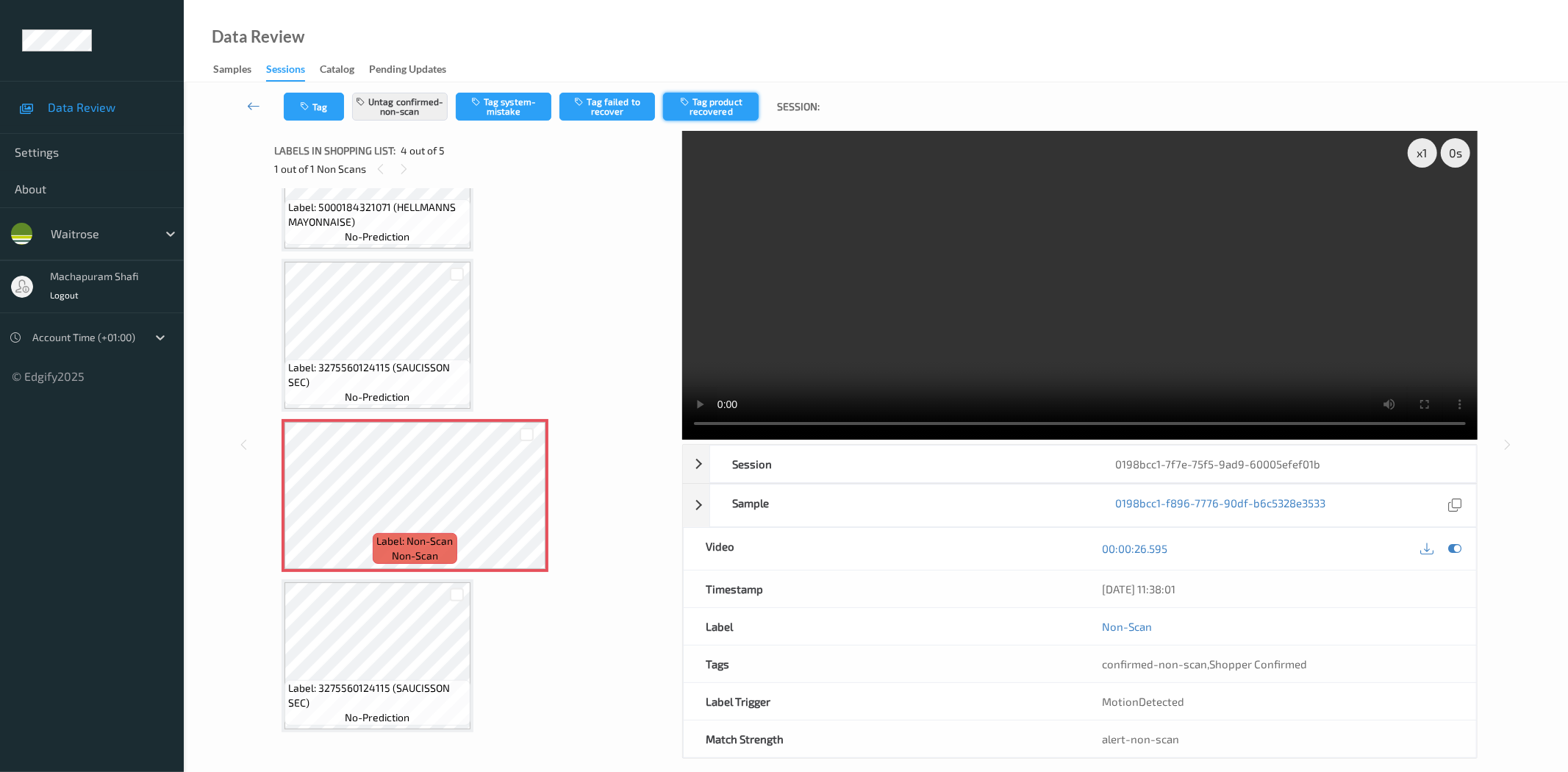
click at [712, 100] on button "Tag product recovered" at bounding box center [711, 106] width 96 height 28
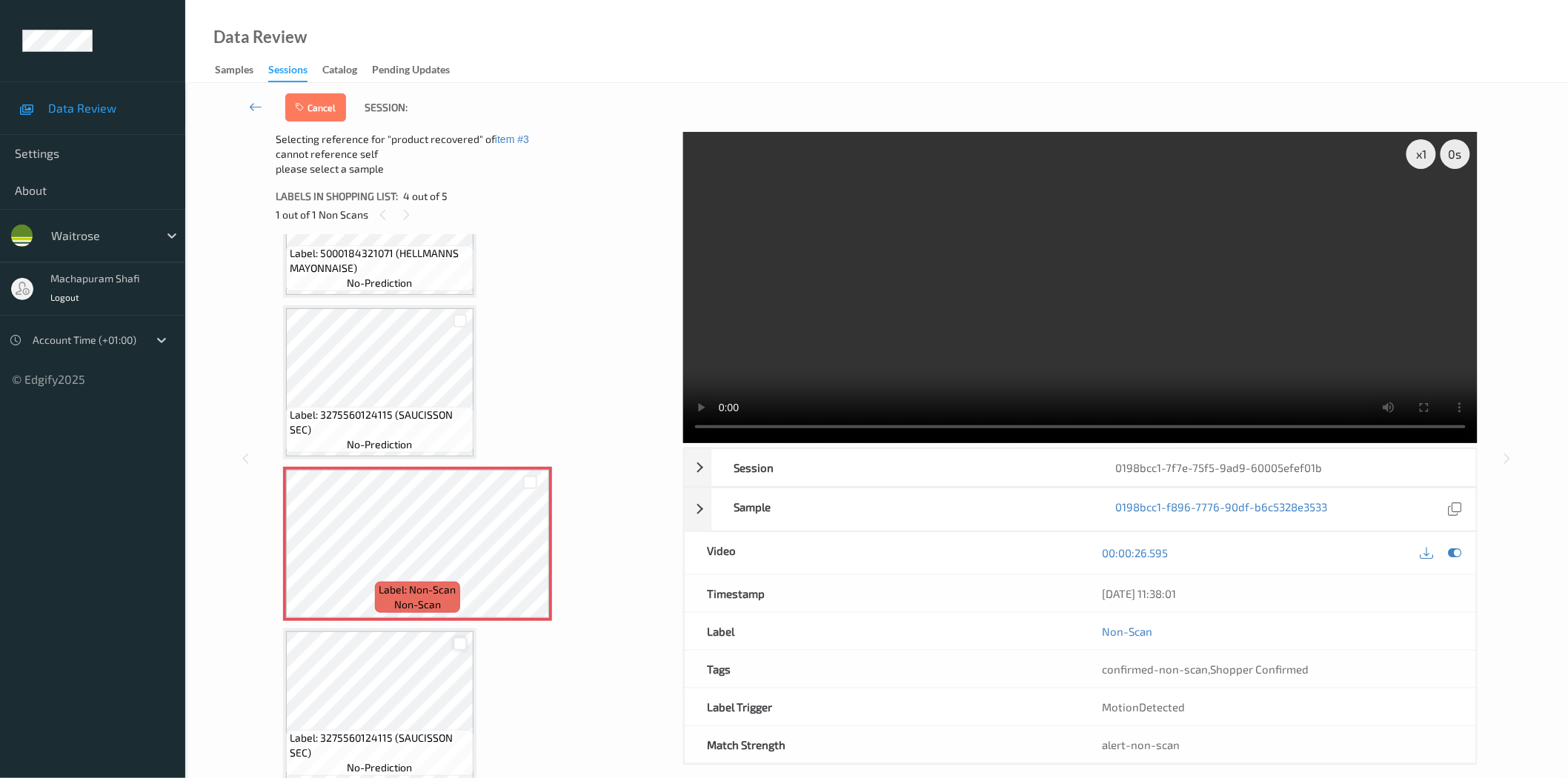
click at [463, 641] on div at bounding box center [461, 644] width 14 height 14
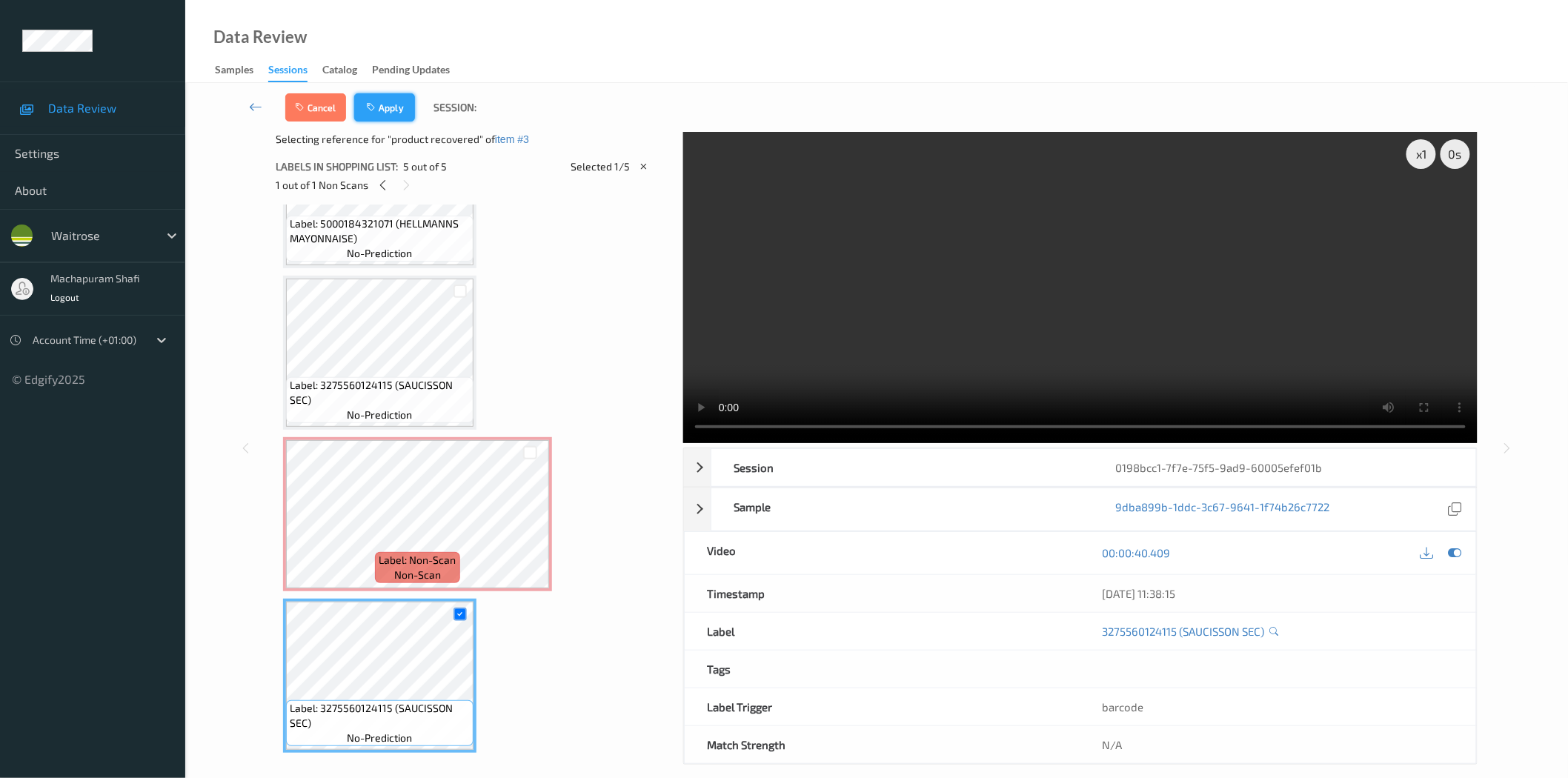
click at [396, 106] on button "Apply" at bounding box center [384, 106] width 60 height 28
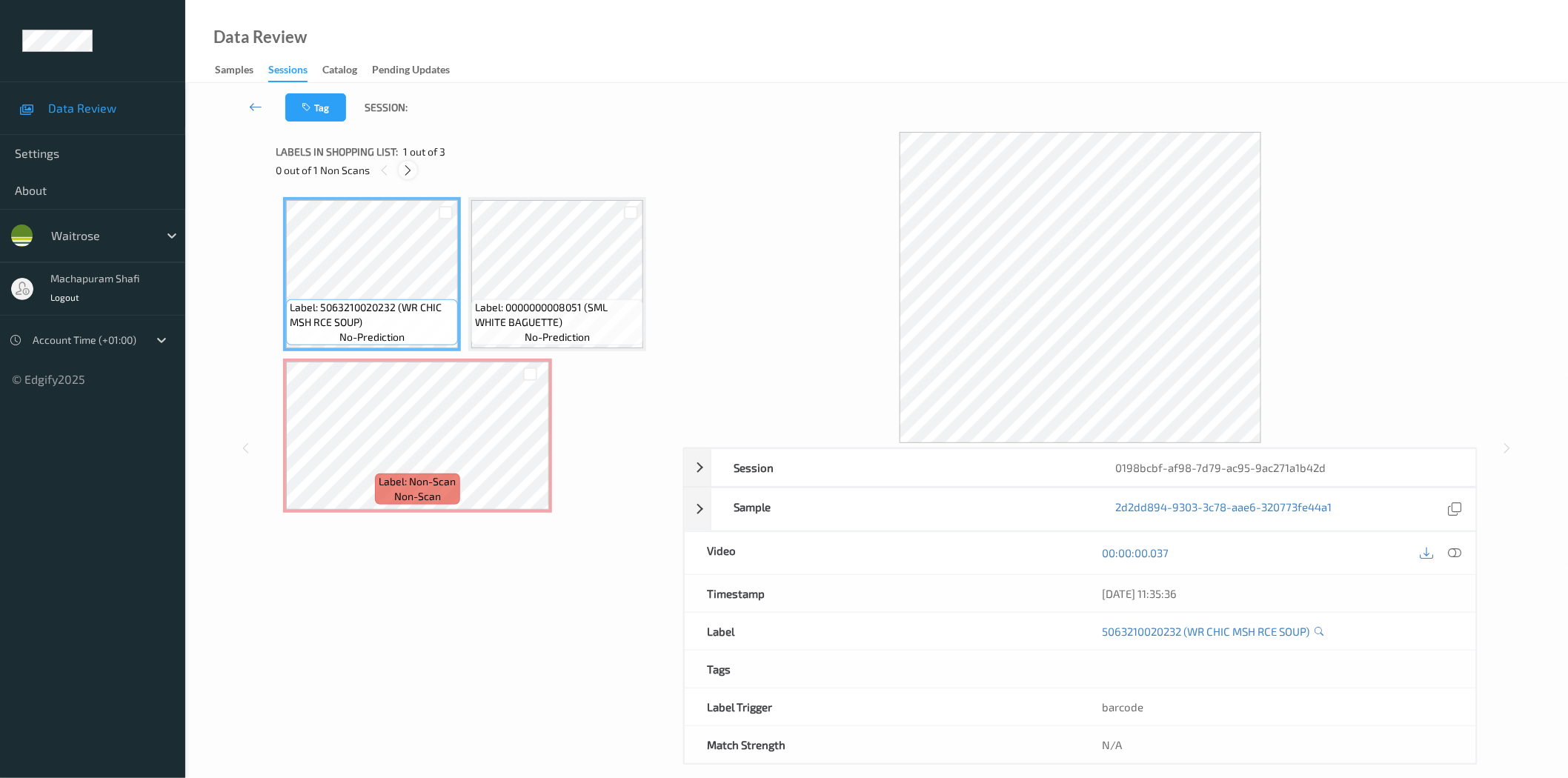
click at [400, 165] on div at bounding box center [407, 170] width 18 height 18
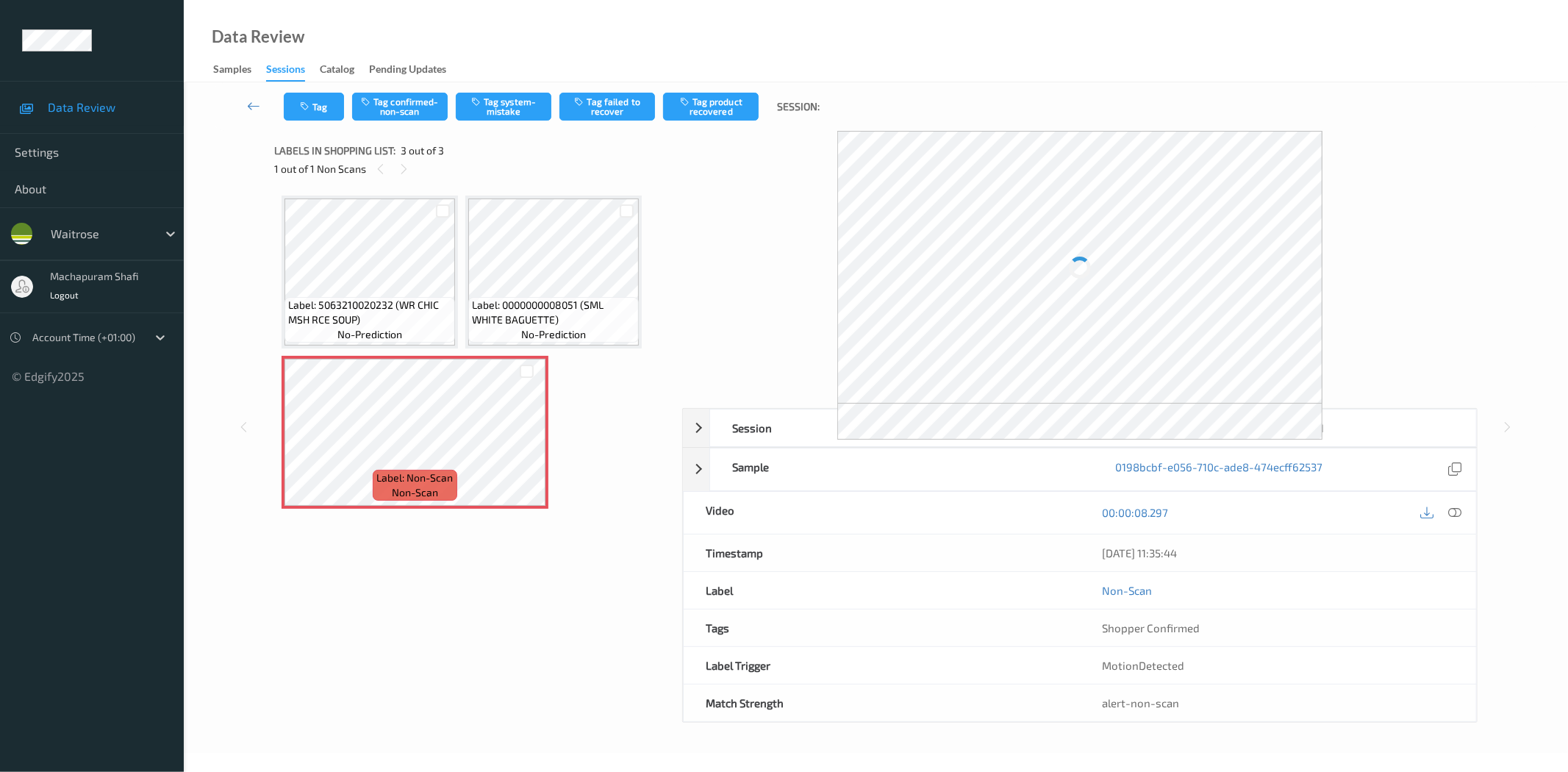
drag, startPoint x: 1458, startPoint y: 511, endPoint x: 1317, endPoint y: 359, distance: 207.3
click at [1458, 511] on div "Session 0198bcbf-af98-7d79-ac95-9ac271a1b42d Session ID 0198bcbf-af98-7d79-ac95…" at bounding box center [1080, 565] width 795 height 315
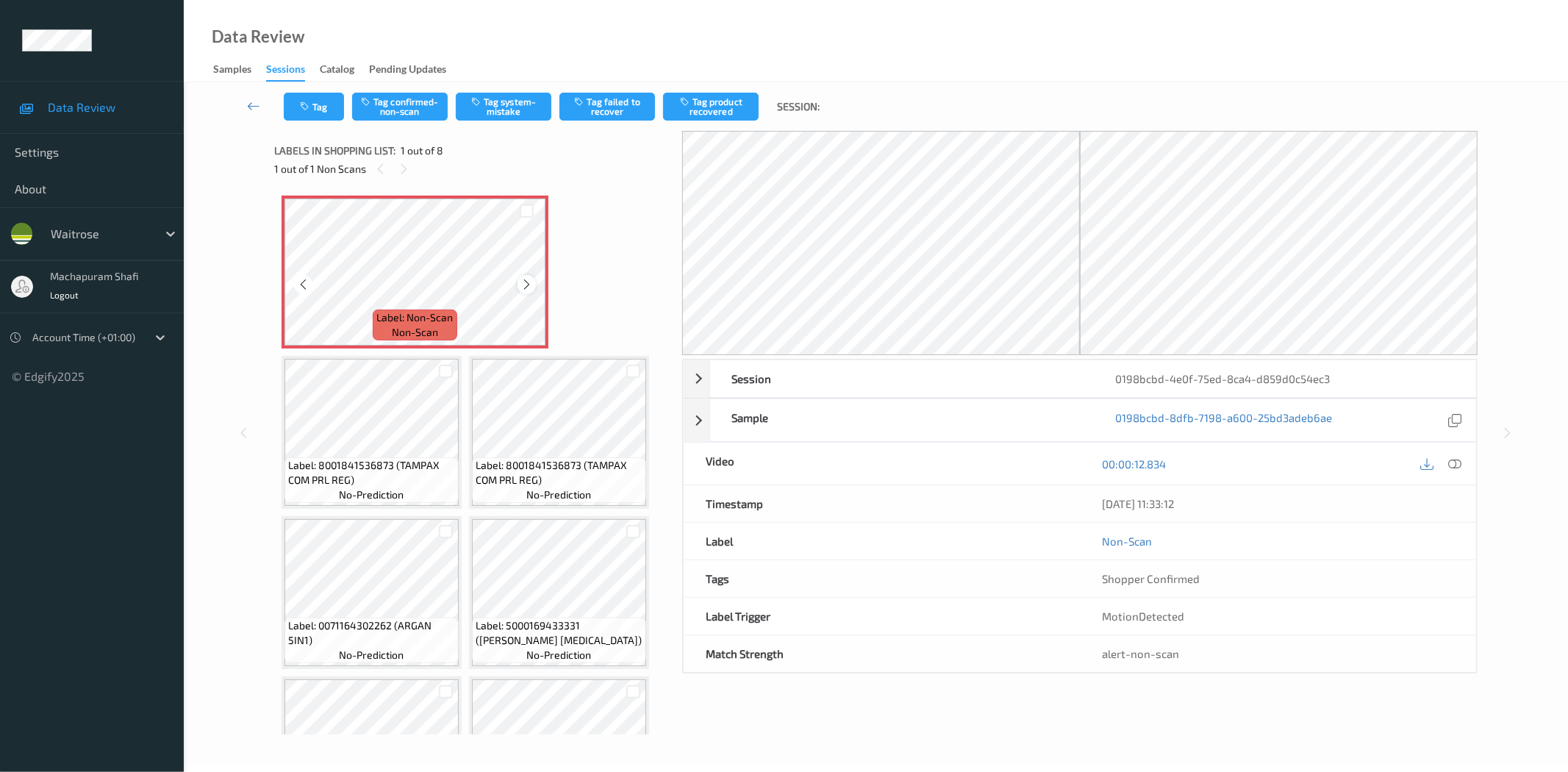
click at [526, 283] on icon at bounding box center [526, 284] width 12 height 13
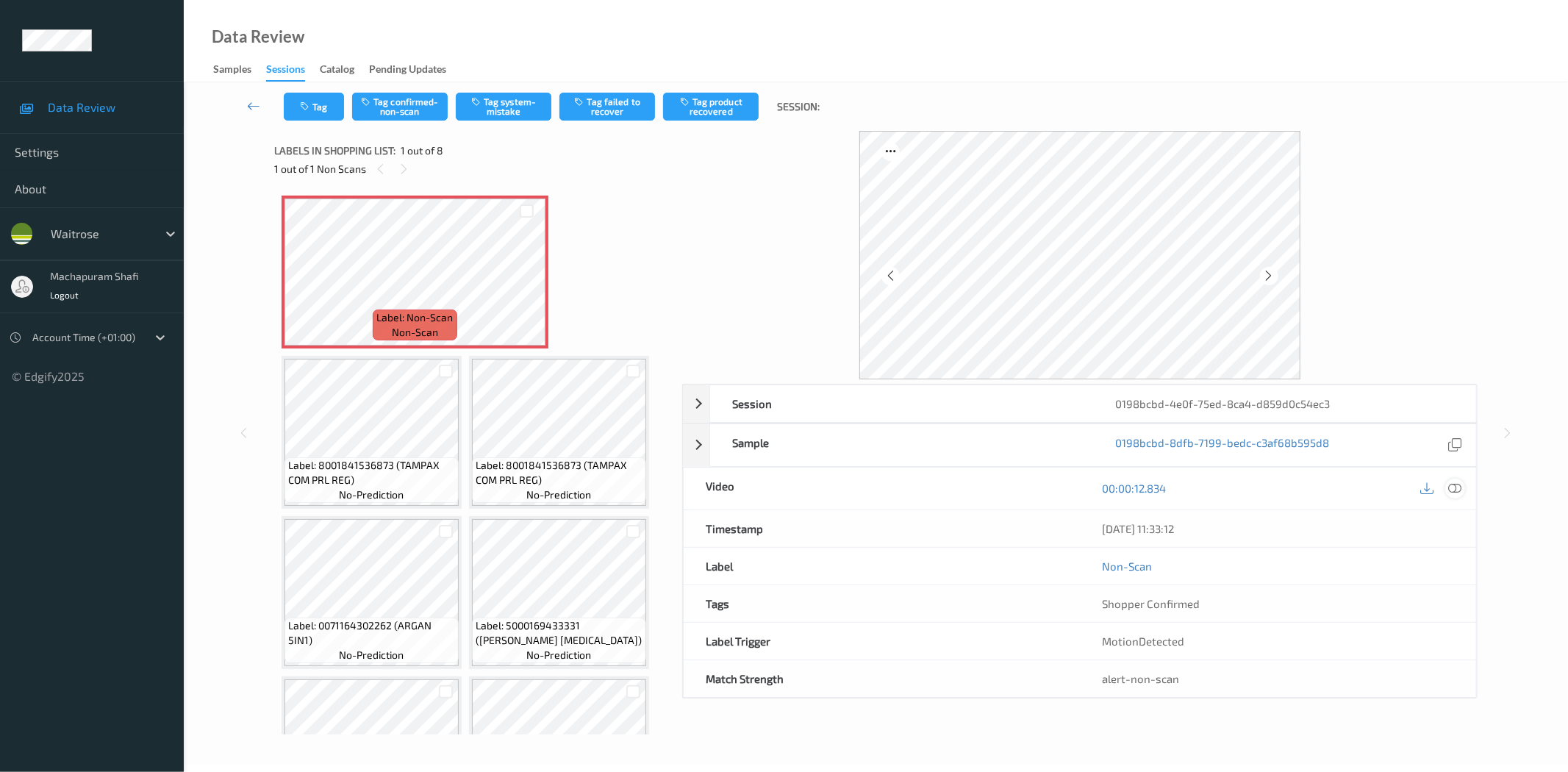
click at [1453, 490] on icon at bounding box center [1456, 489] width 13 height 13
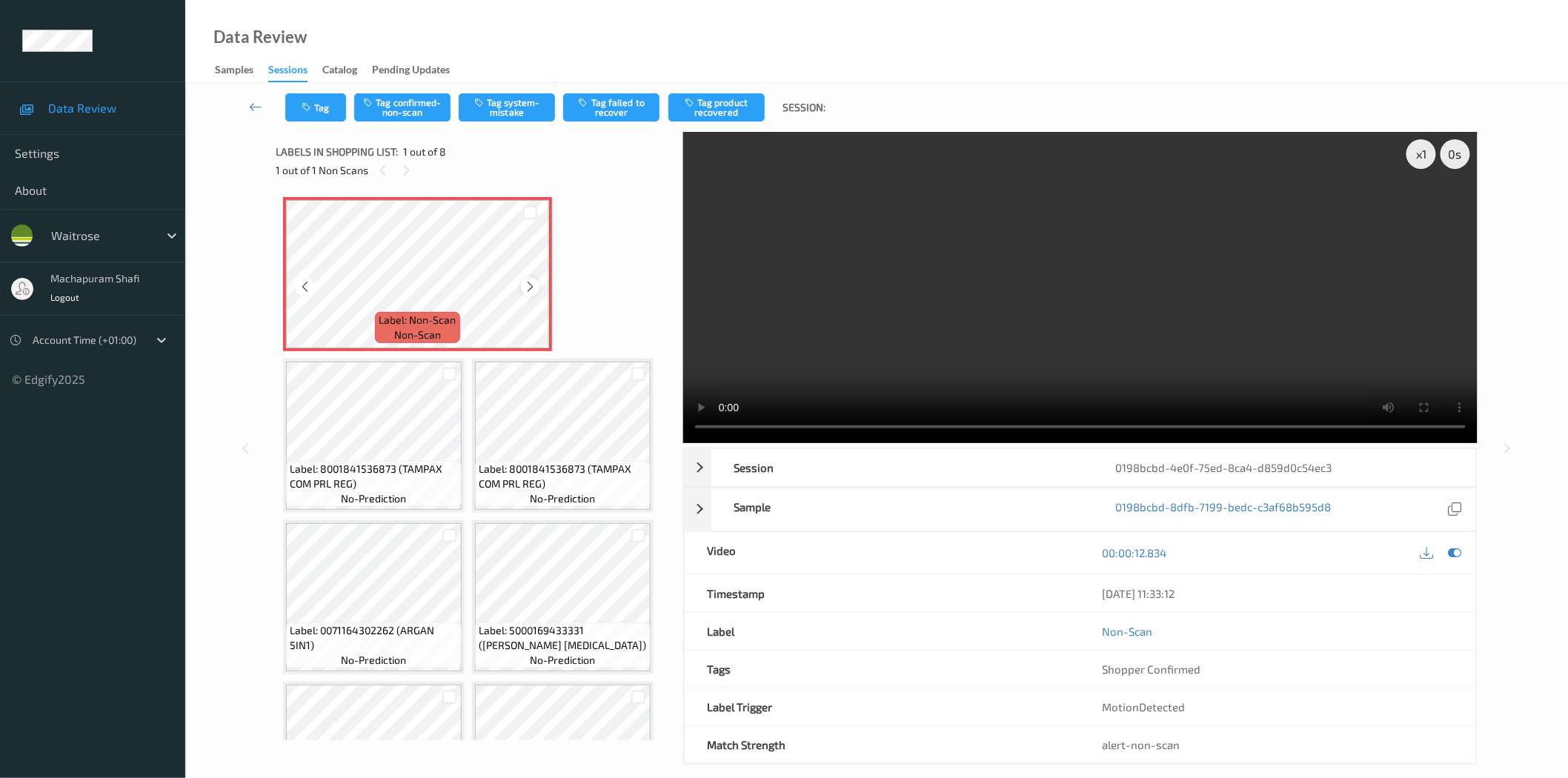
click at [528, 285] on icon at bounding box center [530, 286] width 12 height 13
click at [529, 284] on icon at bounding box center [530, 286] width 12 height 13
click at [495, 112] on button "Tag system-mistake" at bounding box center [507, 106] width 97 height 28
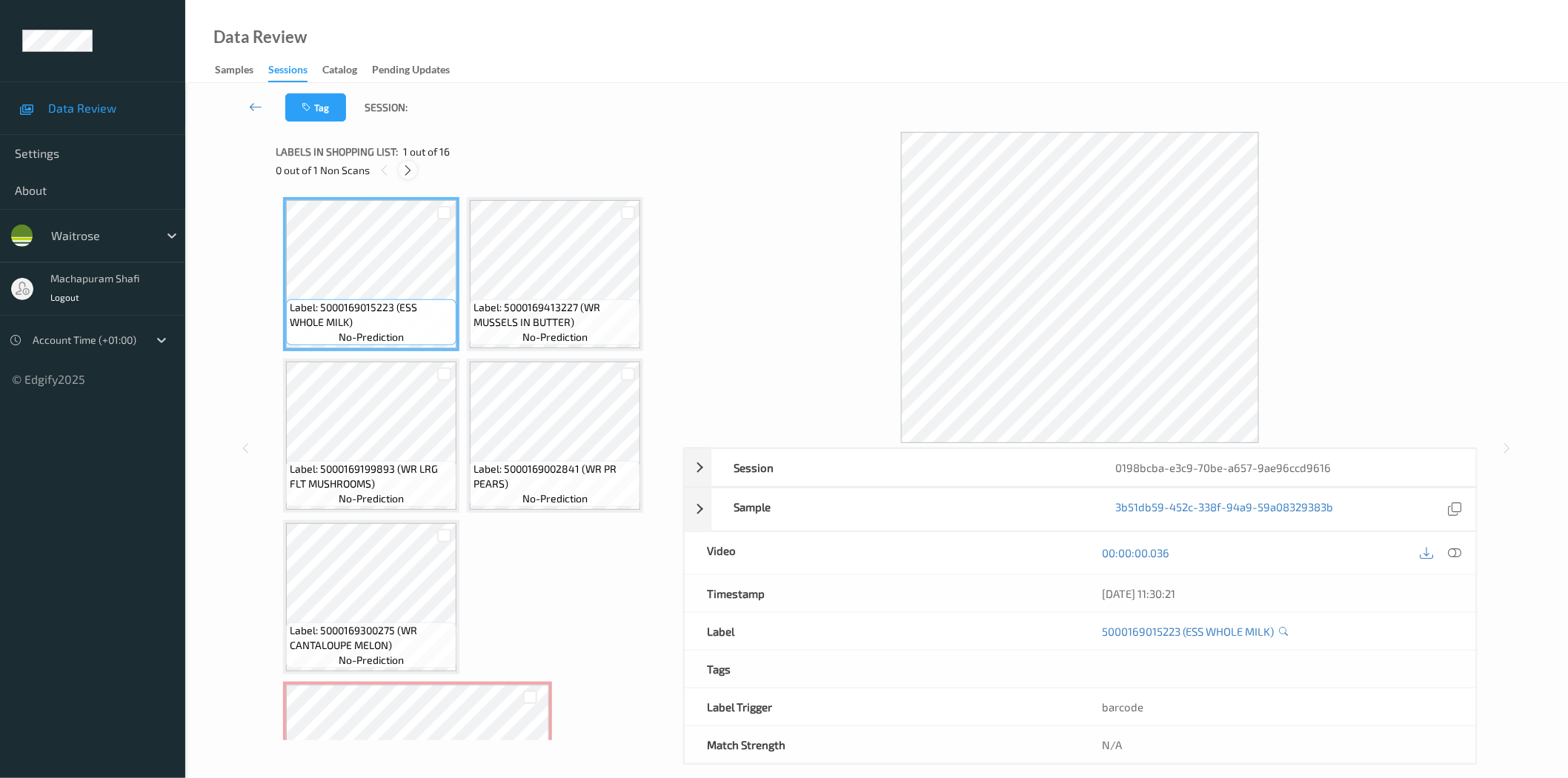
click at [404, 172] on icon at bounding box center [407, 171] width 12 height 13
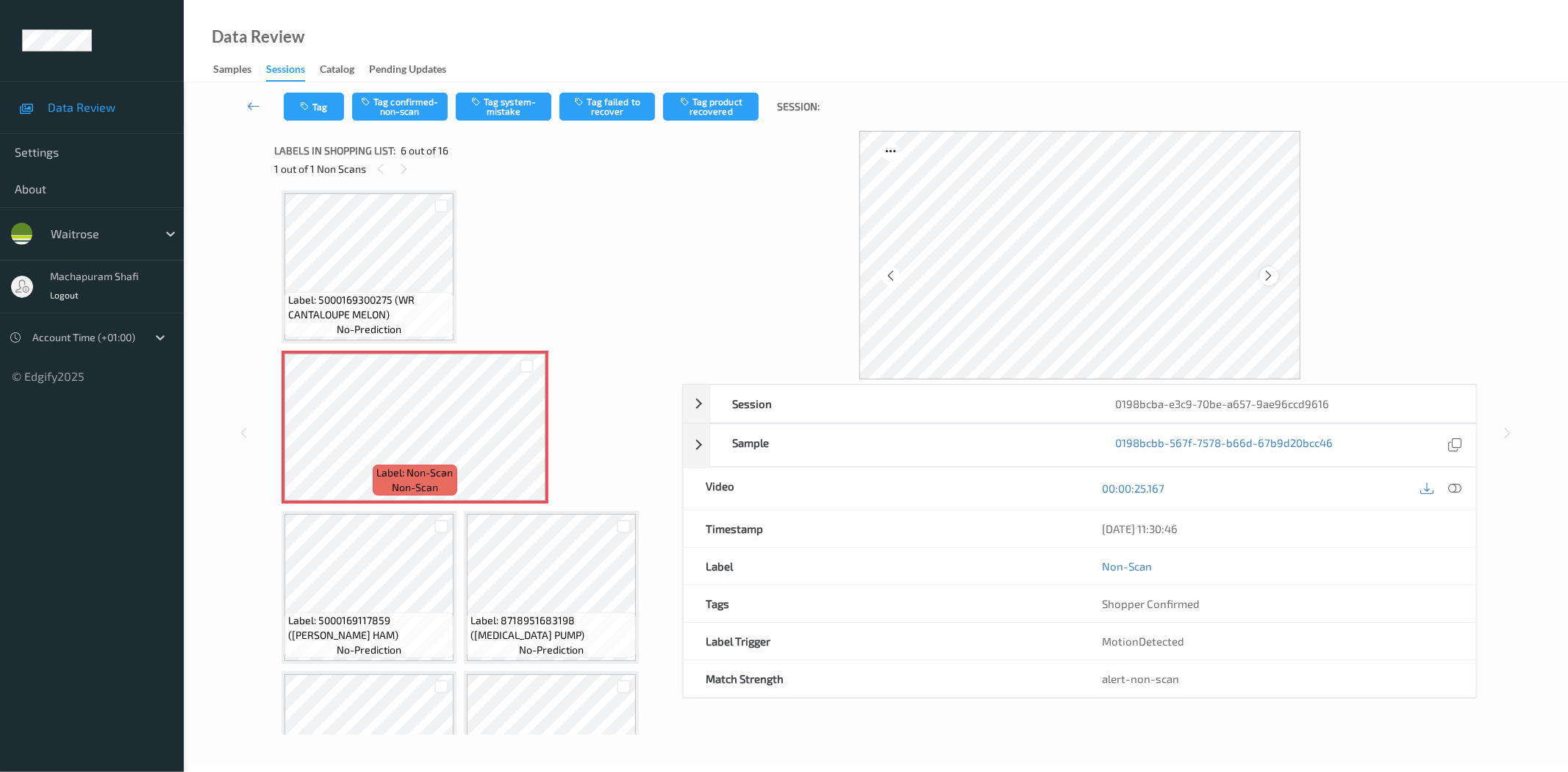
click at [1267, 273] on icon at bounding box center [1269, 276] width 12 height 13
click at [1458, 484] on icon at bounding box center [1456, 489] width 13 height 13
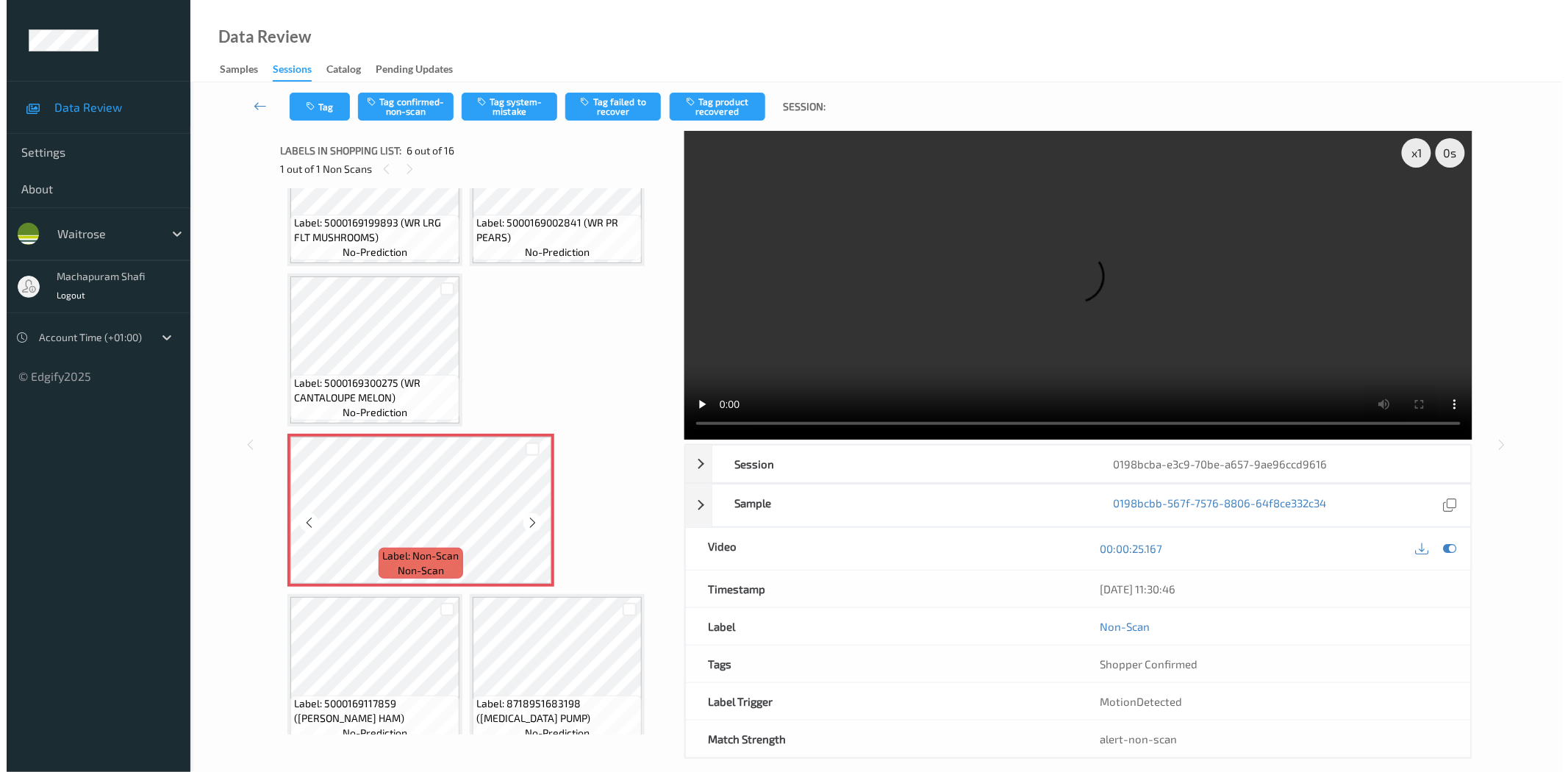
scroll to position [241, 0]
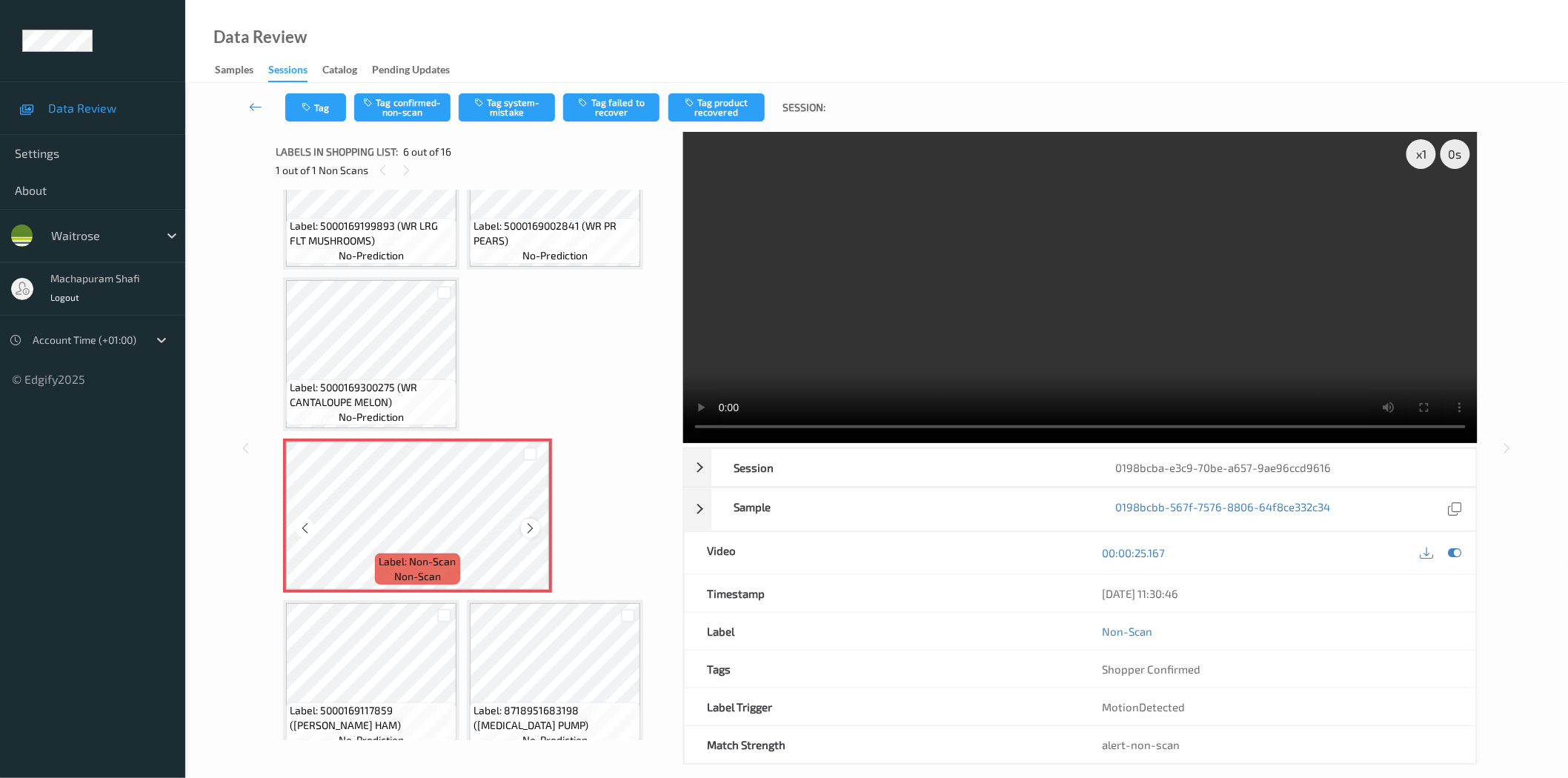
click at [529, 523] on icon at bounding box center [530, 529] width 12 height 13
click at [502, 115] on button "Tag system-mistake" at bounding box center [507, 106] width 97 height 28
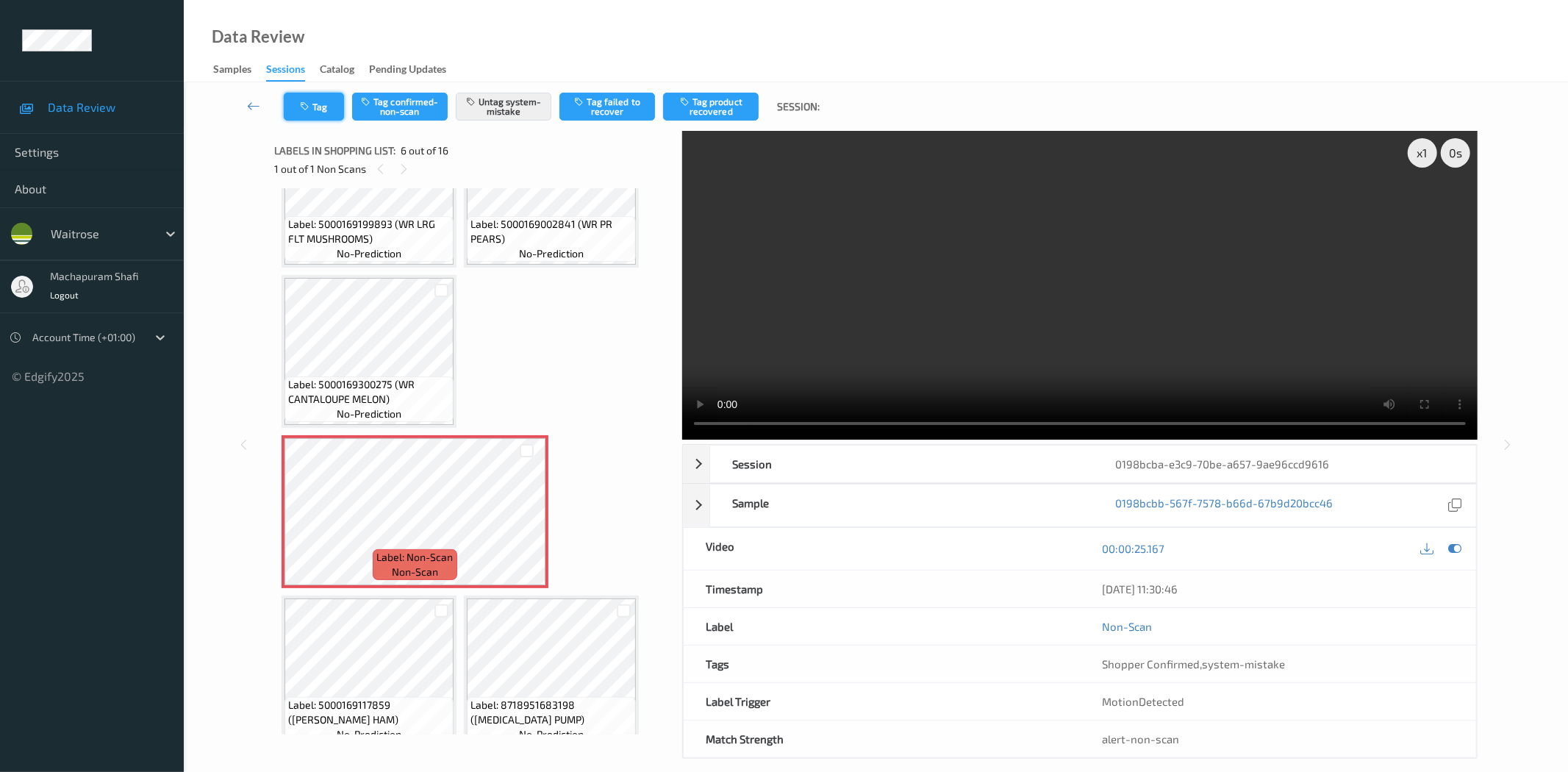
click at [291, 111] on button "Tag" at bounding box center [314, 106] width 60 height 28
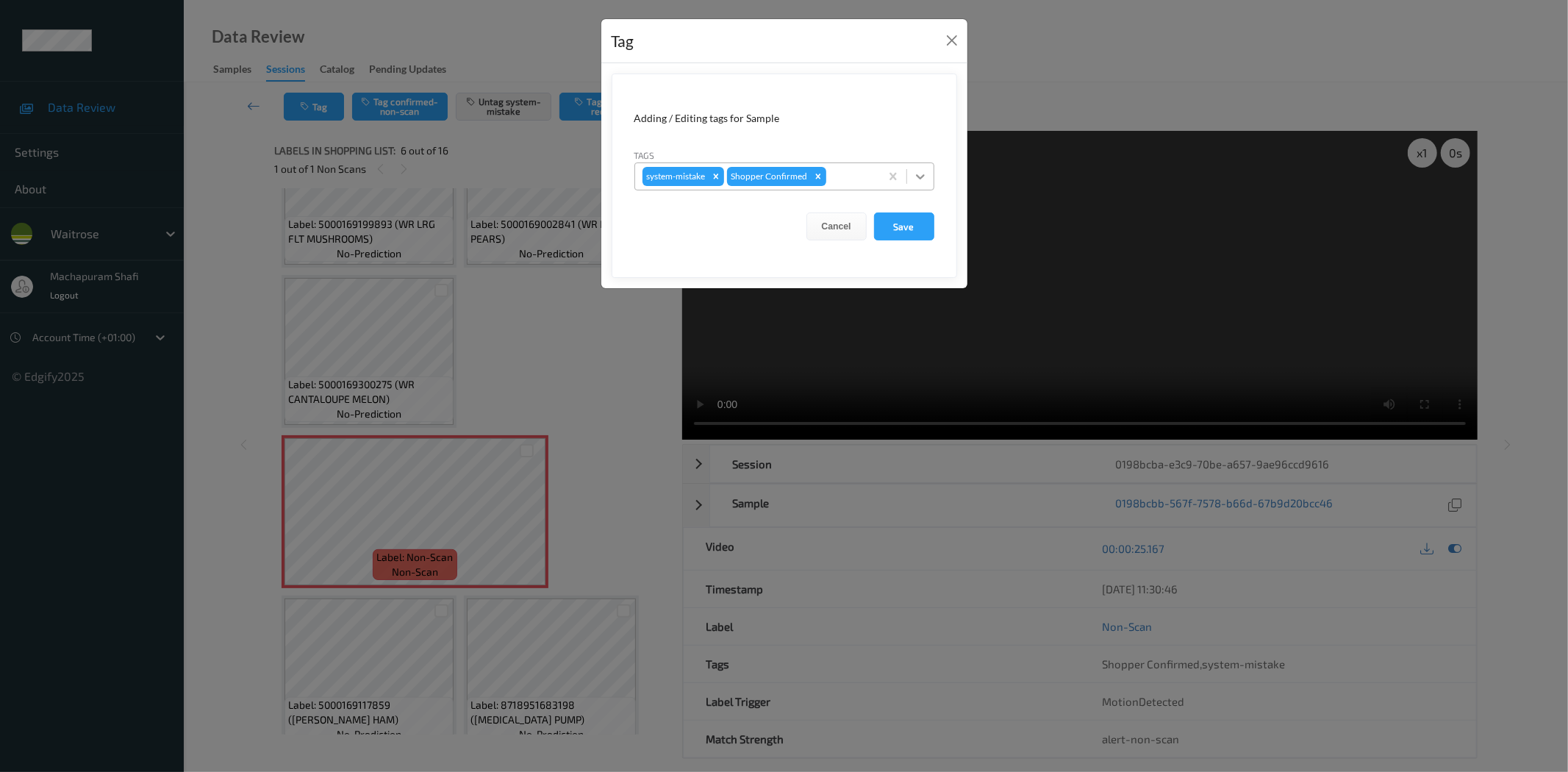
click at [922, 167] on div at bounding box center [921, 177] width 27 height 27
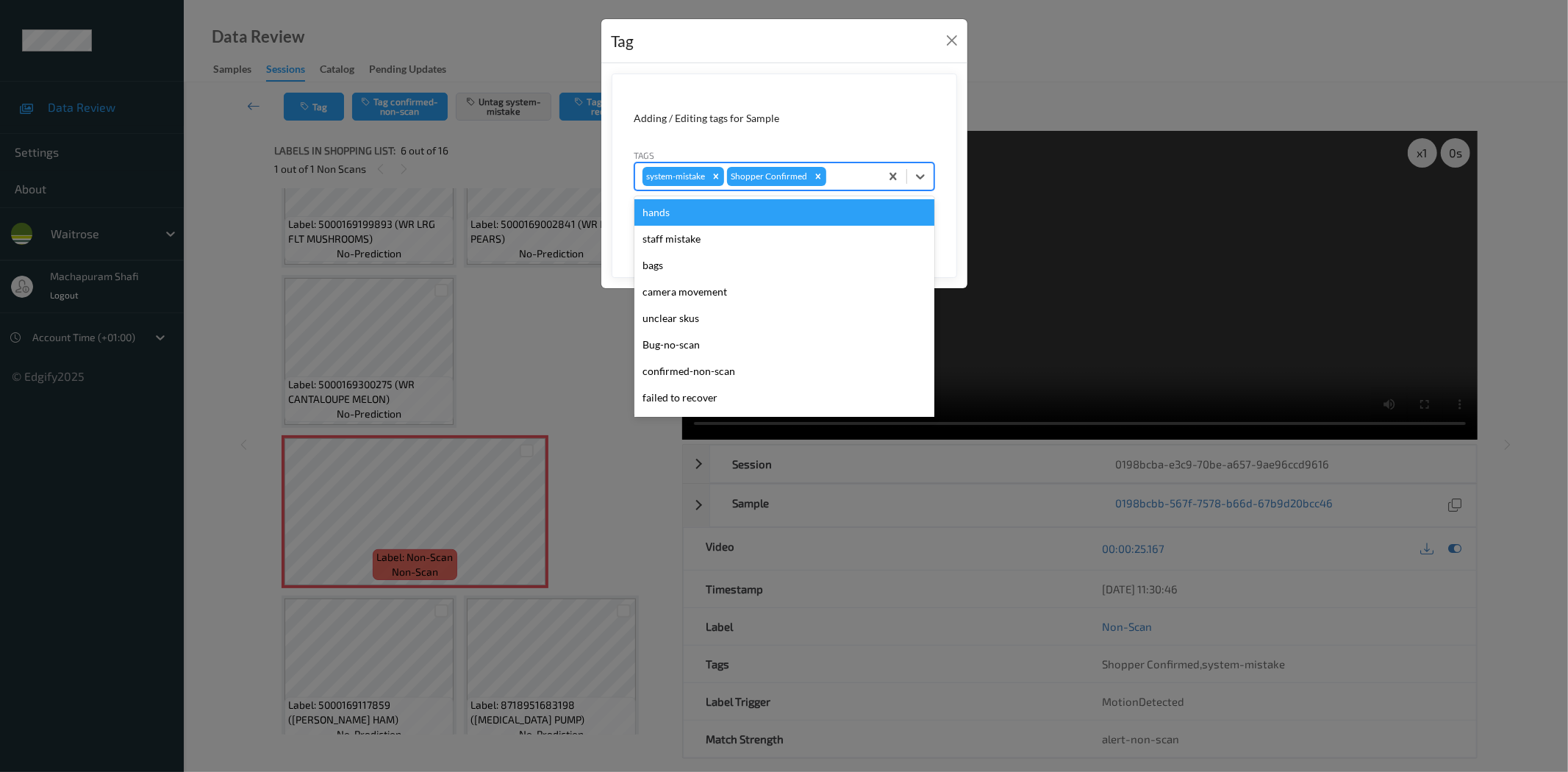
scroll to position [288, 0]
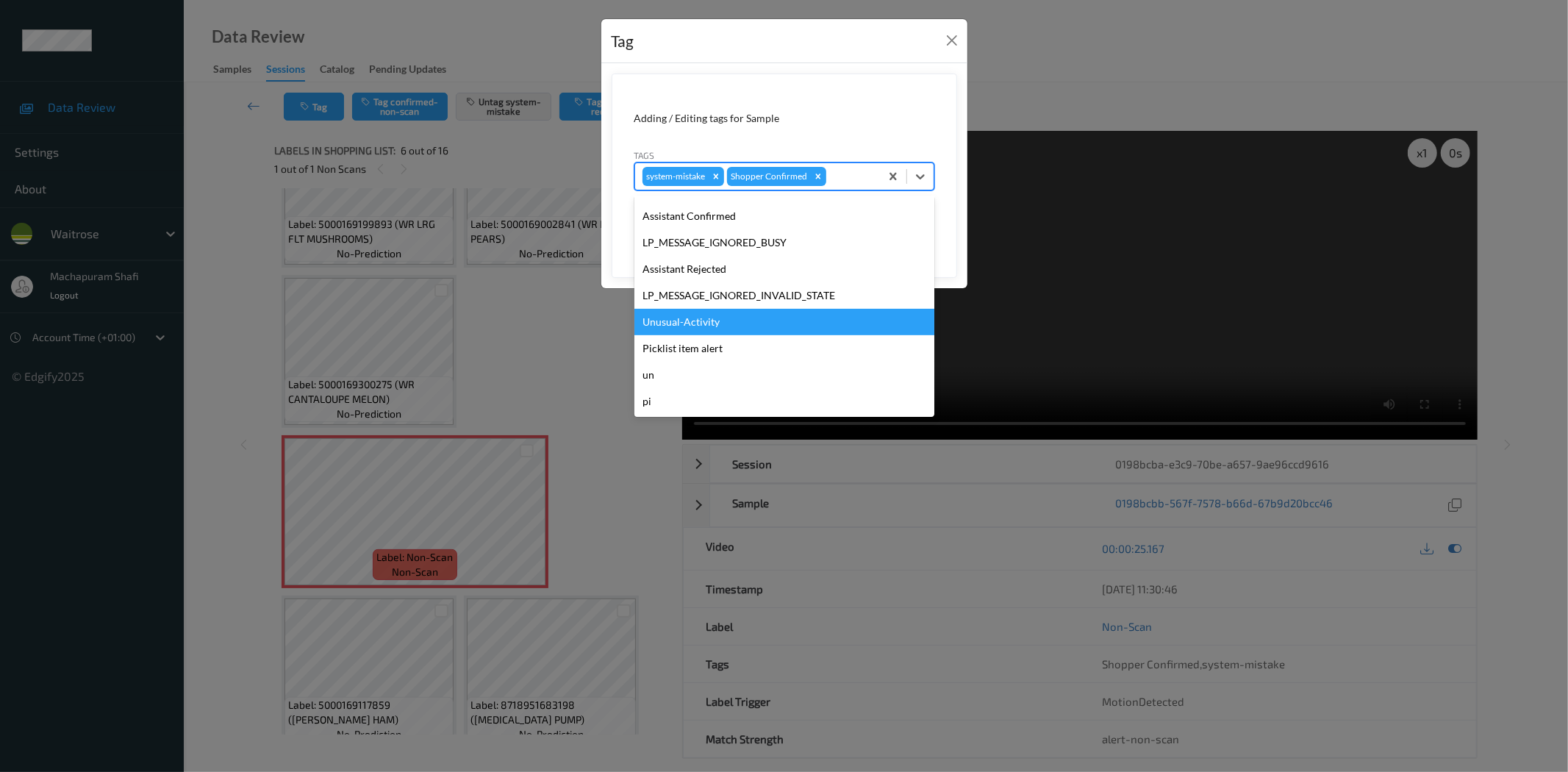
click at [689, 325] on div "Unusual-Activity" at bounding box center [785, 322] width 300 height 27
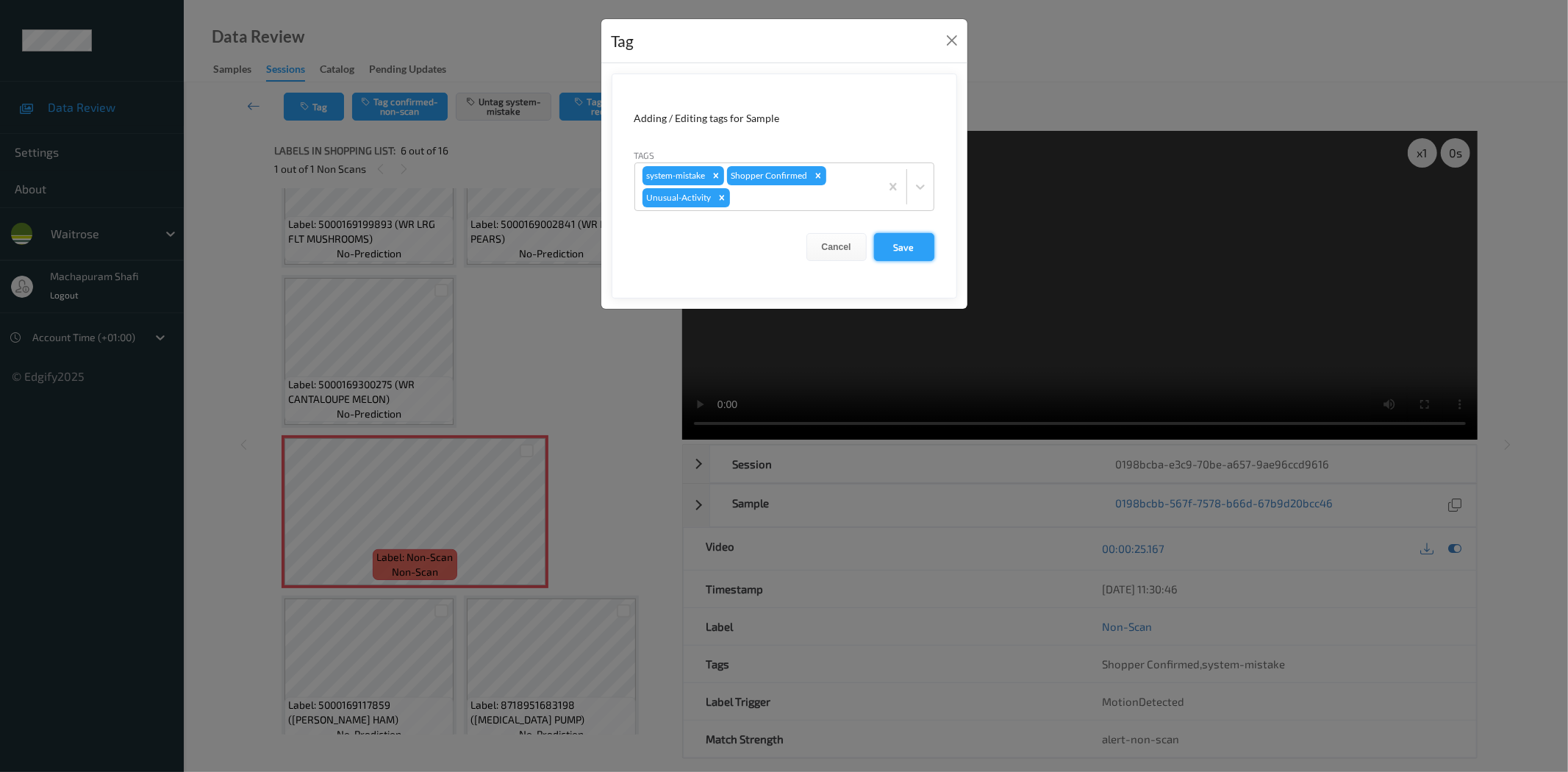
click at [902, 236] on button "Save" at bounding box center [904, 246] width 60 height 28
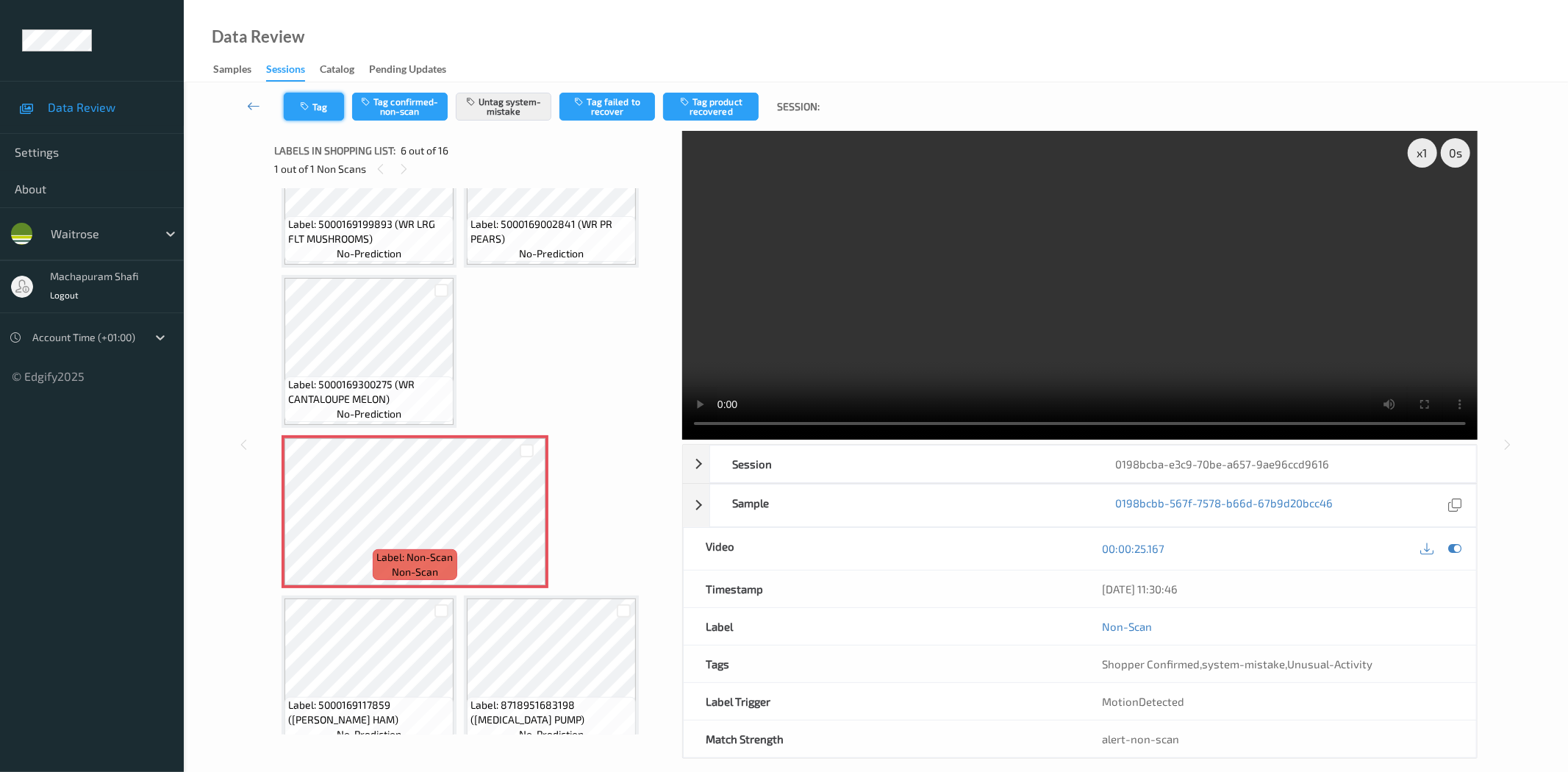
click at [332, 107] on button "Tag" at bounding box center [314, 106] width 60 height 28
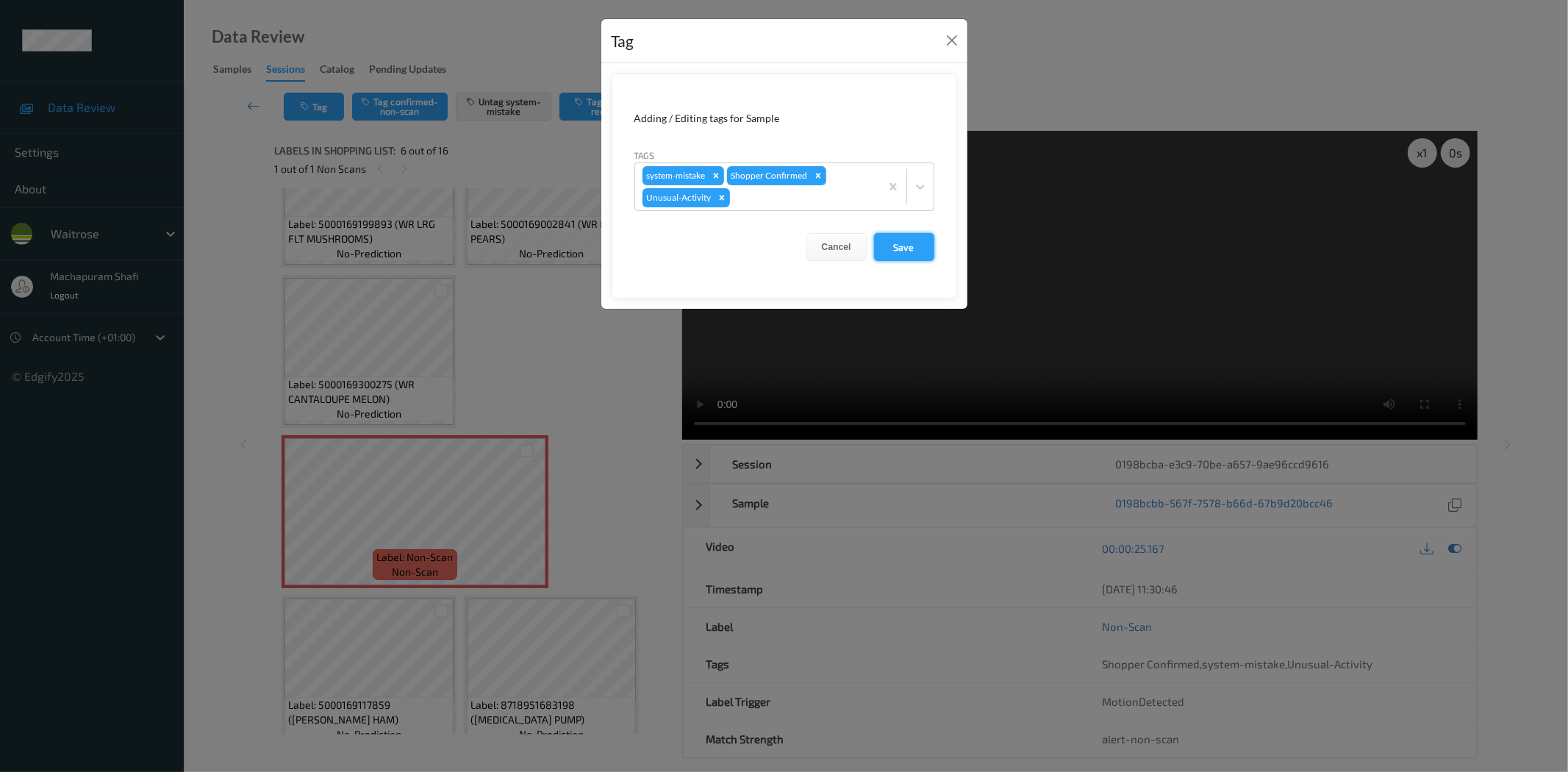
click at [891, 247] on button "Save" at bounding box center [904, 246] width 60 height 28
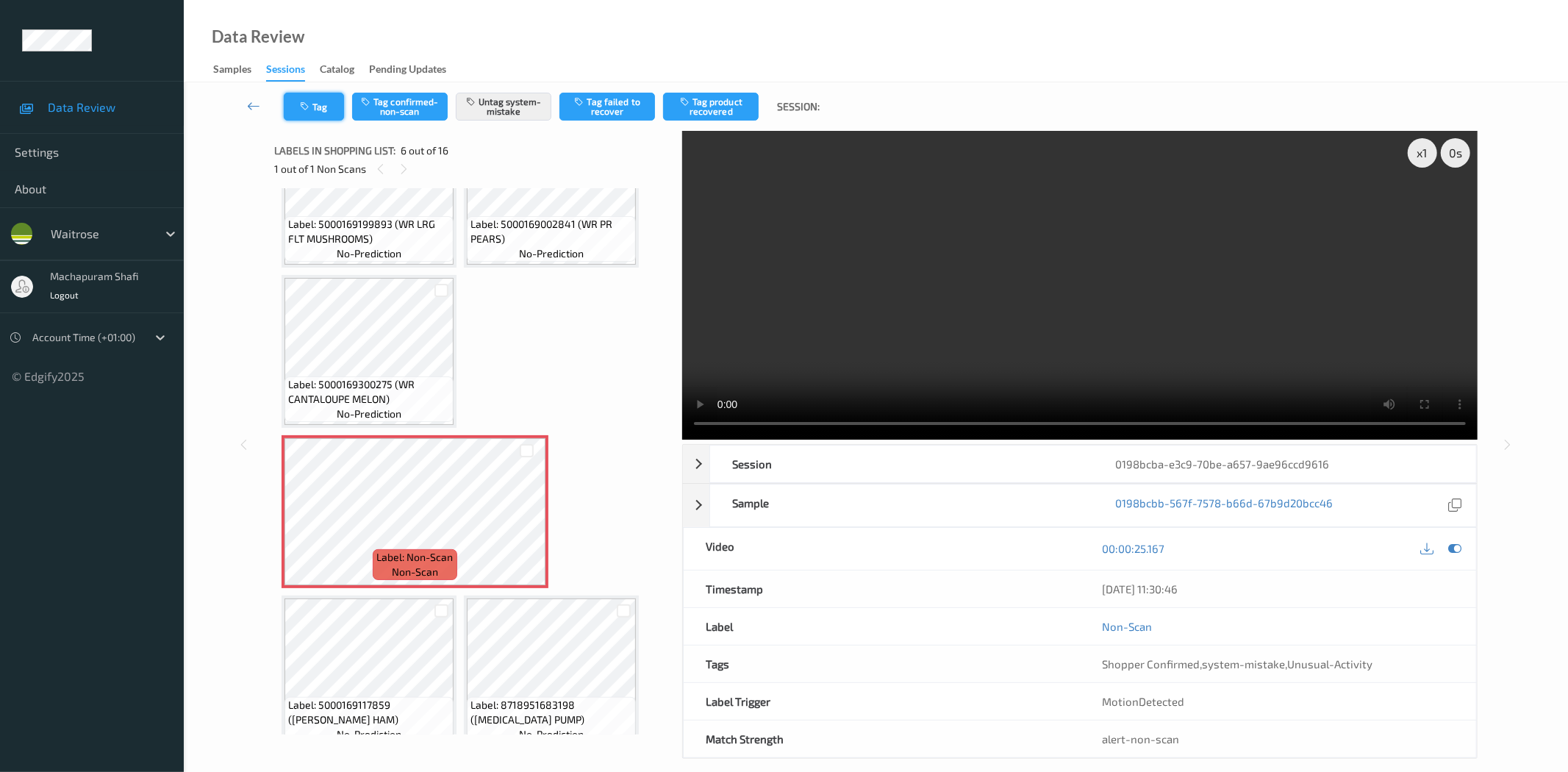
click at [327, 101] on button "Tag" at bounding box center [314, 106] width 60 height 28
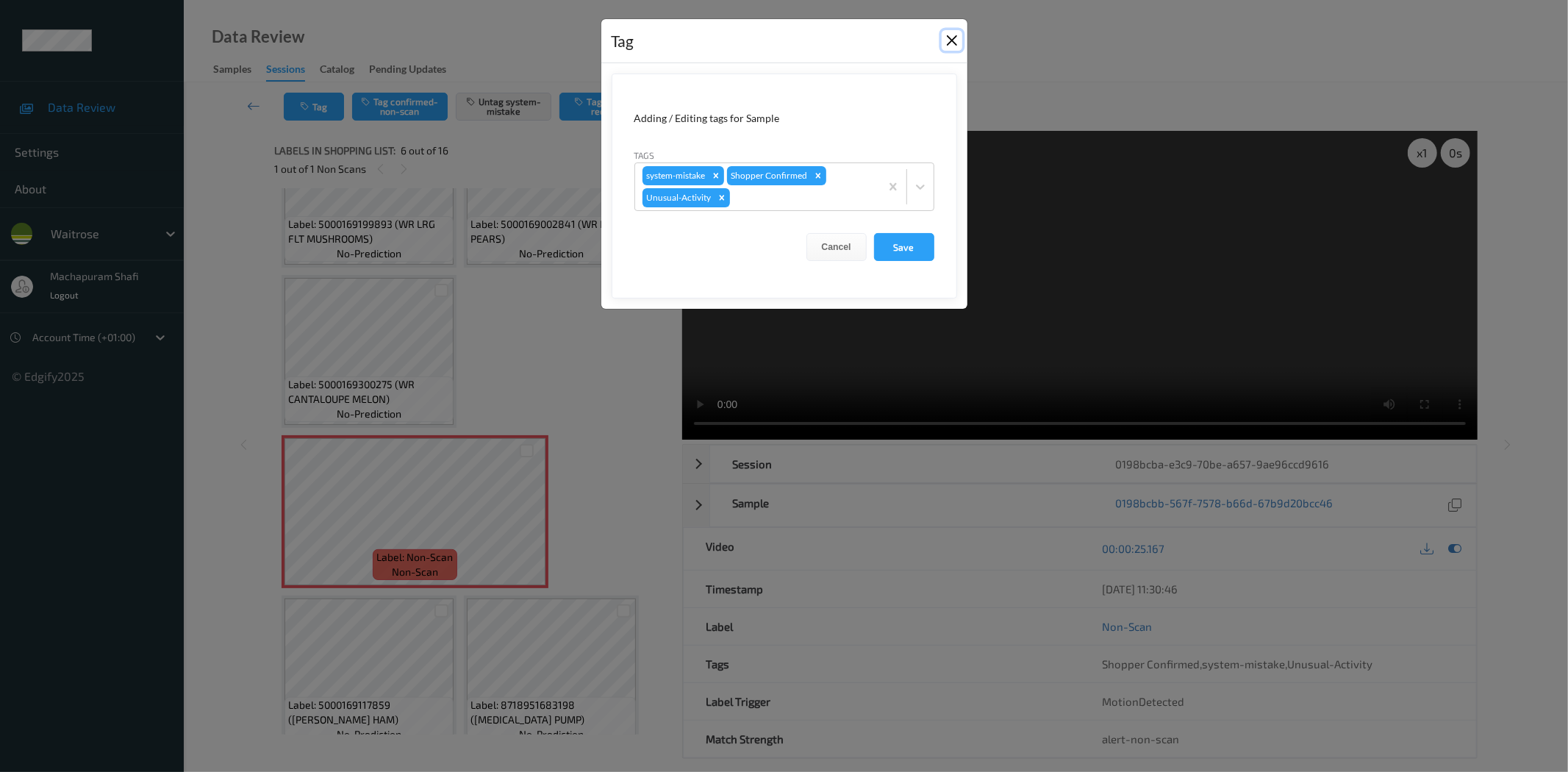
click at [948, 48] on button "Close" at bounding box center [952, 41] width 21 height 21
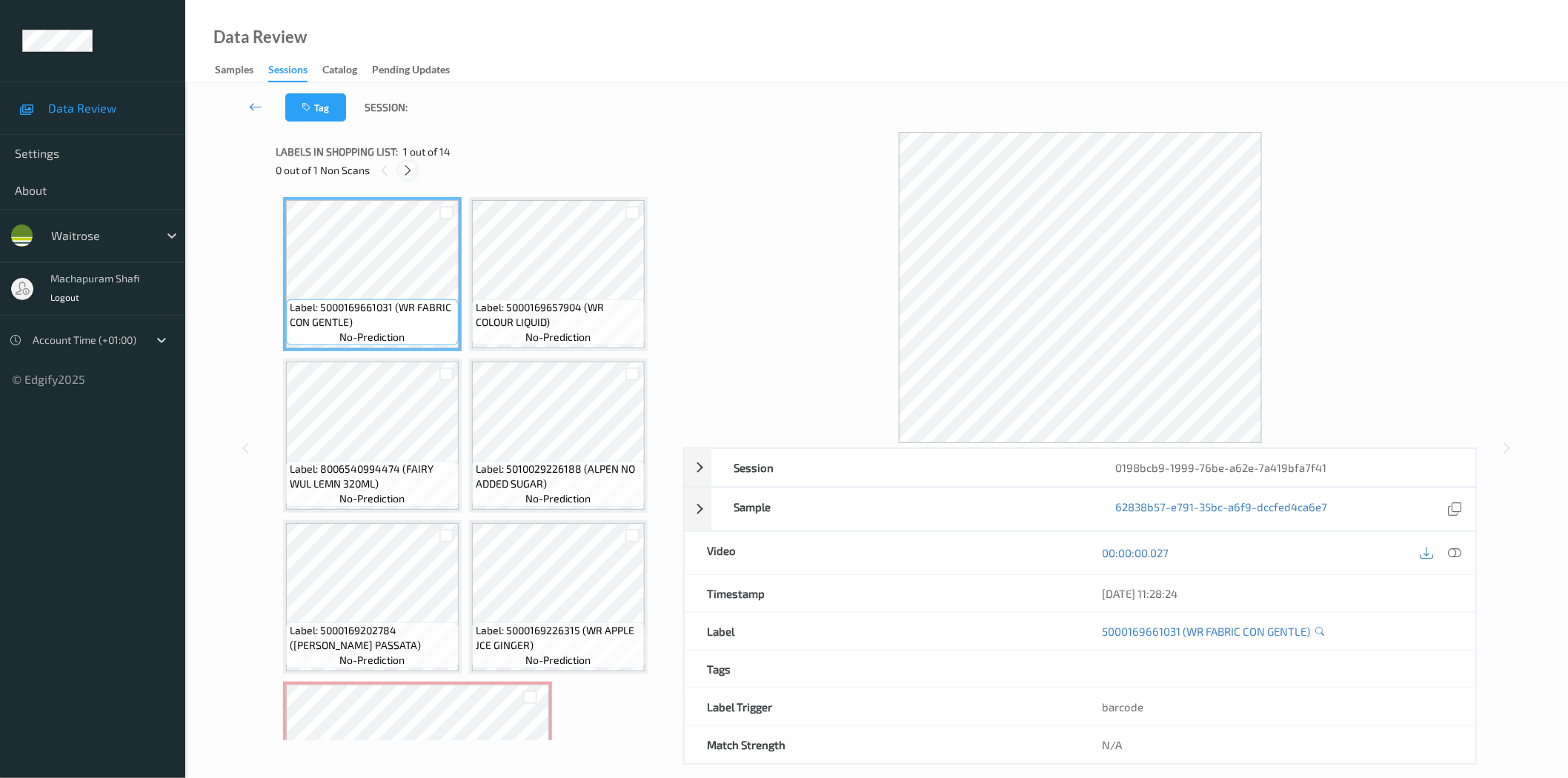
click at [408, 172] on icon at bounding box center [407, 171] width 12 height 13
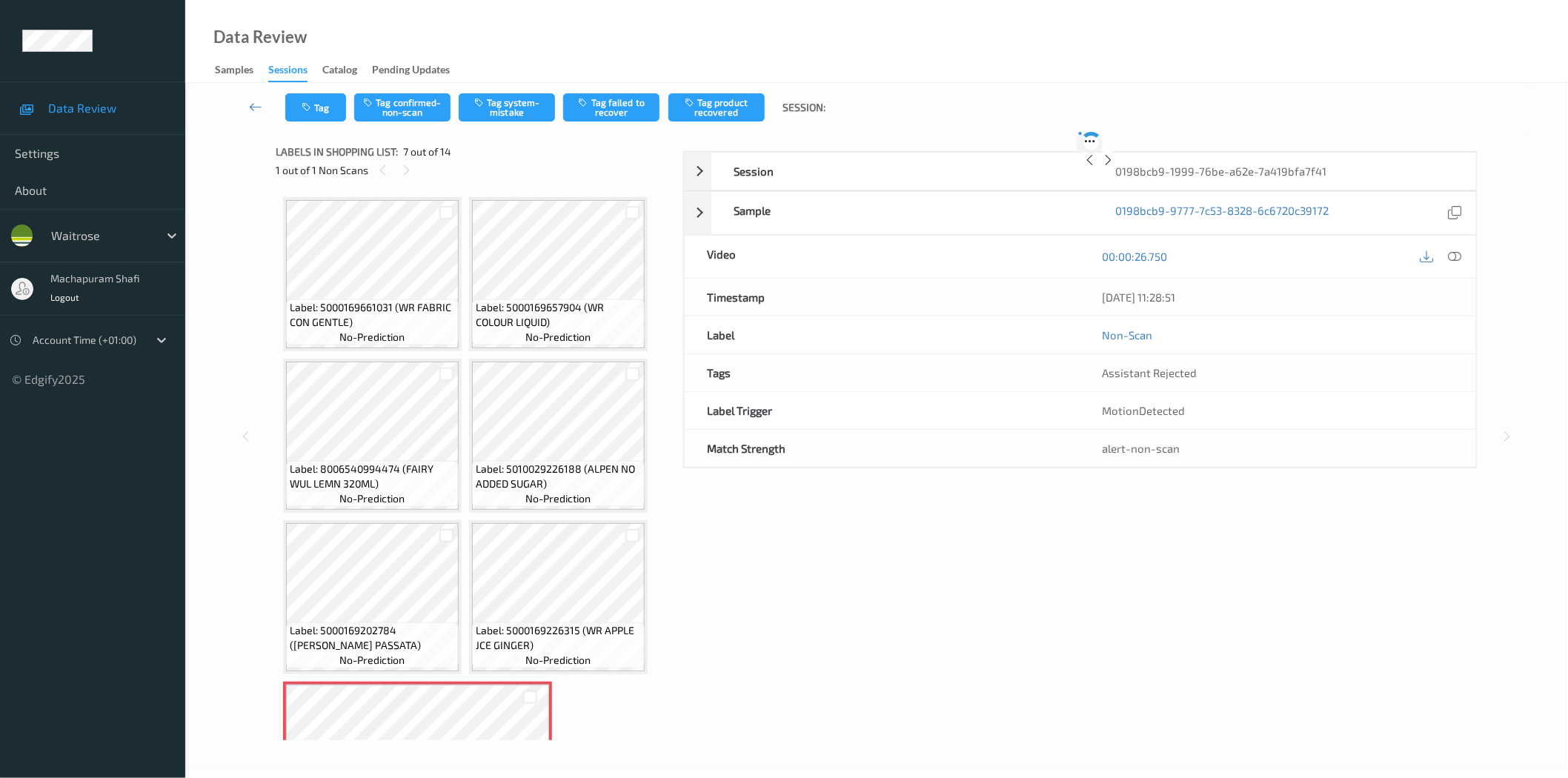
scroll to position [329, 0]
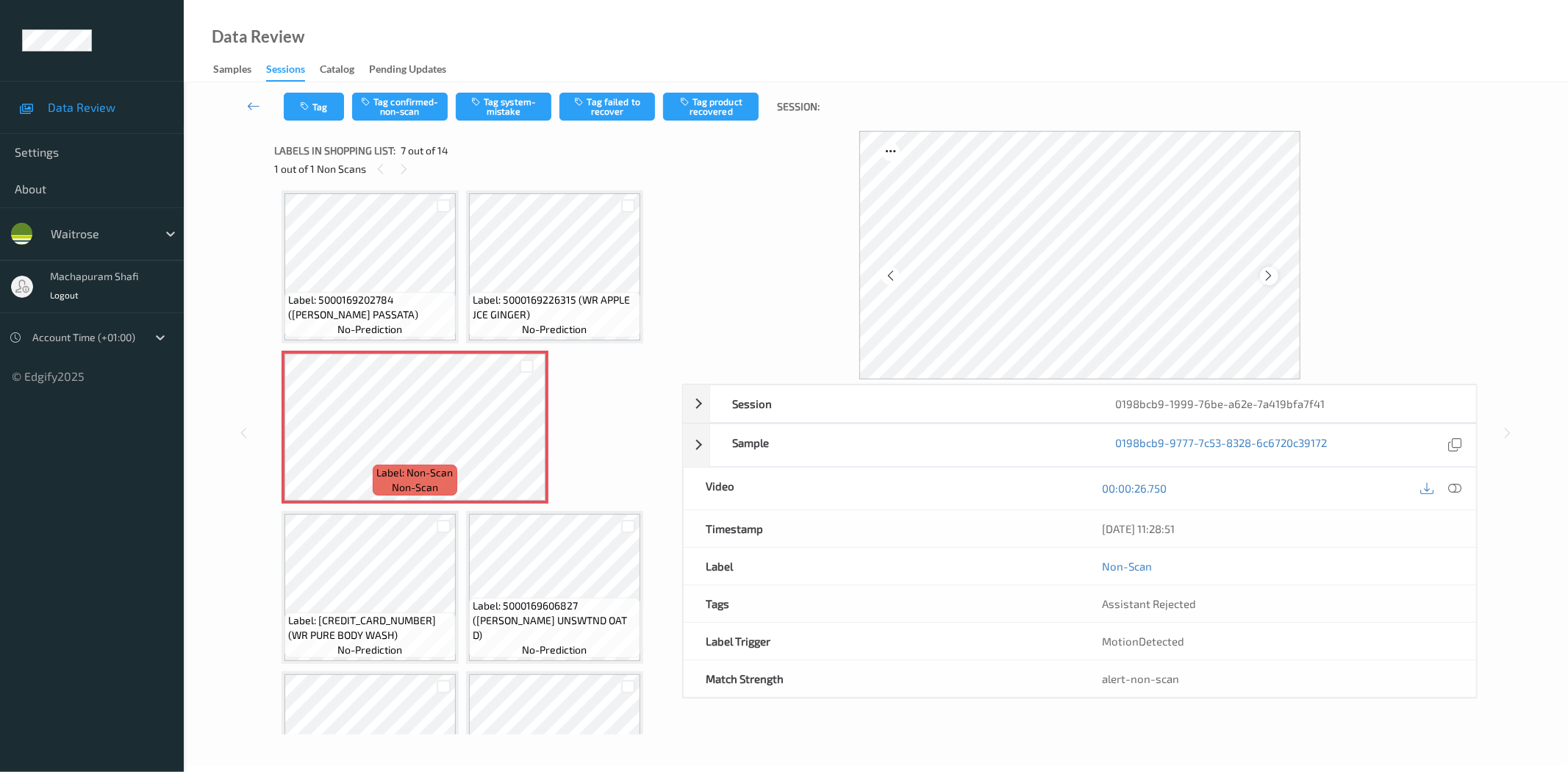
click at [1270, 278] on icon at bounding box center [1269, 276] width 12 height 13
click at [1456, 484] on icon at bounding box center [1456, 489] width 13 height 13
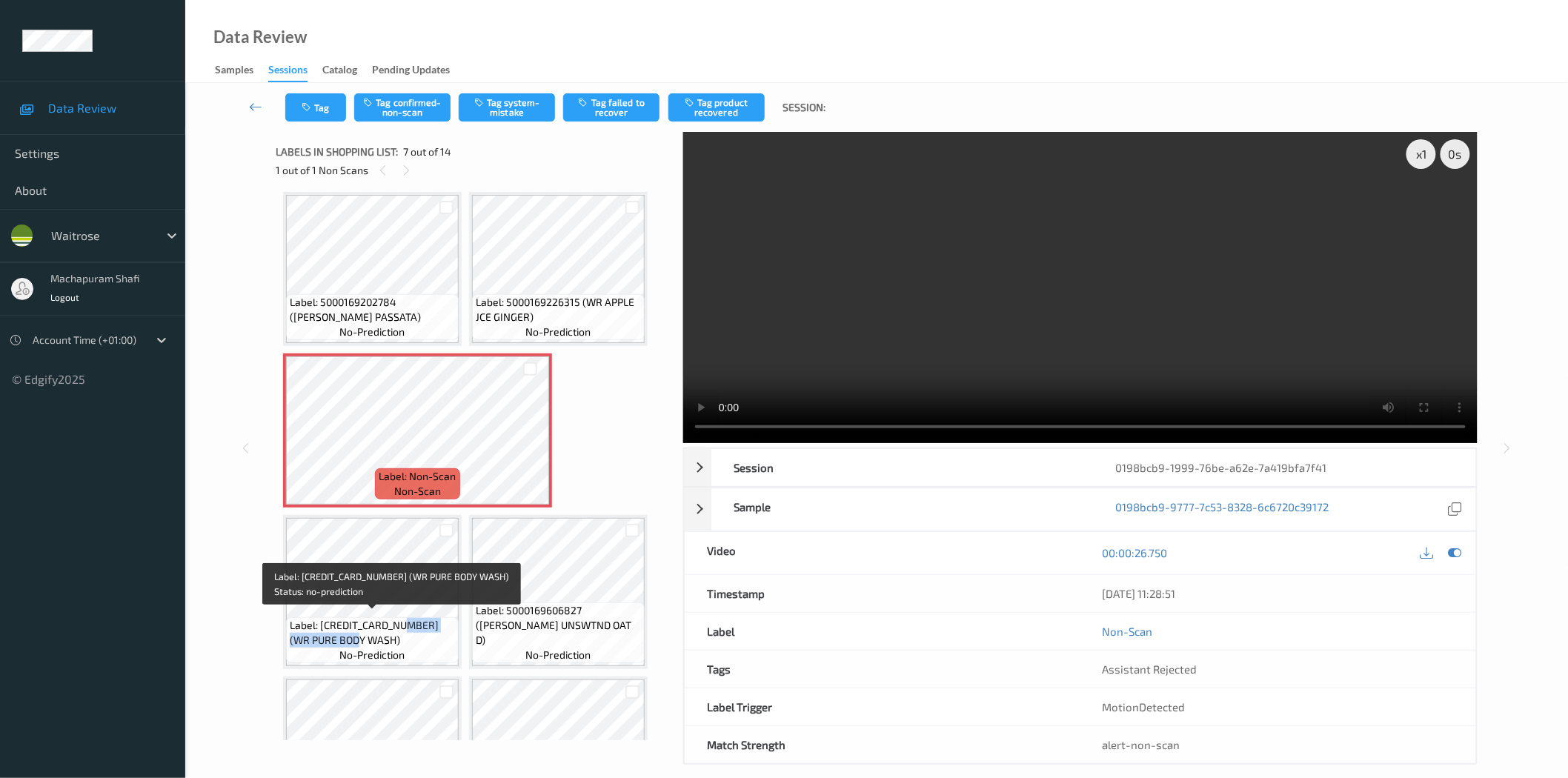
drag, startPoint x: 398, startPoint y: 621, endPoint x: 420, endPoint y: 637, distance: 27.2
click at [420, 637] on span "Label: 5000169619926 (WR PURE BODY WASH)" at bounding box center [373, 632] width 166 height 30
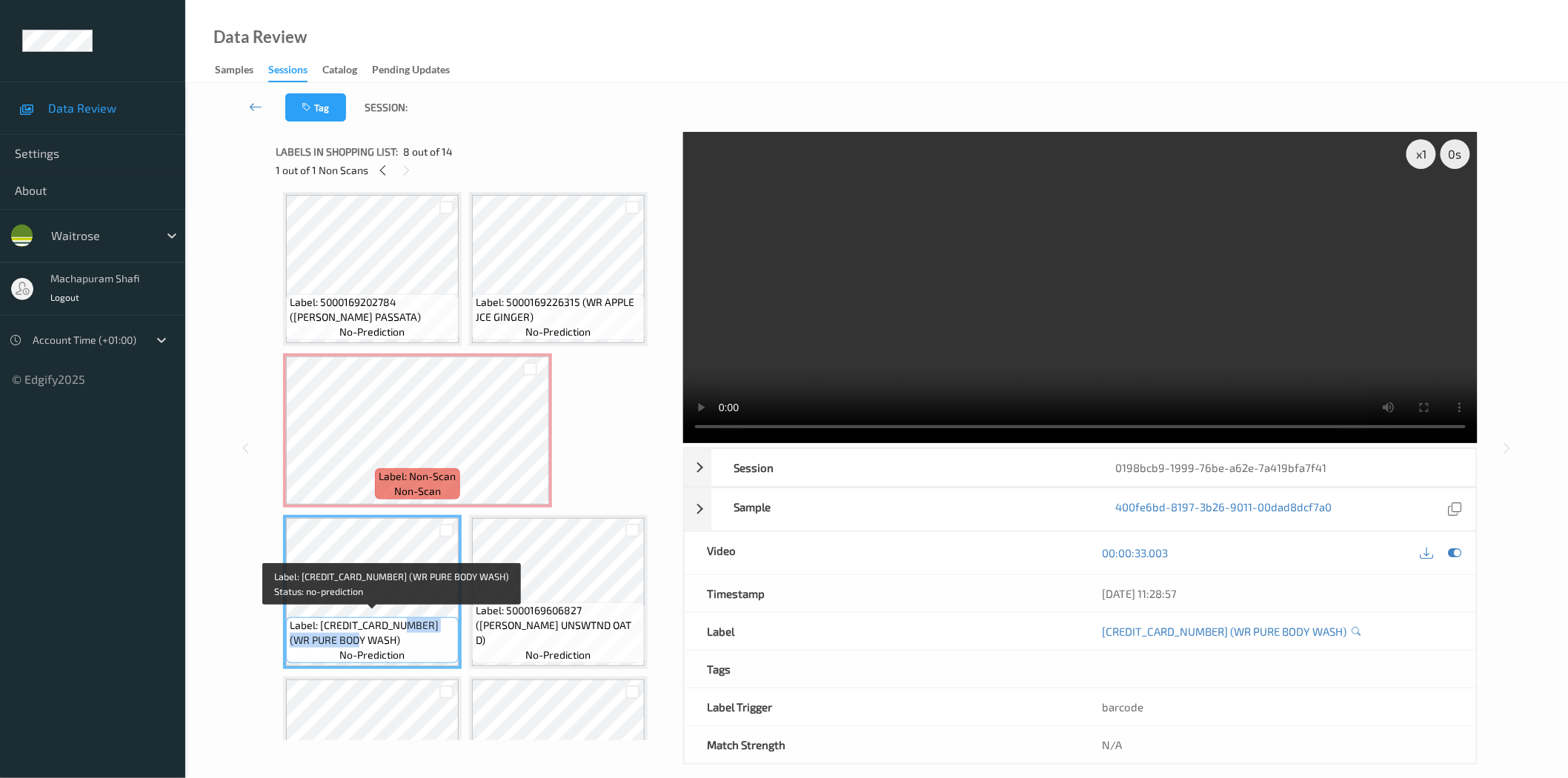
copy span "WR PURE BODY WASH)"
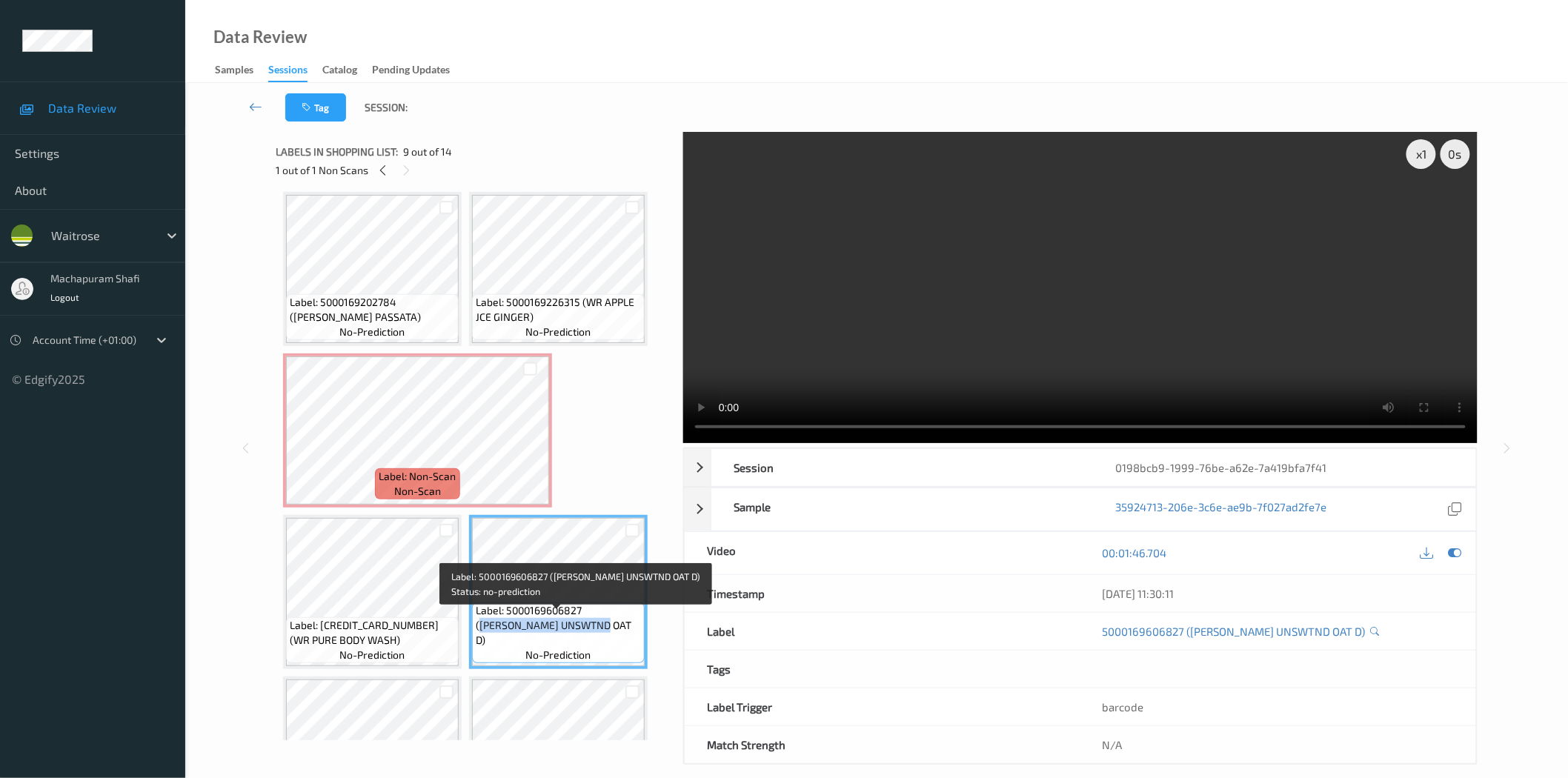
drag, startPoint x: 597, startPoint y: 633, endPoint x: 605, endPoint y: 640, distance: 10.6
click at [605, 640] on span "Label: 5000169606827 (WR ESS UNSWTND OAT D)" at bounding box center [558, 626] width 166 height 44
copy span "WR ESS UNSWTND OAT D)"
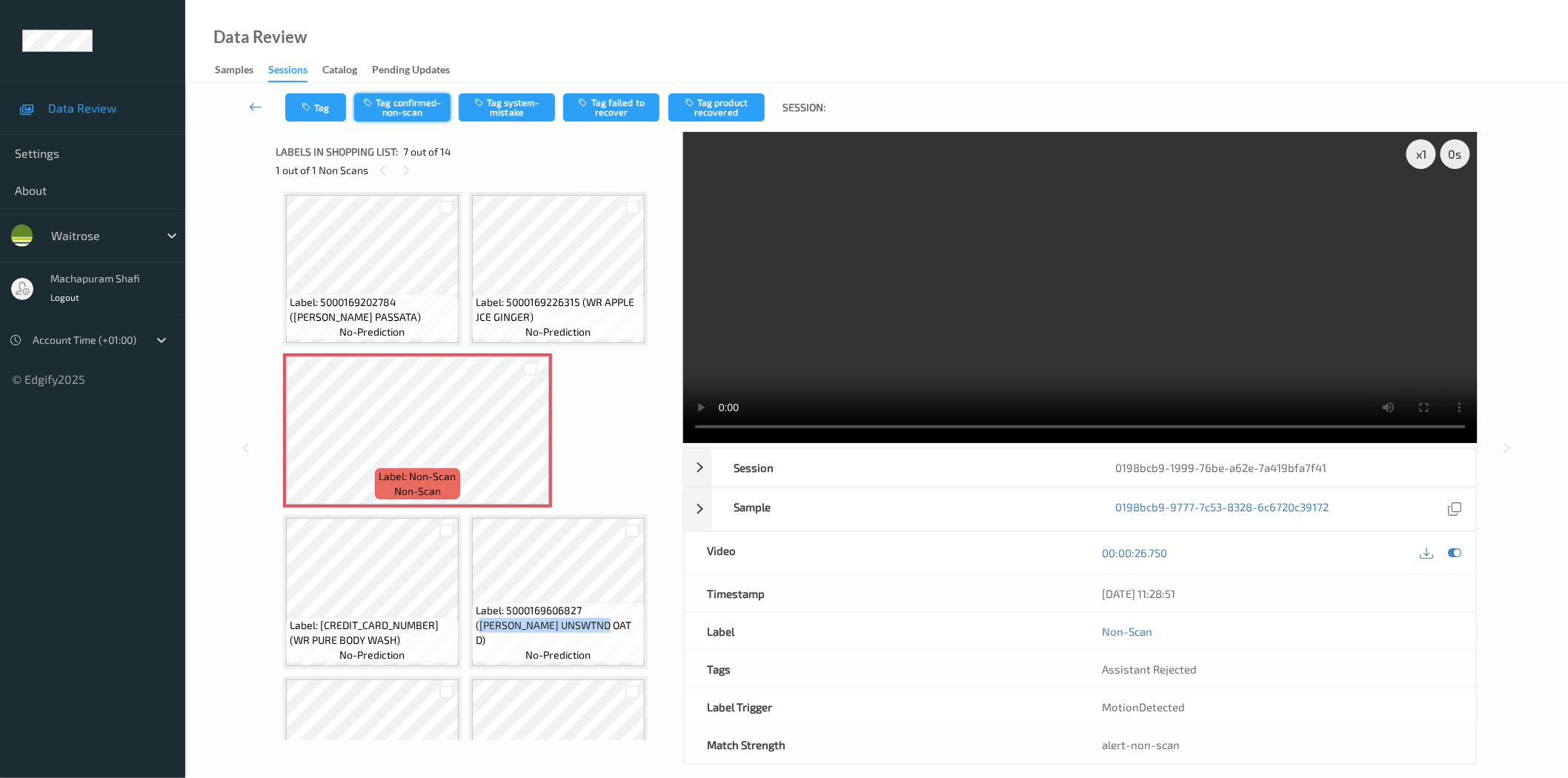
click at [424, 106] on button "Tag confirmed-non-scan" at bounding box center [402, 106] width 97 height 28
click at [392, 107] on button "Tag confirmed-non-scan" at bounding box center [402, 106] width 97 height 28
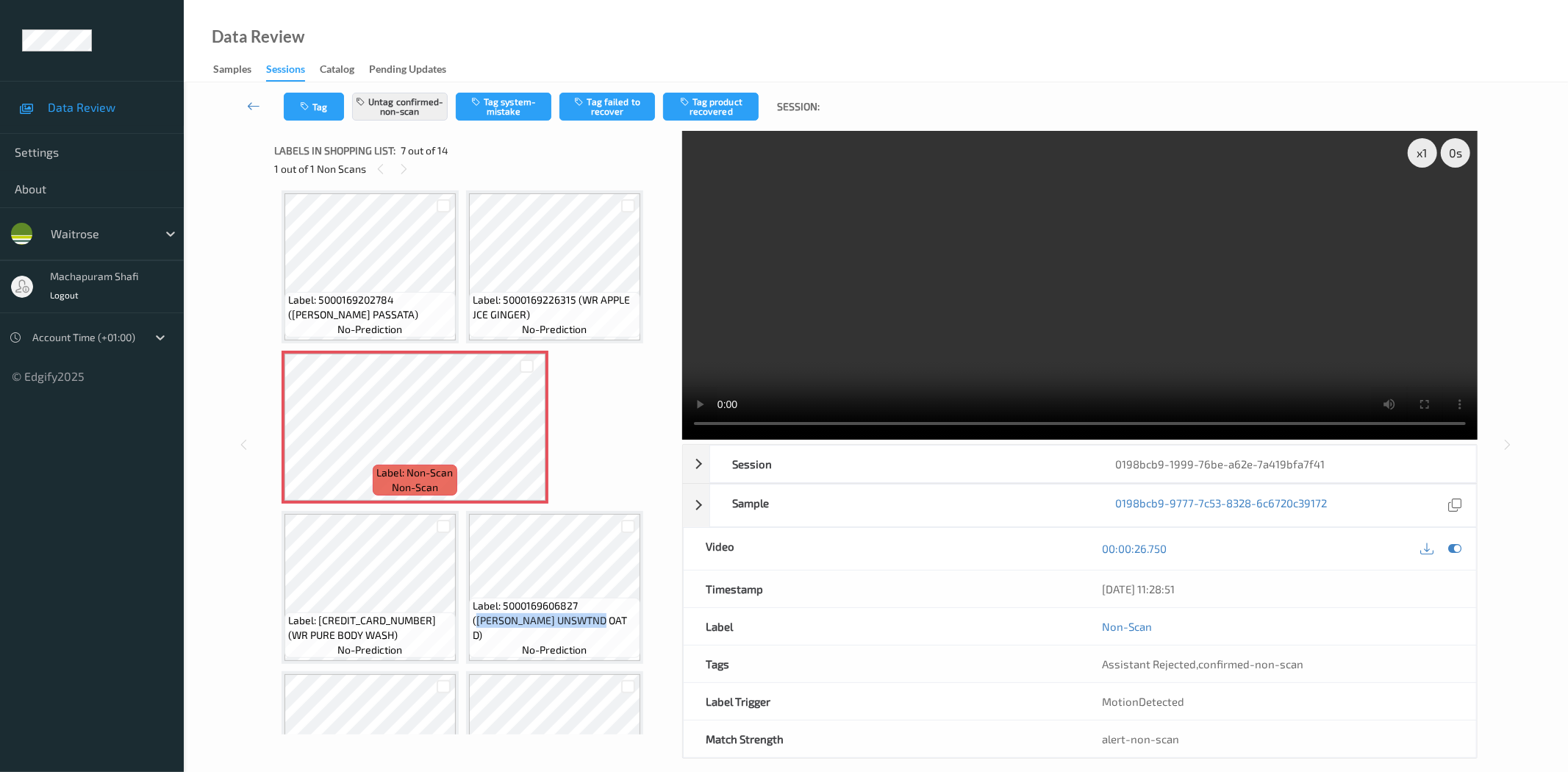
drag, startPoint x: 722, startPoint y: 99, endPoint x: 714, endPoint y: 115, distance: 17.9
click at [722, 99] on button "Tag product recovered" at bounding box center [711, 106] width 96 height 28
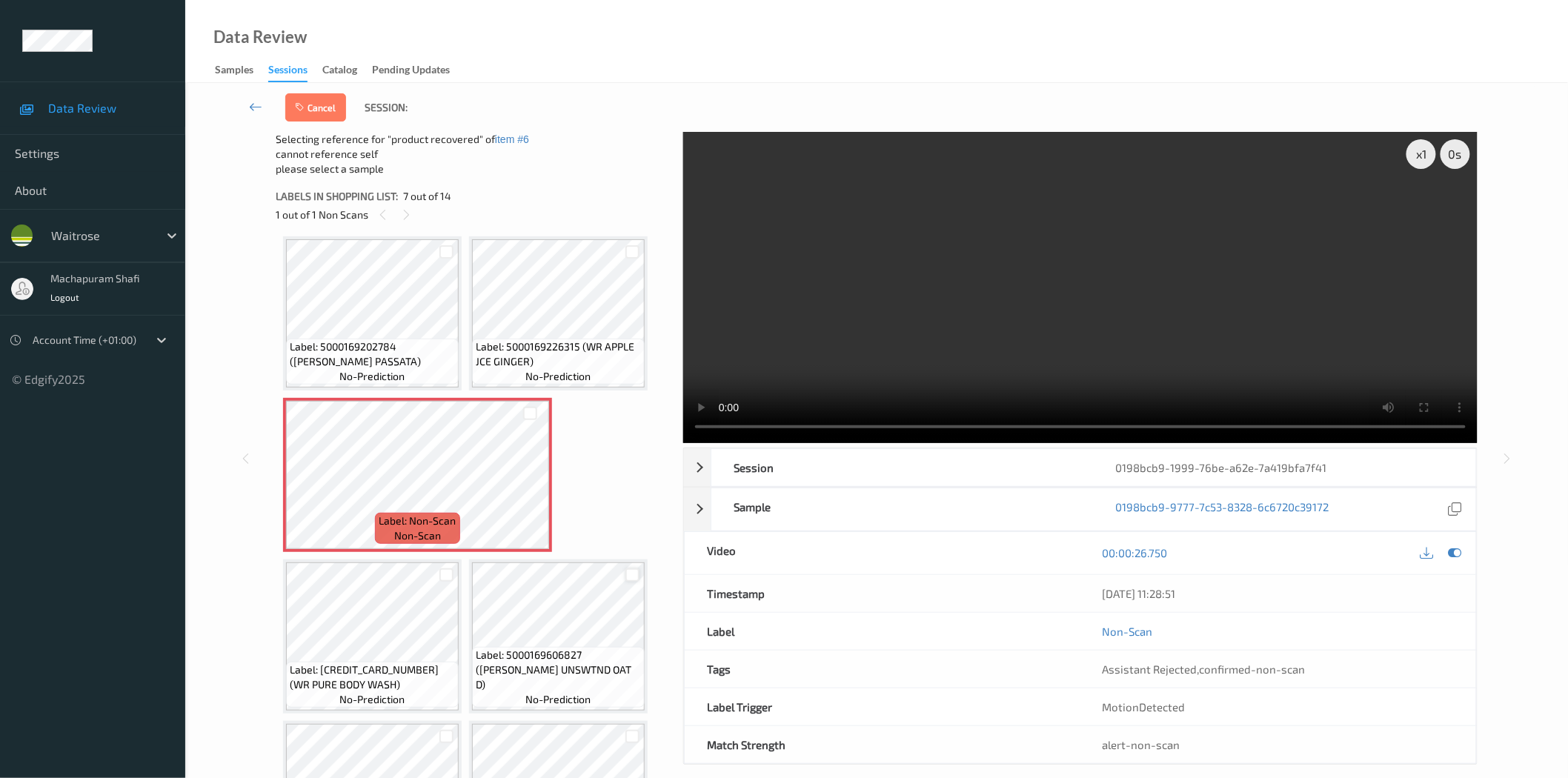
click at [630, 575] on div at bounding box center [632, 575] width 14 height 14
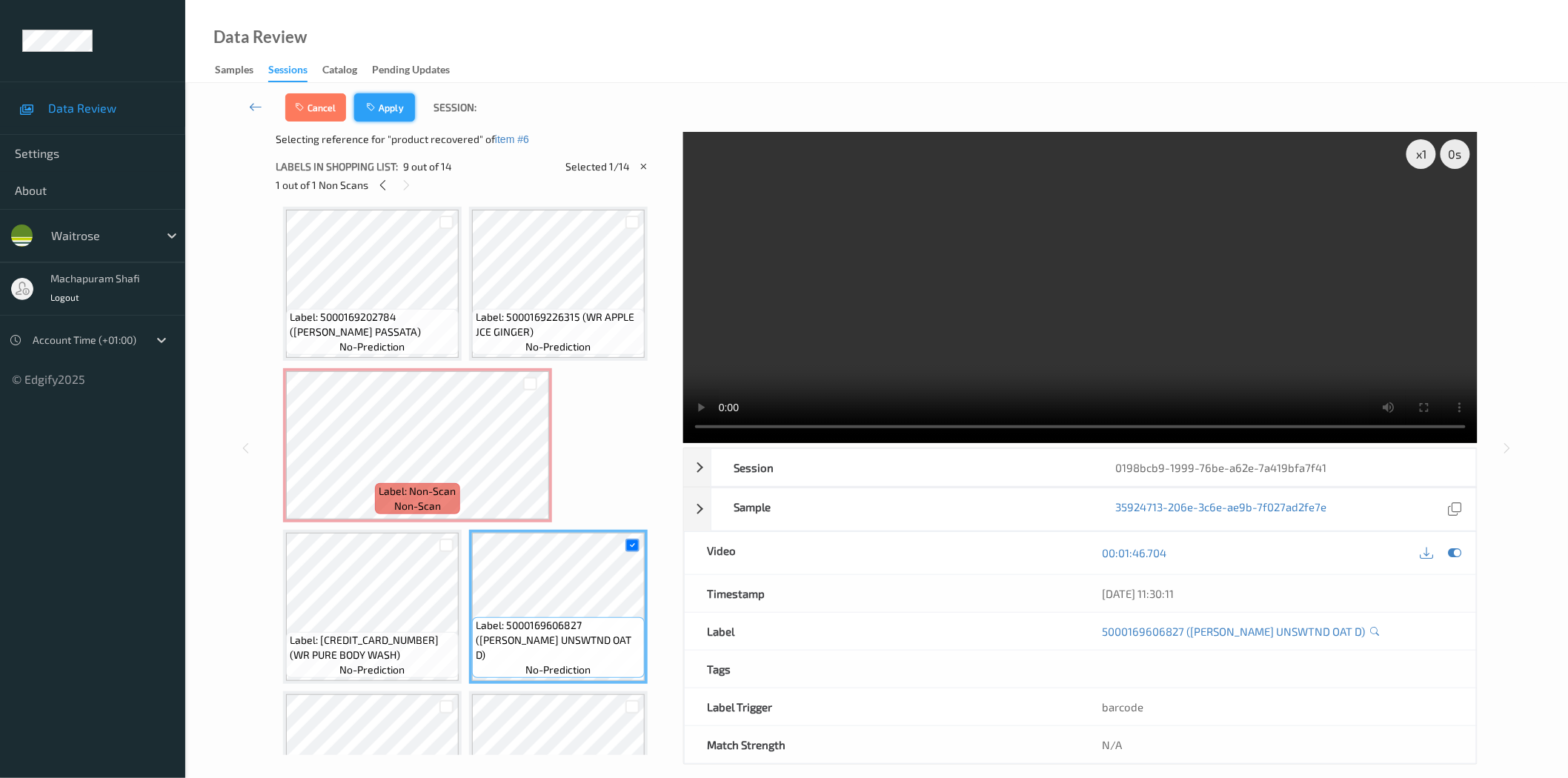
click at [394, 105] on button "Apply" at bounding box center [384, 106] width 60 height 28
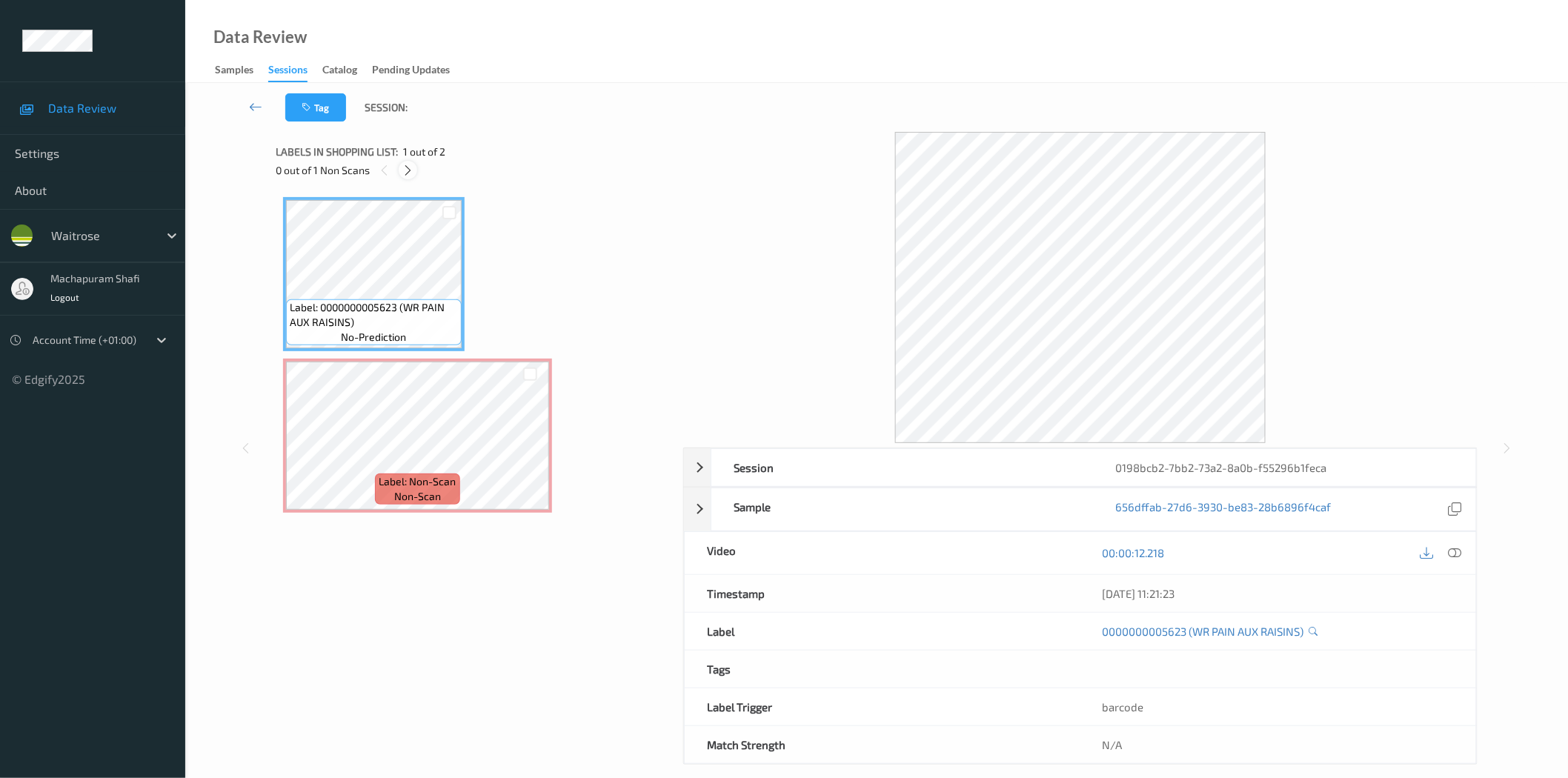
click at [408, 171] on icon at bounding box center [407, 171] width 12 height 13
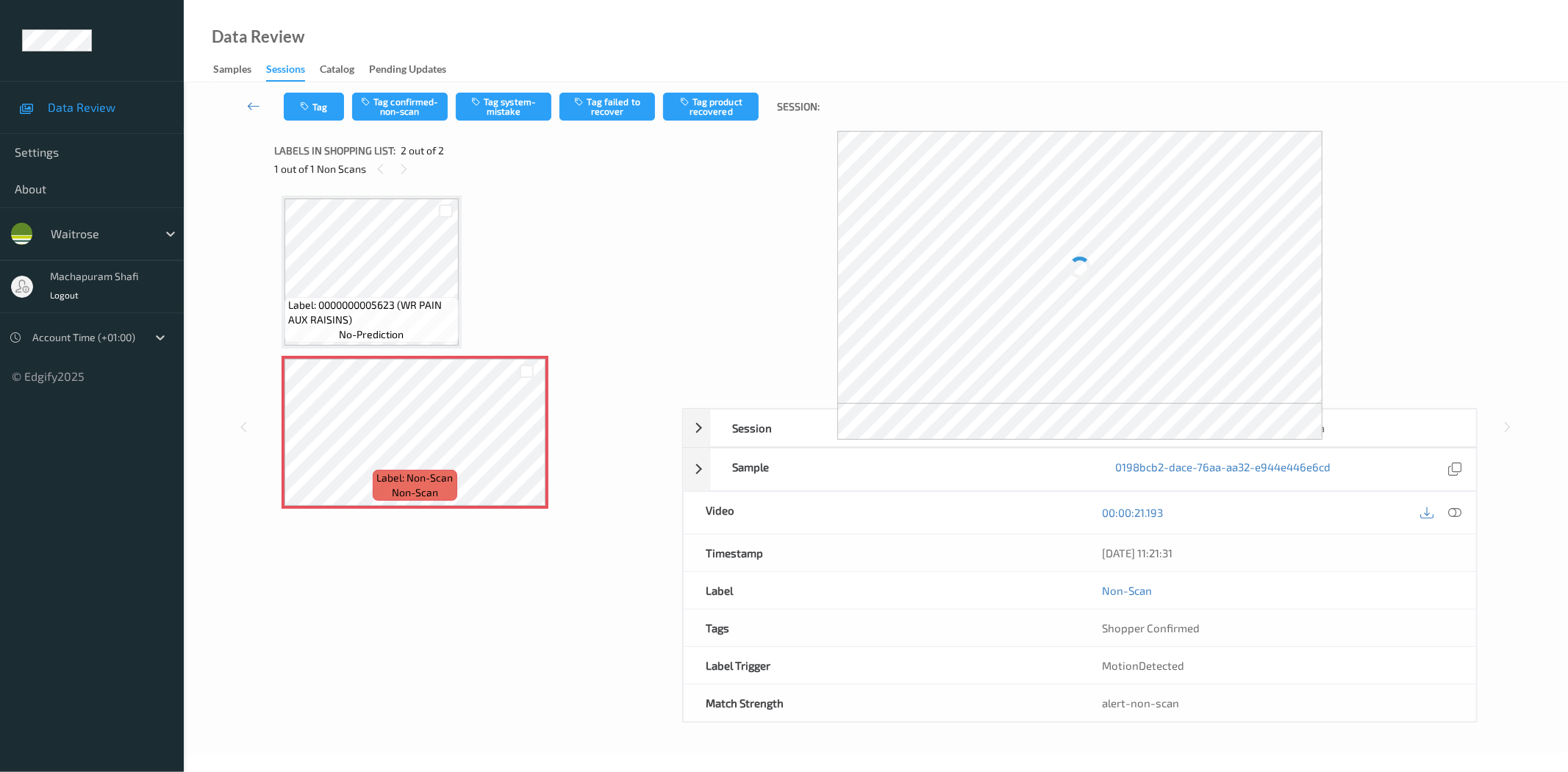
drag, startPoint x: 1454, startPoint y: 511, endPoint x: 1416, endPoint y: 460, distance: 63.6
click at [1454, 511] on icon at bounding box center [1456, 512] width 13 height 13
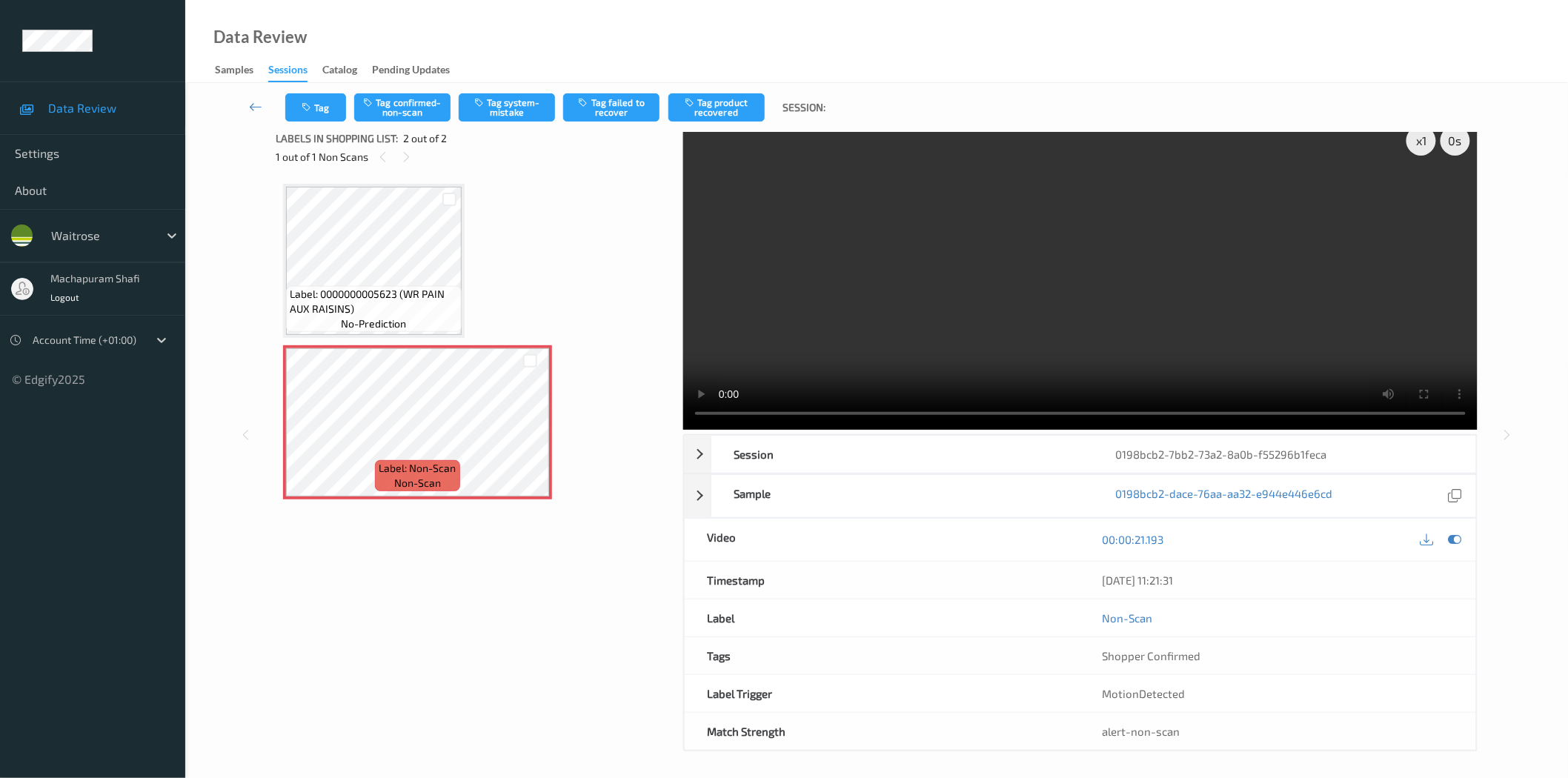
scroll to position [18, 0]
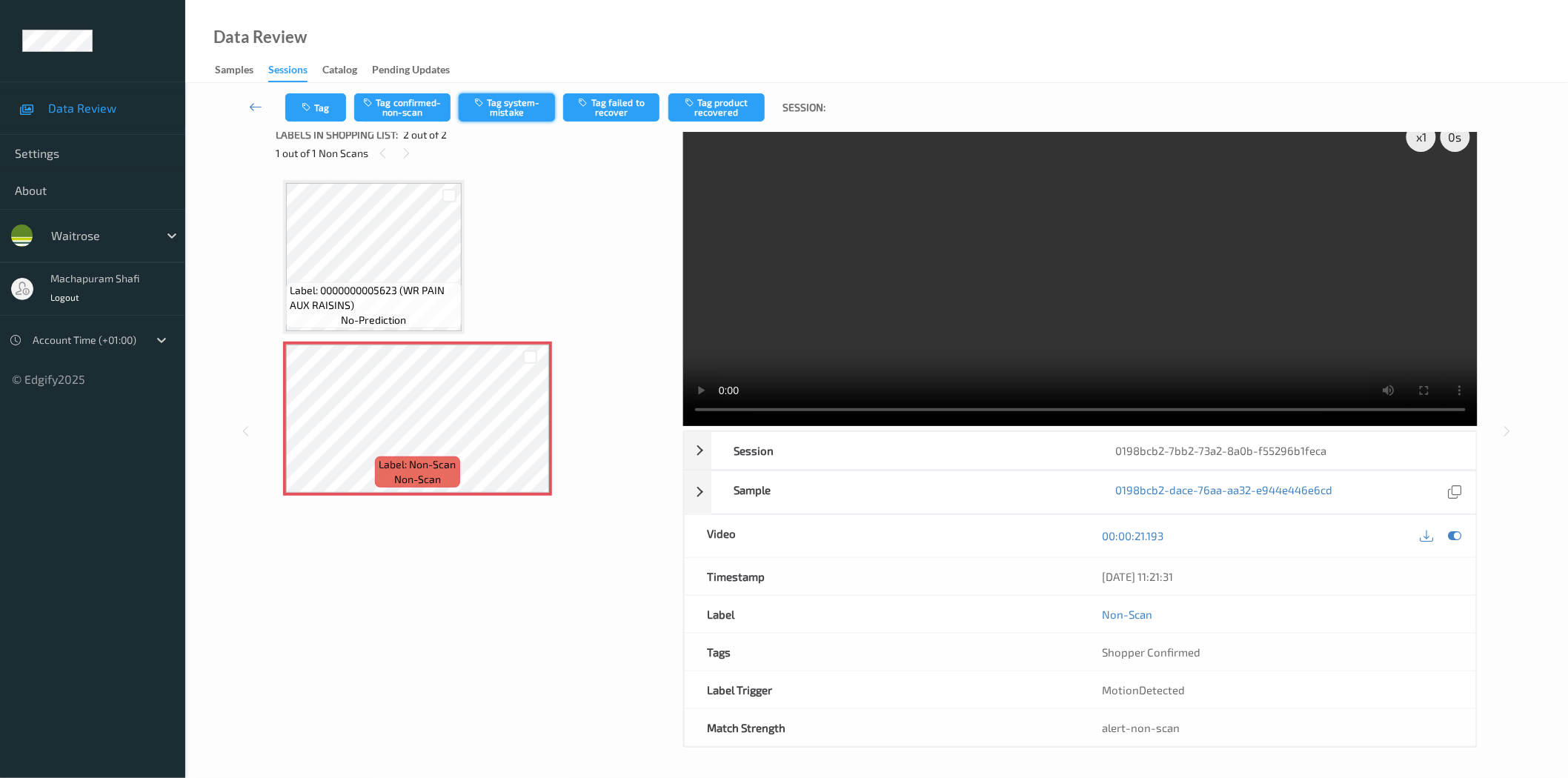
click at [507, 113] on button "Tag system-mistake" at bounding box center [507, 106] width 97 height 28
click at [512, 112] on button "Tag system-mistake" at bounding box center [507, 106] width 97 height 28
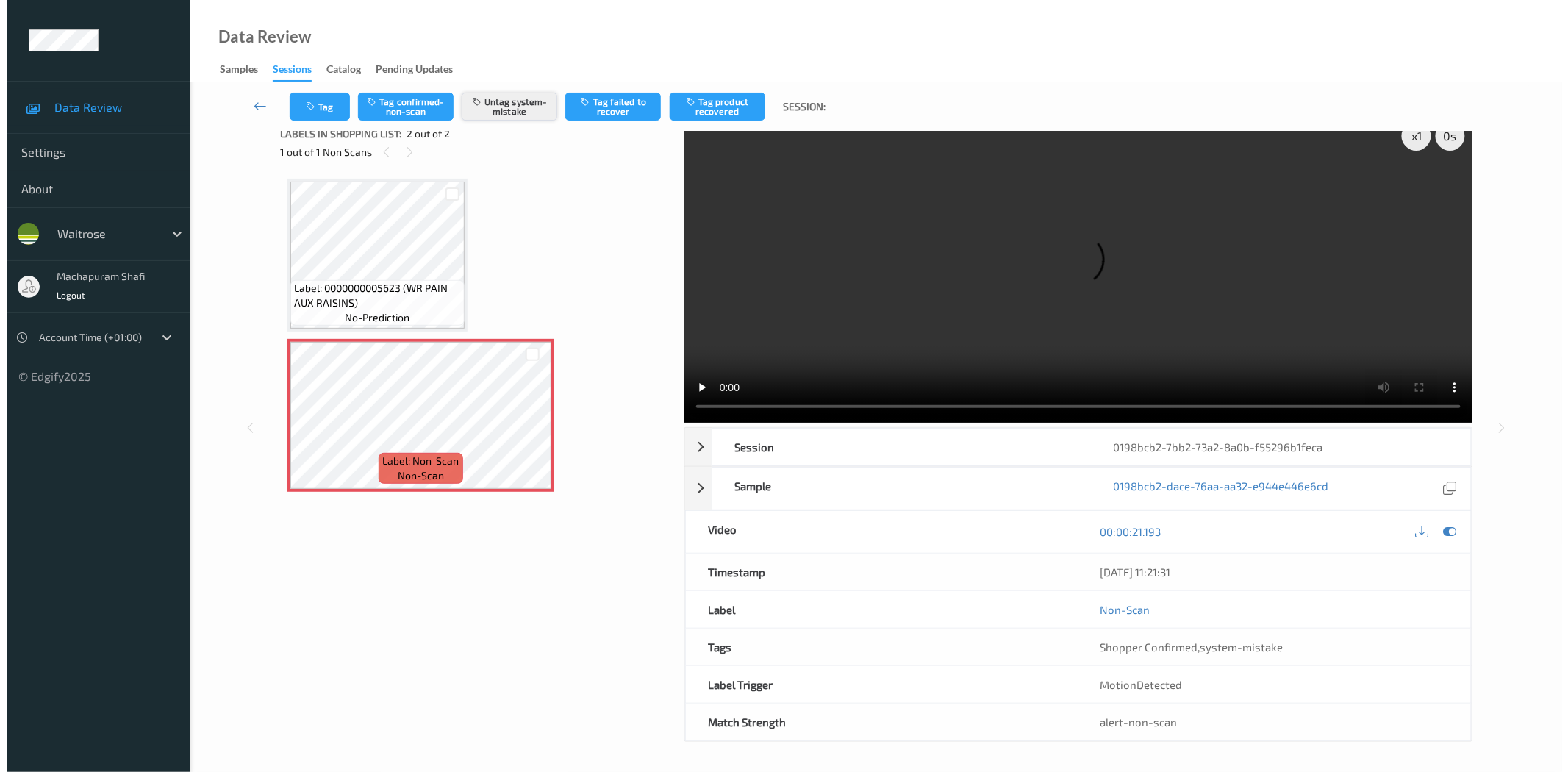
scroll to position [0, 0]
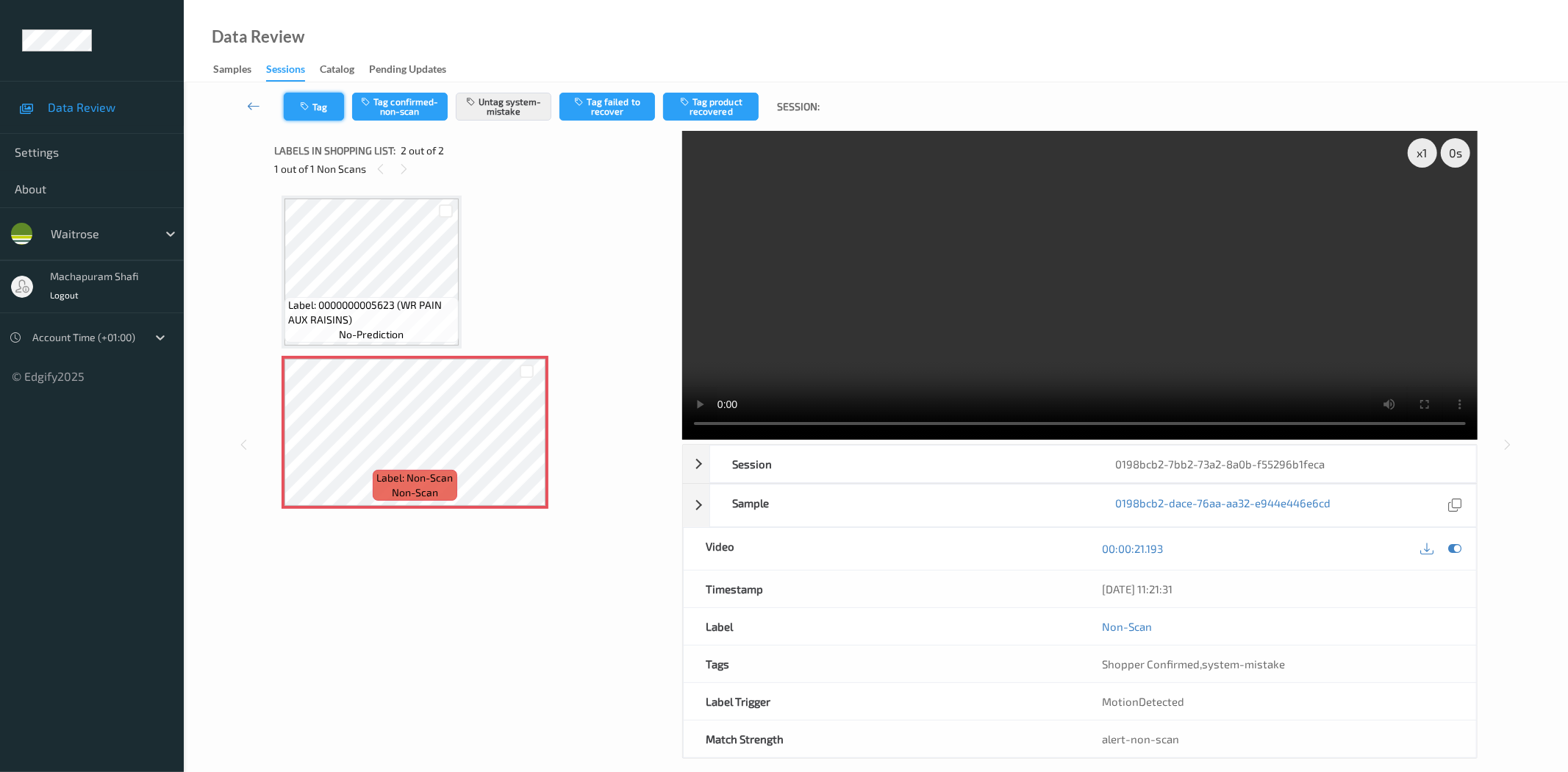
click at [315, 106] on button "Tag" at bounding box center [314, 106] width 60 height 28
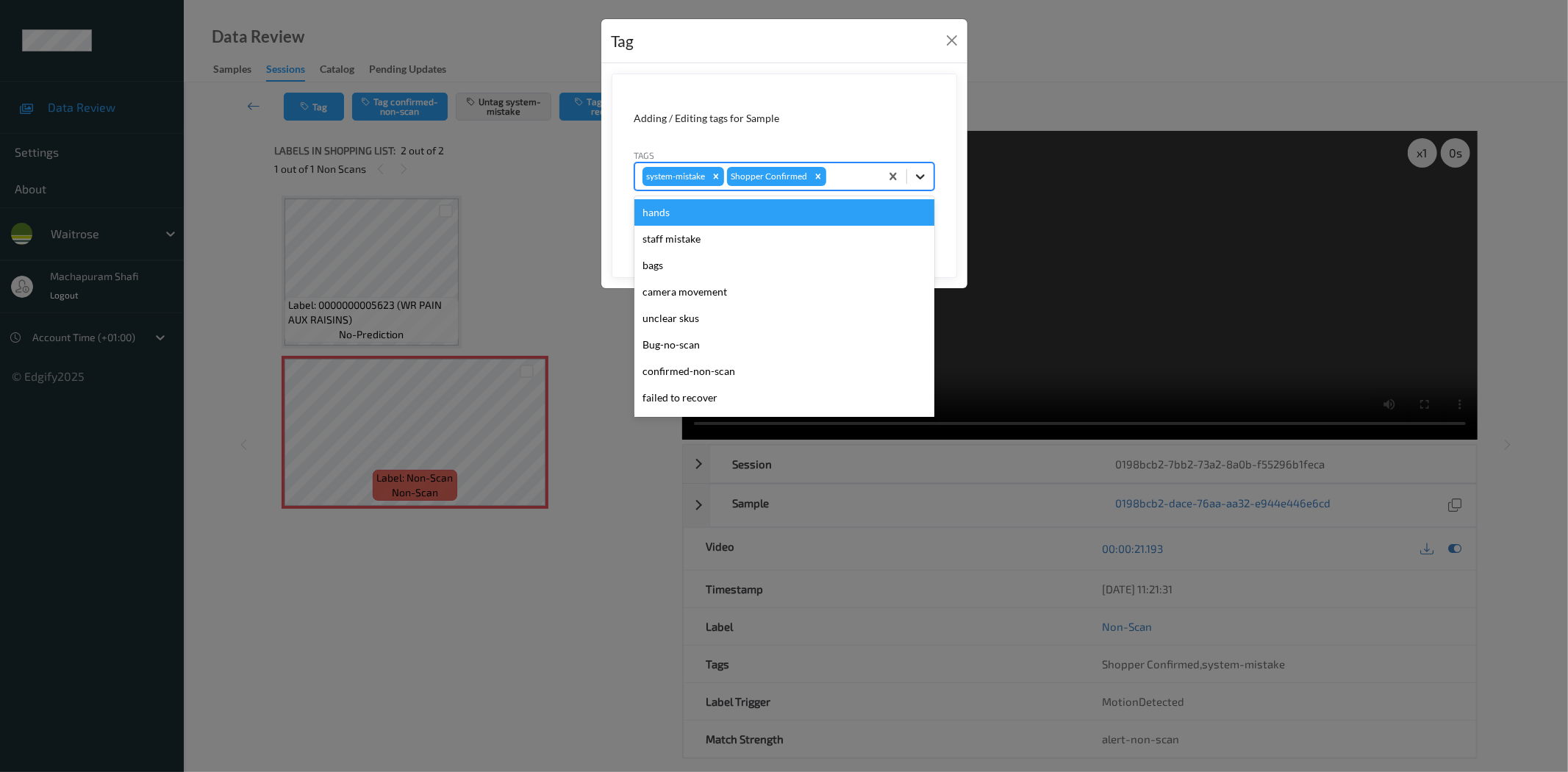
click at [924, 178] on icon at bounding box center [920, 176] width 14 height 14
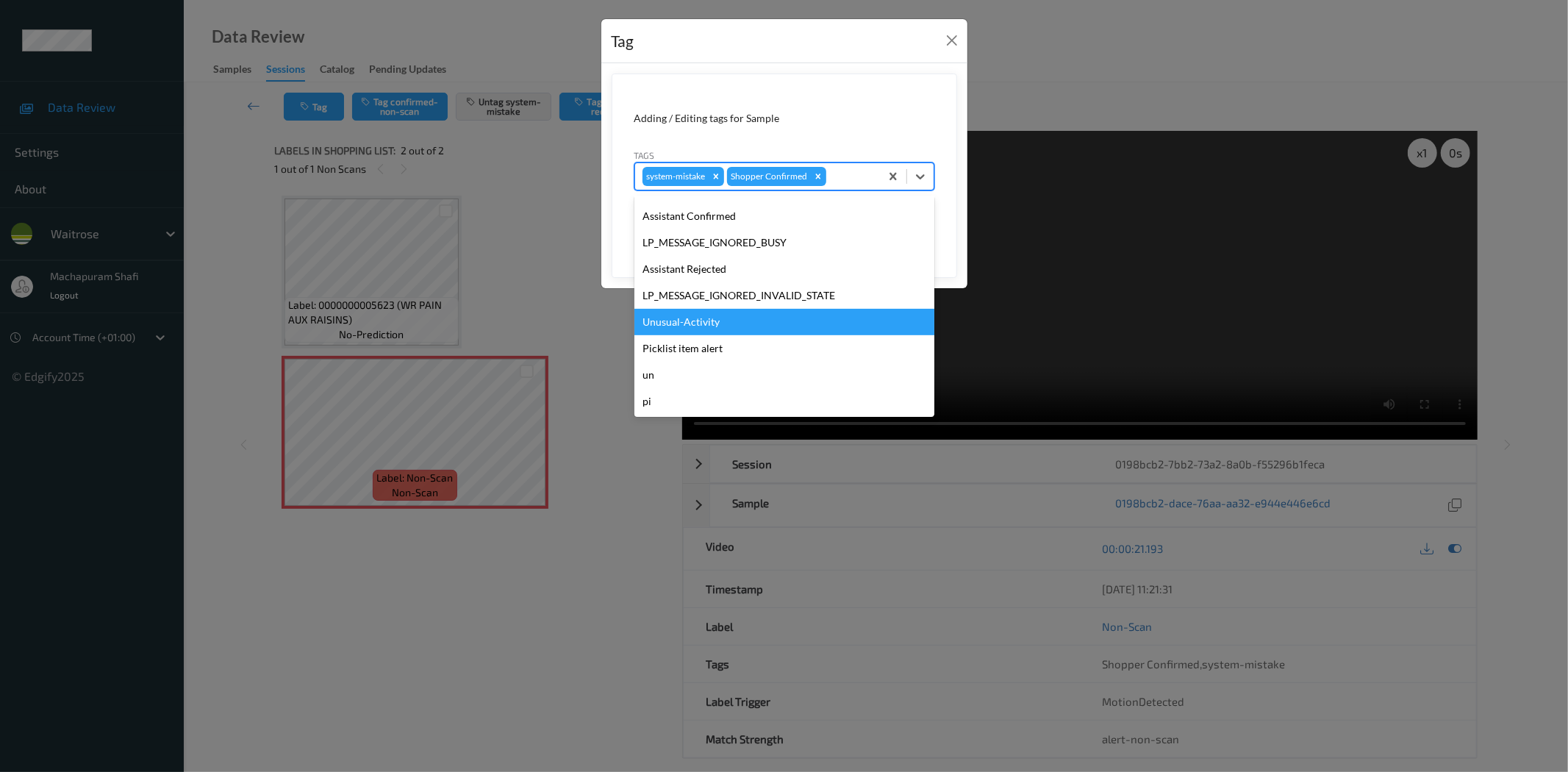
click at [697, 328] on div "Unusual-Activity" at bounding box center [785, 322] width 300 height 27
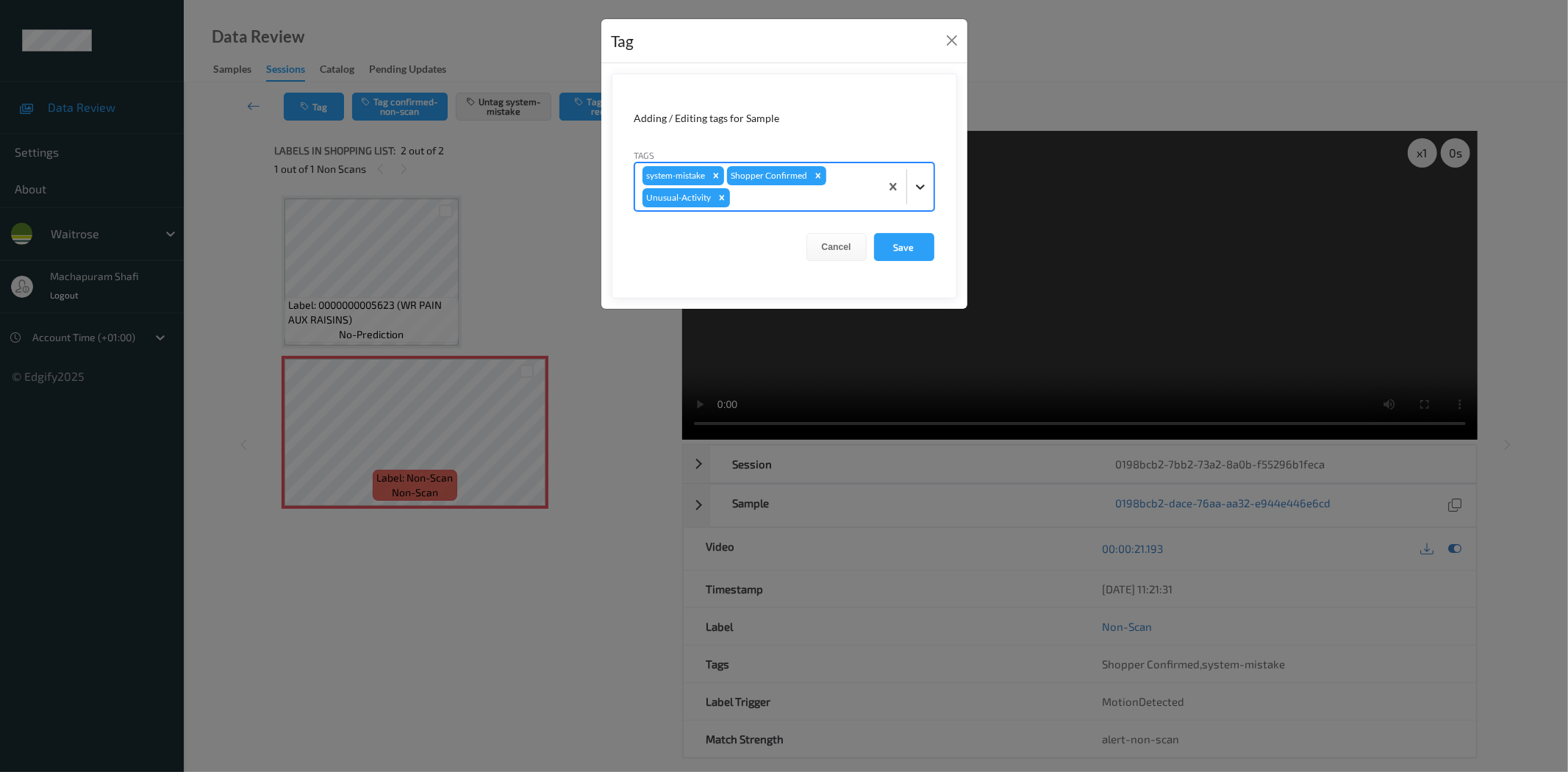
click at [927, 180] on icon at bounding box center [920, 186] width 14 height 14
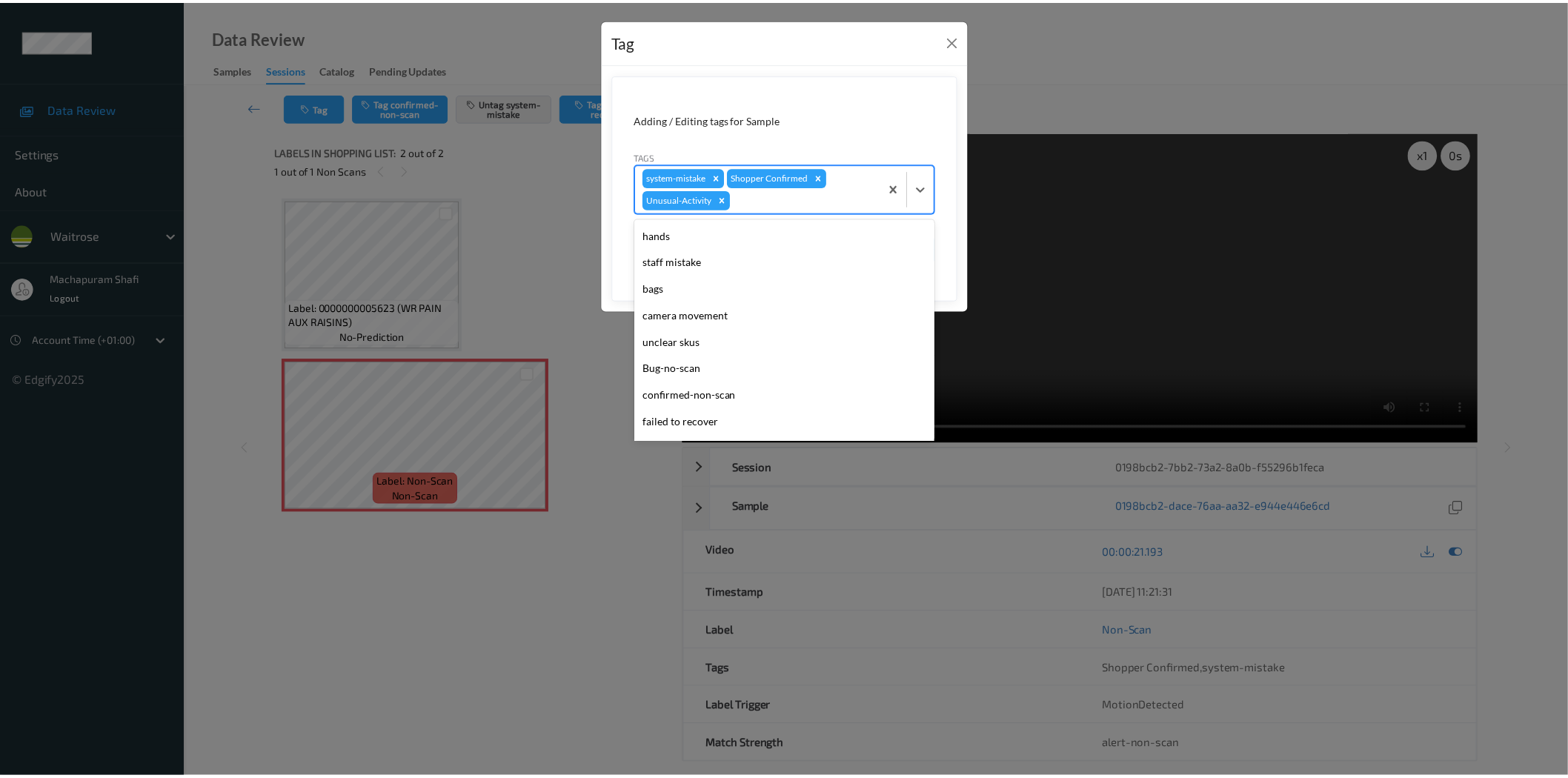
scroll to position [263, 0]
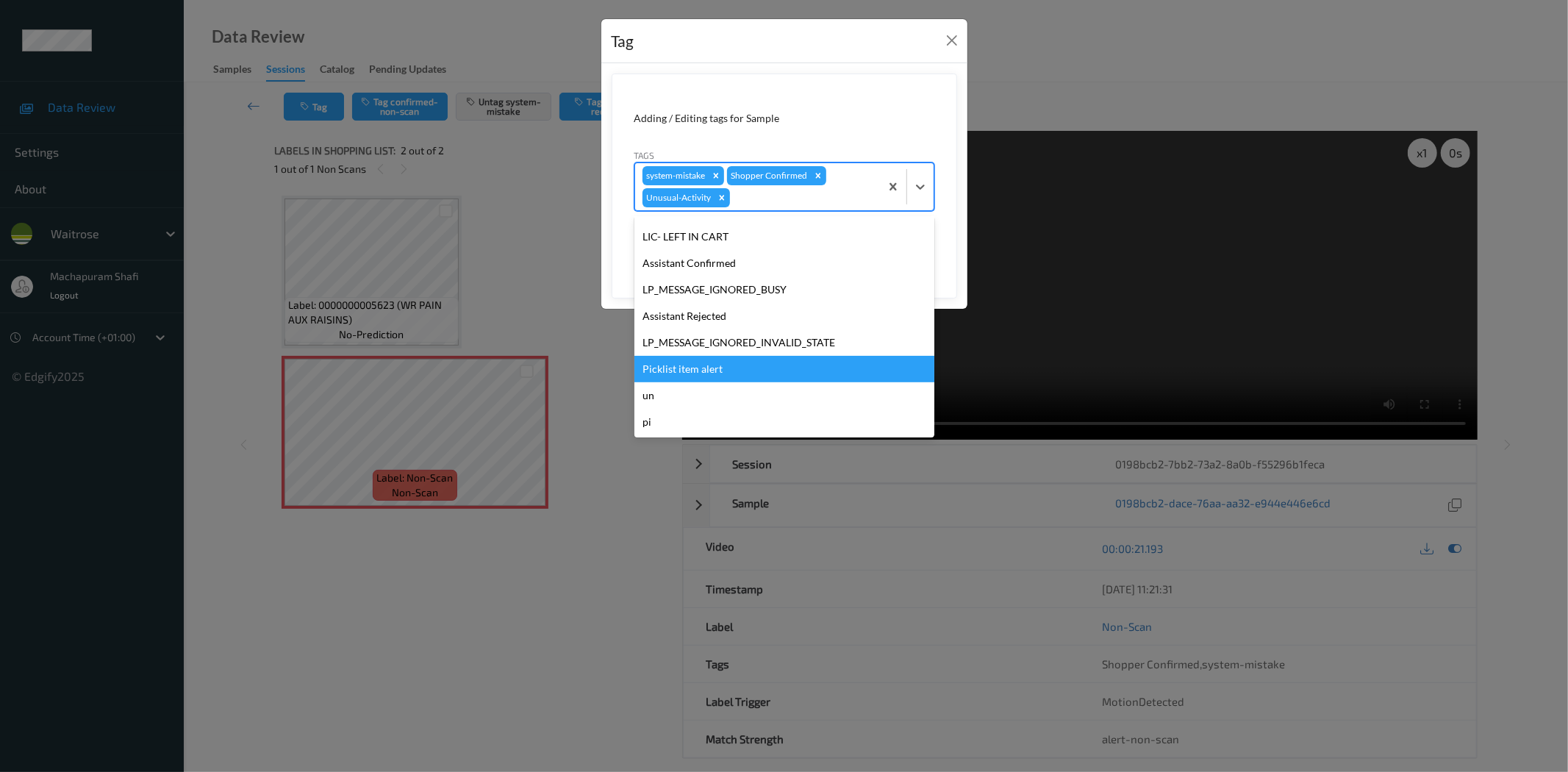
click at [690, 358] on div "Picklist item alert" at bounding box center [785, 369] width 300 height 27
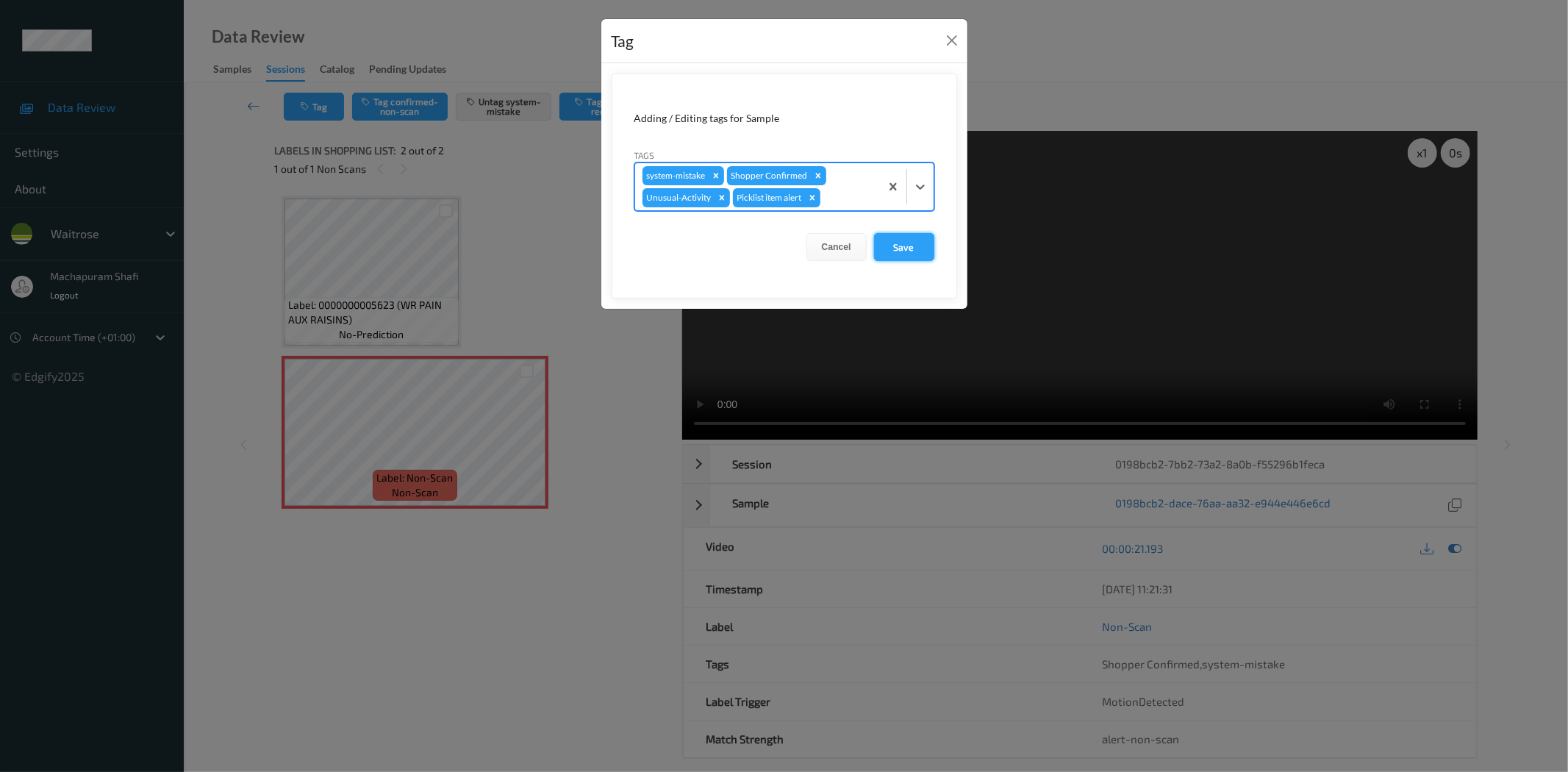
click at [891, 240] on button "Save" at bounding box center [904, 246] width 60 height 28
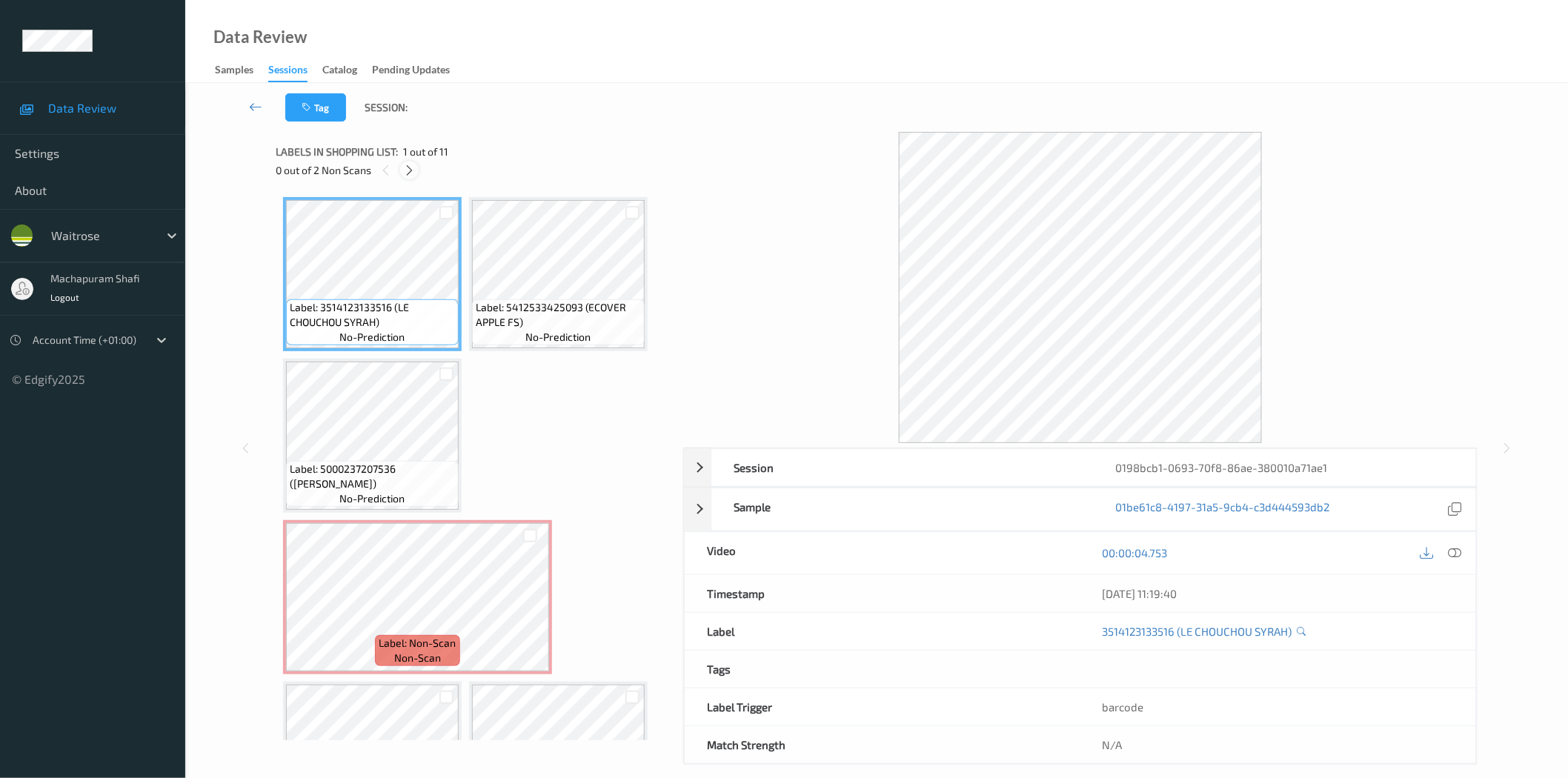
click at [406, 167] on icon at bounding box center [409, 171] width 12 height 13
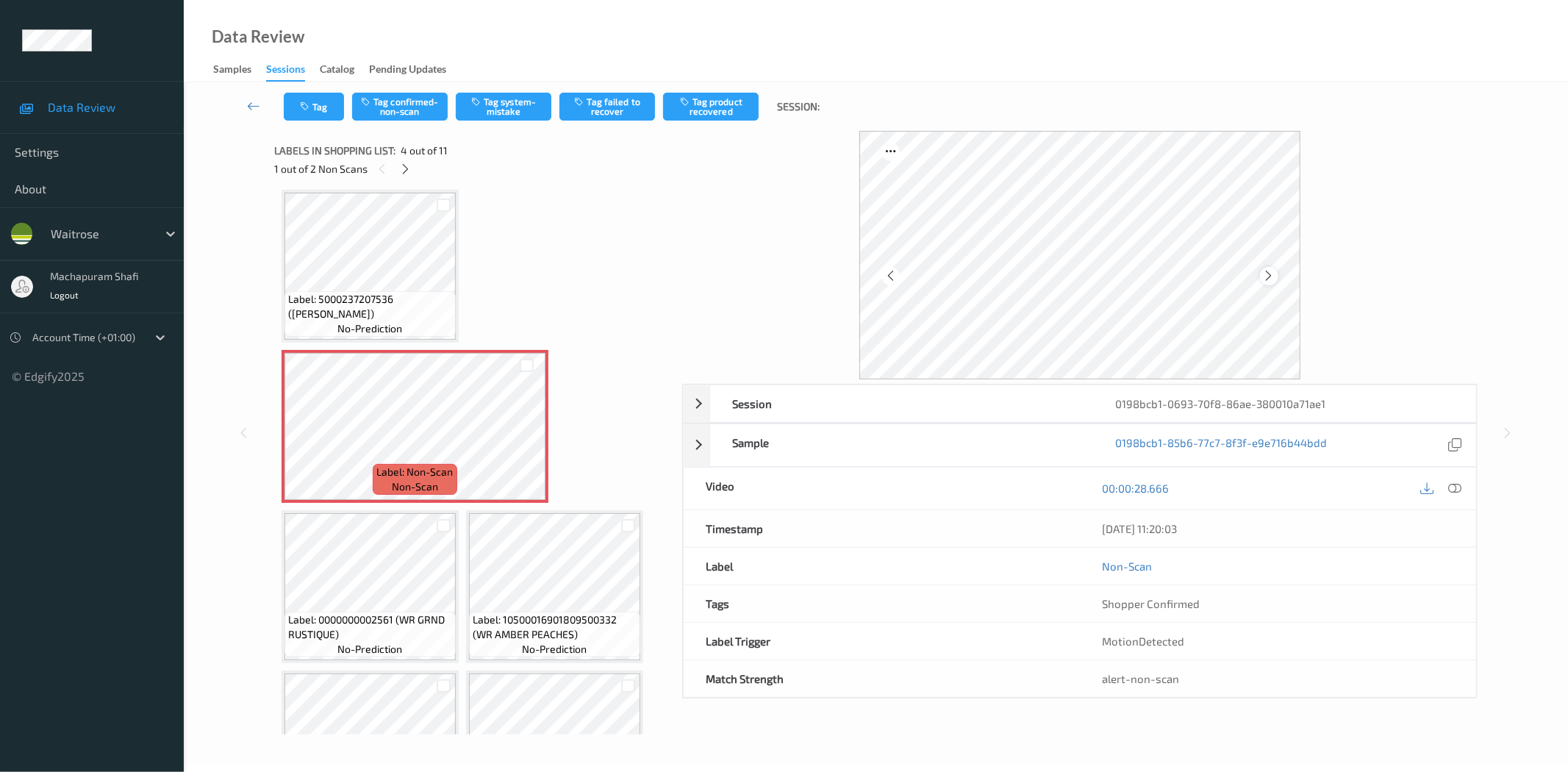
click at [1271, 278] on icon at bounding box center [1269, 276] width 12 height 13
click at [1456, 490] on icon at bounding box center [1456, 489] width 13 height 13
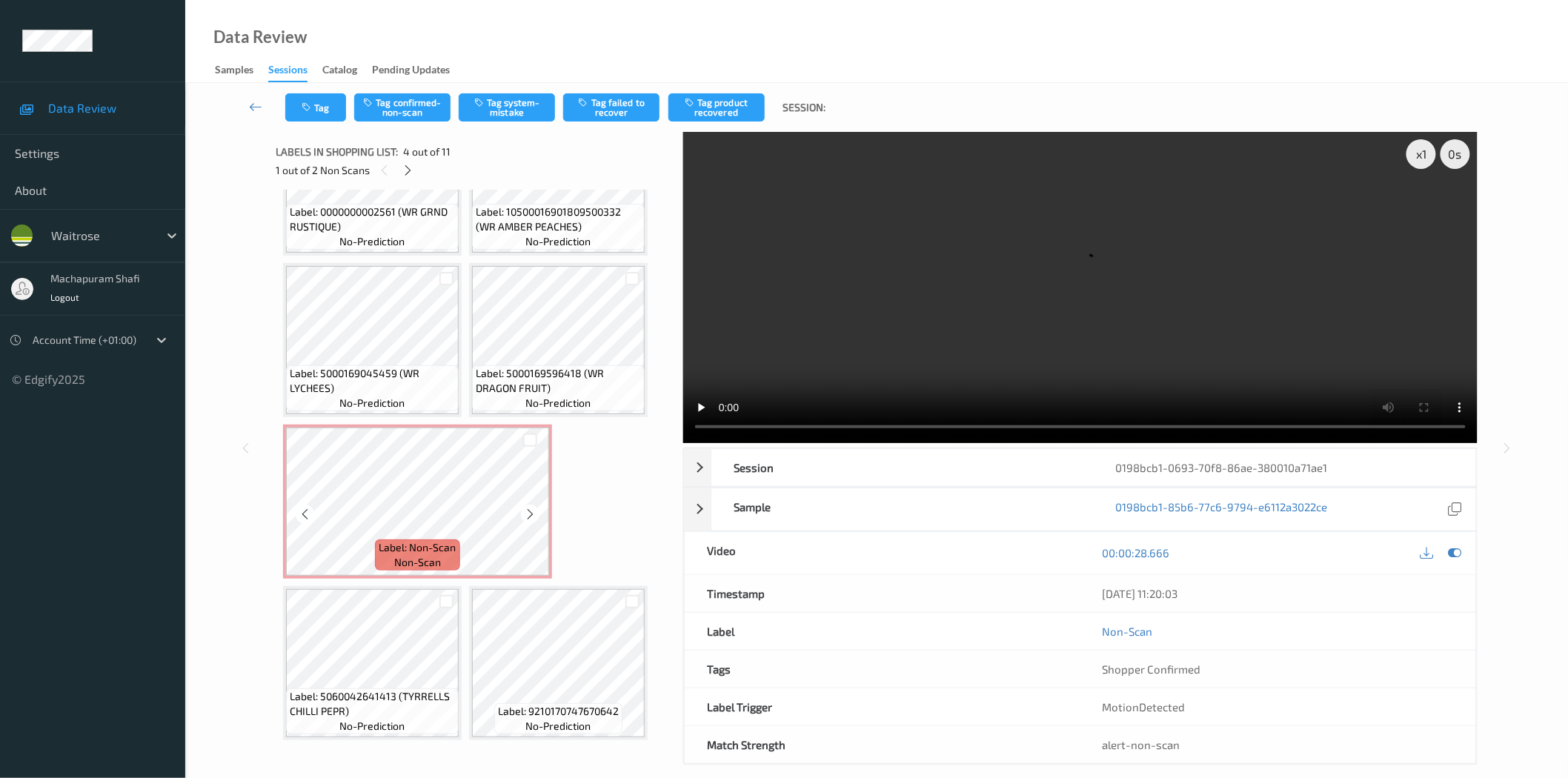
scroll to position [251, 0]
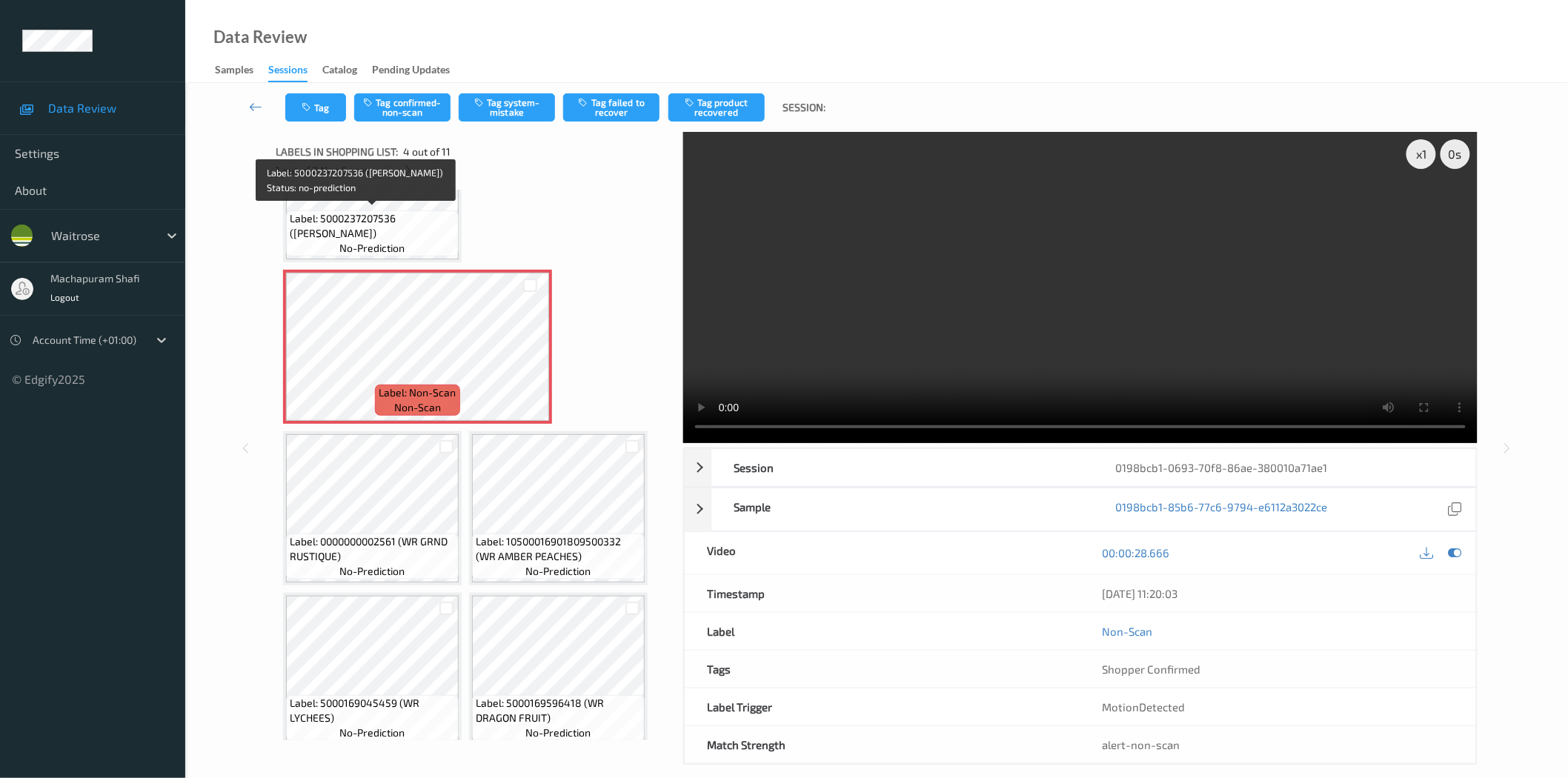
click at [420, 224] on span "Label: 5000237207536 (TYRRELLS HNY GAMMON)" at bounding box center [373, 226] width 166 height 30
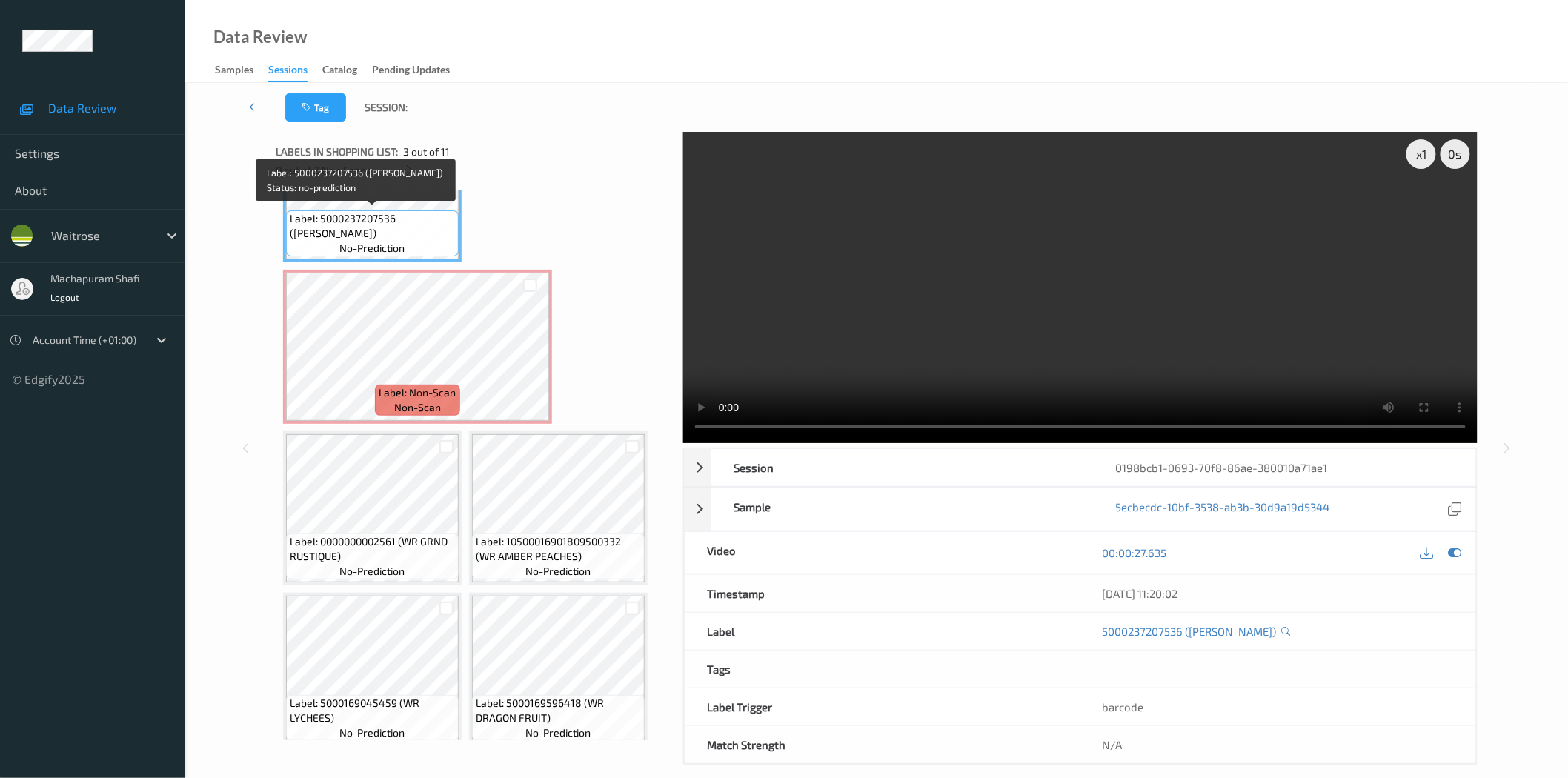
drag, startPoint x: 398, startPoint y: 217, endPoint x: 449, endPoint y: 240, distance: 55.9
click at [449, 240] on div "Label: 5000237207536 (TYRRELLS HNY GAMMON) no-prediction" at bounding box center [373, 234] width 172 height 46
copy span "(TYRRELLS HNY GAMMON)"
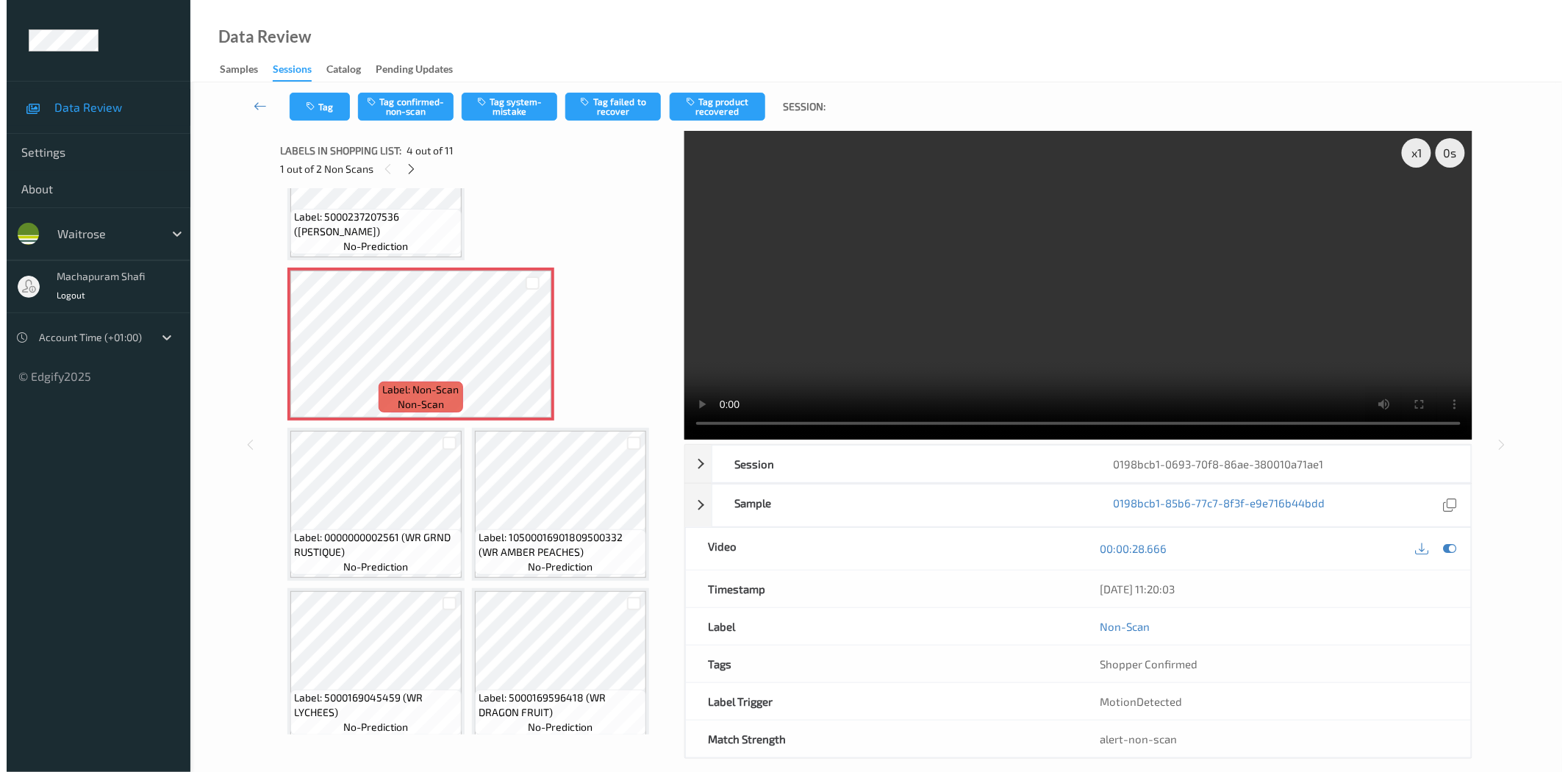
scroll to position [576, 0]
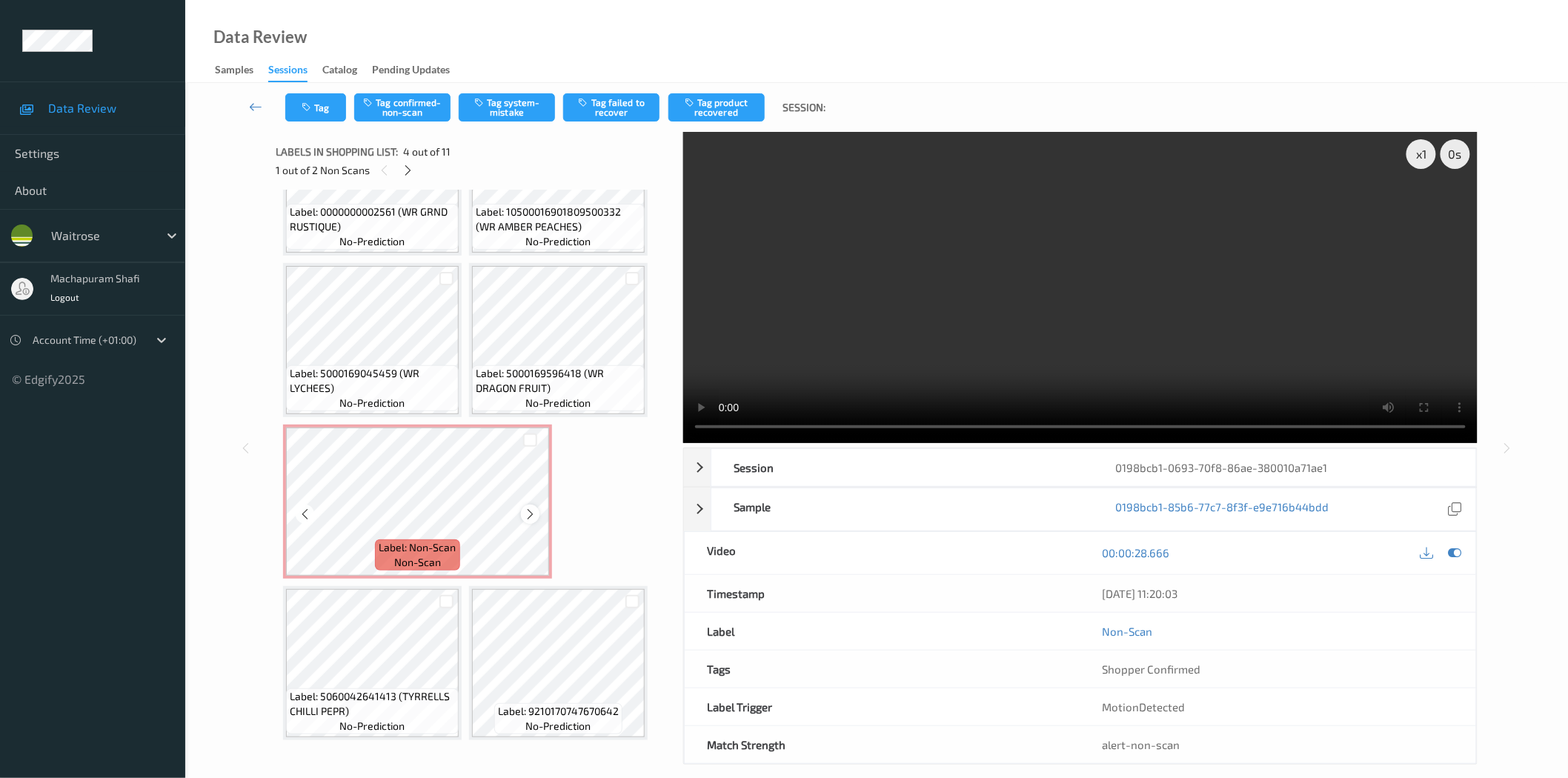
click at [527, 509] on icon at bounding box center [530, 515] width 12 height 13
click at [512, 110] on button "Tag system-mistake" at bounding box center [507, 106] width 97 height 28
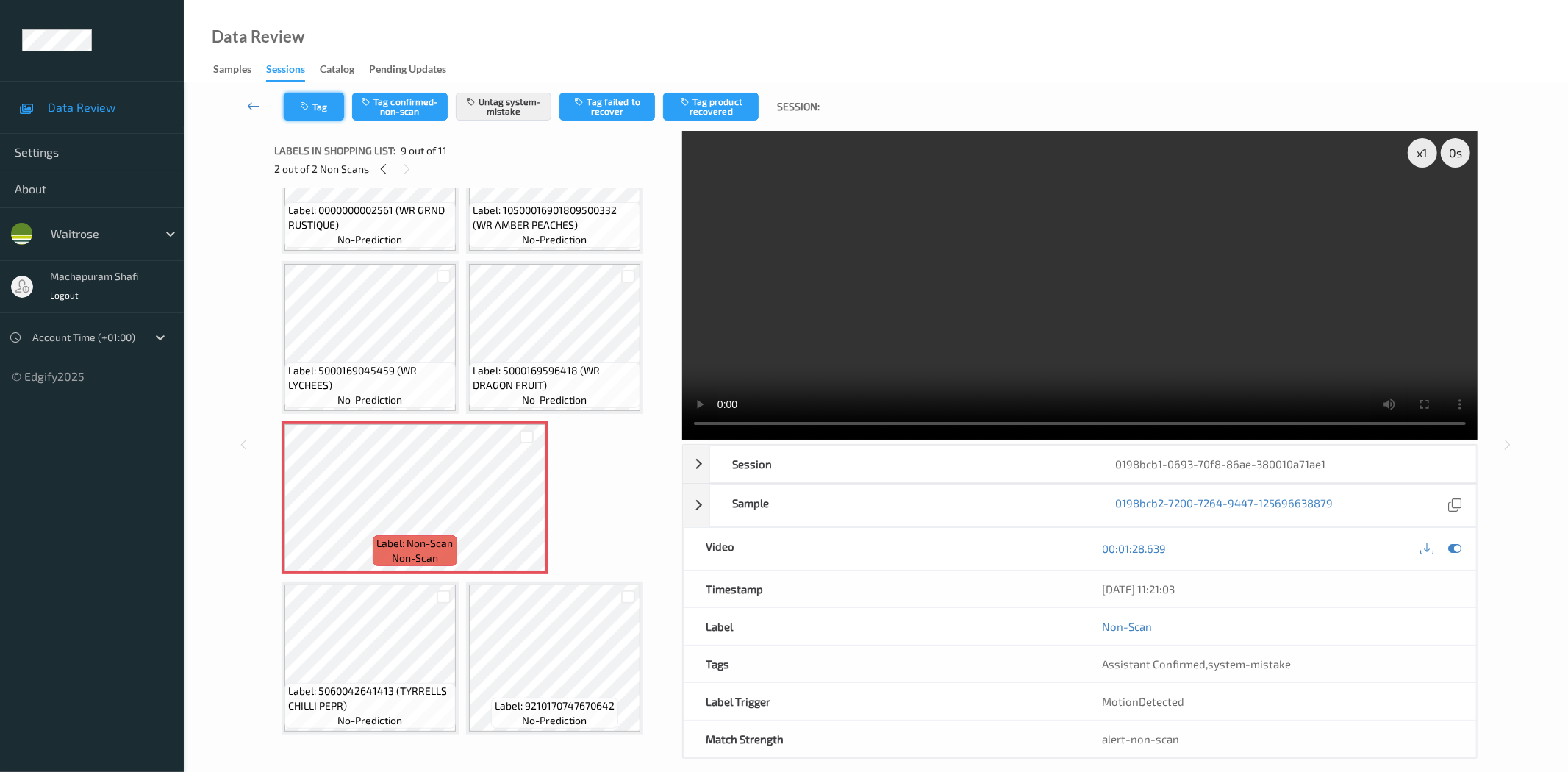
click at [304, 100] on button "Tag" at bounding box center [314, 106] width 60 height 28
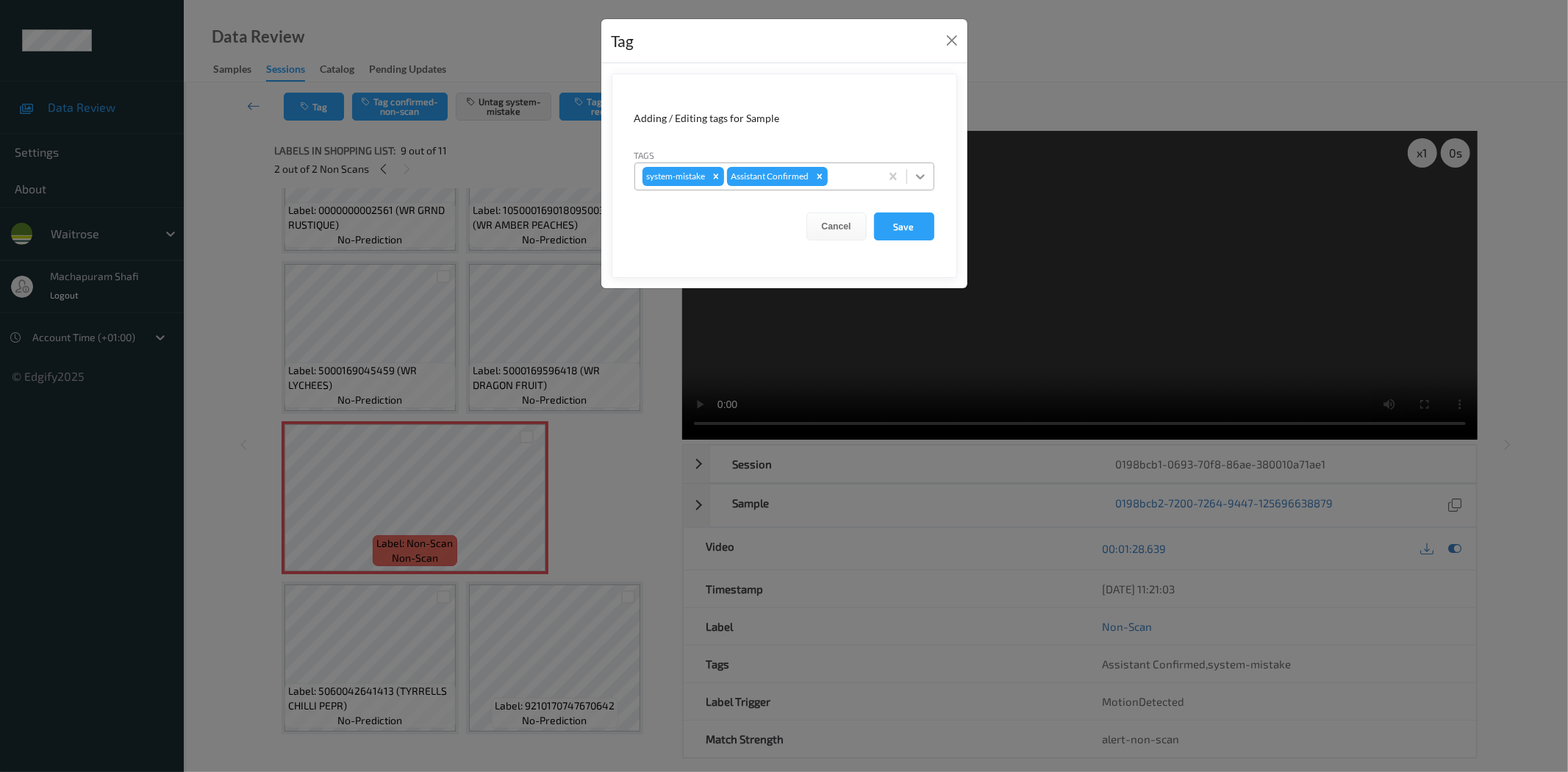
click at [924, 171] on icon at bounding box center [920, 176] width 14 height 14
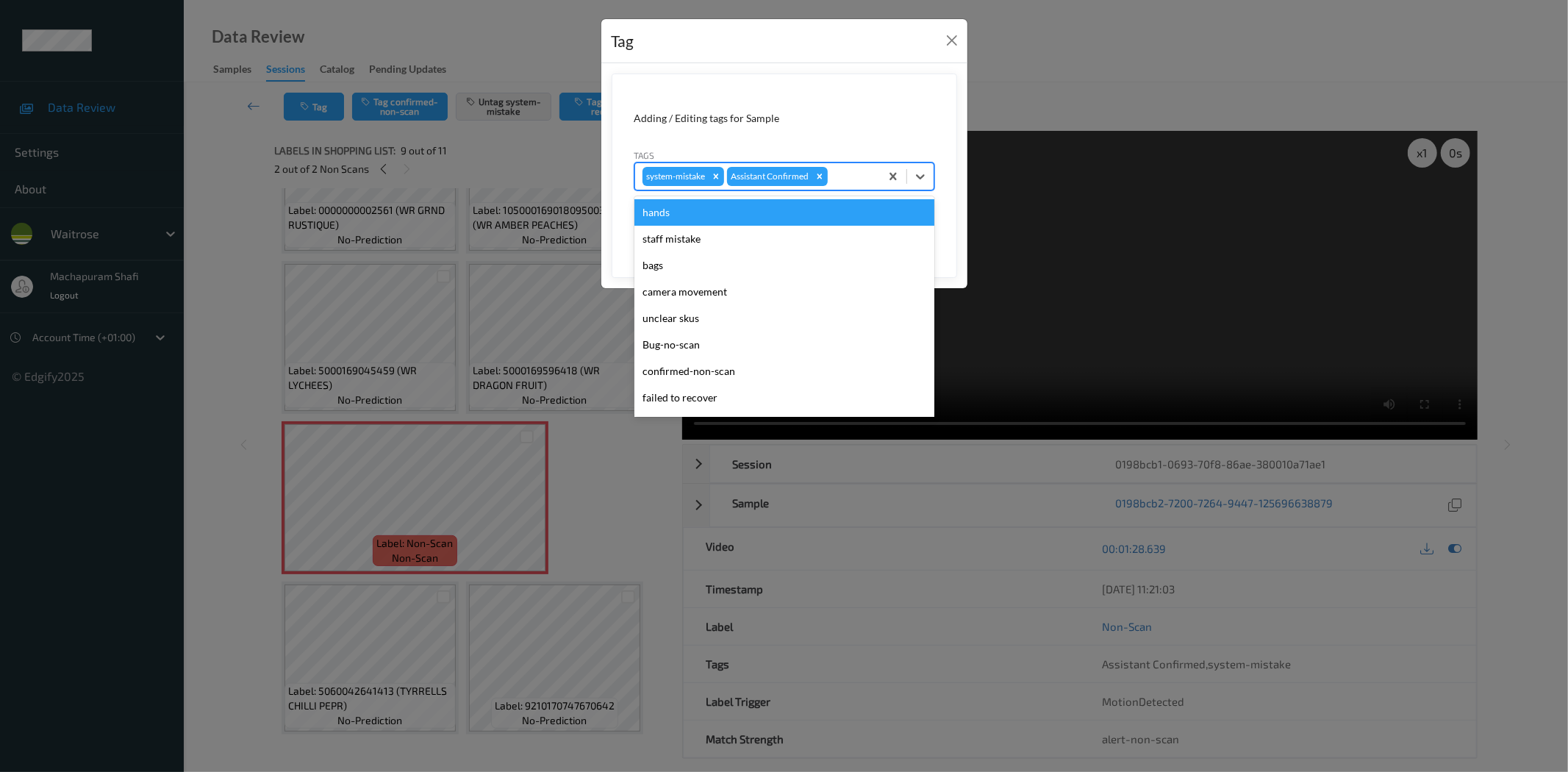
scroll to position [288, 0]
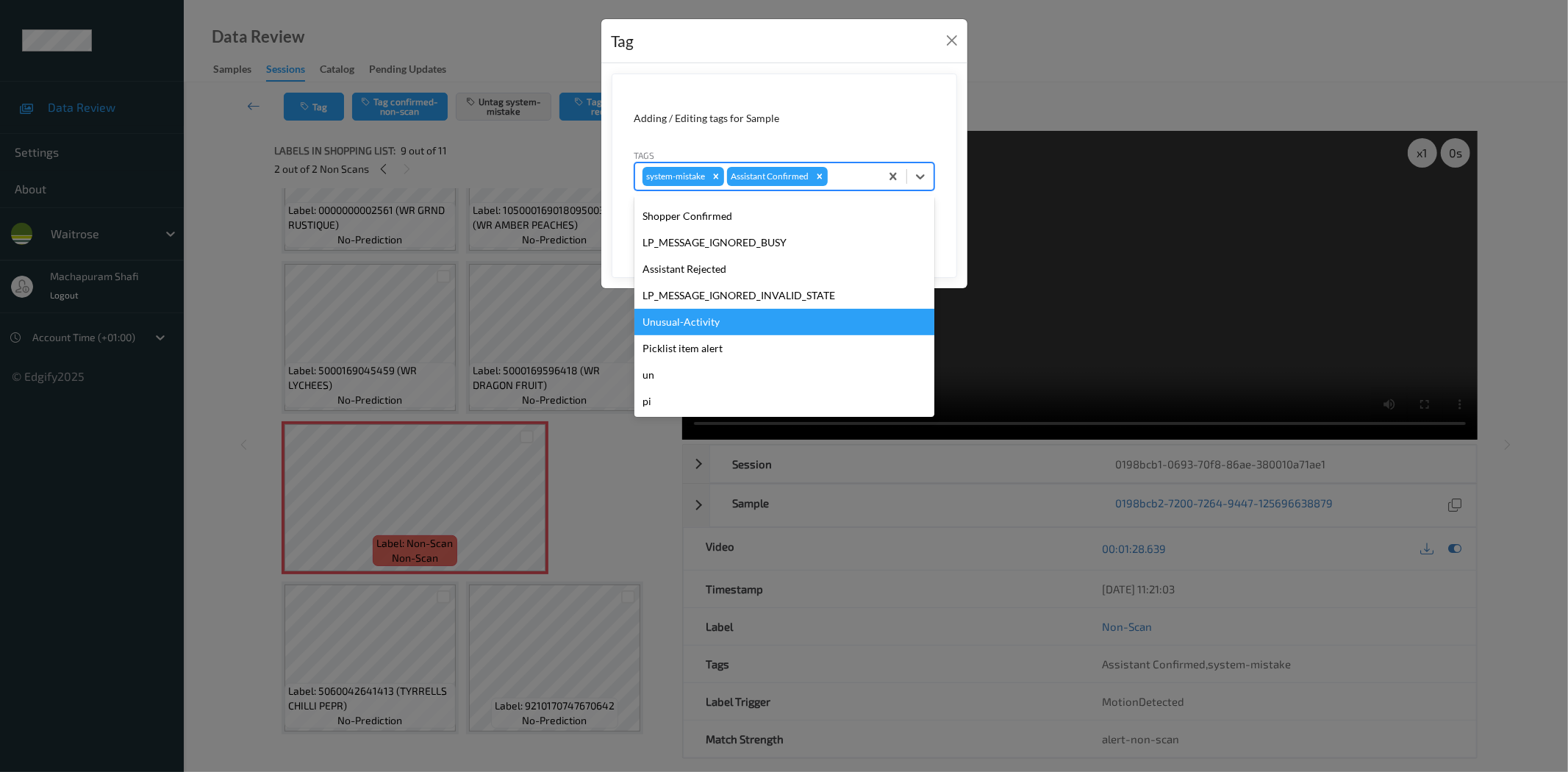
click at [697, 323] on div "Unusual-Activity" at bounding box center [785, 322] width 300 height 27
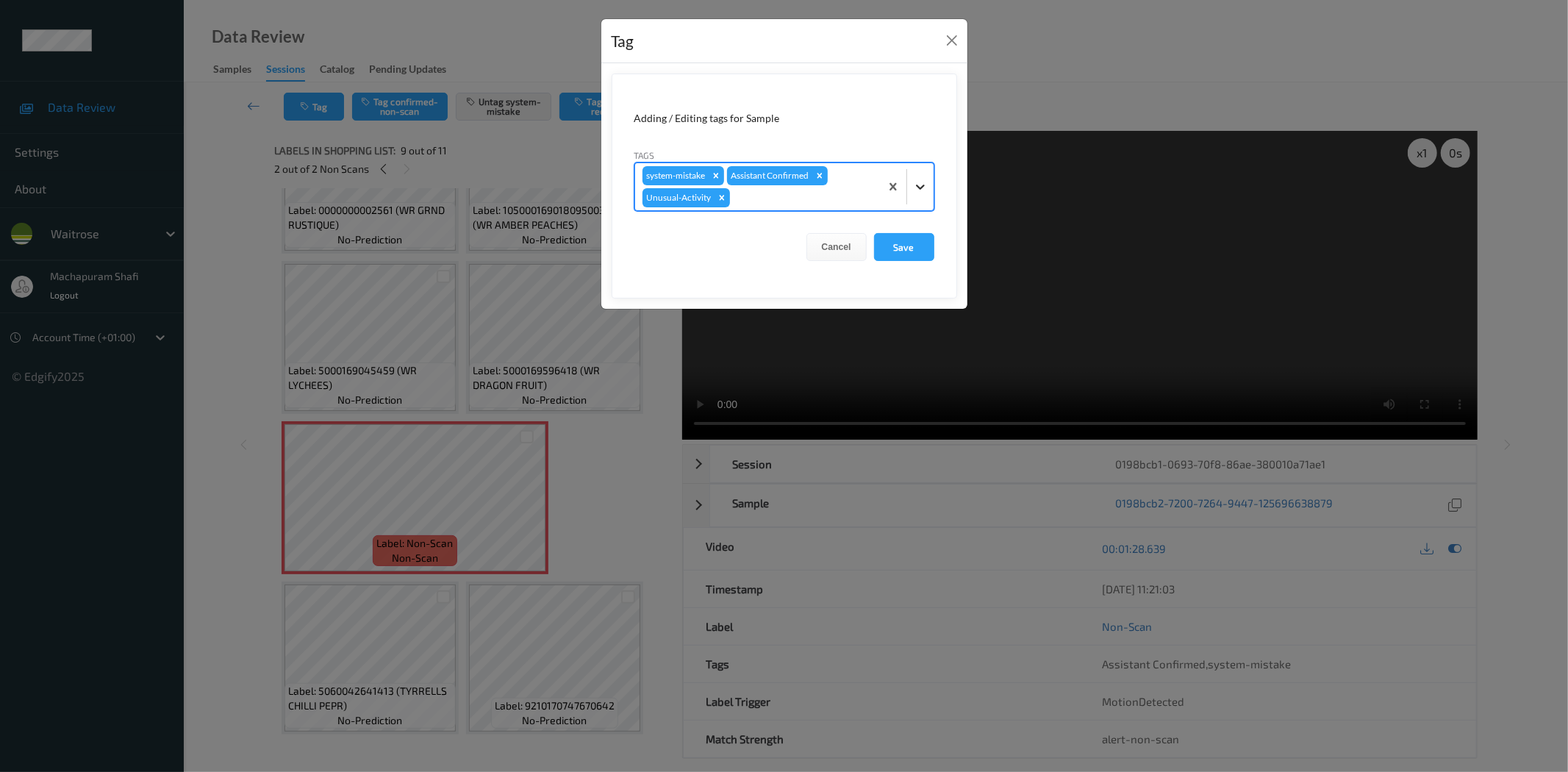
click at [923, 183] on icon at bounding box center [920, 186] width 14 height 14
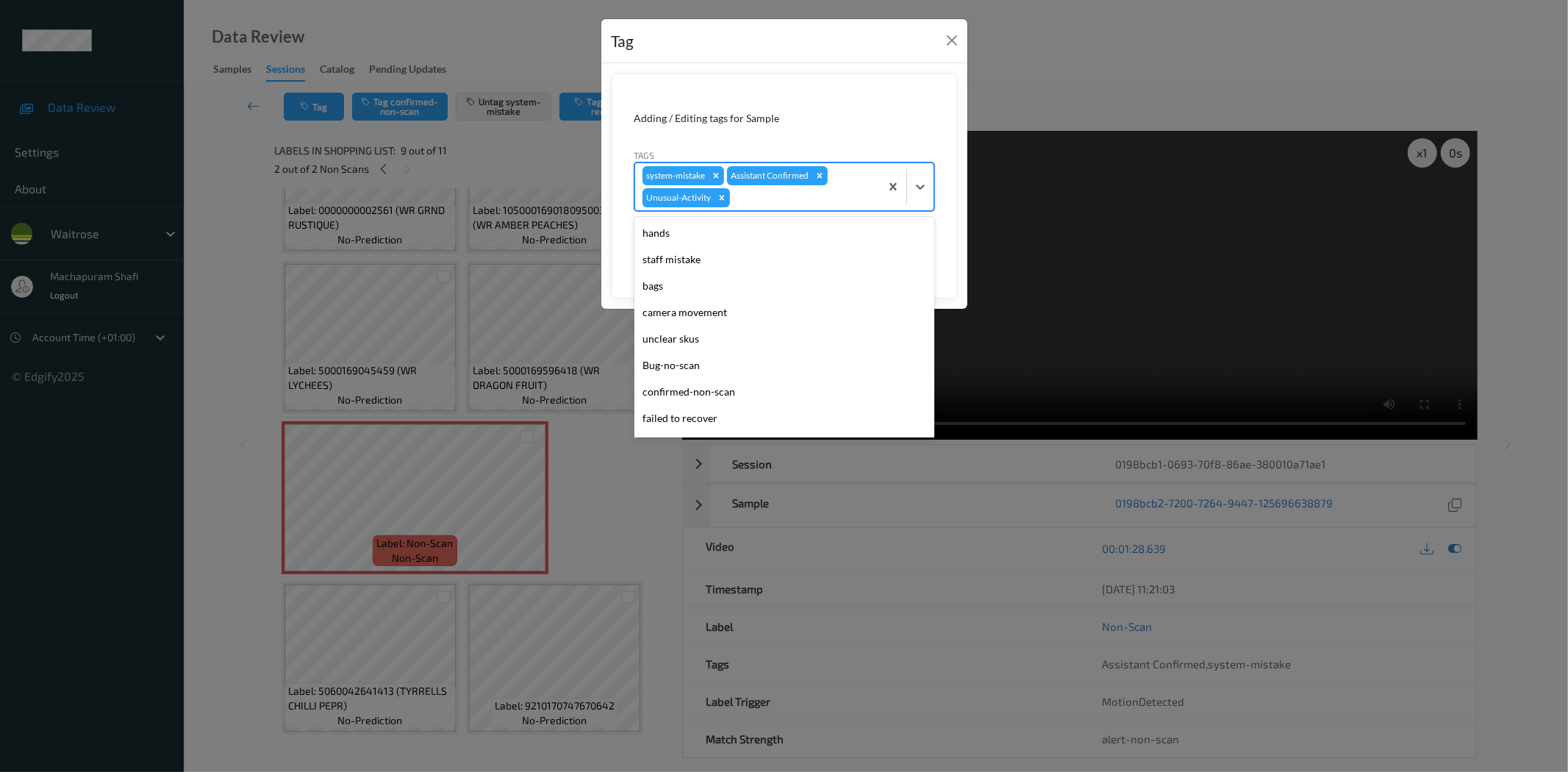
scroll to position [261, 0]
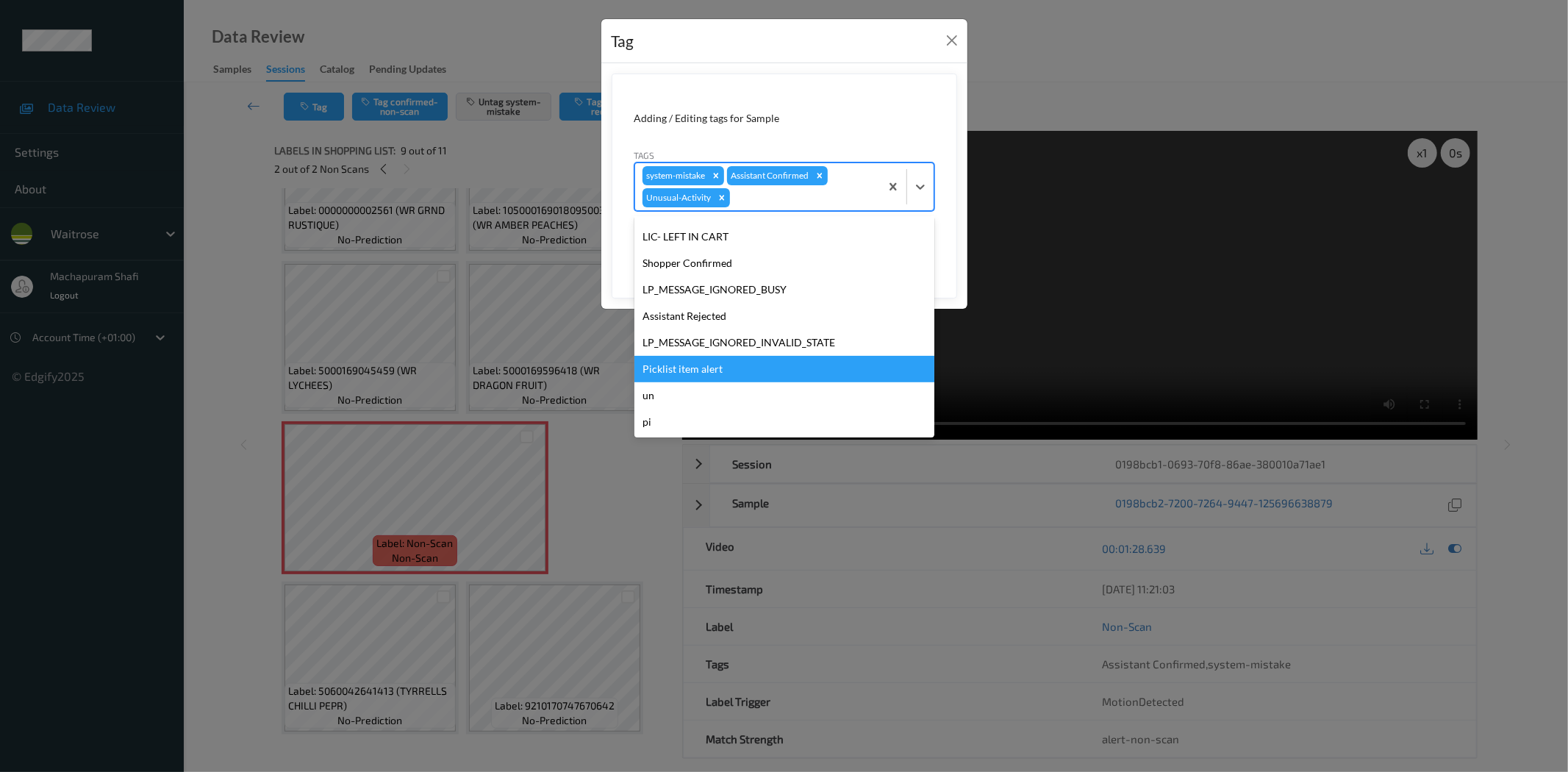
click at [671, 366] on div "Picklist item alert" at bounding box center [785, 369] width 300 height 27
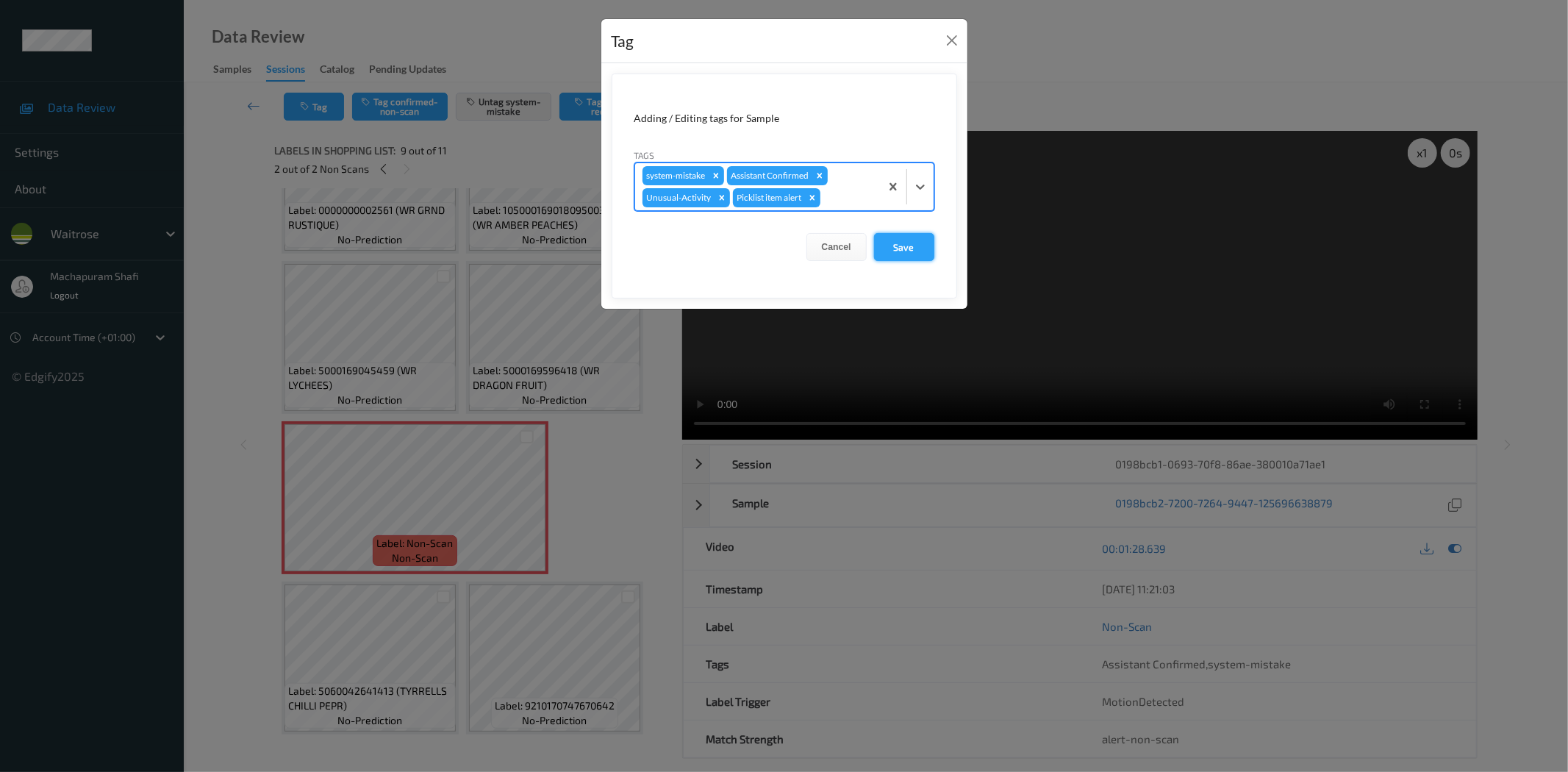
click at [911, 252] on button "Save" at bounding box center [904, 246] width 60 height 28
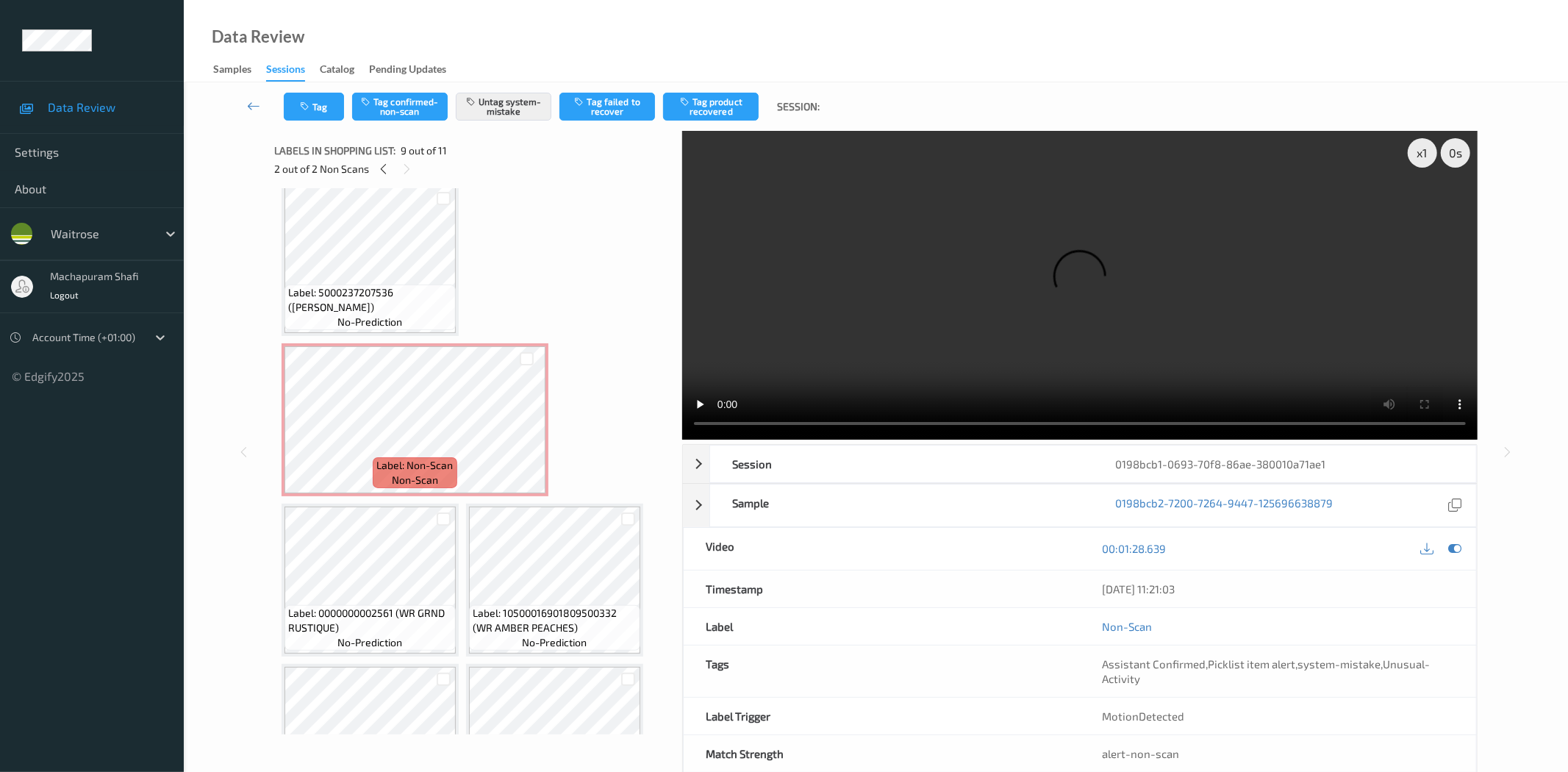
scroll to position [158, 0]
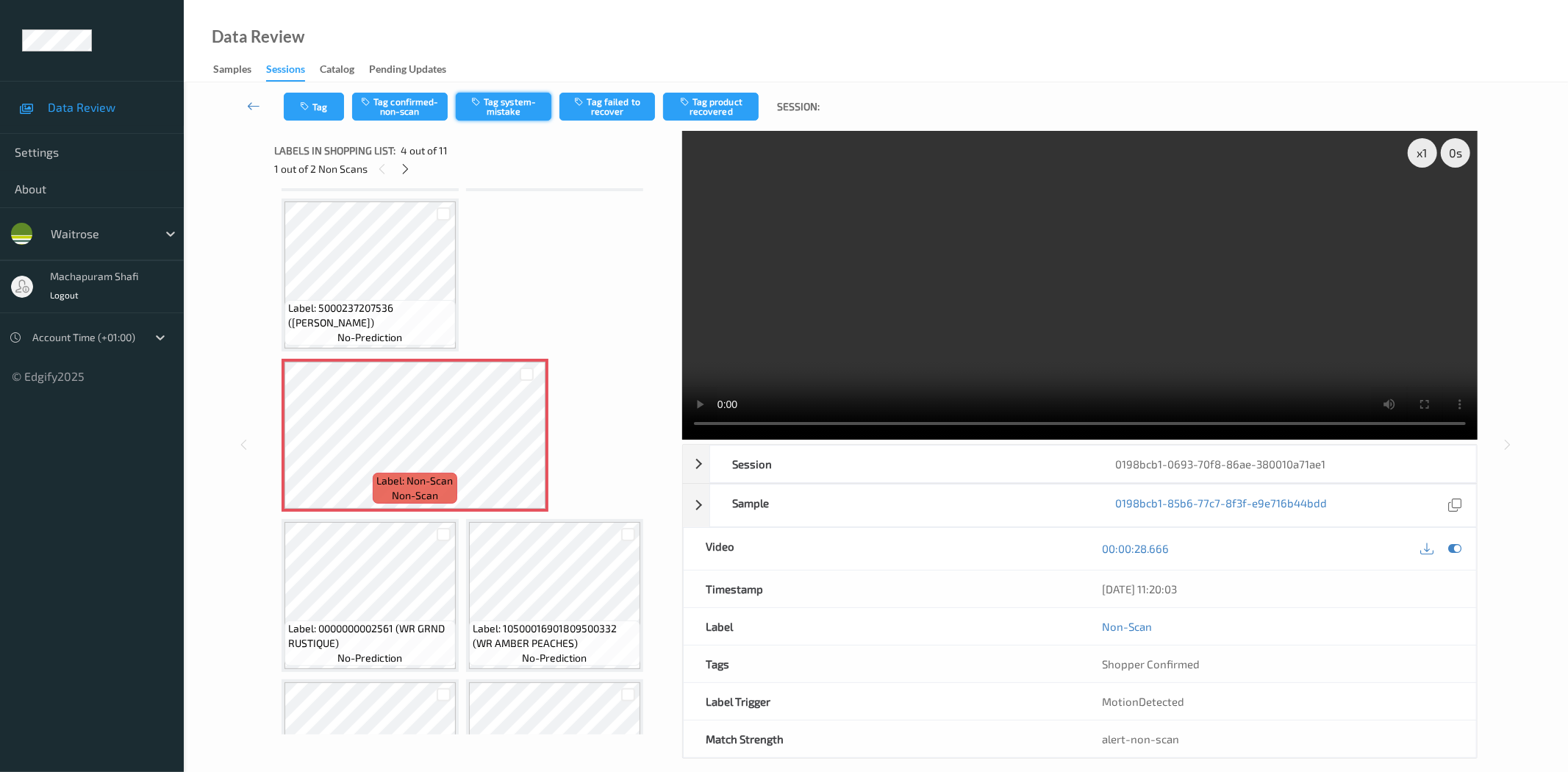
click at [495, 105] on button "Tag system-mistake" at bounding box center [504, 106] width 96 height 28
click at [312, 110] on icon "button" at bounding box center [306, 106] width 12 height 10
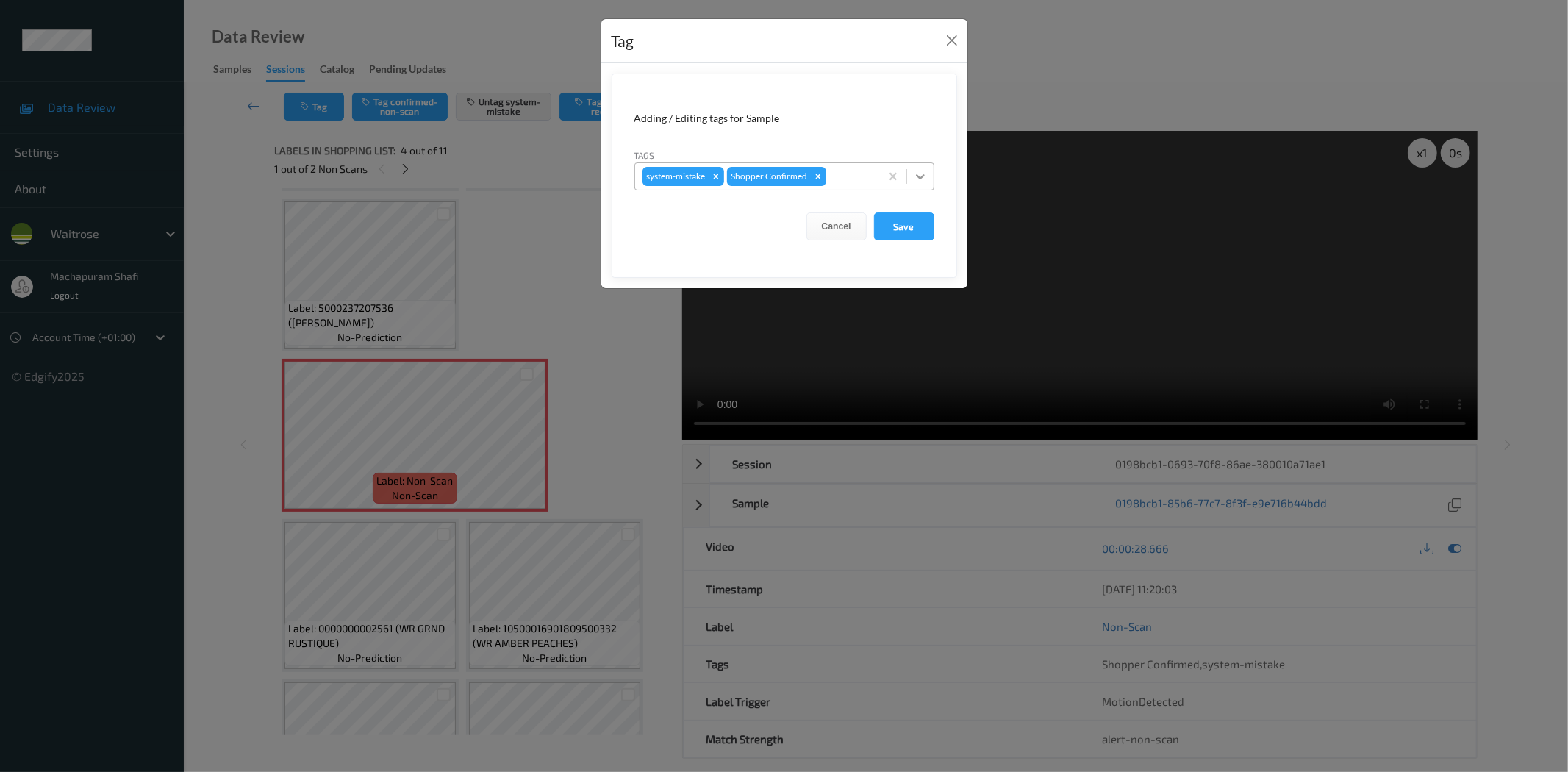
click at [925, 173] on icon at bounding box center [920, 176] width 14 height 14
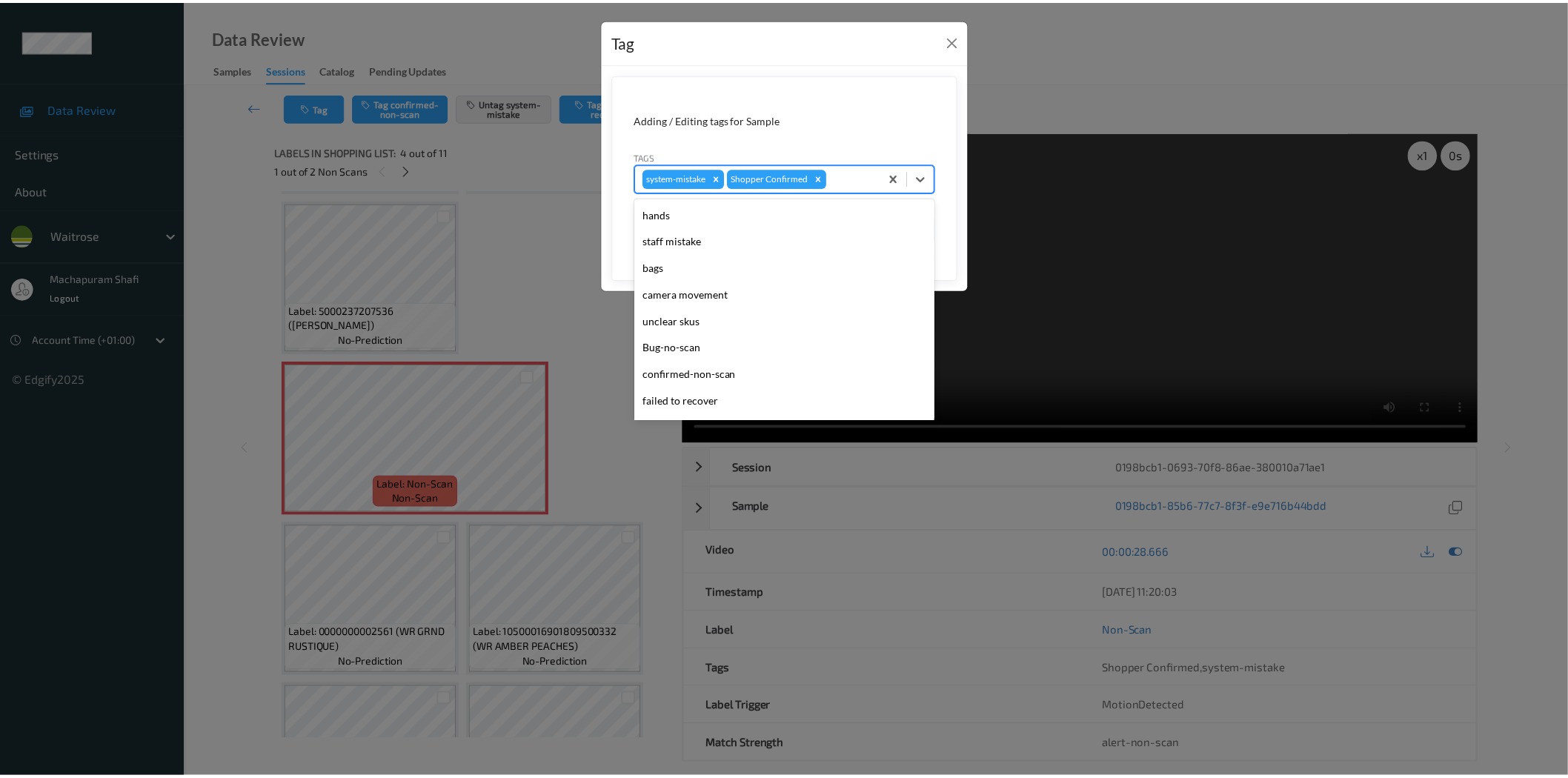
scroll to position [290, 0]
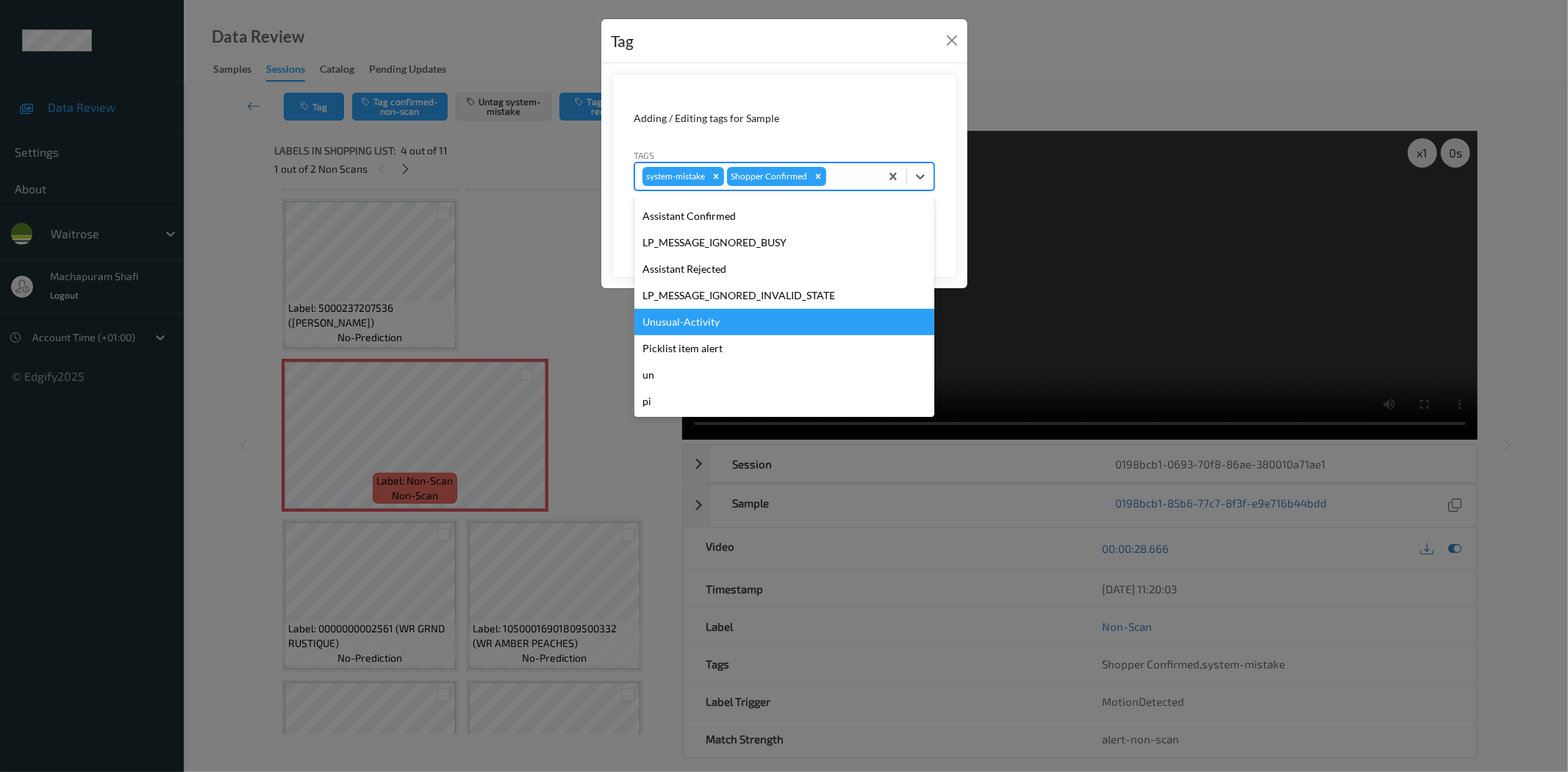
click at [717, 327] on div "Unusual-Activity" at bounding box center [785, 322] width 300 height 27
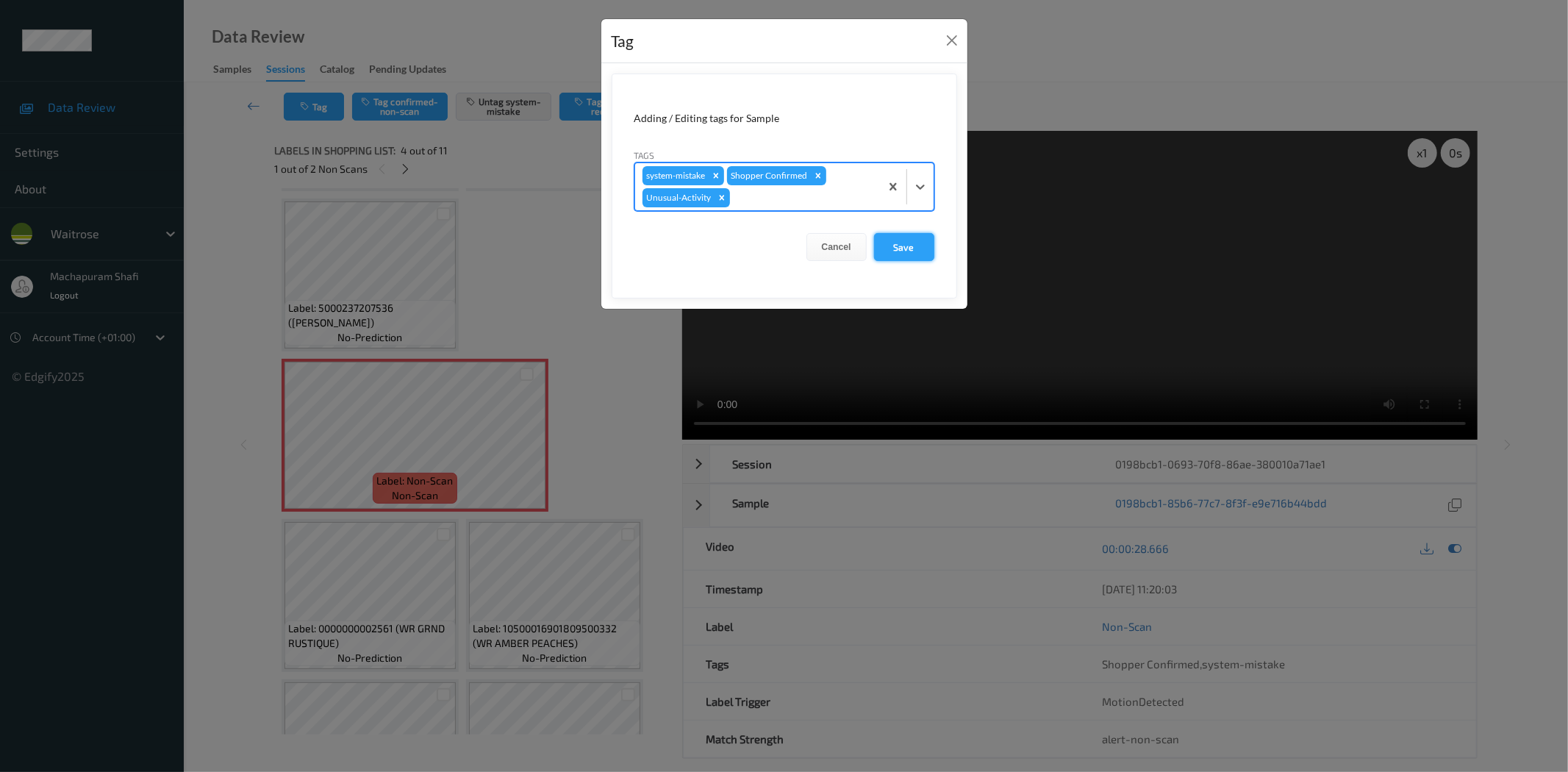
click at [886, 245] on button "Save" at bounding box center [904, 246] width 60 height 28
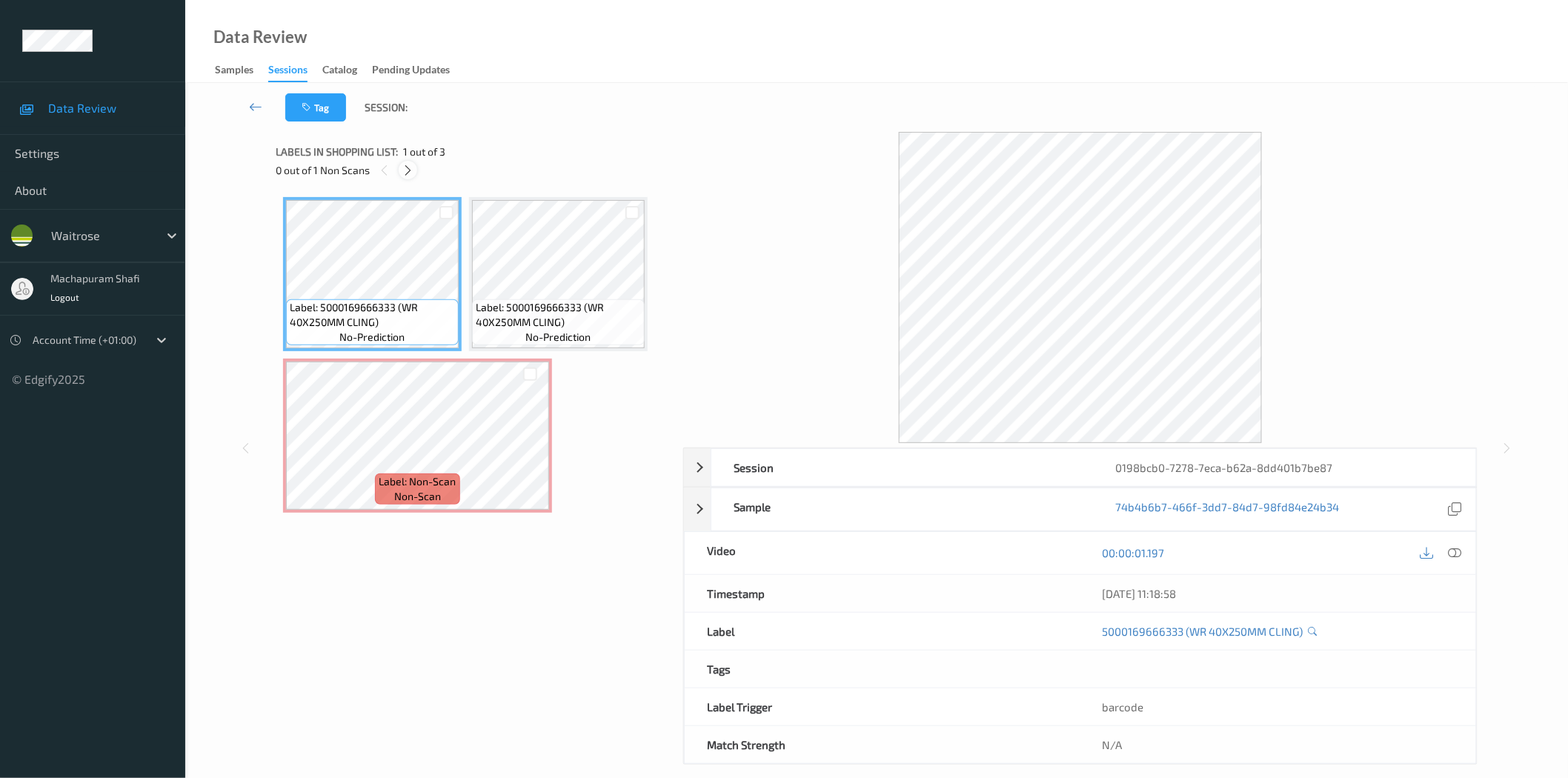
click at [409, 166] on icon at bounding box center [407, 171] width 12 height 13
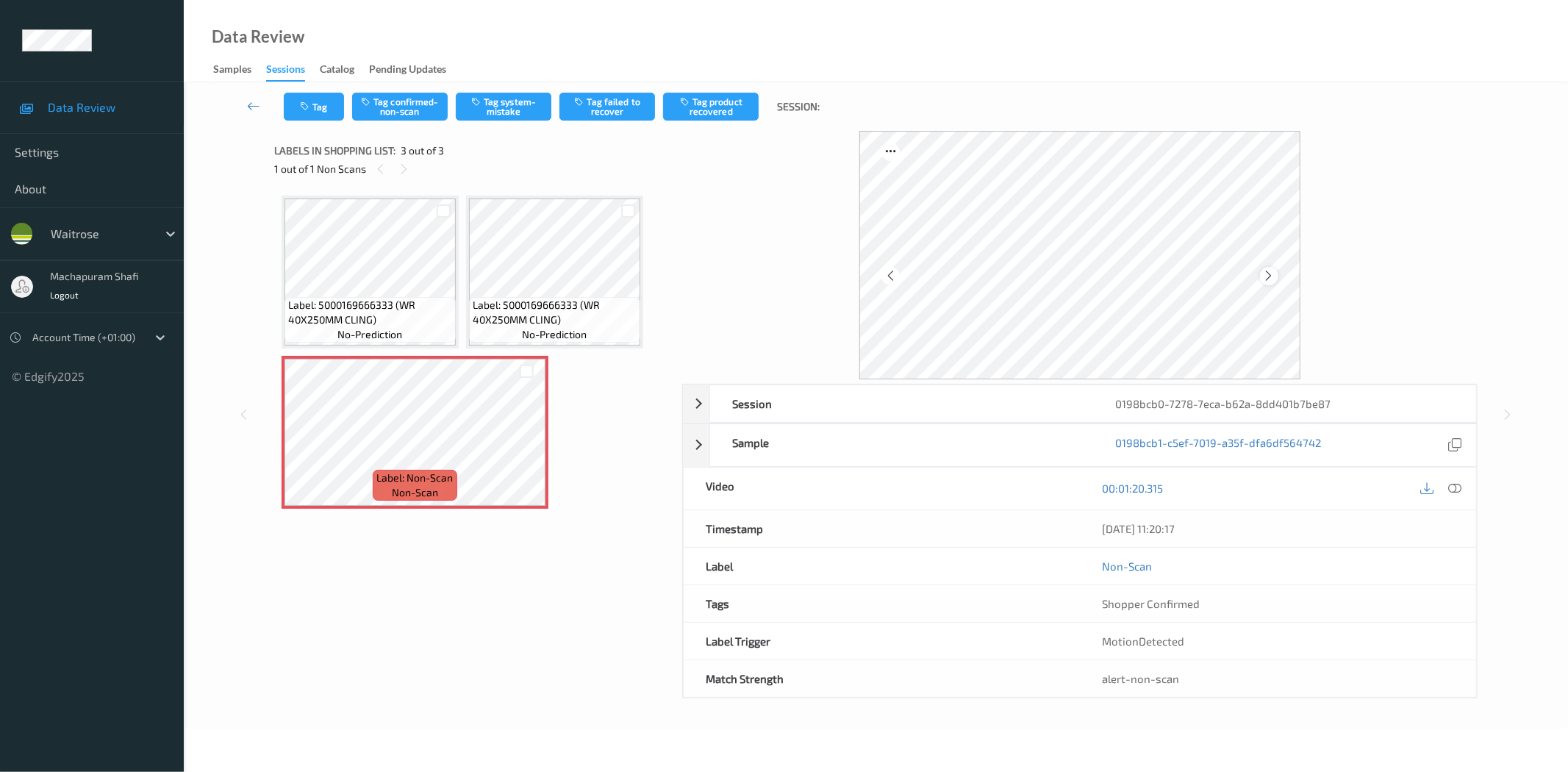
click at [1269, 277] on icon at bounding box center [1269, 276] width 12 height 13
drag, startPoint x: 1457, startPoint y: 492, endPoint x: 1405, endPoint y: 447, distance: 68.8
click at [1457, 492] on icon at bounding box center [1456, 489] width 13 height 13
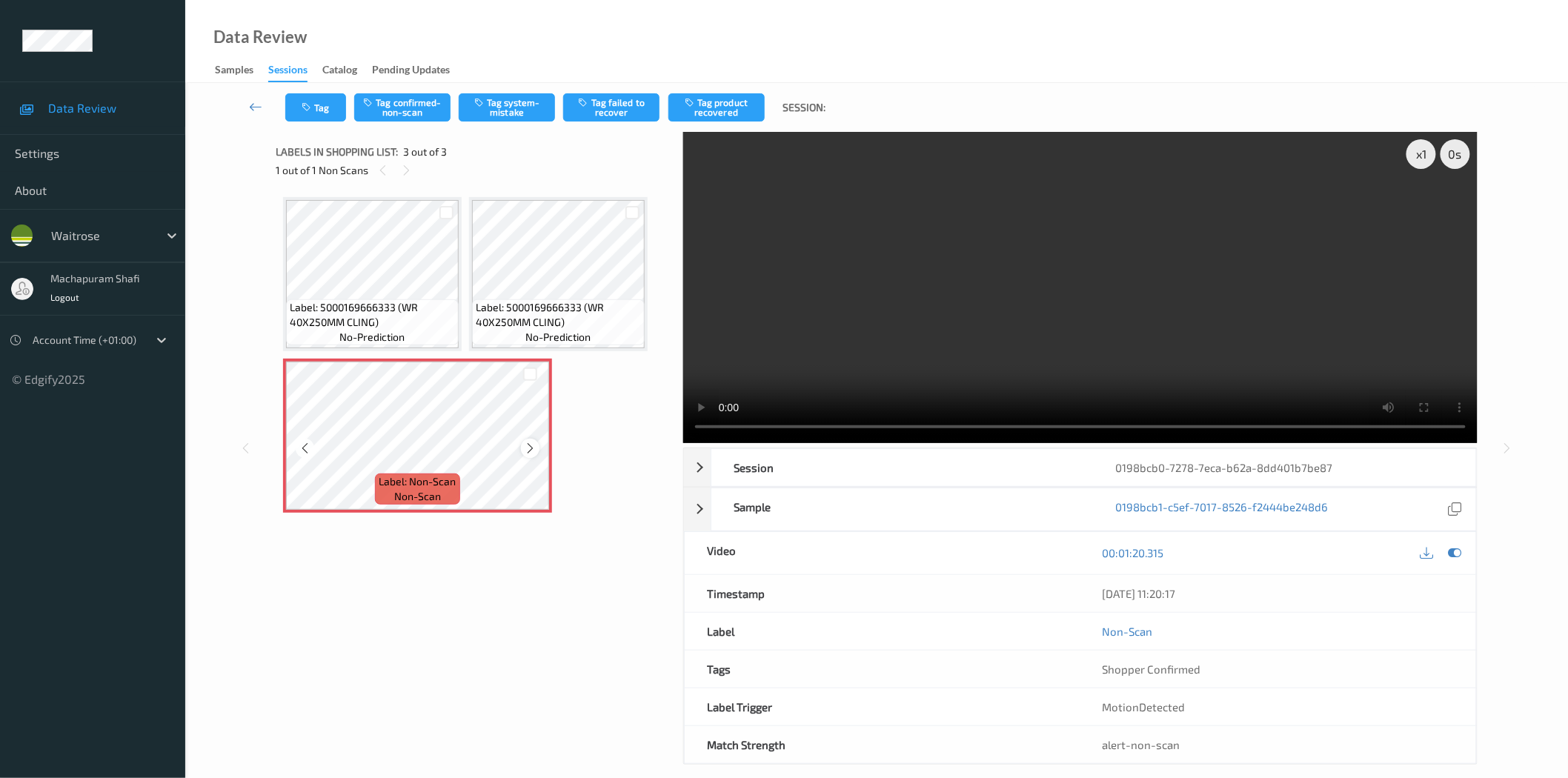
click at [526, 446] on icon at bounding box center [530, 448] width 12 height 13
click at [524, 446] on icon at bounding box center [530, 448] width 12 height 13
click at [512, 97] on button "Tag system-mistake" at bounding box center [507, 106] width 97 height 28
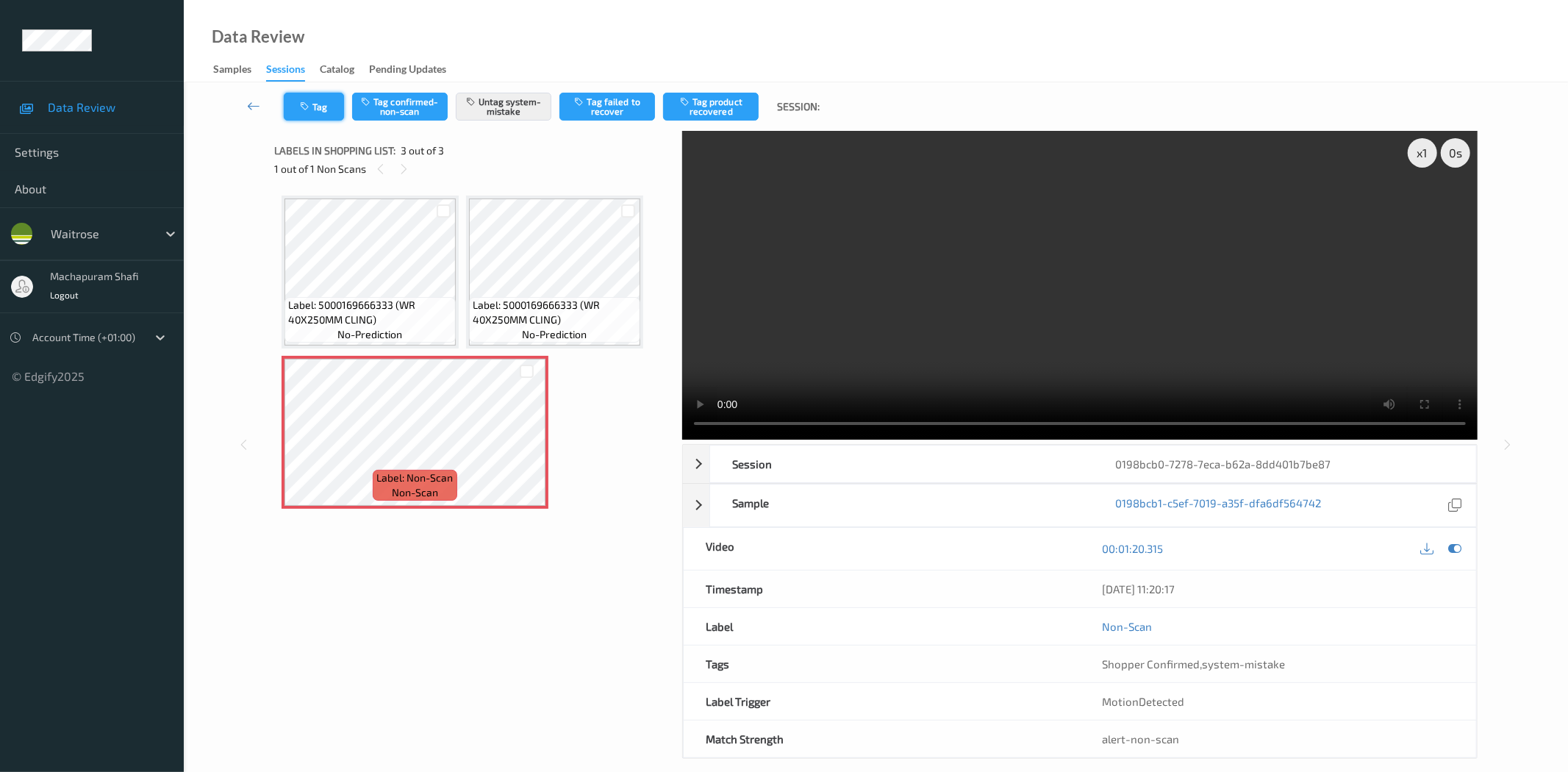
click at [296, 105] on button "Tag" at bounding box center [314, 106] width 60 height 28
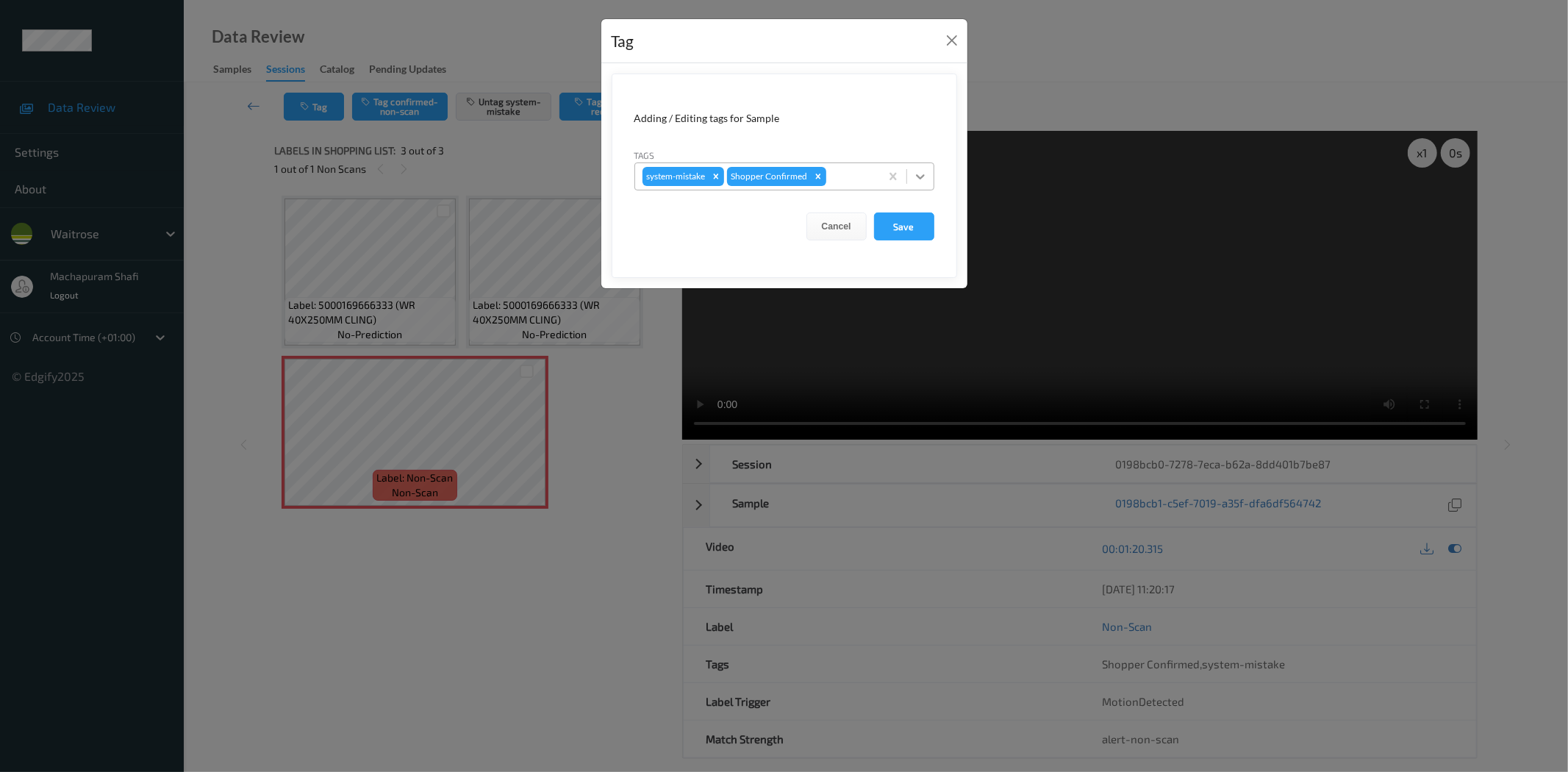
click at [927, 173] on icon at bounding box center [920, 176] width 14 height 14
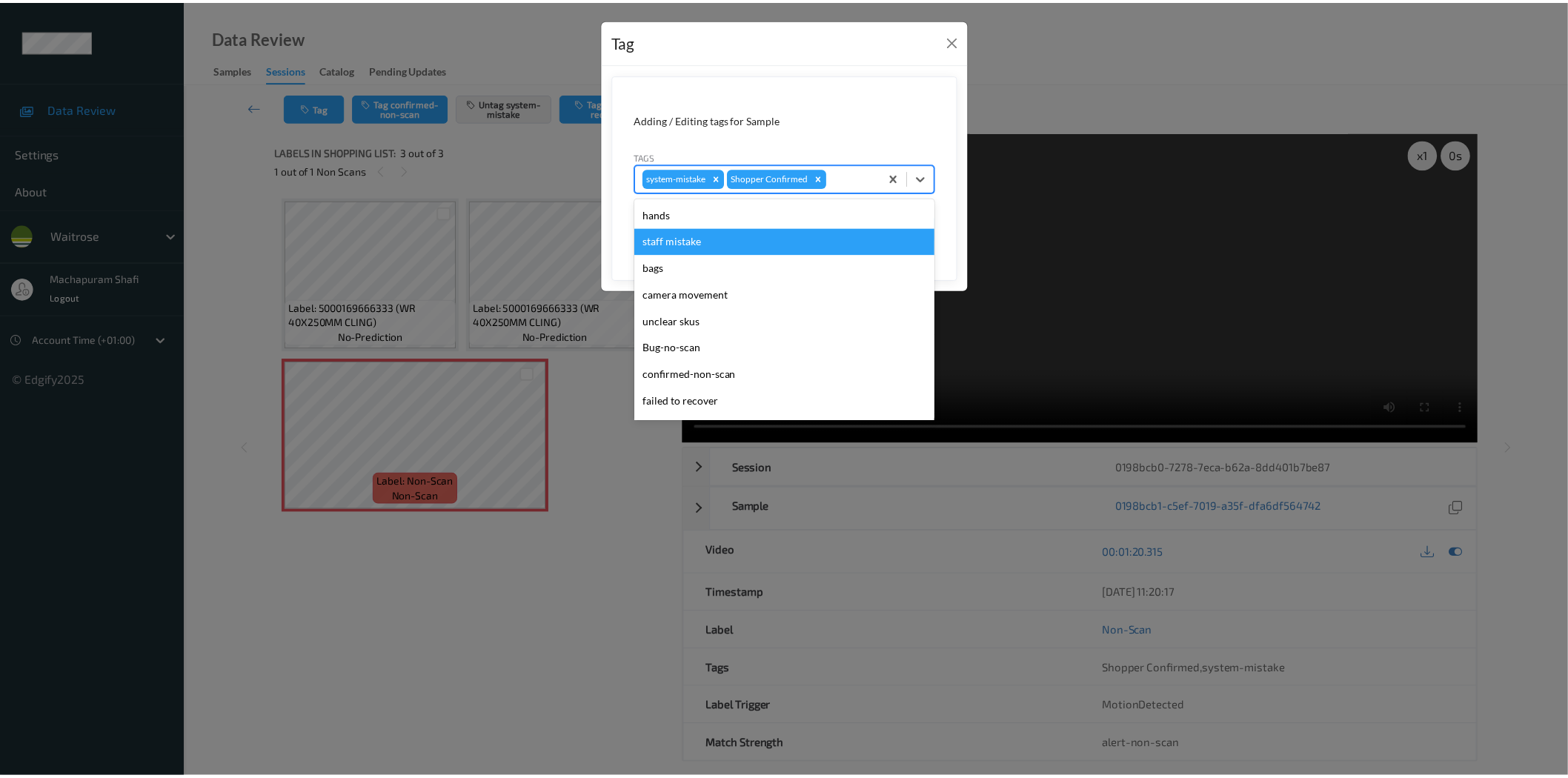
scroll to position [290, 0]
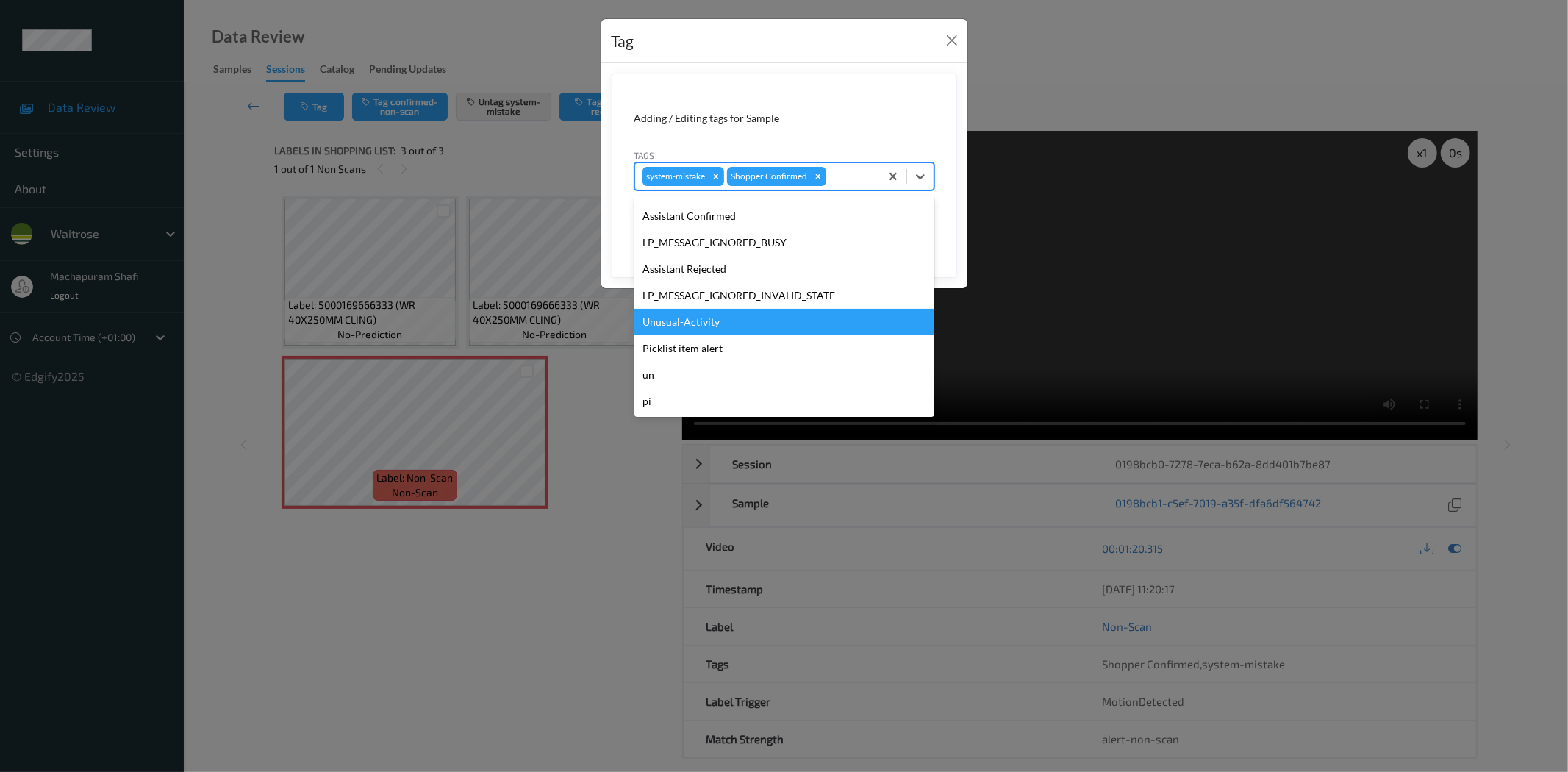
click at [694, 314] on div "Unusual-Activity" at bounding box center [785, 322] width 300 height 27
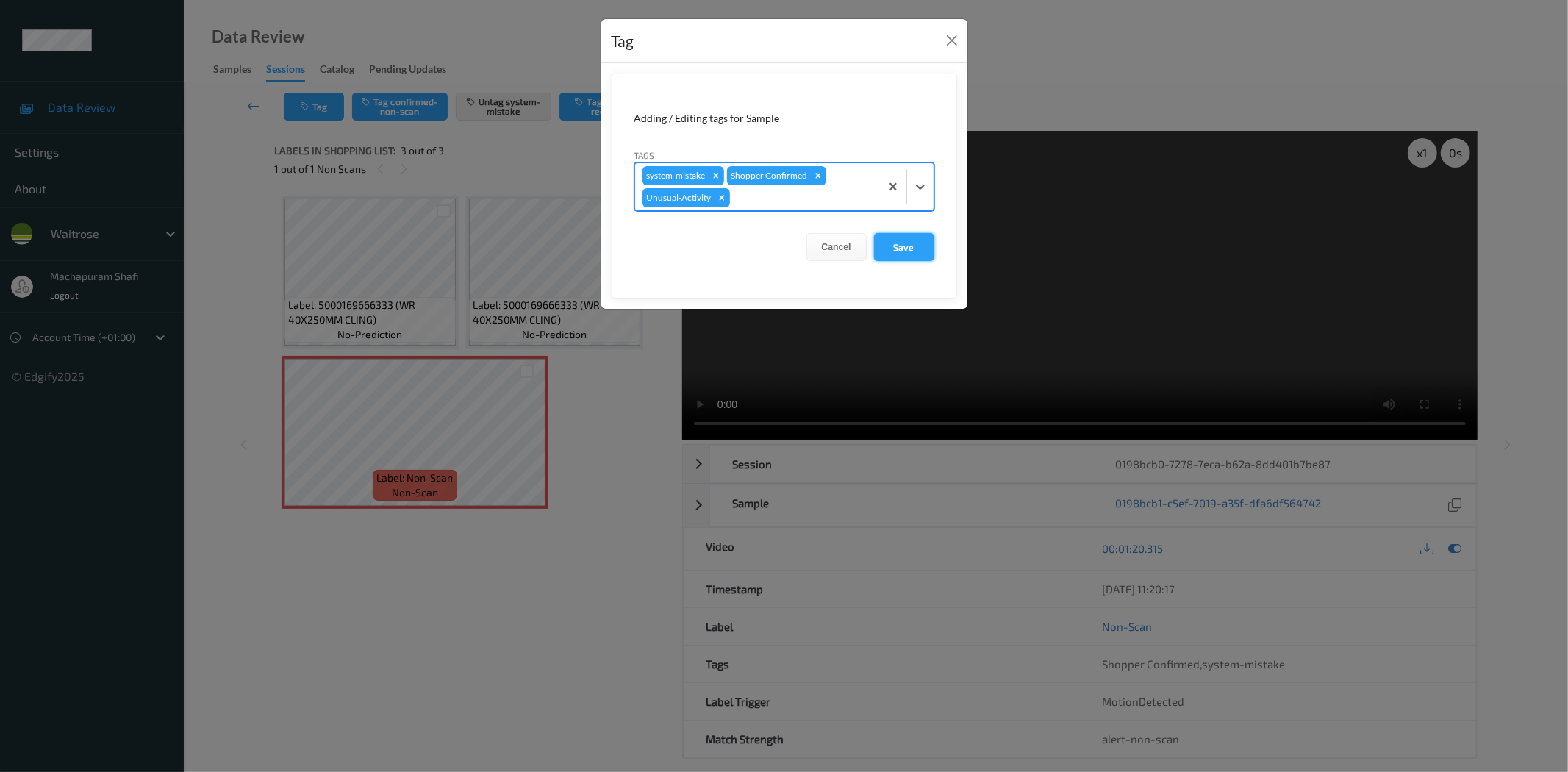
click at [902, 249] on button "Save" at bounding box center [904, 246] width 60 height 28
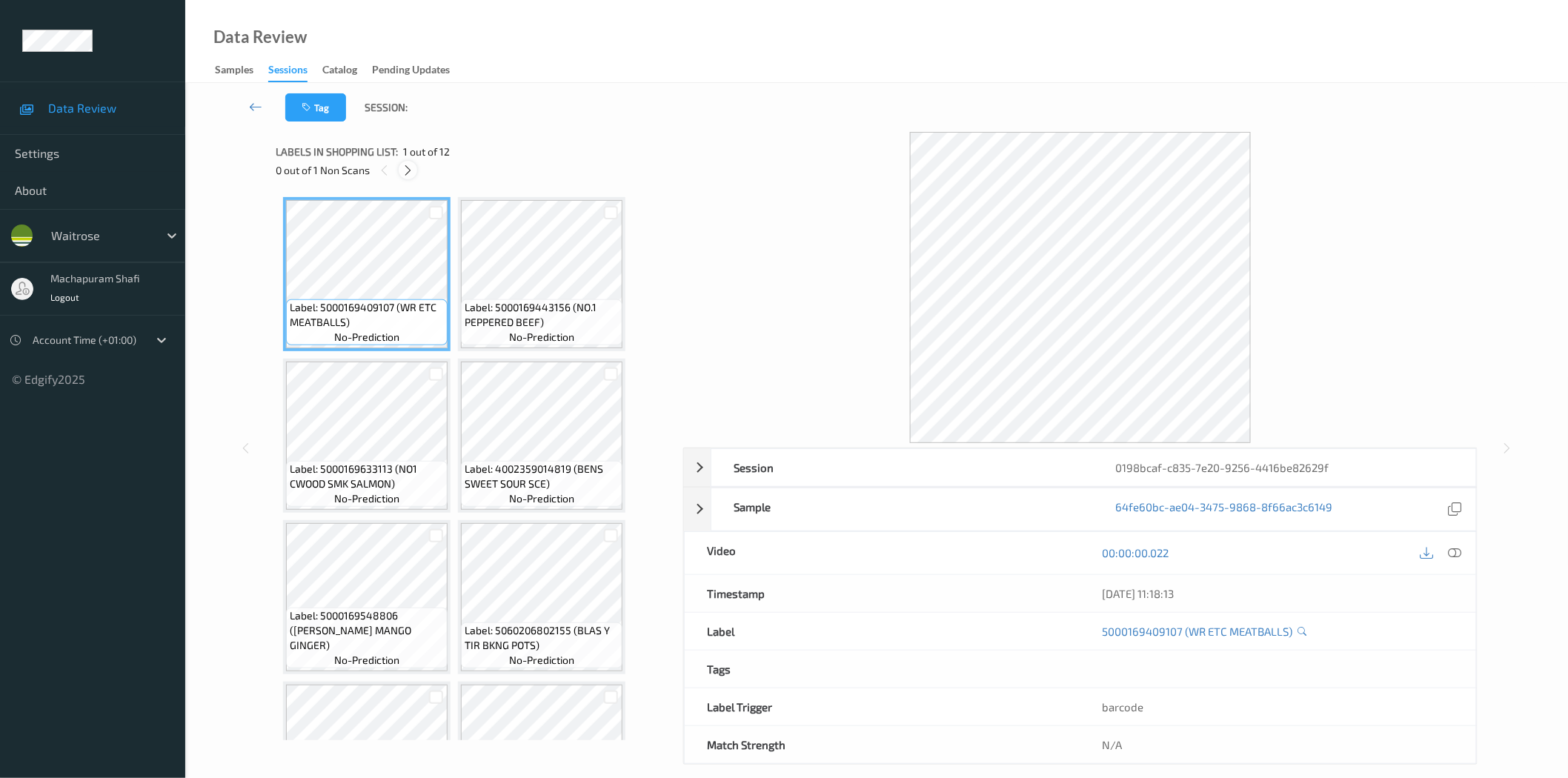
click at [408, 168] on icon at bounding box center [407, 171] width 12 height 13
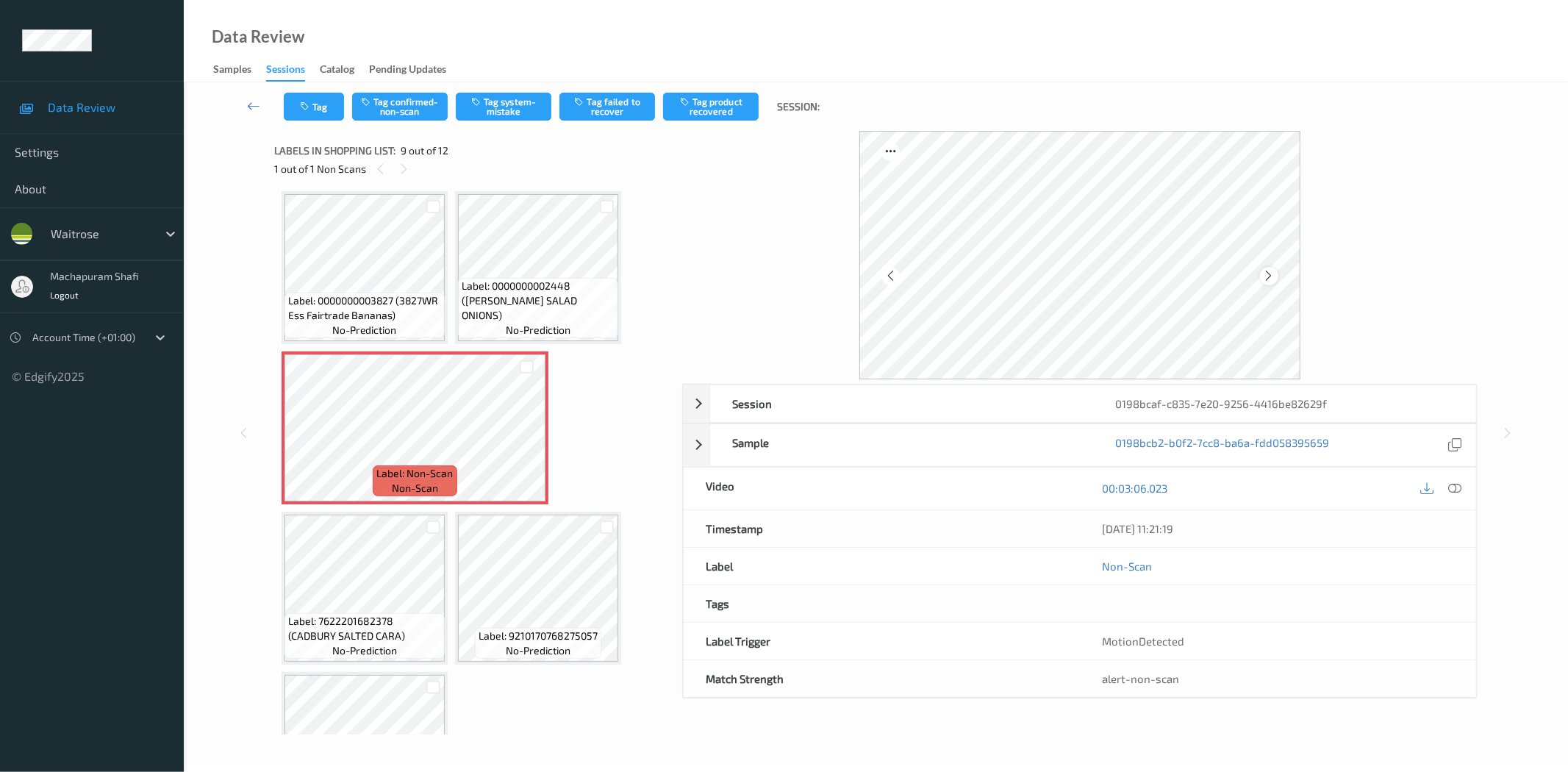
click at [1267, 276] on icon at bounding box center [1269, 276] width 12 height 13
click at [1458, 491] on icon at bounding box center [1456, 489] width 13 height 13
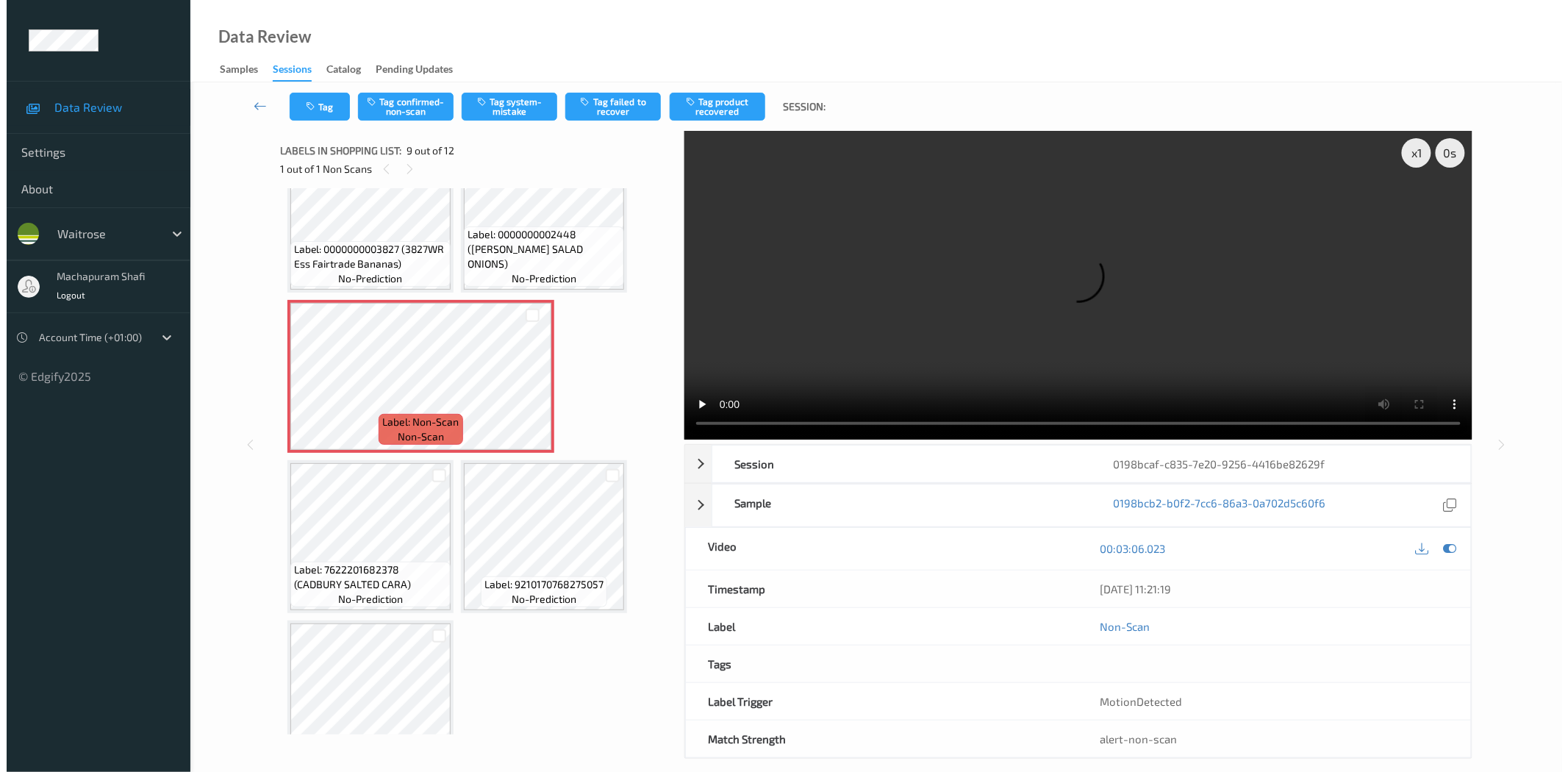
scroll to position [576, 0]
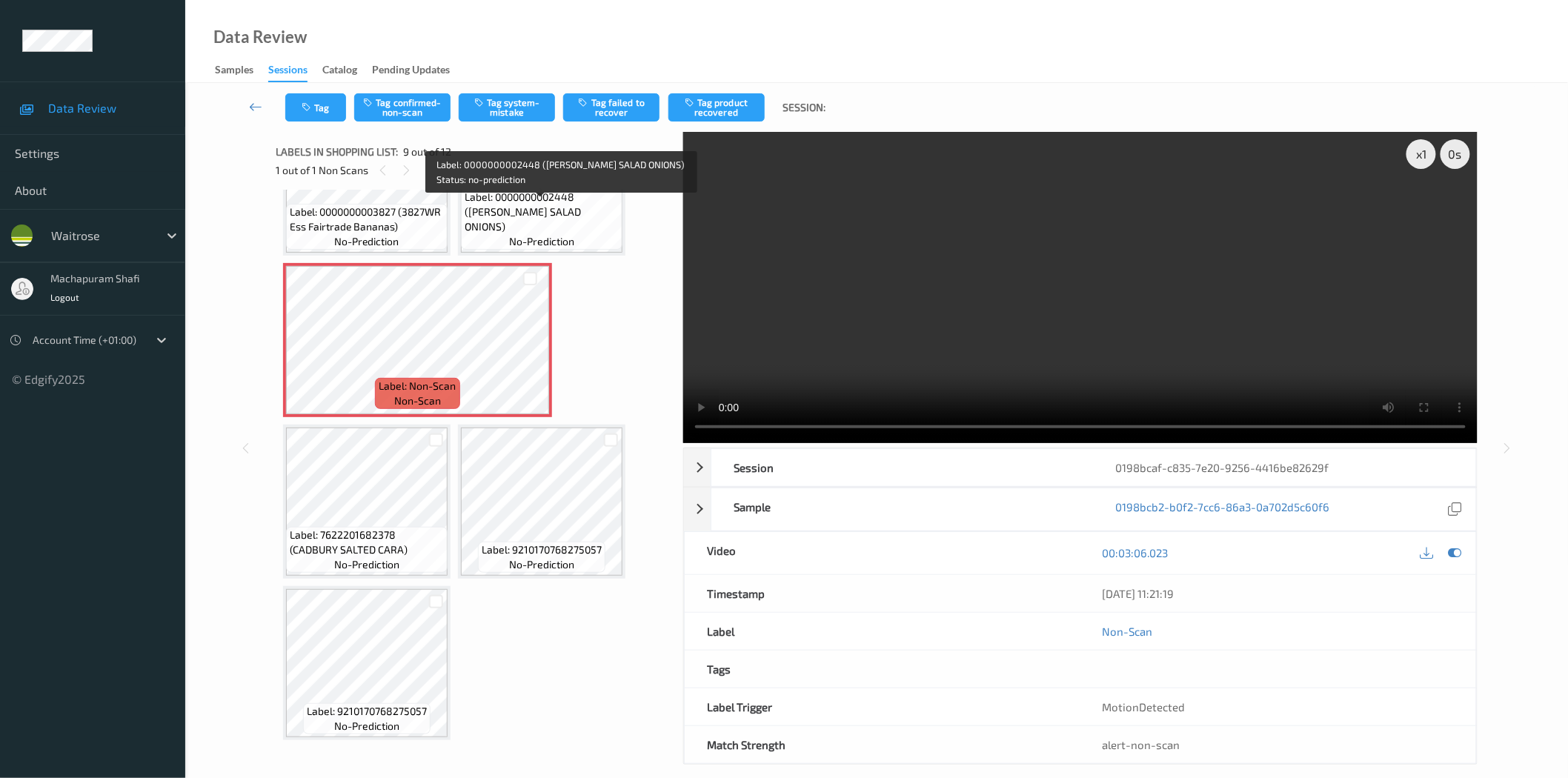
click at [575, 219] on span "Label: 0000000002448 (WR ESS SALAD ONIONS)" at bounding box center [541, 212] width 154 height 44
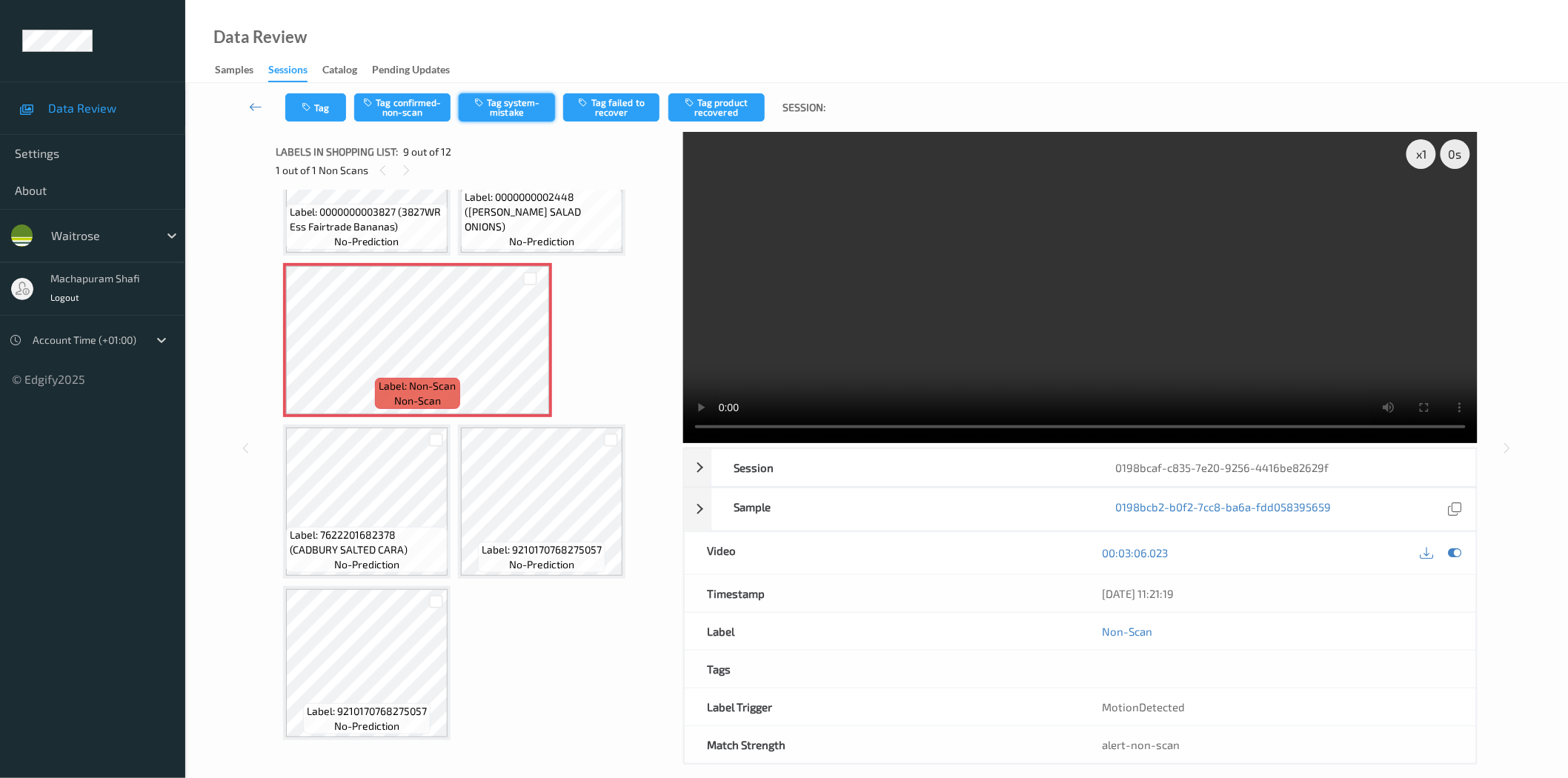
click at [520, 112] on button "Tag system-mistake" at bounding box center [507, 106] width 97 height 28
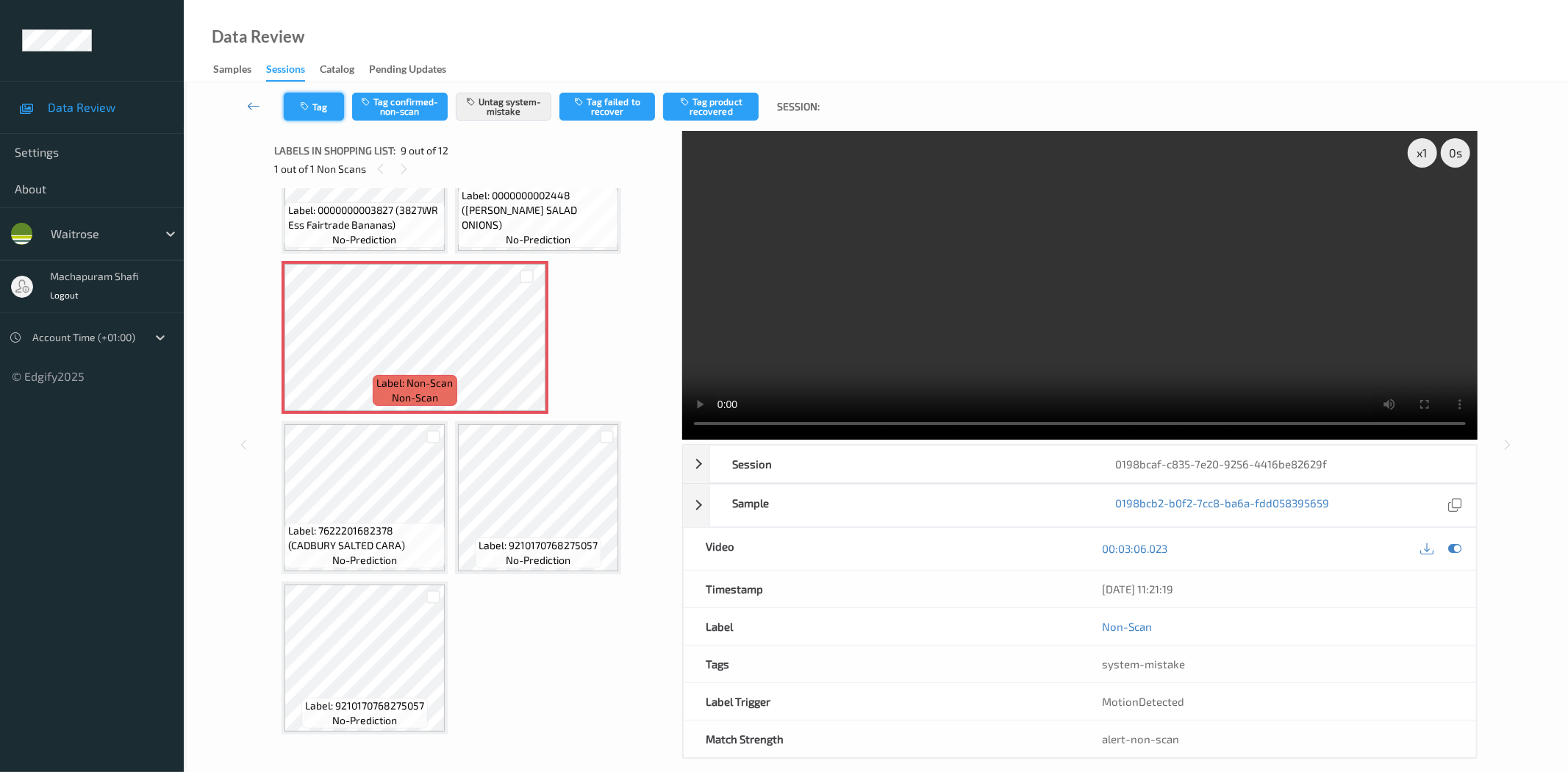
click at [314, 106] on button "Tag" at bounding box center [314, 106] width 60 height 28
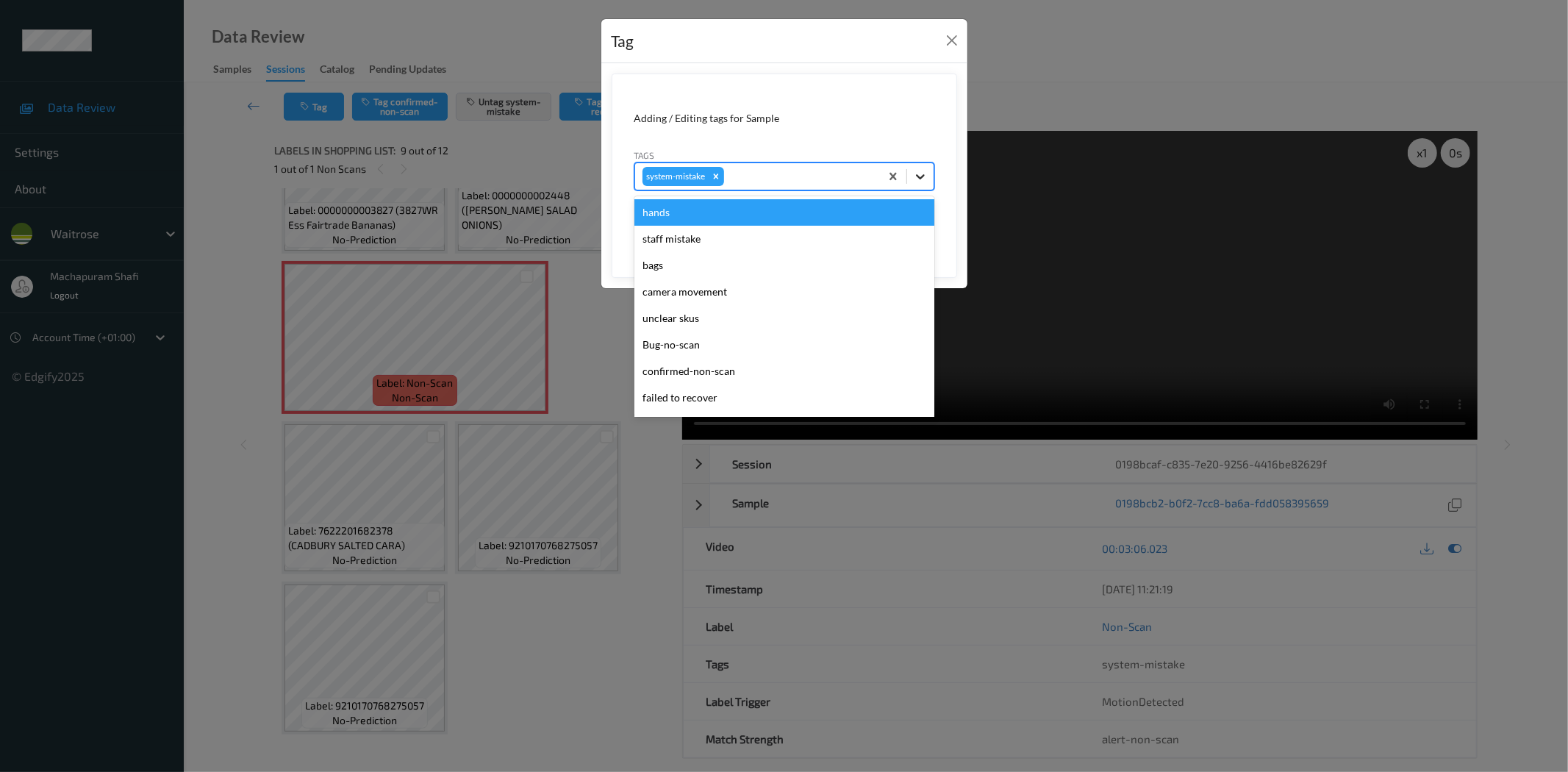
click at [922, 174] on icon at bounding box center [920, 176] width 14 height 14
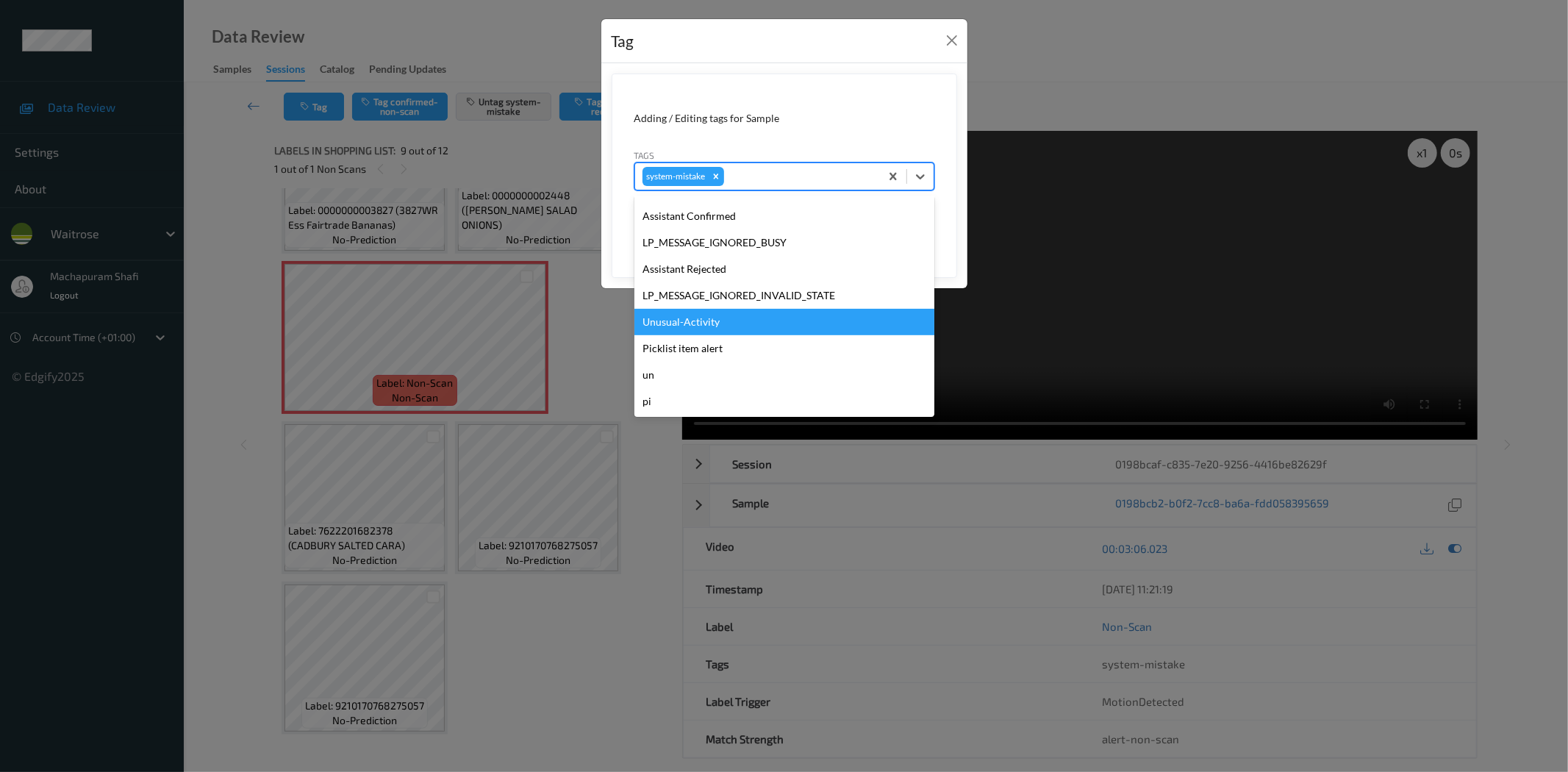
click at [698, 319] on div "Unusual-Activity" at bounding box center [785, 322] width 300 height 27
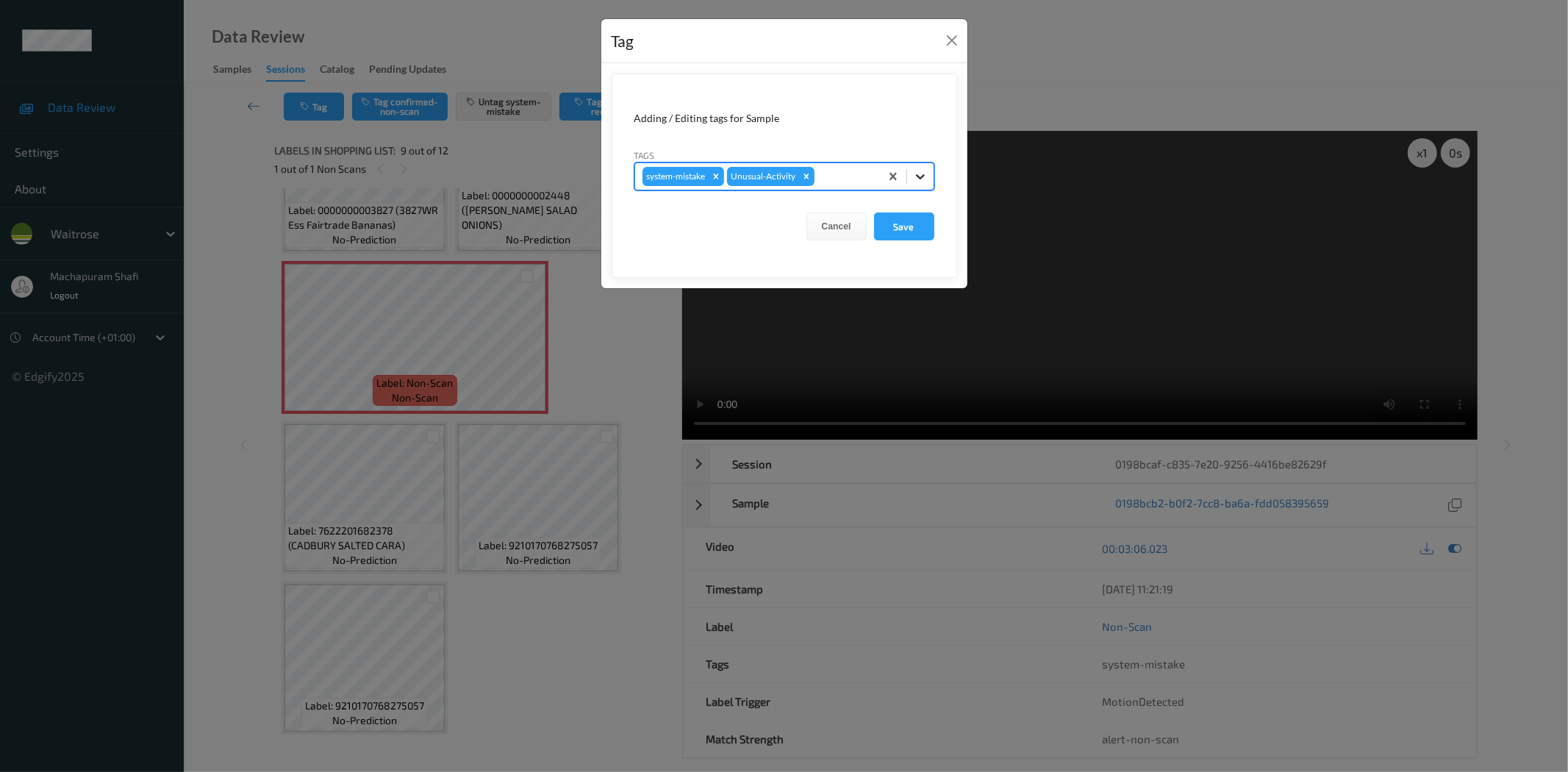
click at [925, 174] on icon at bounding box center [920, 176] width 14 height 14
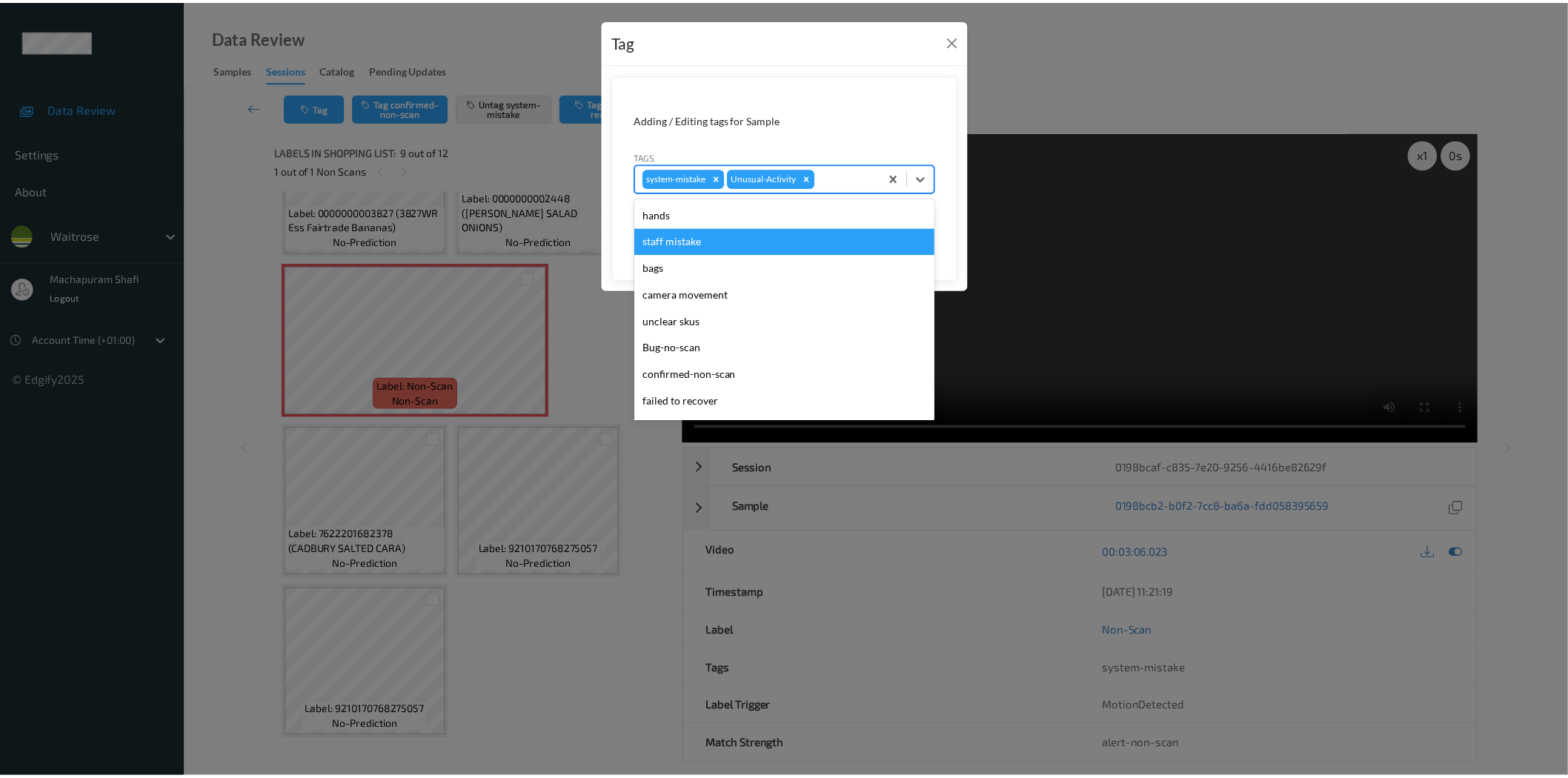
scroll to position [290, 0]
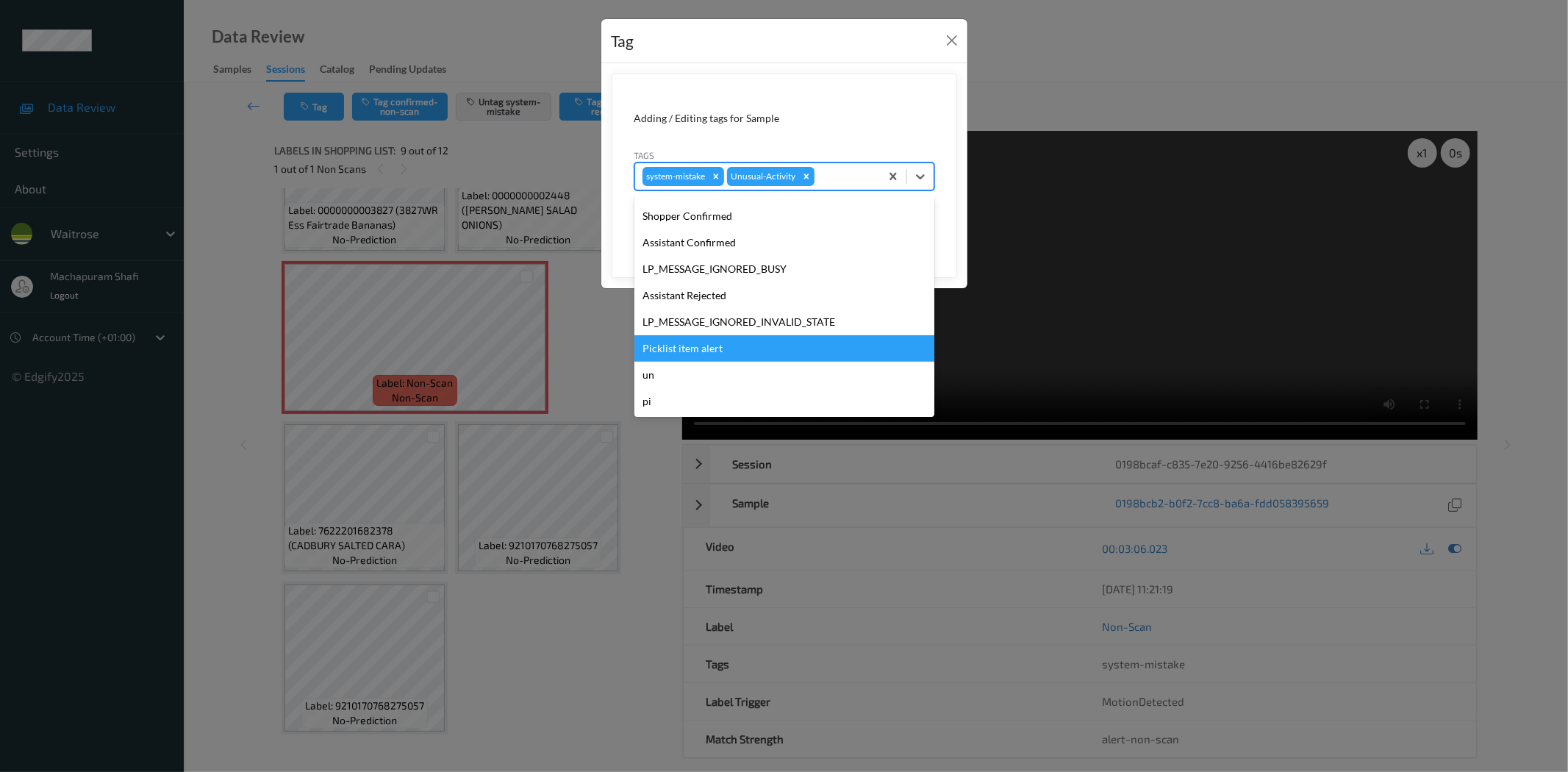
click at [703, 355] on div "Picklist item alert" at bounding box center [785, 349] width 300 height 27
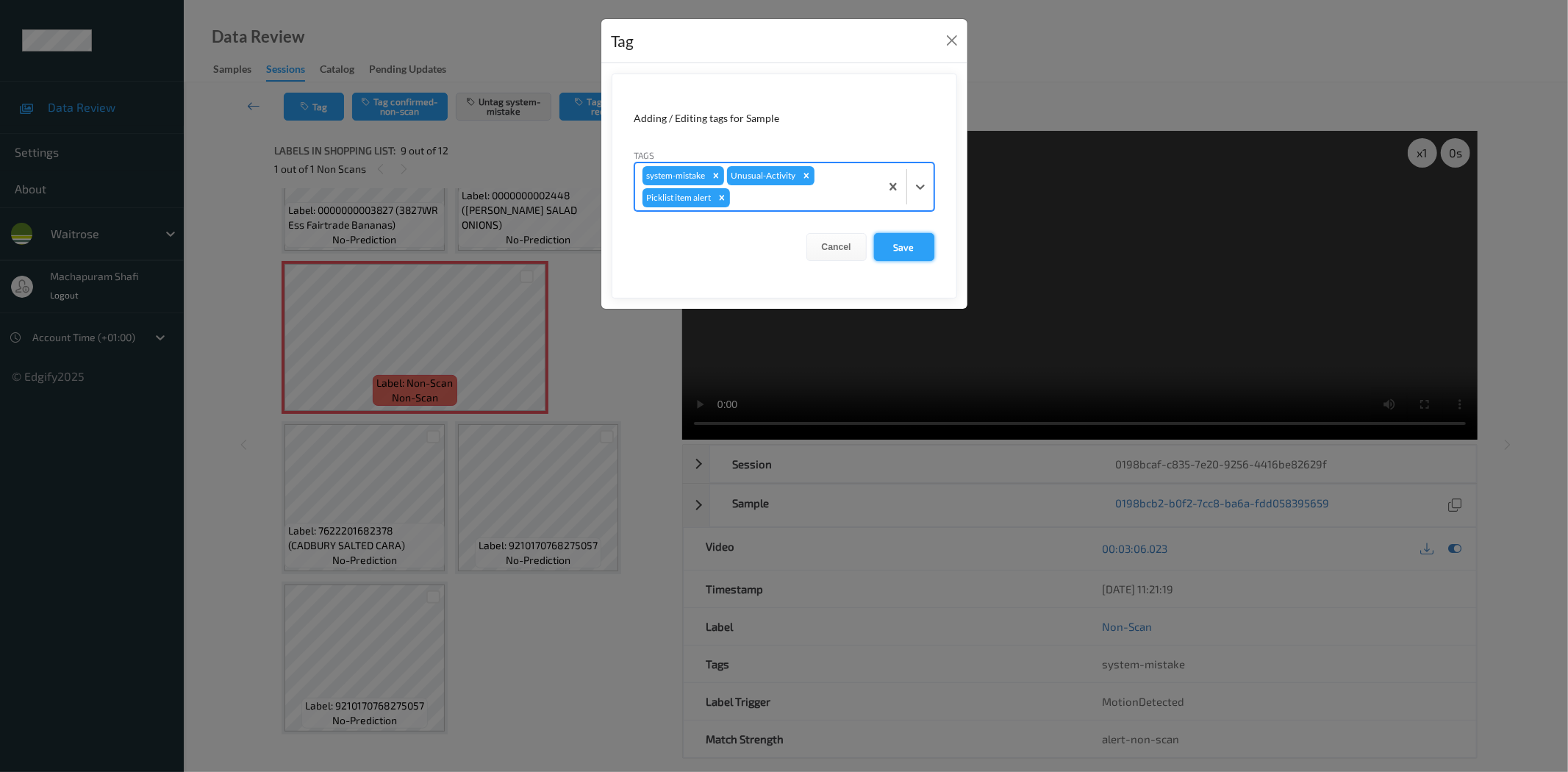
click at [893, 253] on button "Save" at bounding box center [904, 246] width 60 height 28
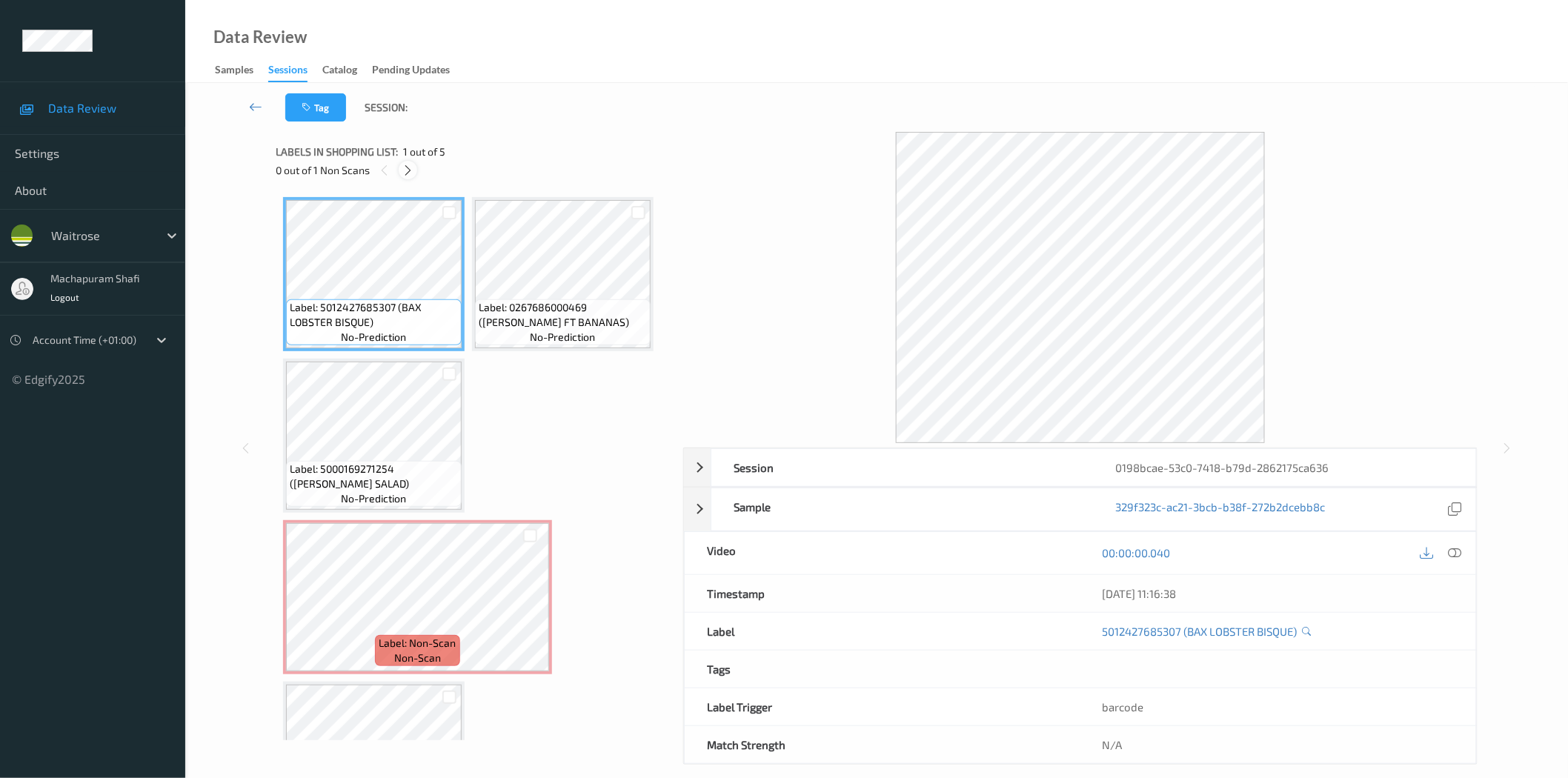
click at [404, 172] on icon at bounding box center [407, 171] width 12 height 13
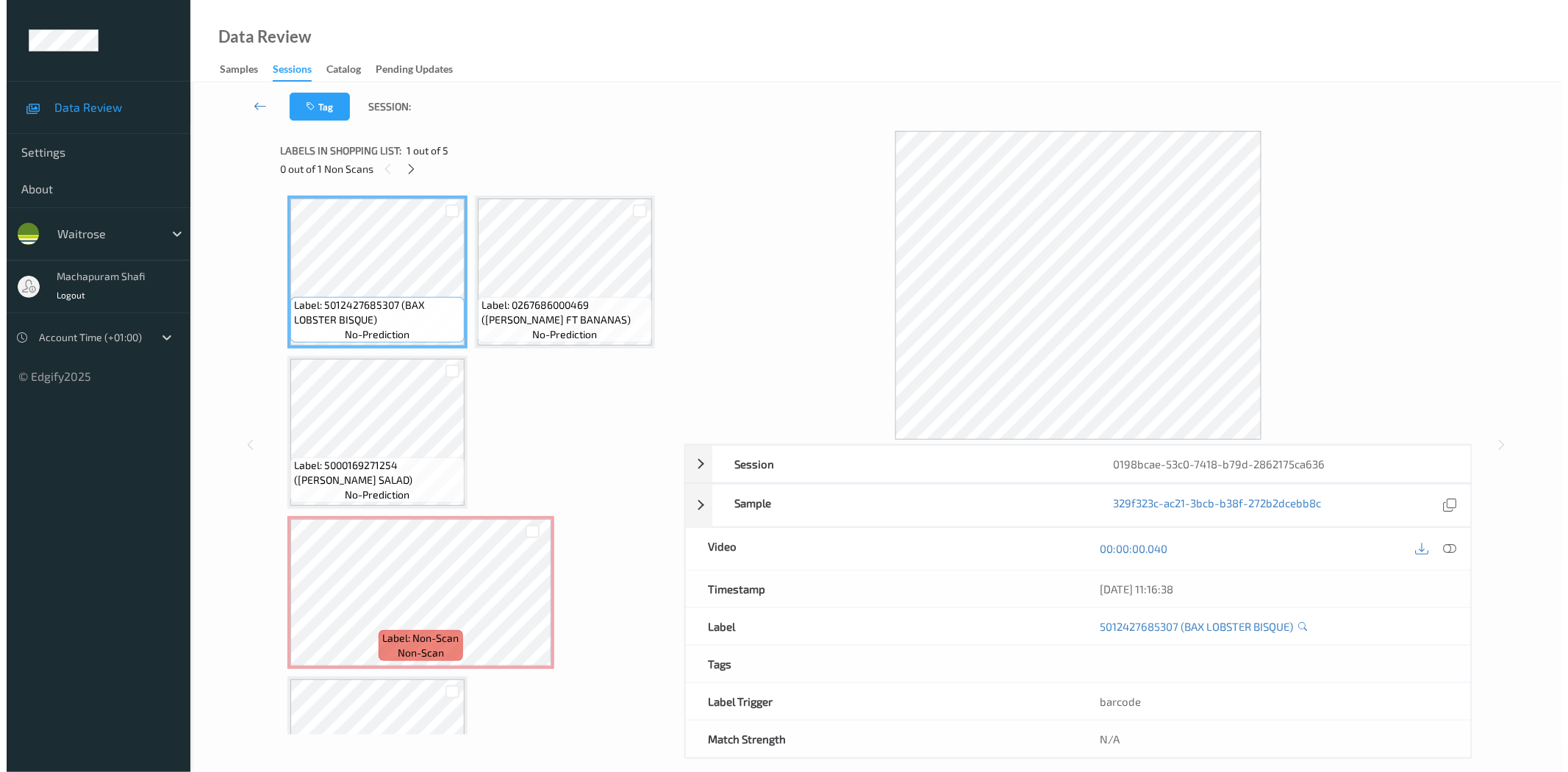
scroll to position [98, 0]
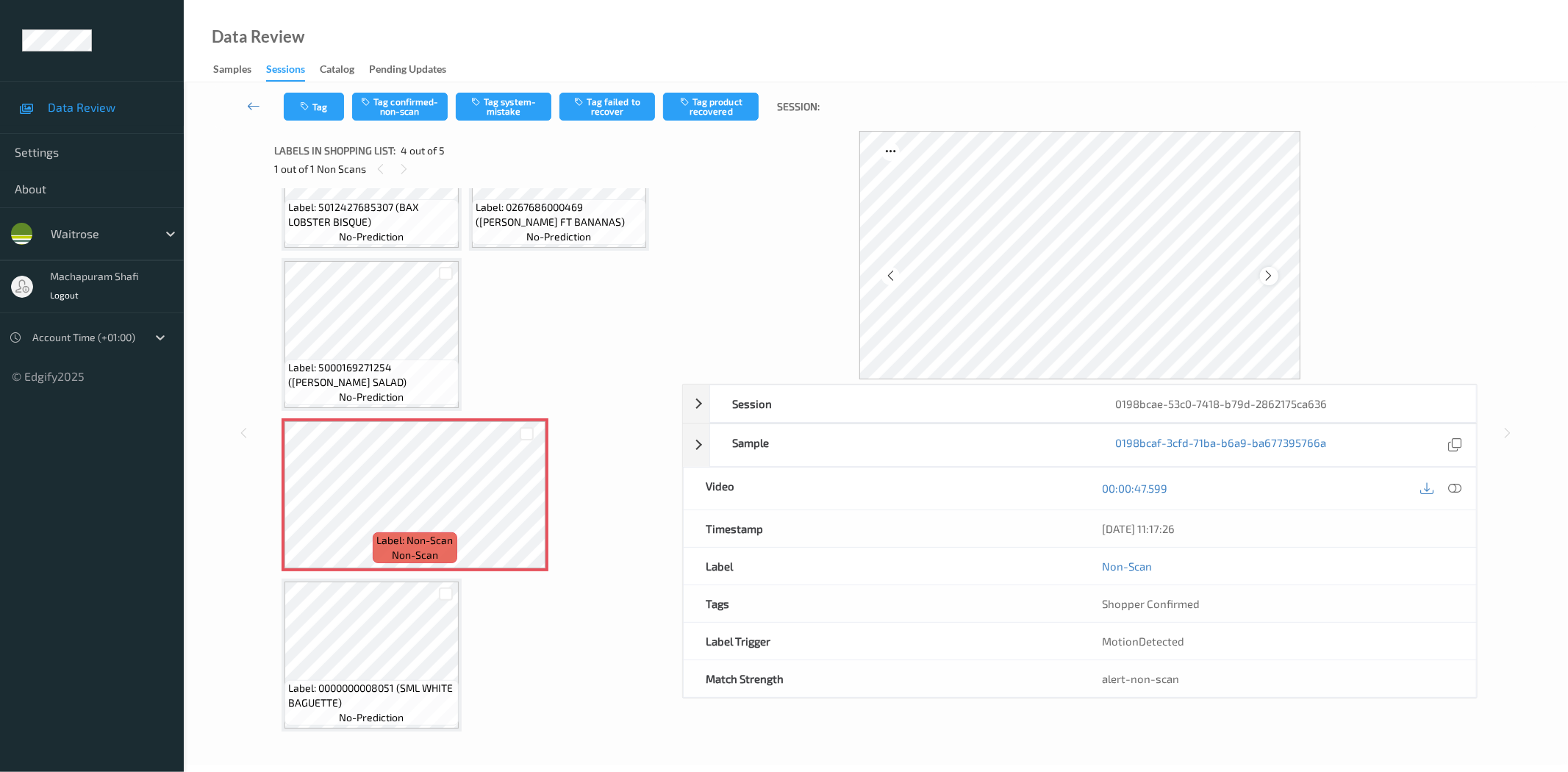
click at [1272, 275] on icon at bounding box center [1269, 276] width 12 height 13
click at [1451, 482] on icon at bounding box center [1456, 489] width 13 height 13
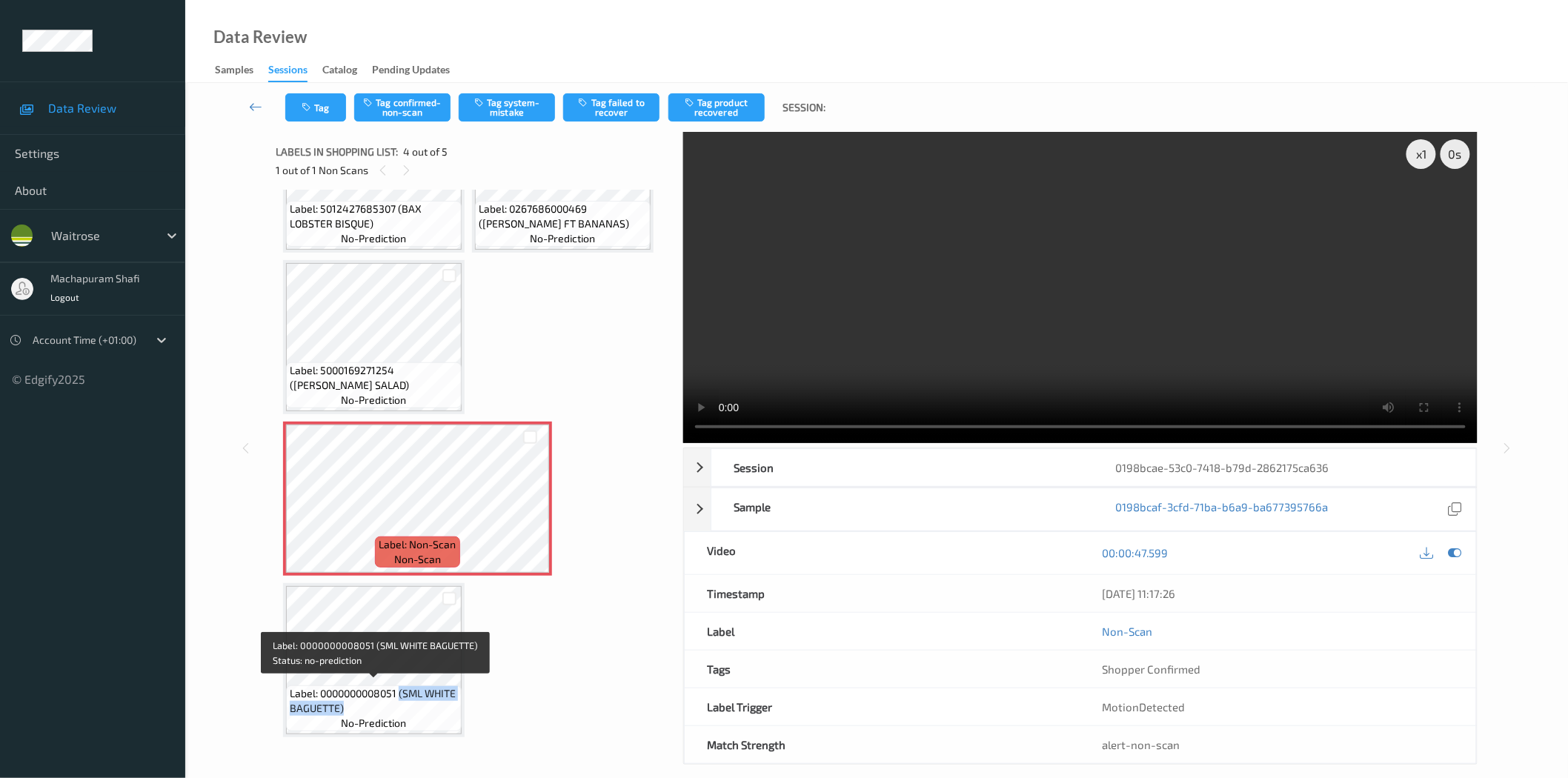
drag, startPoint x: 401, startPoint y: 692, endPoint x: 434, endPoint y: 712, distance: 38.6
click at [434, 712] on span "Label: 0000000008051 (SML WHITE BAGUETTE)" at bounding box center [375, 700] width 169 height 30
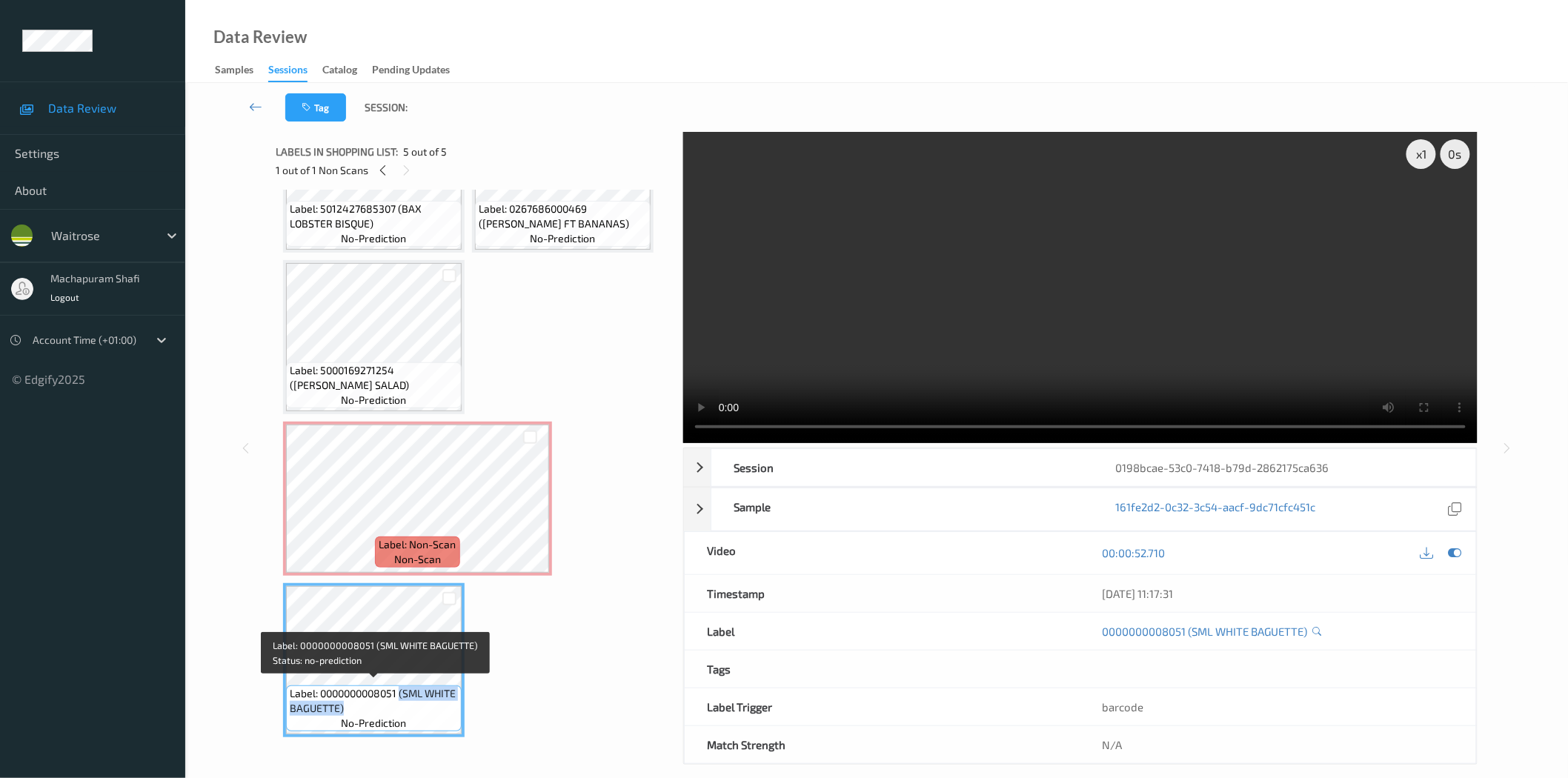
copy span "(SML WHITE BAGUETTE)"
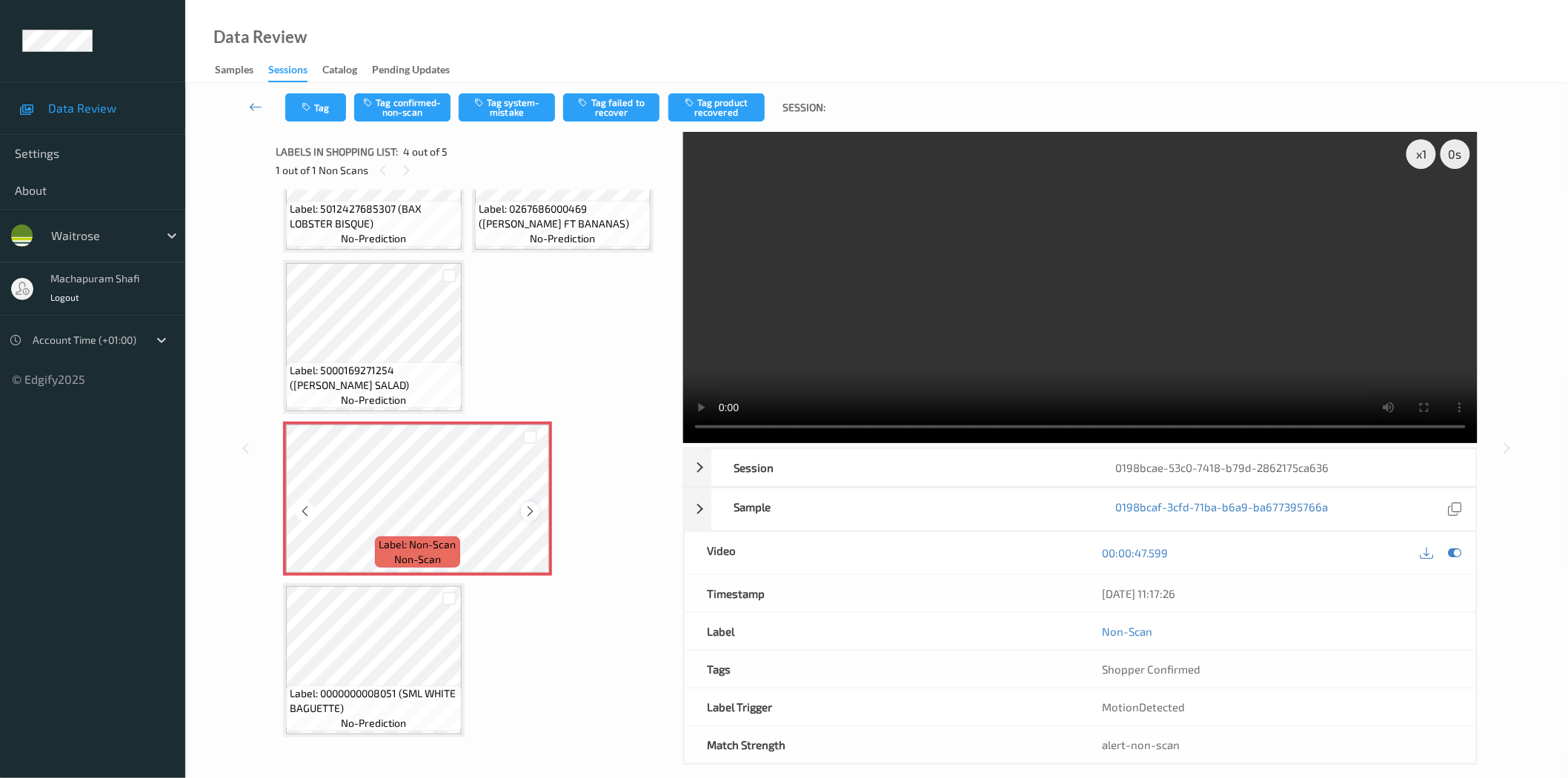
click at [532, 506] on icon at bounding box center [530, 512] width 12 height 13
click at [506, 119] on button "Tag system-mistake" at bounding box center [507, 106] width 97 height 28
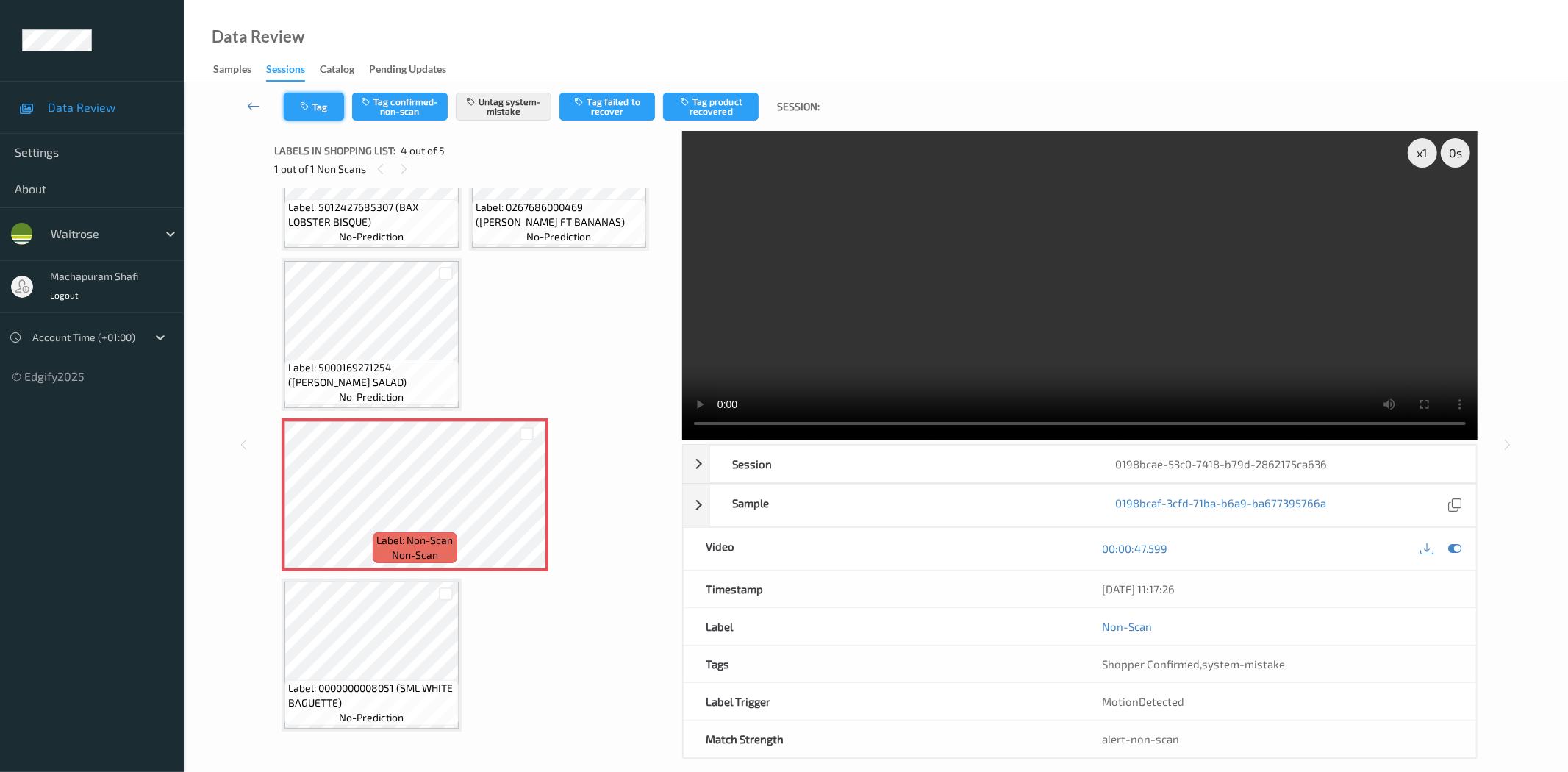
click at [297, 112] on button "Tag" at bounding box center [314, 106] width 60 height 28
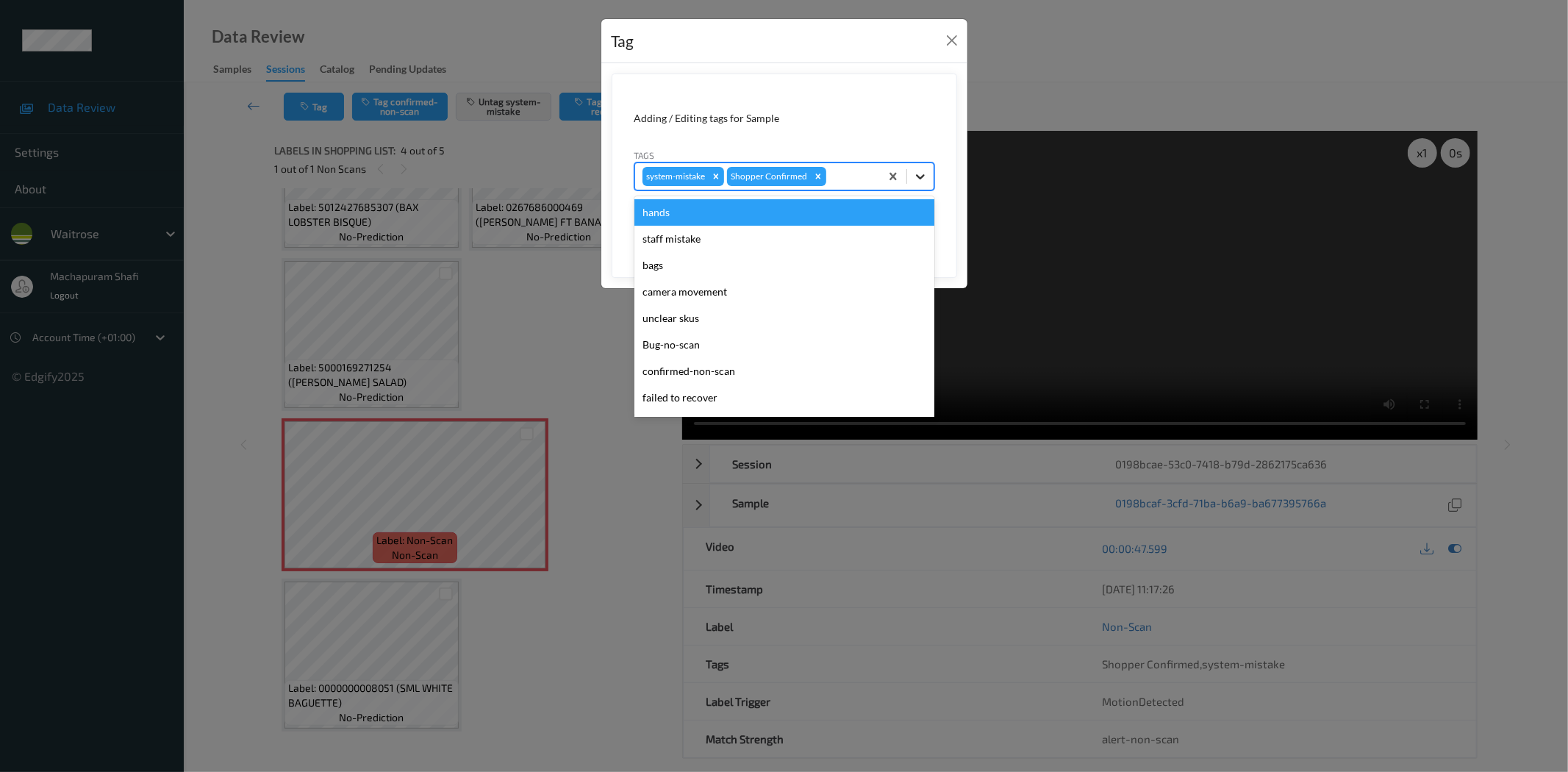
click at [911, 166] on div at bounding box center [921, 177] width 27 height 27
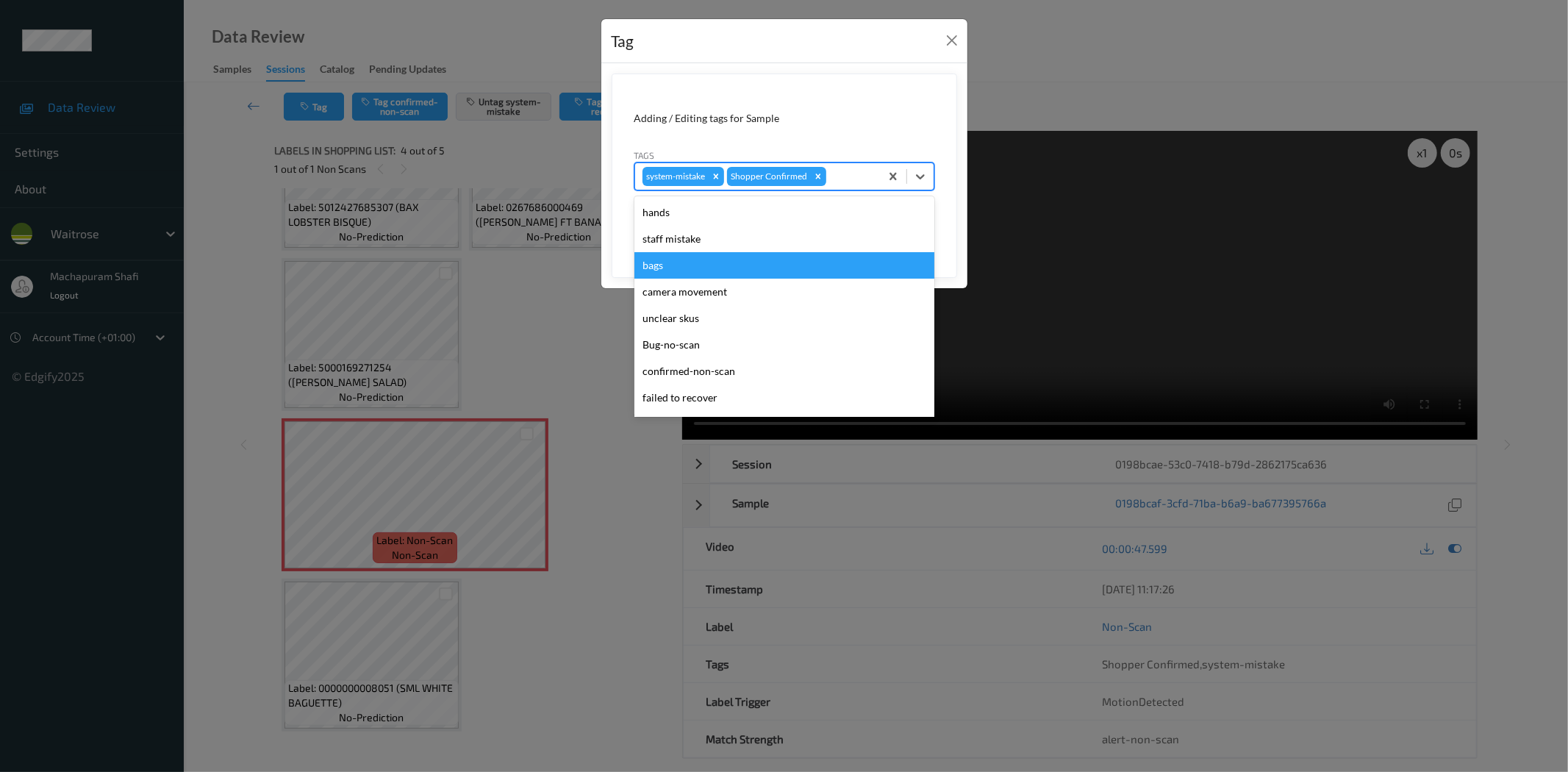
scroll to position [288, 0]
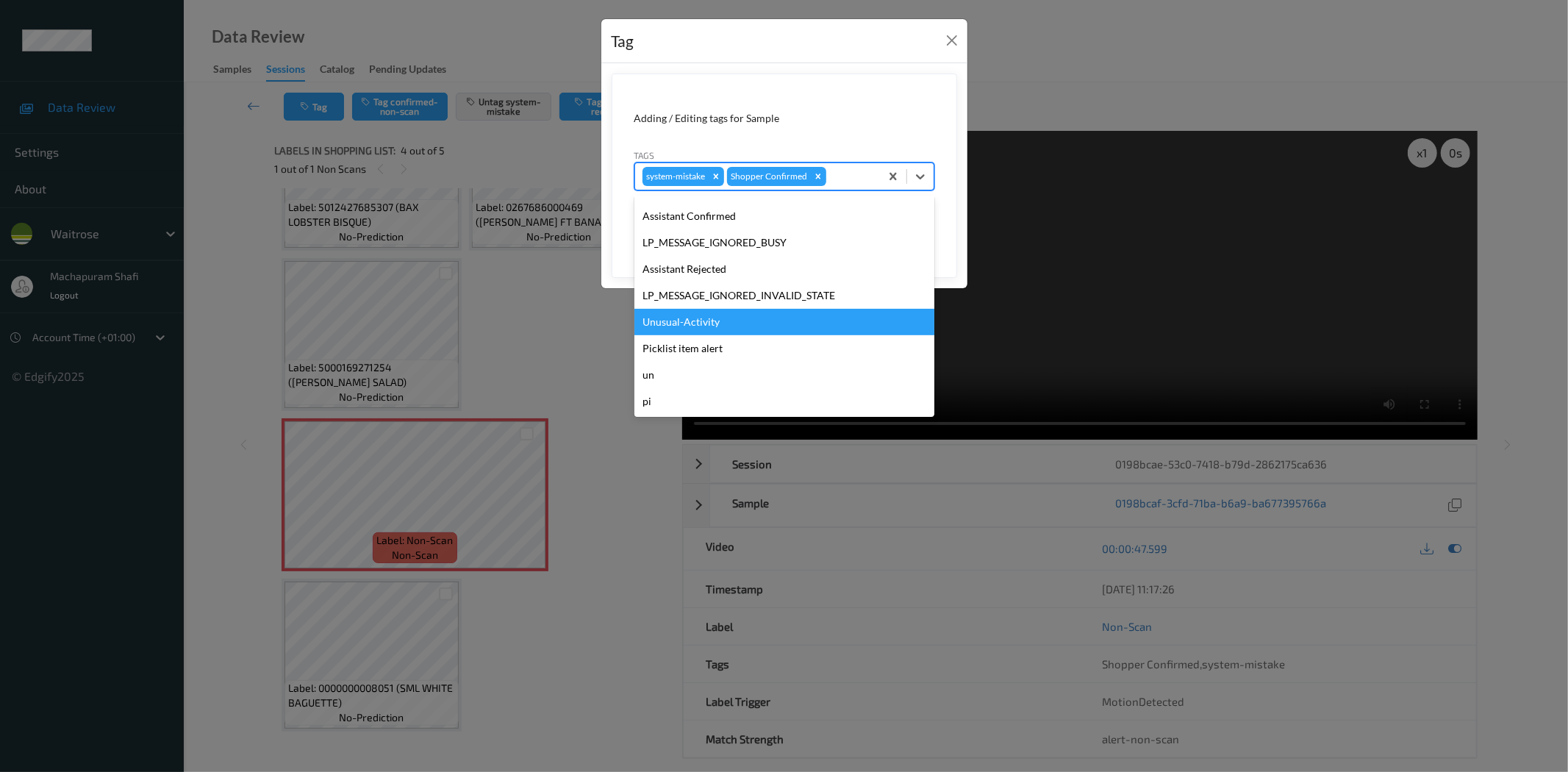
click at [686, 322] on div "Unusual-Activity" at bounding box center [785, 322] width 300 height 27
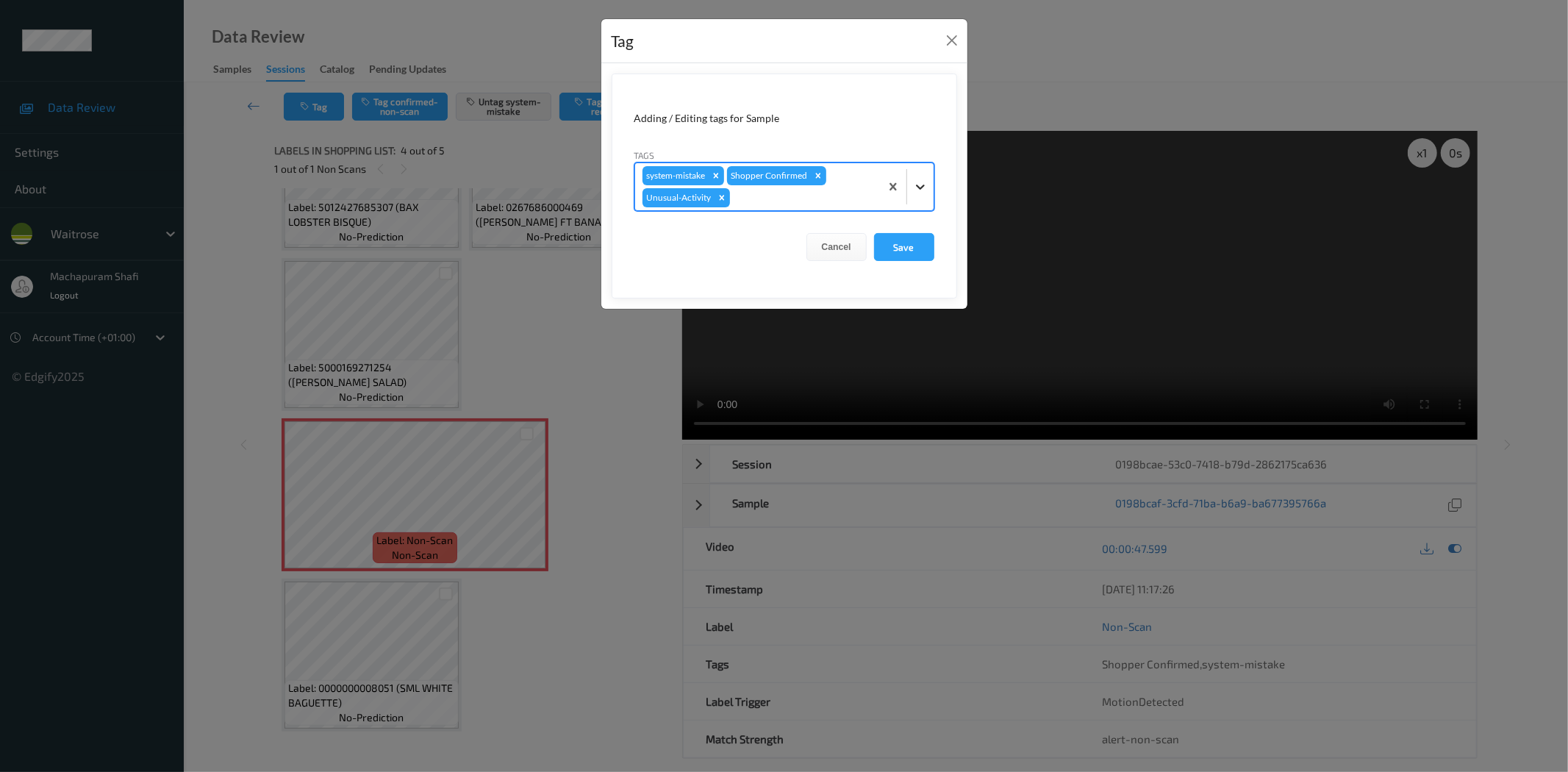
click at [918, 187] on icon at bounding box center [920, 186] width 9 height 5
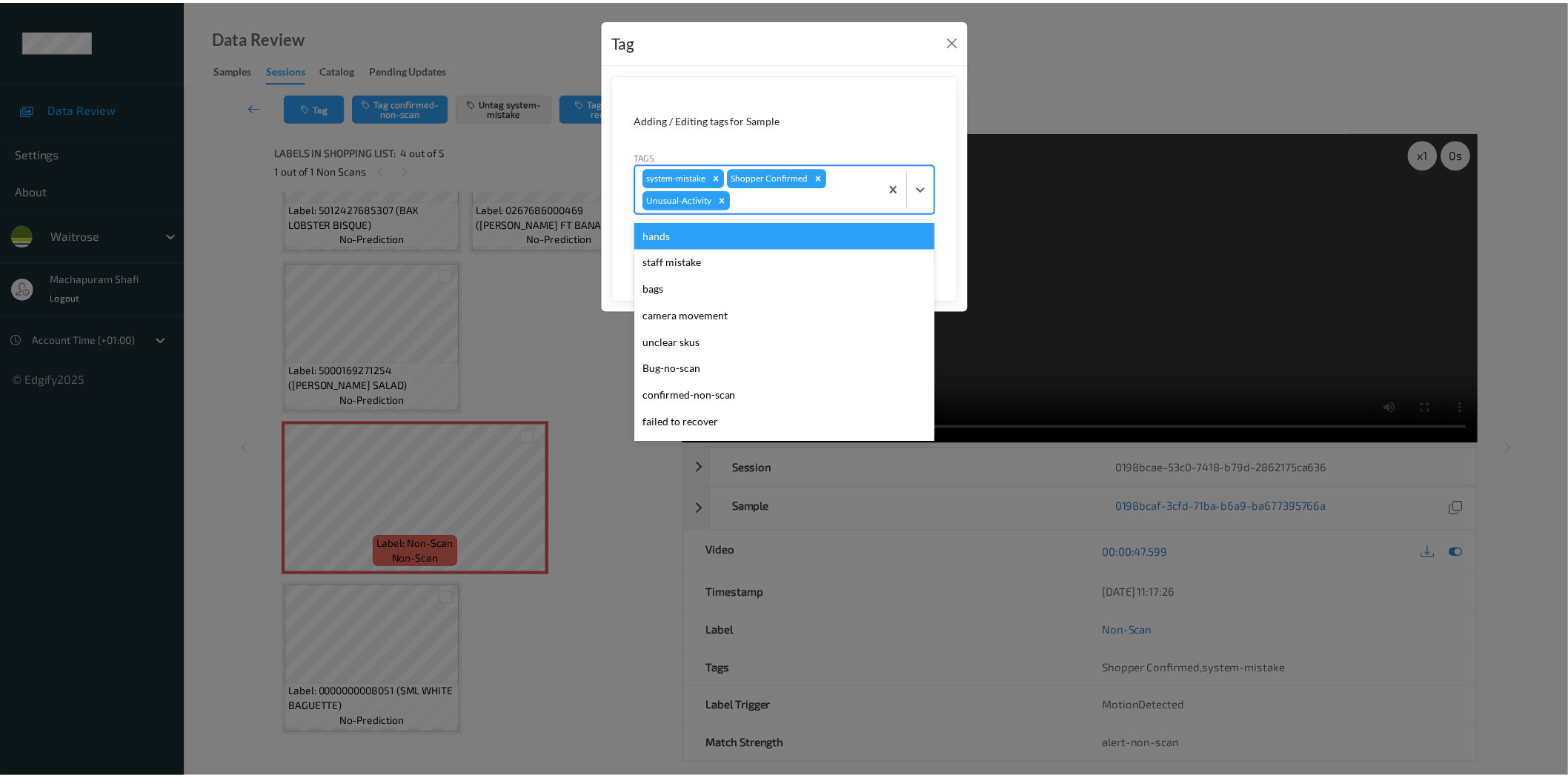
scroll to position [263, 0]
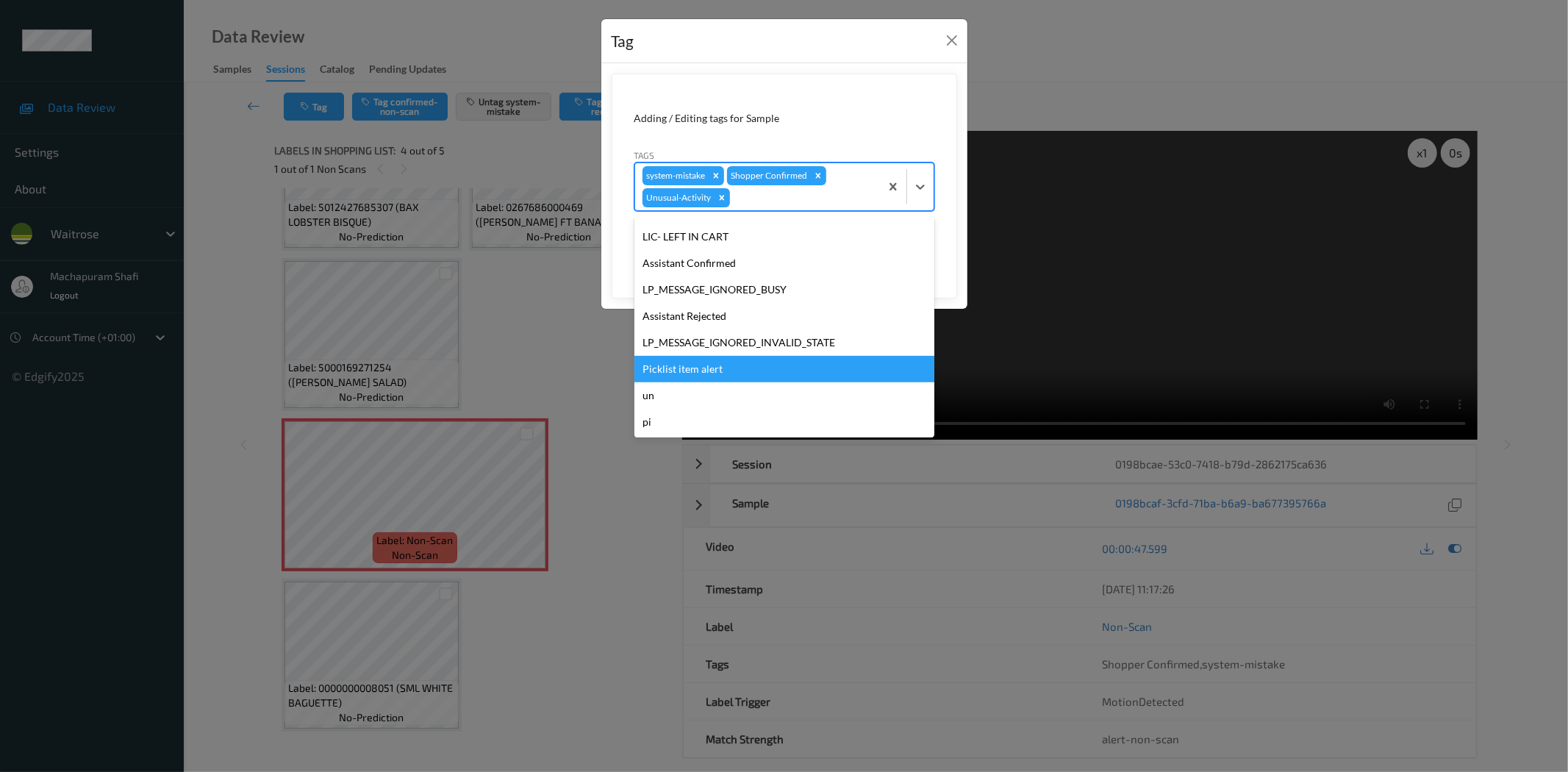
click at [710, 362] on div "Picklist item alert" at bounding box center [785, 369] width 300 height 27
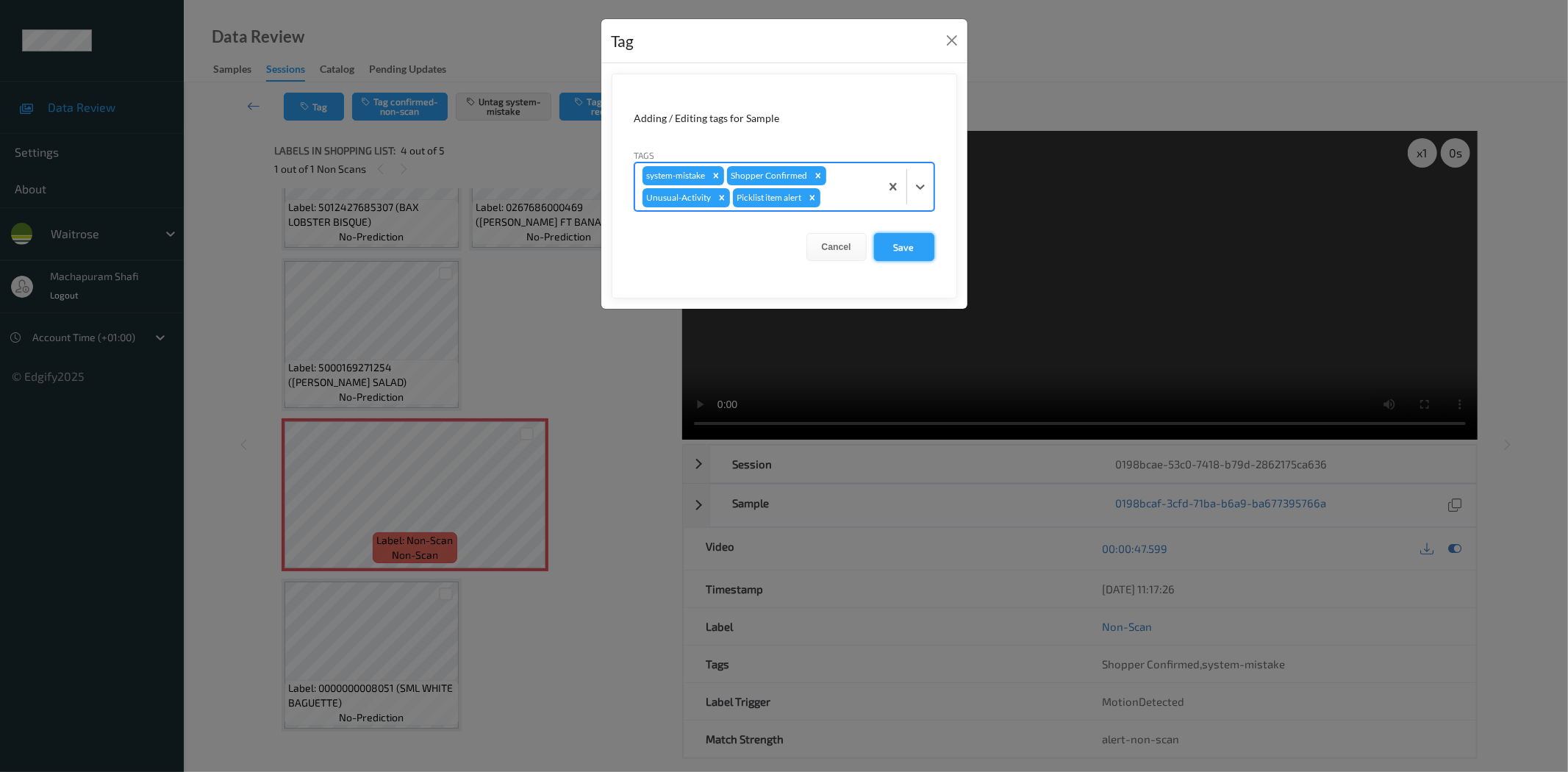
click at [903, 242] on button "Save" at bounding box center [904, 246] width 60 height 28
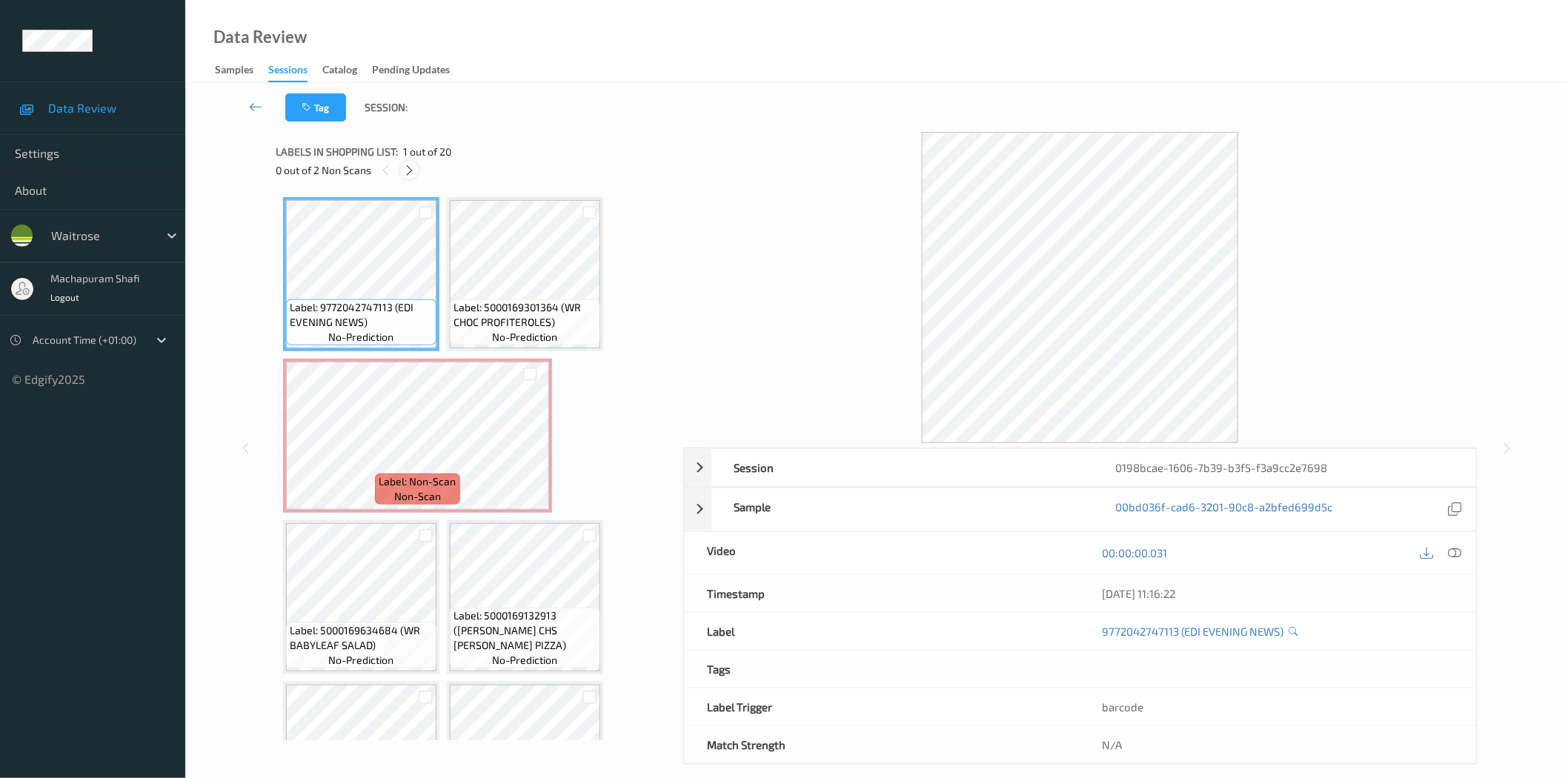
click at [408, 172] on icon at bounding box center [409, 171] width 12 height 13
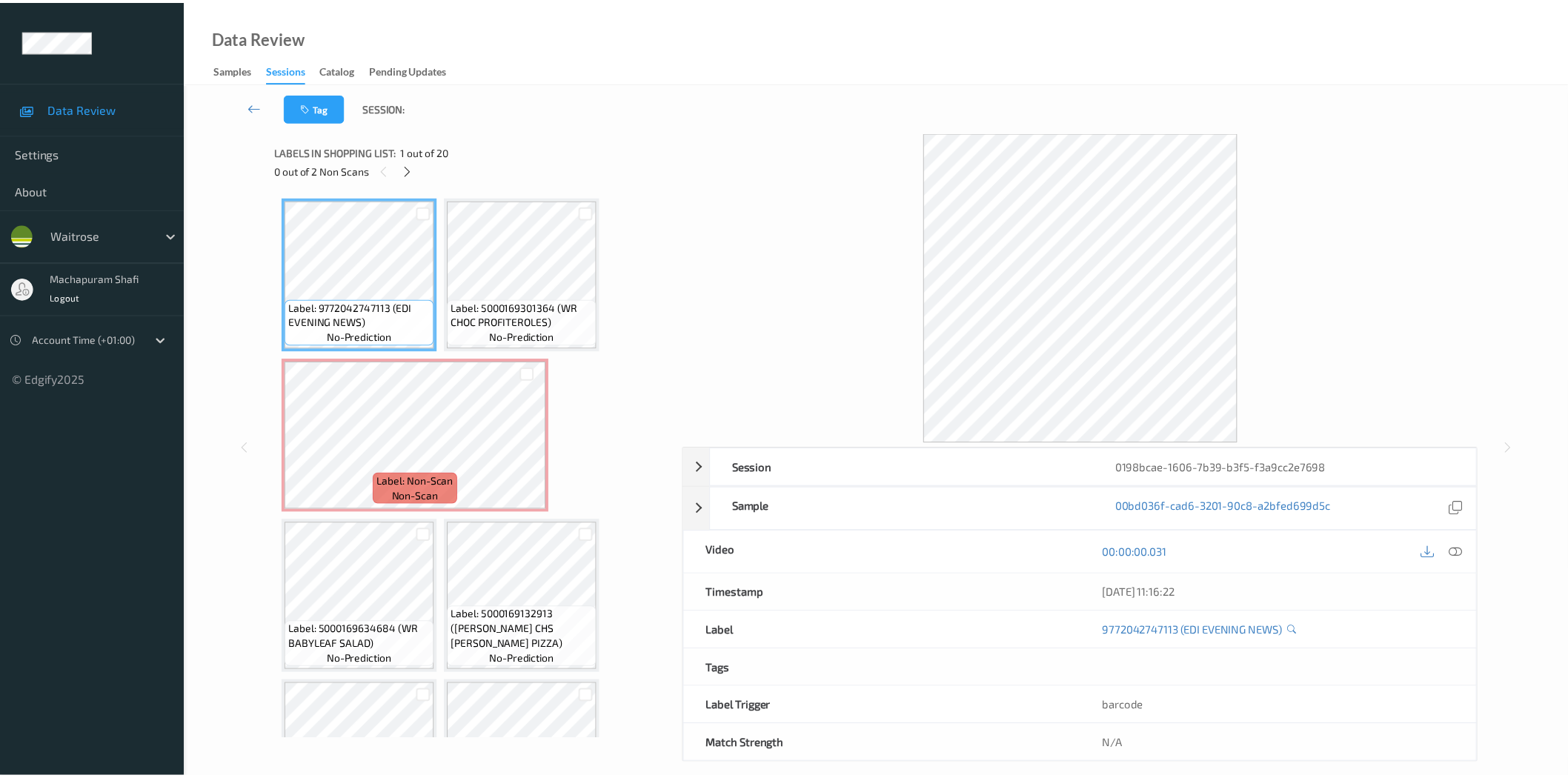
scroll to position [8, 0]
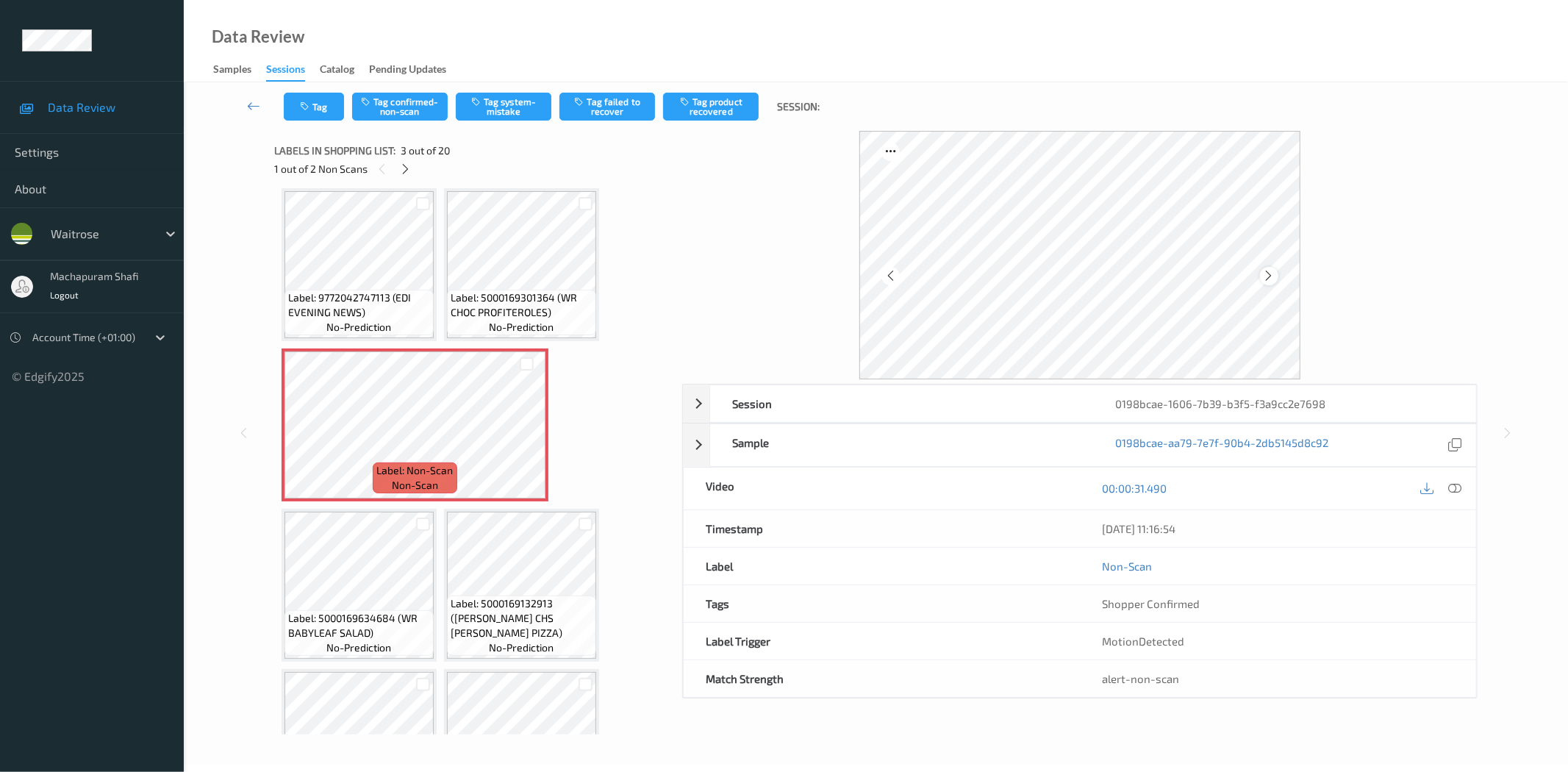
click at [1270, 275] on icon at bounding box center [1269, 276] width 12 height 13
click at [1453, 494] on icon at bounding box center [1456, 489] width 13 height 13
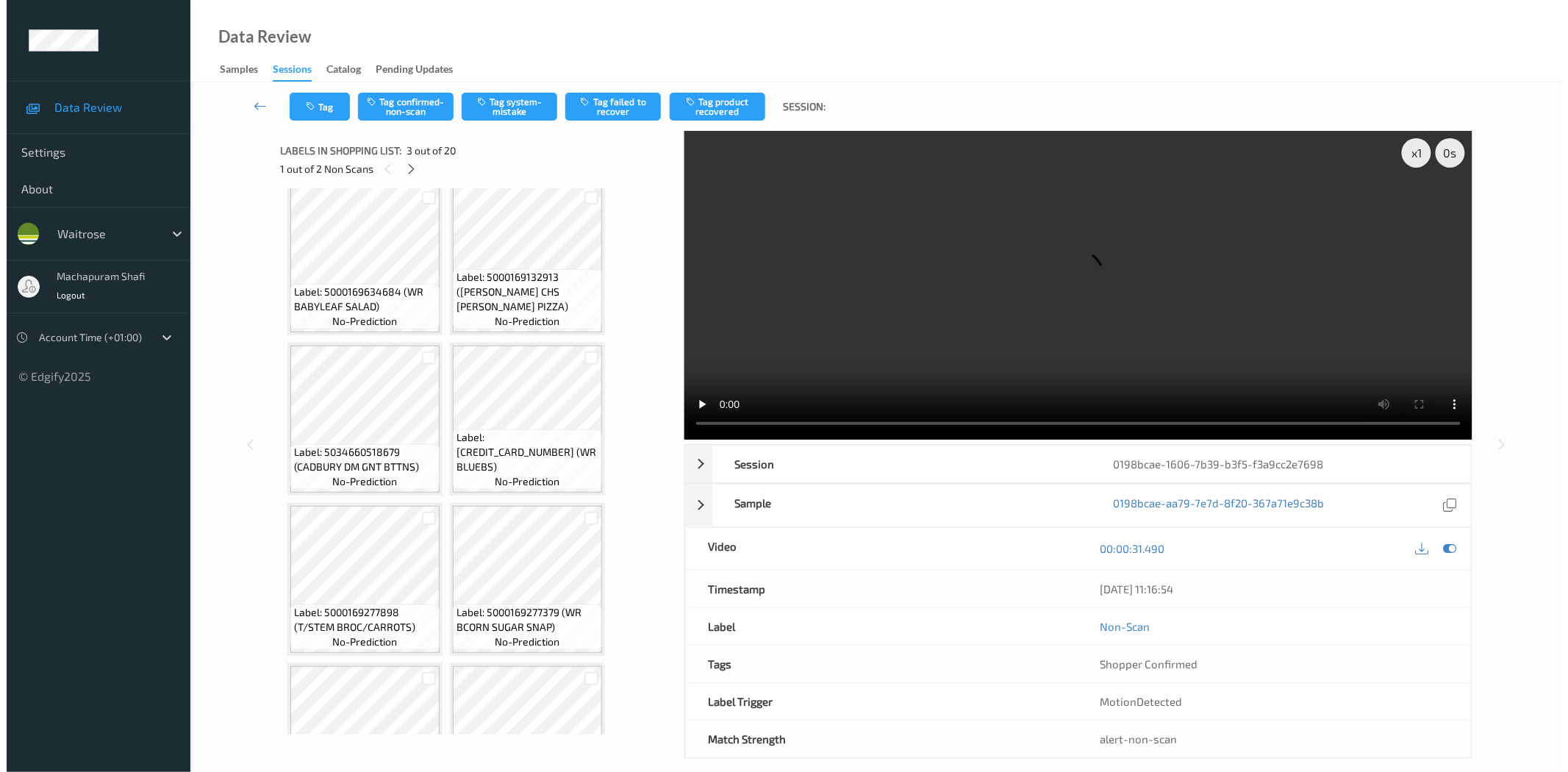
scroll to position [0, 0]
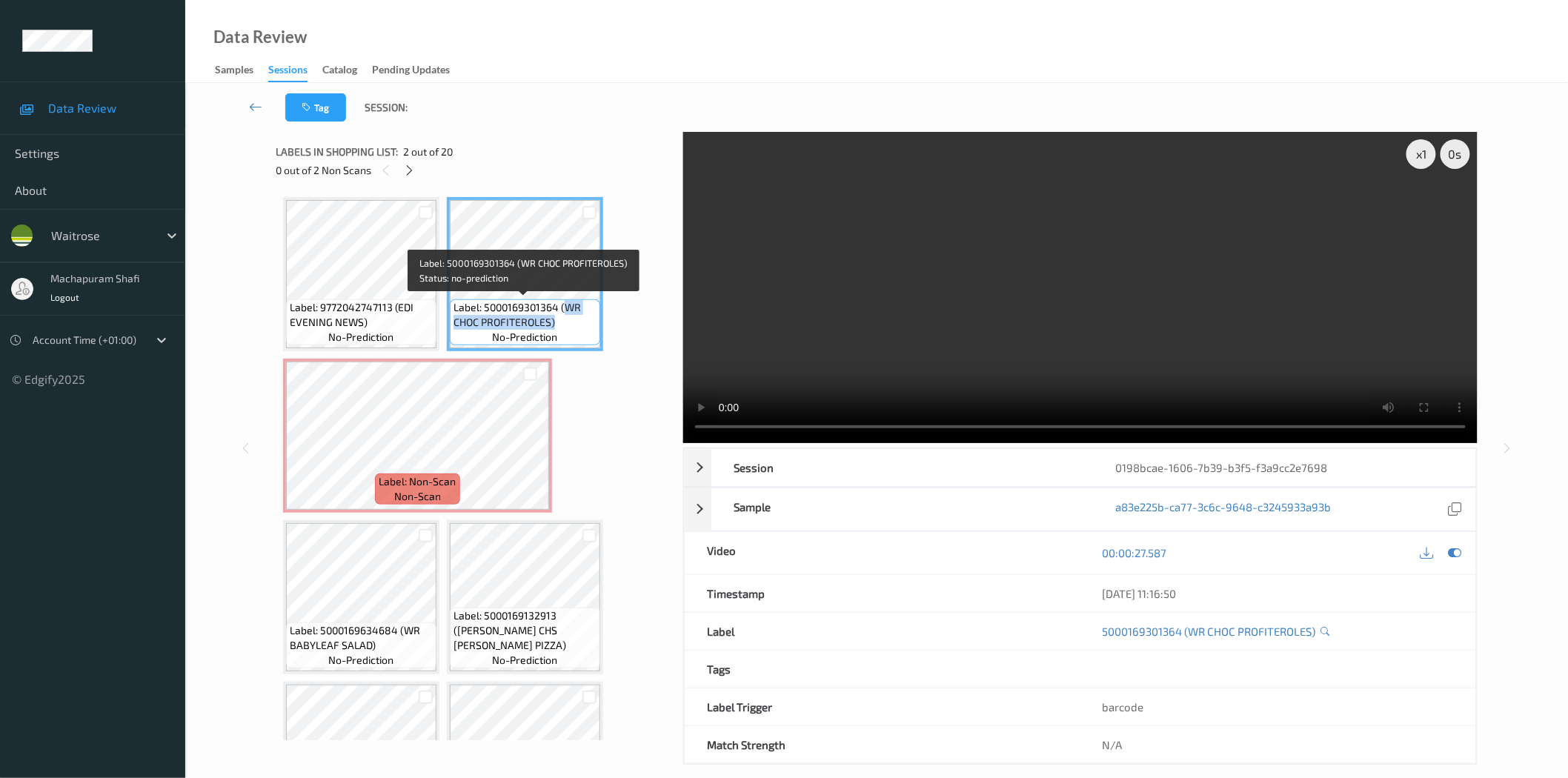
drag, startPoint x: 561, startPoint y: 309, endPoint x: 576, endPoint y: 329, distance: 25.0
click at [576, 329] on span "Label: 5000169301364 (WR CHOC PROFITEROLES)" at bounding box center [525, 314] width 143 height 30
copy span "WR CHOC PROFITEROLES)"
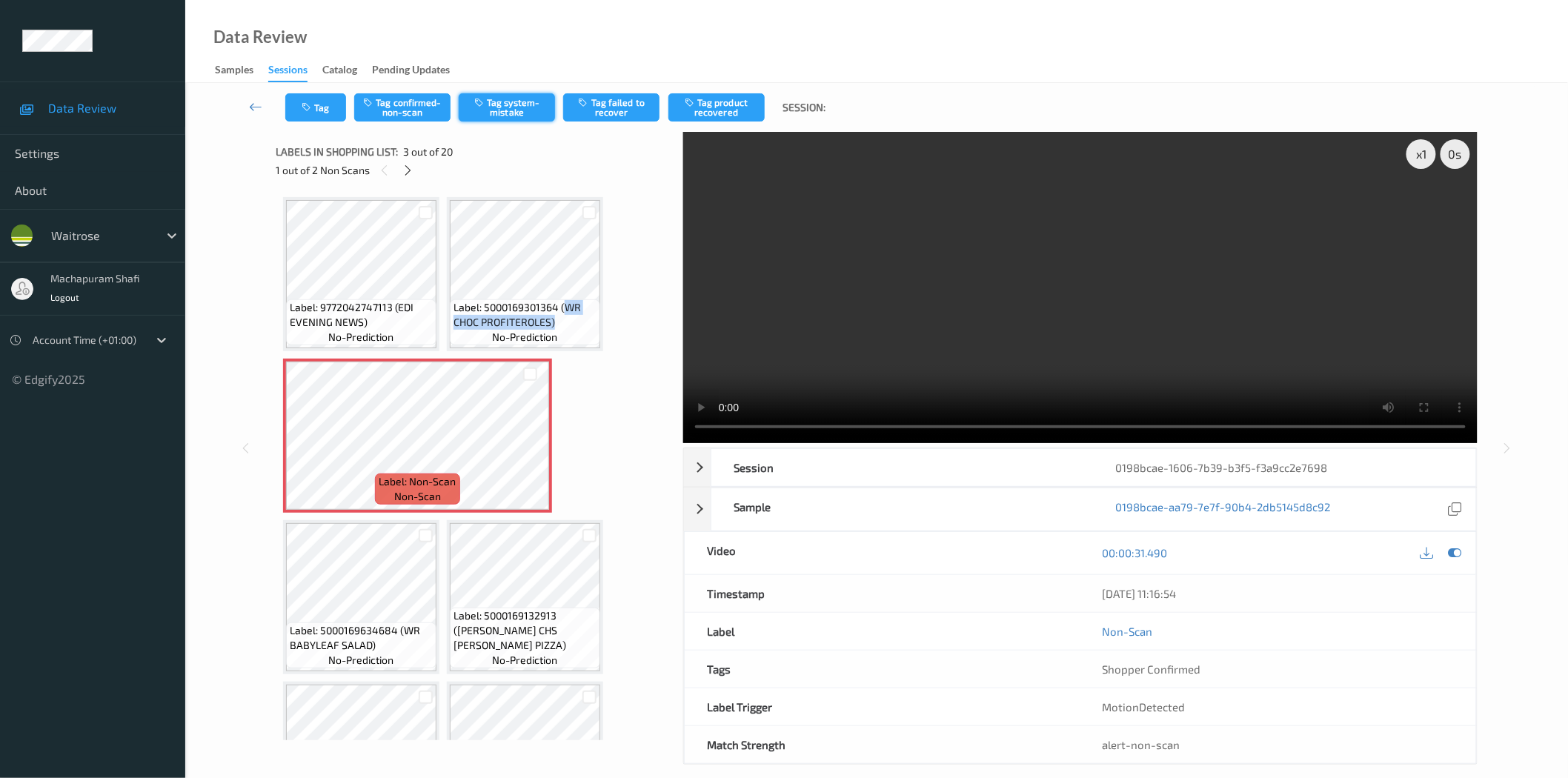
click at [535, 103] on button "Tag system-mistake" at bounding box center [507, 106] width 97 height 28
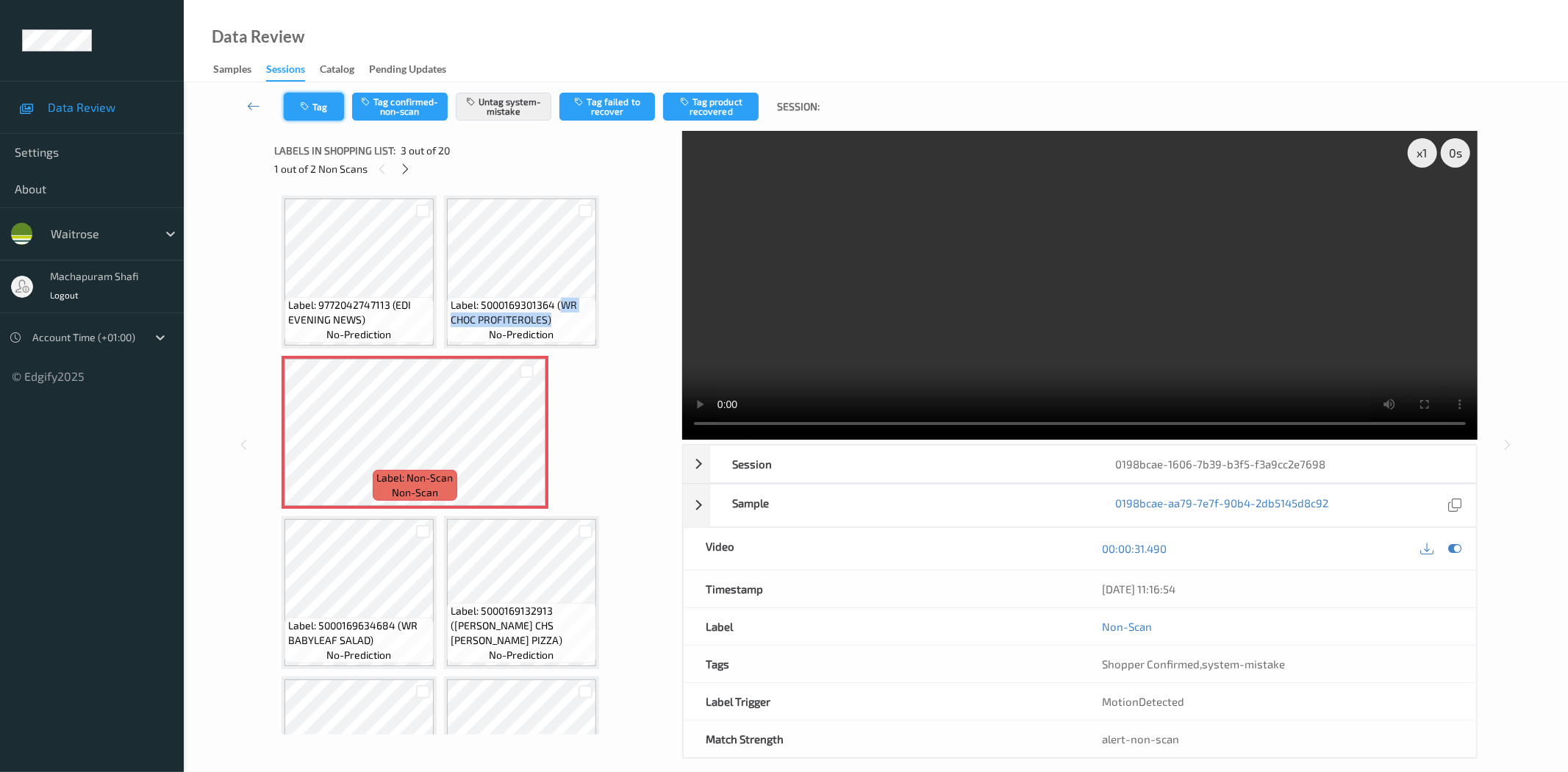
click at [314, 107] on button "Tag" at bounding box center [314, 106] width 60 height 28
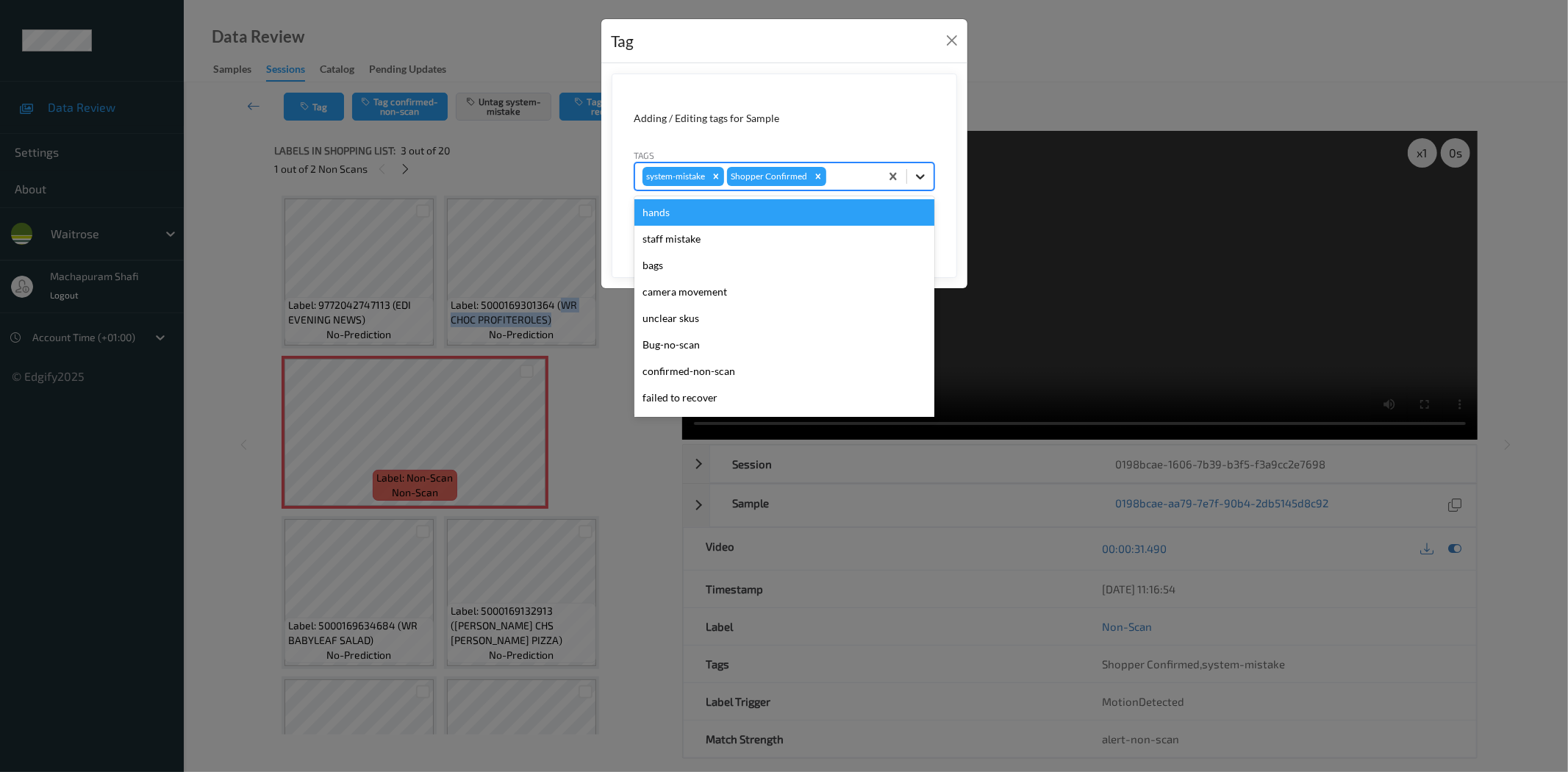
click at [927, 173] on div at bounding box center [921, 177] width 27 height 27
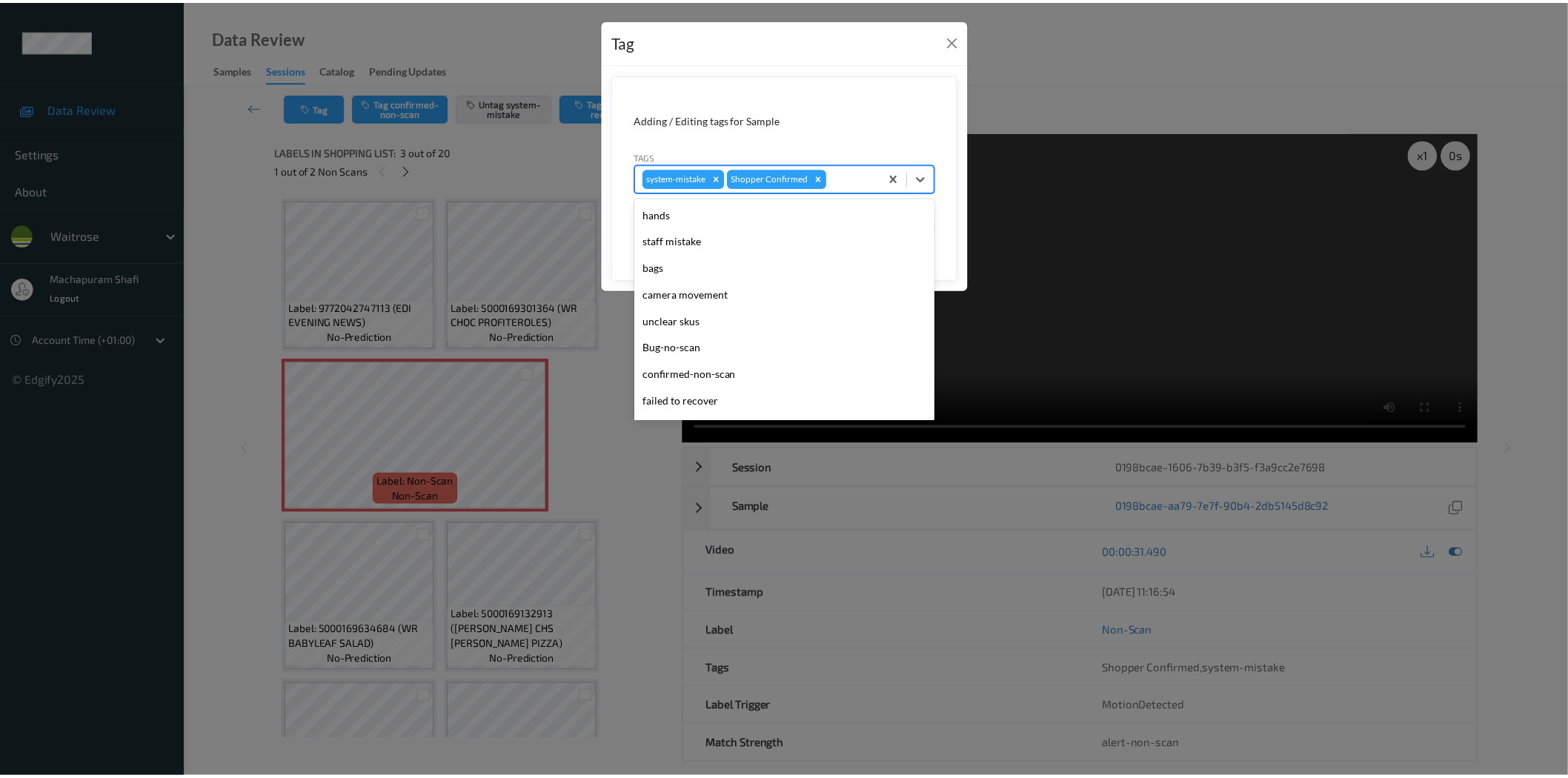
scroll to position [290, 0]
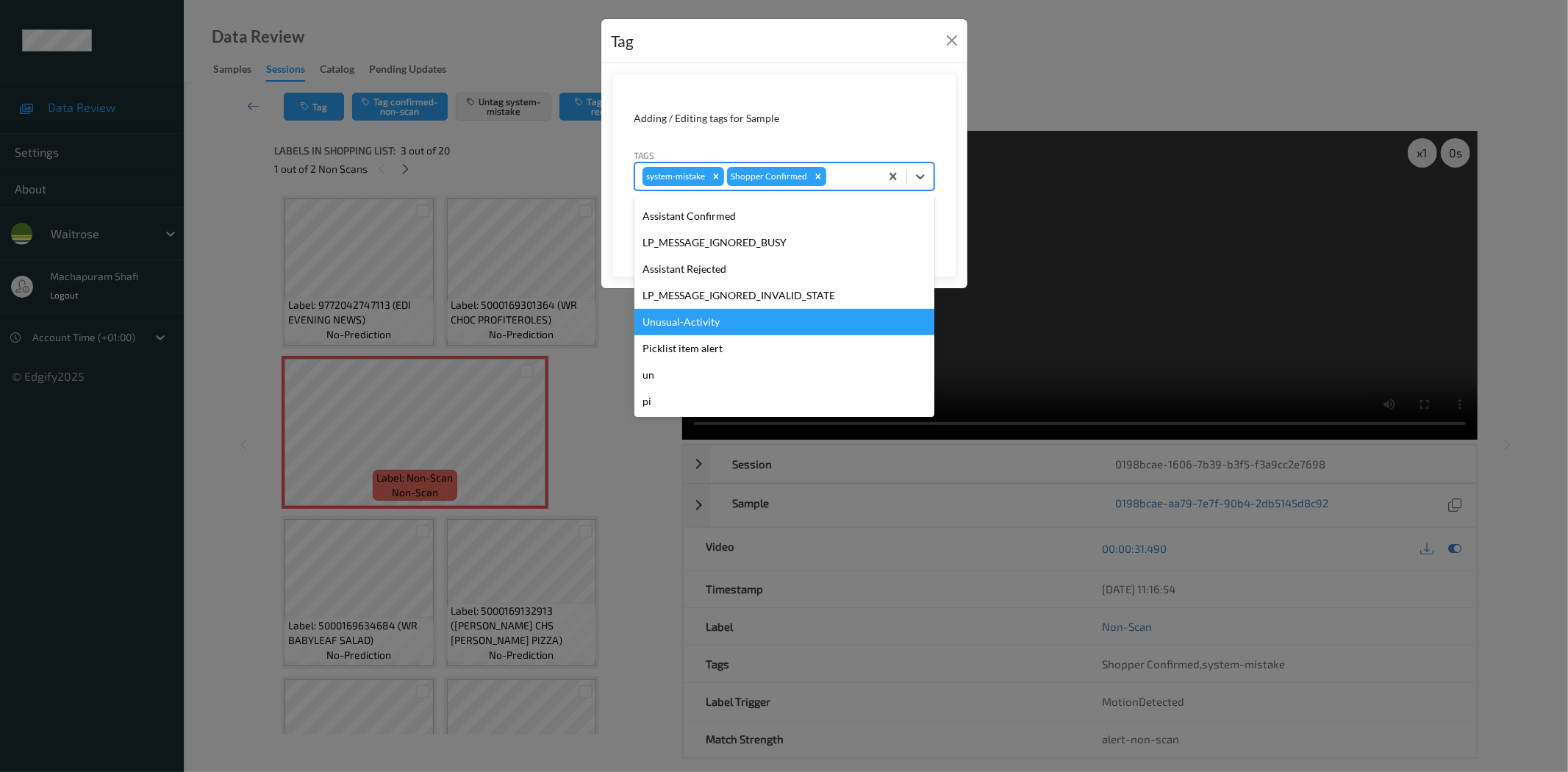
click at [702, 318] on div "Unusual-Activity" at bounding box center [785, 322] width 300 height 27
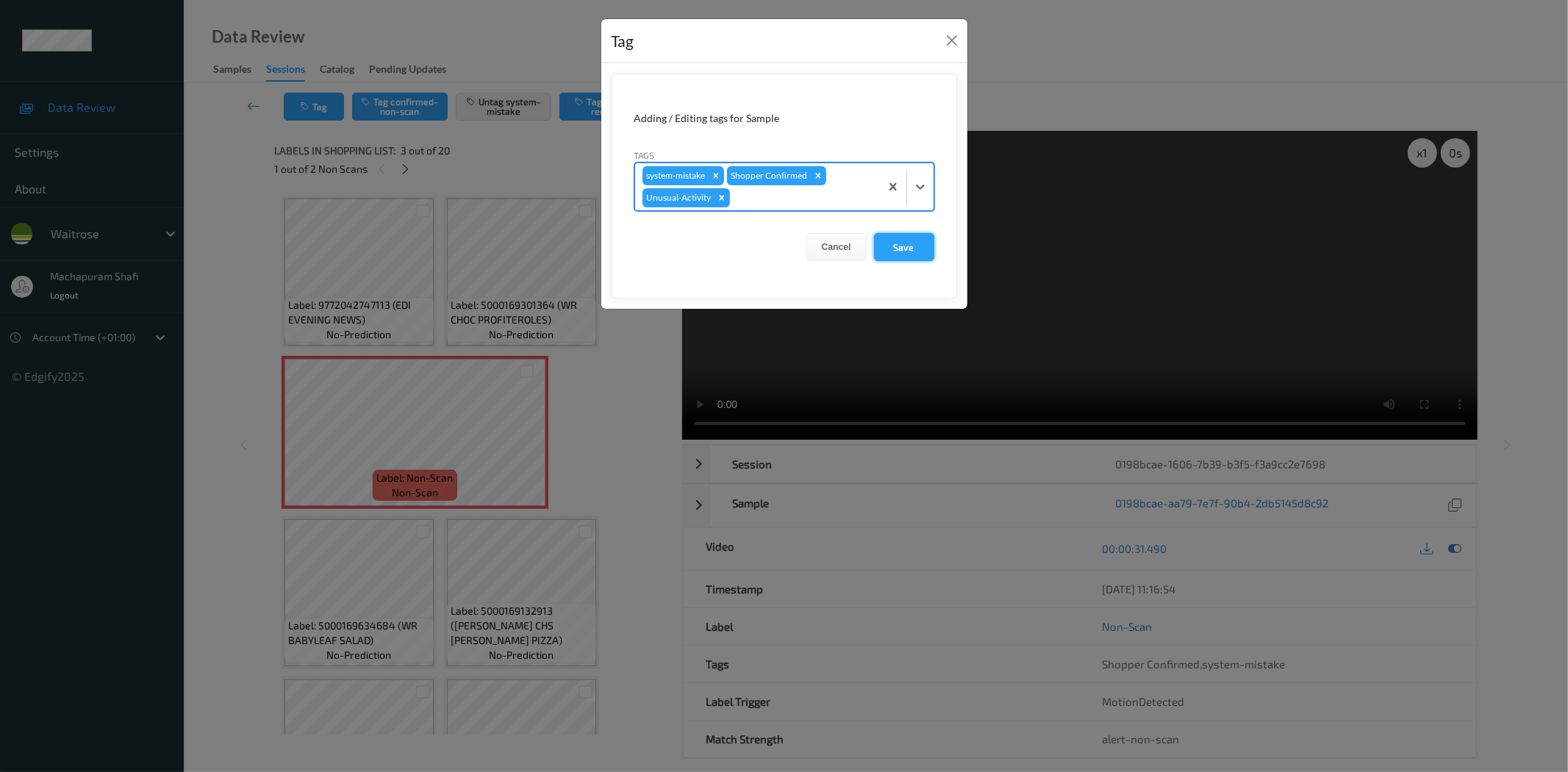
click at [909, 241] on button "Save" at bounding box center [904, 246] width 60 height 28
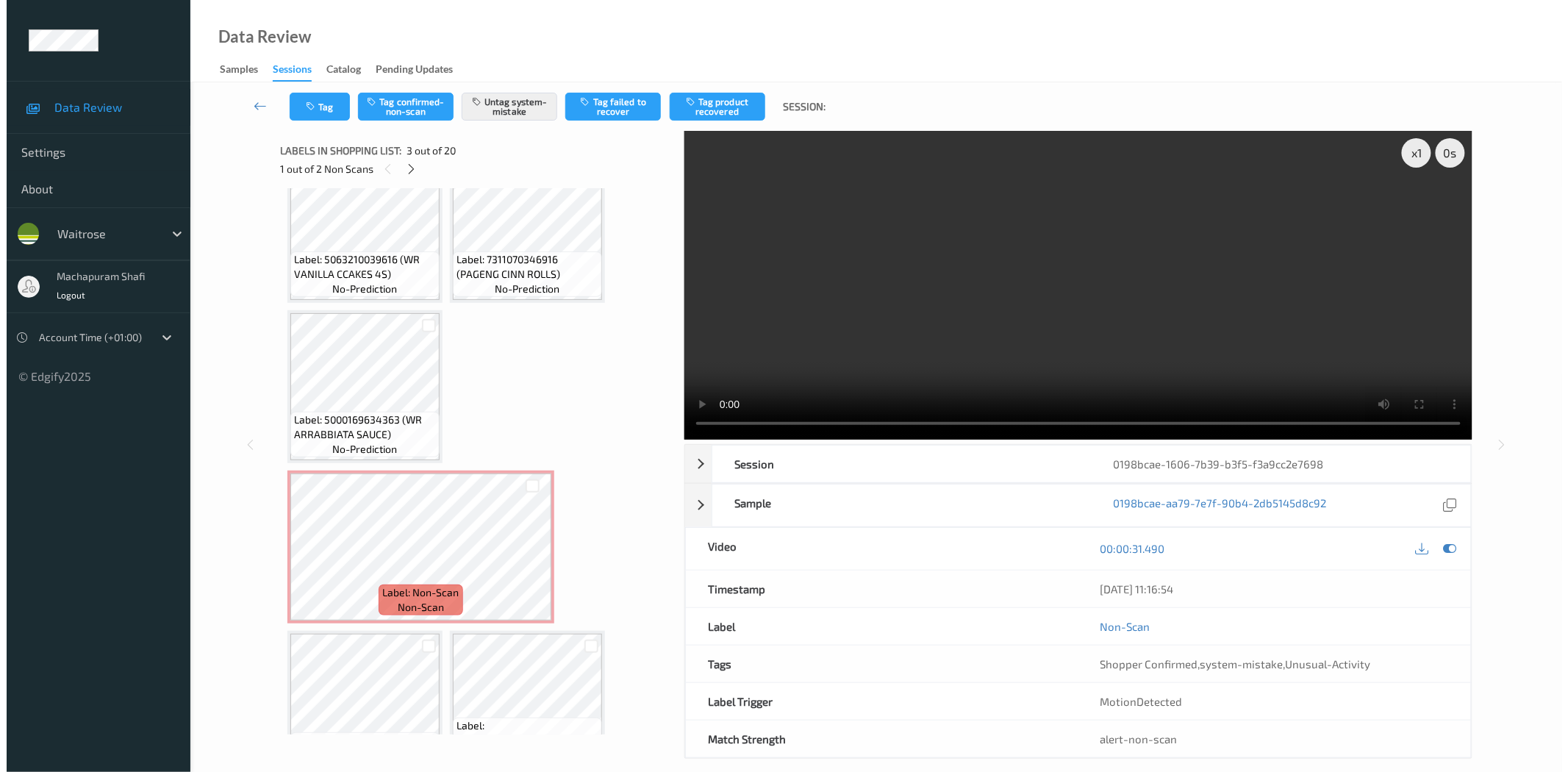
scroll to position [887, 0]
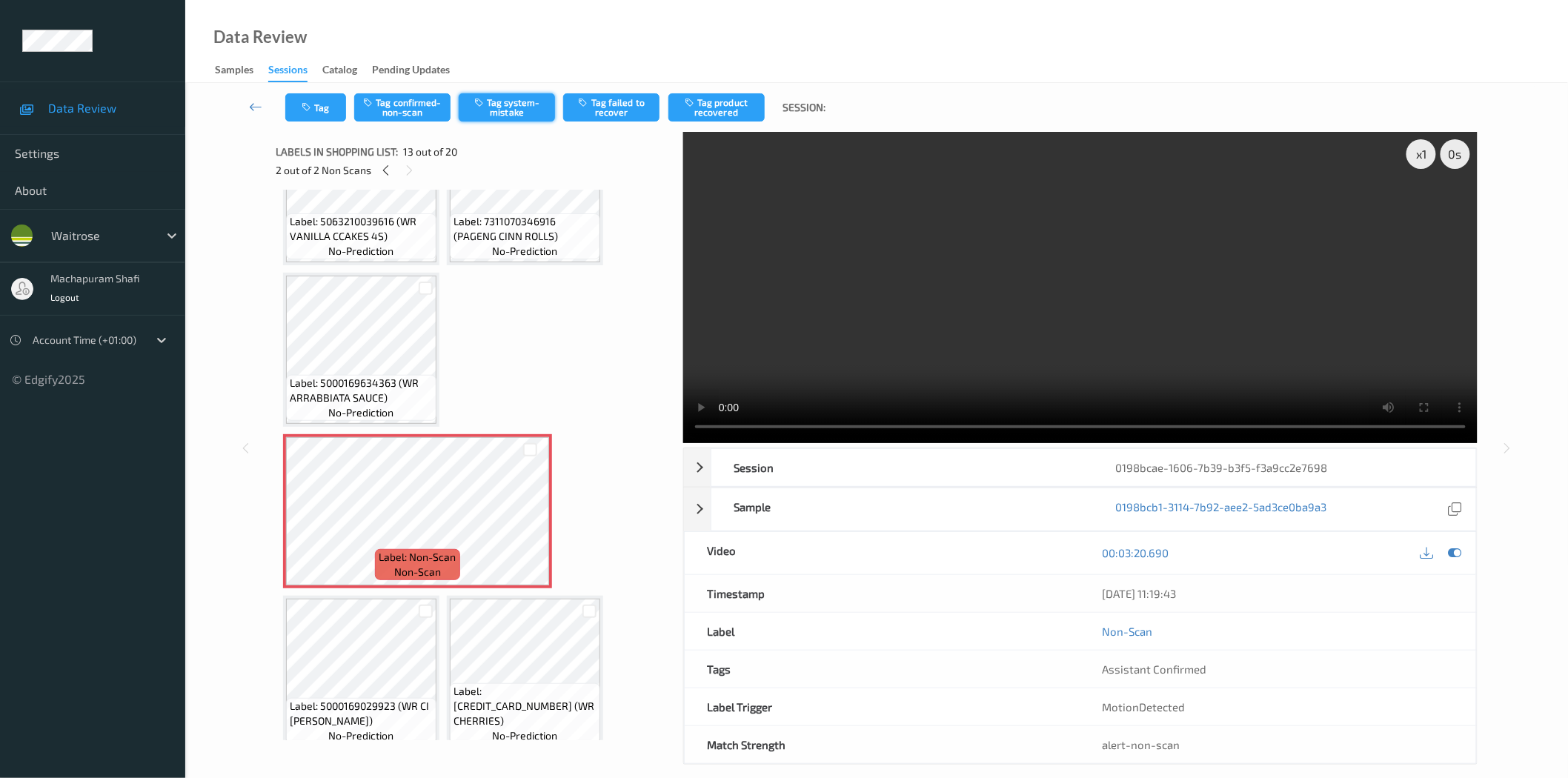
click at [525, 105] on button "Tag system-mistake" at bounding box center [507, 106] width 97 height 28
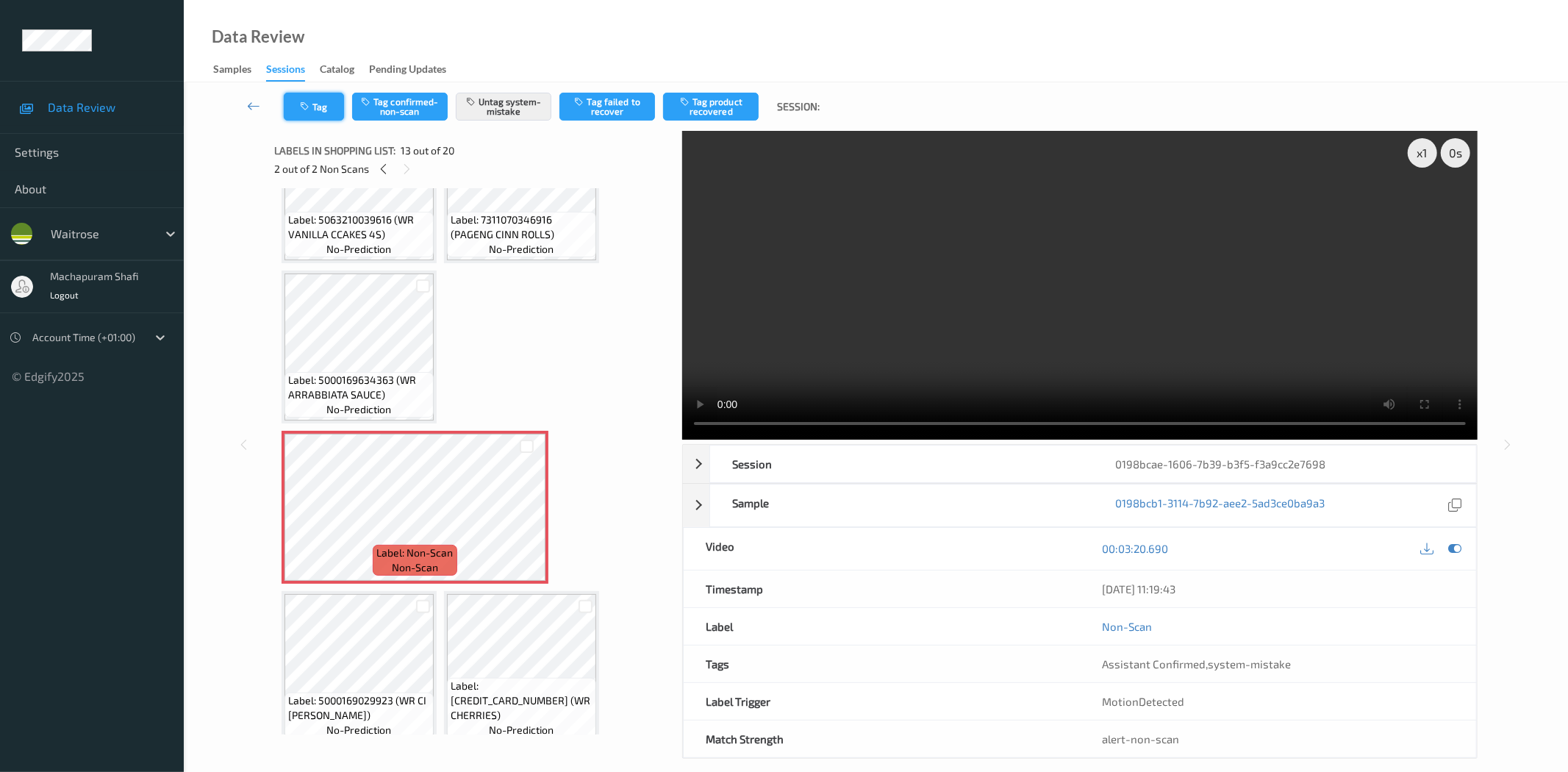
click at [318, 104] on button "Tag" at bounding box center [314, 106] width 60 height 28
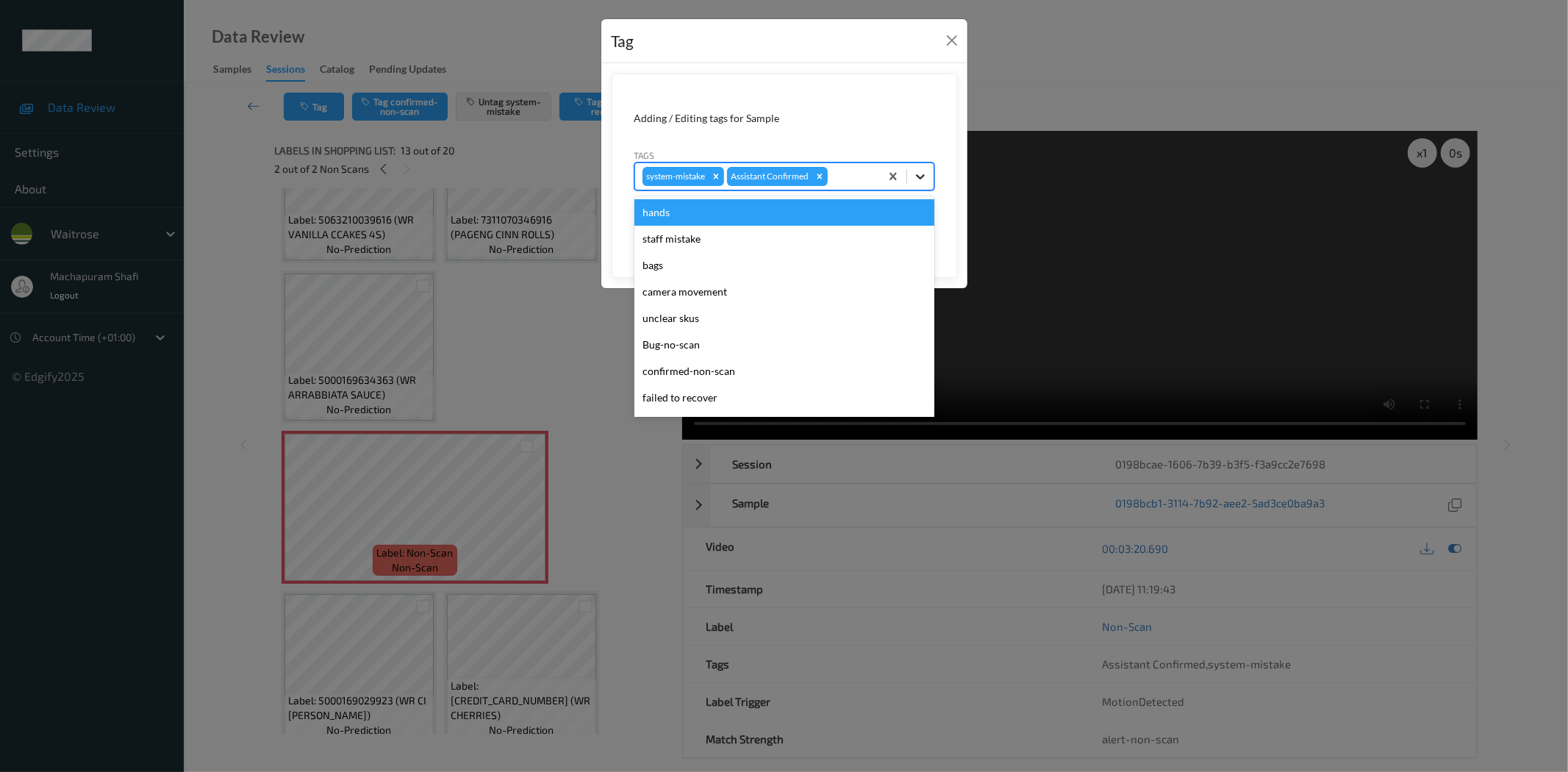
click at [921, 175] on icon at bounding box center [920, 176] width 14 height 14
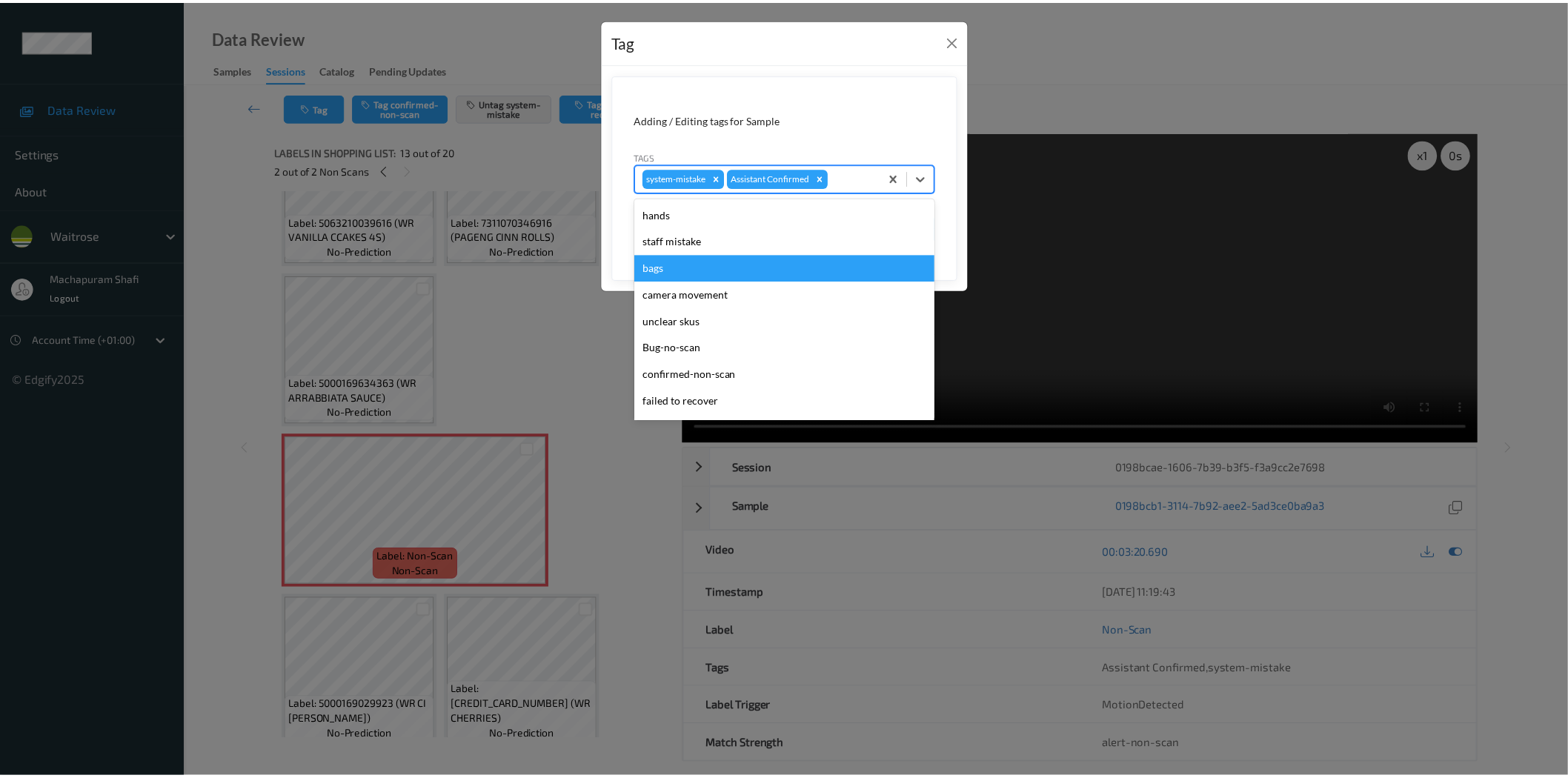
scroll to position [290, 0]
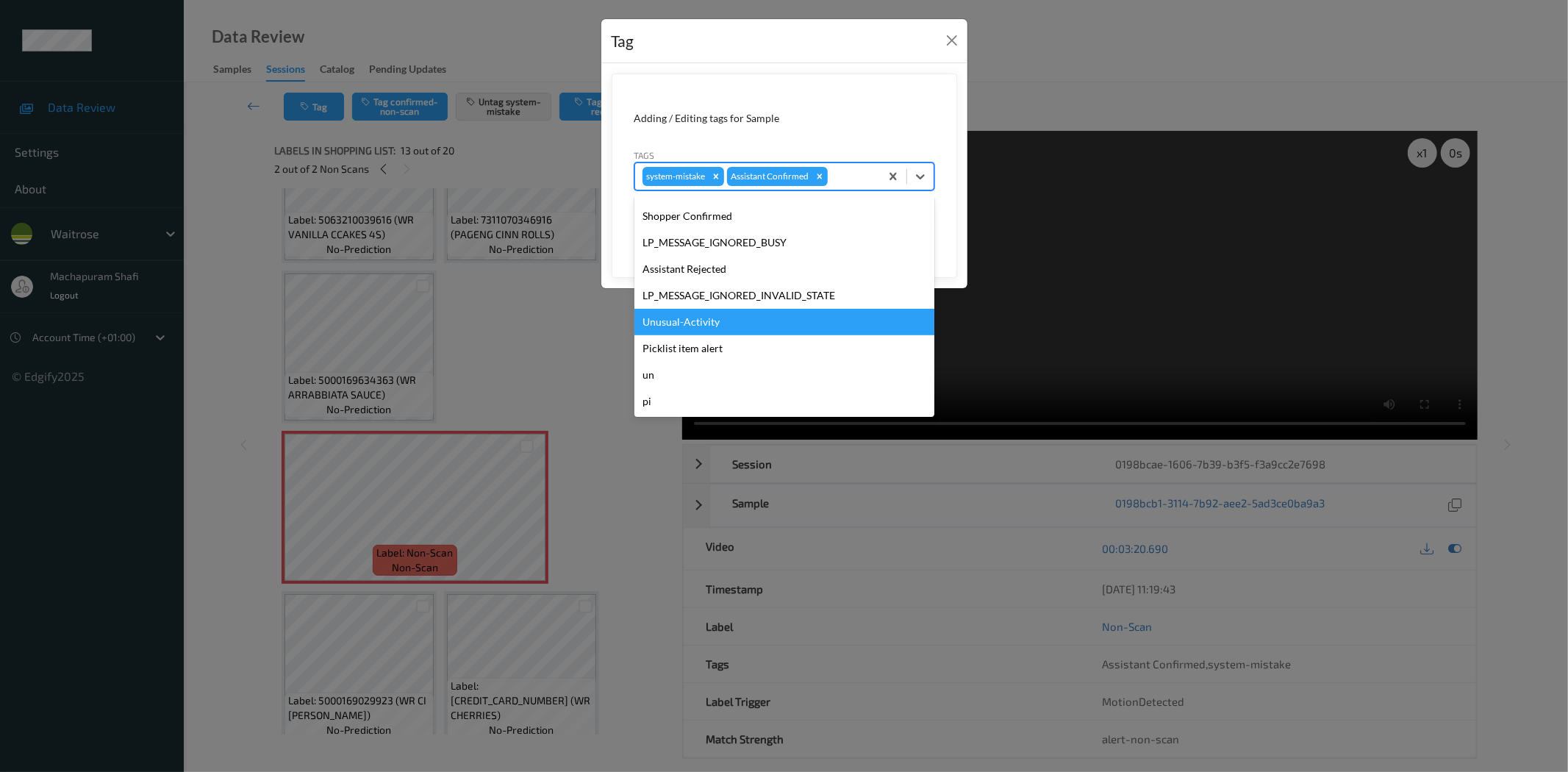
click at [703, 320] on div "Unusual-Activity" at bounding box center [785, 322] width 300 height 27
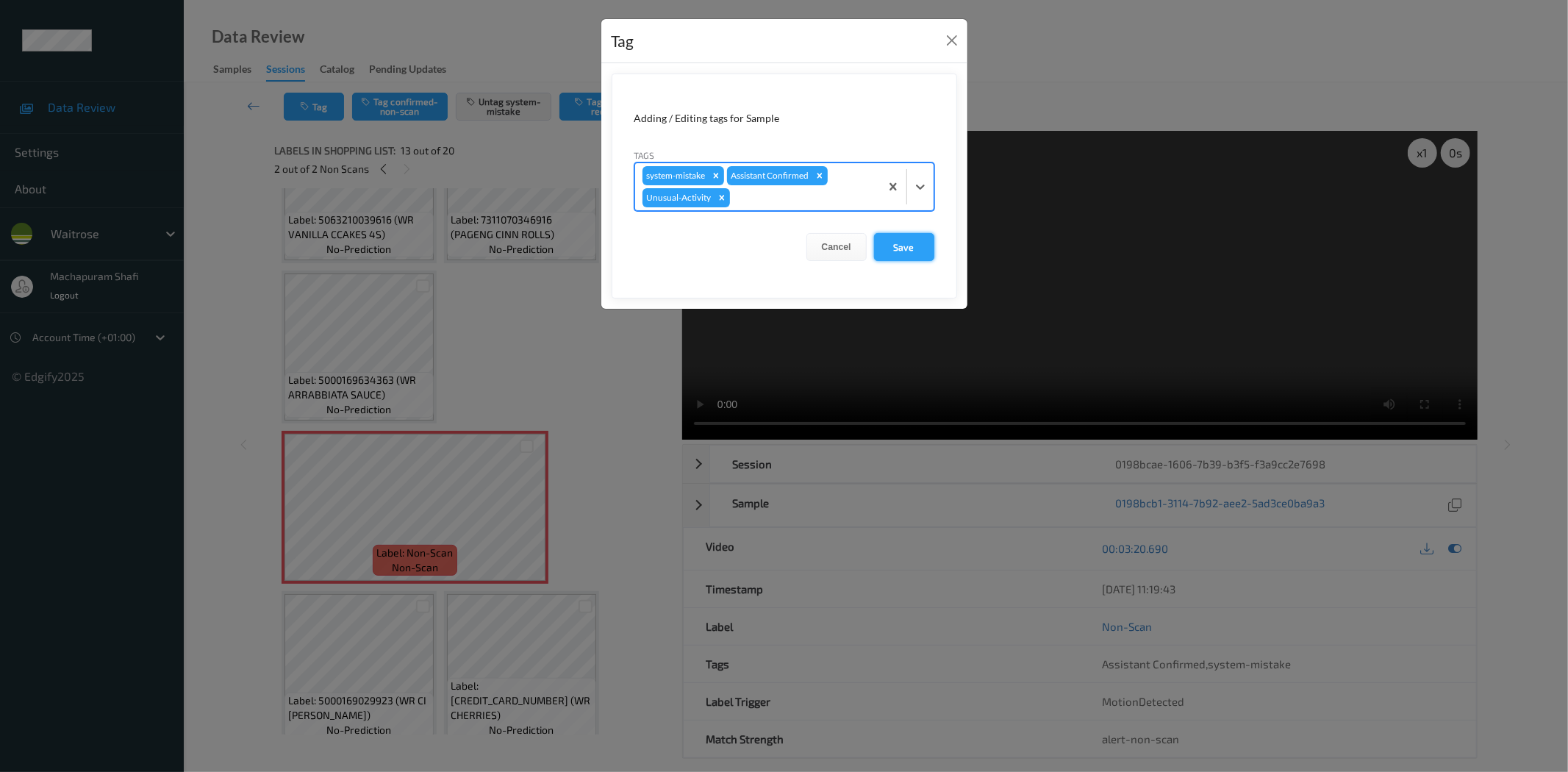
click at [895, 249] on button "Save" at bounding box center [904, 246] width 60 height 28
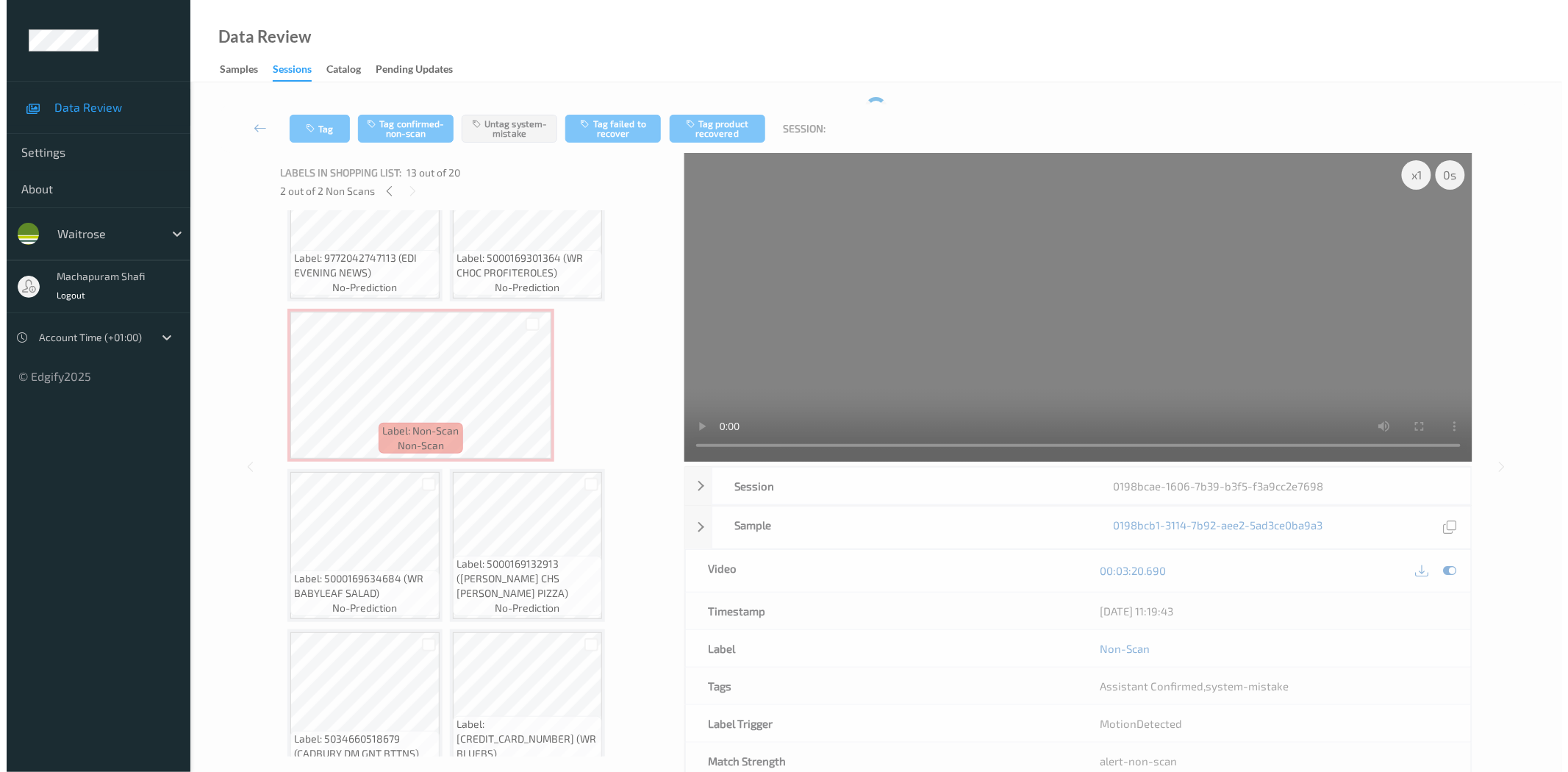
scroll to position [46, 0]
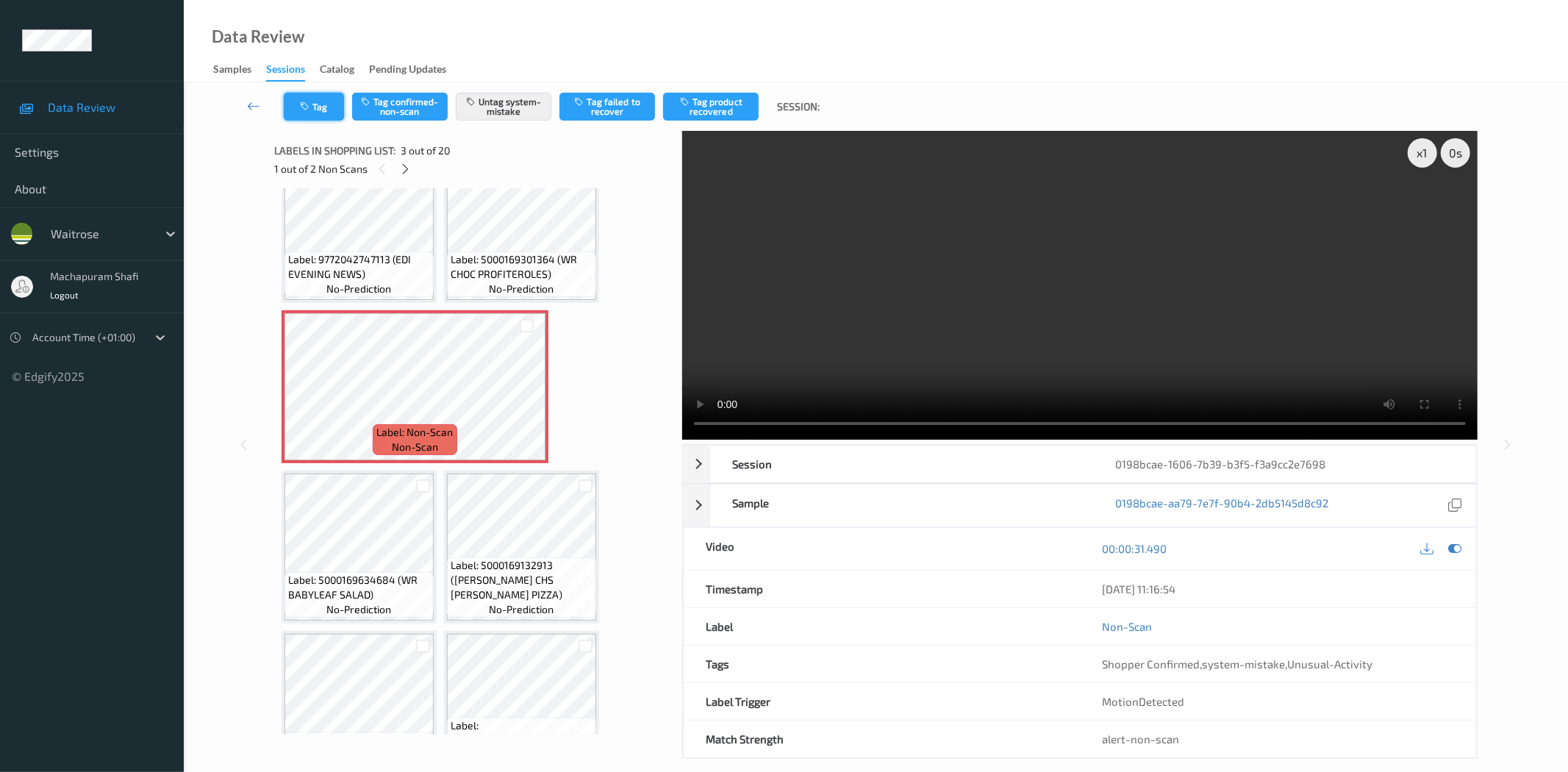
click at [298, 112] on button "Tag" at bounding box center [314, 106] width 60 height 28
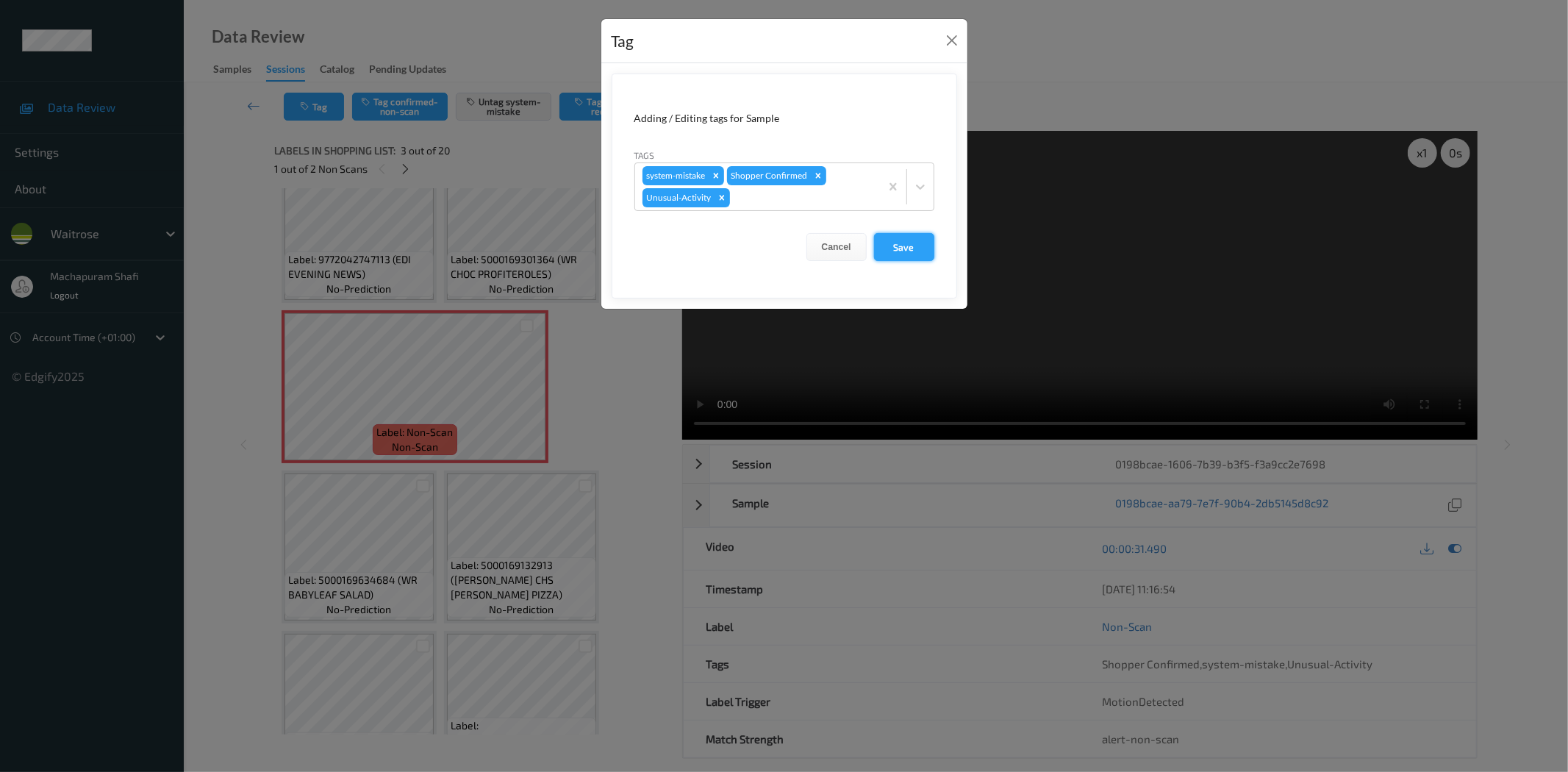
click at [902, 245] on button "Save" at bounding box center [904, 246] width 60 height 28
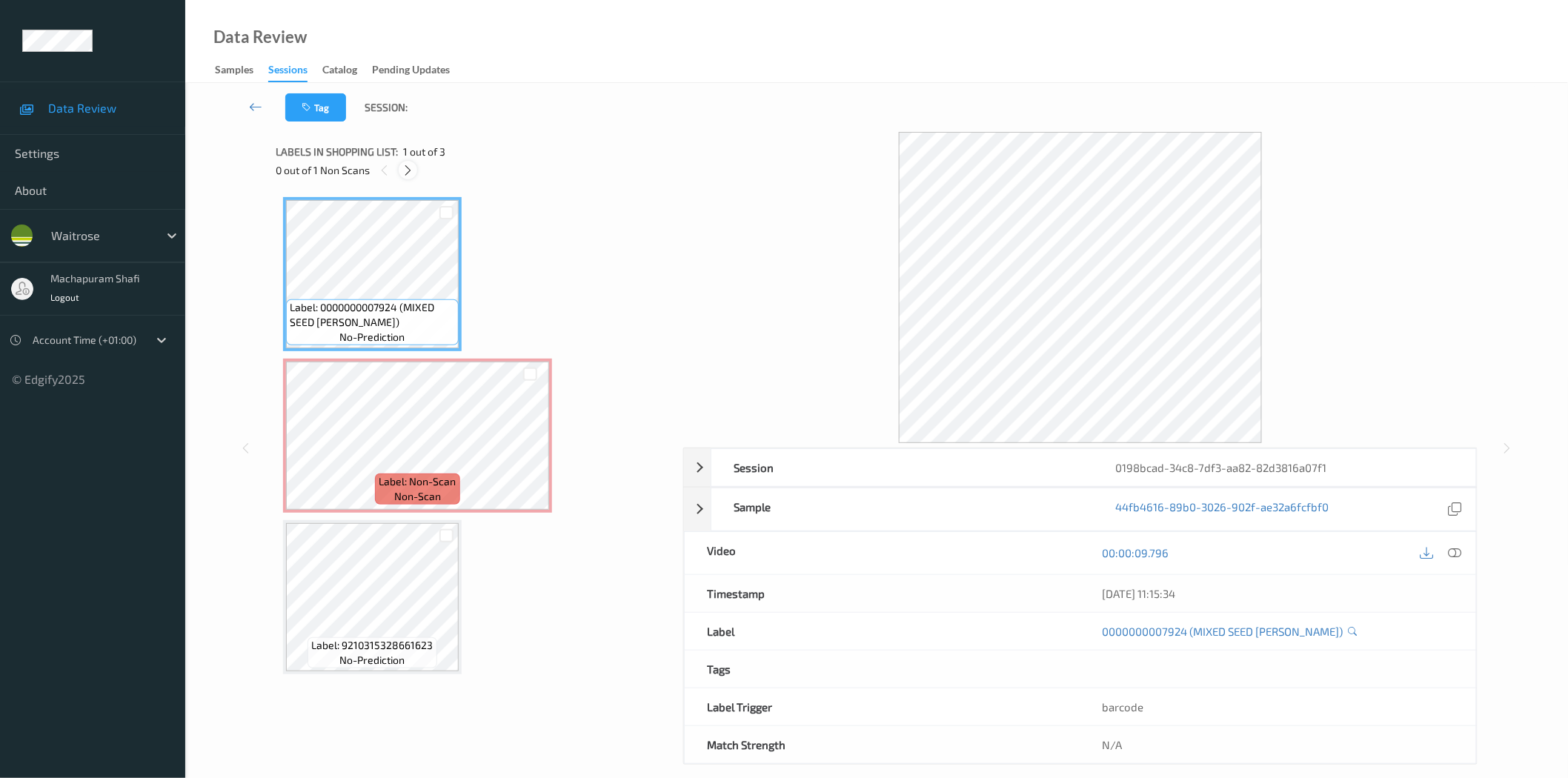
click at [415, 169] on div at bounding box center [407, 170] width 18 height 18
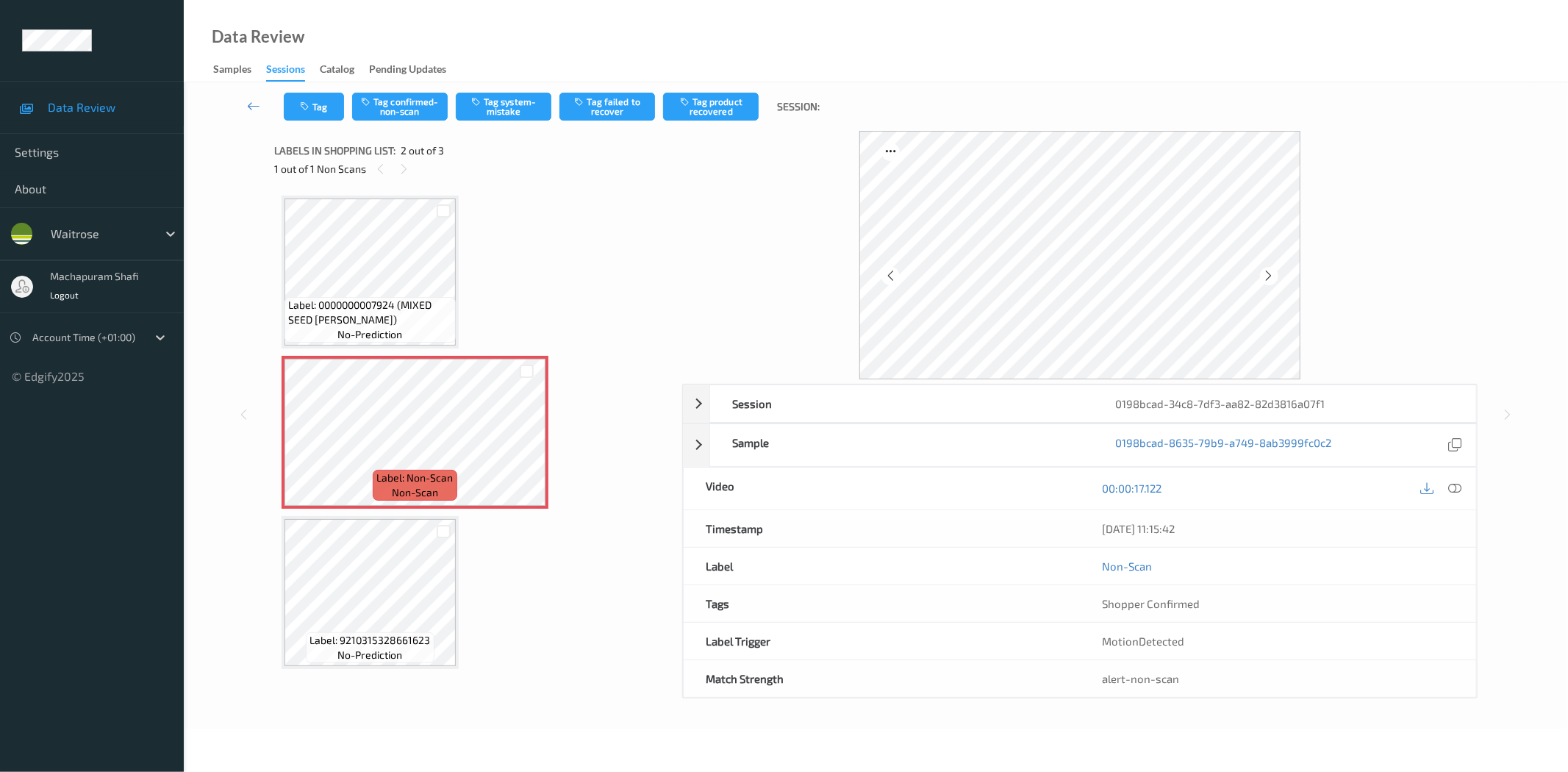
drag, startPoint x: 1449, startPoint y: 489, endPoint x: 1409, endPoint y: 467, distance: 45.7
click at [1449, 489] on icon at bounding box center [1456, 489] width 13 height 13
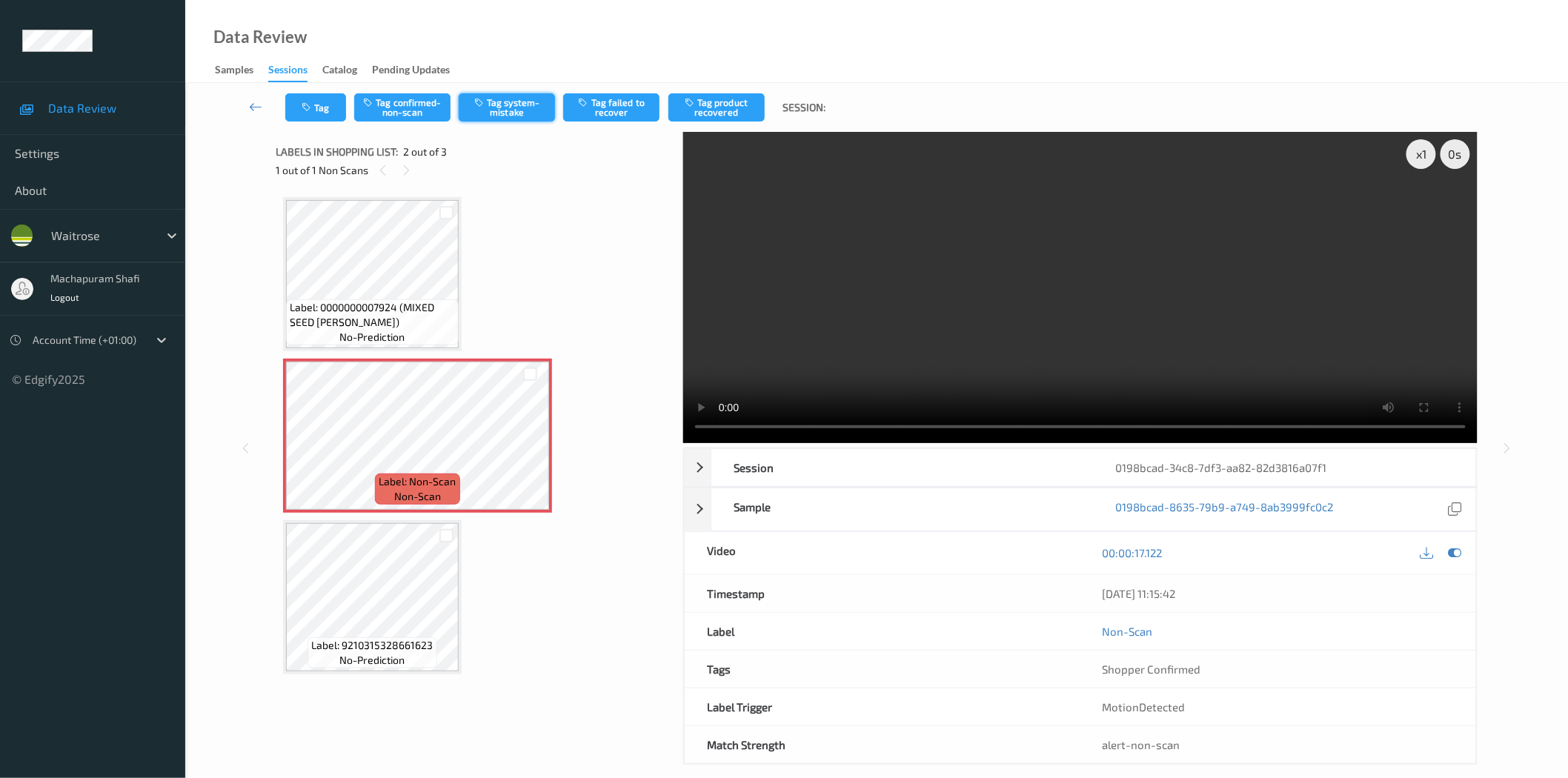
click at [493, 120] on button "Tag system-mistake" at bounding box center [507, 106] width 97 height 28
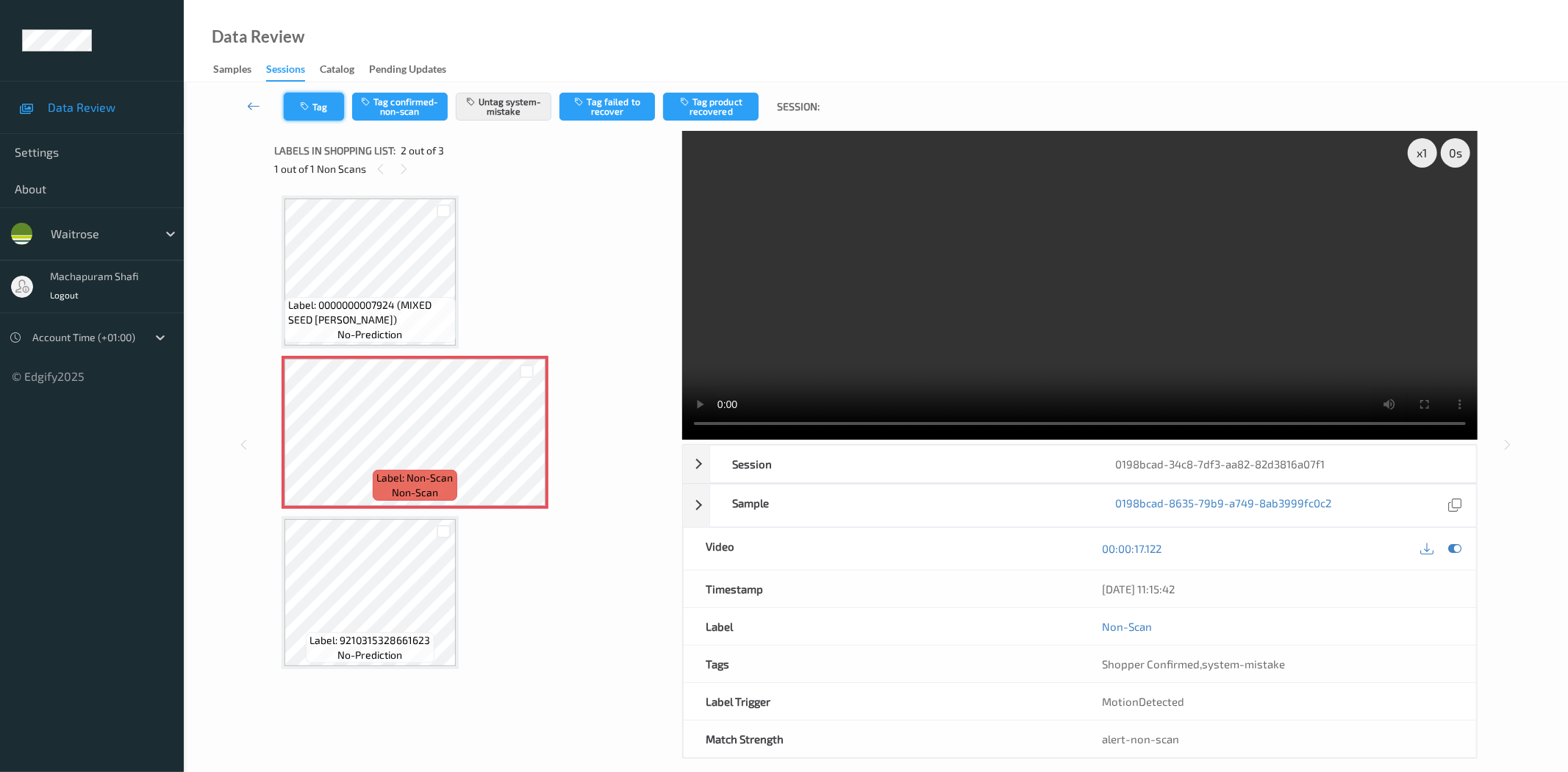
click at [314, 106] on button "Tag" at bounding box center [314, 106] width 60 height 28
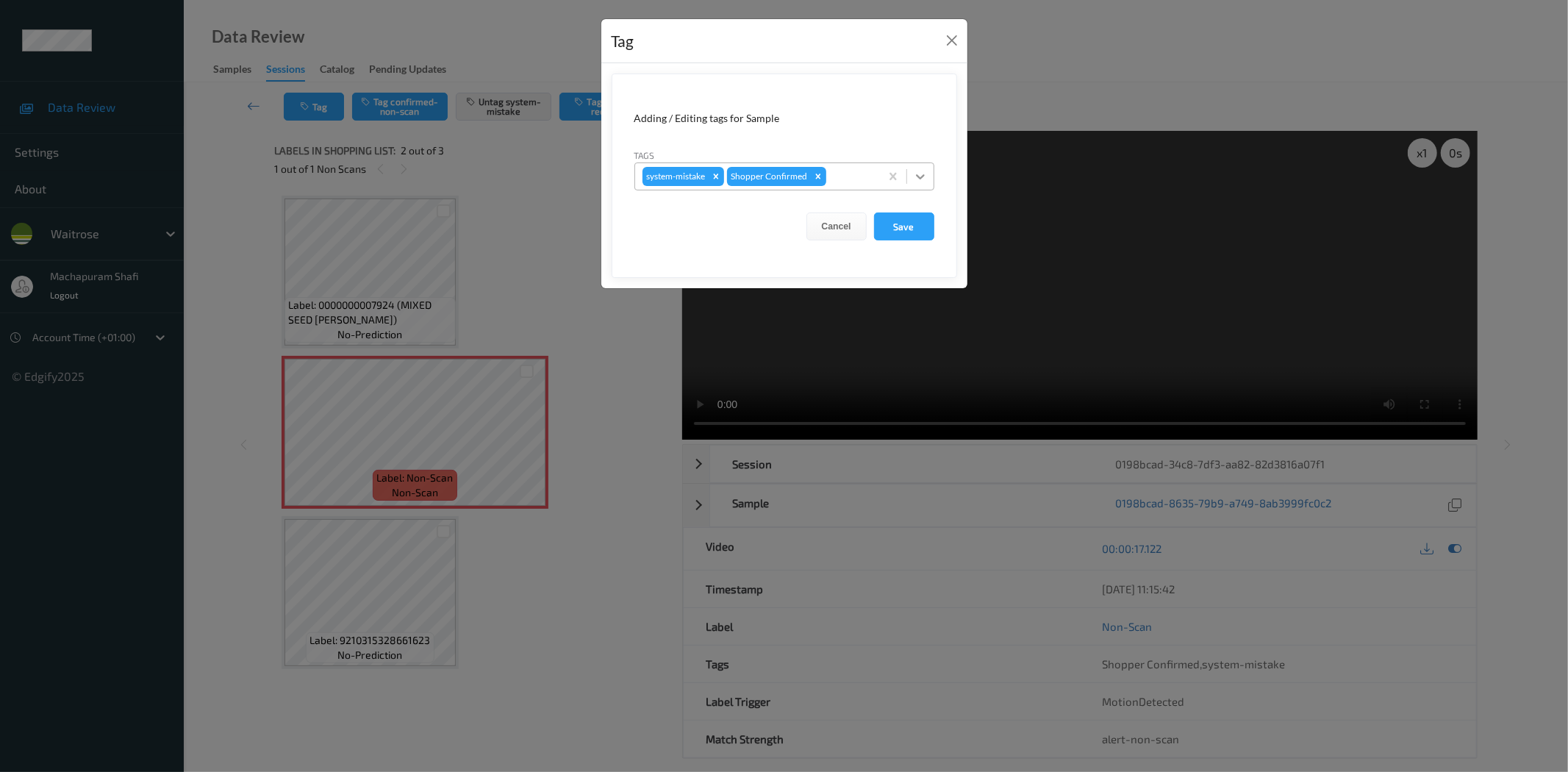
click at [922, 166] on div at bounding box center [921, 177] width 27 height 27
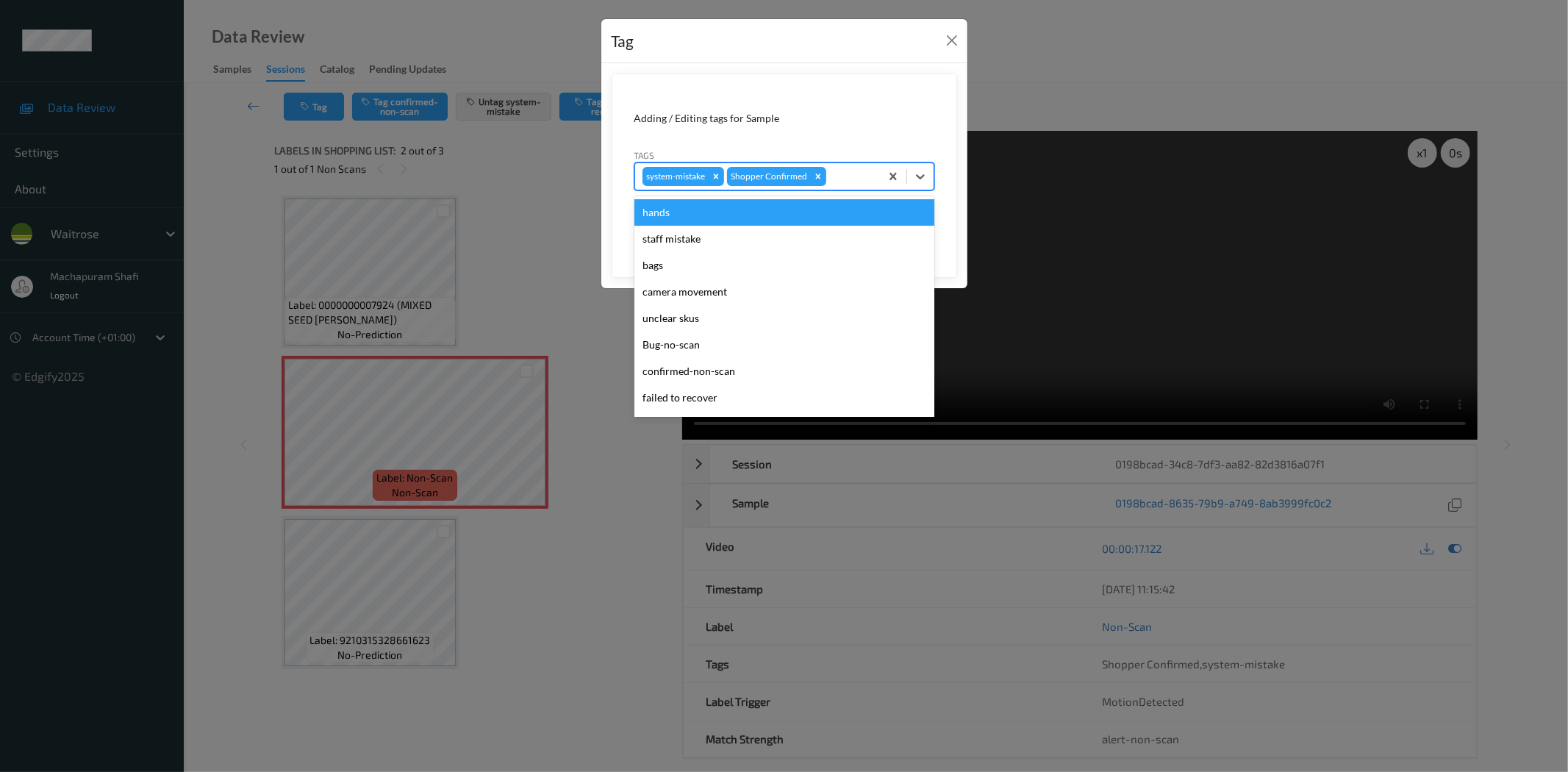
scroll to position [288, 0]
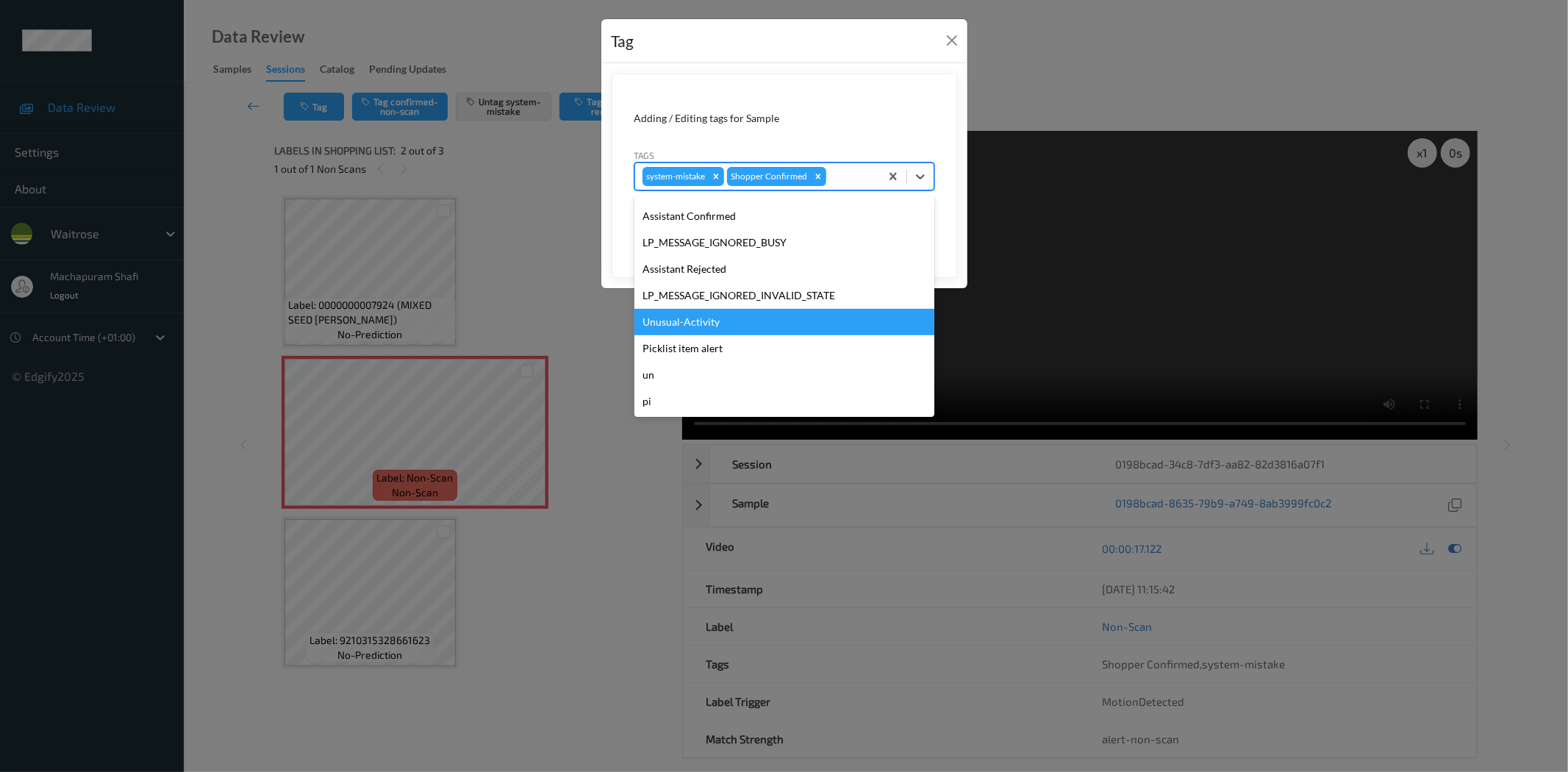
click at [700, 321] on div "Unusual-Activity" at bounding box center [785, 322] width 300 height 27
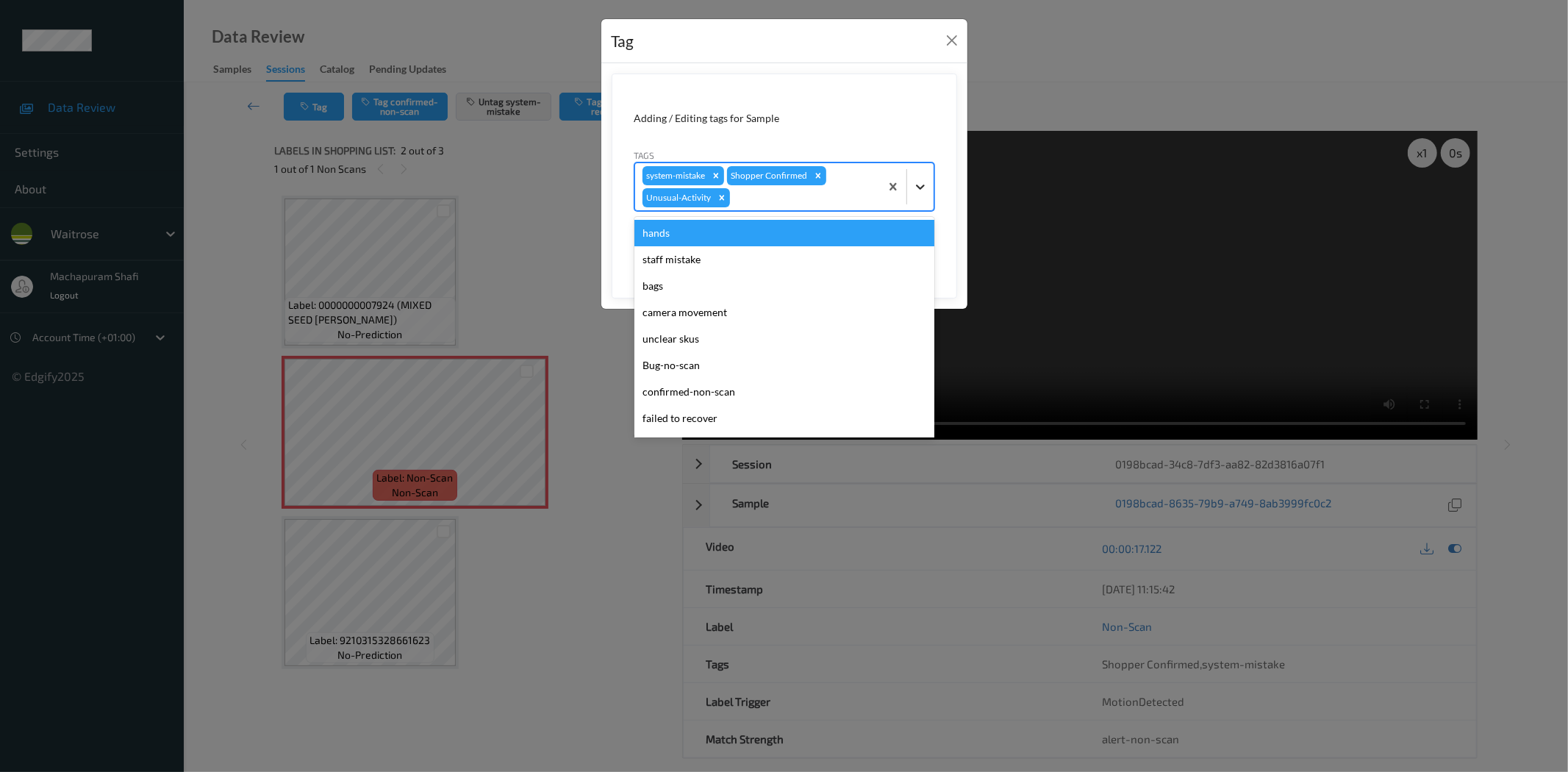
drag, startPoint x: 908, startPoint y: 178, endPoint x: 905, endPoint y: 224, distance: 46.1
click at [908, 179] on div at bounding box center [921, 187] width 27 height 27
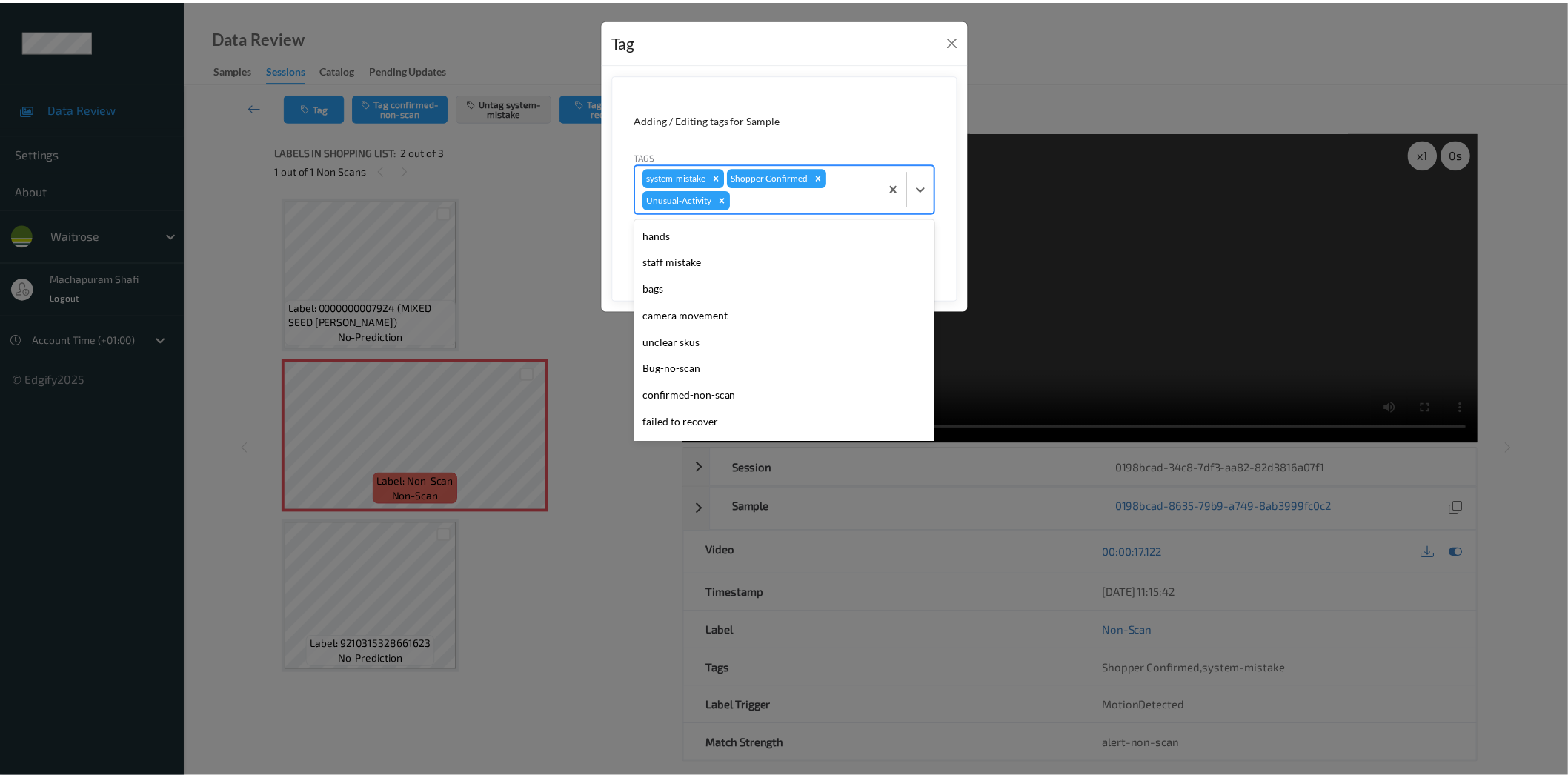
scroll to position [263, 0]
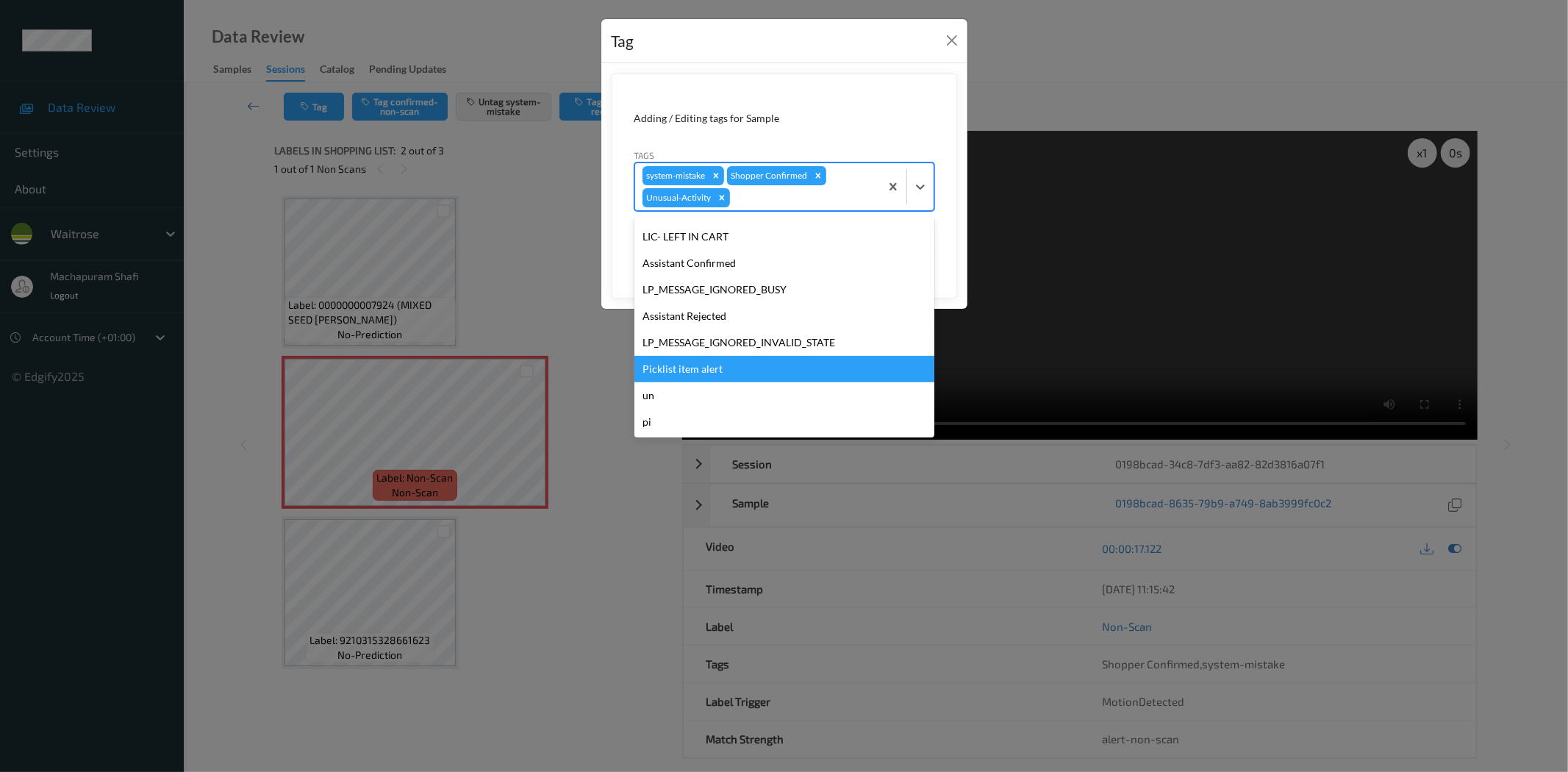
click at [737, 376] on div "Picklist item alert" at bounding box center [785, 369] width 300 height 27
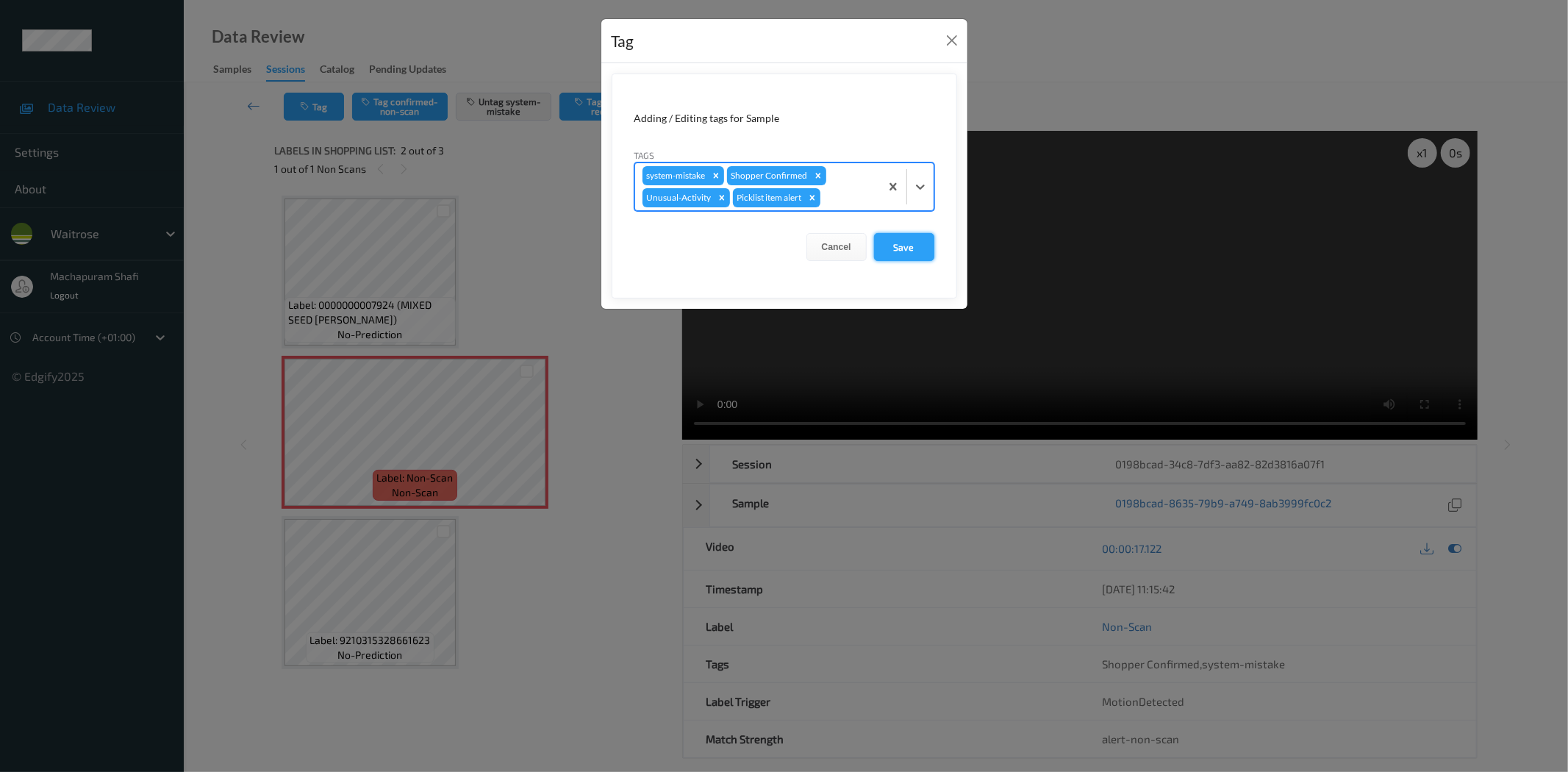
click at [908, 242] on button "Save" at bounding box center [904, 246] width 60 height 28
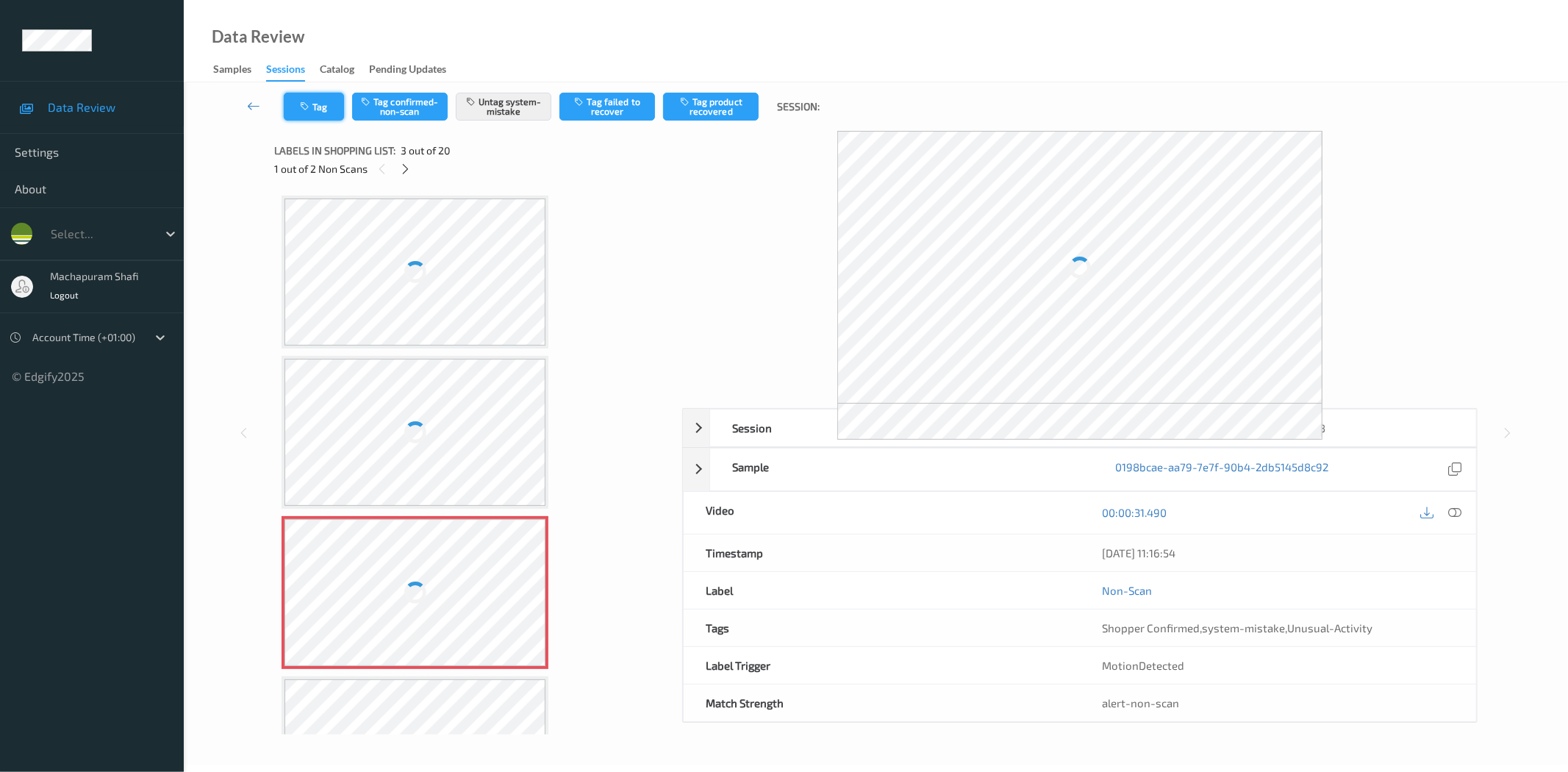
click at [322, 109] on button "Tag" at bounding box center [314, 106] width 60 height 28
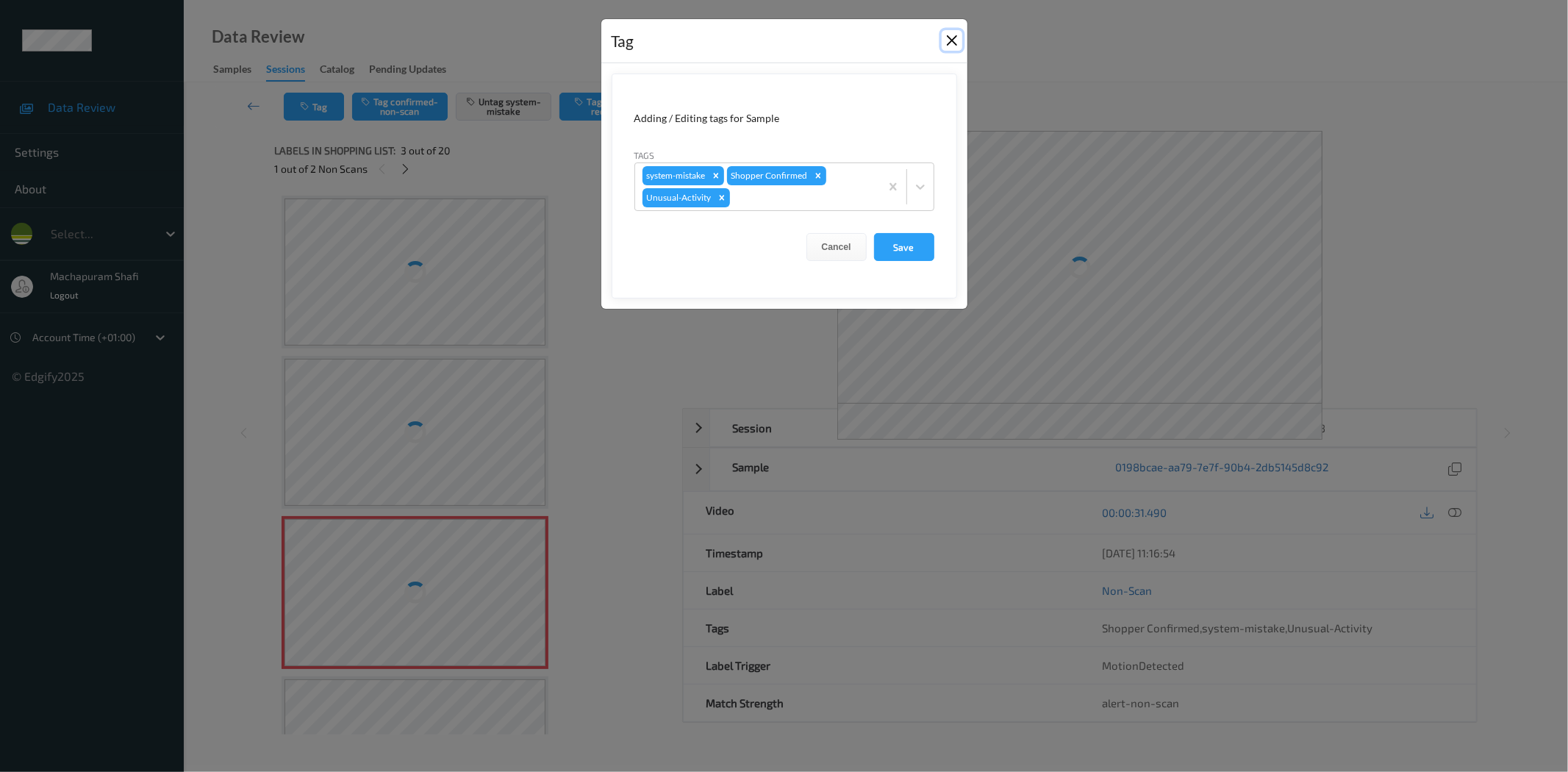
click at [946, 40] on button "Close" at bounding box center [952, 41] width 21 height 21
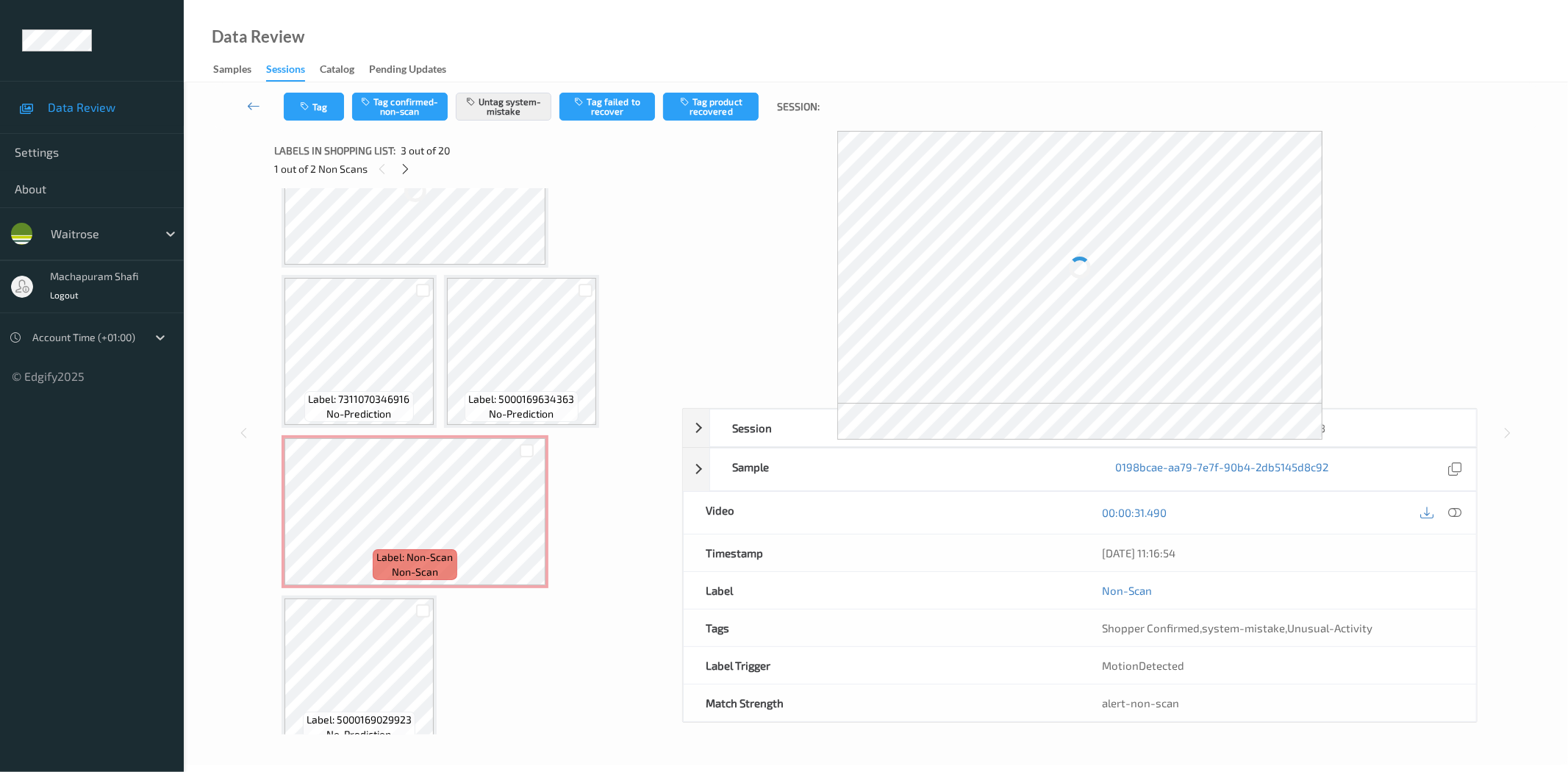
scroll to position [1575, 0]
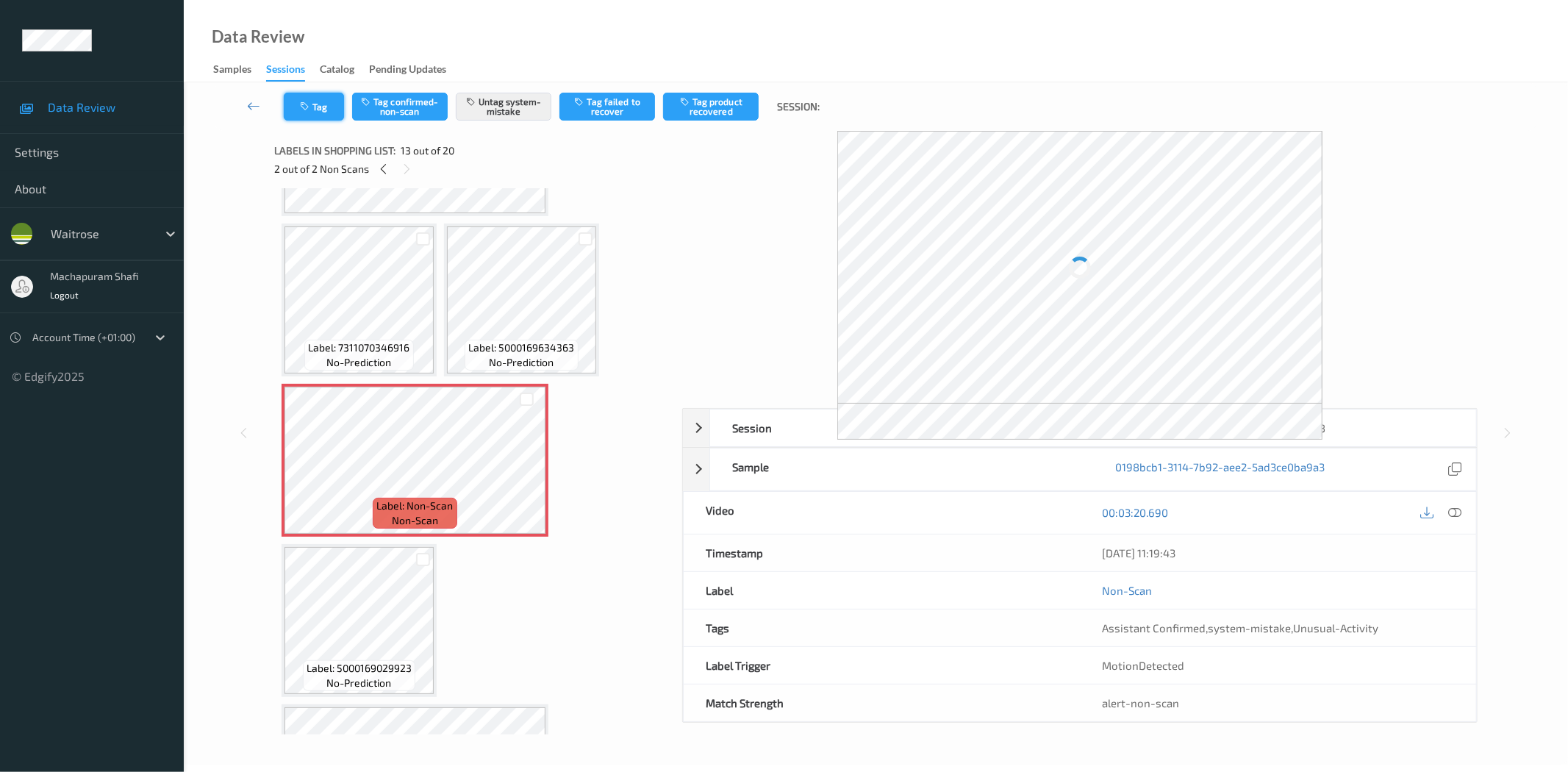
click at [310, 104] on icon "button" at bounding box center [306, 106] width 12 height 10
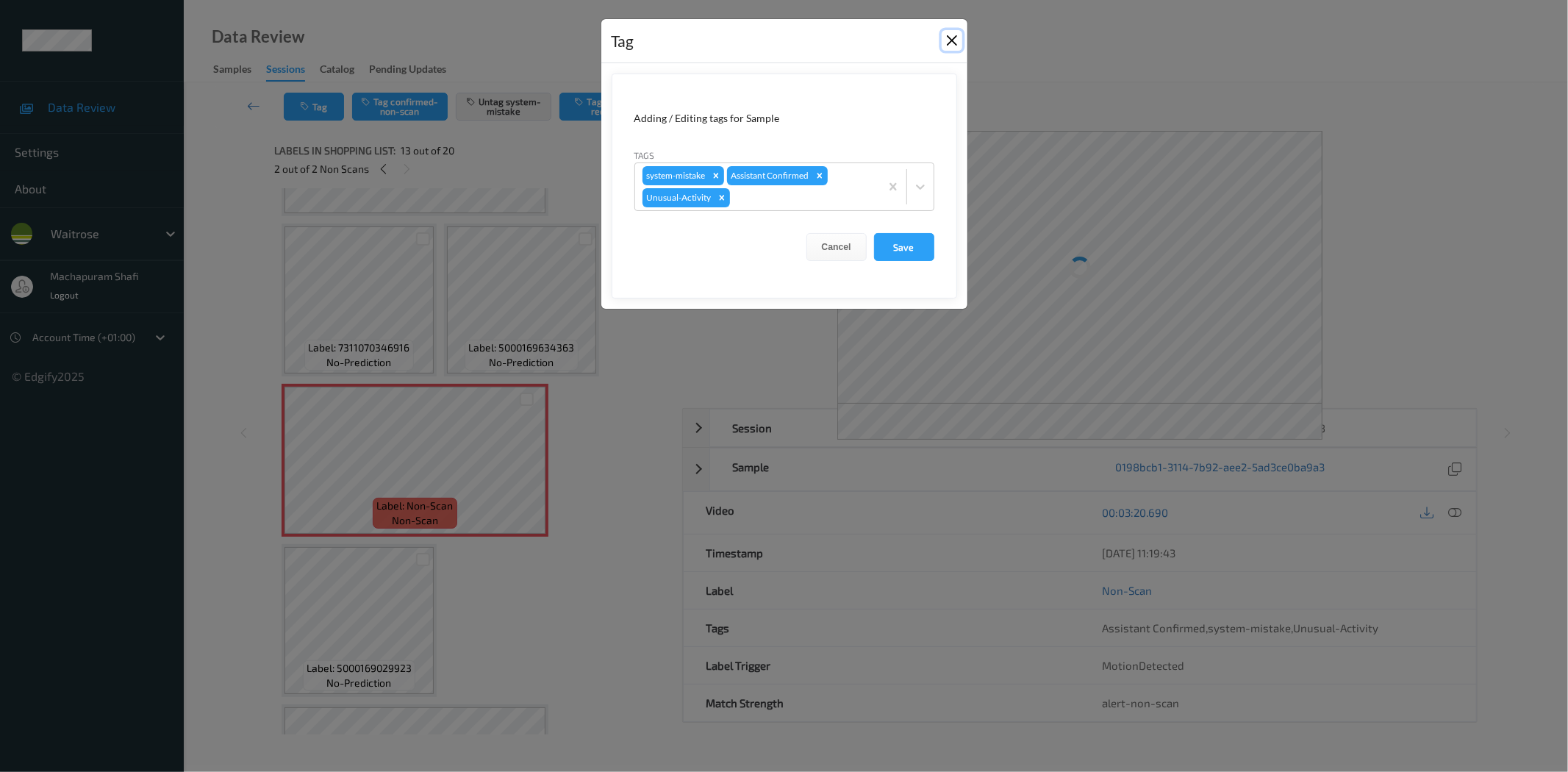
click at [954, 40] on button "Close" at bounding box center [952, 41] width 21 height 21
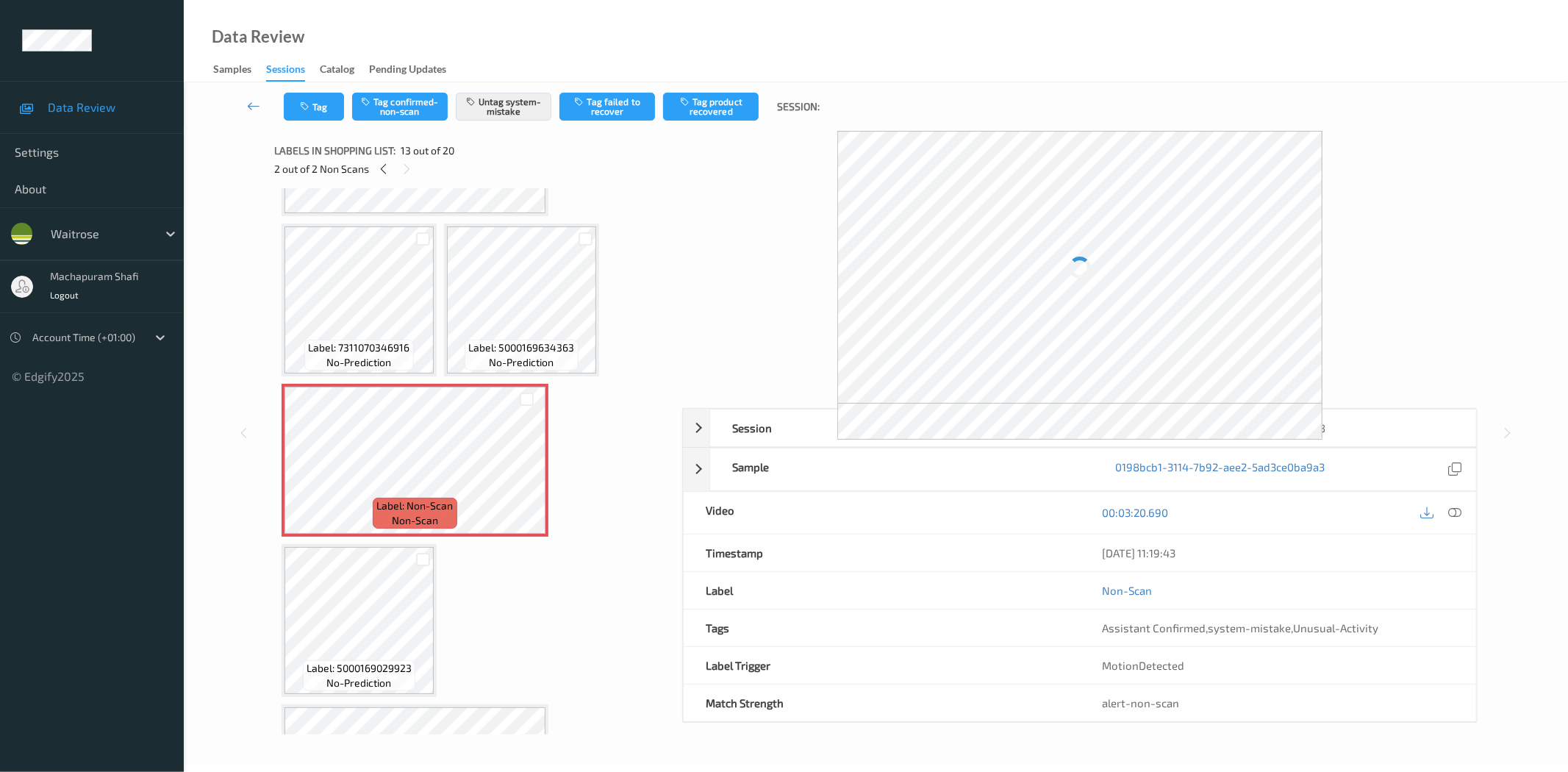
scroll to position [939, 0]
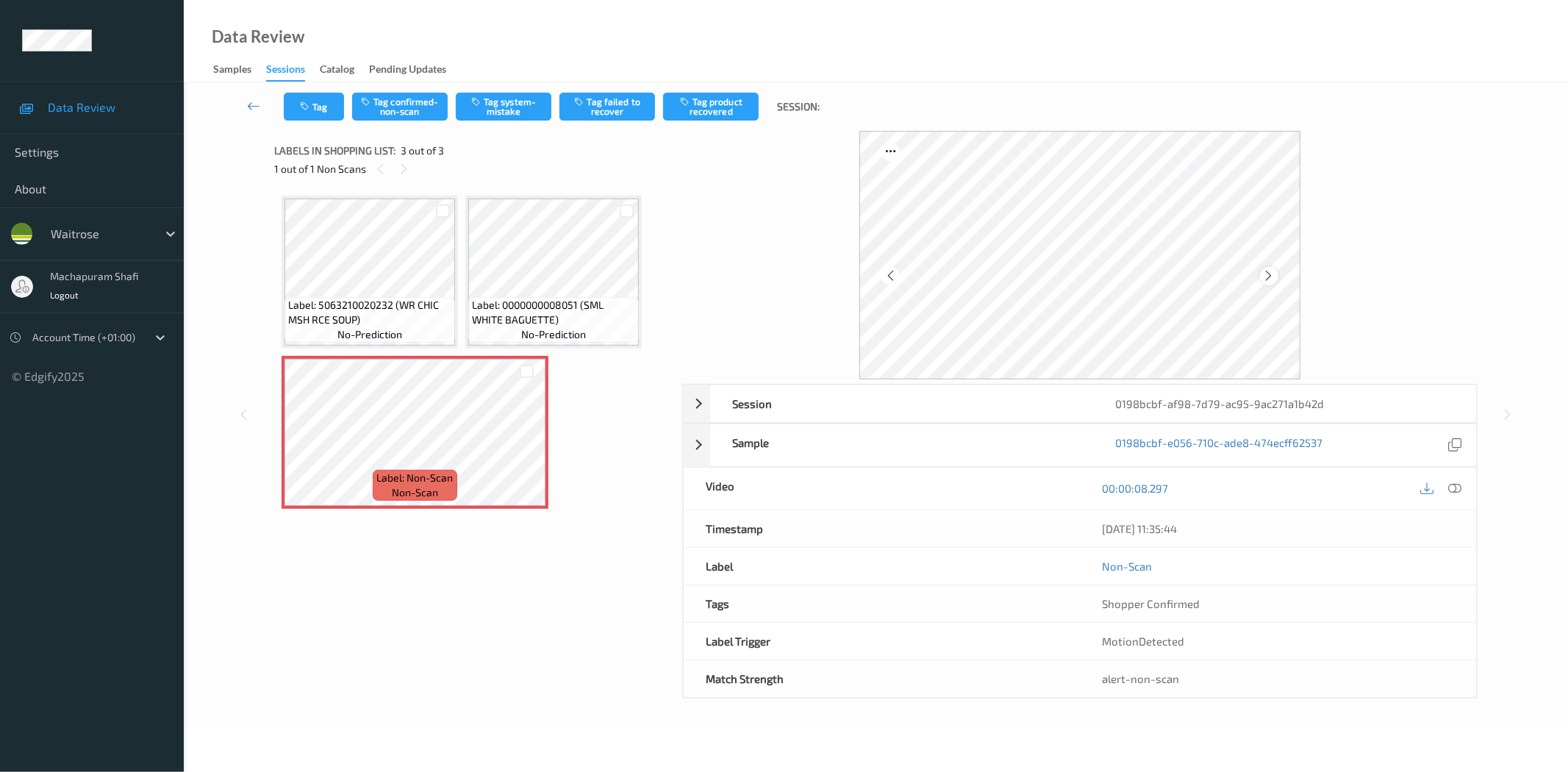
click at [1275, 275] on div at bounding box center [1269, 276] width 18 height 18
click at [1457, 490] on icon at bounding box center [1456, 489] width 13 height 13
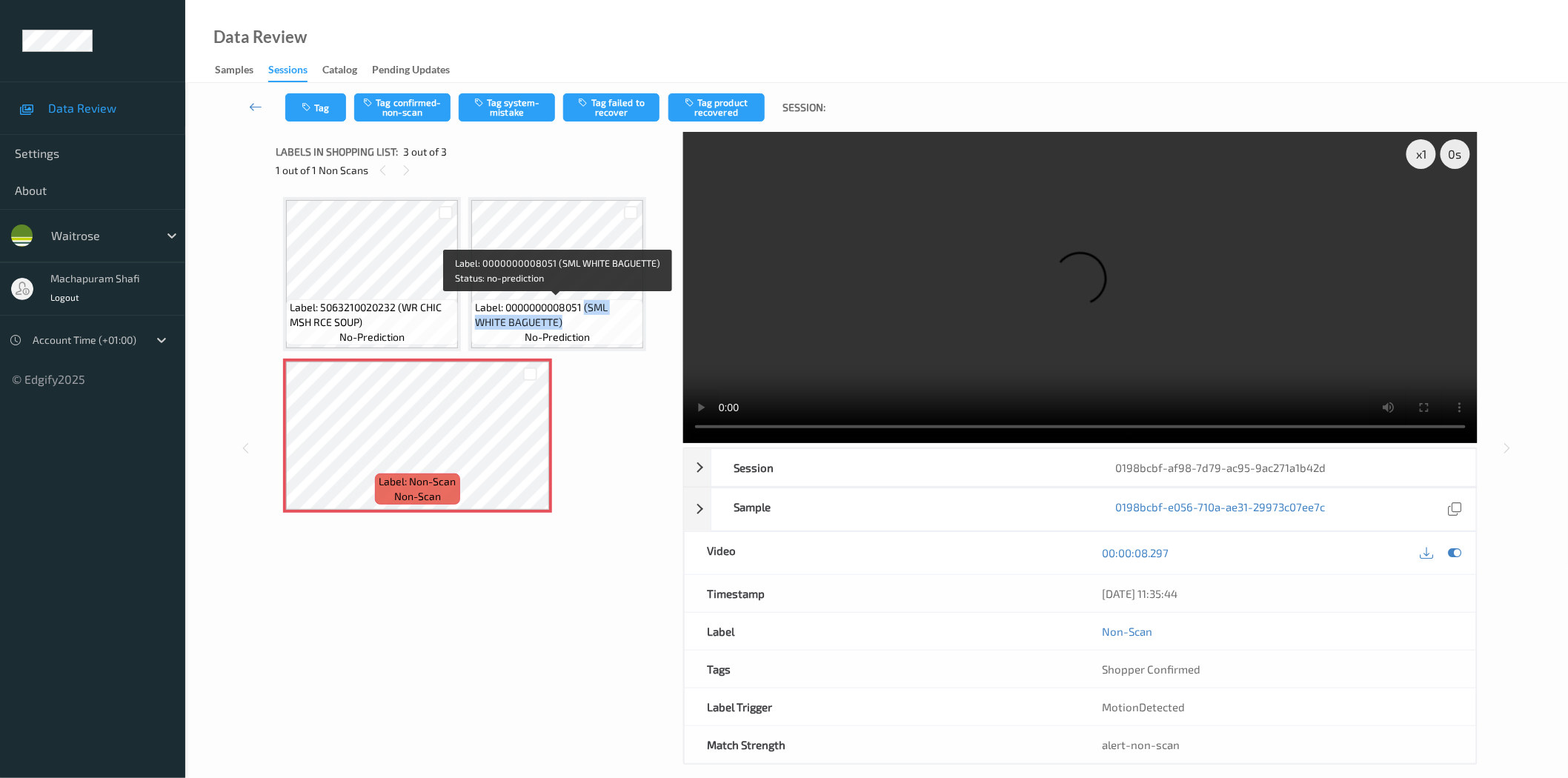
drag, startPoint x: 586, startPoint y: 309, endPoint x: 607, endPoint y: 329, distance: 29.0
click at [607, 329] on span "Label: 0000000008051 (SML WHITE BAGUETTE)" at bounding box center [557, 314] width 165 height 30
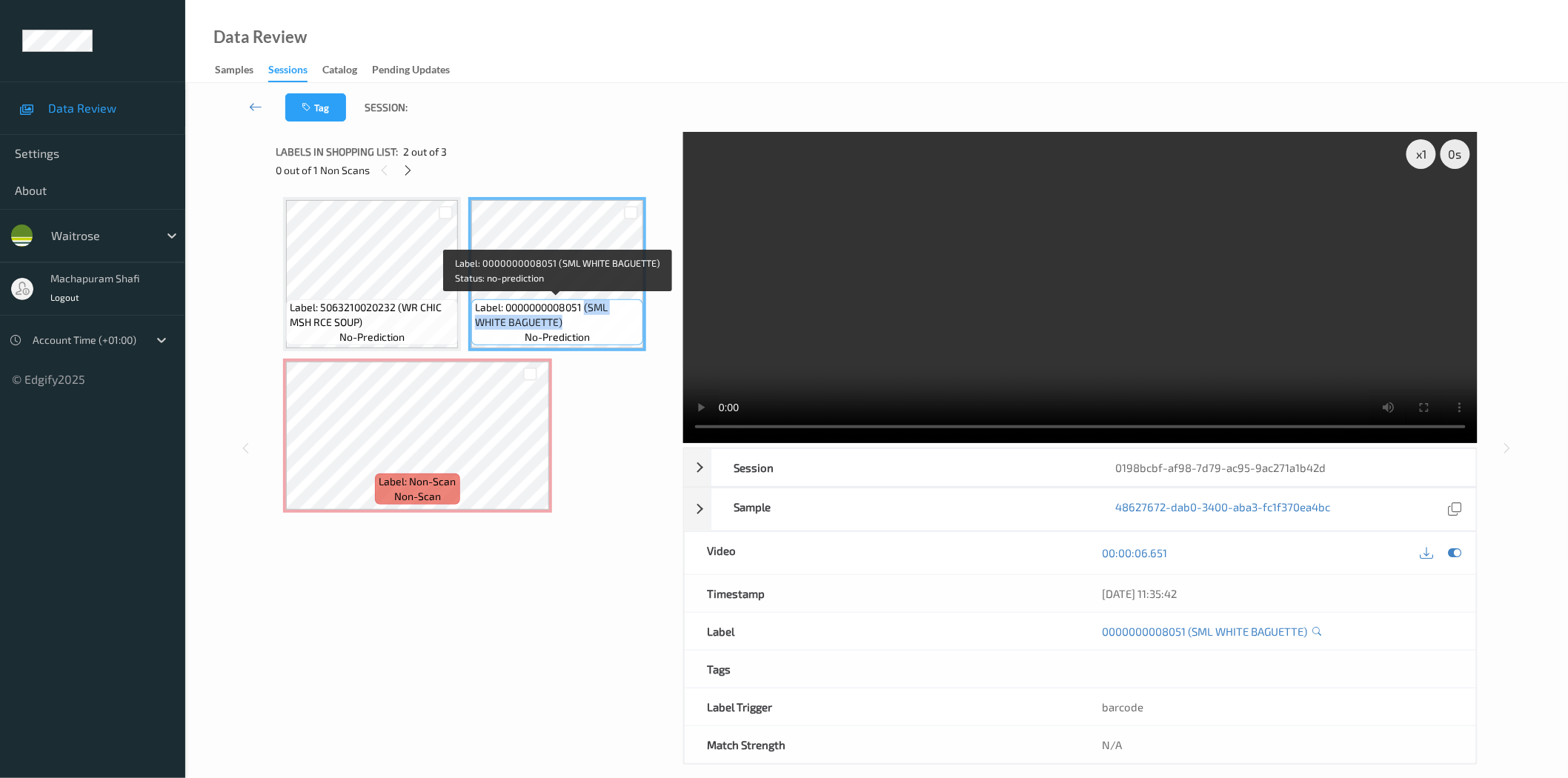
copy span "(SML WHITE BAGUETTE)"
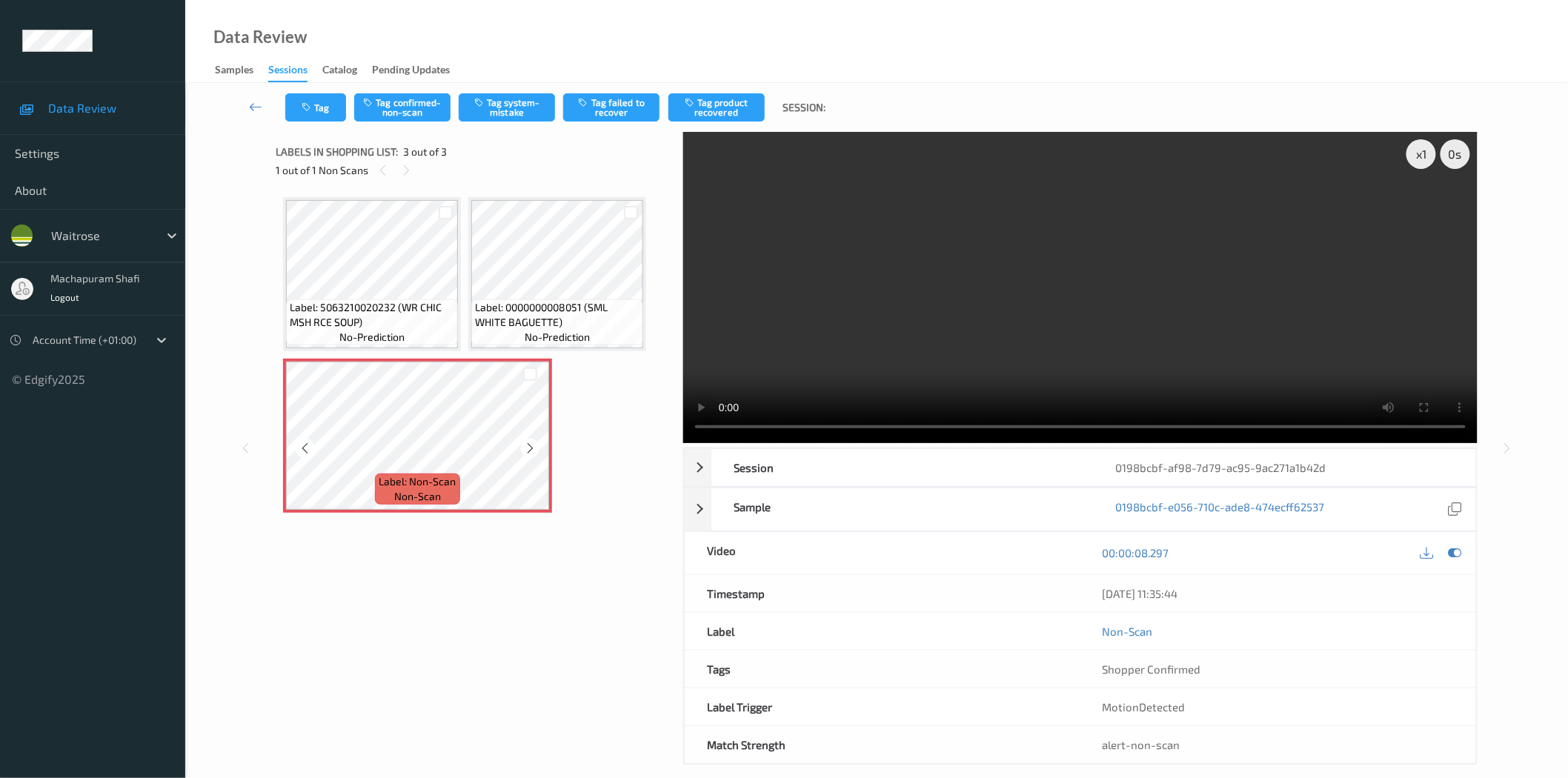
click at [434, 480] on span "Label: Non-Scan" at bounding box center [418, 481] width 77 height 14
click at [506, 107] on button "Tag system-mistake" at bounding box center [507, 106] width 97 height 28
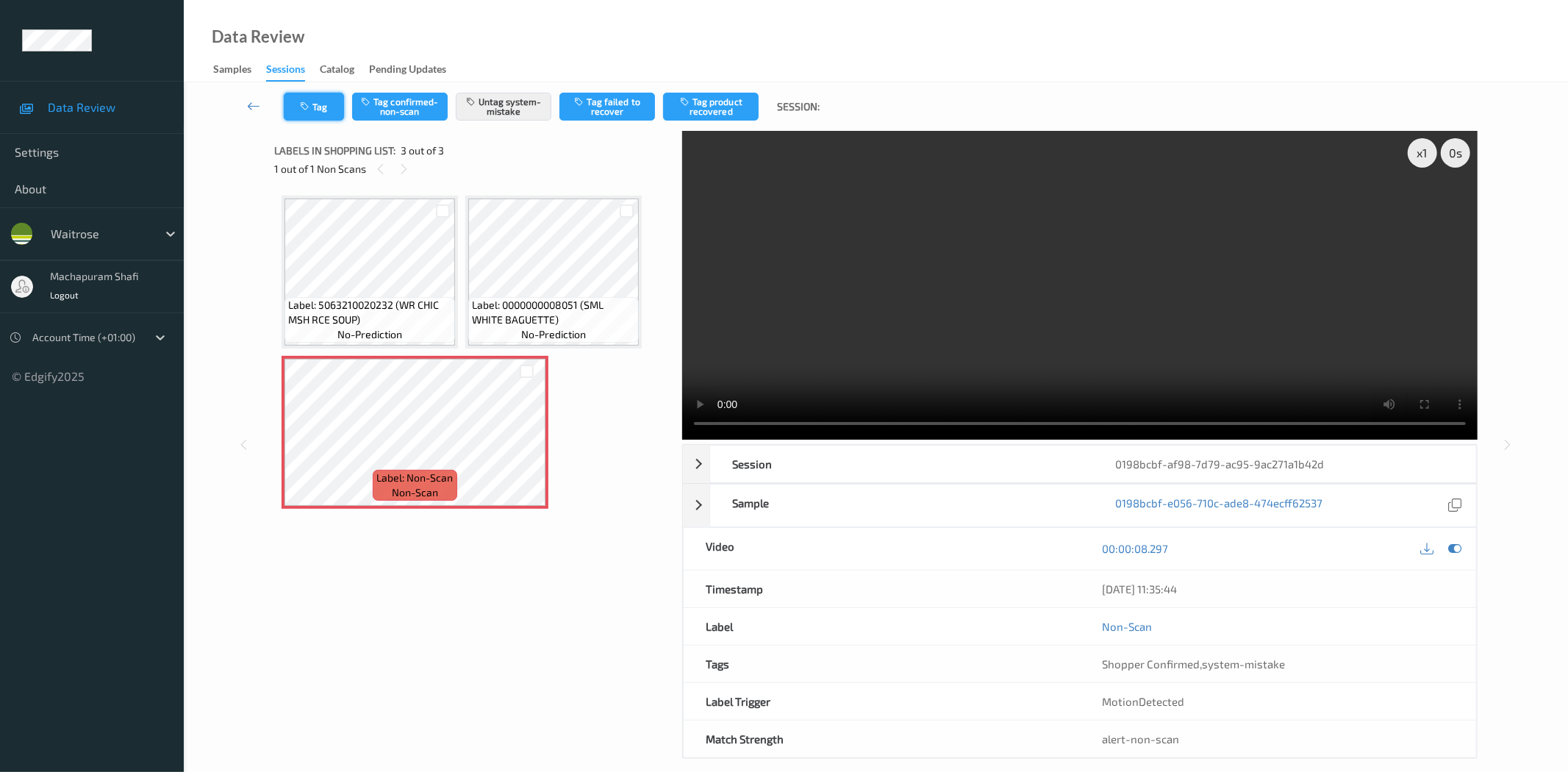
click at [298, 107] on button "Tag" at bounding box center [314, 106] width 60 height 28
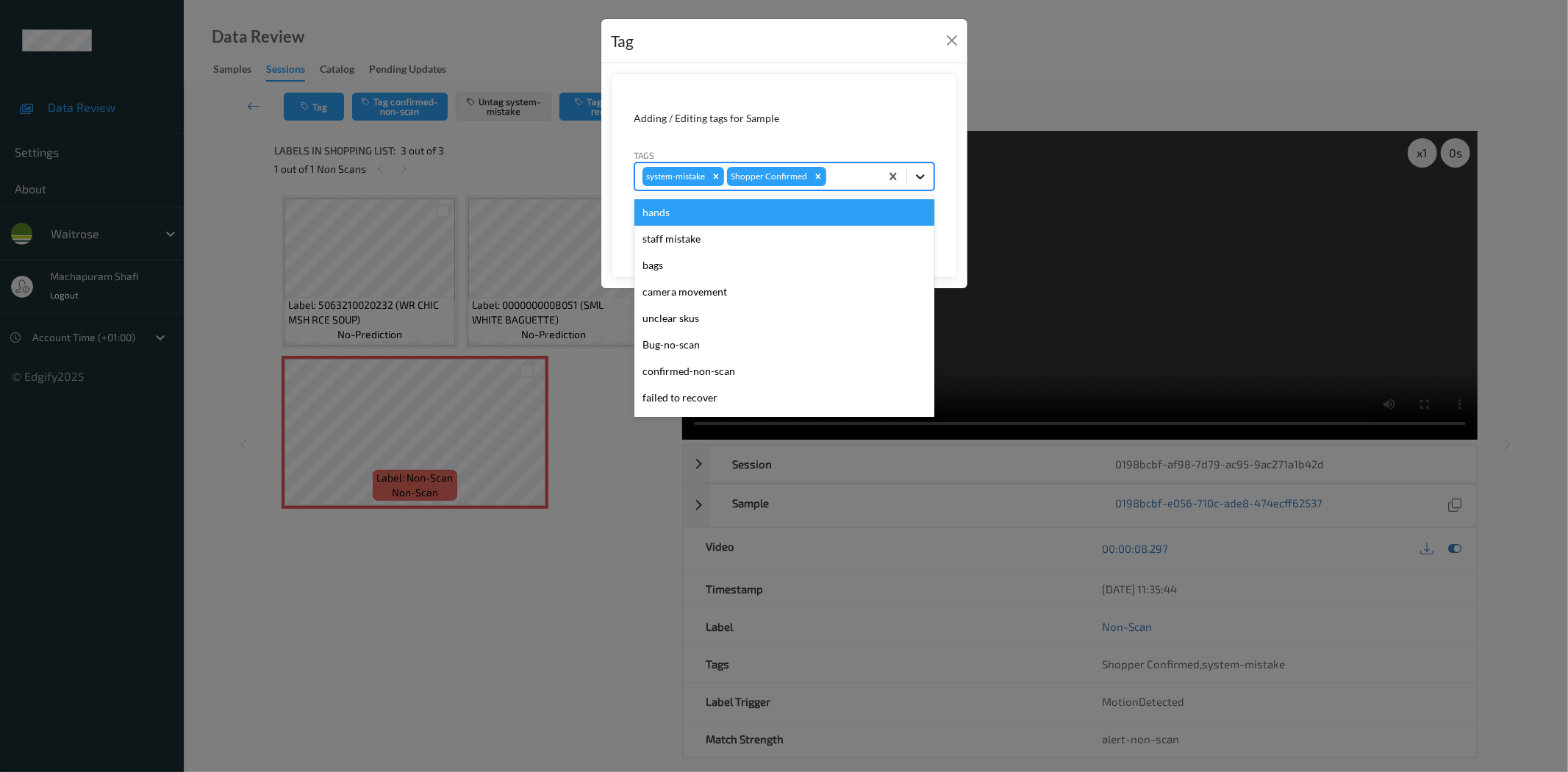
click at [921, 173] on icon at bounding box center [920, 176] width 14 height 14
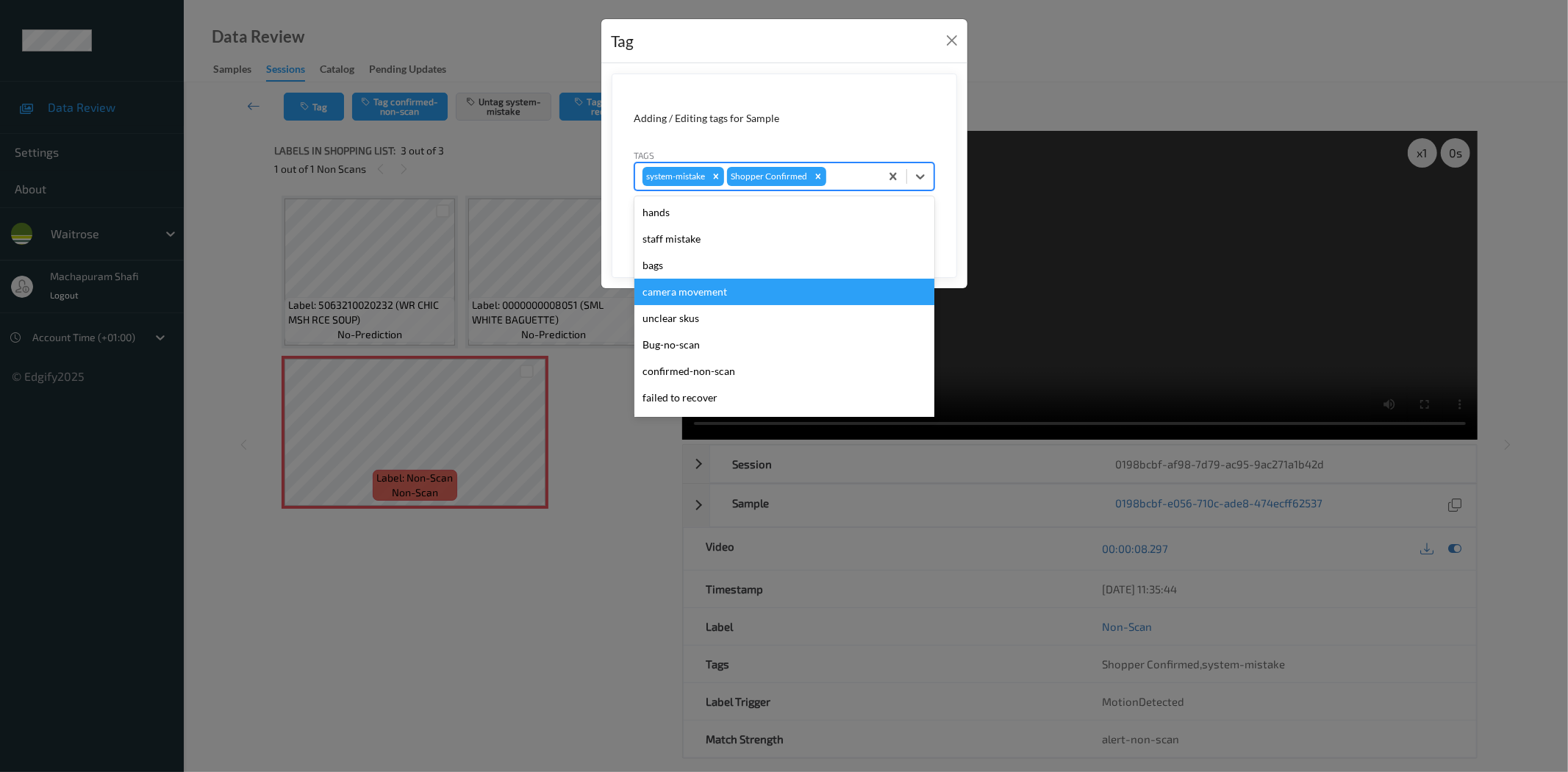
scroll to position [288, 0]
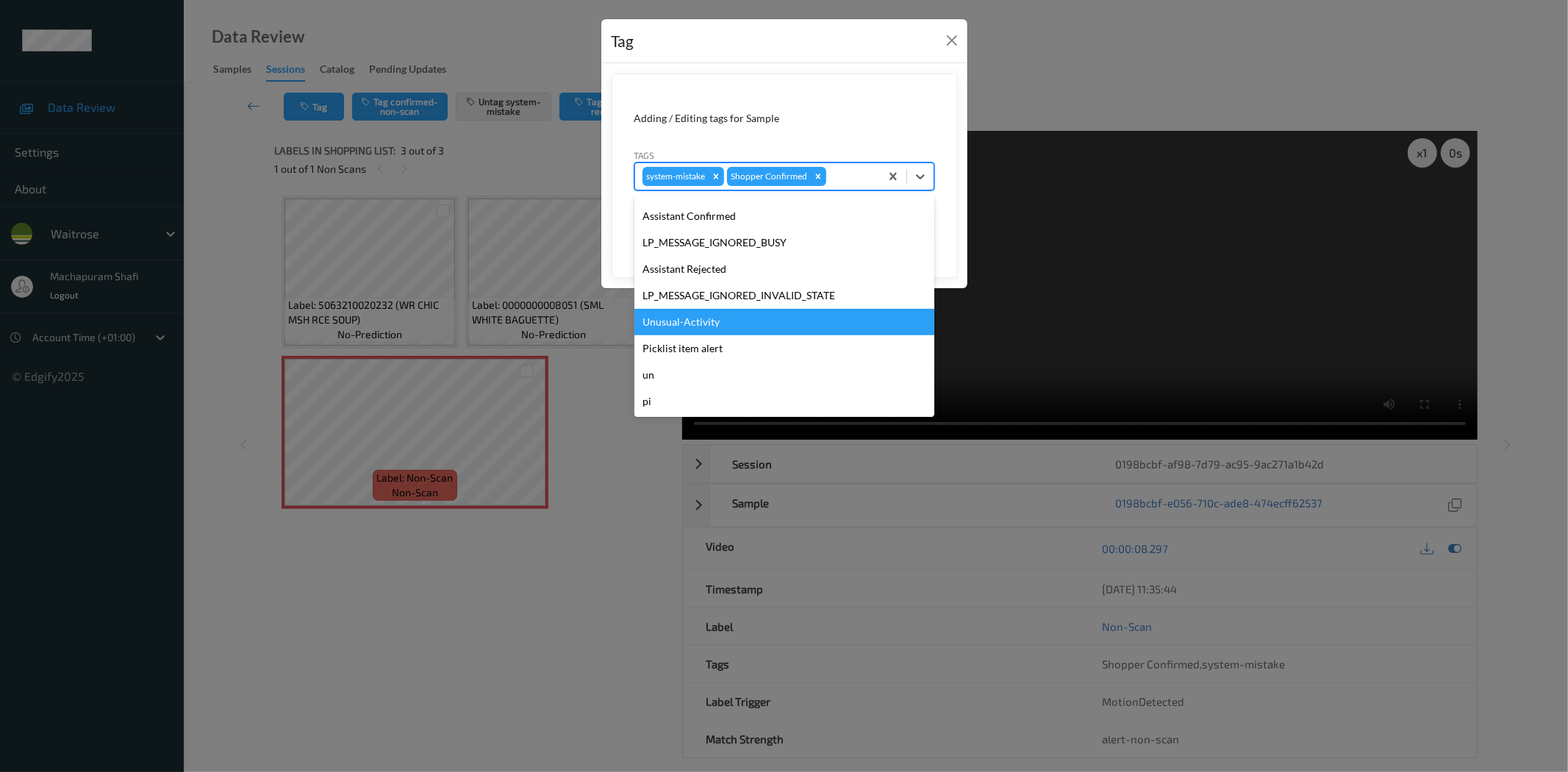
click at [699, 320] on div "Unusual-Activity" at bounding box center [785, 322] width 300 height 27
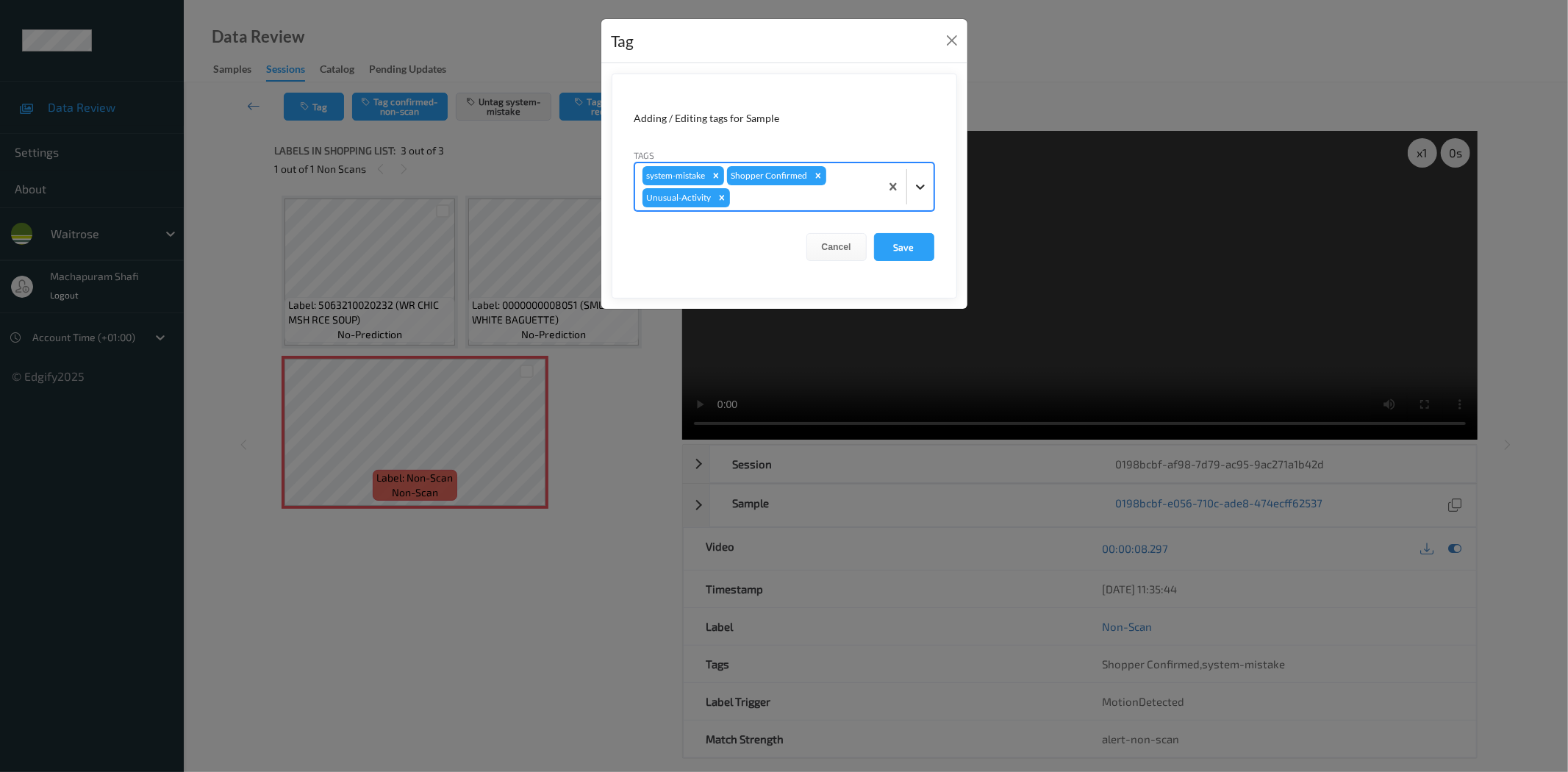
click at [915, 186] on icon at bounding box center [920, 186] width 14 height 14
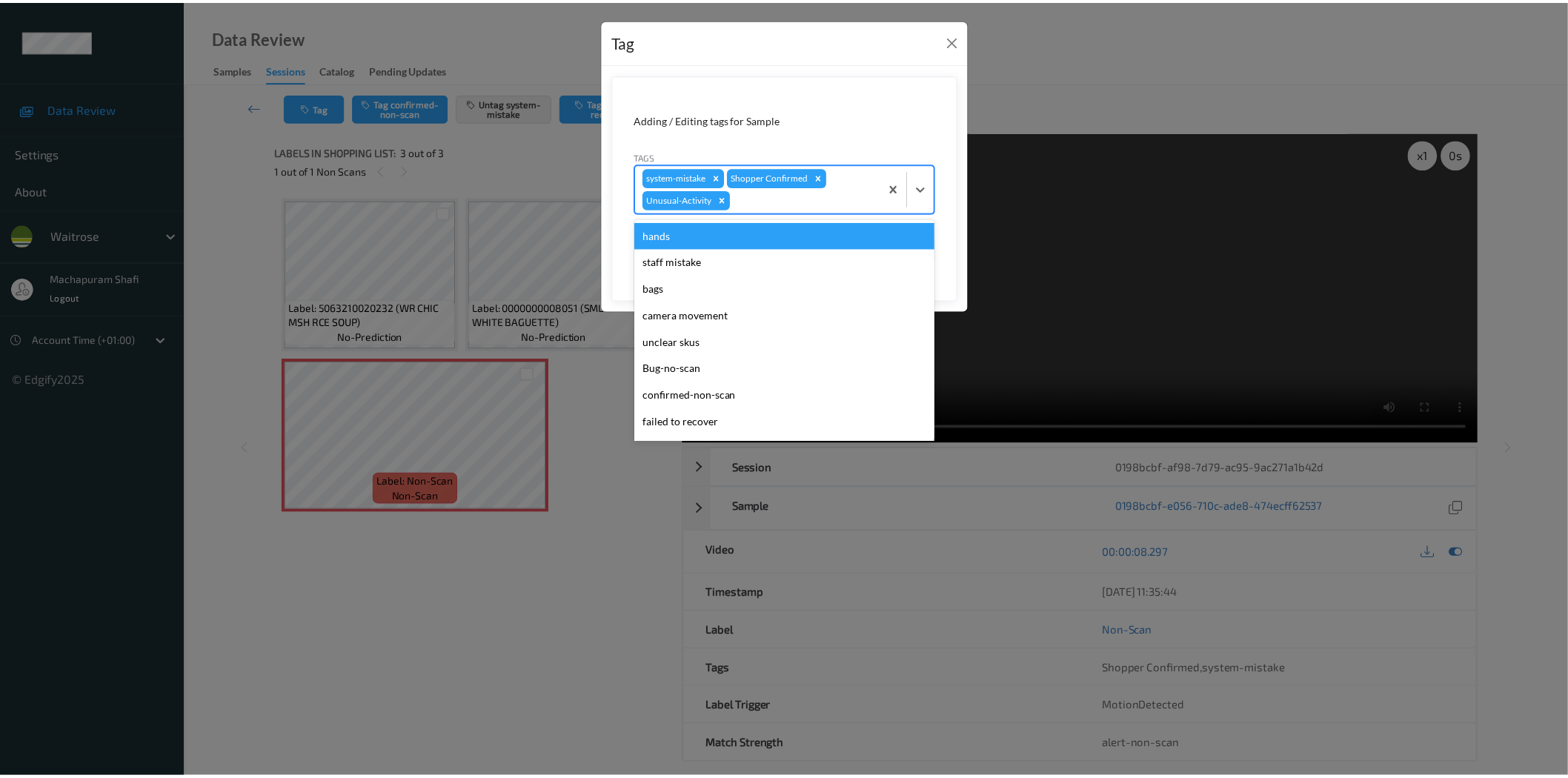
scroll to position [263, 0]
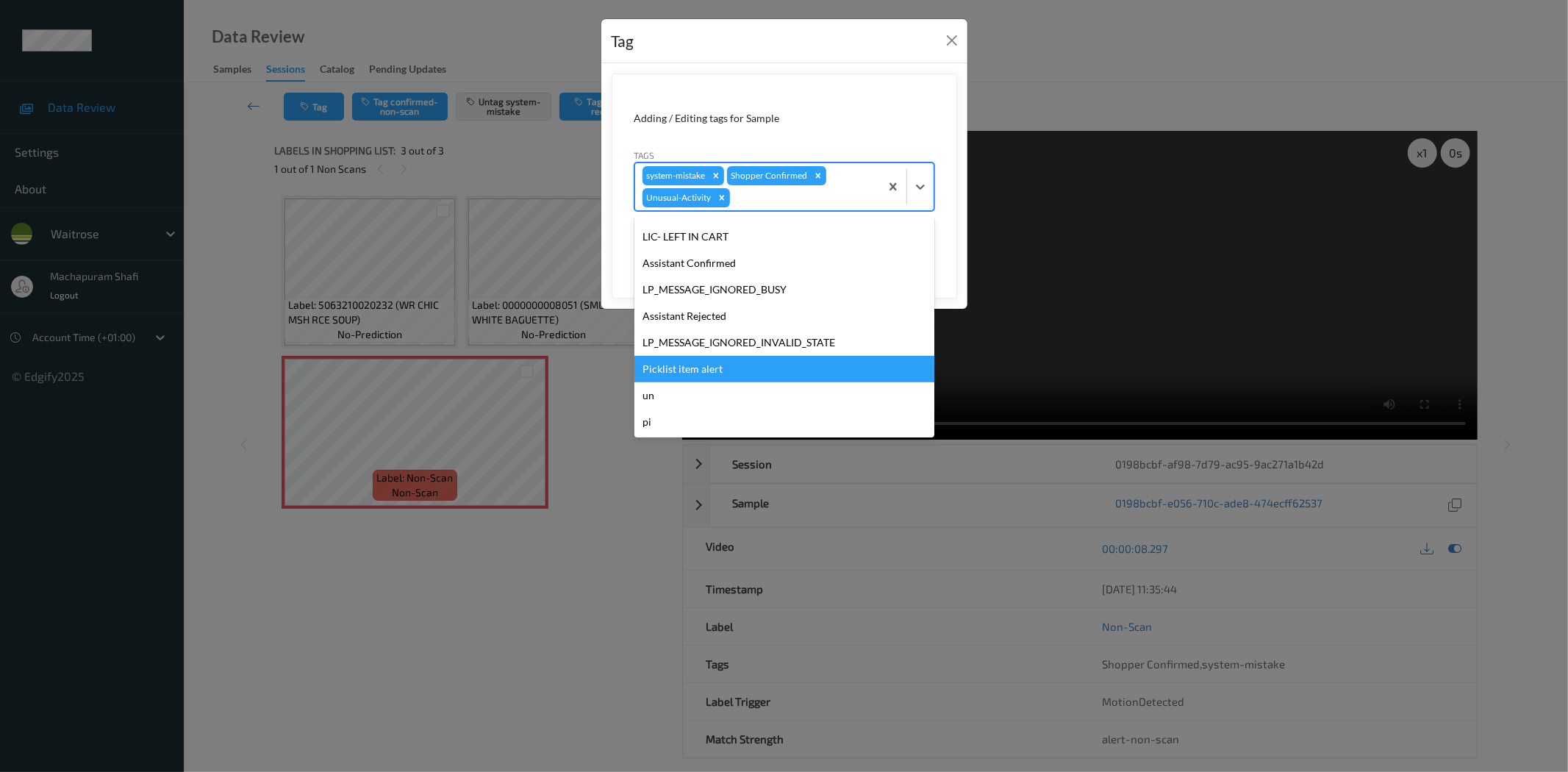
click at [694, 361] on div "Picklist item alert" at bounding box center [785, 369] width 300 height 27
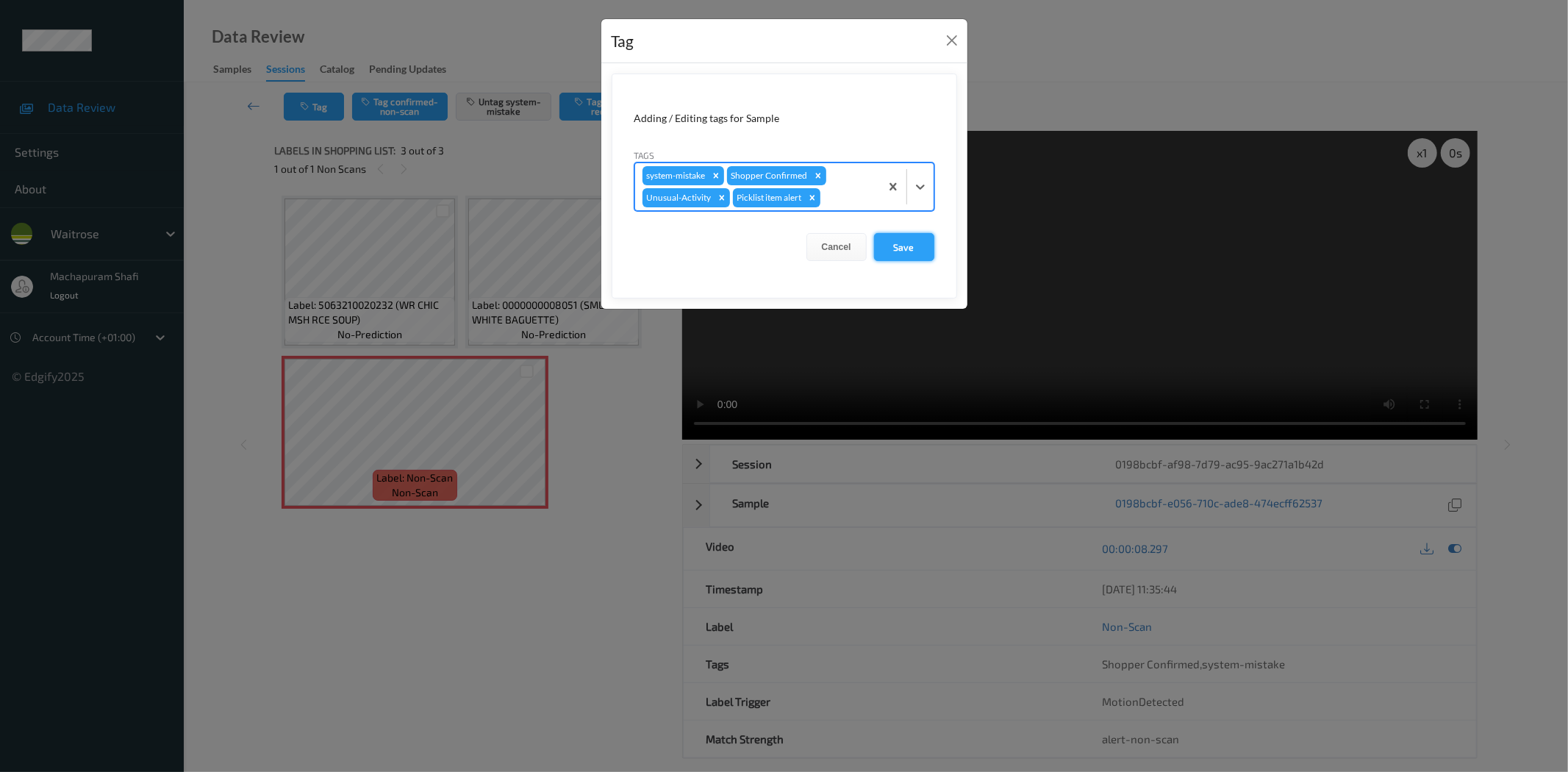
click at [900, 245] on button "Save" at bounding box center [904, 246] width 60 height 28
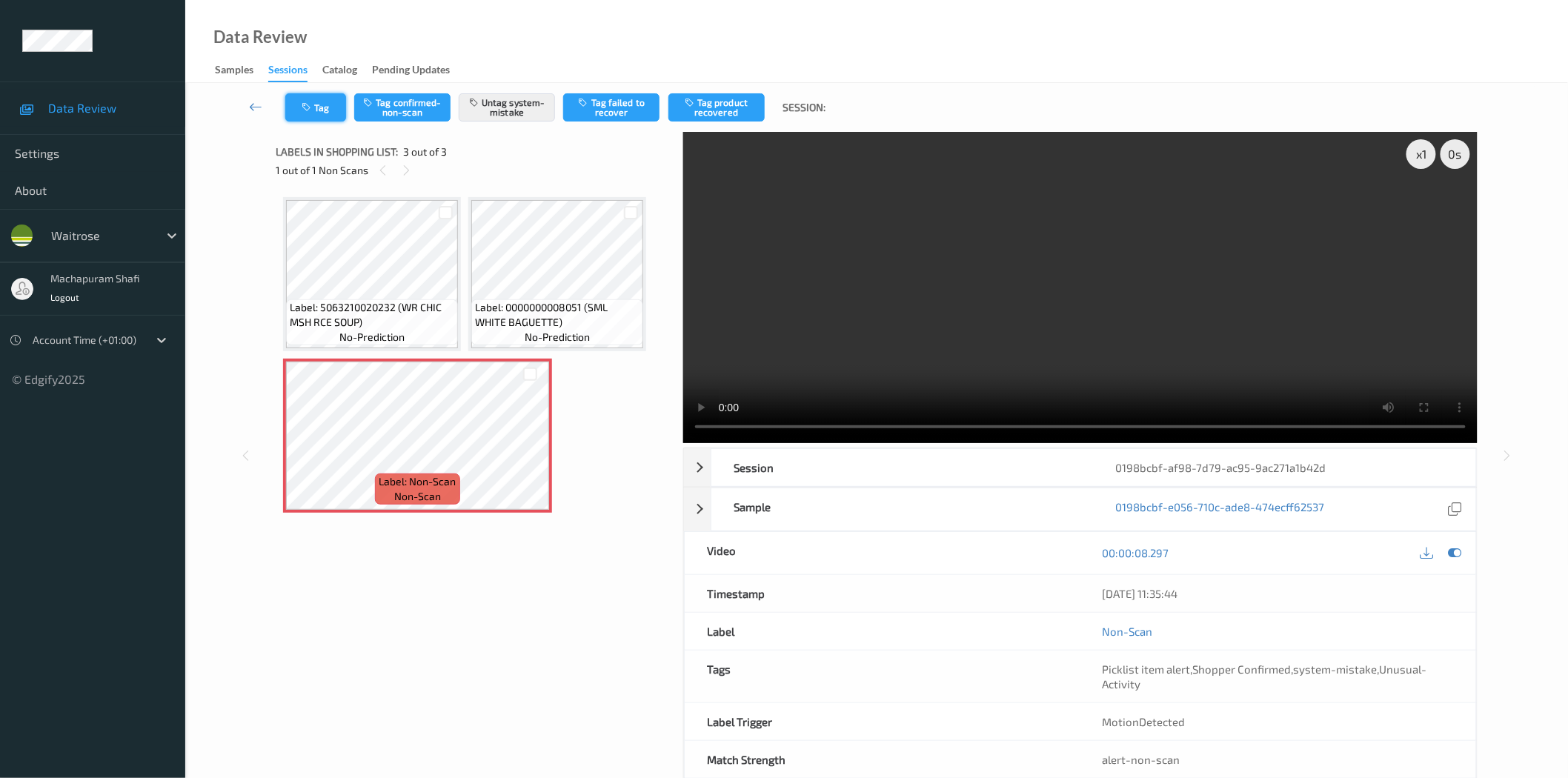
click at [307, 94] on button "Tag" at bounding box center [315, 106] width 60 height 28
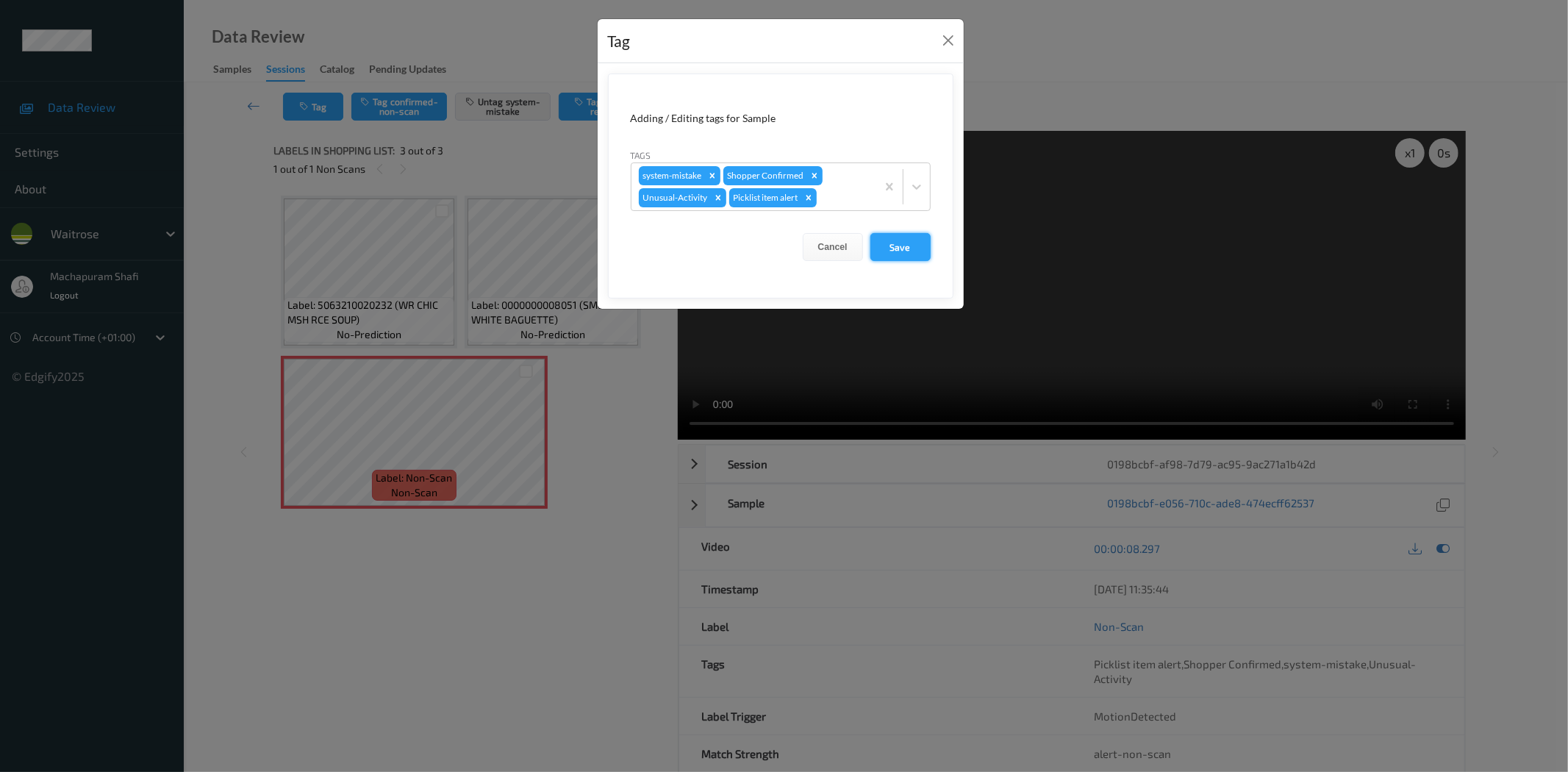
click at [893, 245] on button "Save" at bounding box center [900, 246] width 60 height 28
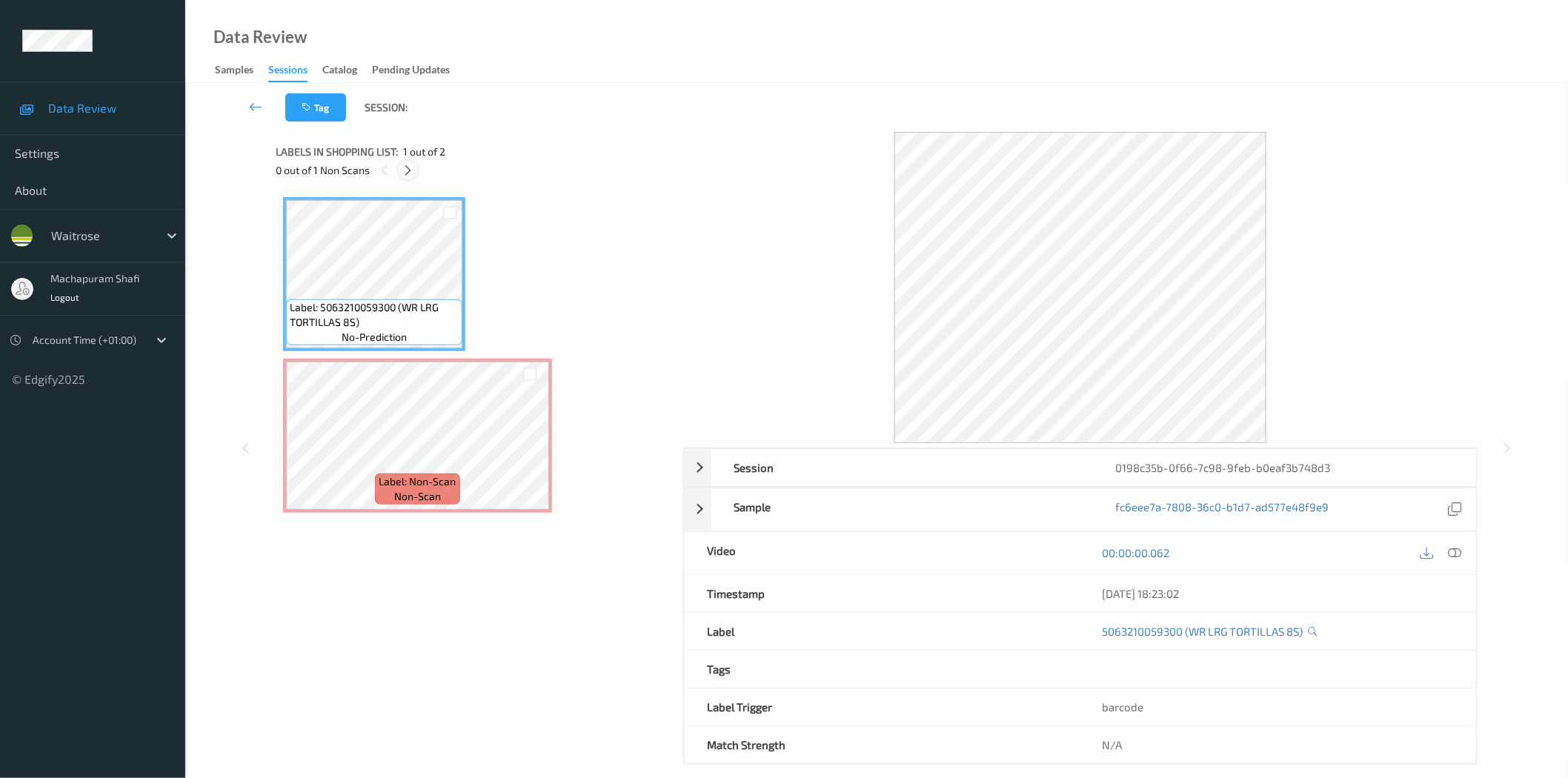
click at [405, 168] on icon at bounding box center [407, 171] width 12 height 13
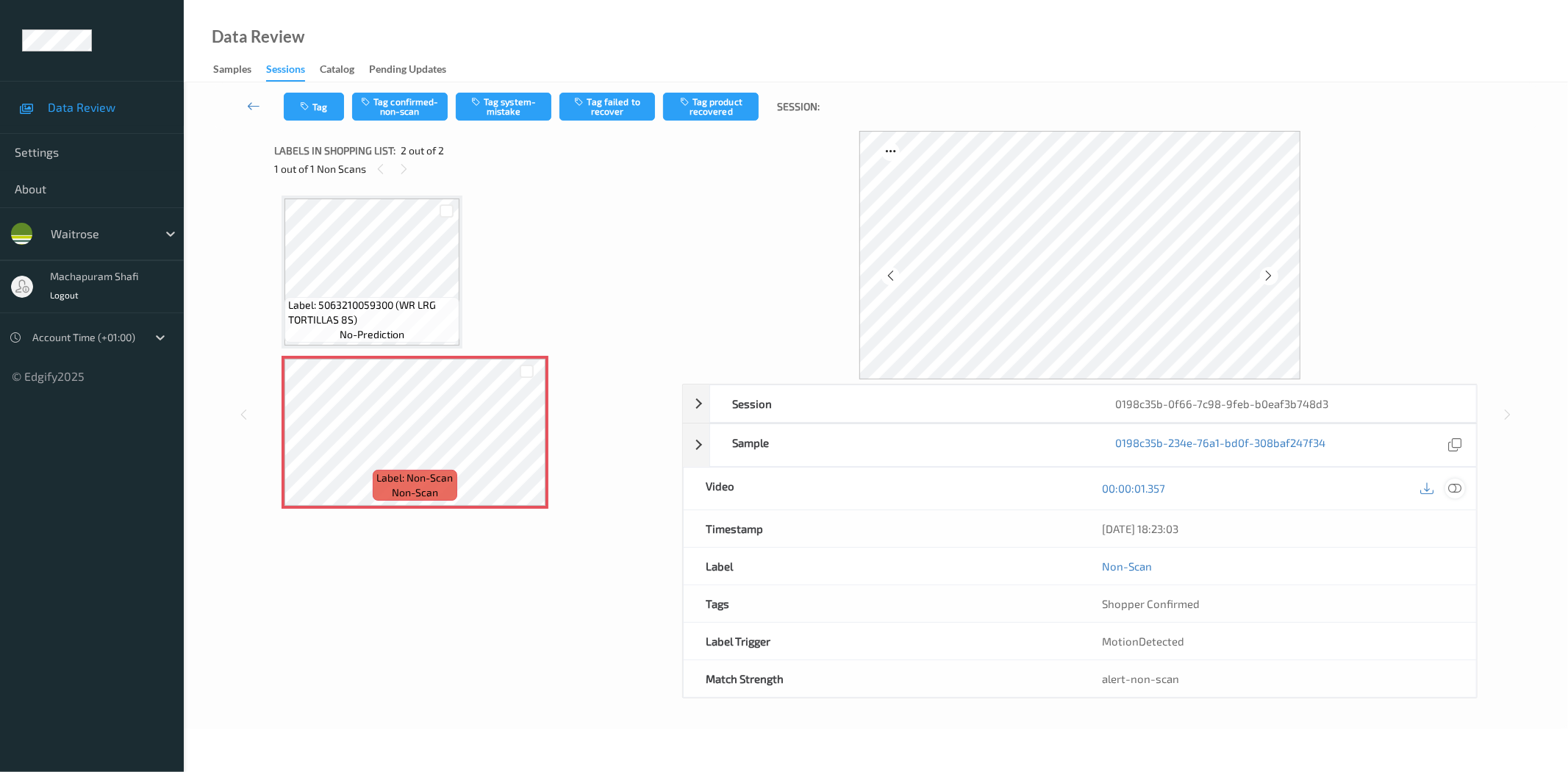
click at [1451, 487] on icon at bounding box center [1456, 489] width 13 height 13
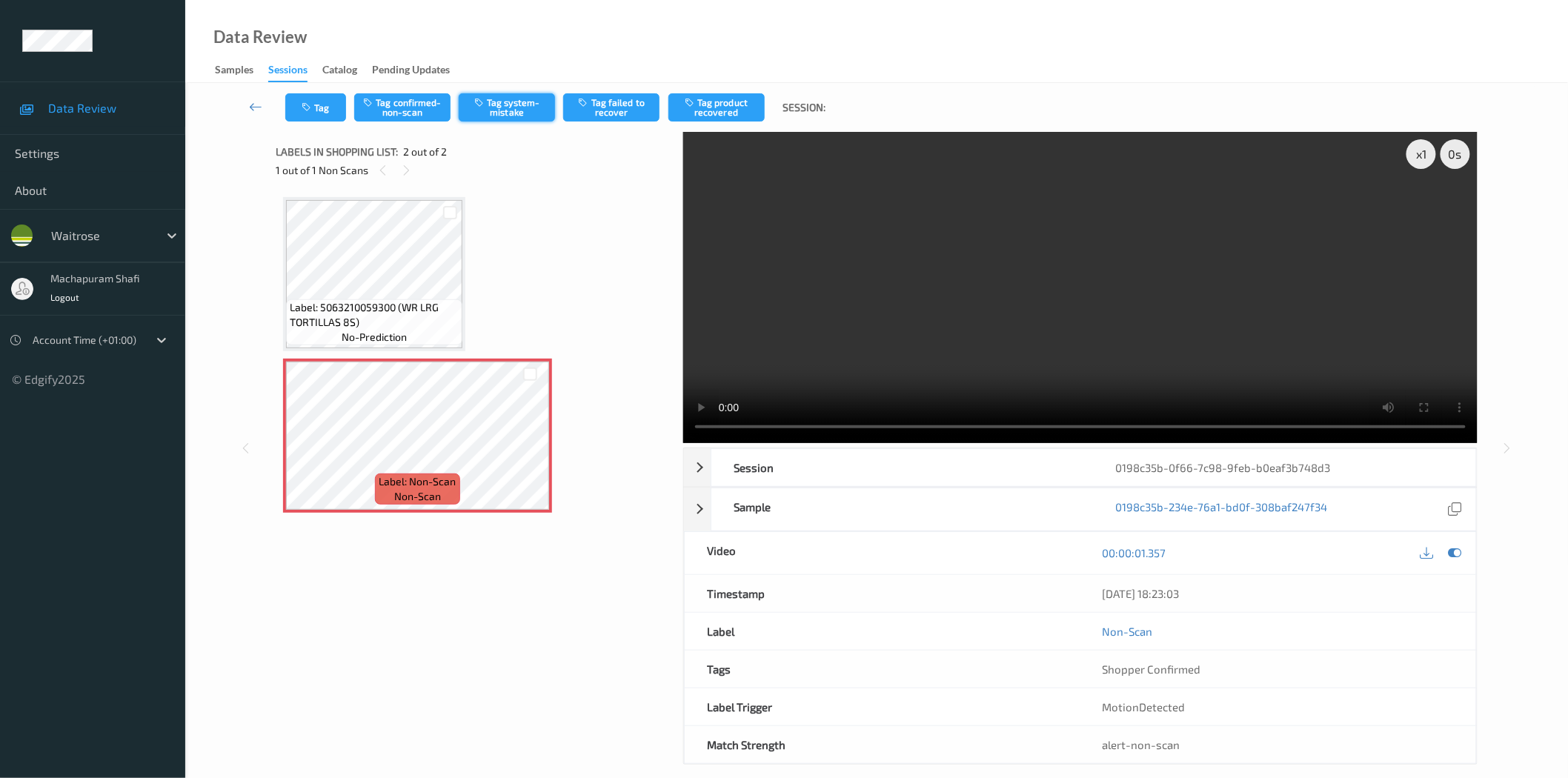
click at [532, 100] on button "Tag system-mistake" at bounding box center [507, 106] width 97 height 28
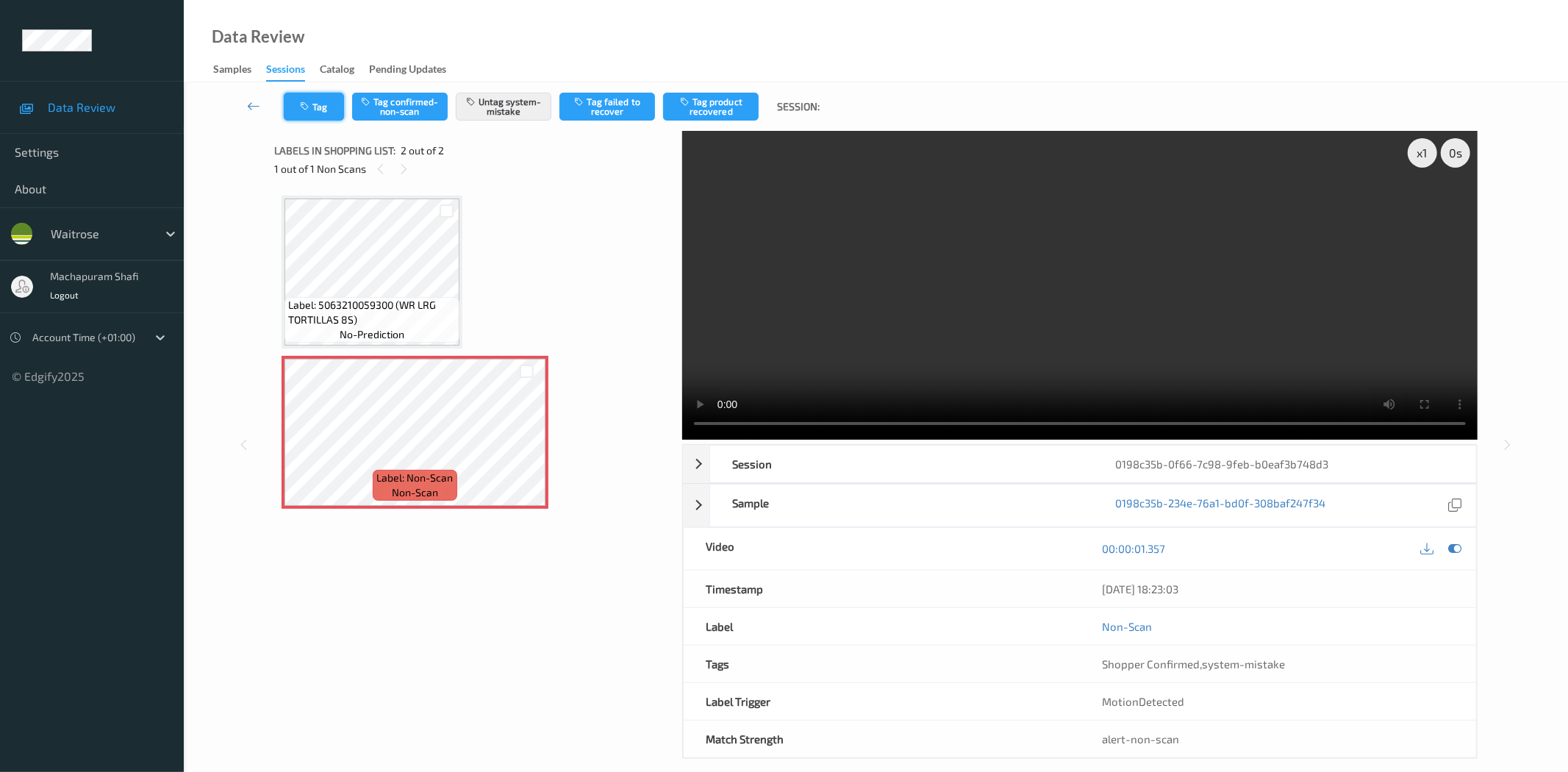
click at [313, 100] on button "Tag" at bounding box center [314, 106] width 60 height 28
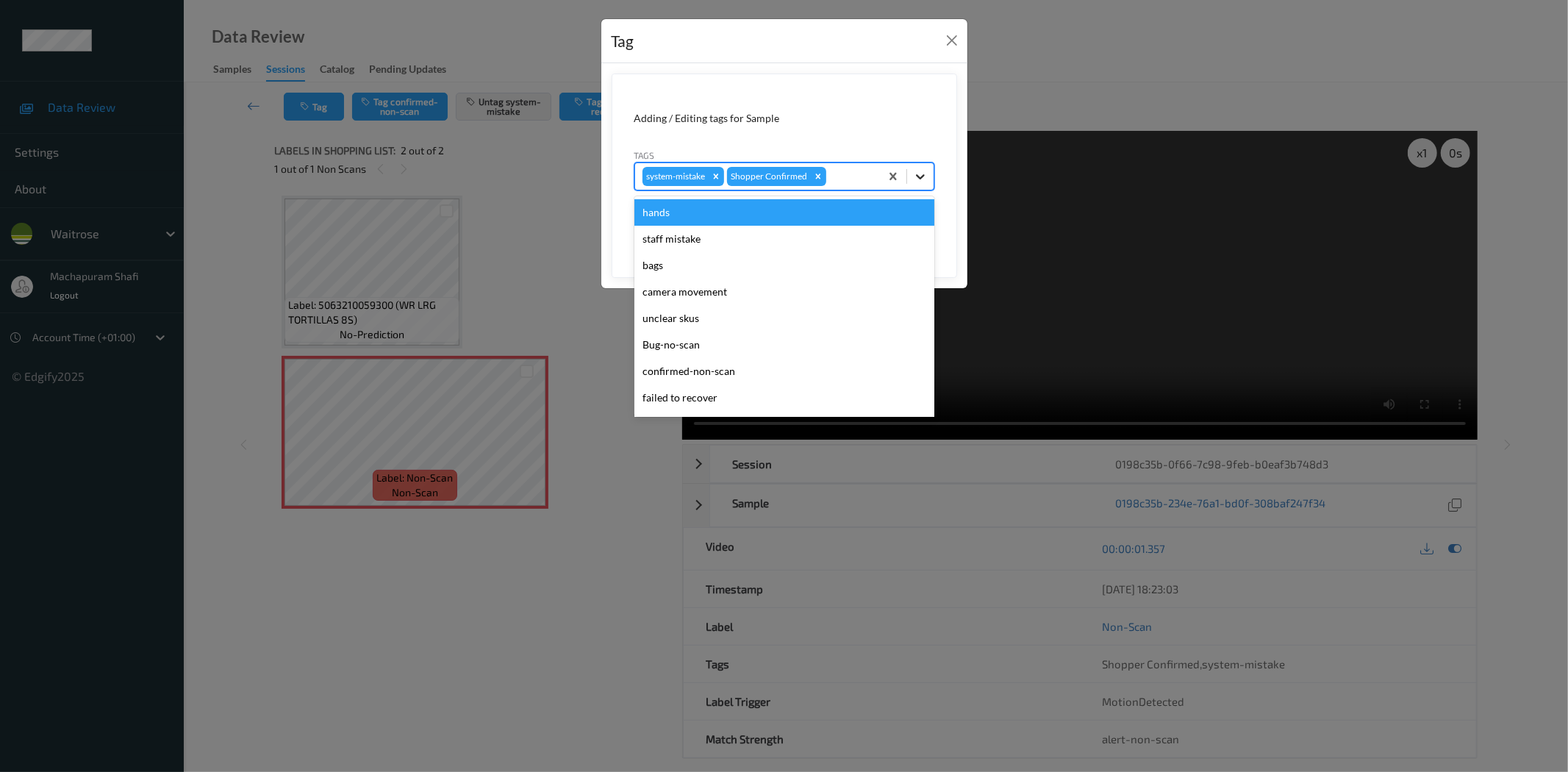
click at [921, 171] on icon at bounding box center [920, 176] width 14 height 14
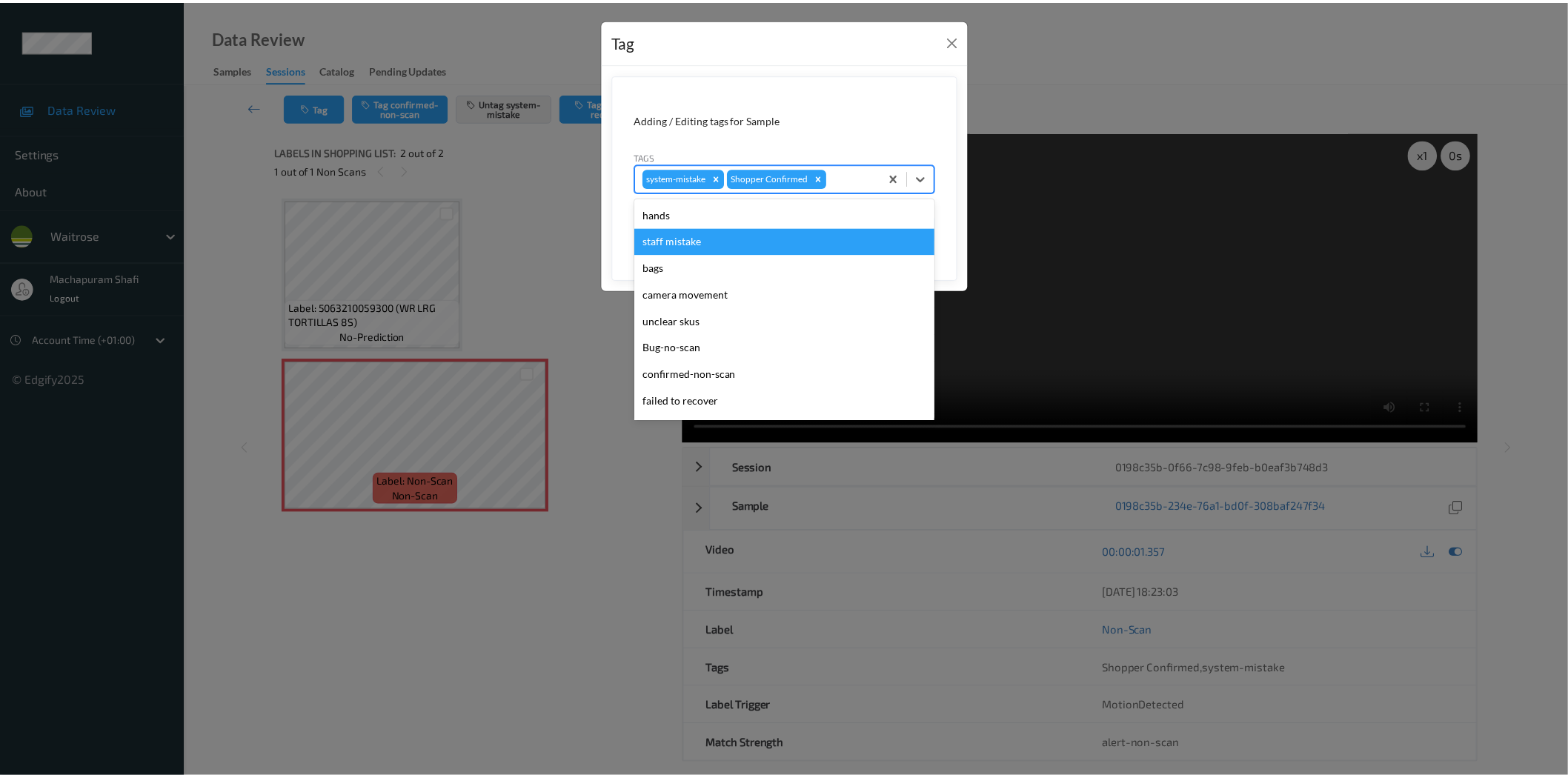
scroll to position [290, 0]
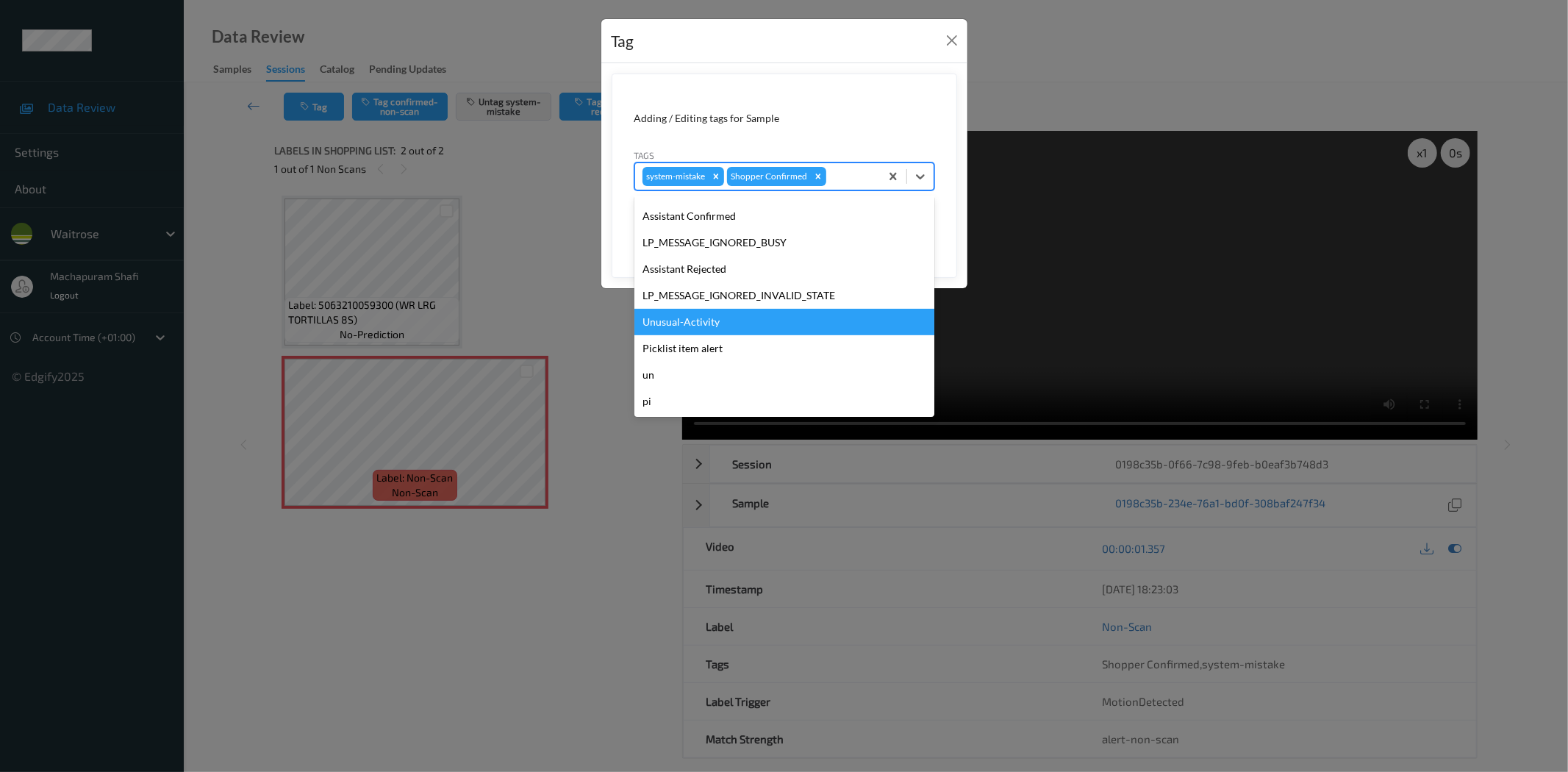
click at [684, 327] on div "Unusual-Activity" at bounding box center [785, 322] width 300 height 27
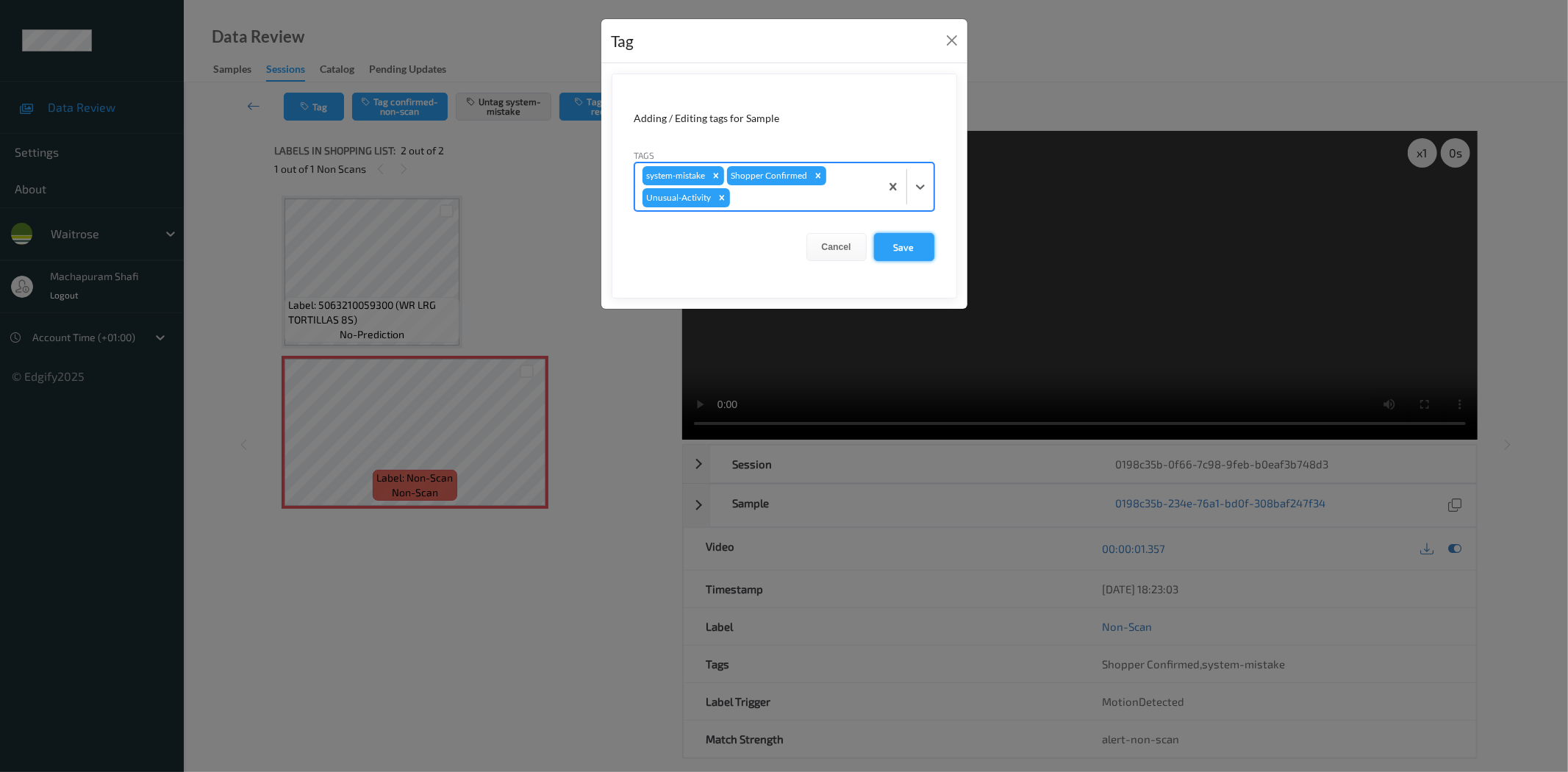
click at [907, 252] on button "Save" at bounding box center [904, 246] width 60 height 28
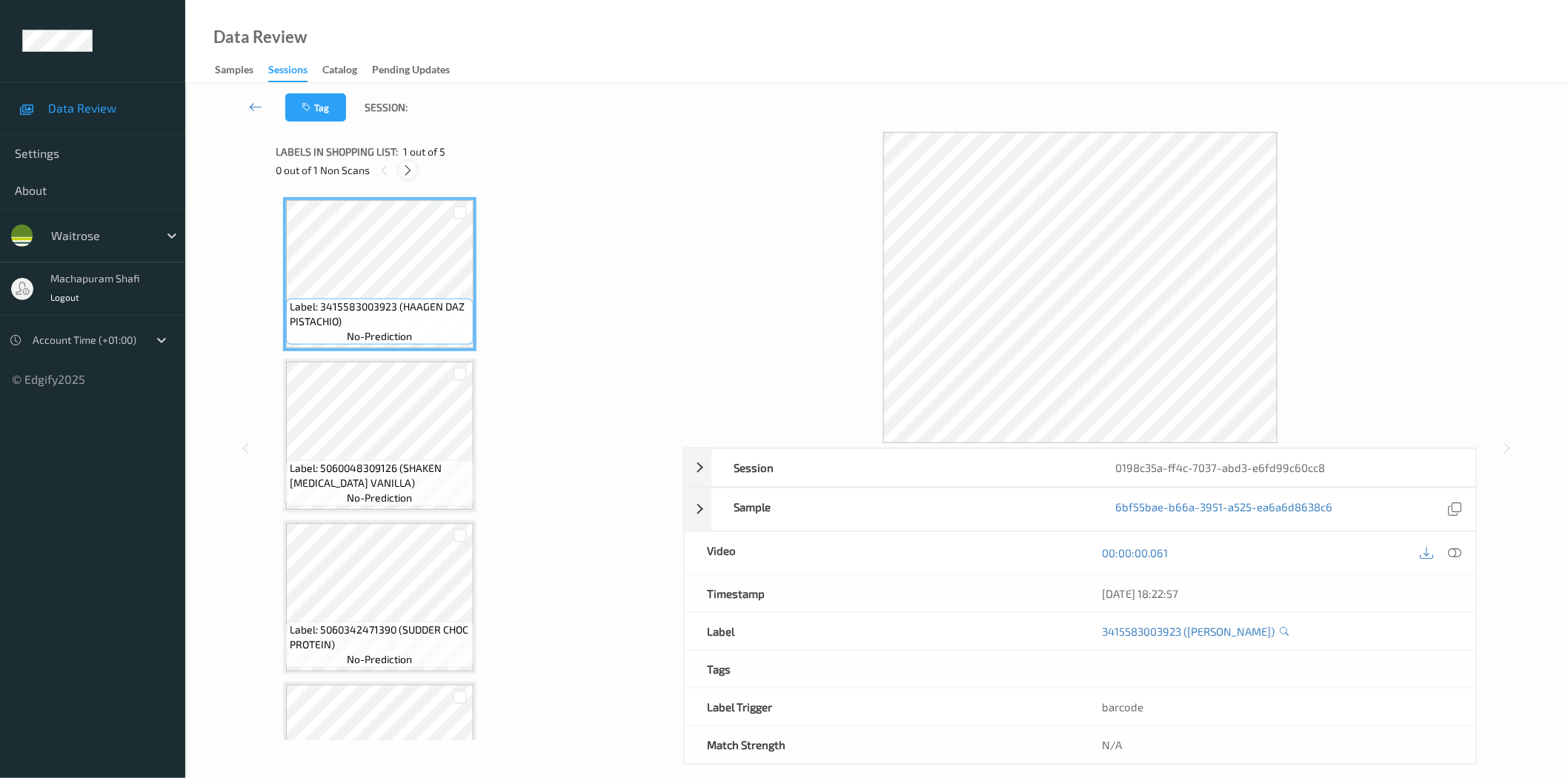
click at [412, 168] on icon at bounding box center [407, 171] width 12 height 13
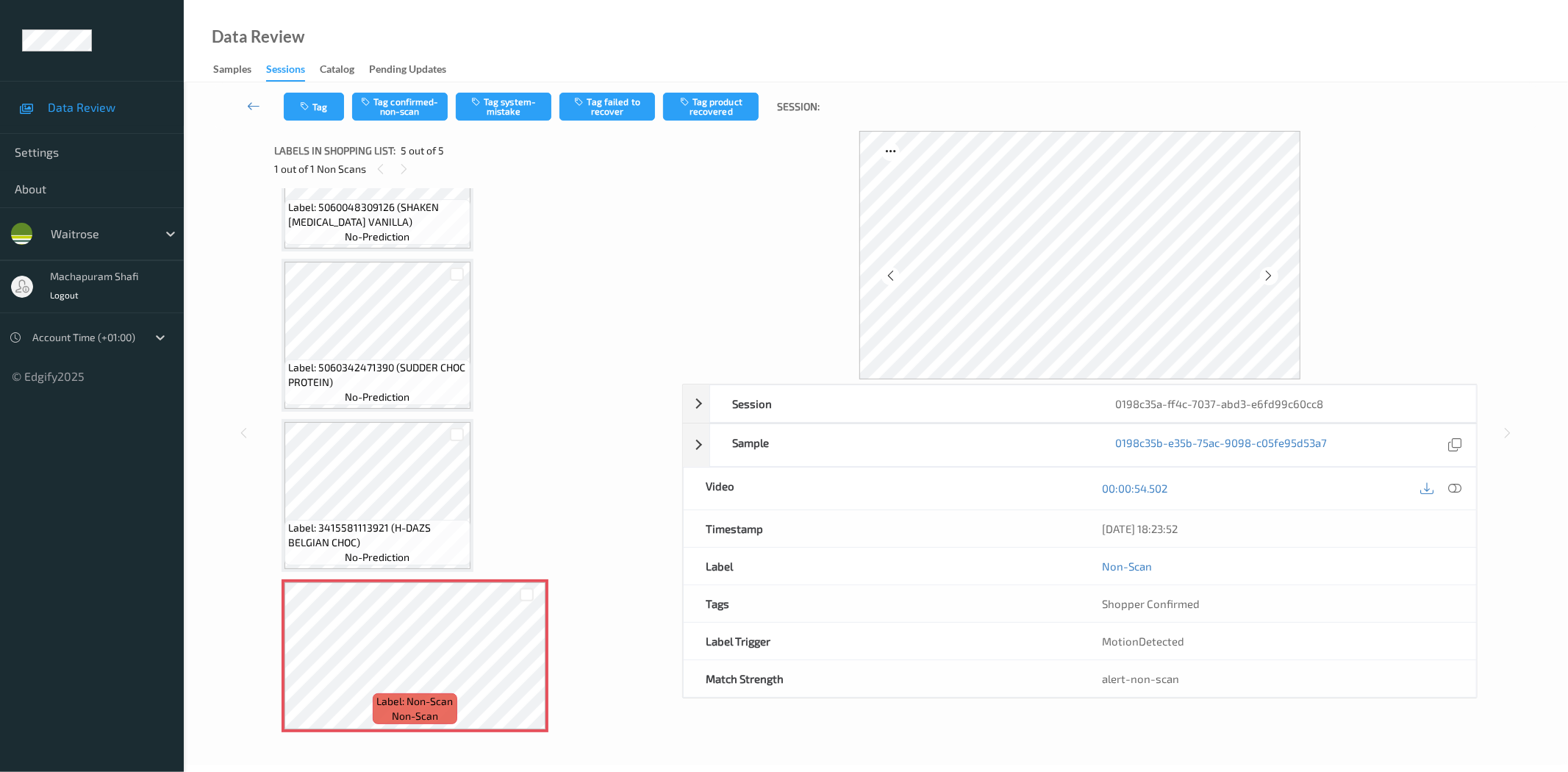
drag, startPoint x: 1458, startPoint y: 492, endPoint x: 1406, endPoint y: 425, distance: 84.8
click at [1458, 492] on icon at bounding box center [1456, 489] width 13 height 13
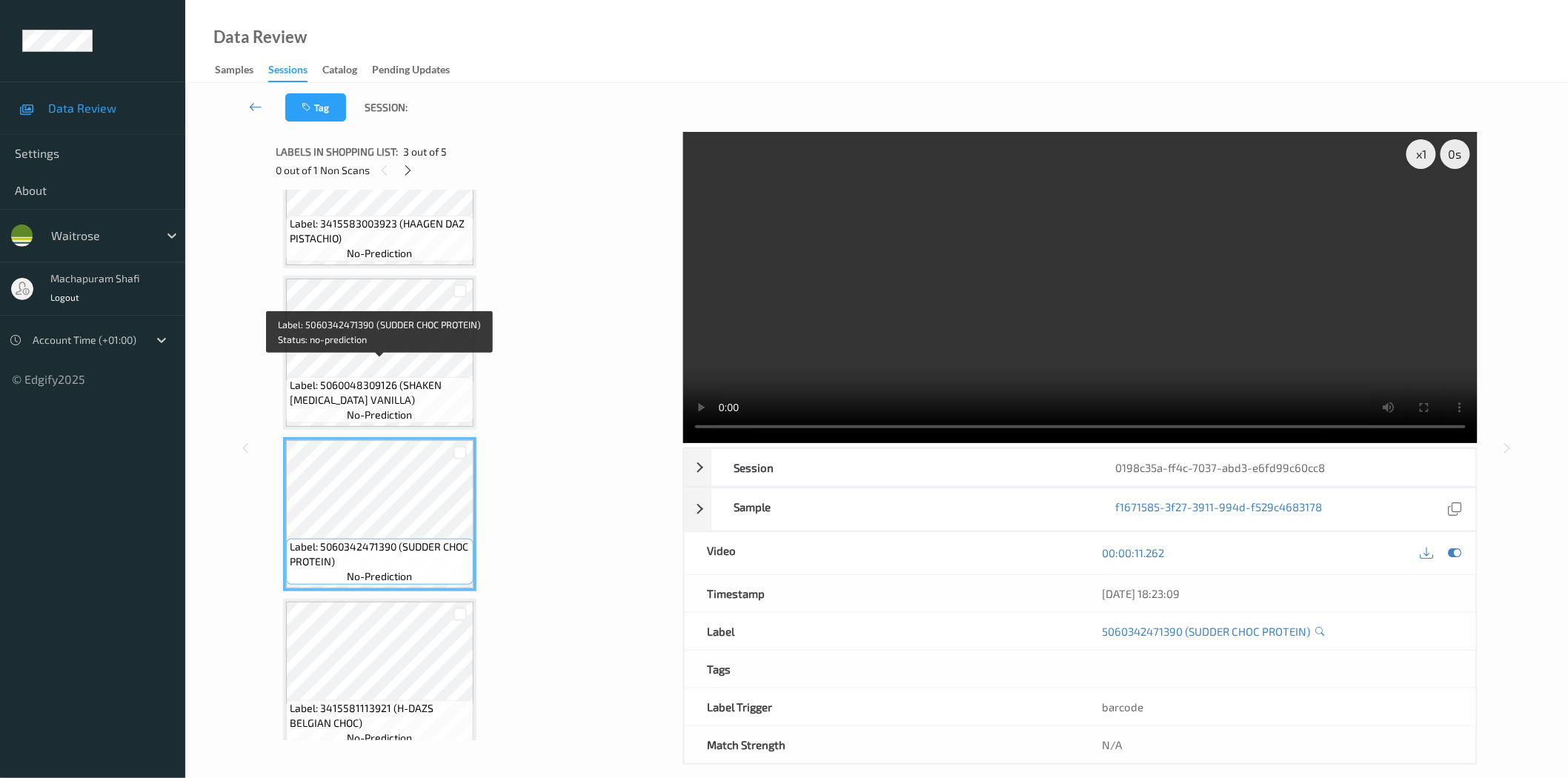
scroll to position [0, 0]
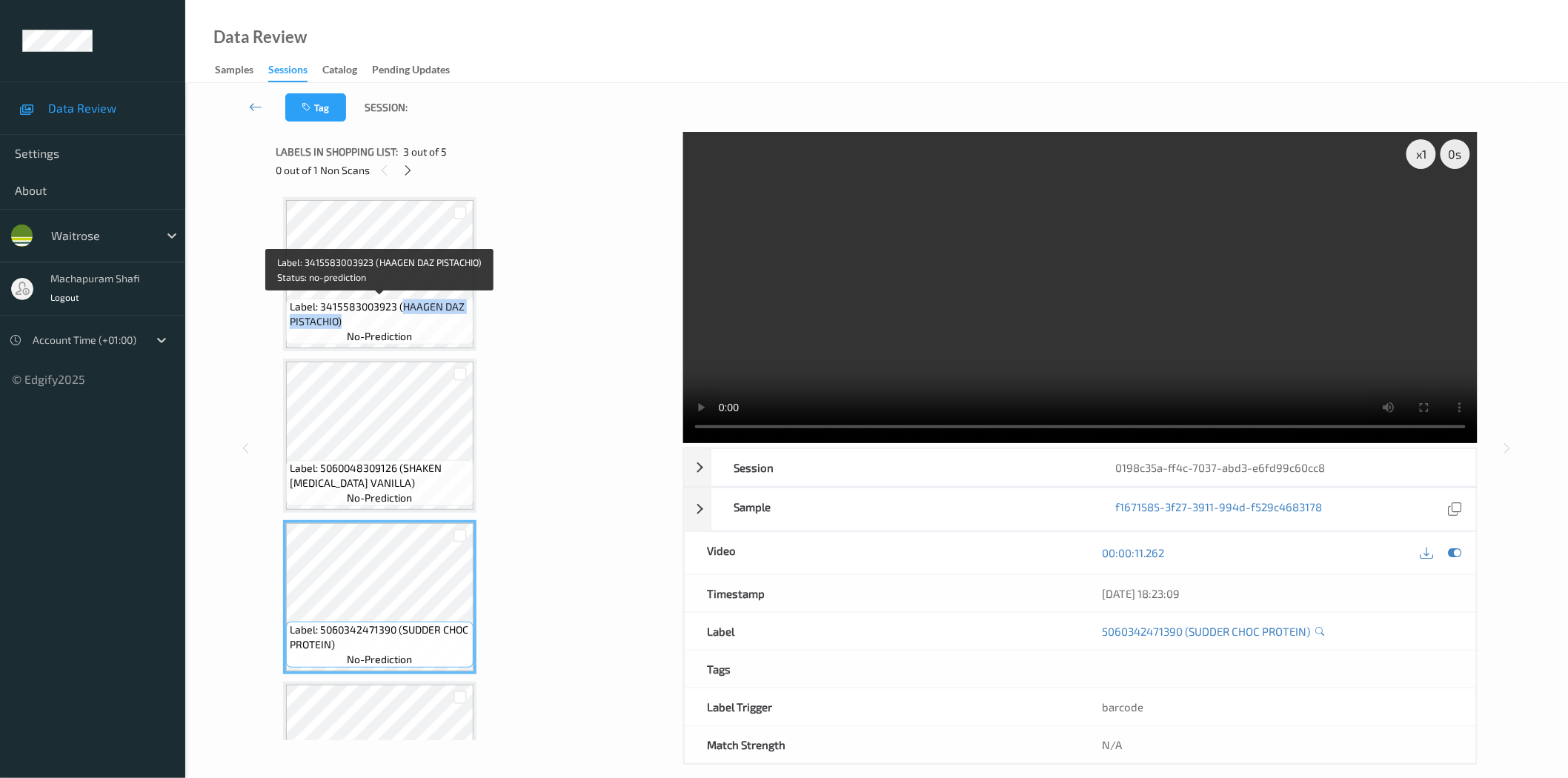
drag, startPoint x: 400, startPoint y: 307, endPoint x: 450, endPoint y: 324, distance: 52.8
click at [450, 324] on span "Label: 3415583003923 (HAAGEN DAZ PISTACHIO)" at bounding box center [380, 314] width 180 height 30
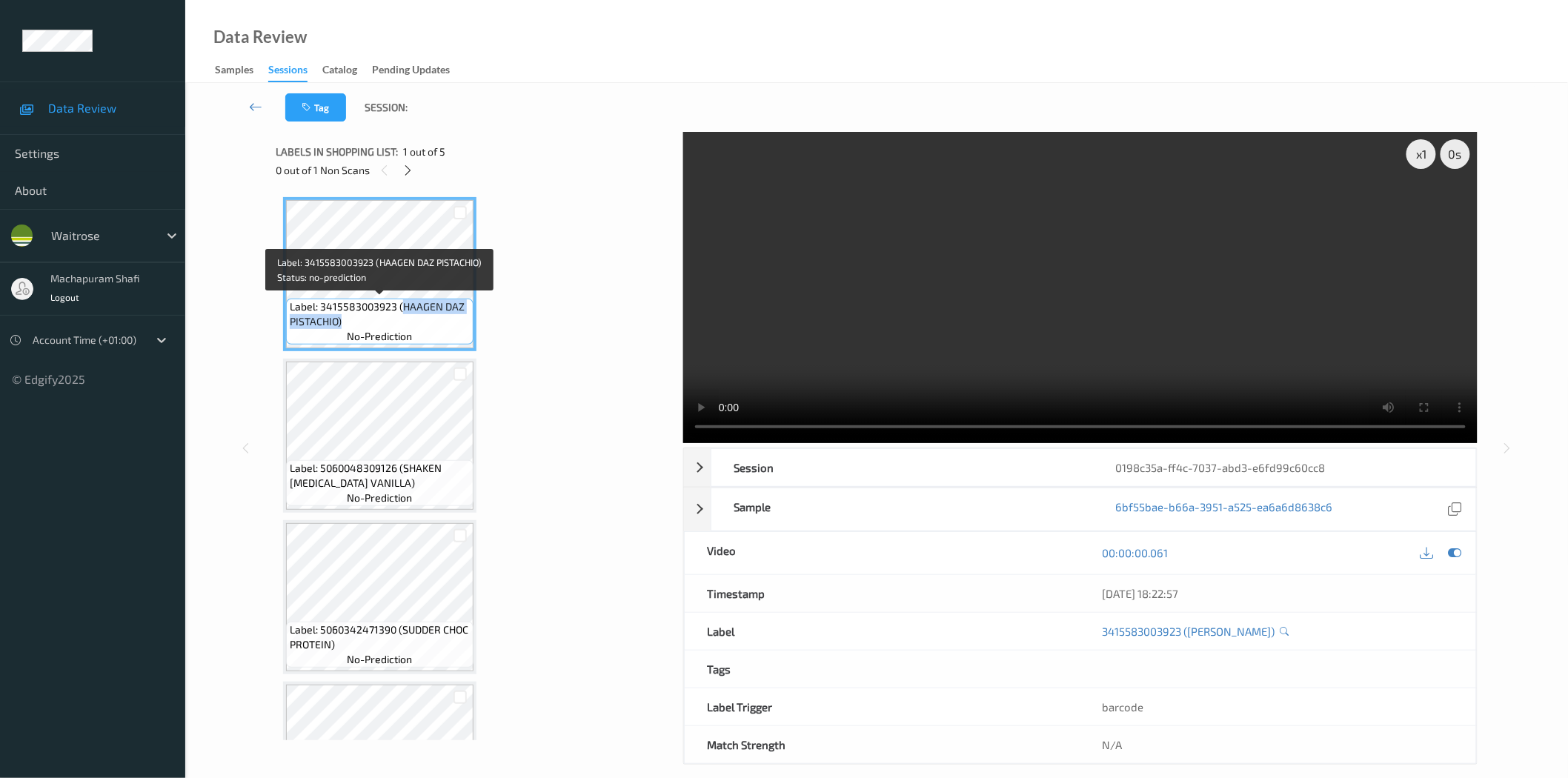
copy span "HAAGEN DAZ PISTACHIO)"
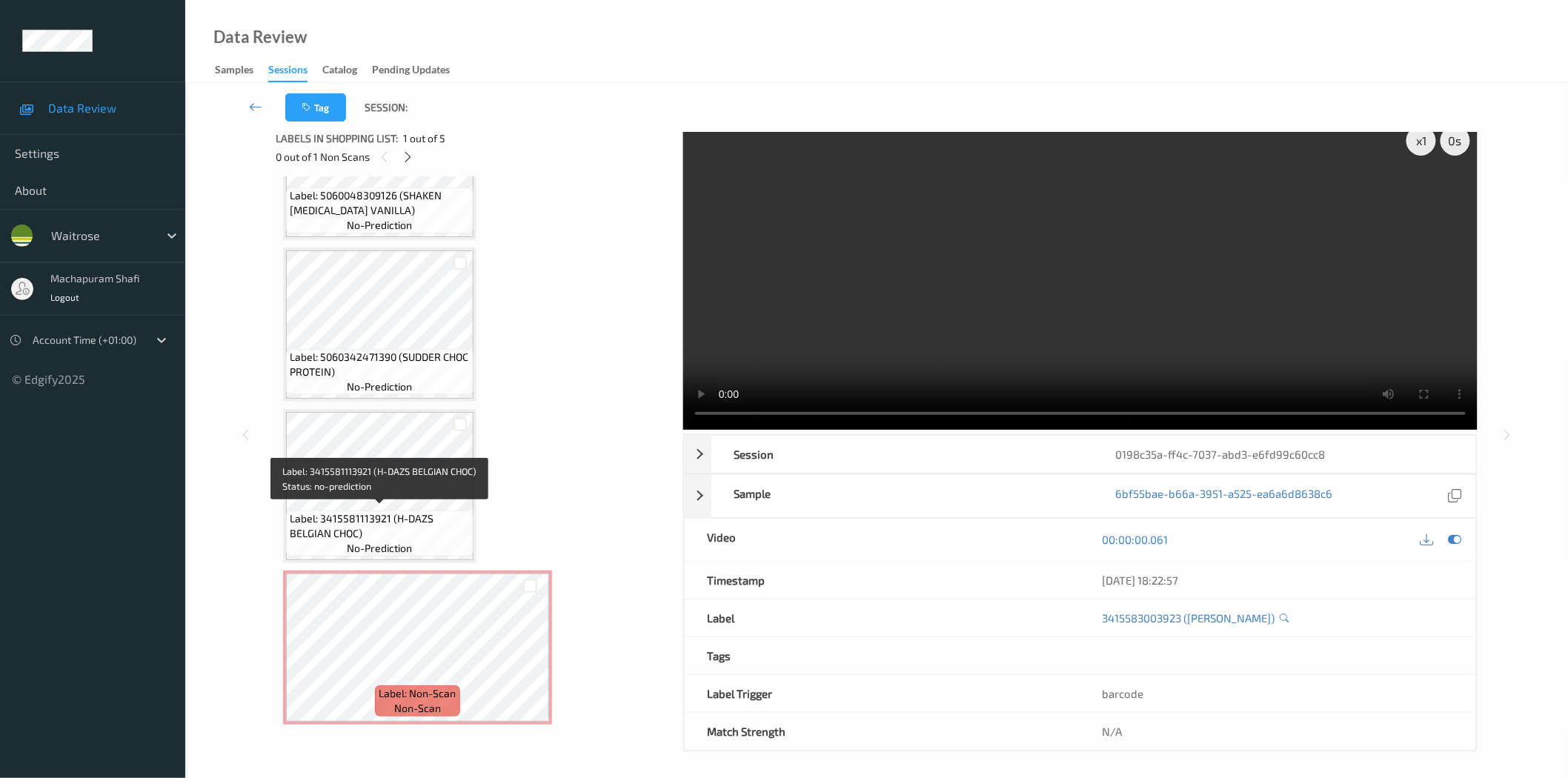
scroll to position [18, 0]
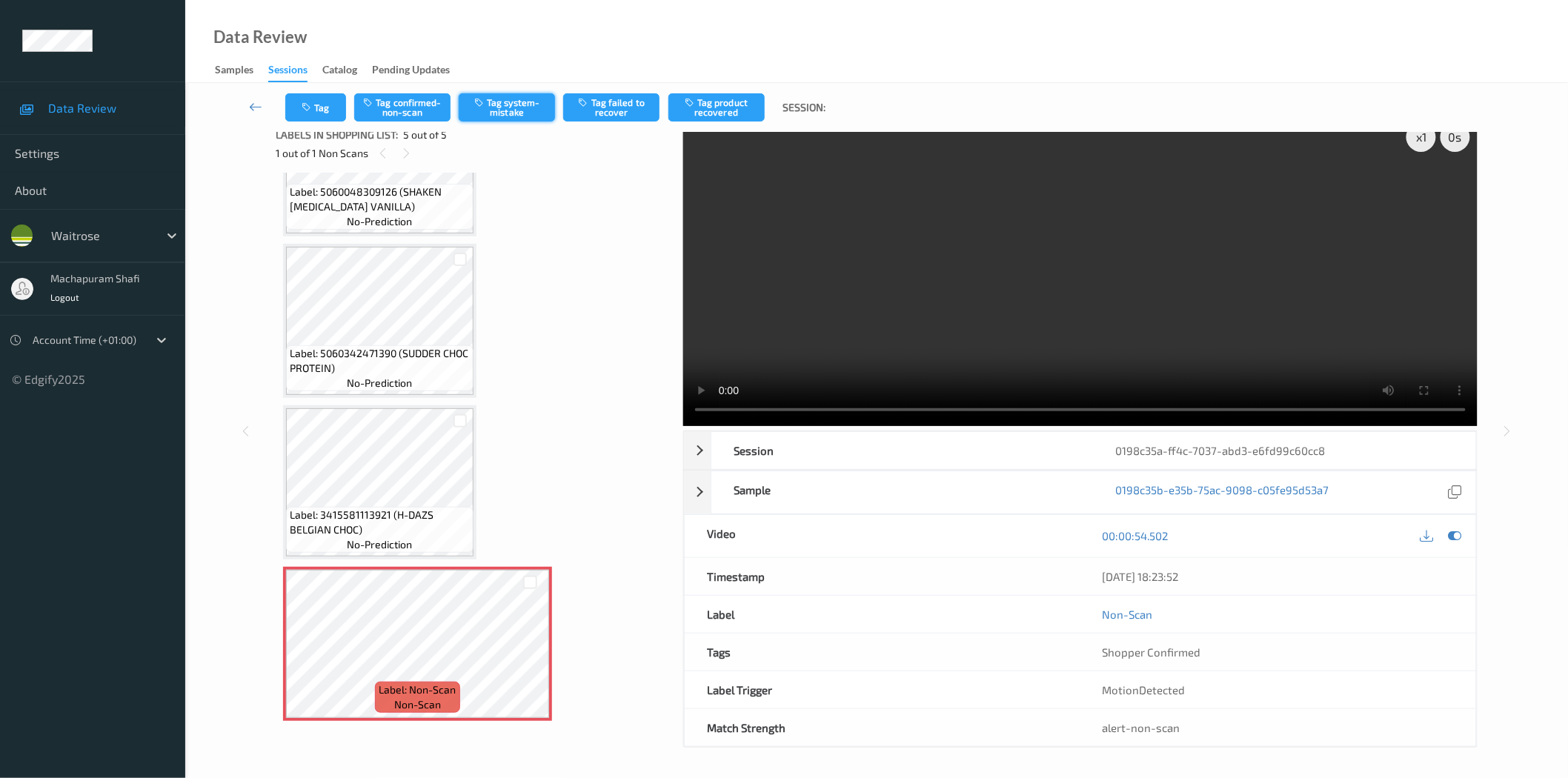
click at [501, 106] on button "Tag system-mistake" at bounding box center [507, 106] width 97 height 28
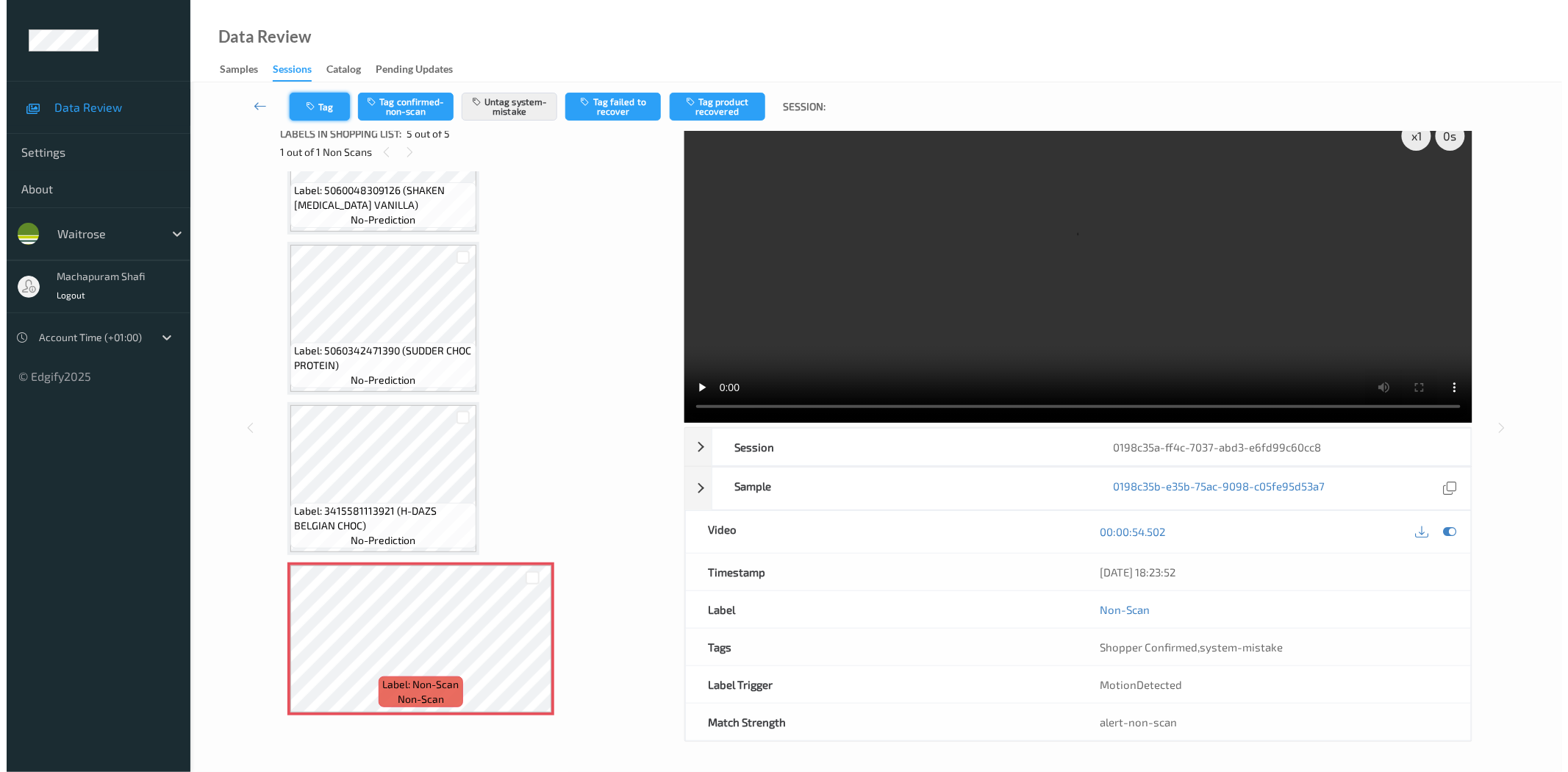
scroll to position [0, 0]
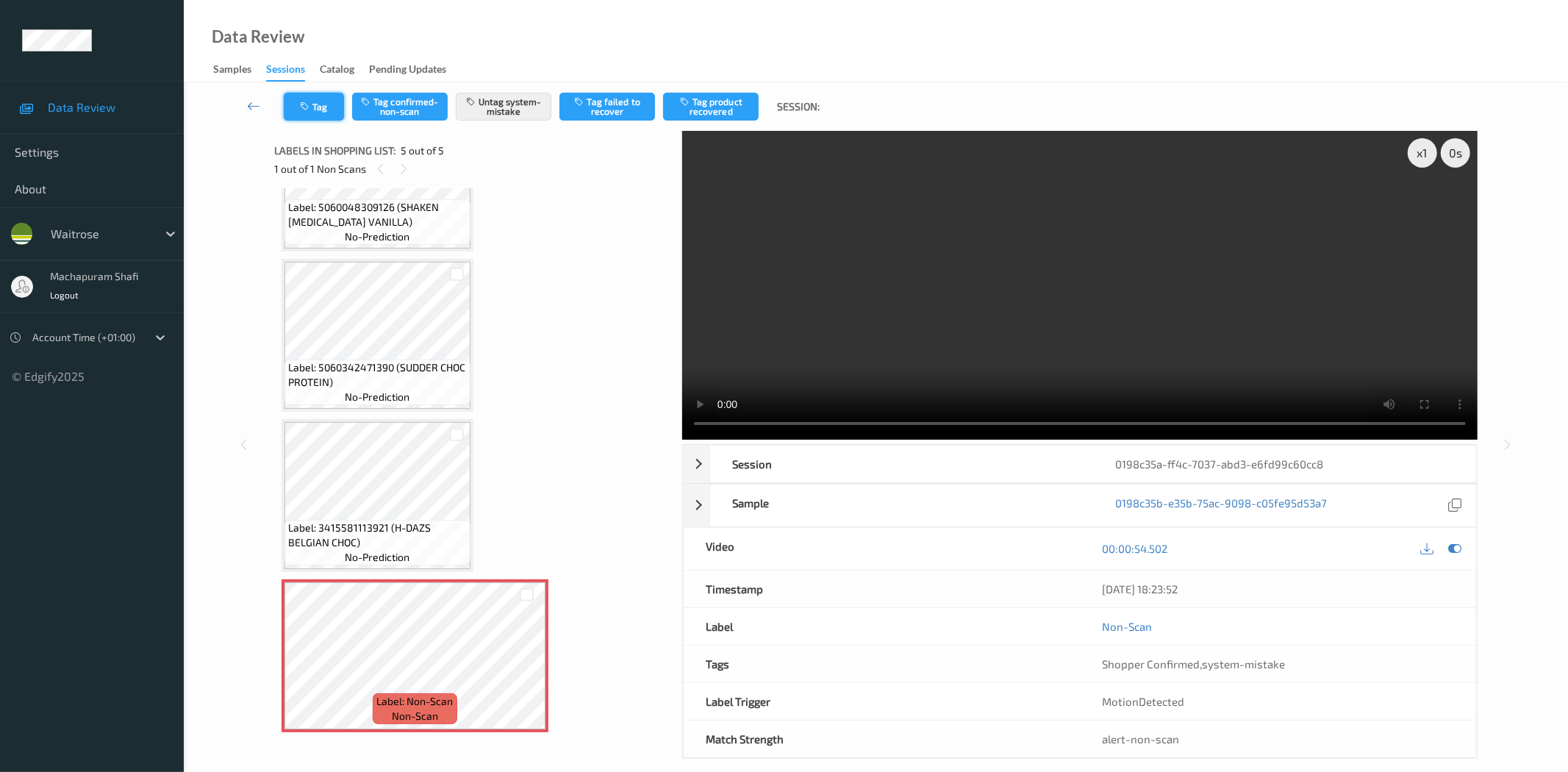
click at [311, 100] on button "Tag" at bounding box center [314, 106] width 60 height 28
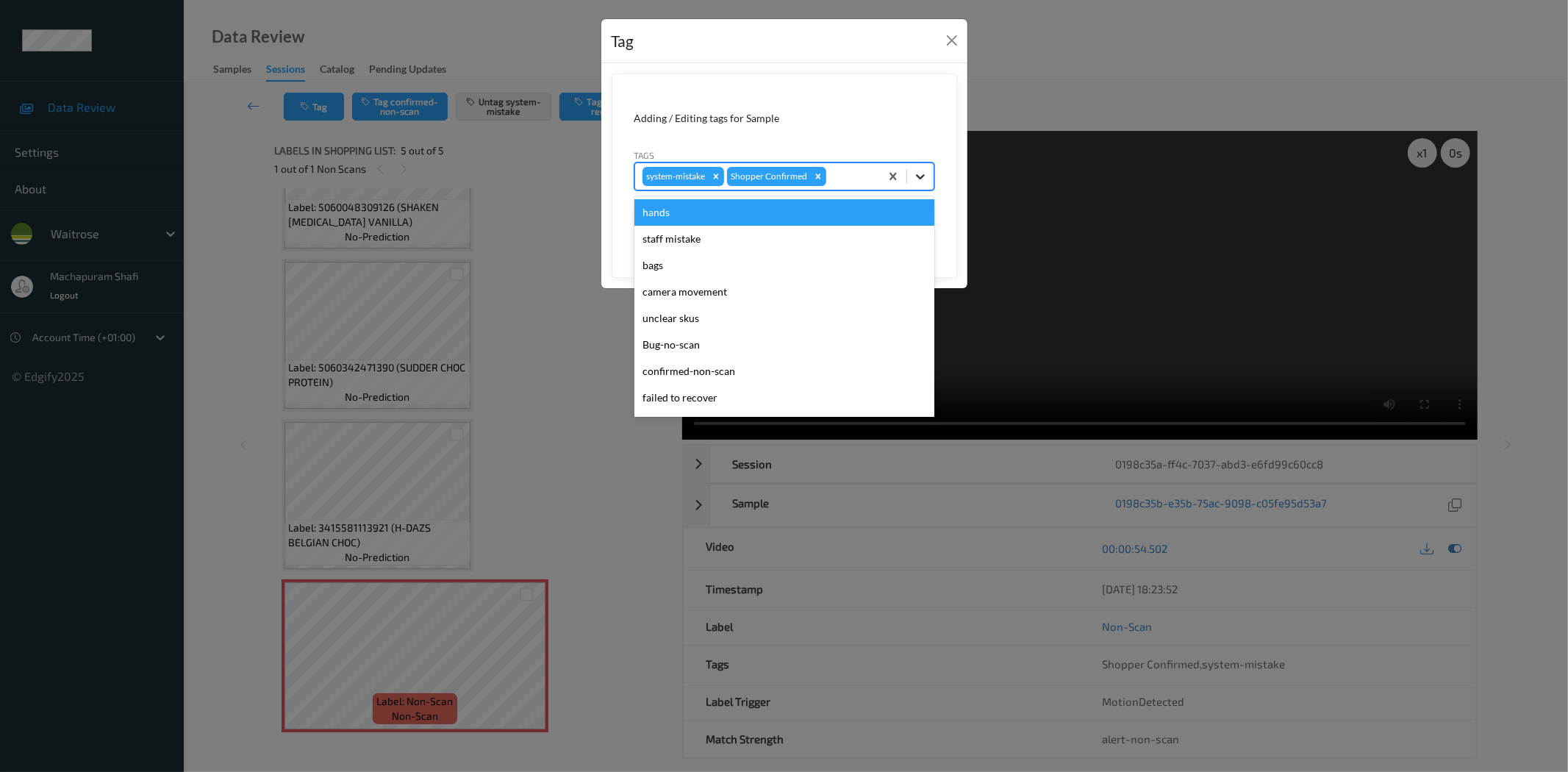
click at [924, 166] on div at bounding box center [921, 177] width 27 height 27
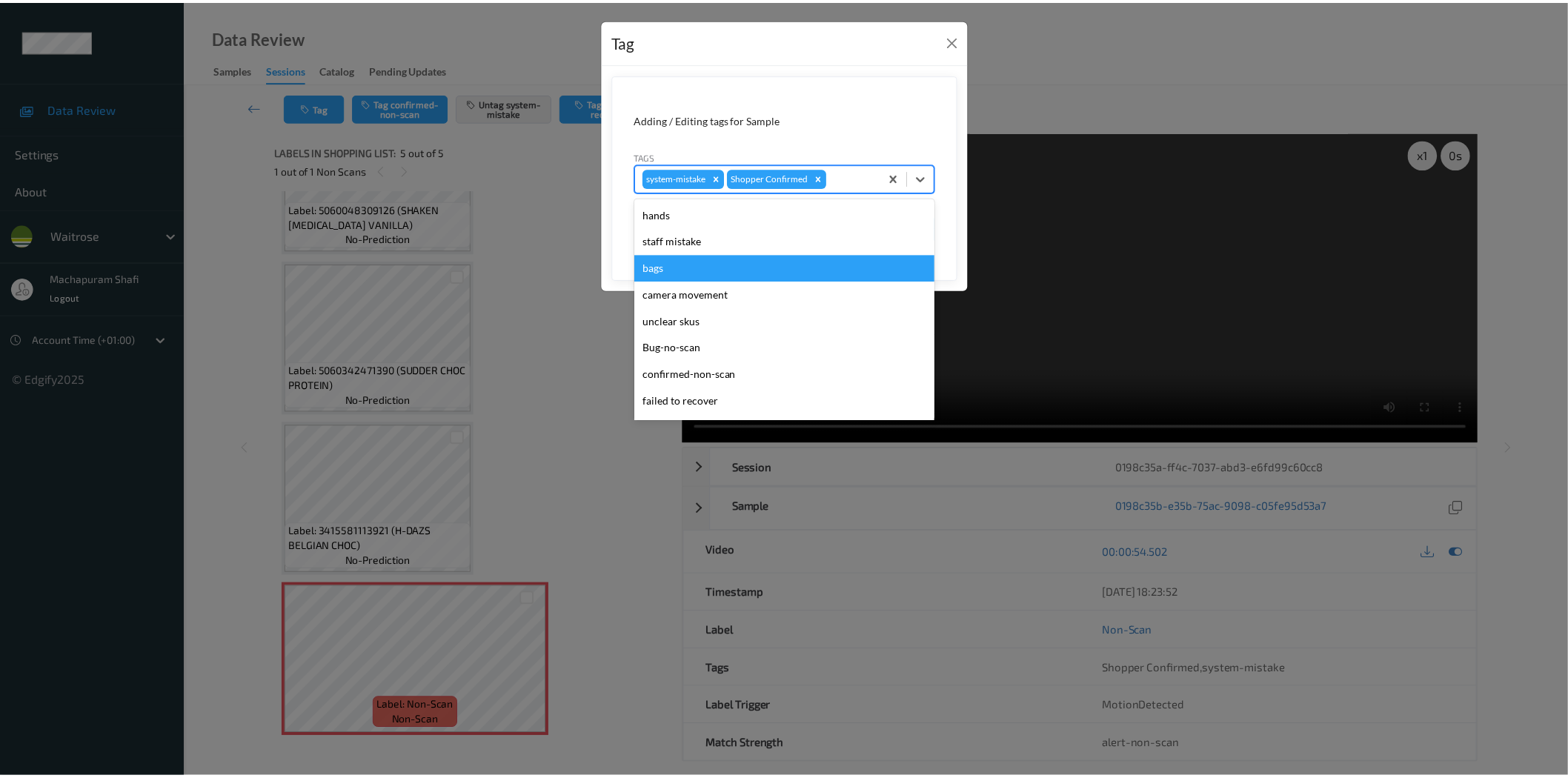
scroll to position [290, 0]
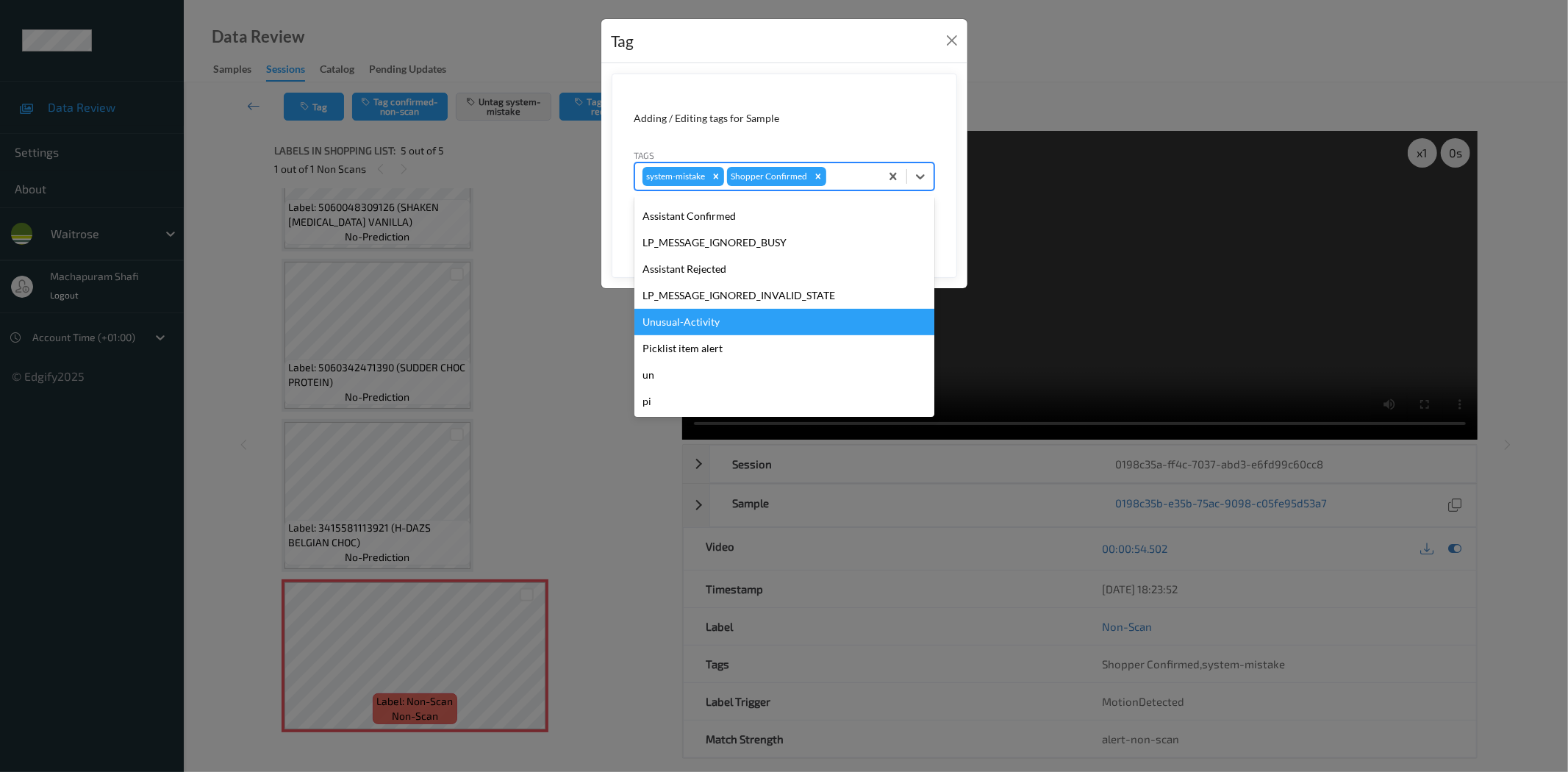
click at [710, 320] on div "Unusual-Activity" at bounding box center [785, 322] width 300 height 27
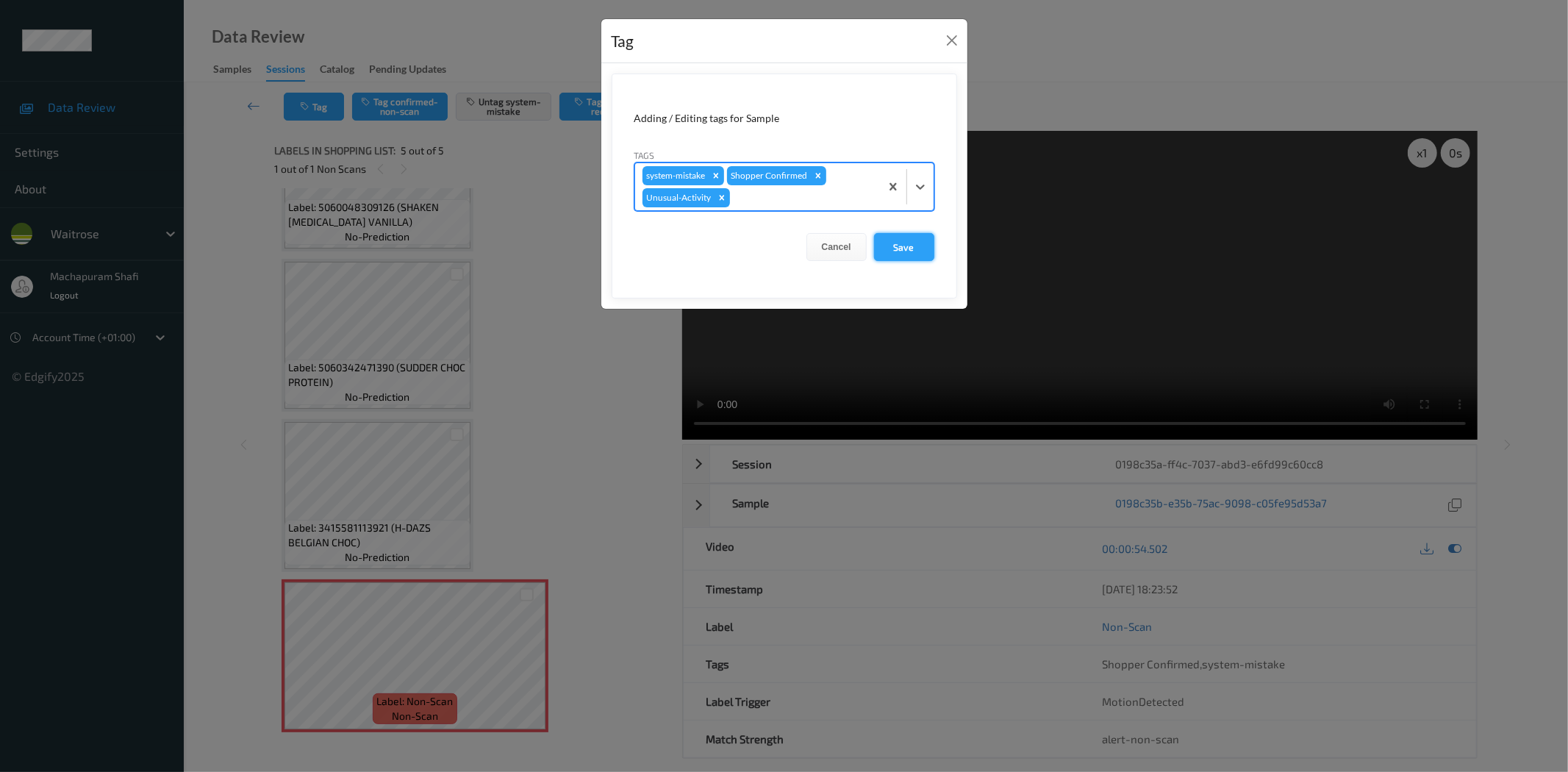
click at [889, 247] on button "Save" at bounding box center [904, 246] width 60 height 28
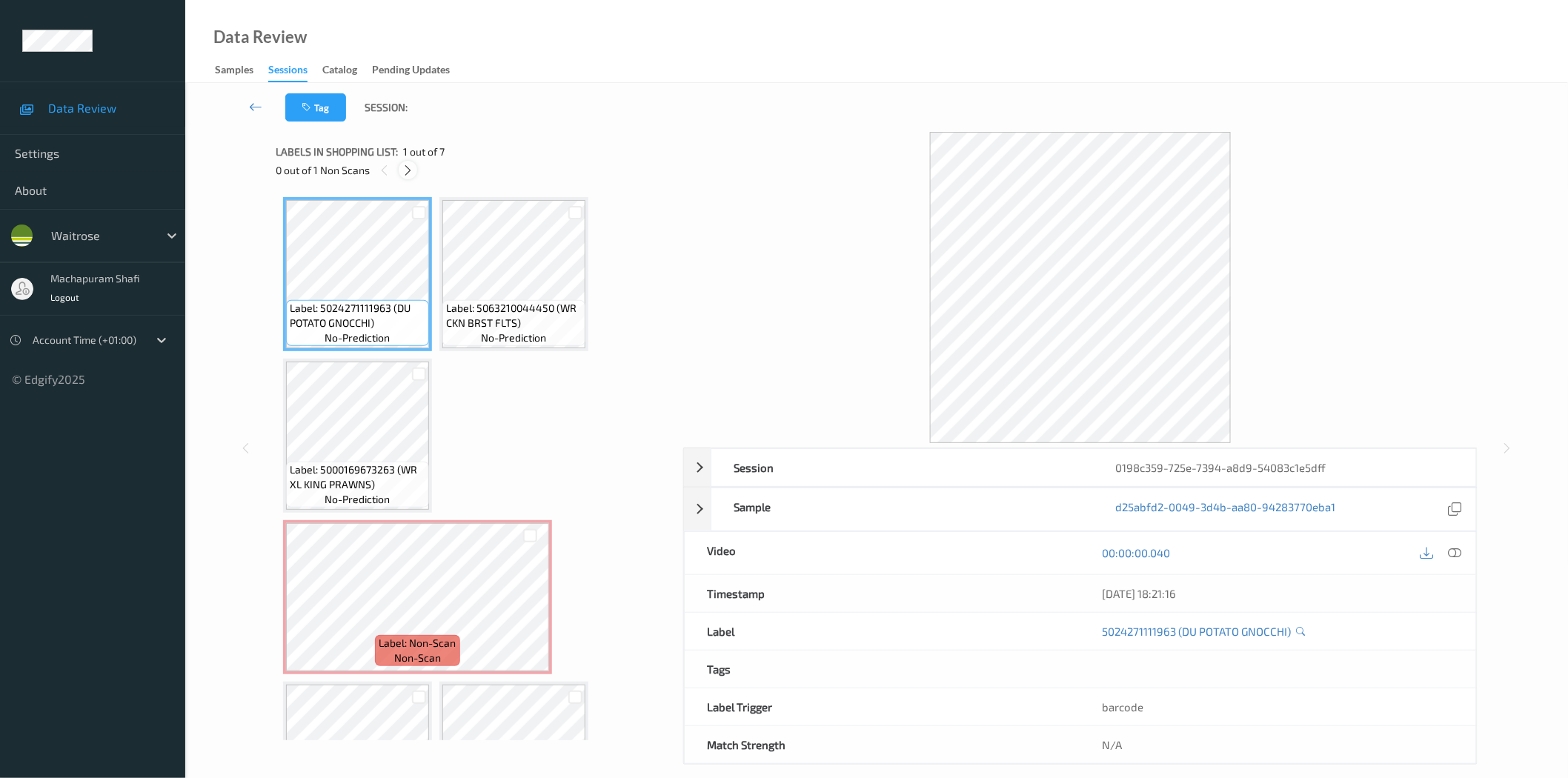
click at [410, 171] on icon at bounding box center [407, 171] width 12 height 13
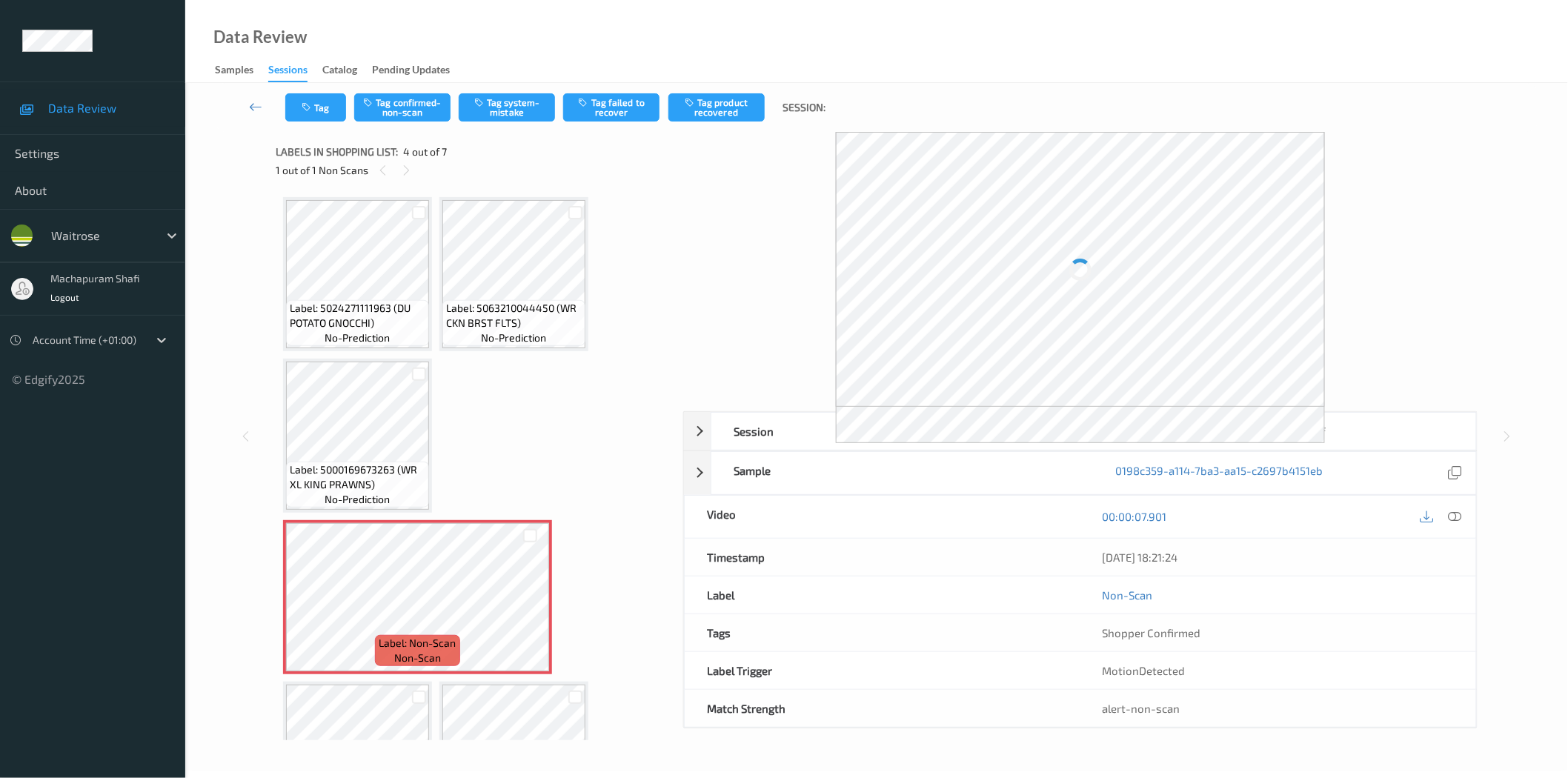
scroll to position [168, 0]
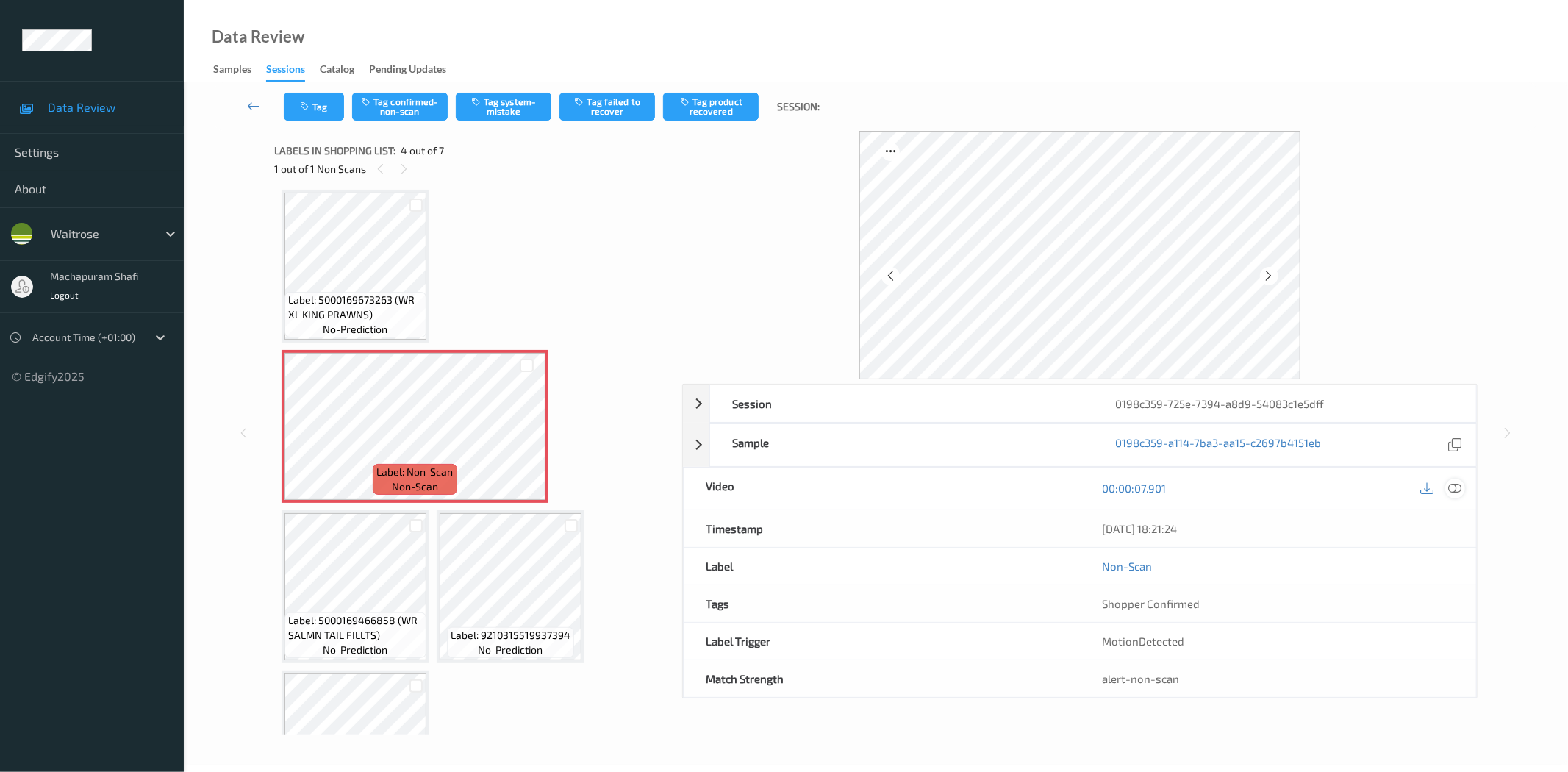
click at [1459, 486] on icon at bounding box center [1456, 489] width 13 height 13
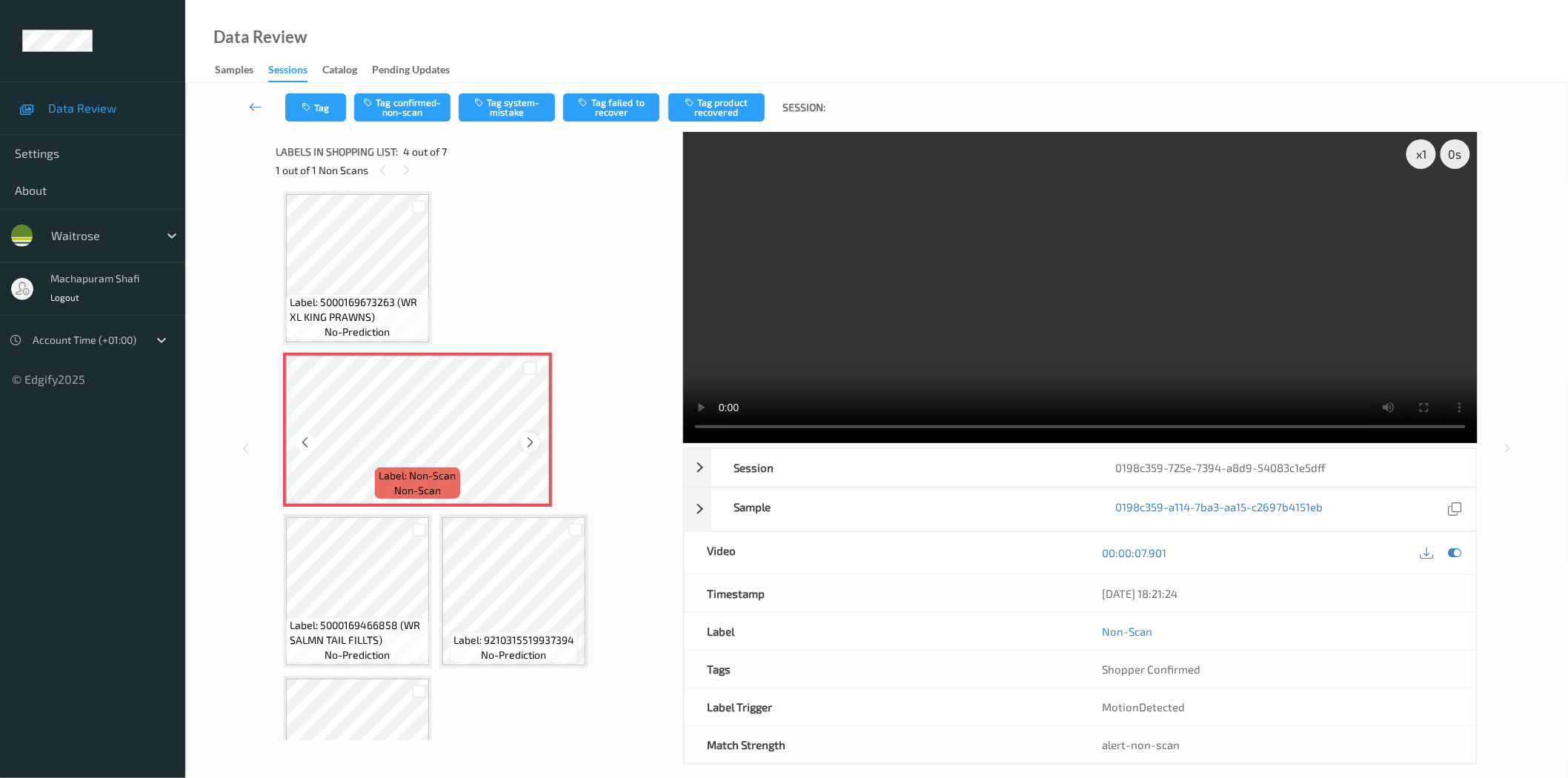
click at [530, 439] on icon at bounding box center [530, 443] width 12 height 13
drag, startPoint x: 394, startPoint y: 298, endPoint x: 418, endPoint y: 321, distance: 33.2
click at [418, 321] on span "Label: 5000169673263 (WR XL KING PRAWNS)" at bounding box center [358, 309] width 136 height 30
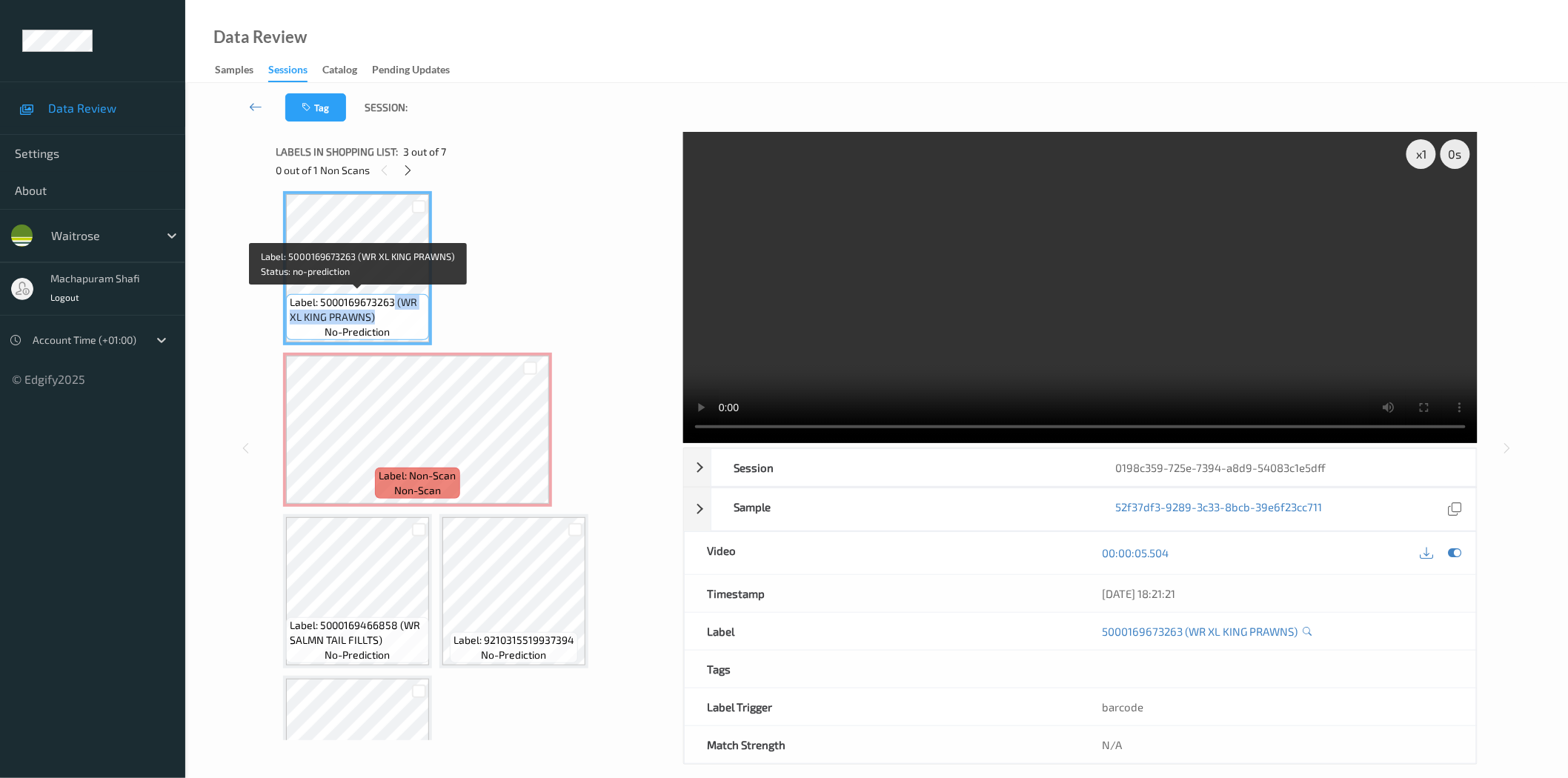
copy span "(WR XL KING PRAWNS)"
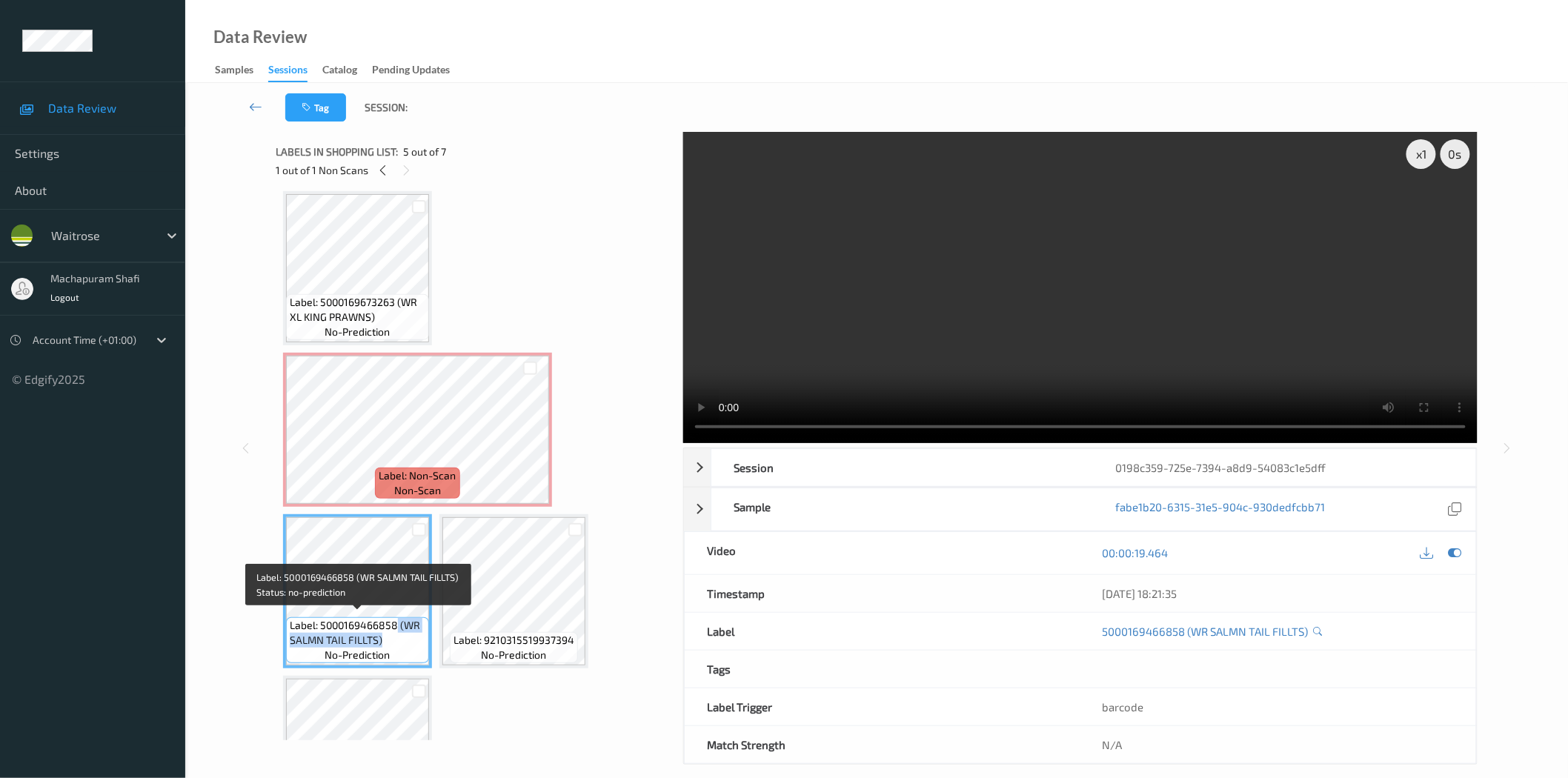
drag, startPoint x: 398, startPoint y: 624, endPoint x: 425, endPoint y: 641, distance: 31.9
click at [425, 641] on div "Label: 5000169466858 (WR SALMN TAIL FILLTS) no-prediction" at bounding box center [357, 641] width 143 height 46
copy span "(WR SALMN TAIL FILLTS)"
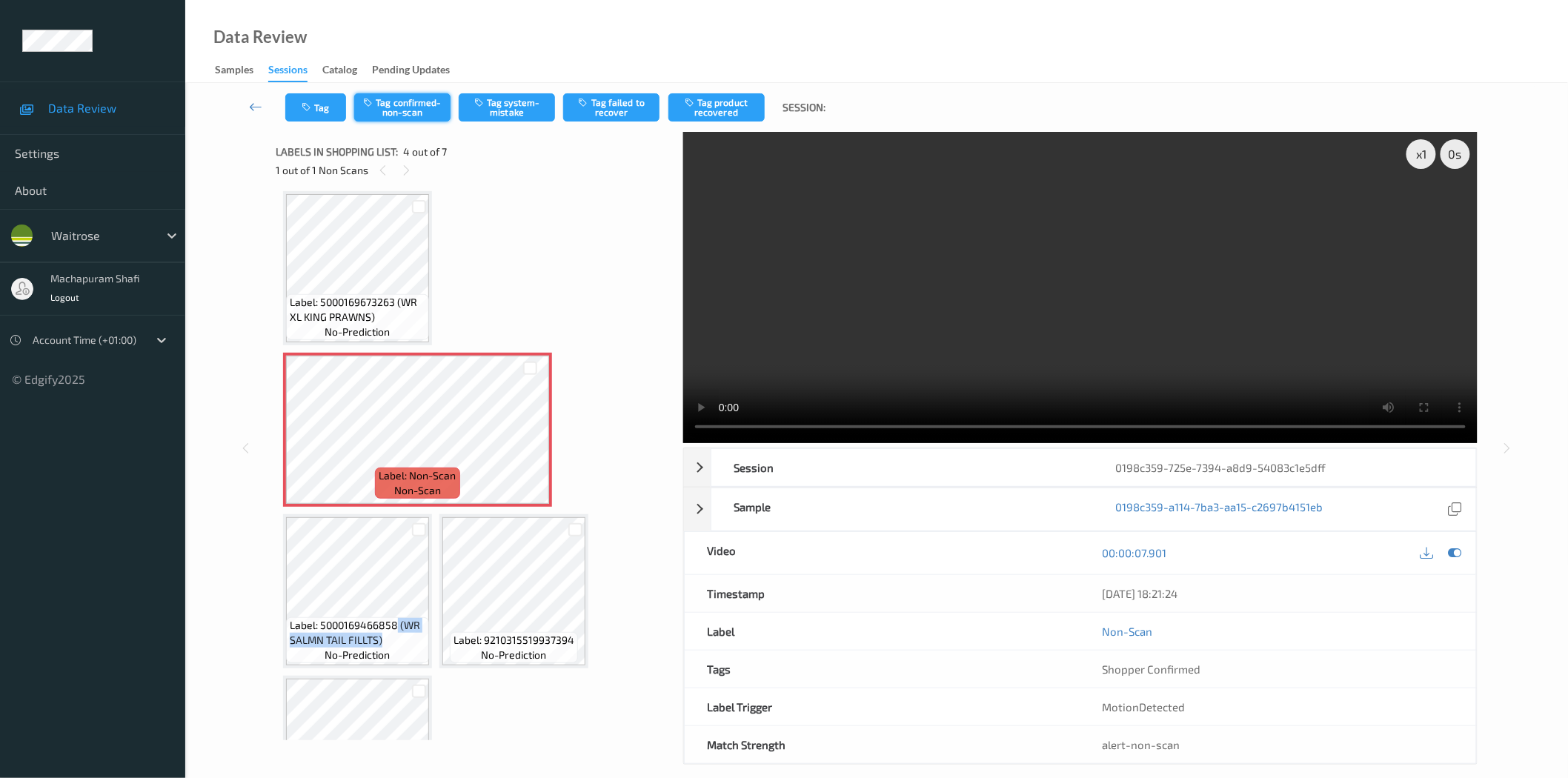
click at [412, 103] on button "Tag confirmed-non-scan" at bounding box center [402, 106] width 97 height 28
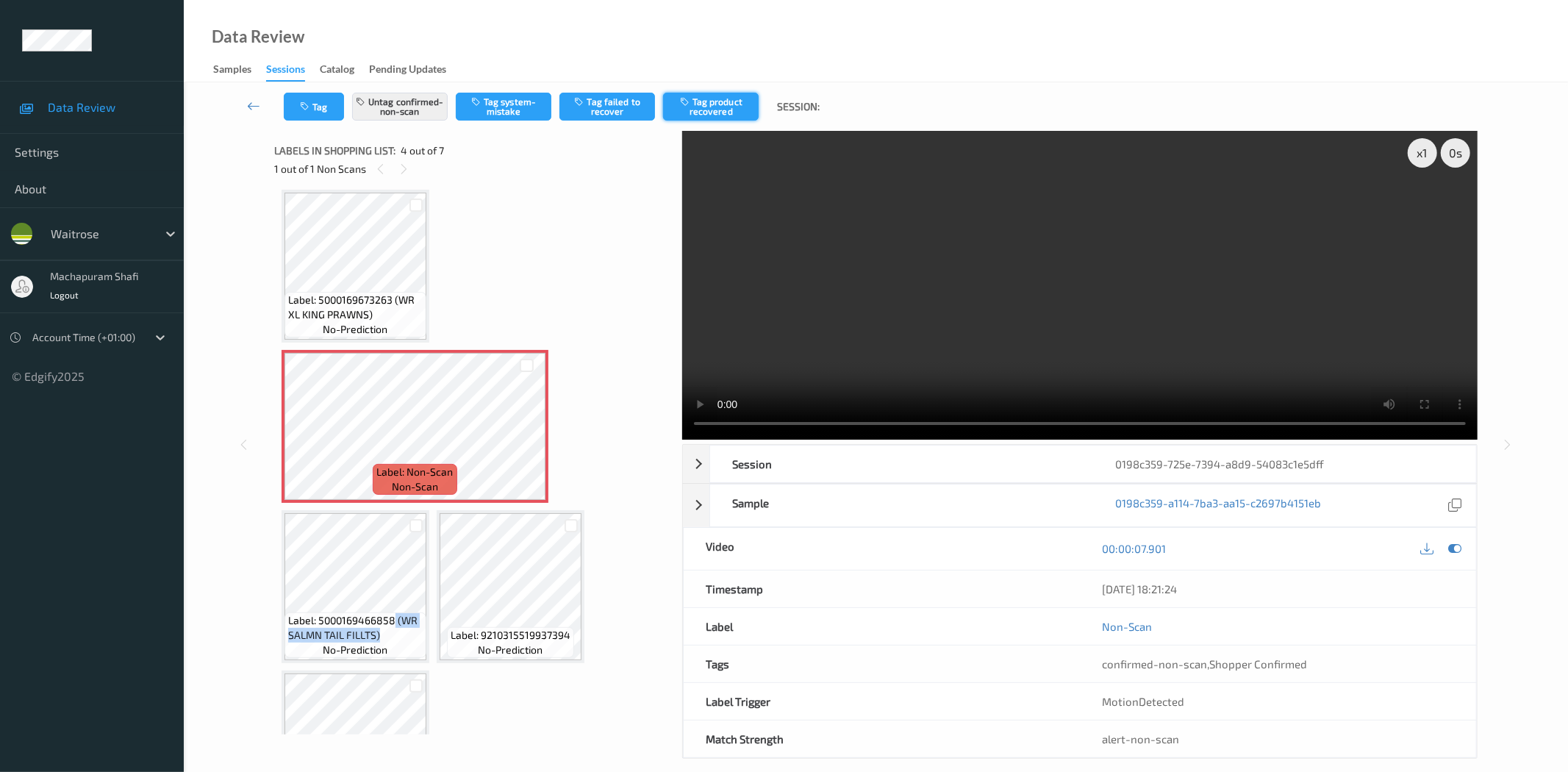
click at [715, 103] on button "Tag product recovered" at bounding box center [711, 106] width 96 height 28
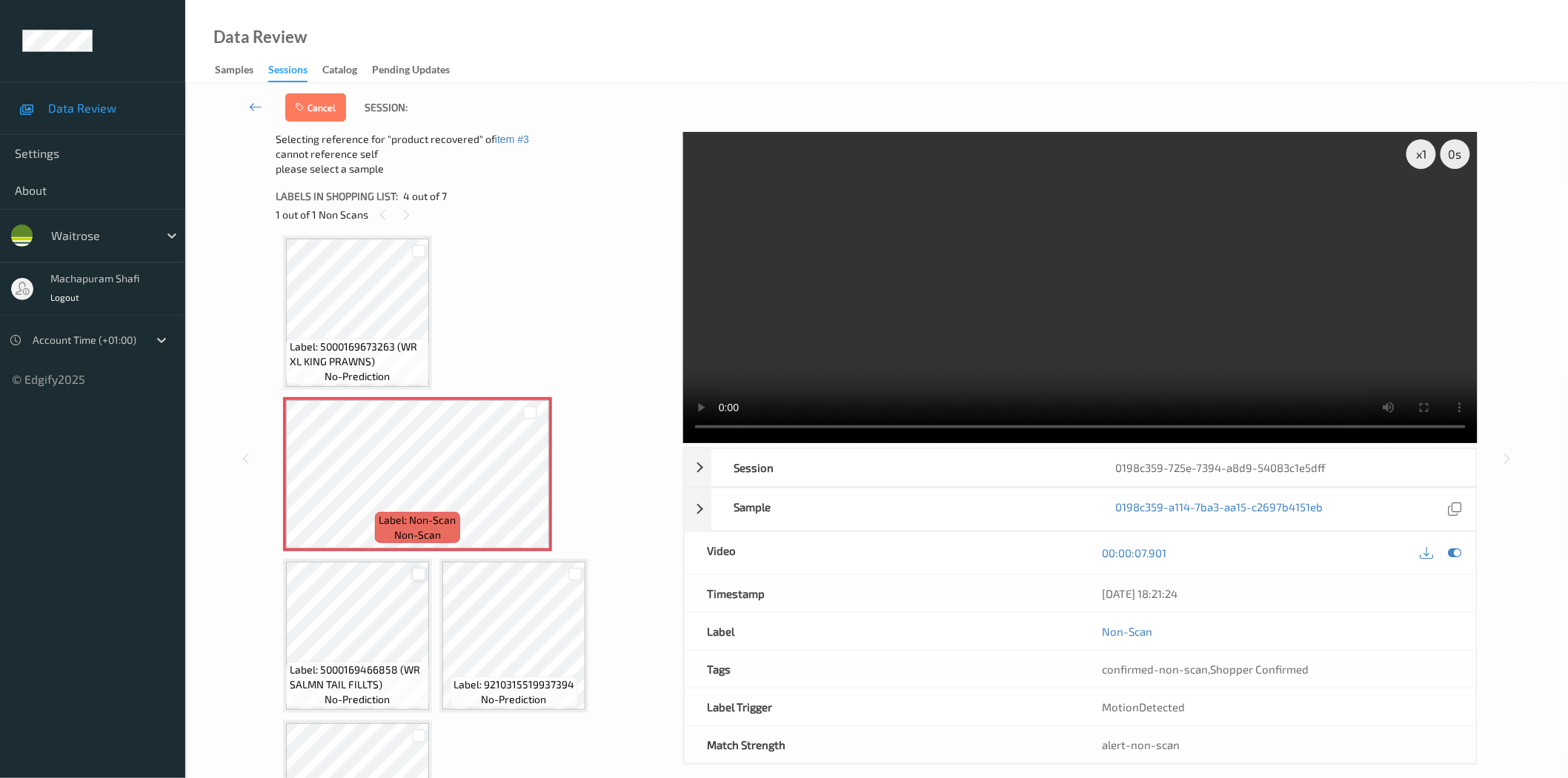
click at [415, 568] on div at bounding box center [419, 575] width 14 height 14
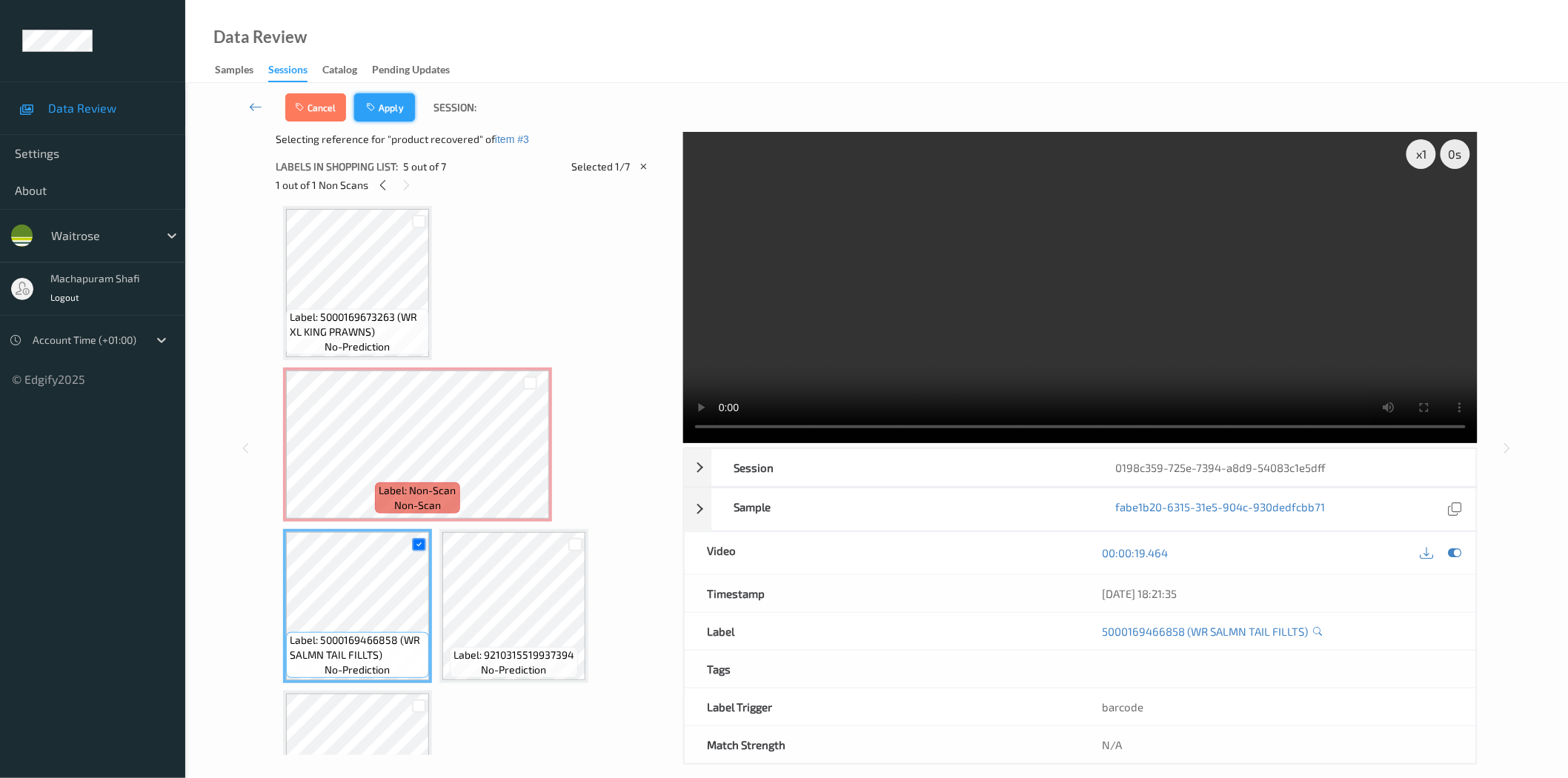
click at [382, 108] on button "Apply" at bounding box center [384, 106] width 60 height 28
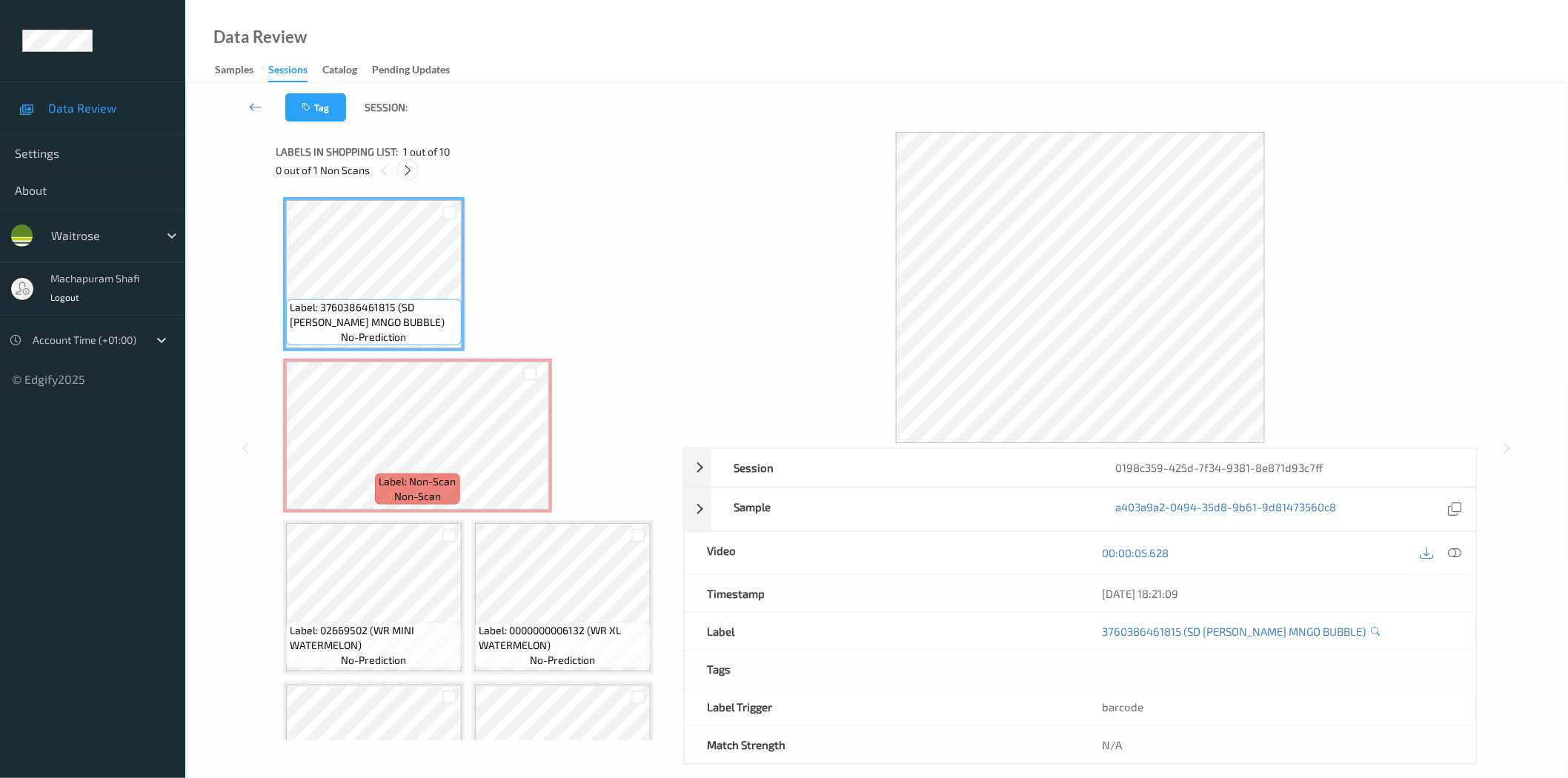
click at [412, 169] on icon at bounding box center [407, 171] width 12 height 13
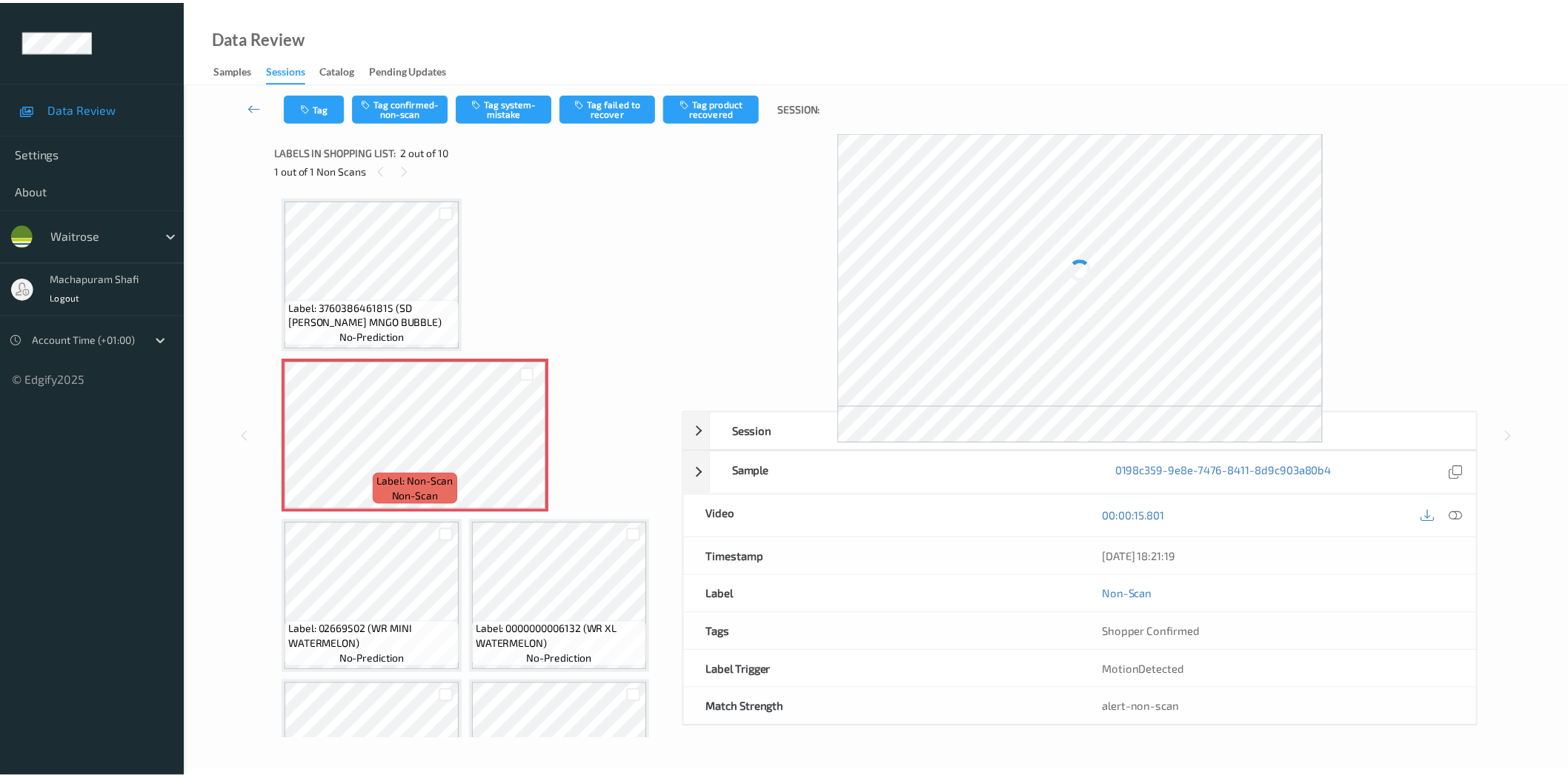
scroll to position [8, 0]
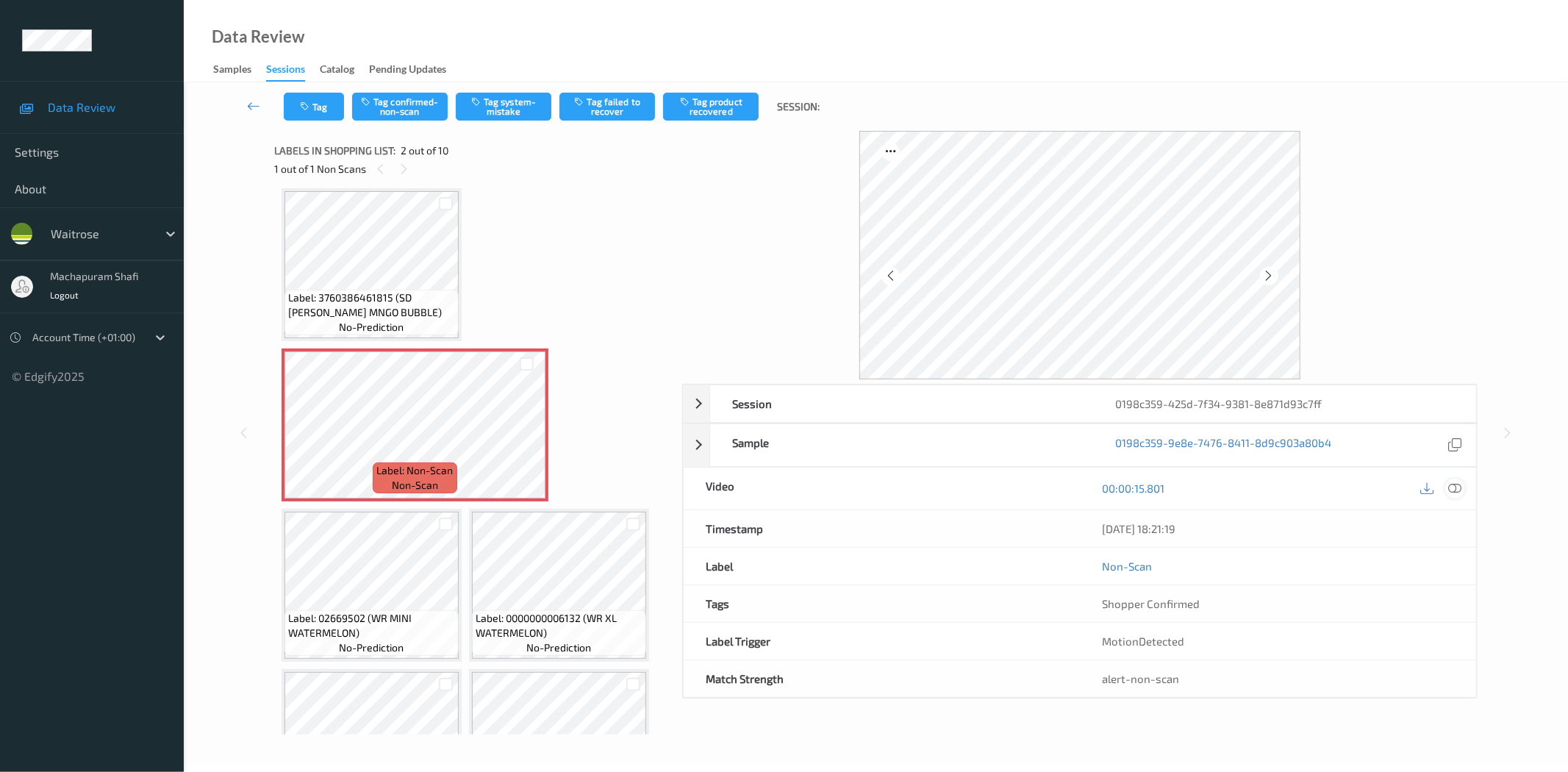
click at [1453, 483] on icon at bounding box center [1456, 489] width 13 height 13
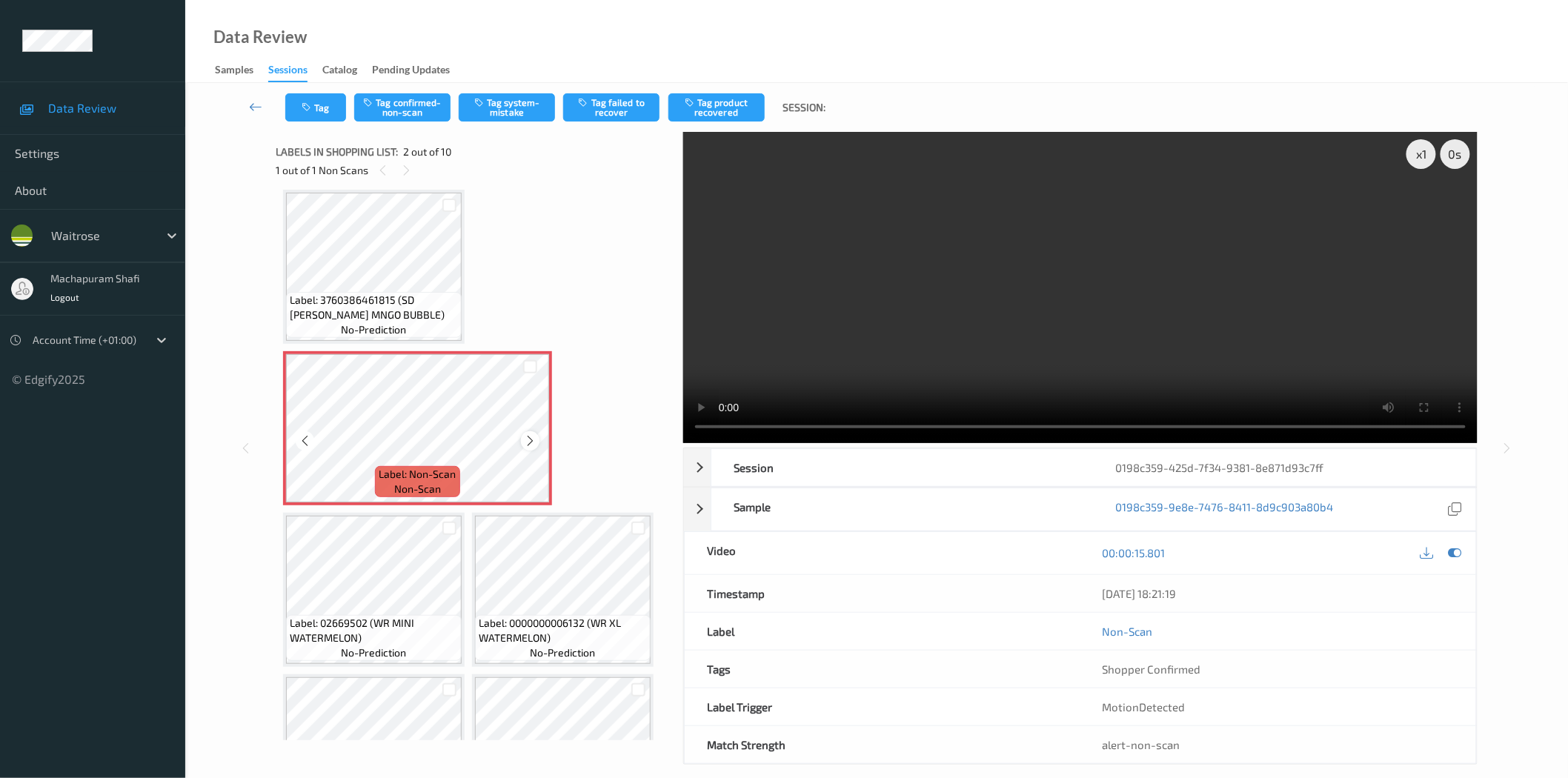
click at [528, 438] on icon at bounding box center [530, 441] width 12 height 13
click at [529, 441] on icon at bounding box center [530, 441] width 12 height 13
click at [307, 442] on icon at bounding box center [305, 441] width 12 height 13
click at [406, 113] on button "Tag confirmed-non-scan" at bounding box center [402, 106] width 97 height 28
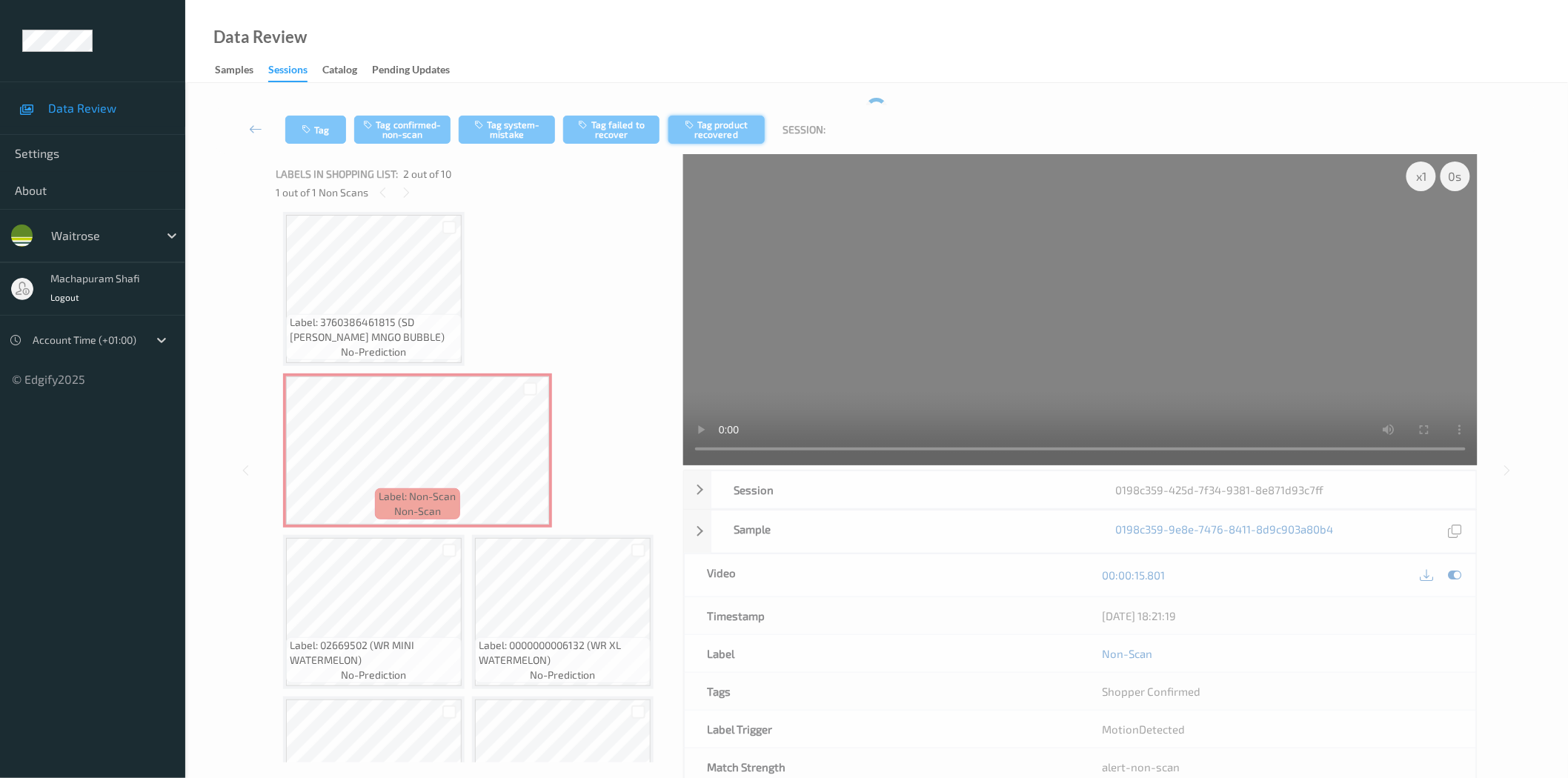
click at [725, 129] on button "Tag product recovered" at bounding box center [716, 129] width 97 height 28
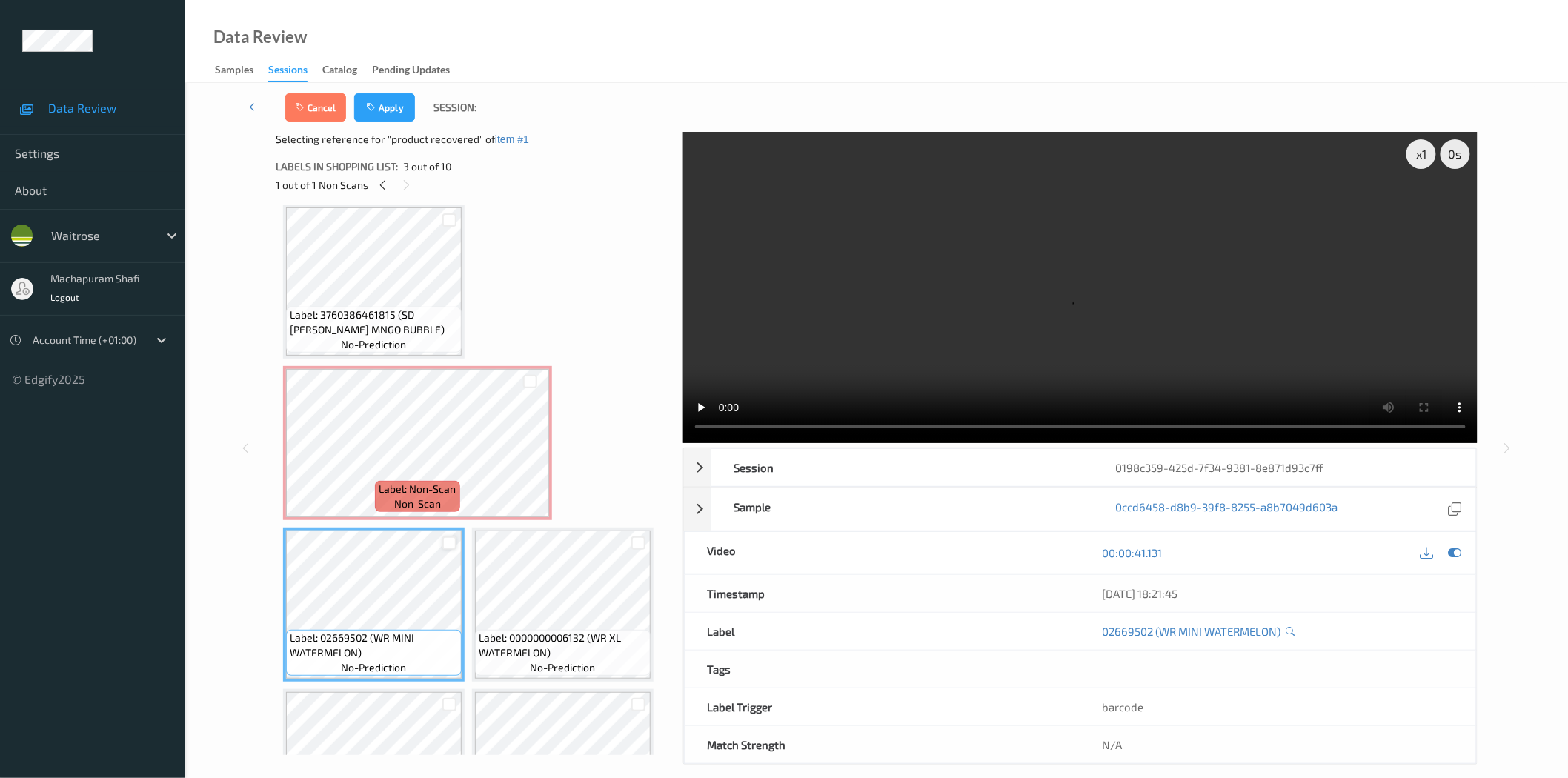
click at [448, 543] on div at bounding box center [449, 543] width 14 height 14
click at [382, 105] on button "Apply" at bounding box center [384, 106] width 60 height 28
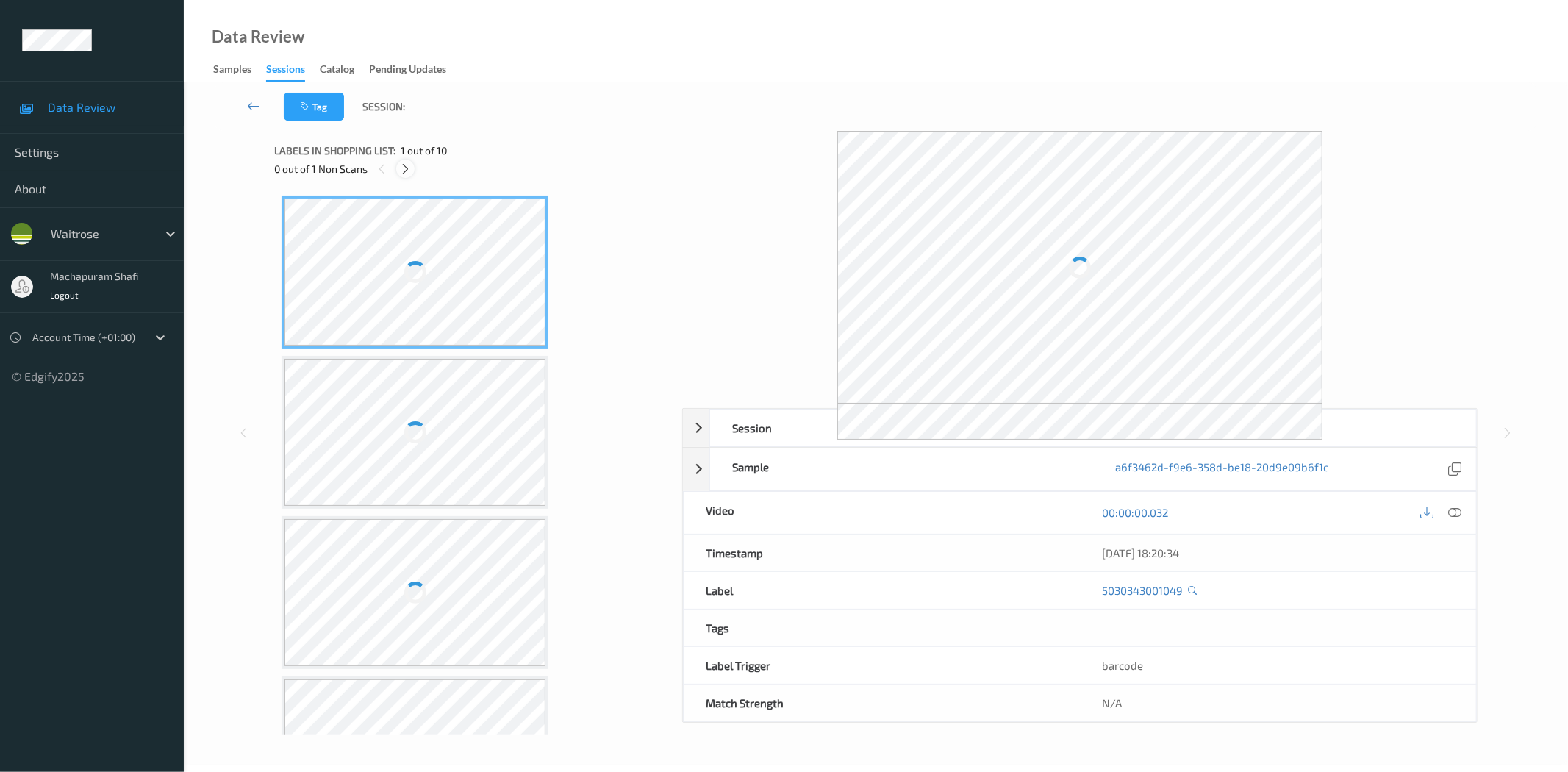
click at [407, 164] on icon at bounding box center [405, 169] width 12 height 13
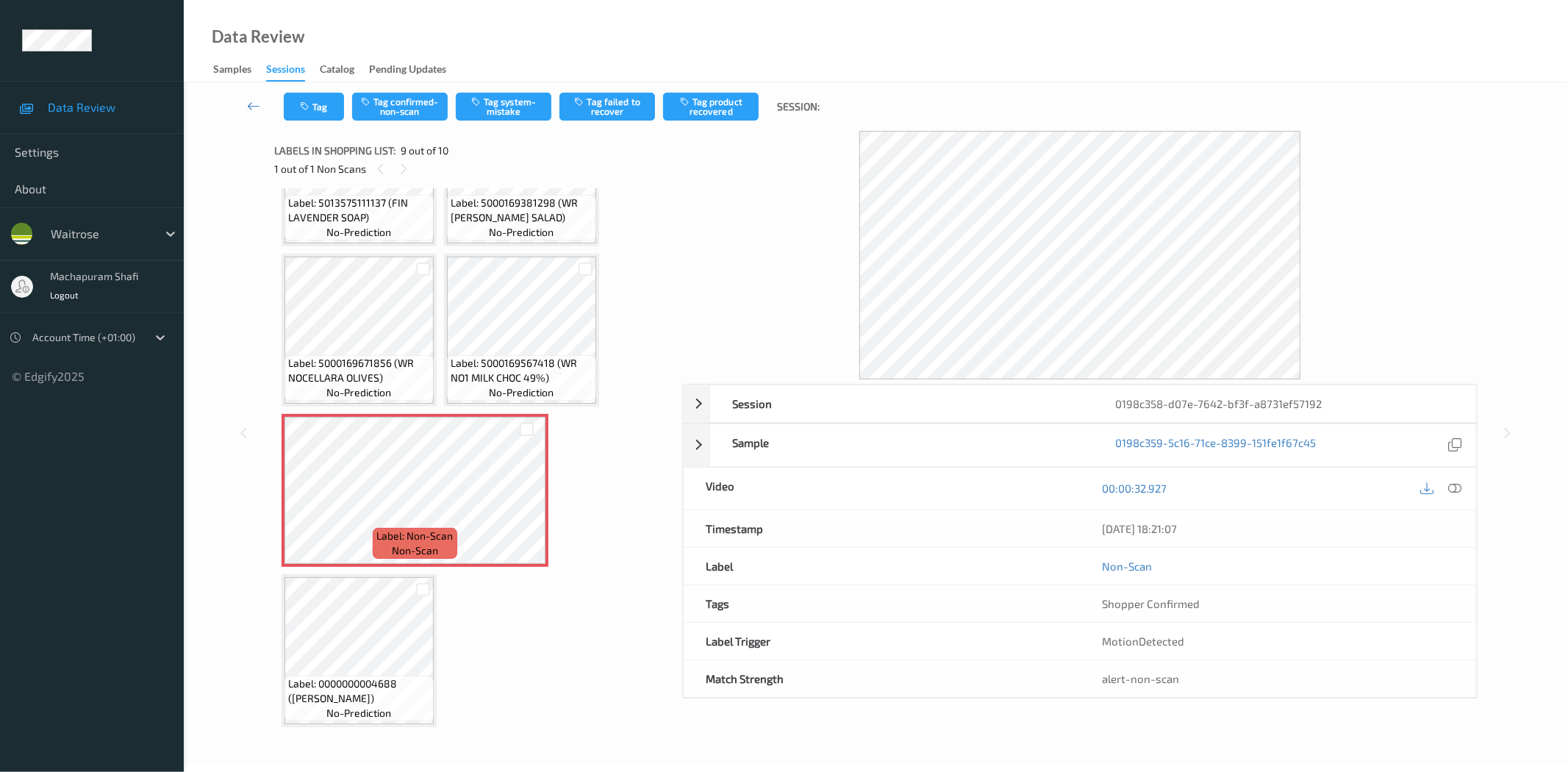
scroll to position [416, 0]
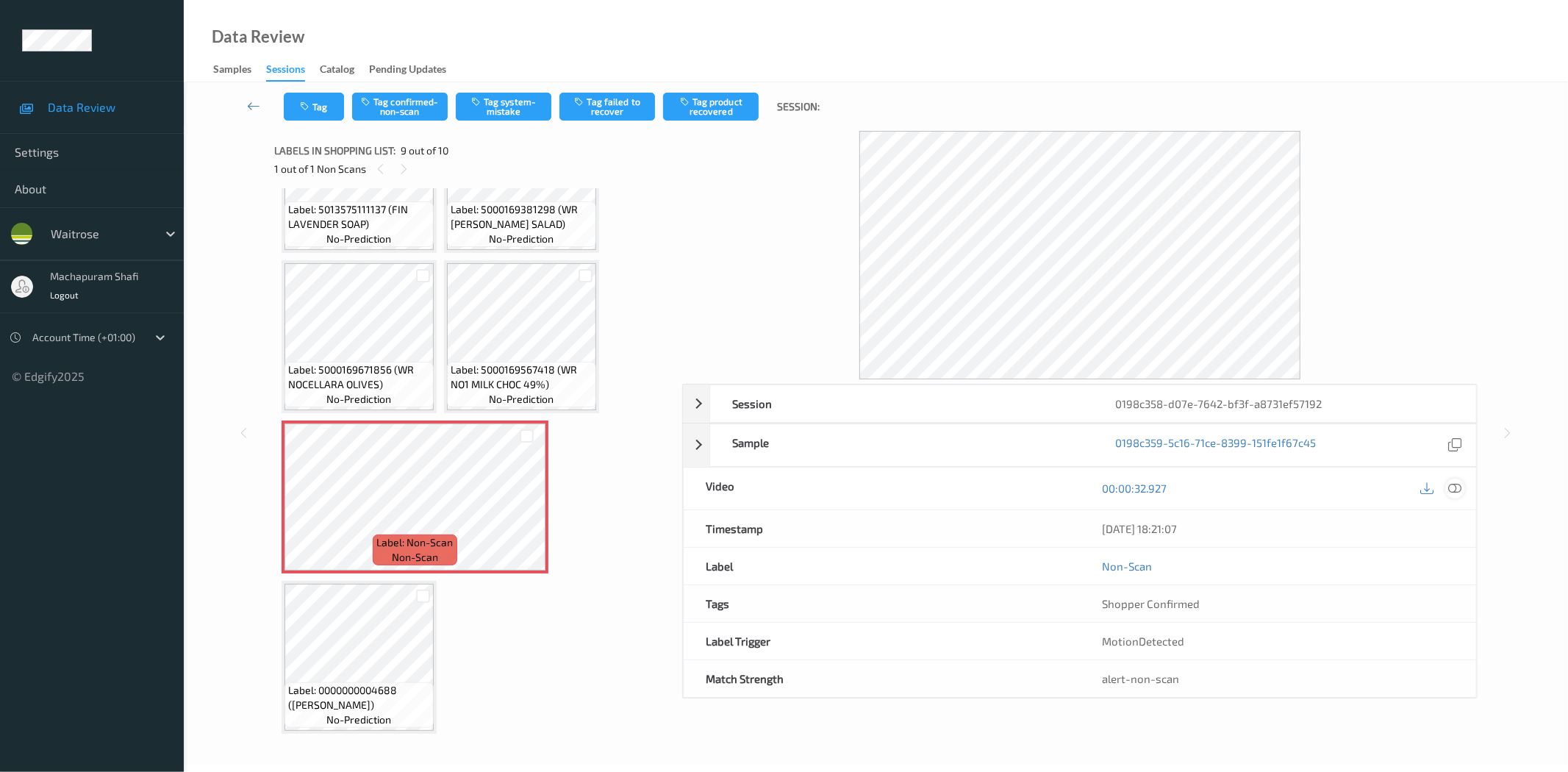
click at [1456, 492] on icon at bounding box center [1456, 489] width 13 height 13
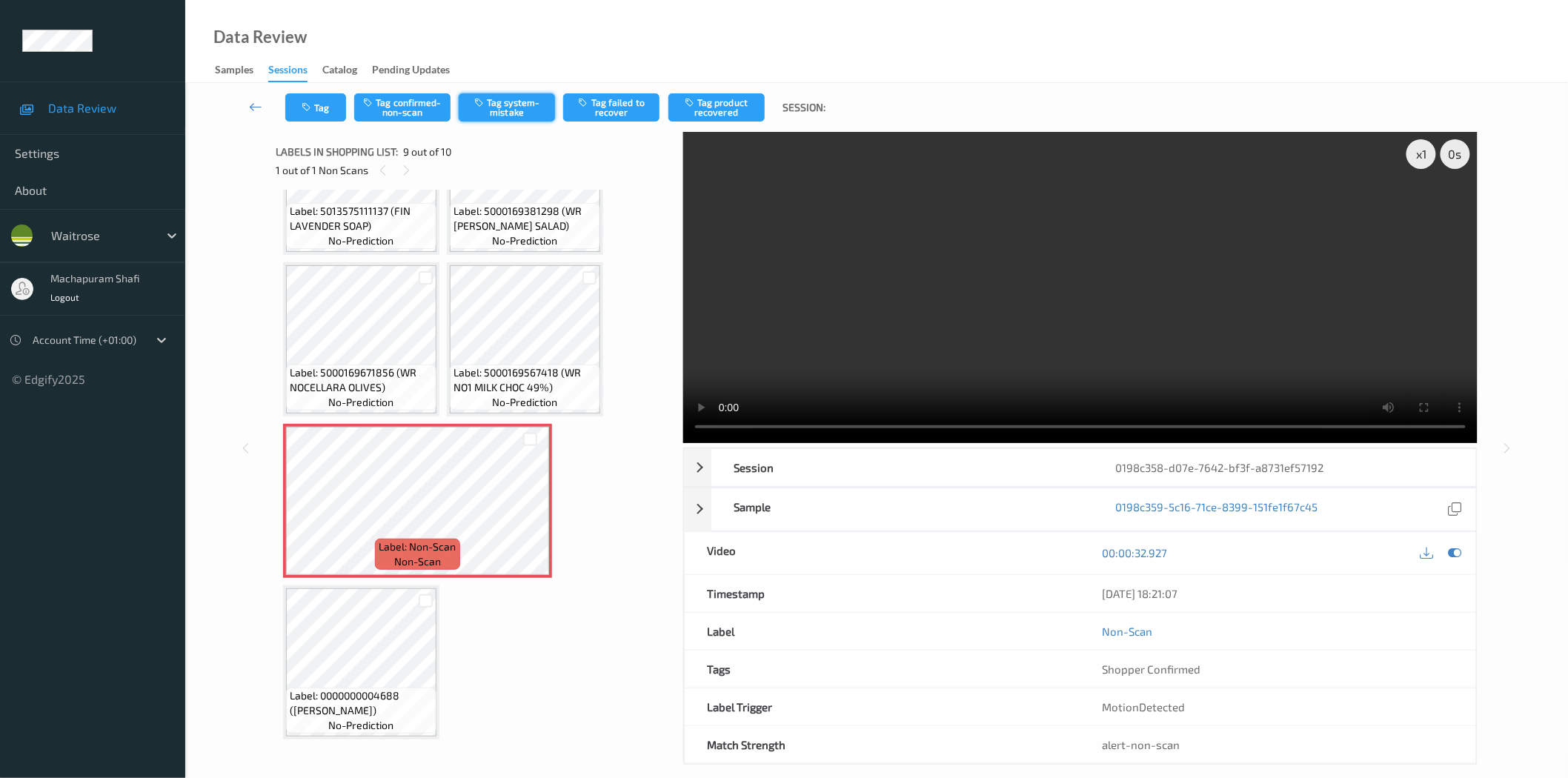
click at [522, 97] on button "Tag system-mistake" at bounding box center [507, 106] width 97 height 28
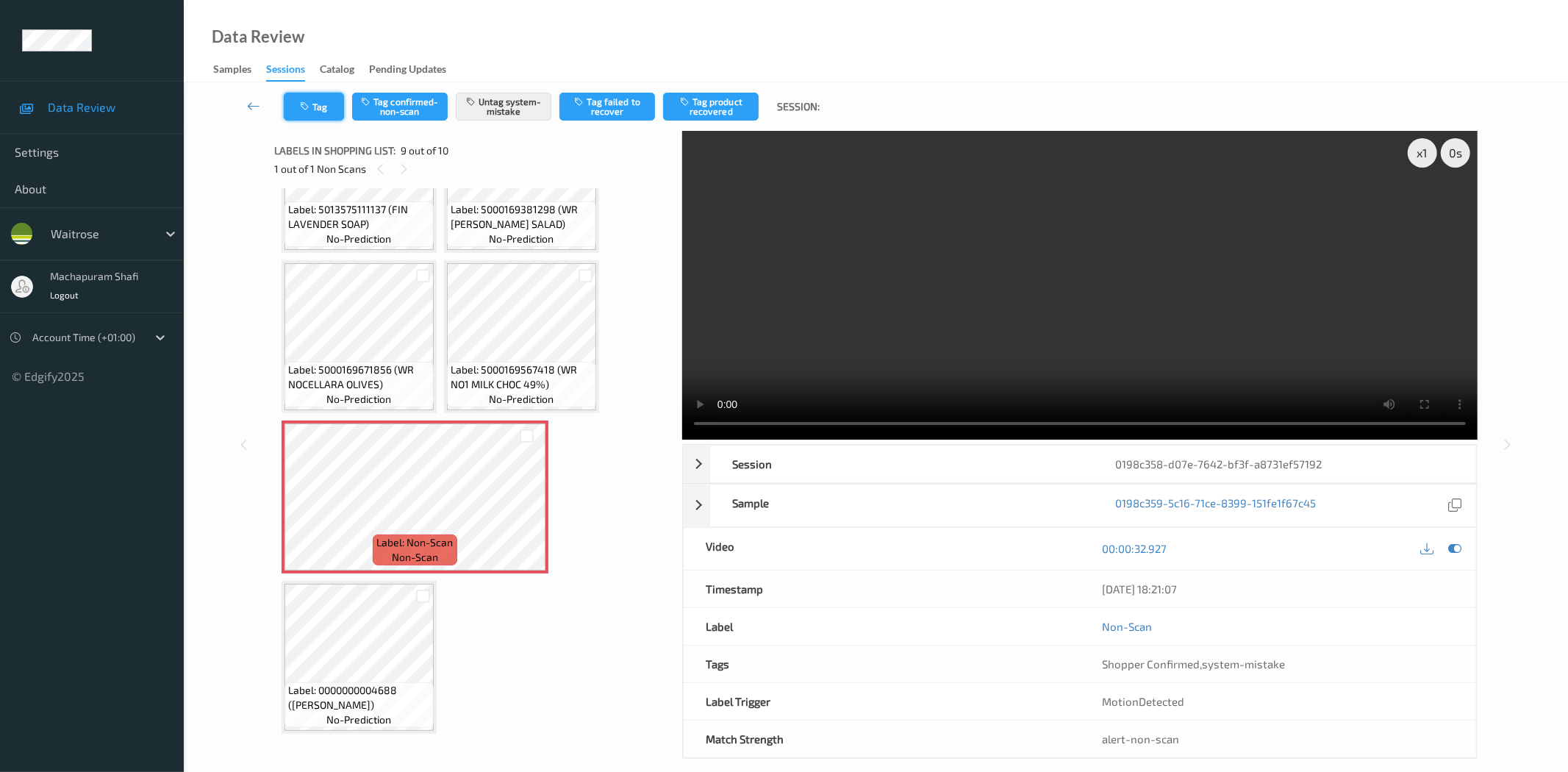
click at [320, 103] on button "Tag" at bounding box center [314, 106] width 60 height 28
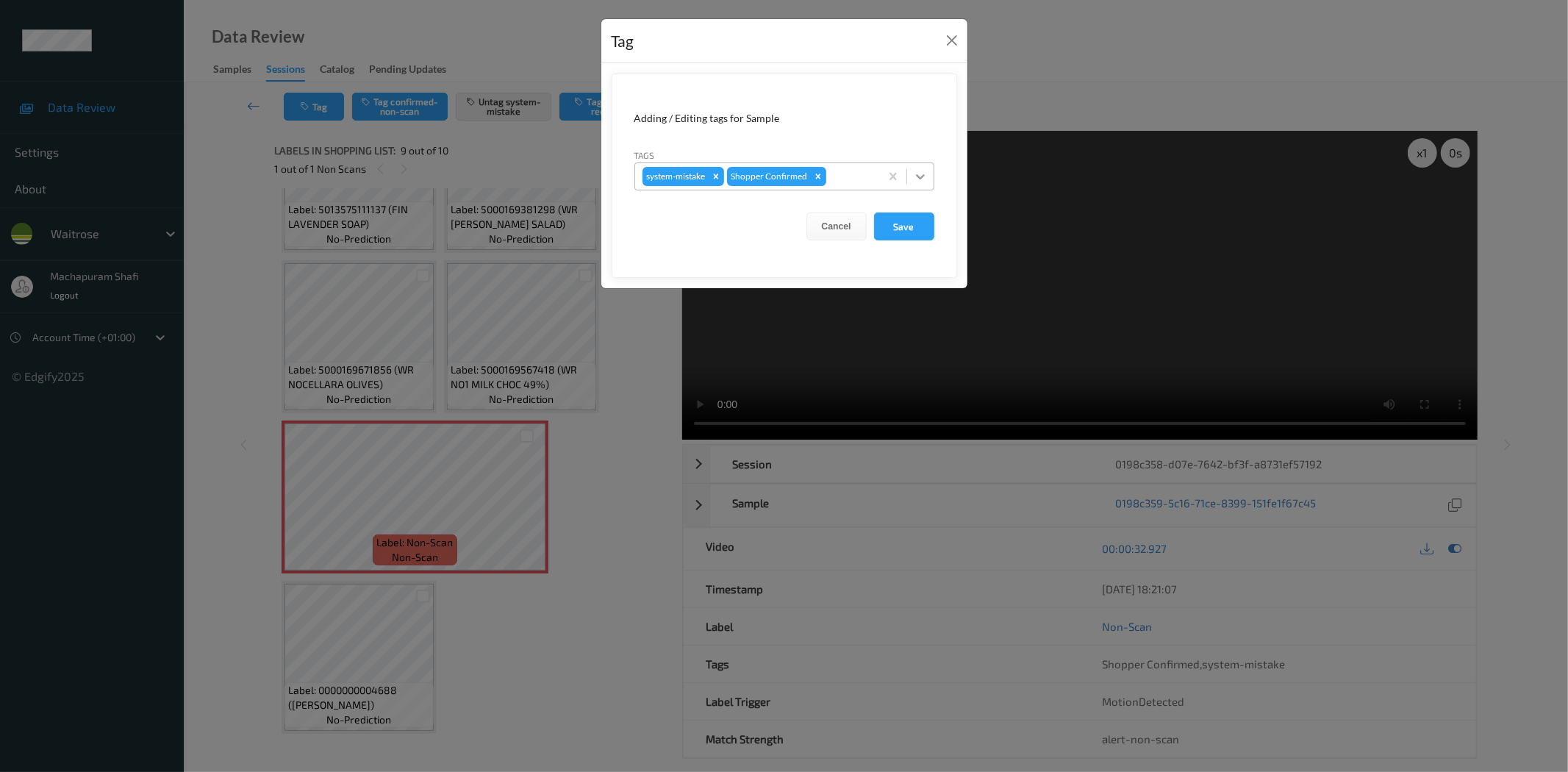
click at [918, 169] on icon at bounding box center [920, 176] width 14 height 14
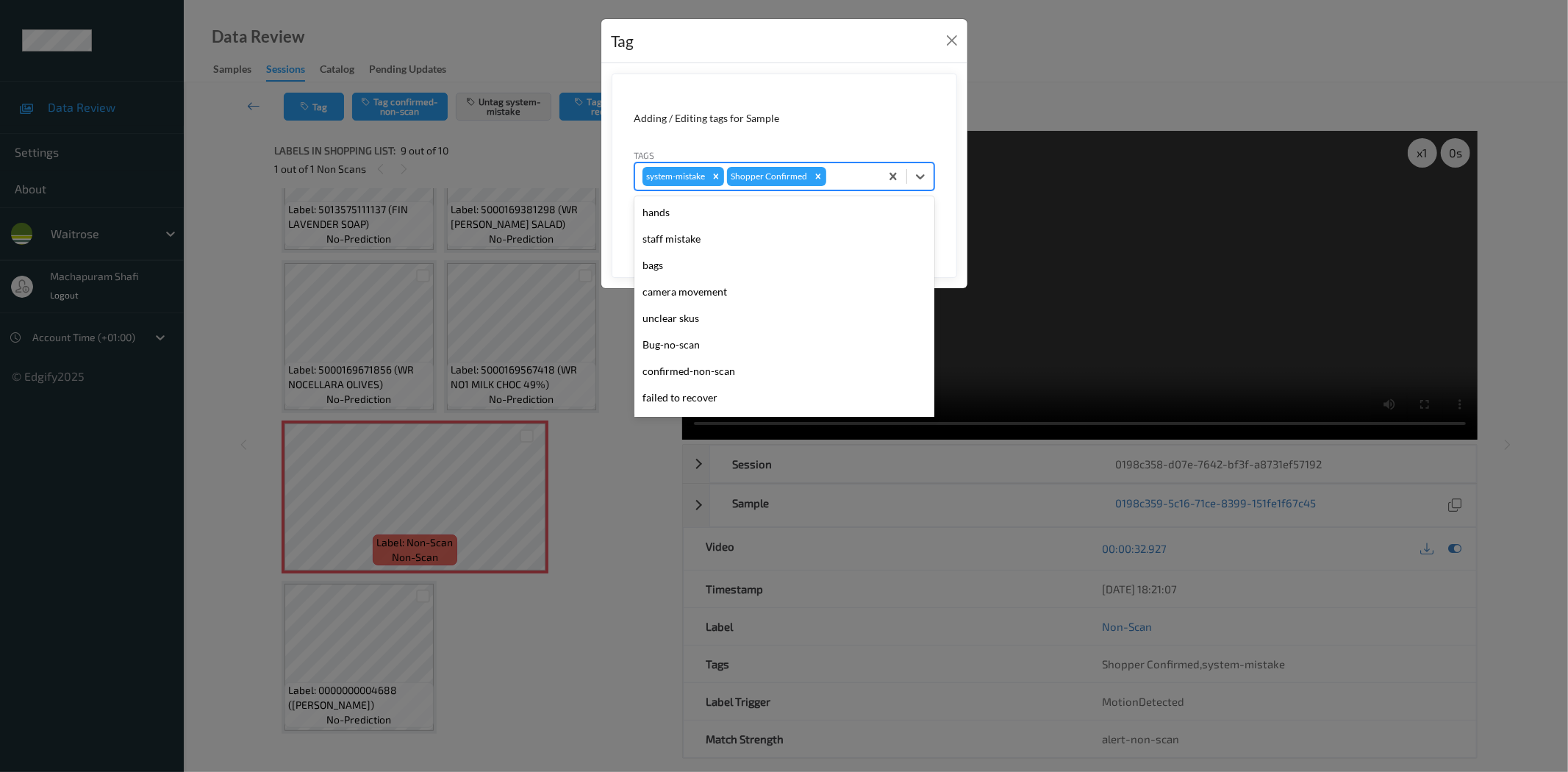
scroll to position [288, 0]
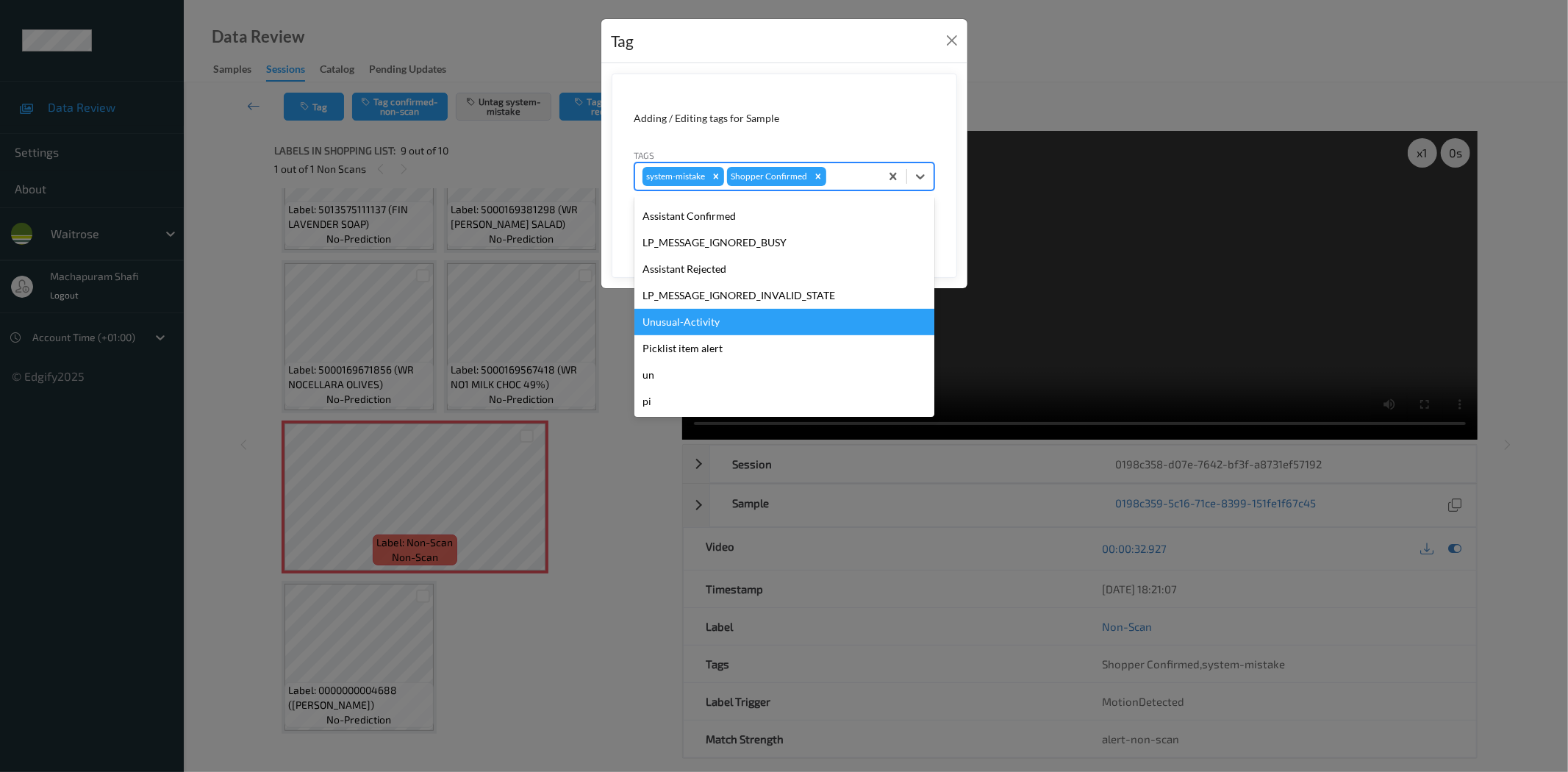
click at [758, 318] on div "Unusual-Activity" at bounding box center [785, 322] width 300 height 27
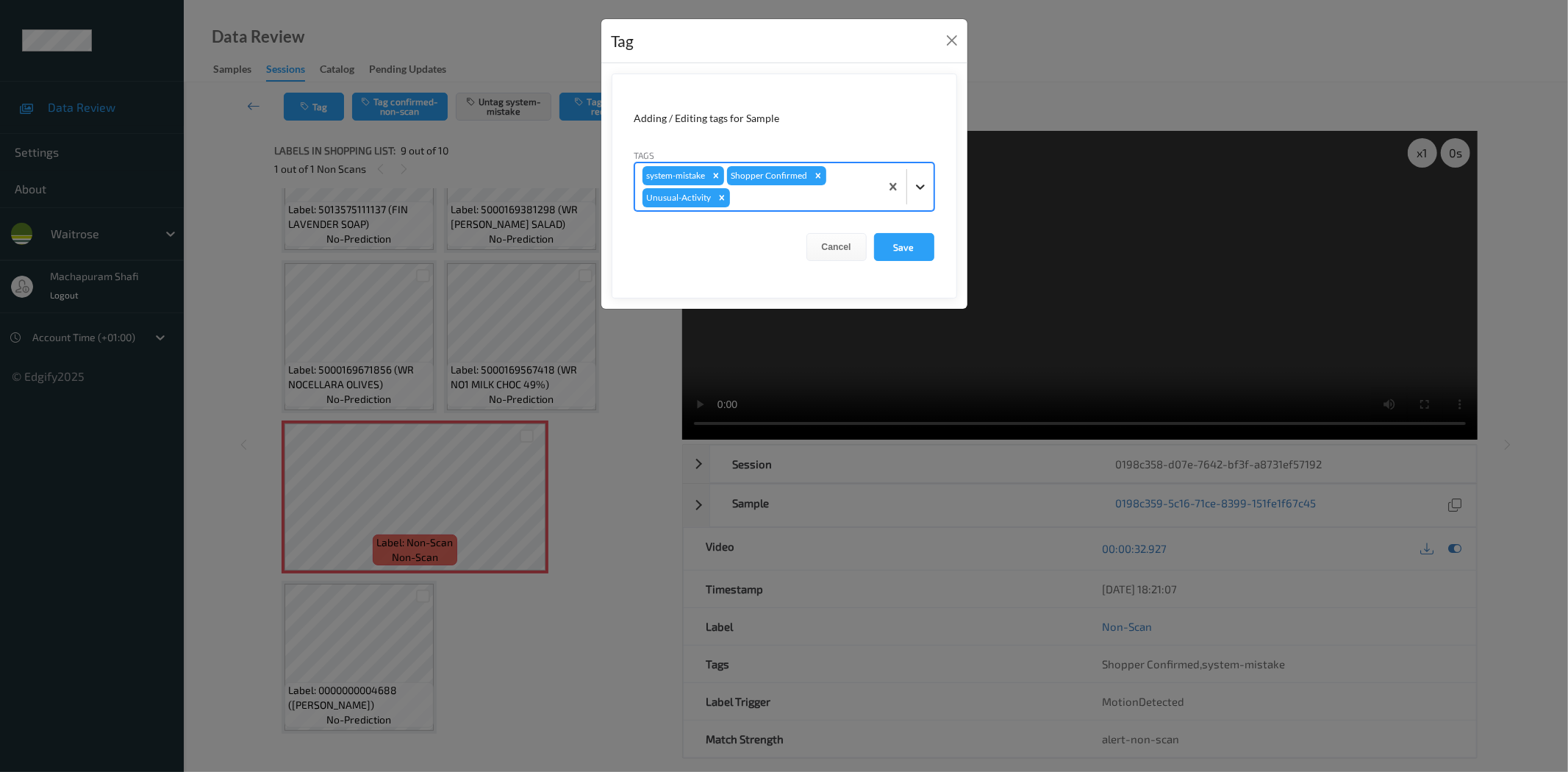
click at [927, 180] on icon at bounding box center [920, 186] width 14 height 14
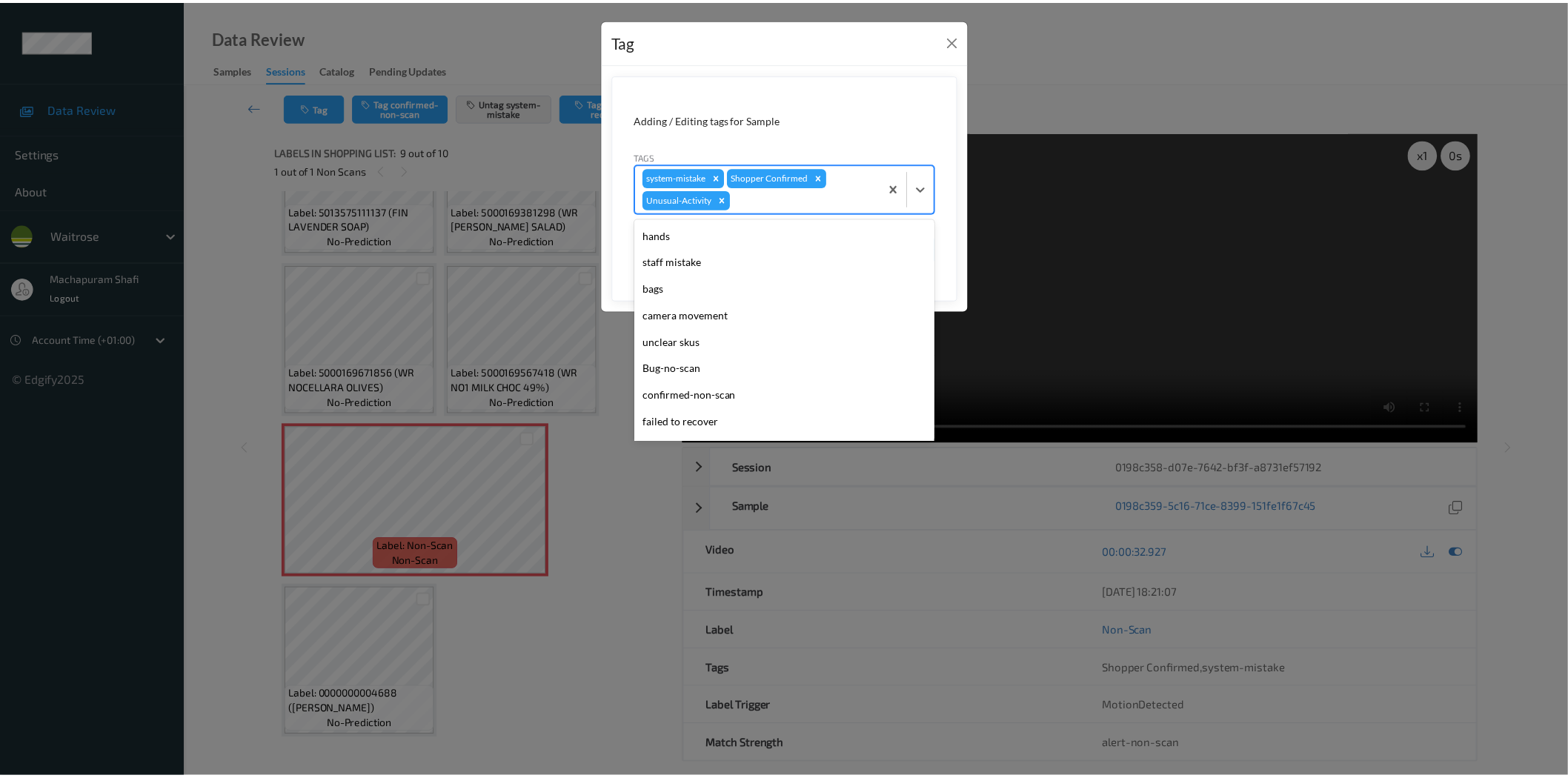
scroll to position [263, 0]
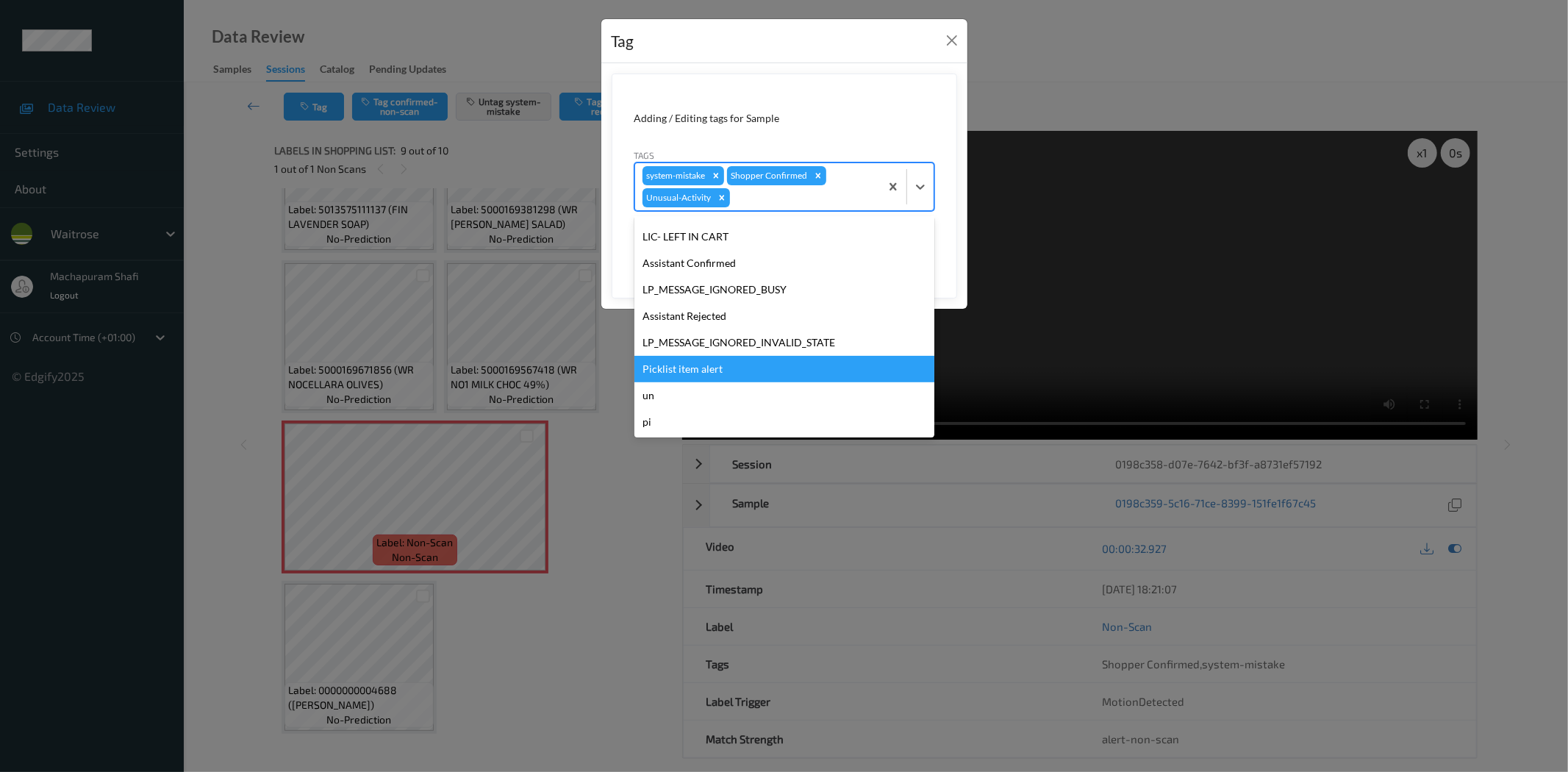
click at [707, 376] on div "Picklist item alert" at bounding box center [785, 369] width 300 height 27
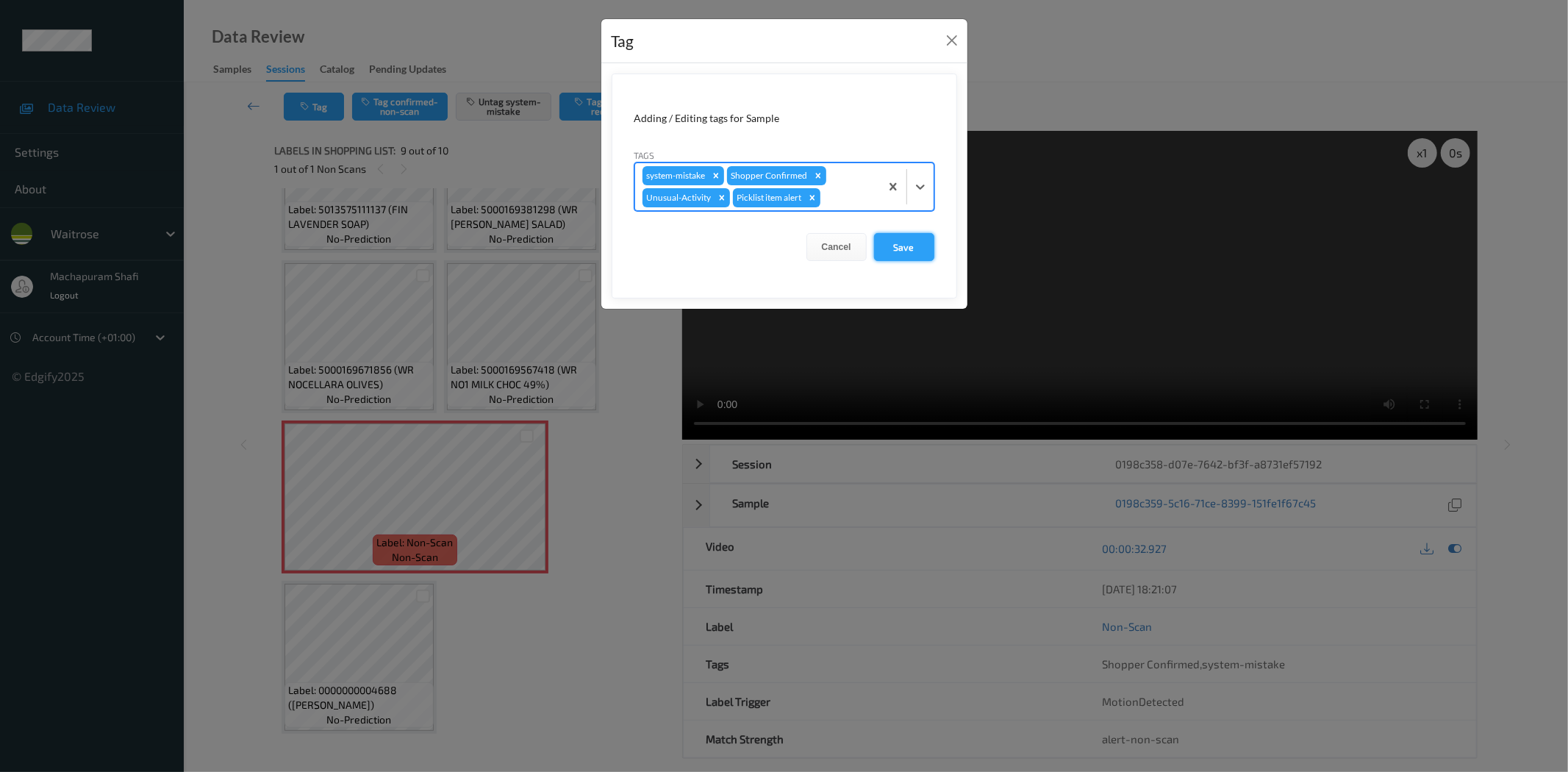
click at [912, 244] on button "Save" at bounding box center [904, 246] width 60 height 28
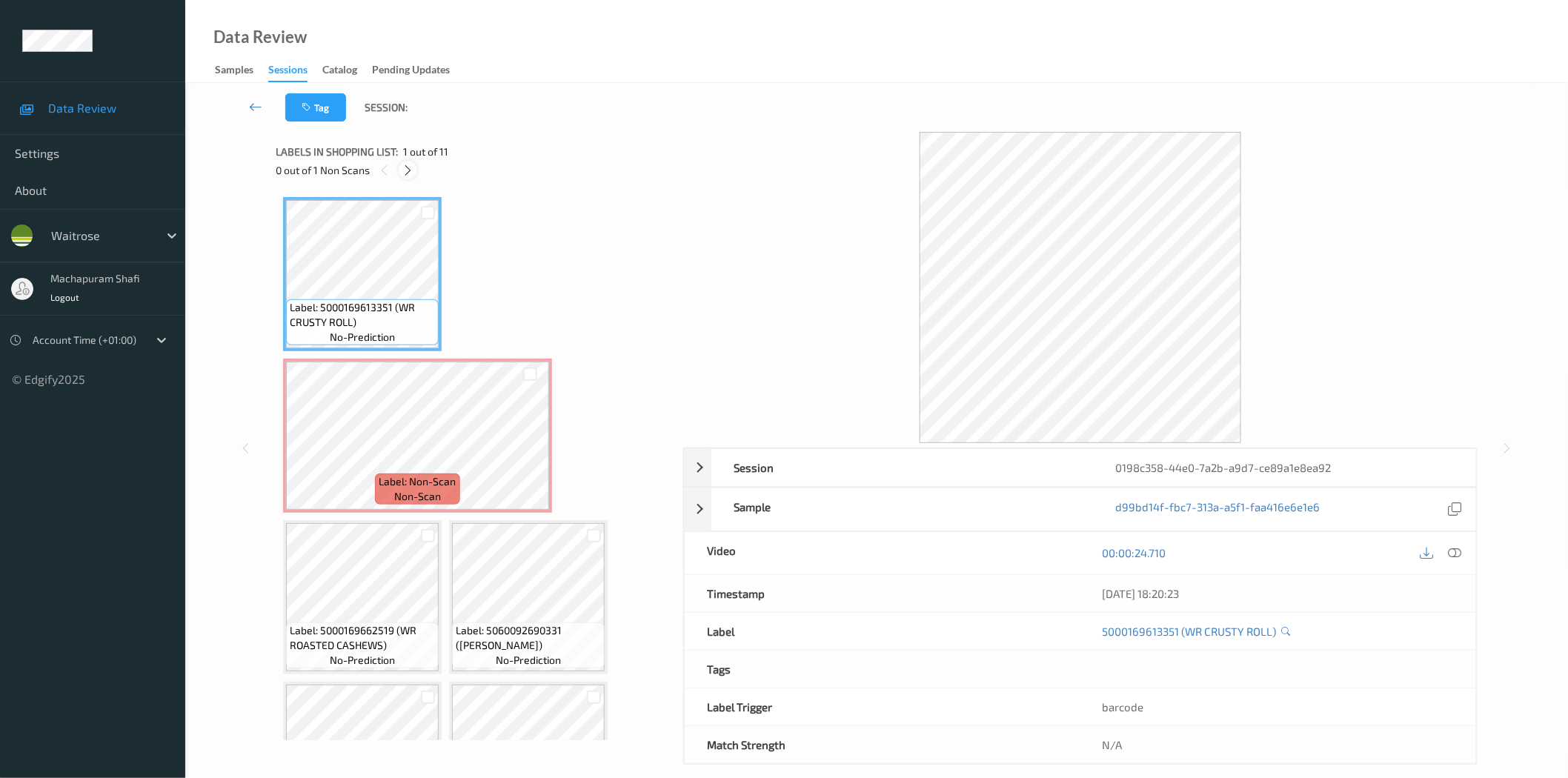
click at [410, 172] on icon at bounding box center [407, 171] width 12 height 13
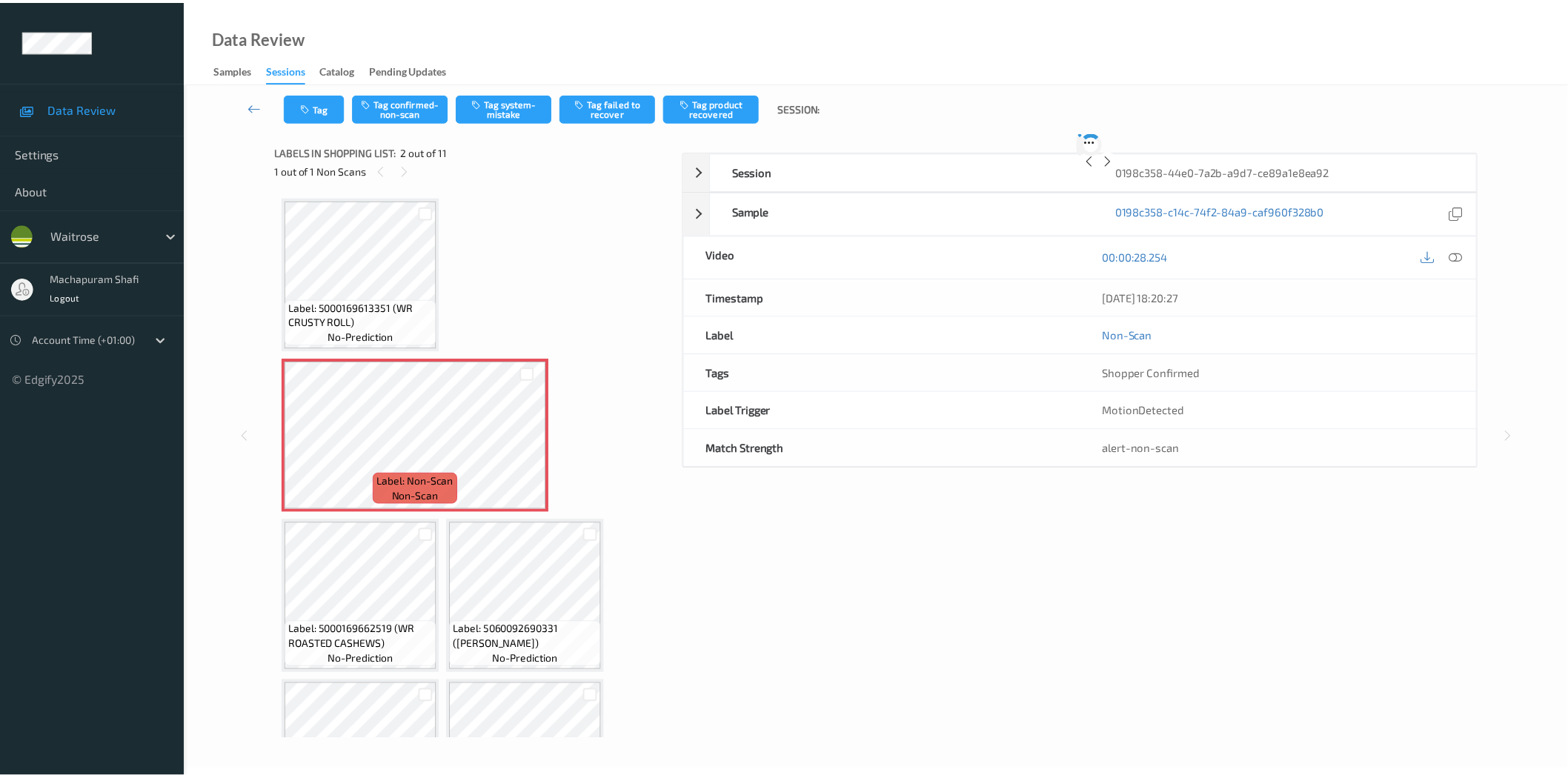
scroll to position [8, 0]
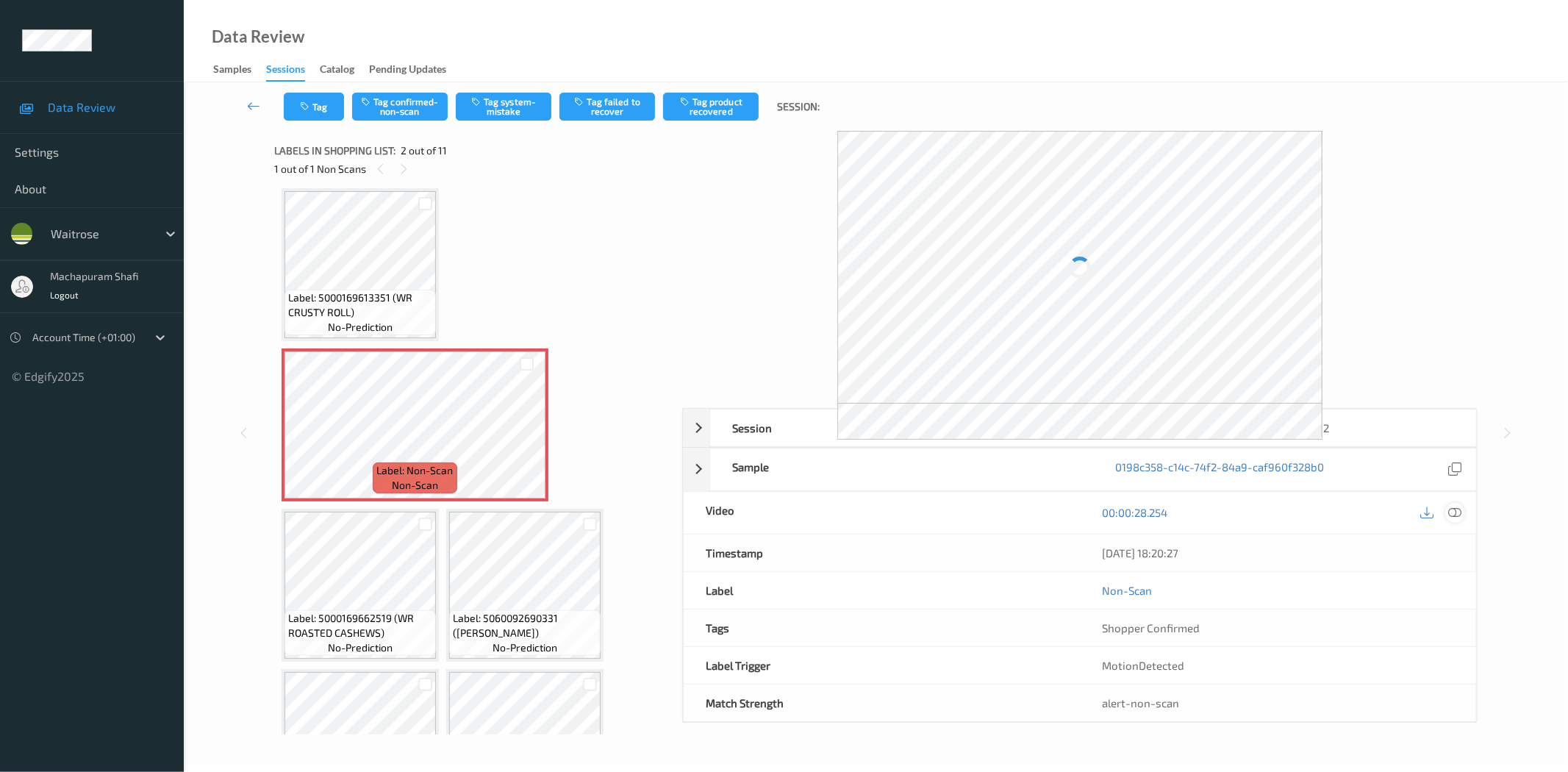
click at [1456, 510] on icon at bounding box center [1456, 512] width 13 height 13
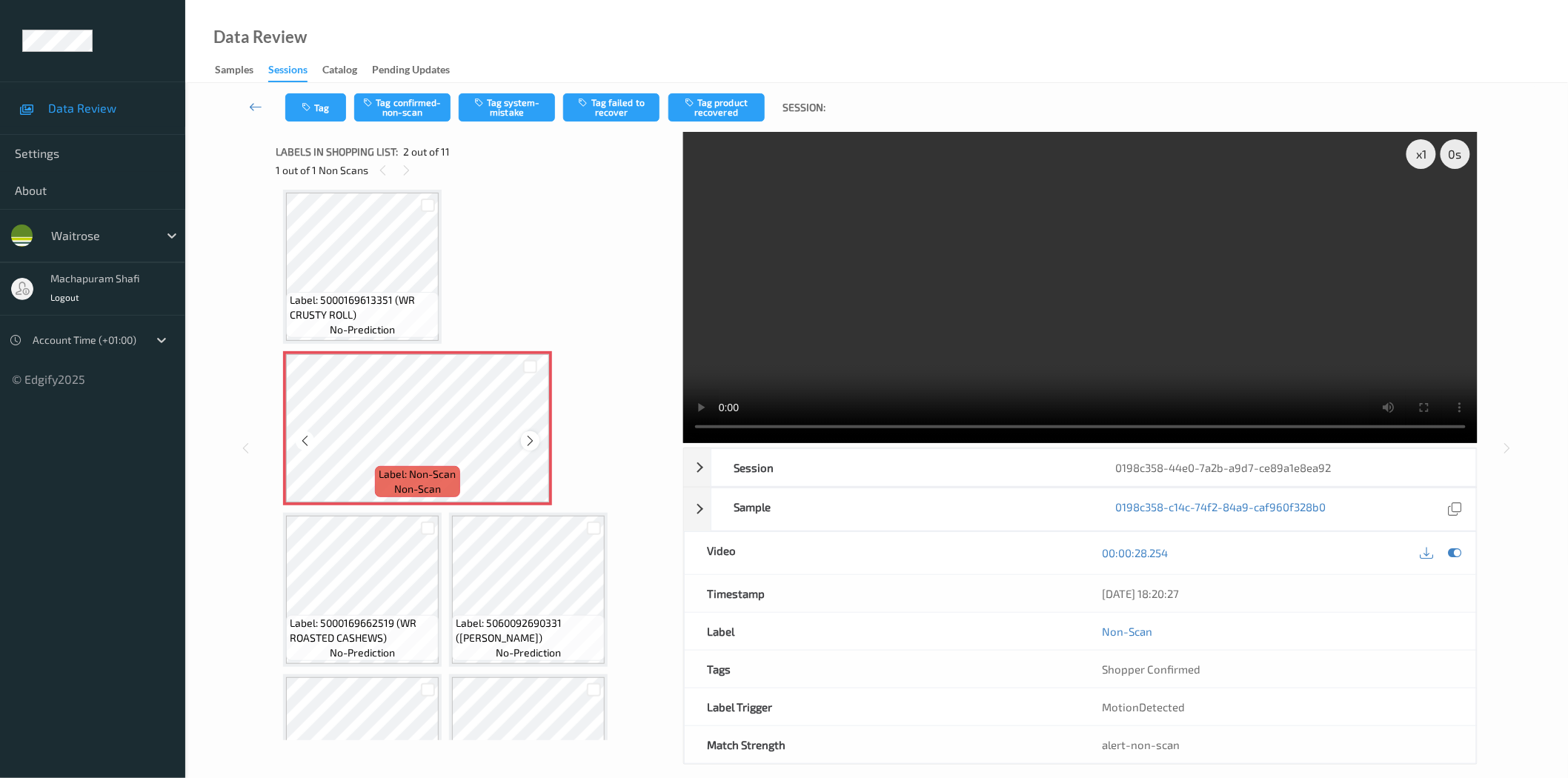
click at [524, 441] on icon at bounding box center [530, 441] width 12 height 13
click at [527, 438] on icon at bounding box center [530, 441] width 12 height 13
click at [508, 110] on button "Tag system-mistake" at bounding box center [507, 106] width 97 height 28
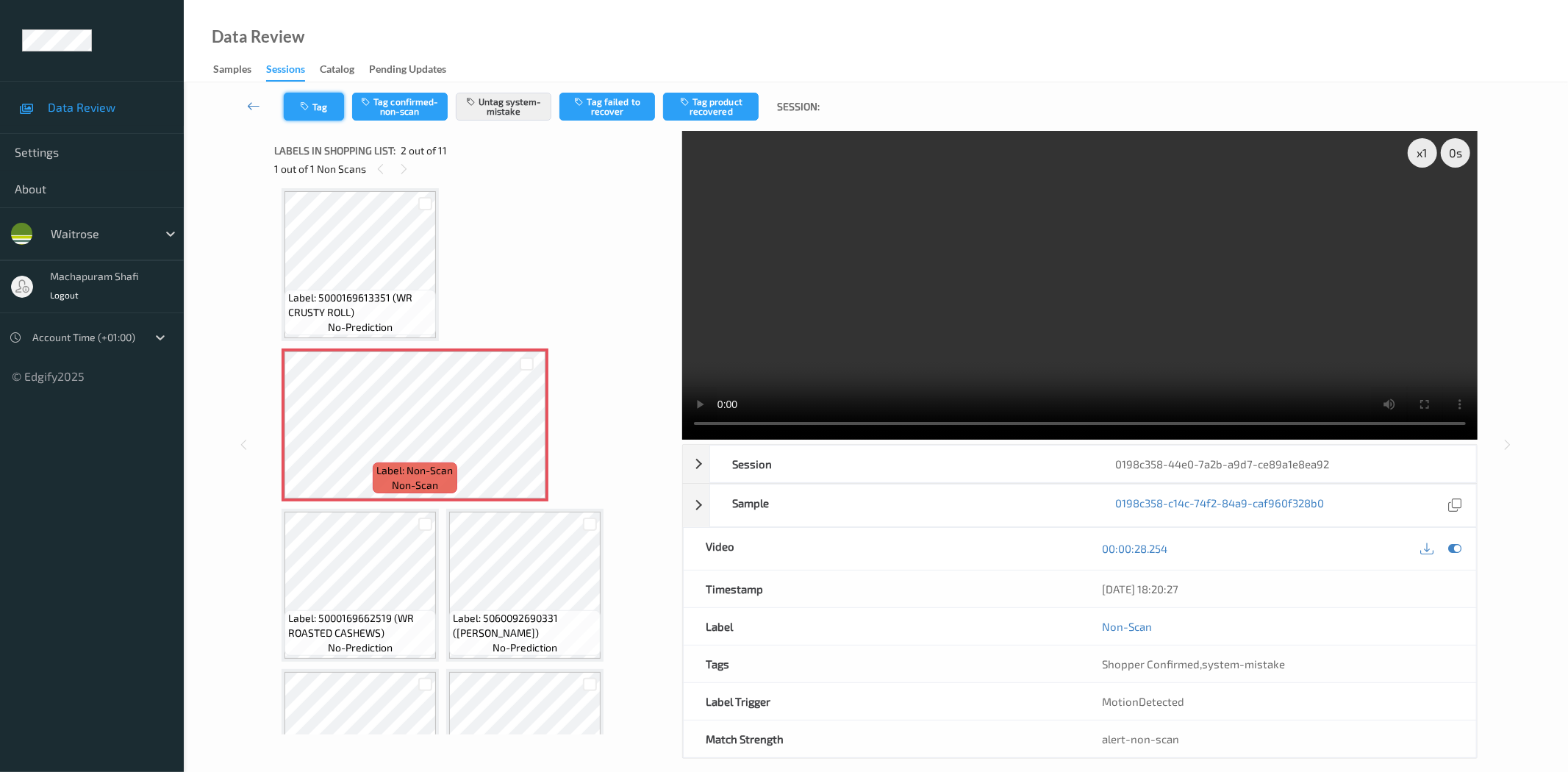
click at [336, 108] on button "Tag" at bounding box center [314, 106] width 60 height 28
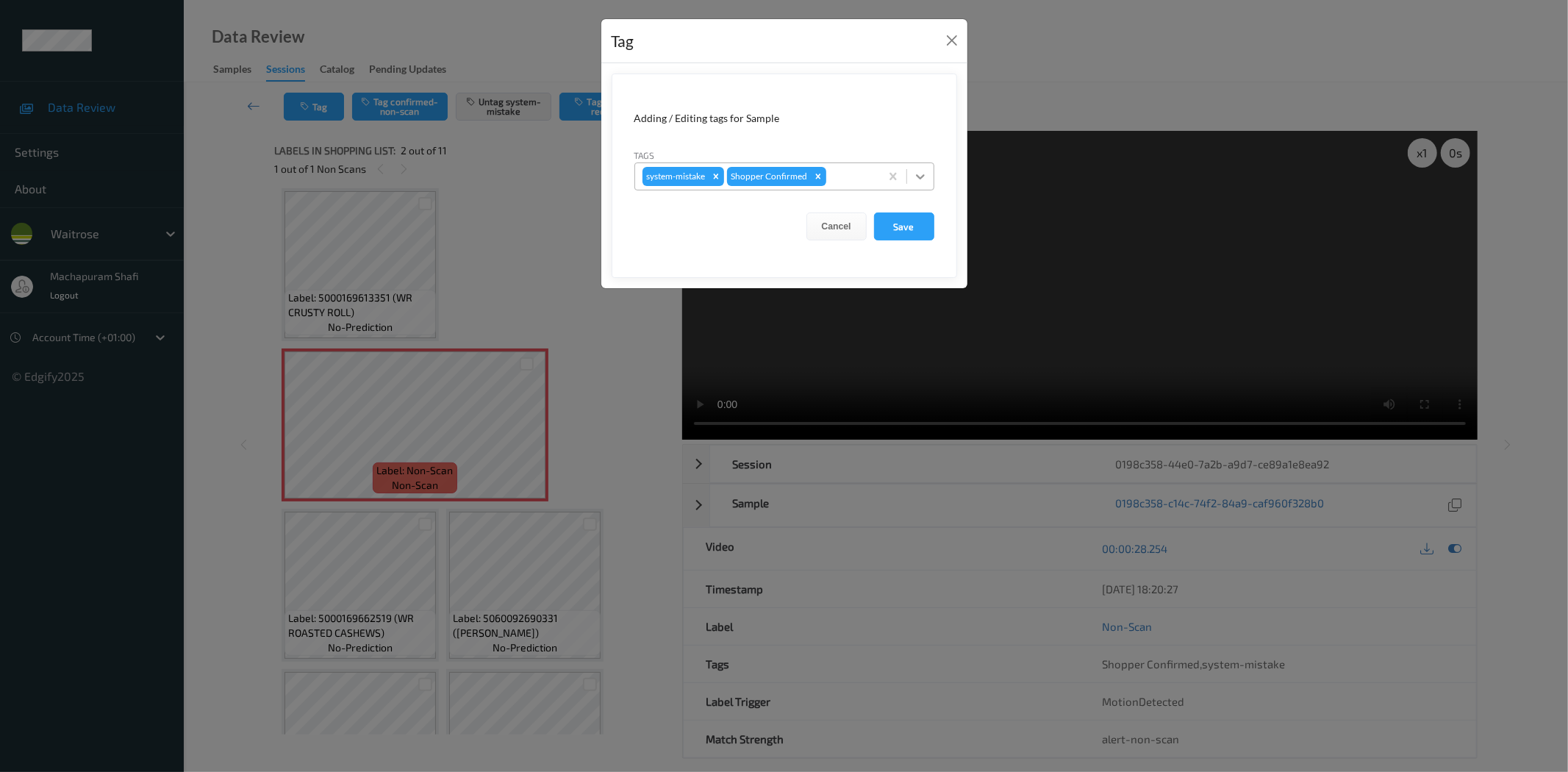
click at [925, 179] on icon at bounding box center [920, 176] width 14 height 14
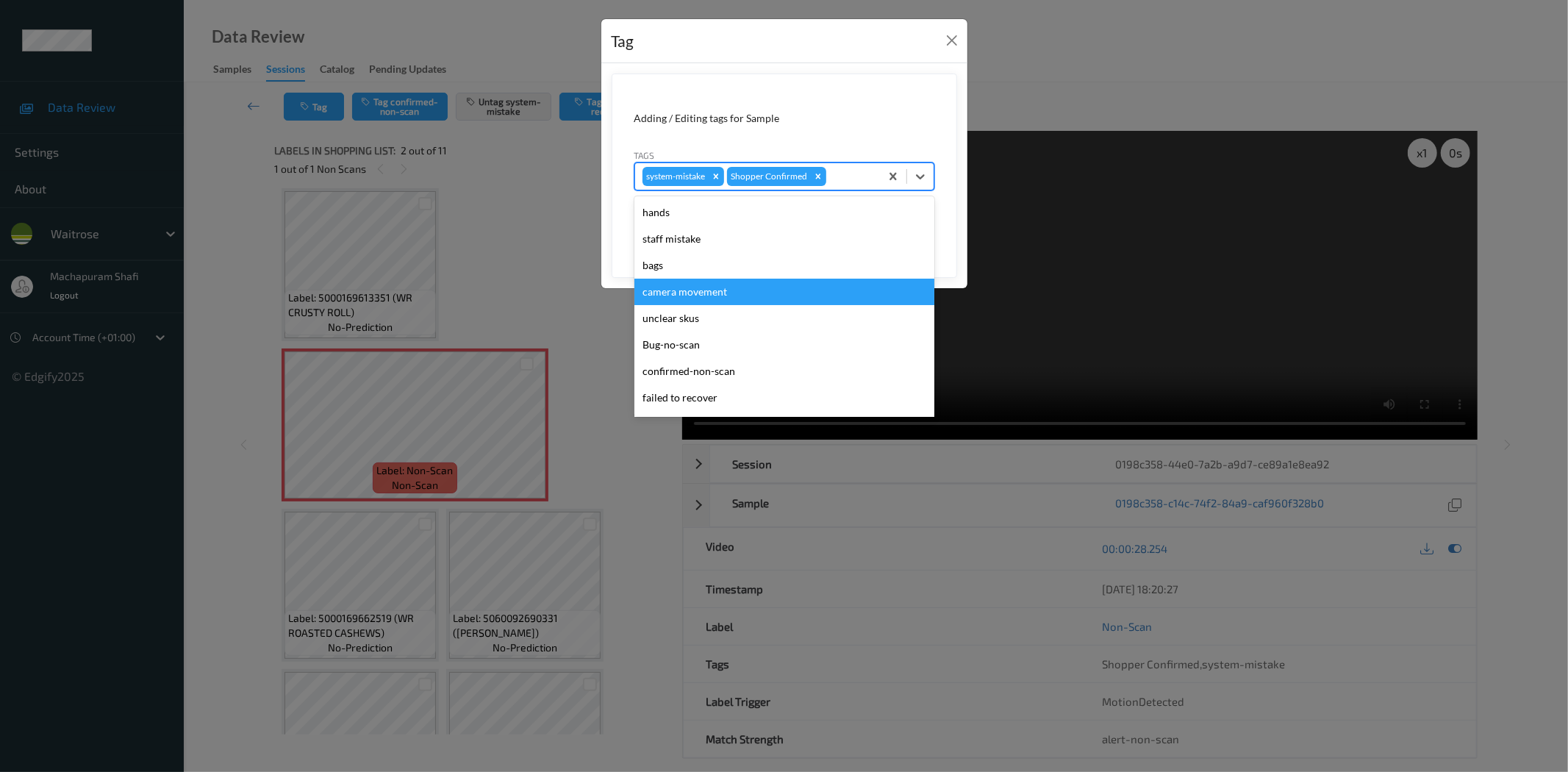
scroll to position [288, 0]
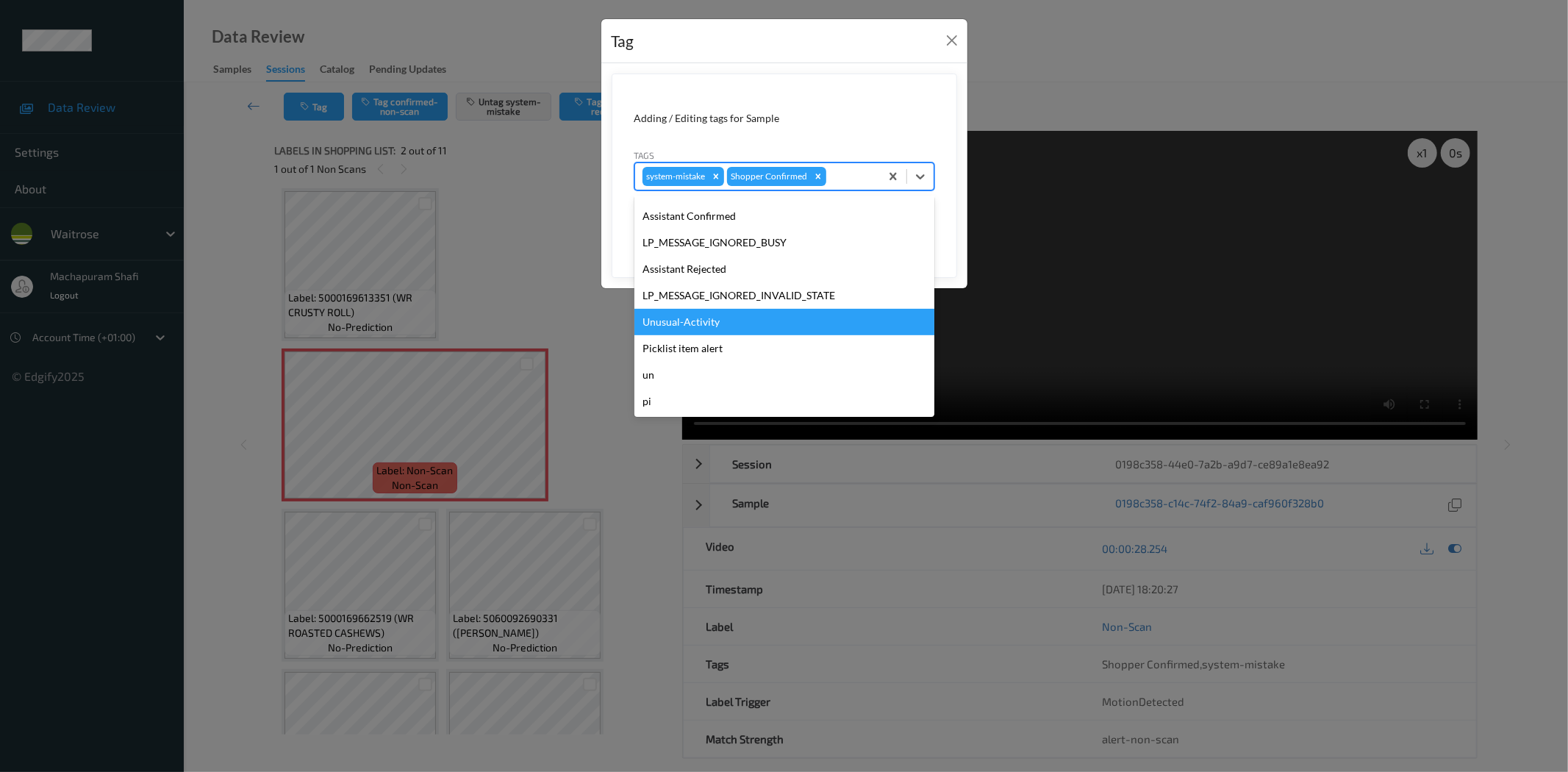
click at [704, 322] on div "Unusual-Activity" at bounding box center [785, 322] width 300 height 27
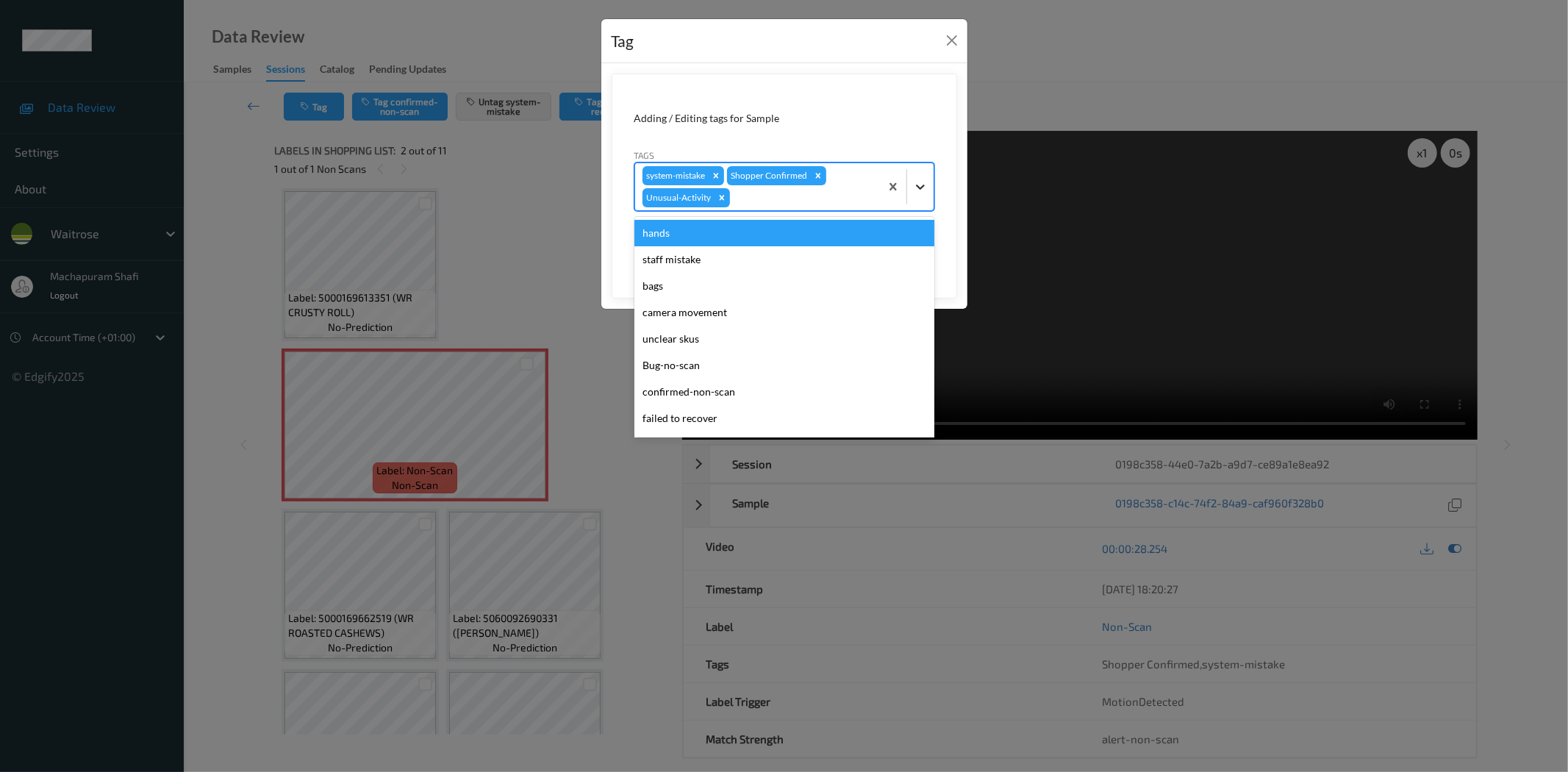
click at [916, 174] on div at bounding box center [921, 187] width 27 height 27
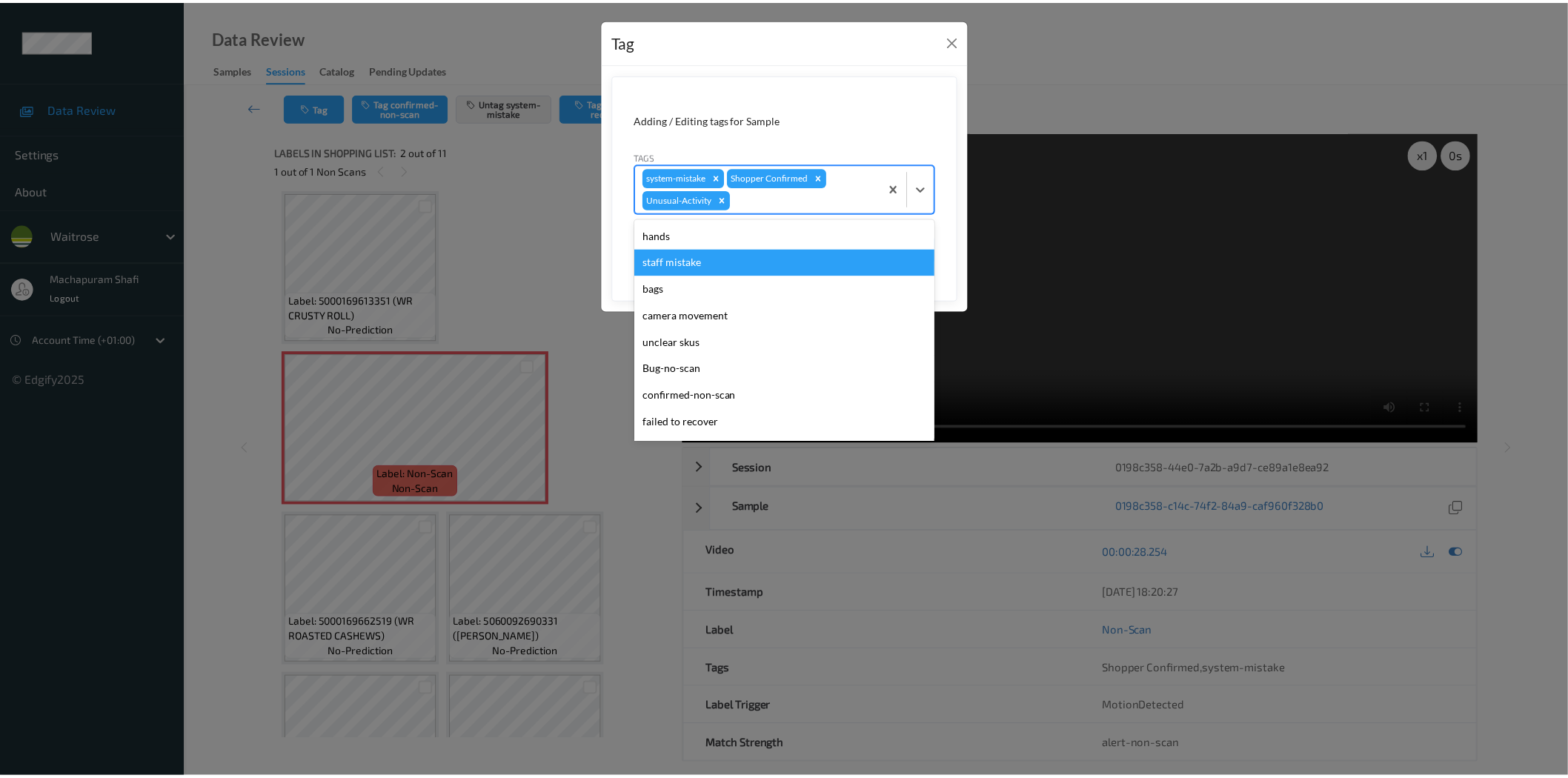
scroll to position [263, 0]
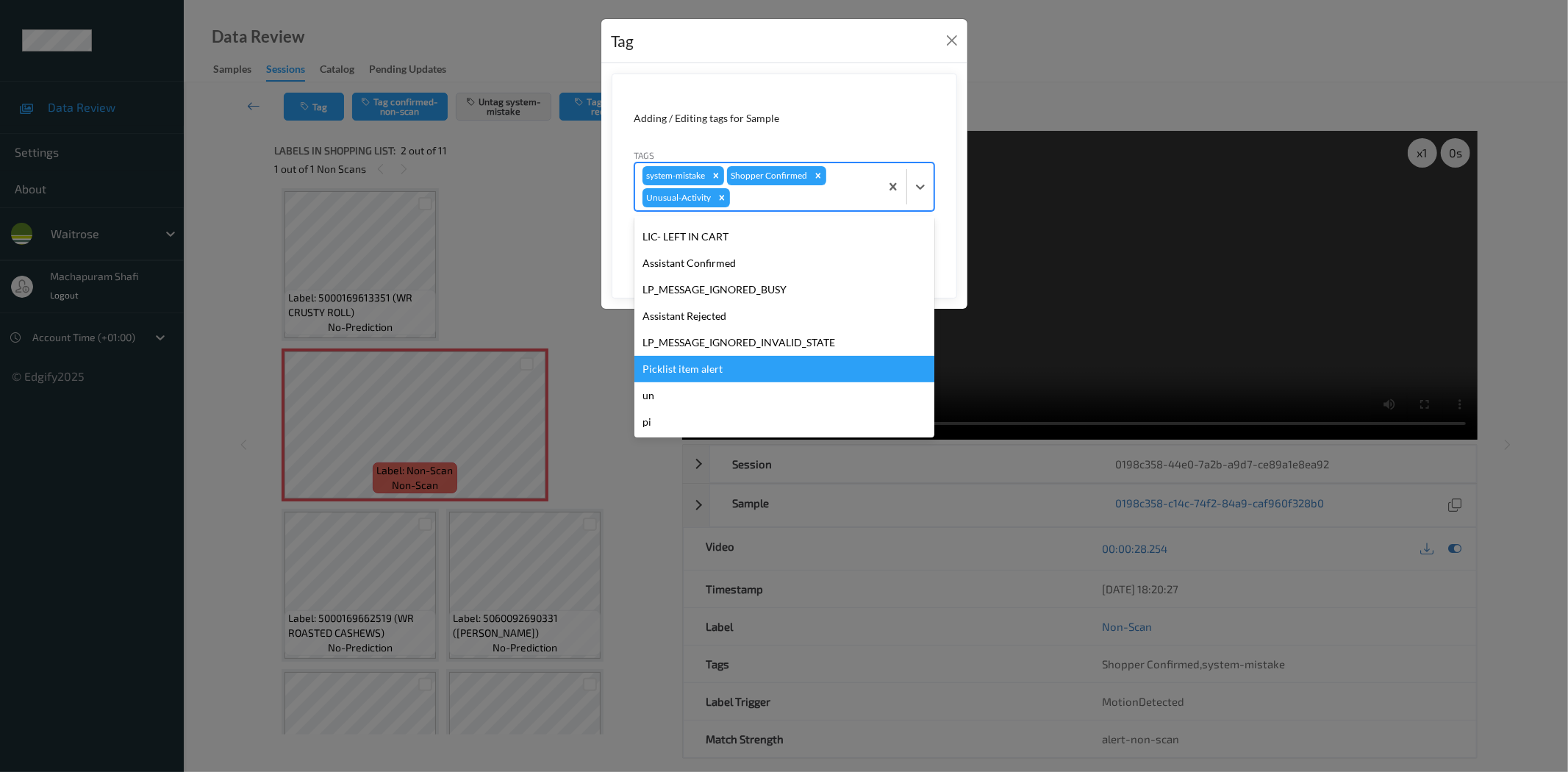
click at [691, 361] on div "Picklist item alert" at bounding box center [785, 369] width 300 height 27
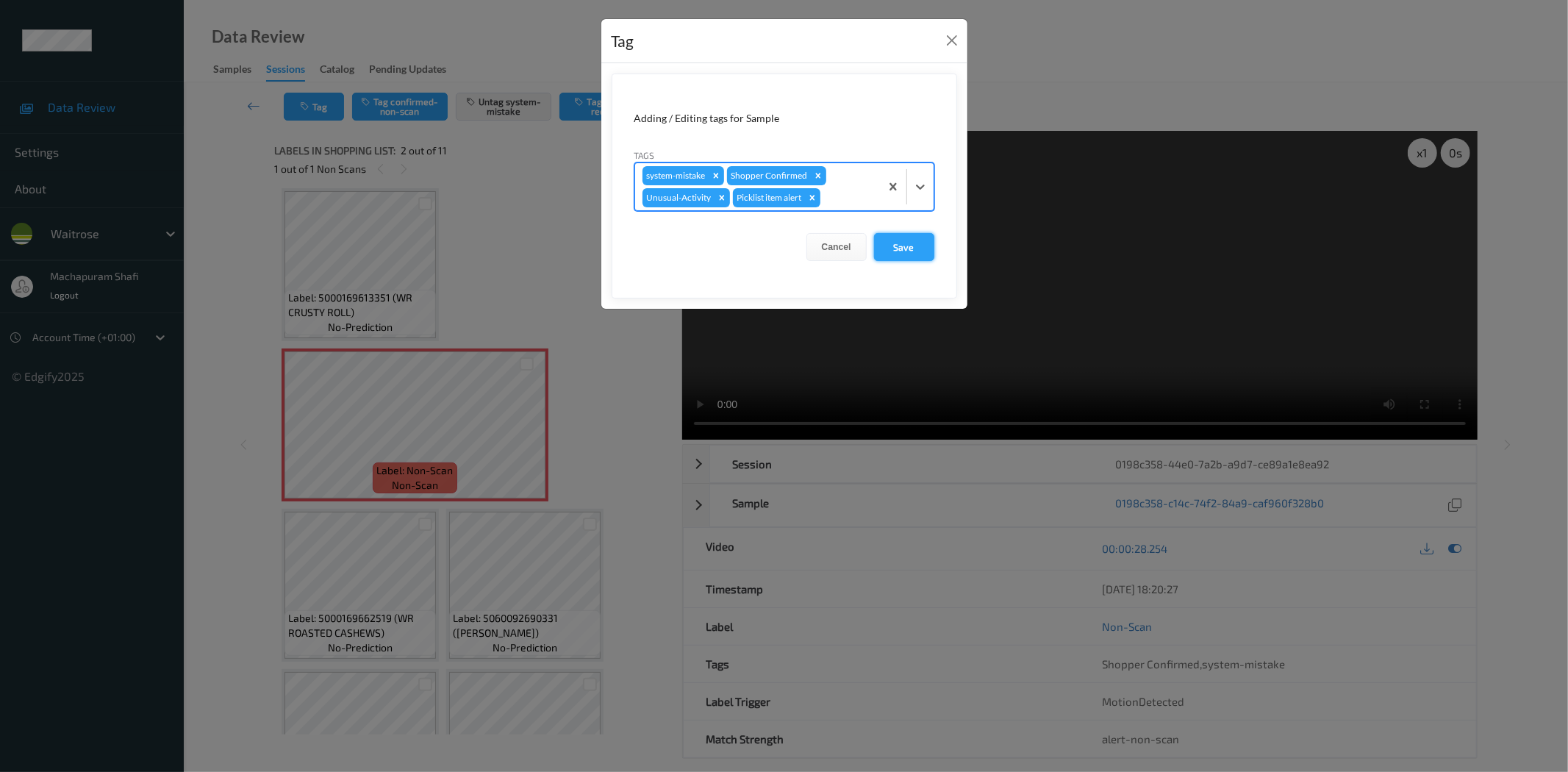
click at [908, 239] on button "Save" at bounding box center [904, 246] width 60 height 28
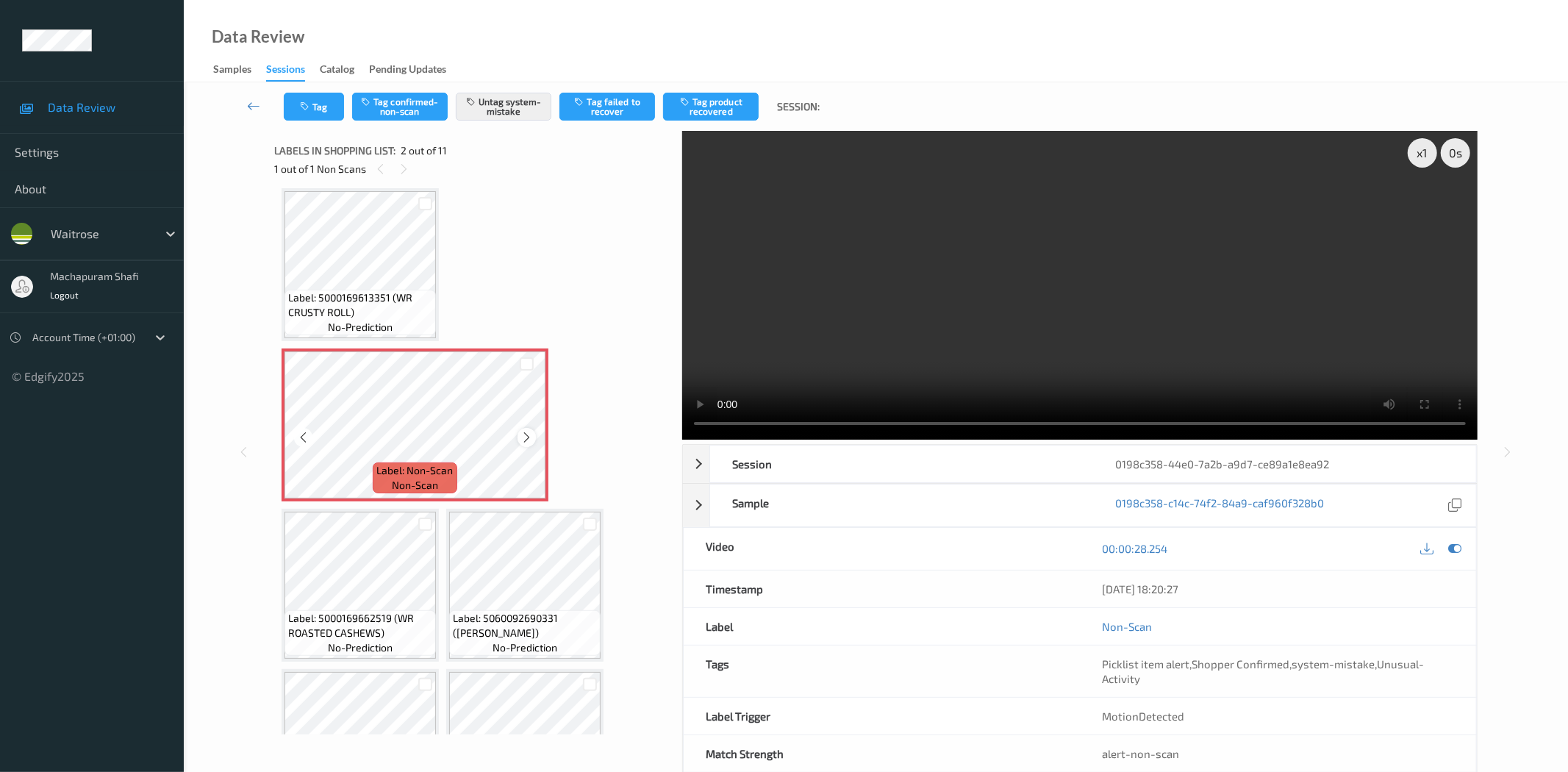
click at [523, 438] on icon at bounding box center [526, 437] width 12 height 13
click at [521, 435] on icon at bounding box center [526, 437] width 12 height 13
click at [328, 112] on button "Tag" at bounding box center [314, 106] width 60 height 28
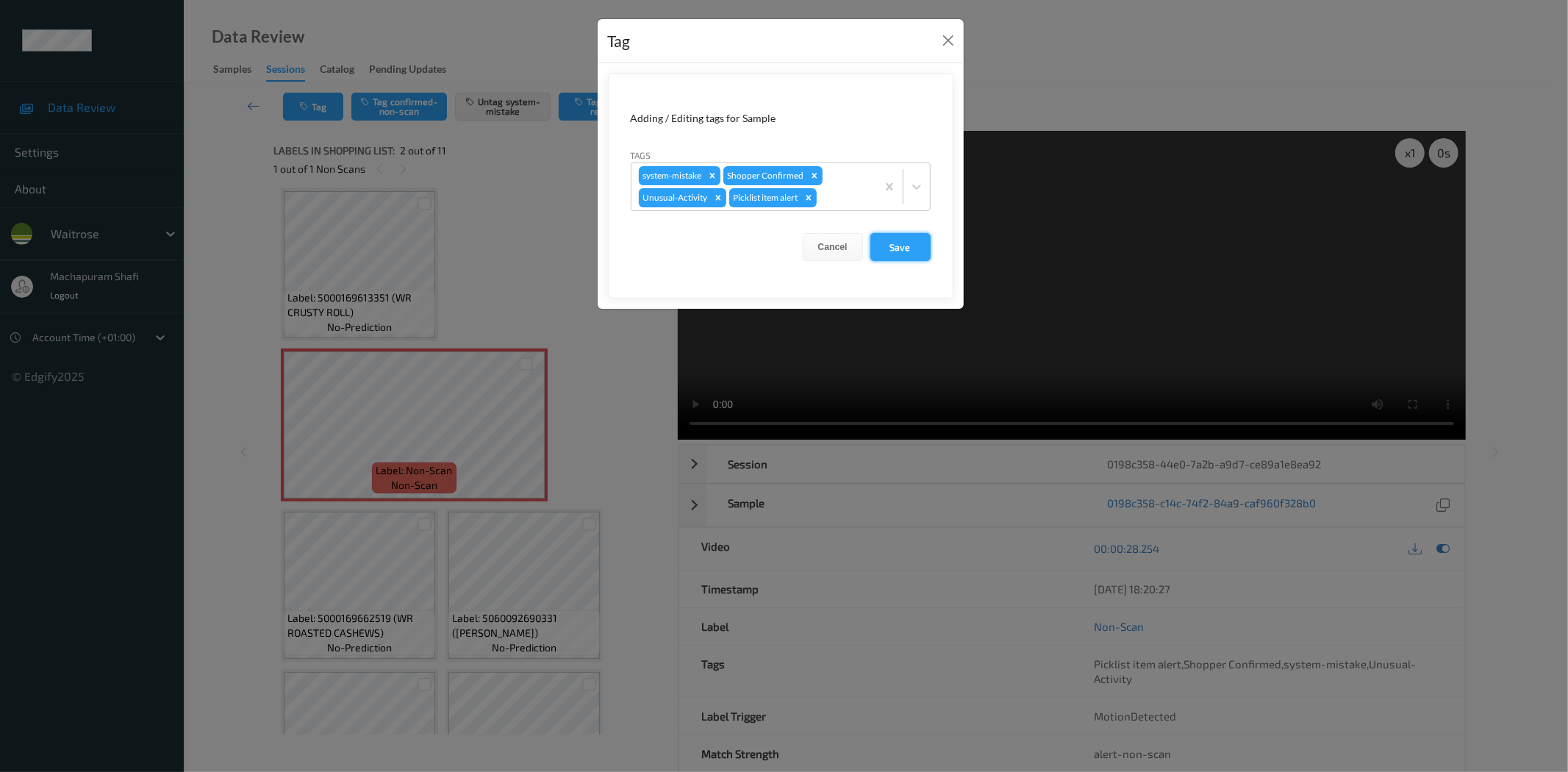
click at [891, 247] on button "Save" at bounding box center [900, 246] width 60 height 28
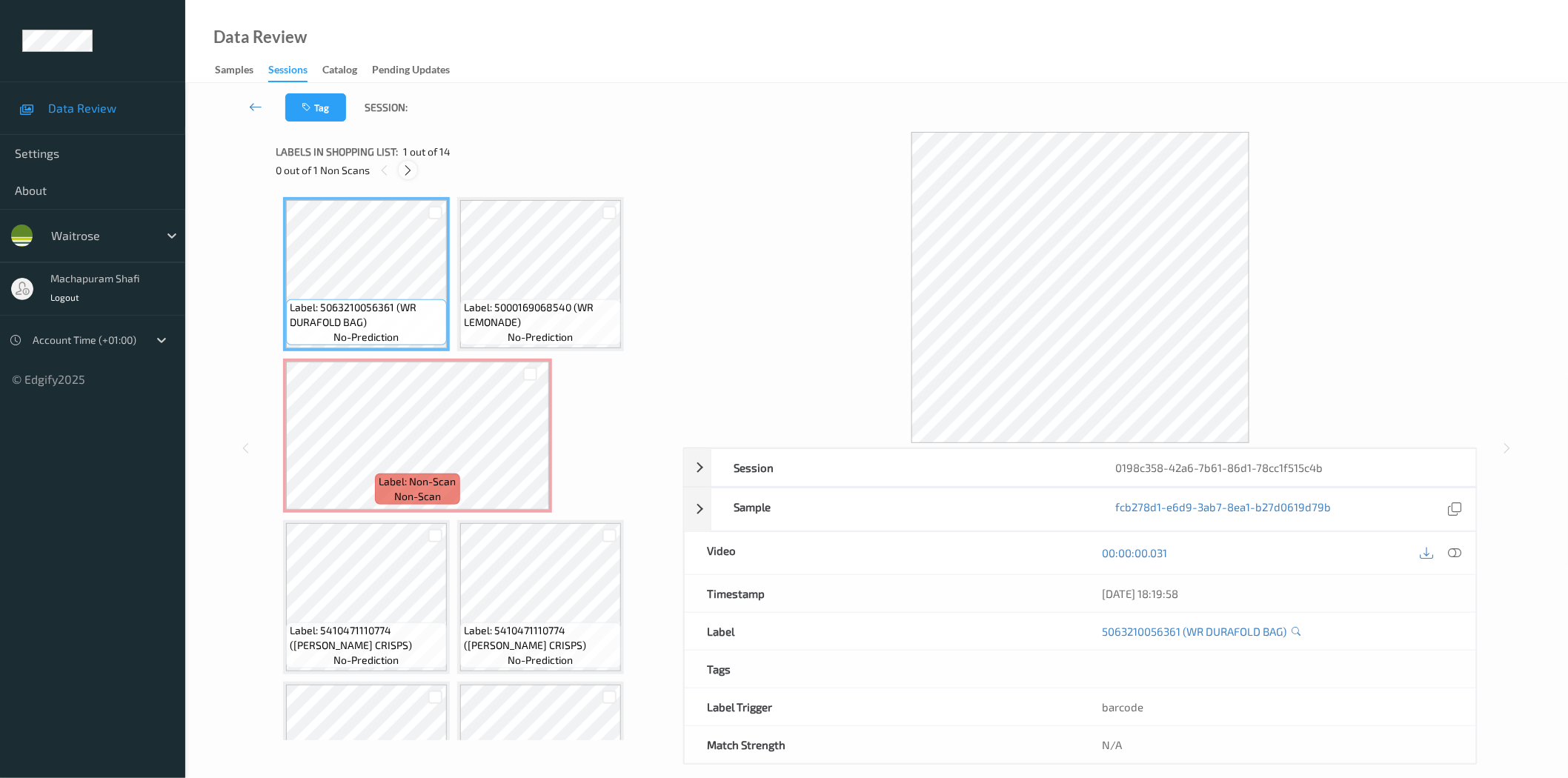
click at [413, 173] on icon at bounding box center [407, 171] width 12 height 13
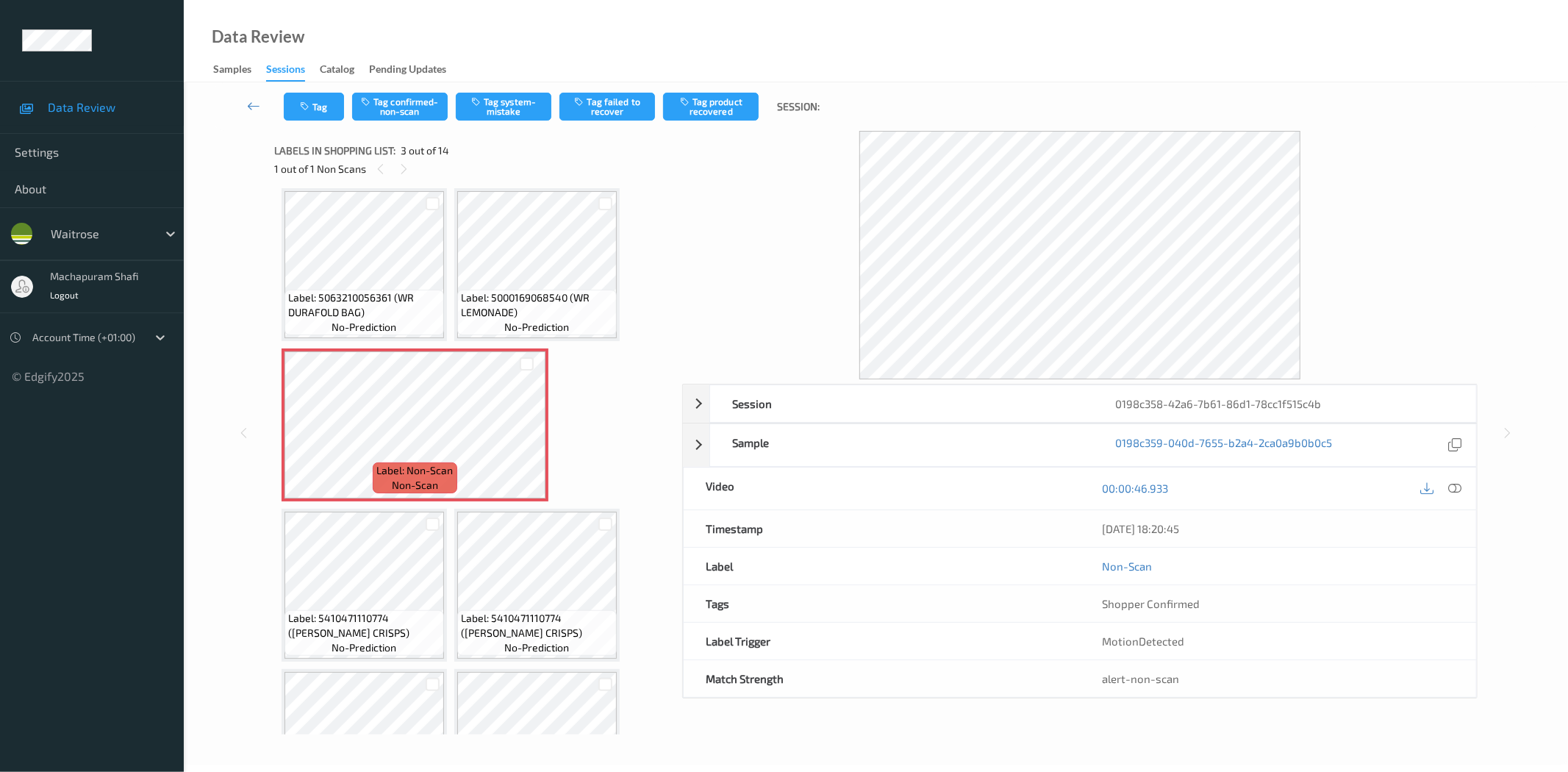
drag, startPoint x: 1453, startPoint y: 479, endPoint x: 1380, endPoint y: 386, distance: 118.2
click at [1453, 479] on div at bounding box center [1455, 489] width 20 height 20
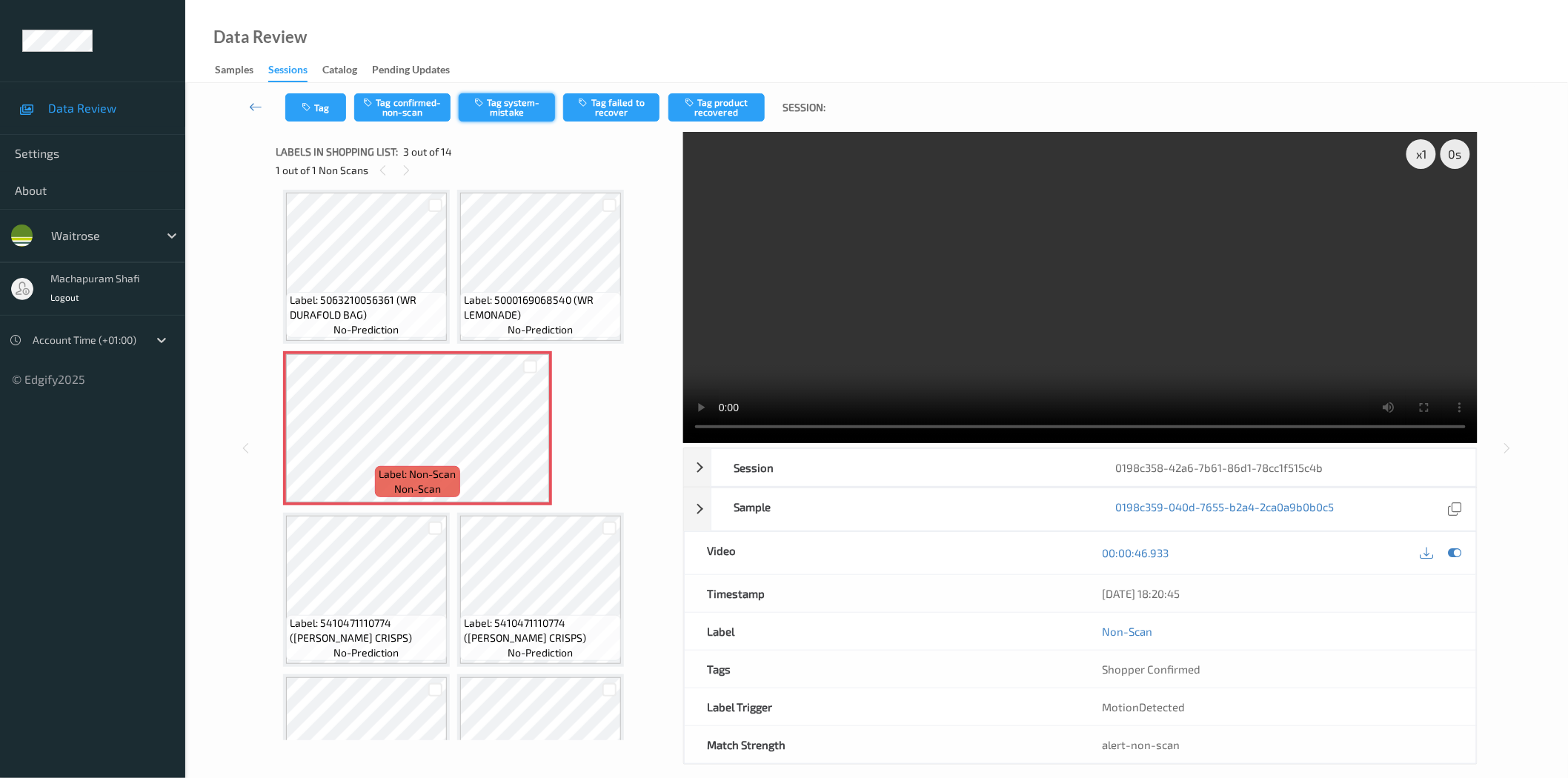
click at [496, 107] on button "Tag system-mistake" at bounding box center [507, 106] width 97 height 28
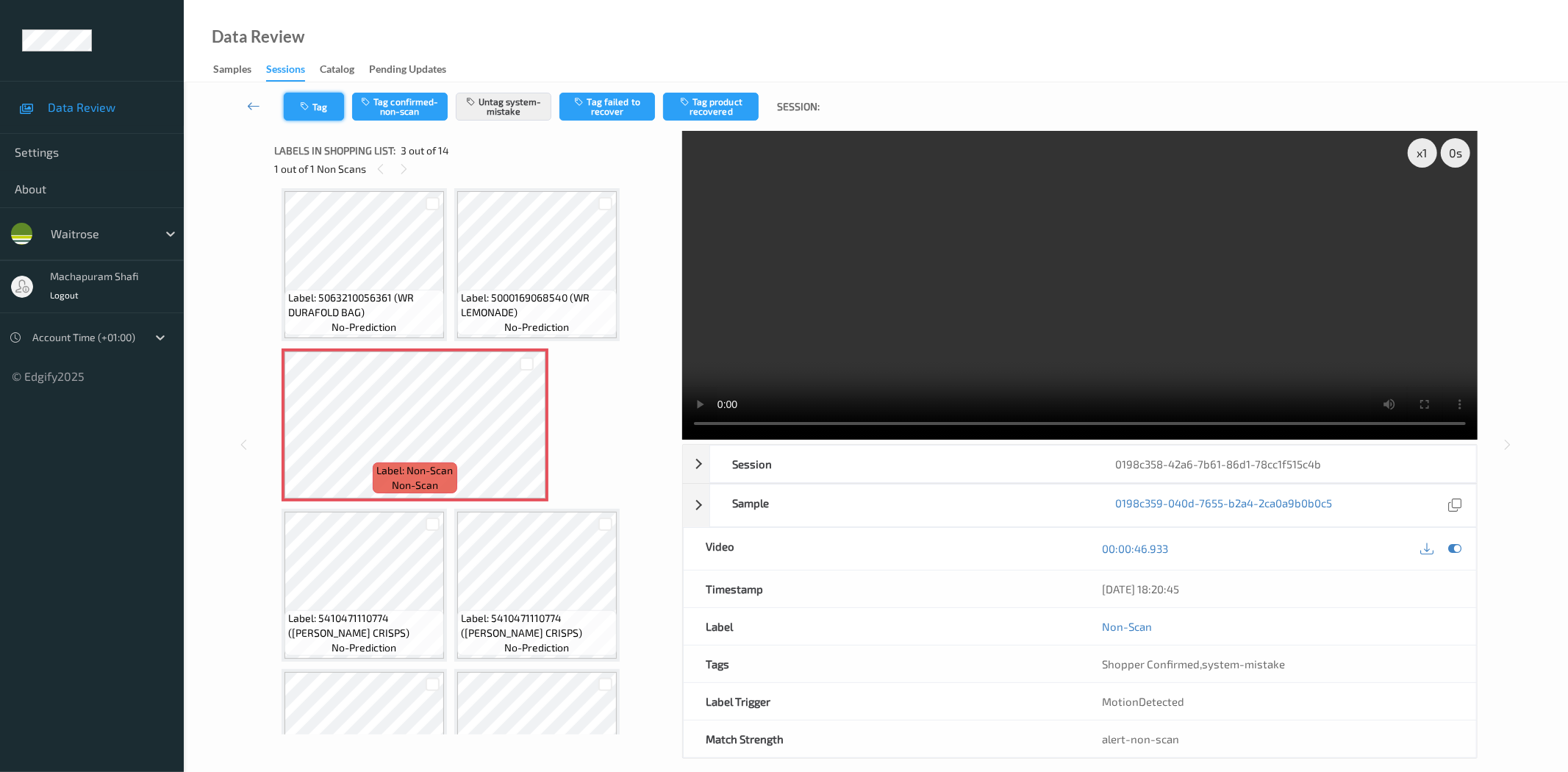
click at [327, 110] on button "Tag" at bounding box center [314, 106] width 60 height 28
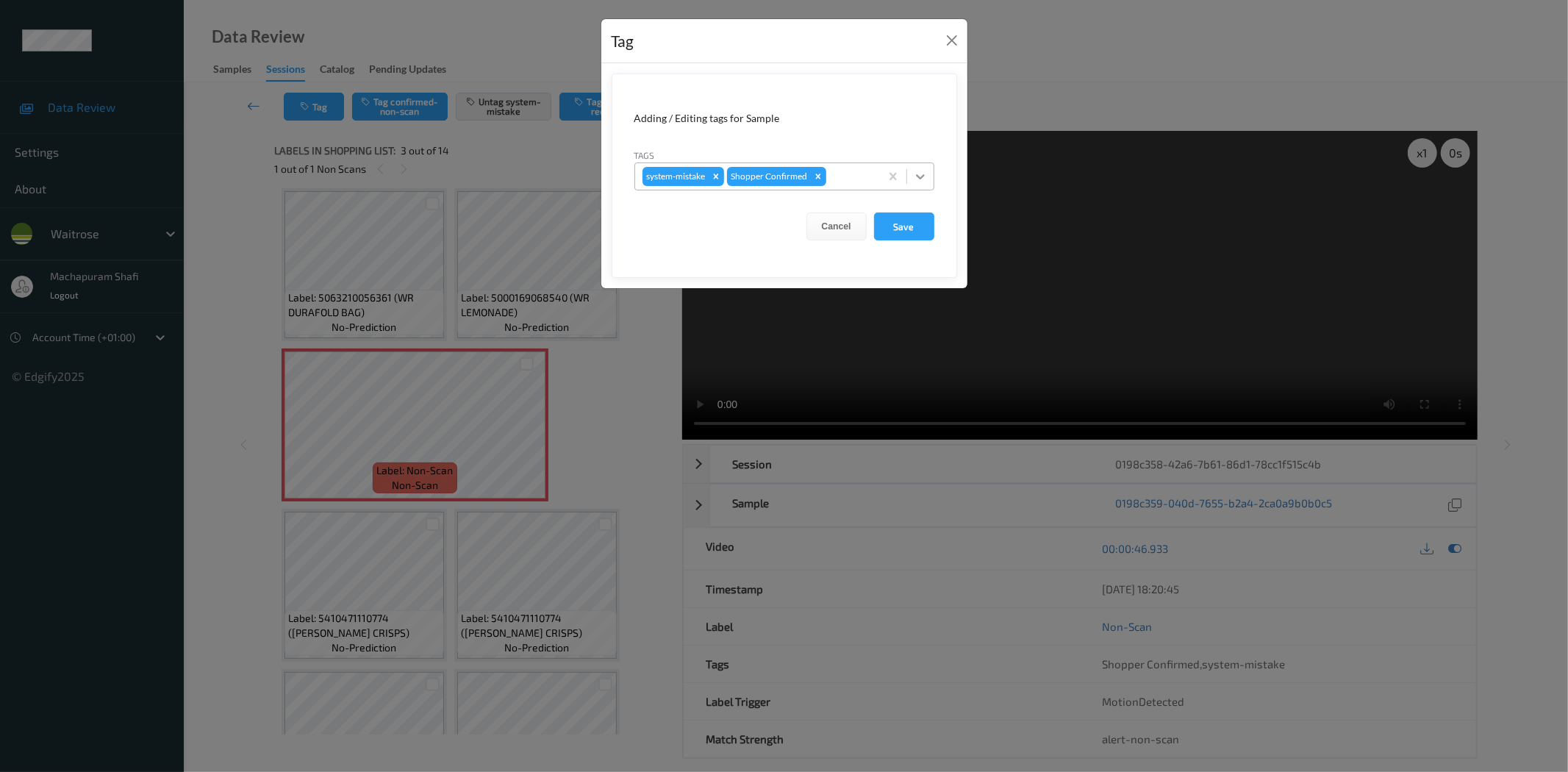
click at [920, 177] on icon at bounding box center [920, 176] width 14 height 14
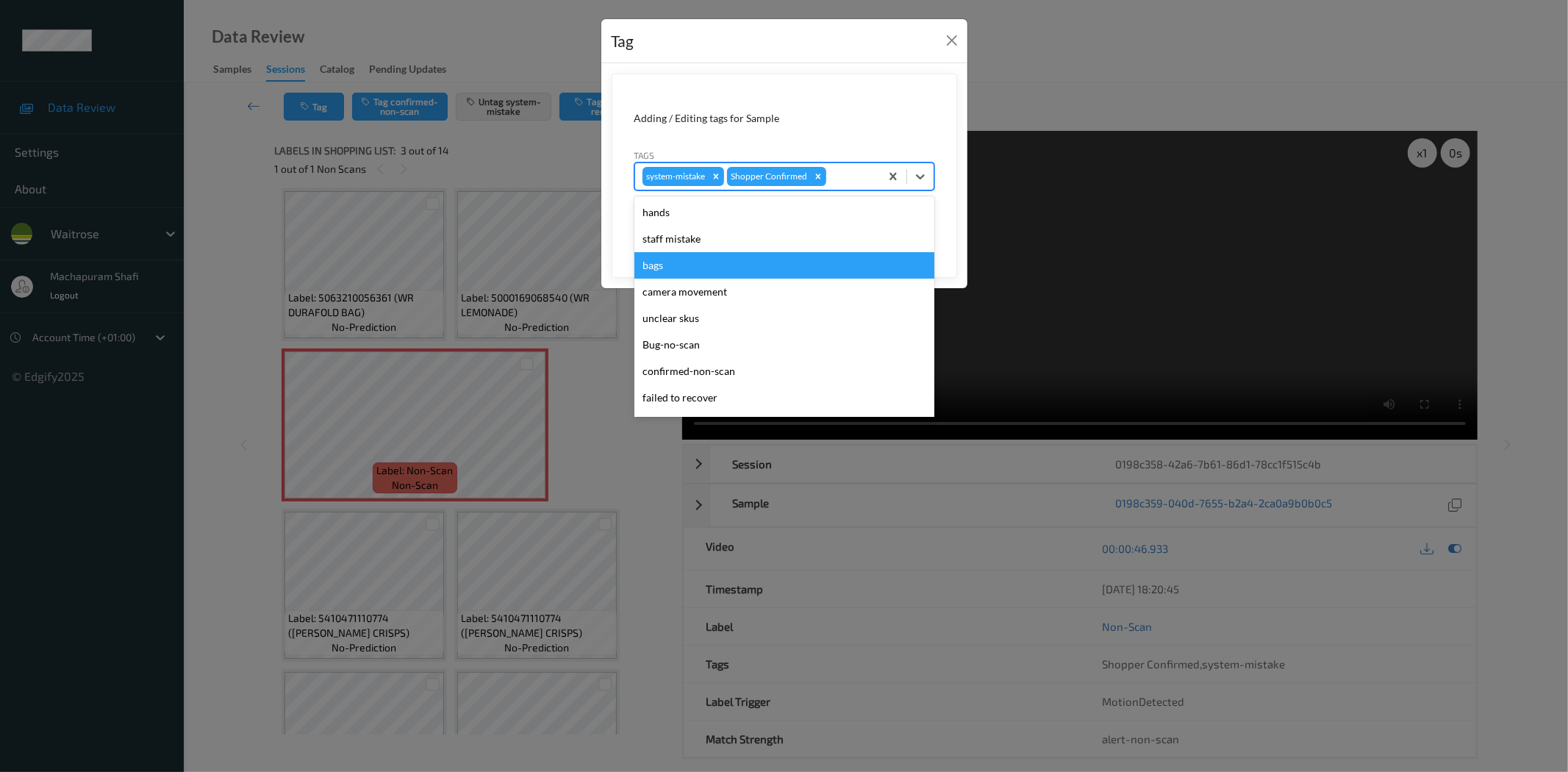
click at [665, 265] on div "bags" at bounding box center [785, 265] width 300 height 27
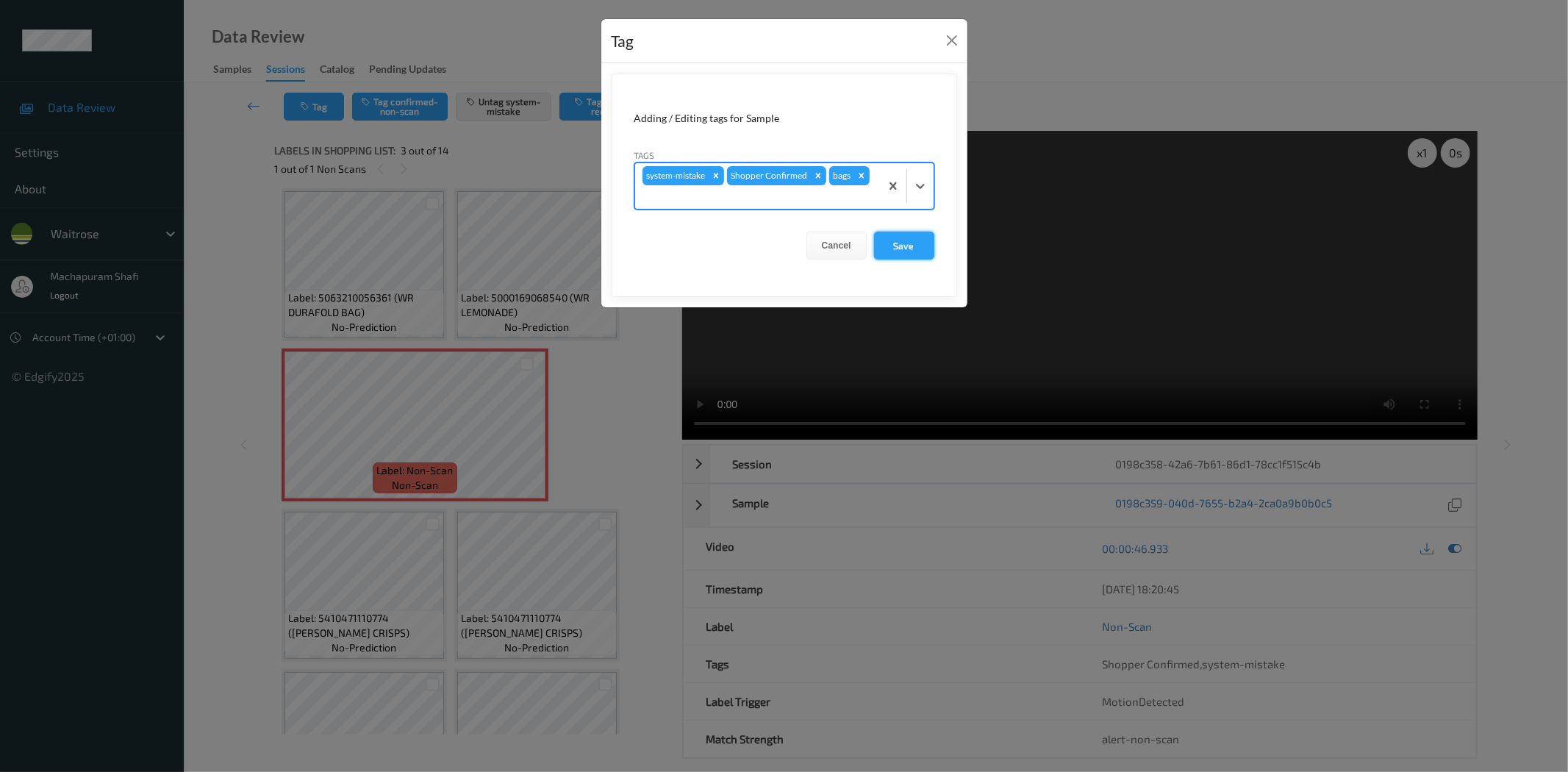
click at [906, 244] on button "Save" at bounding box center [904, 245] width 60 height 28
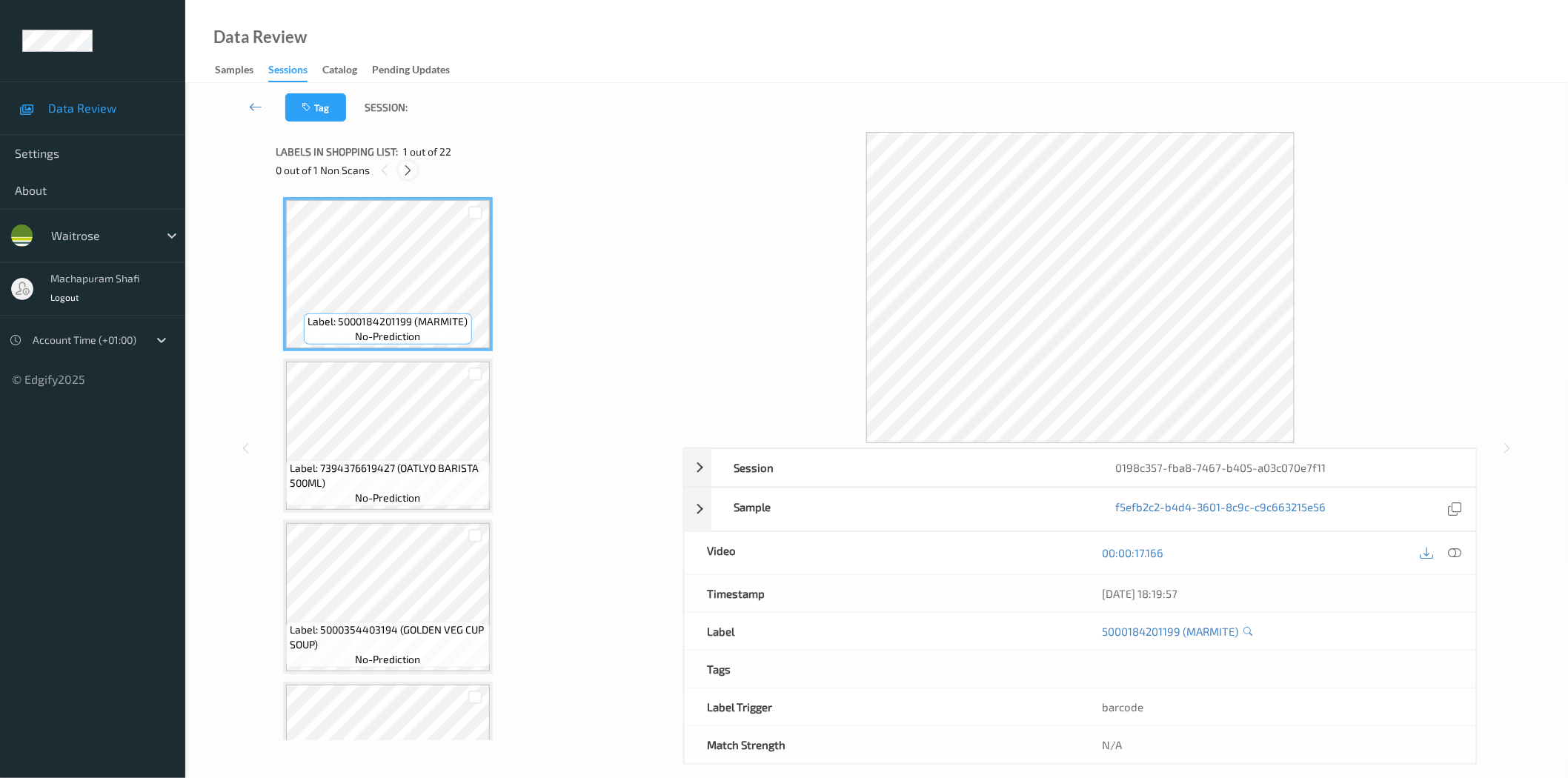
click at [413, 172] on icon at bounding box center [407, 171] width 12 height 13
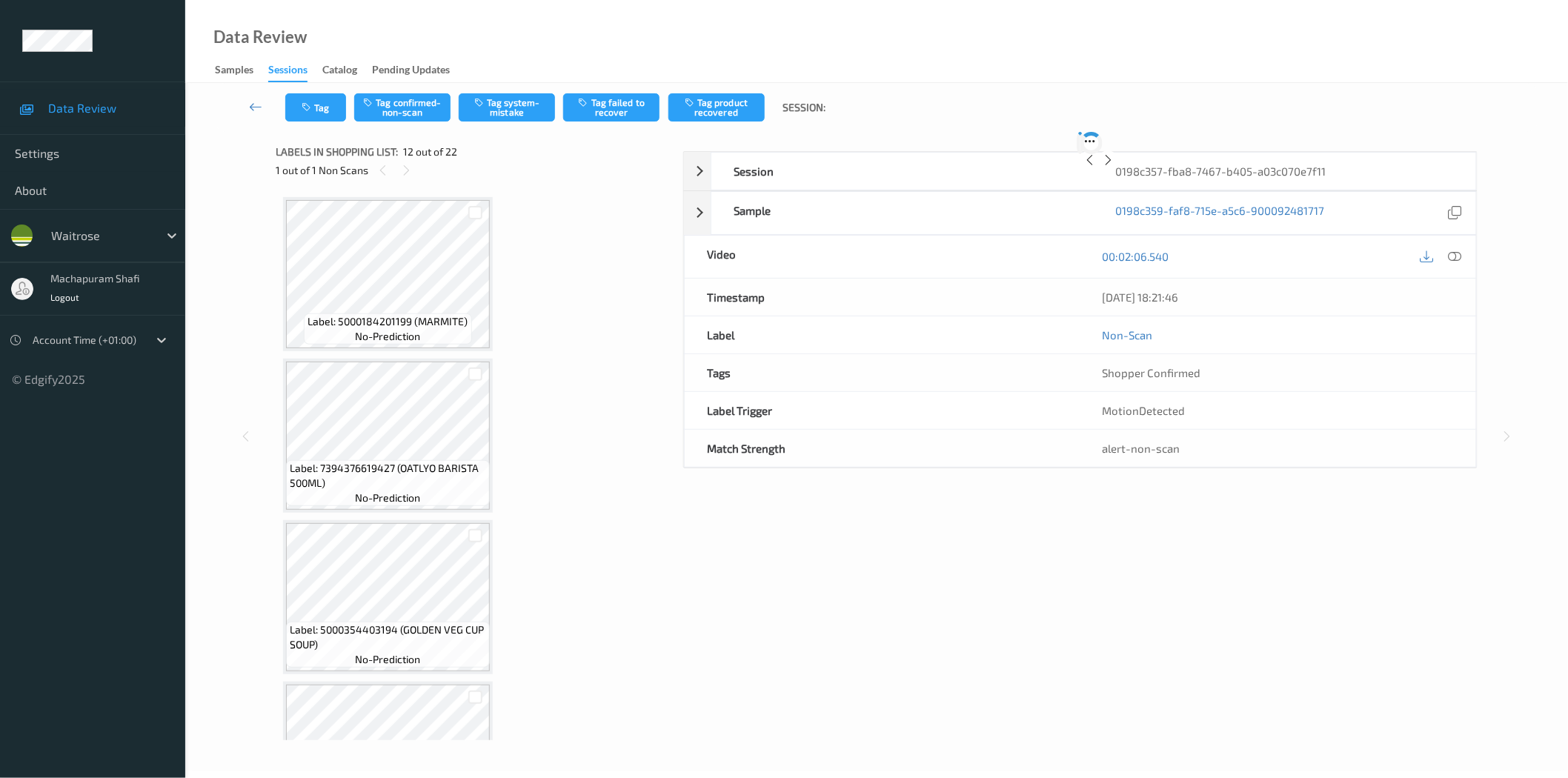
scroll to position [1613, 0]
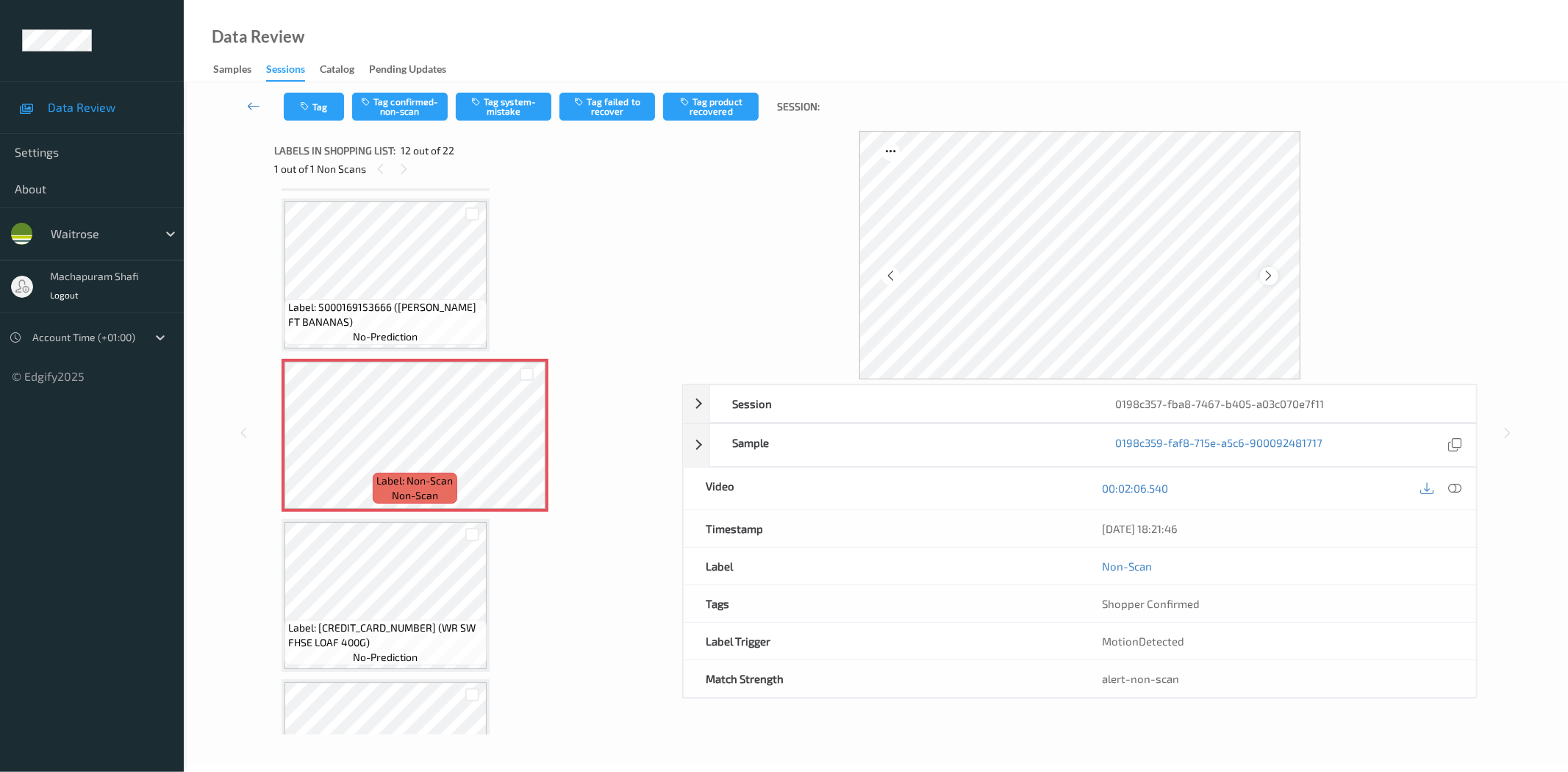
click at [1271, 277] on icon at bounding box center [1269, 276] width 12 height 13
click at [1269, 269] on icon at bounding box center [1269, 276] width 12 height 13
click at [1454, 483] on icon at bounding box center [1456, 489] width 13 height 13
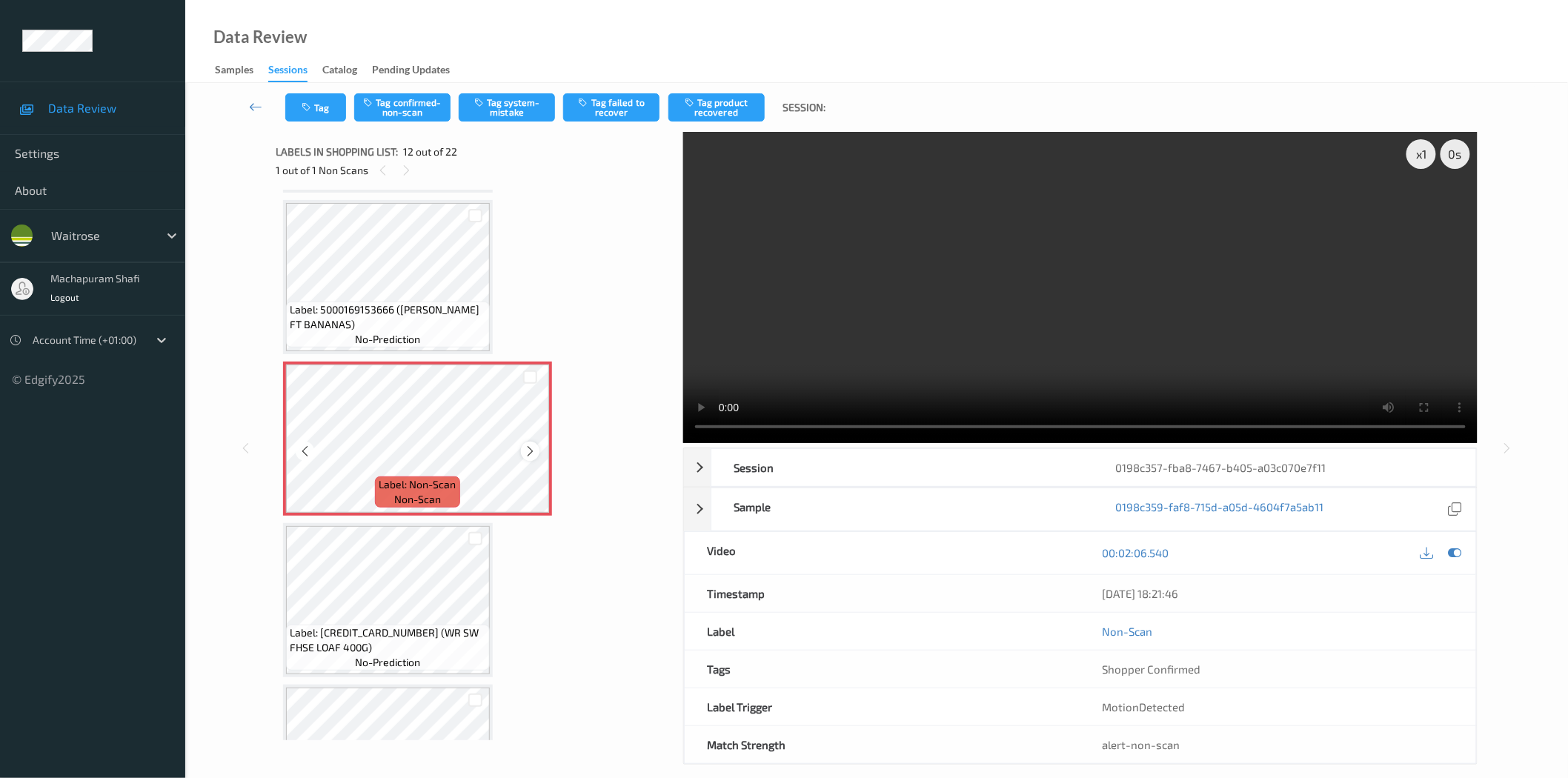
click at [522, 442] on div at bounding box center [530, 450] width 18 height 18
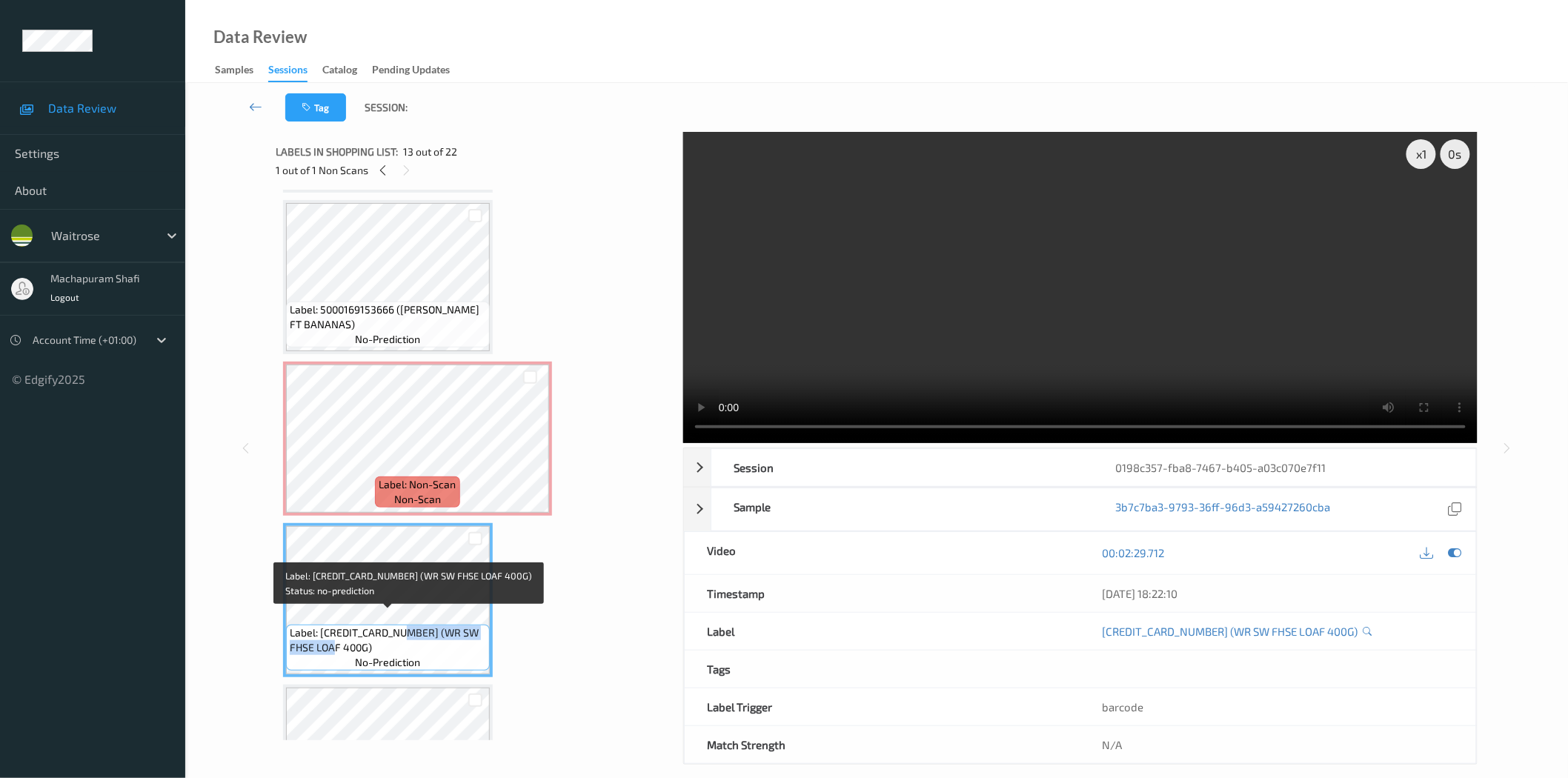
drag, startPoint x: 400, startPoint y: 621, endPoint x: 479, endPoint y: 634, distance: 80.1
click at [479, 634] on span "Label: [CREDIT_CARD_NUMBER] (WR SW FHSE LOAF 400G)" at bounding box center [388, 640] width 196 height 30
copy span "WR SW FHSE LOAF 400G)"
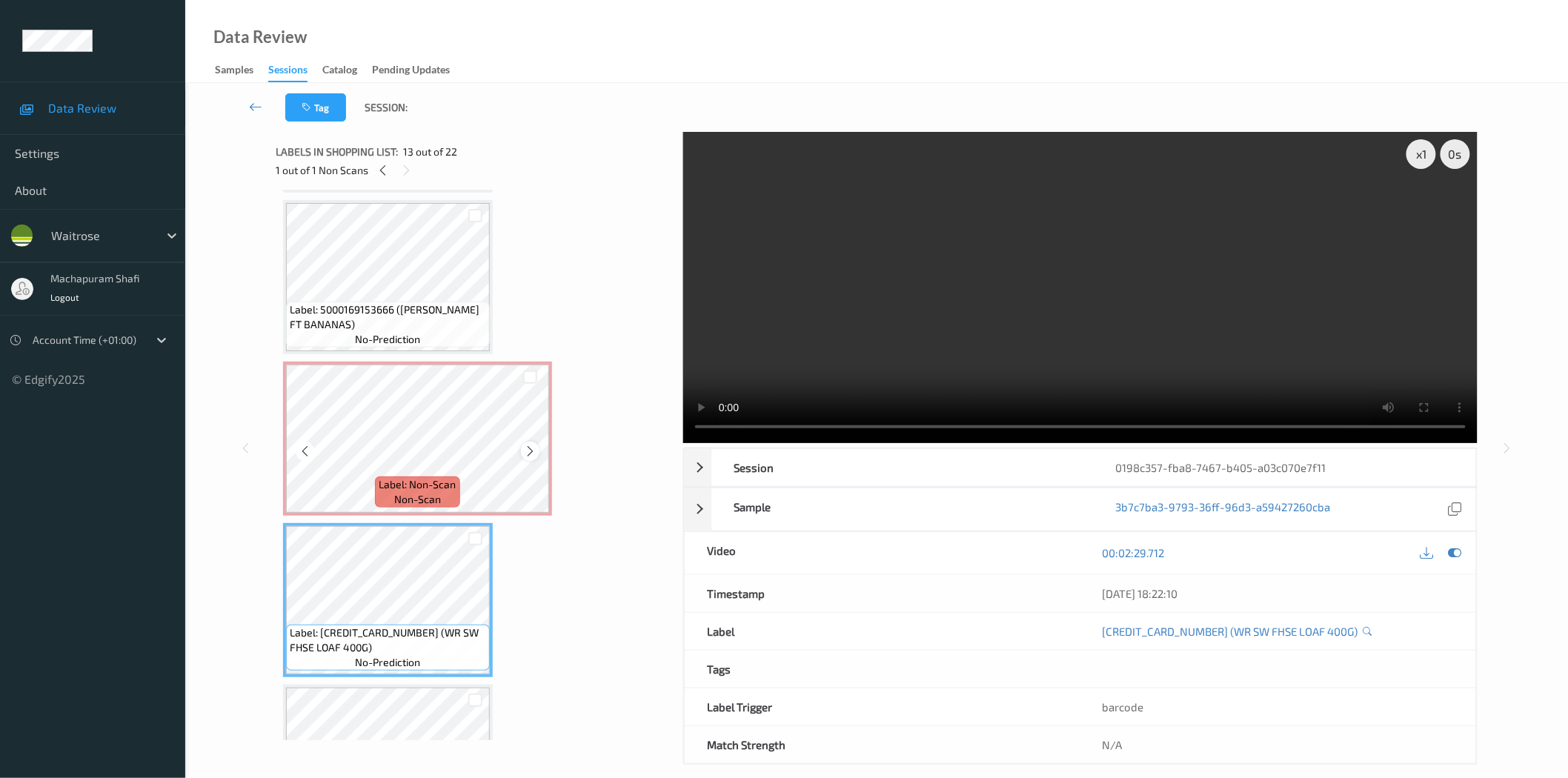
click at [528, 445] on icon at bounding box center [530, 451] width 12 height 13
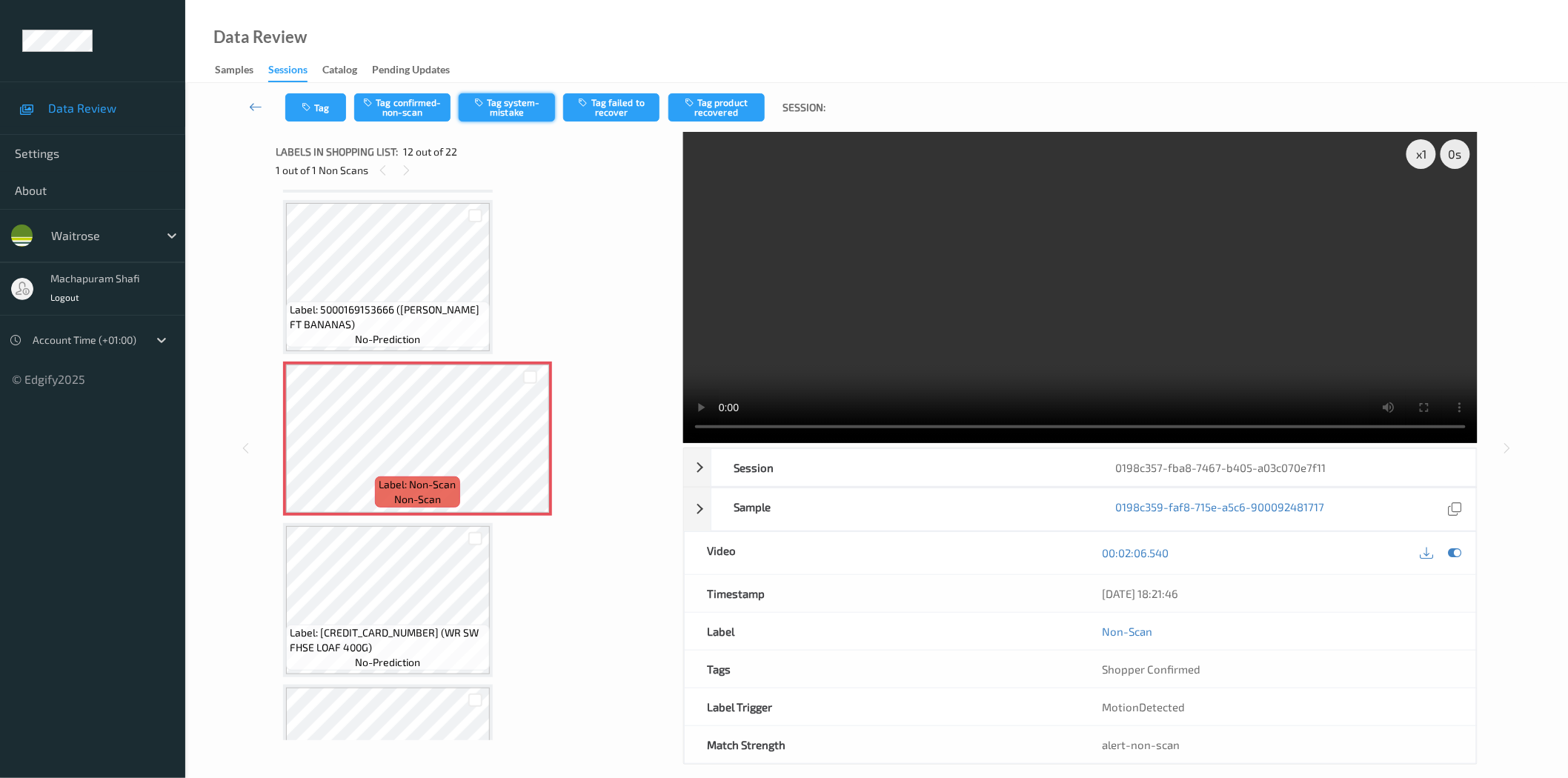
click at [496, 113] on button "Tag system-mistake" at bounding box center [507, 106] width 97 height 28
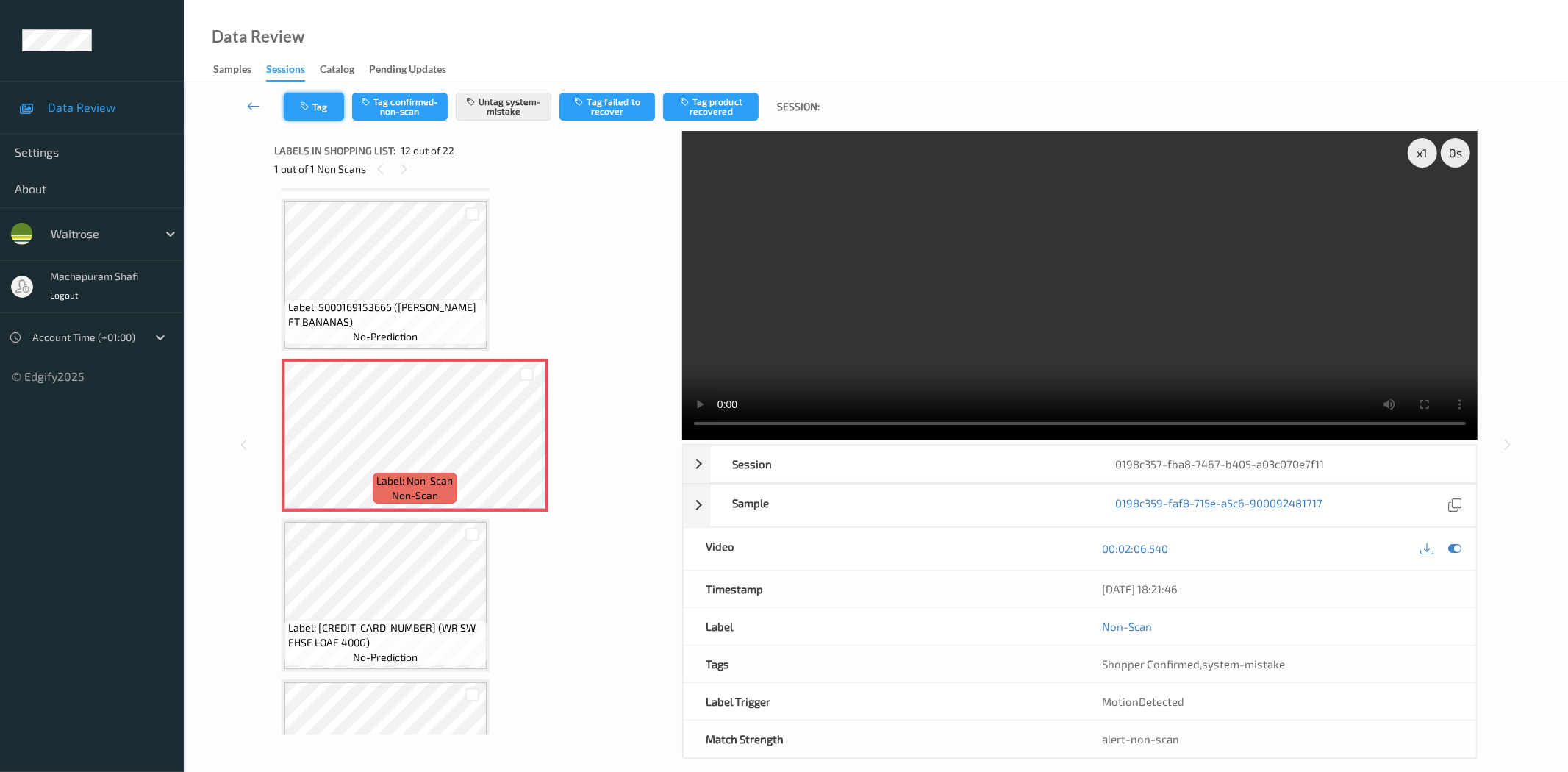
click at [309, 103] on icon "button" at bounding box center [306, 106] width 12 height 10
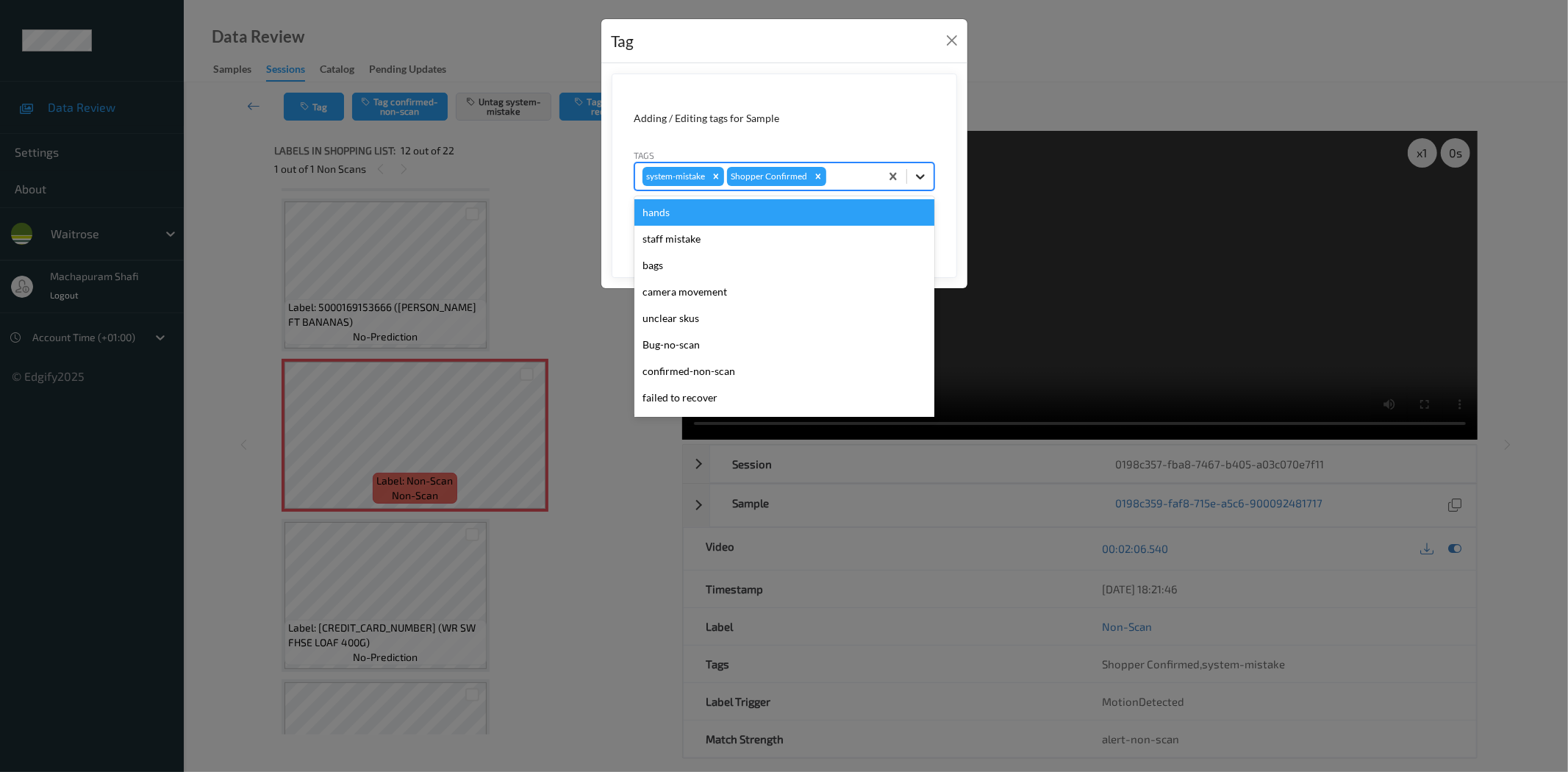
click at [922, 177] on icon at bounding box center [920, 176] width 9 height 5
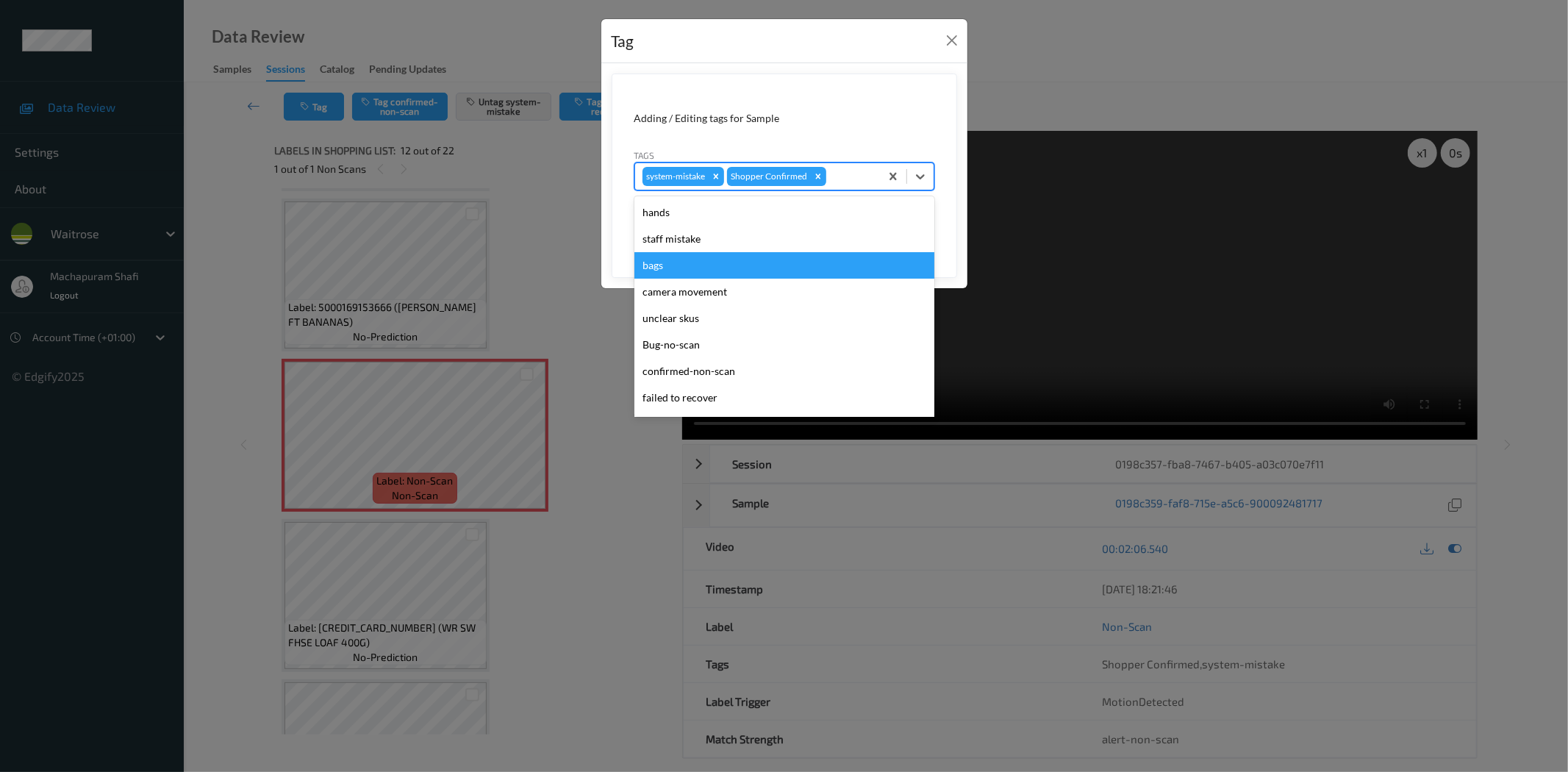
click at [674, 268] on div "bags" at bounding box center [785, 265] width 300 height 27
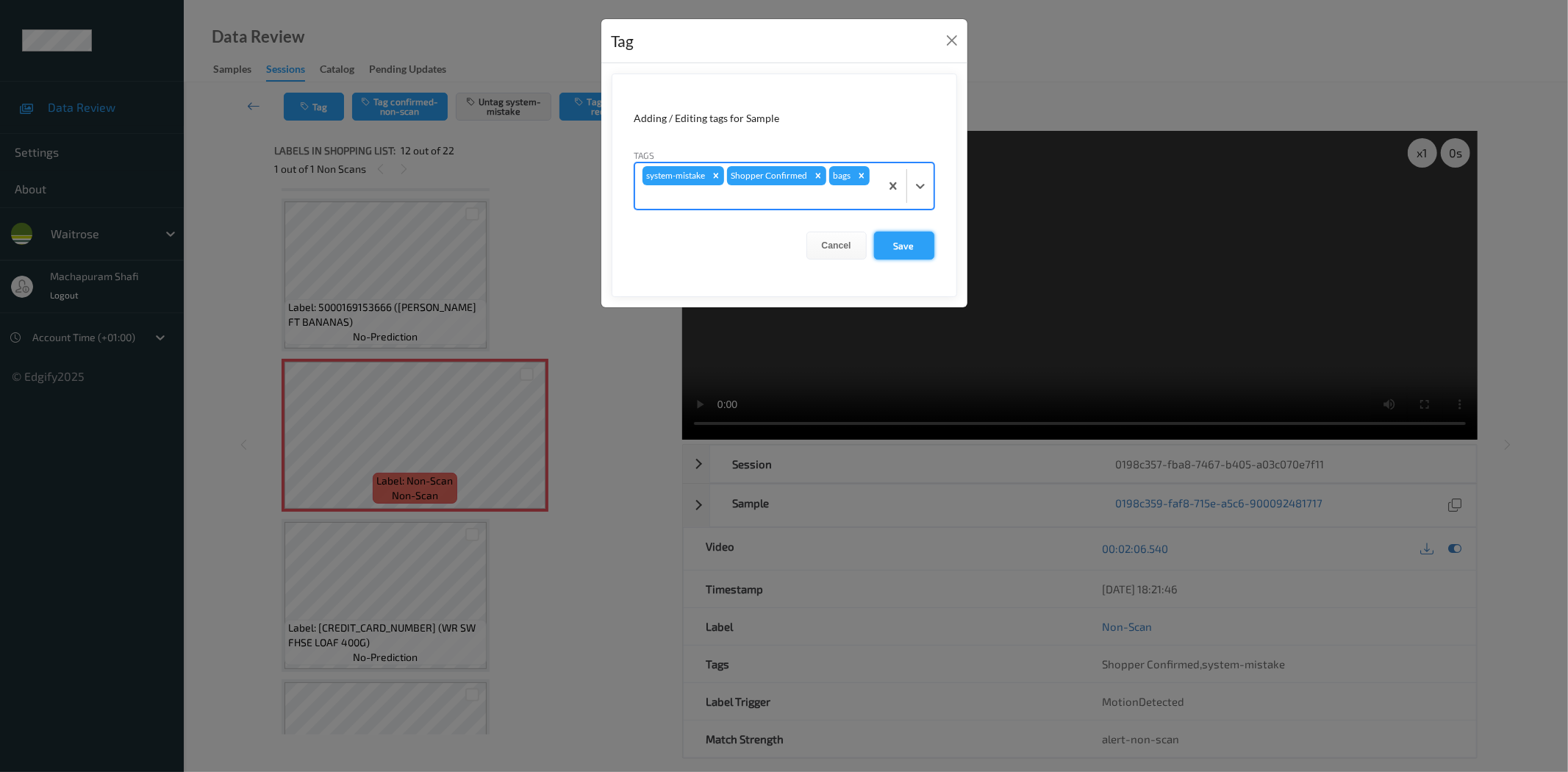
click at [899, 258] on button "Save" at bounding box center [904, 245] width 60 height 28
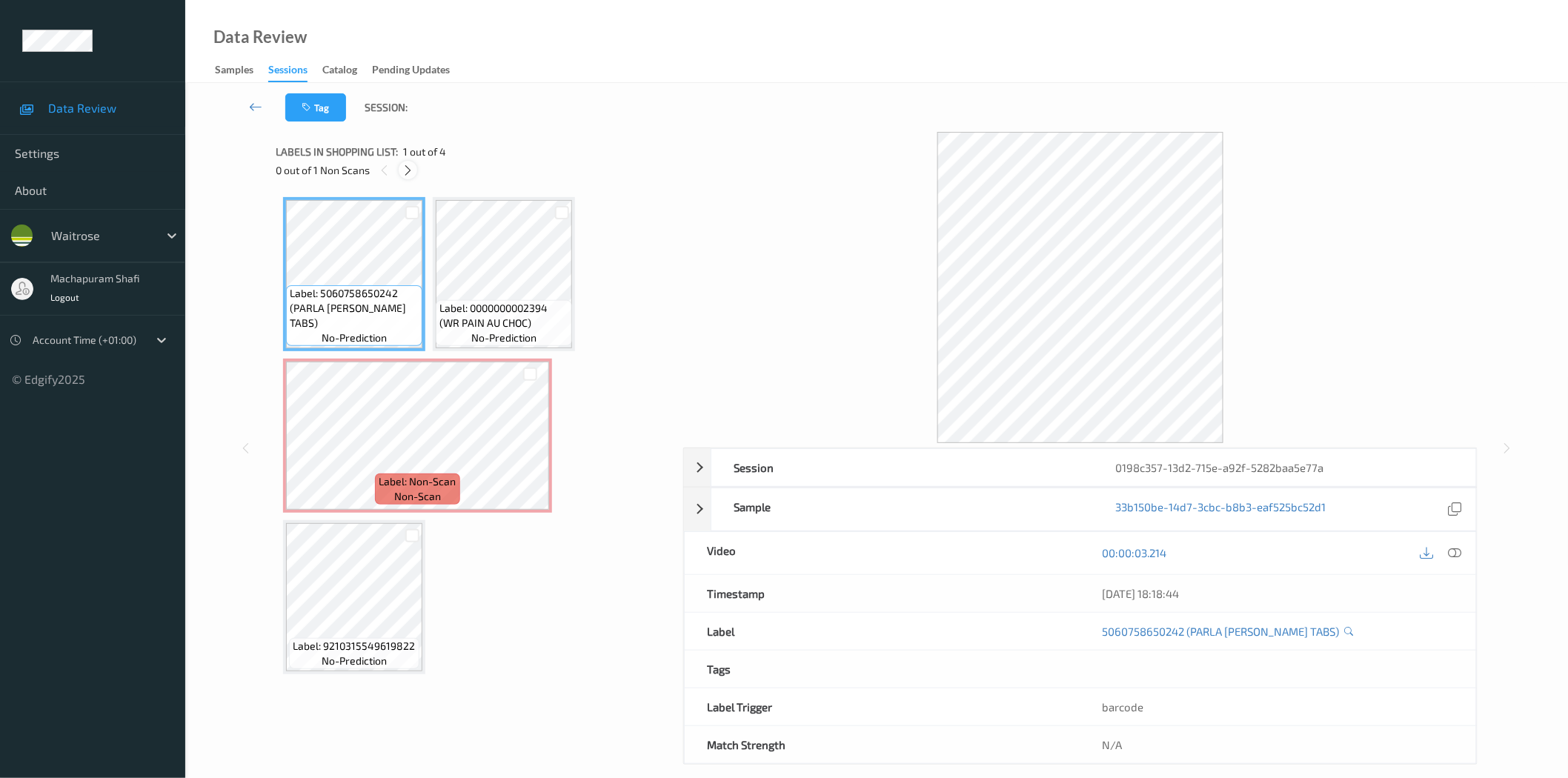
click at [404, 166] on icon at bounding box center [407, 171] width 12 height 13
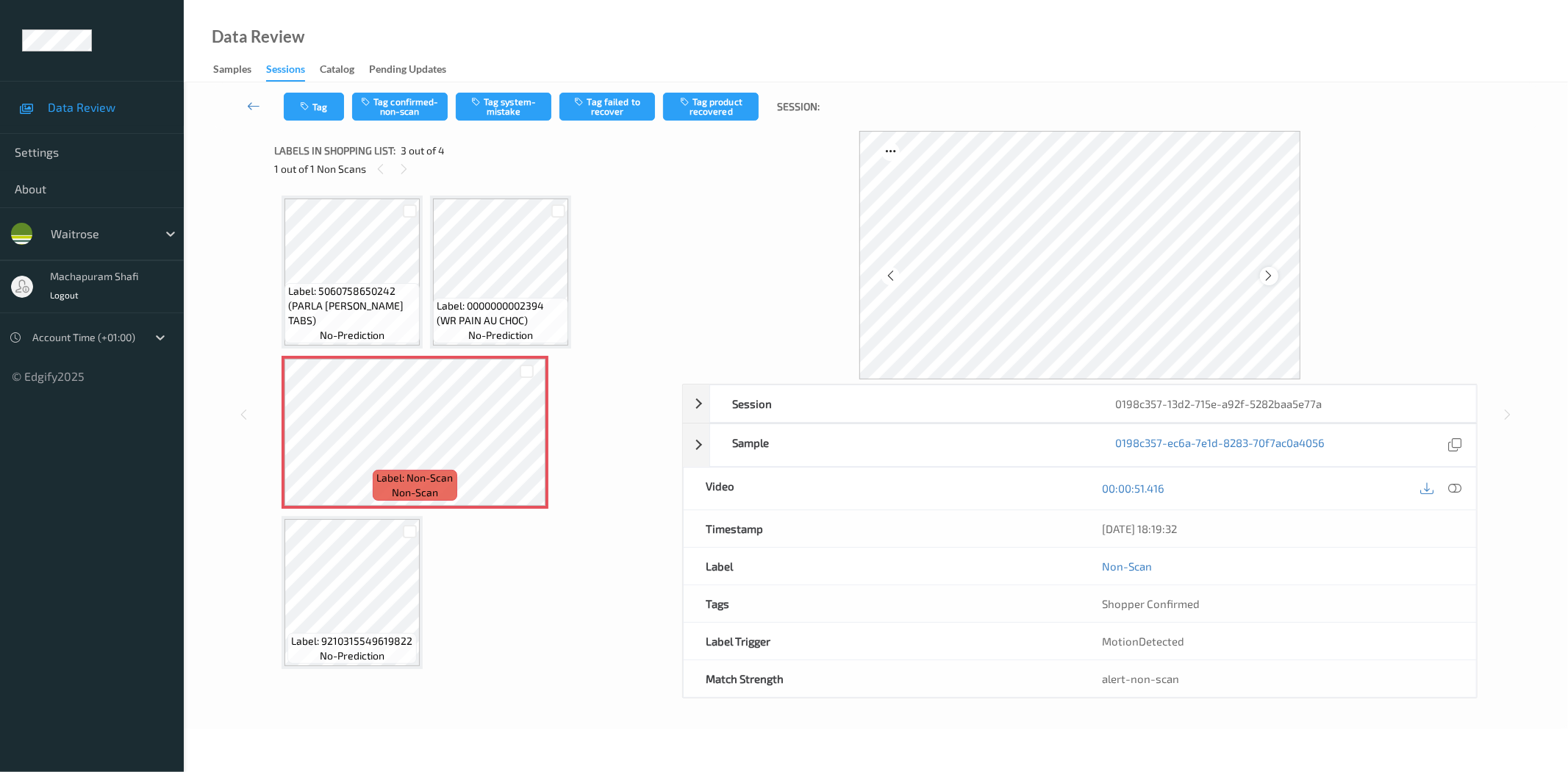
click at [1263, 278] on icon at bounding box center [1269, 276] width 12 height 13
click at [1457, 492] on icon at bounding box center [1456, 489] width 13 height 13
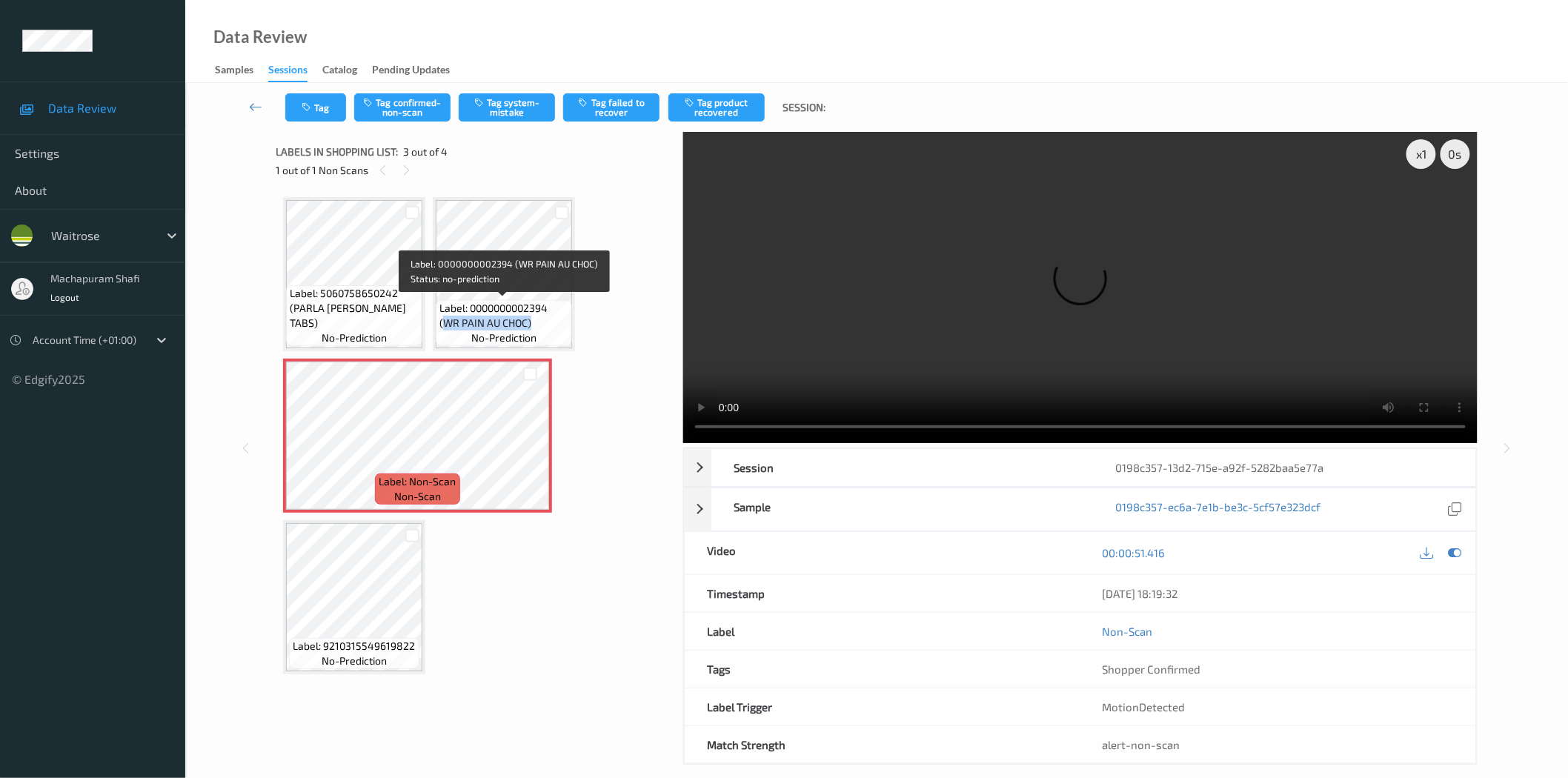
drag, startPoint x: 441, startPoint y: 323, endPoint x: 529, endPoint y: 317, distance: 88.2
click at [529, 317] on span "Label: 0000000002394 (WR PAIN AU CHOC)" at bounding box center [504, 315] width 129 height 30
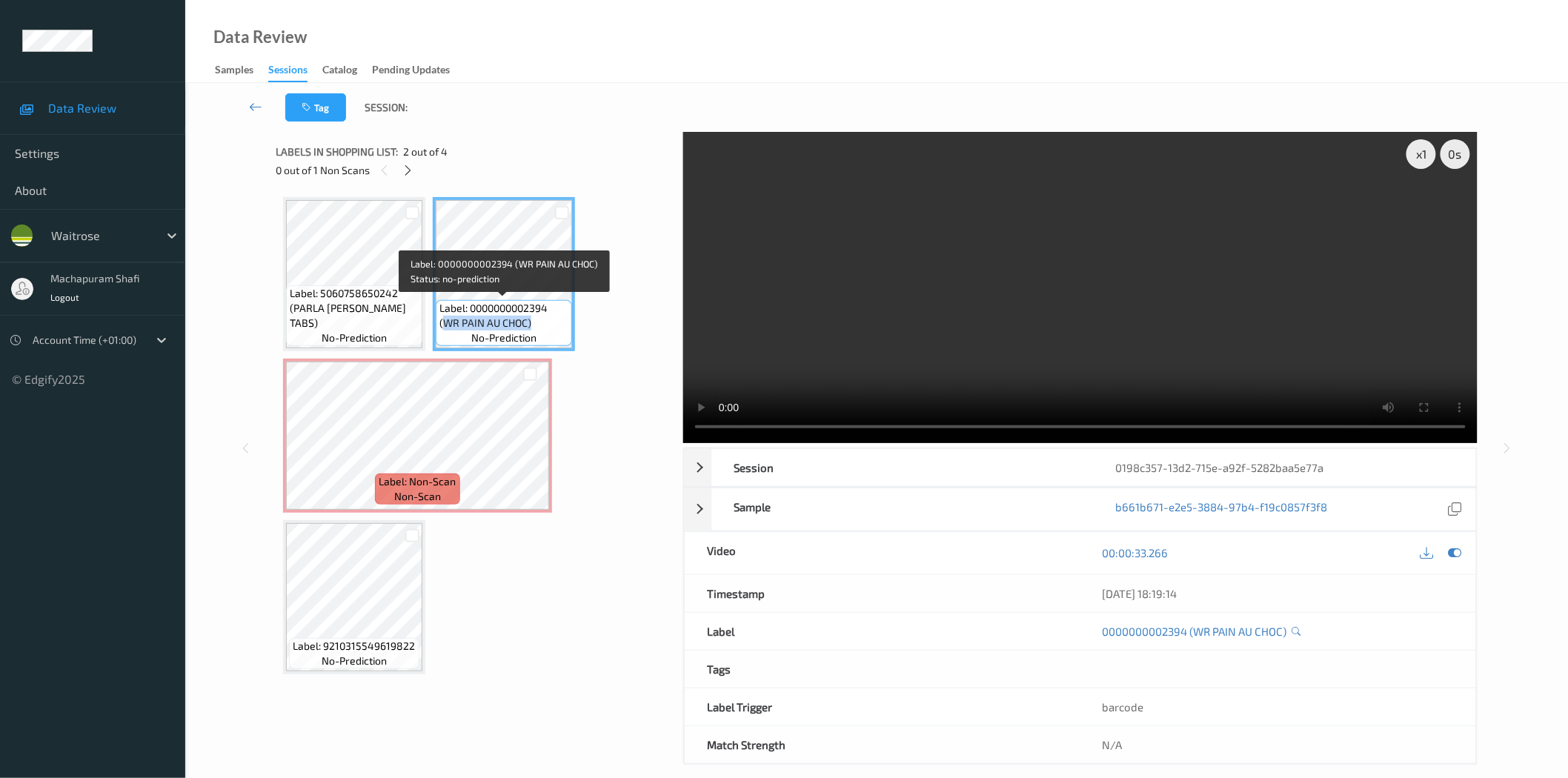
copy span "WR PAIN AU CHOC)"
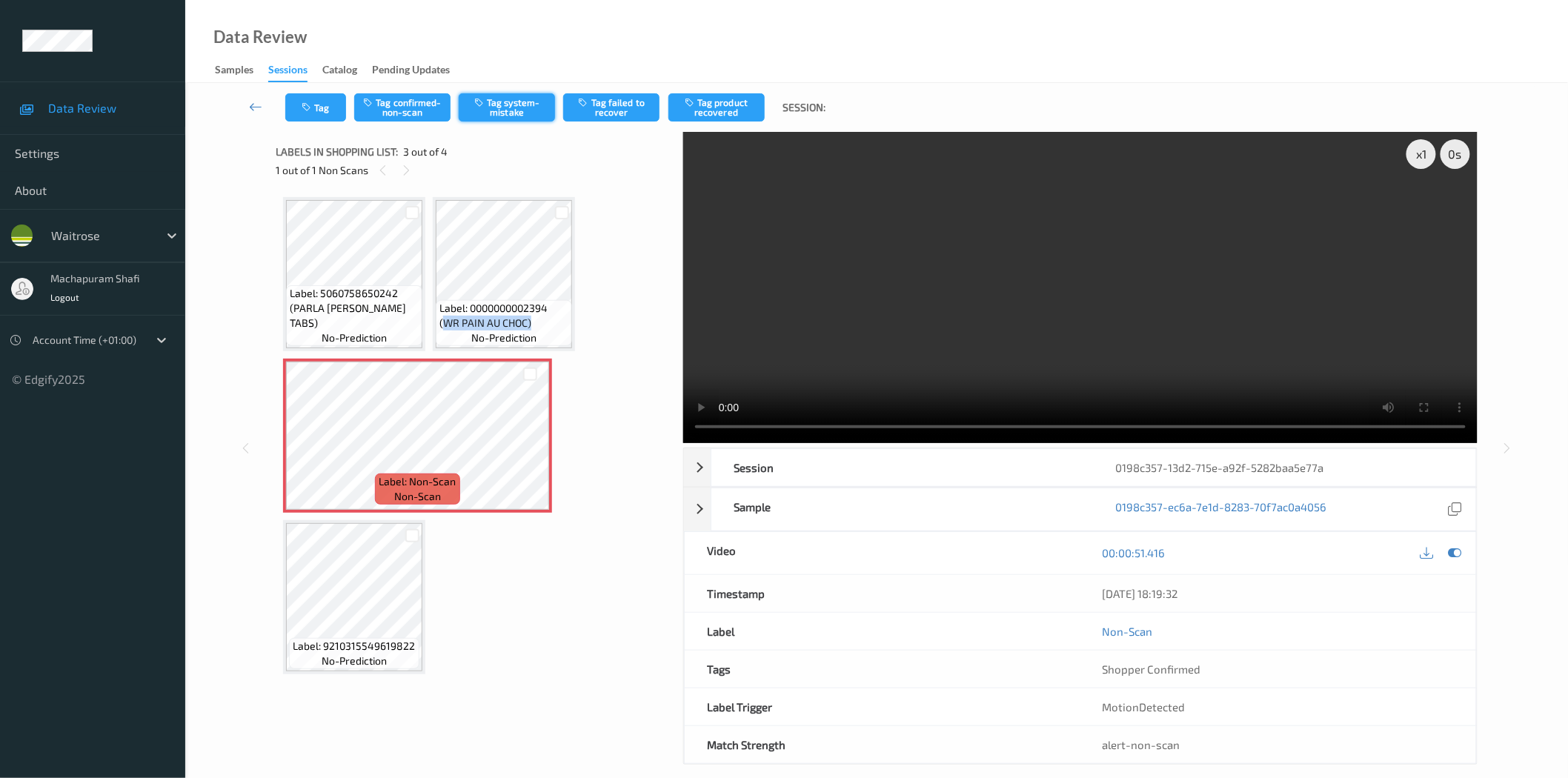
click at [533, 100] on button "Tag system-mistake" at bounding box center [507, 106] width 97 height 28
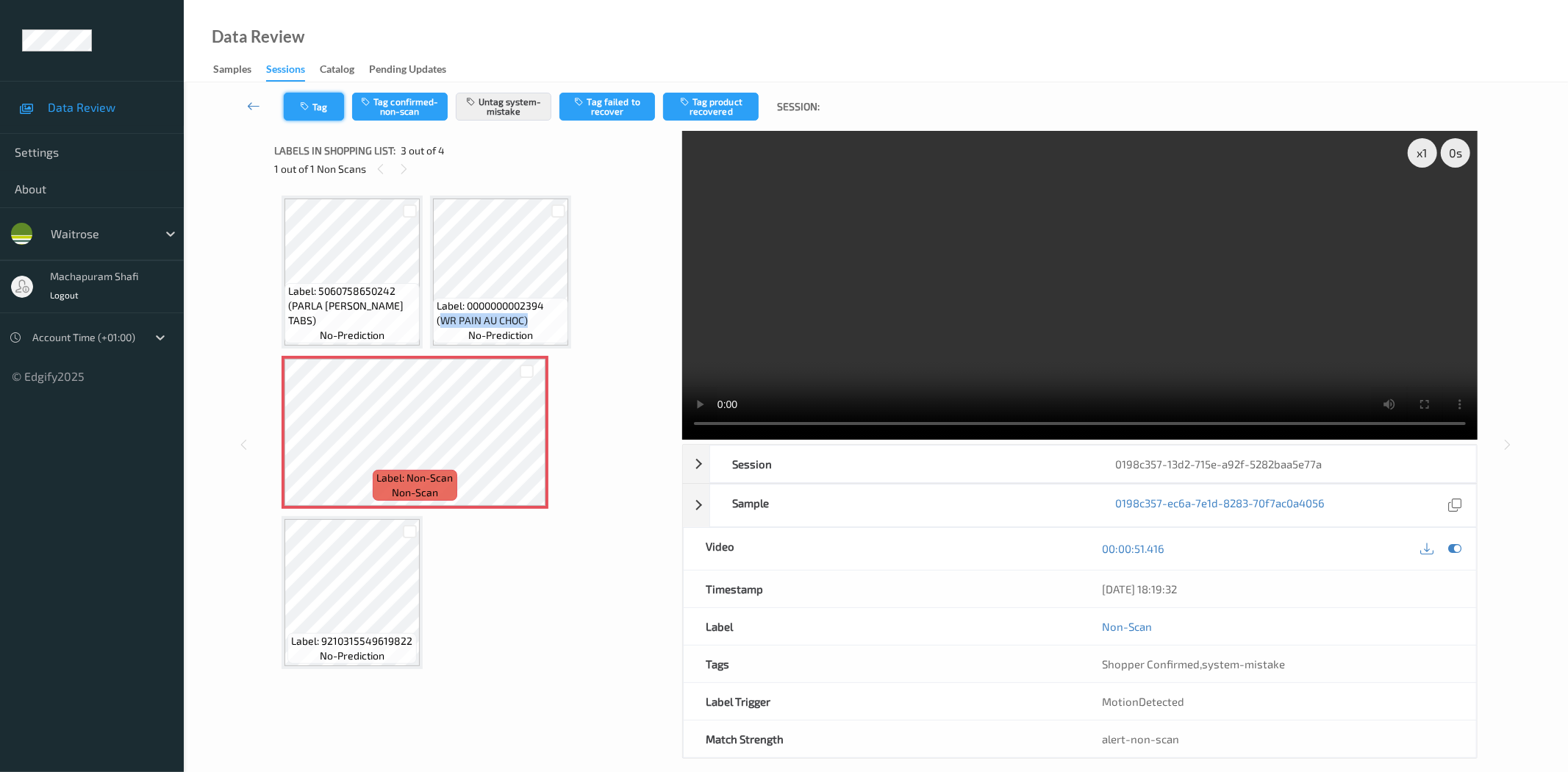
click at [314, 106] on button "Tag" at bounding box center [314, 106] width 60 height 28
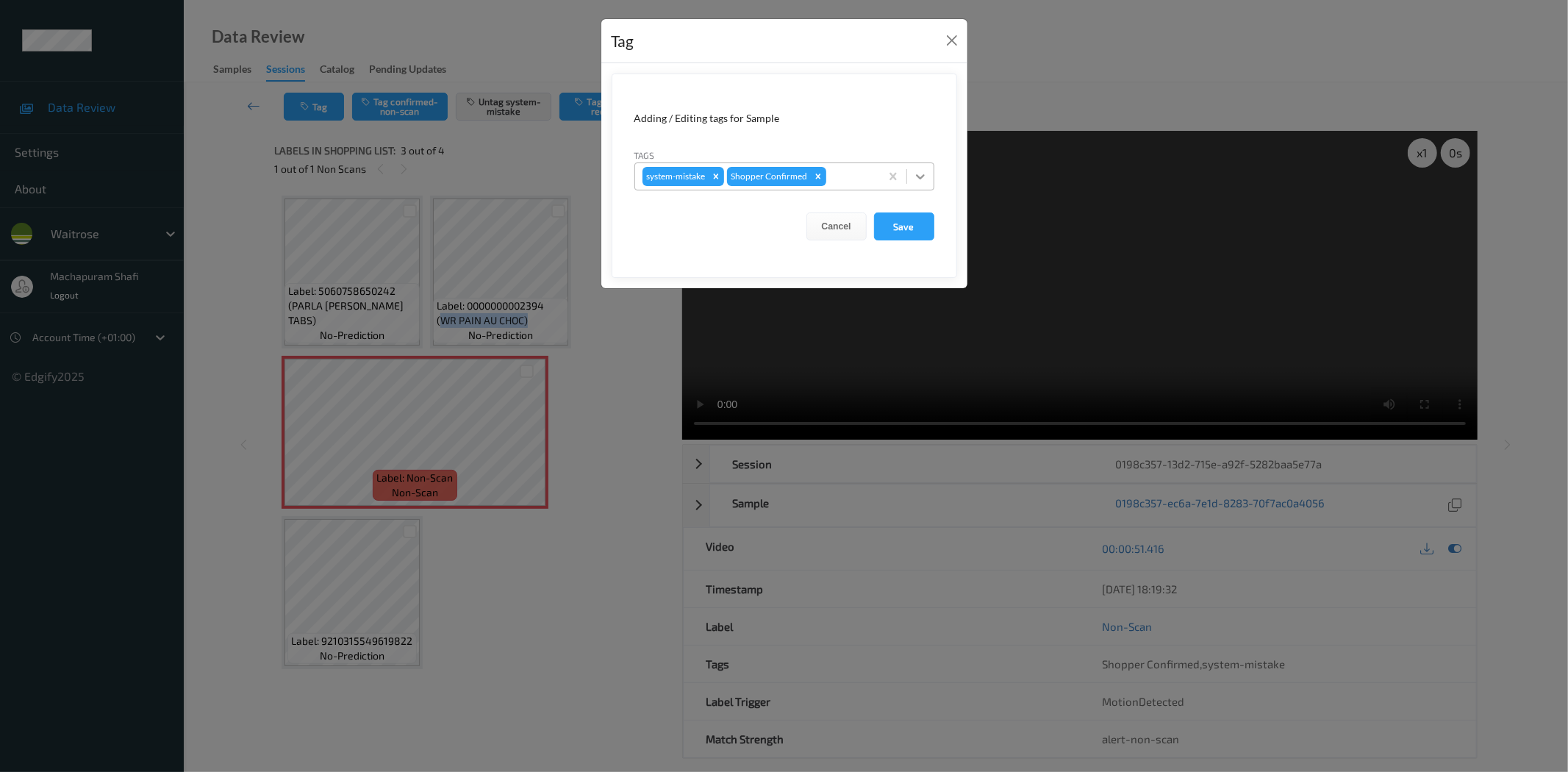
click at [918, 183] on icon at bounding box center [920, 176] width 14 height 14
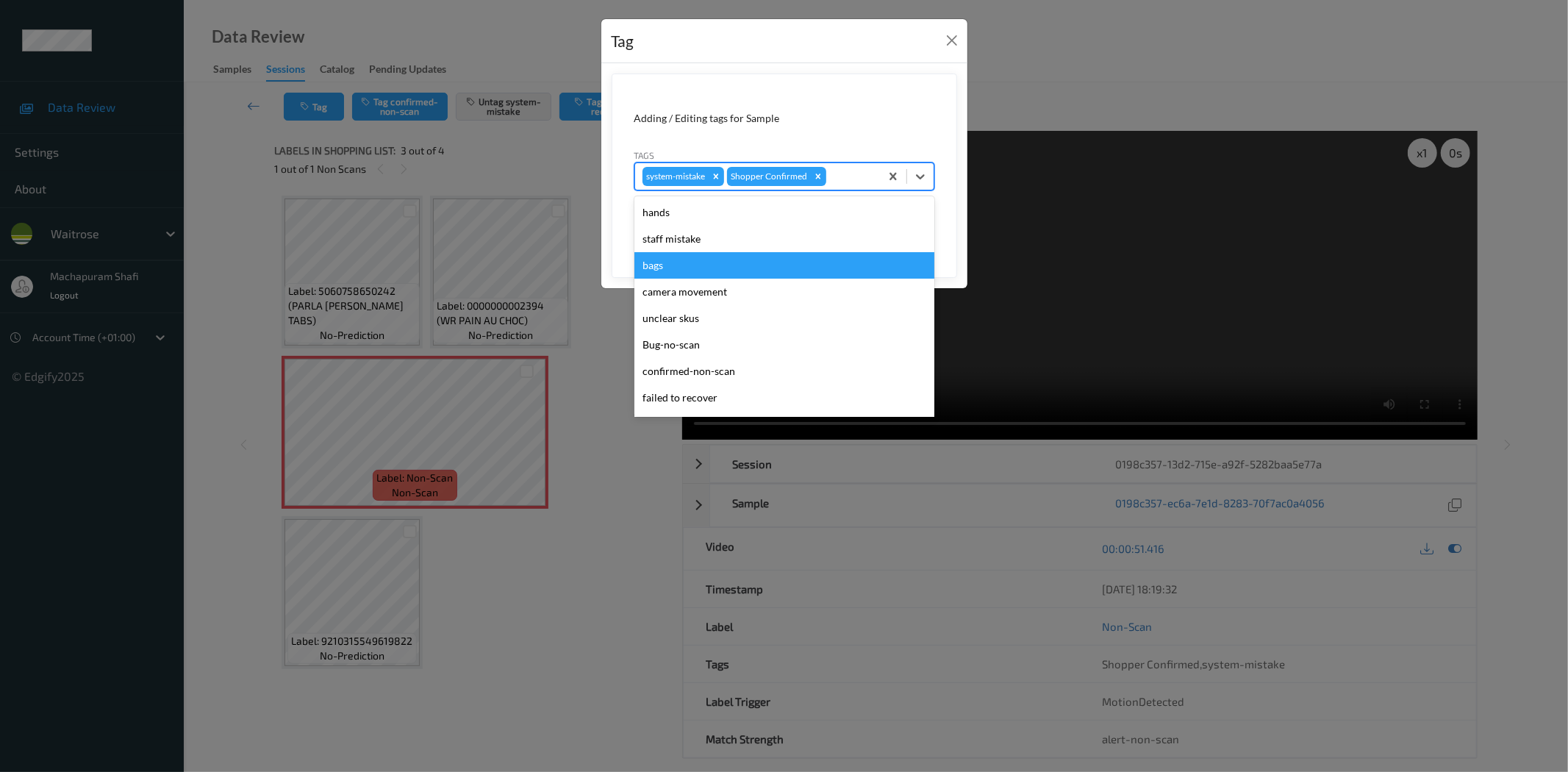
scroll to position [288, 0]
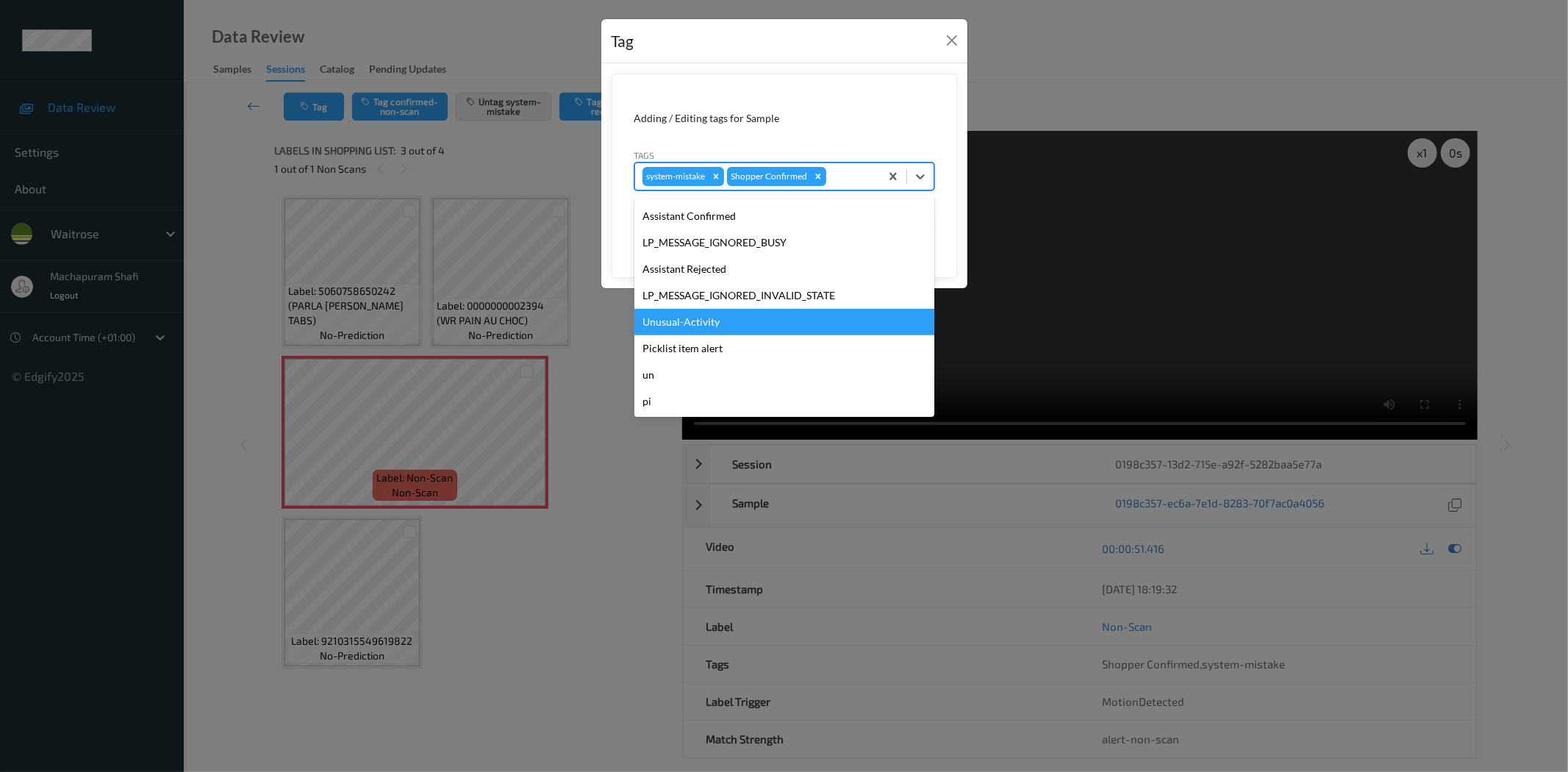
click at [680, 324] on div "Unusual-Activity" at bounding box center [785, 322] width 300 height 27
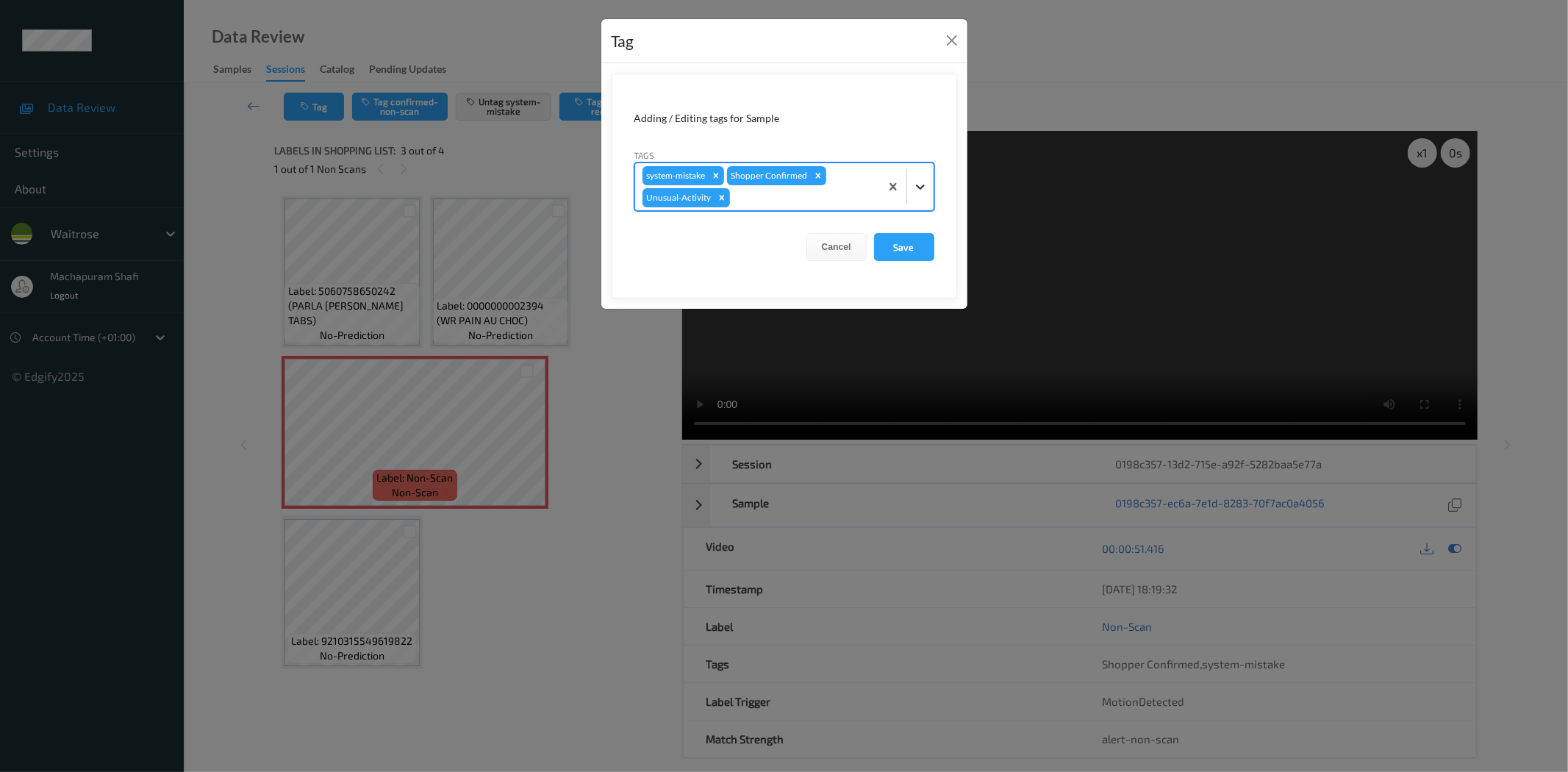
drag, startPoint x: 928, startPoint y: 174, endPoint x: 885, endPoint y: 211, distance: 56.7
click at [927, 174] on div at bounding box center [921, 187] width 27 height 27
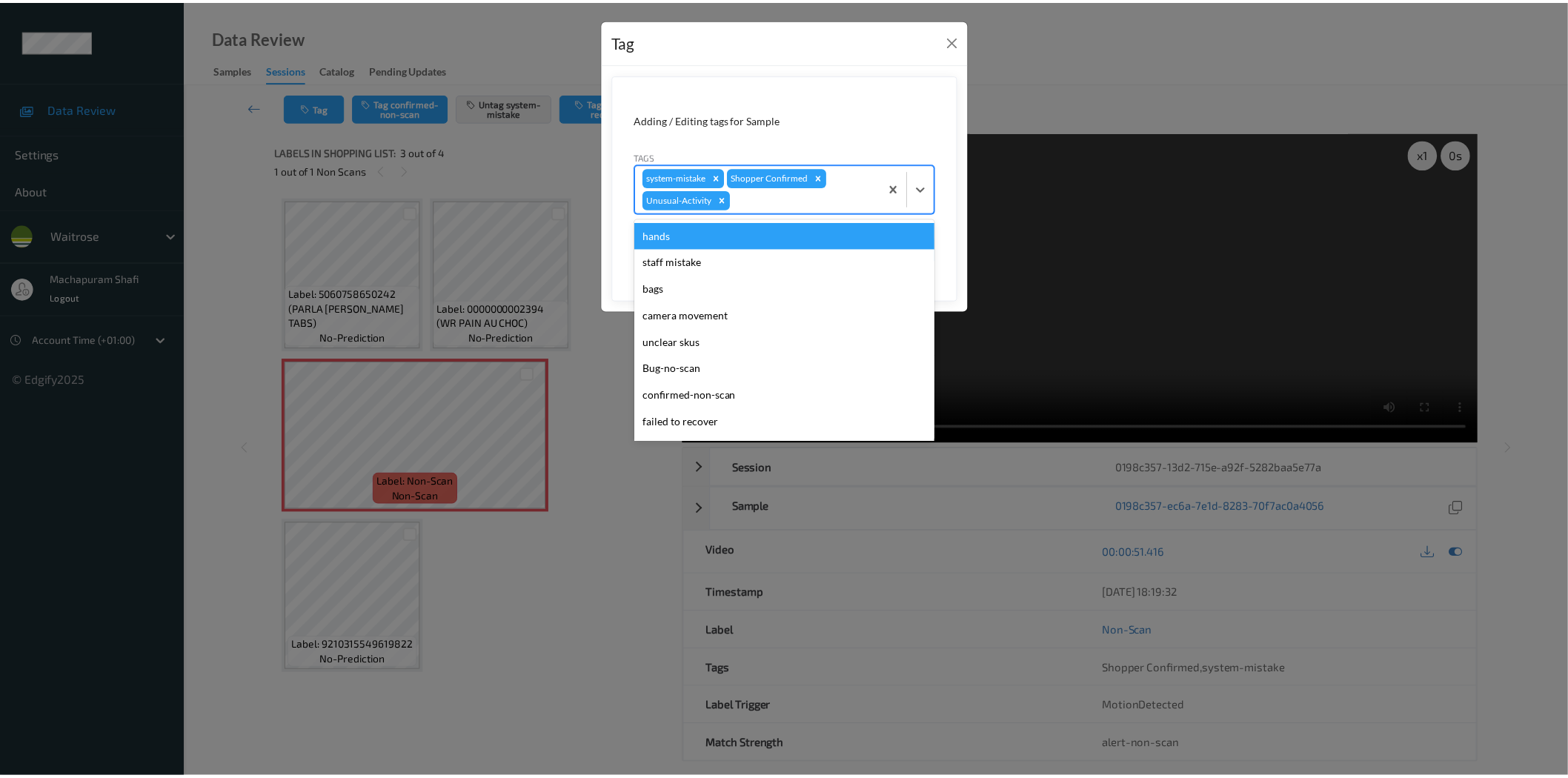
scroll to position [263, 0]
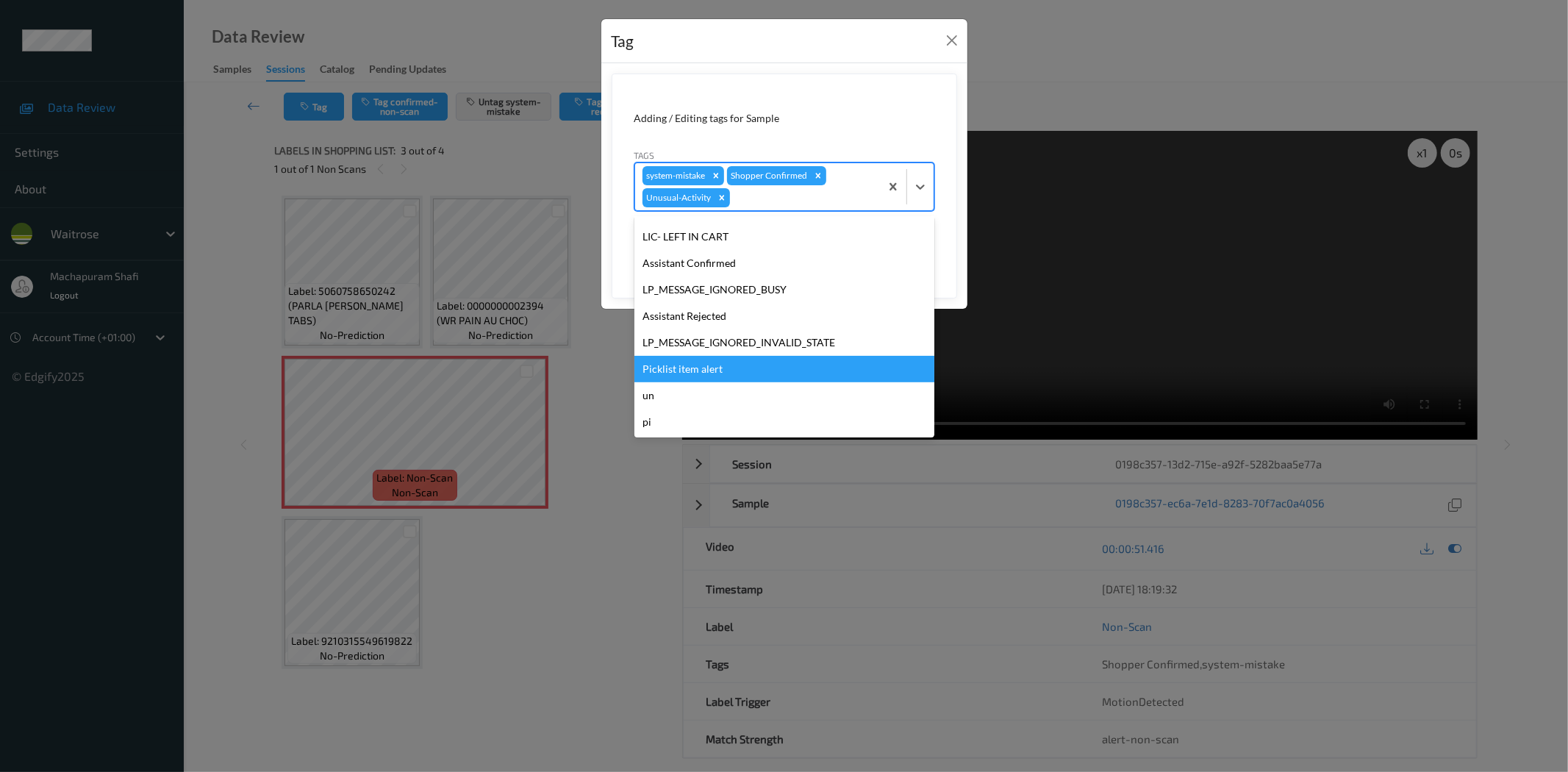
click at [723, 364] on div "Picklist item alert" at bounding box center [785, 369] width 300 height 27
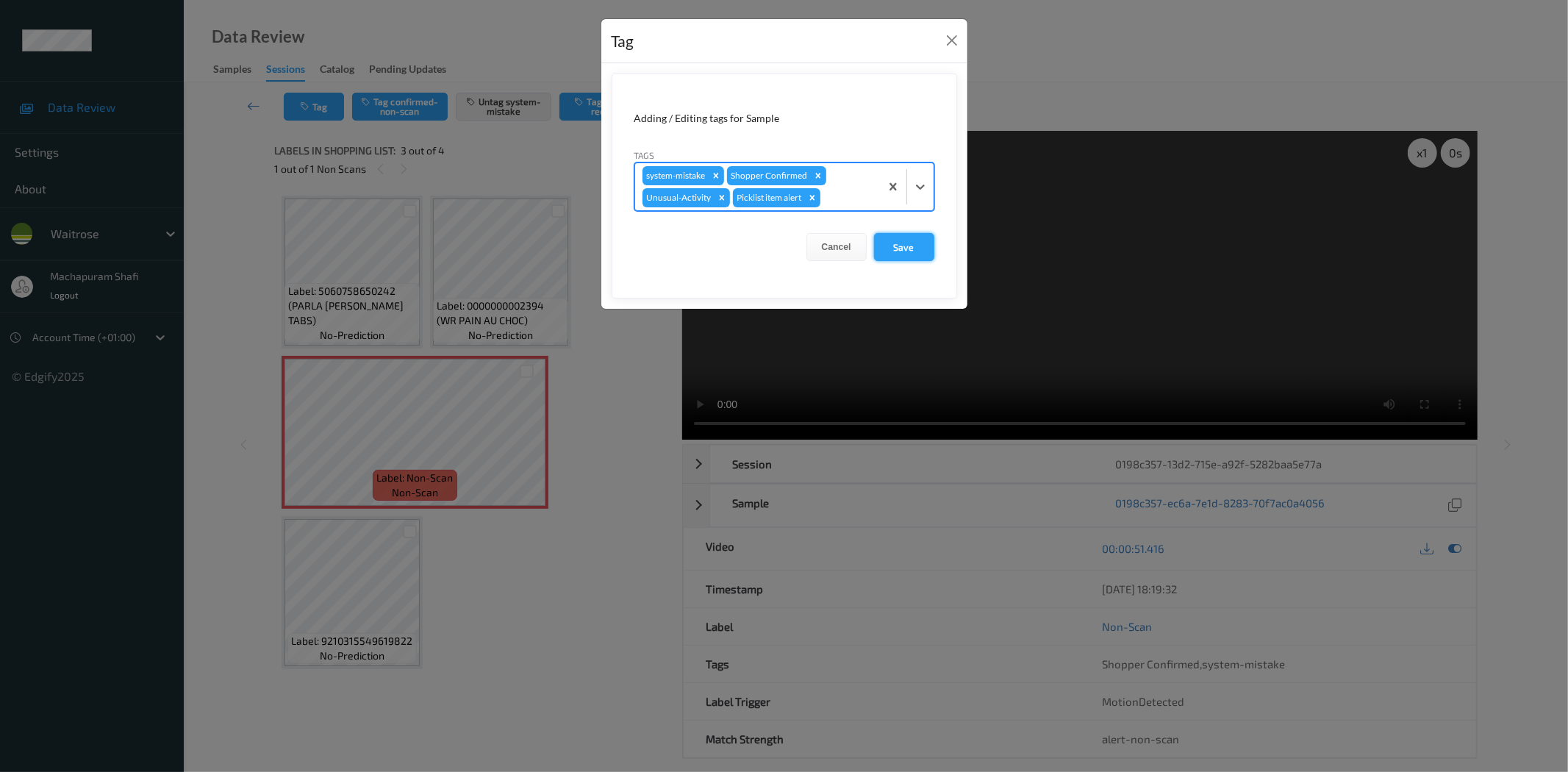
click at [924, 240] on button "Save" at bounding box center [904, 246] width 60 height 28
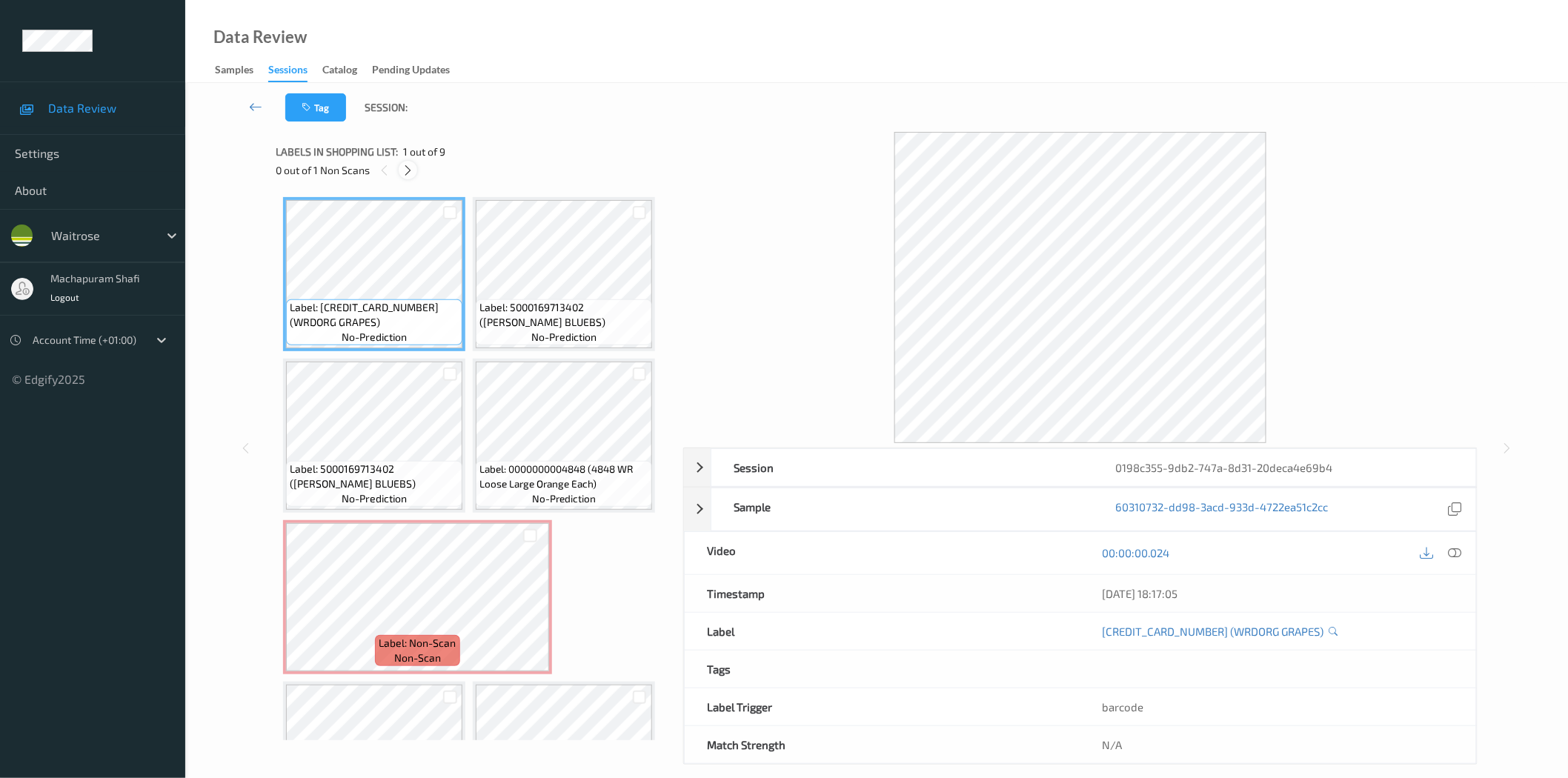
click at [411, 172] on icon at bounding box center [407, 171] width 12 height 13
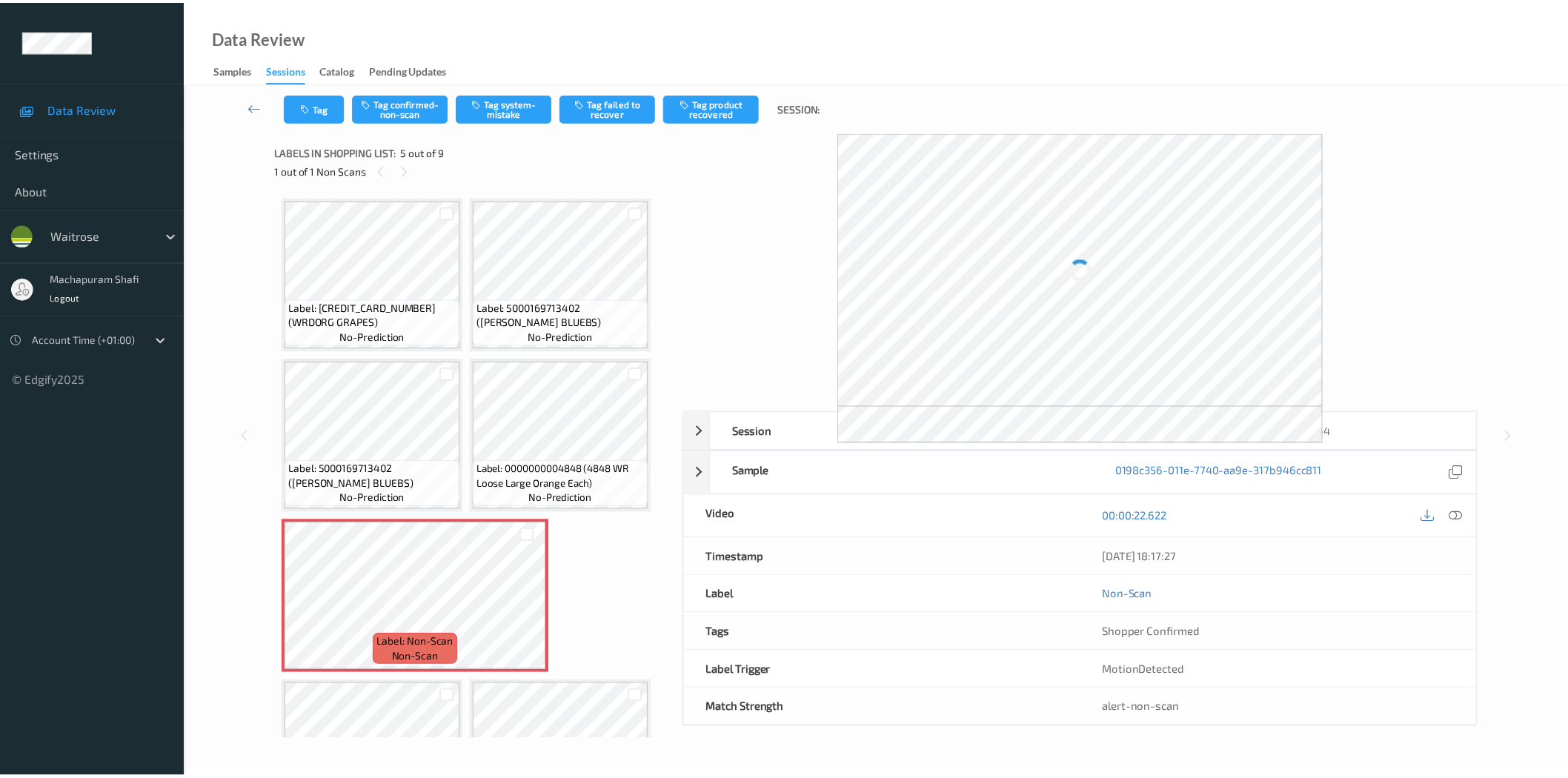
scroll to position [168, 0]
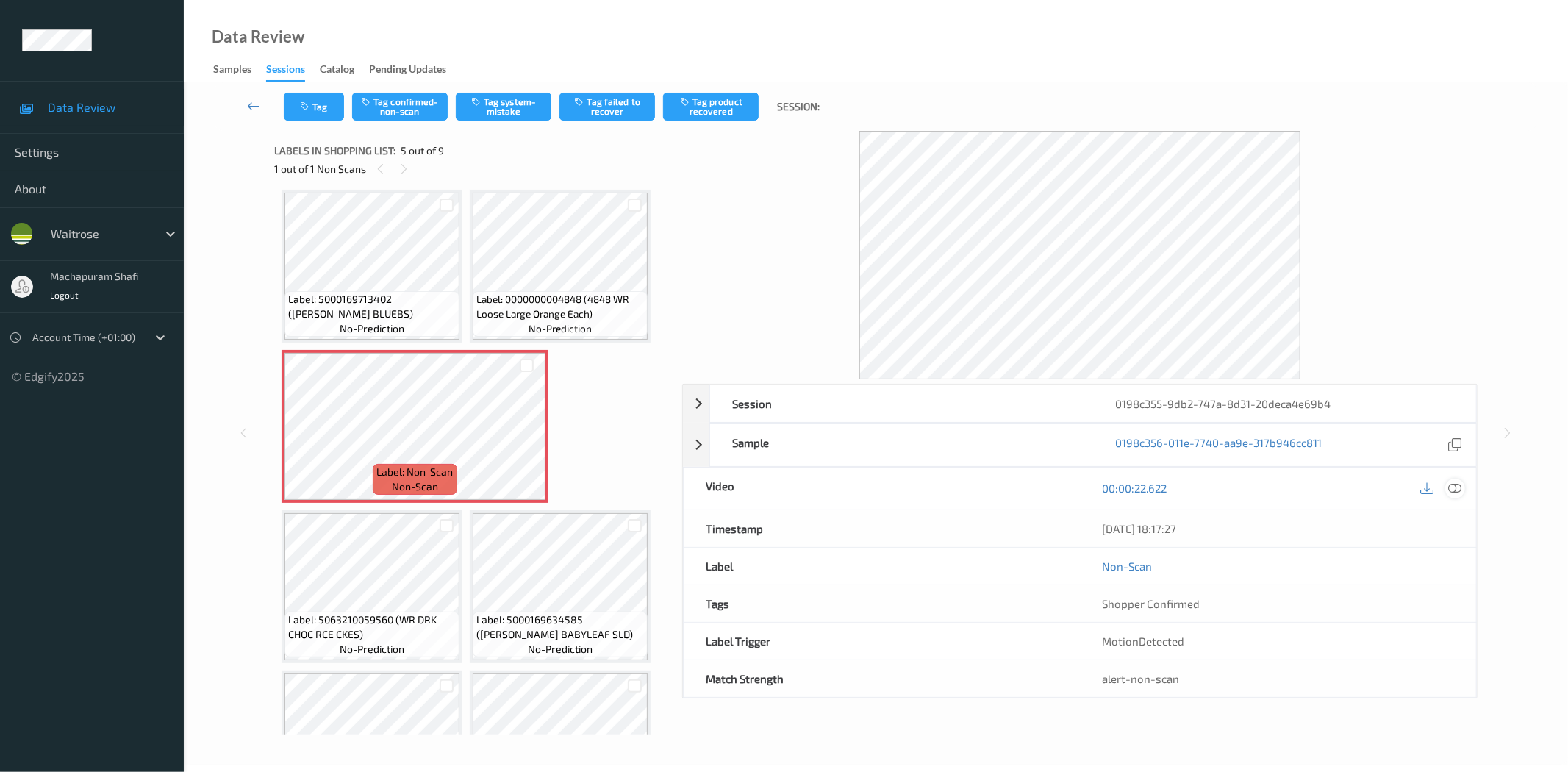
click at [1459, 486] on icon at bounding box center [1456, 489] width 13 height 13
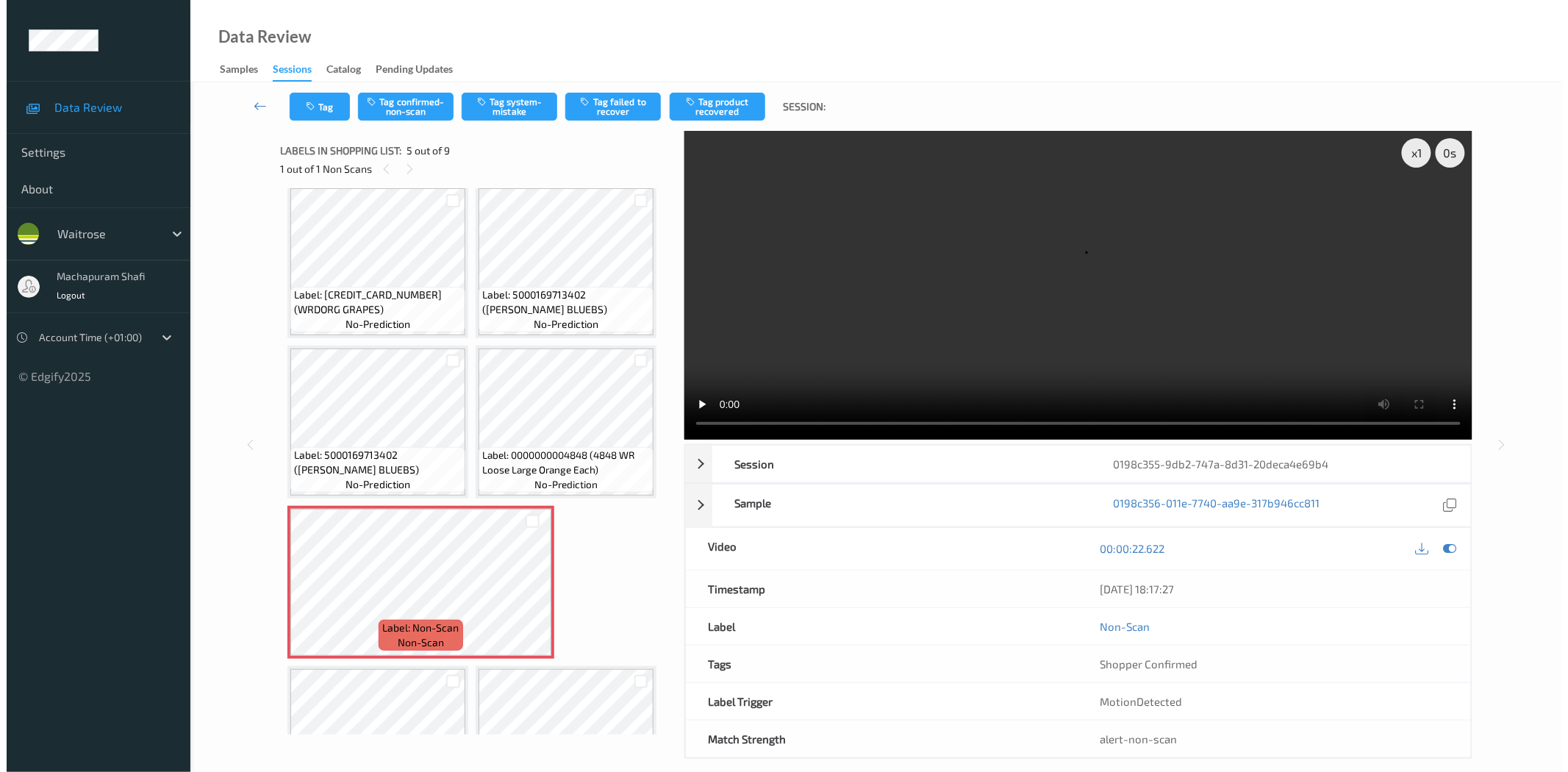
scroll to position [0, 0]
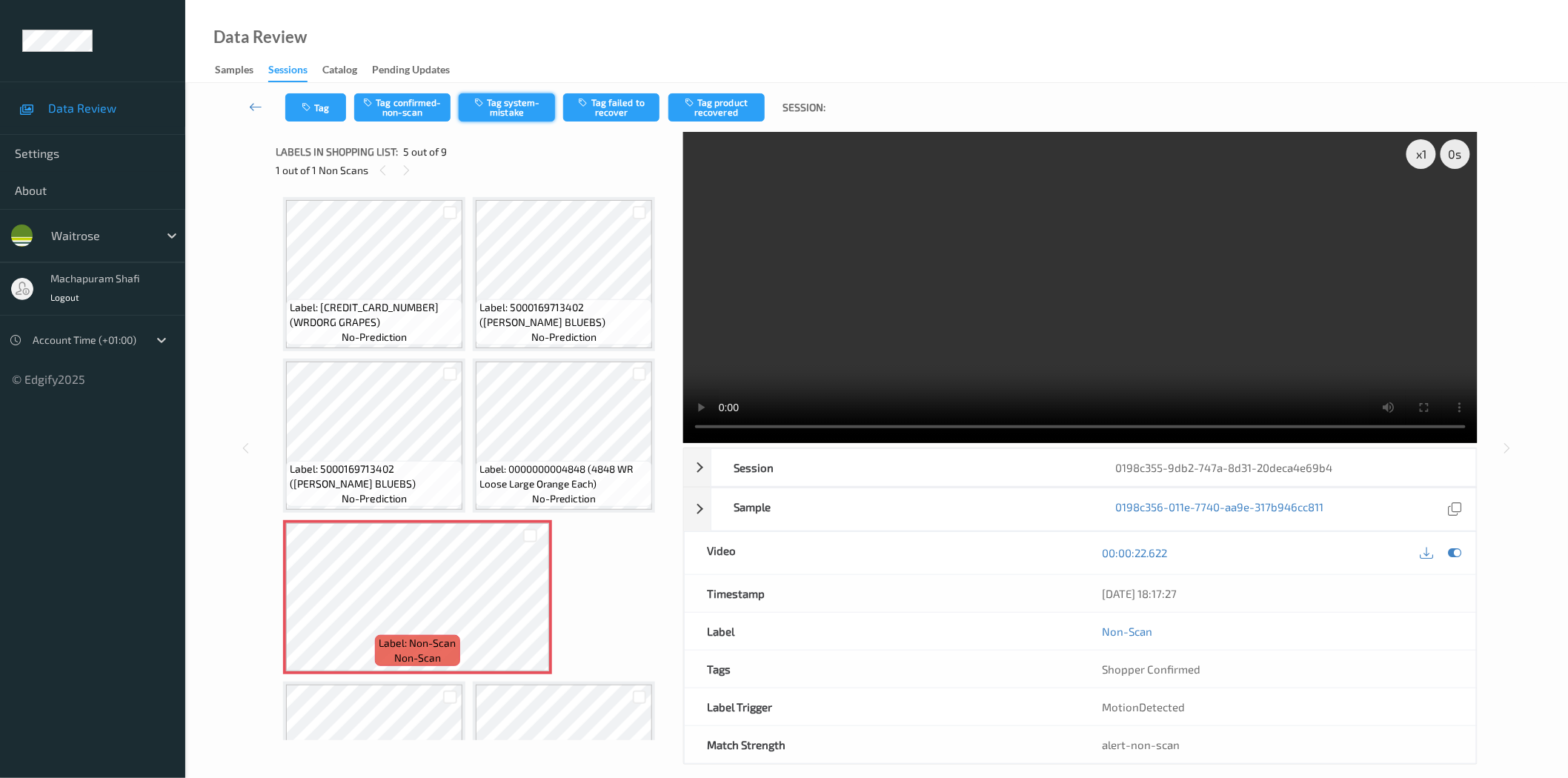
click at [495, 113] on button "Tag system-mistake" at bounding box center [507, 106] width 97 height 28
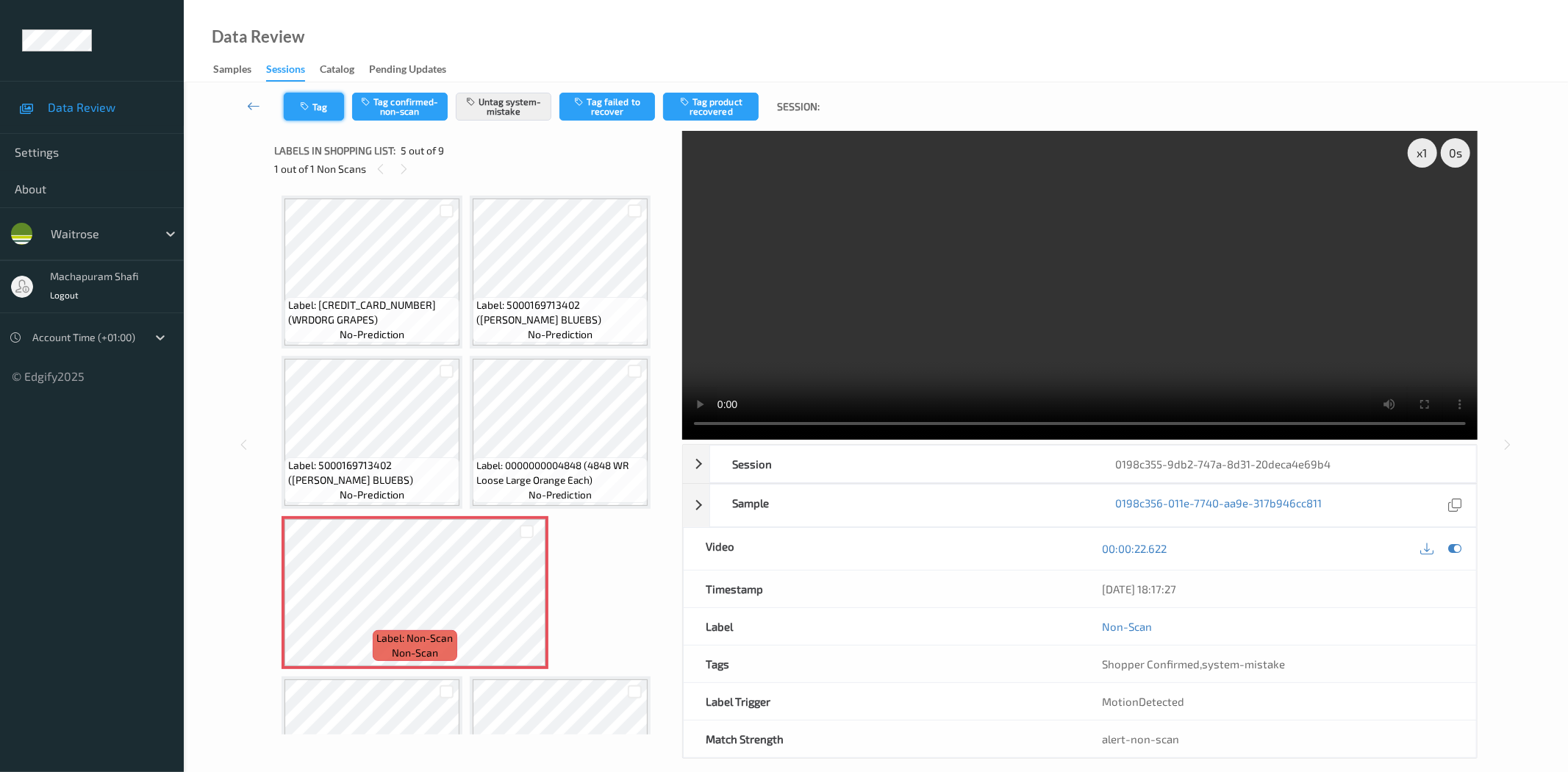
click at [310, 108] on icon "button" at bounding box center [306, 106] width 12 height 10
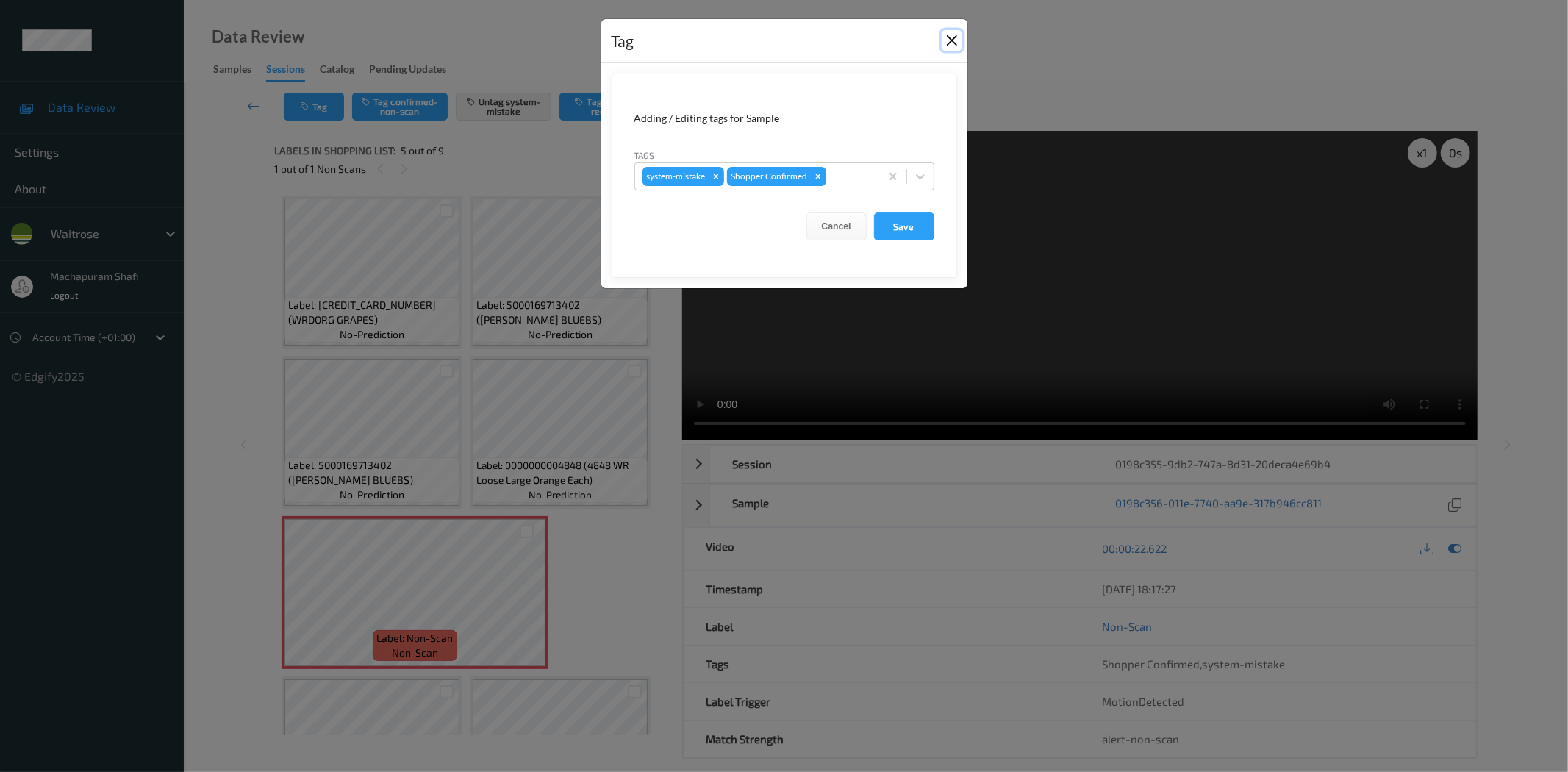
click at [954, 44] on button "Close" at bounding box center [952, 41] width 21 height 21
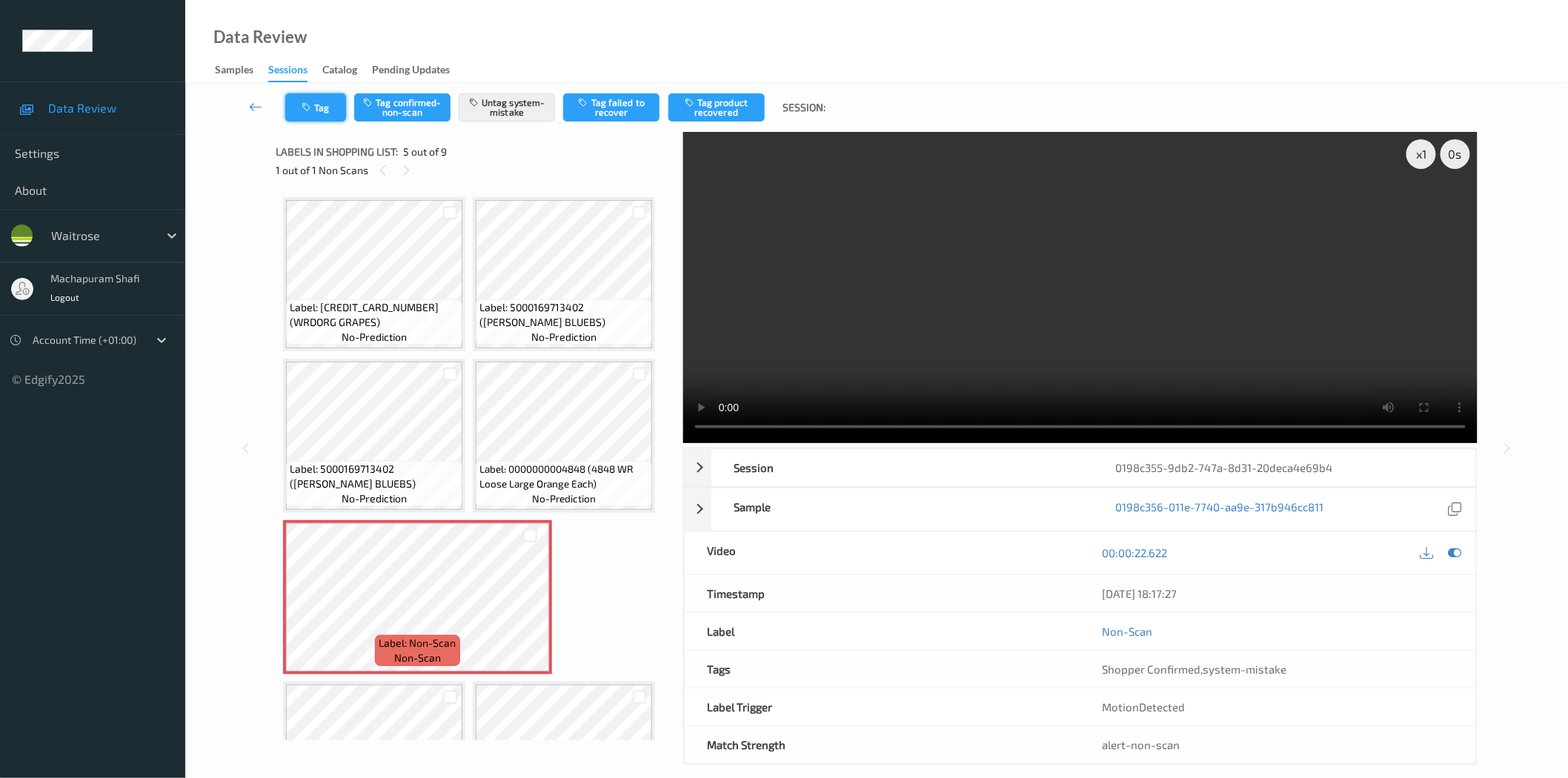
click at [324, 108] on button "Tag" at bounding box center [315, 106] width 60 height 28
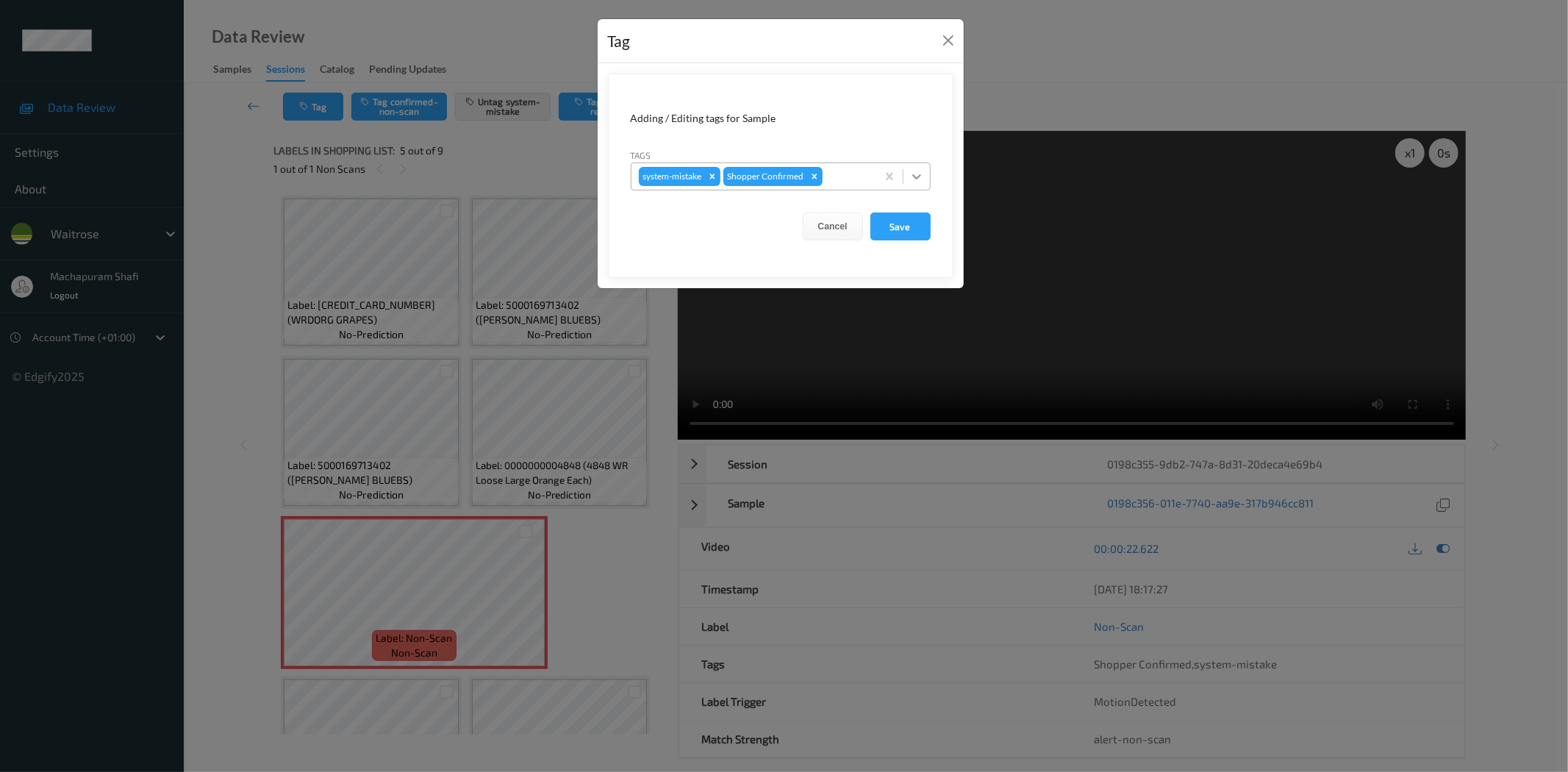
click at [924, 171] on div at bounding box center [917, 177] width 27 height 27
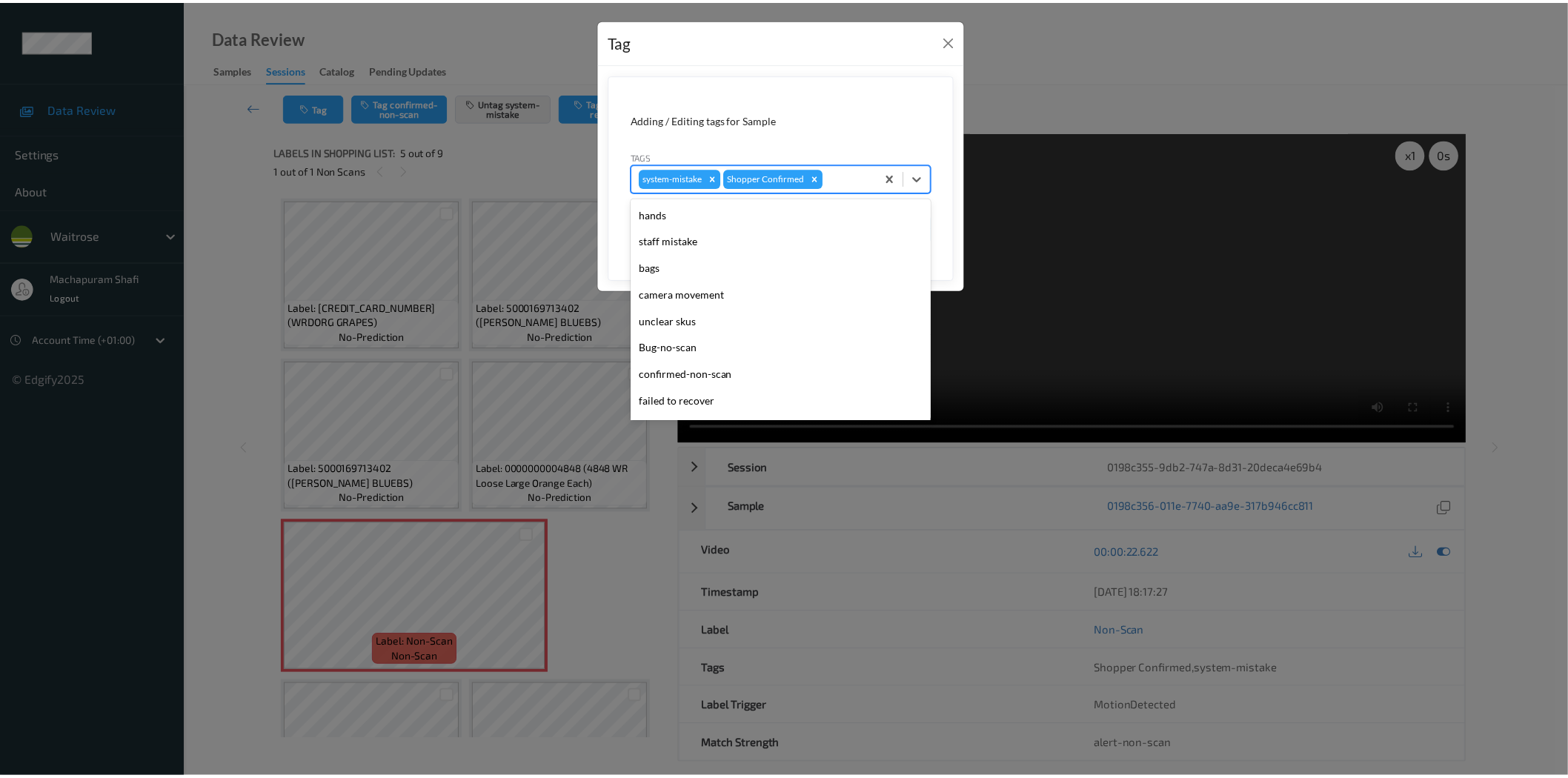
scroll to position [290, 0]
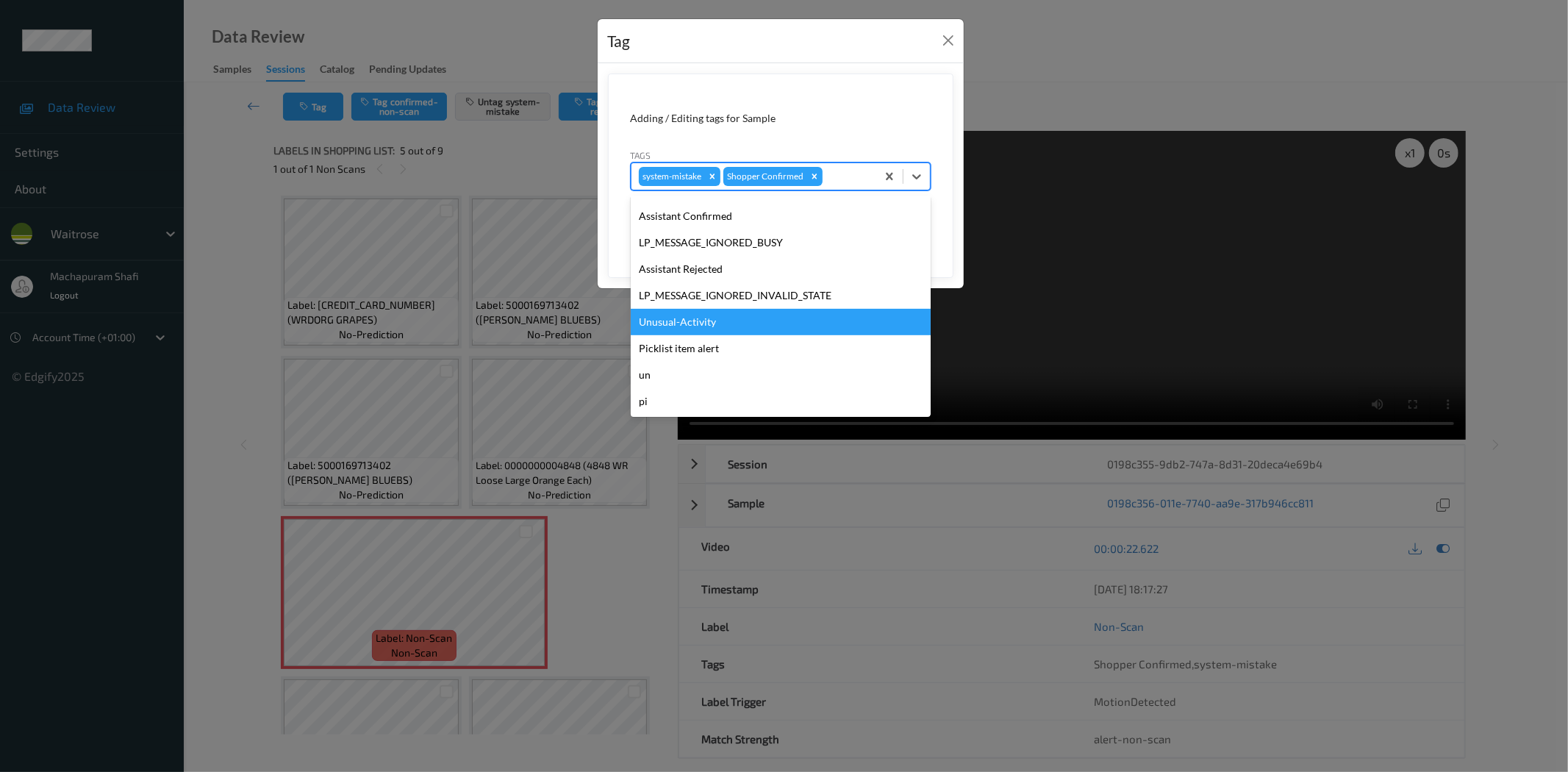
click at [688, 320] on div "Unusual-Activity" at bounding box center [781, 322] width 300 height 27
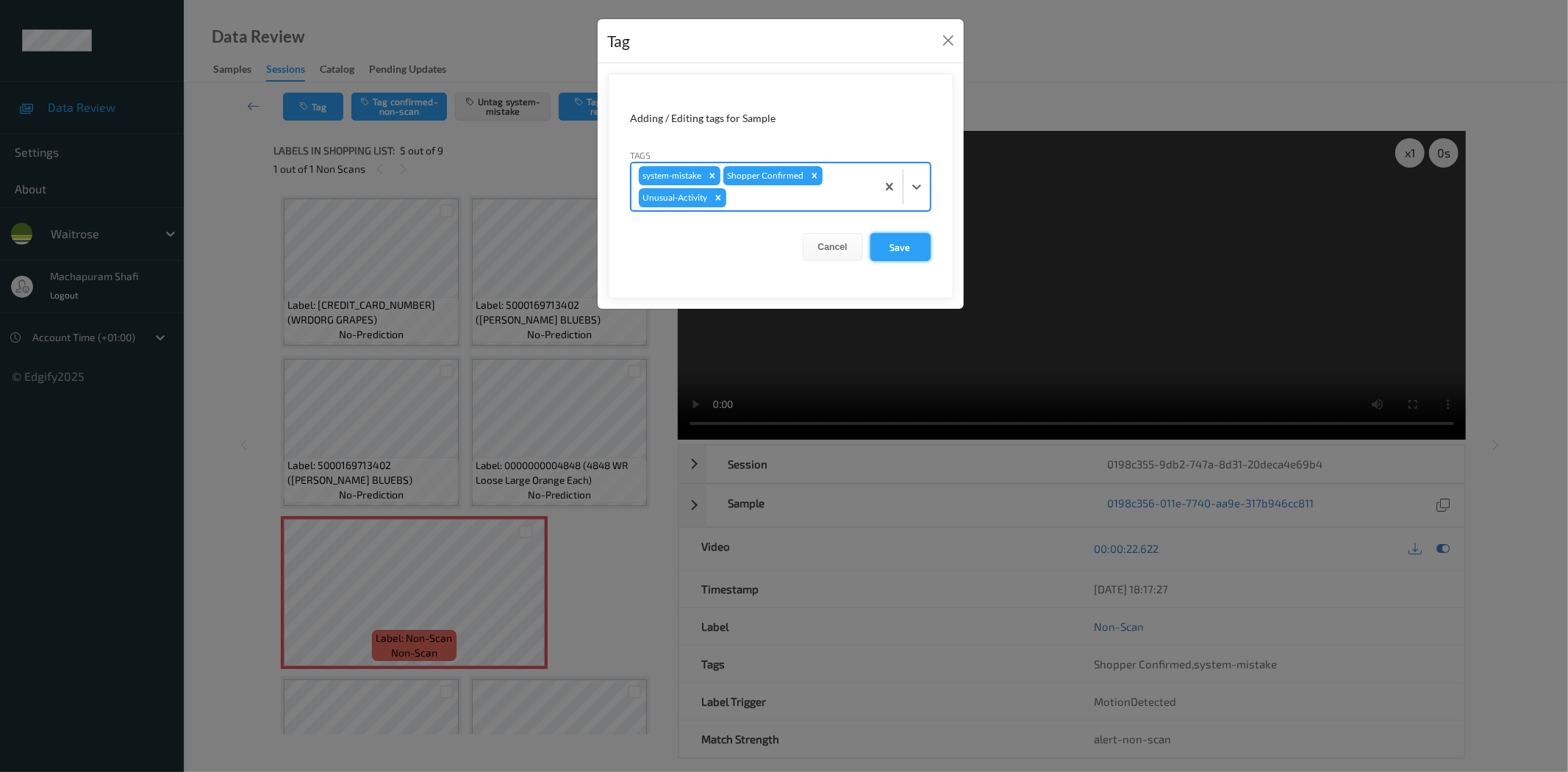
click at [894, 240] on button "Save" at bounding box center [900, 246] width 60 height 28
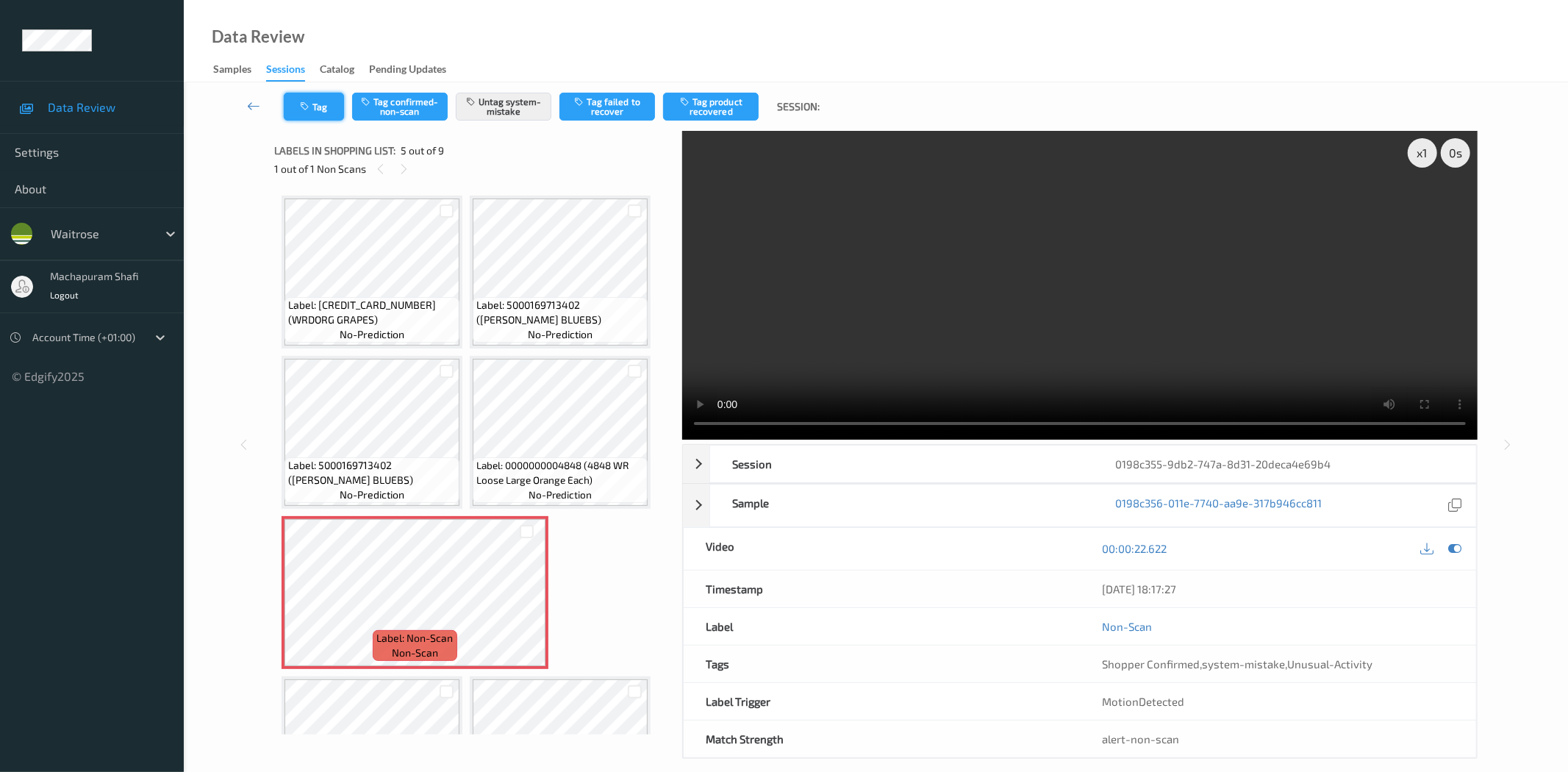
click at [324, 111] on button "Tag" at bounding box center [314, 106] width 60 height 28
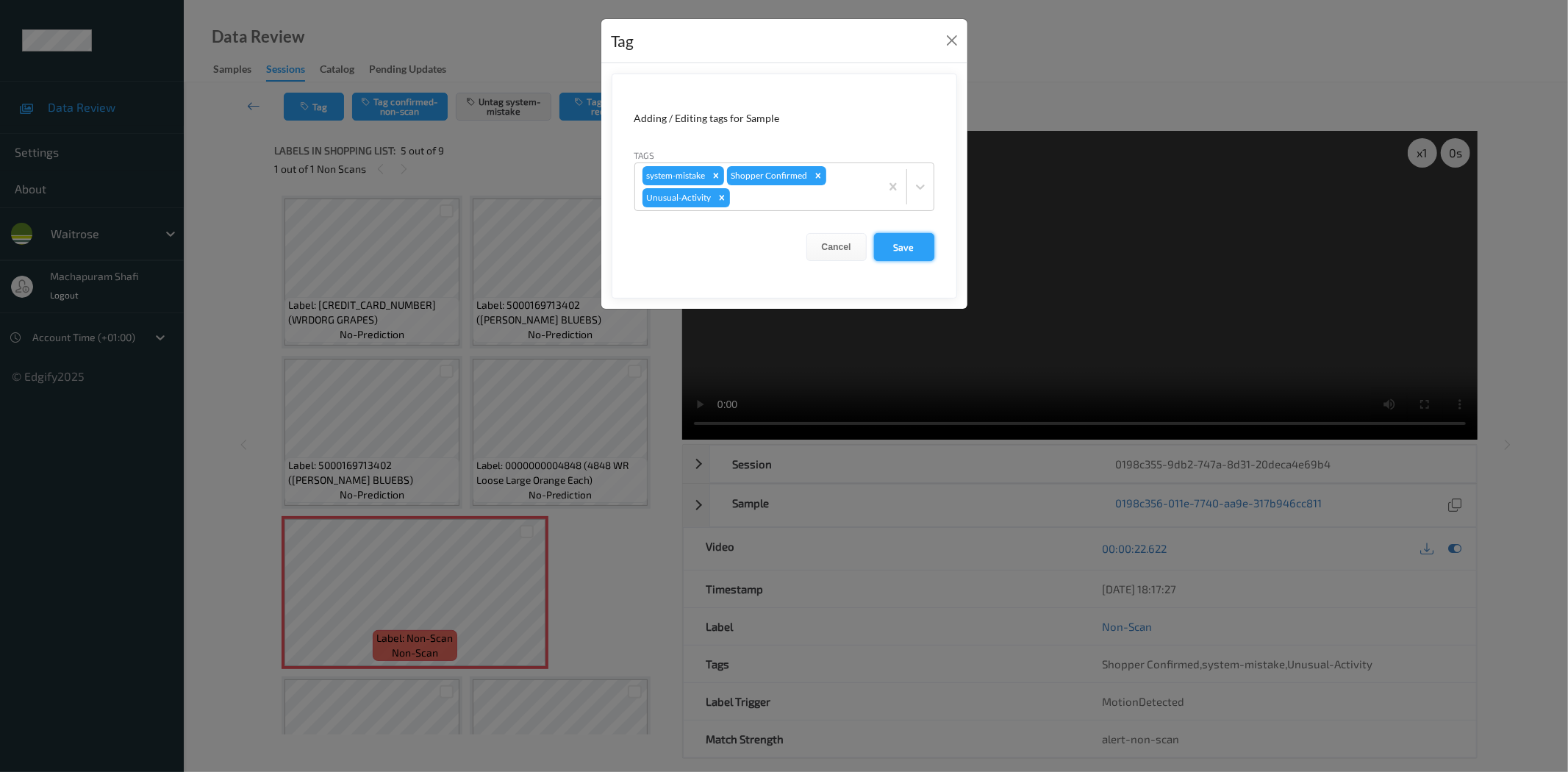
click at [903, 256] on button "Save" at bounding box center [904, 246] width 60 height 28
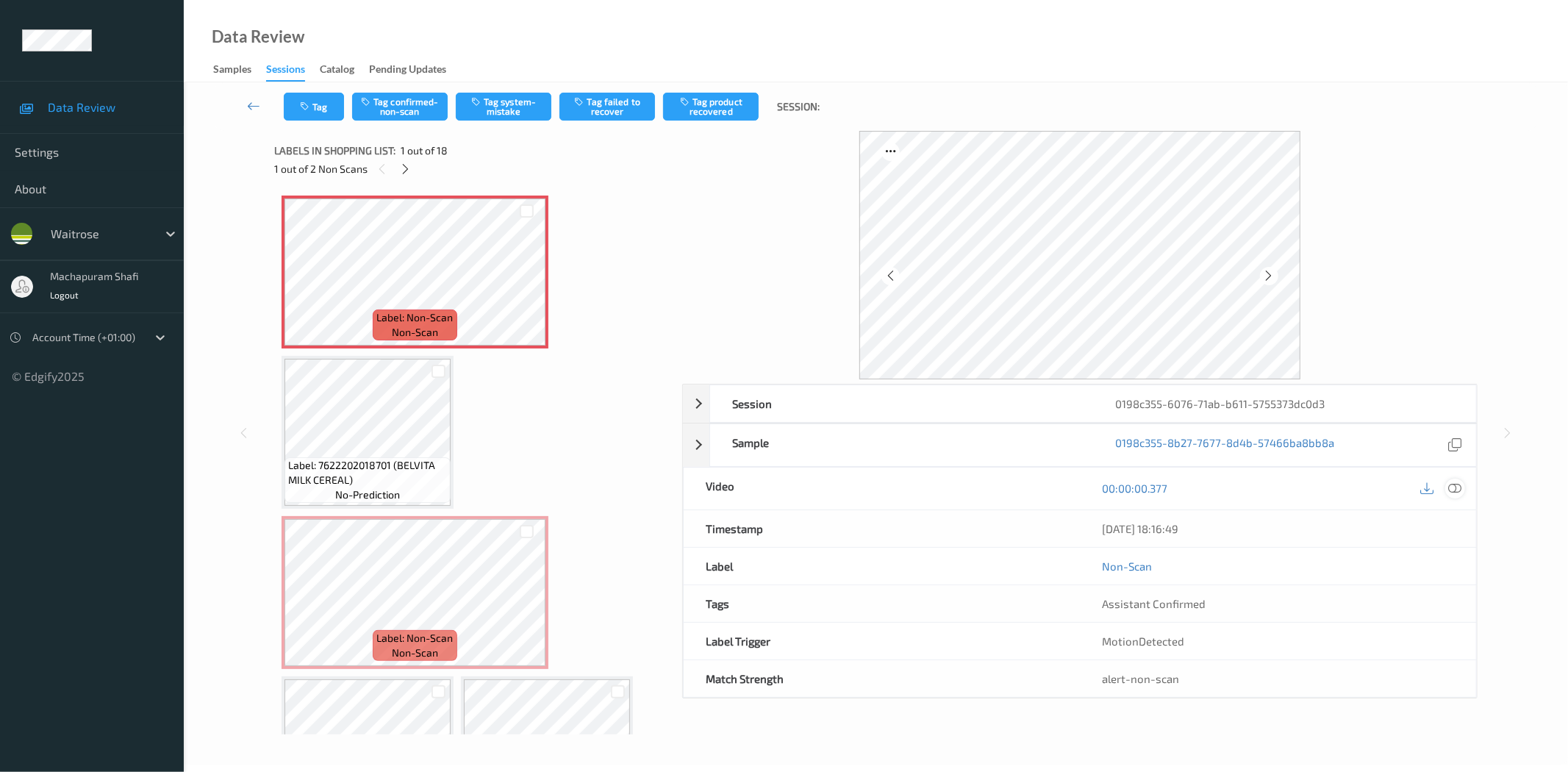
click at [1450, 491] on icon at bounding box center [1456, 489] width 13 height 13
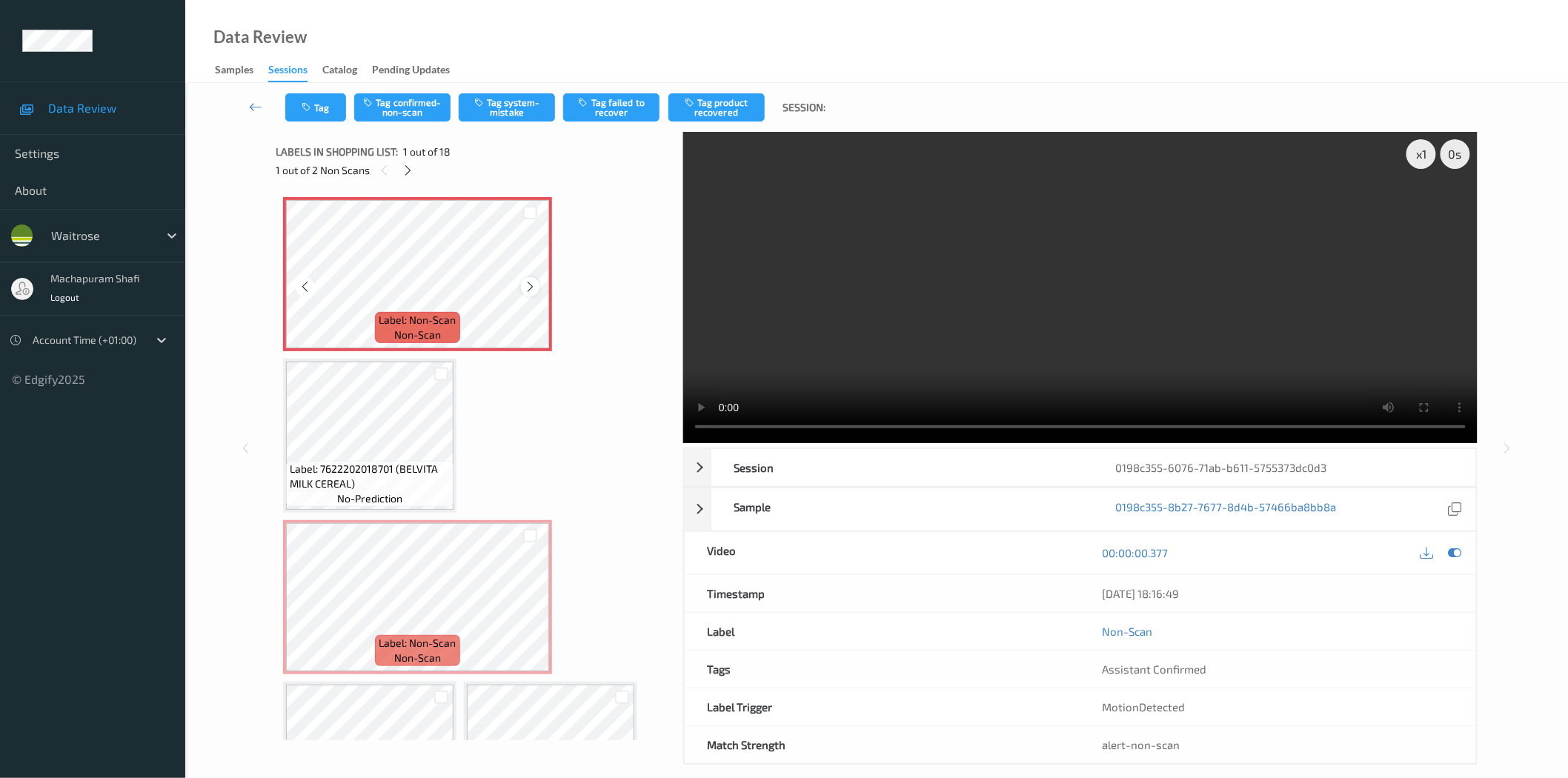
click at [525, 286] on icon at bounding box center [530, 286] width 12 height 13
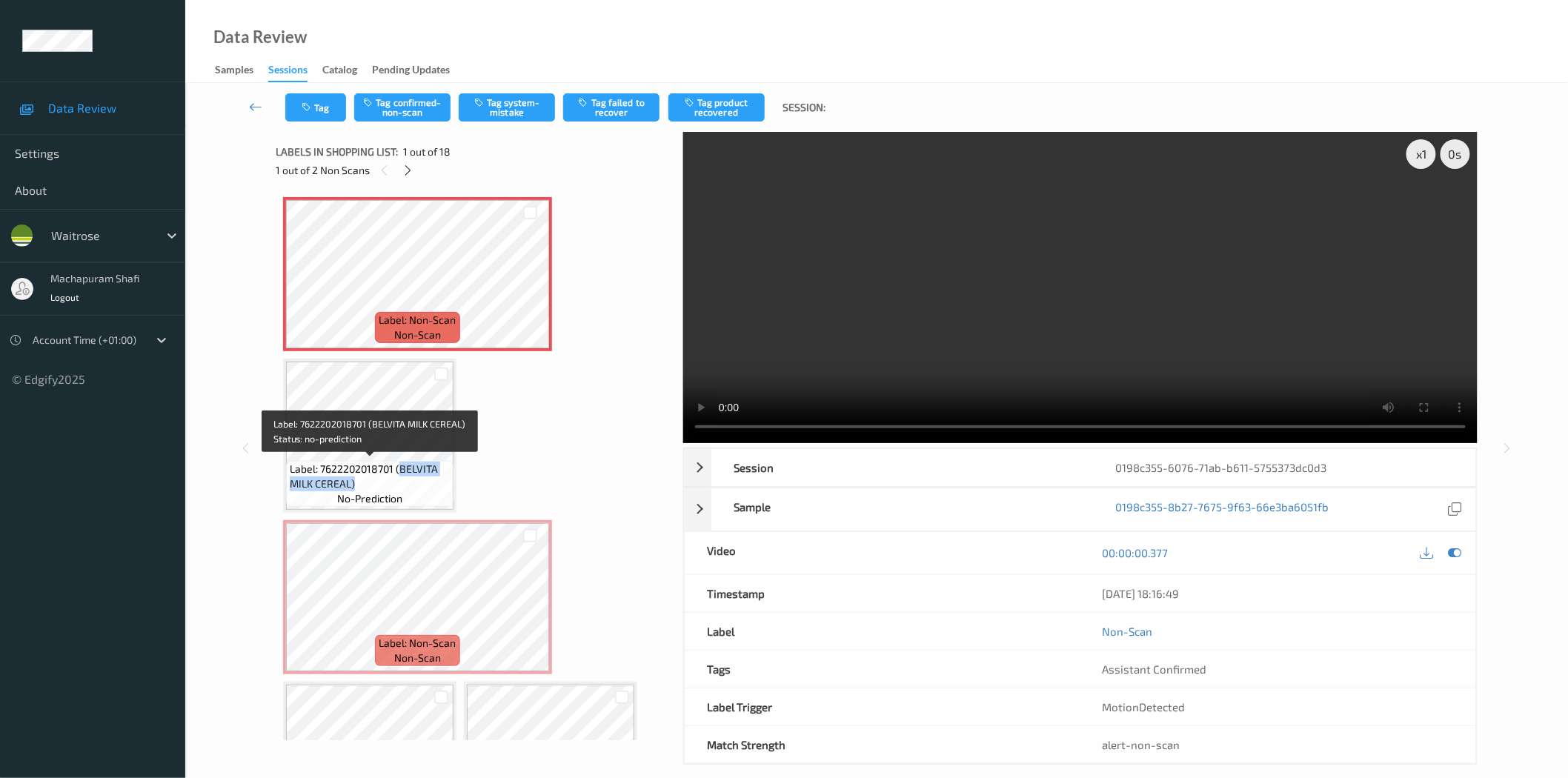
drag, startPoint x: 398, startPoint y: 467, endPoint x: 439, endPoint y: 487, distance: 45.6
click at [439, 487] on span "Label: 7622202018701 (BELVITA MILK CEREAL)" at bounding box center [370, 476] width 160 height 30
copy span "BELVITA MILK CEREAL)"
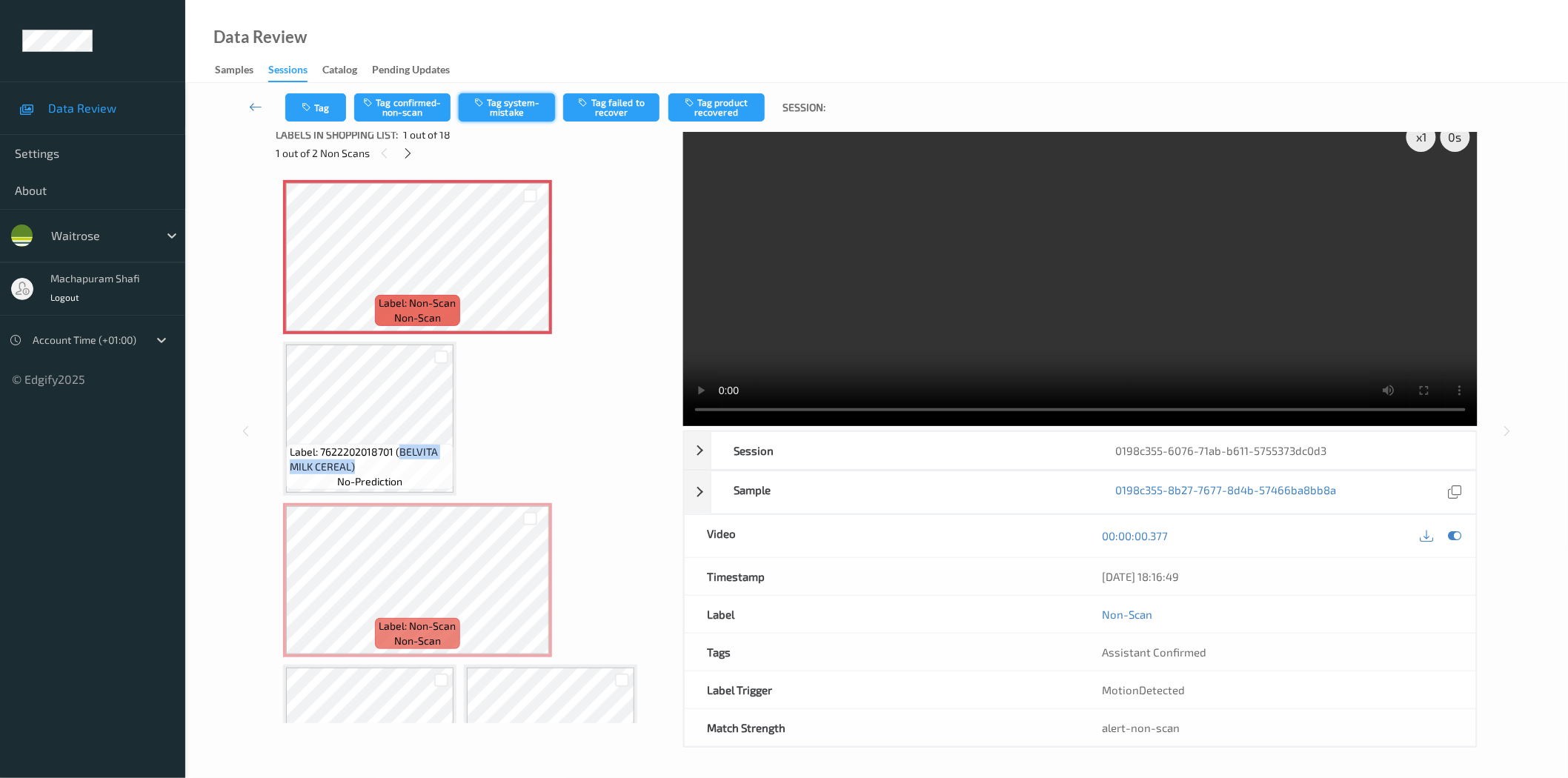
click at [507, 100] on button "Tag system-mistake" at bounding box center [507, 106] width 97 height 28
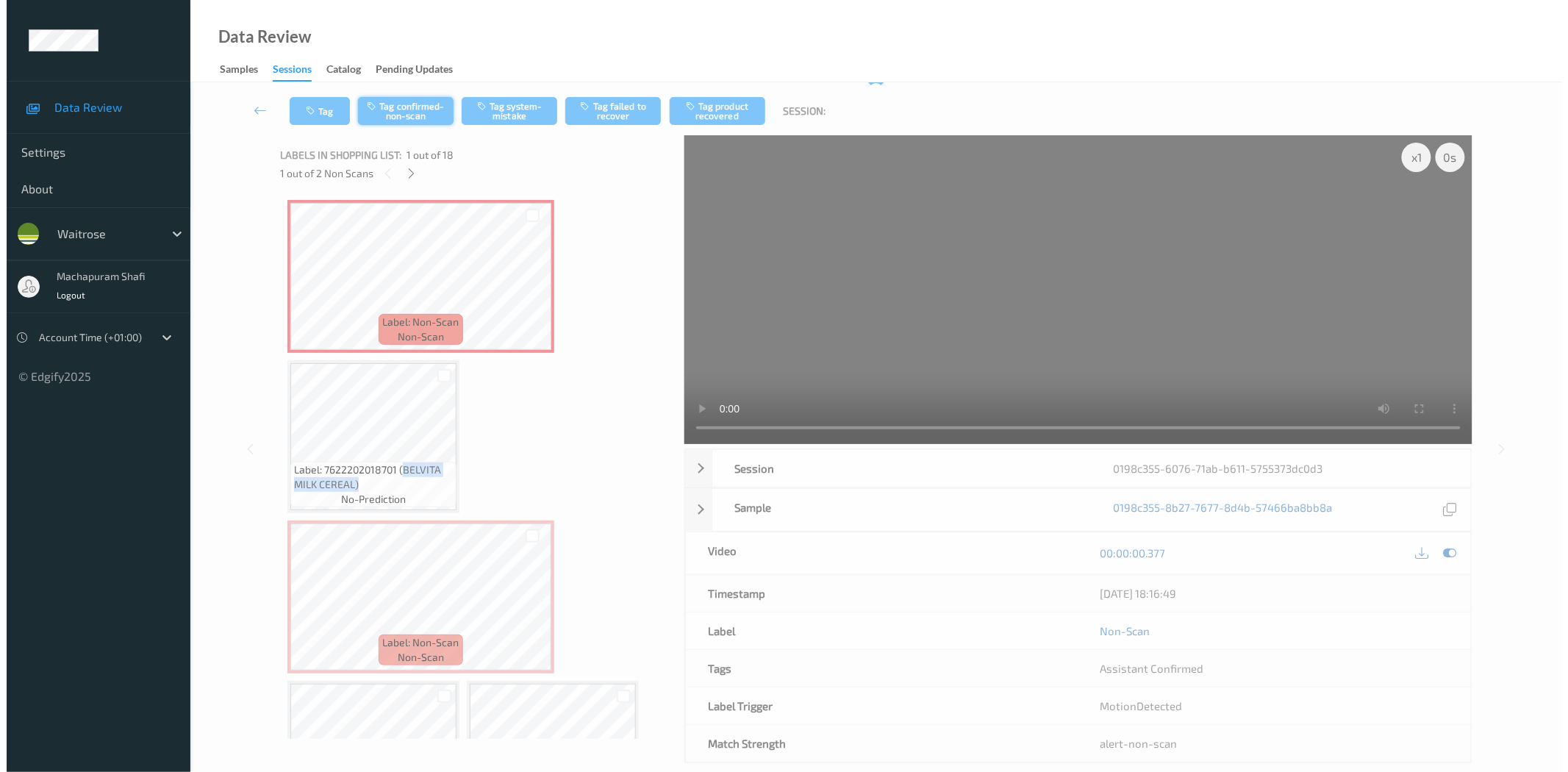
scroll to position [0, 0]
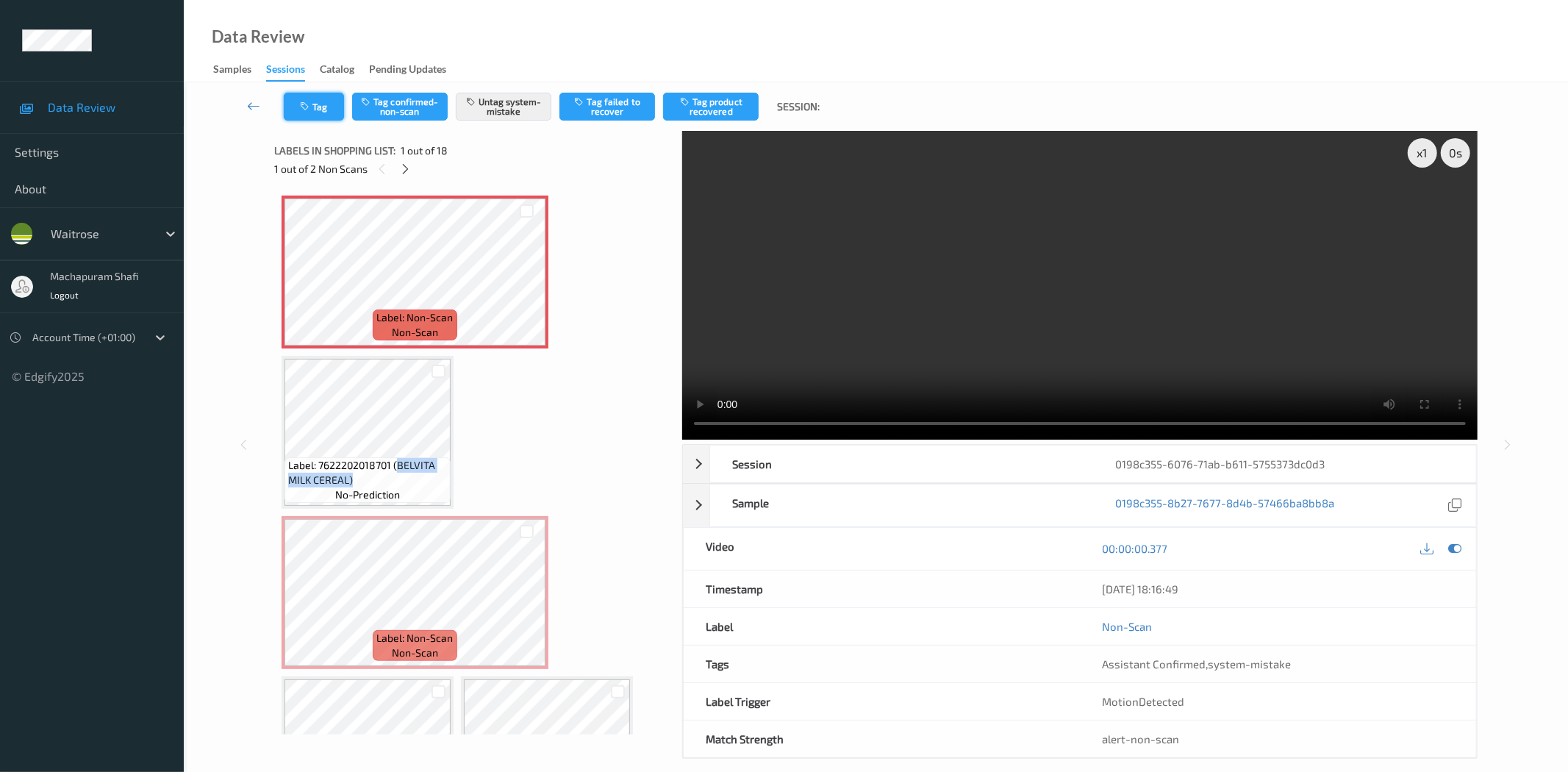
click at [317, 92] on button "Tag" at bounding box center [314, 106] width 60 height 28
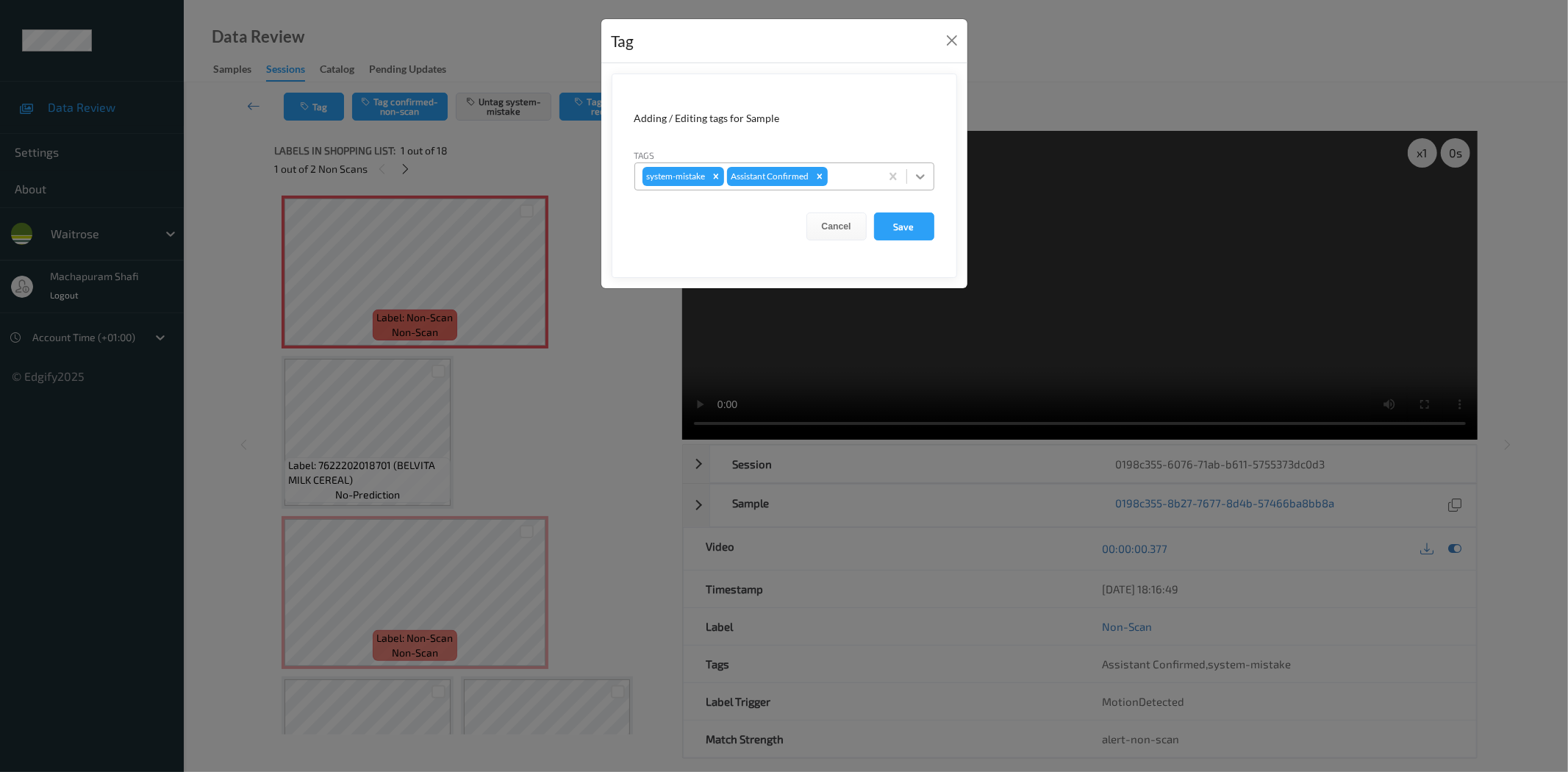
click at [921, 172] on icon at bounding box center [920, 176] width 14 height 14
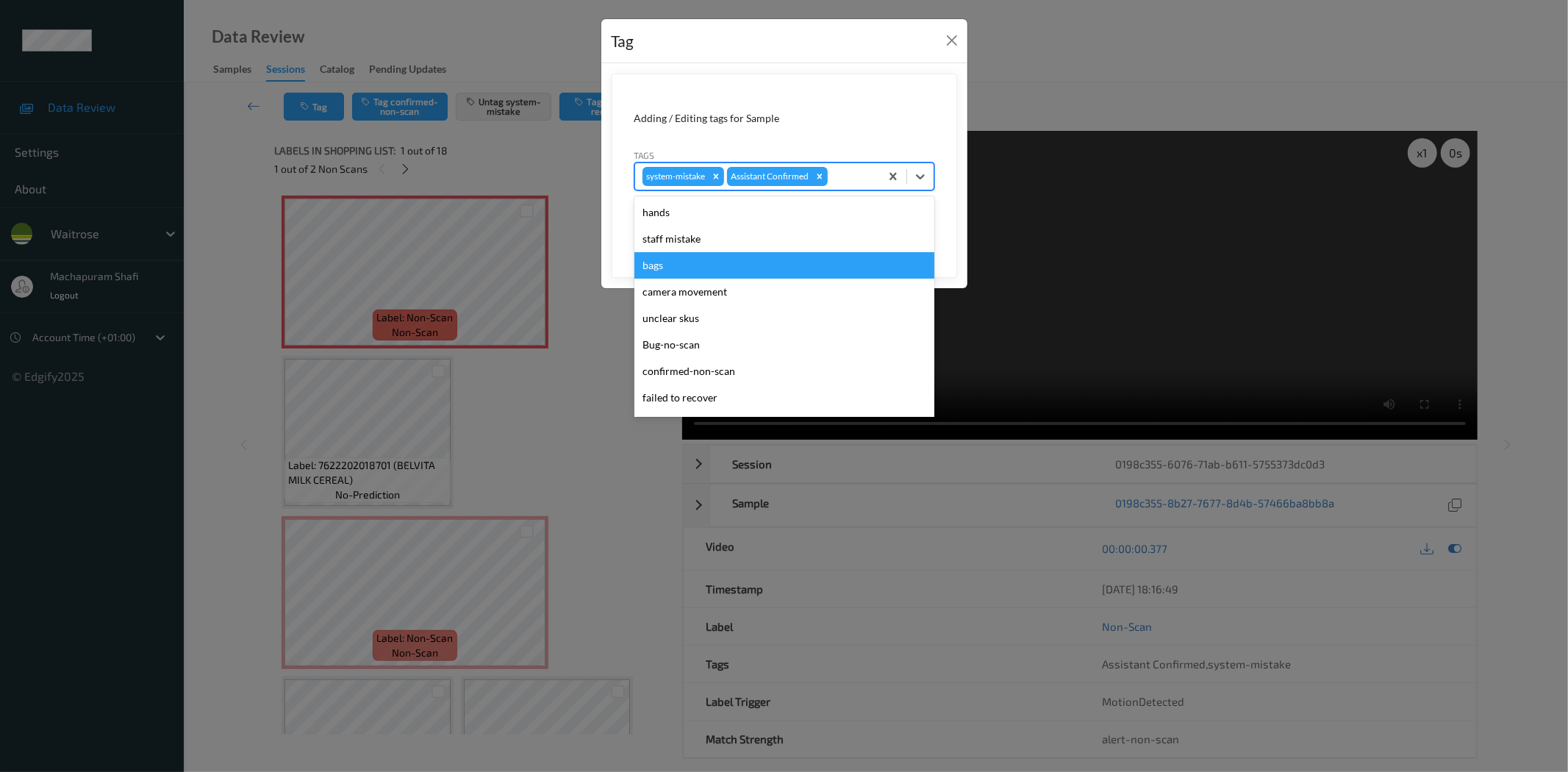
click at [668, 268] on div "bags" at bounding box center [785, 265] width 300 height 27
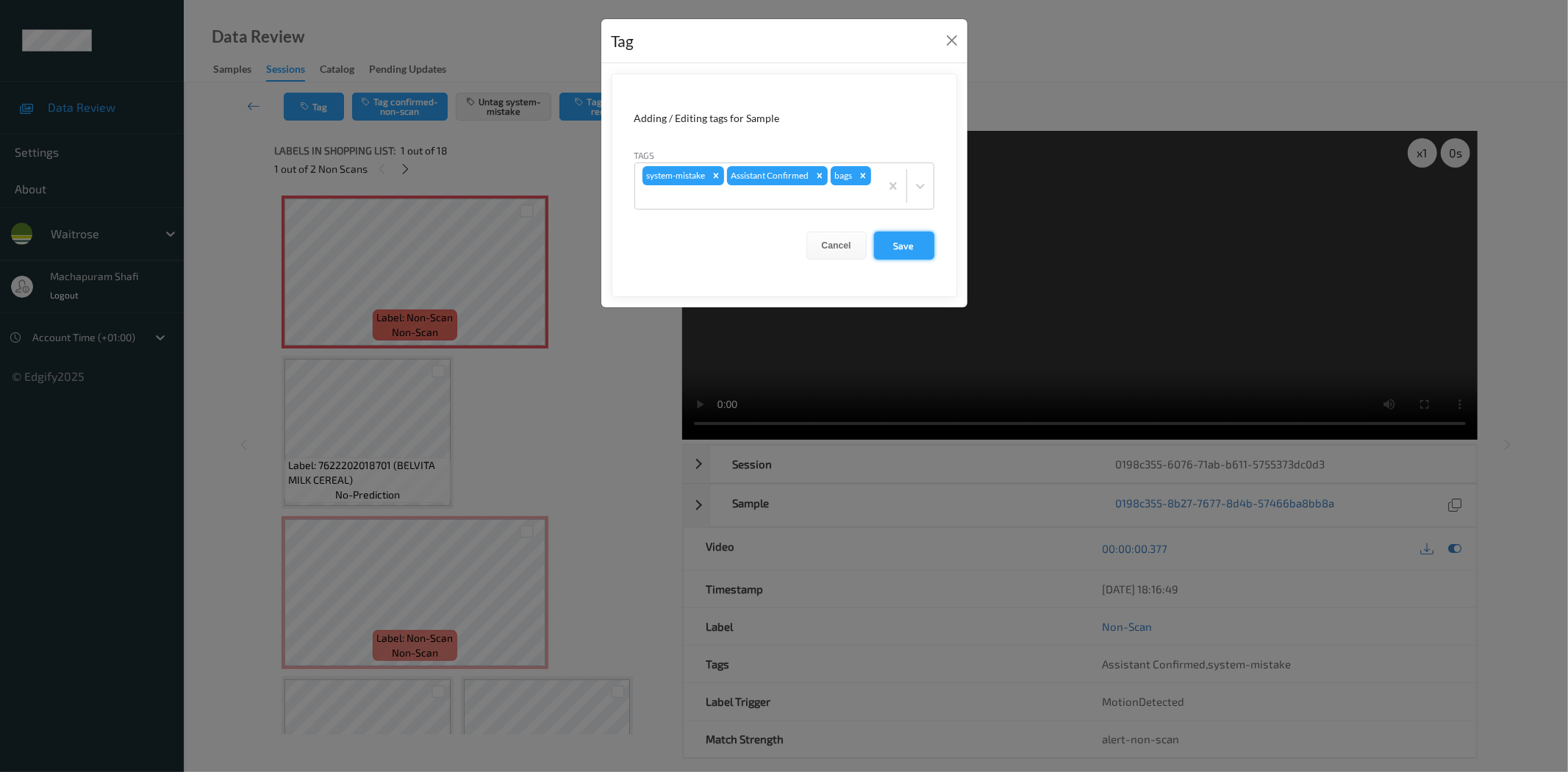
click at [915, 247] on button "Save" at bounding box center [904, 245] width 60 height 28
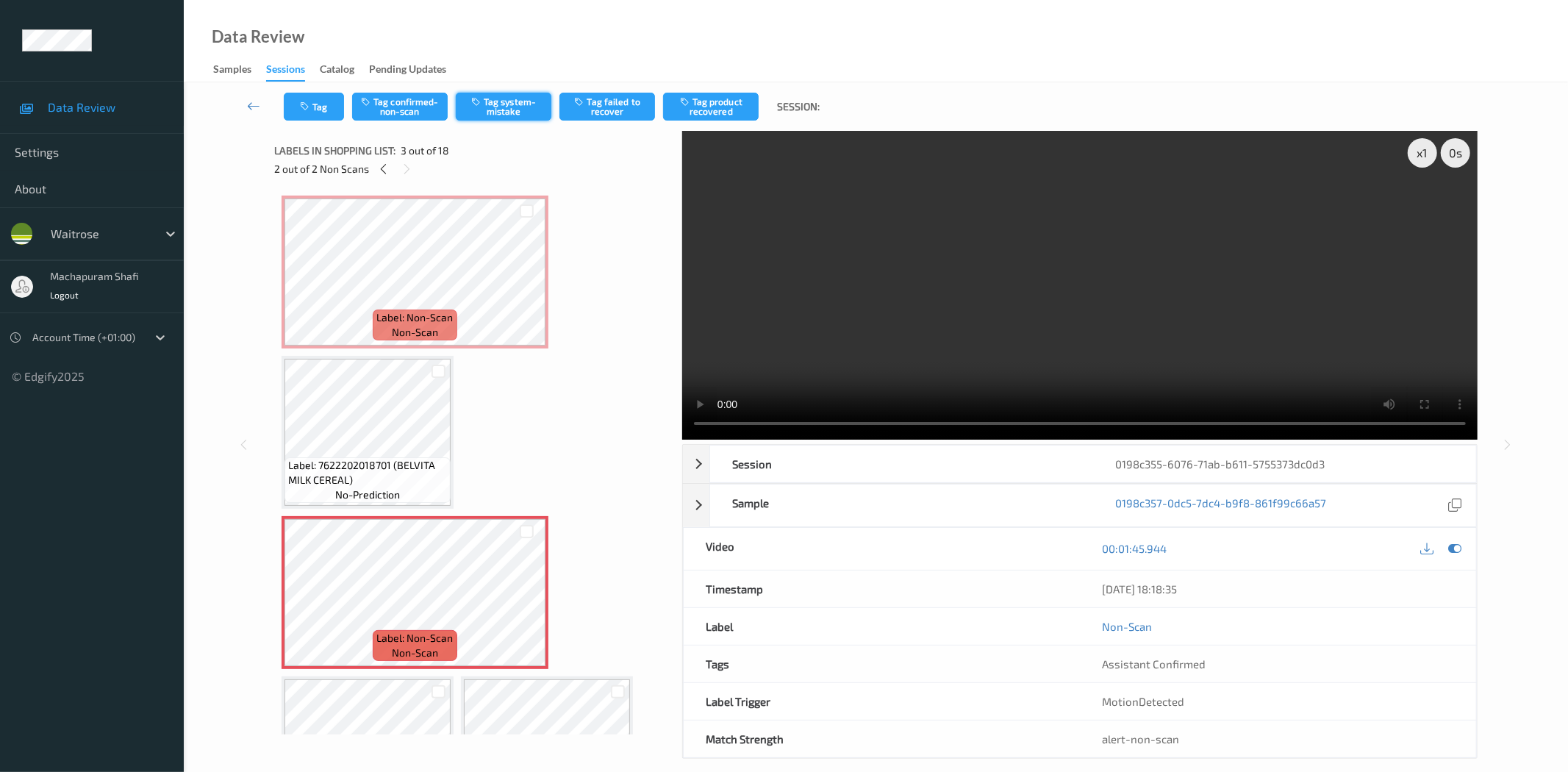
click at [497, 106] on button "Tag system-mistake" at bounding box center [504, 106] width 96 height 28
click at [489, 106] on button "Tag system-mistake" at bounding box center [504, 106] width 96 height 28
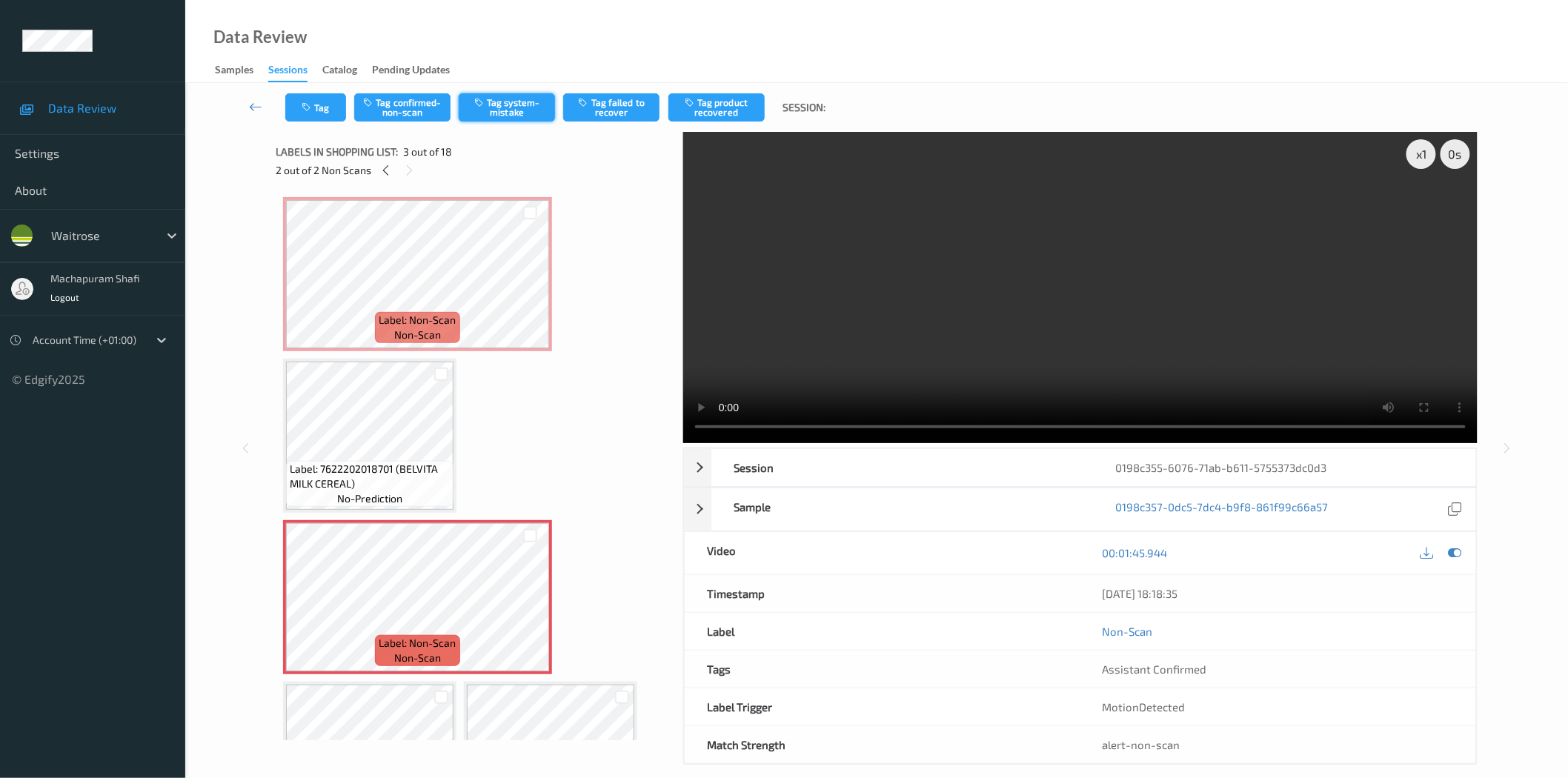
click at [519, 108] on button "Tag system-mistake" at bounding box center [507, 106] width 97 height 28
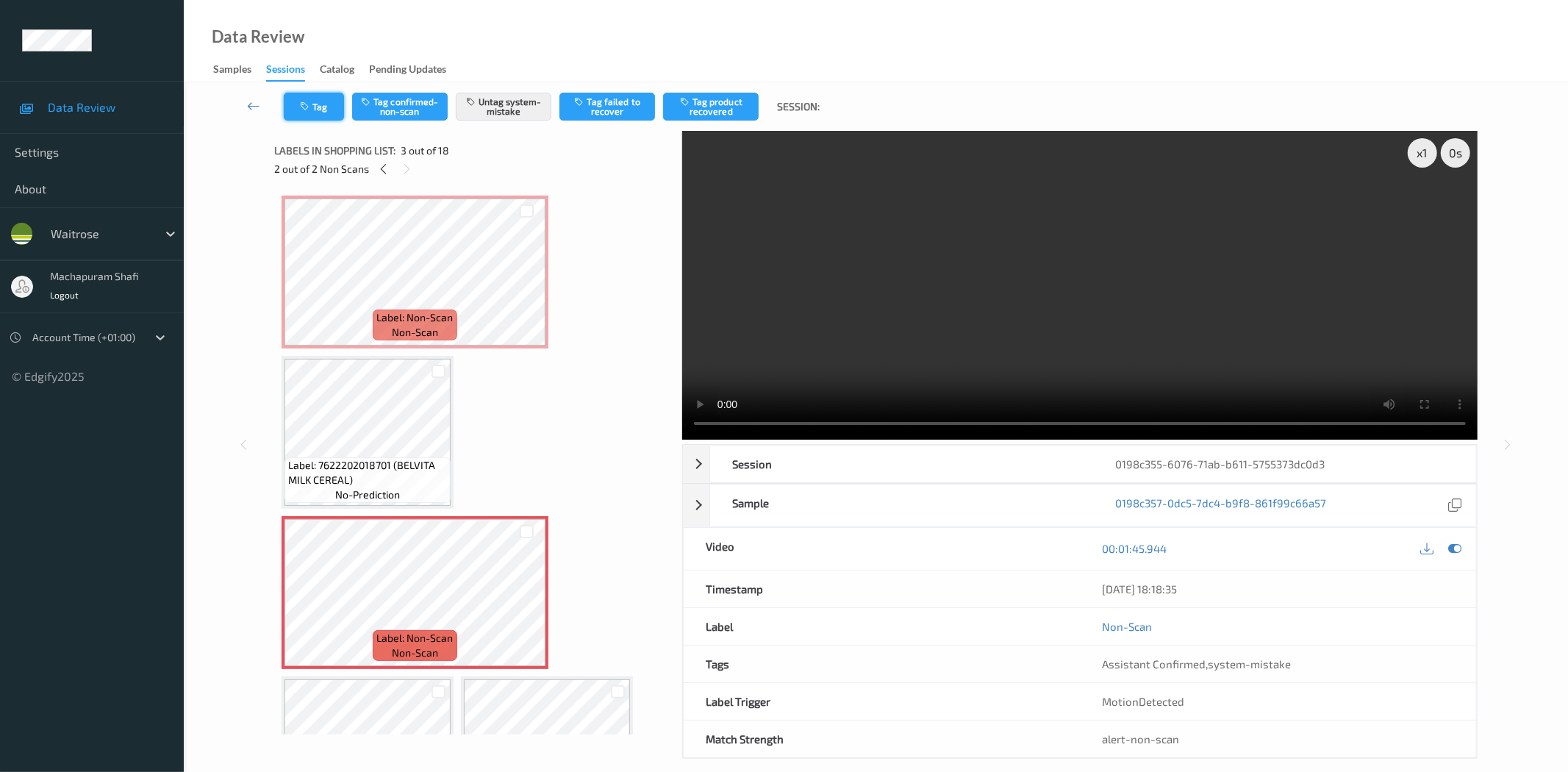
click at [320, 111] on button "Tag" at bounding box center [314, 106] width 60 height 28
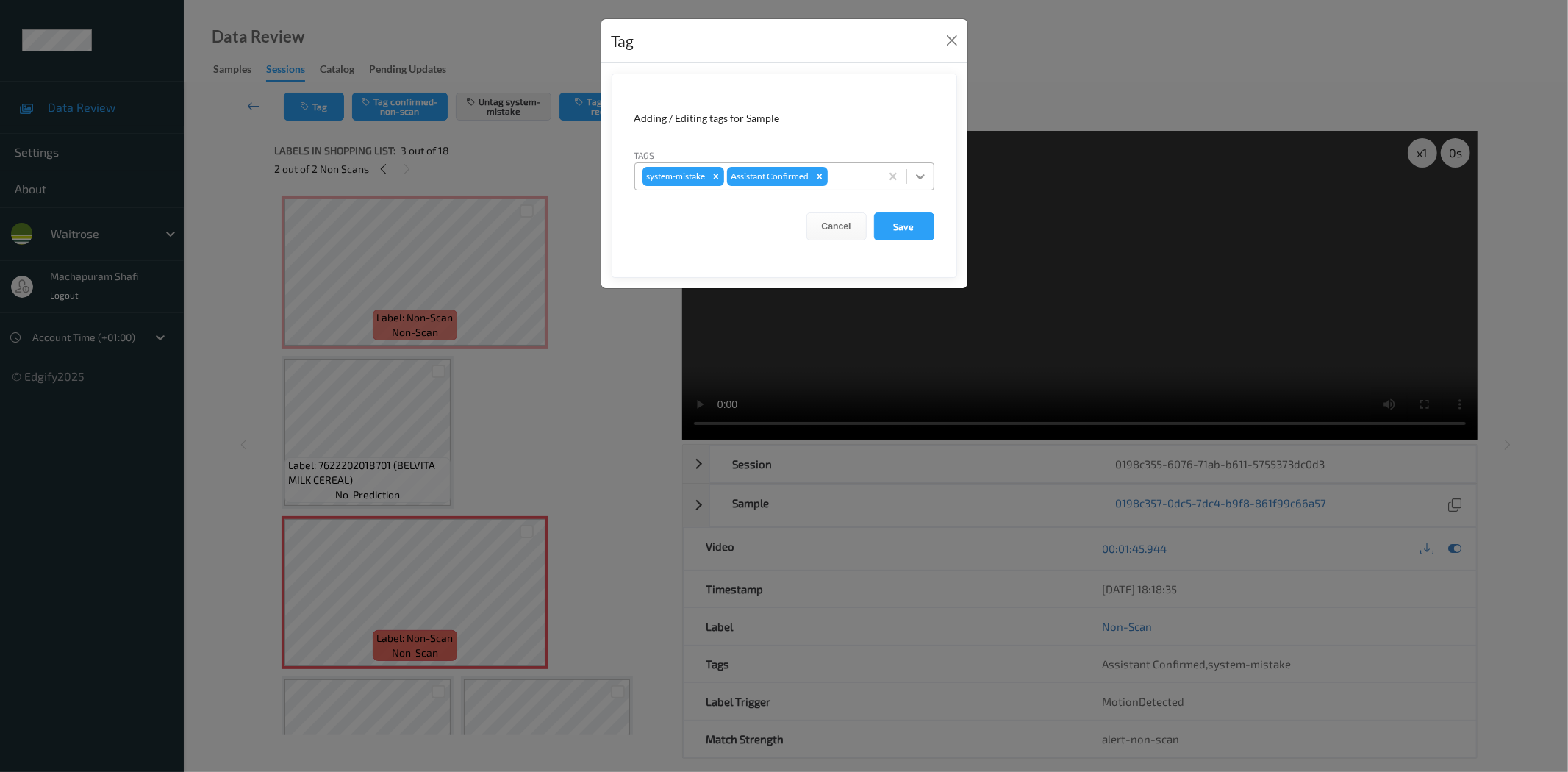
click at [921, 171] on icon at bounding box center [920, 176] width 14 height 14
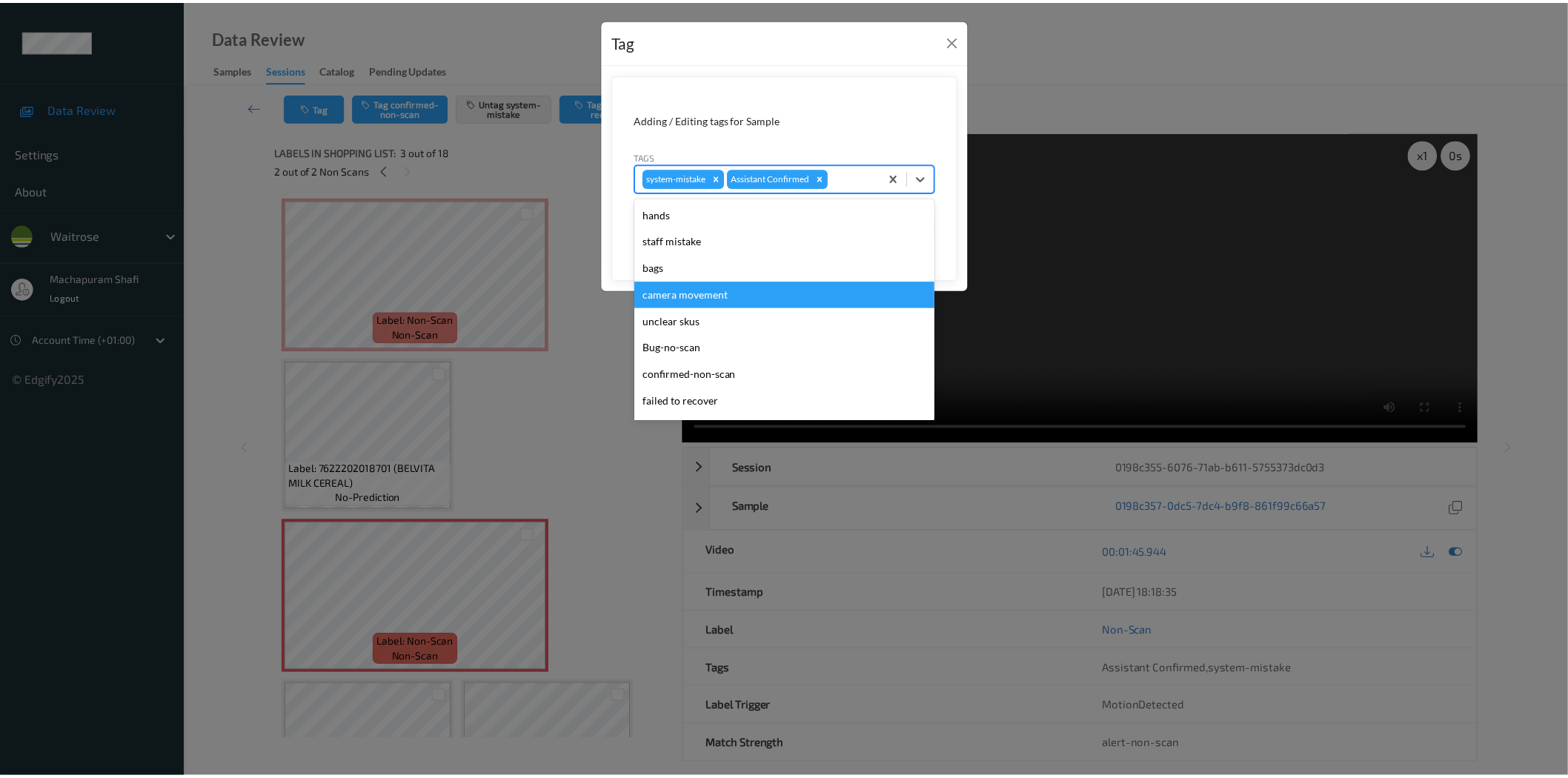
scroll to position [290, 0]
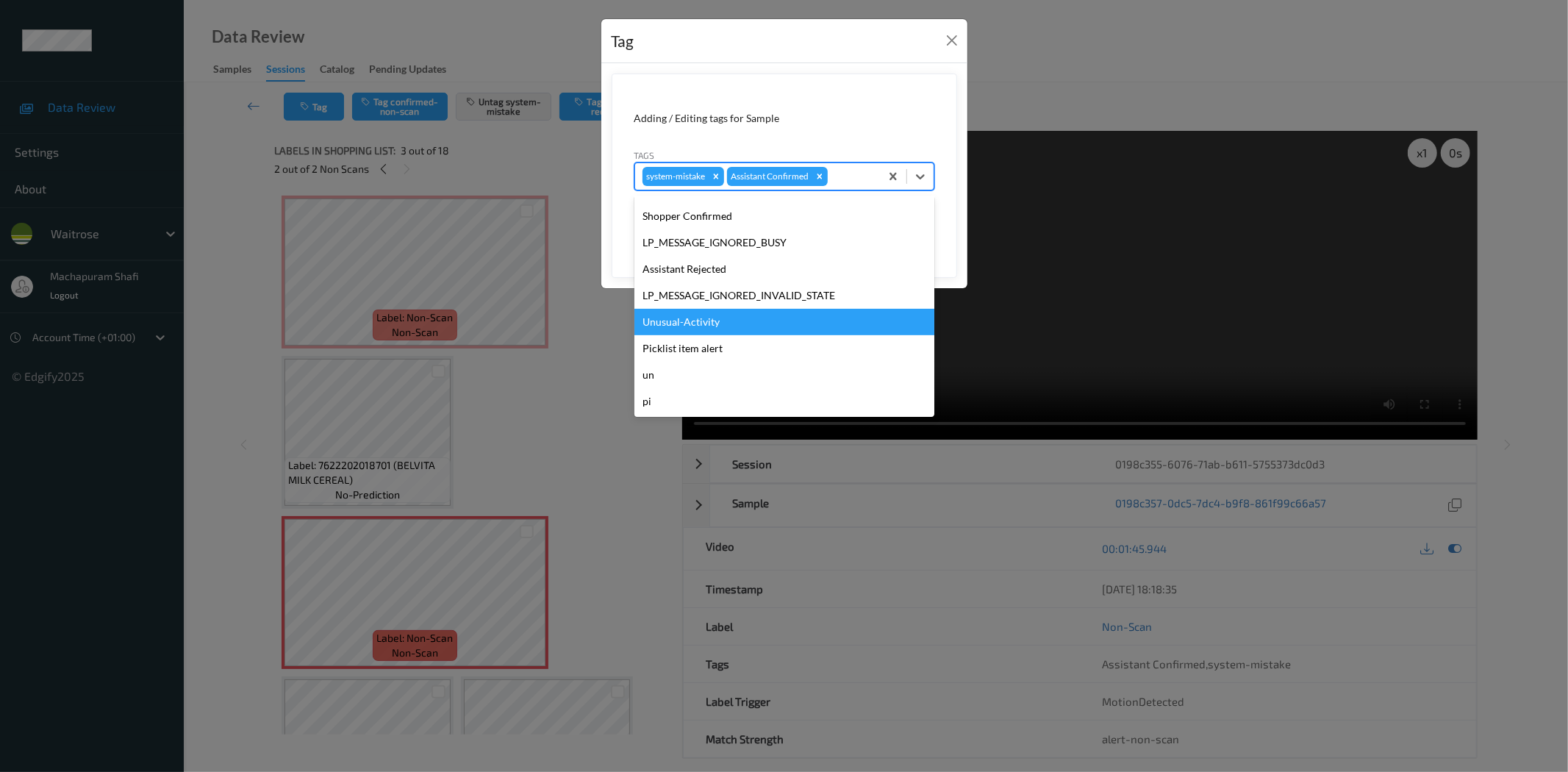
click at [697, 323] on div "Unusual-Activity" at bounding box center [785, 322] width 300 height 27
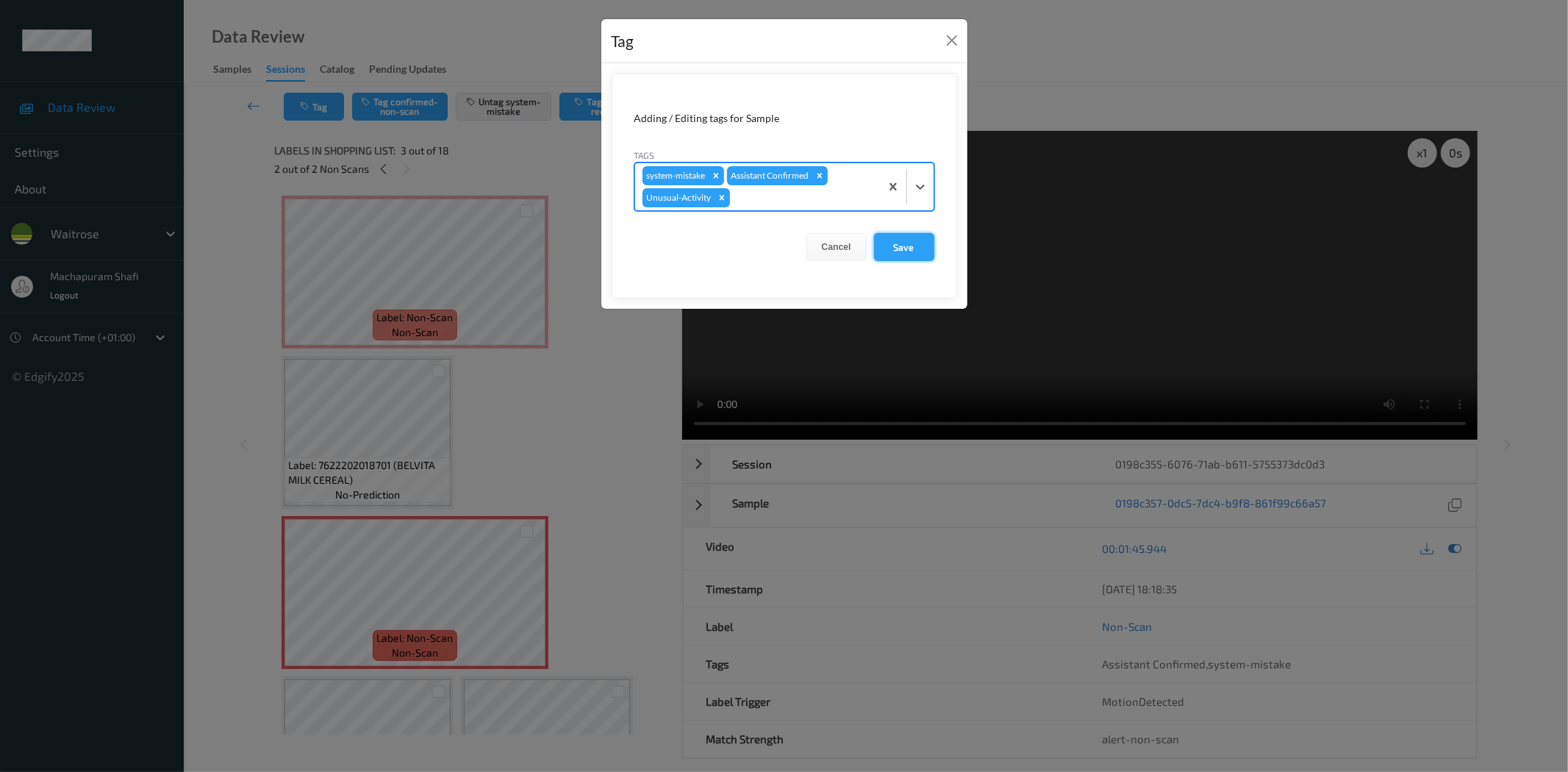
click at [910, 243] on button "Save" at bounding box center [904, 246] width 60 height 28
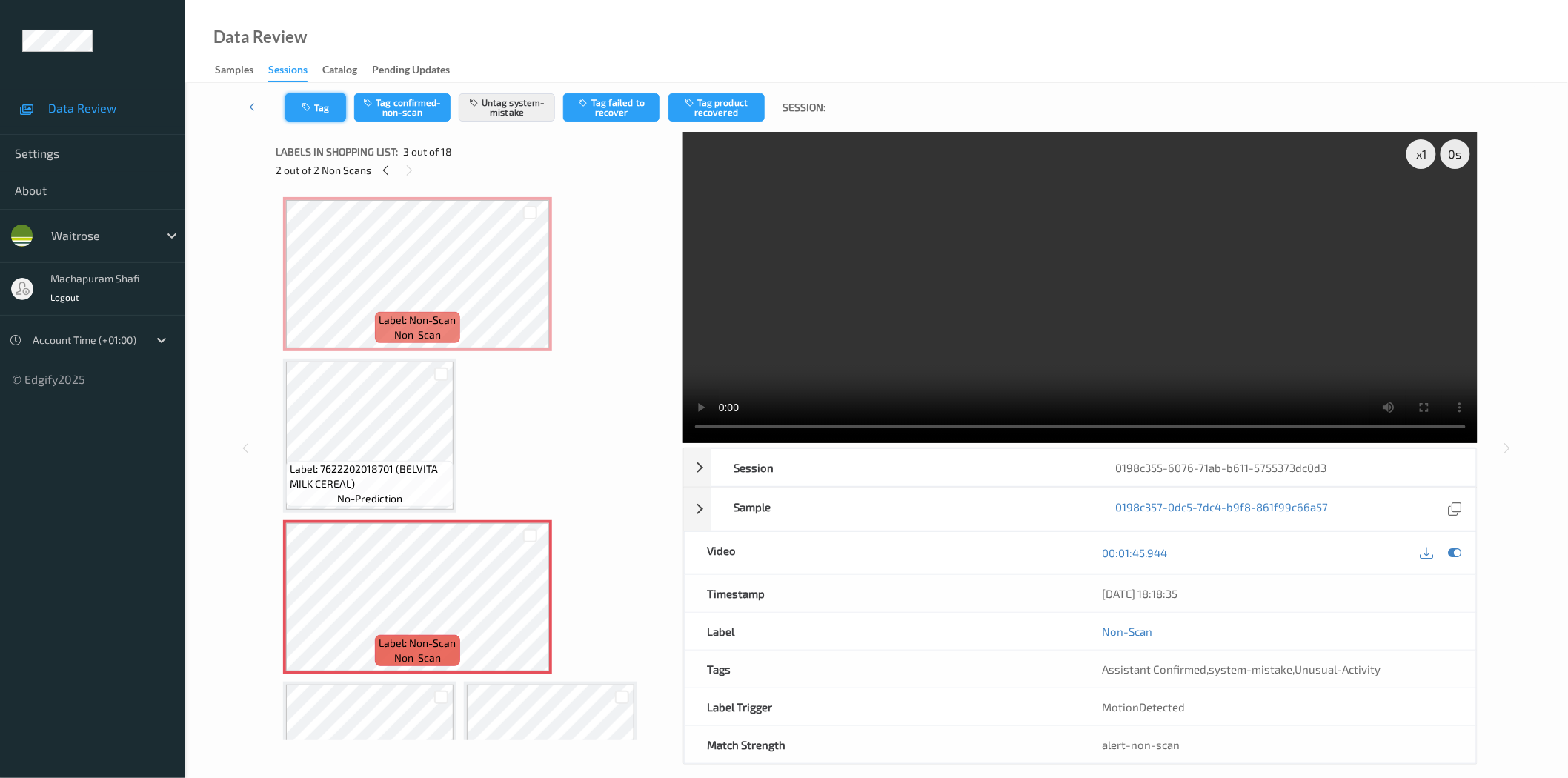
click at [320, 113] on button "Tag" at bounding box center [315, 106] width 60 height 28
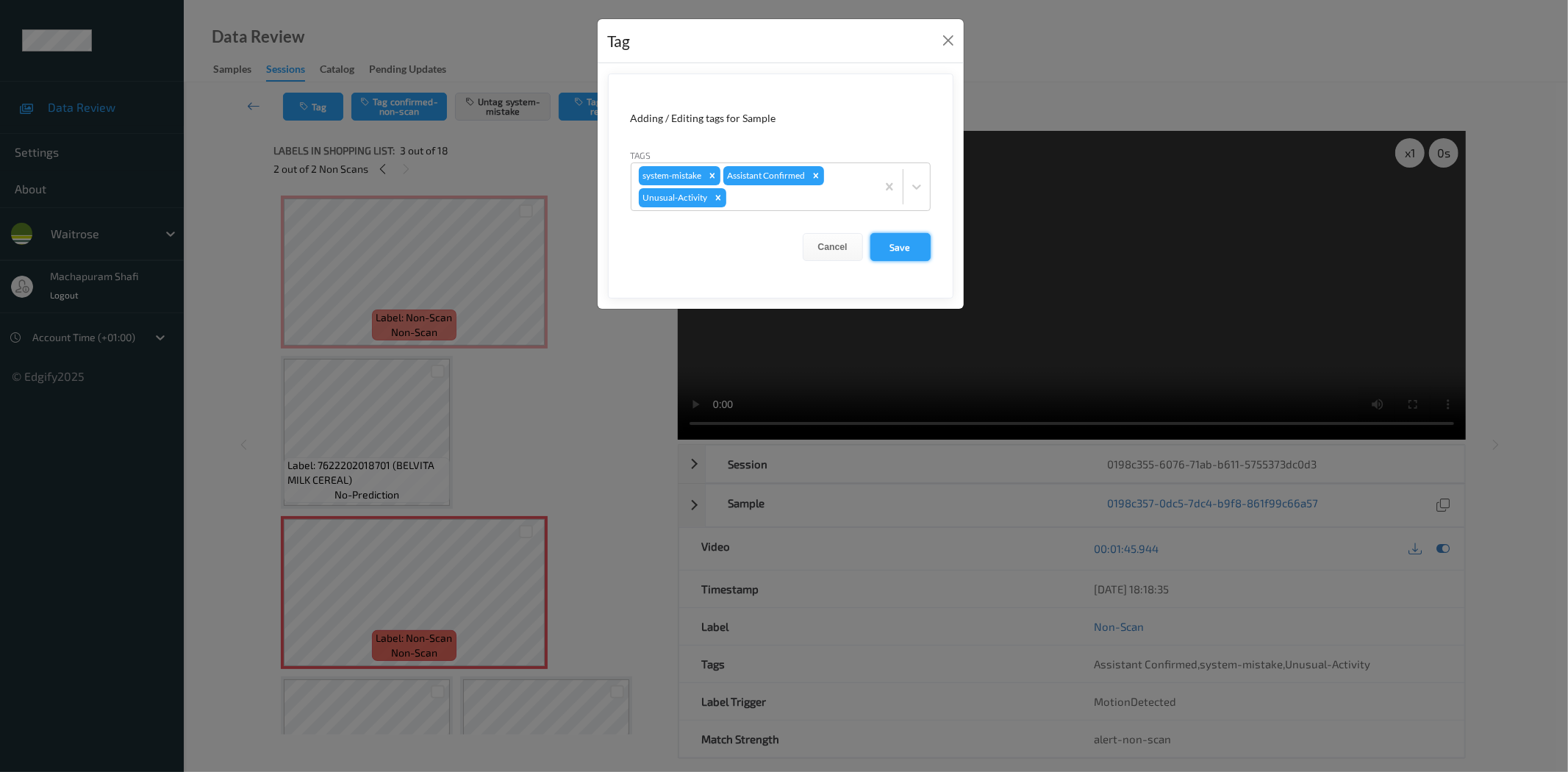
click at [890, 246] on button "Save" at bounding box center [900, 246] width 60 height 28
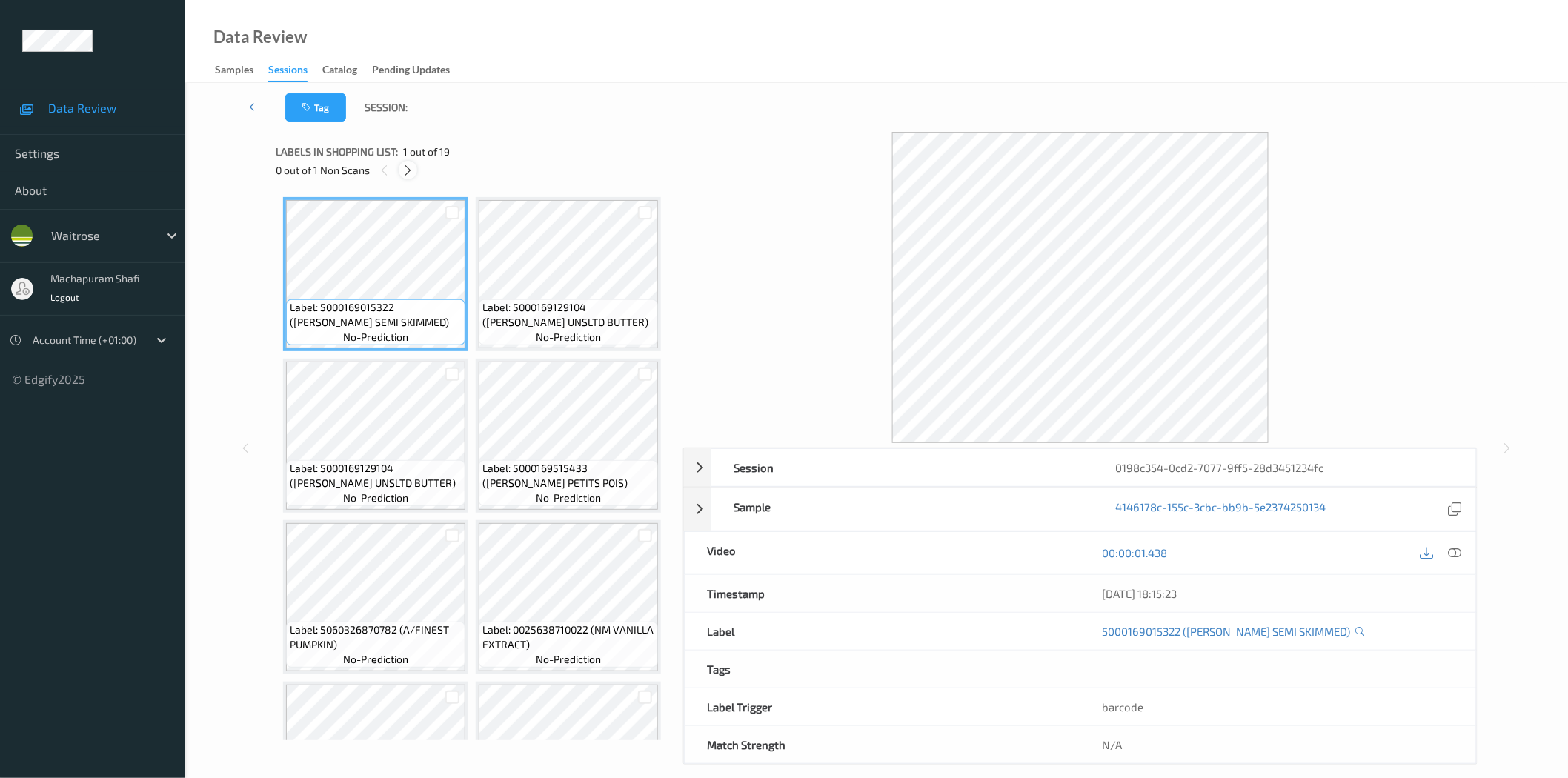
click at [404, 169] on icon at bounding box center [407, 171] width 12 height 13
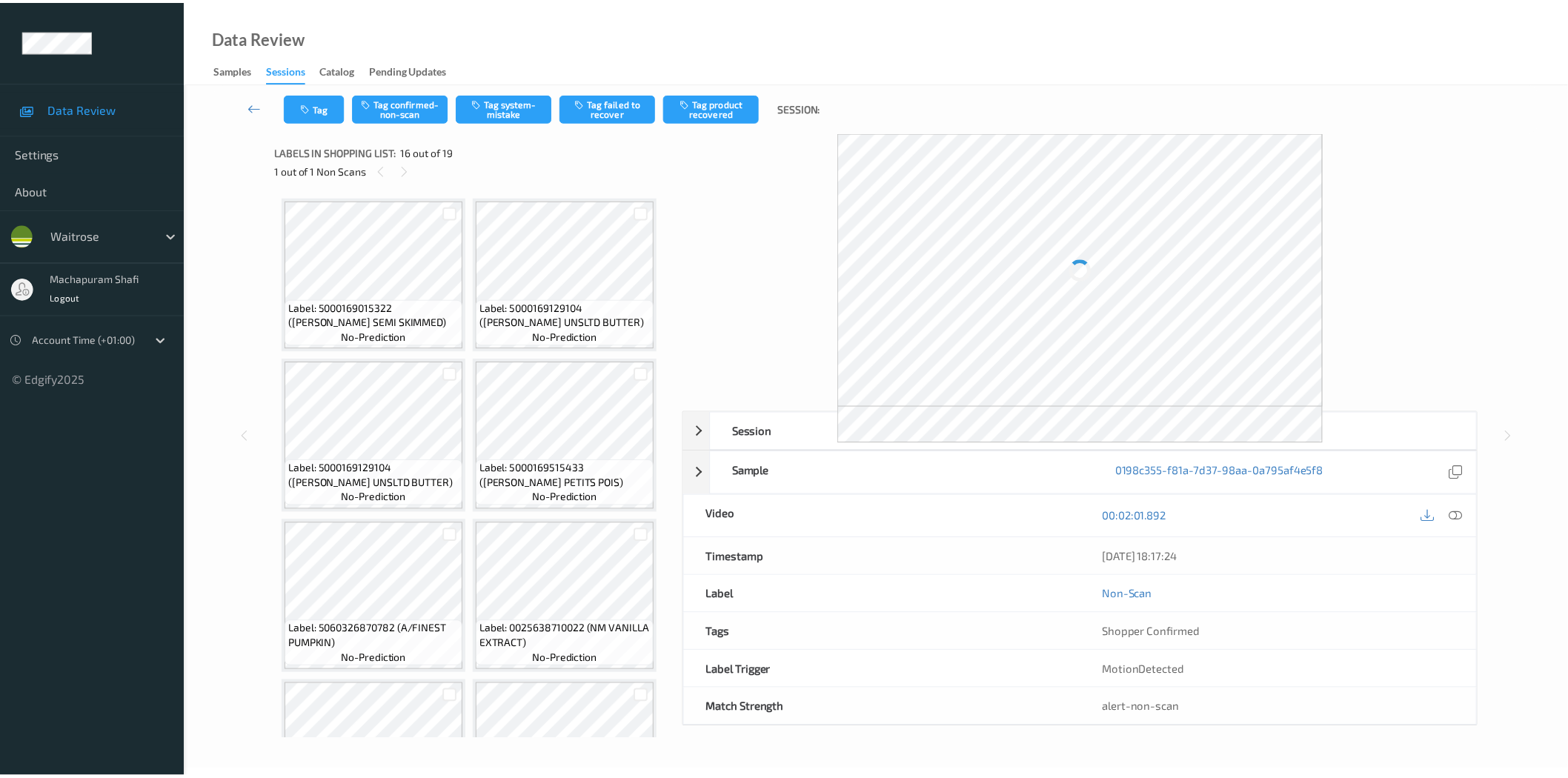
scroll to position [1224, 0]
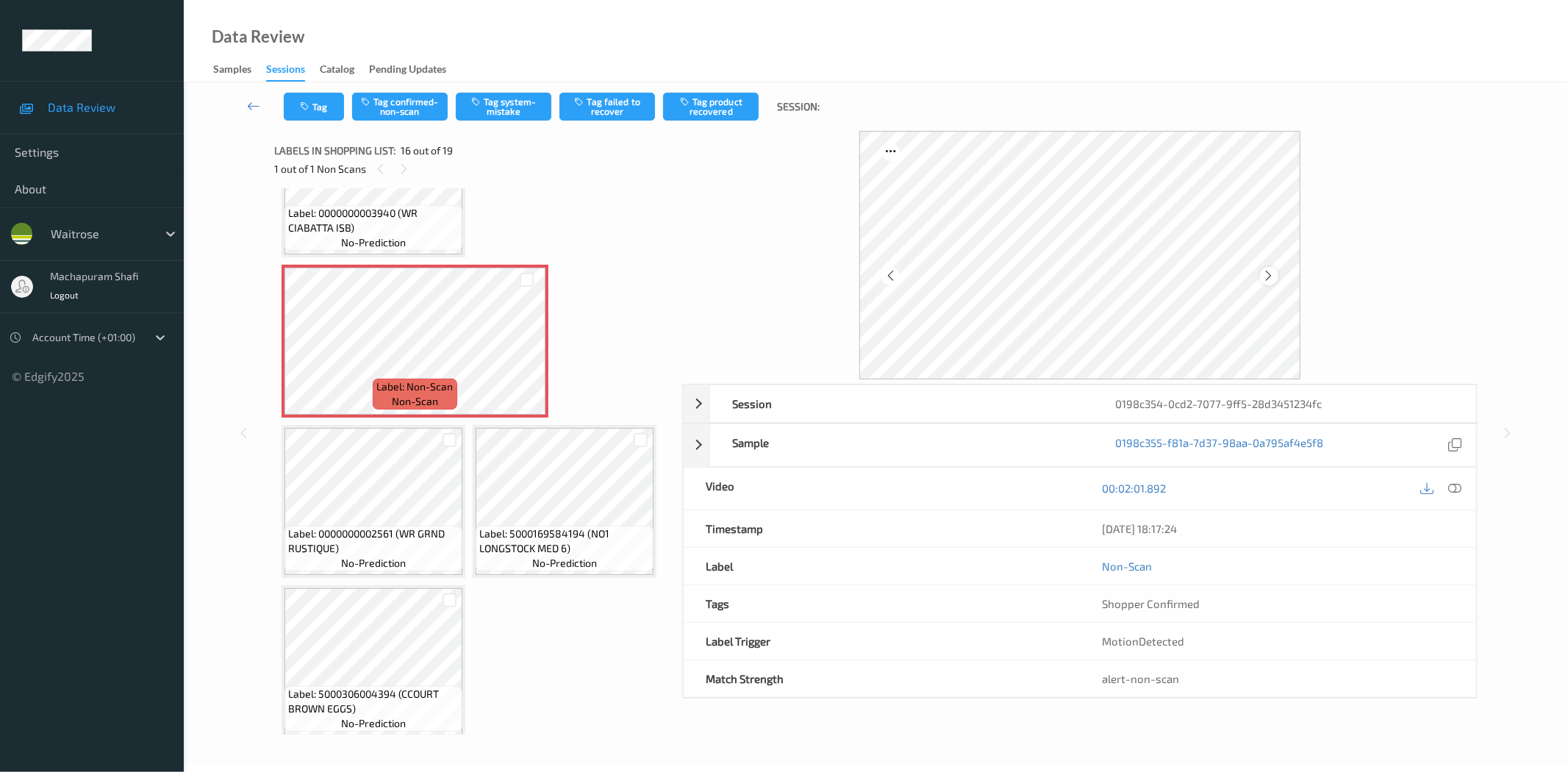
click at [1270, 277] on icon at bounding box center [1269, 276] width 12 height 13
click at [1263, 280] on icon at bounding box center [1269, 276] width 12 height 13
click at [1464, 487] on div at bounding box center [1455, 489] width 20 height 20
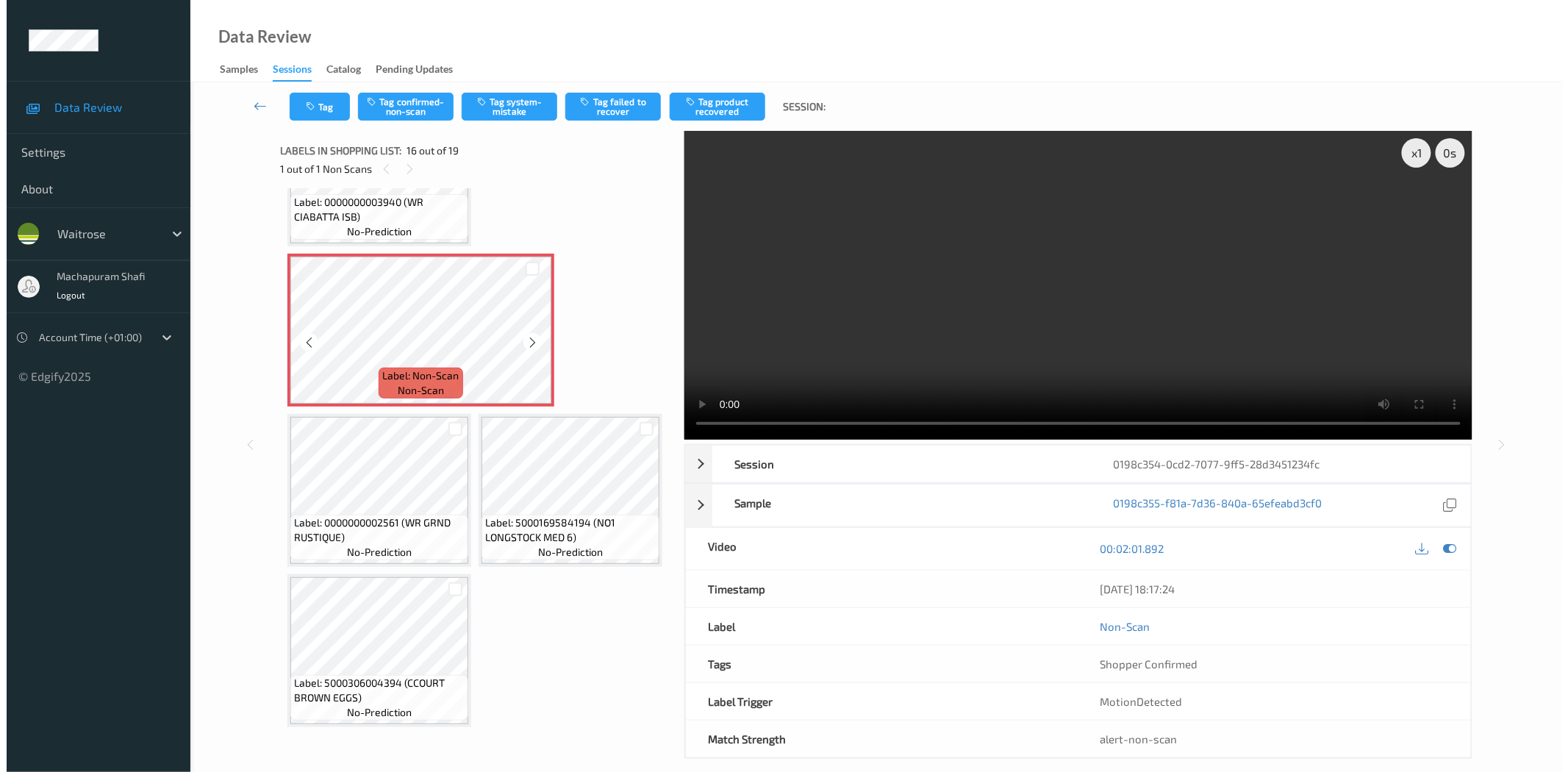
scroll to position [2161, 0]
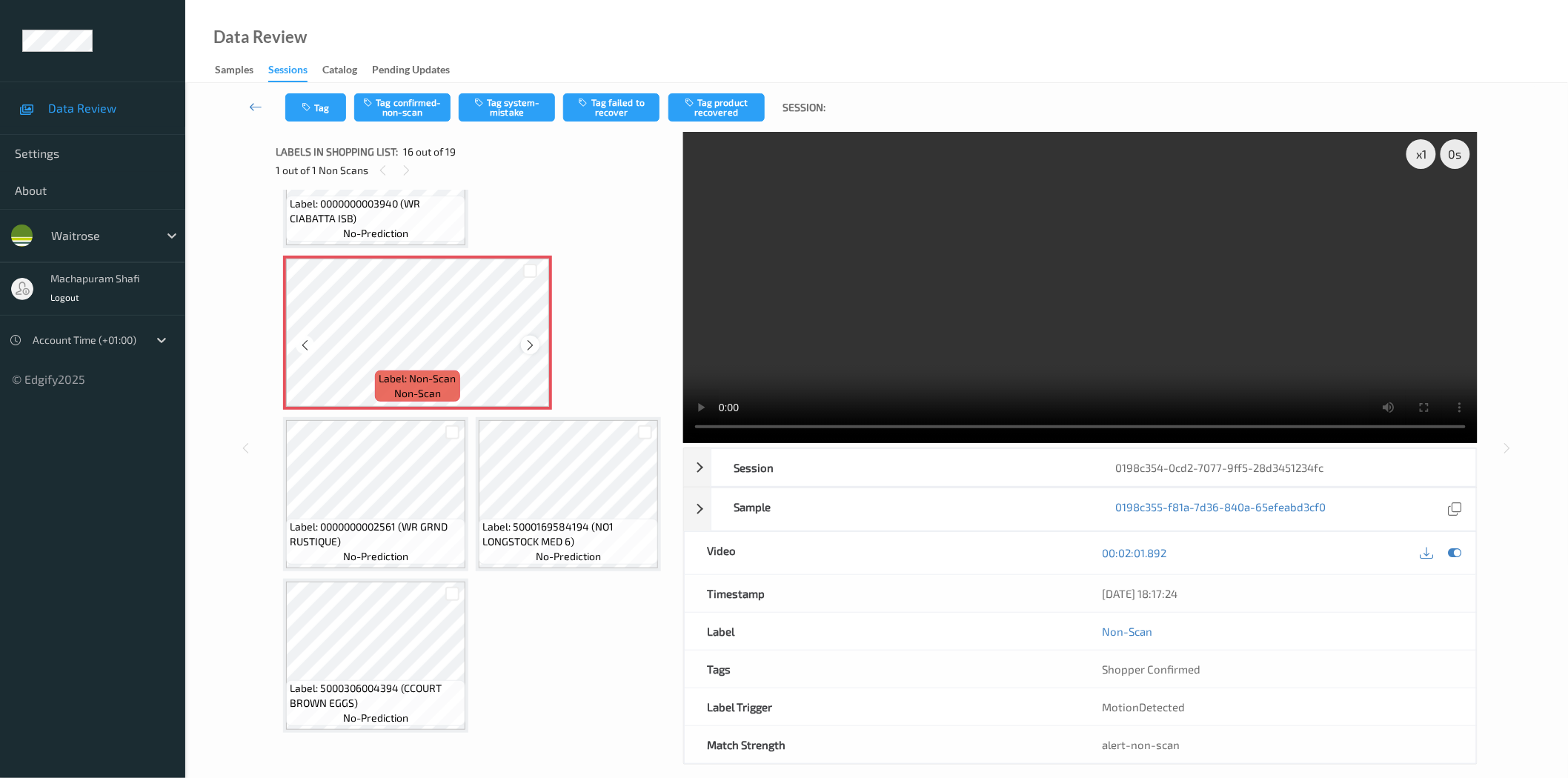
click at [529, 353] on icon at bounding box center [530, 346] width 12 height 13
click at [527, 353] on icon at bounding box center [530, 346] width 12 height 13
click at [489, 110] on button "Tag system-mistake" at bounding box center [507, 106] width 97 height 28
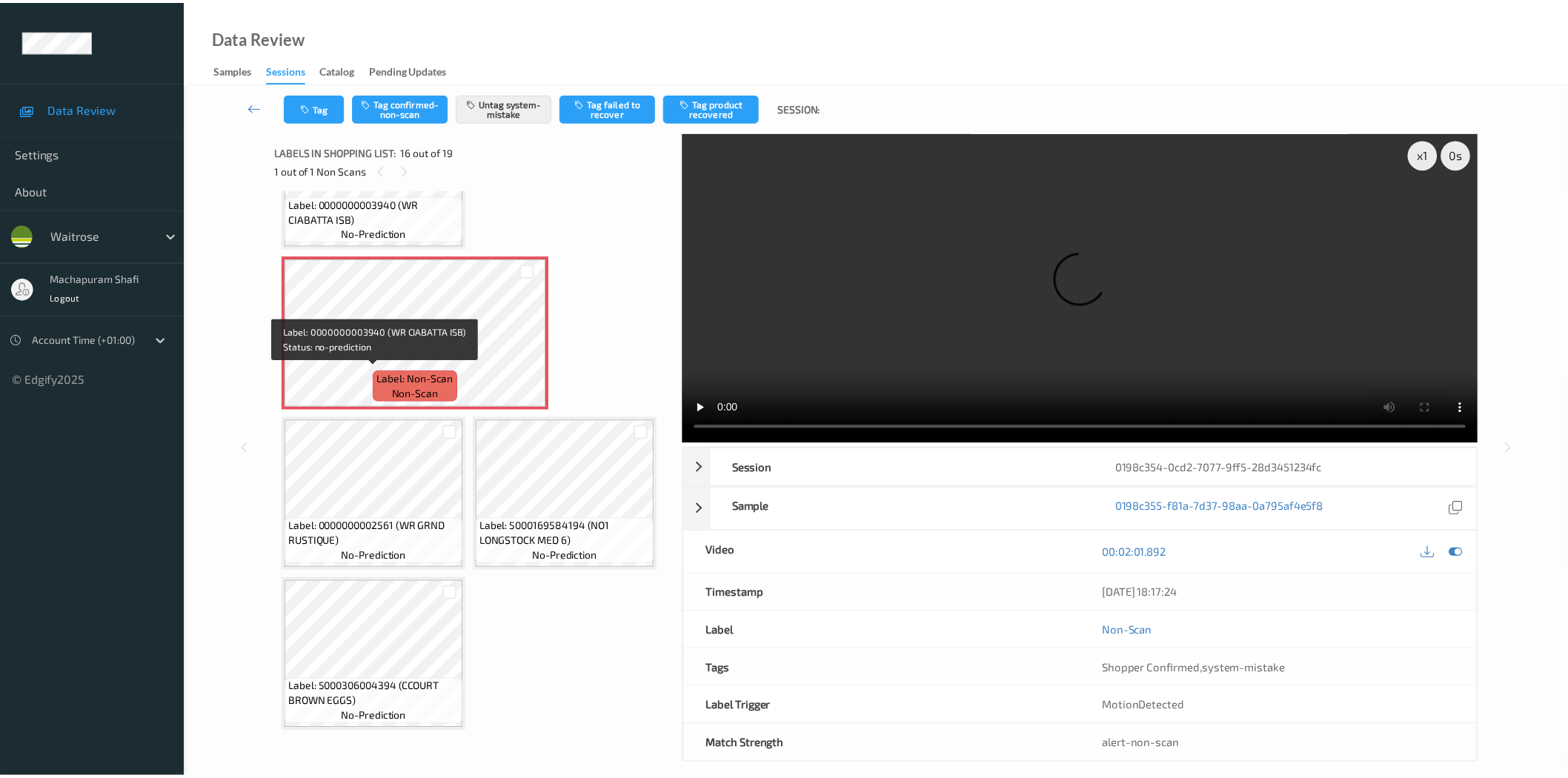
scroll to position [1055, 0]
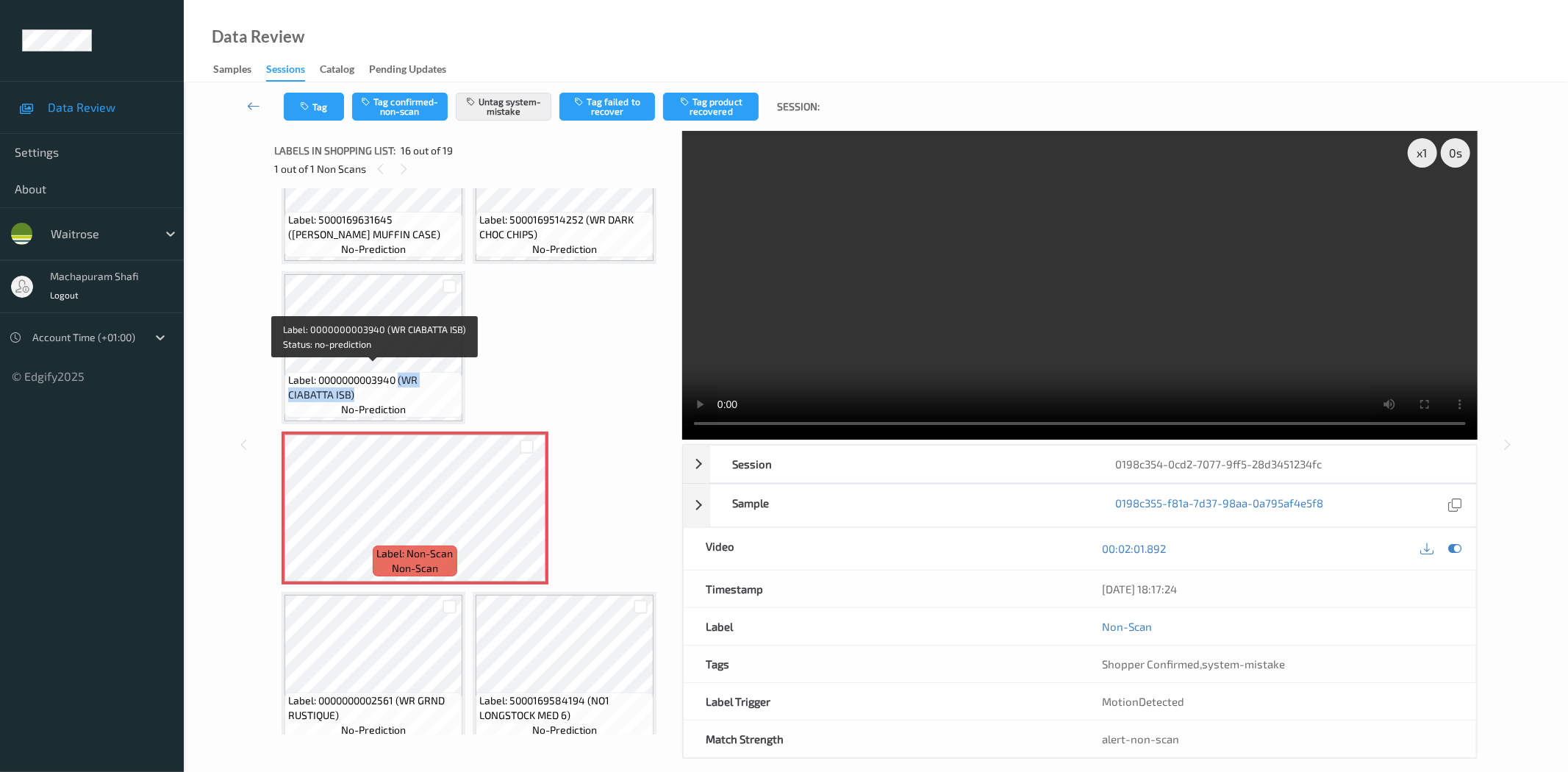
drag, startPoint x: 401, startPoint y: 371, endPoint x: 413, endPoint y: 386, distance: 19.2
click at [413, 386] on span "Label: 0000000003940 (WR CIABATTA ISB)" at bounding box center [373, 387] width 171 height 29
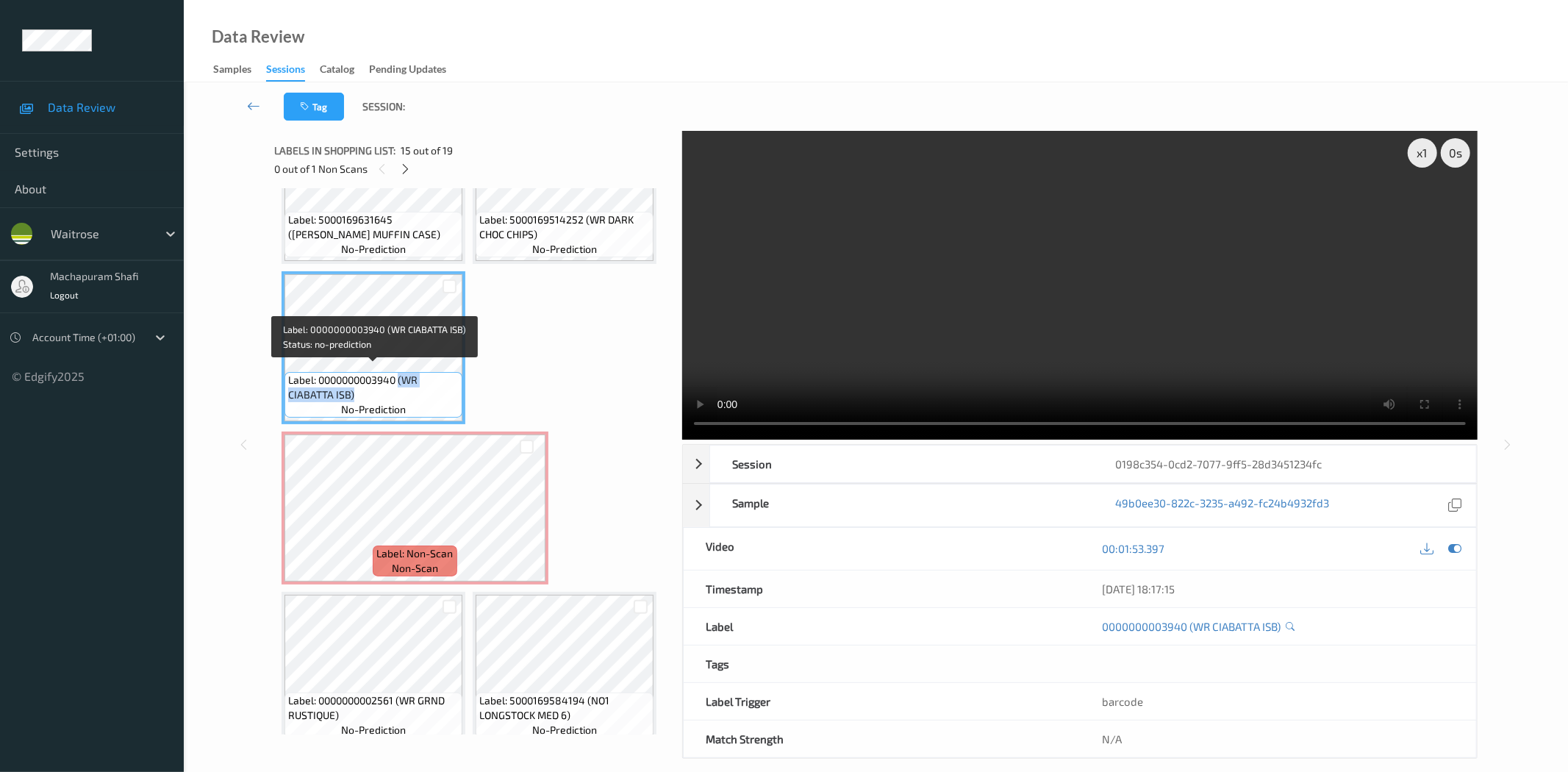
copy span "(WR CIABATTA ISB)"
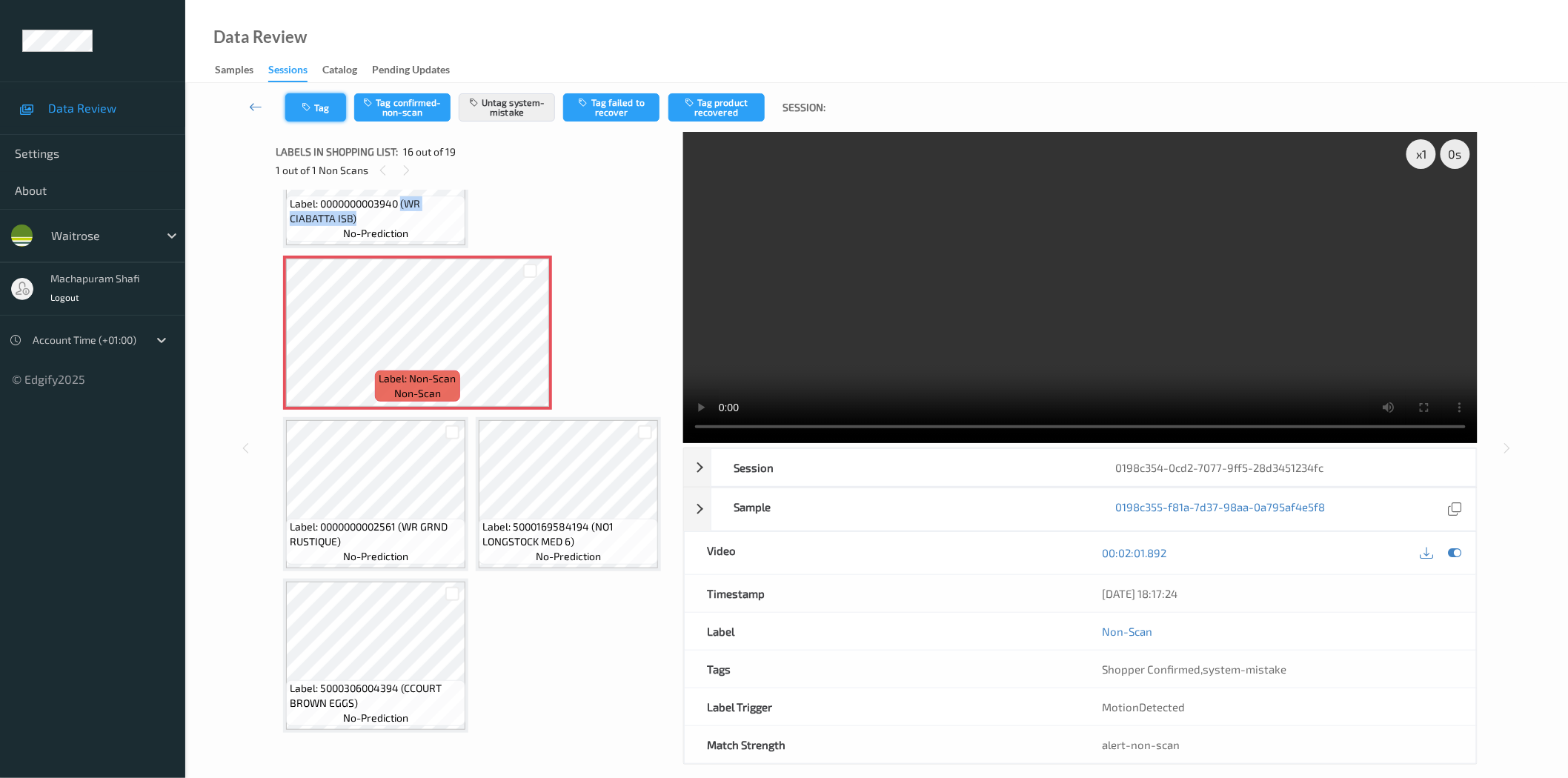
click at [309, 104] on icon "button" at bounding box center [307, 107] width 12 height 11
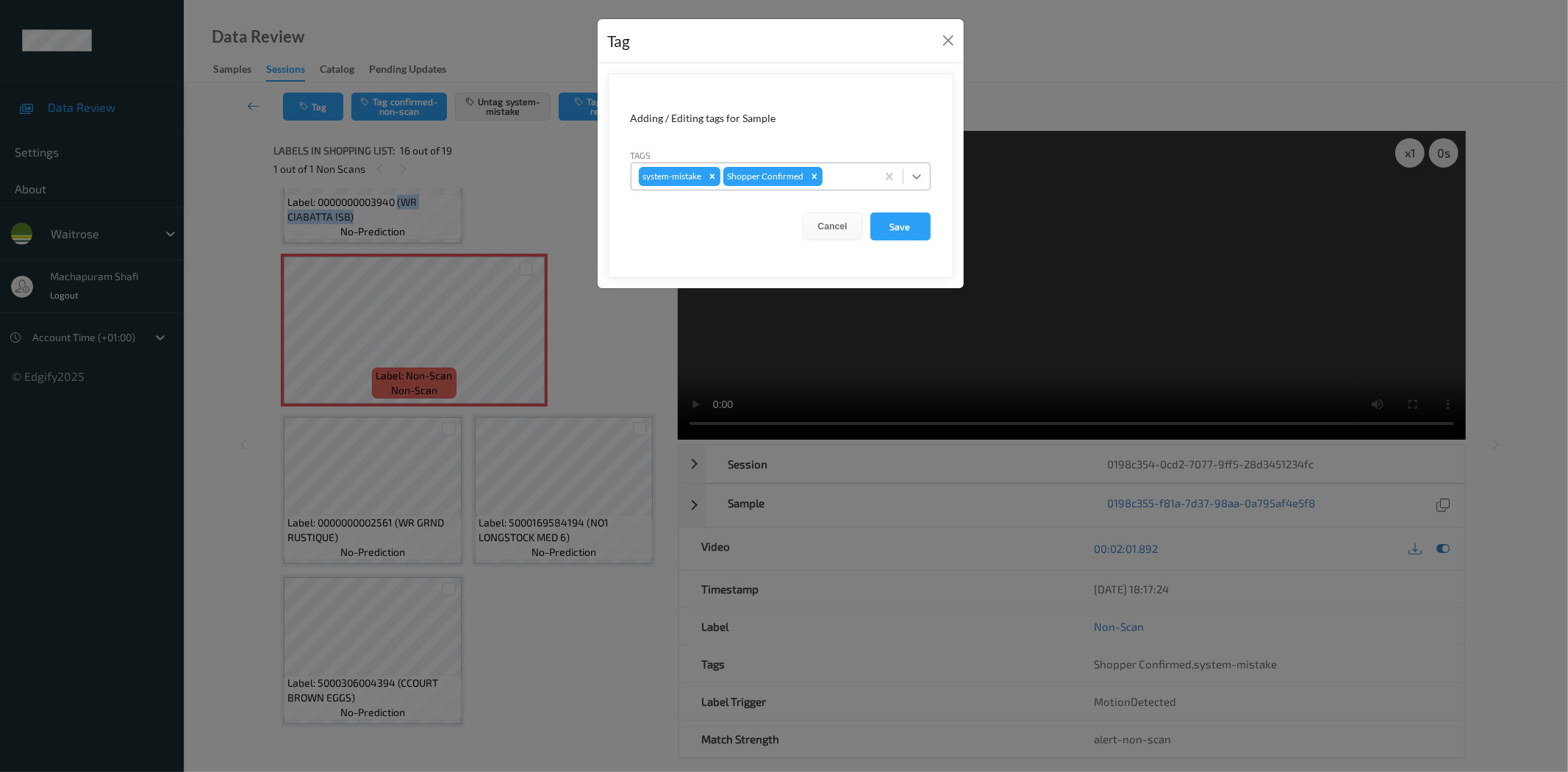
click at [915, 177] on icon at bounding box center [916, 176] width 9 height 5
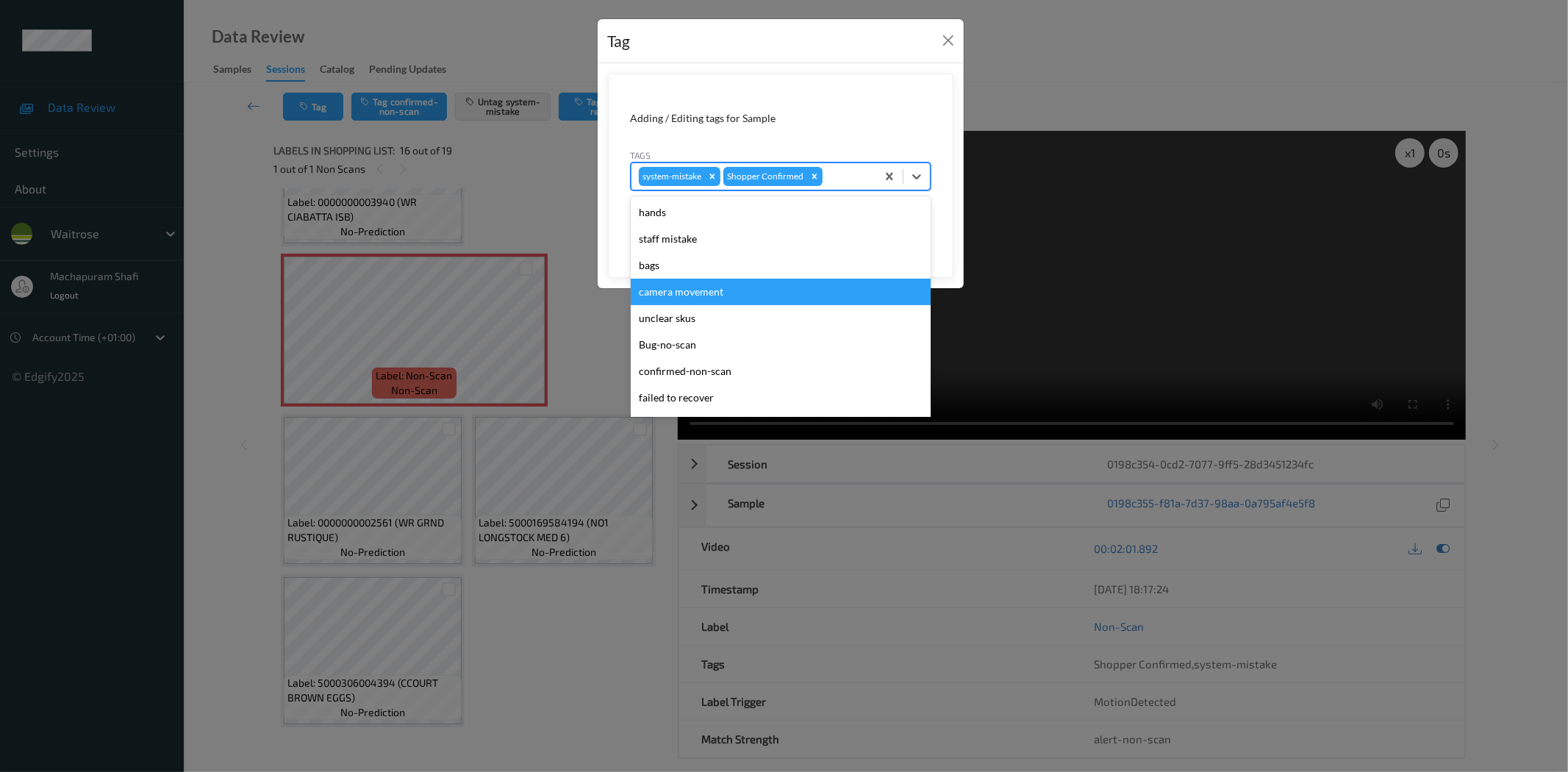
scroll to position [288, 0]
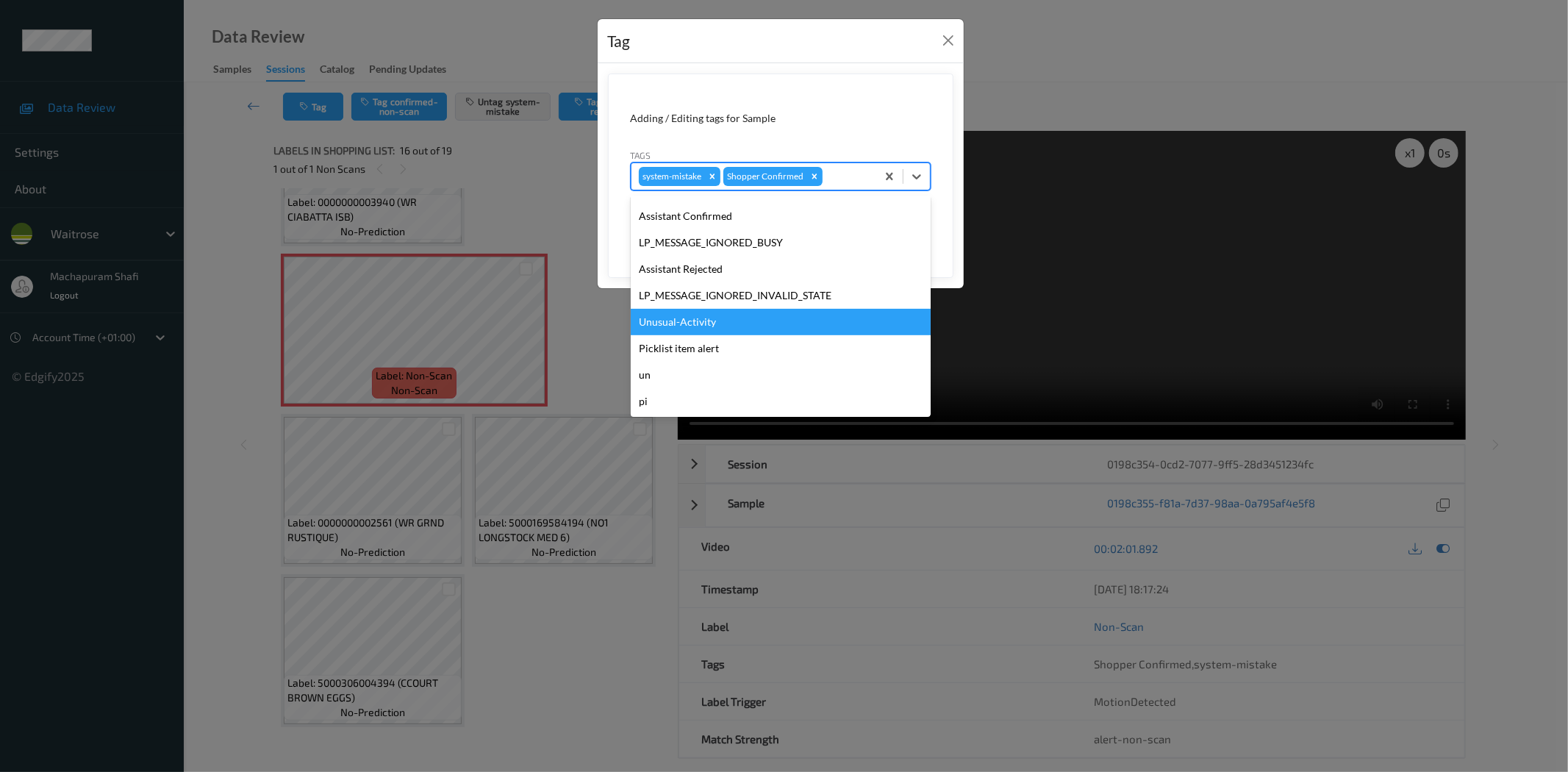
click at [682, 319] on div "Unusual-Activity" at bounding box center [781, 322] width 300 height 27
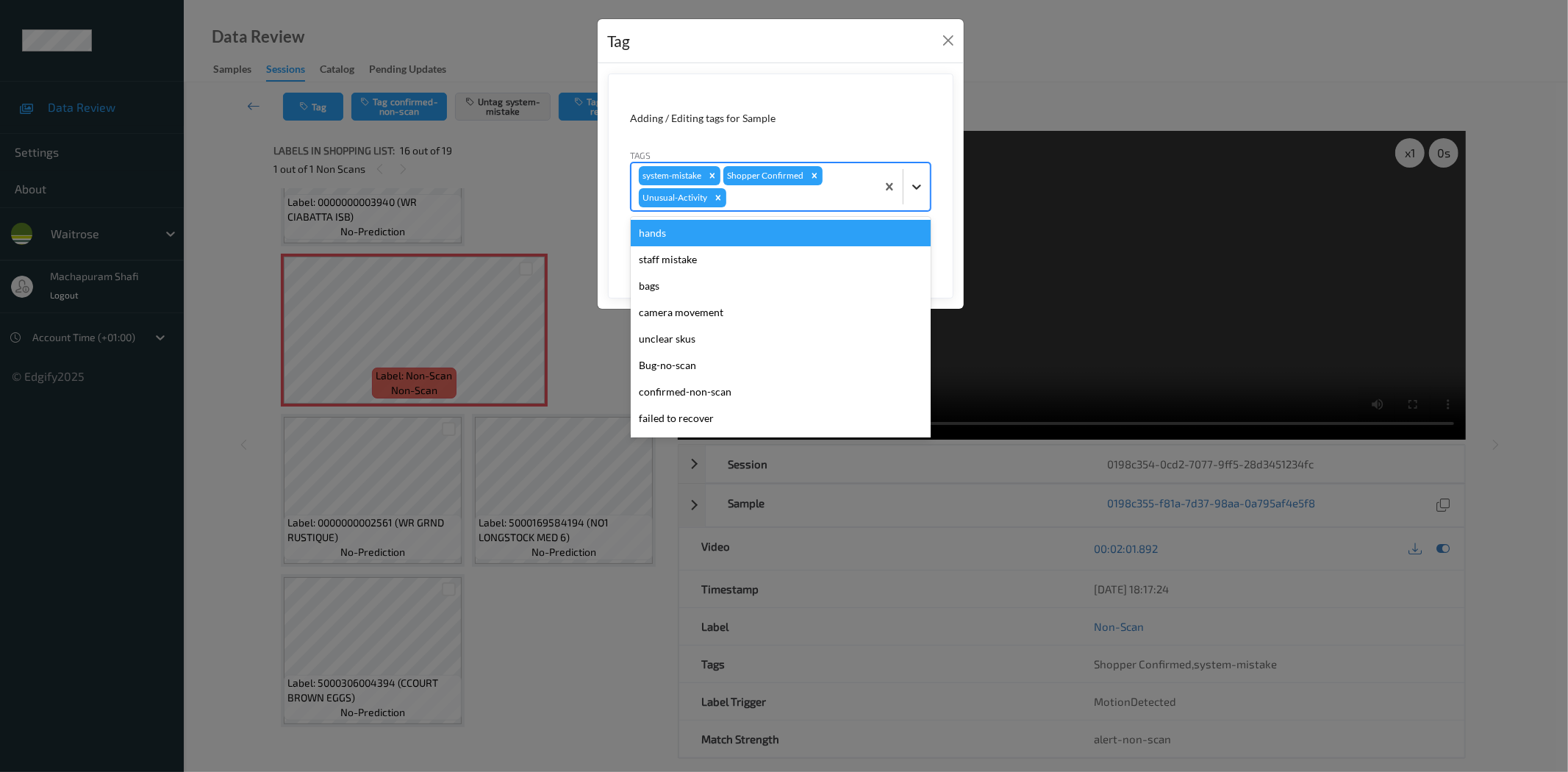
click at [924, 181] on div at bounding box center [917, 187] width 27 height 27
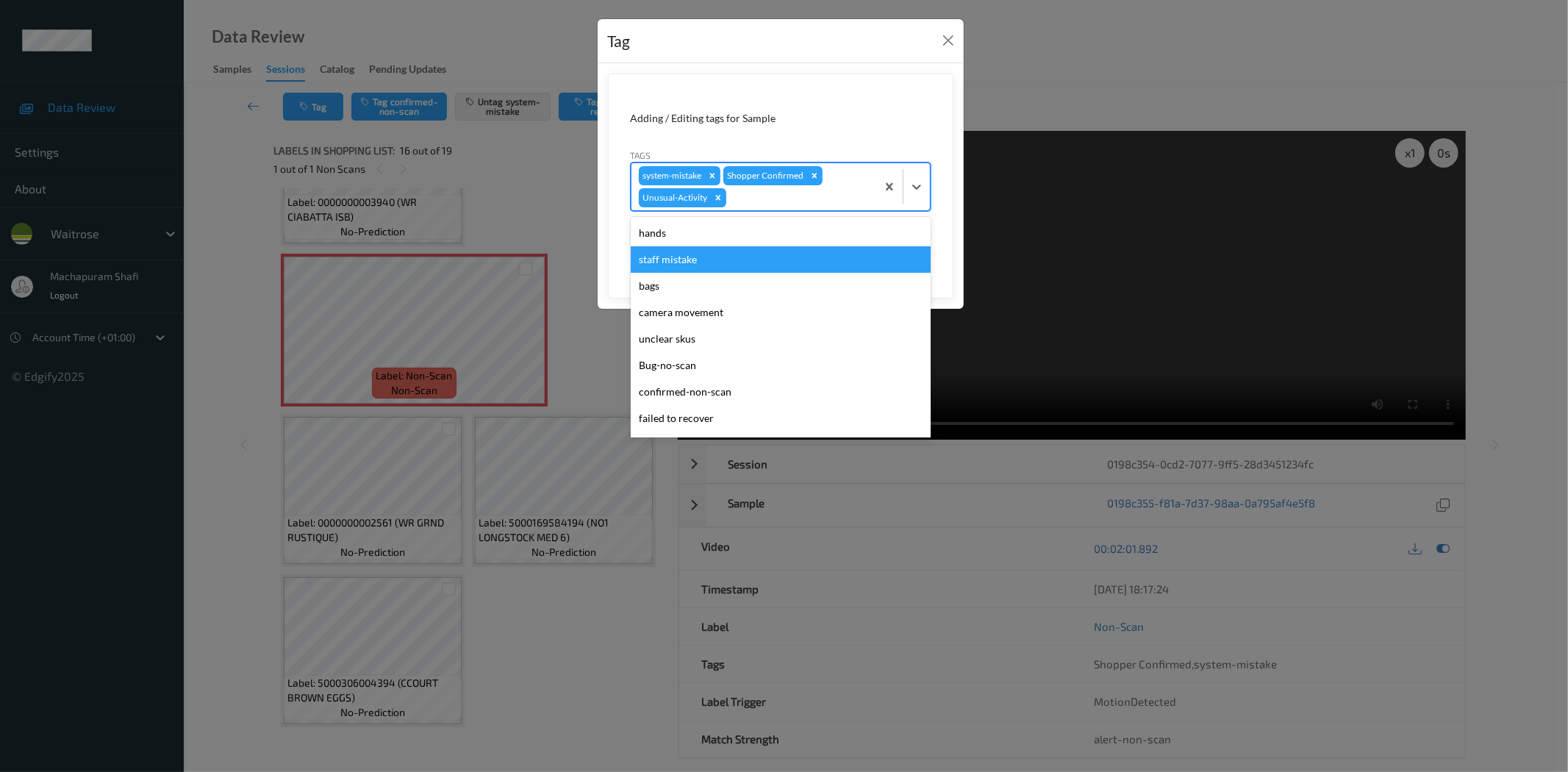
scroll to position [261, 0]
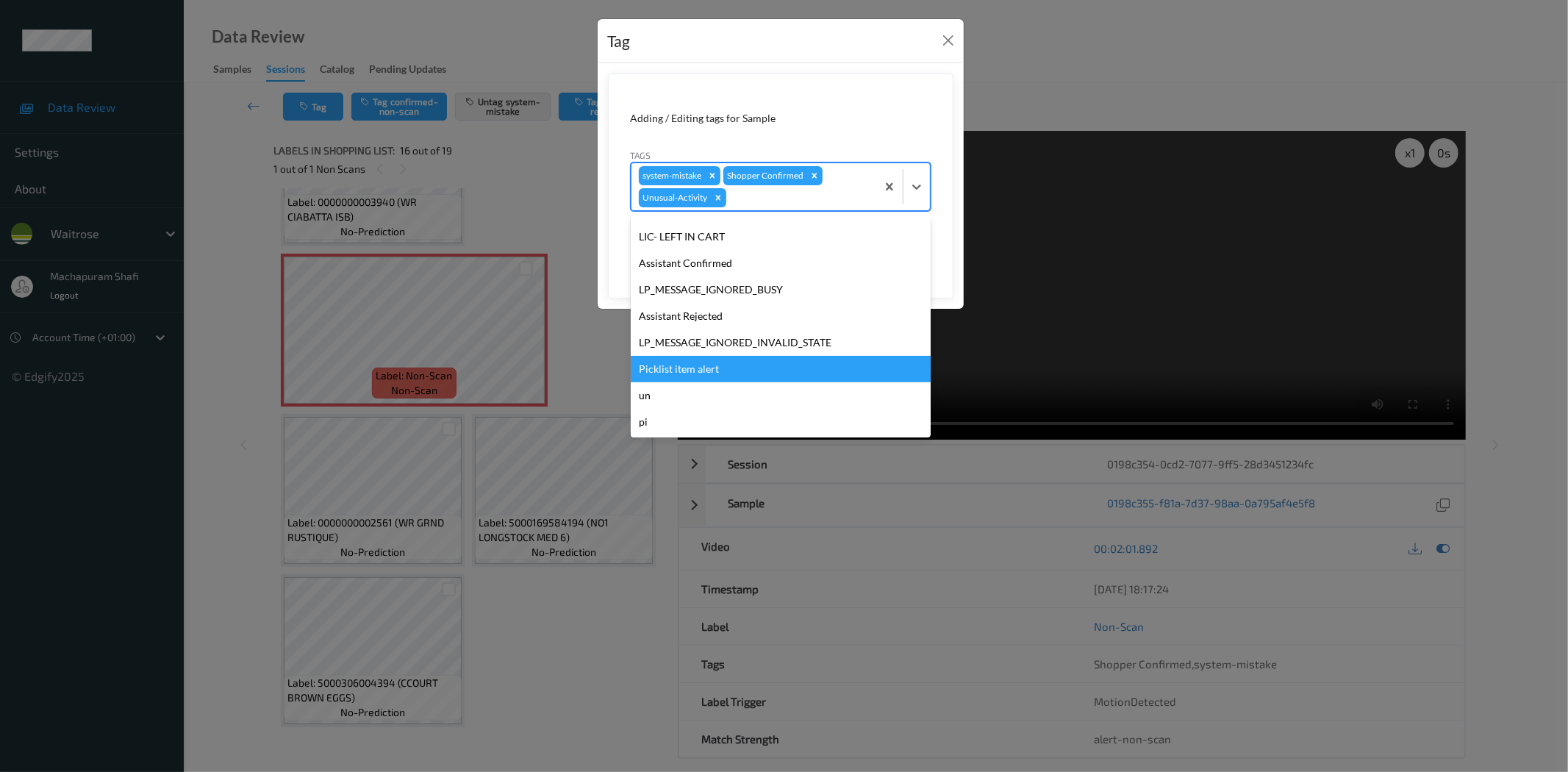
click at [660, 369] on div "Picklist item alert" at bounding box center [781, 369] width 300 height 27
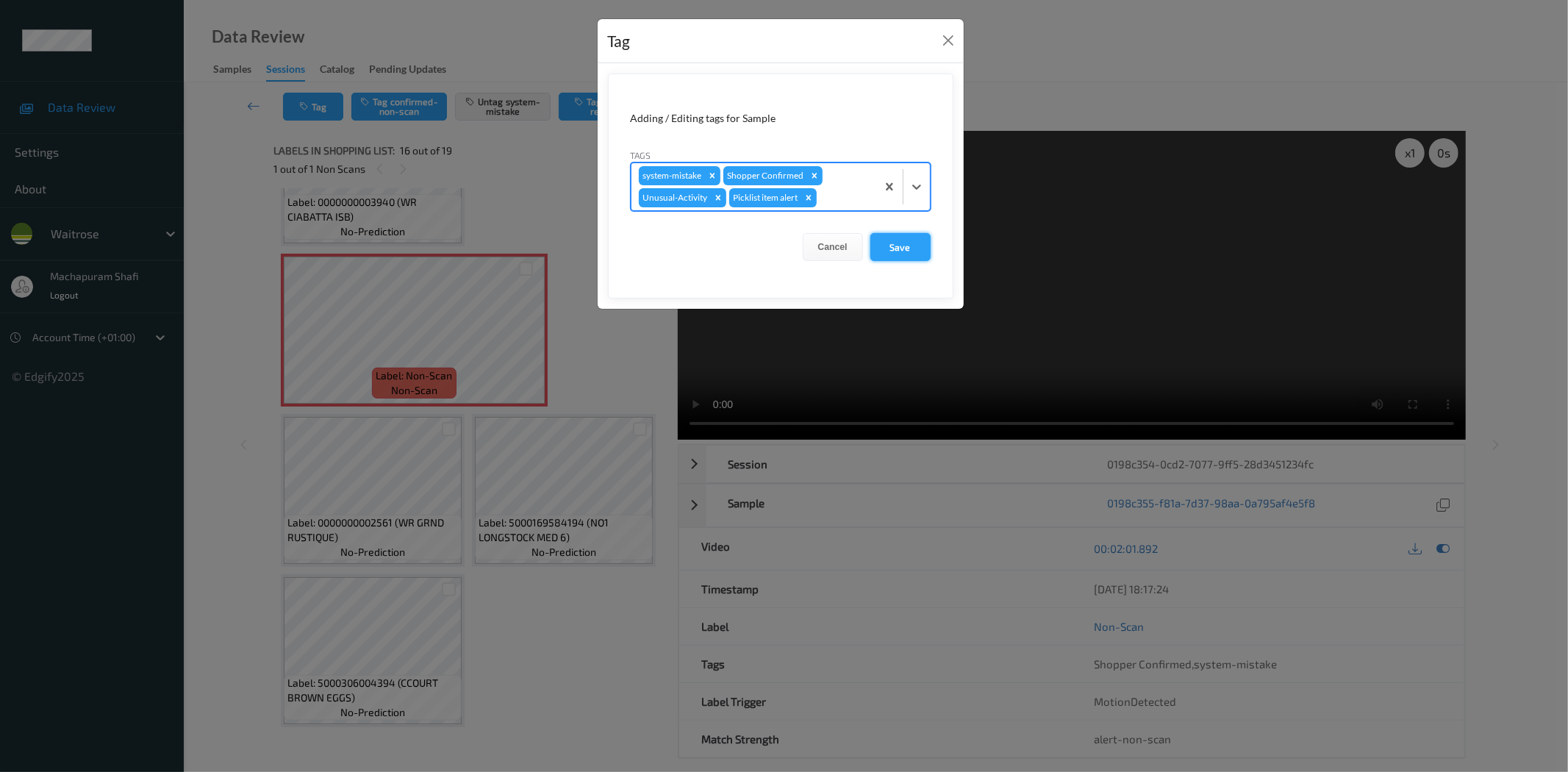
click at [905, 252] on button "Save" at bounding box center [900, 246] width 60 height 28
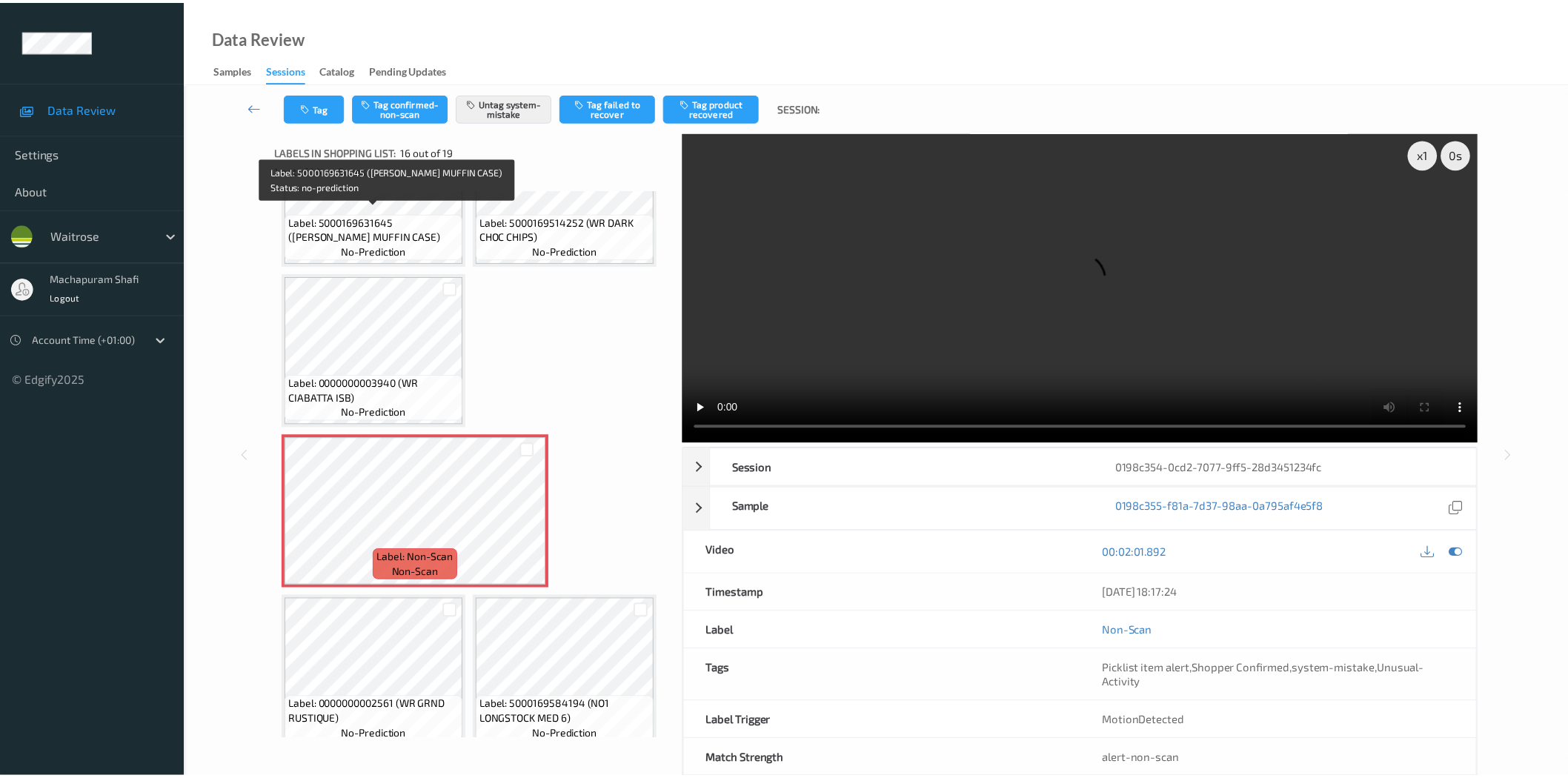
scroll to position [2178, 0]
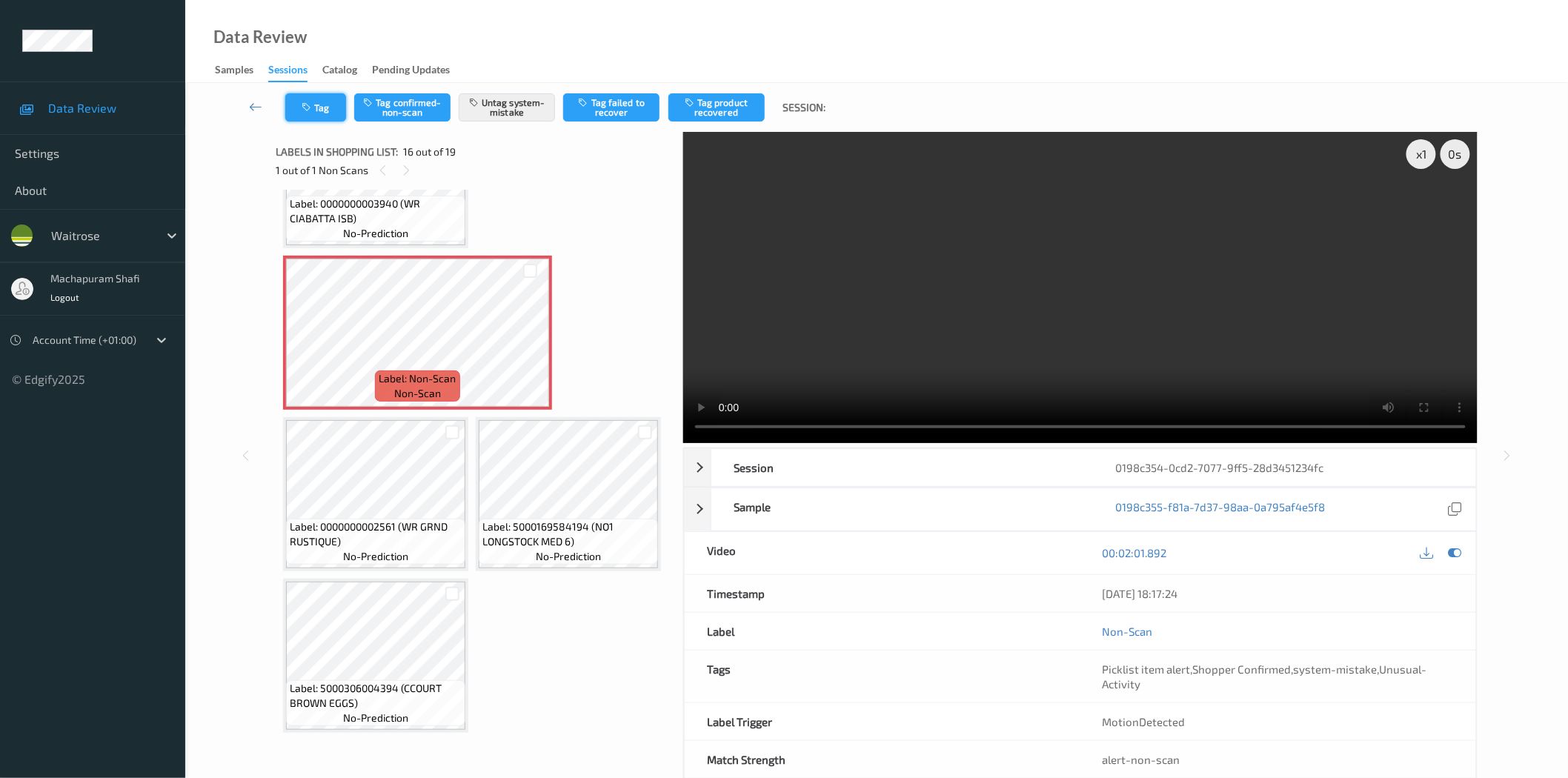
click at [316, 108] on button "Tag" at bounding box center [315, 106] width 60 height 28
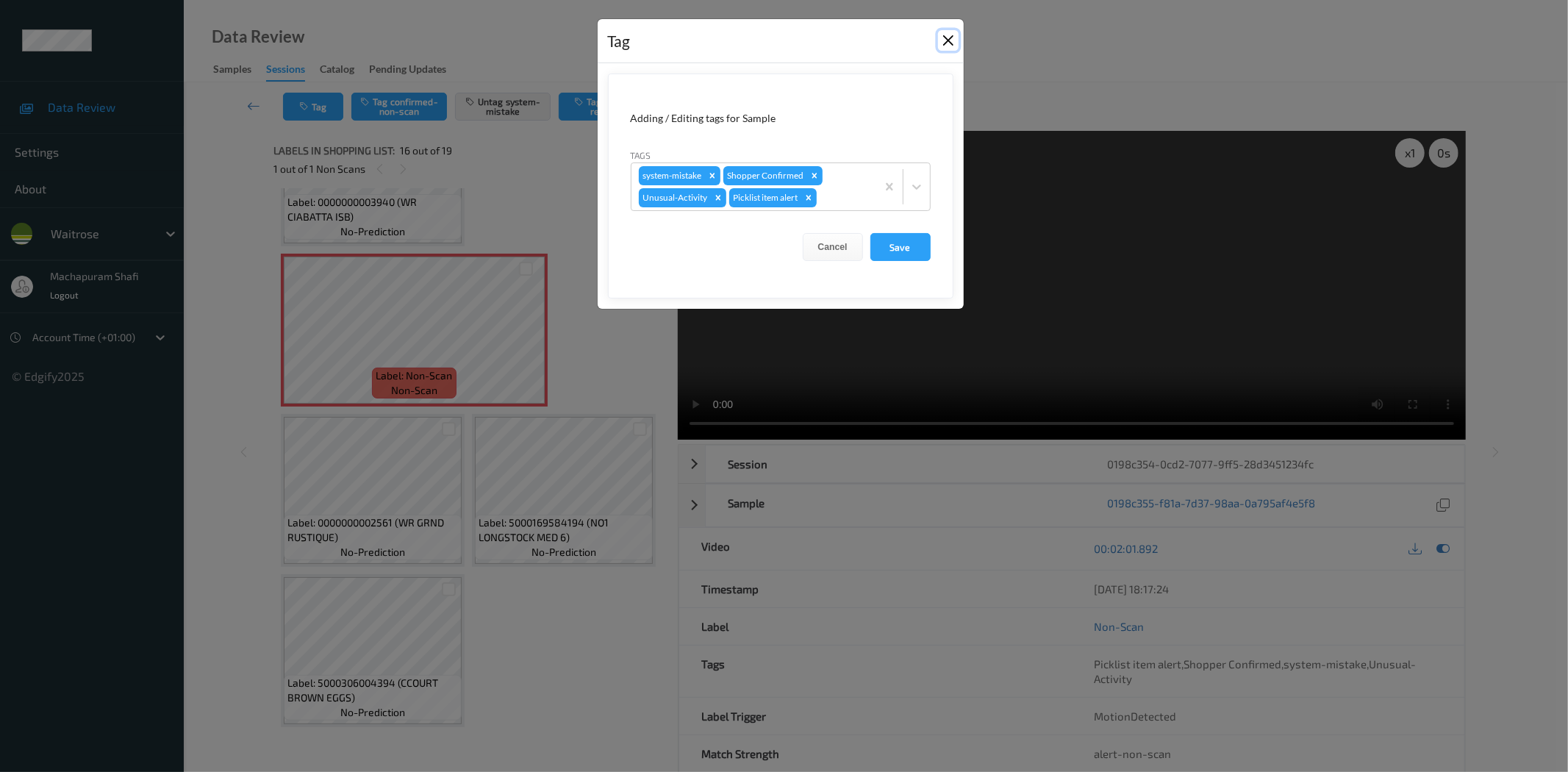
click at [951, 37] on button "Close" at bounding box center [948, 41] width 21 height 21
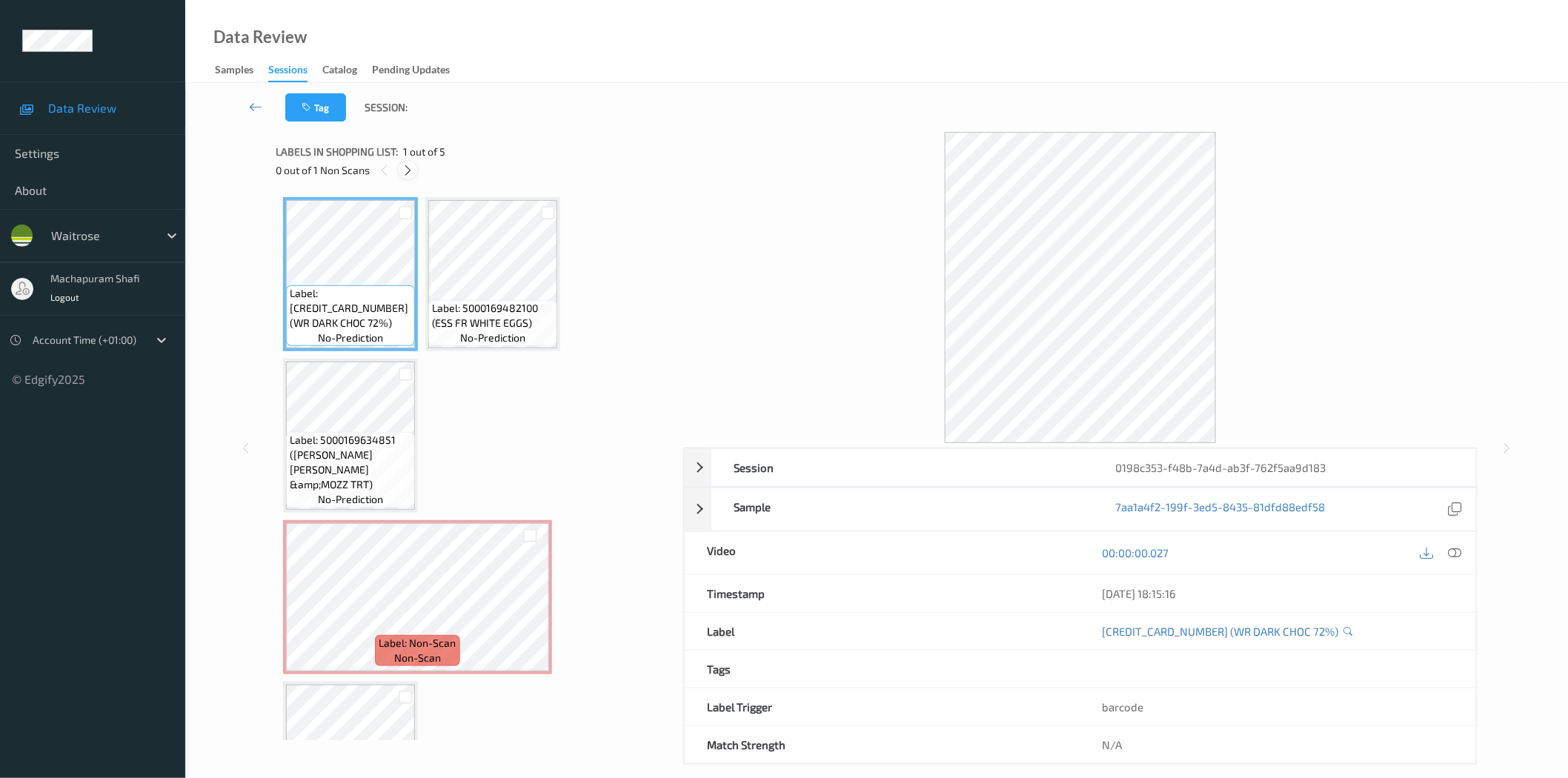
click at [411, 169] on icon at bounding box center [407, 171] width 12 height 13
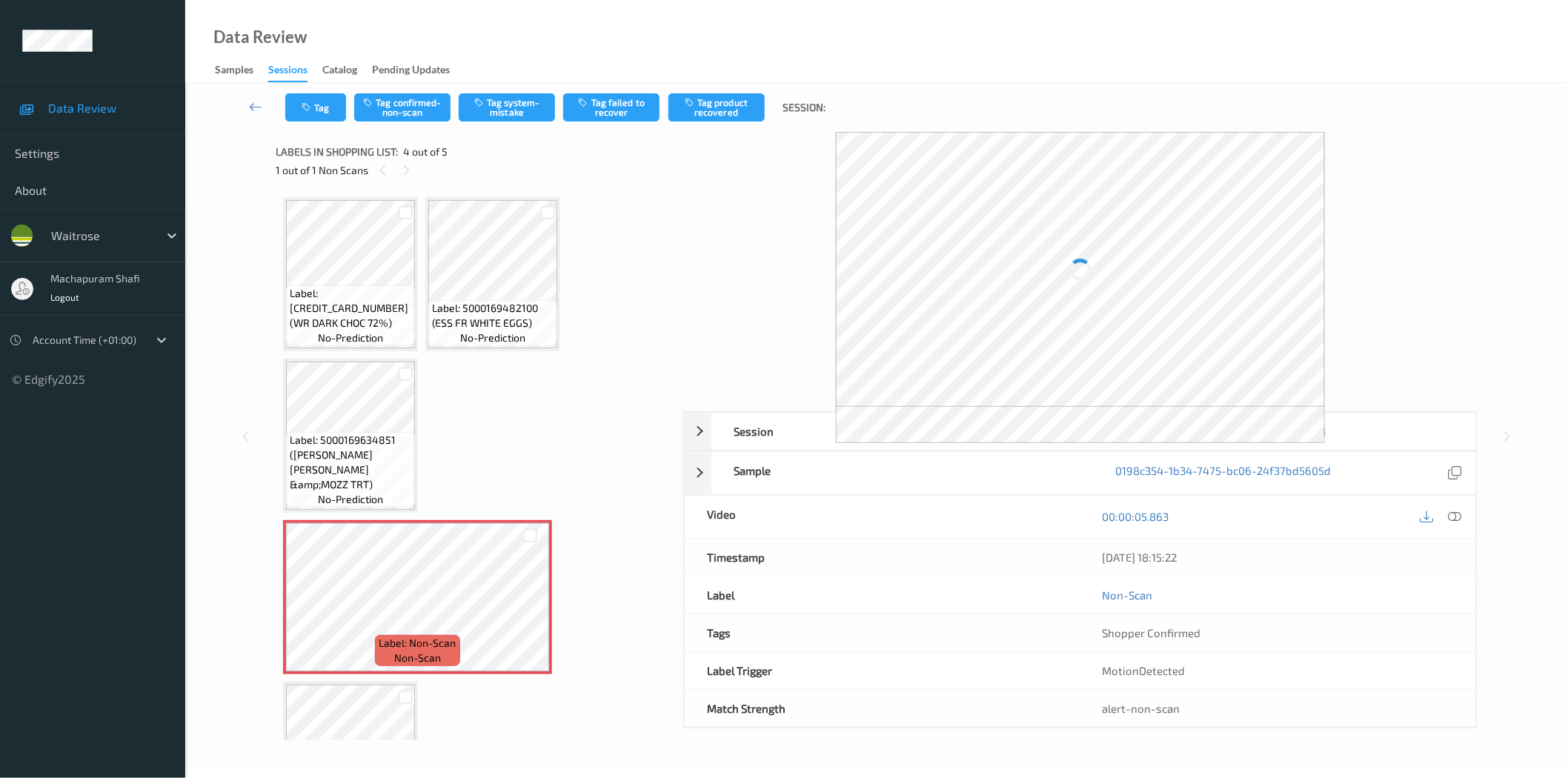
scroll to position [99, 0]
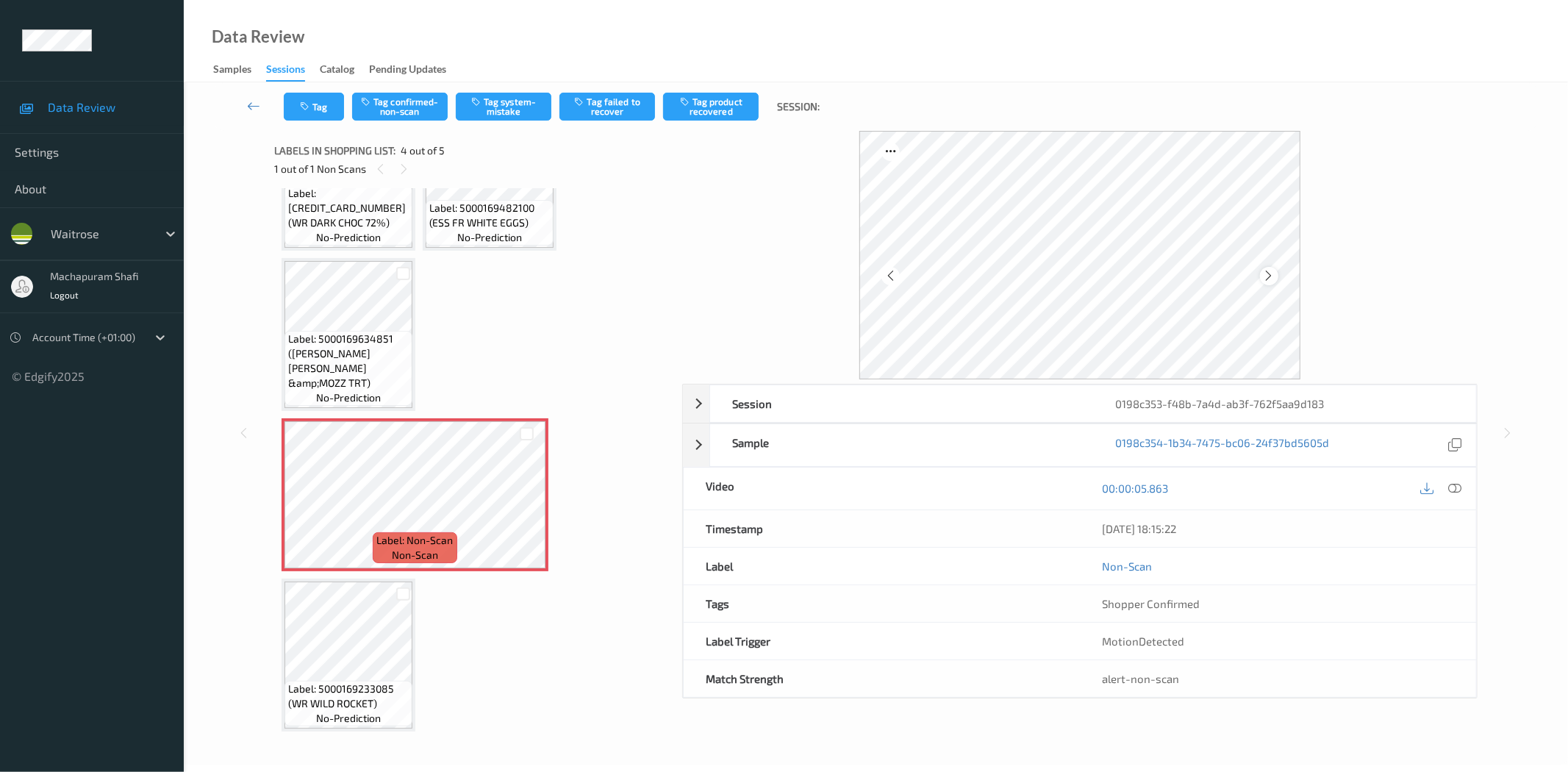
click at [1266, 275] on icon at bounding box center [1269, 276] width 12 height 13
click at [1452, 487] on icon at bounding box center [1456, 489] width 13 height 13
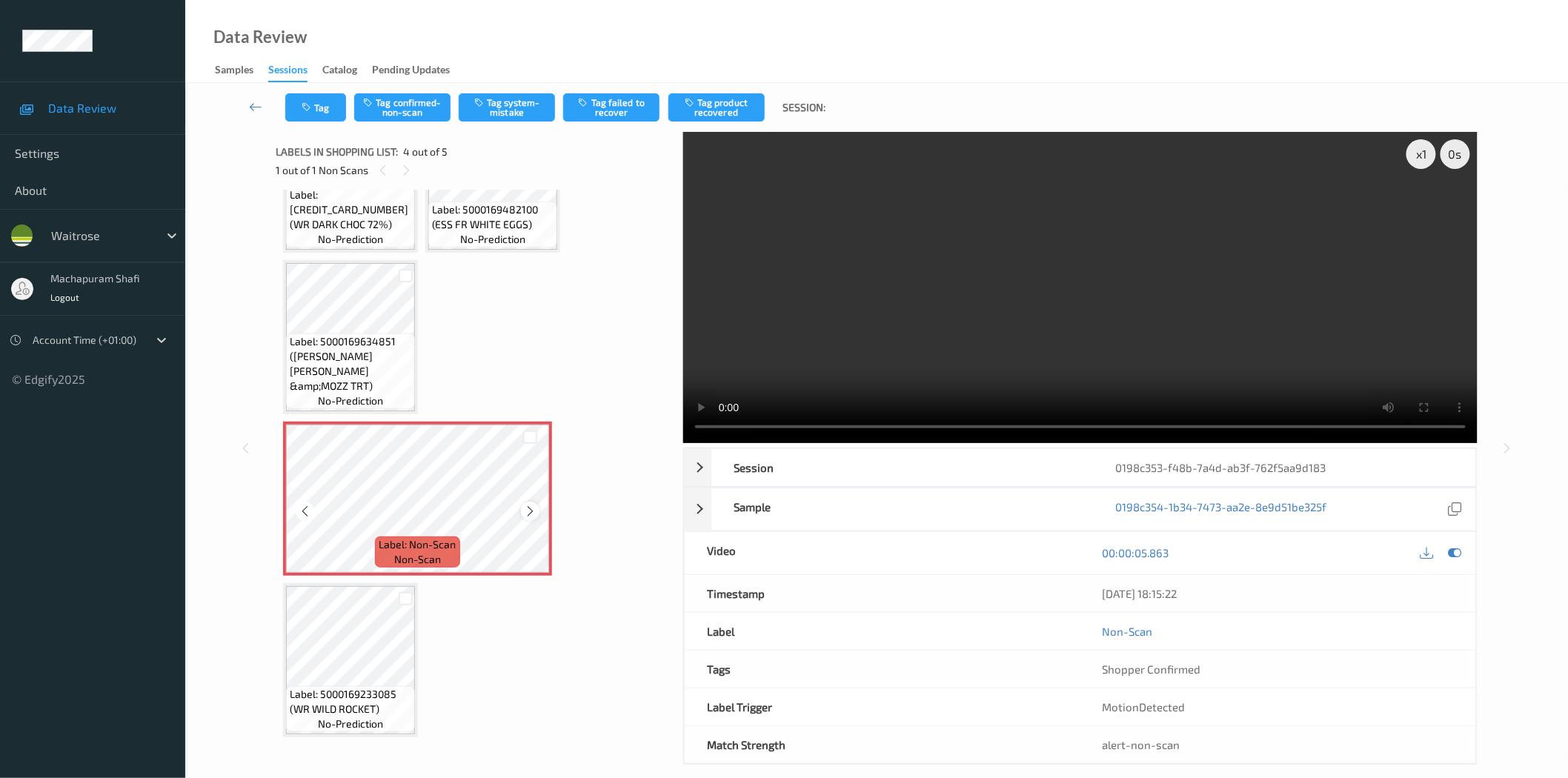
click at [530, 508] on icon at bounding box center [530, 512] width 12 height 13
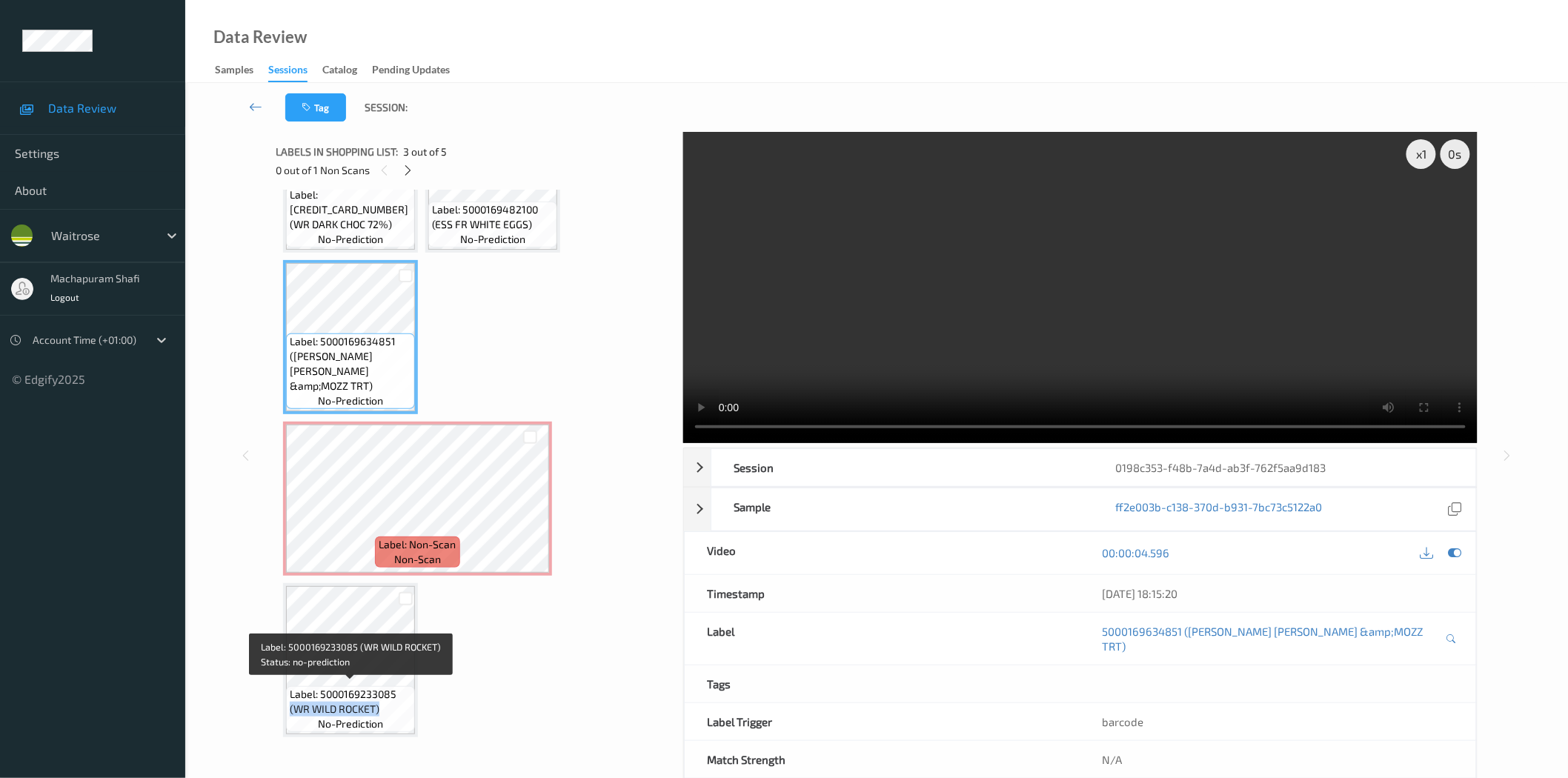
drag, startPoint x: 290, startPoint y: 706, endPoint x: 381, endPoint y: 701, distance: 91.1
click at [381, 701] on span "Label: 5000169233085 (WR WILD ROCKET)" at bounding box center [351, 701] width 122 height 30
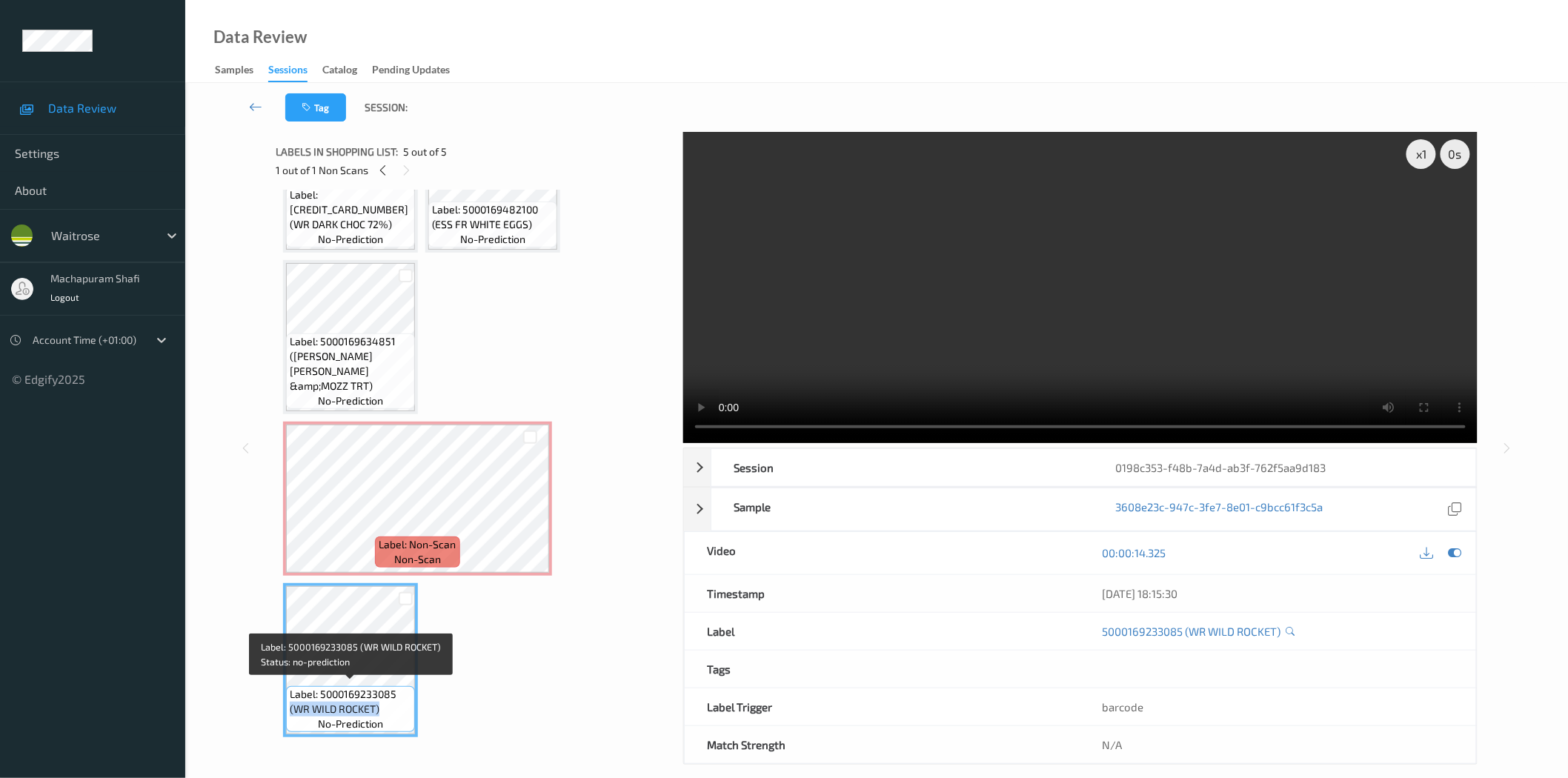
copy span "(WR WILD ROCKET)"
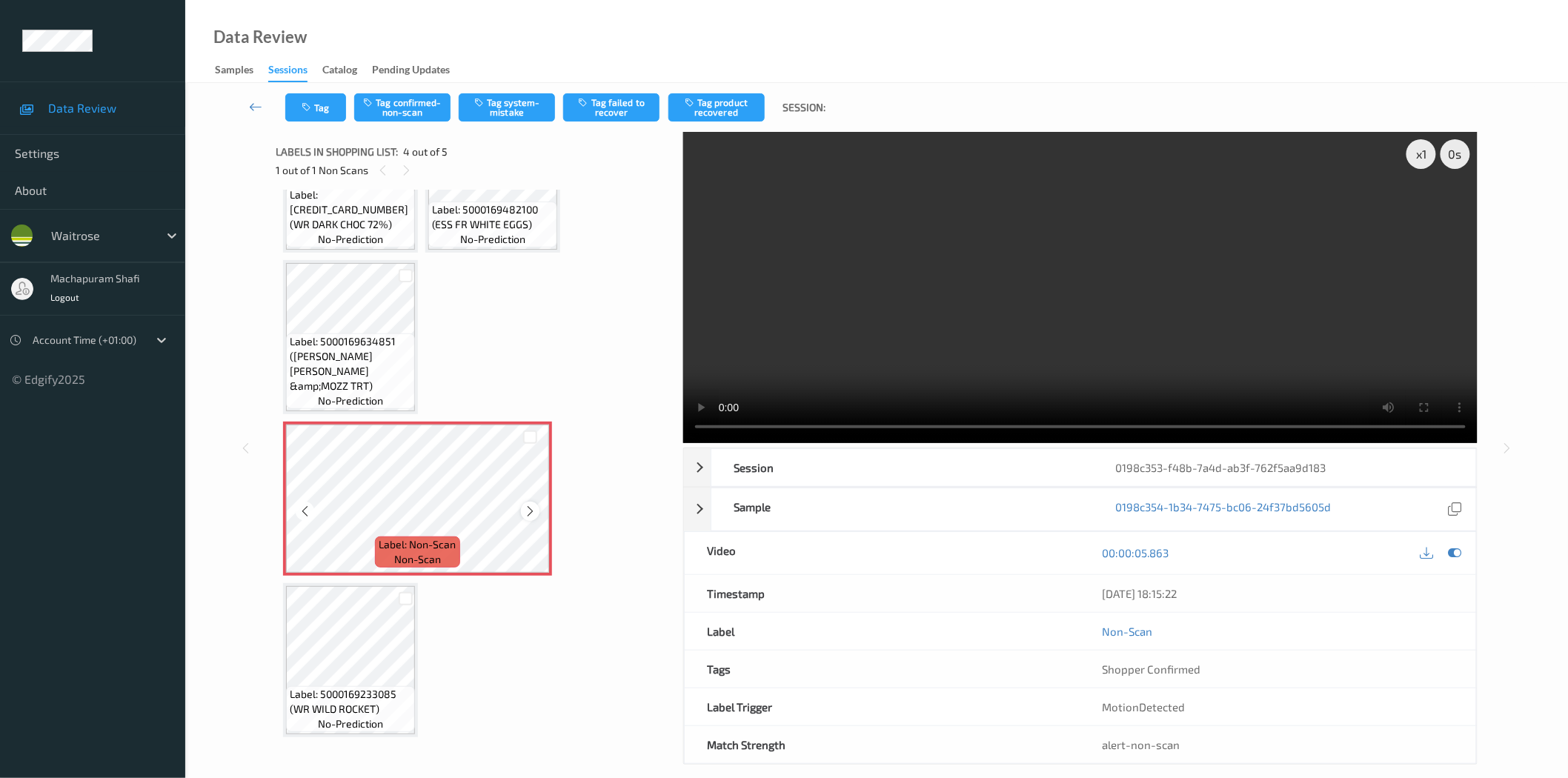
click at [524, 510] on icon at bounding box center [530, 512] width 12 height 13
click at [408, 99] on button "Tag confirmed-non-scan" at bounding box center [402, 106] width 97 height 28
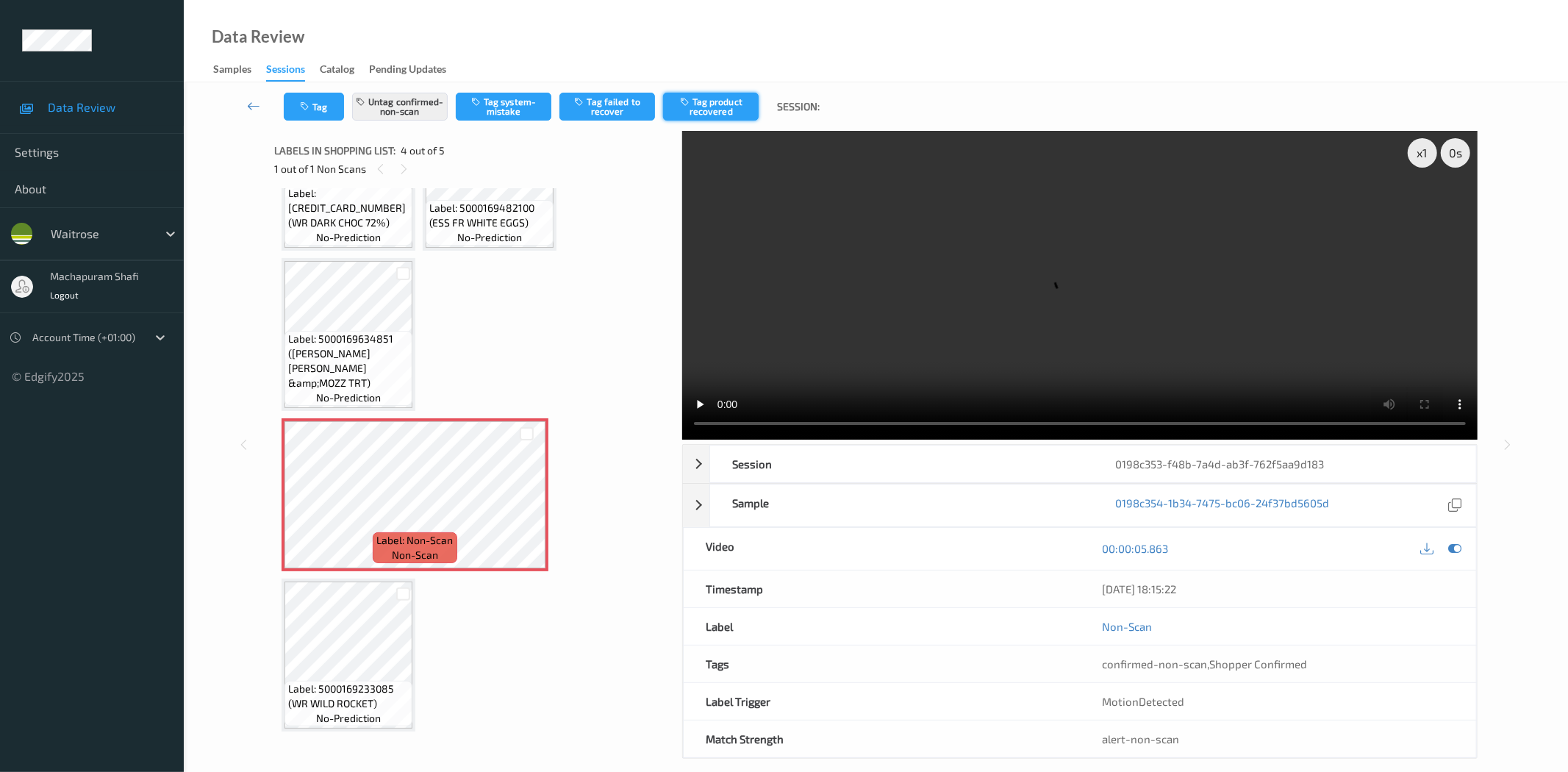
click at [719, 106] on button "Tag product recovered" at bounding box center [711, 106] width 96 height 28
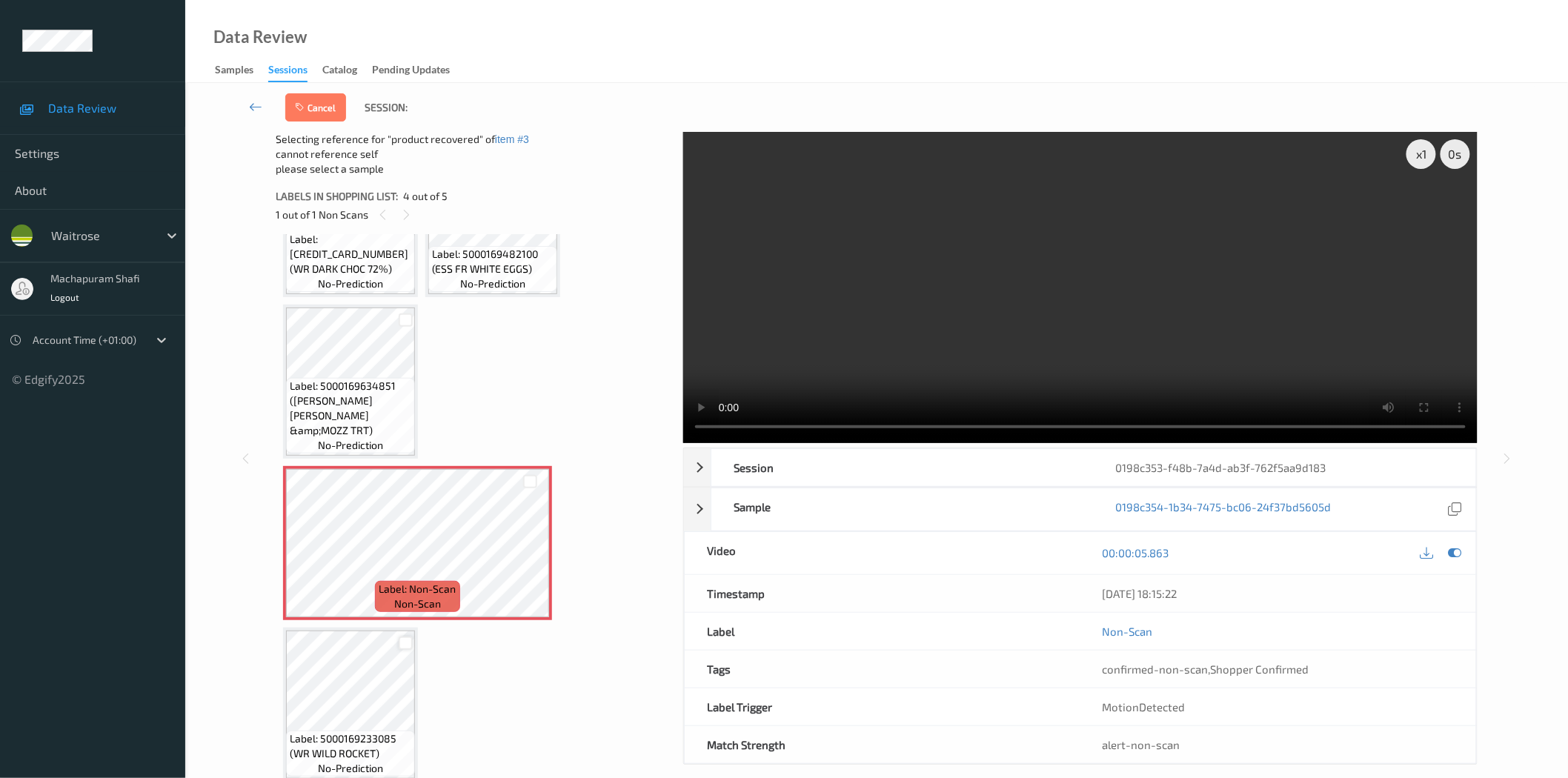
click at [398, 637] on div at bounding box center [405, 644] width 14 height 14
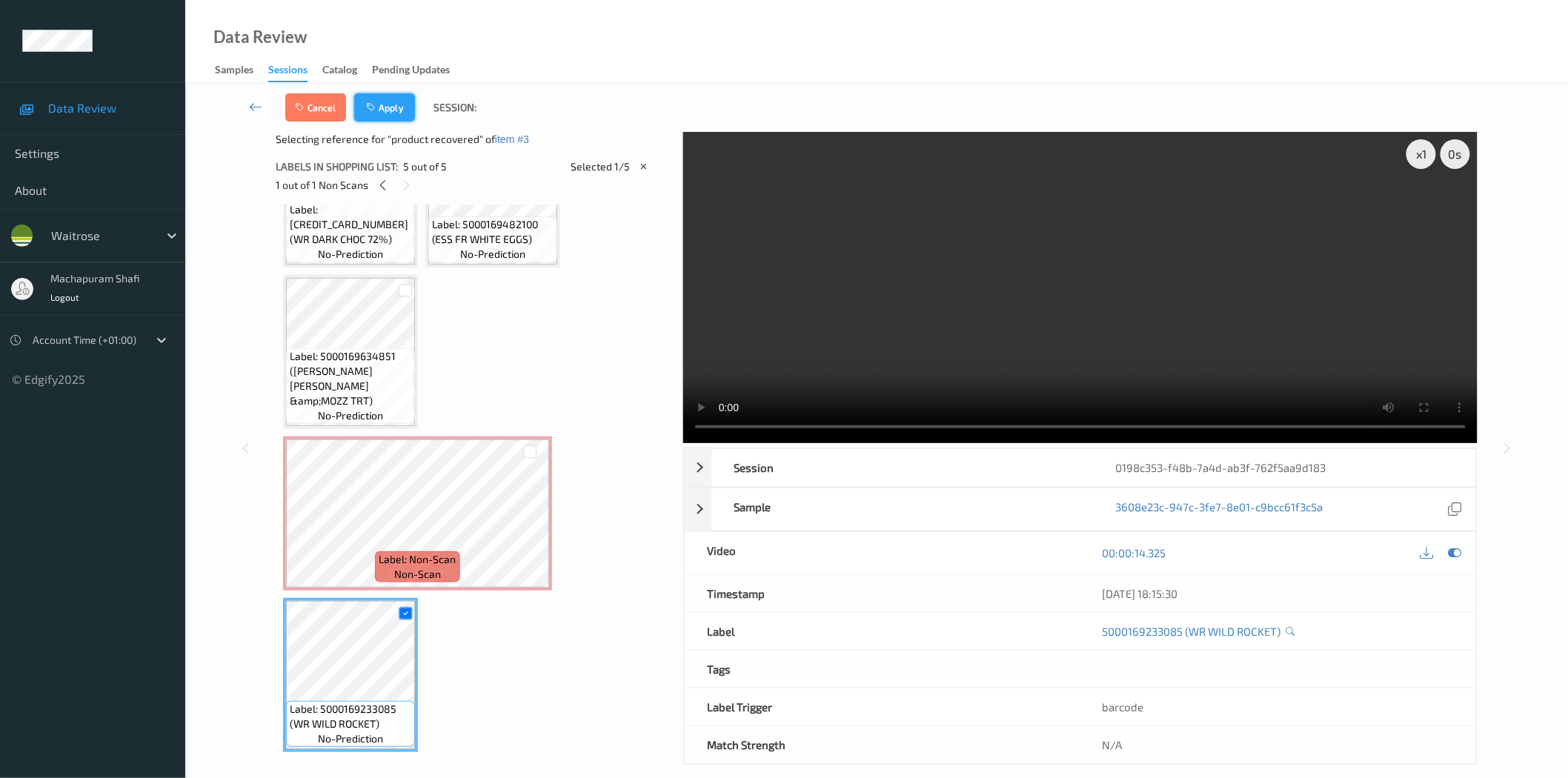
click at [395, 104] on button "Apply" at bounding box center [384, 106] width 60 height 28
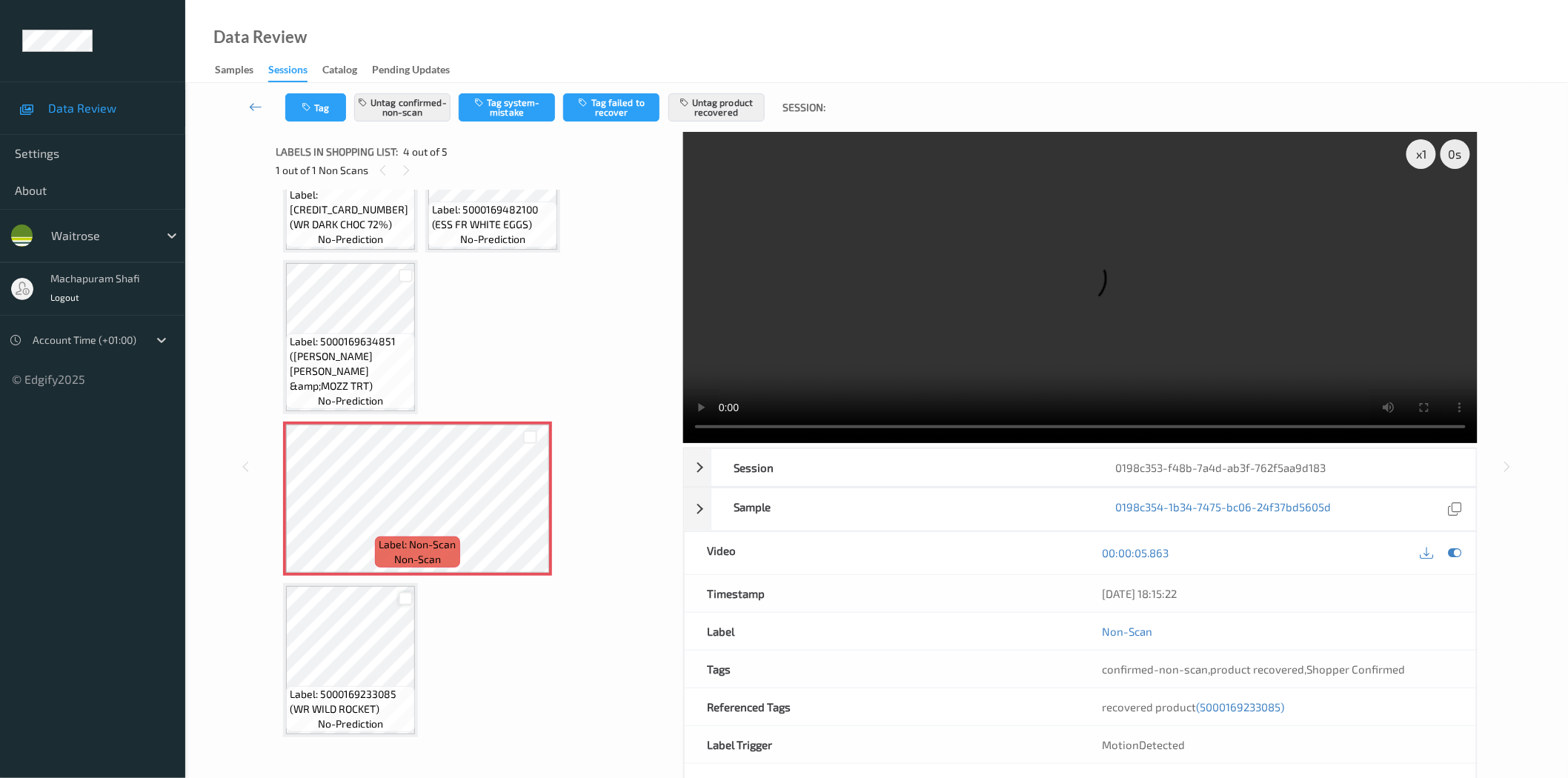
click at [406, 598] on div at bounding box center [405, 599] width 14 height 14
click at [403, 117] on button "Tag confirmed-non-scan" at bounding box center [402, 106] width 97 height 28
drag, startPoint x: 406, startPoint y: 596, endPoint x: 405, endPoint y: 605, distance: 9.1
click at [405, 598] on div at bounding box center [405, 599] width 14 height 14
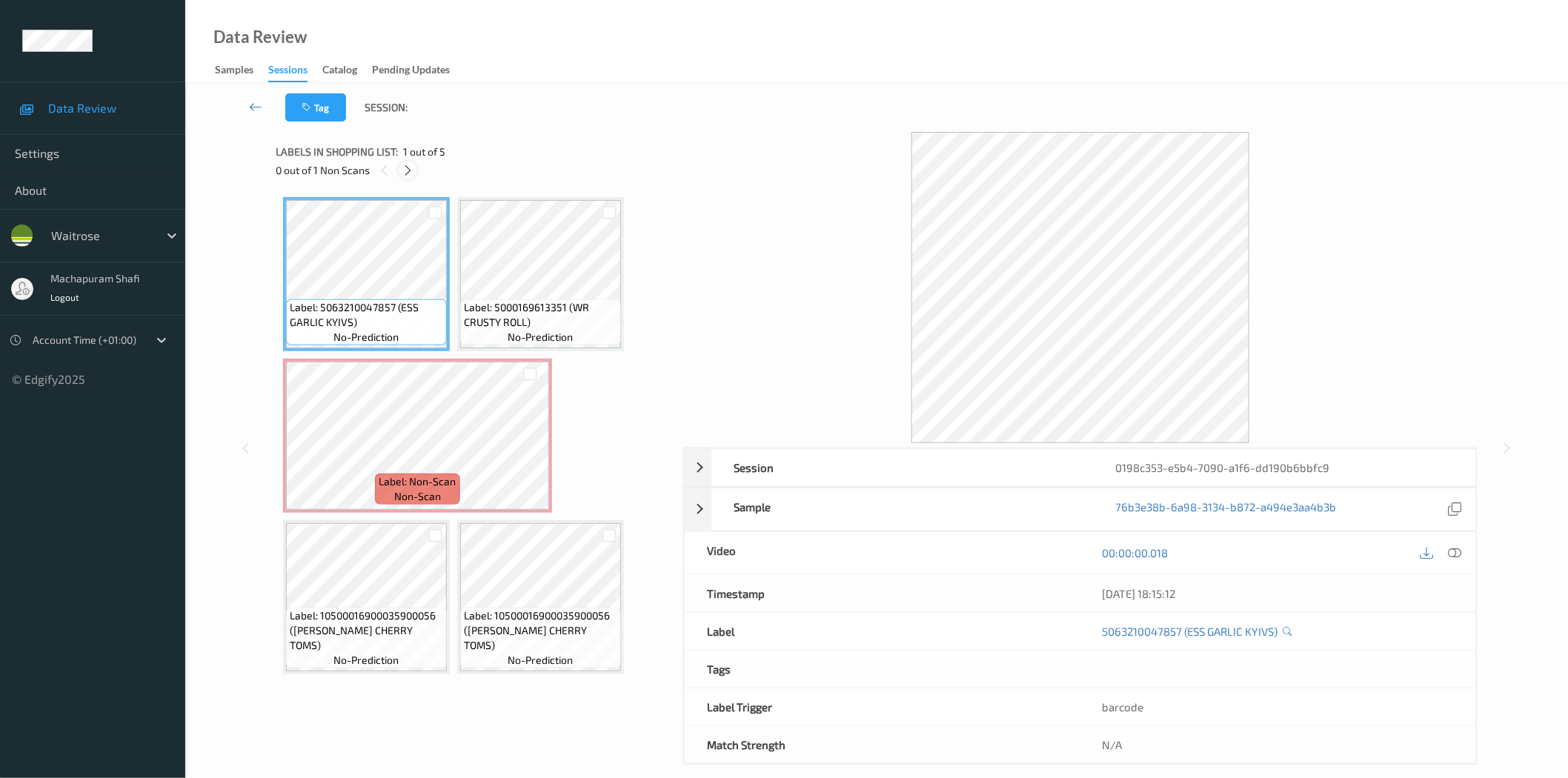
click at [413, 169] on icon at bounding box center [407, 171] width 12 height 13
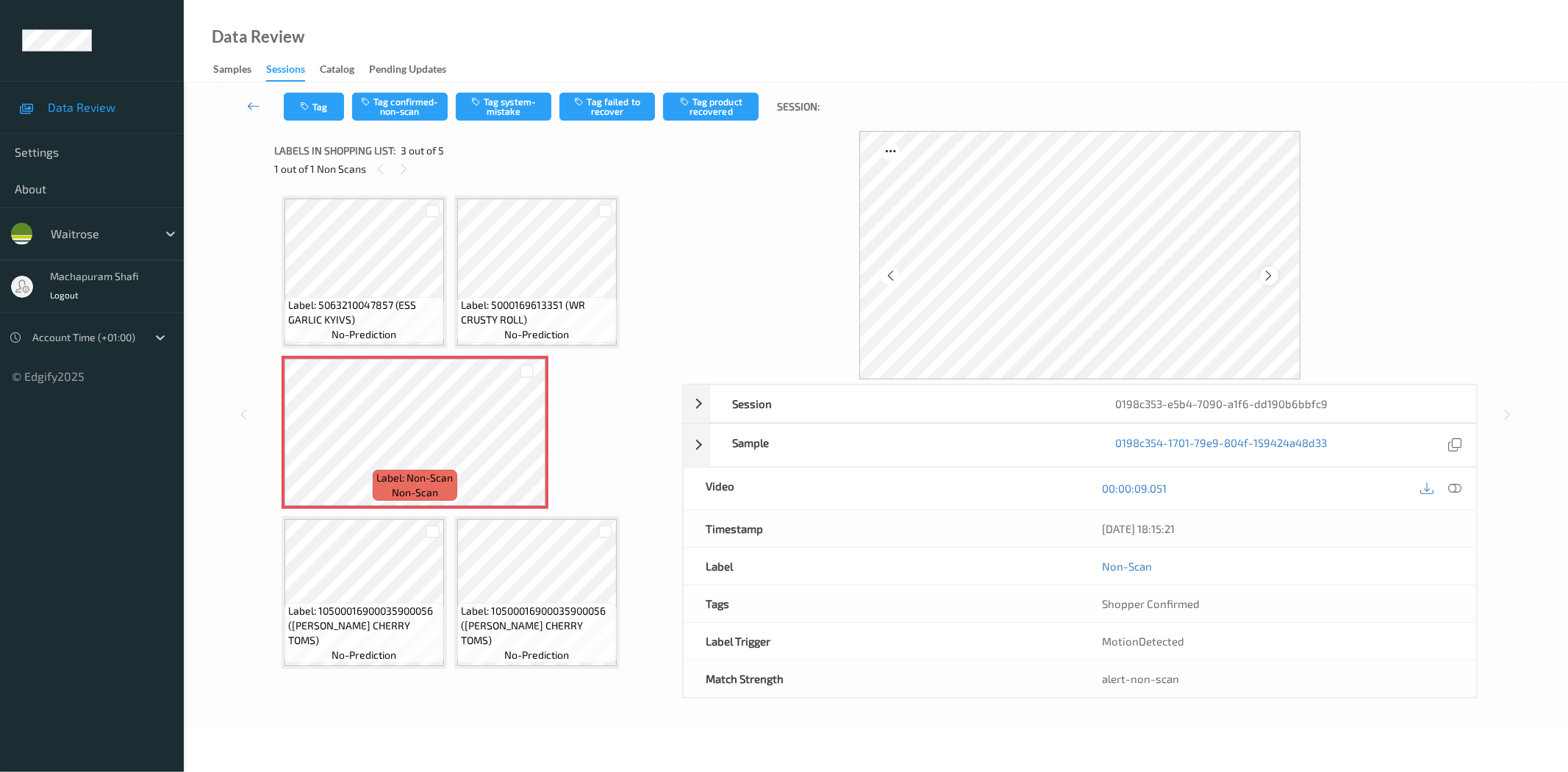
click at [1267, 274] on icon at bounding box center [1269, 276] width 12 height 13
click at [1269, 276] on icon at bounding box center [1269, 276] width 12 height 13
click at [1456, 491] on icon at bounding box center [1456, 489] width 13 height 13
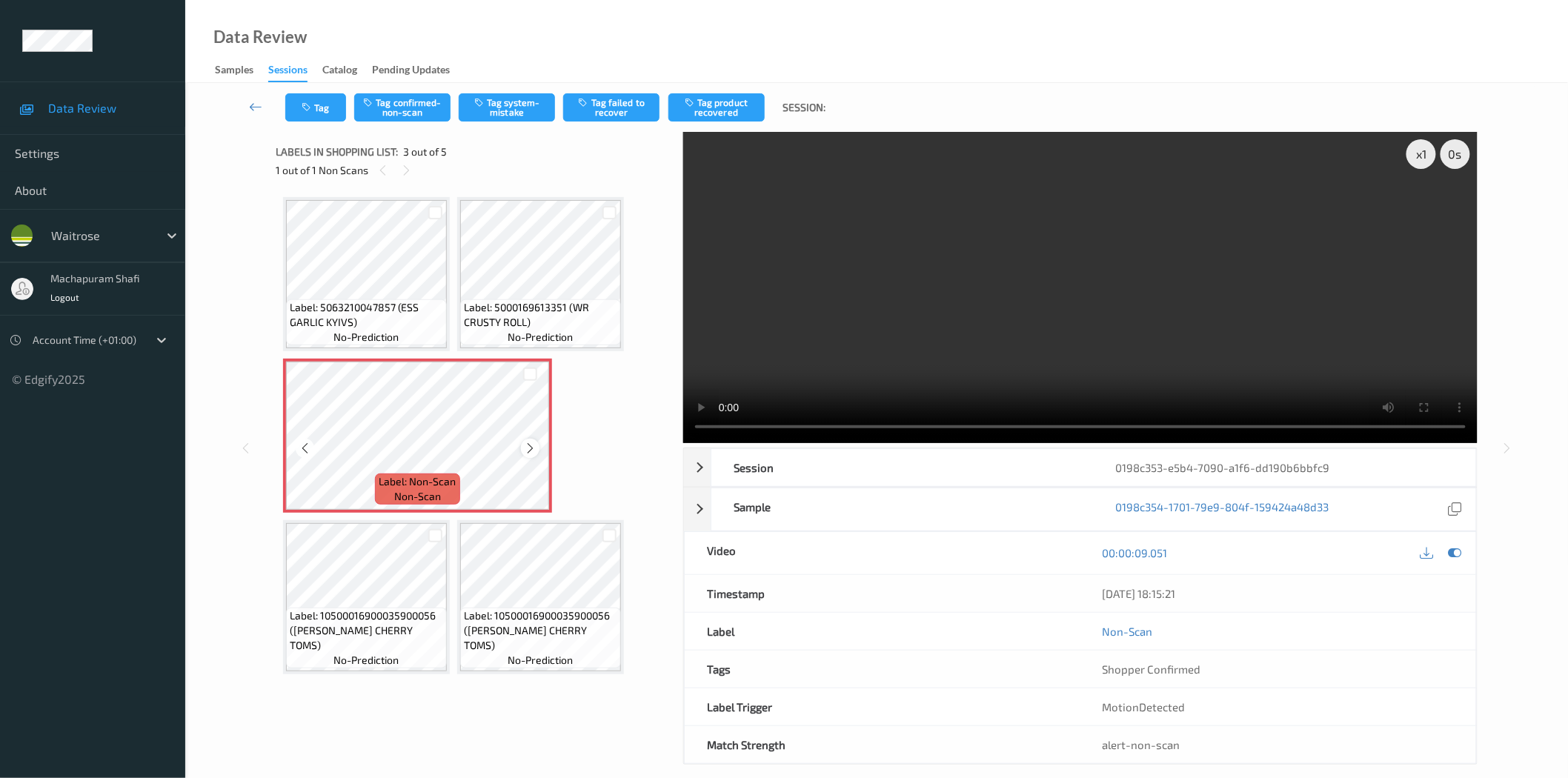
click at [527, 447] on icon at bounding box center [530, 448] width 12 height 13
click at [512, 101] on button "Tag system-mistake" at bounding box center [507, 106] width 97 height 28
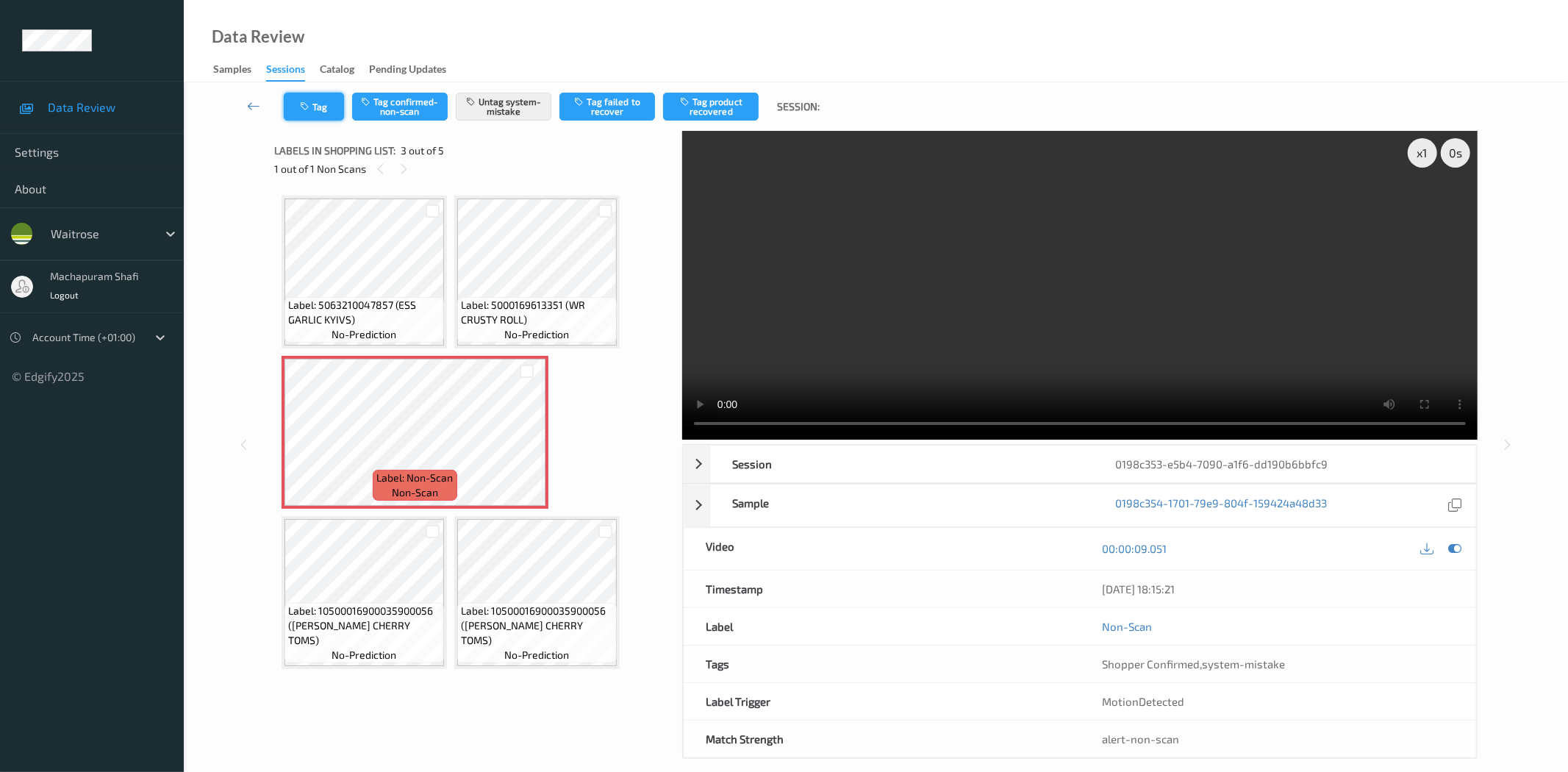
click at [314, 106] on button "Tag" at bounding box center [314, 106] width 60 height 28
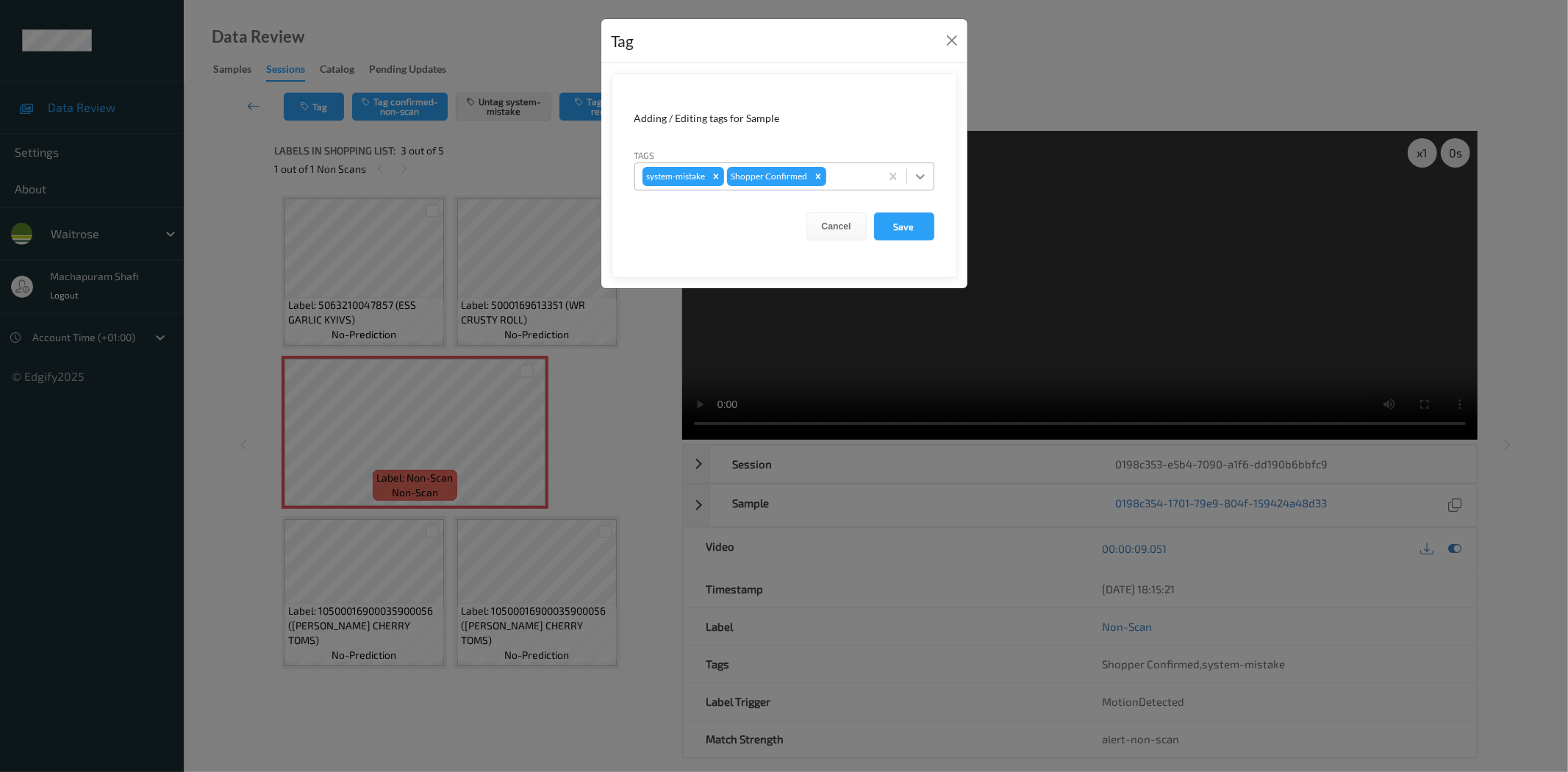
click at [923, 175] on icon at bounding box center [920, 176] width 9 height 5
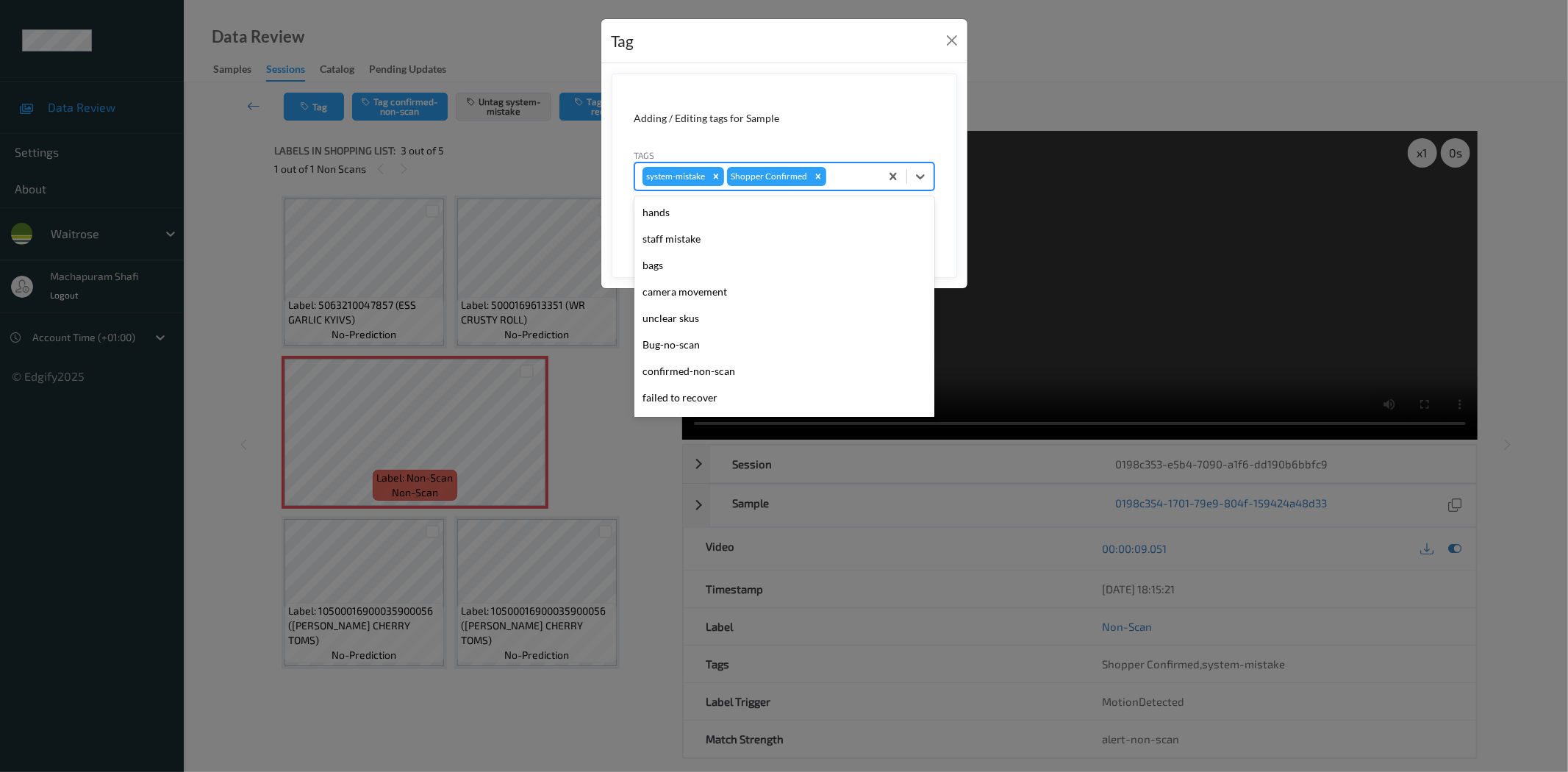
scroll to position [288, 0]
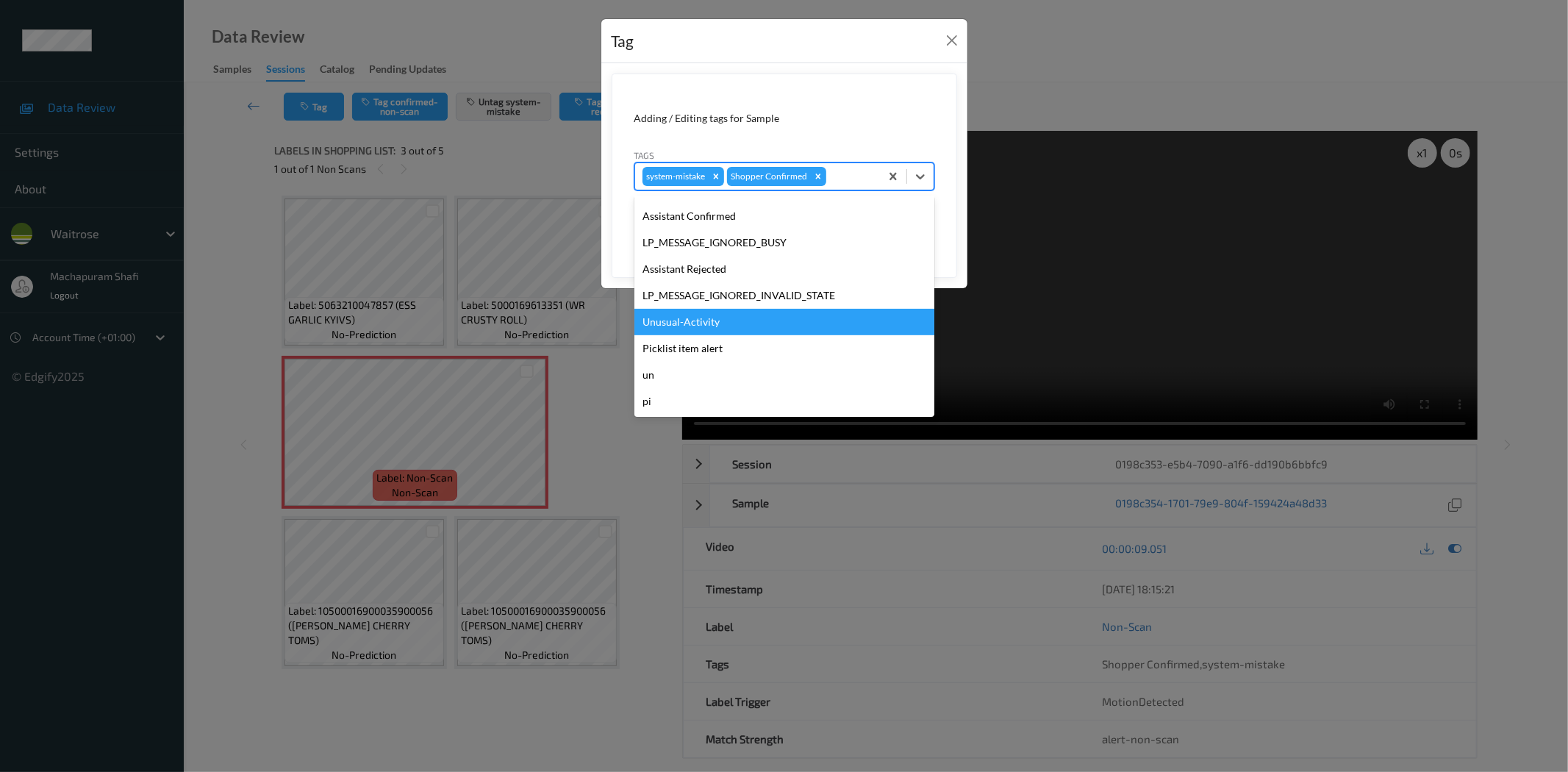
click at [679, 318] on div "Unusual-Activity" at bounding box center [785, 322] width 300 height 27
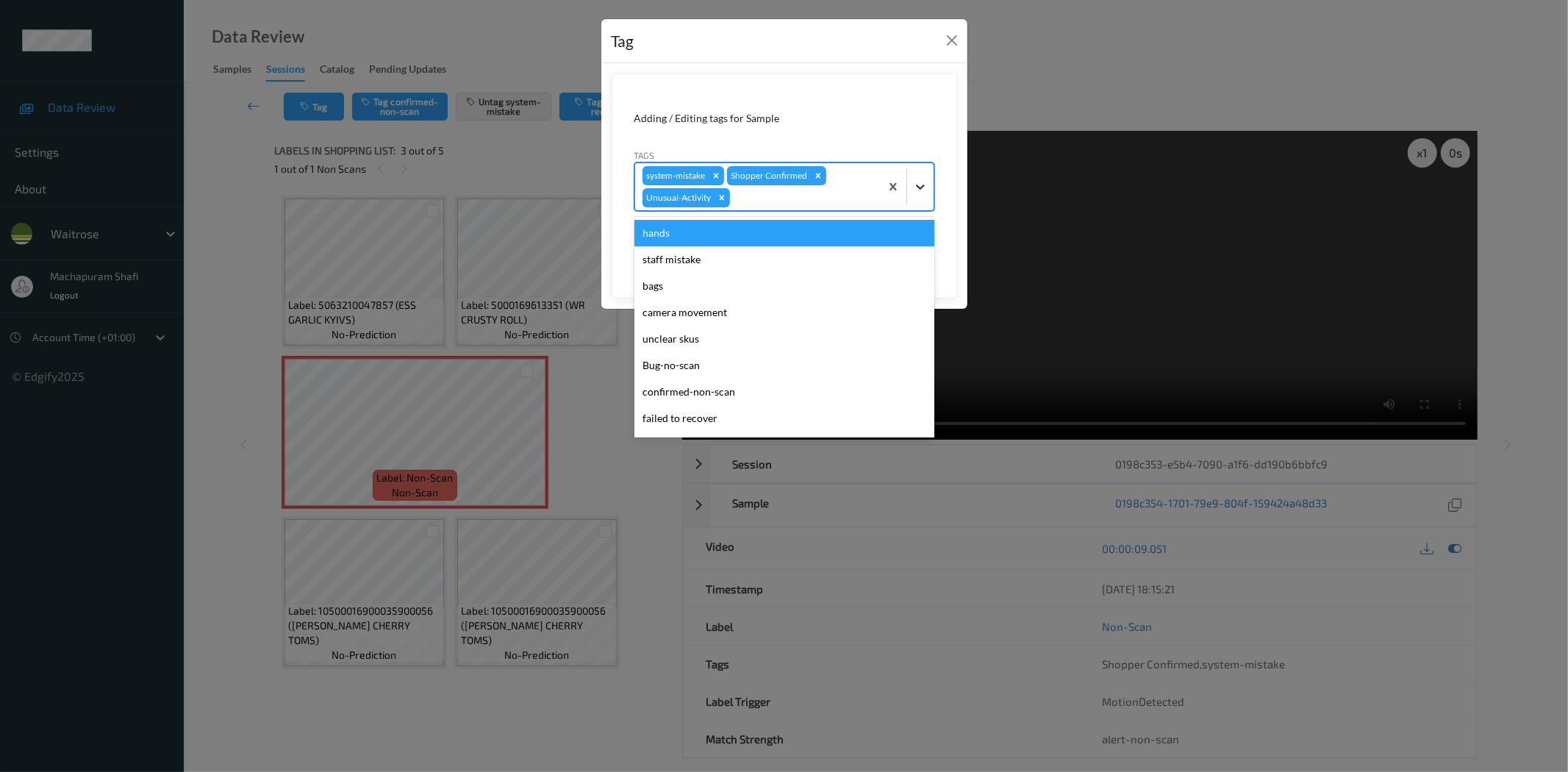
click at [908, 177] on div at bounding box center [921, 187] width 27 height 27
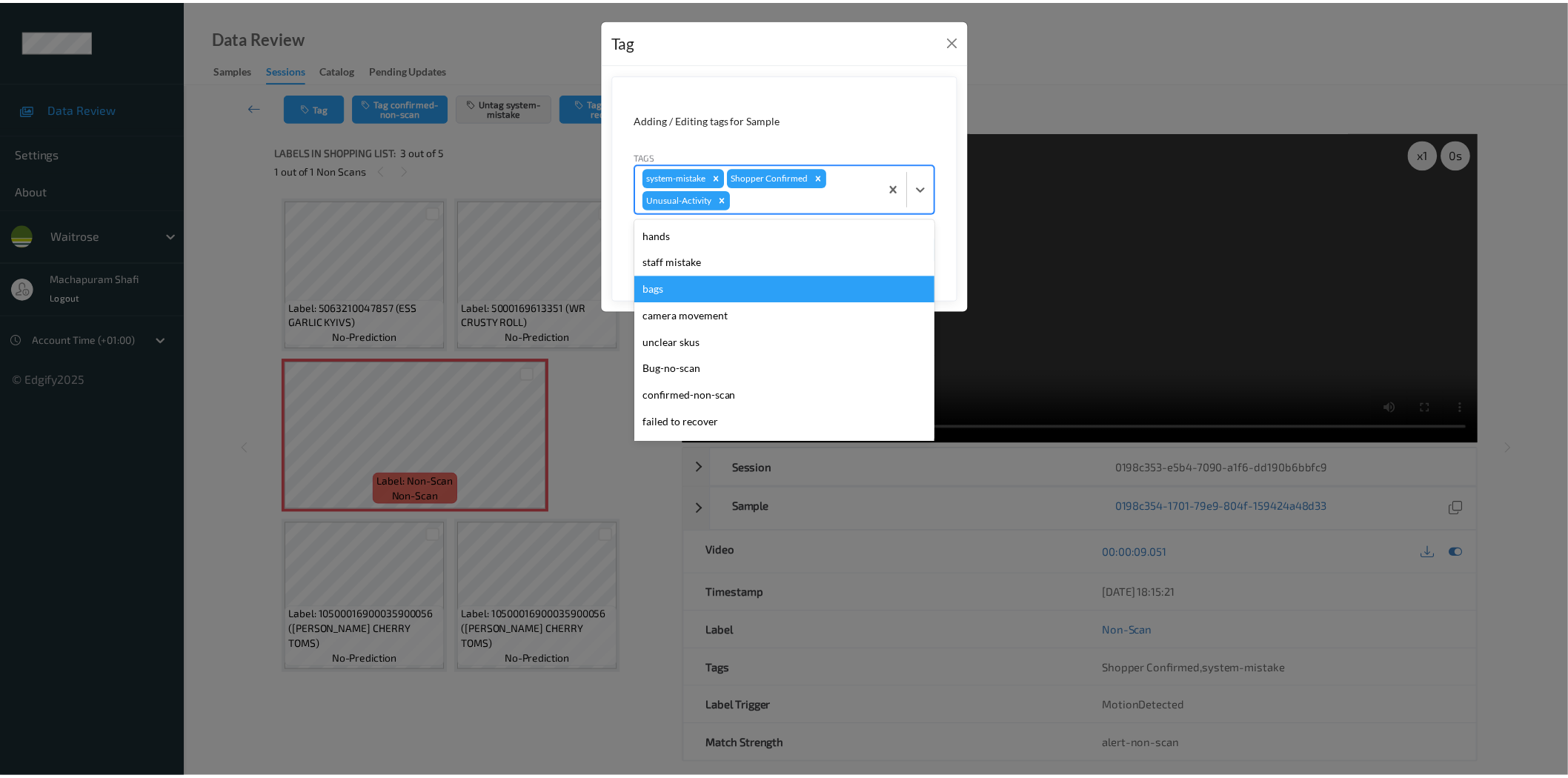
scroll to position [263, 0]
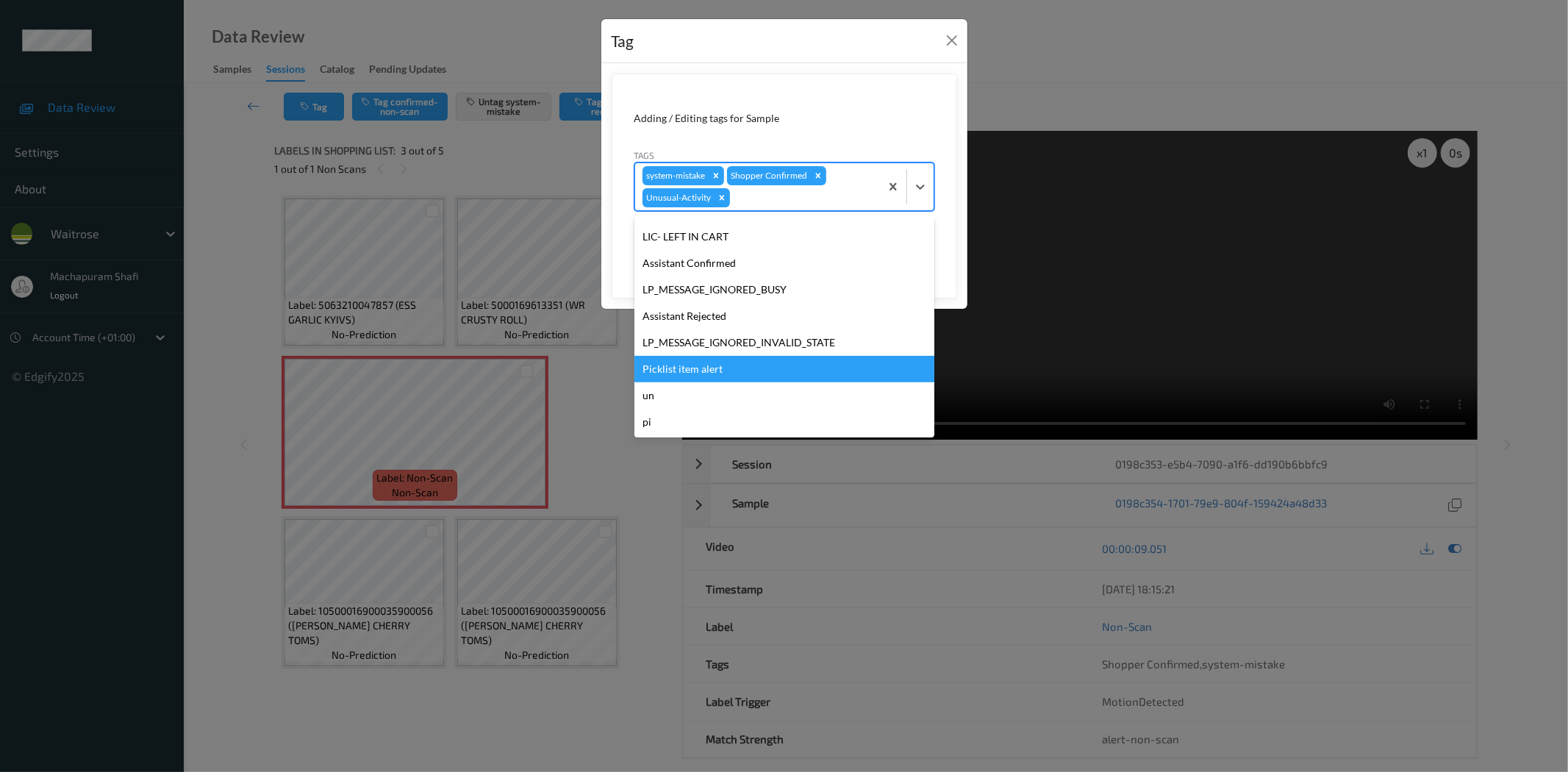
click at [703, 369] on div "Picklist item alert" at bounding box center [785, 369] width 300 height 27
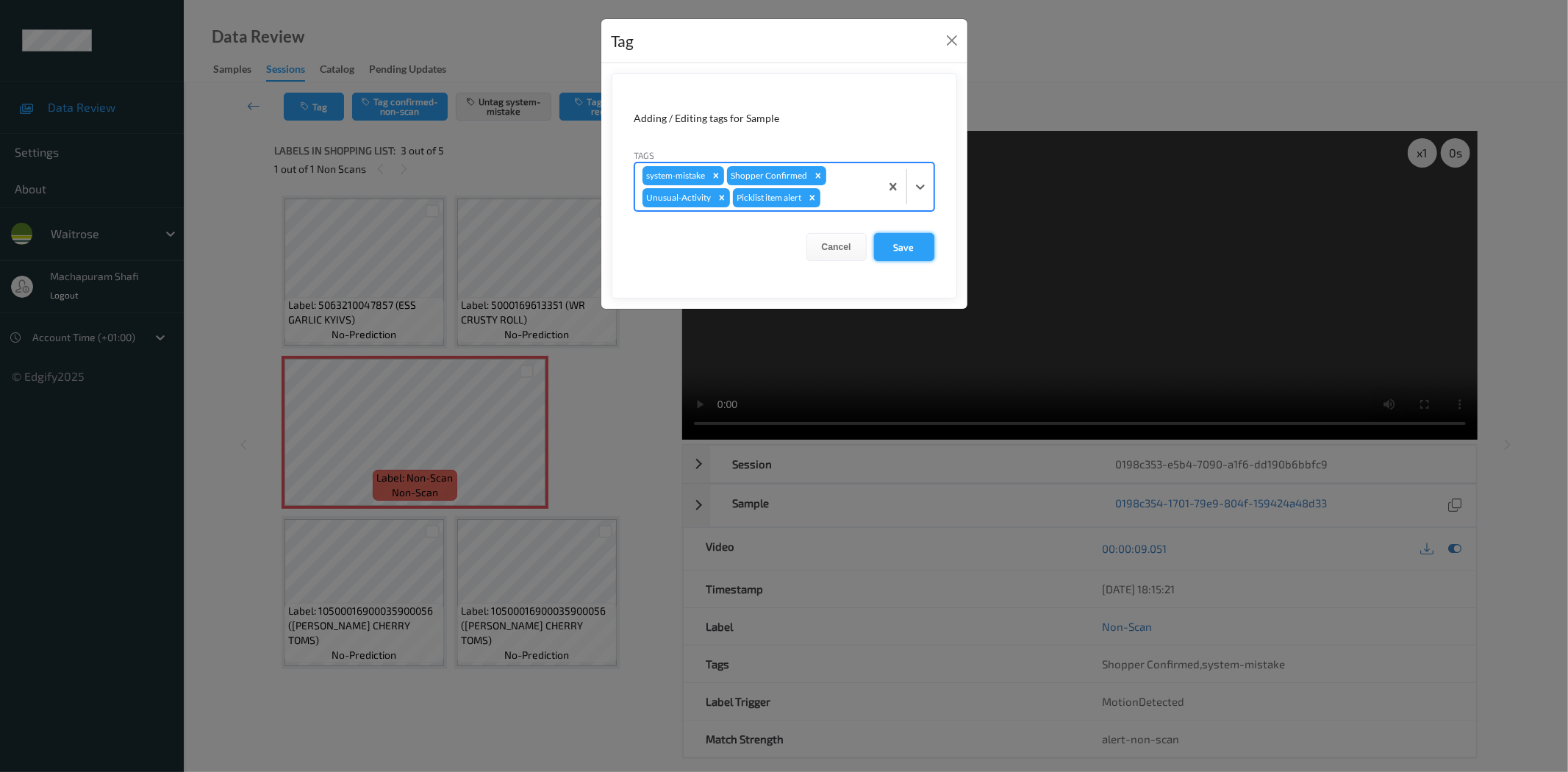
click at [890, 246] on button "Save" at bounding box center [904, 246] width 60 height 28
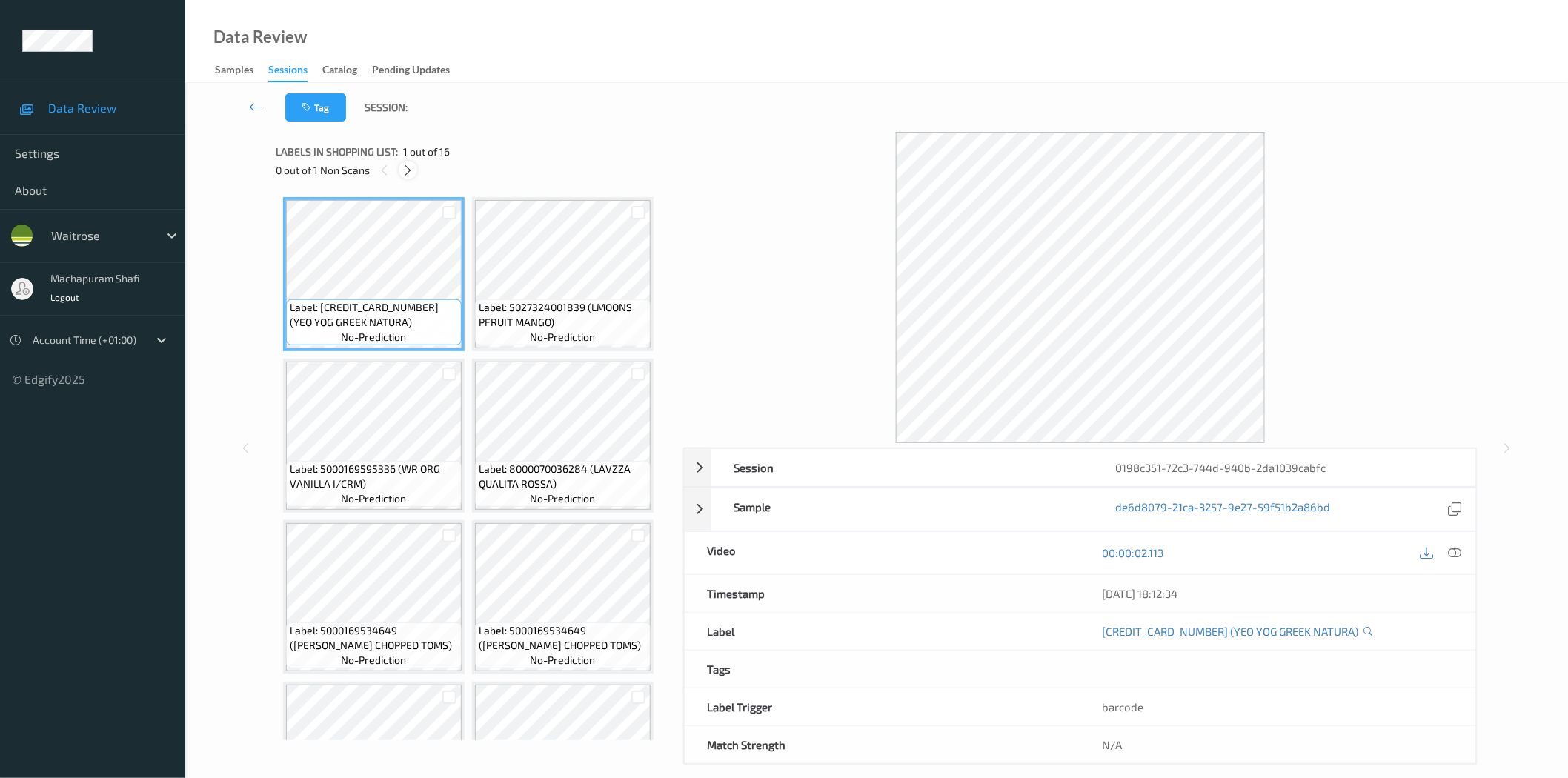
click at [404, 171] on icon at bounding box center [407, 171] width 12 height 13
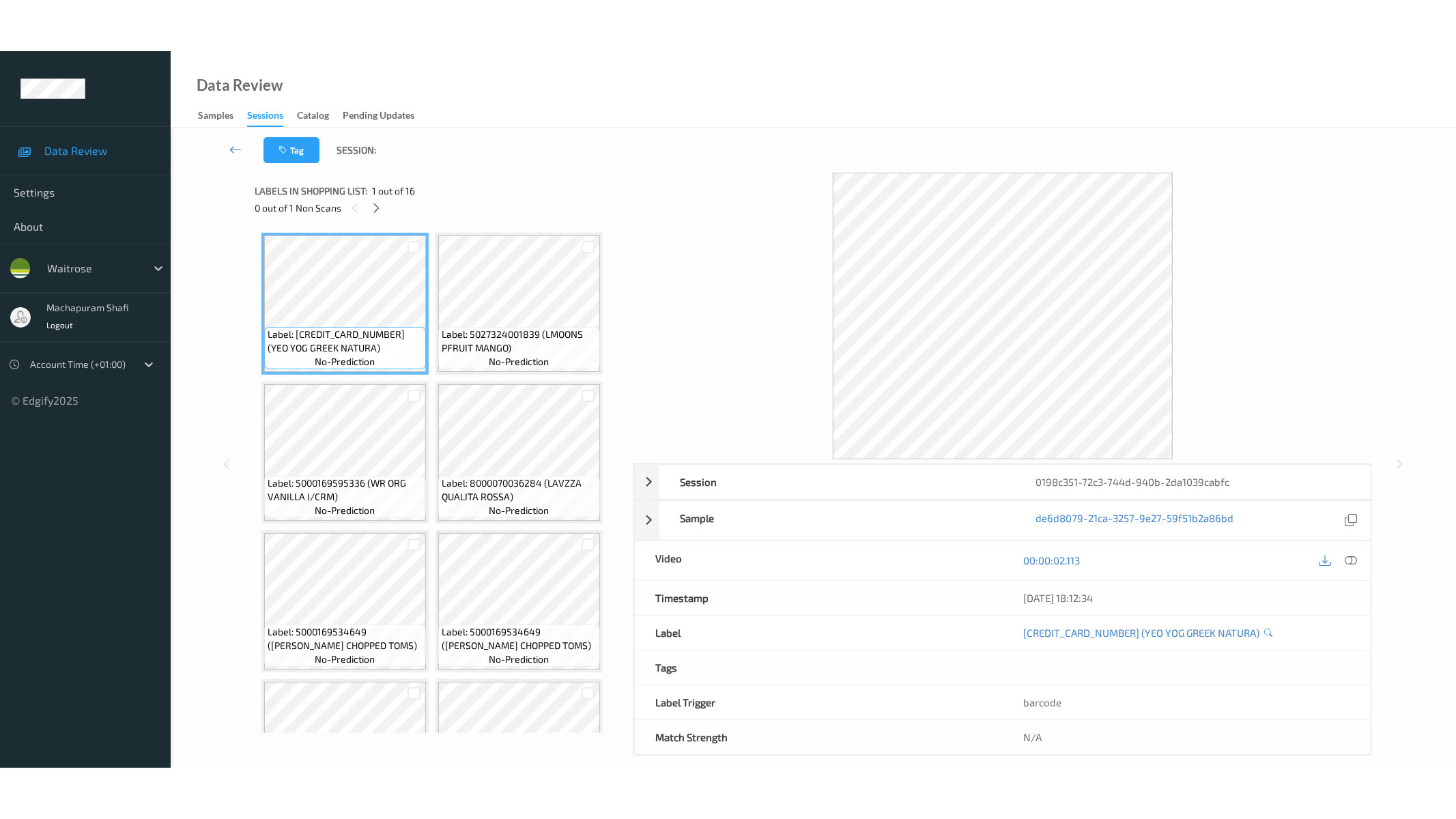
scroll to position [830, 0]
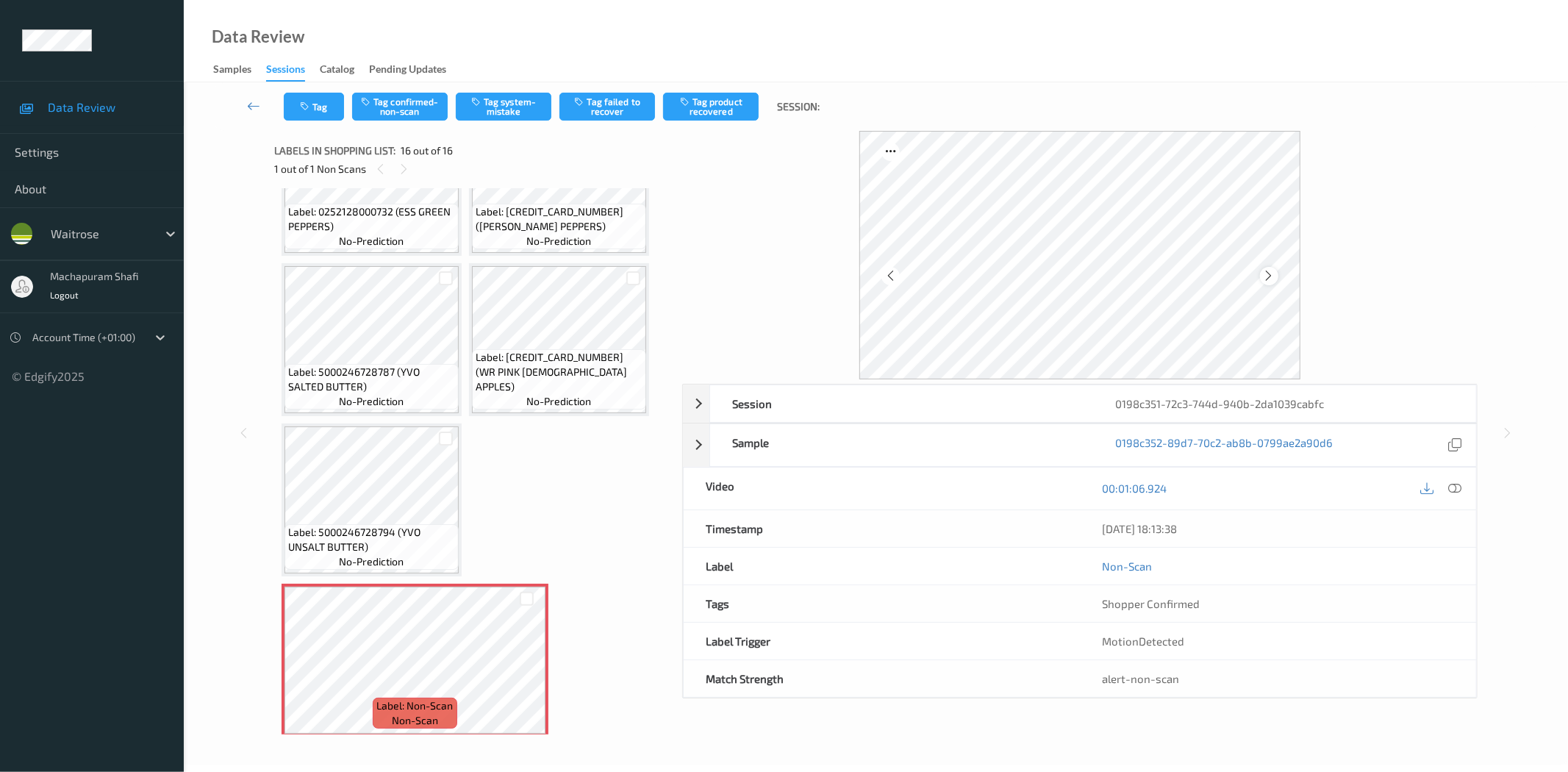
click at [1266, 275] on icon at bounding box center [1269, 276] width 12 height 13
click at [1451, 490] on icon at bounding box center [1456, 489] width 13 height 13
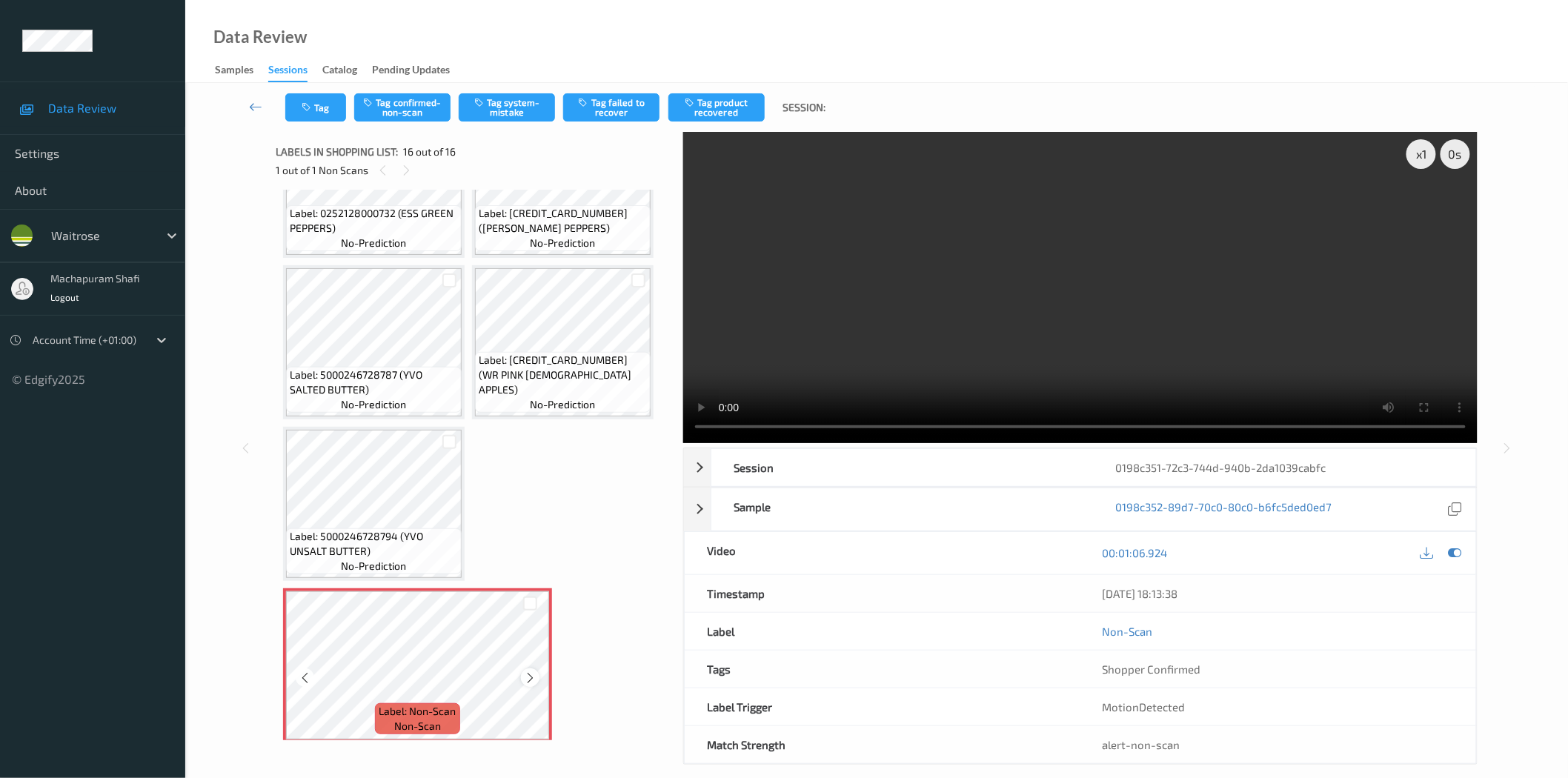
click at [530, 672] on icon at bounding box center [530, 678] width 12 height 13
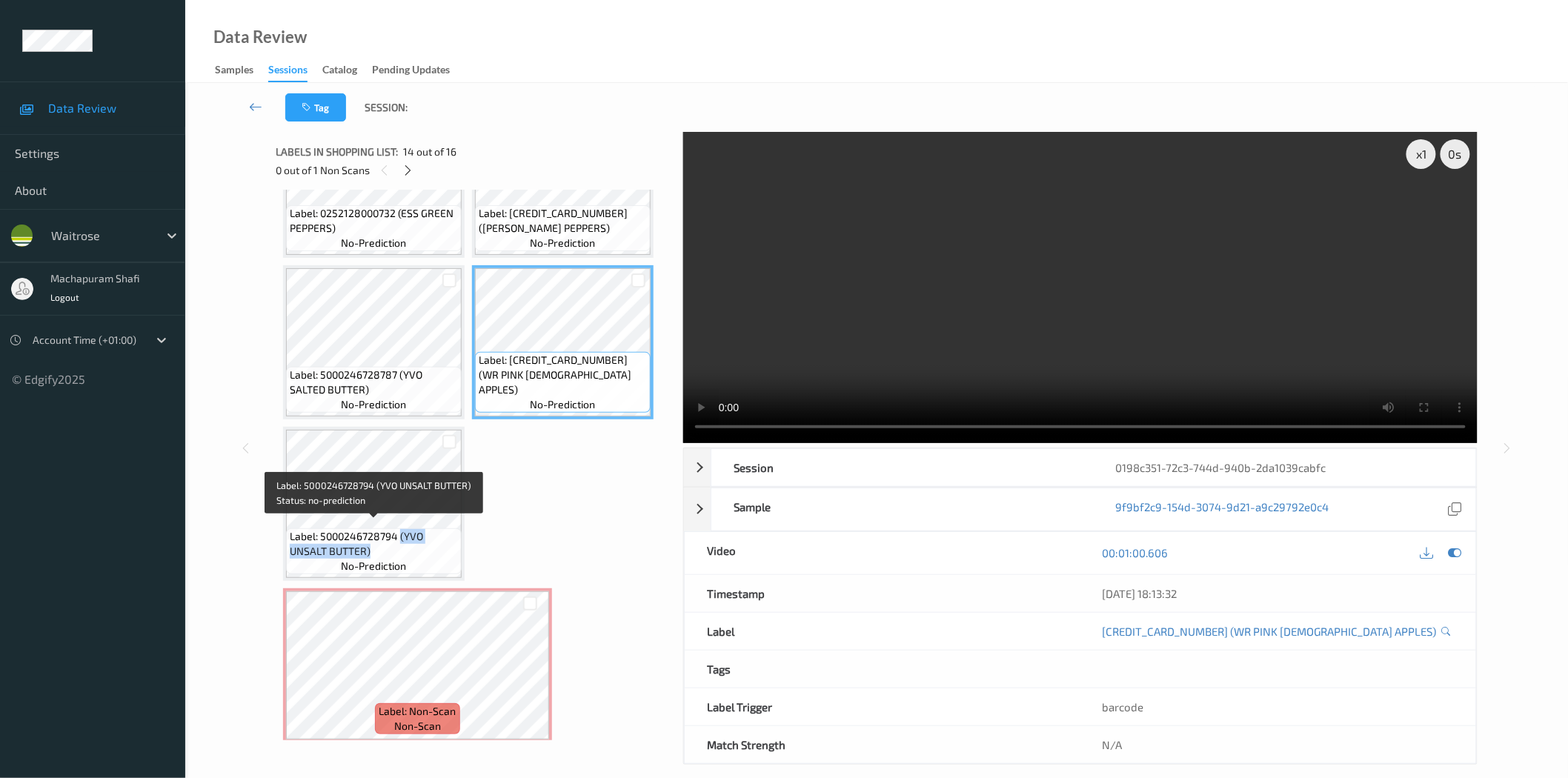
drag, startPoint x: 401, startPoint y: 529, endPoint x: 419, endPoint y: 544, distance: 23.4
click at [419, 544] on span "Label: 5000246728794 (YVO UNSALT BUTTER)" at bounding box center [375, 543] width 169 height 30
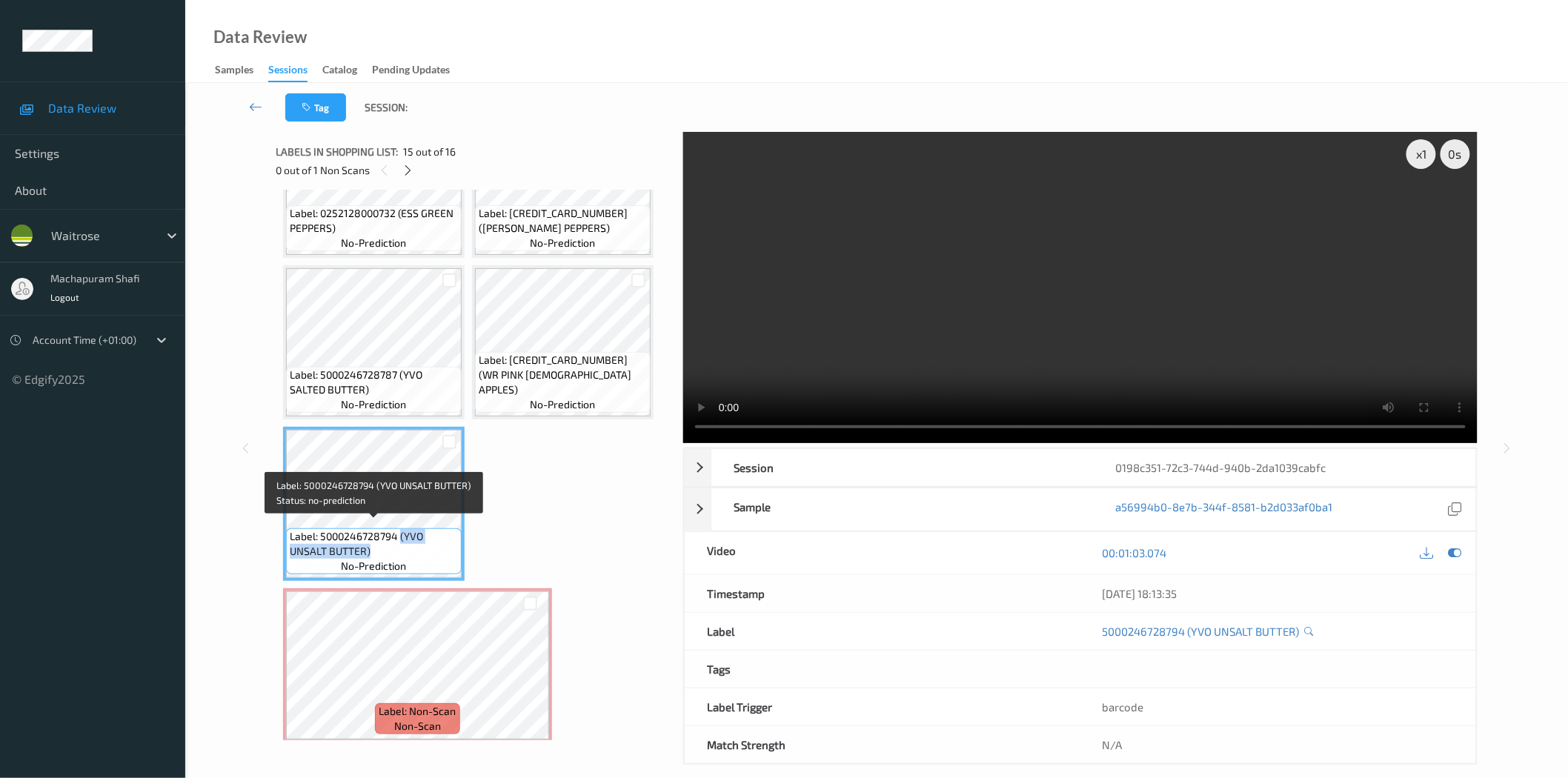
copy span "(YVO UNSALT BUTTER)"
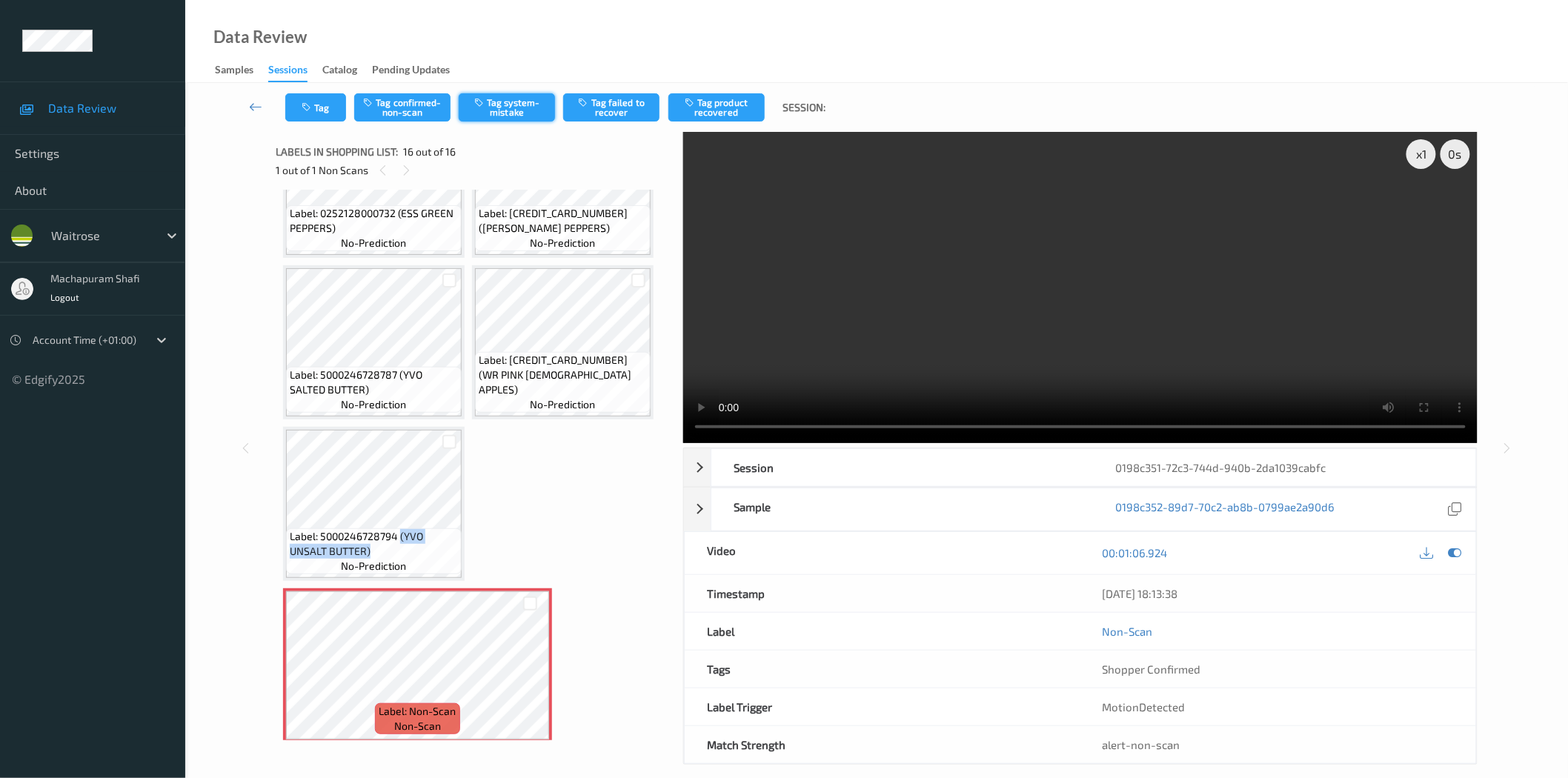
click at [519, 104] on button "Tag system-mistake" at bounding box center [507, 106] width 97 height 28
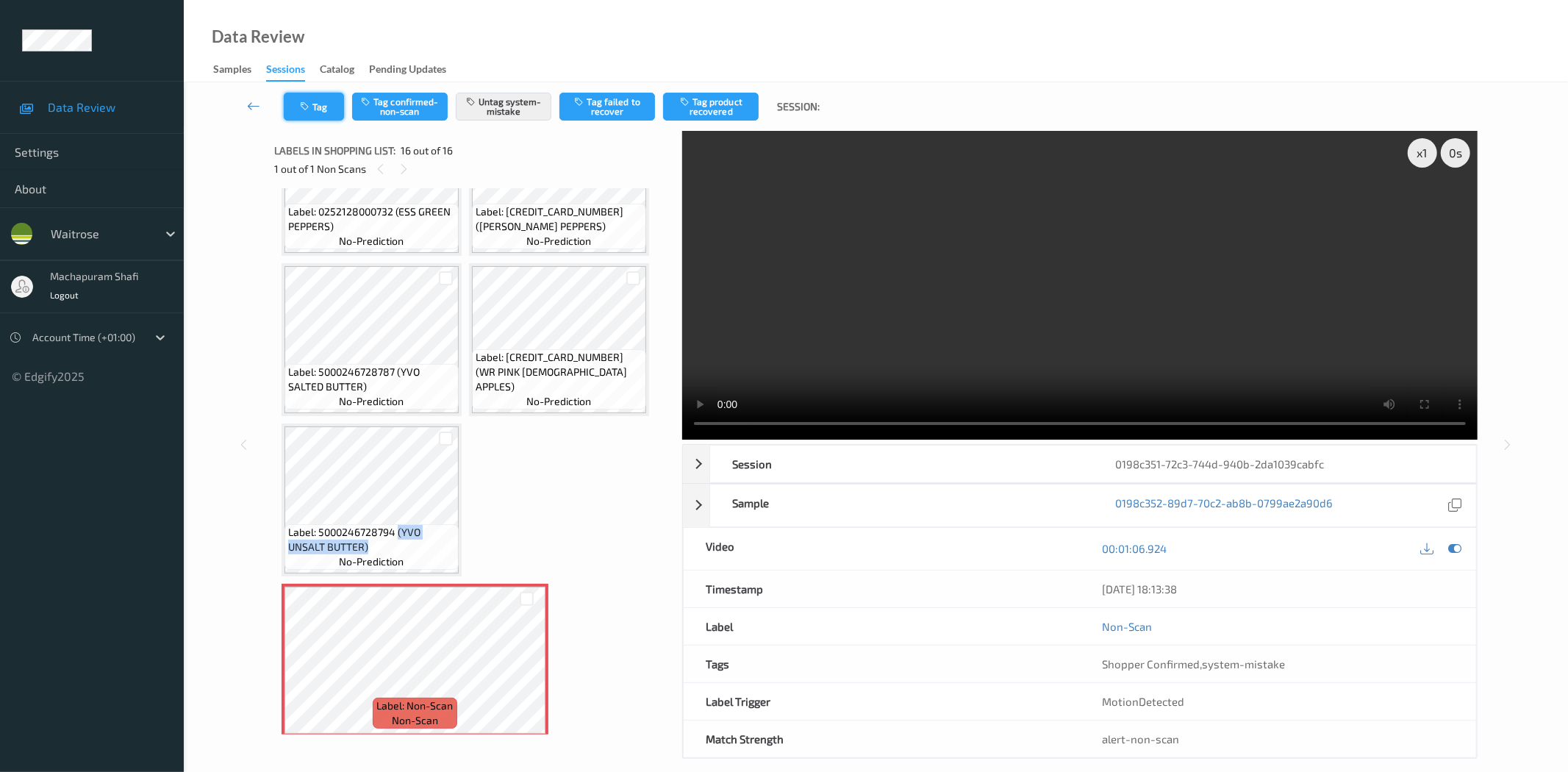
click at [312, 102] on icon "button" at bounding box center [306, 106] width 12 height 10
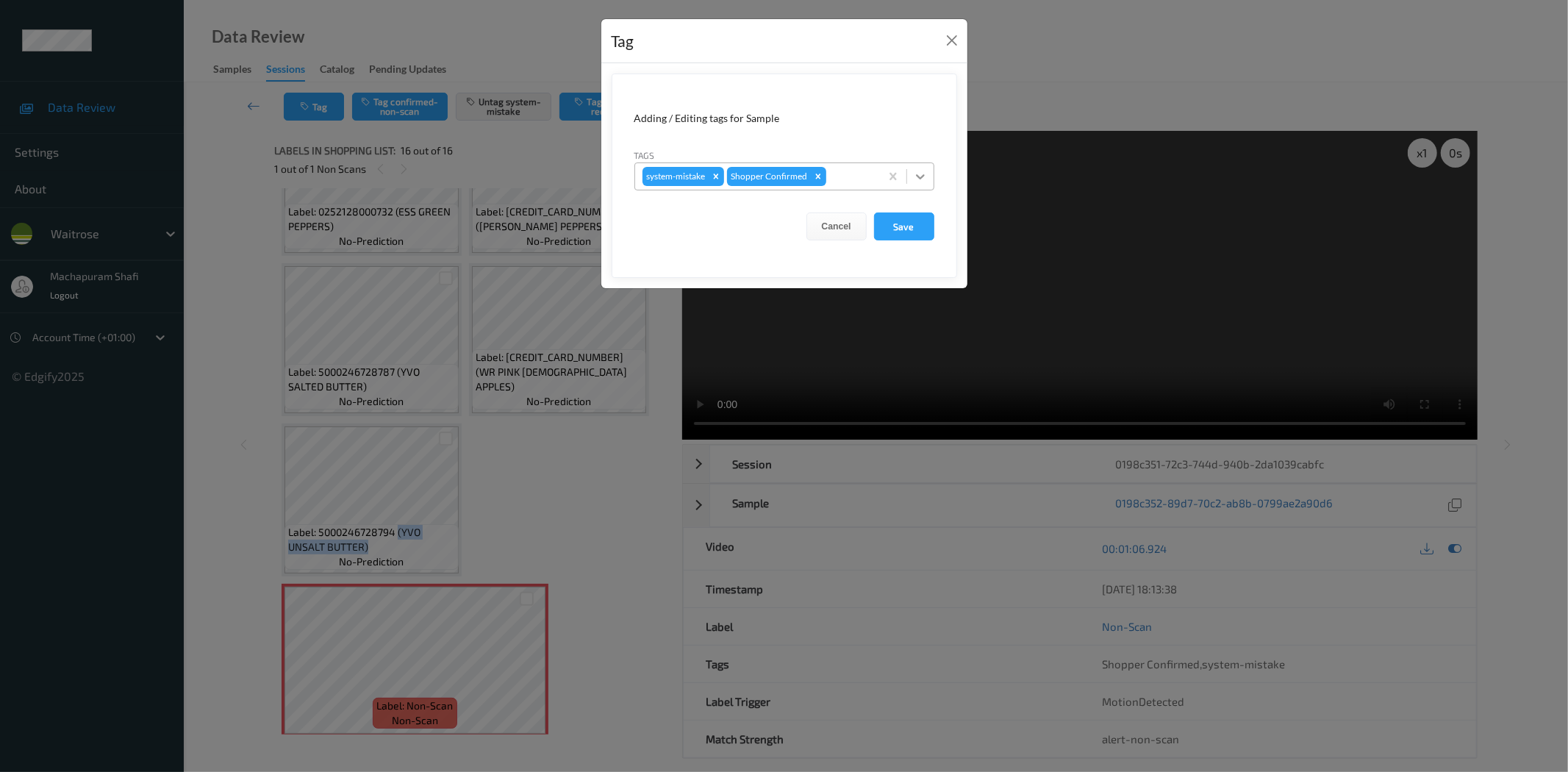
click at [913, 171] on icon at bounding box center [920, 176] width 14 height 14
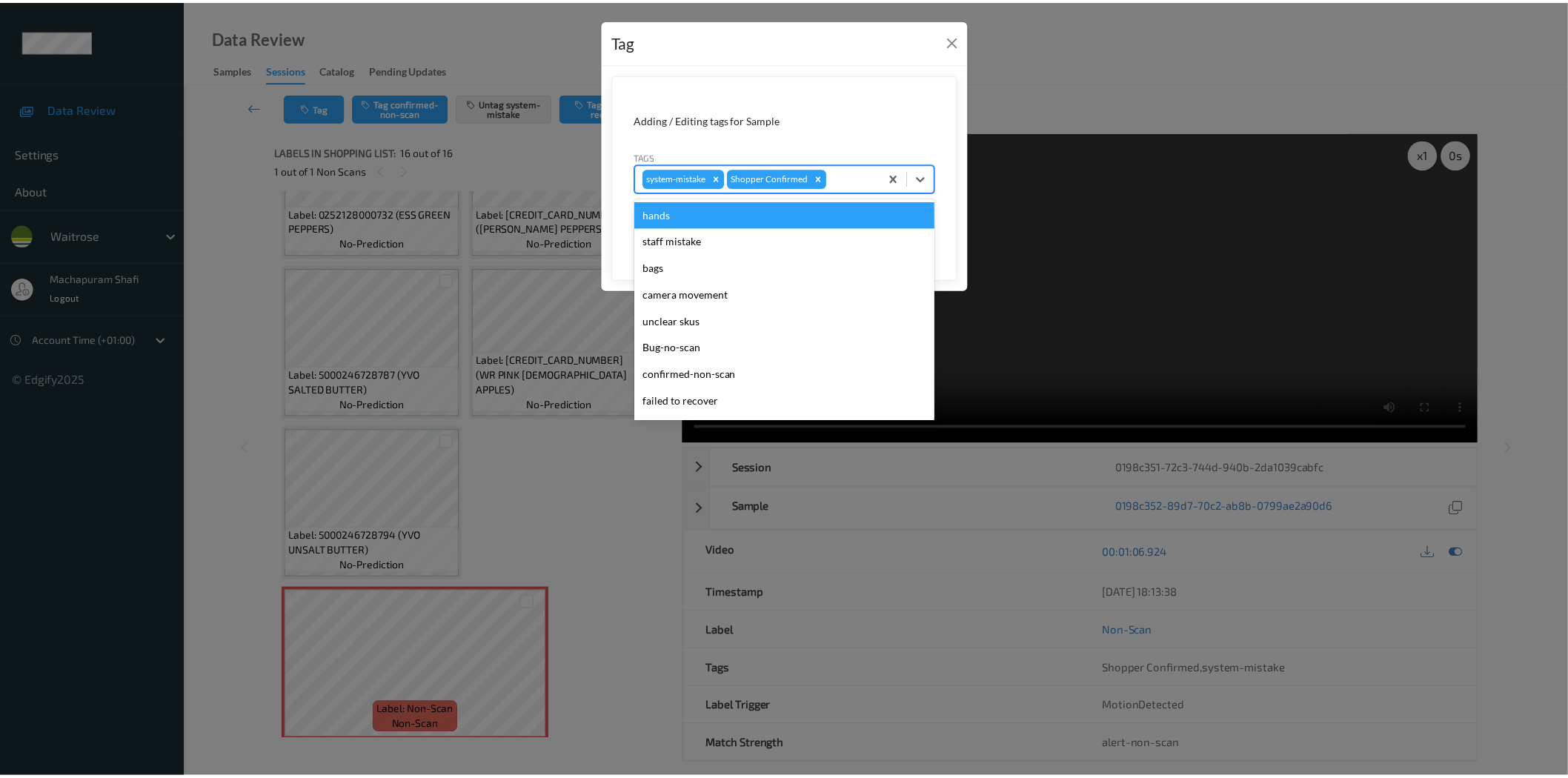
scroll to position [290, 0]
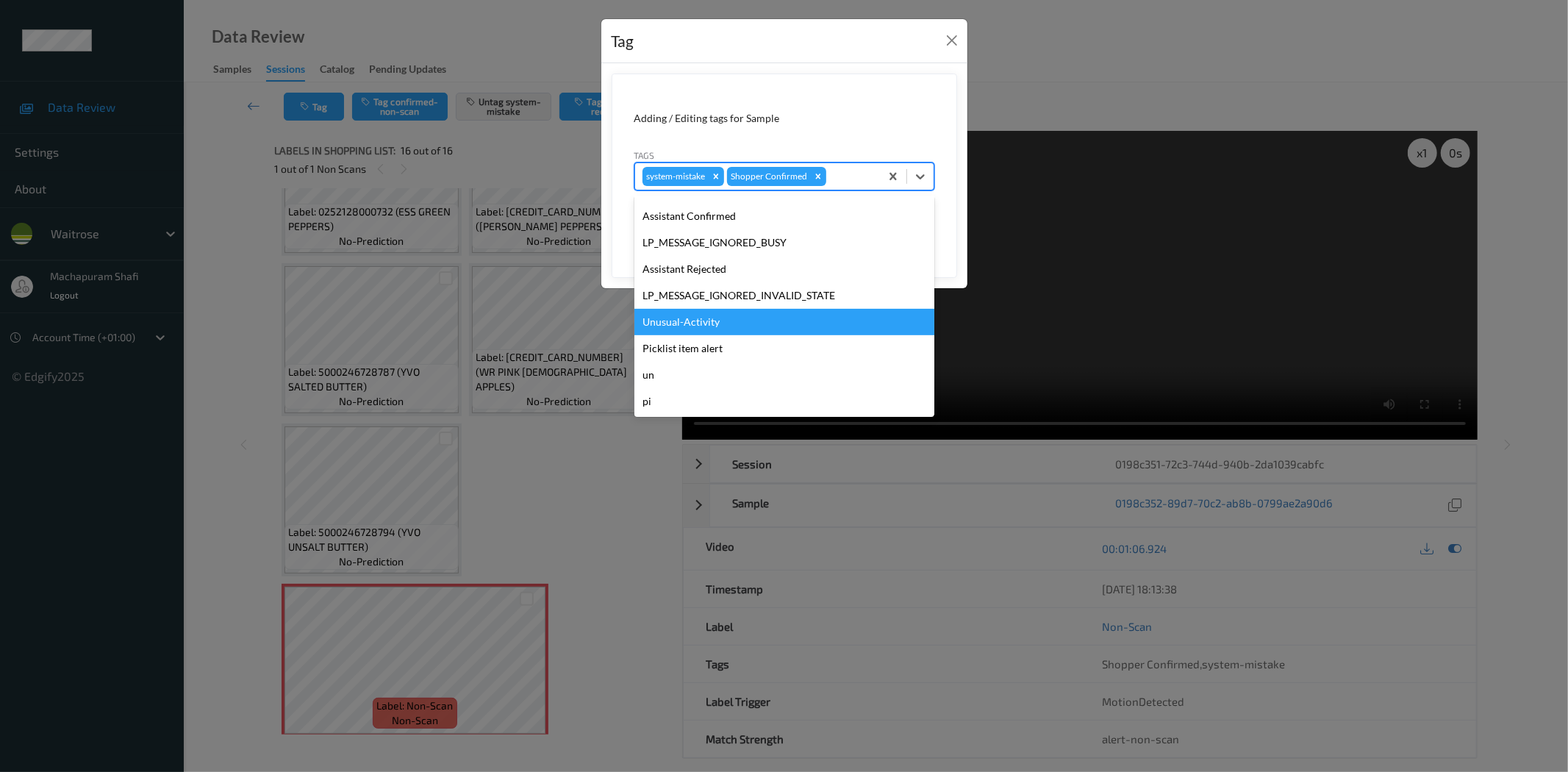
click at [655, 320] on div "Unusual-Activity" at bounding box center [785, 322] width 300 height 27
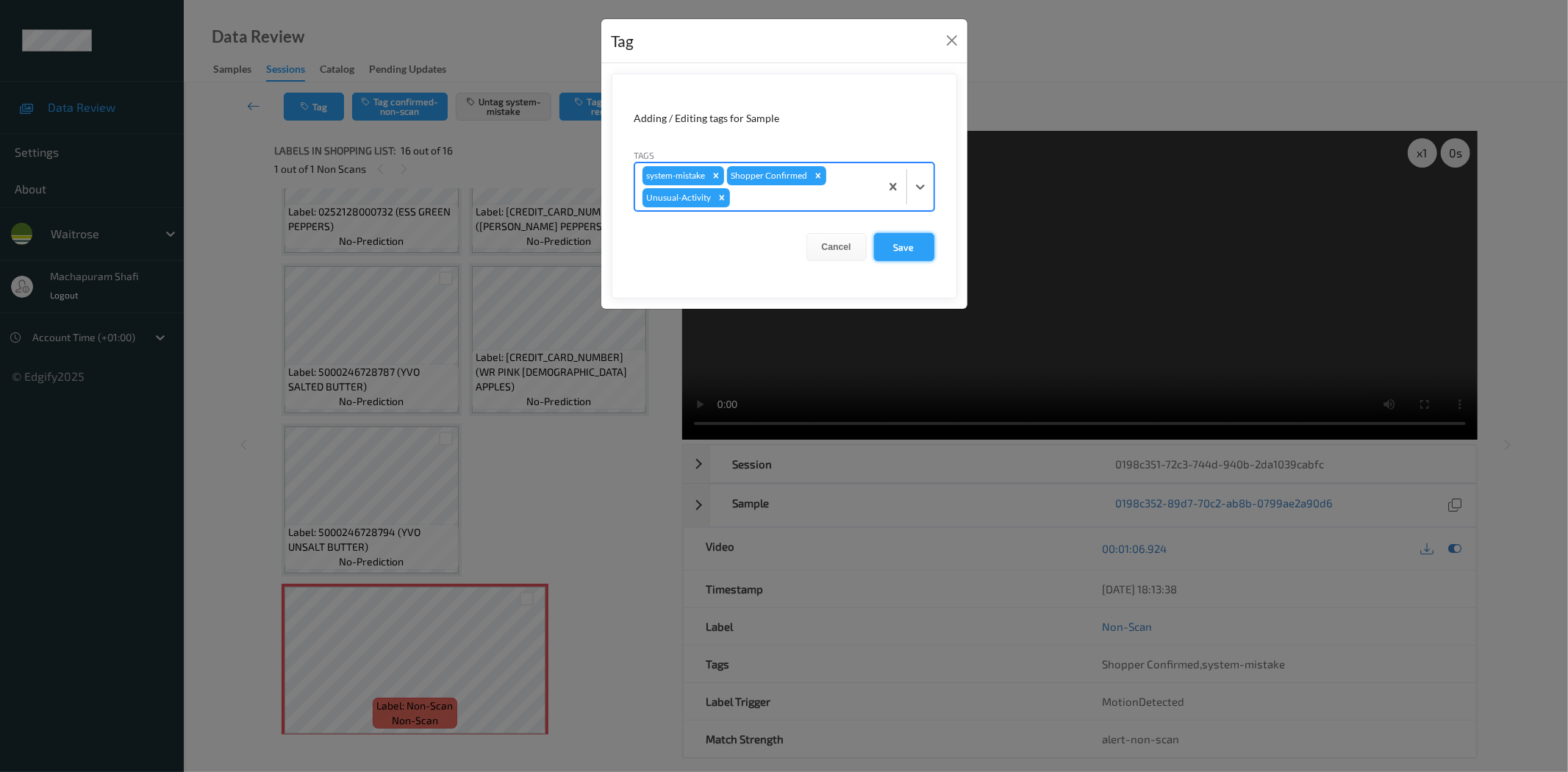
click at [907, 241] on button "Save" at bounding box center [904, 246] width 60 height 28
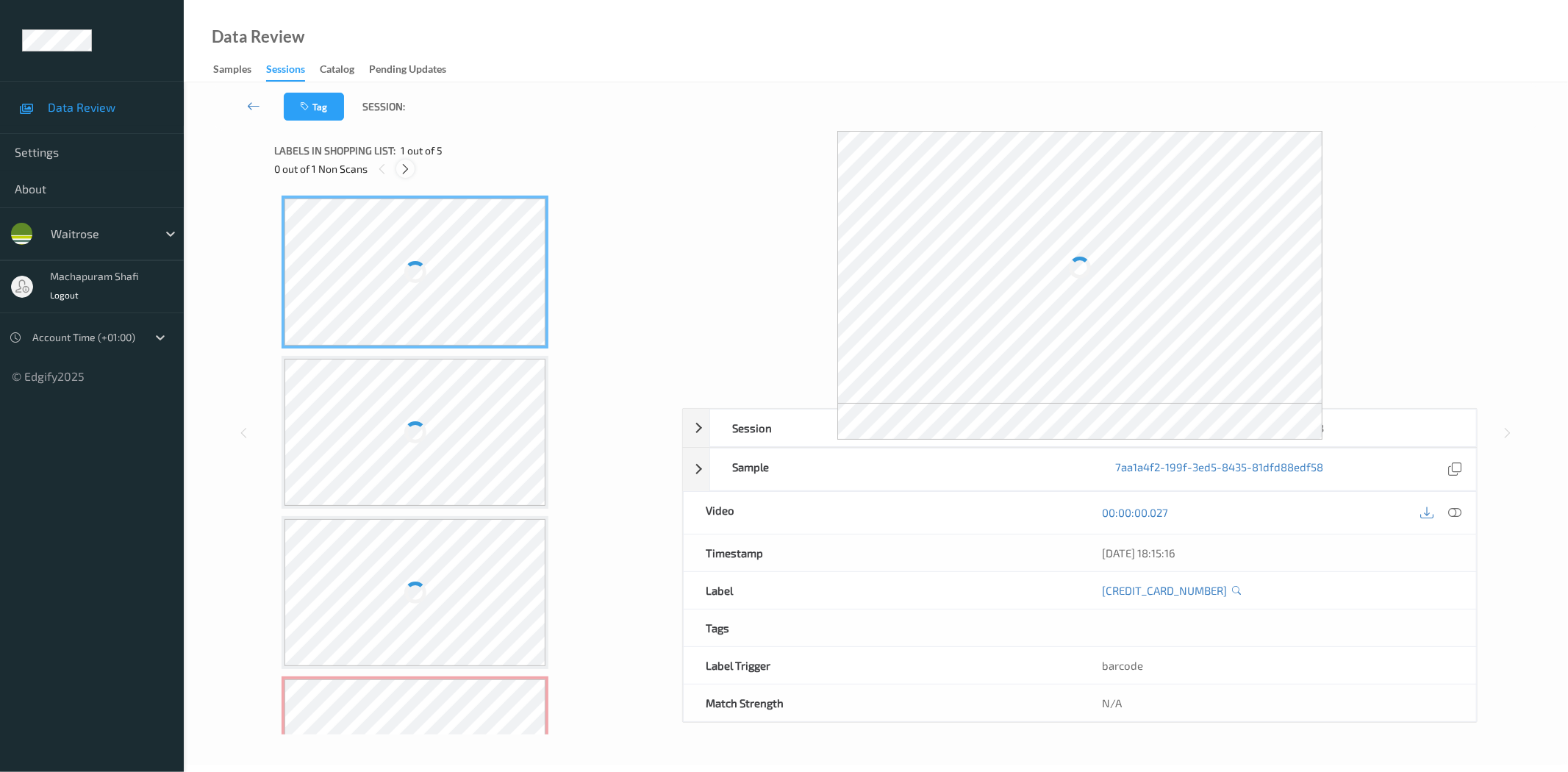
click at [405, 167] on icon at bounding box center [405, 169] width 12 height 13
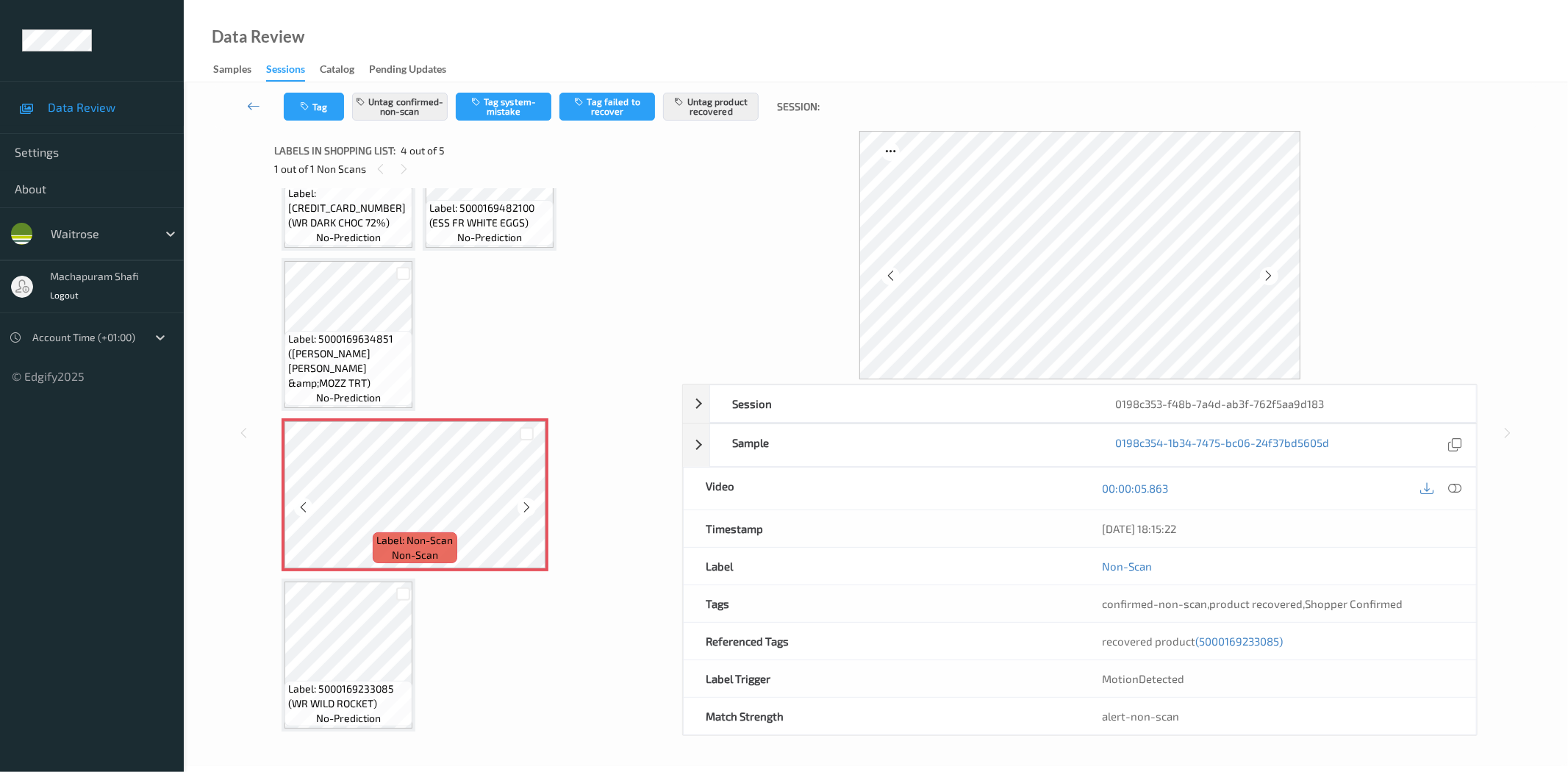
scroll to position [86, 0]
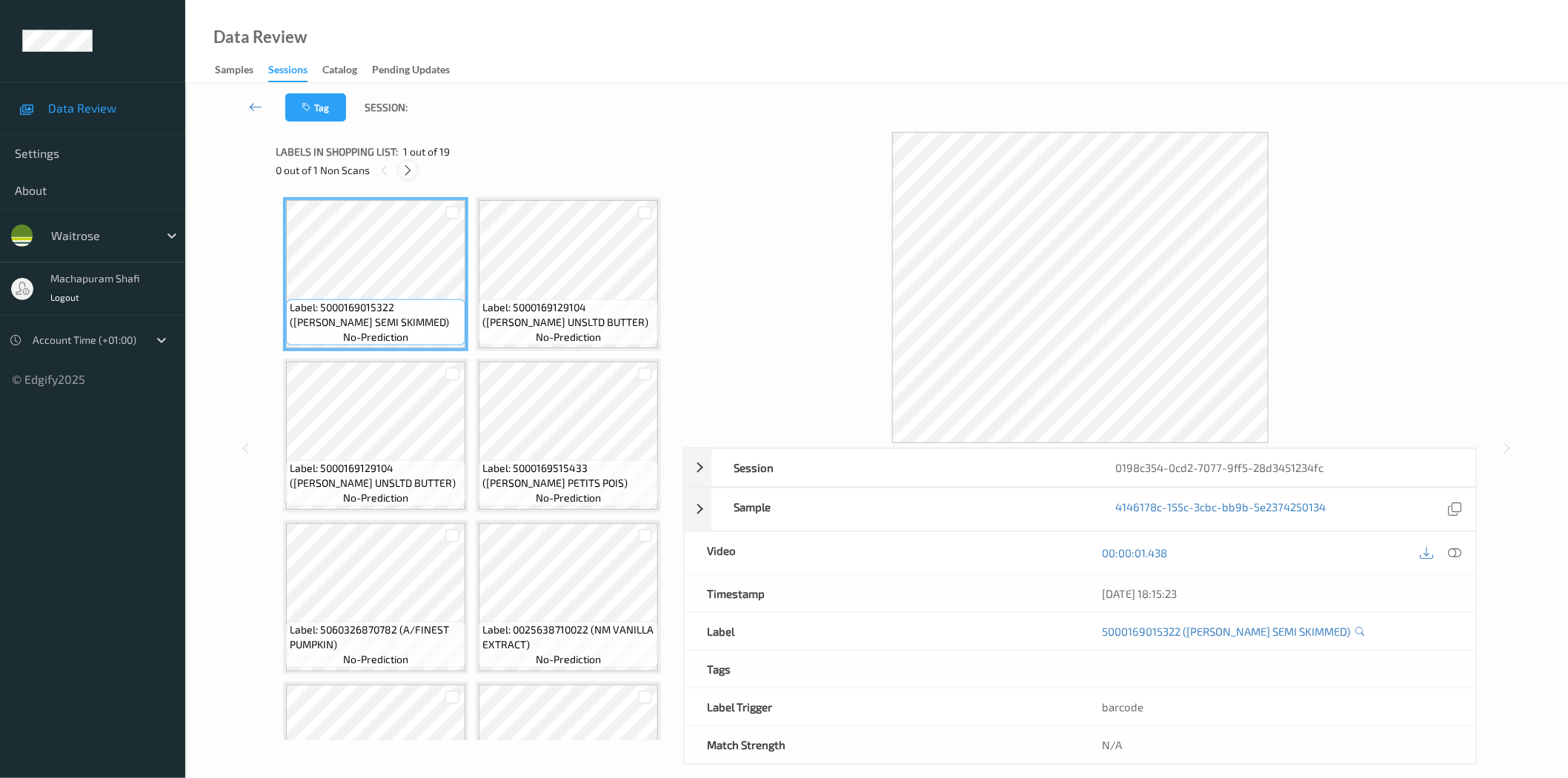
click at [416, 172] on div at bounding box center [407, 170] width 18 height 18
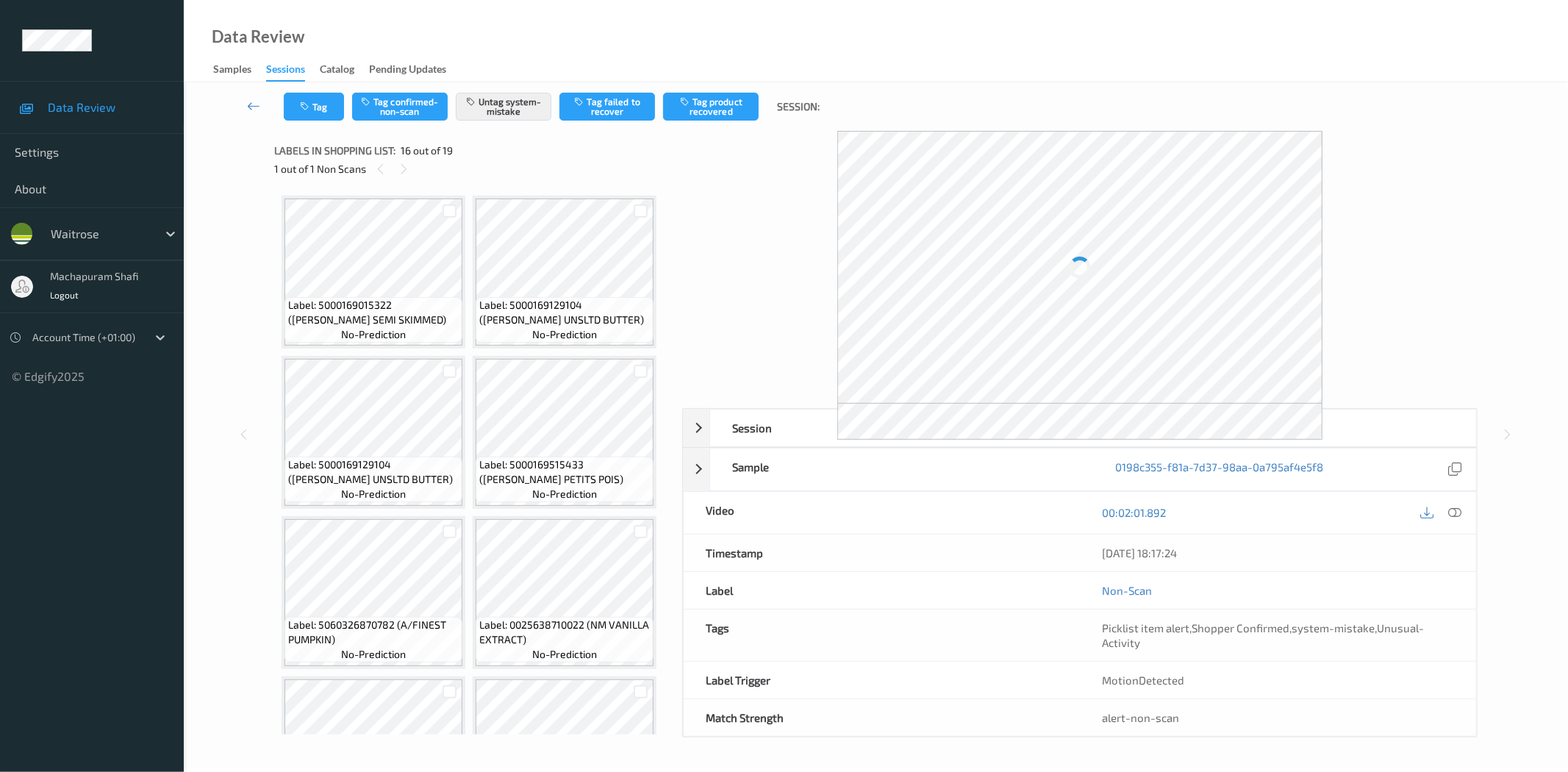
scroll to position [1214, 0]
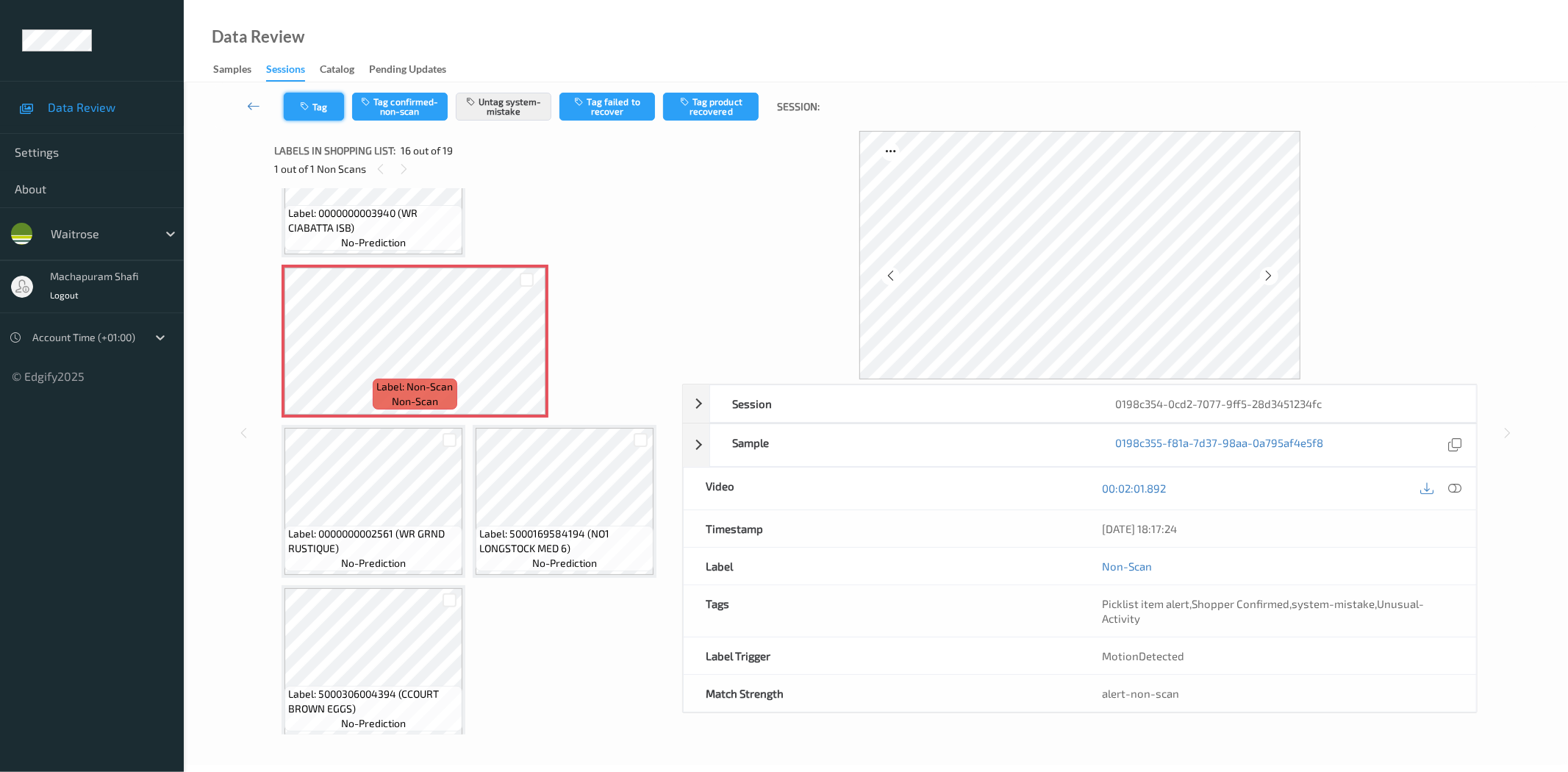
click at [316, 110] on button "Tag" at bounding box center [314, 106] width 60 height 28
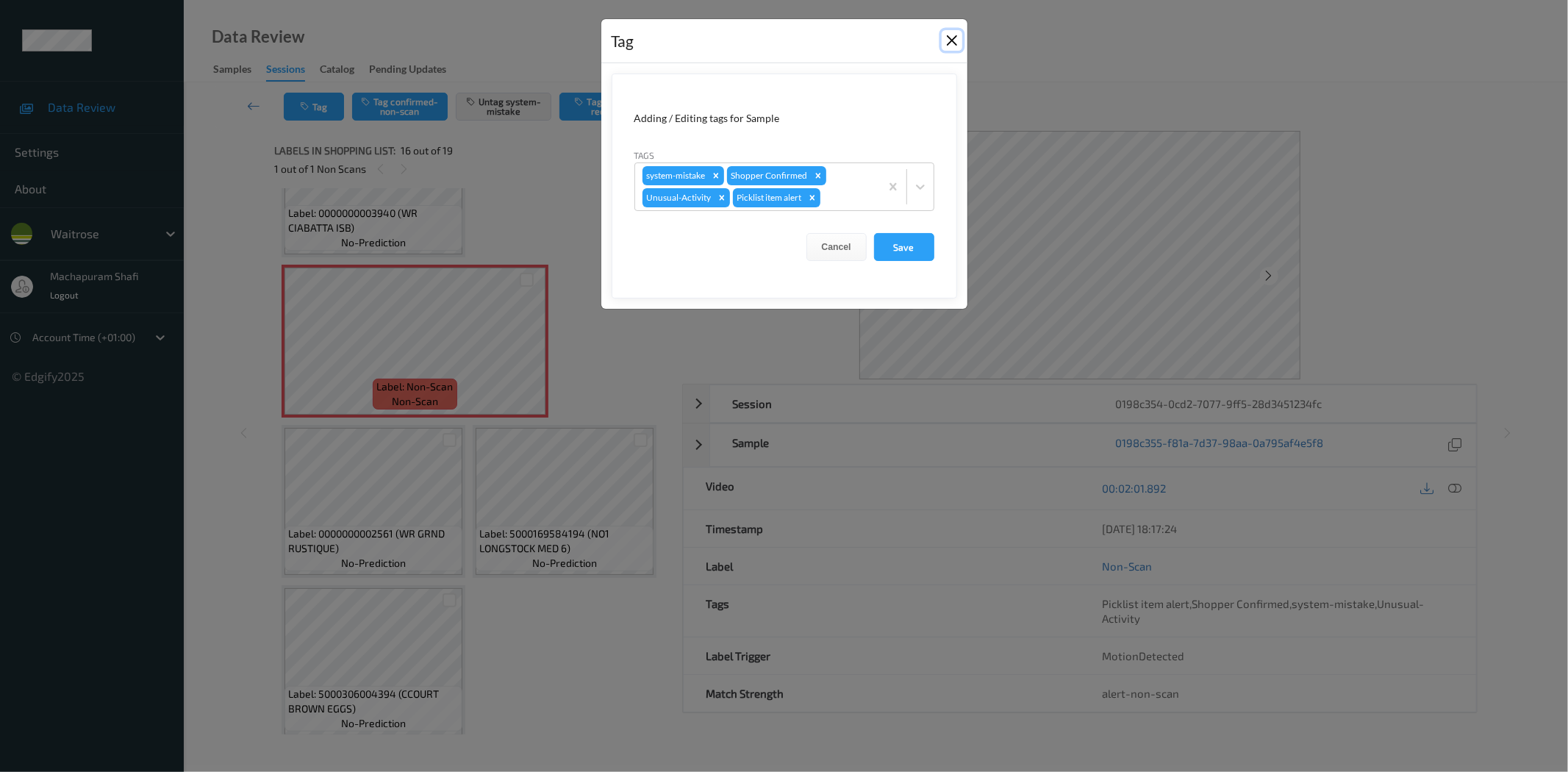
click at [953, 34] on button "Close" at bounding box center [952, 41] width 21 height 21
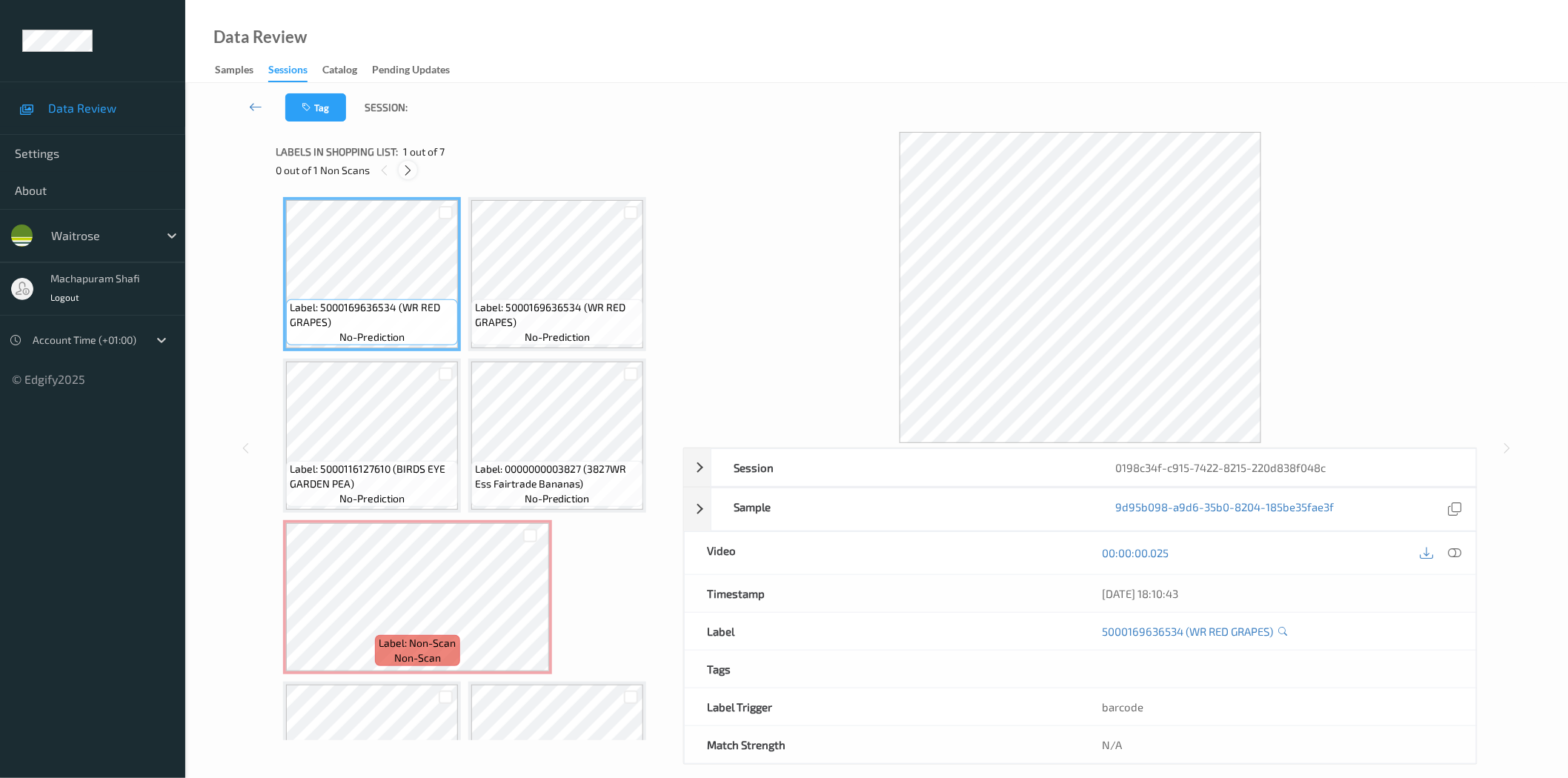
click at [403, 168] on icon at bounding box center [407, 171] width 12 height 13
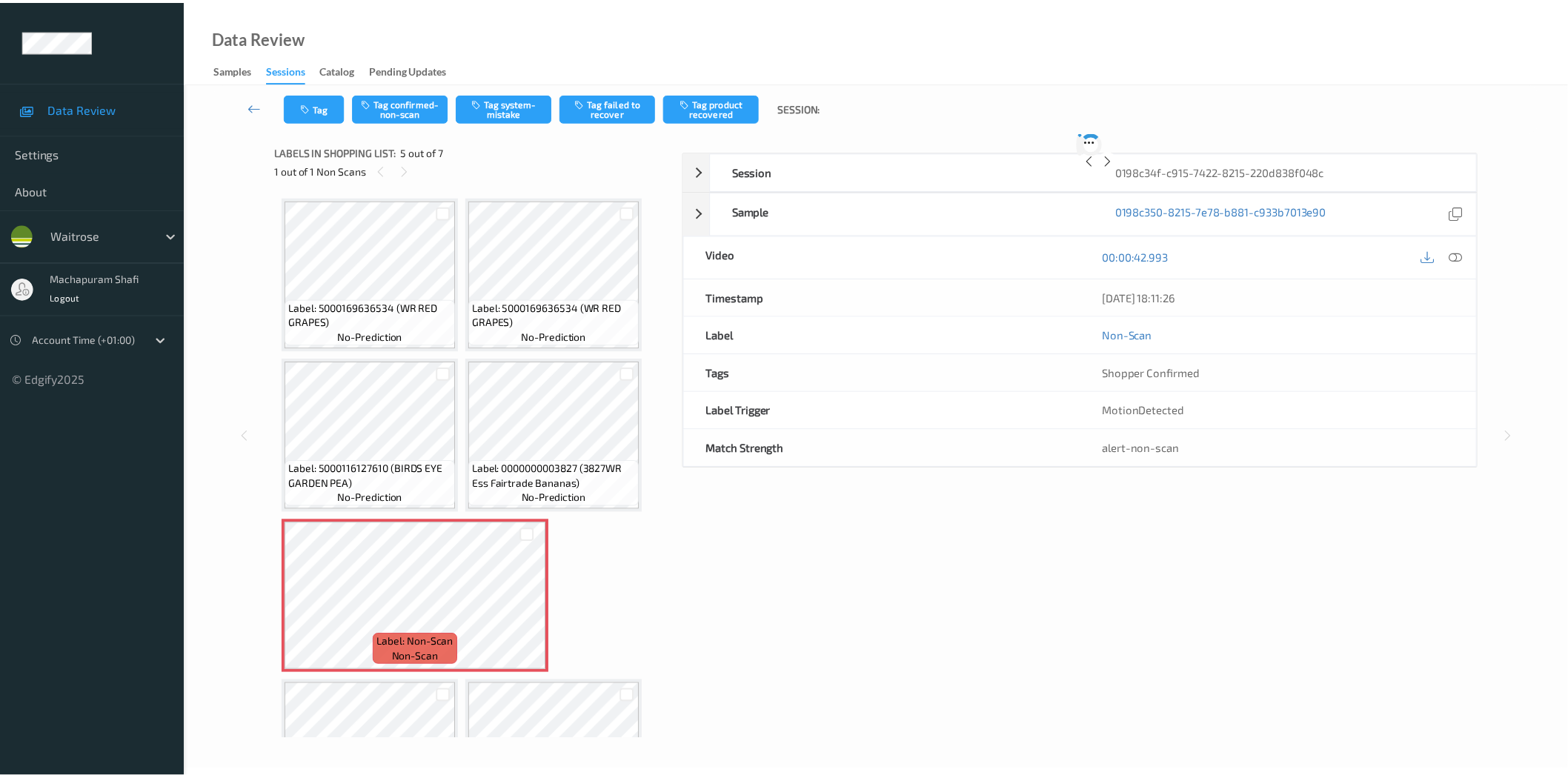
scroll to position [99, 0]
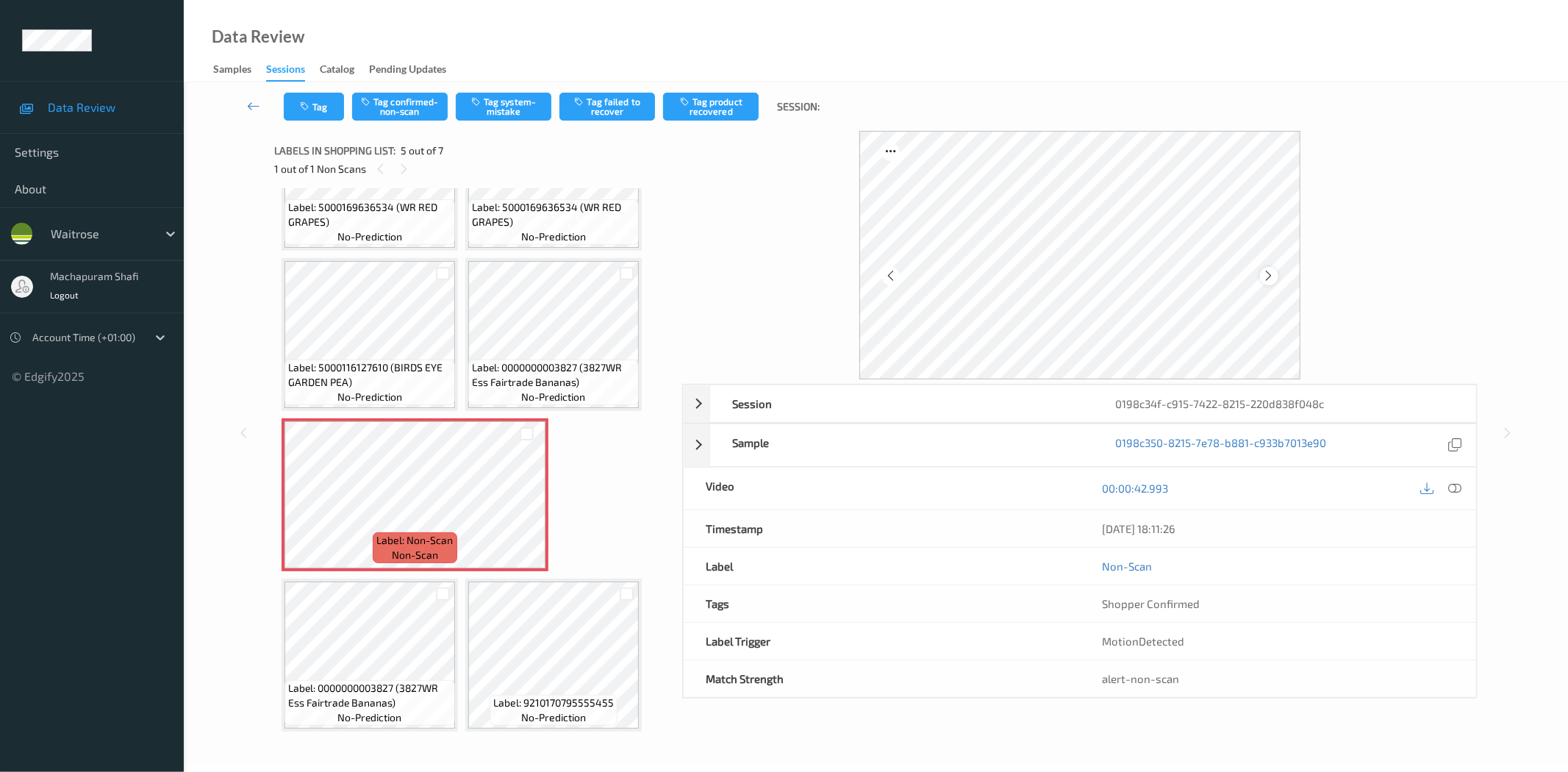
click at [1268, 278] on icon at bounding box center [1269, 276] width 12 height 13
click at [1461, 490] on icon at bounding box center [1456, 489] width 13 height 13
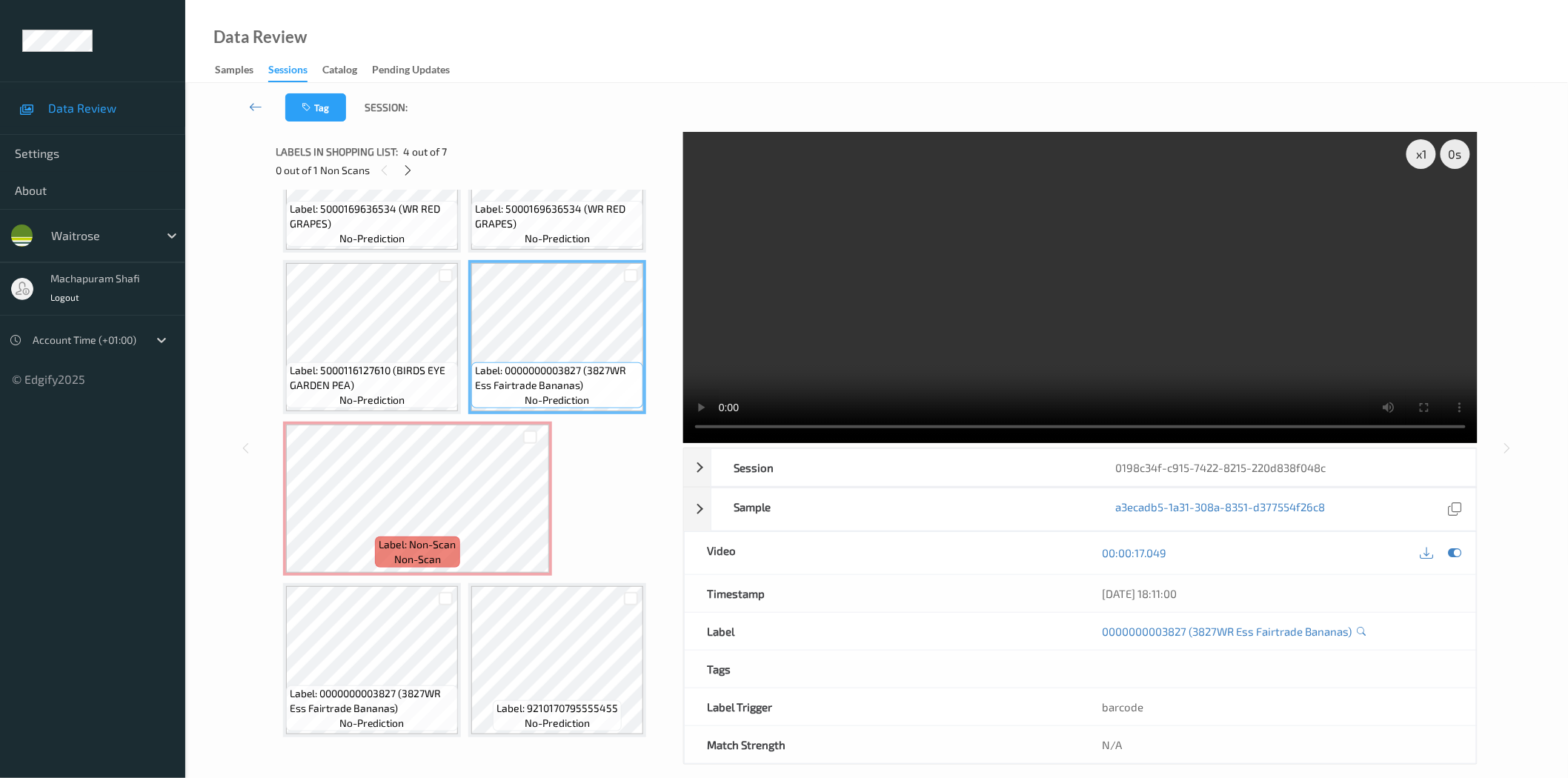
scroll to position [18, 0]
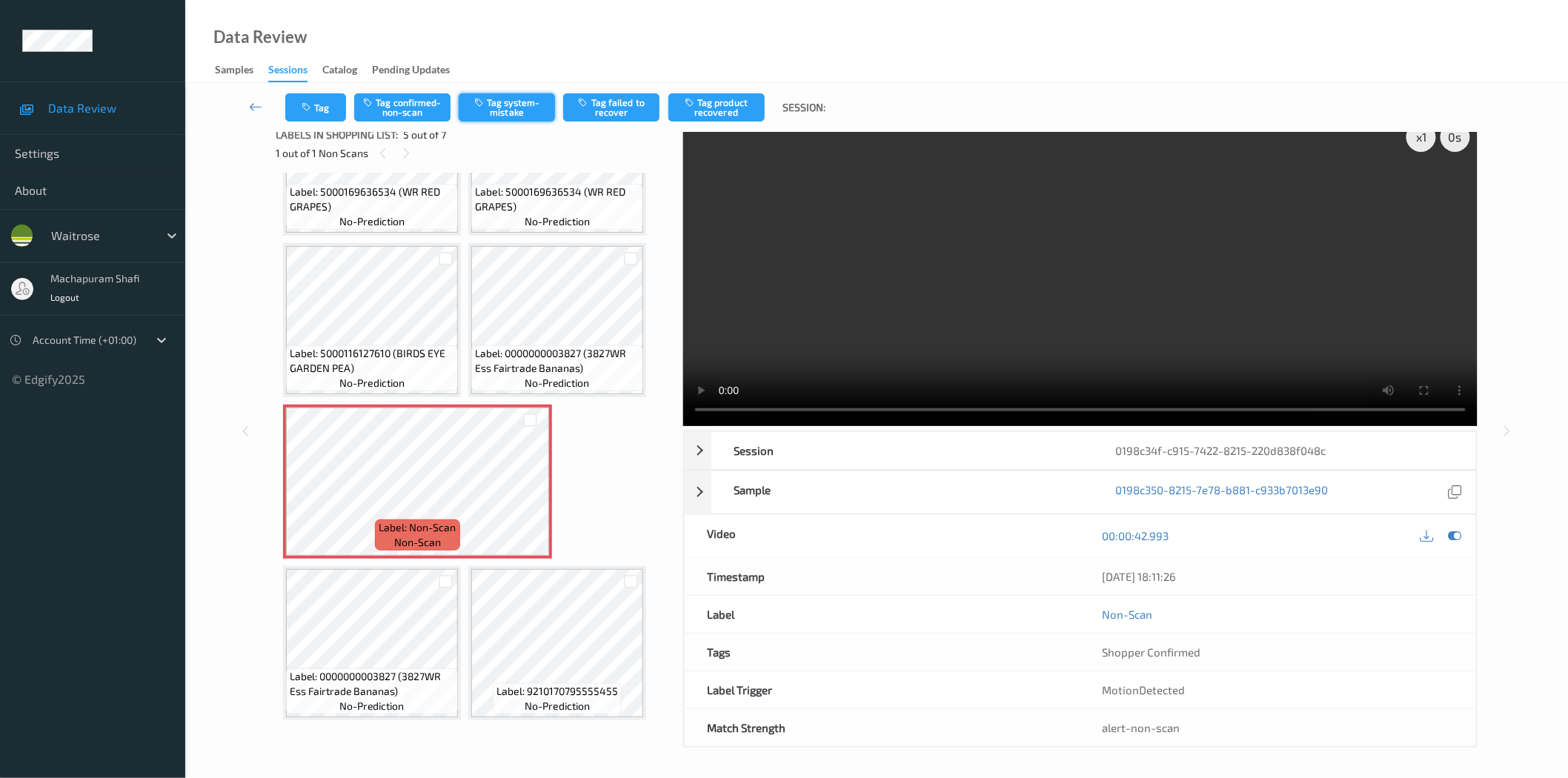
click at [509, 109] on button "Tag system-mistake" at bounding box center [507, 106] width 97 height 28
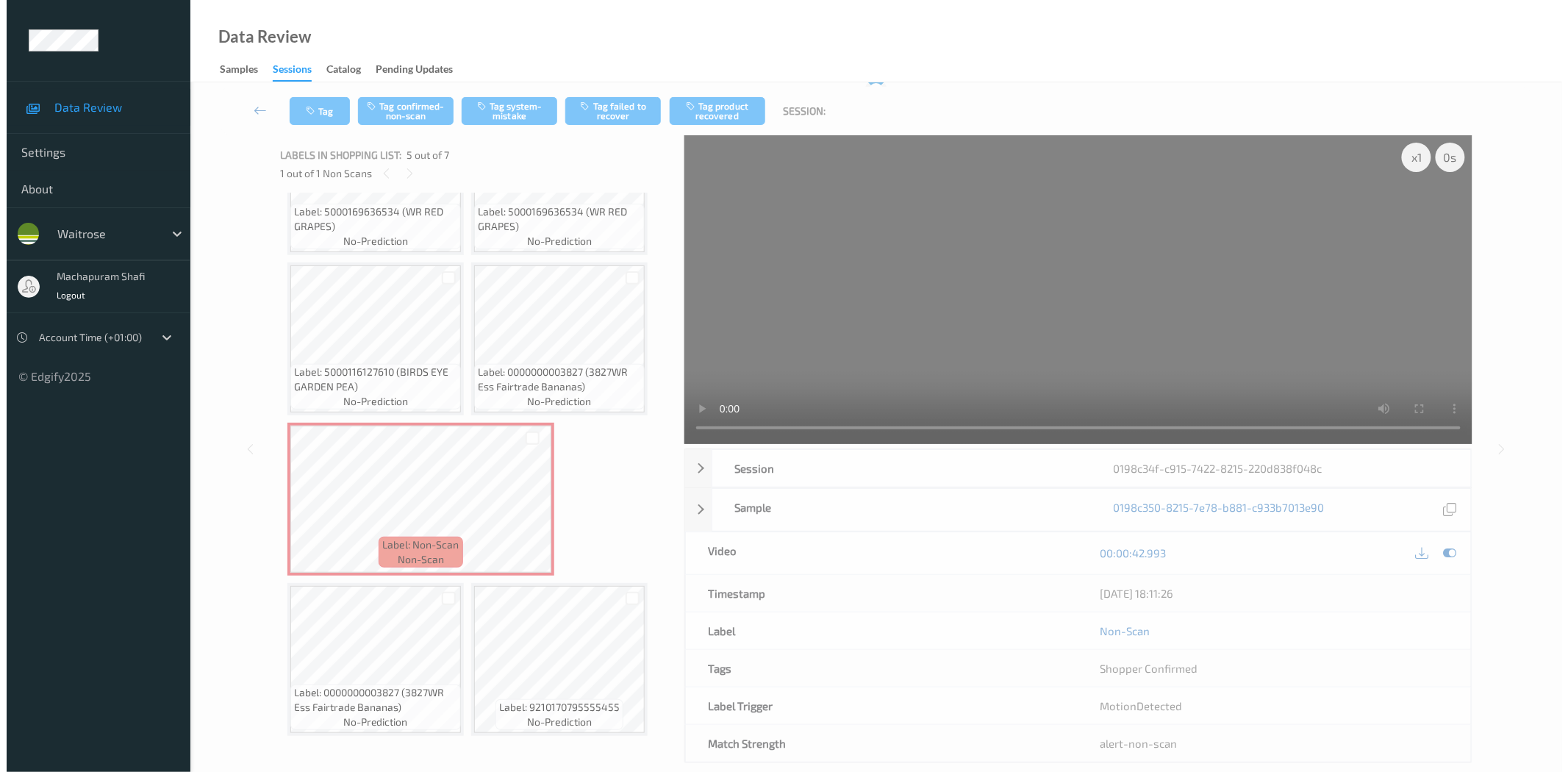
scroll to position [0, 0]
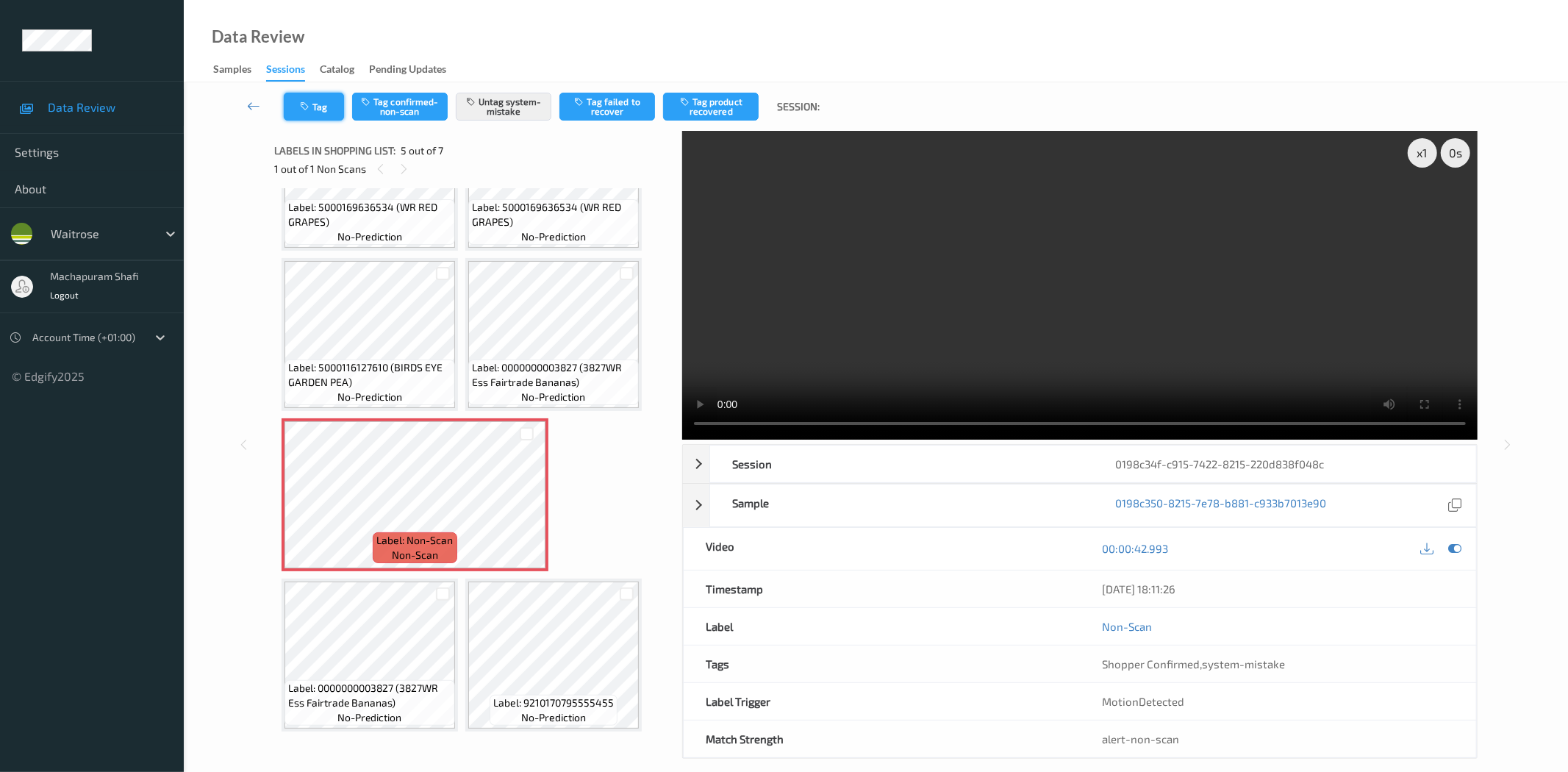
click at [304, 106] on icon "button" at bounding box center [306, 106] width 12 height 10
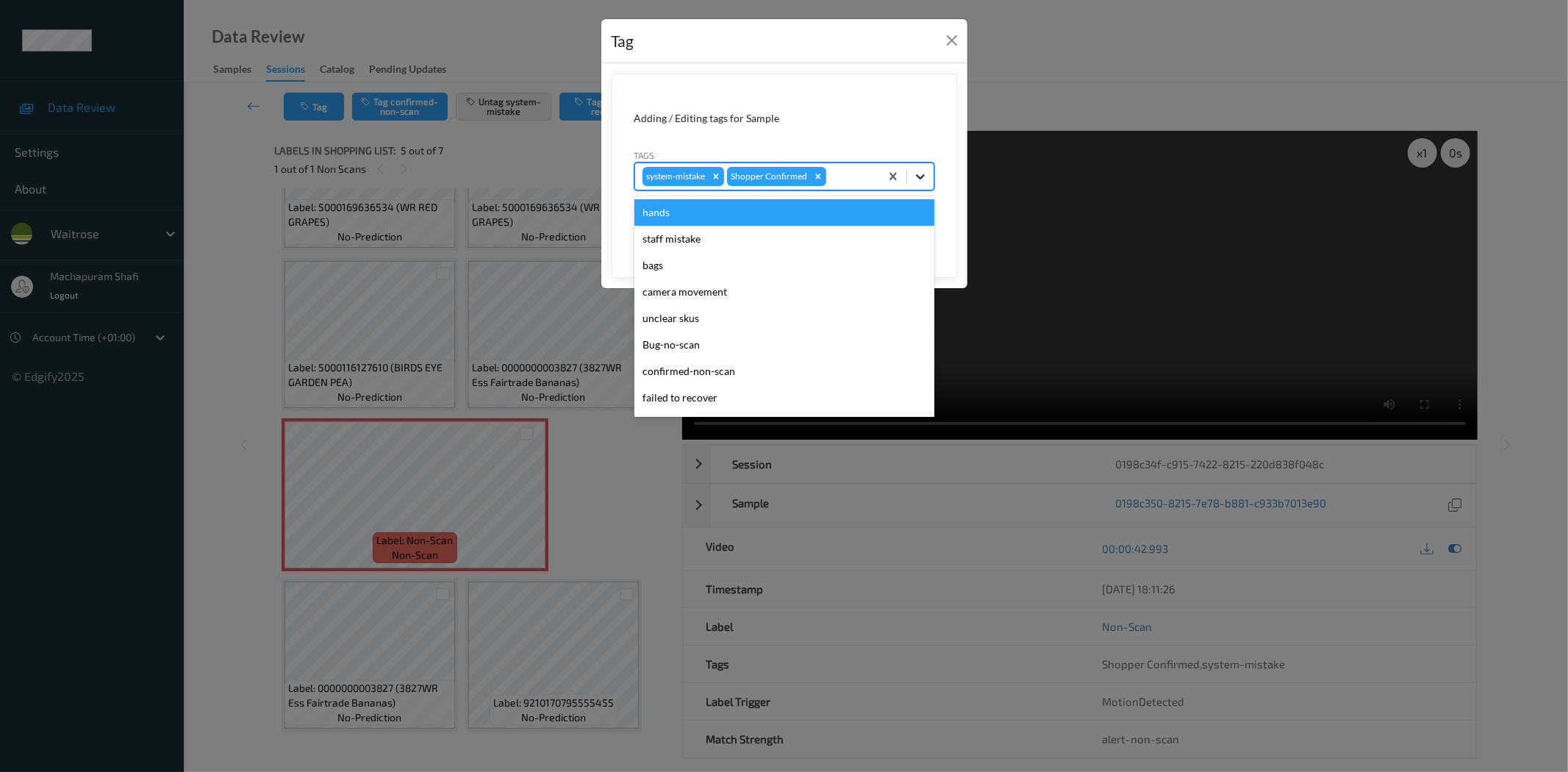
click at [928, 174] on div at bounding box center [921, 177] width 27 height 27
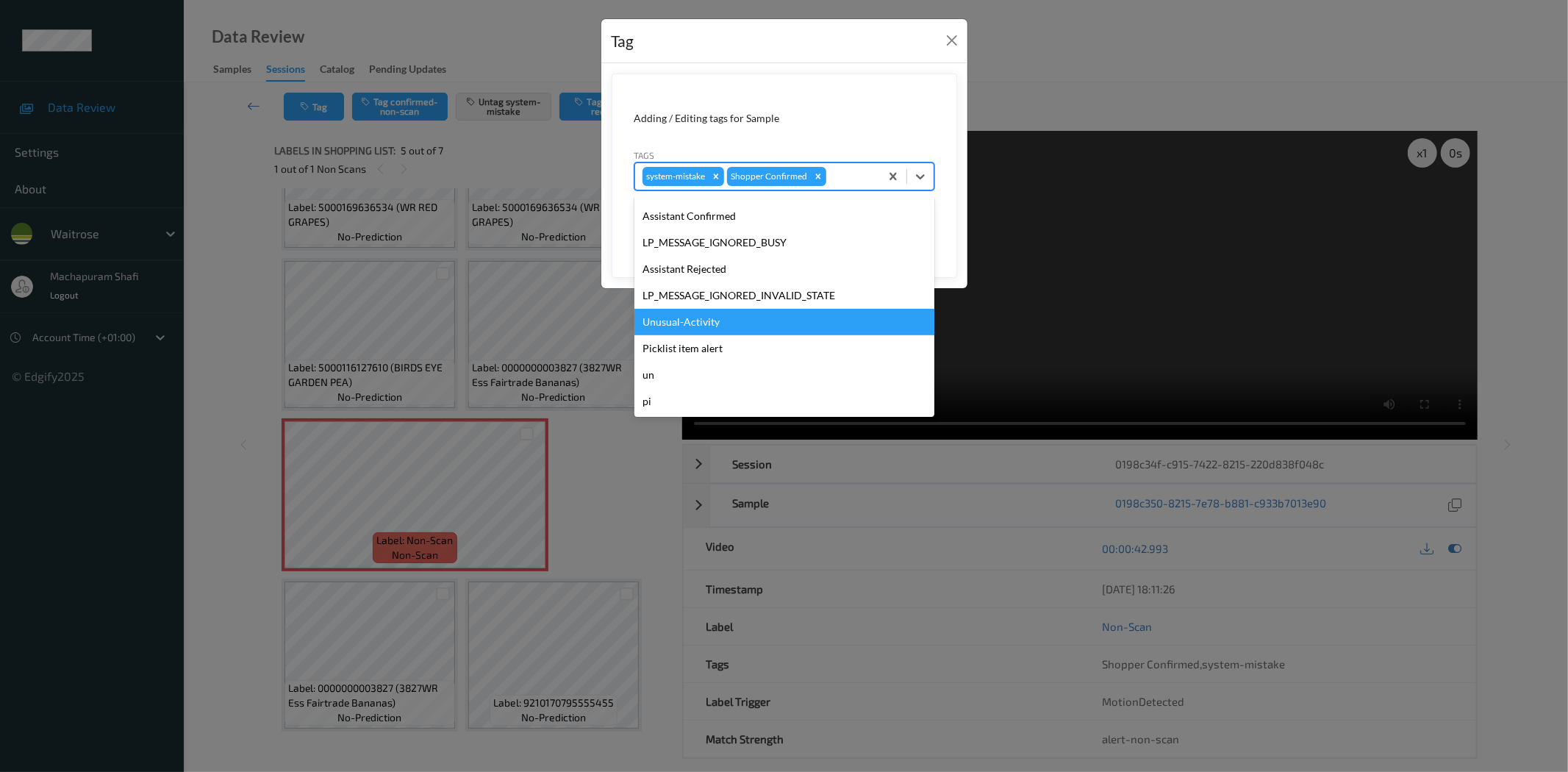
click at [694, 319] on div "Unusual-Activity" at bounding box center [785, 322] width 300 height 27
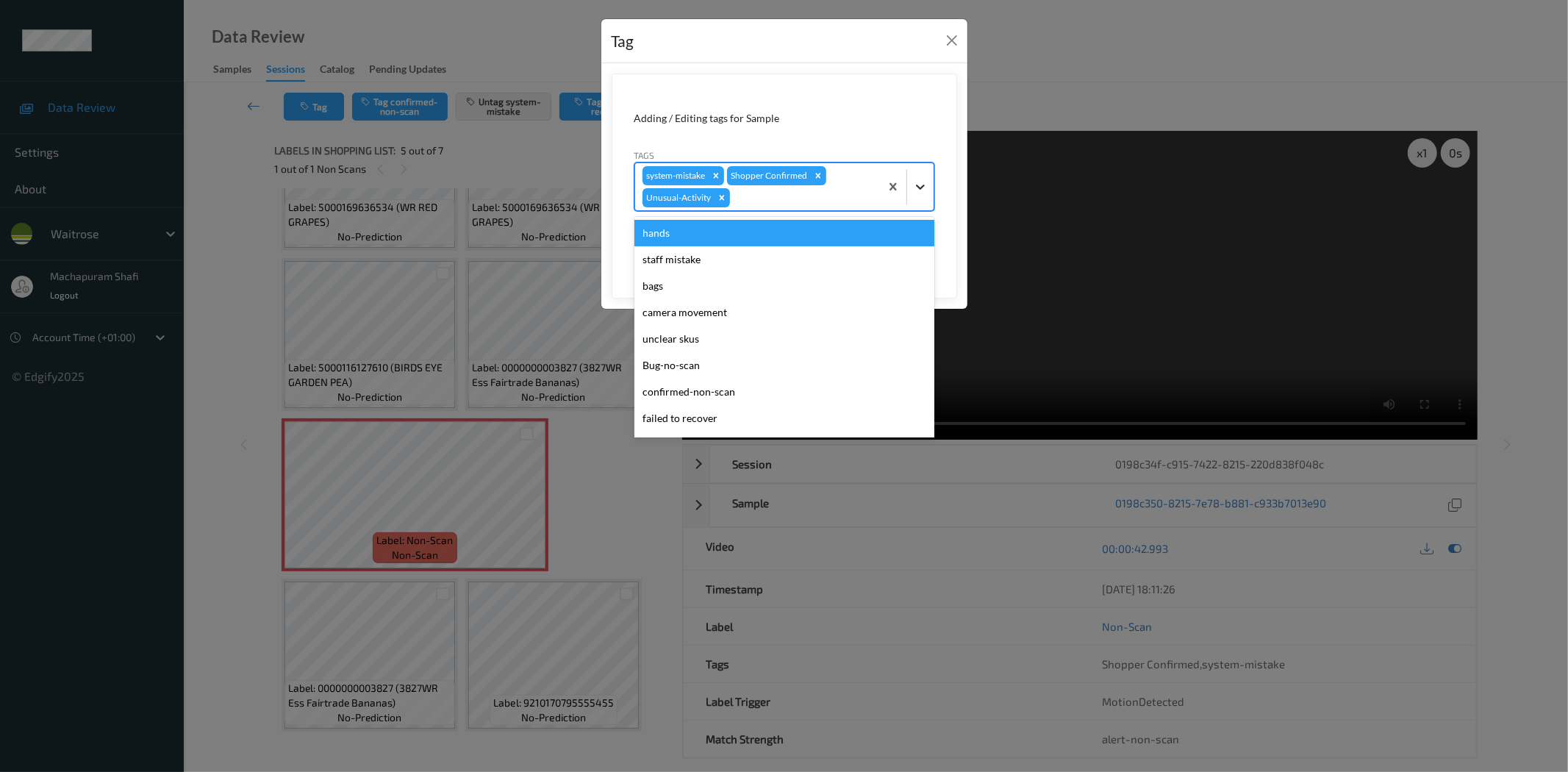
click at [915, 178] on div at bounding box center [921, 187] width 27 height 27
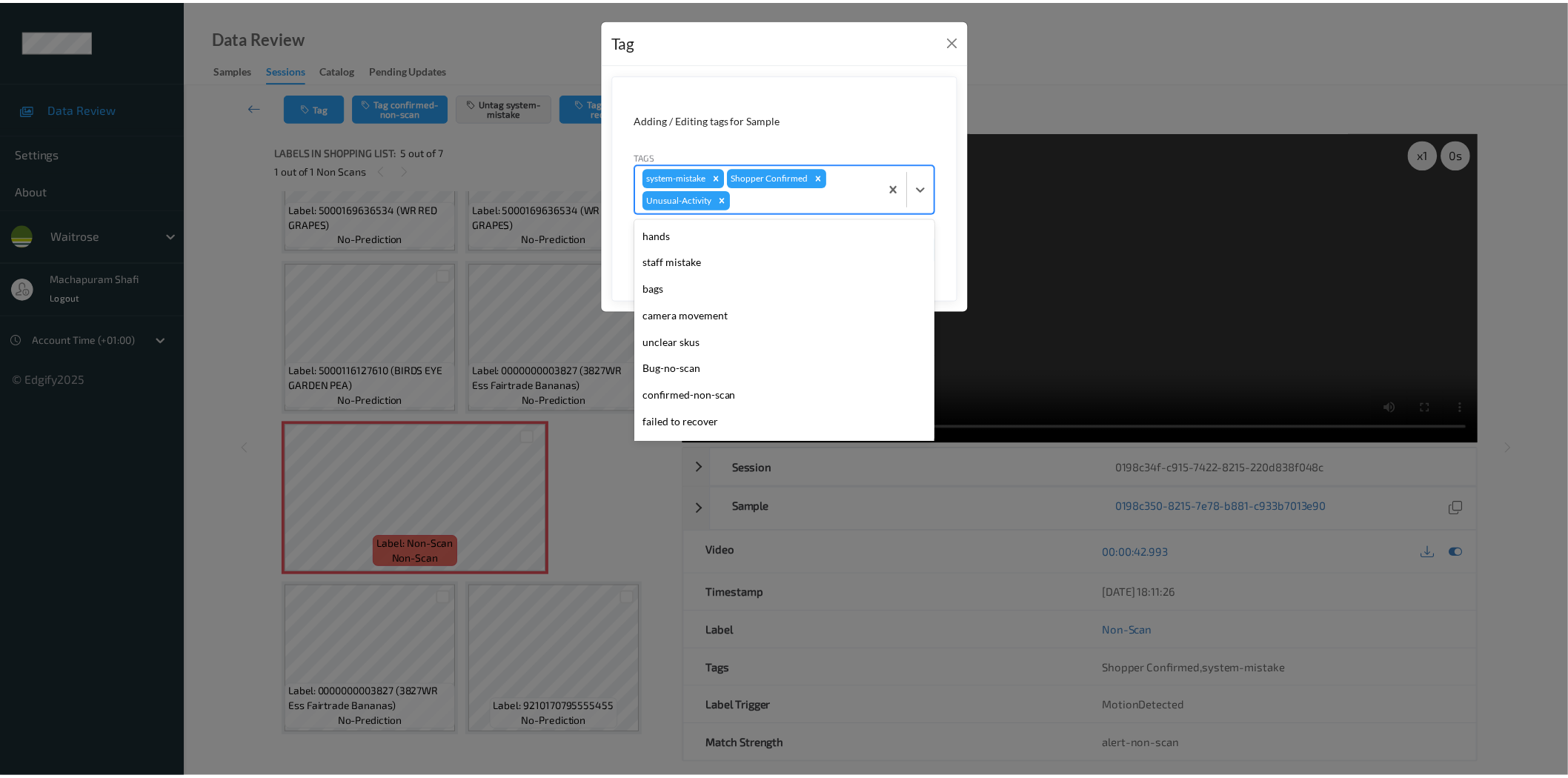
scroll to position [263, 0]
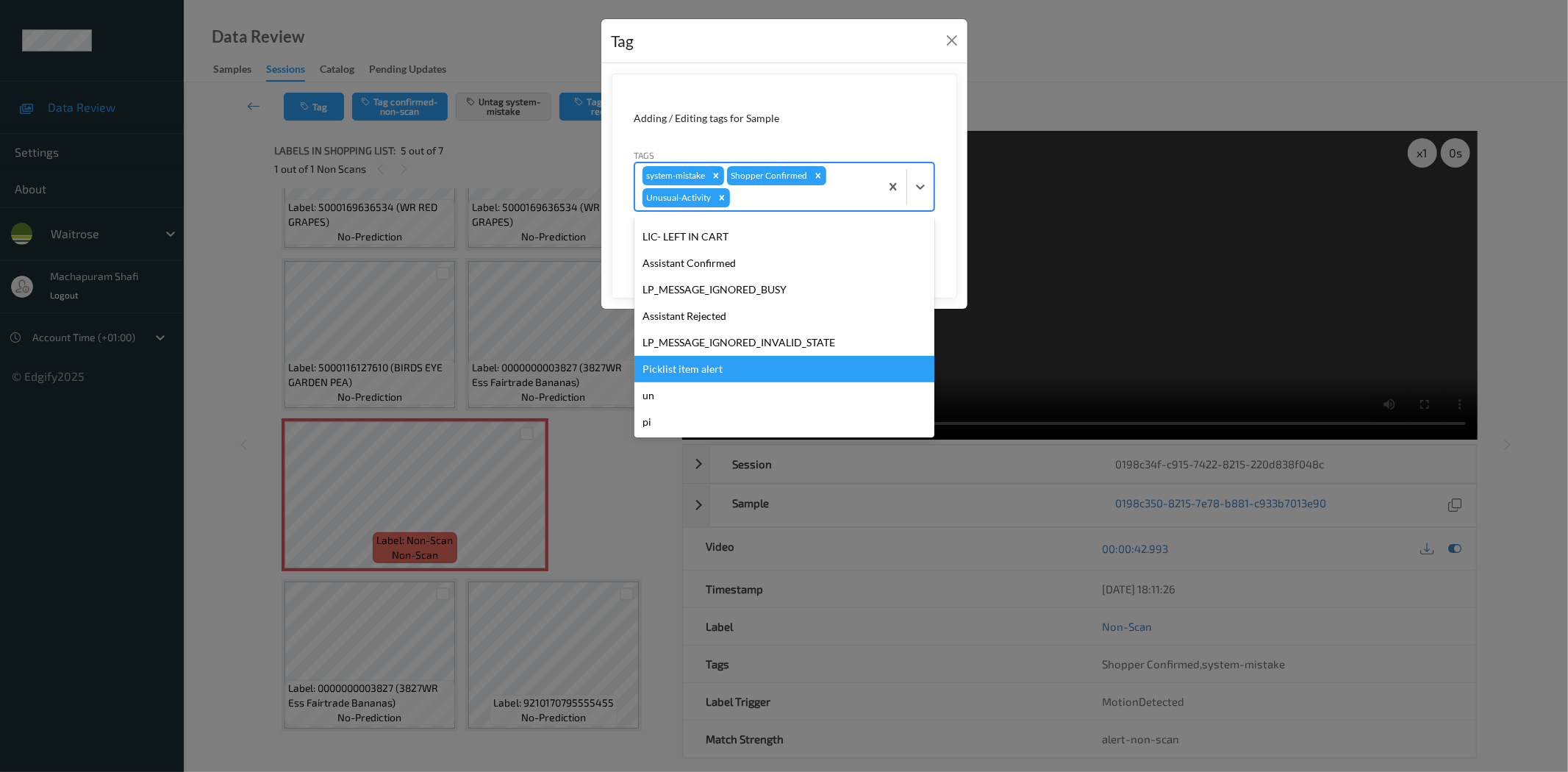
click at [711, 362] on div "Picklist item alert" at bounding box center [785, 369] width 300 height 27
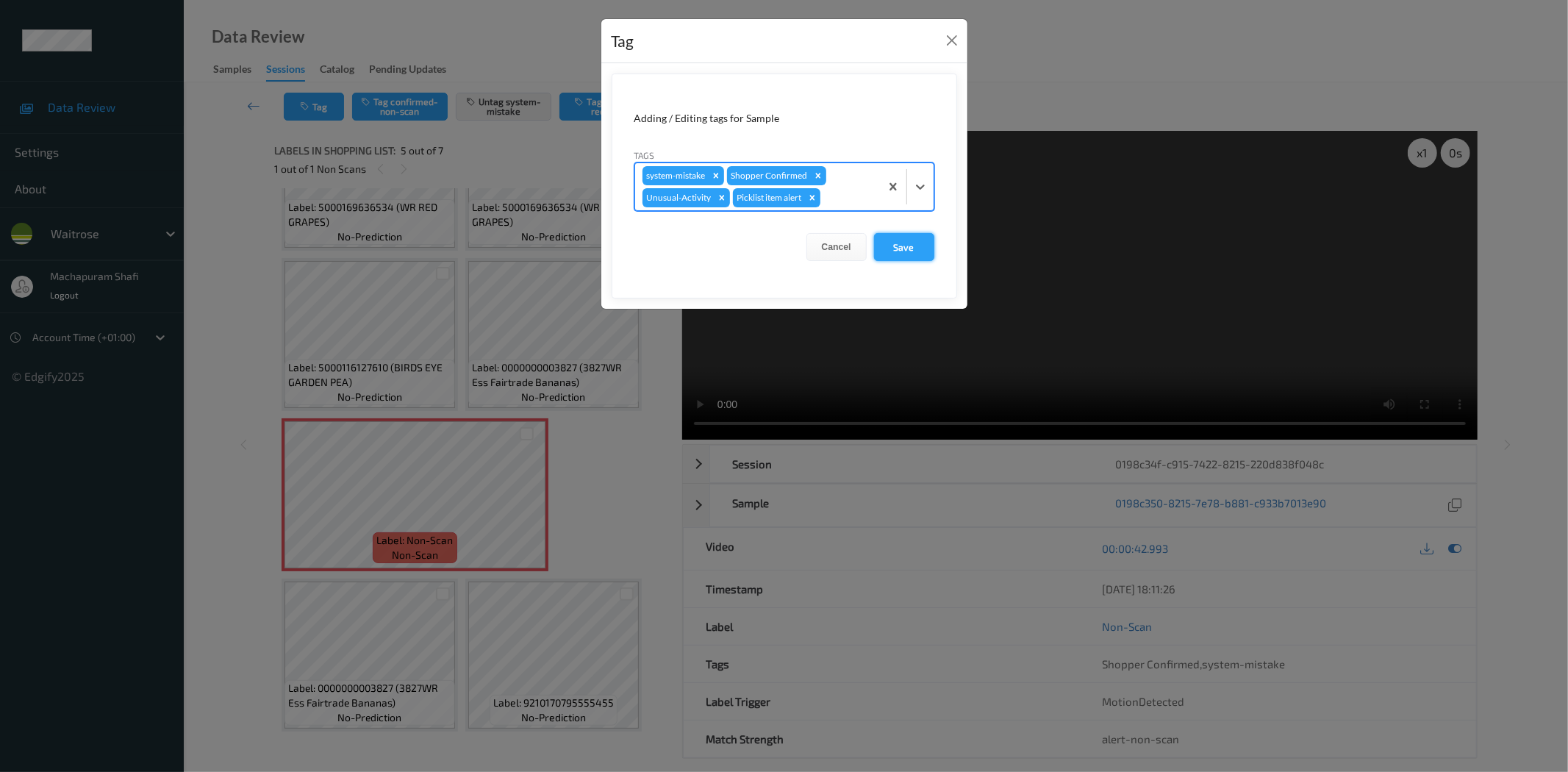
click at [902, 244] on button "Save" at bounding box center [904, 246] width 60 height 28
drag, startPoint x: 899, startPoint y: 246, endPoint x: 884, endPoint y: 259, distance: 19.8
click at [899, 245] on button "Save" at bounding box center [904, 246] width 60 height 28
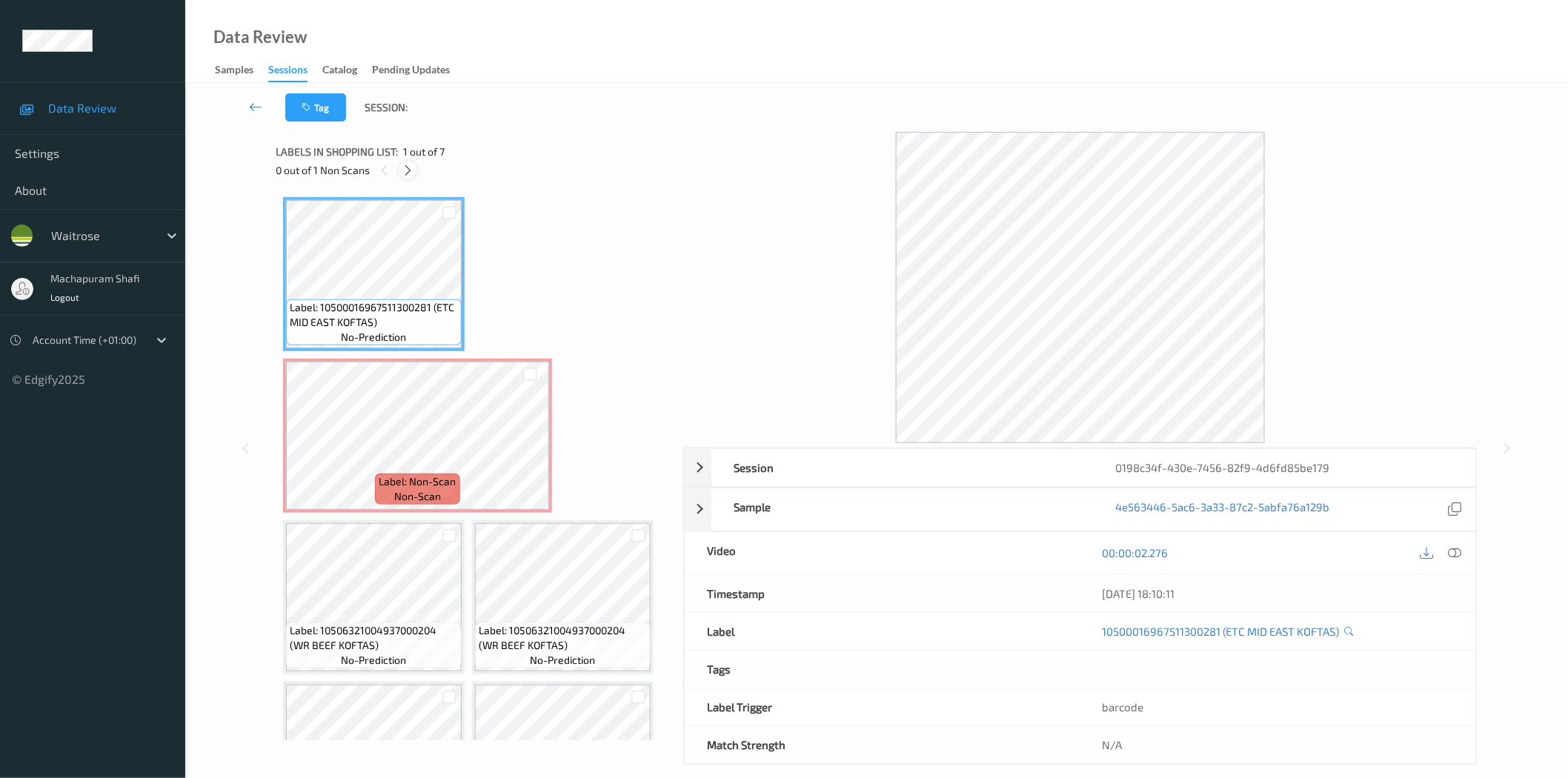
click at [408, 172] on icon at bounding box center [407, 171] width 12 height 13
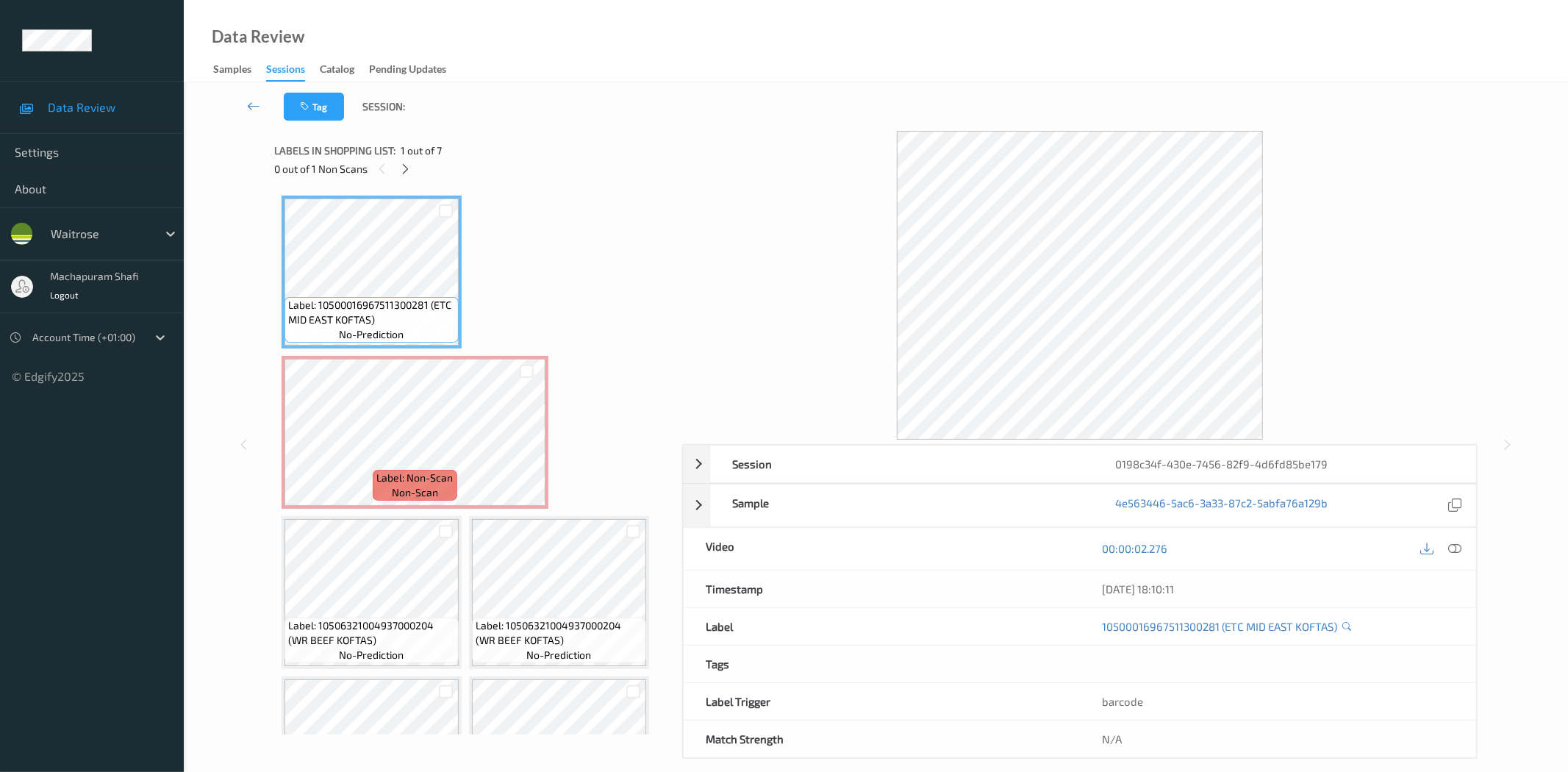
scroll to position [8, 0]
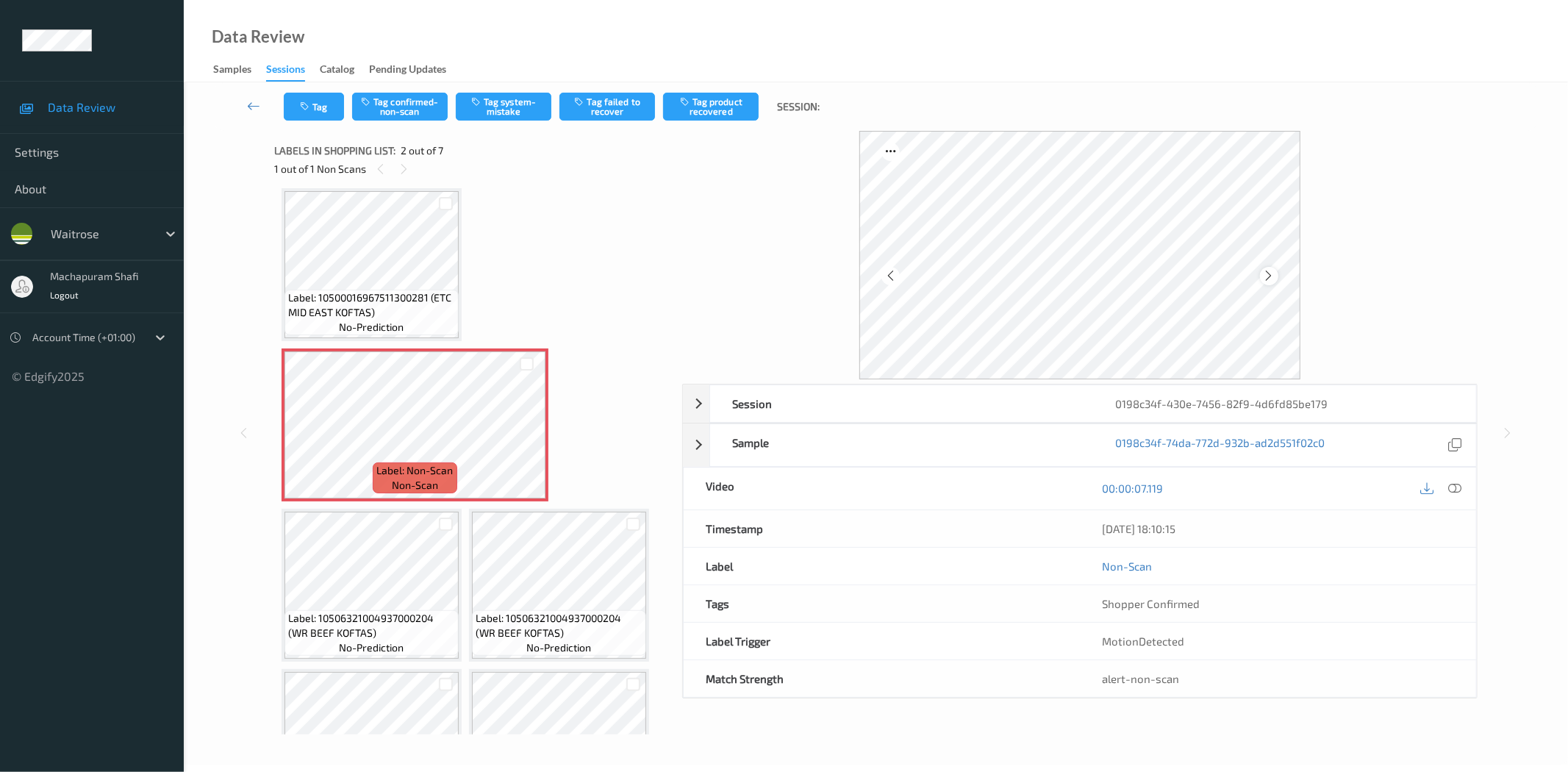
click at [1267, 277] on icon at bounding box center [1269, 276] width 12 height 13
click at [1267, 281] on icon at bounding box center [1269, 276] width 12 height 13
click at [1269, 274] on icon at bounding box center [1269, 276] width 12 height 13
click at [1463, 490] on div at bounding box center [1455, 489] width 20 height 20
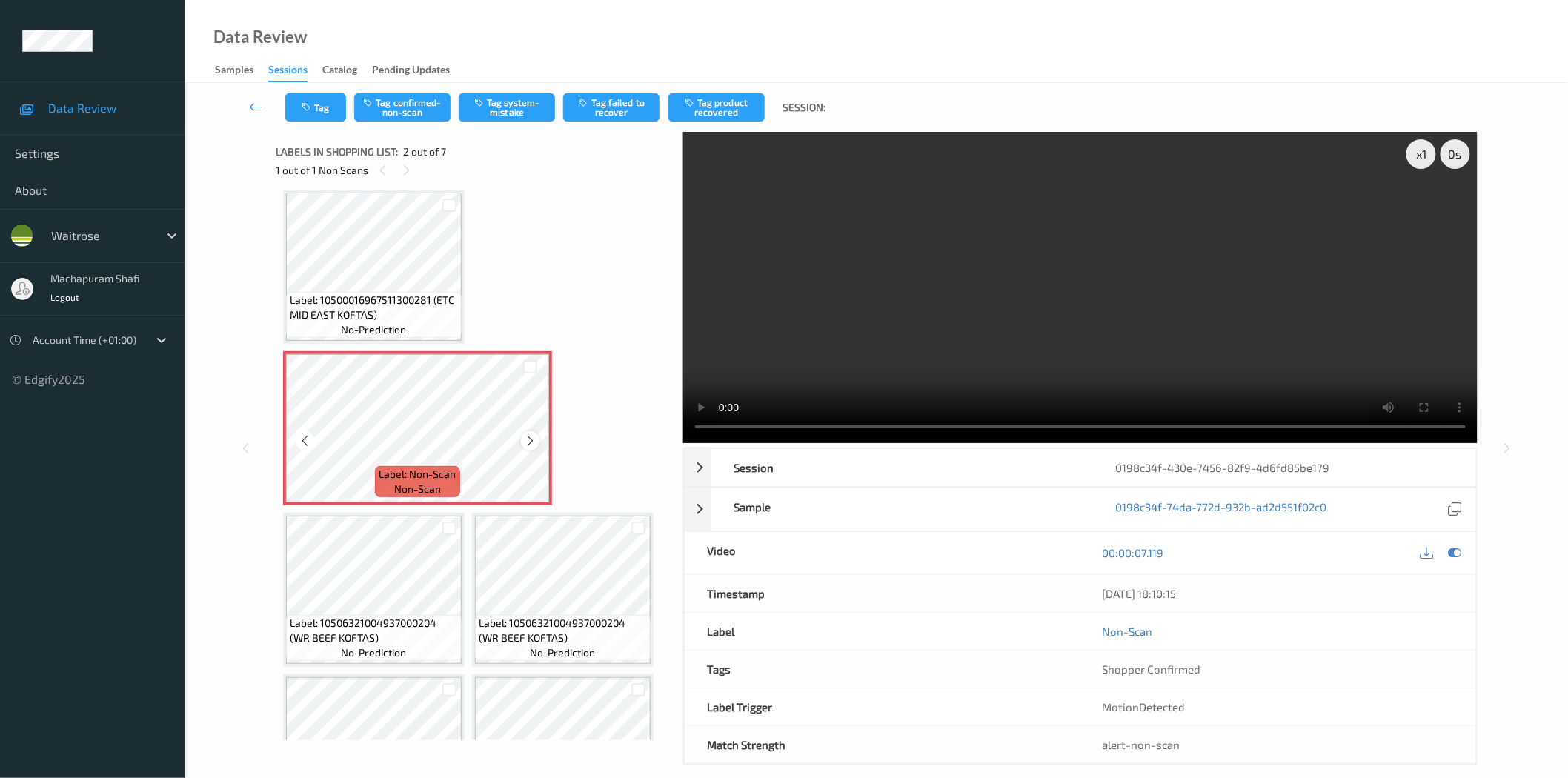
click at [533, 434] on icon at bounding box center [530, 441] width 12 height 13
click at [506, 103] on button "Tag system-mistake" at bounding box center [507, 106] width 97 height 28
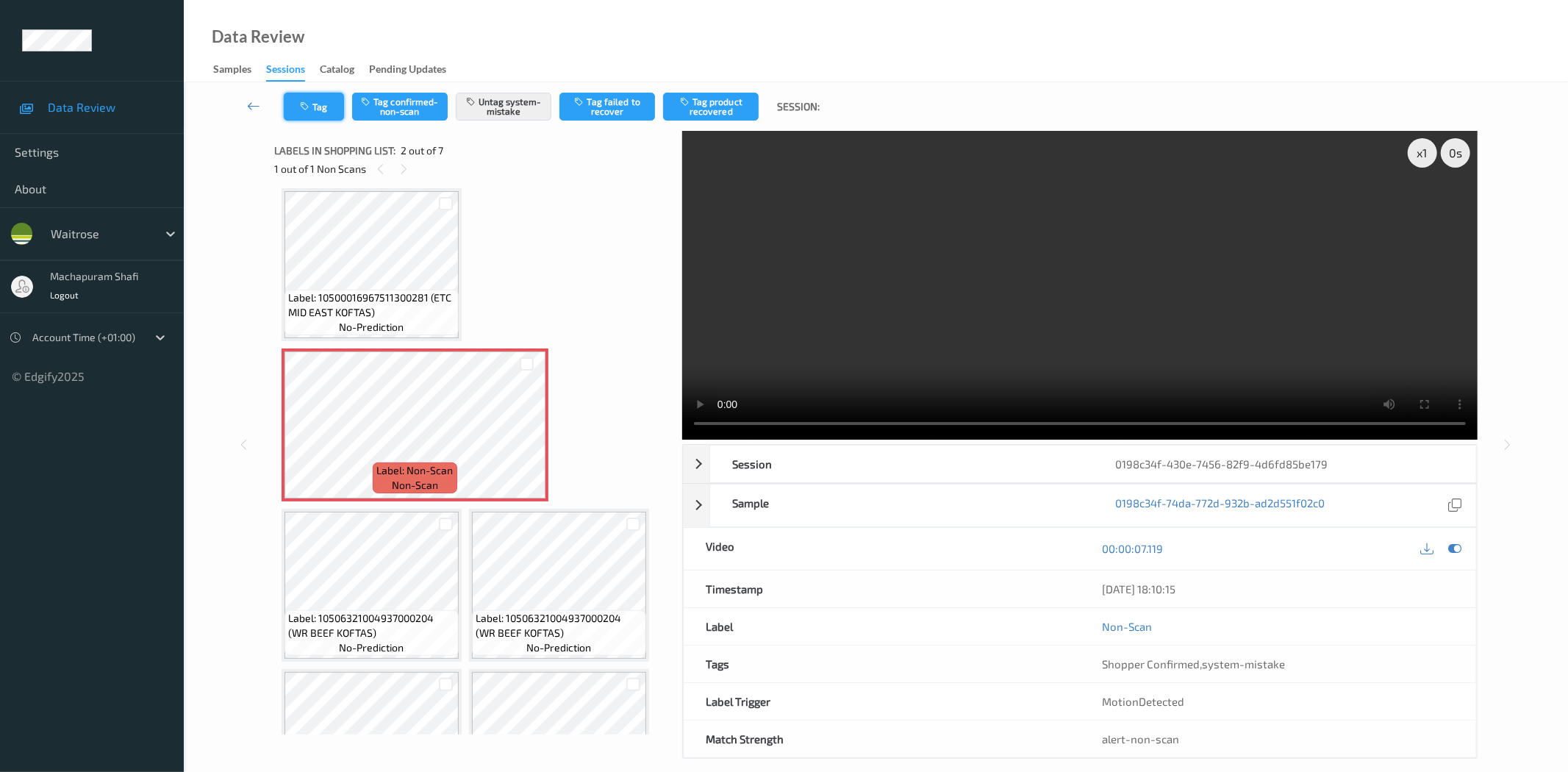
click at [313, 104] on button "Tag" at bounding box center [314, 106] width 60 height 28
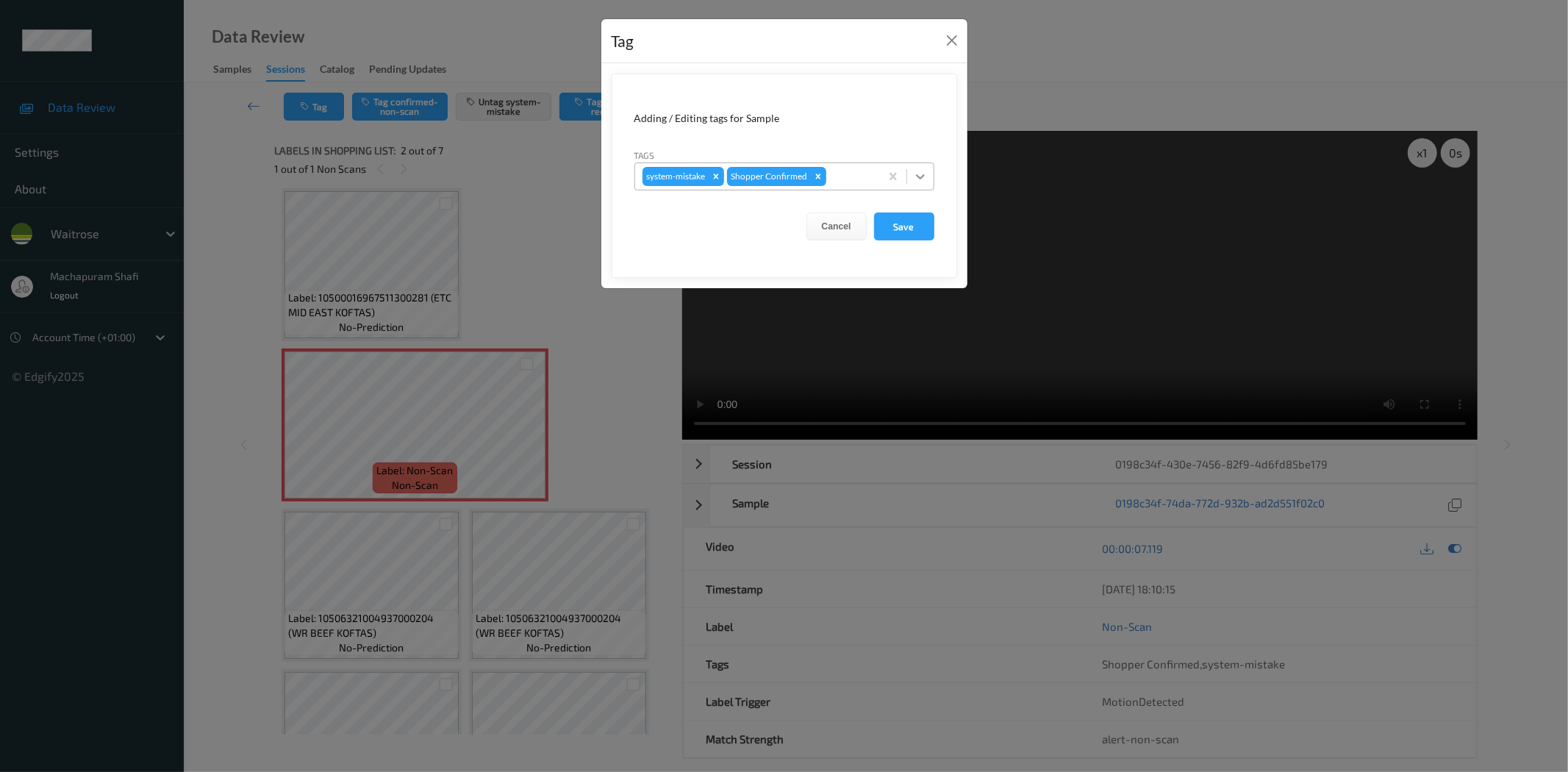
click at [927, 171] on div at bounding box center [921, 177] width 27 height 27
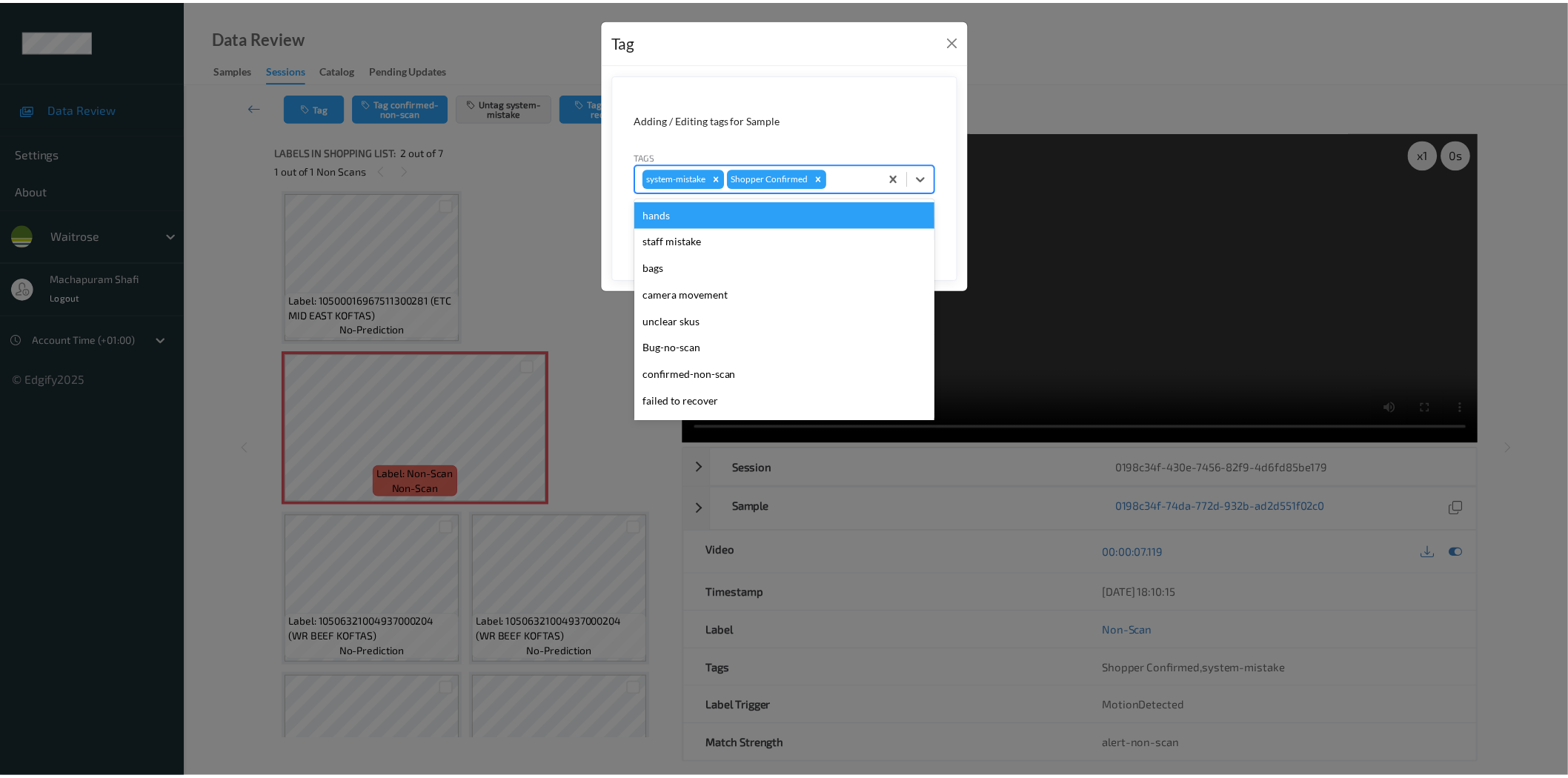
scroll to position [290, 0]
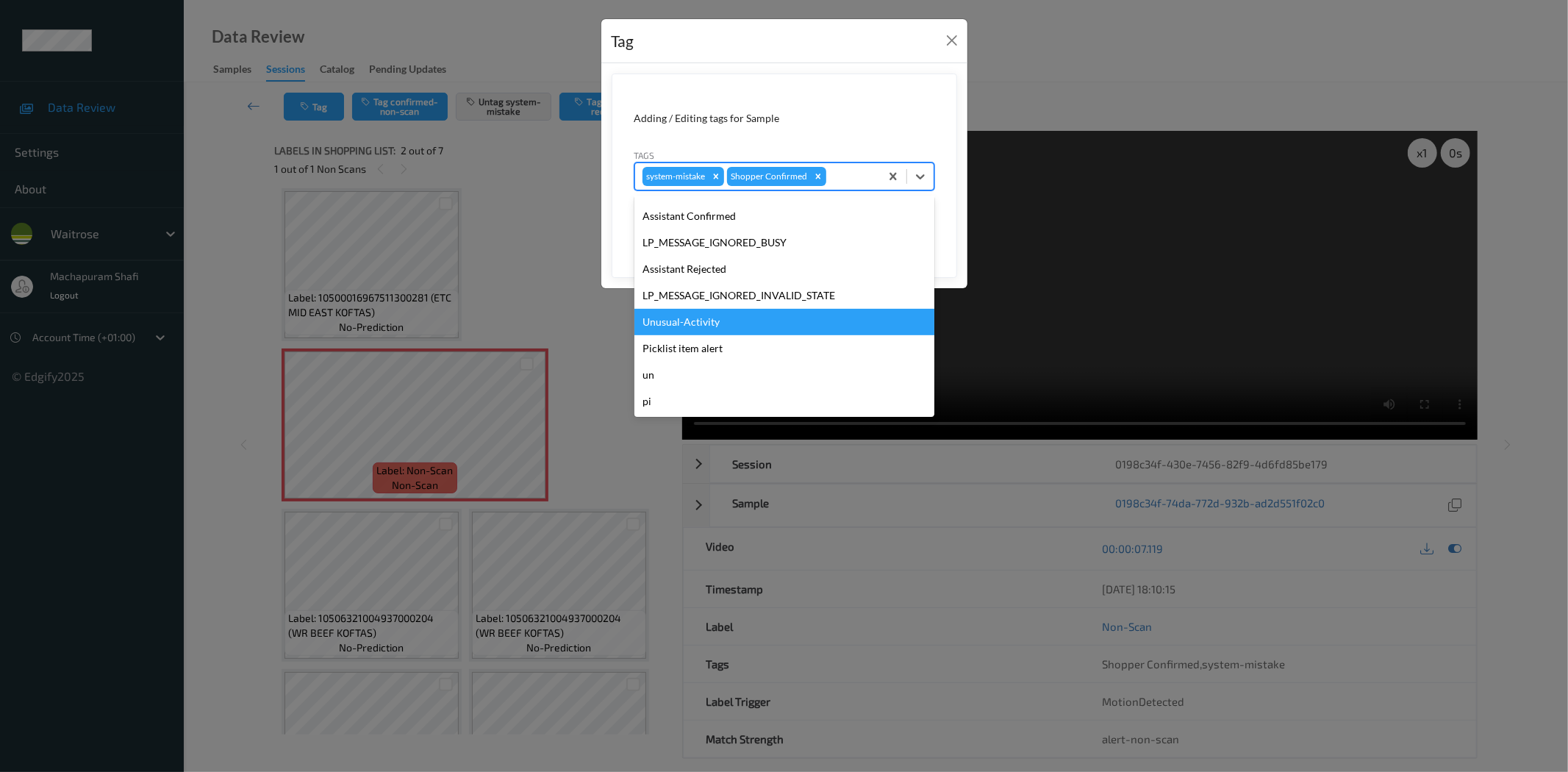
click at [707, 321] on div "Unusual-Activity" at bounding box center [785, 322] width 300 height 27
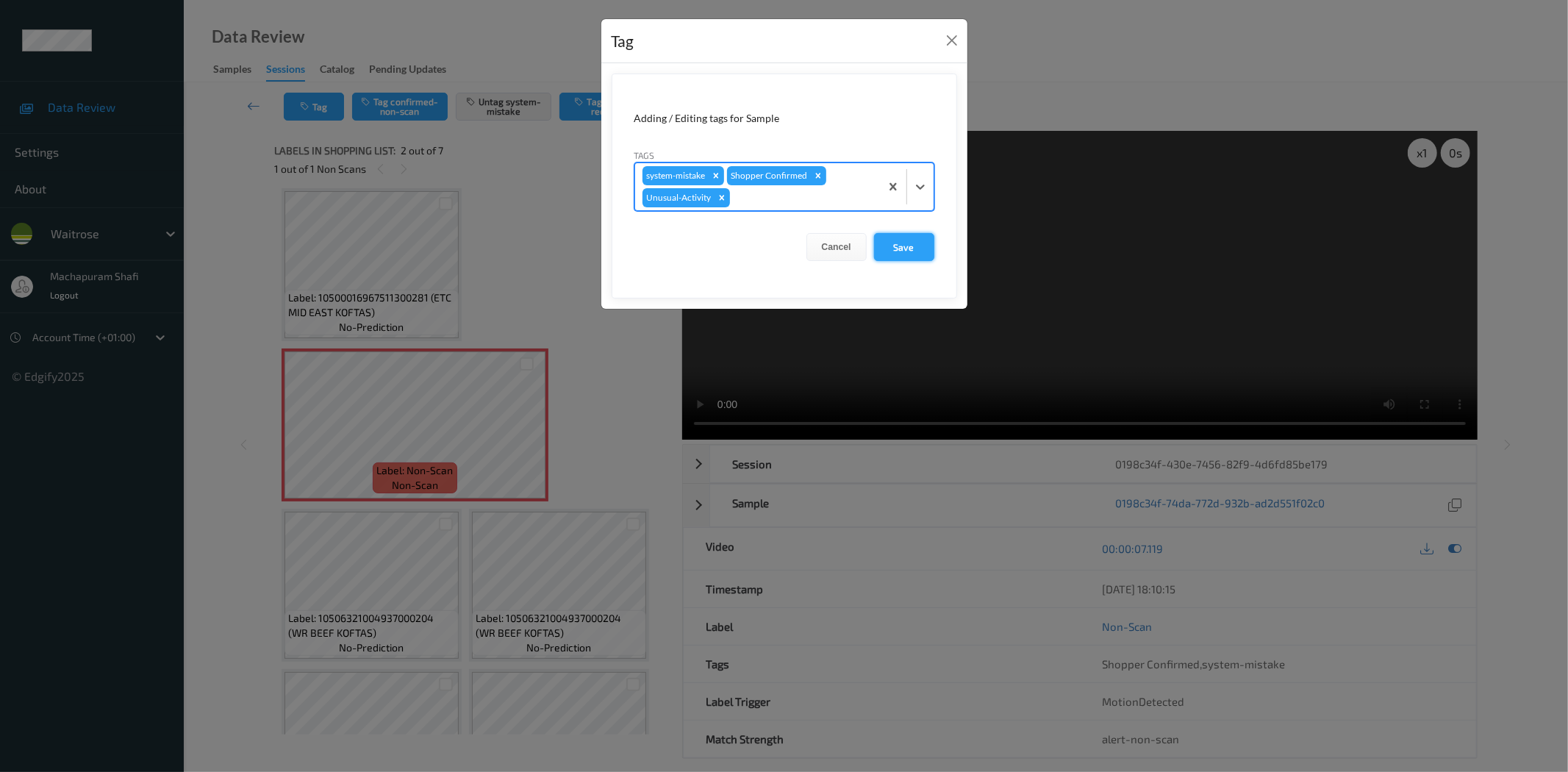
click at [889, 245] on button "Save" at bounding box center [904, 246] width 60 height 28
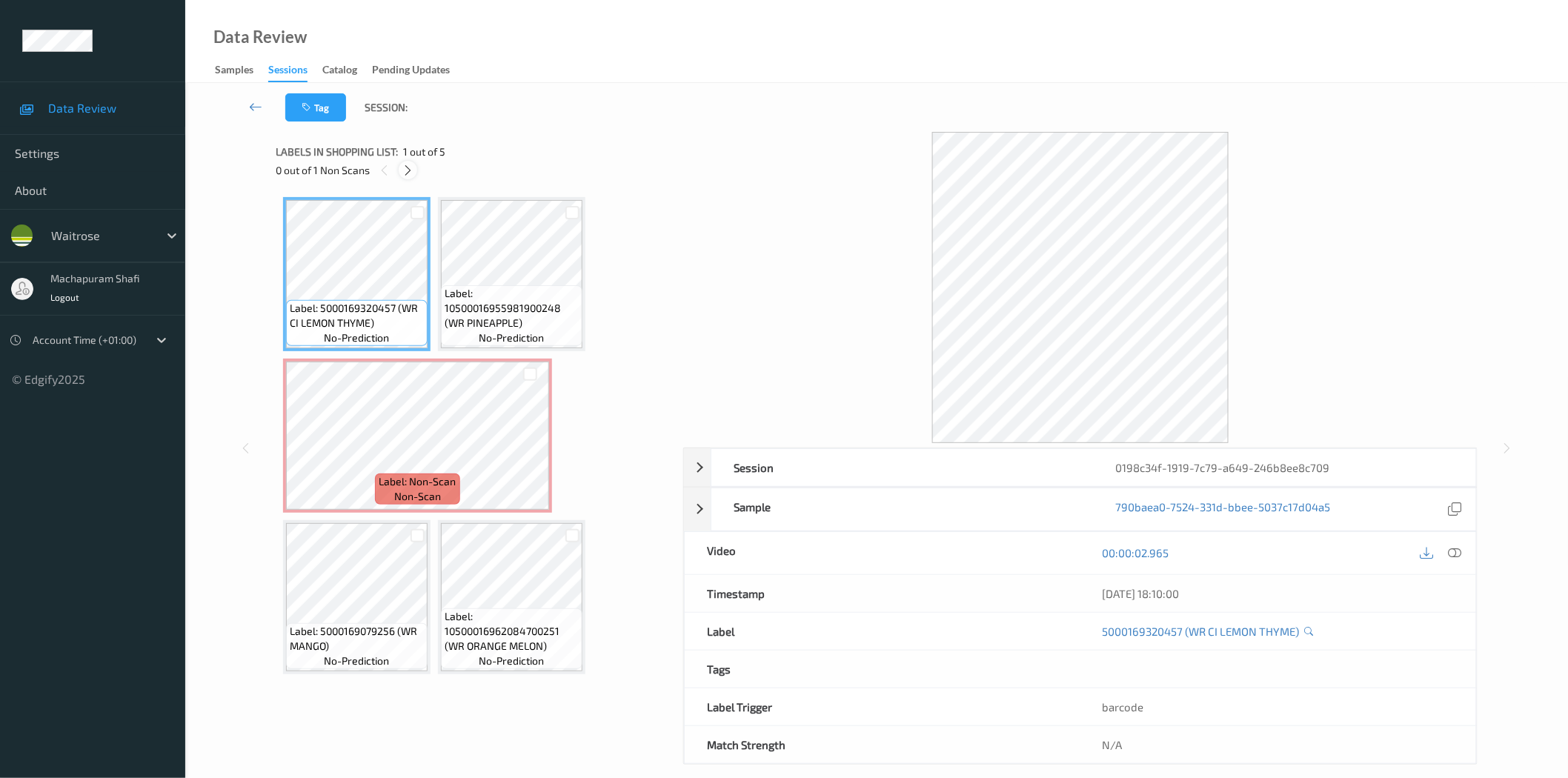
click at [408, 168] on icon at bounding box center [407, 171] width 12 height 13
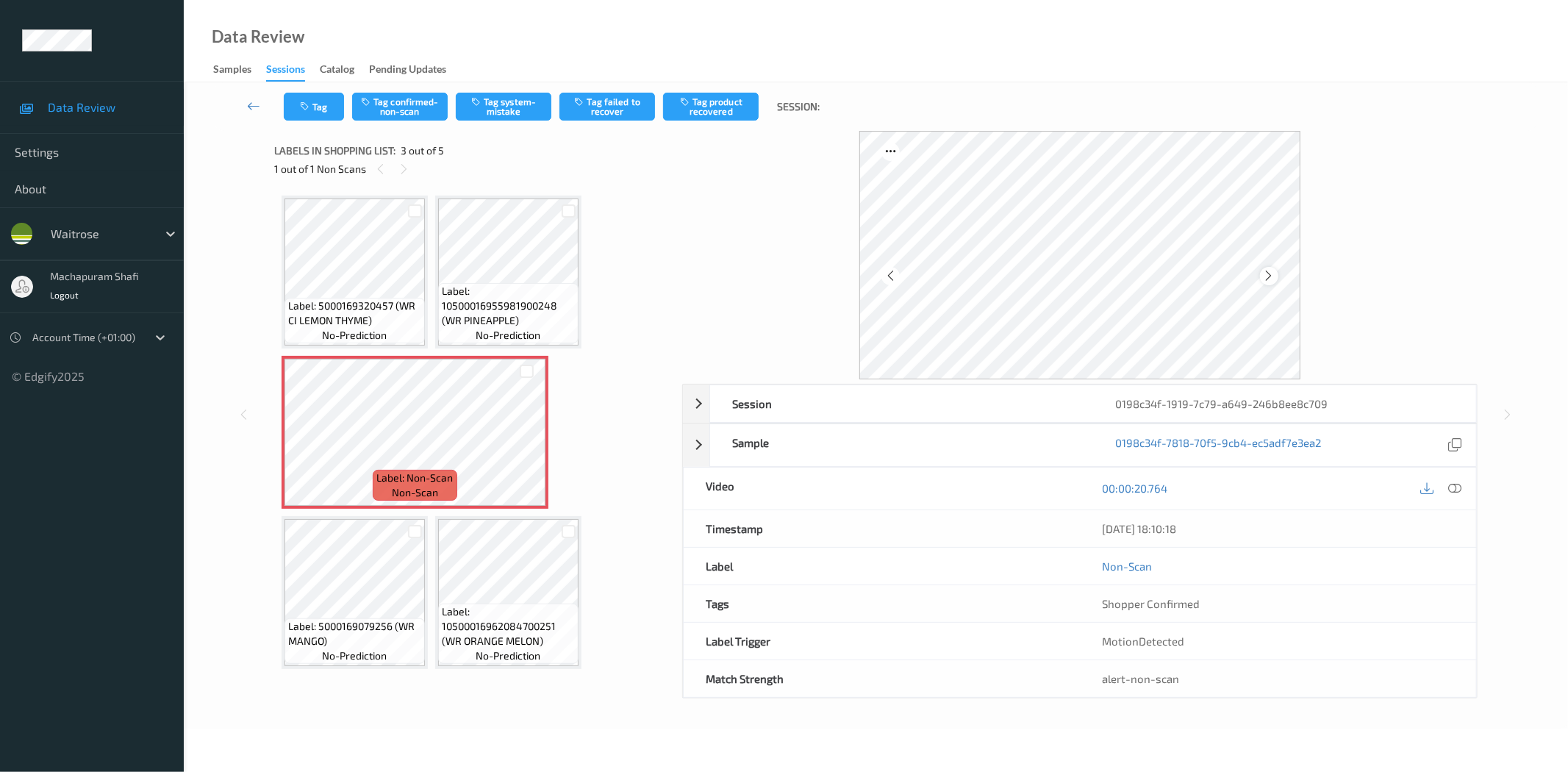
click at [1269, 277] on icon at bounding box center [1269, 276] width 12 height 13
drag, startPoint x: 1454, startPoint y: 487, endPoint x: 1318, endPoint y: 304, distance: 228.0
click at [1454, 487] on icon at bounding box center [1456, 489] width 13 height 13
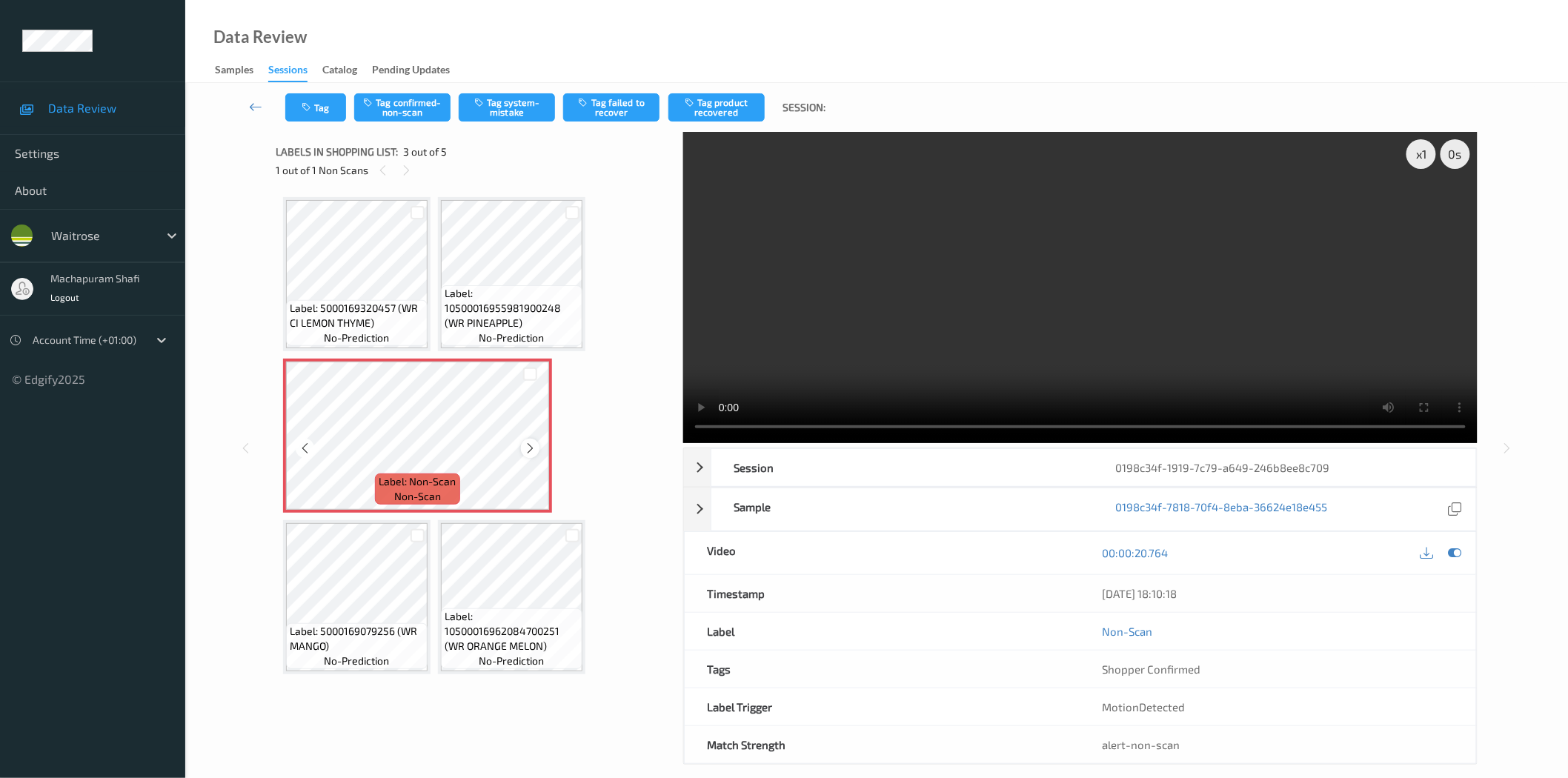
click at [530, 444] on icon at bounding box center [530, 448] width 12 height 13
click at [529, 449] on icon at bounding box center [530, 448] width 12 height 13
click at [510, 107] on button "Tag system-mistake" at bounding box center [507, 106] width 97 height 28
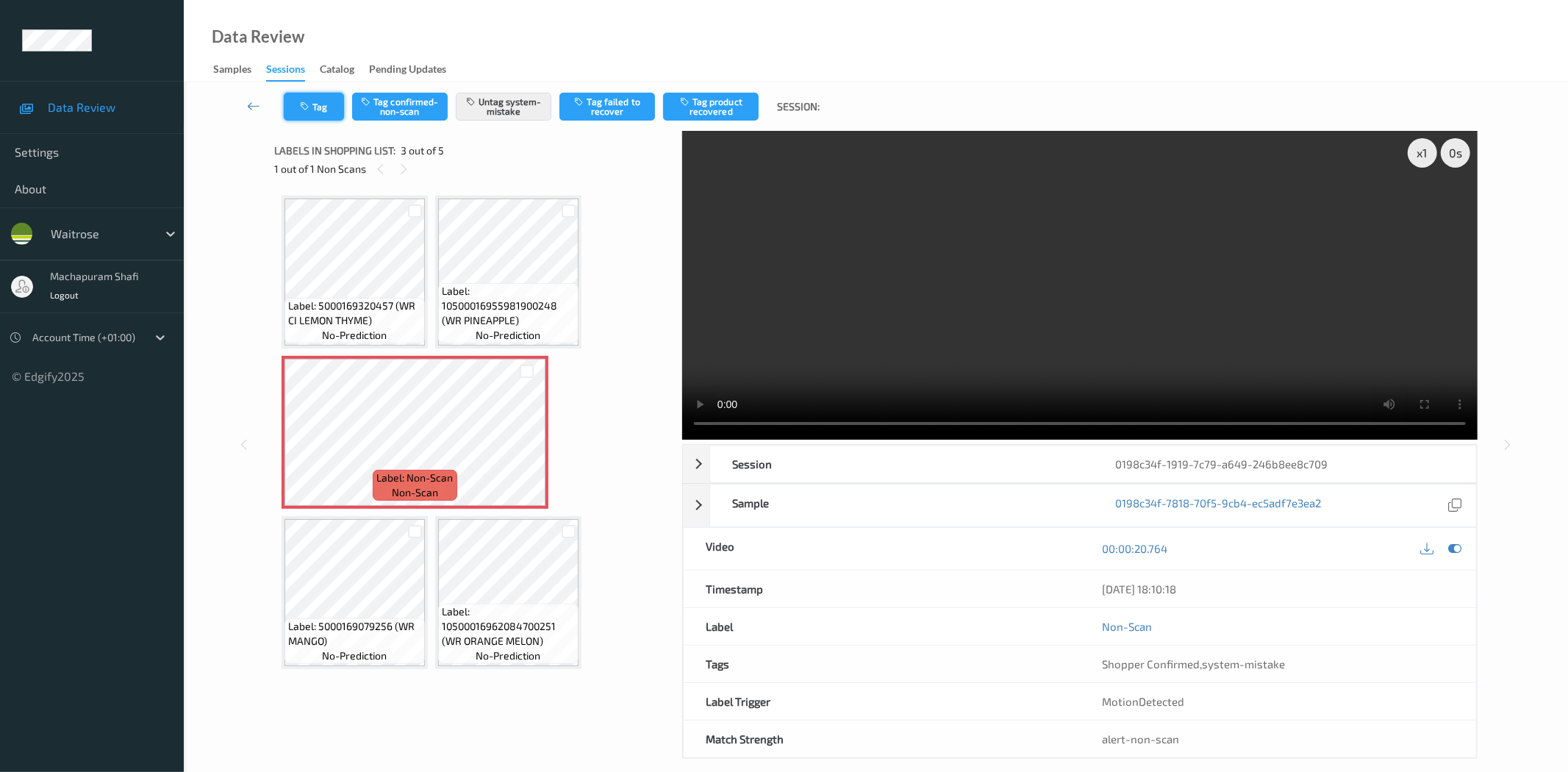
click at [315, 97] on button "Tag" at bounding box center [314, 106] width 60 height 28
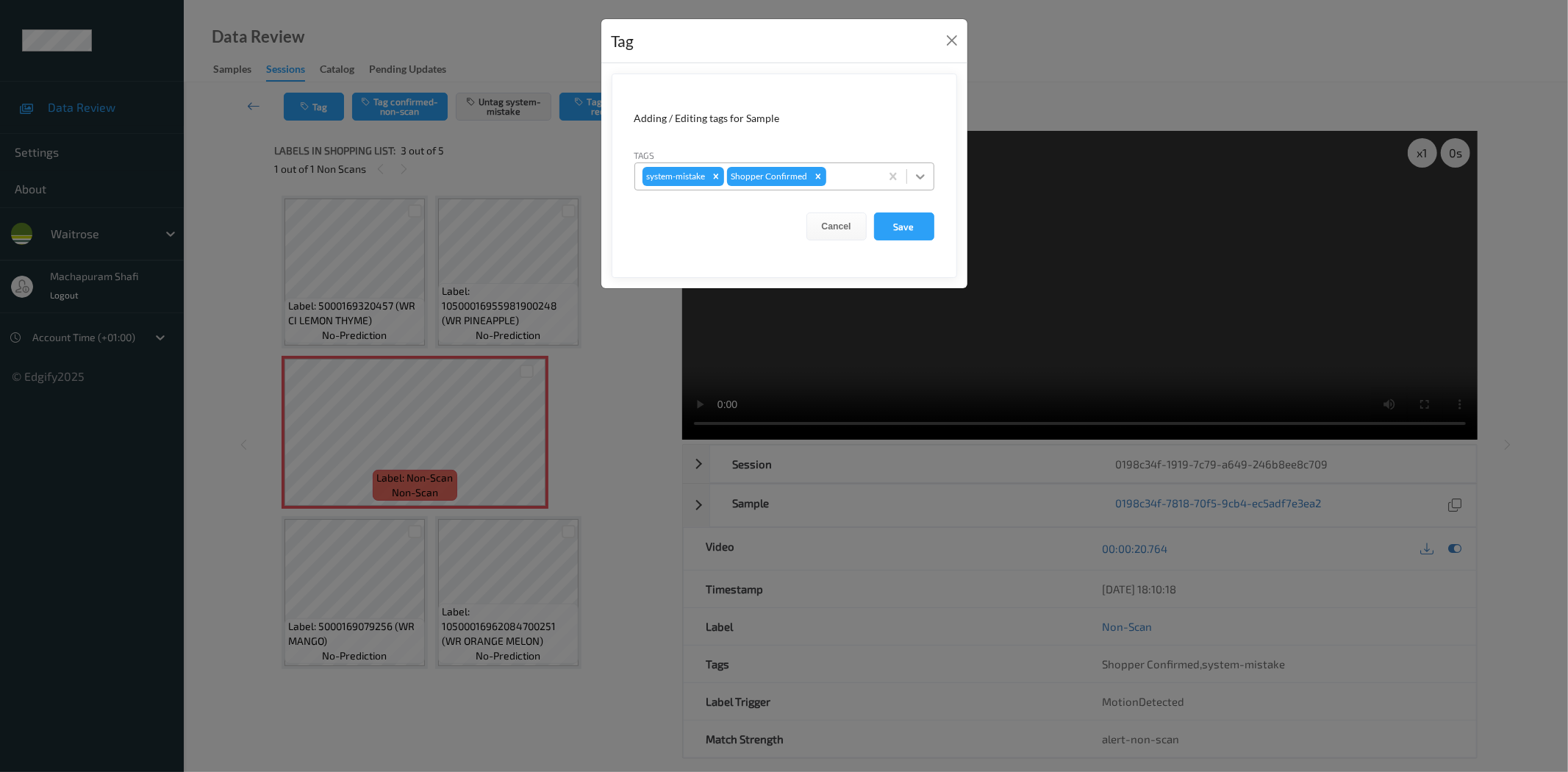
click at [920, 173] on icon at bounding box center [920, 176] width 14 height 14
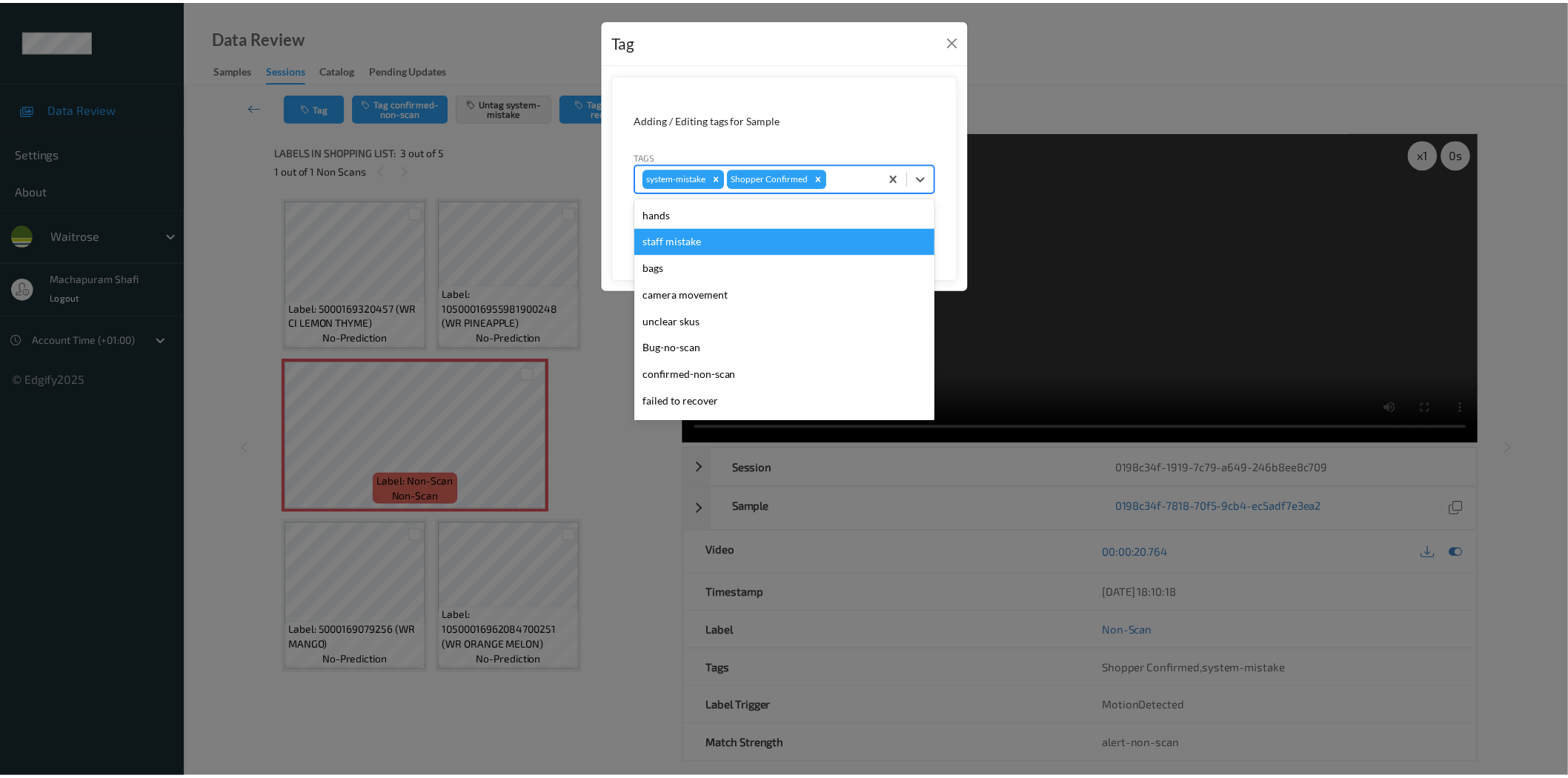
scroll to position [290, 0]
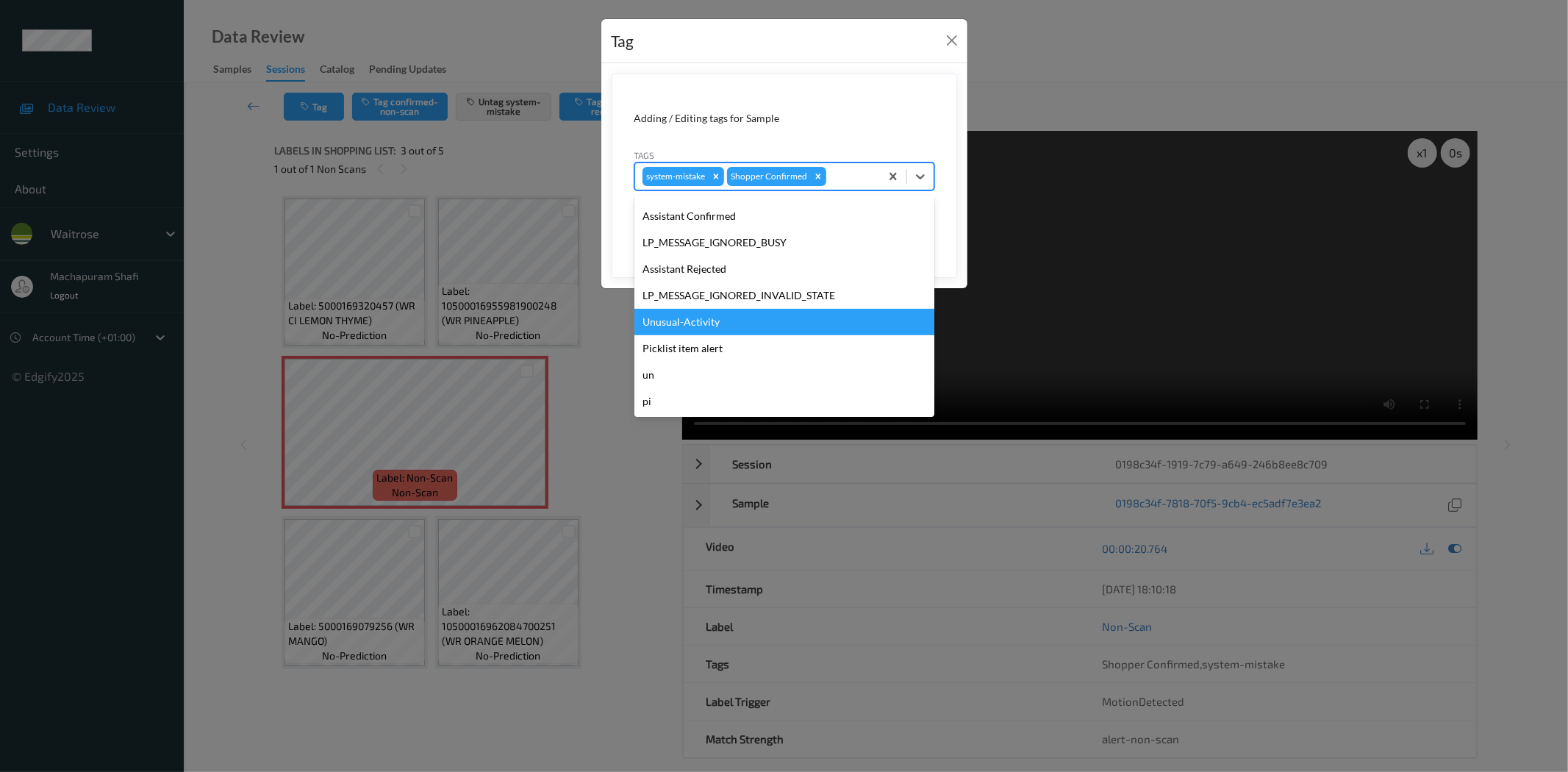
click at [675, 320] on div "Unusual-Activity" at bounding box center [785, 322] width 300 height 27
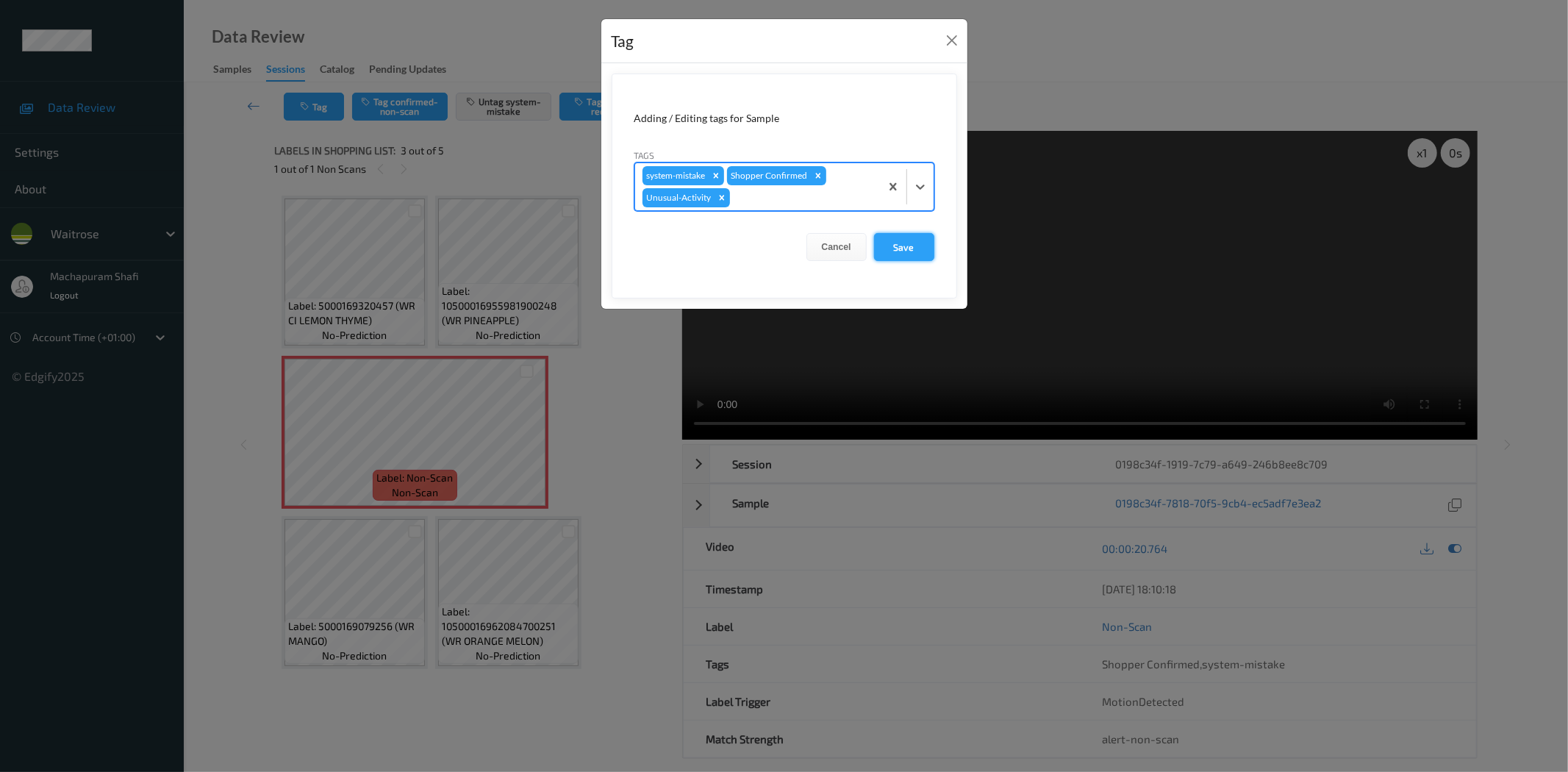
click at [886, 248] on button "Save" at bounding box center [904, 246] width 60 height 28
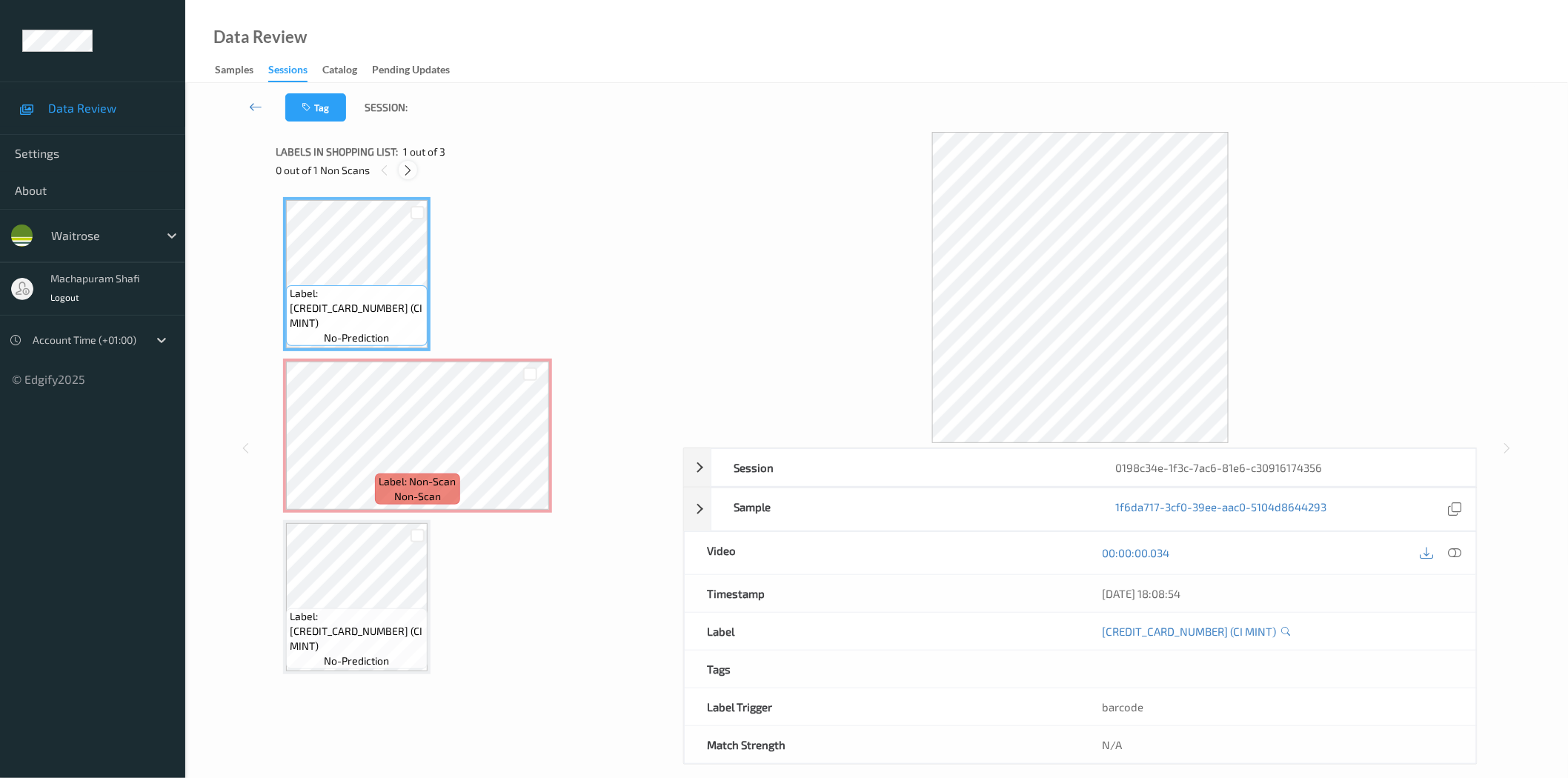
click at [405, 171] on icon at bounding box center [407, 171] width 12 height 13
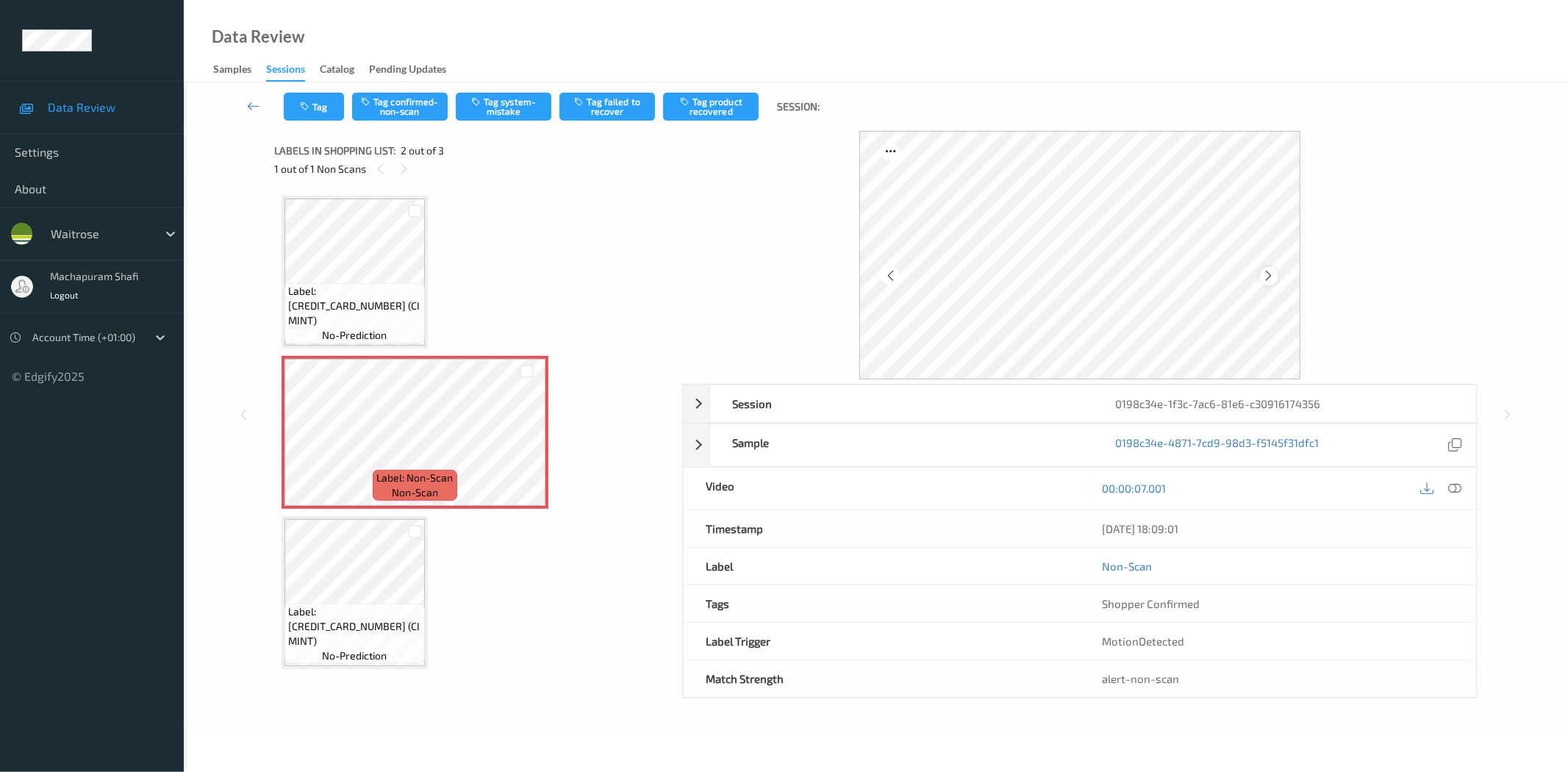
click at [1271, 276] on icon at bounding box center [1269, 276] width 12 height 13
click at [1458, 487] on icon at bounding box center [1456, 489] width 13 height 13
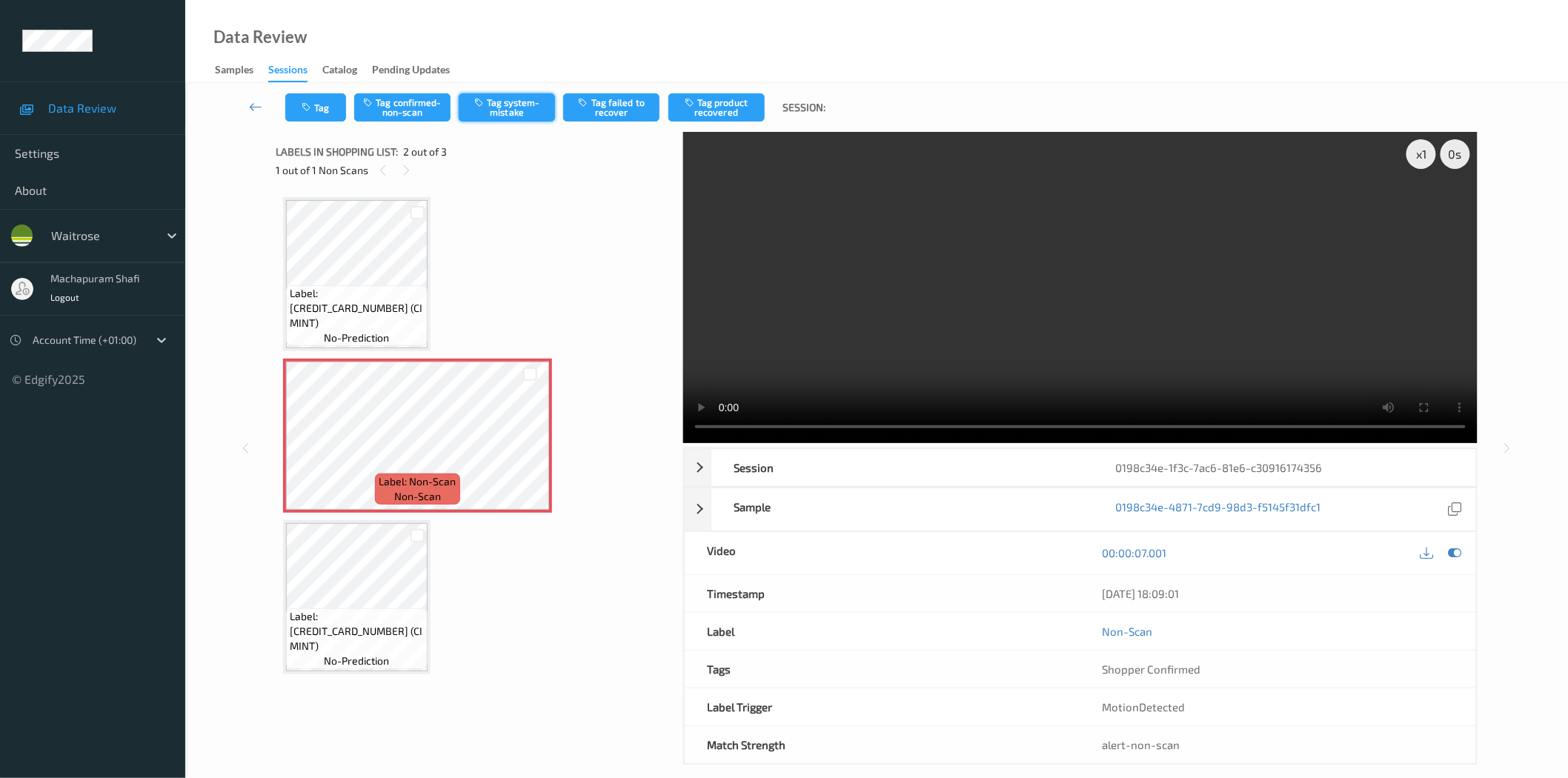
click at [510, 103] on button "Tag system-mistake" at bounding box center [507, 106] width 97 height 28
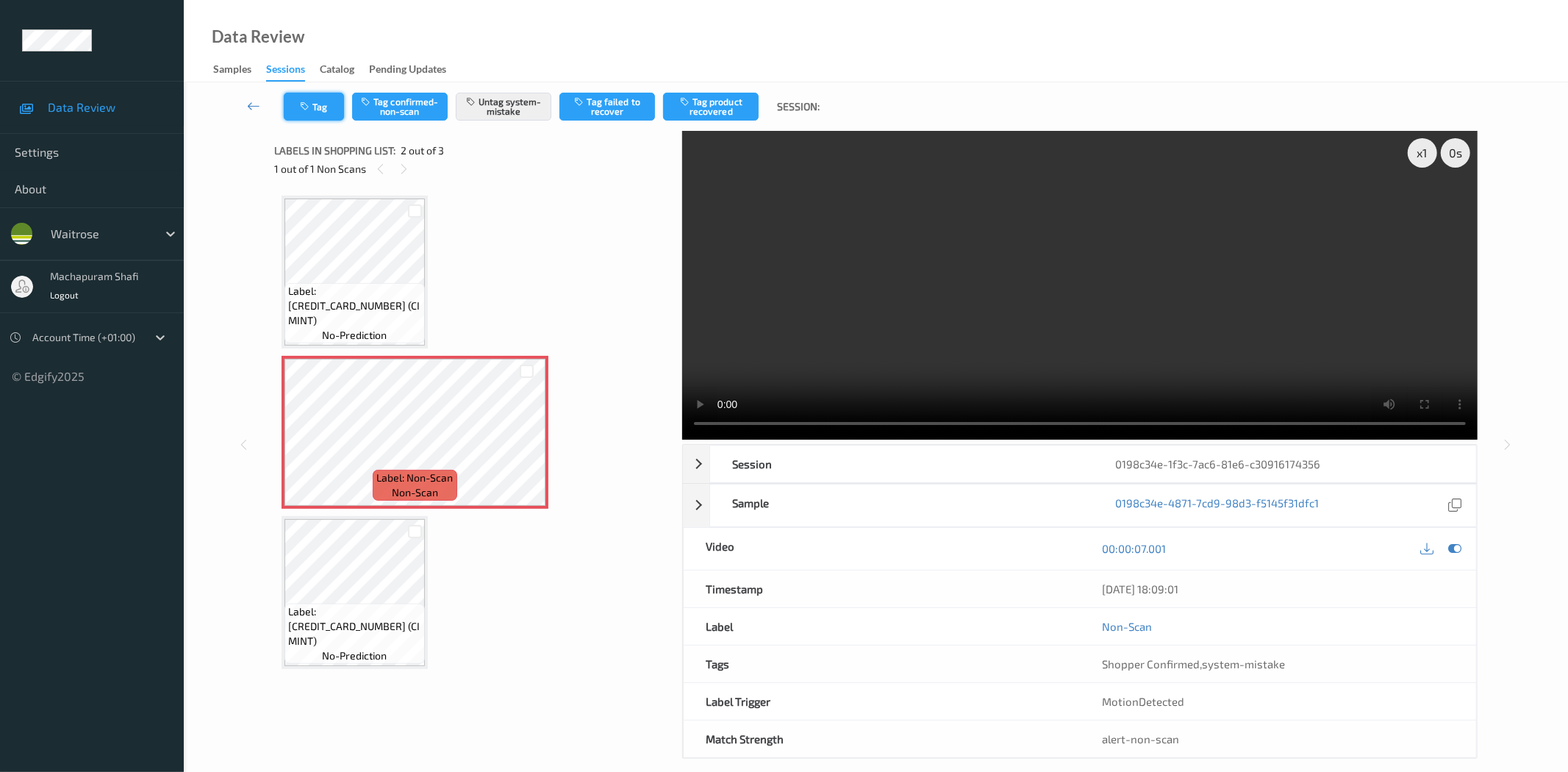
click at [314, 101] on button "Tag" at bounding box center [314, 106] width 60 height 28
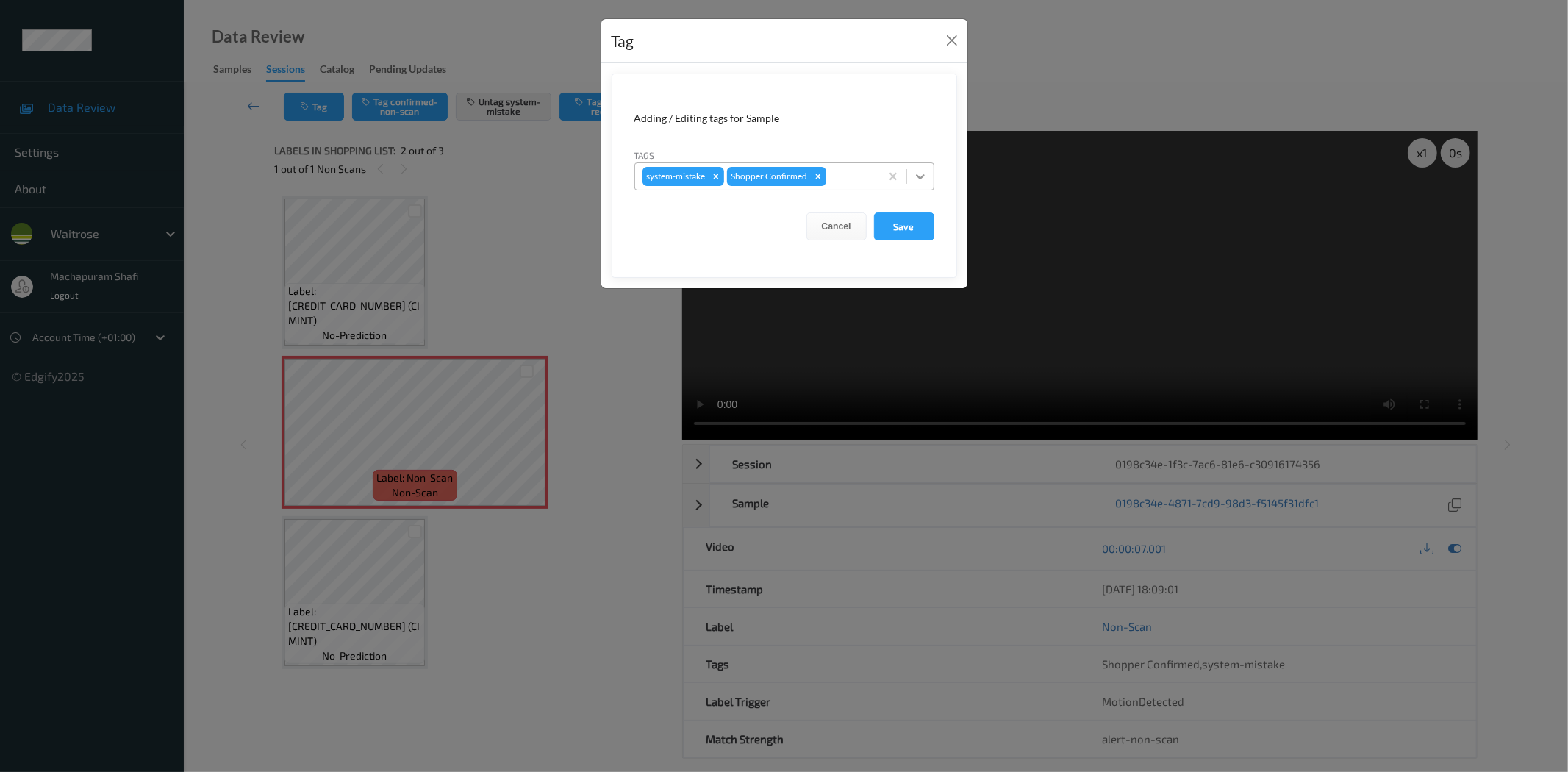
click at [927, 171] on icon at bounding box center [920, 176] width 14 height 14
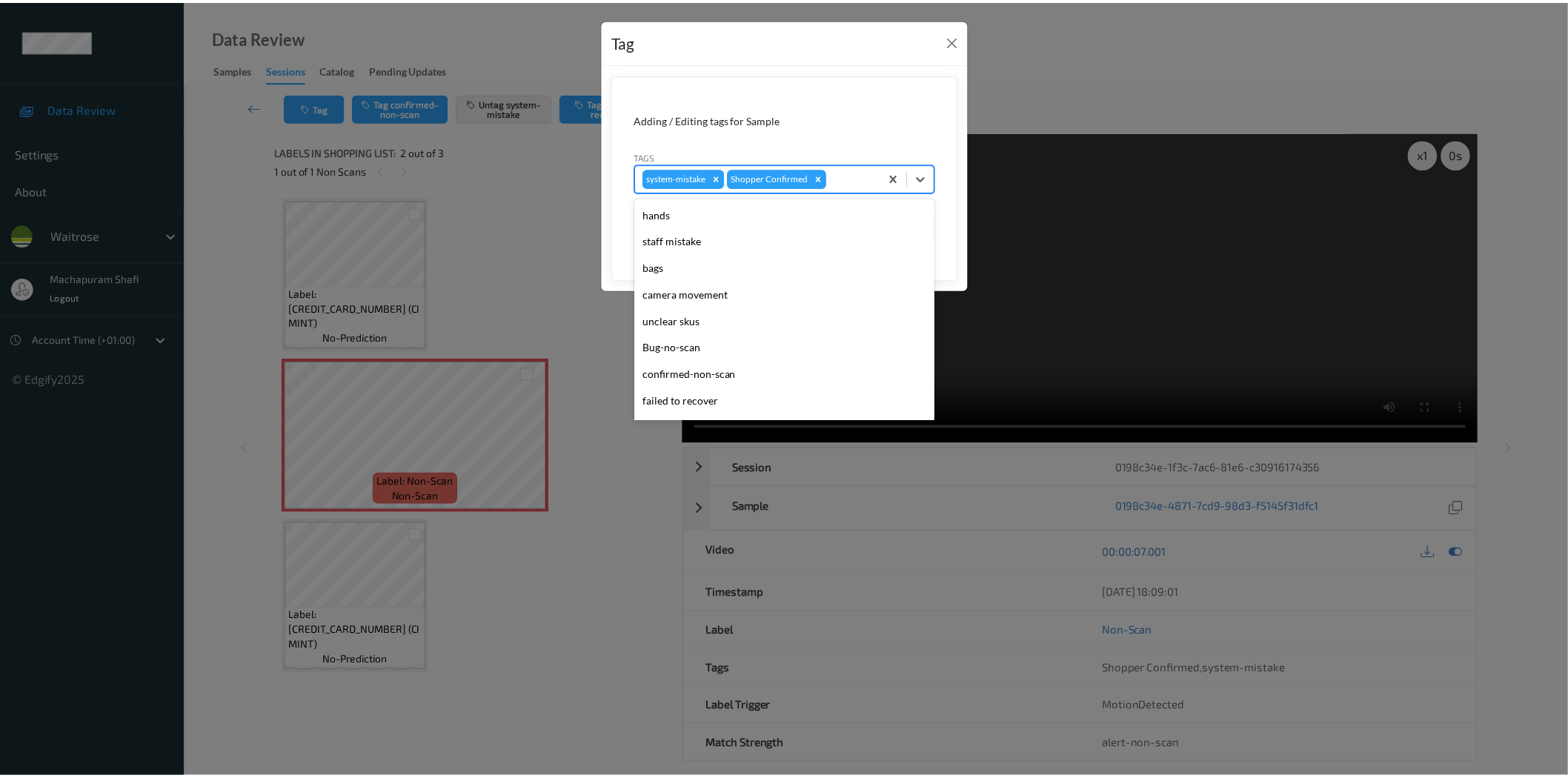
scroll to position [290, 0]
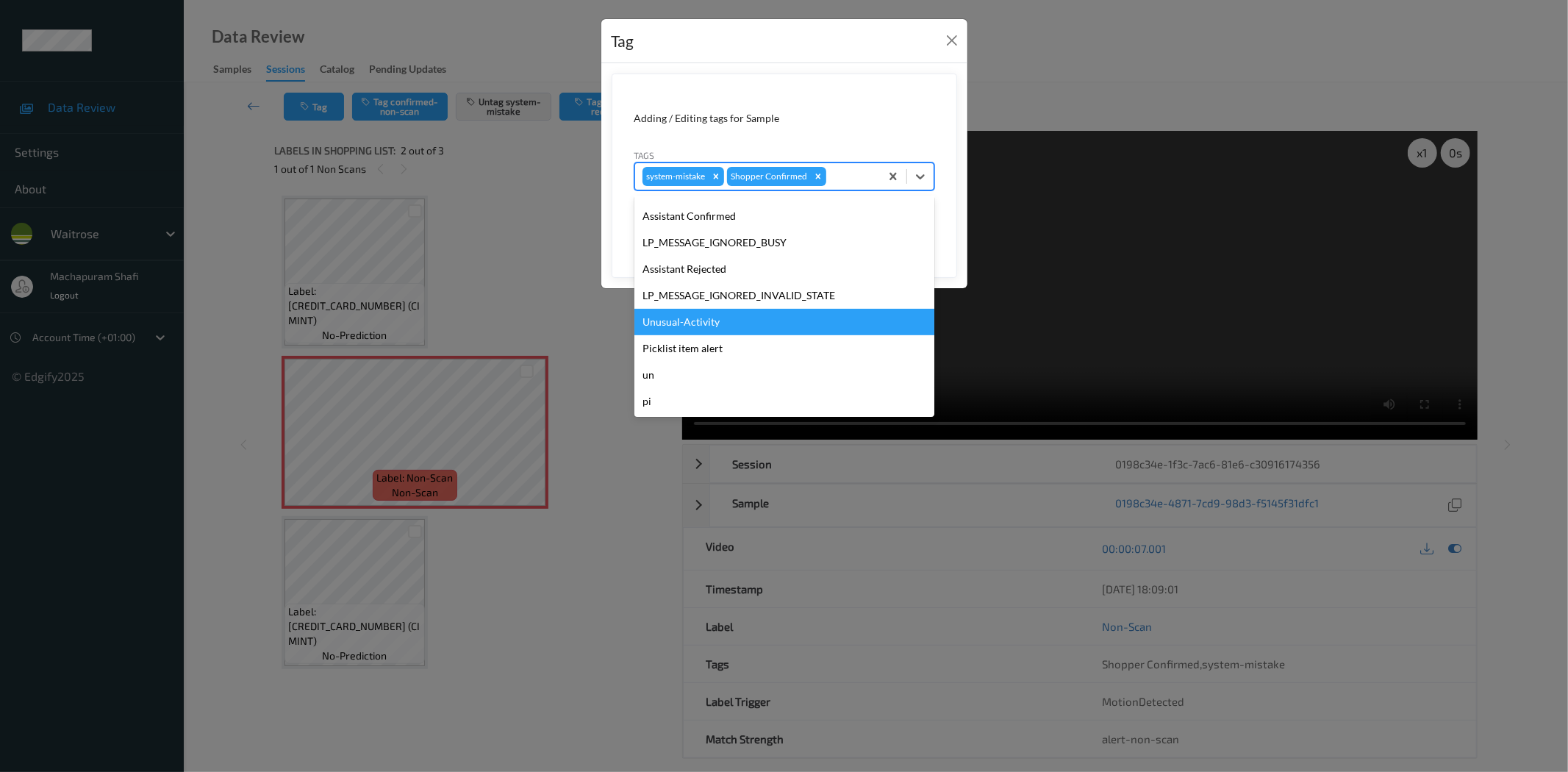
click at [702, 319] on div "Unusual-Activity" at bounding box center [785, 322] width 300 height 27
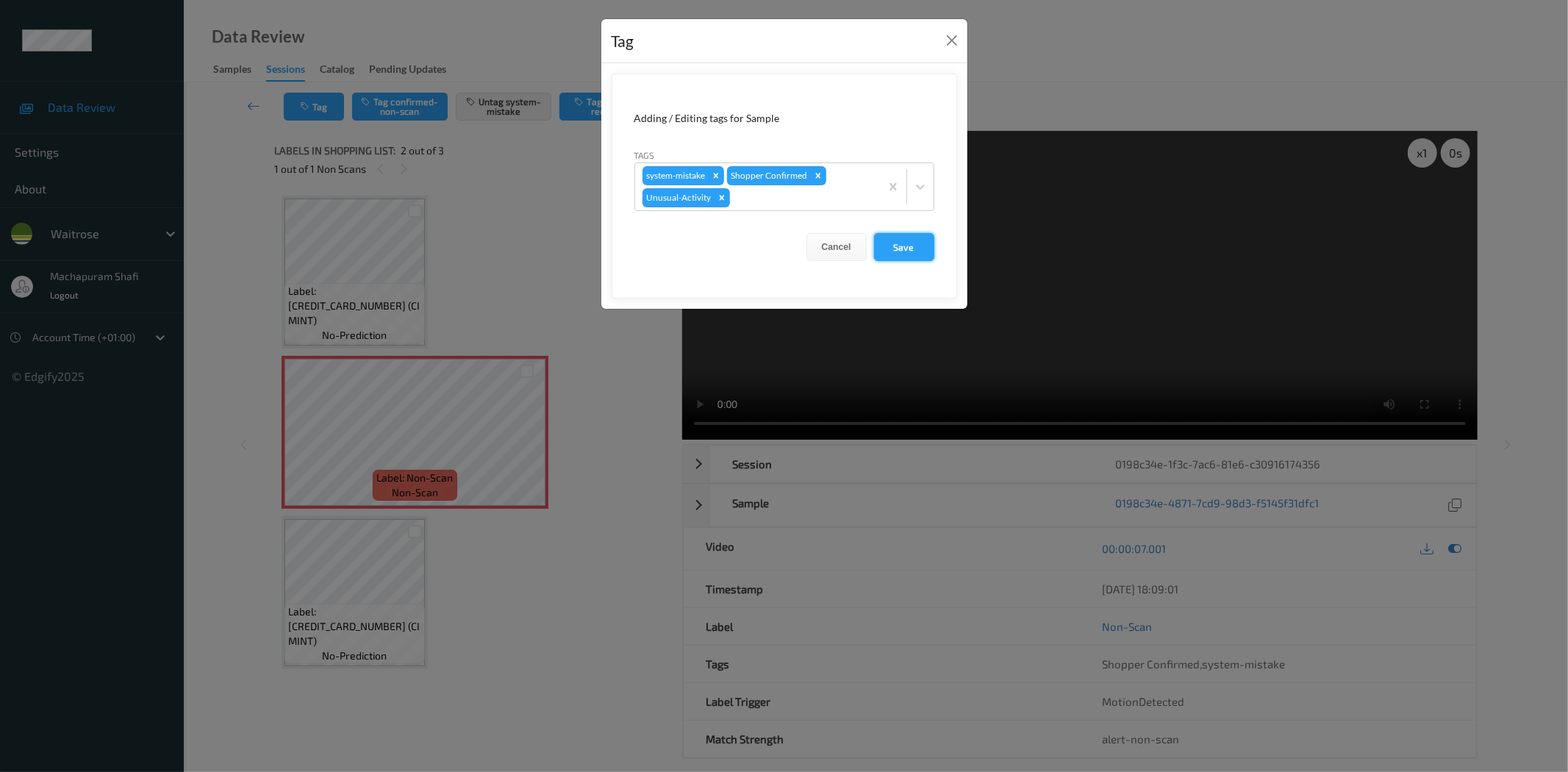
click at [912, 247] on button "Save" at bounding box center [904, 246] width 60 height 28
click at [895, 248] on button "Save" at bounding box center [904, 246] width 60 height 28
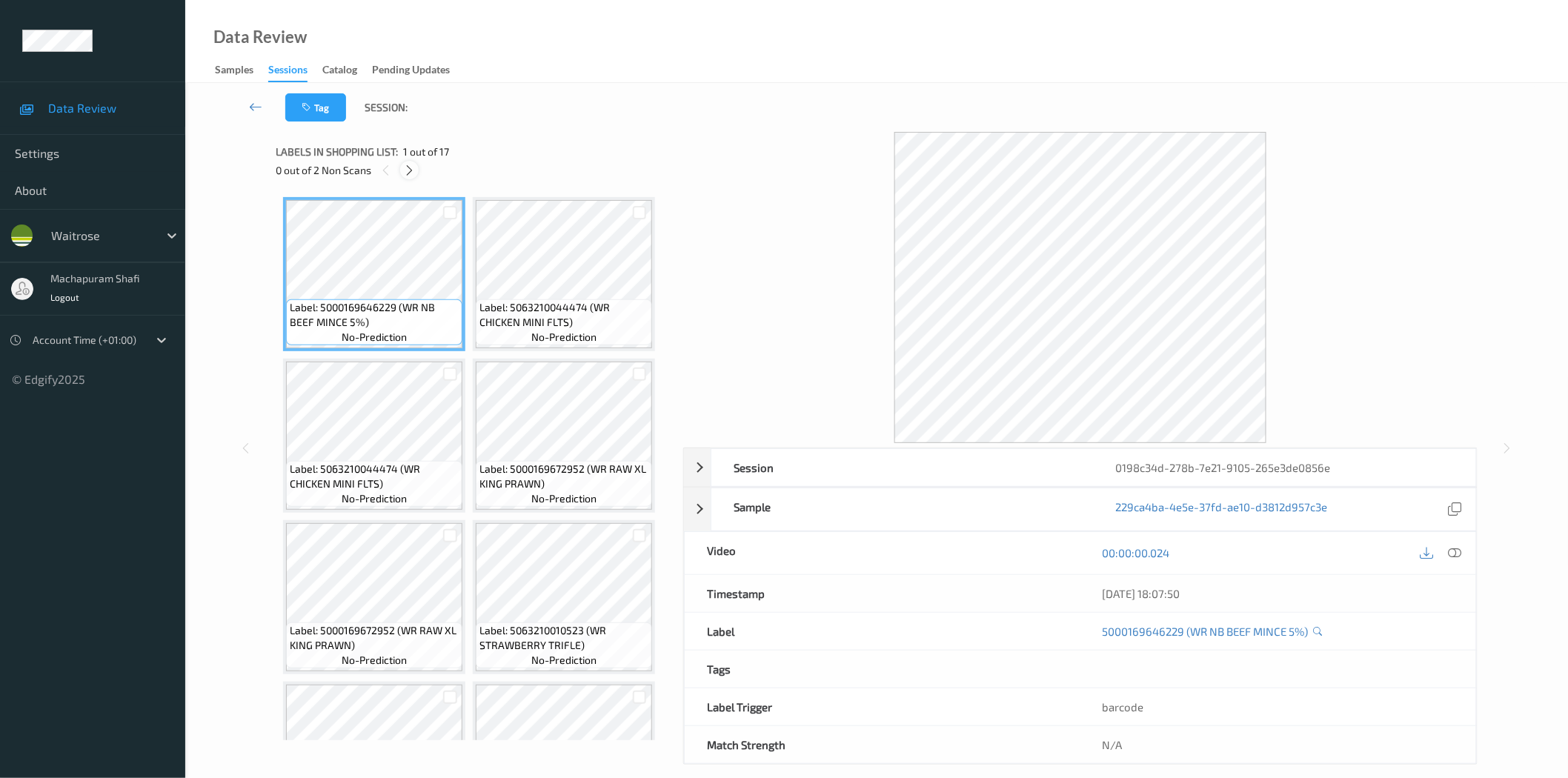
click at [408, 169] on icon at bounding box center [409, 171] width 12 height 13
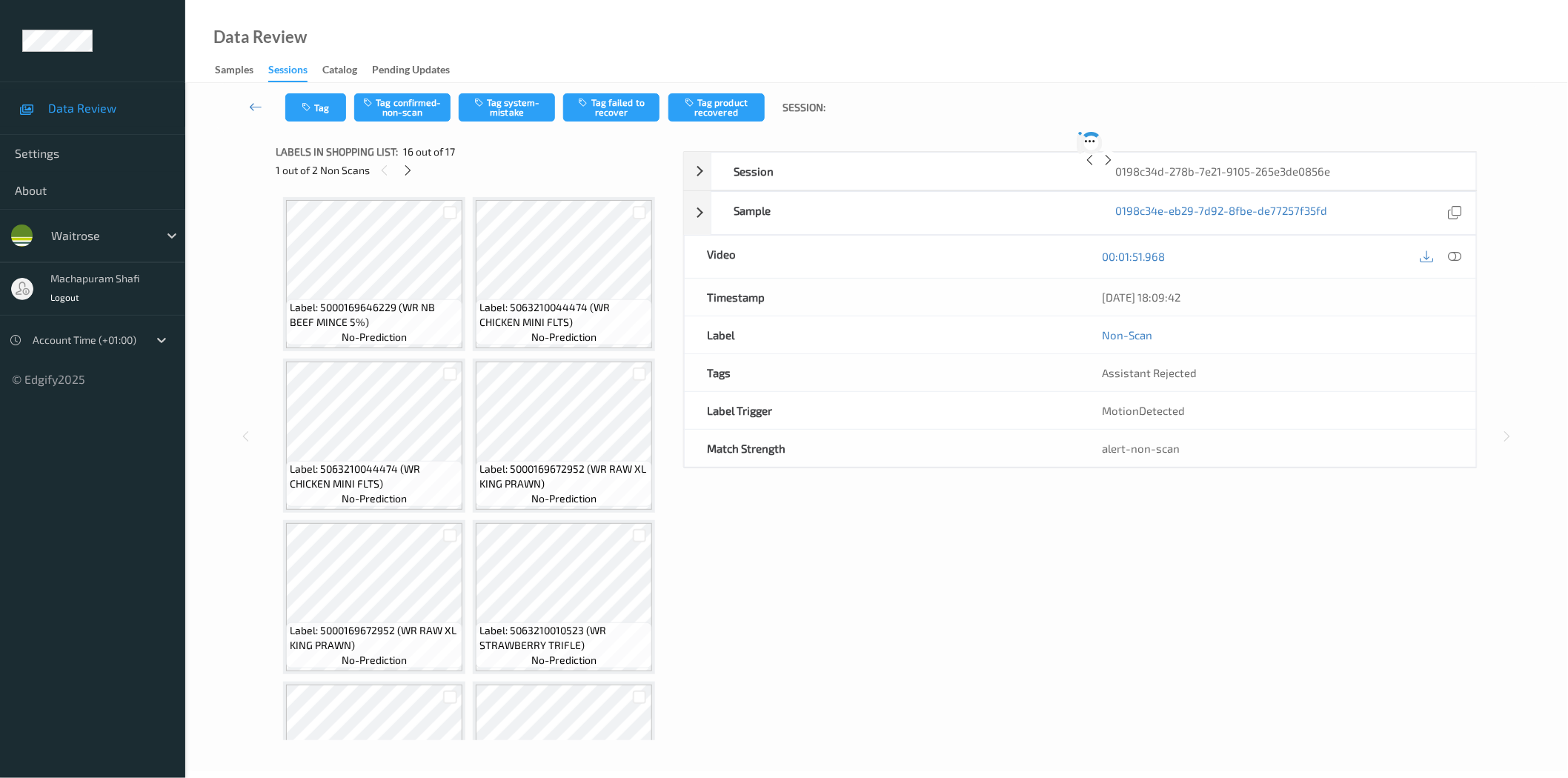
scroll to position [1063, 0]
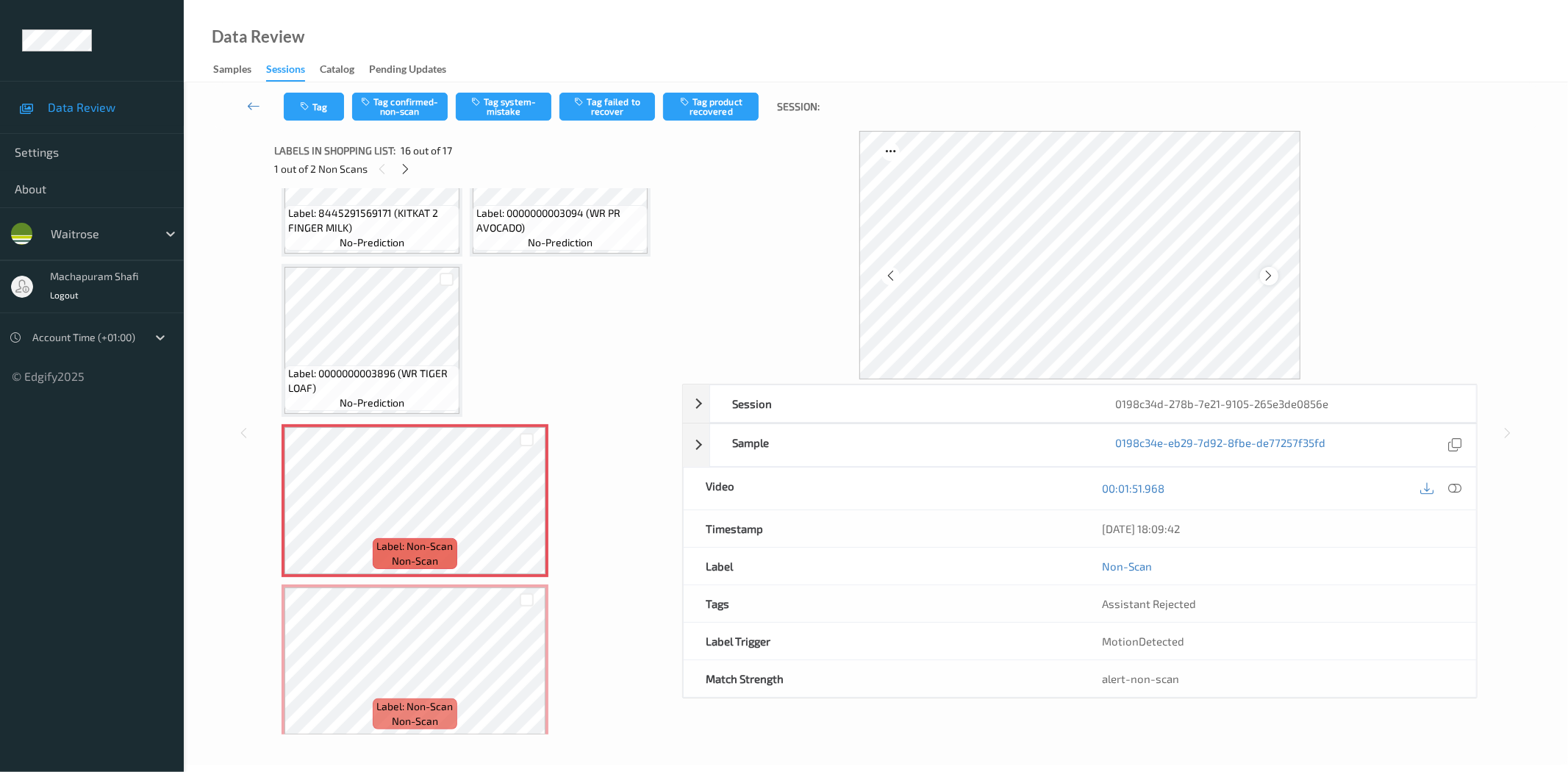
click at [1272, 275] on icon at bounding box center [1269, 276] width 12 height 13
click at [1456, 489] on icon at bounding box center [1456, 489] width 13 height 13
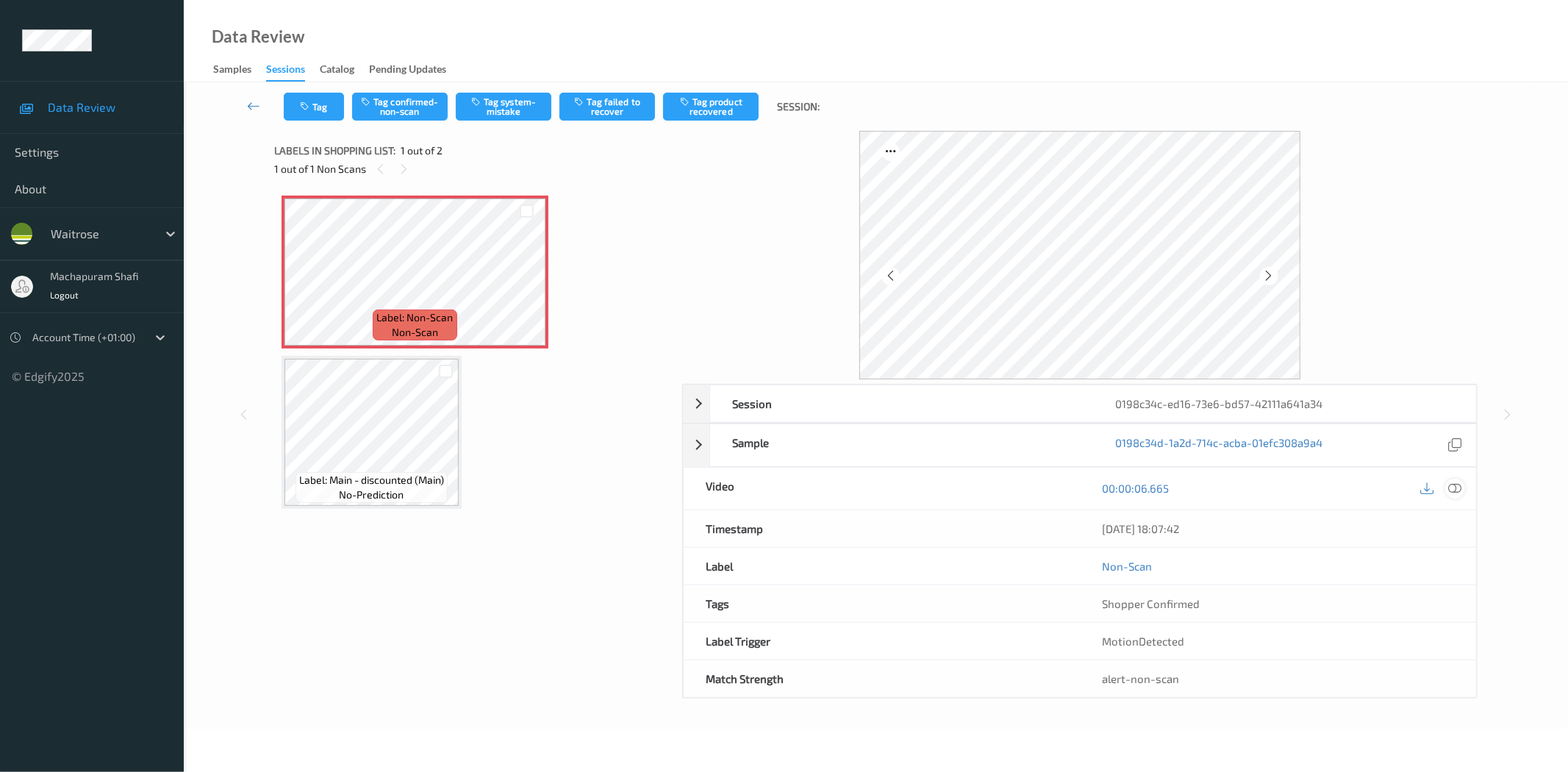
click at [1452, 486] on icon at bounding box center [1456, 489] width 13 height 13
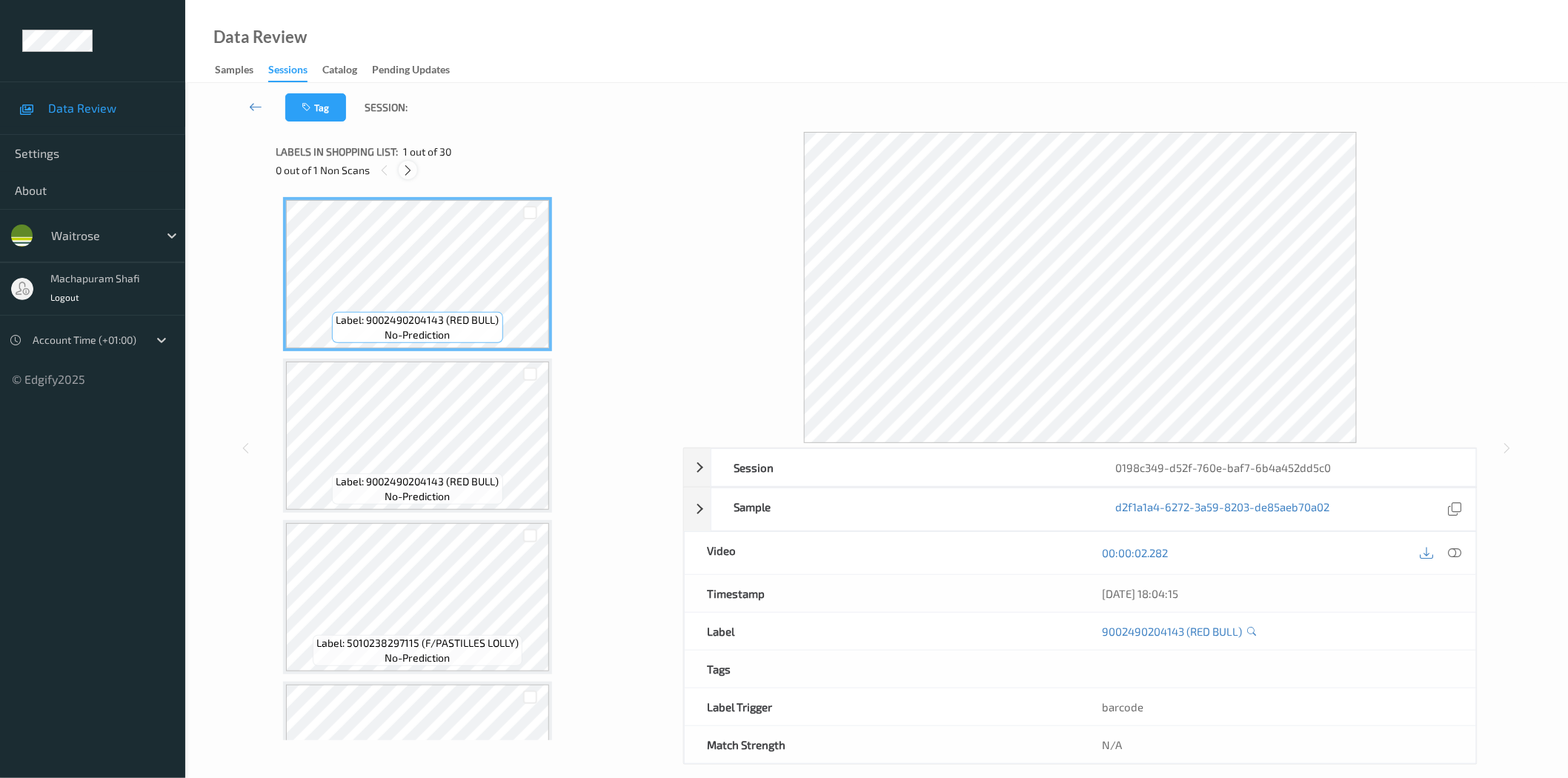
click at [404, 167] on icon at bounding box center [407, 171] width 12 height 13
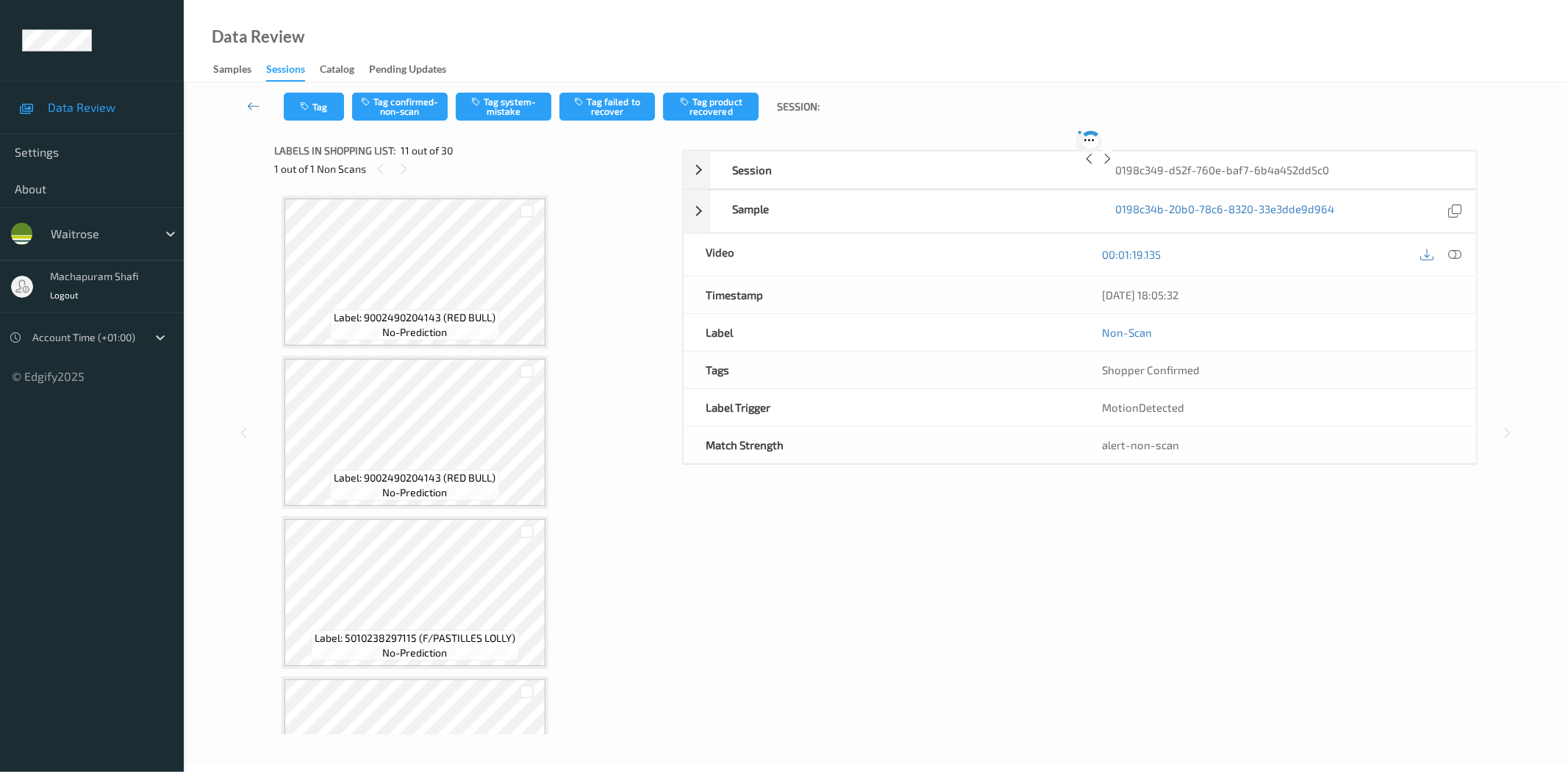
scroll to position [1442, 0]
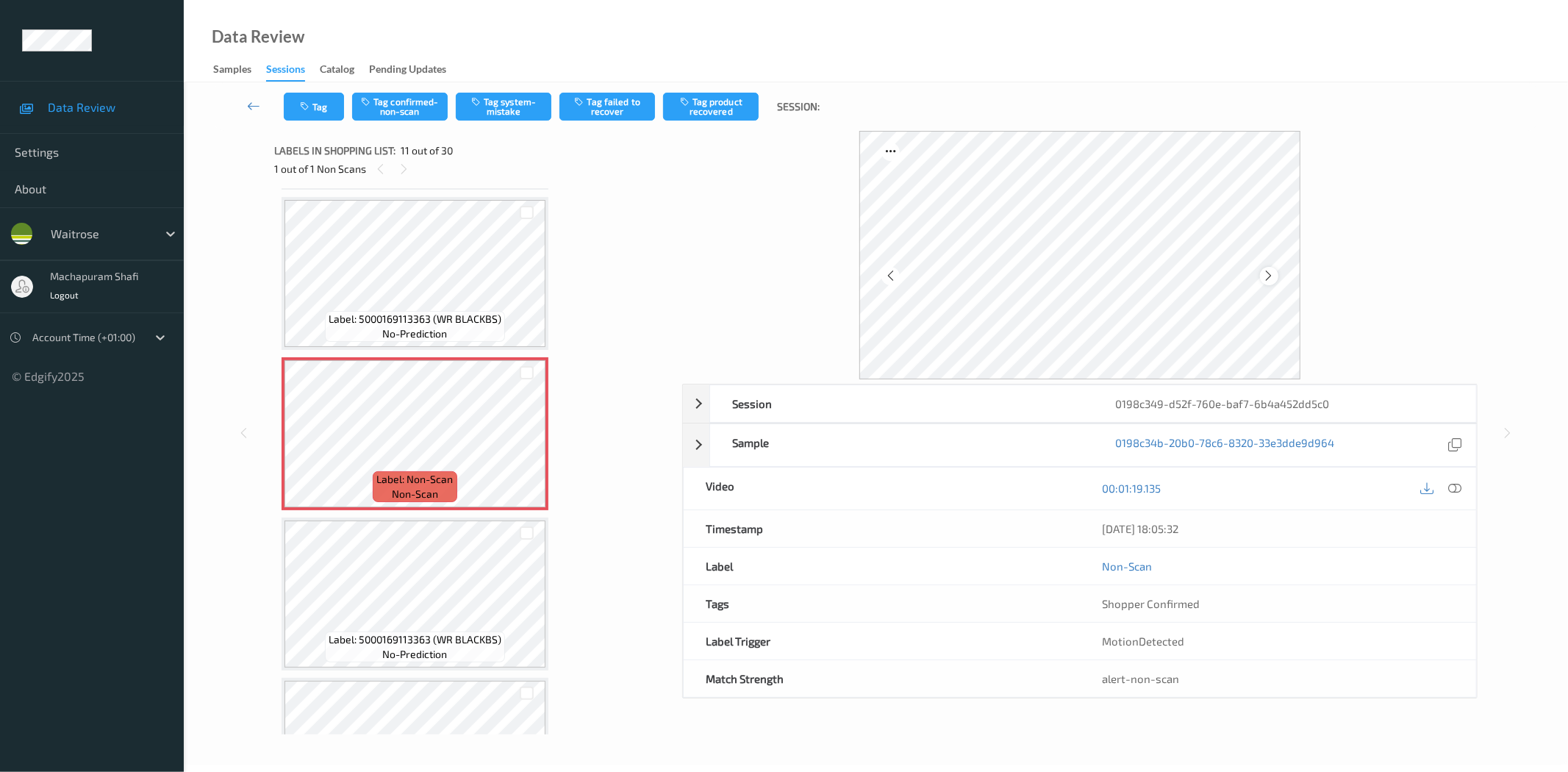
click at [1268, 273] on icon at bounding box center [1269, 276] width 12 height 13
click at [1456, 490] on icon at bounding box center [1456, 489] width 13 height 13
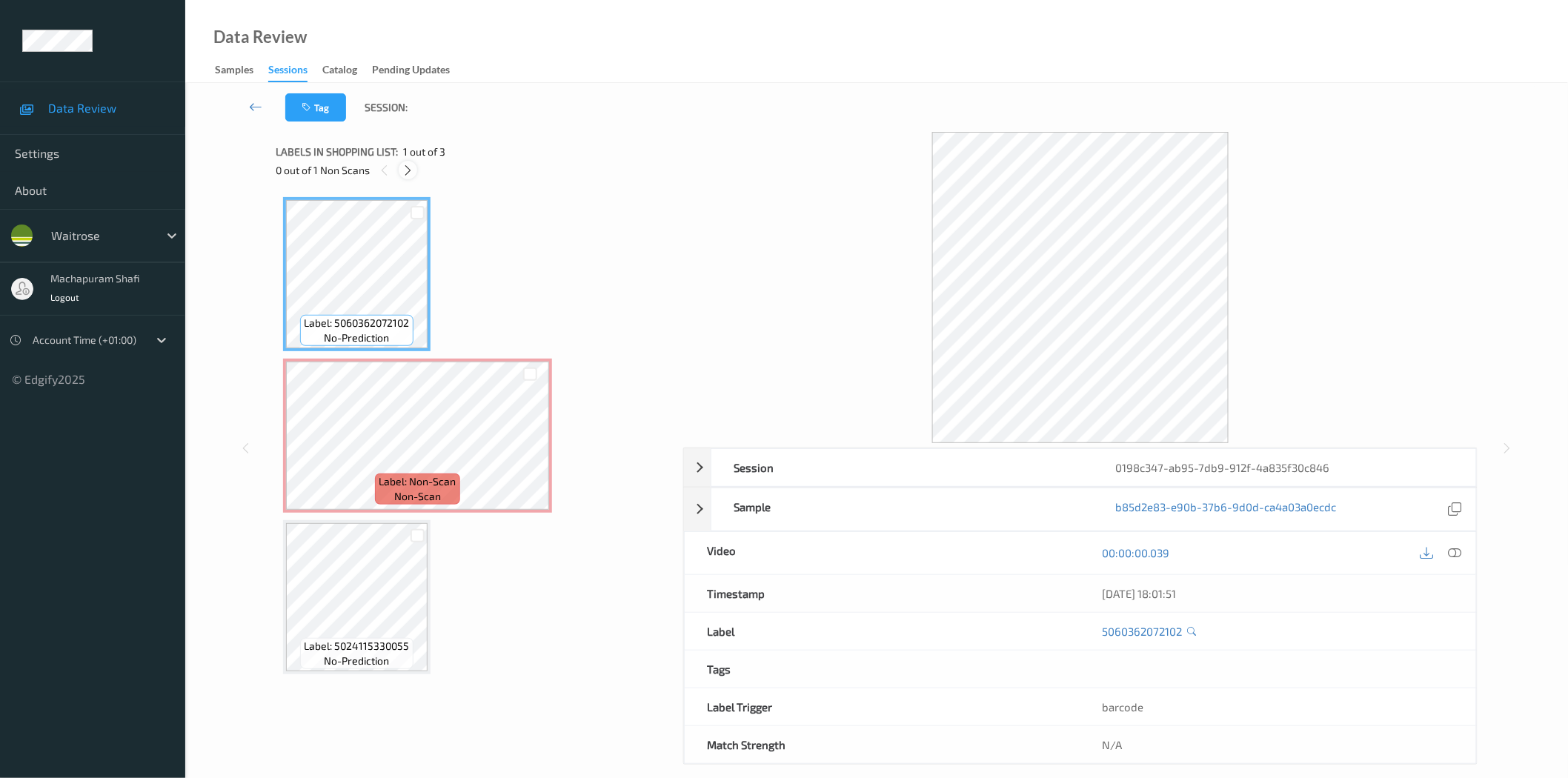
click at [406, 165] on icon at bounding box center [407, 171] width 12 height 13
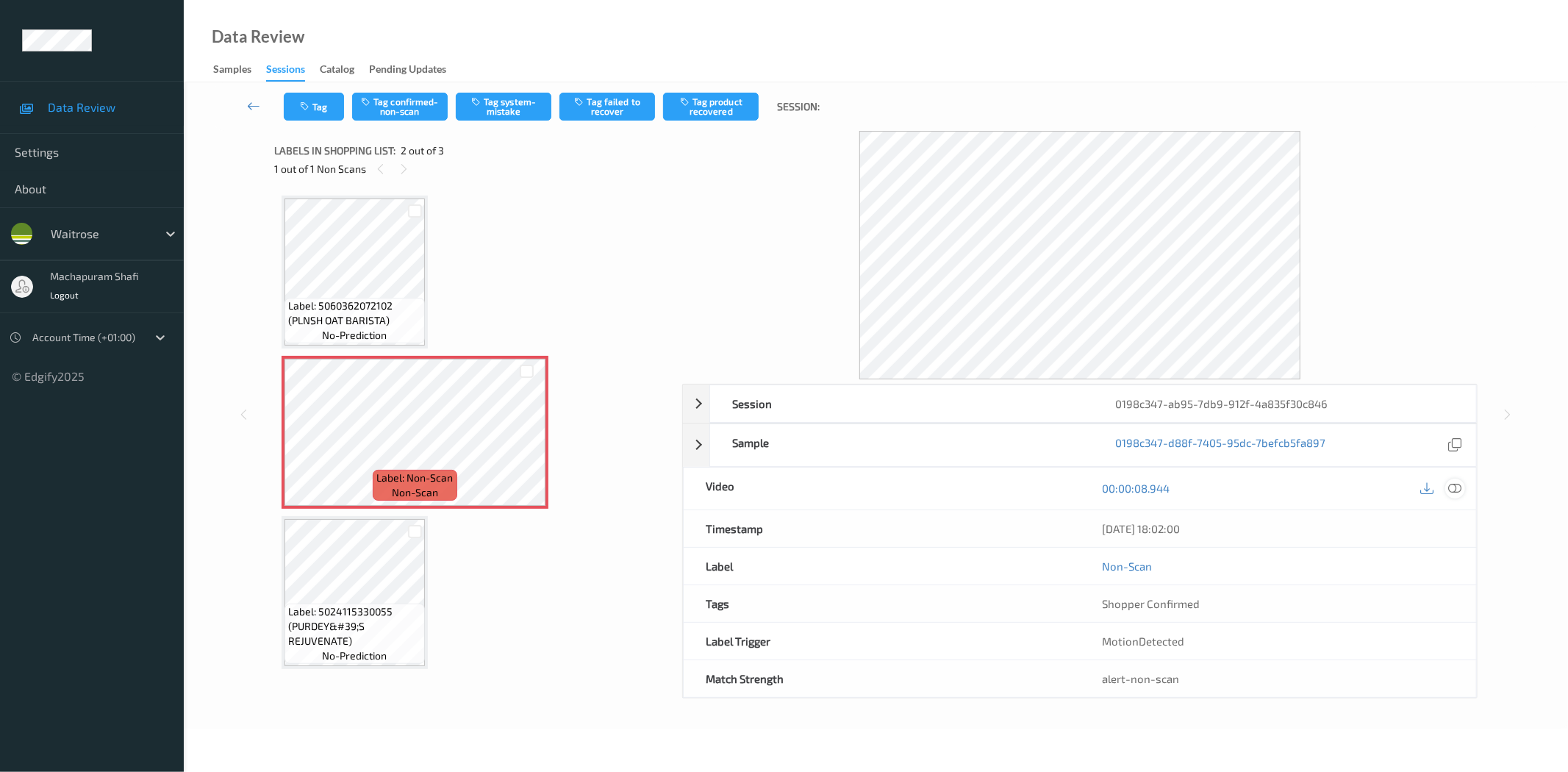
click at [1458, 491] on icon at bounding box center [1456, 489] width 13 height 13
